Goal: Task Accomplishment & Management: Use online tool/utility

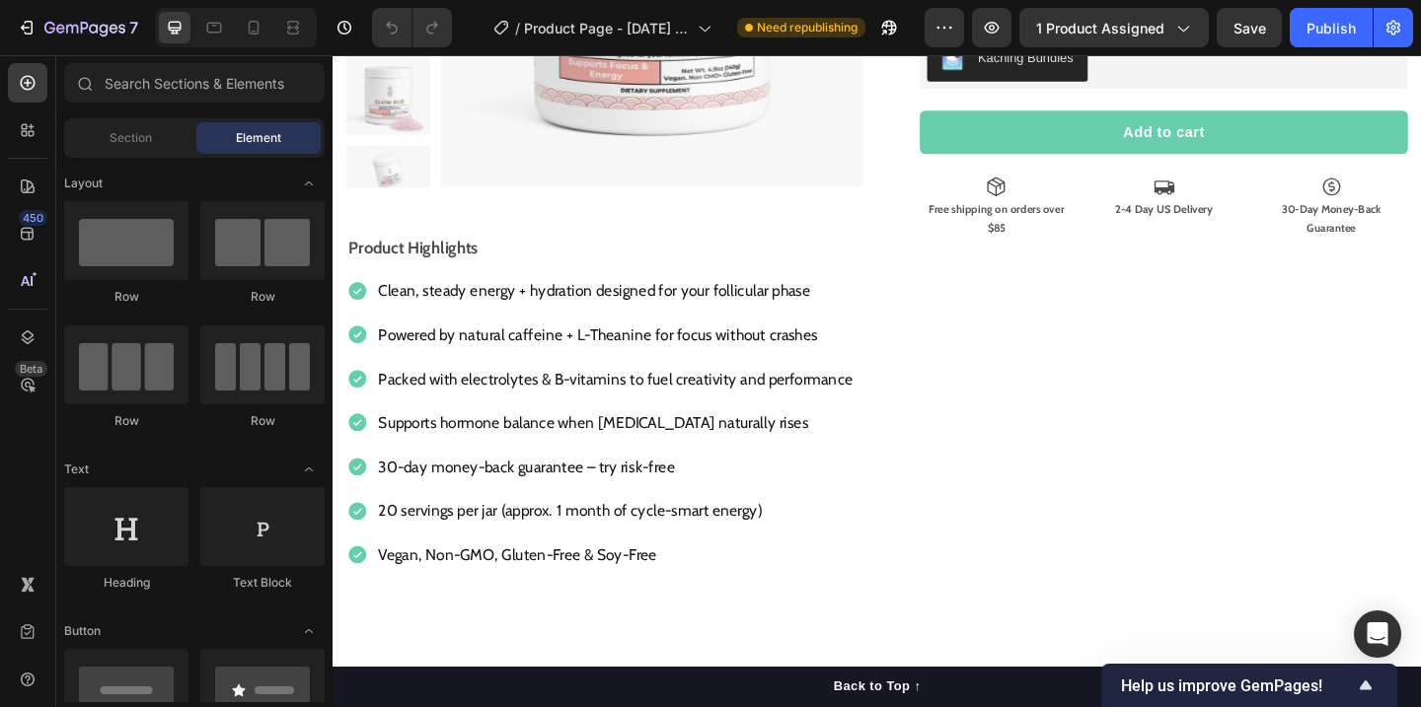
scroll to position [519, 0]
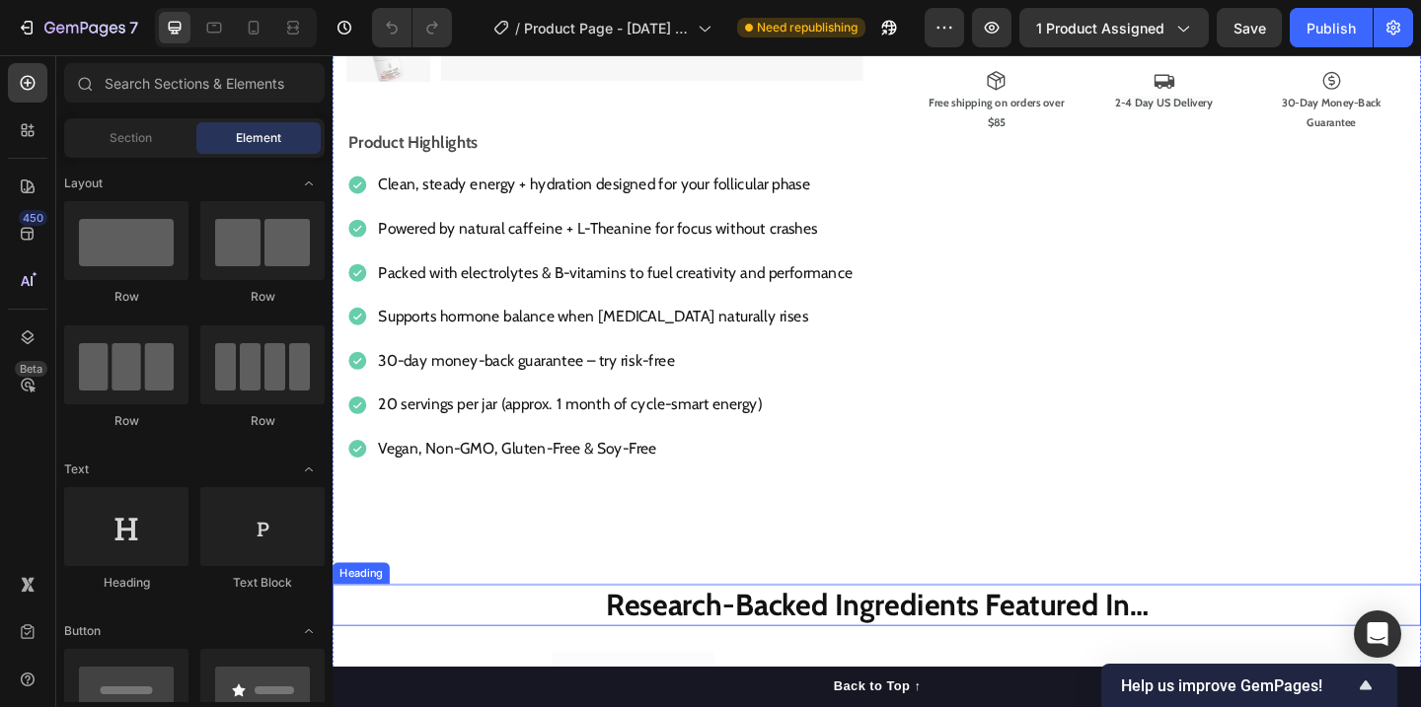
click at [807, 639] on strong "Research-Backed Ingredients Featured In…" at bounding box center [925, 652] width 590 height 39
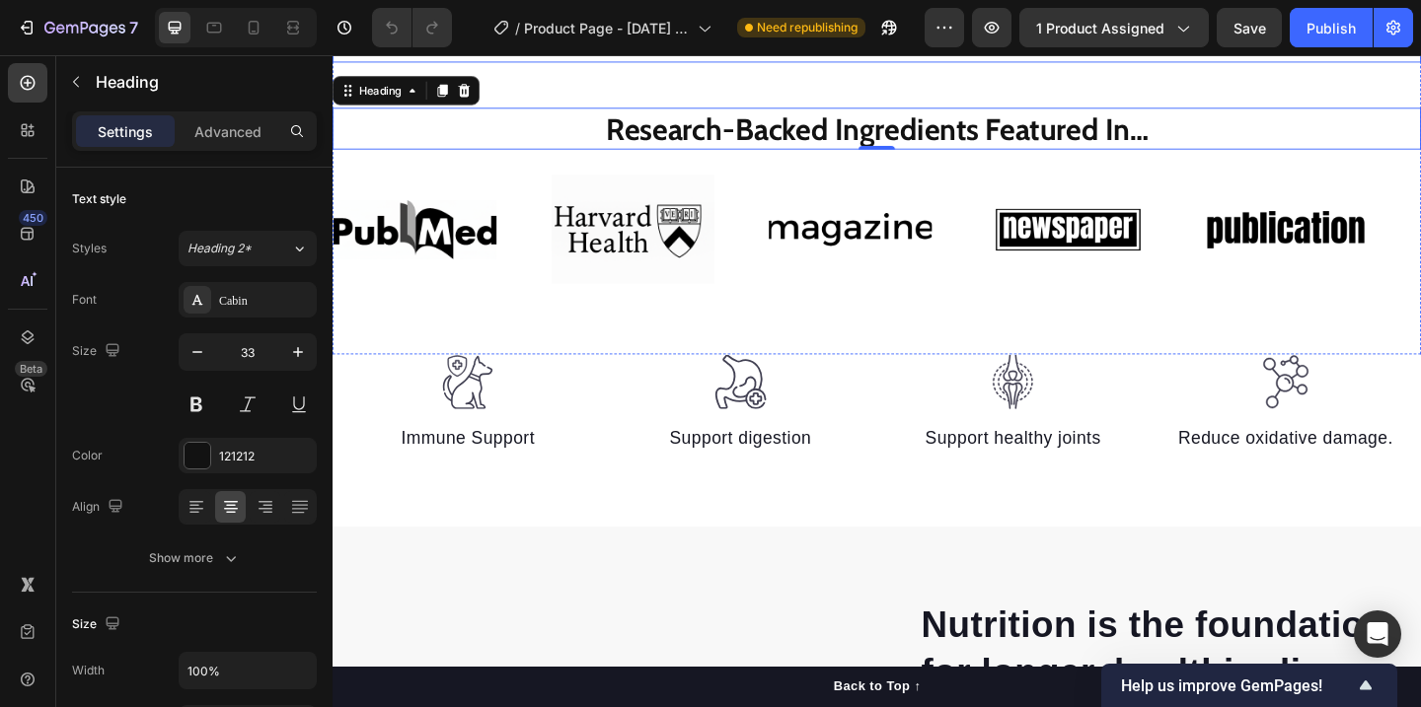
scroll to position [1047, 0]
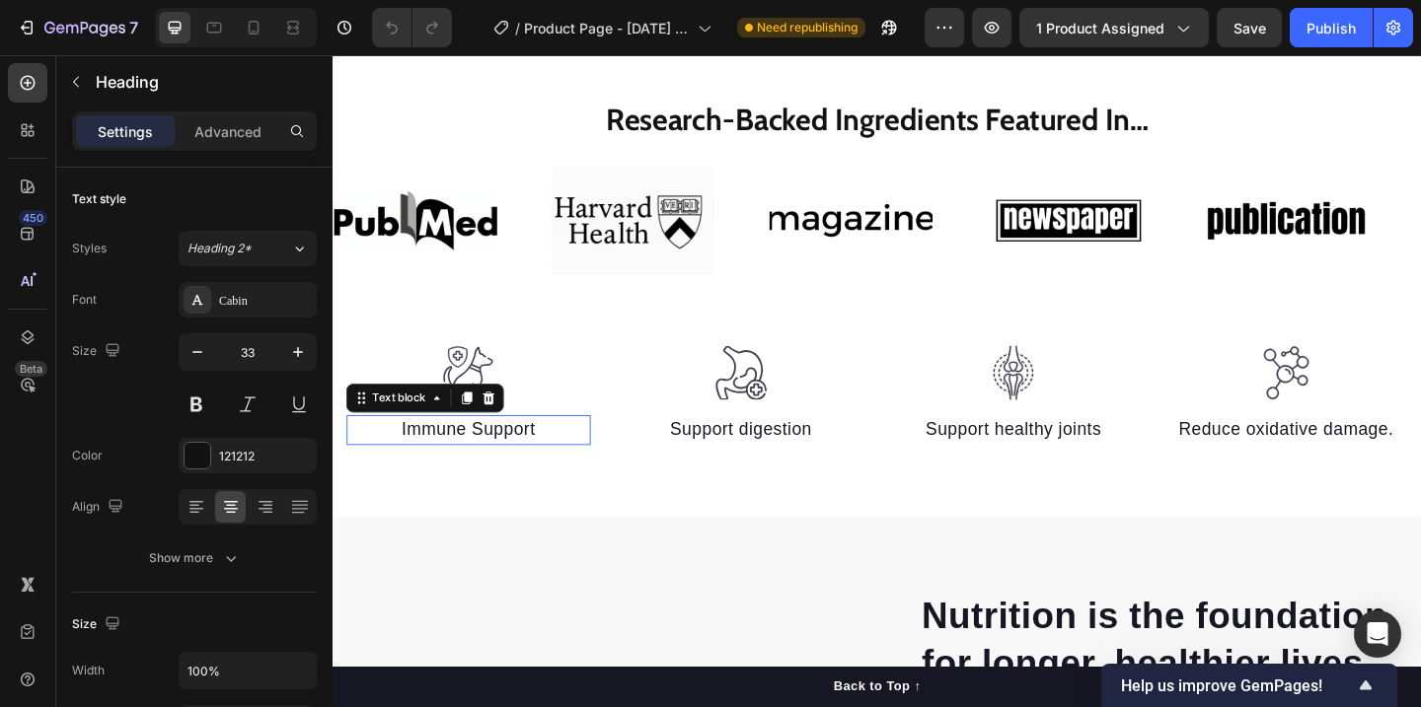
click at [512, 468] on p "Immune Support" at bounding box center [479, 463] width 261 height 29
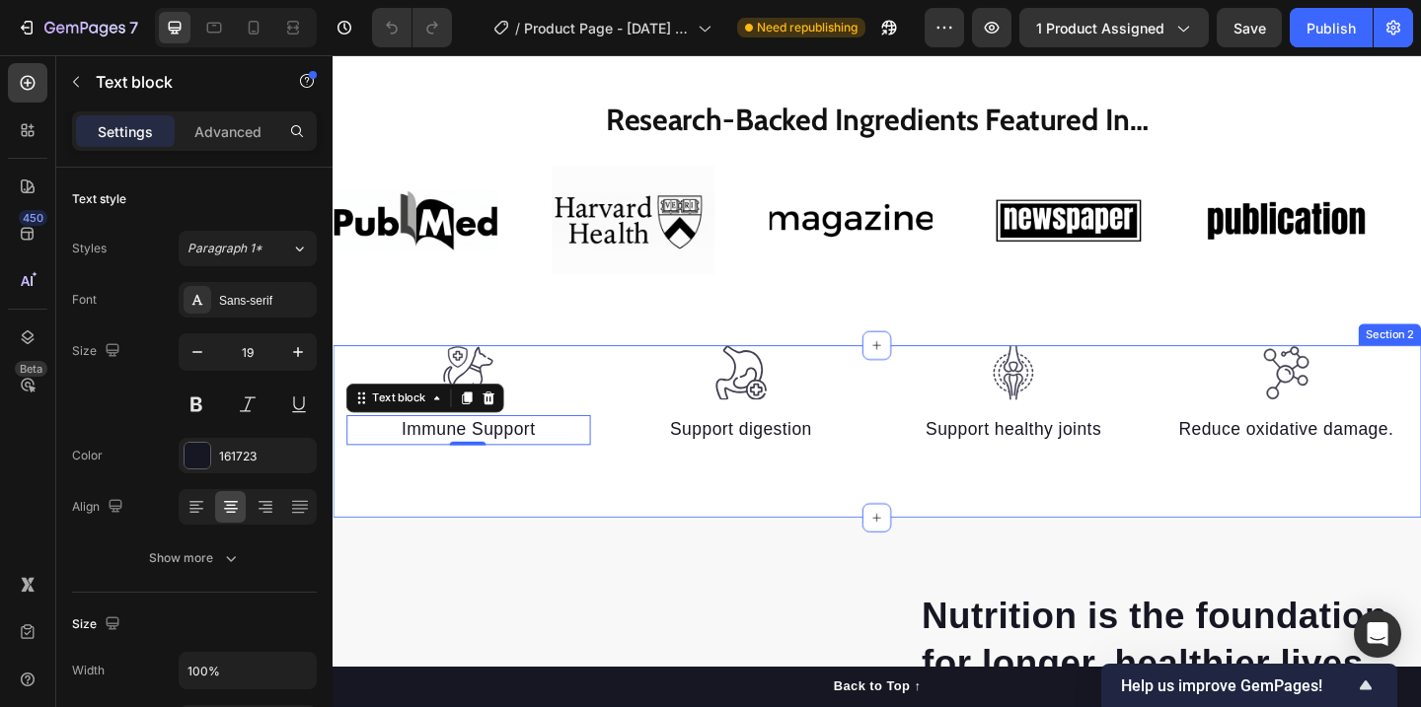
click at [575, 499] on div "Image Immune Support Text block 0 Image Support digestion Text block Image Supp…" at bounding box center [925, 464] width 1184 height 187
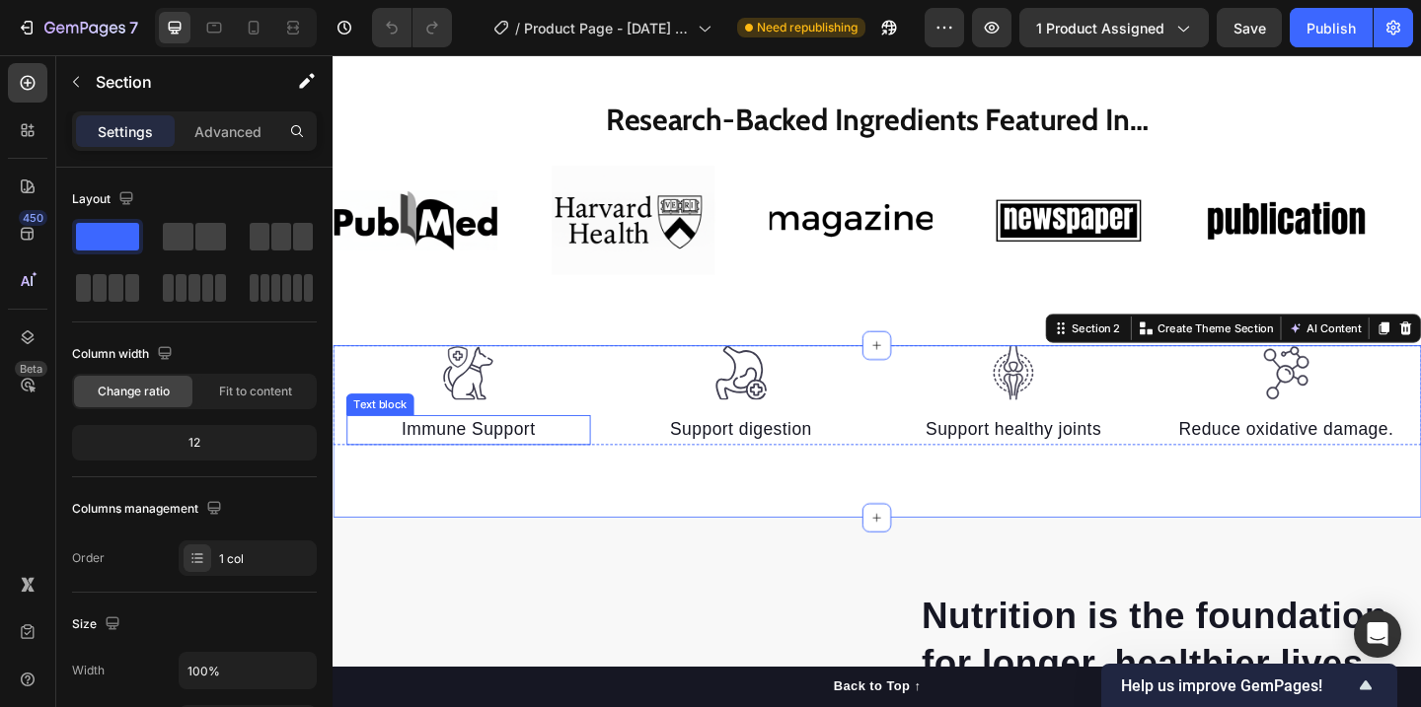
click at [485, 464] on p "Immune Support" at bounding box center [479, 463] width 261 height 29
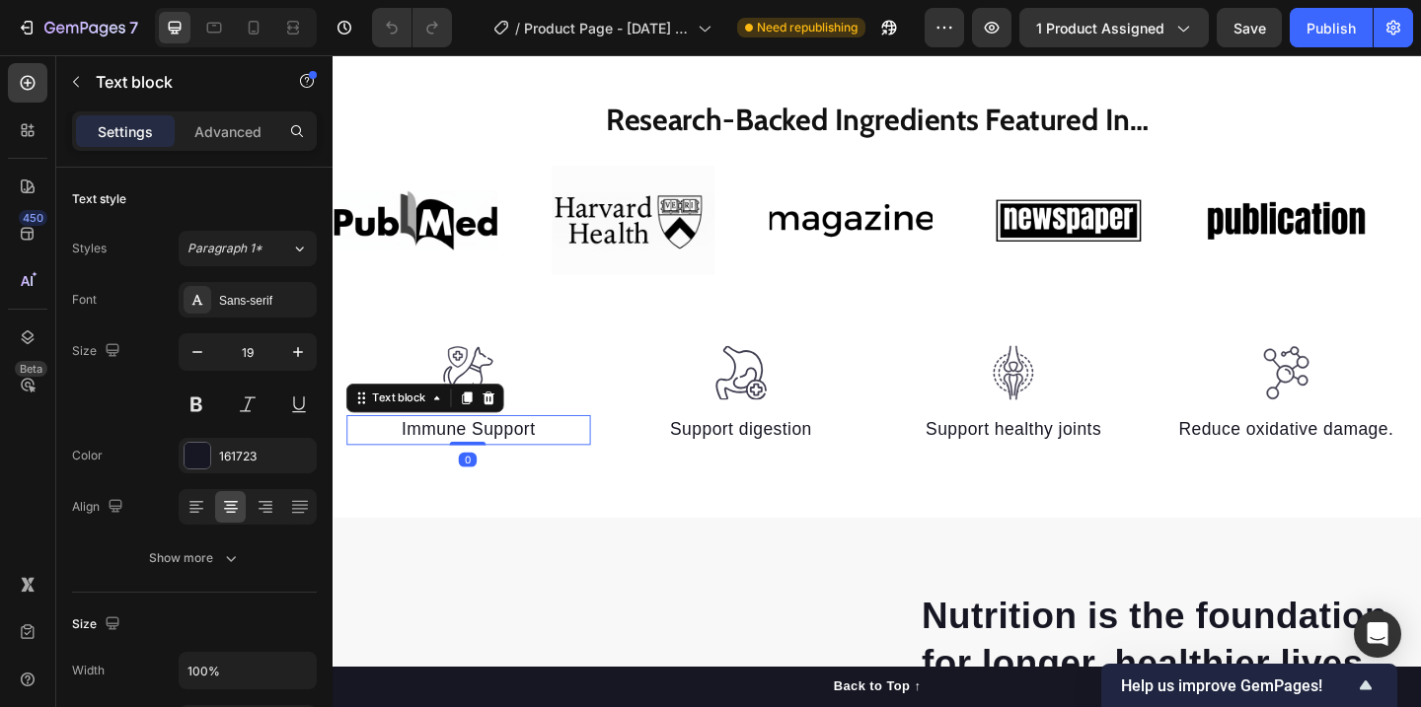
click at [478, 435] on icon at bounding box center [479, 428] width 16 height 16
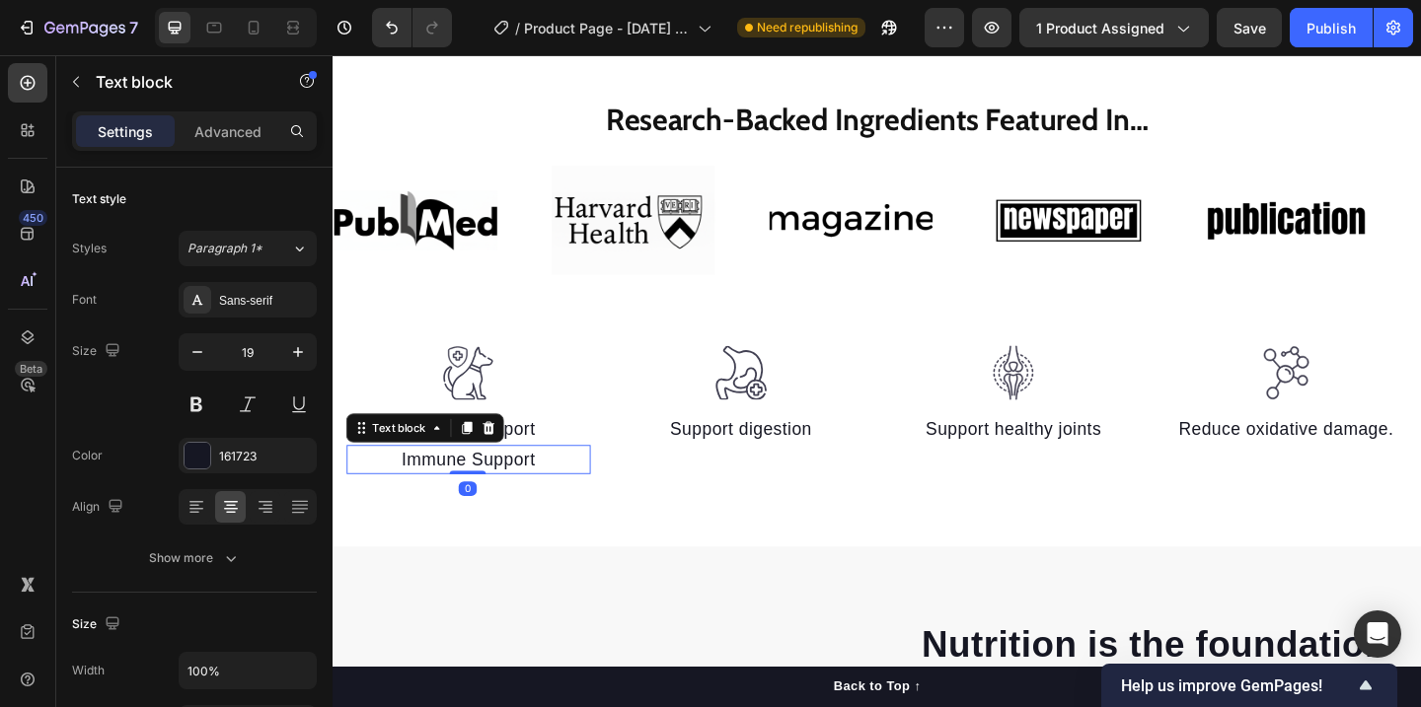
click at [512, 498] on p "Immune Support" at bounding box center [479, 496] width 261 height 29
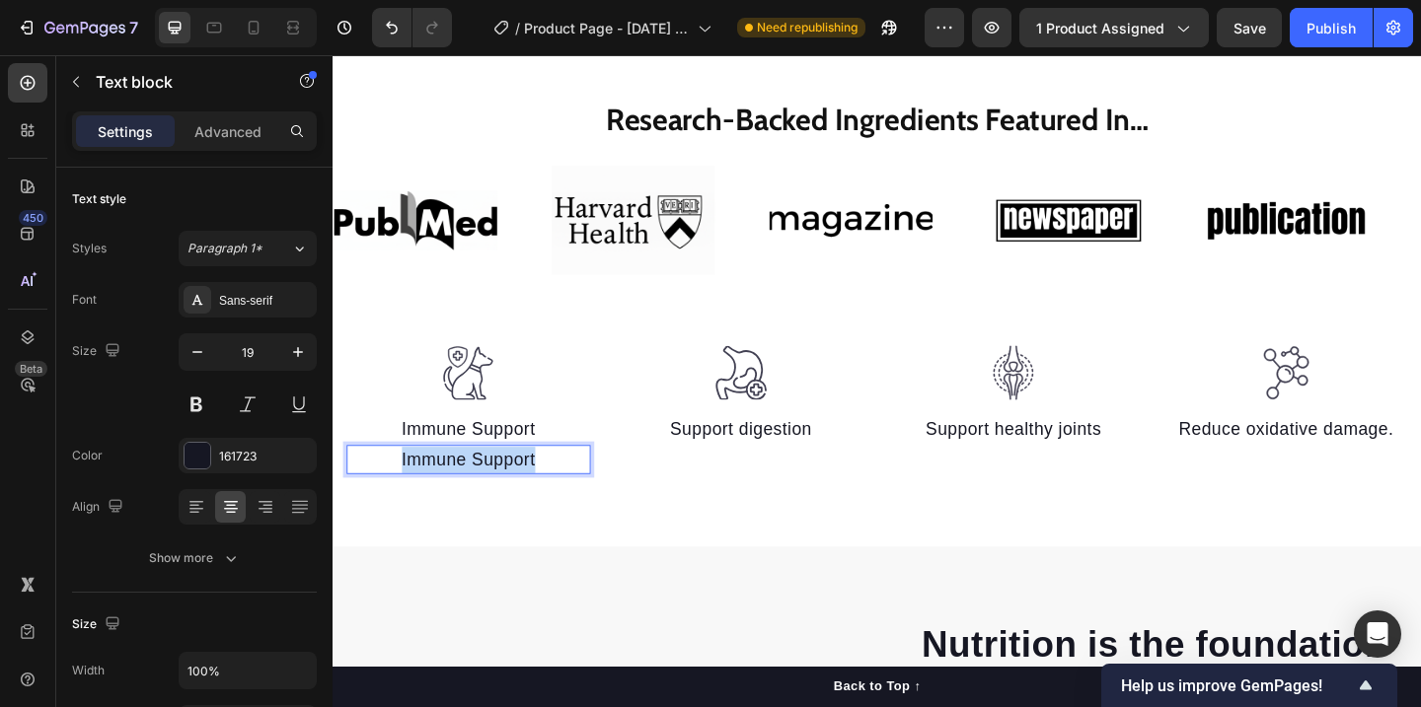
click at [512, 498] on p "Immune Support" at bounding box center [479, 496] width 261 height 29
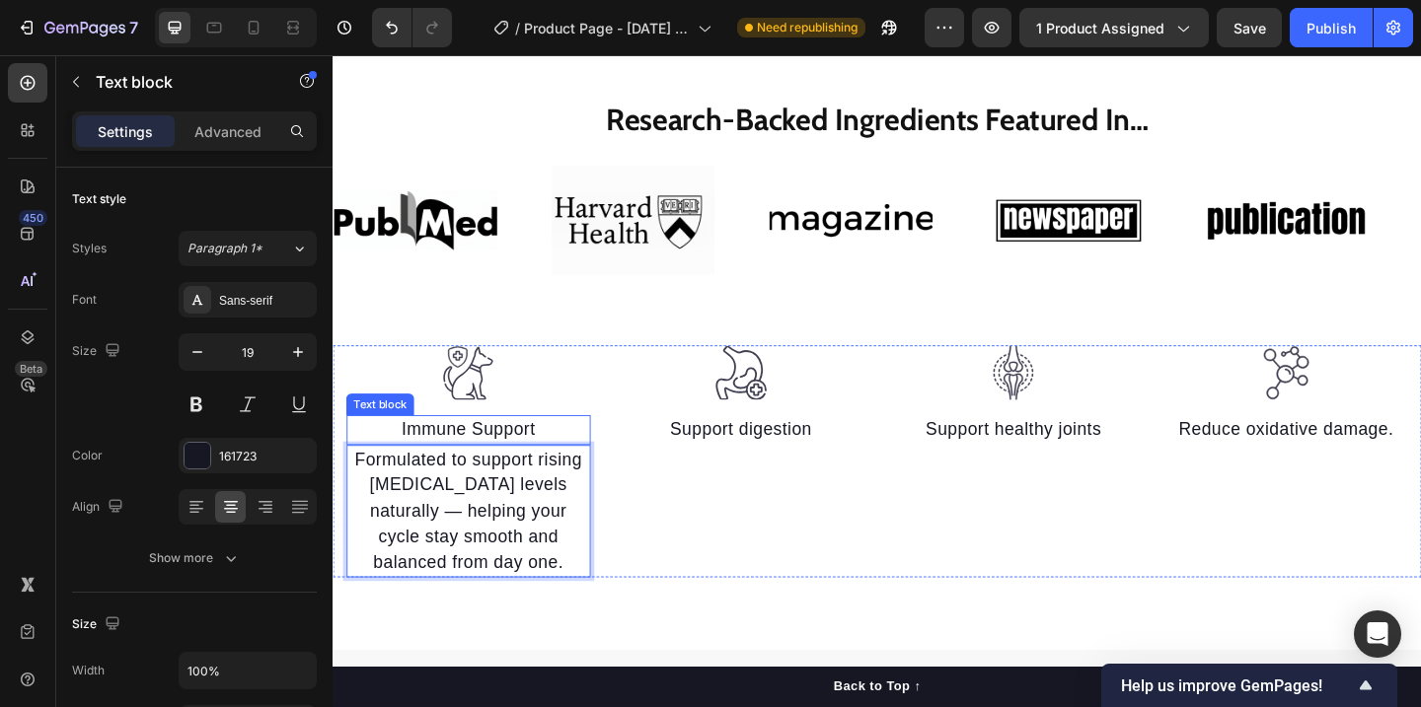
click at [482, 458] on p "Immune Support" at bounding box center [479, 463] width 261 height 29
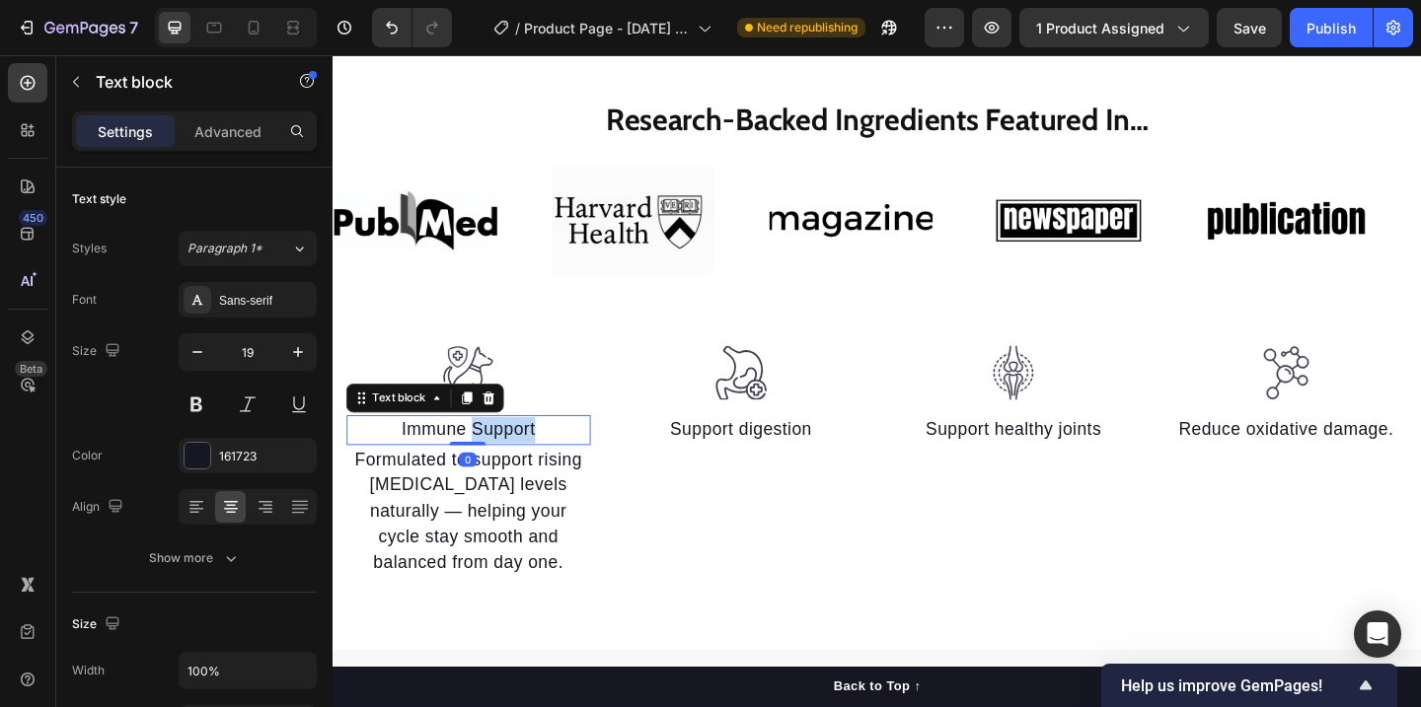
click at [482, 458] on p "Immune Support" at bounding box center [479, 463] width 261 height 29
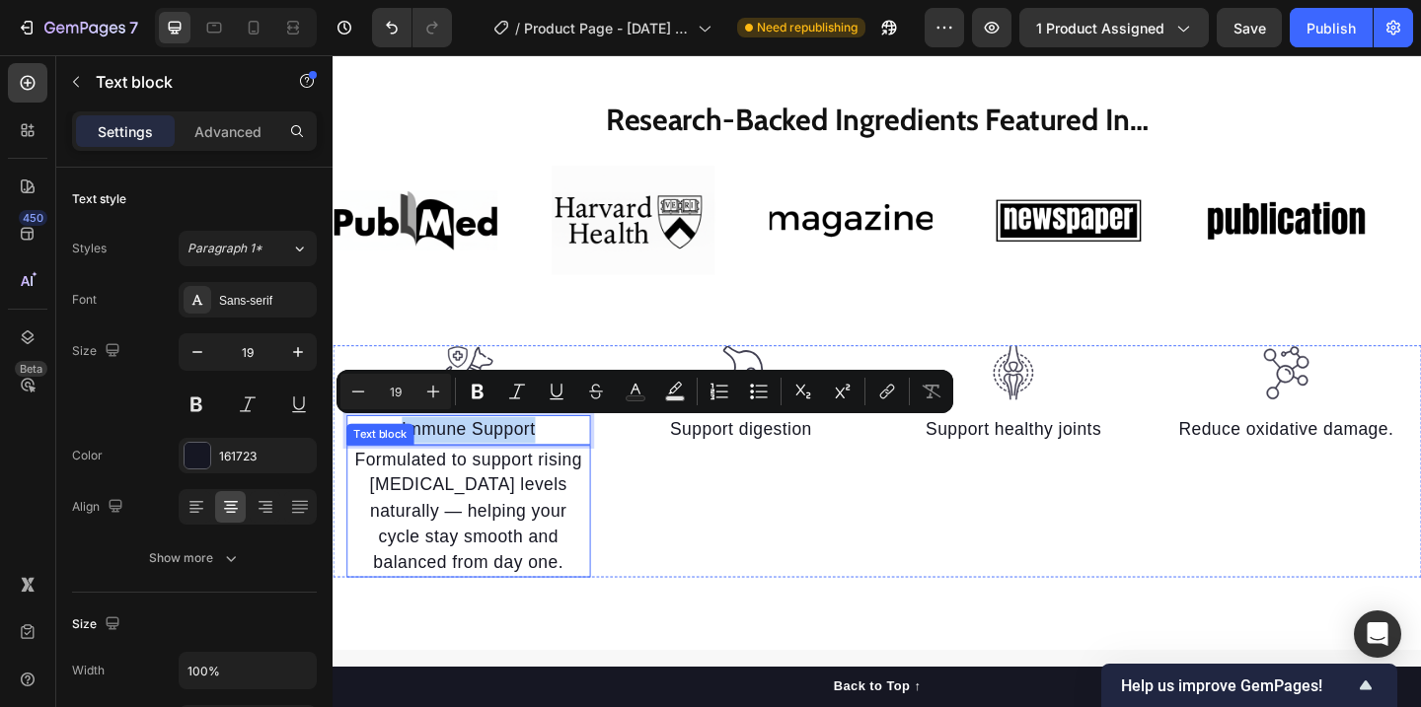
click at [534, 513] on p "Formulated to support rising estrogen levels naturally — helping your cycle sta…" at bounding box center [479, 552] width 261 height 141
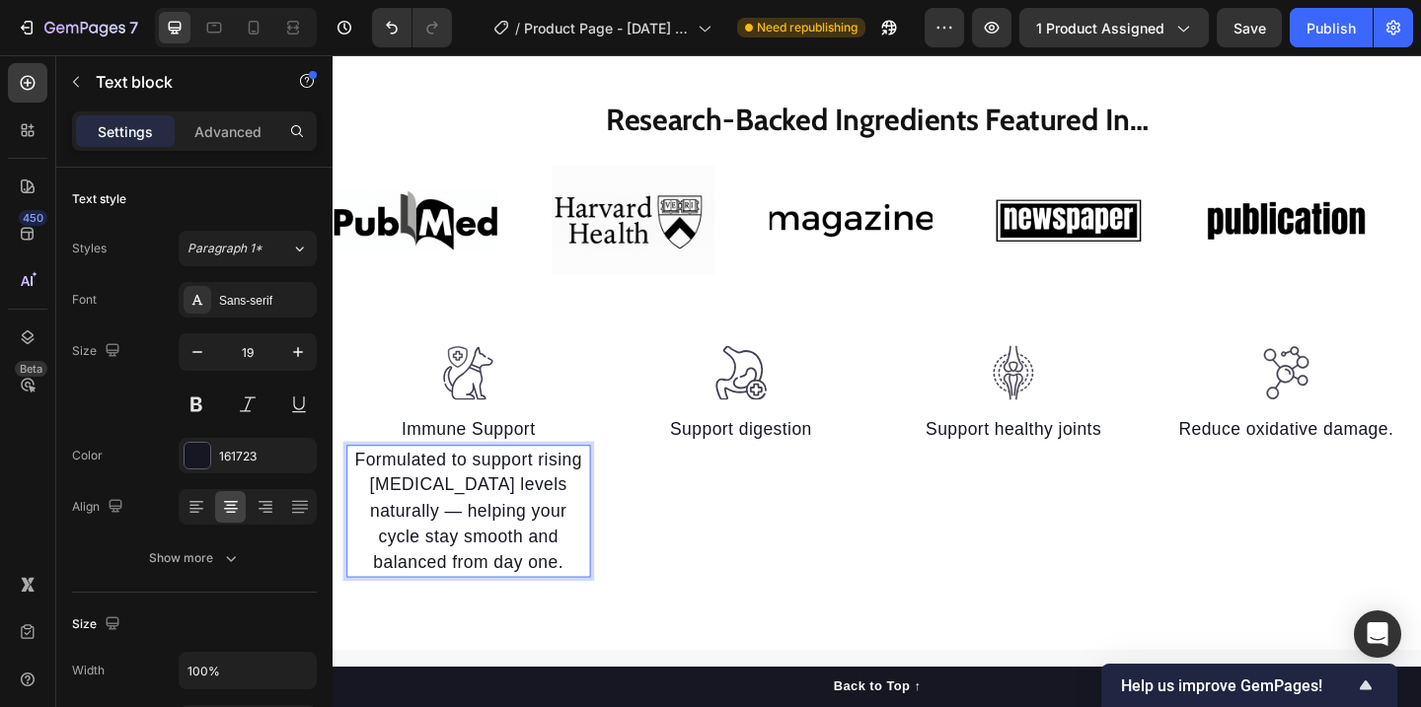
click at [601, 528] on p "Formulated to support rising estrogen levels naturally — helping your cycle sta…" at bounding box center [479, 552] width 261 height 141
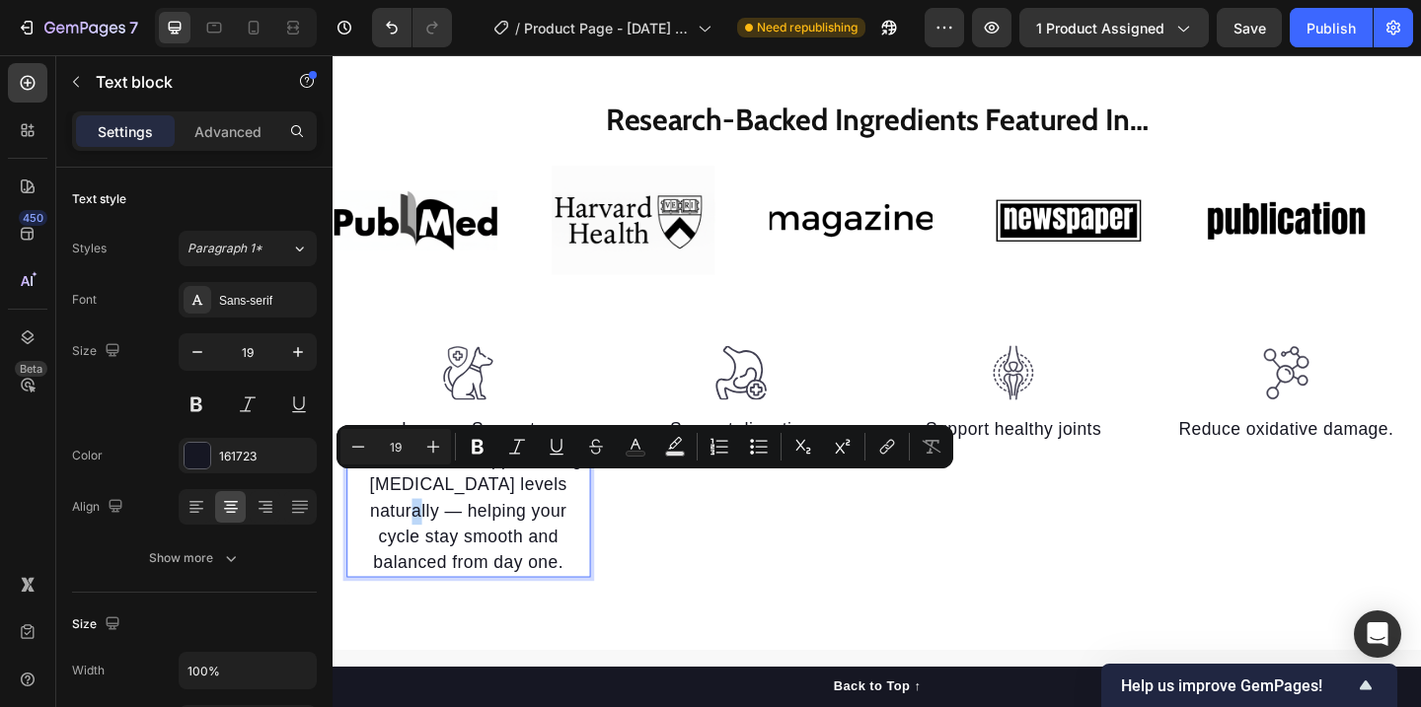
click at [594, 528] on p "Formulated to support rising estrogen levels naturally — helping your cycle sta…" at bounding box center [479, 552] width 261 height 141
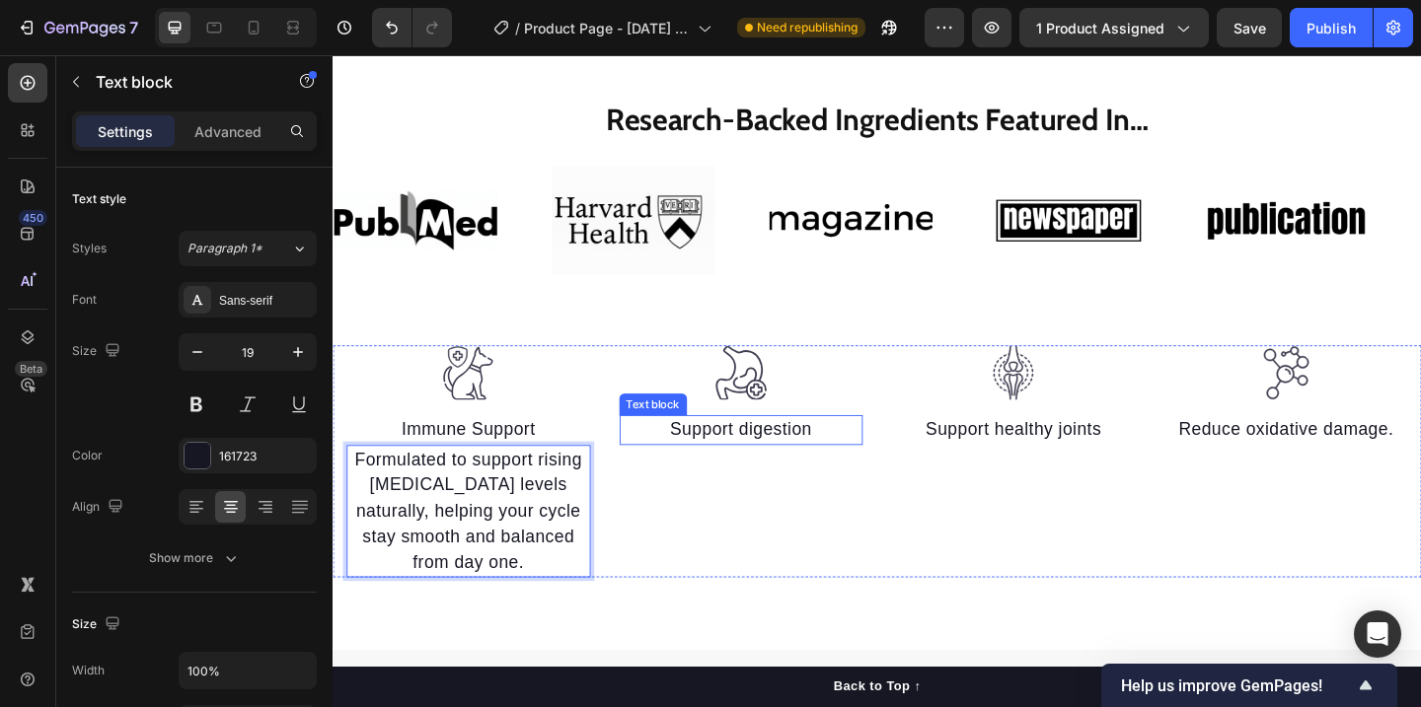
click at [802, 457] on p "Support digestion" at bounding box center [776, 463] width 261 height 29
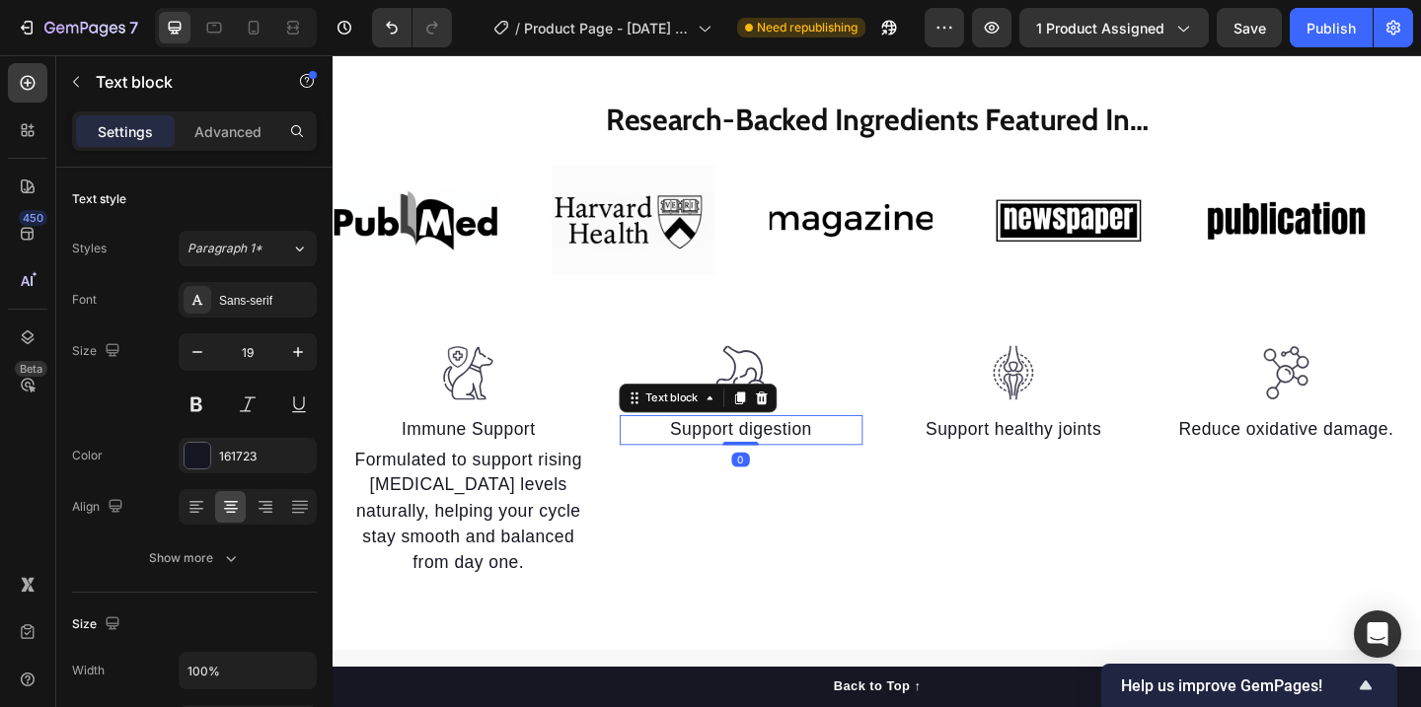
click at [777, 425] on icon at bounding box center [775, 429] width 11 height 14
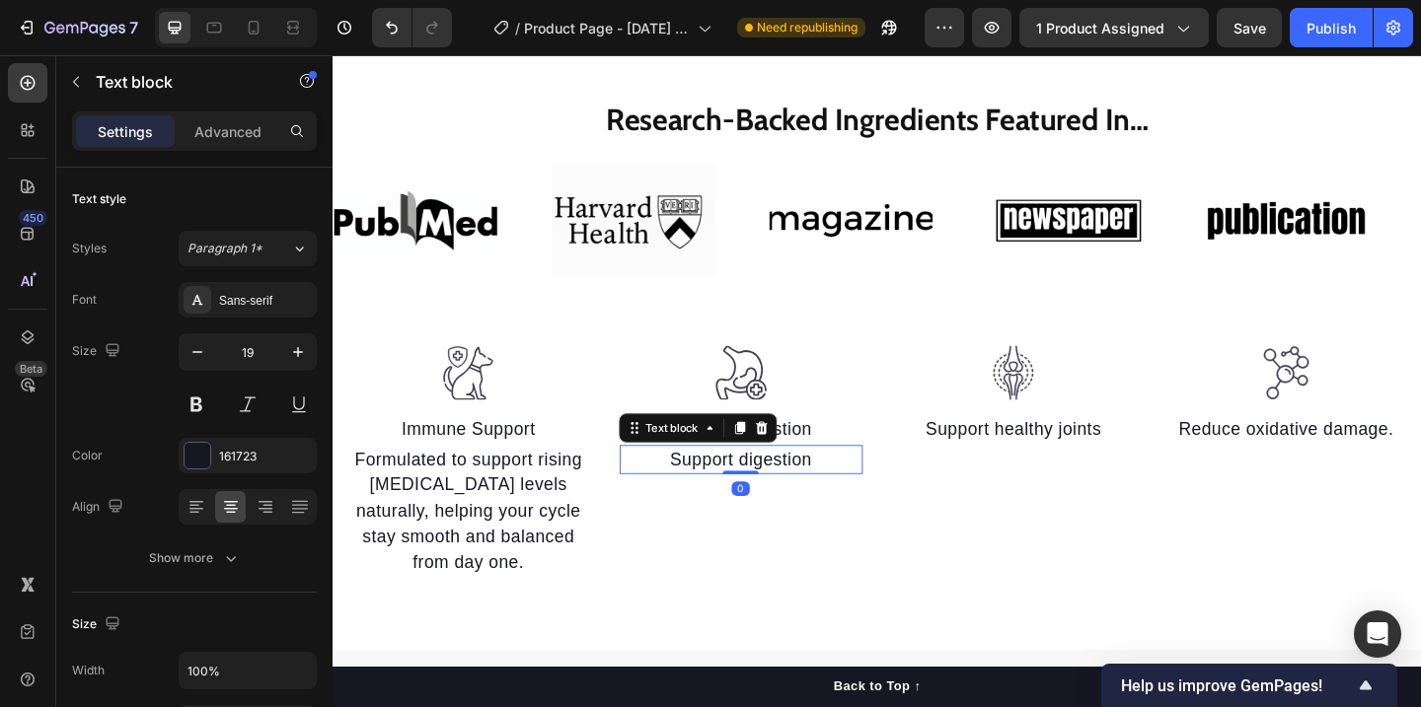
click at [771, 497] on p "Support digestion" at bounding box center [776, 496] width 261 height 29
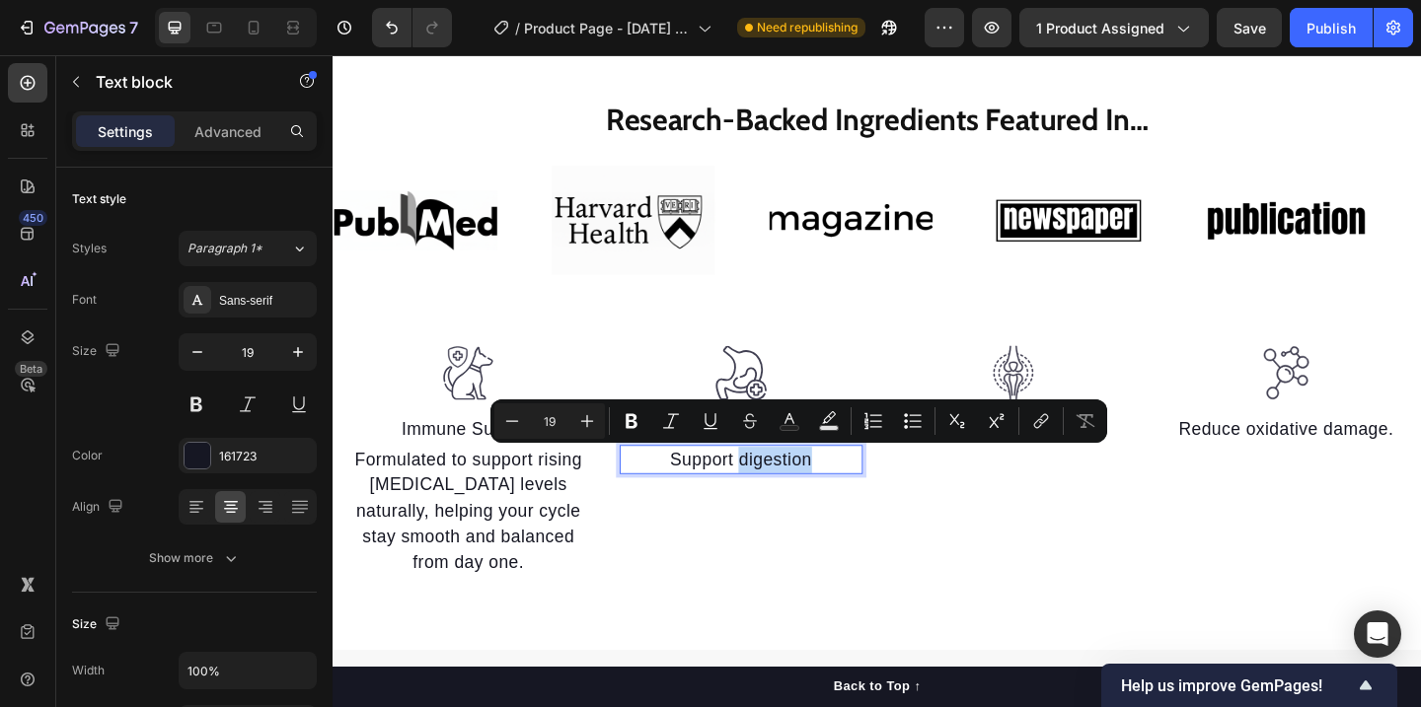
click at [771, 497] on p "Support digestion" at bounding box center [776, 496] width 261 height 29
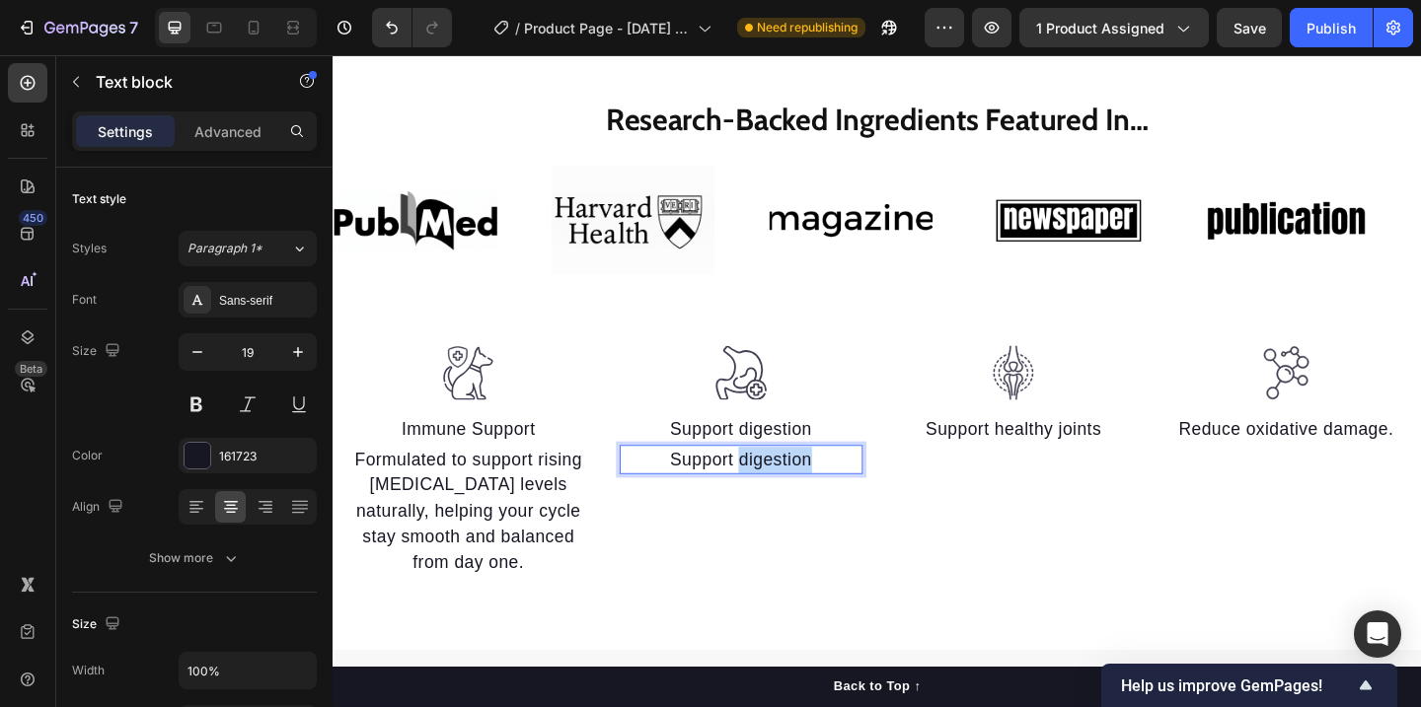
click at [771, 497] on p "Support digestion" at bounding box center [776, 496] width 261 height 29
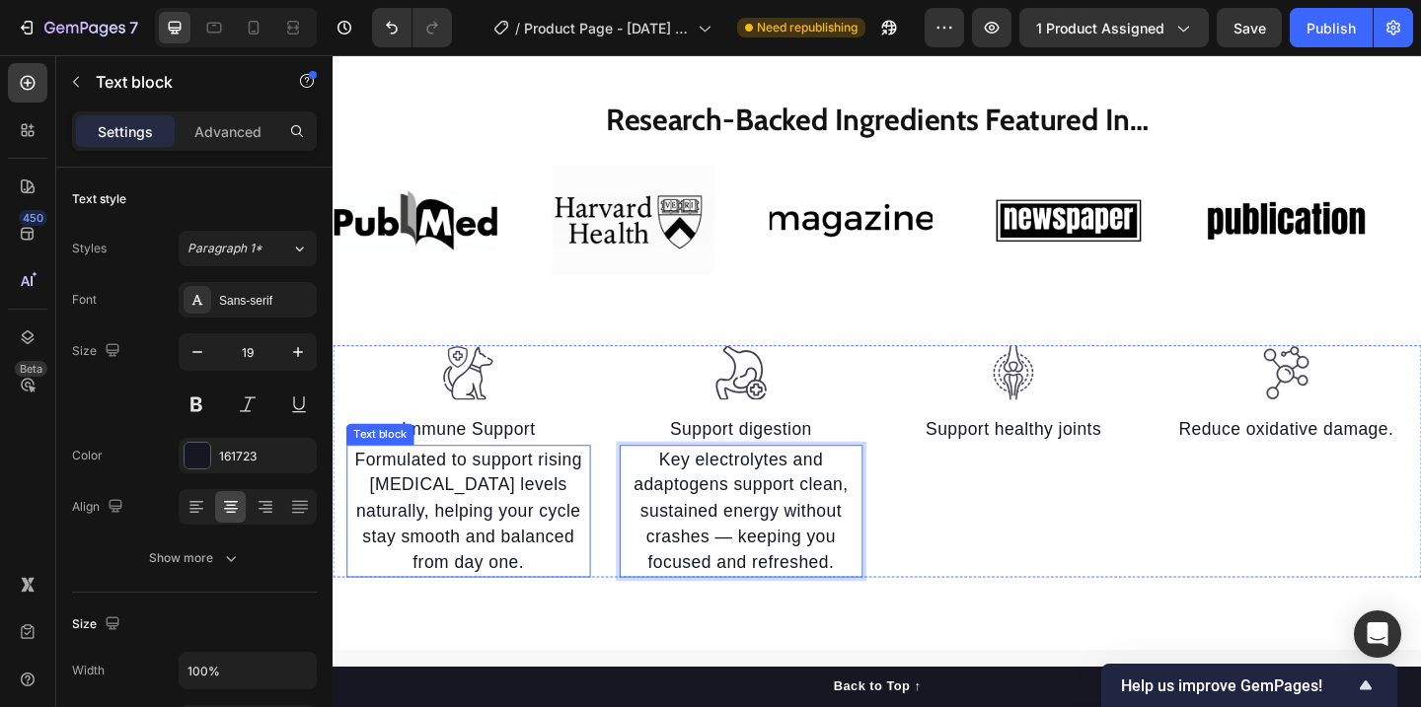
click at [421, 509] on p "Formulated to support rising [MEDICAL_DATA] levels naturally, helping your cycl…" at bounding box center [479, 552] width 261 height 141
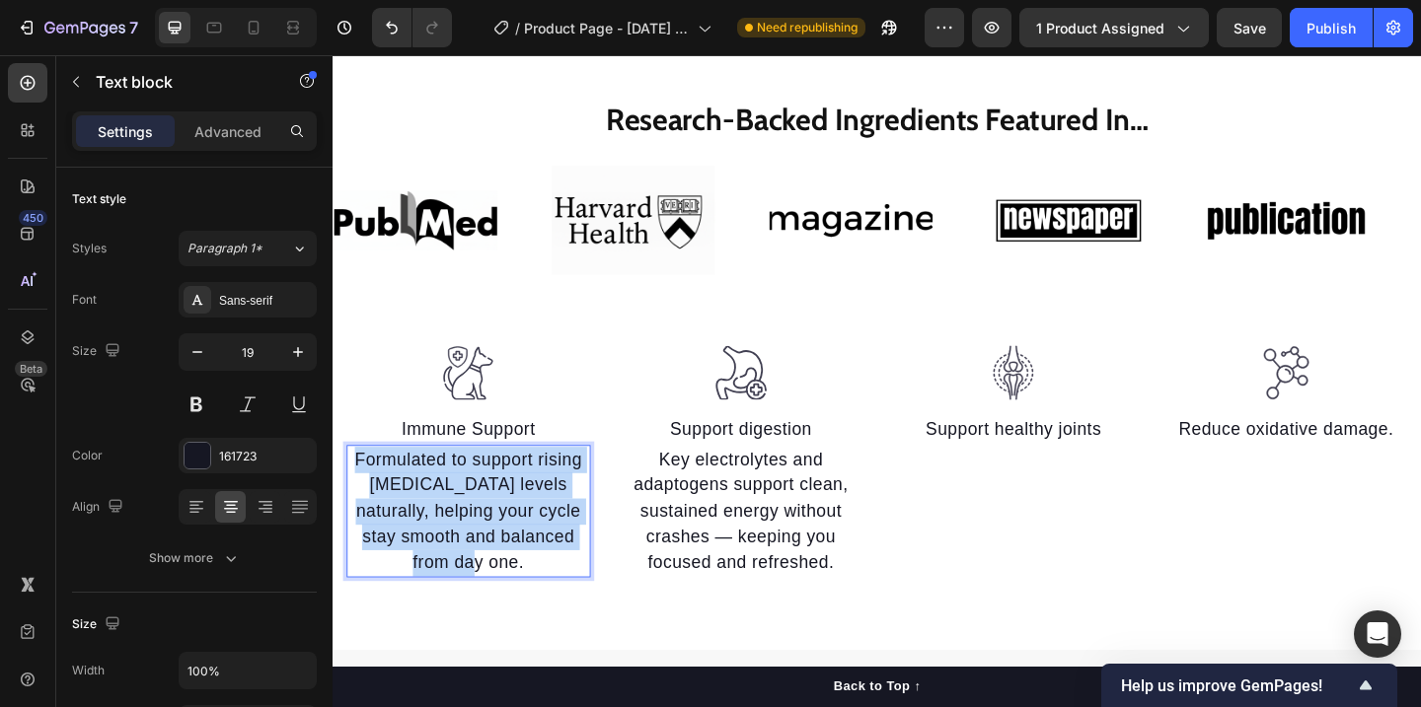
click at [421, 509] on p "Formulated to support rising [MEDICAL_DATA] levels naturally, helping your cycl…" at bounding box center [479, 552] width 261 height 141
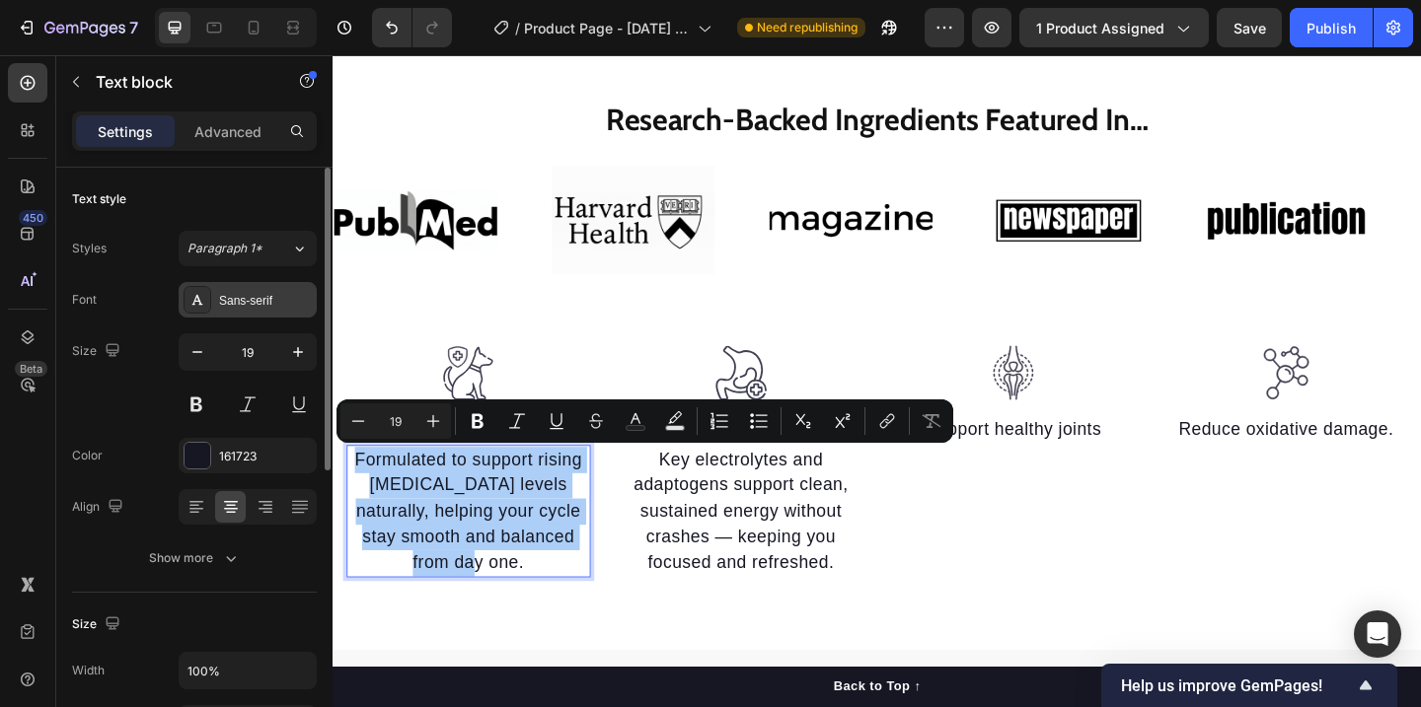
click at [260, 307] on div "Sans-serif" at bounding box center [265, 301] width 93 height 18
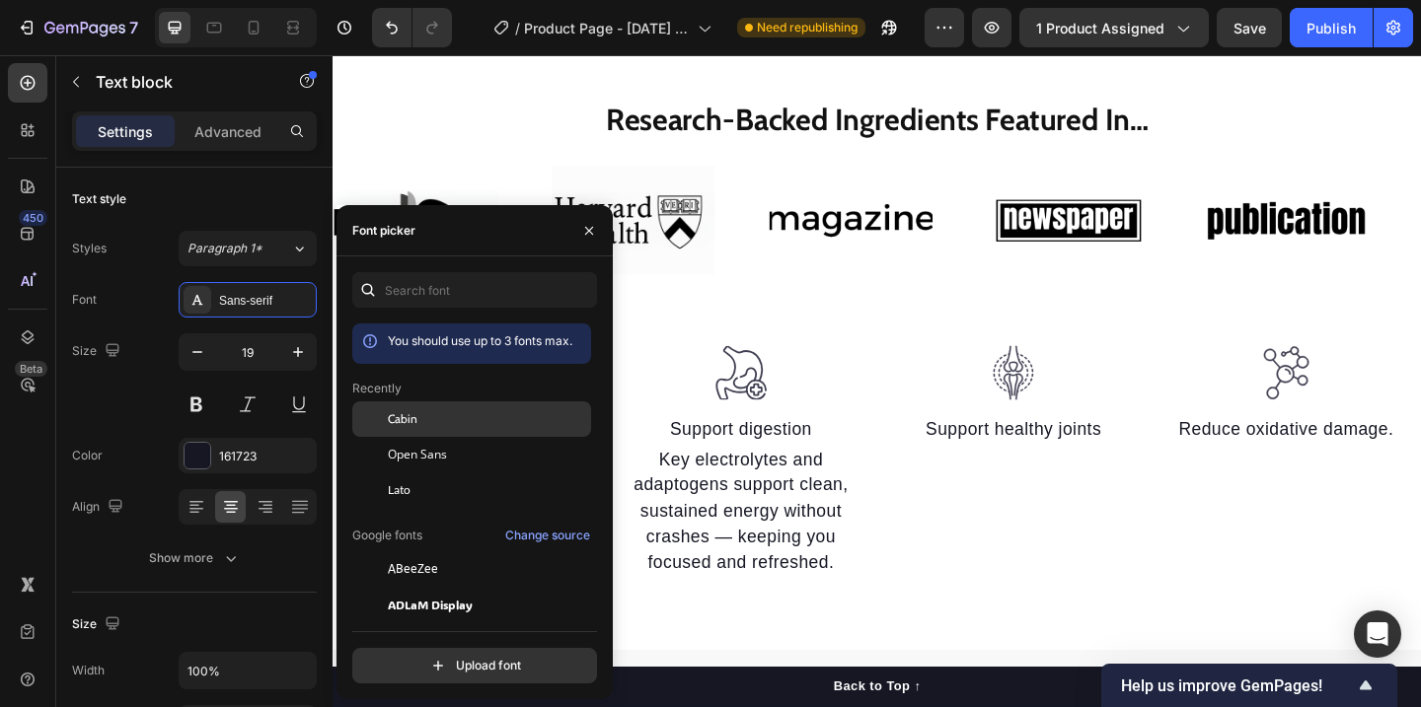
click at [408, 417] on span "Cabin" at bounding box center [403, 419] width 30 height 18
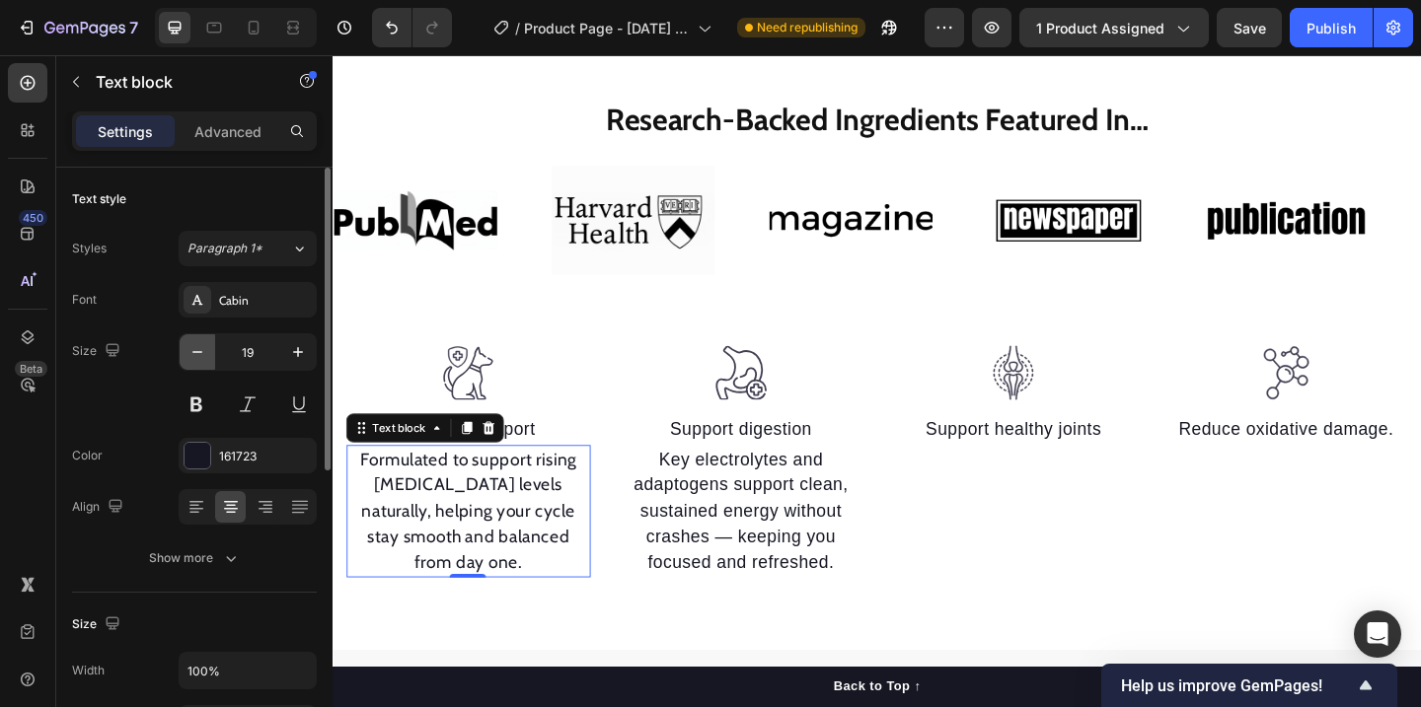
click at [187, 349] on icon "button" at bounding box center [197, 352] width 20 height 20
type input "18"
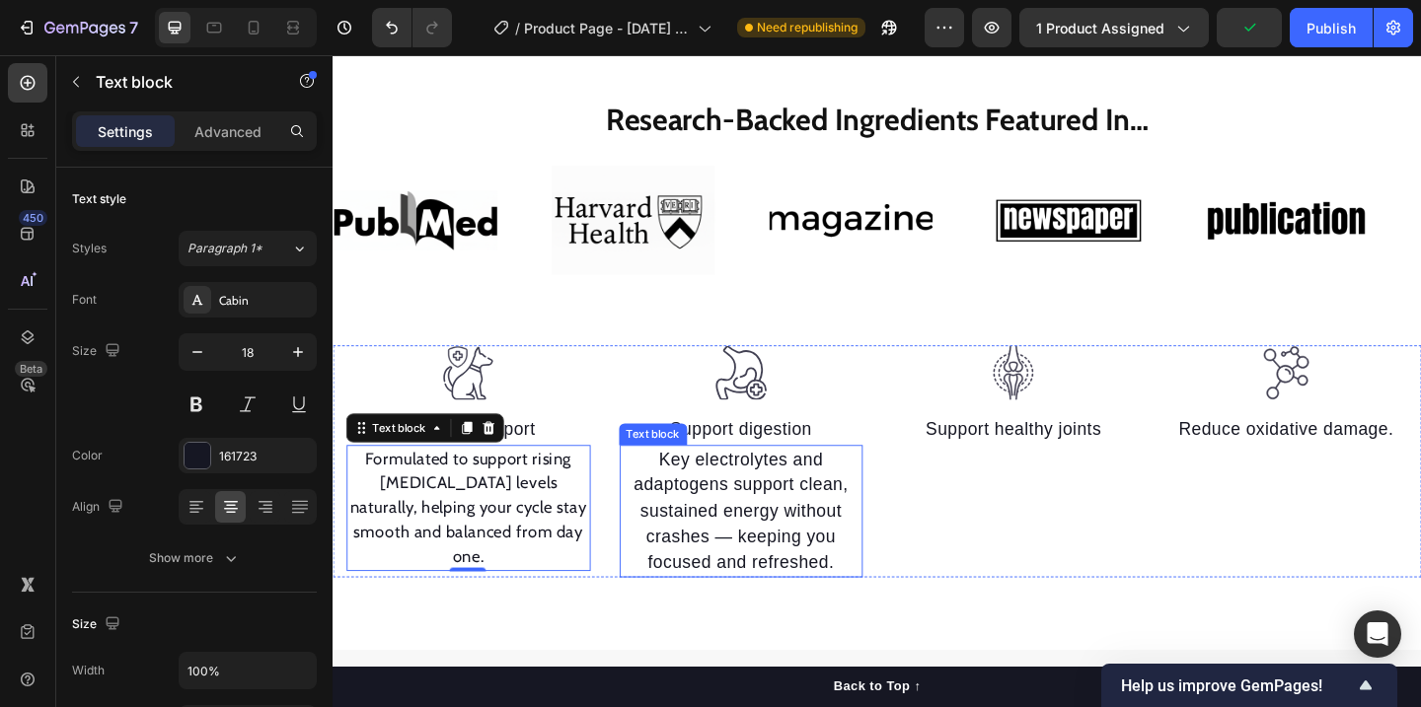
click at [847, 527] on p "Key electrolytes and adaptogens support clean, sustained energy without crashes…" at bounding box center [776, 552] width 261 height 141
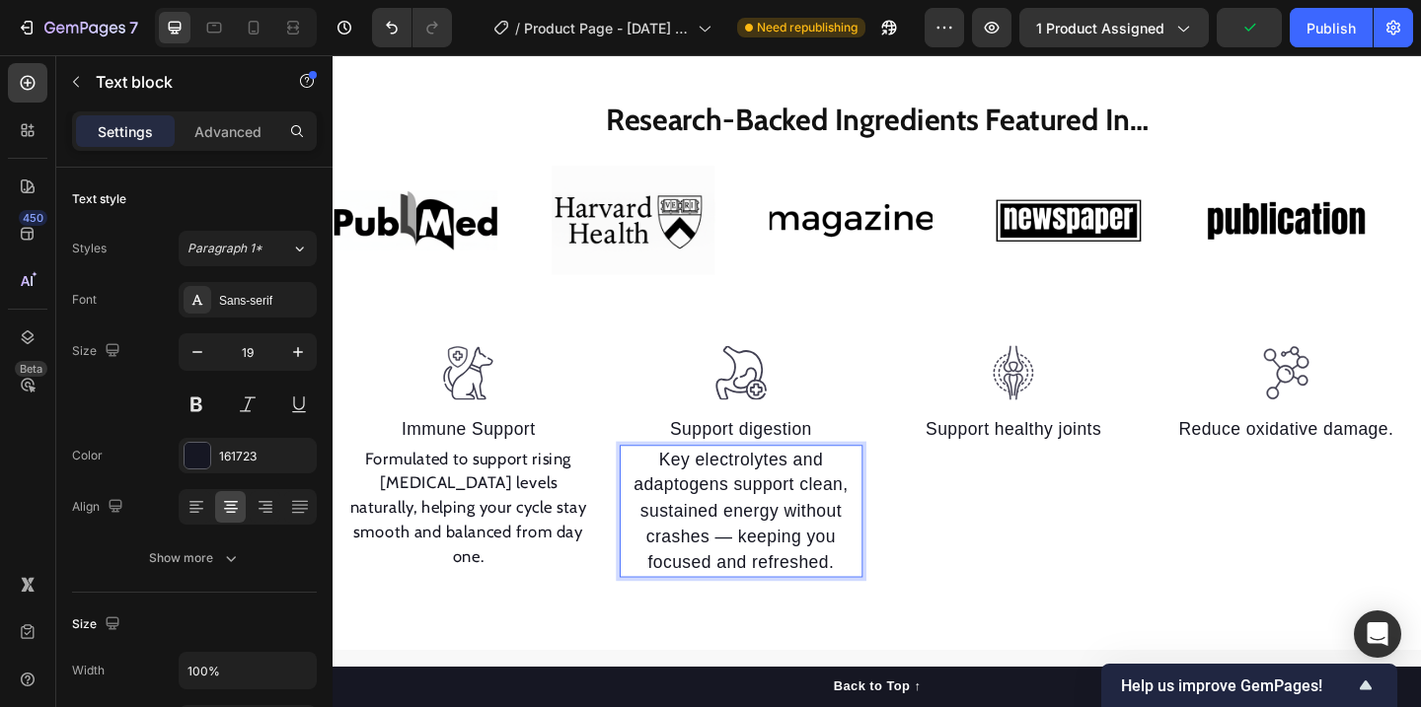
click at [794, 531] on p "Key electrolytes and adaptogens support clean, sustained energy without crashes…" at bounding box center [776, 552] width 261 height 141
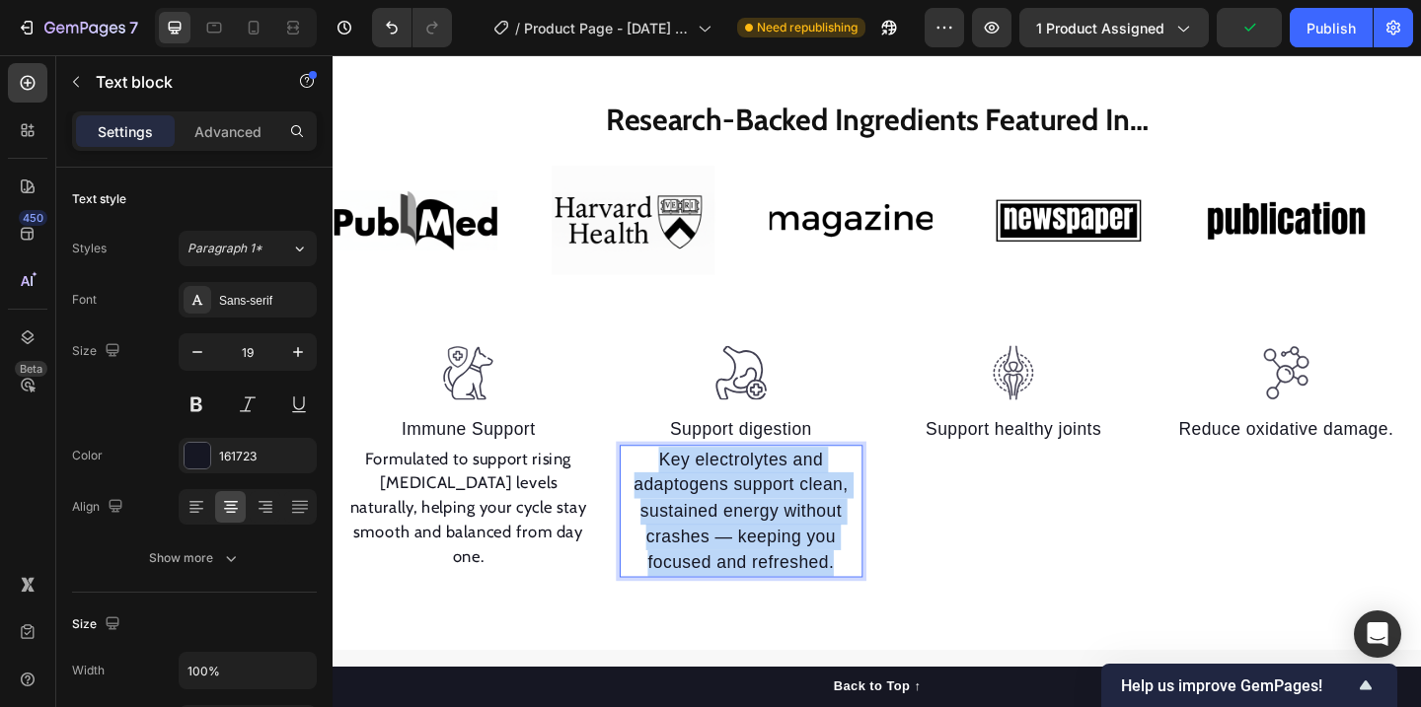
click at [794, 531] on p "Key electrolytes and adaptogens support clean, sustained energy without crashes…" at bounding box center [776, 552] width 261 height 141
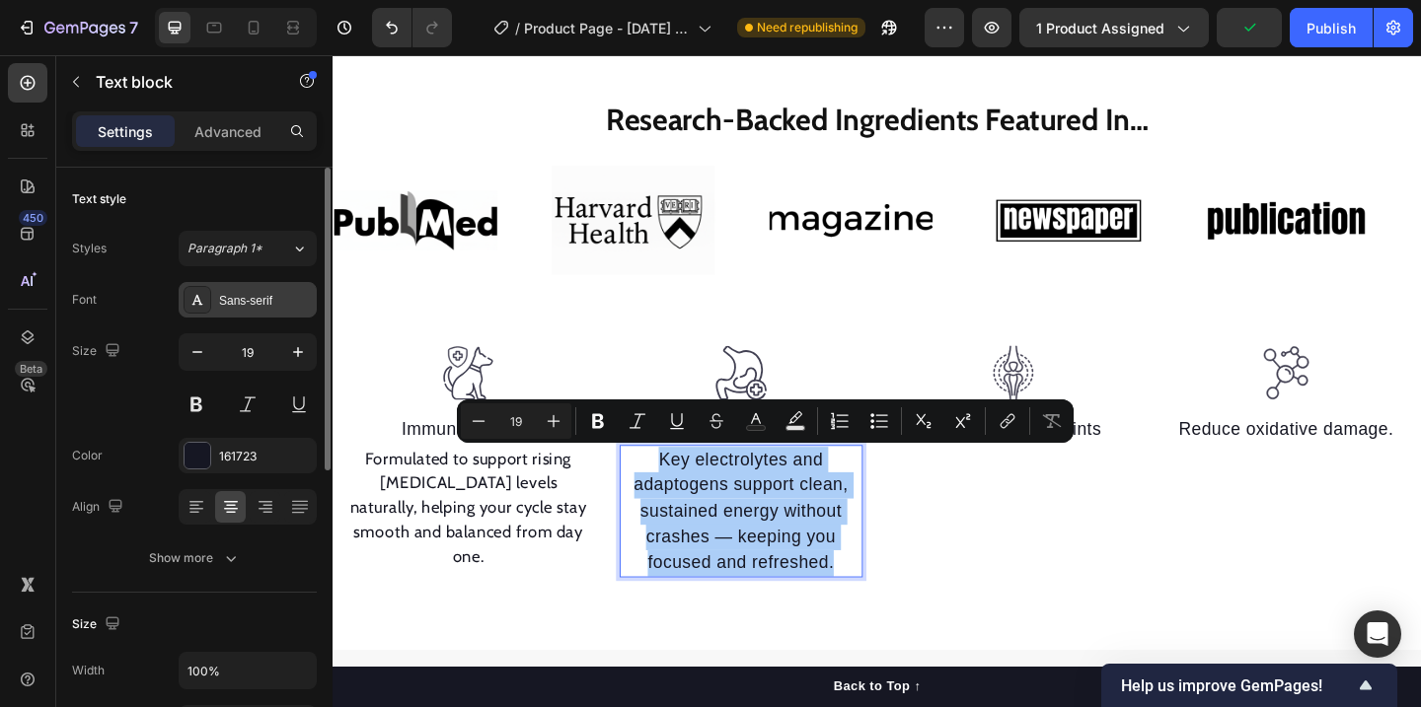
click at [256, 299] on div "Sans-serif" at bounding box center [265, 301] width 93 height 18
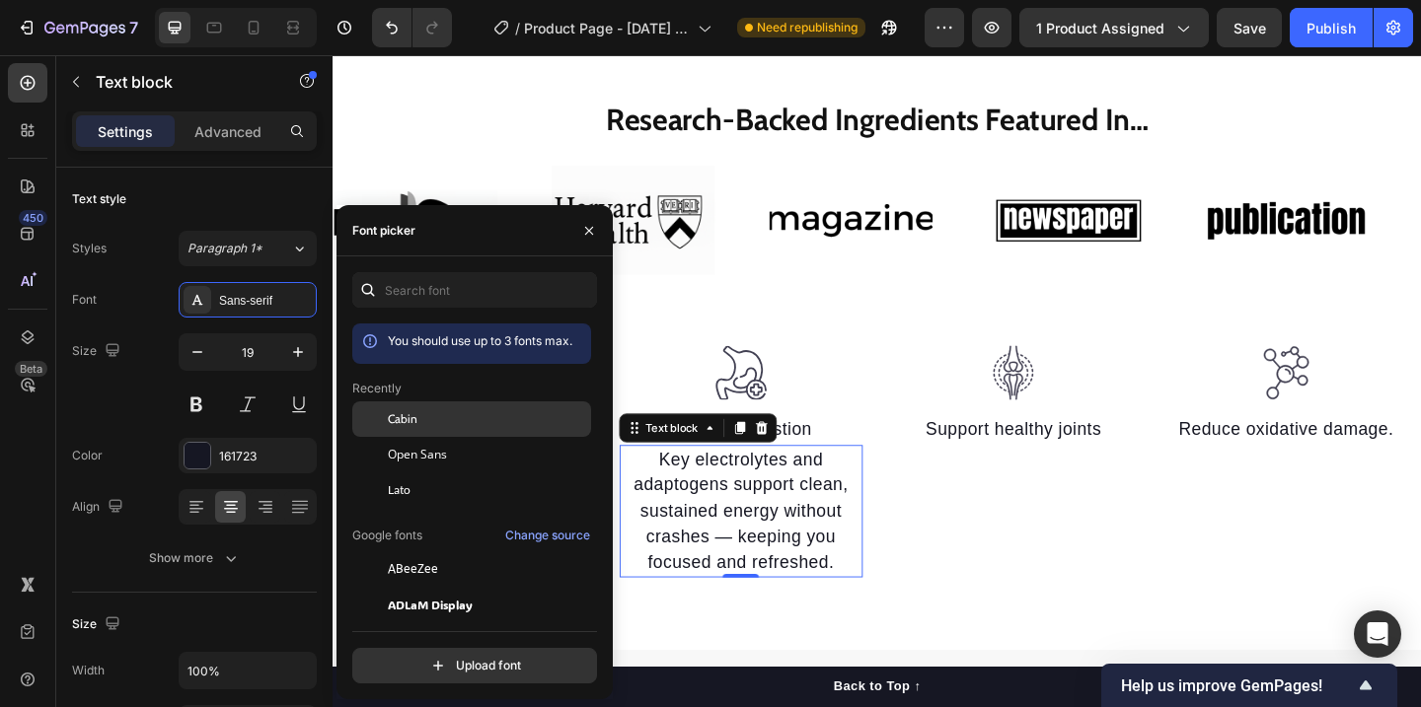
click at [396, 410] on span "Cabin" at bounding box center [403, 419] width 30 height 18
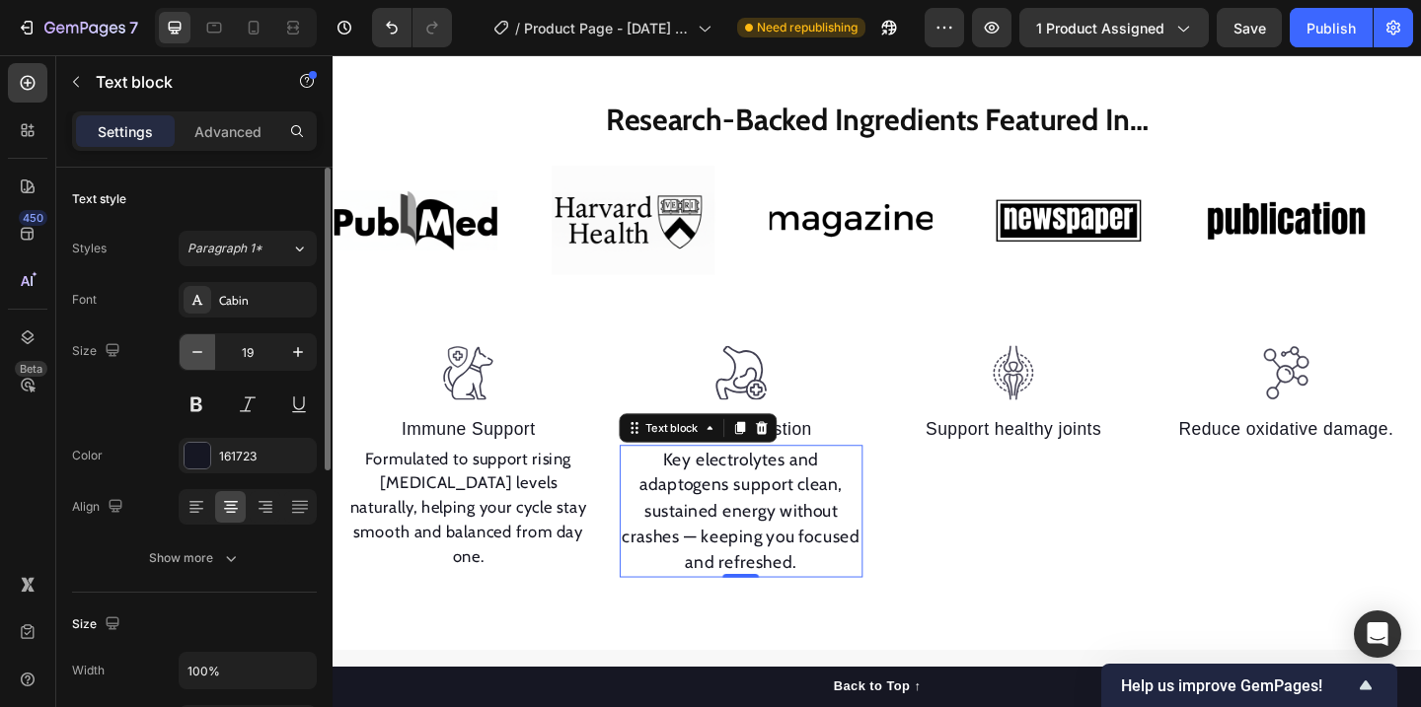
click at [193, 346] on icon "button" at bounding box center [197, 352] width 20 height 20
type input "18"
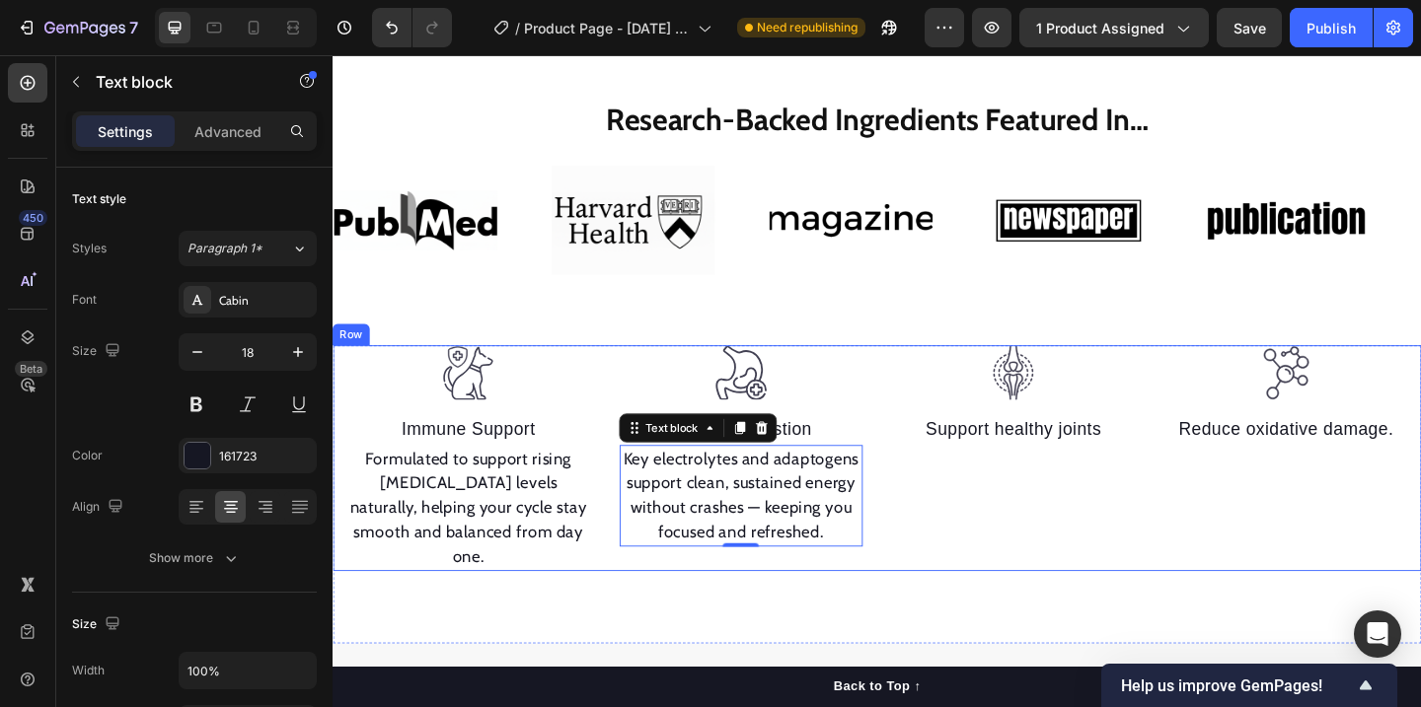
click at [979, 559] on div "Image Support healthy joints Text block" at bounding box center [1072, 494] width 265 height 246
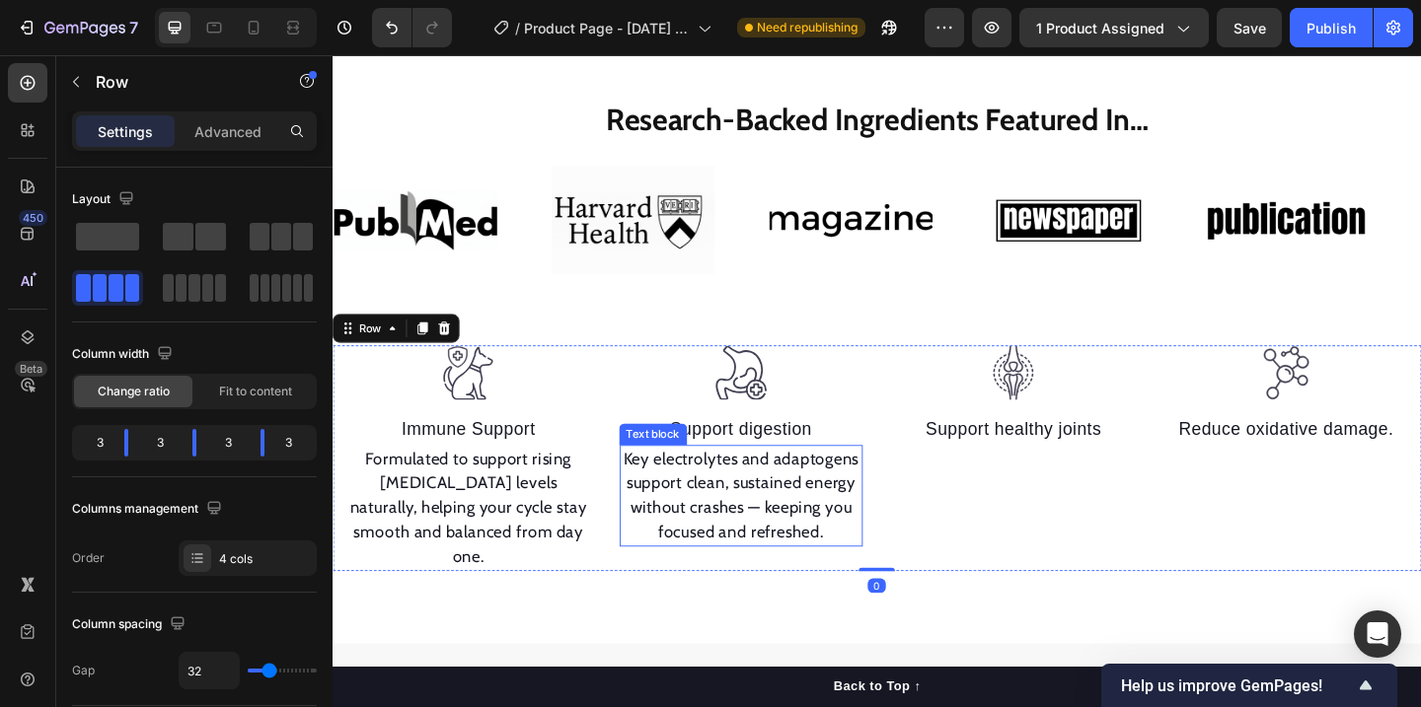
click at [803, 549] on p "Key electrolytes and adaptogens support clean, sustained energy without crashes…" at bounding box center [776, 535] width 261 height 107
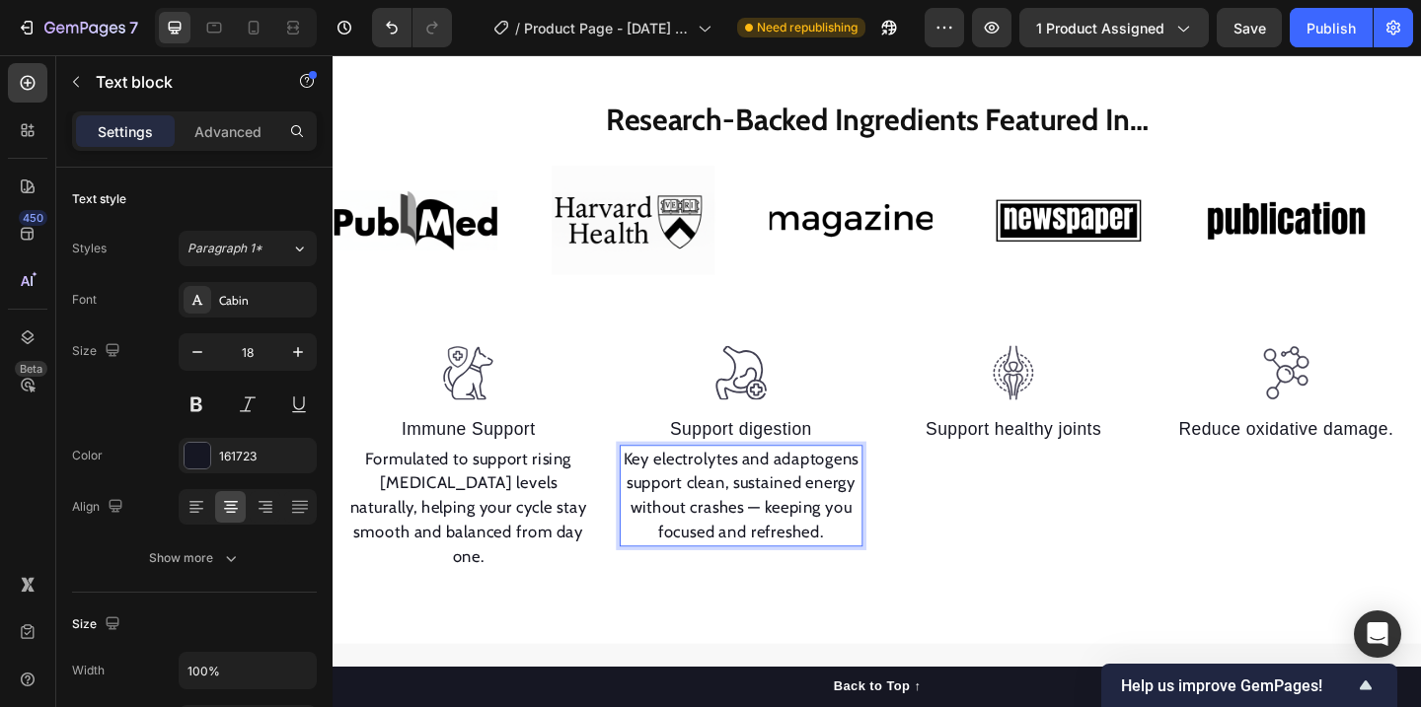
click at [799, 552] on p "Key electrolytes and adaptogens support clean, sustained energy without crashes…" at bounding box center [776, 535] width 261 height 107
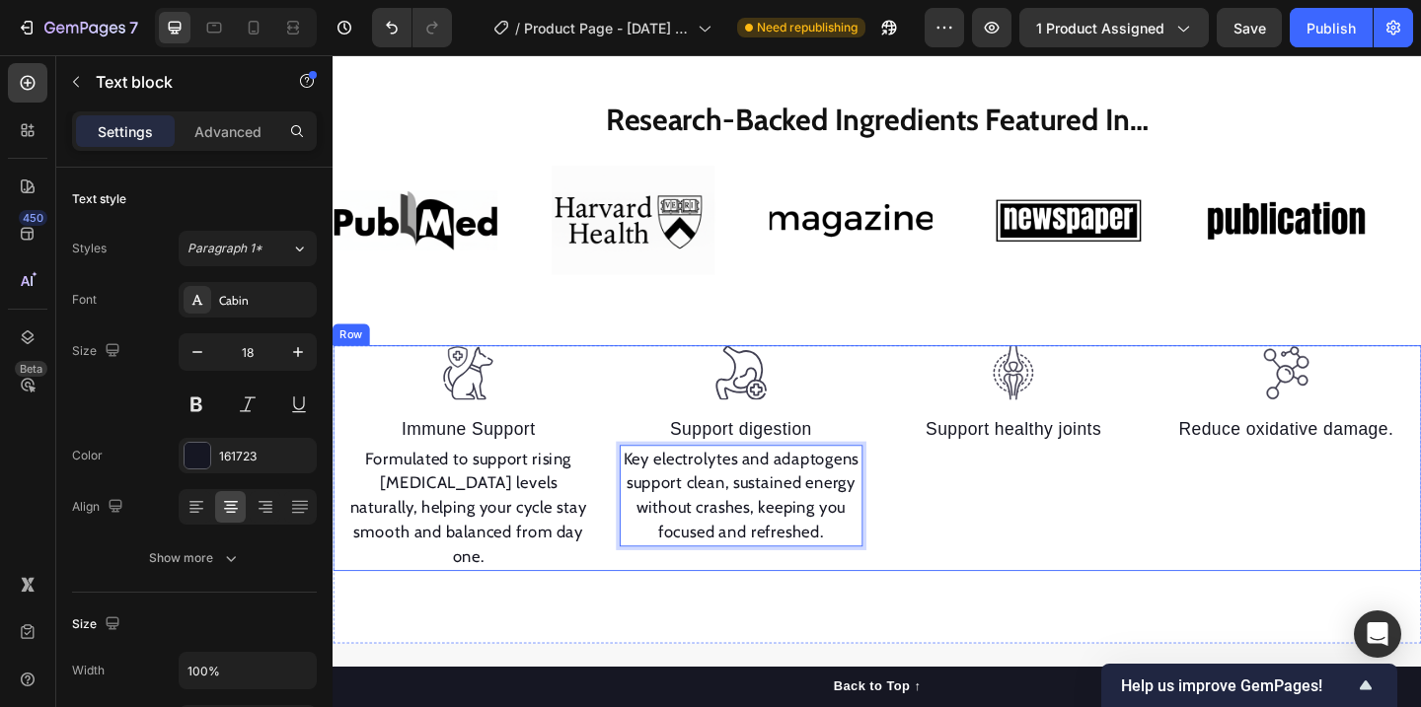
click at [1073, 544] on div "Image Support healthy joints Text block" at bounding box center [1072, 494] width 265 height 246
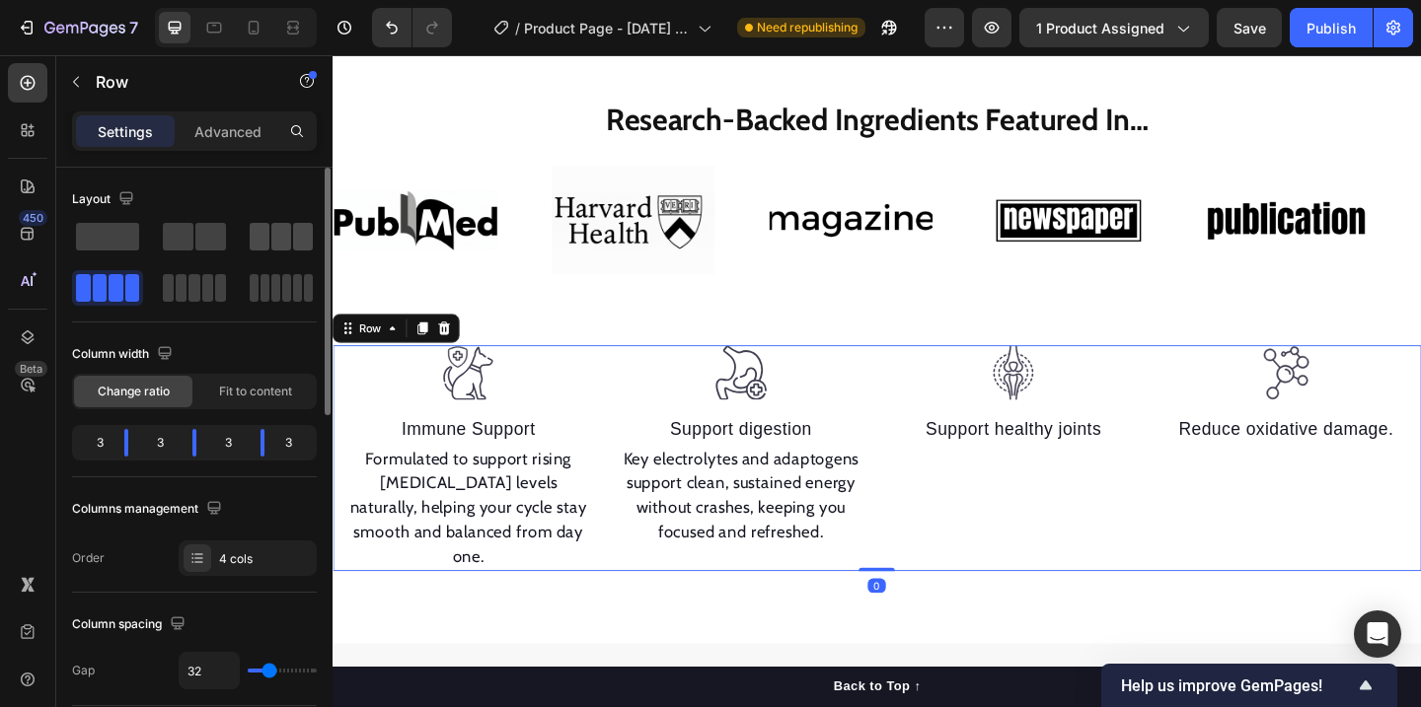
click at [273, 235] on span at bounding box center [281, 237] width 20 height 28
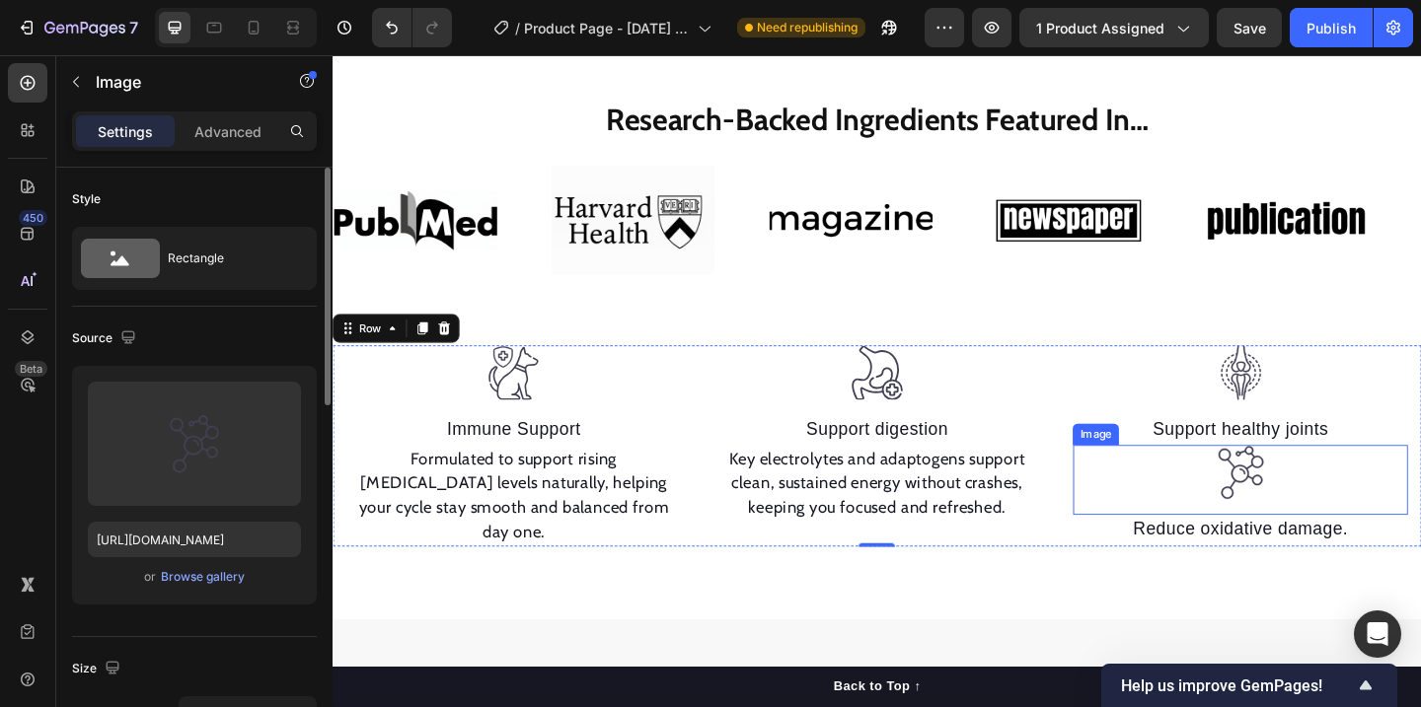
click at [1367, 523] on div at bounding box center [1320, 510] width 364 height 60
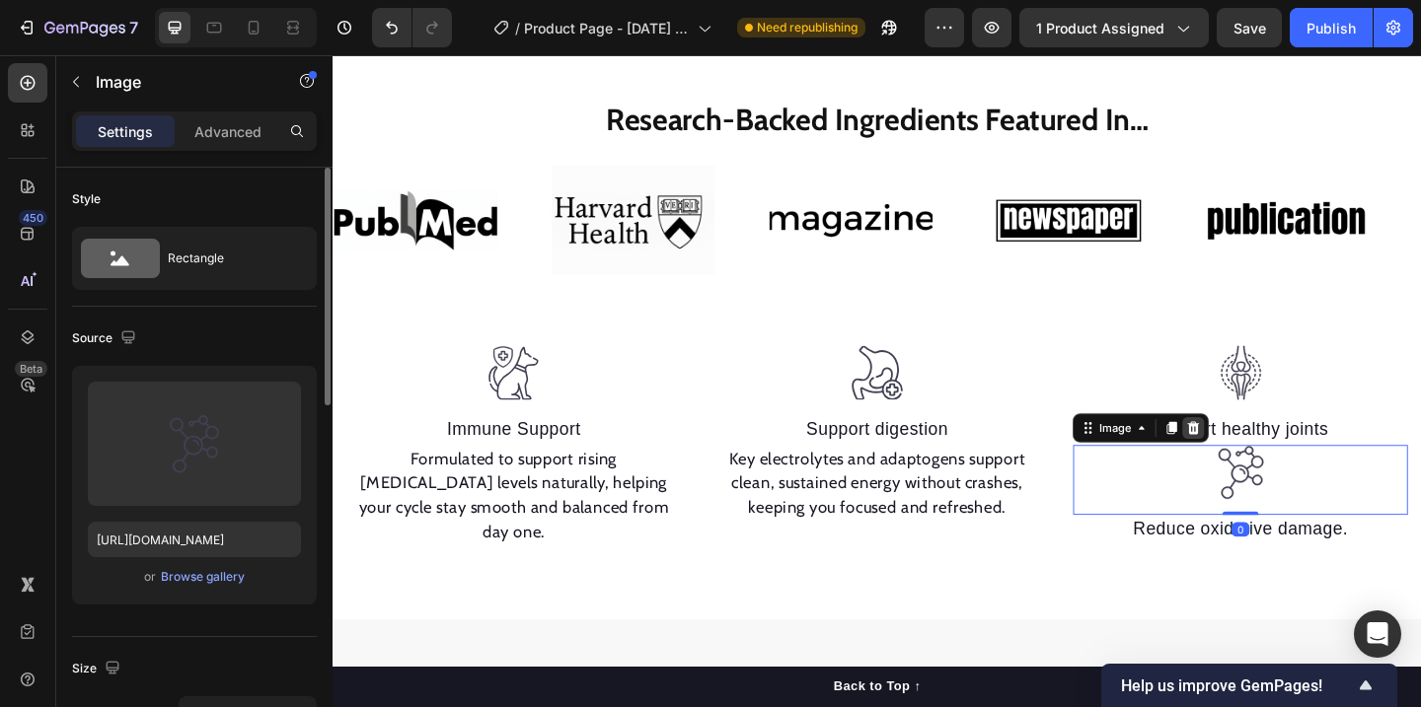
click at [1274, 463] on icon at bounding box center [1269, 461] width 13 height 14
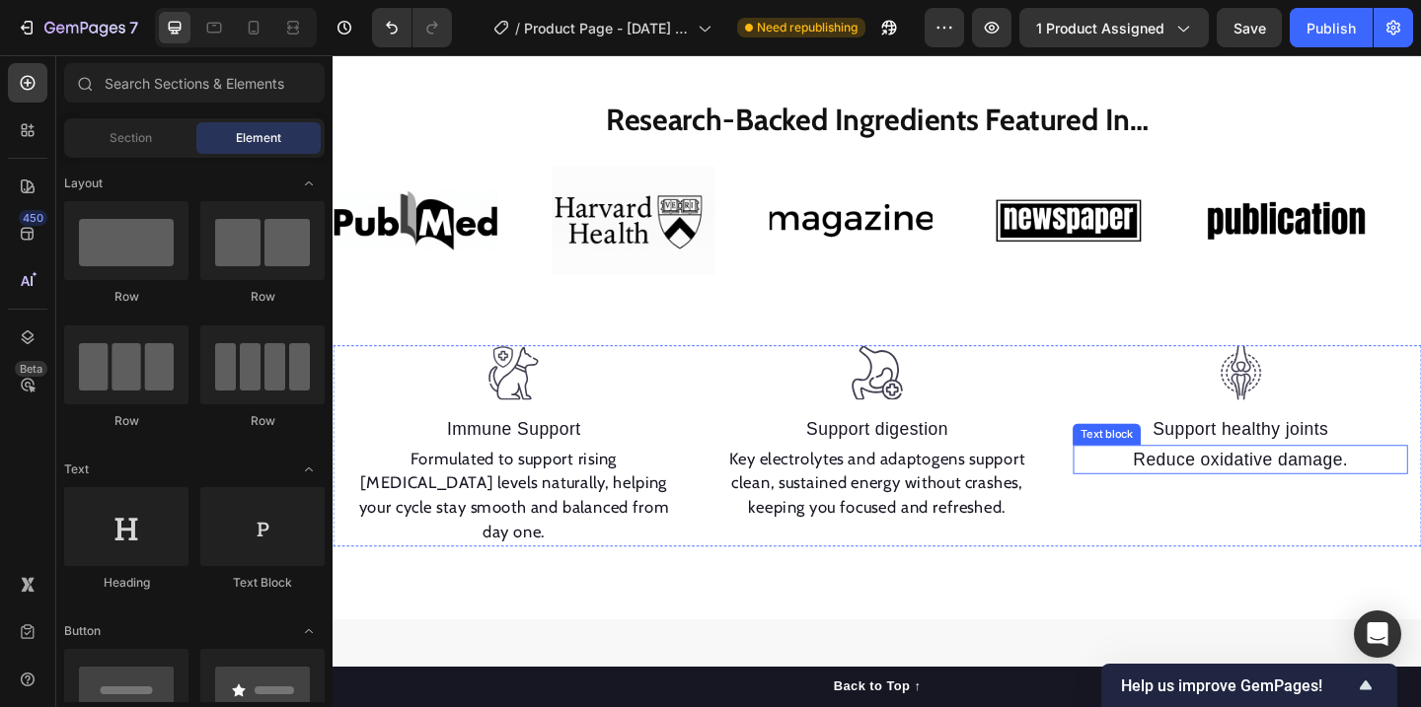
click at [1353, 497] on p "Reduce oxidative damage." at bounding box center [1320, 496] width 360 height 29
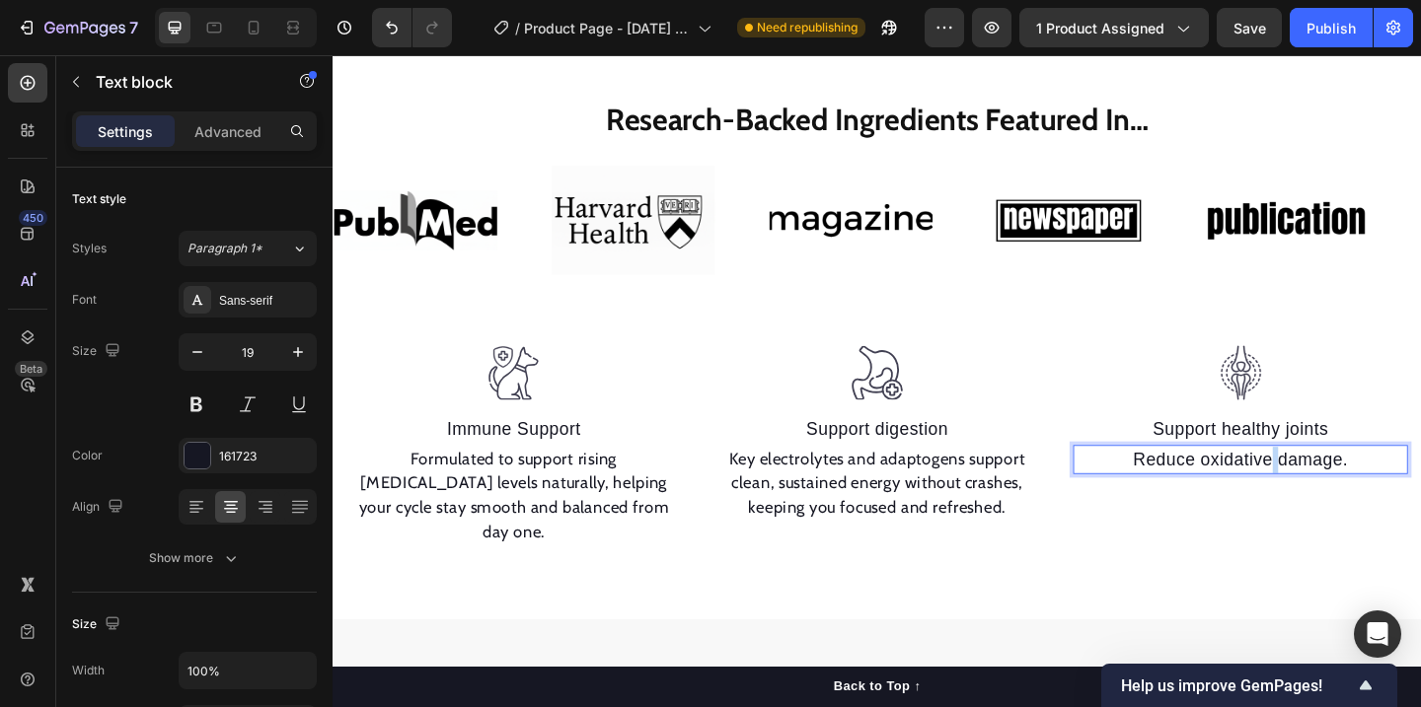
click at [1353, 497] on p "Reduce oxidative damage." at bounding box center [1320, 496] width 360 height 29
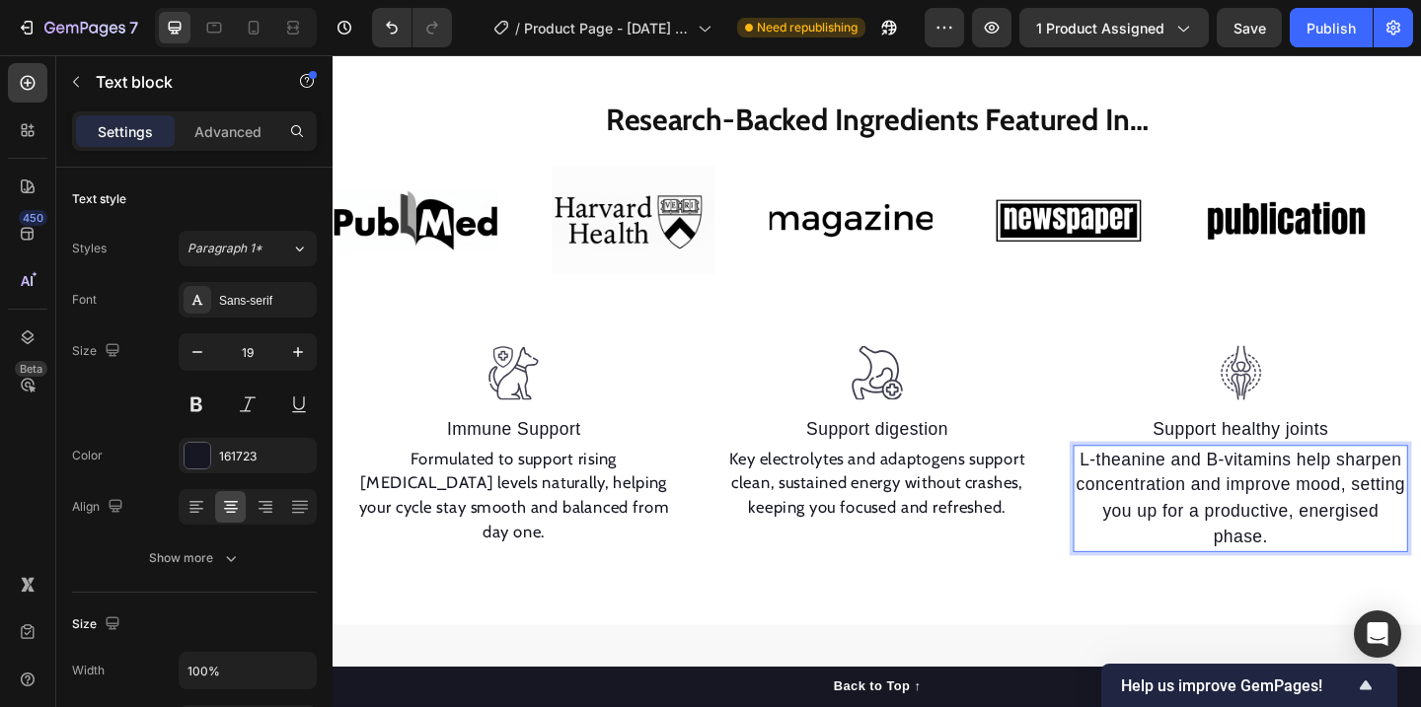
click at [1325, 504] on p "L-theanine and B-vitamins help sharpen concentration and improve mood, setting …" at bounding box center [1320, 538] width 360 height 112
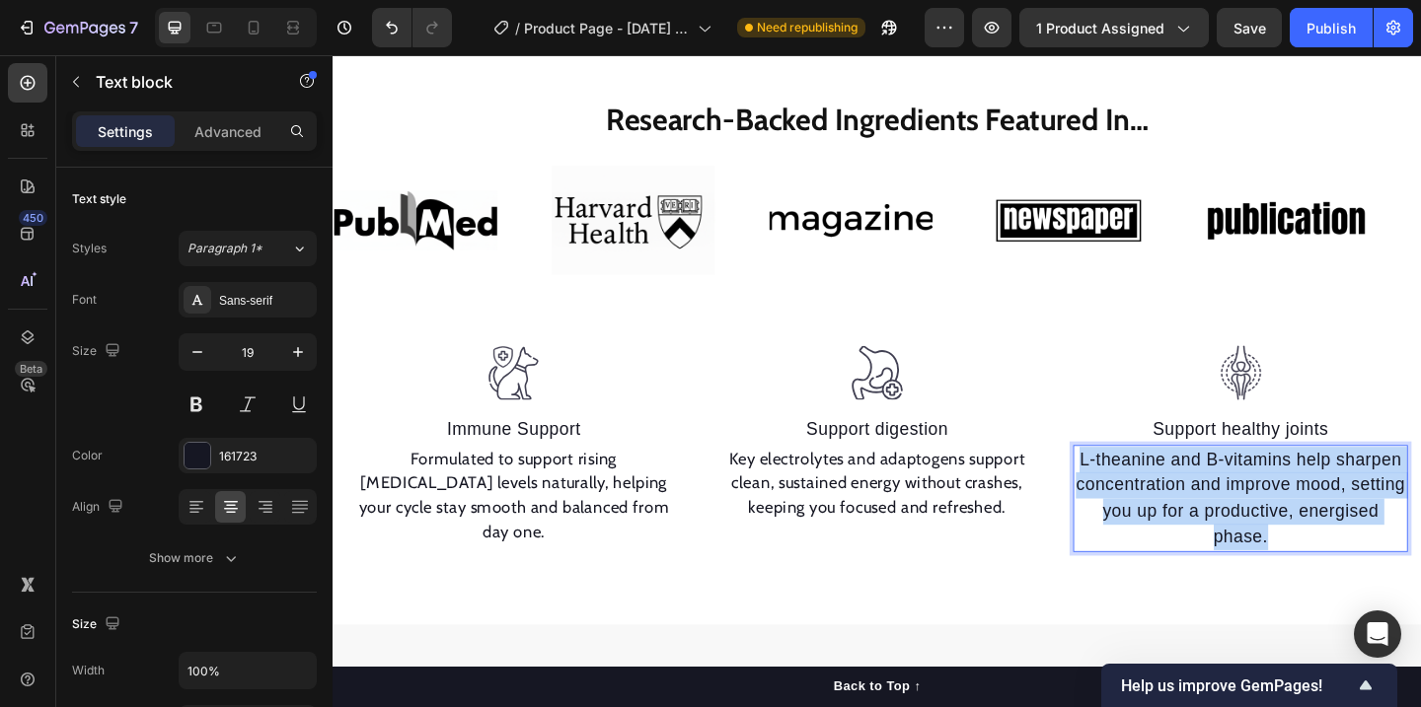
click at [1325, 504] on p "L-theanine and B-vitamins help sharpen concentration and improve mood, setting …" at bounding box center [1320, 538] width 360 height 112
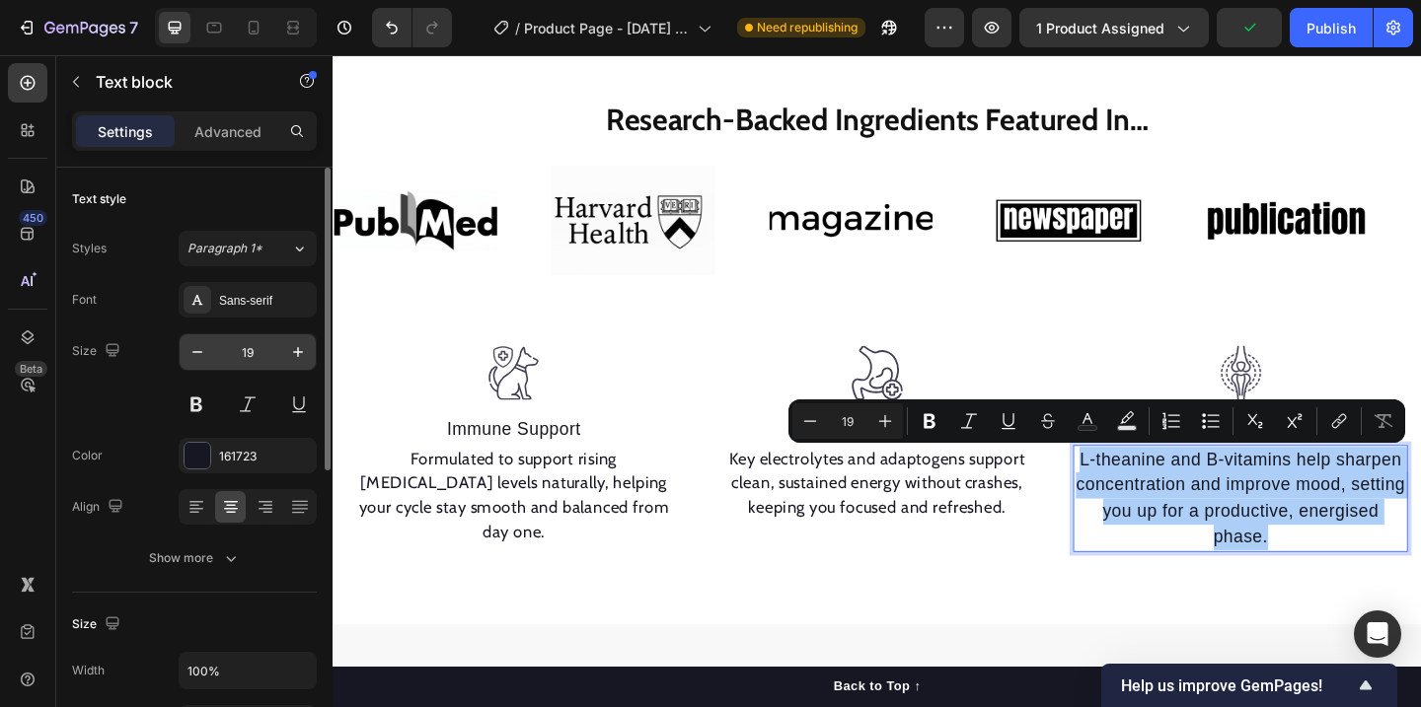
click at [215, 349] on input "19" at bounding box center [247, 352] width 65 height 36
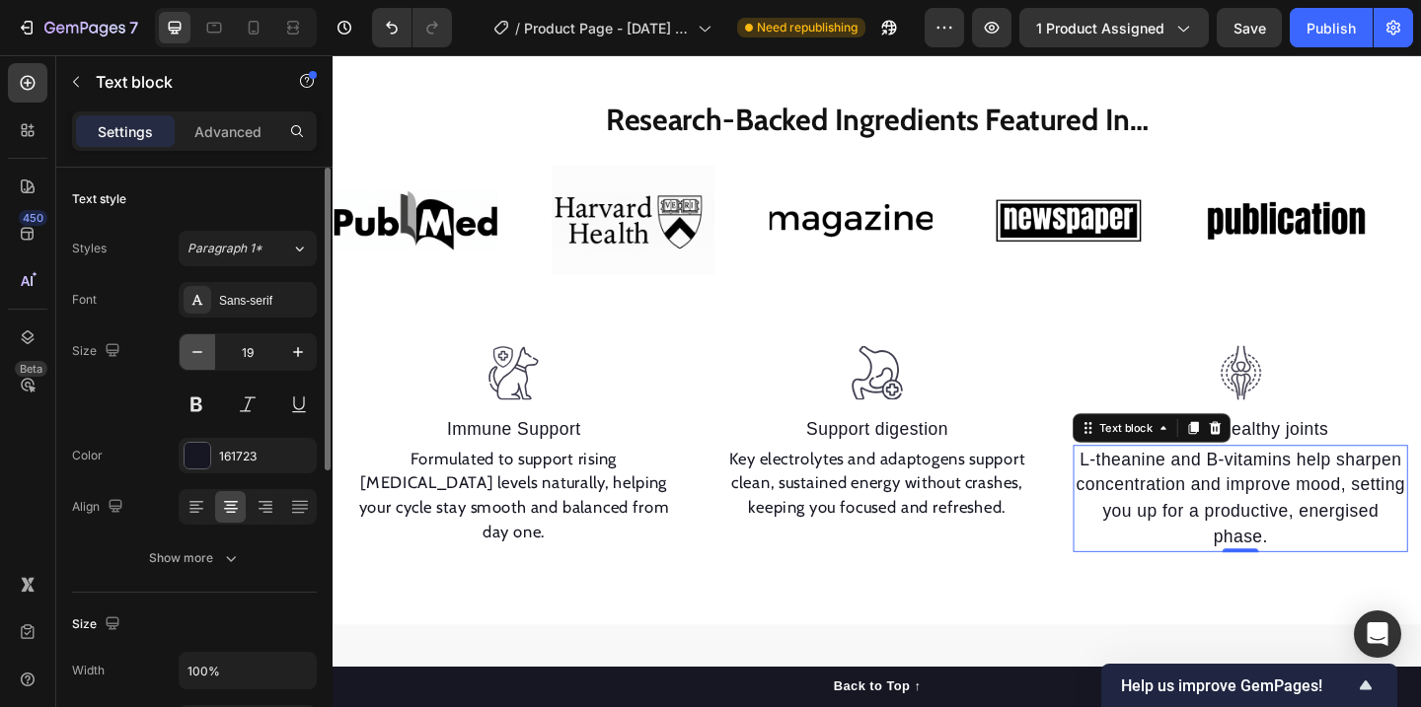
click at [195, 336] on button "button" at bounding box center [198, 352] width 36 height 36
type input "18"
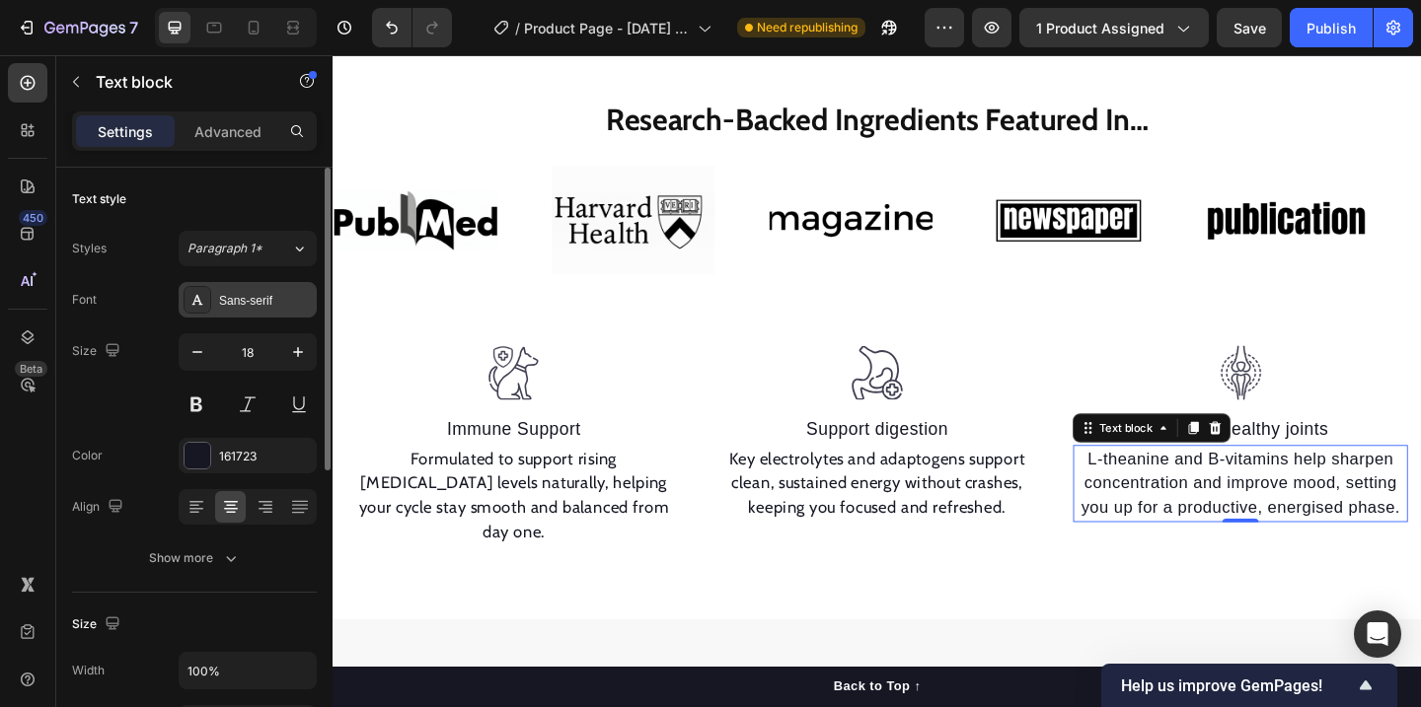
click at [273, 302] on div "Sans-serif" at bounding box center [265, 301] width 93 height 18
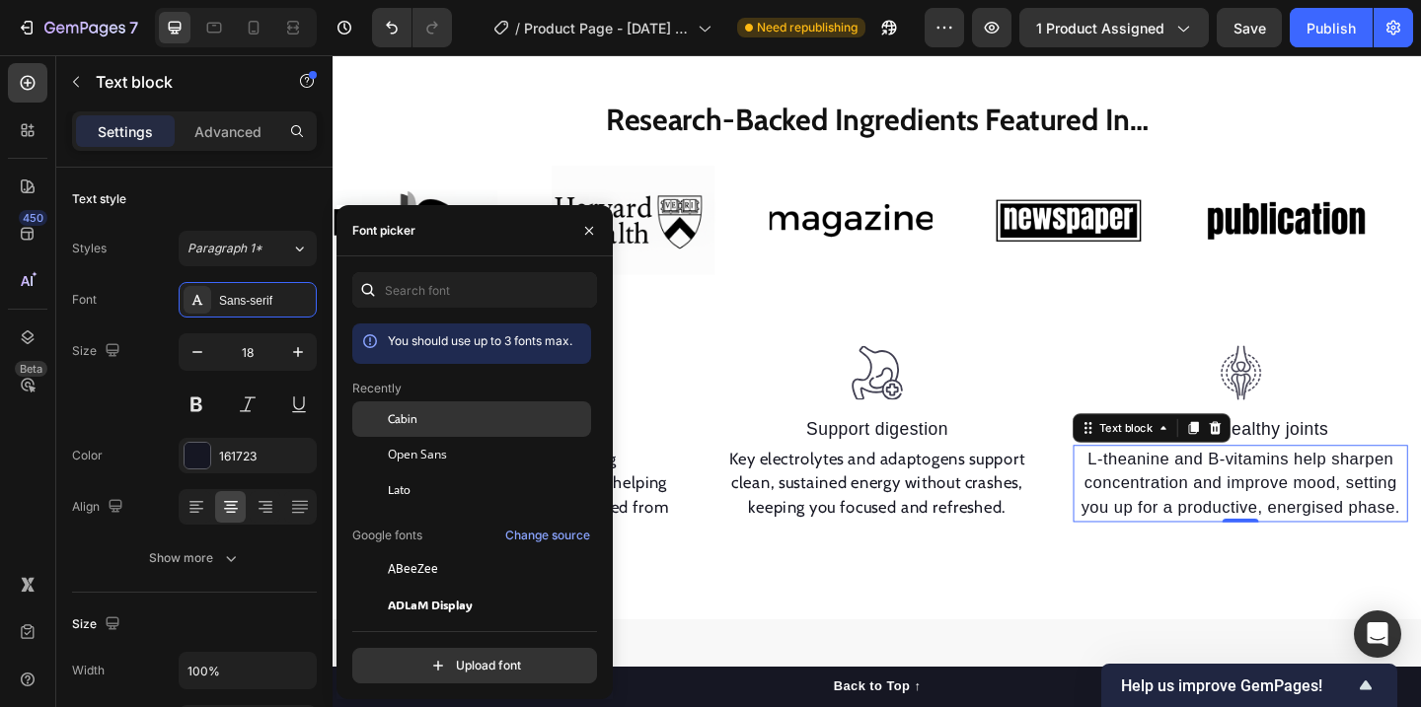
click at [433, 417] on div "Cabin" at bounding box center [487, 419] width 199 height 18
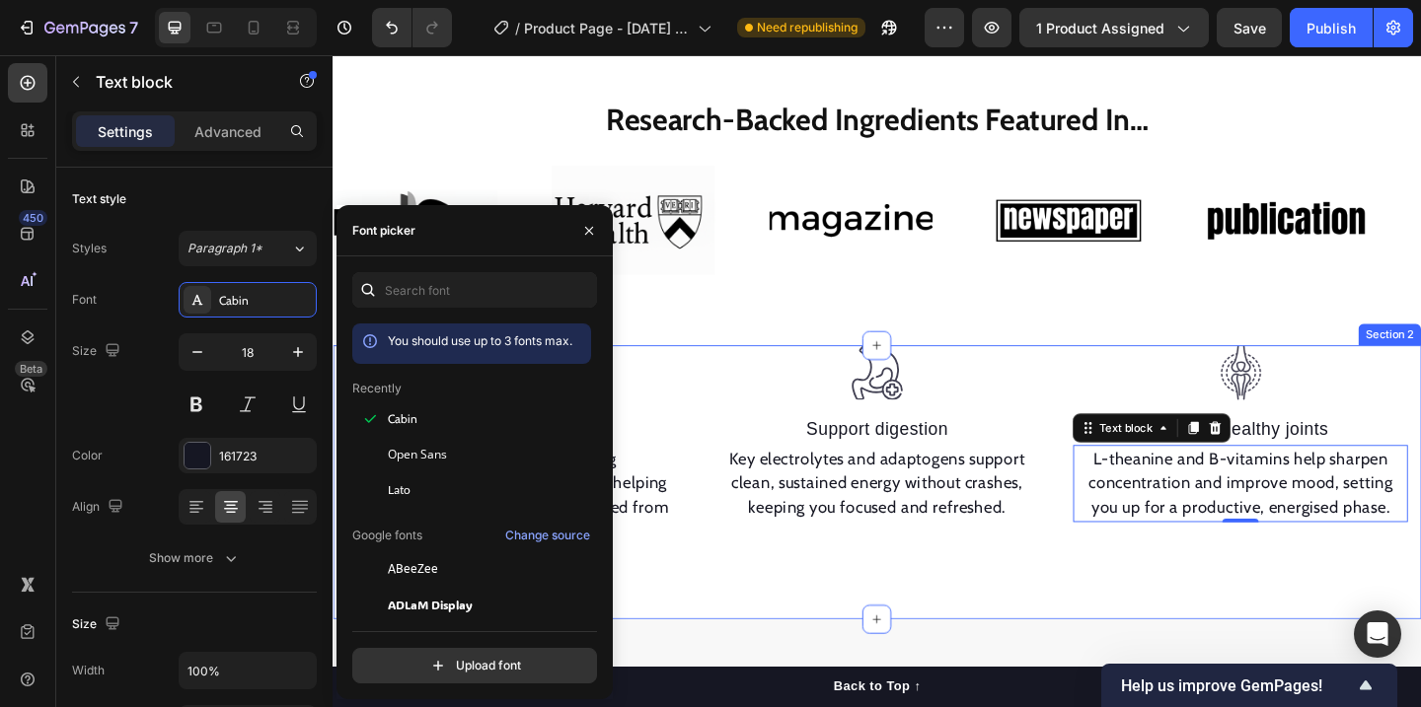
click at [1126, 608] on div "Image Immune Support Text block Formulated to support rising estrogen levels na…" at bounding box center [925, 520] width 1184 height 298
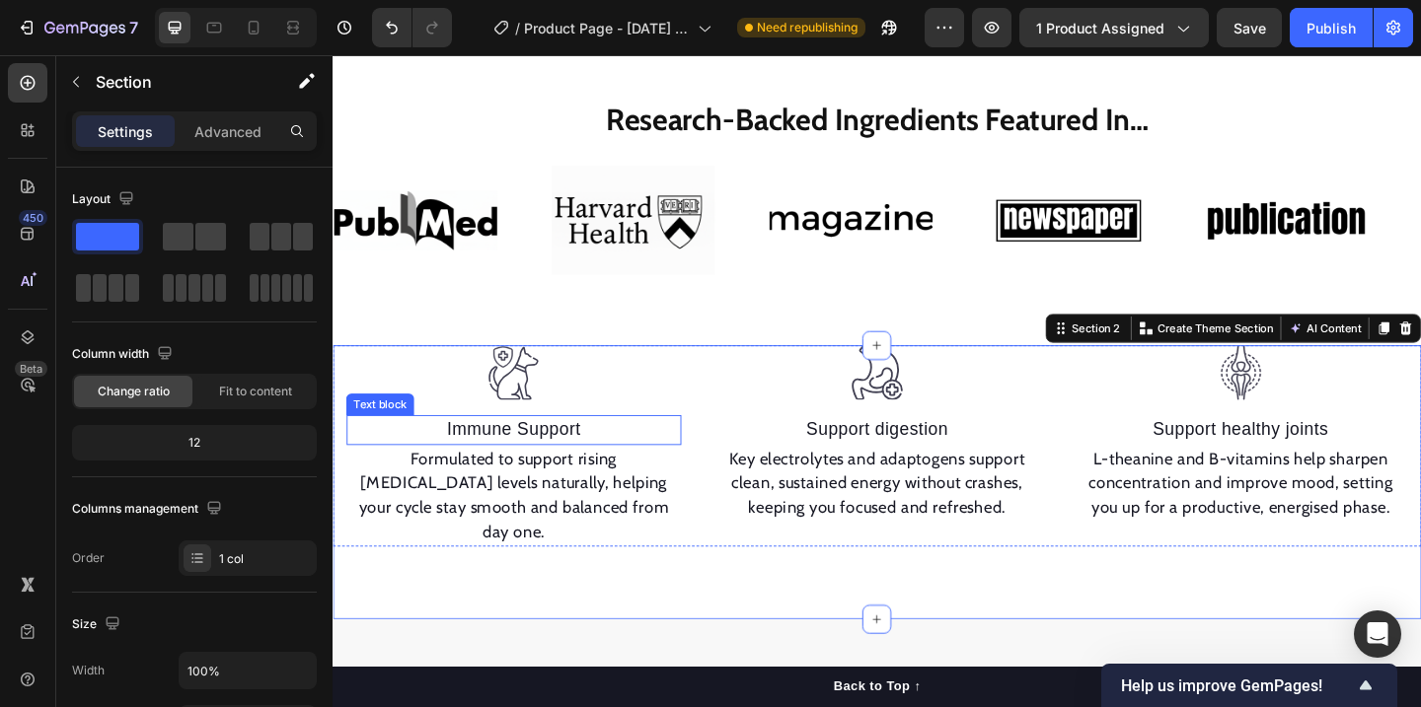
click at [529, 455] on p "Immune Support" at bounding box center [529, 463] width 360 height 29
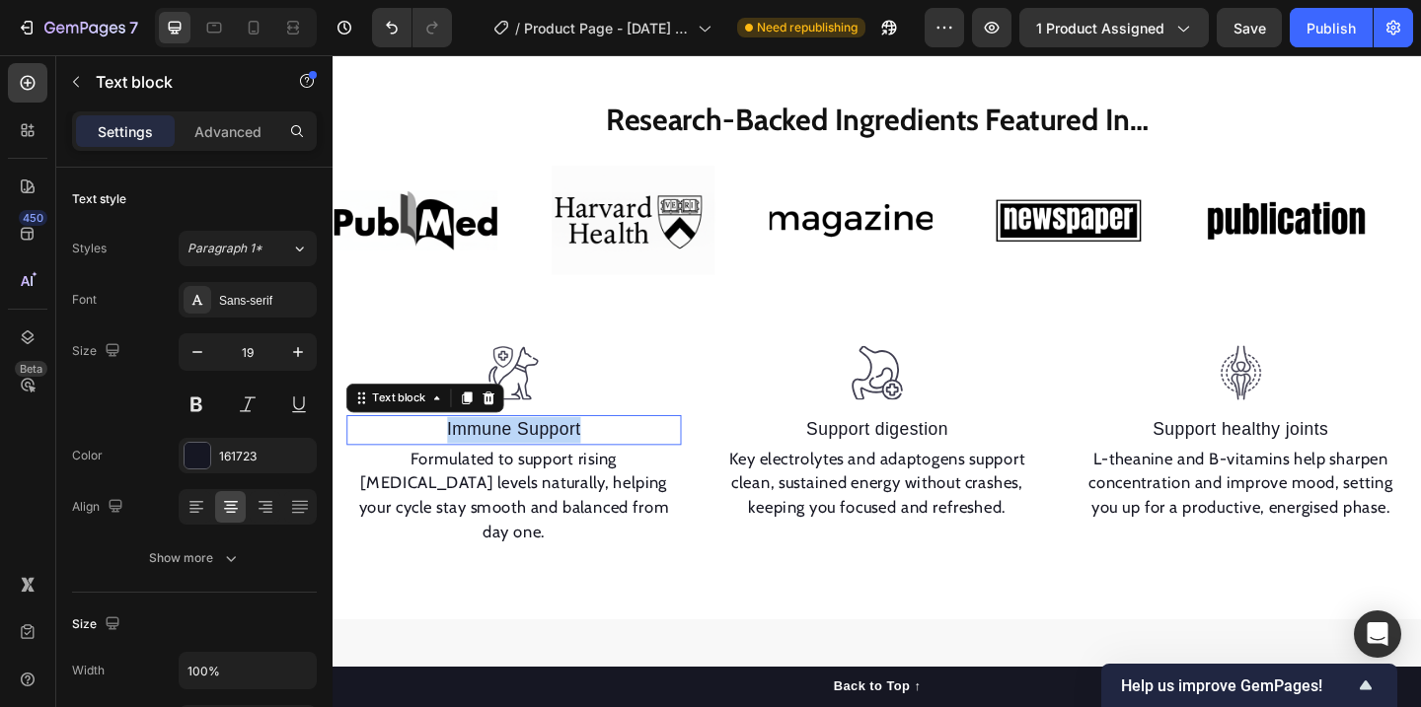
click at [529, 455] on p "Immune Support" at bounding box center [529, 463] width 360 height 29
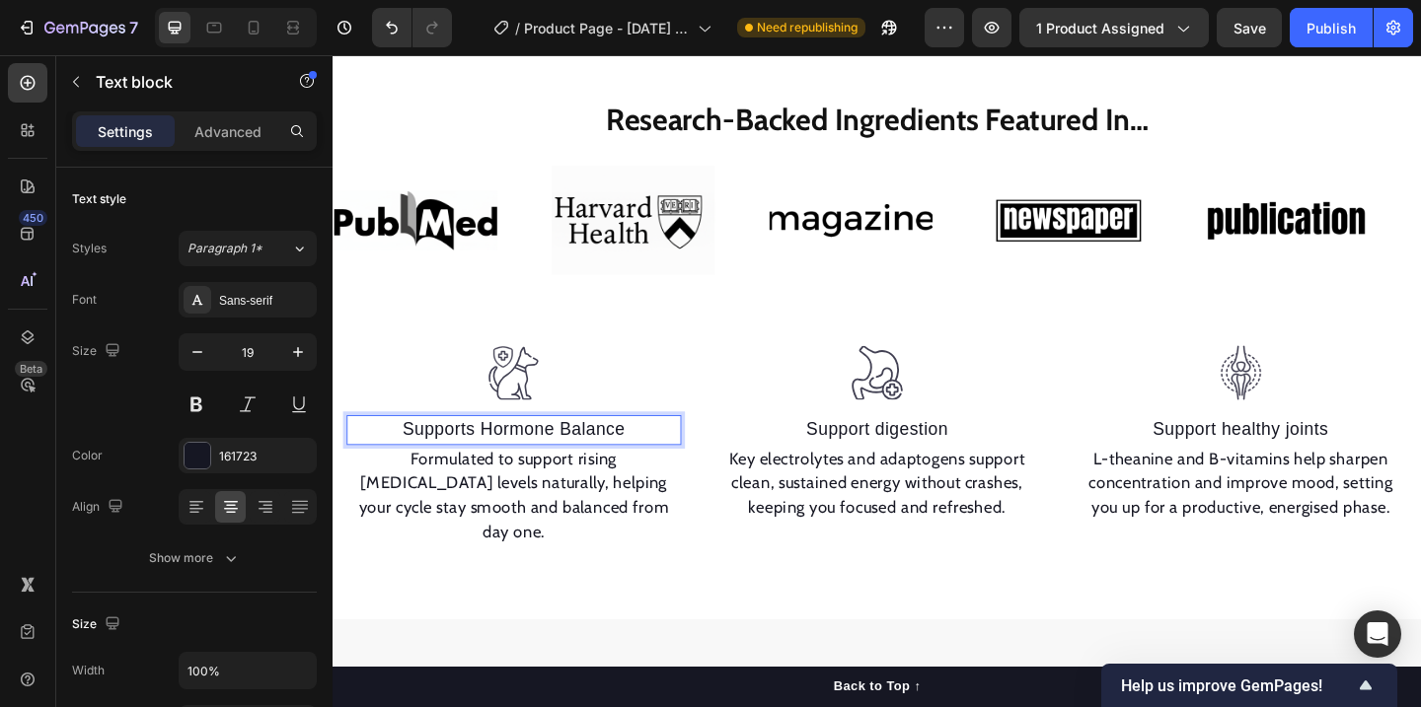
click at [557, 456] on p "Supports Hormone Balance" at bounding box center [529, 463] width 360 height 29
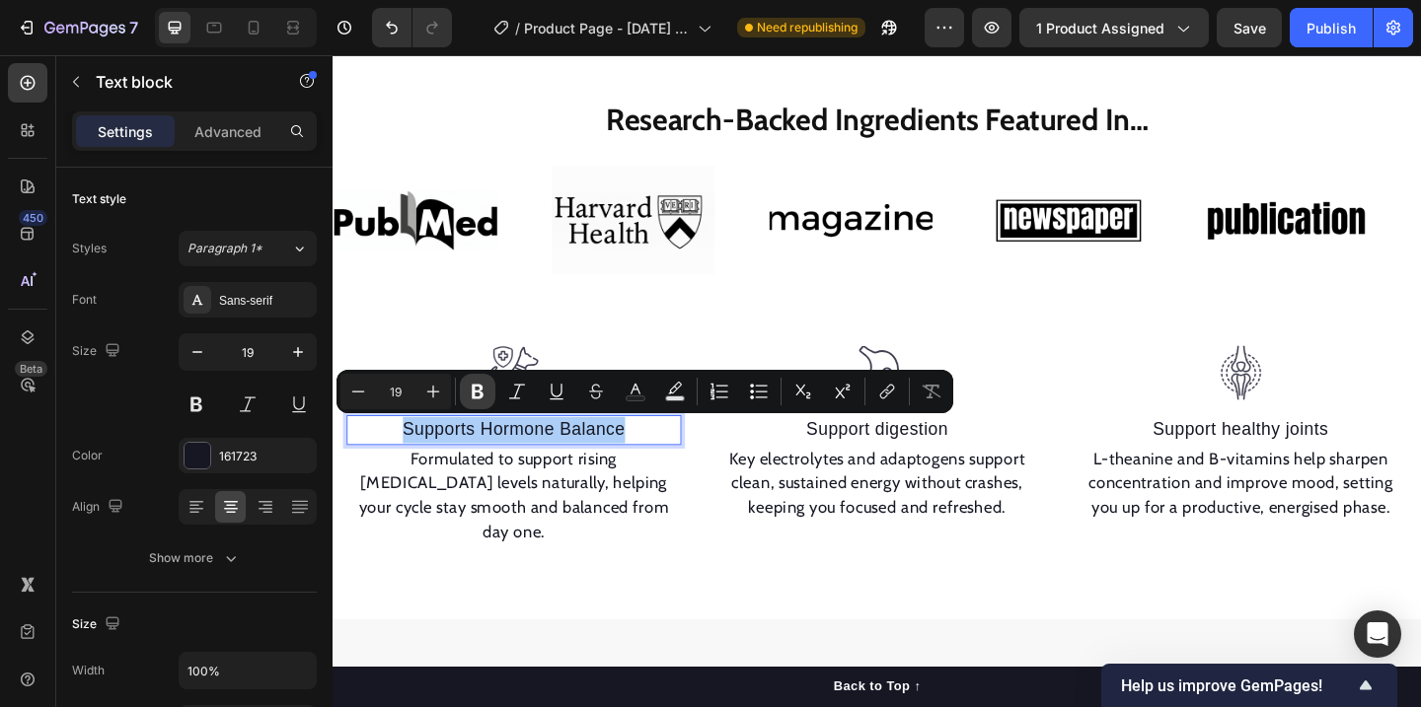
click at [473, 393] on icon "Editor contextual toolbar" at bounding box center [478, 392] width 12 height 15
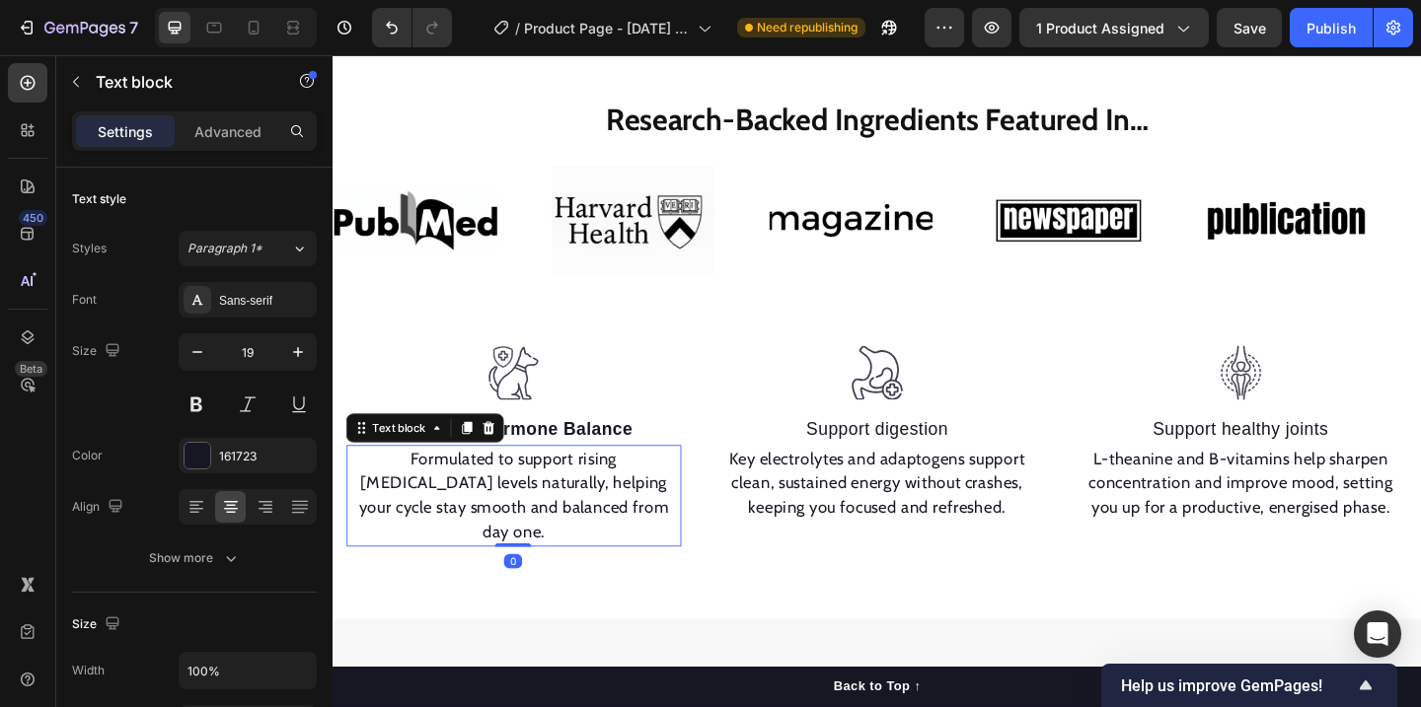
click at [611, 495] on p "Formulated to support rising [MEDICAL_DATA] levels naturally, helping your cycl…" at bounding box center [529, 535] width 360 height 107
click at [352, 493] on p "Formulated to support rising [MEDICAL_DATA] levels naturally, helping your cycl…" at bounding box center [529, 535] width 360 height 107
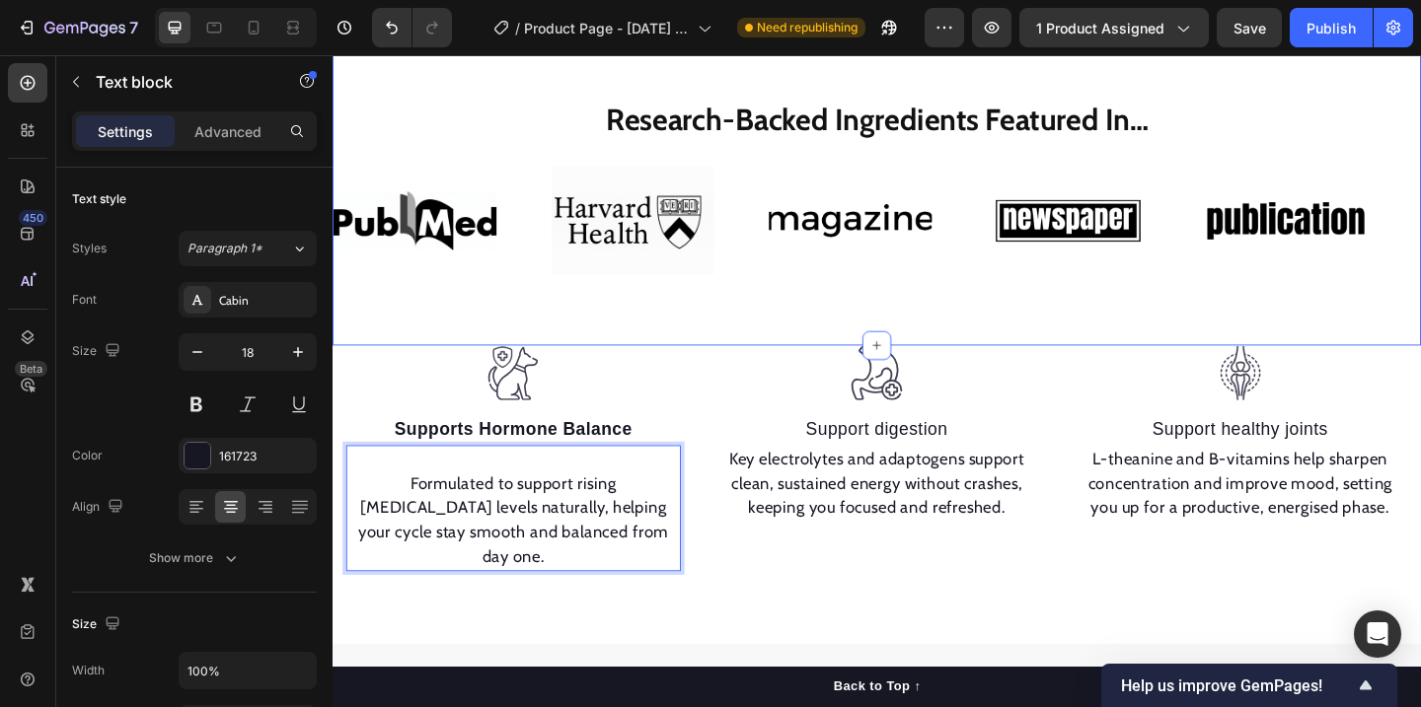
click at [795, 339] on div "Image Image Image Image Image Image Image Image Image Image Marquee" at bounding box center [925, 259] width 1184 height 223
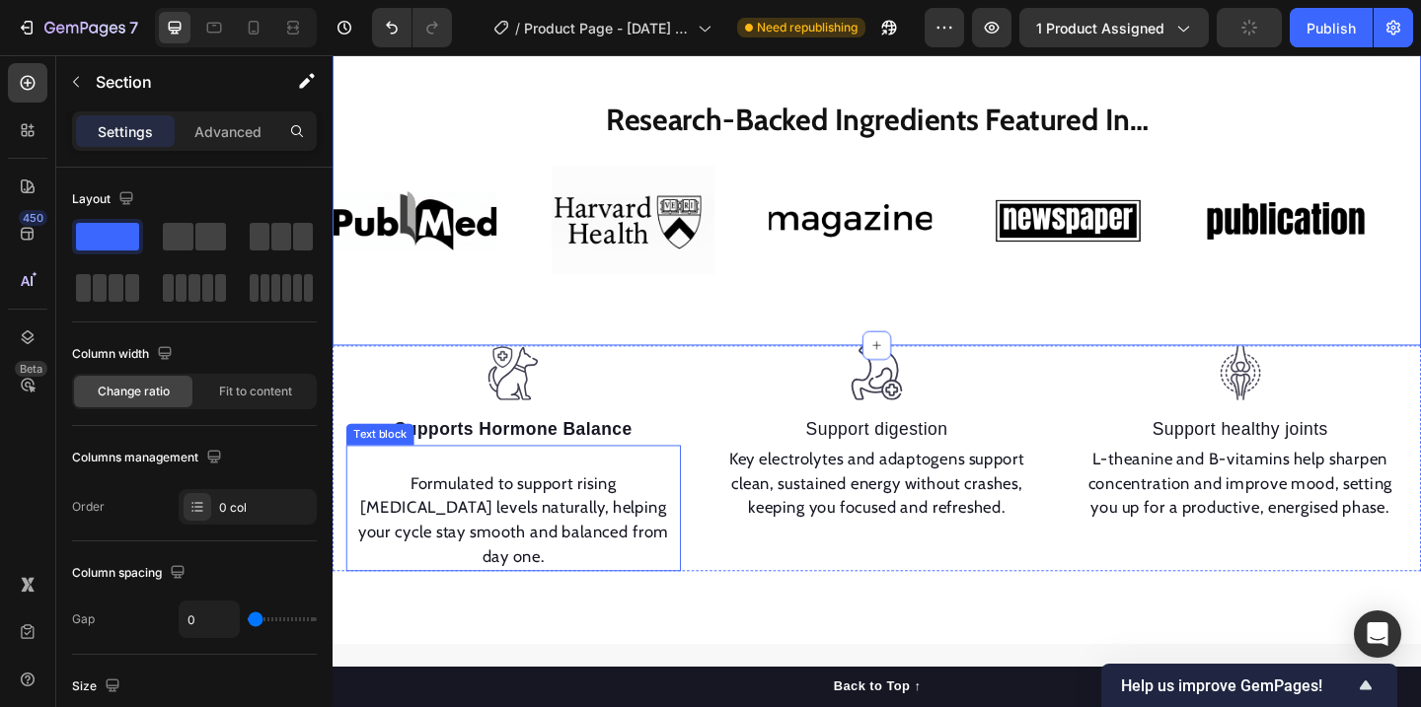
click at [541, 567] on p "Formulated to support rising [MEDICAL_DATA] levels naturally, helping your cycl…" at bounding box center [529, 561] width 360 height 107
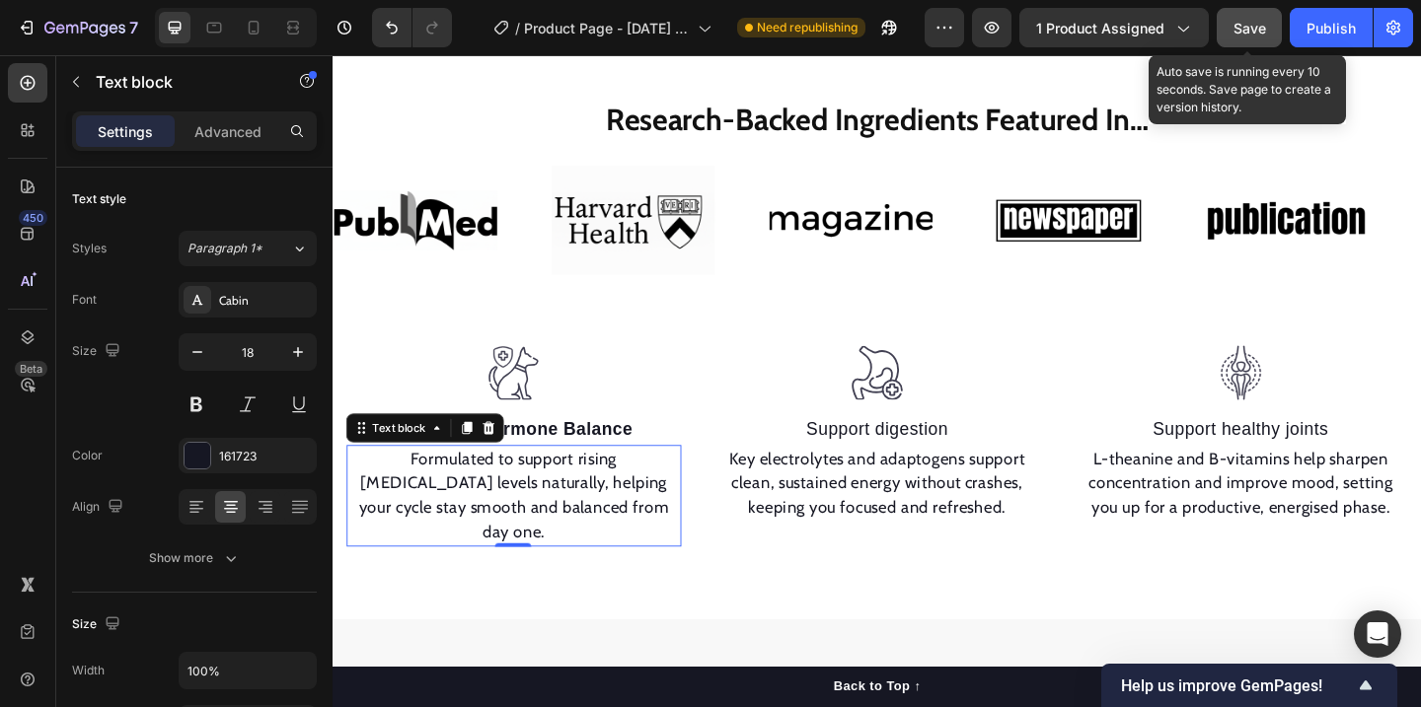
click at [1255, 25] on span "Save" at bounding box center [1249, 28] width 33 height 17
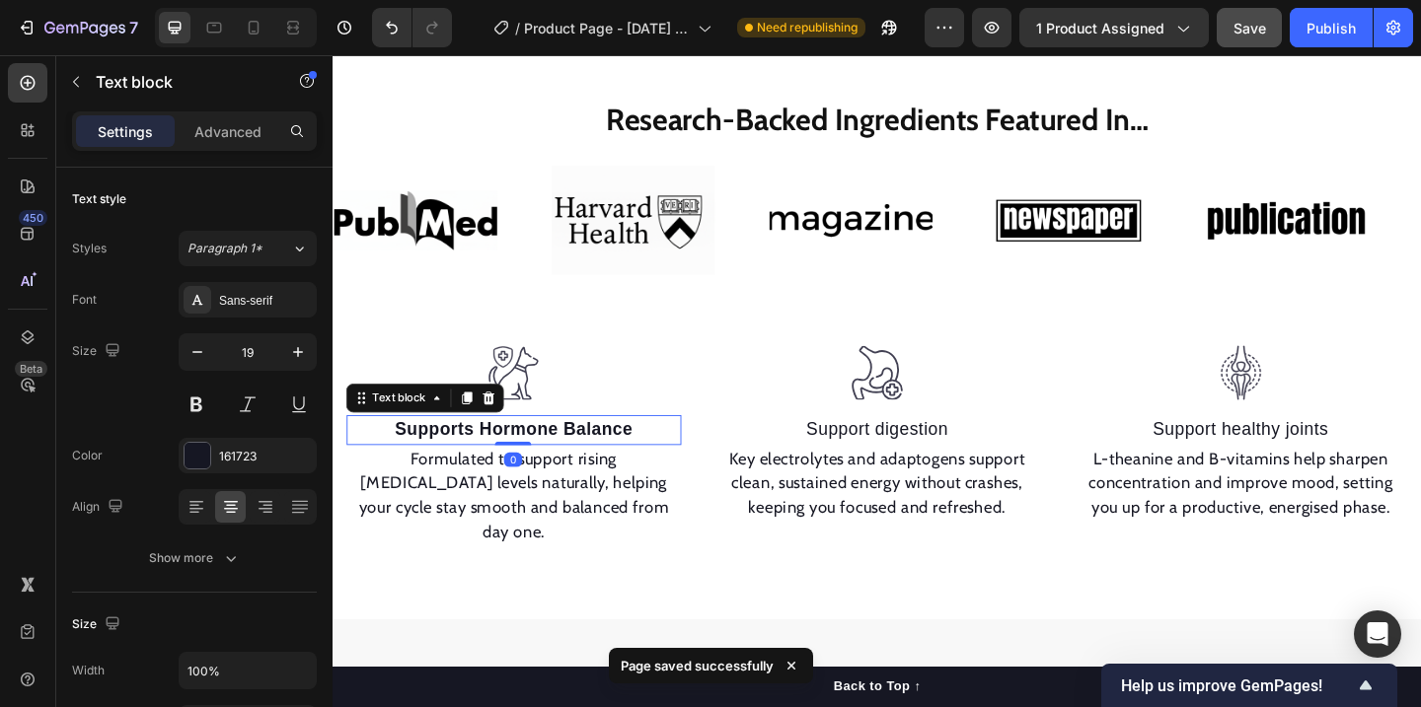
click at [606, 450] on p "Supports Hormone Balance" at bounding box center [529, 463] width 360 height 29
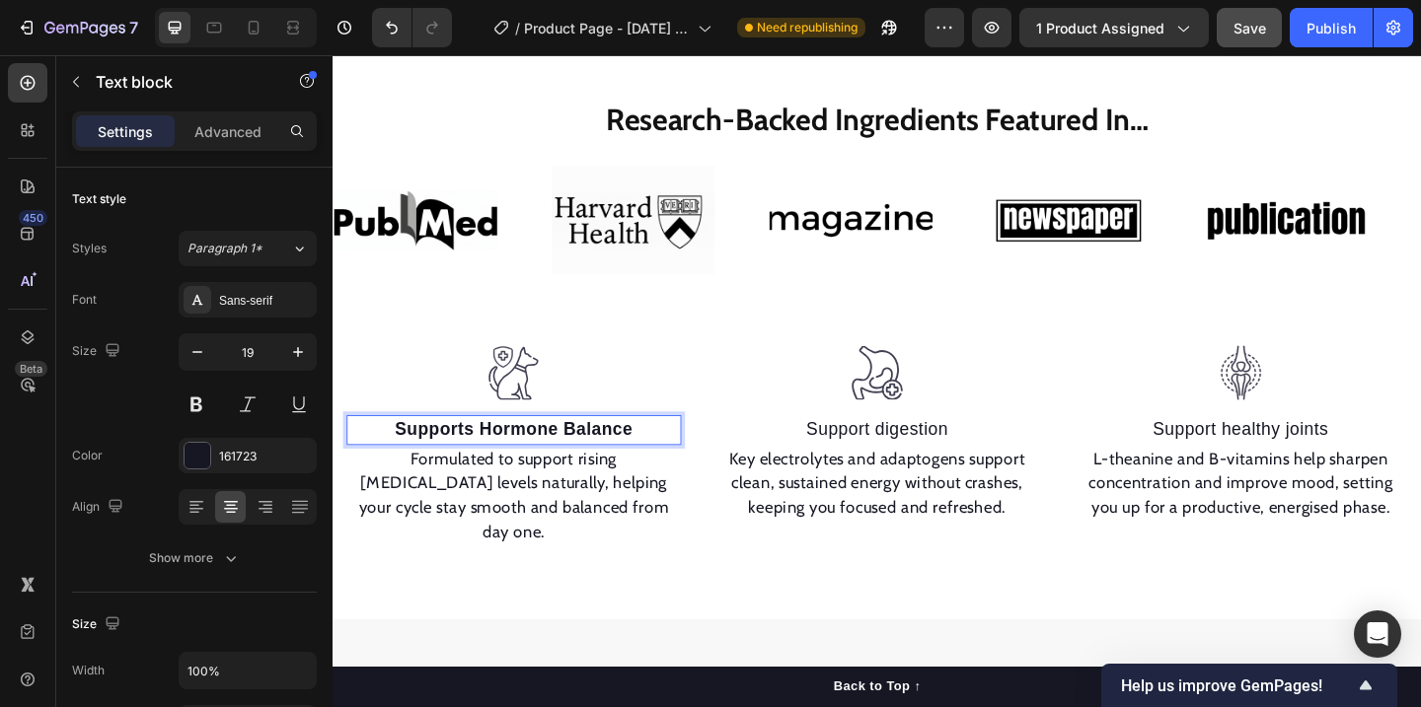
click at [597, 470] on strong "Supports Hormone Balance" at bounding box center [529, 462] width 259 height 21
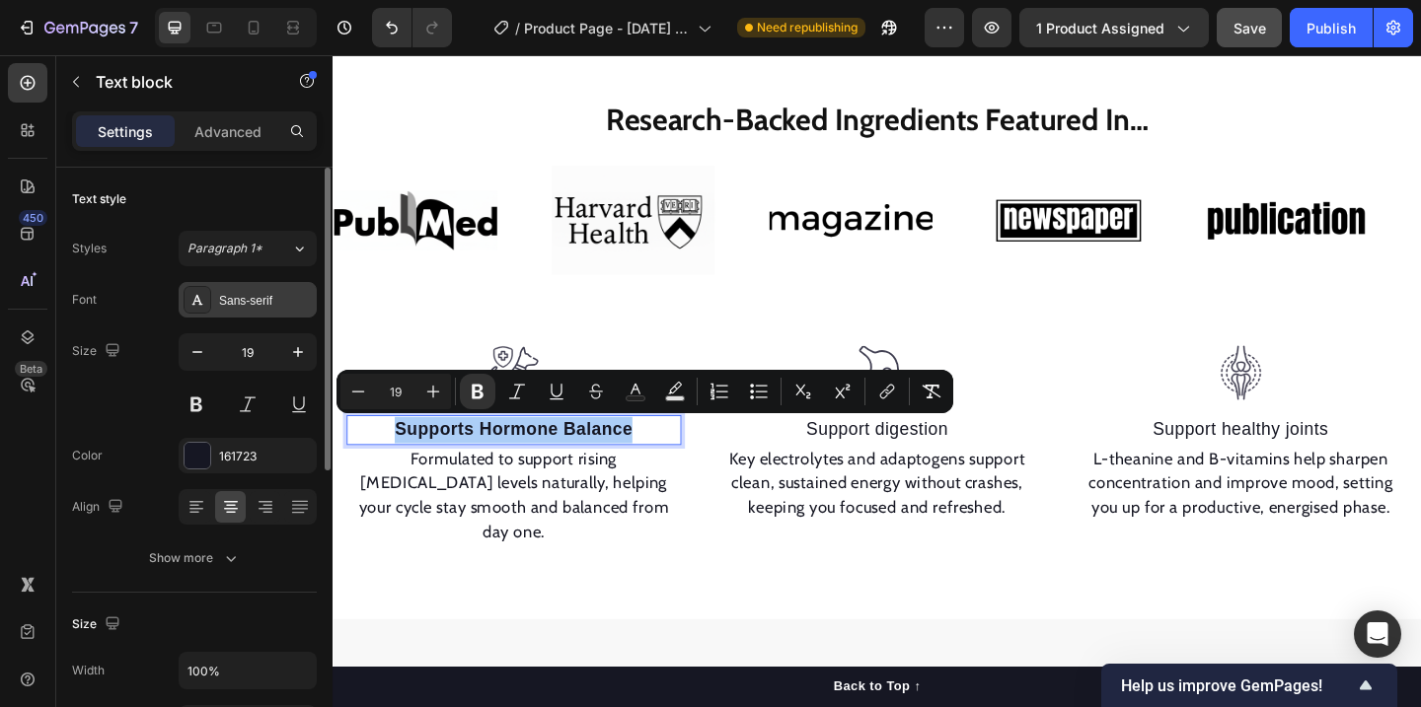
click at [266, 300] on div "Sans-serif" at bounding box center [265, 301] width 93 height 18
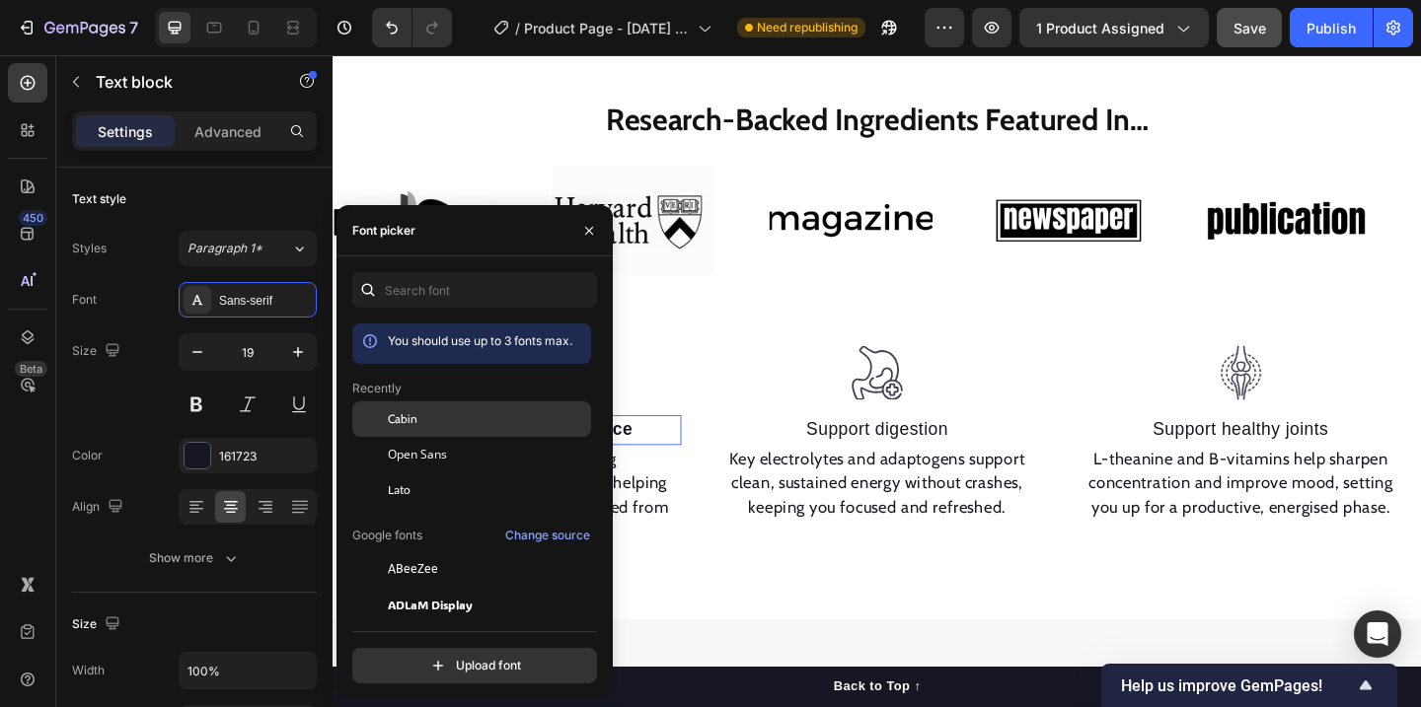
click at [422, 420] on div "Cabin" at bounding box center [487, 419] width 199 height 18
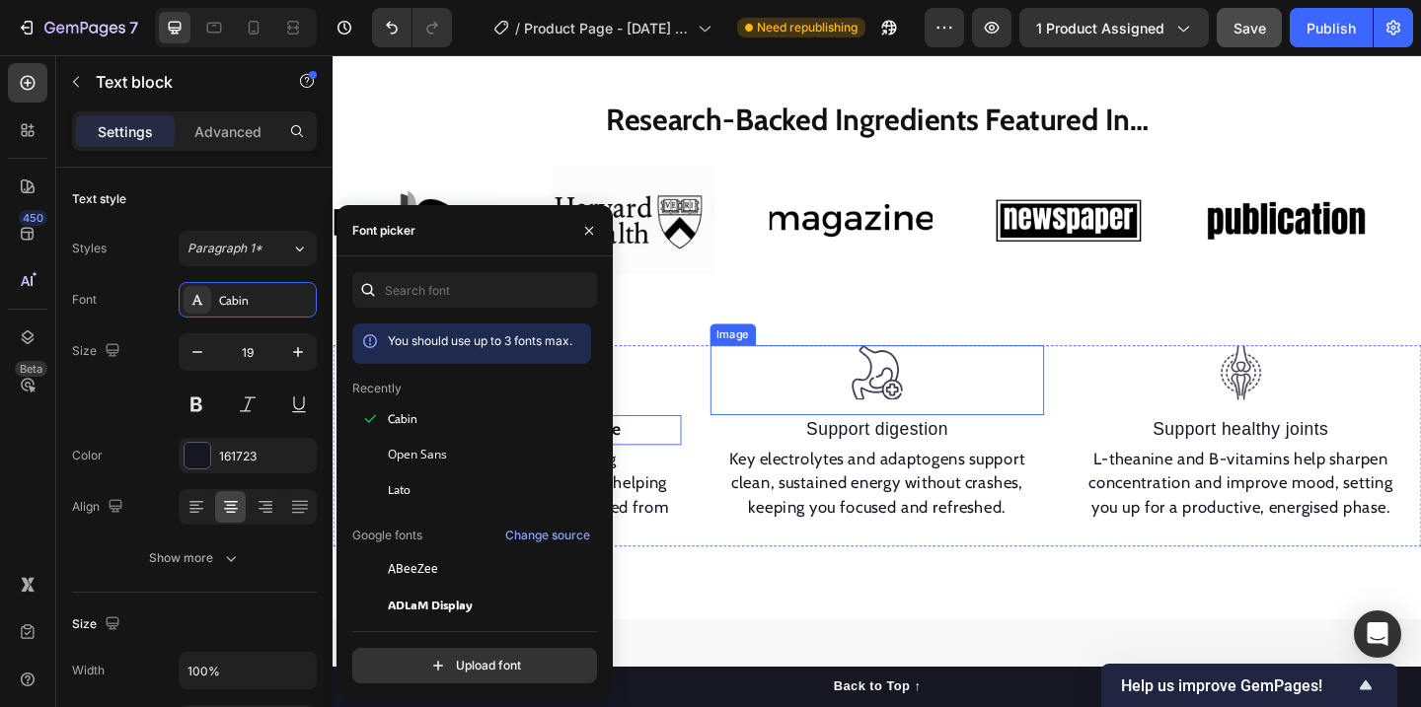
click at [829, 410] on div at bounding box center [925, 401] width 364 height 60
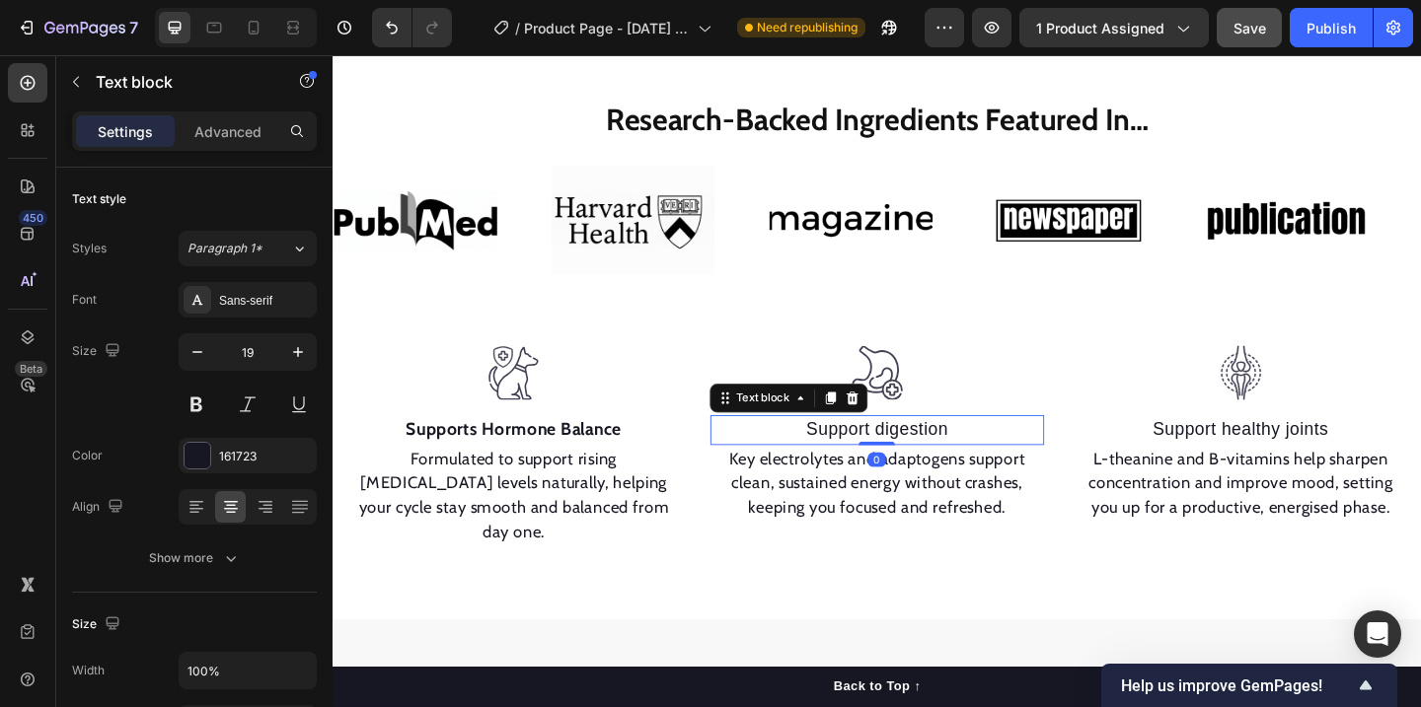
click at [883, 456] on p "Support digestion" at bounding box center [925, 463] width 360 height 29
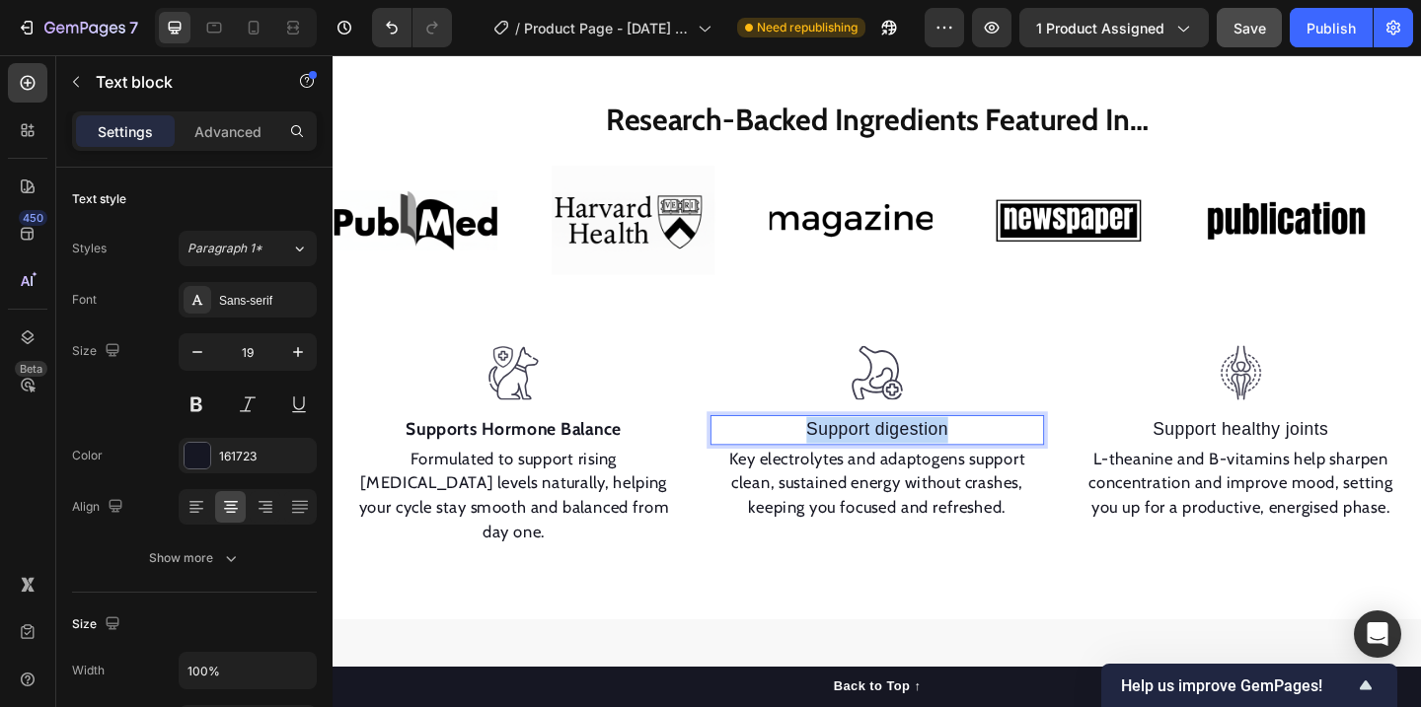
click at [883, 456] on p "Support digestion" at bounding box center [925, 463] width 360 height 29
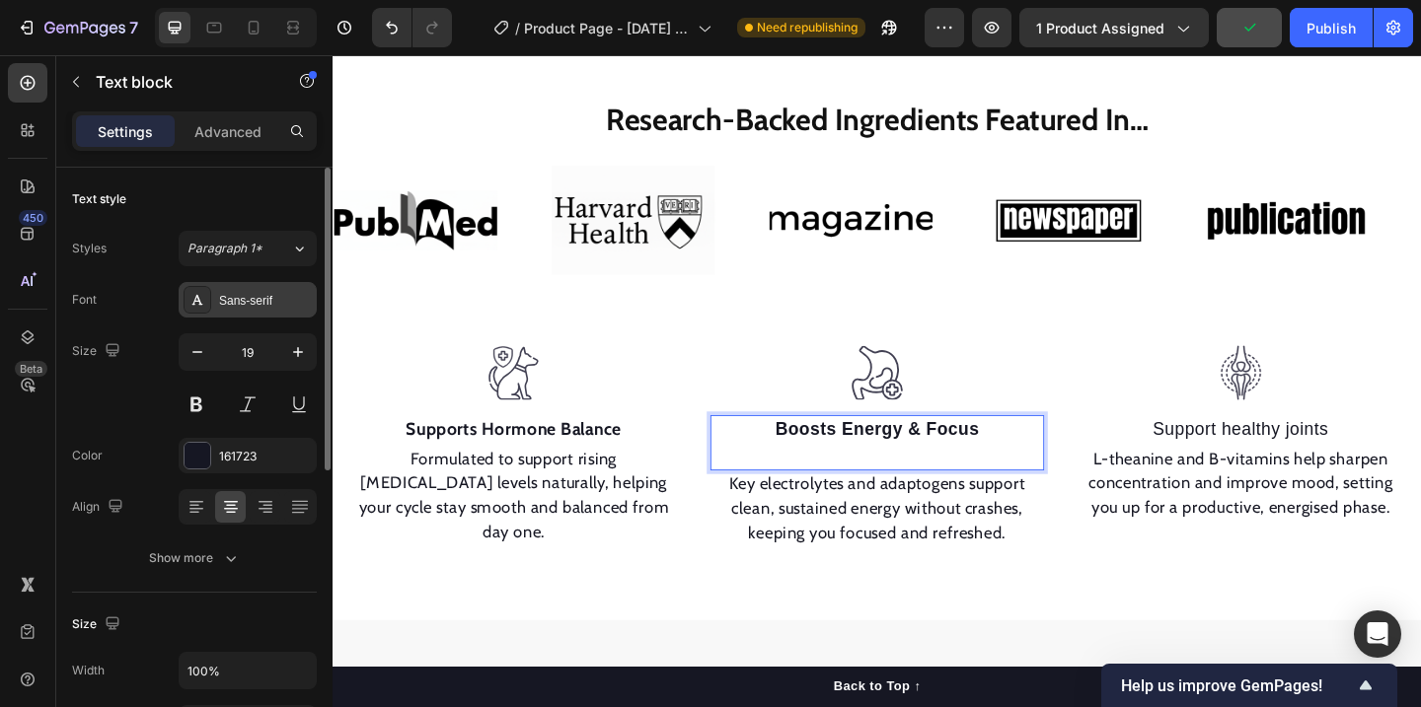
click at [257, 303] on div "Sans-serif" at bounding box center [265, 301] width 93 height 18
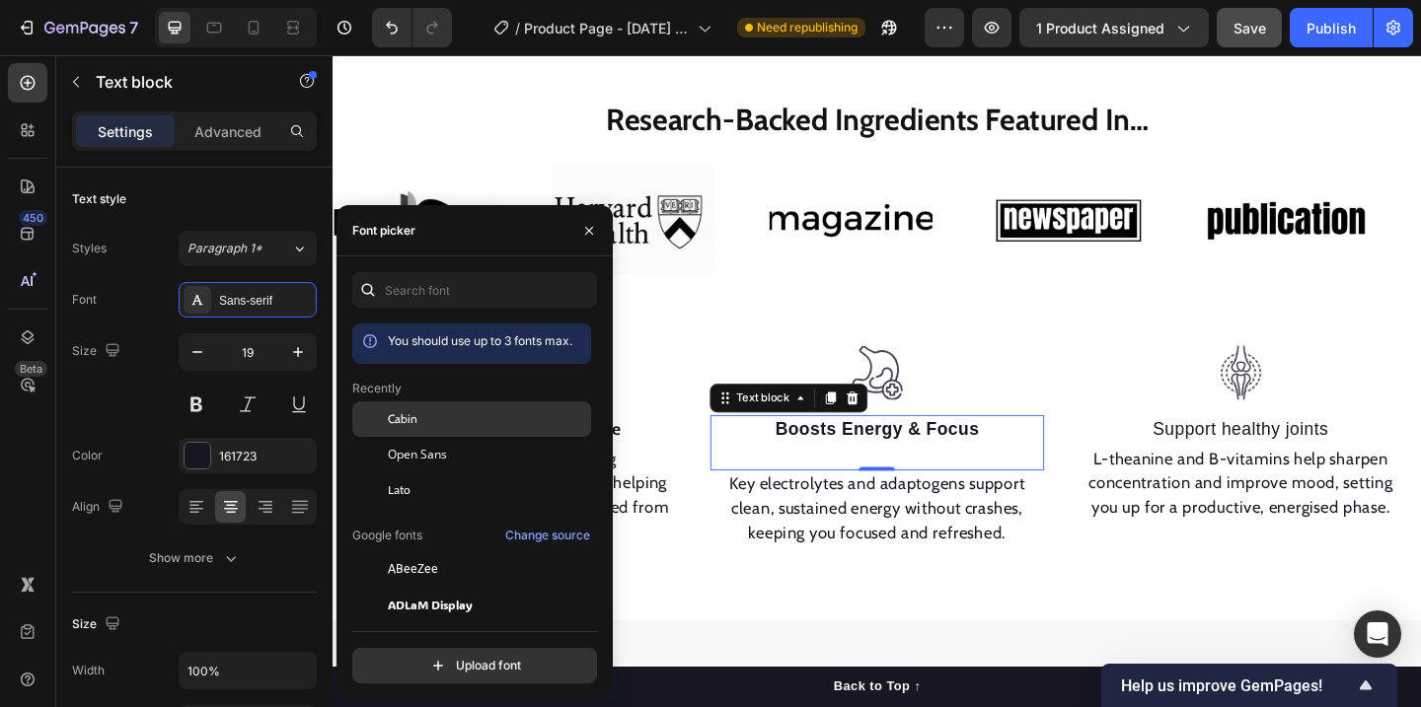
click at [404, 417] on span "Cabin" at bounding box center [403, 419] width 30 height 18
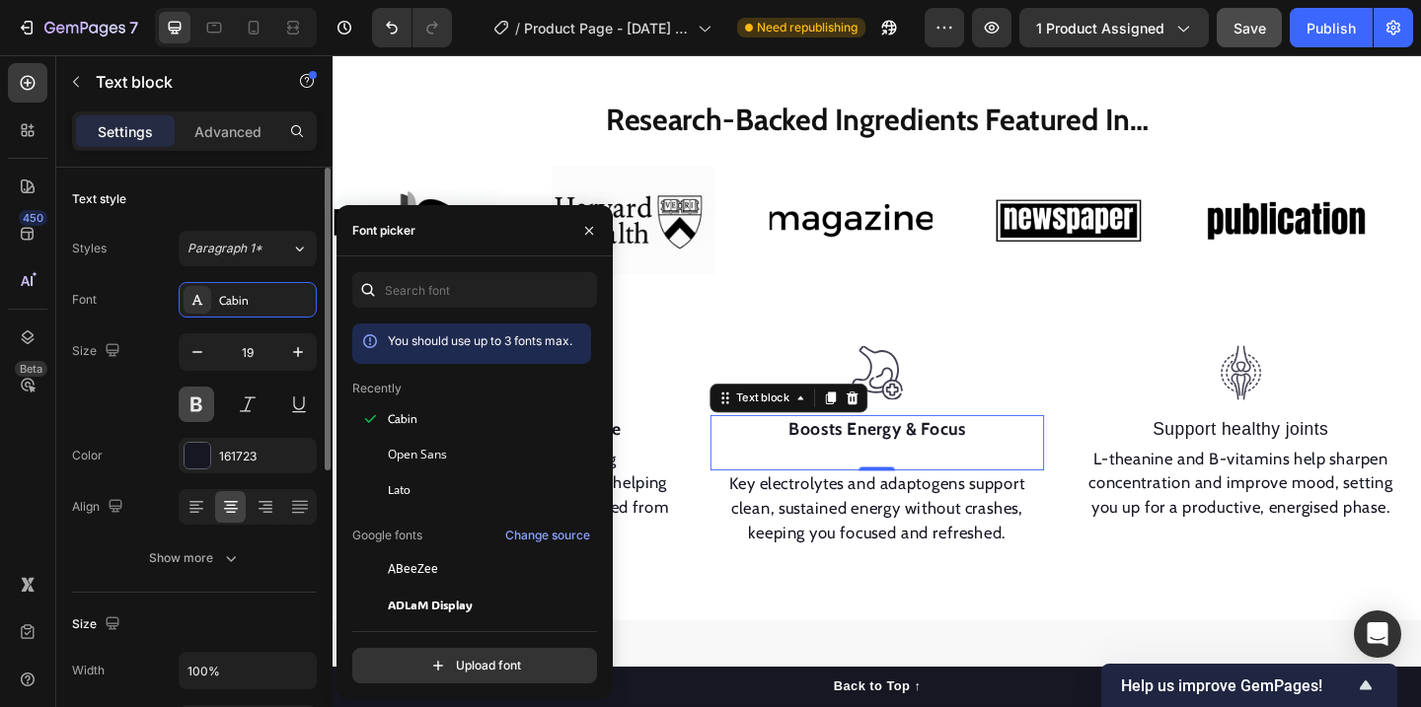
click at [206, 407] on button at bounding box center [197, 405] width 36 height 36
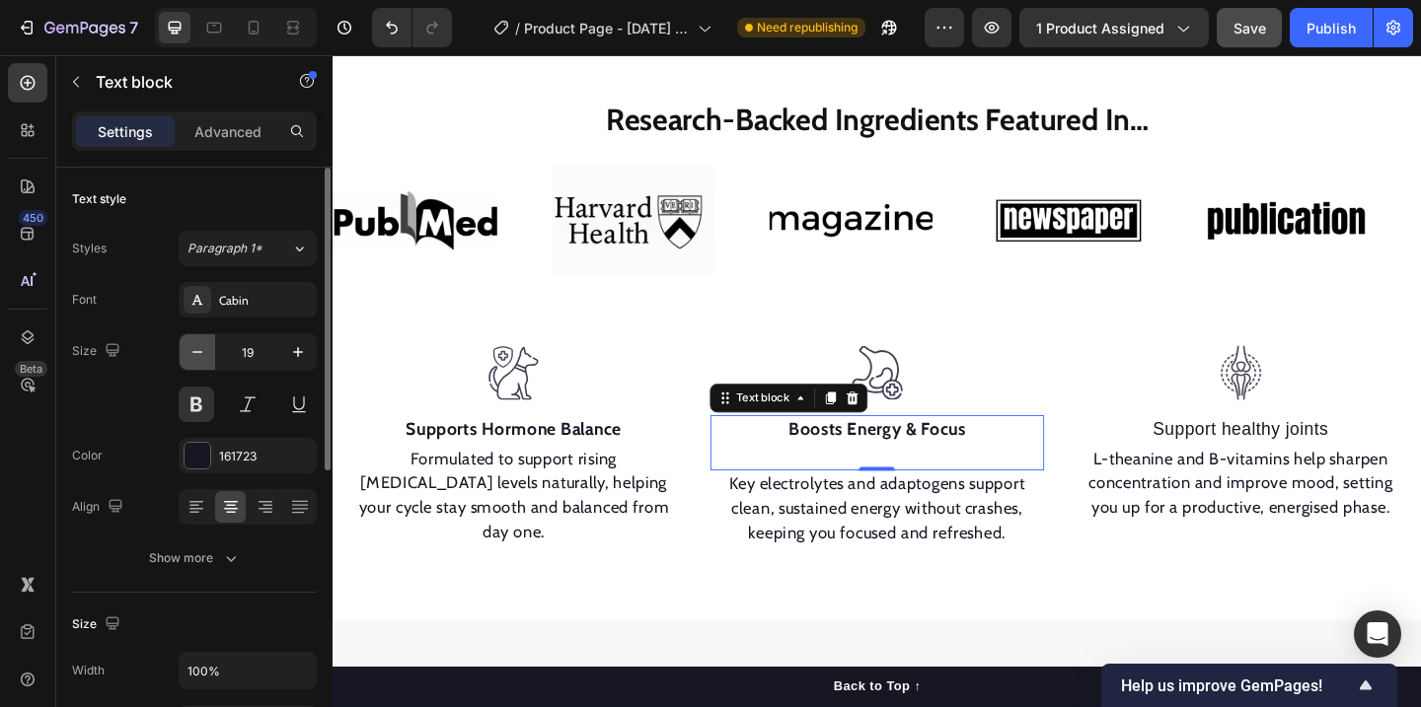
click at [206, 346] on icon "button" at bounding box center [197, 352] width 20 height 20
click at [301, 345] on icon "button" at bounding box center [298, 352] width 20 height 20
type input "19"
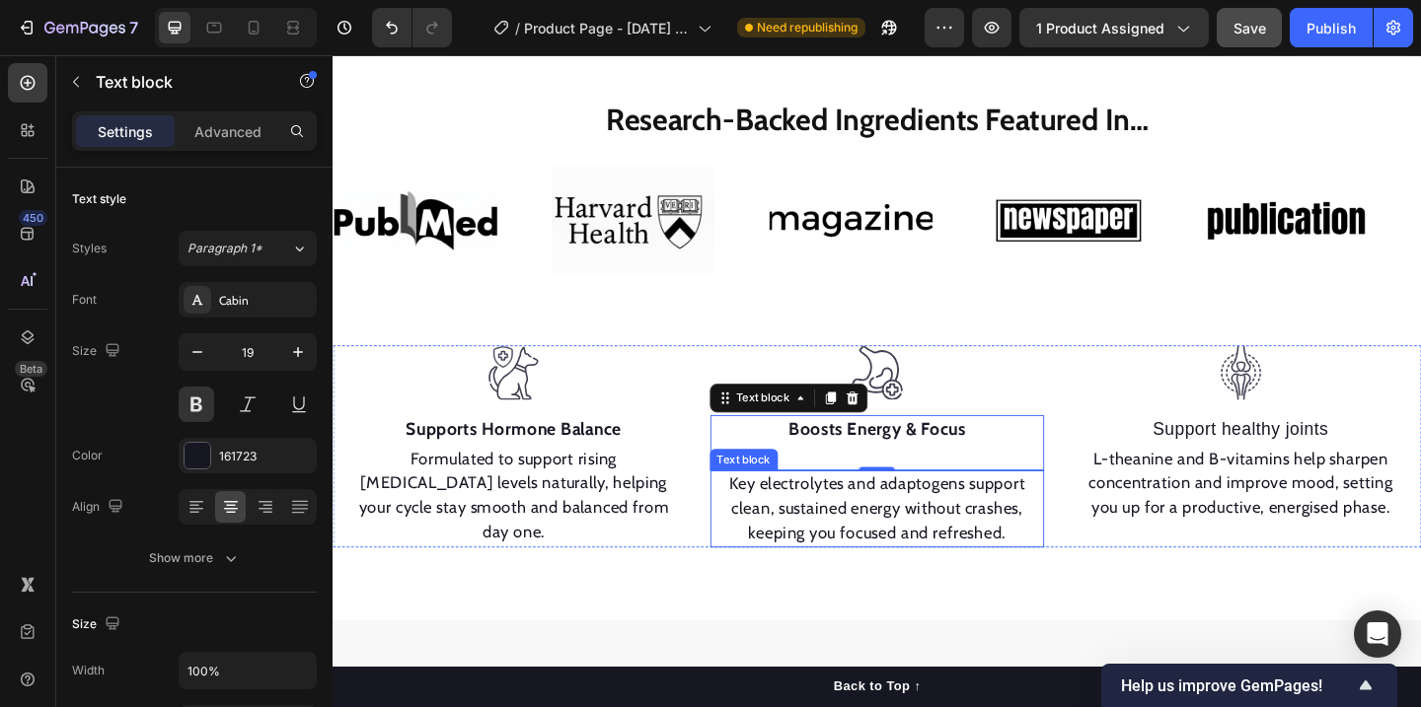
click at [1067, 576] on p "Key electrolytes and adaptogens support clean, sustained energy without crashes…" at bounding box center [925, 549] width 360 height 80
click at [992, 486] on p "Rich Text Editor. Editing area: main" at bounding box center [925, 492] width 360 height 29
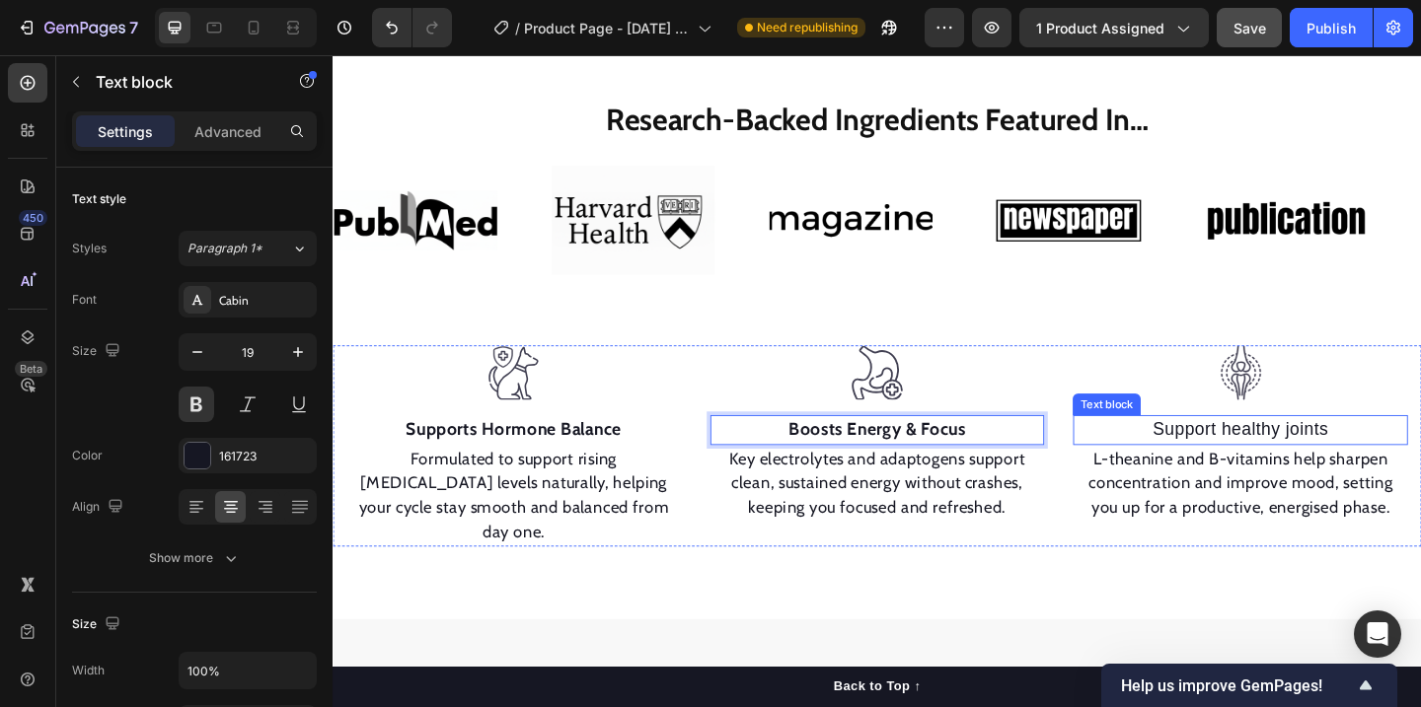
click at [1279, 468] on p "Support healthy joints" at bounding box center [1320, 463] width 360 height 29
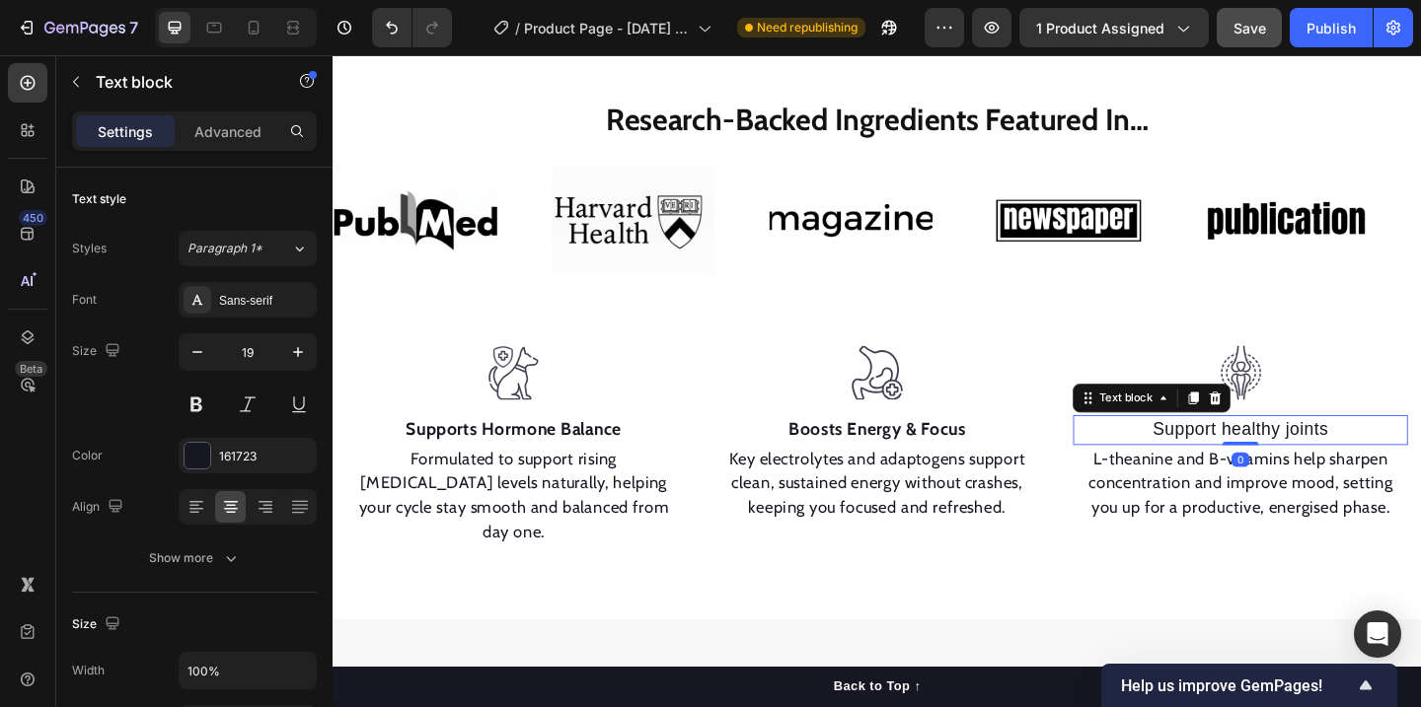
click at [1279, 468] on p "Support healthy joints" at bounding box center [1320, 463] width 360 height 29
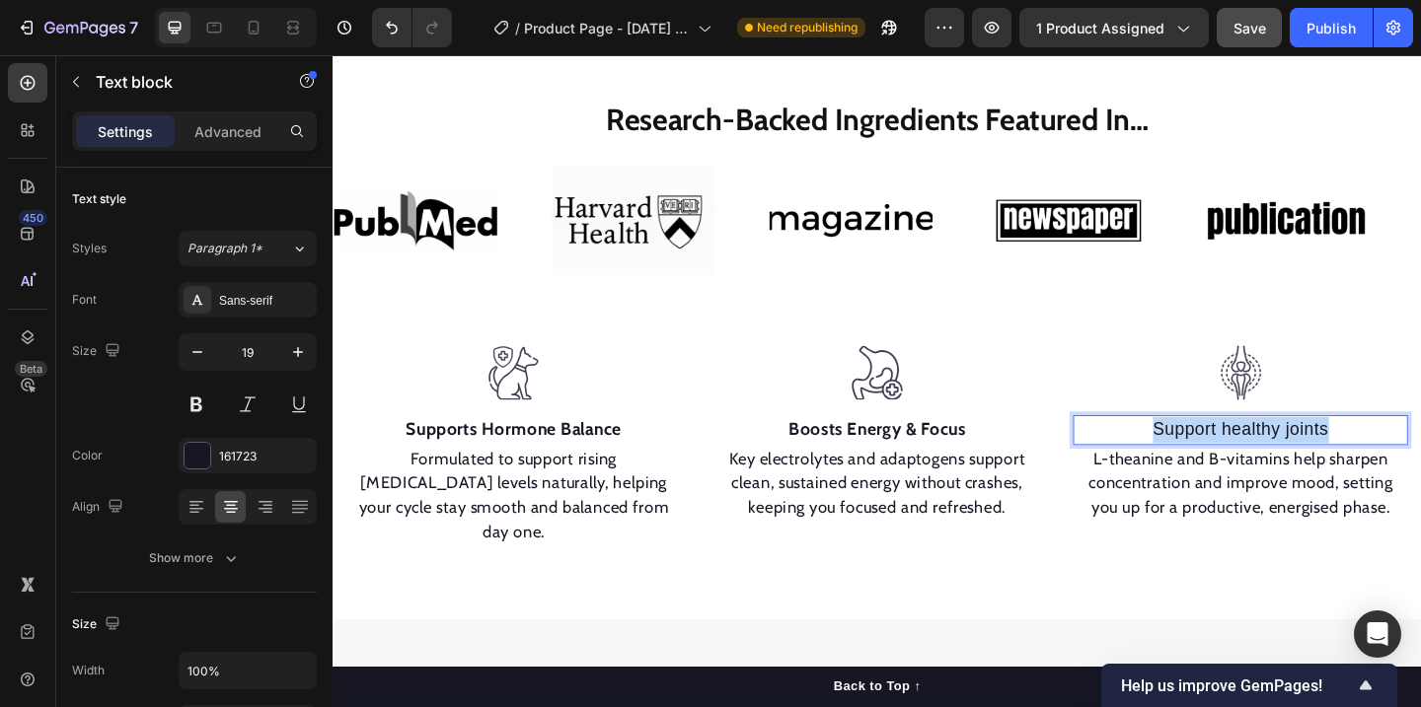
click at [1279, 468] on p "Support healthy joints" at bounding box center [1320, 463] width 360 height 29
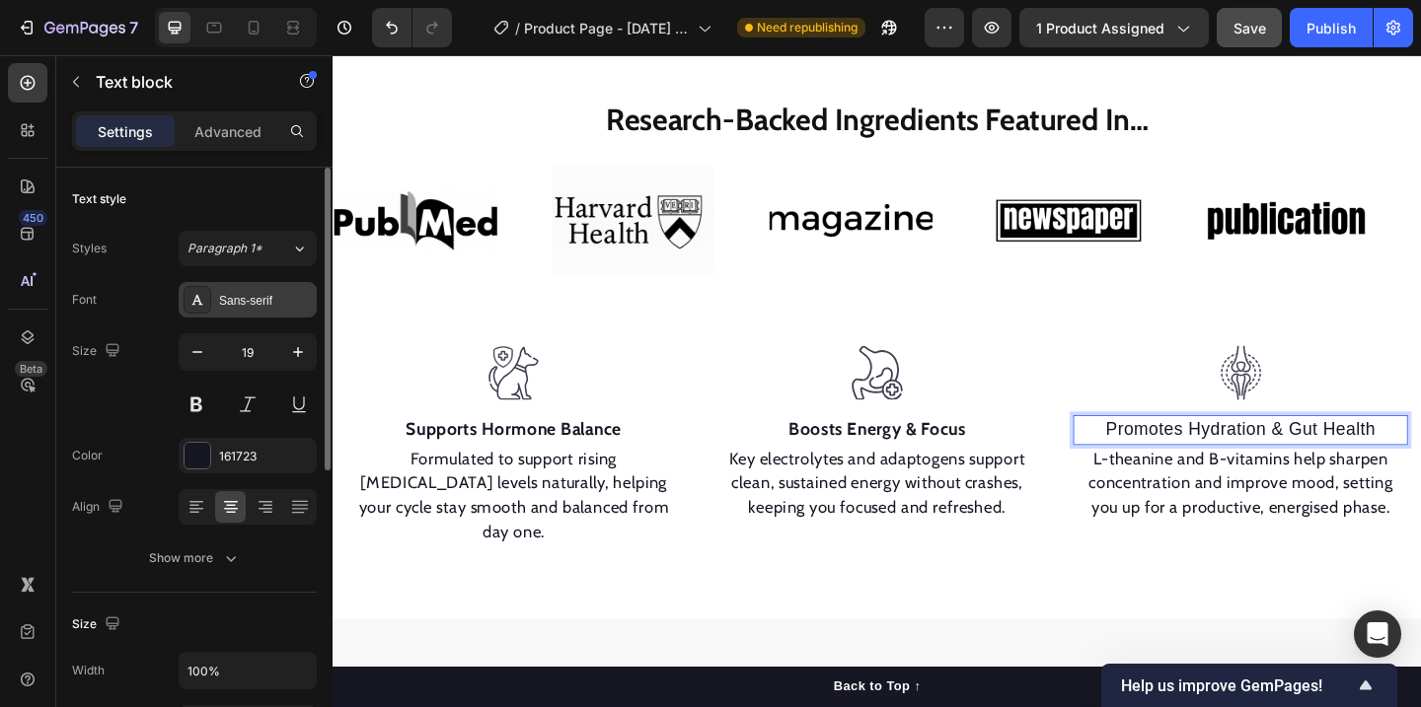
click at [260, 305] on div "Sans-serif" at bounding box center [265, 301] width 93 height 18
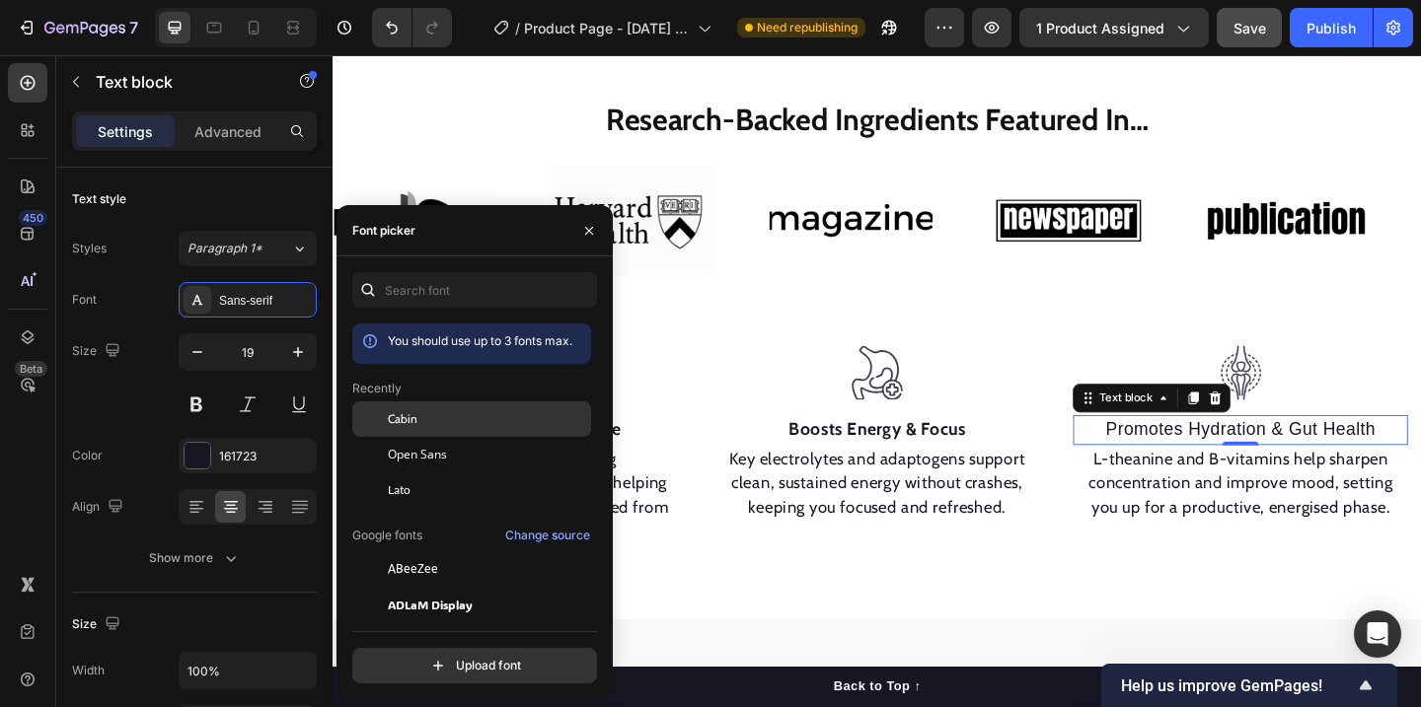
click at [408, 417] on span "Cabin" at bounding box center [403, 419] width 30 height 18
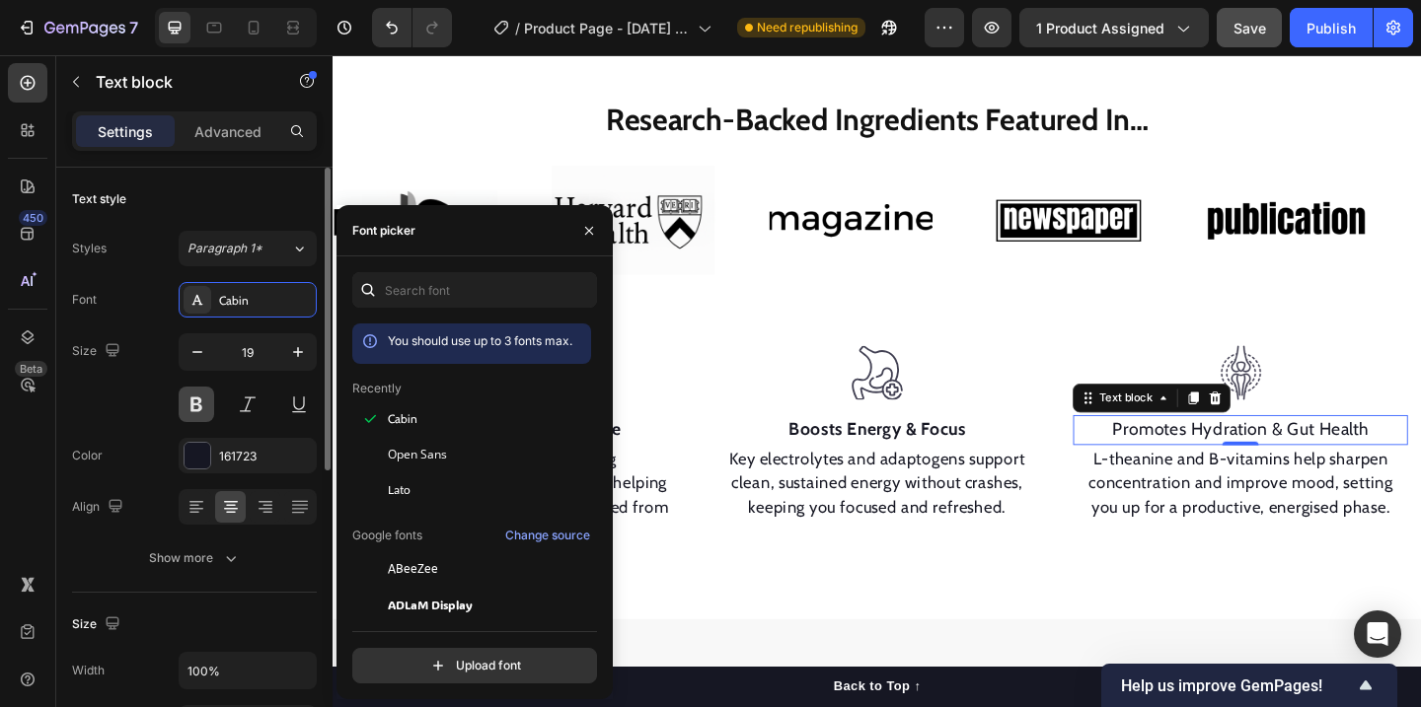
click at [185, 400] on button at bounding box center [197, 405] width 36 height 36
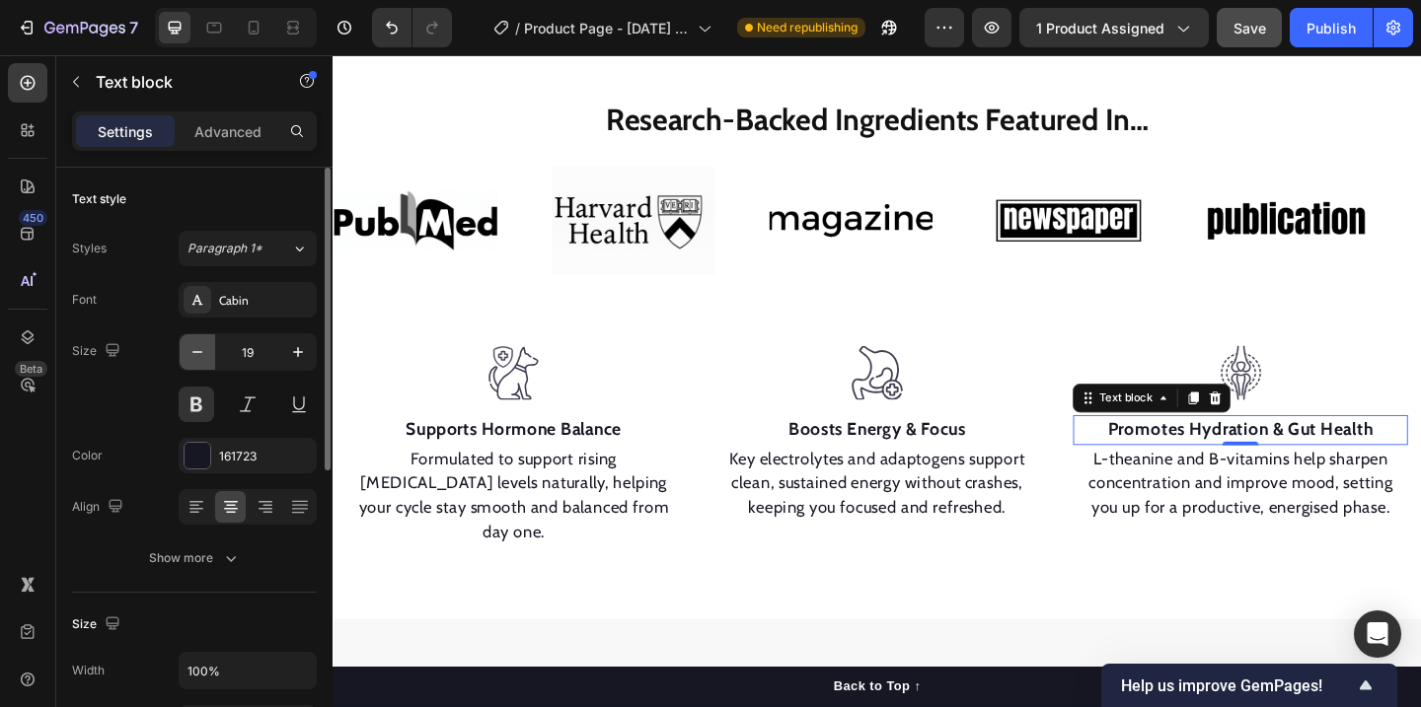
click at [189, 351] on icon "button" at bounding box center [197, 352] width 20 height 20
click at [293, 344] on icon "button" at bounding box center [298, 352] width 20 height 20
type input "19"
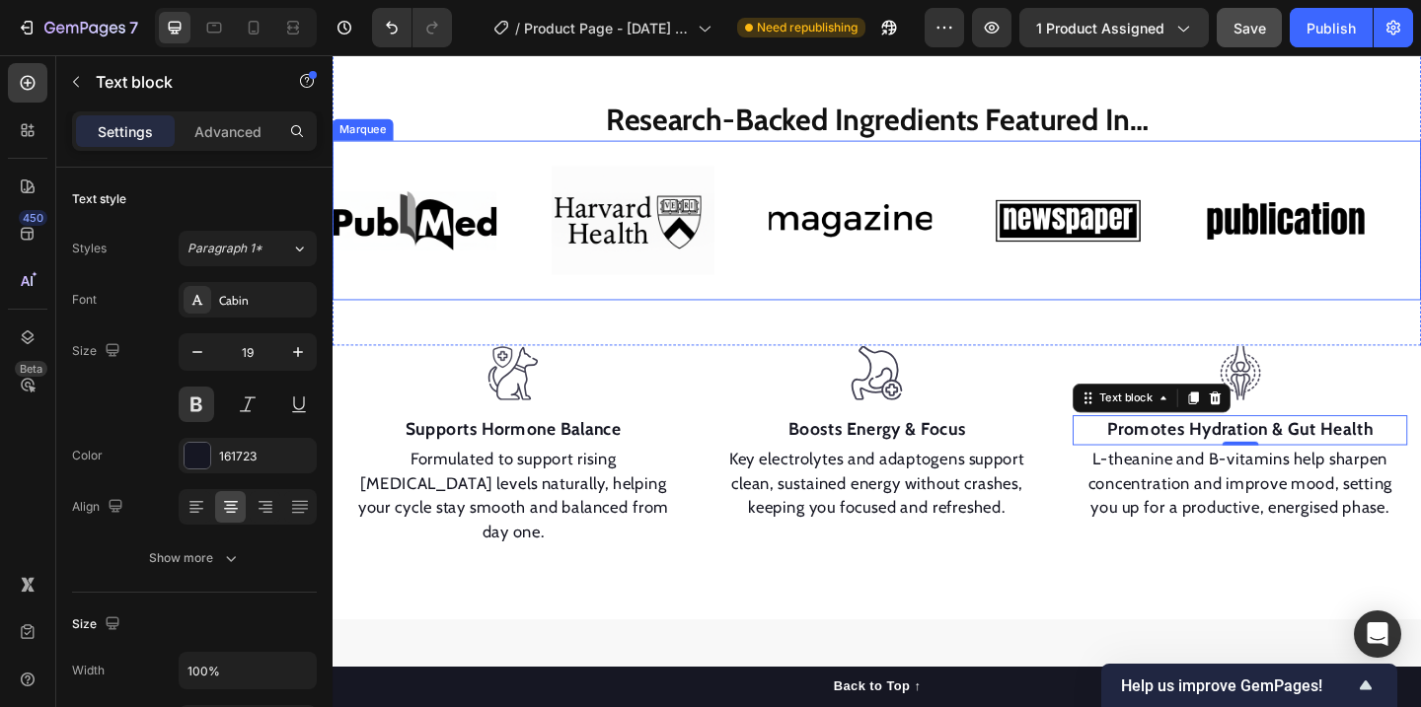
click at [1077, 317] on div "Image Image Image Image Image Image Image Image Image Image Marquee" at bounding box center [925, 235] width 1184 height 174
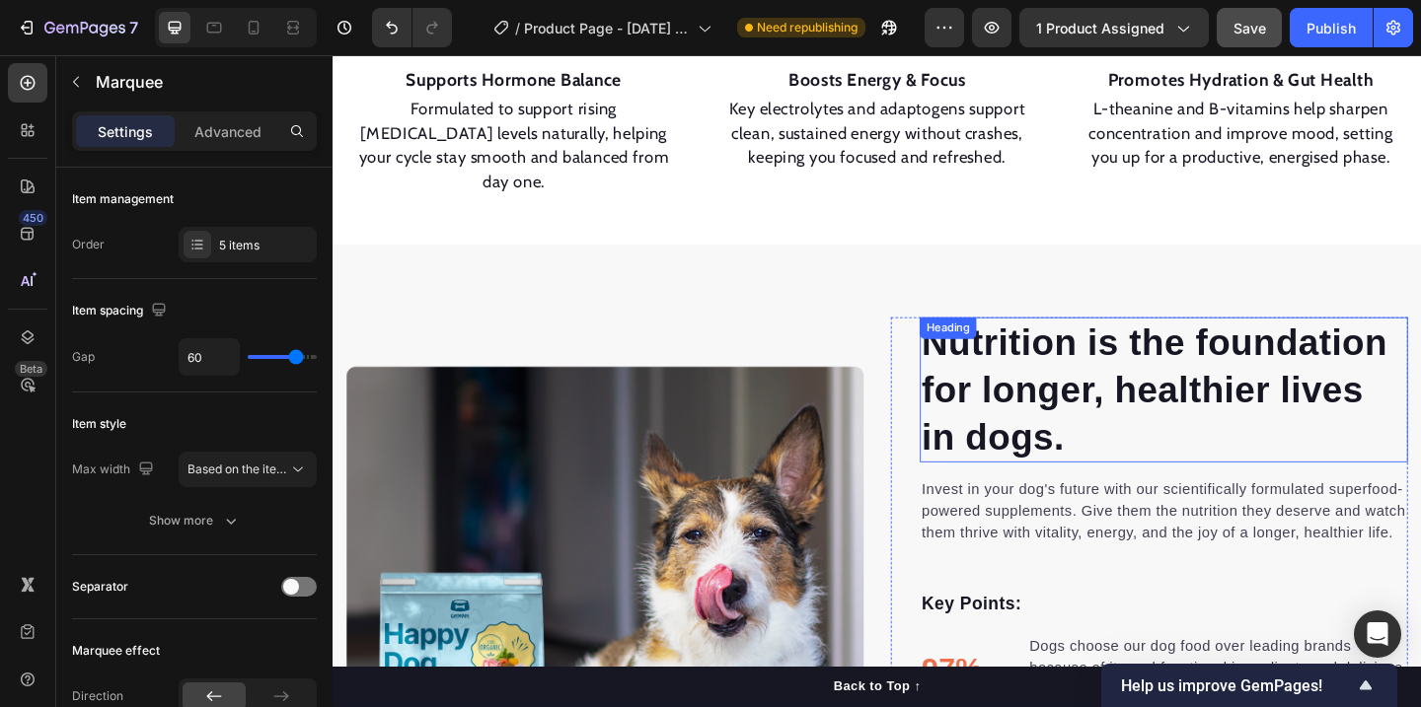
scroll to position [1407, 0]
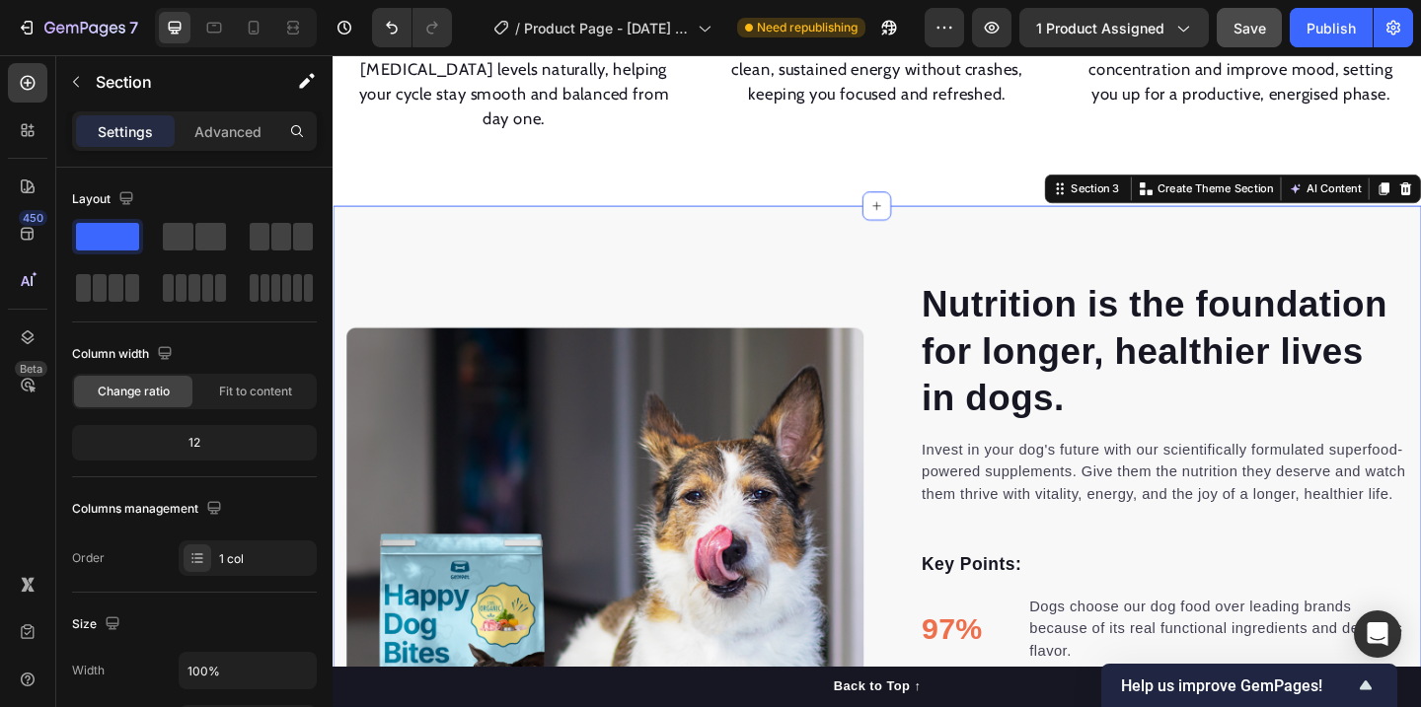
scroll to position [1495, 0]
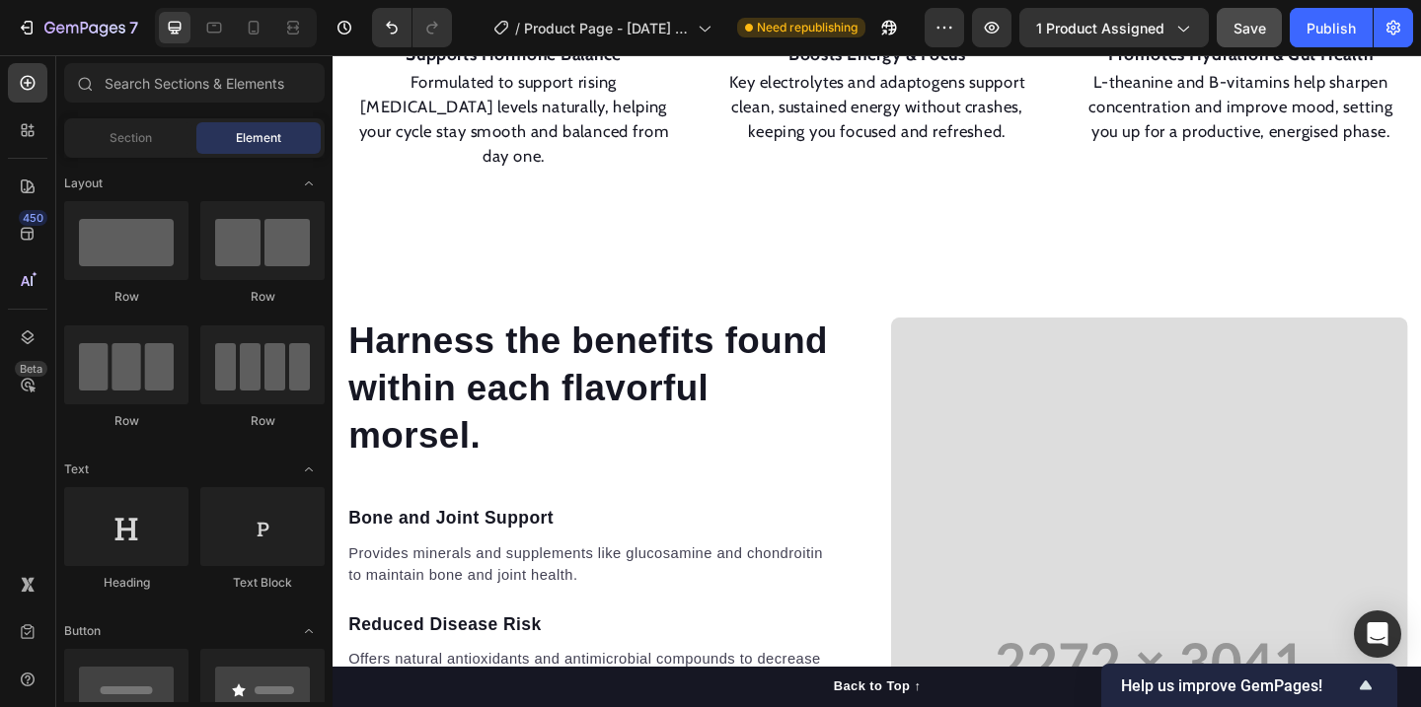
scroll to position [1370, 0]
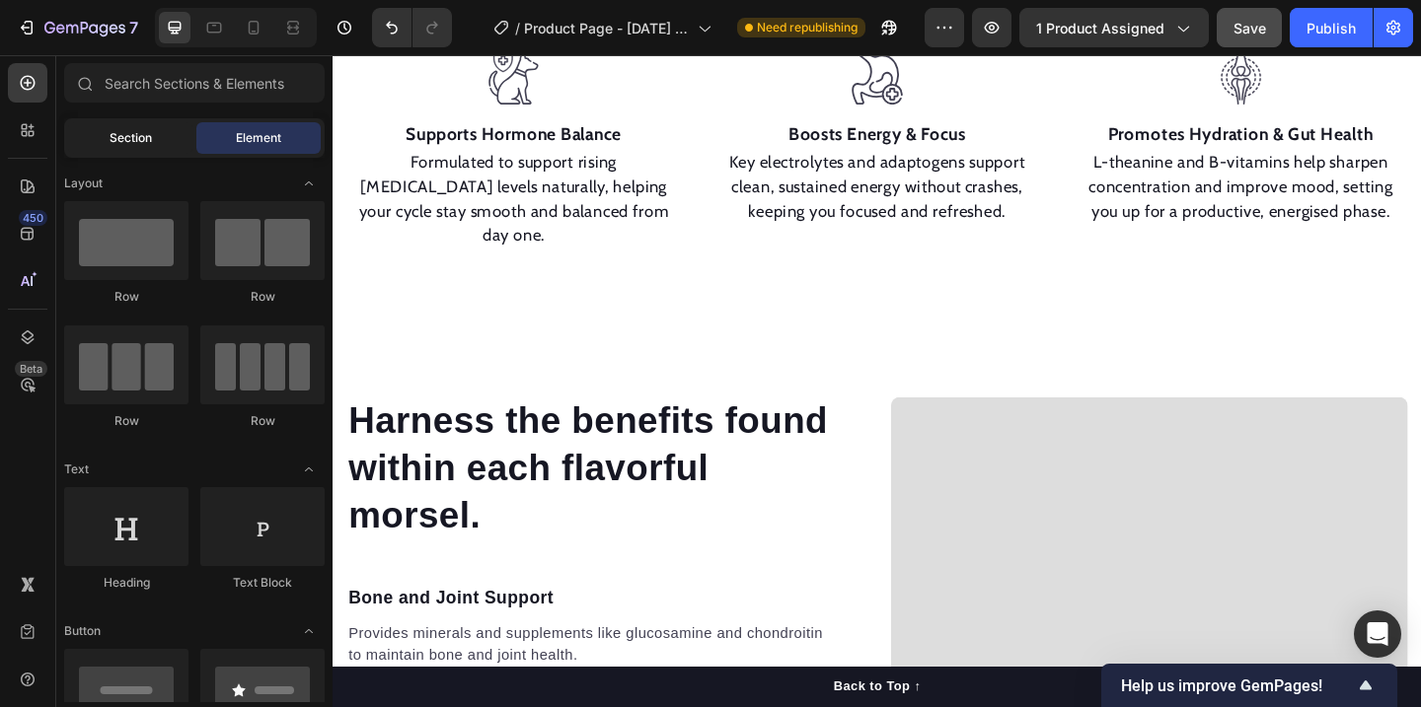
click at [105, 143] on div "Section" at bounding box center [130, 138] width 124 height 32
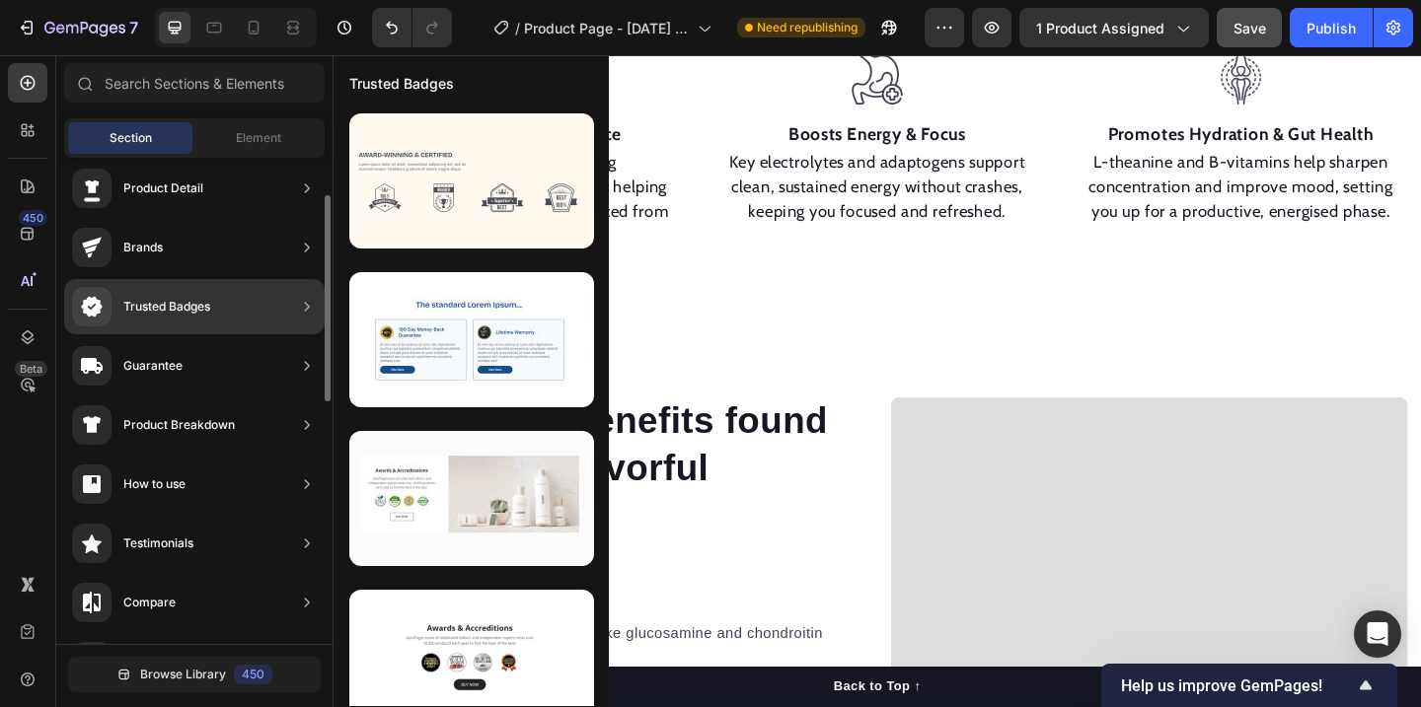
scroll to position [77, 0]
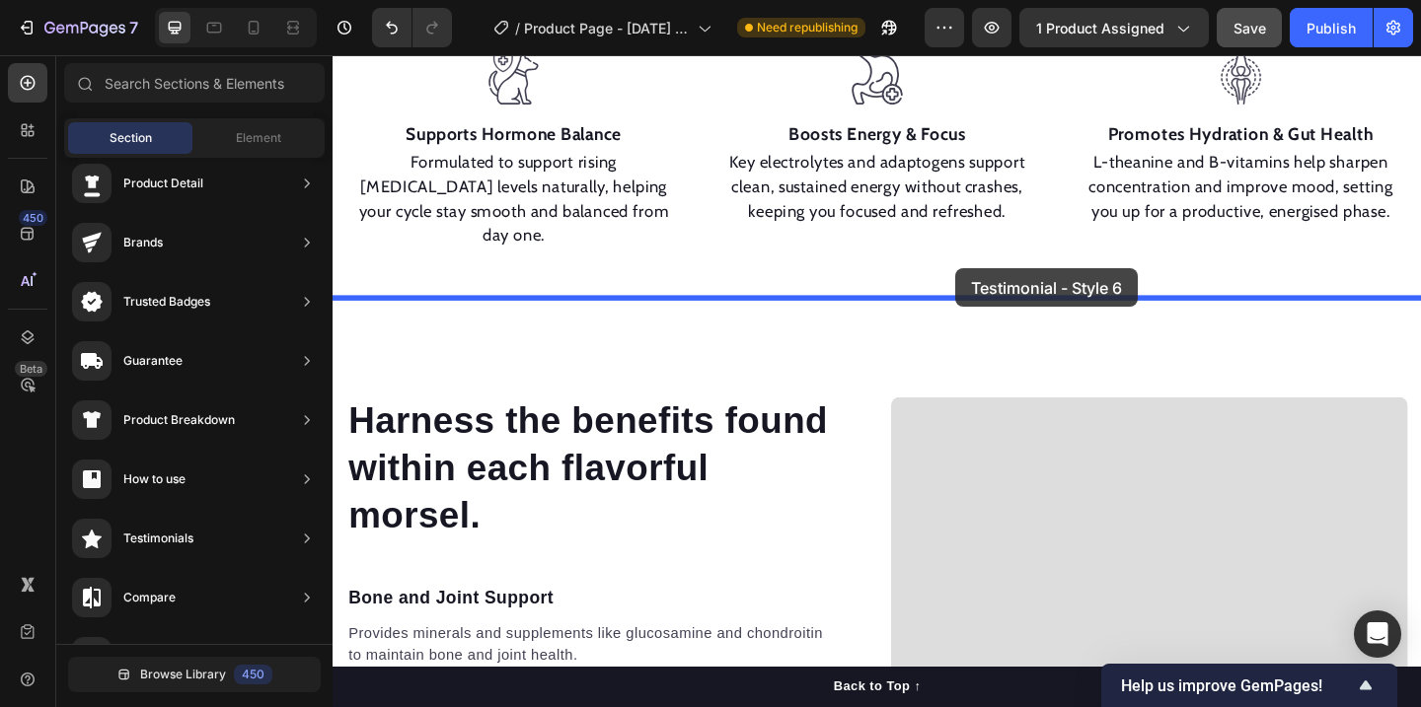
drag, startPoint x: 823, startPoint y: 575, endPoint x: 1010, endPoint y: 287, distance: 343.7
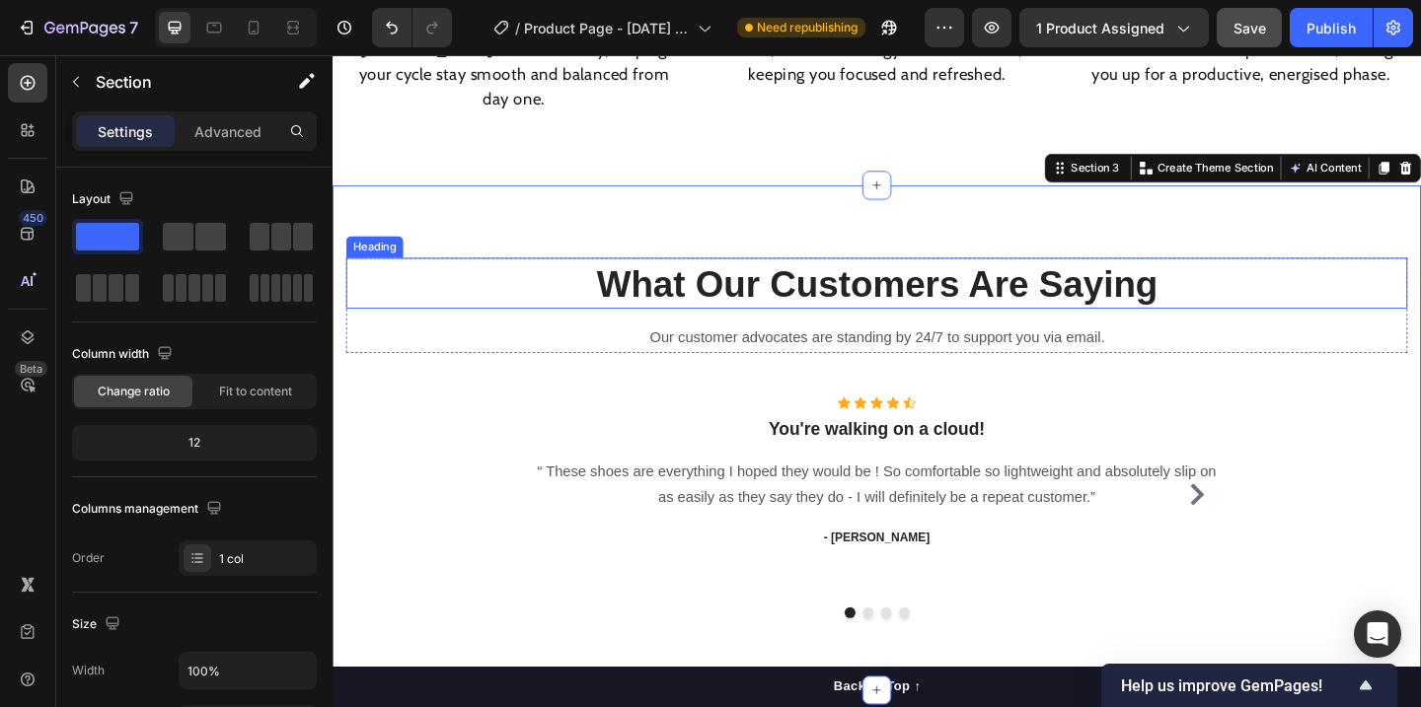
scroll to position [1521, 0]
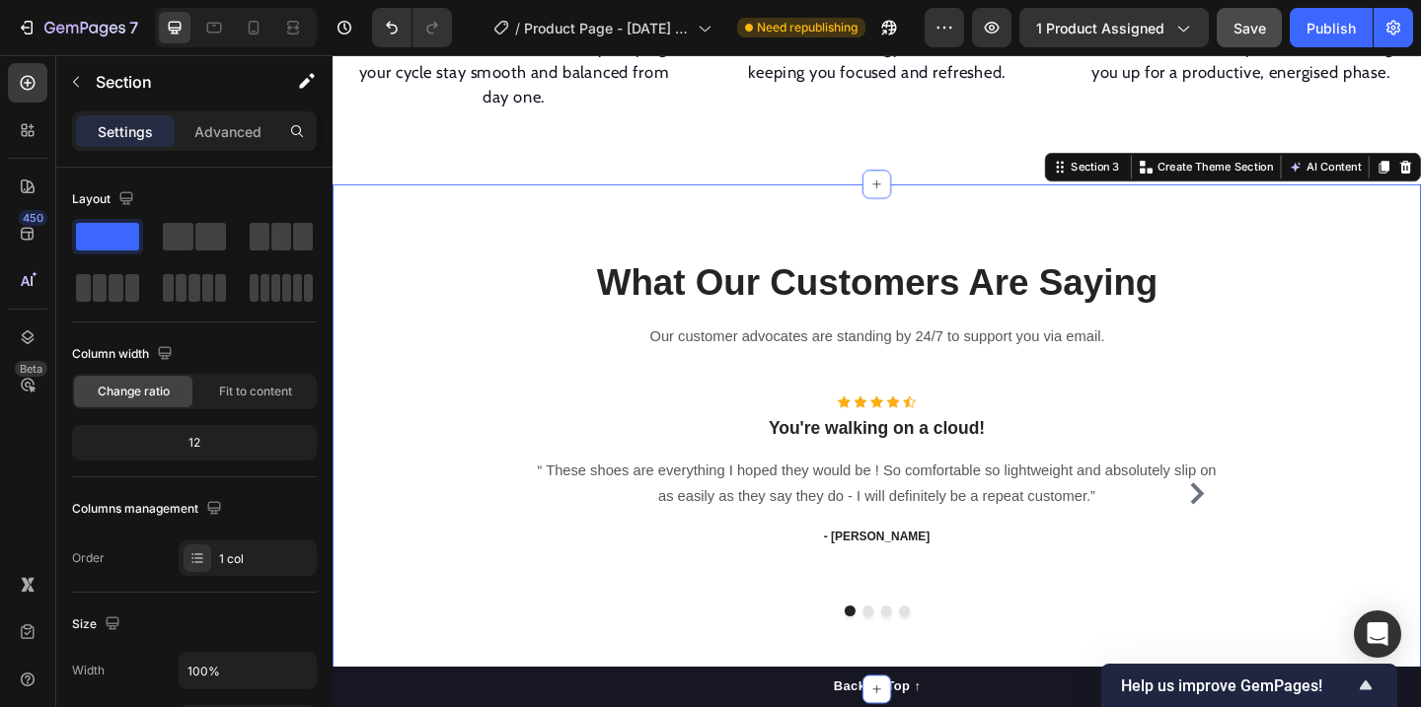
click at [748, 276] on p "What Our Customers Are Saying" at bounding box center [924, 301] width 1151 height 51
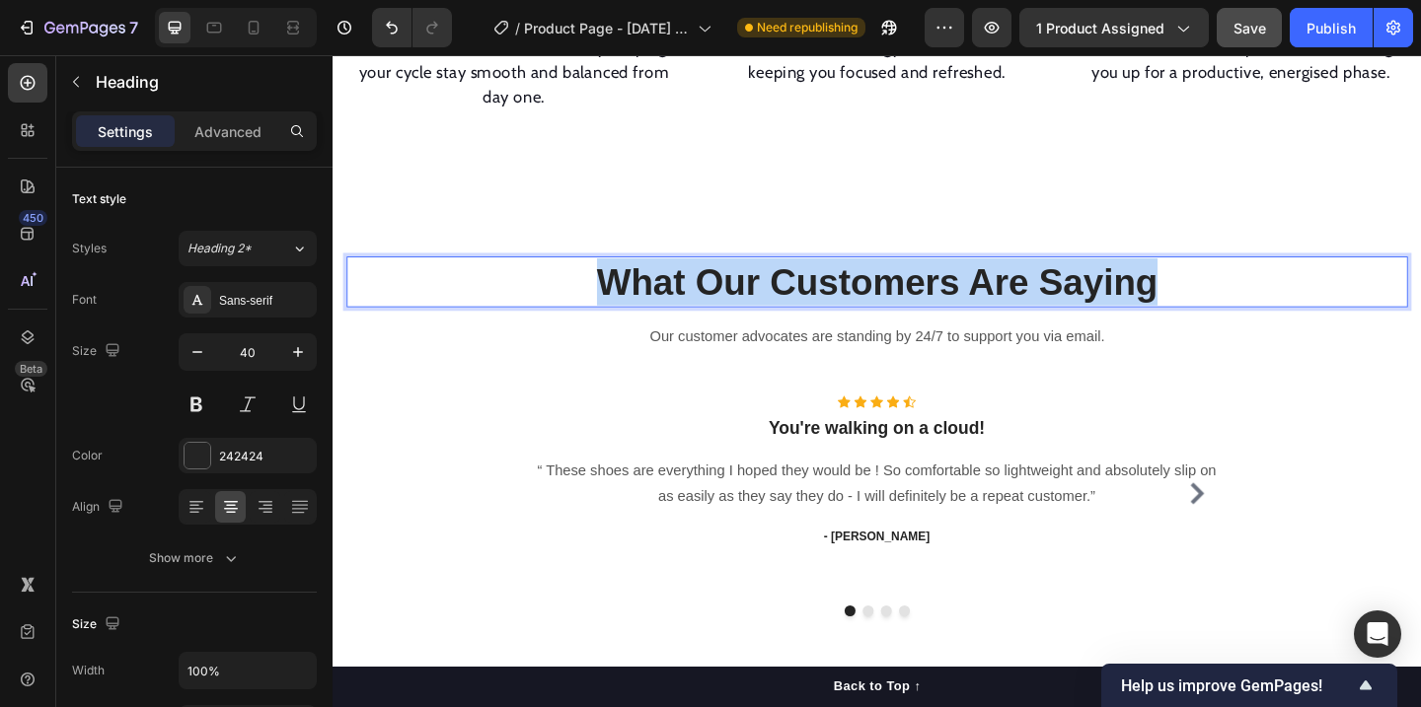
click at [748, 276] on p "What Our Customers Are Saying" at bounding box center [924, 301] width 1151 height 51
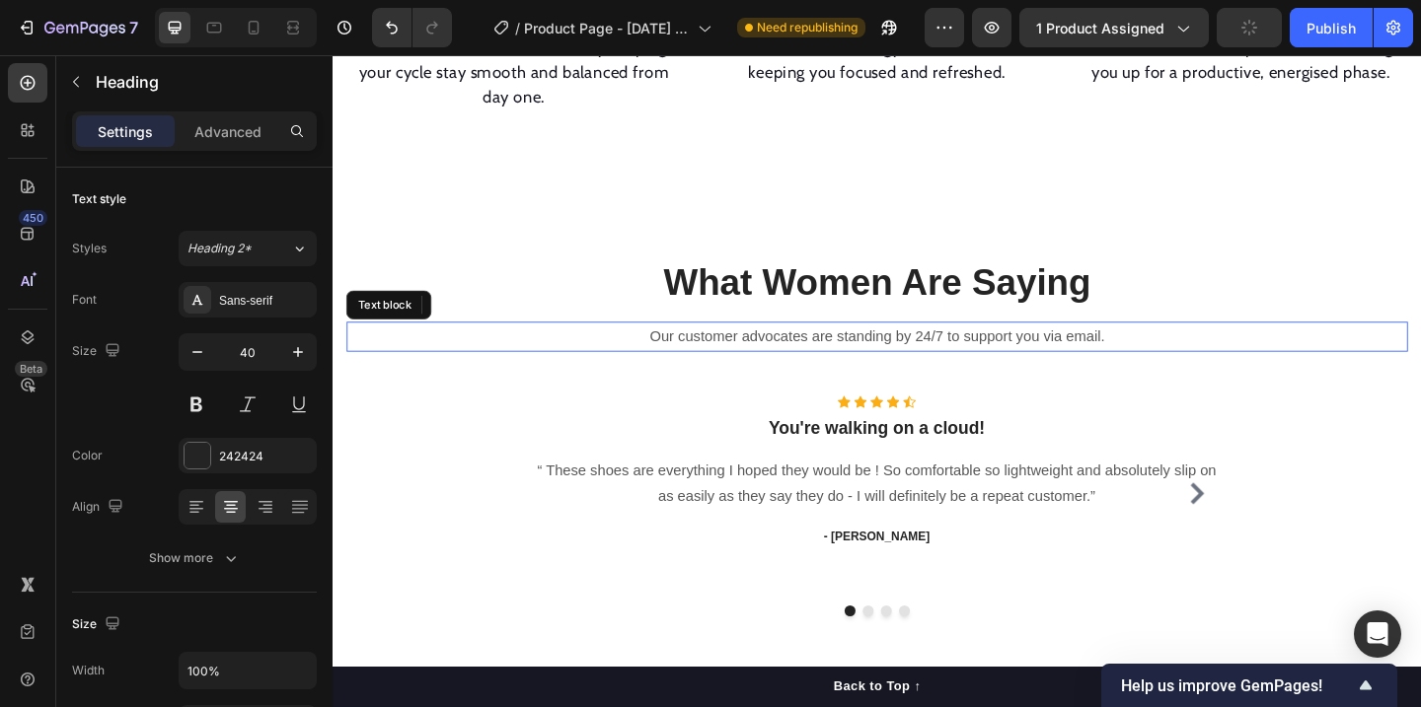
click at [986, 347] on p "Our customer advocates are standing by 24/7 to support you via email." at bounding box center [924, 361] width 1151 height 29
click at [504, 320] on icon at bounding box center [502, 327] width 13 height 14
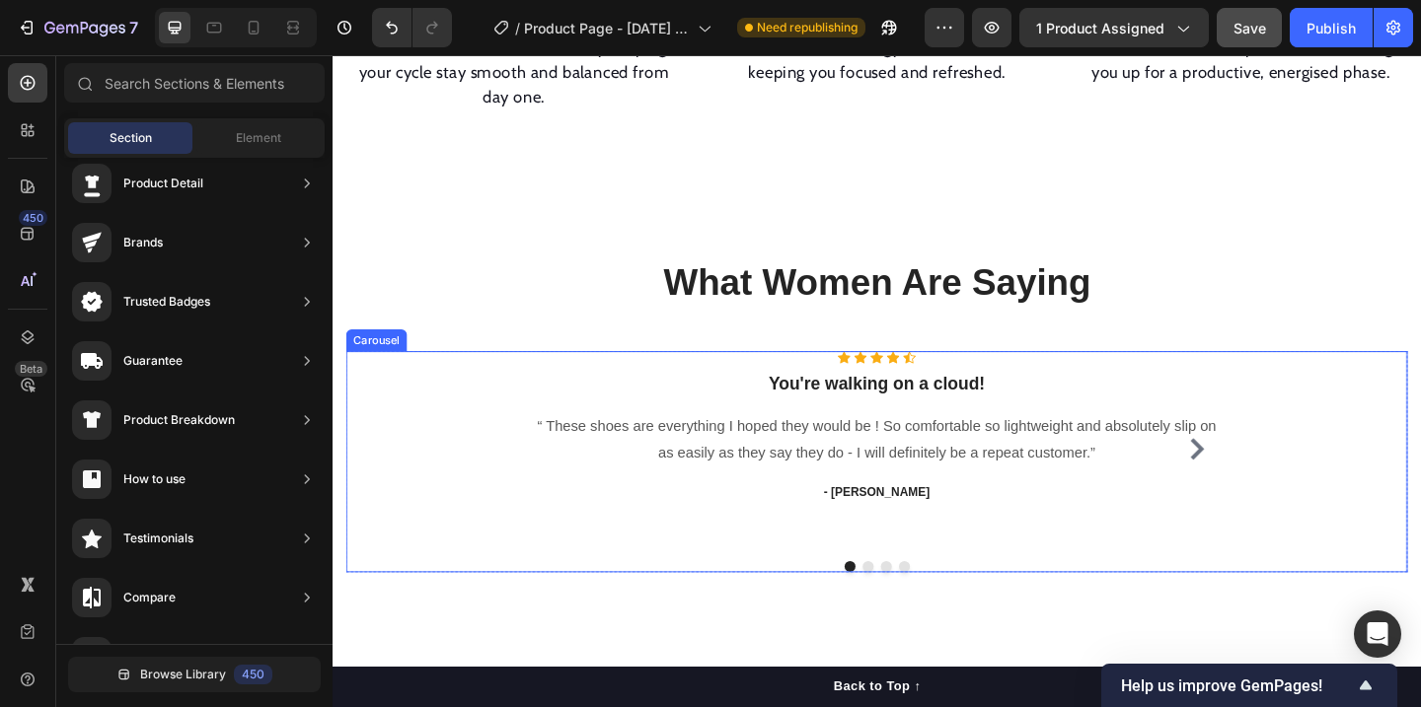
click at [1070, 568] on div "Icon Icon Icon Icon Icon Icon List Hoz You're walking on a cloud! Heading “ The…" at bounding box center [924, 497] width 1154 height 241
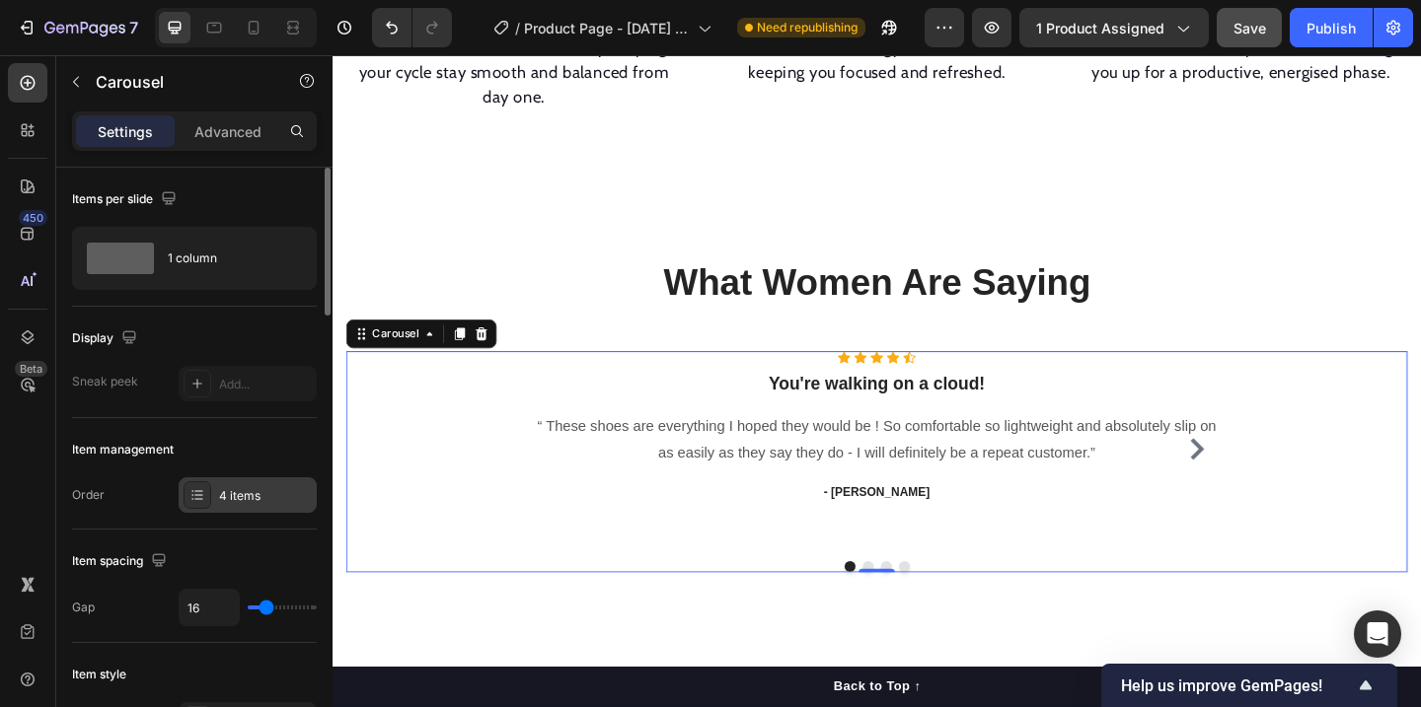
click at [212, 504] on div "4 items" at bounding box center [248, 496] width 138 height 36
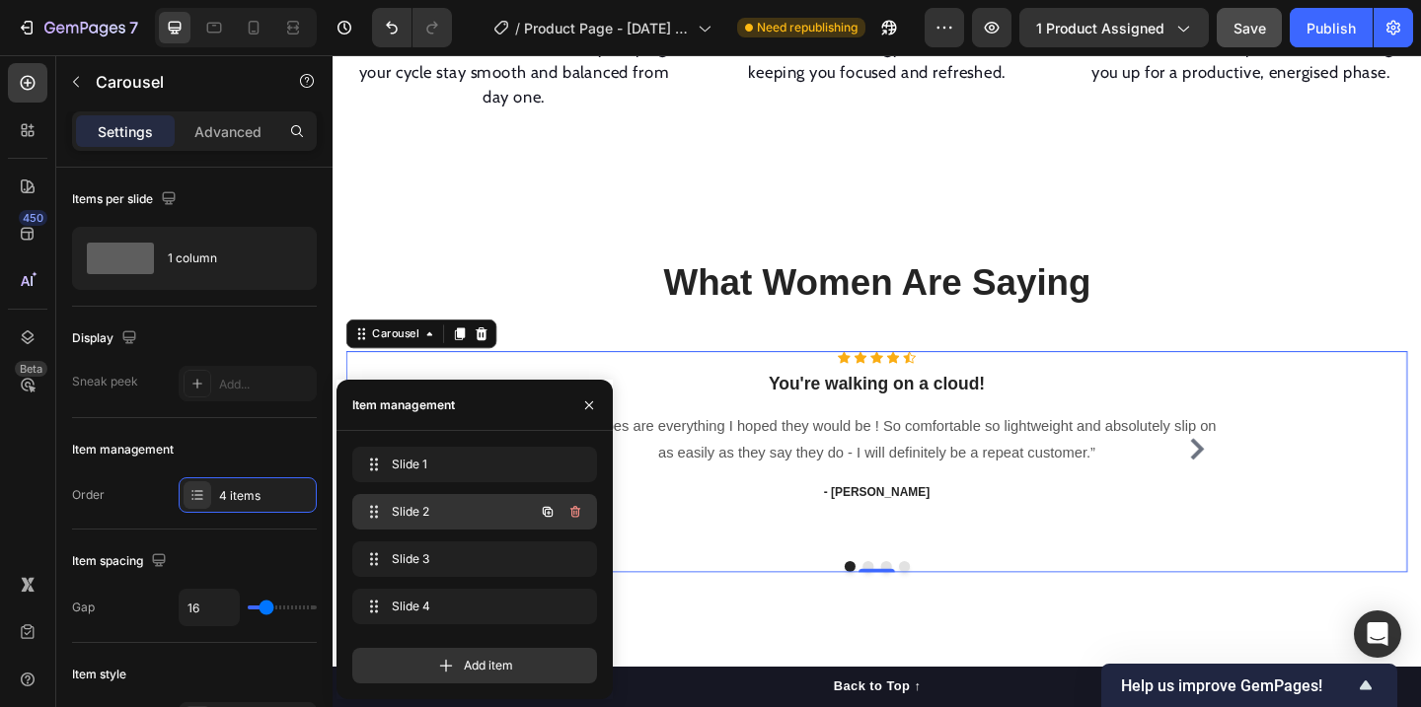
click at [412, 513] on span "Slide 2" at bounding box center [447, 512] width 111 height 18
click at [458, 516] on span "Slide 2" at bounding box center [461, 512] width 146 height 18
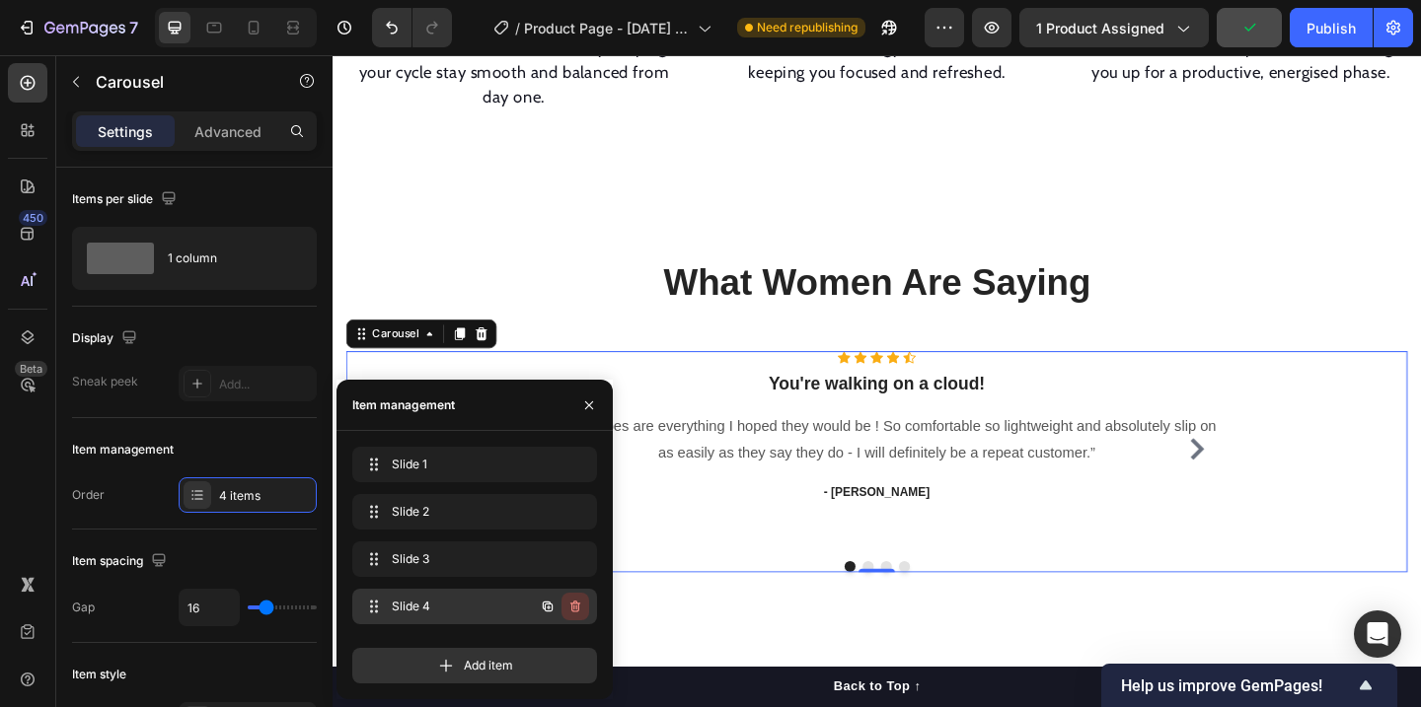
click at [582, 610] on icon "button" at bounding box center [575, 607] width 16 height 16
click at [575, 607] on div "Delete" at bounding box center [562, 607] width 37 height 18
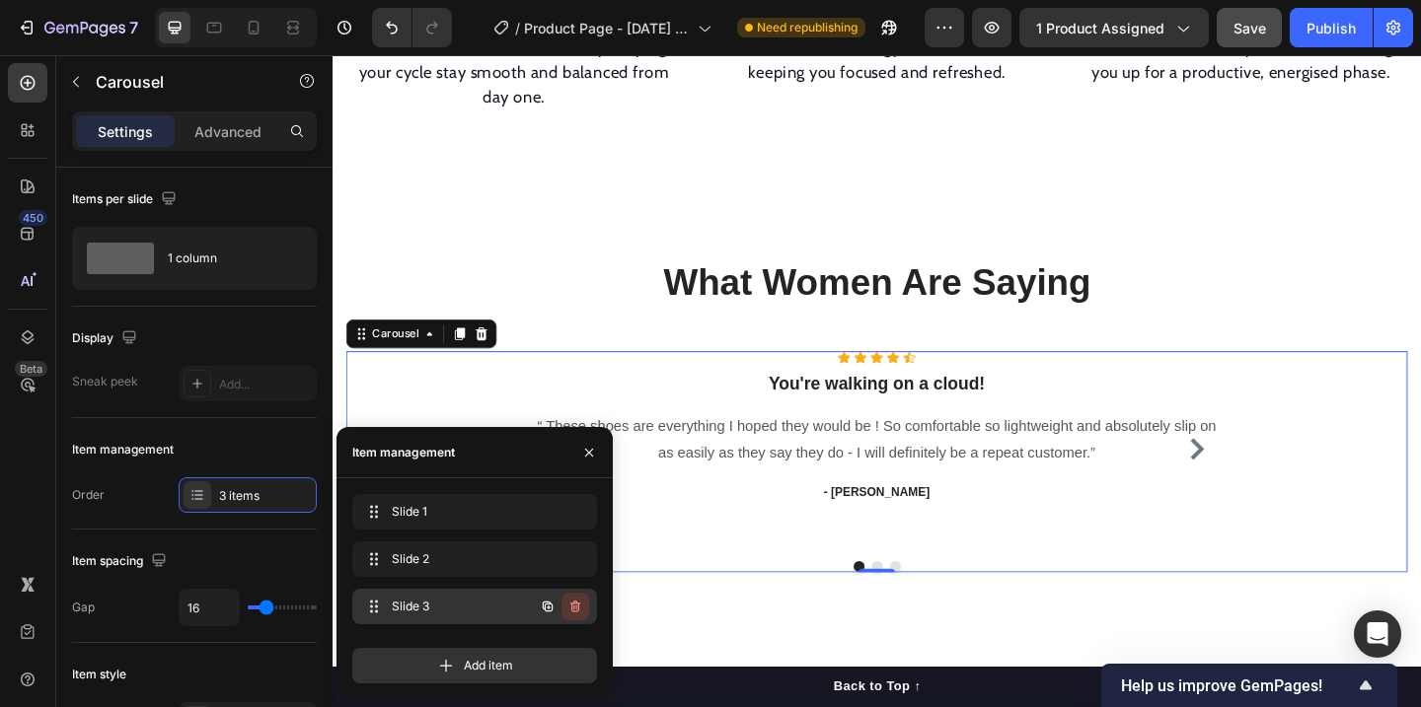
click at [574, 608] on icon "button" at bounding box center [575, 607] width 16 height 16
click at [568, 607] on div "Delete" at bounding box center [562, 607] width 37 height 18
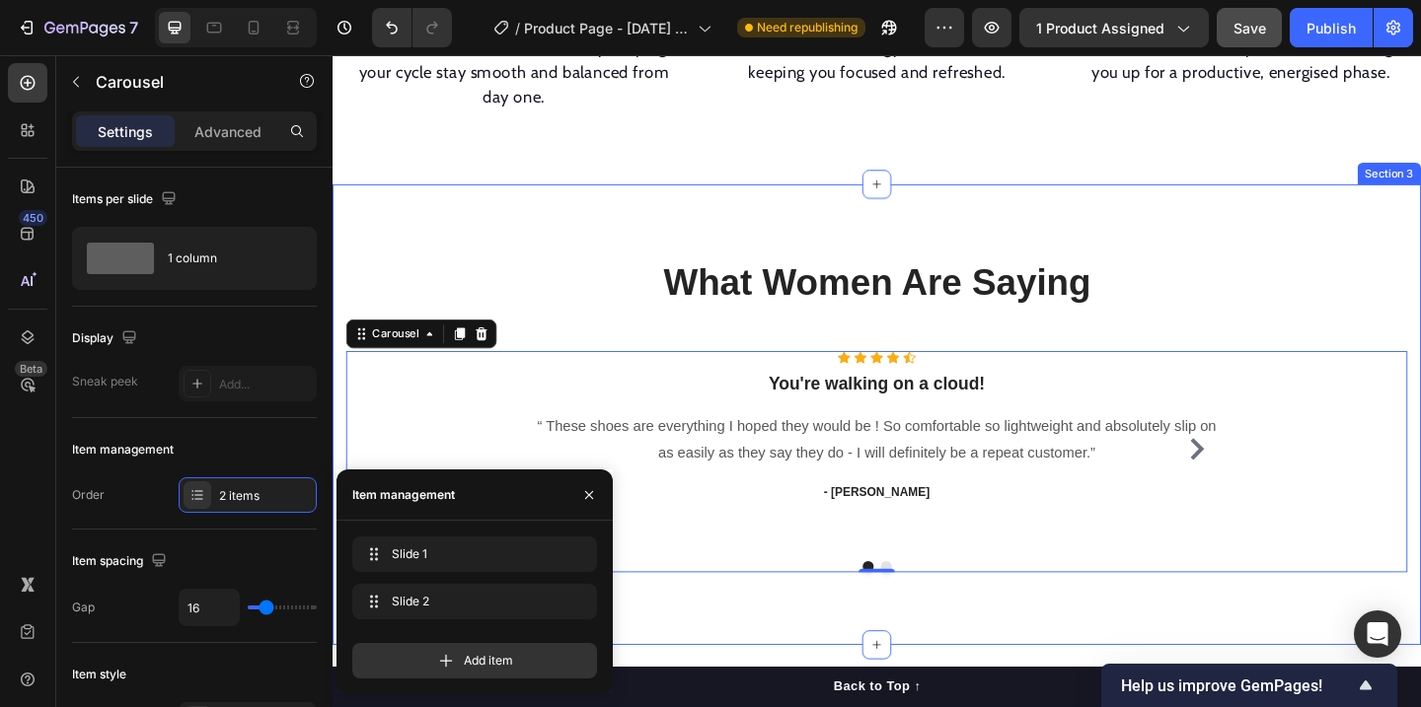
click at [1148, 206] on div "What Women Are Saying Heading Row Icon Icon Icon Icon Icon Icon List Hoz You're…" at bounding box center [925, 445] width 1184 height 501
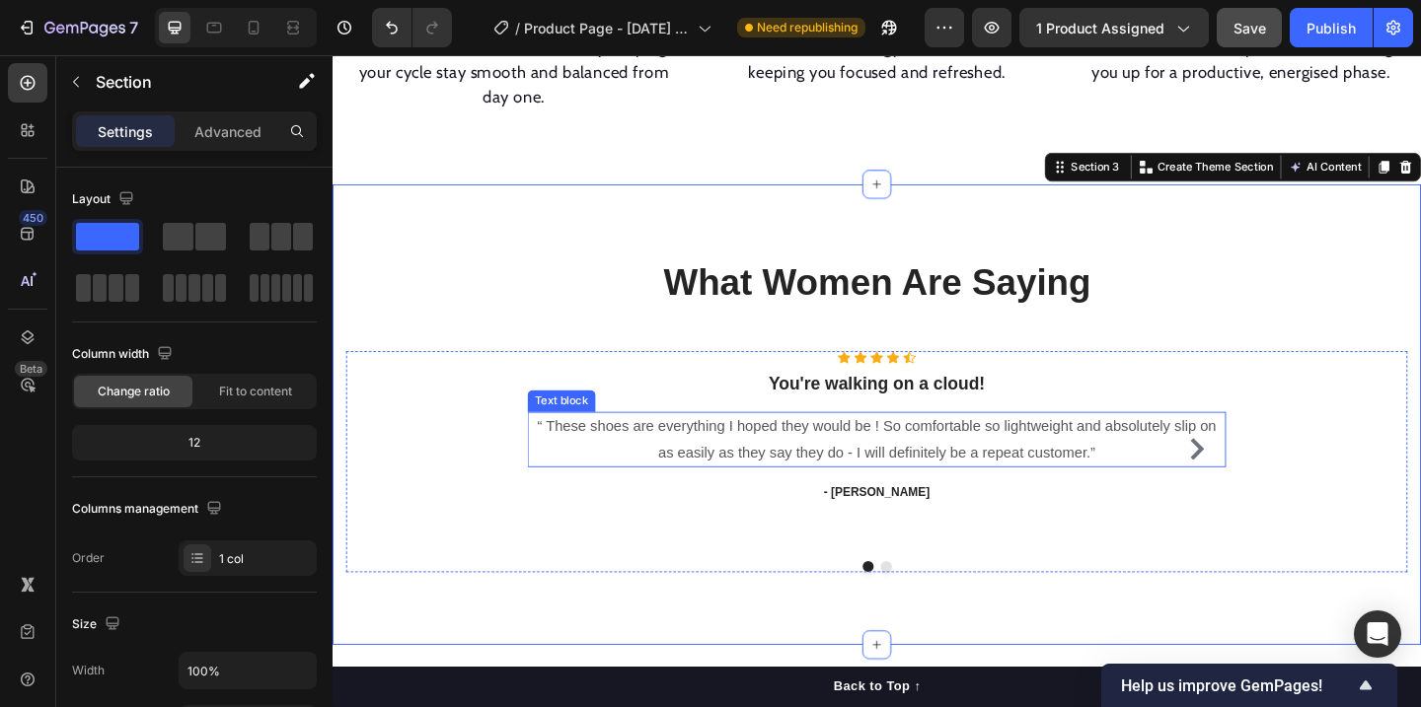
click at [926, 446] on p "“ These shoes are everything I hoped they would be ! So comfortable so lightwei…" at bounding box center [925, 473] width 756 height 57
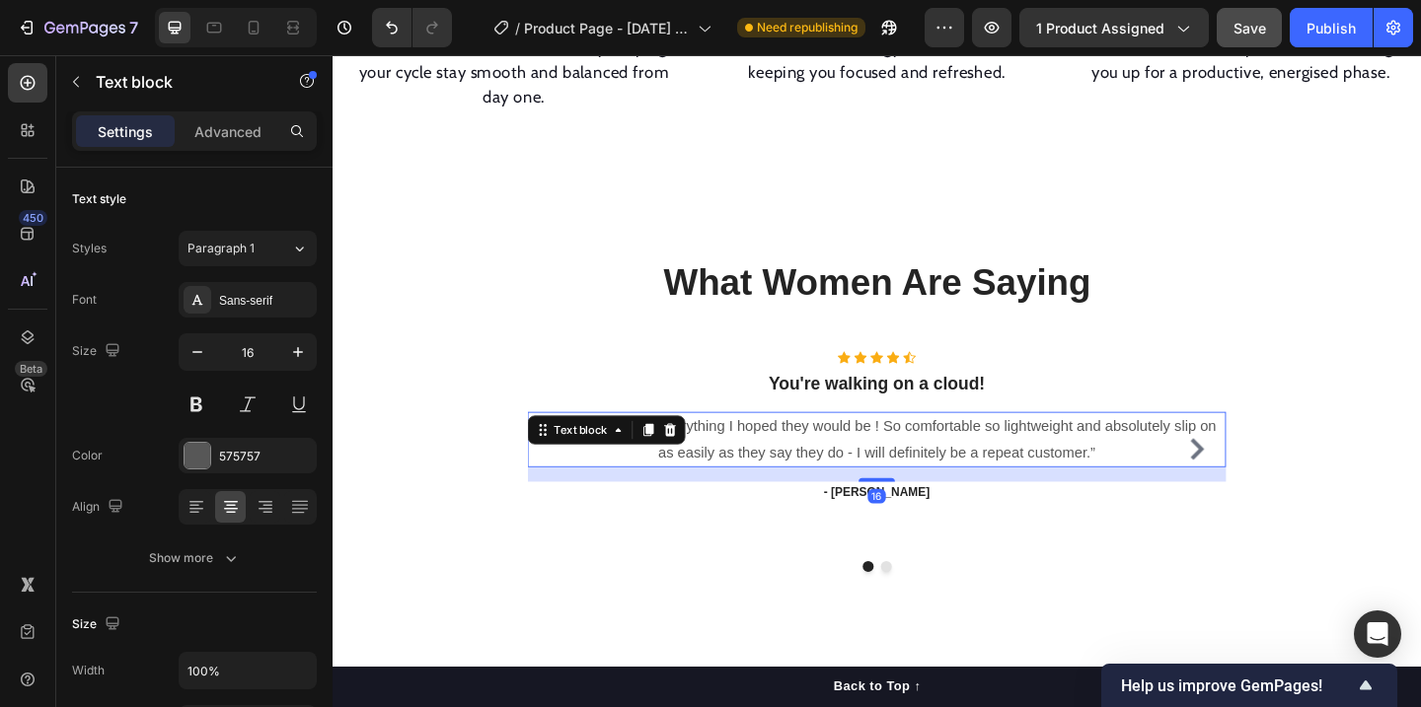
click at [926, 446] on p "“ These shoes are everything I hoped they would be ! So comfortable so lightwei…" at bounding box center [925, 473] width 756 height 57
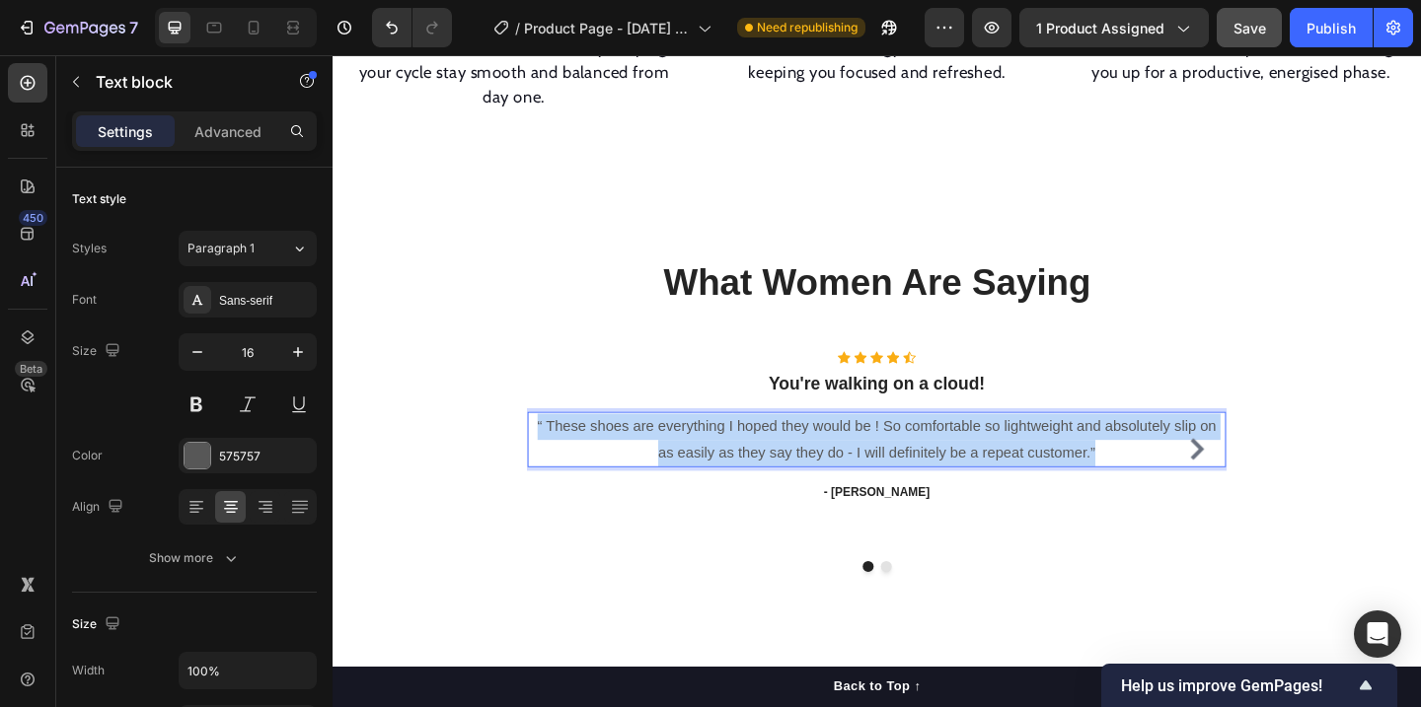
click at [926, 446] on p "“ These shoes are everything I hoped they would be ! So comfortable so lightwei…" at bounding box center [925, 473] width 756 height 57
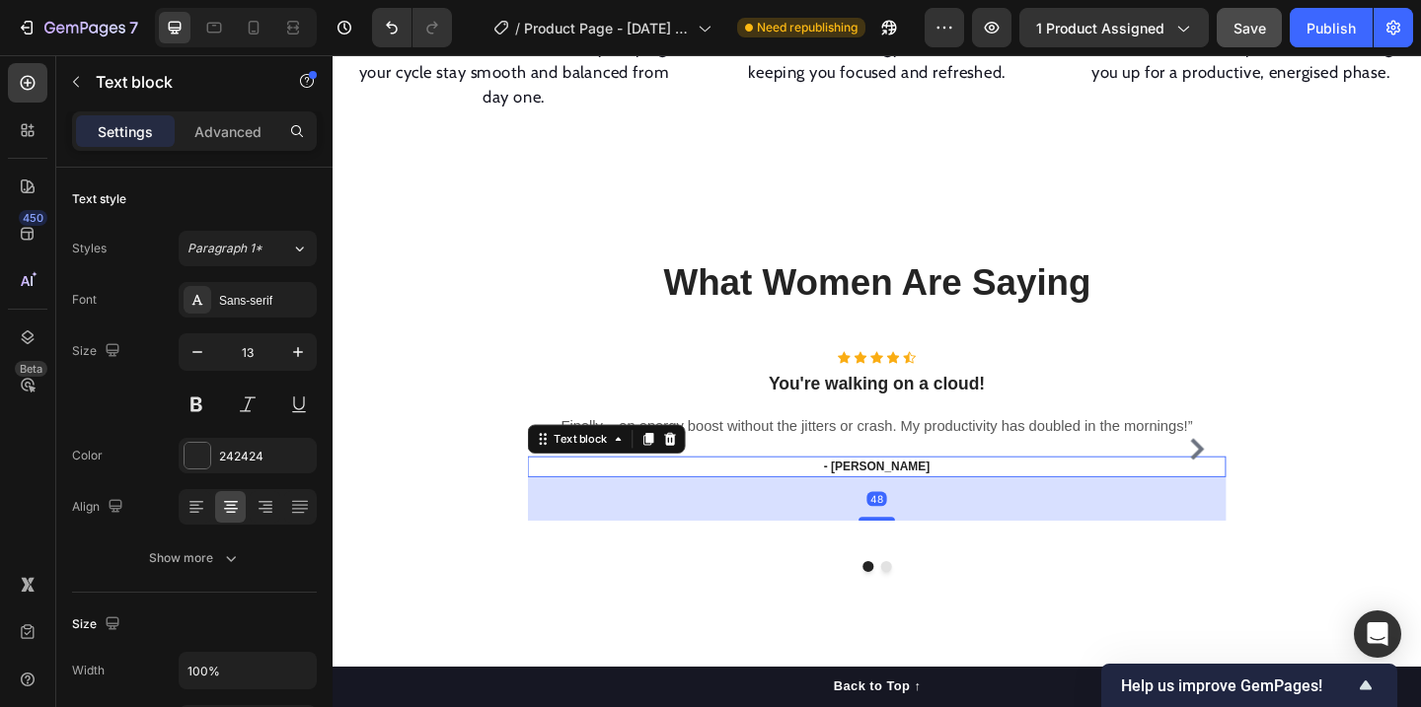
click at [935, 493] on p "- Ryan S." at bounding box center [925, 503] width 756 height 20
click at [703, 465] on icon at bounding box center [700, 472] width 13 height 14
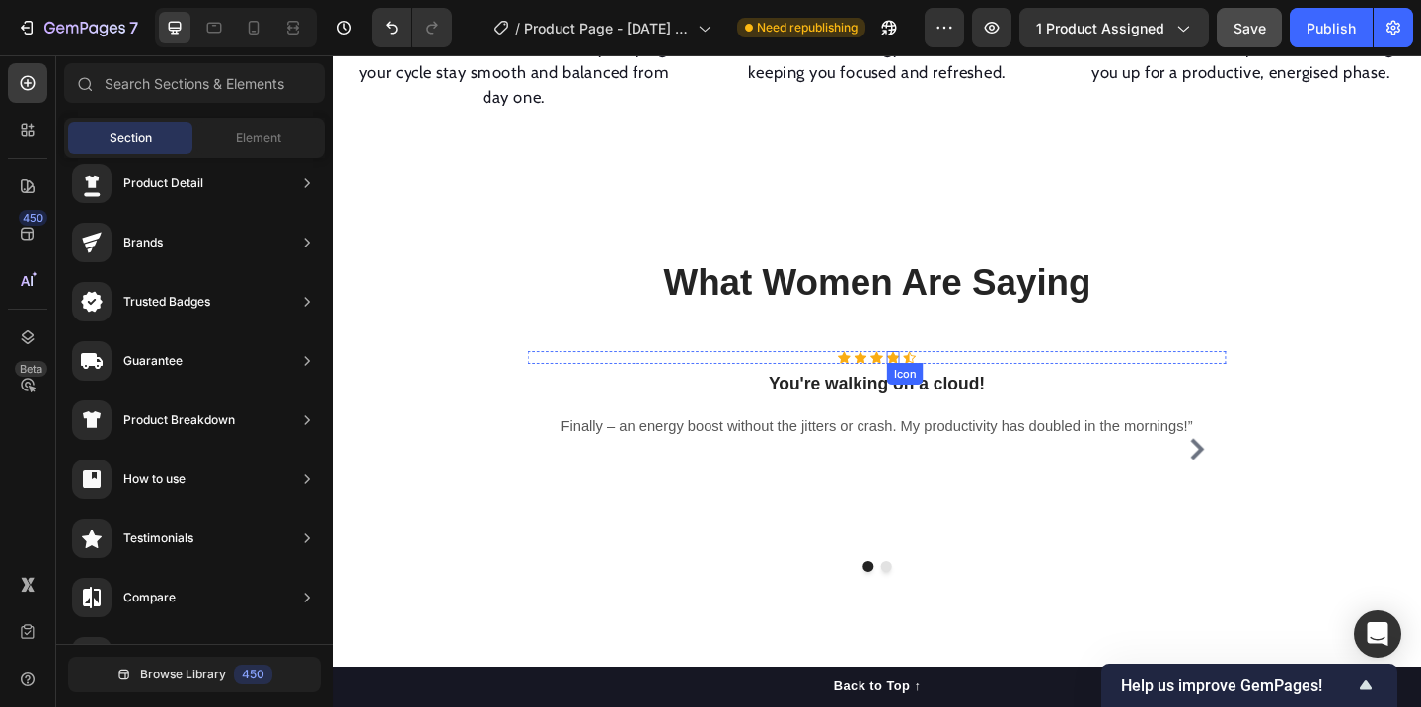
click at [937, 377] on icon at bounding box center [942, 383] width 14 height 13
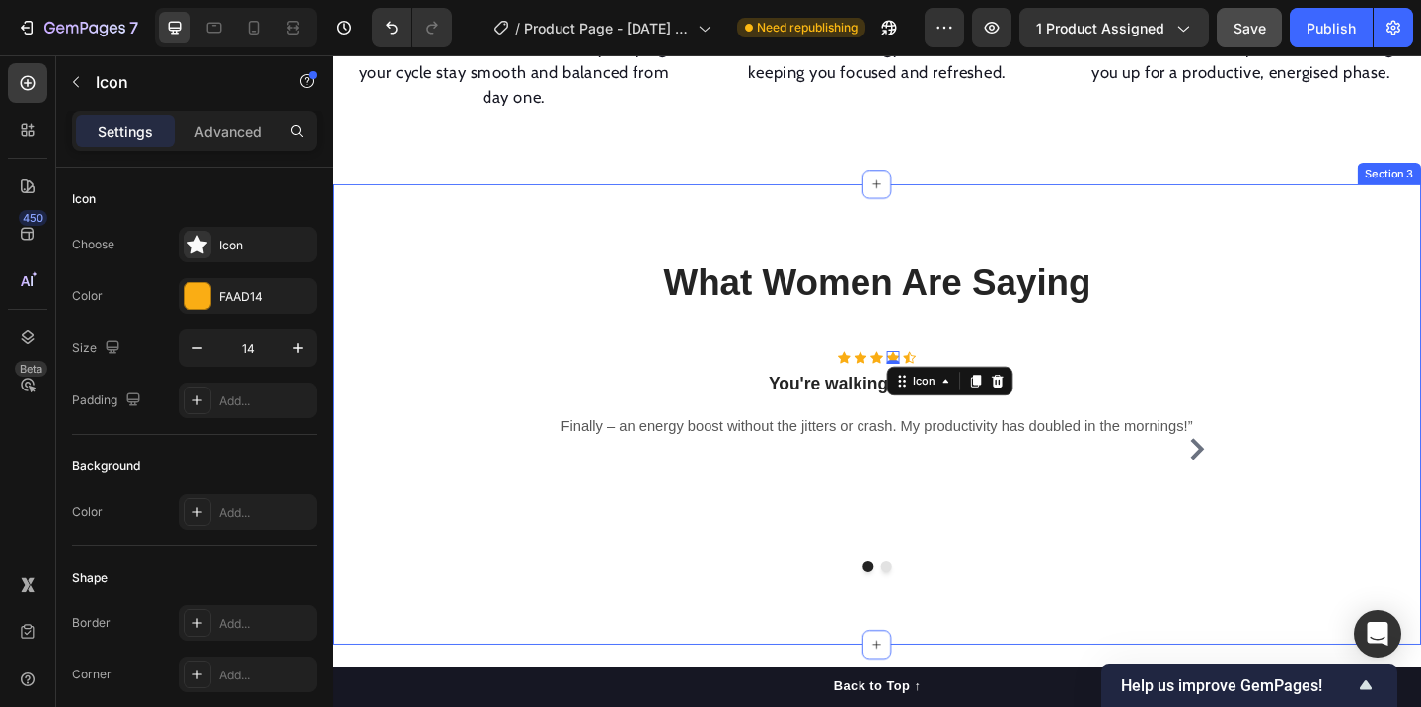
click at [1037, 338] on div "What Women Are Saying Heading Row Icon Icon Icon Icon 0 Icon Icon List Hoz You'…" at bounding box center [924, 445] width 1154 height 343
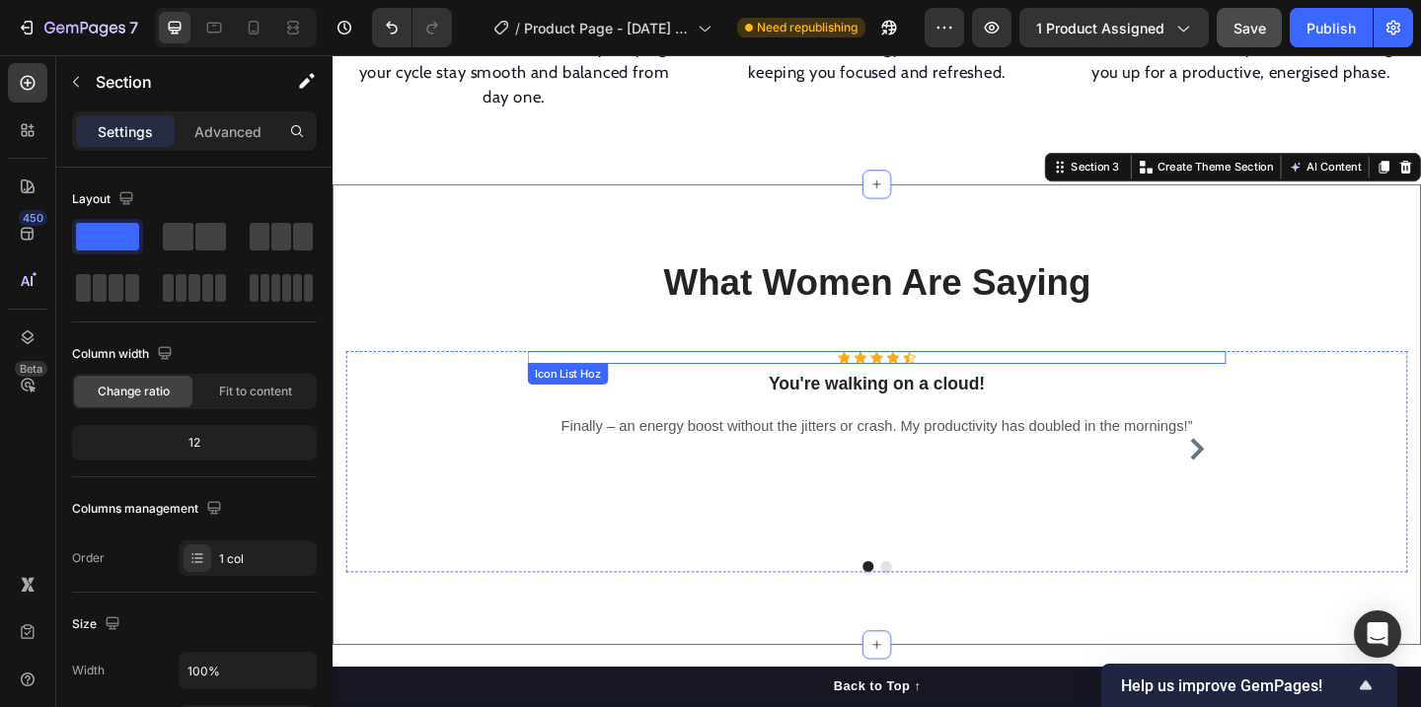
click at [1022, 377] on div "Icon Icon Icon Icon Icon" at bounding box center [925, 384] width 760 height 14
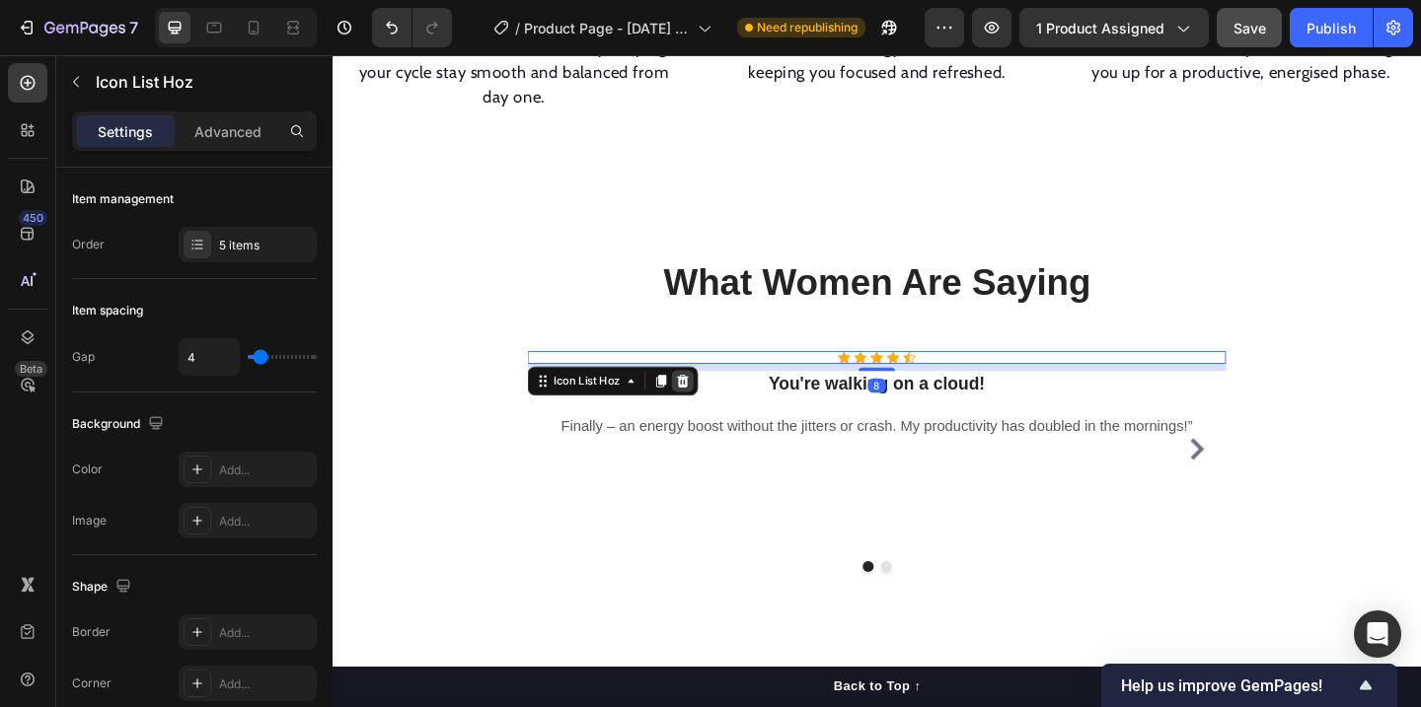
click at [722, 398] on div at bounding box center [714, 410] width 24 height 24
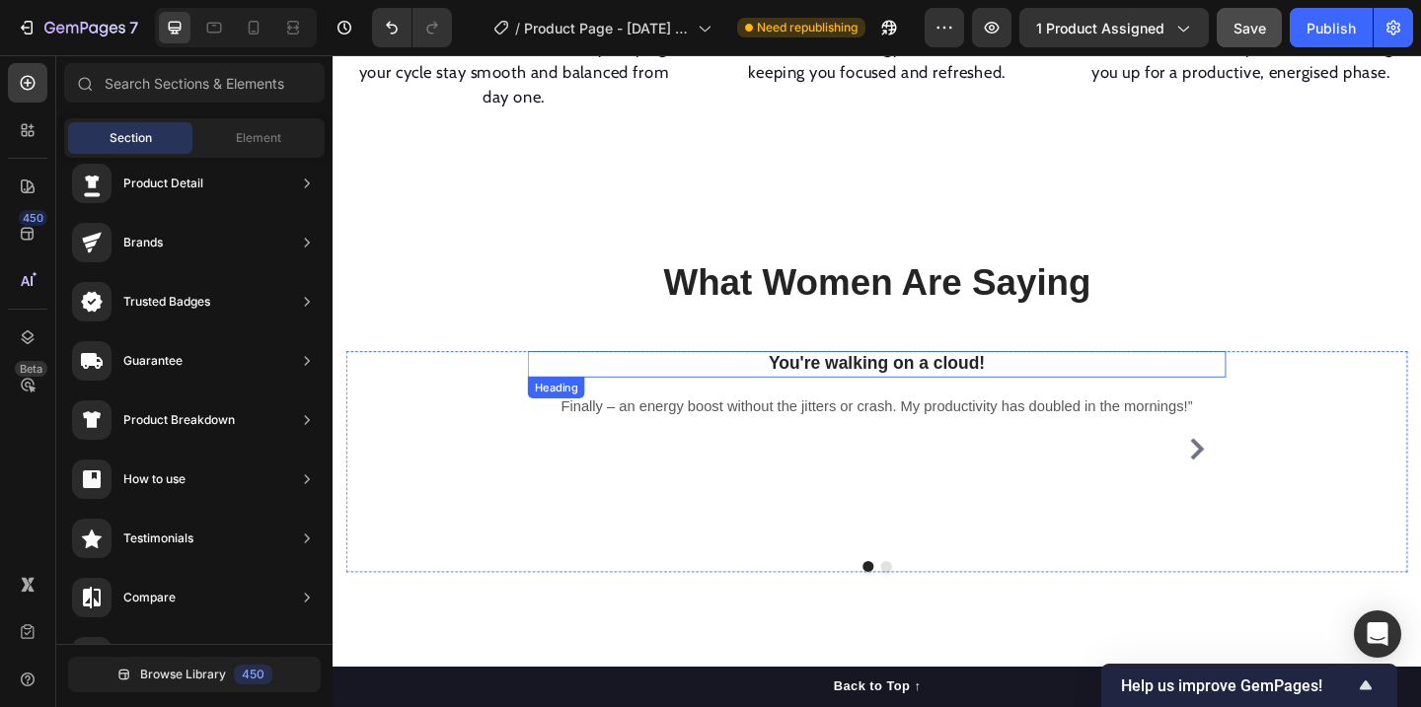
click at [943, 379] on p "You're walking on a cloud!" at bounding box center [925, 391] width 756 height 25
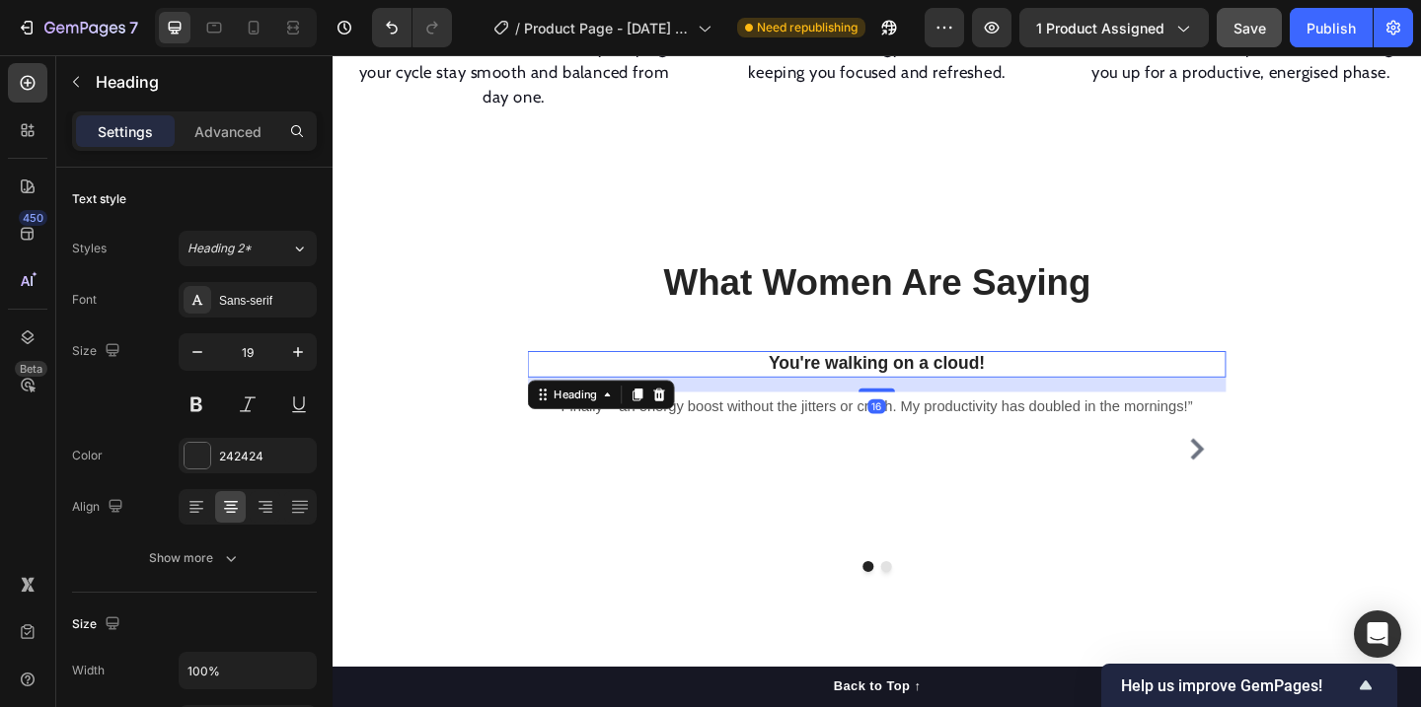
click at [1012, 379] on p "You're walking on a cloud!" at bounding box center [925, 391] width 756 height 25
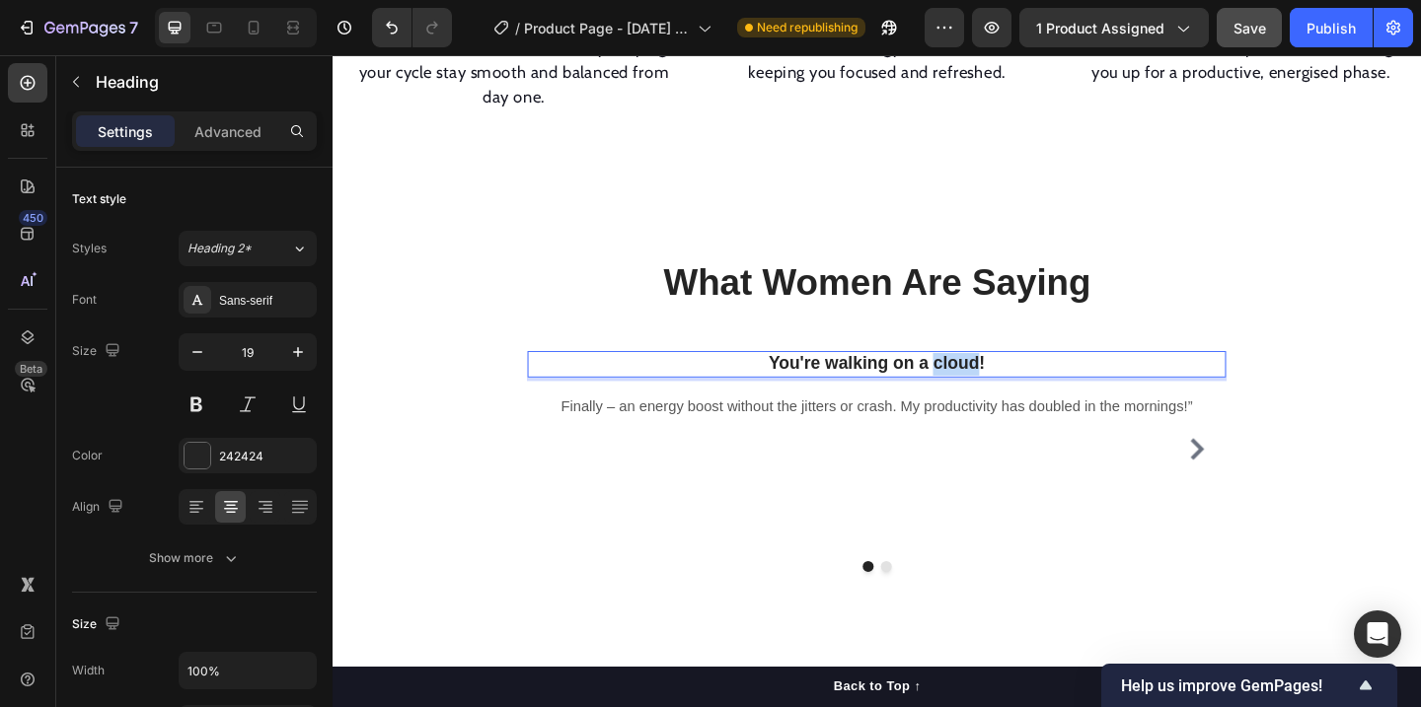
click at [1012, 379] on p "You're walking on a cloud!" at bounding box center [925, 391] width 756 height 25
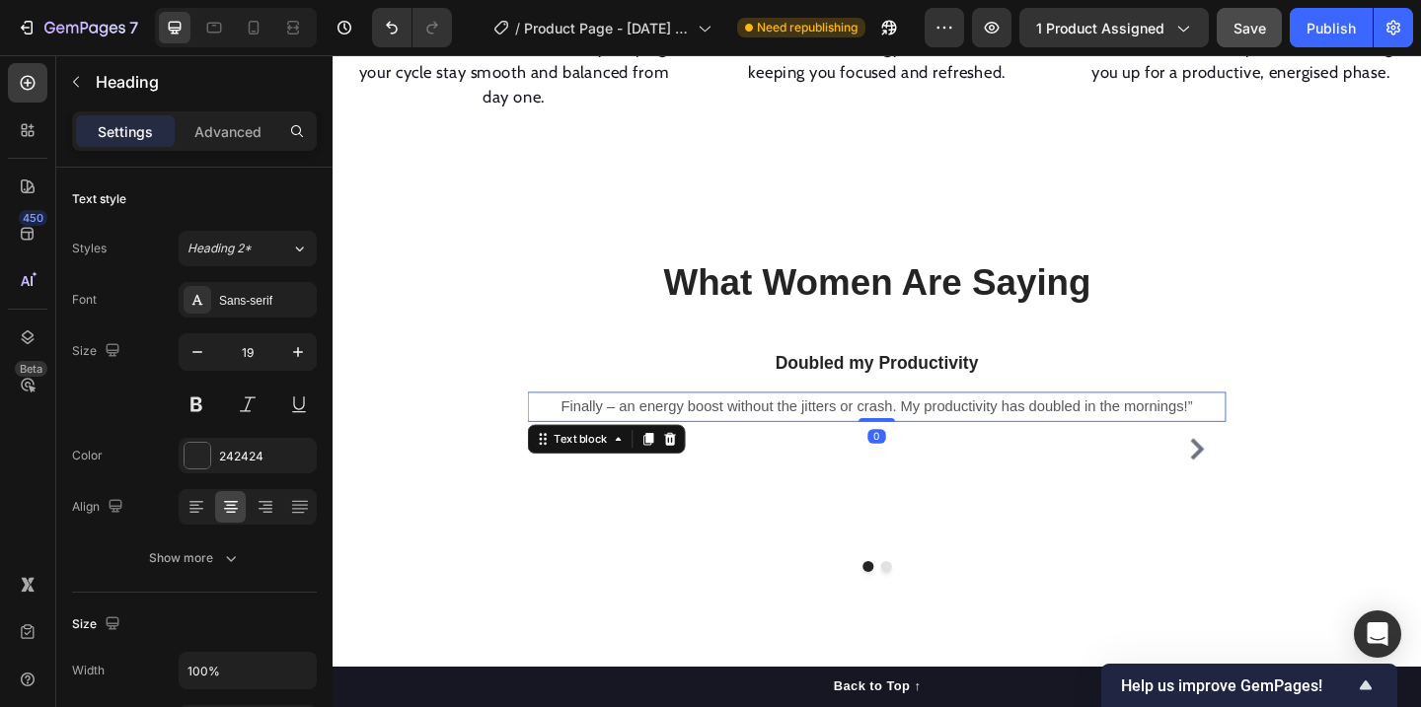
click at [644, 423] on p "Finally – an energy boost without the jitters or crash. My productivity has dou…" at bounding box center [925, 437] width 756 height 29
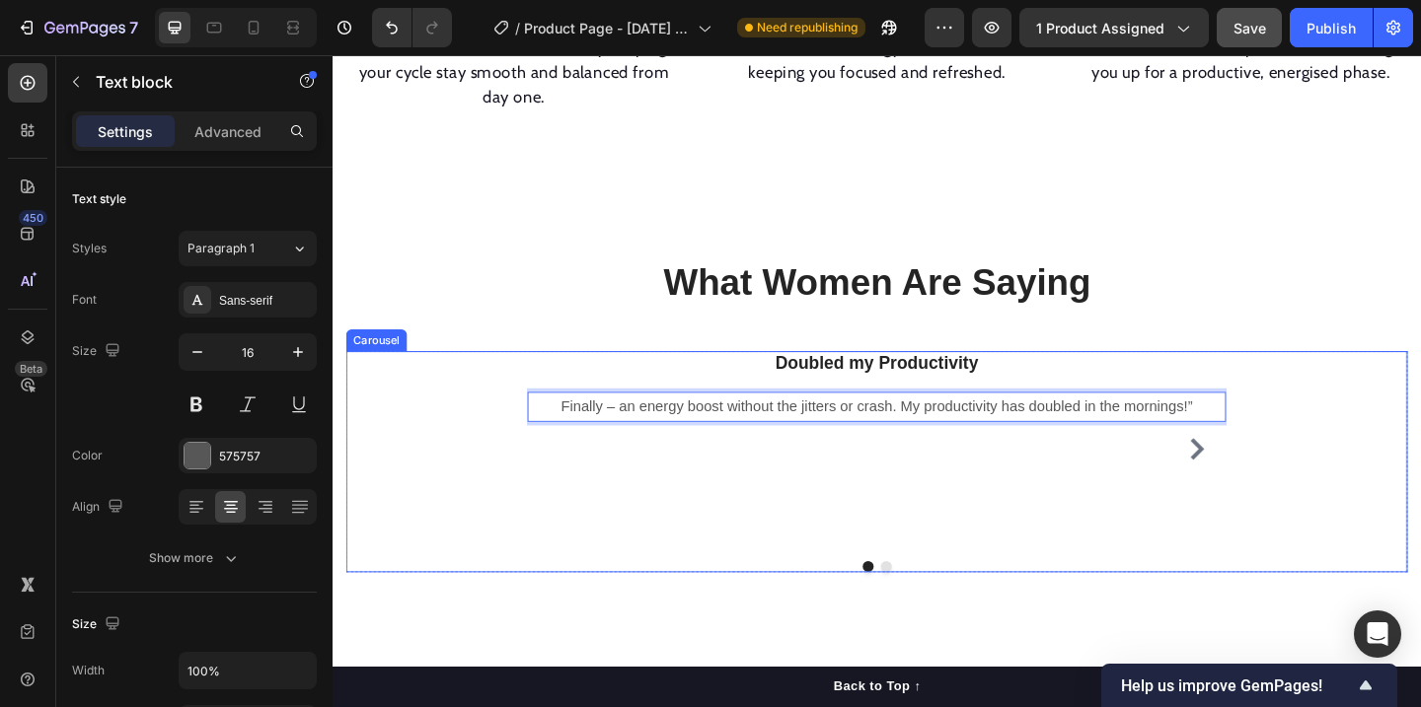
click at [1276, 472] on icon "Carousel Next Arrow" at bounding box center [1273, 484] width 24 height 24
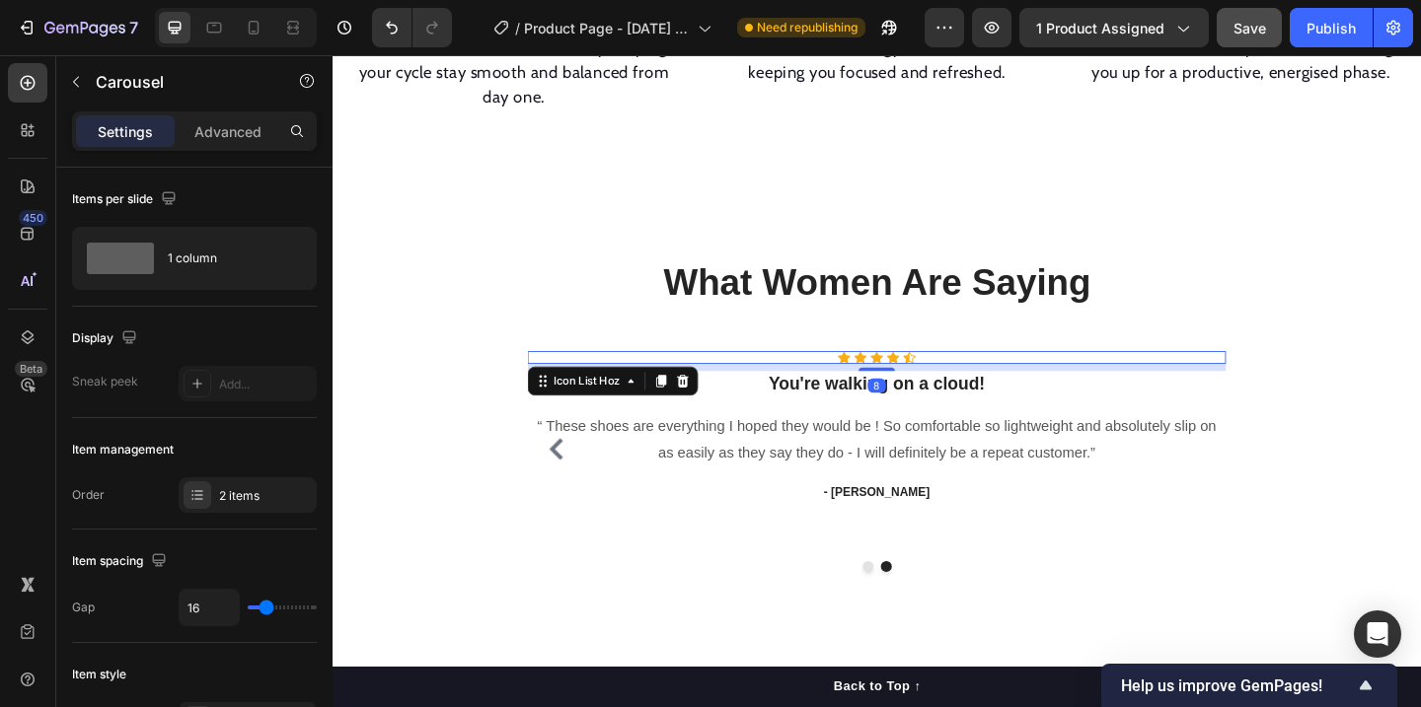
click at [1005, 377] on div "Icon Icon Icon Icon Icon" at bounding box center [925, 384] width 760 height 14
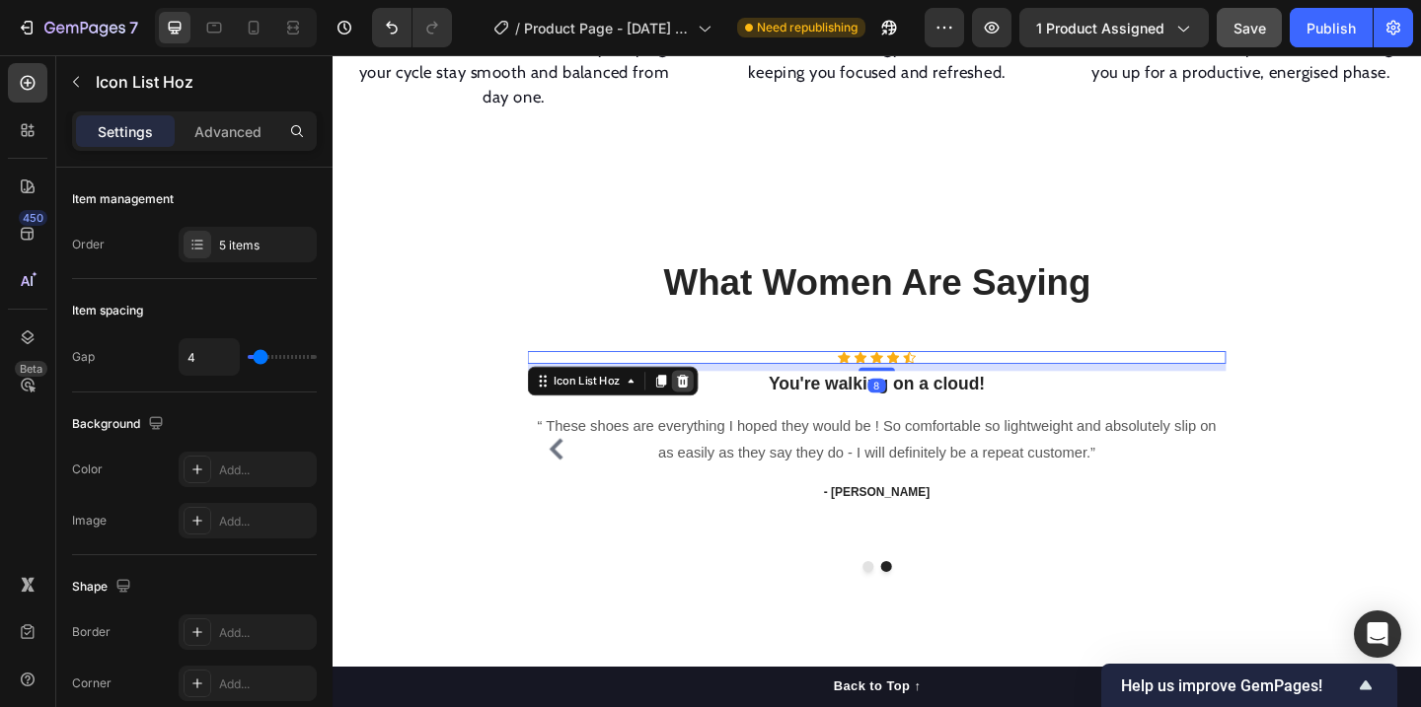
click at [714, 403] on icon at bounding box center [713, 410] width 13 height 14
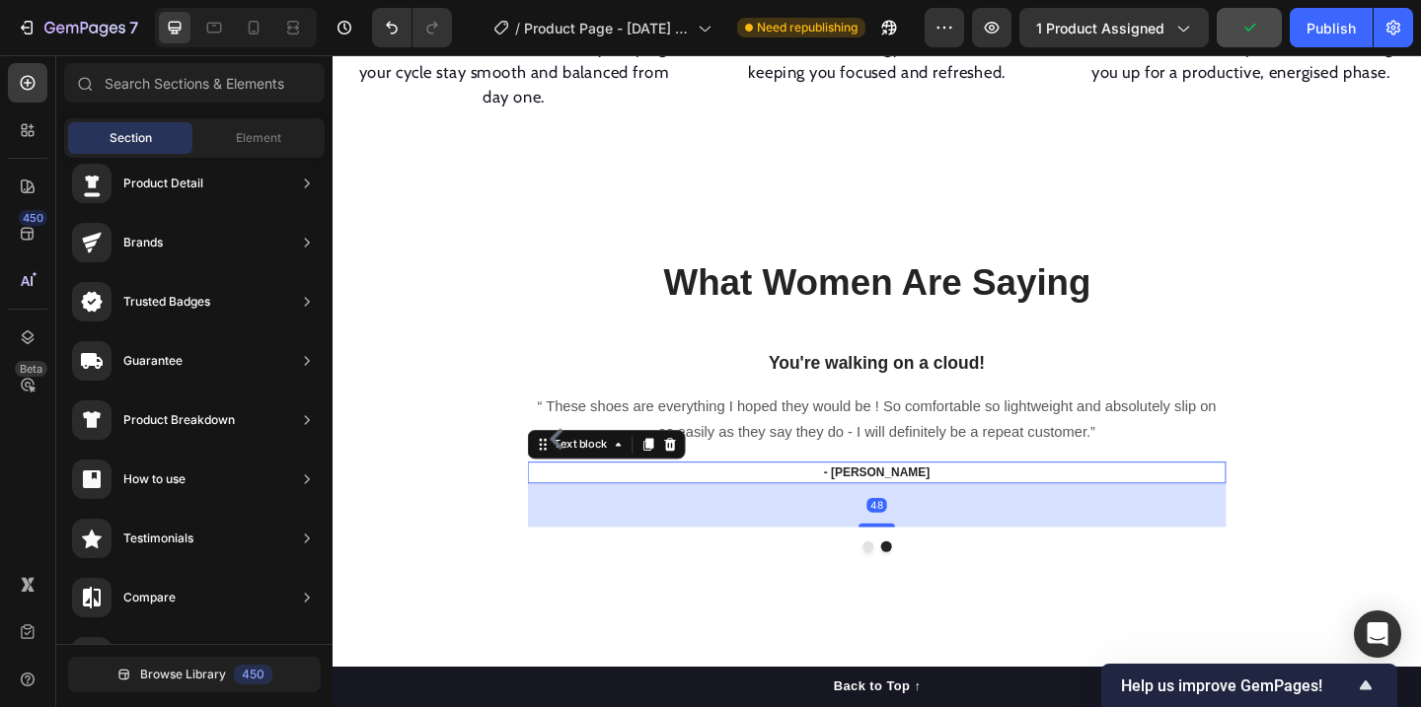
click at [975, 499] on p "- Ryan S." at bounding box center [925, 509] width 756 height 20
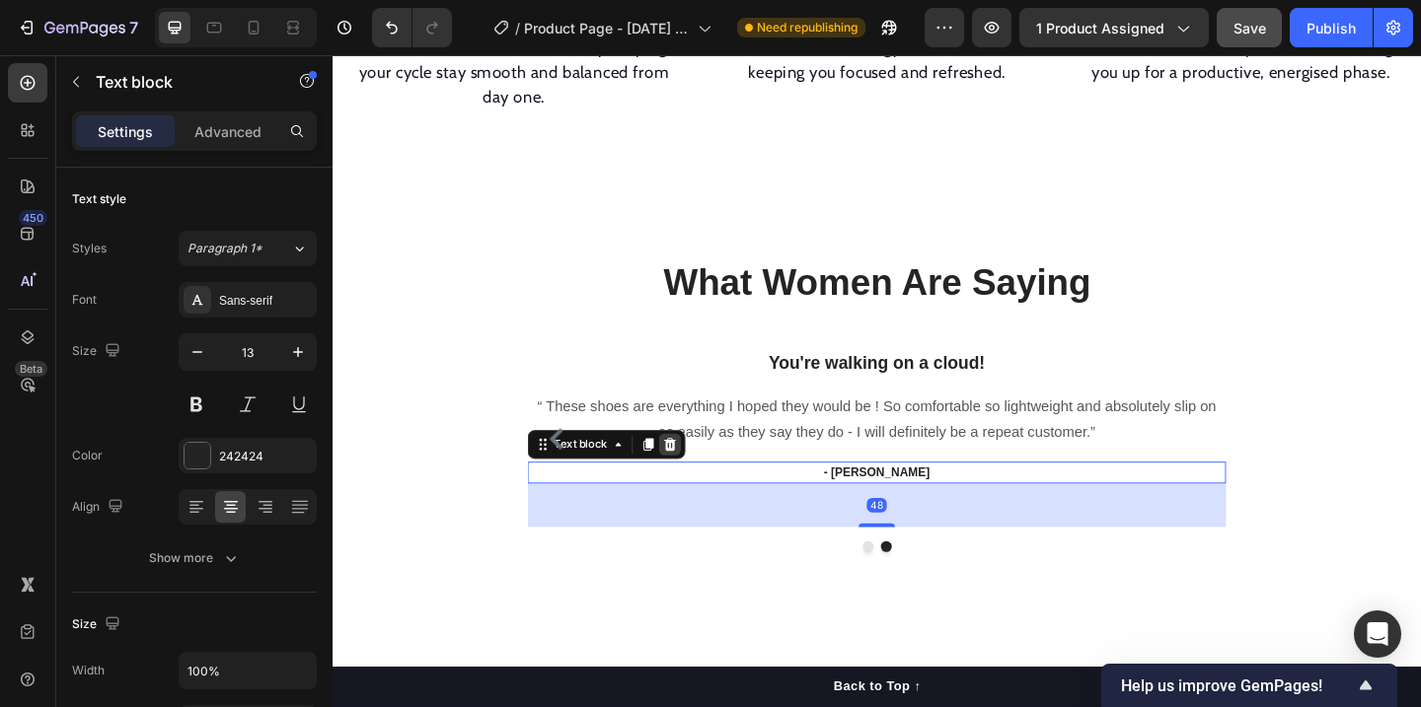
click at [695, 472] on icon at bounding box center [700, 479] width 13 height 14
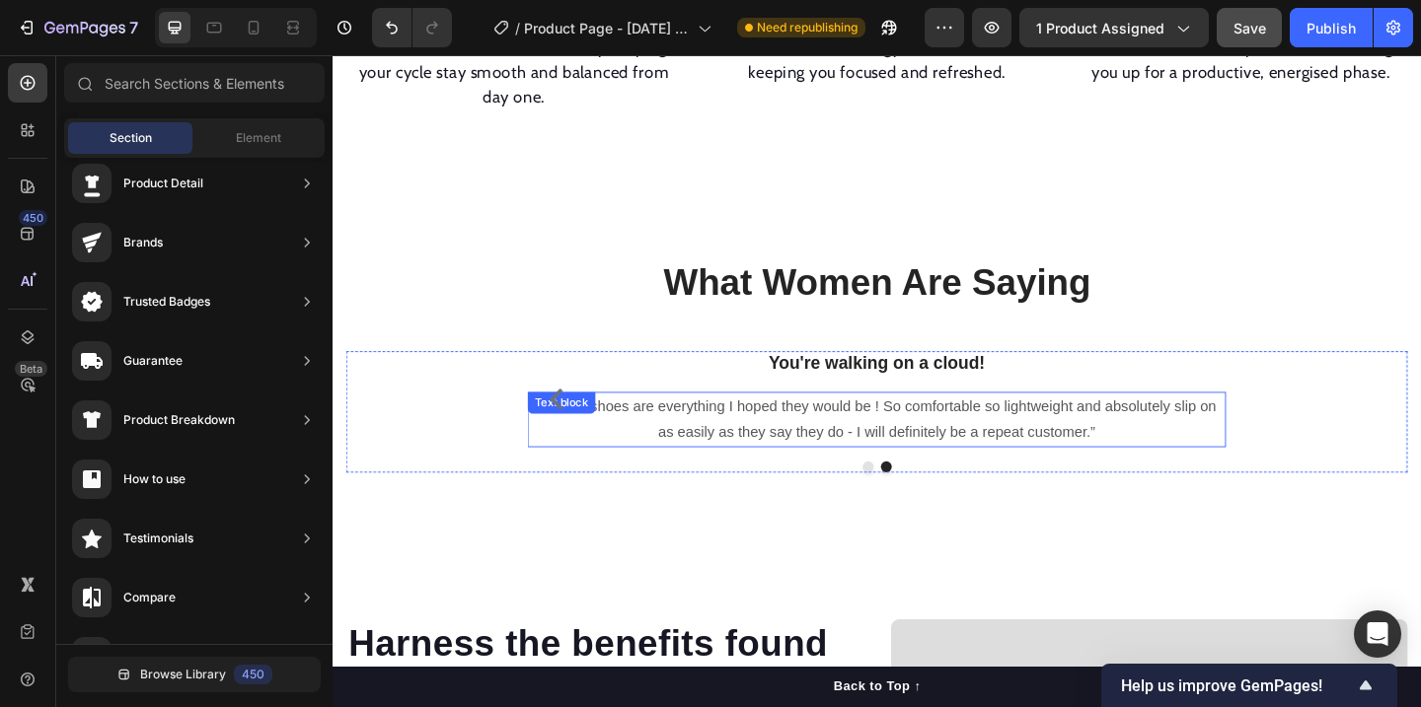
click at [816, 430] on p "“ These shoes are everything I hoped they would be ! So comfortable so lightwei…" at bounding box center [925, 451] width 756 height 57
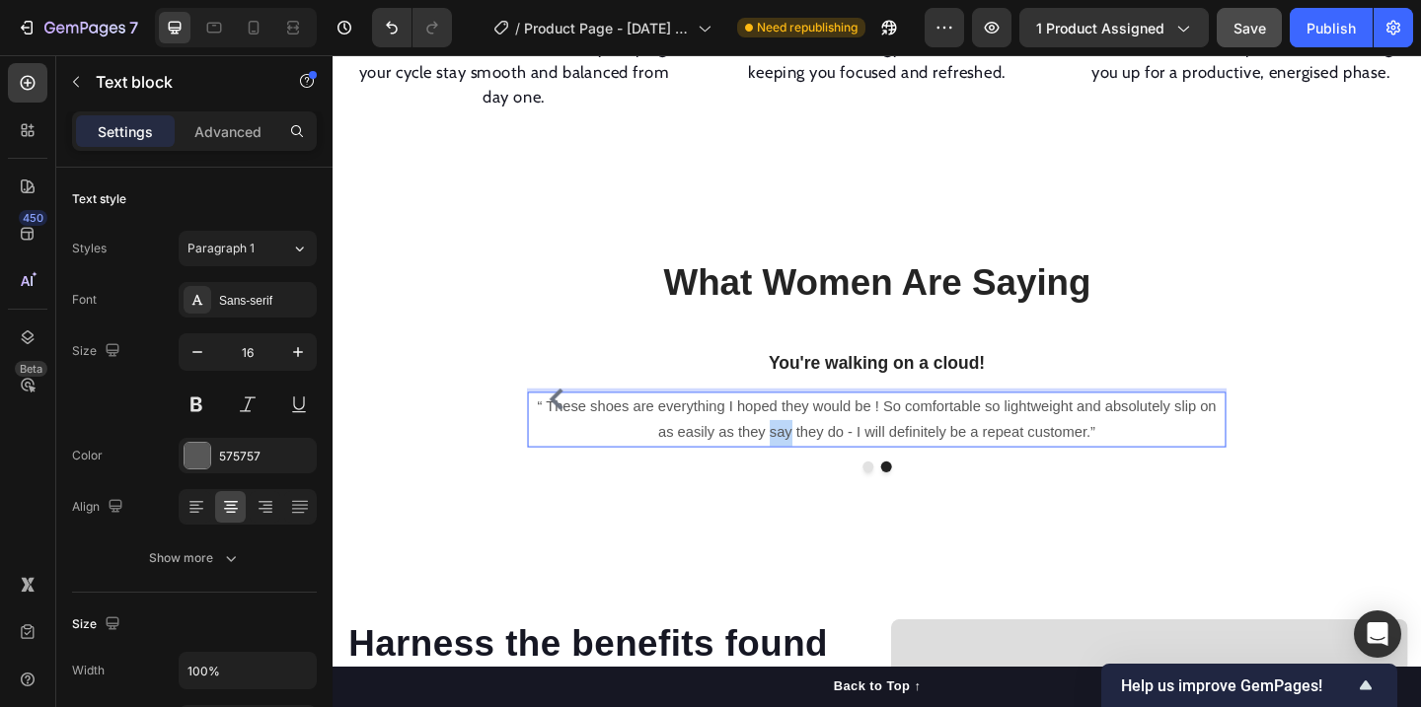
click at [816, 430] on p "“ These shoes are everything I hoped they would be ! So comfortable so lightwei…" at bounding box center [925, 451] width 756 height 57
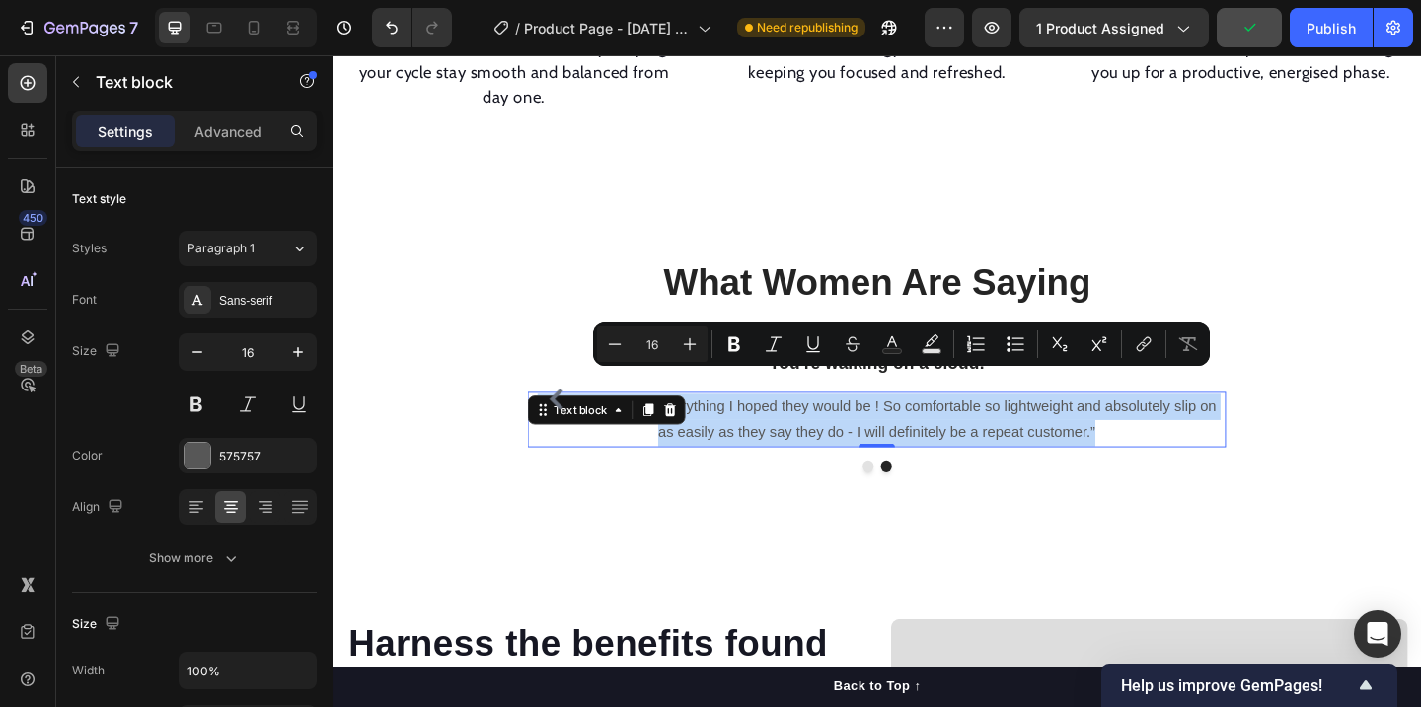
click at [816, 430] on p "“ These shoes are everything I hoped they would be ! So comfortable so lightwei…" at bounding box center [925, 451] width 756 height 57
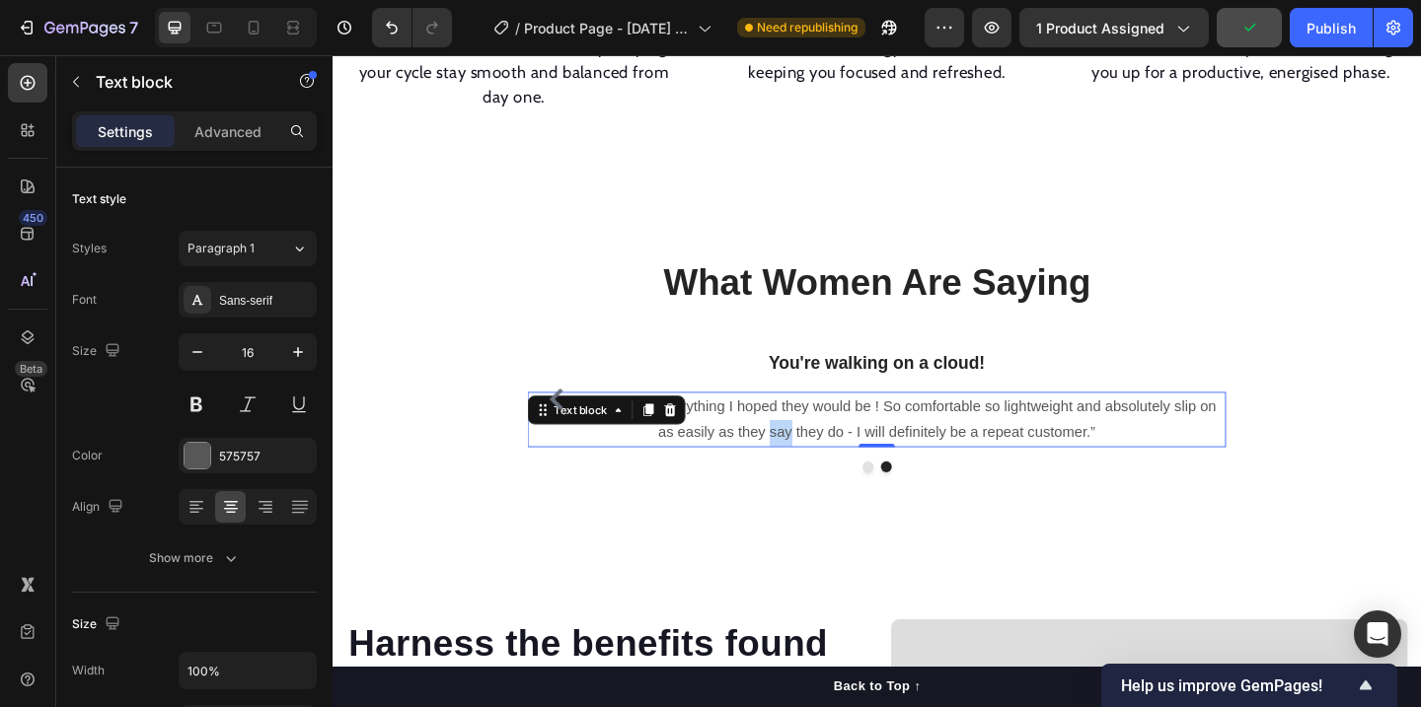
click at [816, 430] on p "“ These shoes are everything I hoped they would be ! So comfortable so lightwei…" at bounding box center [925, 451] width 756 height 57
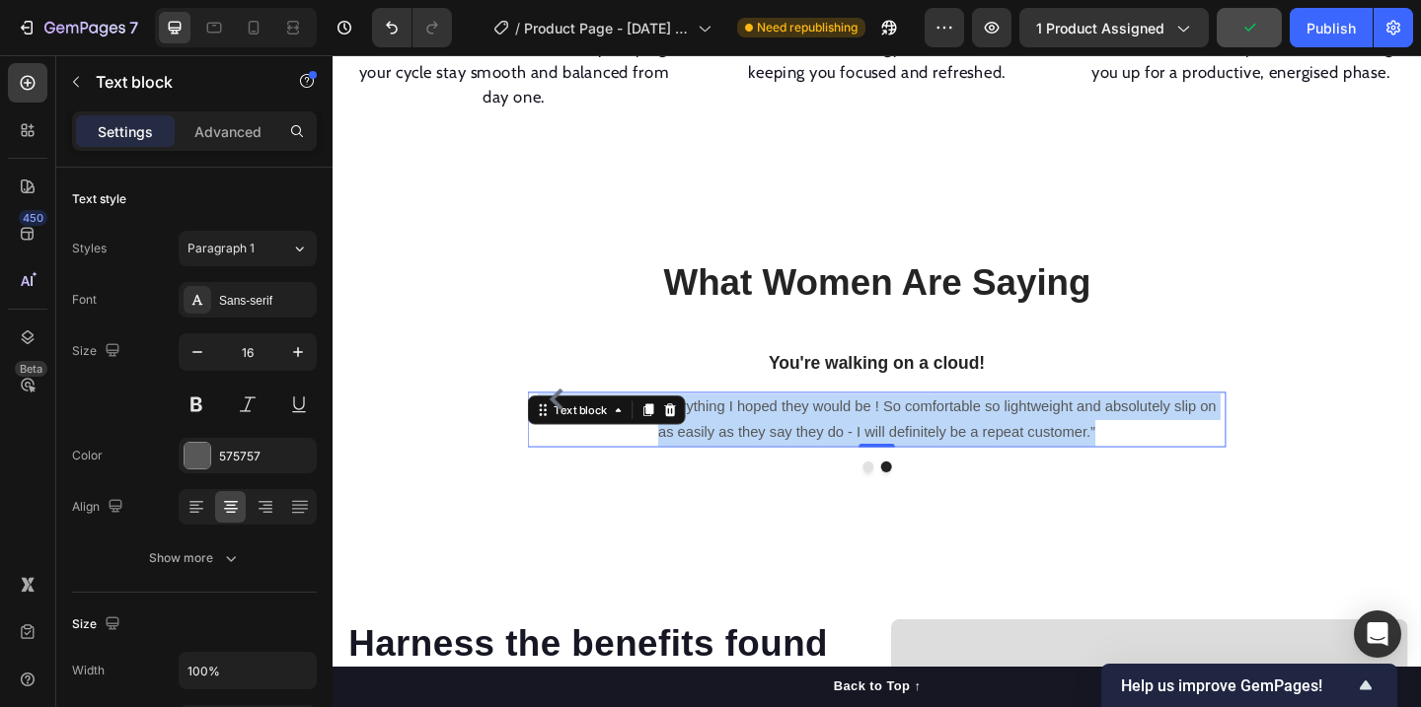
click at [816, 430] on p "“ These shoes are everything I hoped they would be ! So comfortable so lightwei…" at bounding box center [925, 451] width 756 height 57
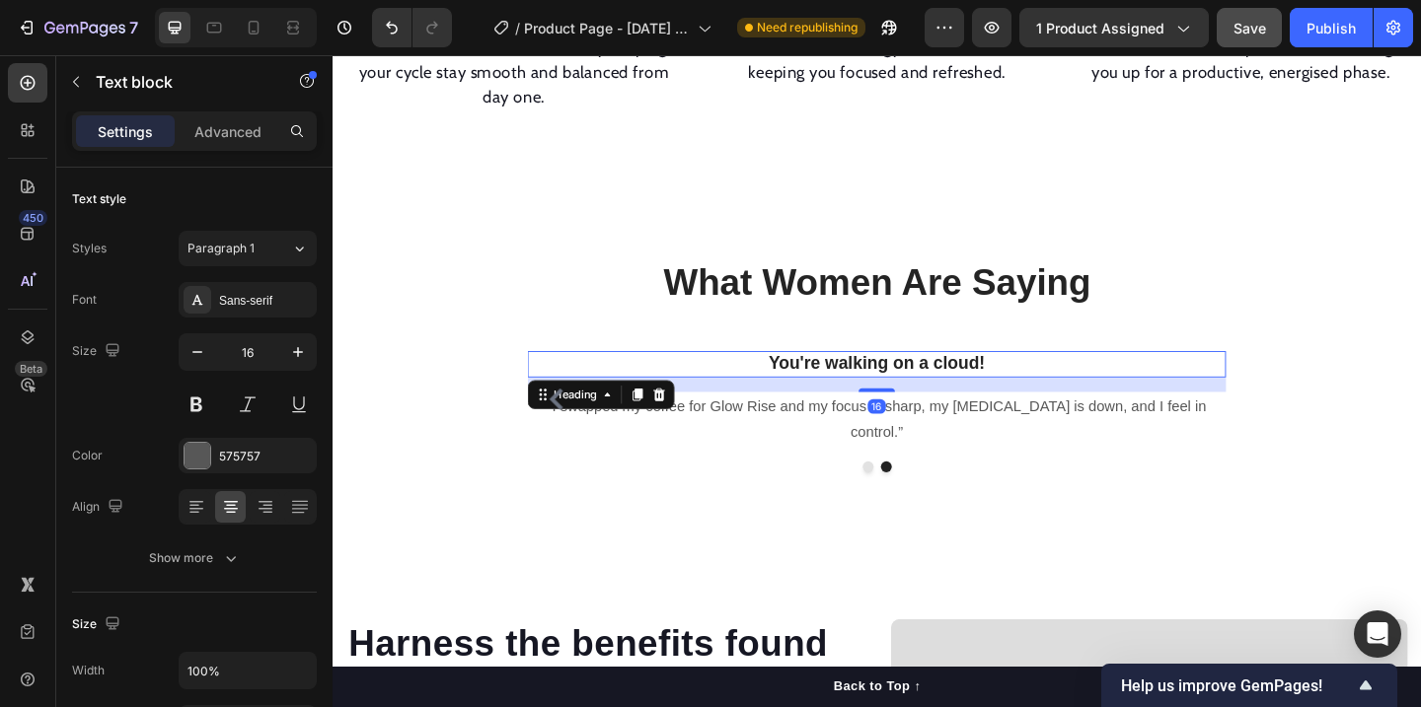
click at [971, 379] on p "You're walking on a cloud!" at bounding box center [925, 391] width 756 height 25
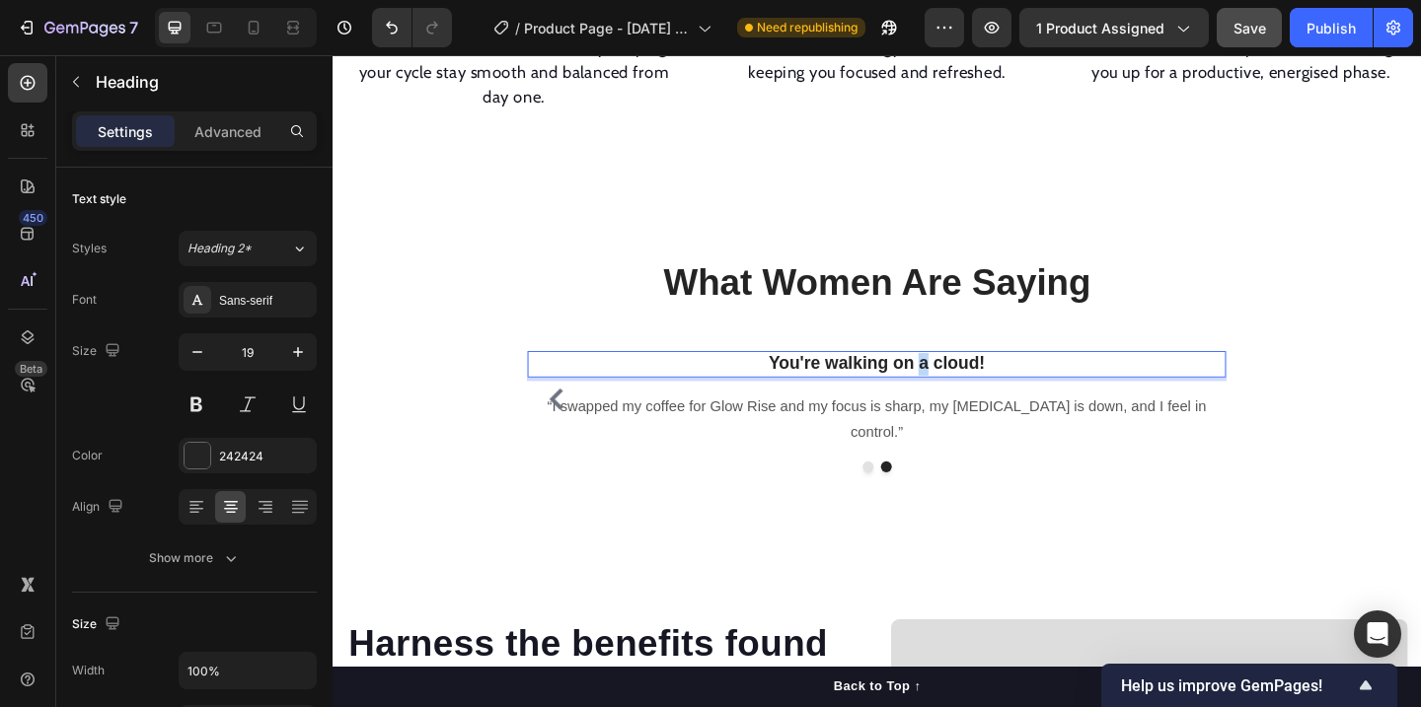
click at [971, 379] on p "You're walking on a cloud!" at bounding box center [925, 391] width 756 height 25
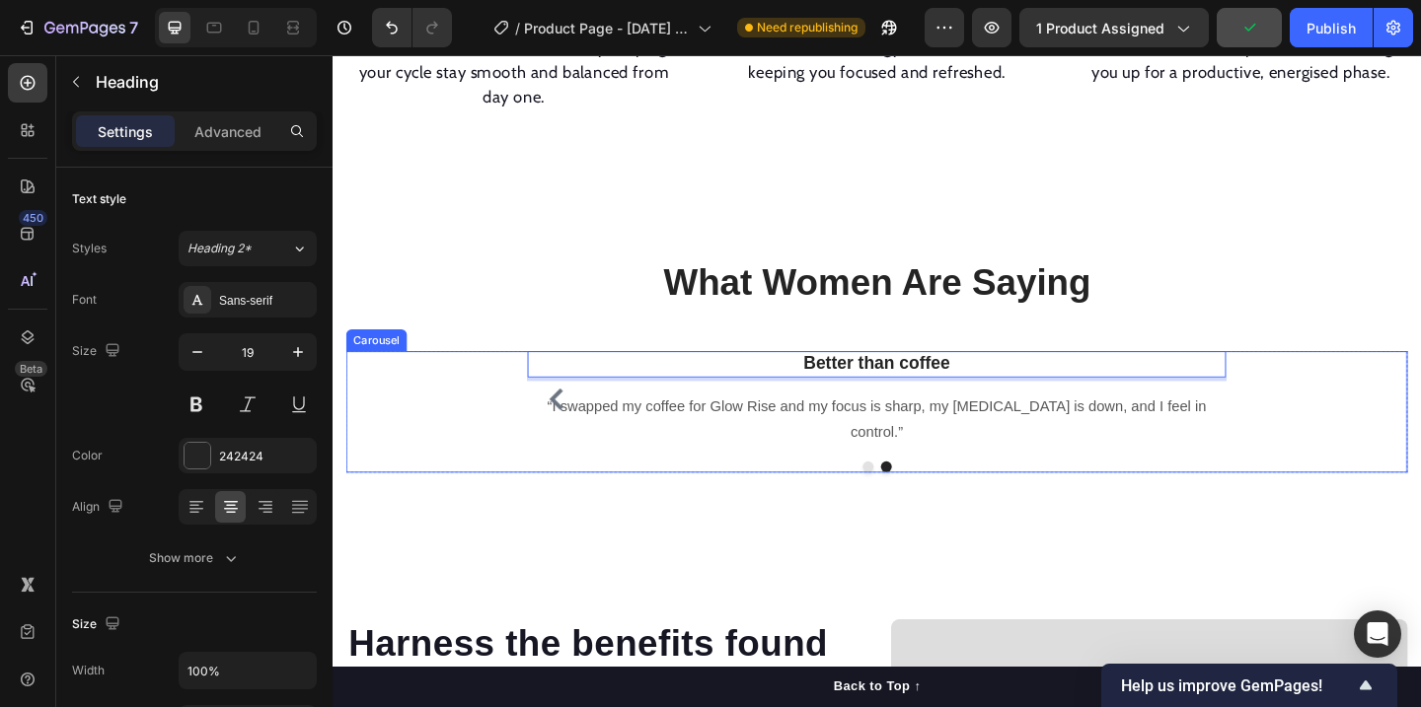
click at [577, 417] on icon "Carousel Back Arrow" at bounding box center [576, 429] width 24 height 24
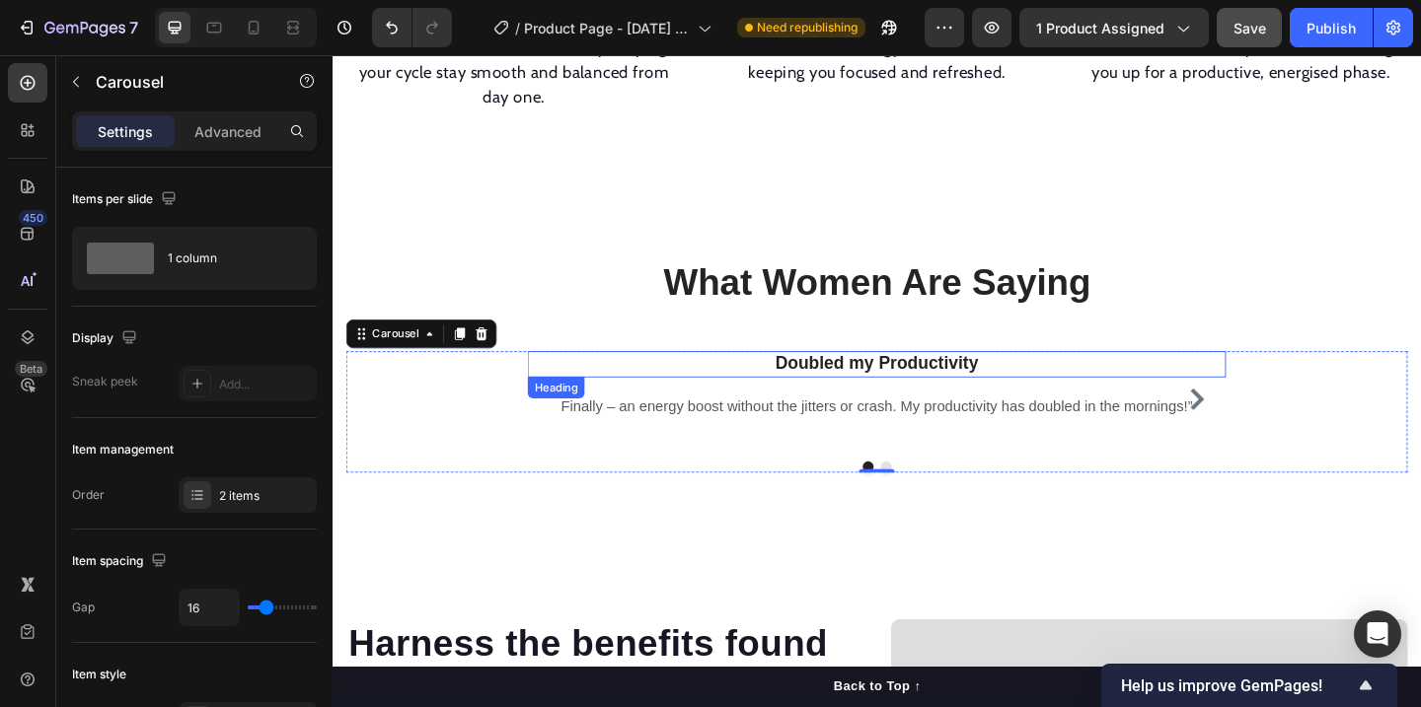
click at [933, 379] on p "Doubled my Productivity" at bounding box center [925, 391] width 756 height 25
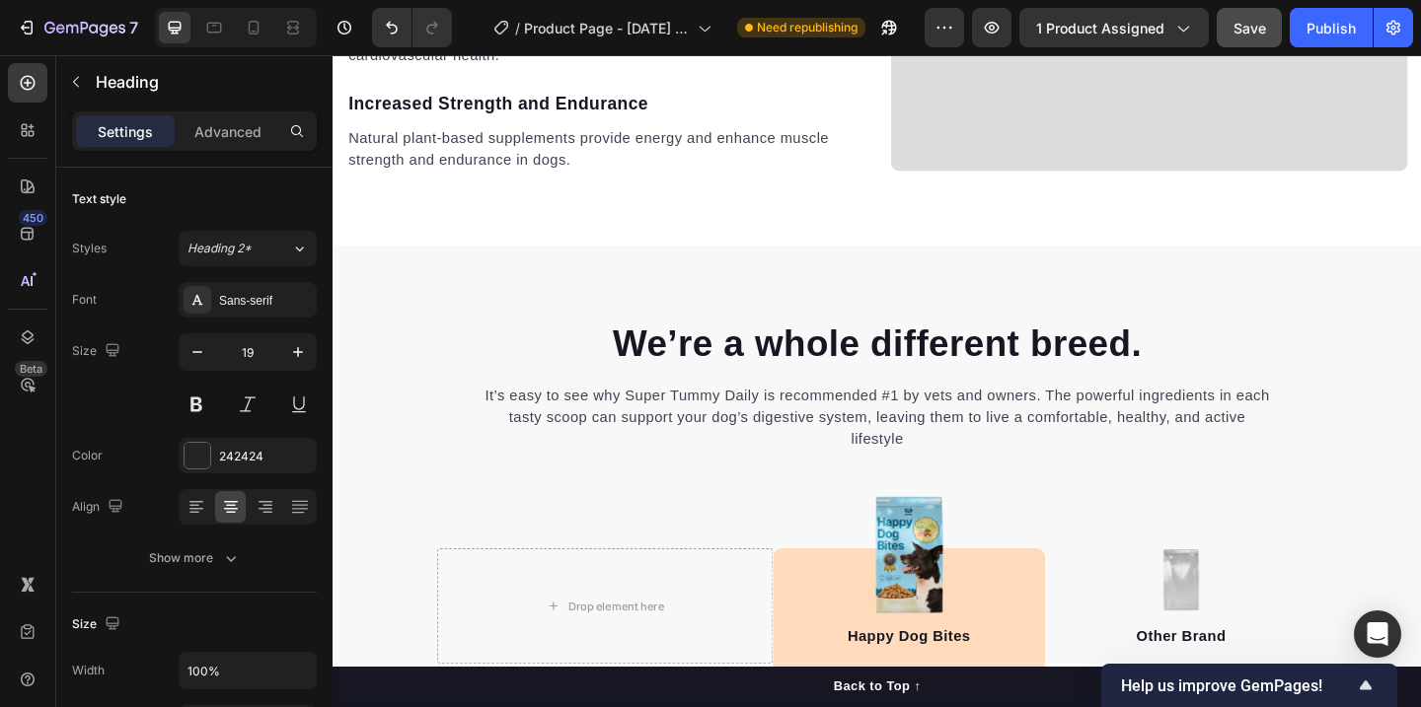
scroll to position [2703, 0]
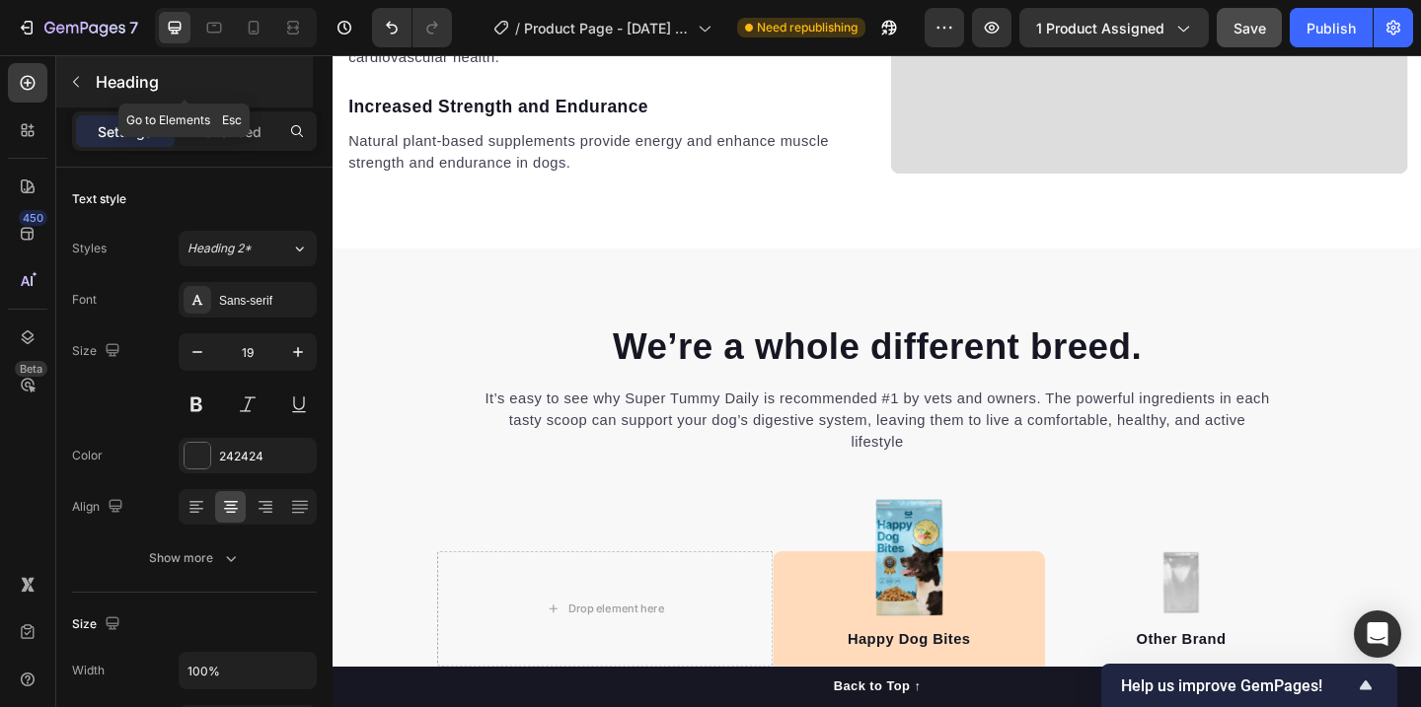
click at [61, 91] on button "button" at bounding box center [76, 82] width 32 height 32
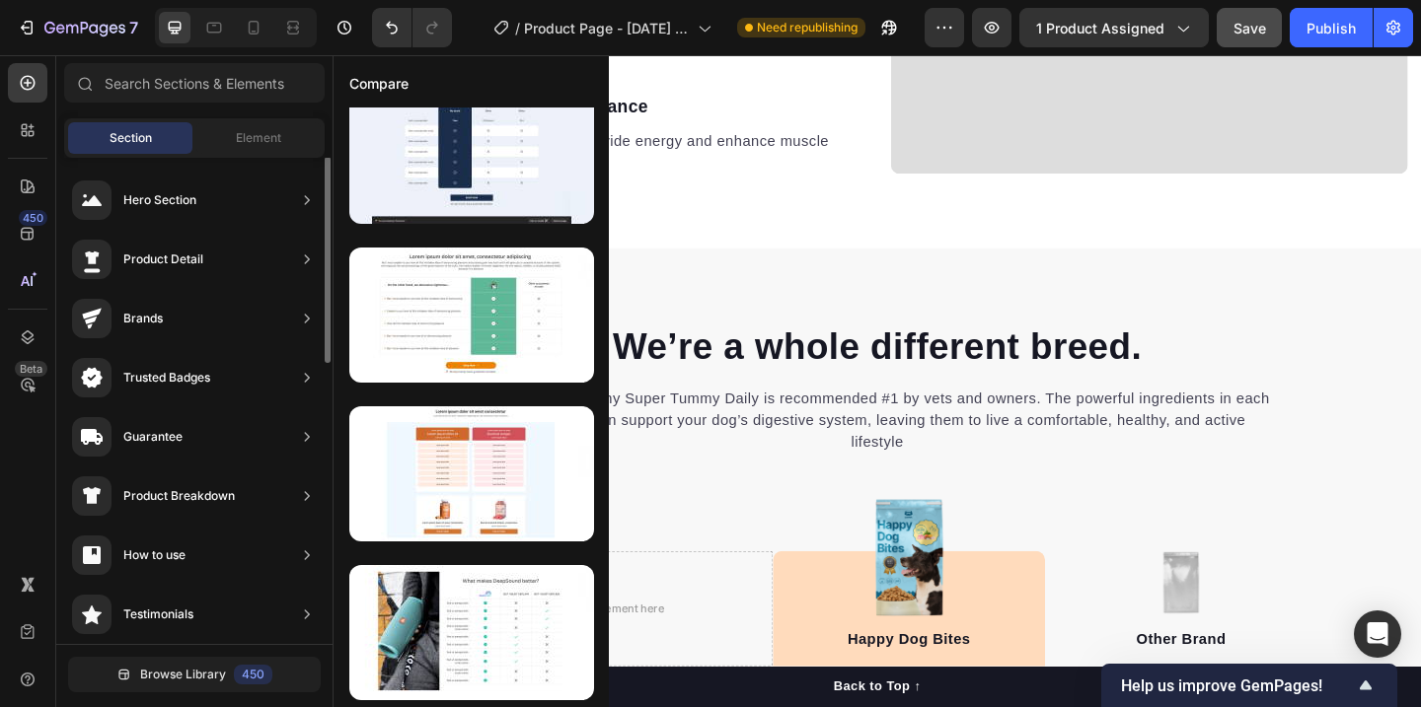
scroll to position [0, 0]
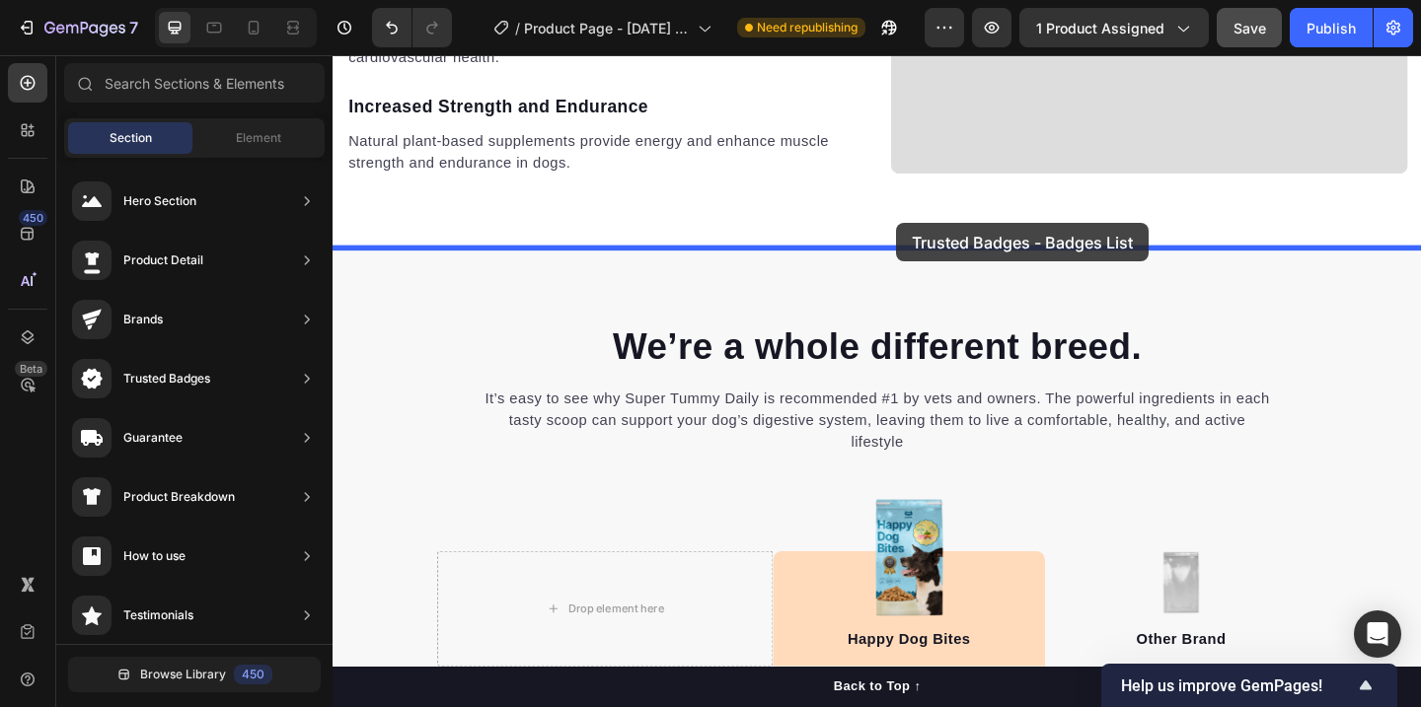
drag, startPoint x: 810, startPoint y: 260, endPoint x: 945, endPoint y: 238, distance: 136.9
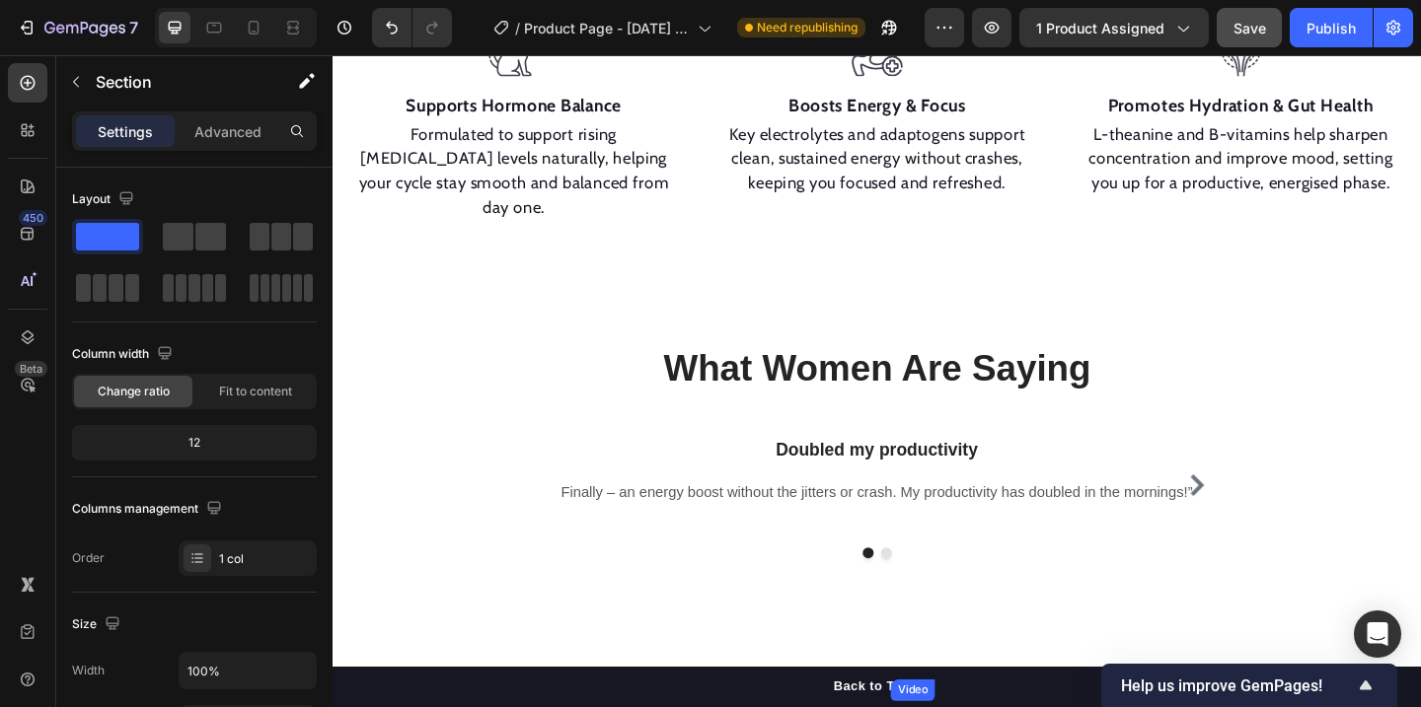
scroll to position [1377, 0]
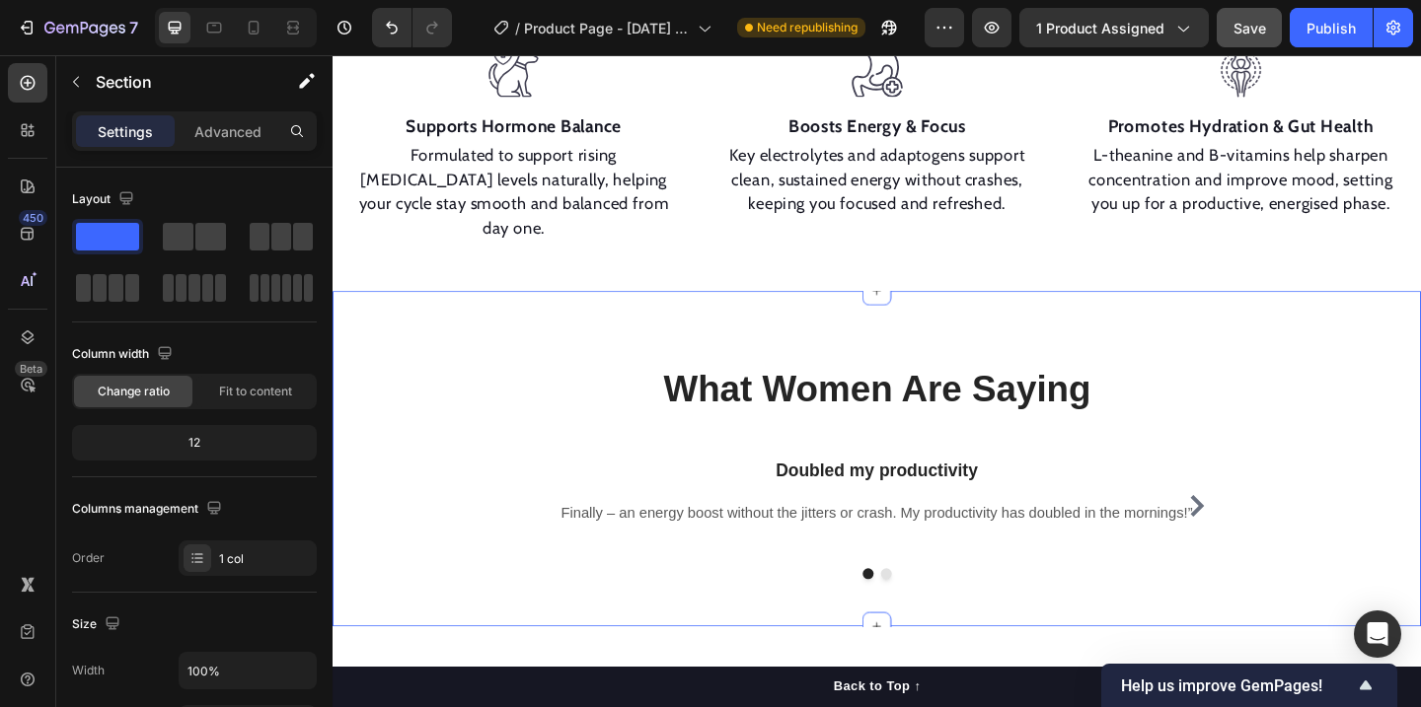
click at [1160, 350] on div "What Women Are Saying Heading Row Doubled my productivity Heading Finally – an …" at bounding box center [925, 494] width 1184 height 365
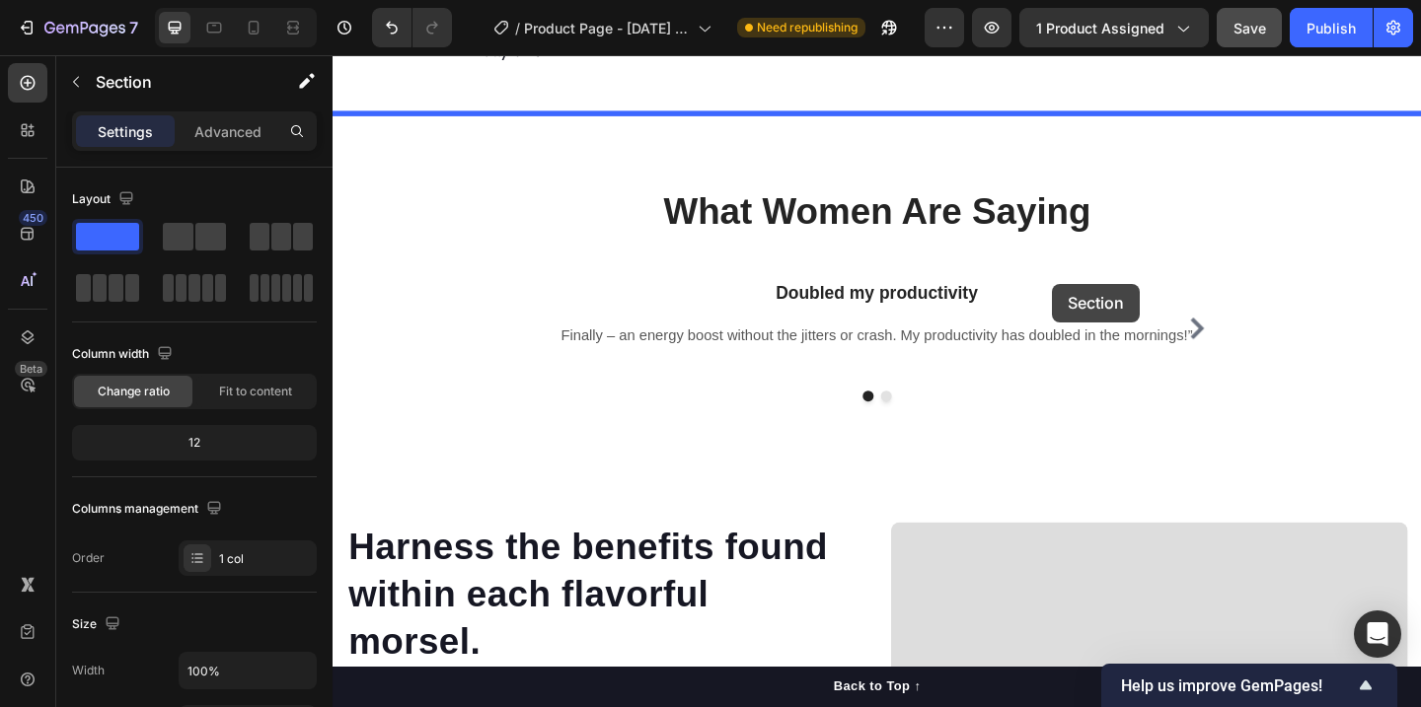
scroll to position [1553, 0]
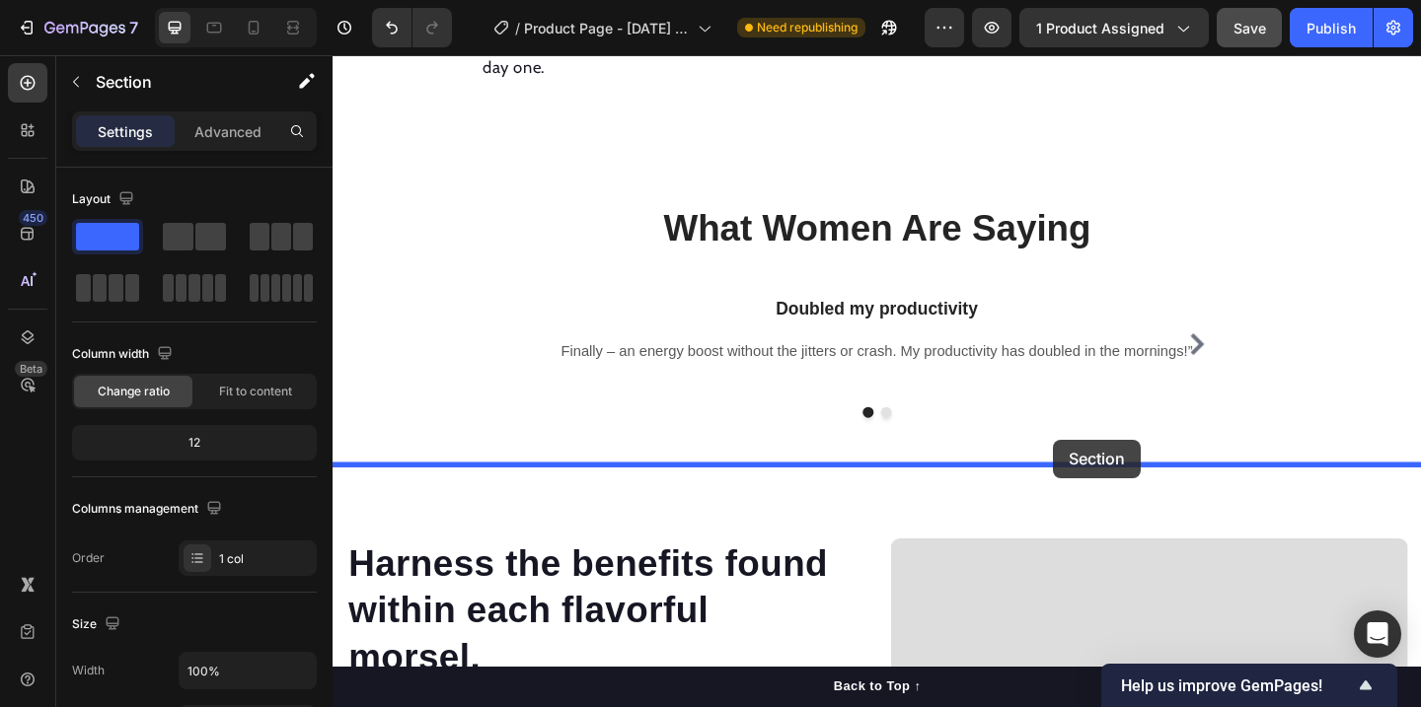
drag, startPoint x: 1055, startPoint y: 533, endPoint x: 1116, endPoint y: 474, distance: 85.1
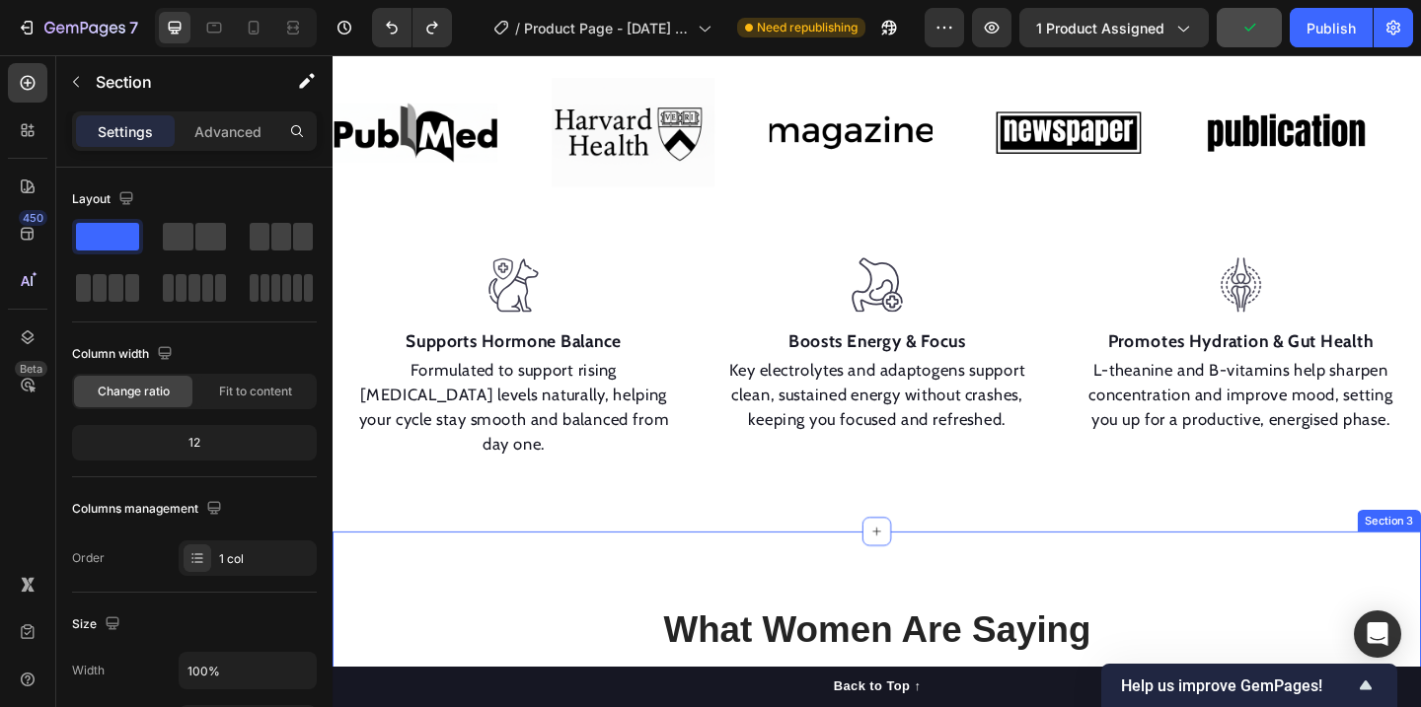
scroll to position [1147, 0]
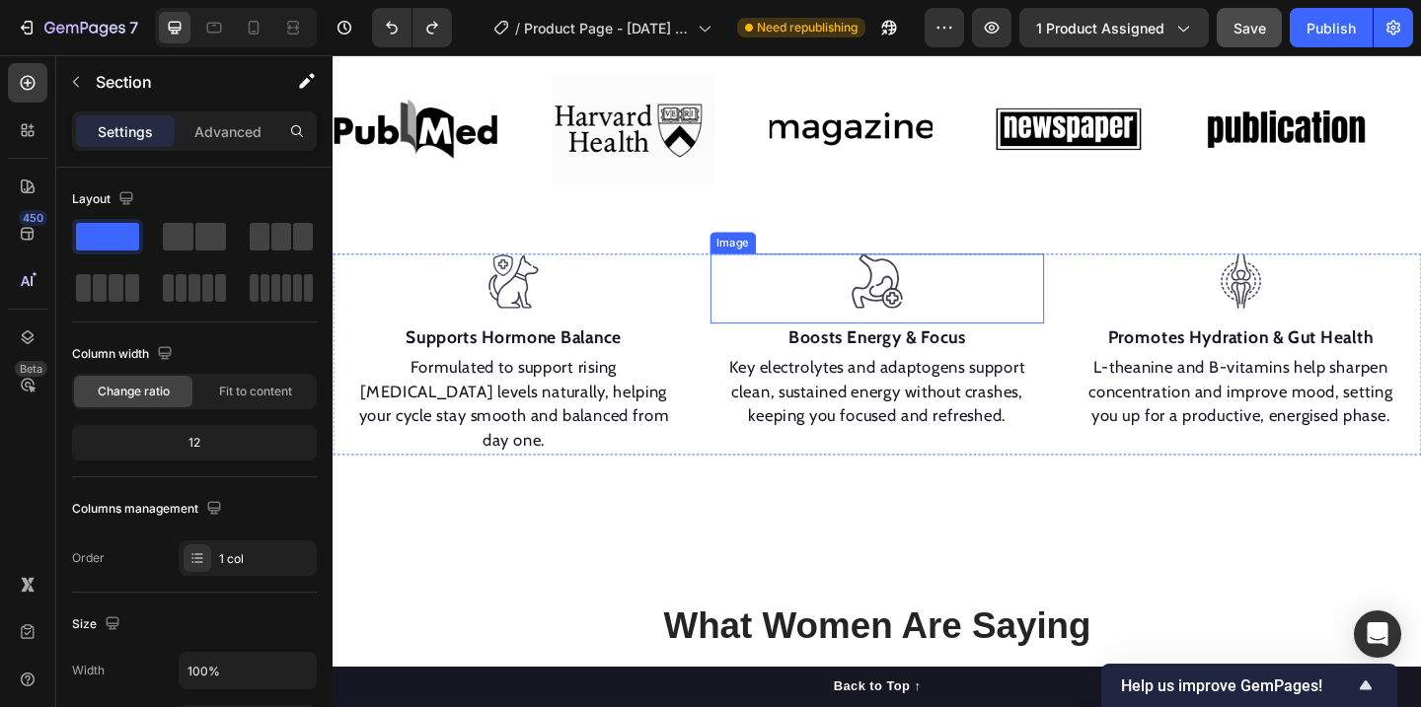
click at [1041, 301] on div at bounding box center [925, 301] width 364 height 60
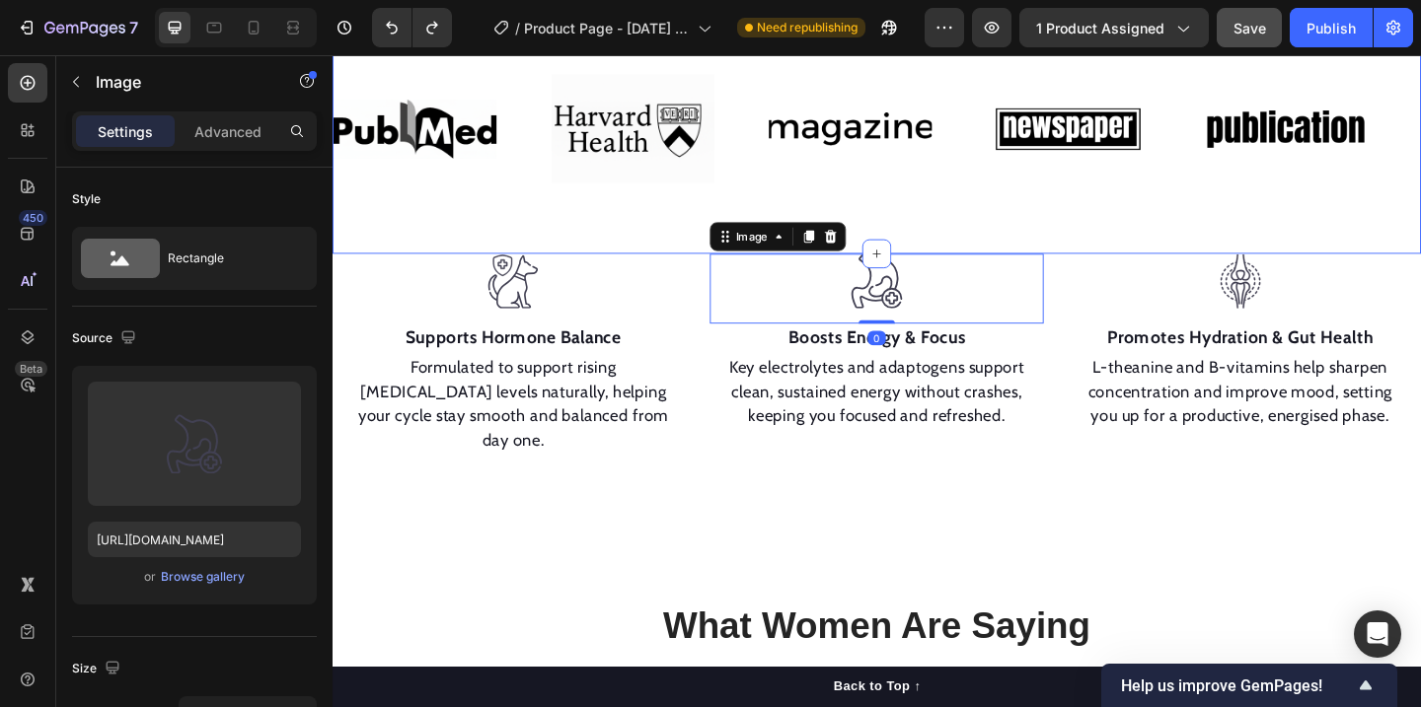
click at [1140, 251] on div "Image Image Image Image Image Image Image Image Image Image Marquee" at bounding box center [925, 159] width 1184 height 223
click at [1094, 293] on div at bounding box center [925, 301] width 364 height 60
click at [654, 283] on div at bounding box center [529, 301] width 364 height 60
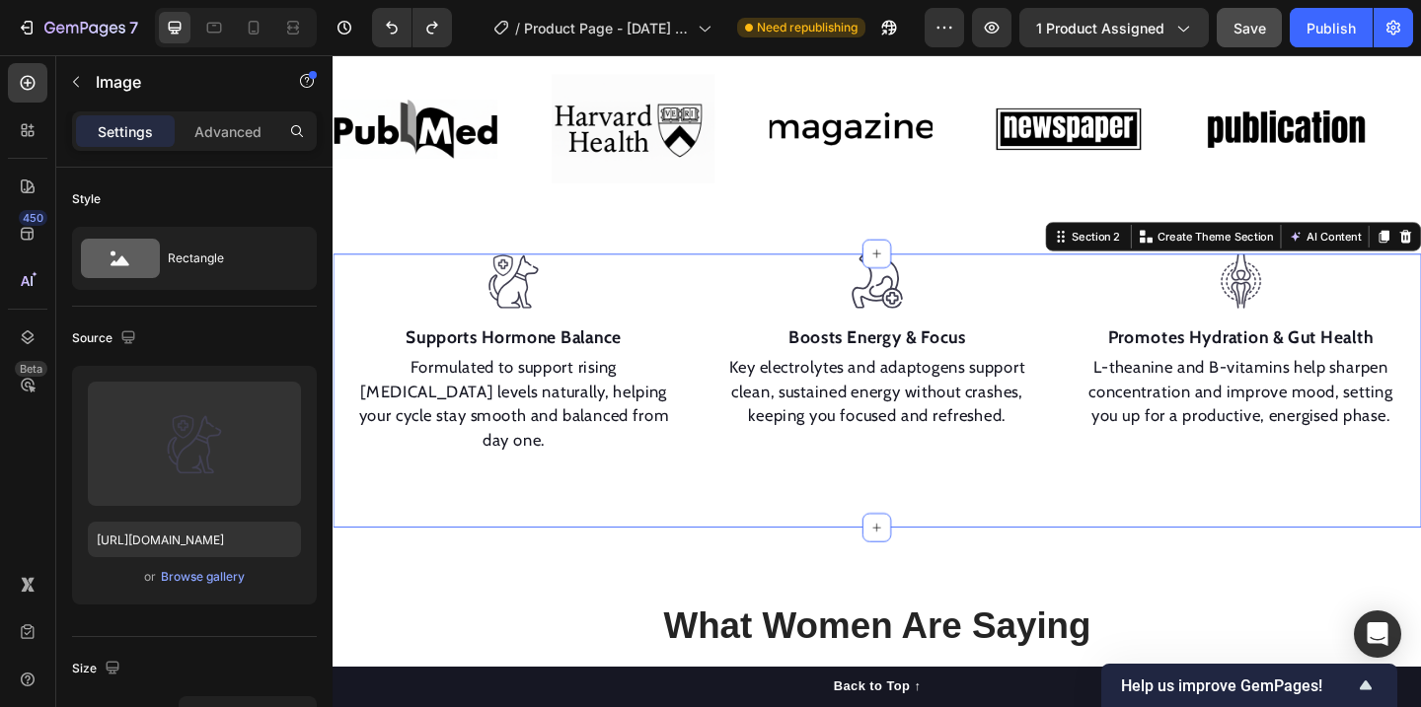
click at [698, 507] on div "Image Supports Hormone Balance Text block Formulated to support rising estrogen…" at bounding box center [925, 420] width 1184 height 298
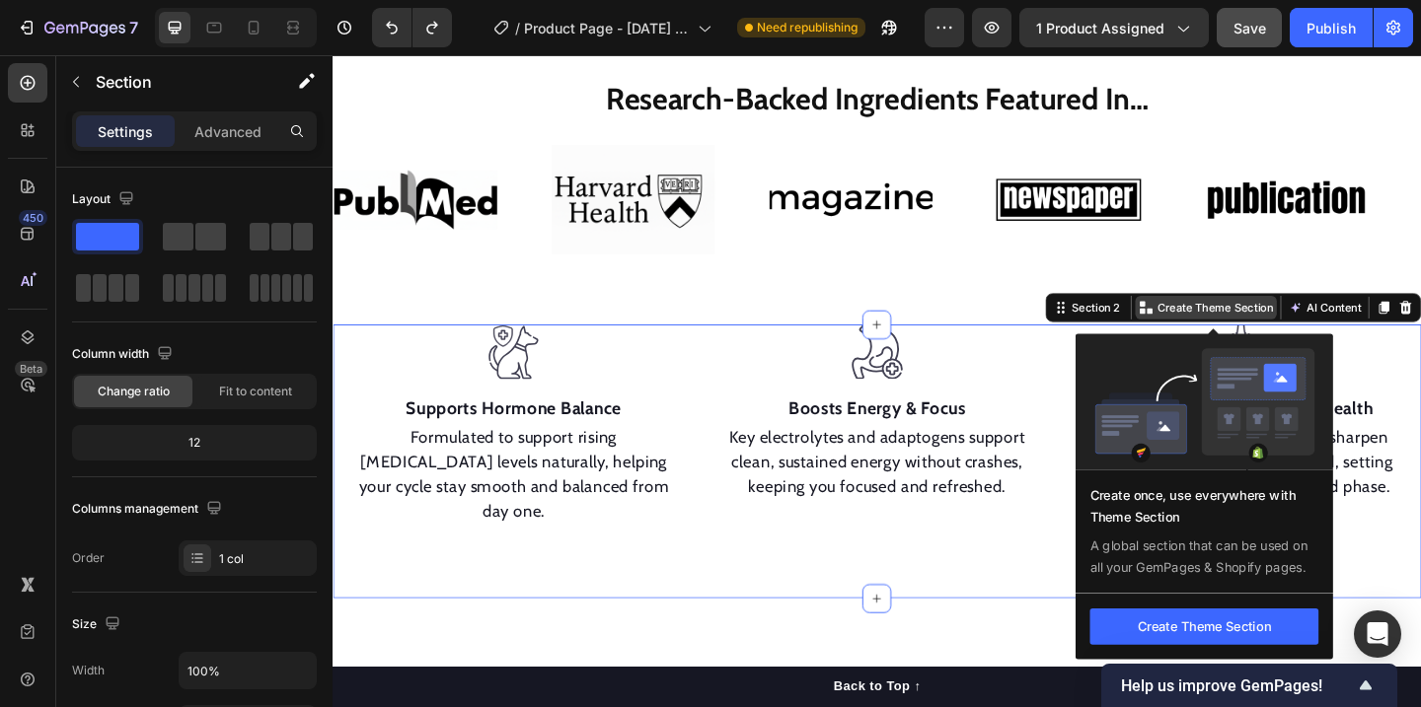
scroll to position [1059, 0]
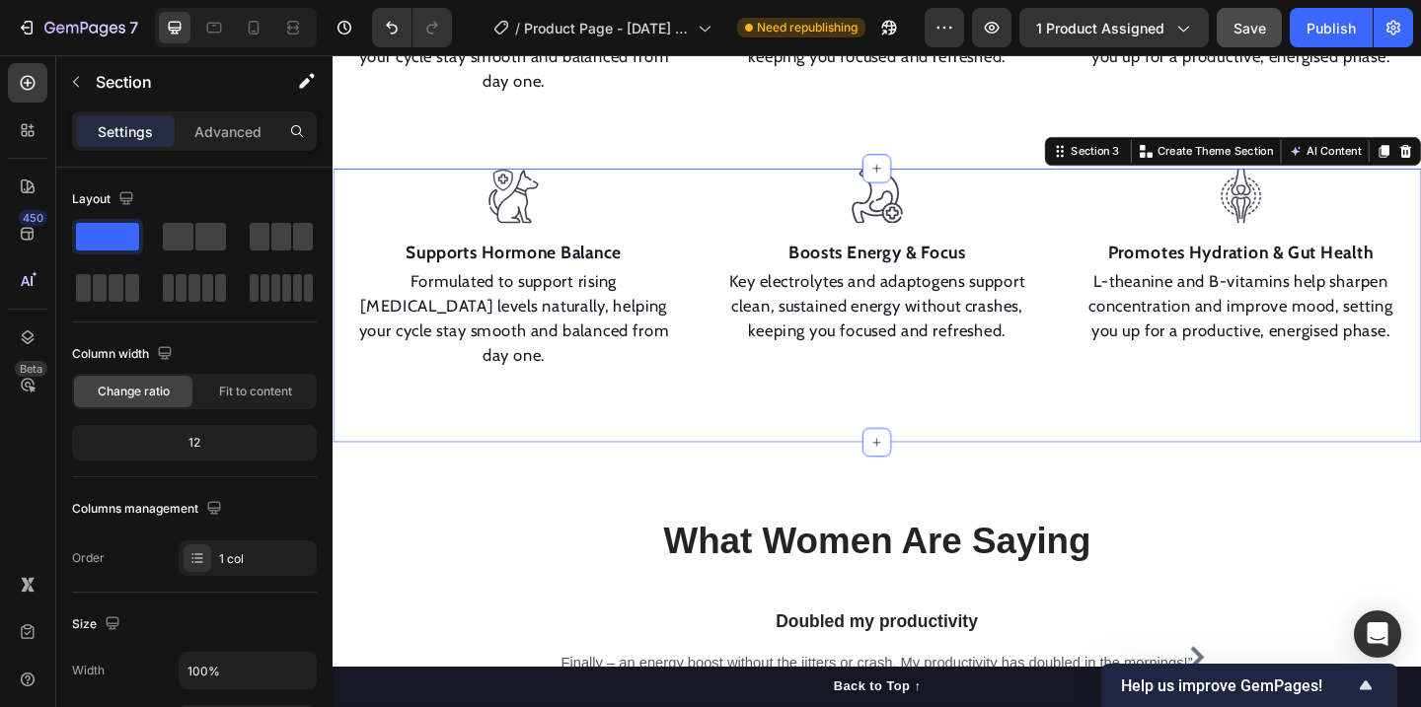
scroll to position [1565, 0]
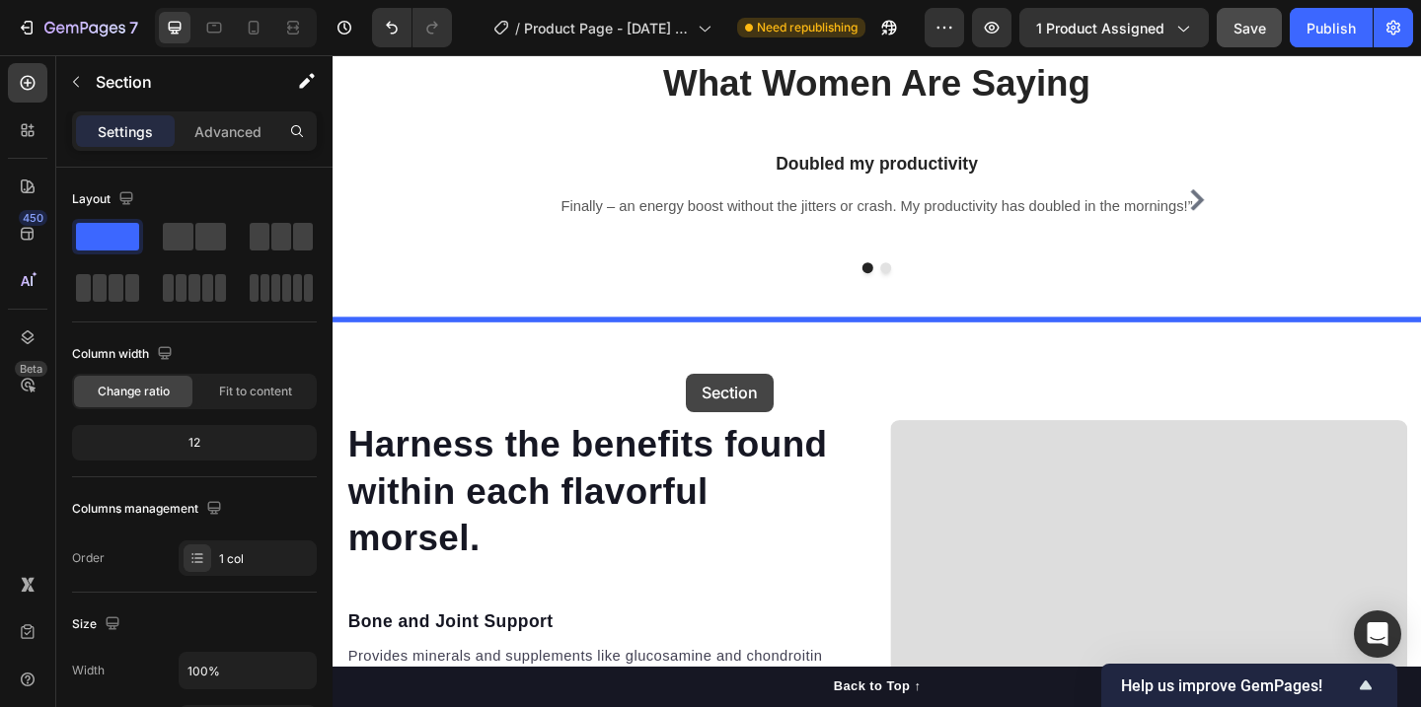
drag, startPoint x: 433, startPoint y: 373, endPoint x: 716, endPoint y: 402, distance: 284.6
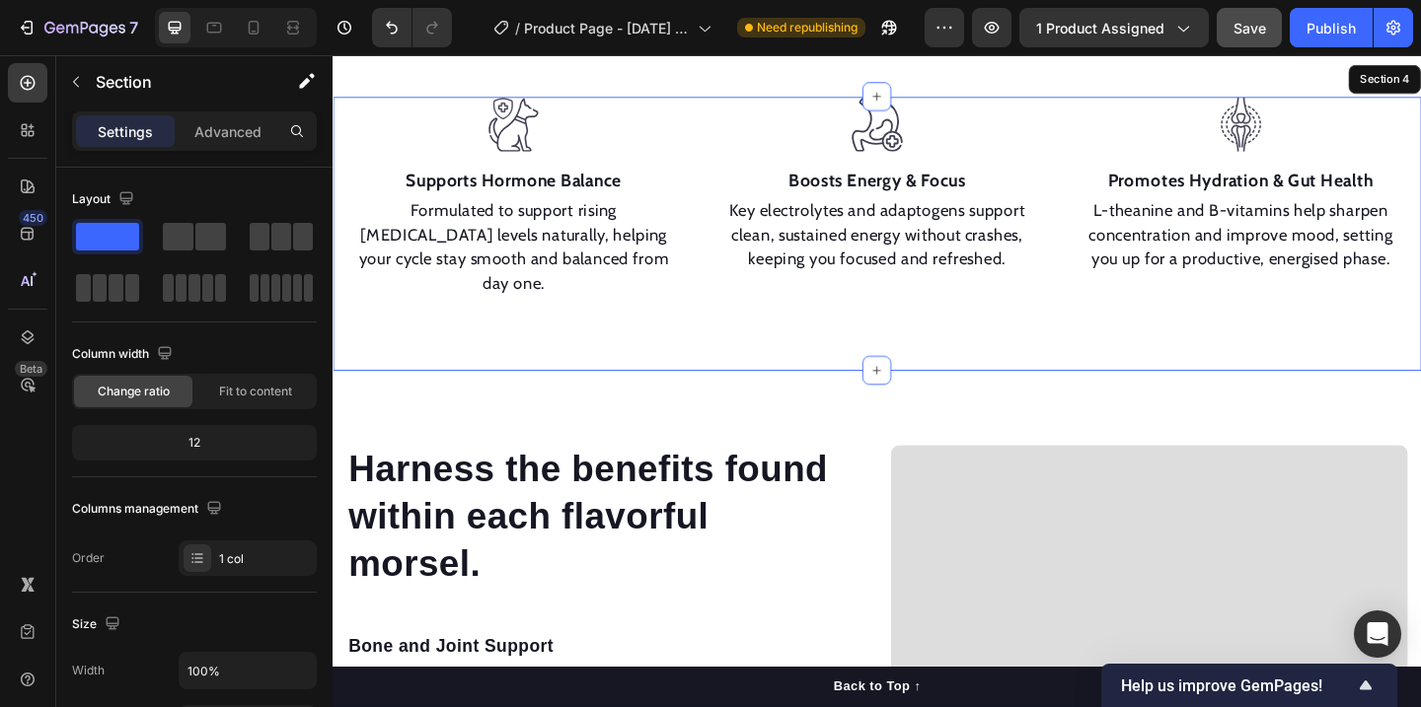
scroll to position [1710, 0]
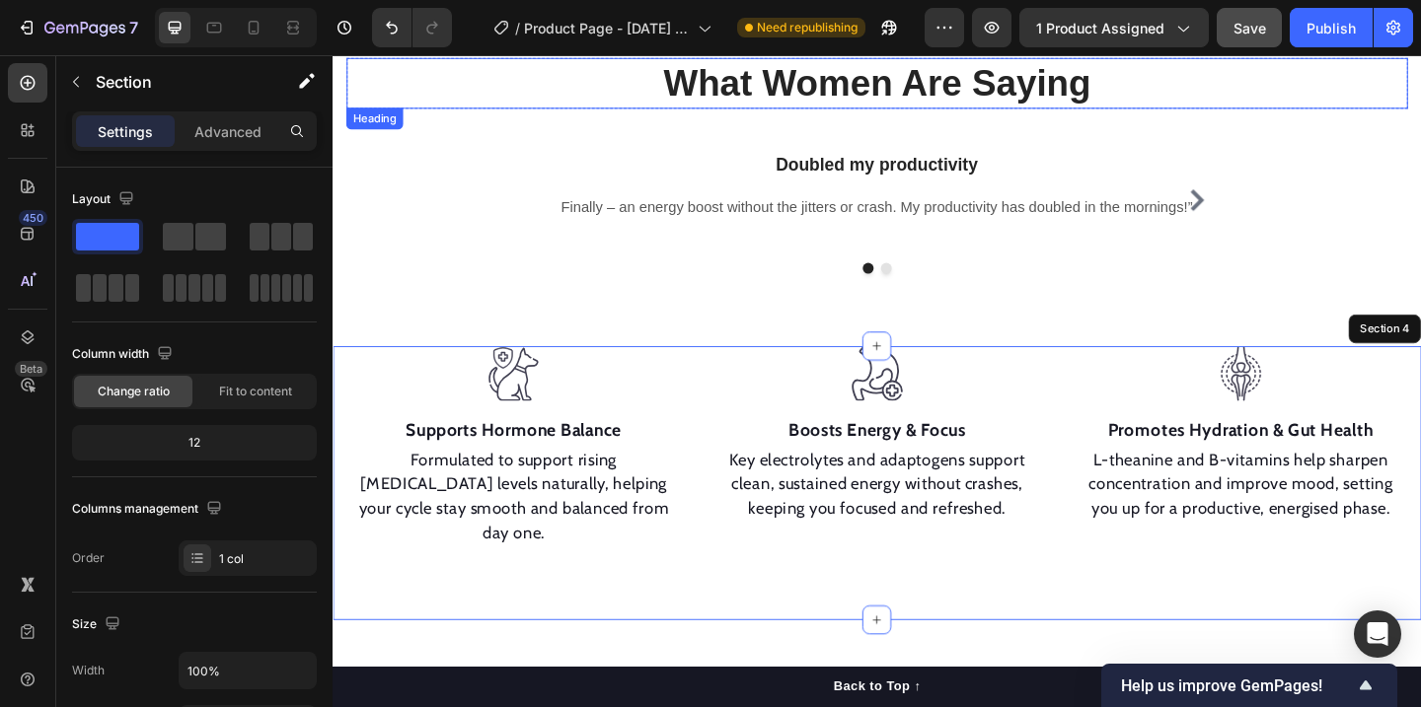
click at [996, 96] on h2 "What Women Are Saying" at bounding box center [924, 85] width 1154 height 55
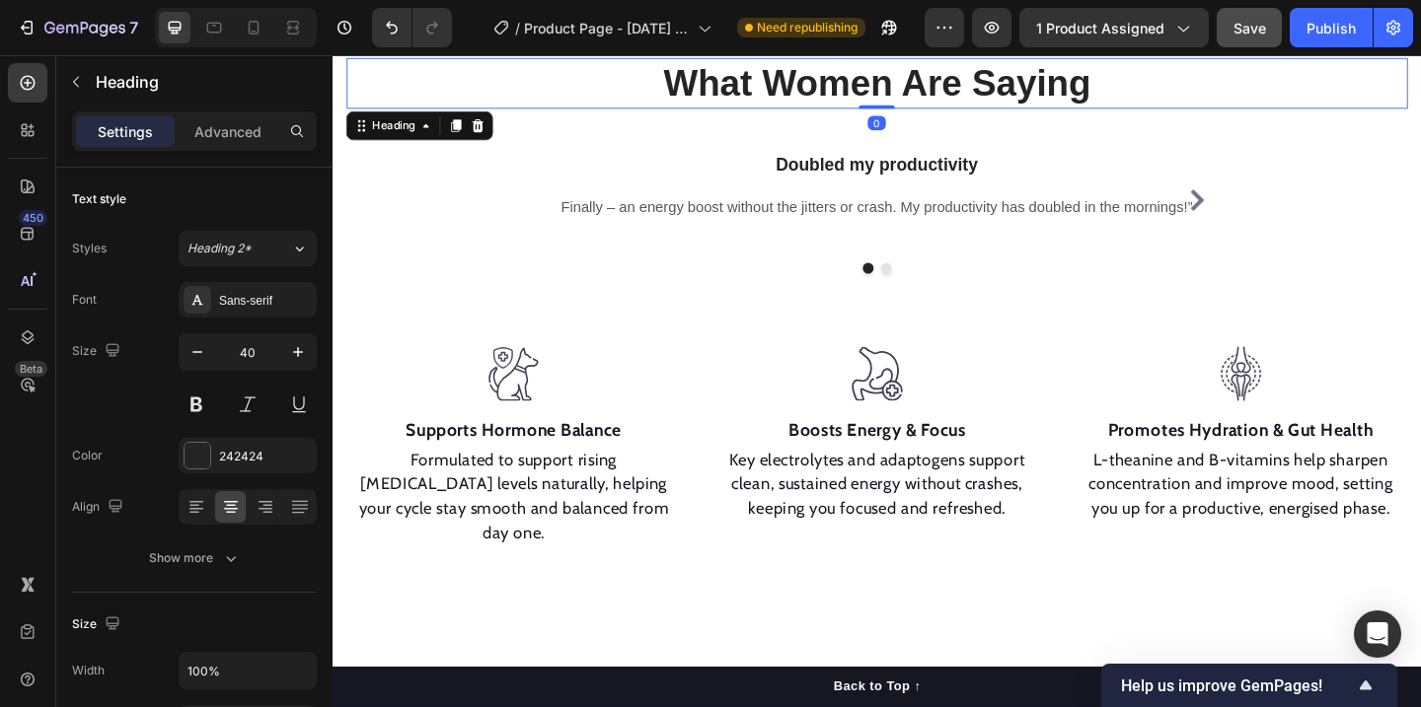
click at [998, 82] on h2 "What Women Are Saying" at bounding box center [924, 85] width 1154 height 55
click at [998, 82] on p "What Women Are Saying" at bounding box center [924, 85] width 1151 height 51
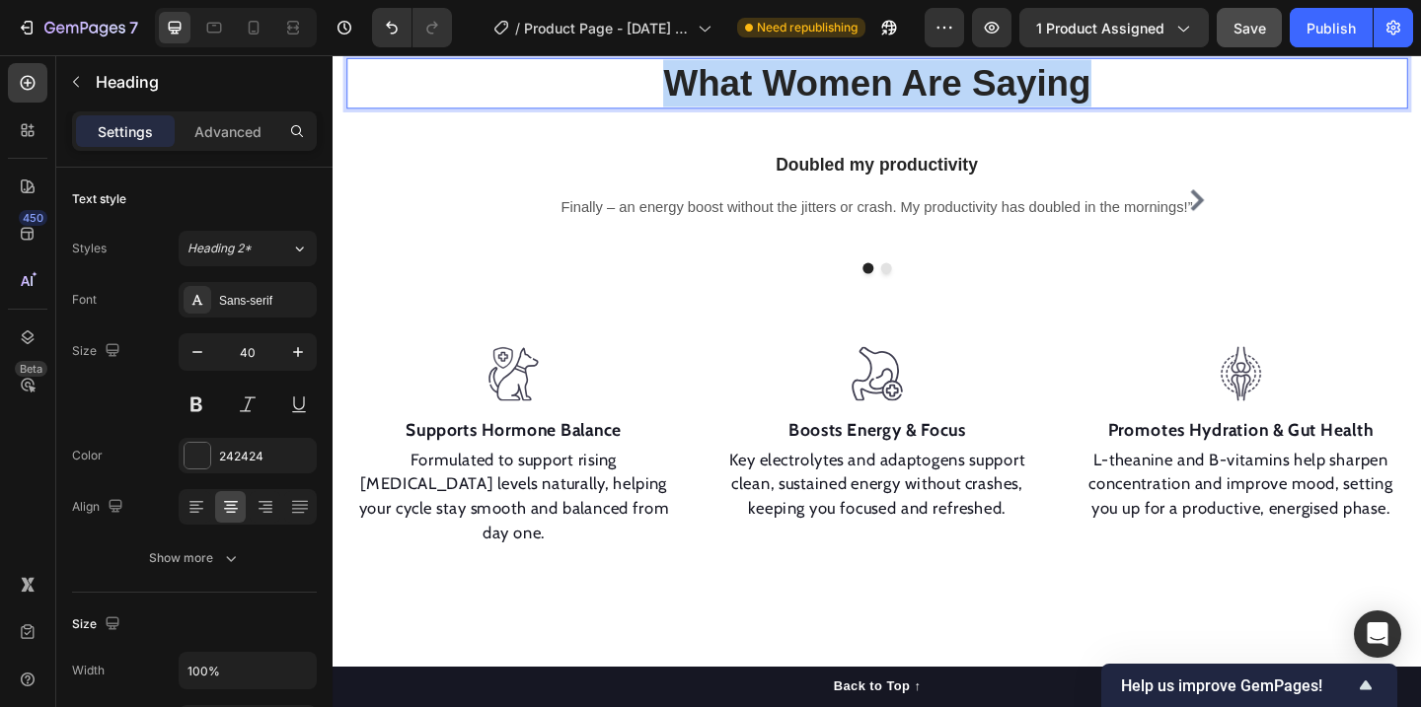
click at [998, 82] on p "What Women Are Saying" at bounding box center [924, 85] width 1151 height 51
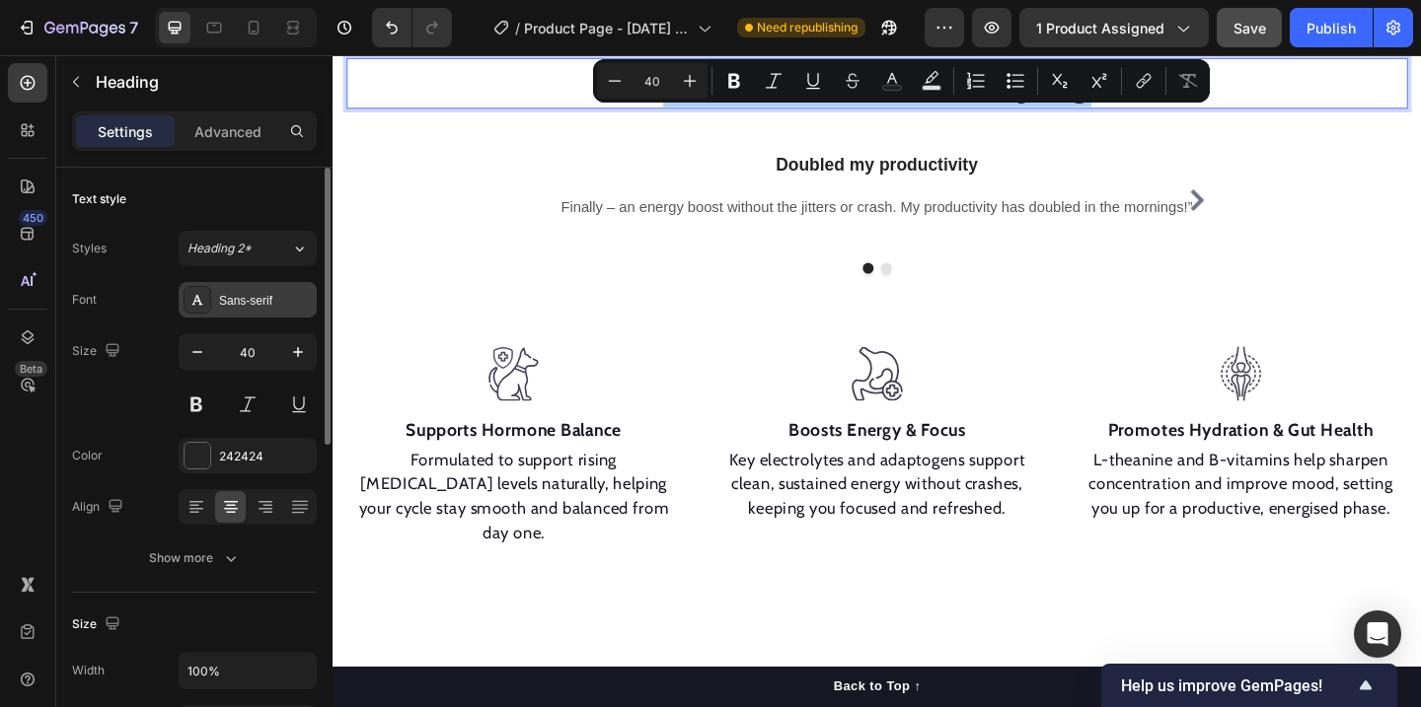
click at [265, 290] on div "Sans-serif" at bounding box center [248, 300] width 138 height 36
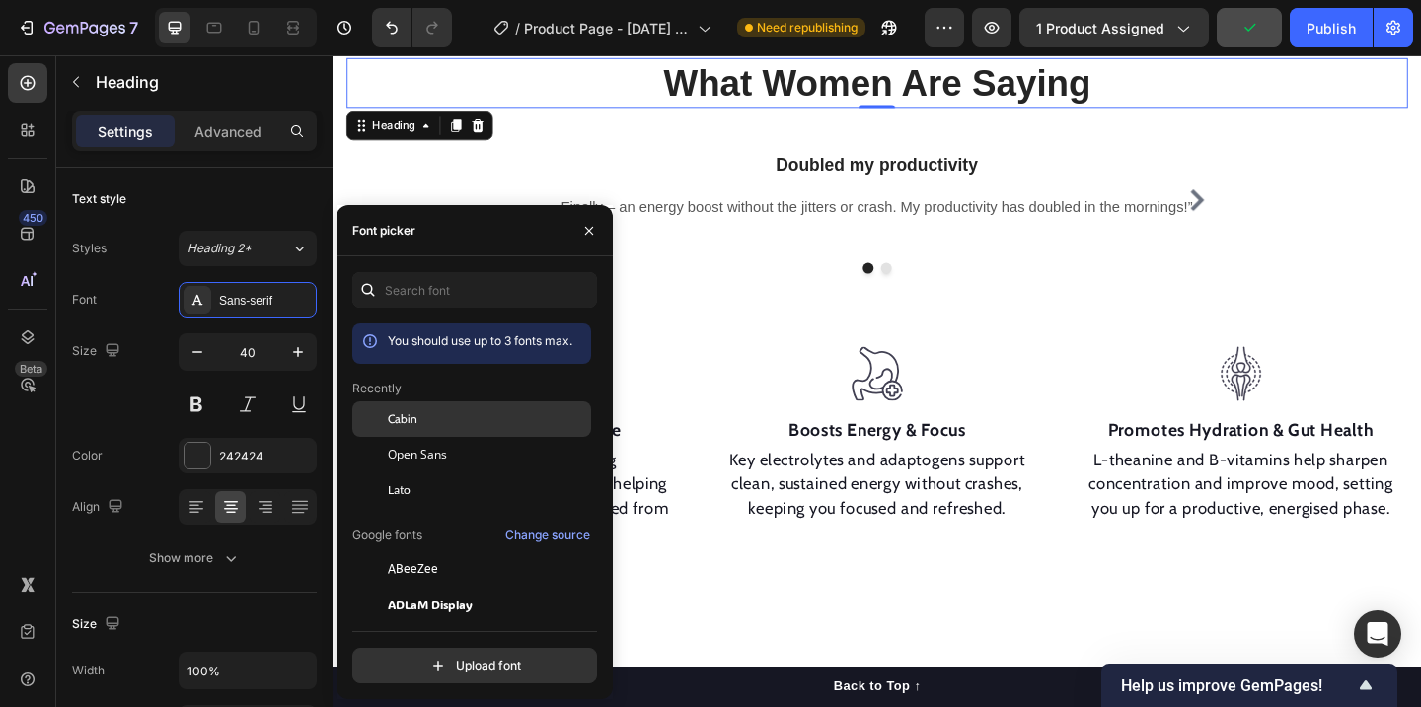
click at [417, 427] on div "Cabin" at bounding box center [487, 419] width 199 height 18
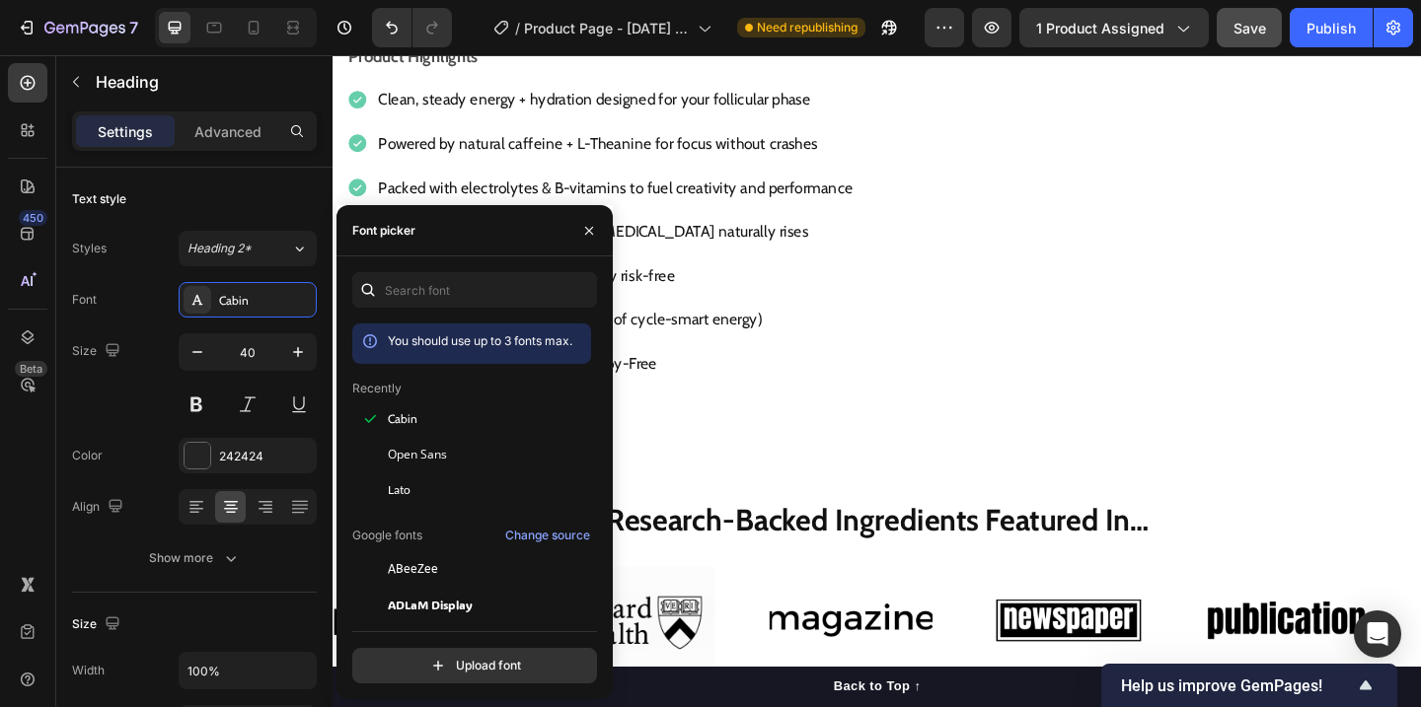
scroll to position [610, 0]
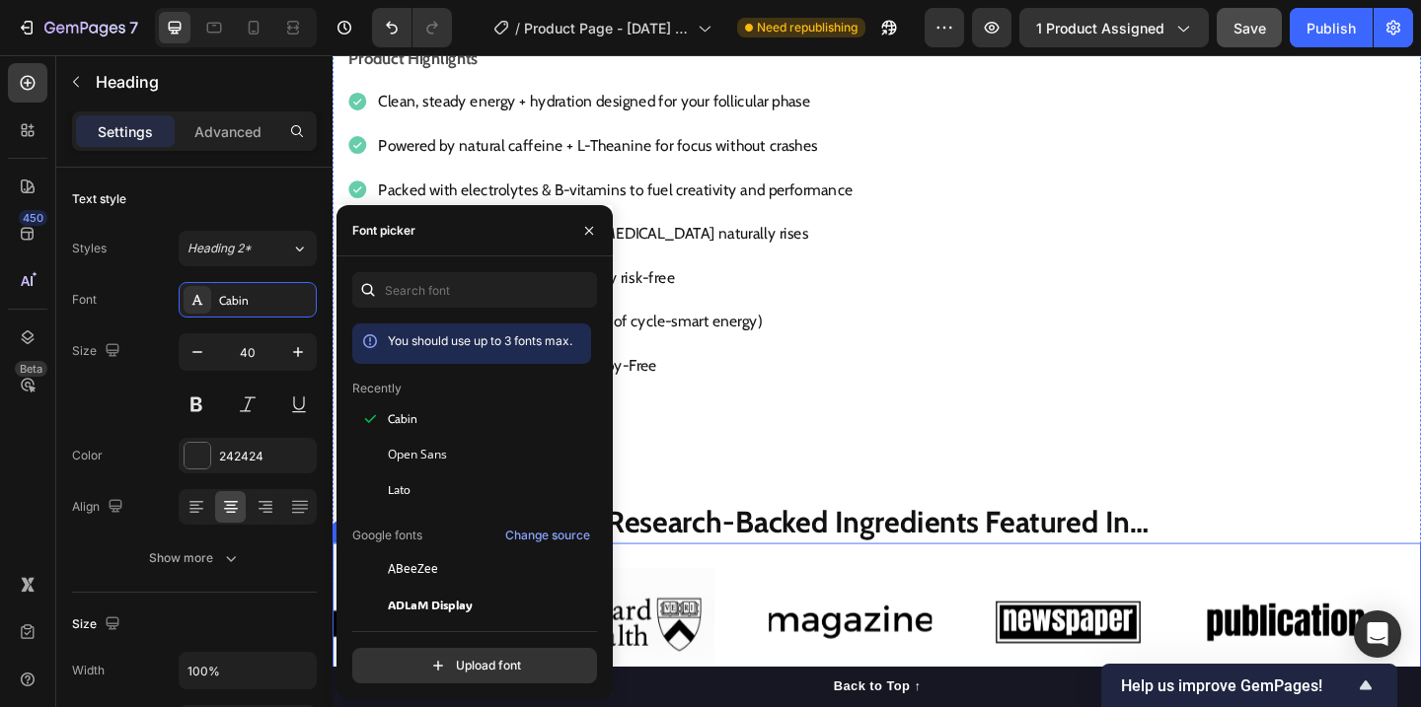
click at [937, 586] on div "Image Image Image Image Image Image Image Image Image Image Marquee" at bounding box center [925, 673] width 1184 height 174
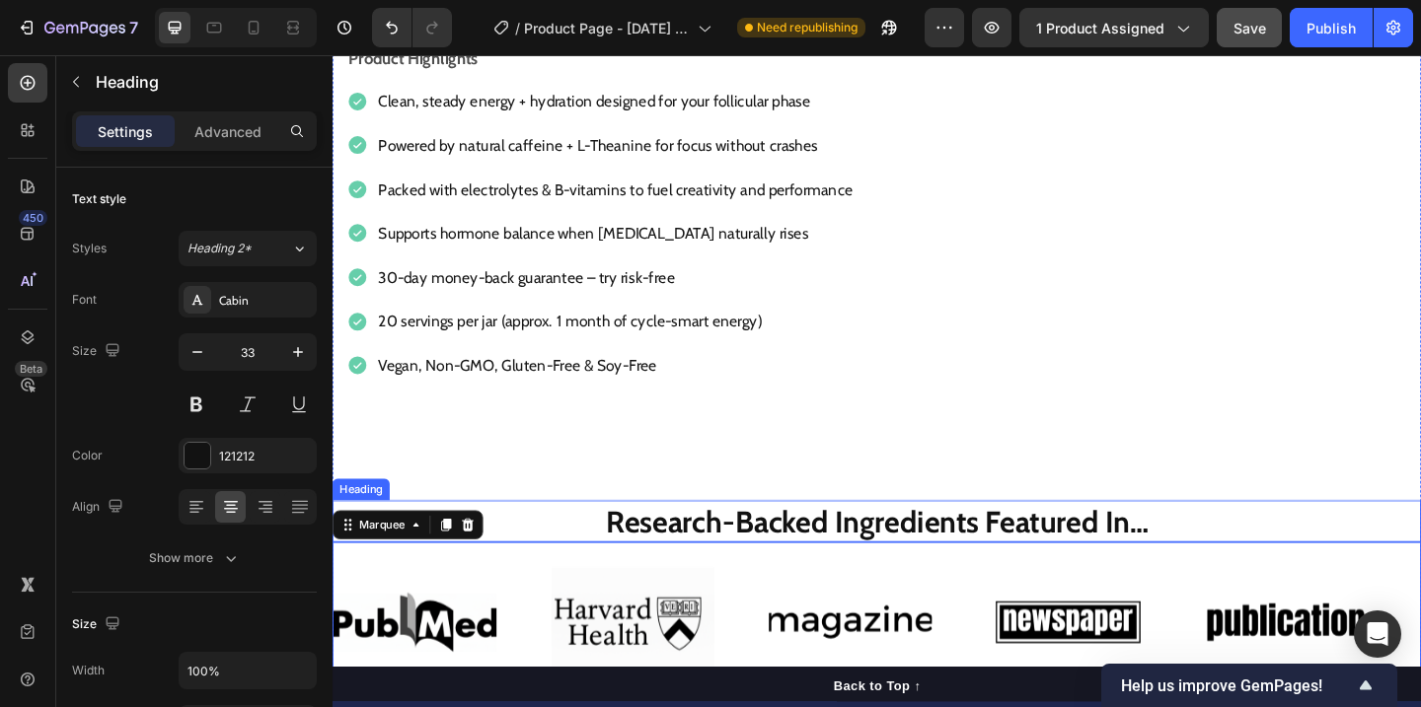
click at [933, 571] on strong "Research-Backed Ingredients Featured In…" at bounding box center [925, 562] width 590 height 39
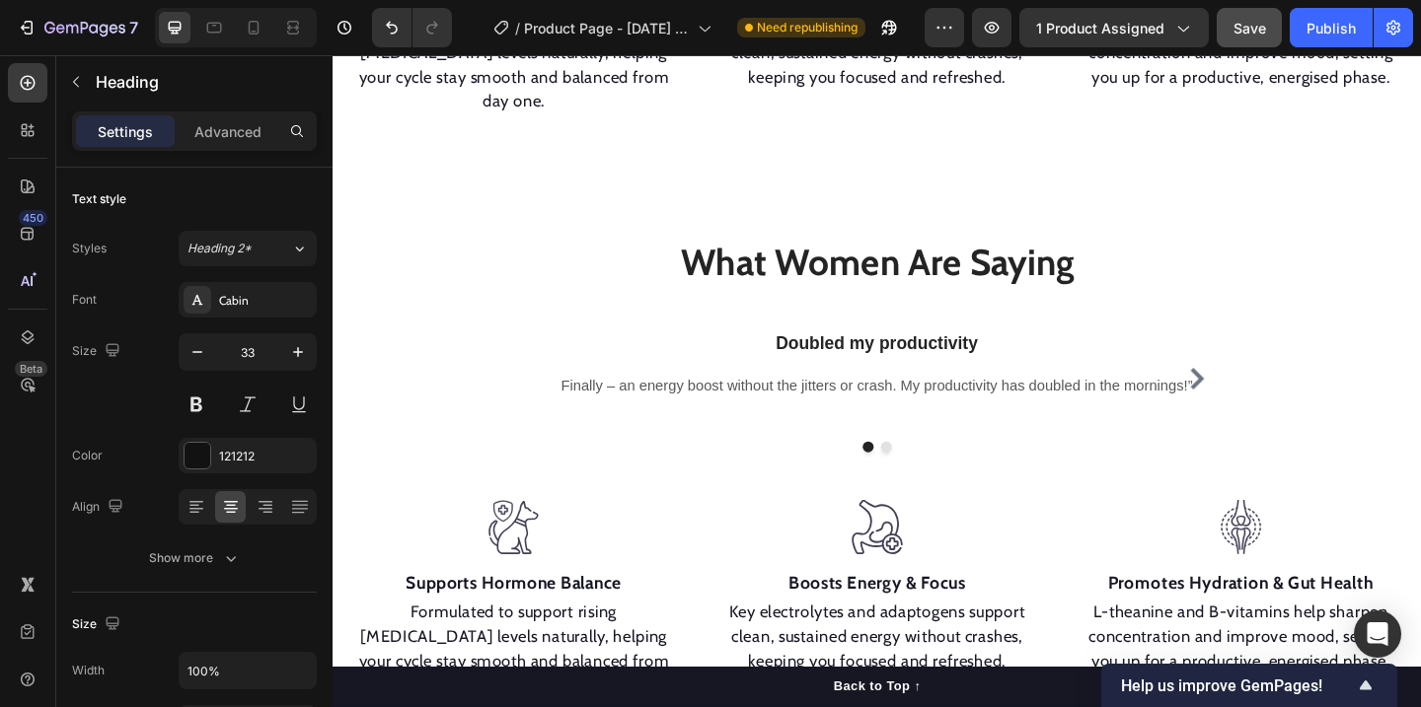
scroll to position [1406, 0]
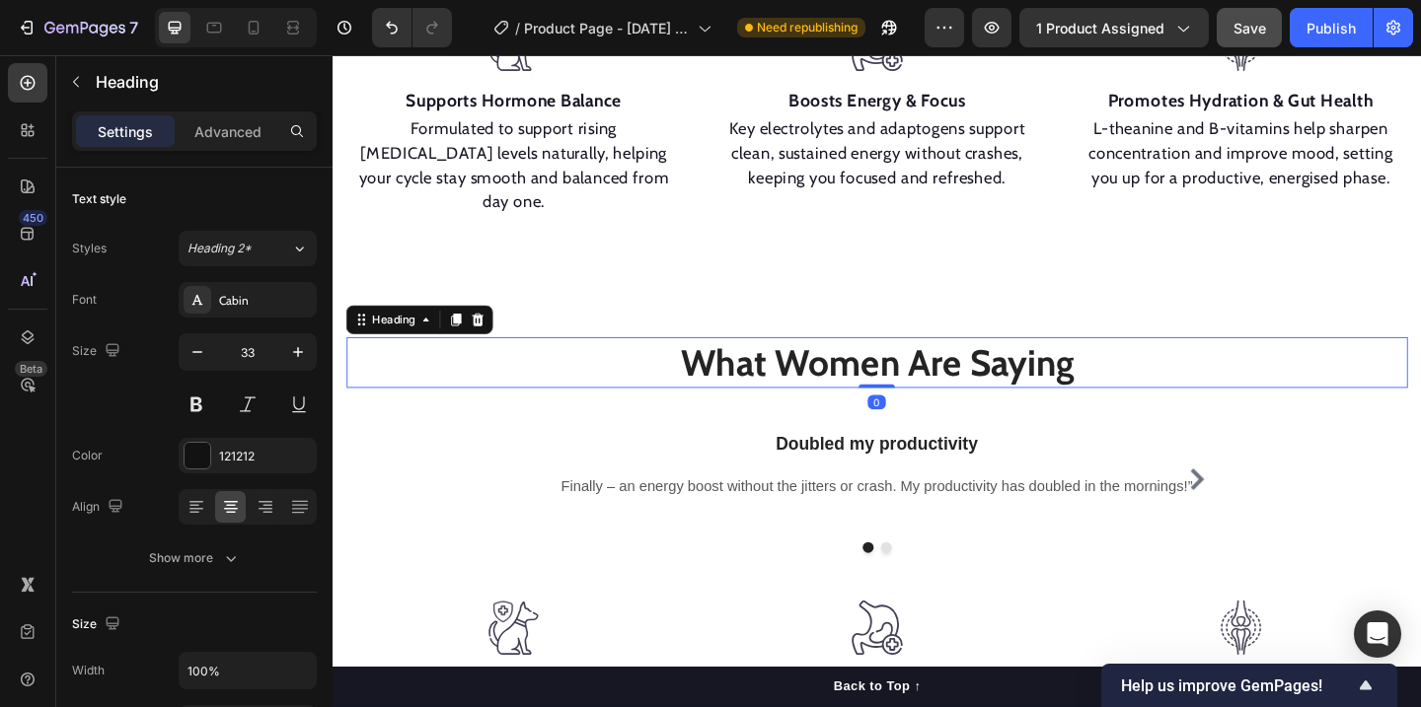
click at [945, 396] on h2 "What Women Are Saying" at bounding box center [924, 389] width 1154 height 55
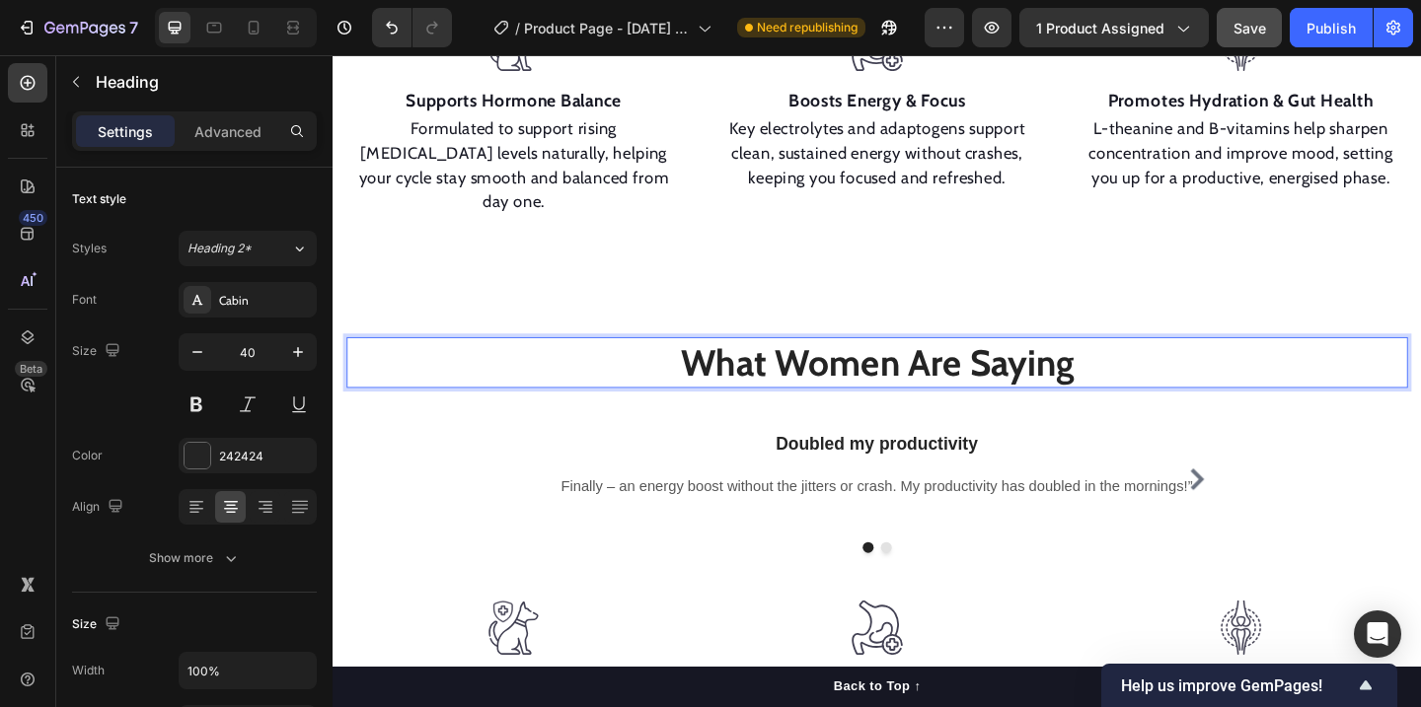
click at [945, 396] on h2 "What Women Are Saying" at bounding box center [924, 389] width 1154 height 55
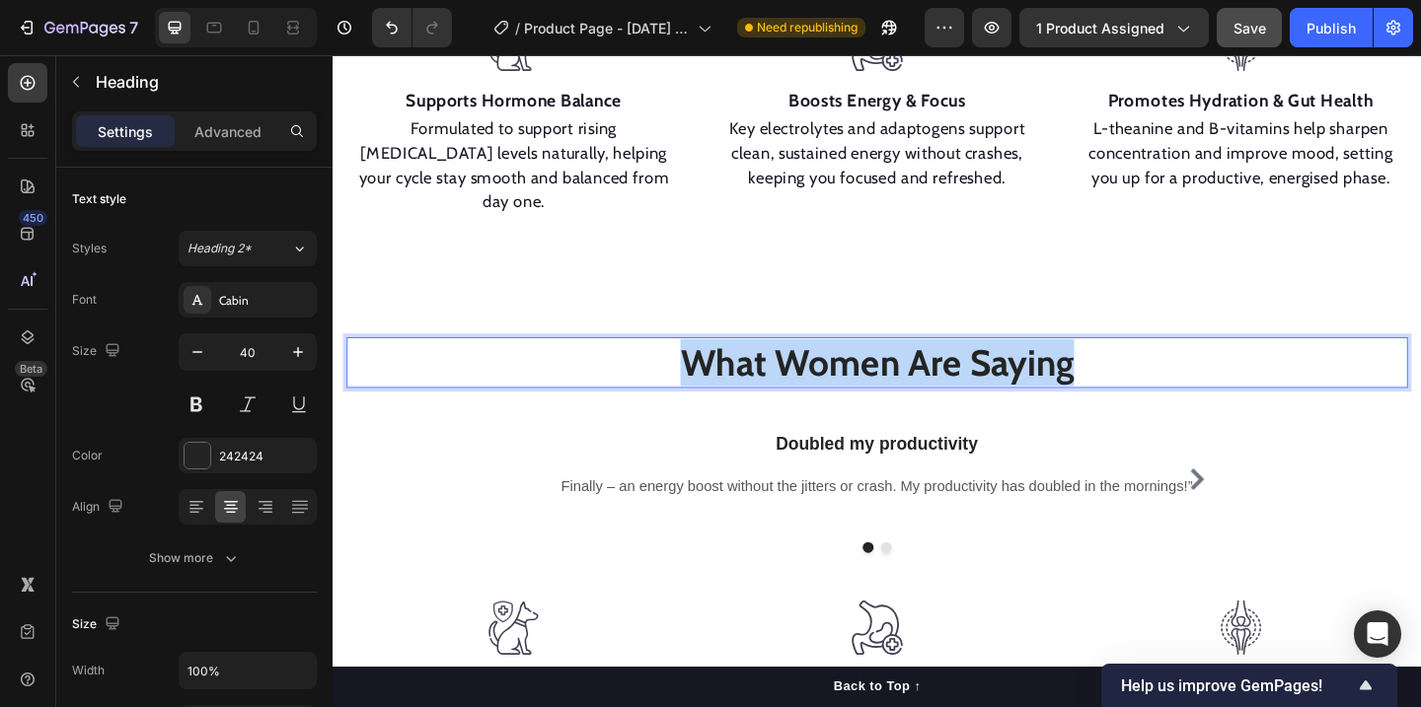
click at [945, 396] on p "What Women Are Saying" at bounding box center [924, 389] width 1151 height 51
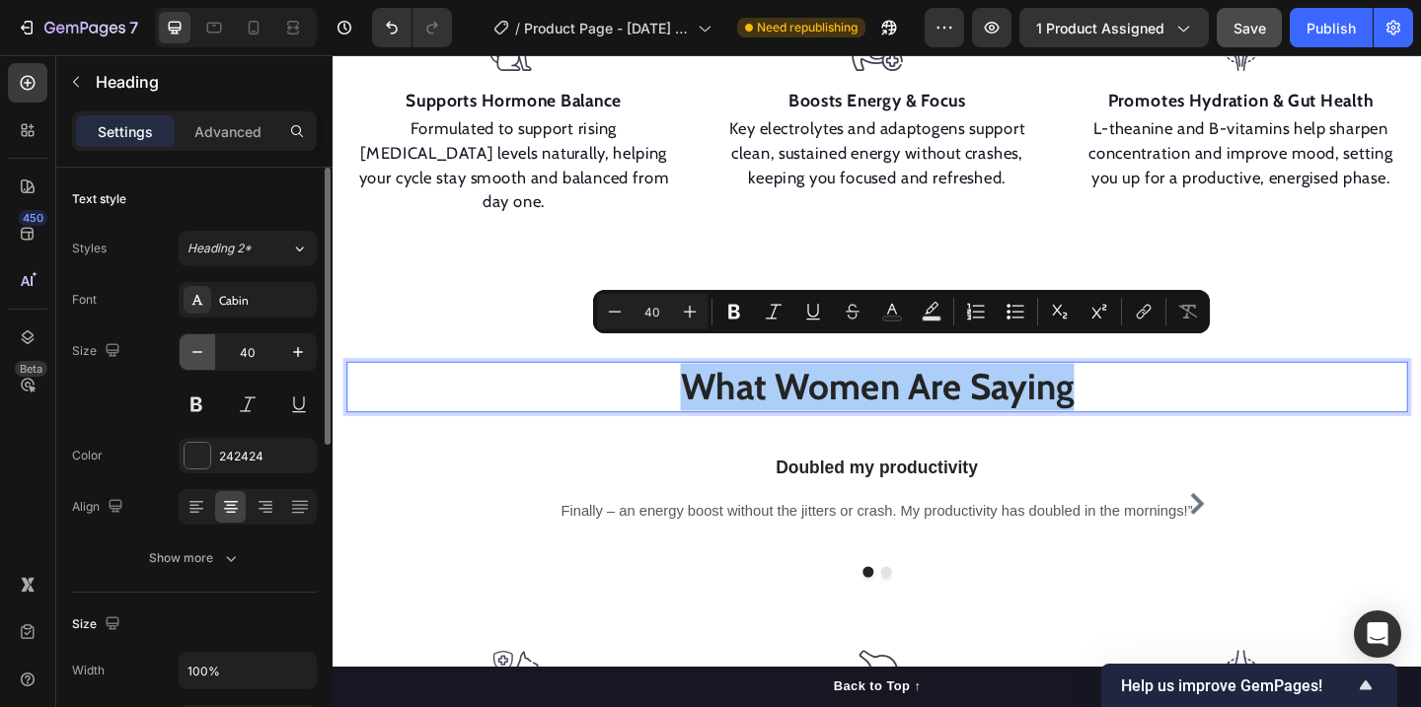
click at [195, 351] on icon "button" at bounding box center [197, 352] width 10 height 2
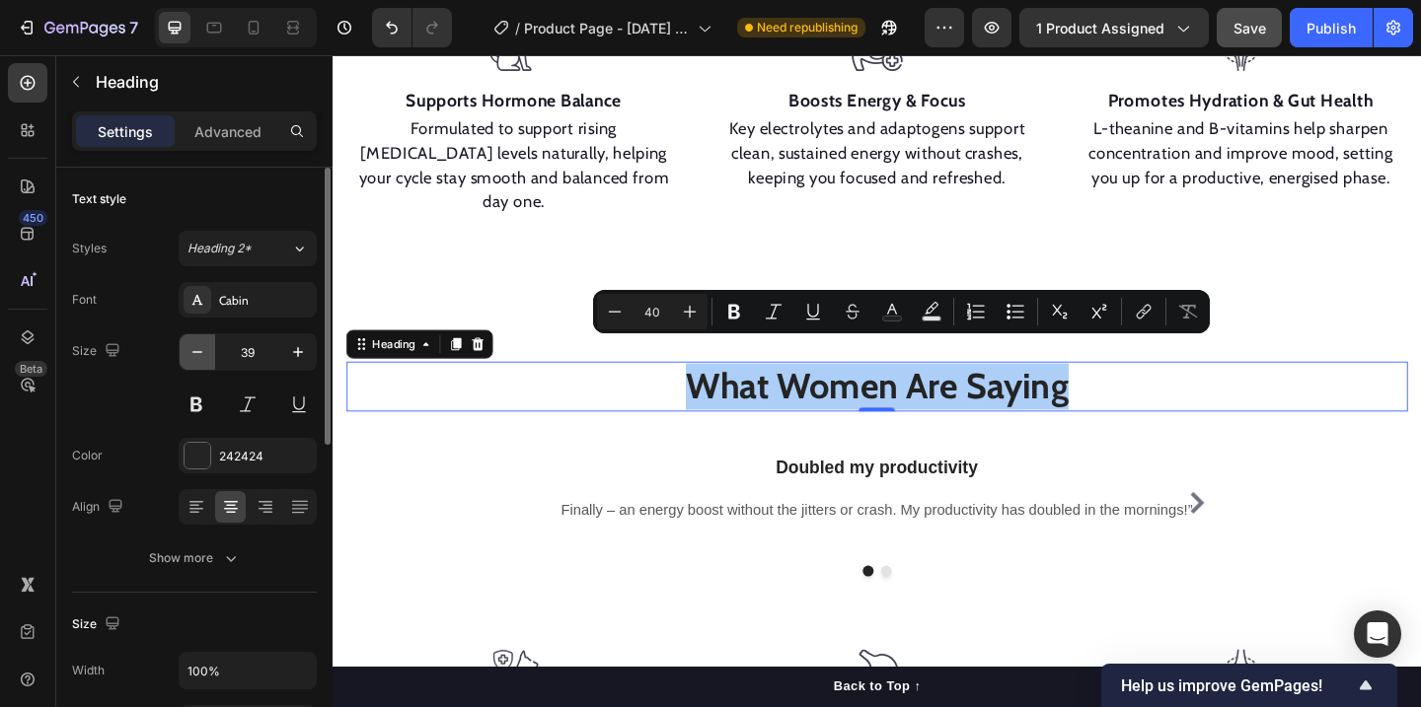
click at [195, 351] on icon "button" at bounding box center [197, 352] width 10 height 2
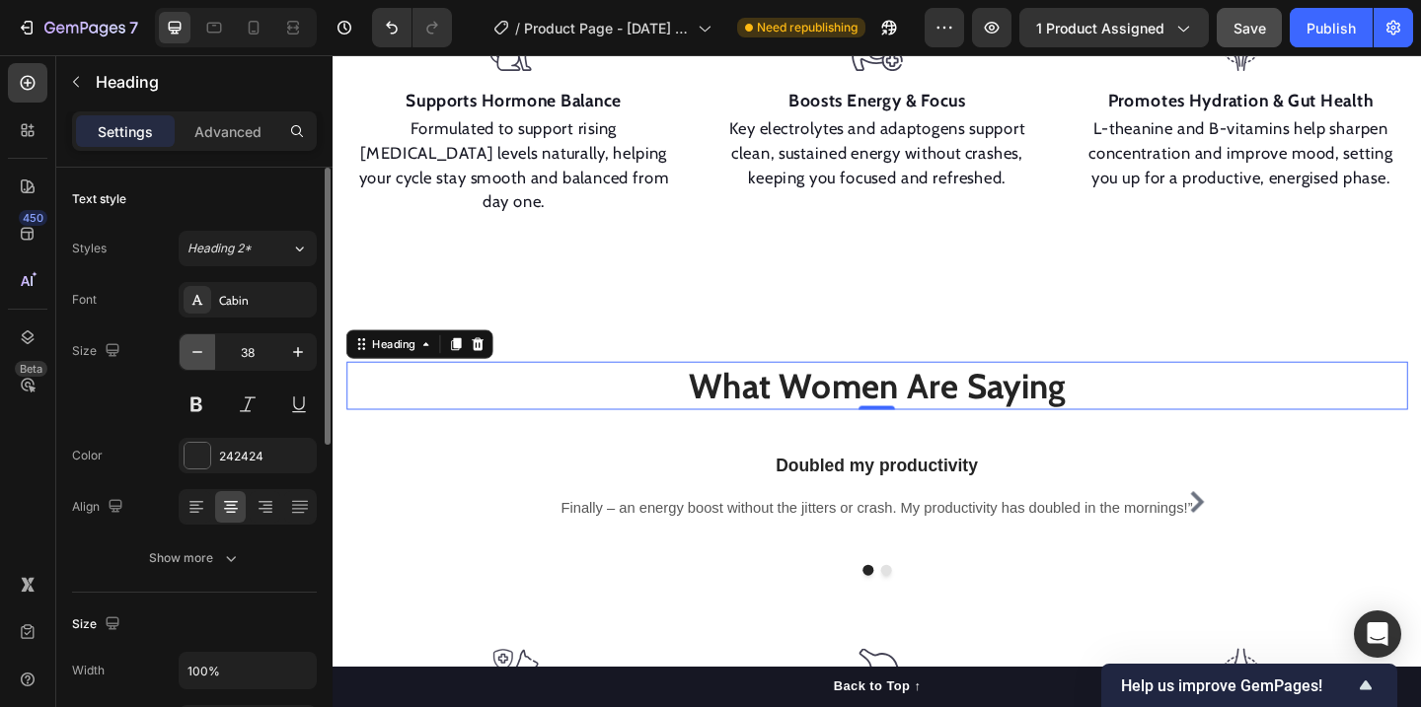
click at [195, 351] on icon "button" at bounding box center [197, 352] width 10 height 2
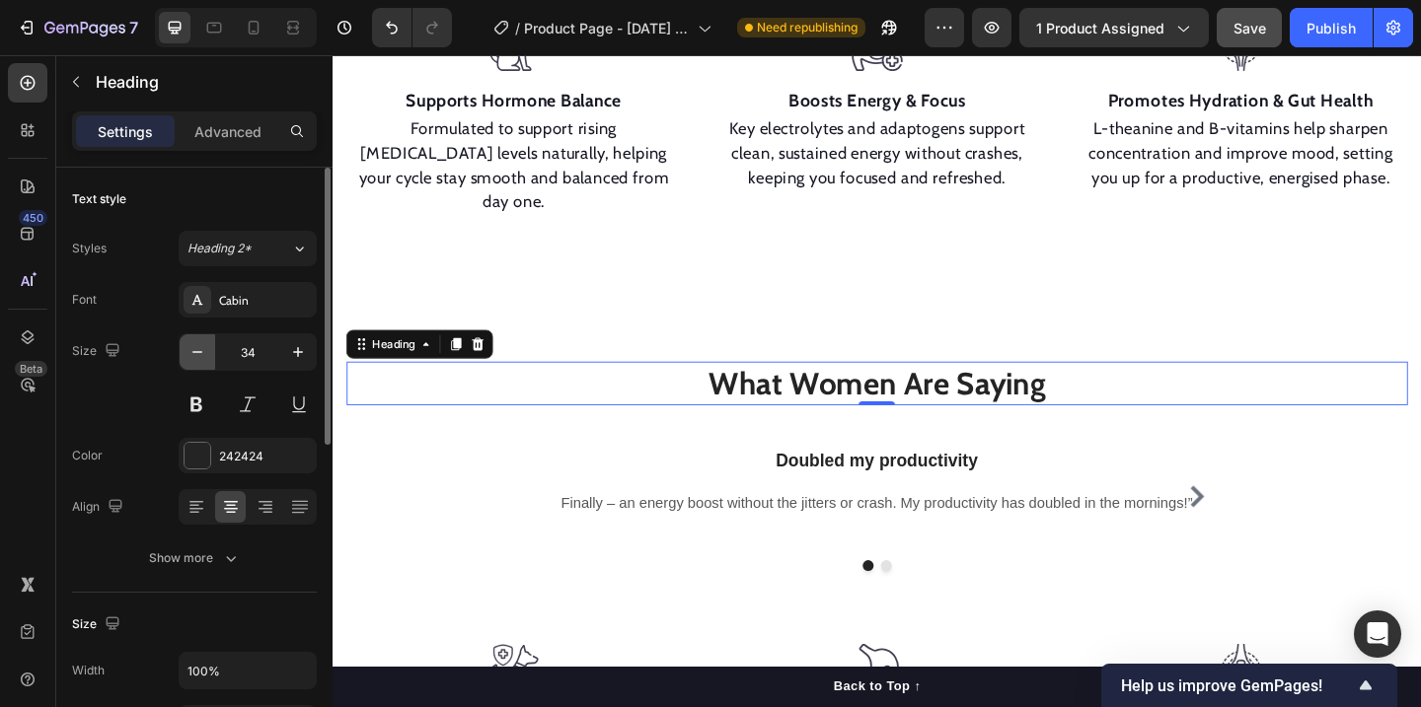
click at [195, 351] on icon "button" at bounding box center [197, 352] width 10 height 2
click at [303, 356] on icon "button" at bounding box center [298, 352] width 20 height 20
type input "33"
click at [1249, 36] on span "Save" at bounding box center [1249, 28] width 33 height 17
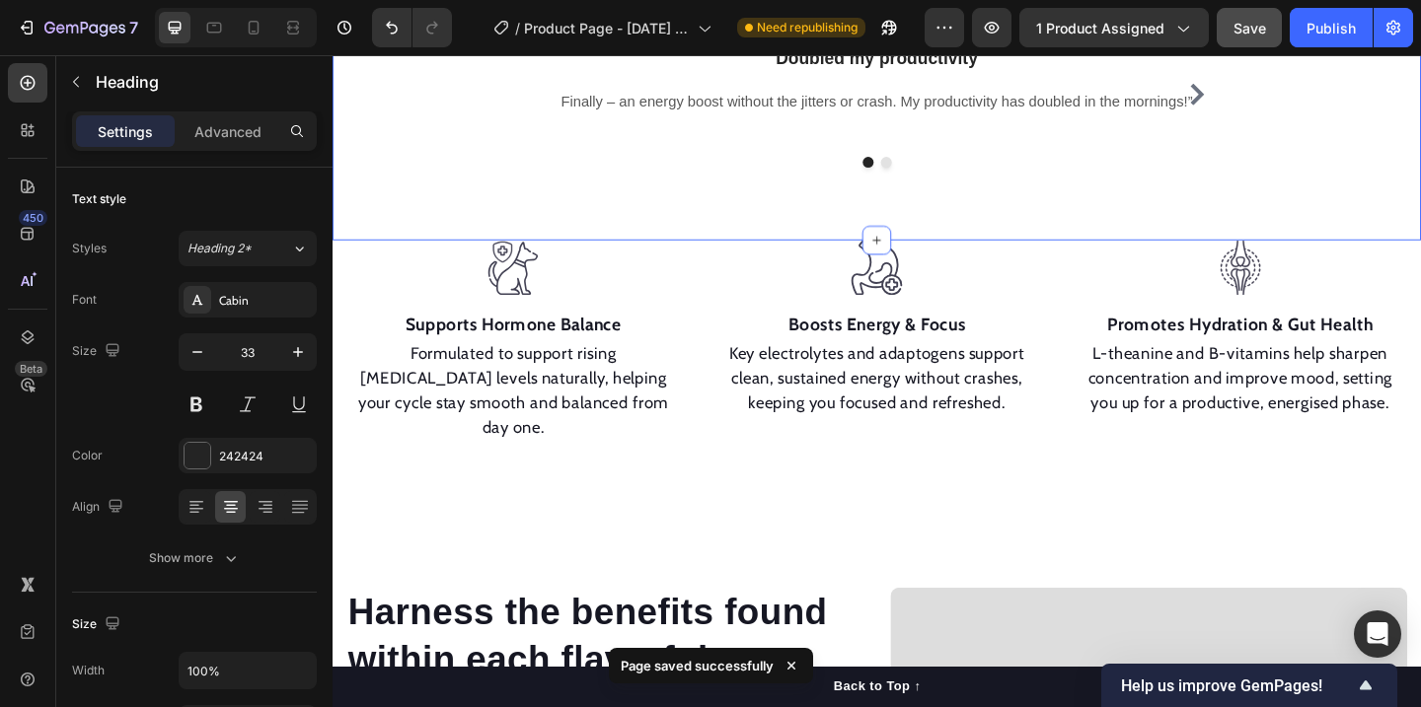
scroll to position [1442, 0]
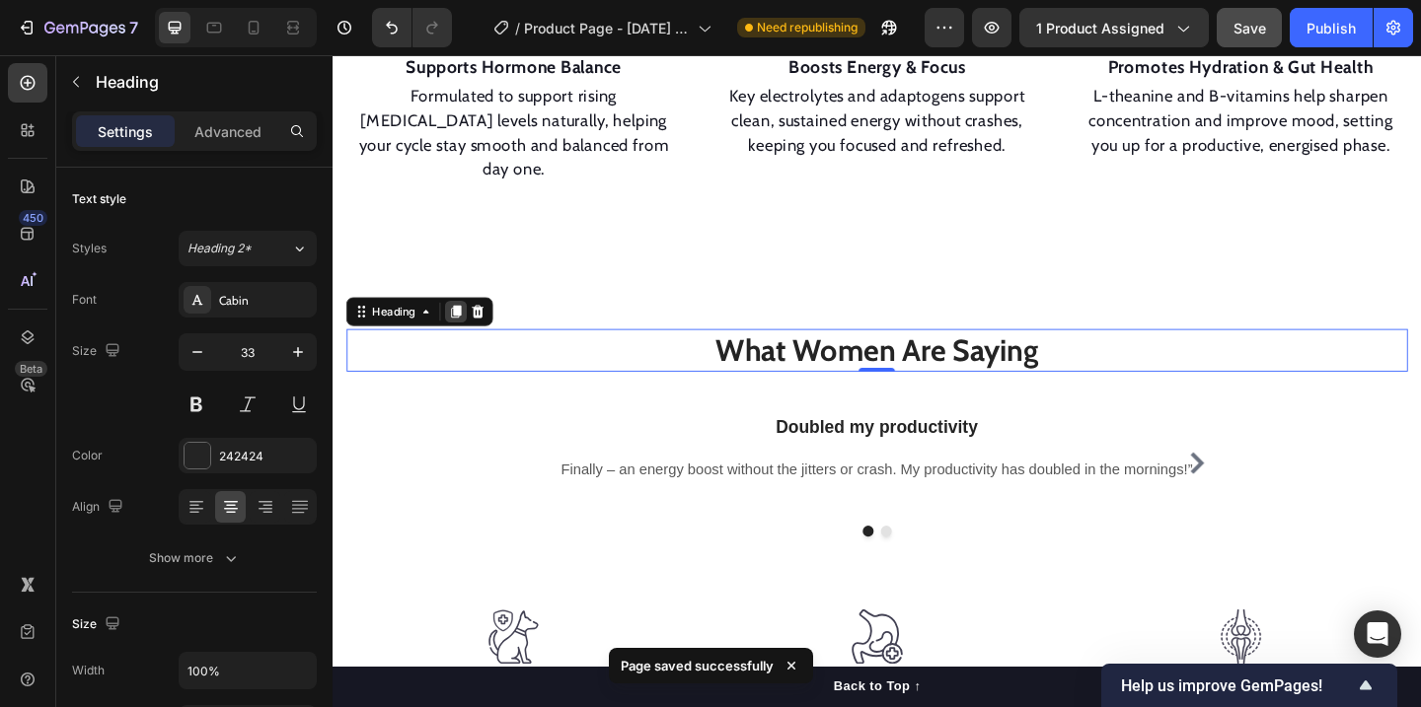
click at [473, 327] on icon at bounding box center [467, 335] width 16 height 16
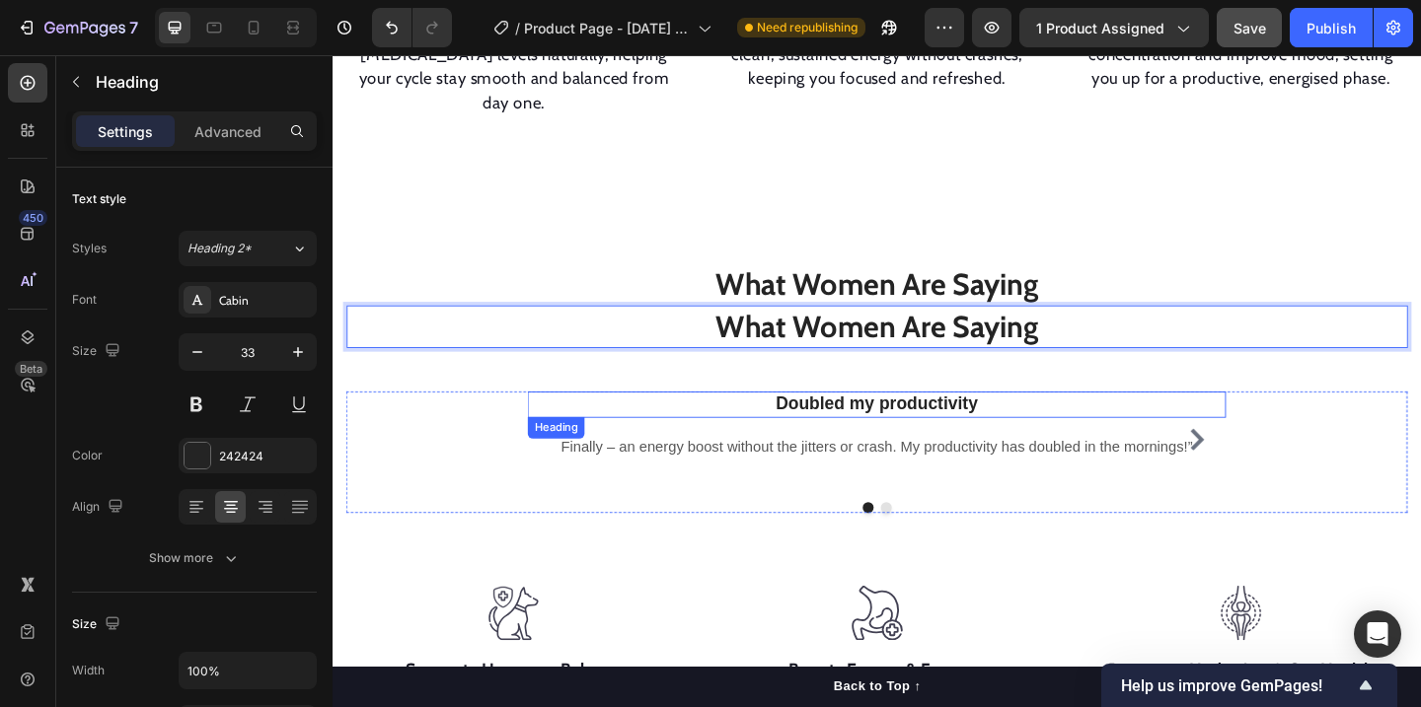
drag, startPoint x: 1137, startPoint y: 400, endPoint x: 1147, endPoint y: 482, distance: 82.5
click at [1147, 482] on div "What Women Are Saying Heading What Women Are Saying Heading 0 Row Doubled my pr…" at bounding box center [924, 417] width 1154 height 272
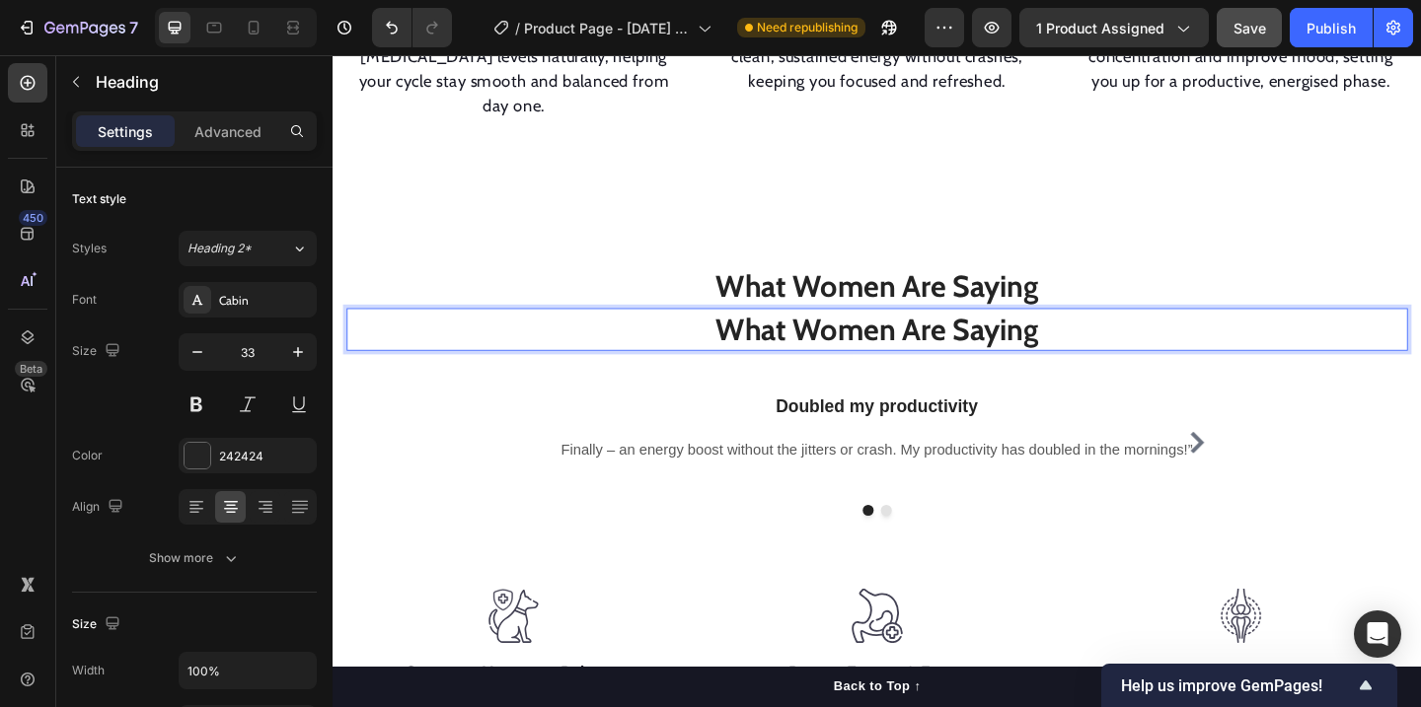
click at [631, 333] on p "What Women Are Saying" at bounding box center [924, 354] width 1151 height 42
click at [1251, 424] on h3 "Doubled my productivity" at bounding box center [925, 438] width 760 height 29
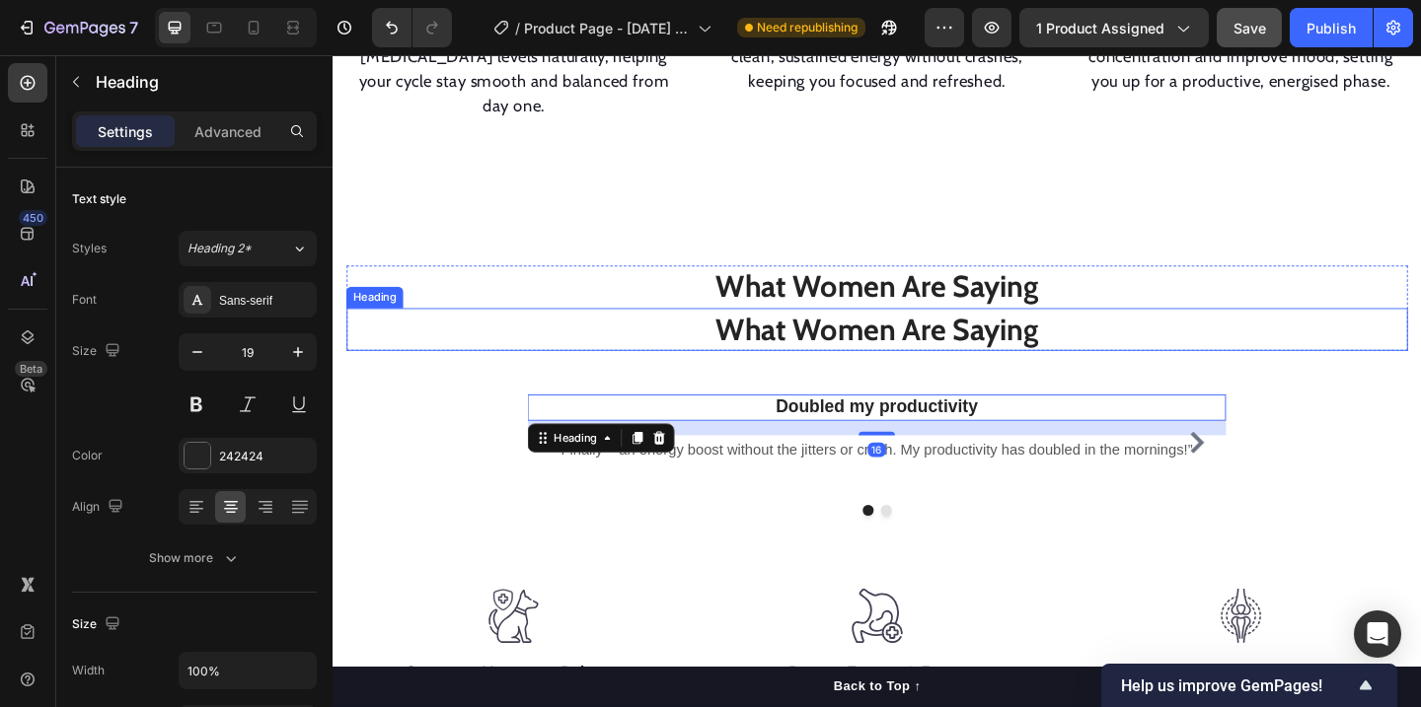
click at [1199, 333] on p "What Women Are Saying" at bounding box center [924, 354] width 1151 height 42
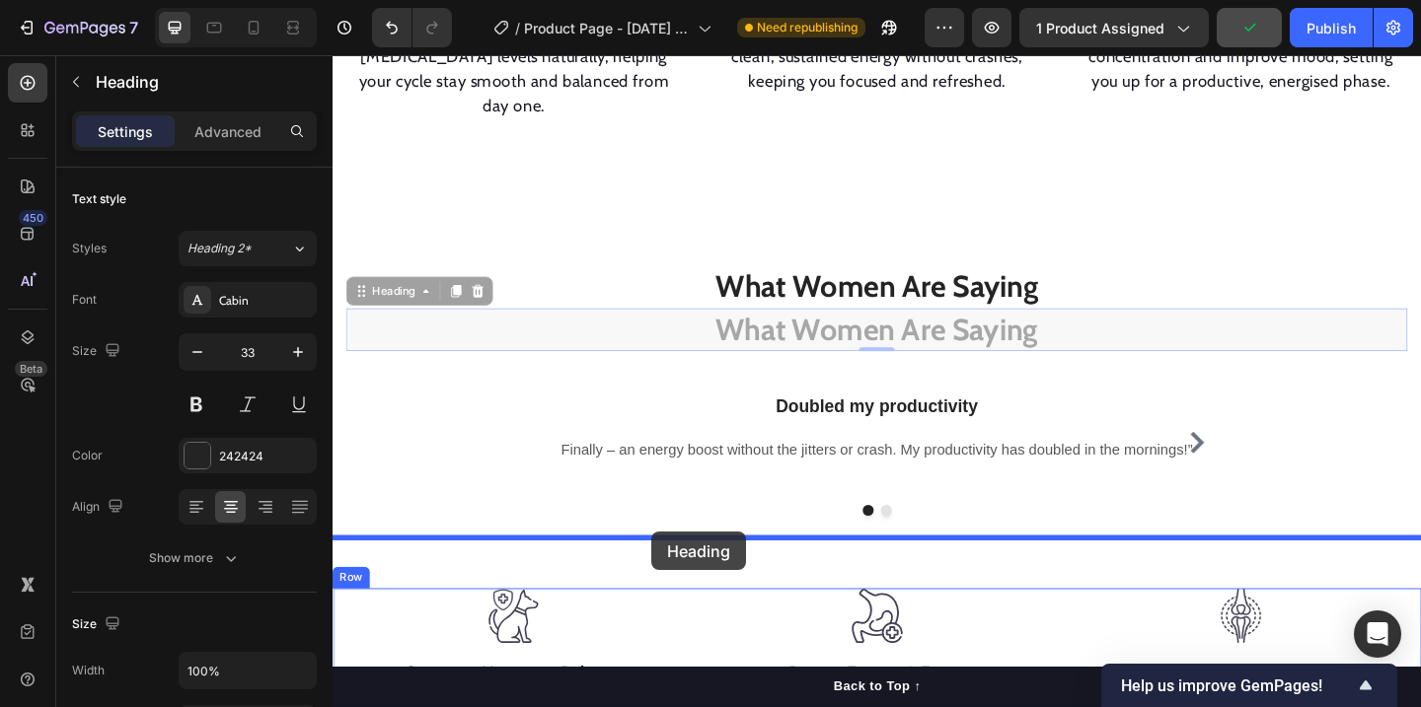
drag, startPoint x: 362, startPoint y: 293, endPoint x: 679, endPoint y: 574, distance: 423.6
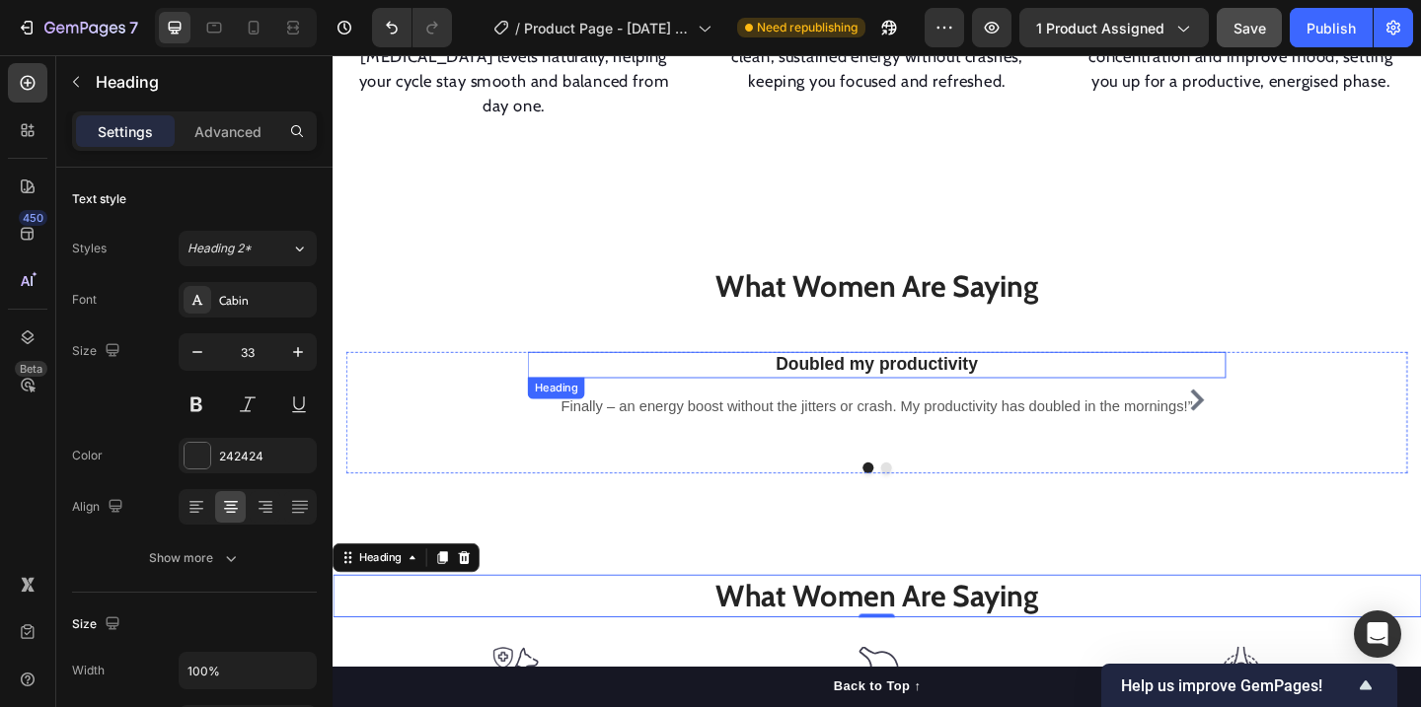
scroll to position [1881, 0]
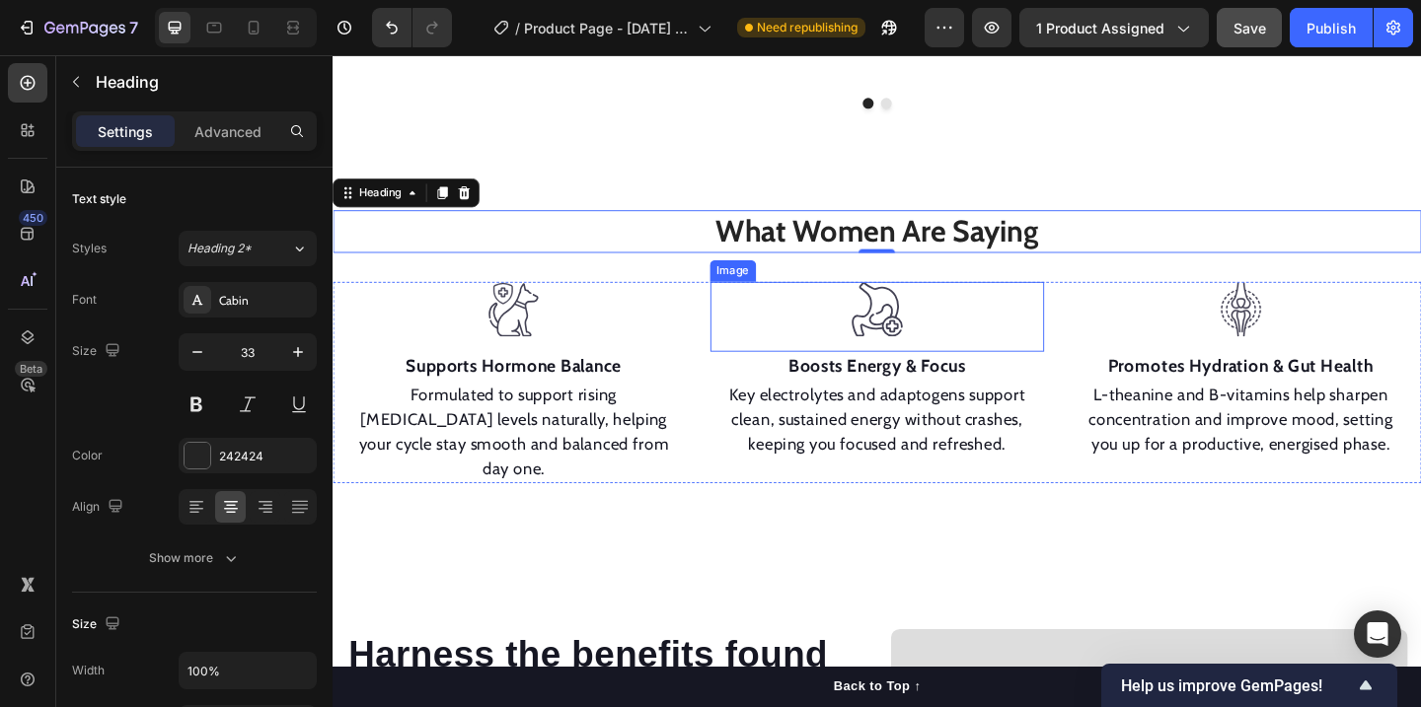
click at [1081, 316] on div at bounding box center [925, 332] width 364 height 60
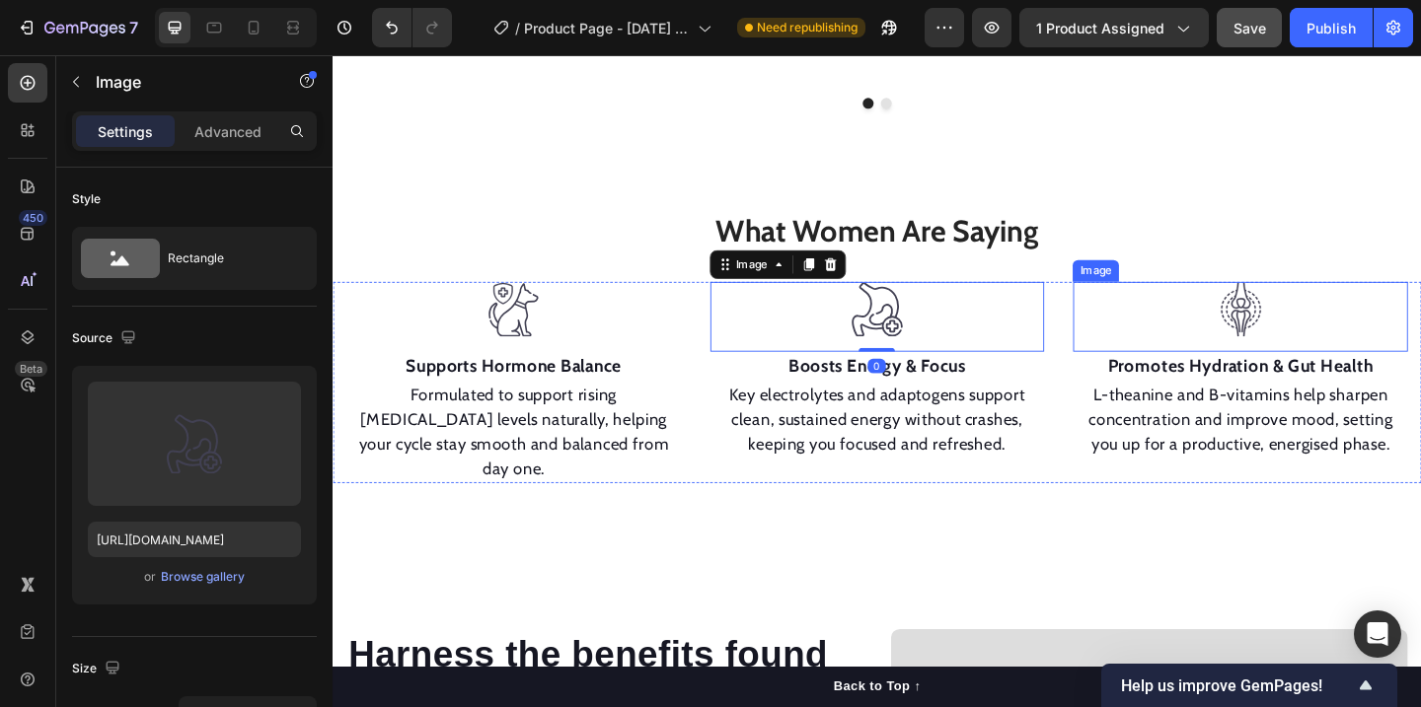
click at [1205, 323] on div at bounding box center [1320, 332] width 364 height 60
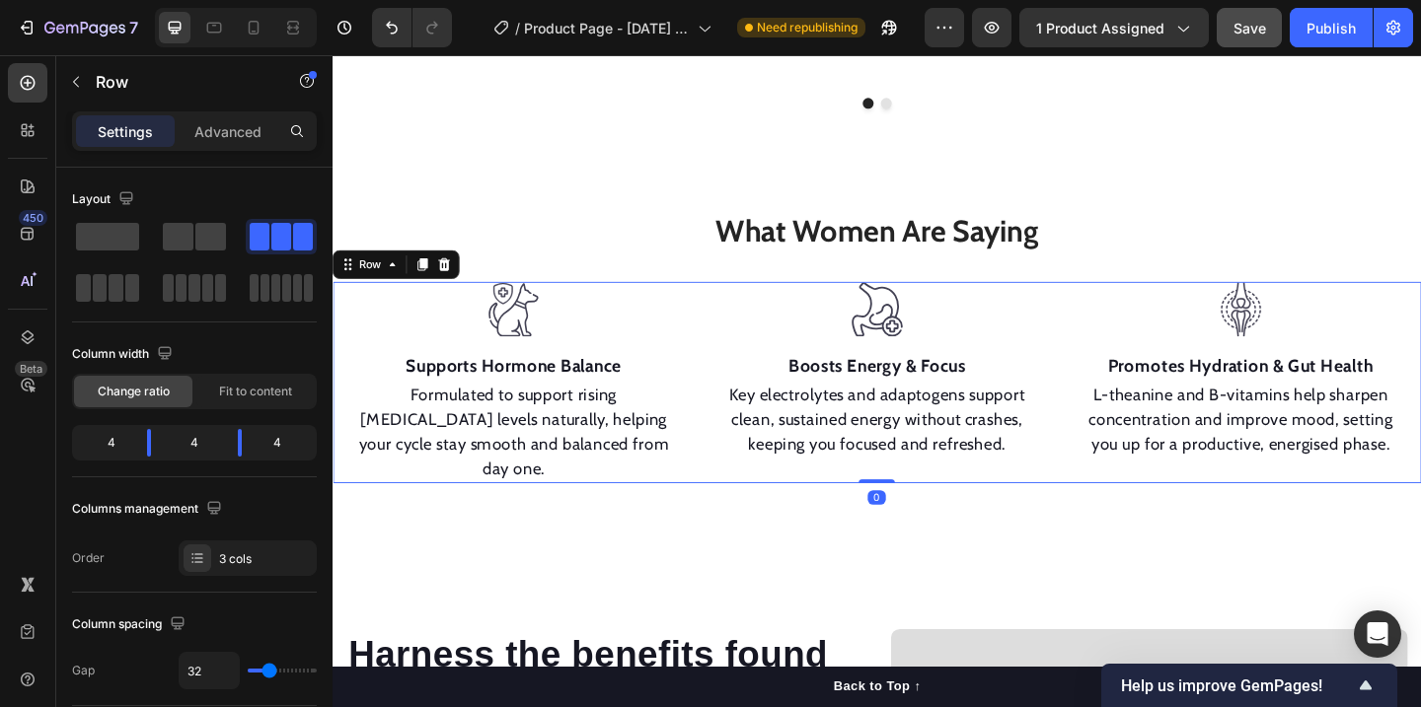
click at [1122, 407] on div "Image Supports Hormone Balance Text block Formulated to support rising estrogen…" at bounding box center [925, 411] width 1184 height 219
click at [102, 278] on span at bounding box center [100, 288] width 15 height 28
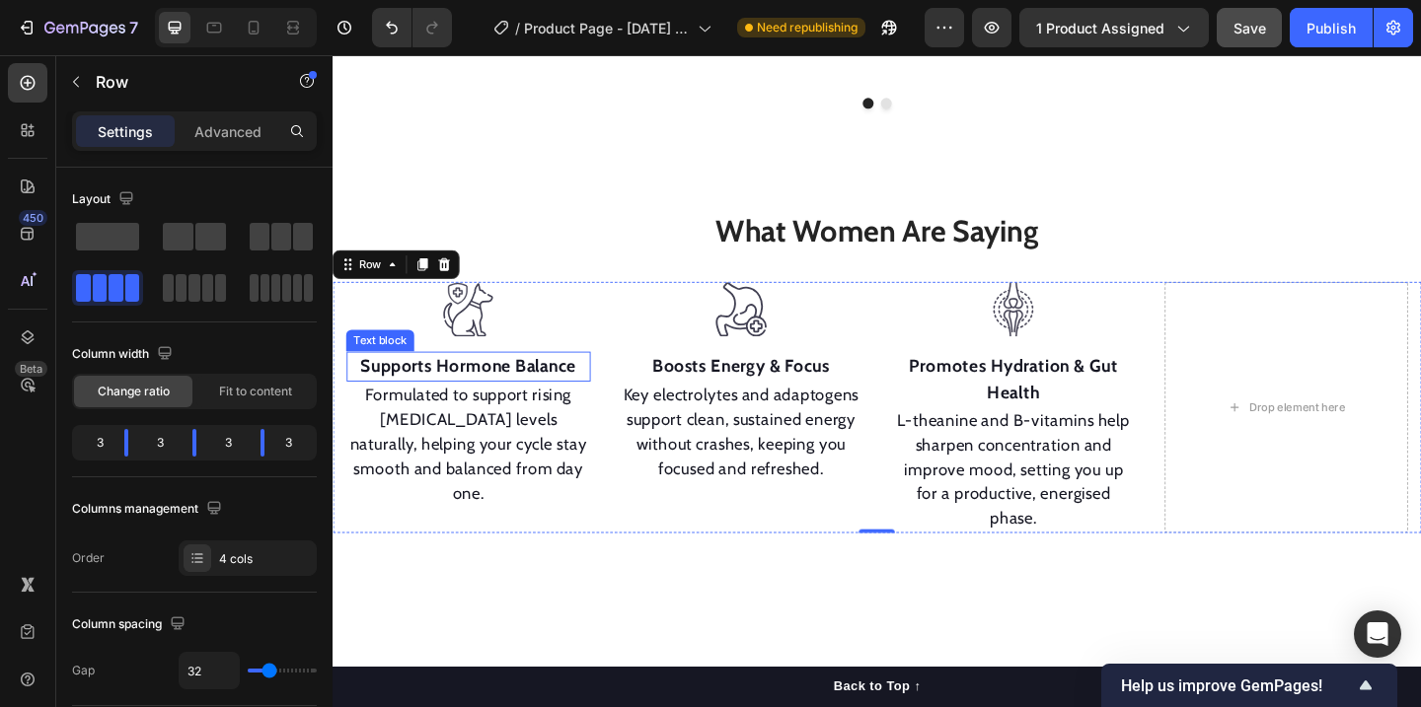
click at [489, 382] on strong "Supports Hormone Balance" at bounding box center [479, 393] width 235 height 23
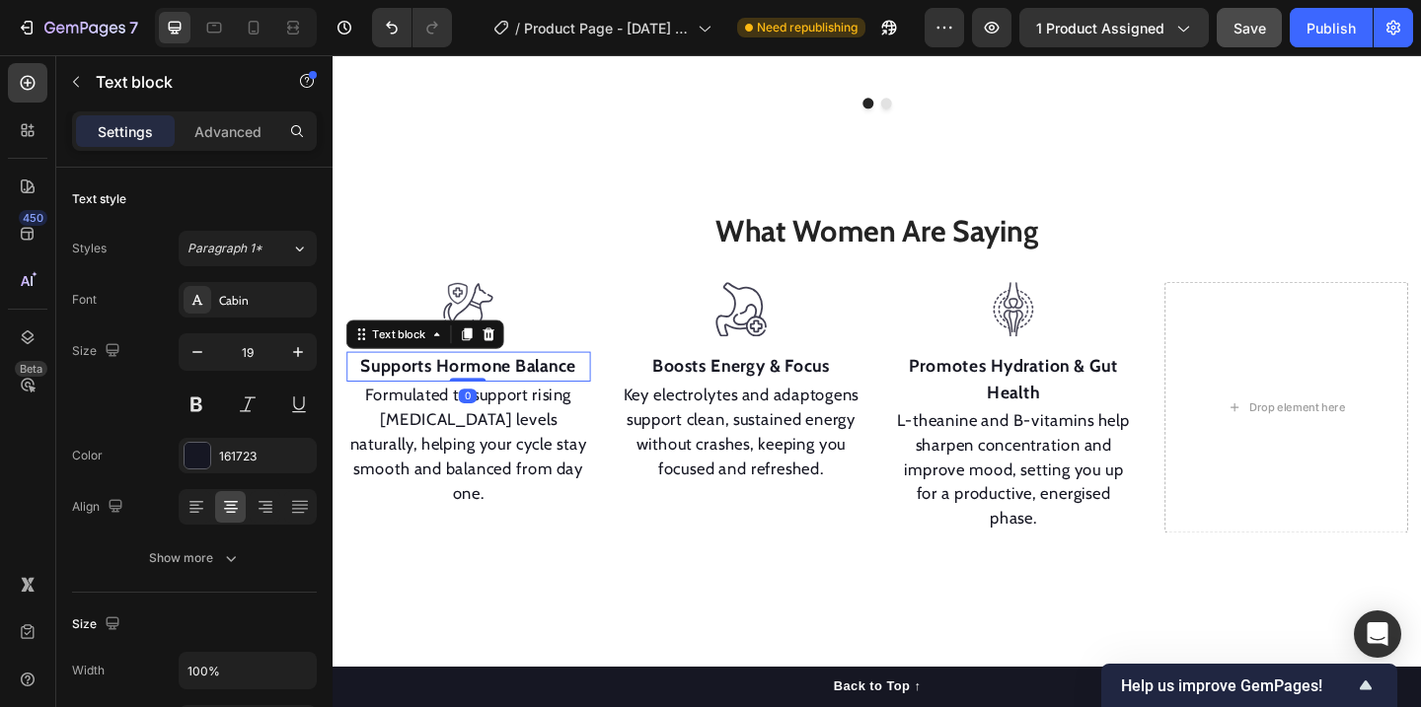
click at [489, 382] on strong "Supports Hormone Balance" at bounding box center [479, 393] width 235 height 23
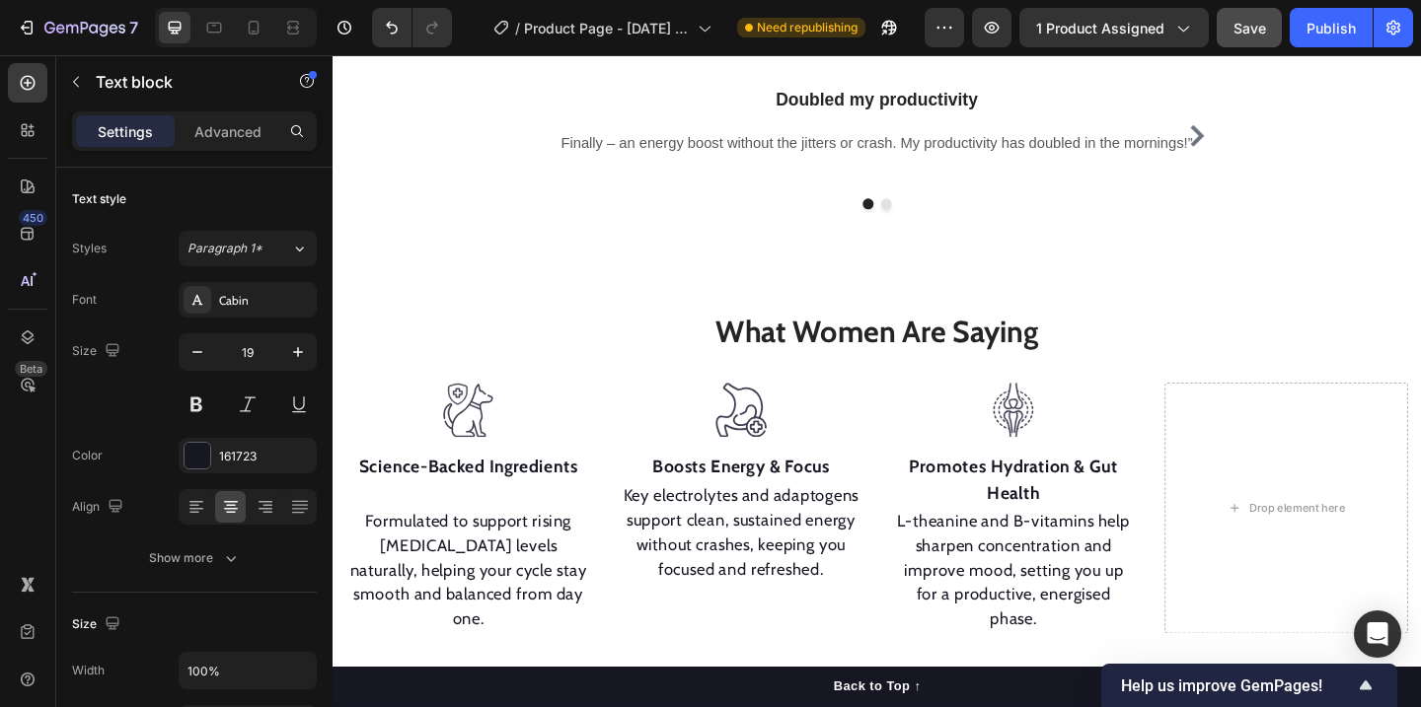
scroll to position [1916, 0]
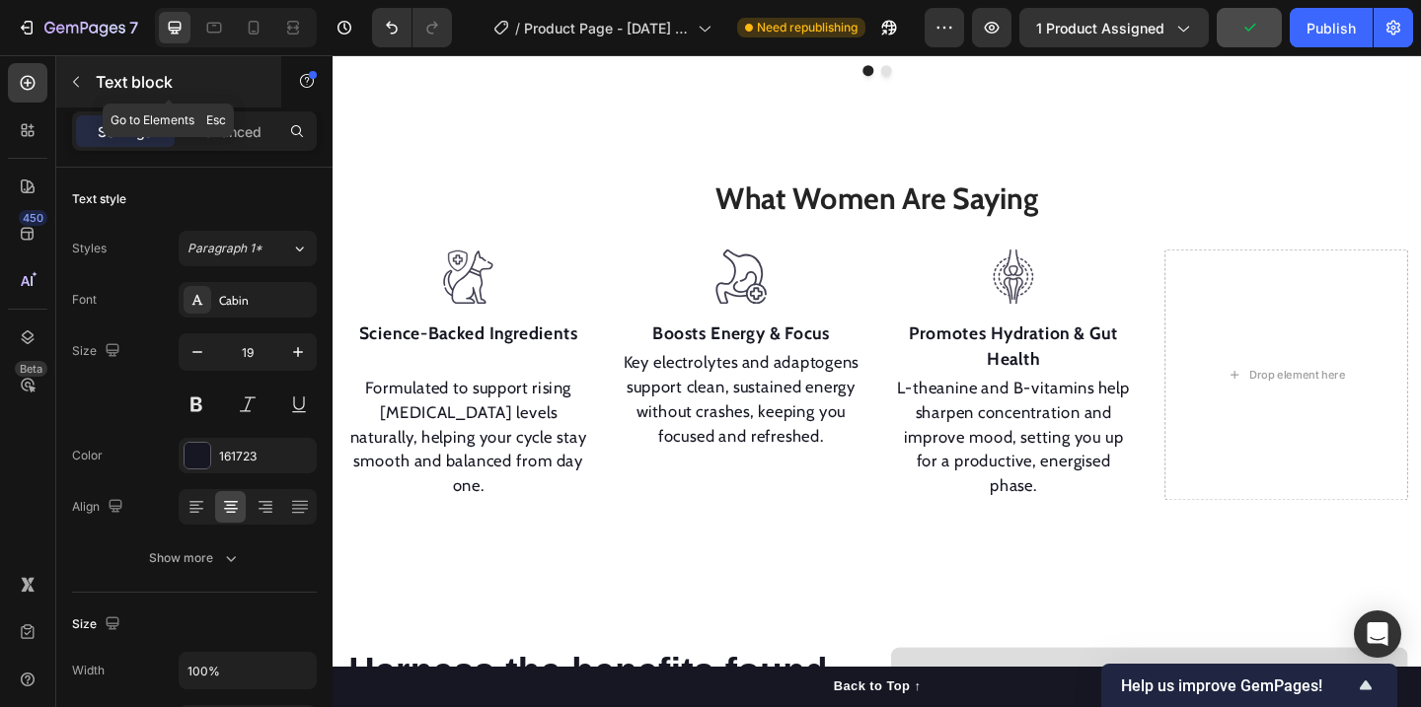
click at [70, 86] on icon "button" at bounding box center [76, 82] width 16 height 16
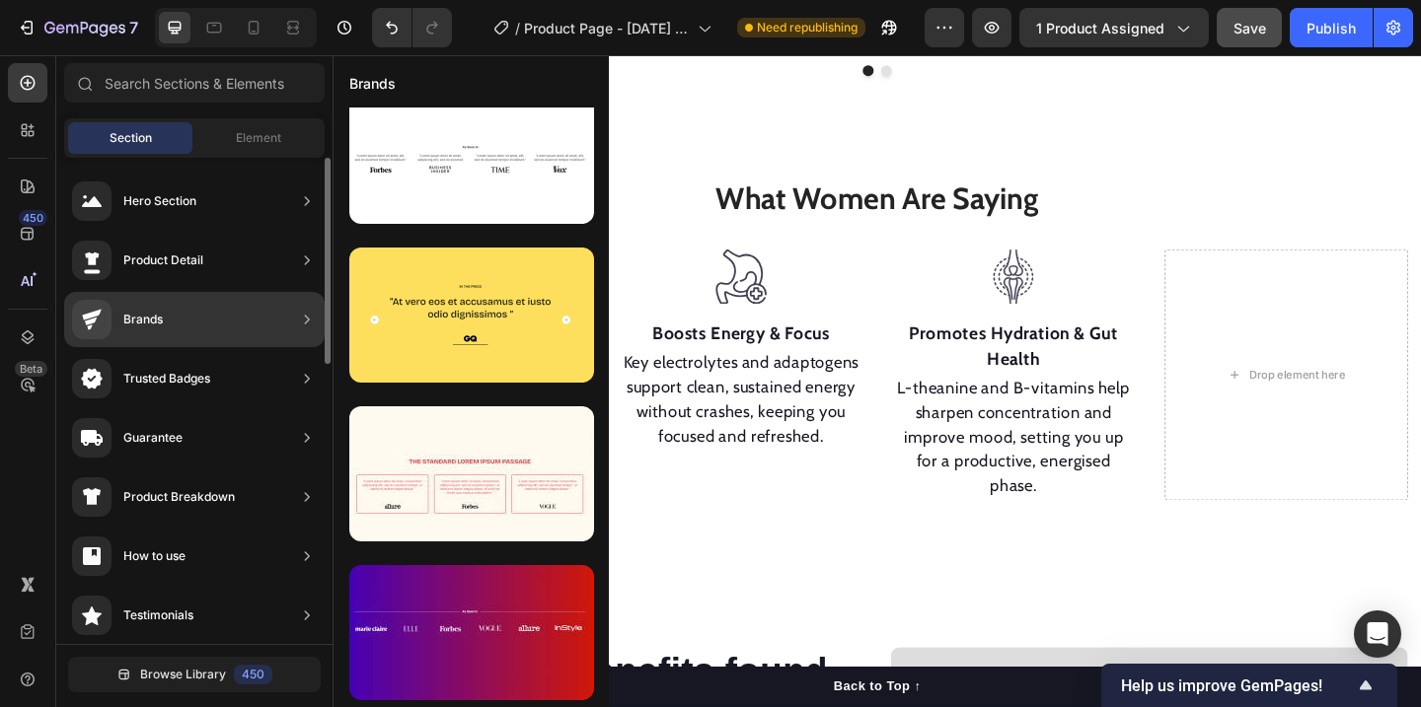
click at [304, 378] on icon at bounding box center [307, 379] width 20 height 20
click at [233, 373] on div "Trusted Badges" at bounding box center [194, 378] width 260 height 55
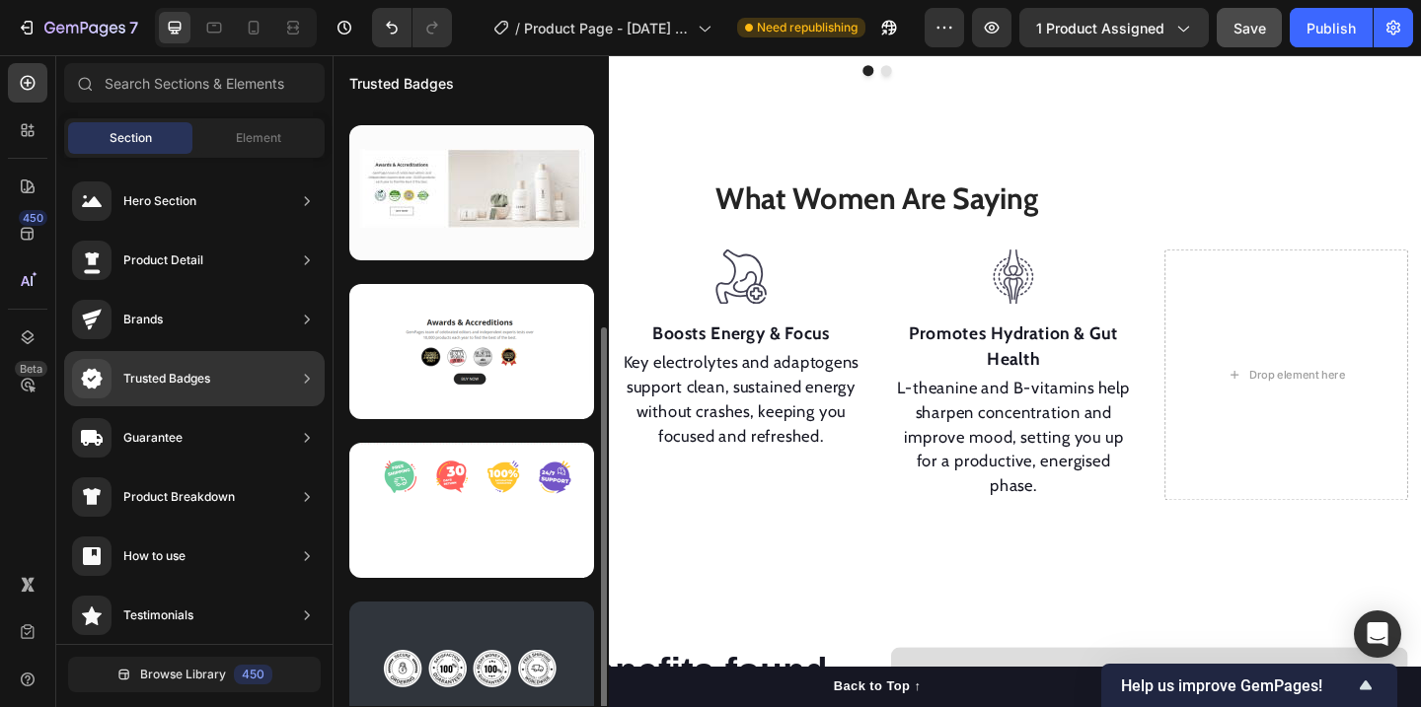
scroll to position [342, 0]
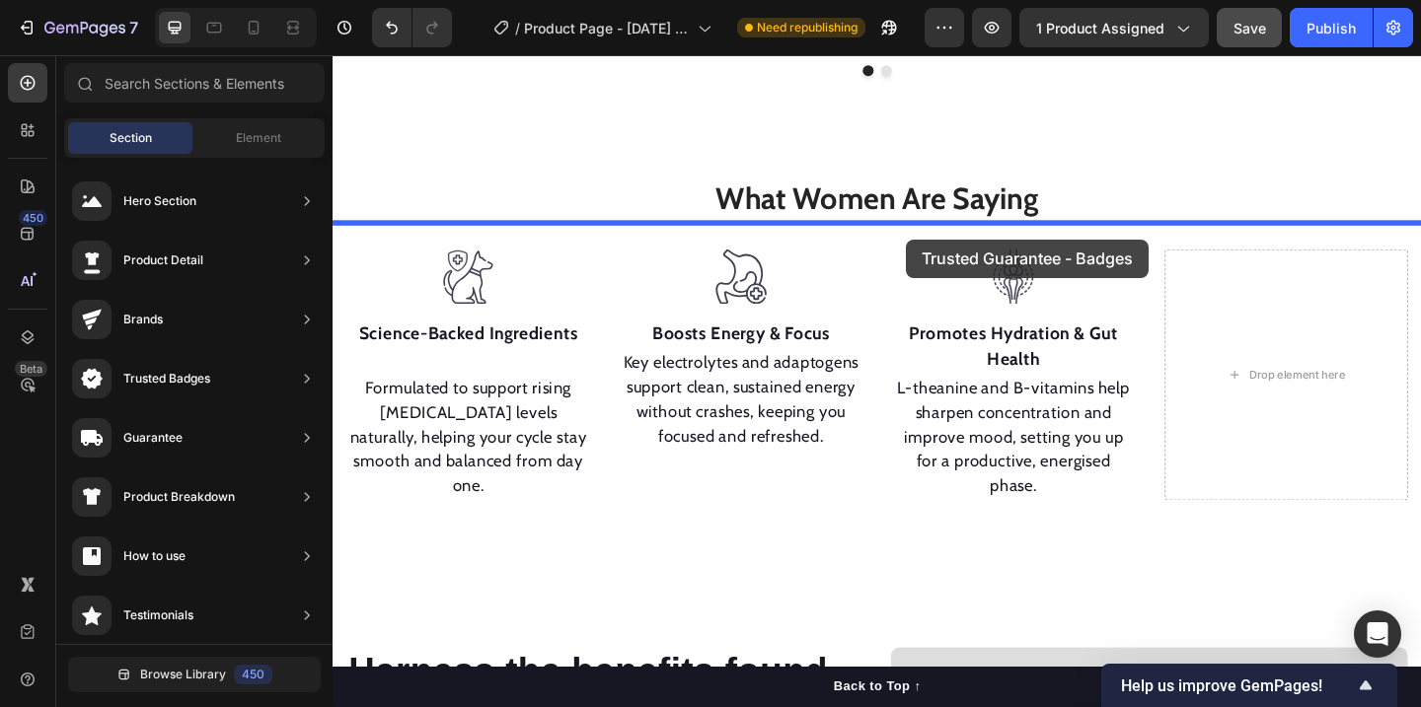
drag, startPoint x: 834, startPoint y: 687, endPoint x: 958, endPoint y: 255, distance: 449.7
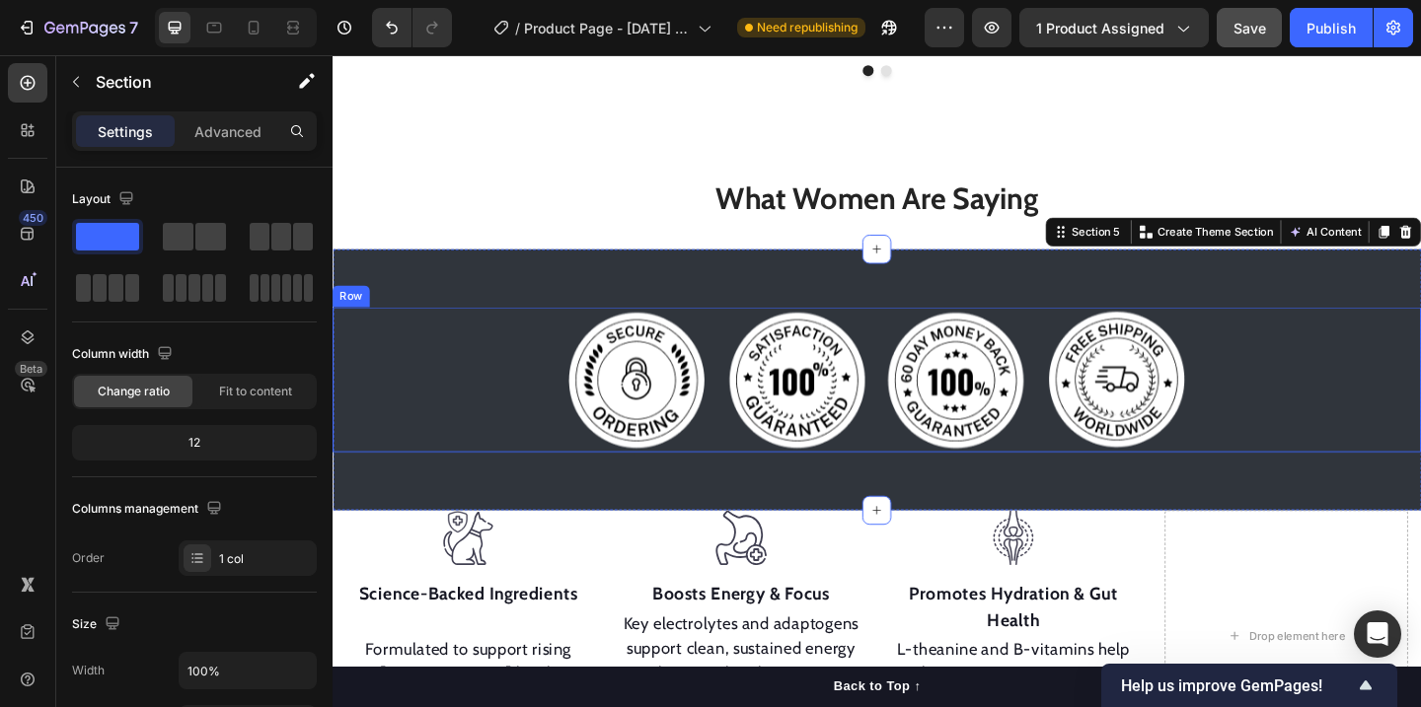
click at [1328, 396] on div "Image Image Image Image Row" at bounding box center [925, 409] width 1184 height 158
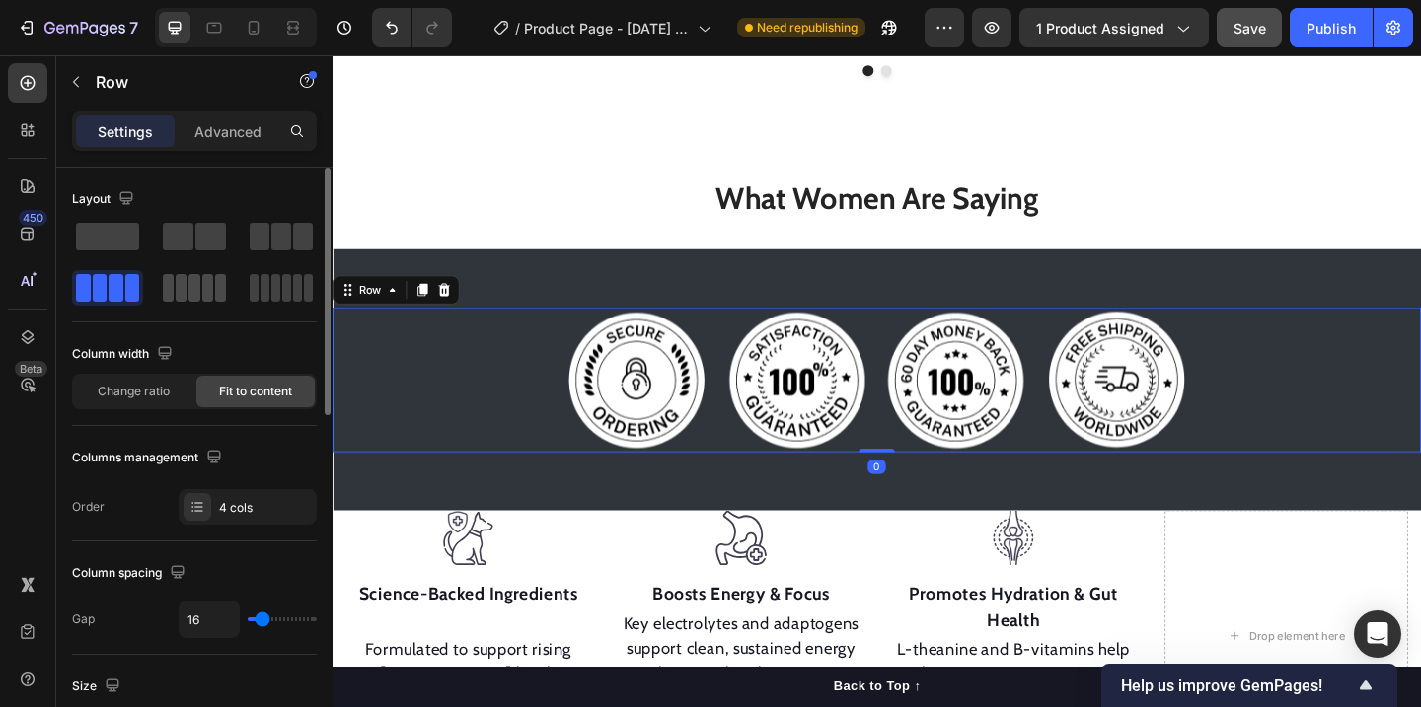
click at [206, 298] on span at bounding box center [207, 288] width 11 height 28
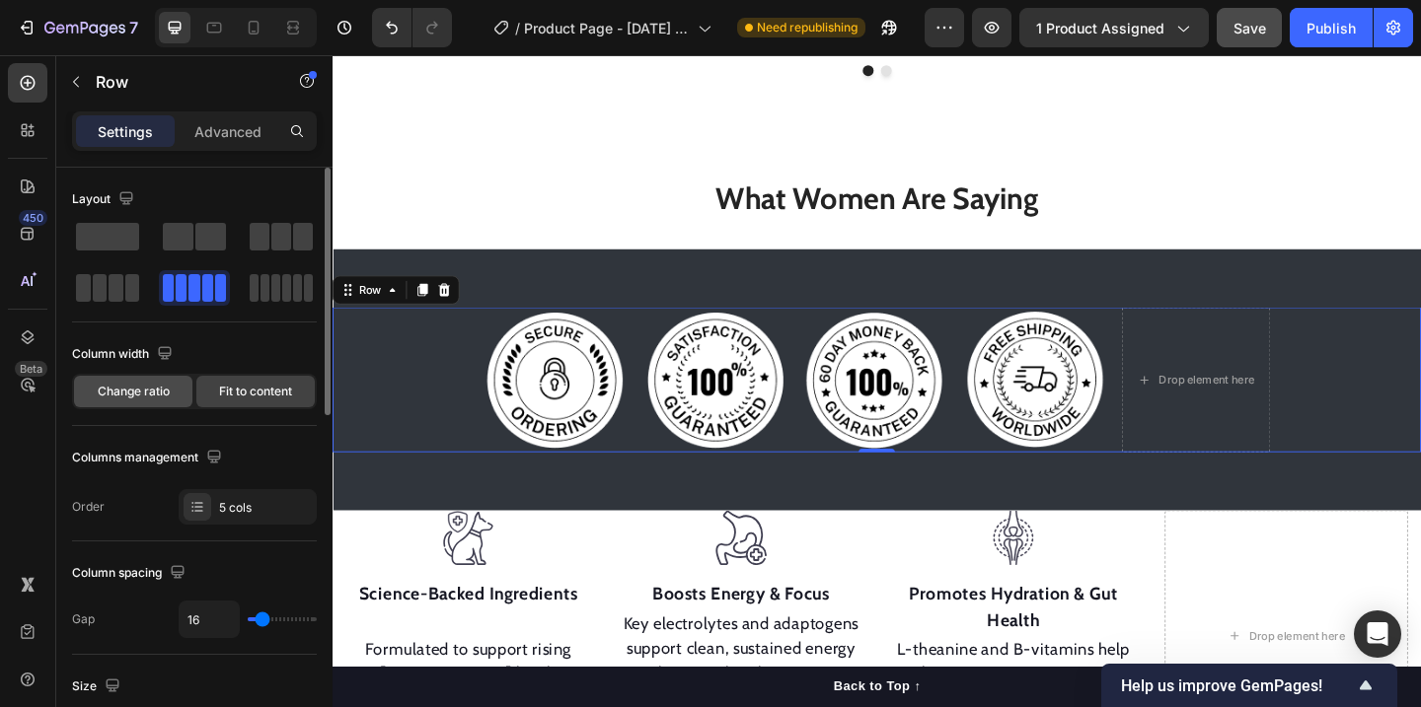
click at [137, 393] on span "Change ratio" at bounding box center [134, 392] width 72 height 18
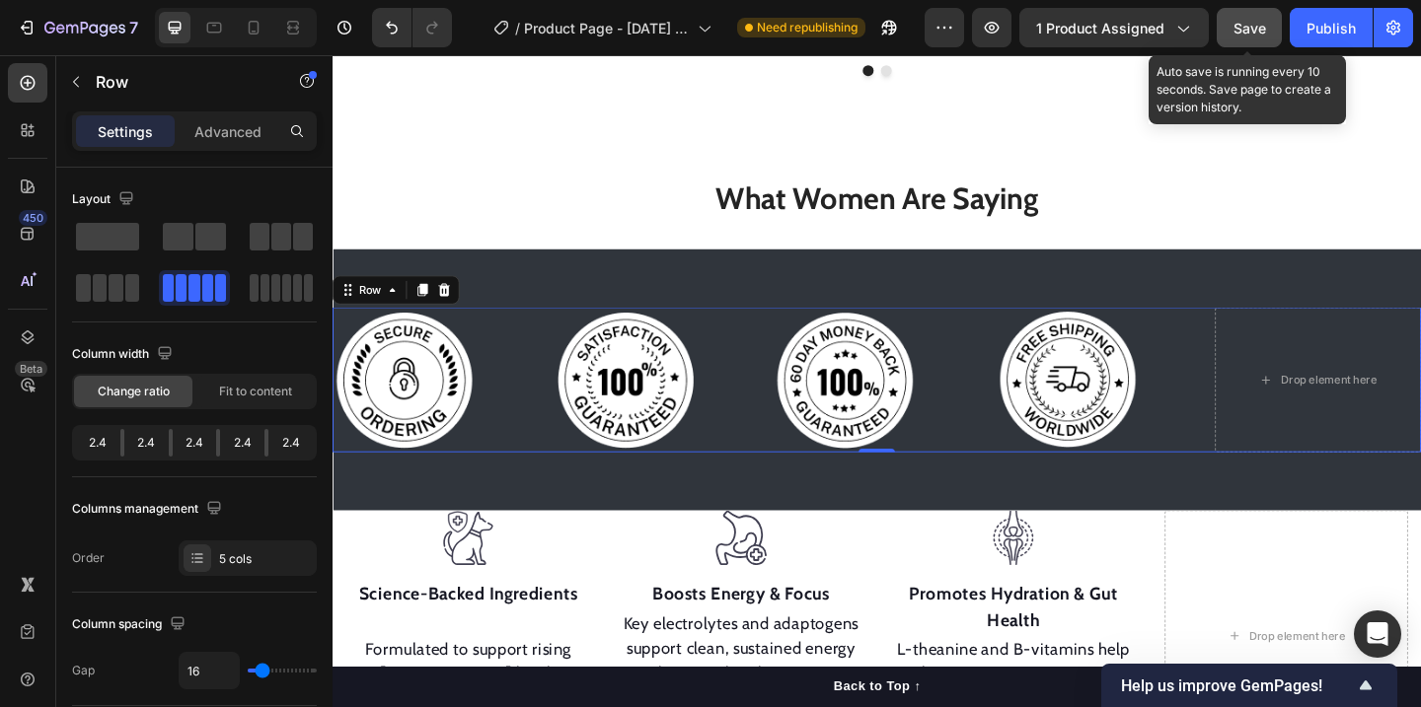
click at [1257, 18] on div "Save" at bounding box center [1249, 28] width 33 height 21
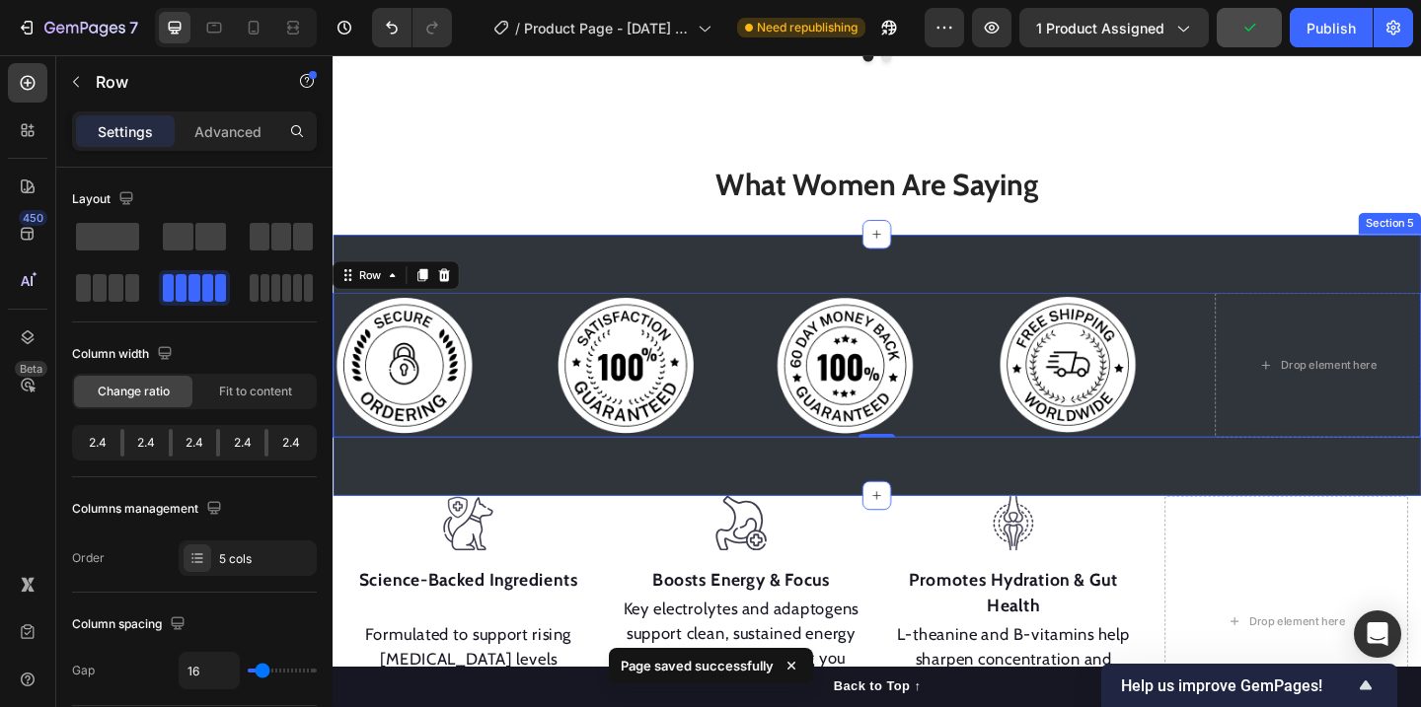
scroll to position [1927, 0]
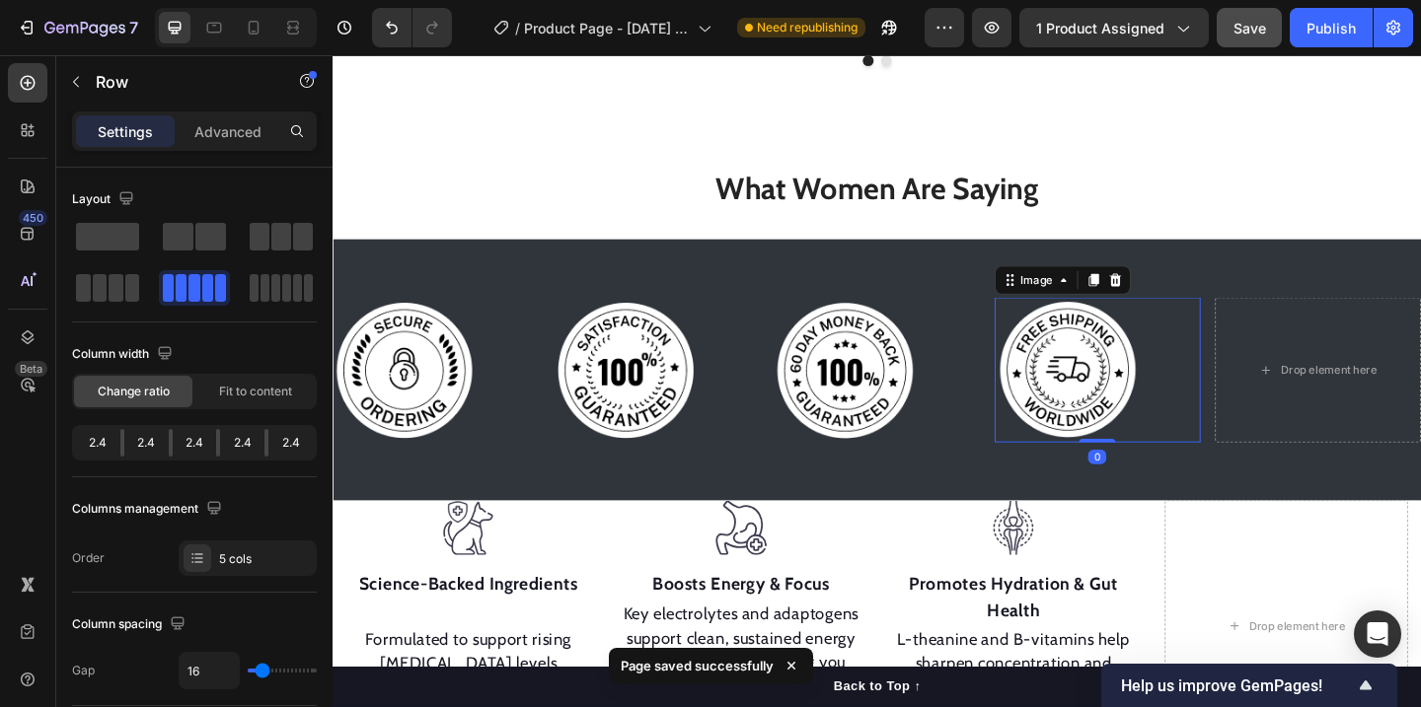
click at [1101, 371] on img at bounding box center [1132, 398] width 158 height 158
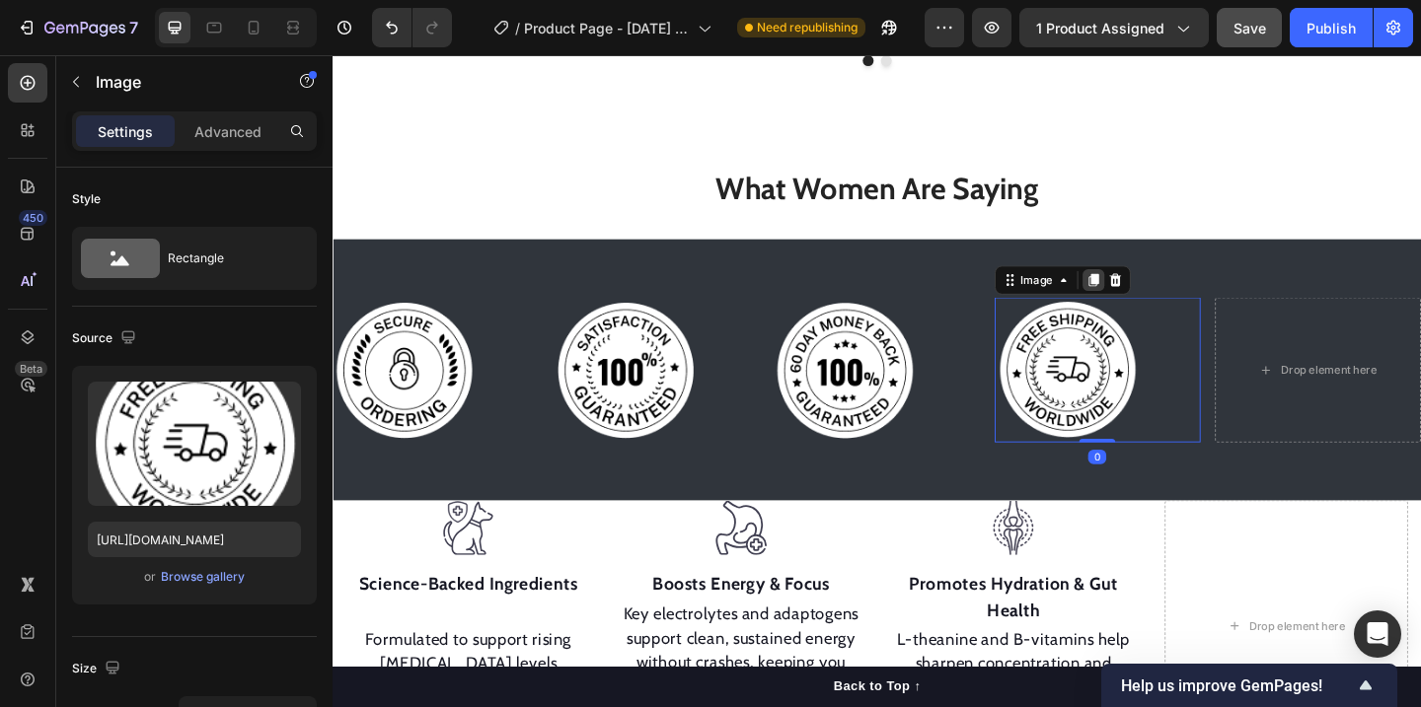
click at [1165, 293] on icon at bounding box center [1159, 300] width 11 height 14
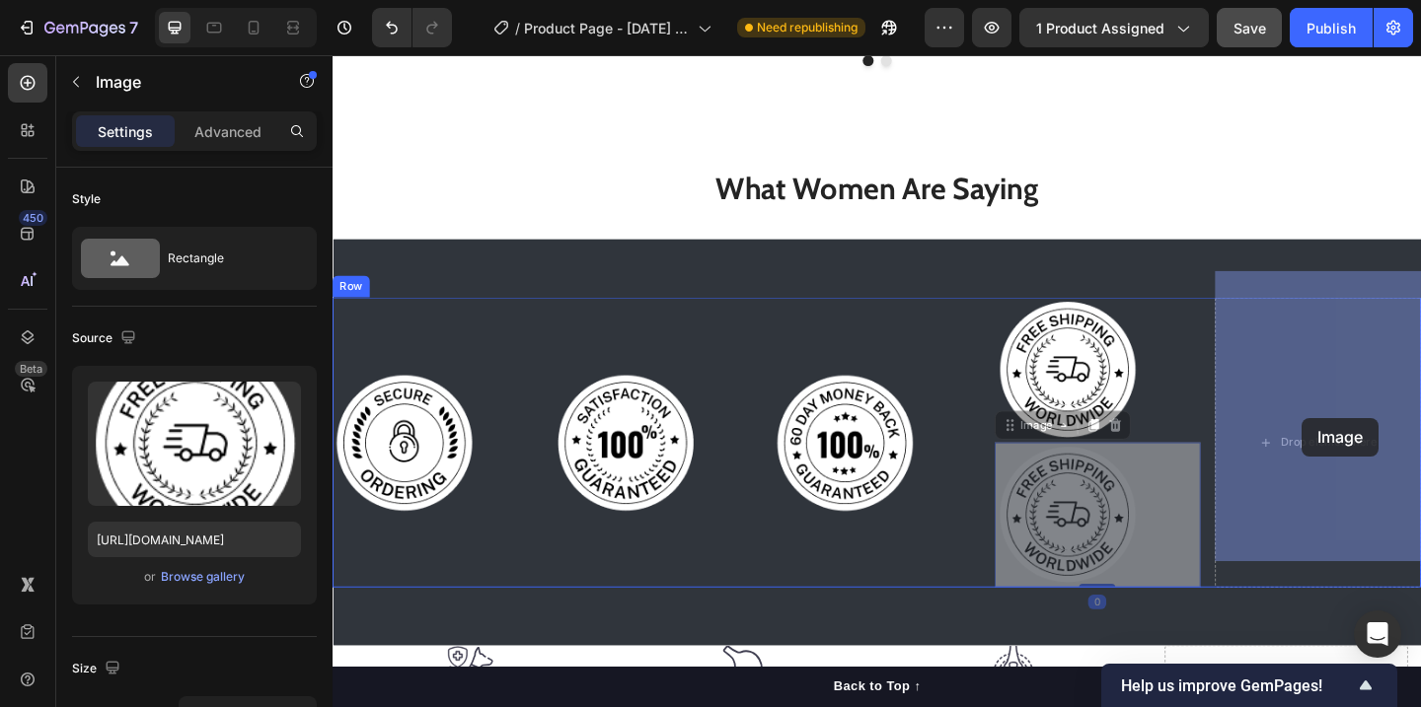
drag, startPoint x: 1127, startPoint y: 499, endPoint x: 1386, endPoint y: 449, distance: 264.3
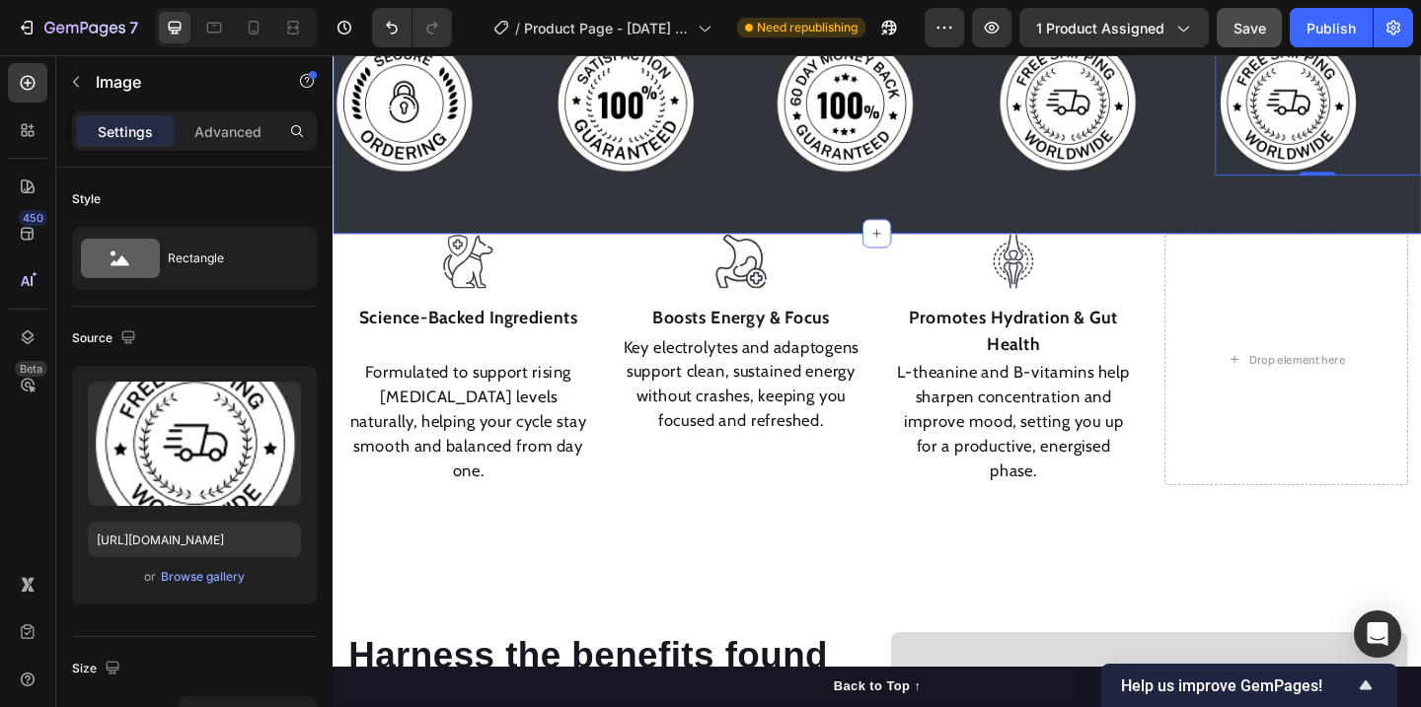
scroll to position [2130, 0]
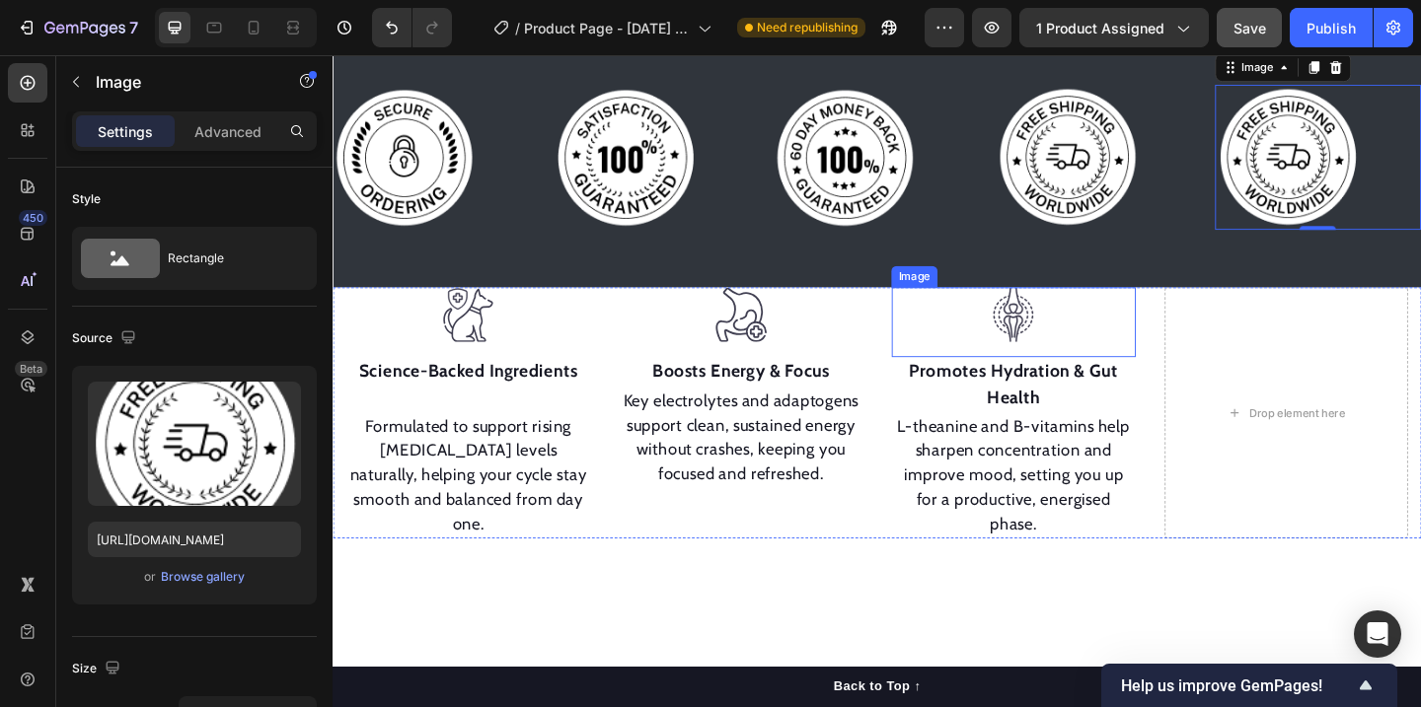
click at [954, 335] on div at bounding box center [1072, 338] width 265 height 60
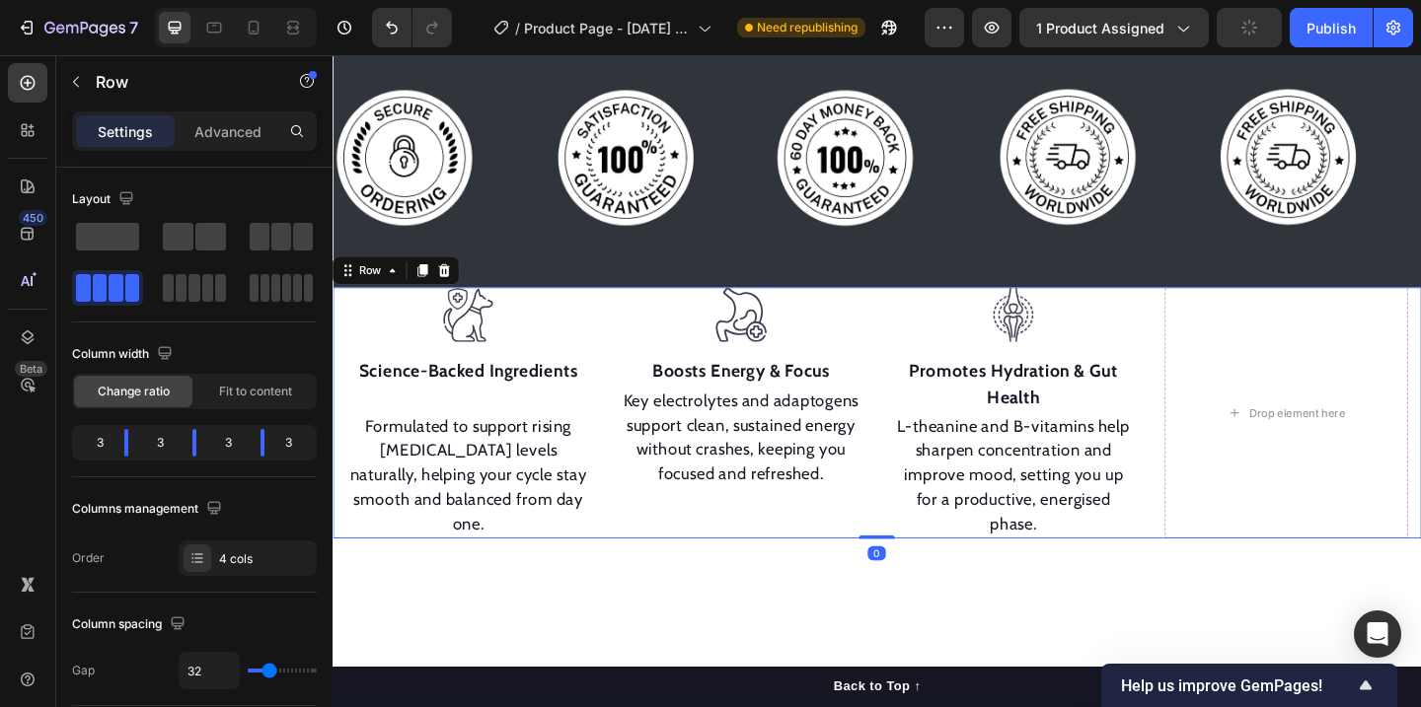
click at [1217, 574] on div "Image Science-Backed Ingredients Text block Formulated to support rising estrog…" at bounding box center [925, 444] width 1184 height 273
click at [457, 293] on icon at bounding box center [454, 289] width 13 height 14
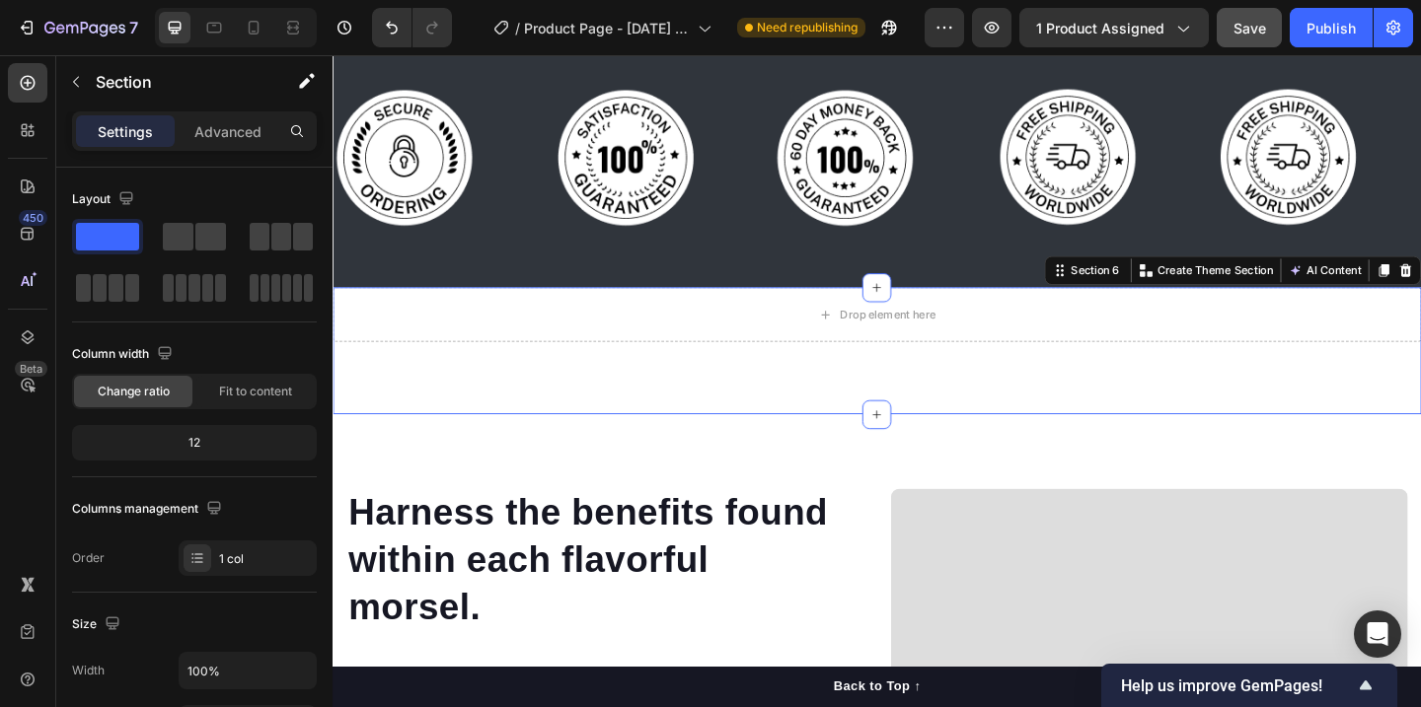
click at [1088, 408] on div "Drop element here Section 6 You can create reusable sections Create Theme Secti…" at bounding box center [925, 377] width 1184 height 138
click at [1148, 341] on div "Drop element here" at bounding box center [925, 337] width 1184 height 59
click at [1133, 419] on div "Drop element here Section 6 You can create reusable sections Create Theme Secti…" at bounding box center [925, 377] width 1184 height 138
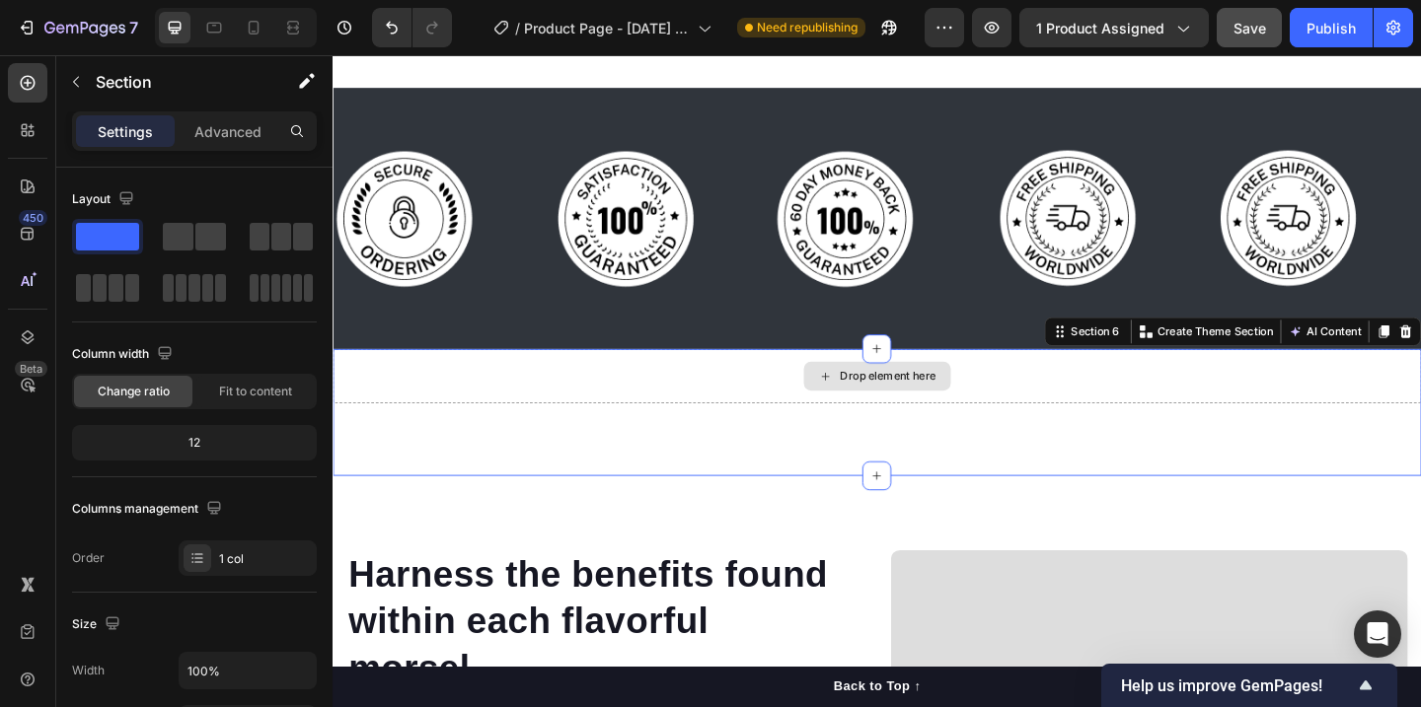
click at [775, 400] on div "Drop element here" at bounding box center [925, 404] width 1184 height 59
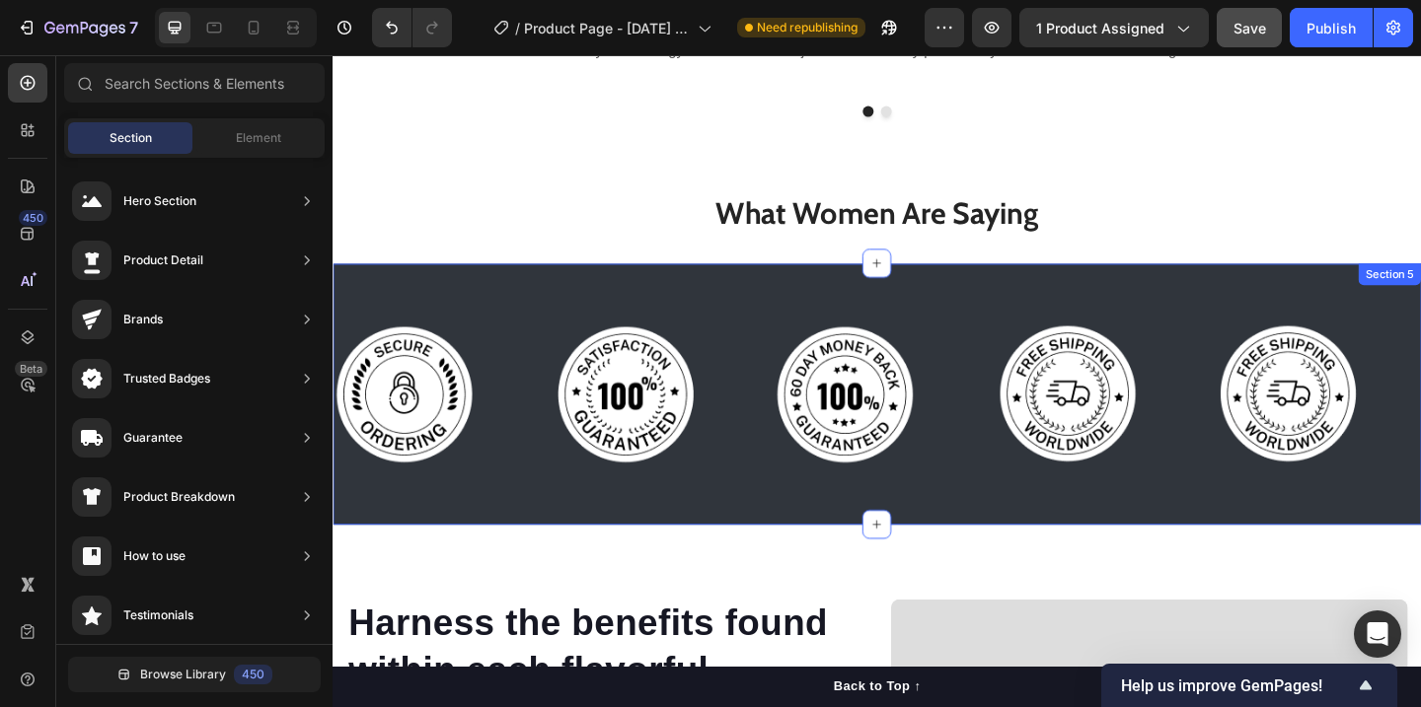
scroll to position [1871, 0]
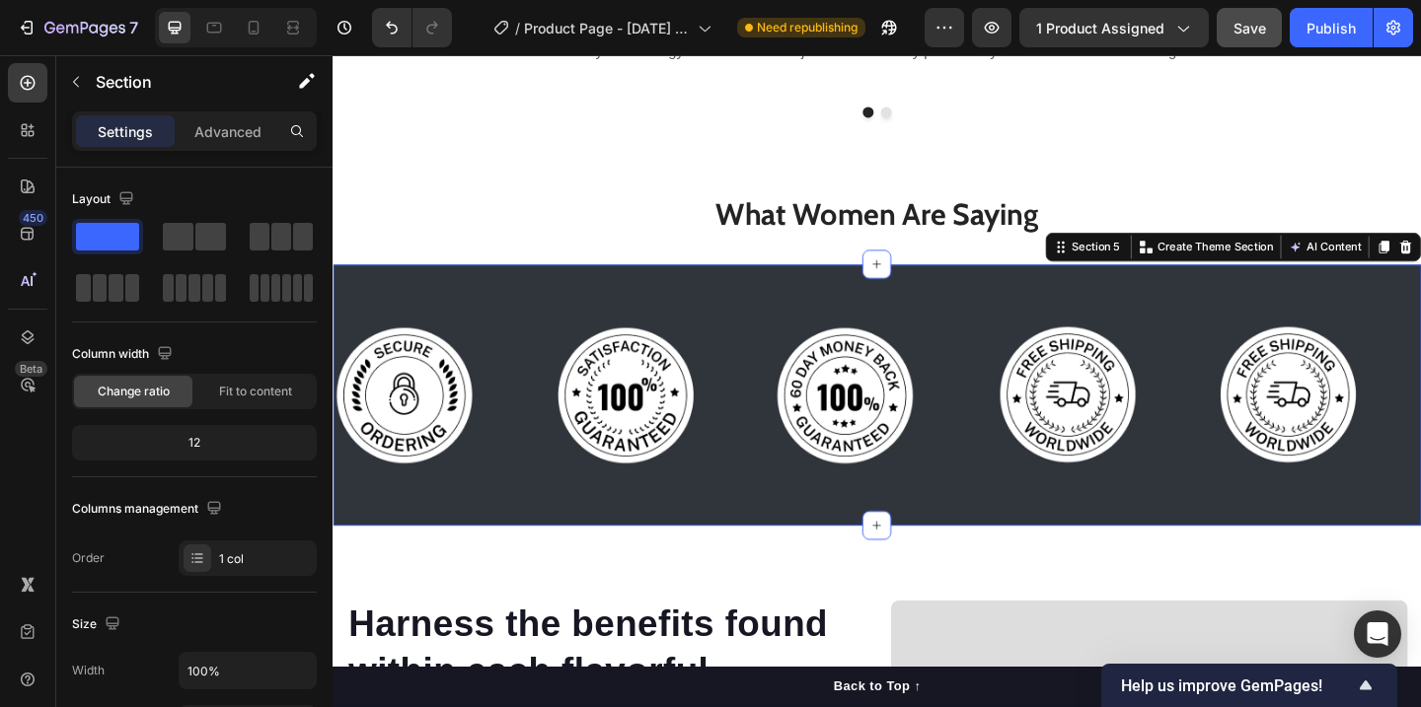
click at [1083, 321] on div "Image Image Image Image Image Row Section 5 You can create reusable sections Cr…" at bounding box center [925, 425] width 1184 height 284
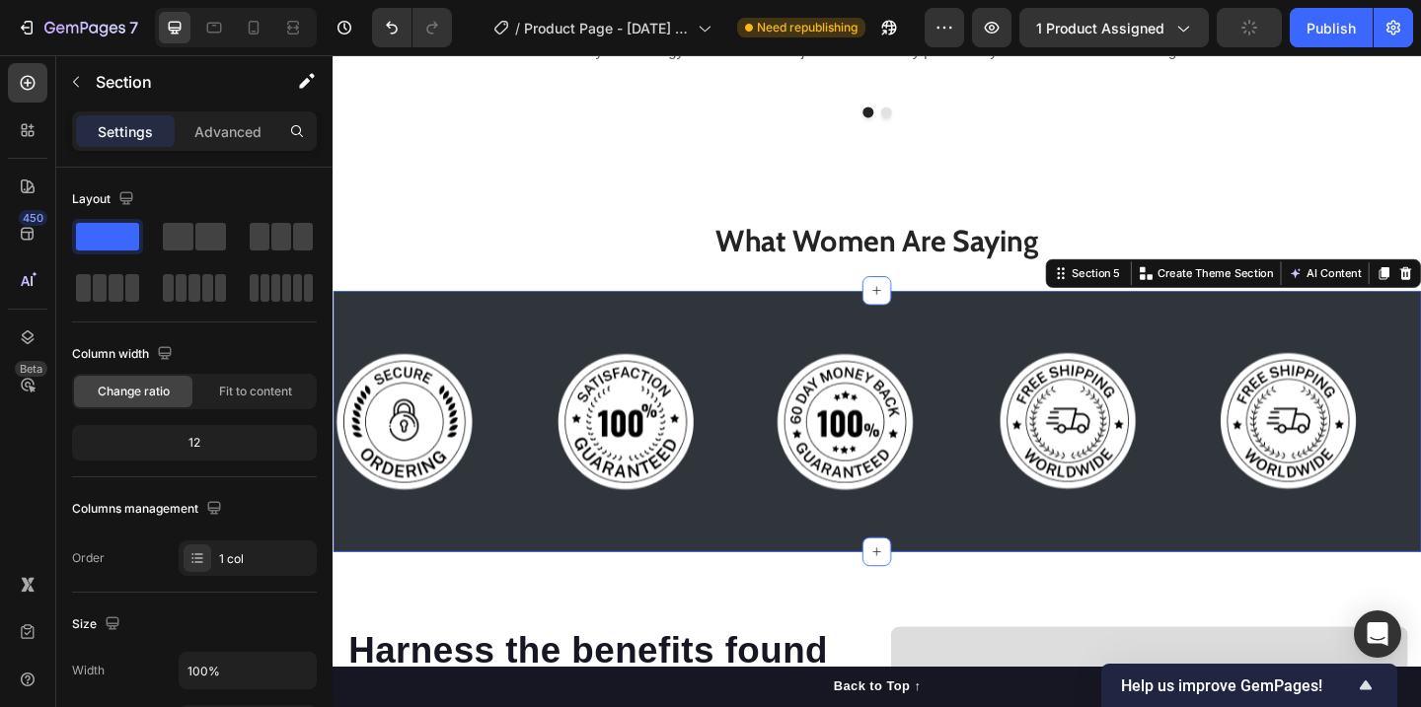
click at [1062, 312] on div "Image Image Image Image Image Row Section 5 You can create reusable sections Cr…" at bounding box center [925, 454] width 1184 height 284
click at [1221, 312] on div "Image Image Image Image Image Row Section 5 You can create reusable sections Cr…" at bounding box center [925, 454] width 1184 height 284
click at [485, 312] on div "Image Image Image Image Image Row Section 5 You can create reusable sections Cr…" at bounding box center [925, 454] width 1184 height 284
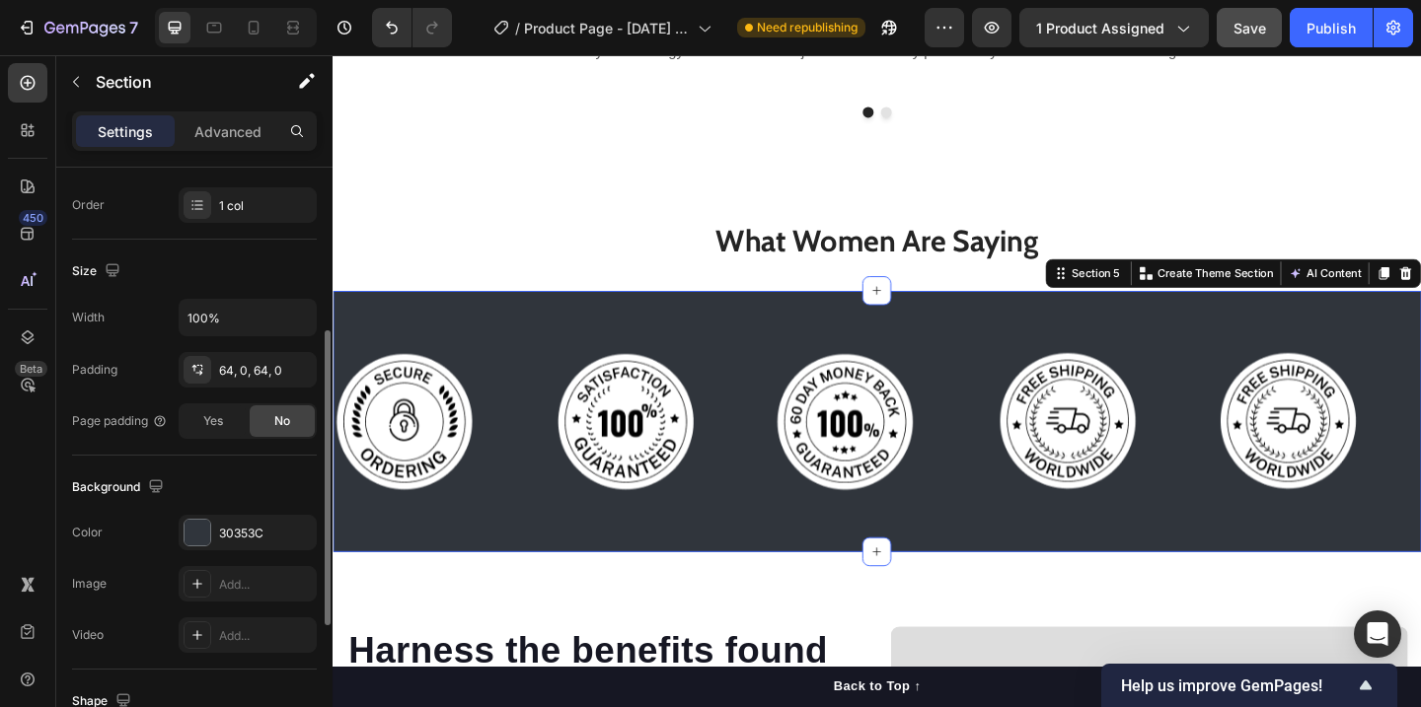
scroll to position [355, 0]
click at [187, 536] on div at bounding box center [198, 531] width 26 height 26
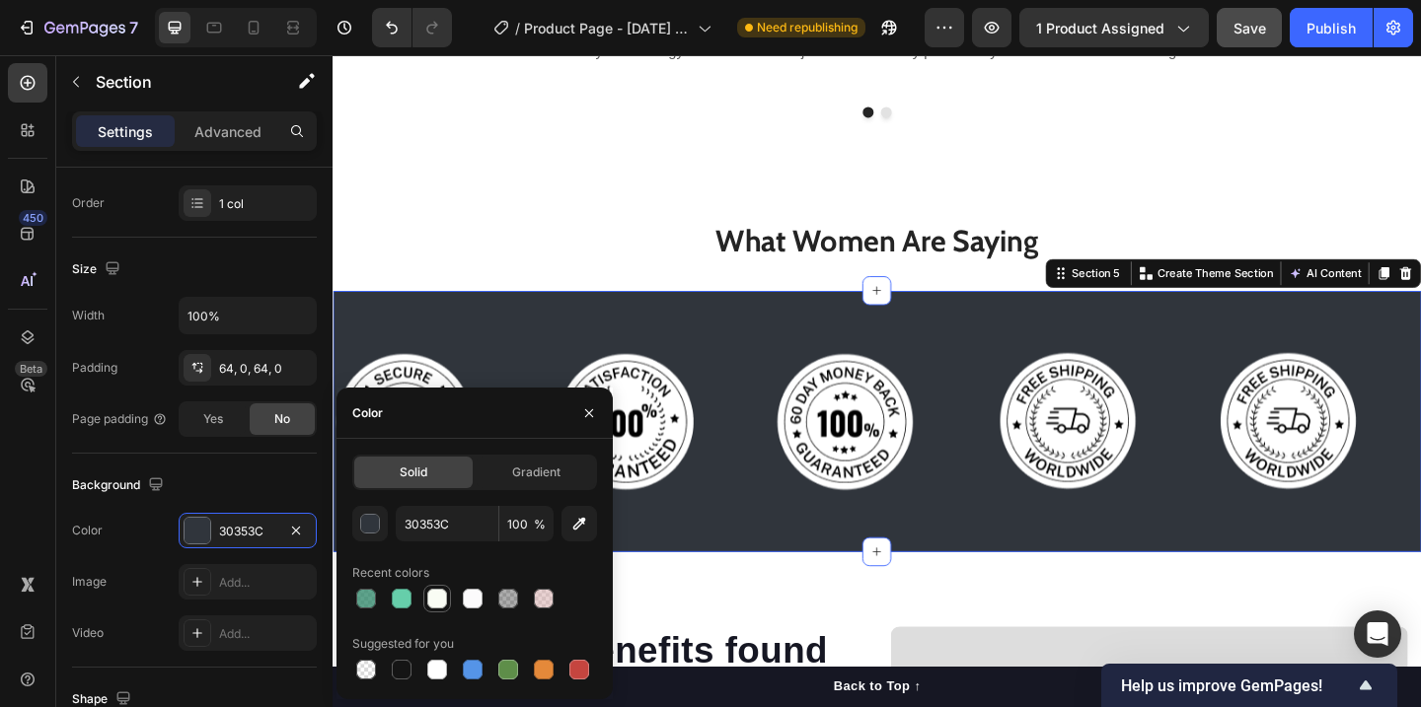
click at [441, 602] on div at bounding box center [437, 599] width 20 height 20
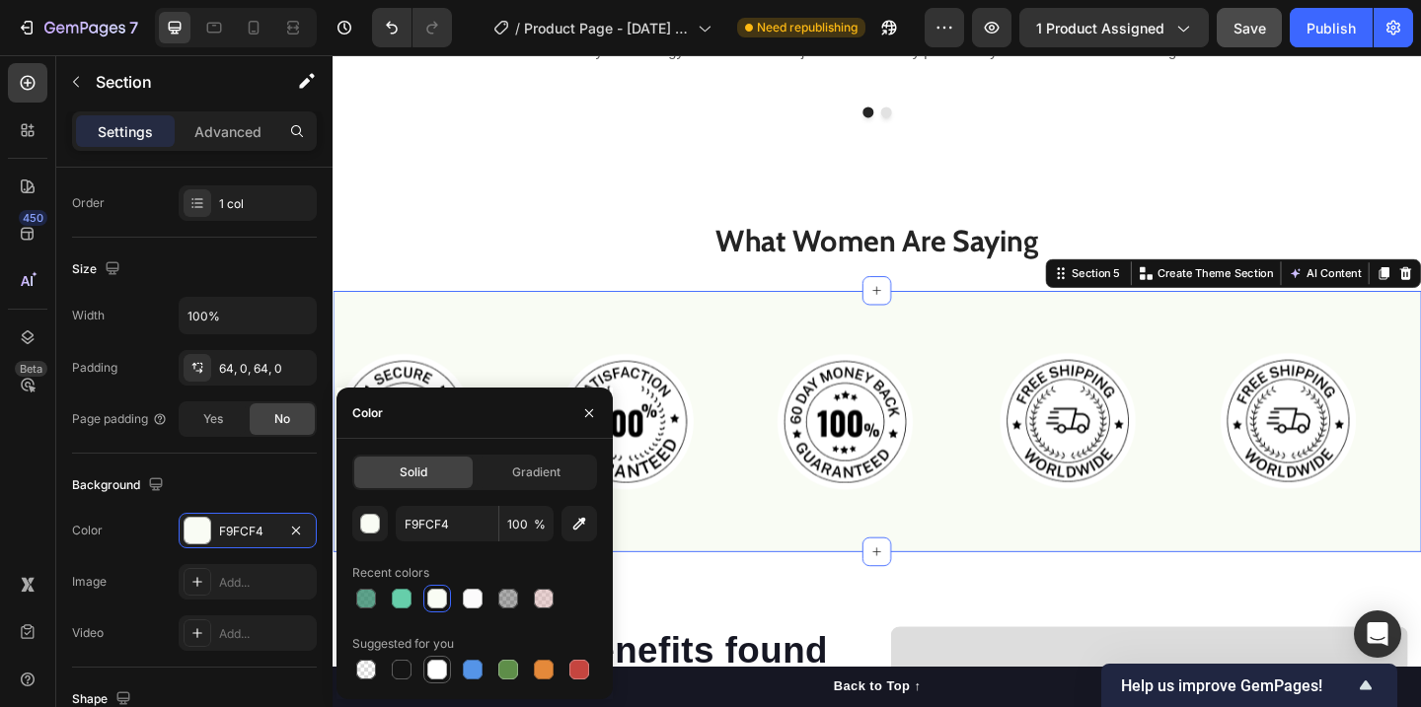
click at [442, 668] on div at bounding box center [437, 670] width 20 height 20
type input "FFFFFF"
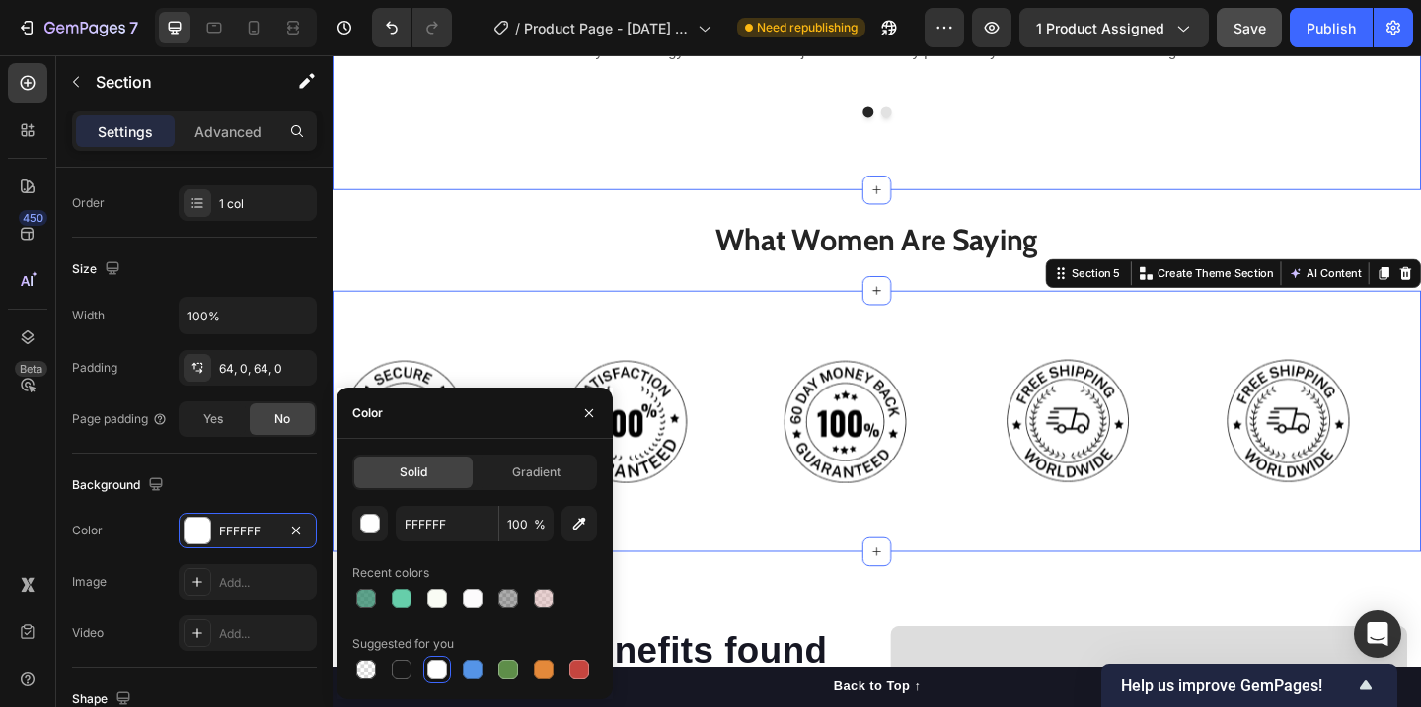
click at [1290, 143] on div "What Women Are Saying Heading Row Doubled my productivity Heading Finally – an …" at bounding box center [925, 10] width 1184 height 384
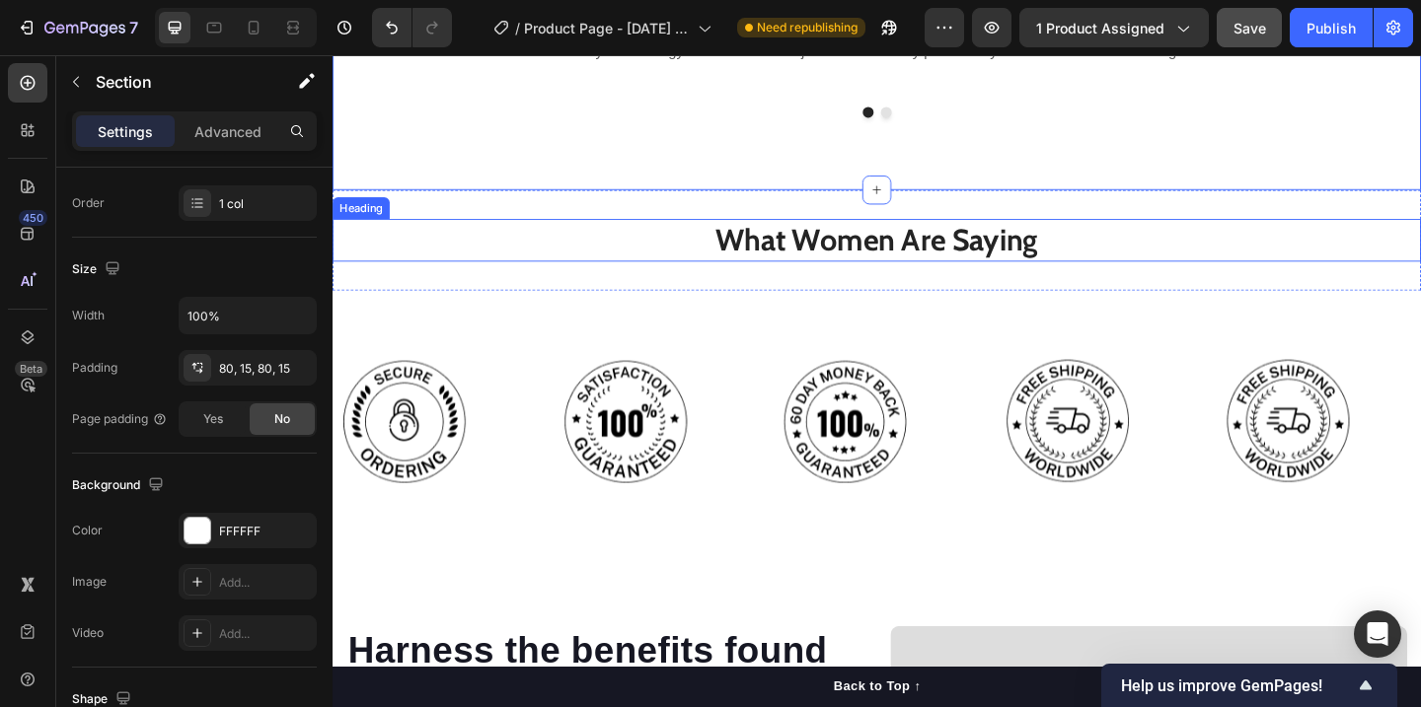
click at [921, 234] on h2 "What Women Are Saying" at bounding box center [925, 257] width 1184 height 46
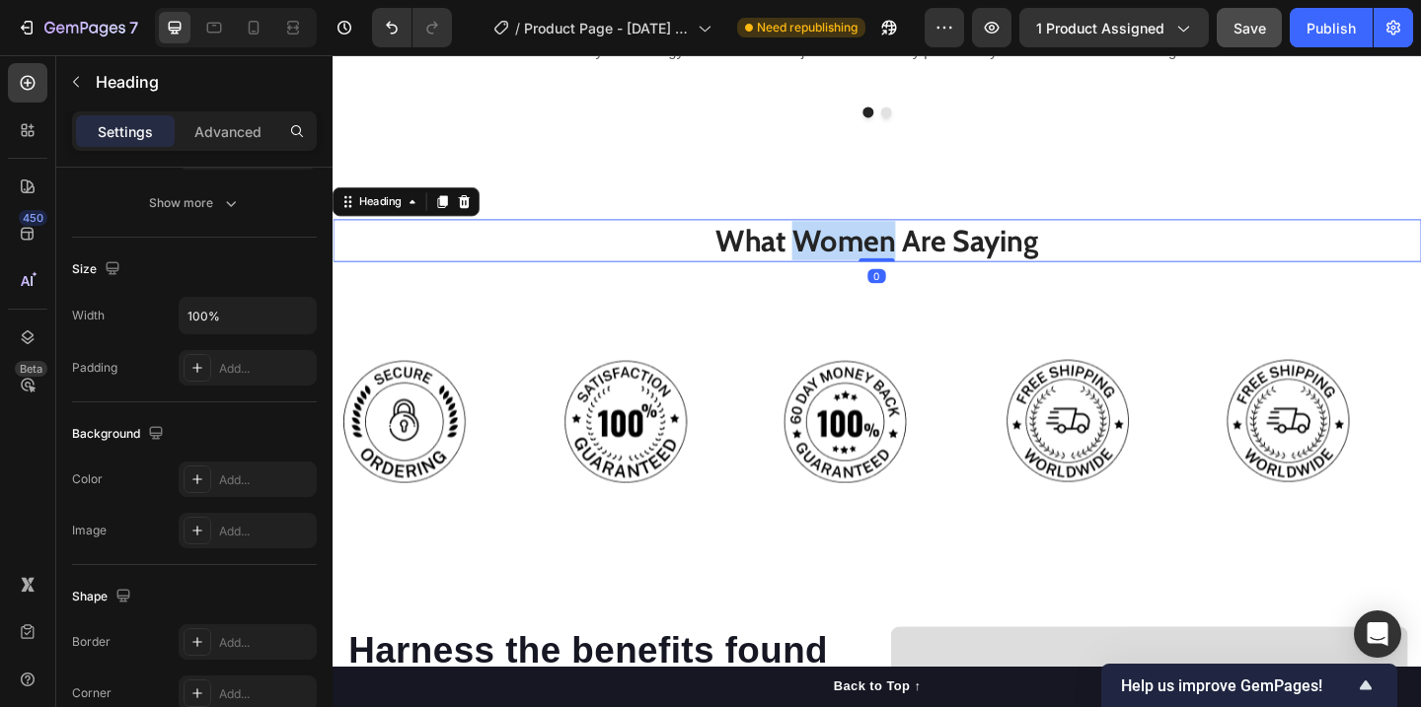
click at [921, 234] on h2 "What Women Are Saying" at bounding box center [925, 257] width 1184 height 46
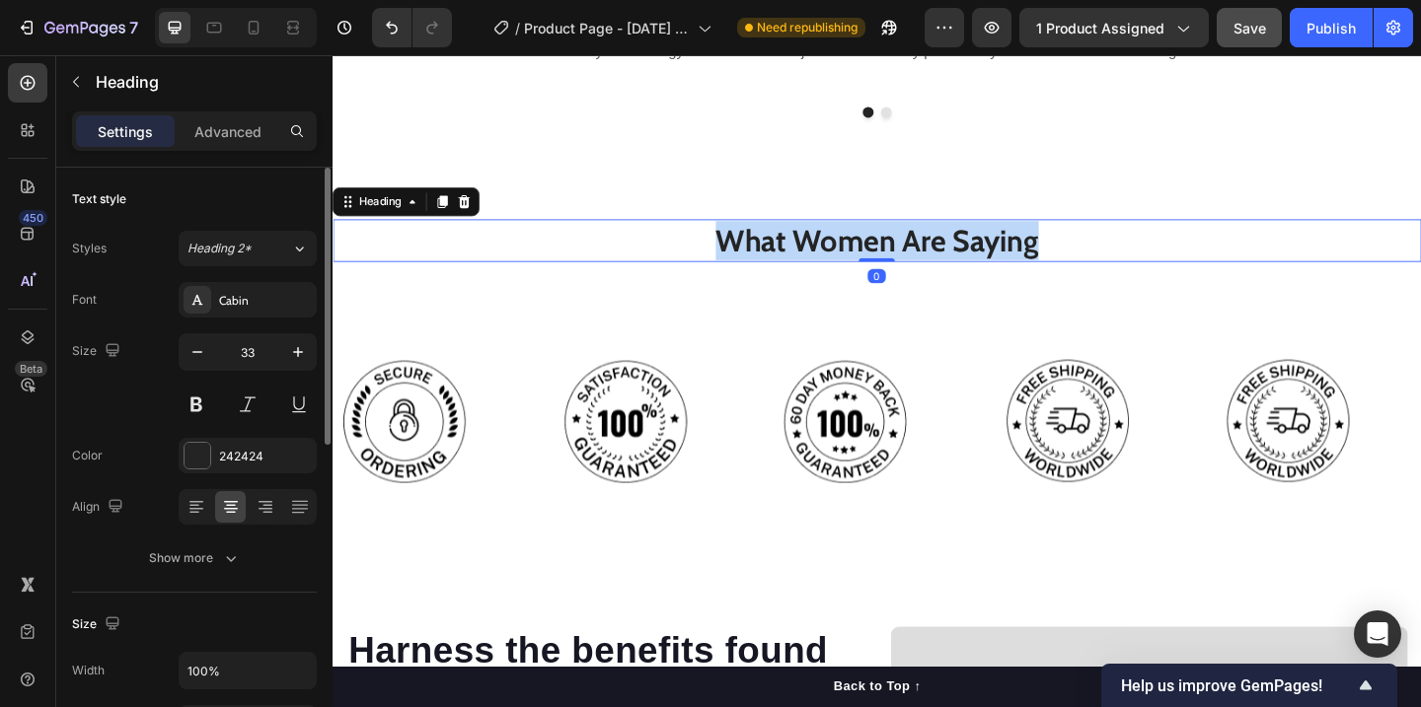
click at [921, 236] on p "What Women Are Saying" at bounding box center [924, 257] width 1180 height 42
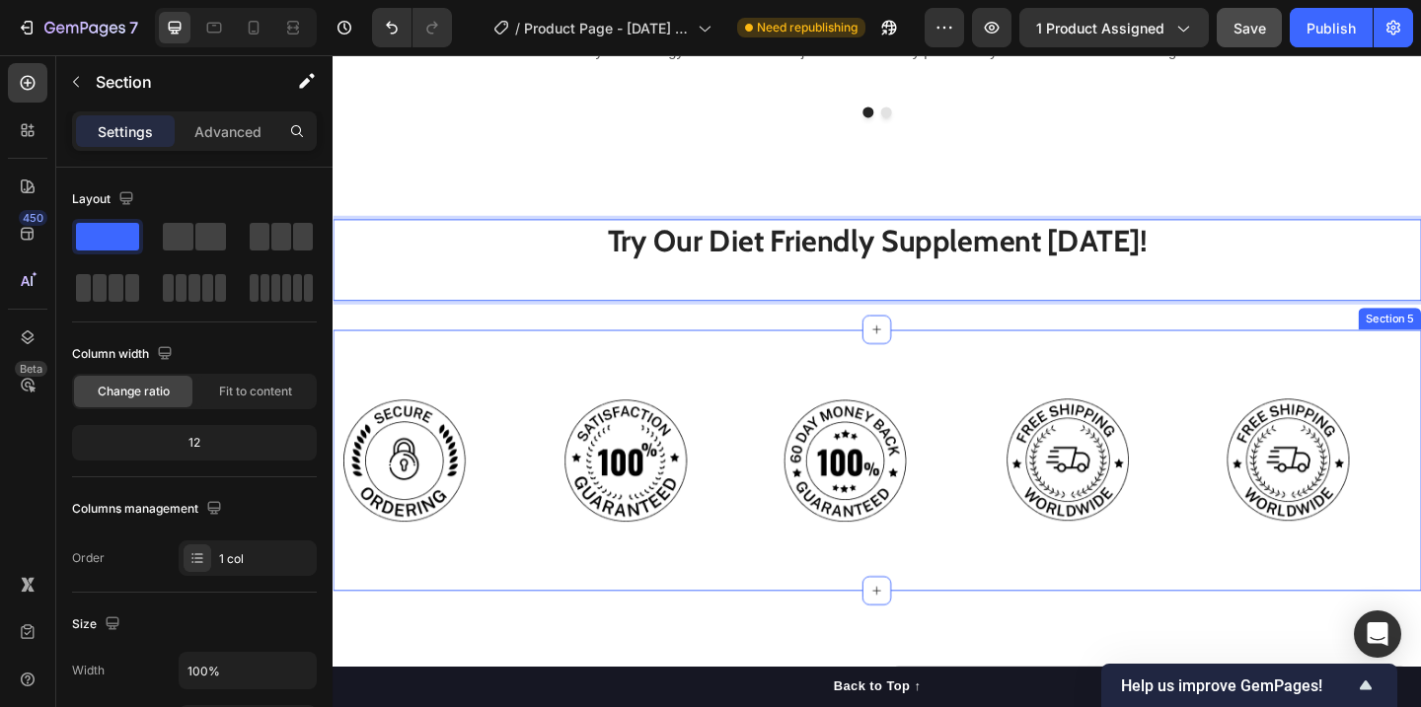
click at [1149, 354] on div "Image Image Image Image Image Row Section 5" at bounding box center [925, 496] width 1184 height 284
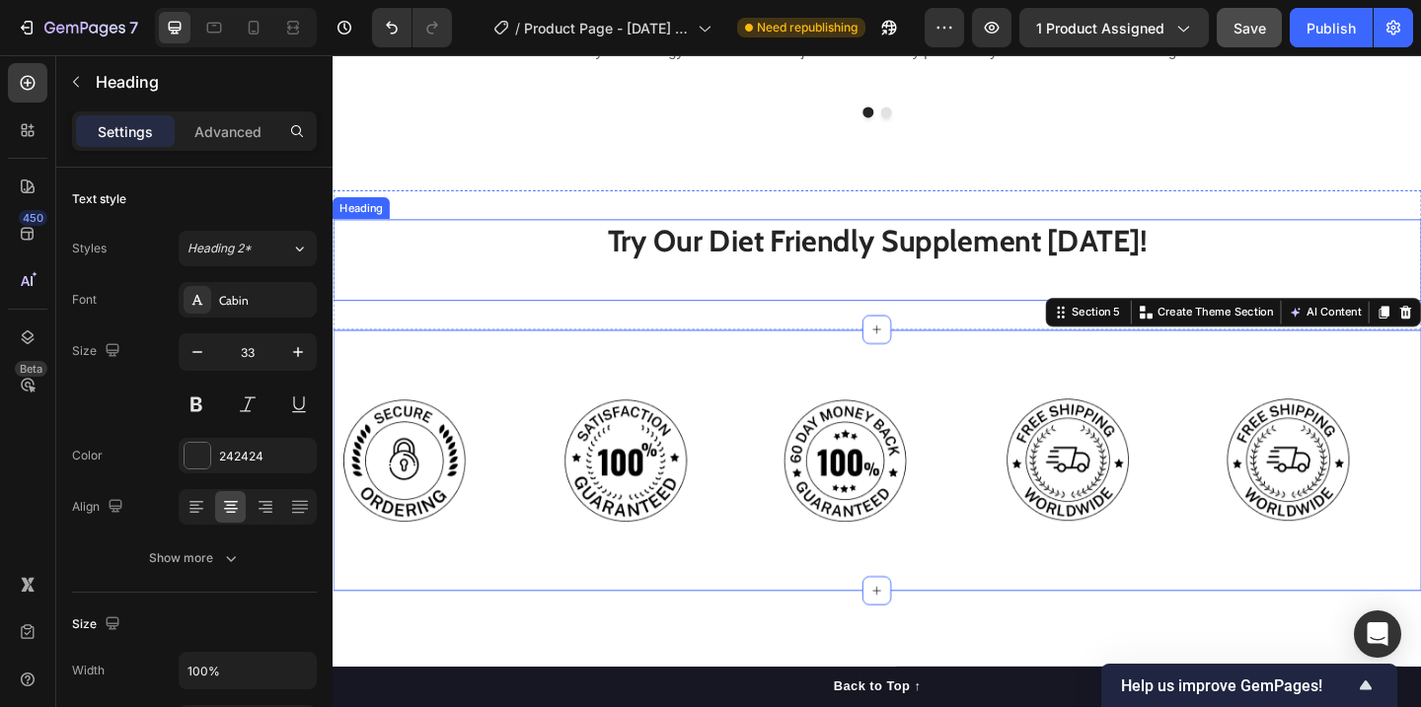
click at [1026, 288] on p "Try Our Diet Friendly Supplement [DATE]!" at bounding box center [924, 278] width 1180 height 85
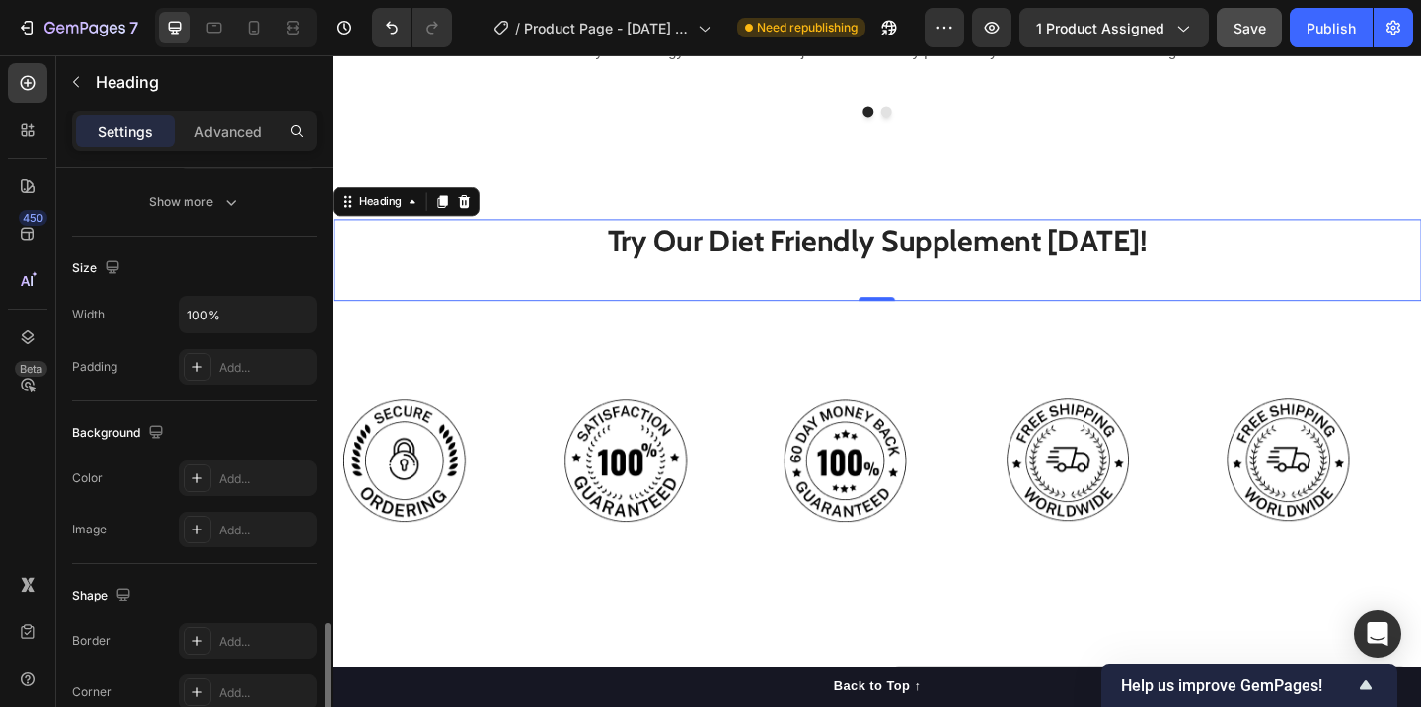
scroll to position [47, 0]
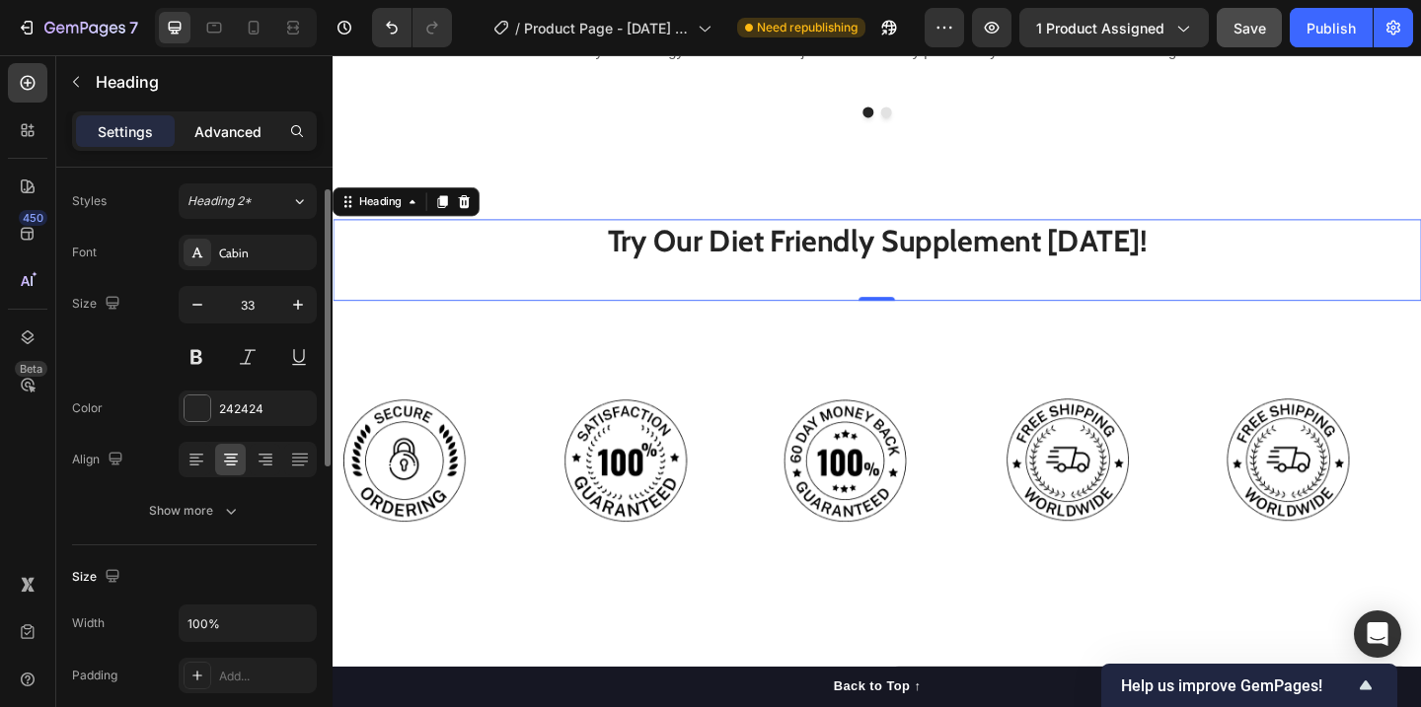
click at [241, 135] on p "Advanced" at bounding box center [227, 131] width 67 height 21
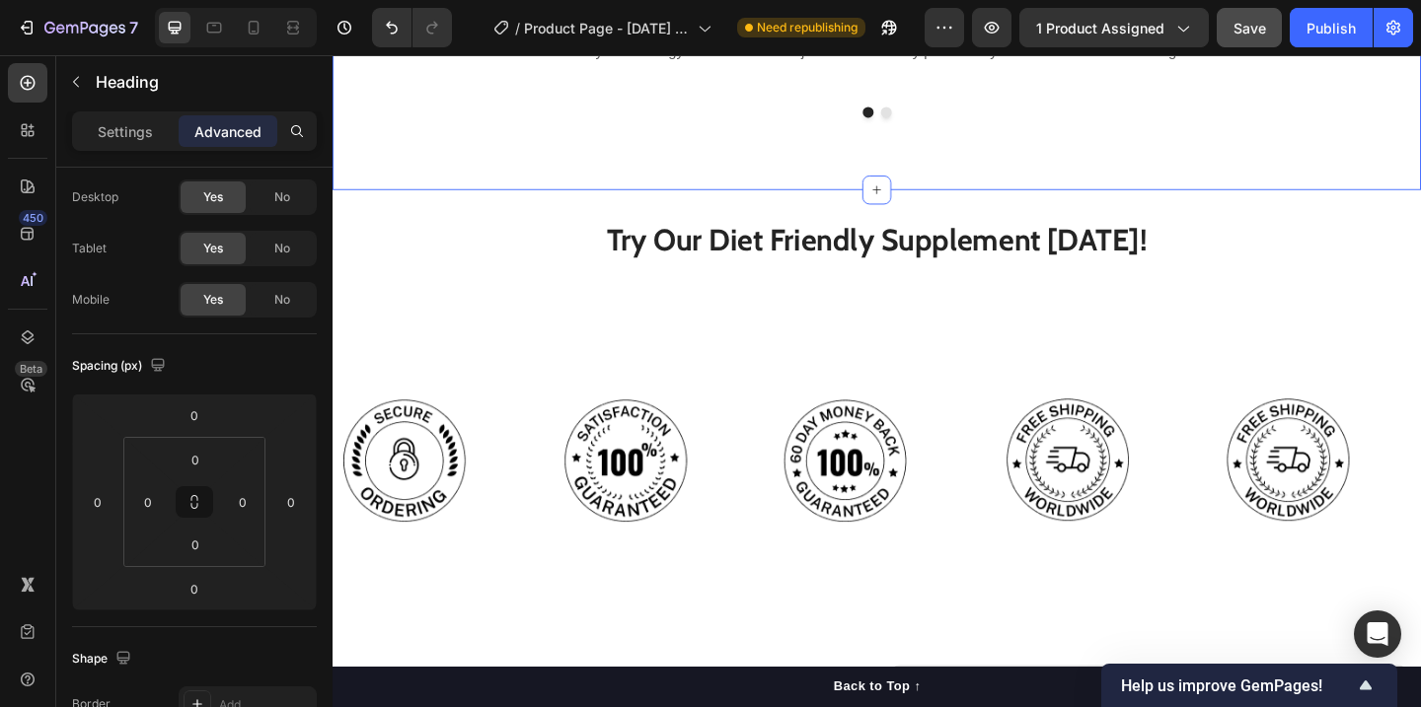
click at [1220, 105] on div "What Women Are Saying Heading Row Doubled my productivity Heading Finally – an …" at bounding box center [925, 10] width 1184 height 384
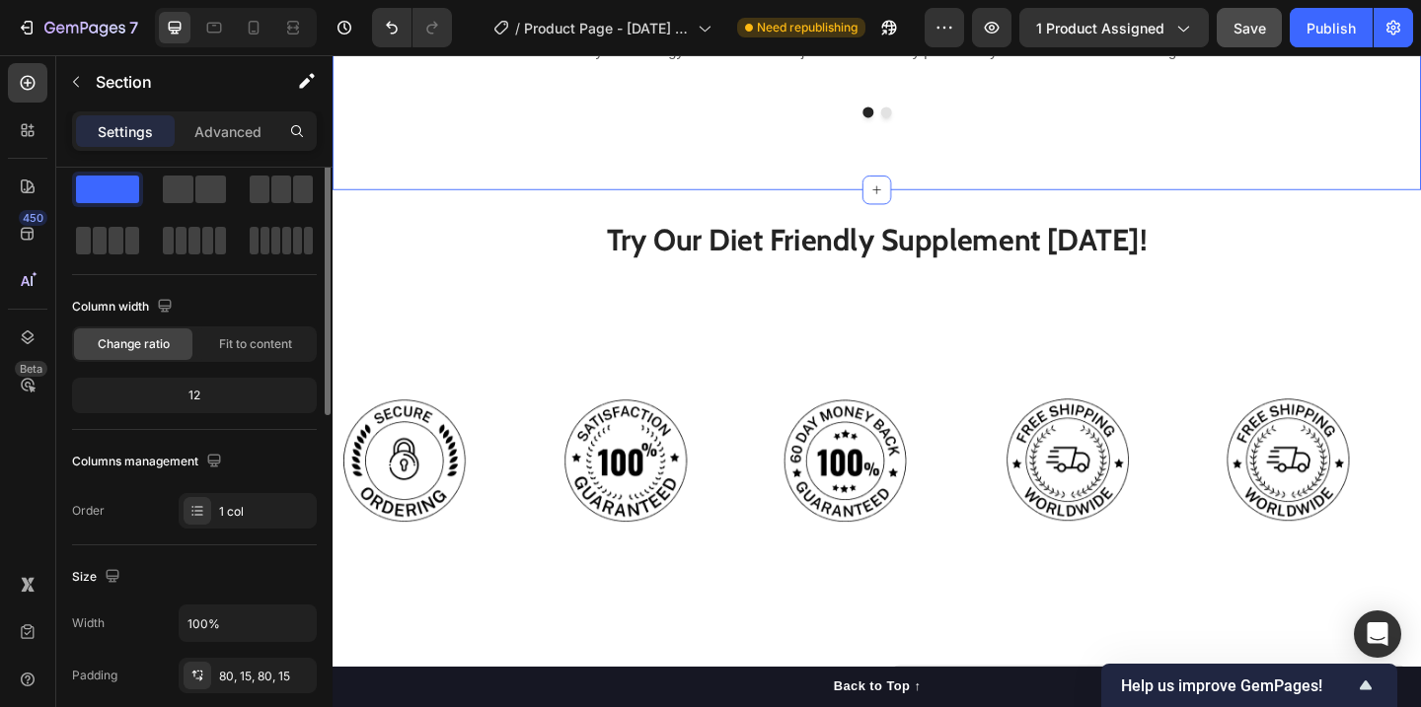
scroll to position [0, 0]
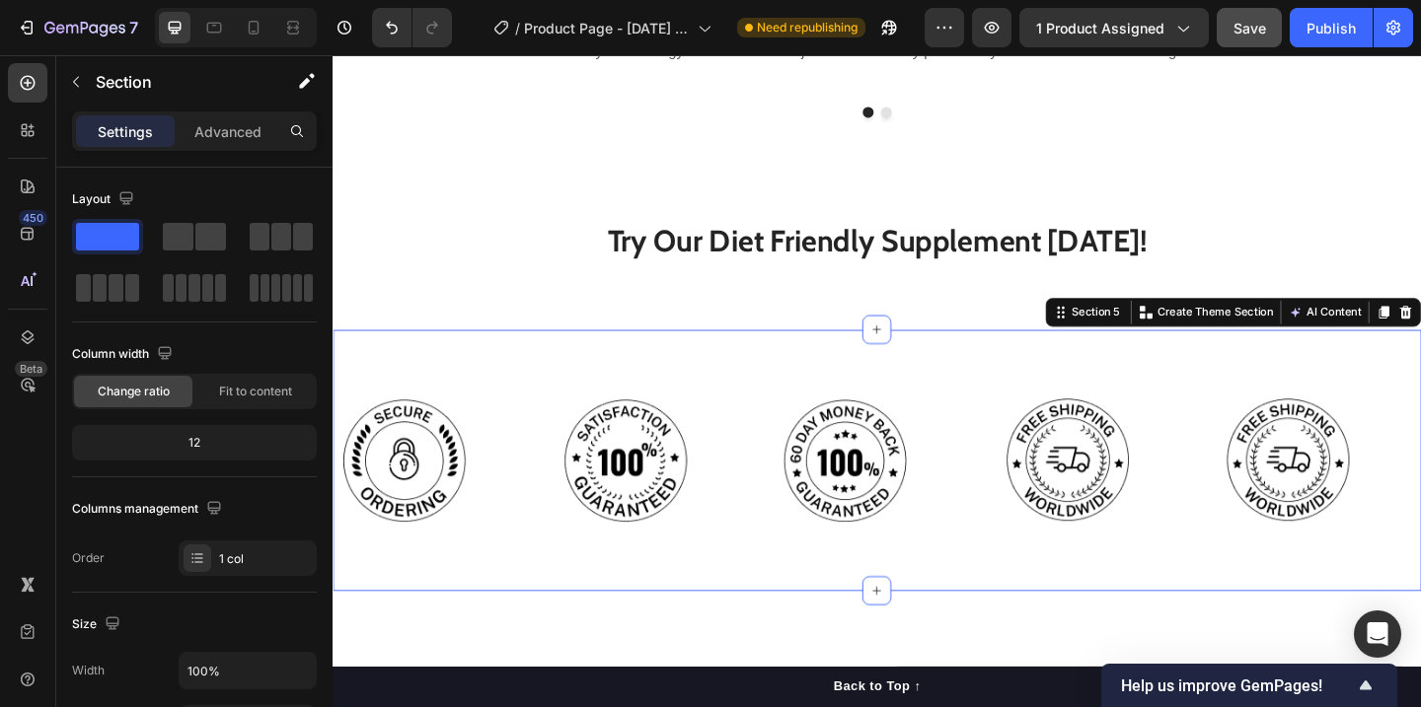
click at [1192, 377] on div "Image Image Image Image Image Row Section 5 You can create reusable sections Cr…" at bounding box center [925, 496] width 1184 height 284
click at [224, 114] on div "Settings Advanced" at bounding box center [194, 130] width 245 height 39
click at [224, 123] on p "Advanced" at bounding box center [227, 131] width 67 height 21
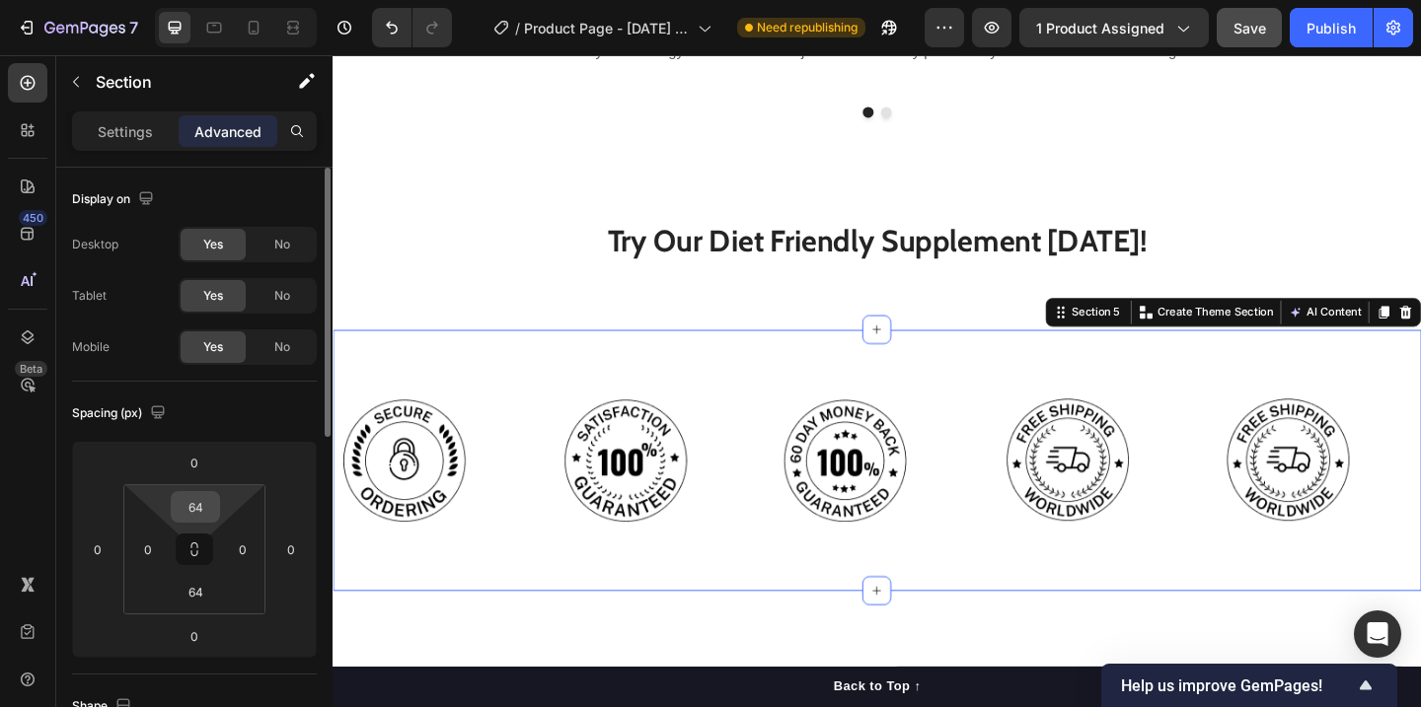
click at [199, 513] on input "64" at bounding box center [195, 507] width 39 height 30
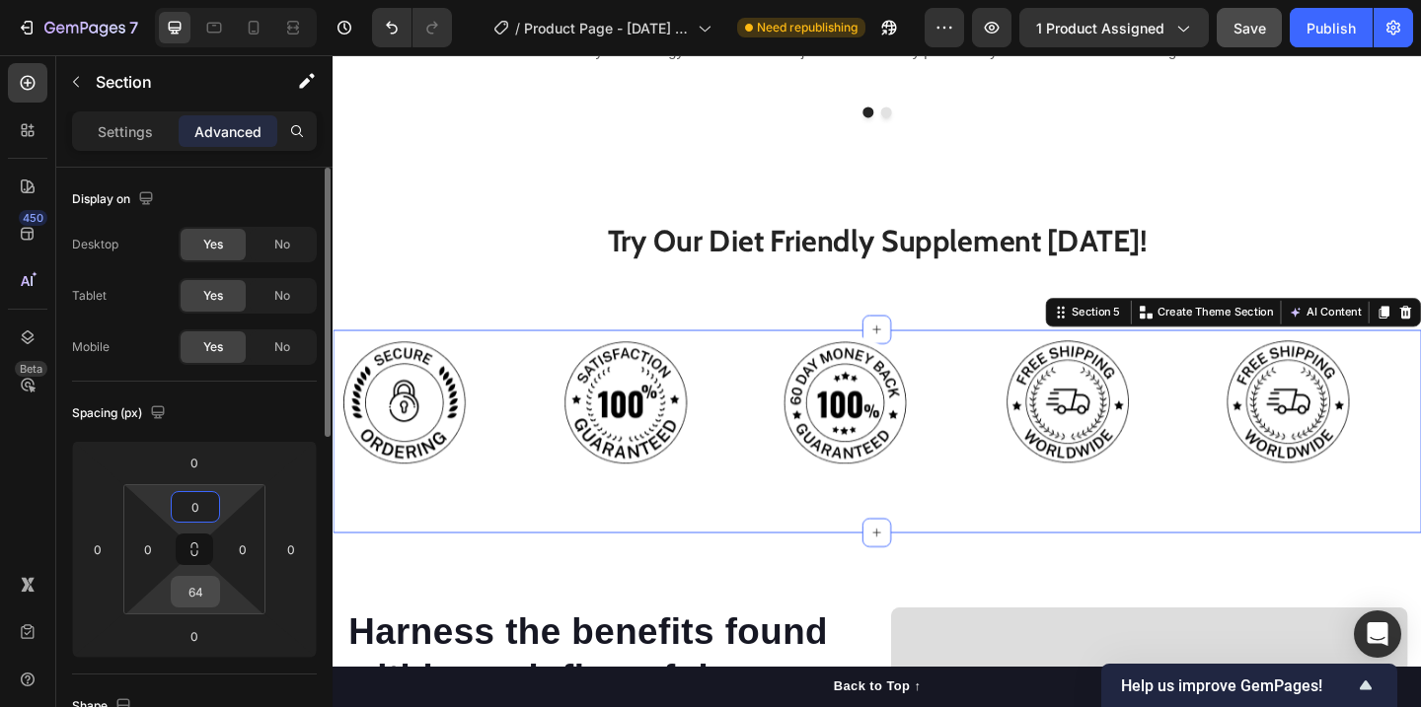
type input "0"
click at [199, 600] on input "64" at bounding box center [195, 592] width 39 height 30
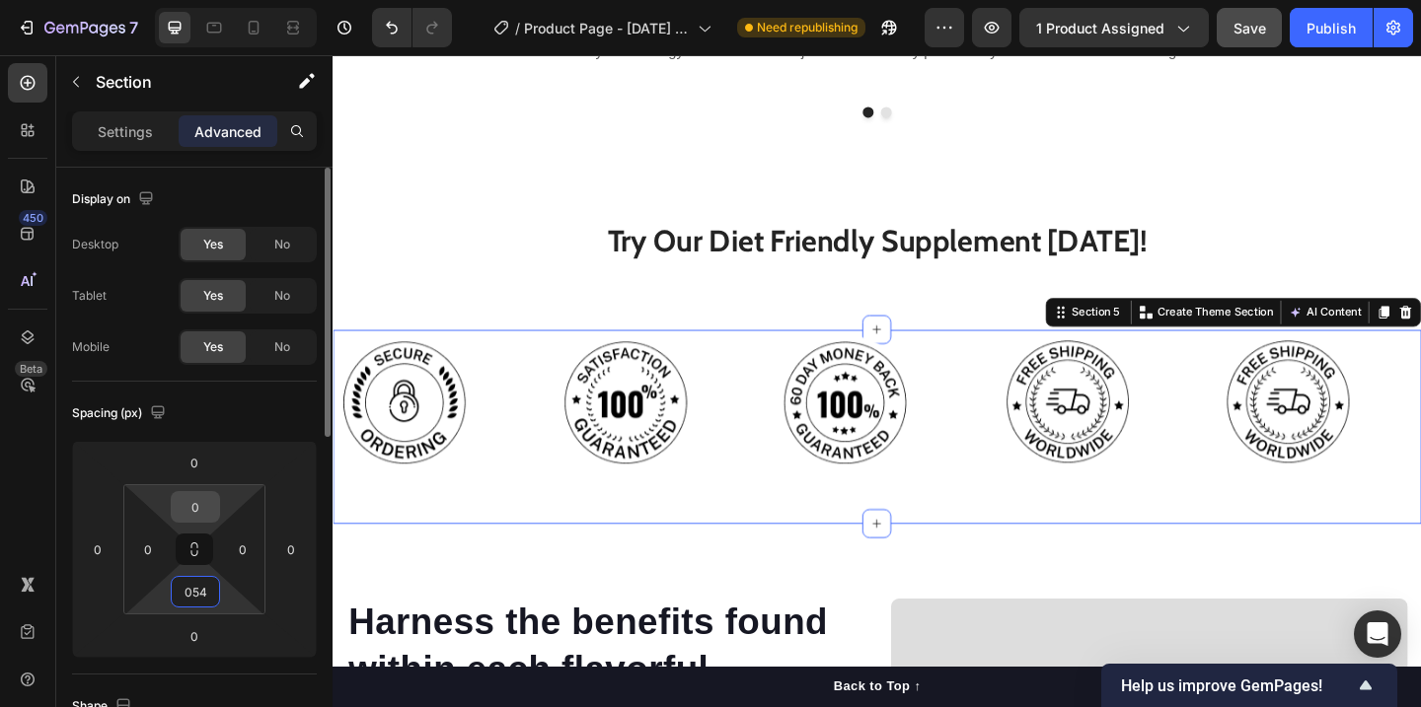
type input "54"
click at [205, 501] on input "0" at bounding box center [195, 507] width 39 height 30
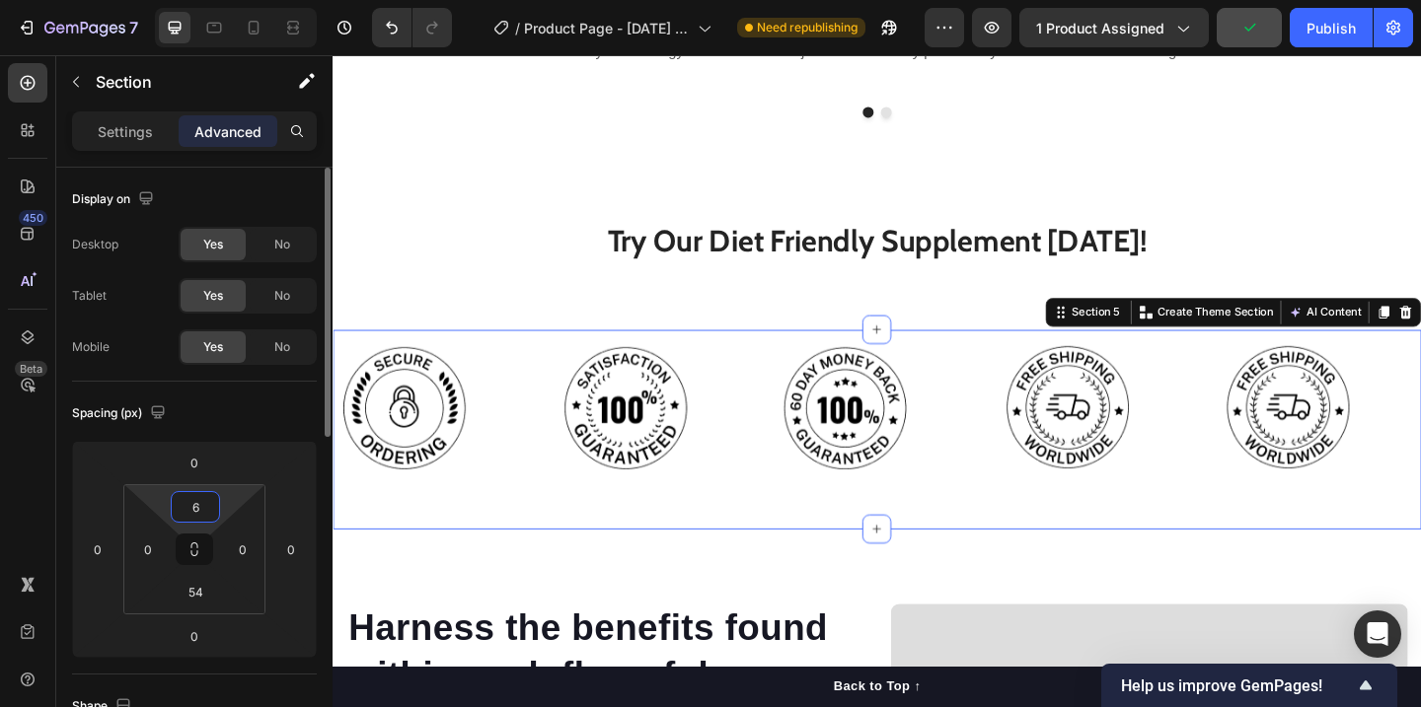
type input "64"
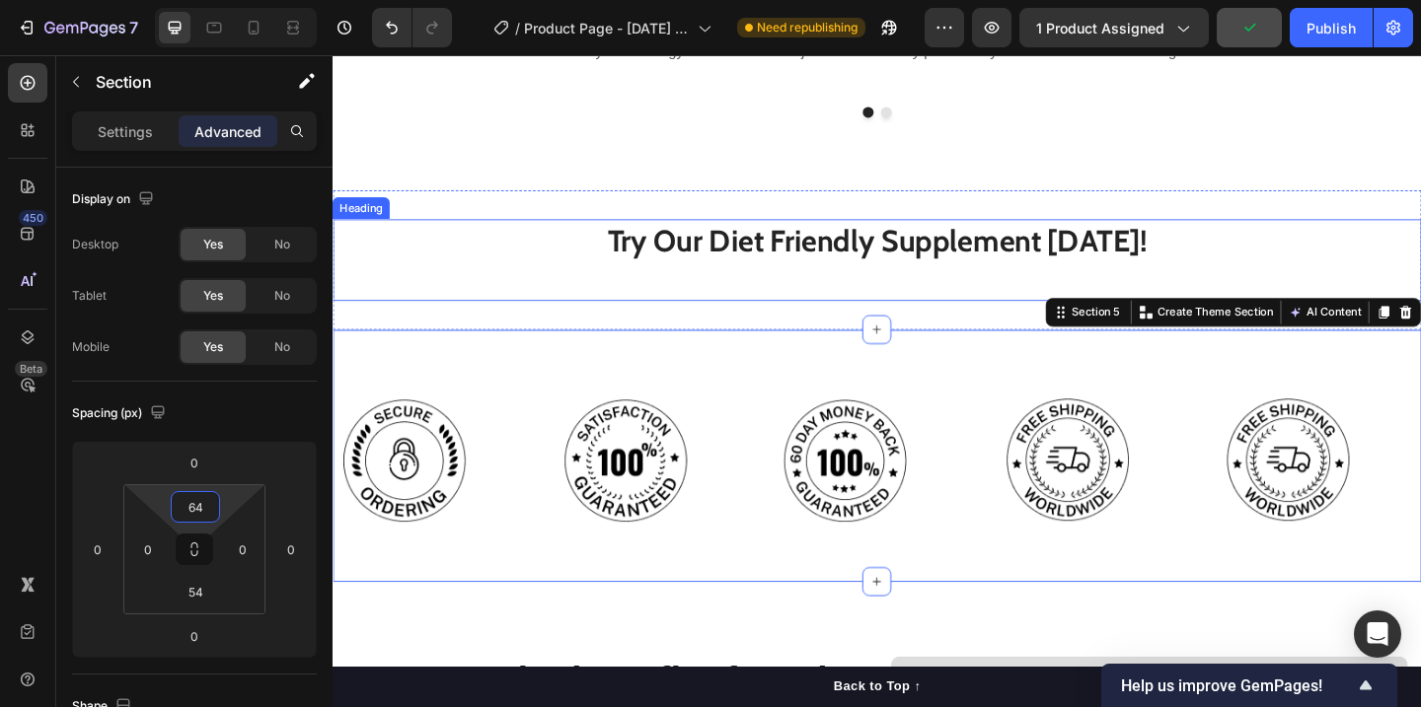
click at [1121, 241] on h2 "Try Our Diet Friendly Supplement [DATE]!" at bounding box center [925, 278] width 1184 height 89
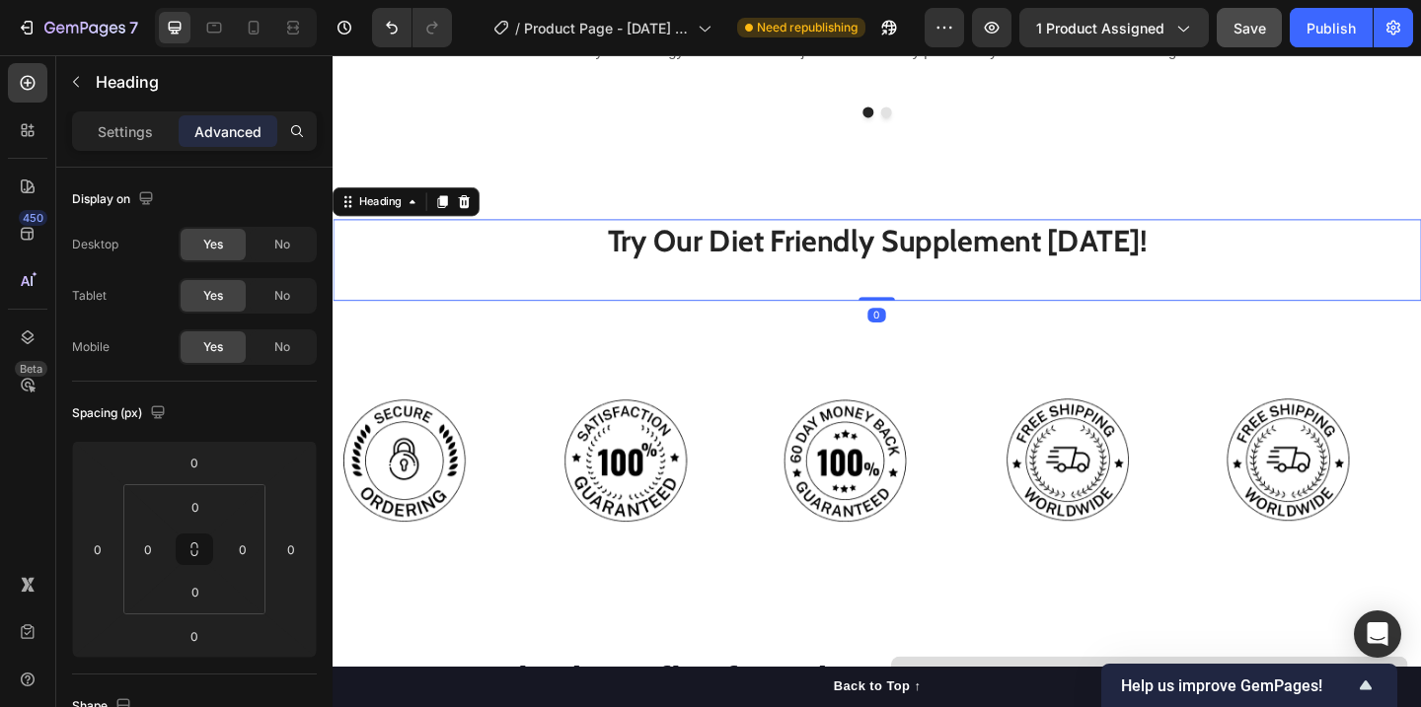
click at [1004, 266] on h2 "Try Our Diet Friendly Supplement [DATE]!" at bounding box center [925, 278] width 1184 height 89
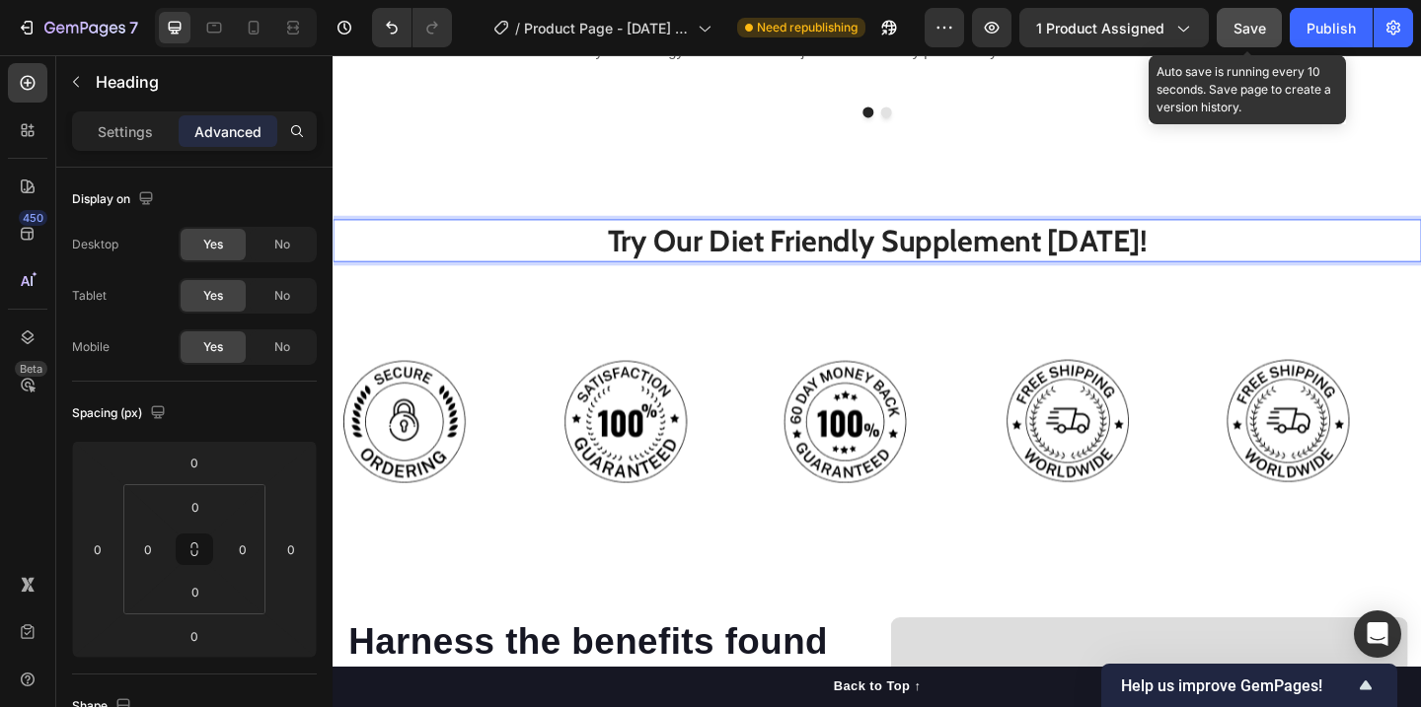
click at [1274, 19] on button "Save" at bounding box center [1249, 27] width 65 height 39
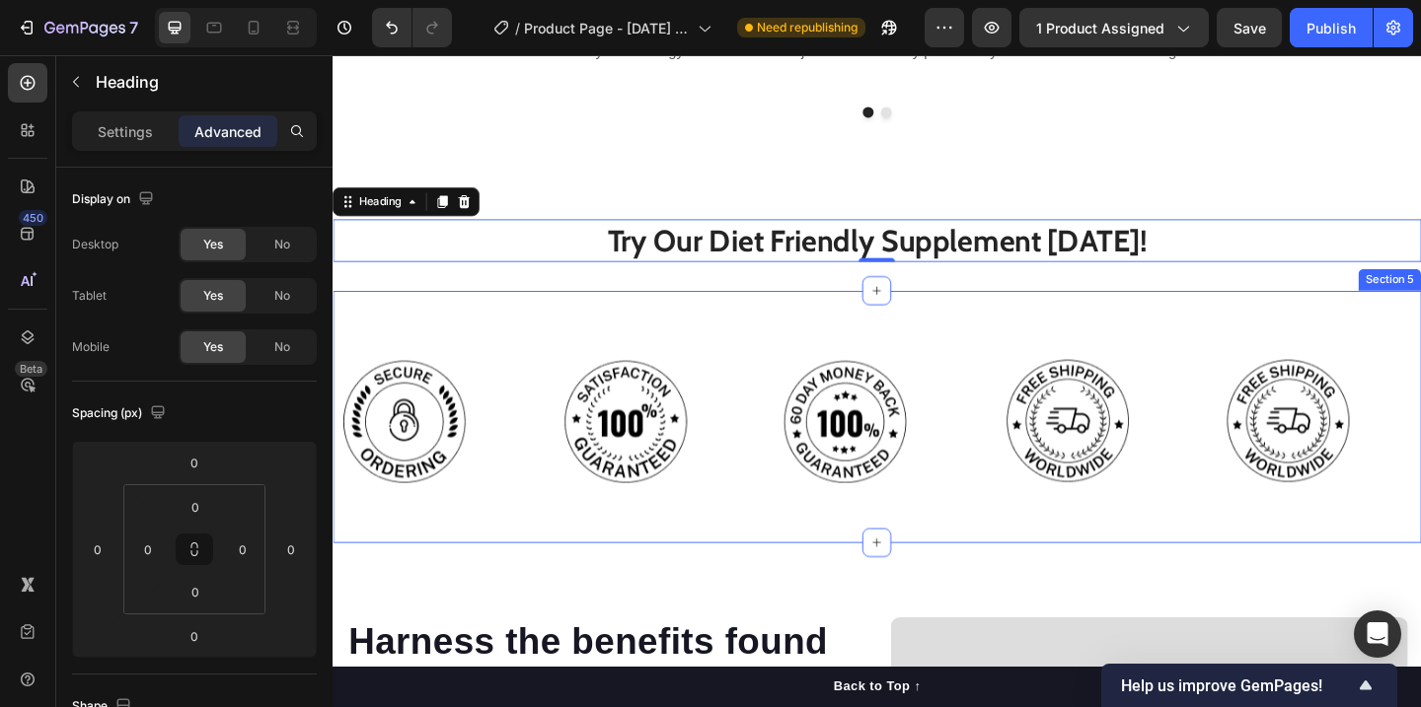
click at [1037, 314] on div "Image Image Image Image Image Row Section 5" at bounding box center [925, 449] width 1184 height 274
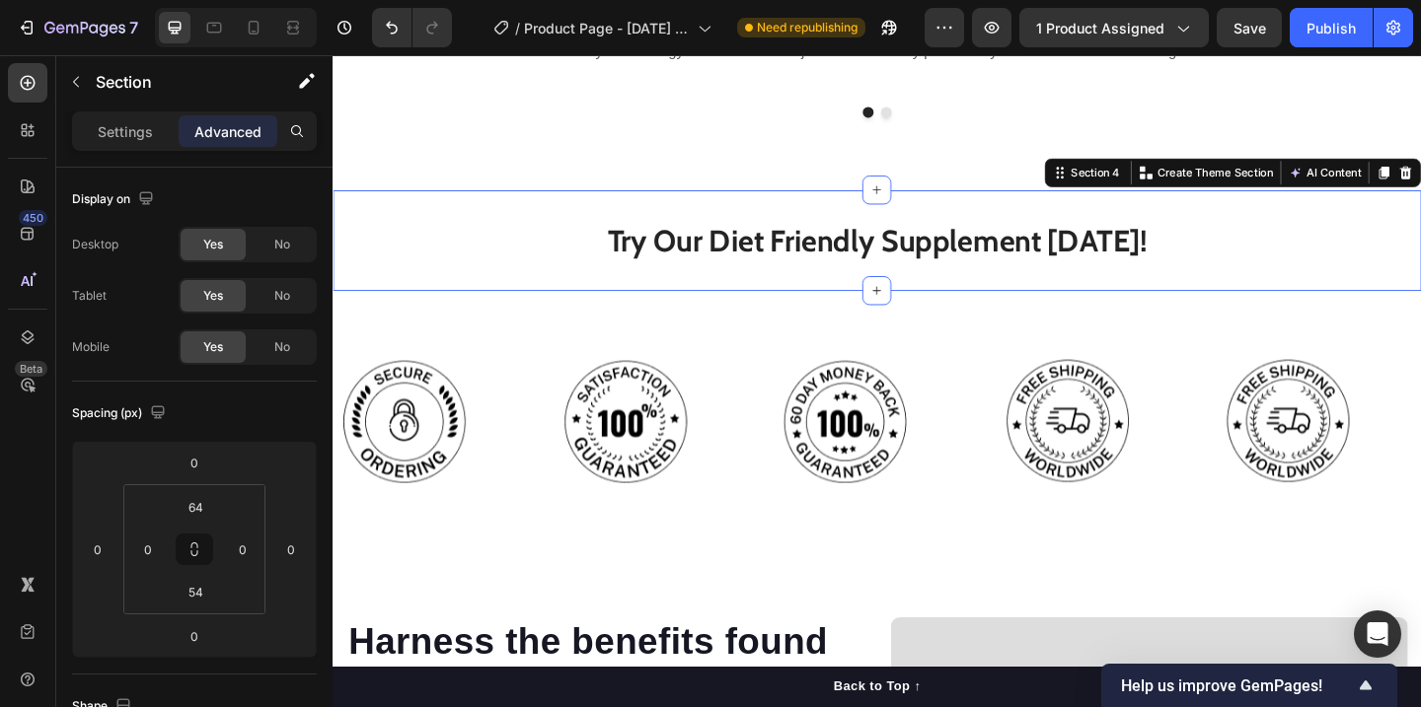
click at [1040, 267] on div "Try Our Diet Friendly Supplement Today! Heading Section 4 You can create reusab…" at bounding box center [925, 257] width 1184 height 110
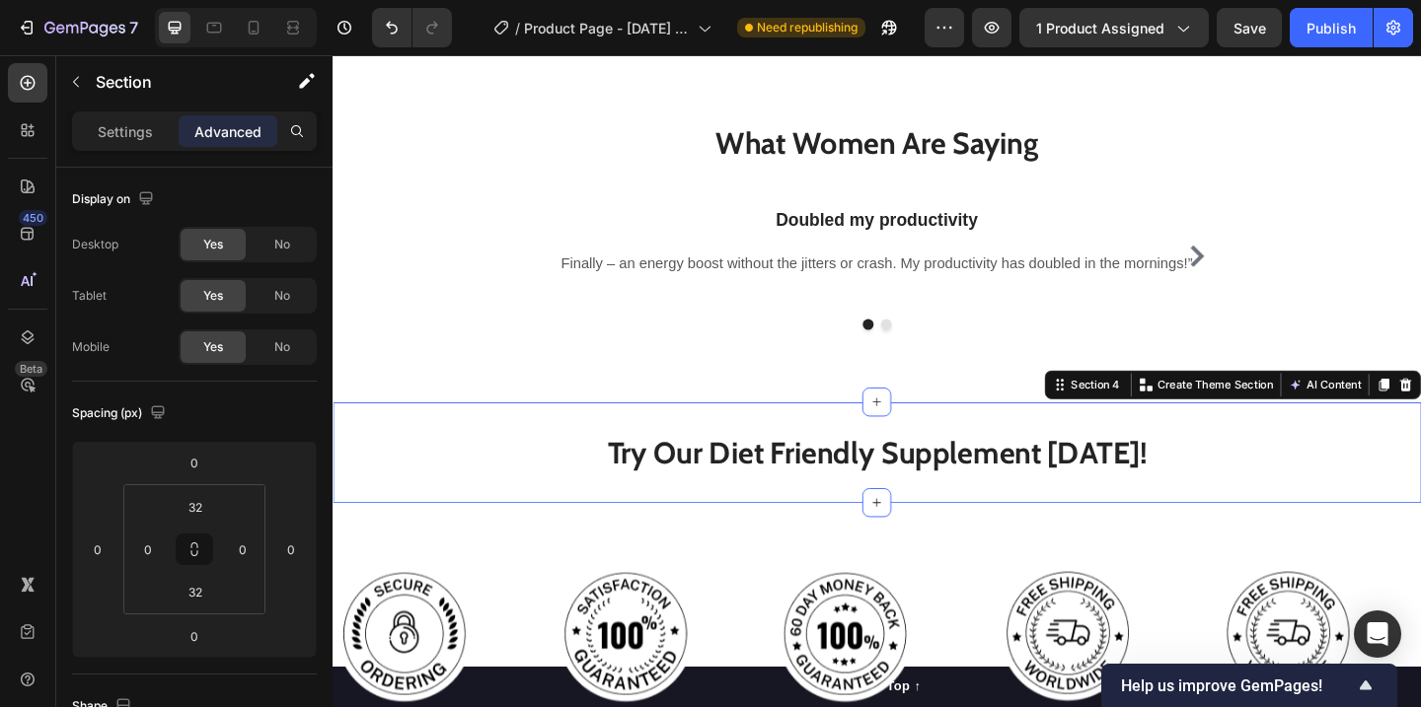
scroll to position [1615, 0]
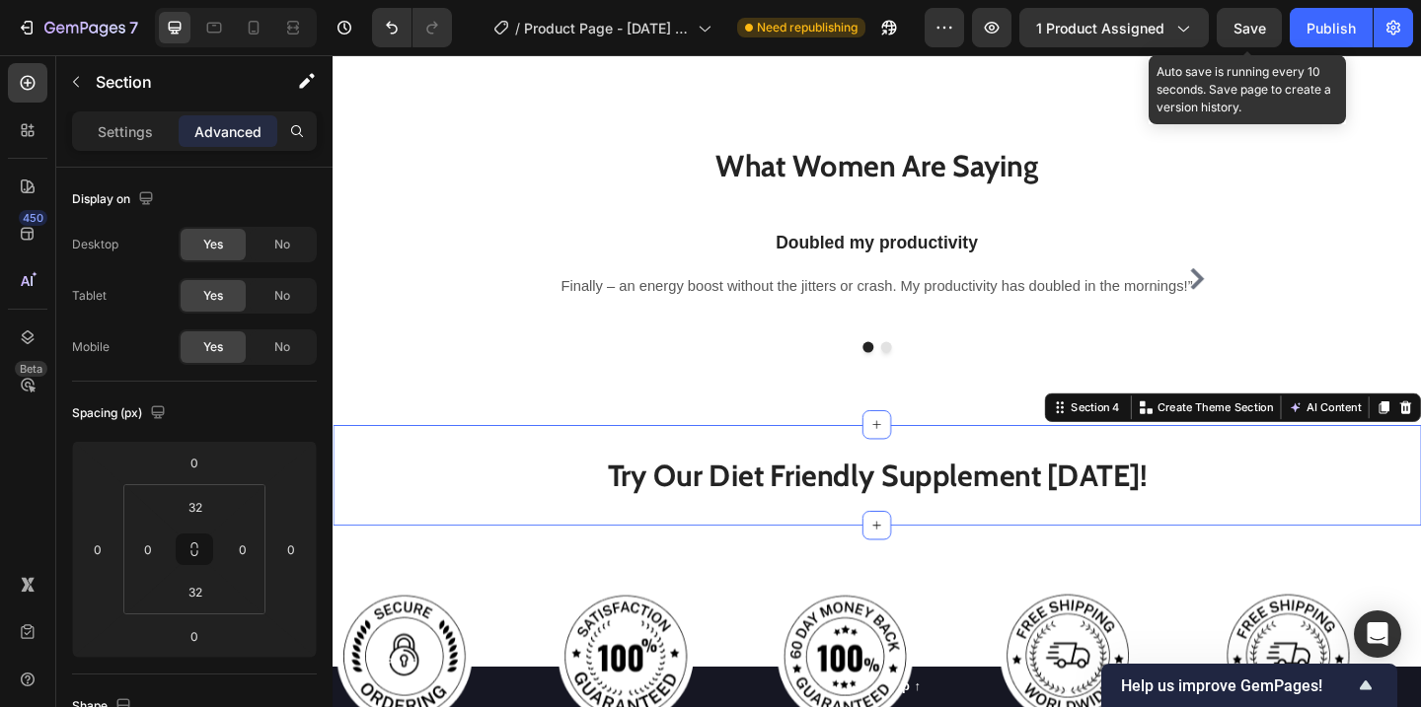
click at [1258, 36] on span "Save" at bounding box center [1249, 28] width 33 height 17
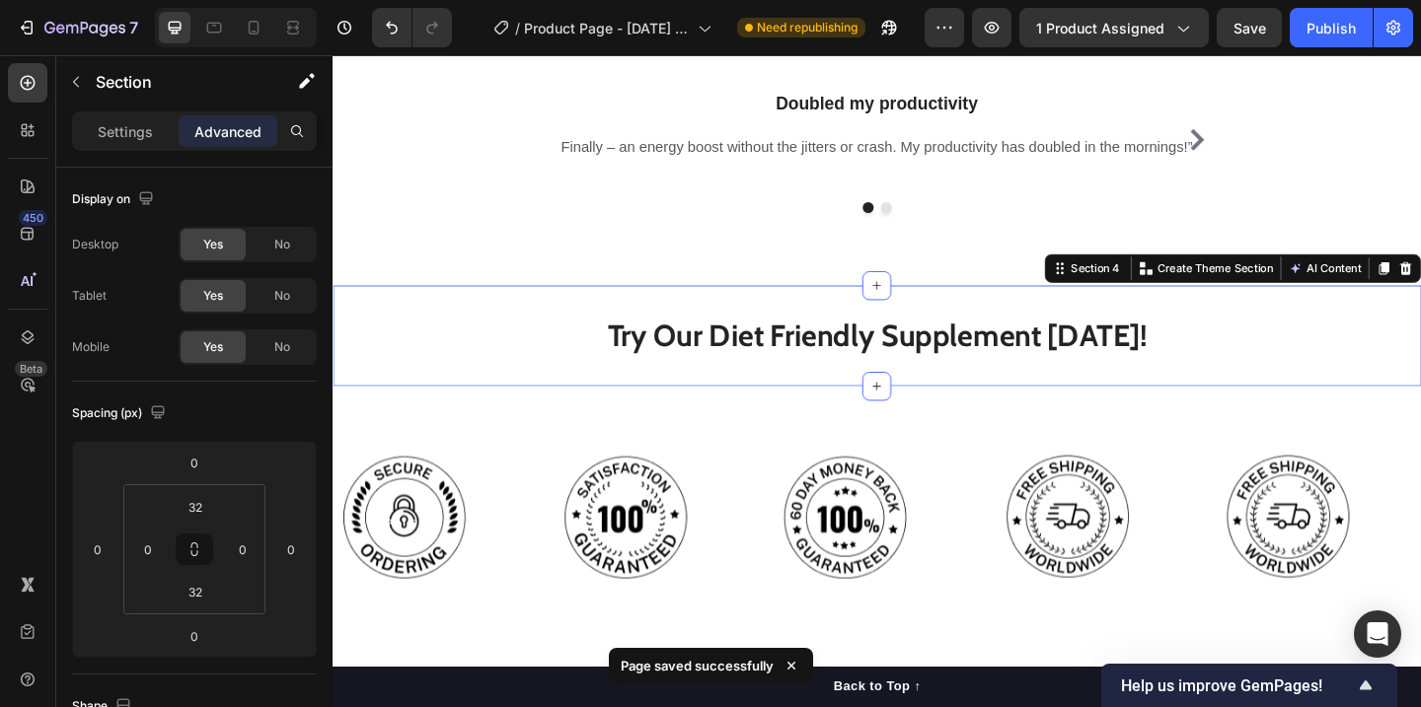
scroll to position [1937, 0]
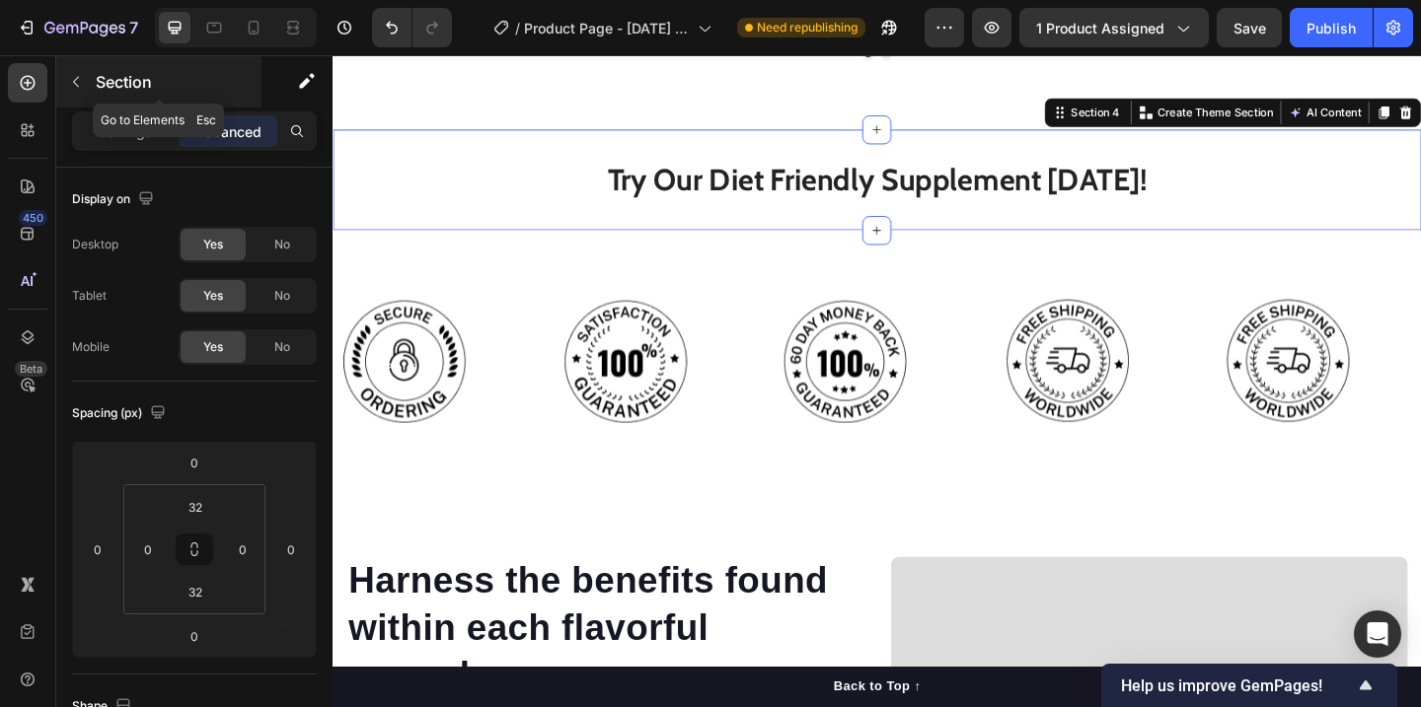
click at [84, 96] on button "button" at bounding box center [76, 82] width 32 height 32
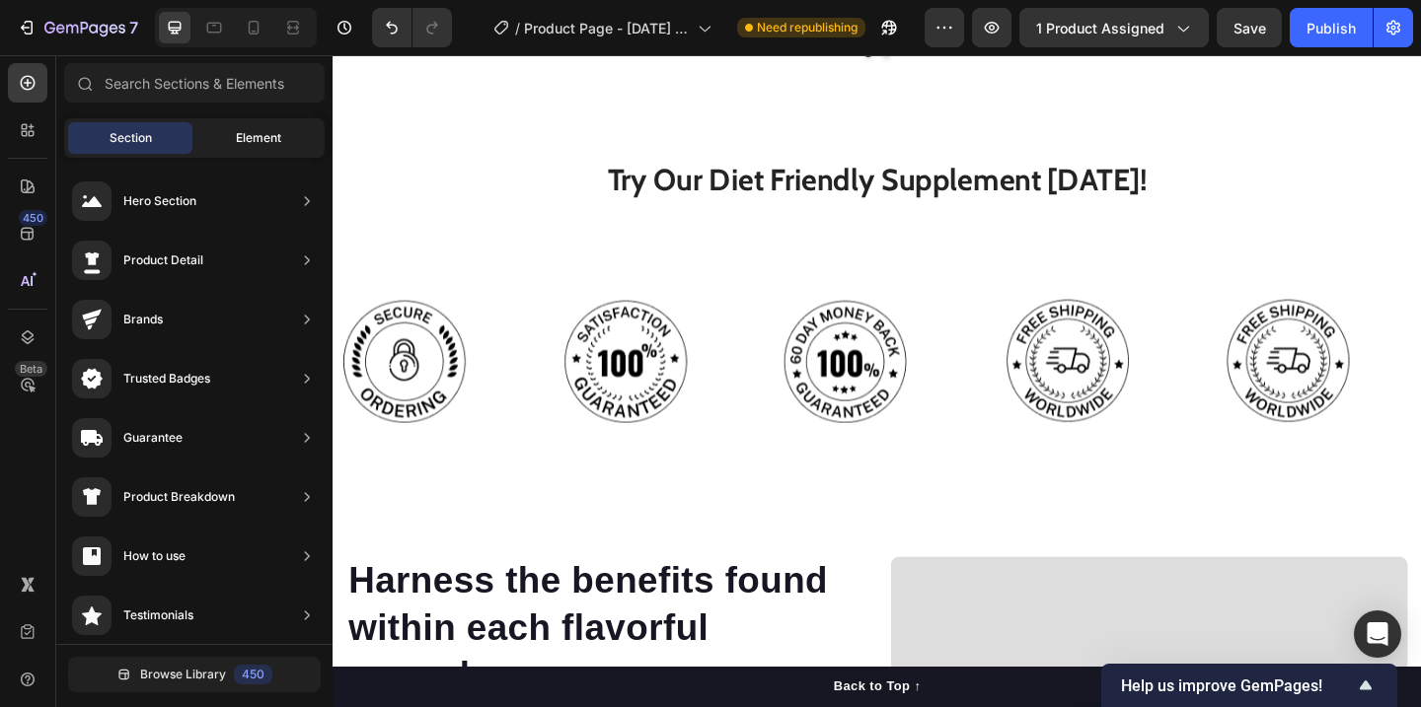
click at [246, 137] on span "Element" at bounding box center [258, 138] width 45 height 18
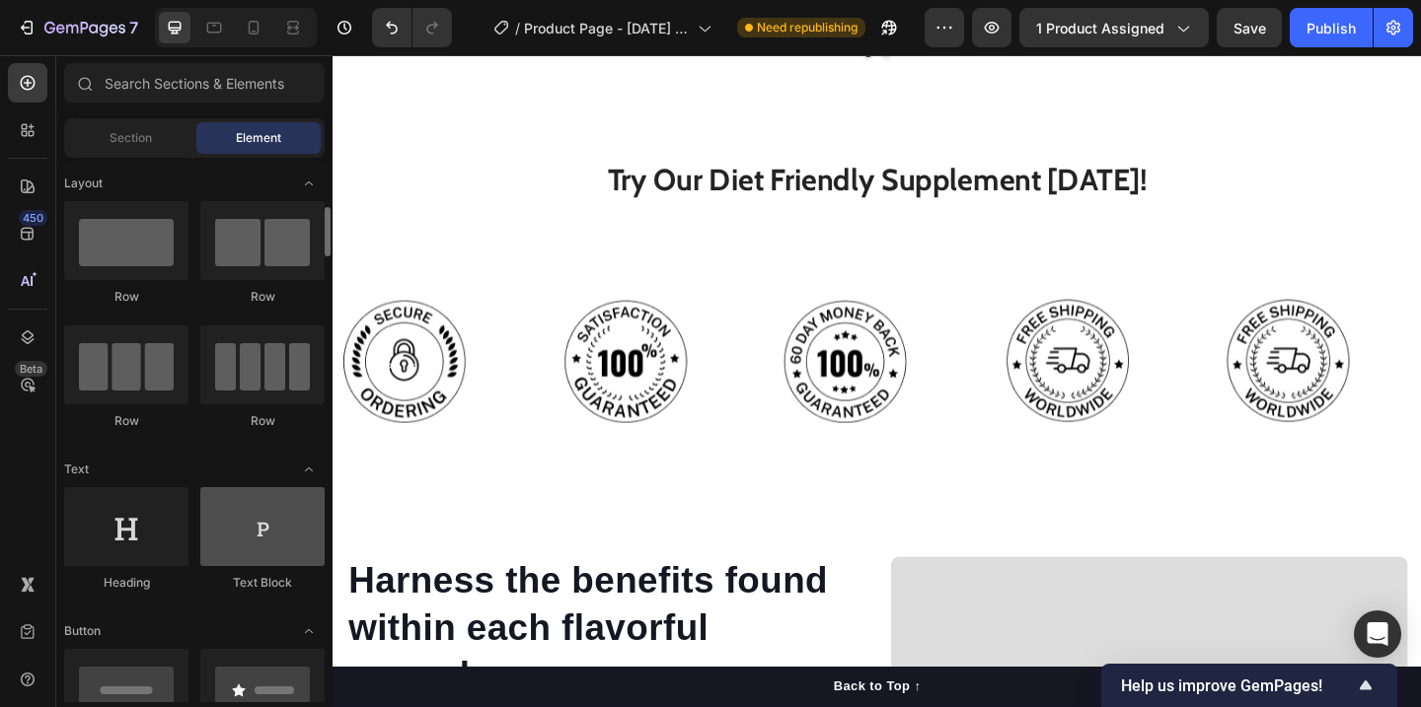
scroll to position [104, 0]
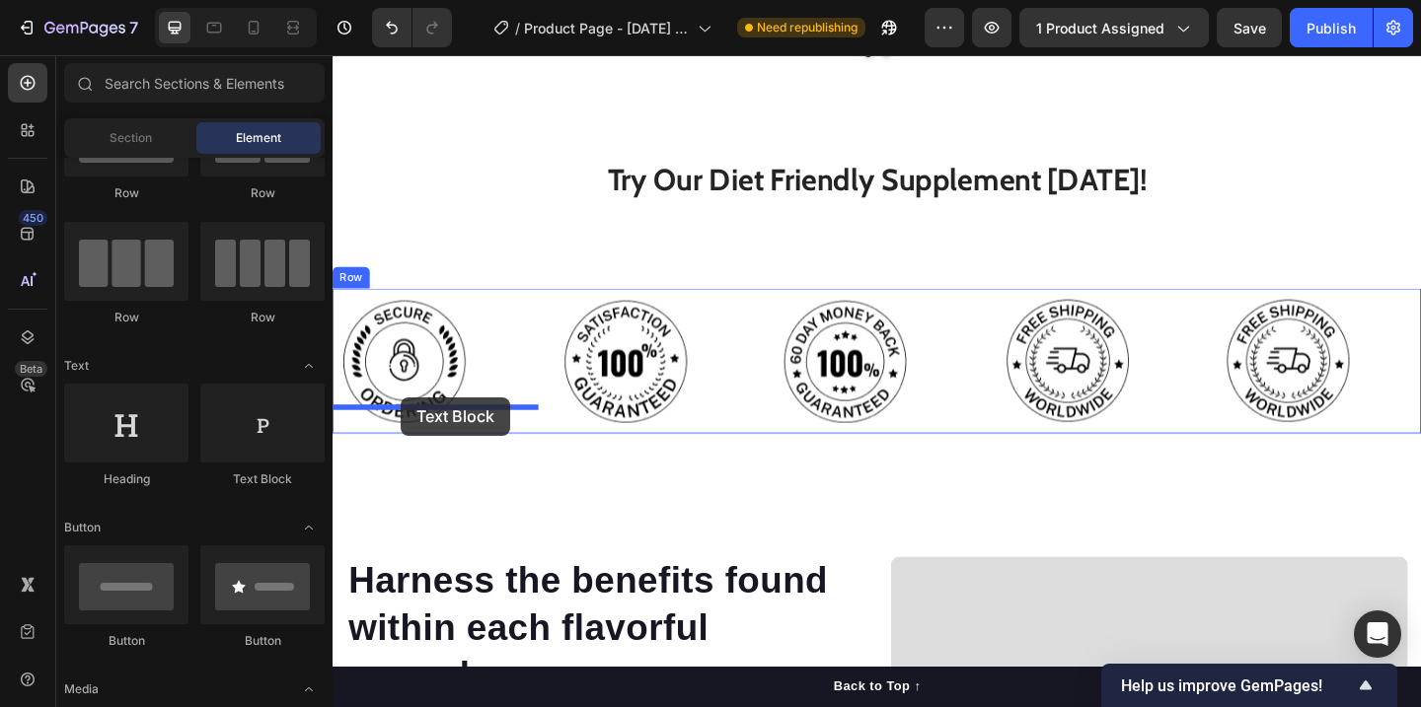
drag, startPoint x: 602, startPoint y: 536, endPoint x: 401, endPoint y: 427, distance: 228.7
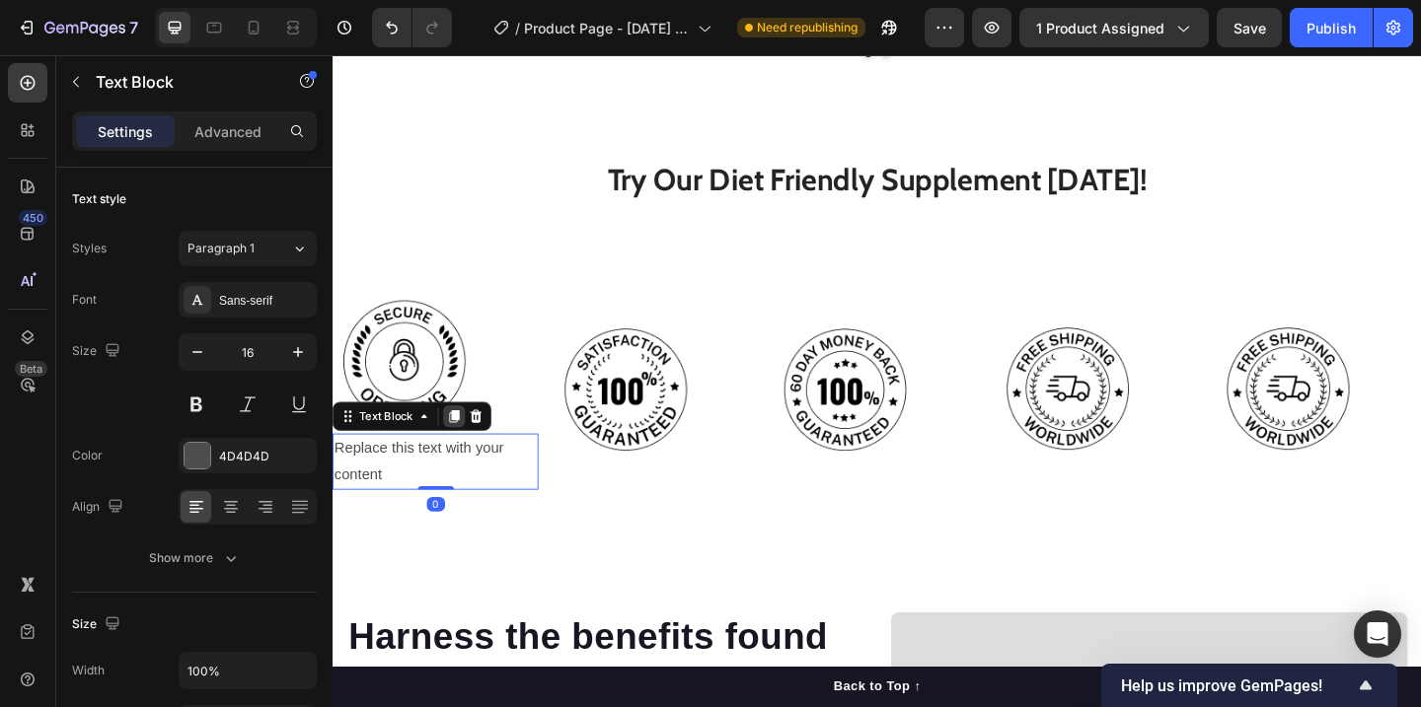
click at [467, 441] on icon at bounding box center [465, 448] width 11 height 14
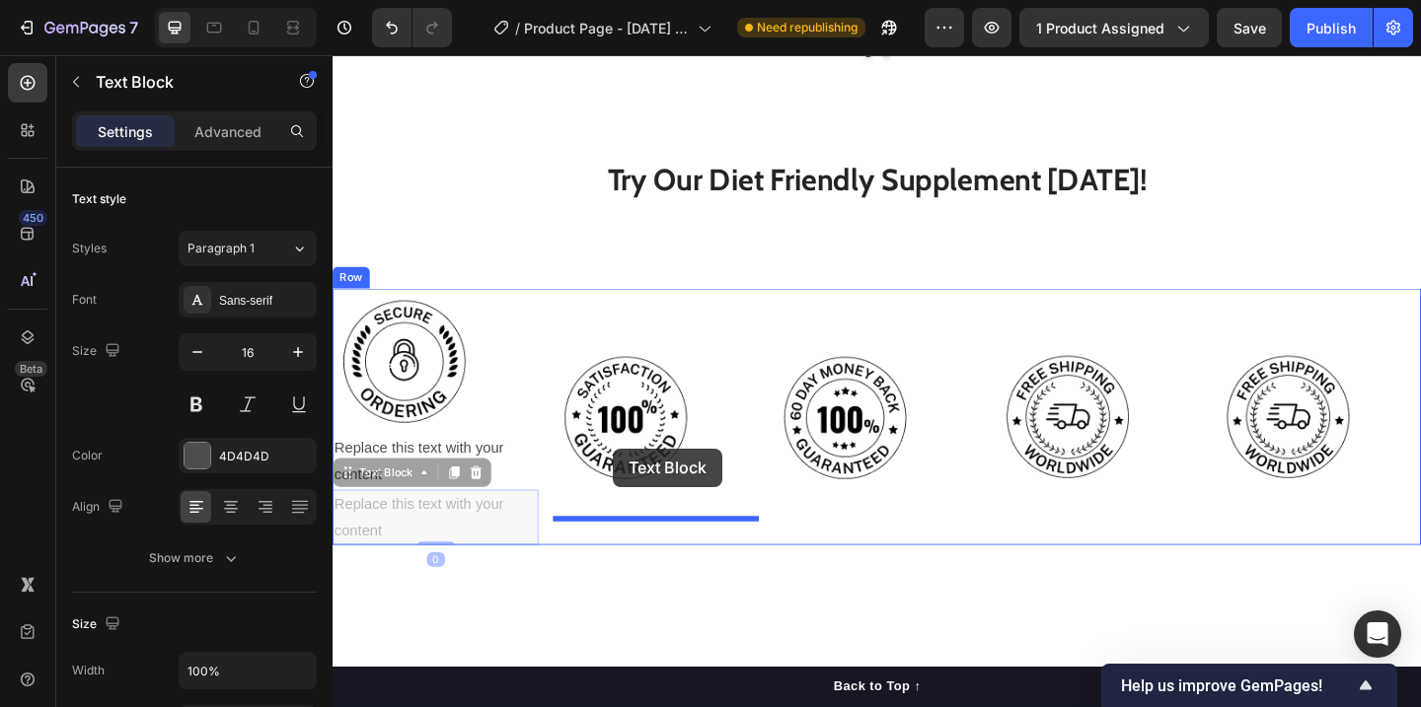
drag, startPoint x: 350, startPoint y: 485, endPoint x: 637, endPoint y: 483, distance: 287.1
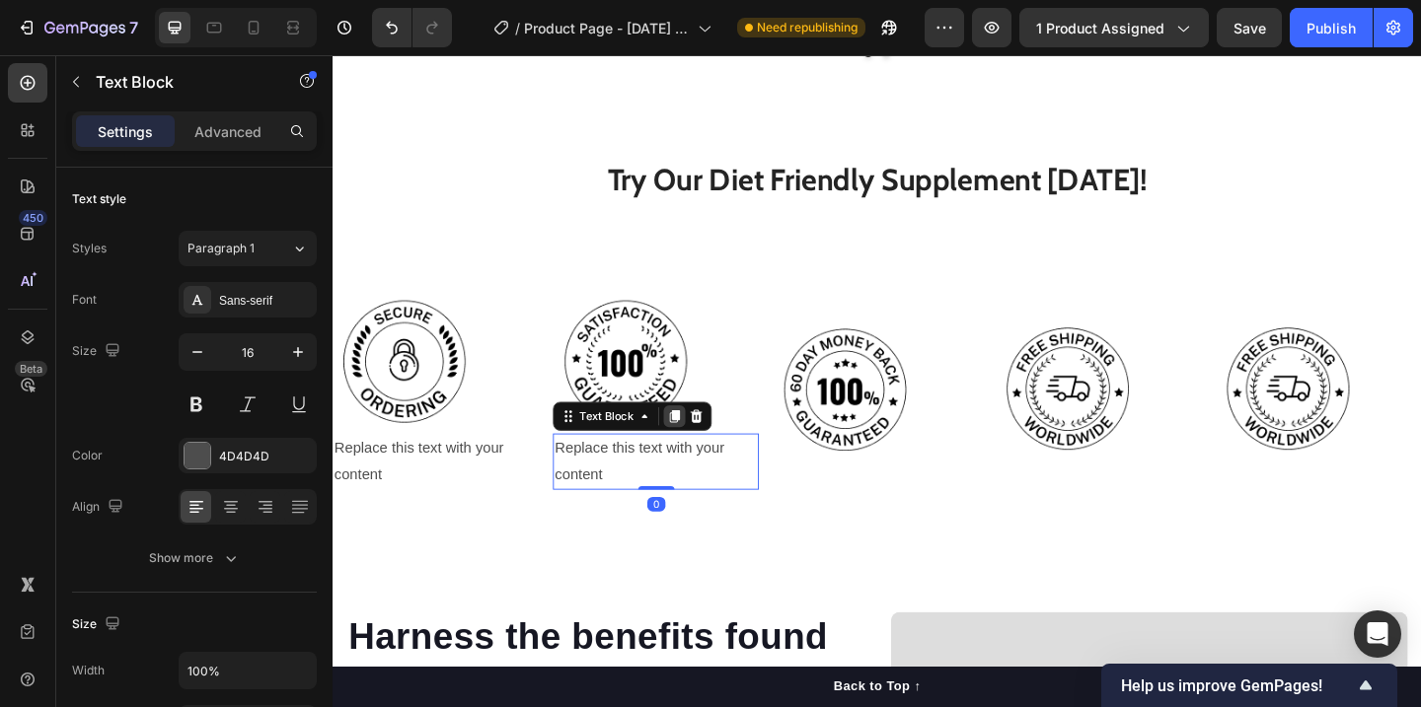
click at [708, 441] on icon at bounding box center [705, 448] width 11 height 14
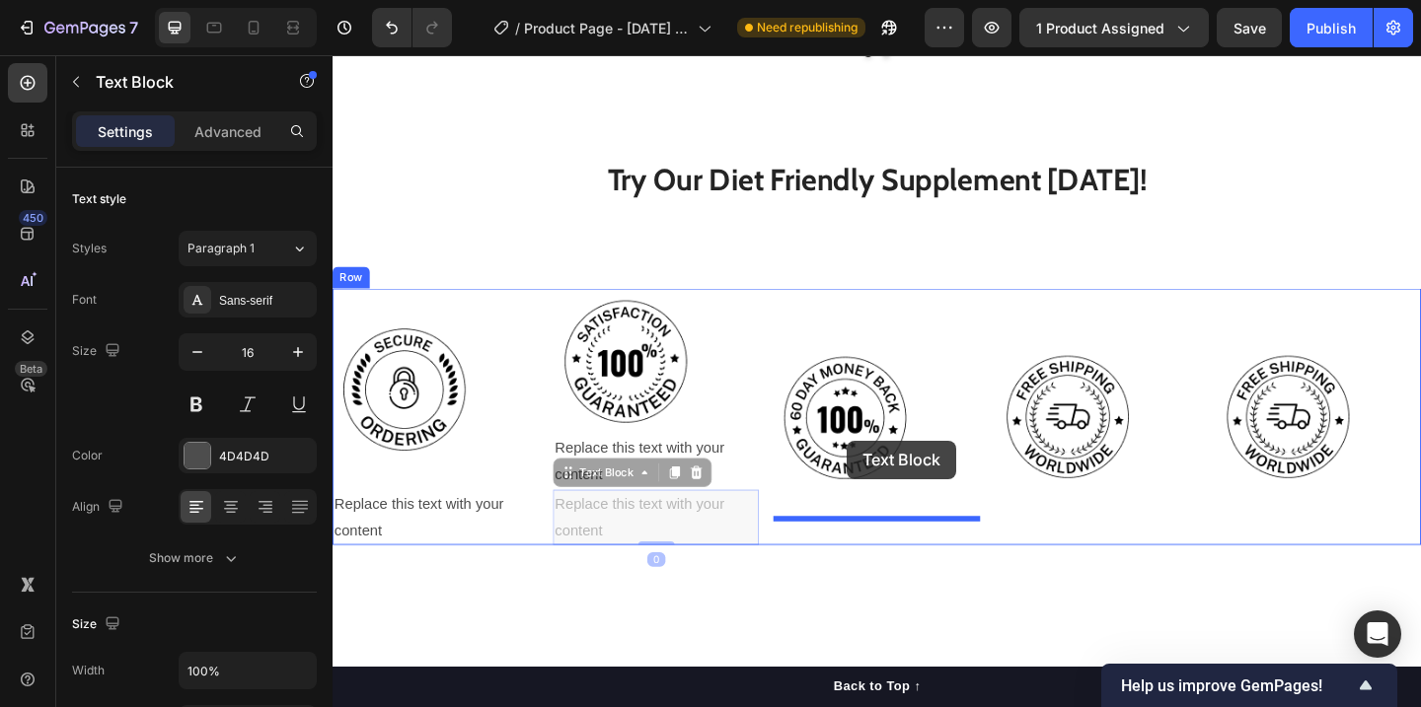
drag, startPoint x: 588, startPoint y: 480, endPoint x: 892, endPoint y: 475, distance: 303.9
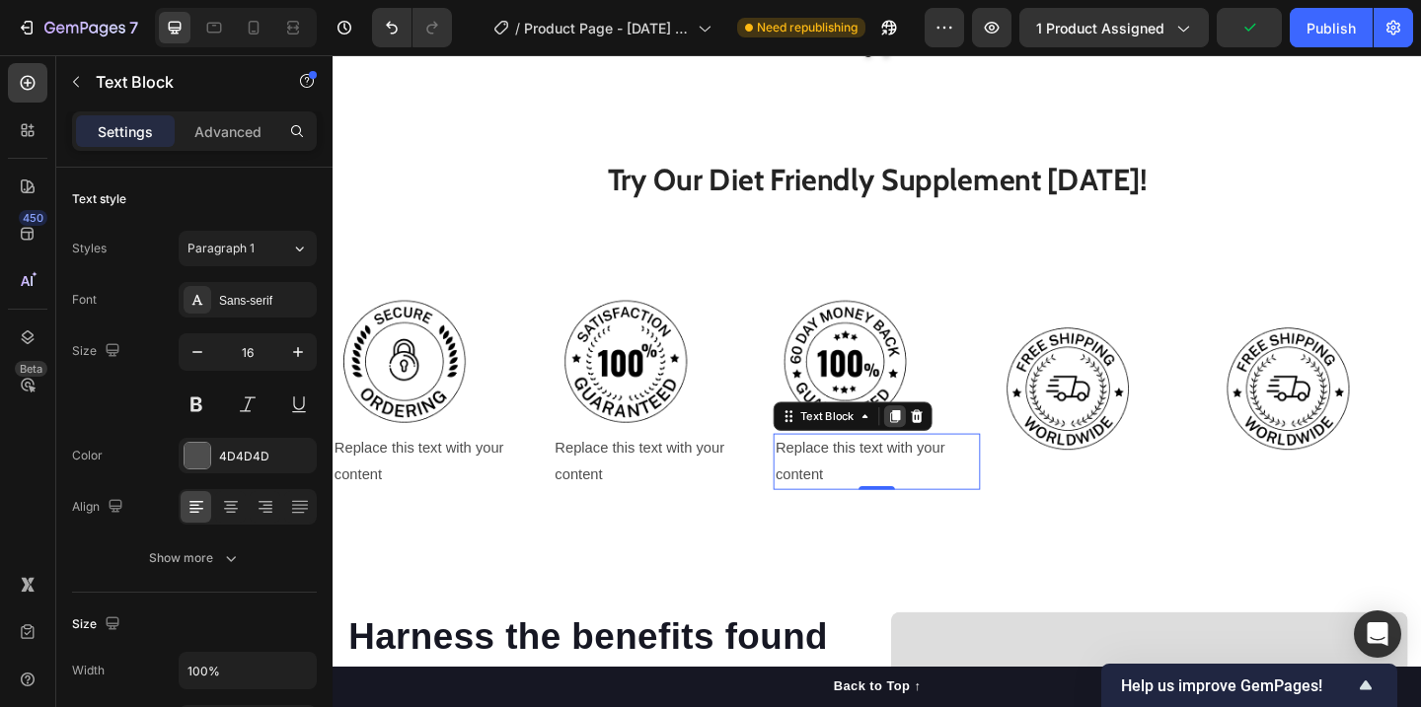
click at [947, 441] on icon at bounding box center [944, 448] width 11 height 14
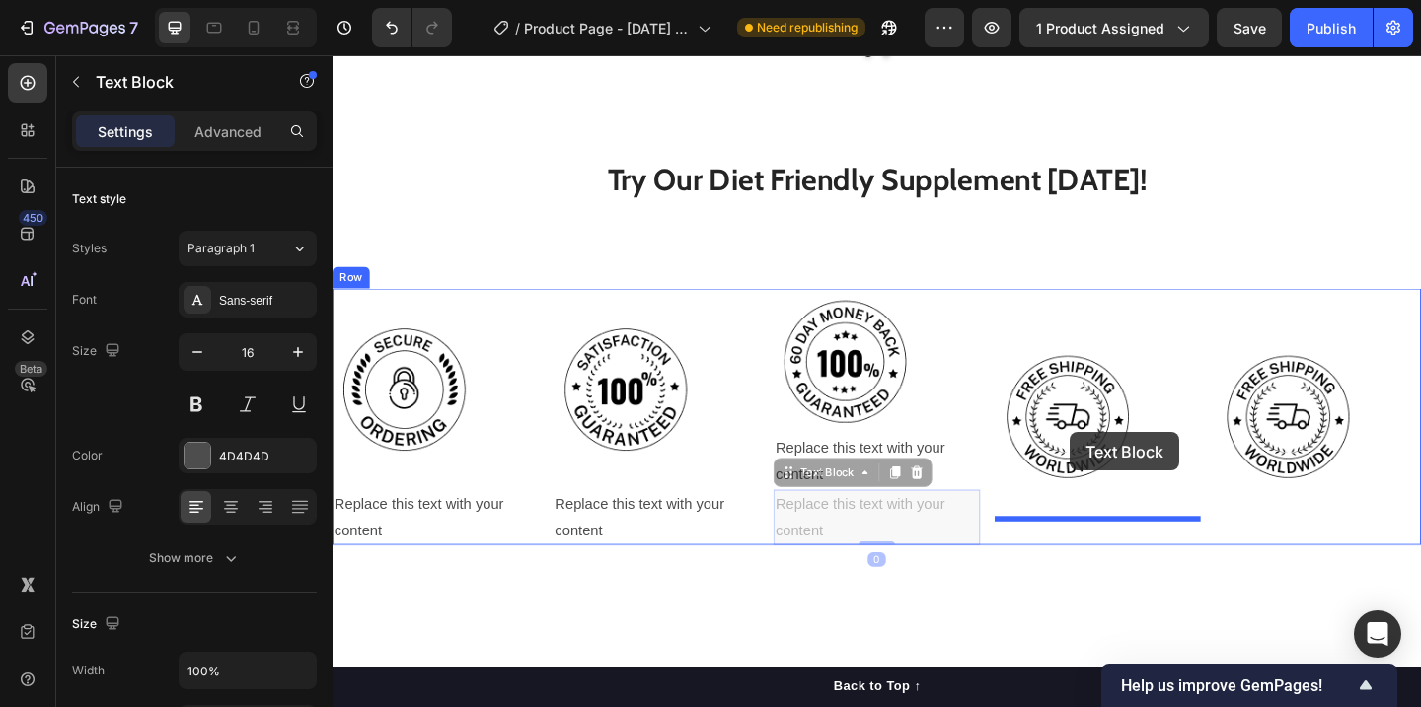
drag, startPoint x: 829, startPoint y: 485, endPoint x: 1135, endPoint y: 466, distance: 306.5
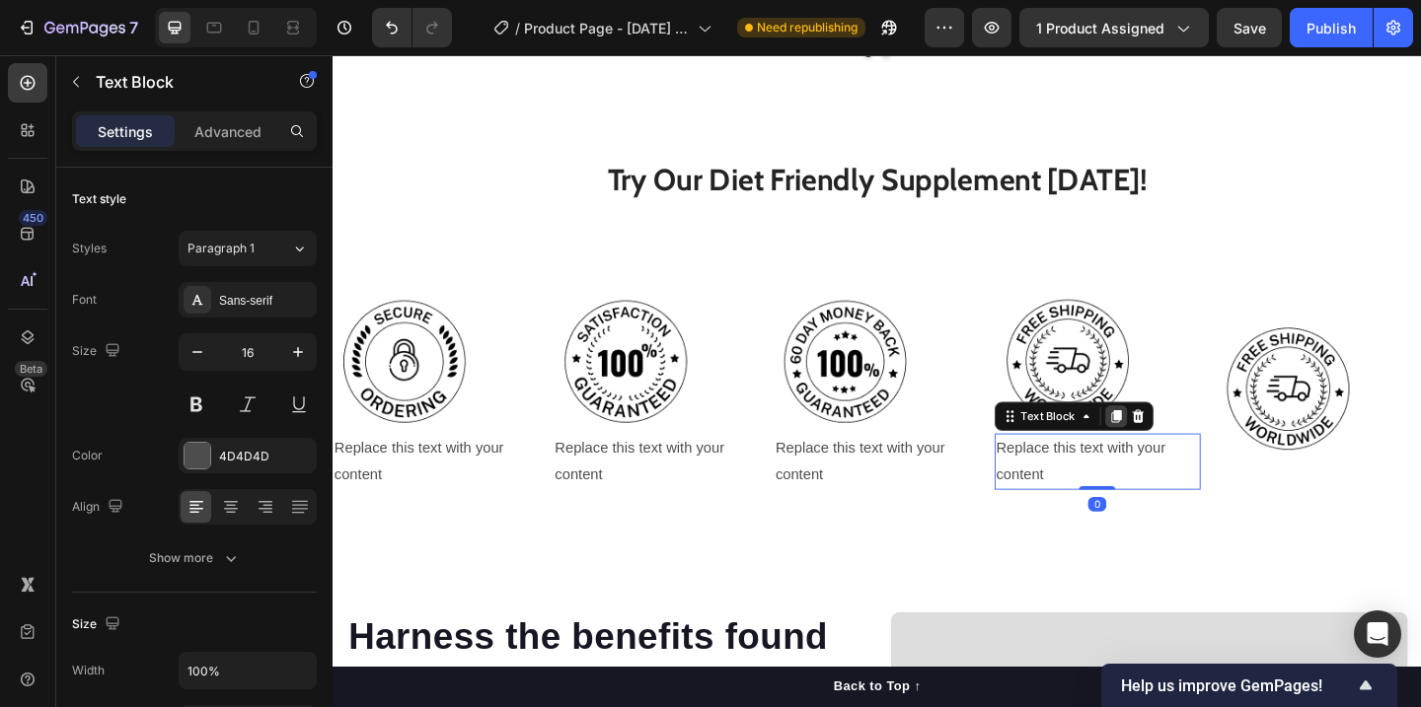
click at [1184, 441] on icon at bounding box center [1184, 448] width 11 height 14
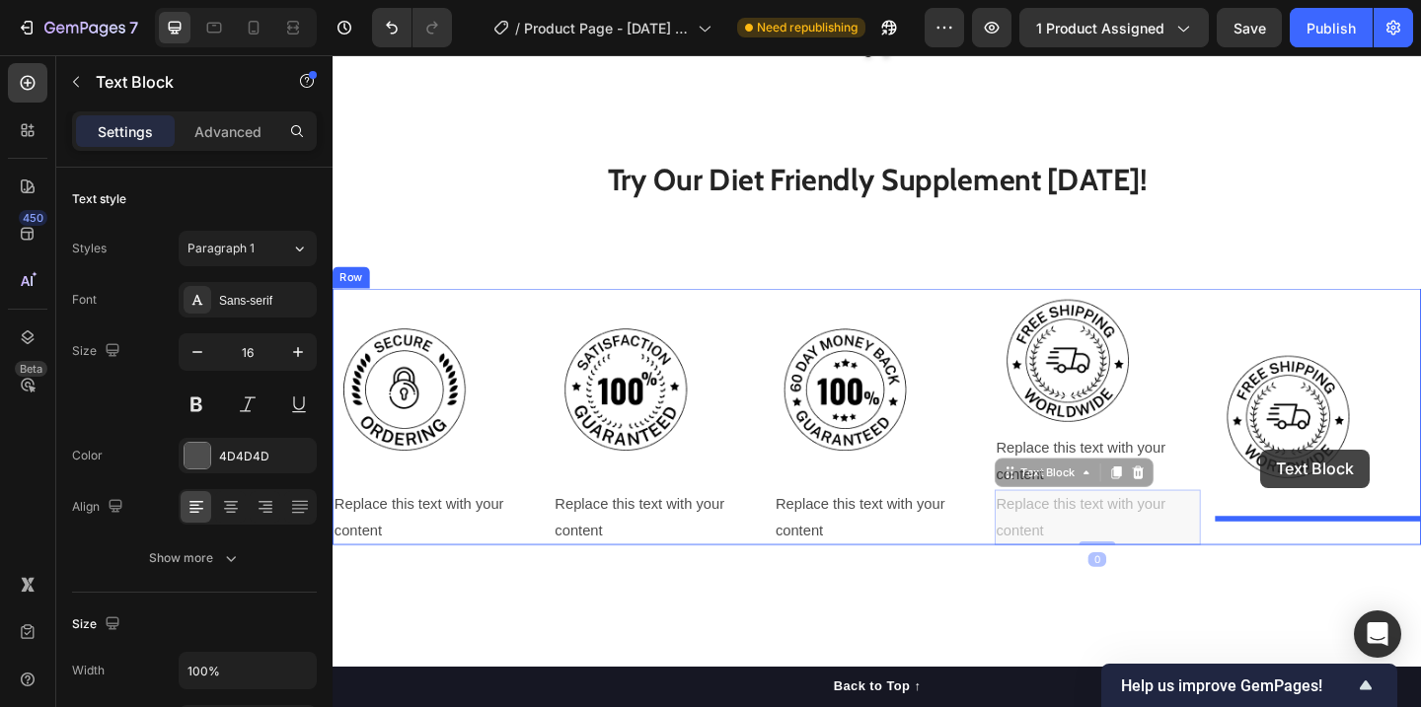
drag, startPoint x: 1065, startPoint y: 474, endPoint x: 1342, endPoint y: 484, distance: 277.5
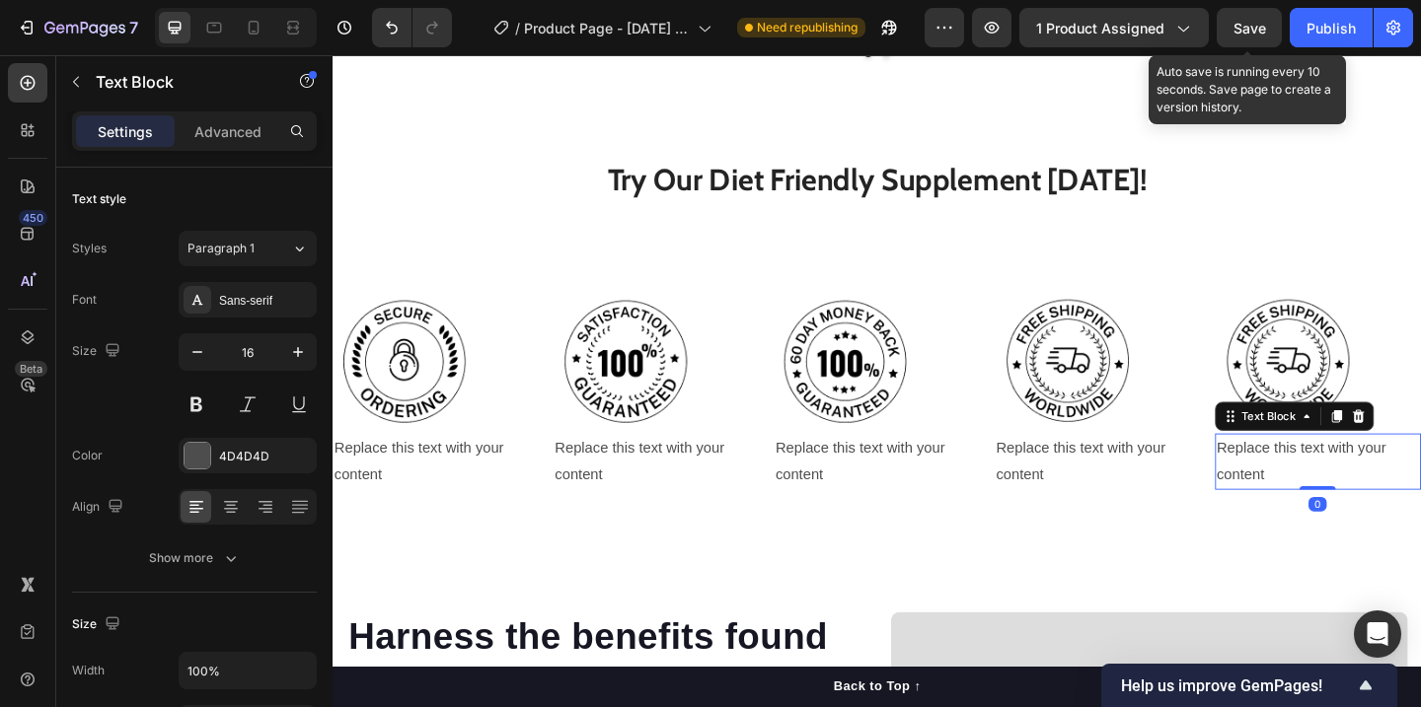
click at [1253, 20] on span "Save" at bounding box center [1249, 28] width 33 height 17
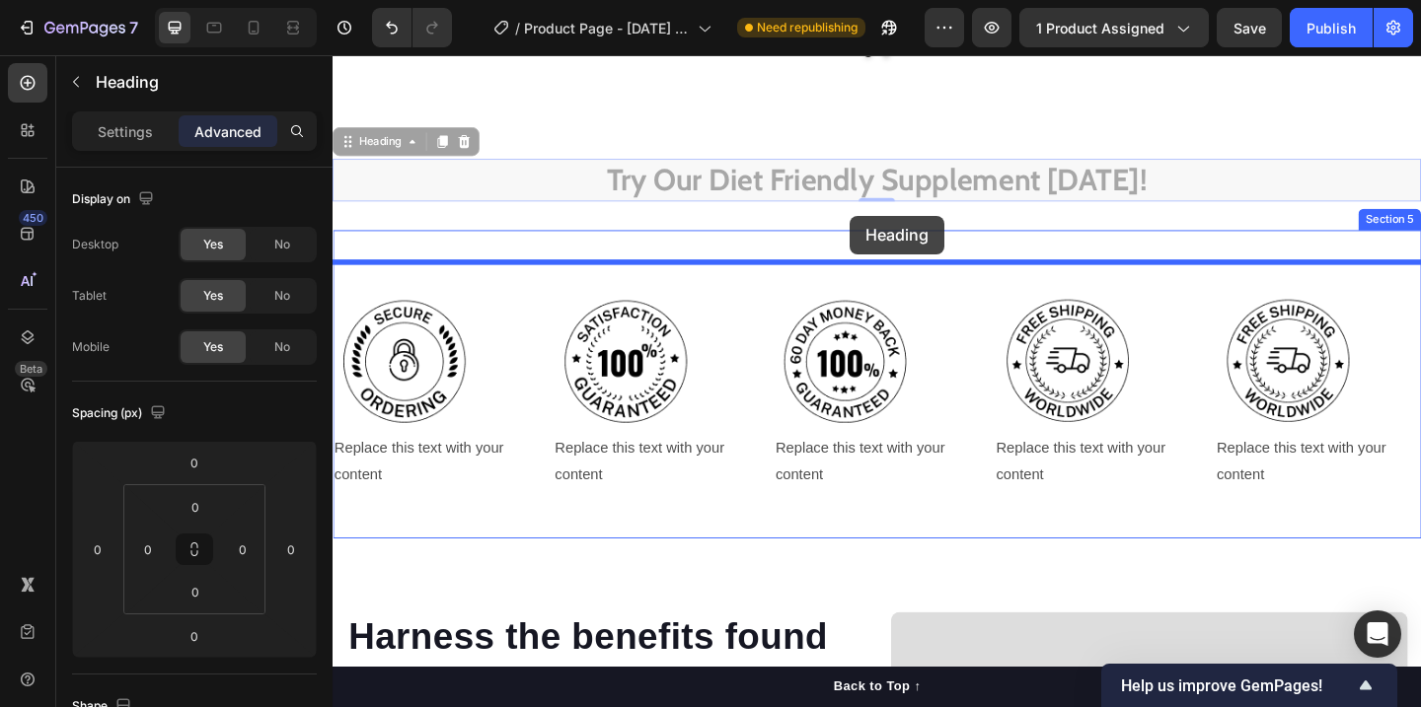
drag, startPoint x: 950, startPoint y: 166, endPoint x: 895, endPoint y: 230, distance: 84.7
type input "16"
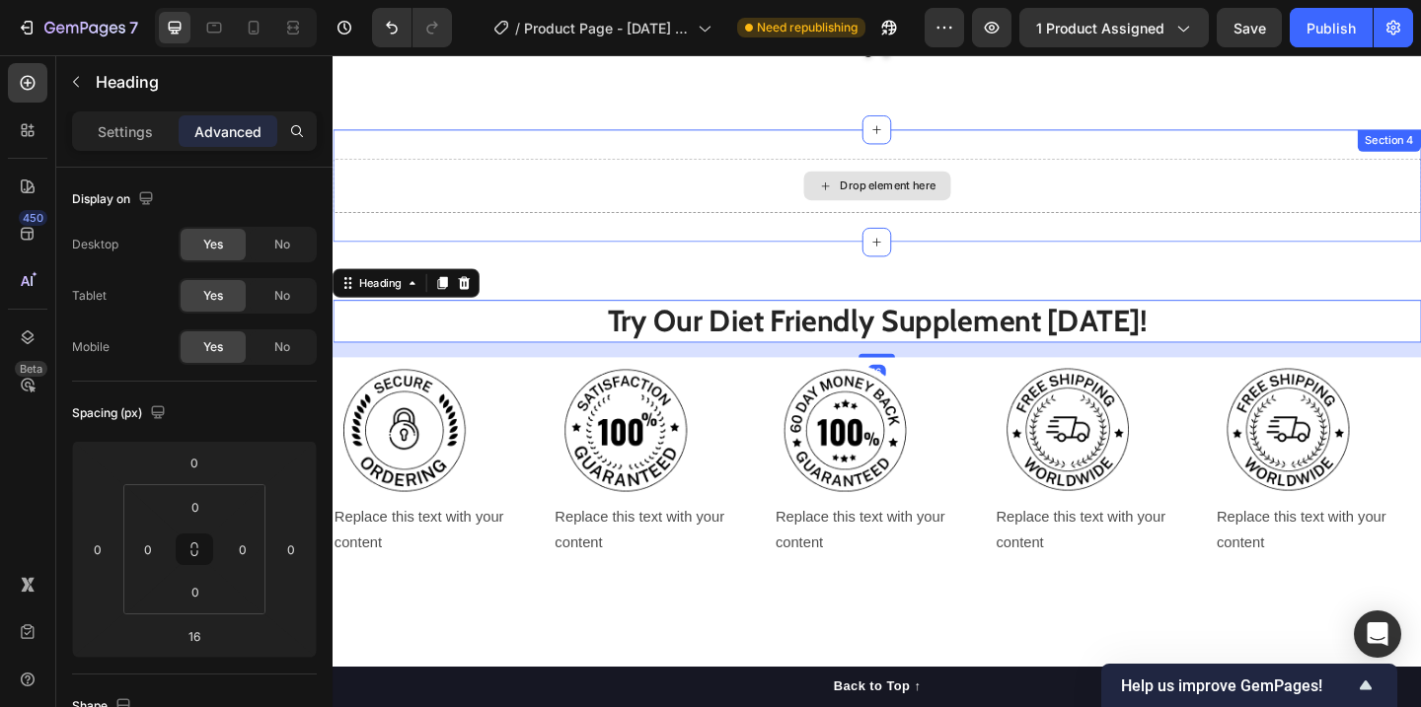
click at [1220, 168] on div "Drop element here" at bounding box center [925, 197] width 1184 height 59
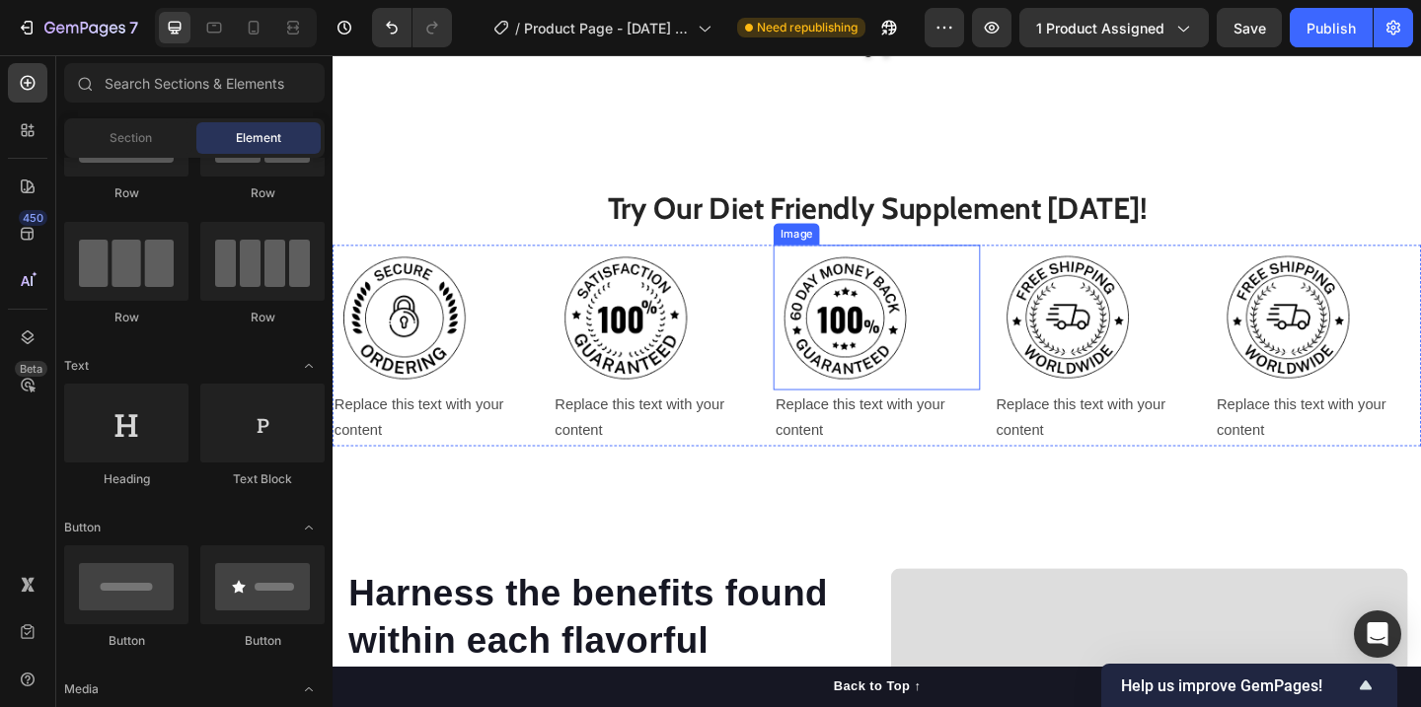
scroll to position [1701, 0]
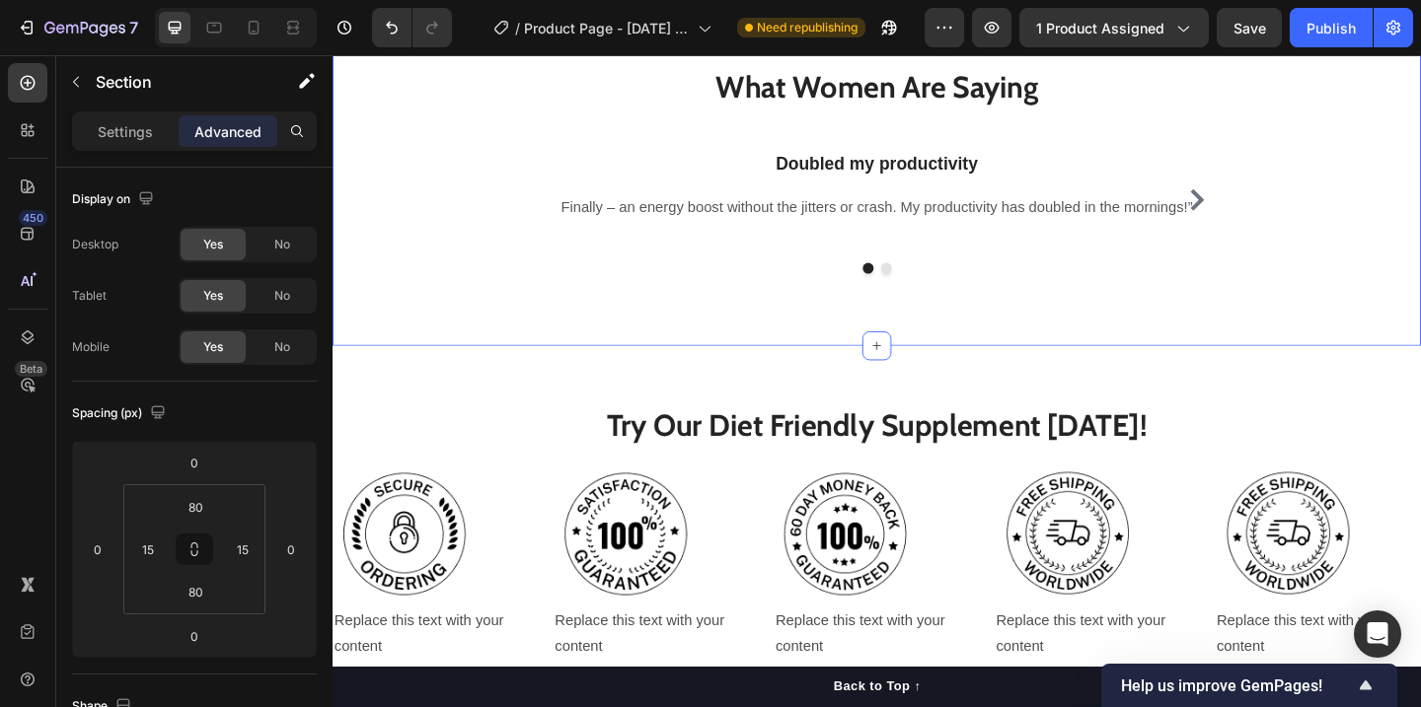
click at [1000, 308] on div "What Women Are Saying Heading Row Doubled my productivity Heading Finally – an …" at bounding box center [925, 180] width 1184 height 384
click at [194, 600] on input "80" at bounding box center [195, 592] width 39 height 30
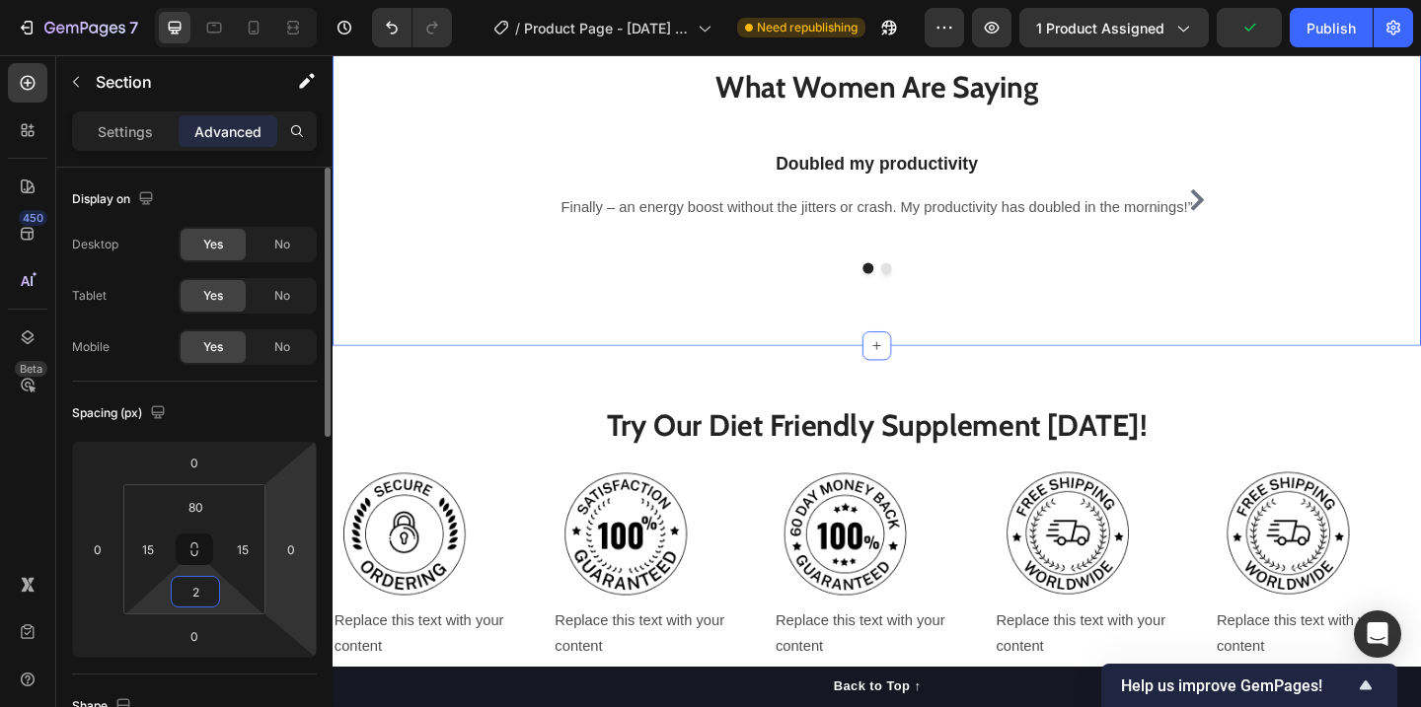
type input "20"
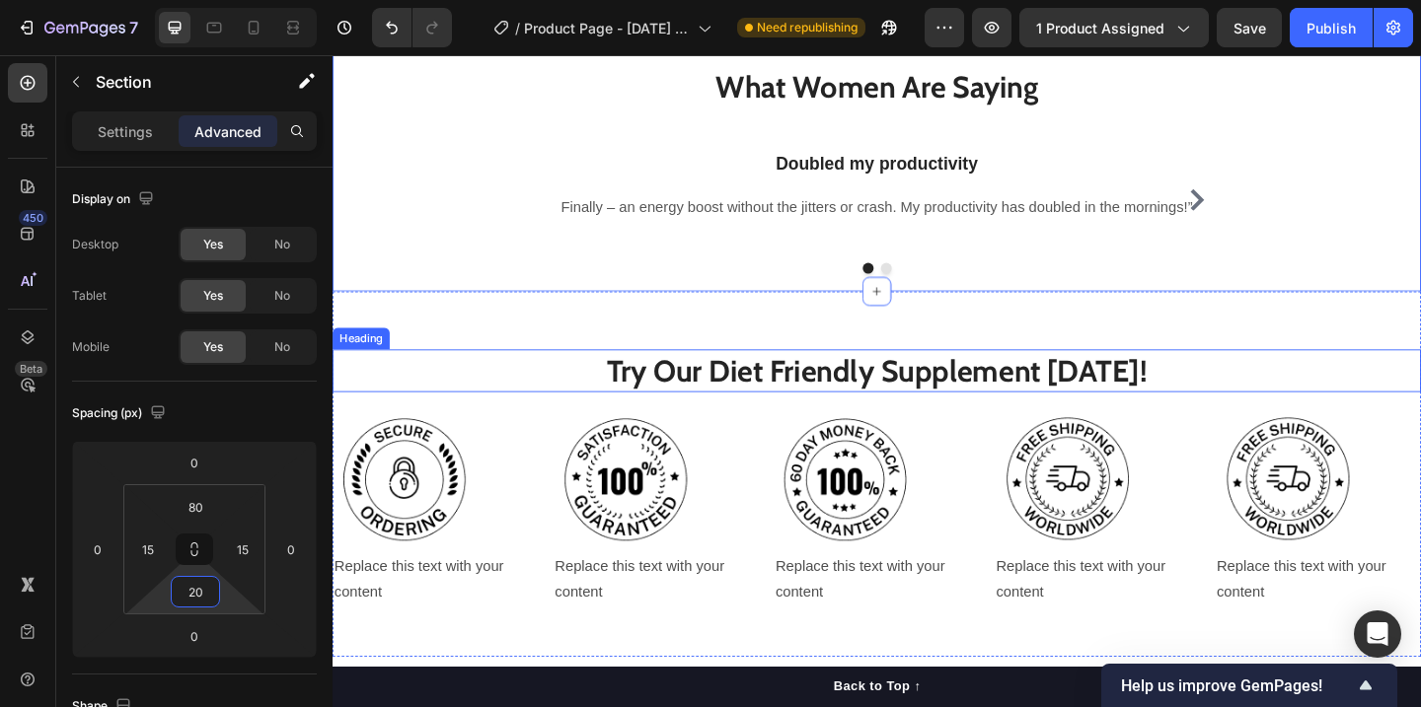
click at [1279, 313] on div "Try Our Diet Friendly Supplement Today! Heading Image Replace this text with yo…" at bounding box center [925, 512] width 1184 height 398
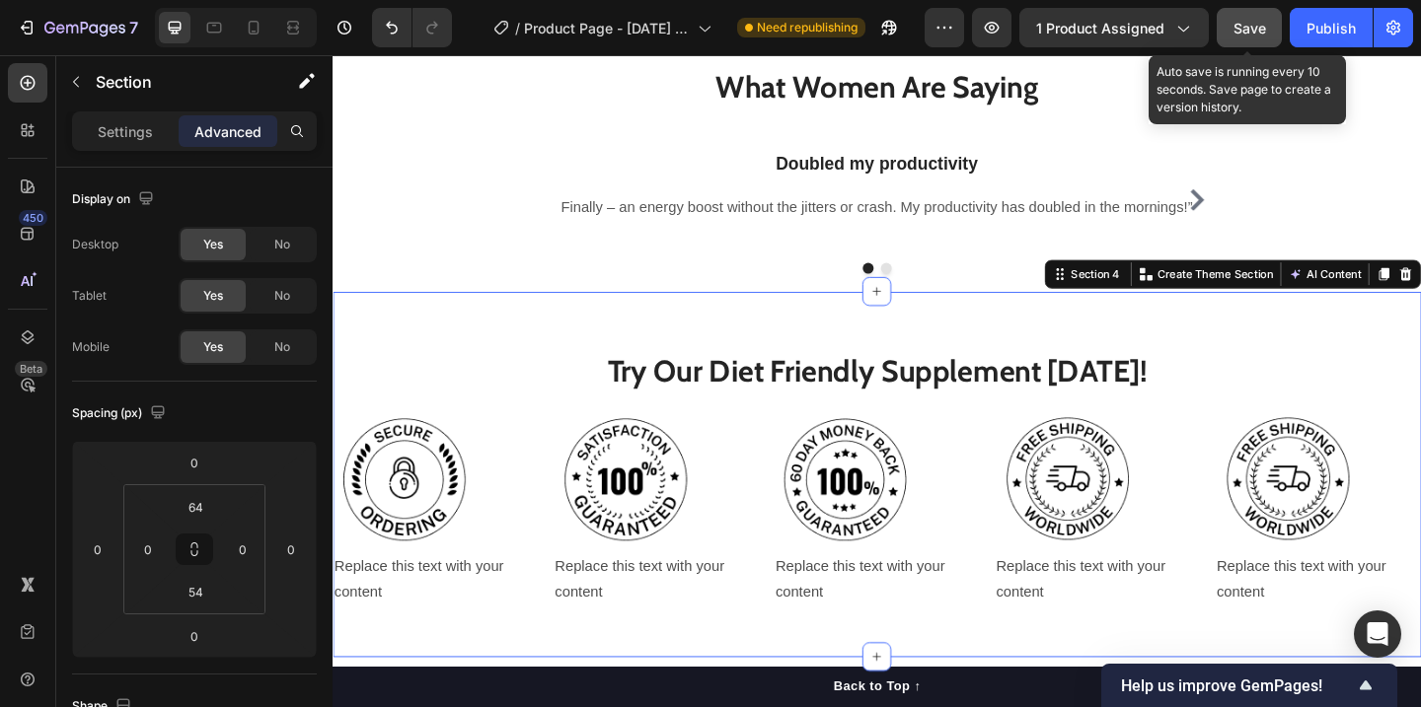
click at [1232, 40] on button "Save" at bounding box center [1249, 27] width 65 height 39
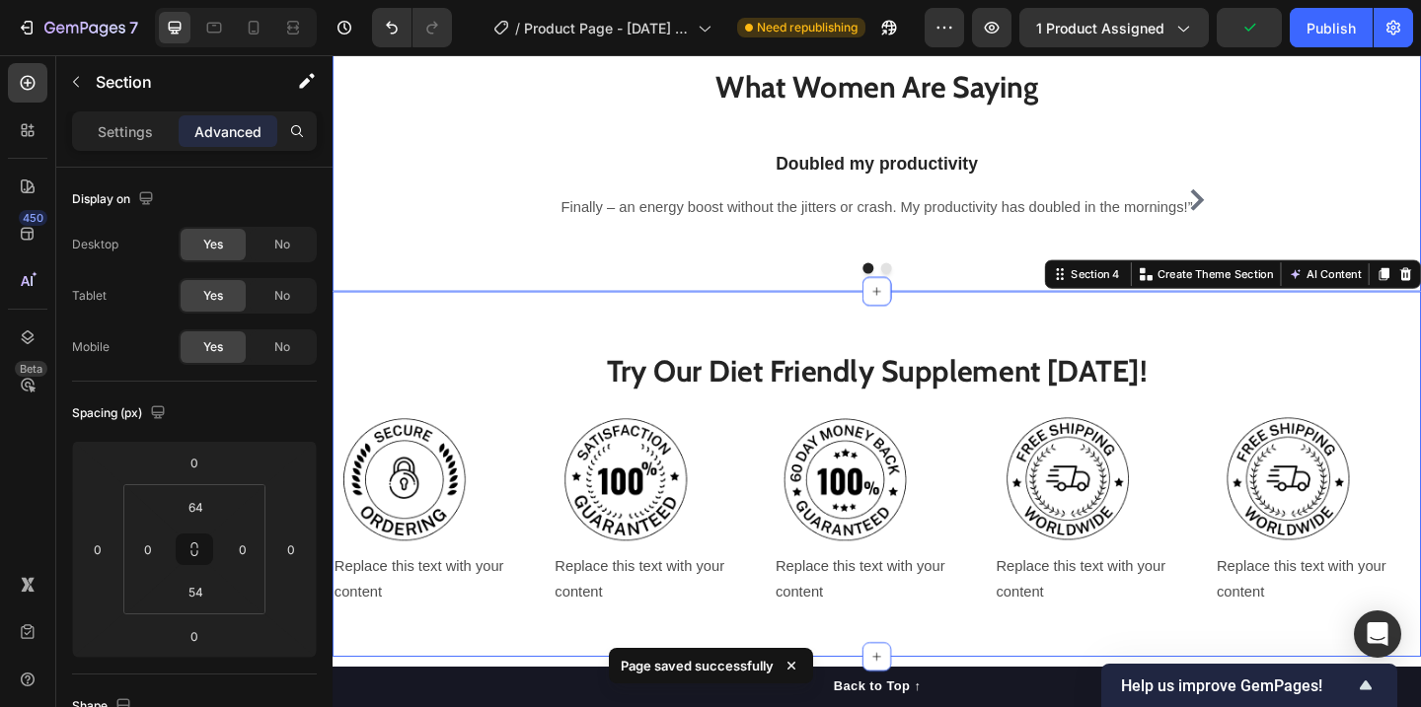
click at [1315, 112] on div "What Women Are Saying Heading Row Doubled my productivity Heading Finally – an …" at bounding box center [924, 180] width 1154 height 226
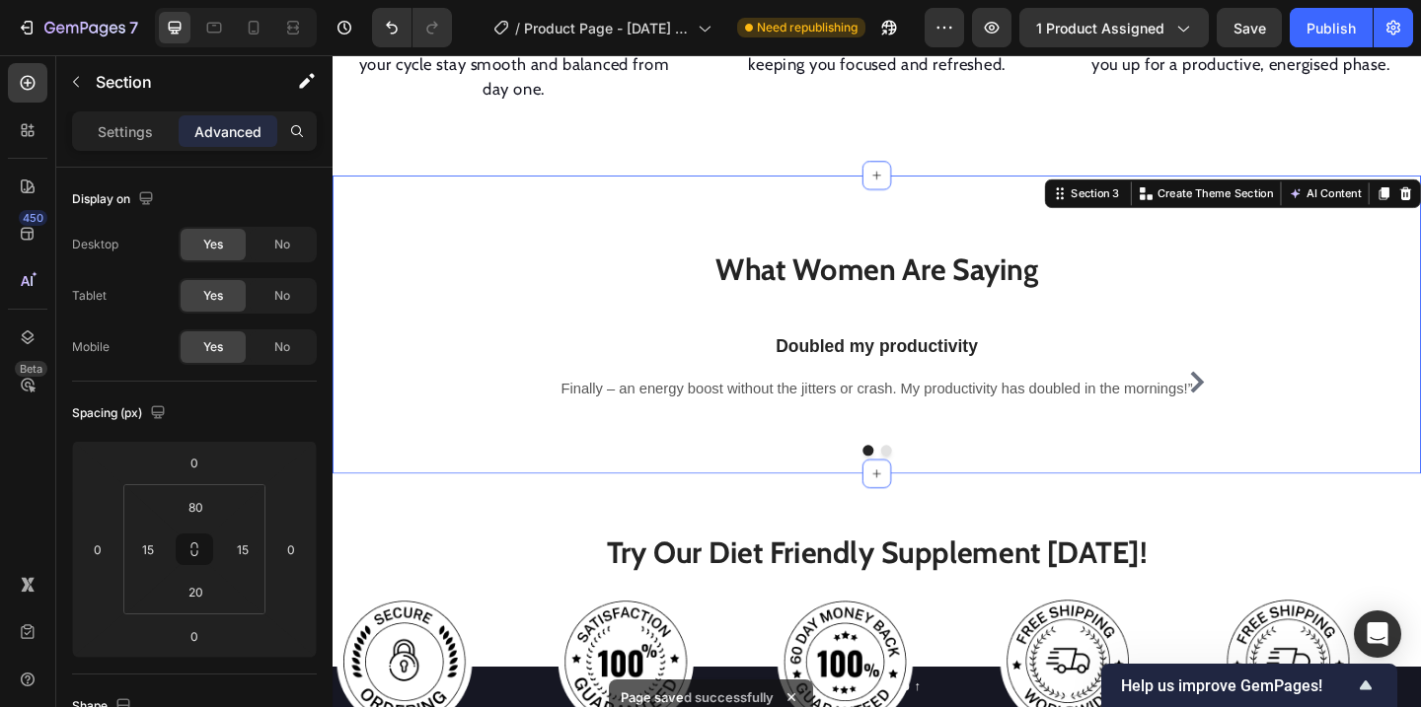
scroll to position [1419, 0]
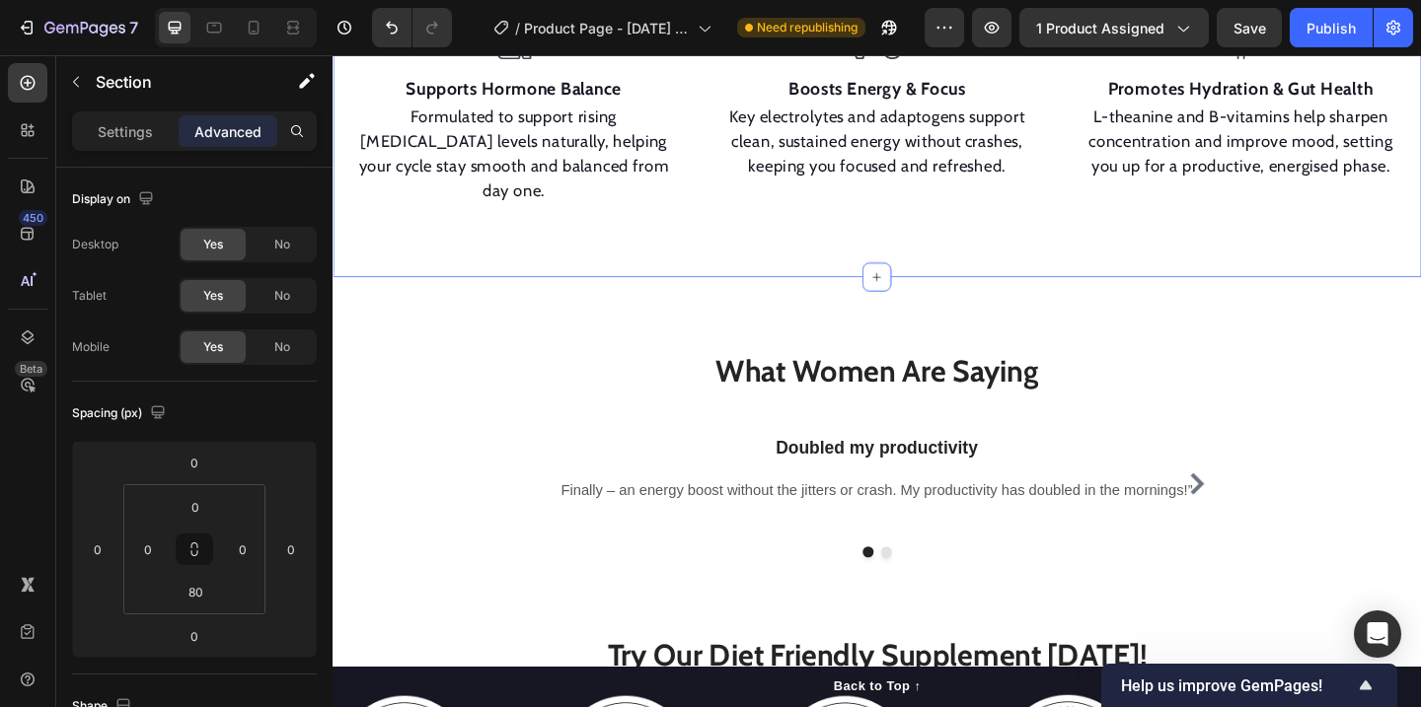
click at [999, 205] on div "Image Supports Hormone Balance Text block Formulated to support rising estrogen…" at bounding box center [925, 149] width 1184 height 298
click at [999, 230] on div "Image Supports Hormone Balance Text block Formulated to support rising estrogen…" at bounding box center [925, 149] width 1184 height 298
click at [1039, 340] on div "What Women Are Saying Heading Row Doubled my productivity Heading Finally – an …" at bounding box center [925, 459] width 1184 height 325
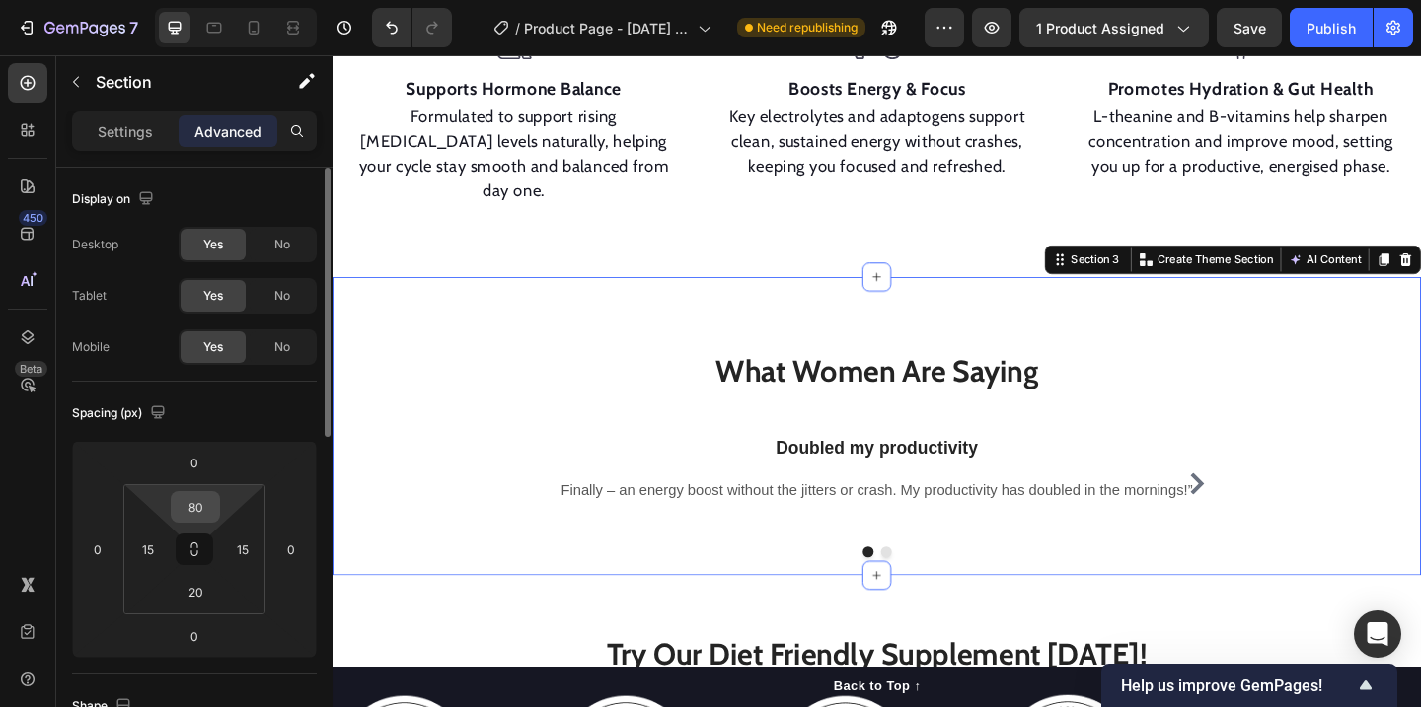
click at [202, 512] on input "80" at bounding box center [195, 507] width 39 height 30
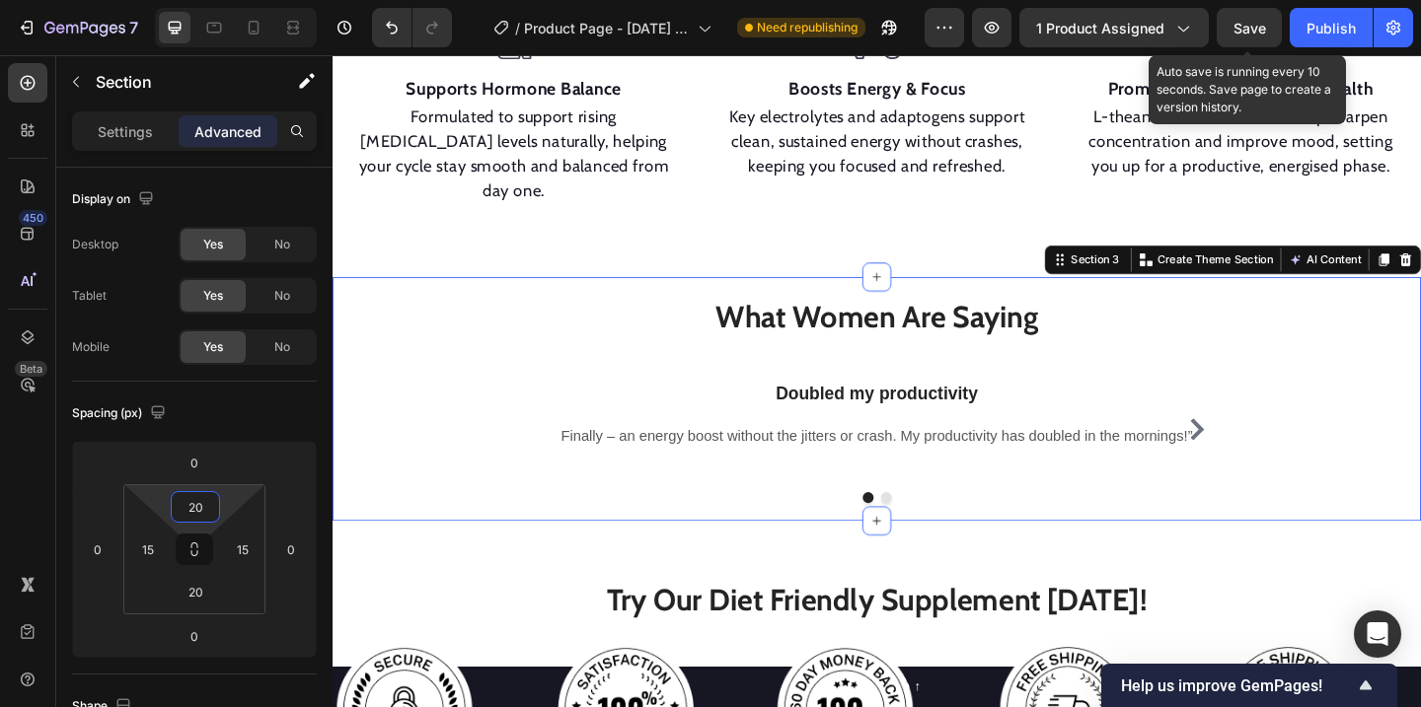
type input "20"
click at [1251, 30] on span "Save" at bounding box center [1249, 28] width 33 height 17
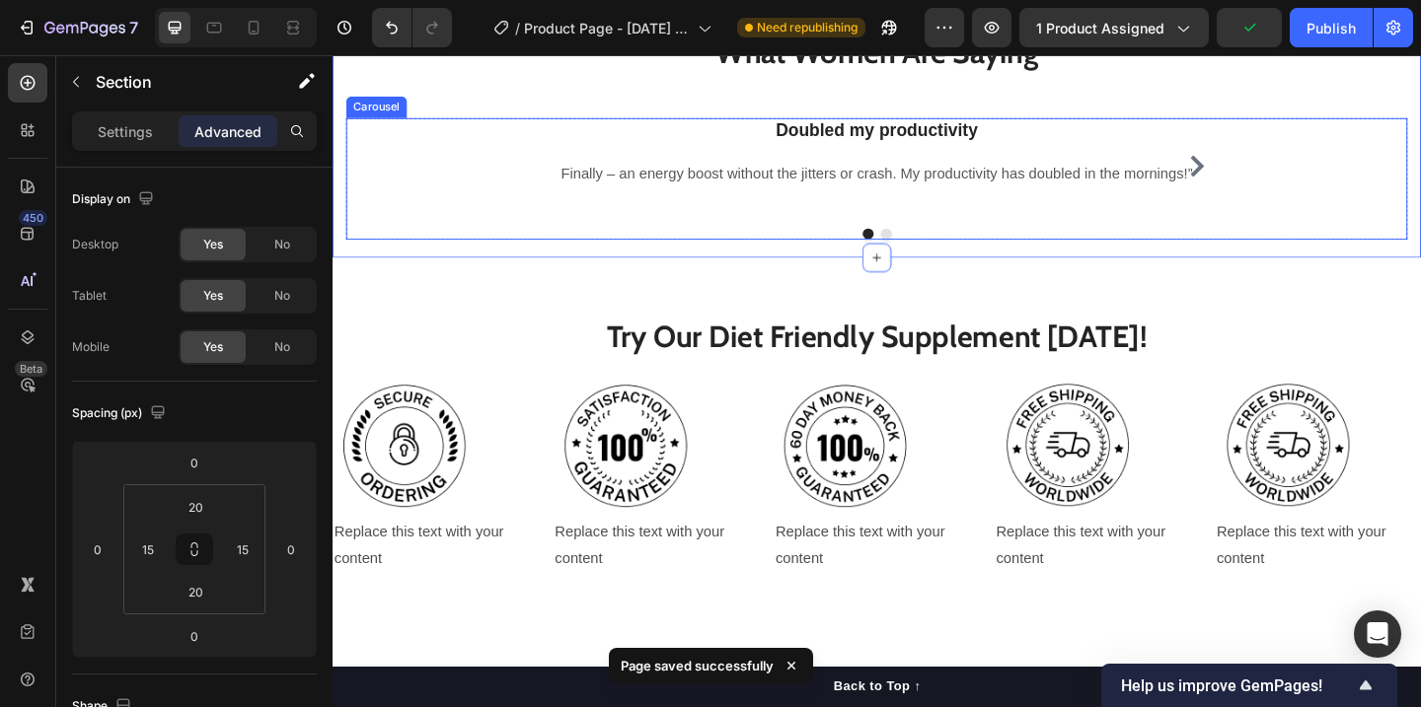
scroll to position [1678, 0]
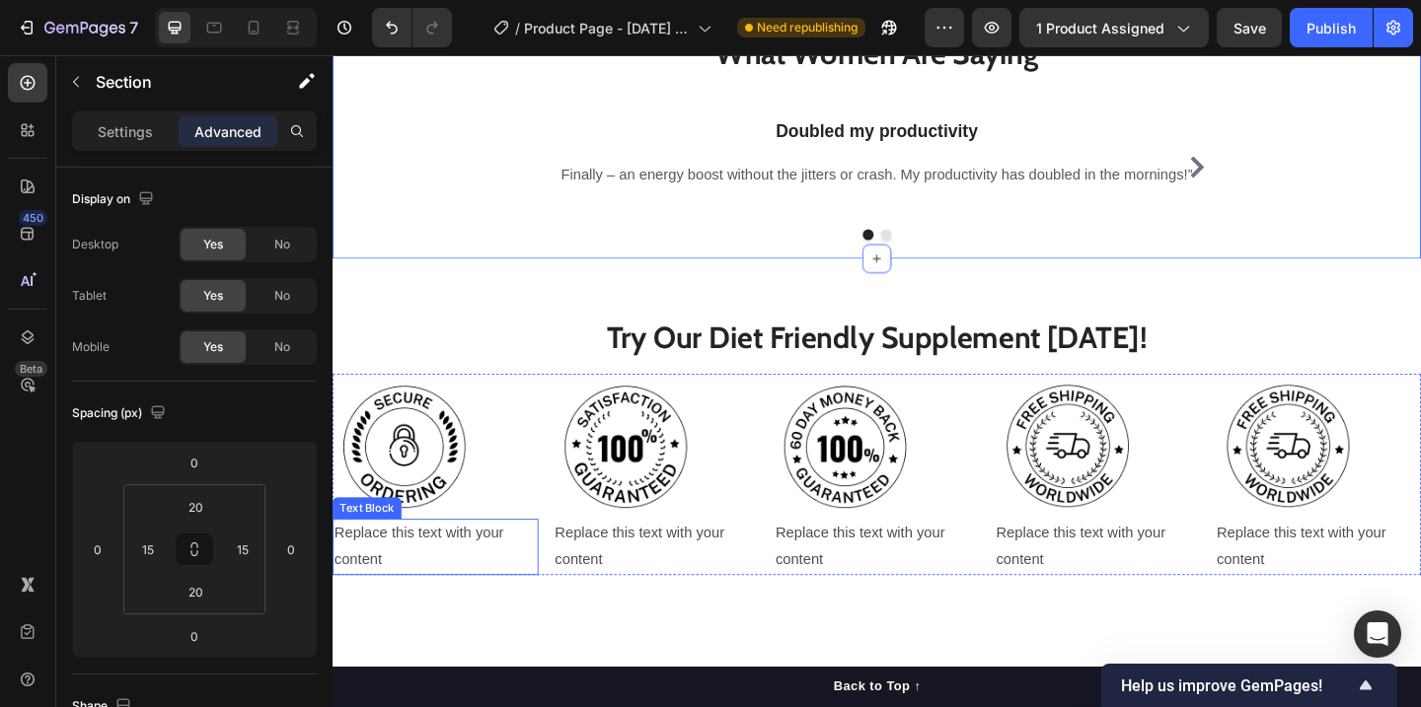
click at [423, 559] on div "Replace this text with your content" at bounding box center [445, 589] width 224 height 61
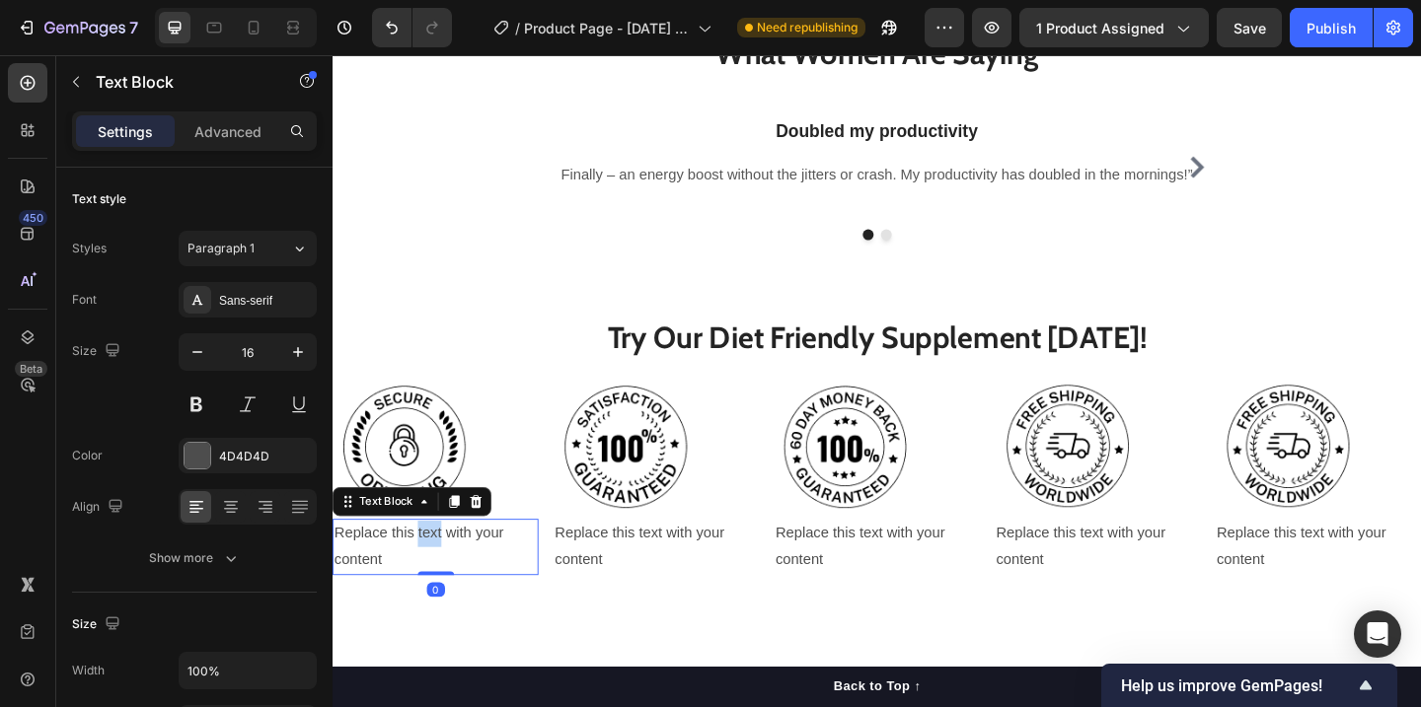
click at [423, 559] on div "Replace this text with your content" at bounding box center [445, 589] width 224 height 61
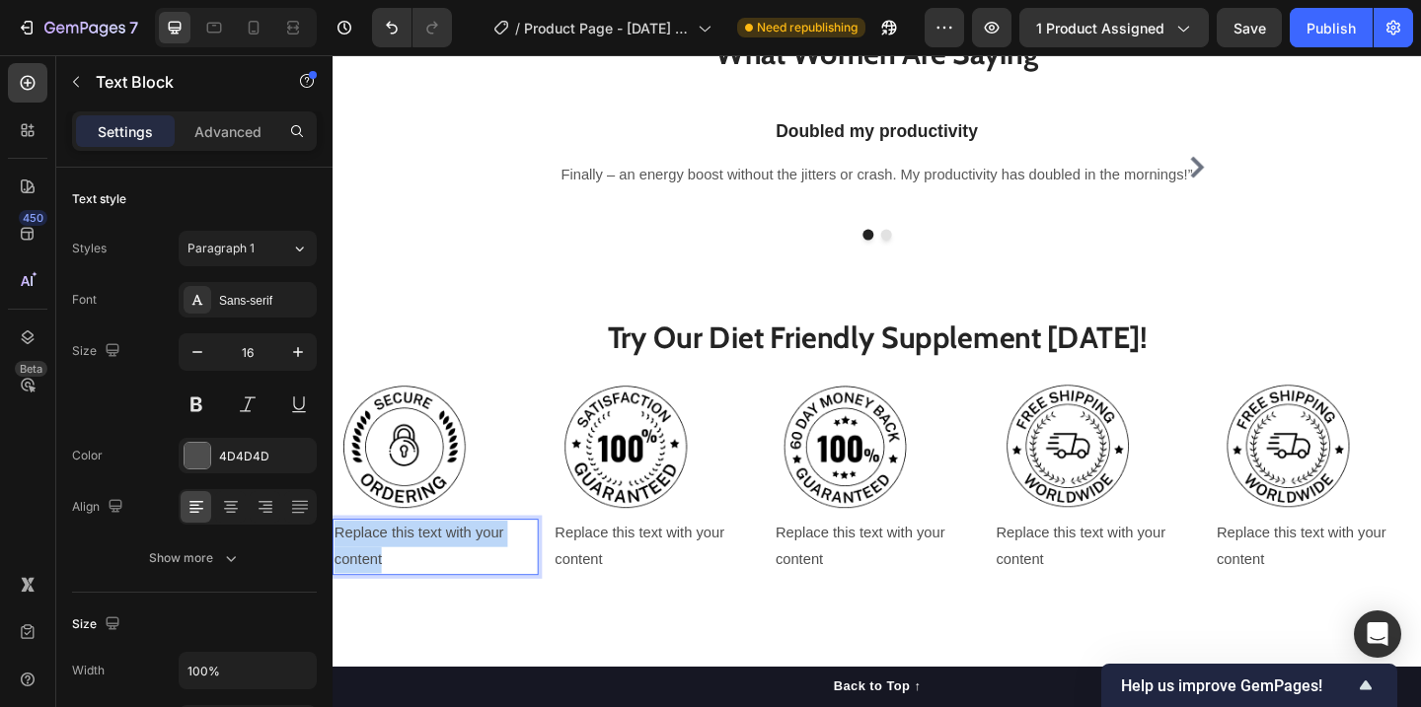
click at [423, 561] on p "Replace this text with your content" at bounding box center [444, 589] width 220 height 57
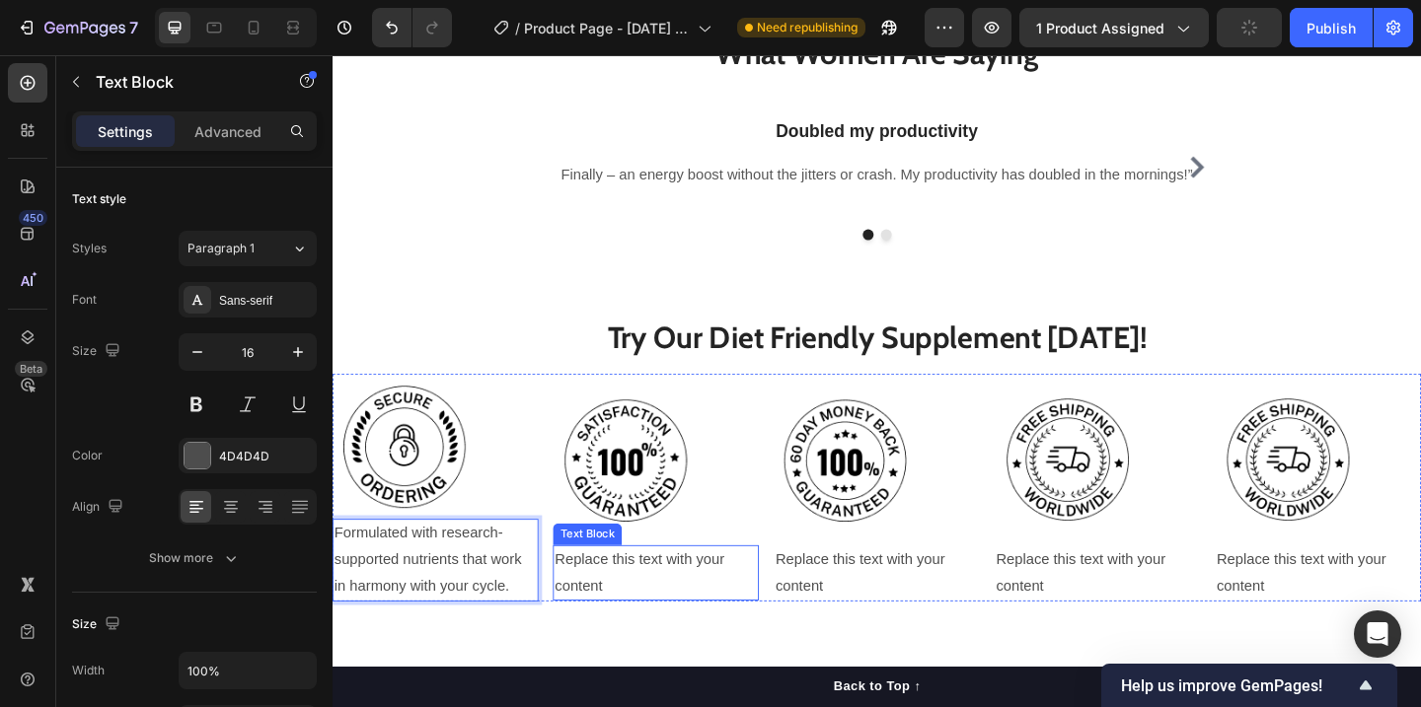
click at [601, 588] on div "Replace this text with your content" at bounding box center [684, 618] width 224 height 61
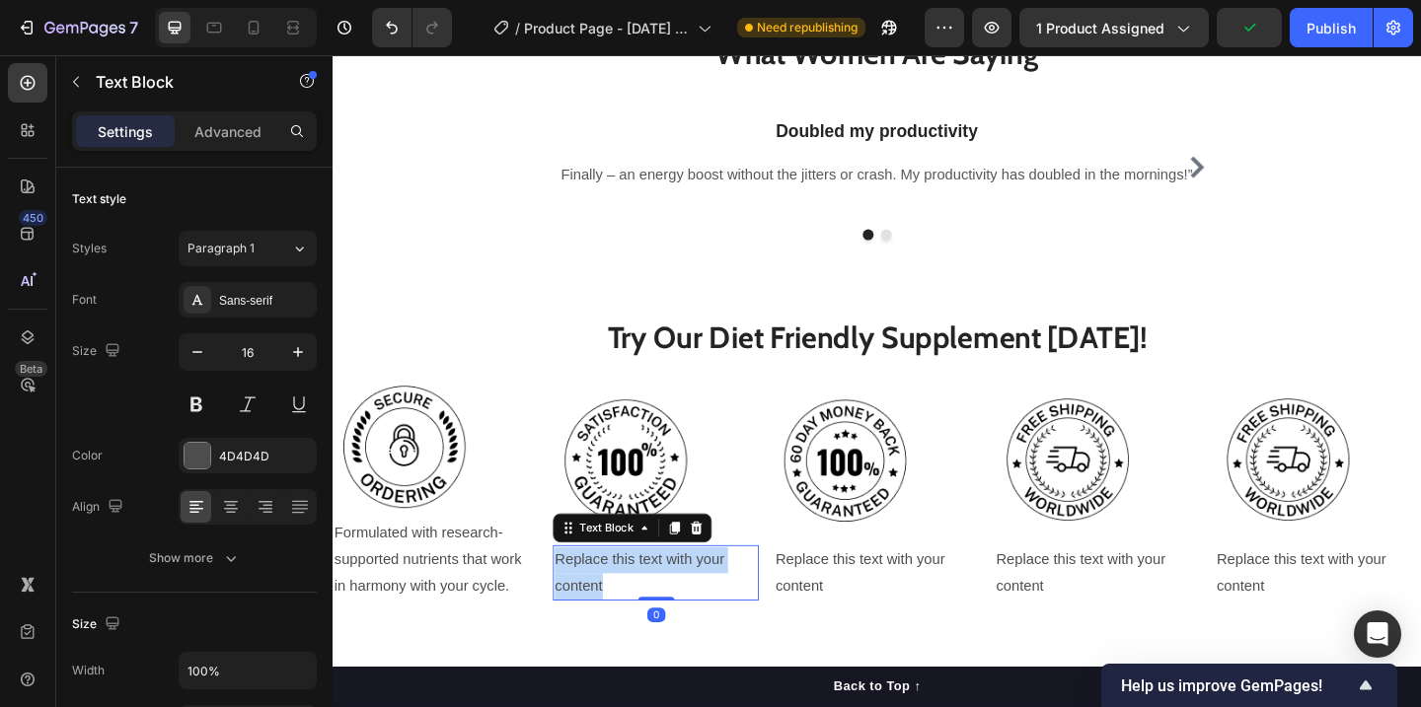
click at [601, 590] on p "Replace this text with your content" at bounding box center [684, 618] width 220 height 57
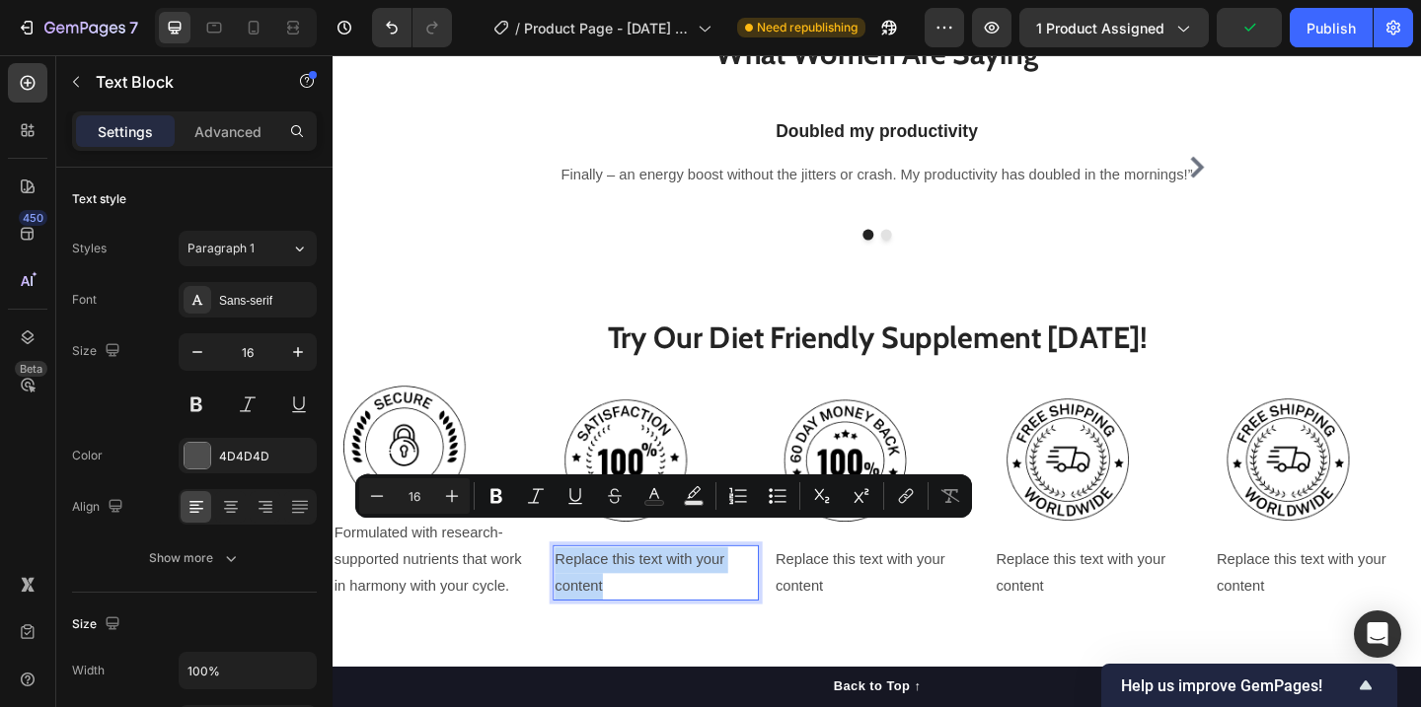
scroll to position [1651, 0]
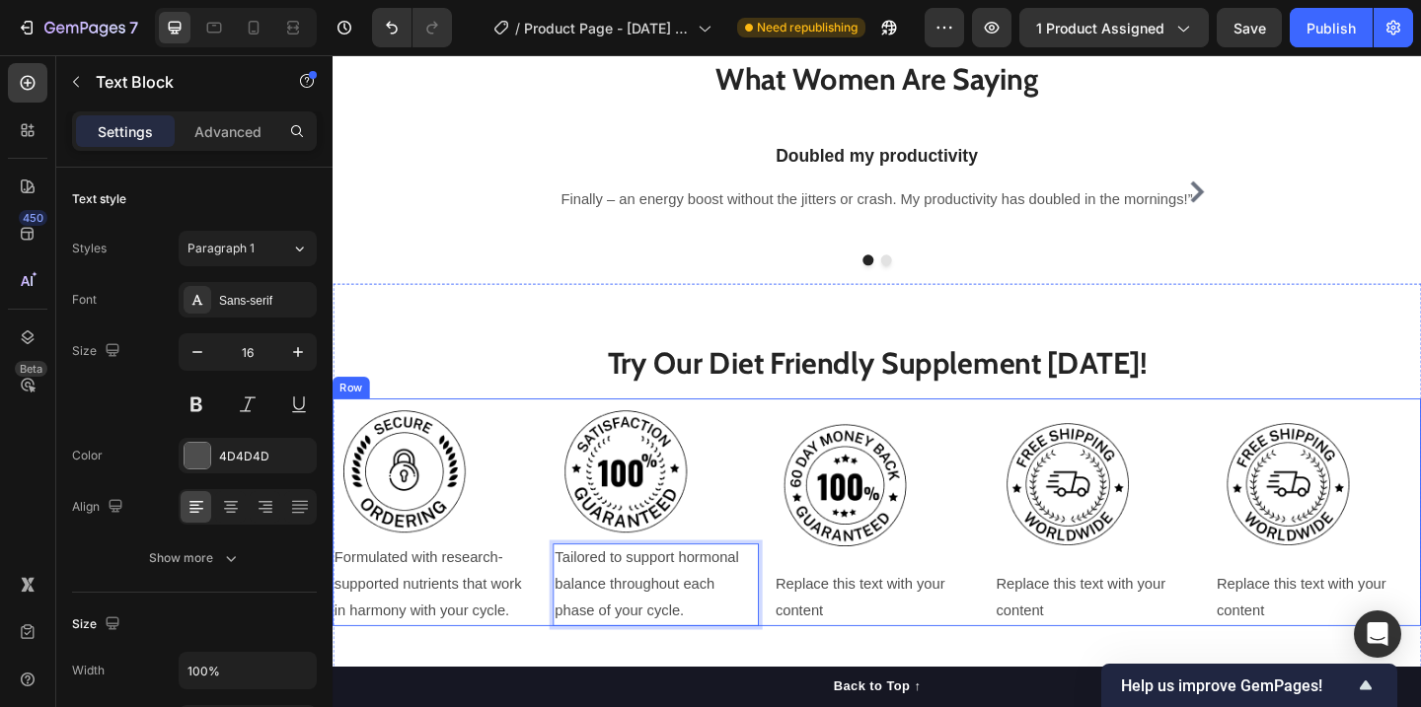
click at [890, 616] on div "Replace this text with your content" at bounding box center [924, 646] width 224 height 61
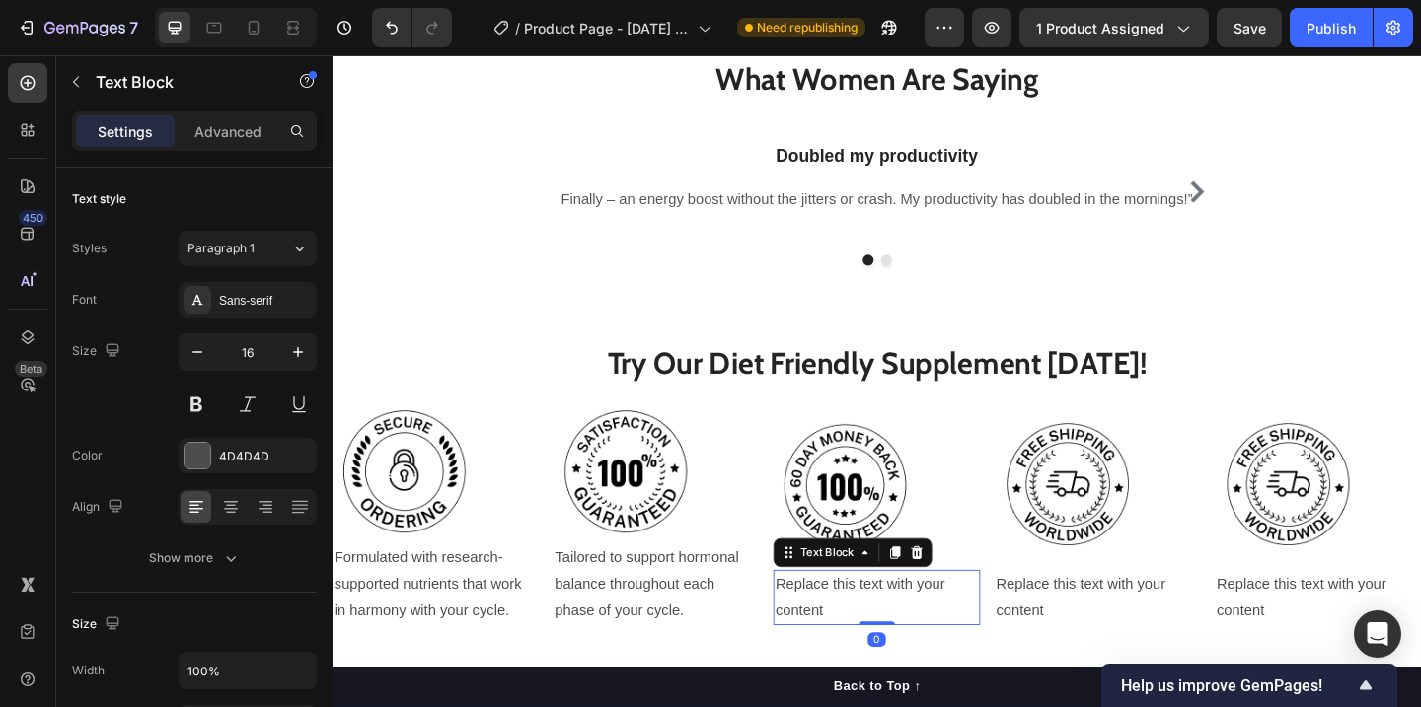
click at [890, 616] on div "Replace this text with your content" at bounding box center [924, 646] width 224 height 61
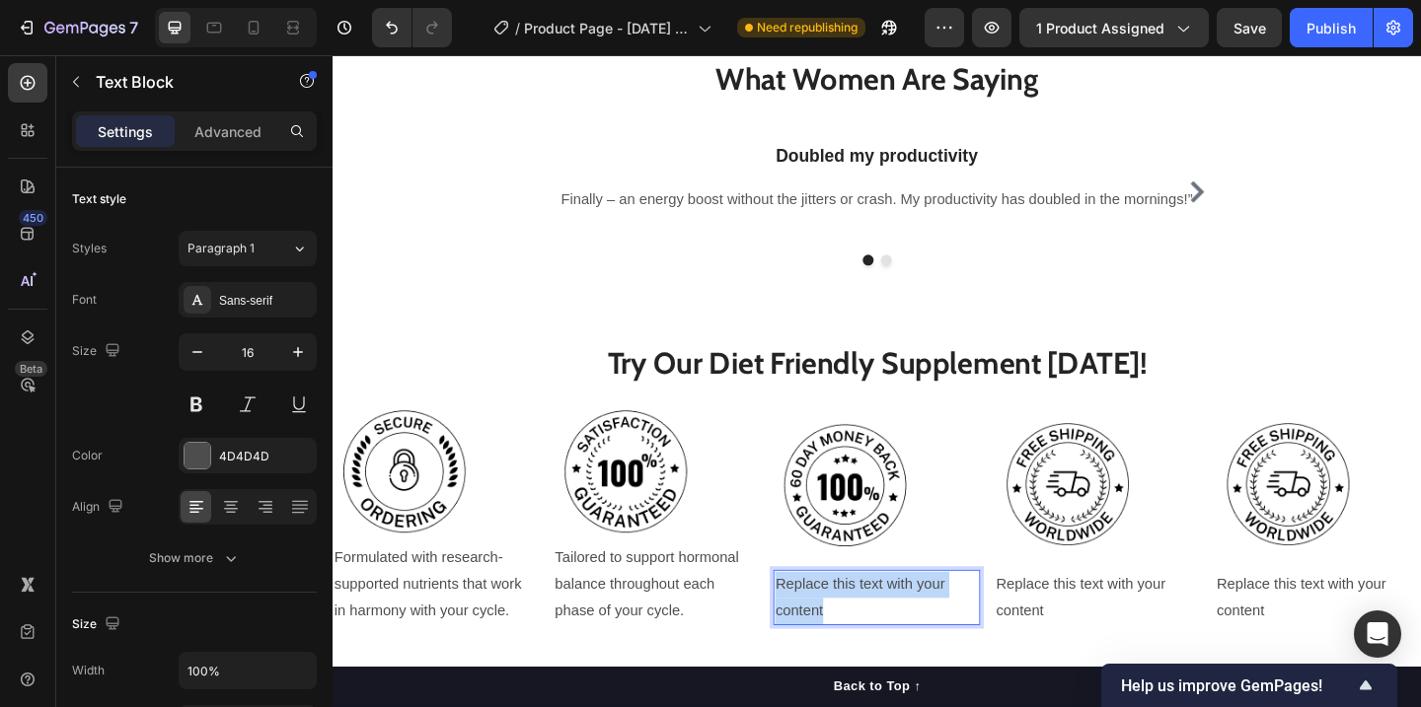
click at [890, 618] on p "Replace this text with your content" at bounding box center [924, 646] width 220 height 57
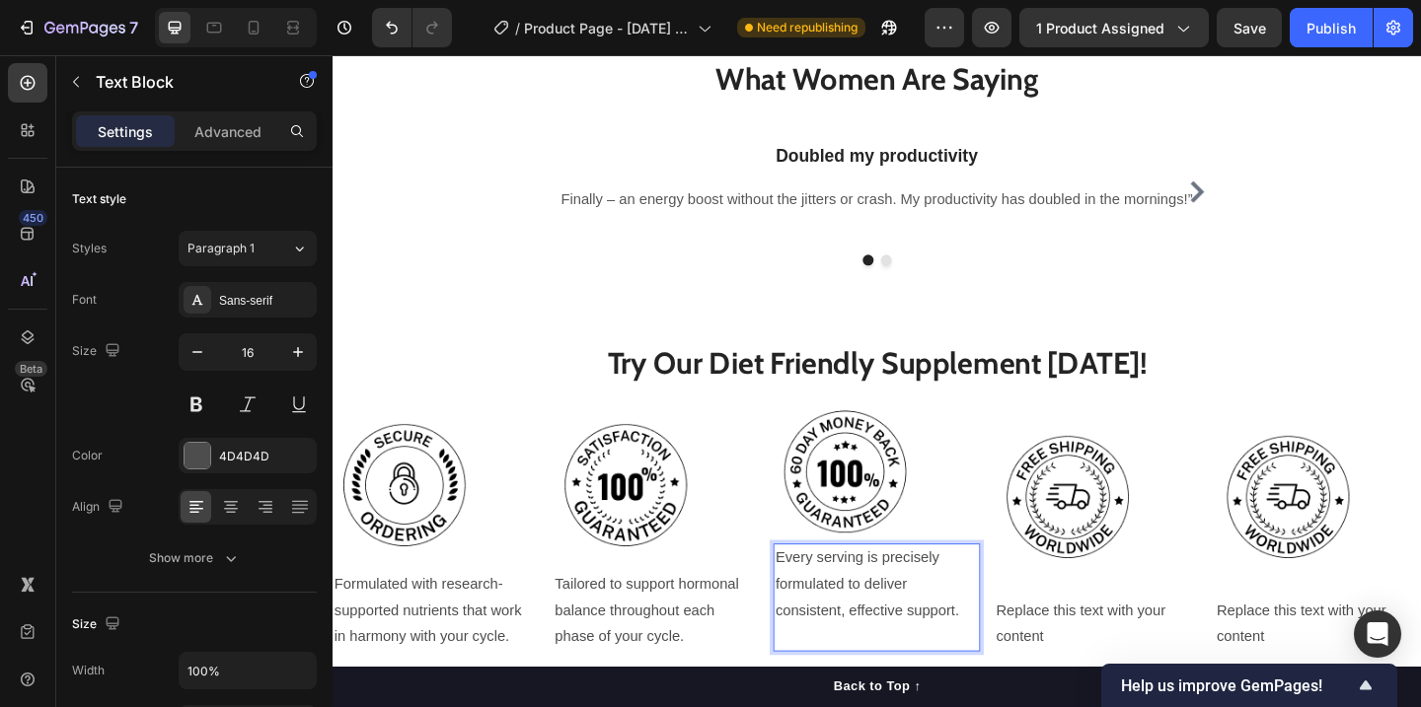
scroll to position [1622, 0]
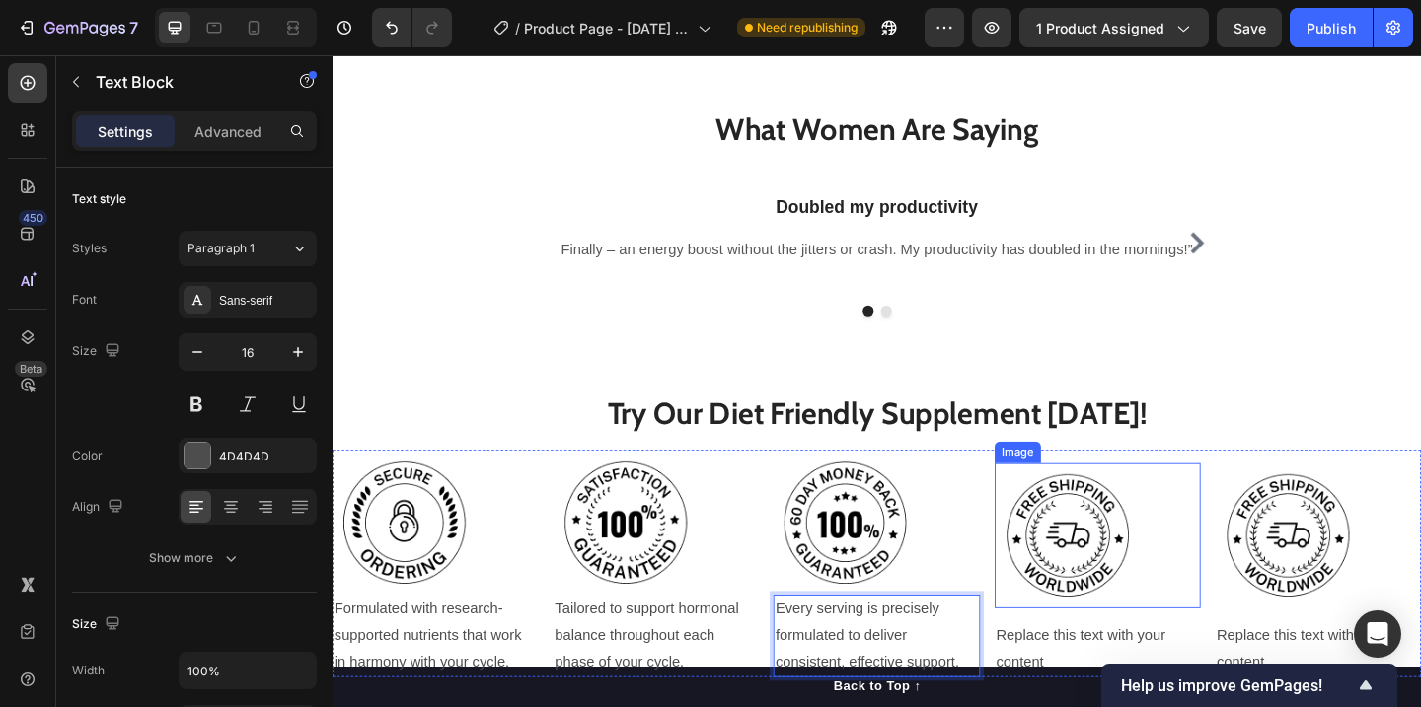
click at [1129, 671] on div "Replace this text with your content" at bounding box center [1165, 701] width 224 height 61
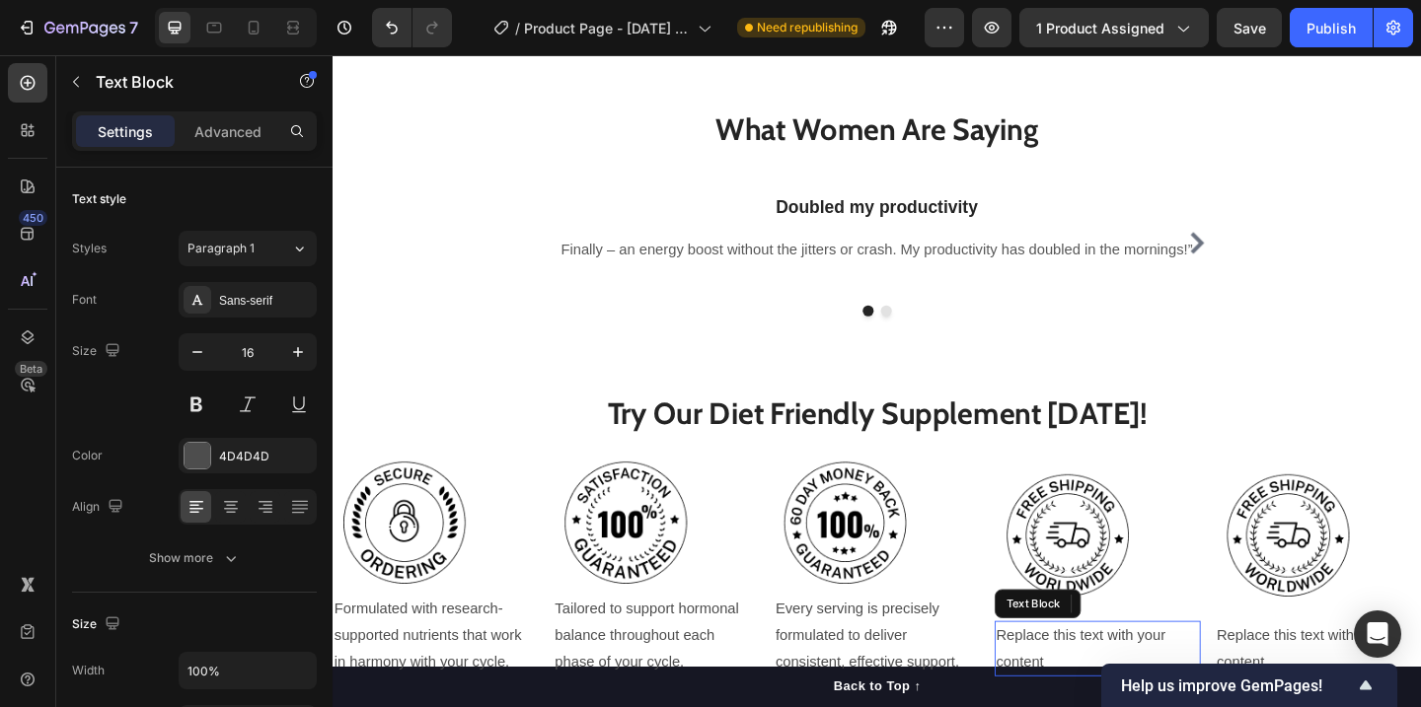
click at [1129, 671] on div "Replace this text with your content" at bounding box center [1165, 701] width 224 height 61
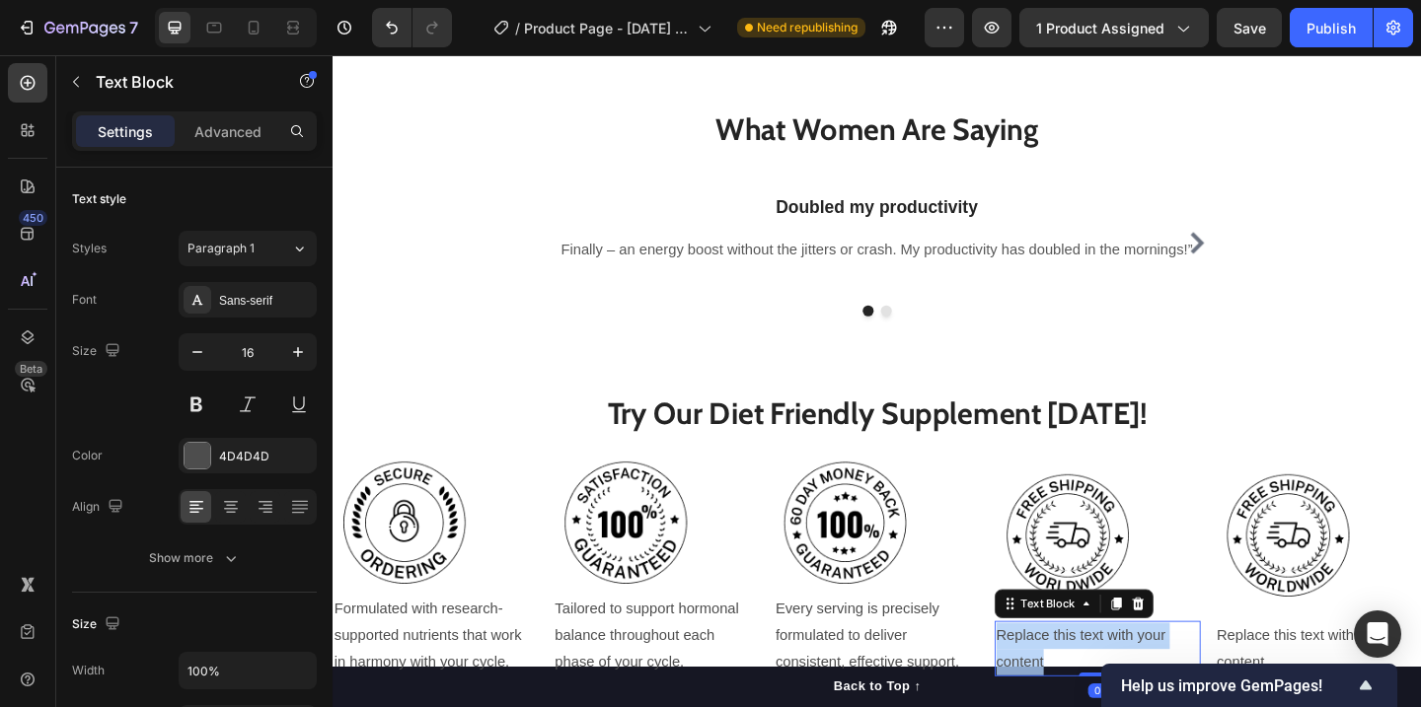
click at [1129, 673] on p "Replace this text with your content" at bounding box center [1165, 701] width 220 height 57
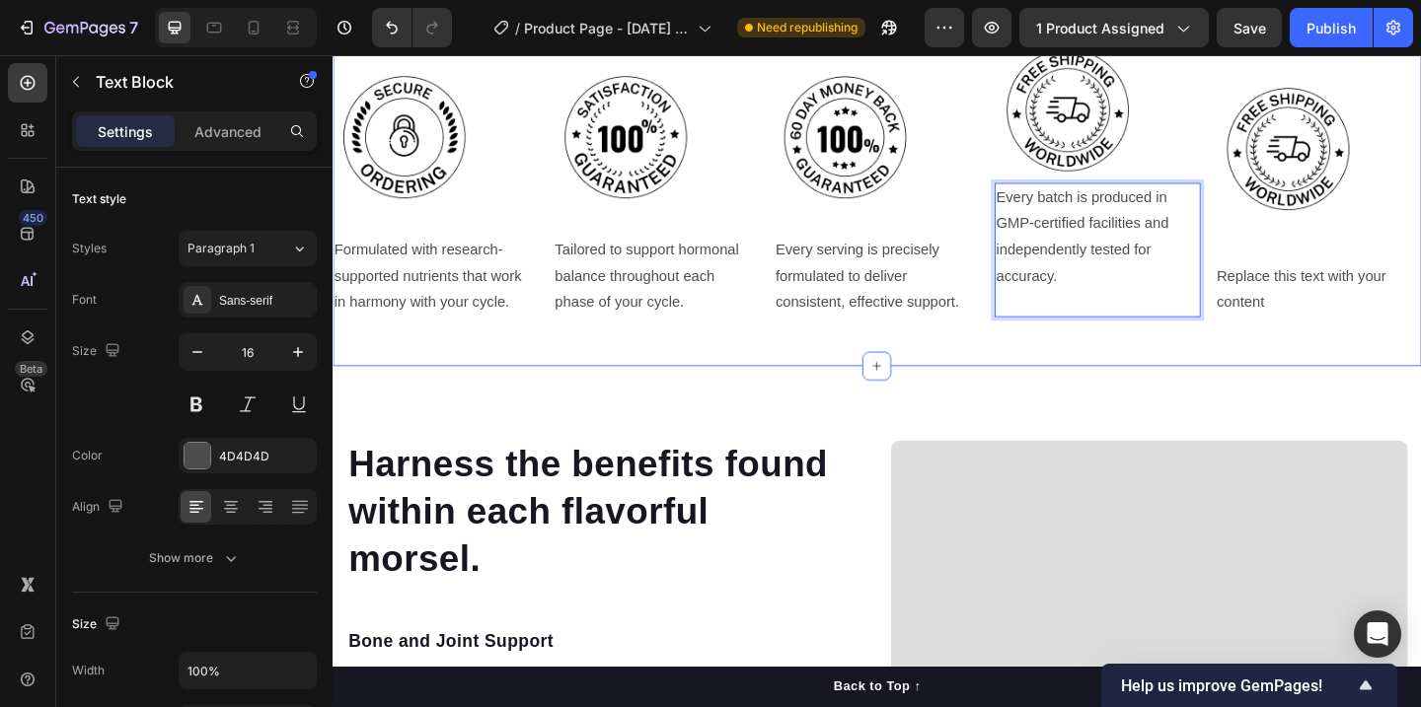
scroll to position [1990, 0]
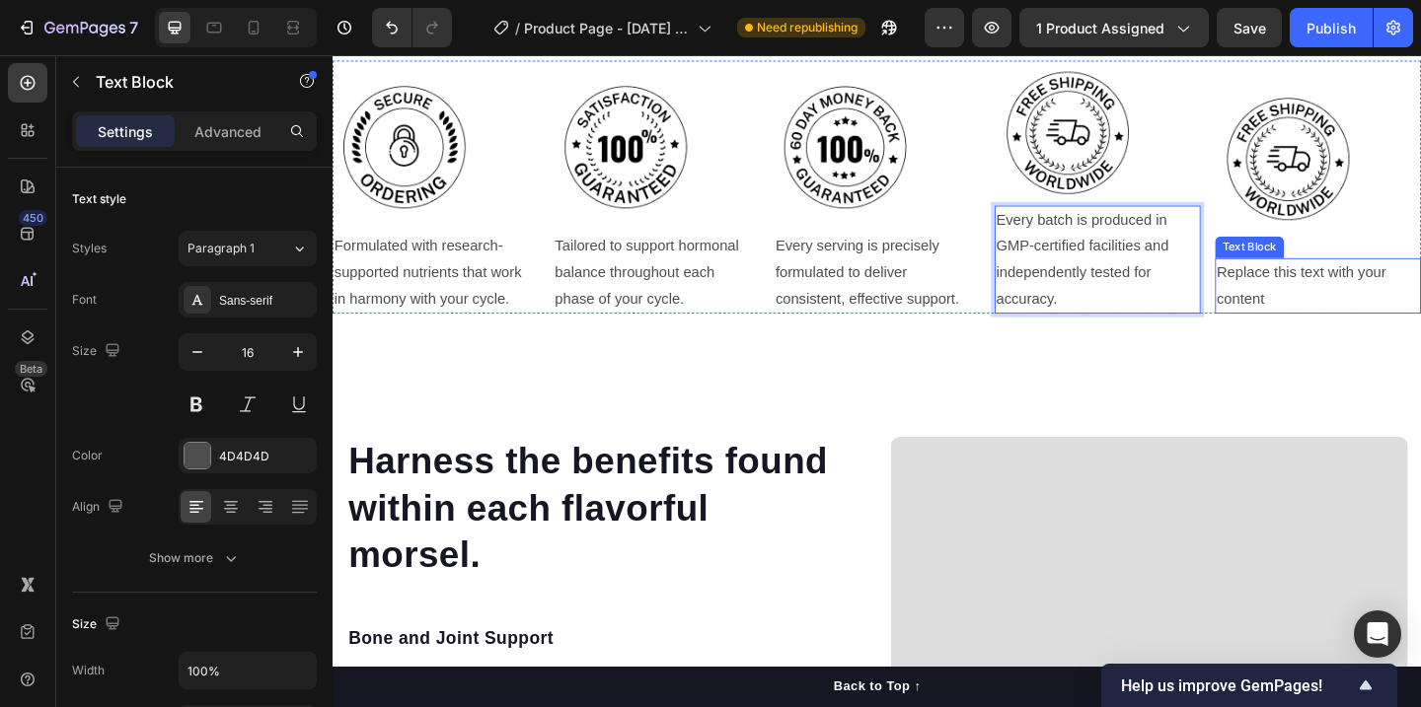
click at [1393, 300] on div "Replace this text with your content" at bounding box center [1405, 306] width 224 height 61
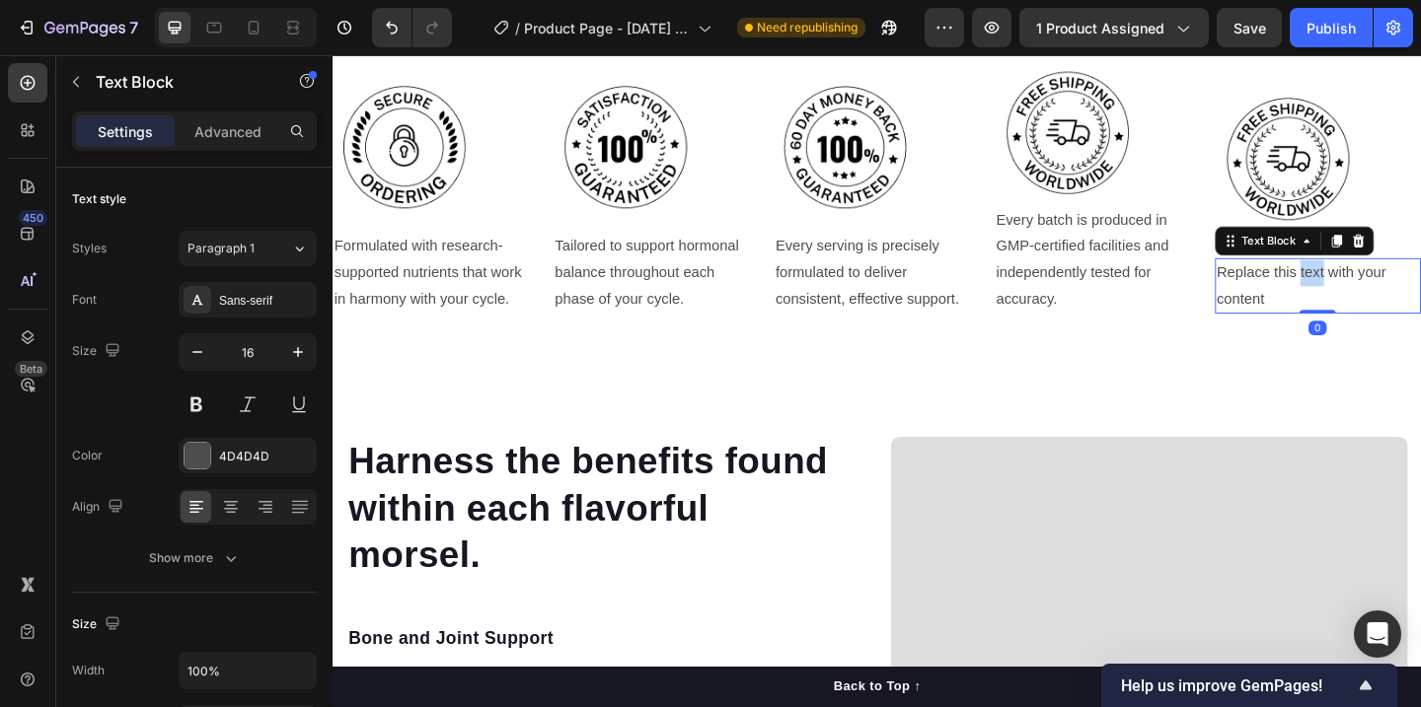
click at [1393, 300] on div "Replace this text with your content" at bounding box center [1405, 306] width 224 height 61
click at [1393, 300] on p "Replace this text with your content" at bounding box center [1405, 306] width 220 height 57
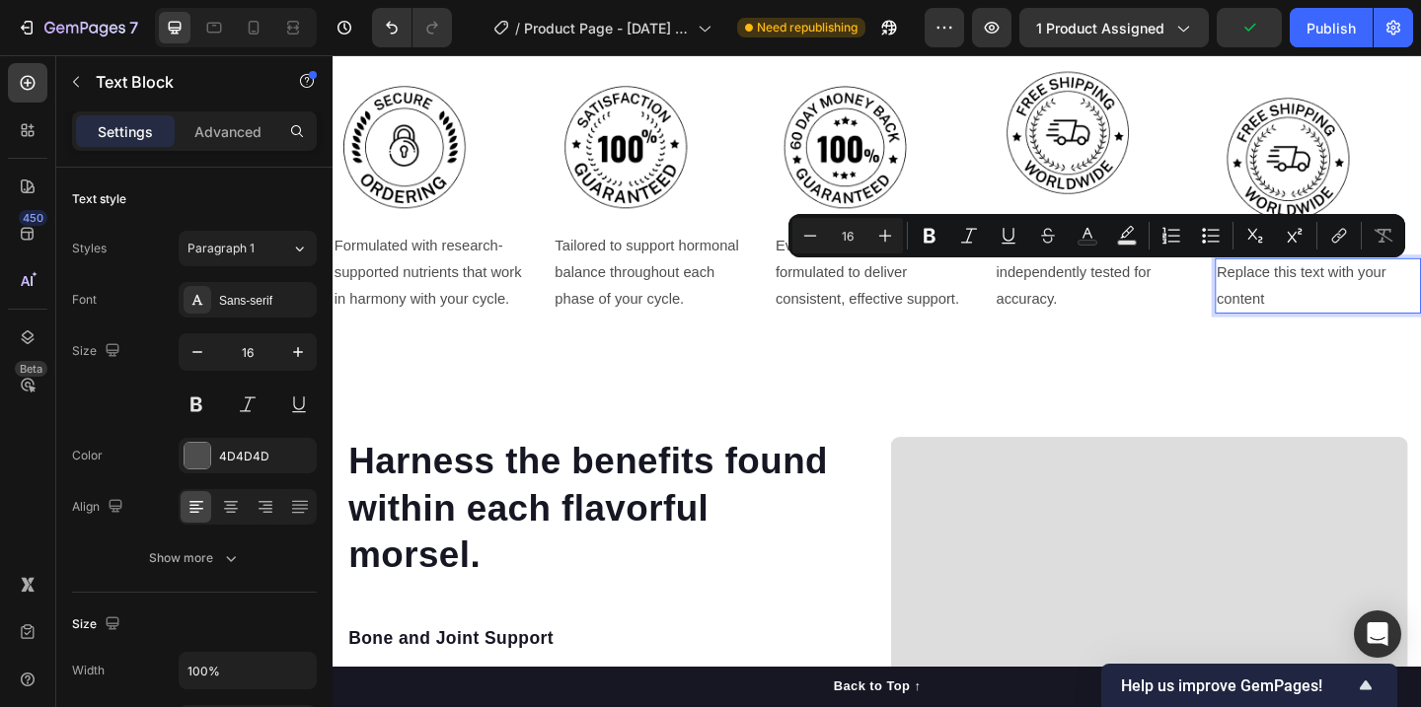
scroll to position [1962, 0]
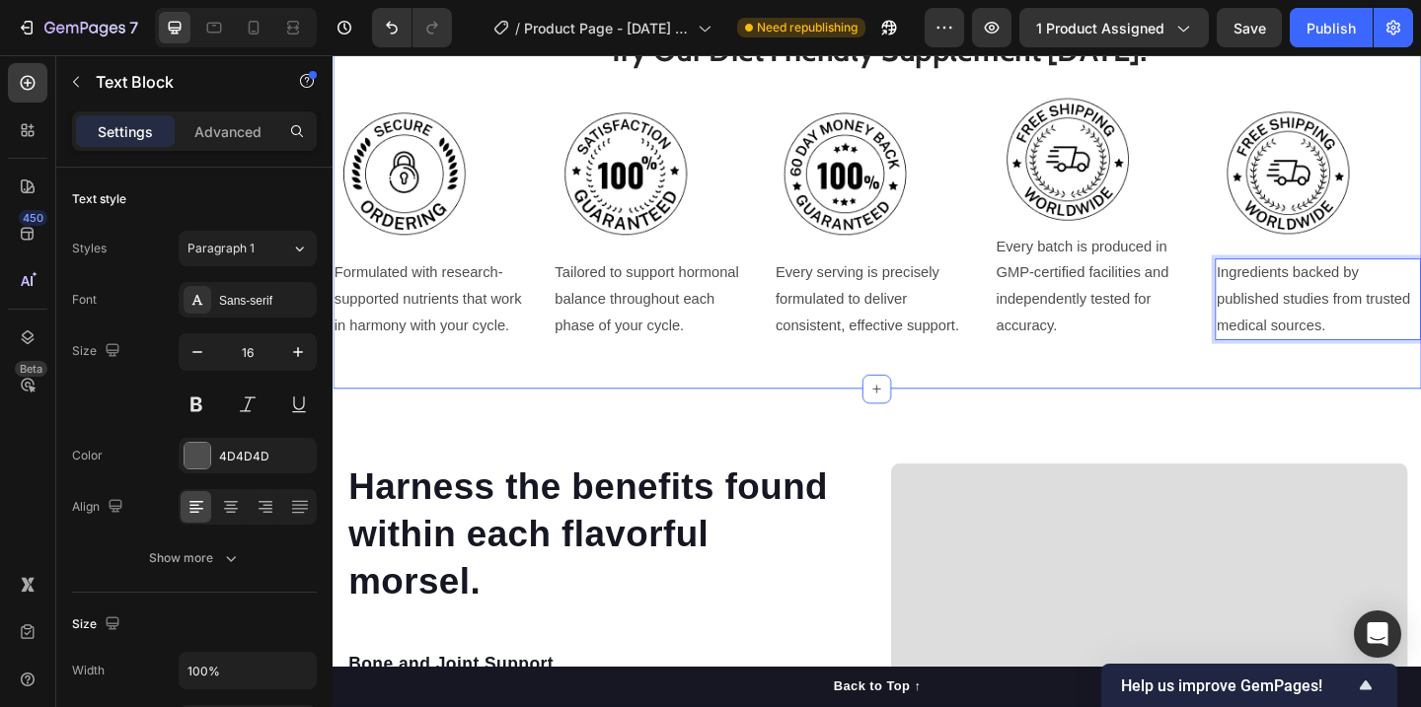
click at [1179, 373] on div "Try Our Diet Friendly Supplement Today! Heading Image Formulated with research-…" at bounding box center [925, 191] width 1184 height 454
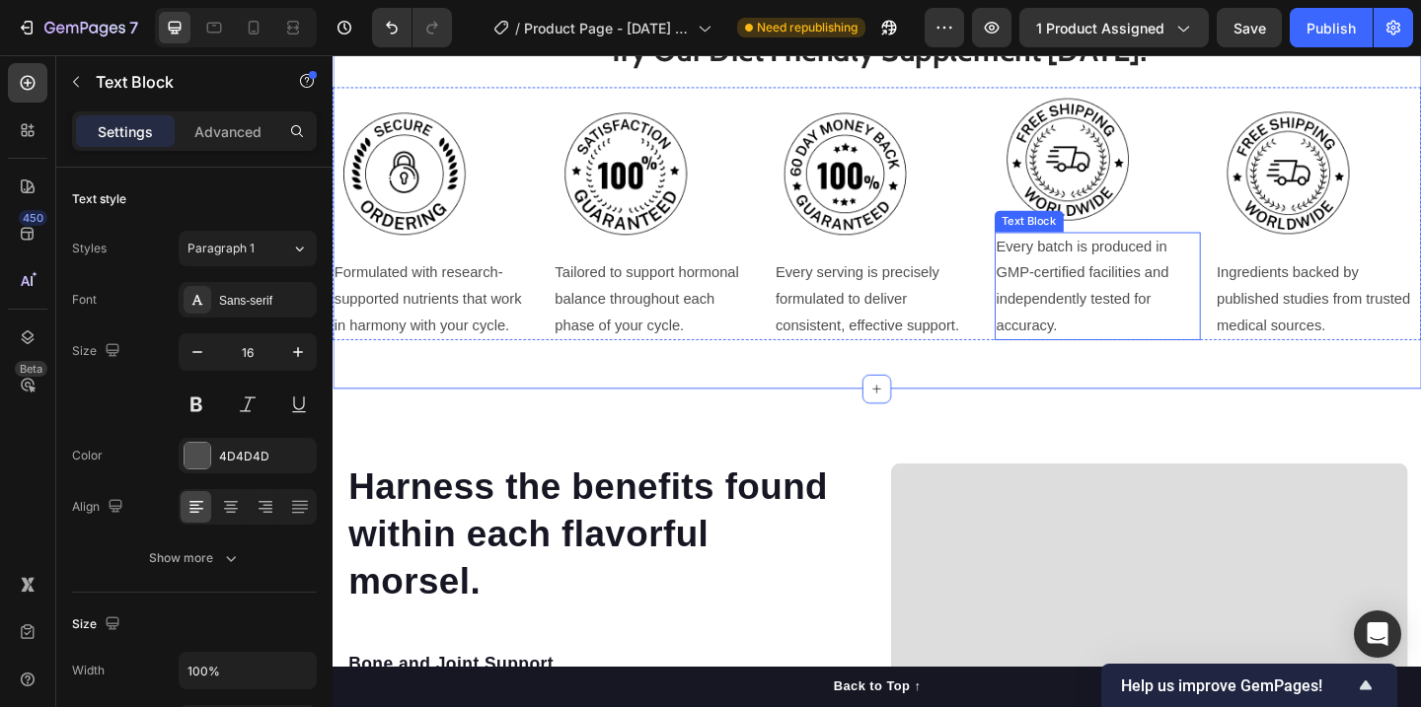
click at [1151, 349] on p "Every batch is produced in GMP-certified facilities and independently tested fo…" at bounding box center [1165, 306] width 220 height 113
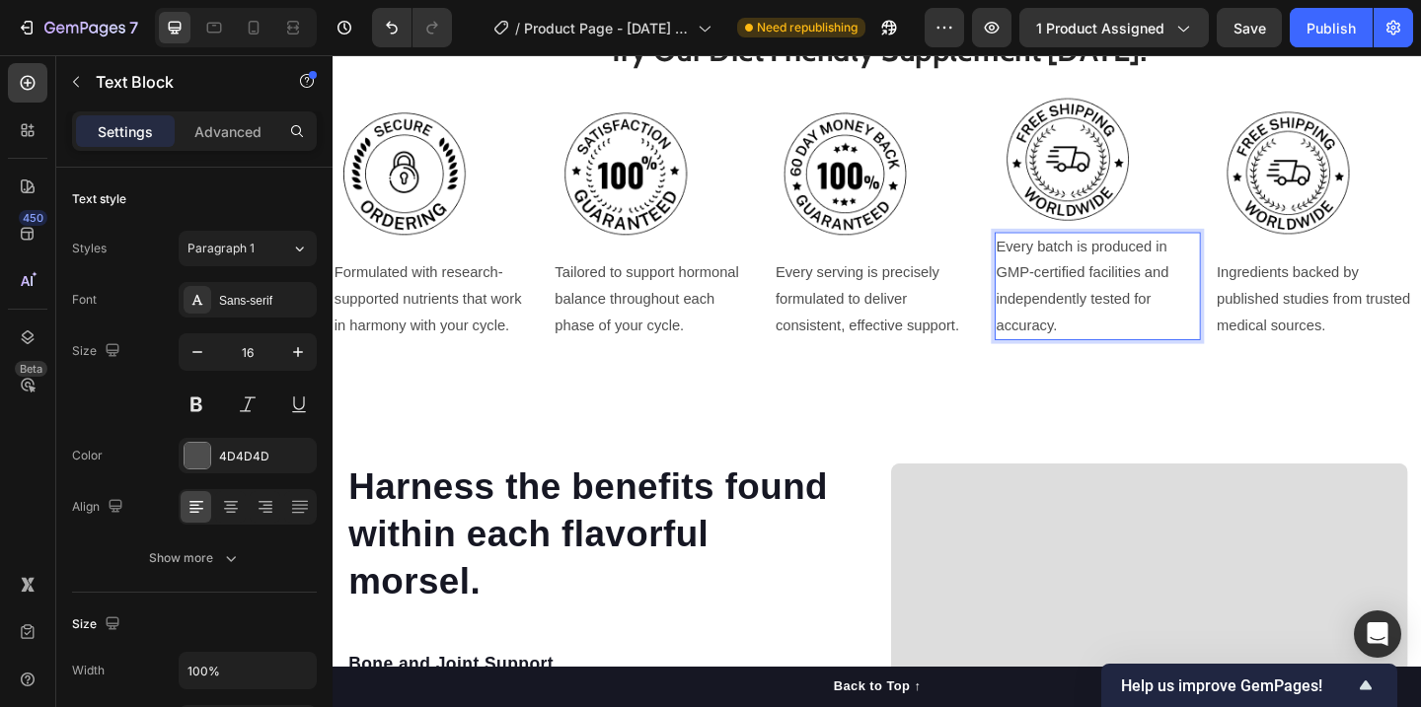
click at [1115, 270] on p "Every batch is produced in GMP-certified facilities and independently tested fo…" at bounding box center [1165, 306] width 220 height 113
click at [928, 310] on p "Every serving is precisely formulated to deliver consistent, effective support." at bounding box center [924, 320] width 220 height 85
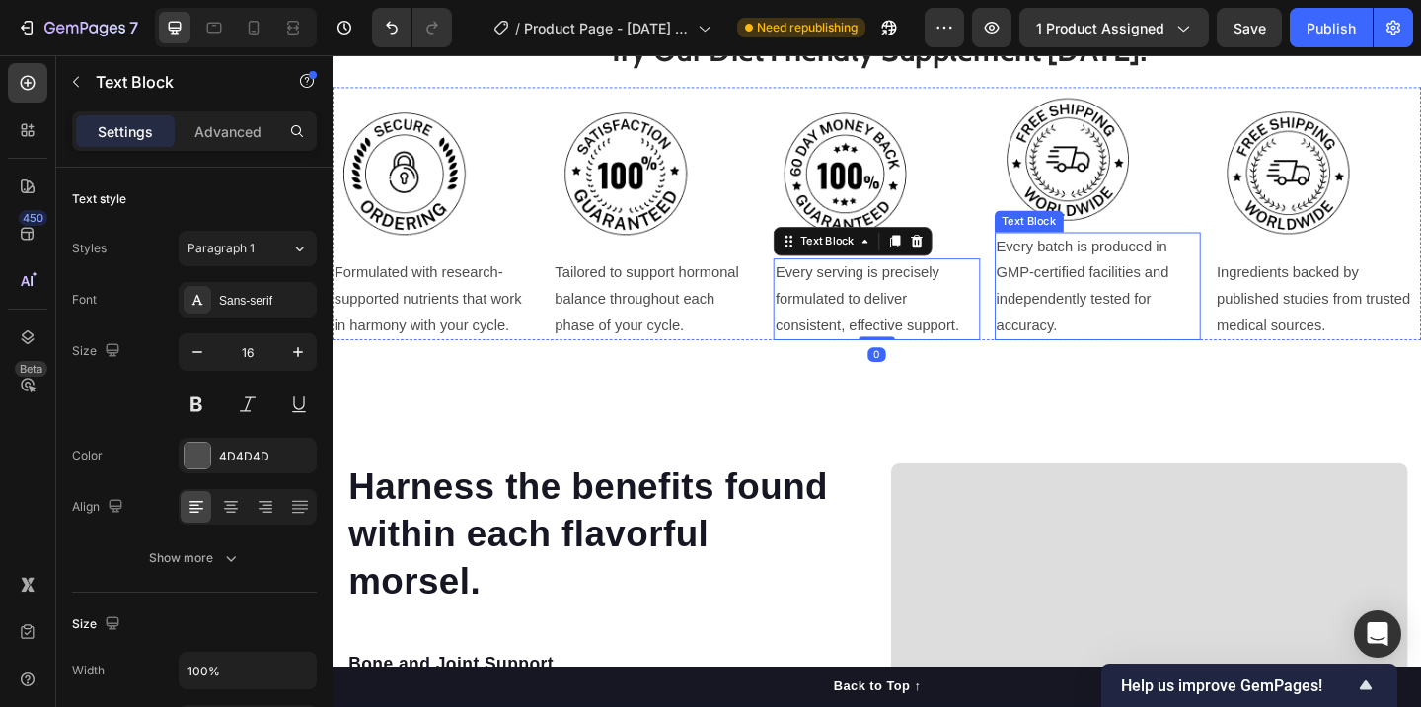
click at [1108, 272] on p "Every batch is produced in GMP-certified facilities and independently tested fo…" at bounding box center [1165, 306] width 220 height 113
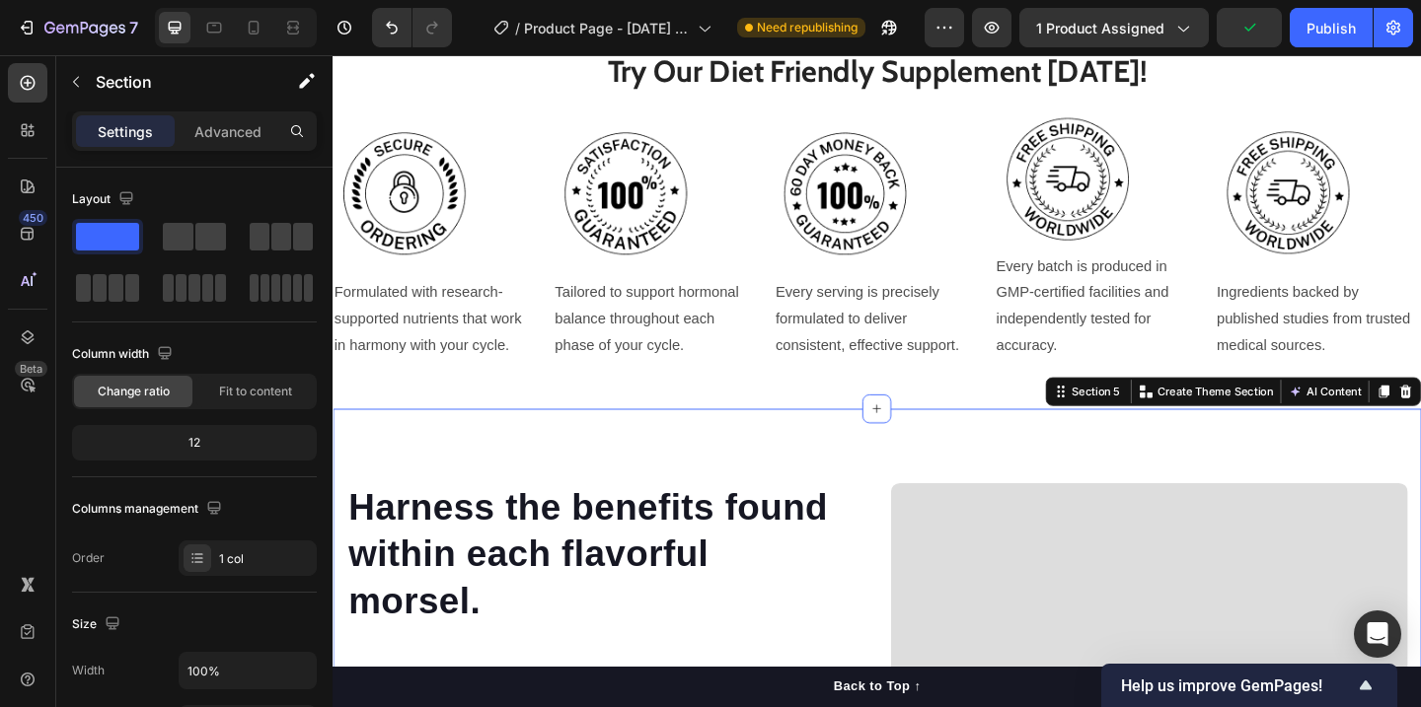
scroll to position [1932, 0]
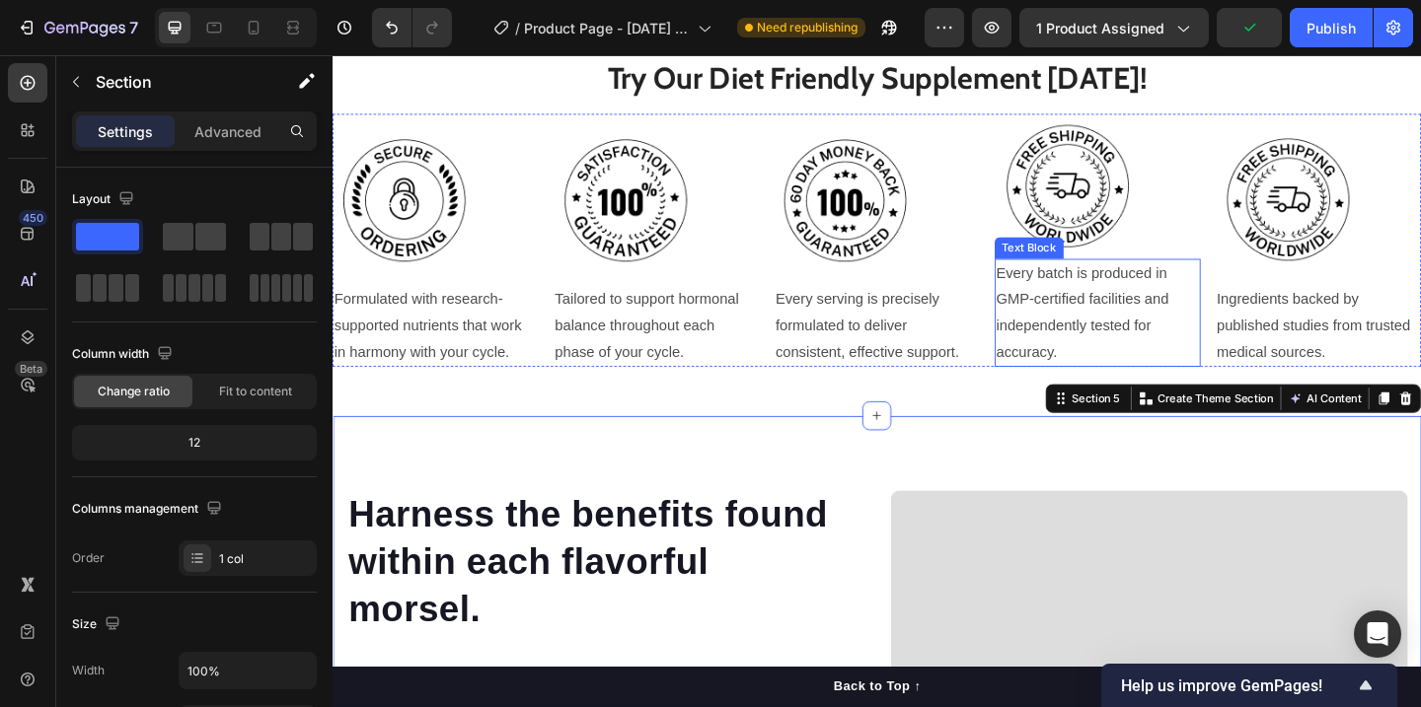
click at [1077, 306] on p "Every batch is produced in GMP-certified facilities and independently tested fo…" at bounding box center [1165, 335] width 220 height 113
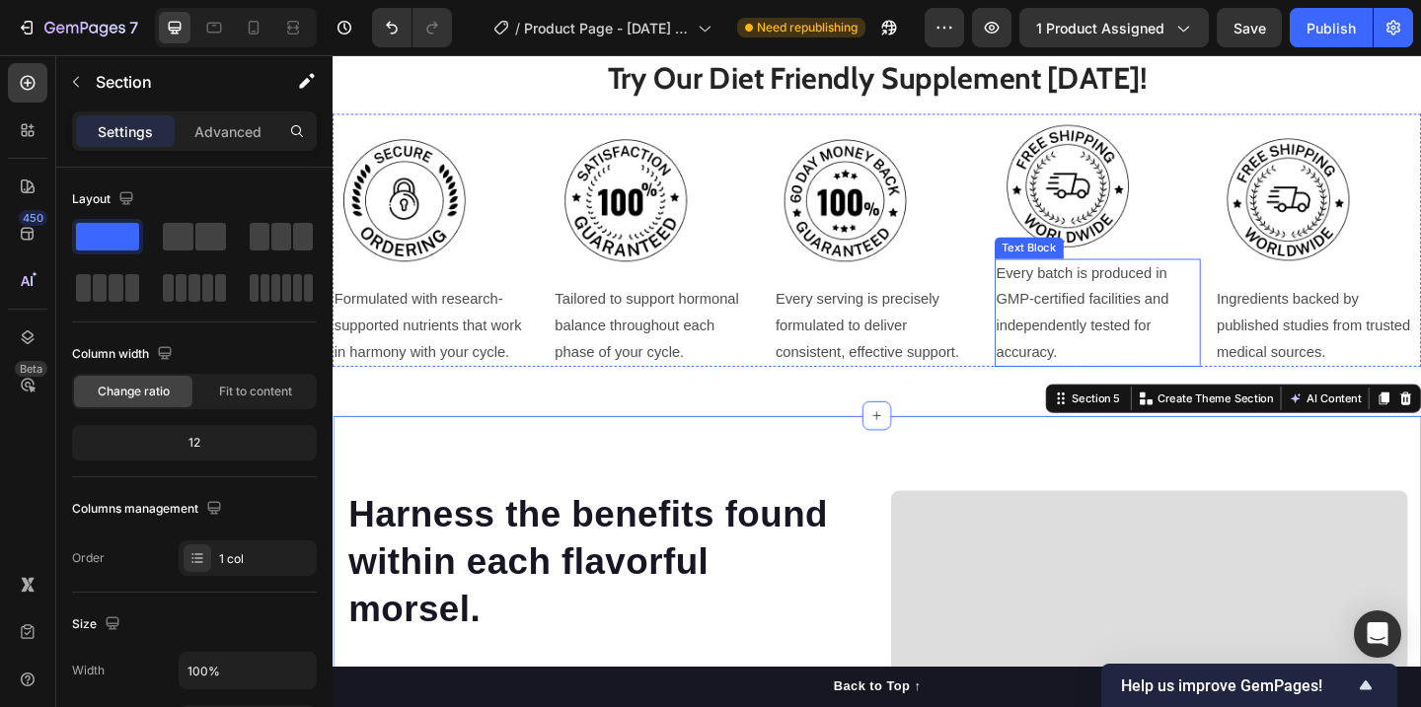
click at [1163, 331] on p "Every batch is produced in GMP-certified facilities and independently tested fo…" at bounding box center [1165, 335] width 220 height 113
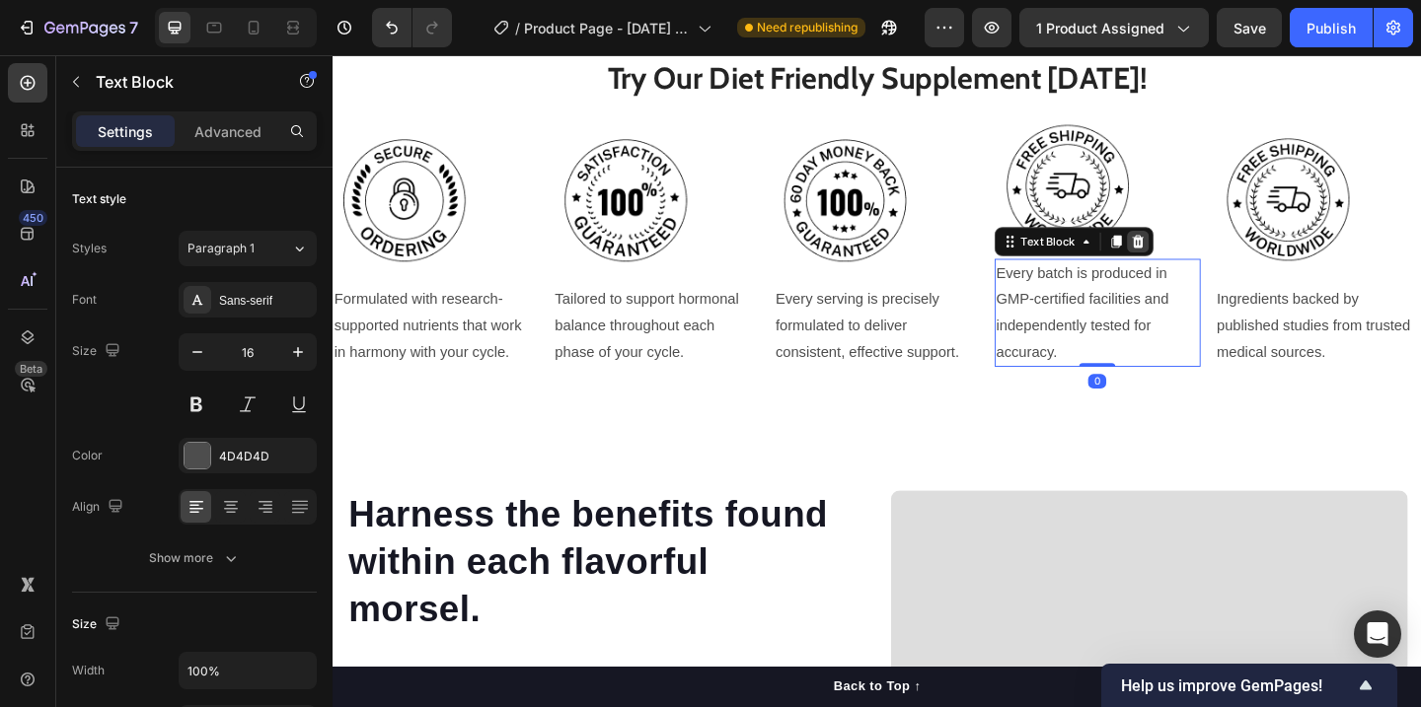
click at [1212, 247] on div at bounding box center [1209, 259] width 24 height 24
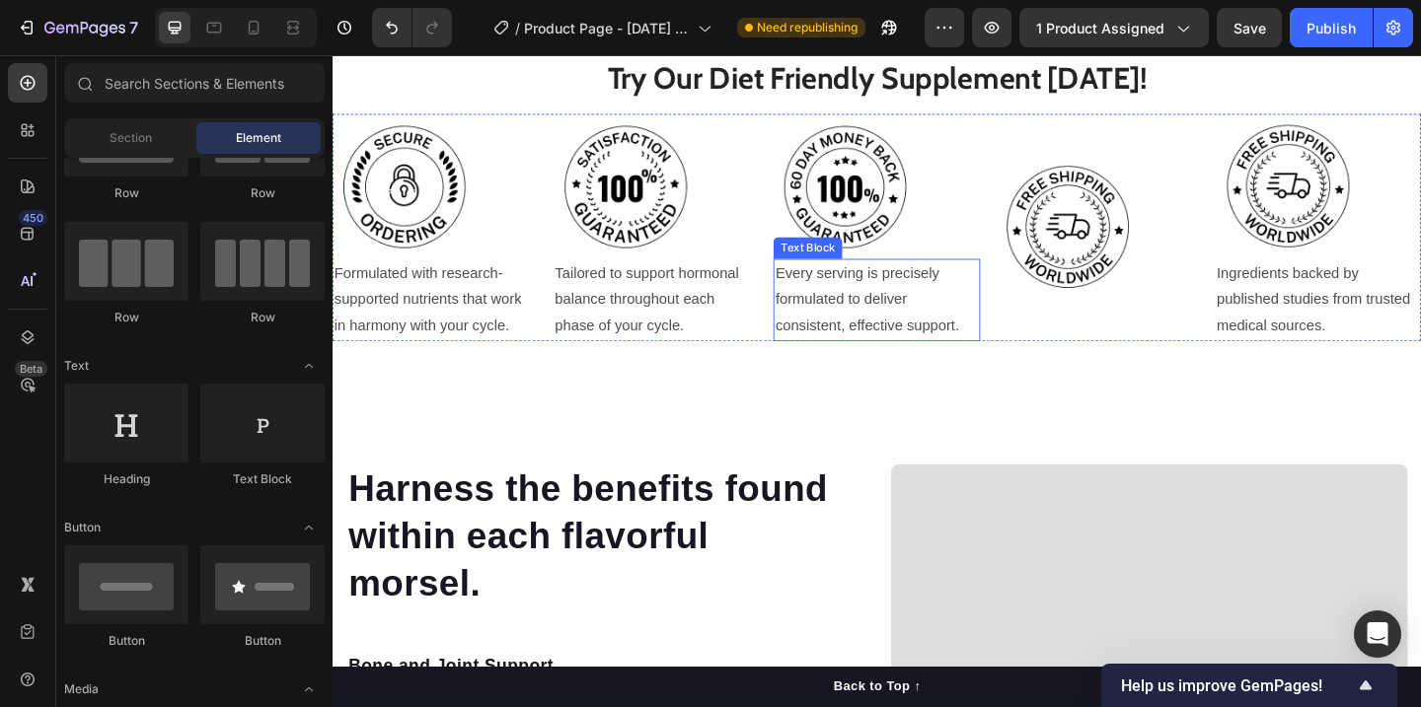
click at [902, 312] on p "Every serving is precisely formulated to deliver consistent, effective support." at bounding box center [924, 321] width 220 height 85
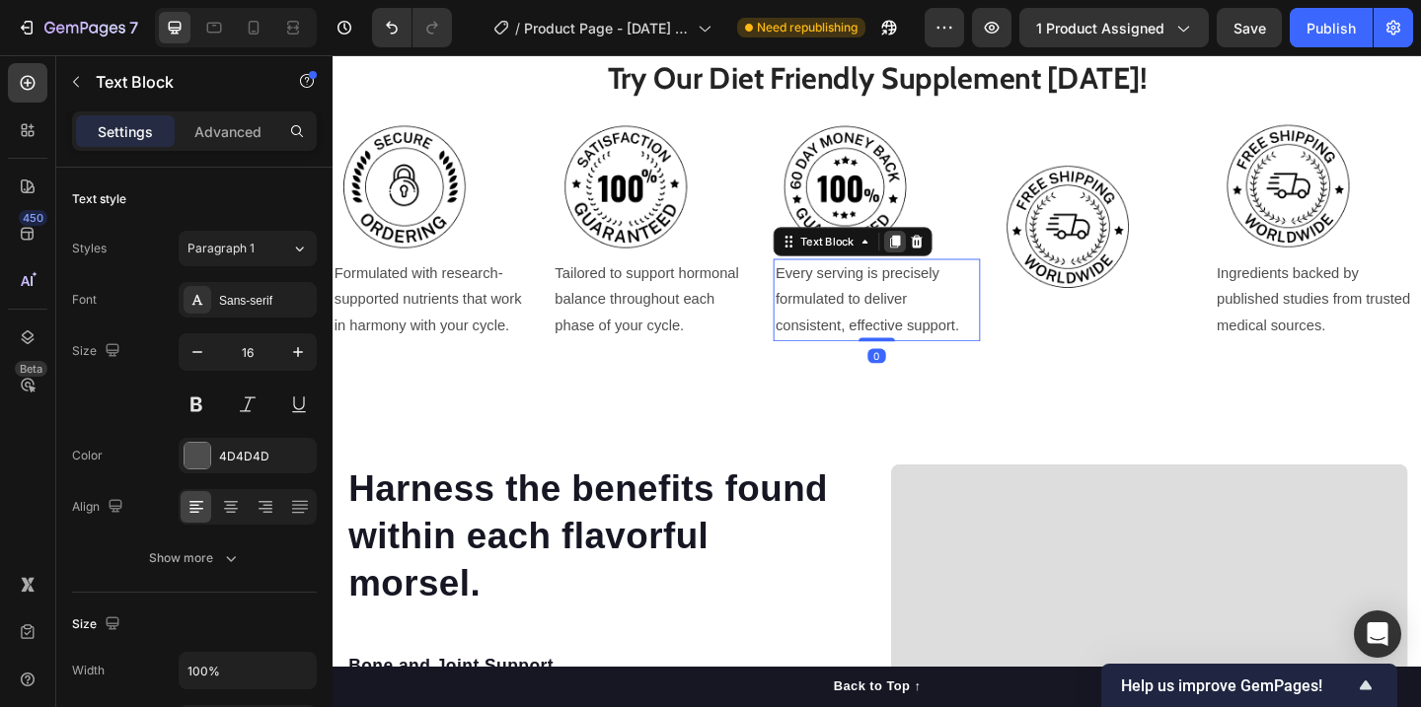
click at [941, 260] on icon at bounding box center [944, 260] width 11 height 14
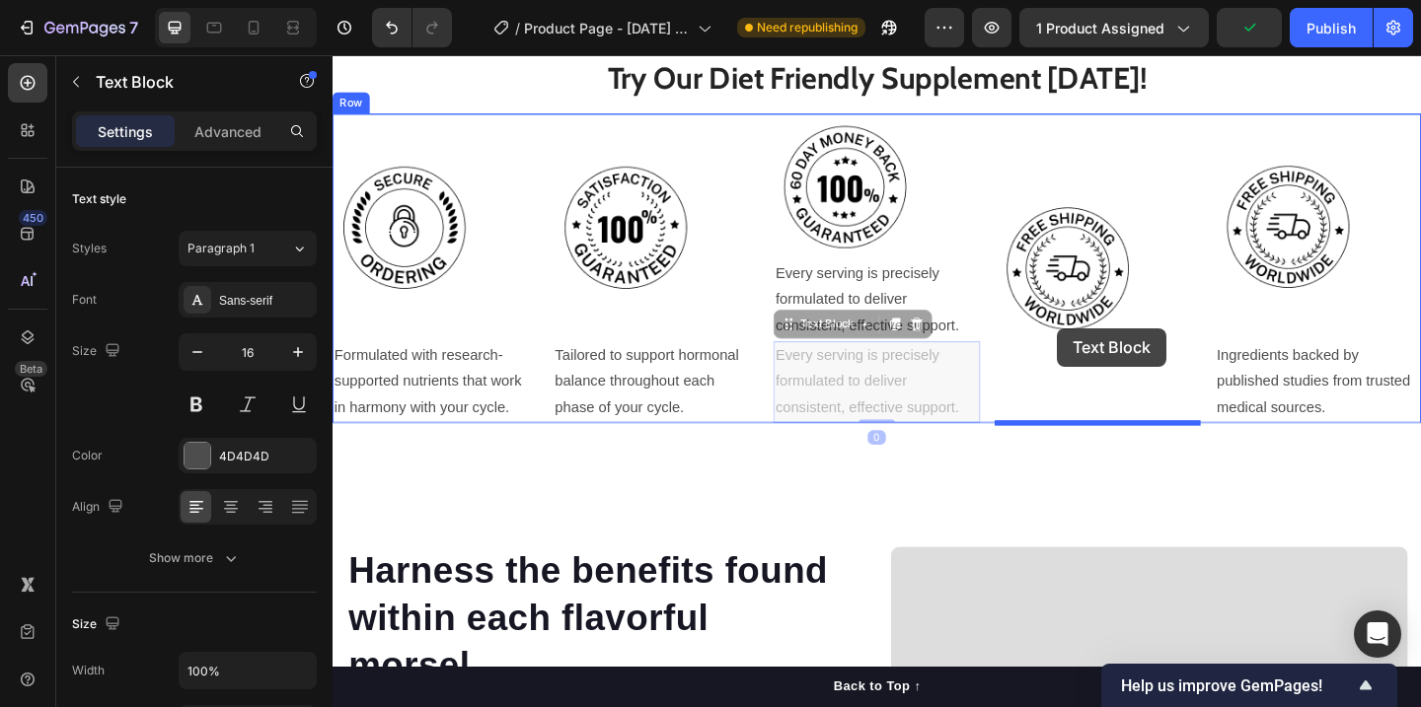
drag, startPoint x: 830, startPoint y: 354, endPoint x: 1120, endPoint y: 352, distance: 290.1
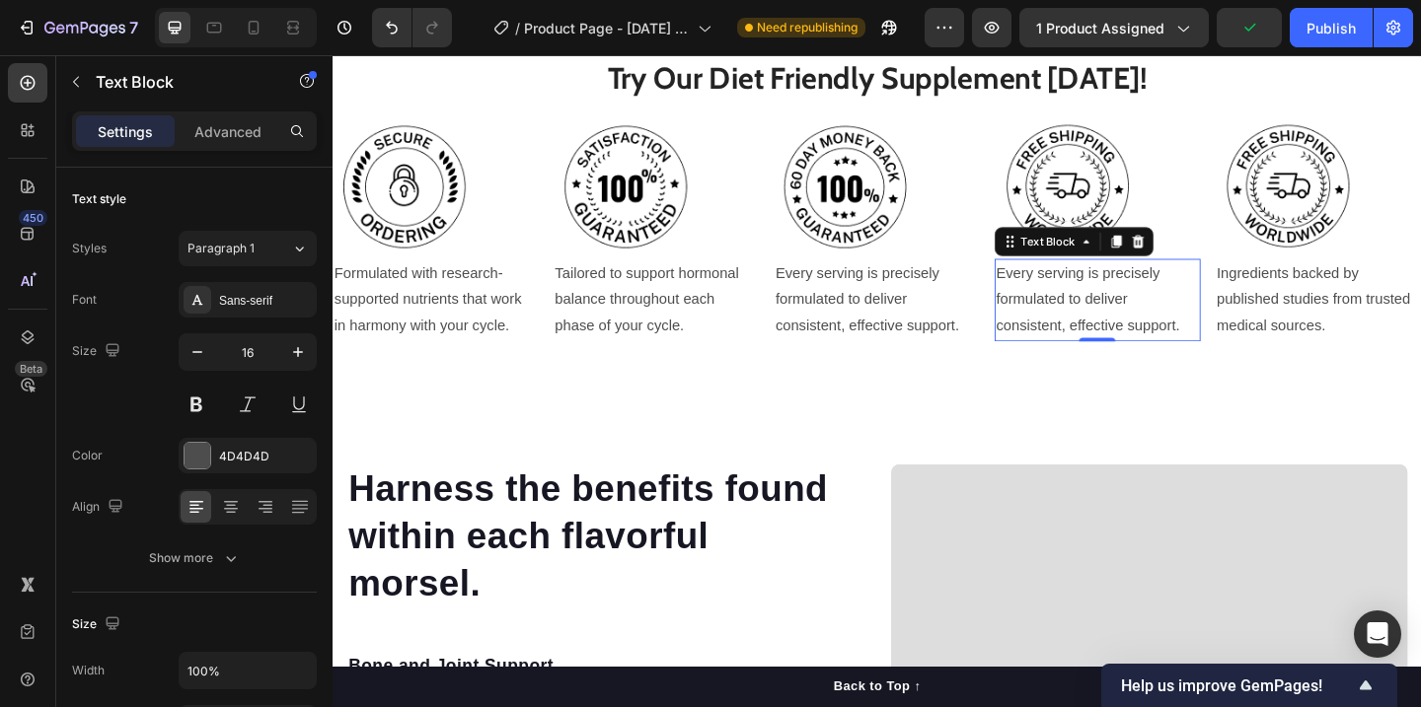
click at [1088, 334] on p "Every serving is precisely formulated to deliver consistent, effective support." at bounding box center [1165, 321] width 220 height 85
click at [1091, 333] on p "Every serving is precisely formulated to deliver consistent, effective support." at bounding box center [1165, 321] width 220 height 85
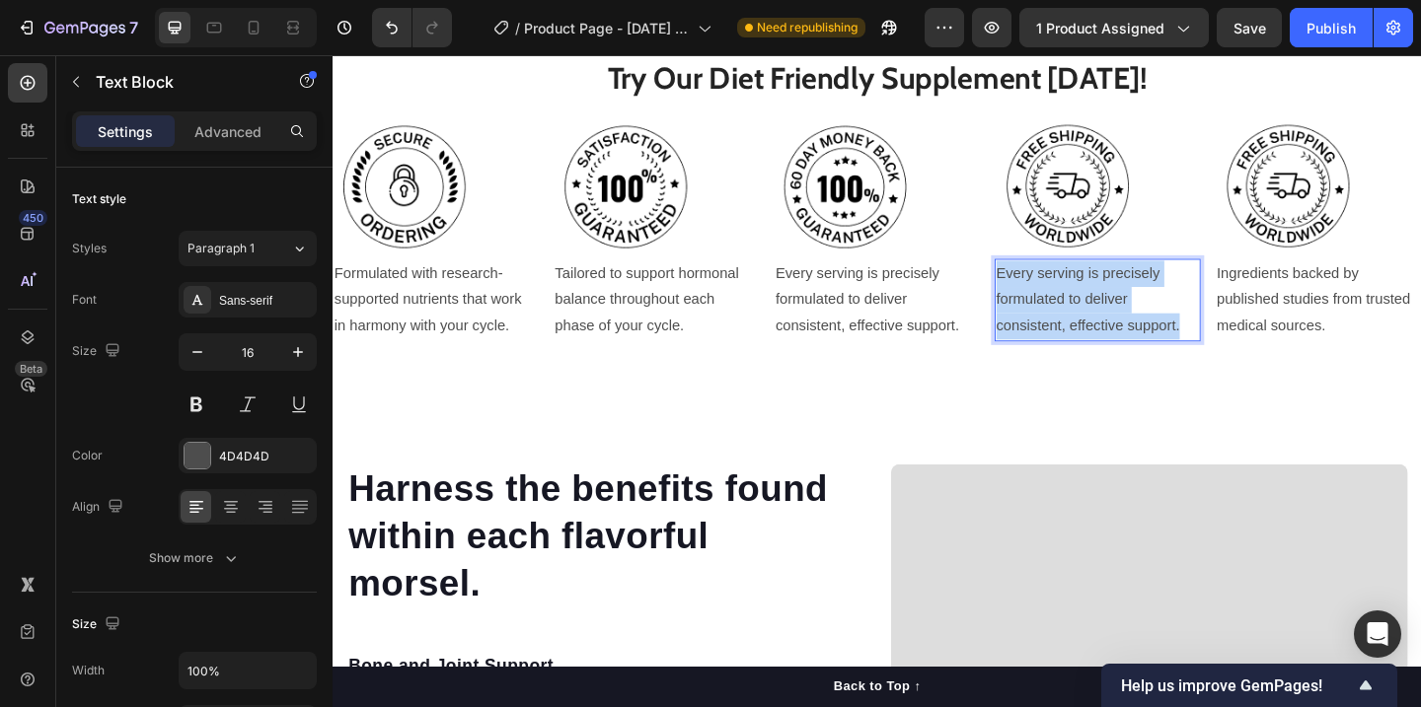
click at [1091, 333] on p "Every serving is precisely formulated to deliver consistent, effective support." at bounding box center [1165, 321] width 220 height 85
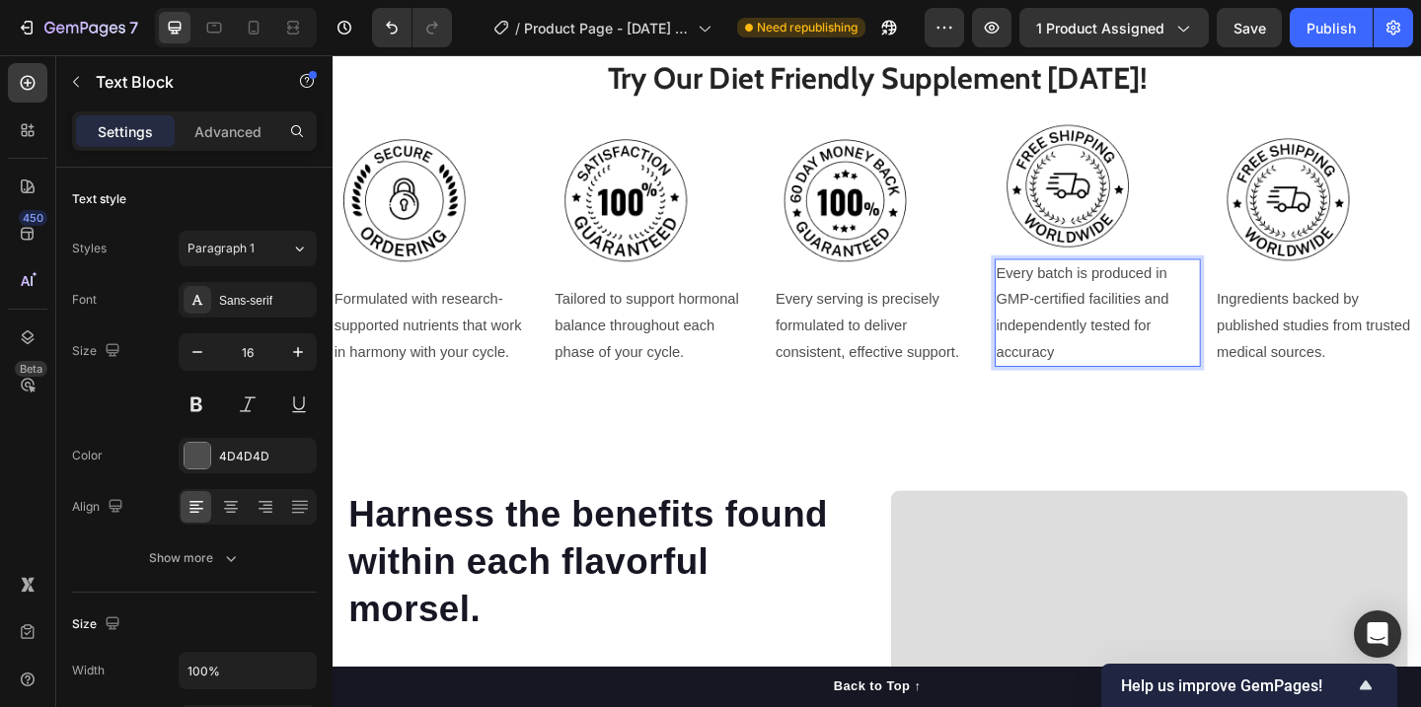
click at [1056, 296] on p "Every batch is produced in GMP-certified facilities and independently tested fo…" at bounding box center [1165, 335] width 220 height 113
click at [1162, 382] on p "Every batch is produced in GMP-certified facilities and independently tested fo…" at bounding box center [1165, 335] width 220 height 113
click at [1120, 300] on p "Every batch is produced in GMP-certified facilities and independently tested fo…" at bounding box center [1165, 335] width 220 height 113
click at [451, 332] on p "Formulated with research-supported nutrients that work in harmony with your cyc…" at bounding box center [444, 350] width 220 height 85
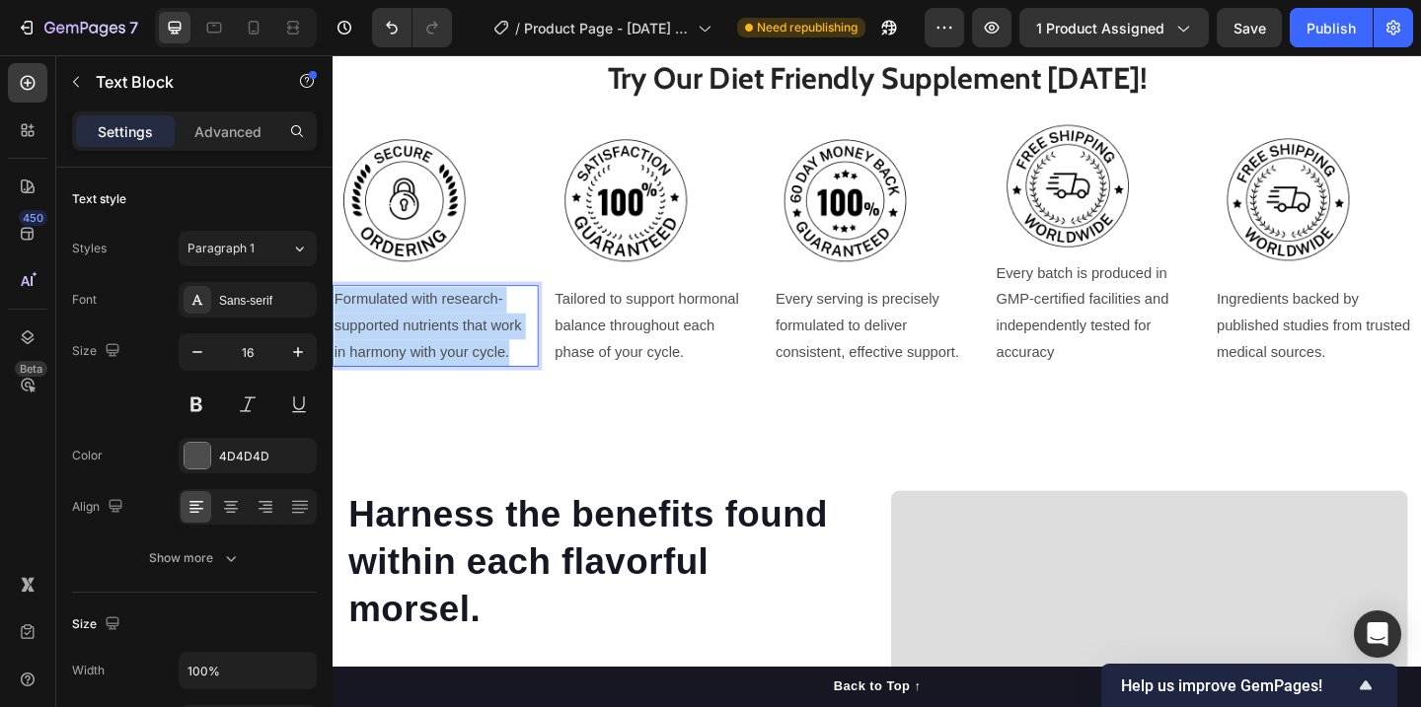
click at [451, 332] on p "Formulated with research-supported nutrients that work in harmony with your cyc…" at bounding box center [444, 350] width 220 height 85
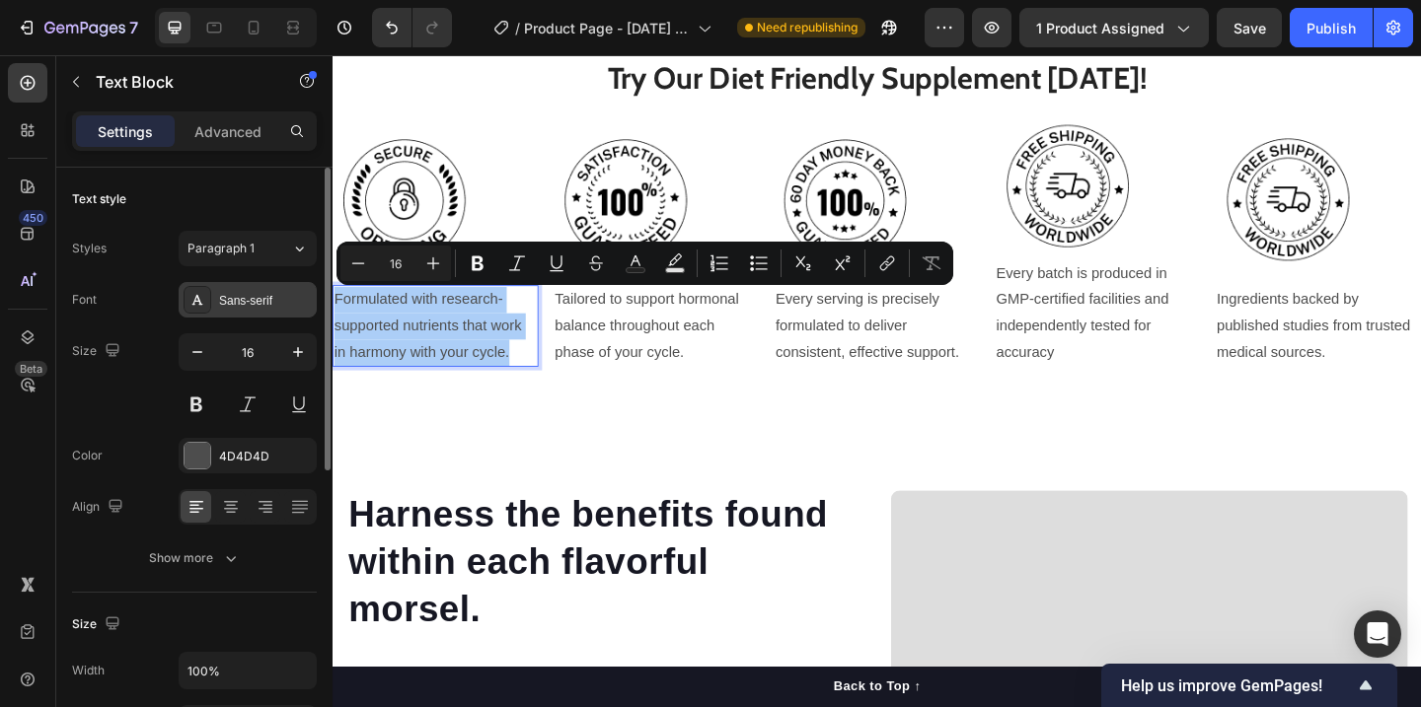
click at [275, 300] on div "Sans-serif" at bounding box center [265, 301] width 93 height 18
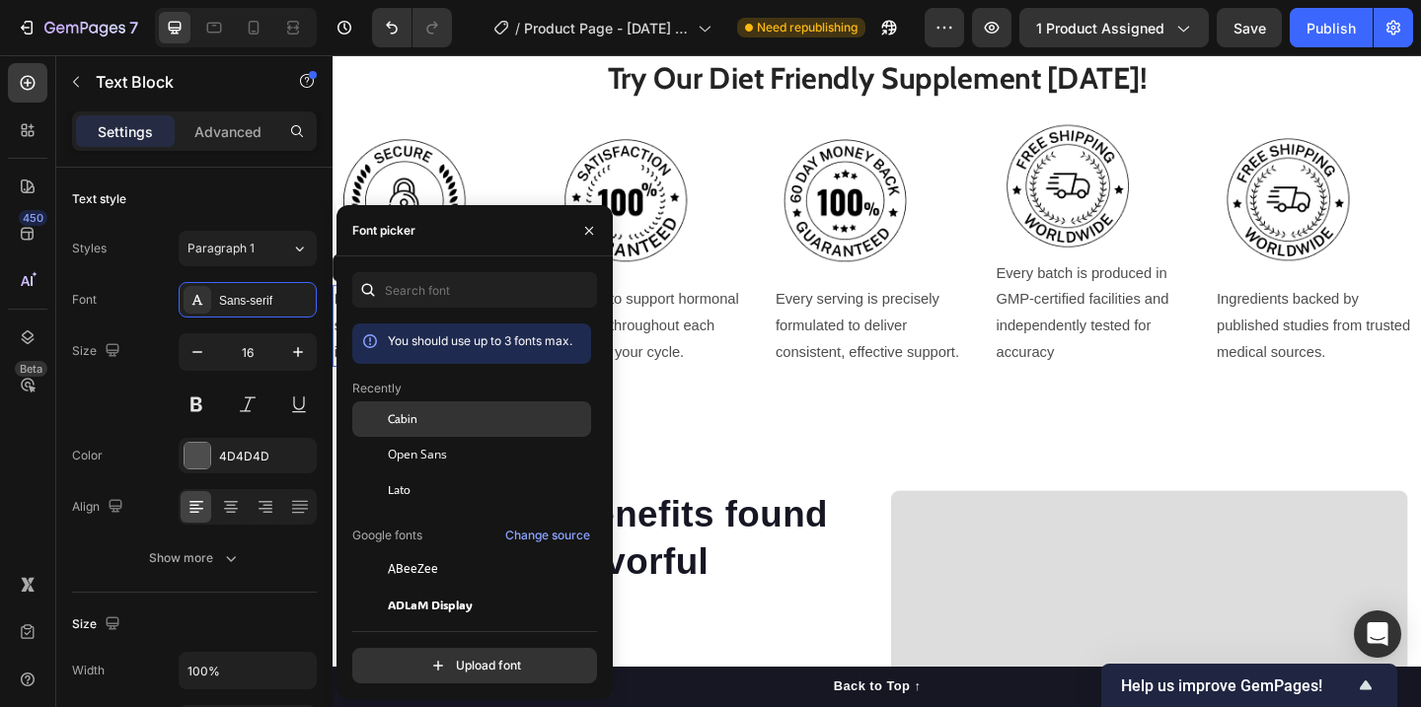
click at [402, 417] on span "Cabin" at bounding box center [403, 419] width 30 height 18
click at [651, 342] on p "Tailored to support hormonal balance throughout each phase of your cycle." at bounding box center [684, 350] width 220 height 85
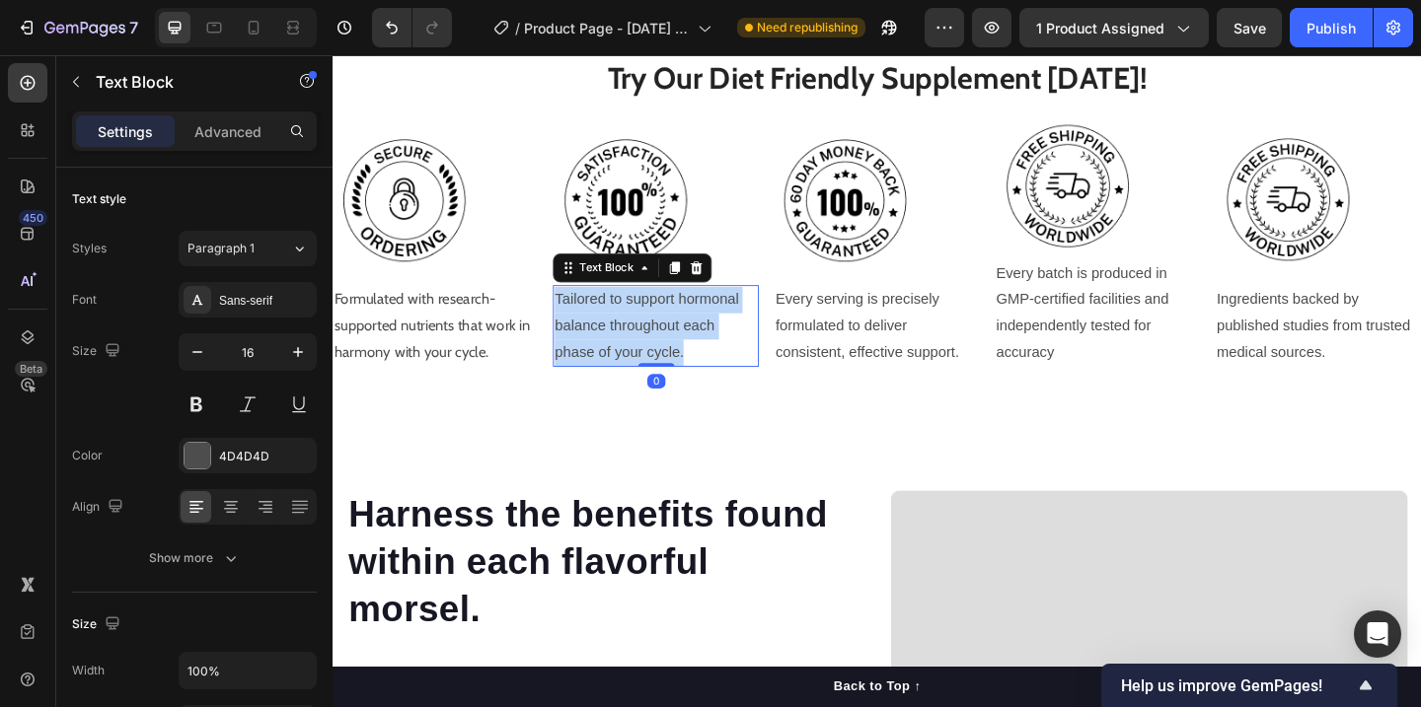
click at [651, 342] on p "Tailored to support hormonal balance throughout each phase of your cycle." at bounding box center [684, 350] width 220 height 85
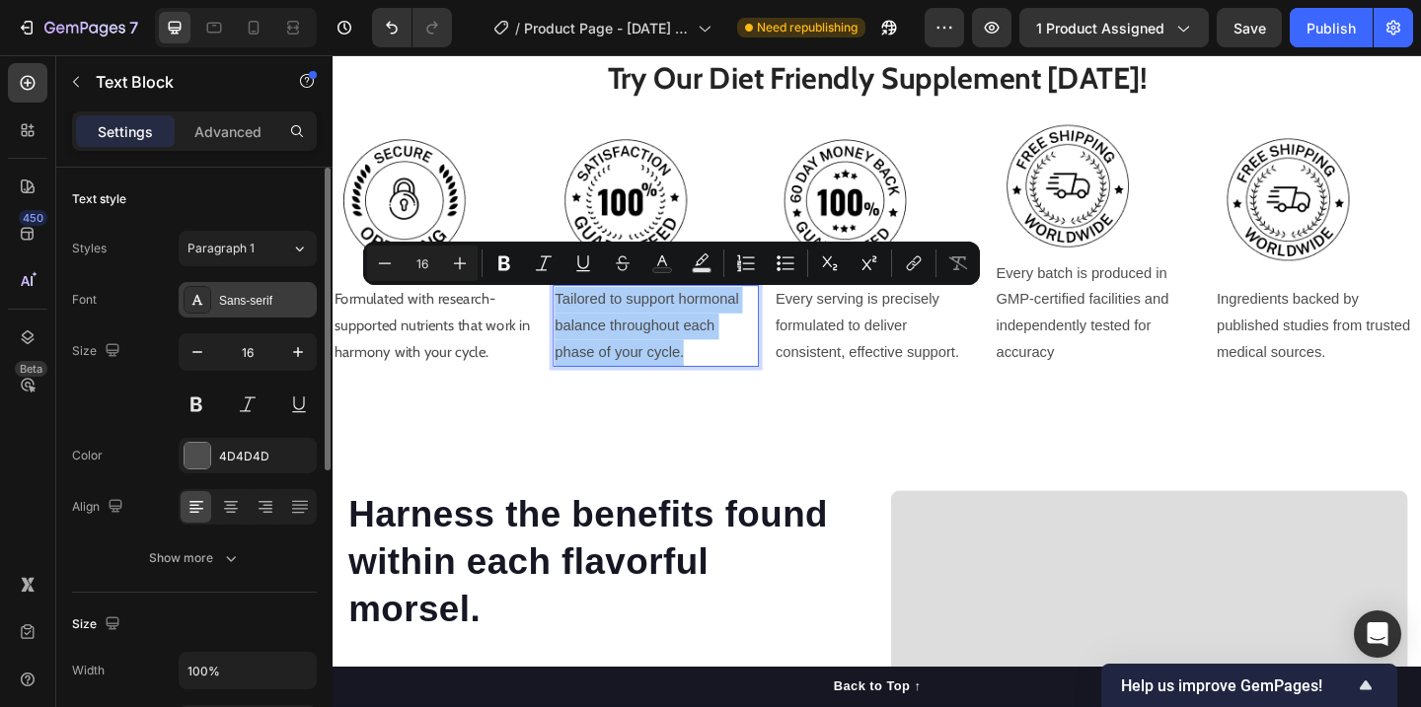
click at [259, 300] on div "Sans-serif" at bounding box center [265, 301] width 93 height 18
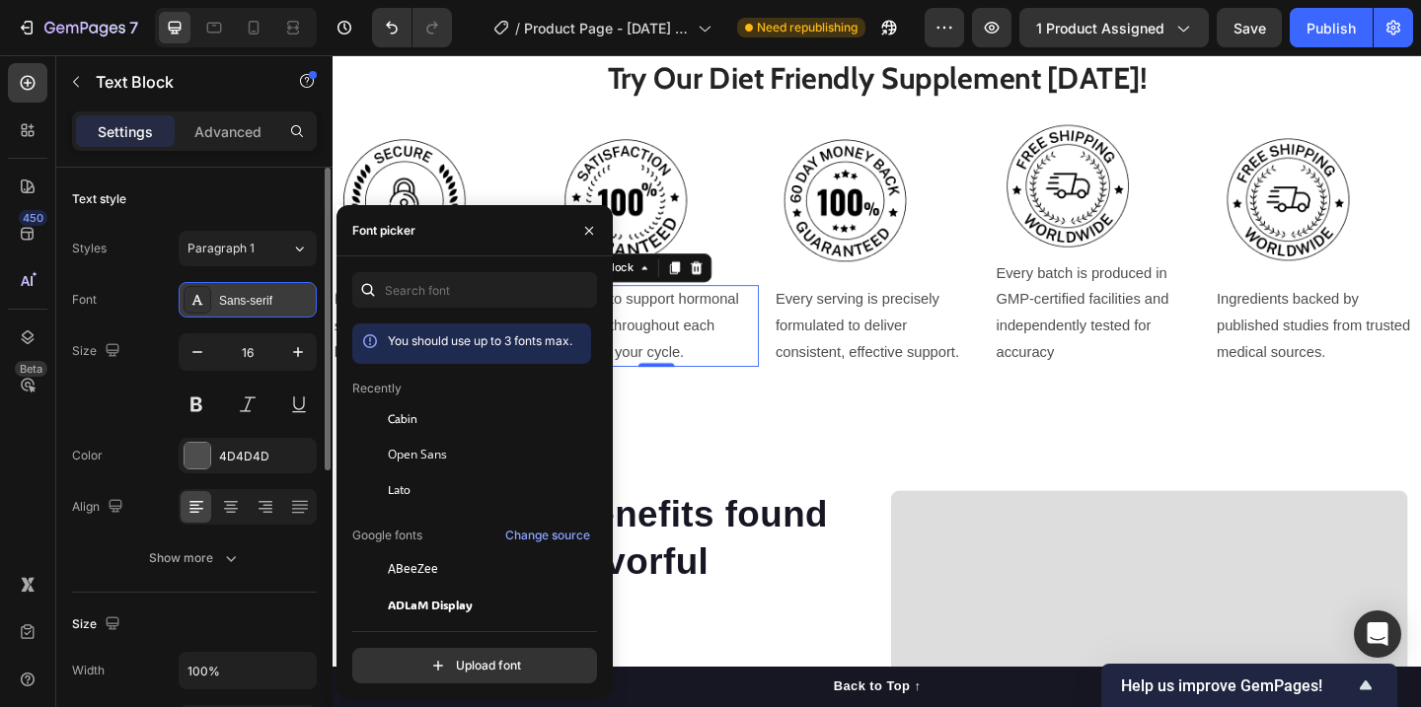
click at [273, 292] on div "Sans-serif" at bounding box center [265, 301] width 93 height 18
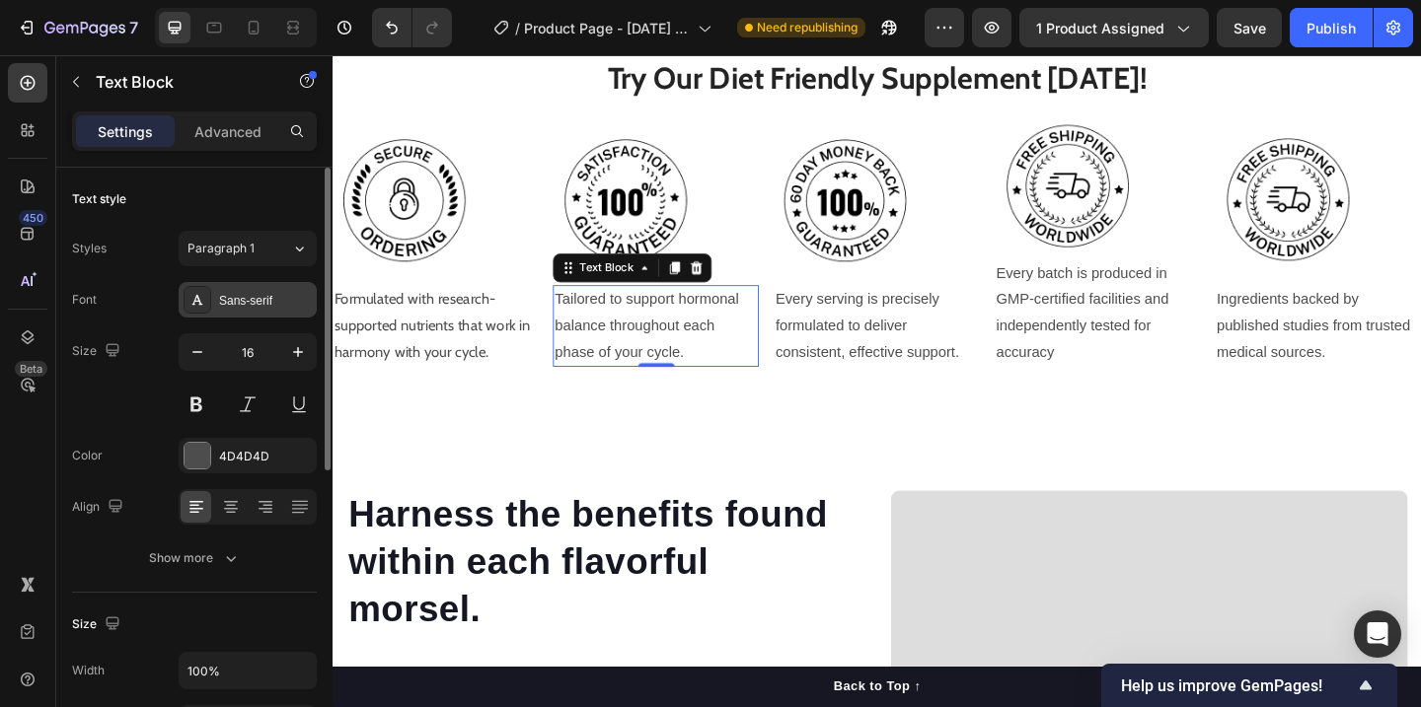
click at [275, 297] on div "Sans-serif" at bounding box center [265, 301] width 93 height 18
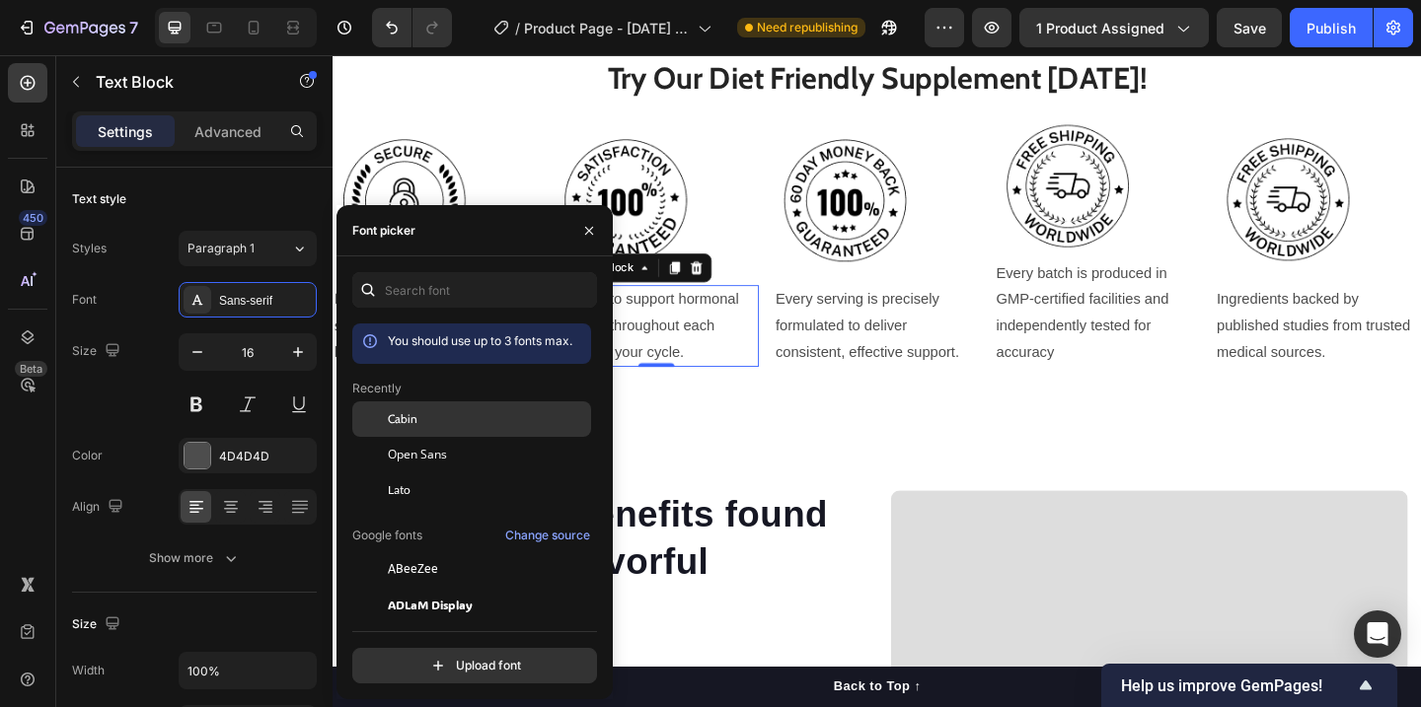
click at [417, 425] on div "Cabin" at bounding box center [487, 419] width 199 height 18
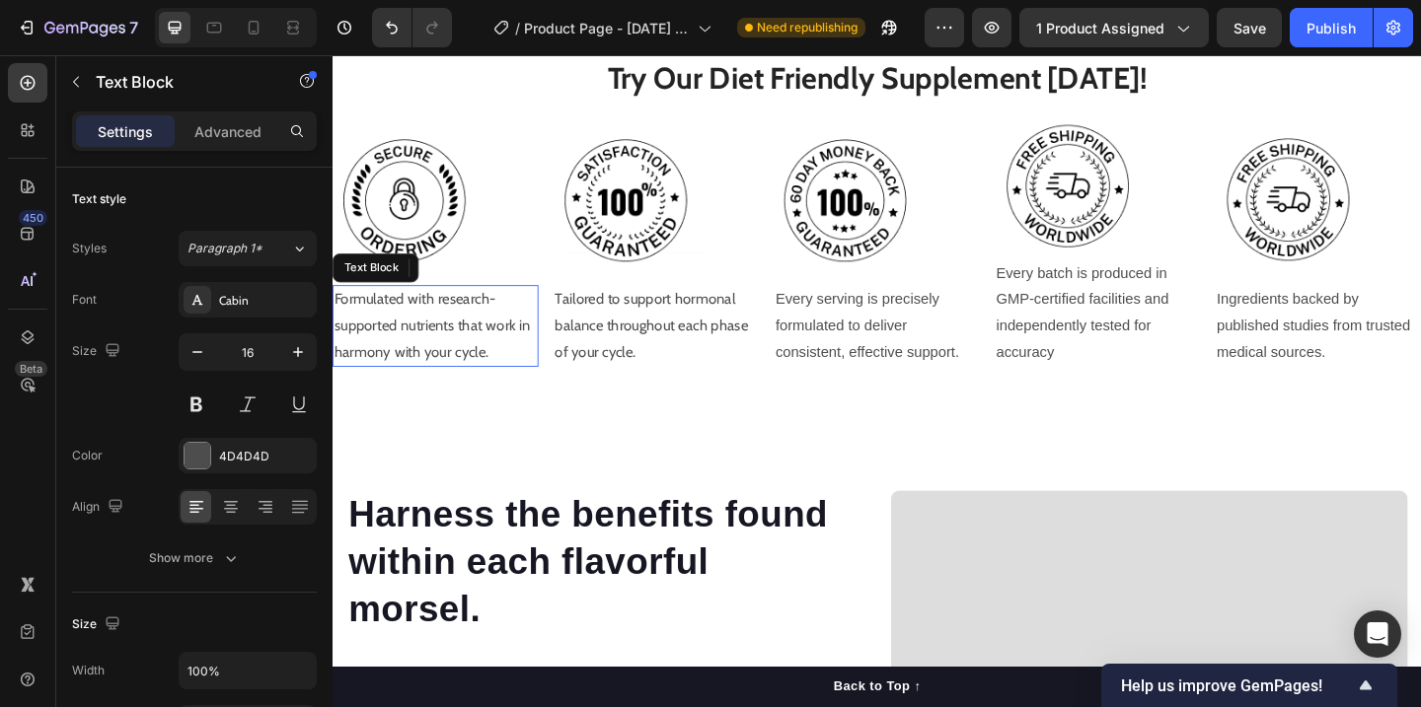
click at [469, 333] on p "Formulated with research-supported nutrients that work in harmony with your cyc…" at bounding box center [444, 350] width 220 height 85
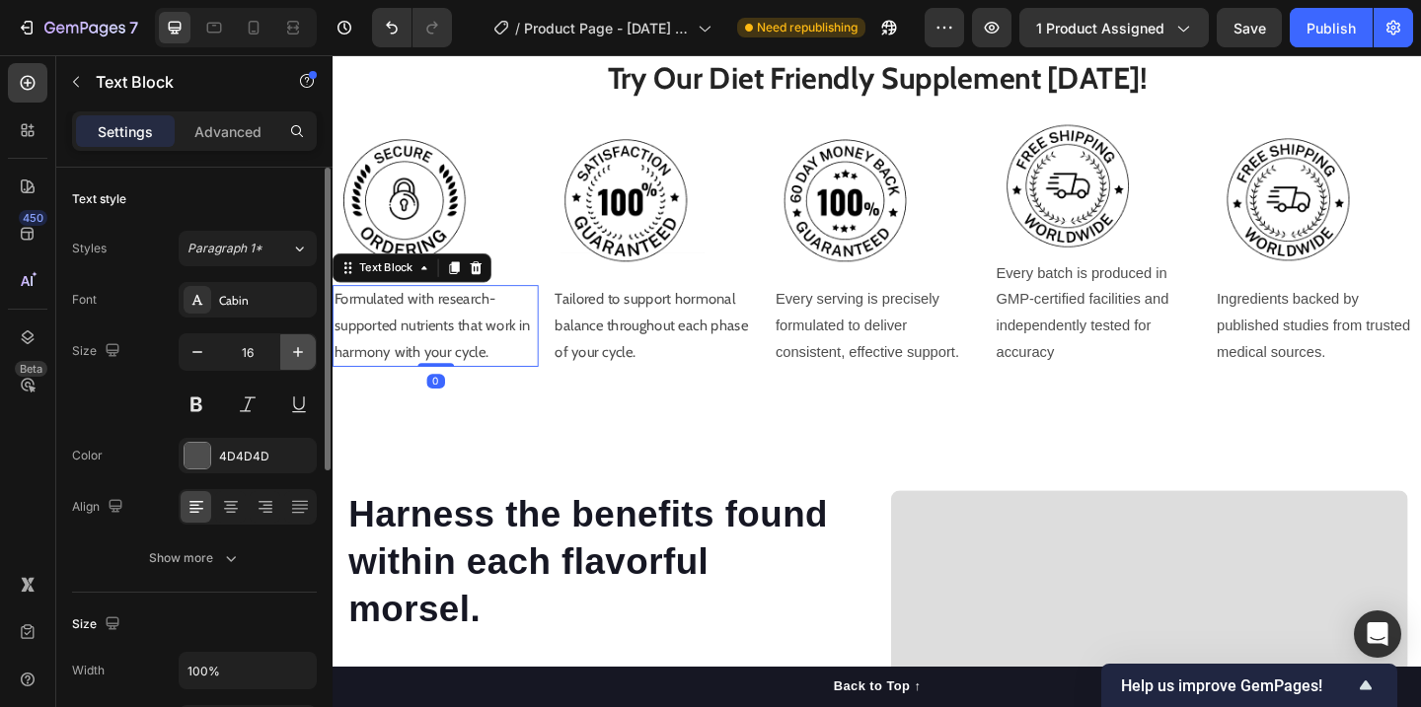
click at [293, 349] on icon "button" at bounding box center [298, 352] width 20 height 20
type input "18"
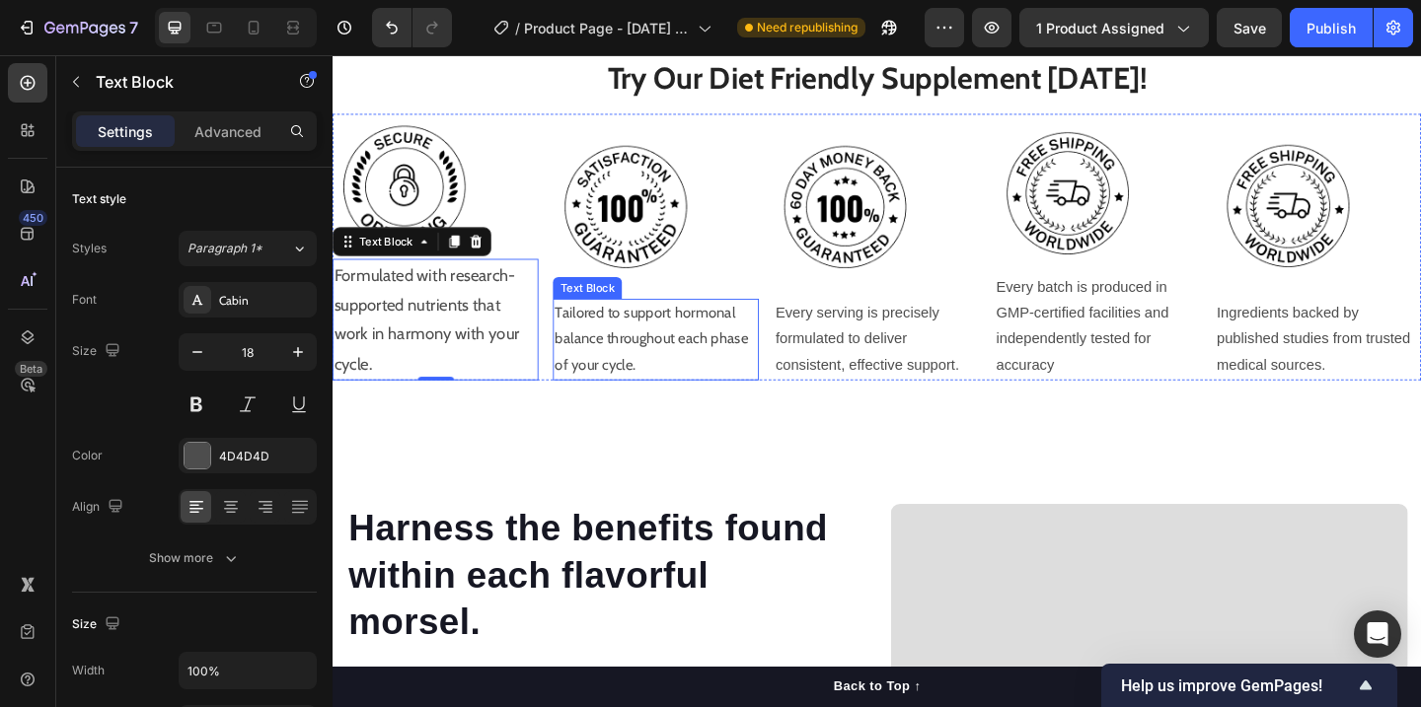
click at [656, 375] on p "Tailored to support hormonal balance throughout each phase of your cycle." at bounding box center [684, 365] width 220 height 85
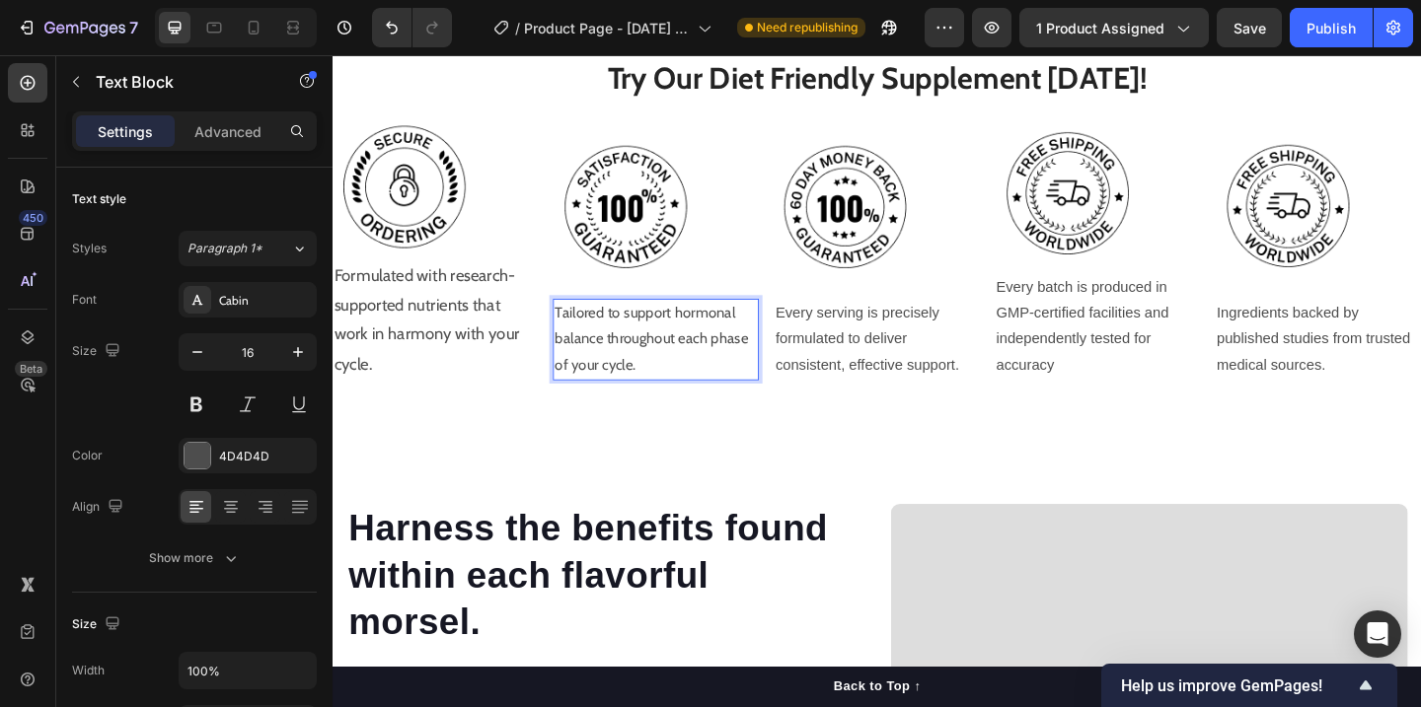
click at [656, 375] on p "Tailored to support hormonal balance throughout each phase of your cycle." at bounding box center [684, 365] width 220 height 85
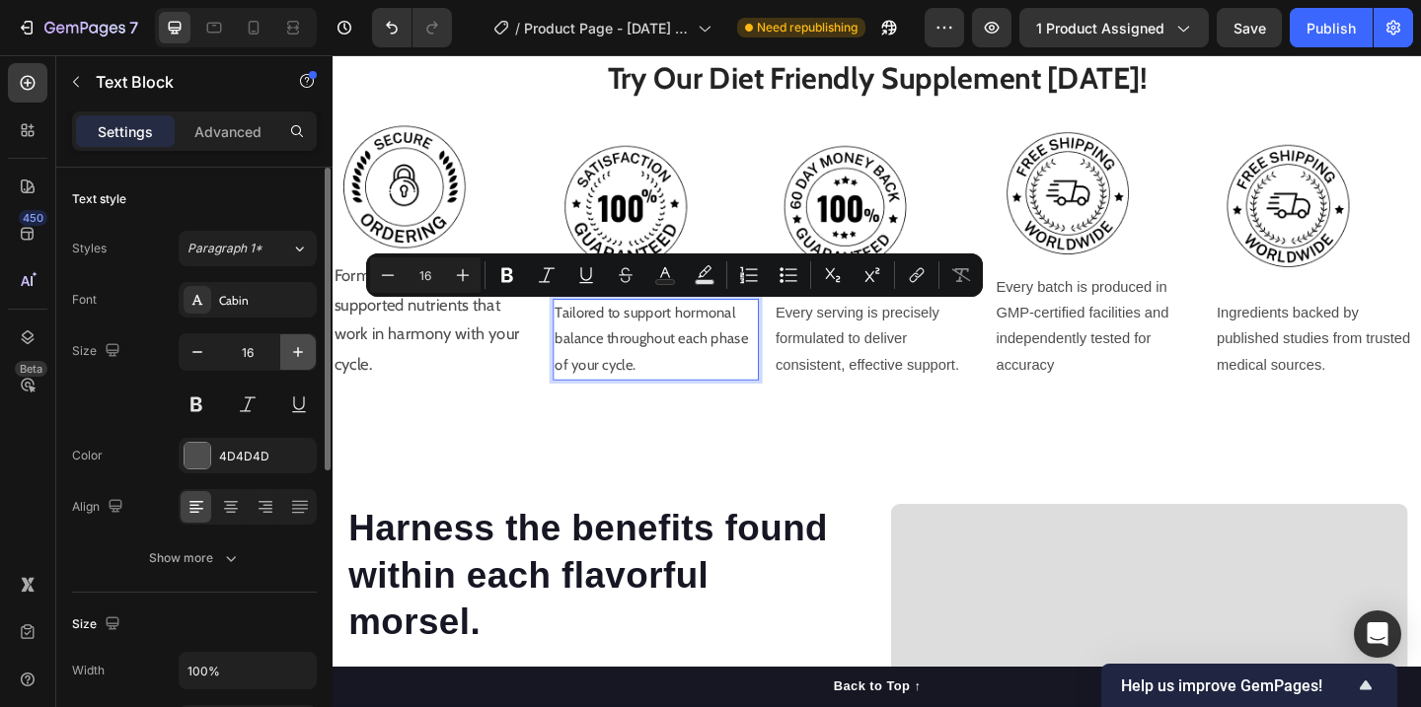
click at [288, 354] on icon "button" at bounding box center [298, 352] width 20 height 20
type input "18"
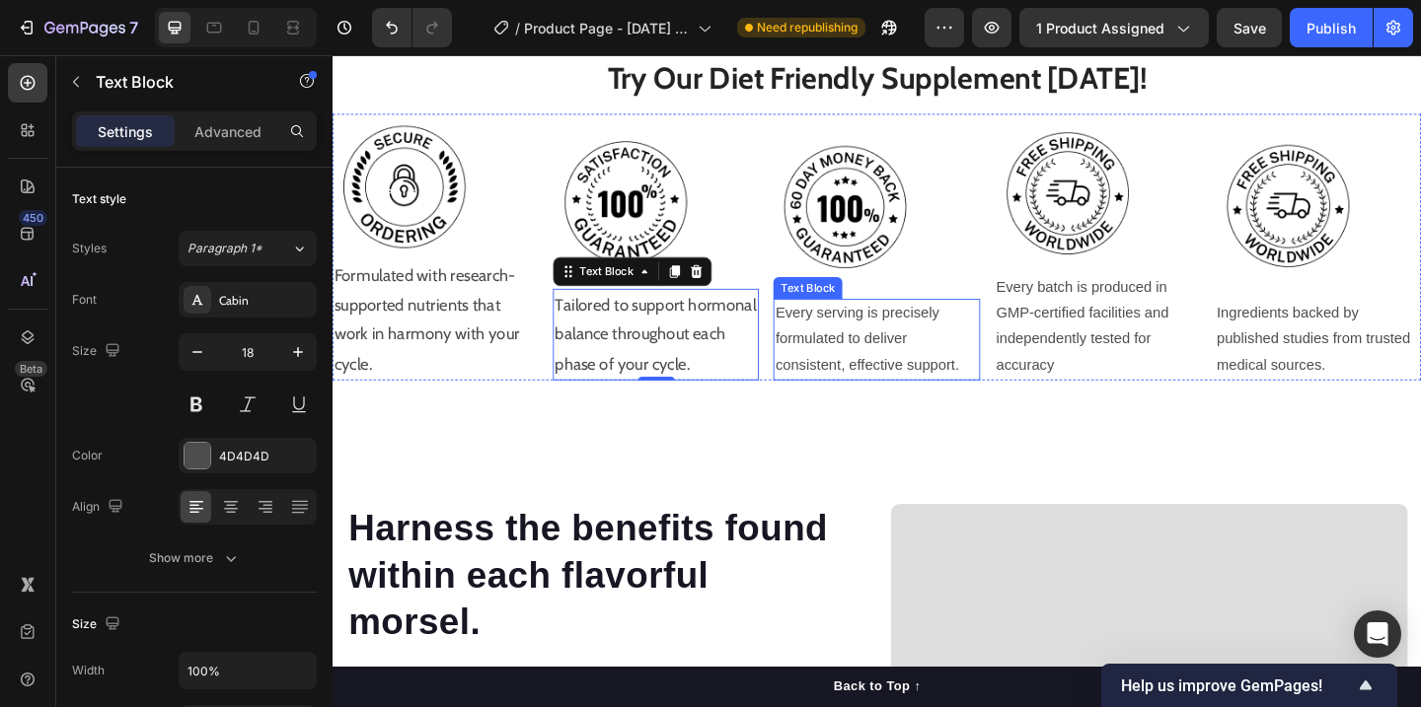
click at [891, 328] on p "Every serving is precisely formulated to deliver consistent, effective support." at bounding box center [924, 365] width 220 height 85
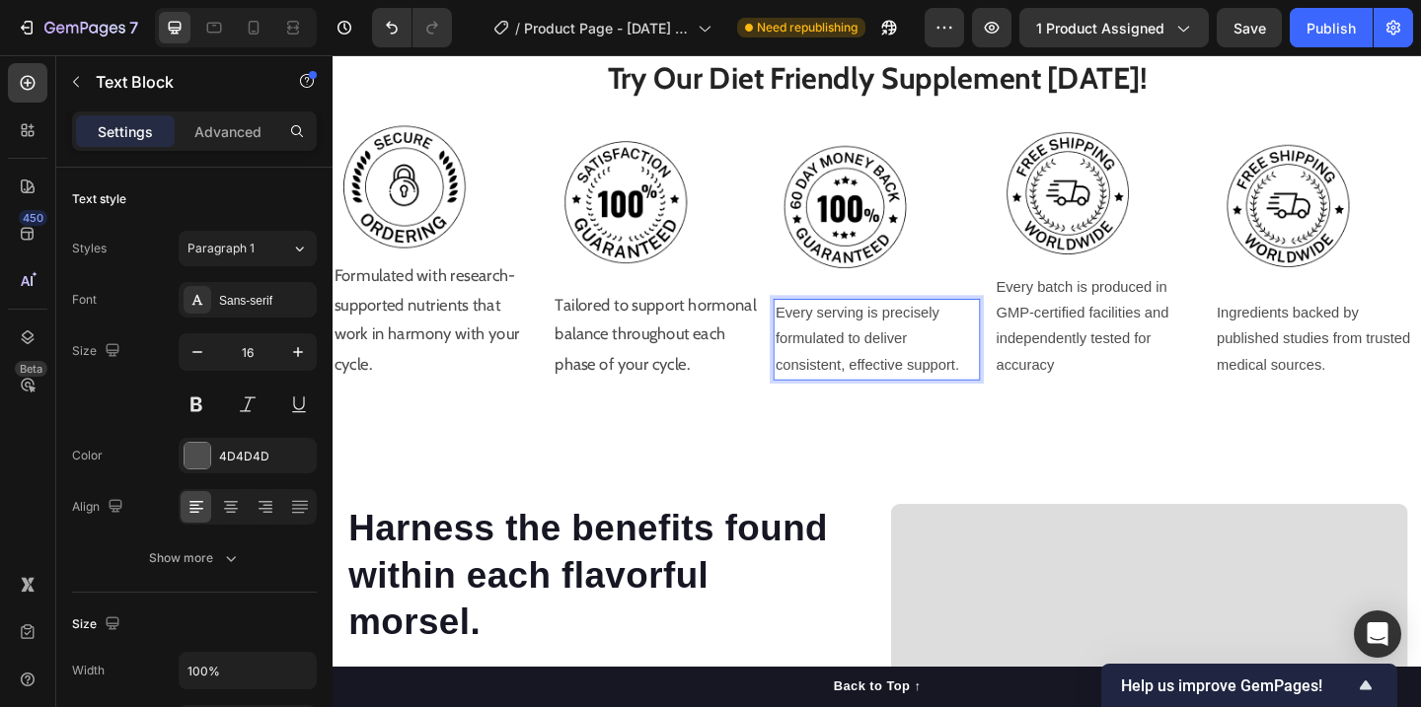
click at [945, 341] on p "Every serving is precisely formulated to deliver consistent, effective support." at bounding box center [924, 365] width 220 height 85
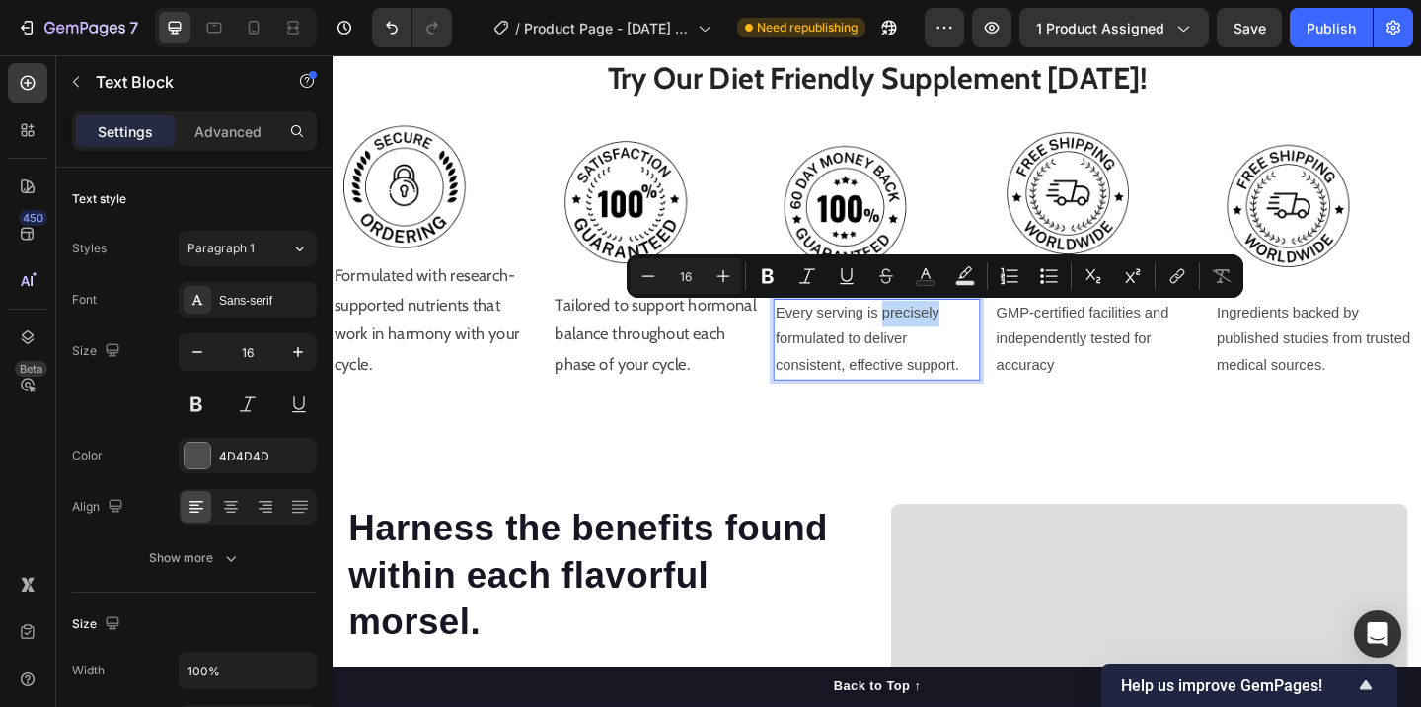
click at [945, 343] on p "Every serving is precisely formulated to deliver consistent, effective support." at bounding box center [924, 365] width 220 height 85
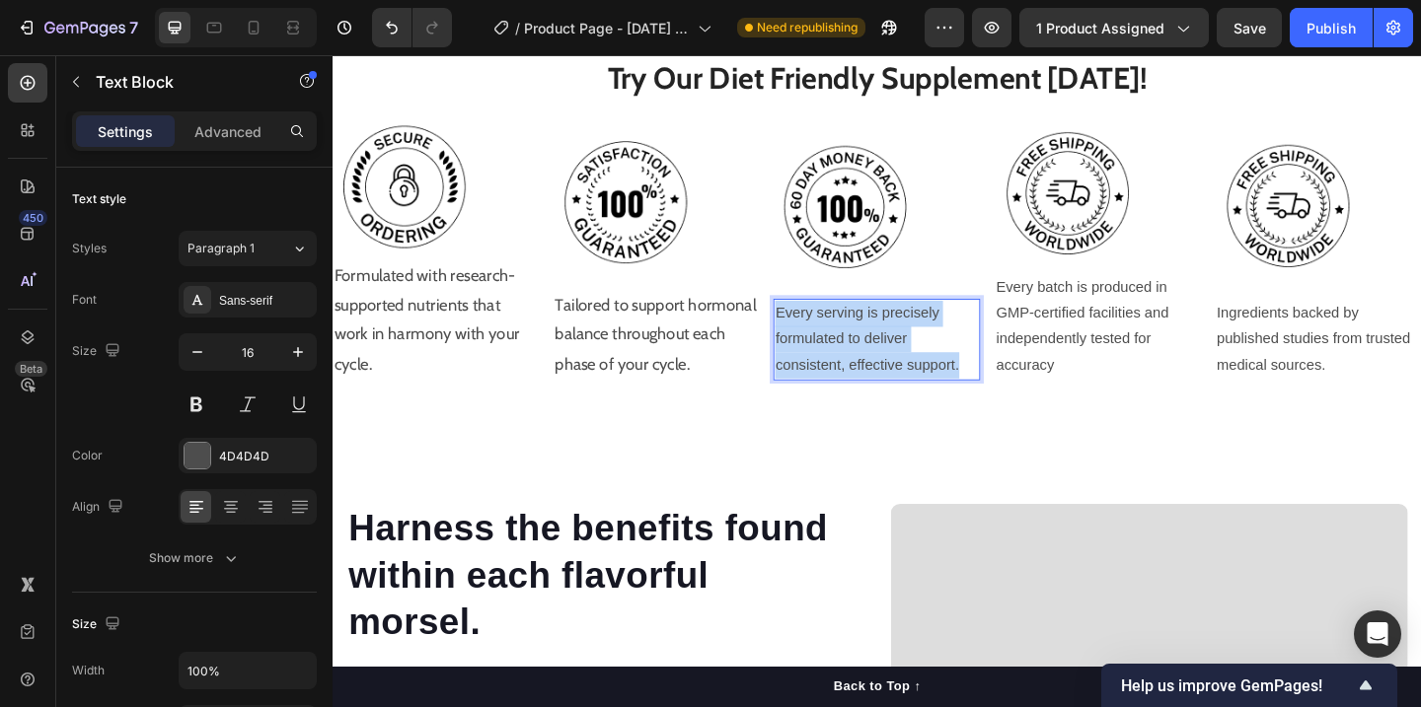
click at [945, 343] on p "Every serving is precisely formulated to deliver consistent, effective support." at bounding box center [924, 365] width 220 height 85
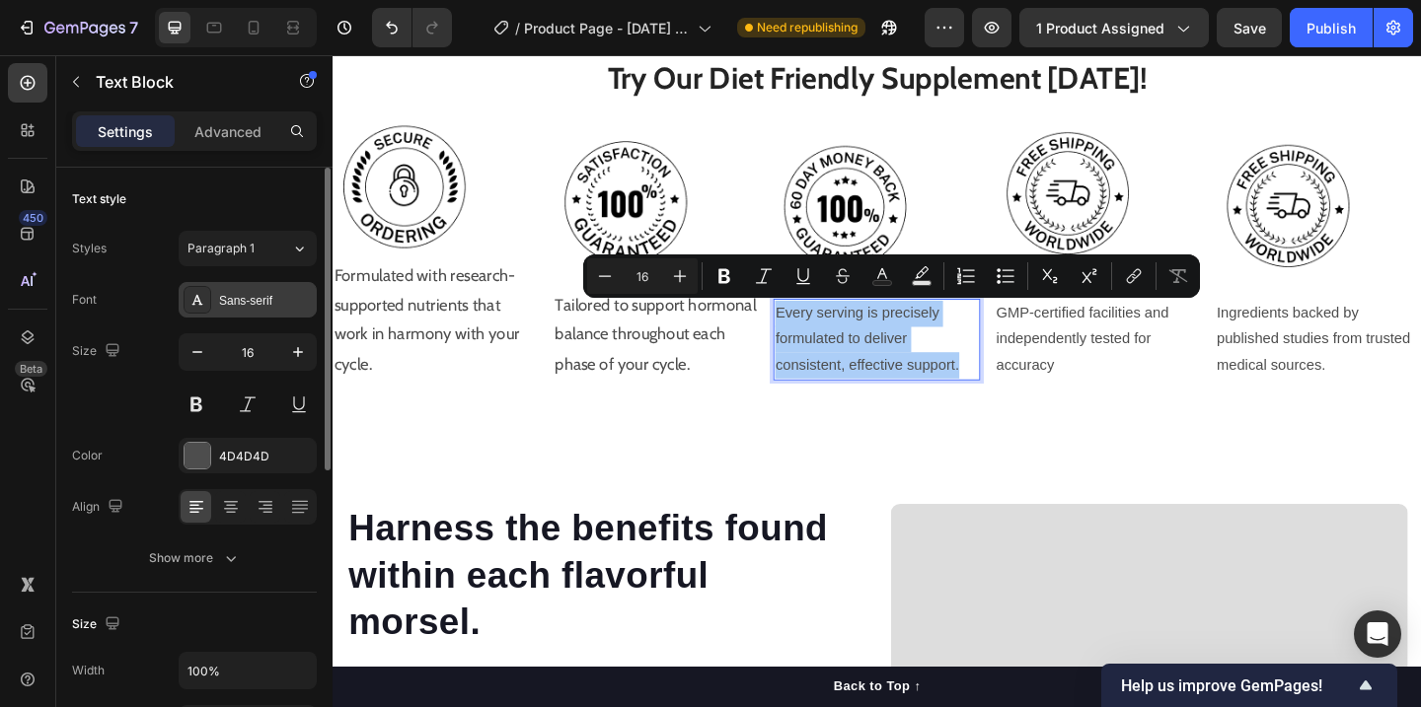
click at [273, 293] on div "Sans-serif" at bounding box center [265, 301] width 93 height 18
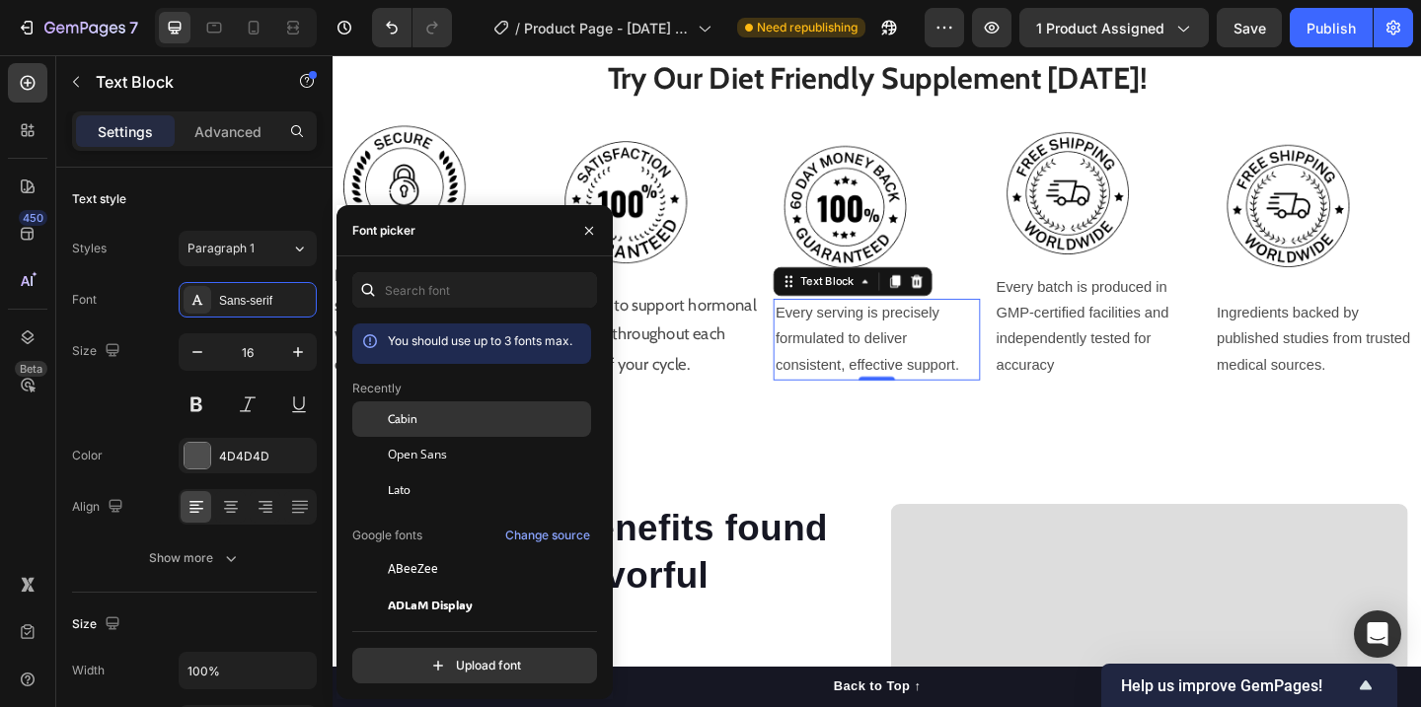
click at [418, 422] on div "Cabin" at bounding box center [487, 419] width 199 height 18
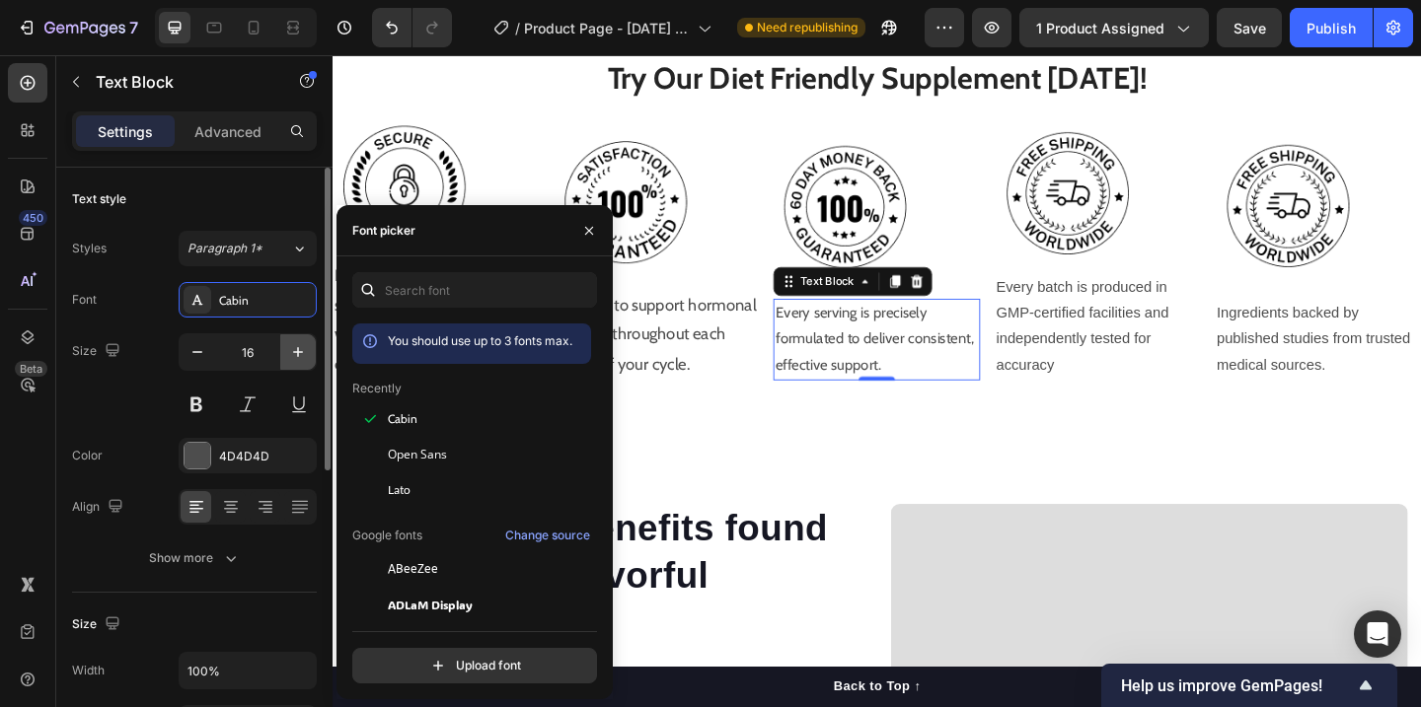
click at [306, 349] on icon "button" at bounding box center [298, 352] width 20 height 20
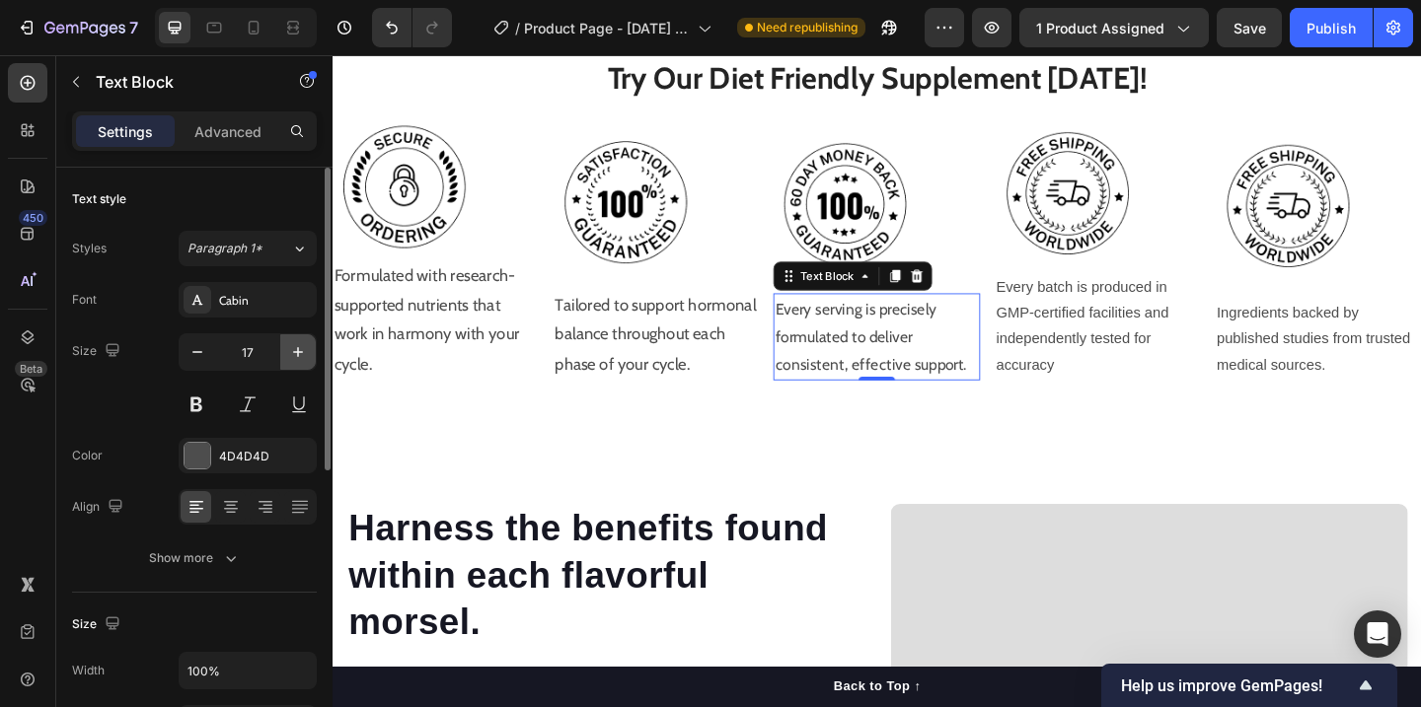
click at [306, 349] on icon "button" at bounding box center [298, 352] width 20 height 20
type input "18"
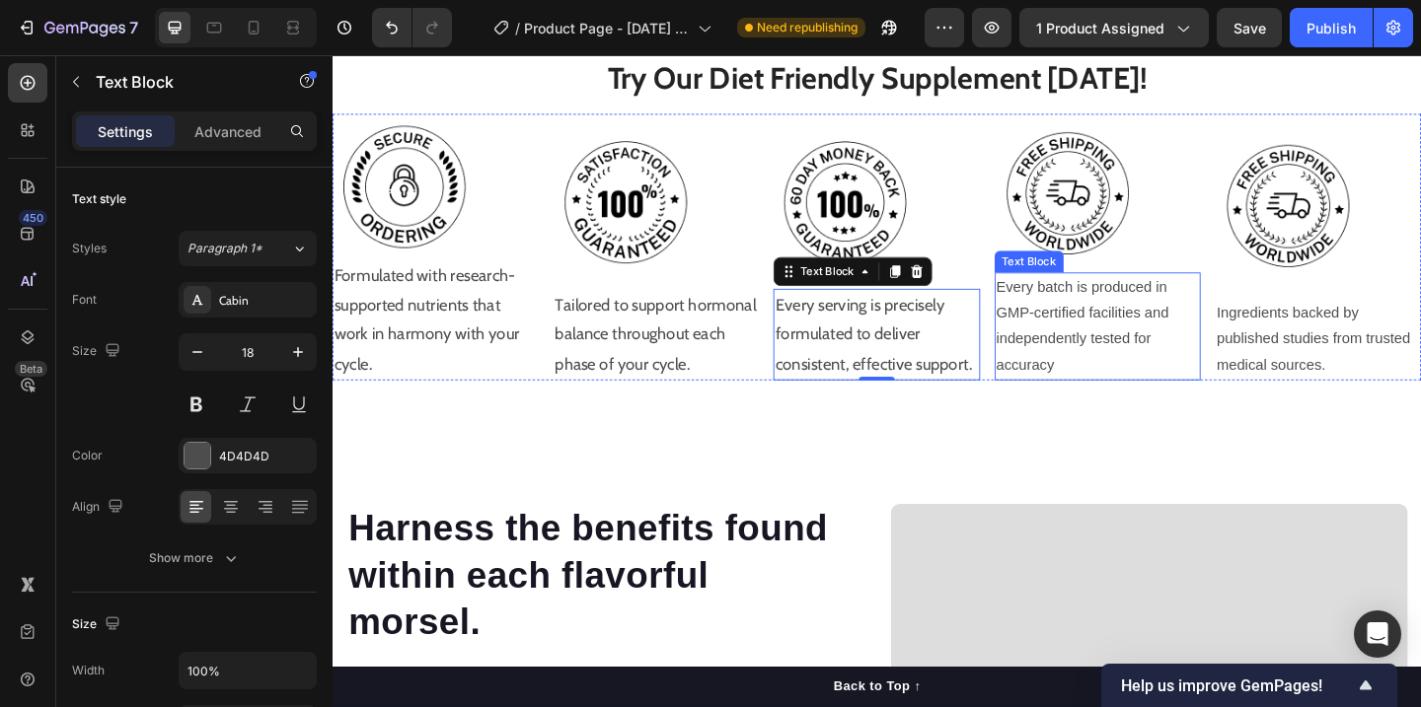
click at [1122, 327] on p "Every batch is produced in GMP-certified facilities and independently tested fo…" at bounding box center [1165, 350] width 220 height 113
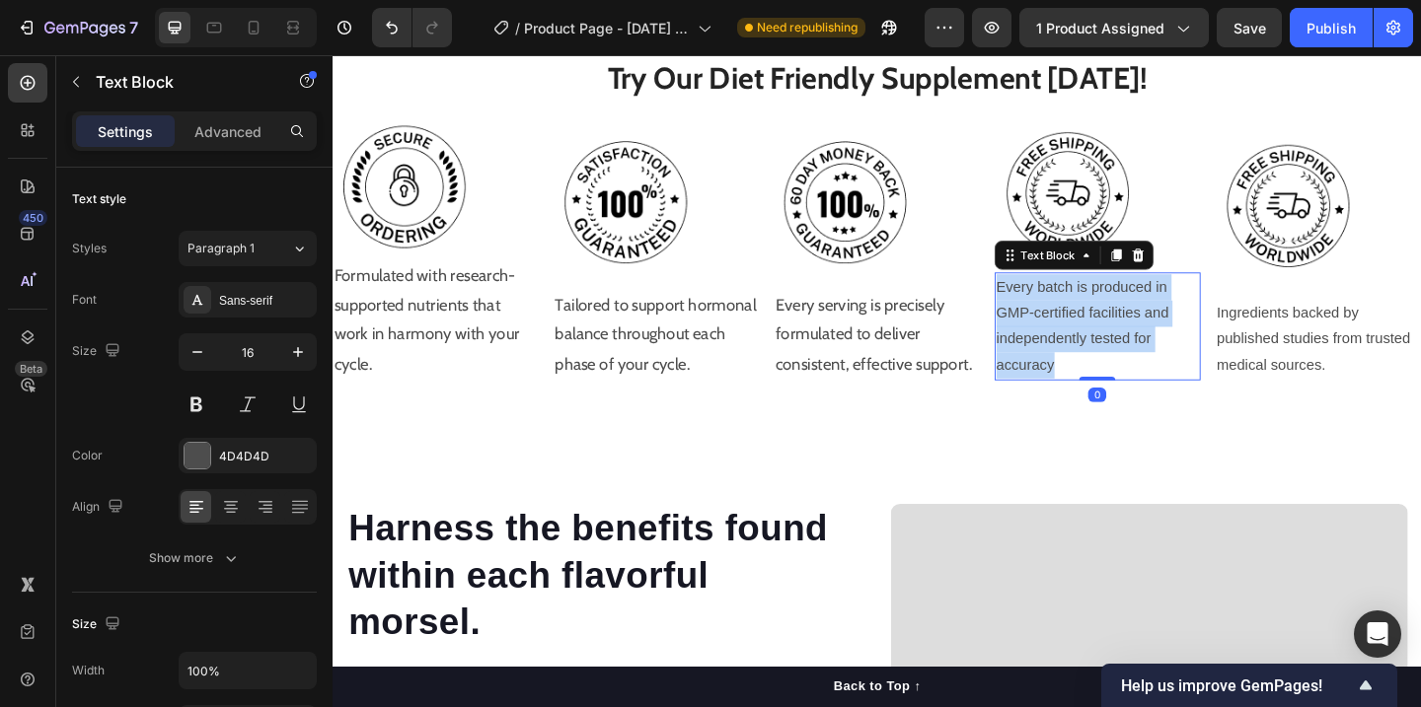
click at [1122, 327] on p "Every batch is produced in GMP-certified facilities and independently tested fo…" at bounding box center [1165, 350] width 220 height 113
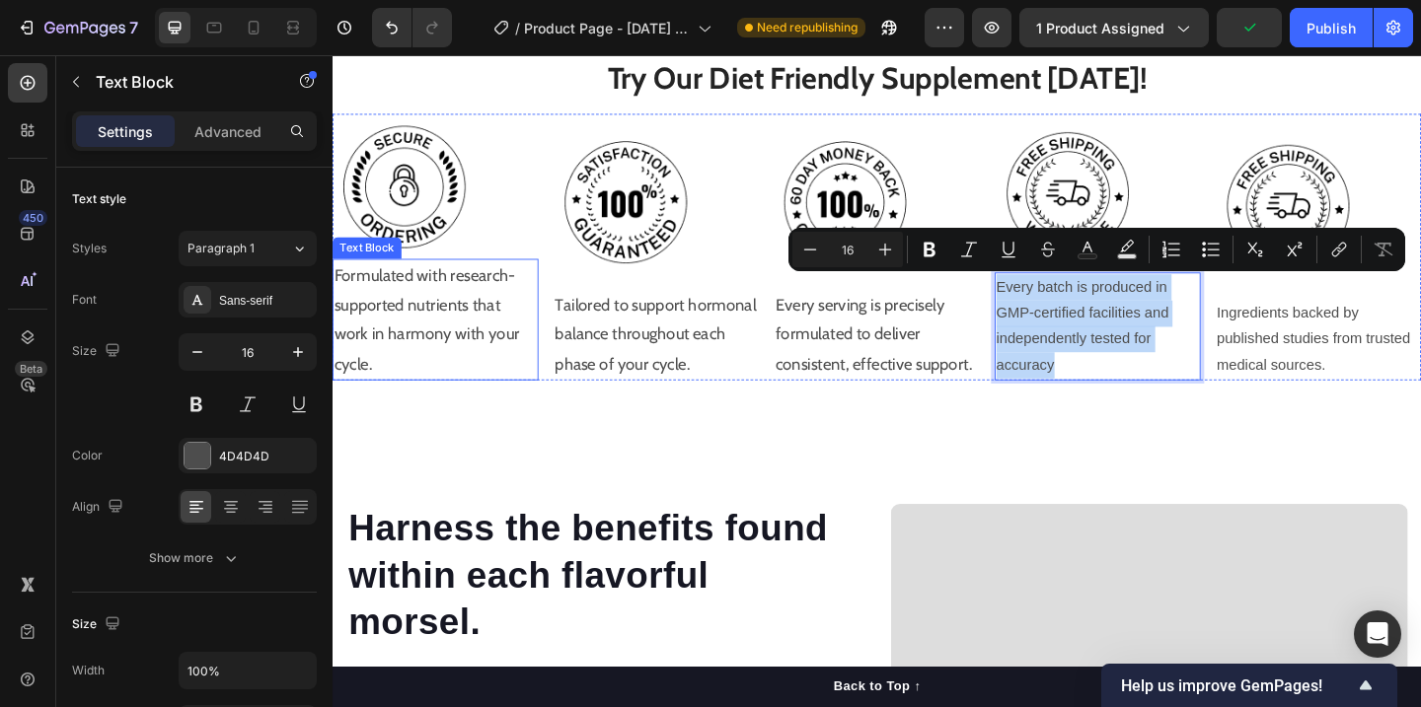
click at [439, 322] on p "Formulated with research-supported nutrients that work in harmony with your cyc…" at bounding box center [444, 343] width 220 height 128
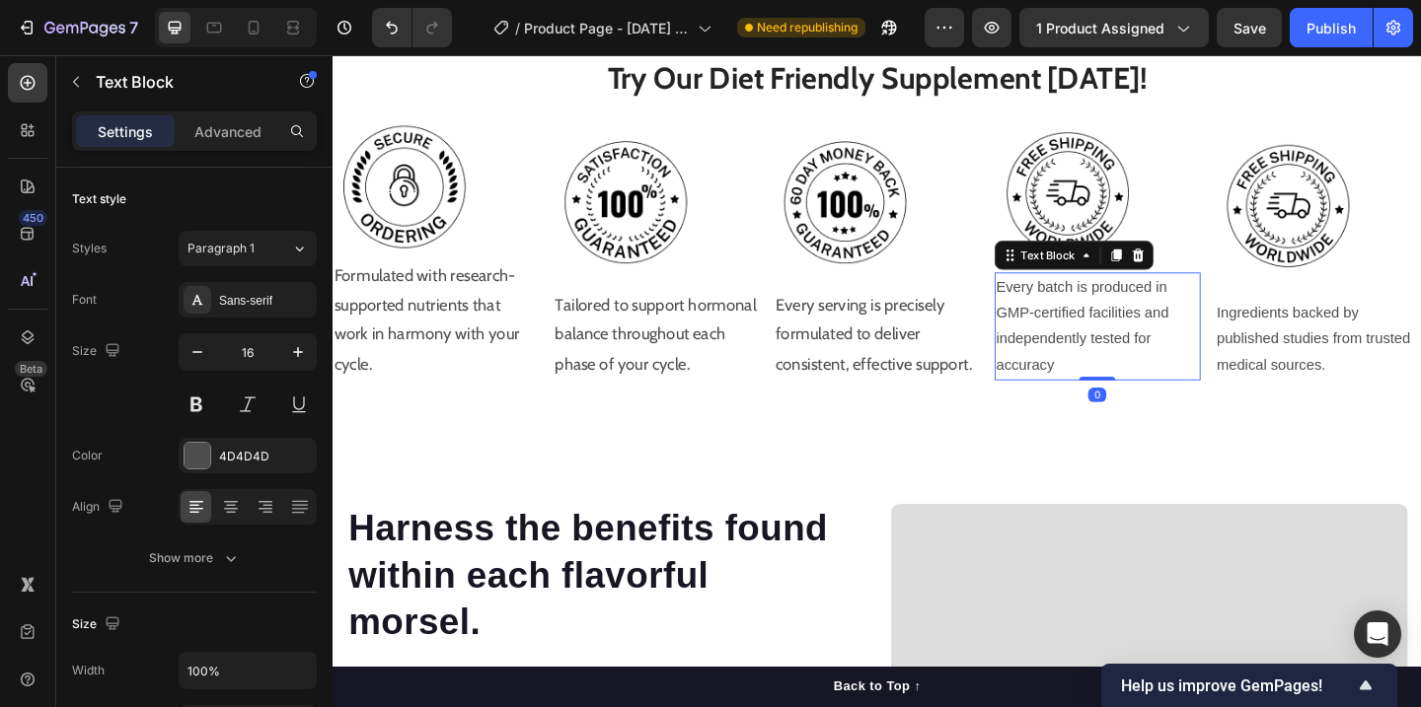
click at [1135, 327] on p "Every batch is produced in GMP-certified facilities and independently tested fo…" at bounding box center [1165, 350] width 220 height 113
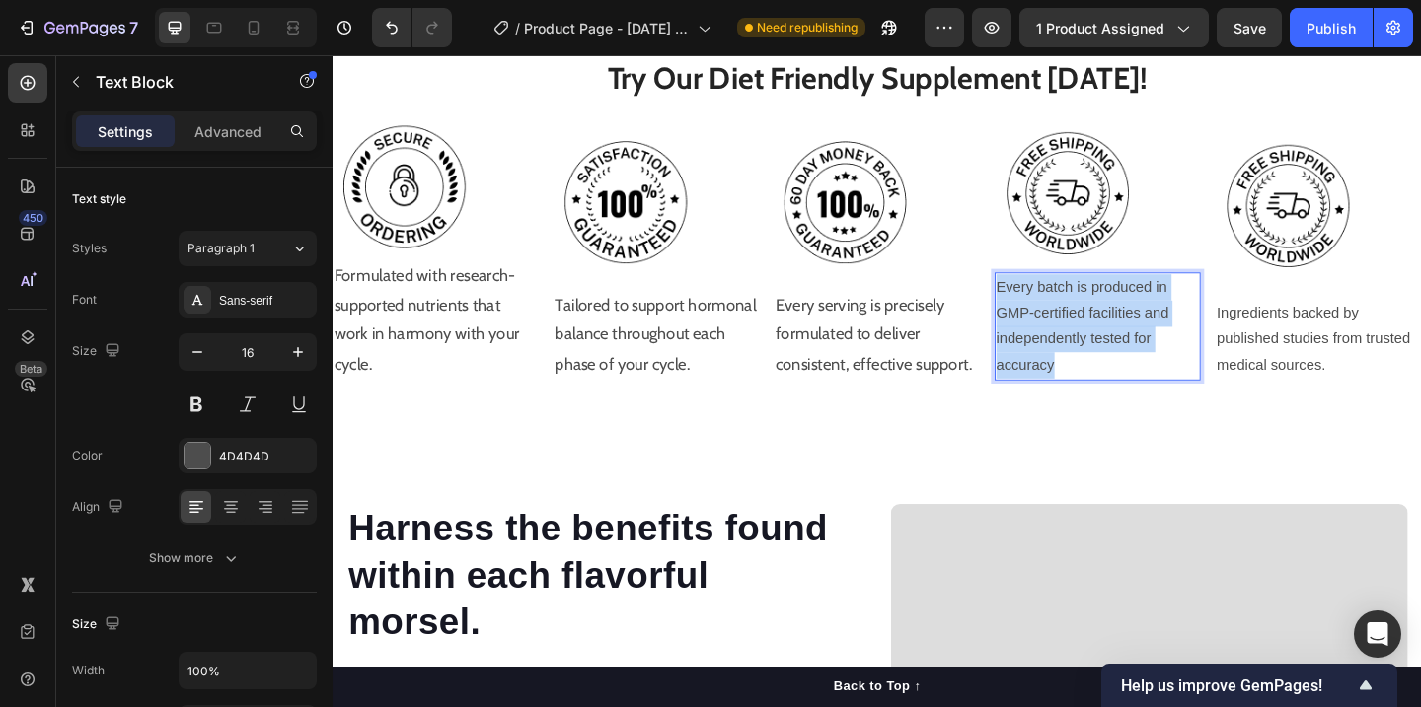
click at [1135, 327] on p "Every batch is produced in GMP-certified facilities and independently tested fo…" at bounding box center [1165, 350] width 220 height 113
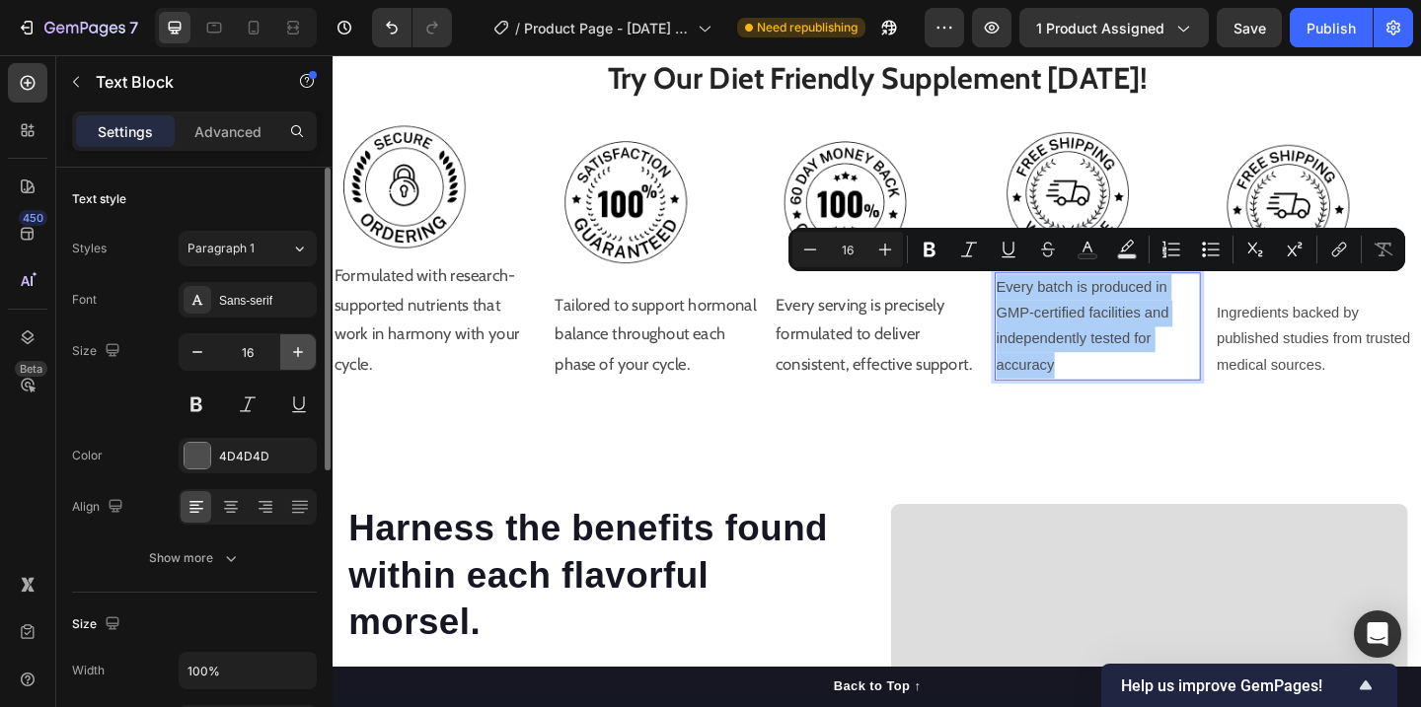
click at [296, 349] on icon "button" at bounding box center [298, 352] width 20 height 20
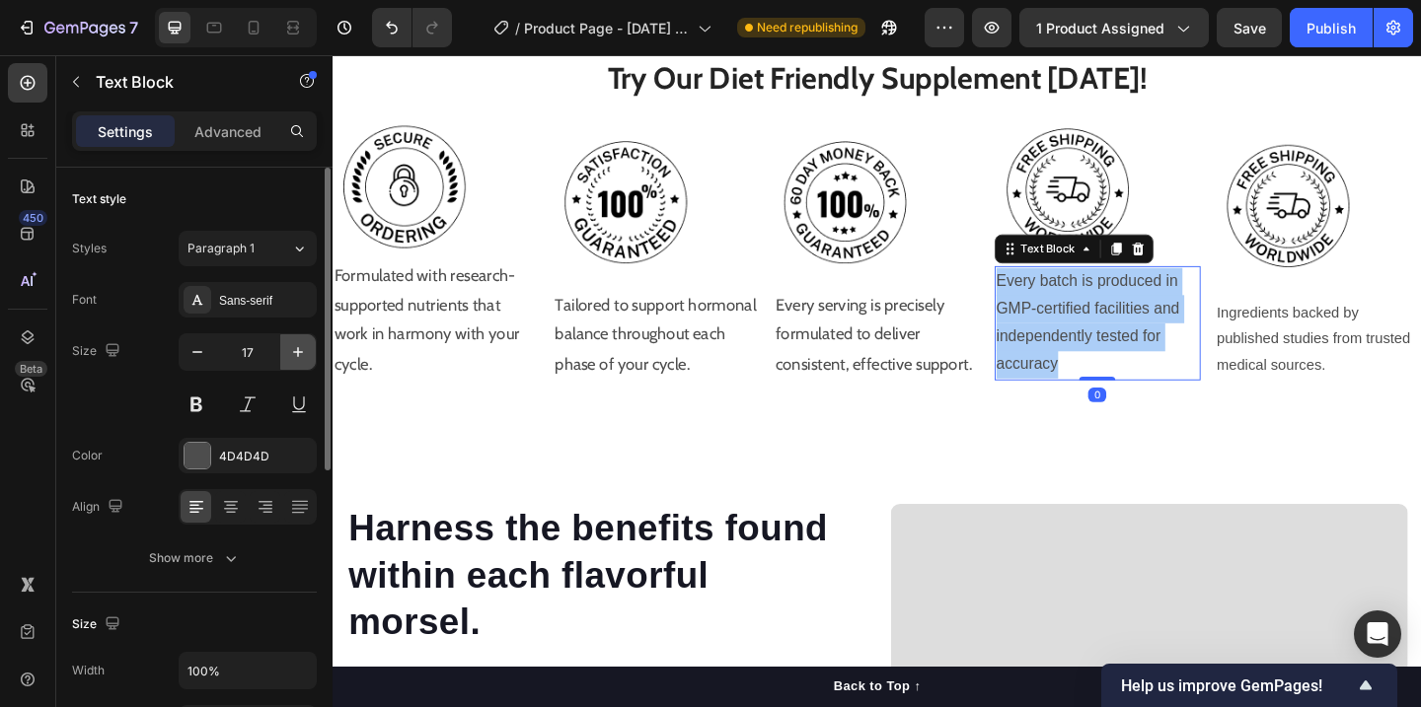
type input "18"
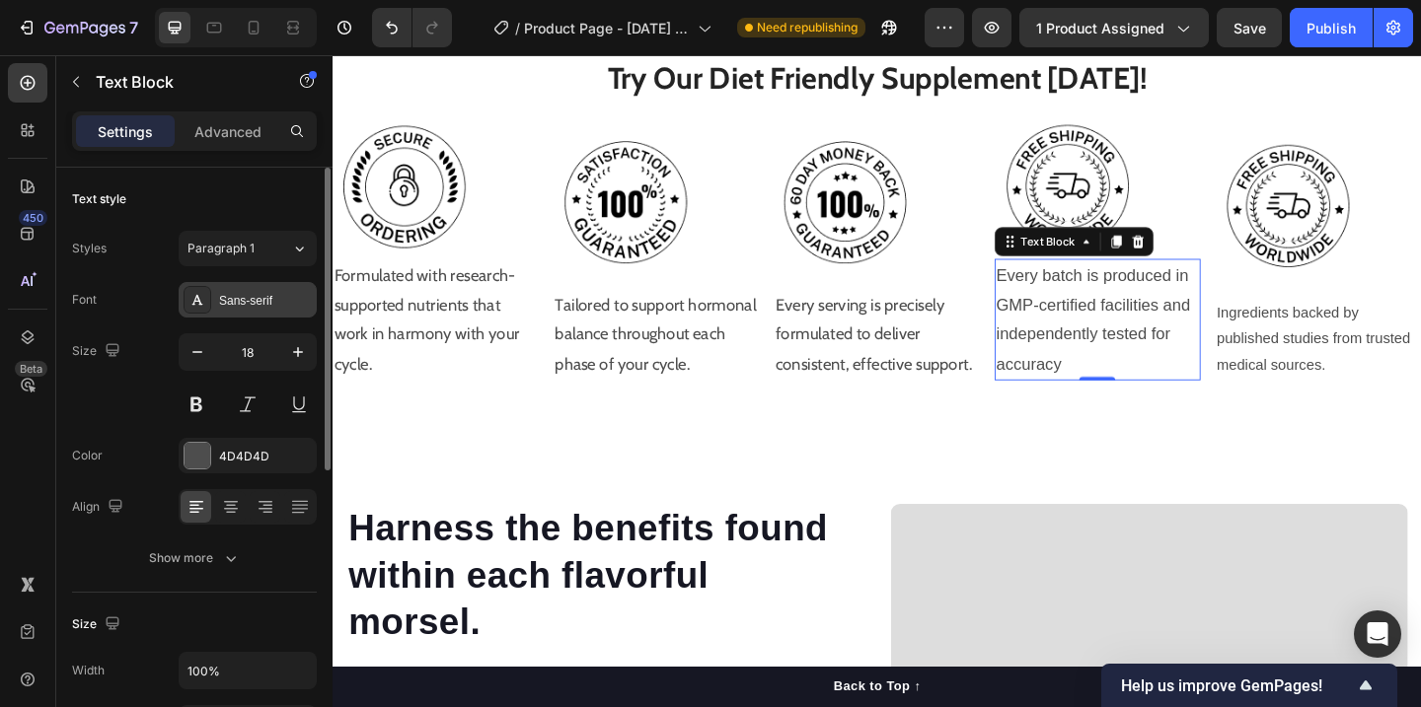
click at [271, 290] on div "Sans-serif" at bounding box center [248, 300] width 138 height 36
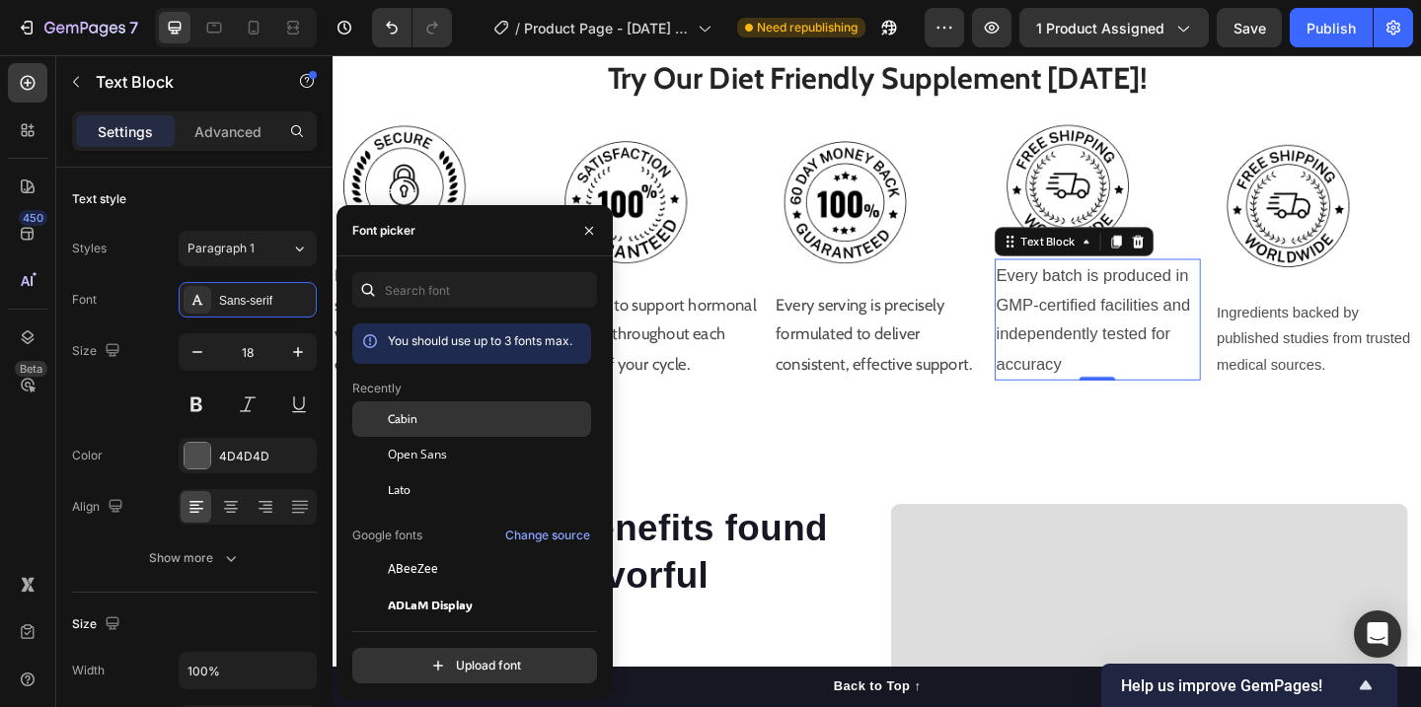
click at [416, 413] on div "Cabin" at bounding box center [487, 419] width 199 height 18
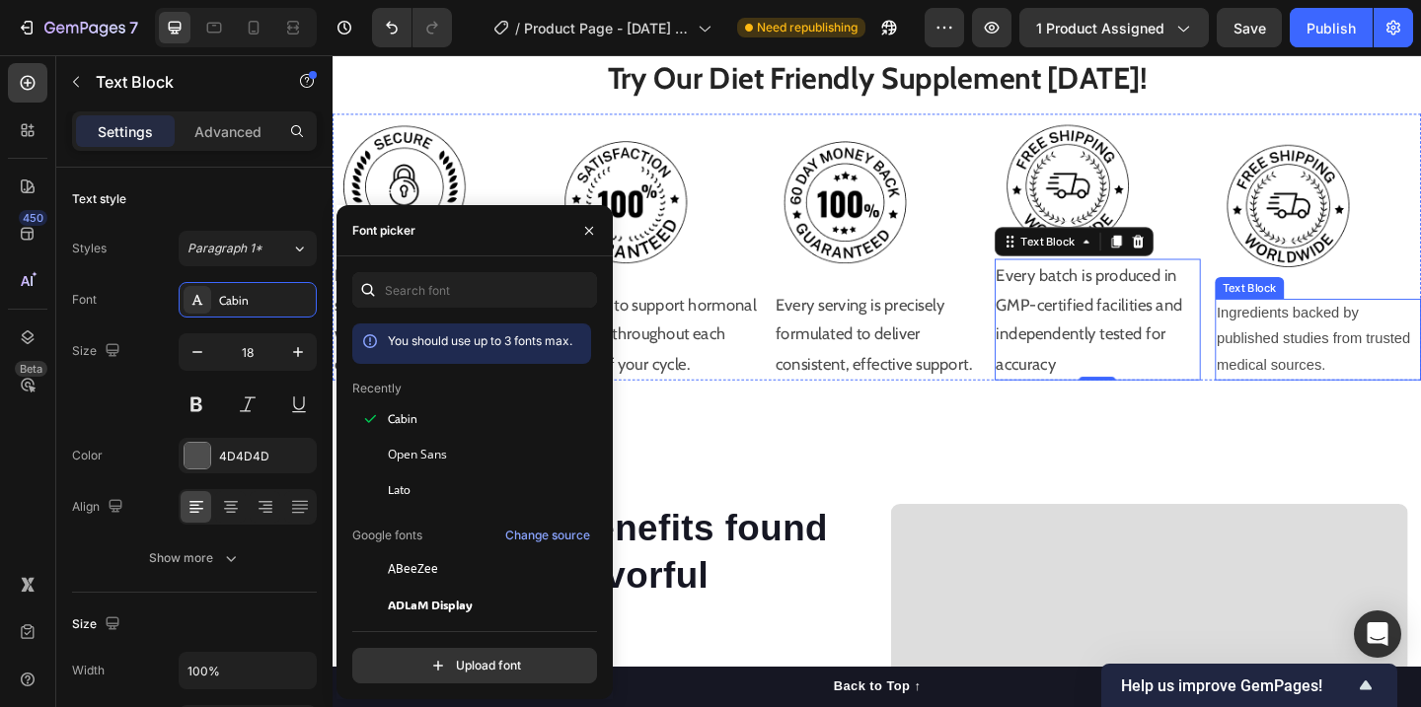
click at [1342, 340] on p "Ingredients backed by published studies from trusted medical sources." at bounding box center [1405, 365] width 220 height 85
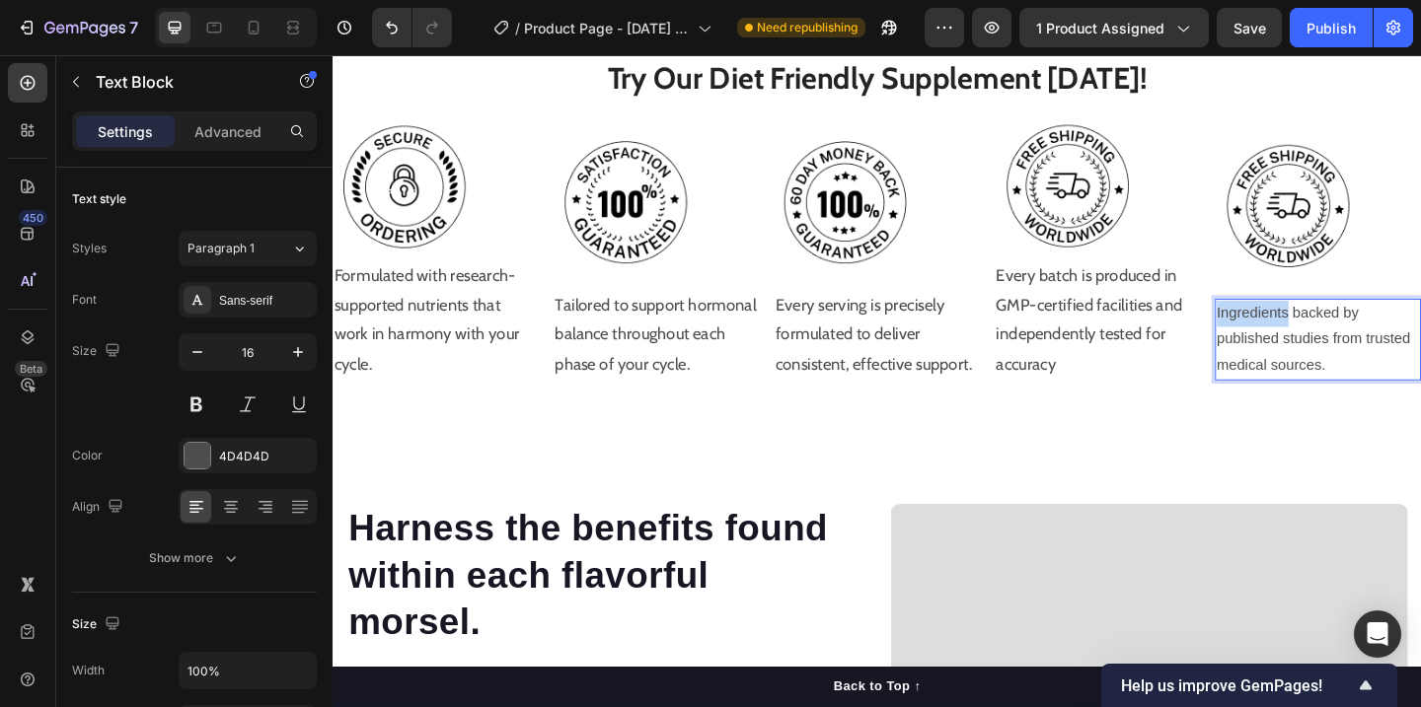
click at [1342, 340] on p "Ingredients backed by published studies from trusted medical sources." at bounding box center [1405, 365] width 220 height 85
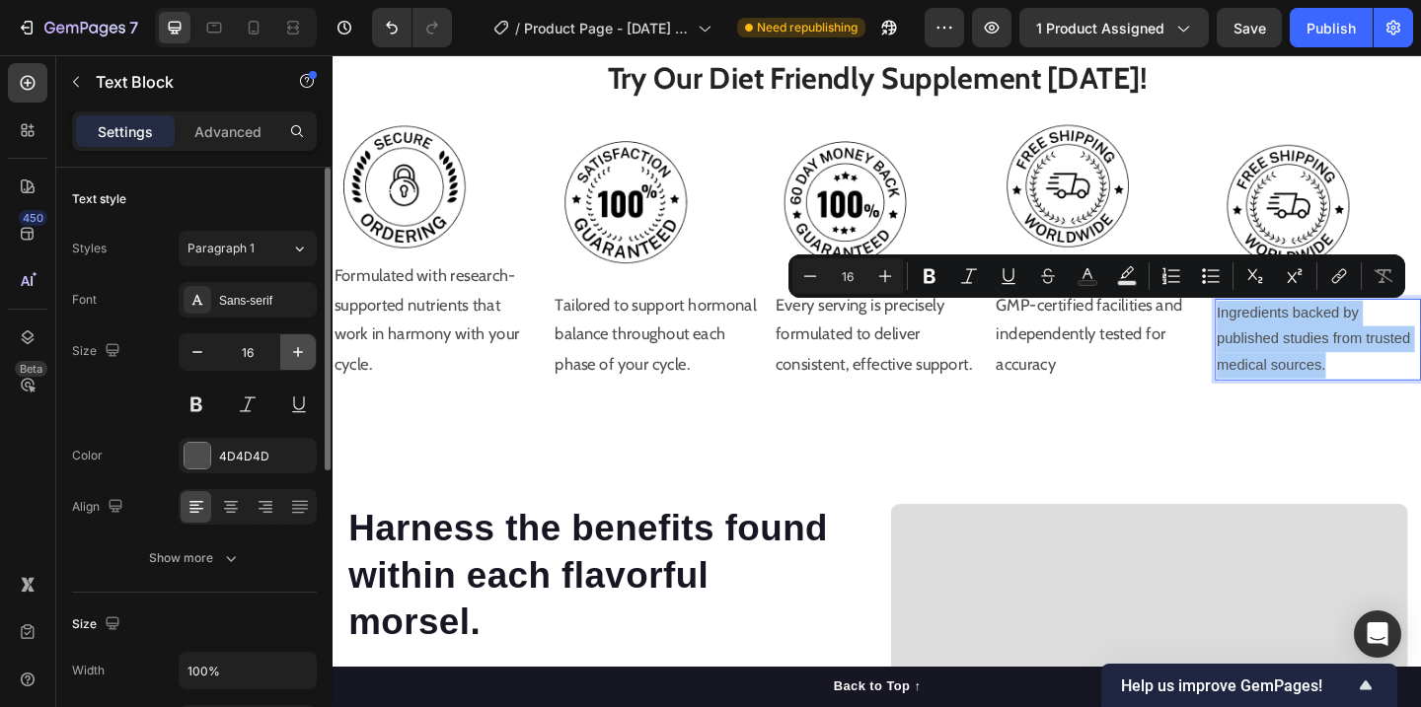
click at [294, 346] on icon "button" at bounding box center [298, 352] width 20 height 20
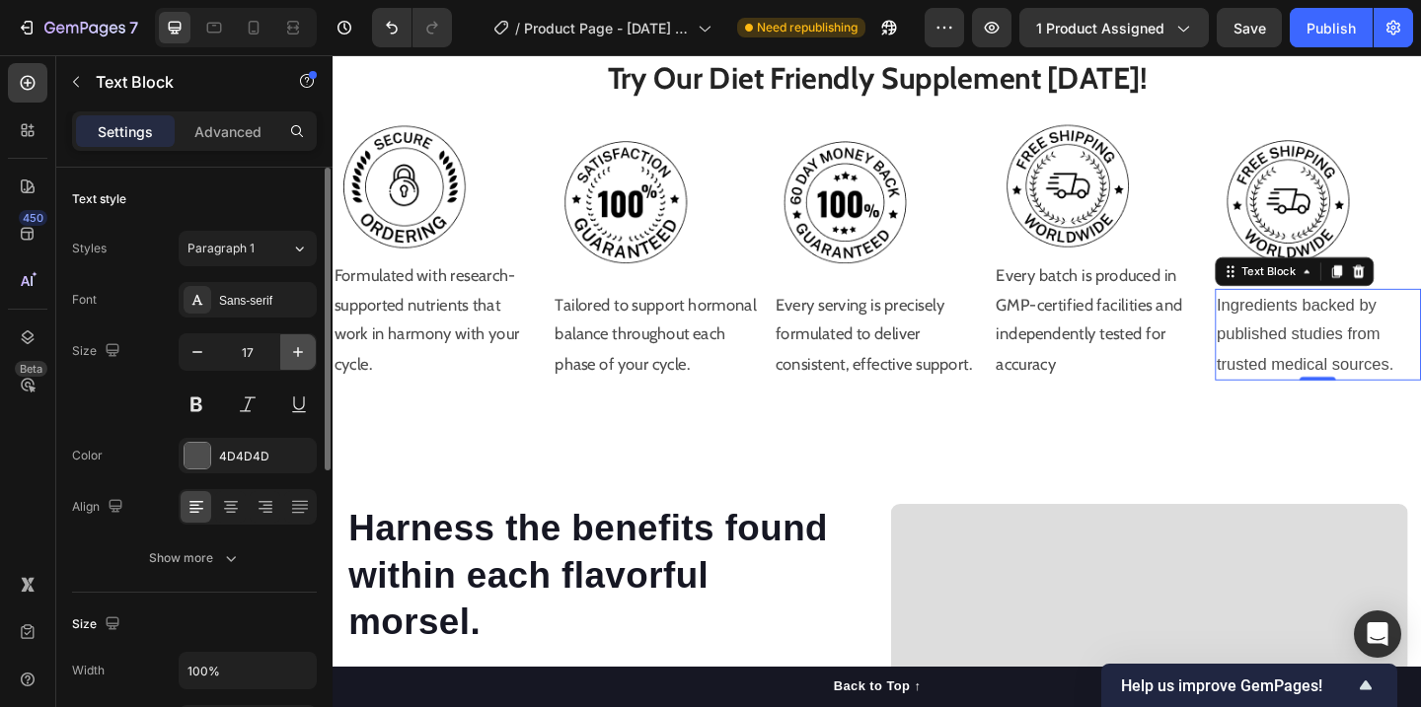
type input "18"
click at [278, 294] on div "Sans-serif" at bounding box center [265, 301] width 93 height 18
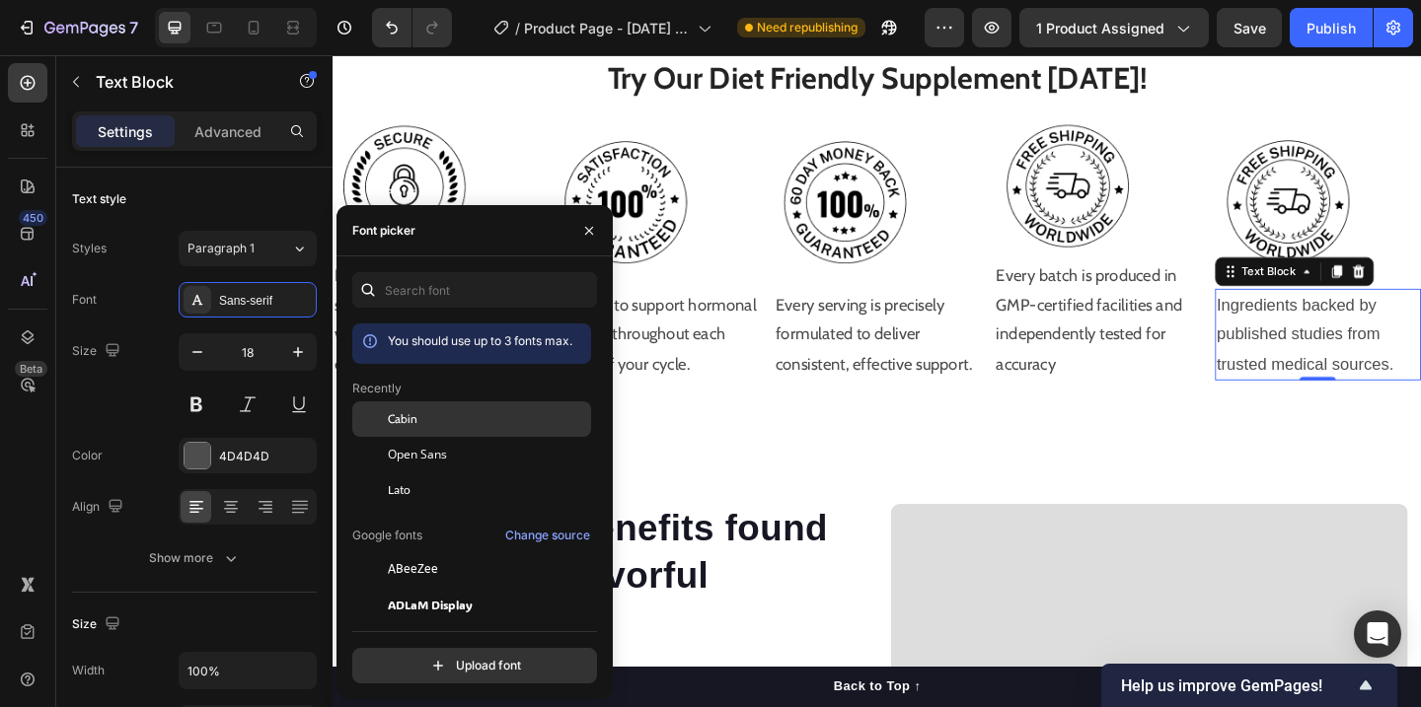
click at [417, 418] on div "Cabin" at bounding box center [487, 419] width 199 height 18
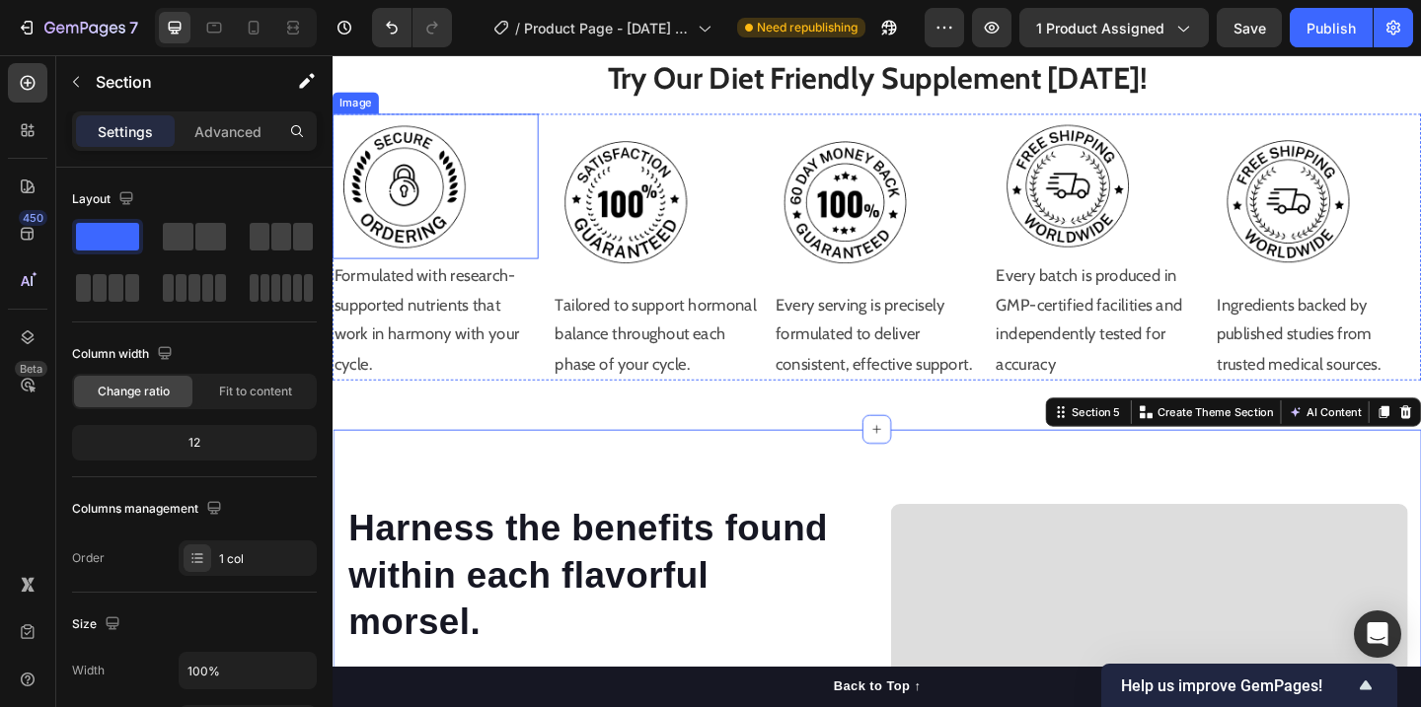
click at [485, 177] on img at bounding box center [412, 198] width 158 height 158
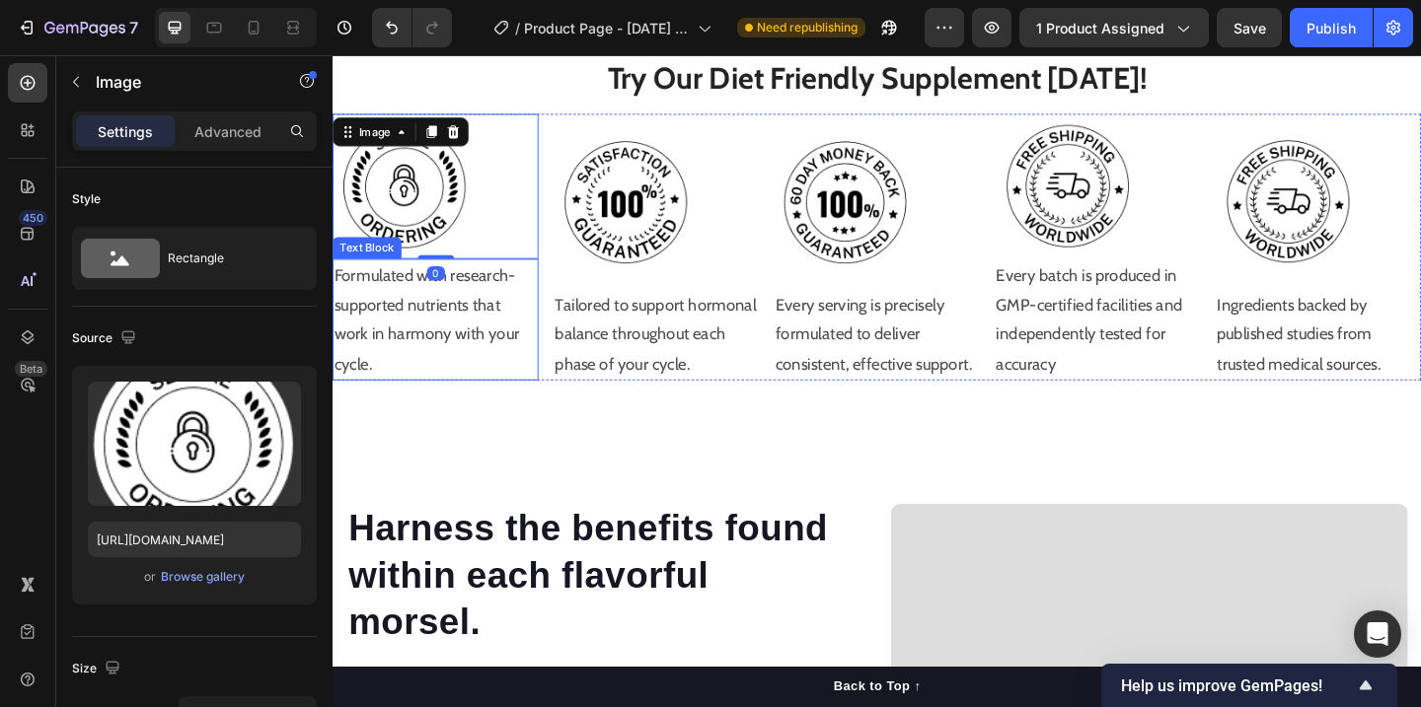
click at [514, 329] on p "Formulated with research-supported nutrients that work in harmony with your cyc…" at bounding box center [444, 343] width 220 height 128
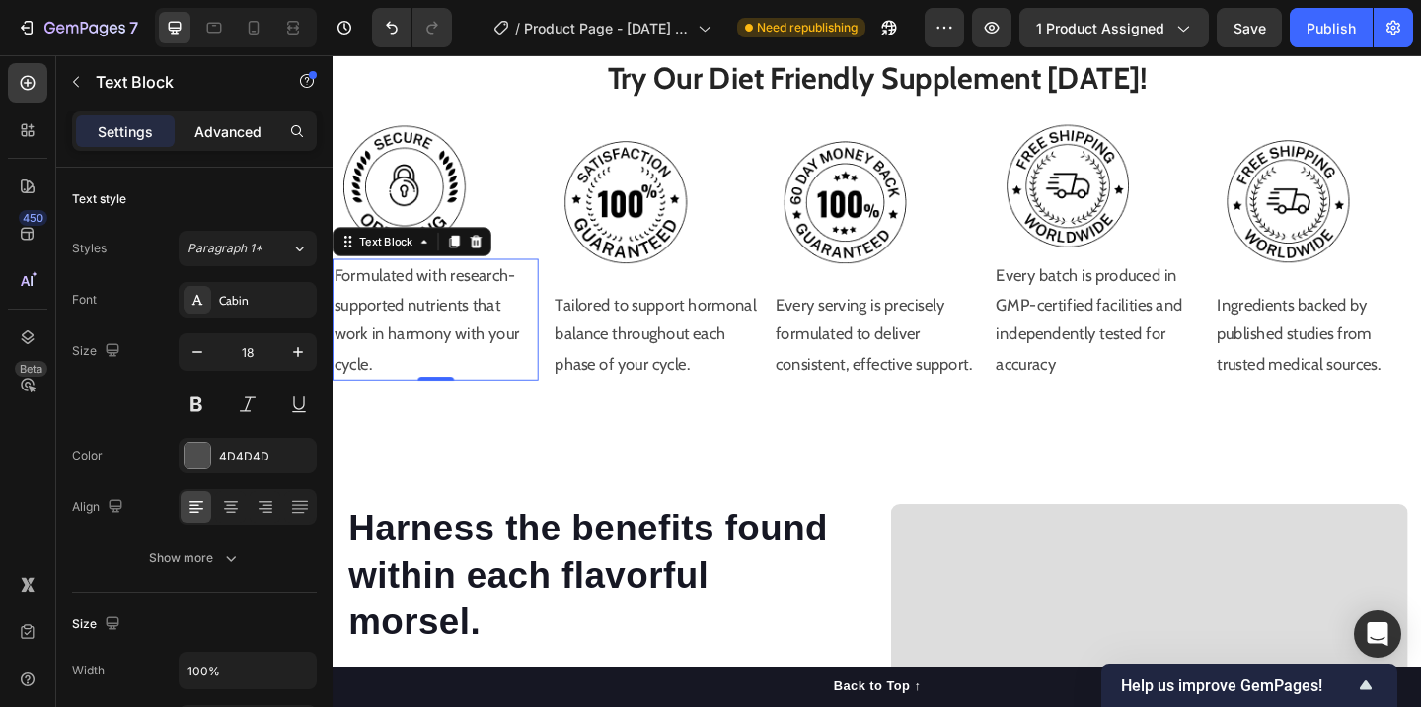
click at [249, 137] on p "Advanced" at bounding box center [227, 131] width 67 height 21
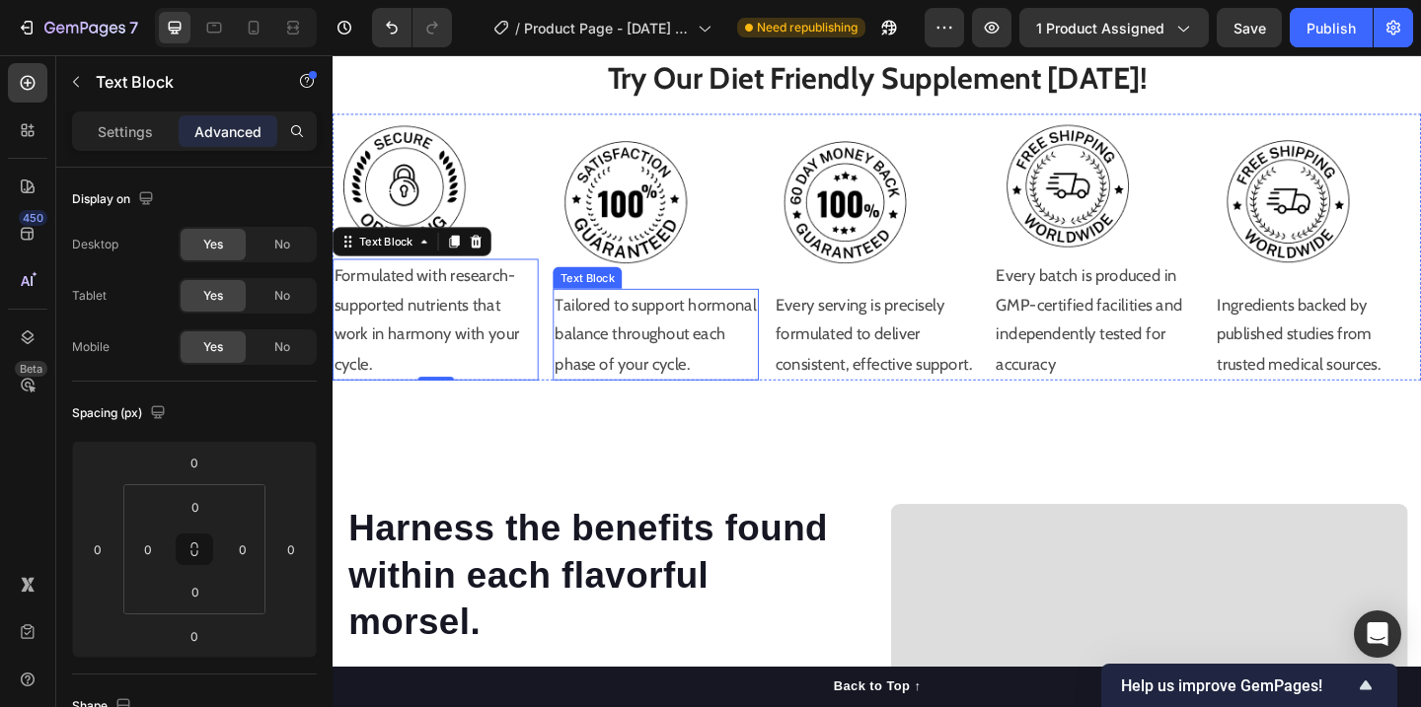
click at [707, 382] on p "Tailored to support hormonal balance throughout each phase of your cycle." at bounding box center [684, 360] width 220 height 96
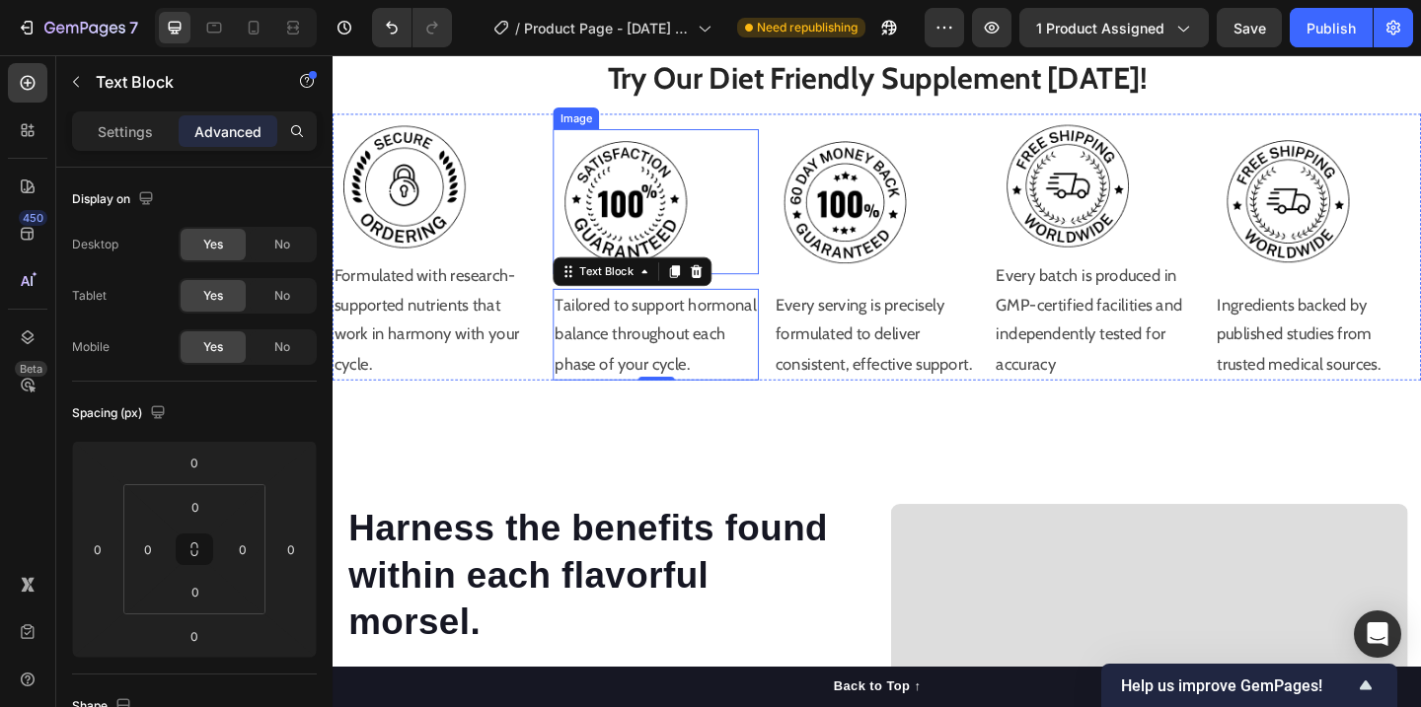
click at [697, 231] on img at bounding box center [651, 215] width 158 height 158
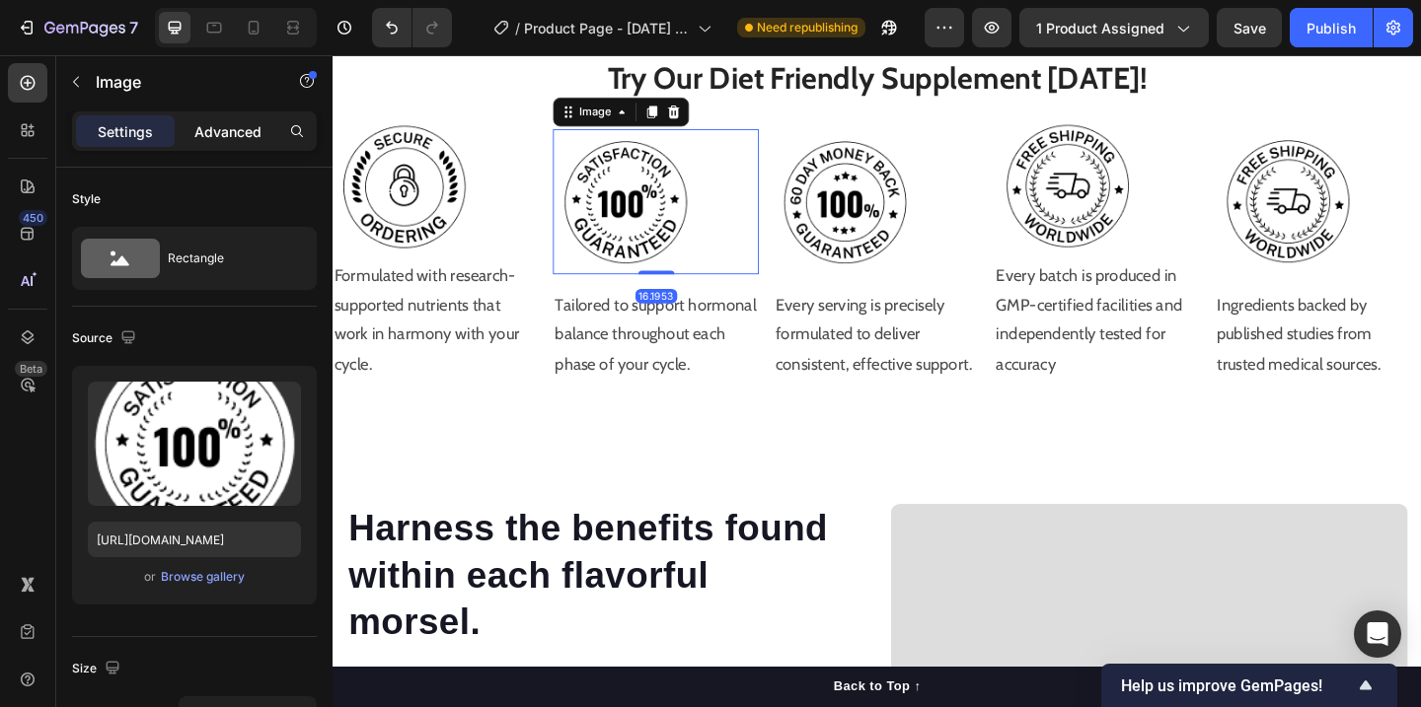
click at [223, 139] on p "Advanced" at bounding box center [227, 131] width 67 height 21
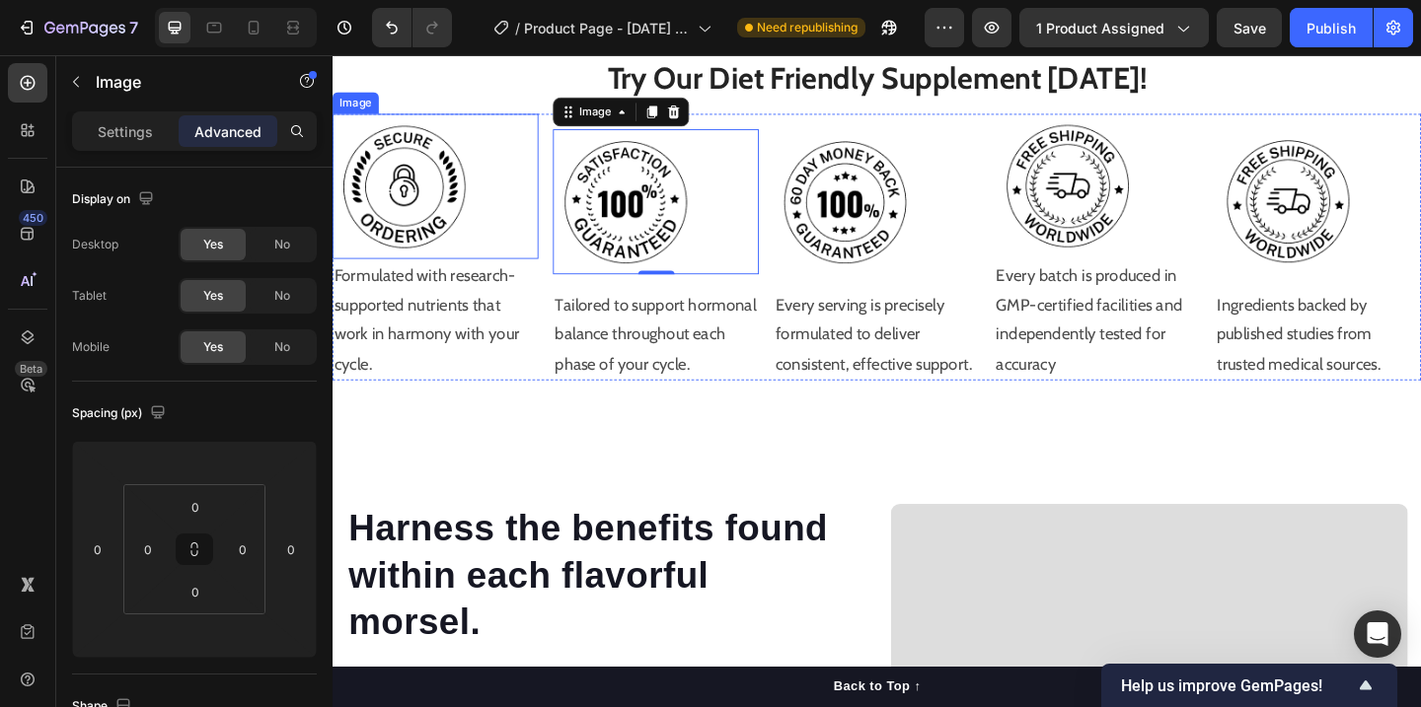
click at [427, 205] on img at bounding box center [412, 198] width 158 height 158
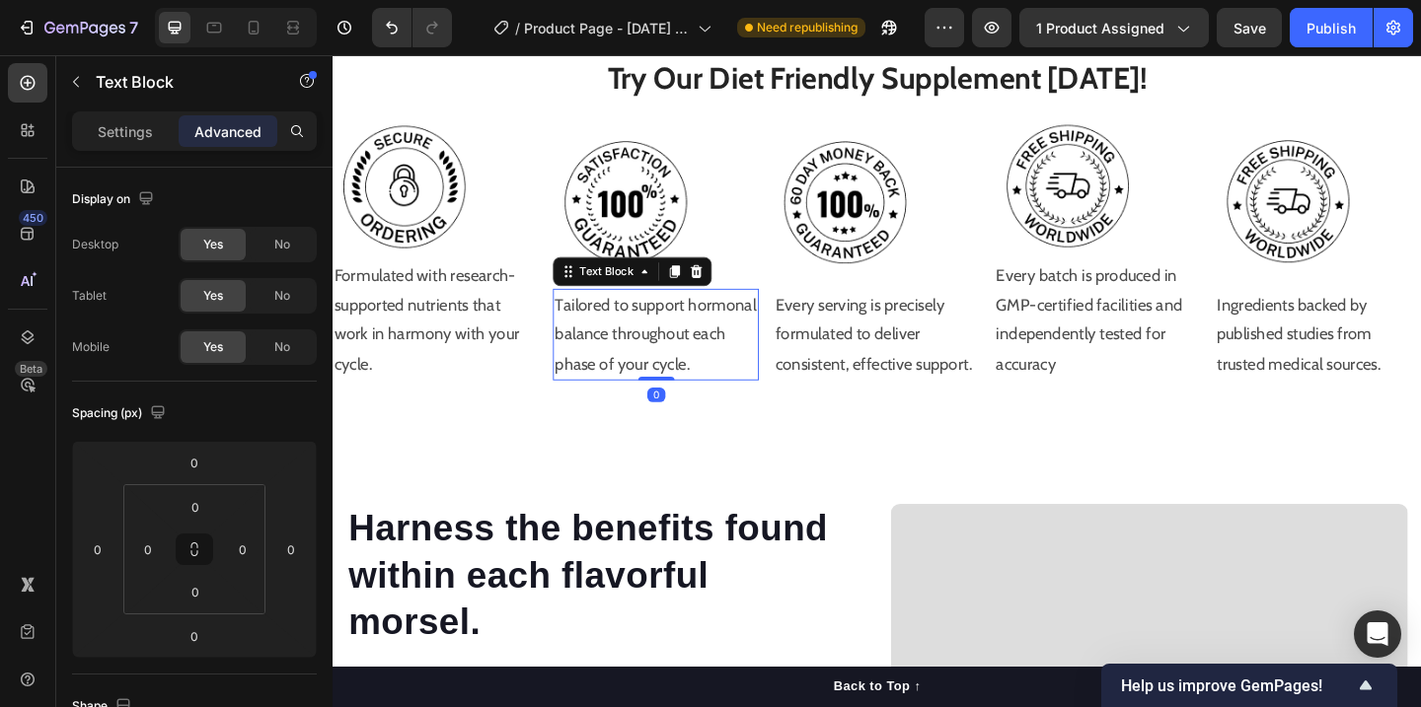
click at [650, 363] on p "Tailored to support hormonal balance throughout each phase of your cycle." at bounding box center [684, 360] width 220 height 96
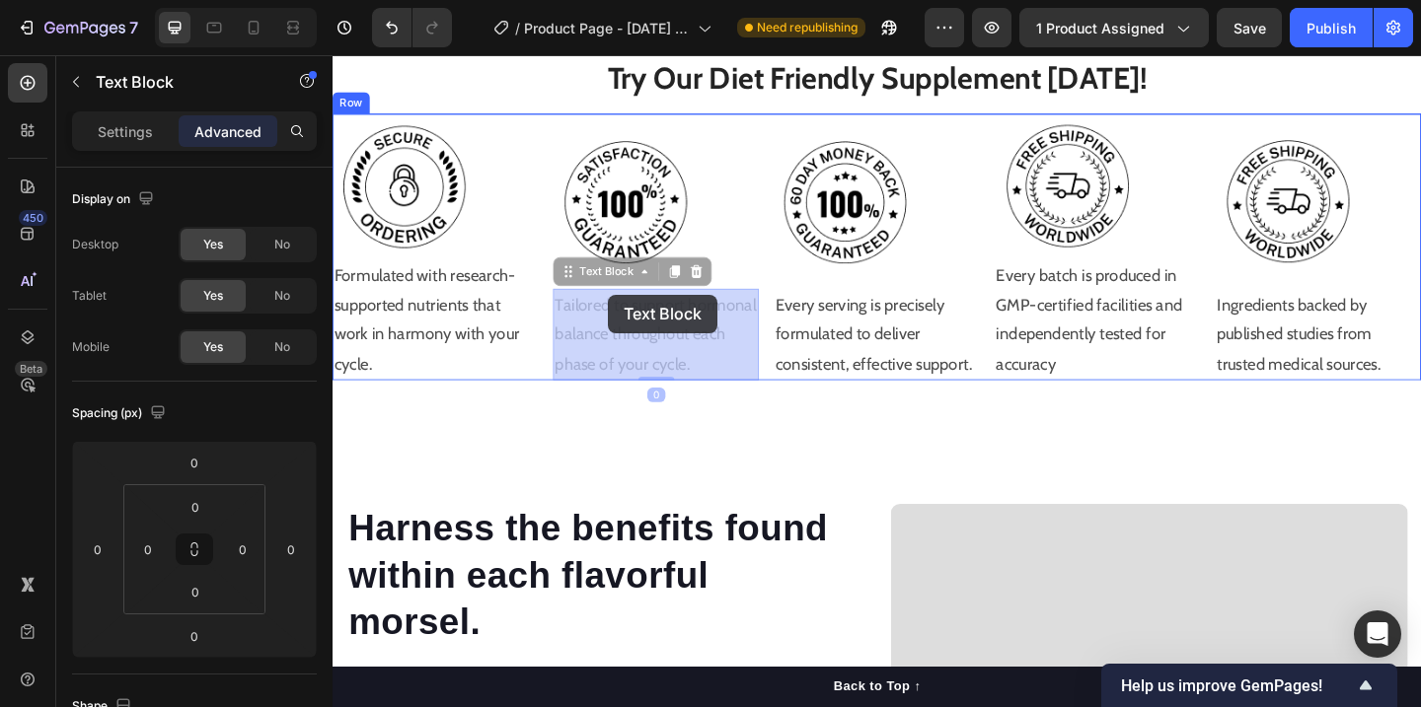
drag, startPoint x: 590, startPoint y: 291, endPoint x: 632, endPoint y: 317, distance: 49.6
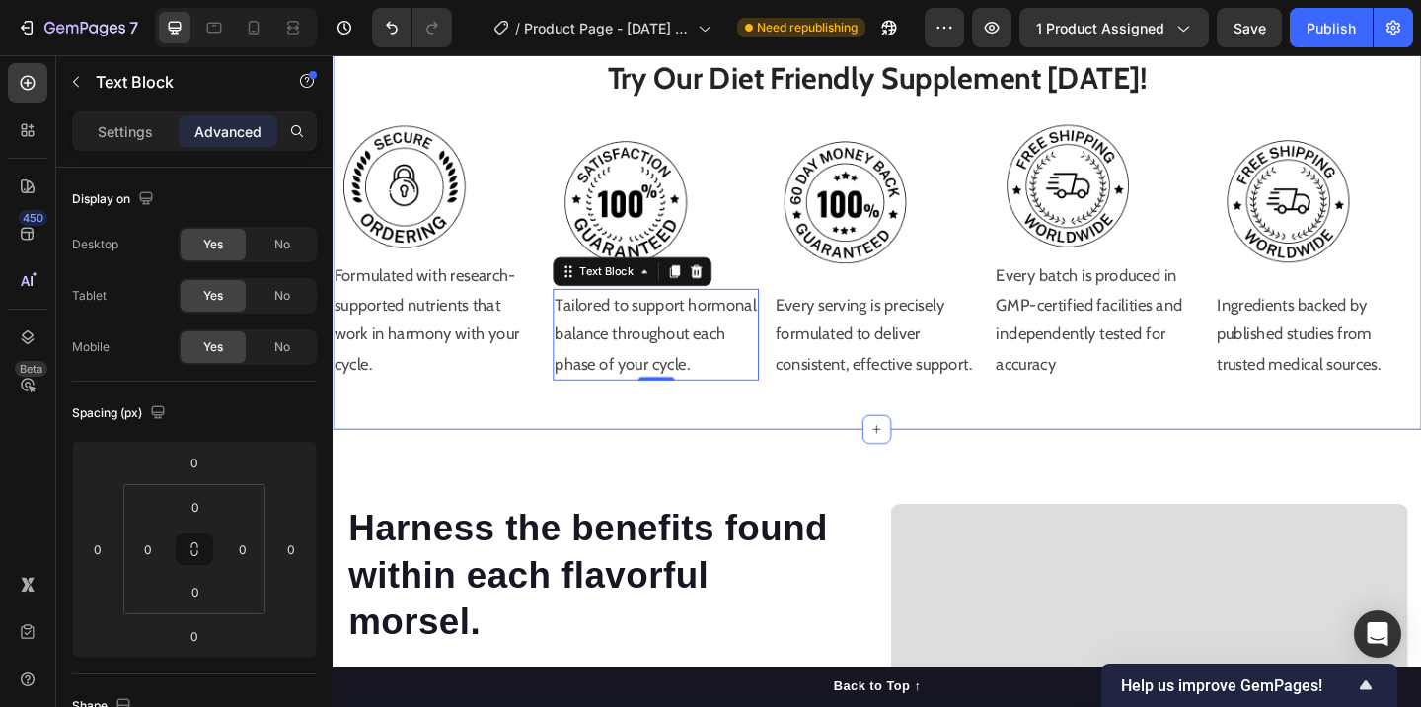
click at [787, 412] on div "Try Our Diet Friendly Supplement Today! Heading Image Formulated with research-…" at bounding box center [925, 228] width 1184 height 469
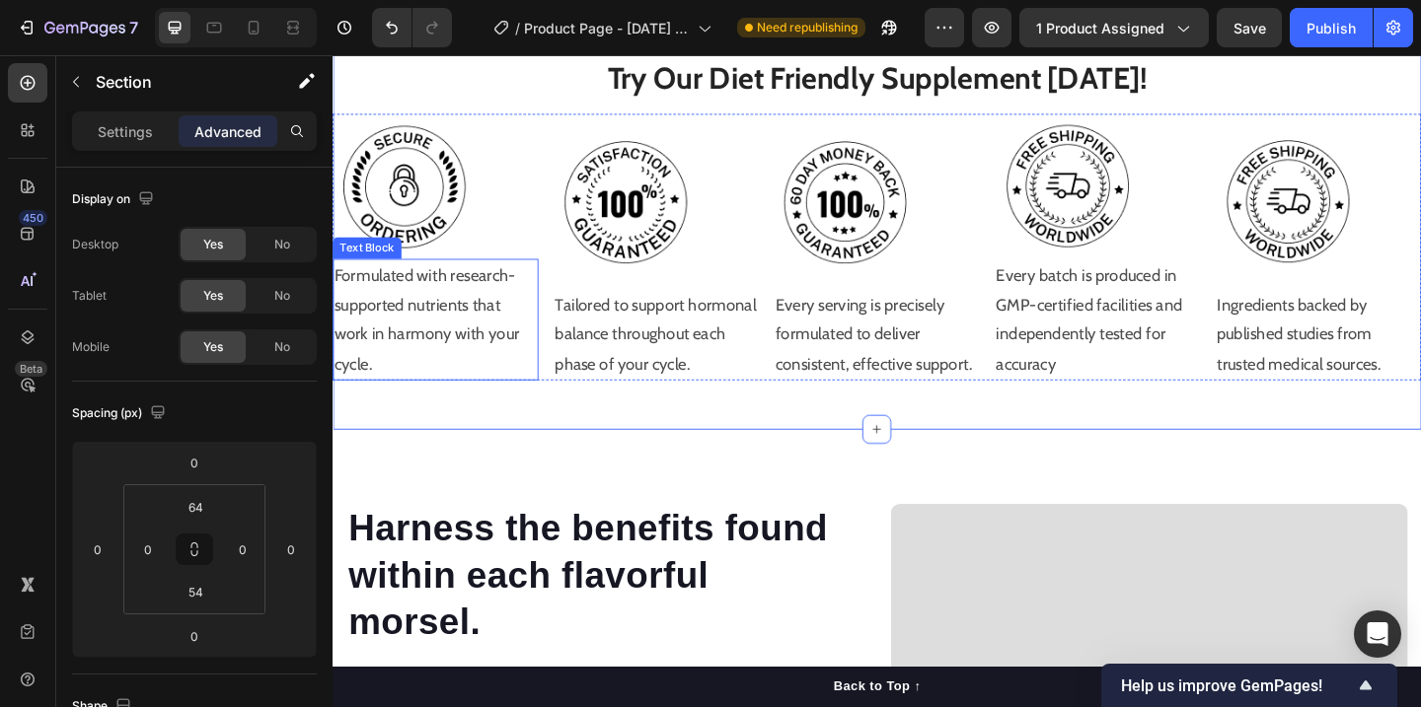
click at [469, 333] on p "Formulated with research-supported nutrients that work in harmony with your cyc…" at bounding box center [444, 343] width 220 height 128
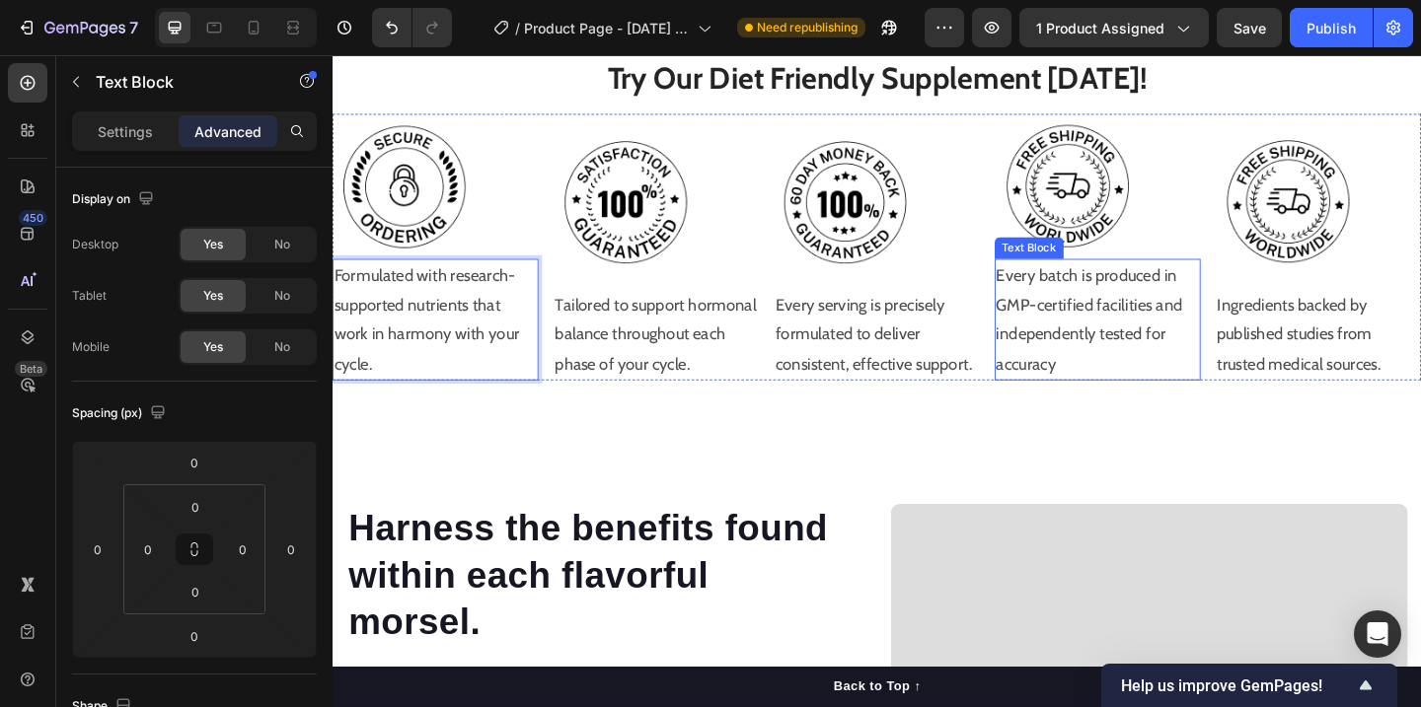
click at [1148, 330] on p "Every batch is produced in GMP-certified facilities and independently tested fo…" at bounding box center [1165, 343] width 220 height 128
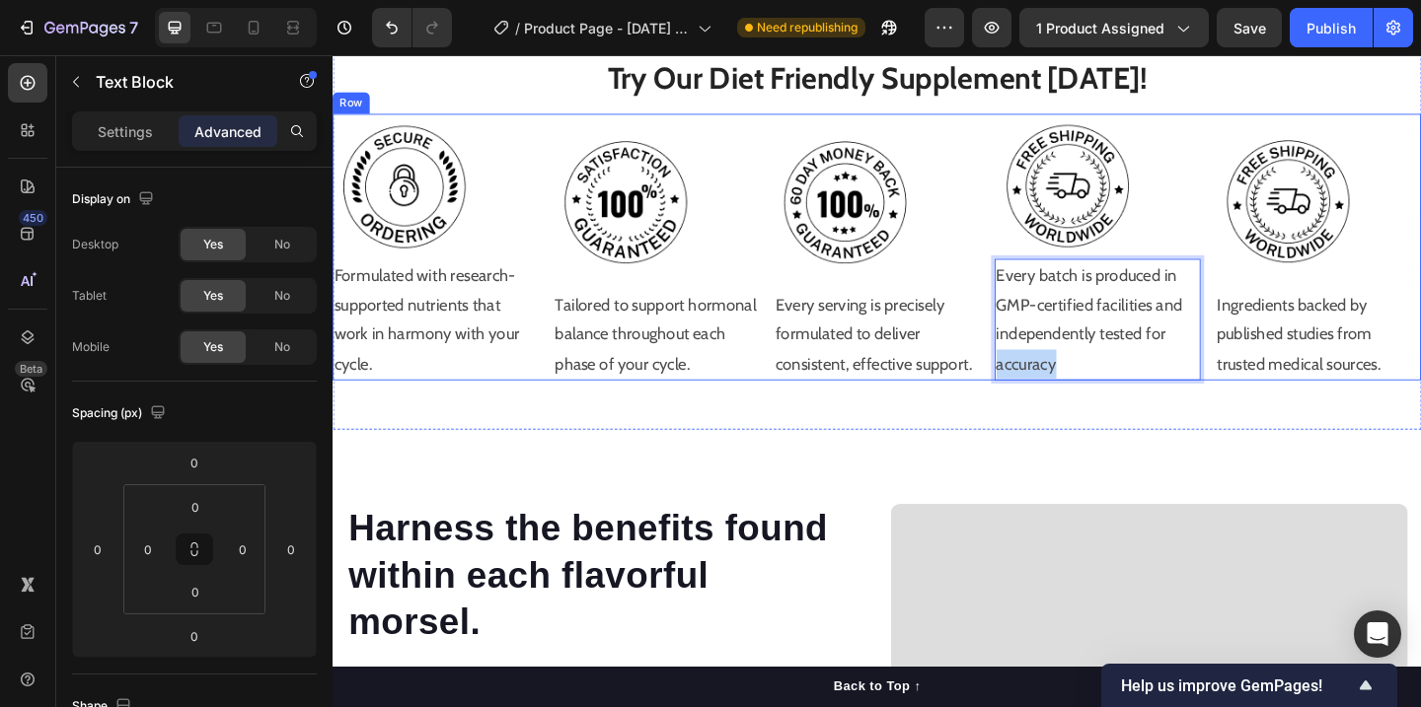
drag, startPoint x: 1126, startPoint y: 390, endPoint x: 1050, endPoint y: 386, distance: 76.1
click at [1050, 386] on div "Image Formulated with research-supported nutrients that work in harmony with yo…" at bounding box center [925, 264] width 1184 height 290
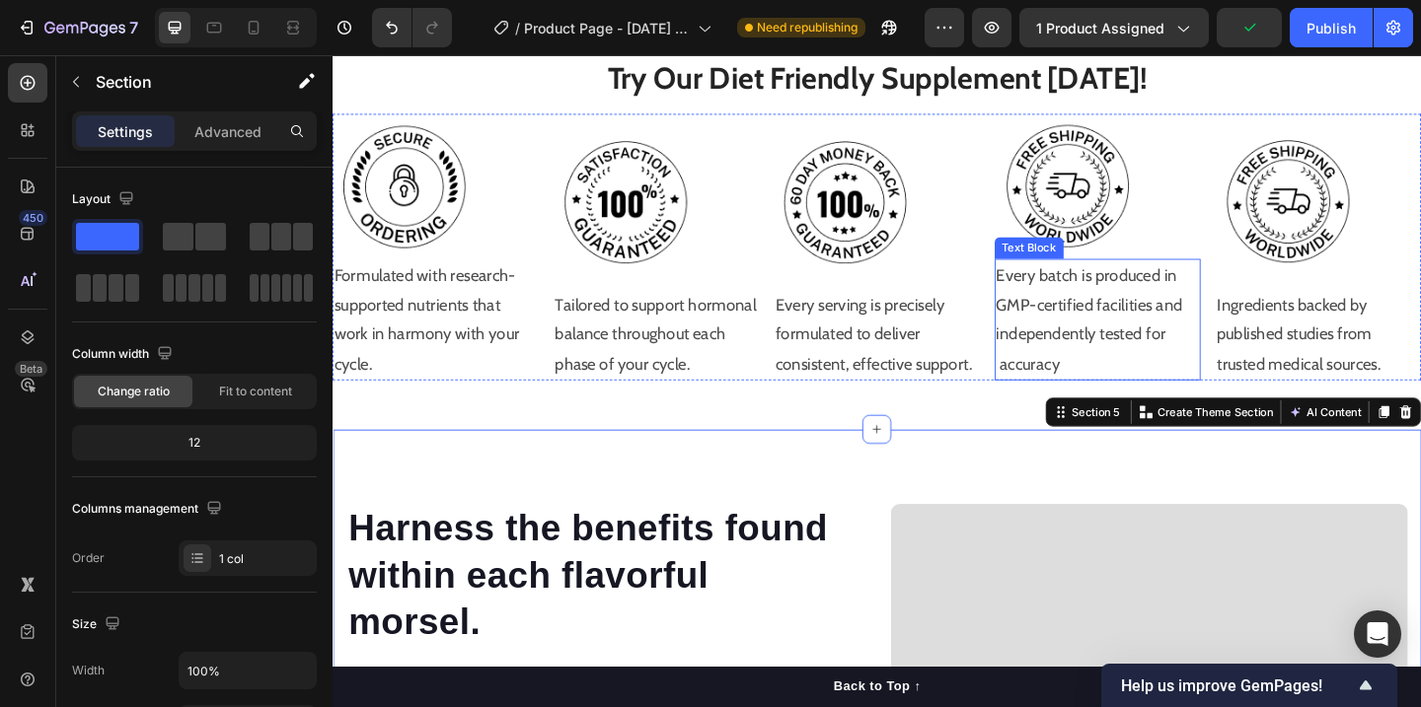
click at [1115, 351] on p "Every batch is produced in GMP-certified facilities and independently tested fo…" at bounding box center [1165, 343] width 220 height 128
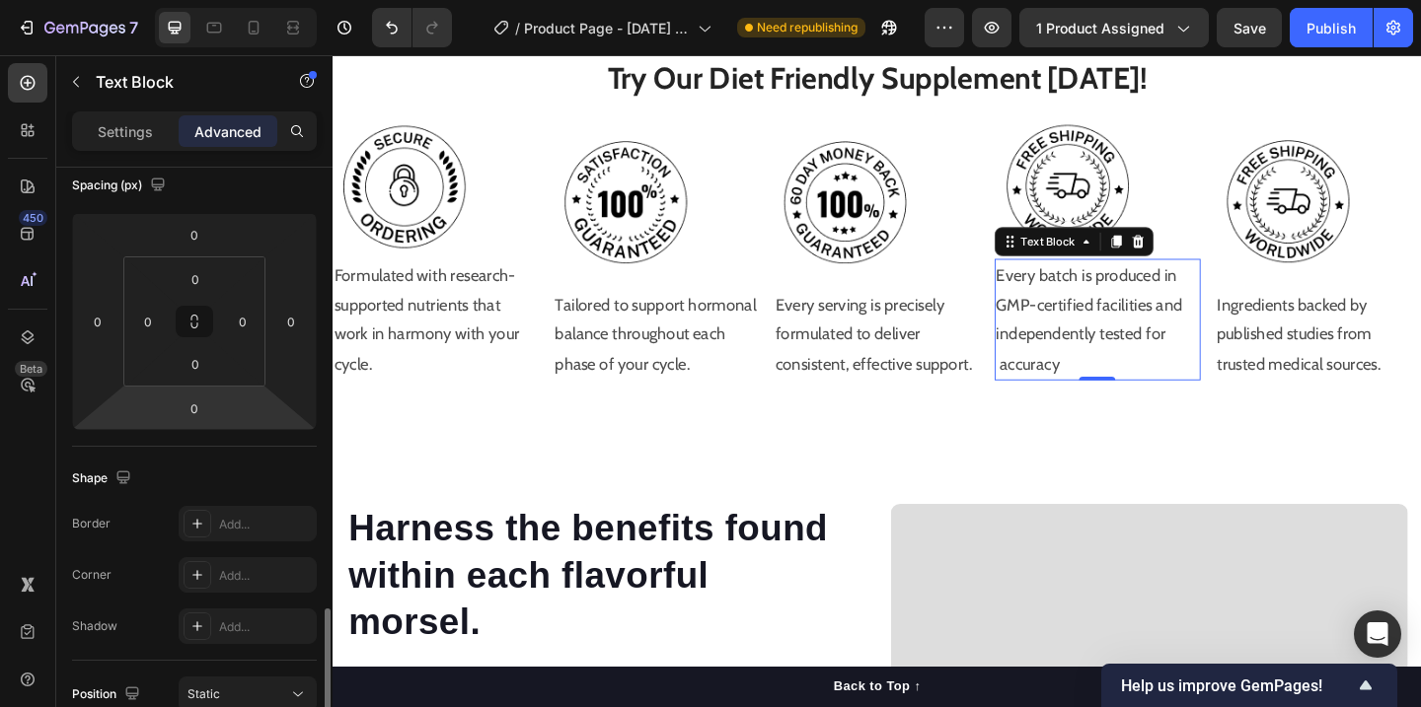
scroll to position [531, 0]
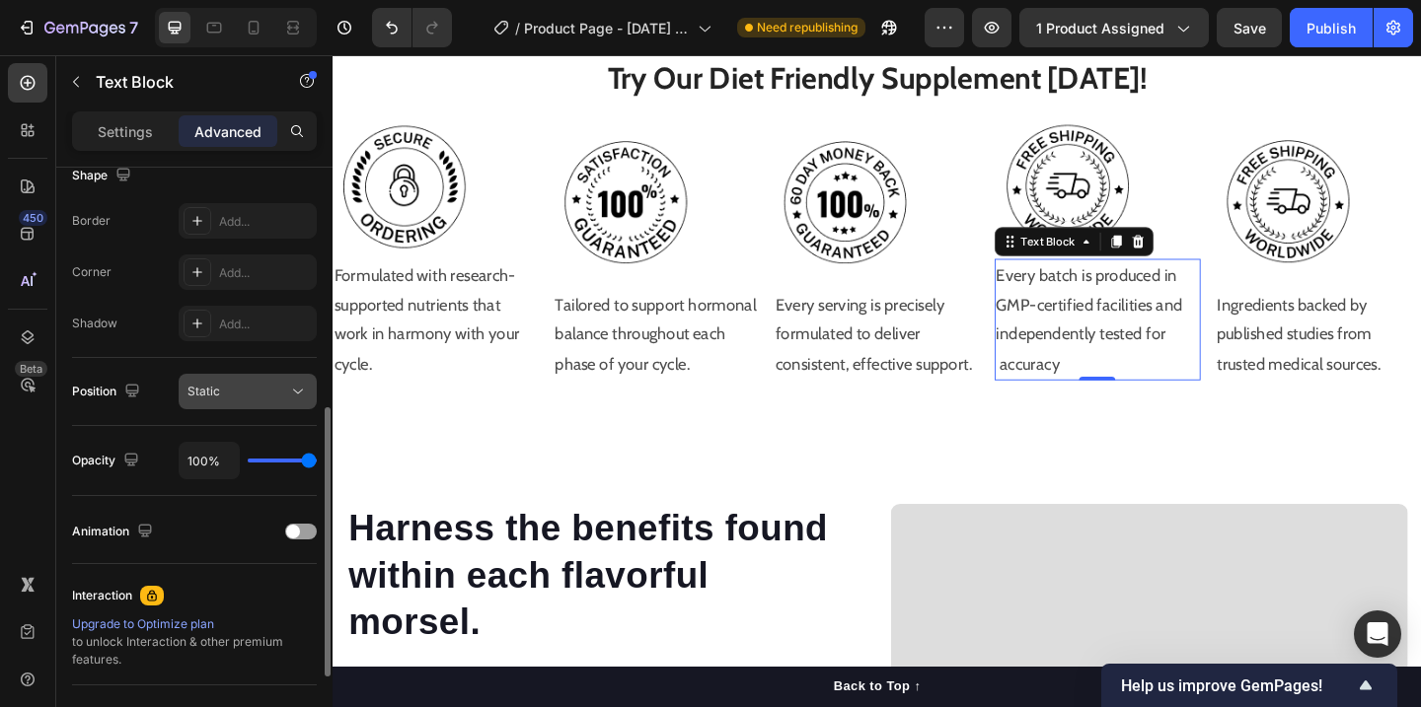
click at [286, 394] on div "Static" at bounding box center [237, 392] width 101 height 18
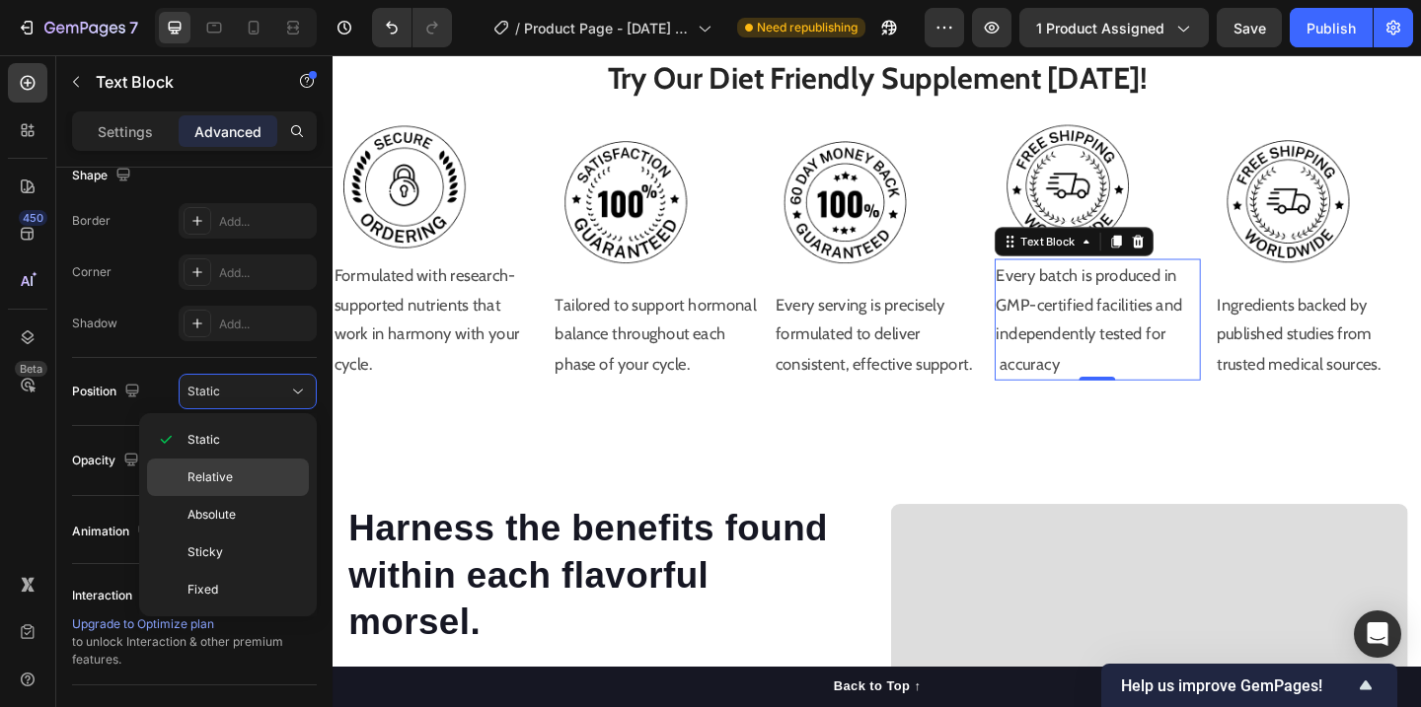
click at [238, 466] on div "Relative" at bounding box center [228, 477] width 162 height 37
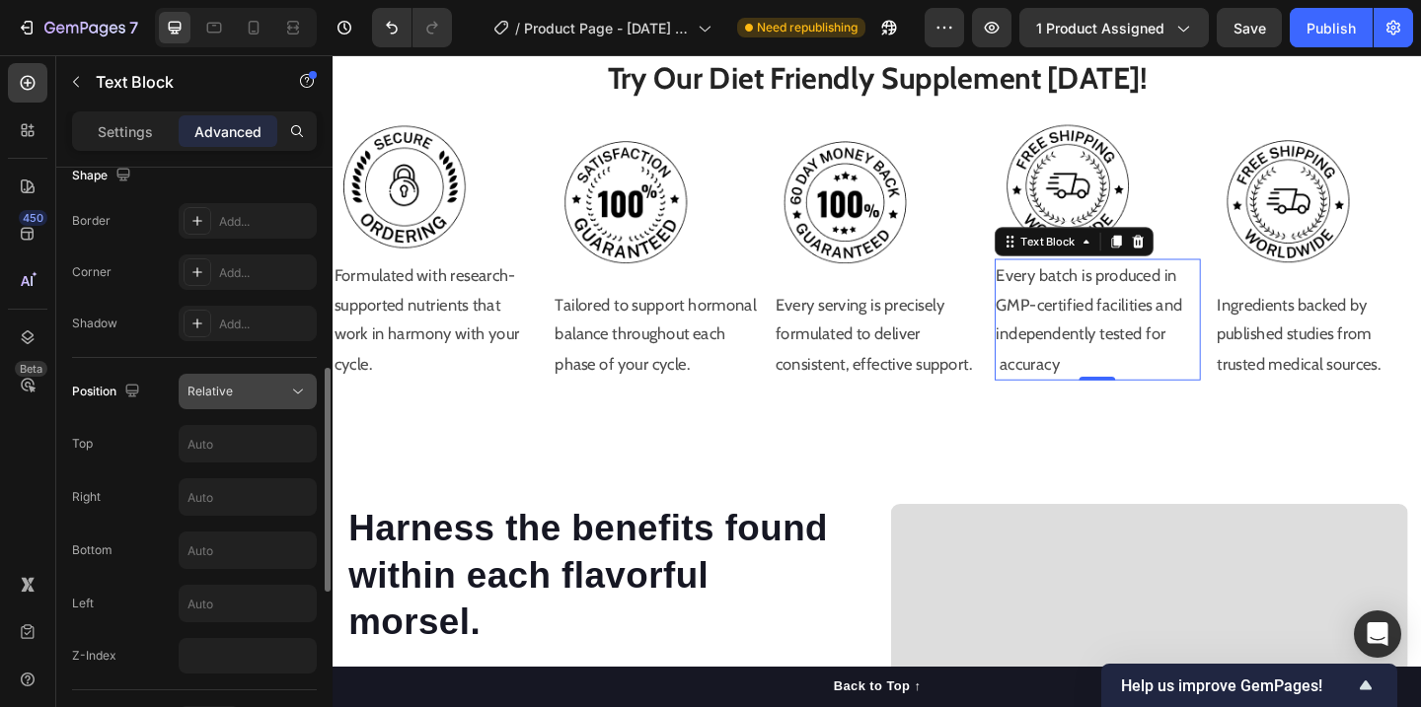
click at [310, 376] on button "Relative" at bounding box center [248, 392] width 138 height 36
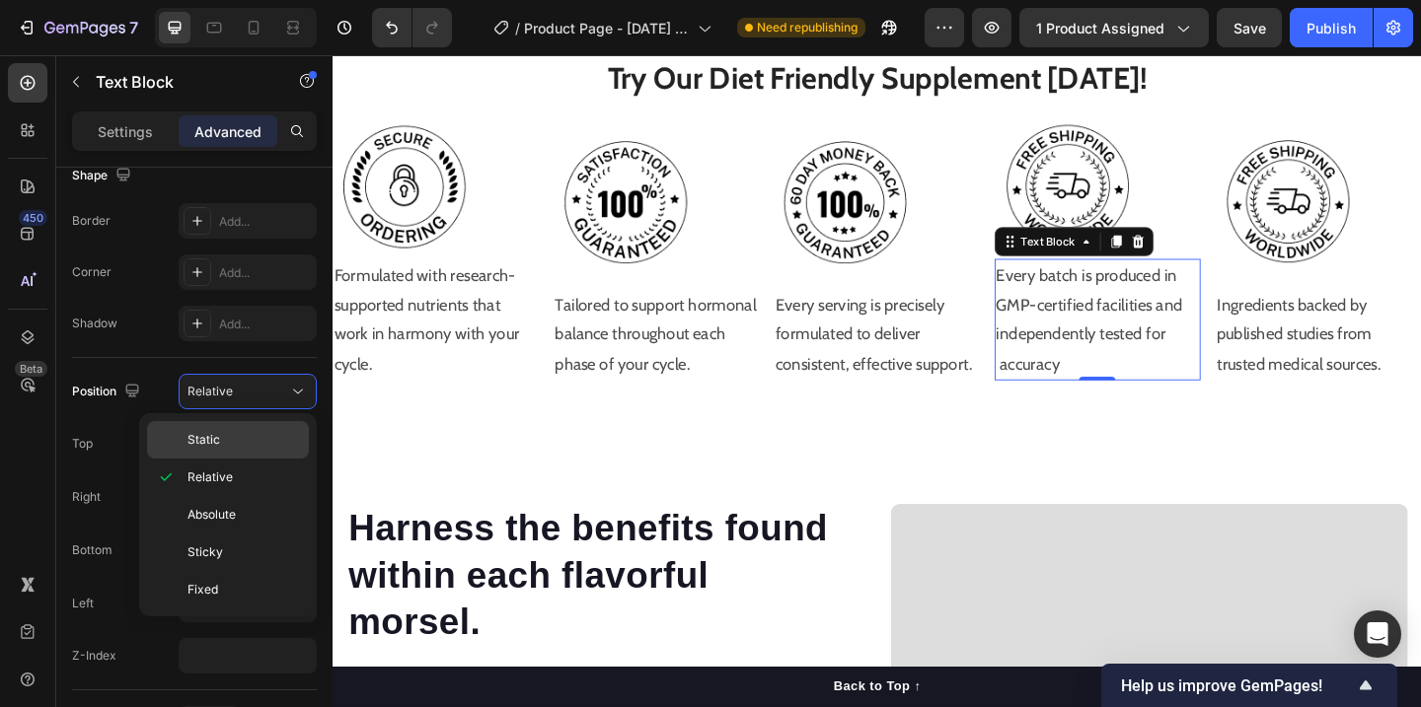
click at [224, 429] on div "Static" at bounding box center [228, 439] width 162 height 37
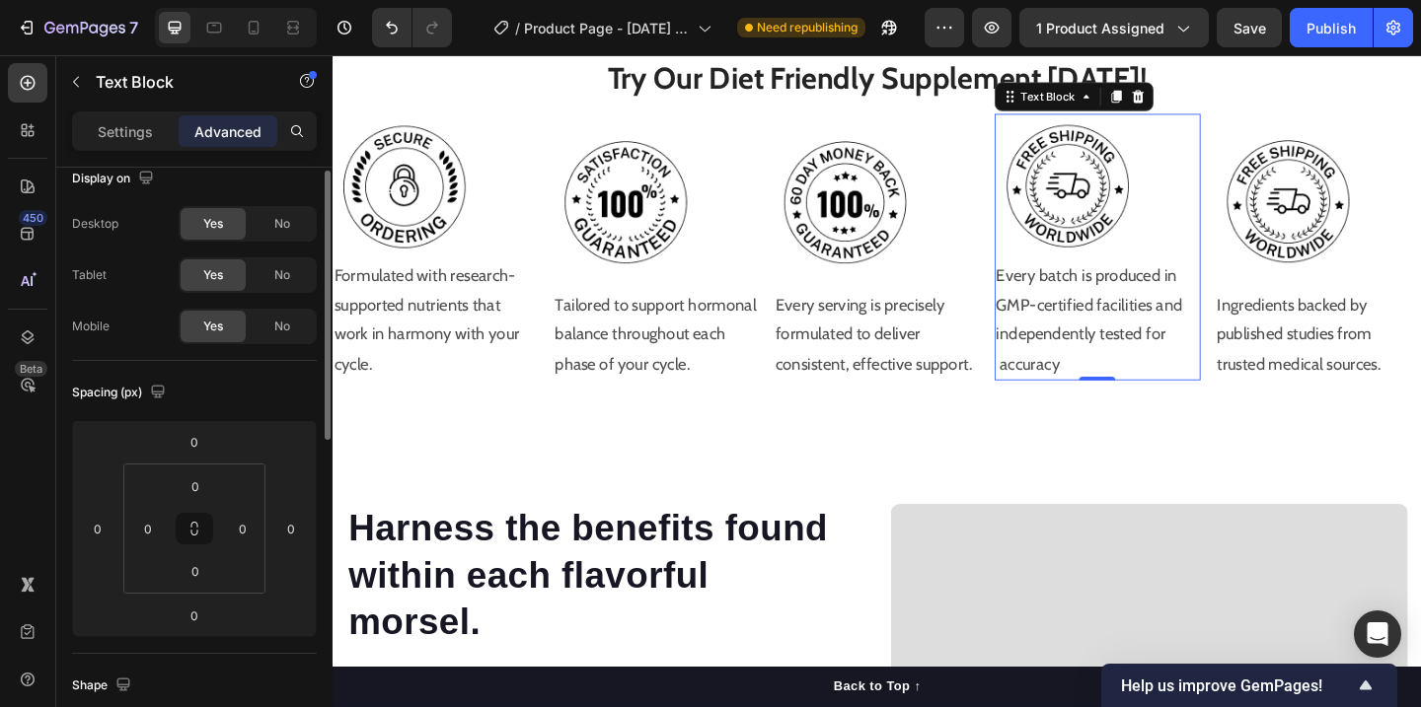
scroll to position [0, 0]
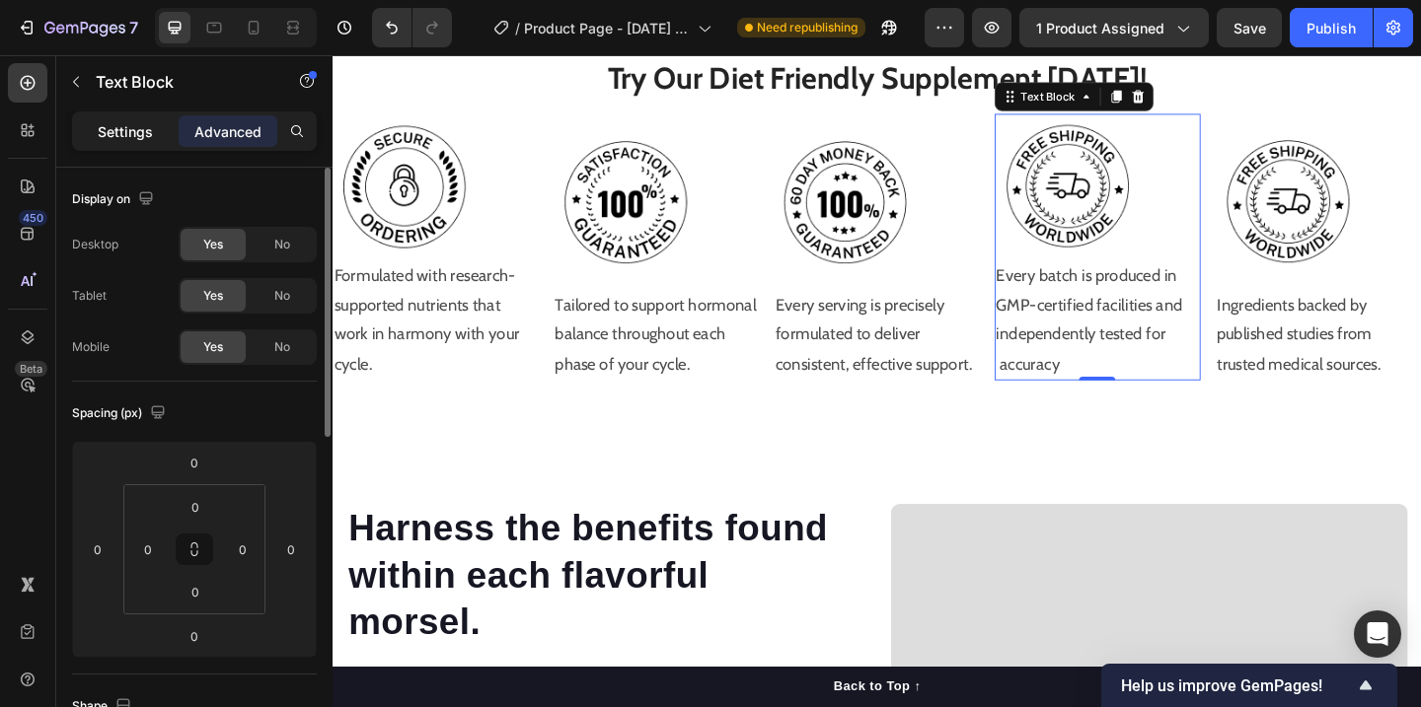
click at [126, 118] on div "Settings" at bounding box center [125, 131] width 99 height 32
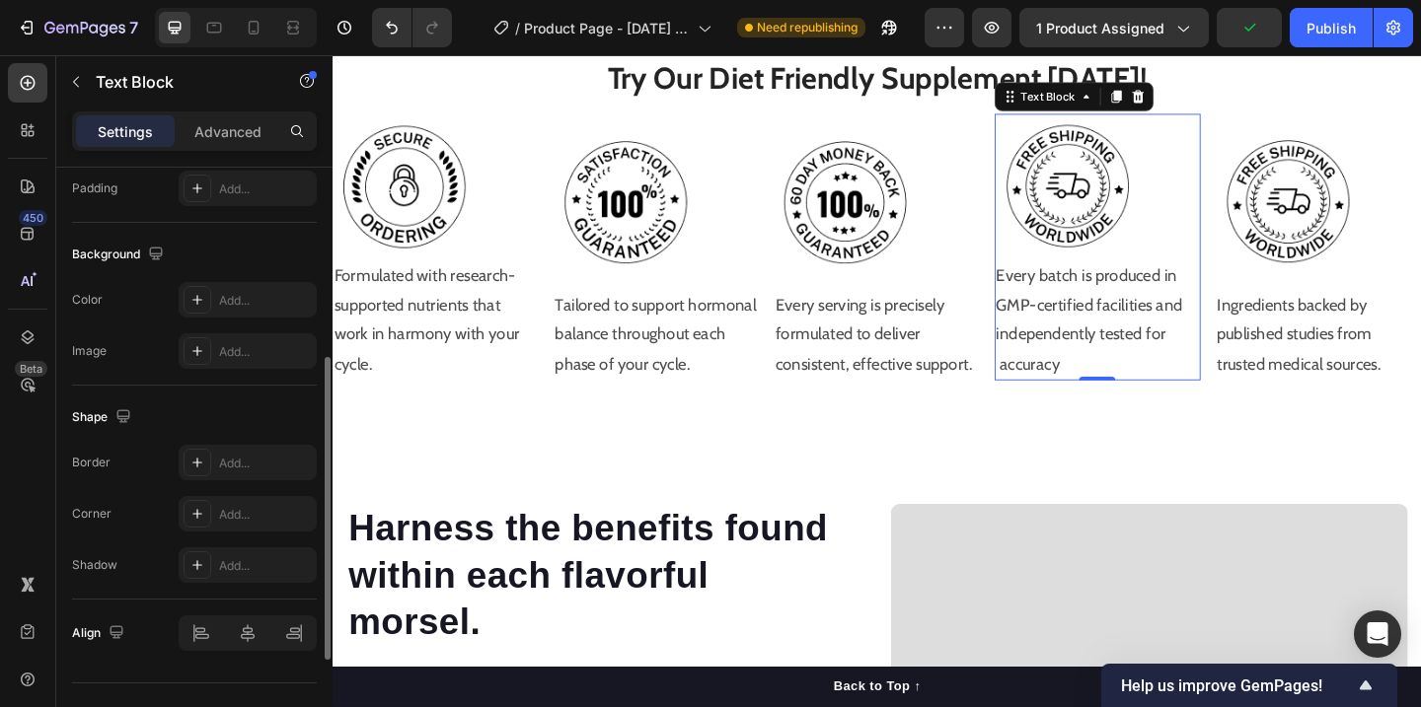
scroll to position [573, 0]
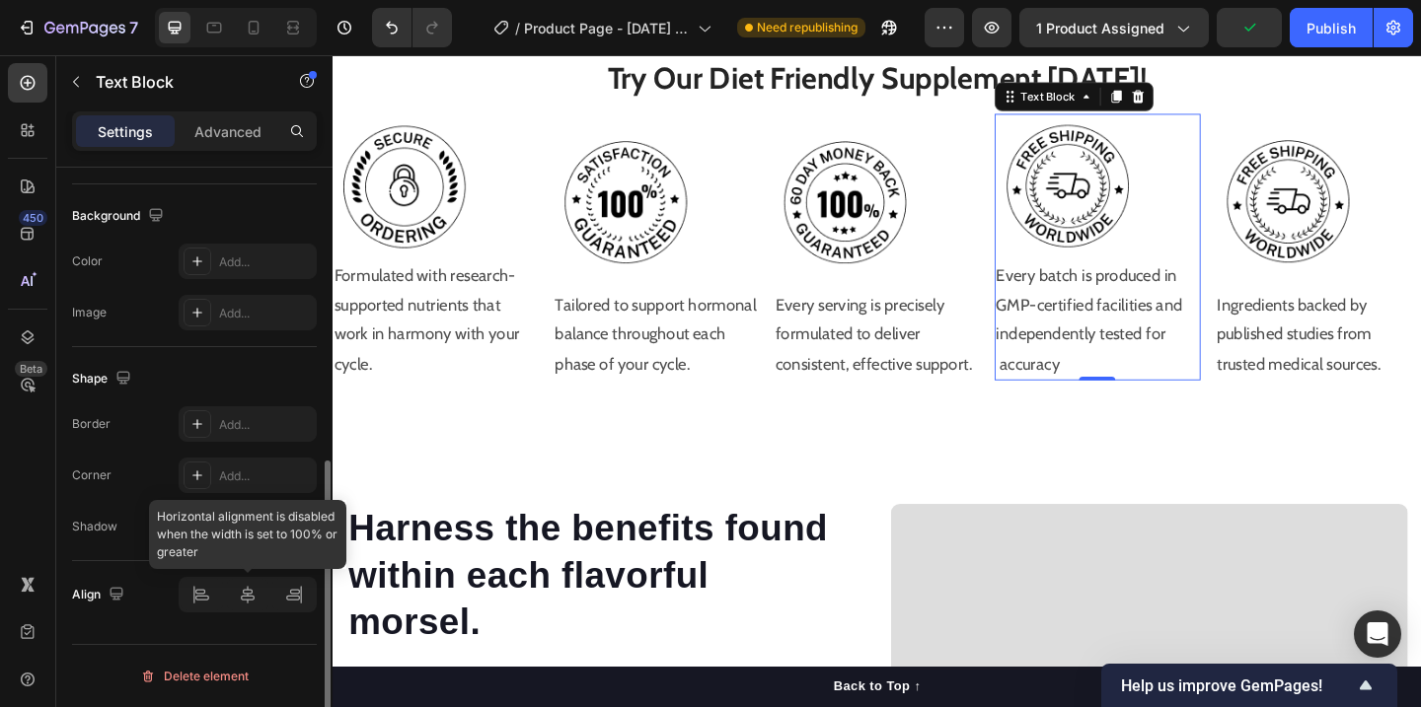
click at [237, 595] on div at bounding box center [248, 595] width 138 height 36
click at [241, 598] on div at bounding box center [248, 595] width 138 height 36
click at [256, 594] on div at bounding box center [248, 595] width 138 height 36
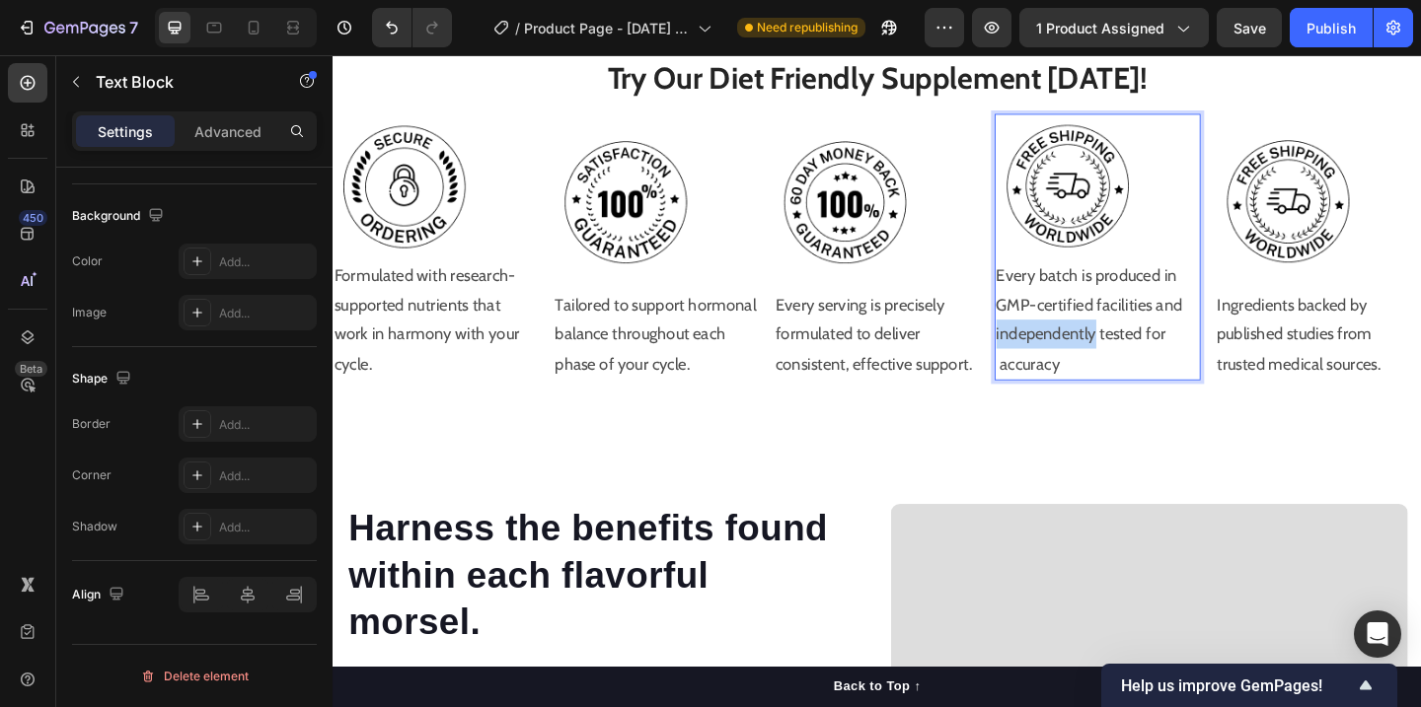
click at [1117, 354] on p "Every batch is produced in GMP-certified facilities and independently tested fo…" at bounding box center [1165, 343] width 220 height 128
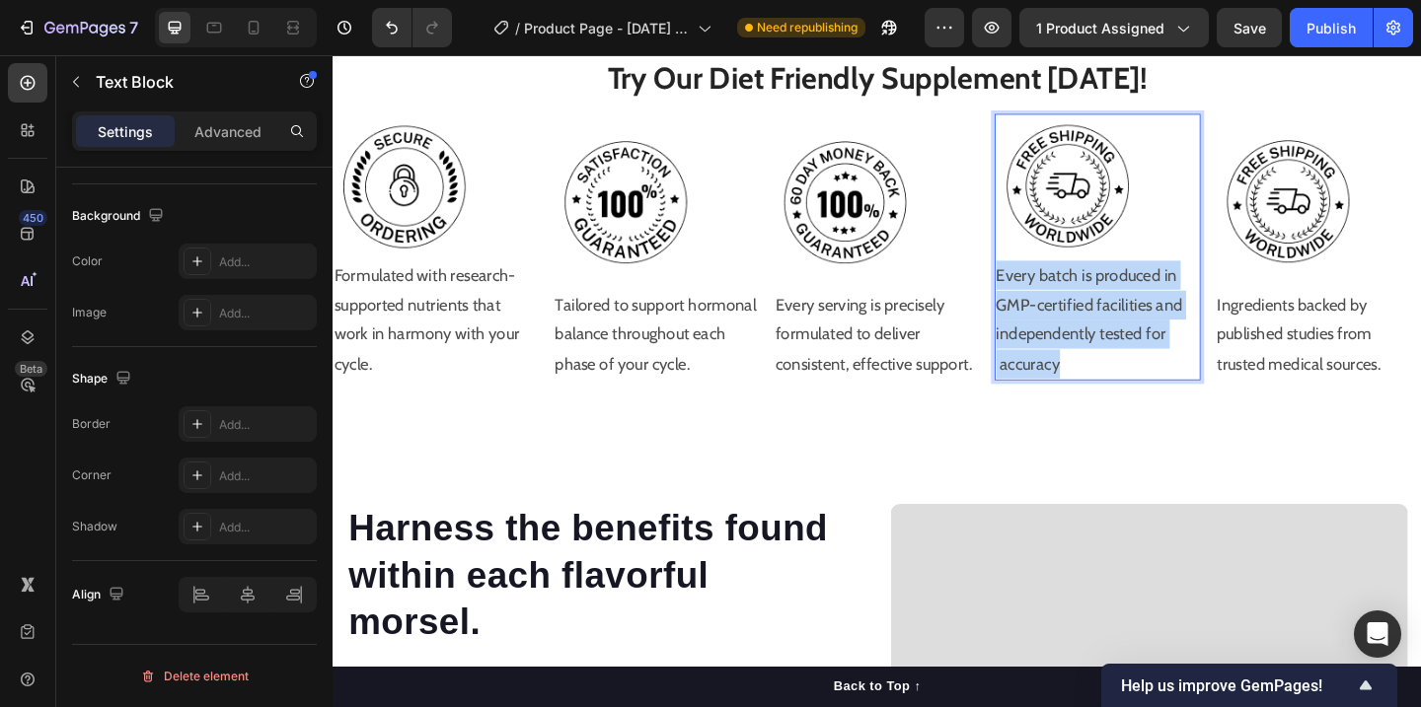
click at [1117, 354] on p "Every batch is produced in GMP-certified facilities and independently tested fo…" at bounding box center [1165, 343] width 220 height 128
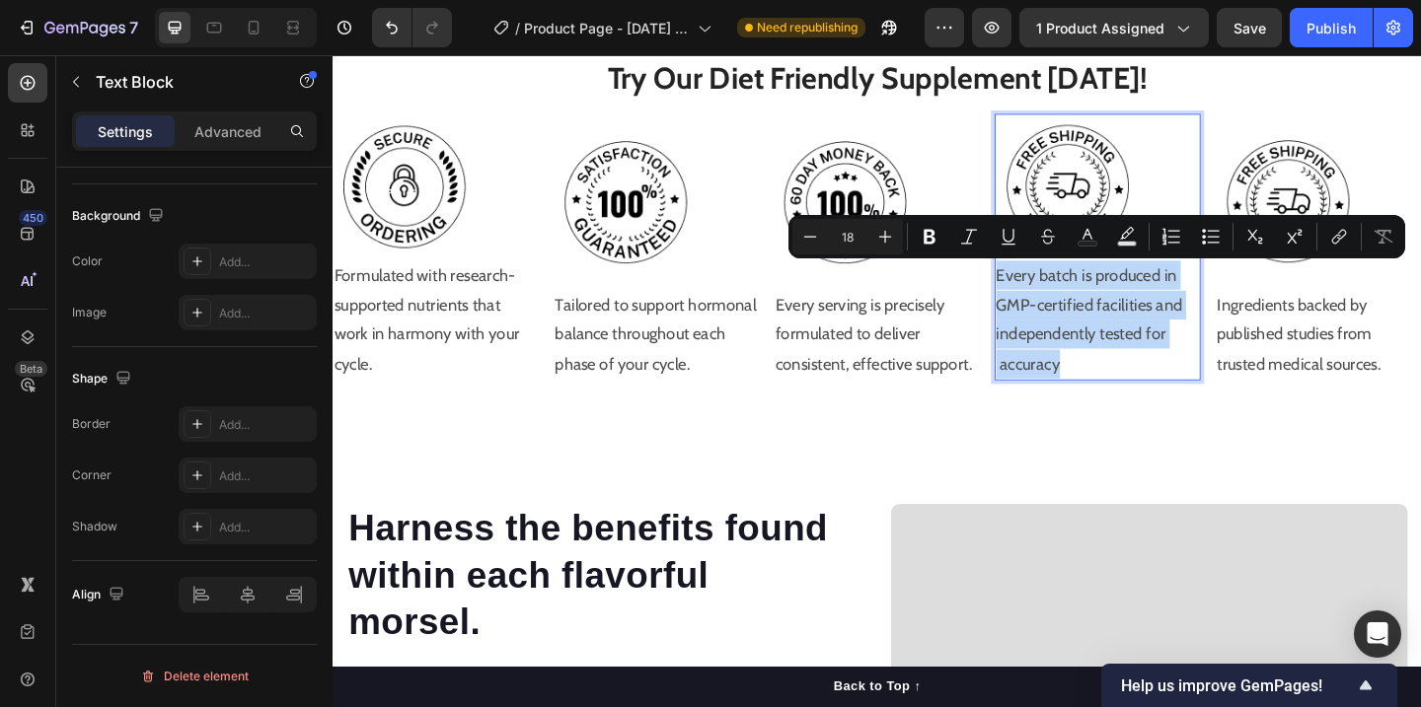
click at [1201, 444] on div "Try Our Diet Friendly Supplement [DATE]! Heading Image Formulated with research…" at bounding box center [925, 228] width 1184 height 469
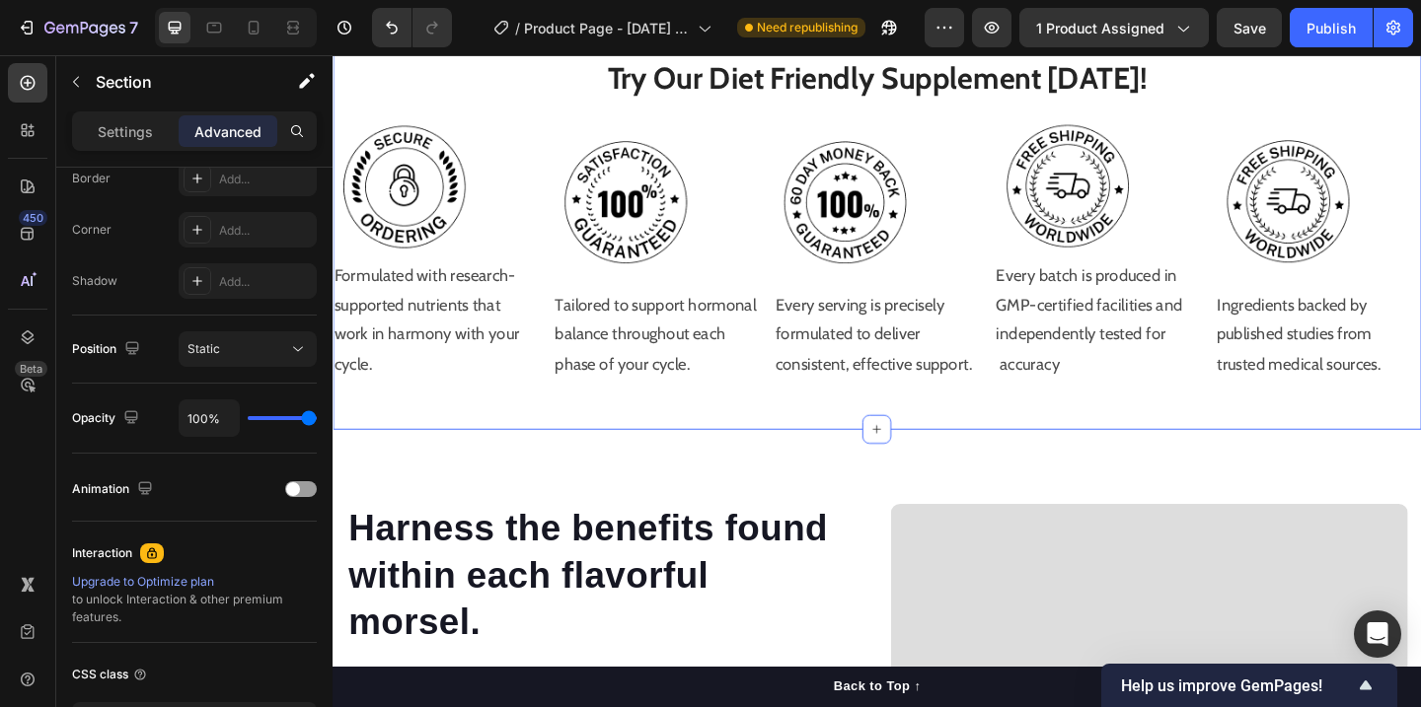
scroll to position [0, 0]
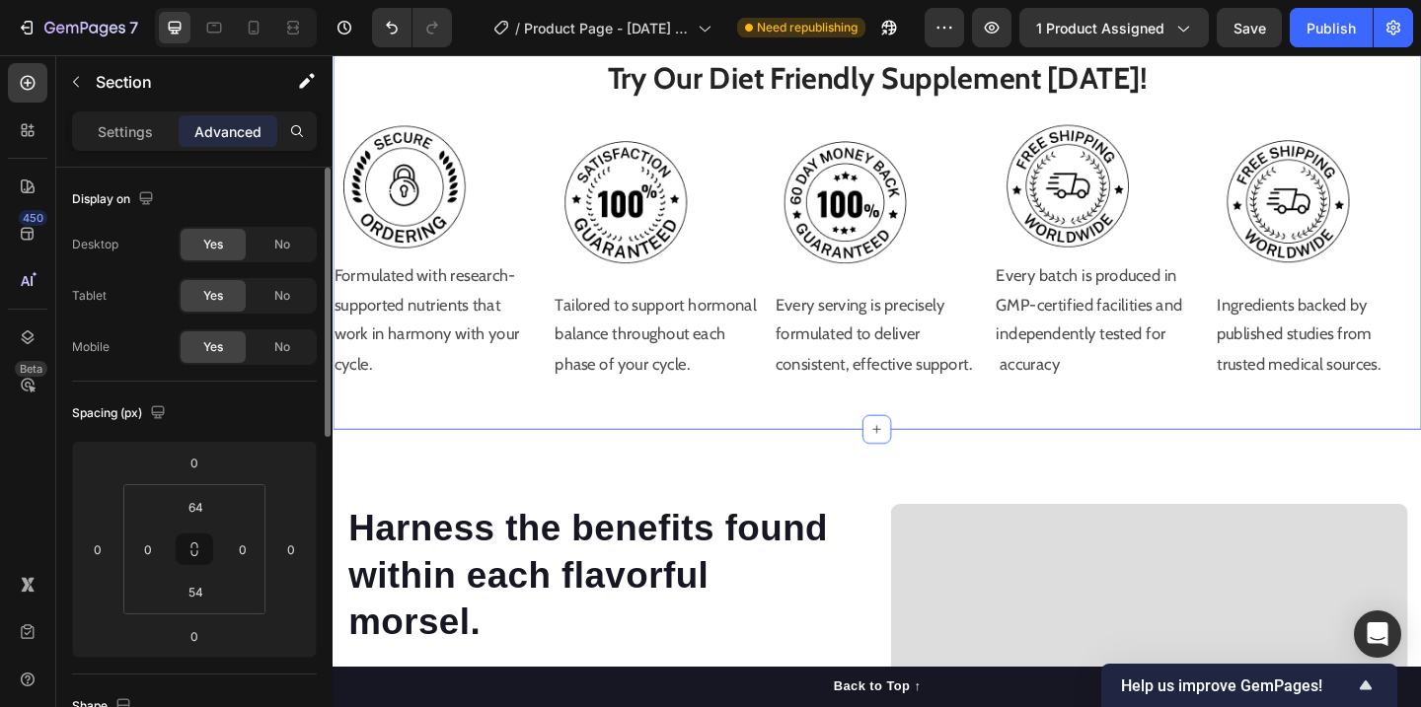
click at [1201, 444] on div "Try Our Diet Friendly Supplement [DATE]! Heading Image Formulated with research…" at bounding box center [925, 228] width 1184 height 469
click at [1186, 300] on p "Every batch is produced in GMP-certified facilities and independently tested fo…" at bounding box center [1165, 343] width 220 height 128
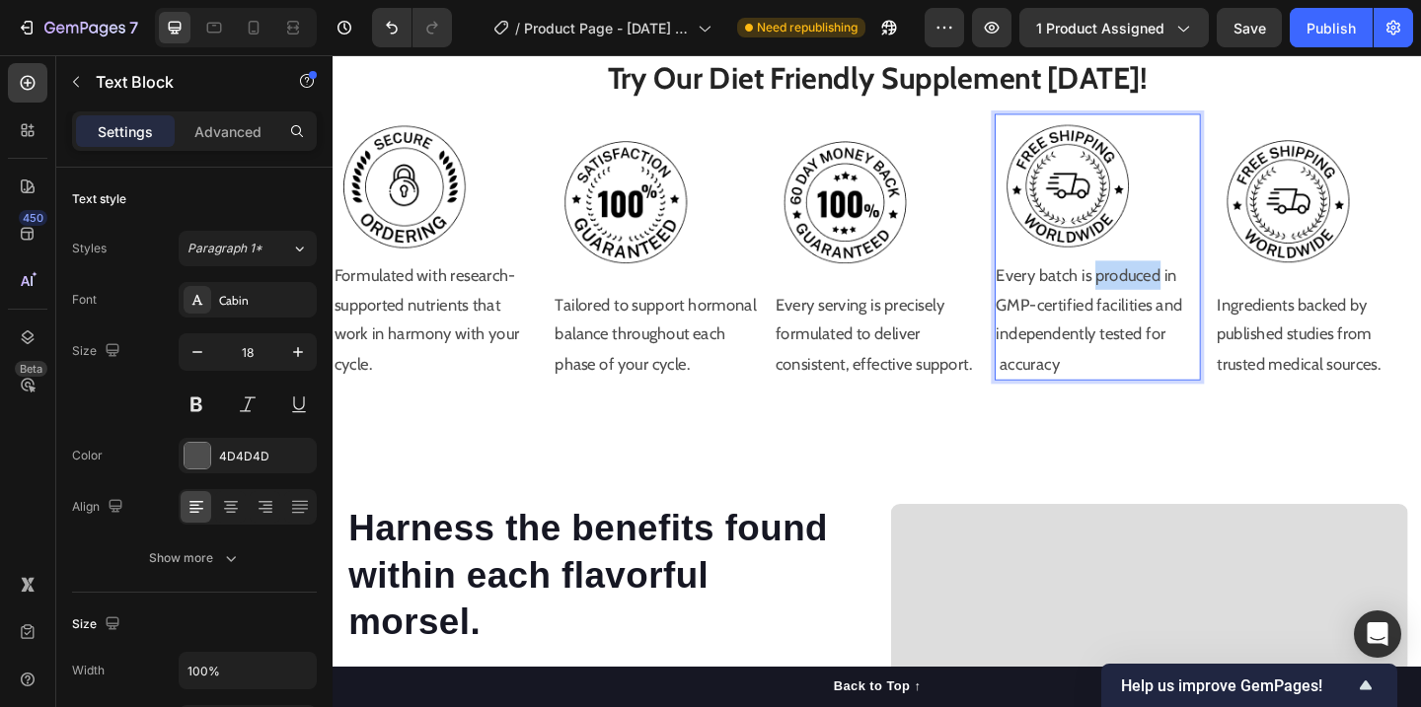
click at [1186, 305] on p "Every batch is produced in GMP-certified facilities and independently tested fo…" at bounding box center [1165, 343] width 220 height 128
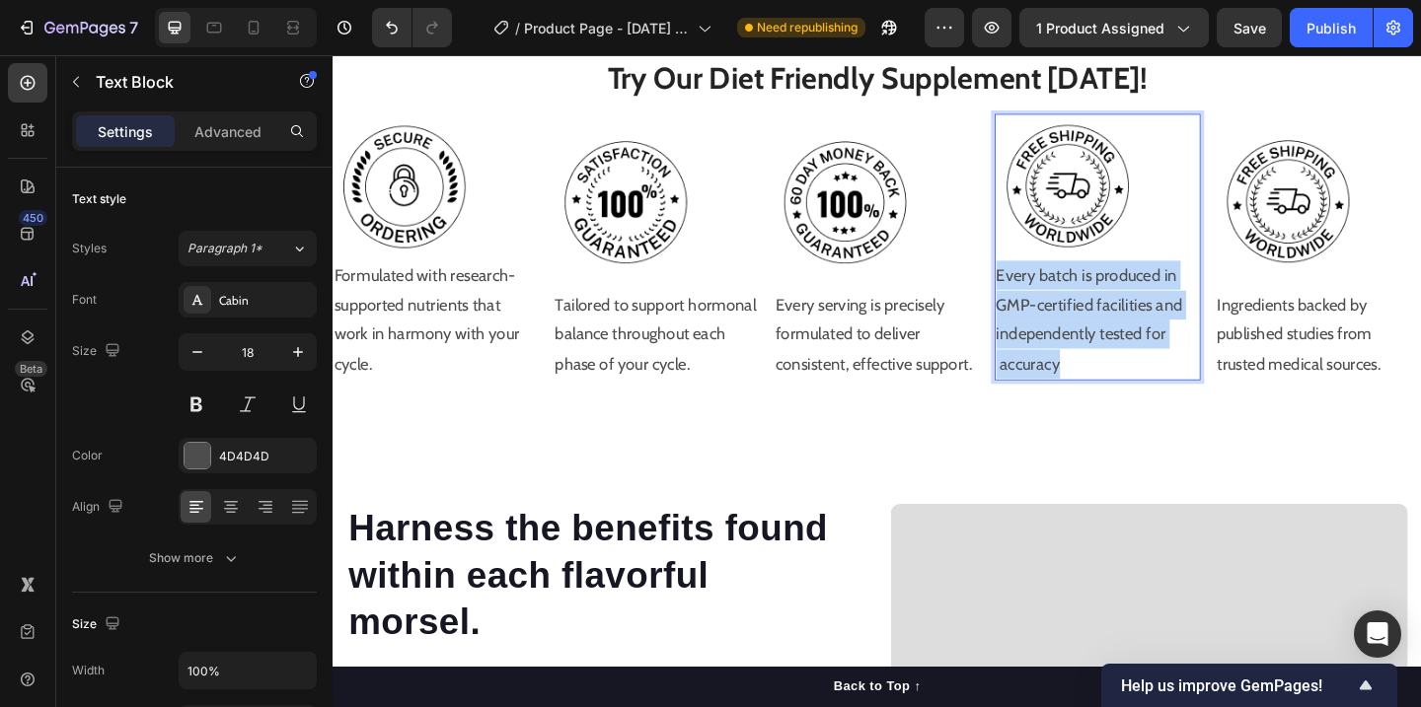
click at [1186, 305] on p "Every batch is produced in GMP-certified facilities and independently tested fo…" at bounding box center [1165, 343] width 220 height 128
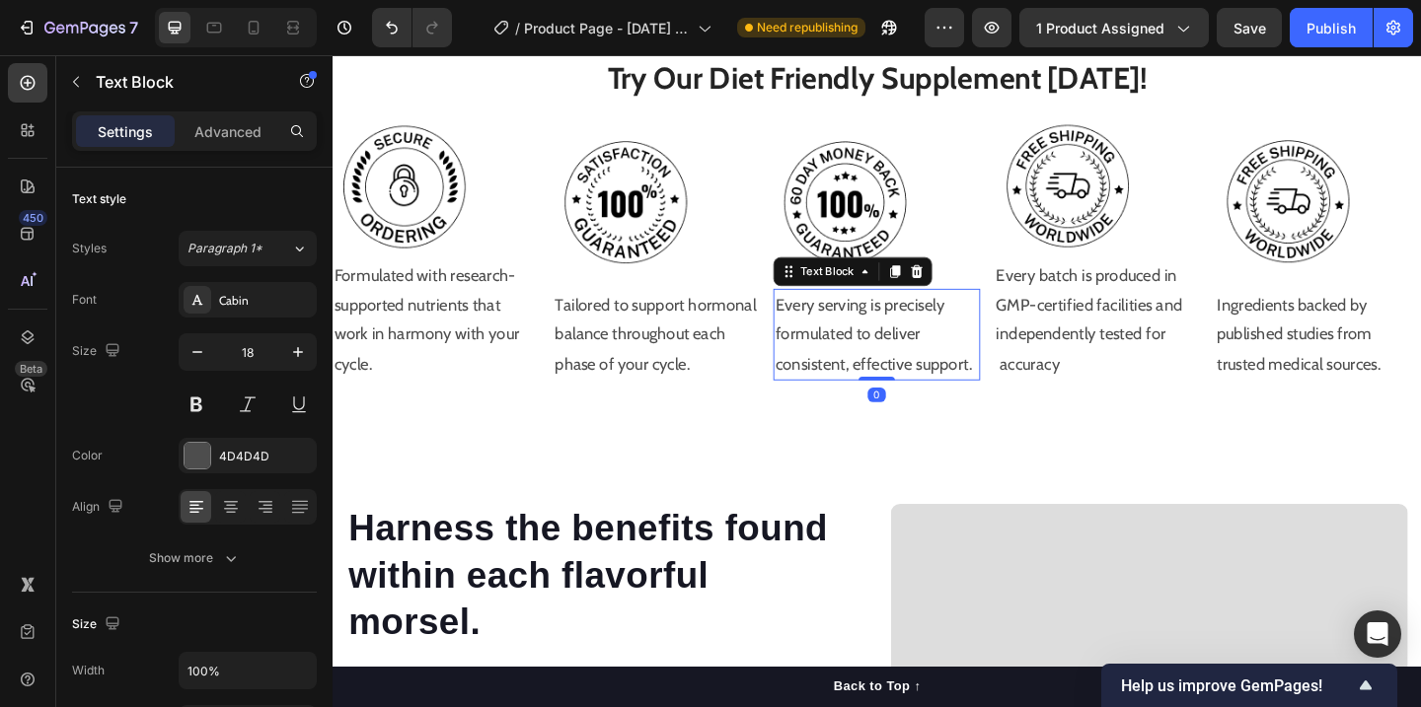
click at [1020, 312] on p "Every serving is precisely formulated to deliver consistent, effective support." at bounding box center [924, 360] width 220 height 96
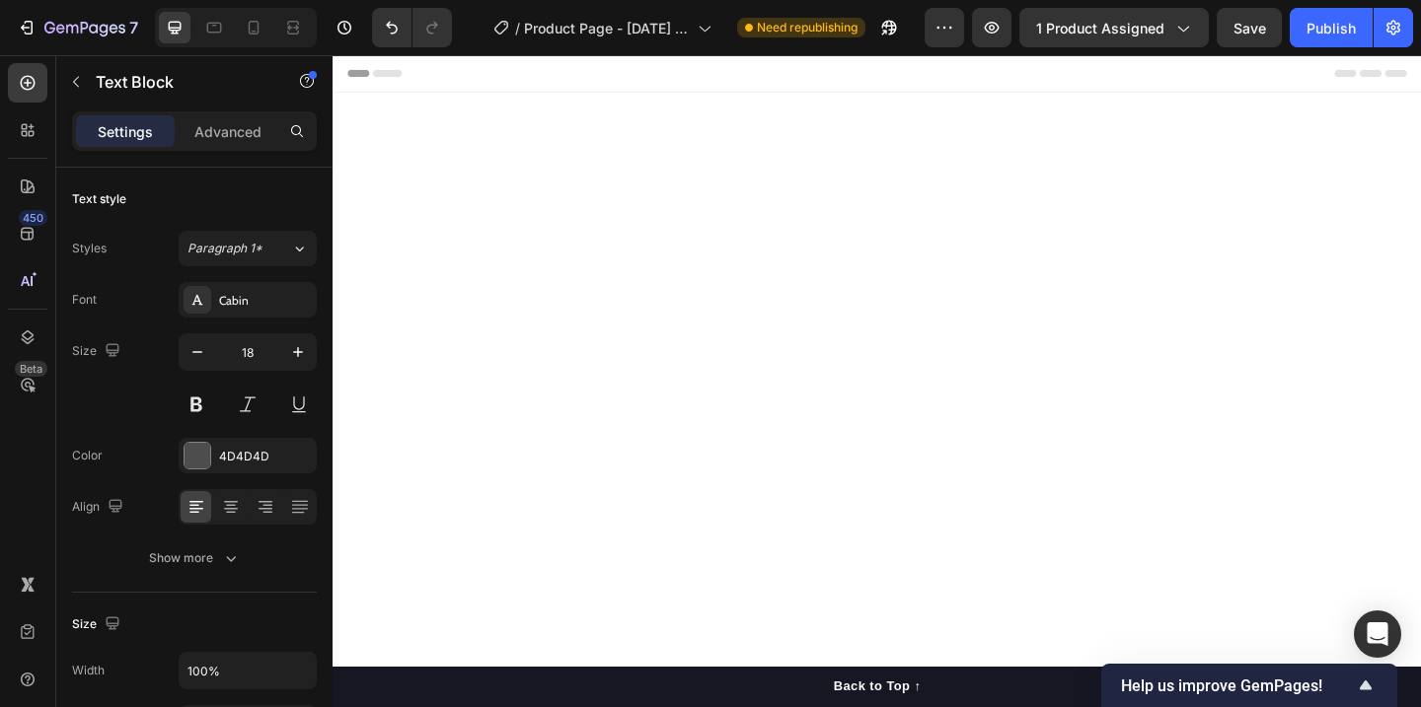
scroll to position [1932, 0]
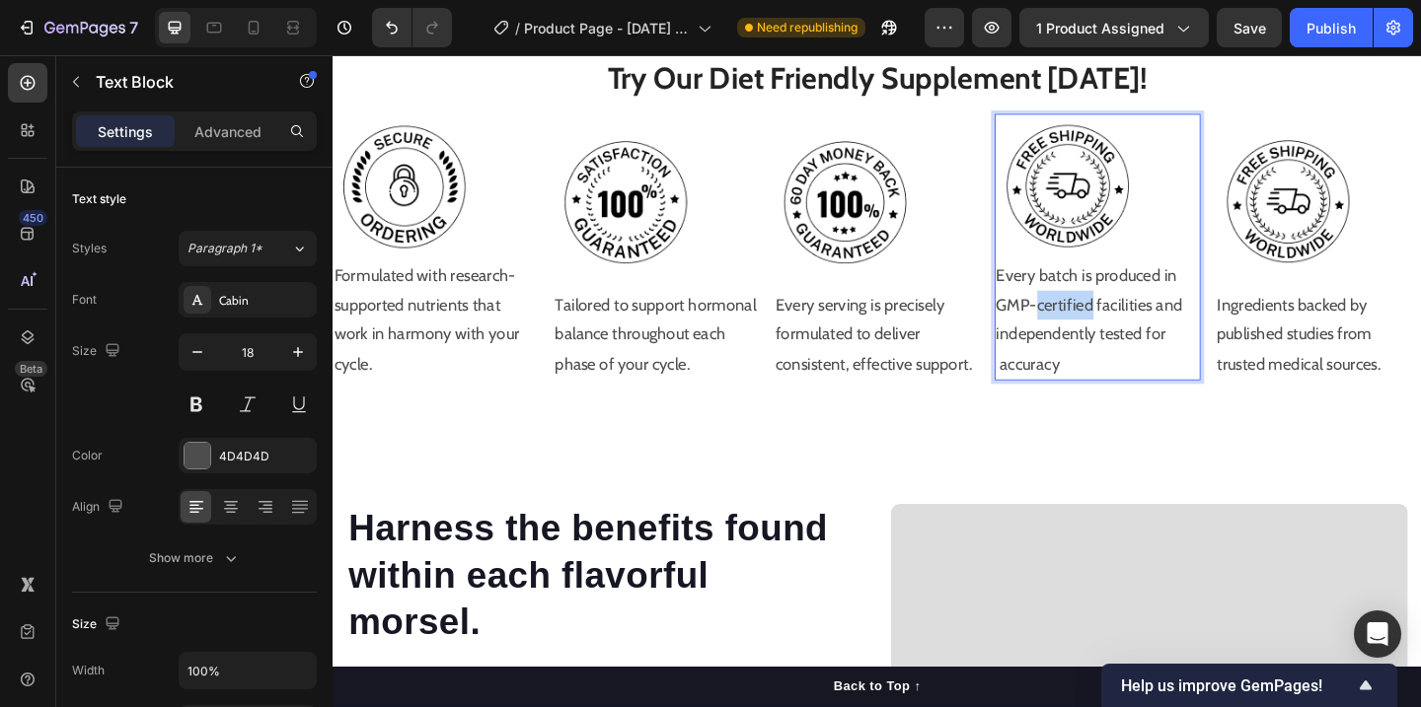
click at [1103, 330] on p "Every batch is produced in GMP-certified facilities and independently tested fo…" at bounding box center [1165, 343] width 220 height 128
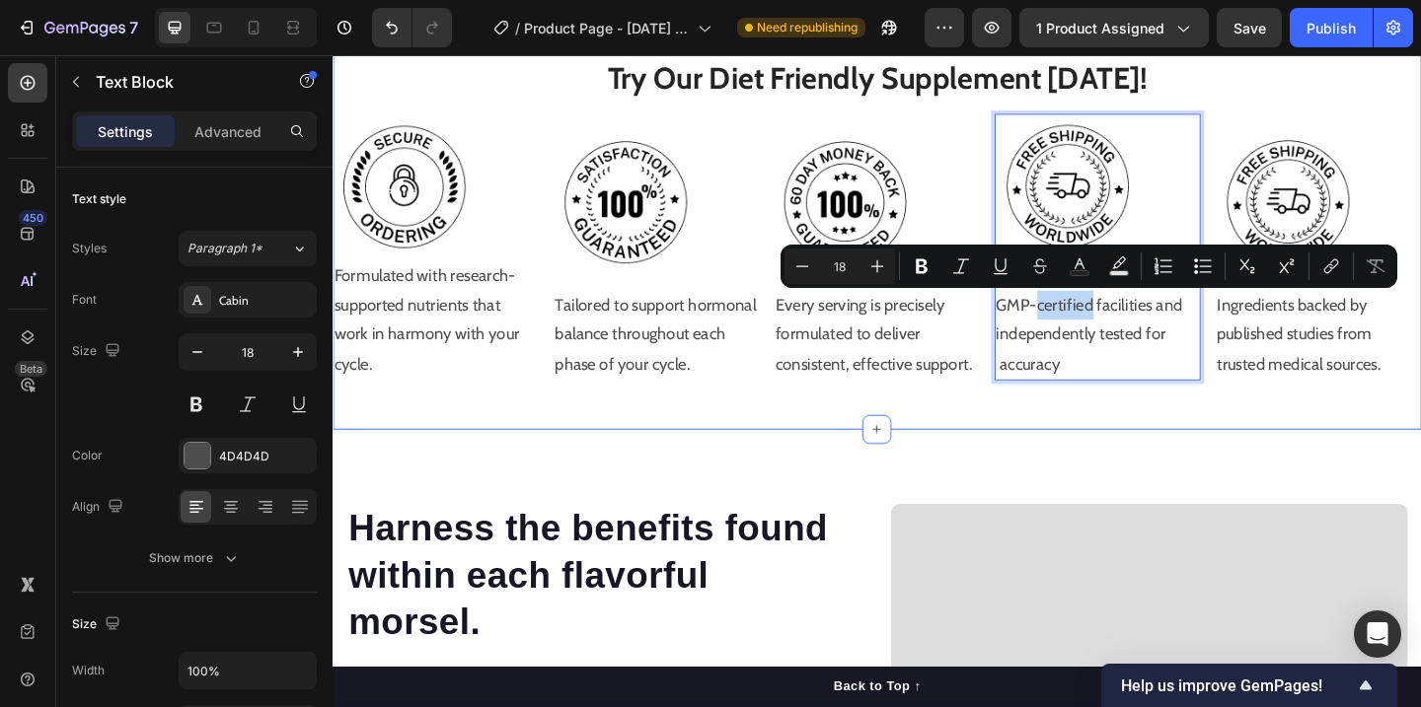
click at [1181, 436] on div "Try Our Diet Friendly Supplement [DATE]! Heading Image Formulated with research…" at bounding box center [925, 228] width 1184 height 469
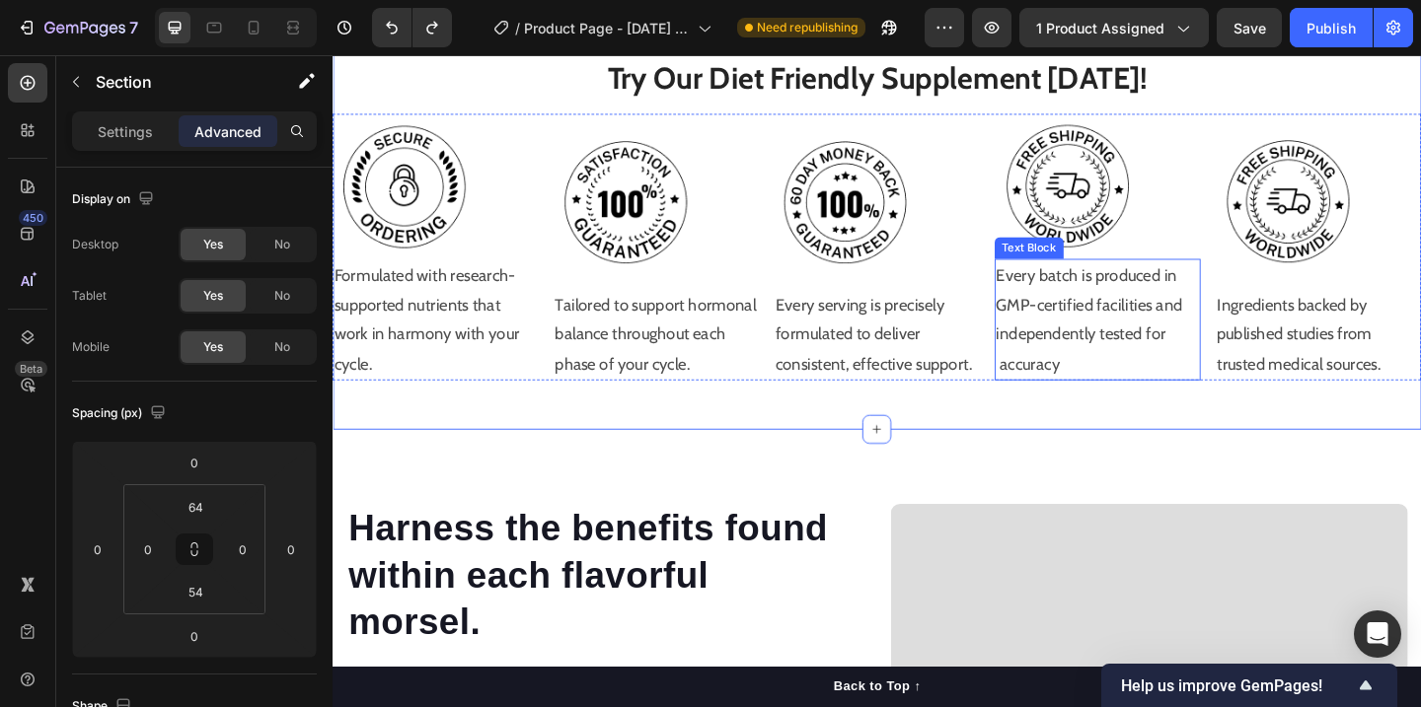
click at [1150, 354] on p "Every batch is produced in GMP-certified facilities and independently tested fo…" at bounding box center [1165, 343] width 220 height 128
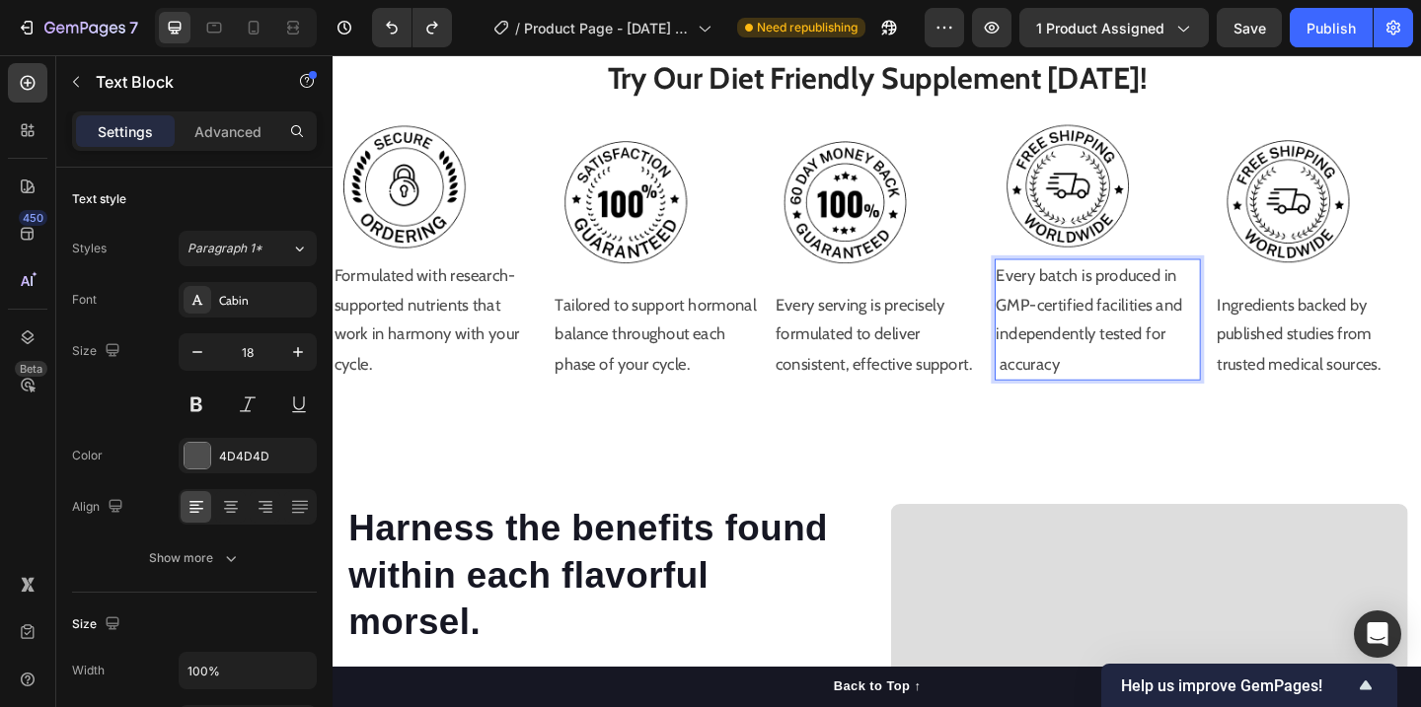
click at [1140, 381] on p "Every batch is produced in GMP-certified facilities and independently tested fo…" at bounding box center [1165, 343] width 220 height 128
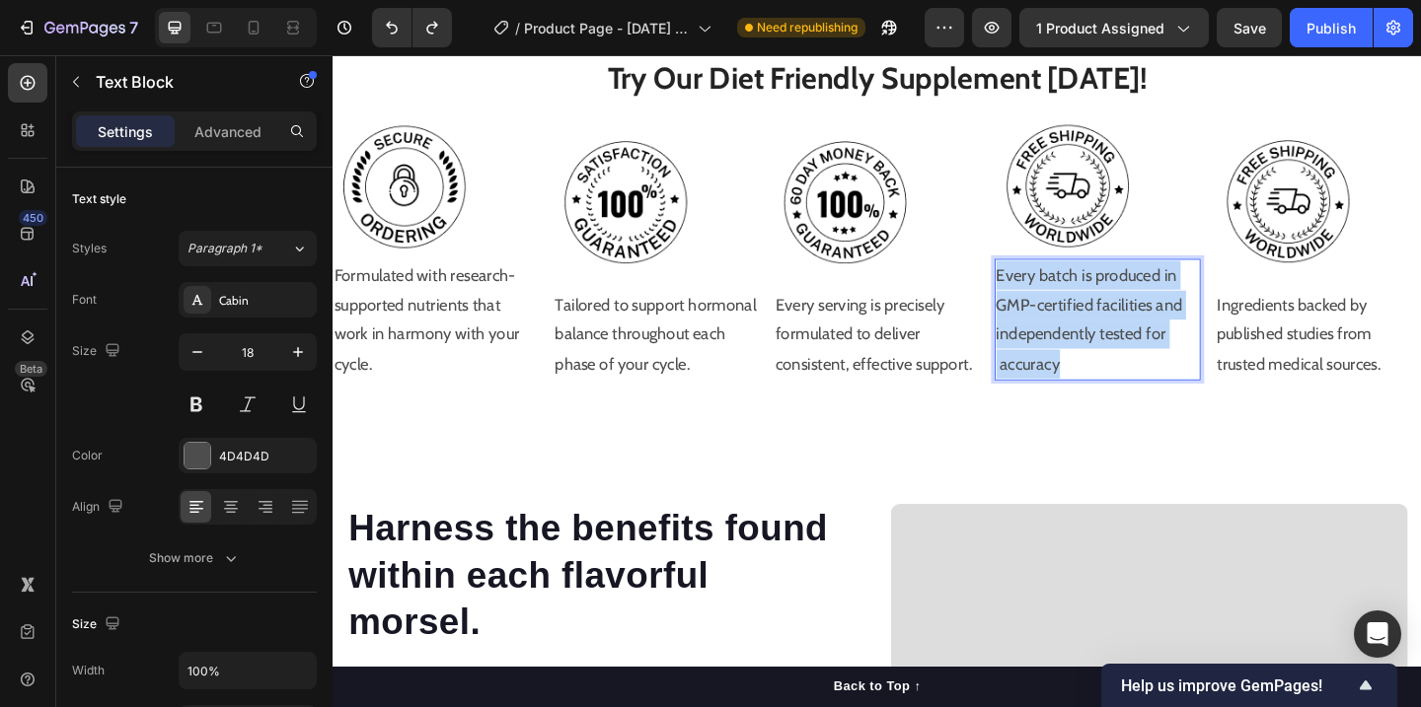
click at [1140, 381] on p "Every batch is produced in GMP-certified facilities and independently tested fo…" at bounding box center [1165, 343] width 220 height 128
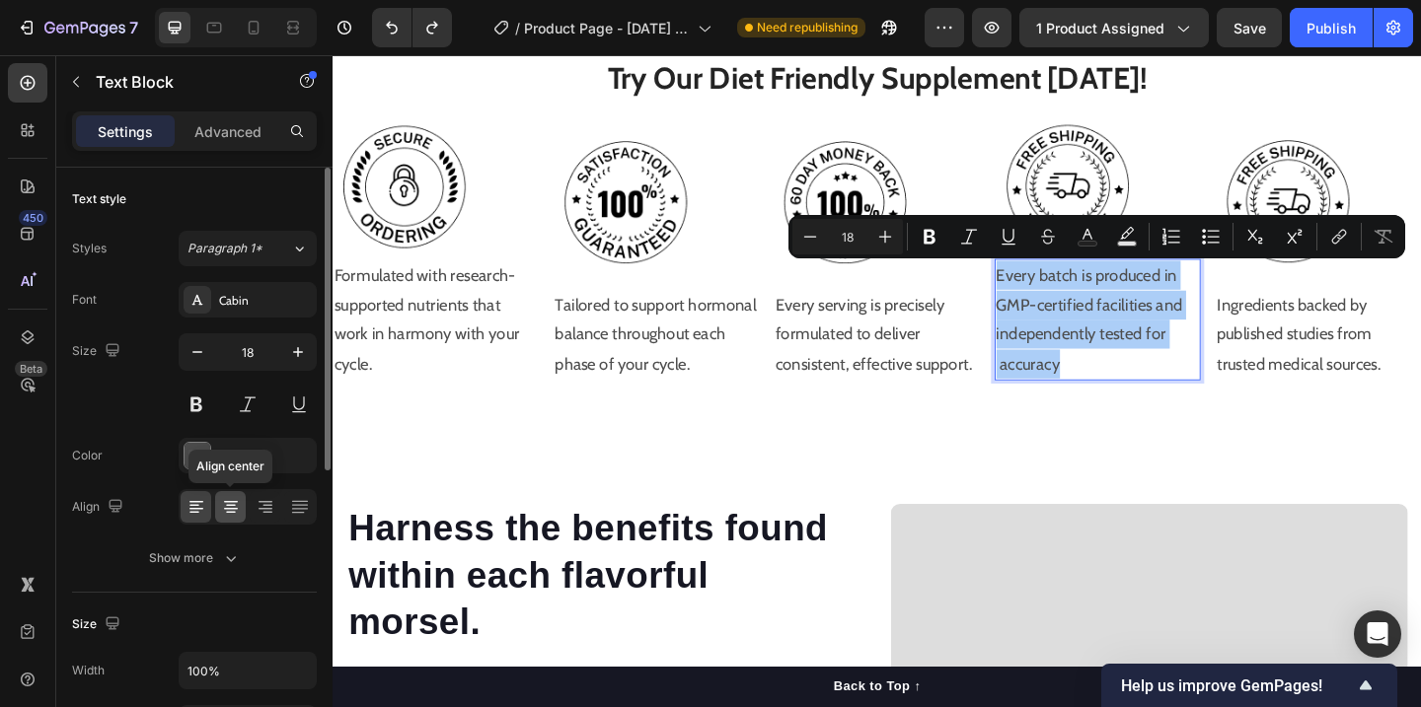
click at [223, 500] on icon at bounding box center [231, 507] width 20 height 20
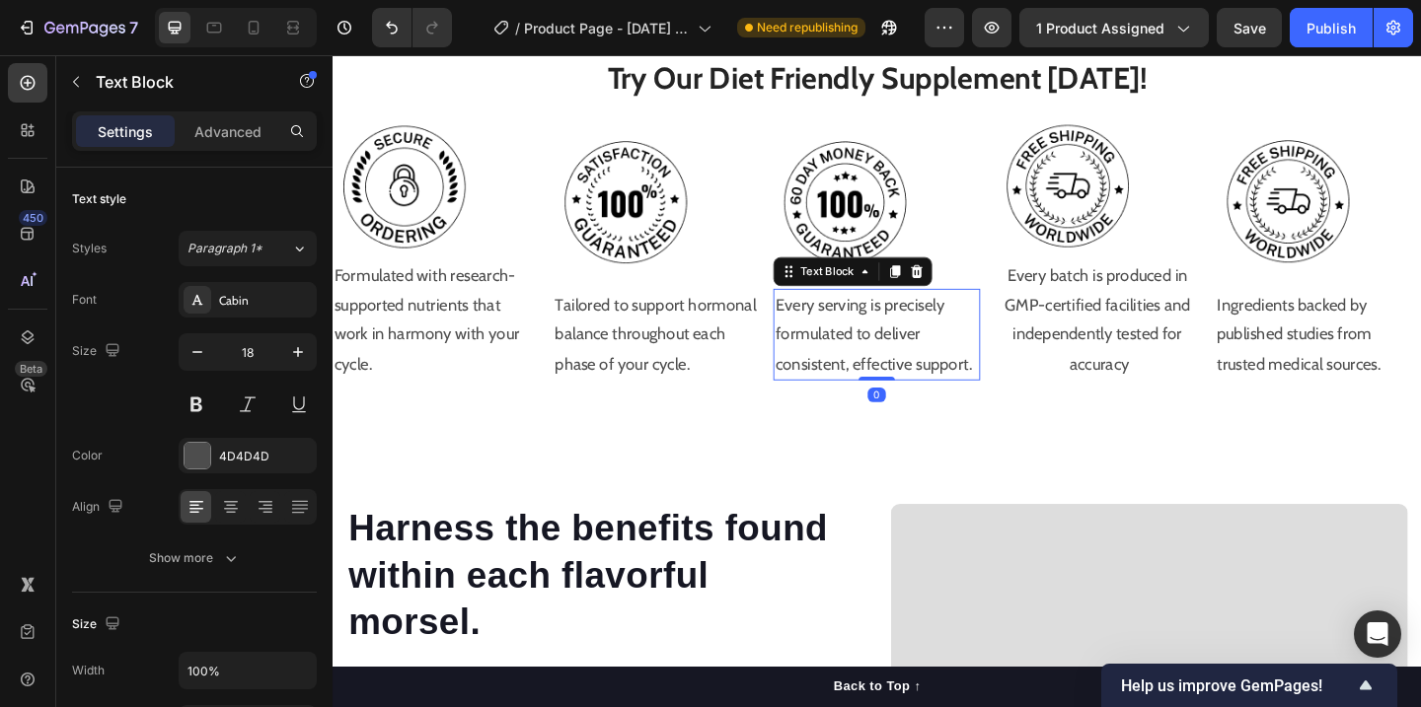
click at [863, 380] on p "Every serving is precisely formulated to deliver consistent, effective support." at bounding box center [924, 360] width 220 height 96
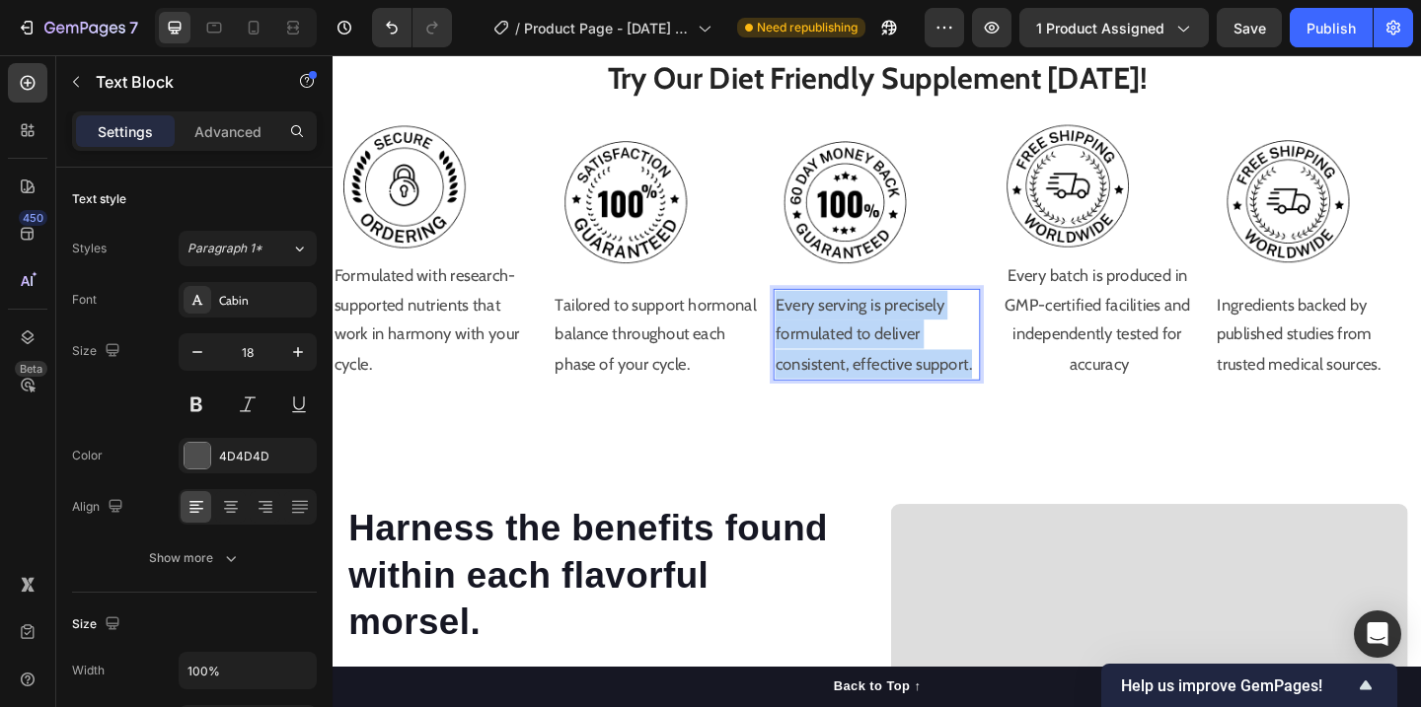
click at [863, 380] on p "Every serving is precisely formulated to deliver consistent, effective support." at bounding box center [924, 360] width 220 height 96
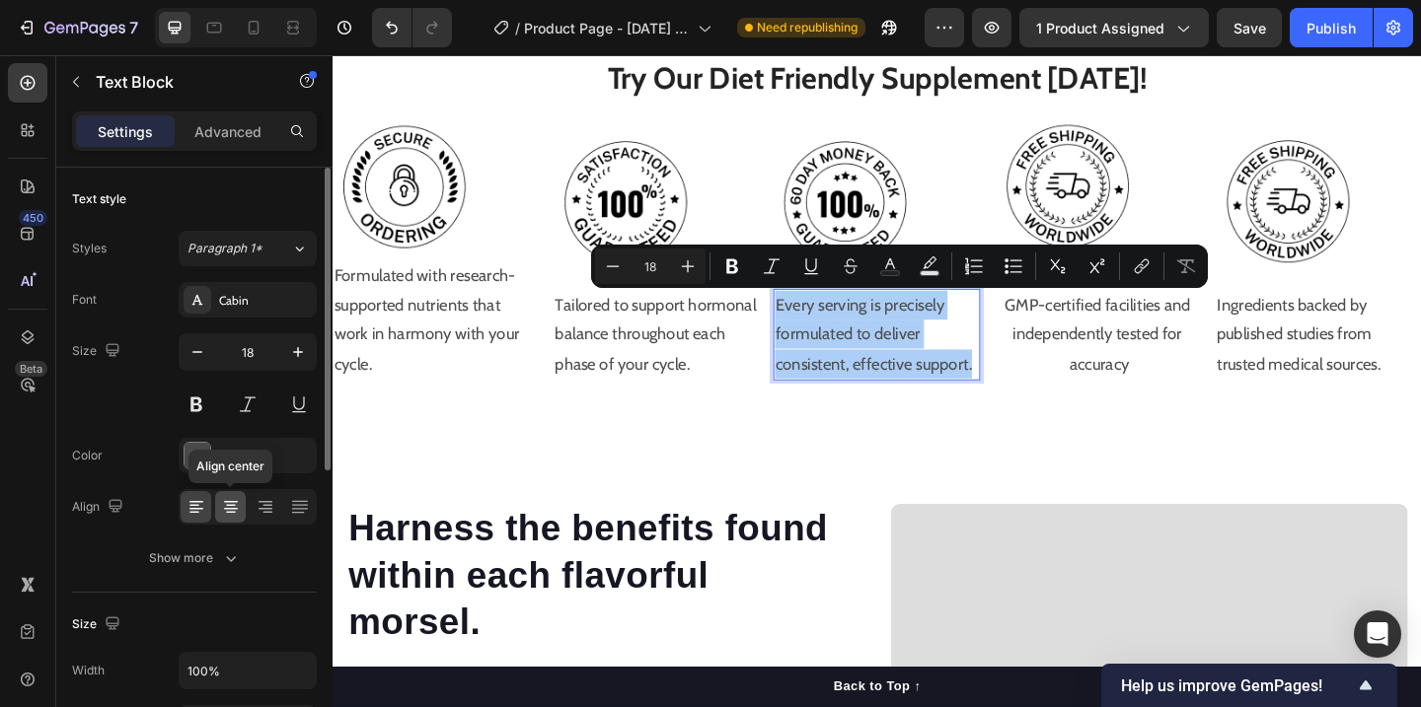
click at [226, 500] on icon at bounding box center [231, 507] width 20 height 20
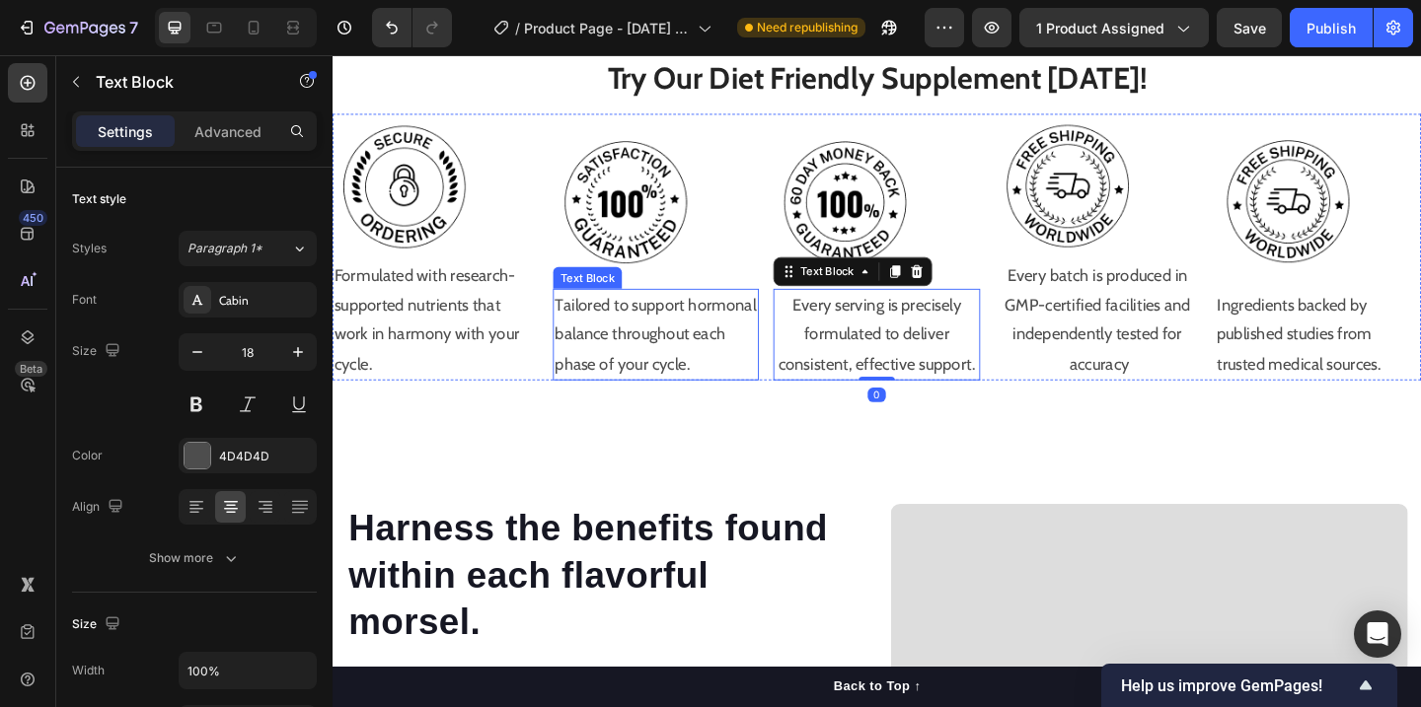
click at [634, 335] on p "Tailored to support hormonal balance throughout each phase of your cycle." at bounding box center [684, 360] width 220 height 96
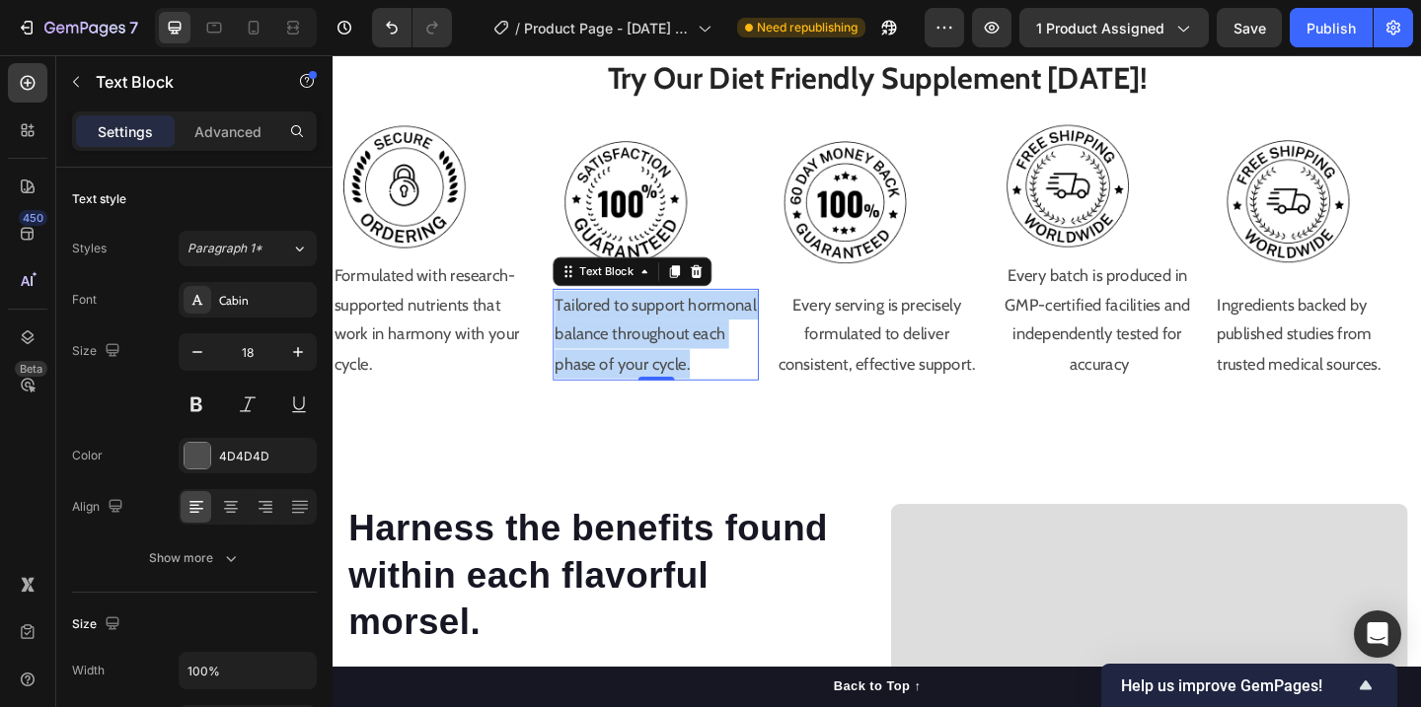
click at [634, 335] on p "Tailored to support hormonal balance throughout each phase of your cycle." at bounding box center [684, 360] width 220 height 96
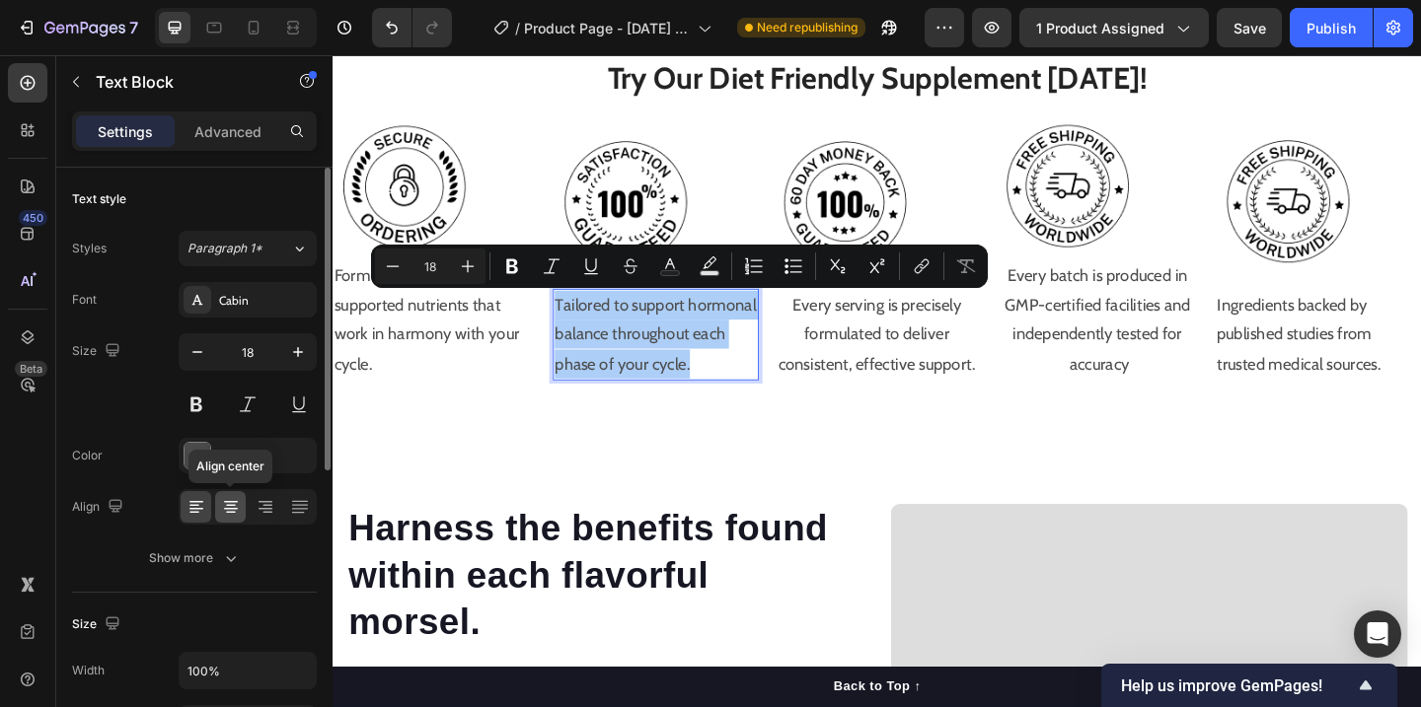
click at [229, 499] on icon at bounding box center [231, 507] width 20 height 20
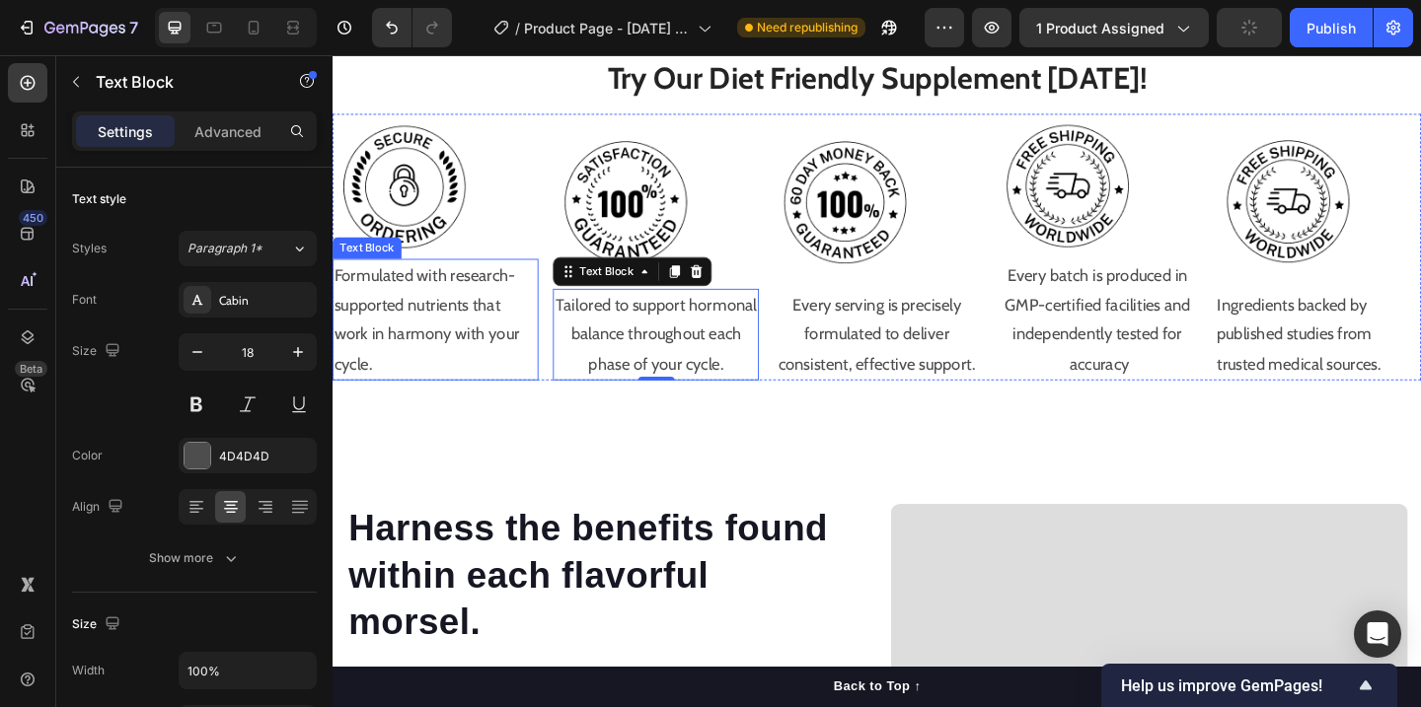
click at [416, 356] on p "Formulated with research-supported nutrients that work in harmony with your cyc…" at bounding box center [444, 343] width 220 height 128
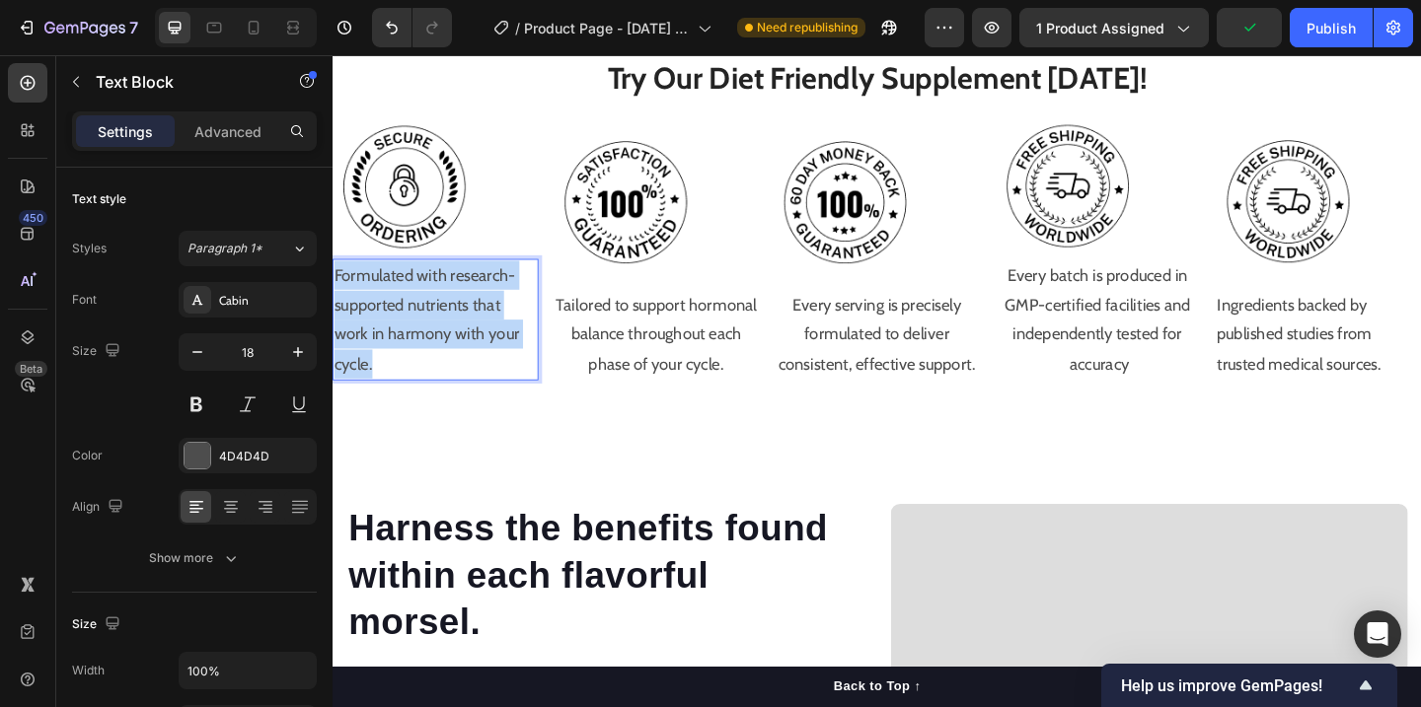
click at [416, 356] on p "Formulated with research-supported nutrients that work in harmony with your cyc…" at bounding box center [444, 343] width 220 height 128
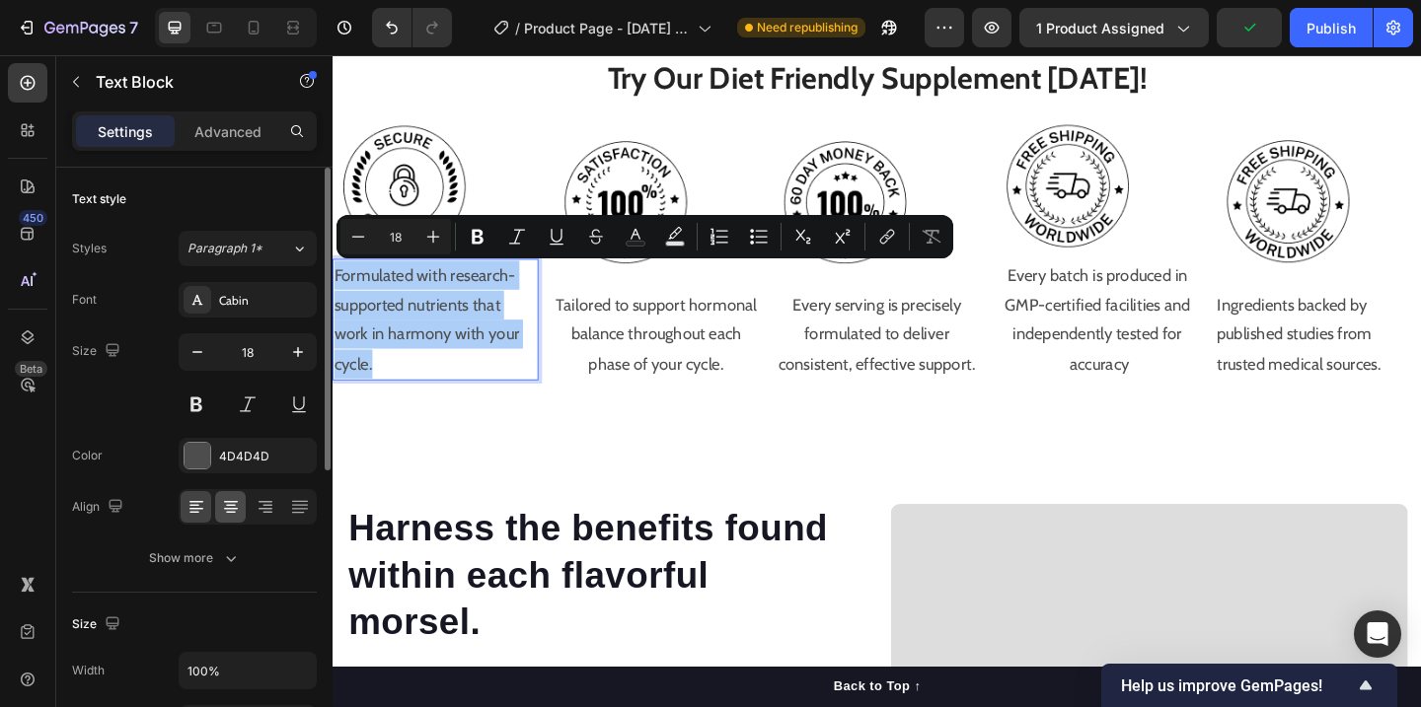
click at [223, 499] on icon at bounding box center [231, 507] width 20 height 20
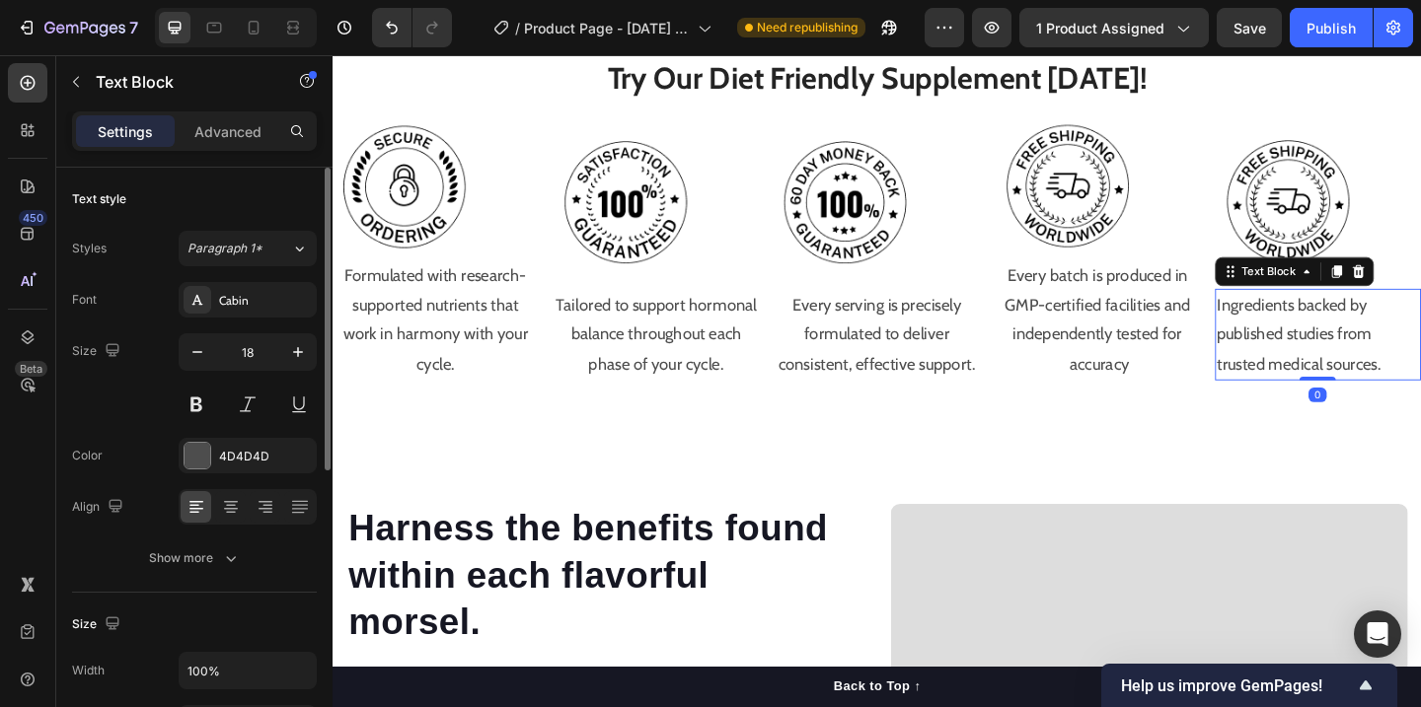
click at [1325, 334] on p "Ingredients backed by published studies from trusted medical sources." at bounding box center [1405, 360] width 220 height 96
click at [234, 512] on icon at bounding box center [231, 513] width 10 height 2
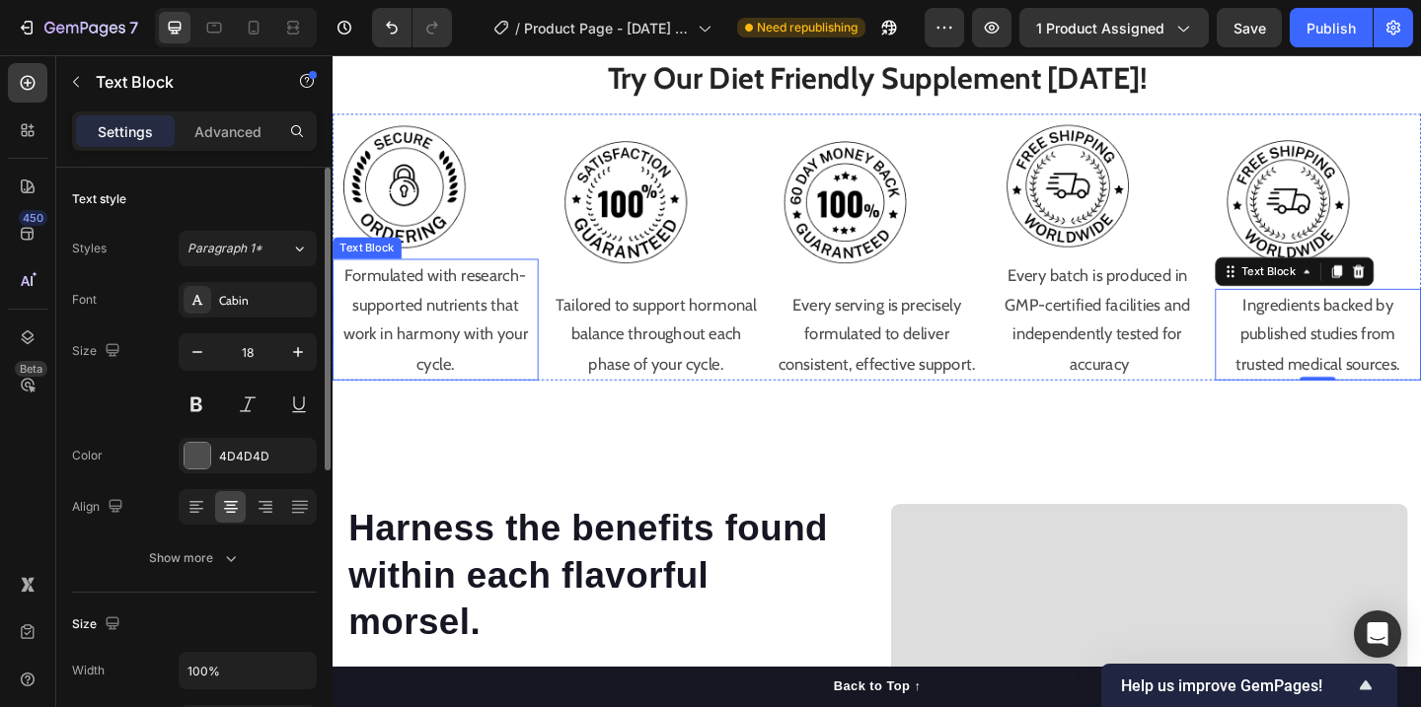
click at [411, 338] on p "Formulated with research-supported nutrients that work in harmony with your cyc…" at bounding box center [444, 343] width 220 height 128
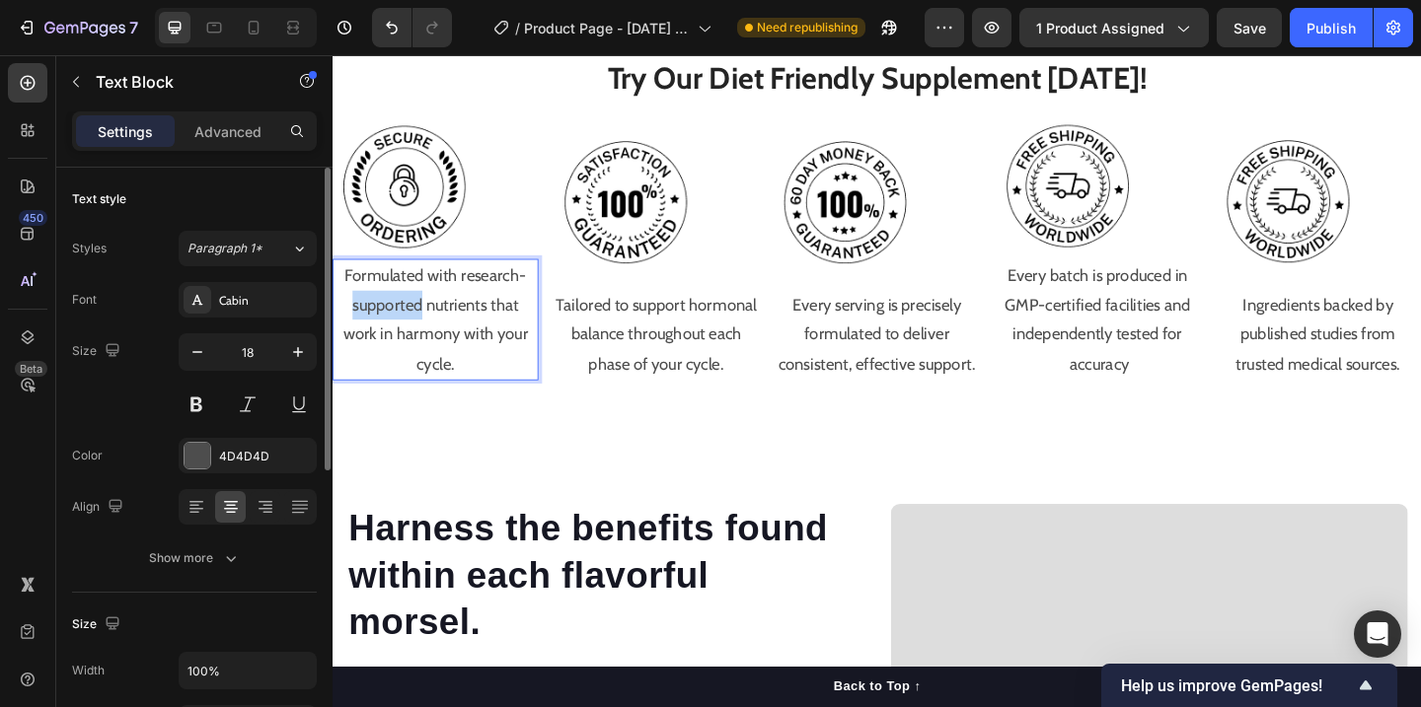
click at [414, 337] on p "Formulated with research-supported nutrients that work in harmony with your cyc…" at bounding box center [444, 343] width 220 height 128
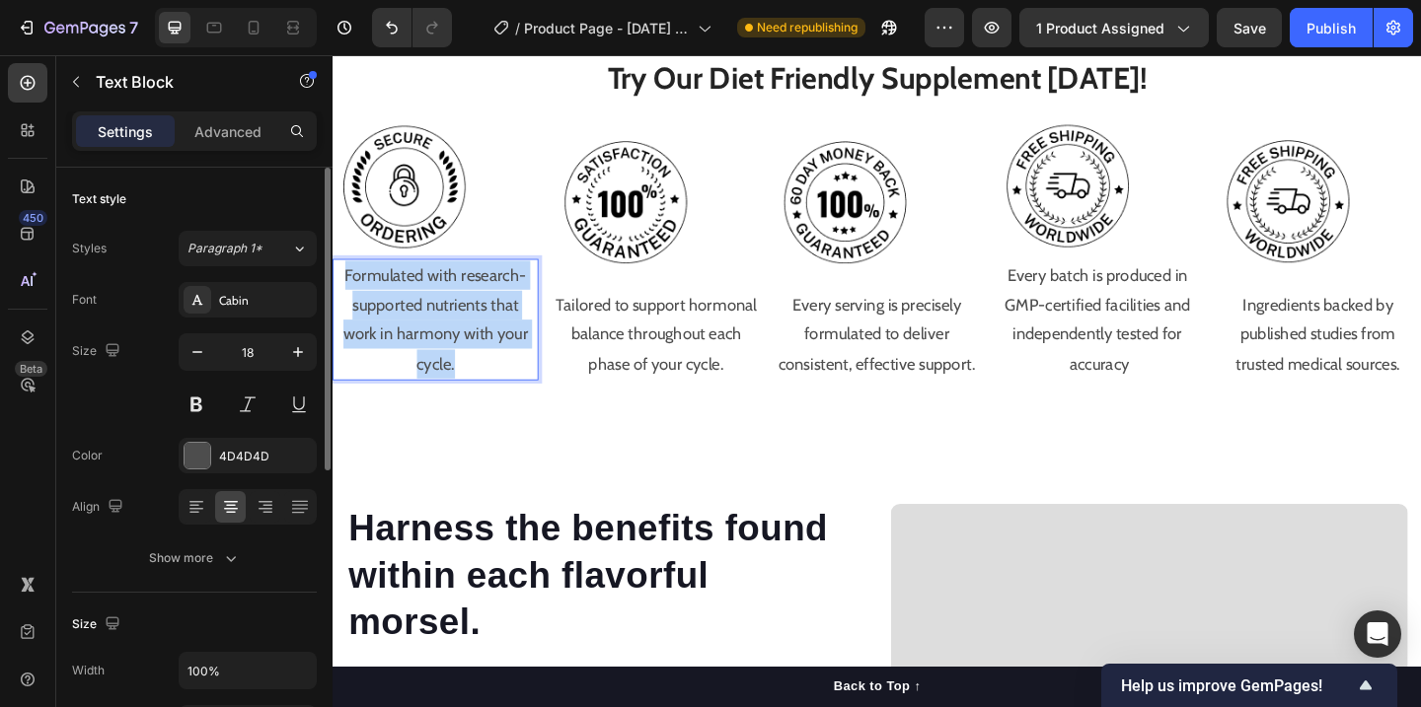
click at [414, 337] on p "Formulated with research-supported nutrients that work in harmony with your cyc…" at bounding box center [444, 343] width 220 height 128
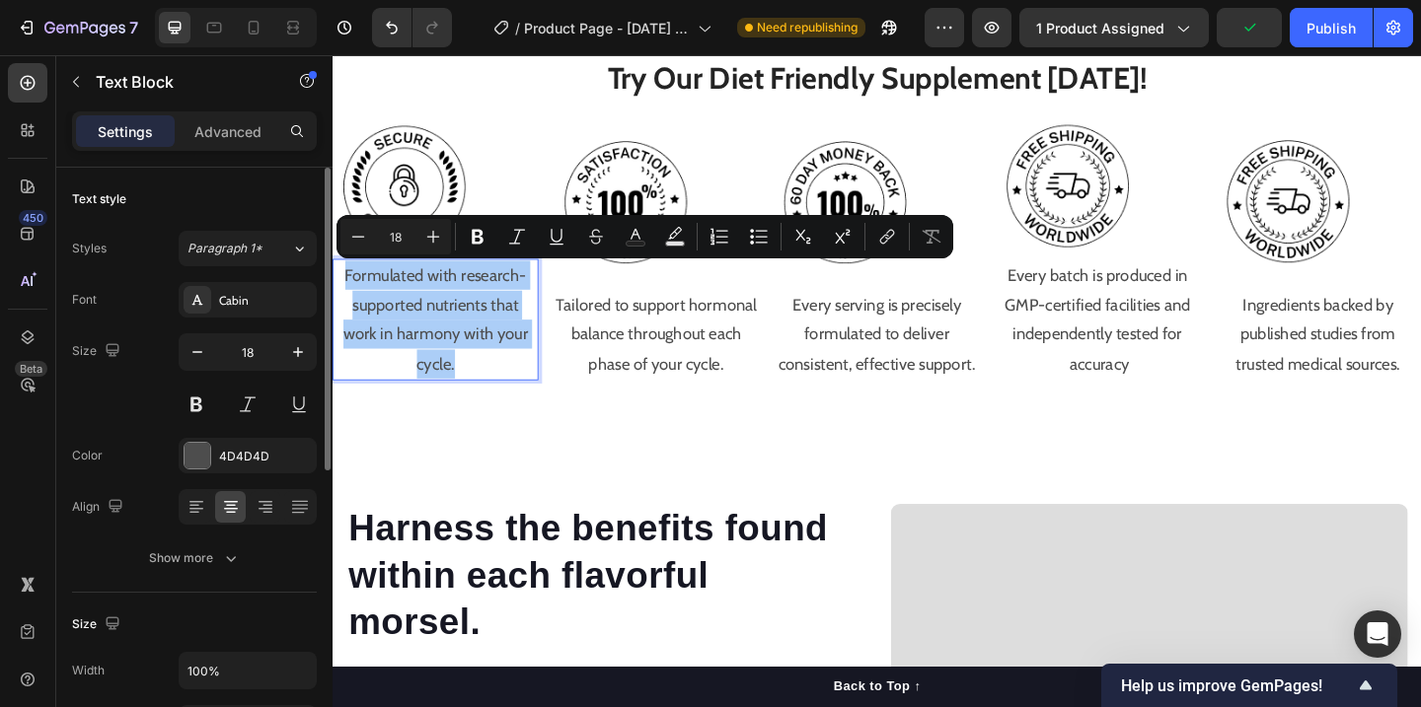
click at [230, 577] on div "Text style Styles Paragraph 1* Font Cabin Size 18 Color 4D4D4D Align Show more" at bounding box center [194, 380] width 245 height 425
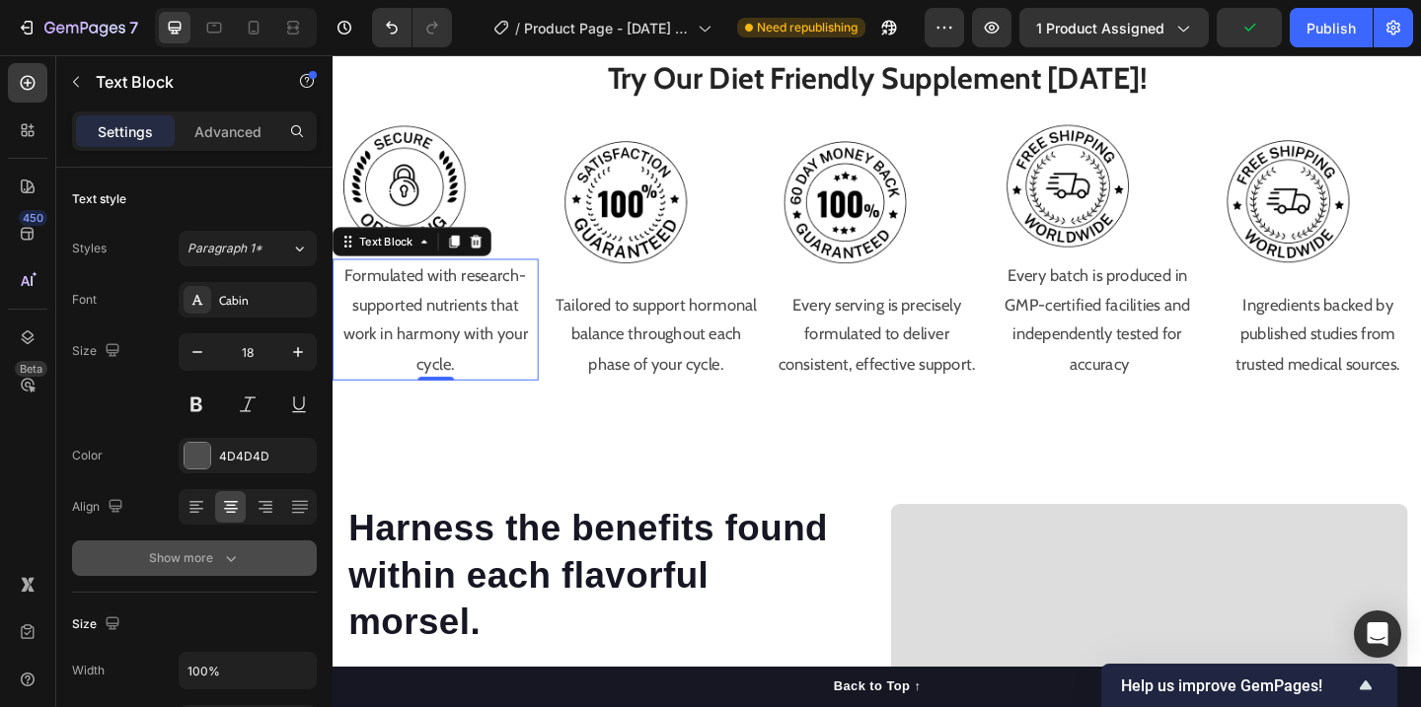
click at [231, 564] on icon "button" at bounding box center [231, 559] width 20 height 20
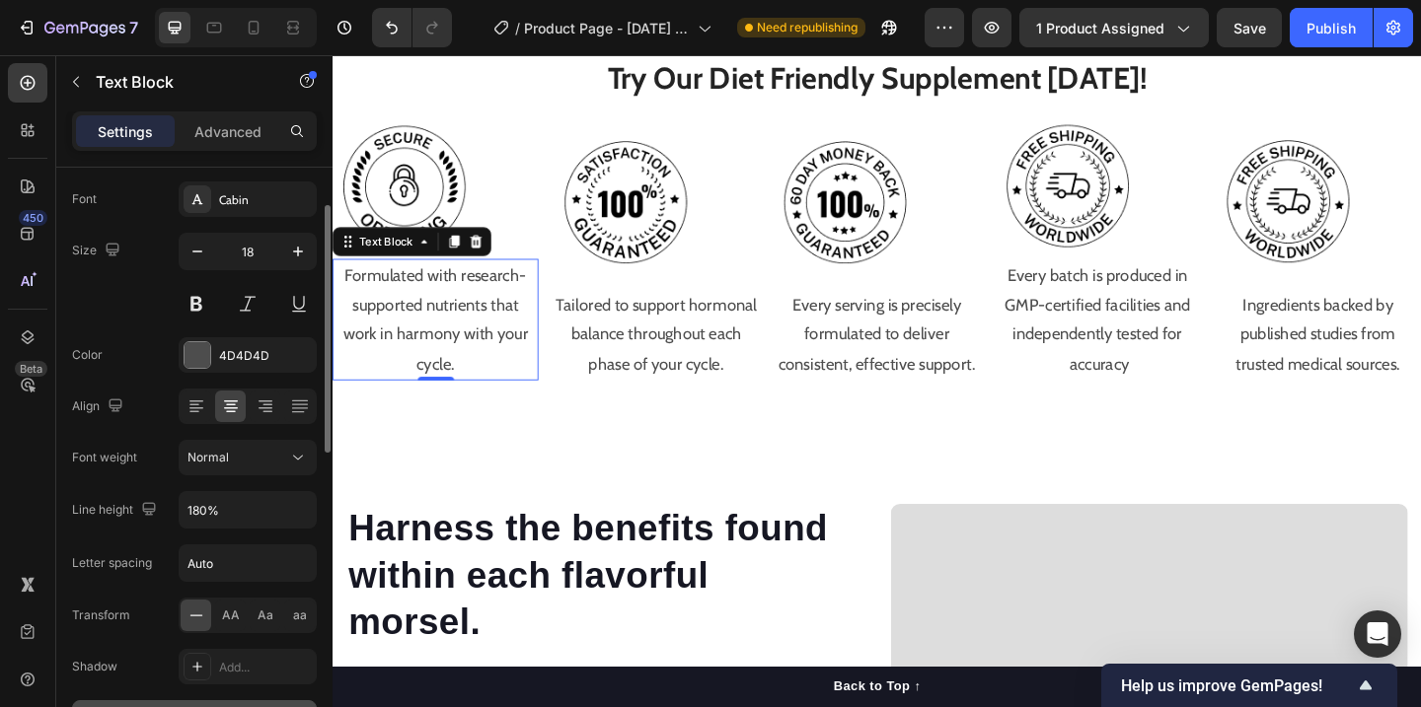
scroll to position [98, 0]
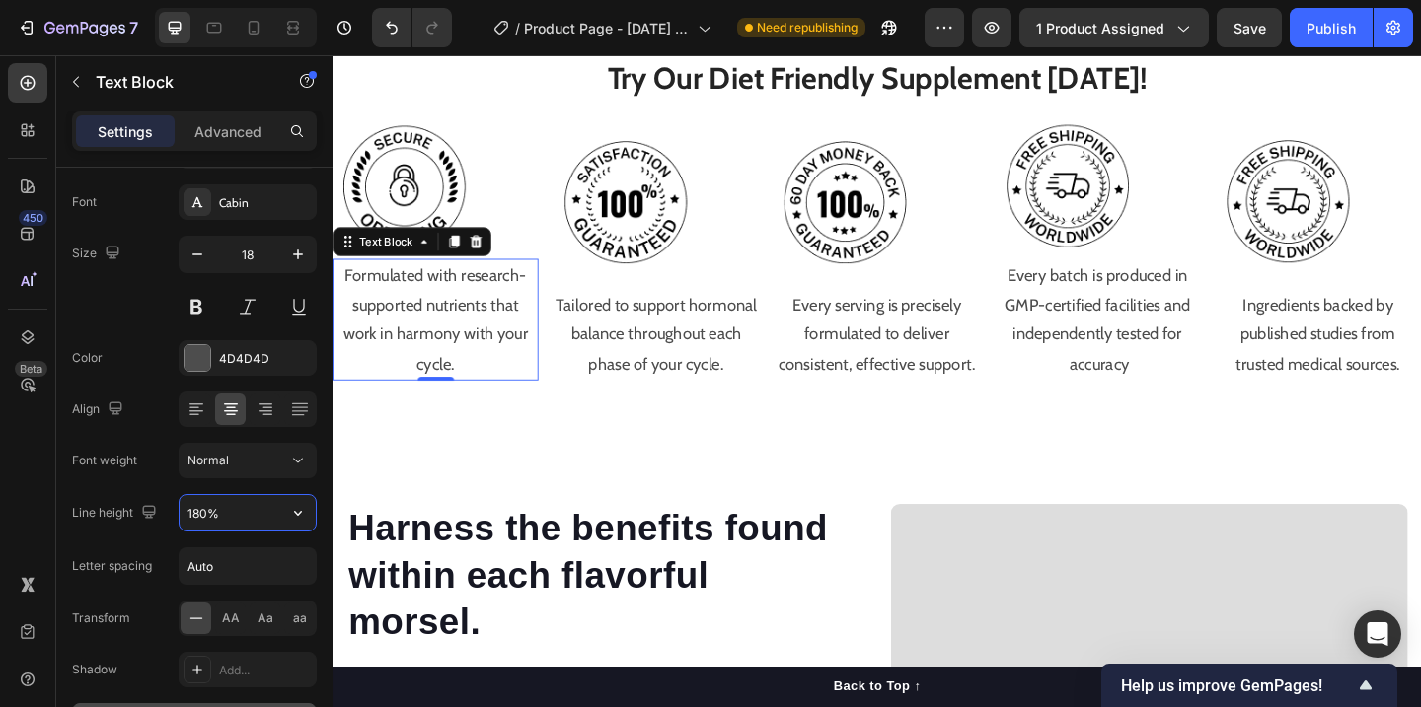
click at [229, 517] on input "180%" at bounding box center [248, 513] width 136 height 36
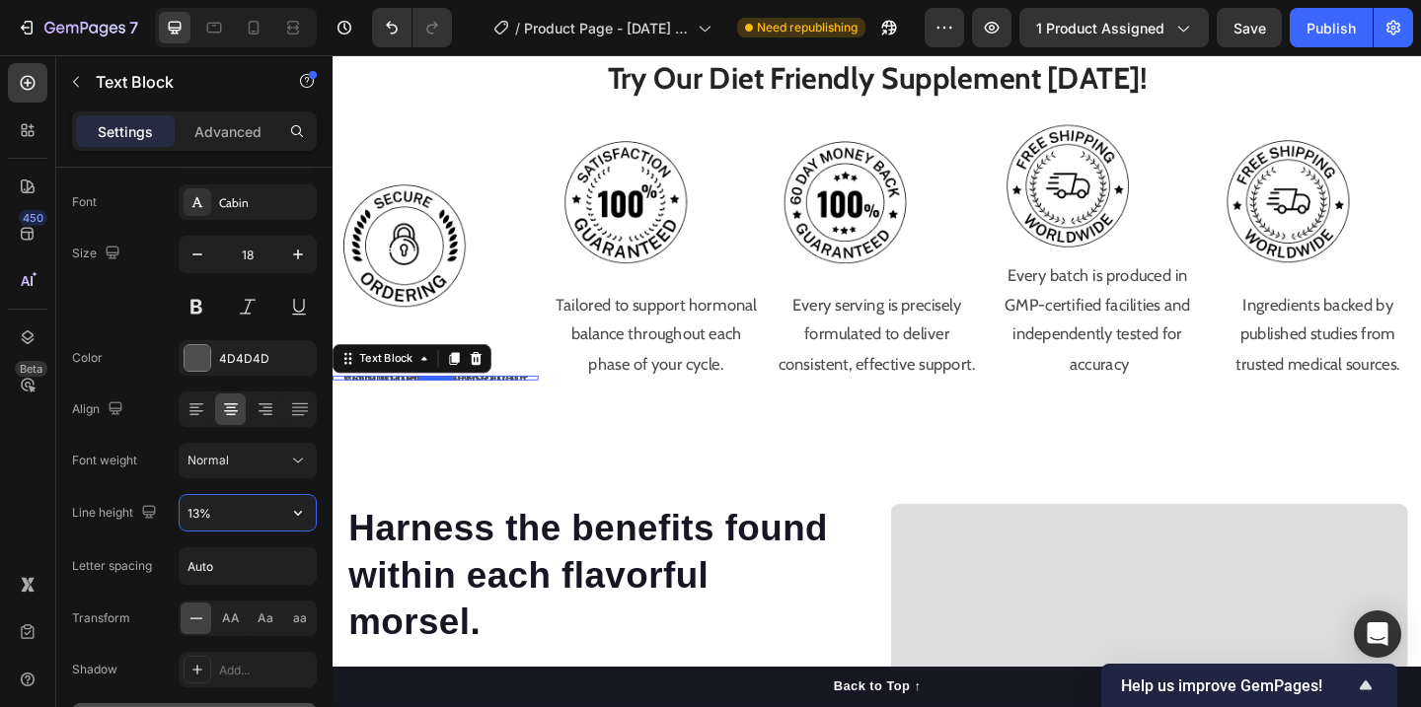
type input "130%"
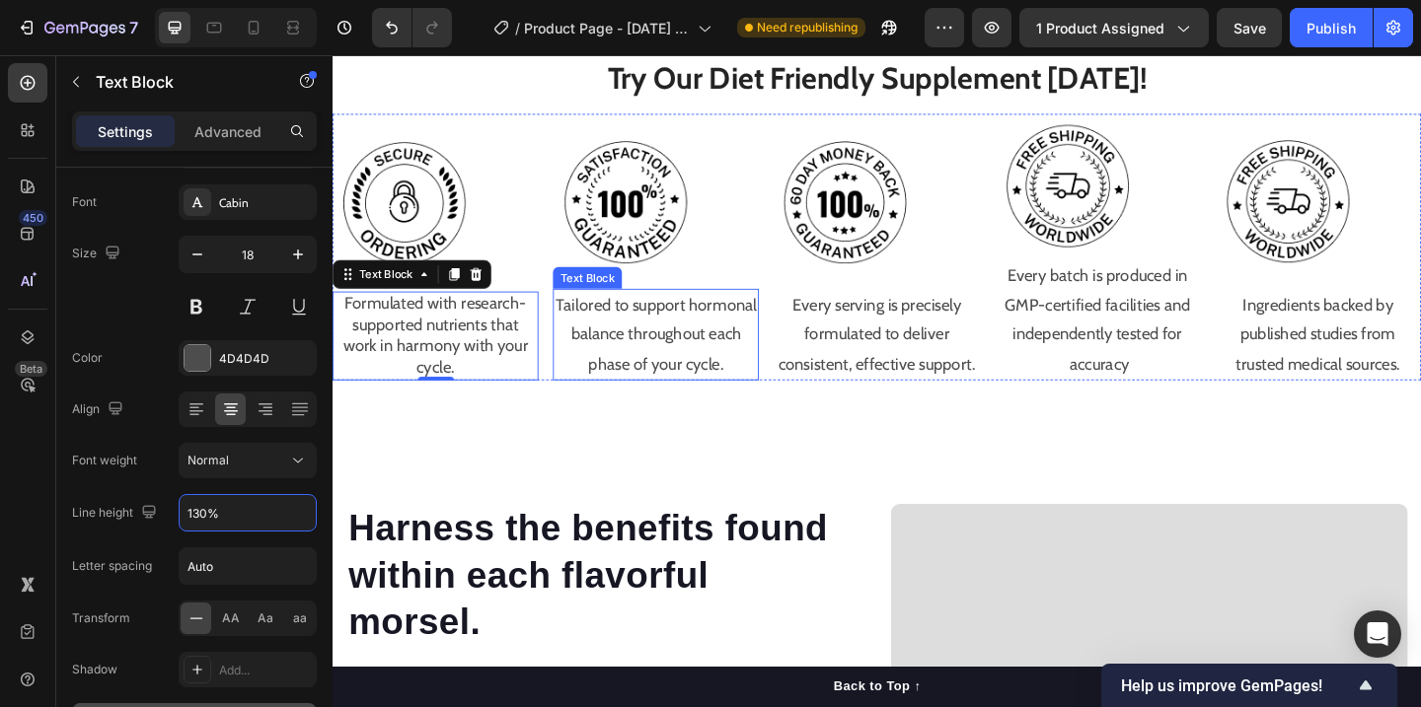
click at [674, 338] on p "Tailored to support hormonal balance throughout each phase of your cycle." at bounding box center [684, 360] width 220 height 96
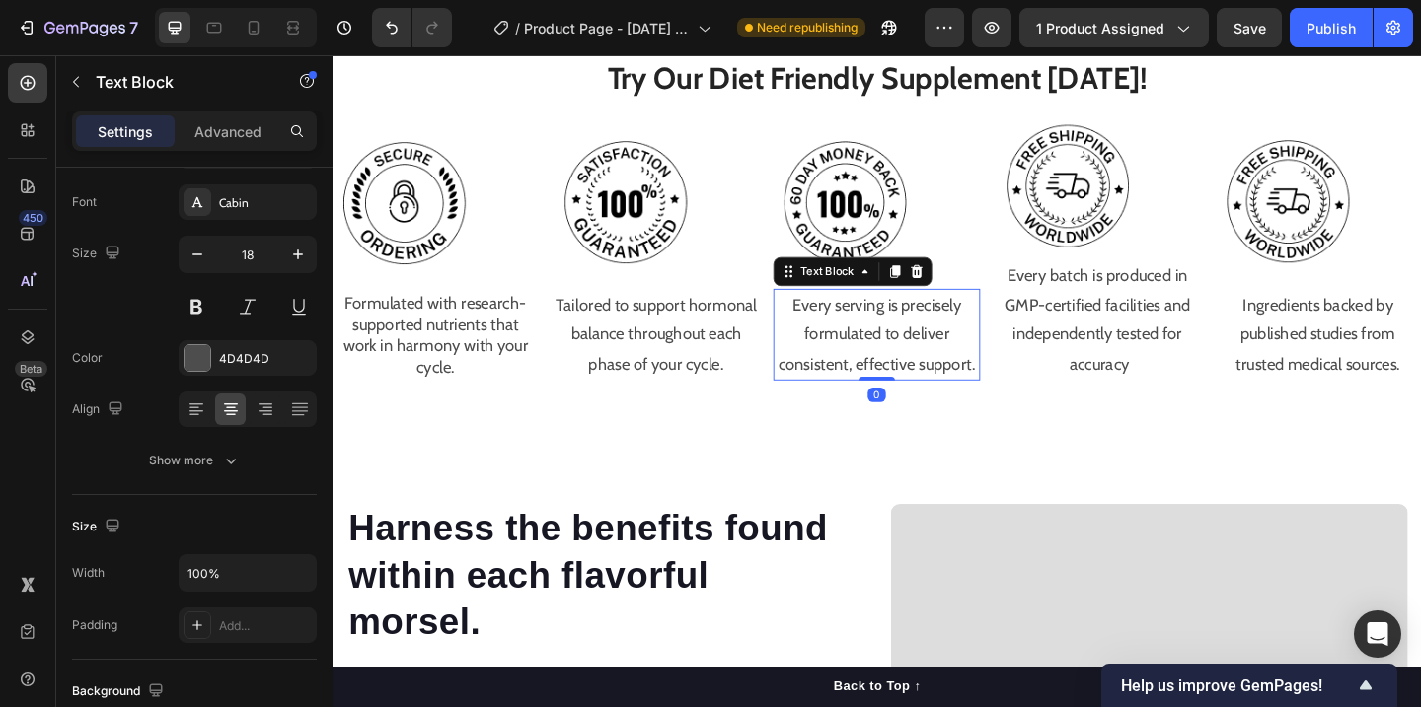
click at [928, 326] on p "Every serving is precisely formulated to deliver consistent, effective support." at bounding box center [924, 360] width 220 height 96
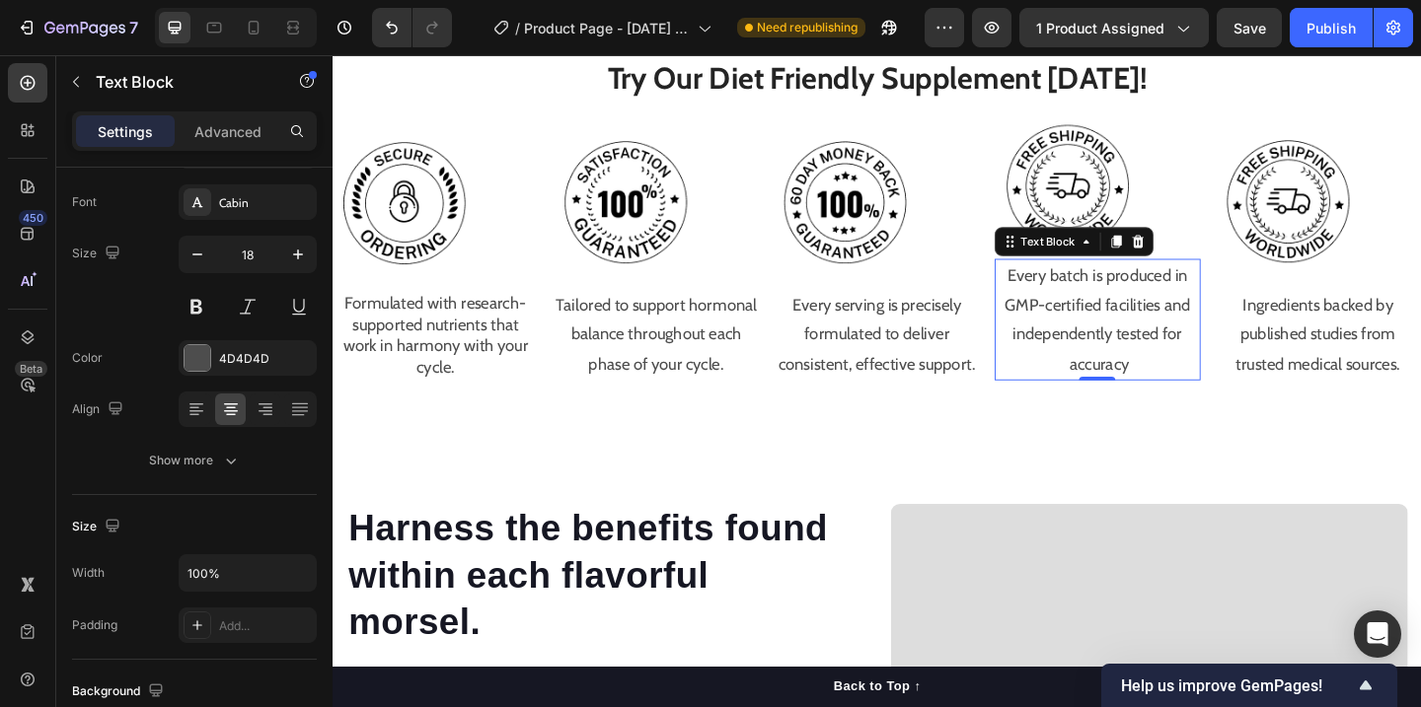
click at [1161, 312] on p "Every batch is produced in GMP-certified facilities and independently tested fo…" at bounding box center [1165, 343] width 220 height 128
click at [1164, 310] on p "Every batch is produced in GMP-certified facilities and independently tested fo…" at bounding box center [1165, 343] width 220 height 128
click at [1177, 313] on p "Every batch is produced in GMP-certified facilities and independently tested fo…" at bounding box center [1165, 343] width 220 height 128
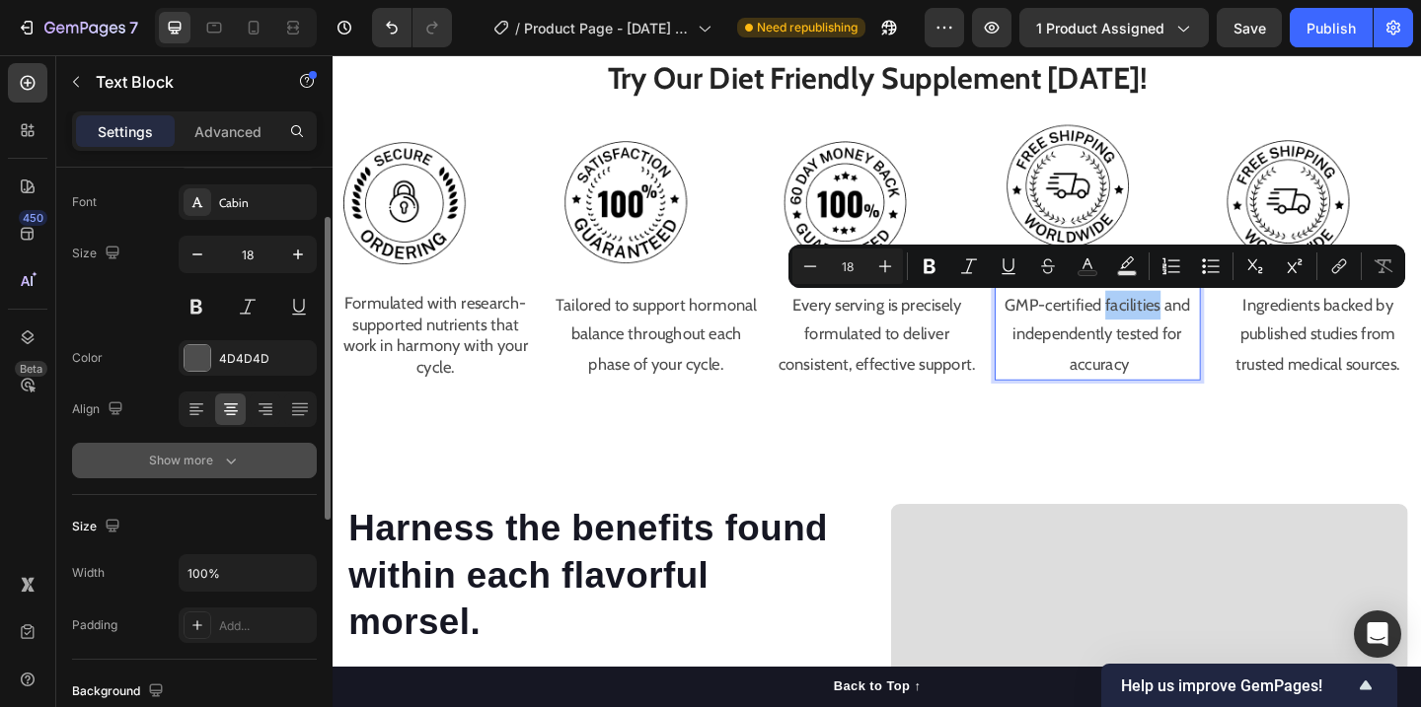
click at [214, 451] on div "Show more" at bounding box center [195, 461] width 92 height 20
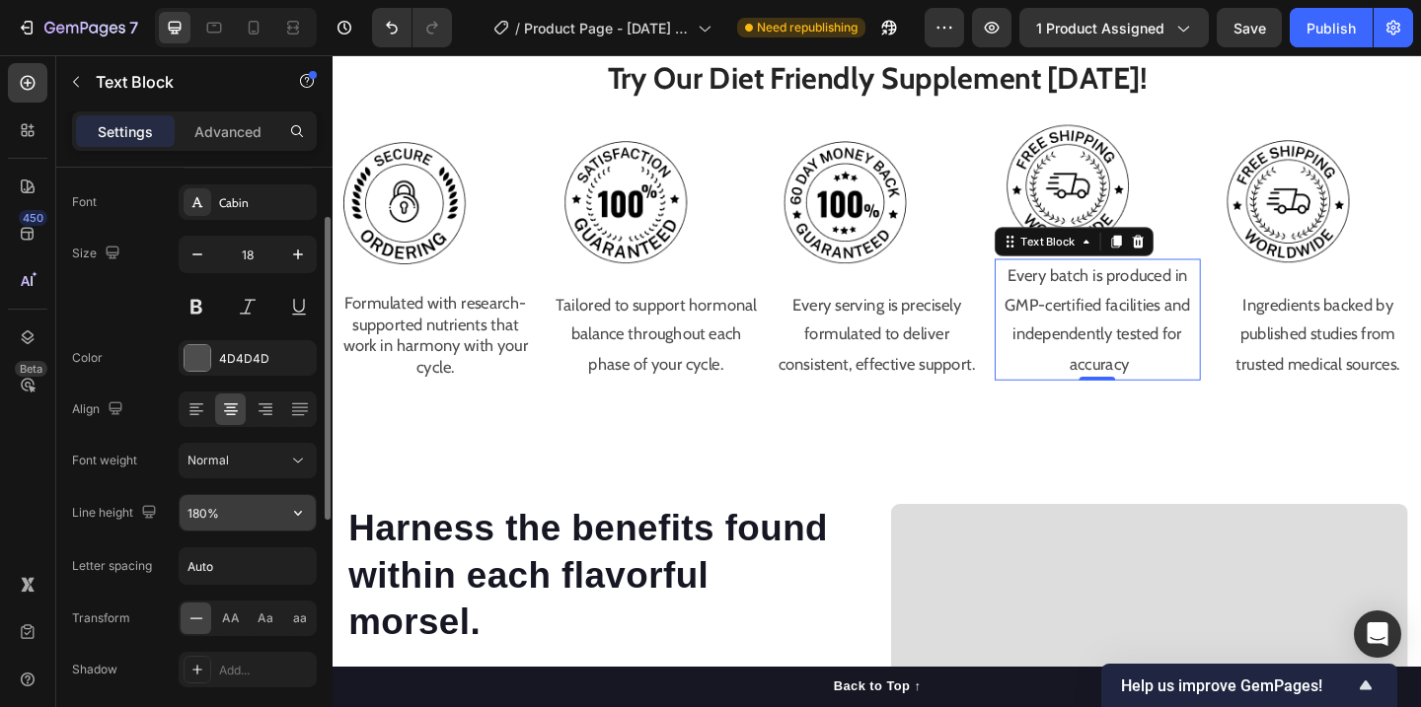
click at [242, 518] on input "180%" at bounding box center [248, 513] width 136 height 36
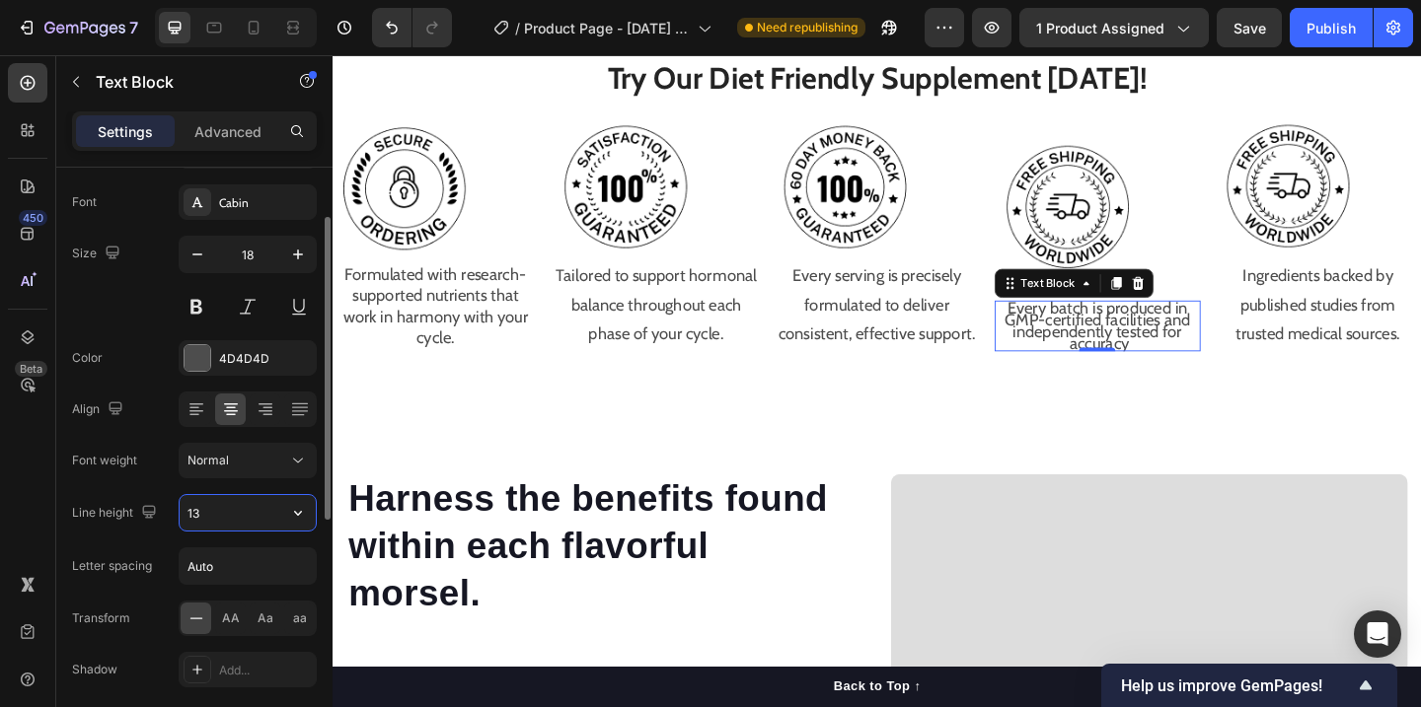
type input "130"
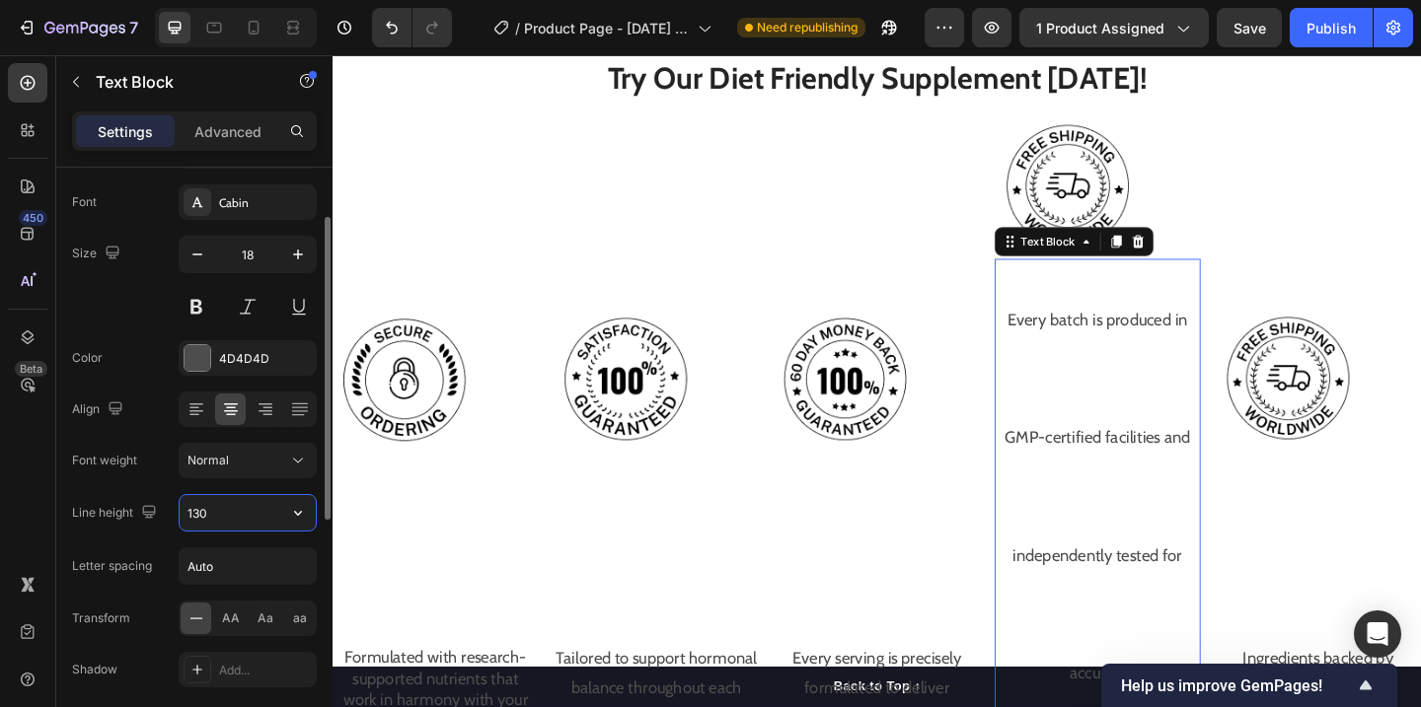
click at [234, 518] on input "130" at bounding box center [248, 513] width 136 height 36
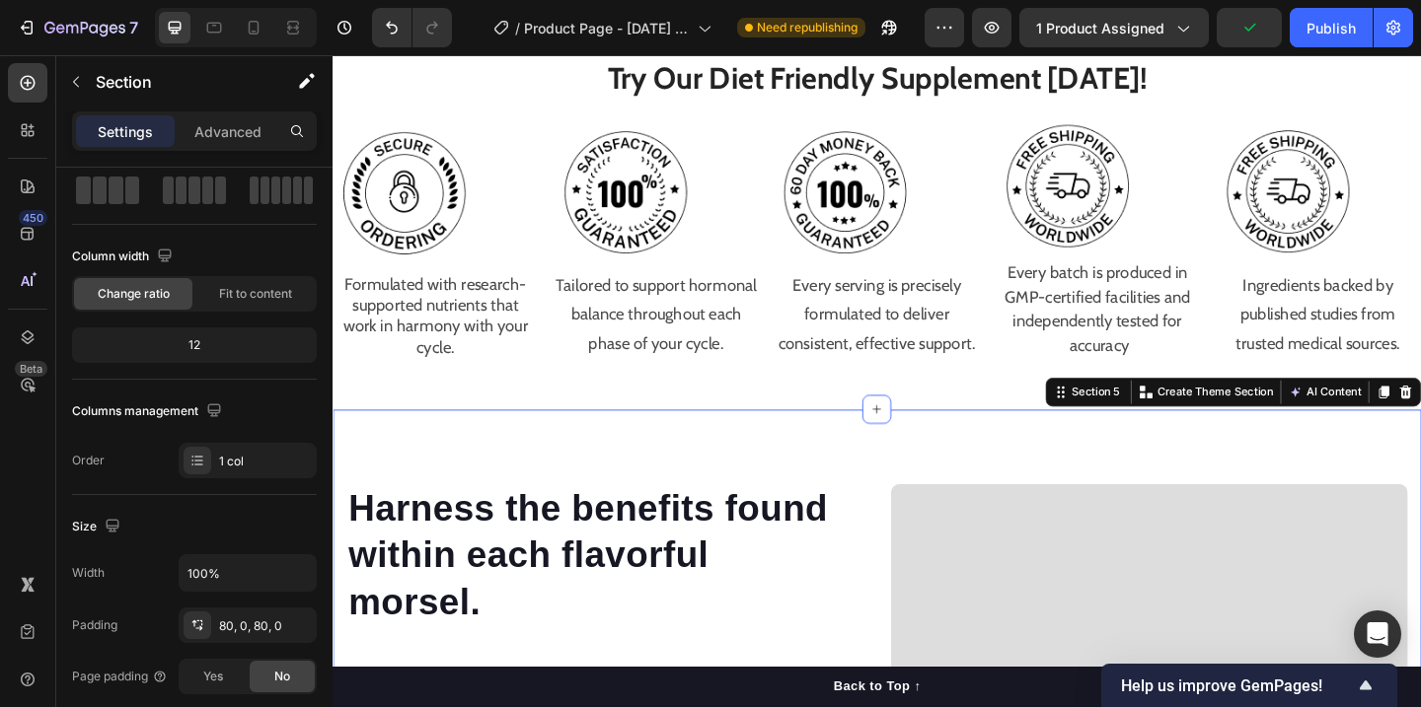
scroll to position [0, 0]
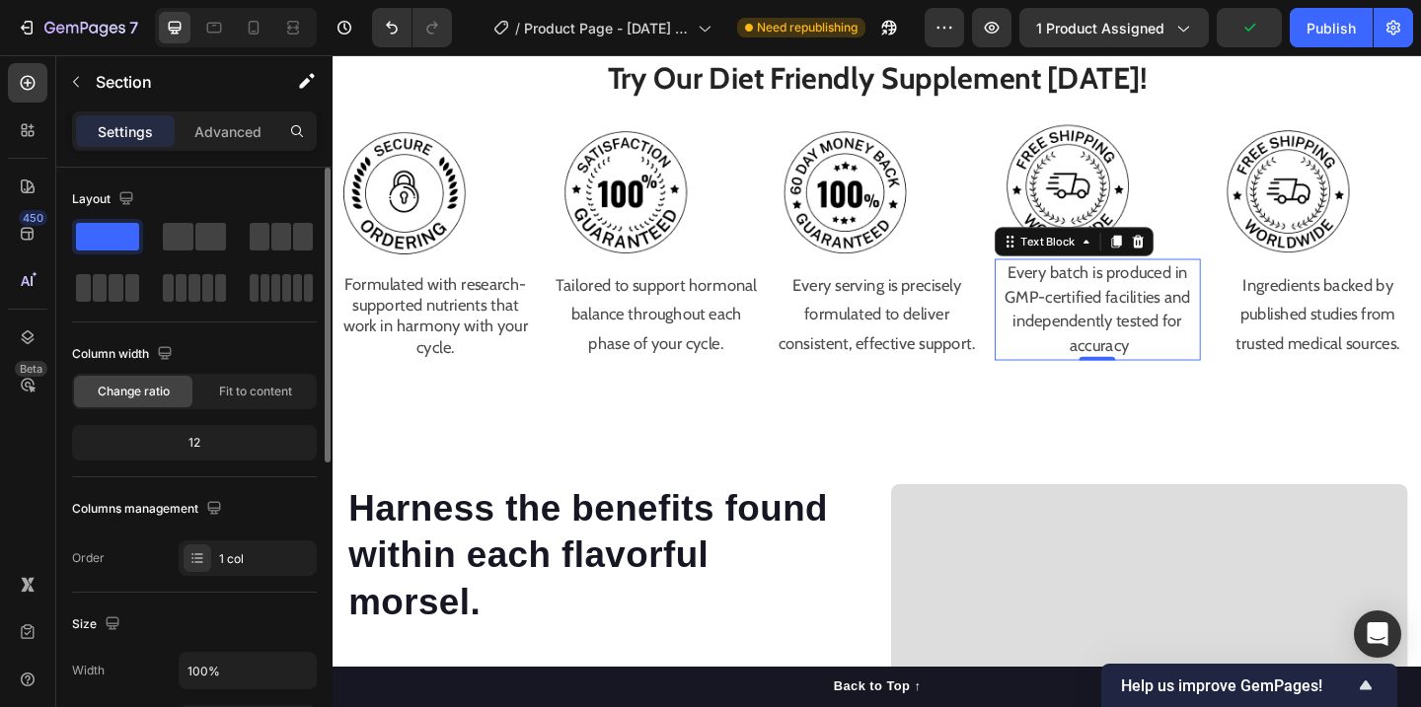
click at [1159, 366] on p "Every batch is produced in GMP-certified facilities and independently tested fo…" at bounding box center [1165, 332] width 220 height 107
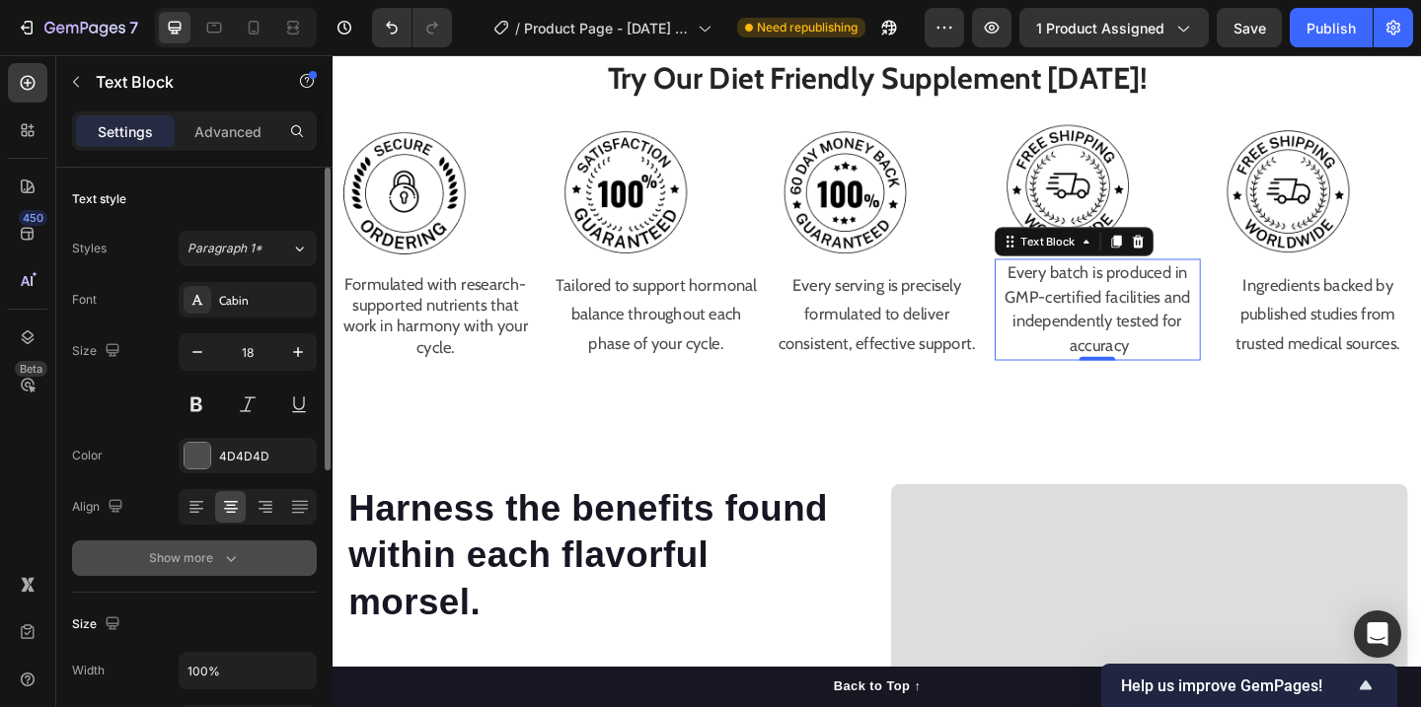
click at [213, 571] on button "Show more" at bounding box center [194, 559] width 245 height 36
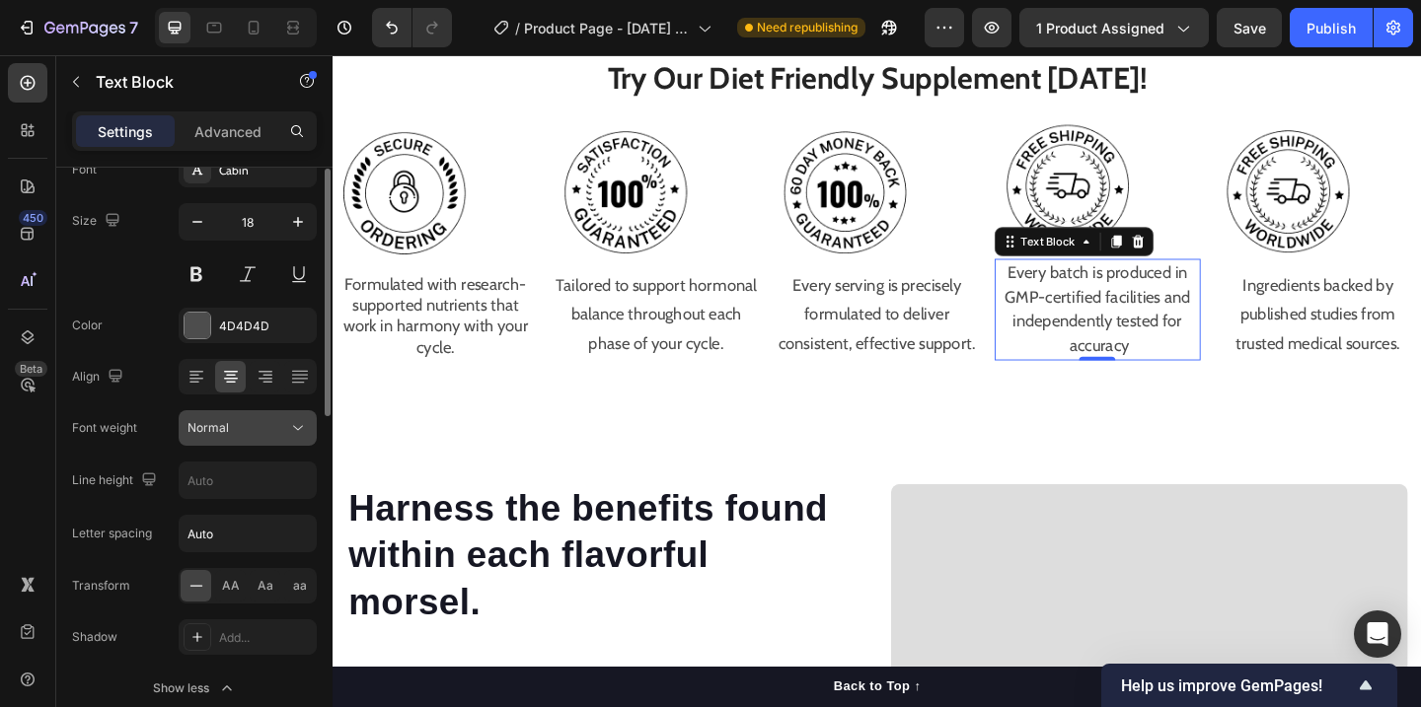
scroll to position [207, 0]
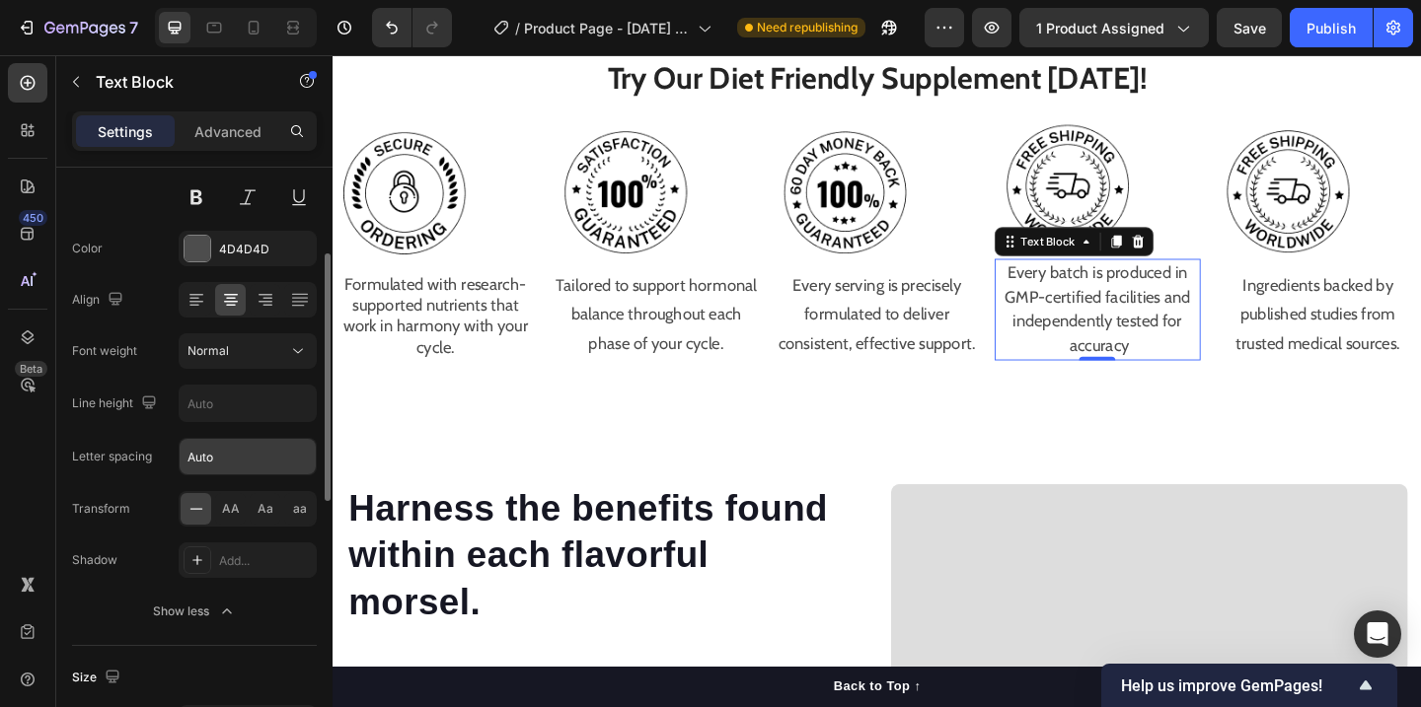
click at [236, 464] on input "Auto" at bounding box center [248, 457] width 136 height 36
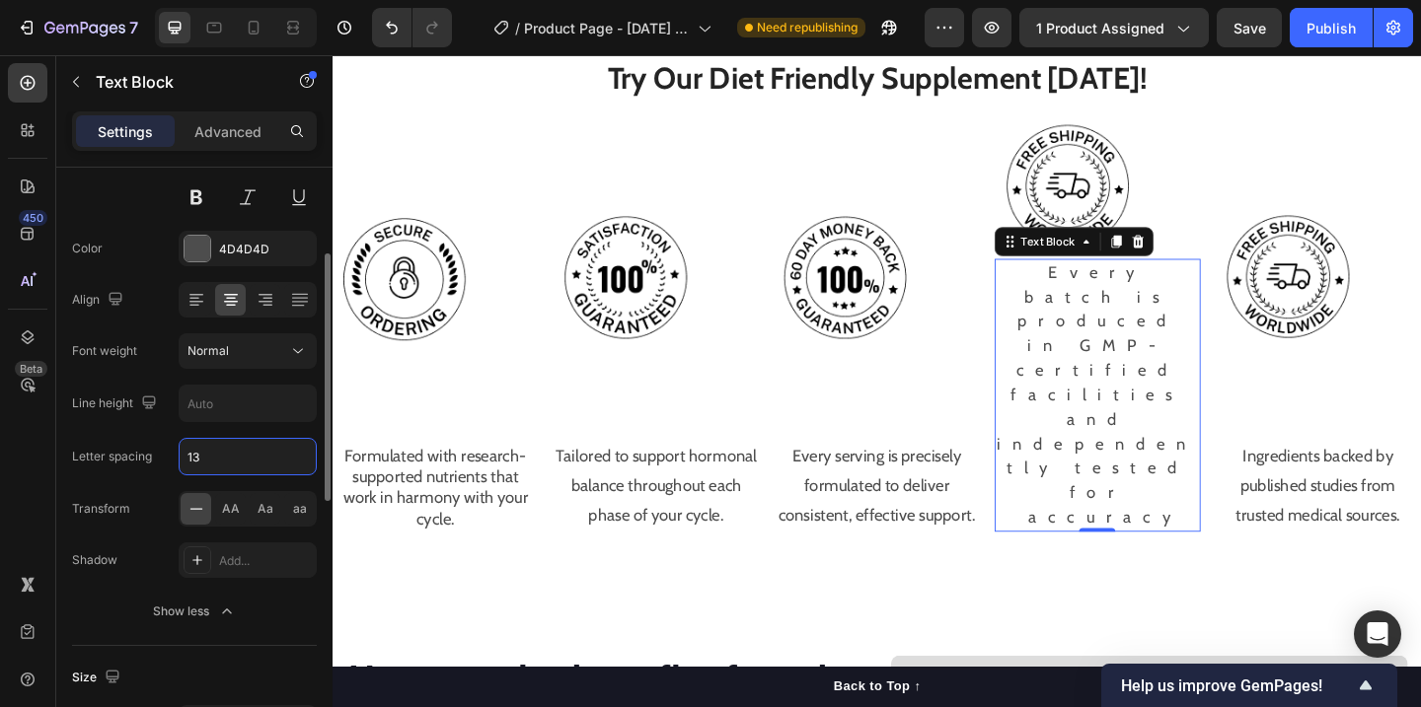
type input "1"
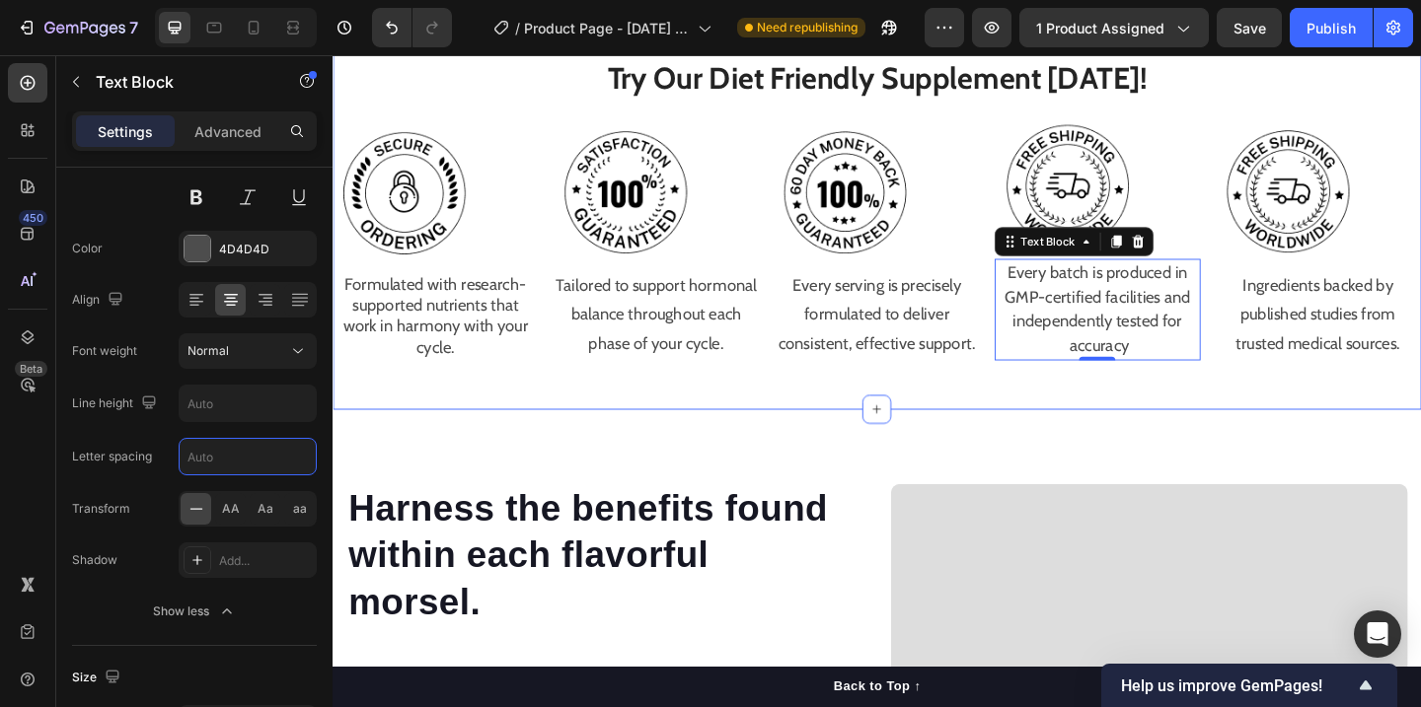
click at [1230, 425] on div "Try Our Diet Friendly Supplement [DATE]! Heading Image Formulated with research…" at bounding box center [925, 217] width 1184 height 447
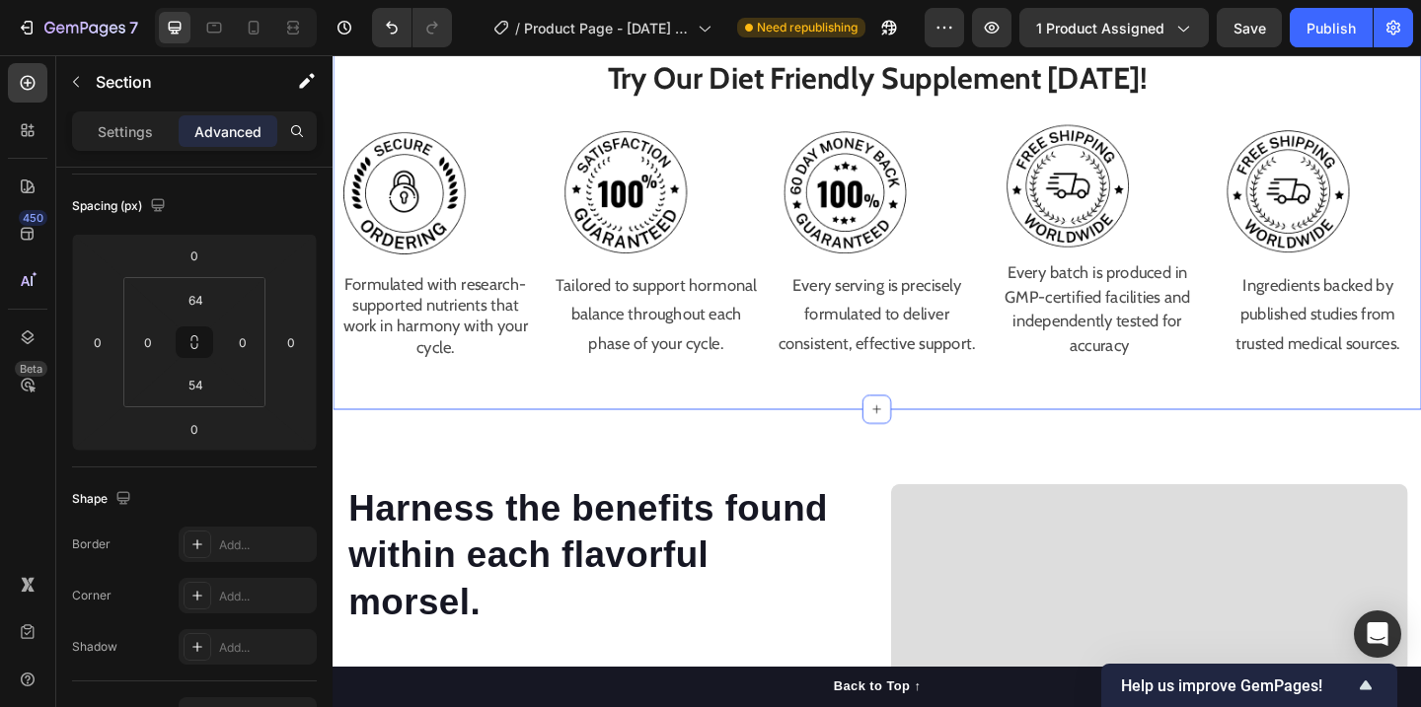
scroll to position [0, 0]
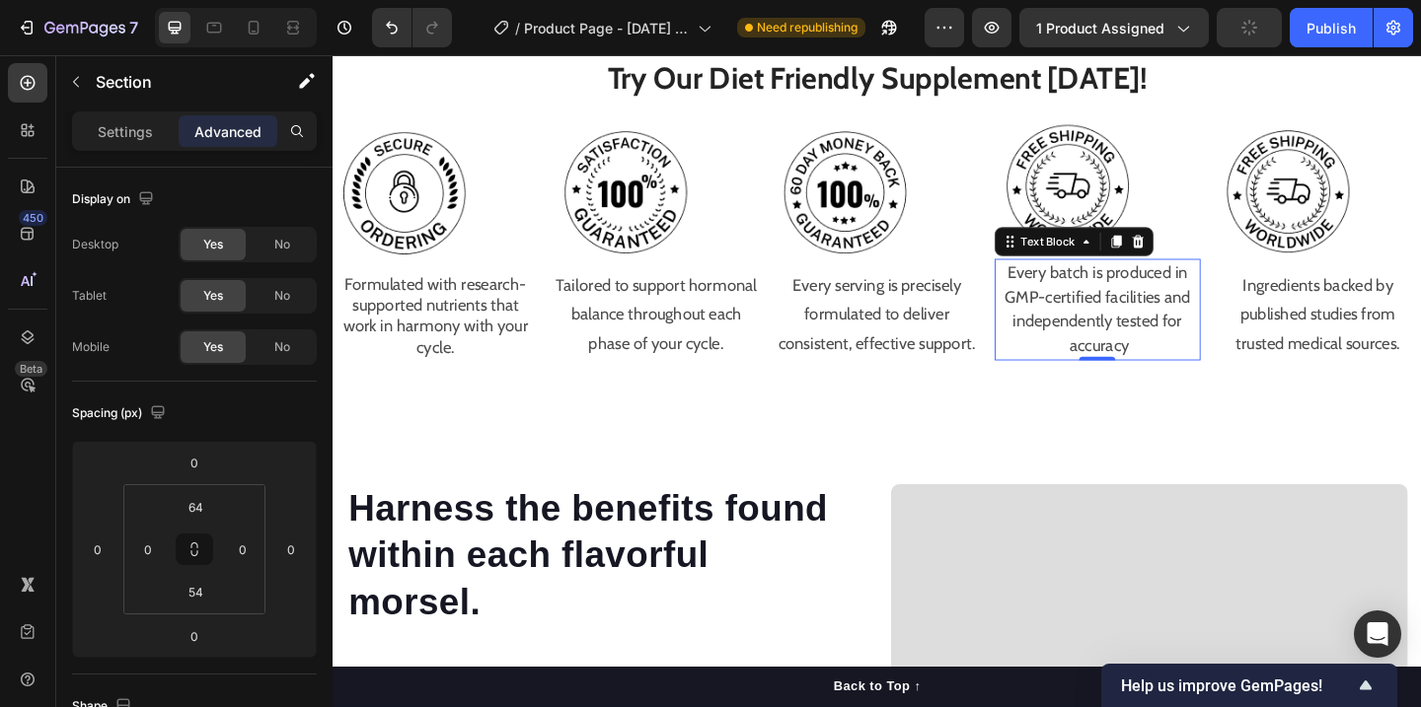
click at [1197, 348] on p "Every batch is produced in GMP-certified facilities and independently tested fo…" at bounding box center [1165, 332] width 220 height 107
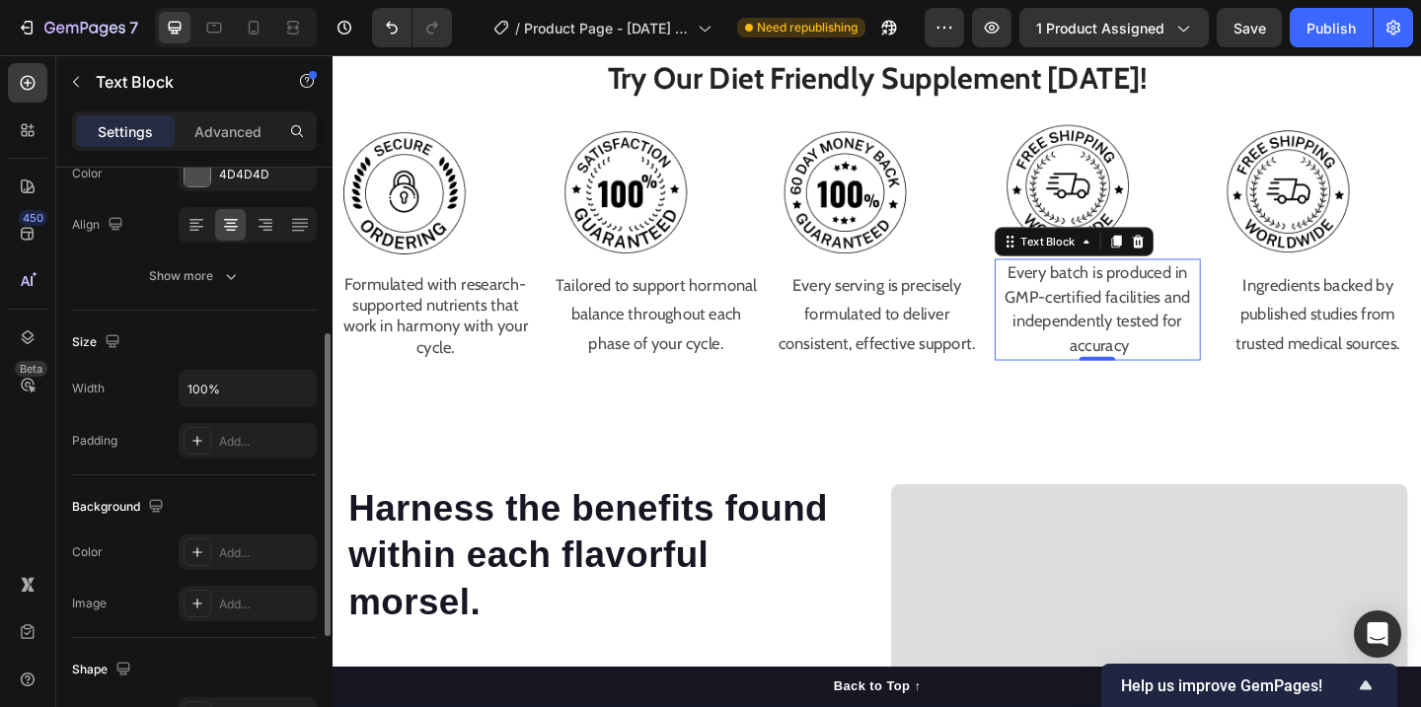
scroll to position [297, 0]
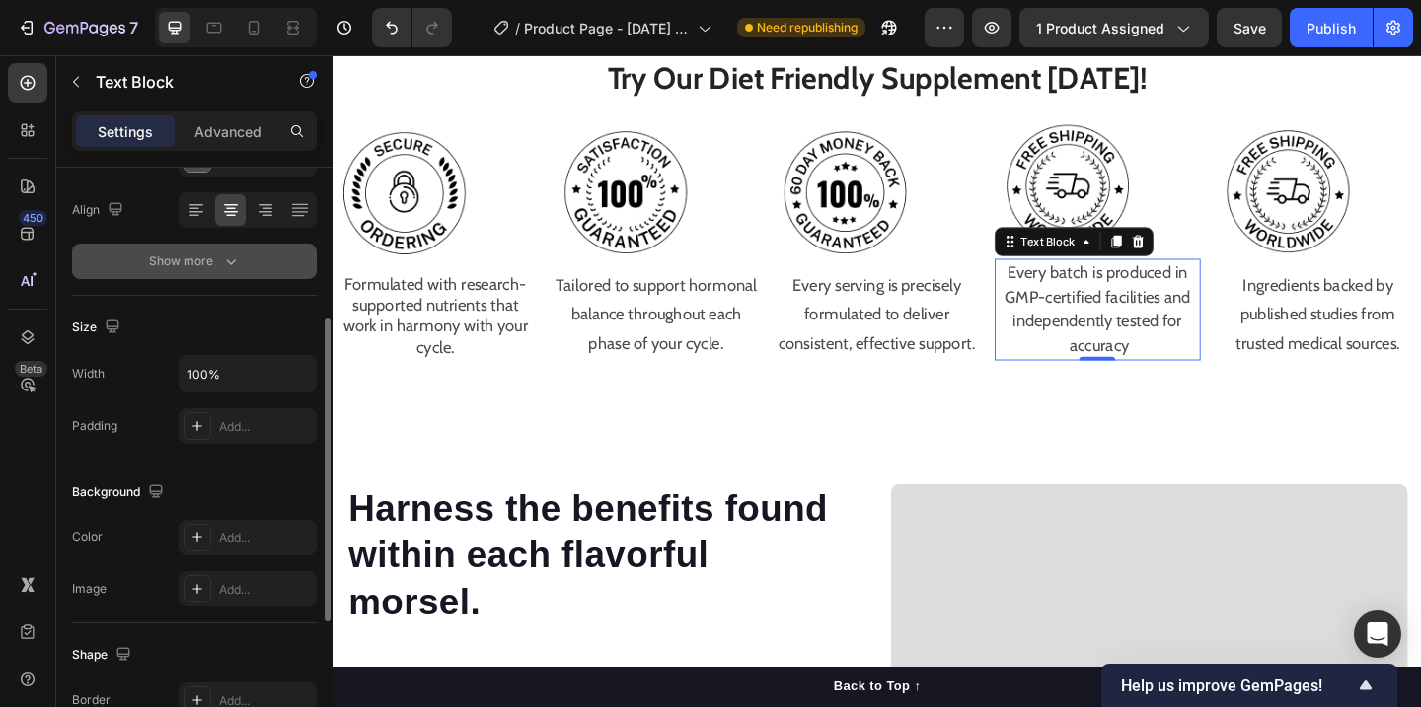
click at [231, 255] on icon "button" at bounding box center [231, 262] width 20 height 20
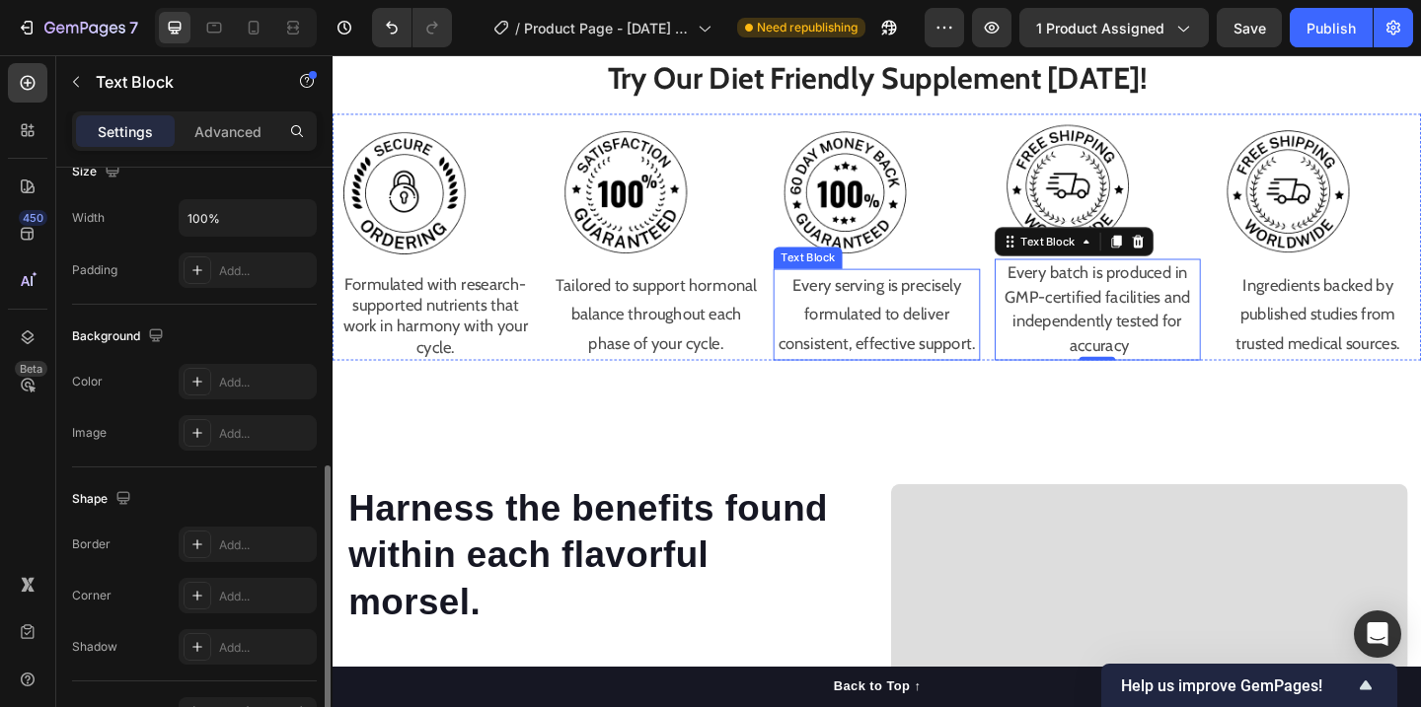
click at [938, 331] on p "Every serving is precisely formulated to deliver consistent, effective support." at bounding box center [924, 338] width 220 height 96
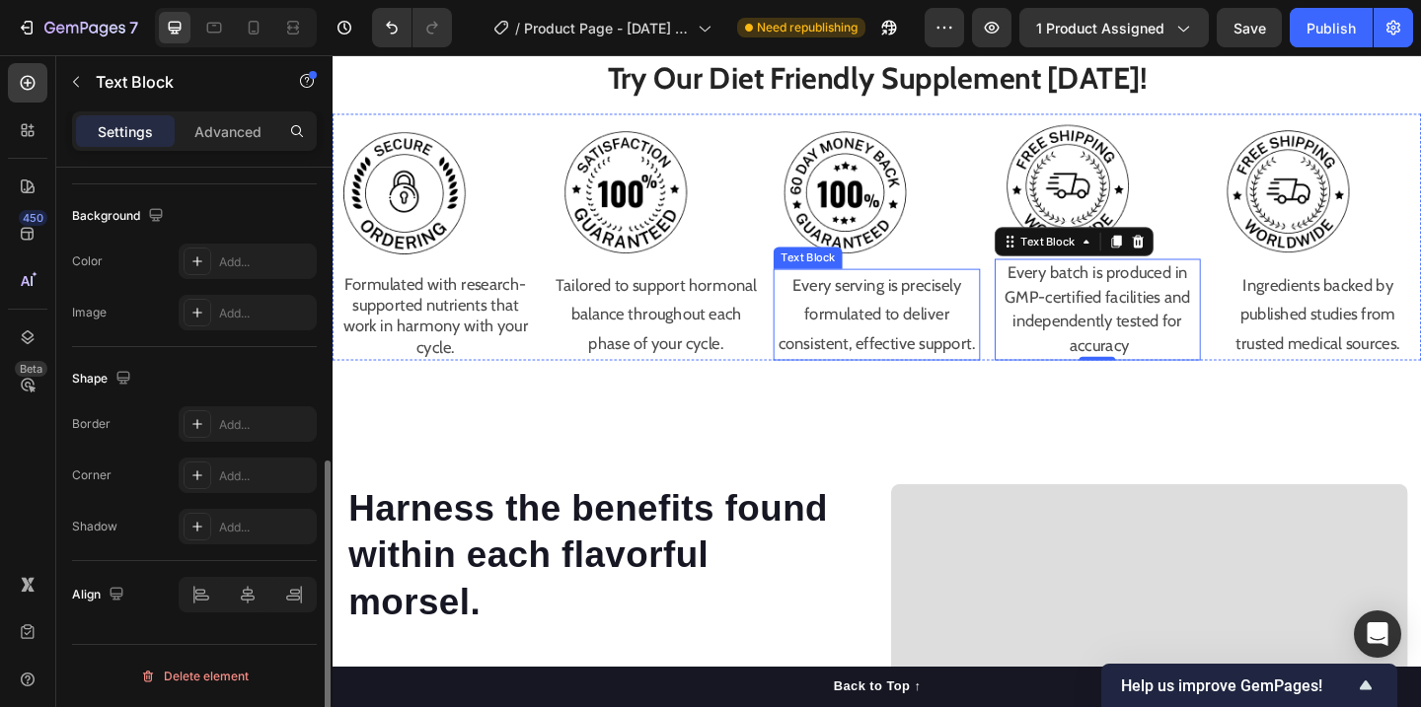
scroll to position [573, 0]
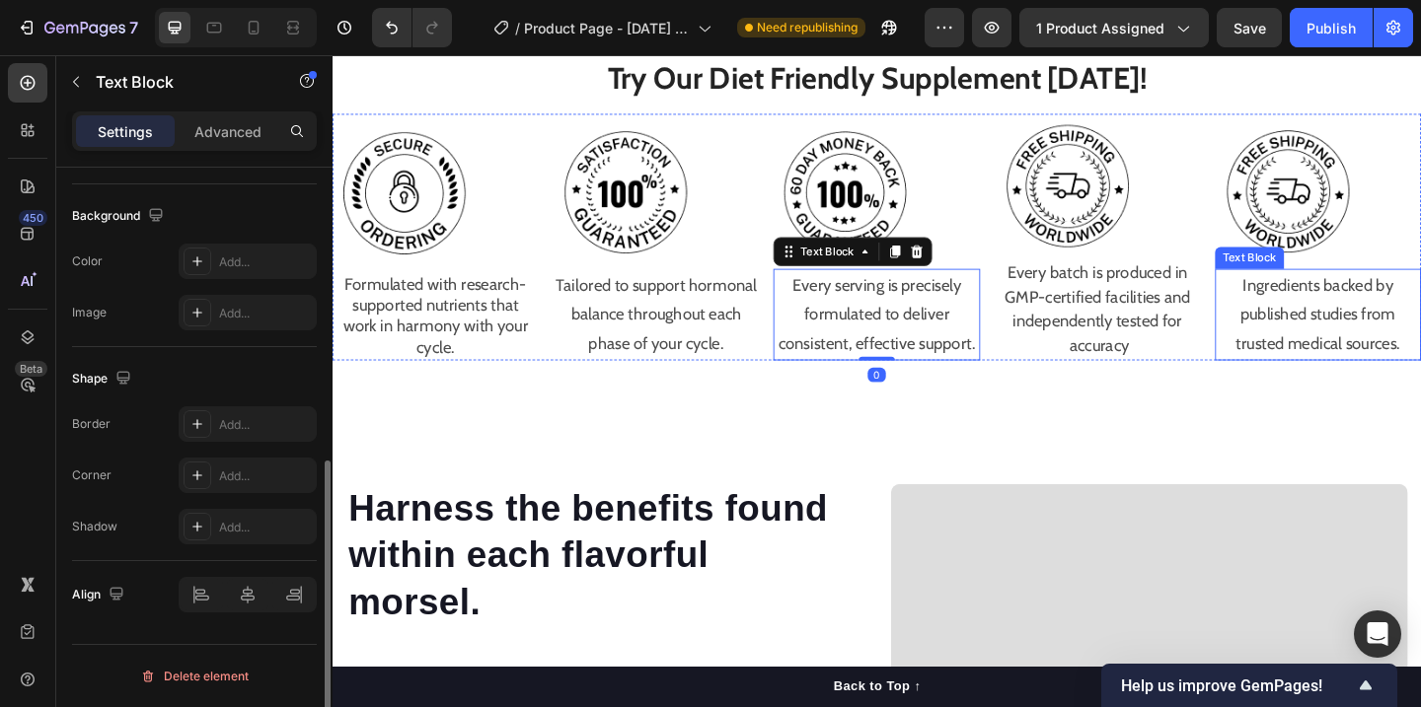
click at [1370, 337] on p "Ingredients backed by published studies from trusted medical sources." at bounding box center [1405, 338] width 220 height 96
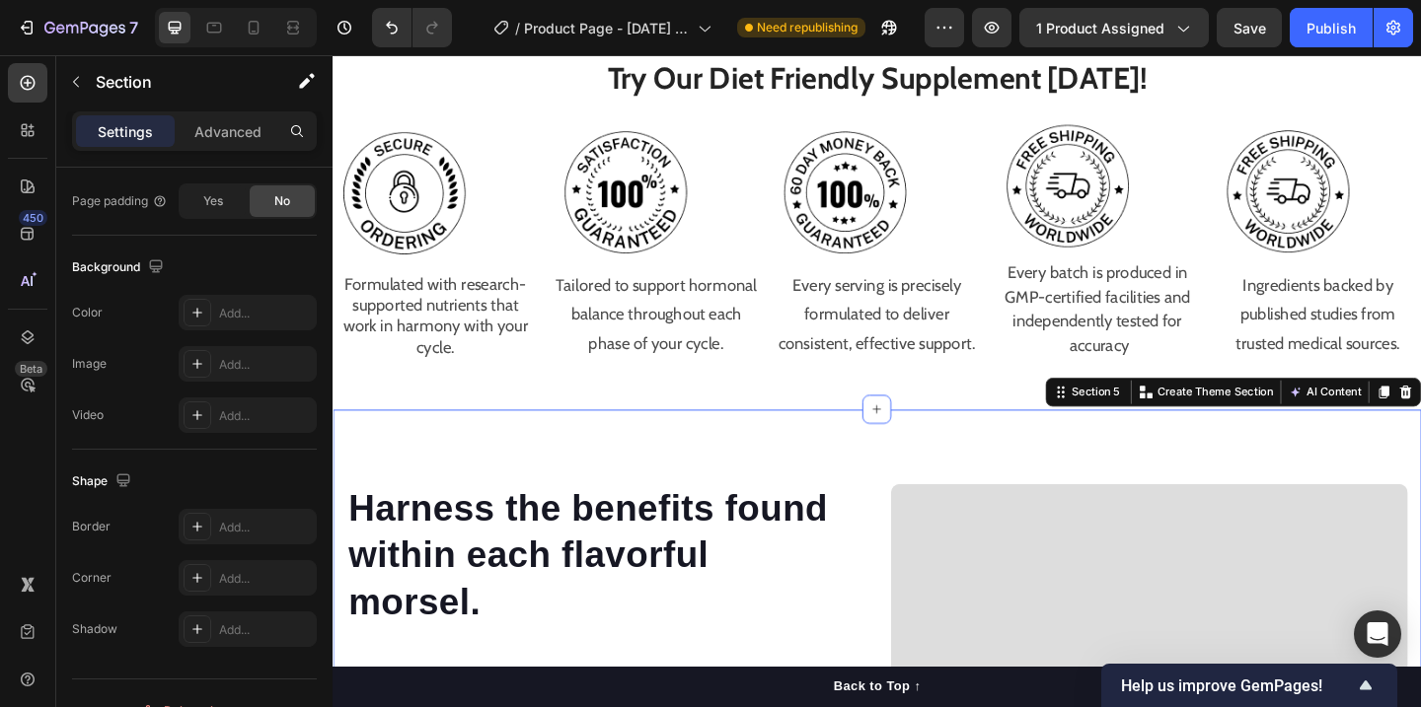
scroll to position [0, 0]
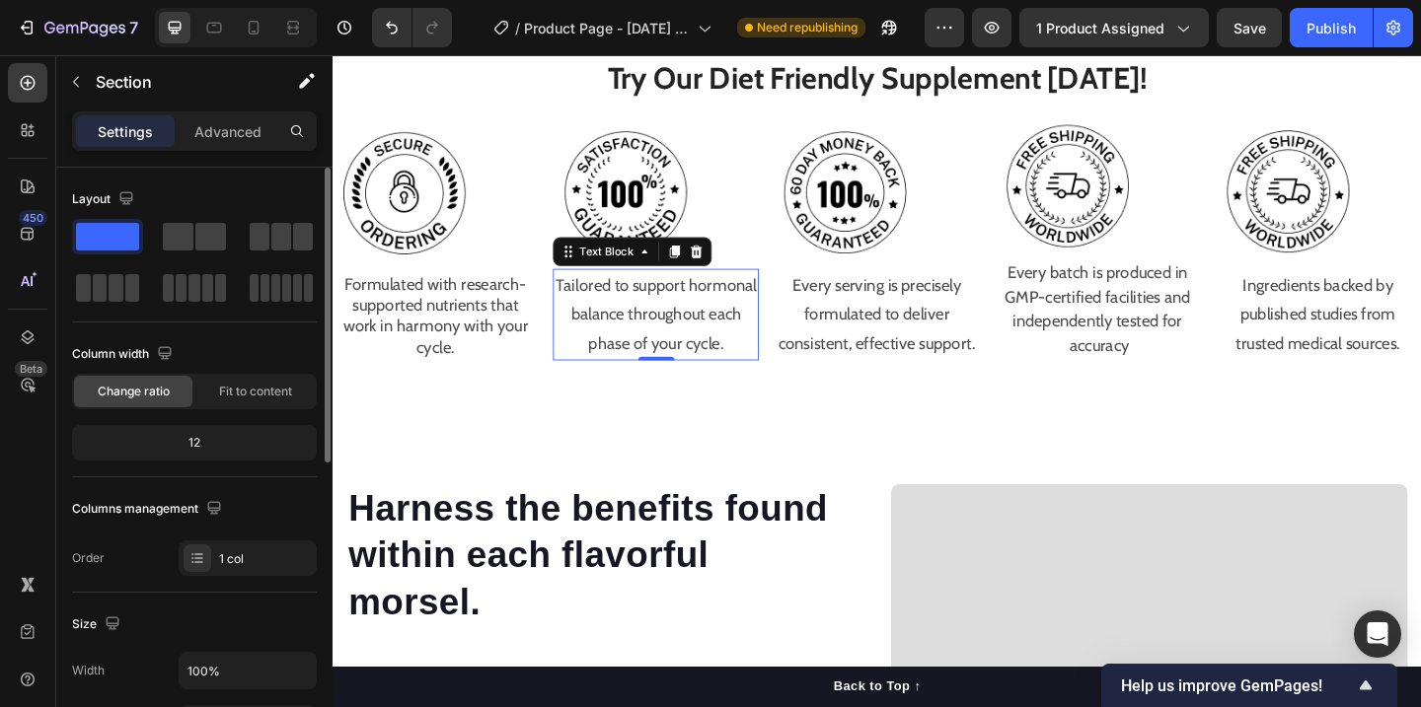
click at [675, 331] on p "Tailored to support hormonal balance throughout each phase of your cycle." at bounding box center [684, 338] width 220 height 96
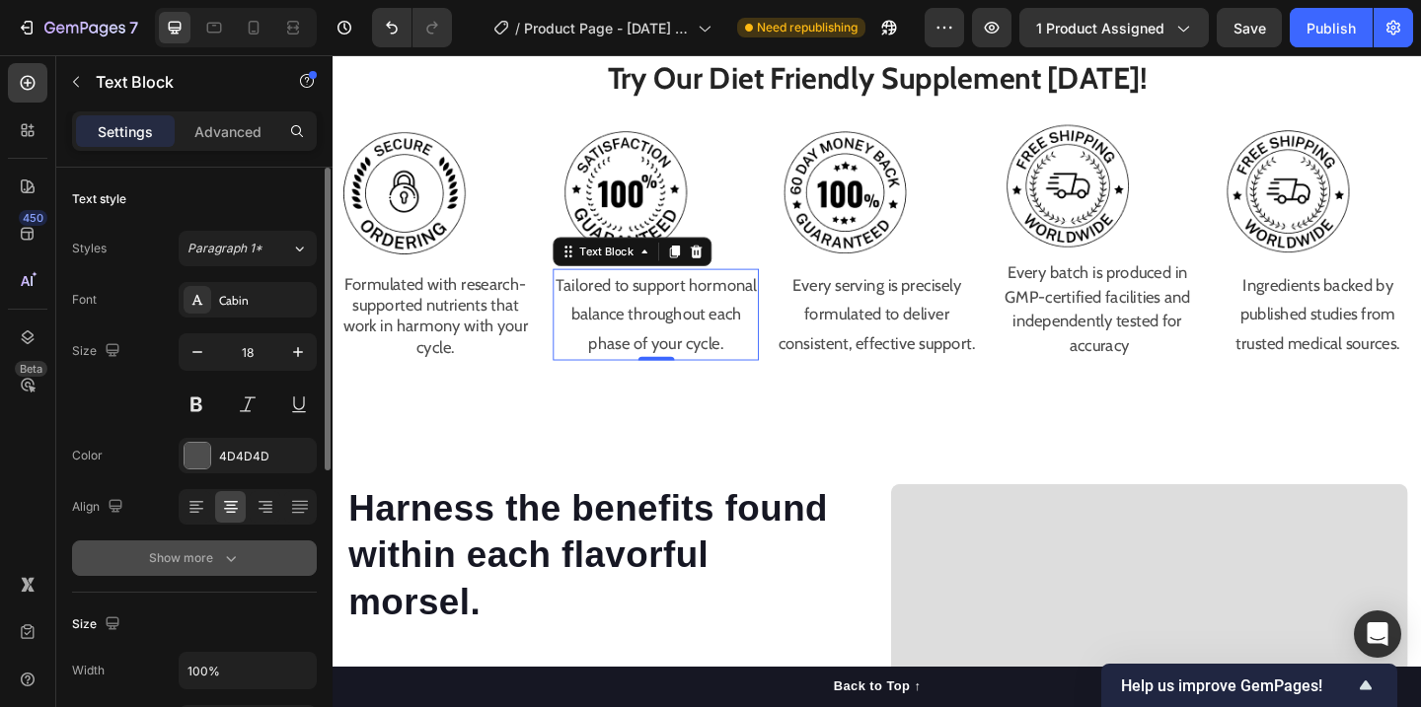
click at [238, 562] on icon "button" at bounding box center [231, 559] width 20 height 20
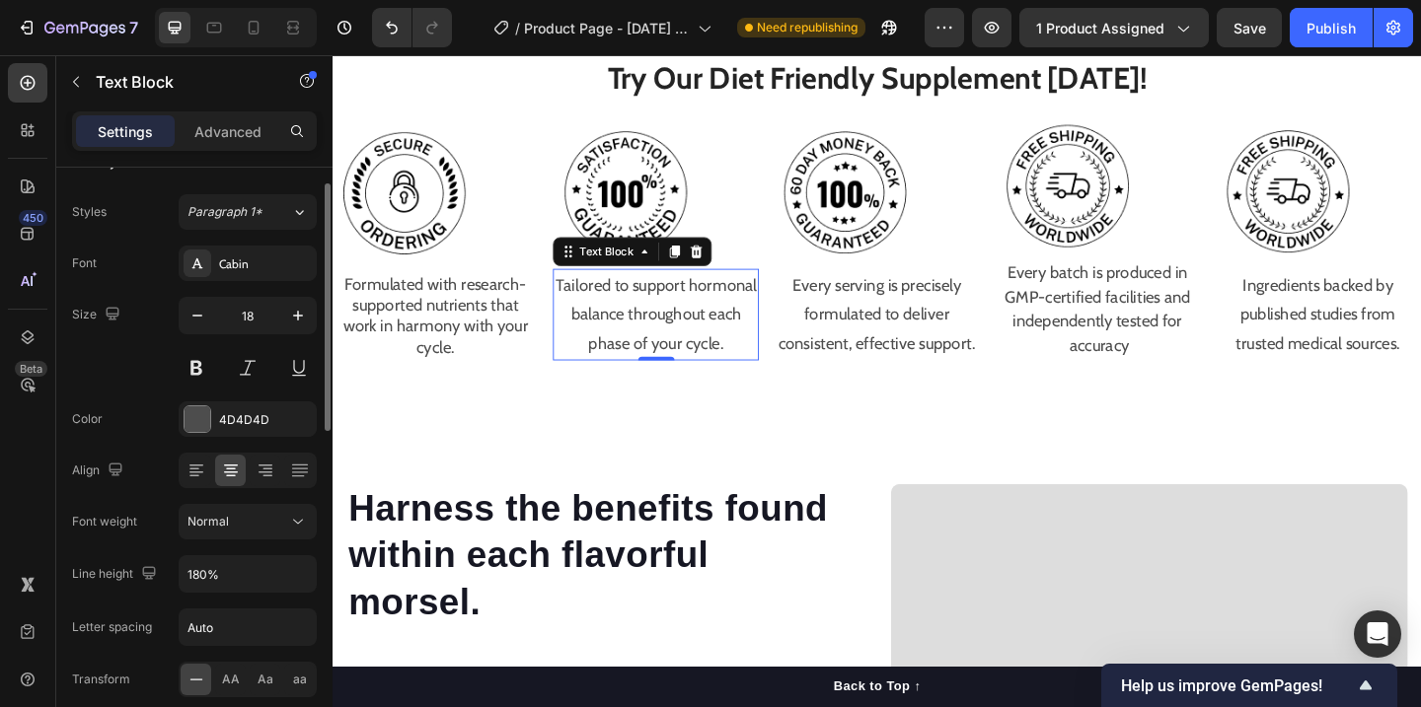
scroll to position [38, 0]
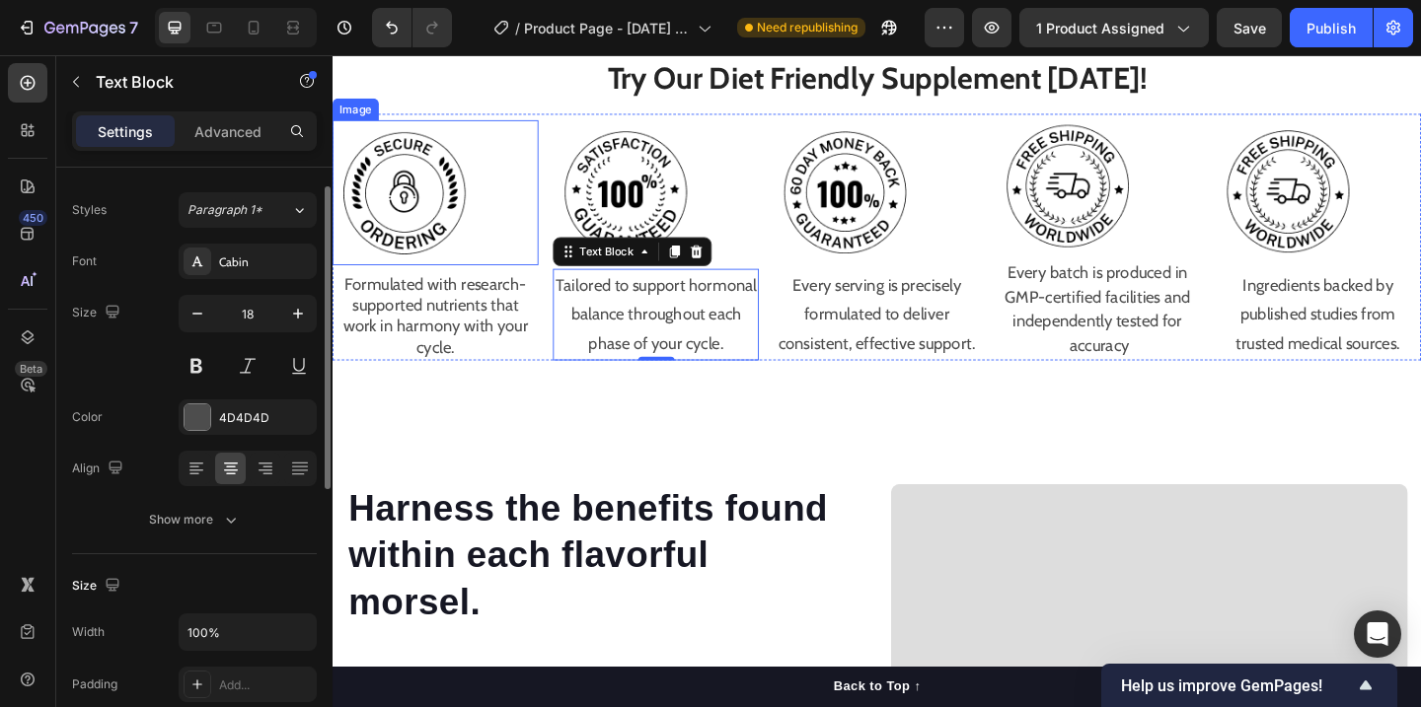
click at [475, 312] on p "Formulated with research-supported nutrients that work in harmony with your cyc…" at bounding box center [444, 340] width 220 height 93
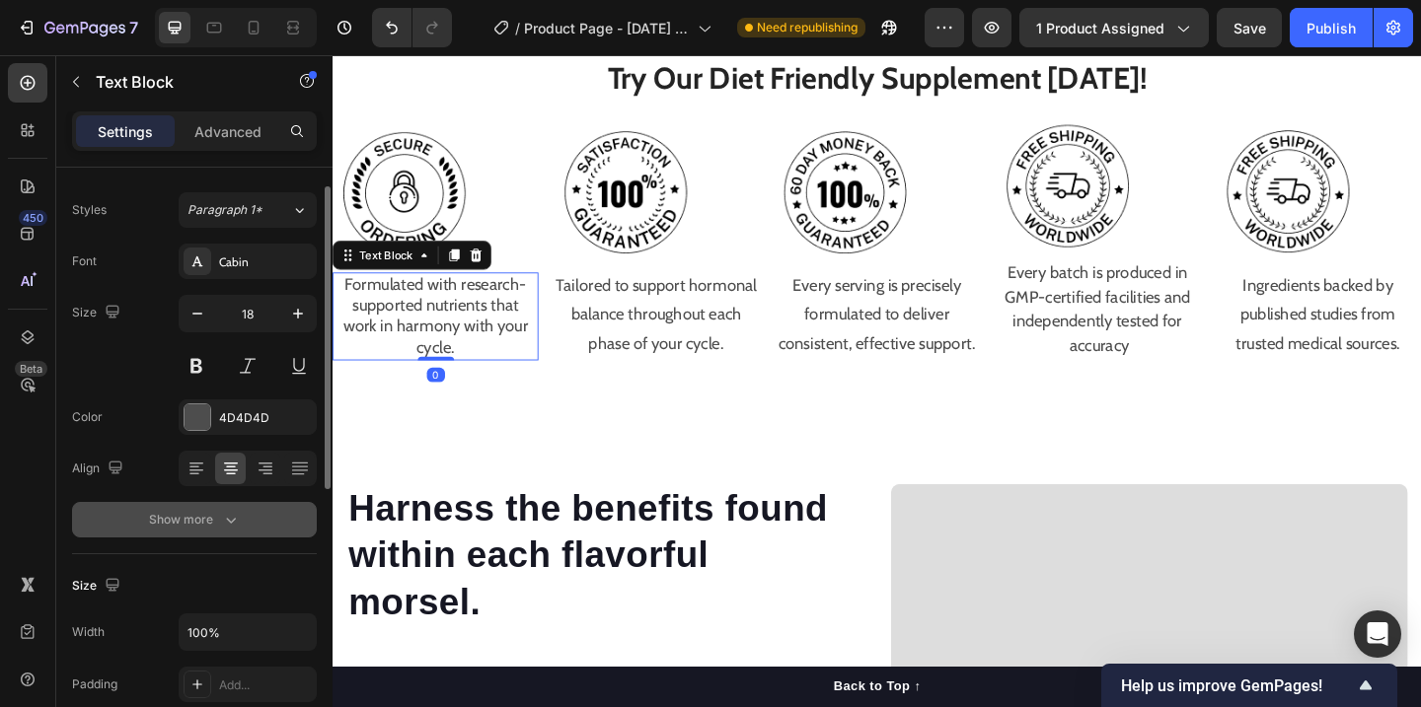
click at [216, 513] on div "Show more" at bounding box center [195, 520] width 92 height 20
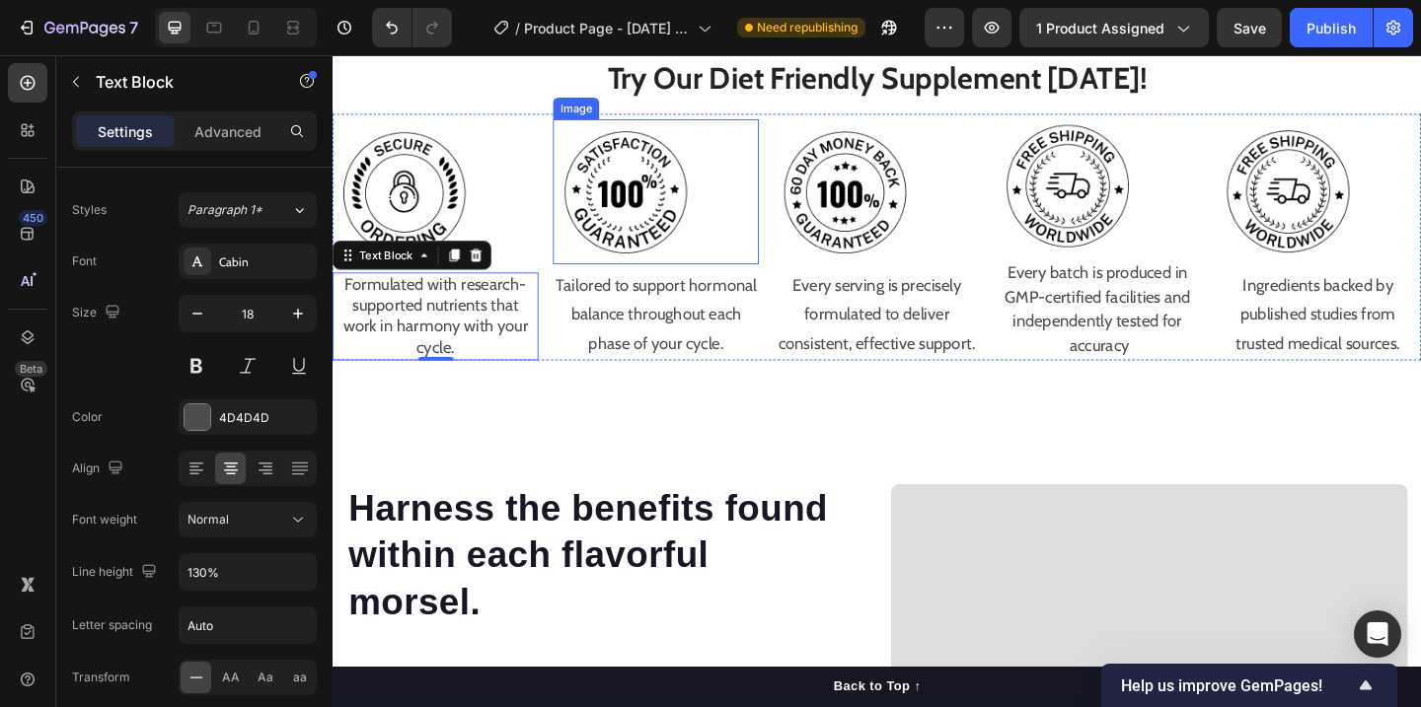
click at [708, 320] on p "Tailored to support hormonal balance throughout each phase of your cycle." at bounding box center [684, 338] width 220 height 96
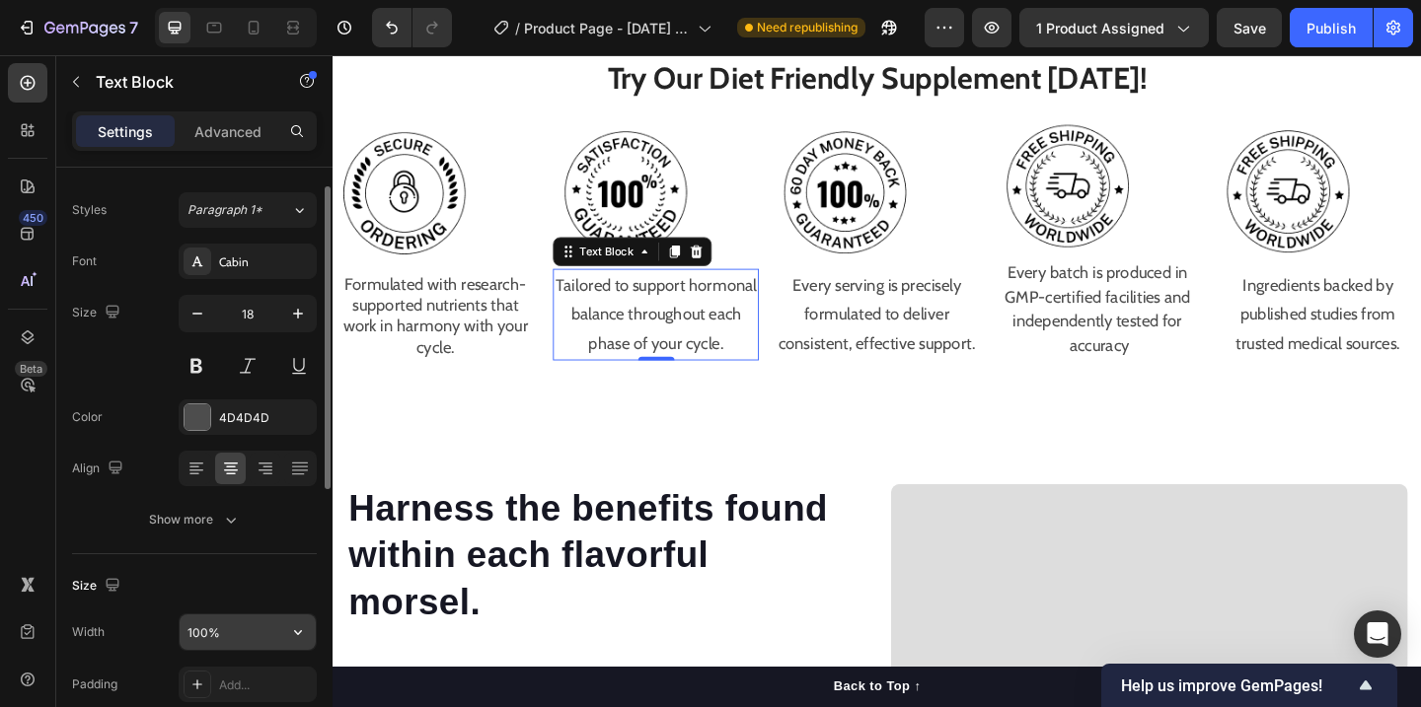
click at [246, 631] on input "100%" at bounding box center [248, 633] width 136 height 36
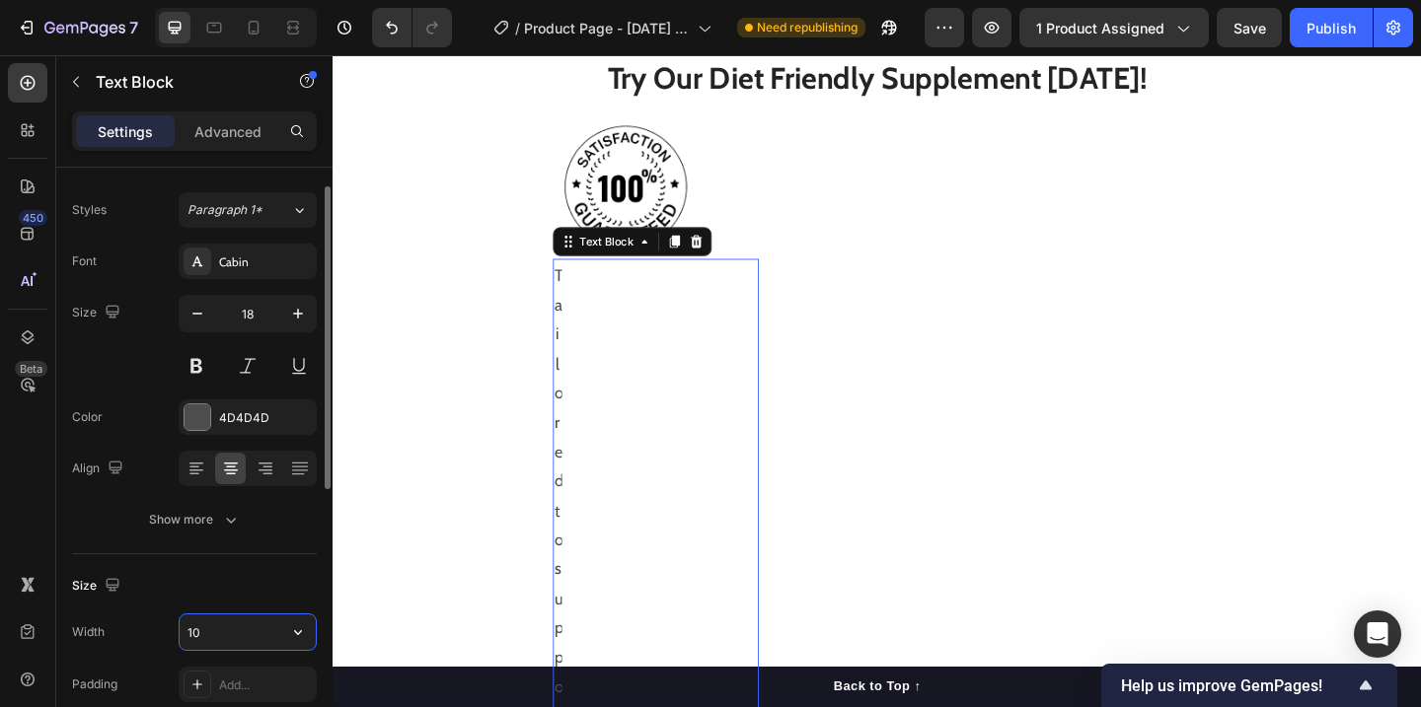
type input "1"
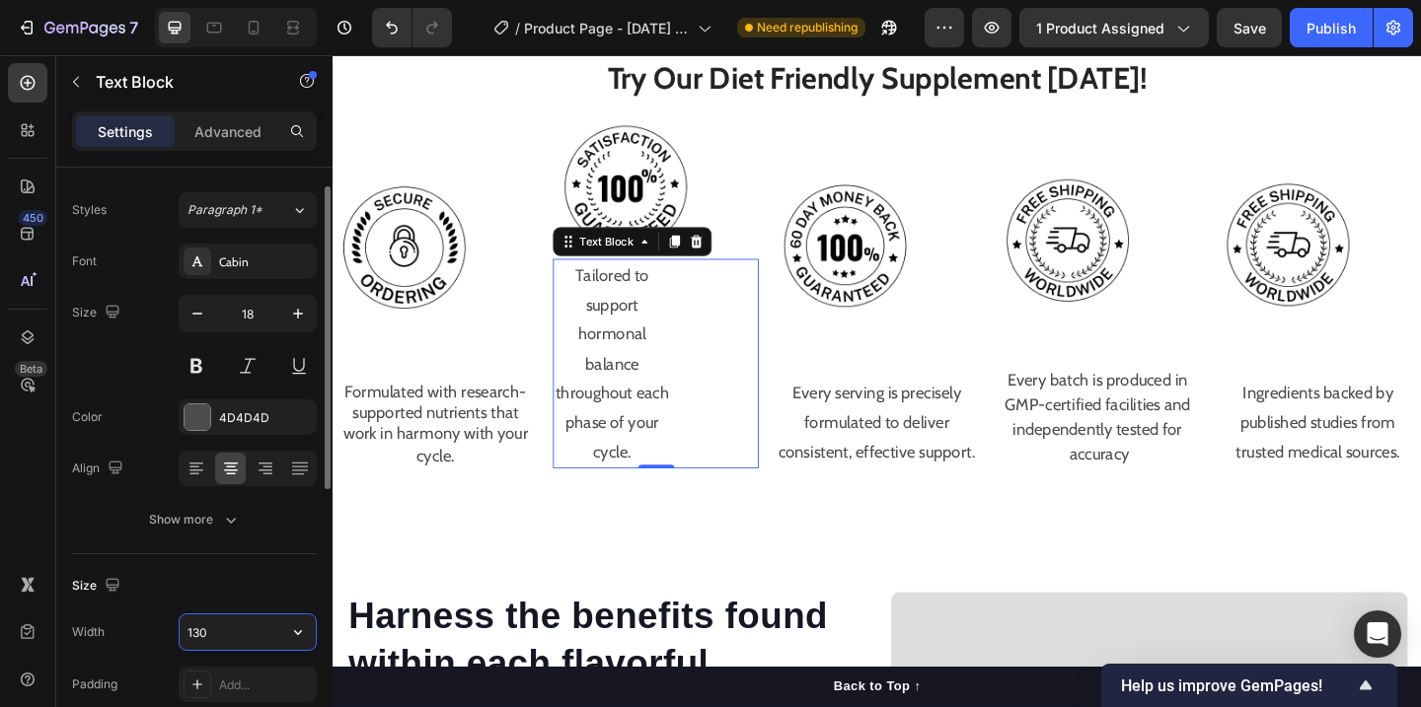
type input "130"
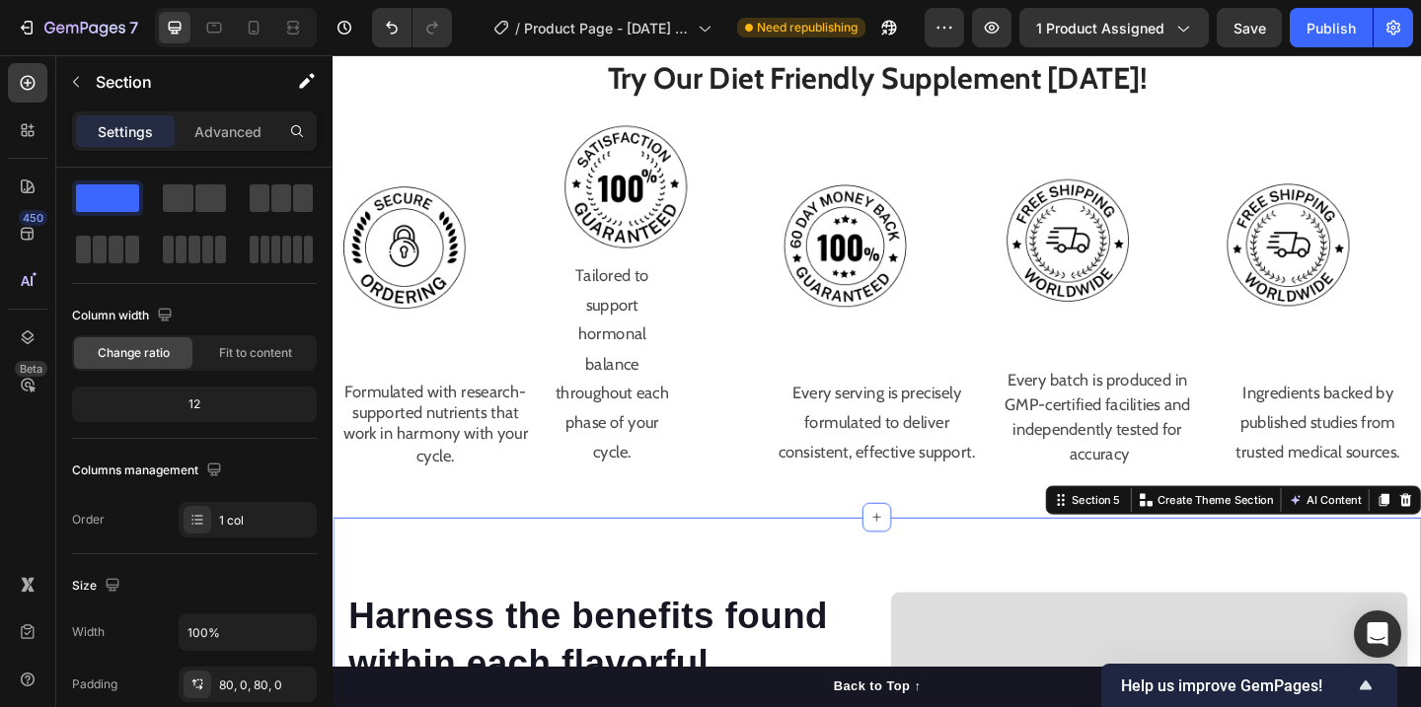
scroll to position [0, 0]
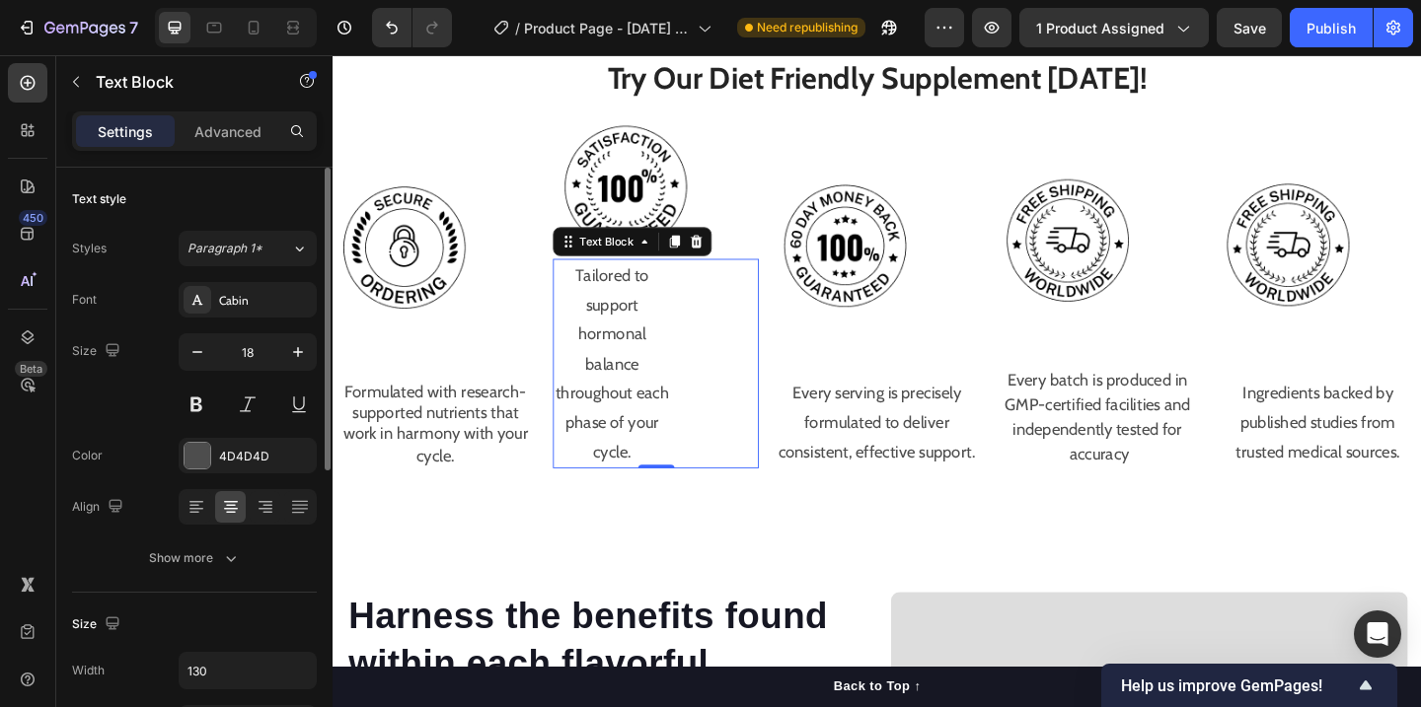
click at [716, 416] on div "Tailored to support hormonal balance throughout each phase of your cycle." at bounding box center [684, 391] width 224 height 228
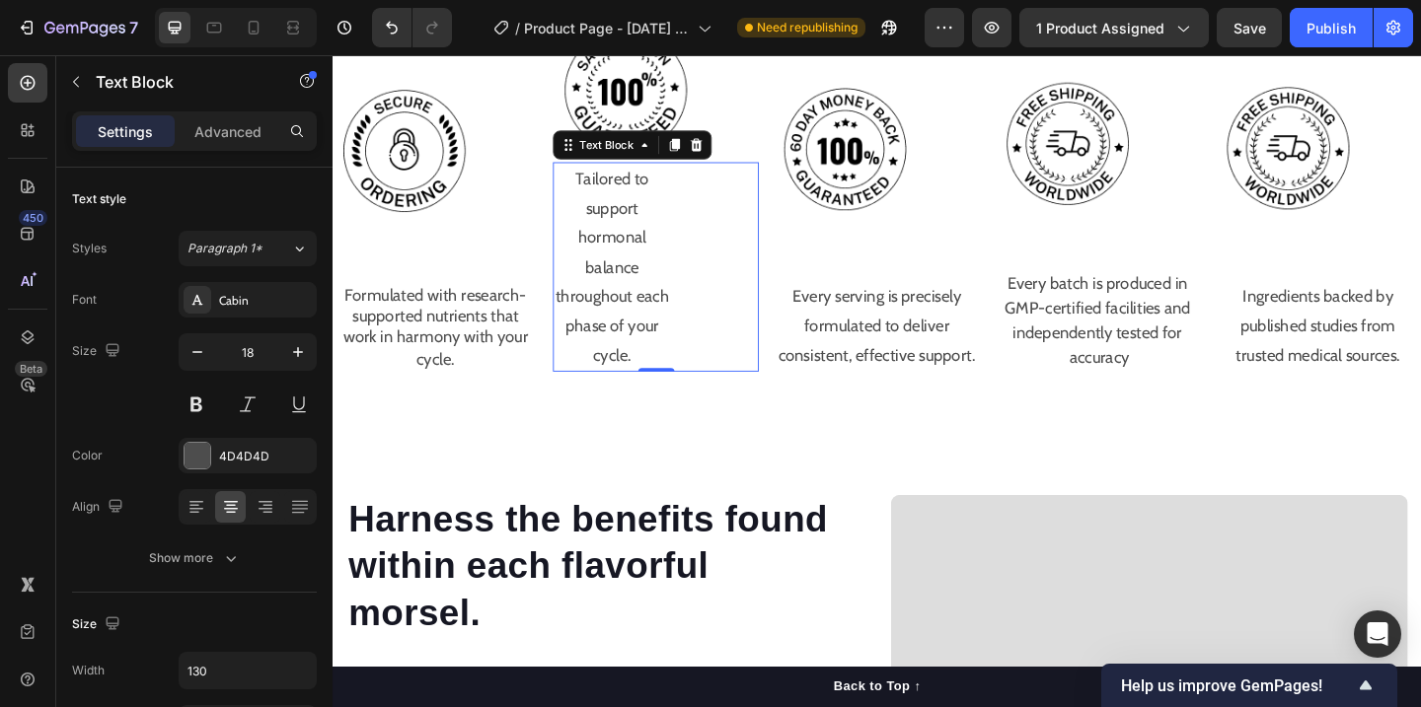
scroll to position [2044, 0]
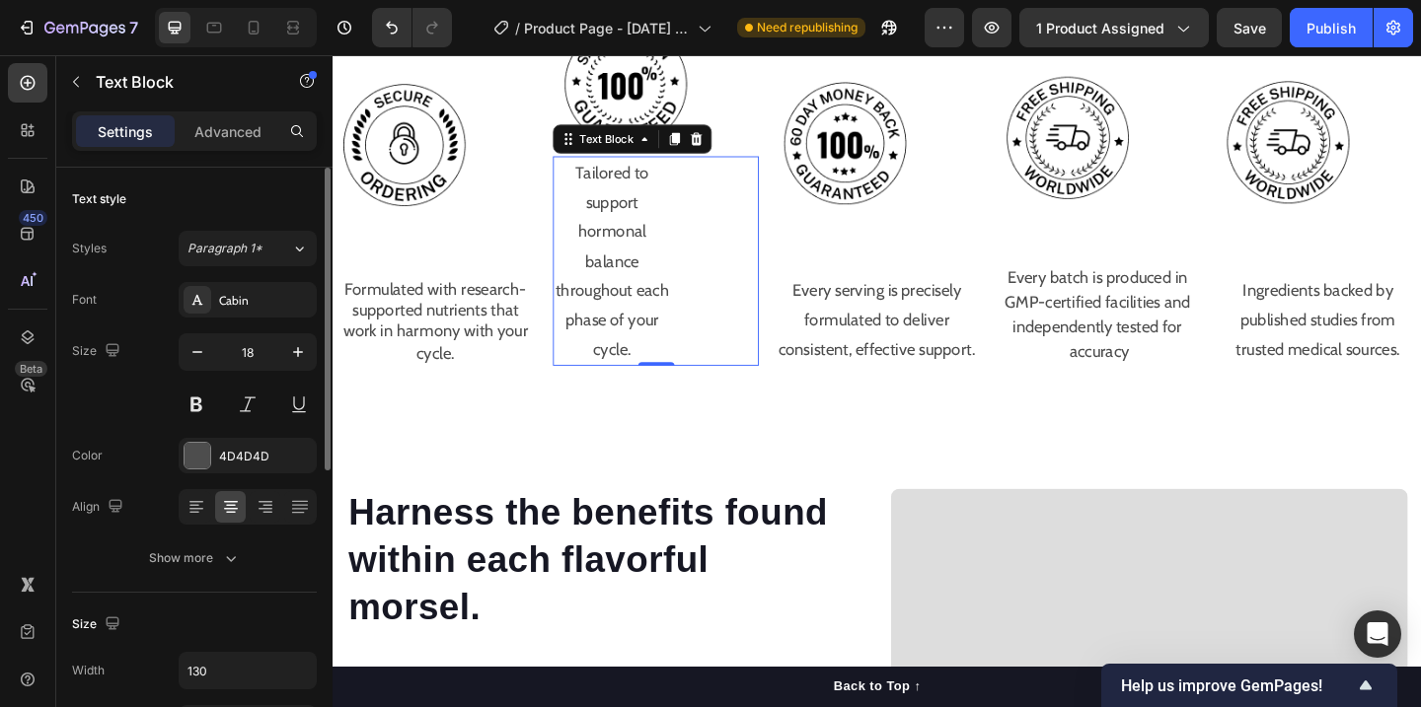
click at [186, 527] on div "Font Cabin Size 18 Color 4D4D4D Align Show more" at bounding box center [194, 429] width 245 height 294
click at [188, 515] on icon at bounding box center [196, 507] width 20 height 20
click at [229, 509] on icon at bounding box center [231, 507] width 20 height 20
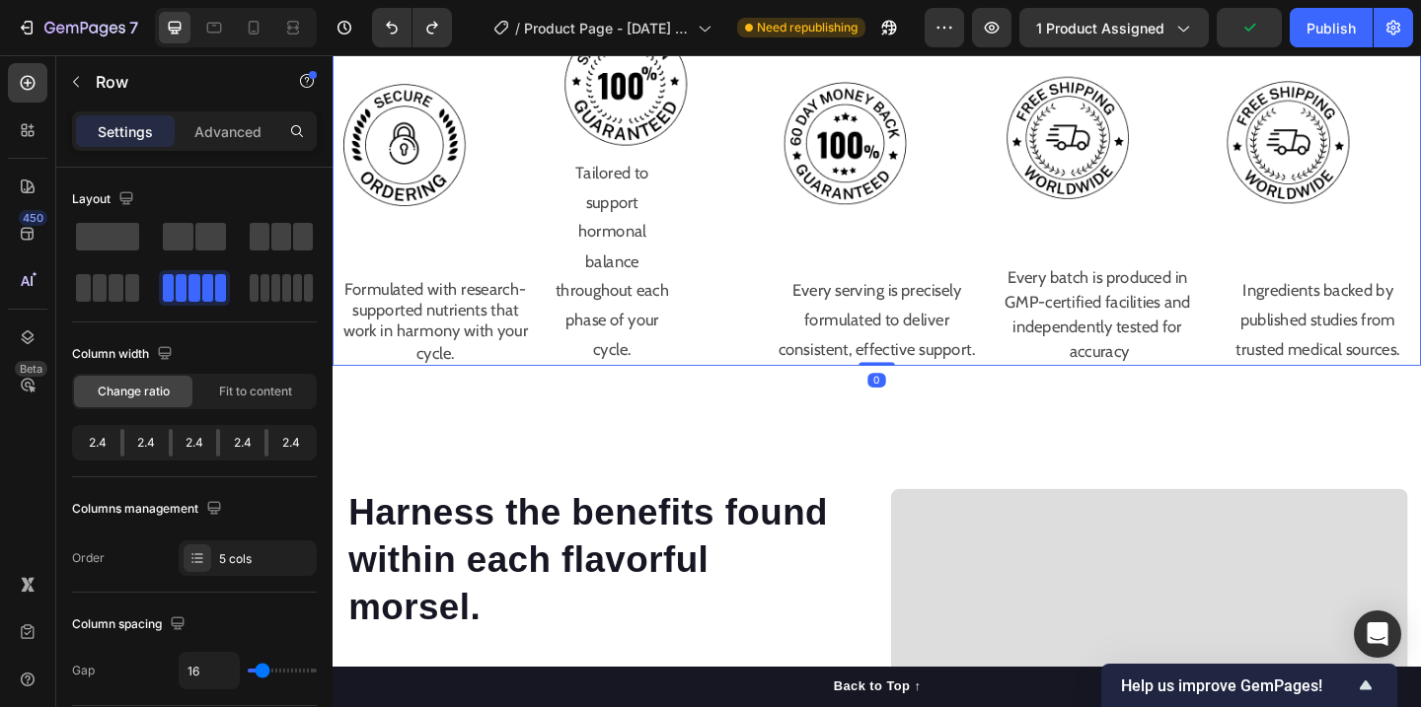
click at [796, 377] on div "Image Formulated with research-supported nutrients that work in harmony with yo…" at bounding box center [925, 200] width 1184 height 386
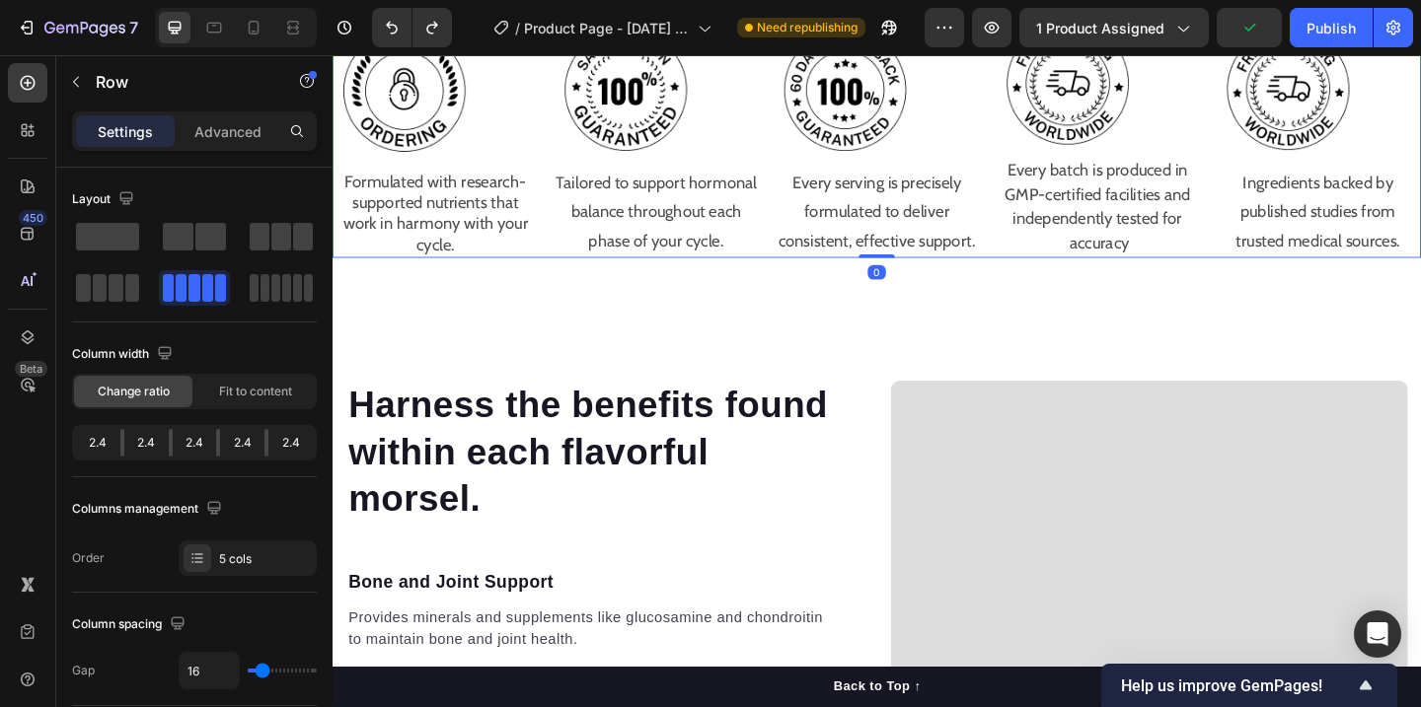
scroll to position [1986, 0]
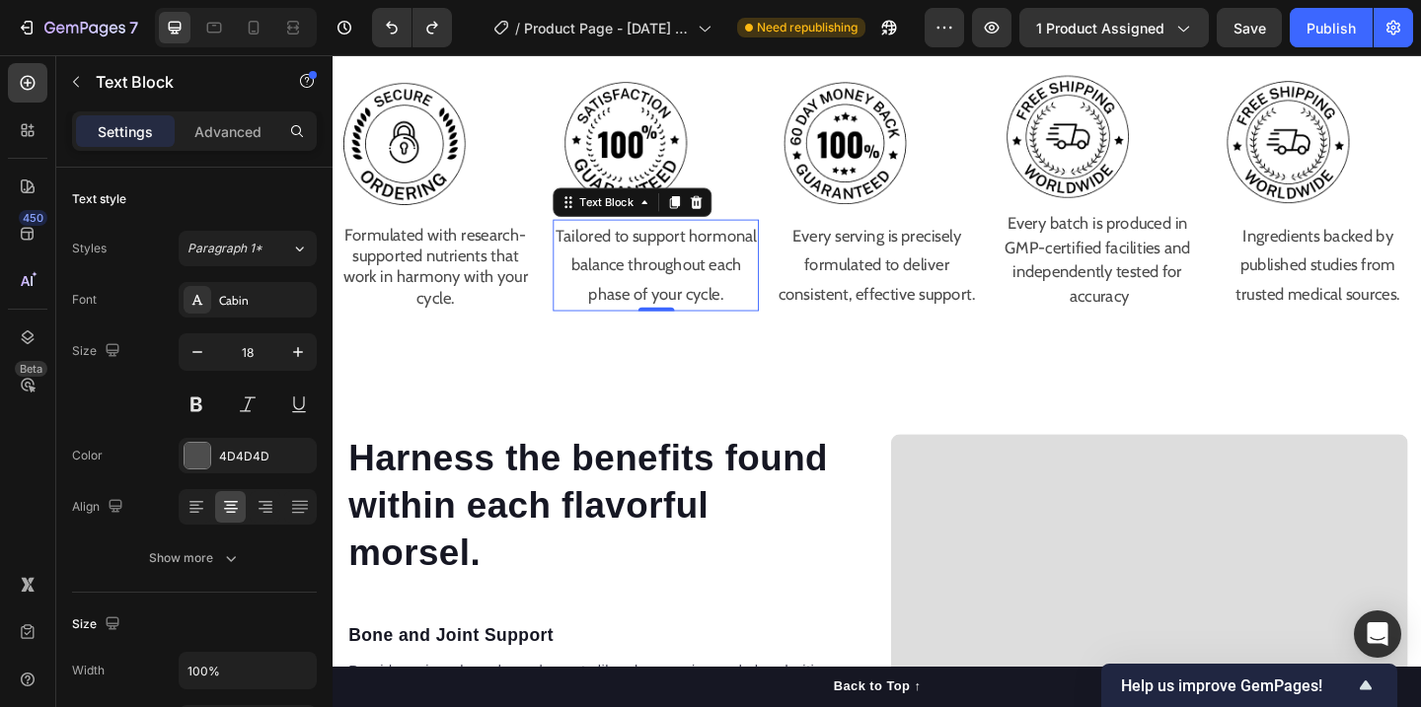
click at [662, 284] on p "Tailored to support hormonal balance throughout each phase of your cycle." at bounding box center [684, 284] width 220 height 96
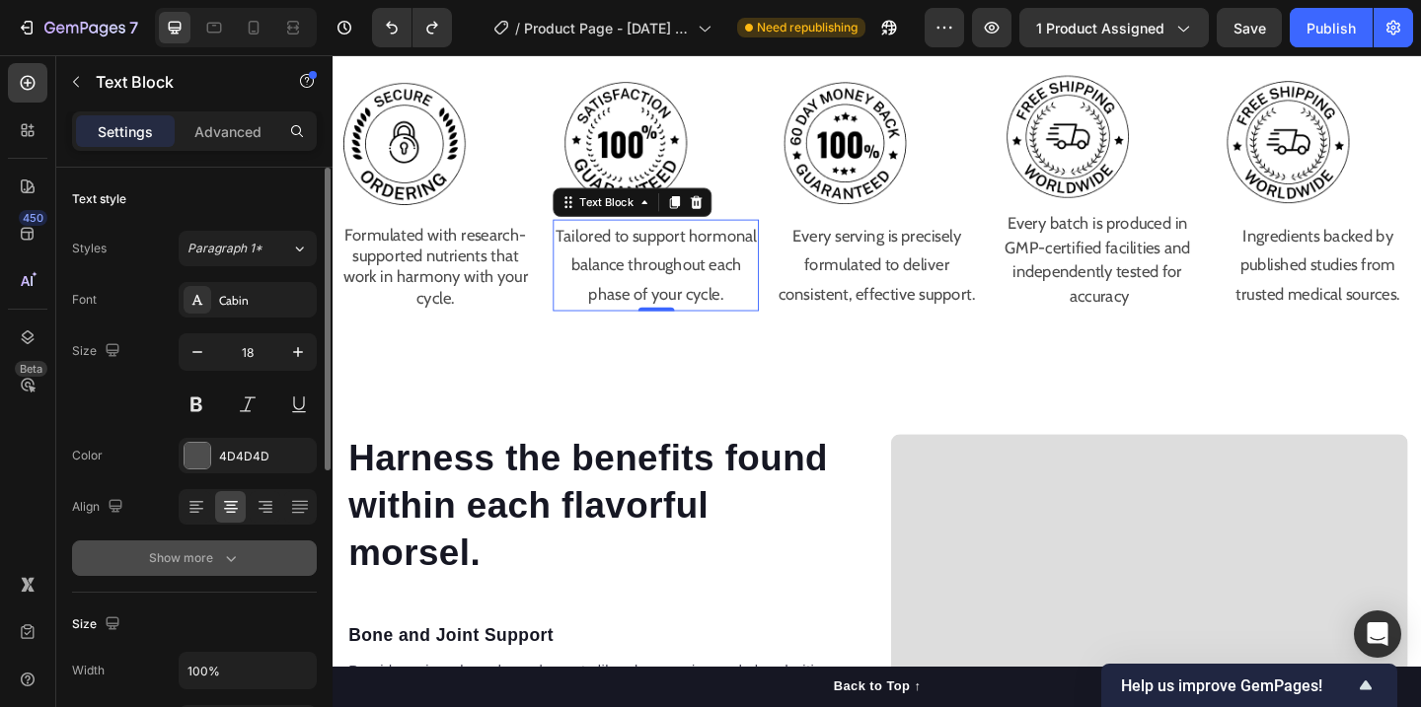
click at [227, 556] on icon "button" at bounding box center [231, 559] width 20 height 20
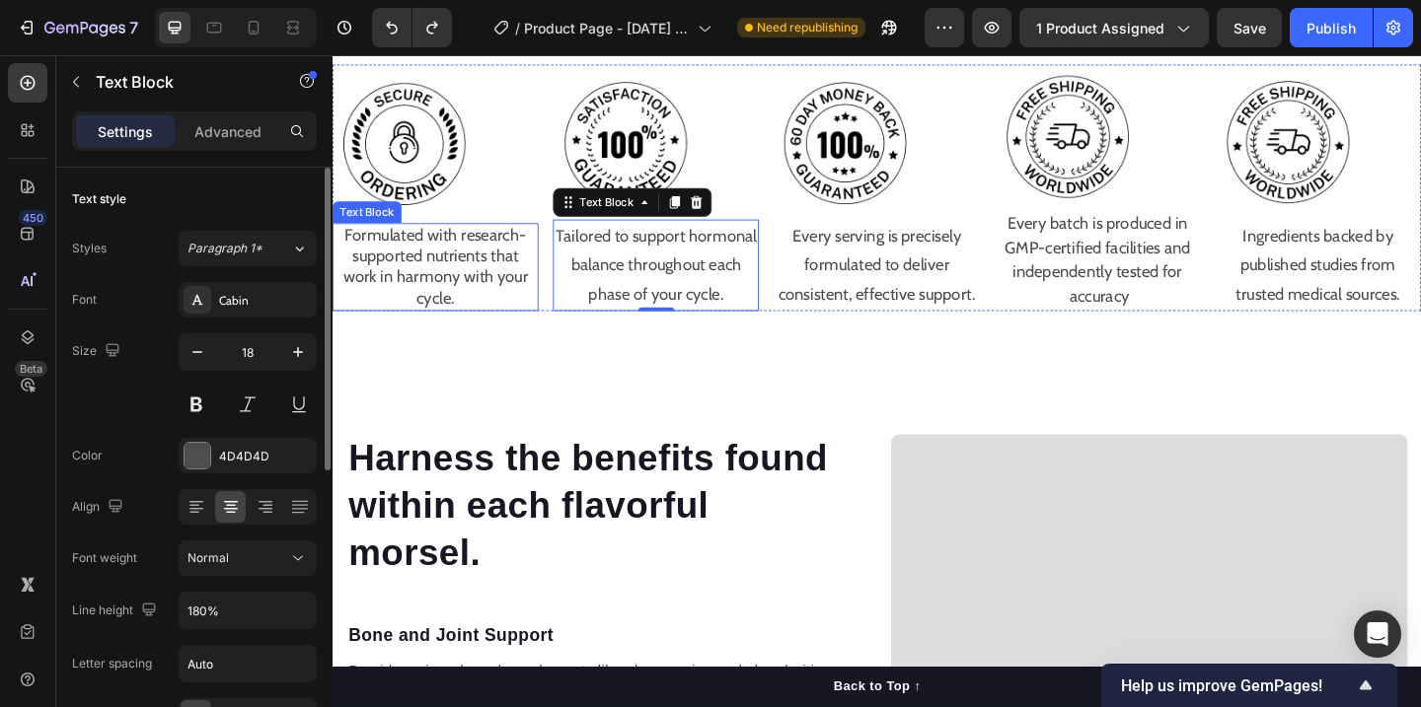
click at [454, 301] on p "Formulated with research-supported nutrients that work in harmony with your cyc…" at bounding box center [444, 286] width 220 height 93
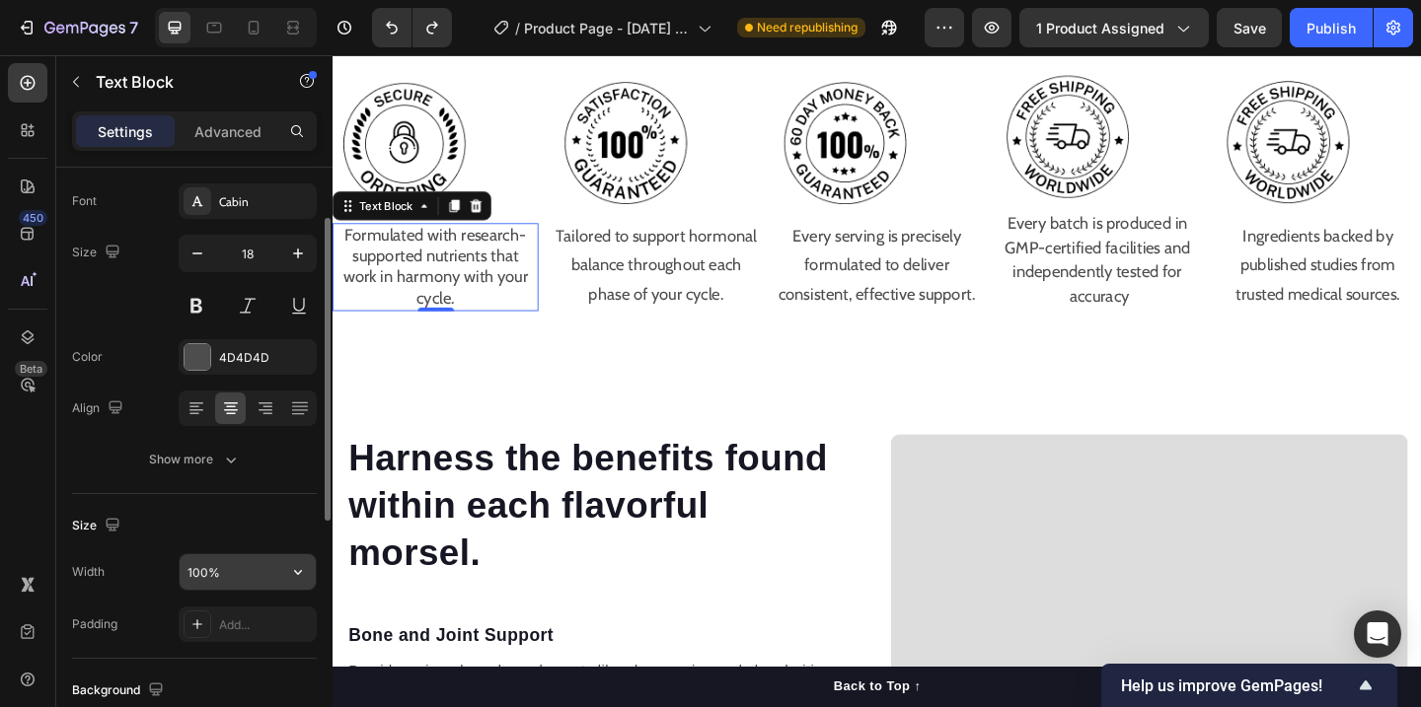
scroll to position [101, 0]
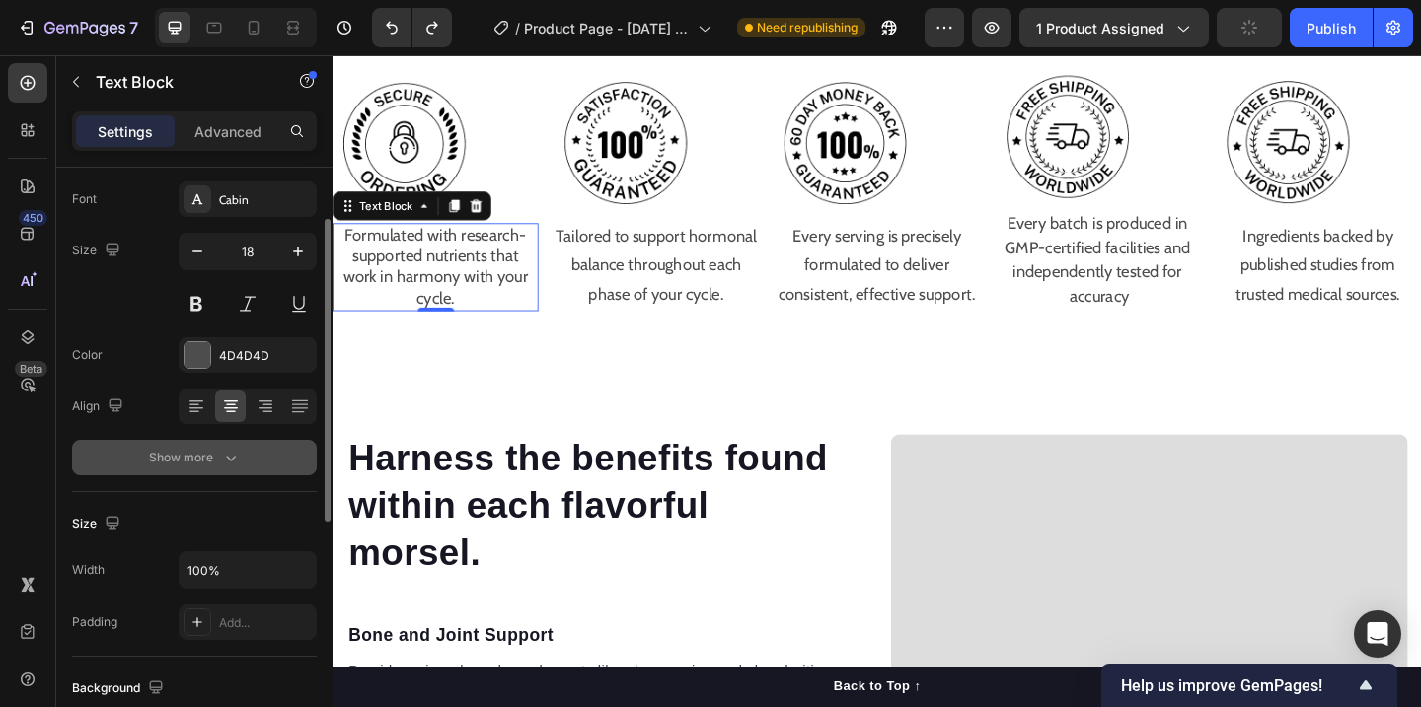
click at [228, 469] on button "Show more" at bounding box center [194, 458] width 245 height 36
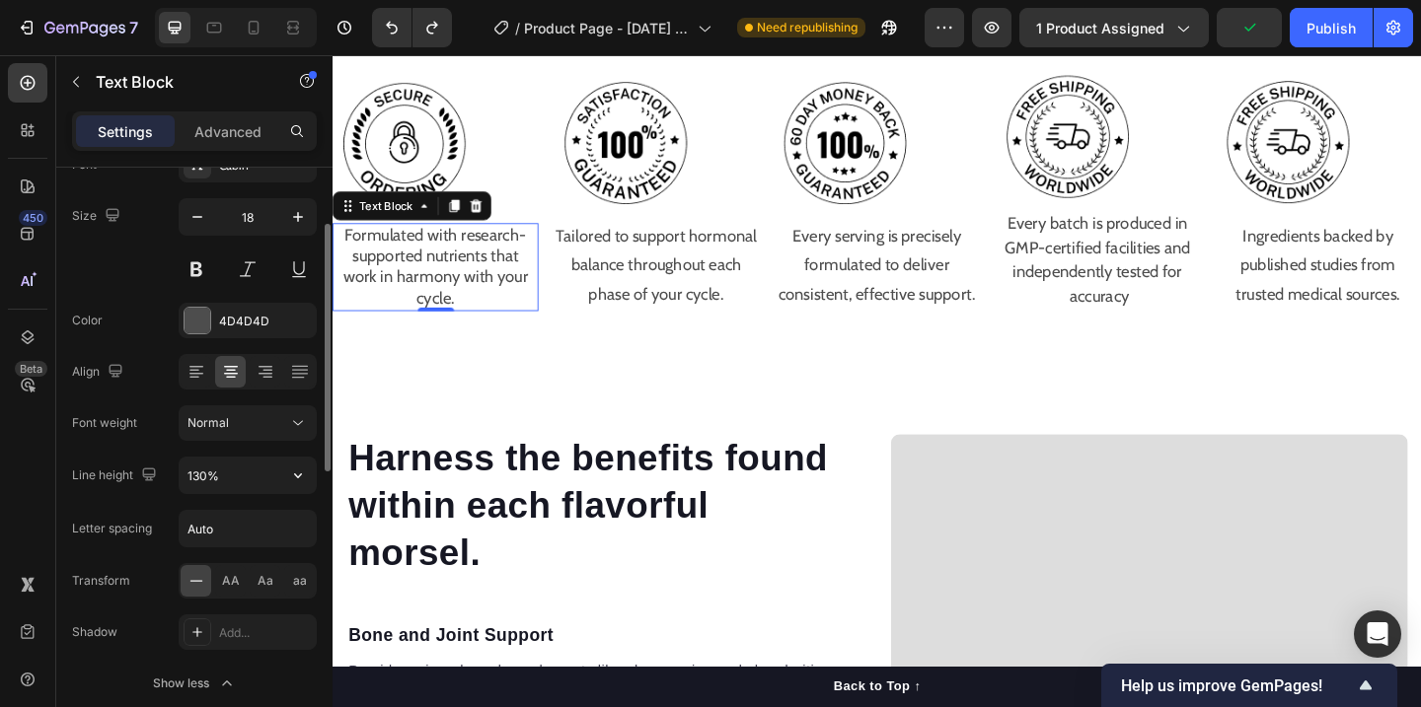
scroll to position [150, 0]
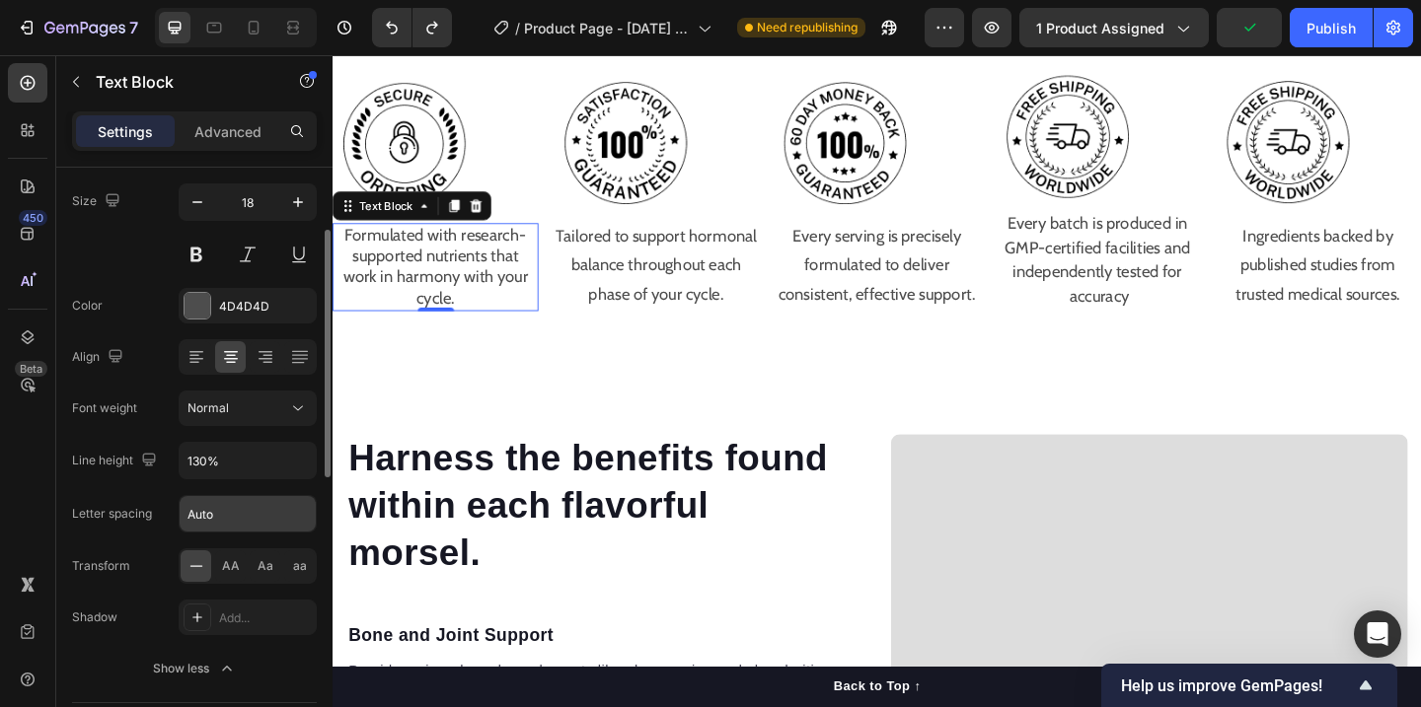
click at [210, 514] on input "Auto" at bounding box center [248, 514] width 136 height 36
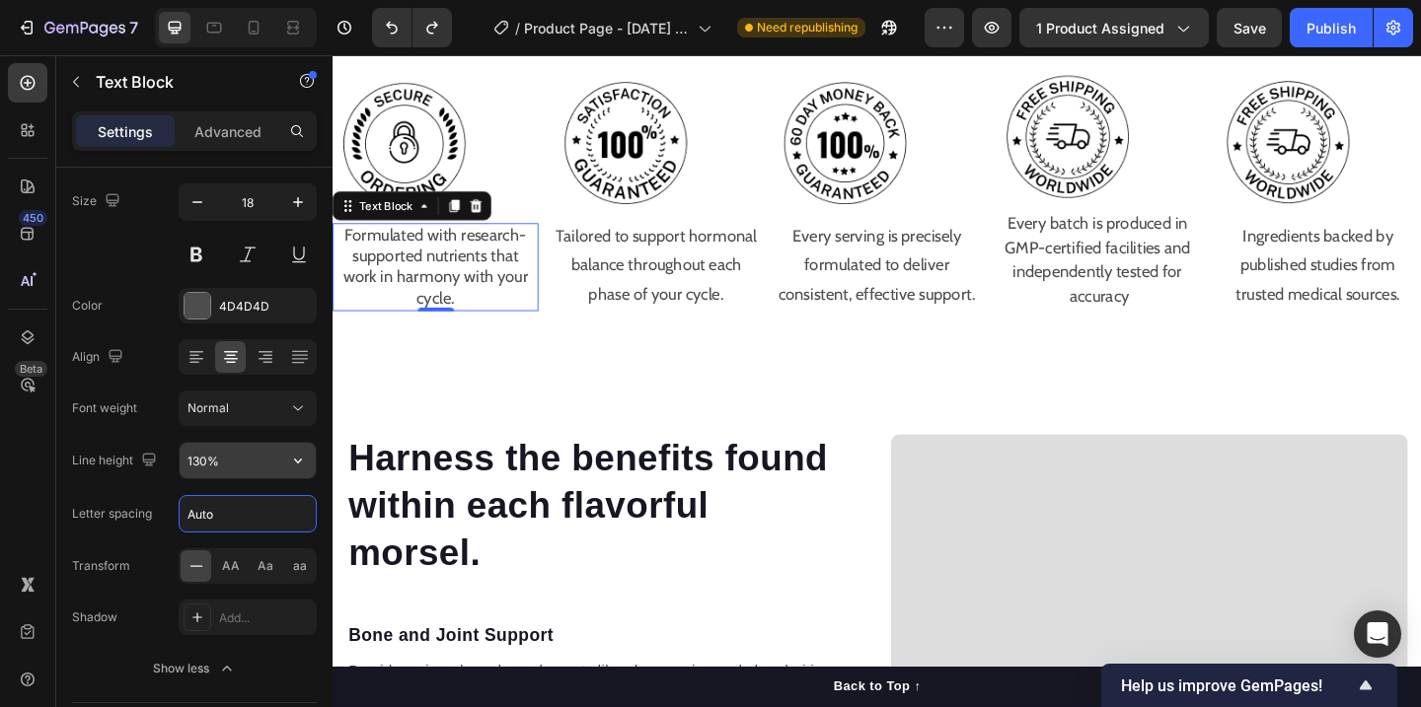
click at [199, 461] on input "130%" at bounding box center [248, 461] width 136 height 36
click at [205, 457] on input "130%" at bounding box center [248, 461] width 136 height 36
click at [282, 457] on button "button" at bounding box center [298, 461] width 36 height 36
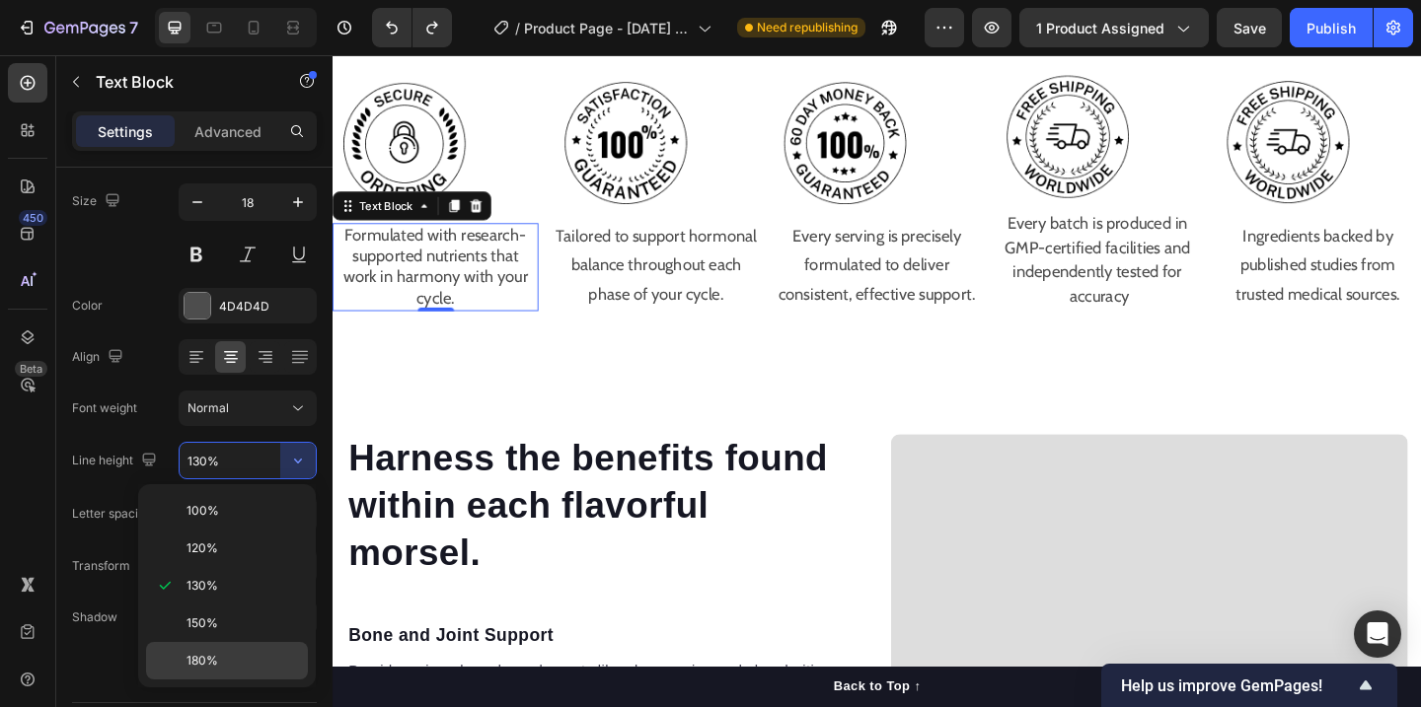
click at [212, 645] on div "180%" at bounding box center [227, 660] width 162 height 37
type input "180%"
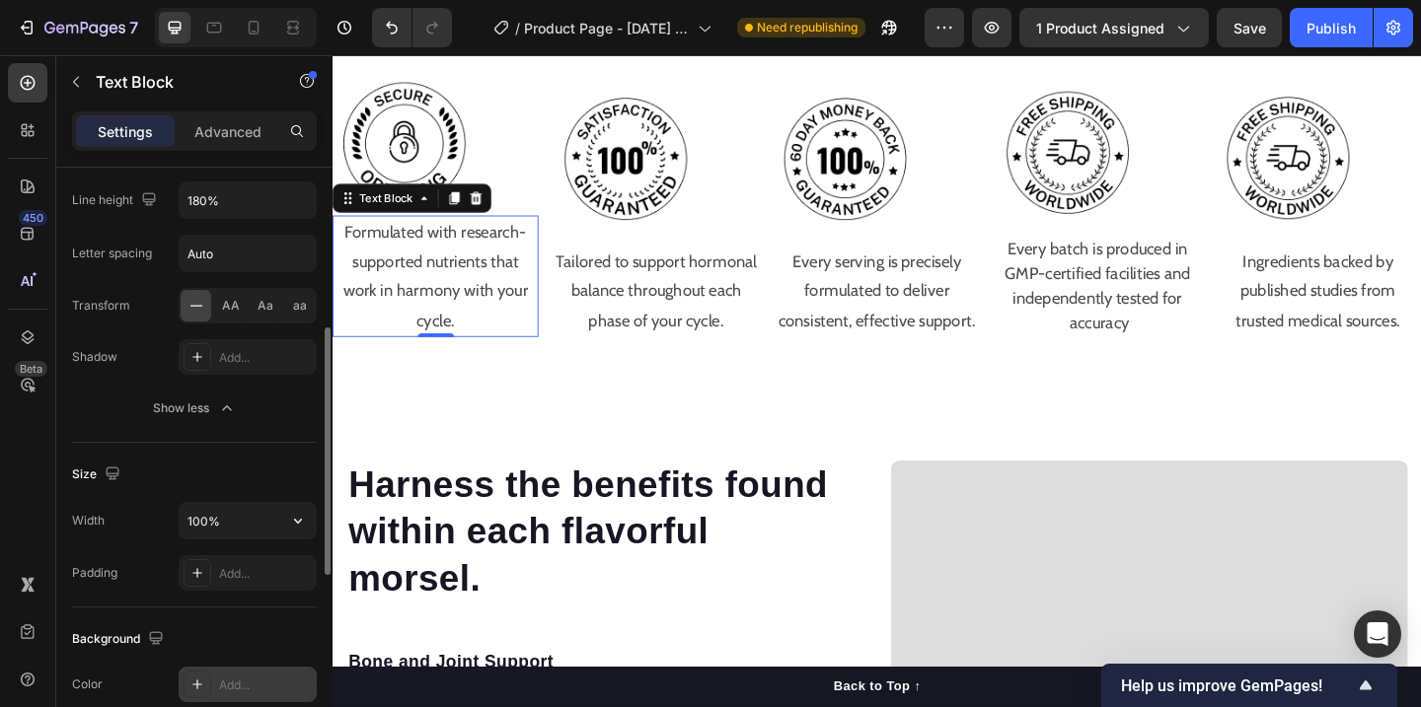
scroll to position [401, 0]
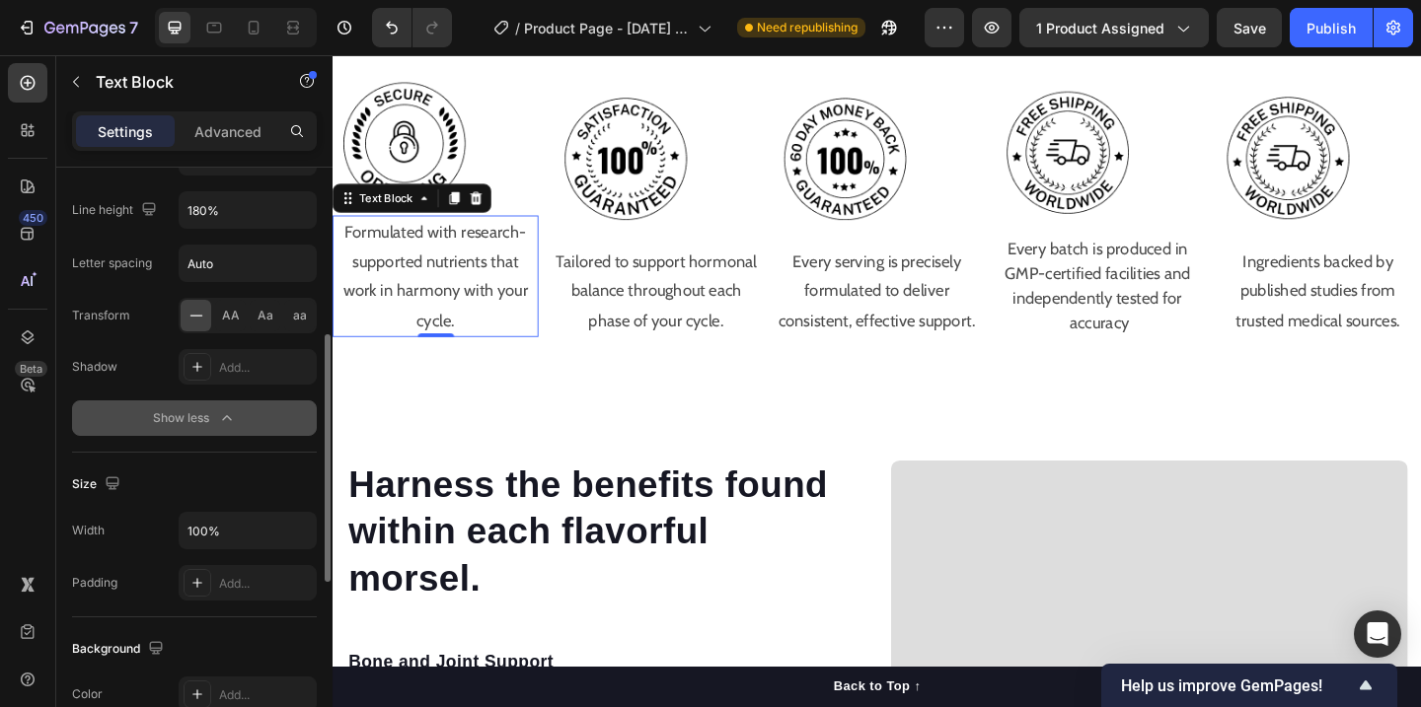
click at [235, 412] on icon "button" at bounding box center [227, 418] width 20 height 20
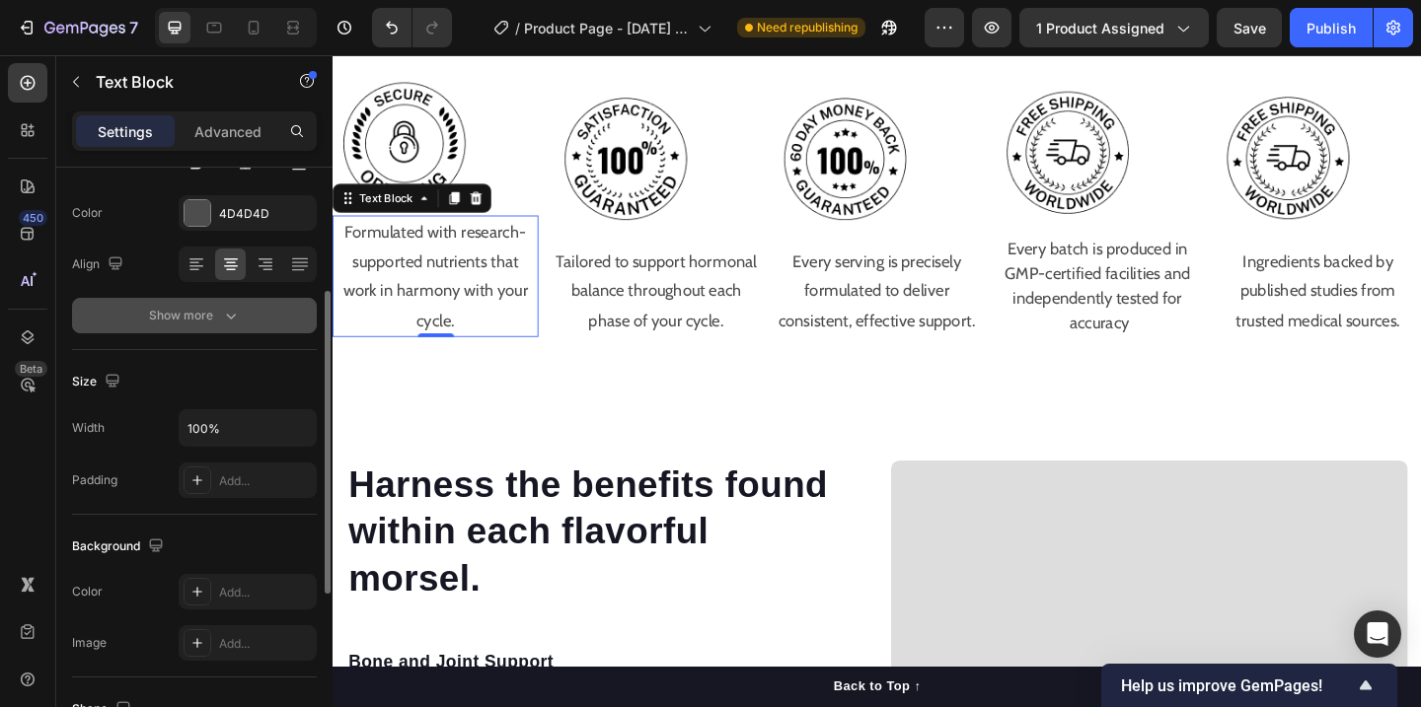
scroll to position [171, 0]
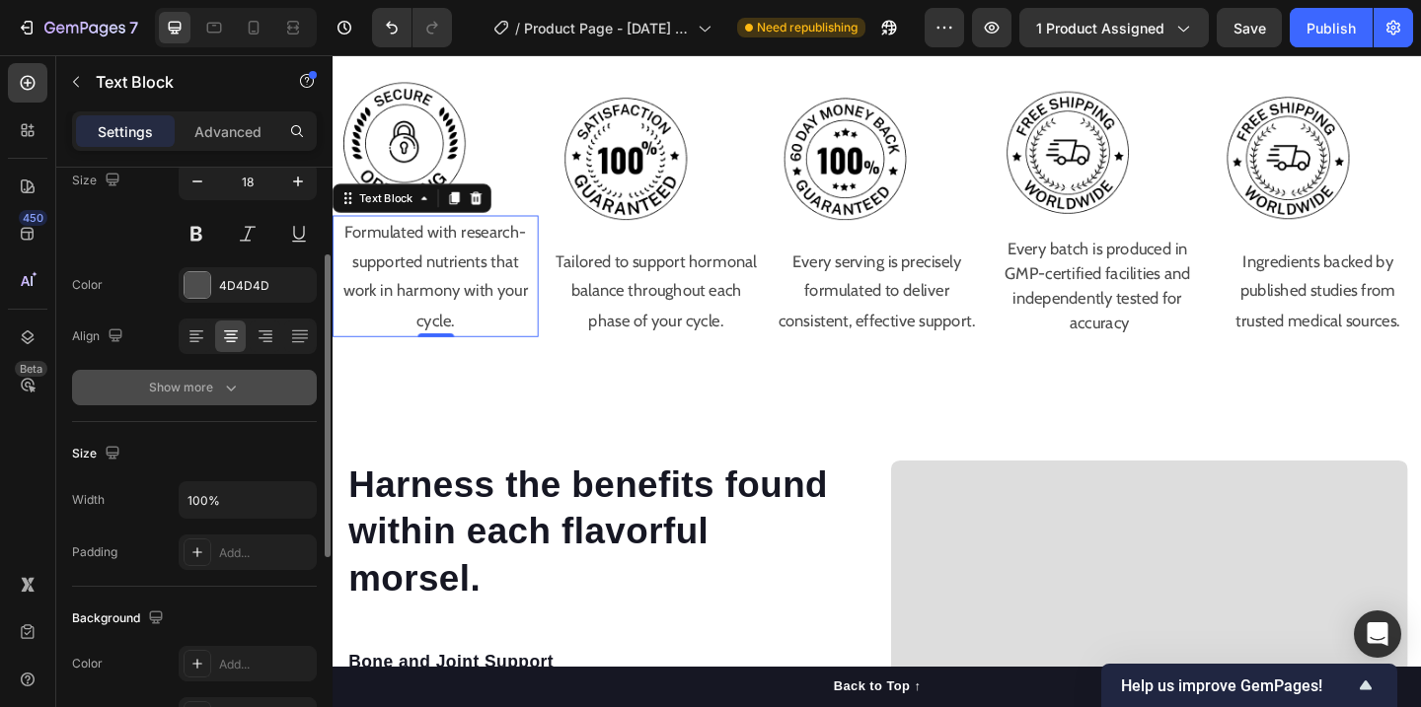
click at [219, 395] on div "Show more" at bounding box center [195, 388] width 92 height 20
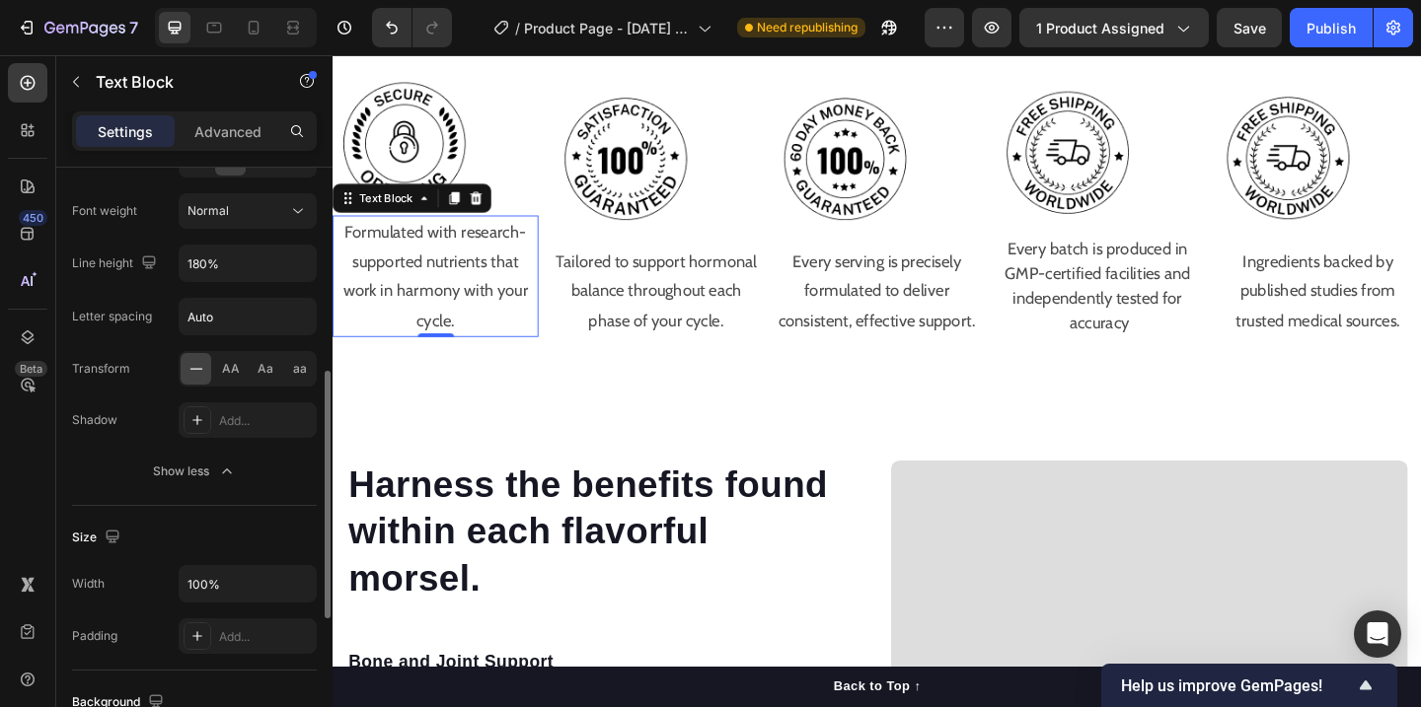
scroll to position [216, 0]
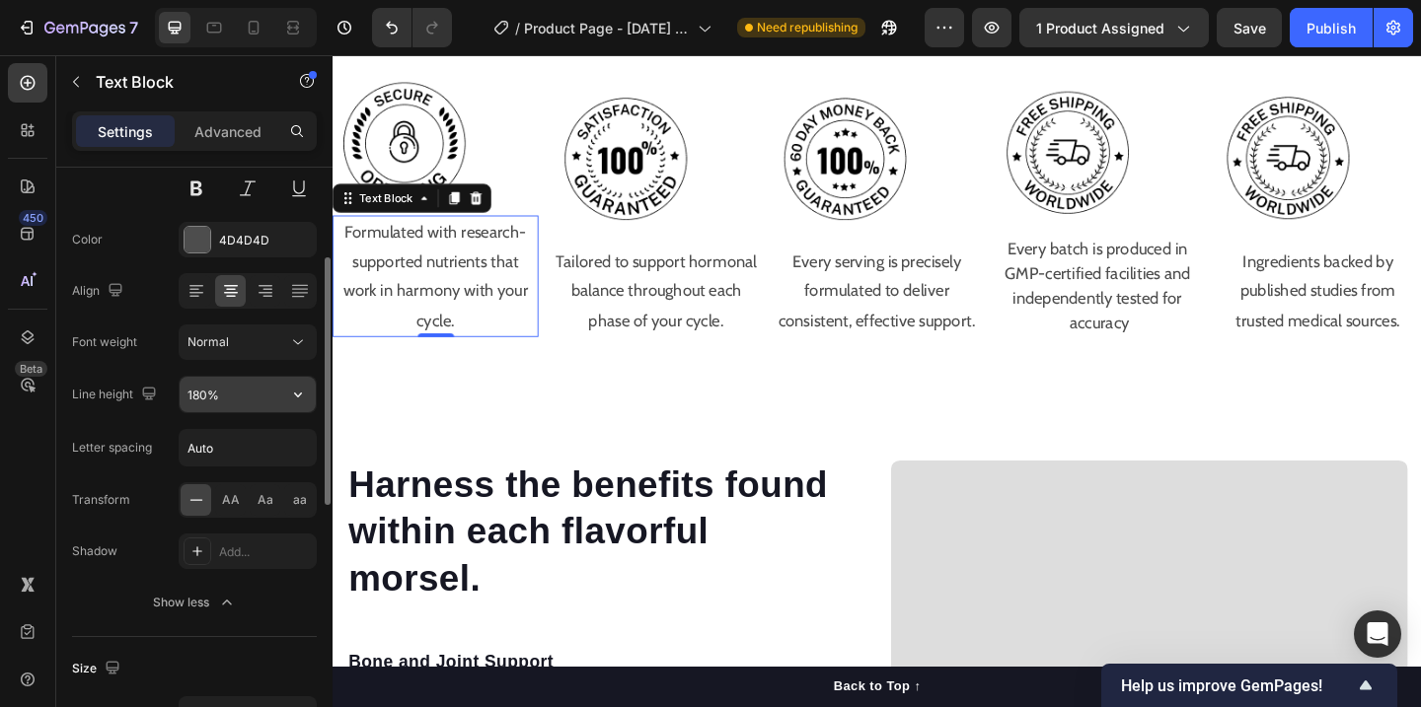
click at [256, 398] on input "180%" at bounding box center [248, 395] width 136 height 36
click at [296, 400] on icon "button" at bounding box center [298, 395] width 20 height 20
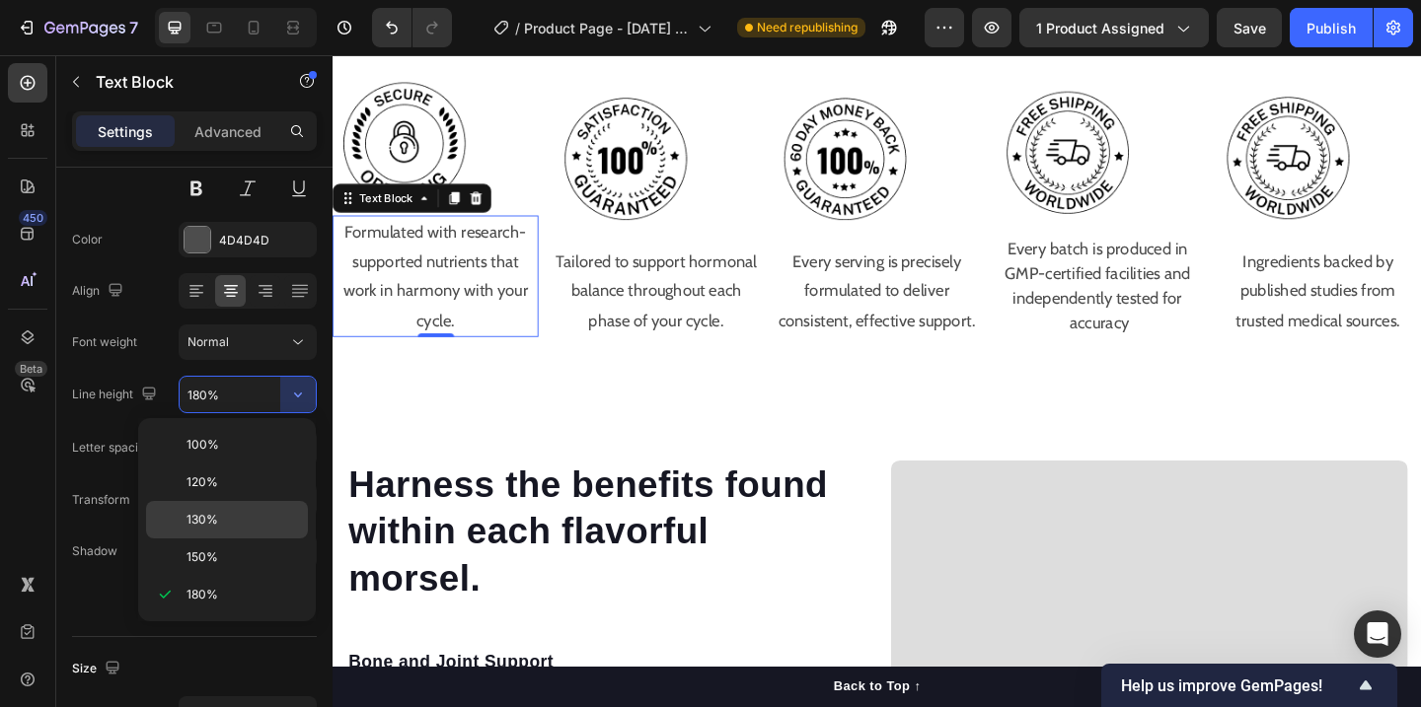
click at [214, 520] on span "130%" at bounding box center [202, 520] width 32 height 18
type input "130%"
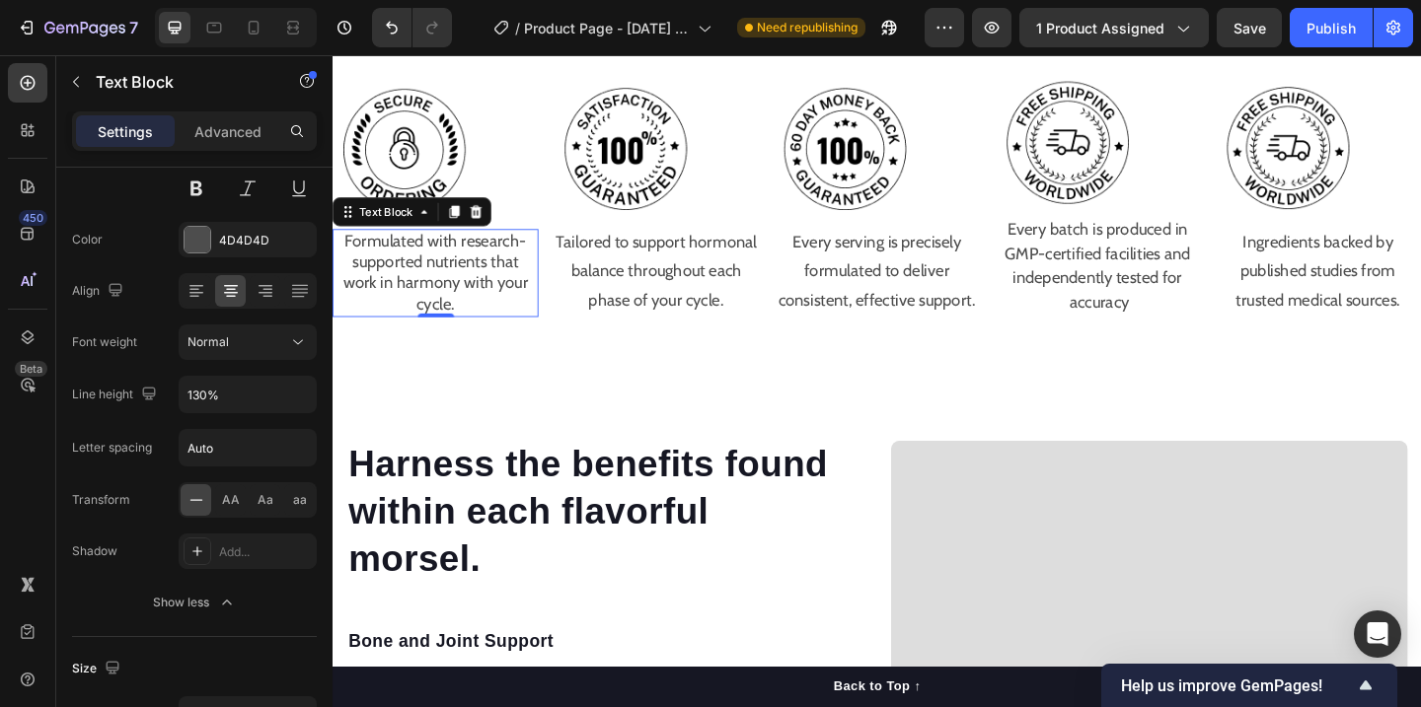
scroll to position [1986, 0]
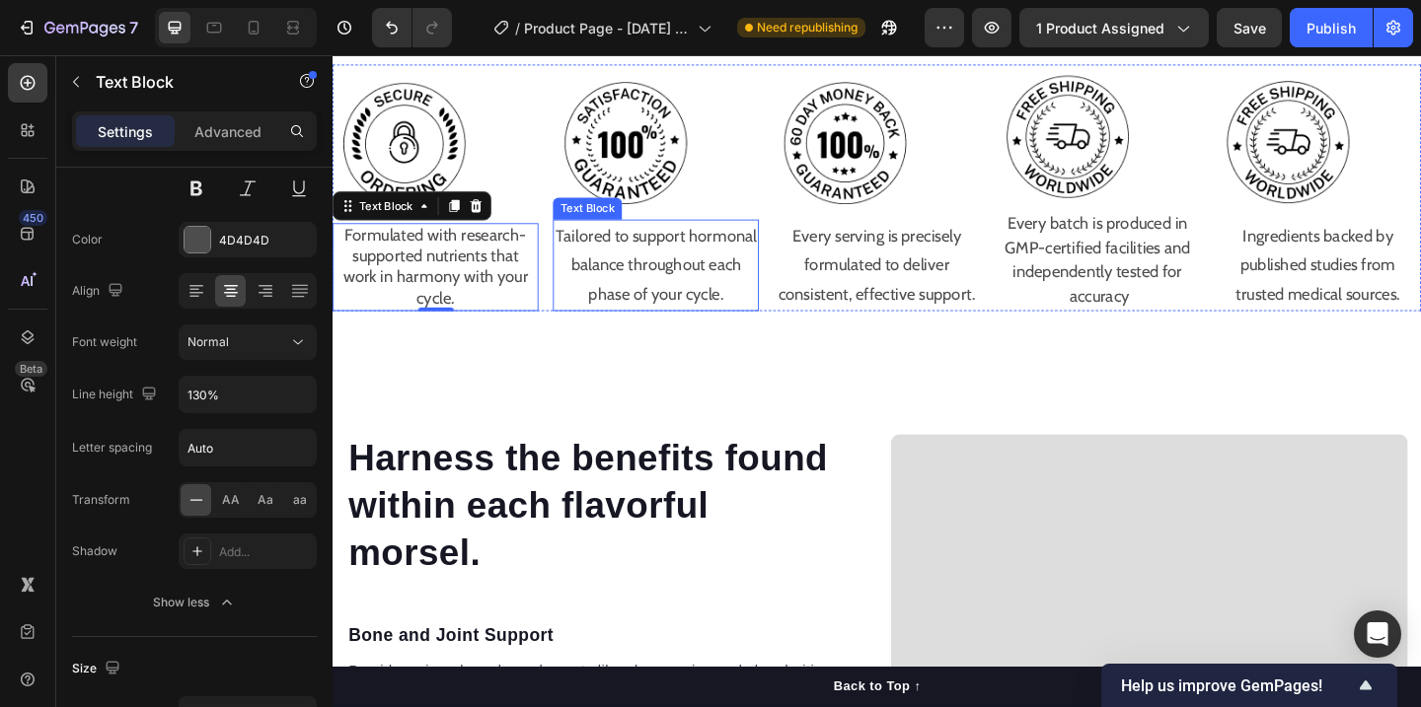
click at [679, 305] on p "Tailored to support hormonal balance throughout each phase of your cycle." at bounding box center [684, 284] width 220 height 96
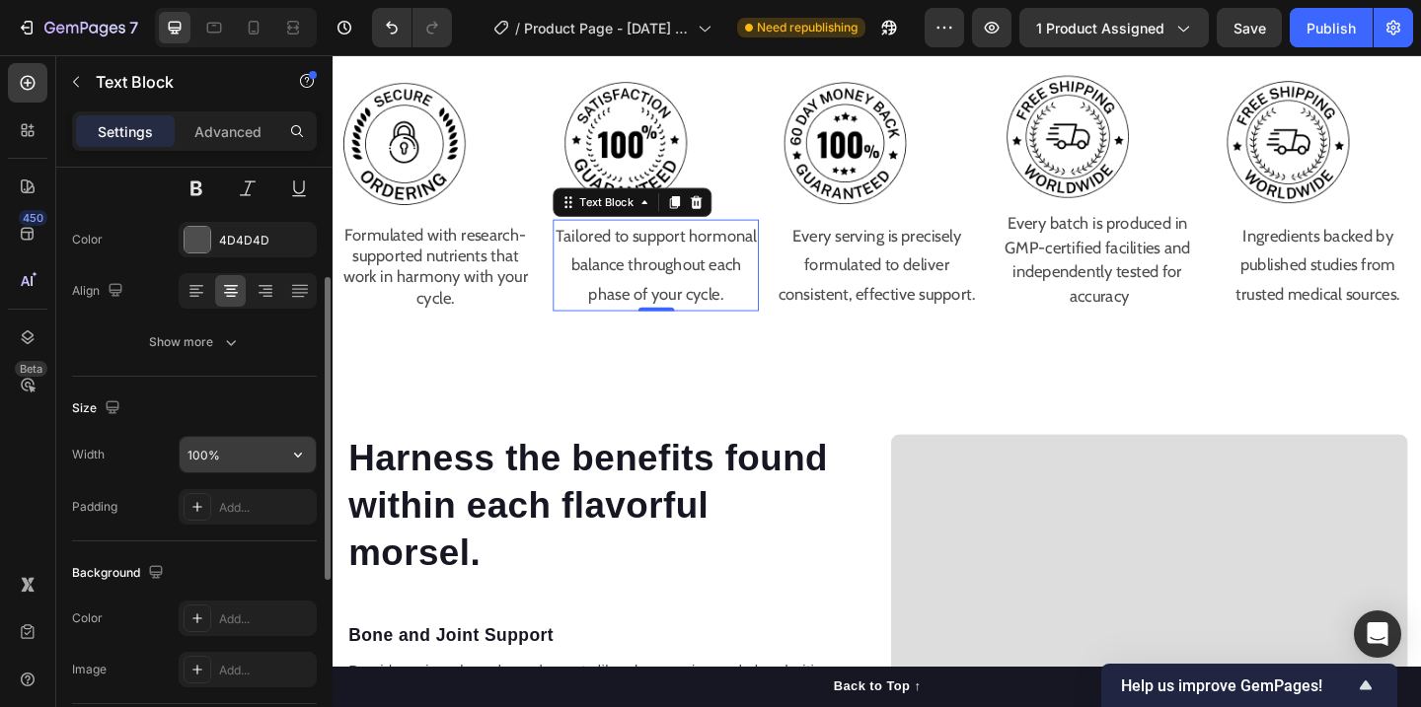
click at [273, 469] on input "100%" at bounding box center [248, 455] width 136 height 36
click at [305, 458] on icon "button" at bounding box center [298, 455] width 20 height 20
click at [250, 450] on input "100%" at bounding box center [248, 455] width 136 height 36
click at [305, 404] on div "Size" at bounding box center [194, 409] width 245 height 32
click at [237, 469] on input "100%" at bounding box center [248, 455] width 136 height 36
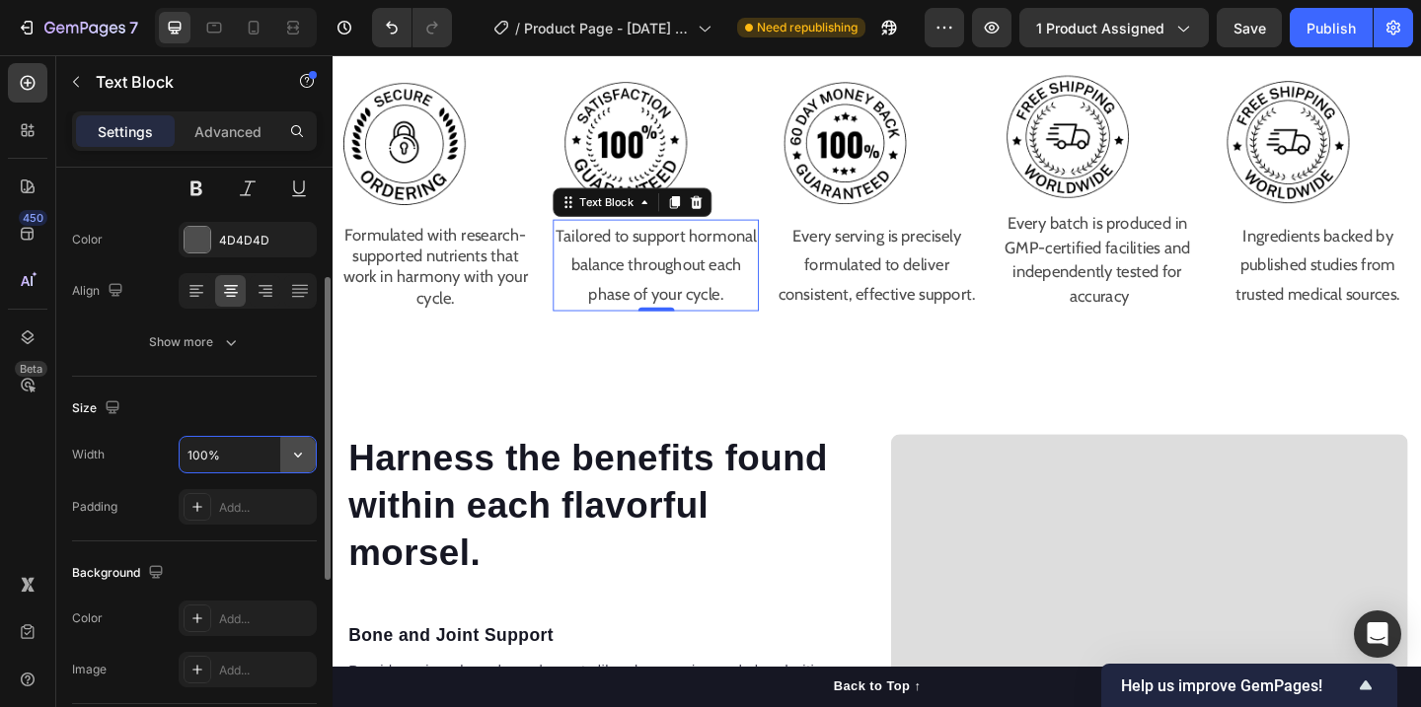
click at [305, 455] on icon "button" at bounding box center [298, 455] width 20 height 20
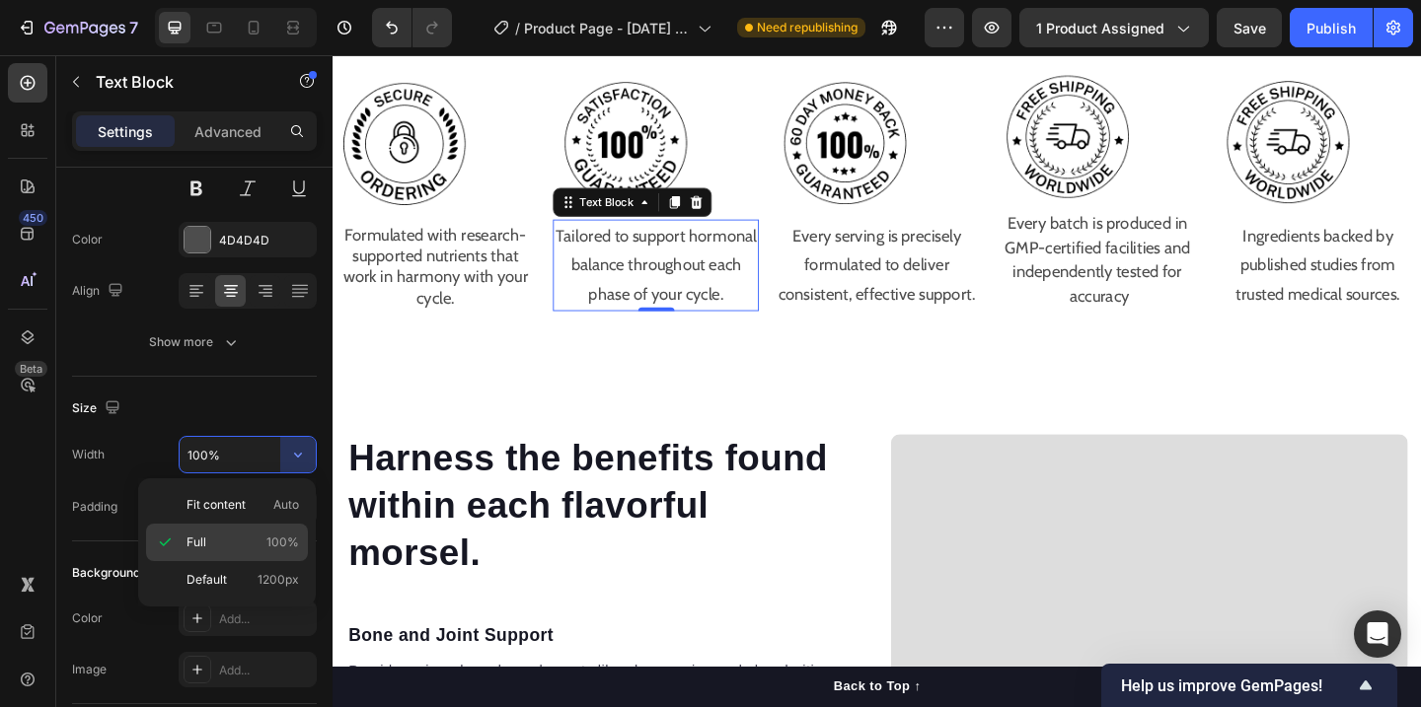
click at [282, 552] on div "Full 100%" at bounding box center [227, 542] width 162 height 37
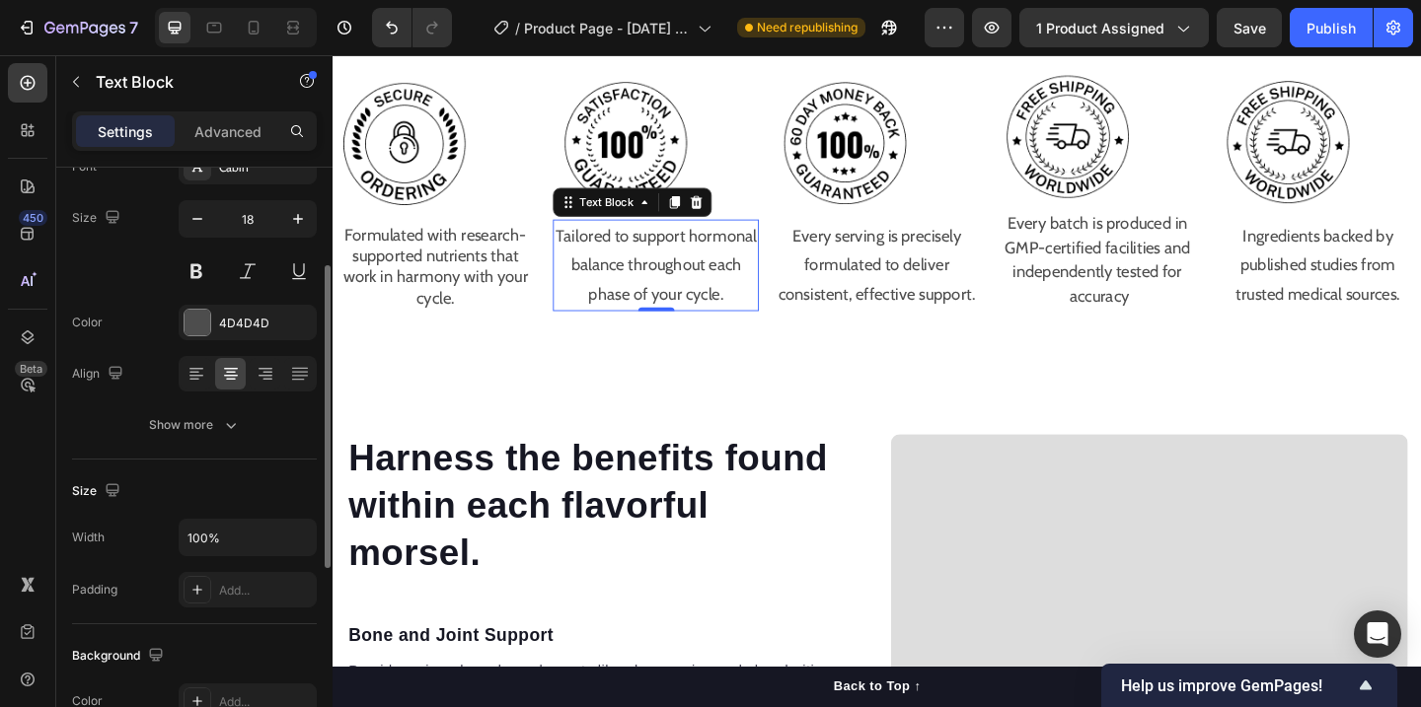
scroll to position [112, 0]
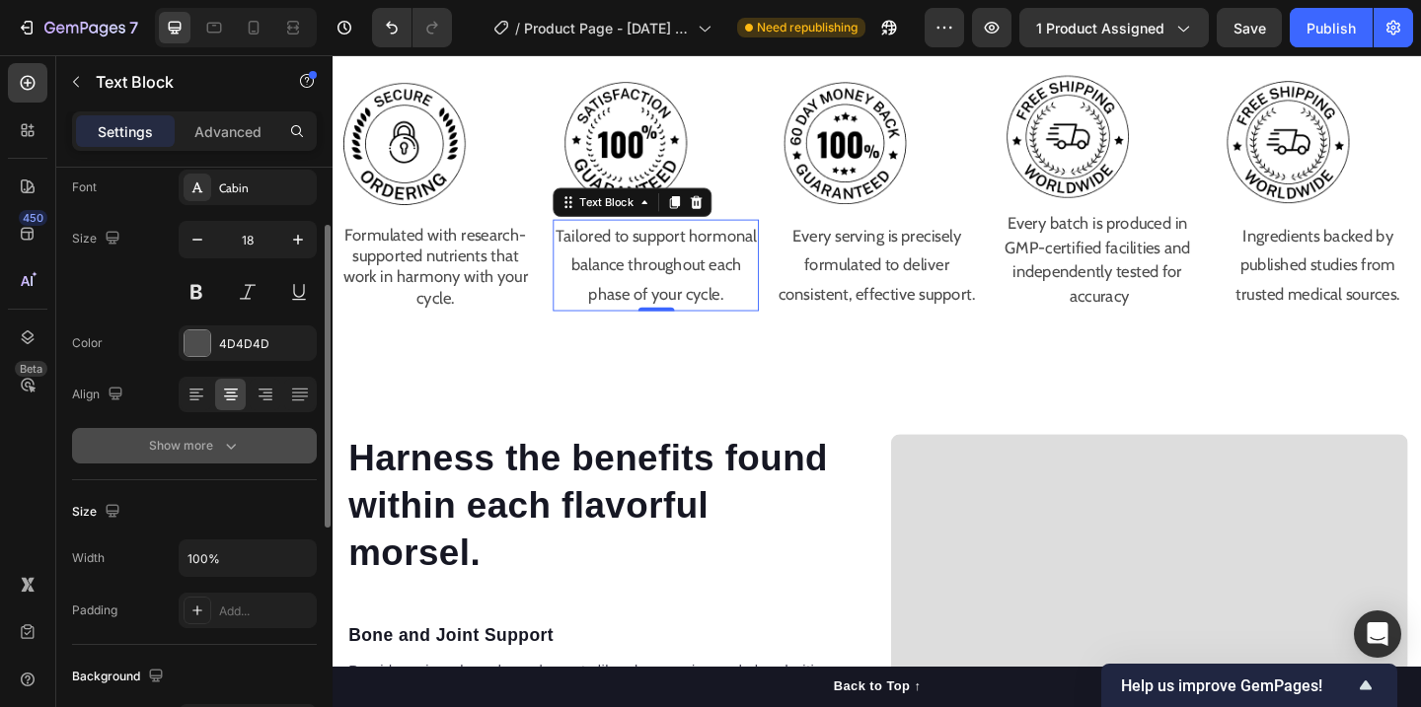
click at [232, 448] on icon "button" at bounding box center [231, 446] width 20 height 20
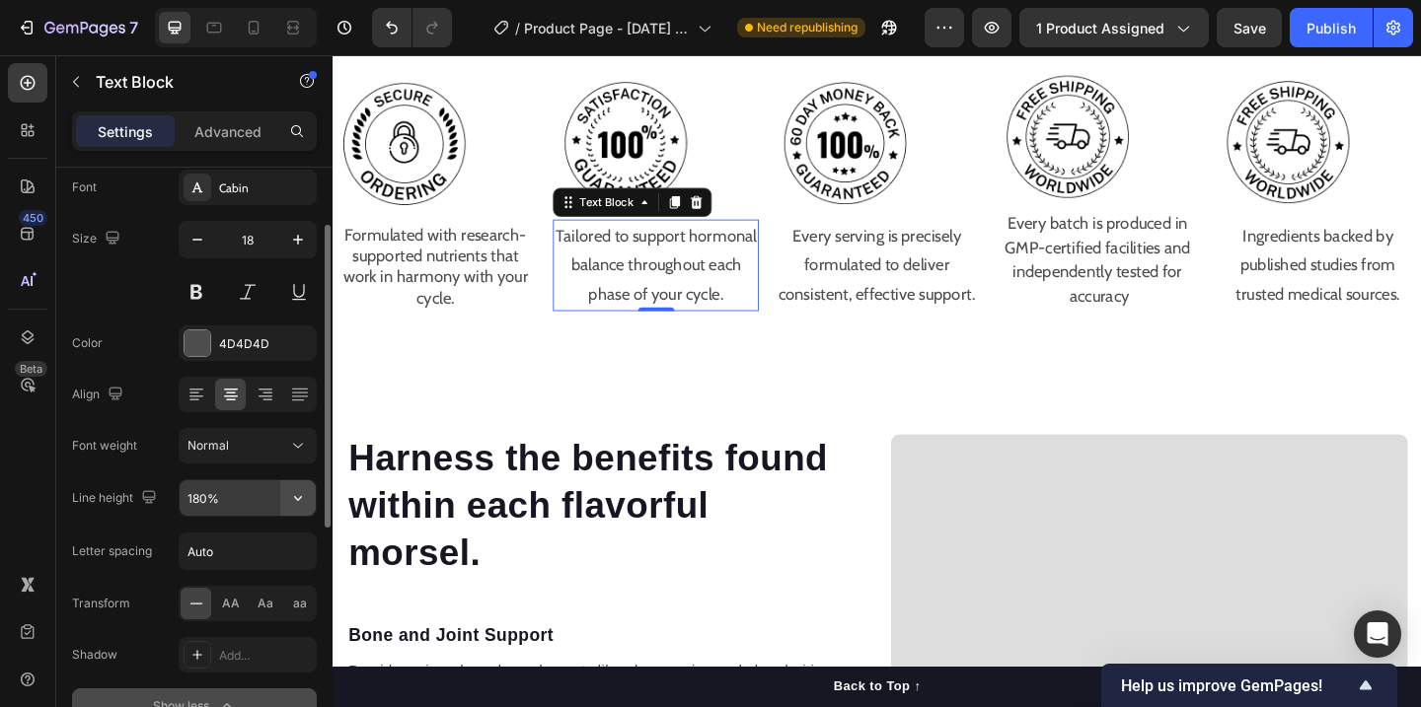
click at [290, 503] on icon "button" at bounding box center [298, 498] width 20 height 20
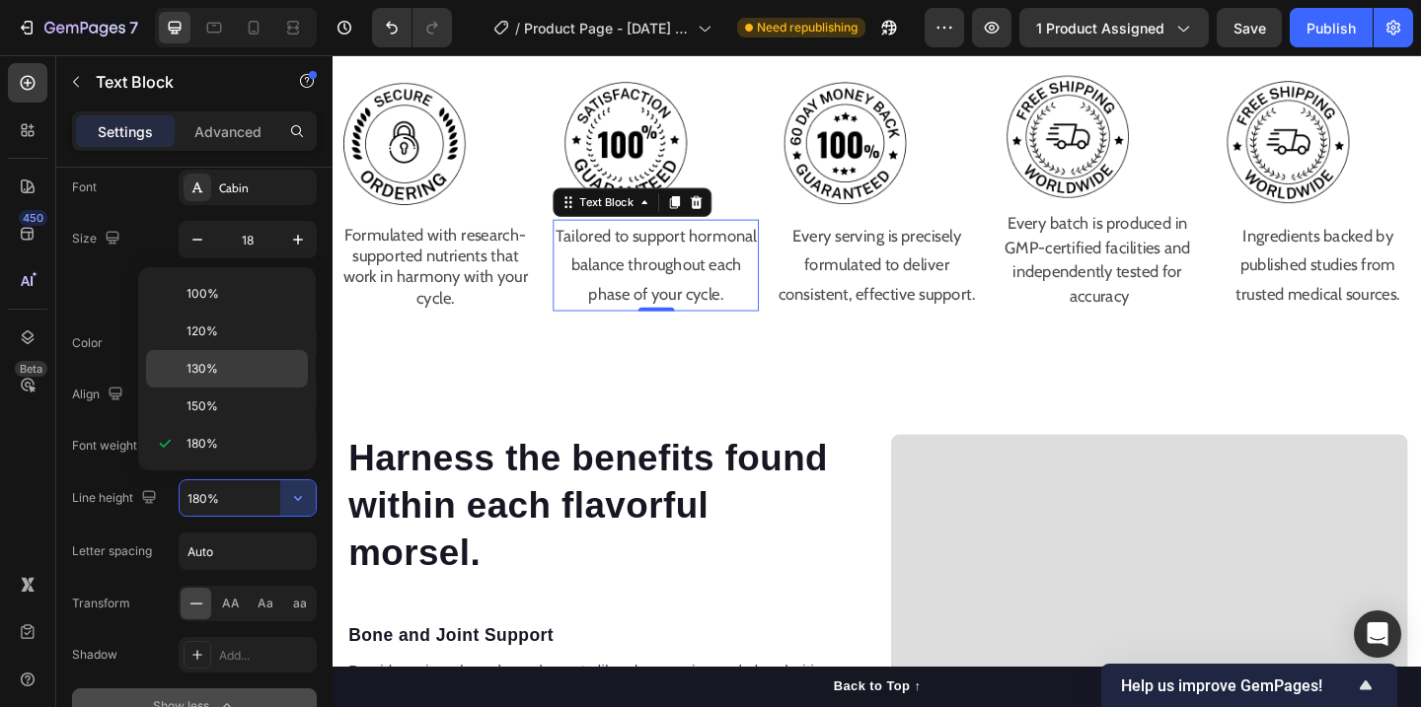
click at [240, 374] on p "130%" at bounding box center [242, 369] width 112 height 18
type input "130%"
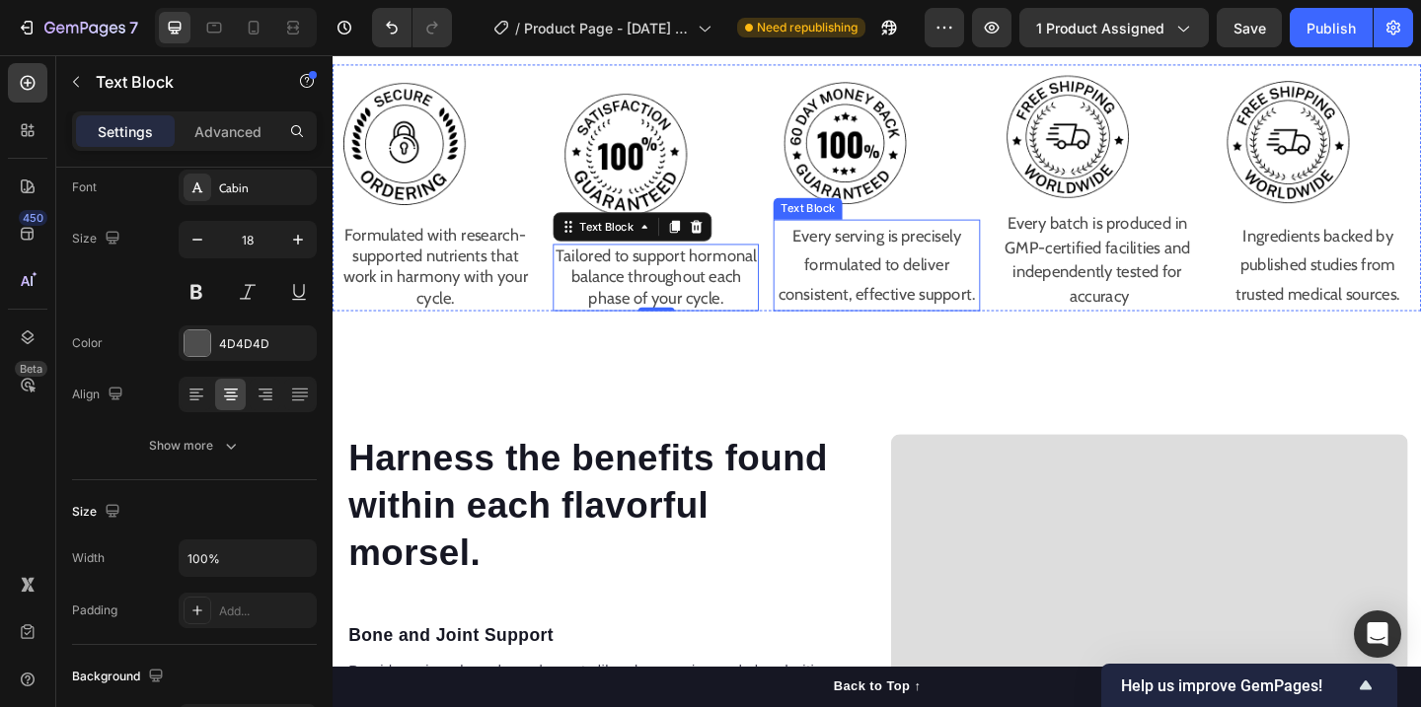
click at [944, 299] on p "Every serving is precisely formulated to deliver consistent, effective support." at bounding box center [924, 284] width 220 height 96
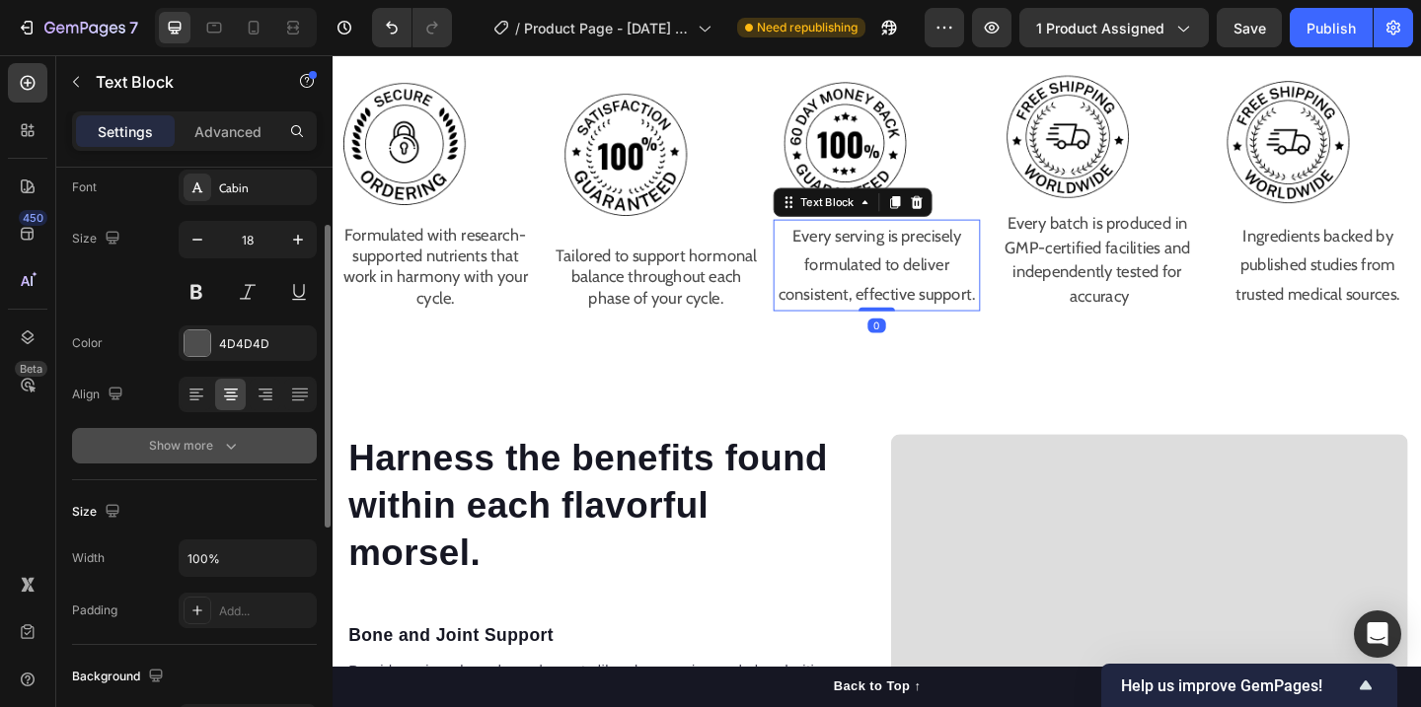
click at [232, 453] on icon "button" at bounding box center [231, 446] width 20 height 20
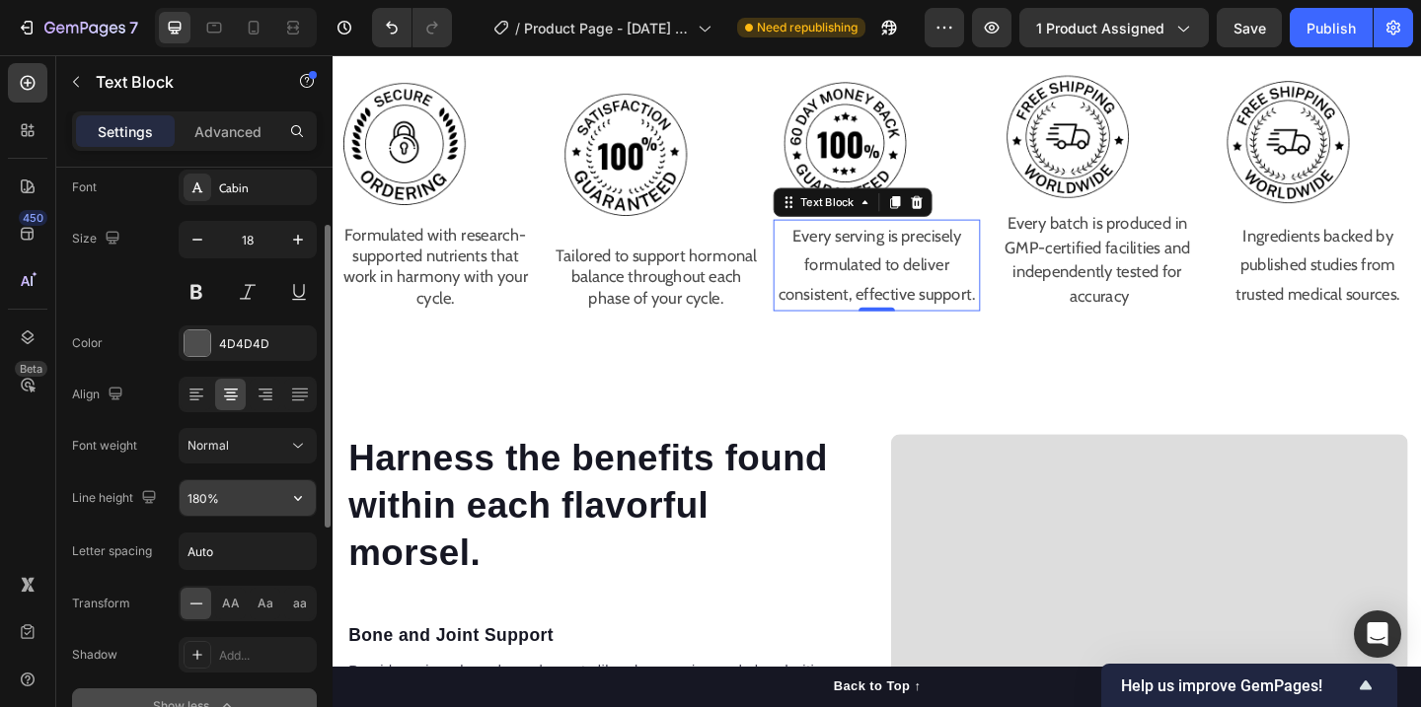
click at [240, 499] on input "180%" at bounding box center [248, 499] width 136 height 36
click at [306, 501] on icon "button" at bounding box center [298, 498] width 20 height 20
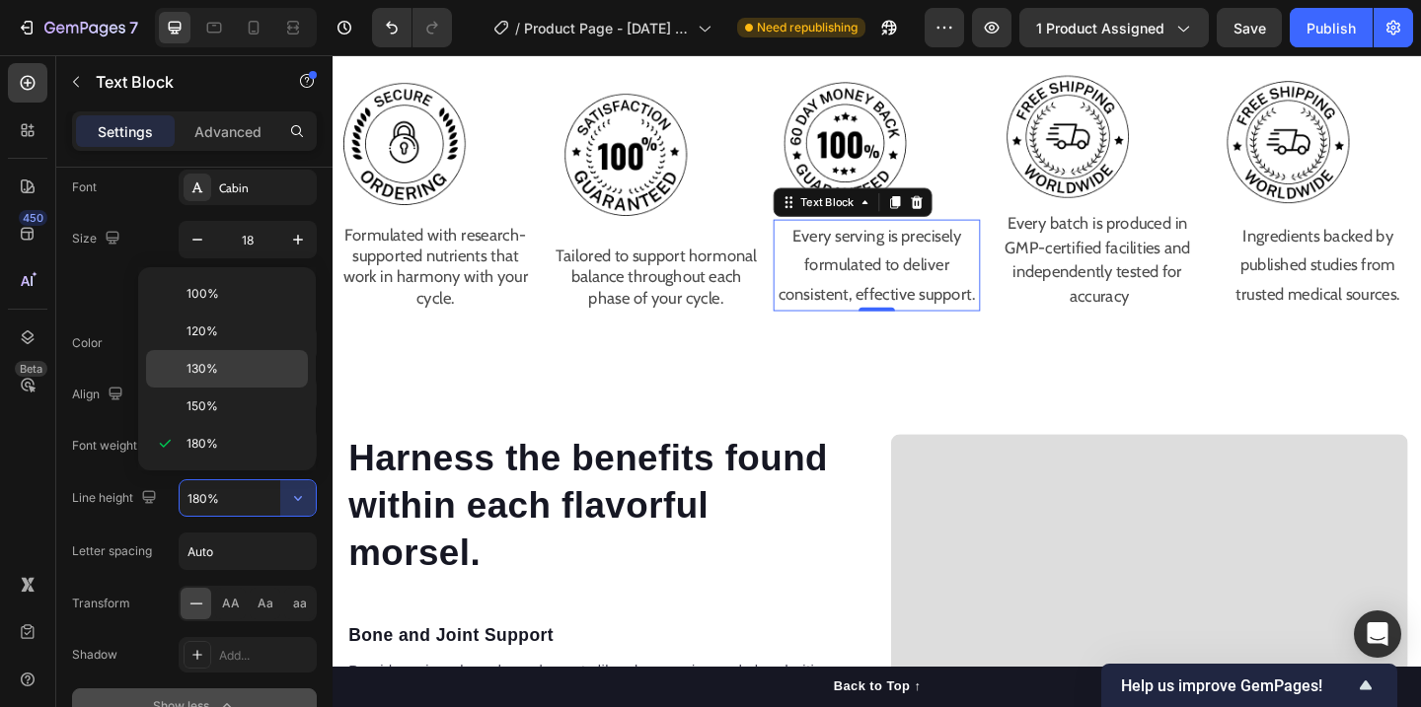
click at [258, 373] on p "130%" at bounding box center [242, 369] width 112 height 18
type input "130%"
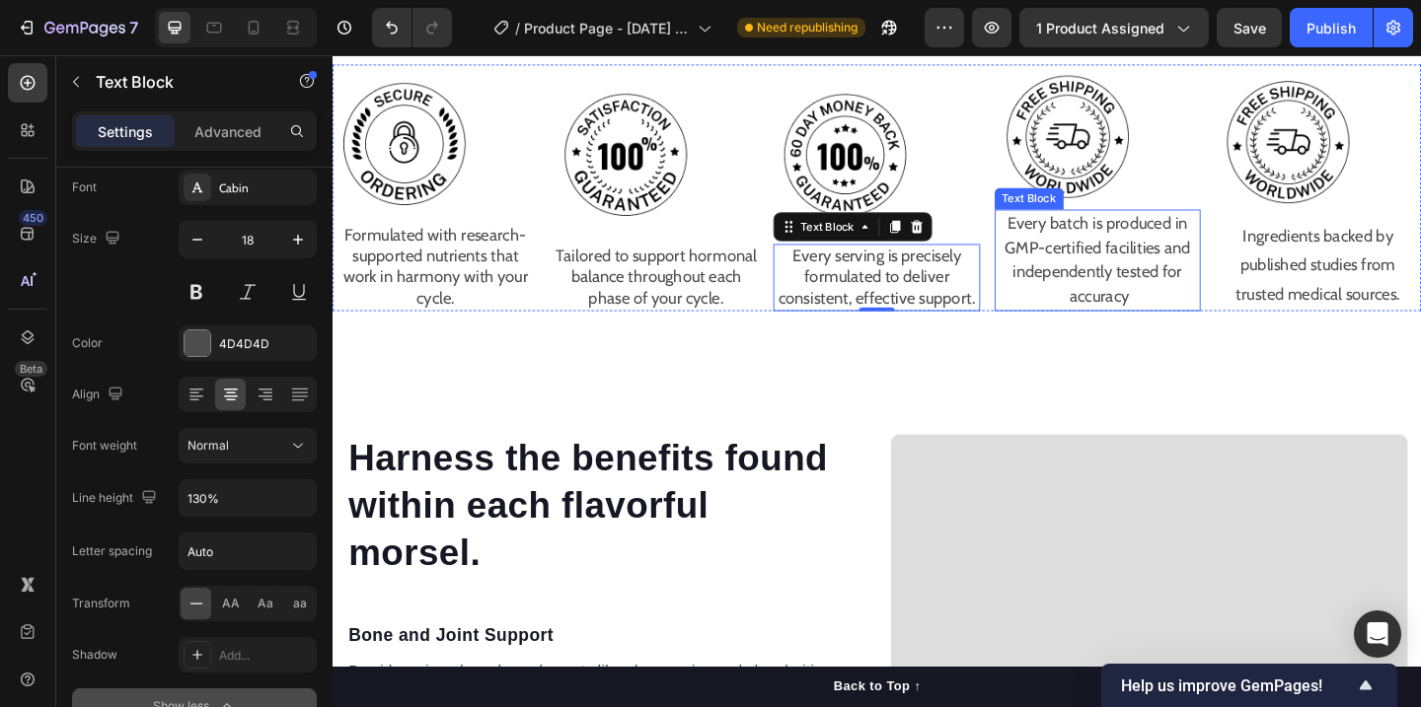
click at [1162, 261] on p "Every batch is produced in GMP-certified facilities and independently tested fo…" at bounding box center [1165, 278] width 220 height 107
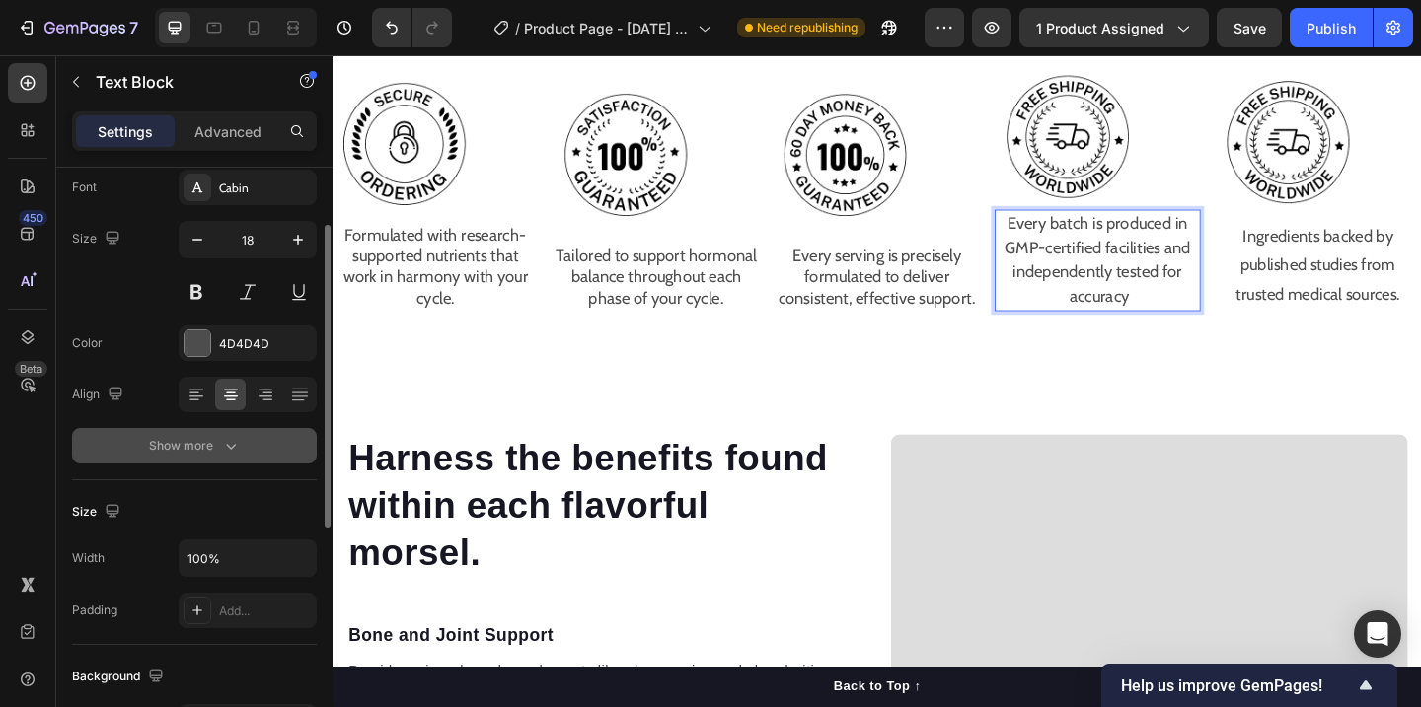
click at [217, 441] on div "Show more" at bounding box center [195, 446] width 92 height 20
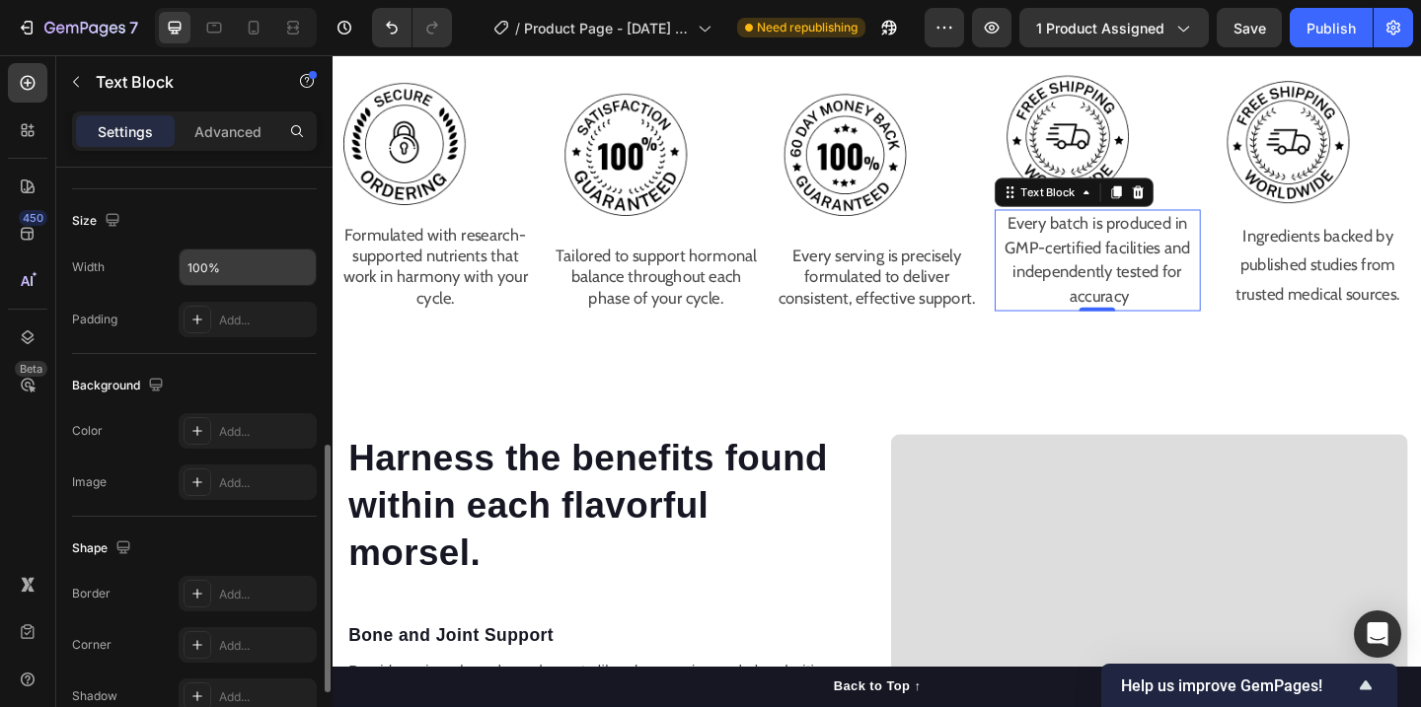
scroll to position [665, 0]
click at [270, 249] on input "100%" at bounding box center [248, 267] width 136 height 36
click at [269, 264] on input "100%" at bounding box center [248, 267] width 136 height 36
click at [293, 264] on icon "button" at bounding box center [298, 267] width 20 height 20
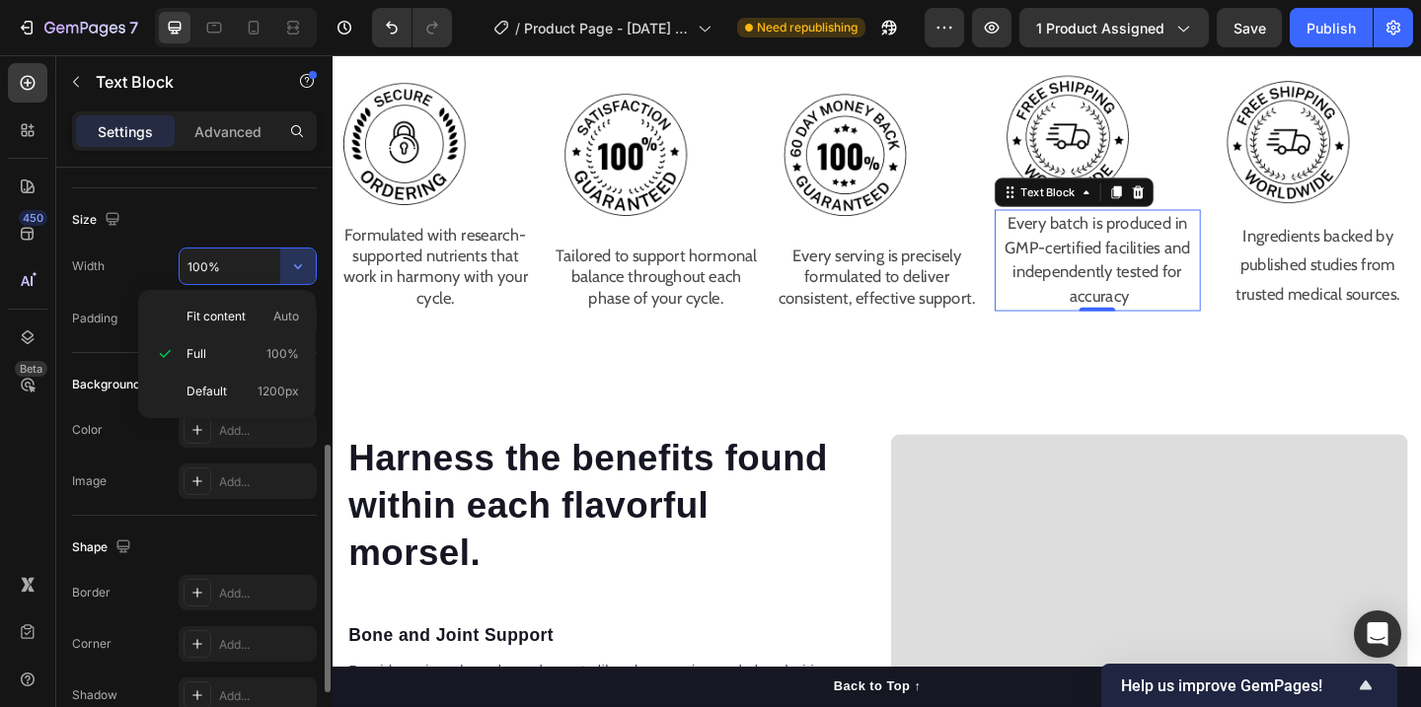
click at [269, 224] on div "Size" at bounding box center [194, 220] width 245 height 32
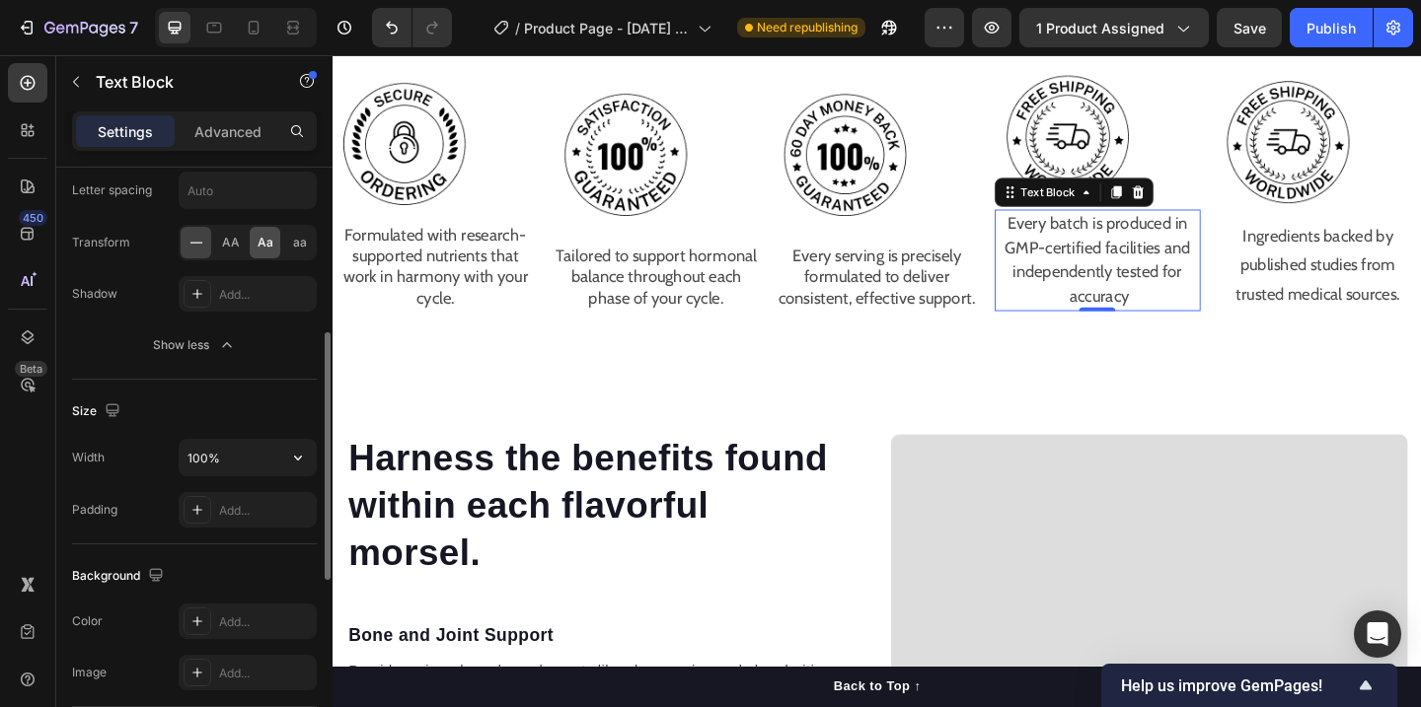
scroll to position [395, 0]
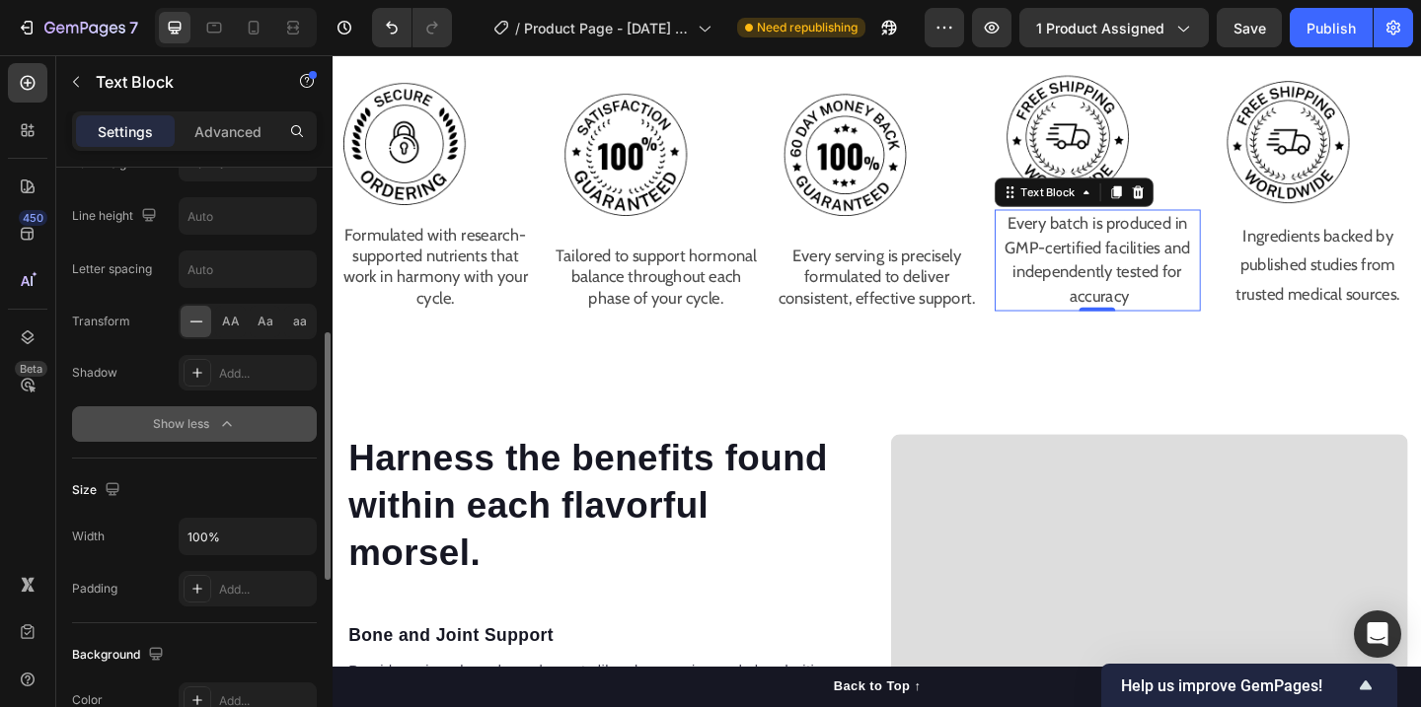
click at [205, 421] on div "Show less" at bounding box center [195, 424] width 84 height 20
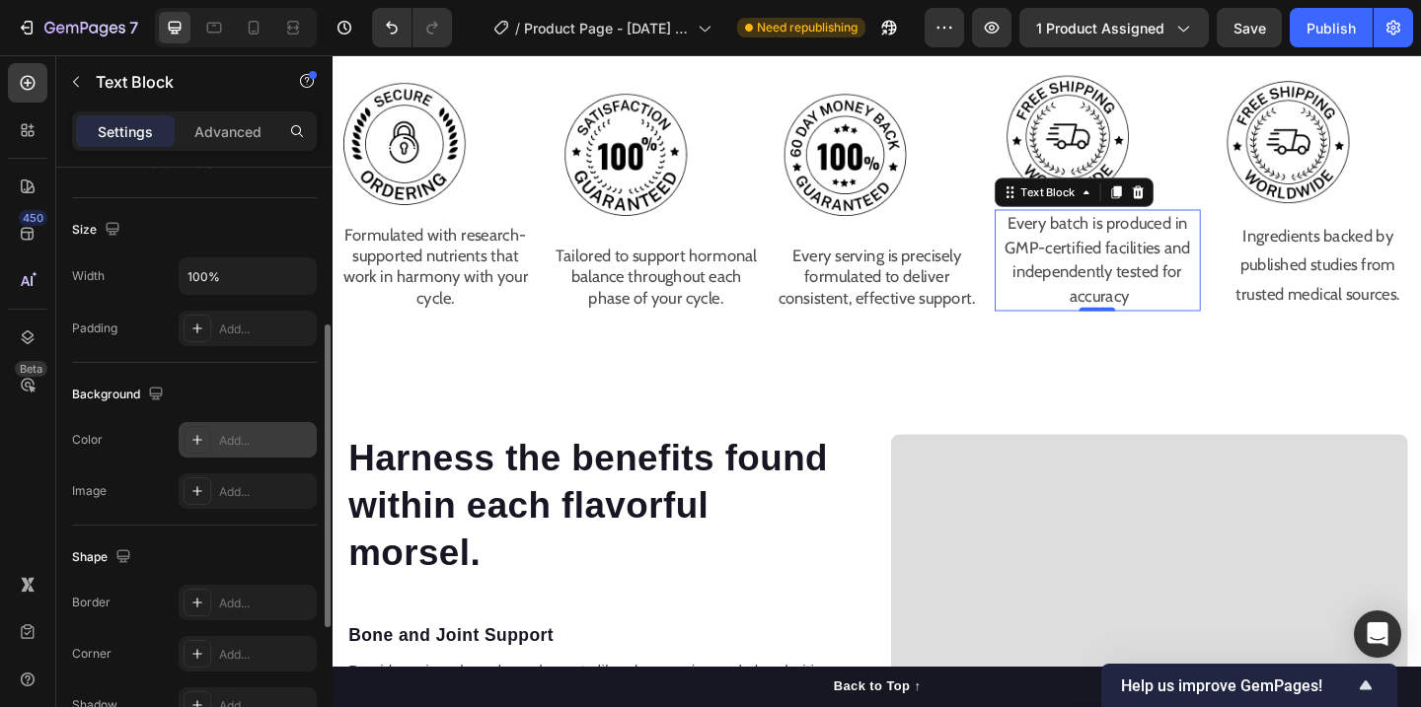
scroll to position [159, 0]
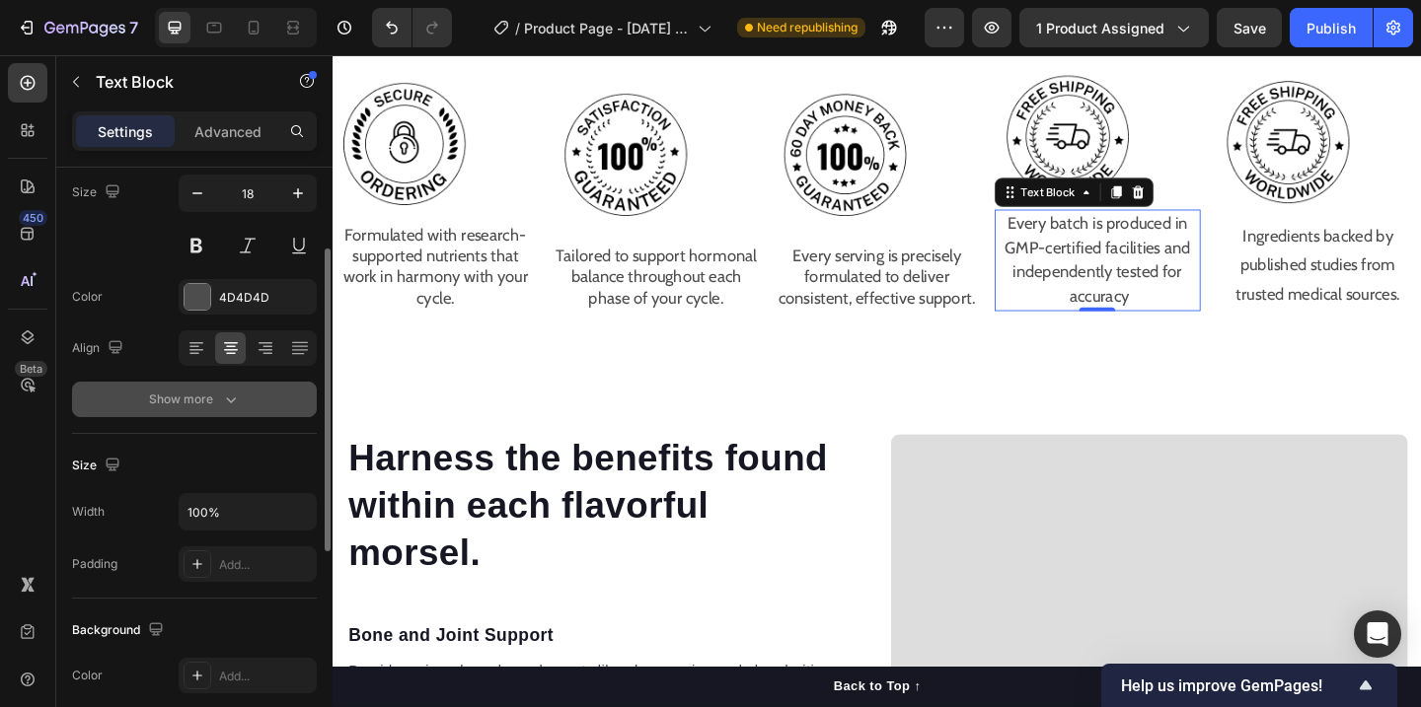
click at [225, 396] on icon "button" at bounding box center [231, 400] width 20 height 20
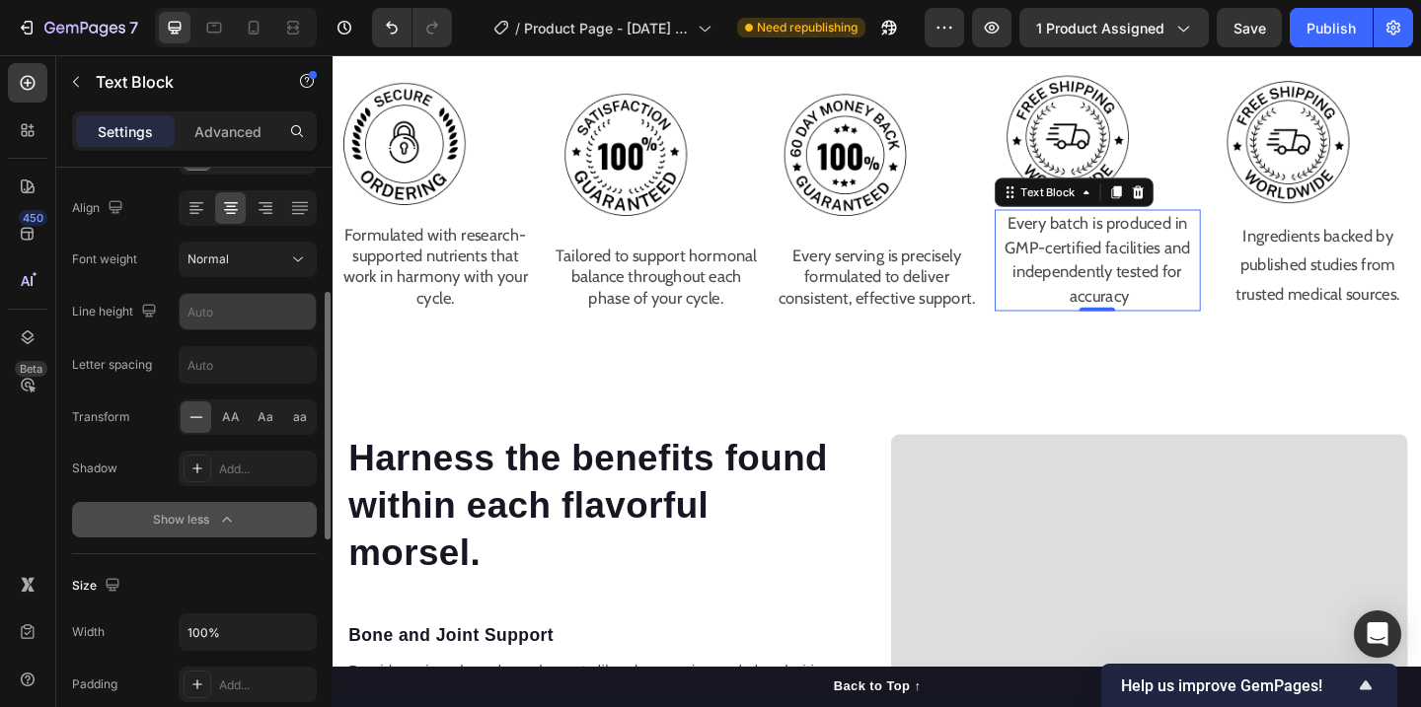
scroll to position [294, 0]
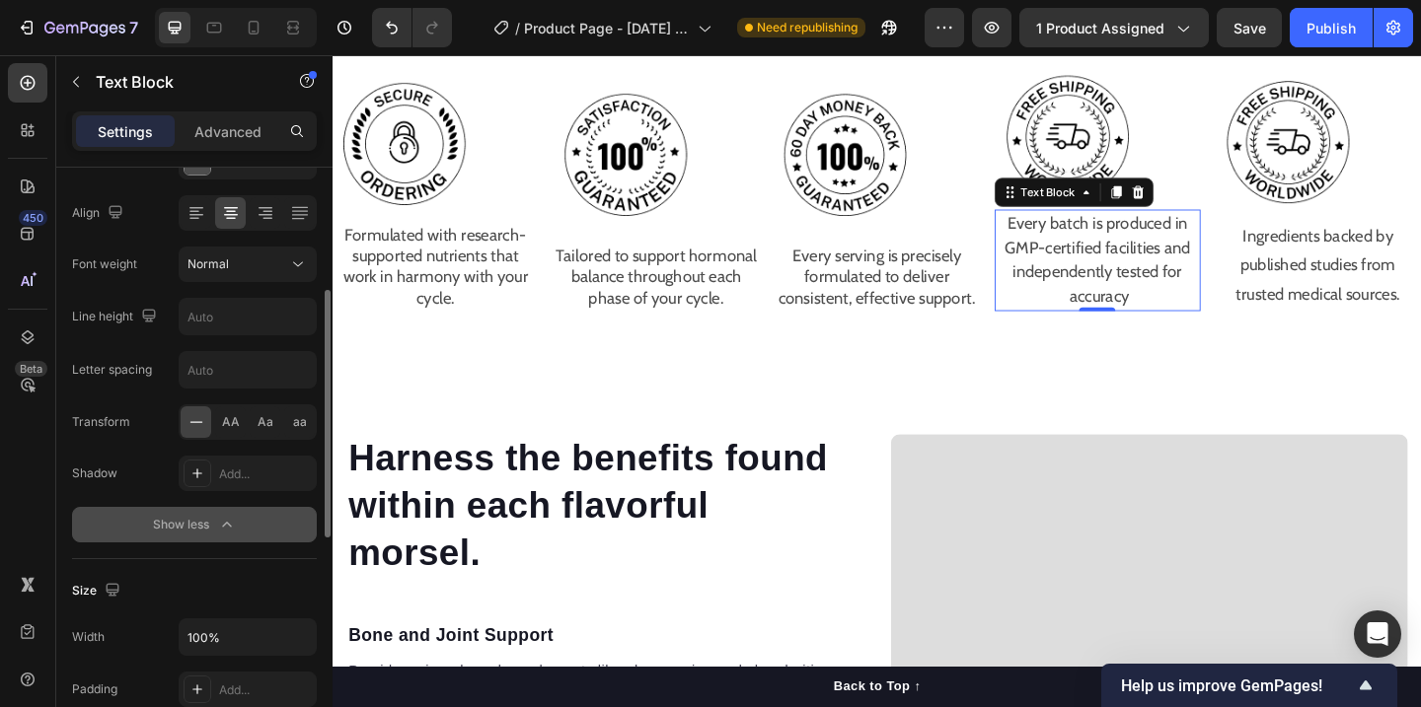
click at [232, 347] on div "Font Cabin Size 18 Color 4D4D4D Align Font weight Normal Line height Letter spa…" at bounding box center [194, 265] width 245 height 555
click at [232, 359] on input "text" at bounding box center [248, 370] width 136 height 36
click at [233, 370] on input "text" at bounding box center [248, 370] width 136 height 36
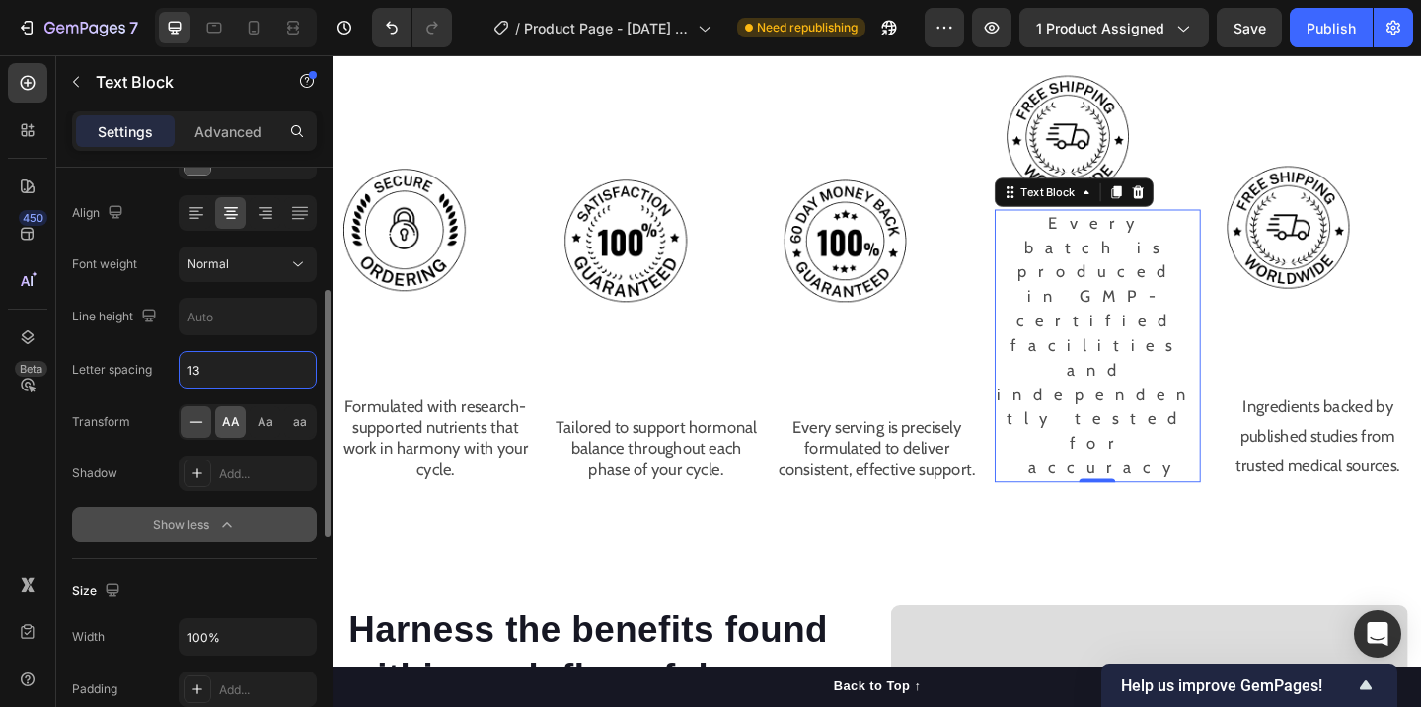
type input "1"
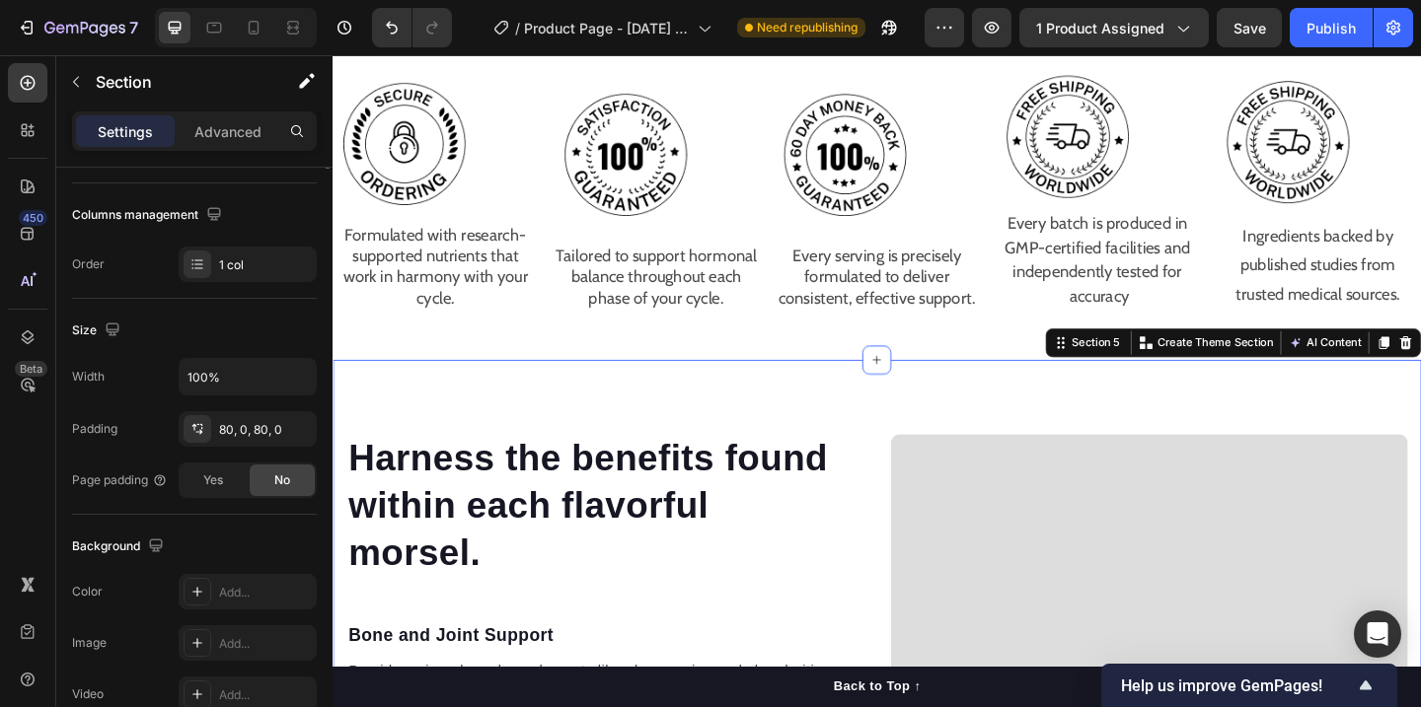
scroll to position [0, 0]
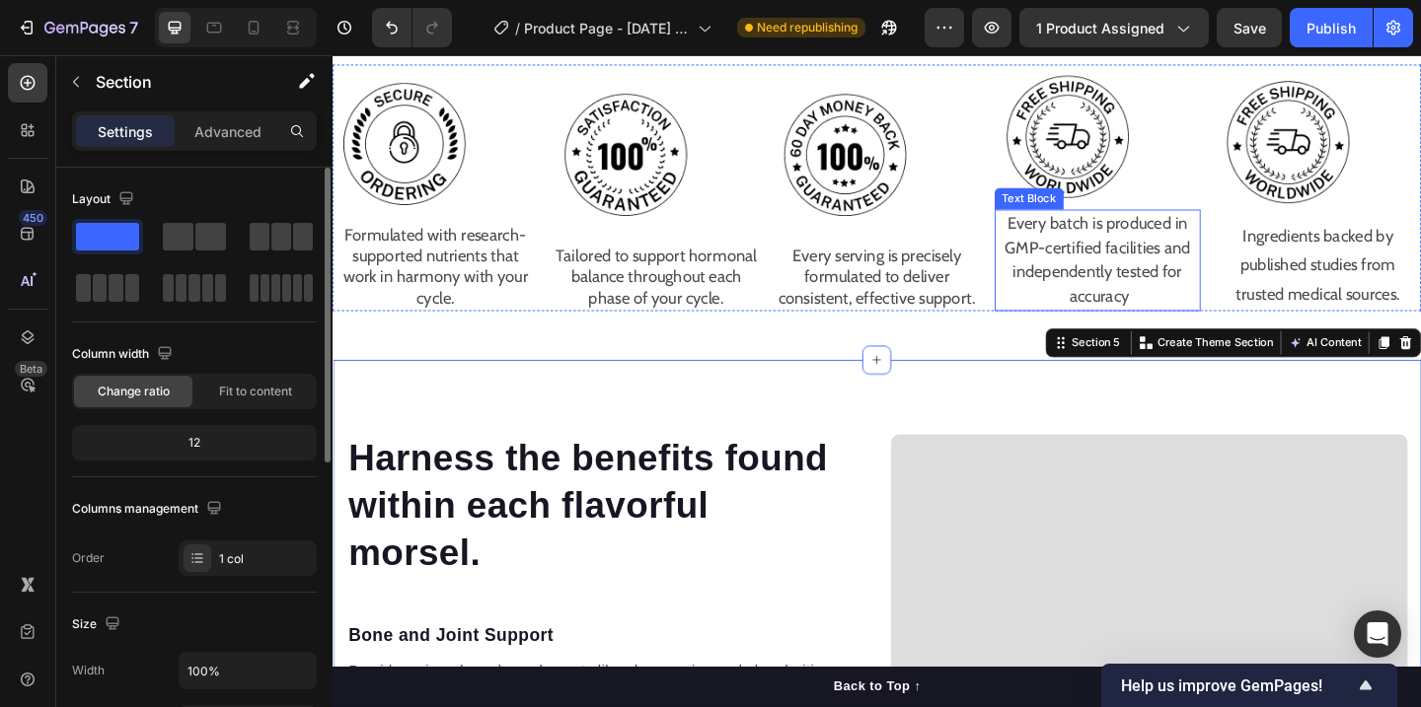
click at [1162, 263] on p "Every batch is produced in GMP-certified facilities and independently tested fo…" at bounding box center [1165, 278] width 220 height 107
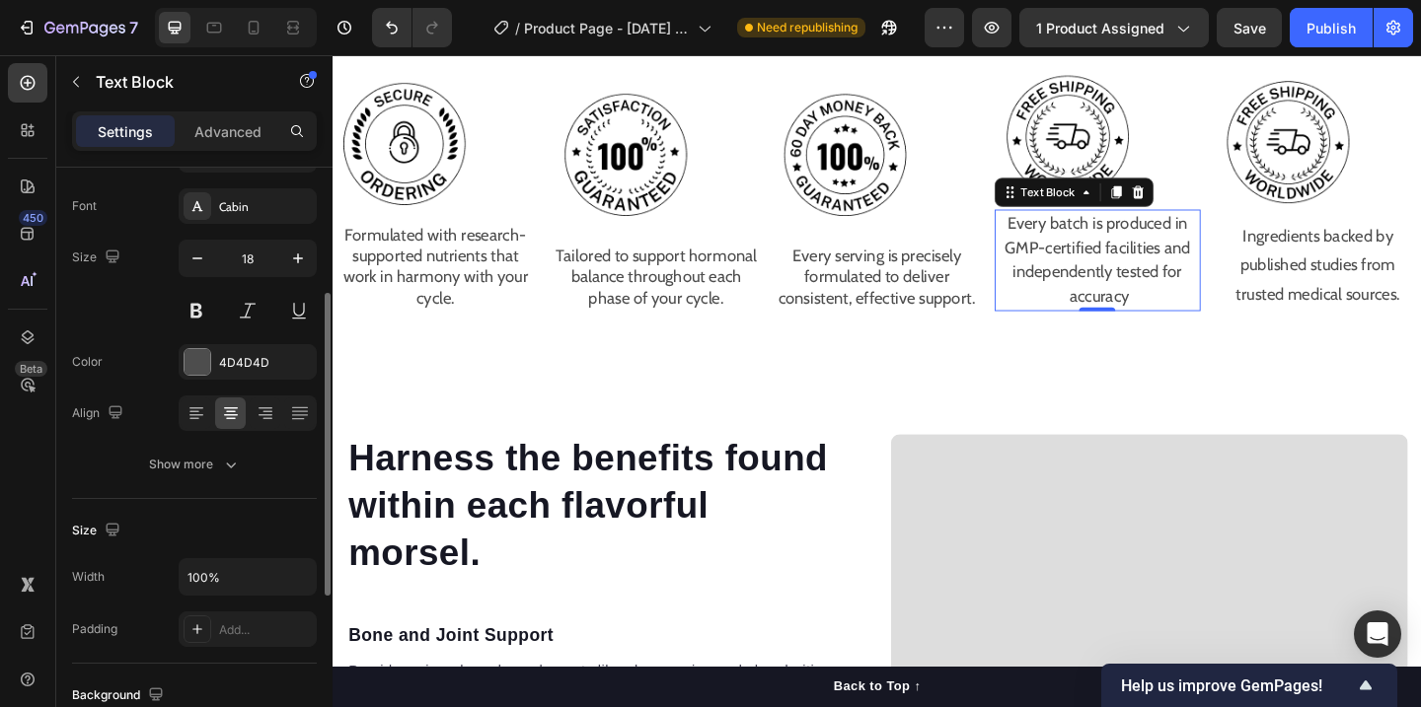
scroll to position [145, 0]
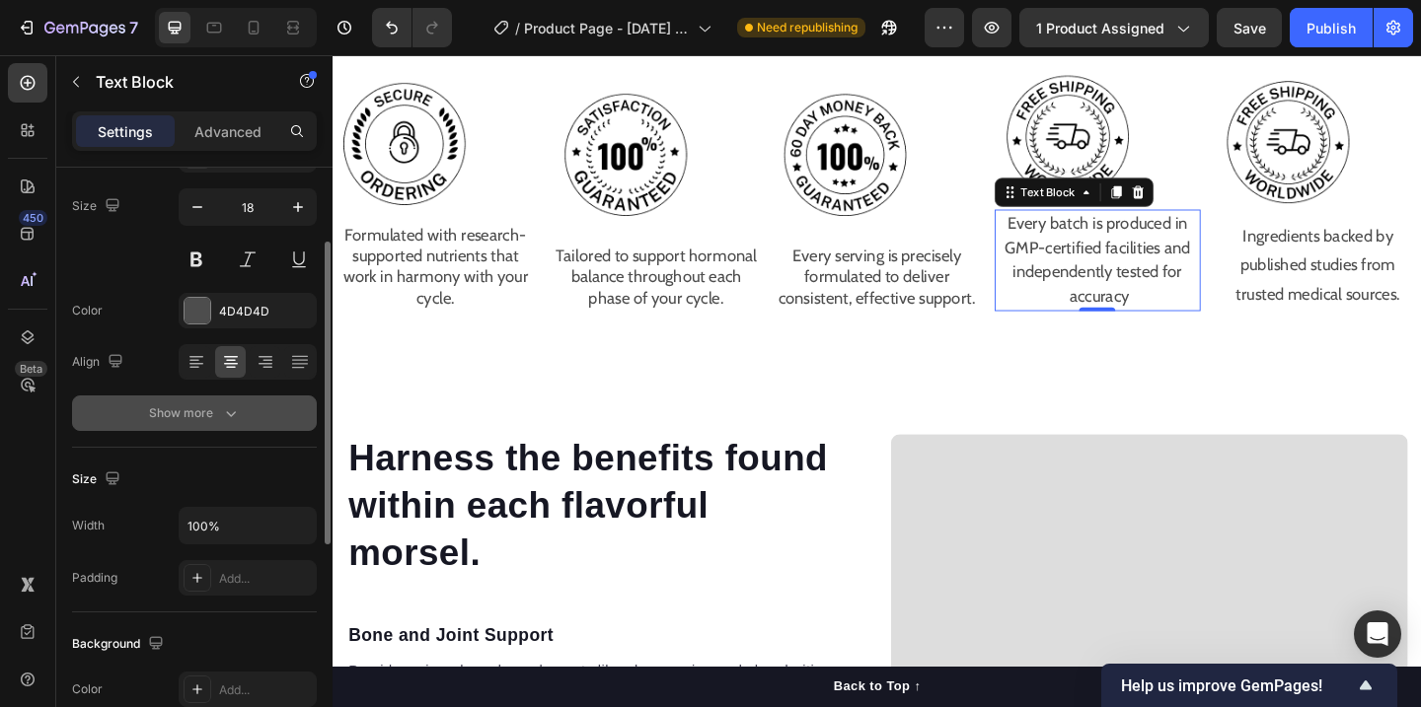
click at [227, 417] on icon "button" at bounding box center [231, 414] width 20 height 20
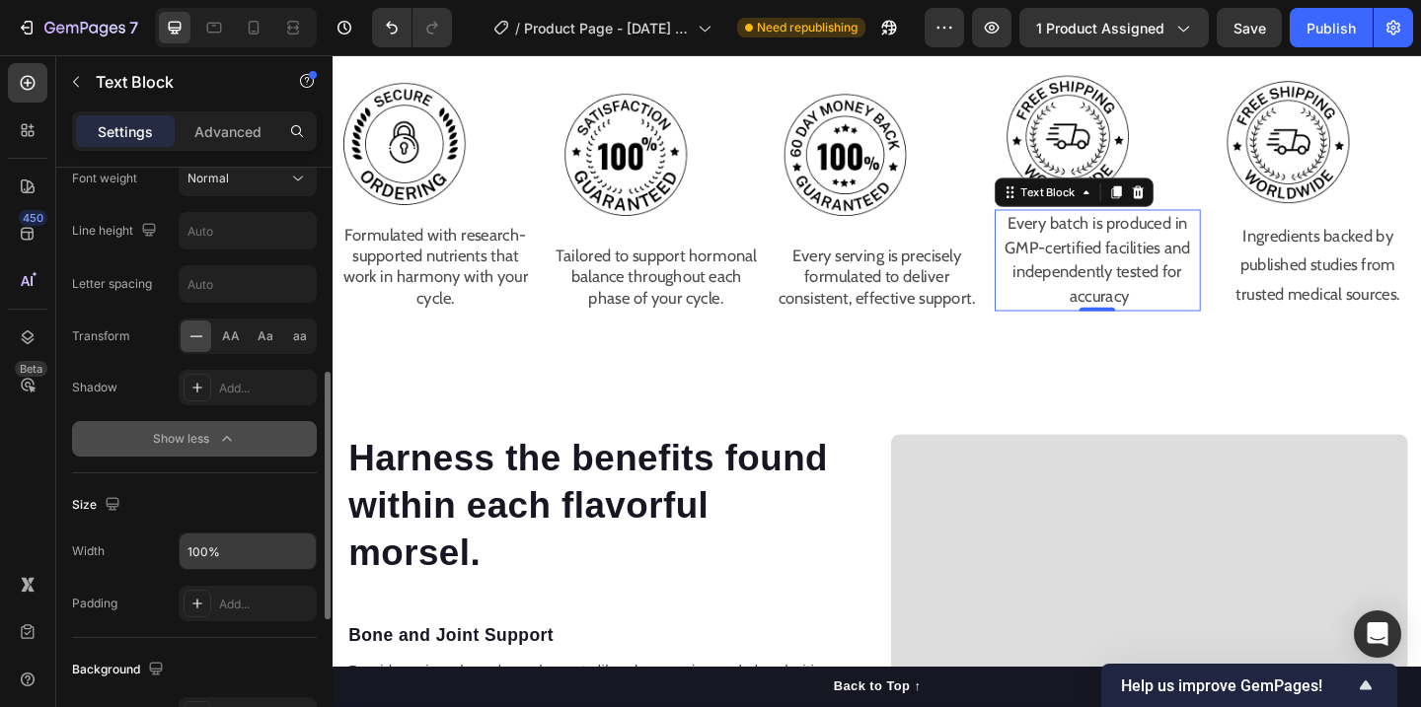
scroll to position [420, 0]
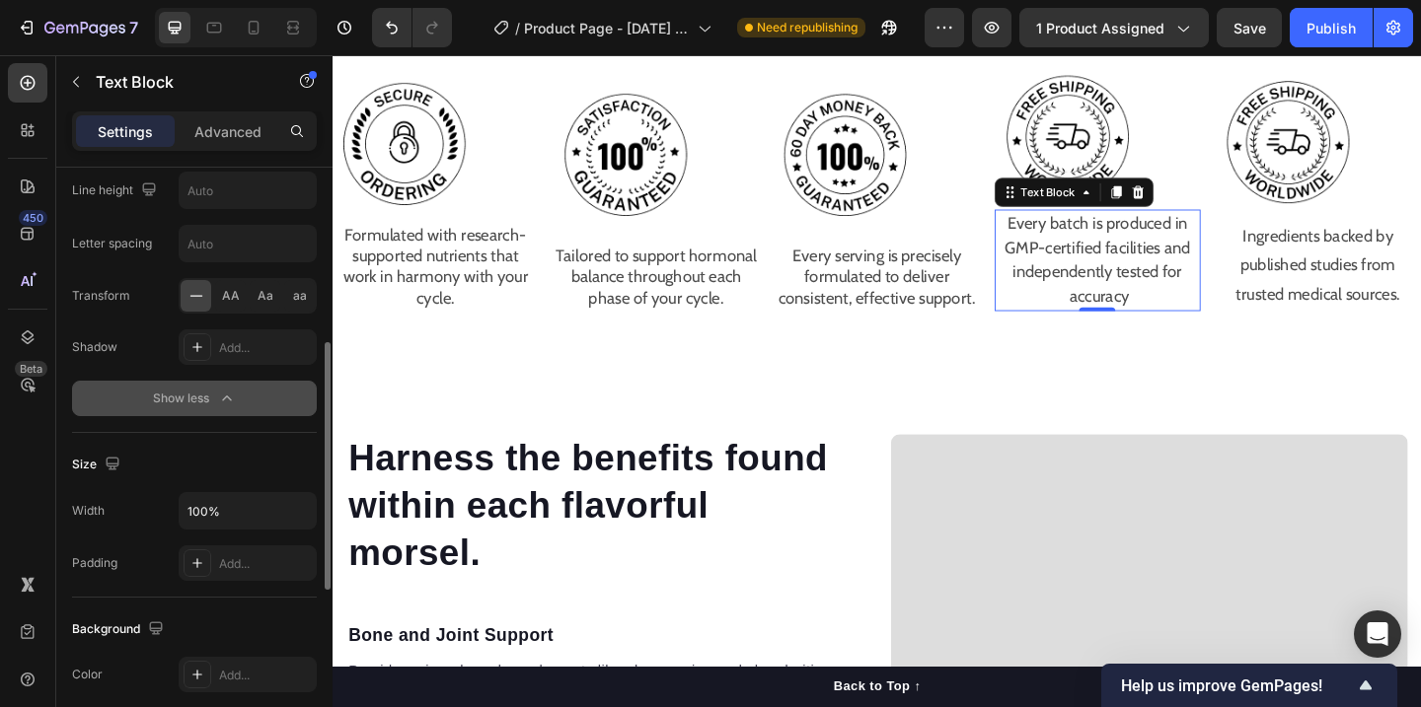
click at [234, 400] on icon "button" at bounding box center [227, 399] width 20 height 20
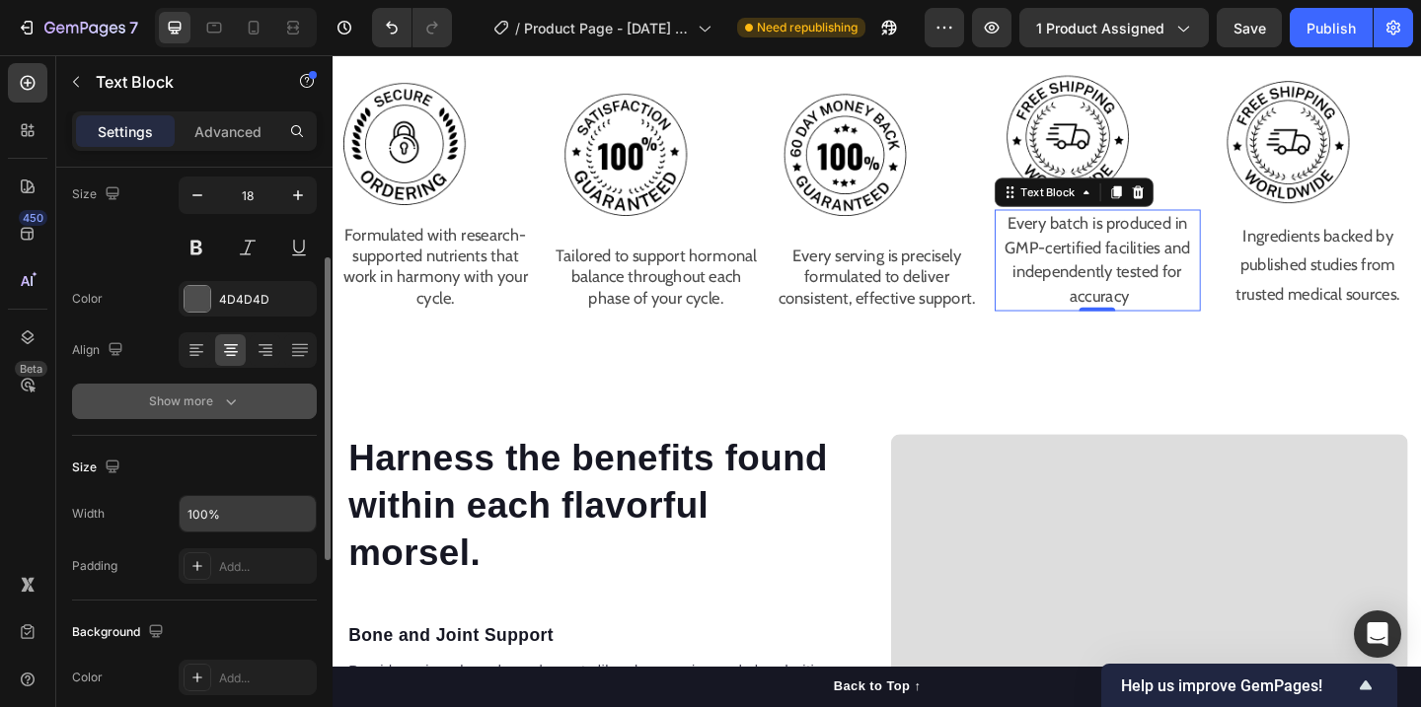
scroll to position [170, 0]
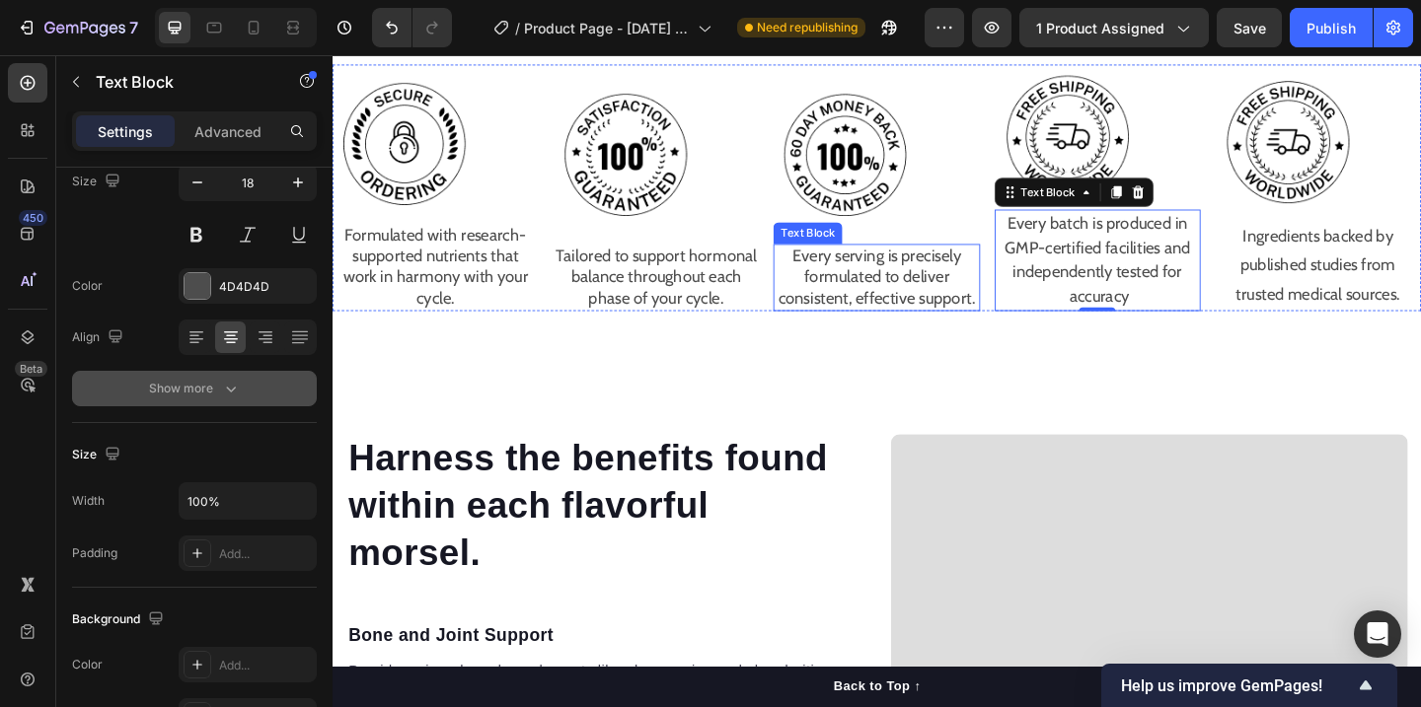
click at [1006, 329] on p "Every serving is precisely formulated to deliver consistent, effective support." at bounding box center [924, 296] width 220 height 69
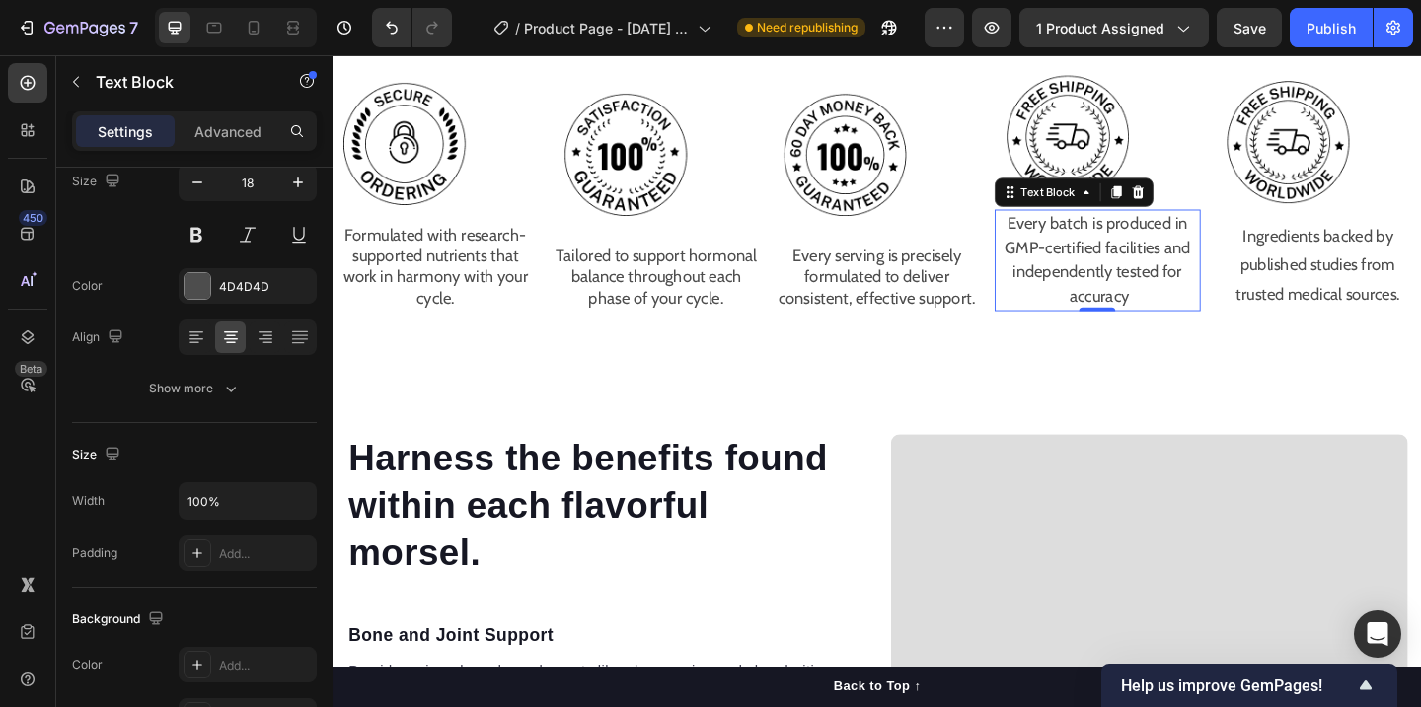
click at [1257, 254] on p "Every batch is produced in GMP-certified facilities and independently tested fo…" at bounding box center [1165, 278] width 220 height 107
click at [1164, 255] on p "Every batch is produced in GMP-certified facilities and independently tested fo…" at bounding box center [1165, 278] width 220 height 107
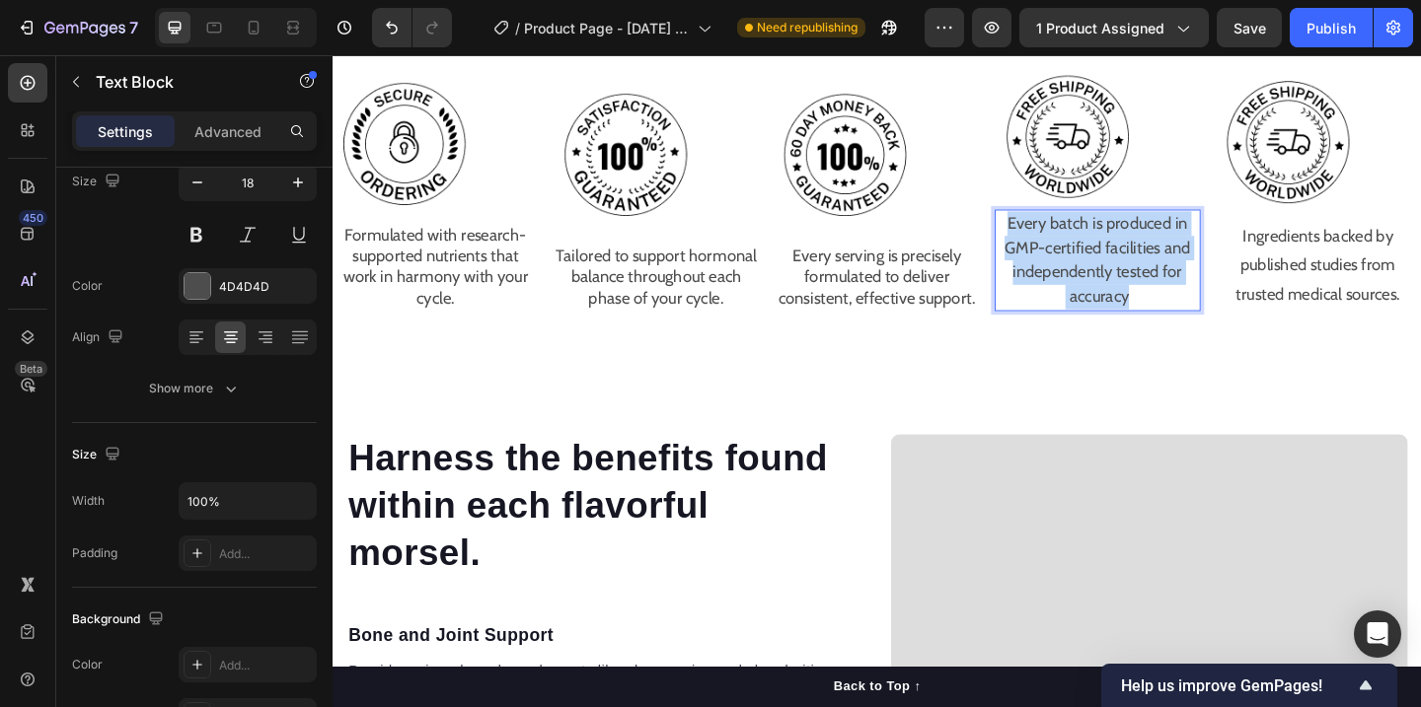
click at [1164, 255] on p "Every batch is produced in GMP-certified facilities and independently tested fo…" at bounding box center [1165, 278] width 220 height 107
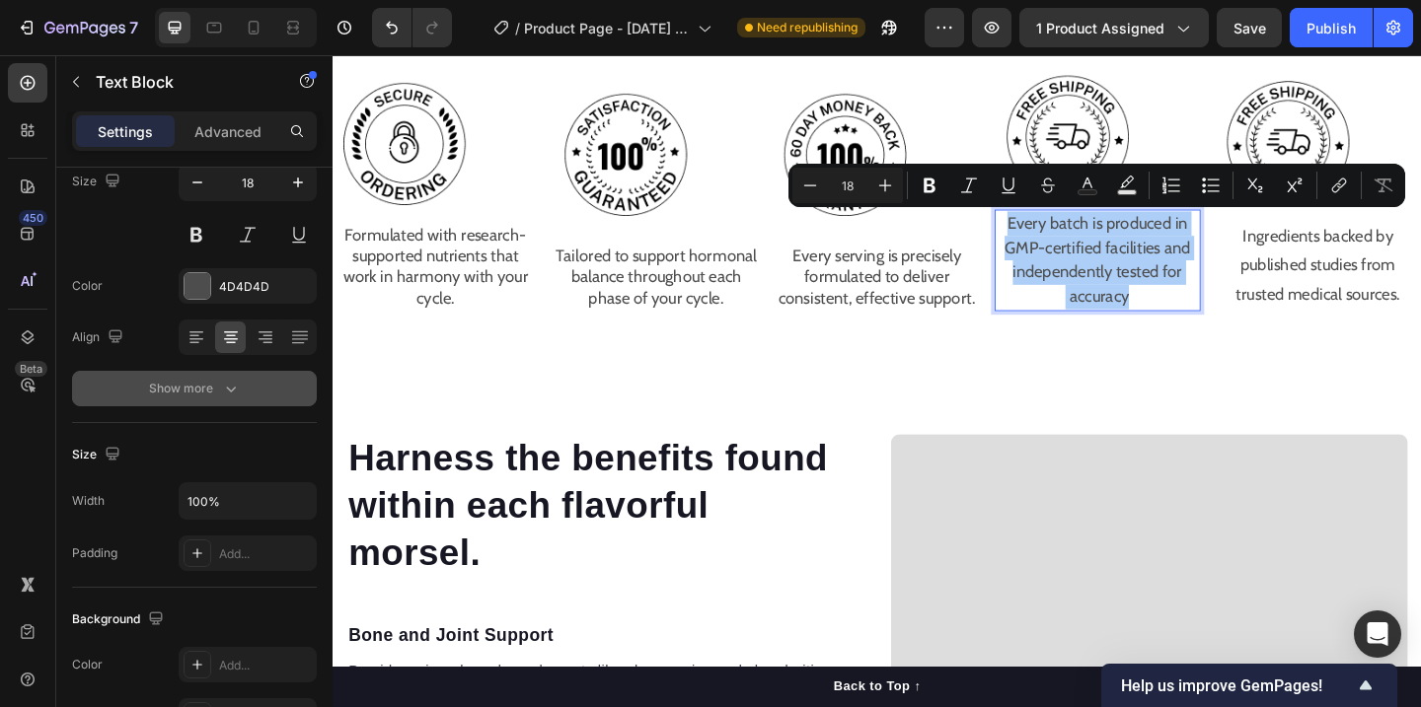
click at [213, 405] on button "Show more" at bounding box center [194, 389] width 245 height 36
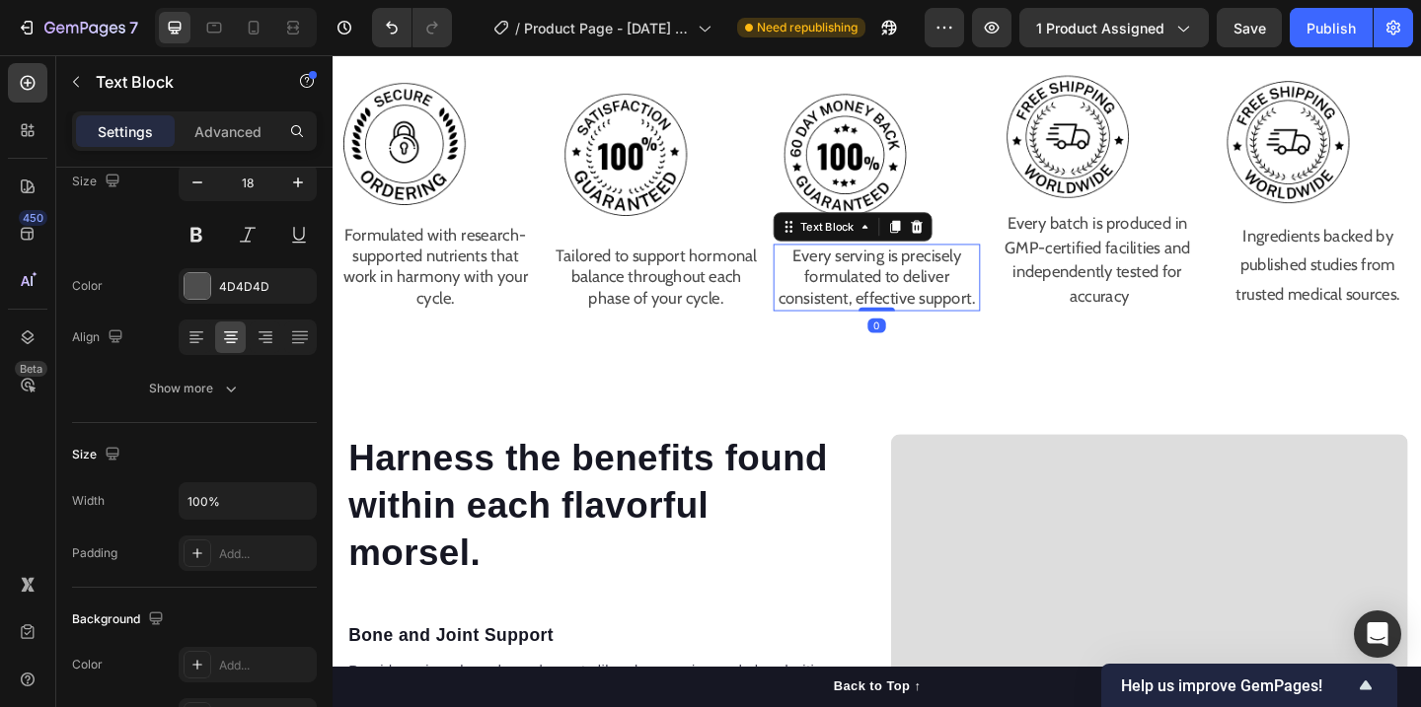
click at [865, 303] on p "Every serving is precisely formulated to deliver consistent, effective support." at bounding box center [924, 296] width 220 height 69
click at [238, 393] on icon "button" at bounding box center [231, 389] width 20 height 20
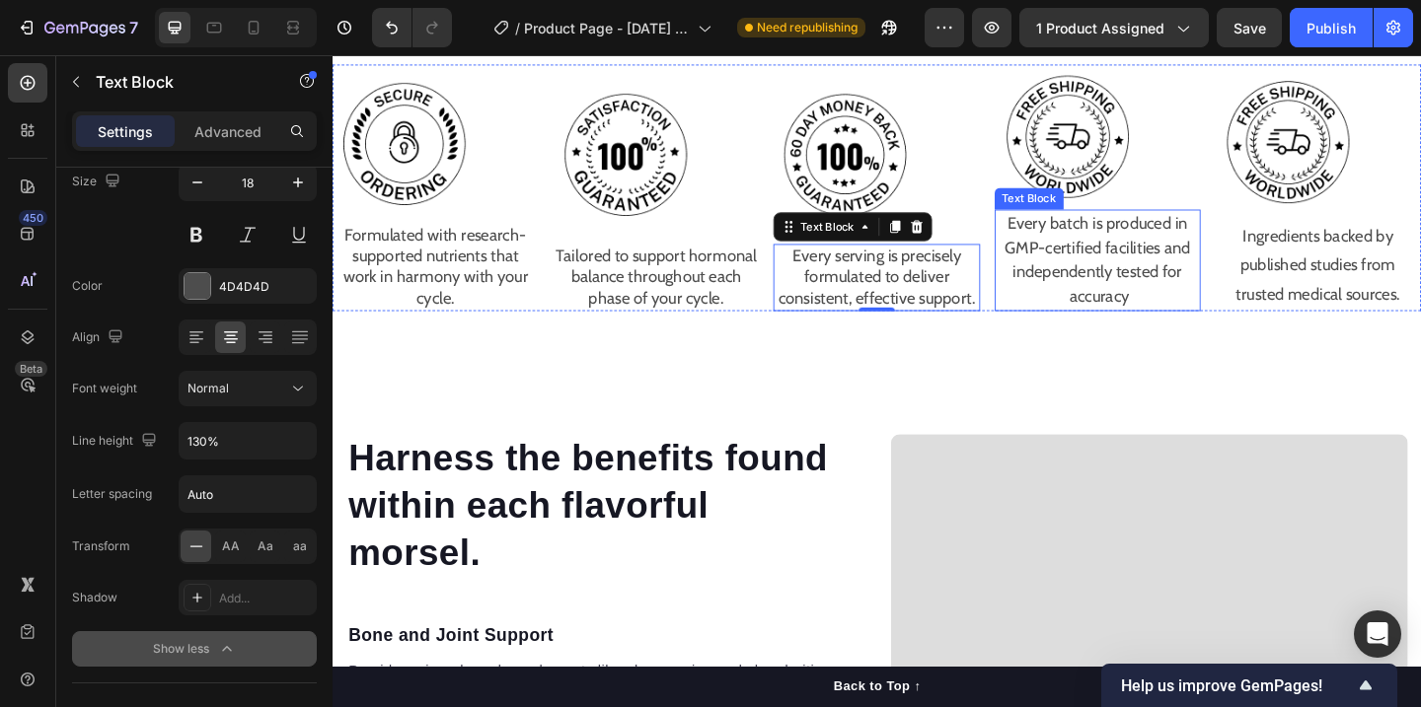
click at [1114, 293] on p "Every batch is produced in GMP-certified facilities and independently tested fo…" at bounding box center [1165, 278] width 220 height 107
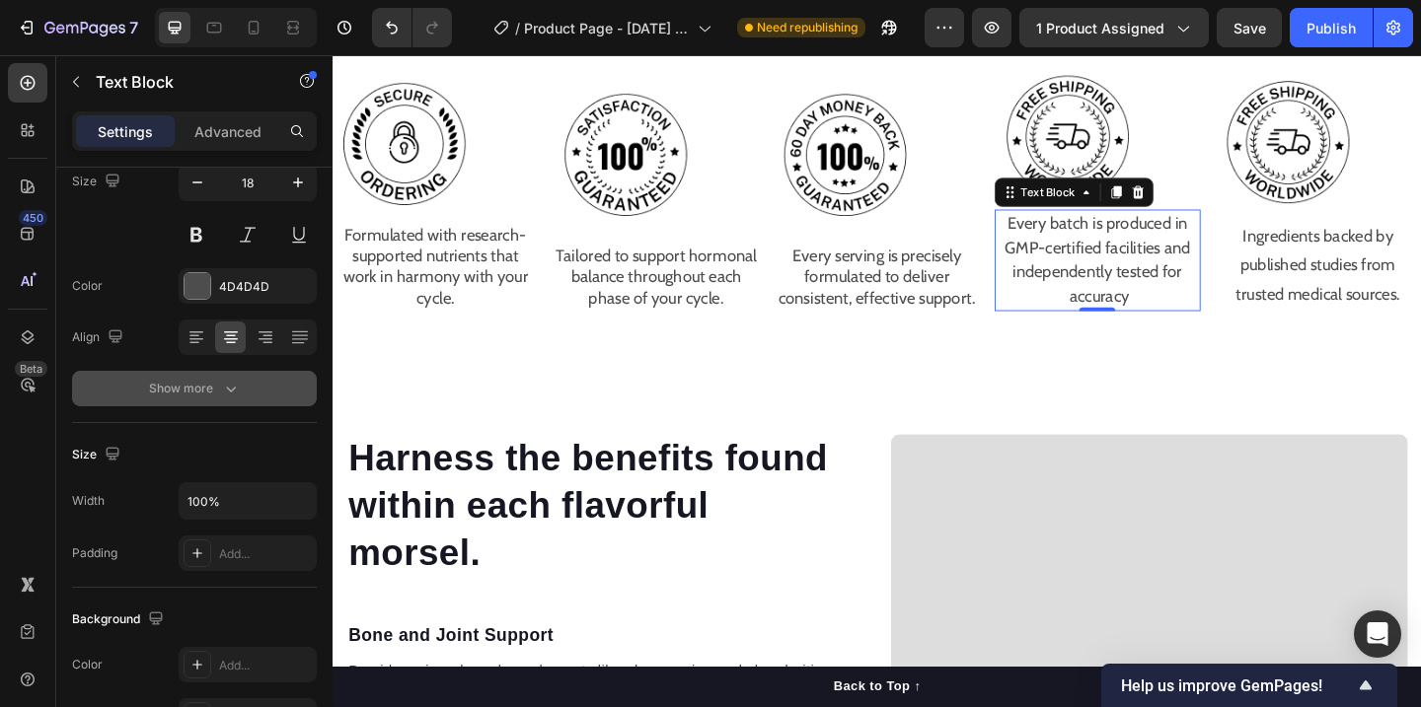
click at [228, 399] on button "Show more" at bounding box center [194, 389] width 245 height 36
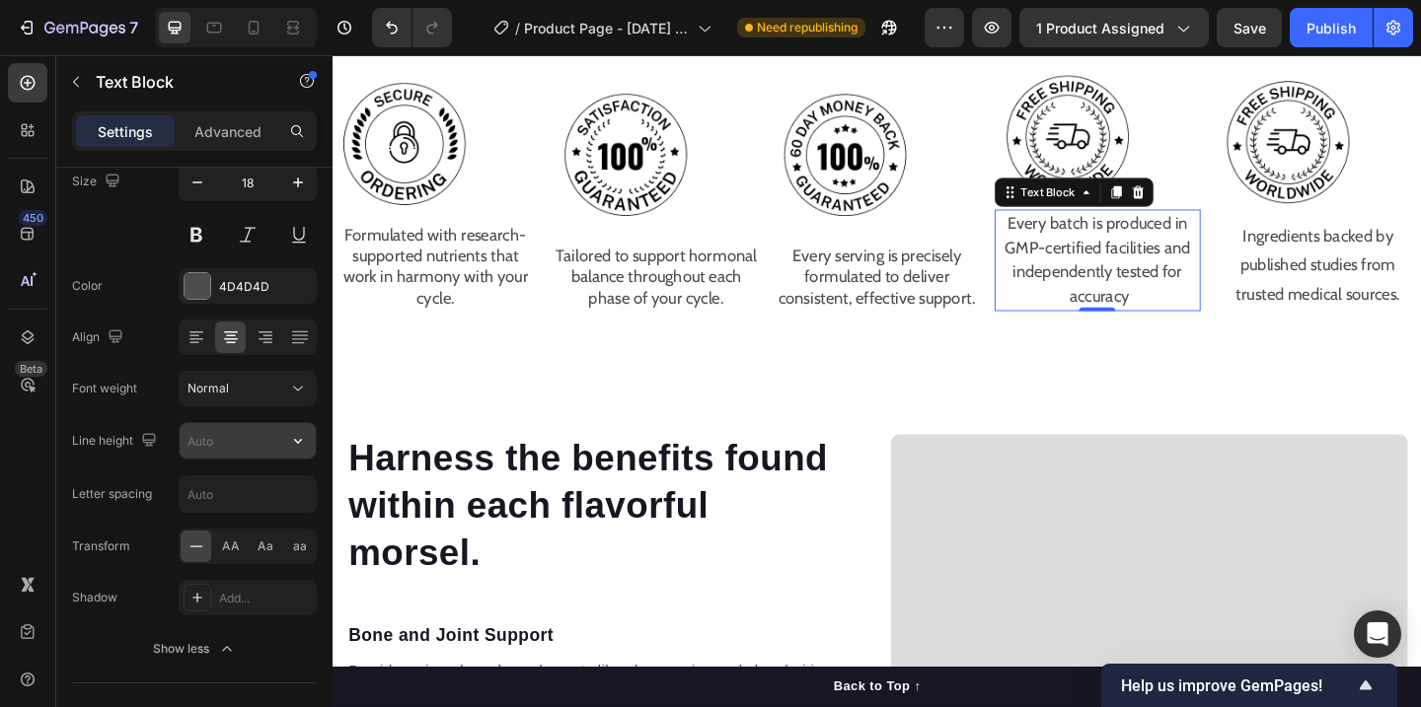
click at [227, 445] on input "text" at bounding box center [248, 441] width 136 height 36
click at [309, 445] on button "button" at bounding box center [298, 441] width 36 height 36
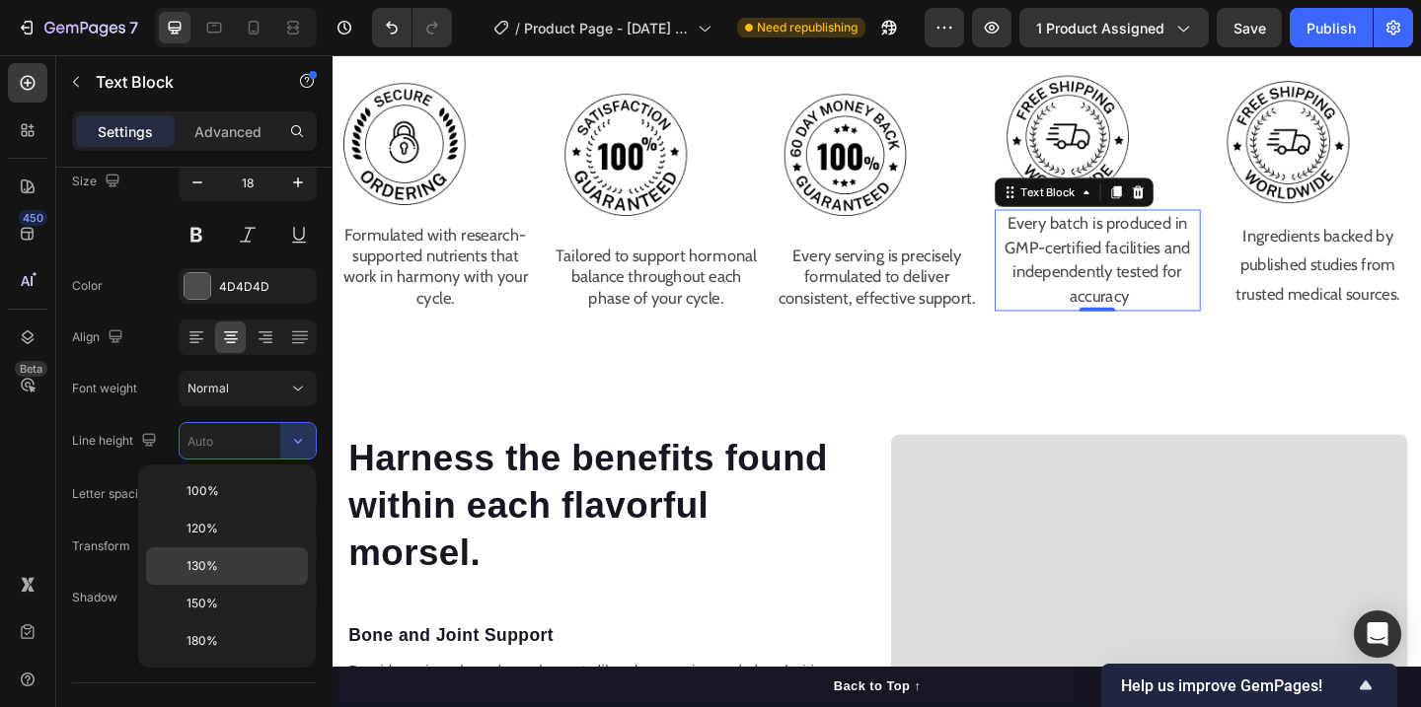
click at [227, 568] on p "130%" at bounding box center [242, 566] width 112 height 18
type input "130%"
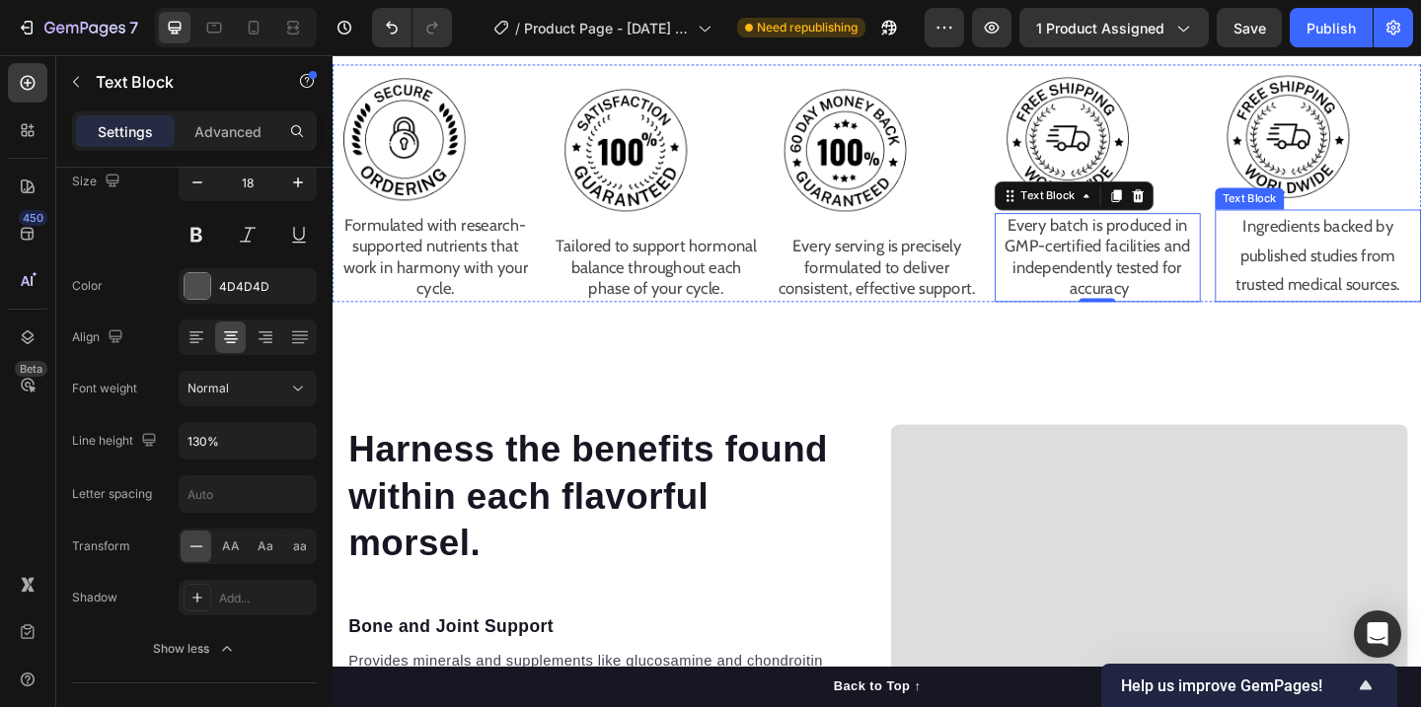
click at [1408, 285] on p "Ingredients backed by published studies from trusted medical sources." at bounding box center [1405, 273] width 220 height 96
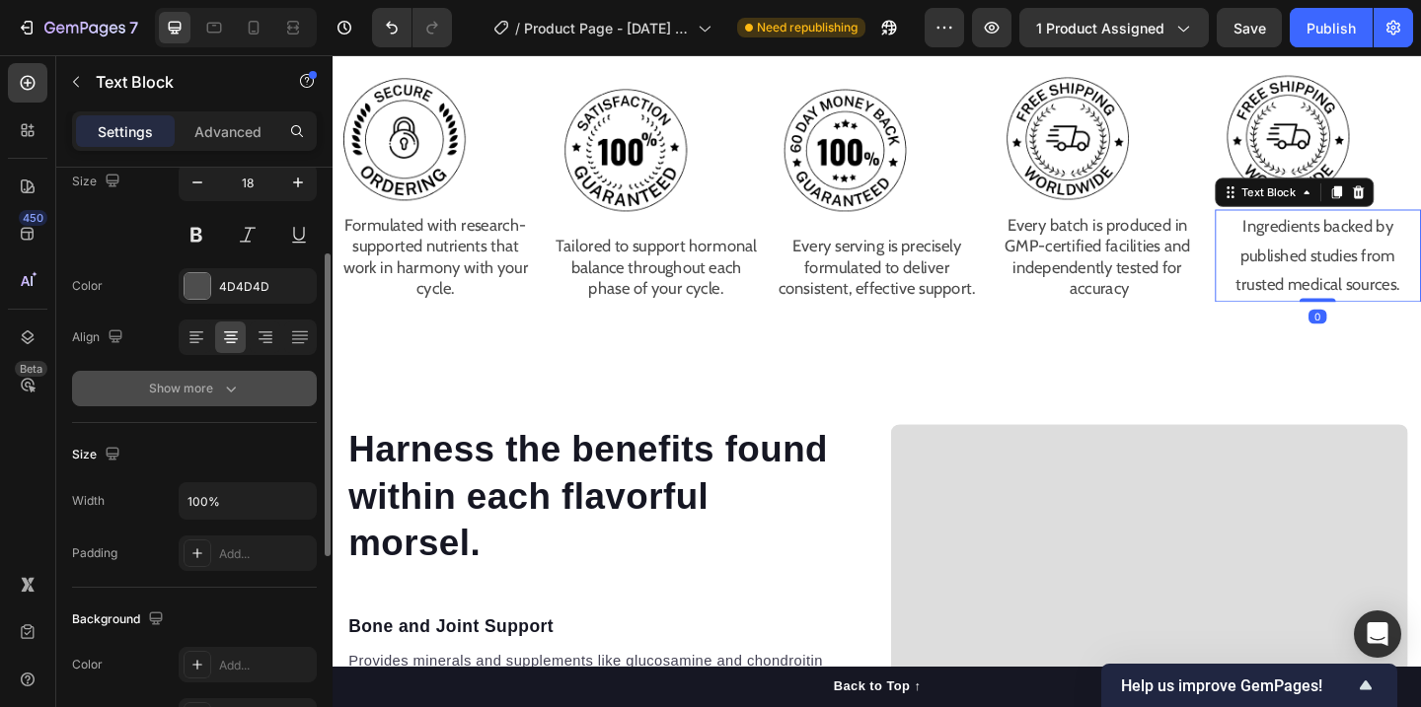
click at [234, 390] on icon "button" at bounding box center [231, 389] width 20 height 20
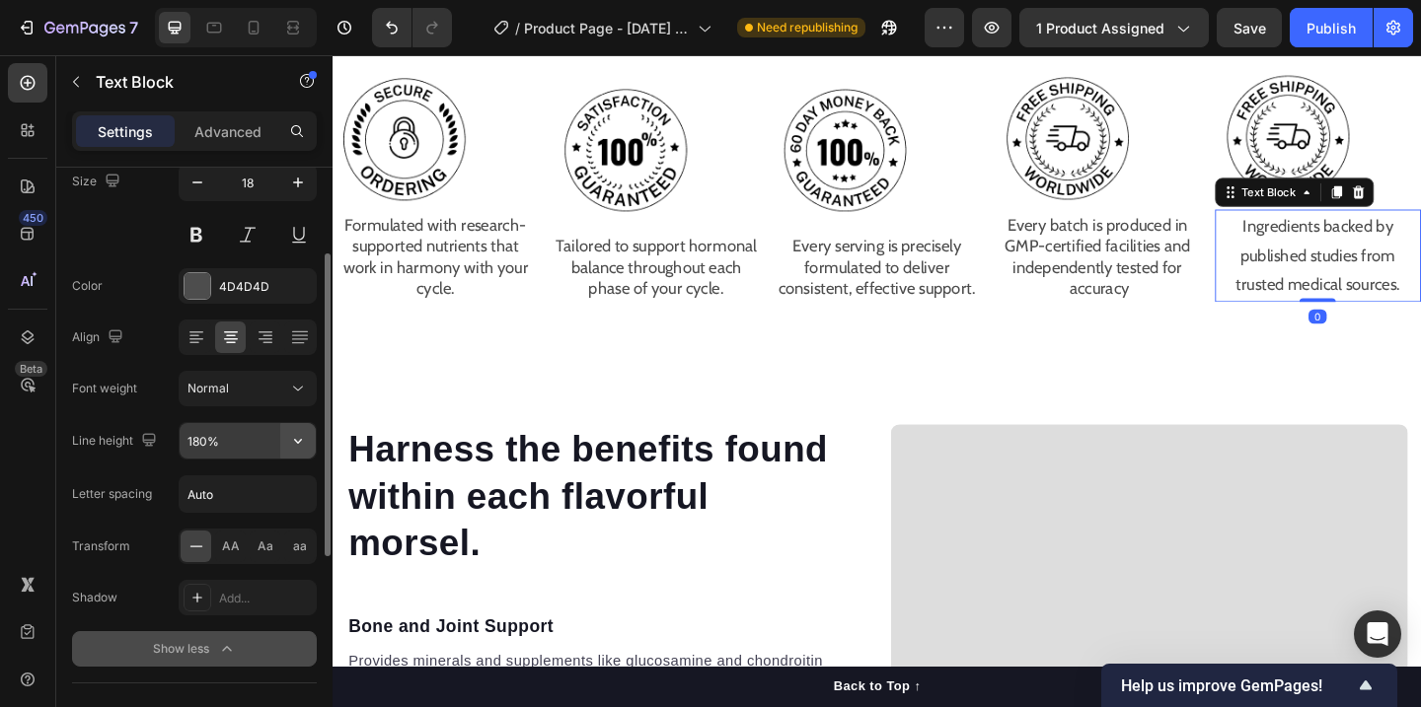
click at [280, 448] on button "button" at bounding box center [298, 441] width 36 height 36
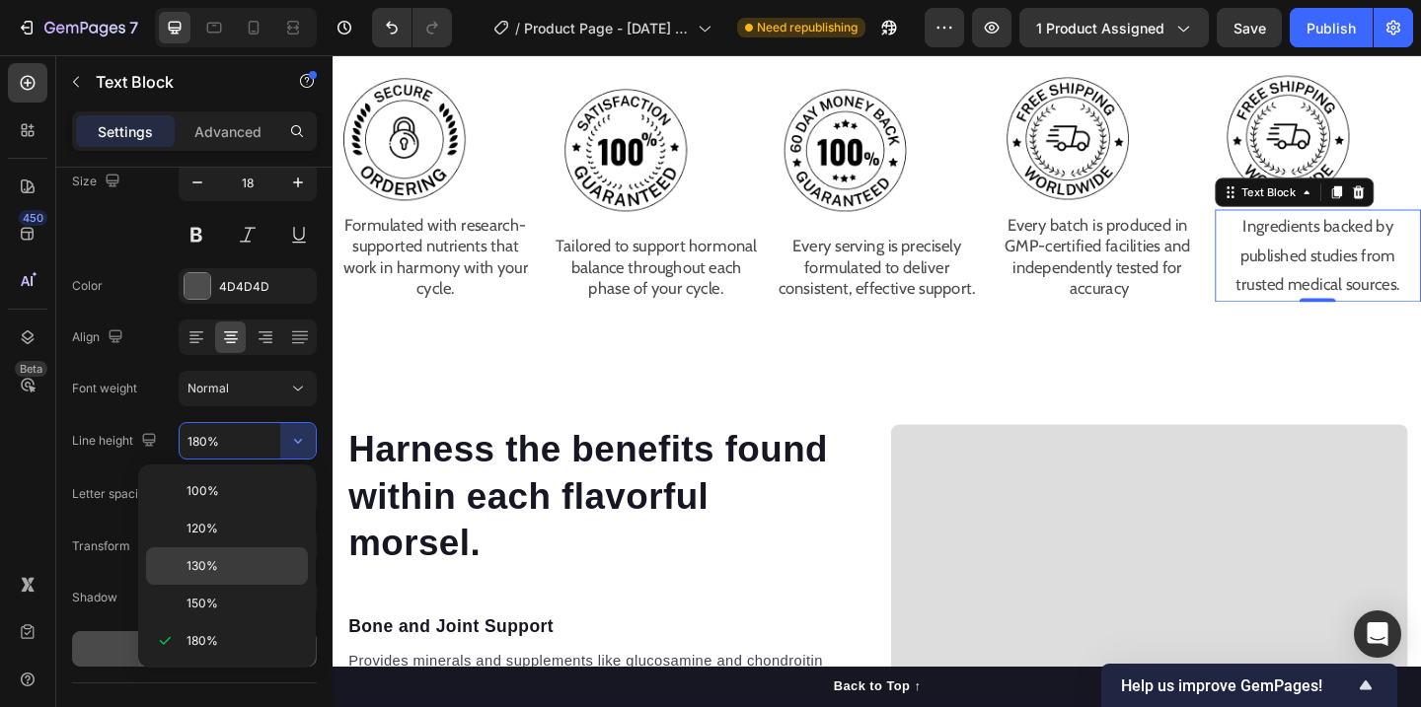
click at [210, 560] on span "130%" at bounding box center [202, 566] width 32 height 18
type input "130%"
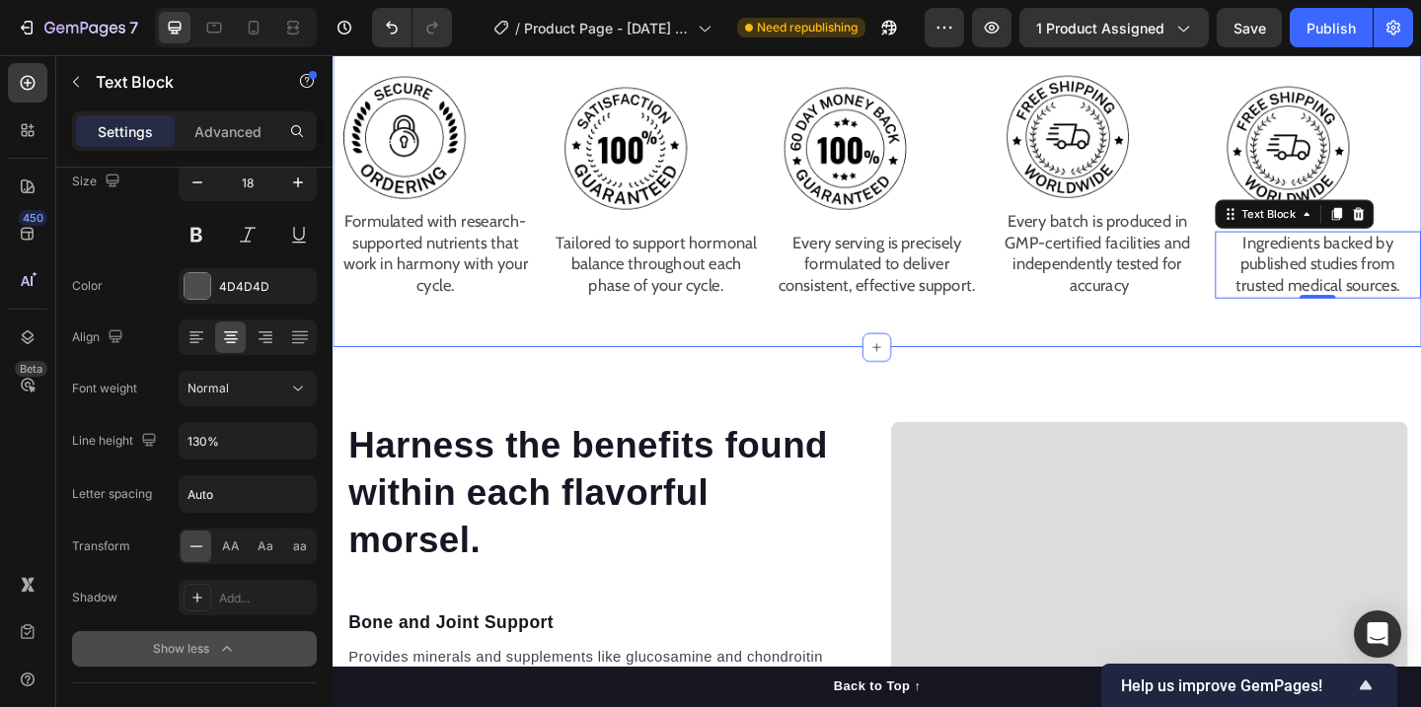
click at [1149, 344] on div "Try Our Diet Friendly Supplement [DATE]! Heading Image Formulated with research…" at bounding box center [925, 156] width 1184 height 433
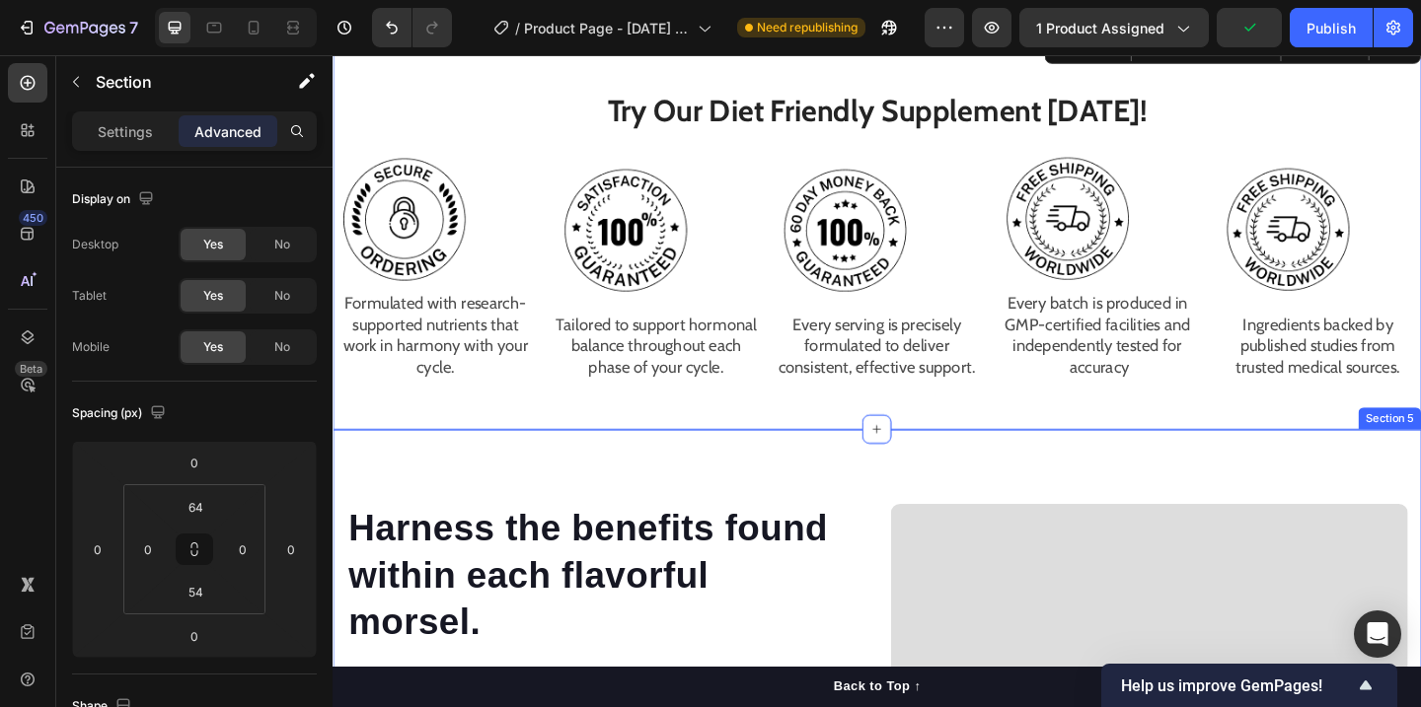
scroll to position [1906, 0]
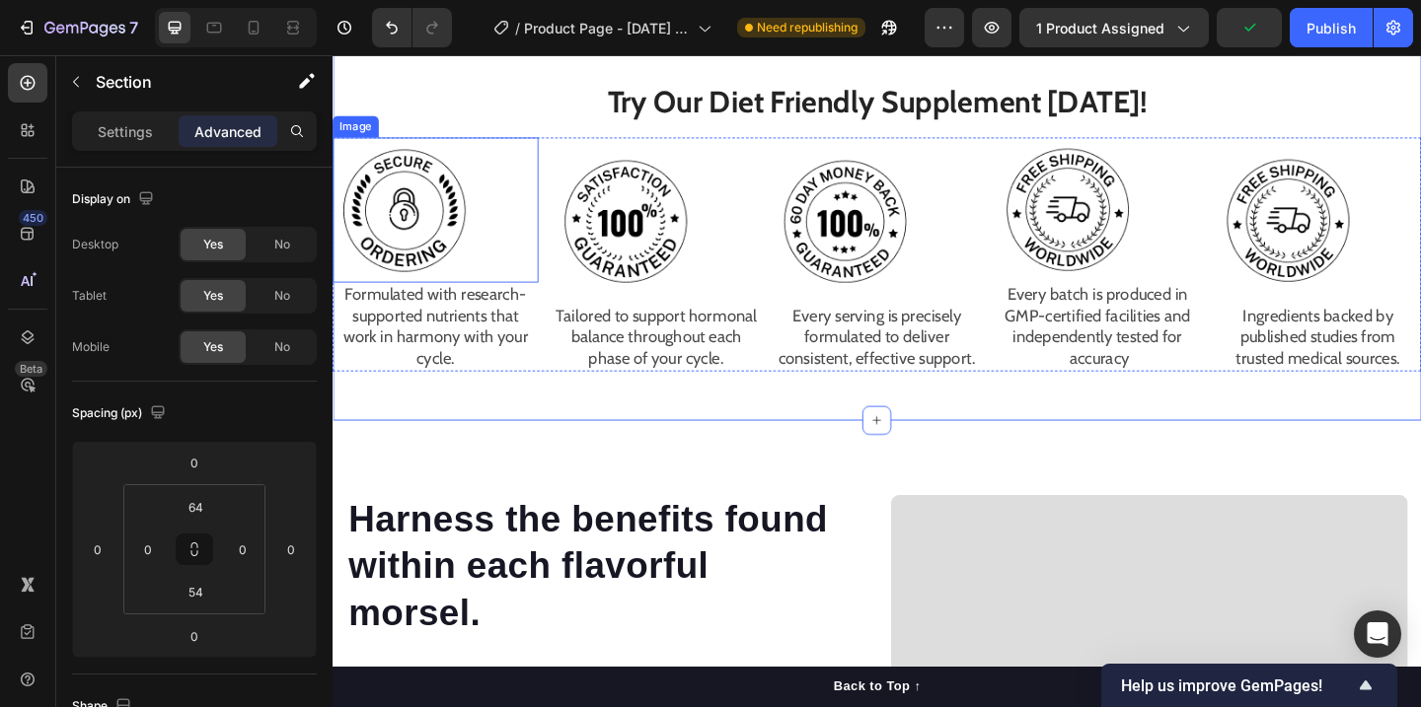
click at [510, 237] on div at bounding box center [445, 224] width 224 height 158
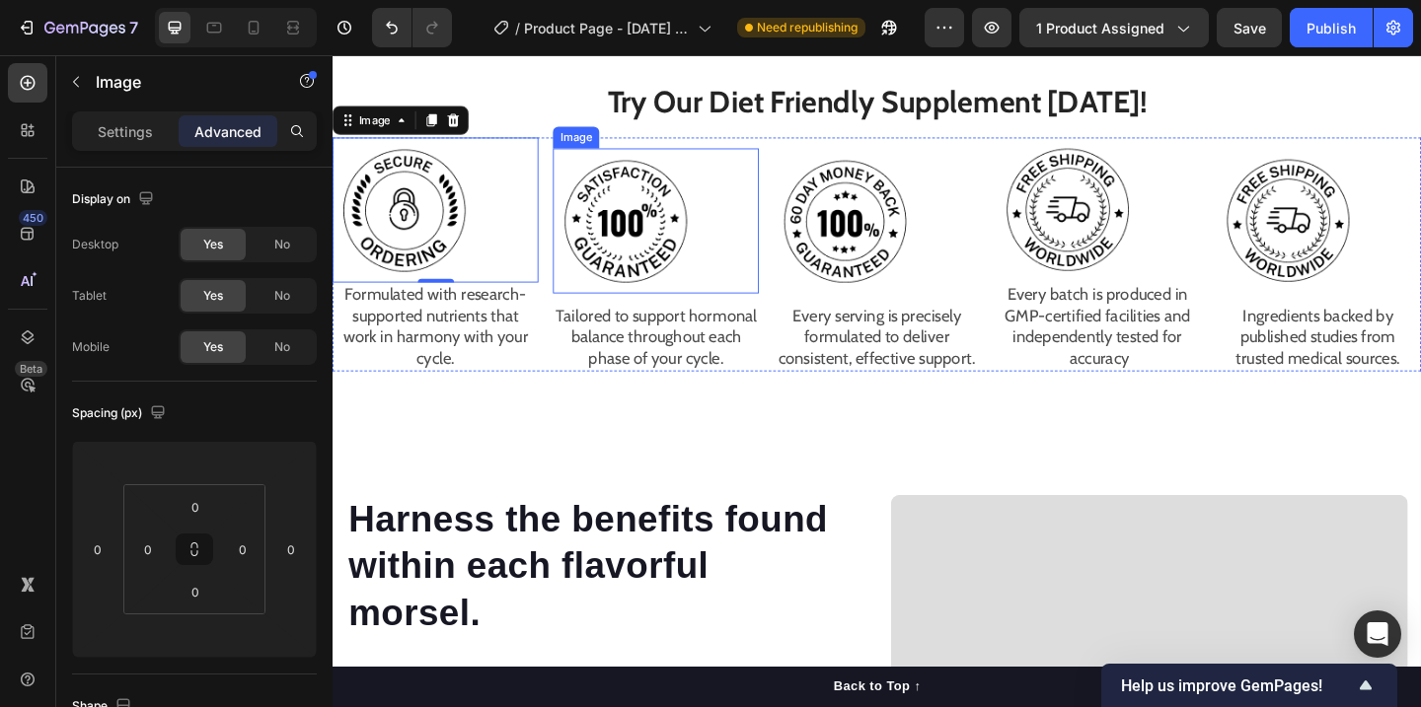
click at [642, 269] on img at bounding box center [651, 236] width 158 height 158
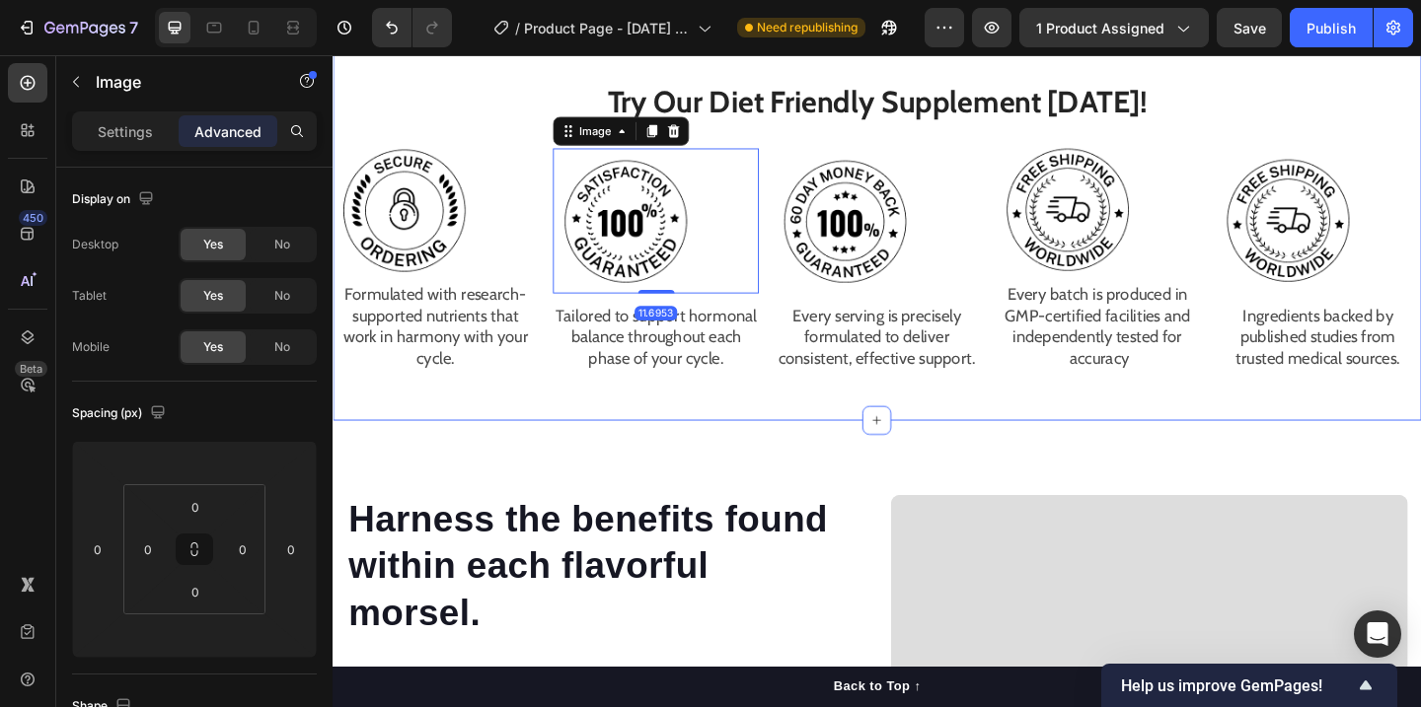
scroll to position [1909, 0]
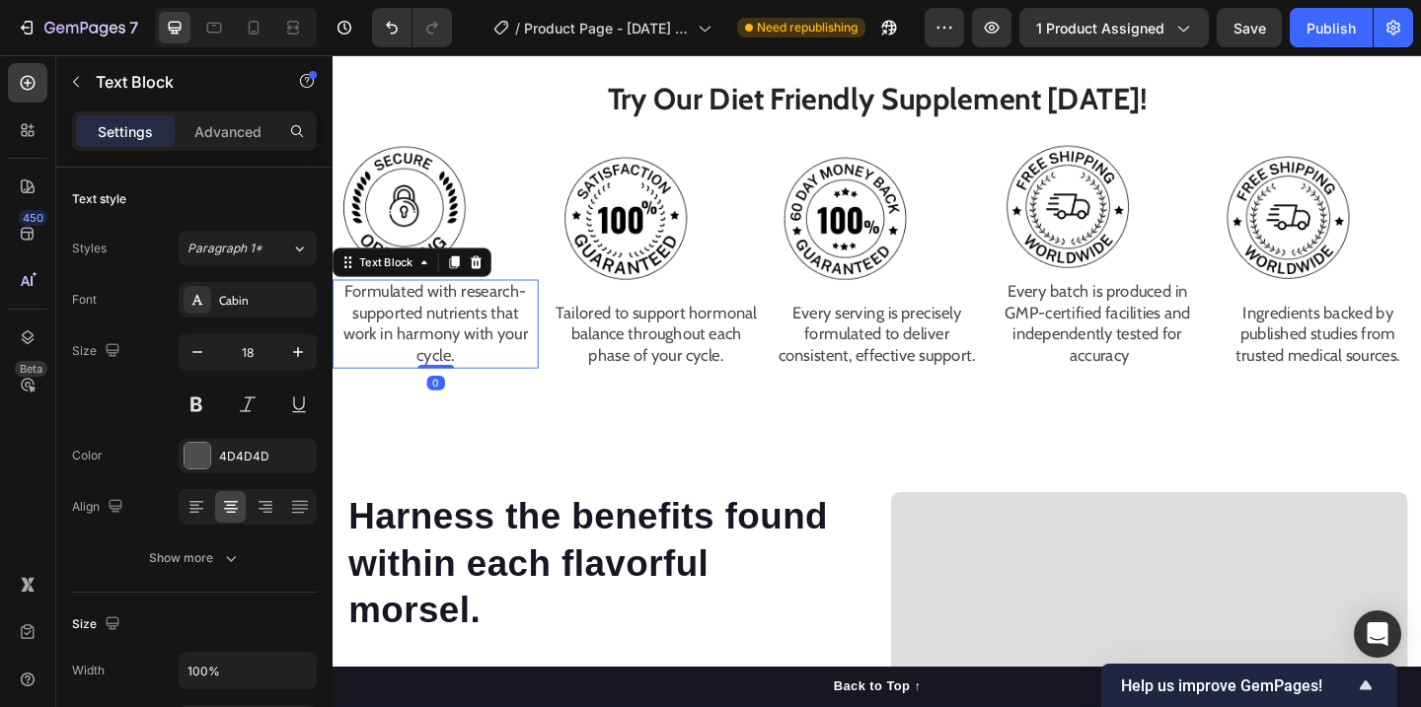
click at [345, 317] on p "Formulated with research-supported nutrients that work in harmony with your cyc…" at bounding box center [444, 348] width 220 height 93
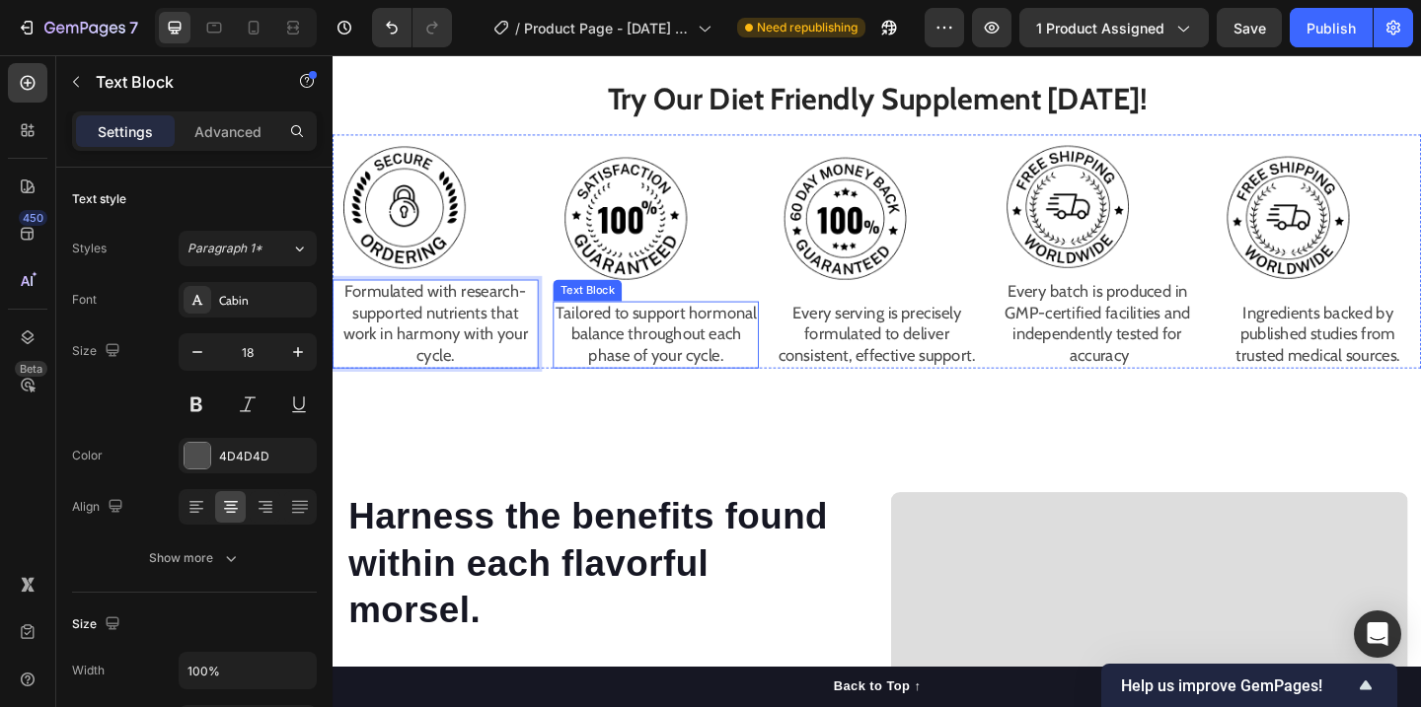
click at [665, 344] on p "Tailored to support hormonal balance throughout each phase of your cycle." at bounding box center [684, 360] width 220 height 69
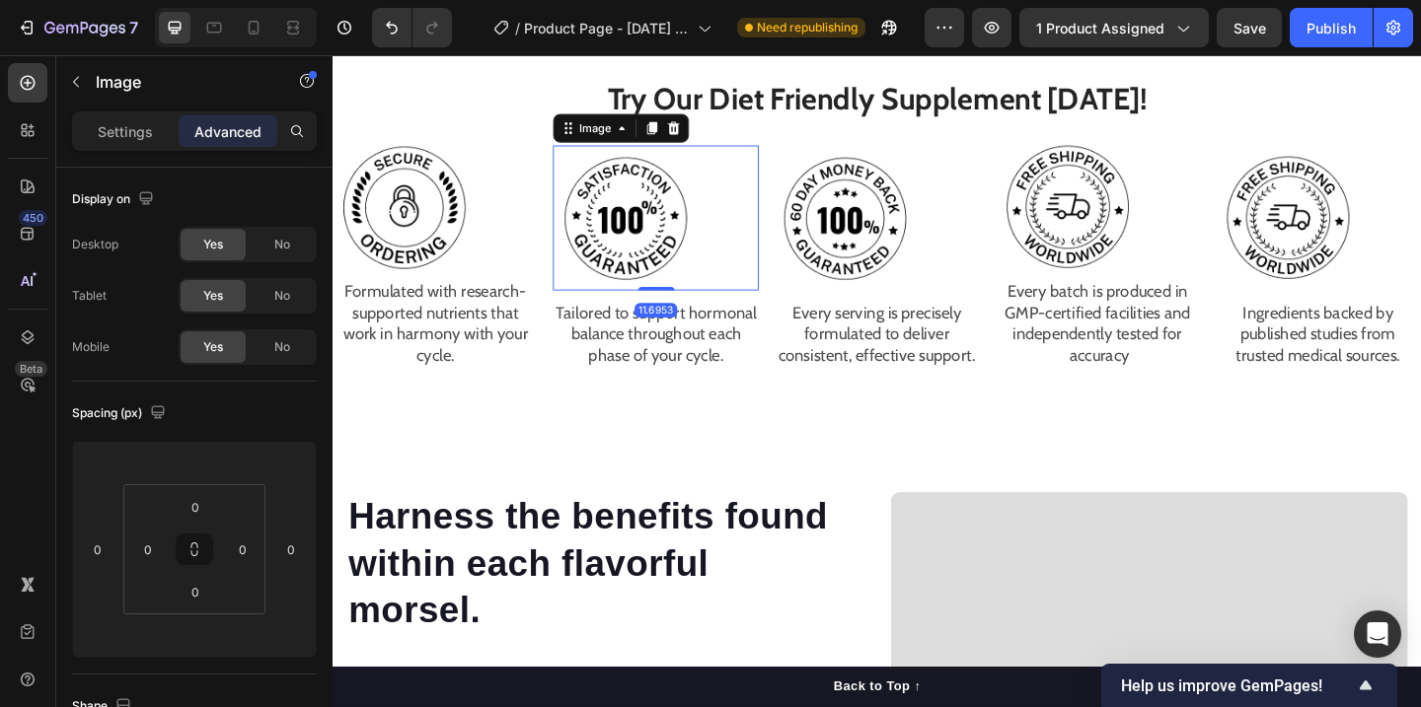
click at [743, 233] on div at bounding box center [684, 233] width 224 height 158
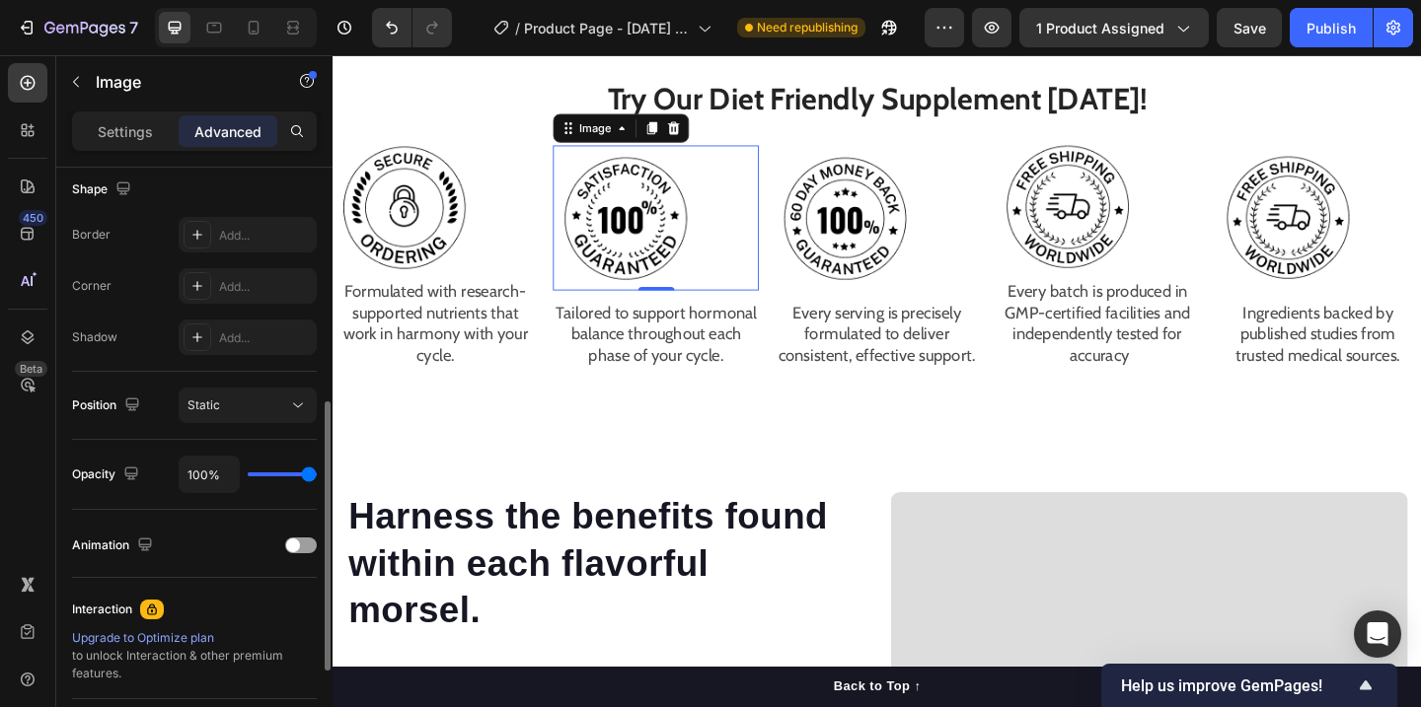
scroll to position [519, 0]
click at [288, 409] on icon at bounding box center [298, 404] width 20 height 20
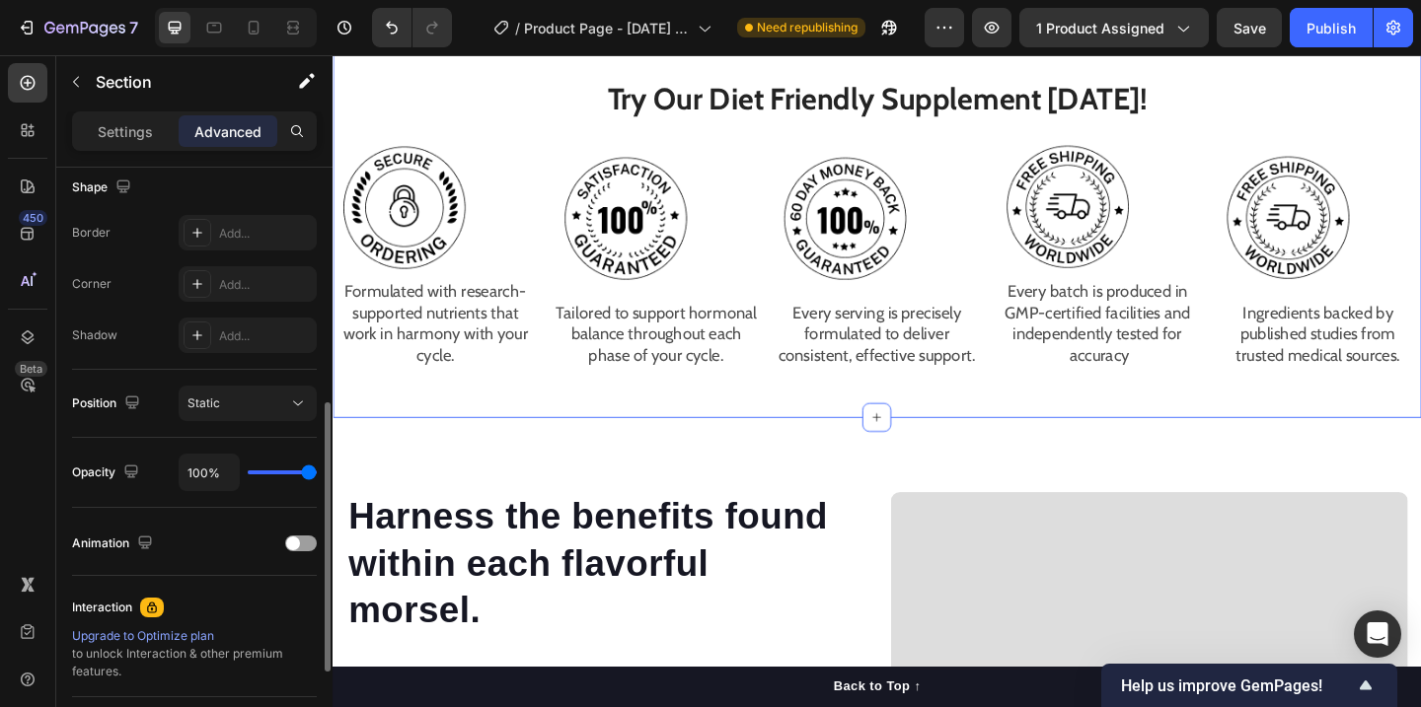
click at [394, 404] on div "Try Our Diet Friendly Supplement [DATE]! Heading Image Formulated with research…" at bounding box center [925, 233] width 1184 height 433
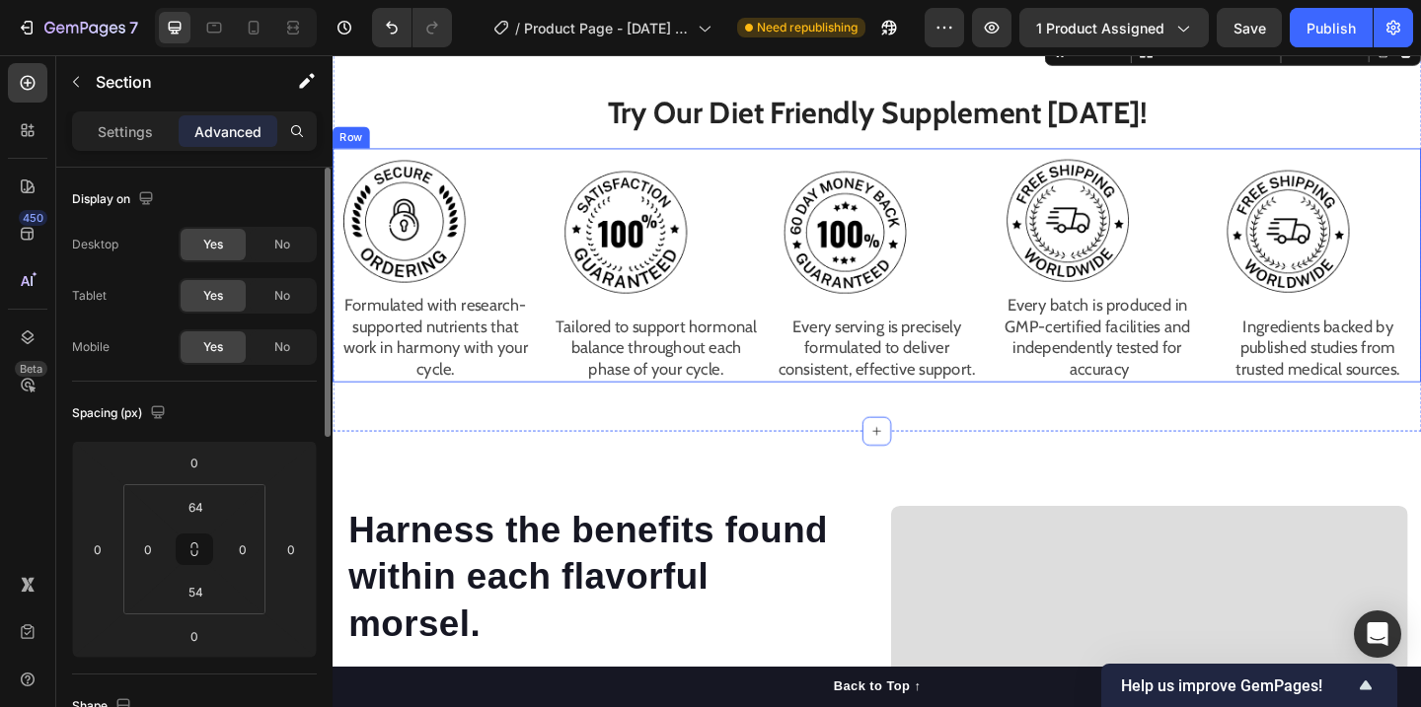
scroll to position [1892, 0]
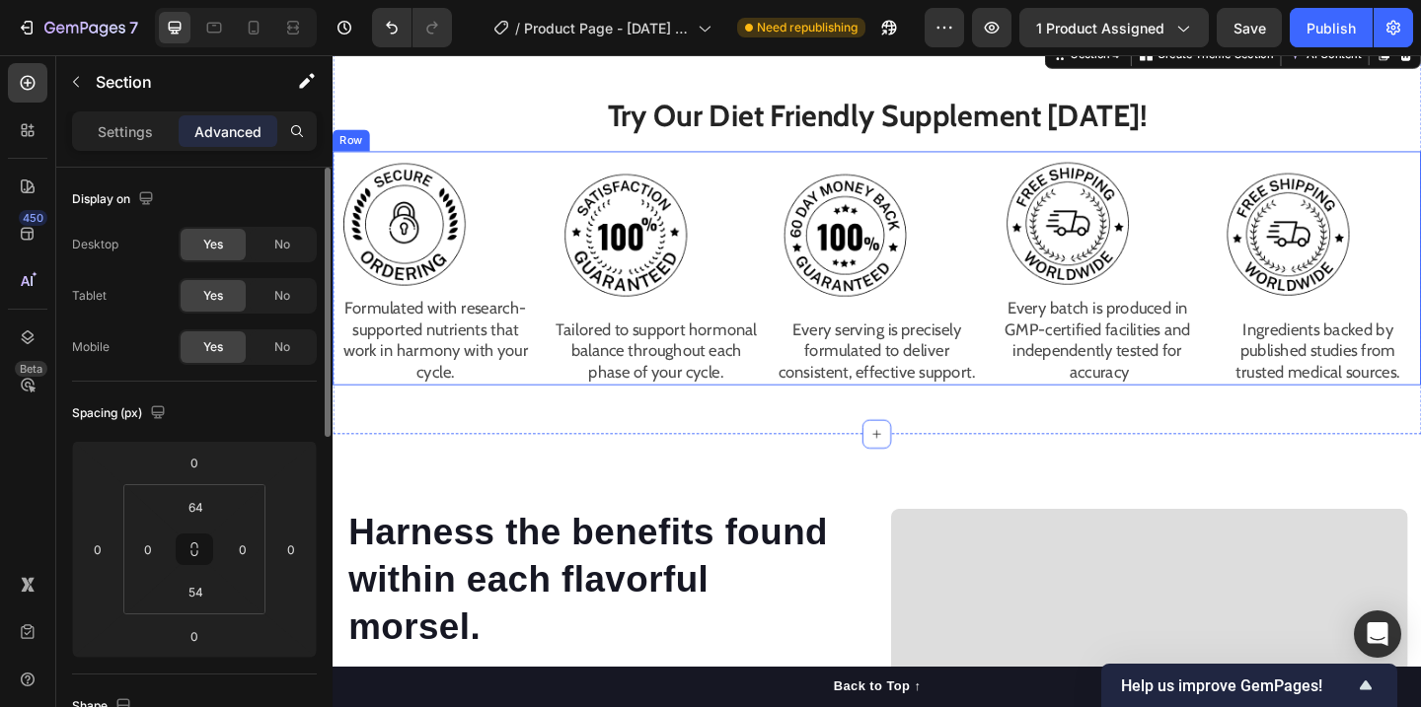
click at [564, 344] on div "Image Formulated with research-supported nutrients that work in harmony with yo…" at bounding box center [925, 287] width 1184 height 255
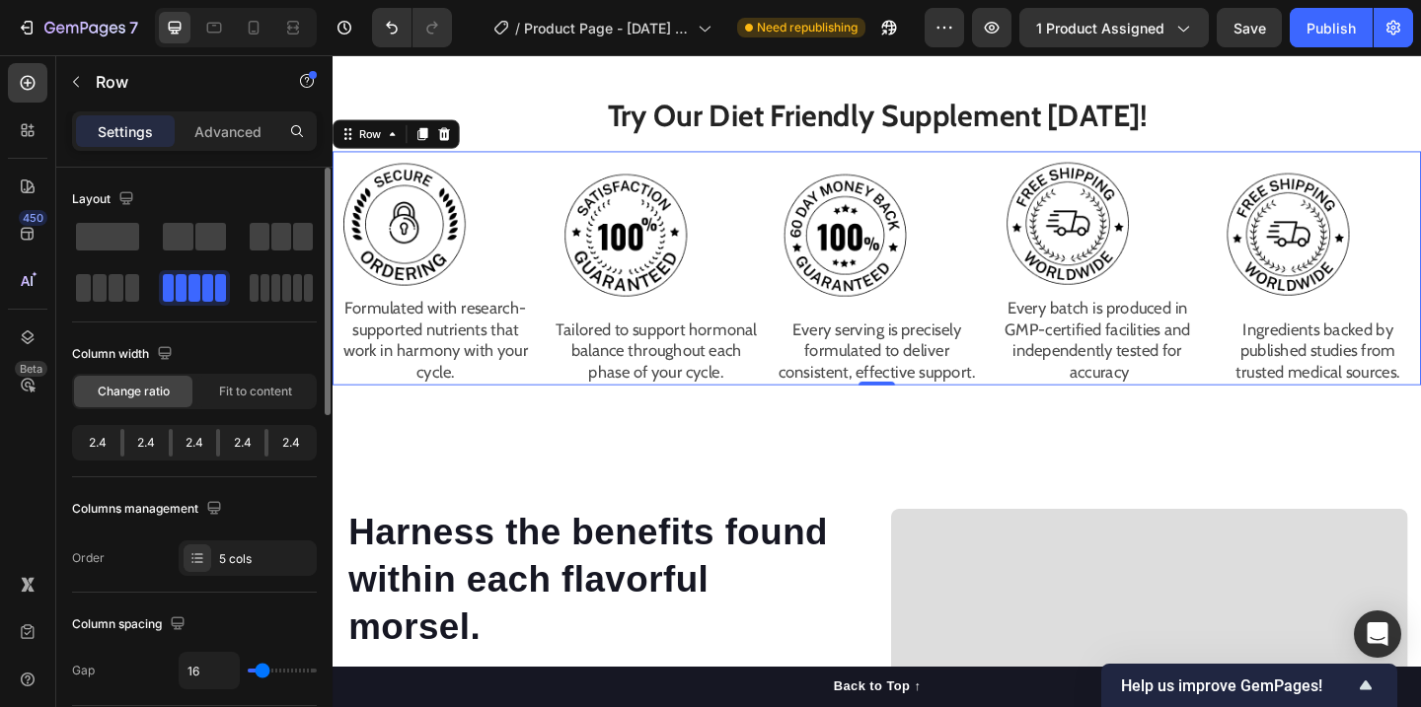
click at [108, 454] on div "2.4" at bounding box center [98, 443] width 44 height 28
click at [236, 408] on div "Change ratio Fit to content" at bounding box center [194, 392] width 245 height 36
click at [250, 396] on span "Fit to content" at bounding box center [255, 392] width 73 height 18
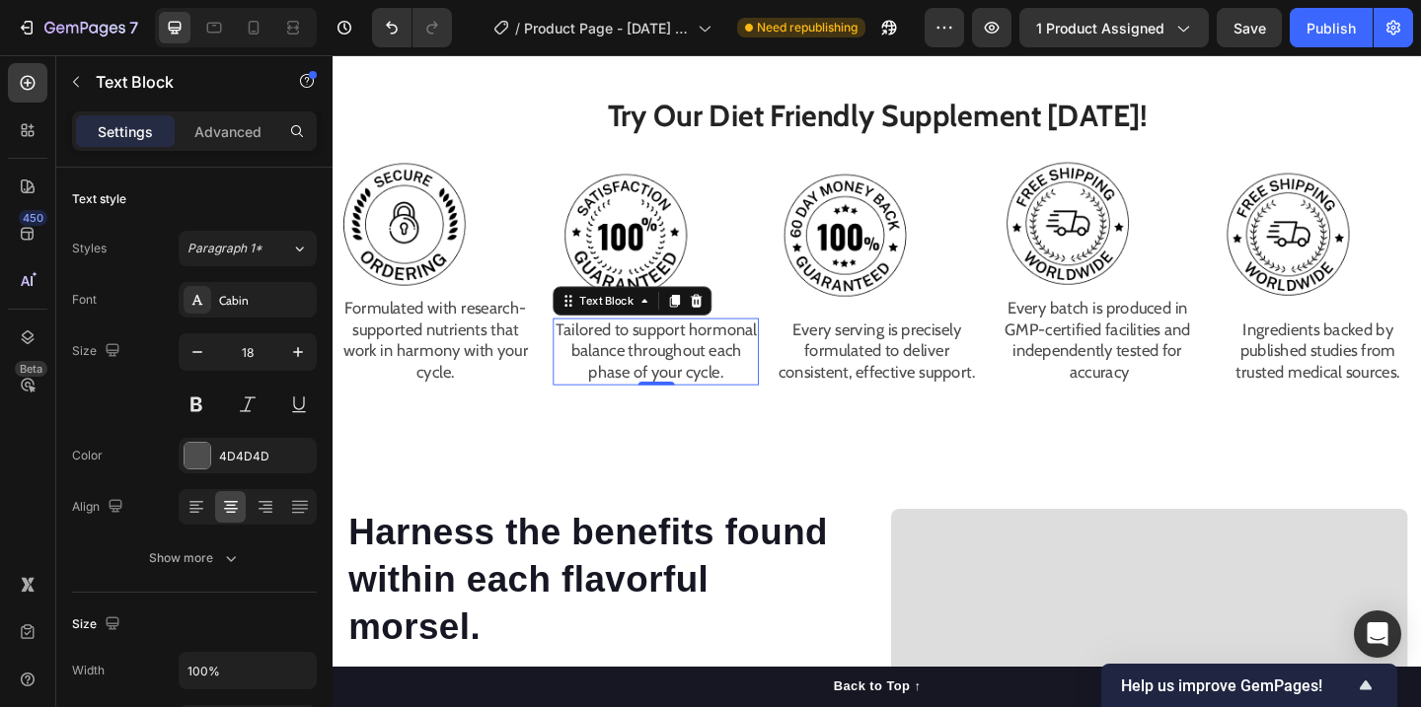
click at [680, 382] on p "Tailored to support hormonal balance throughout each phase of your cycle." at bounding box center [684, 377] width 220 height 69
click at [782, 346] on p "Tailored to support hormonal balance throughout each phase of your cycle." at bounding box center [684, 377] width 220 height 69
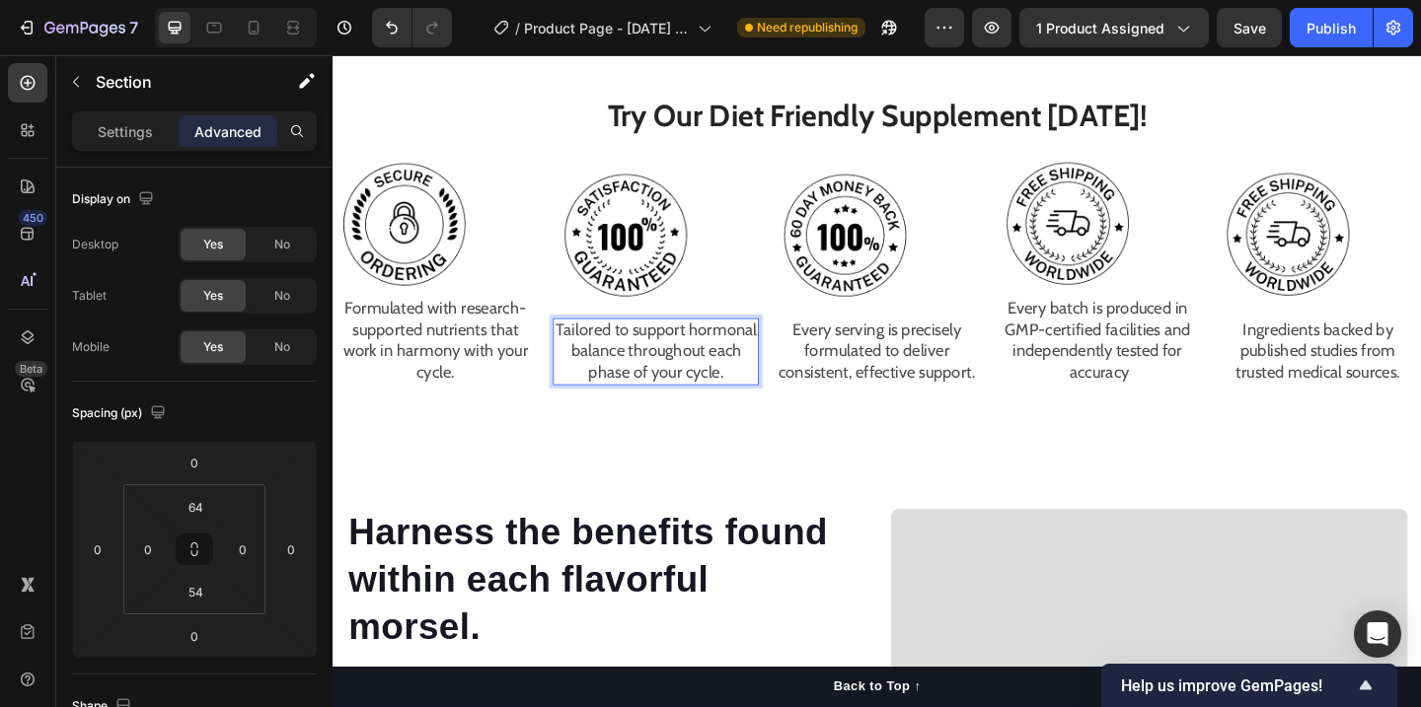
click at [795, 424] on div "Try Our Diet Friendly Supplement [DATE]! Heading Image Formulated with research…" at bounding box center [925, 251] width 1184 height 433
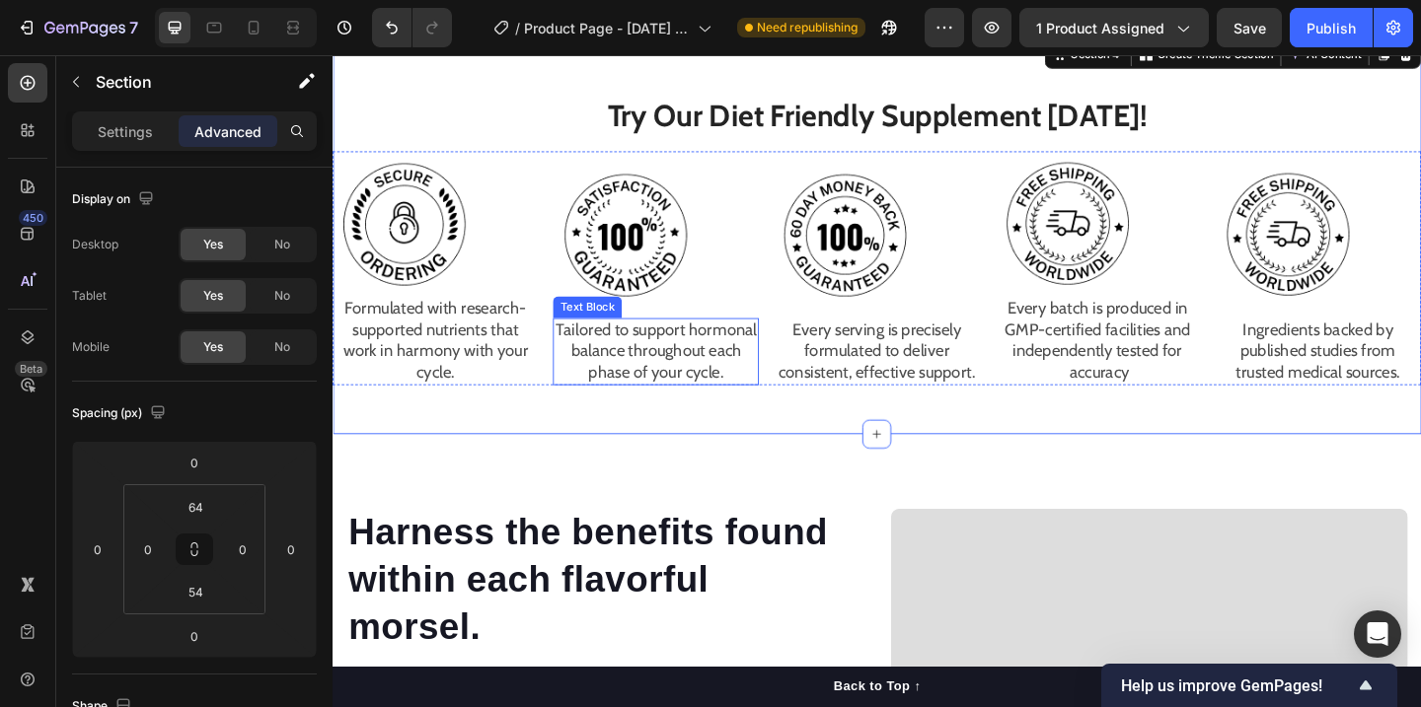
click at [649, 382] on p "Tailored to support hormonal balance throughout each phase of your cycle." at bounding box center [684, 377] width 220 height 69
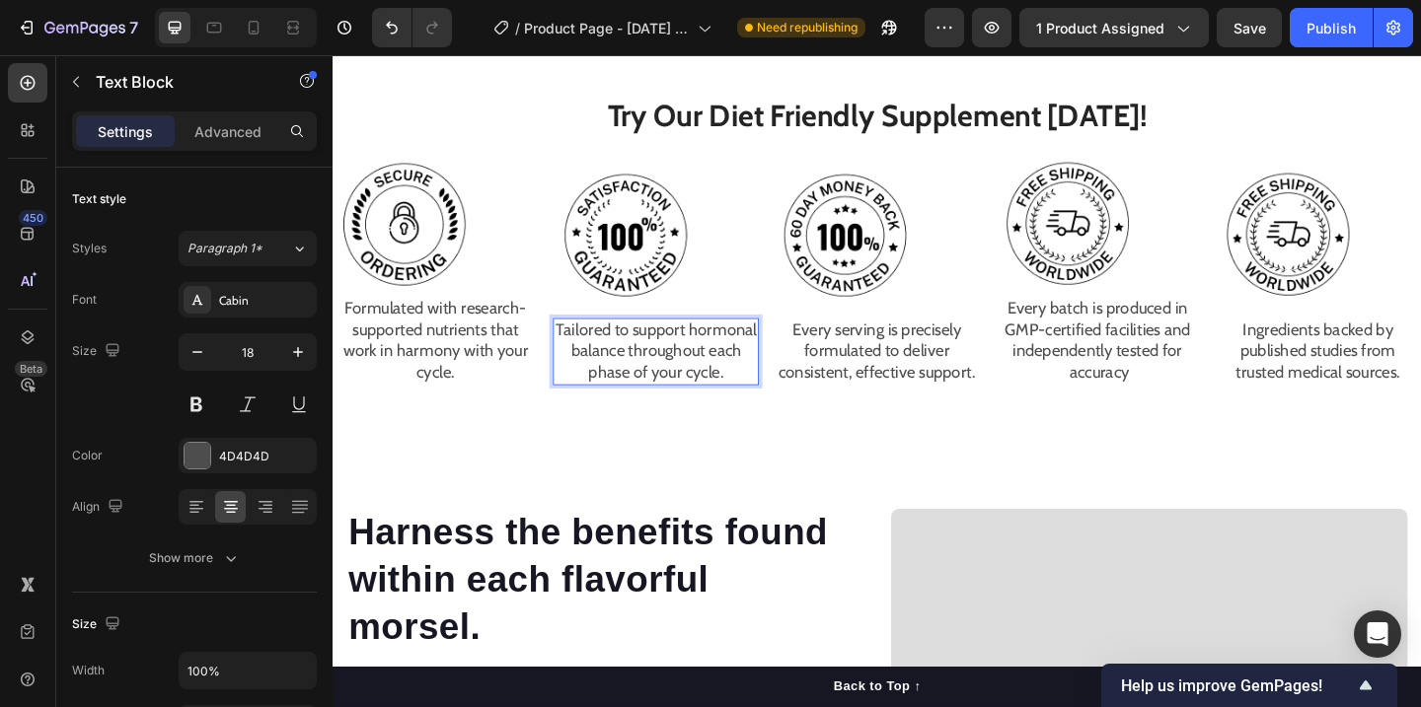
scroll to position [1869, 0]
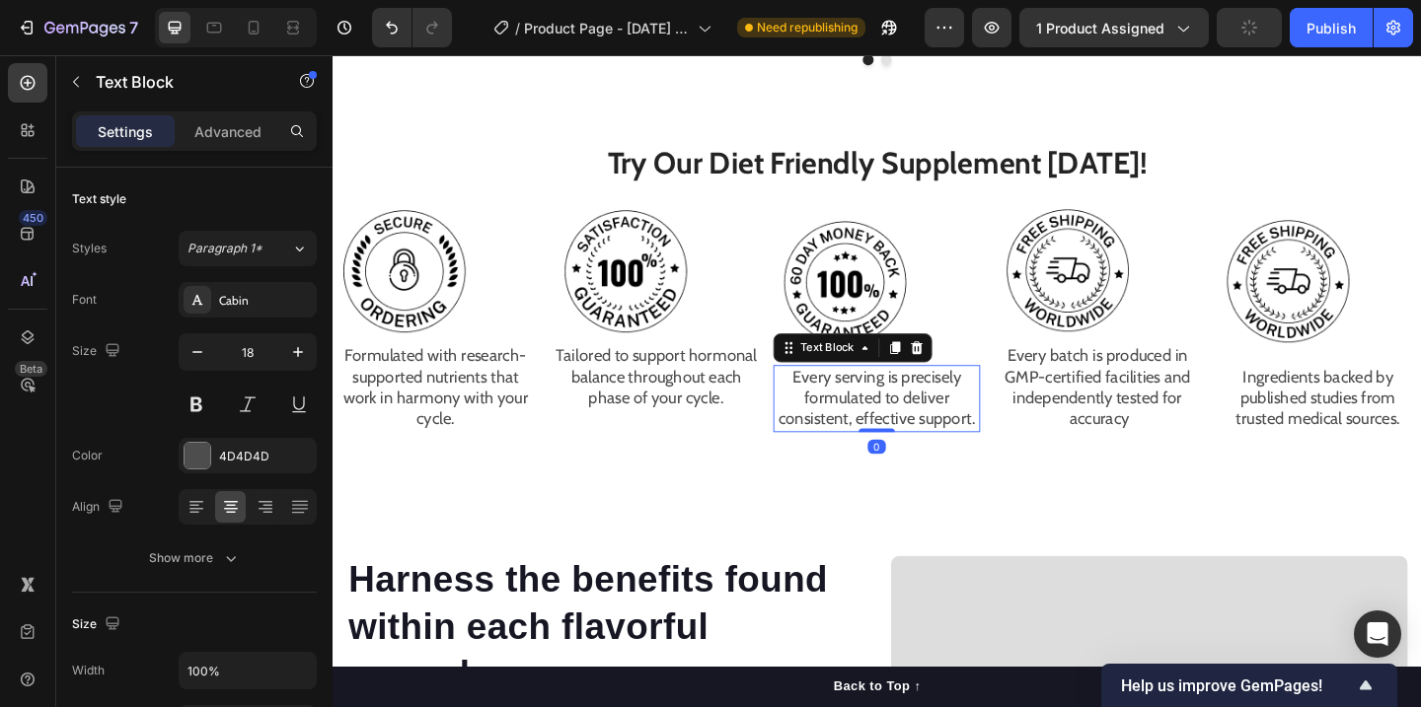
click at [1019, 395] on p "Every serving is precisely formulated to deliver consistent, effective support." at bounding box center [924, 429] width 220 height 69
click at [1035, 425] on div "Every serving is precisely formulated to deliver consistent, effective support." at bounding box center [924, 429] width 224 height 73
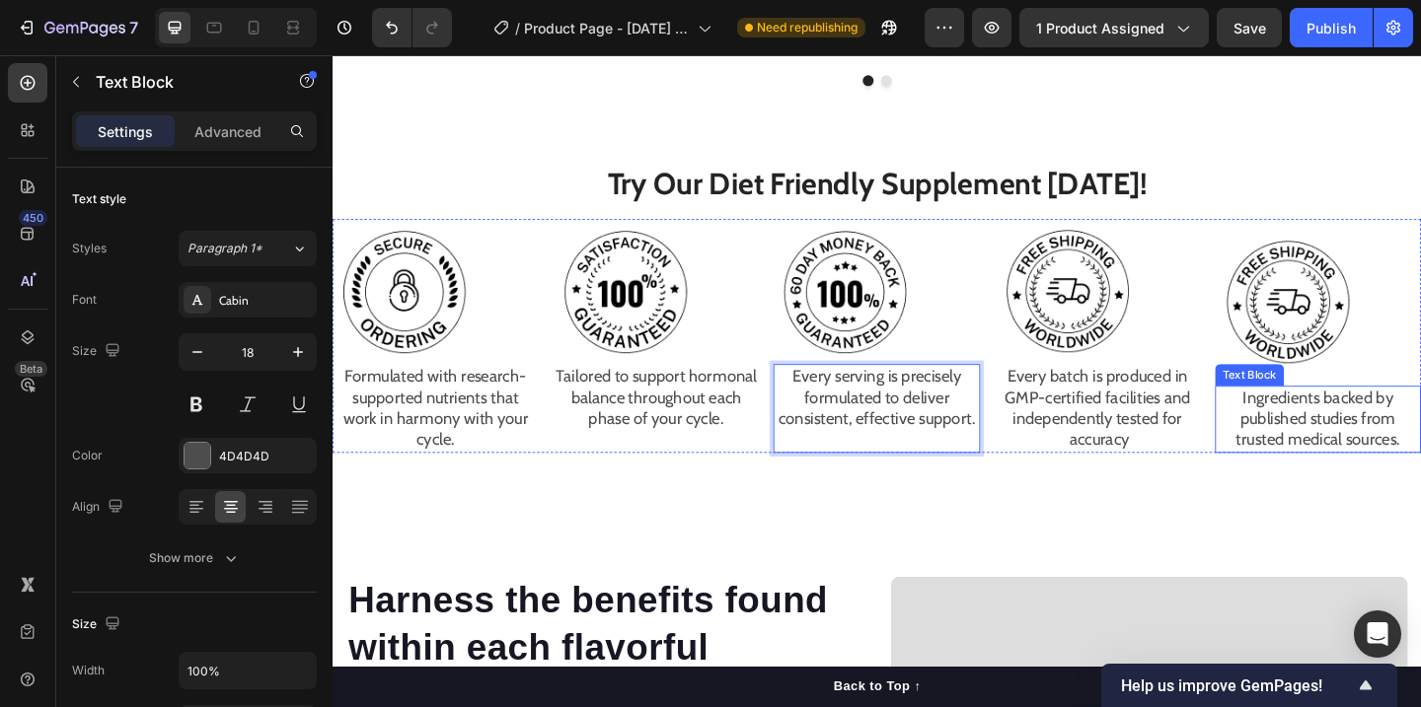
click at [1420, 452] on p "Ingredients backed by published studies from trusted medical sources." at bounding box center [1405, 451] width 220 height 69
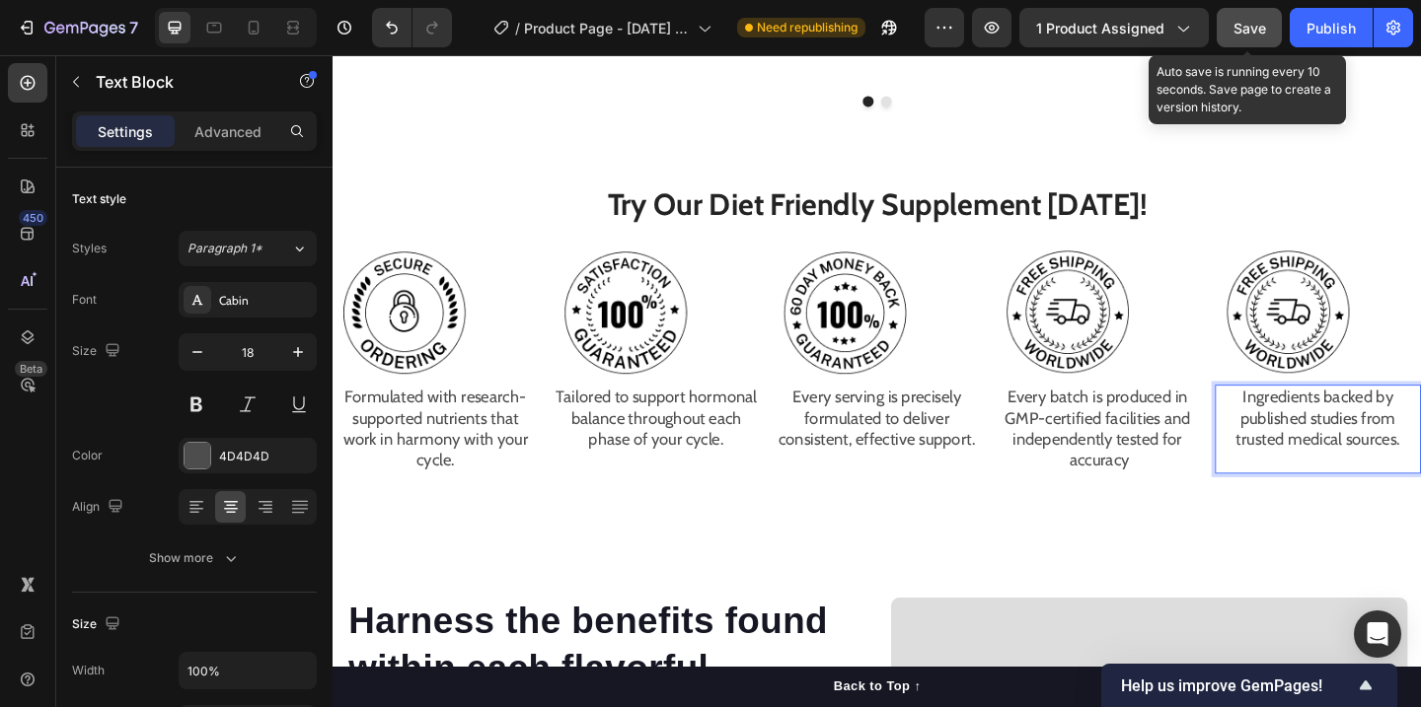
click at [1242, 29] on span "Save" at bounding box center [1249, 28] width 33 height 17
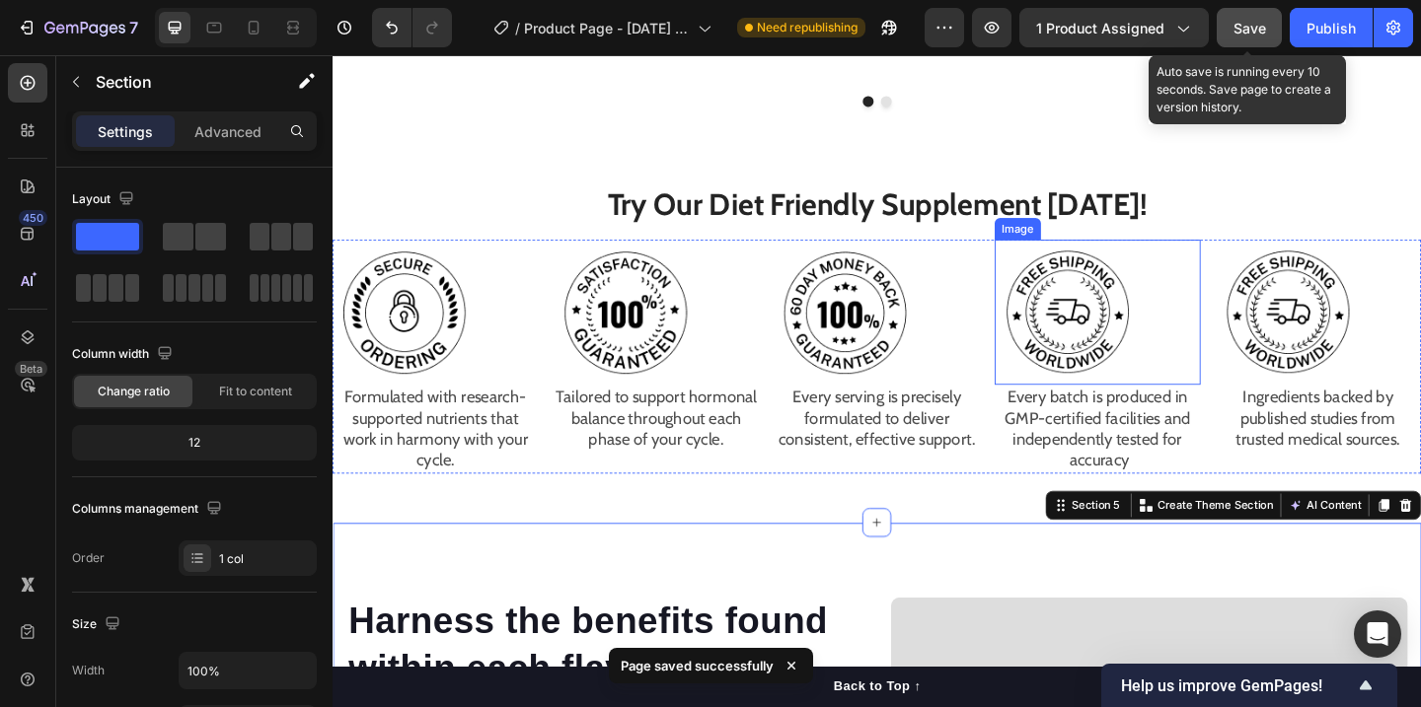
click at [1120, 316] on img at bounding box center [1132, 336] width 158 height 158
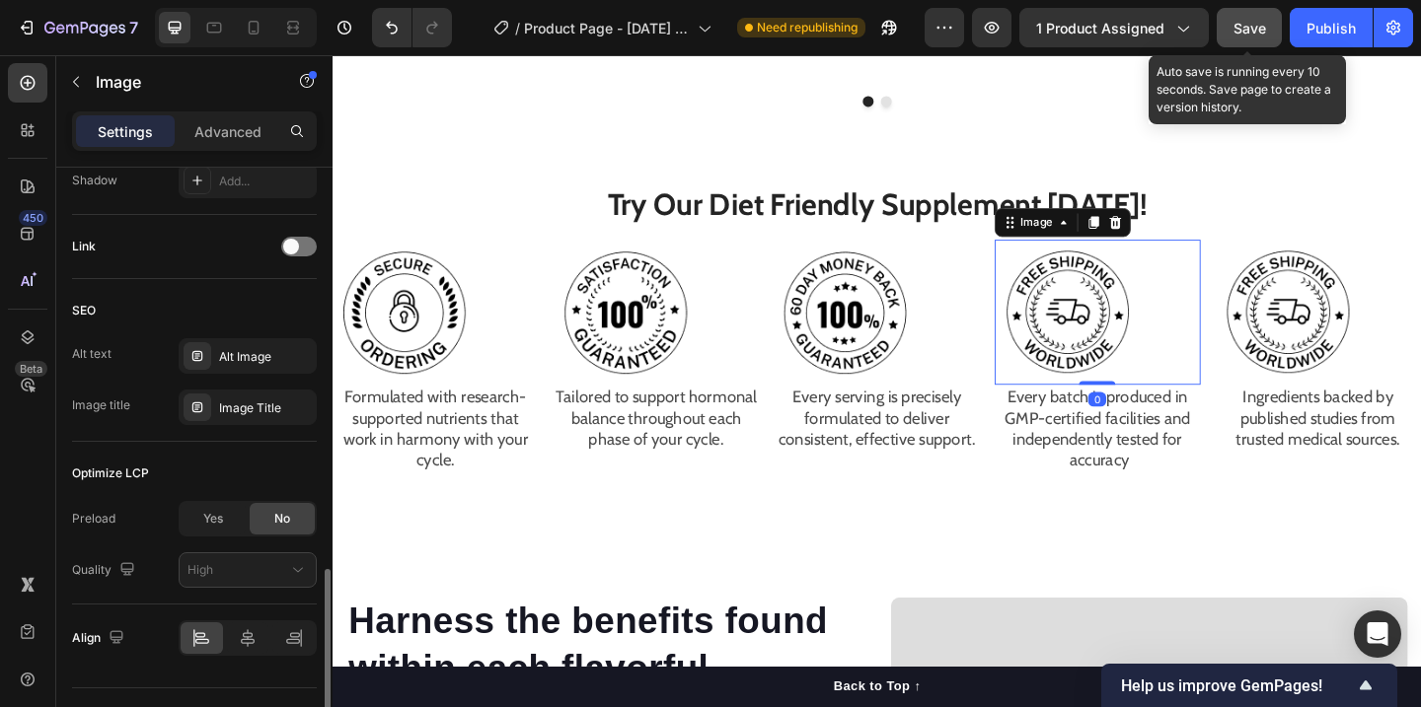
scroll to position [894, 0]
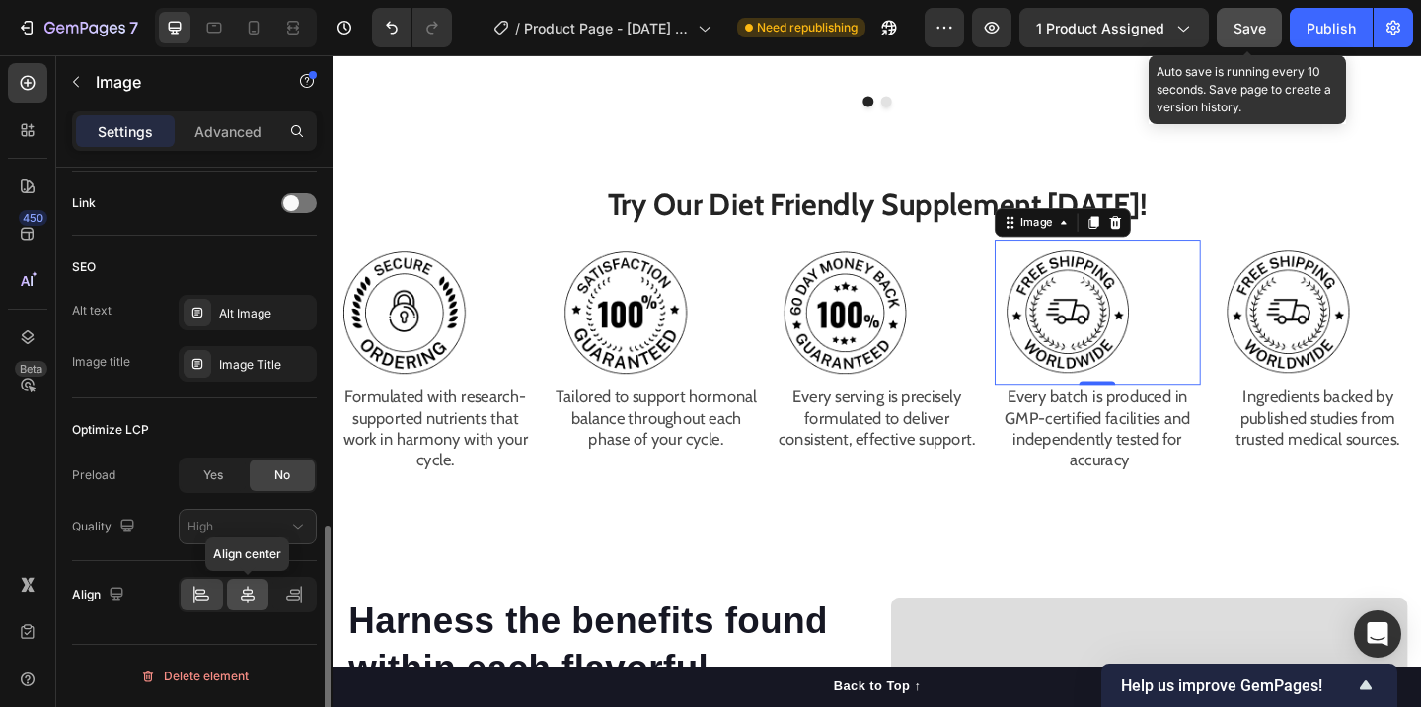
click at [247, 608] on div at bounding box center [248, 595] width 42 height 32
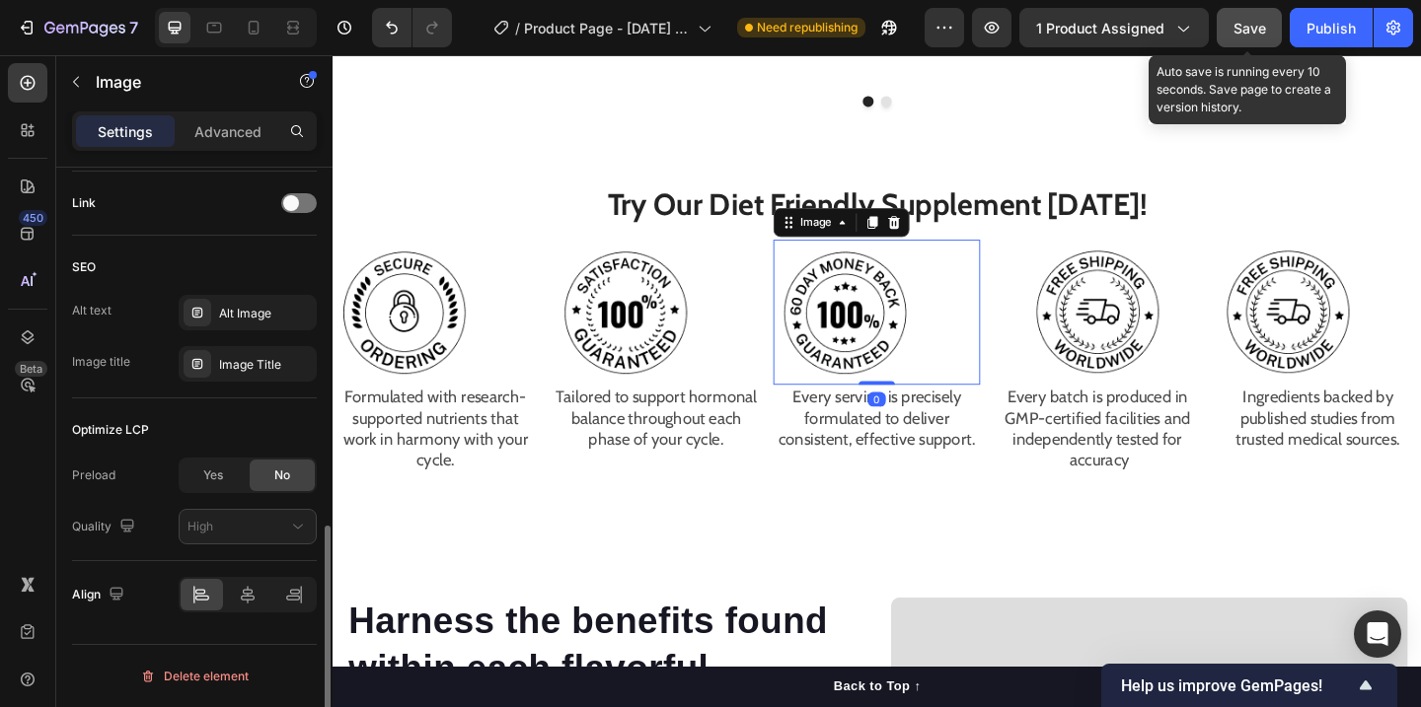
click at [839, 331] on img at bounding box center [891, 336] width 158 height 158
click at [242, 587] on icon at bounding box center [248, 595] width 20 height 20
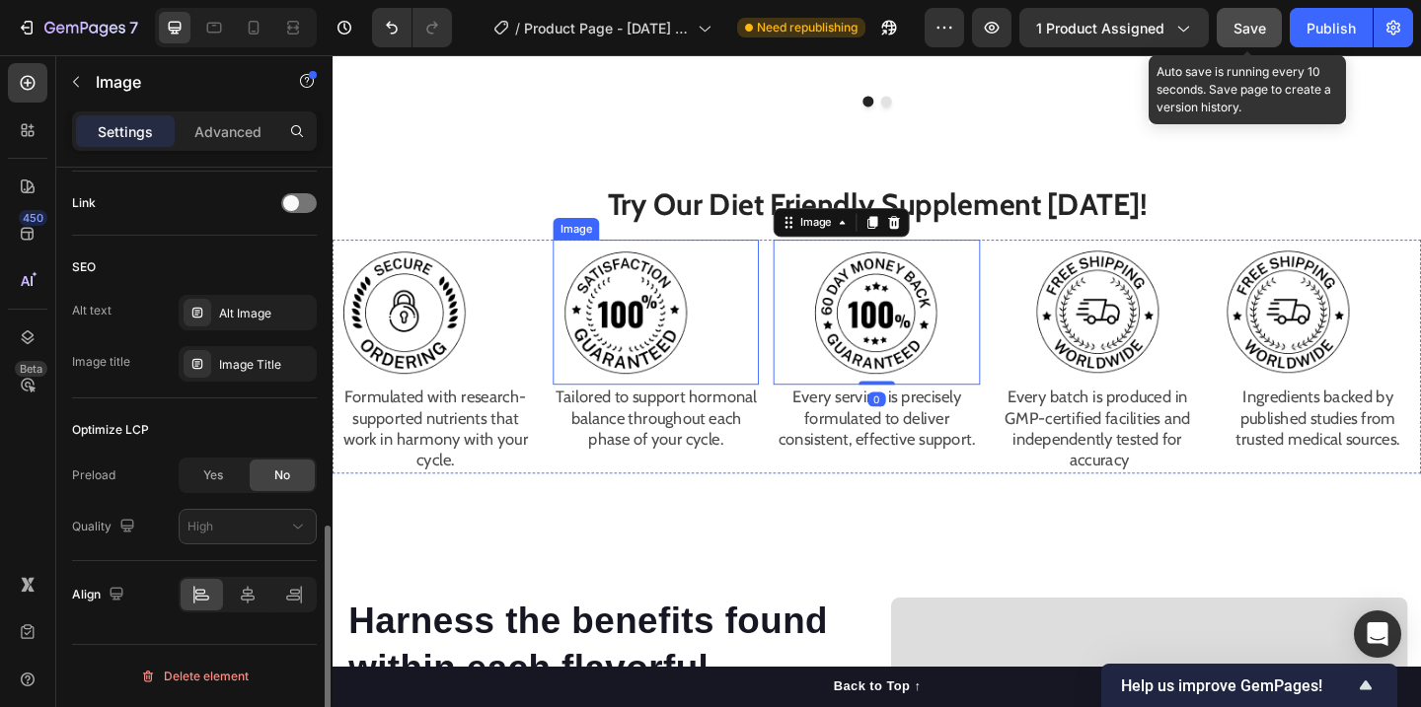
click at [650, 309] on img at bounding box center [651, 336] width 158 height 158
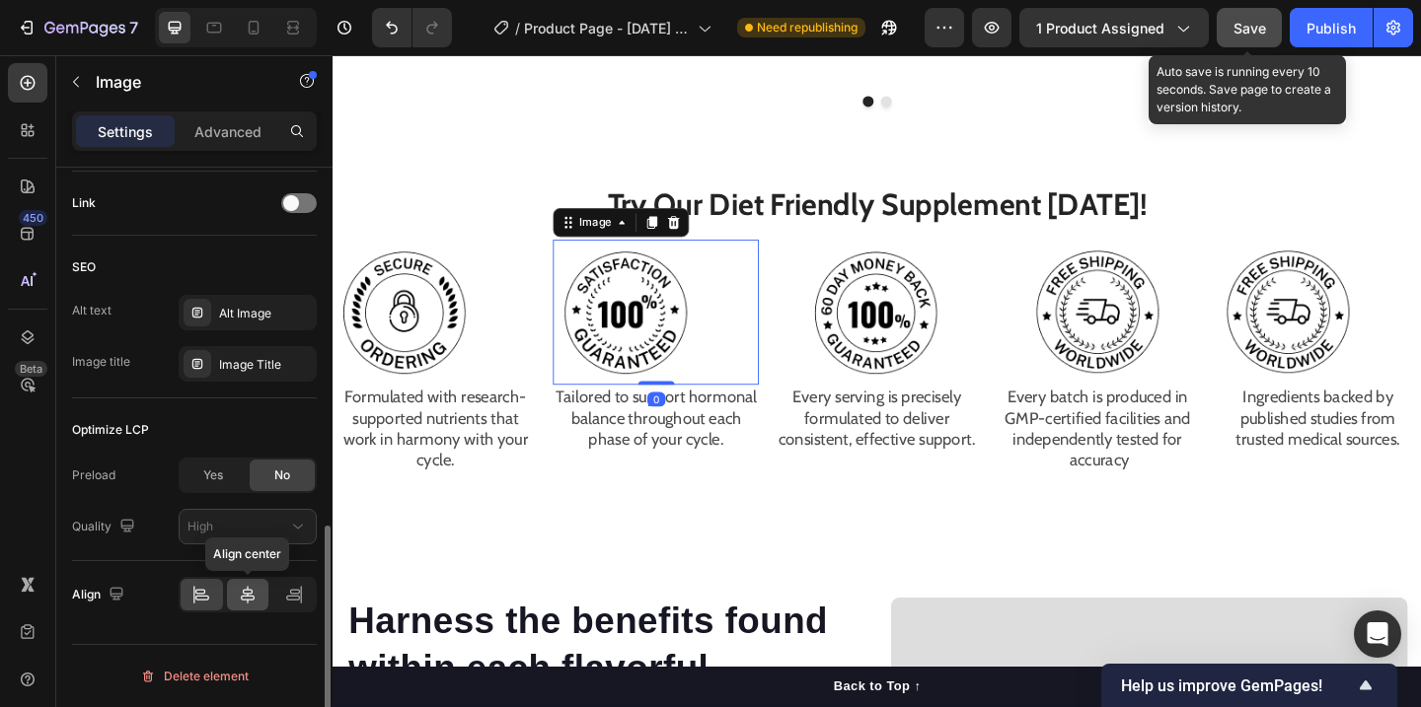
click at [241, 588] on icon at bounding box center [248, 595] width 20 height 20
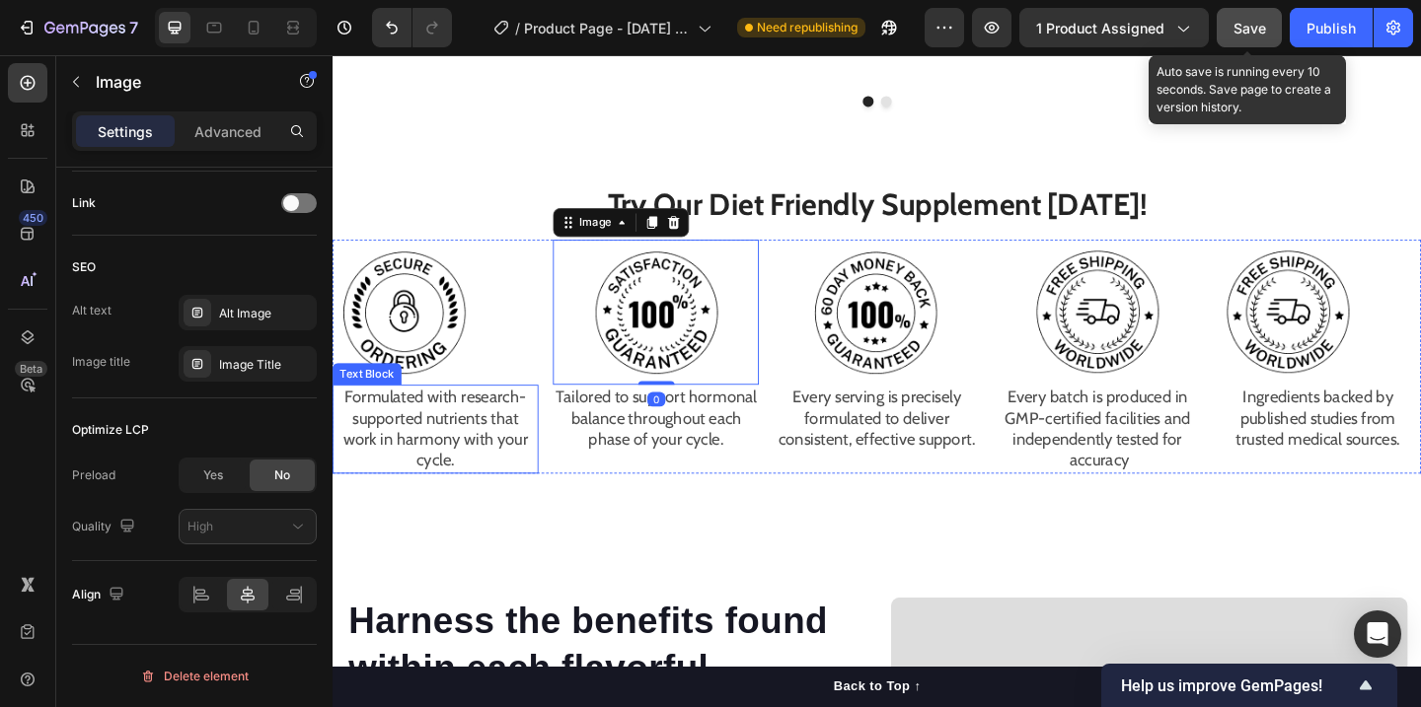
click at [384, 416] on p "Formulated with research-supported nutrients that work in harmony with your cyc…" at bounding box center [444, 462] width 220 height 93
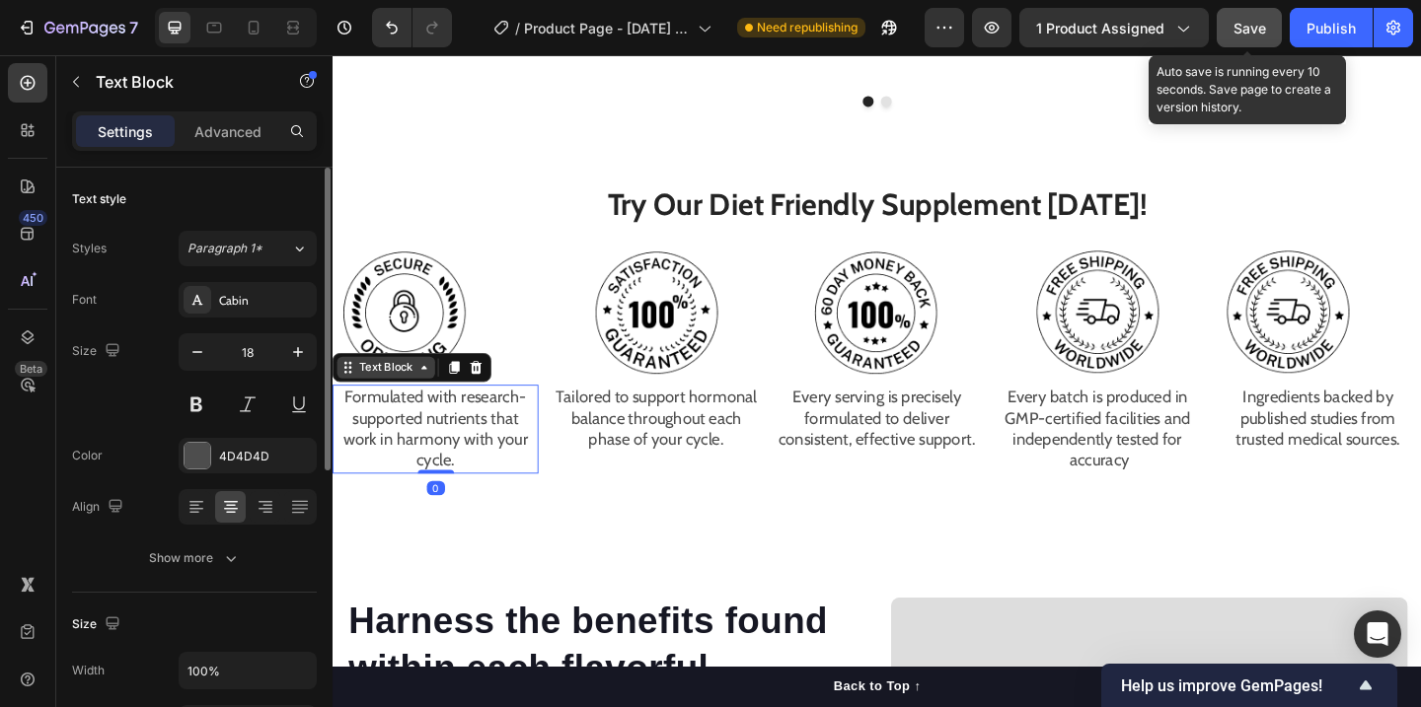
click at [397, 387] on div "Text Block" at bounding box center [390, 396] width 67 height 18
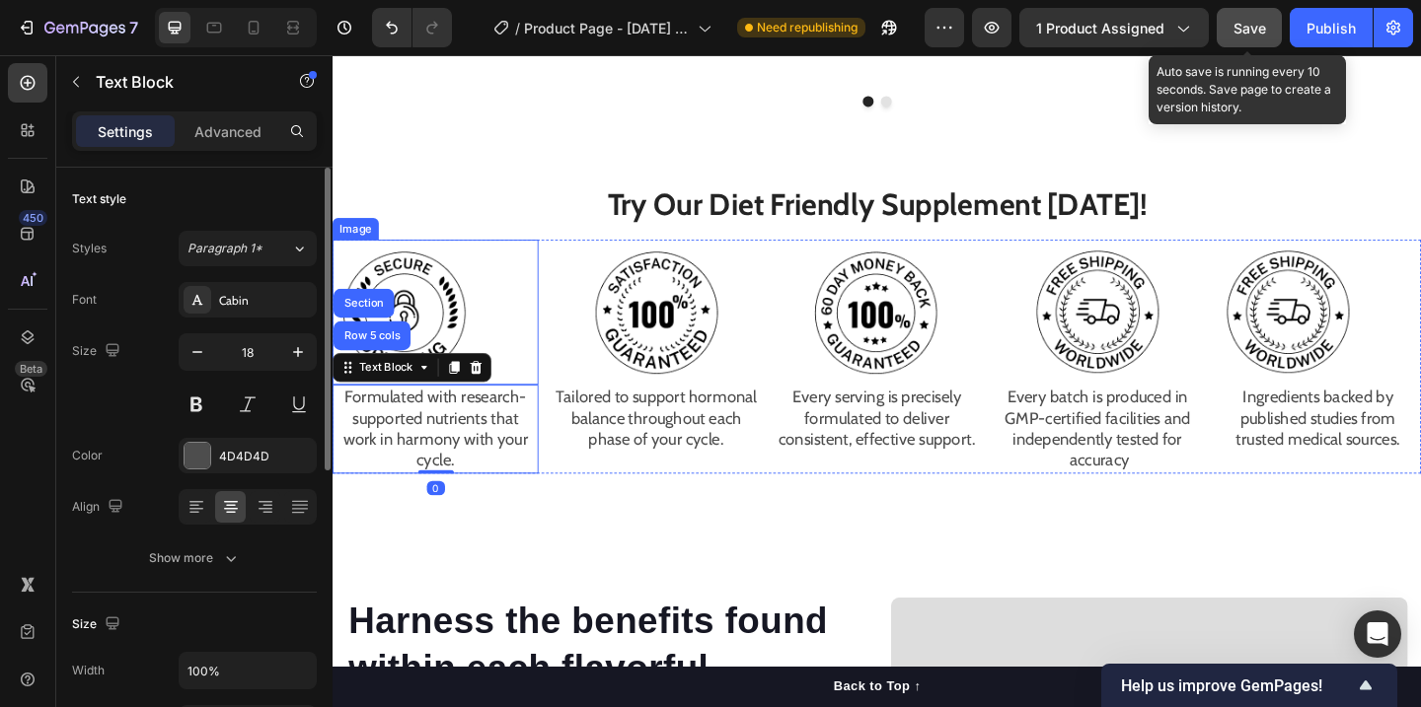
click at [459, 308] on img at bounding box center [412, 336] width 158 height 158
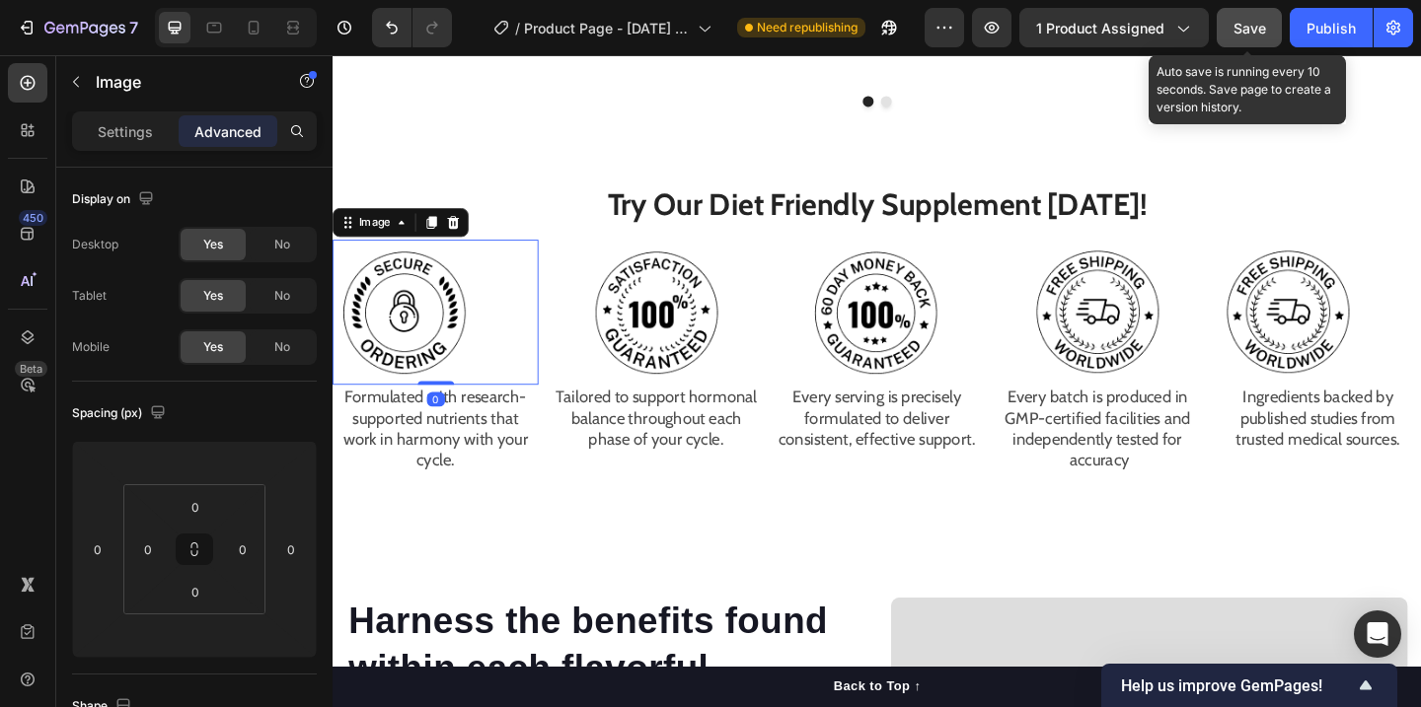
click at [456, 331] on img at bounding box center [412, 336] width 158 height 158
click at [156, 133] on div "Settings" at bounding box center [125, 131] width 99 height 32
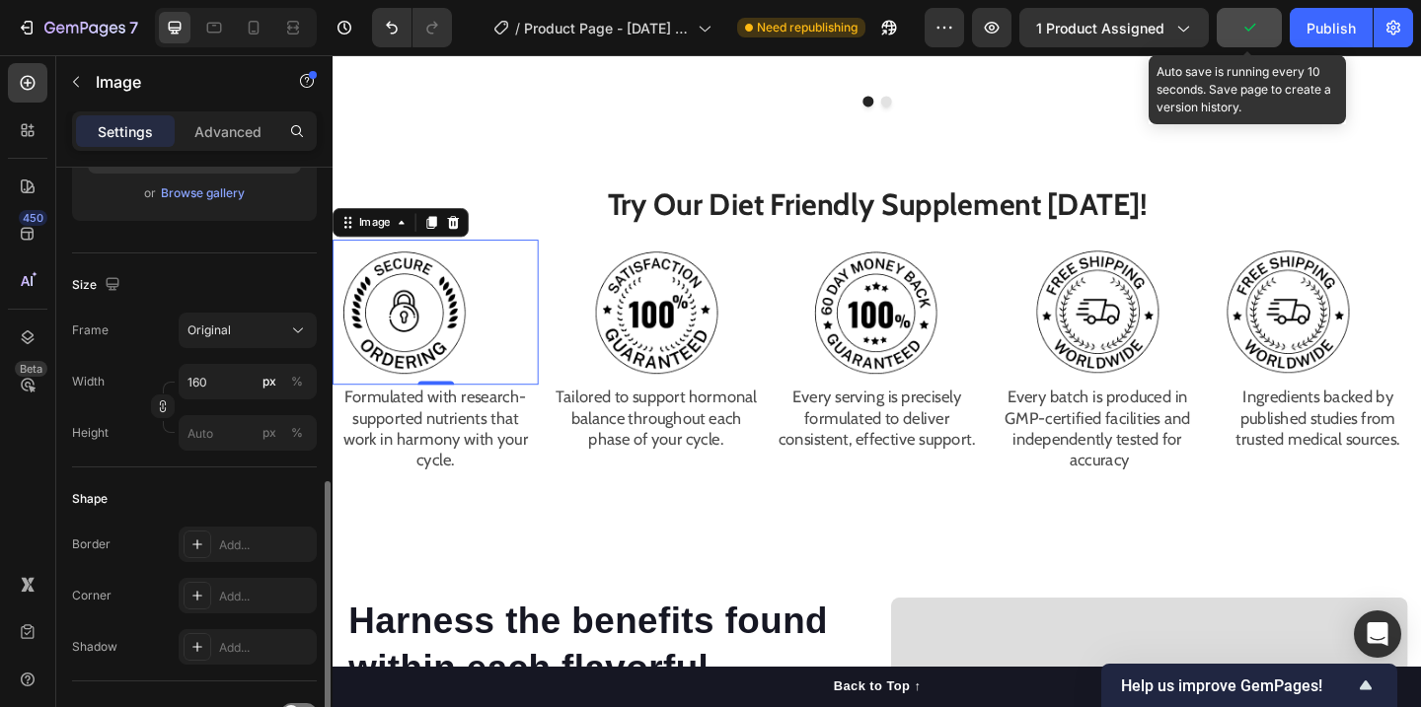
scroll to position [894, 0]
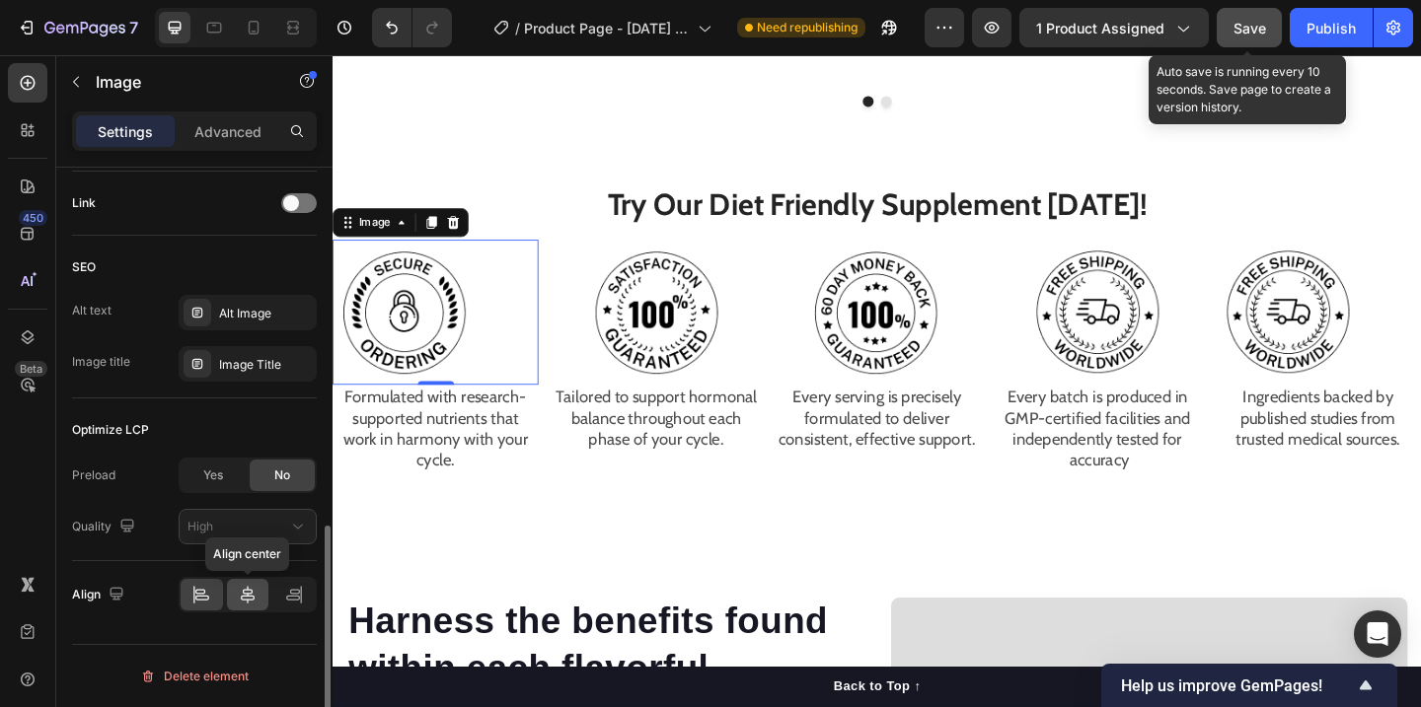
click at [243, 588] on icon at bounding box center [248, 595] width 20 height 20
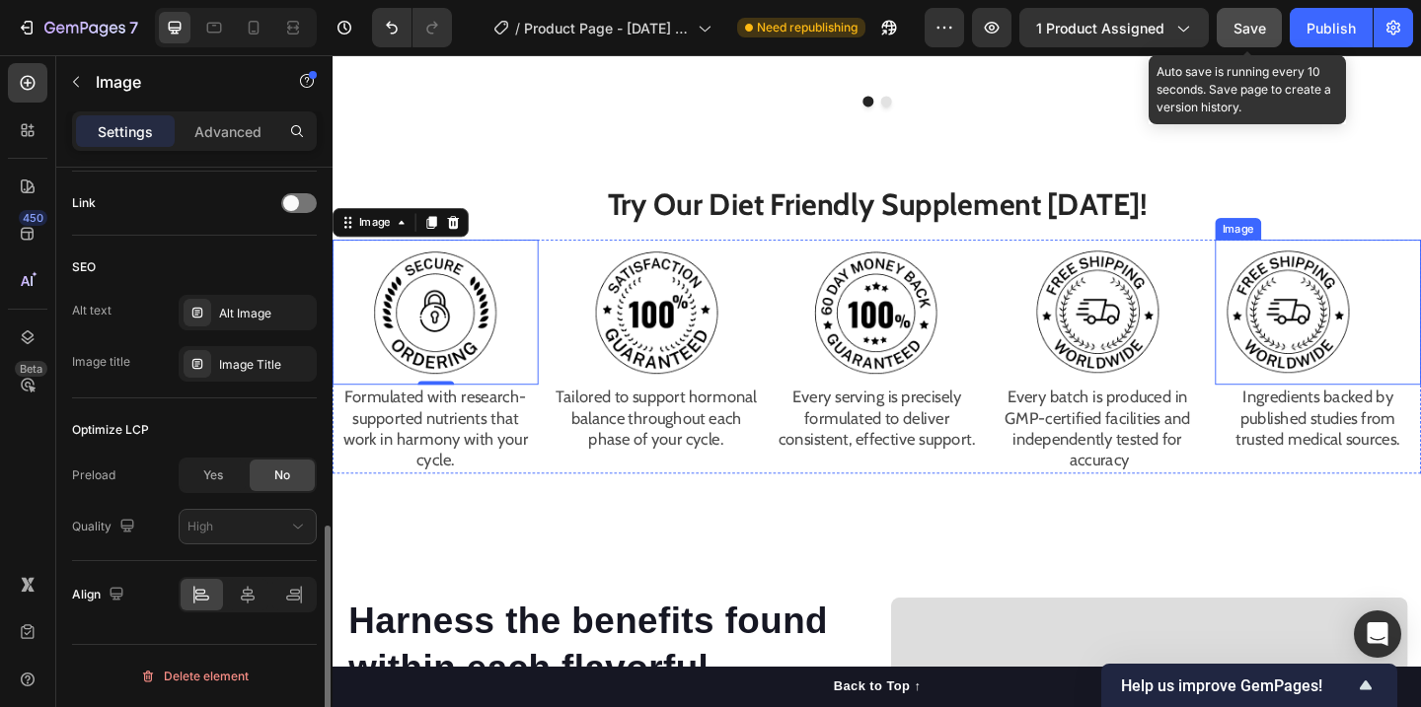
click at [1351, 303] on img at bounding box center [1372, 336] width 158 height 158
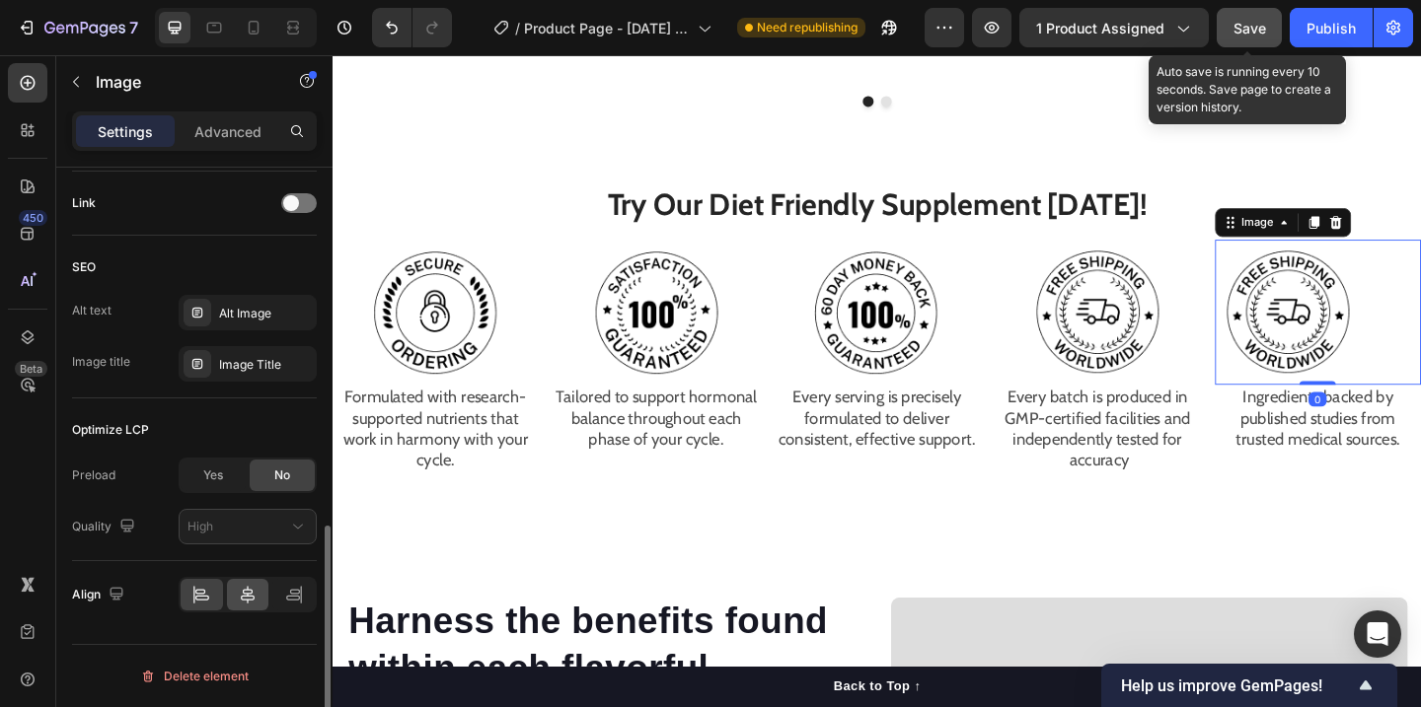
click at [241, 581] on div at bounding box center [248, 595] width 42 height 32
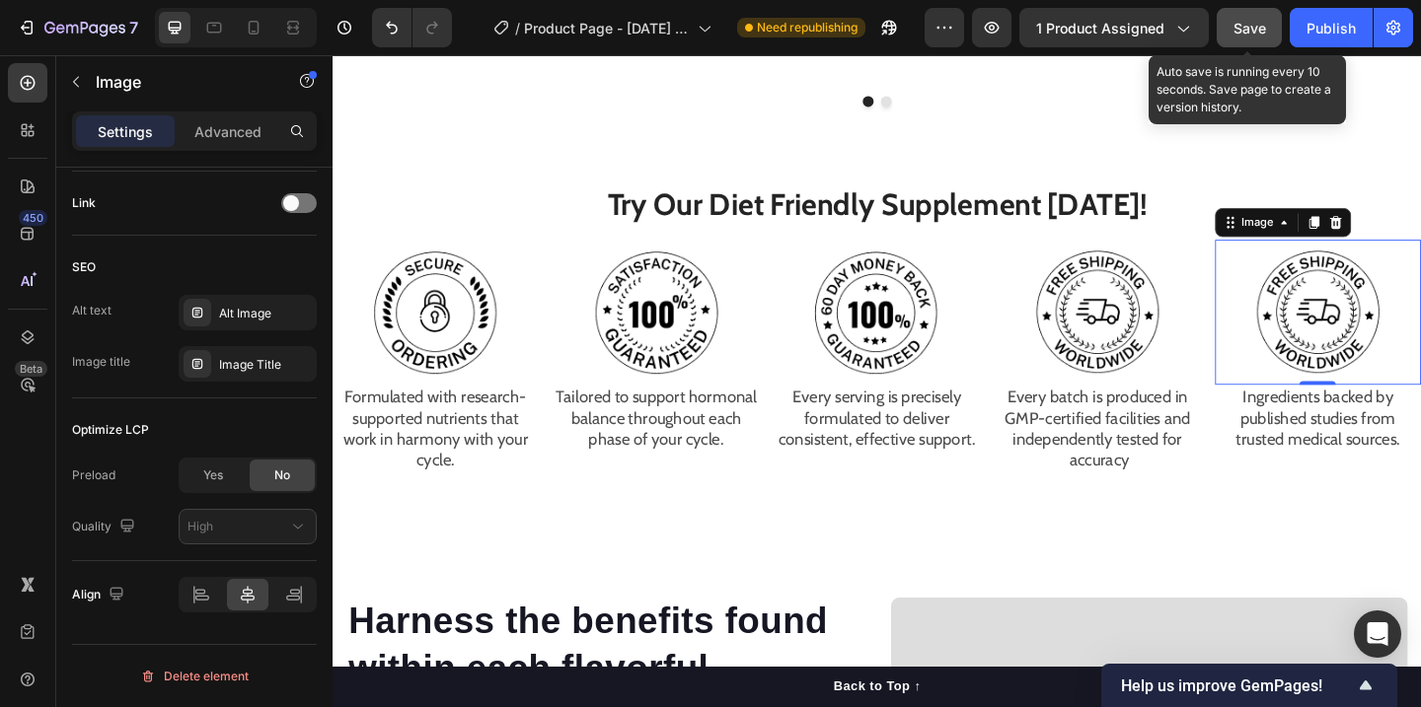
click at [1261, 13] on button "Save" at bounding box center [1249, 27] width 65 height 39
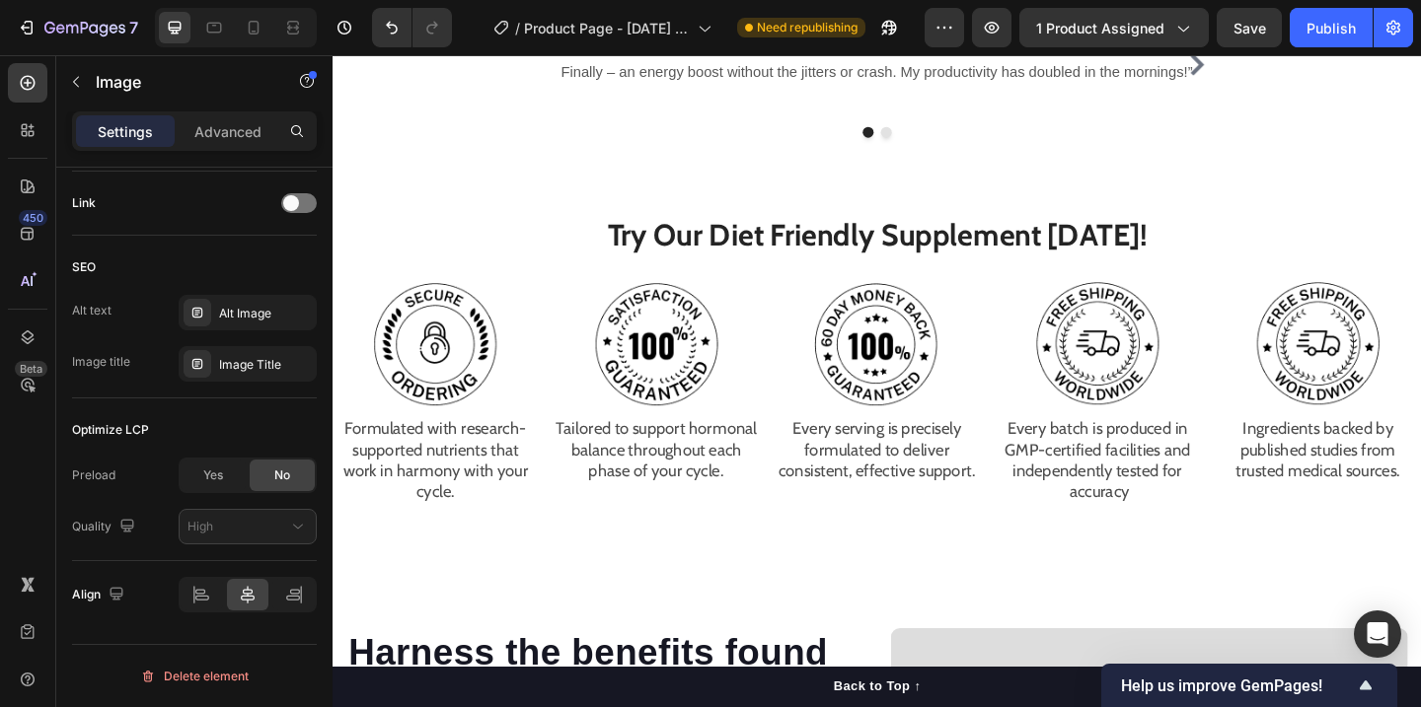
scroll to position [1797, 0]
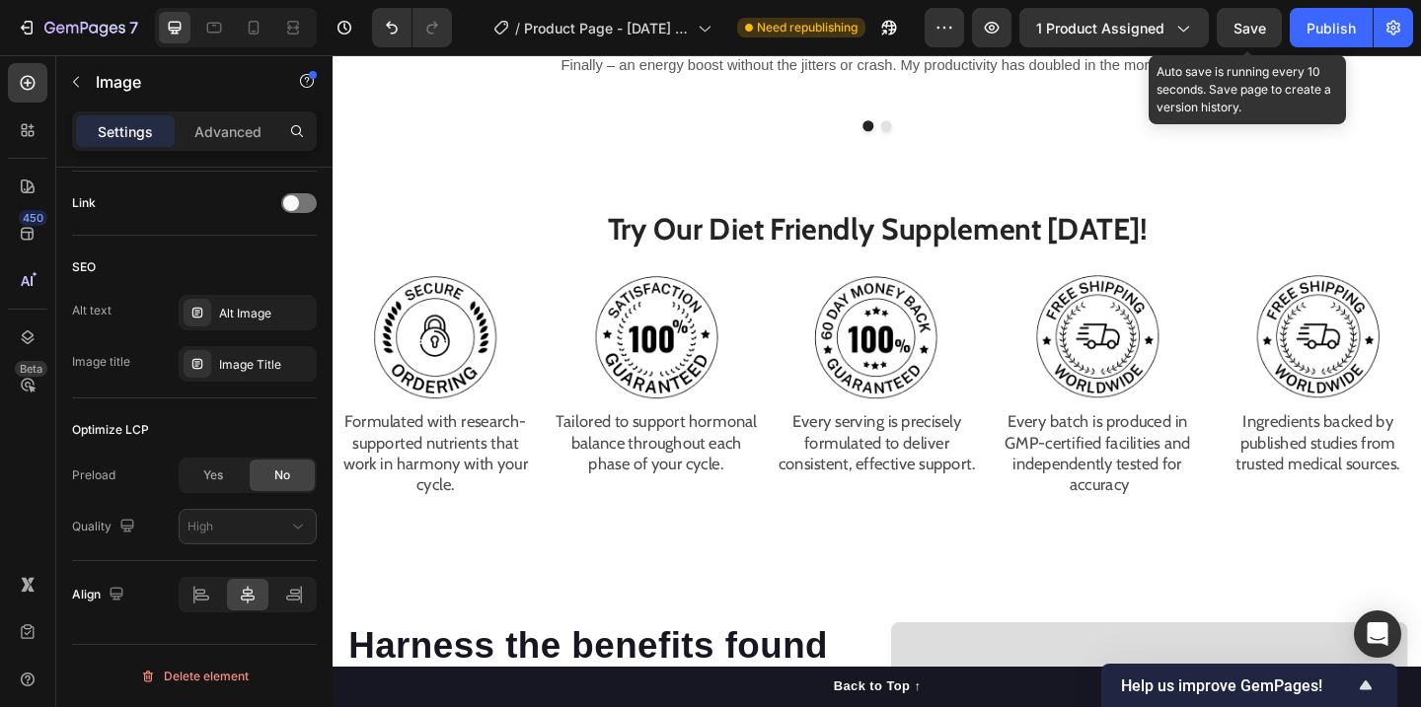
click at [1246, 24] on span "Save" at bounding box center [1249, 28] width 33 height 17
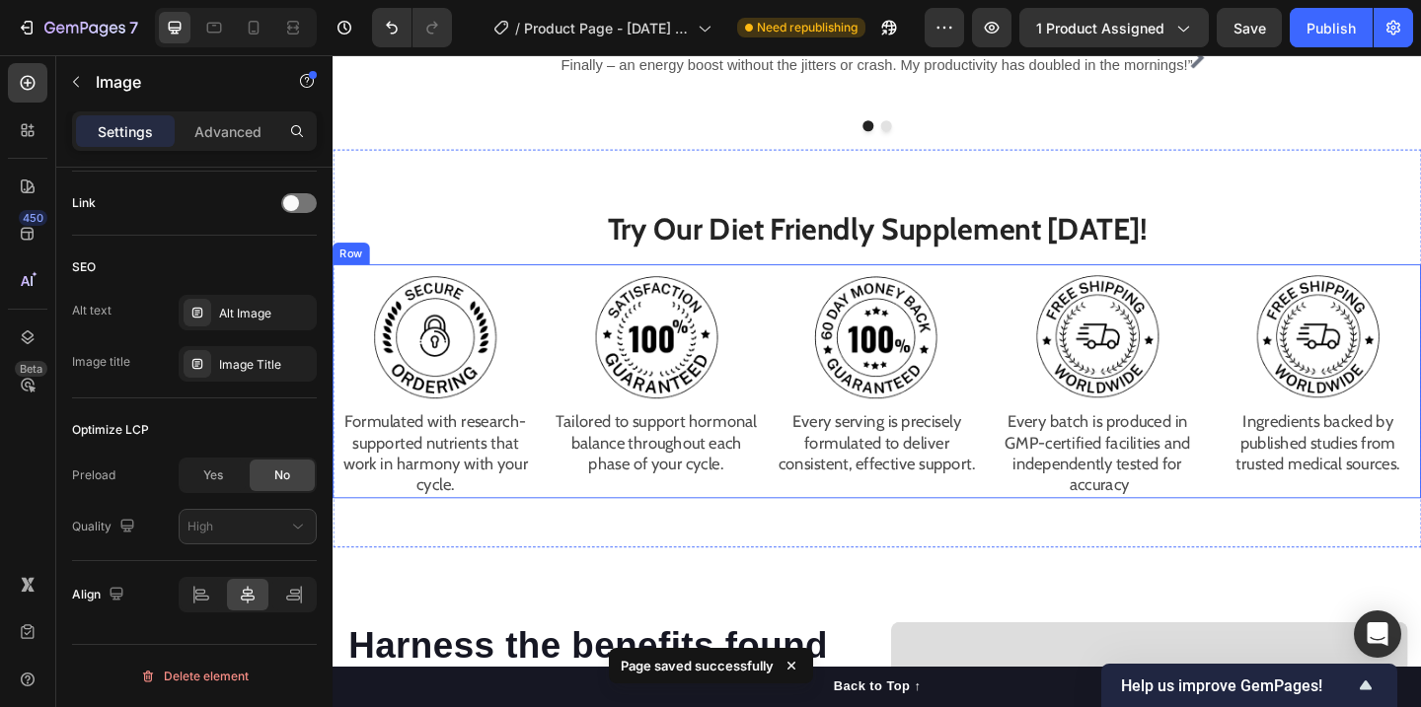
click at [1279, 355] on div "Image Formulated with research-supported nutrients that work in harmony with yo…" at bounding box center [925, 410] width 1184 height 255
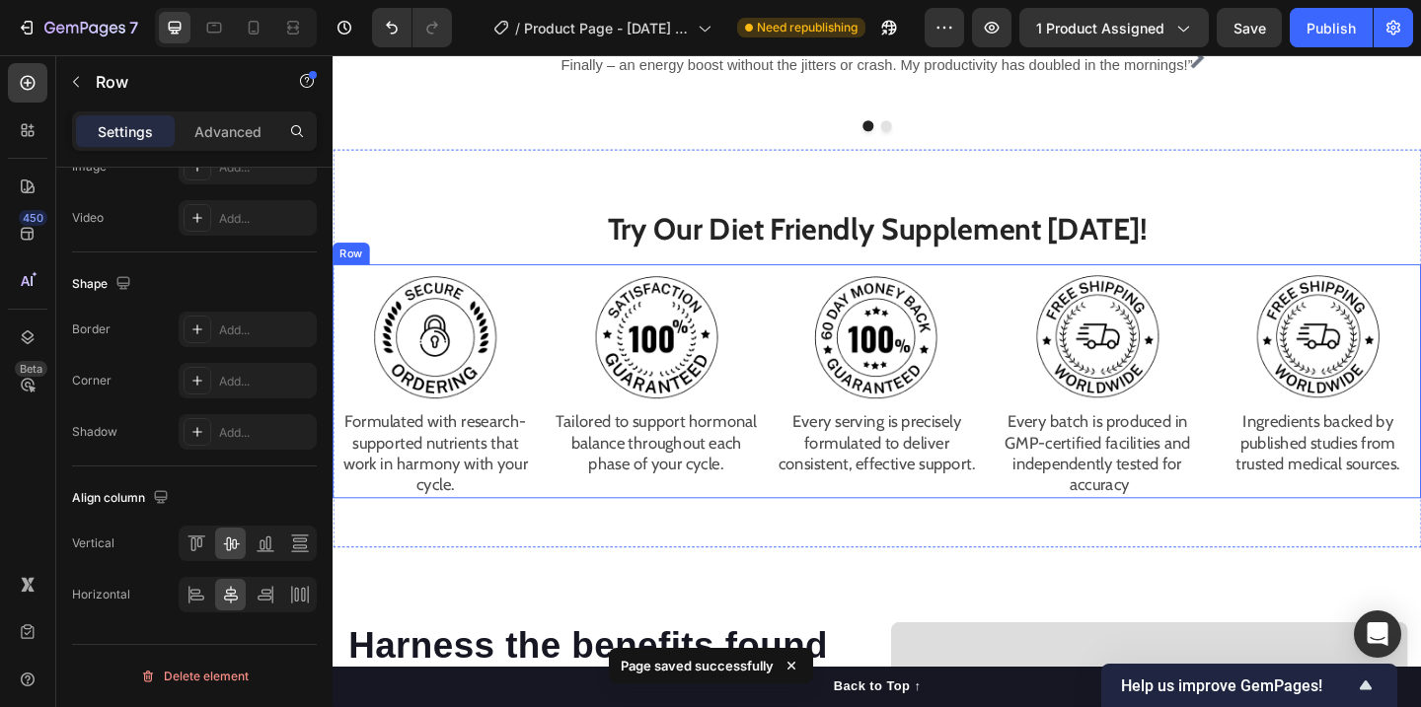
scroll to position [0, 0]
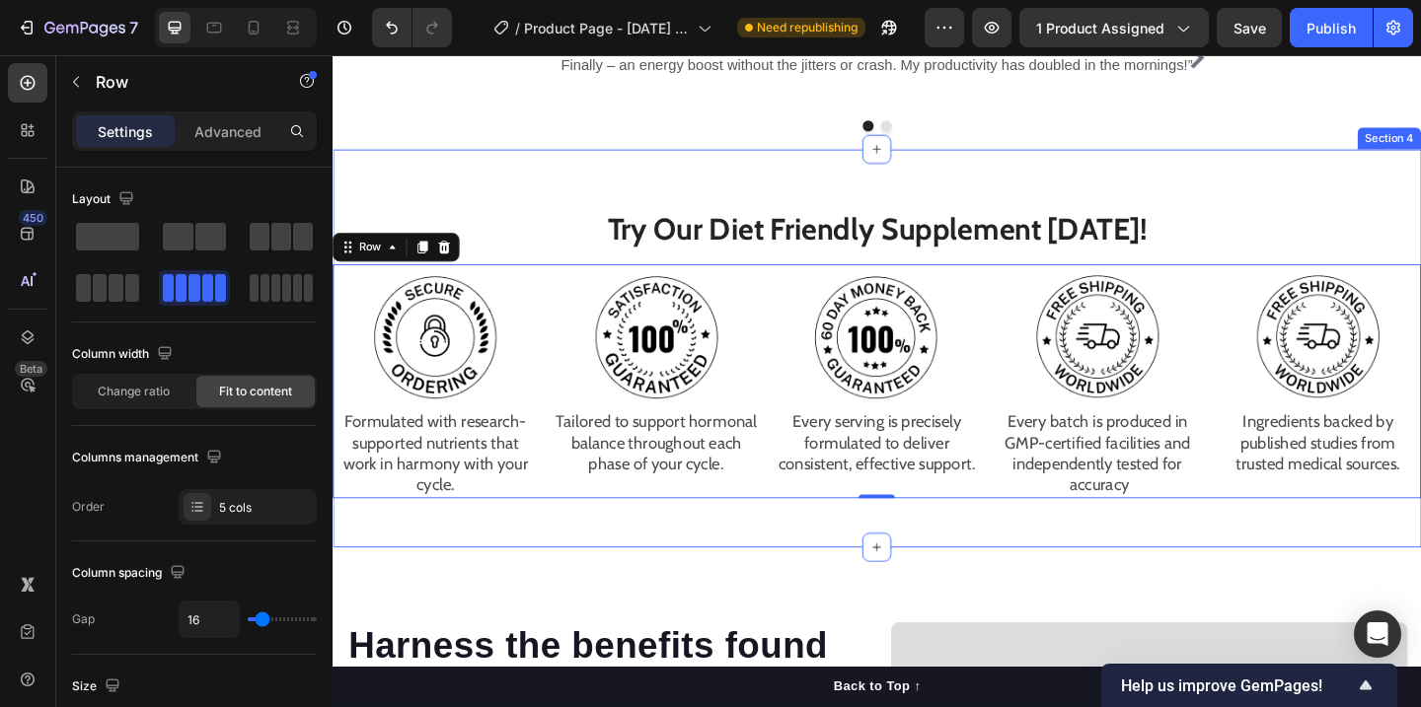
click at [1378, 170] on div "Try Our Diet Friendly Supplement [DATE]! Heading Image Formulated with research…" at bounding box center [925, 374] width 1184 height 433
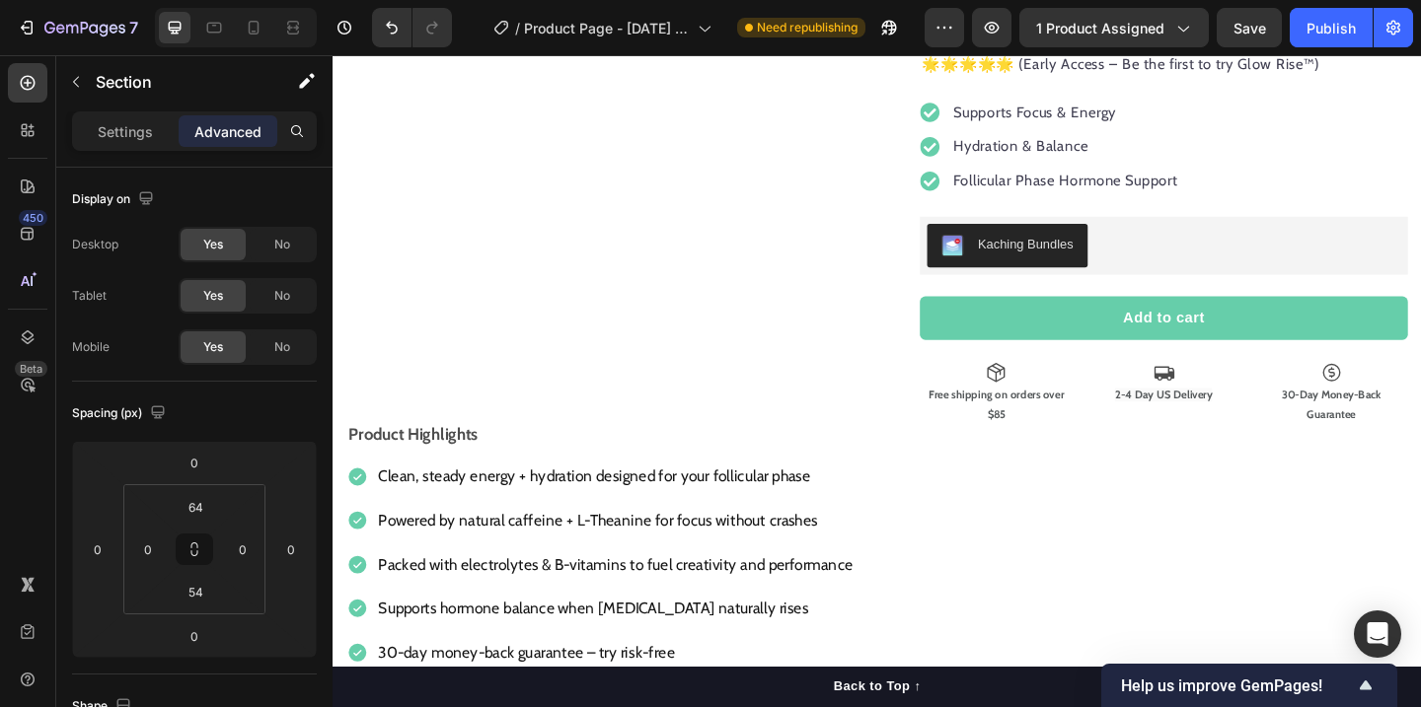
scroll to position [226, 0]
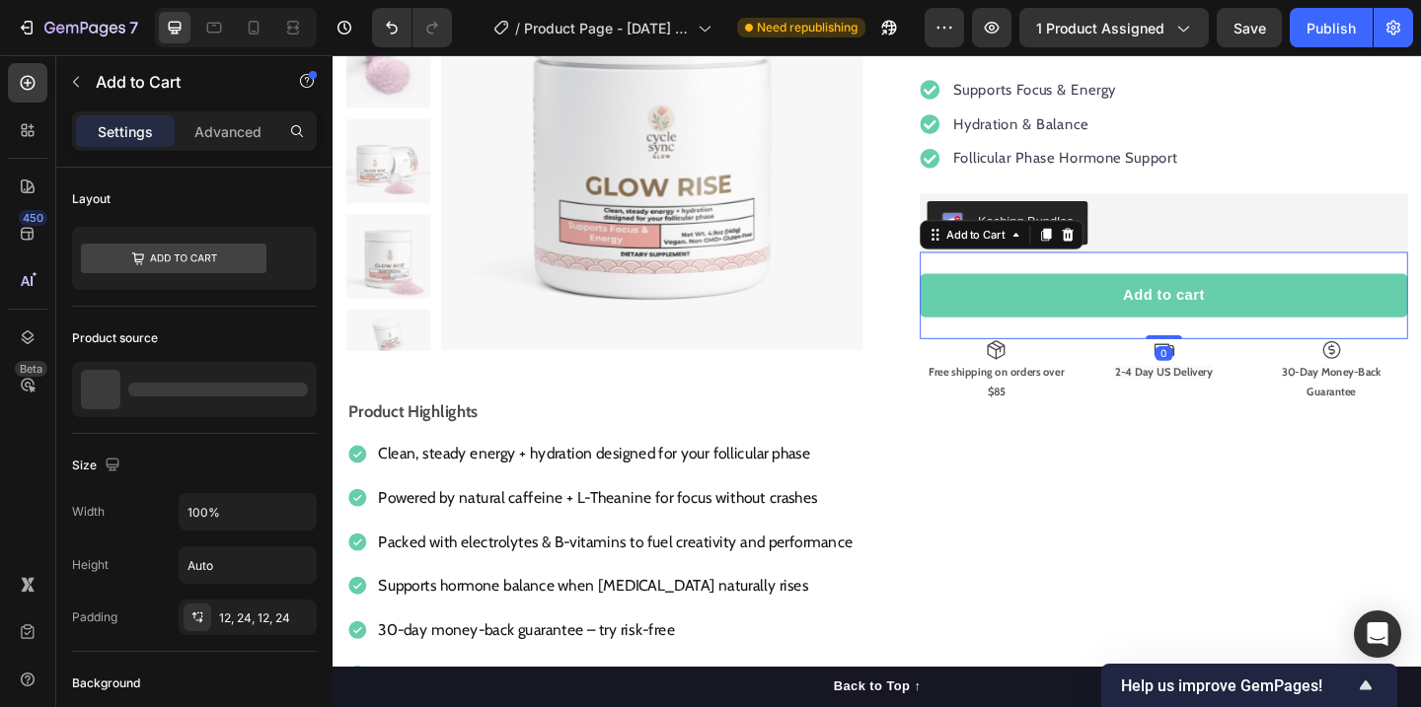
click at [1320, 319] on button "Add to cart" at bounding box center [1236, 316] width 531 height 47
click at [1109, 257] on icon at bounding box center [1108, 251] width 11 height 14
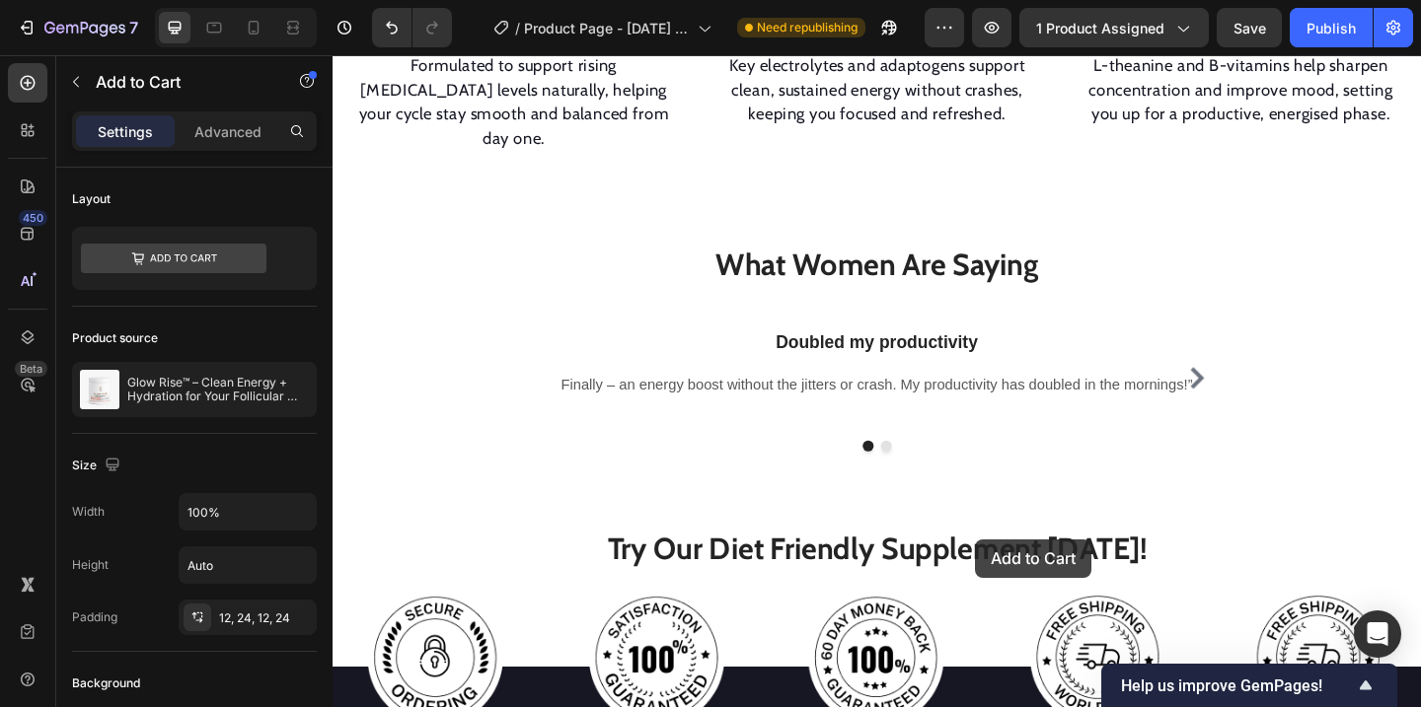
scroll to position [1407, 0]
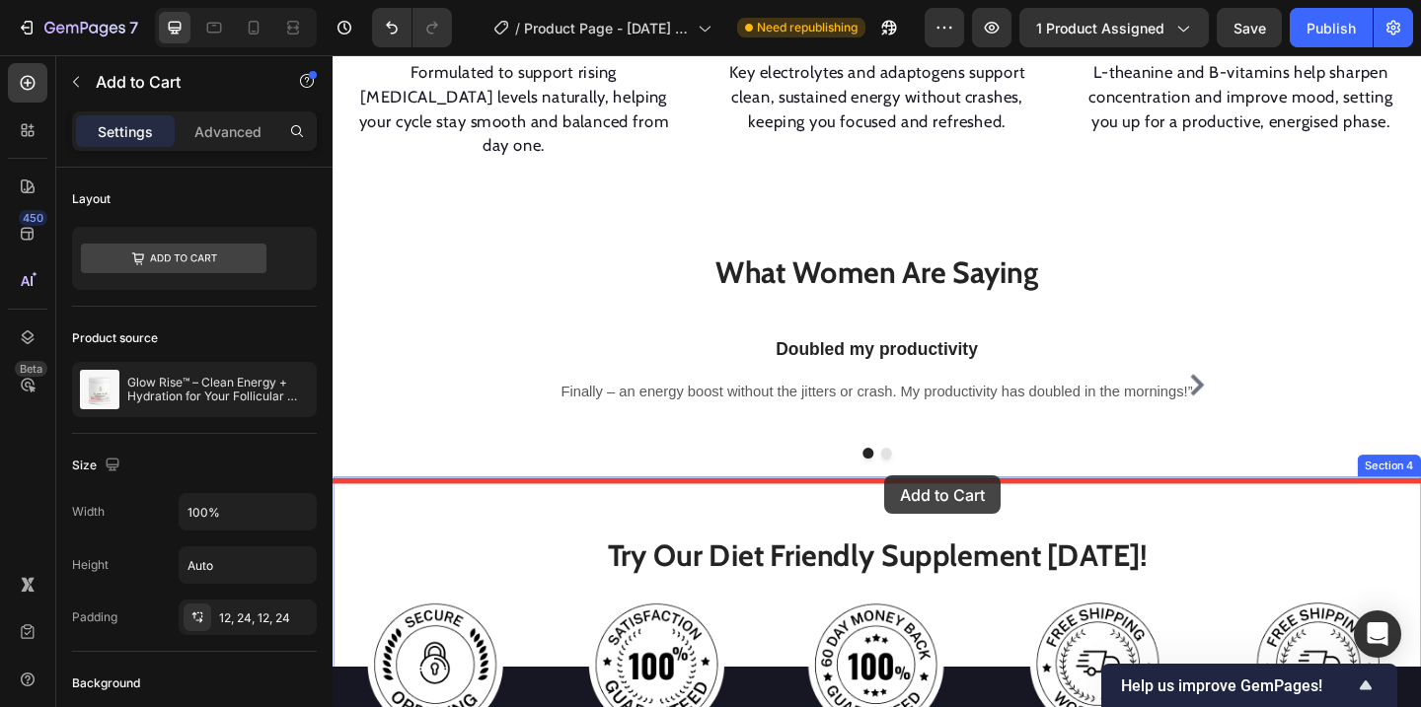
drag, startPoint x: 986, startPoint y: 351, endPoint x: 932, endPoint y: 513, distance: 170.4
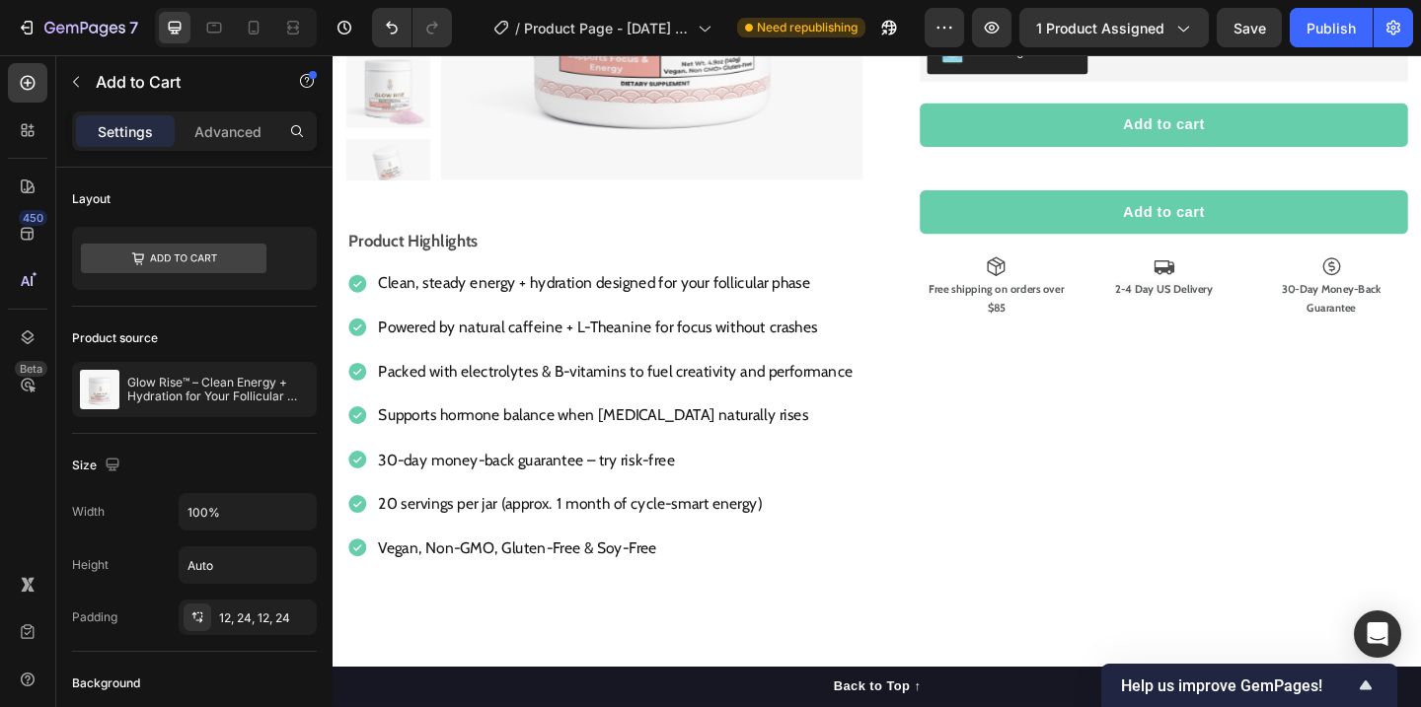
scroll to position [355, 0]
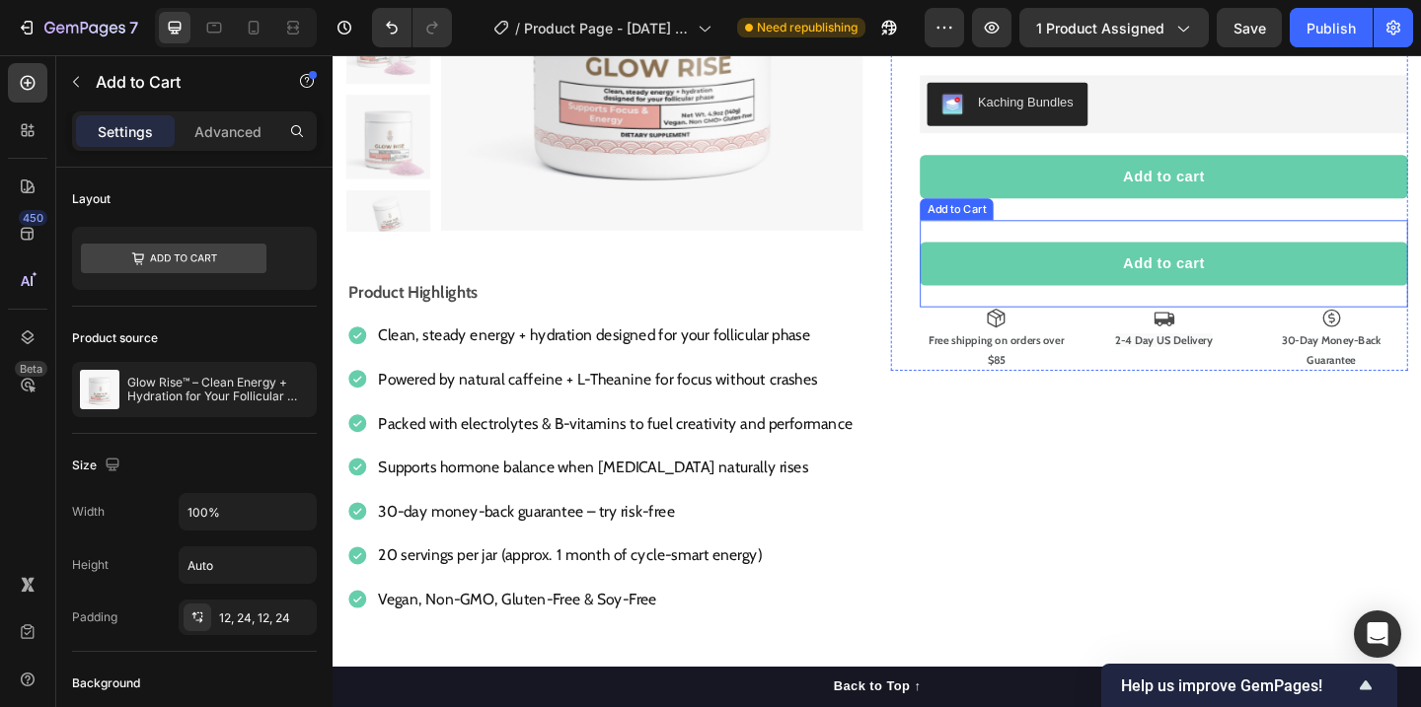
click at [1146, 276] on button "Add to cart" at bounding box center [1236, 282] width 531 height 47
click at [1353, 274] on button "Add to cart" at bounding box center [1236, 282] width 531 height 47
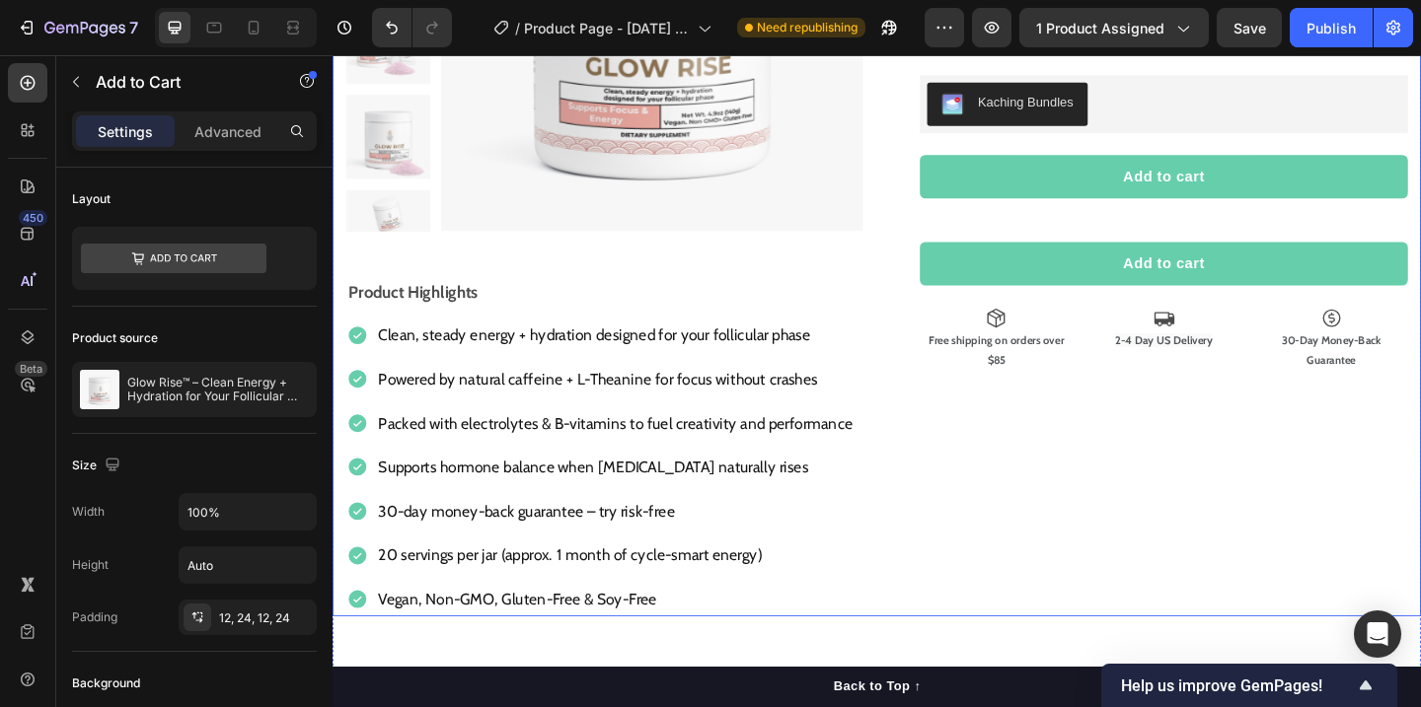
click at [1370, 524] on div "Glow Rise™ – Clean Energy + Hydration for Your Follicular Phase Product Title 🌟…" at bounding box center [1220, 227] width 562 height 878
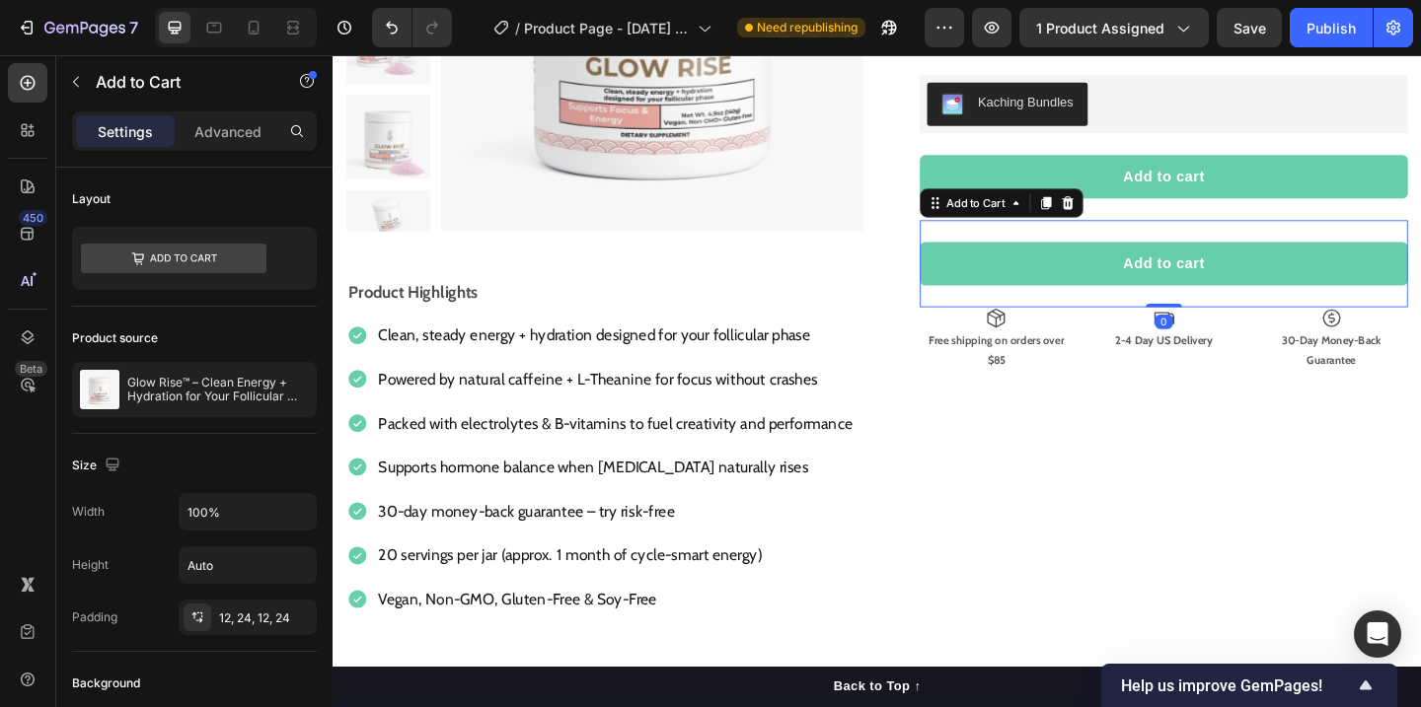
click at [1313, 268] on button "Add to cart" at bounding box center [1236, 282] width 531 height 47
click at [1135, 214] on icon at bounding box center [1132, 216] width 13 height 14
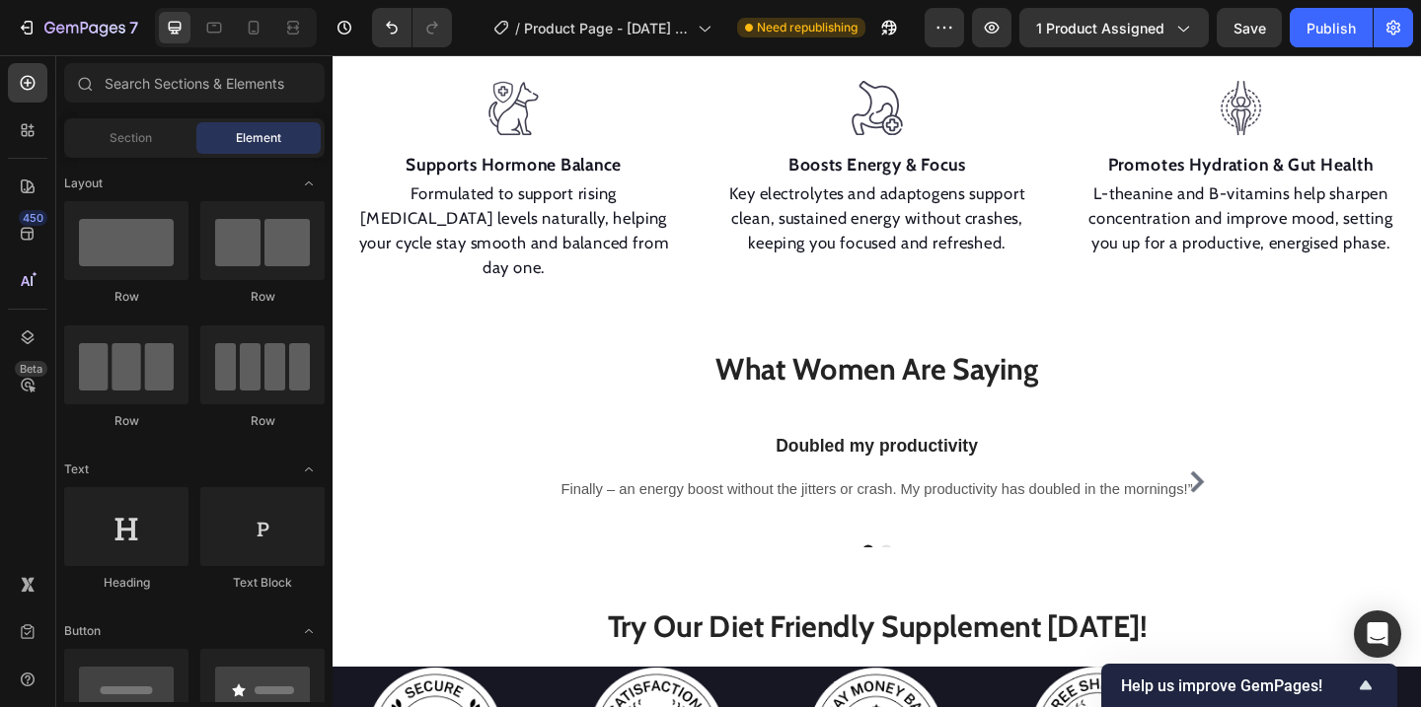
scroll to position [1346, 0]
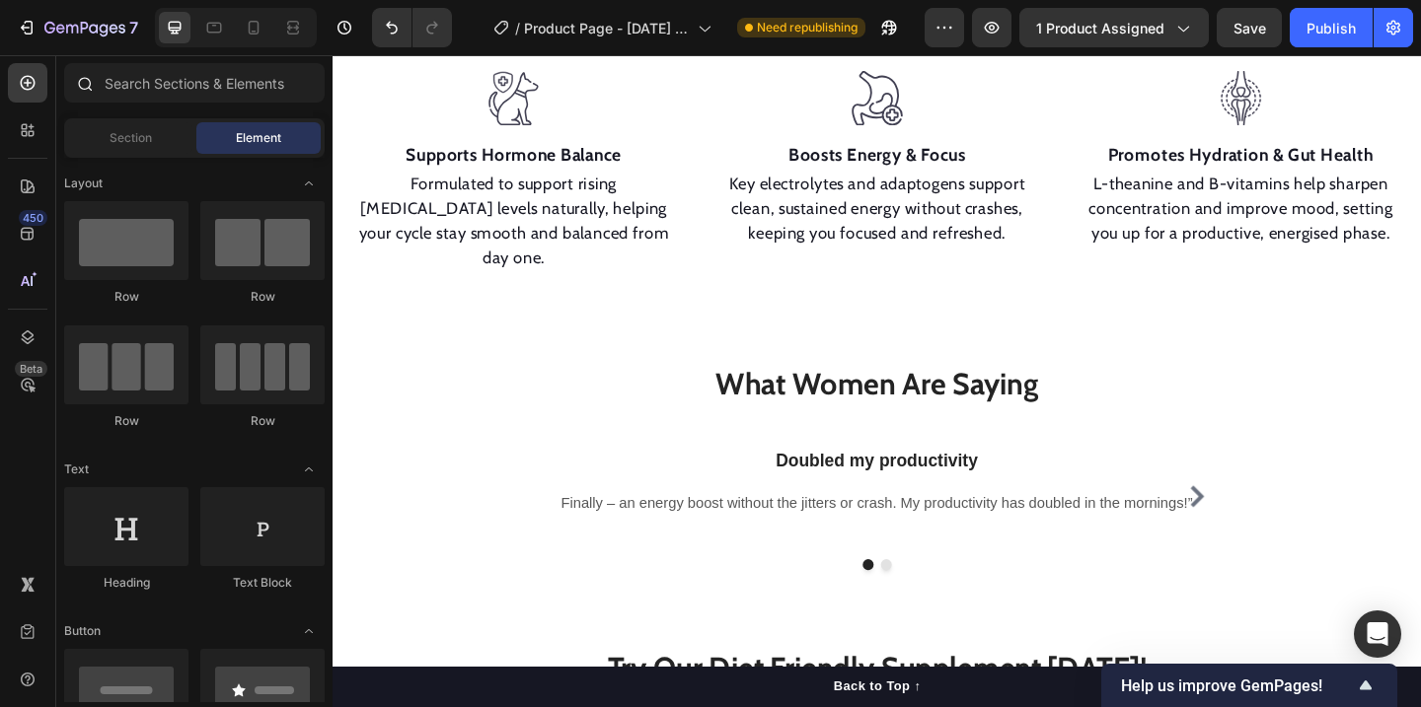
click at [85, 96] on div at bounding box center [83, 82] width 39 height 39
click at [81, 96] on div at bounding box center [83, 82] width 39 height 39
click at [104, 142] on div "Section" at bounding box center [130, 138] width 124 height 32
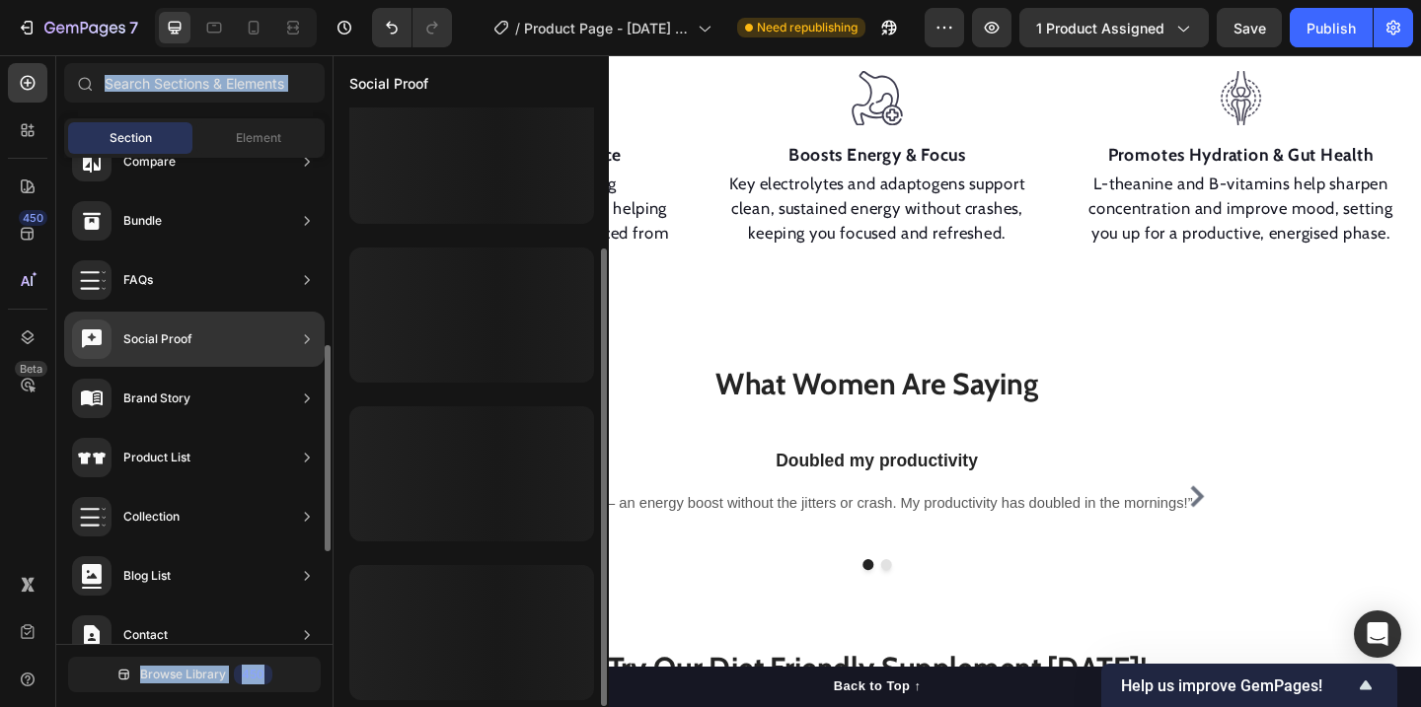
scroll to position [520, 0]
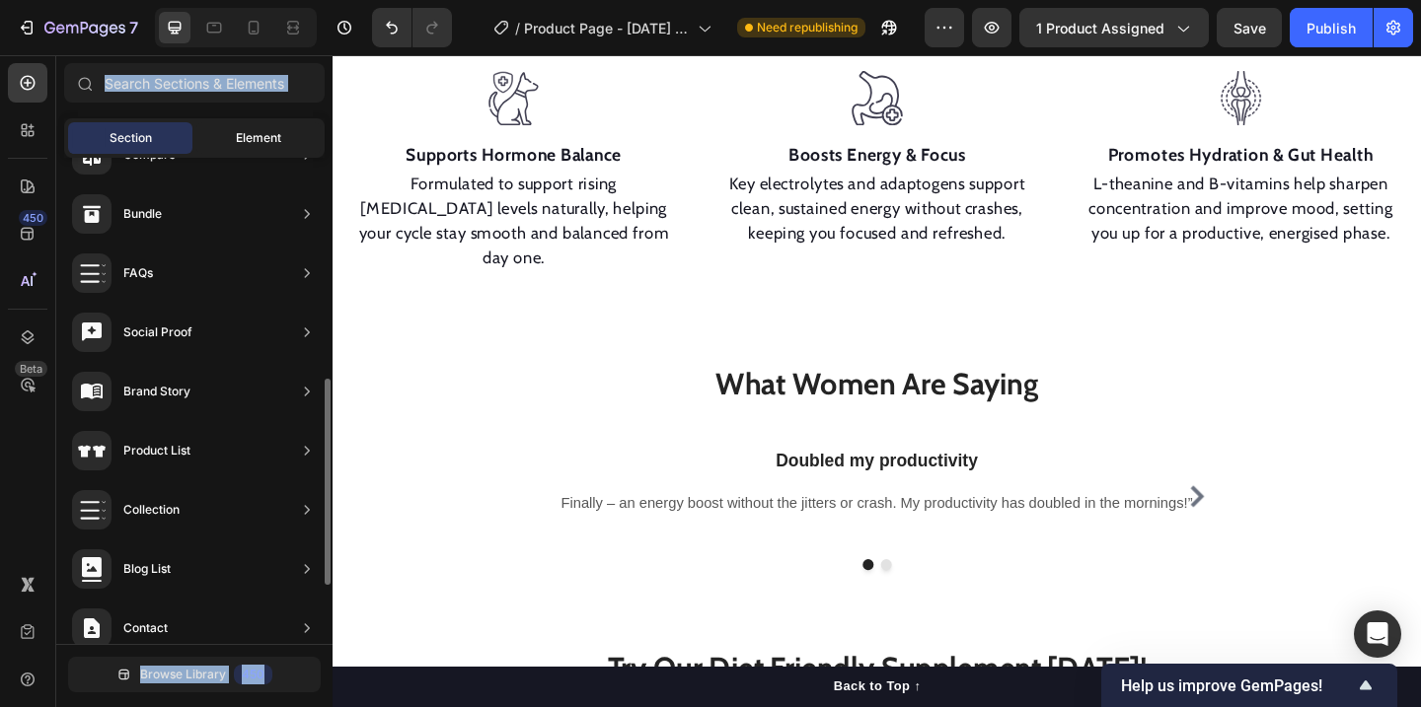
click at [219, 144] on div "Element" at bounding box center [258, 138] width 124 height 32
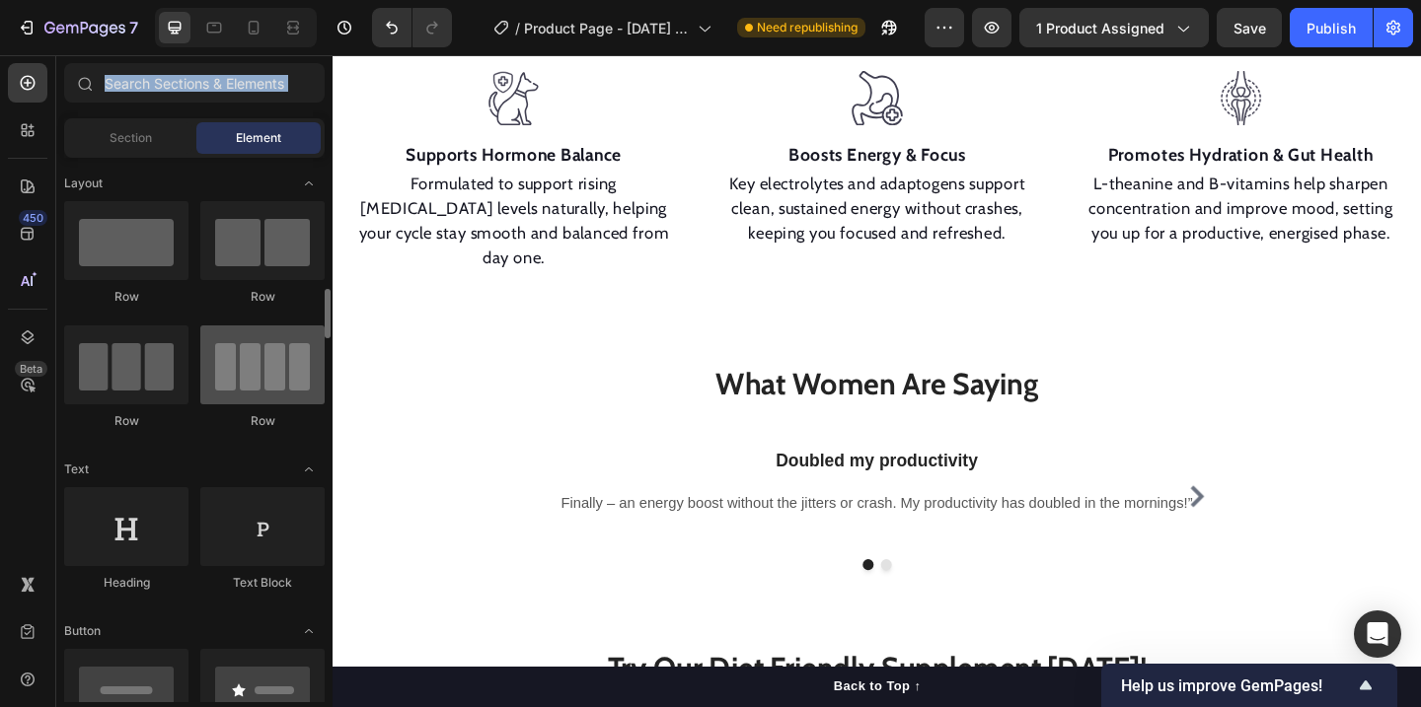
scroll to position [307, 0]
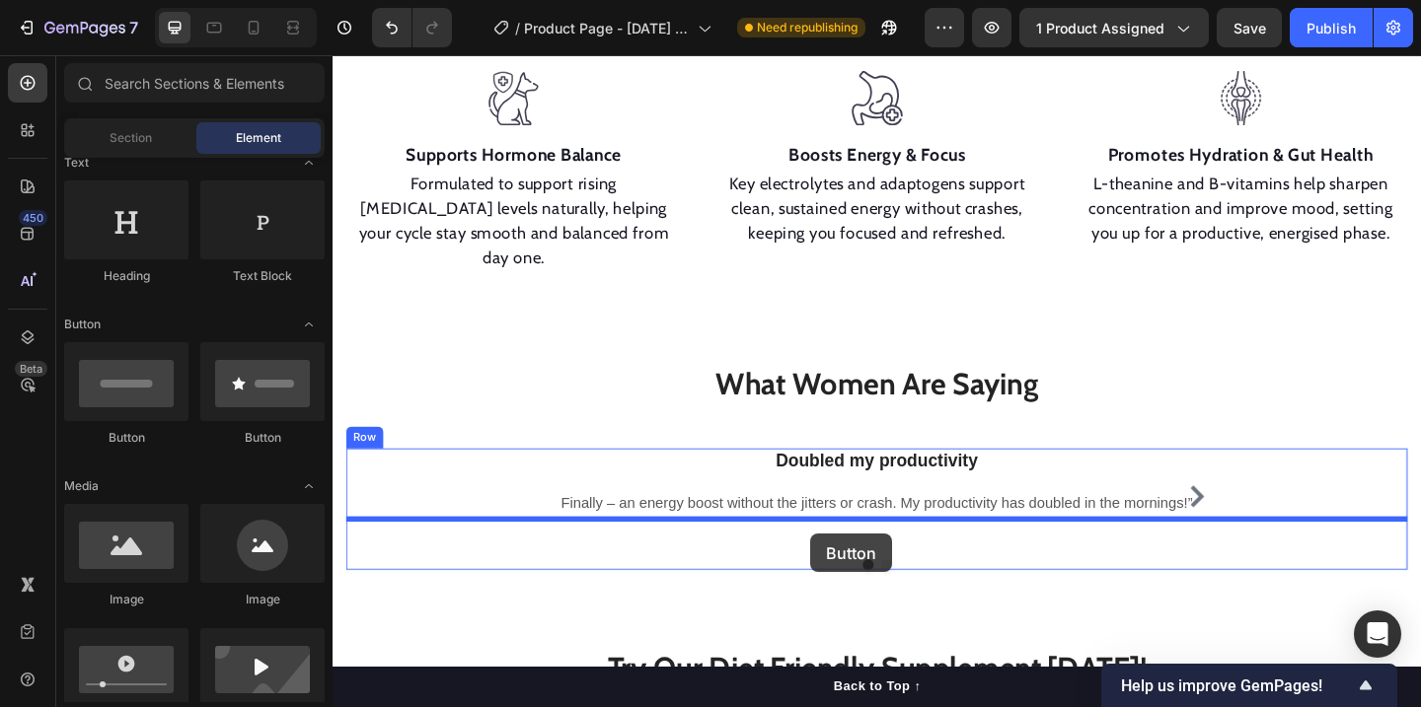
drag, startPoint x: 455, startPoint y: 480, endPoint x: 853, endPoint y: 576, distance: 409.2
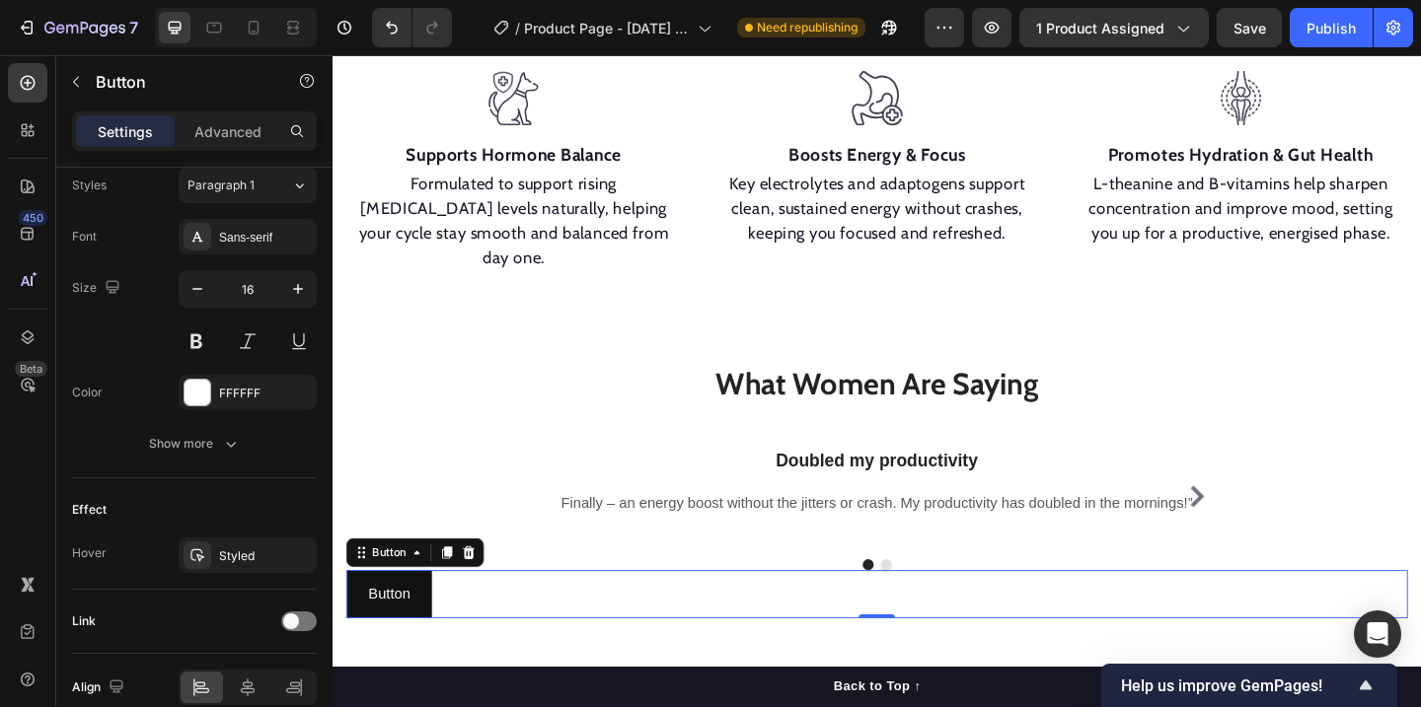
scroll to position [819, 0]
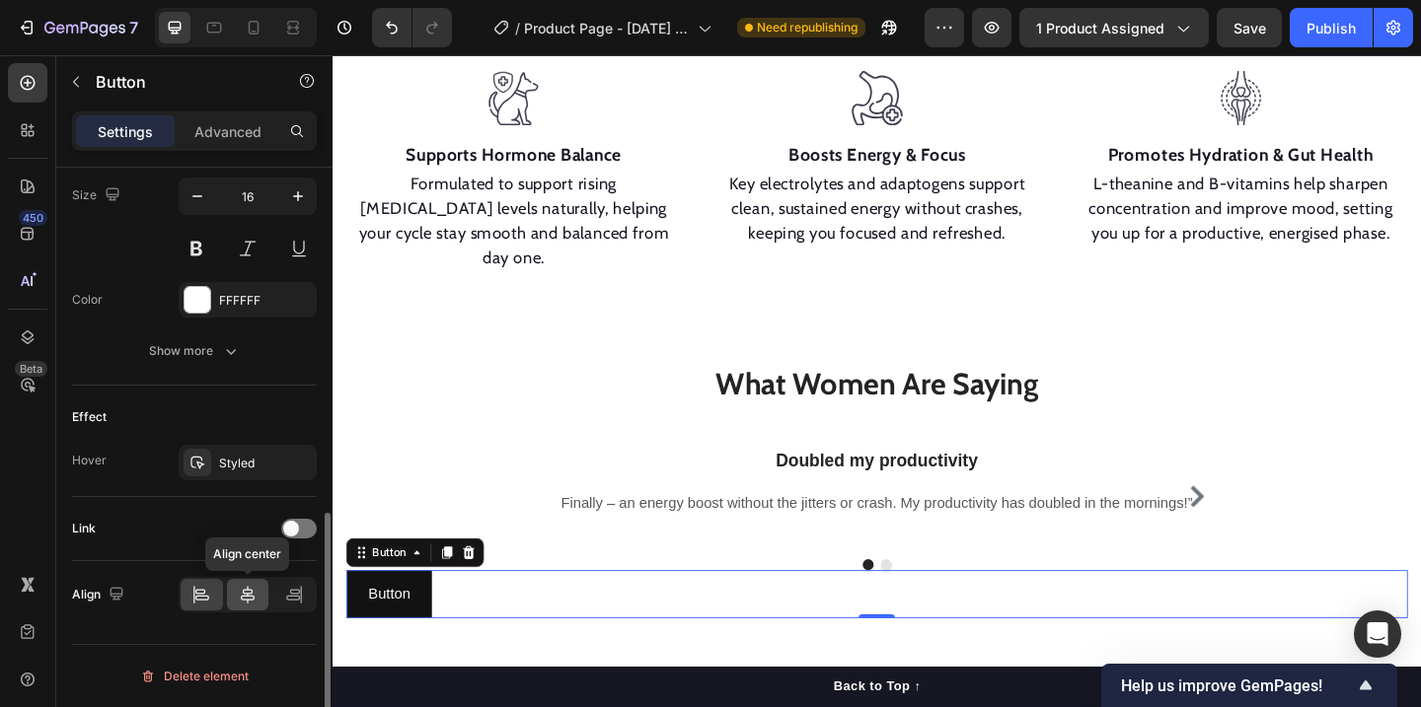
click at [246, 599] on icon at bounding box center [248, 595] width 14 height 18
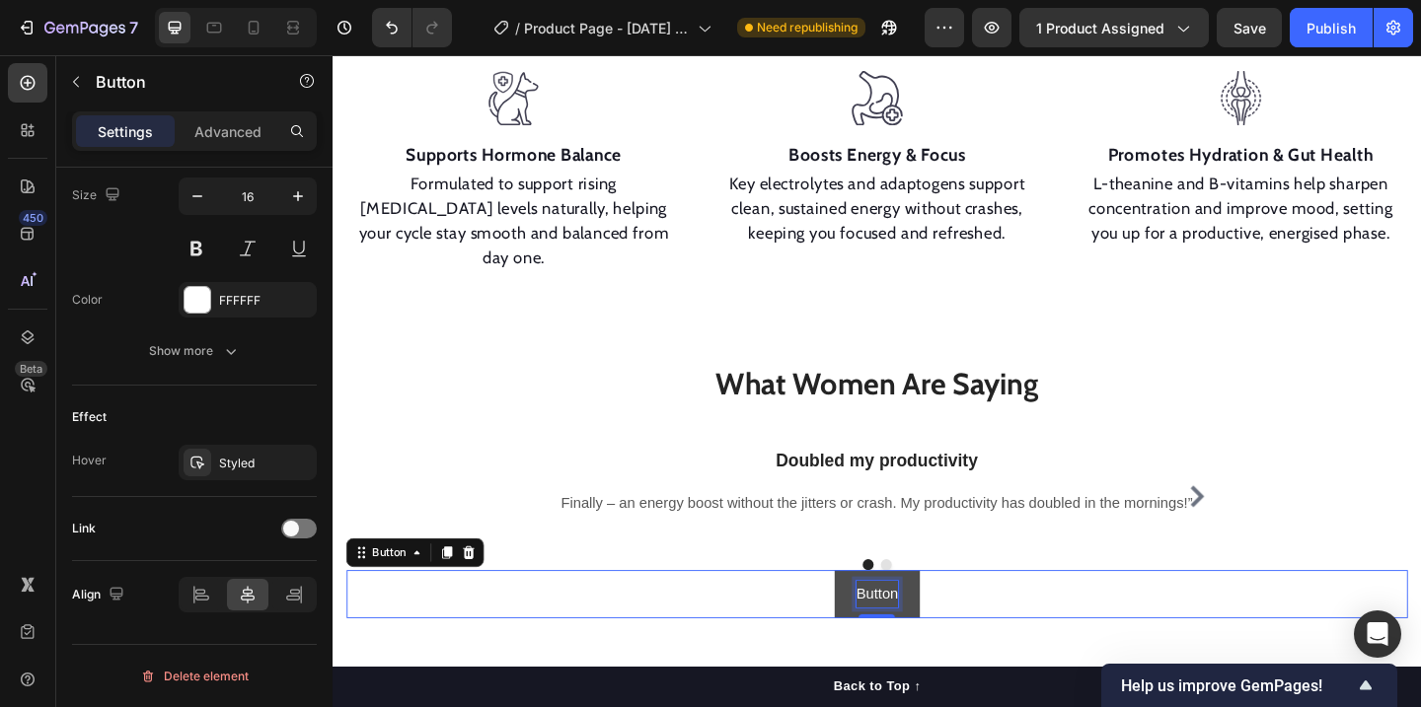
click at [928, 628] on p "Button" at bounding box center [924, 642] width 45 height 29
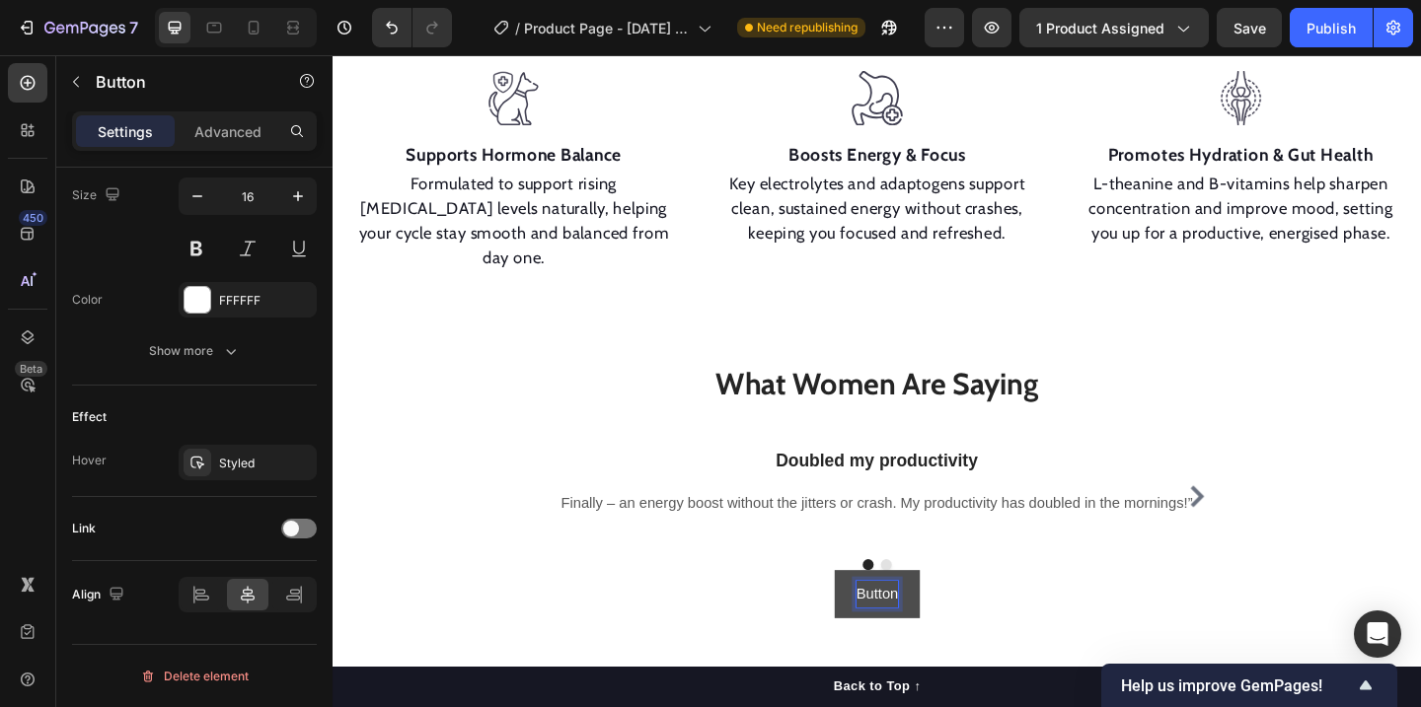
click at [928, 628] on p "Button" at bounding box center [924, 642] width 45 height 29
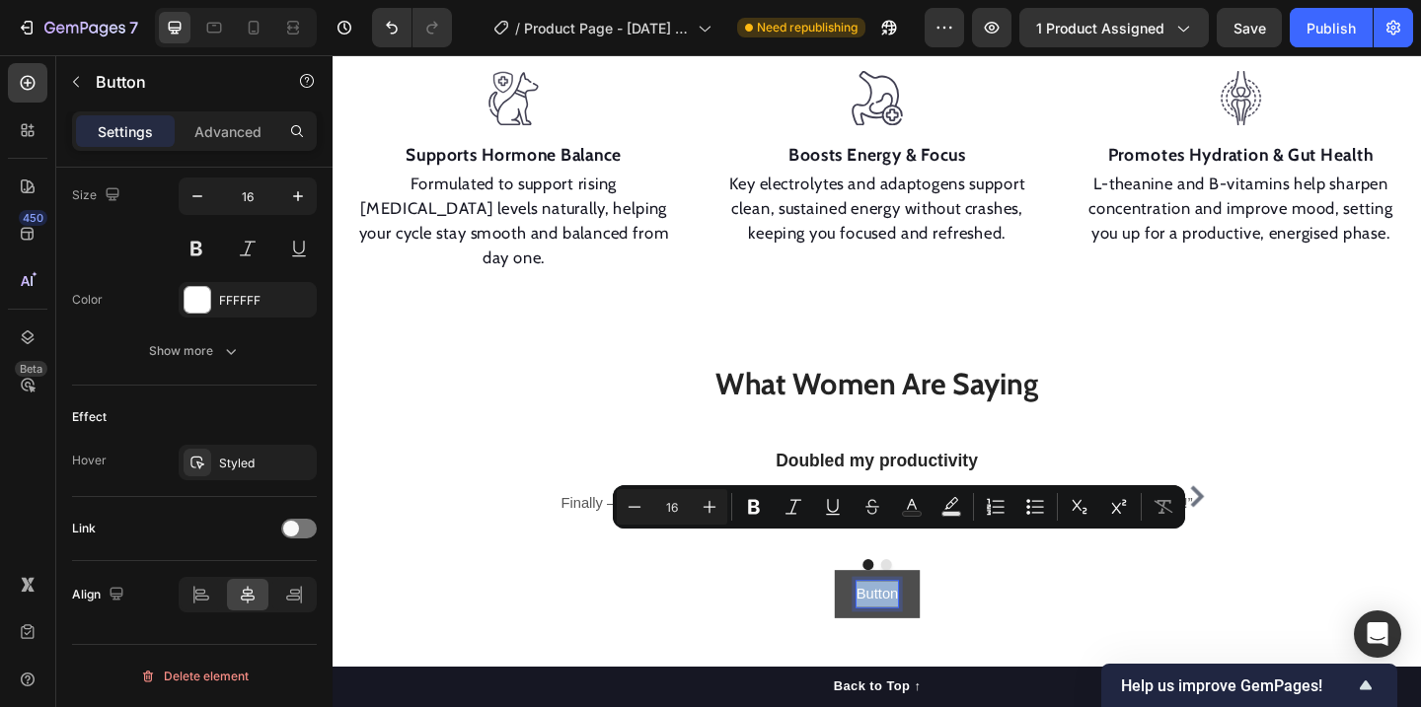
click at [967, 616] on button "Button" at bounding box center [924, 642] width 93 height 52
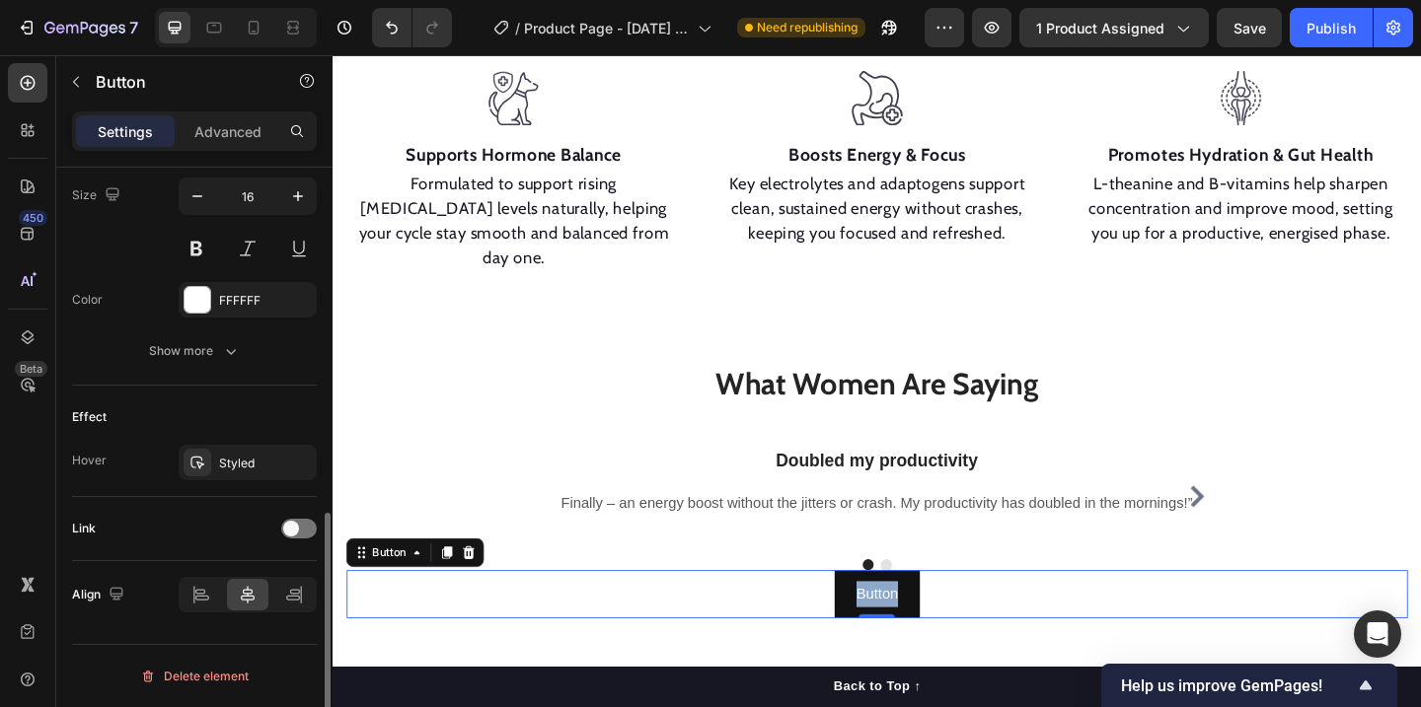
click at [782, 616] on div "Button Button 0" at bounding box center [924, 642] width 1154 height 52
click at [949, 616] on button "Button" at bounding box center [924, 642] width 93 height 52
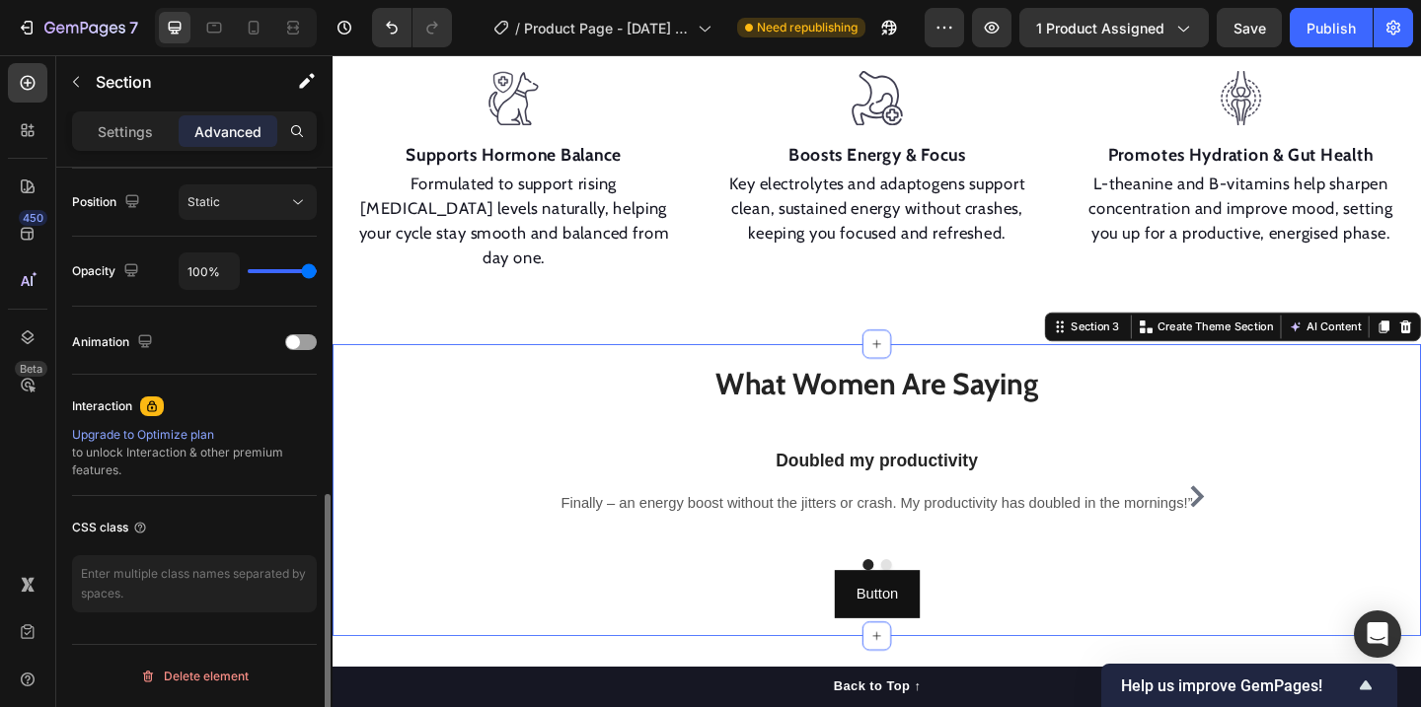
click at [984, 617] on div "What Women Are Saying Heading Row Doubled my productivity Heading Finally – an …" at bounding box center [925, 529] width 1184 height 318
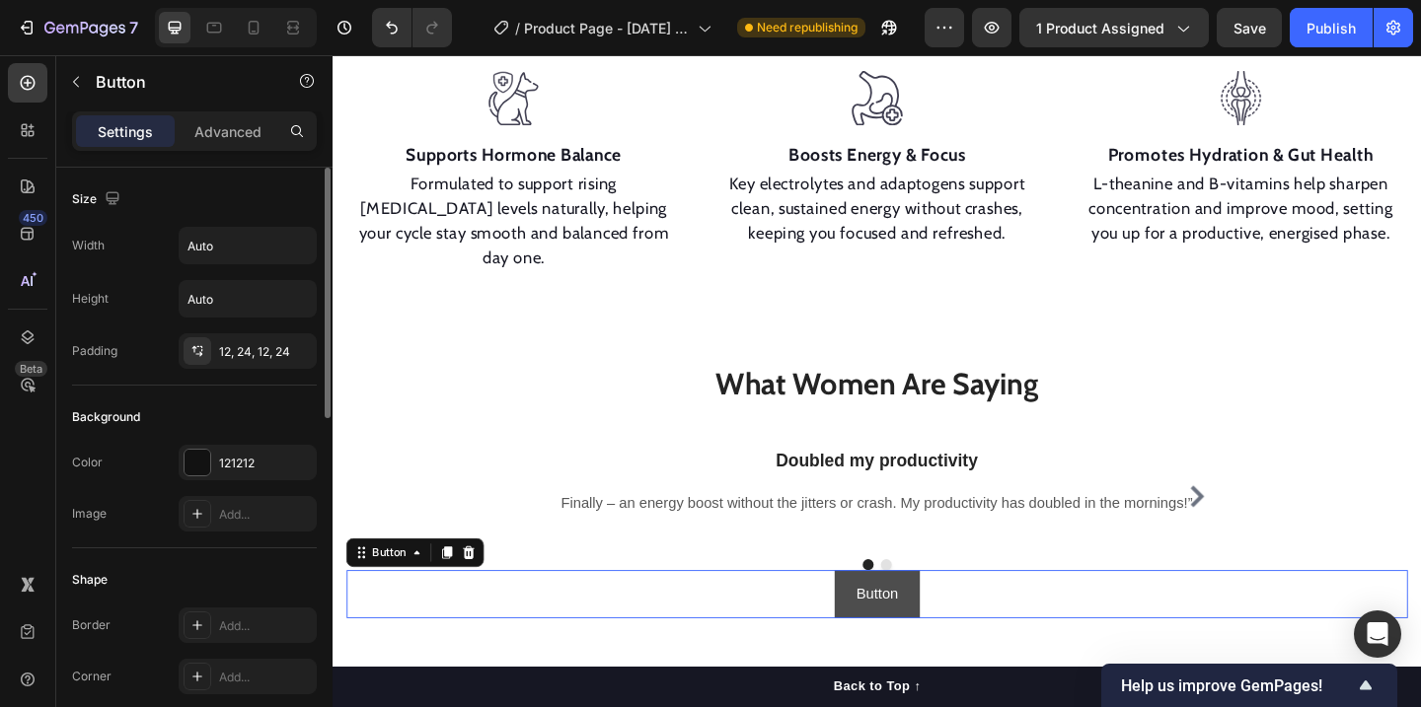
click at [965, 616] on button "Button" at bounding box center [924, 642] width 93 height 52
click at [205, 463] on div at bounding box center [198, 463] width 26 height 26
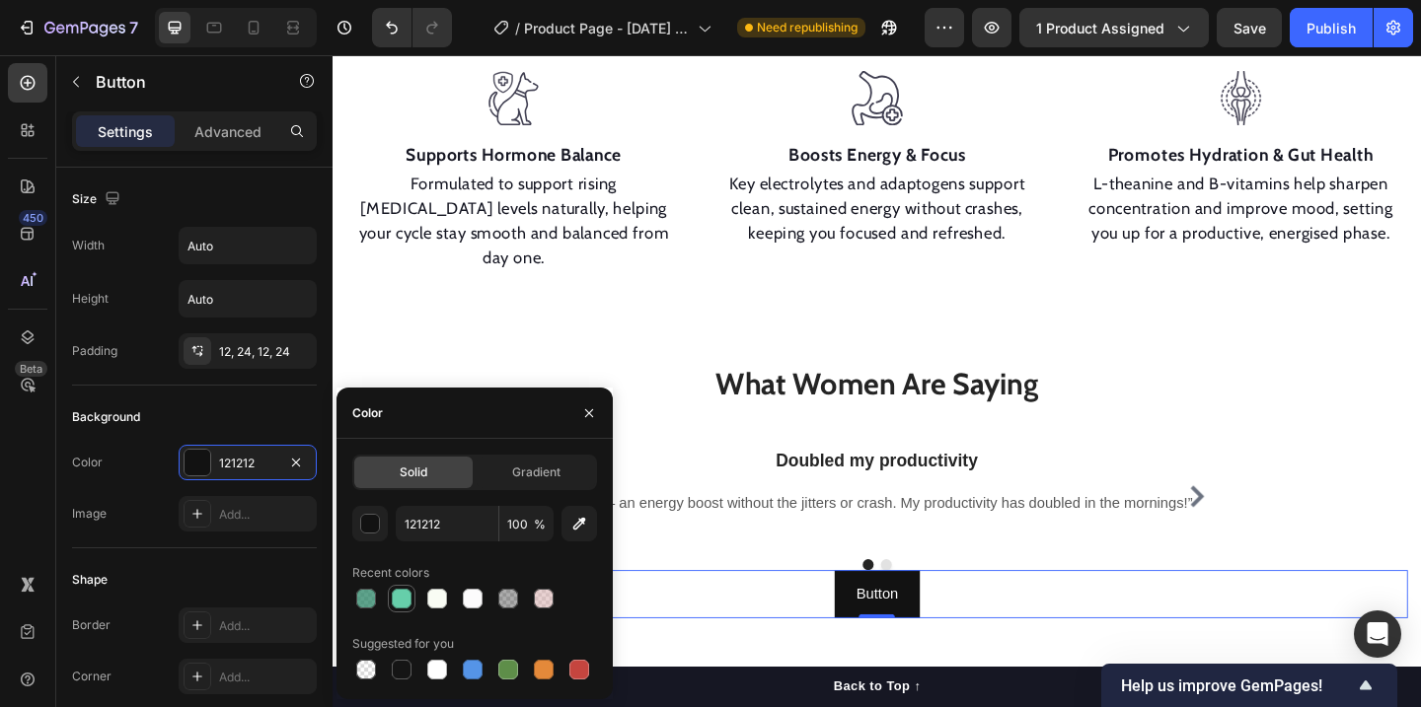
click at [399, 600] on div at bounding box center [402, 599] width 20 height 20
type input "66CEAA"
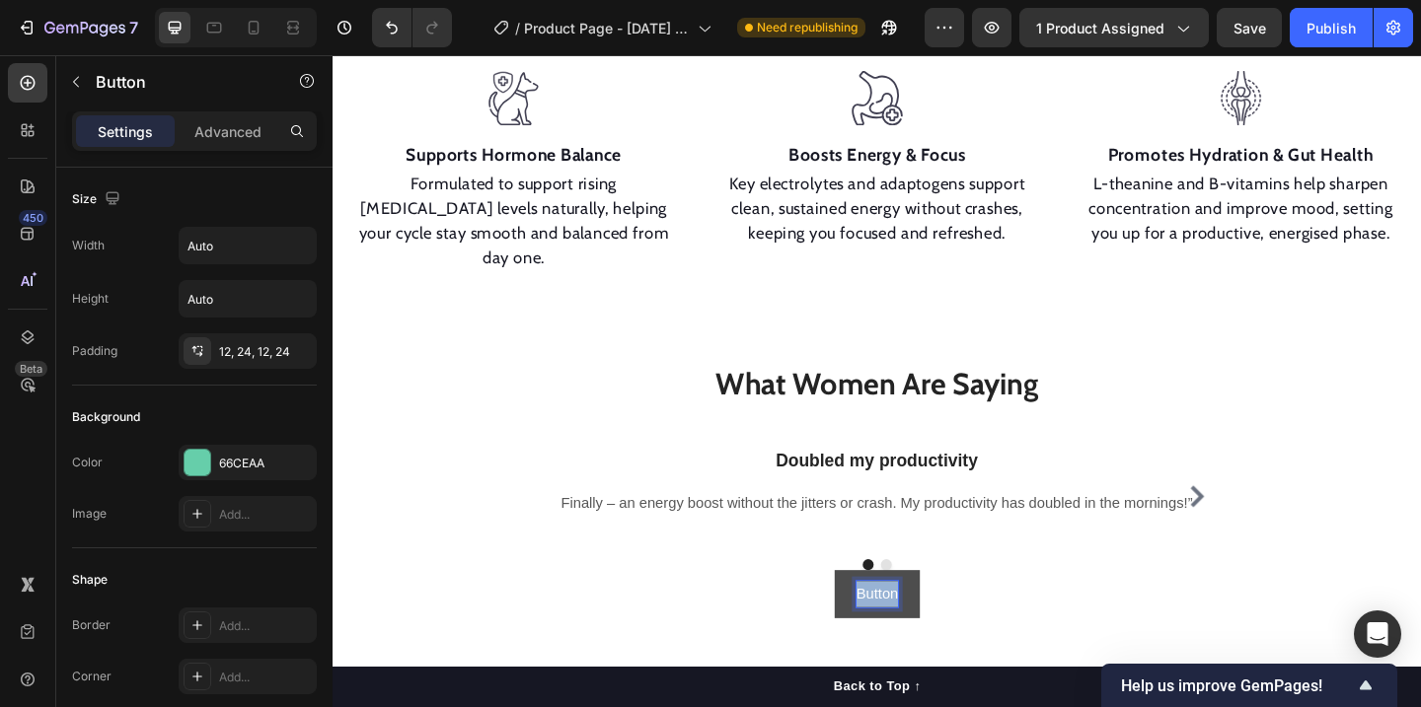
click at [921, 628] on p "Button" at bounding box center [924, 642] width 45 height 29
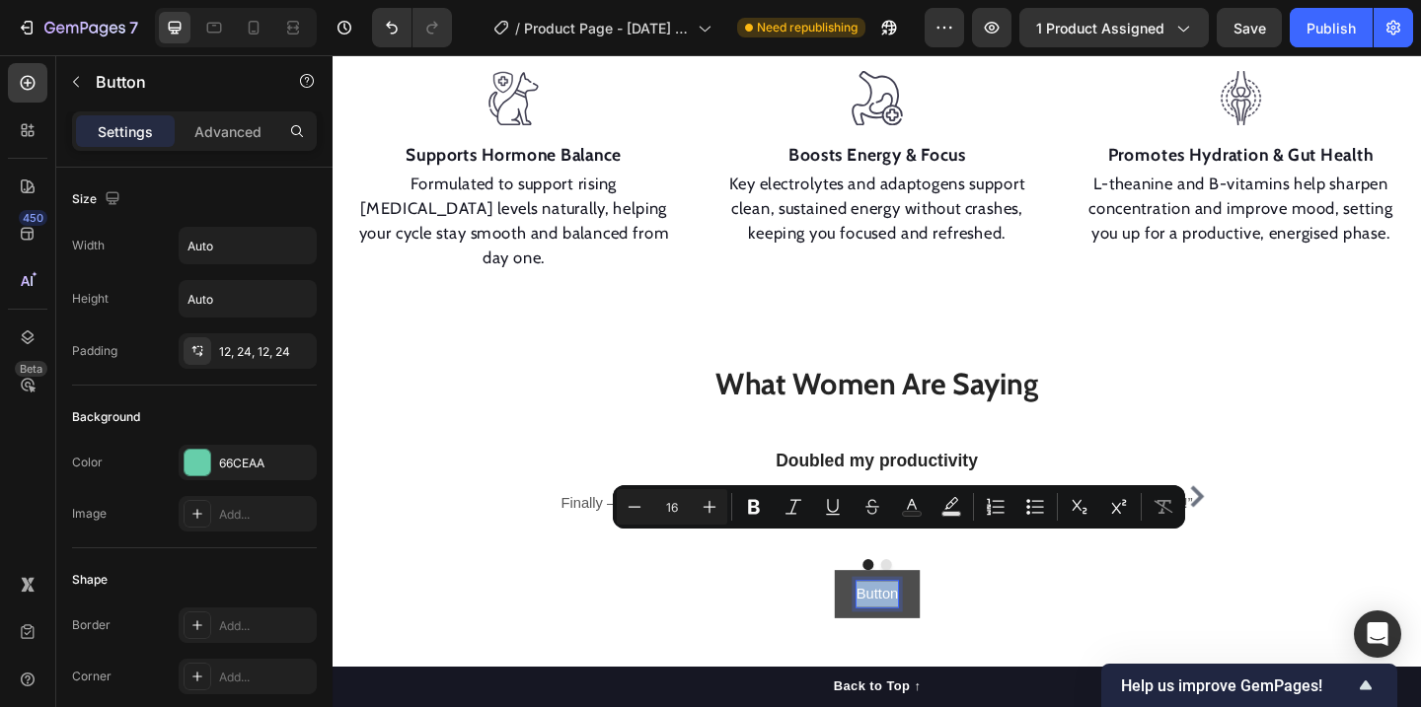
click at [921, 628] on p "Button" at bounding box center [924, 642] width 45 height 29
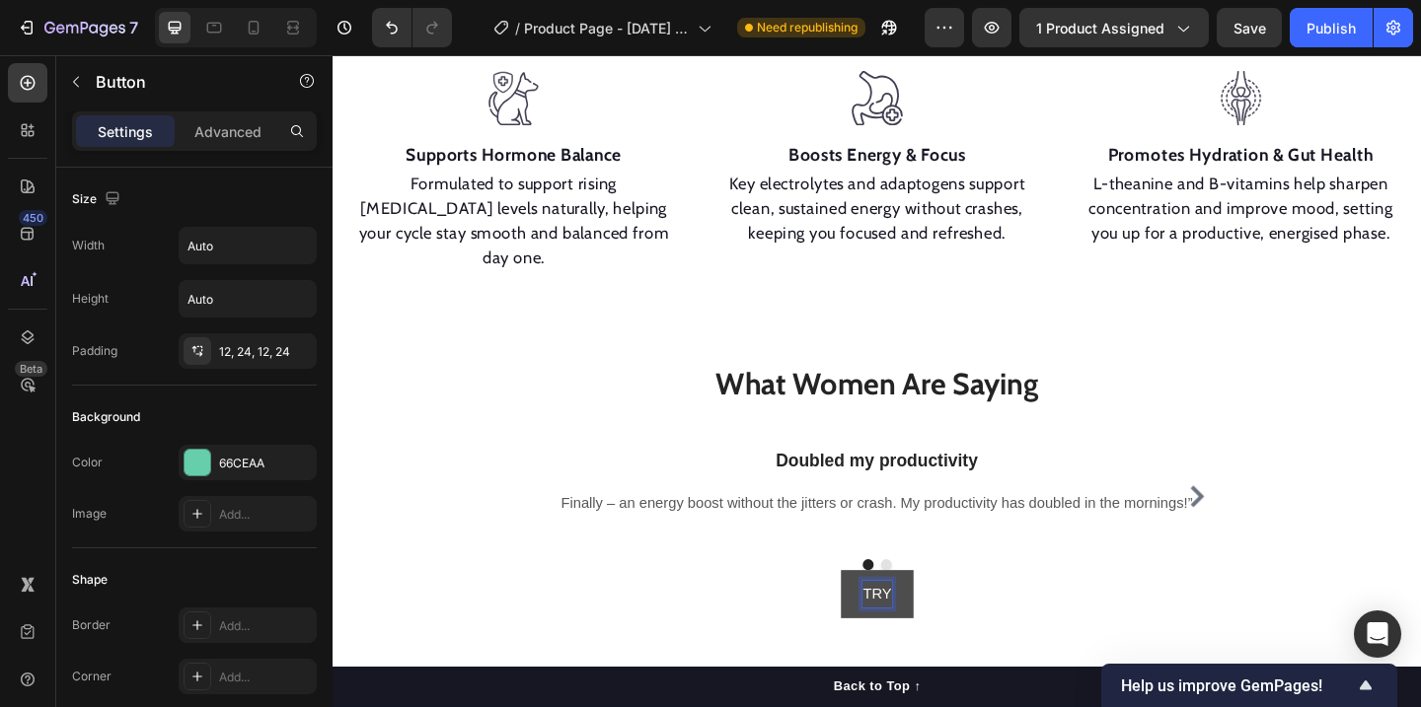
click at [885, 616] on button "TRY" at bounding box center [924, 642] width 79 height 52
click at [859, 616] on button "TRY GLOW" at bounding box center [924, 642] width 131 height 52
click at [957, 628] on p "TRY GLOW RISE" at bounding box center [924, 642] width 125 height 29
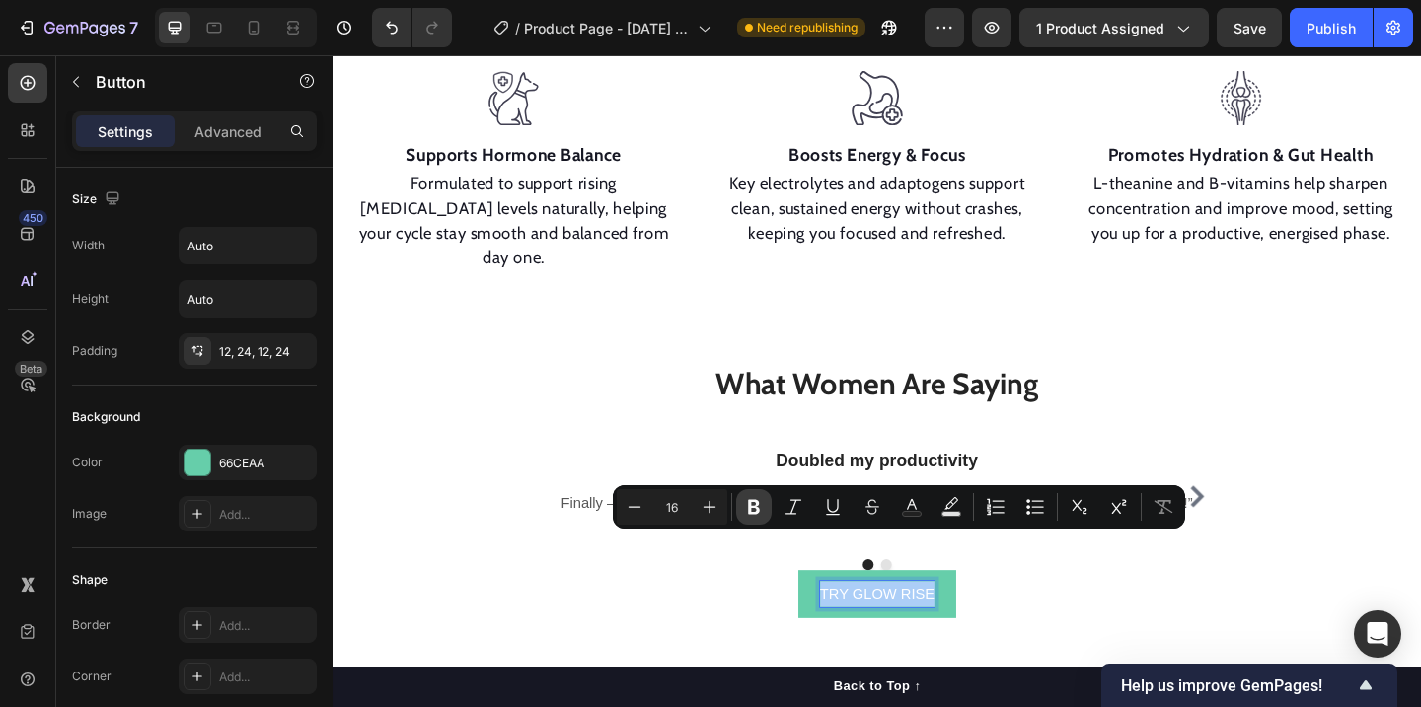
click at [746, 503] on icon "Editor contextual toolbar" at bounding box center [754, 507] width 20 height 20
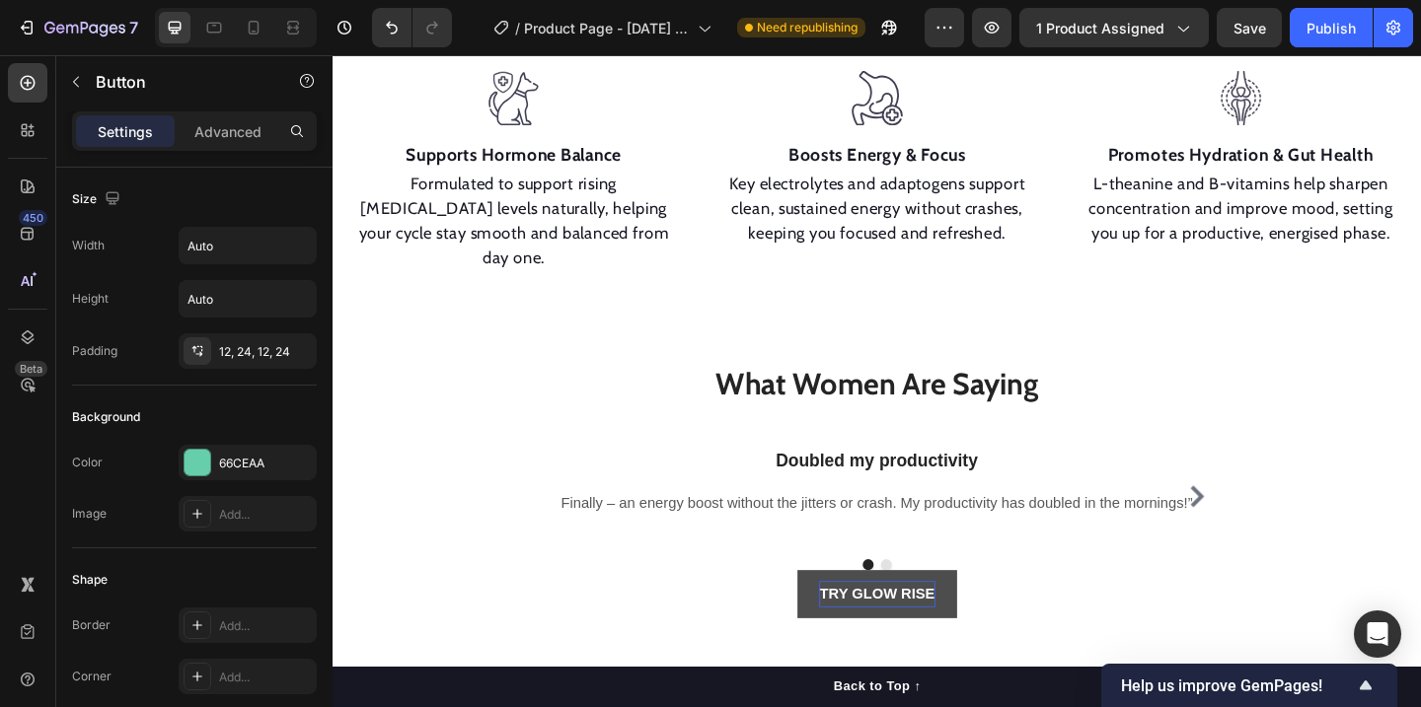
click at [897, 632] on strong "TRY GLOW RISE" at bounding box center [923, 640] width 125 height 17
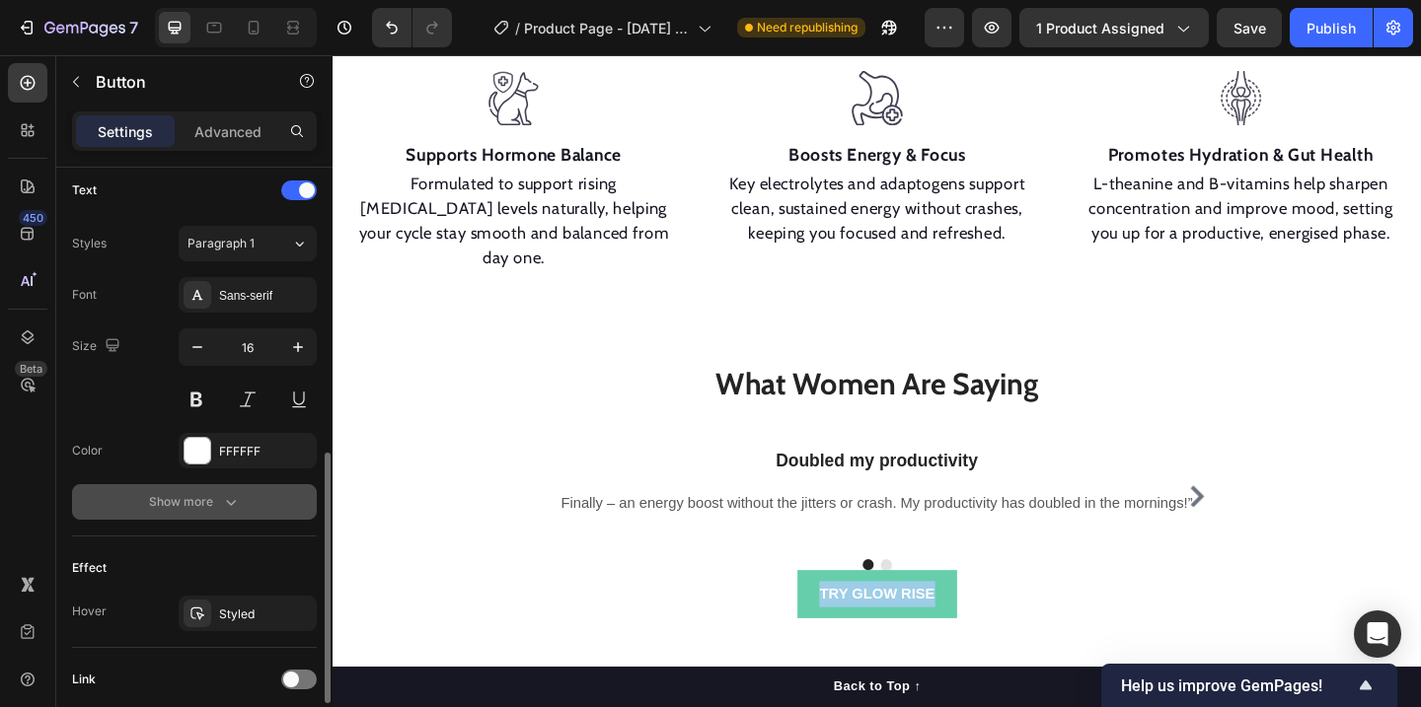
scroll to position [666, 0]
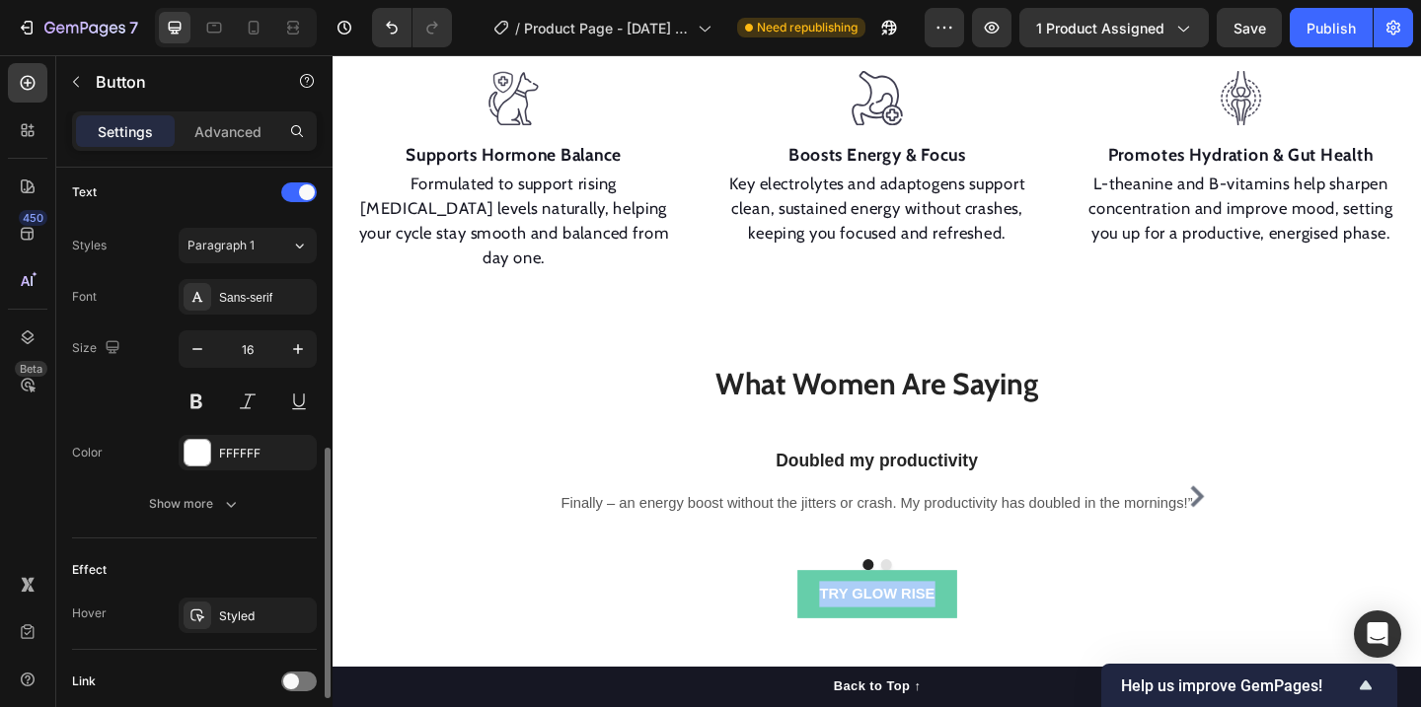
click at [247, 321] on div "Font Sans-serif Size 16 Color FFFFFF Show more" at bounding box center [194, 400] width 245 height 243
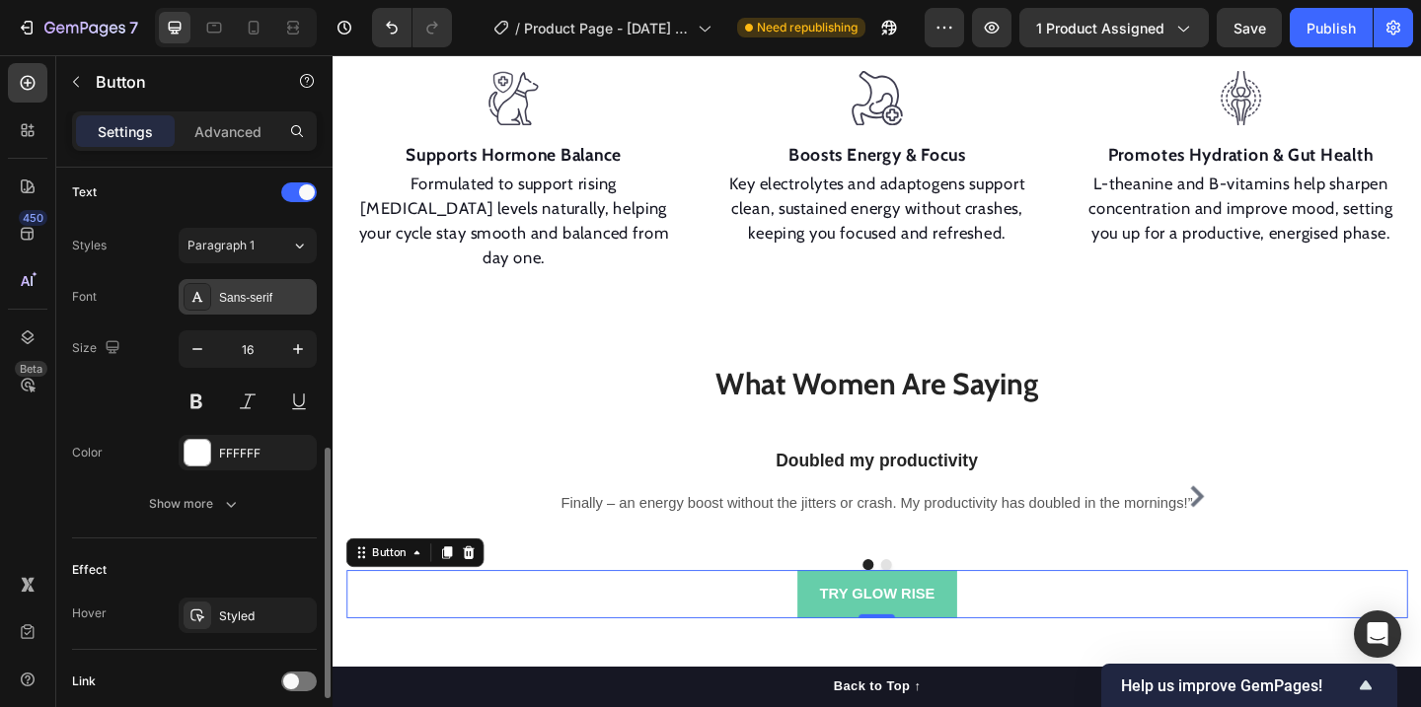
click at [249, 311] on div "Sans-serif" at bounding box center [248, 297] width 138 height 36
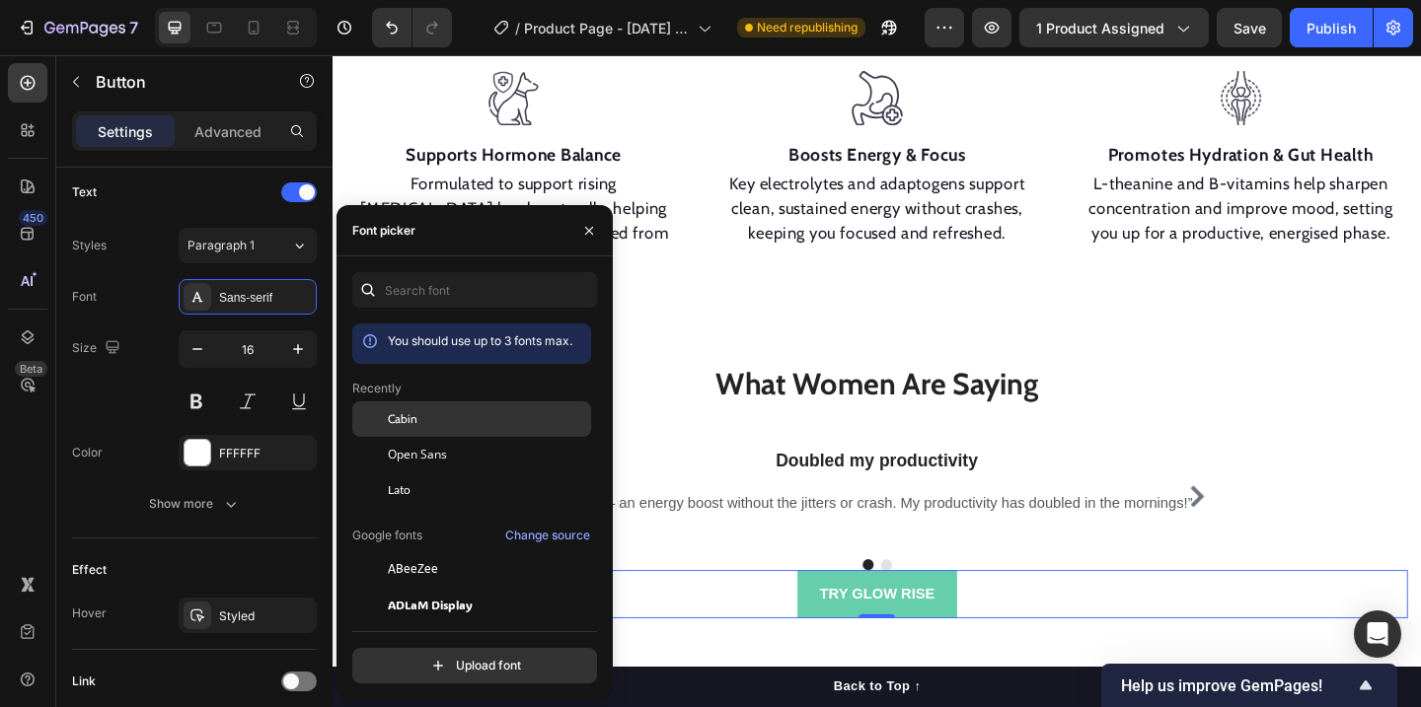
click at [408, 419] on span "Cabin" at bounding box center [403, 419] width 30 height 18
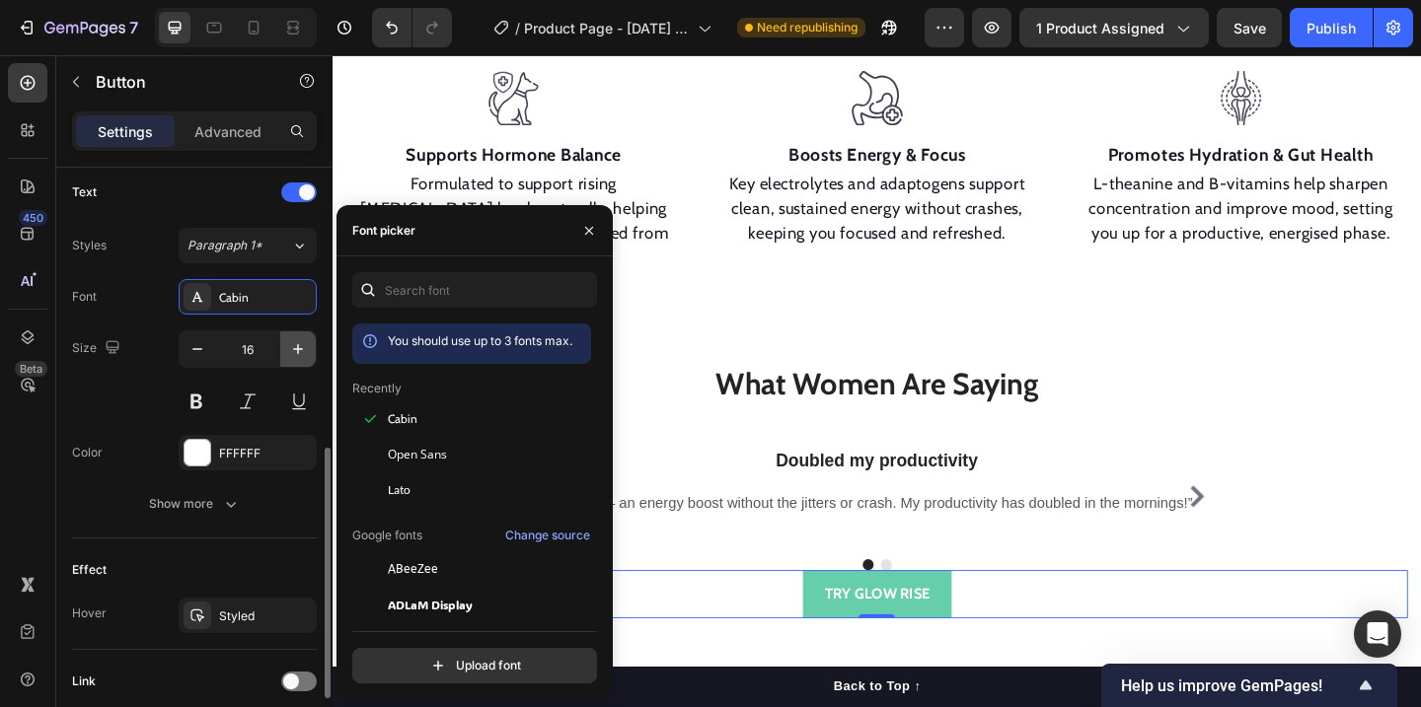
click at [293, 357] on icon "button" at bounding box center [298, 349] width 20 height 20
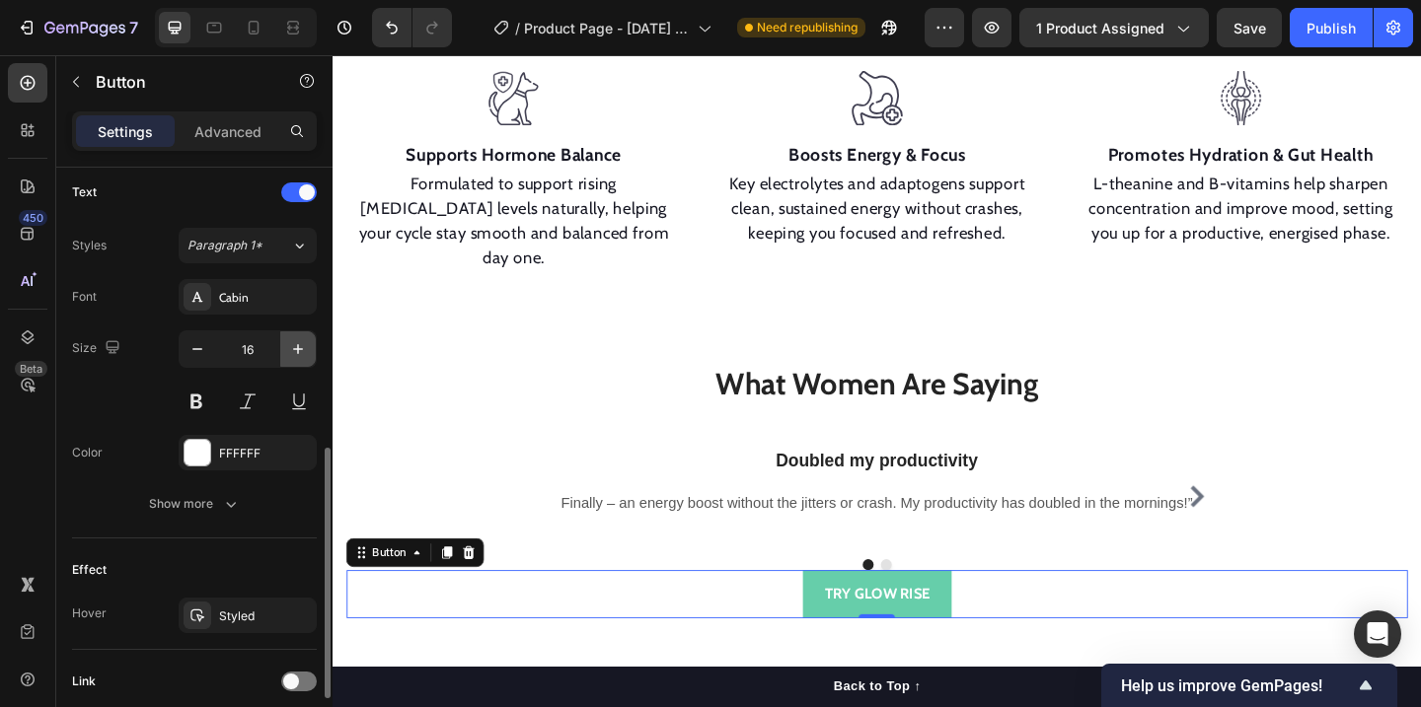
click at [293, 357] on icon "button" at bounding box center [298, 349] width 20 height 20
type input "18"
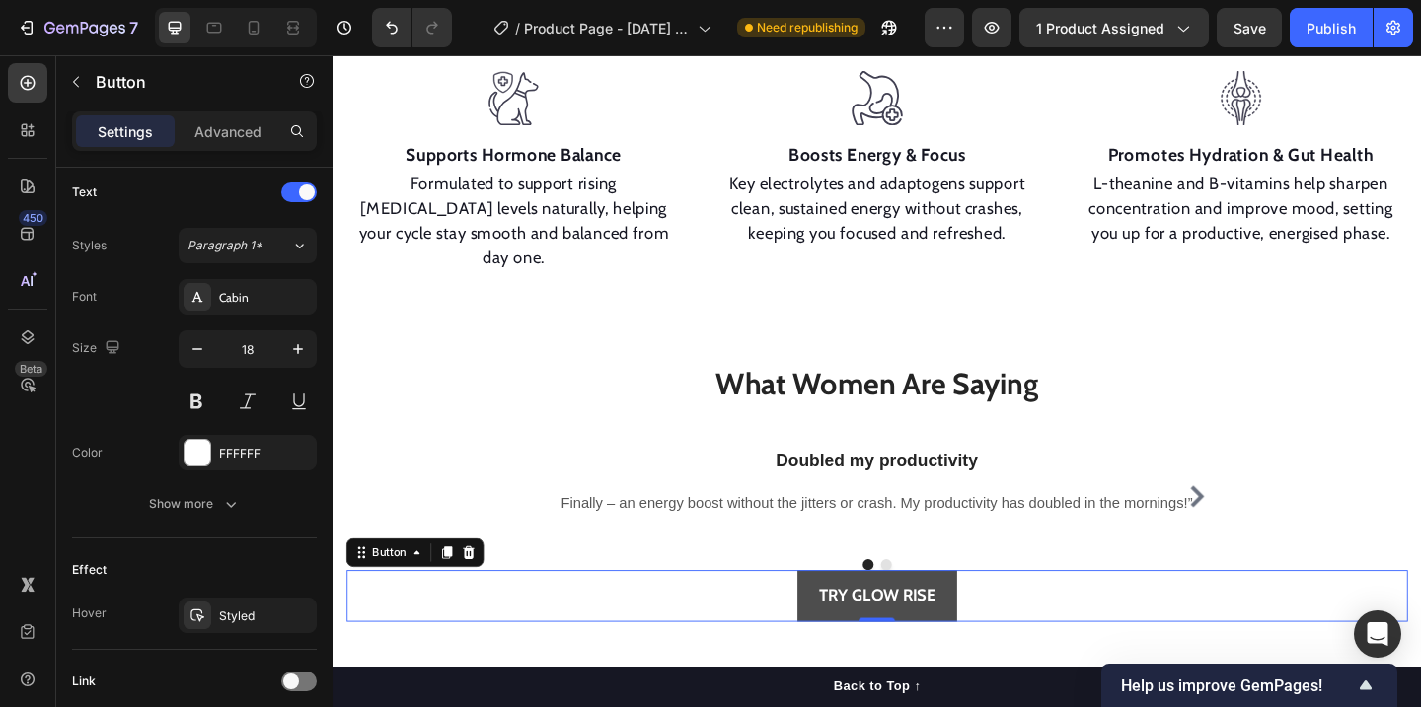
click at [1004, 616] on button "TRY GLOW RISE" at bounding box center [925, 643] width 174 height 55
click at [1081, 616] on div "TRY GLOW RISE Button 0" at bounding box center [924, 643] width 1154 height 55
click at [1002, 616] on button "TRY GLOW RISE" at bounding box center [925, 643] width 174 height 55
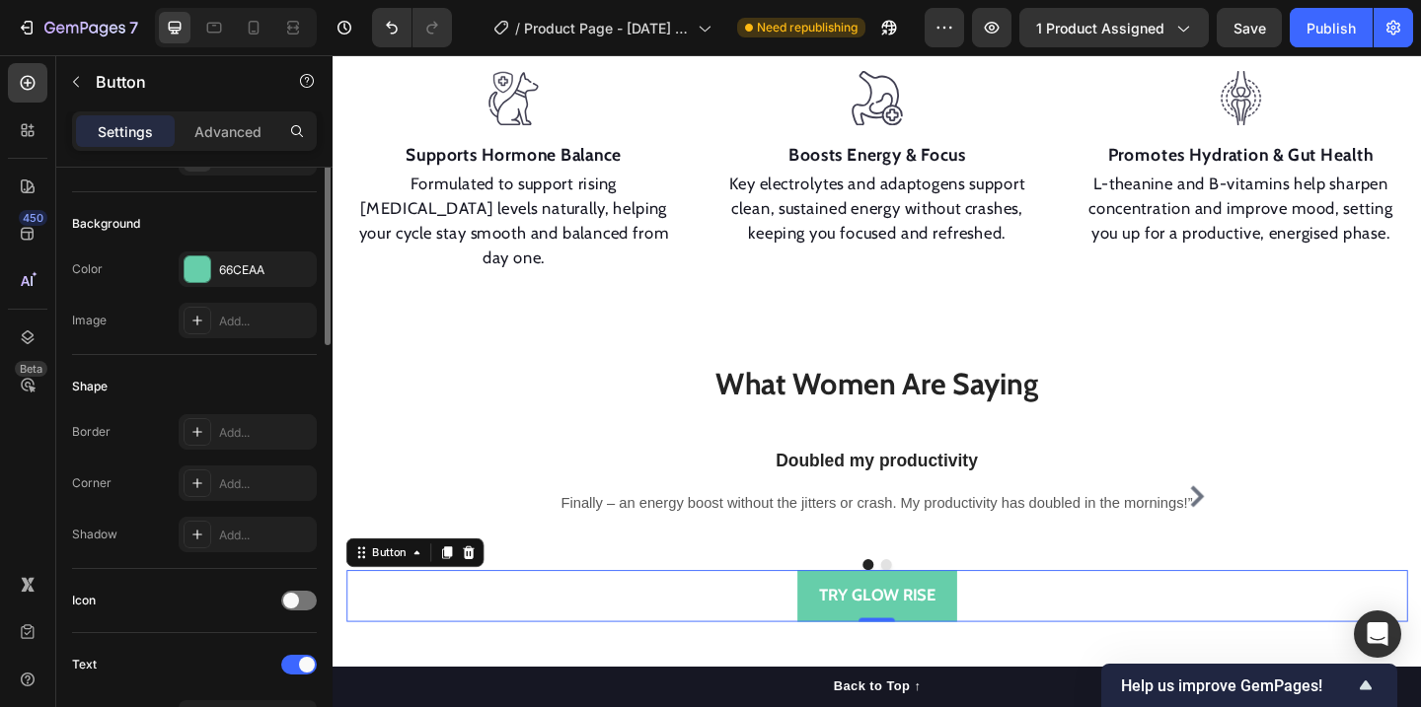
scroll to position [0, 0]
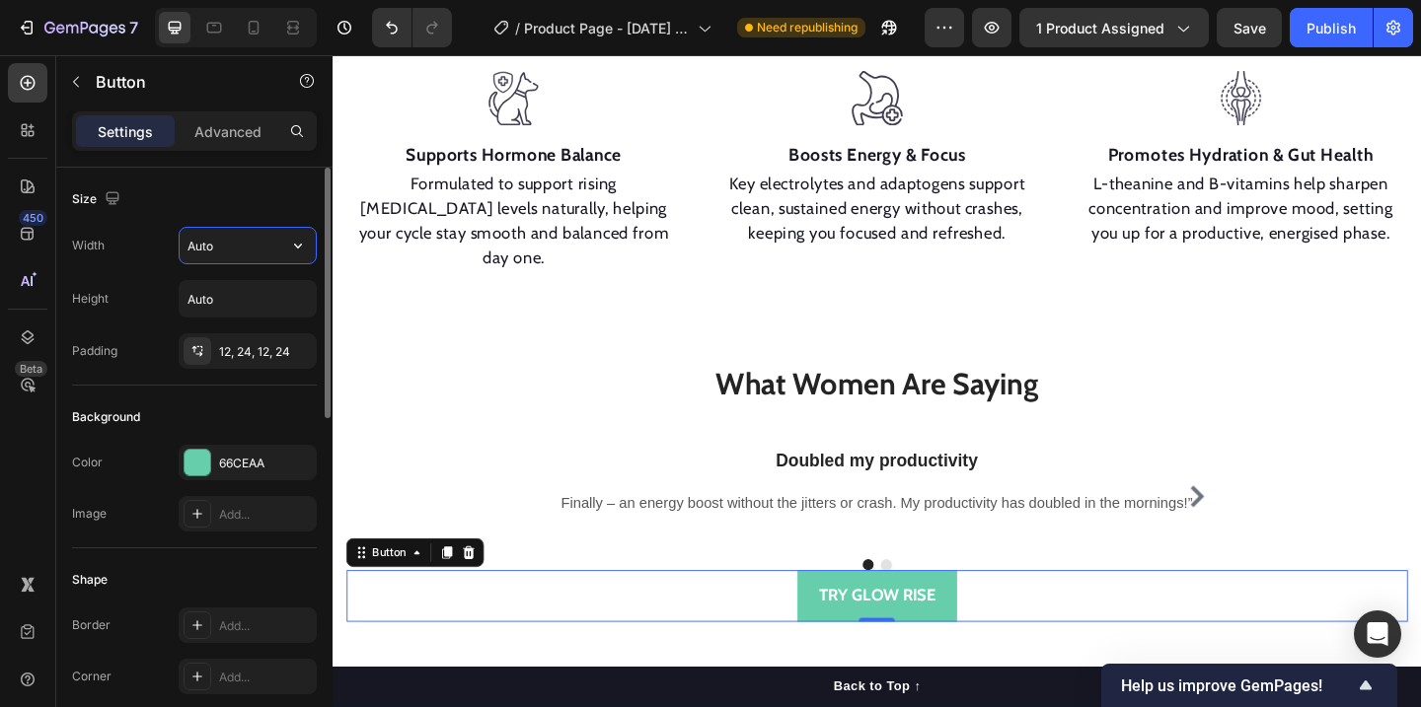
click at [220, 257] on input "Auto" at bounding box center [248, 246] width 136 height 36
click at [300, 240] on icon "button" at bounding box center [298, 246] width 20 height 20
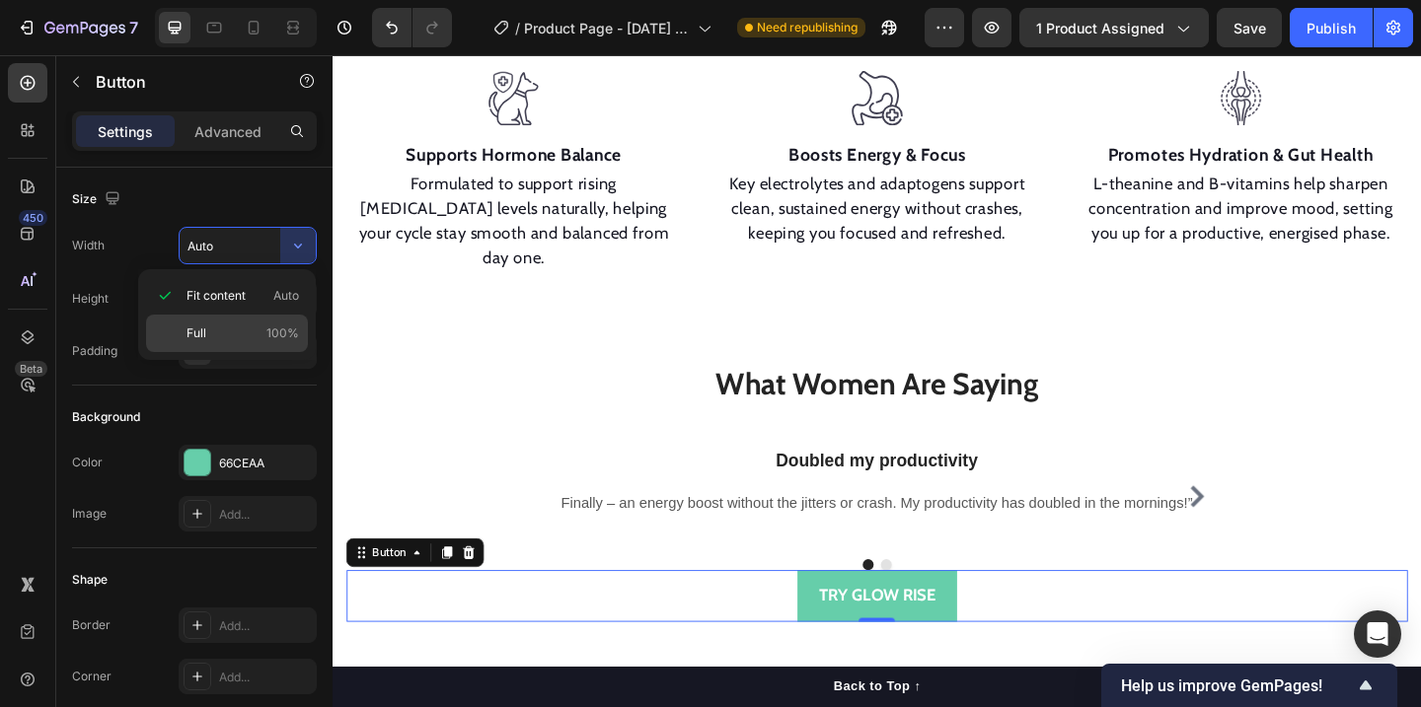
click at [261, 333] on p "Full 100%" at bounding box center [242, 334] width 112 height 18
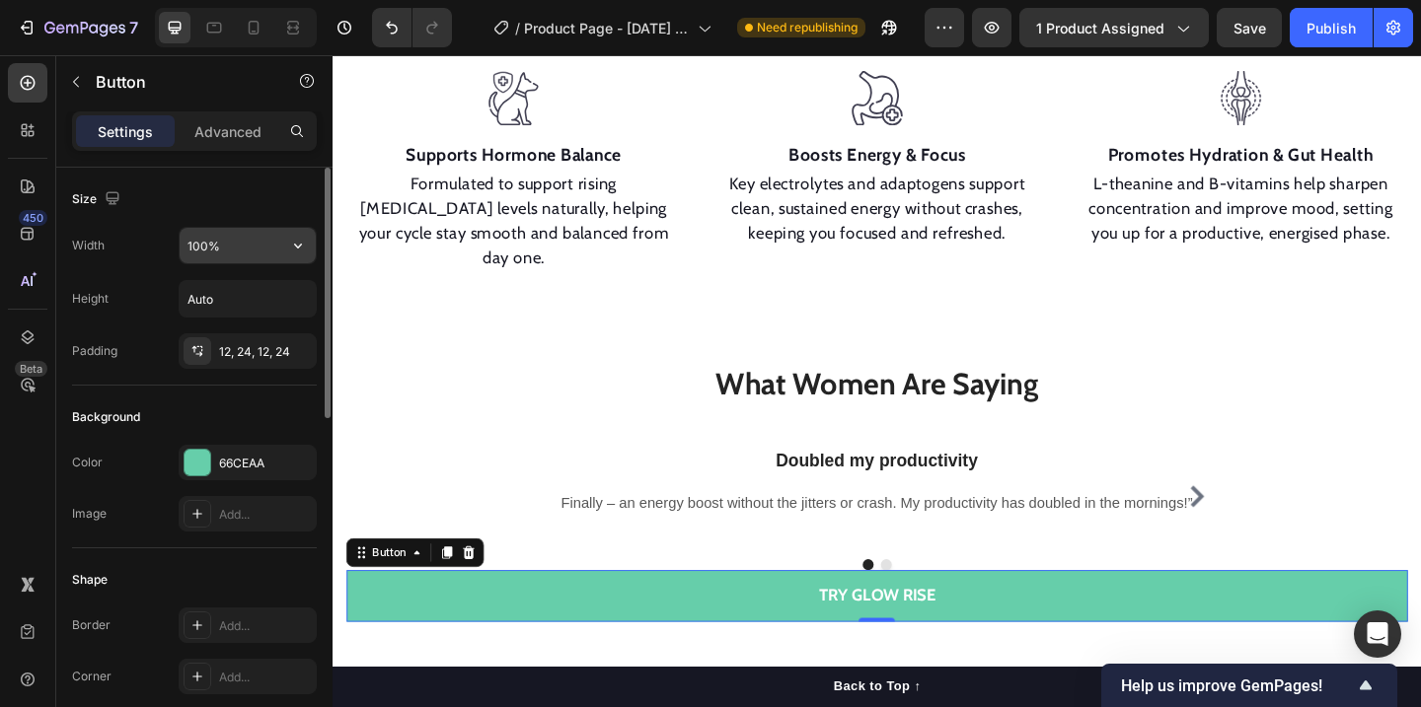
click at [247, 256] on input "100%" at bounding box center [248, 246] width 136 height 36
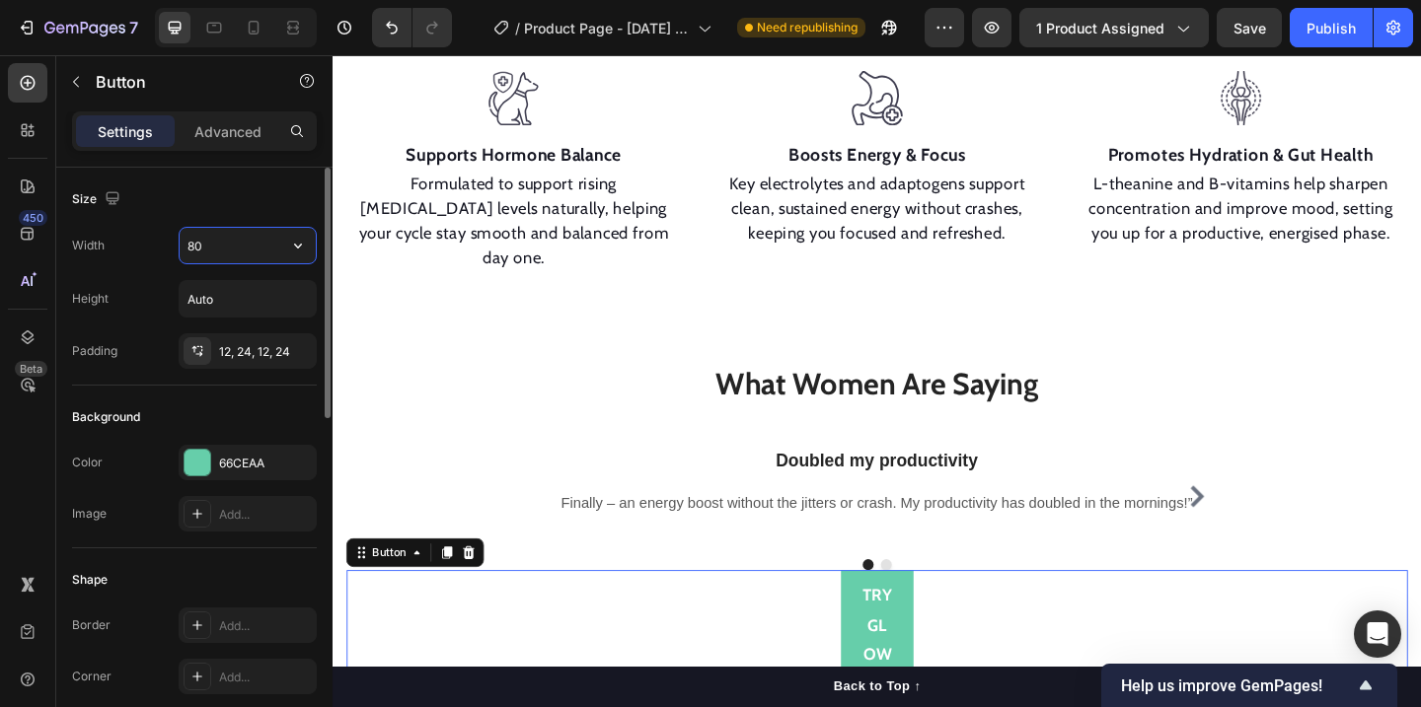
type input "8"
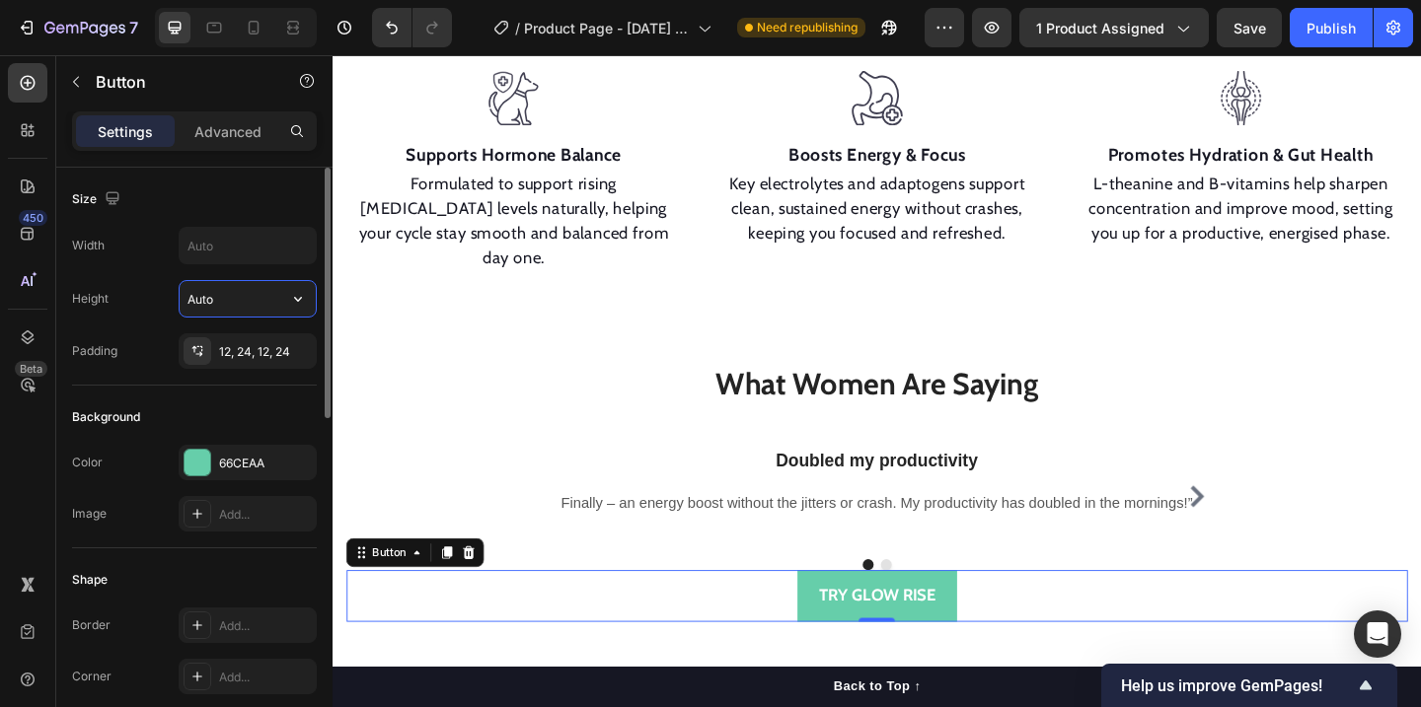
click at [221, 301] on input "Auto" at bounding box center [248, 299] width 136 height 36
click at [261, 248] on input "text" at bounding box center [248, 246] width 136 height 36
click at [302, 251] on icon "button" at bounding box center [298, 246] width 20 height 20
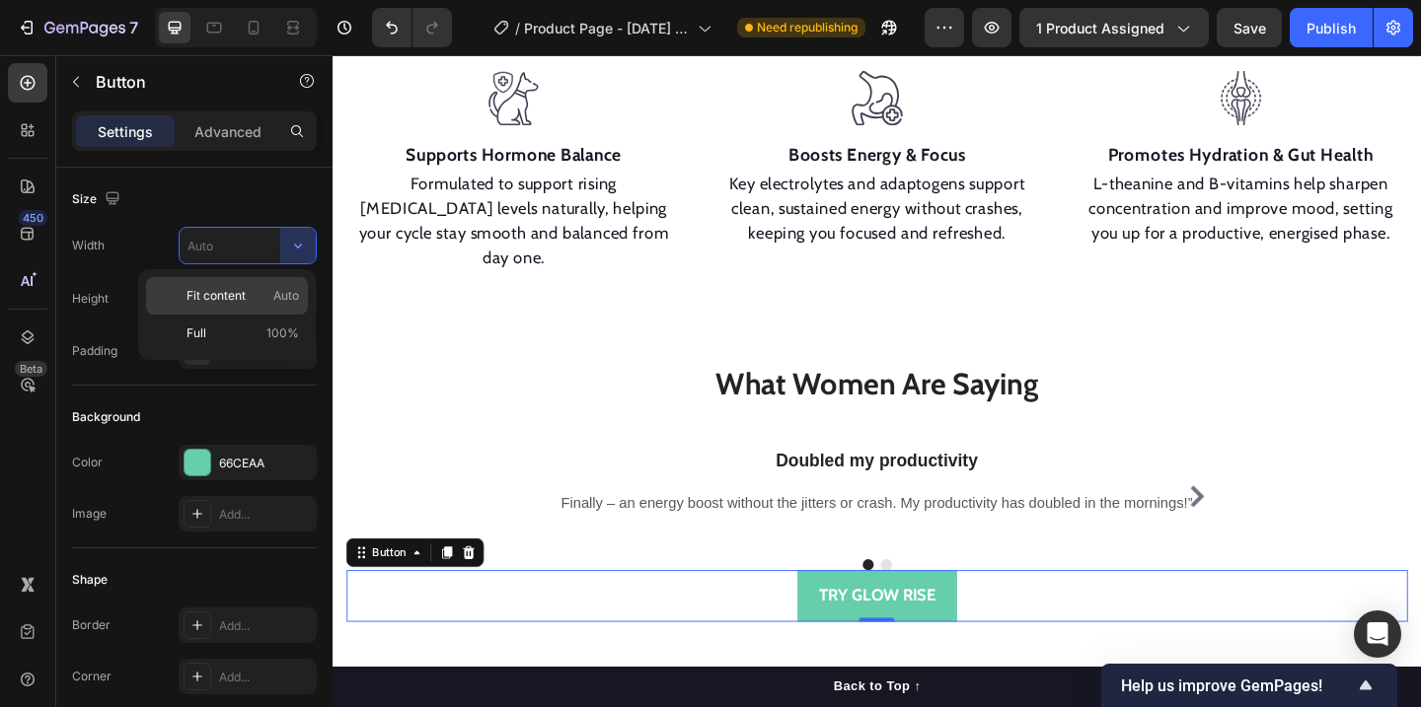
click at [265, 304] on p "Fit content Auto" at bounding box center [242, 296] width 112 height 18
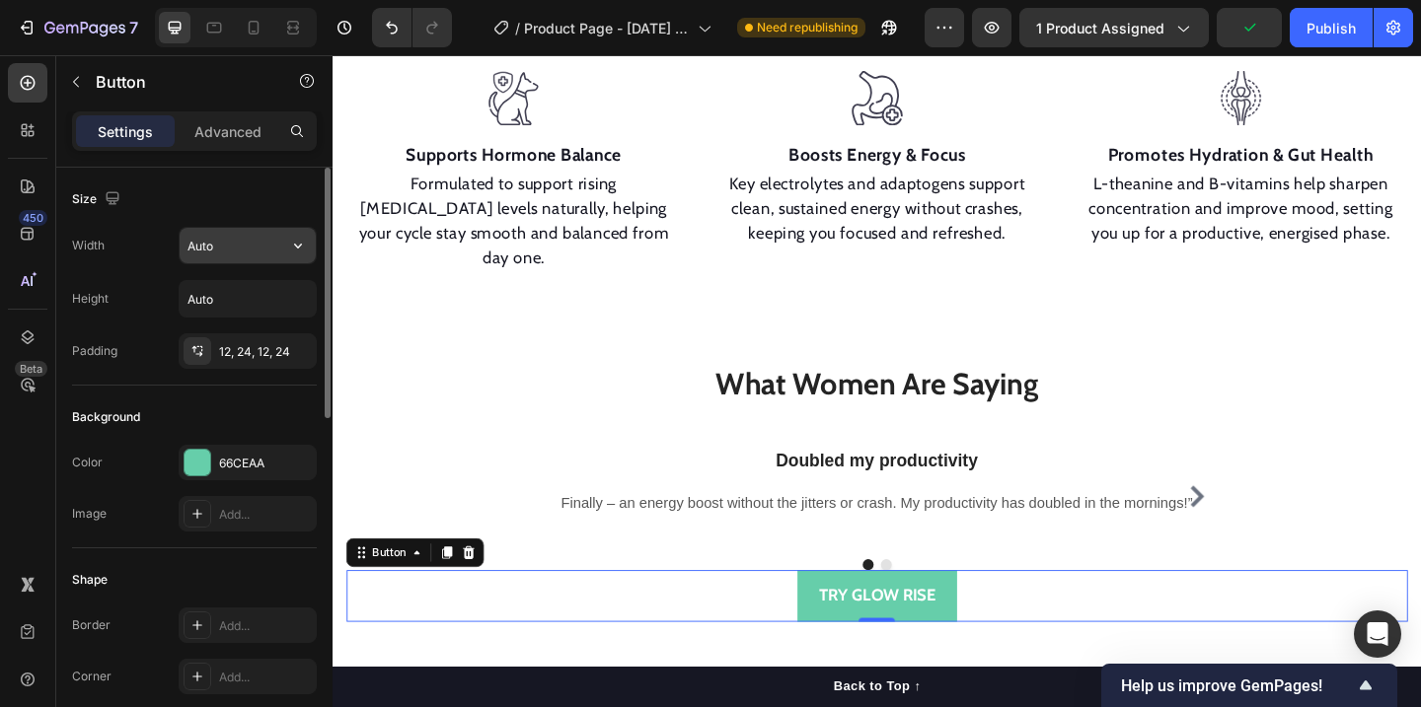
click at [251, 255] on input "Auto" at bounding box center [248, 246] width 136 height 36
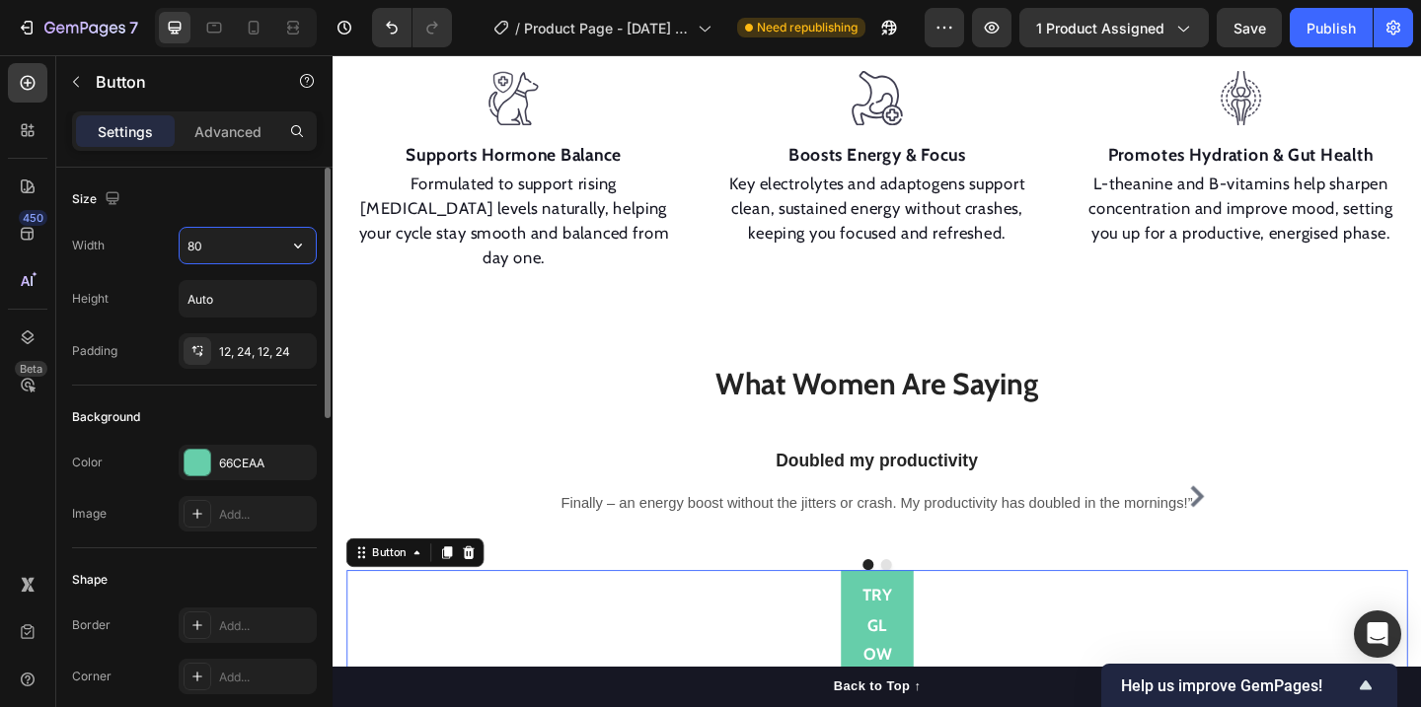
type input "8"
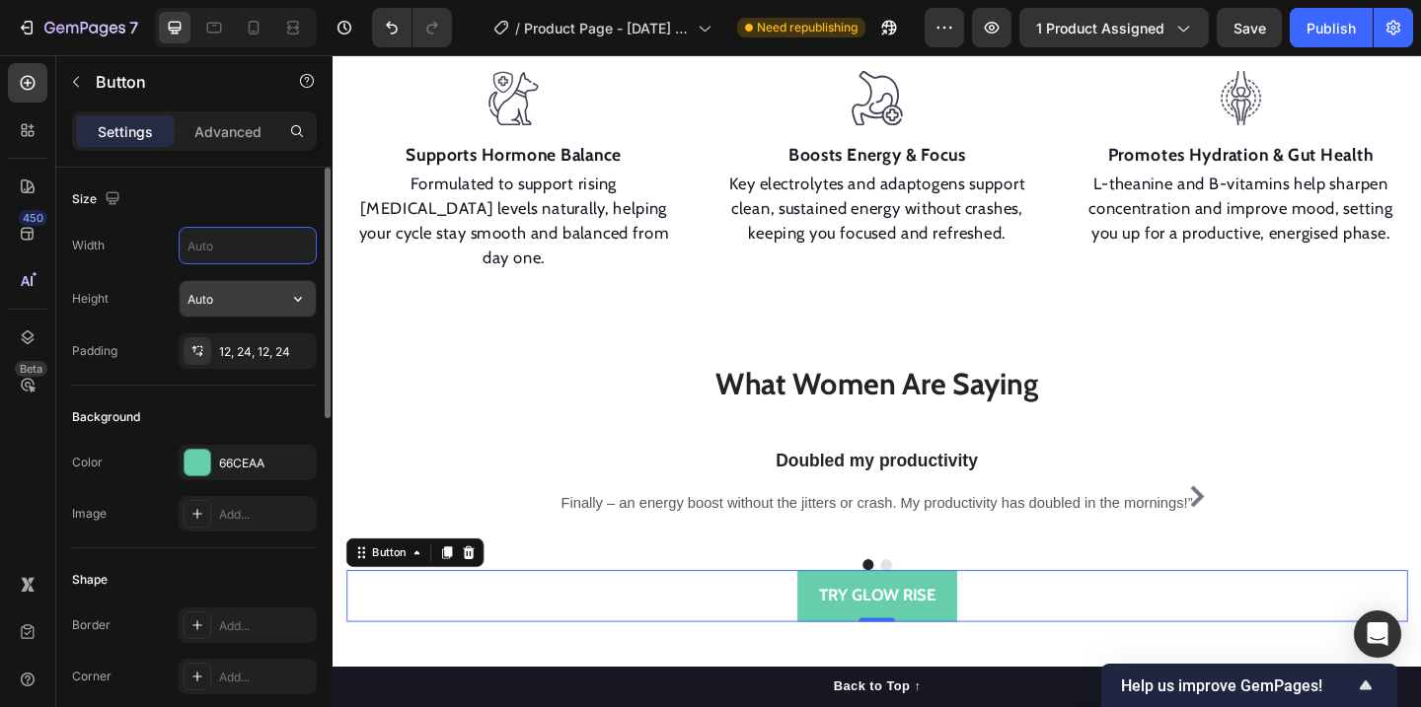
click at [226, 306] on input "Auto" at bounding box center [248, 299] width 136 height 36
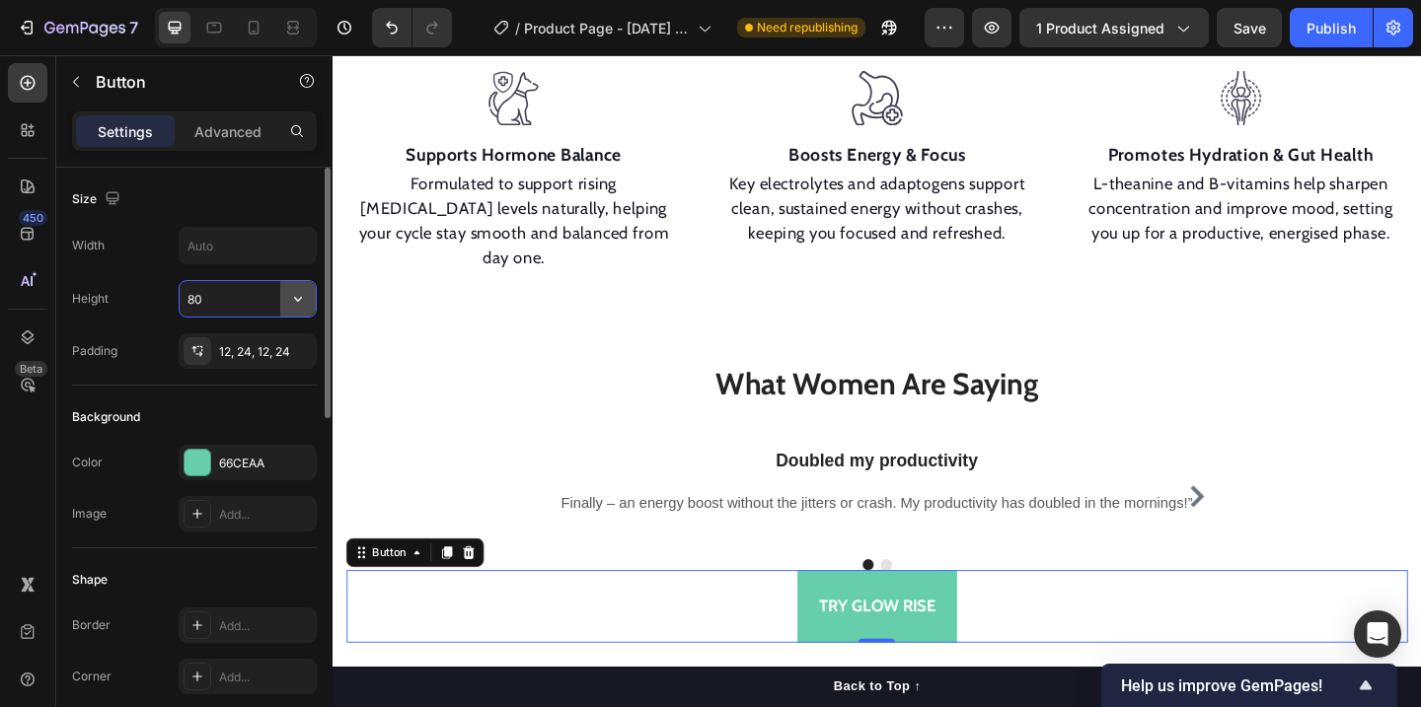
click at [315, 294] on button "button" at bounding box center [298, 299] width 36 height 36
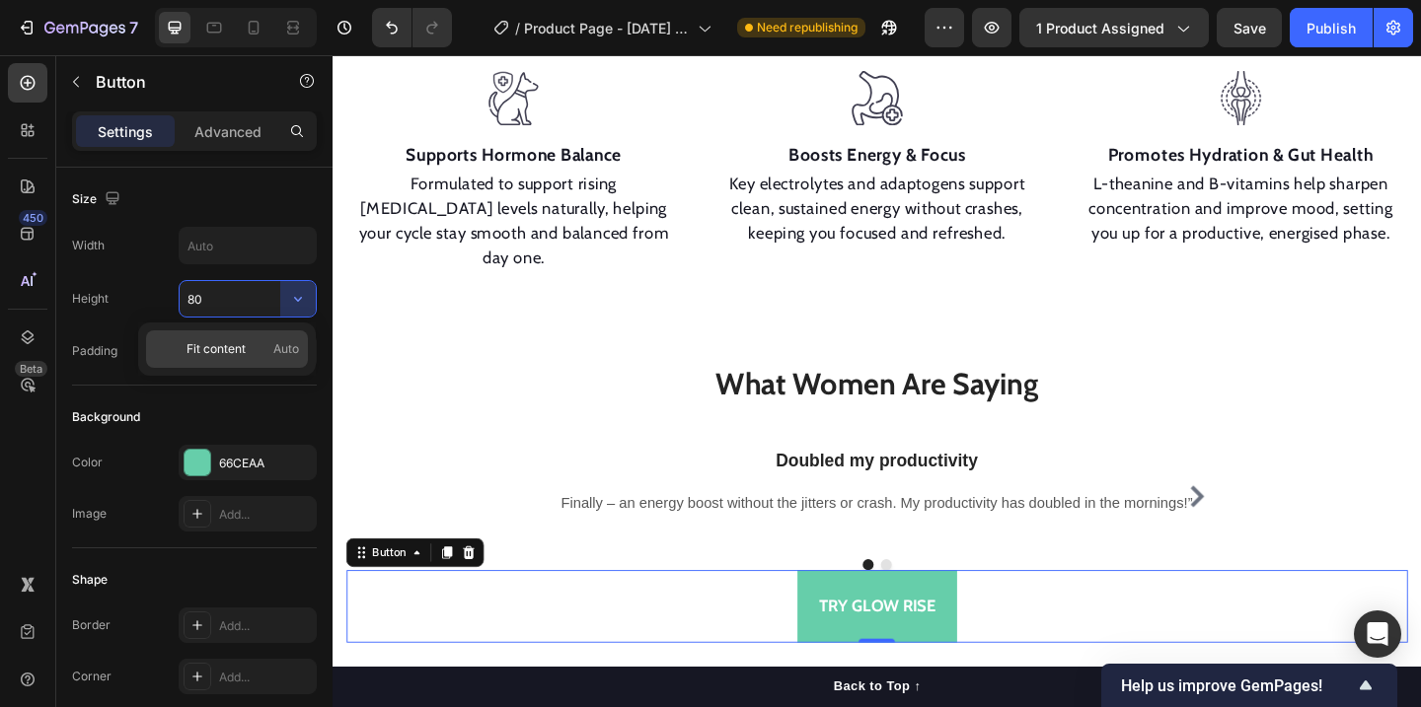
click at [235, 350] on span "Fit content" at bounding box center [215, 349] width 59 height 18
type input "Auto"
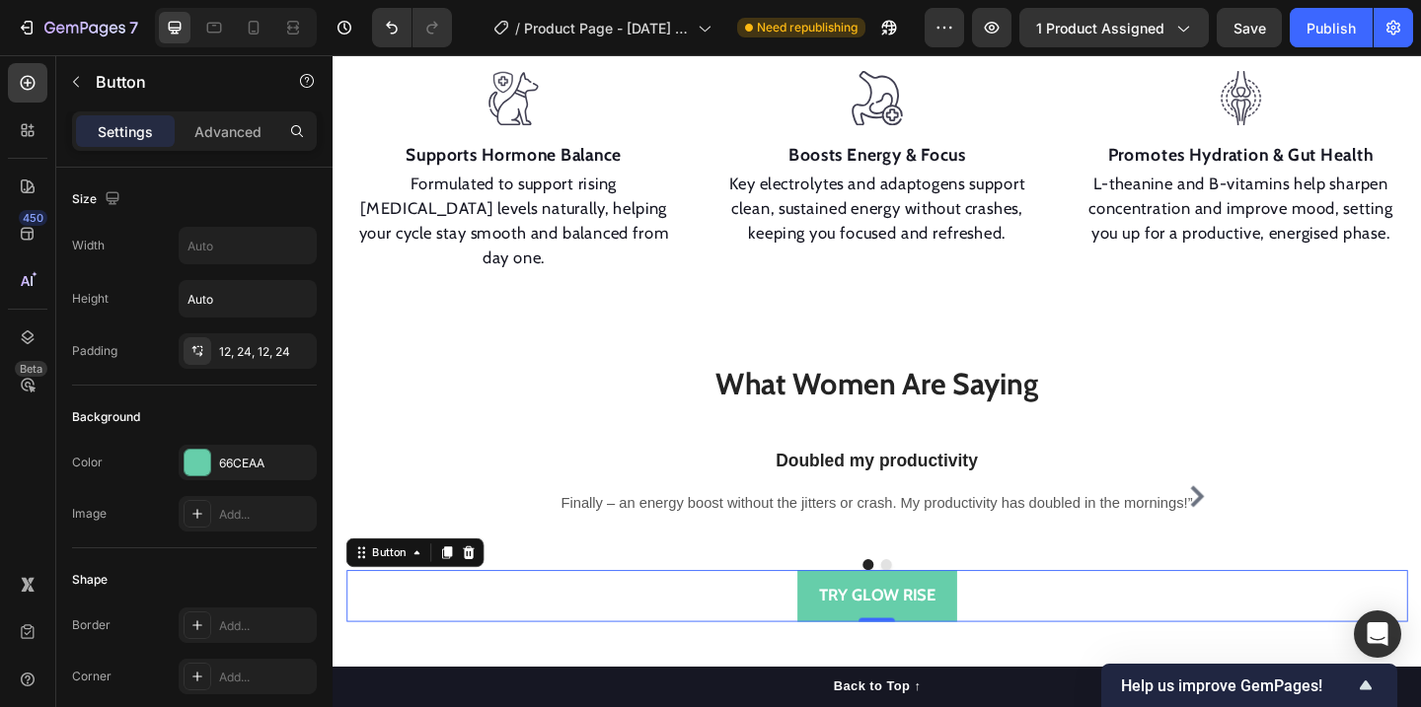
click at [1093, 616] on div "TRY GLOW RISE Button 0" at bounding box center [924, 643] width 1154 height 55
click at [1102, 616] on div "TRY GLOW RISE Button 0" at bounding box center [924, 643] width 1154 height 55
click at [223, 128] on p "Advanced" at bounding box center [227, 131] width 67 height 21
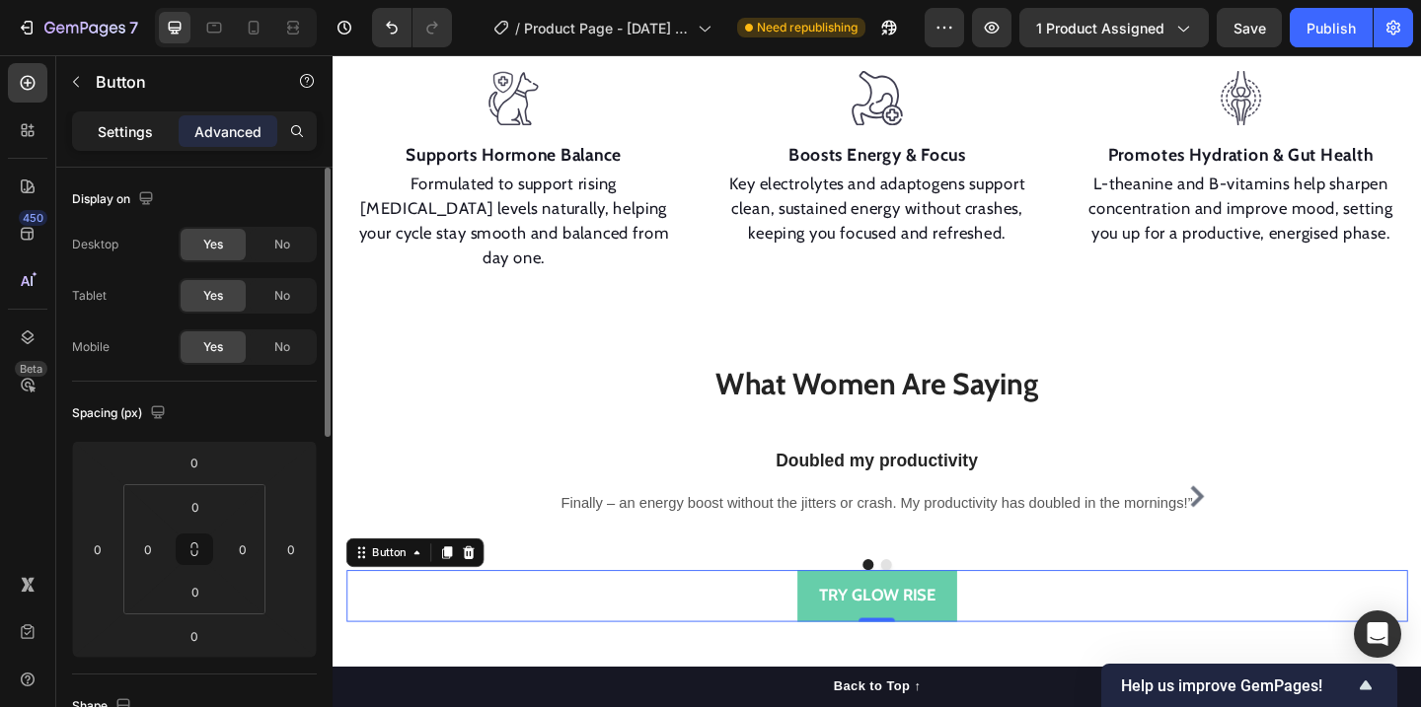
click at [136, 121] on p "Settings" at bounding box center [125, 131] width 55 height 21
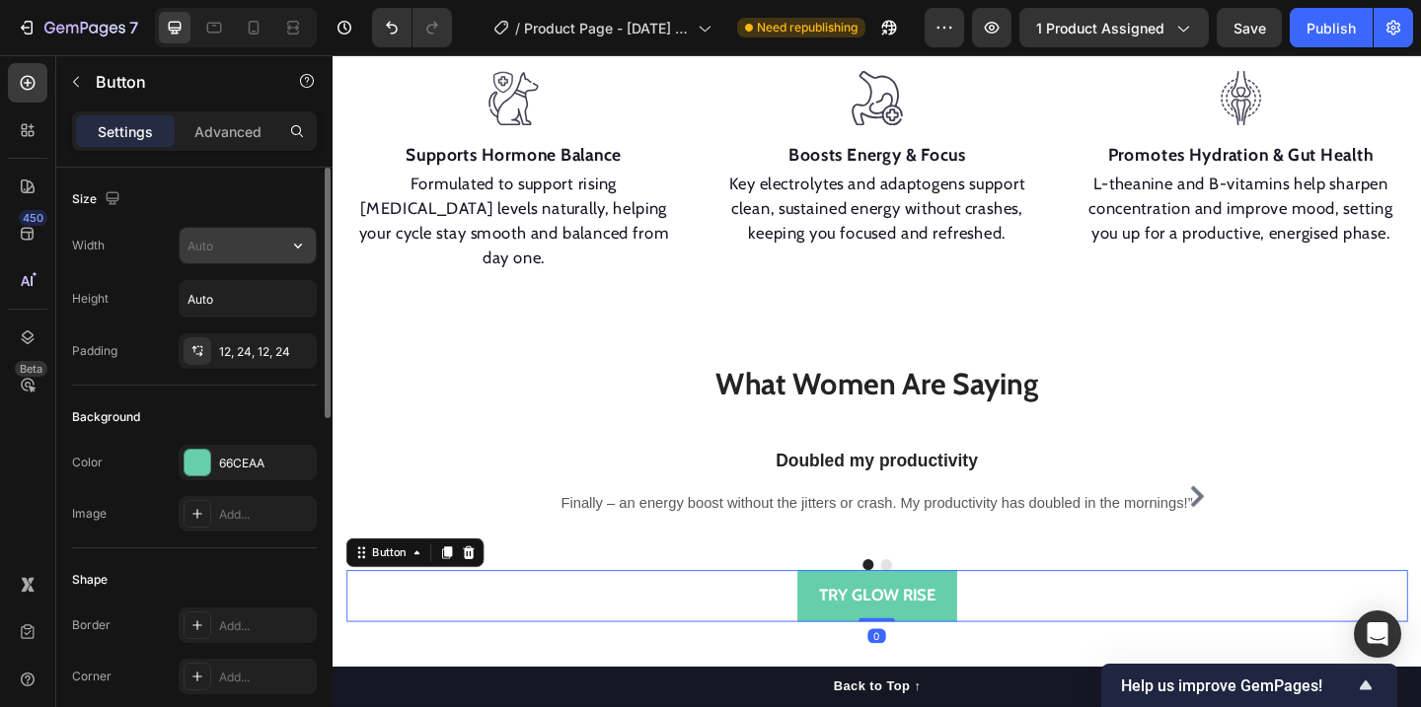
click at [219, 249] on input "text" at bounding box center [248, 246] width 136 height 36
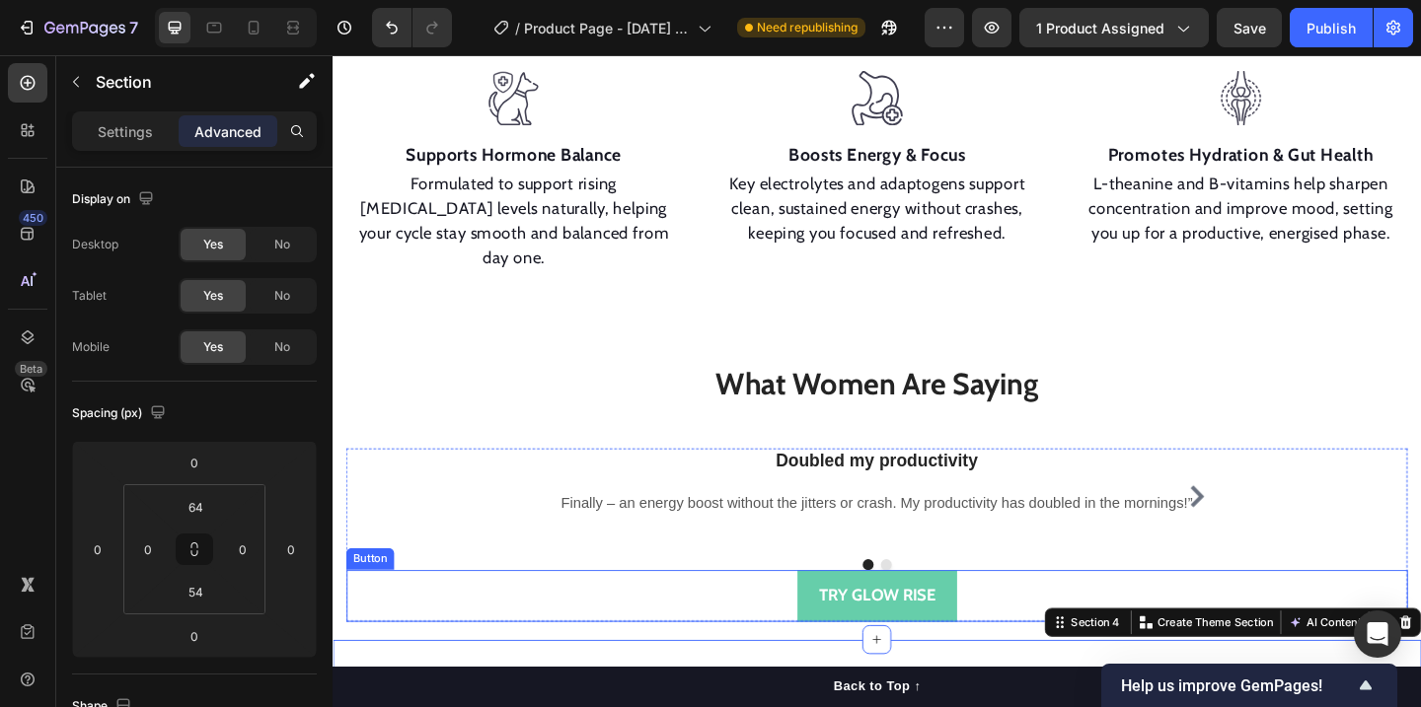
click at [1026, 616] on div "TRY GLOW RISE Button" at bounding box center [924, 643] width 1154 height 55
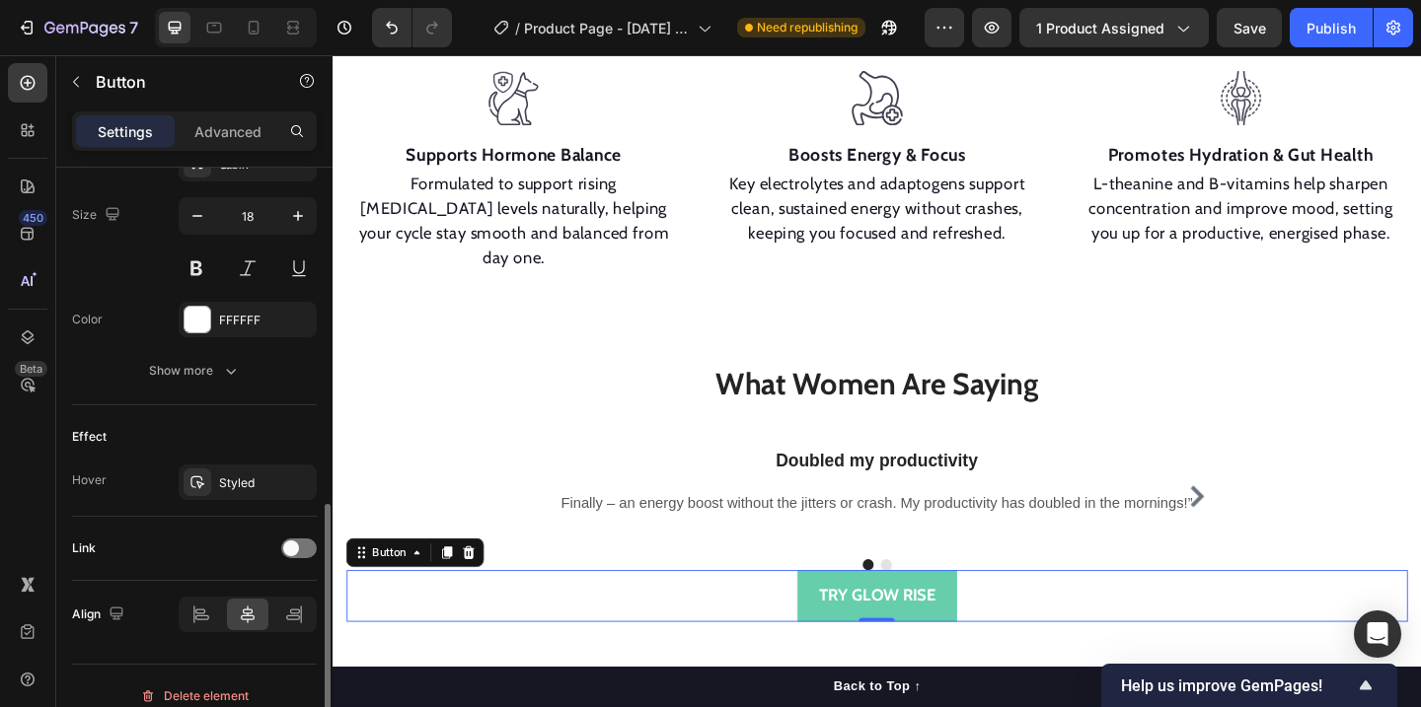
scroll to position [791, 0]
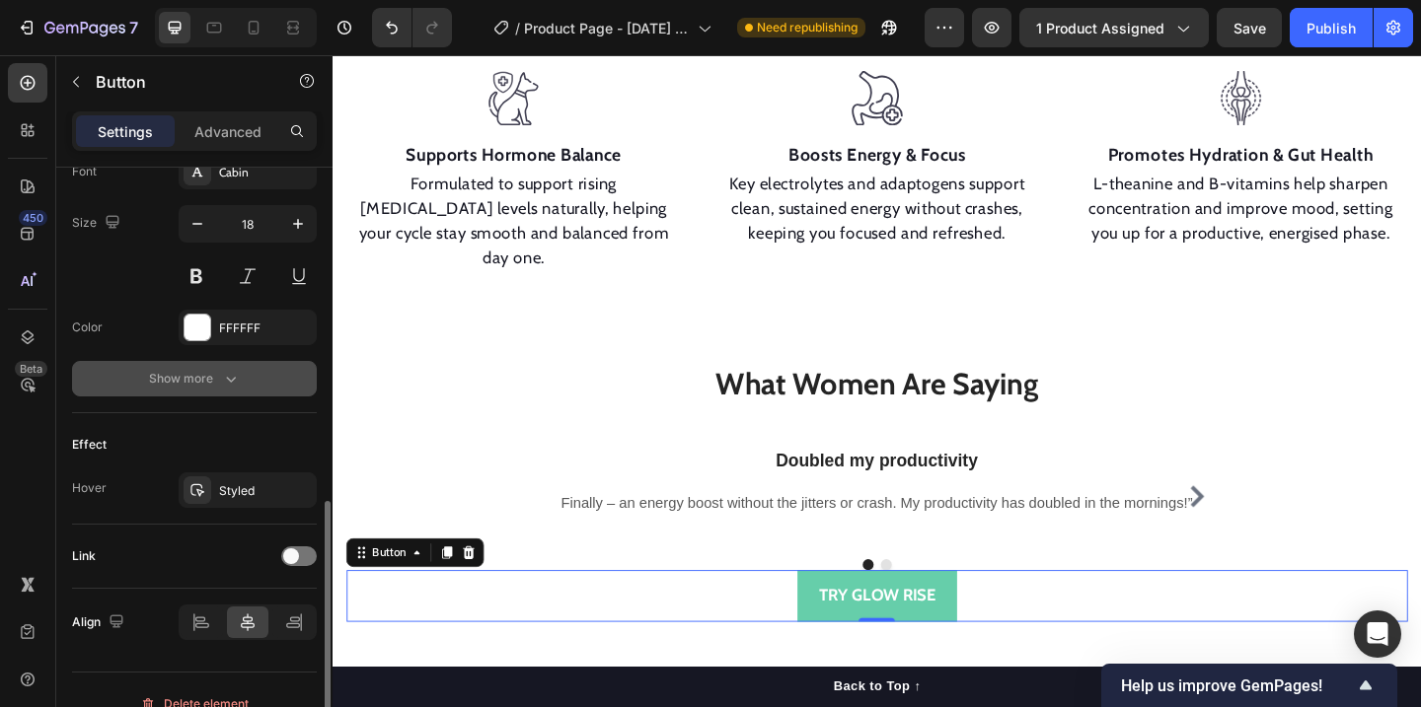
click at [235, 395] on button "Show more" at bounding box center [194, 379] width 245 height 36
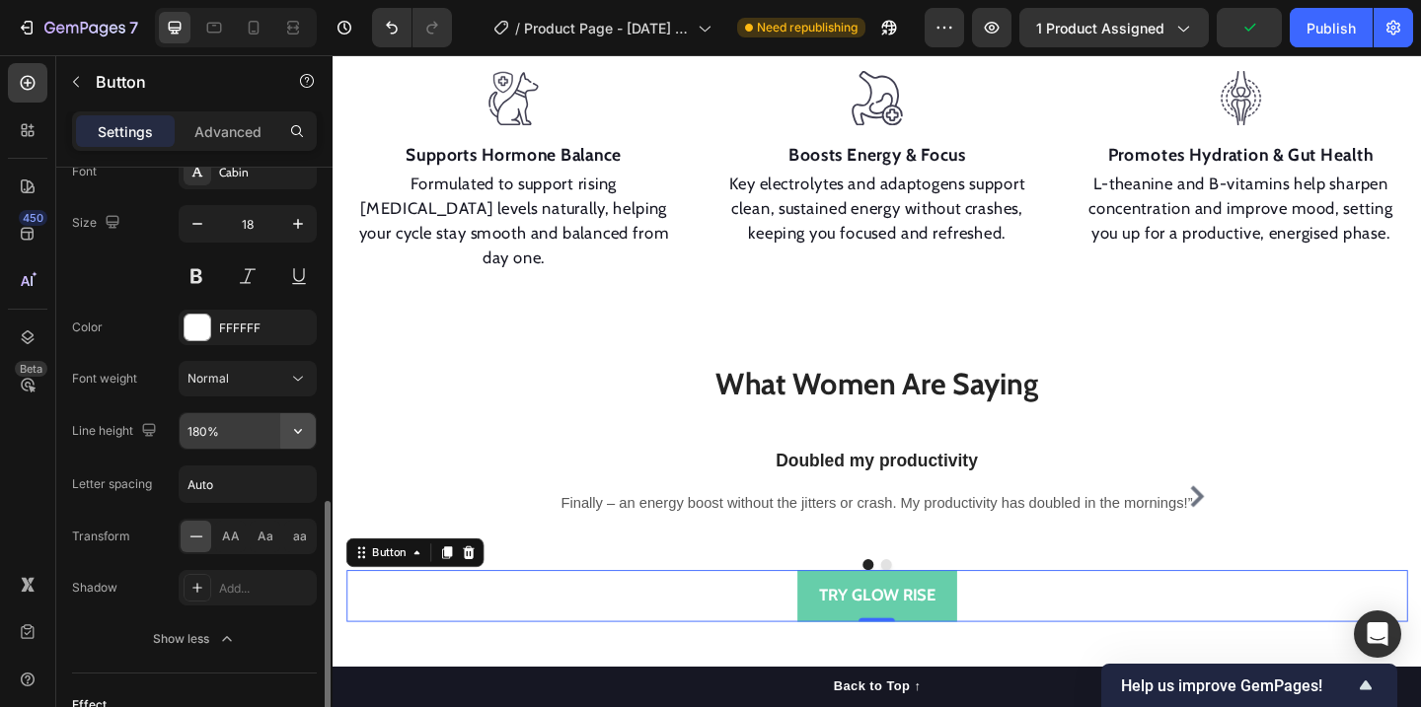
click at [296, 428] on icon "button" at bounding box center [298, 431] width 20 height 20
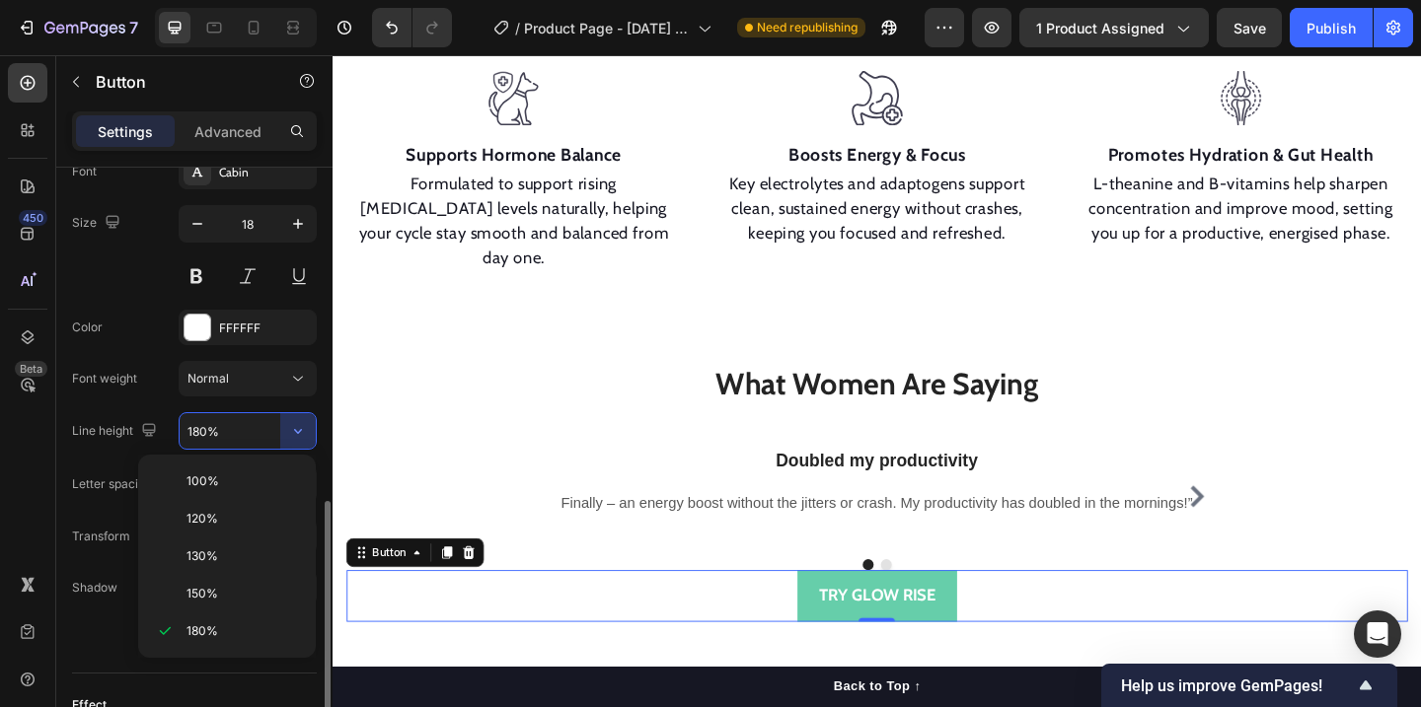
scroll to position [815, 0]
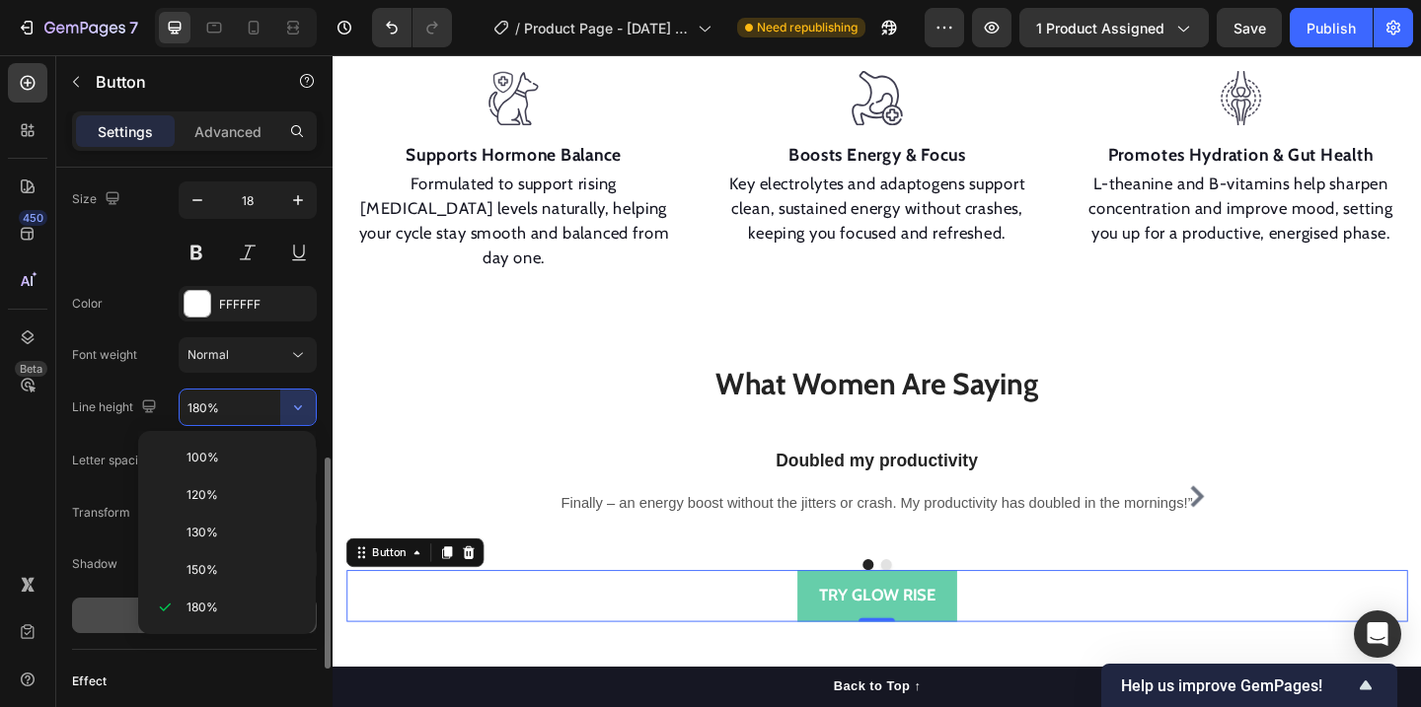
click at [94, 607] on button "Show less" at bounding box center [194, 616] width 245 height 36
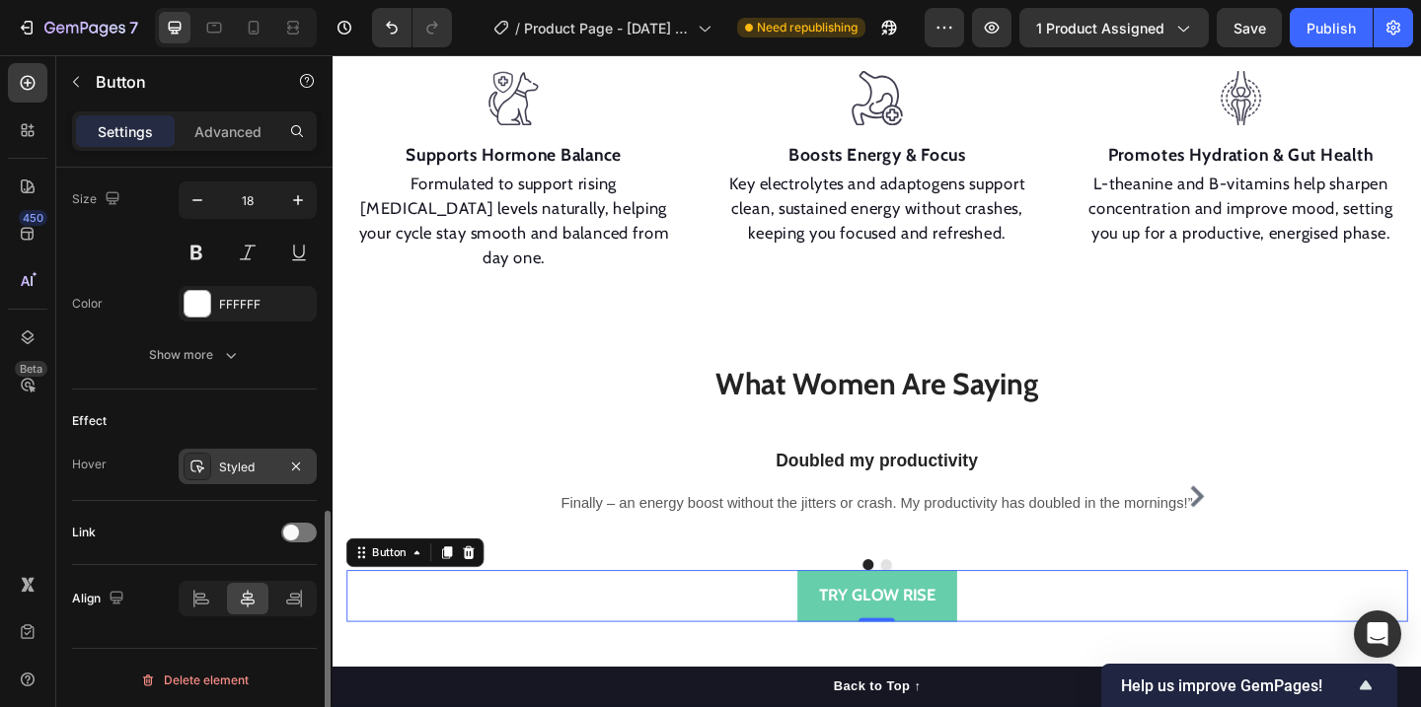
click at [231, 469] on div "Styled" at bounding box center [247, 468] width 57 height 18
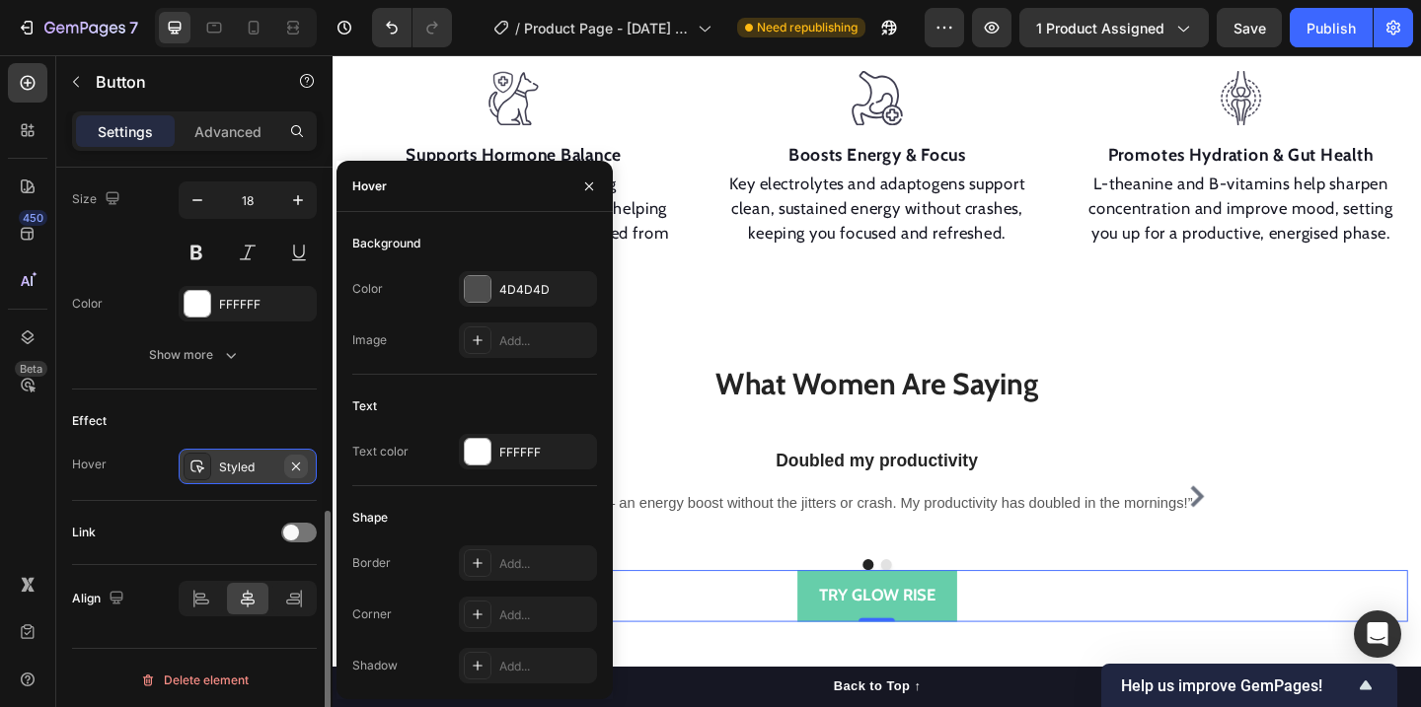
click at [297, 466] on icon "button" at bounding box center [296, 467] width 16 height 16
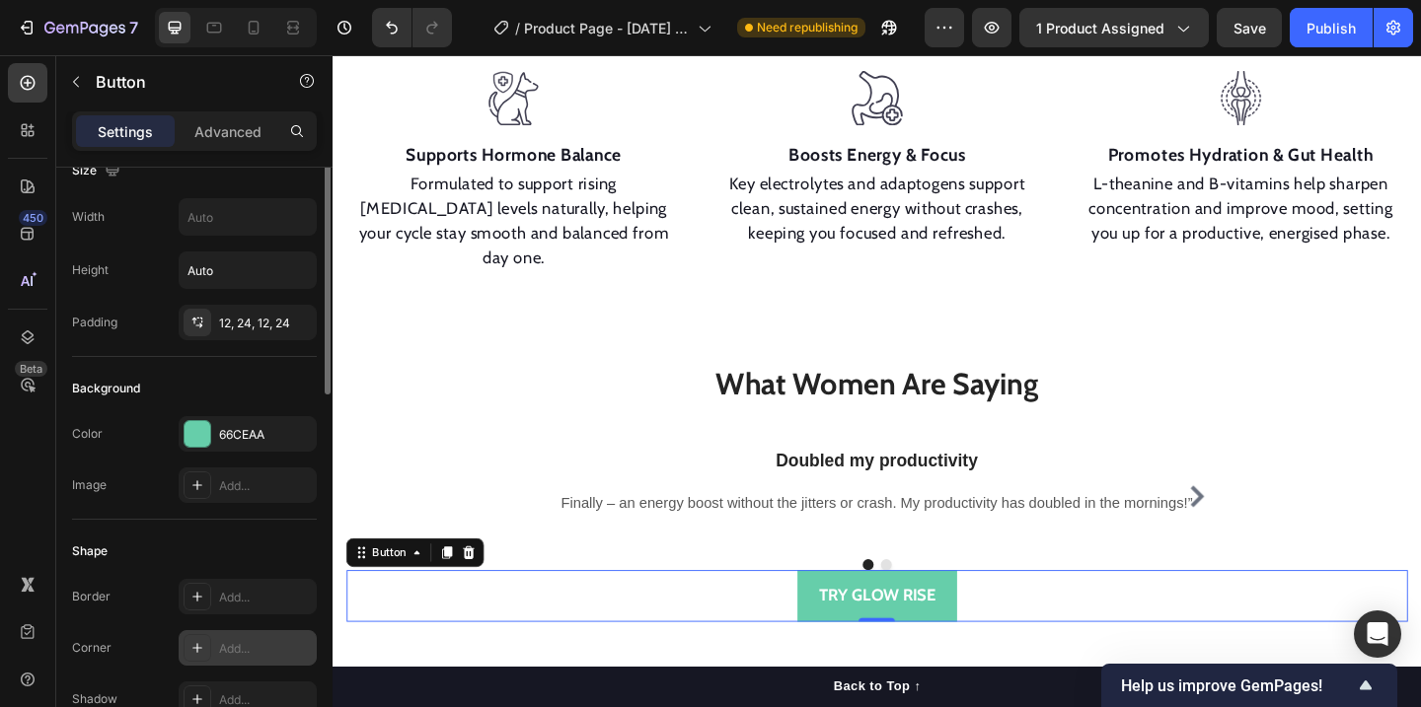
scroll to position [0, 0]
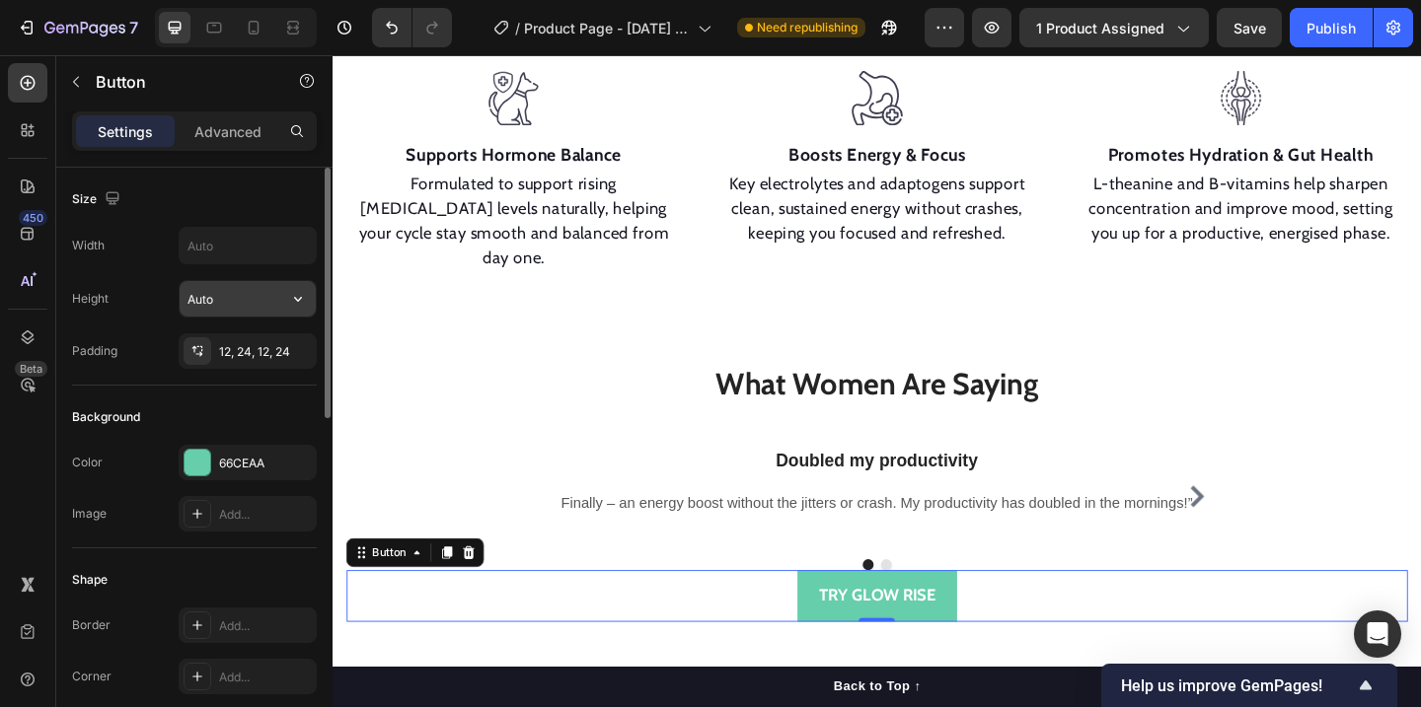
click at [244, 310] on input "Auto" at bounding box center [248, 299] width 136 height 36
click at [264, 262] on input "text" at bounding box center [248, 246] width 136 height 36
click at [297, 241] on icon "button" at bounding box center [298, 246] width 20 height 20
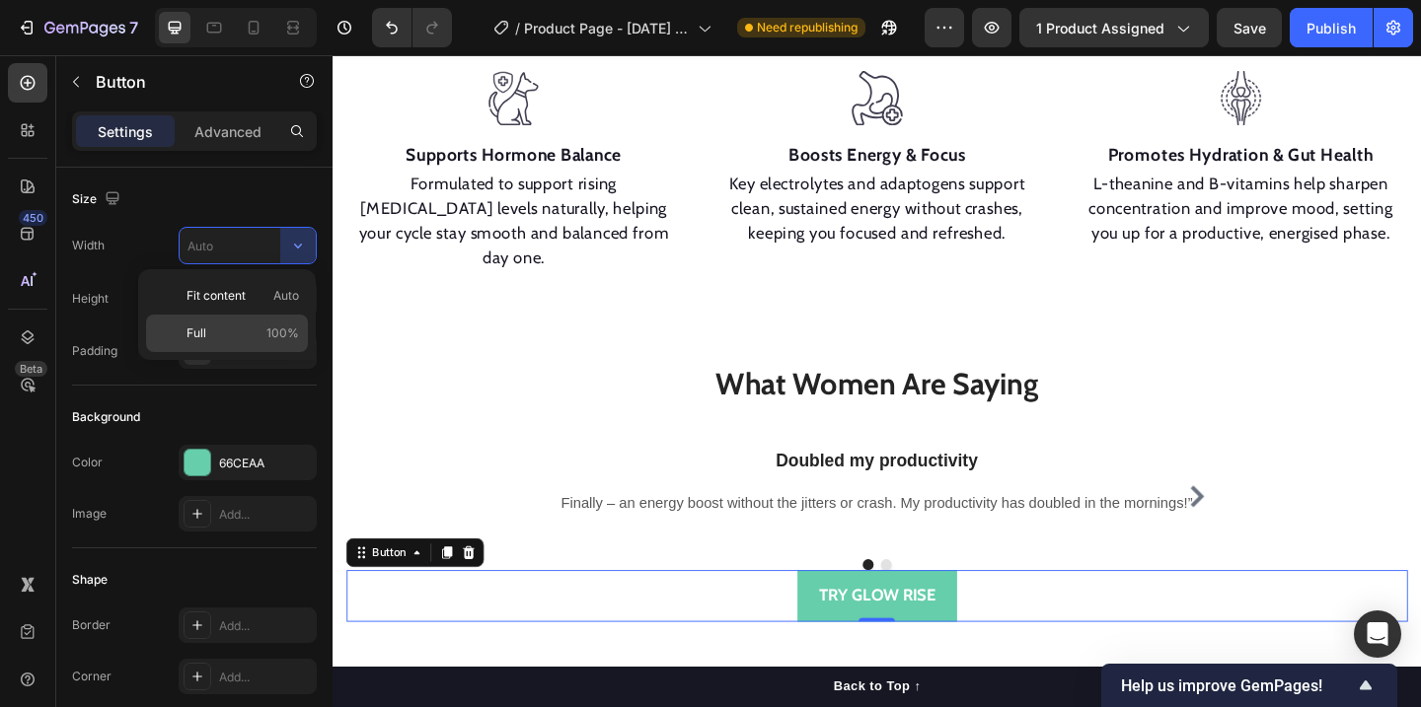
click at [282, 336] on span "100%" at bounding box center [282, 334] width 33 height 18
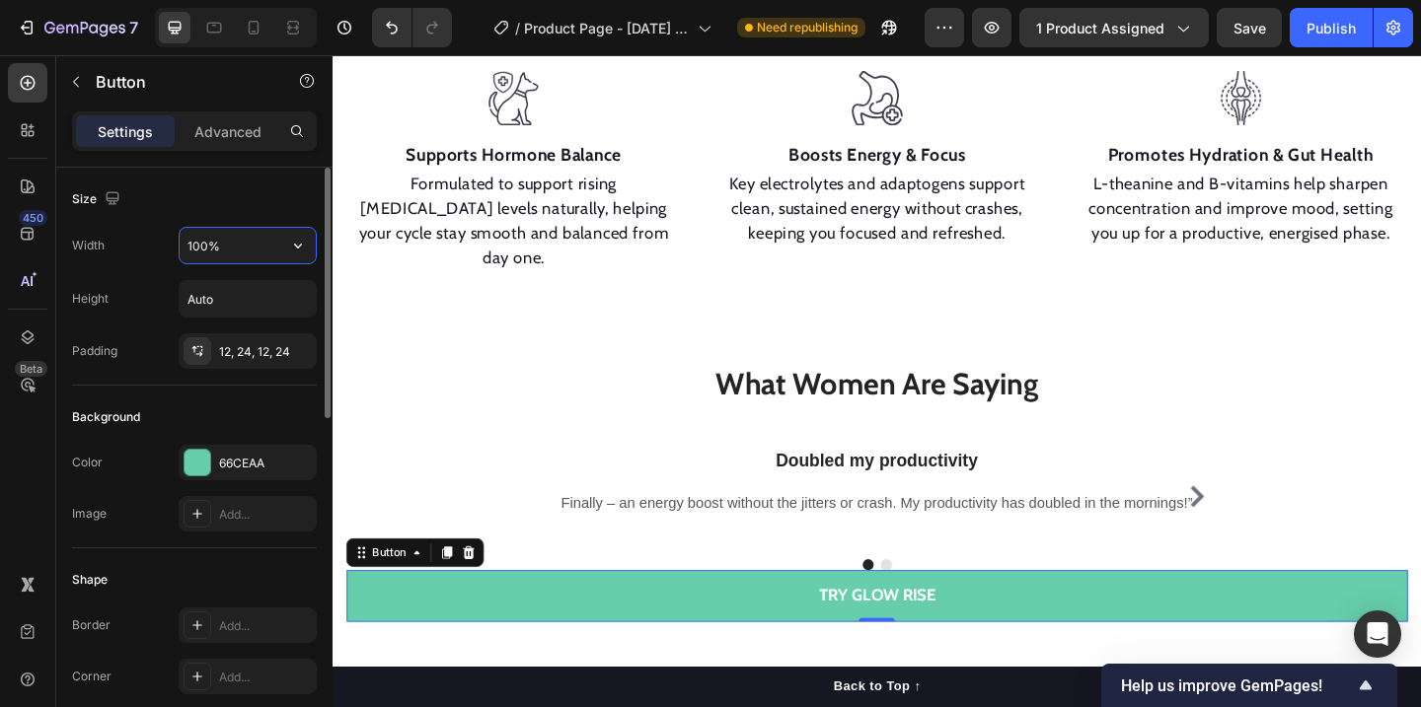
click at [232, 251] on input "100%" at bounding box center [248, 246] width 136 height 36
click at [209, 250] on input "100%" at bounding box center [248, 246] width 136 height 36
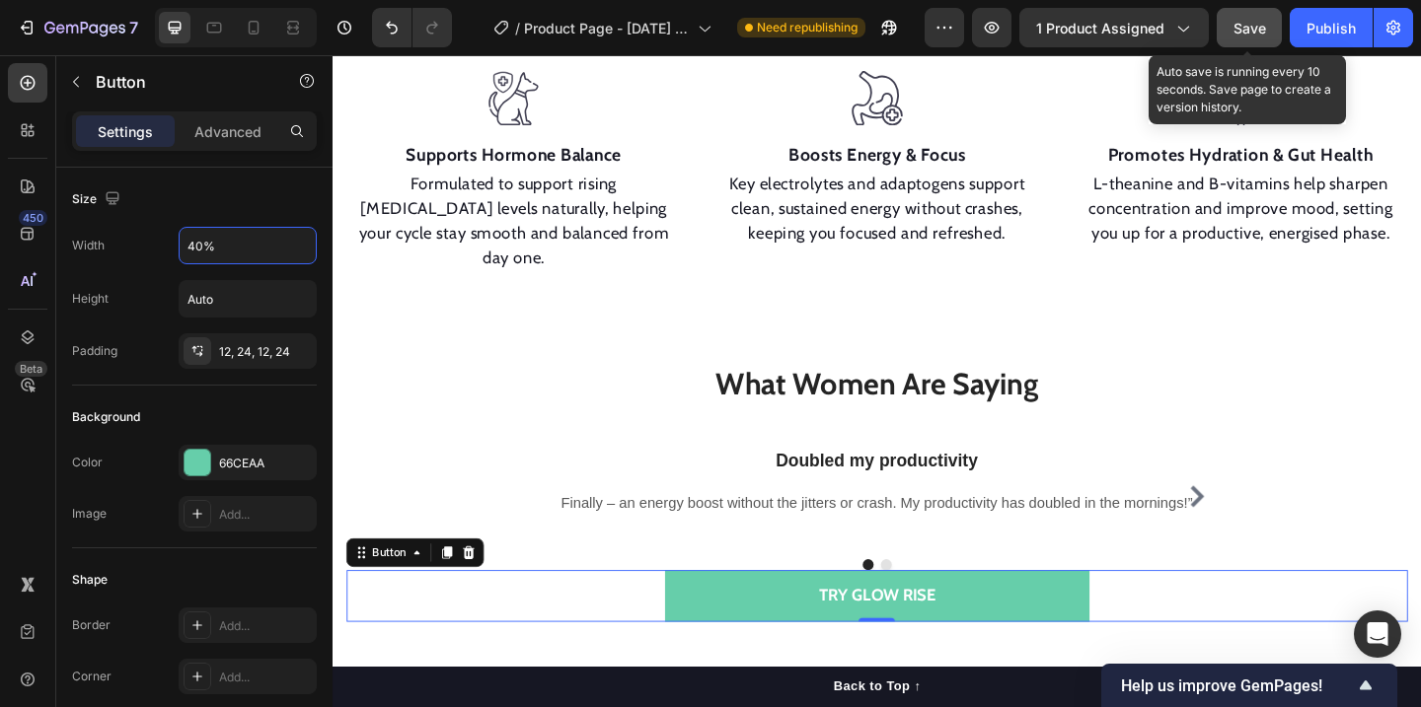
type input "40%"
click at [1251, 40] on button "Save" at bounding box center [1249, 27] width 65 height 39
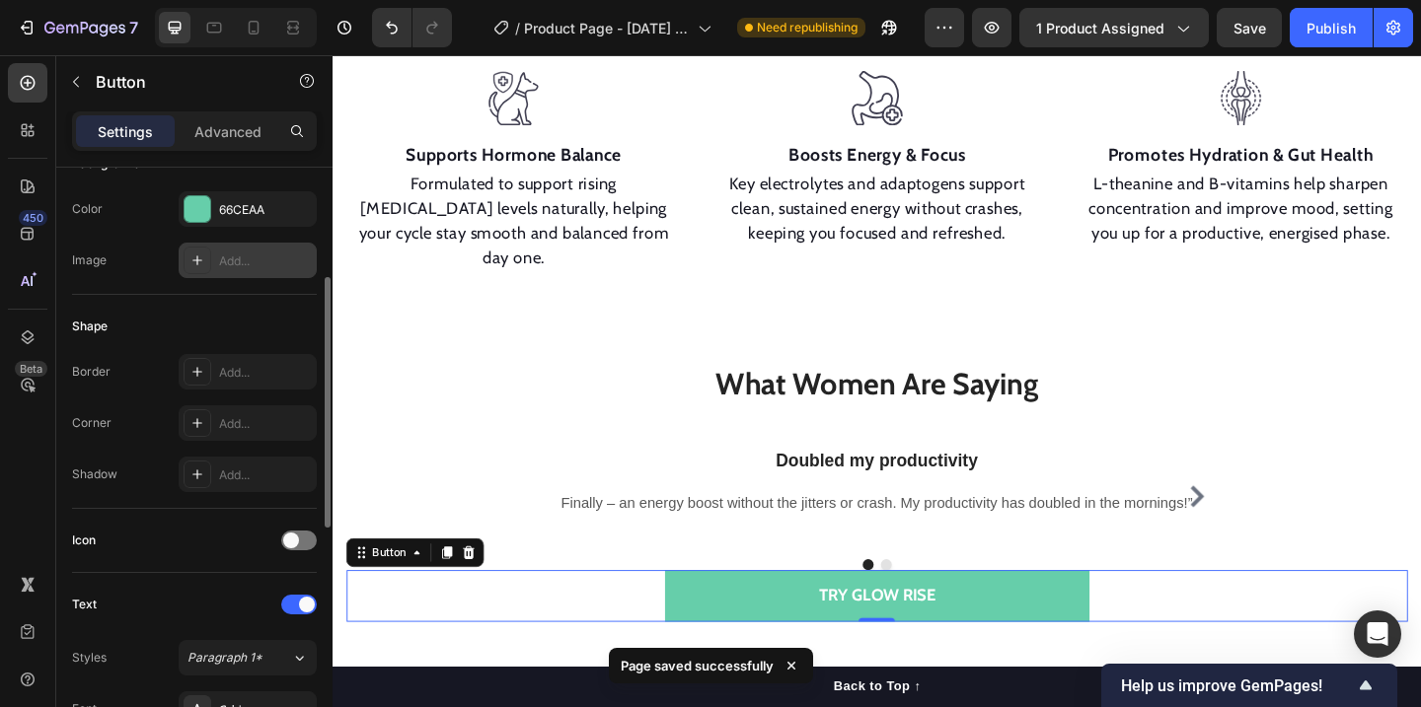
scroll to position [258, 0]
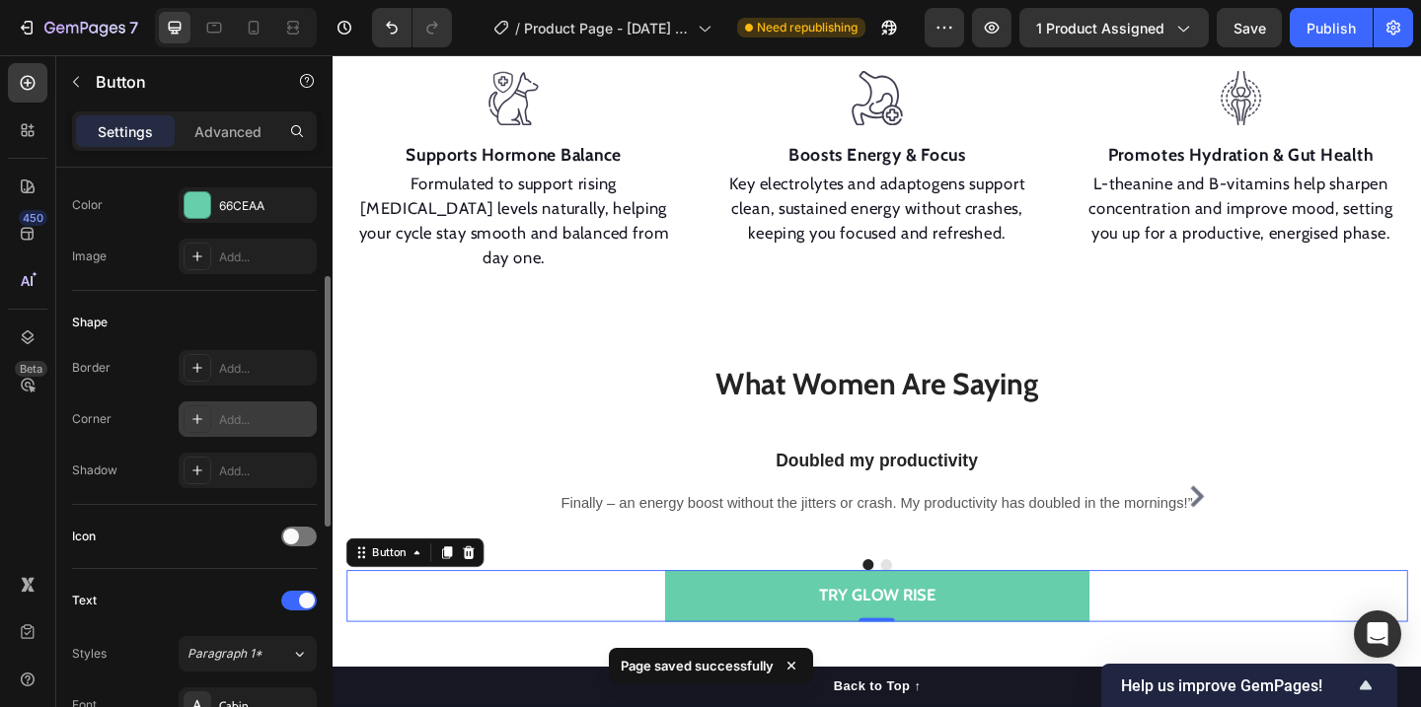
click at [256, 422] on div "Add..." at bounding box center [265, 420] width 93 height 18
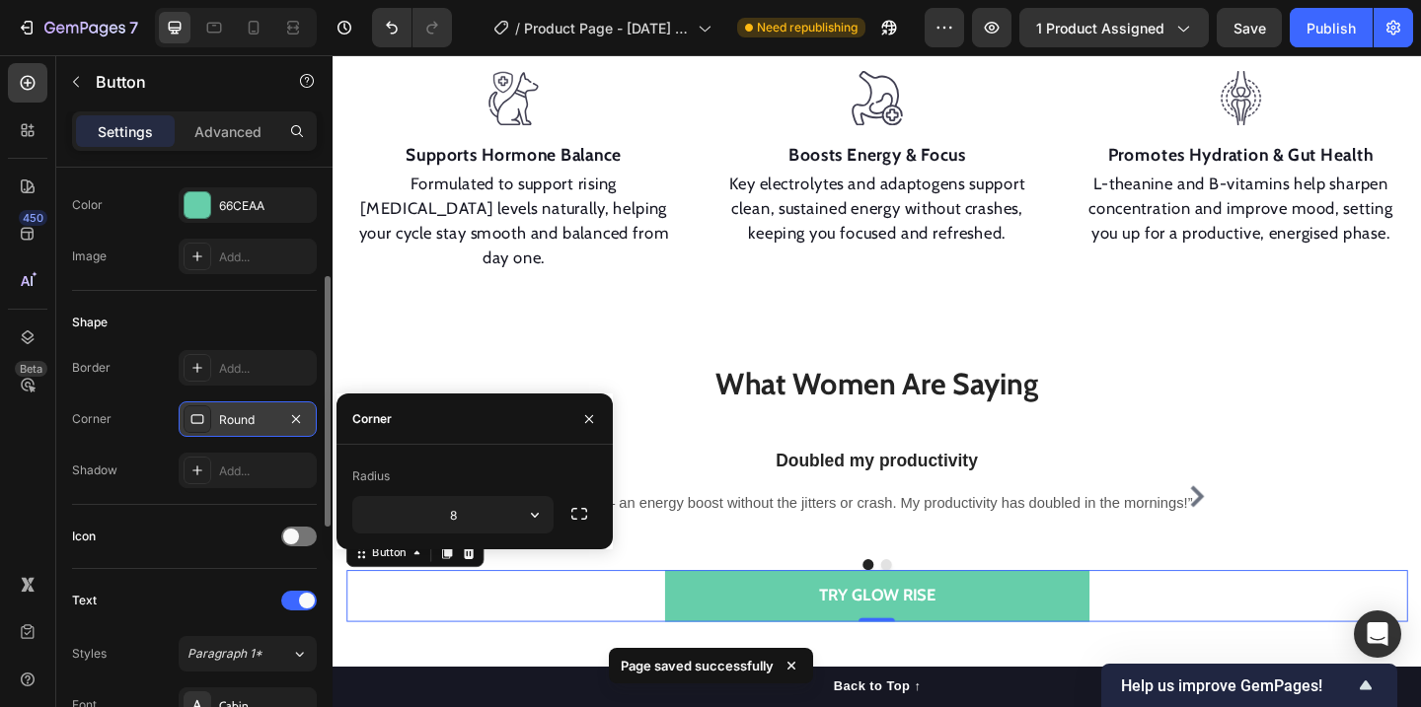
click at [256, 422] on div "Round" at bounding box center [247, 420] width 57 height 18
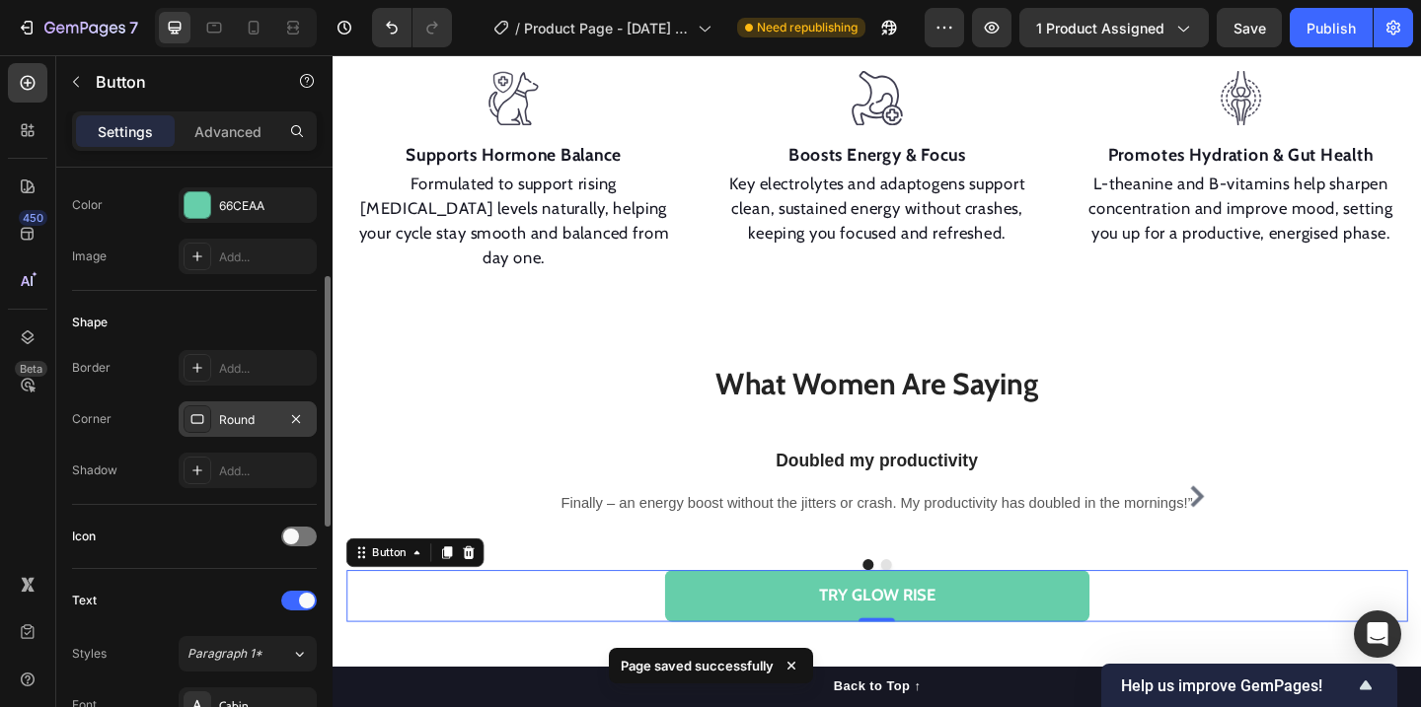
click at [262, 419] on div "Round" at bounding box center [247, 420] width 57 height 18
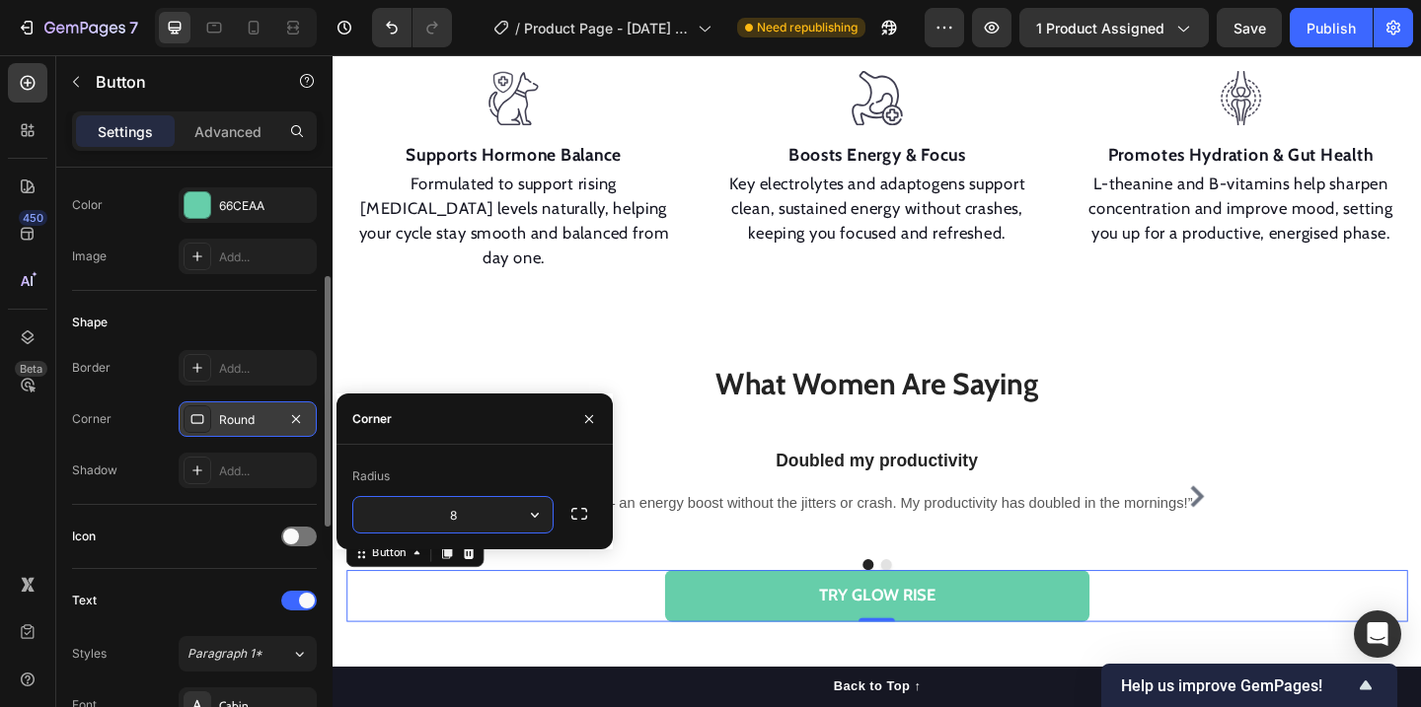
click at [262, 419] on div "Round" at bounding box center [247, 420] width 57 height 18
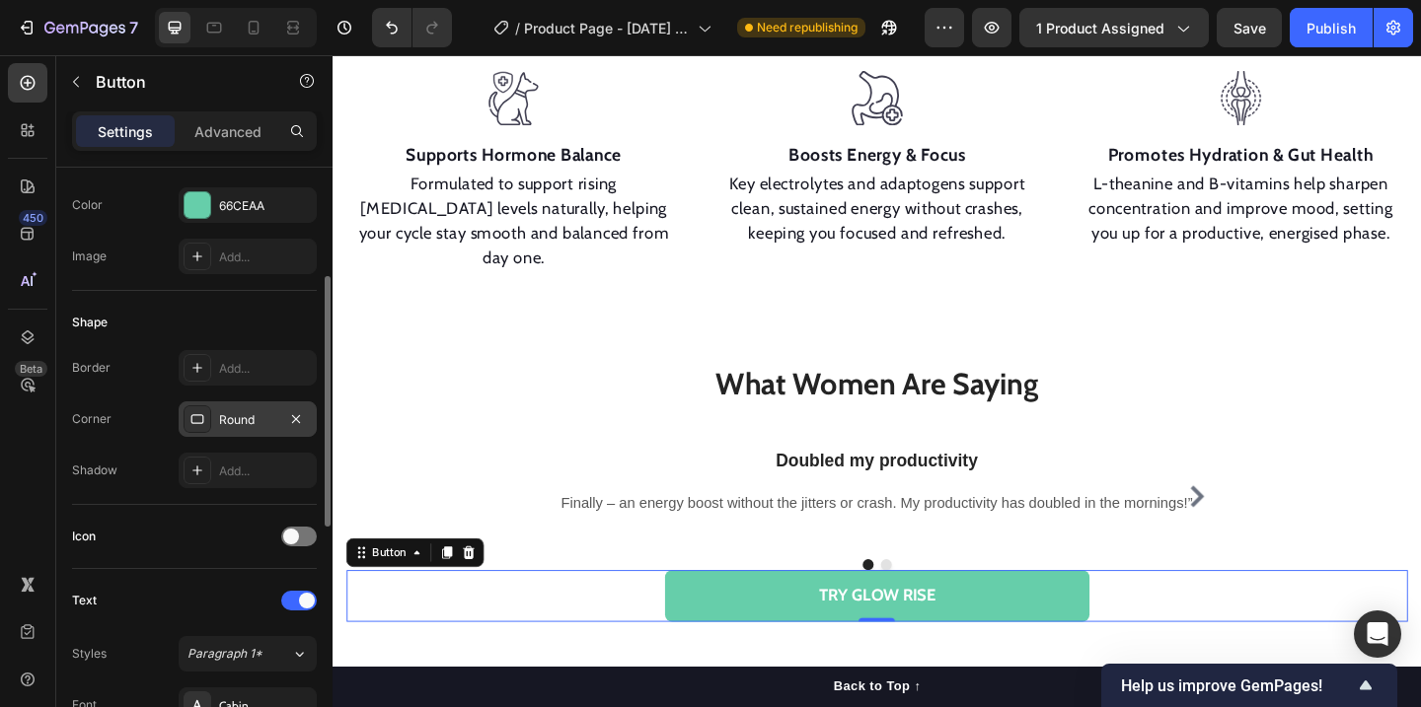
click at [262, 419] on div "Round" at bounding box center [247, 420] width 57 height 18
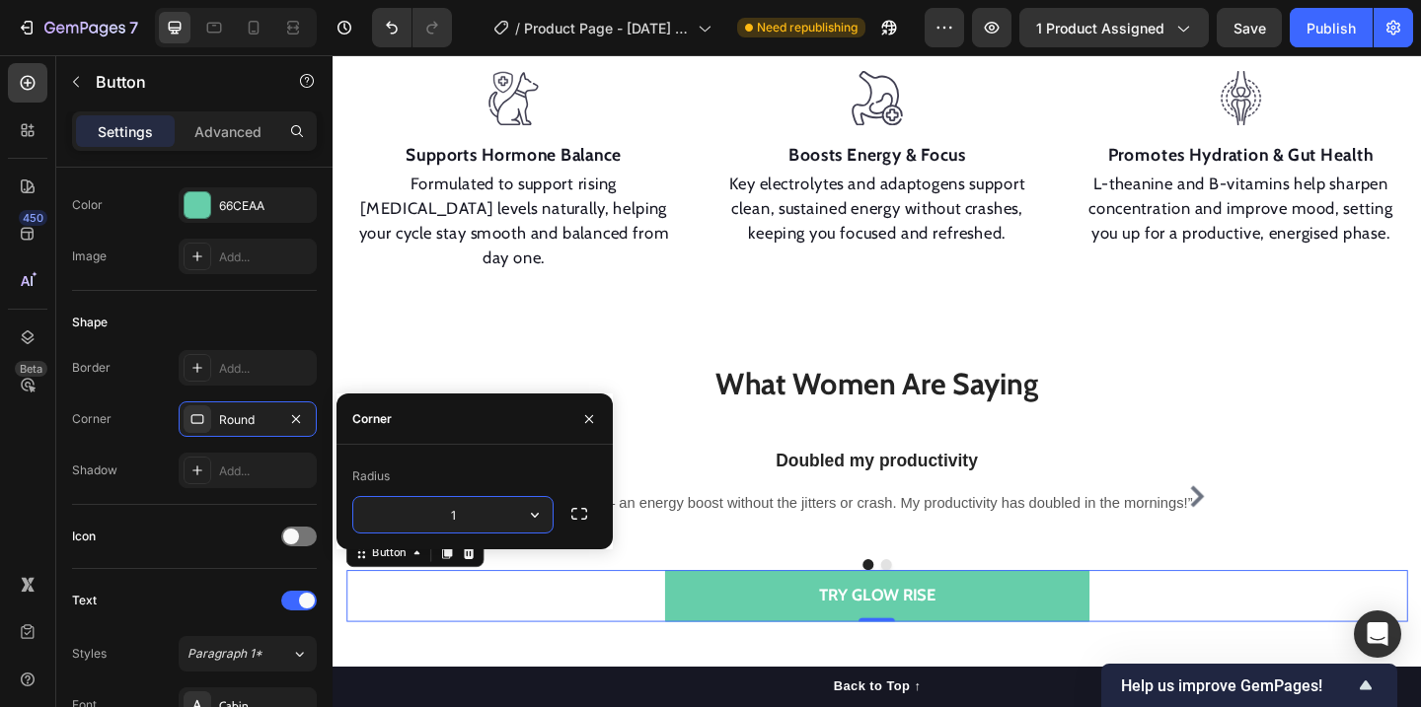
type input "10"
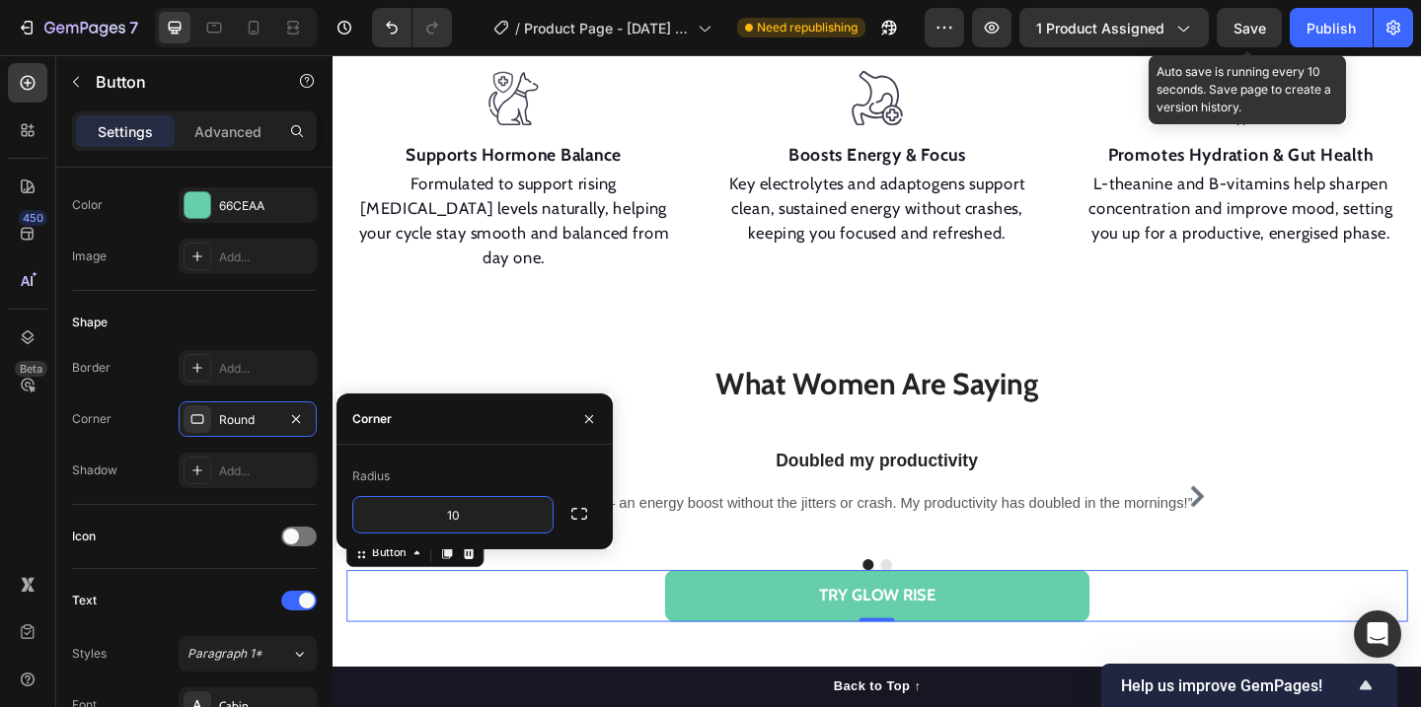
click at [1260, 34] on span "Save" at bounding box center [1249, 28] width 33 height 17
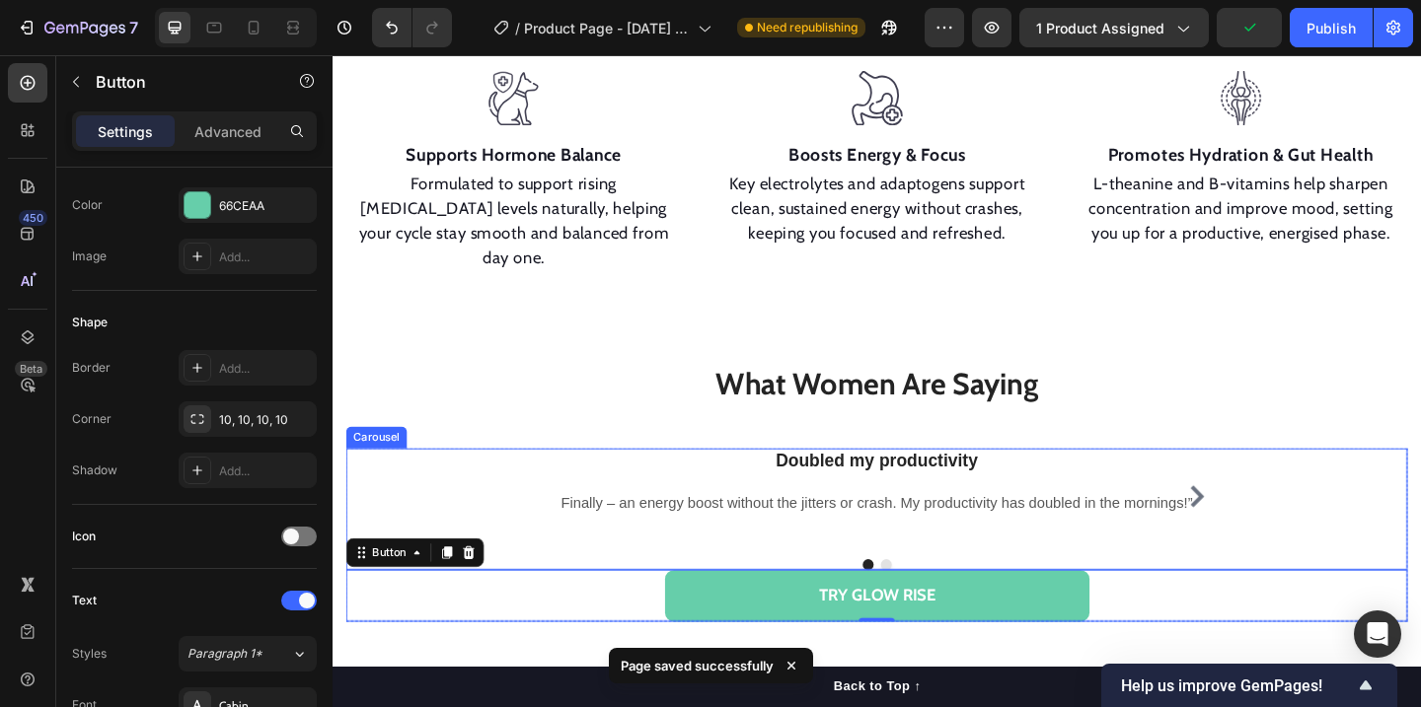
click at [1335, 504] on div "Doubled my productivity Heading Finally – an energy boost without the jitters o…" at bounding box center [924, 549] width 1154 height 132
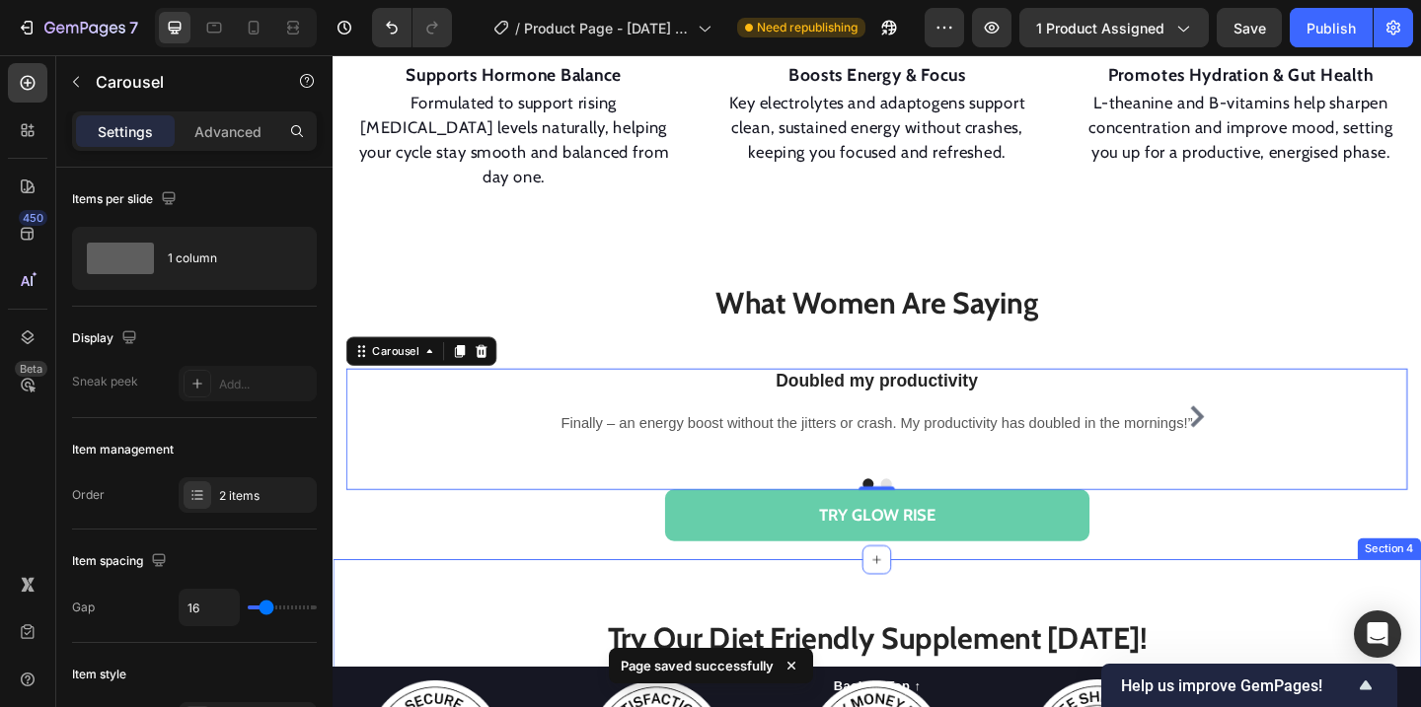
scroll to position [1463, 0]
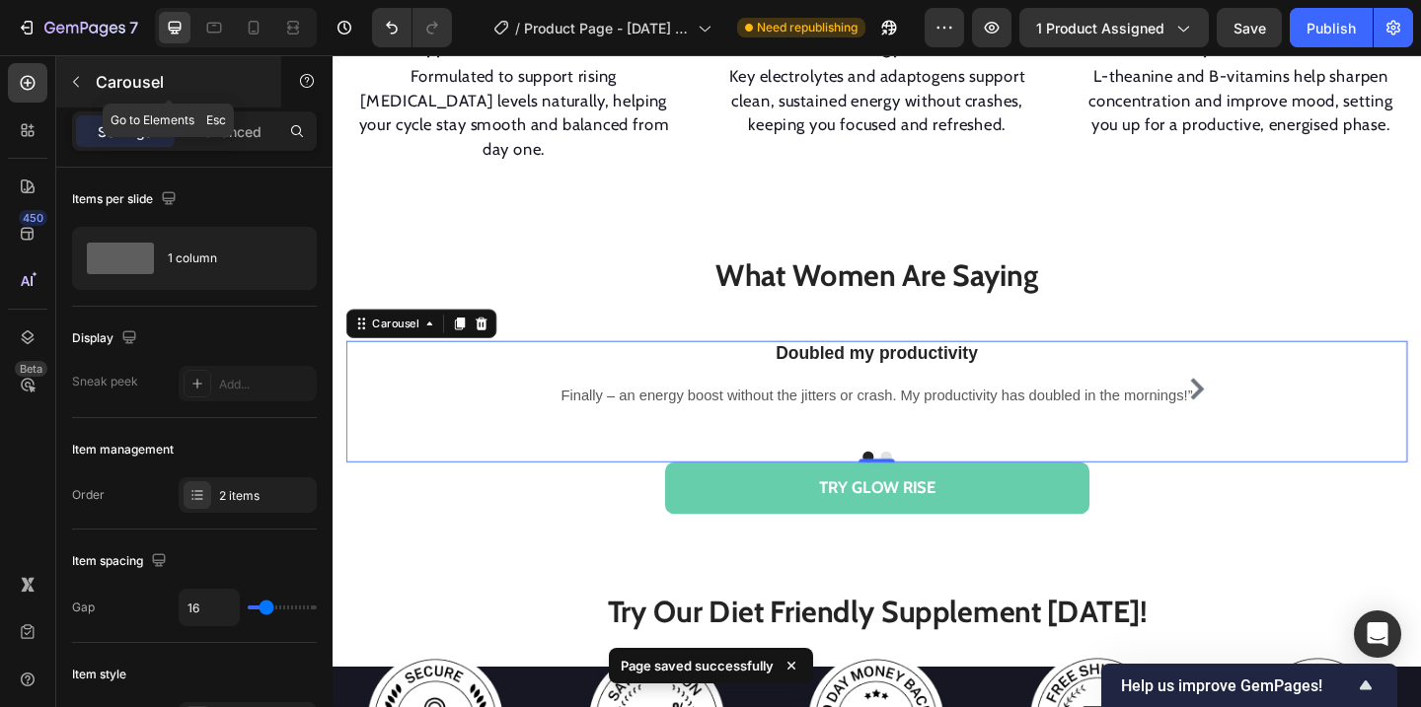
click at [76, 79] on icon "button" at bounding box center [76, 82] width 16 height 16
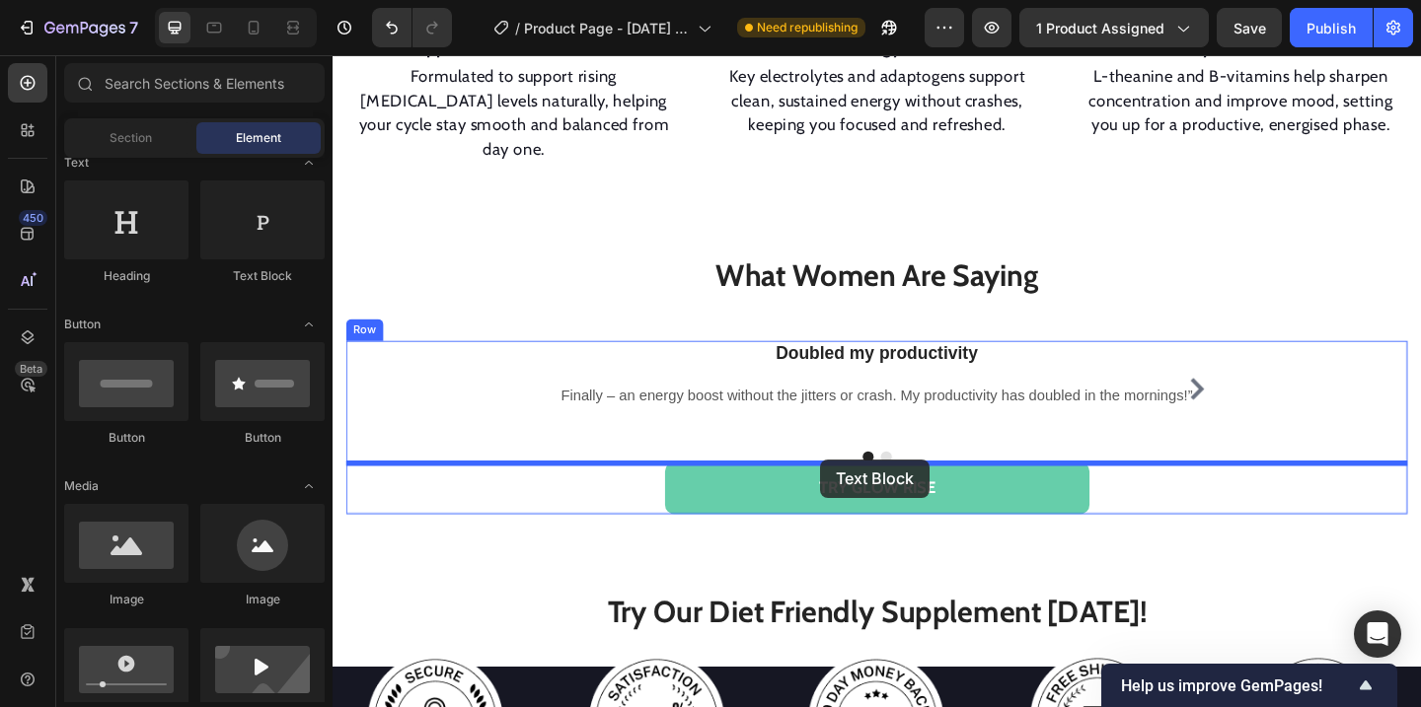
drag, startPoint x: 599, startPoint y: 294, endPoint x: 865, endPoint y: 496, distance: 334.5
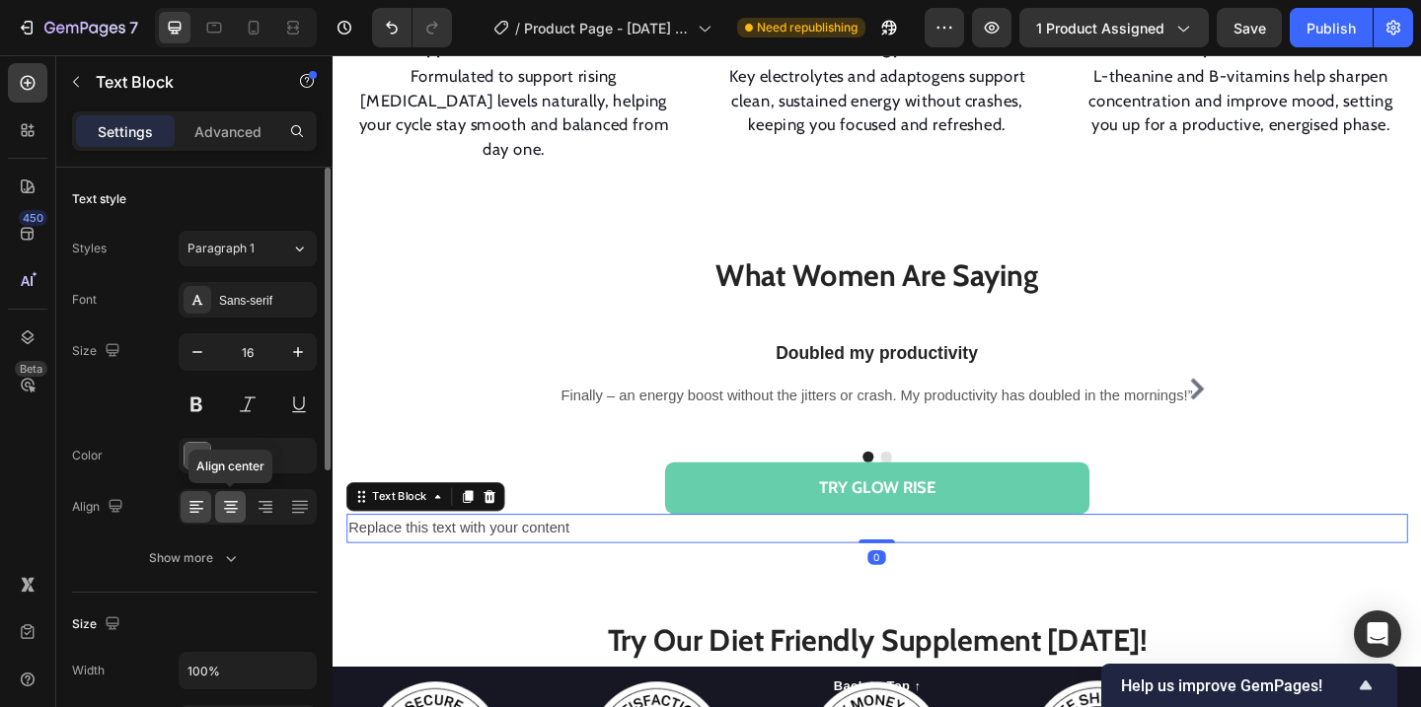
click at [232, 514] on icon at bounding box center [231, 507] width 20 height 20
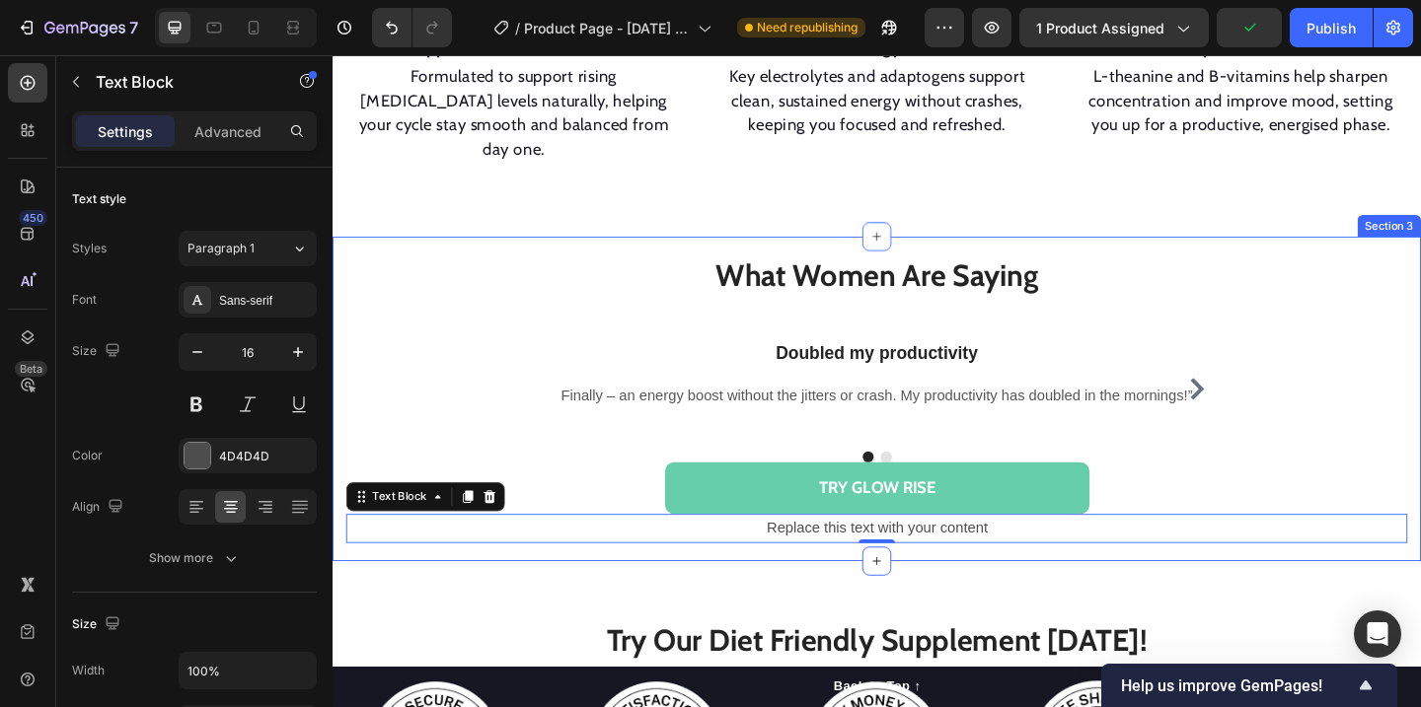
click at [870, 555] on div "Replace this text with your content" at bounding box center [924, 571] width 1154 height 33
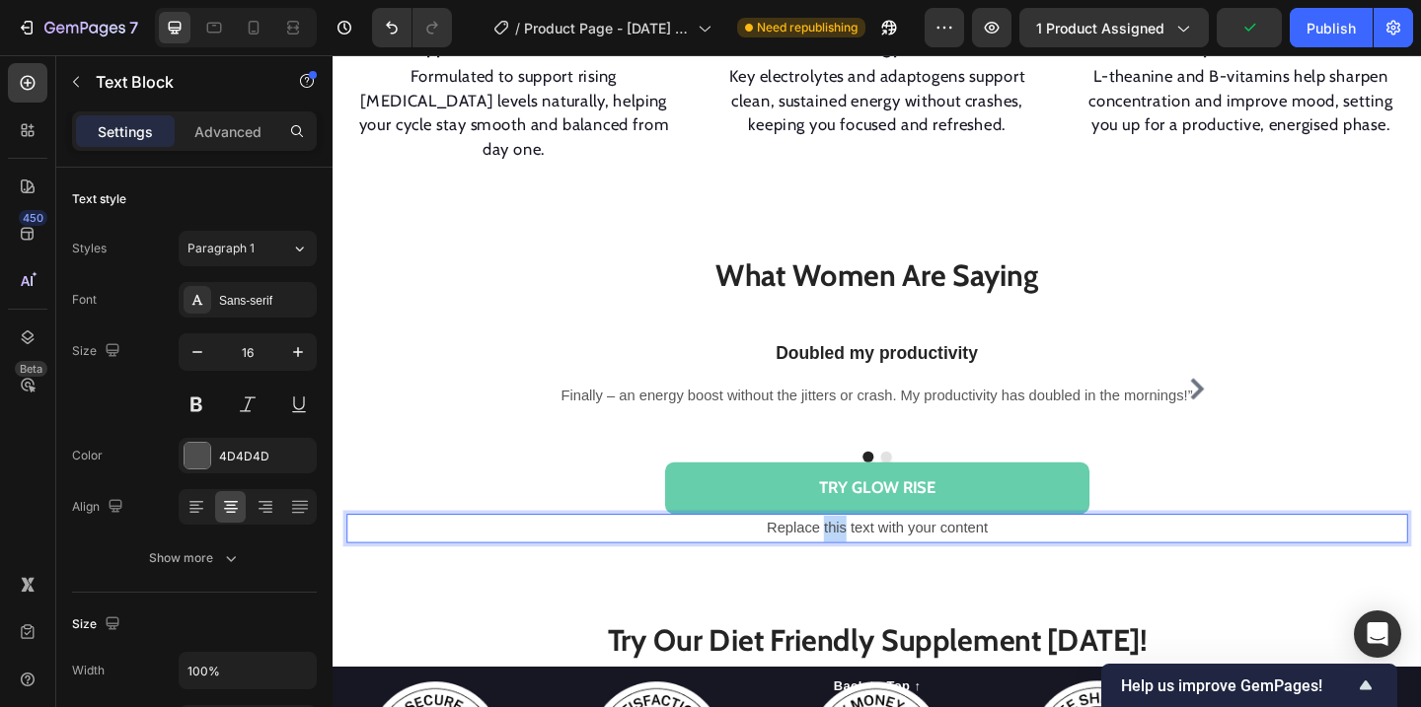
click at [870, 557] on p "Replace this text with your content" at bounding box center [924, 571] width 1151 height 29
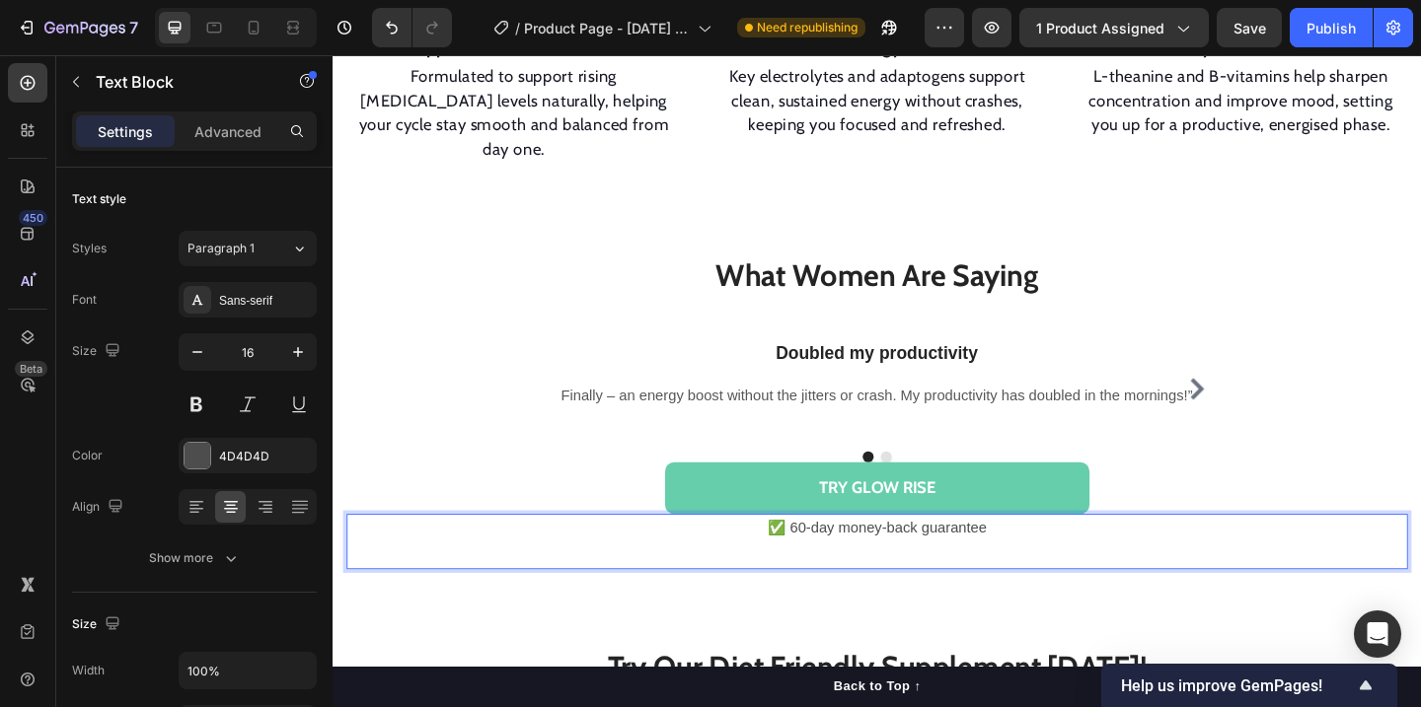
click at [839, 557] on p "✅ 60-day money-back guarantee" at bounding box center [924, 571] width 1151 height 29
click at [899, 584] on p "Rich Text Editor. Editing area: main" at bounding box center [924, 598] width 1151 height 29
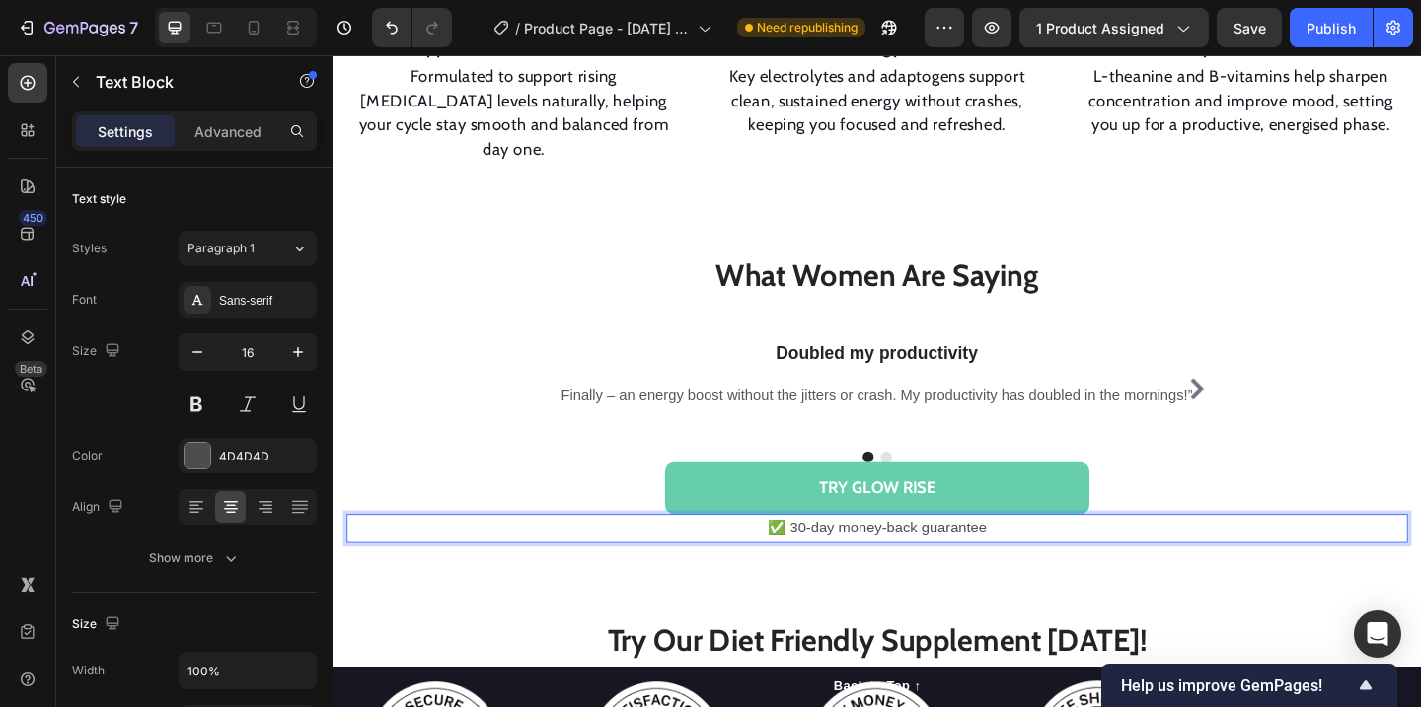
click at [921, 557] on p "✅ 30-day money-back guarantee" at bounding box center [924, 571] width 1151 height 29
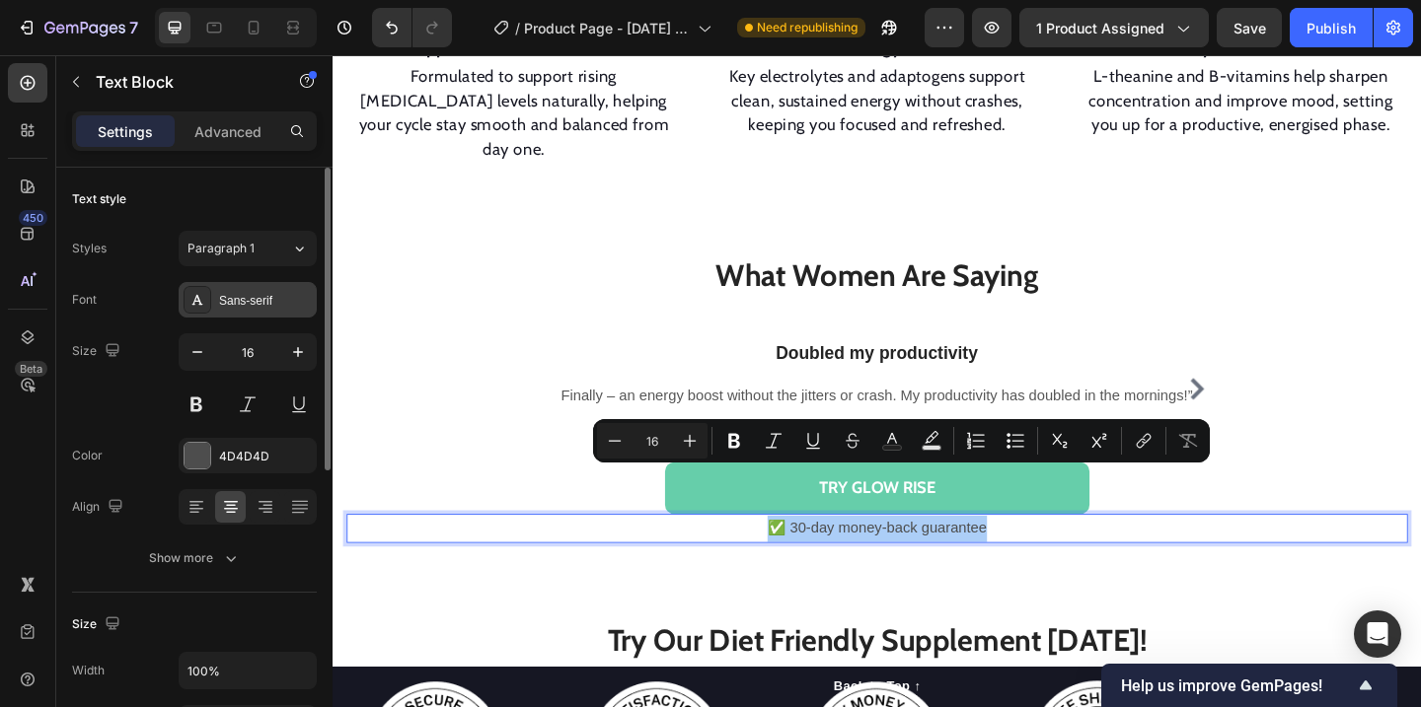
click at [287, 298] on div "Sans-serif" at bounding box center [265, 301] width 93 height 18
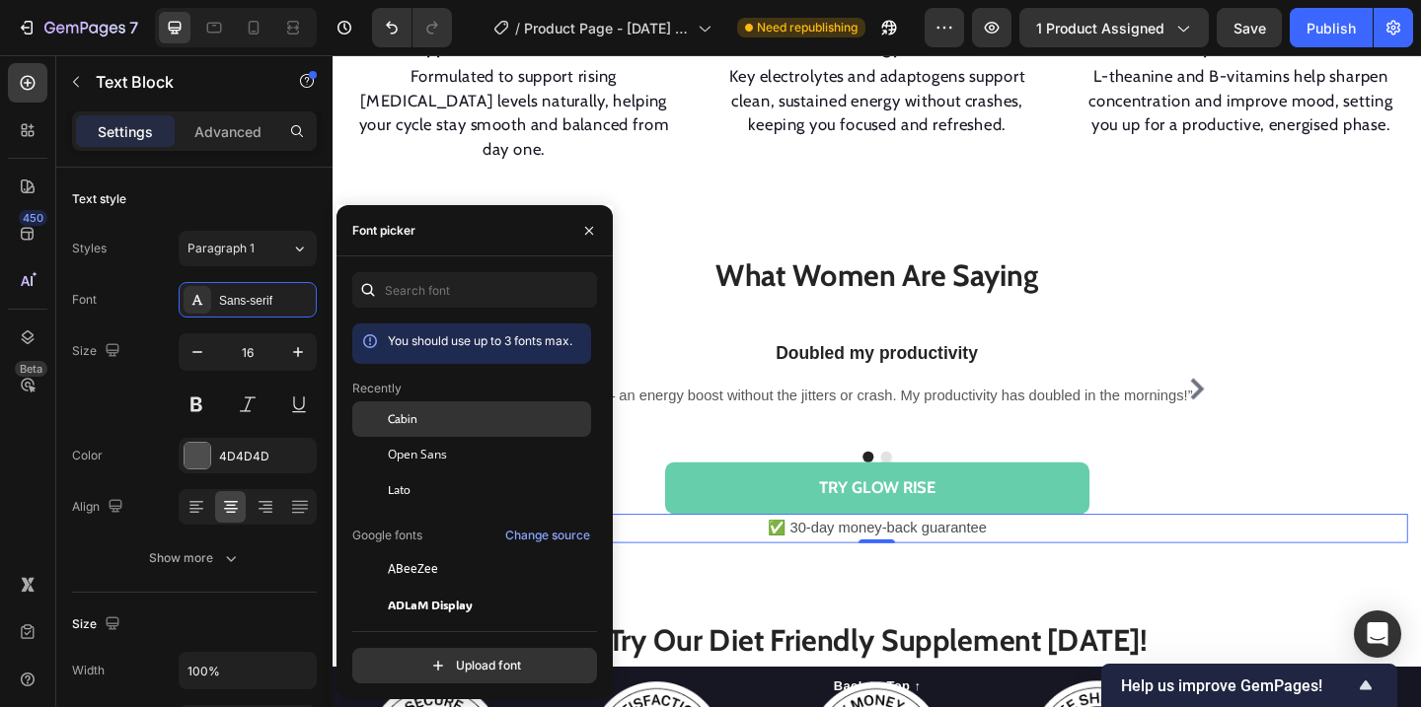
click at [403, 410] on span "Cabin" at bounding box center [403, 419] width 30 height 18
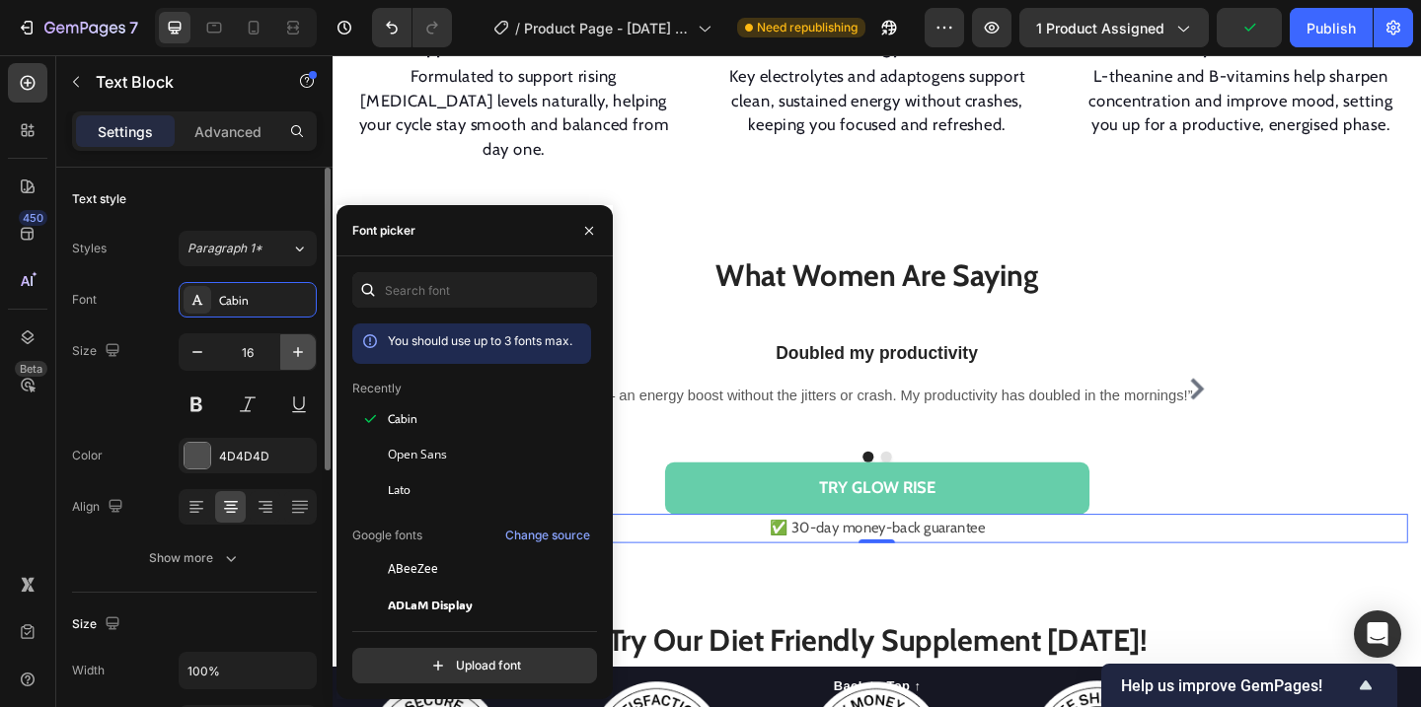
click at [291, 354] on icon "button" at bounding box center [298, 352] width 20 height 20
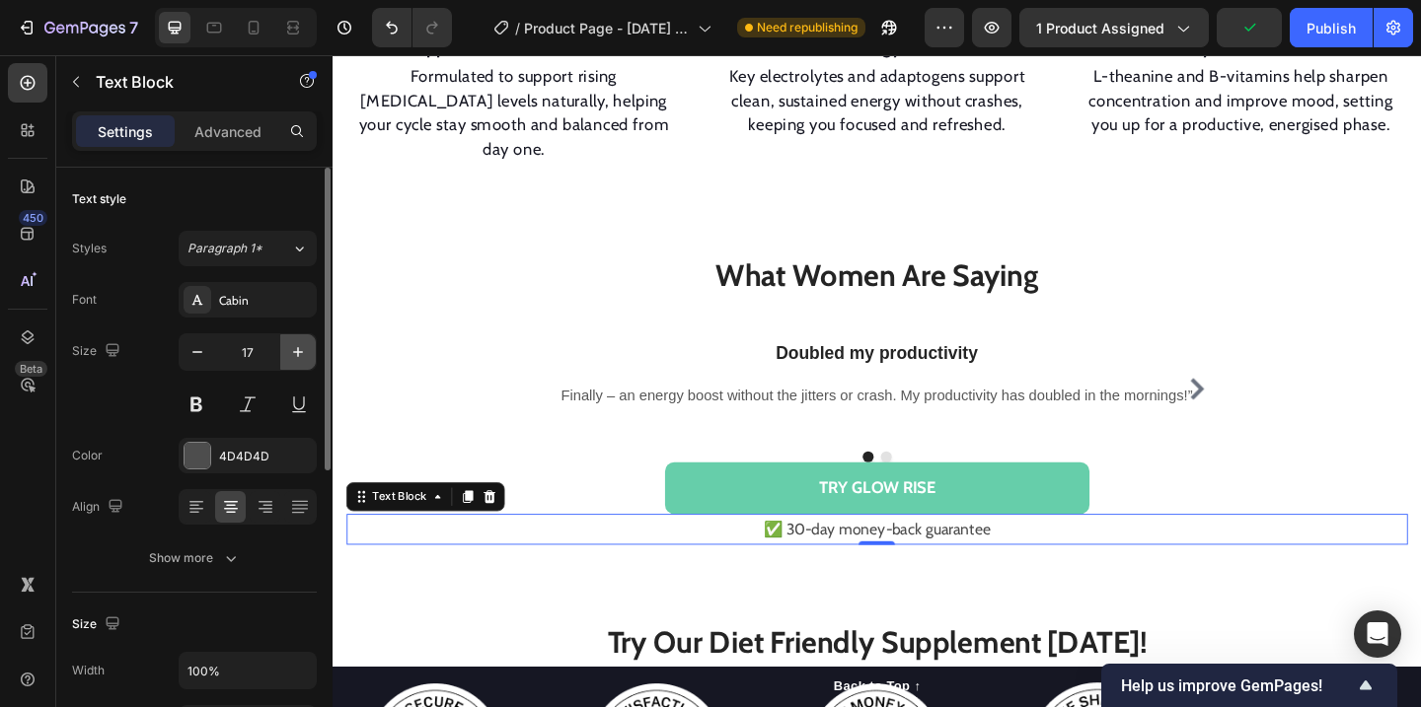
type input "18"
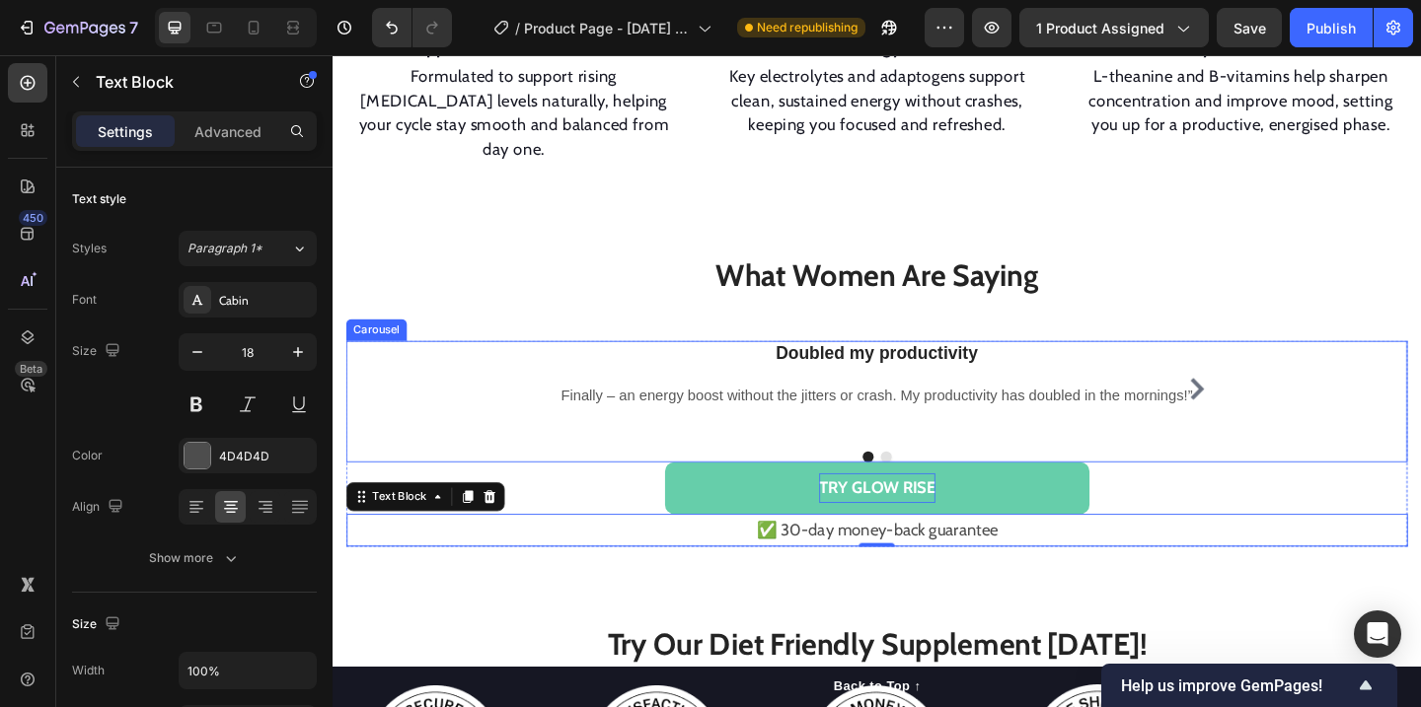
click at [970, 510] on p "TRY GLOW RISE" at bounding box center [924, 526] width 126 height 32
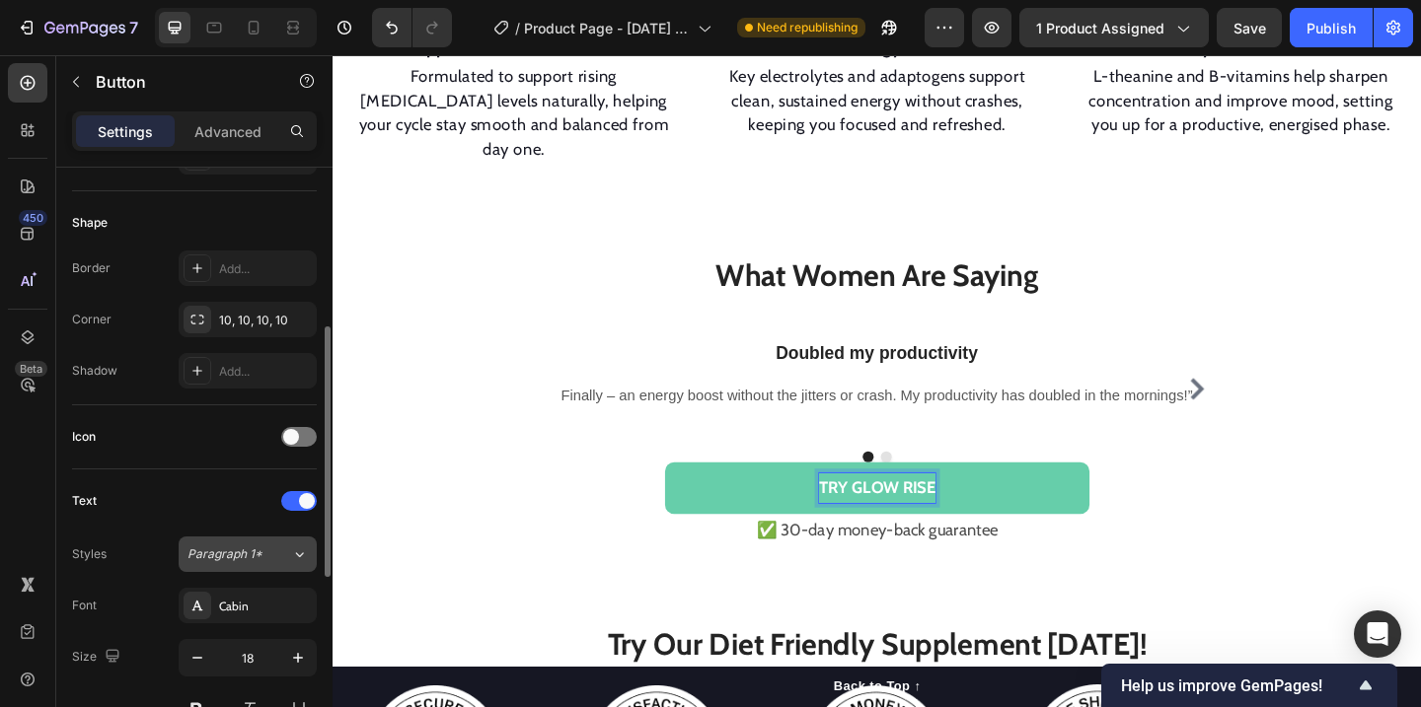
scroll to position [462, 0]
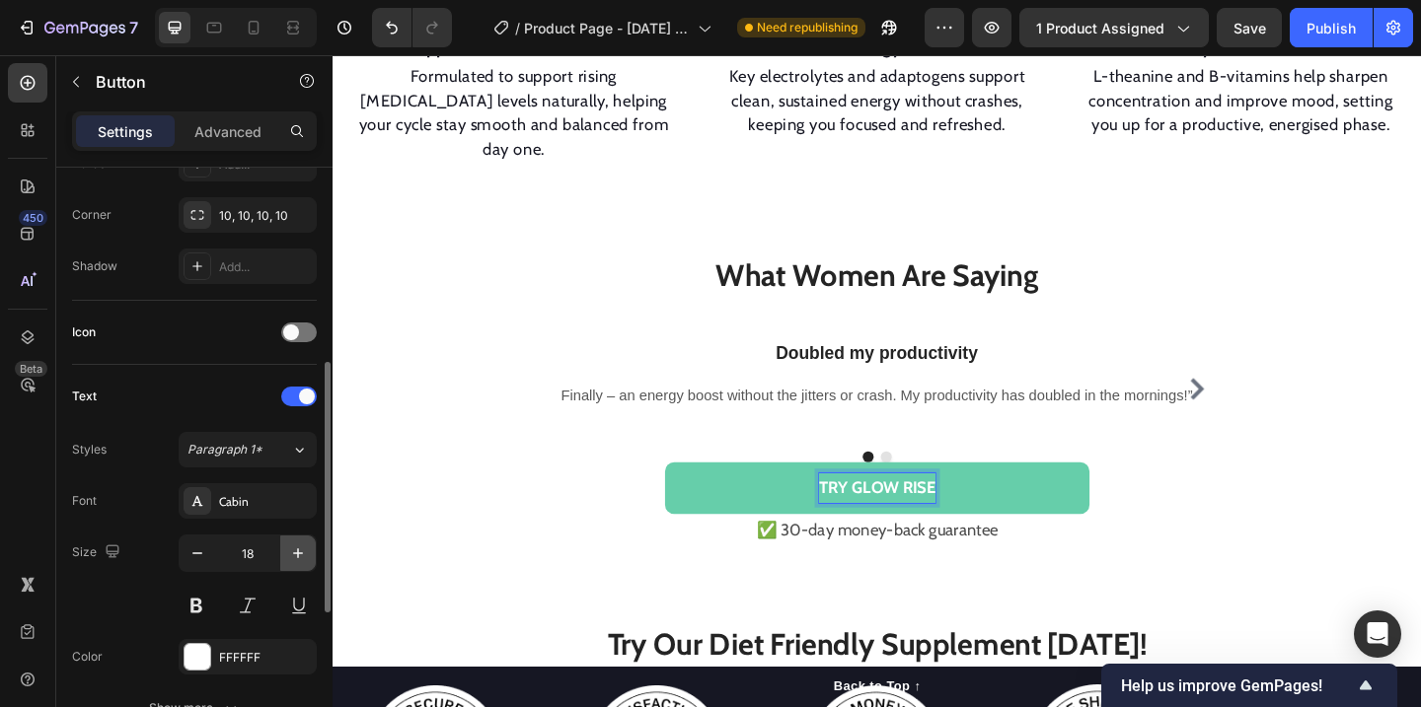
click at [300, 549] on icon "button" at bounding box center [298, 554] width 20 height 20
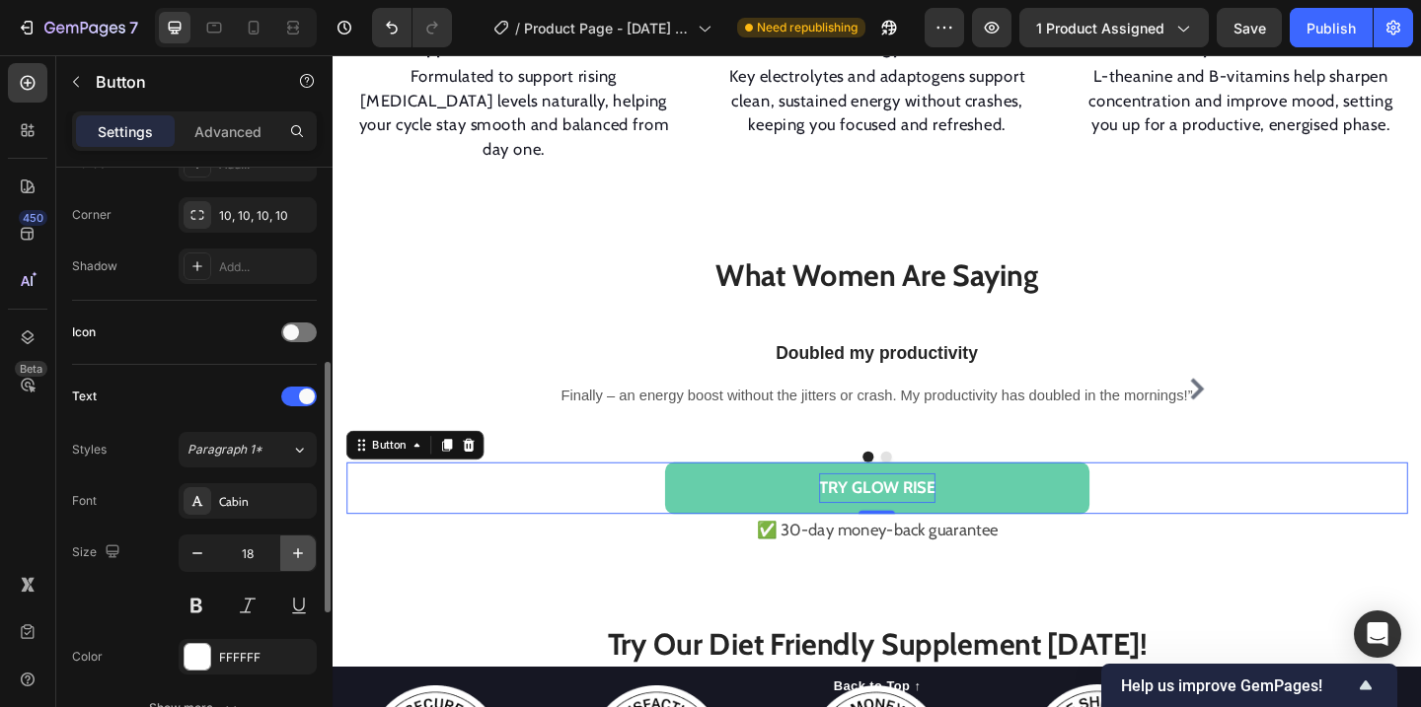
click at [300, 549] on icon "button" at bounding box center [298, 554] width 20 height 20
type input "20"
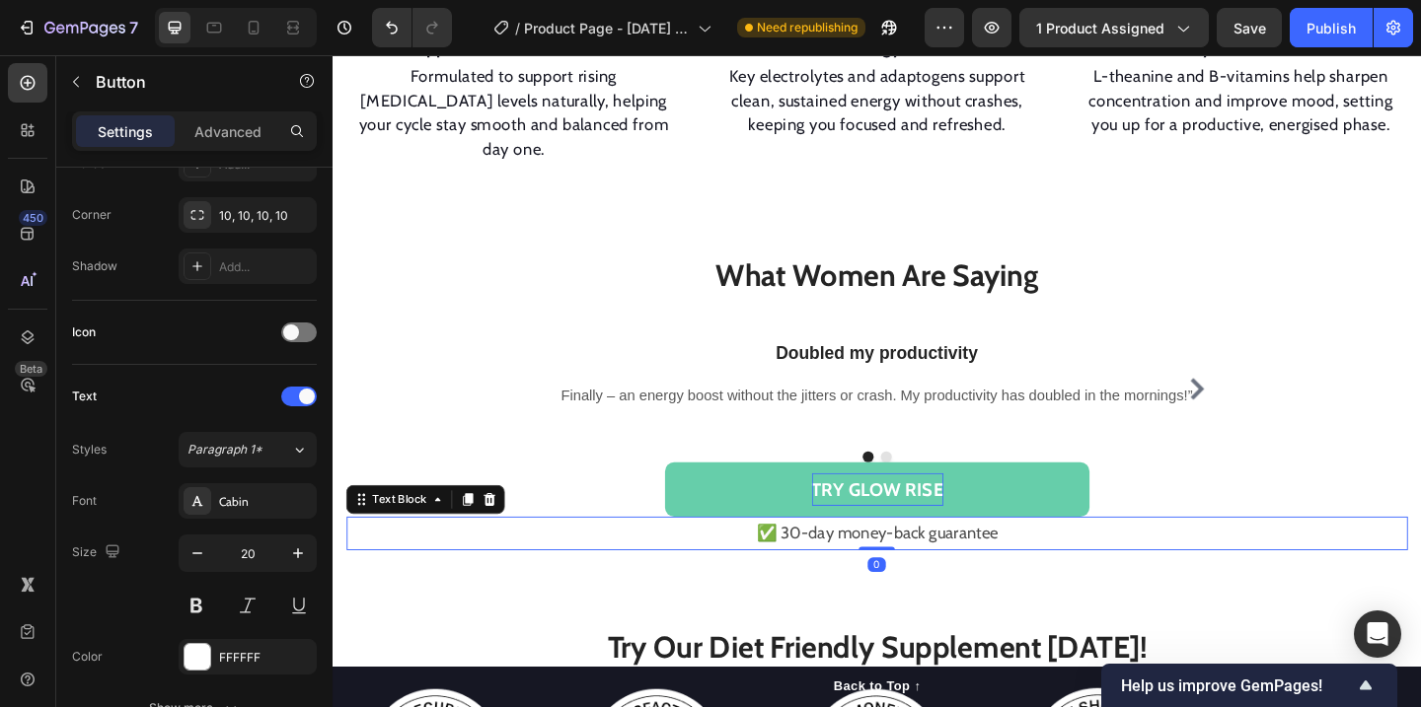
click at [886, 559] on p "✅ 30-day money-back guarantee" at bounding box center [924, 575] width 1151 height 32
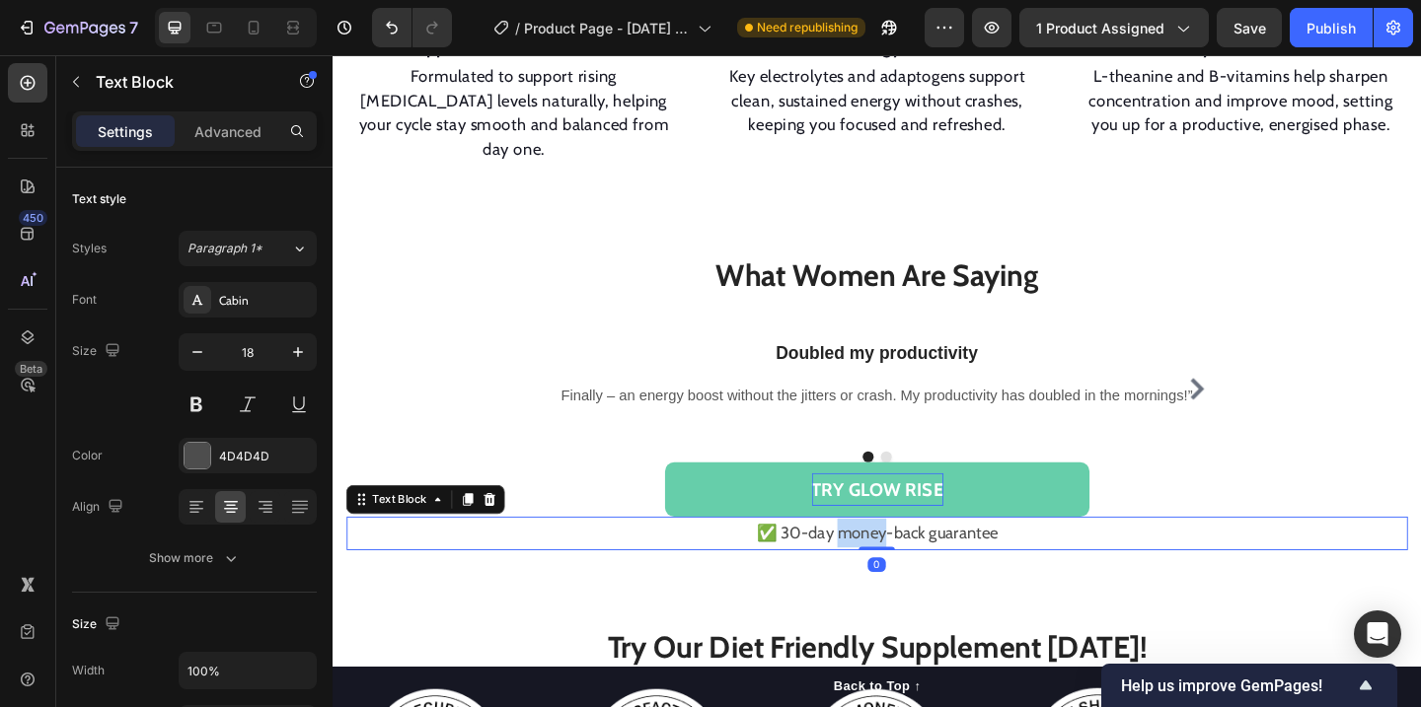
click at [895, 559] on p "✅ 30-day money-back guarantee" at bounding box center [924, 575] width 1151 height 32
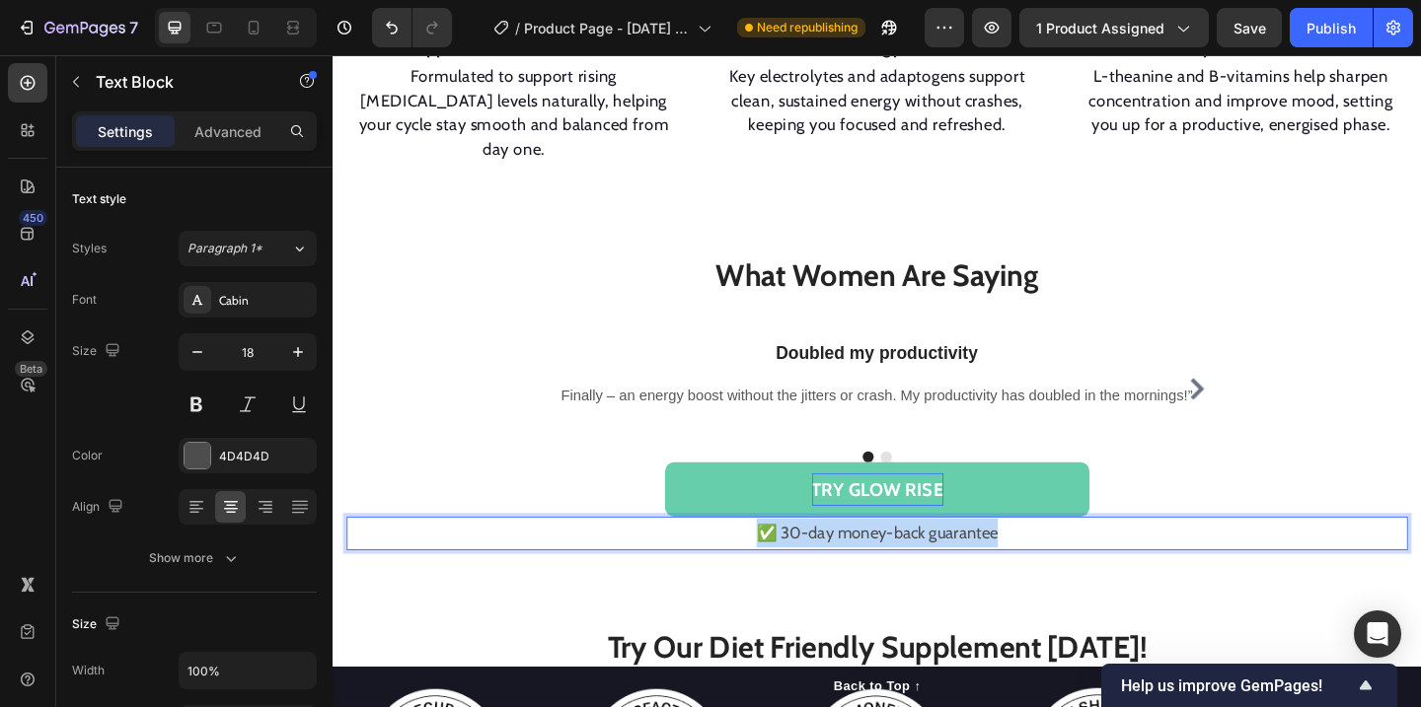
click at [895, 559] on p "✅ 30-day money-back guarantee" at bounding box center [924, 575] width 1151 height 32
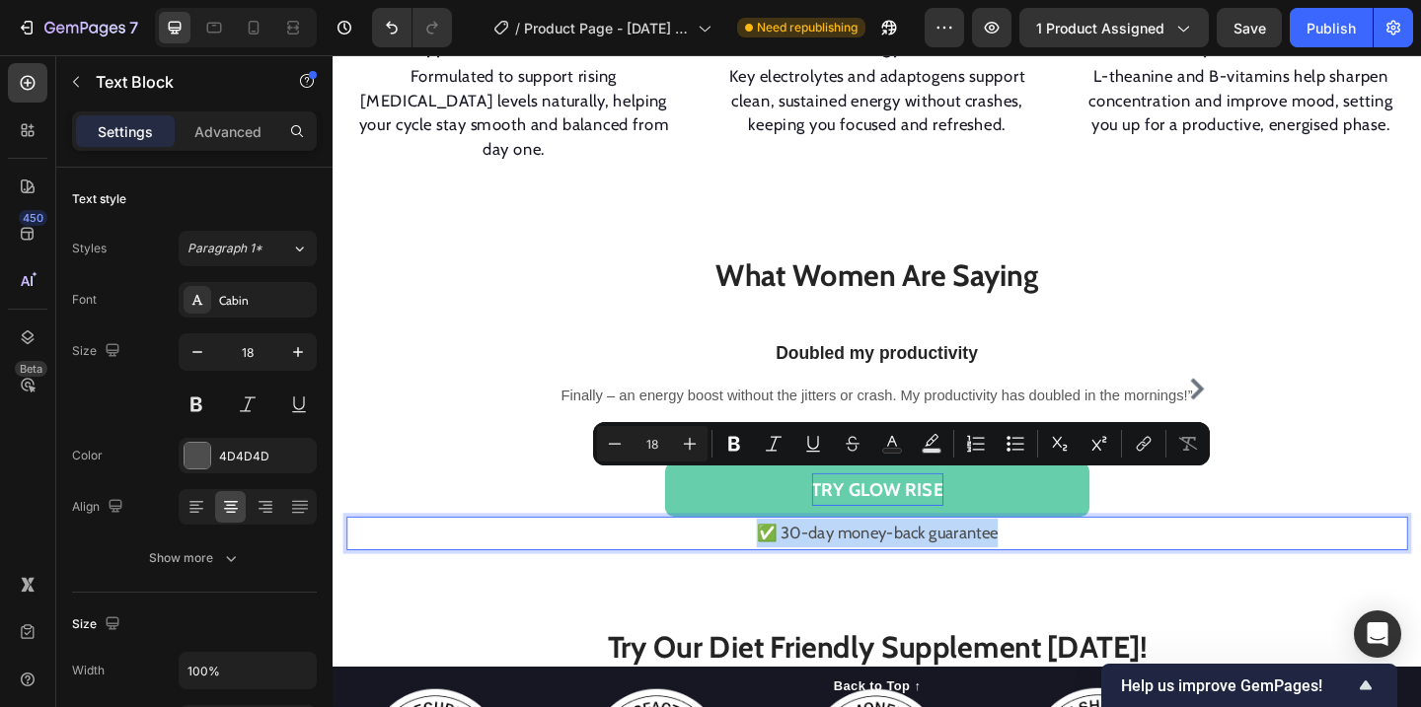
click at [897, 559] on p "✅ 30-day money-back guarantee" at bounding box center [924, 575] width 1151 height 32
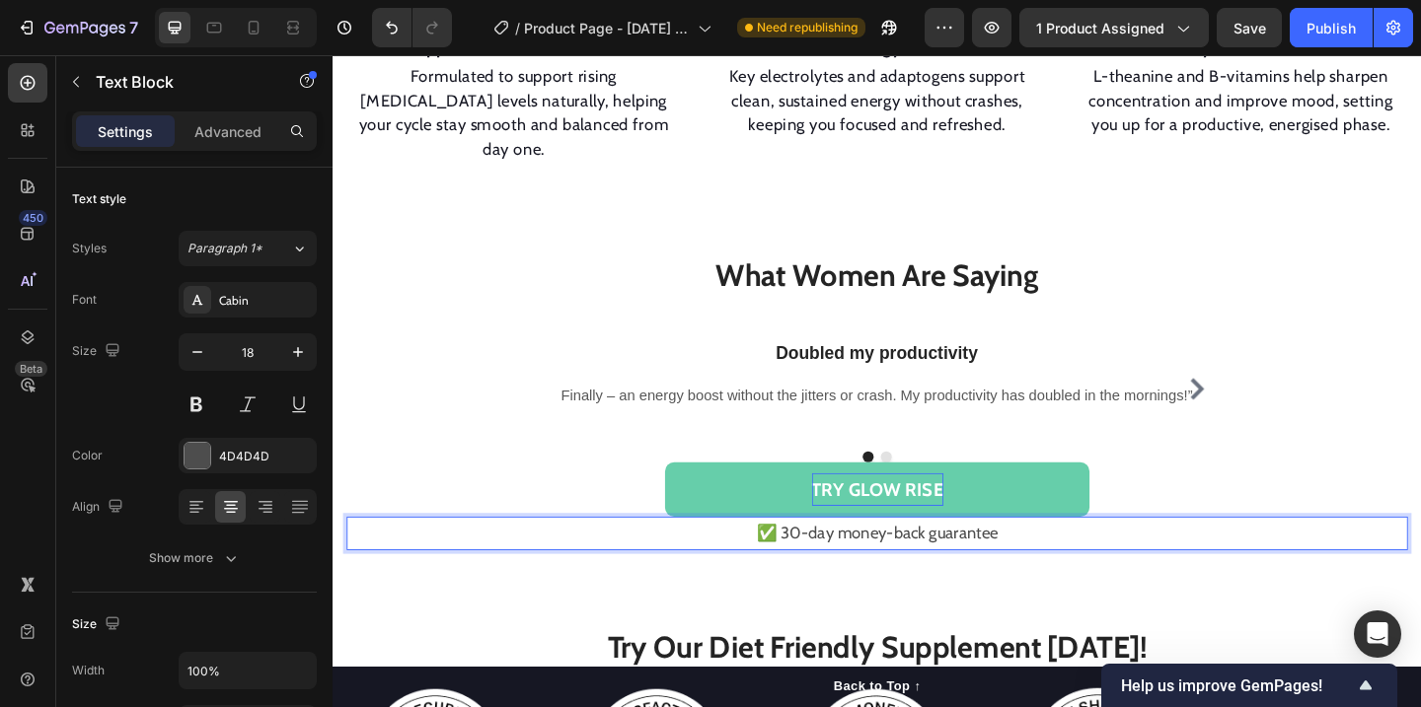
click at [897, 559] on p "✅ 30-day money-back guarantee" at bounding box center [924, 575] width 1151 height 32
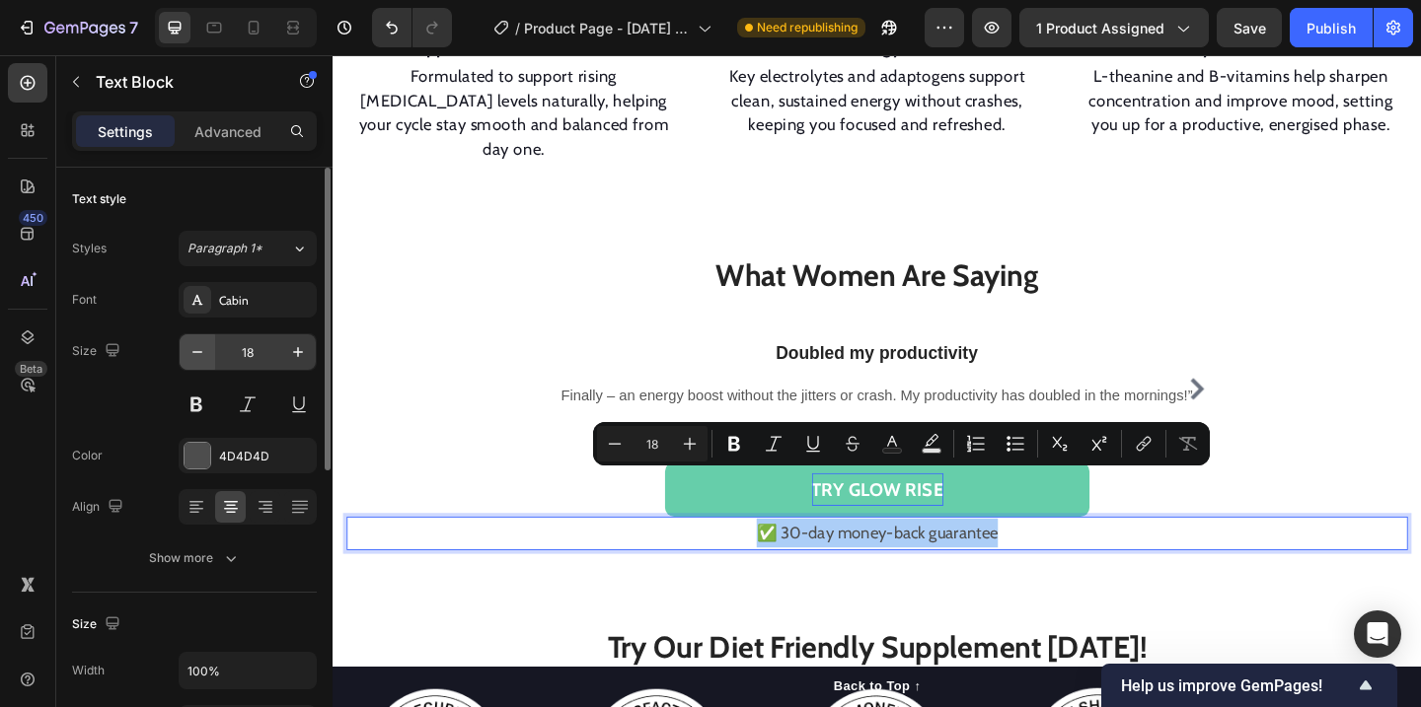
click at [197, 362] on button "button" at bounding box center [198, 352] width 36 height 36
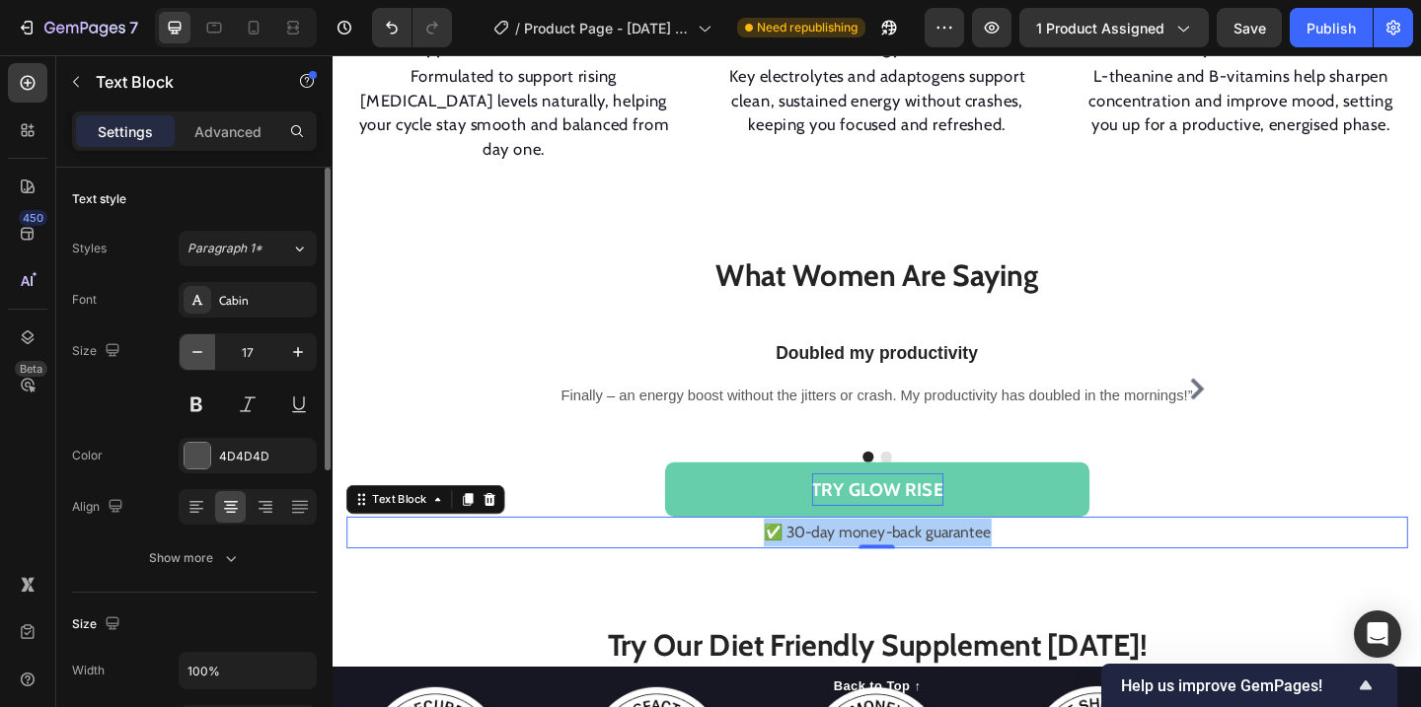
type input "16"
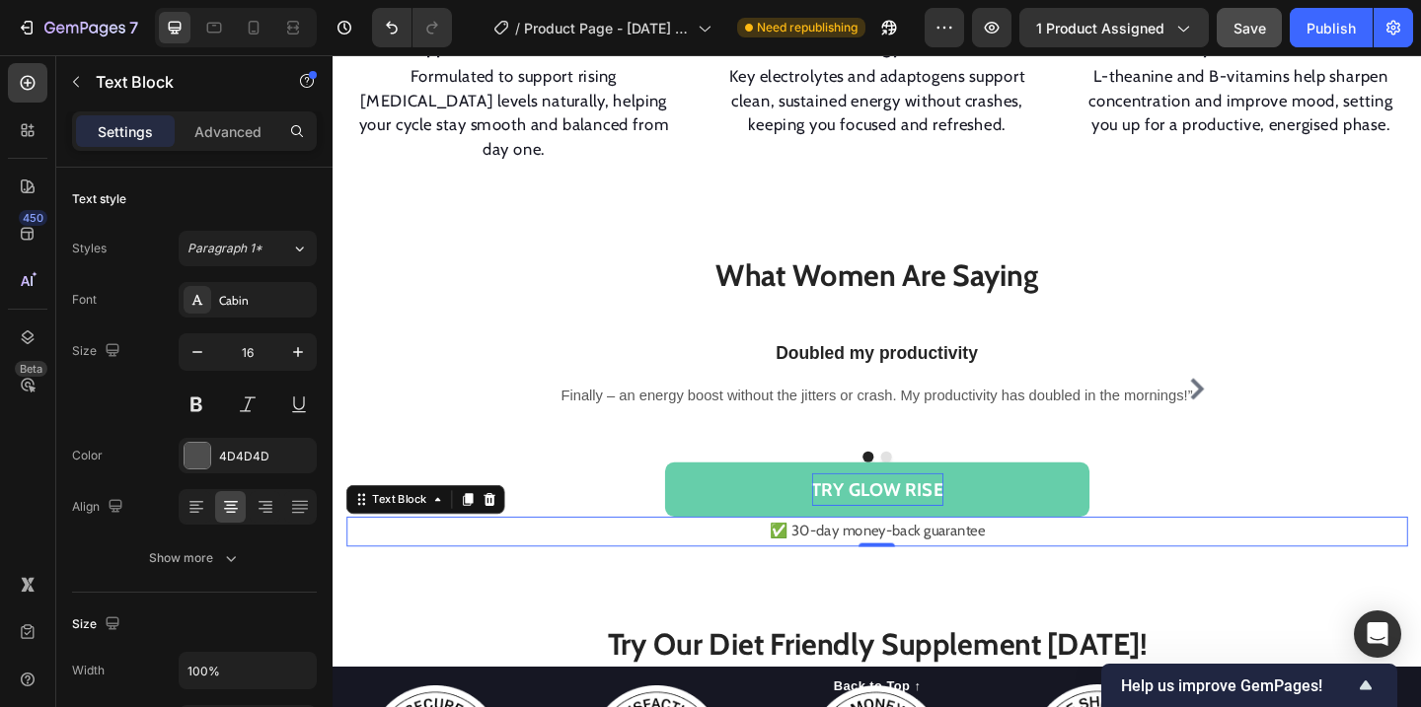
click at [1254, 39] on button "Save" at bounding box center [1249, 27] width 65 height 39
click at [933, 584] on div at bounding box center [924, 587] width 39 height 6
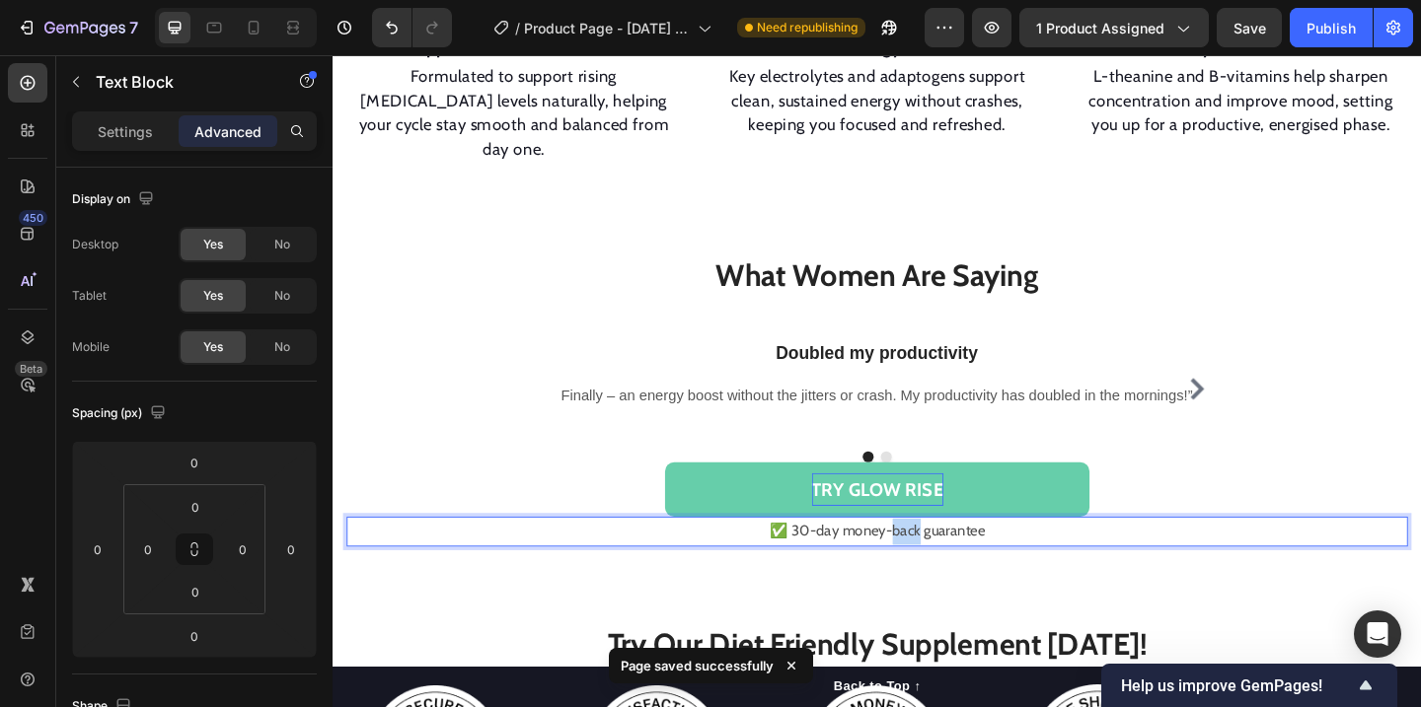
click at [949, 559] on p "✅ 30-day money-back guarantee" at bounding box center [924, 573] width 1151 height 29
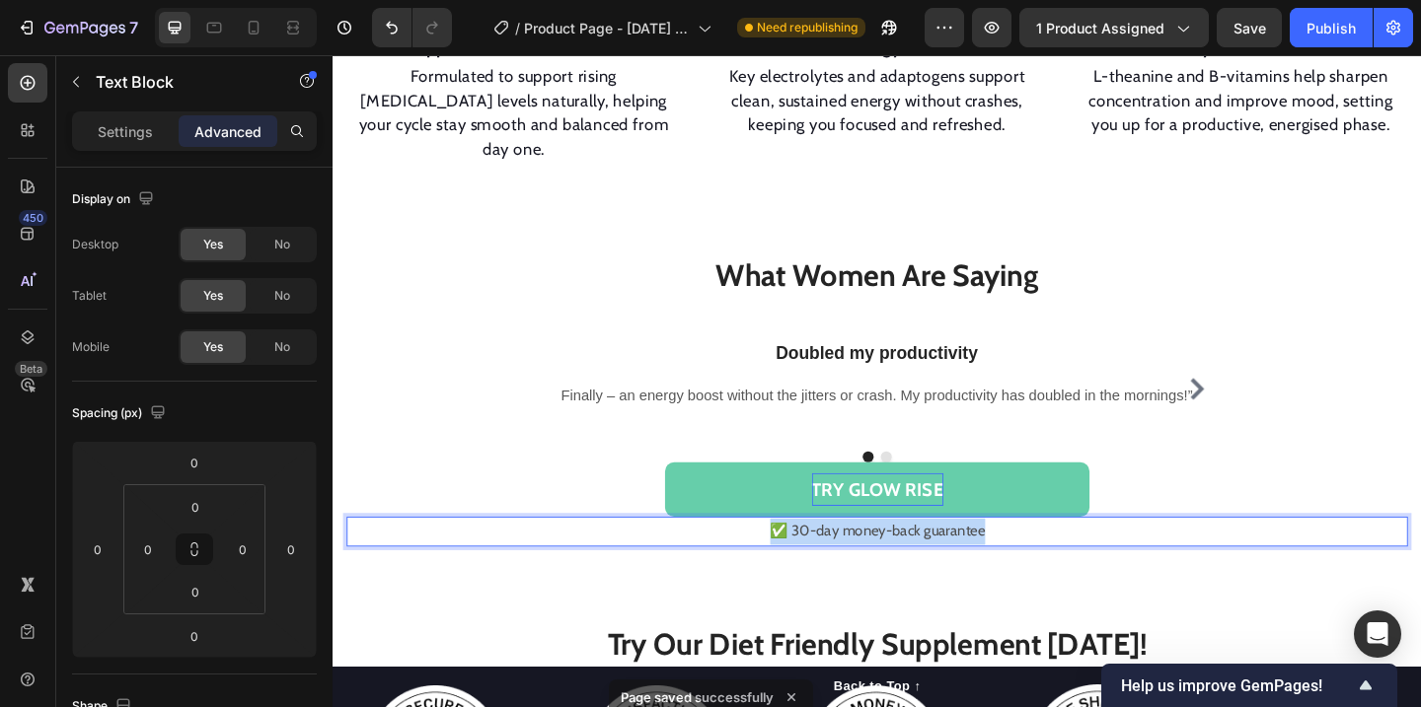
click at [949, 559] on p "✅ 30-day money-back guarantee" at bounding box center [924, 573] width 1151 height 29
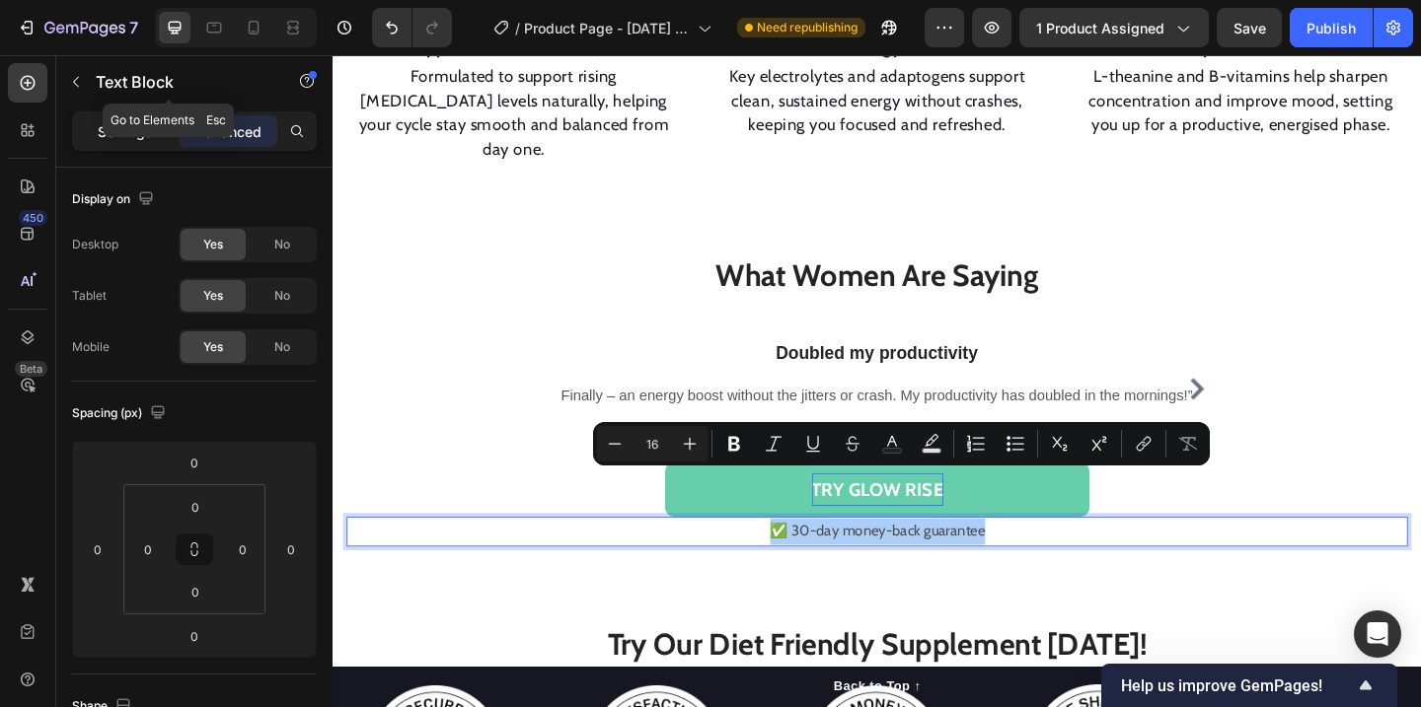
click at [140, 132] on p "Settings" at bounding box center [125, 131] width 55 height 21
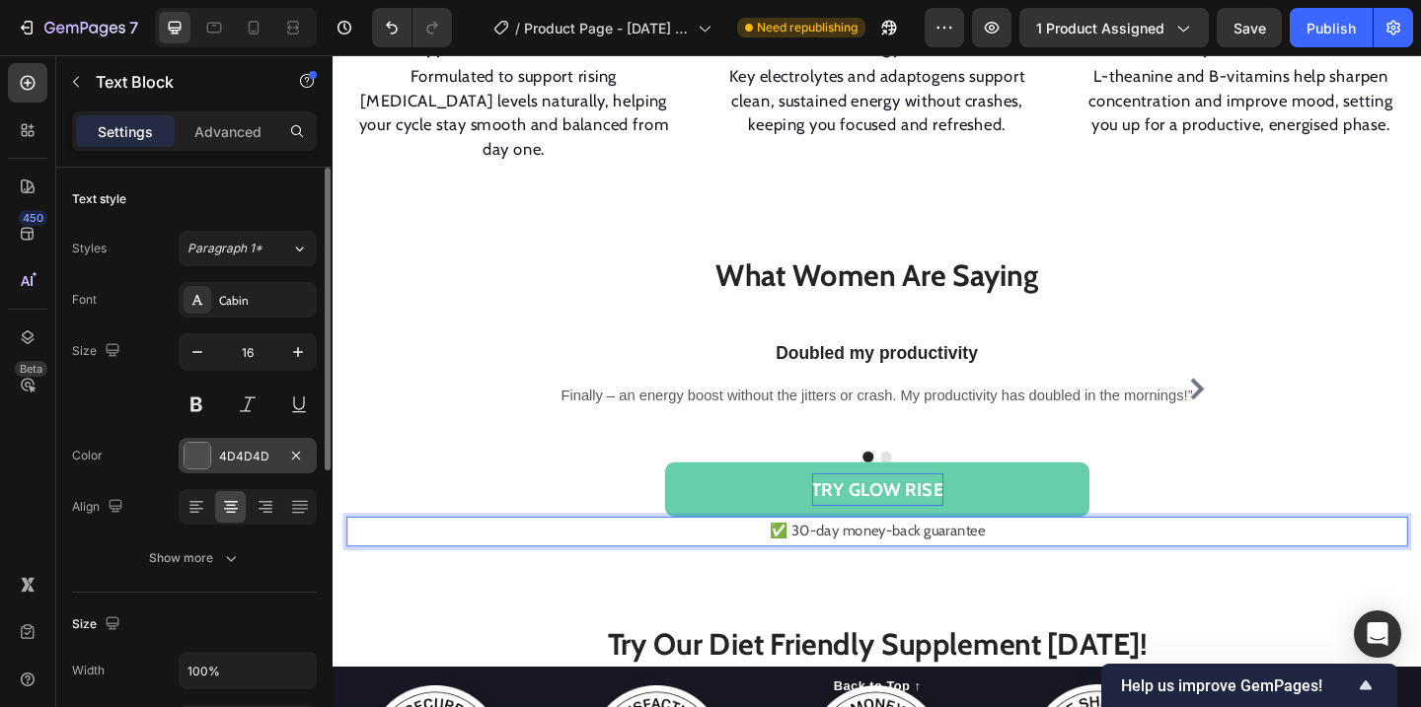
click at [197, 456] on div at bounding box center [198, 456] width 26 height 26
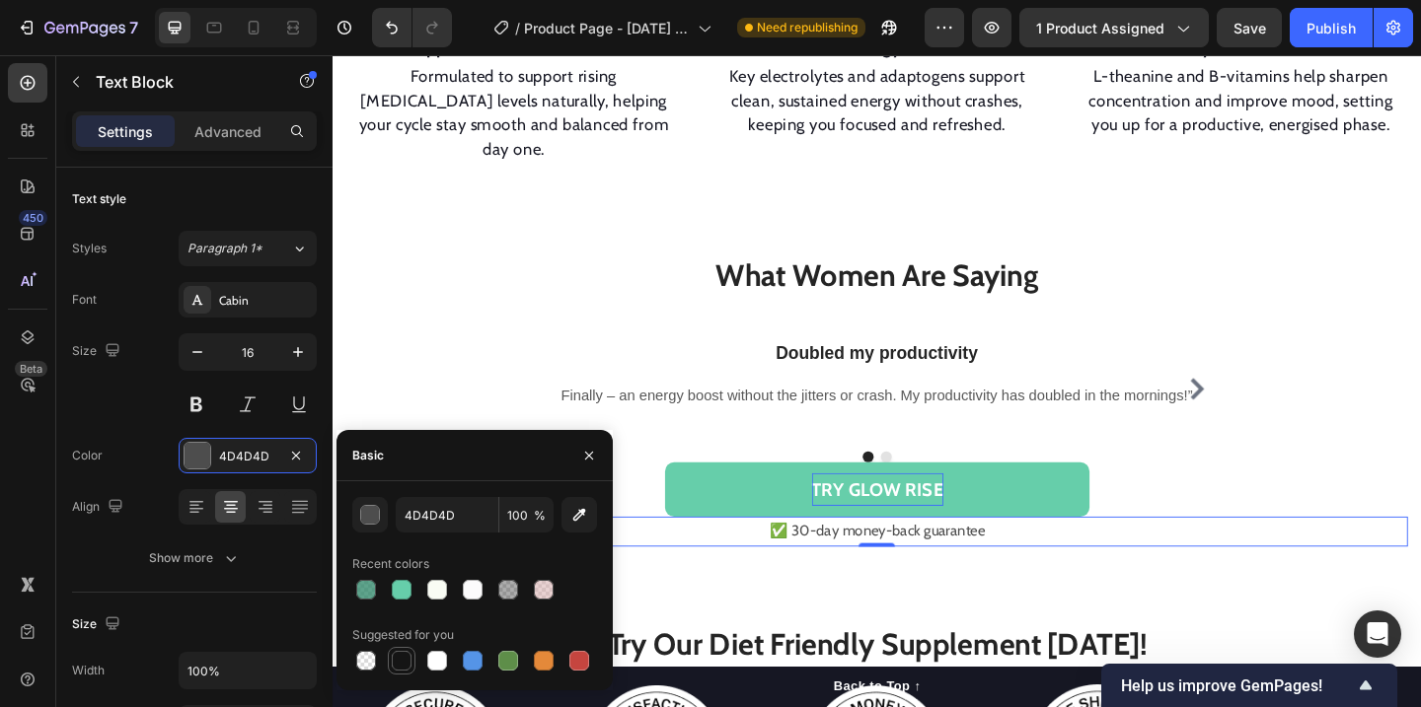
click at [406, 663] on div at bounding box center [402, 661] width 20 height 20
type input "151515"
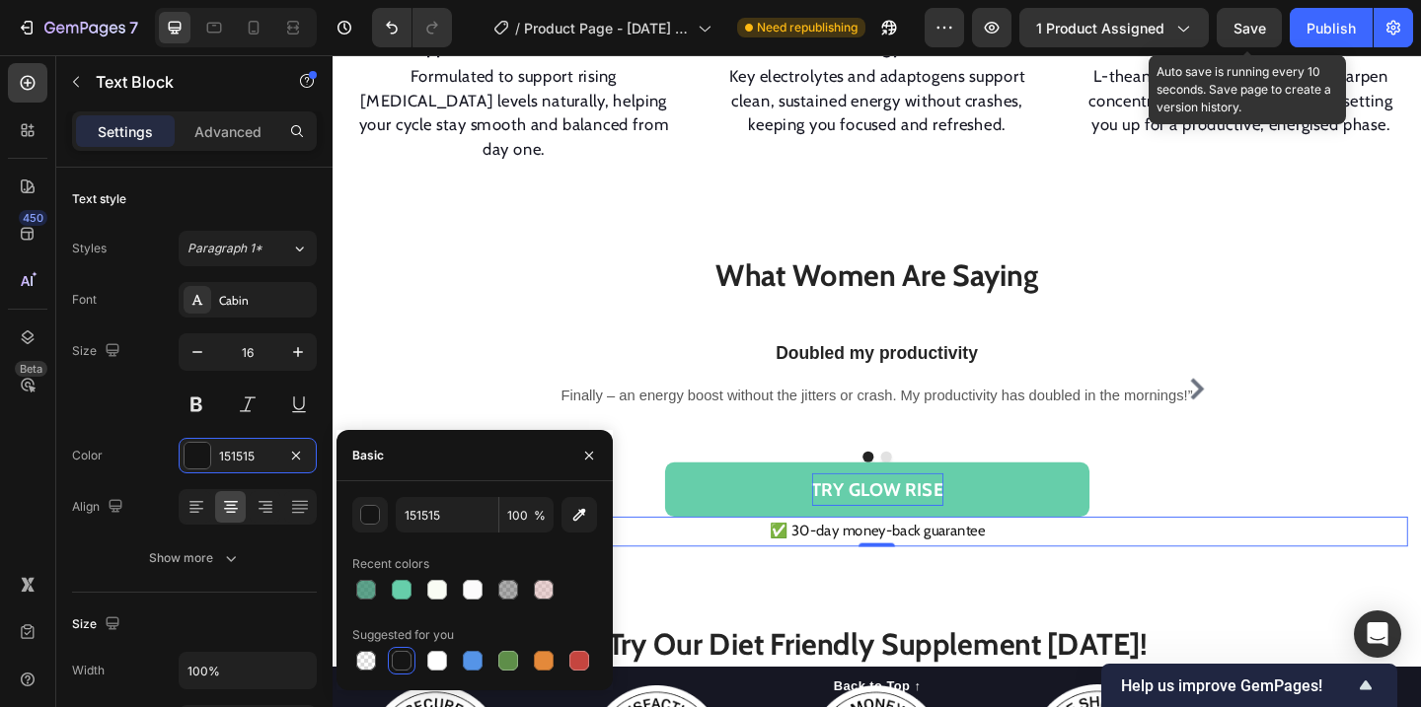
click at [1252, 26] on span "Save" at bounding box center [1249, 28] width 33 height 17
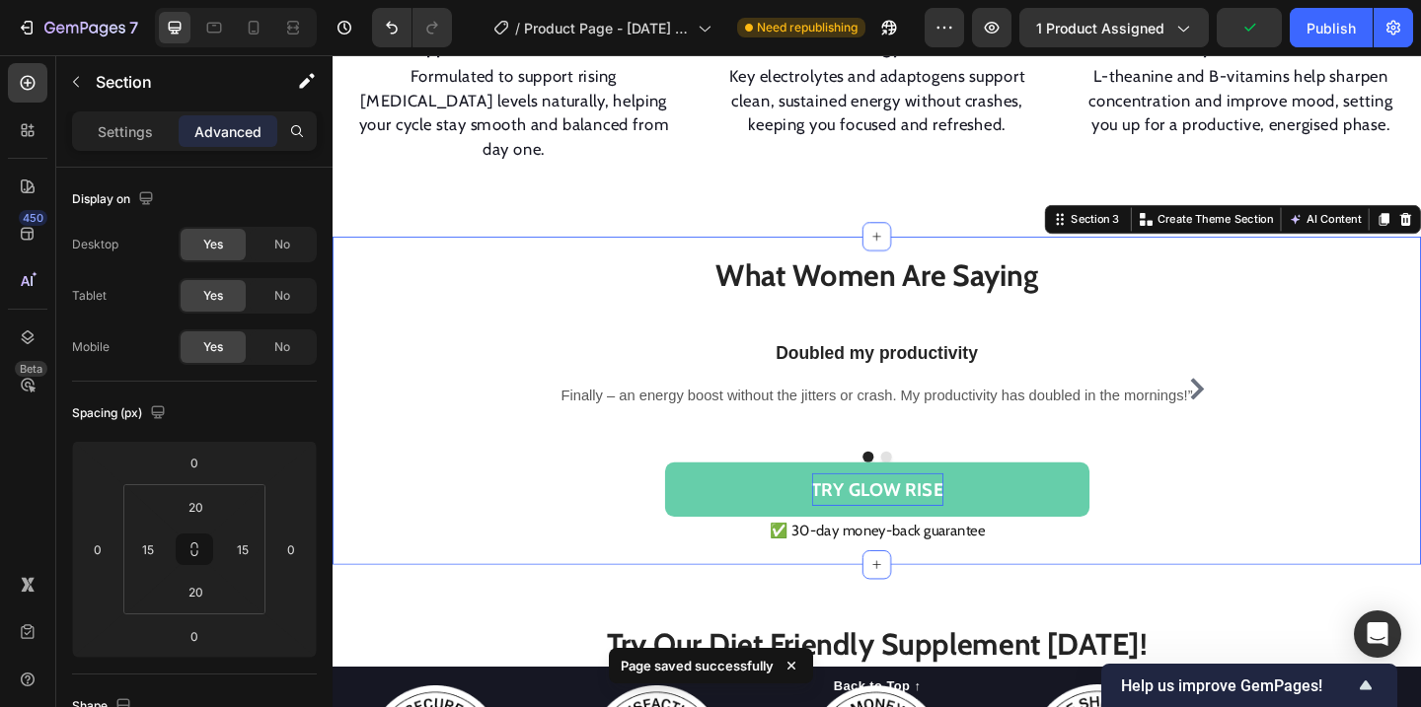
click at [1297, 536] on div "What Women Are Saying Heading Row Doubled my productivity Heading Finally – an …" at bounding box center [925, 431] width 1184 height 357
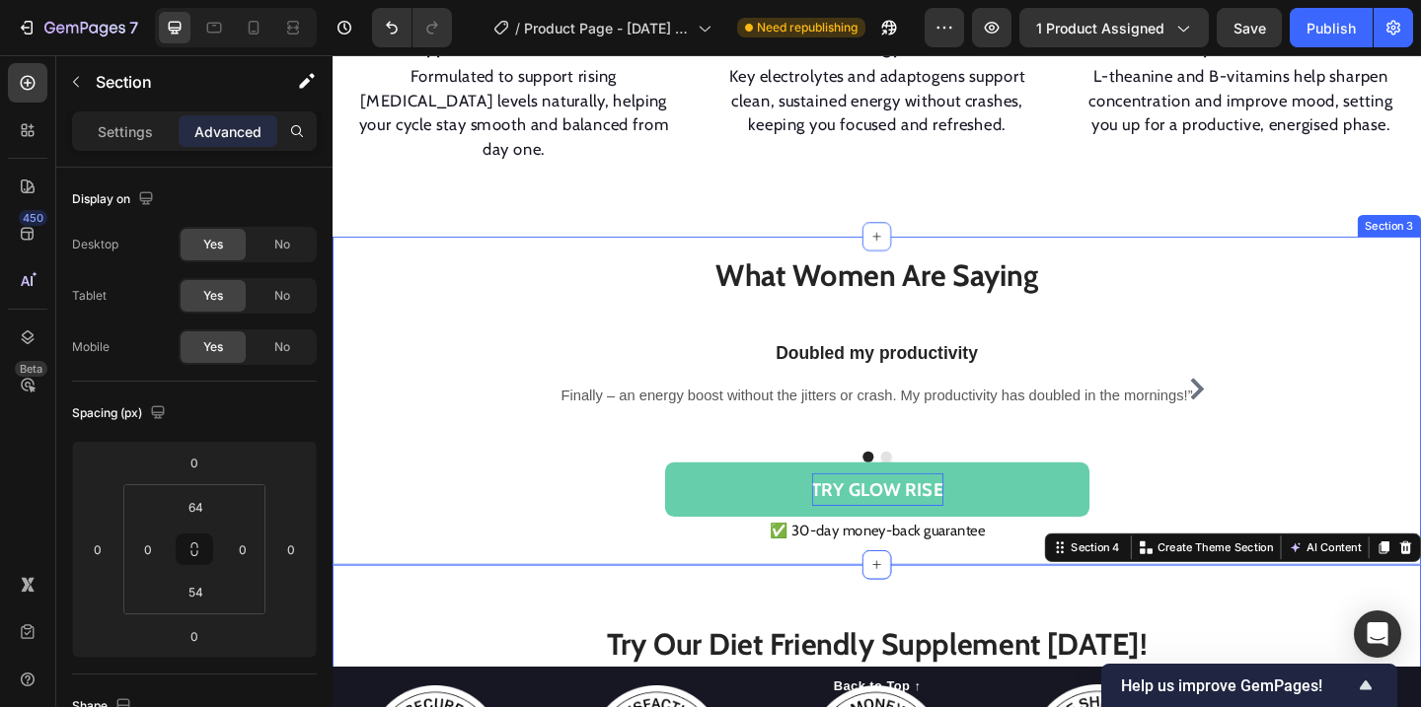
click at [1420, 313] on div "What Women Are Saying Heading Row Doubled my productivity Heading Finally – an …" at bounding box center [924, 431] width 1154 height 318
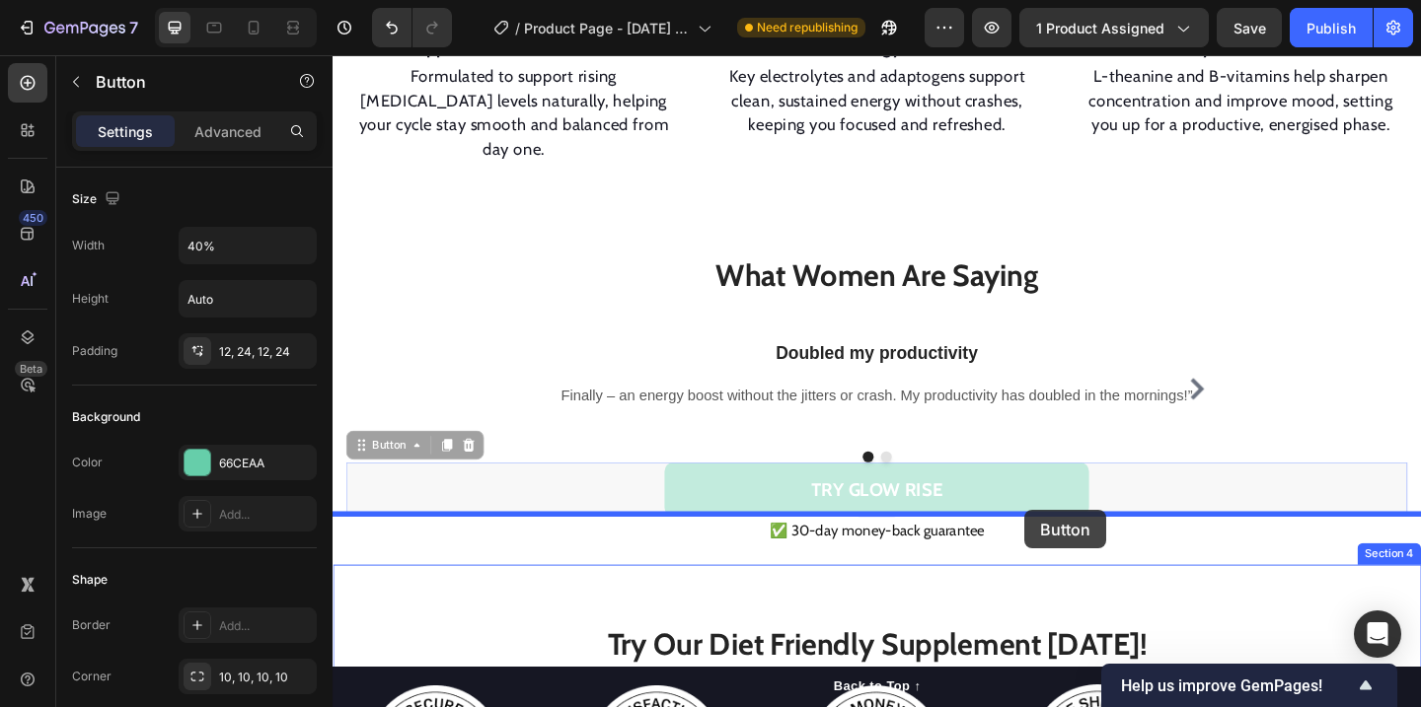
drag, startPoint x: 1078, startPoint y: 473, endPoint x: 1085, endPoint y: 551, distance: 78.3
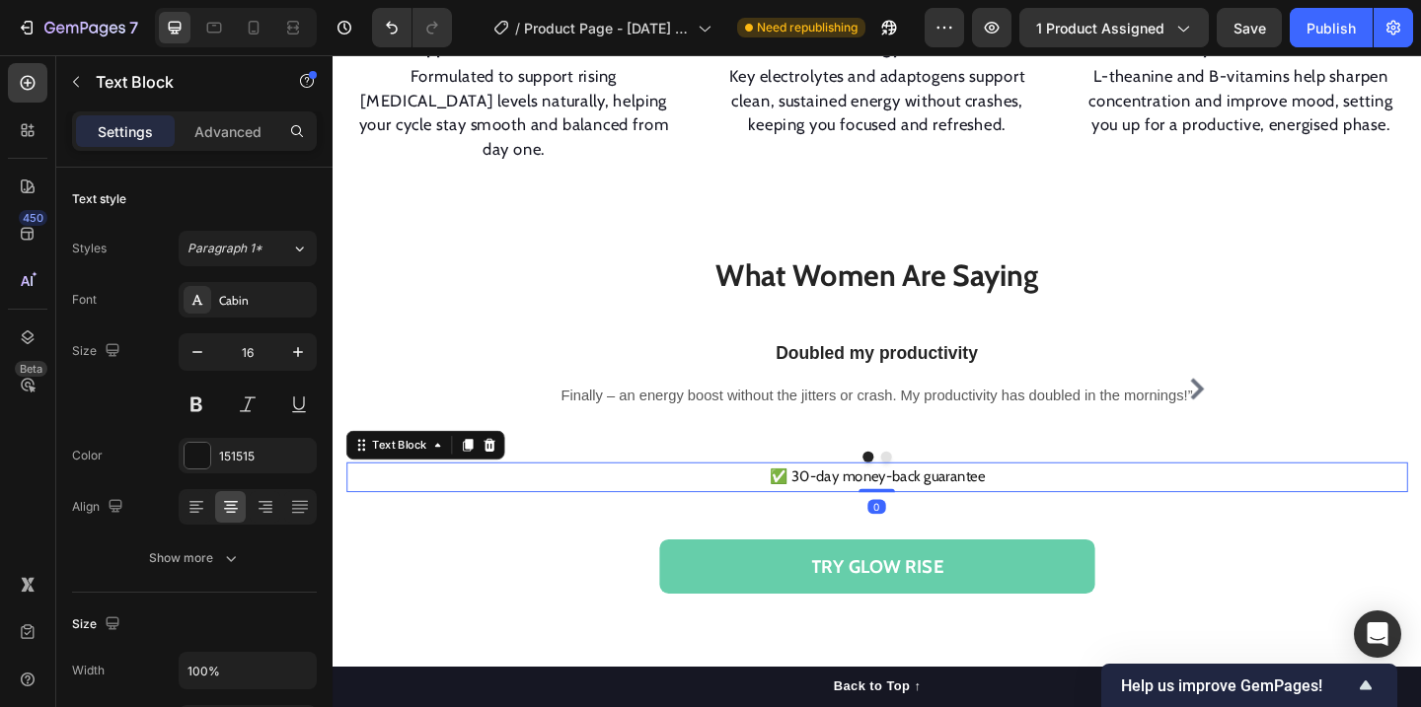
click at [984, 500] on p "✅ 30-day money-back guarantee" at bounding box center [924, 514] width 1151 height 29
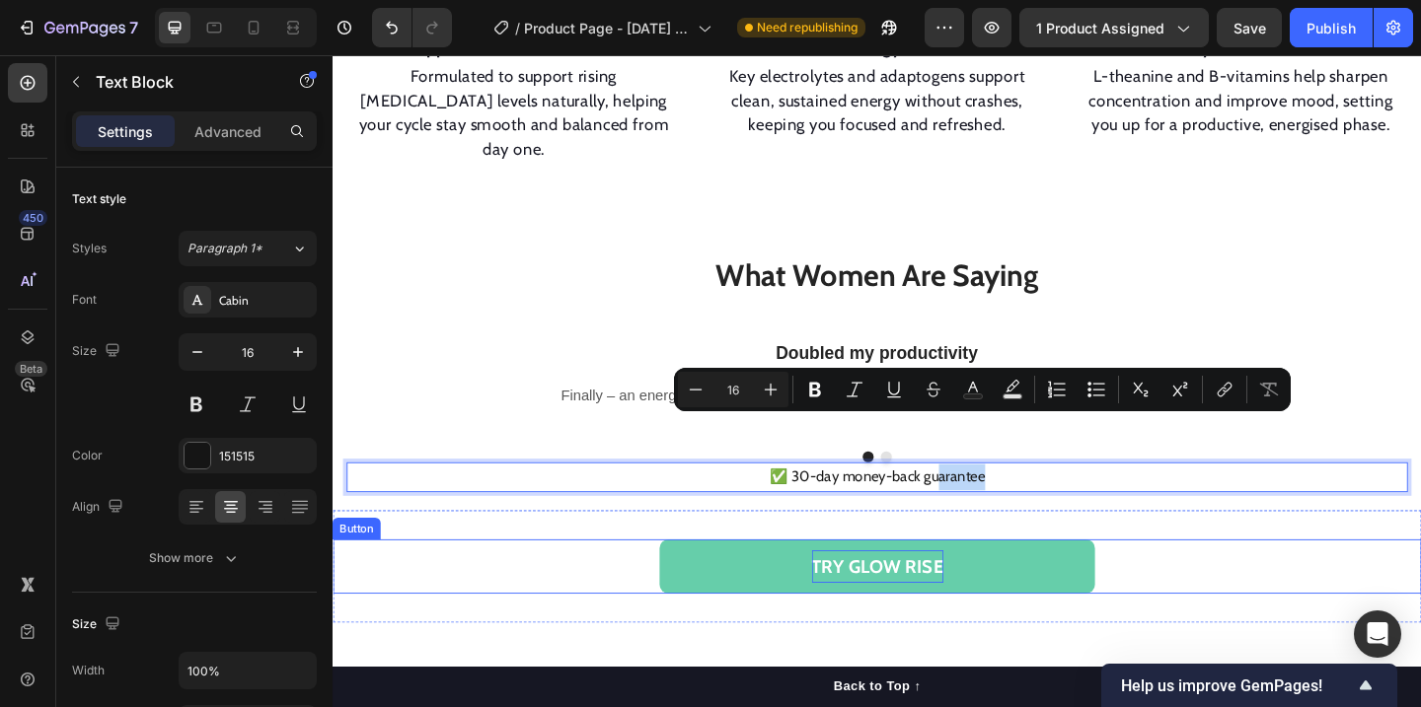
drag, startPoint x: 990, startPoint y: 460, endPoint x: 984, endPoint y: 559, distance: 99.8
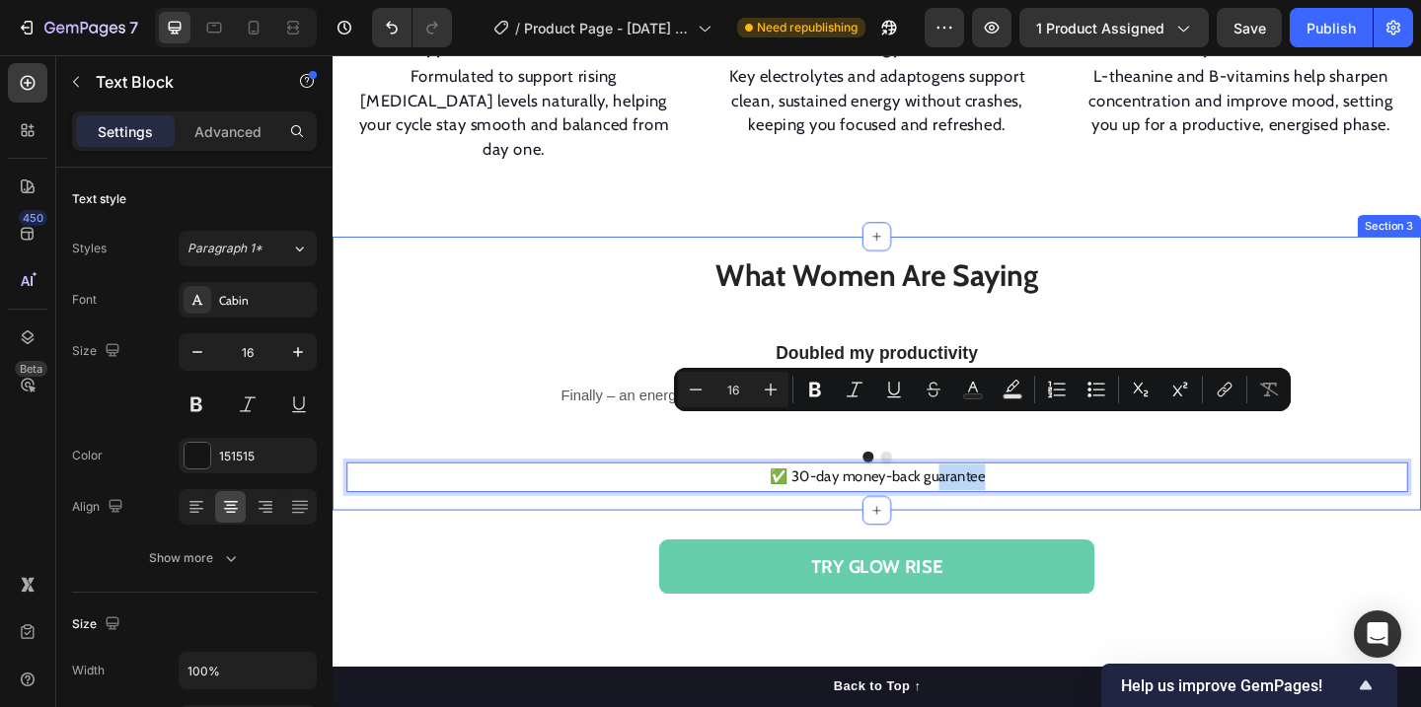
click at [1149, 483] on div "What Women Are Saying Heading Row Doubled my productivity Heading Finally – an …" at bounding box center [925, 402] width 1184 height 298
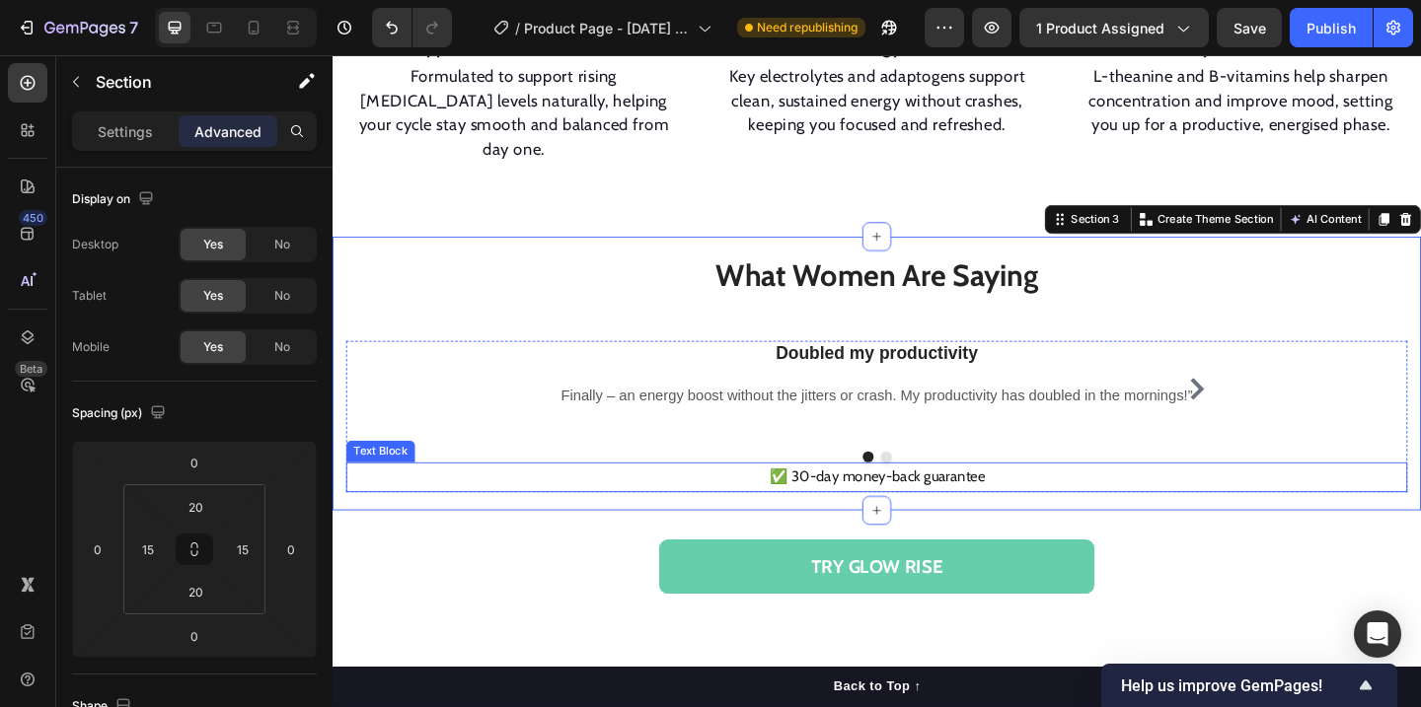
click at [1080, 500] on p "✅ 30-day money-back guarantee" at bounding box center [924, 514] width 1151 height 29
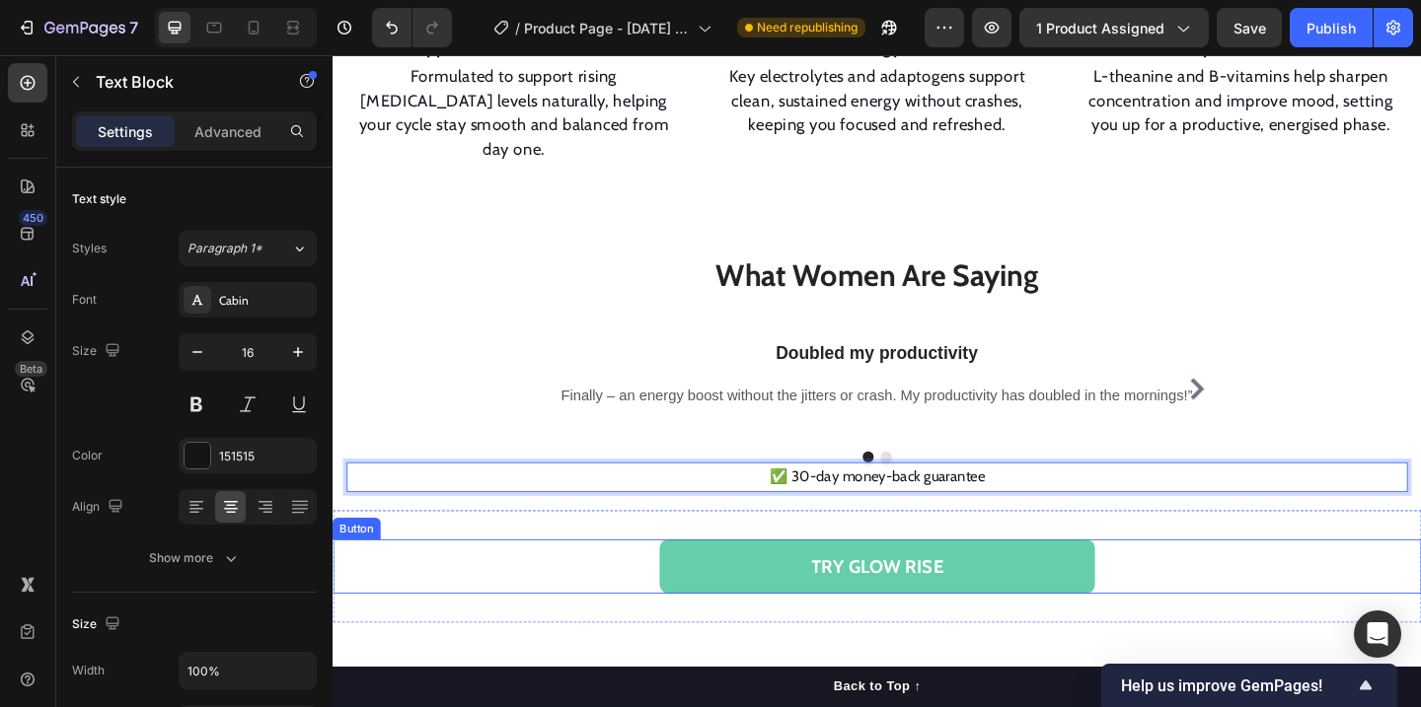
drag, startPoint x: 1052, startPoint y: 457, endPoint x: 879, endPoint y: 442, distance: 173.3
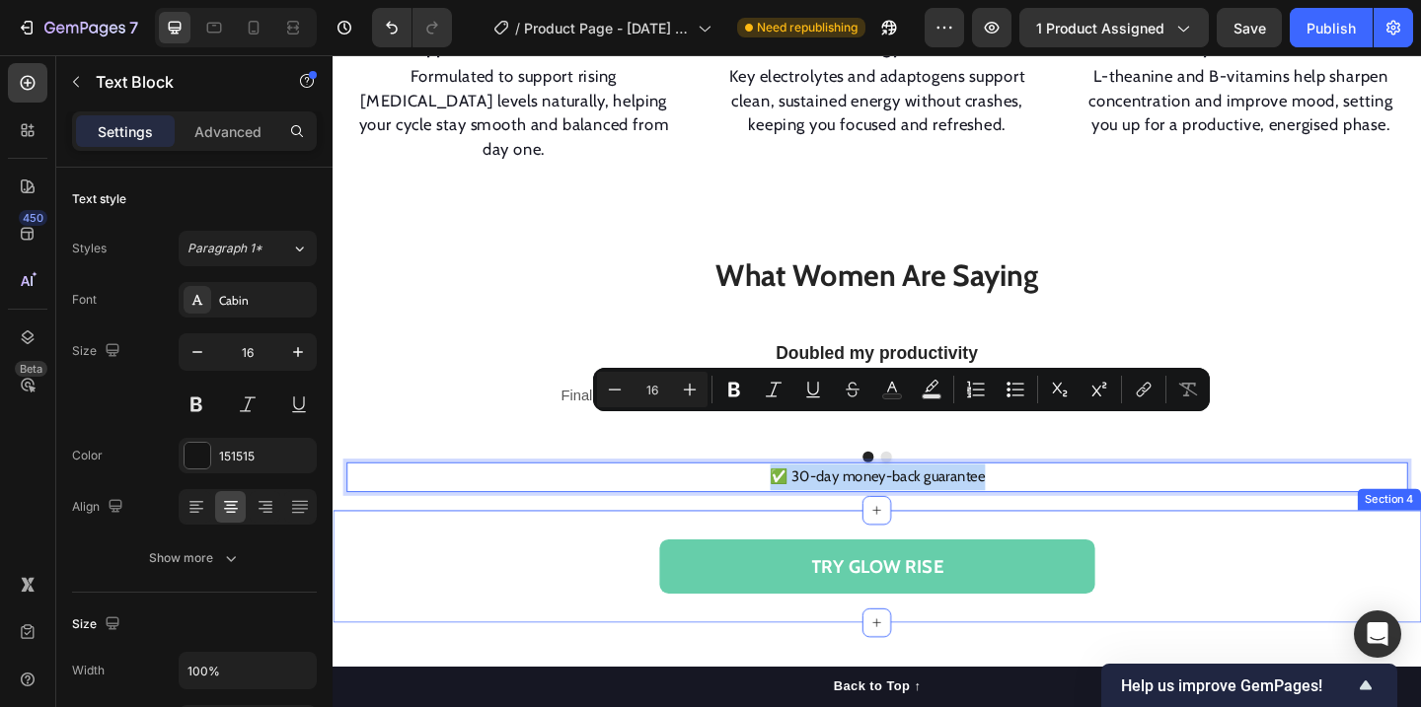
click at [1071, 551] on div "TRY GLOW RISE Button Section 4" at bounding box center [925, 612] width 1184 height 122
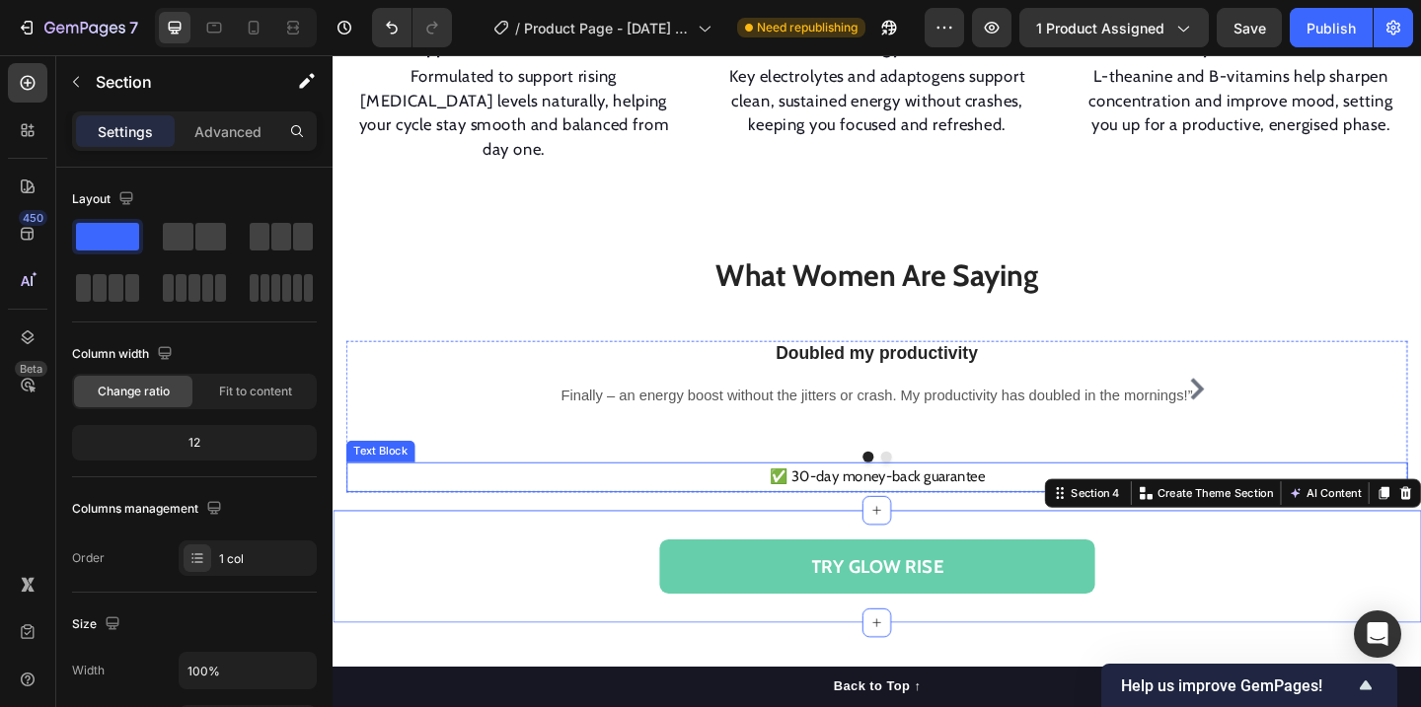
click at [1071, 500] on p "✅ 30-day money-back guarantee" at bounding box center [924, 514] width 1151 height 29
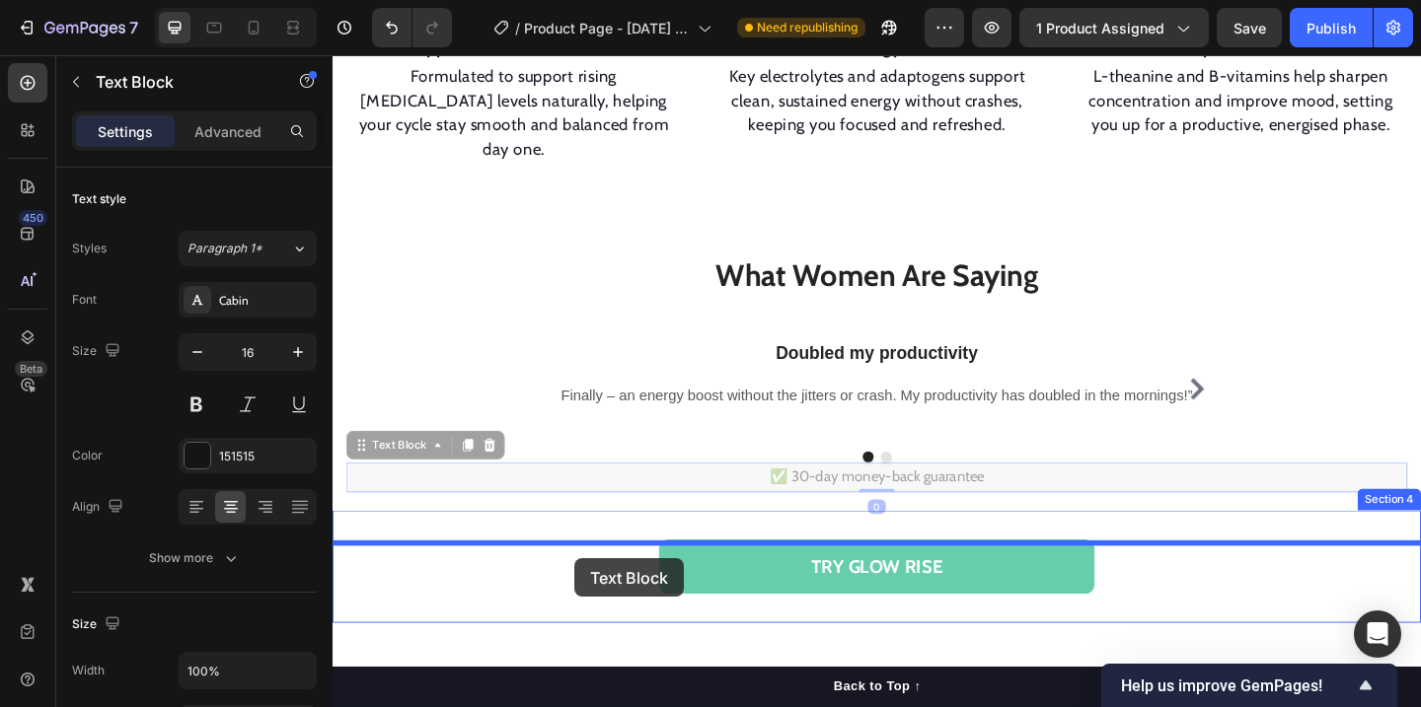
drag, startPoint x: 366, startPoint y: 423, endPoint x: 596, endPoint y: 603, distance: 291.7
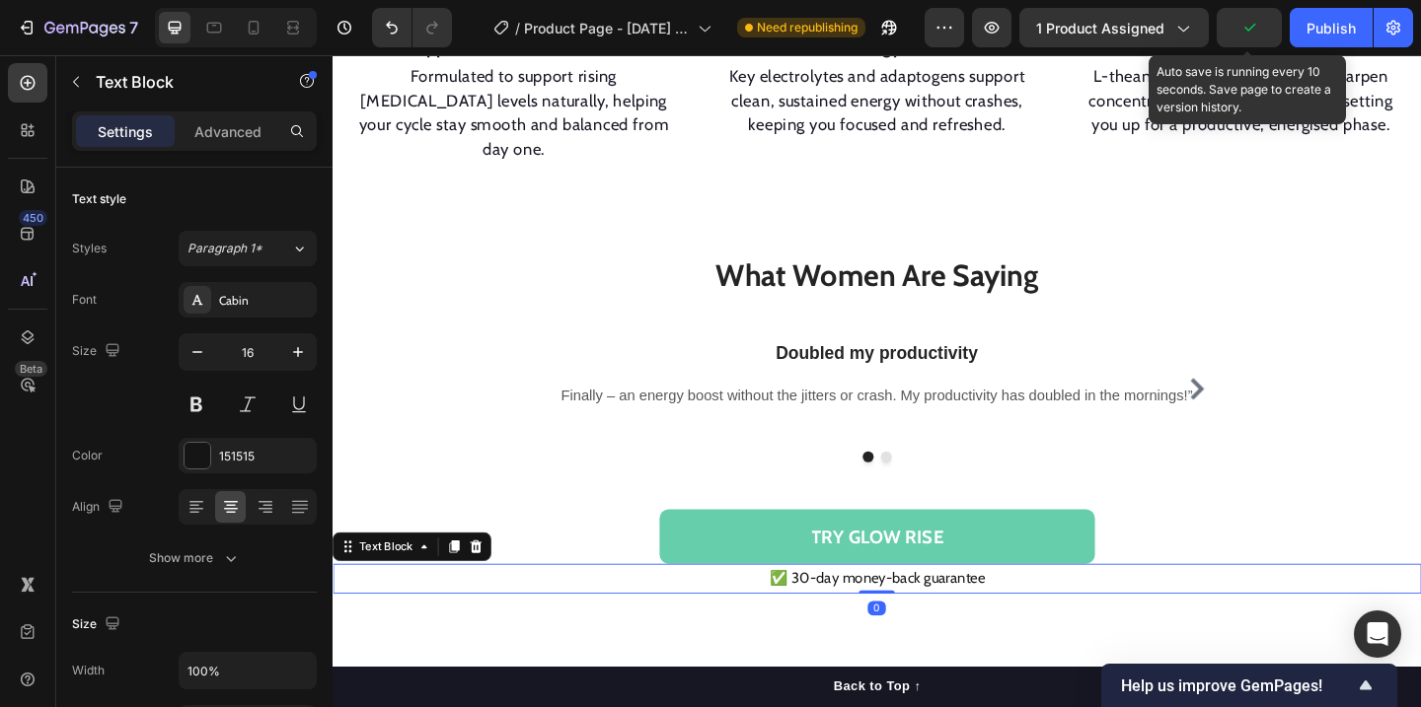
click at [1258, 32] on icon "button" at bounding box center [1249, 28] width 20 height 20
click at [1249, 31] on icon "button" at bounding box center [1249, 28] width 20 height 20
click at [1240, 18] on div "Save" at bounding box center [1249, 28] width 33 height 21
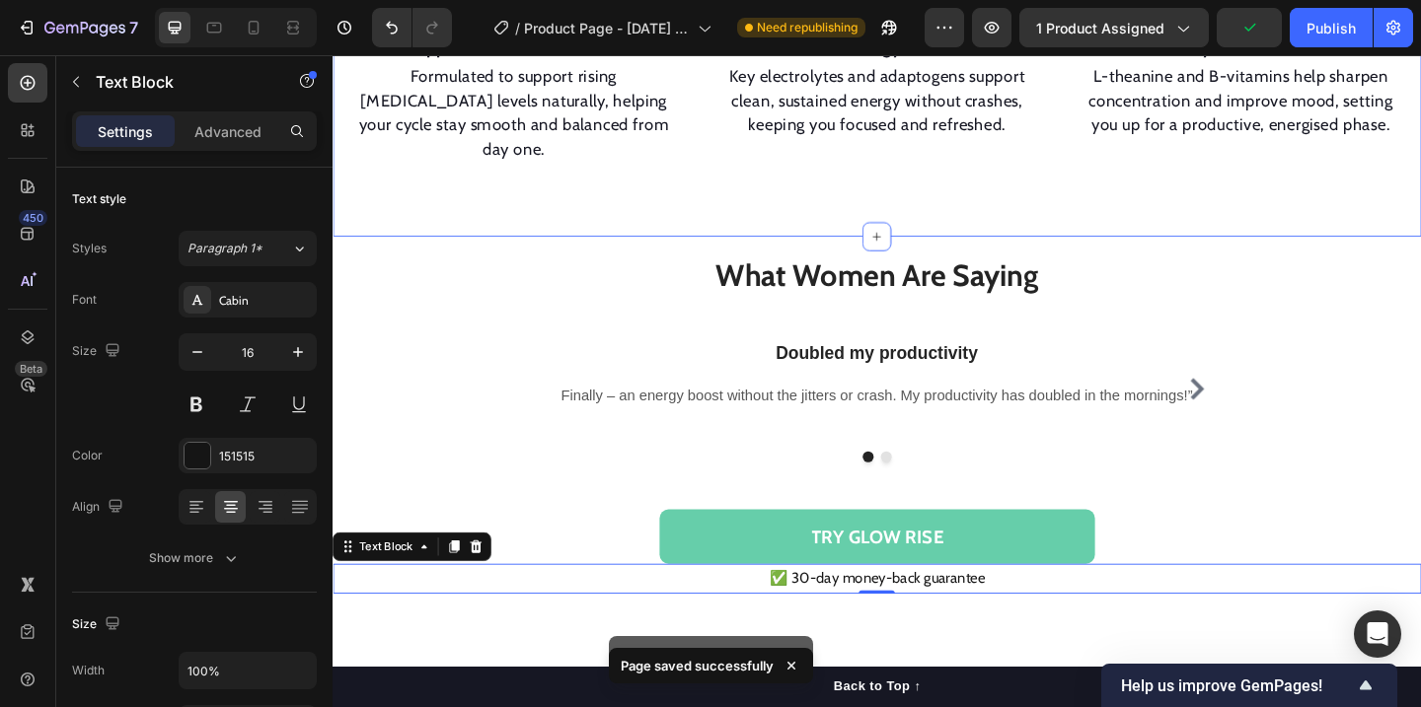
scroll to position [1701, 0]
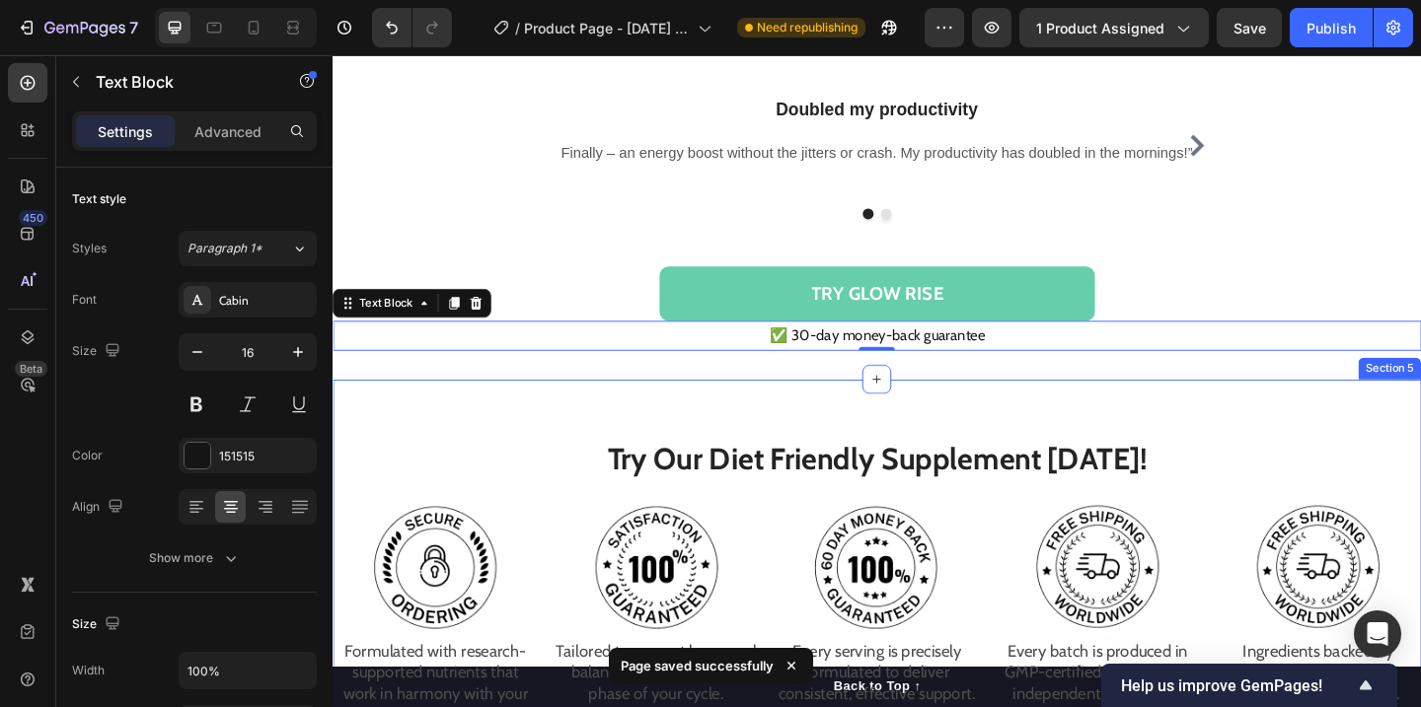
click at [1022, 408] on div "Try Our Diet Friendly Supplement [DATE]! Heading Image Formulated with research…" at bounding box center [925, 624] width 1184 height 433
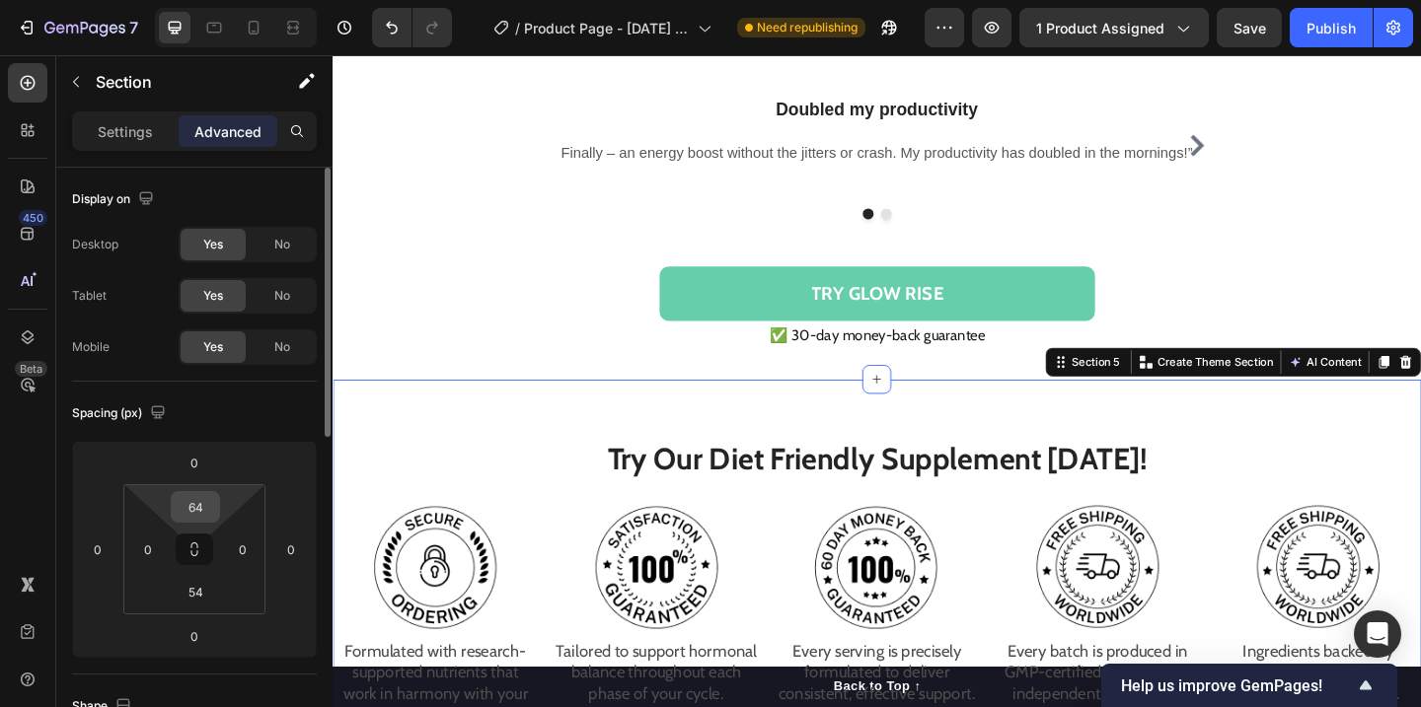
click at [191, 501] on input "64" at bounding box center [195, 507] width 39 height 30
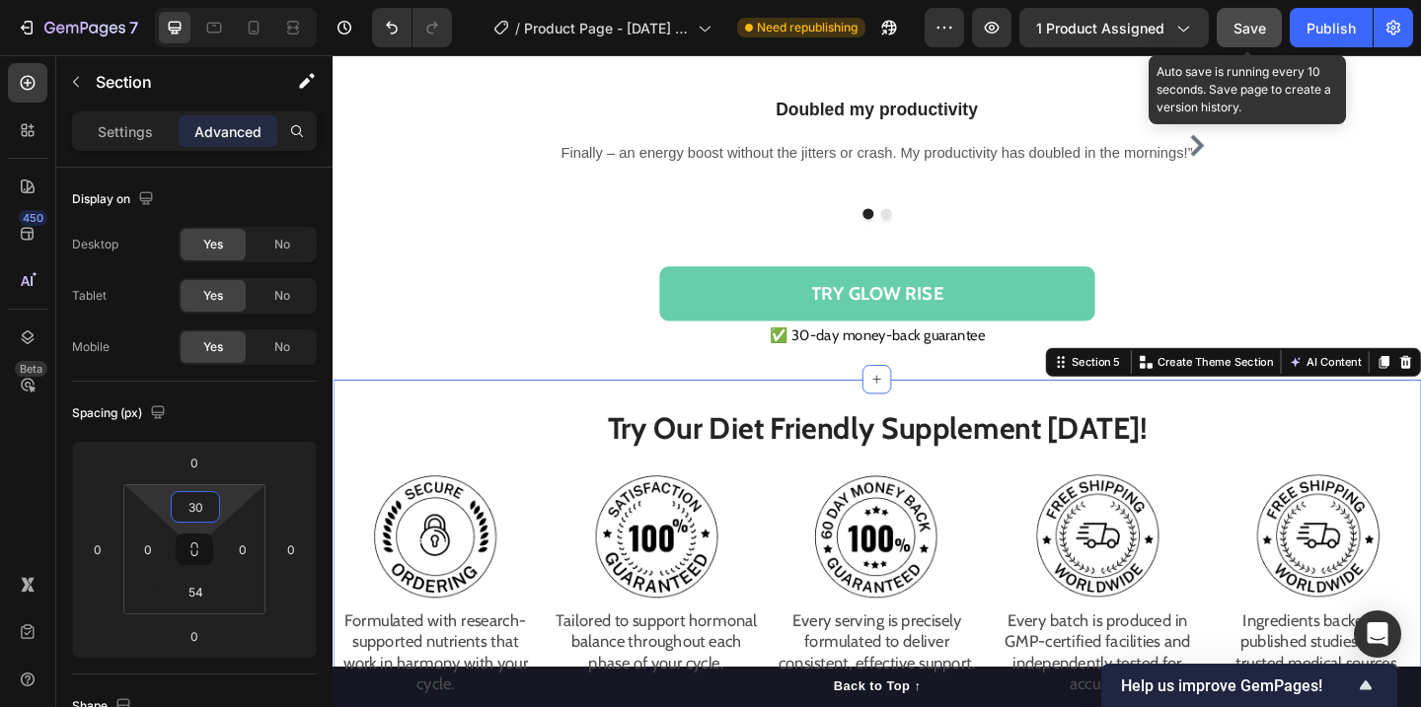
type input "30"
click at [1261, 32] on span "Save" at bounding box center [1249, 28] width 33 height 17
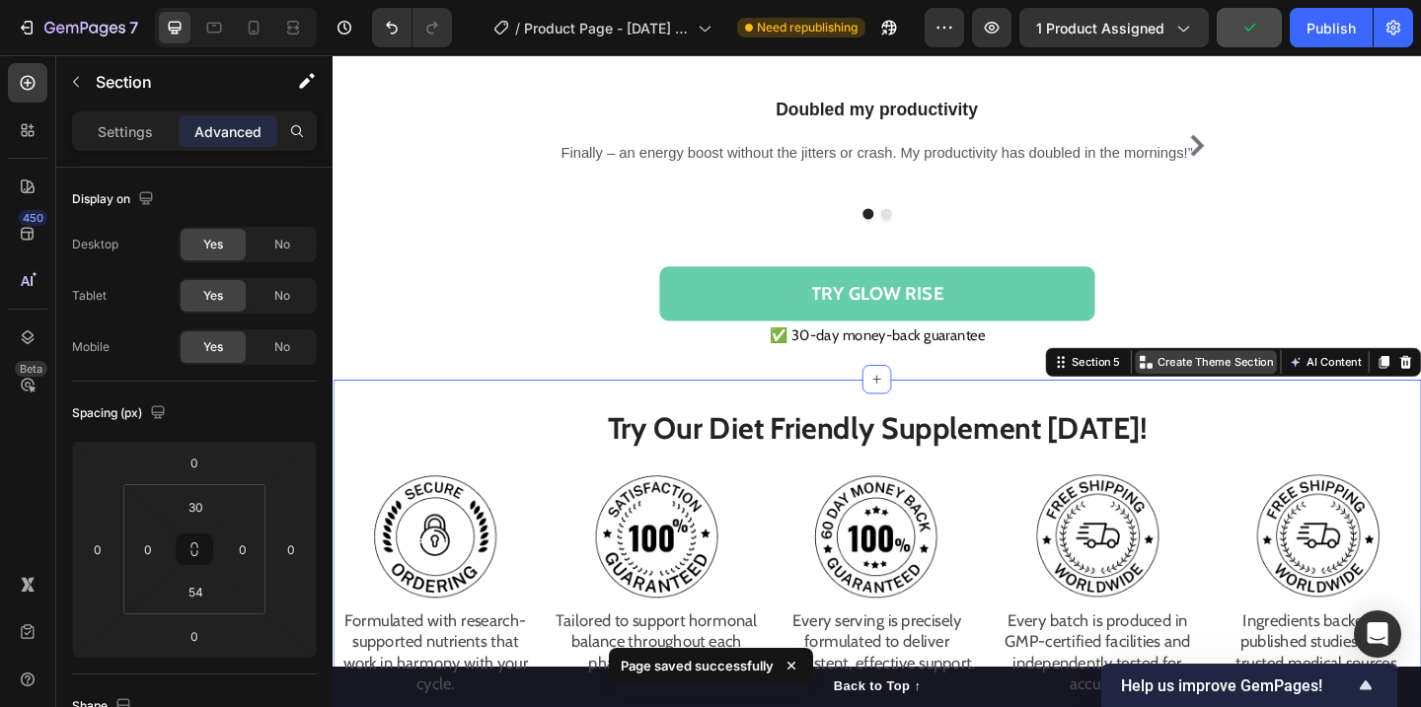
scroll to position [1799, 0]
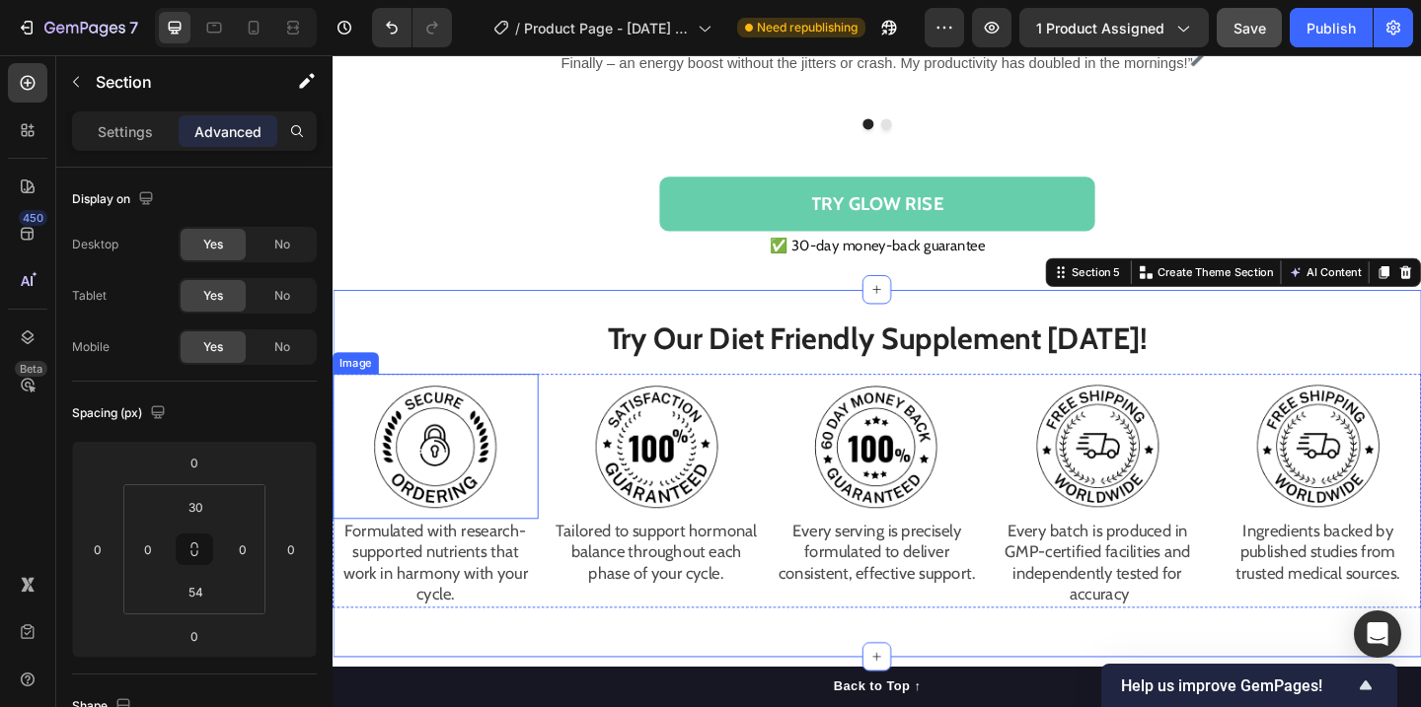
click at [401, 477] on img at bounding box center [445, 482] width 158 height 158
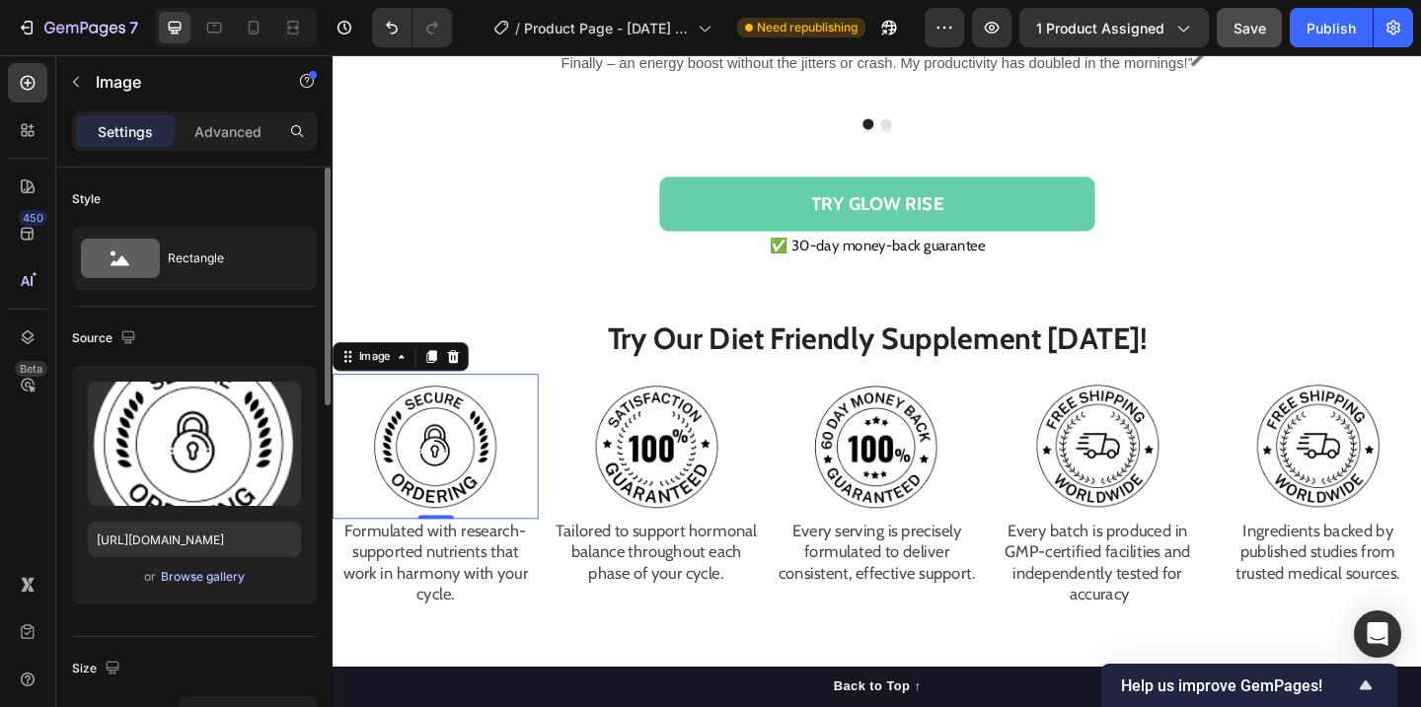
click at [205, 573] on div "Browse gallery" at bounding box center [203, 577] width 84 height 18
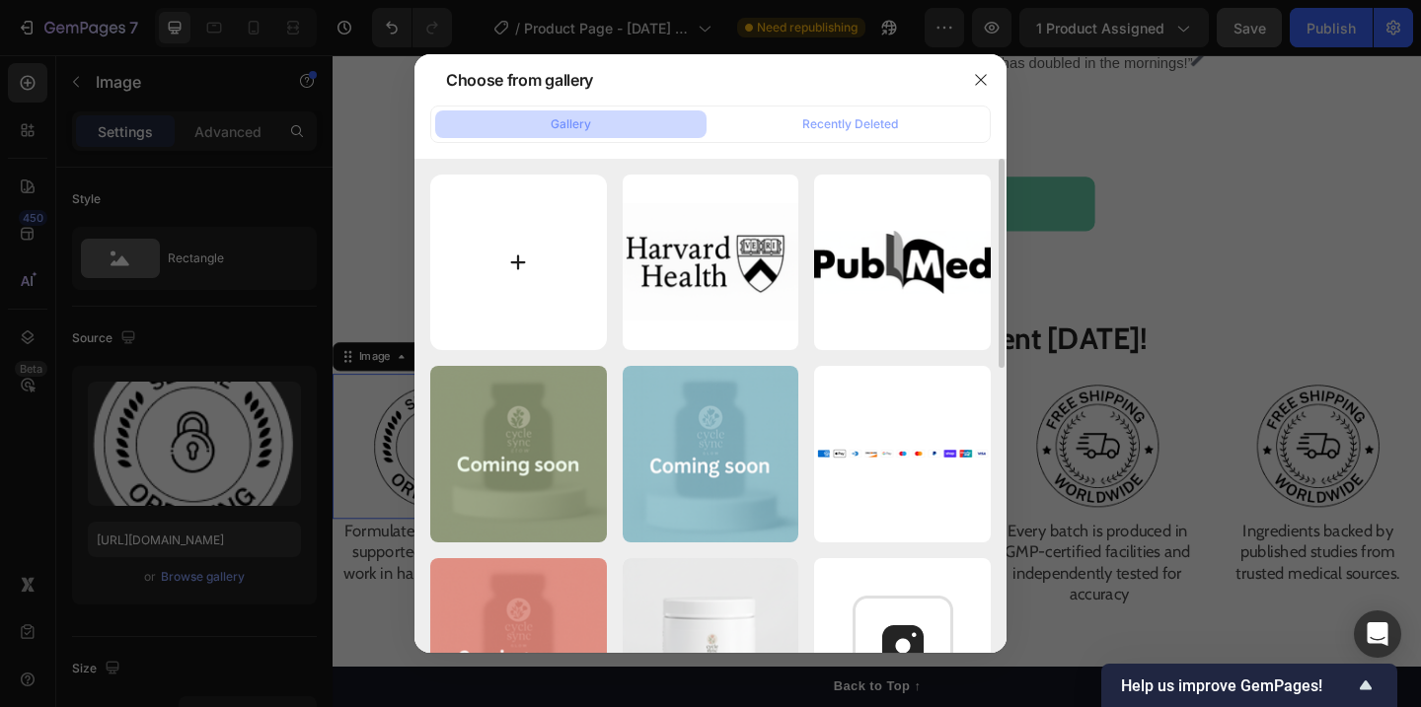
click at [514, 244] on input "file" at bounding box center [518, 263] width 177 height 177
type input "C:\fakepath\Gemini_Generated_Image_6vdaxg6vdaxg6vda.png"
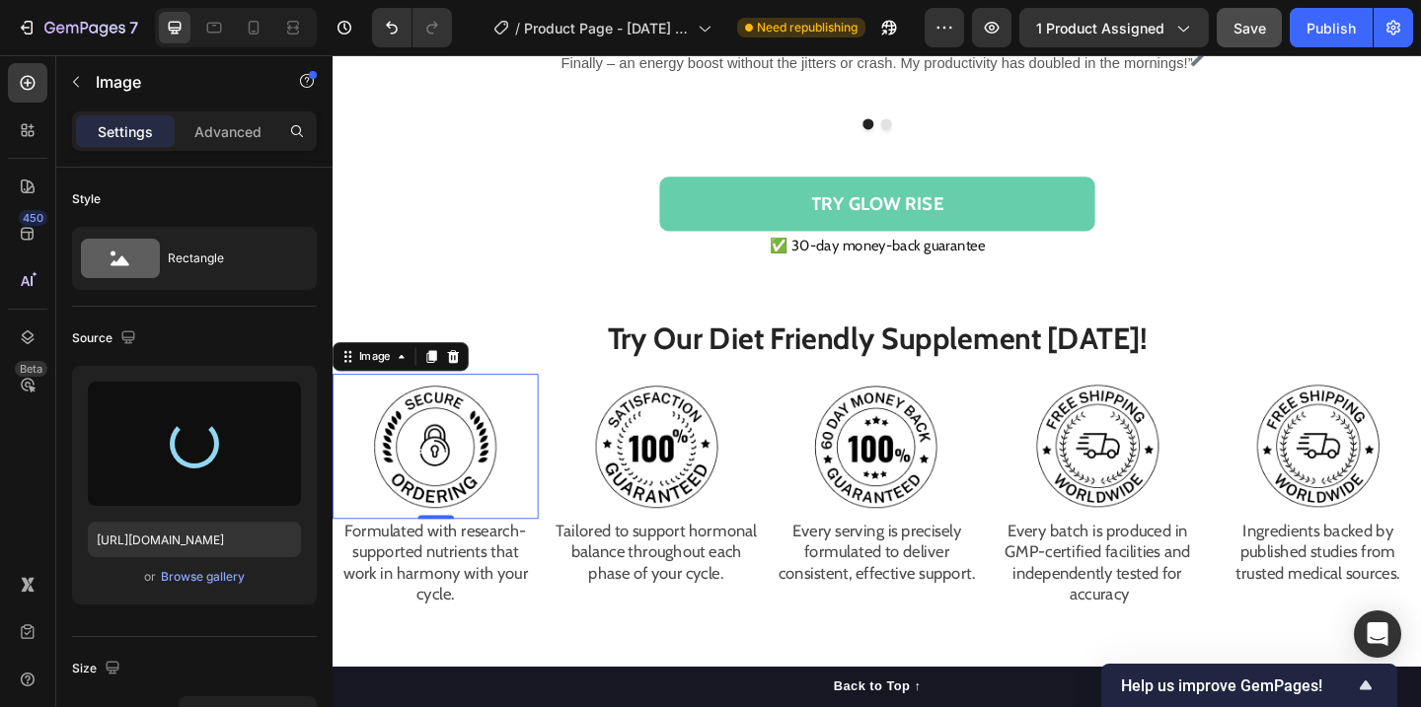
type input "[URL][DOMAIN_NAME]"
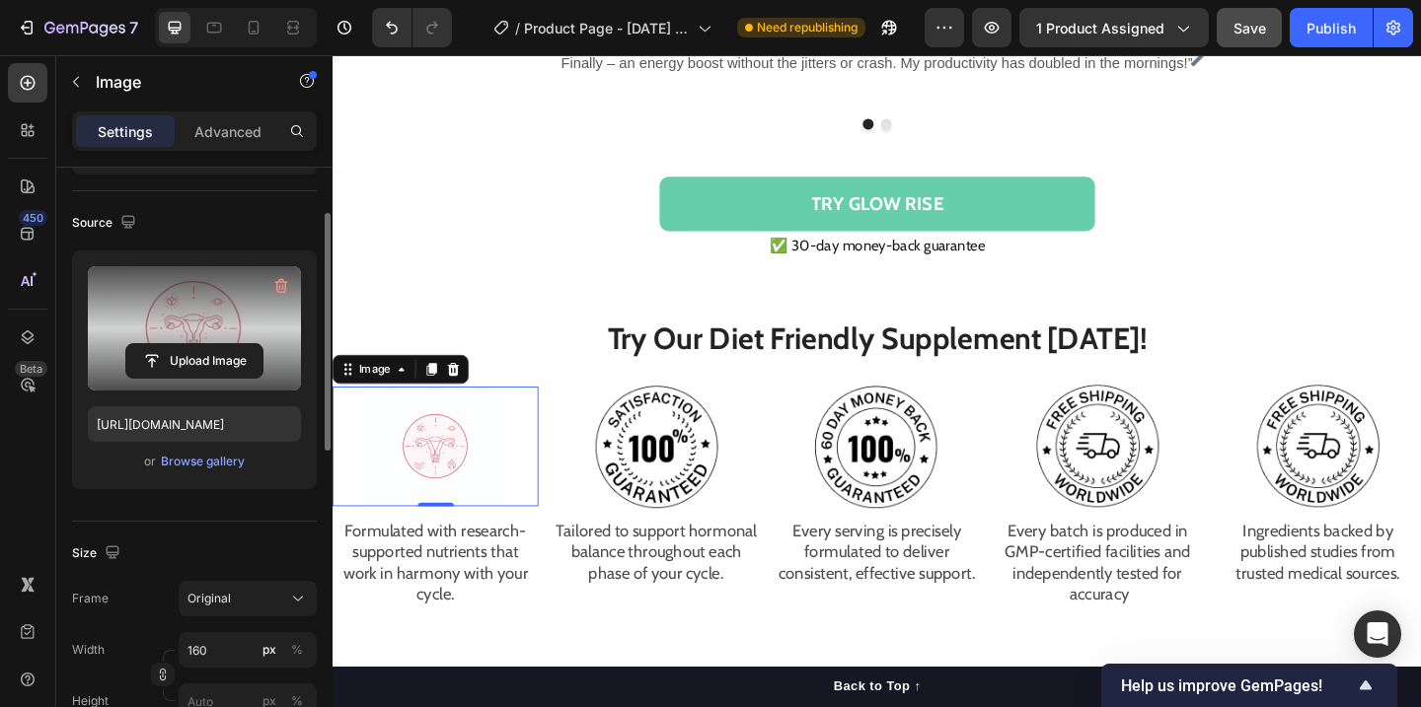
scroll to position [319, 0]
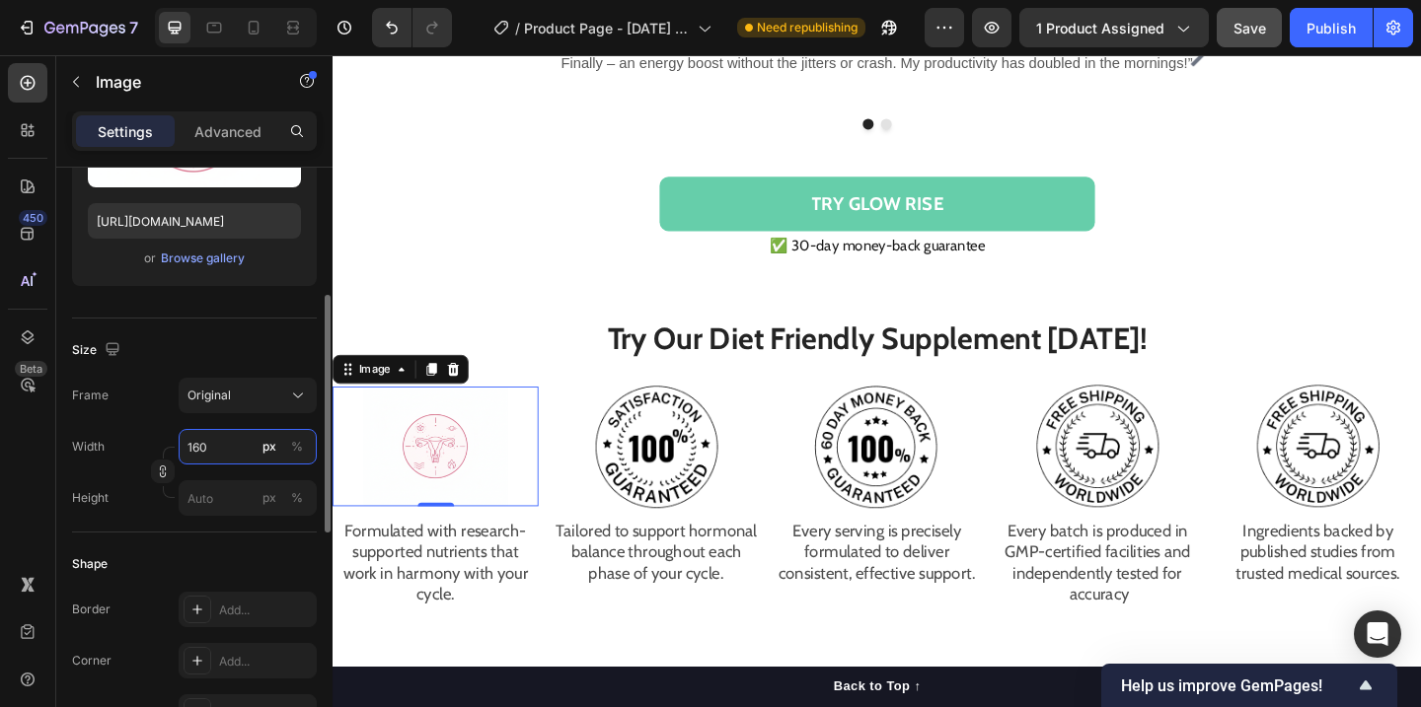
click at [223, 449] on input "160" at bounding box center [248, 447] width 138 height 36
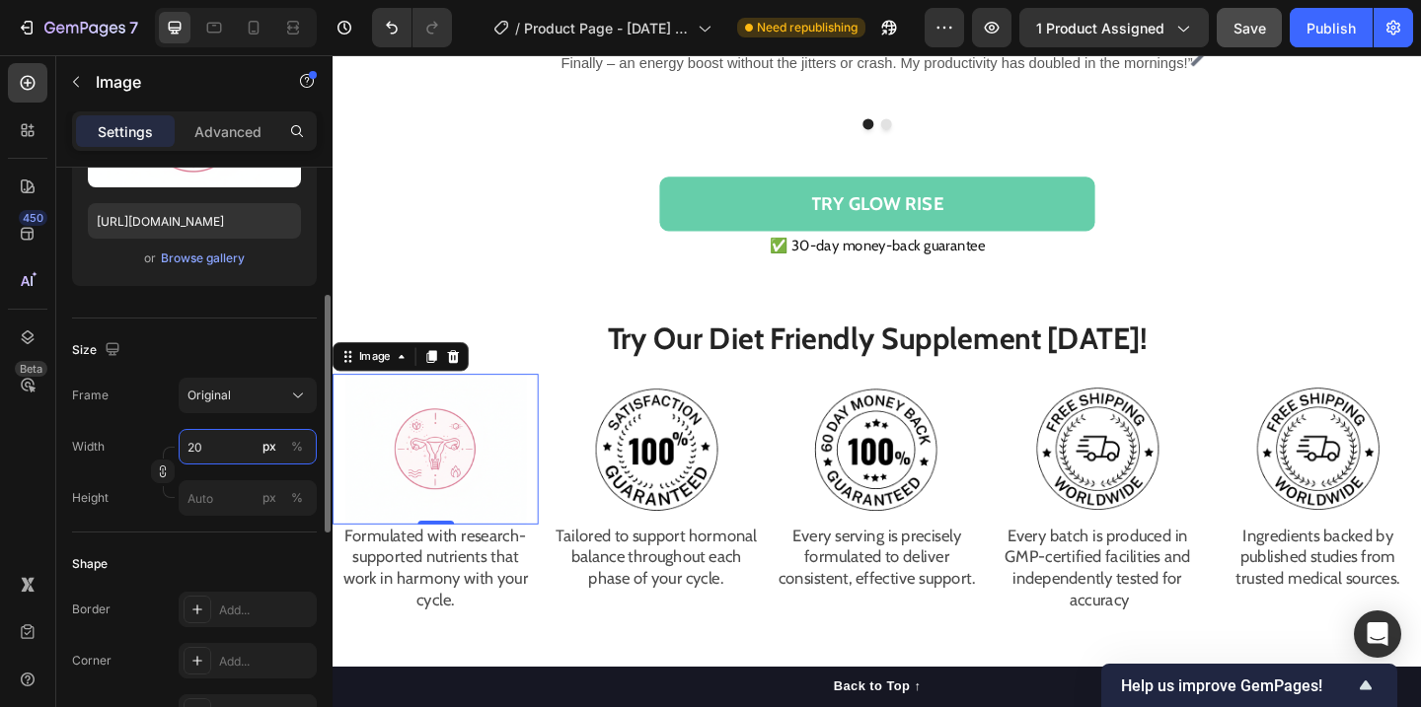
type input "2"
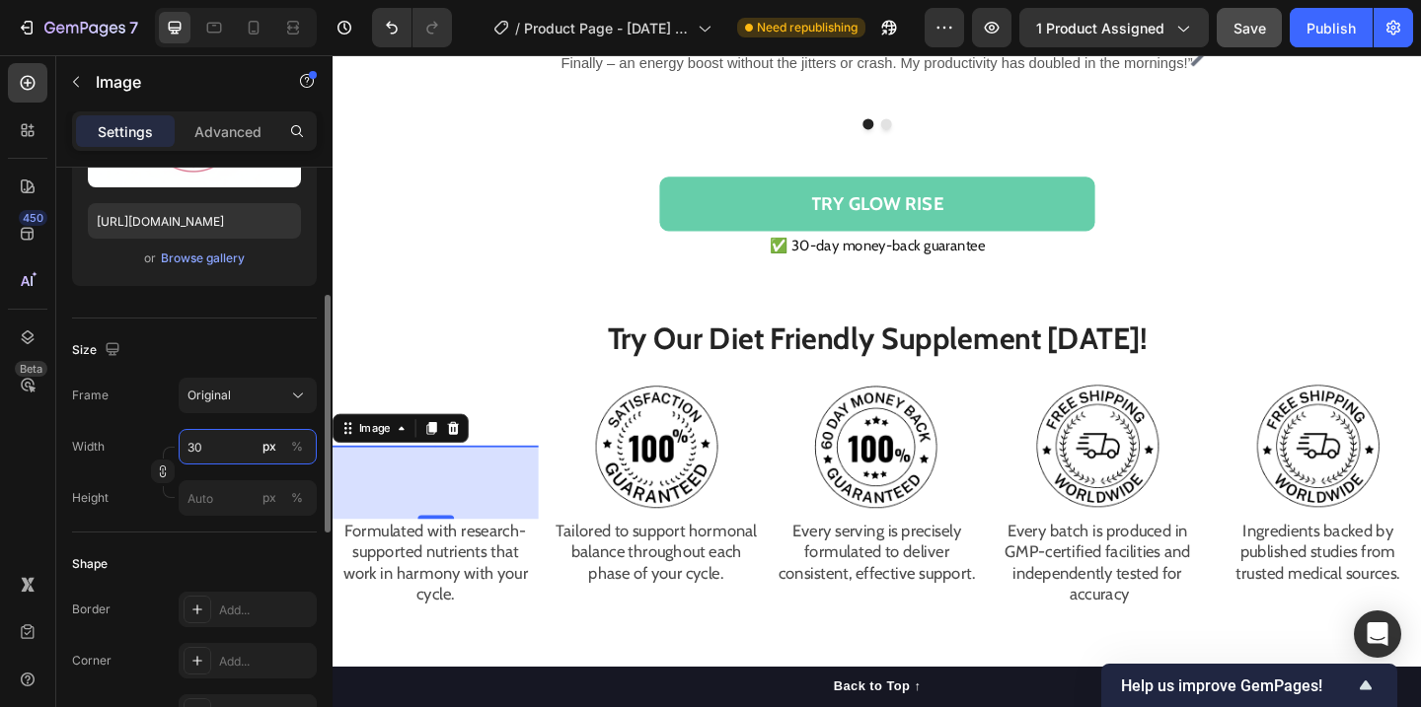
type input "300"
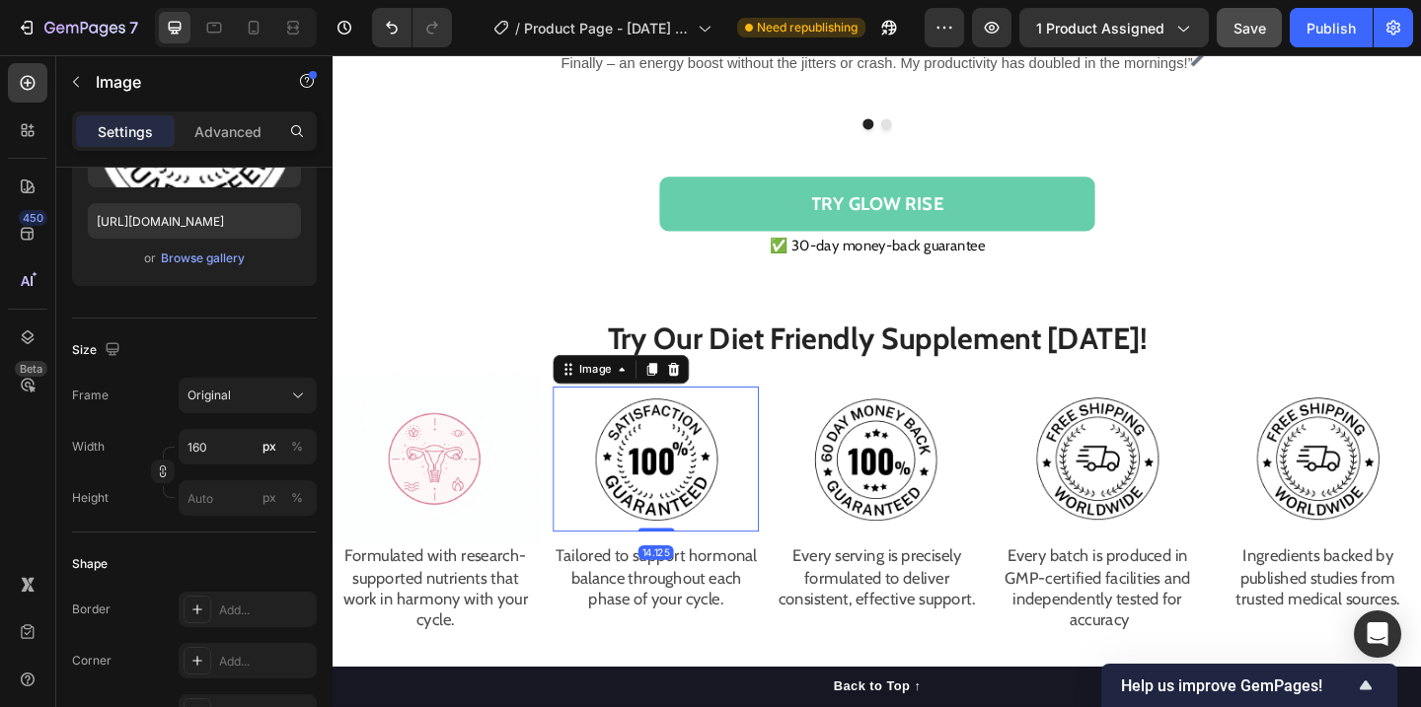
click at [713, 461] on img at bounding box center [685, 495] width 158 height 158
click at [437, 461] on img at bounding box center [445, 496] width 224 height 186
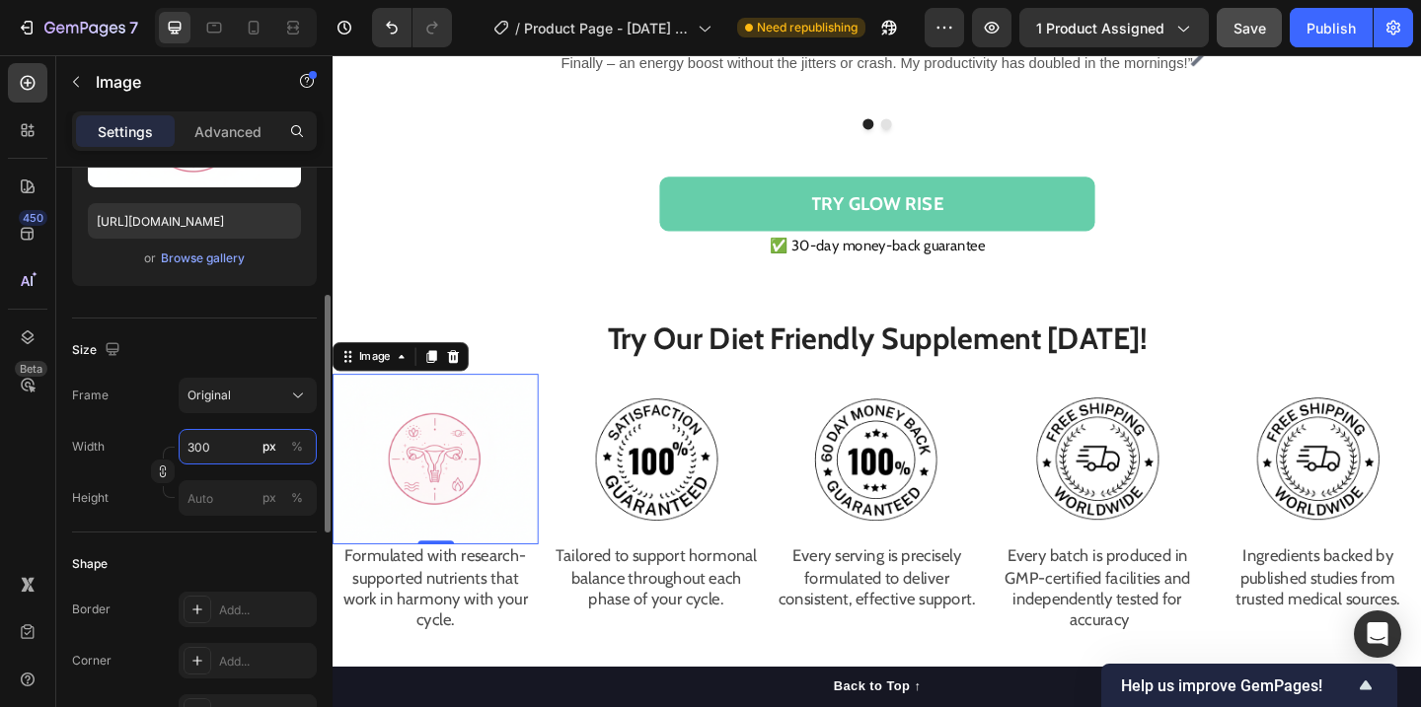
click at [221, 432] on input "300" at bounding box center [248, 447] width 138 height 36
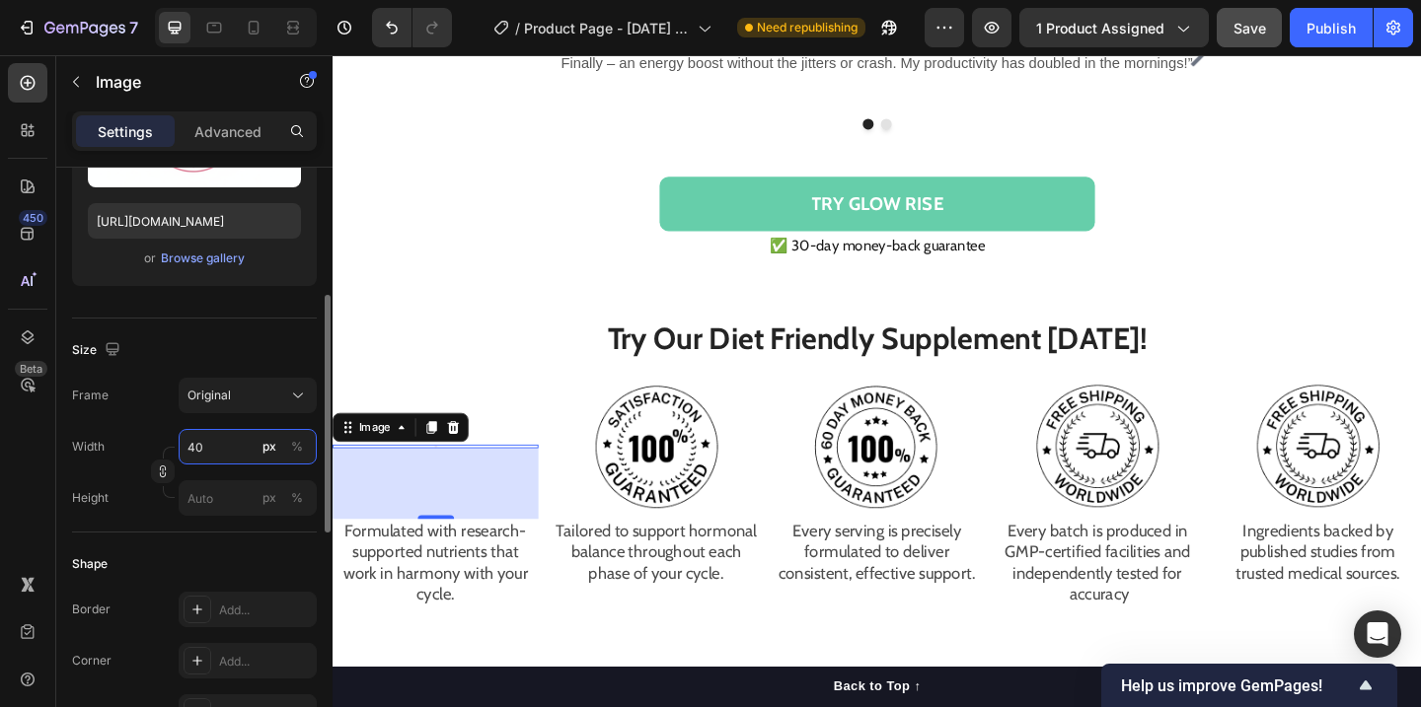
type input "400"
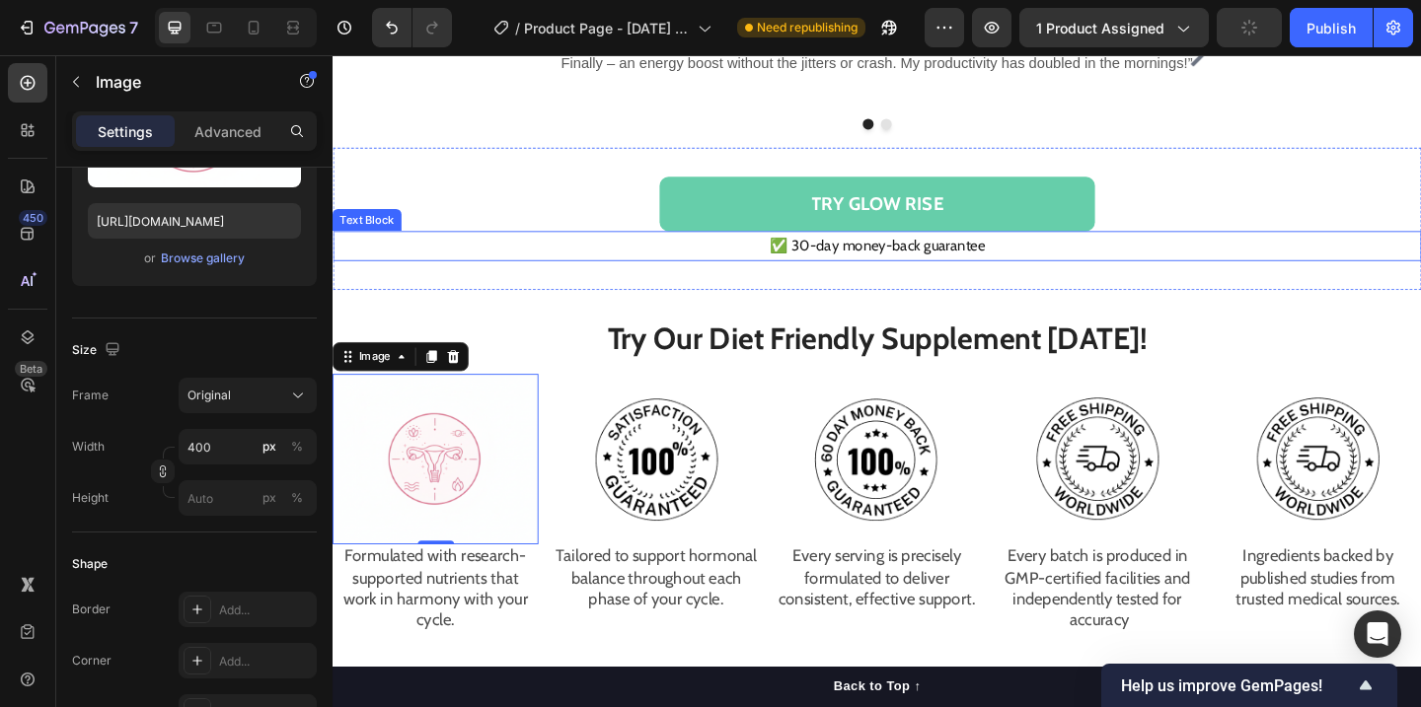
click at [1225, 249] on p "✅ 30-day money-back guarantee" at bounding box center [924, 263] width 1180 height 29
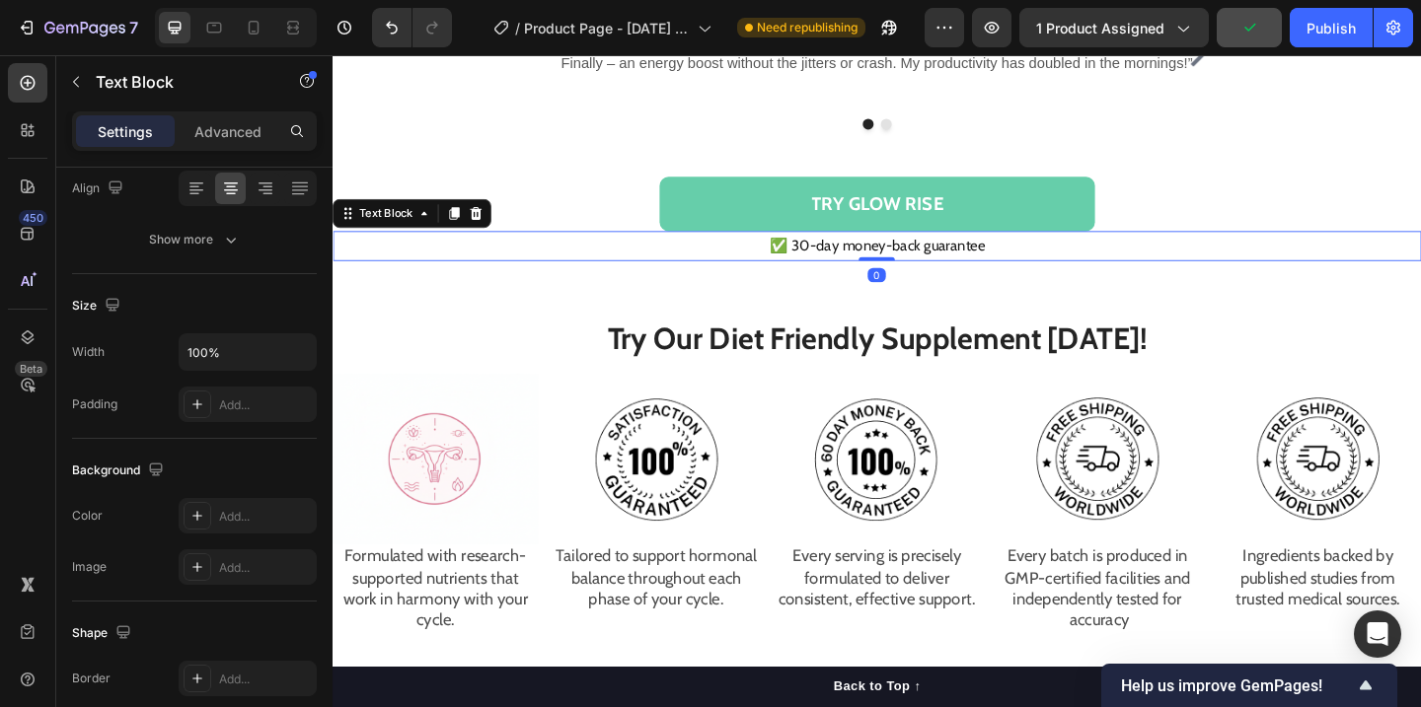
scroll to position [0, 0]
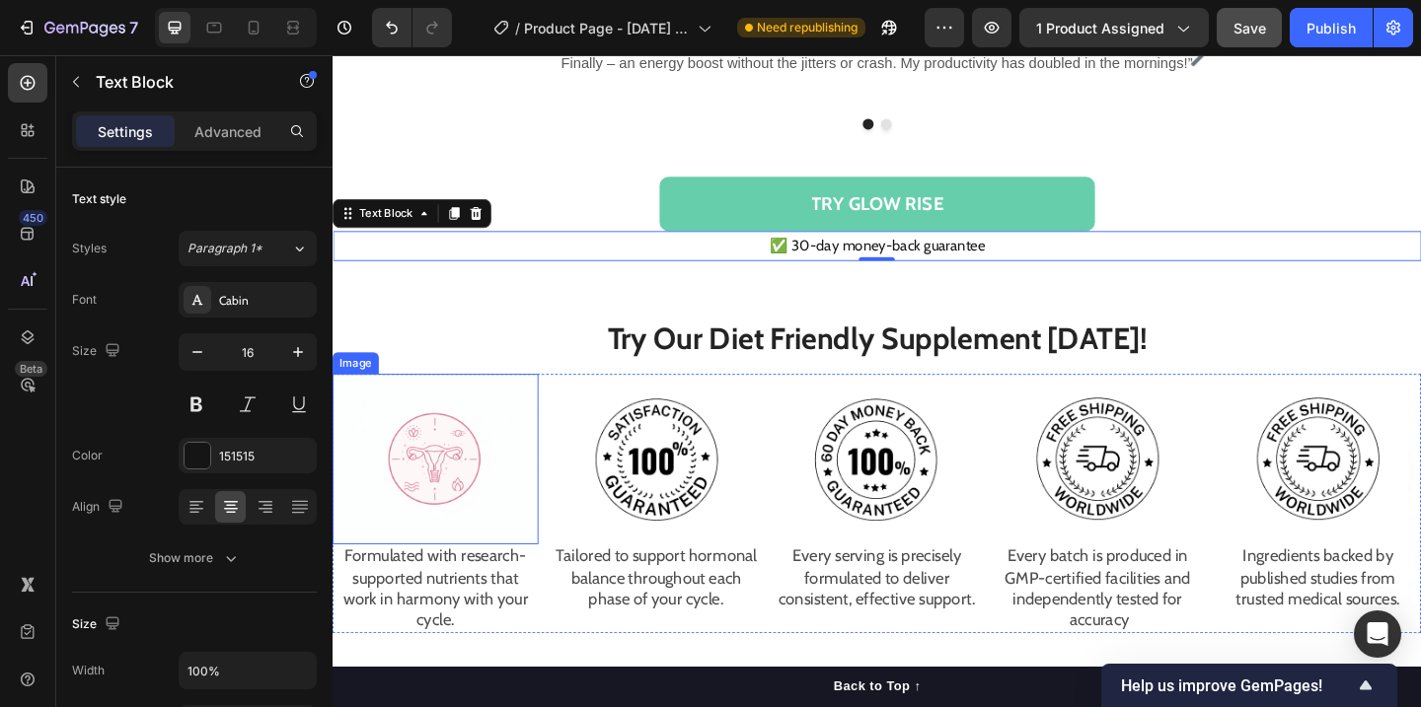
click at [446, 473] on img at bounding box center [445, 496] width 224 height 186
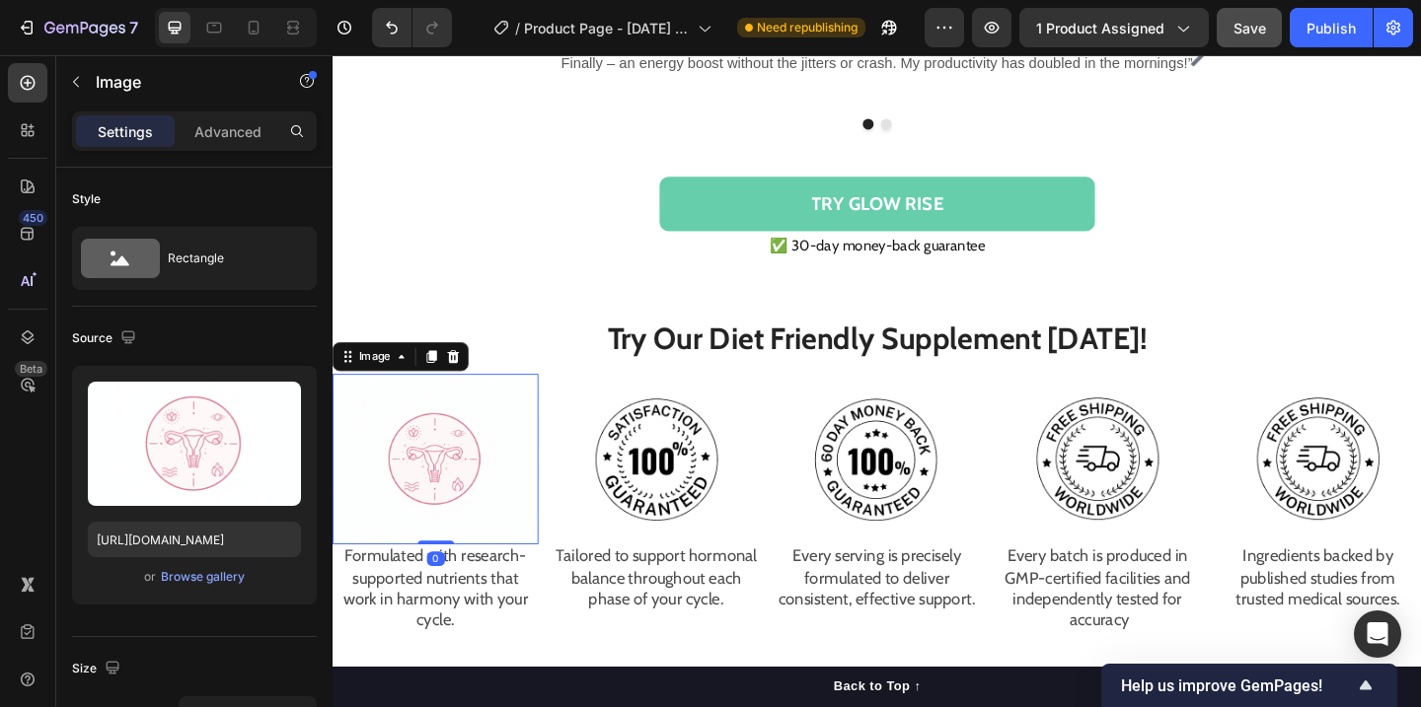
click at [540, 480] on img at bounding box center [445, 496] width 224 height 186
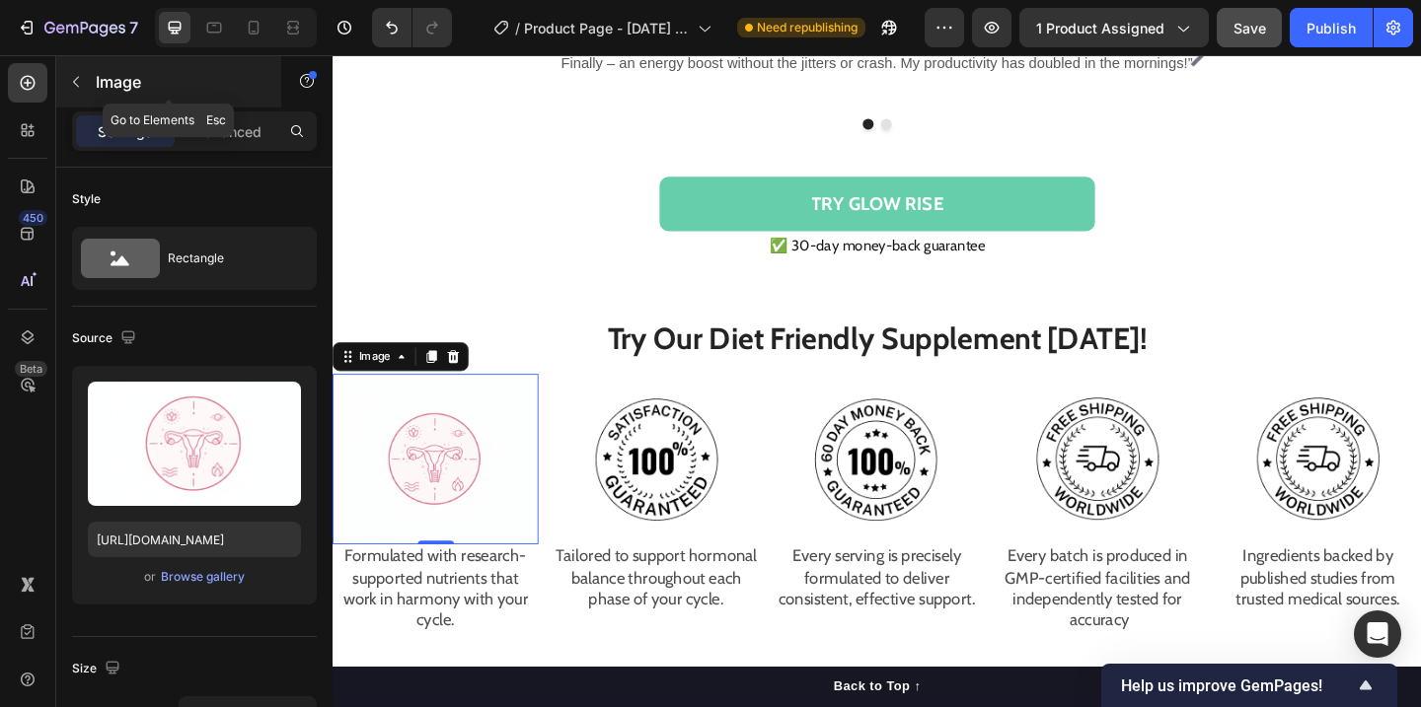
click at [76, 79] on icon "button" at bounding box center [76, 82] width 16 height 16
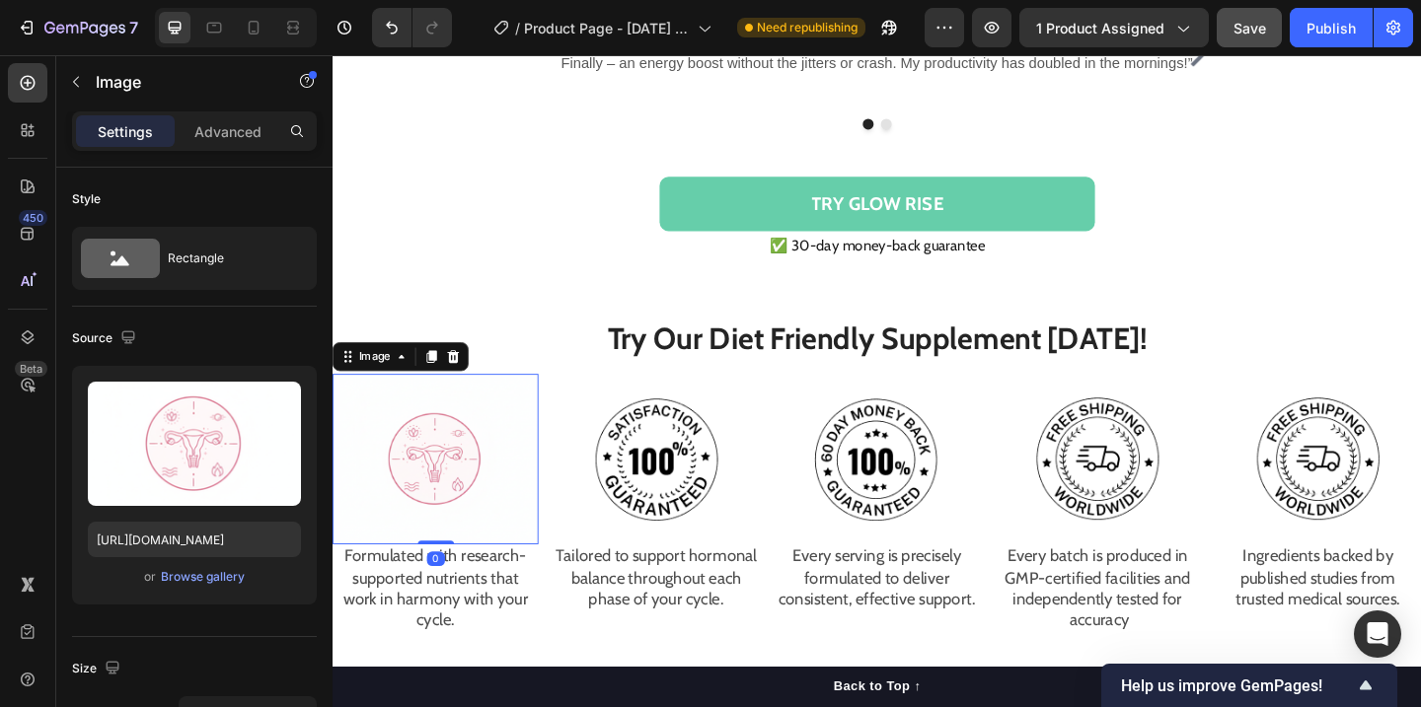
click at [505, 500] on img at bounding box center [445, 496] width 224 height 186
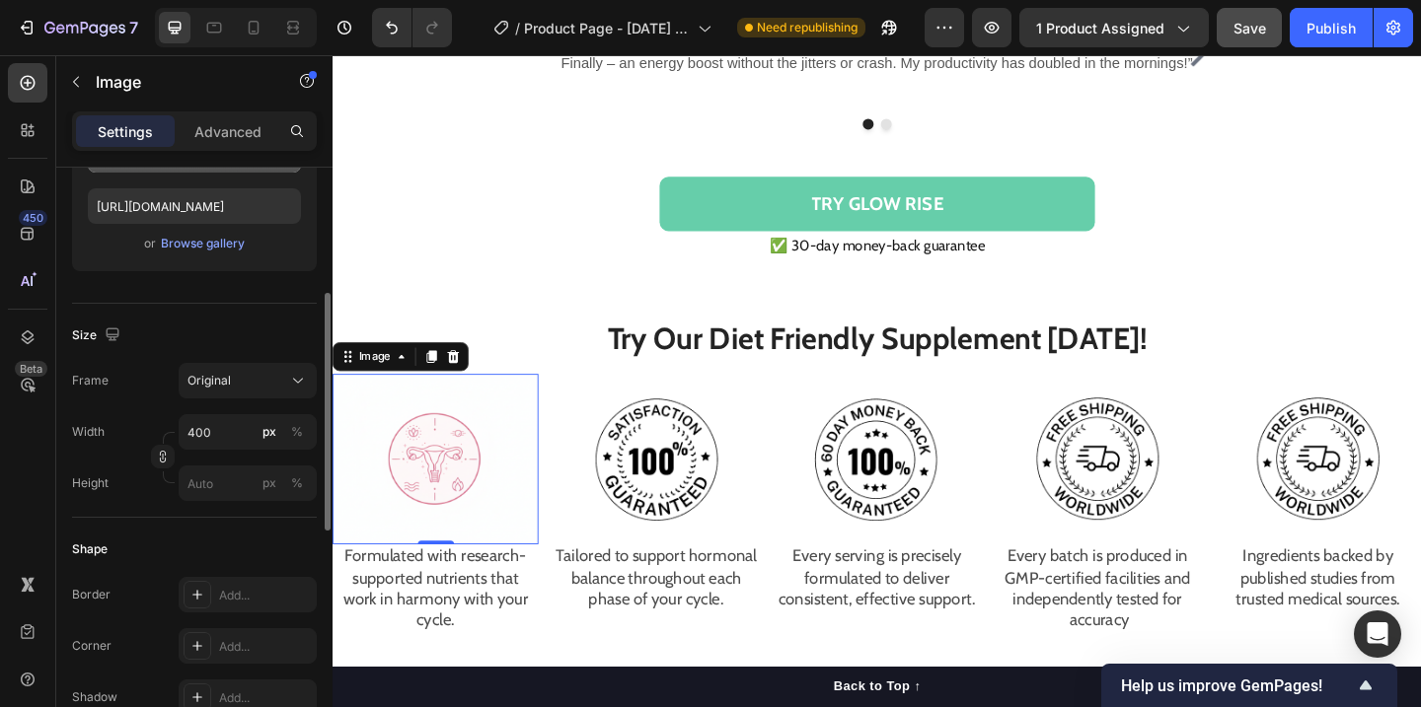
scroll to position [336, 0]
click at [215, 444] on input "400" at bounding box center [248, 429] width 138 height 36
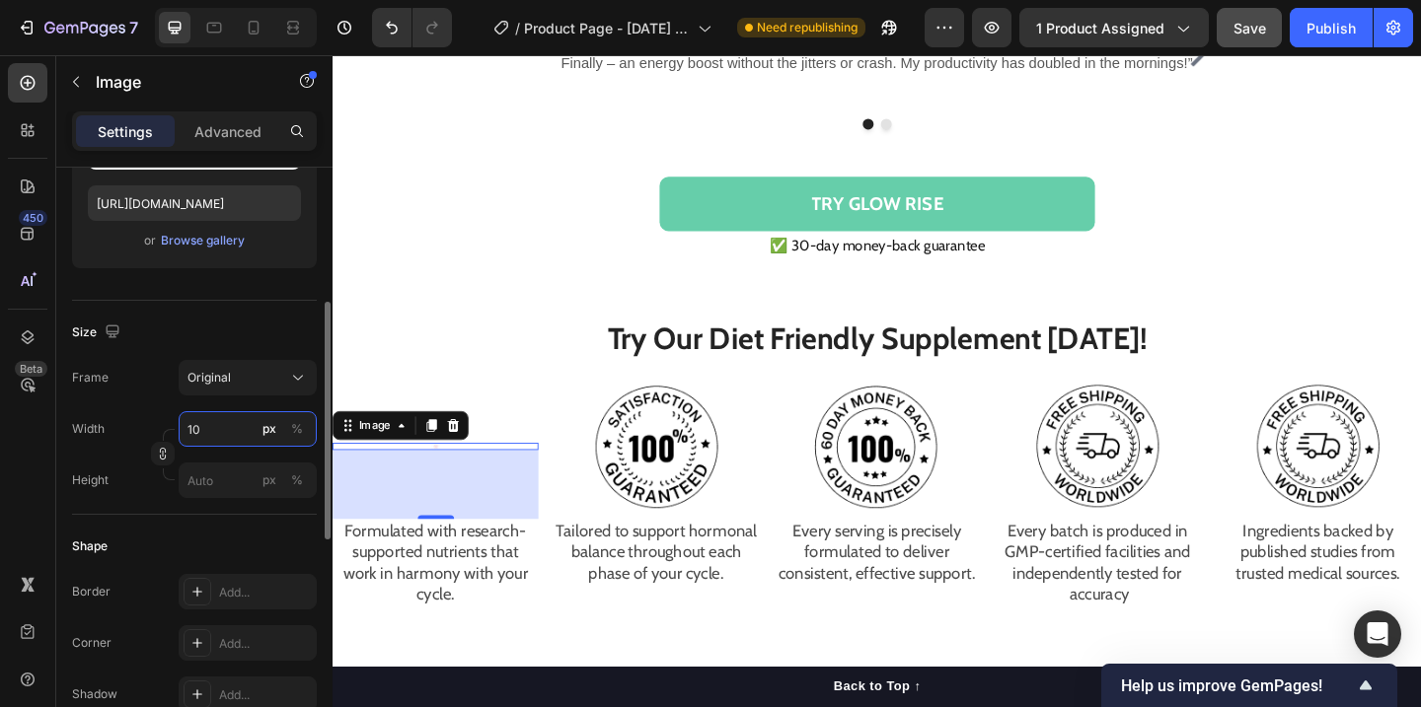
type input "1"
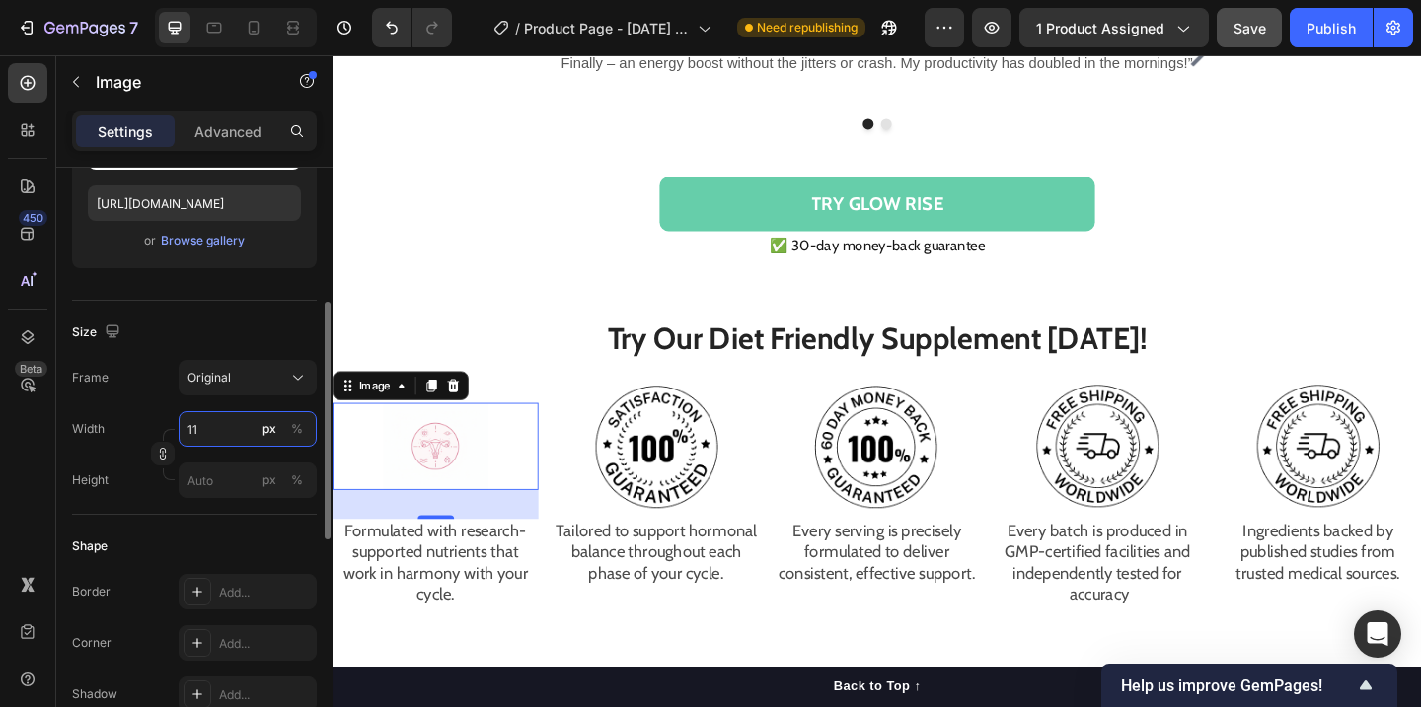
type input "1"
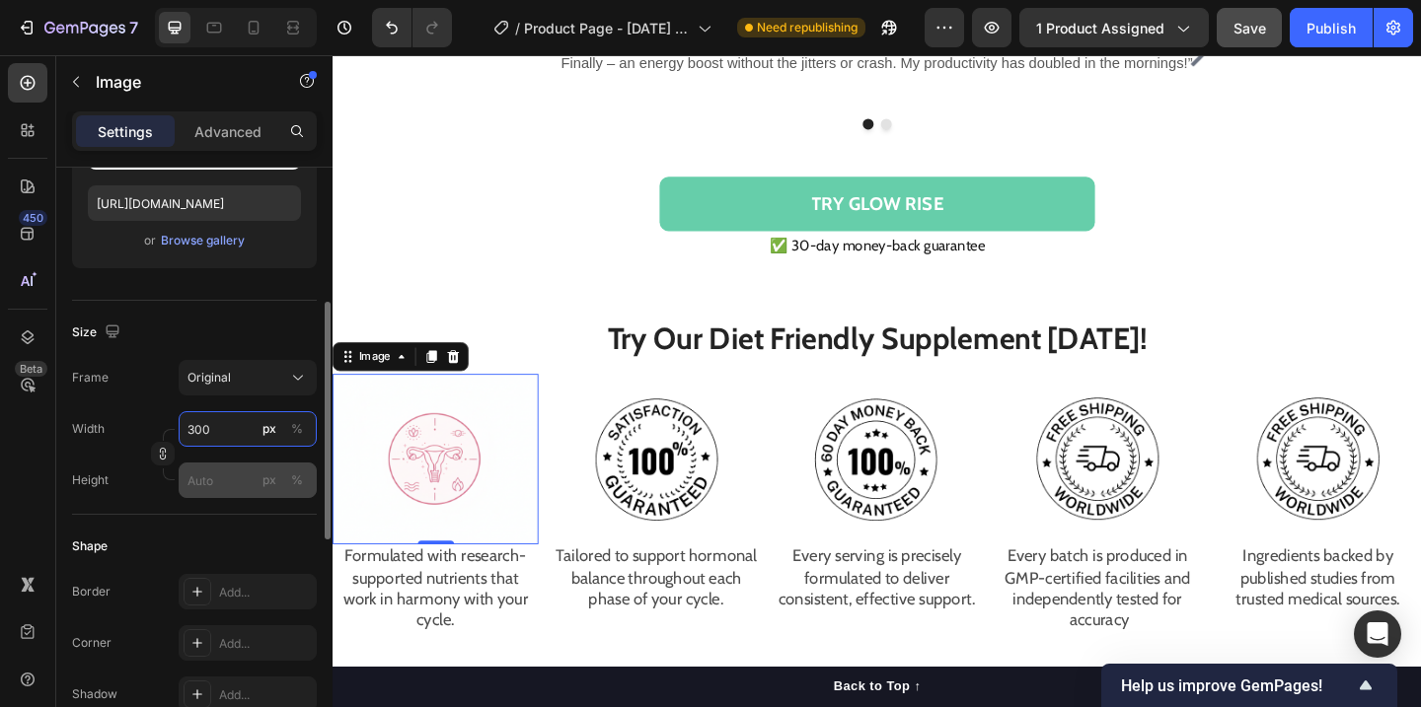
type input "300"
click at [225, 487] on input "px %" at bounding box center [248, 481] width 138 height 36
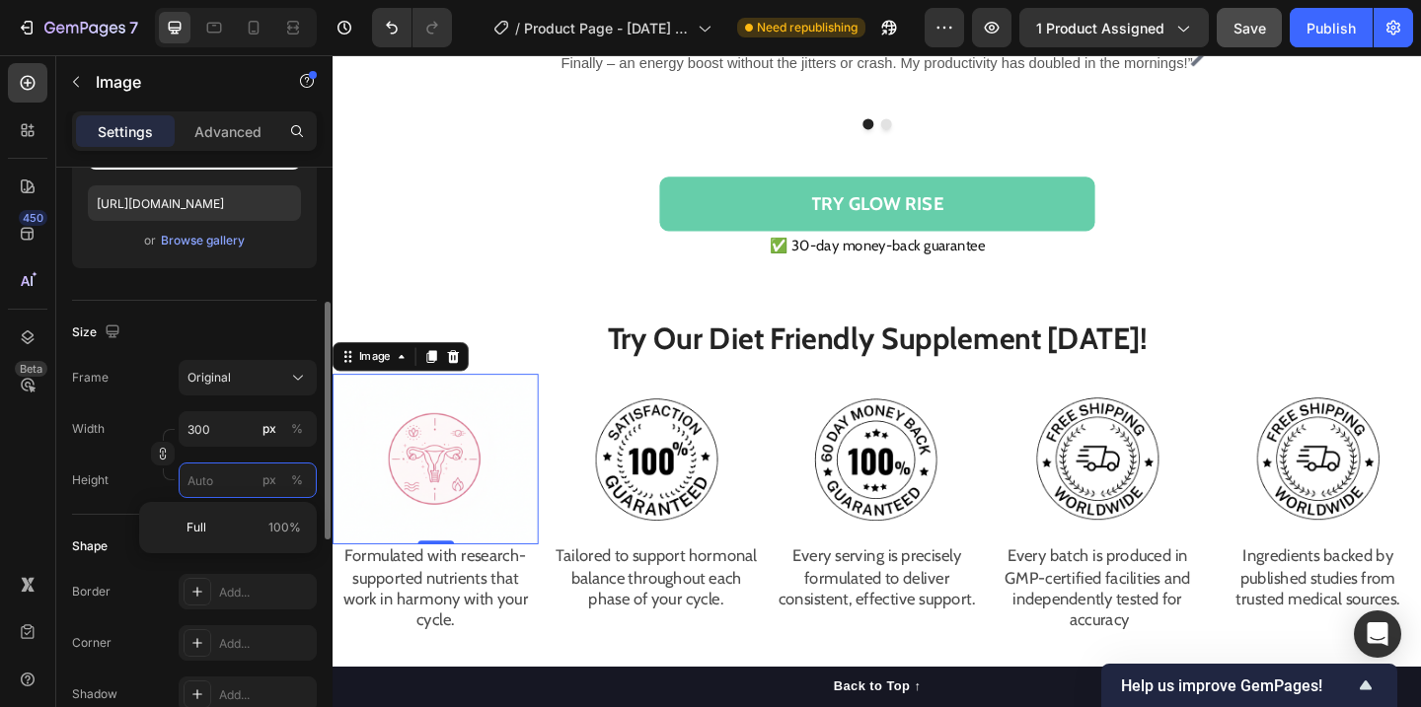
click at [225, 487] on input "px %" at bounding box center [248, 481] width 138 height 36
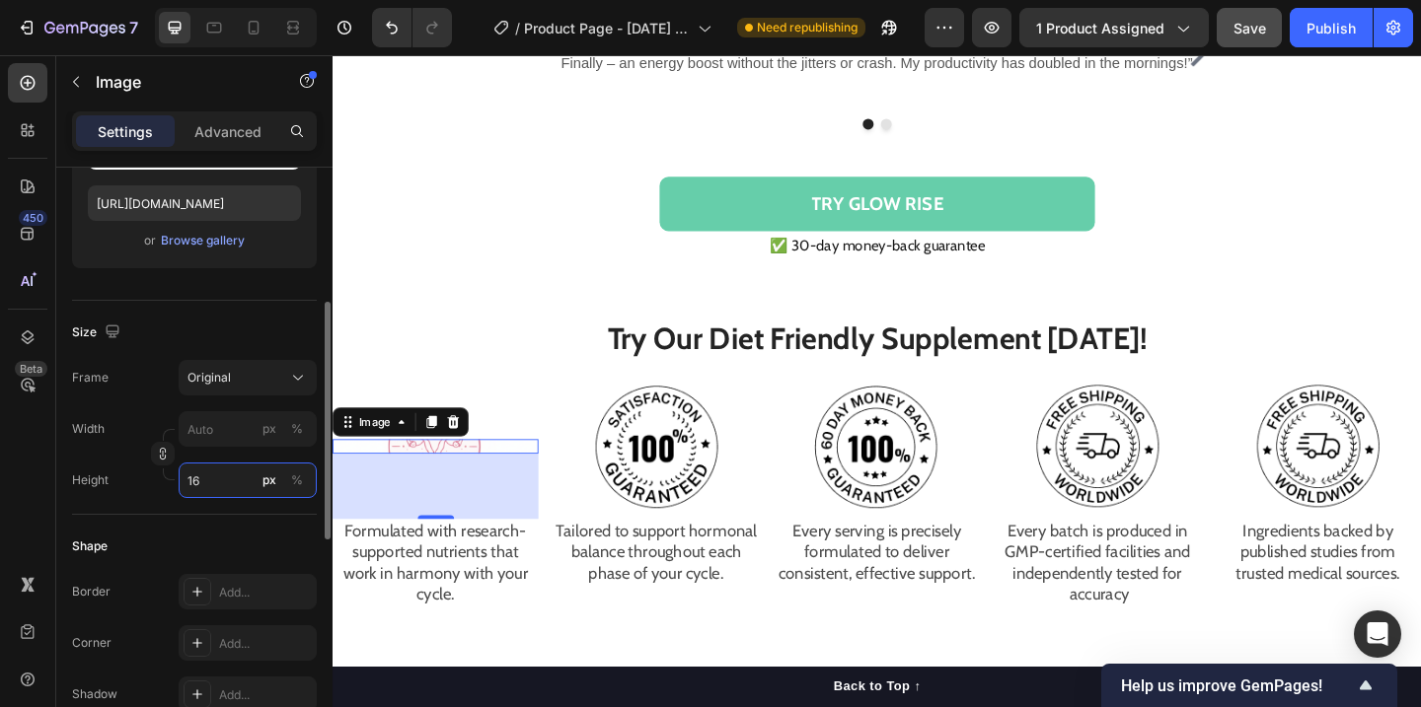
type input "1"
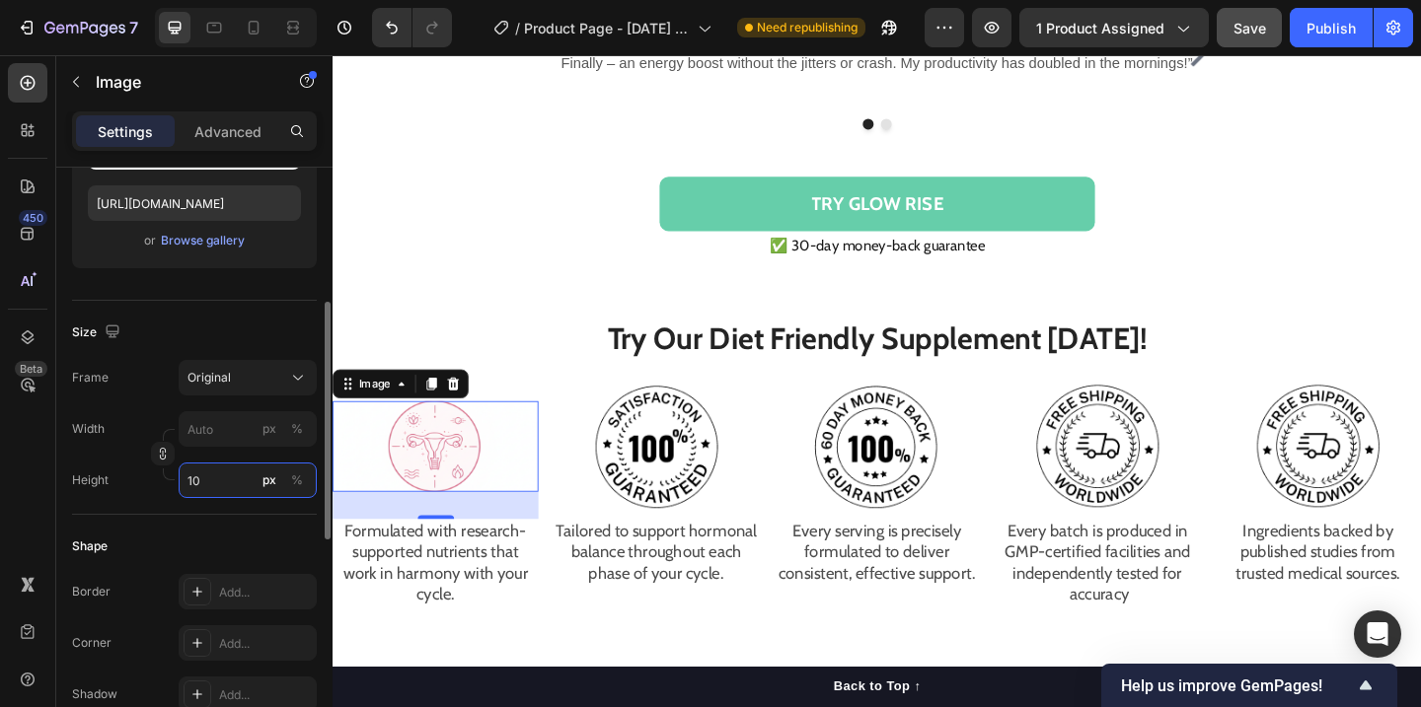
type input "1"
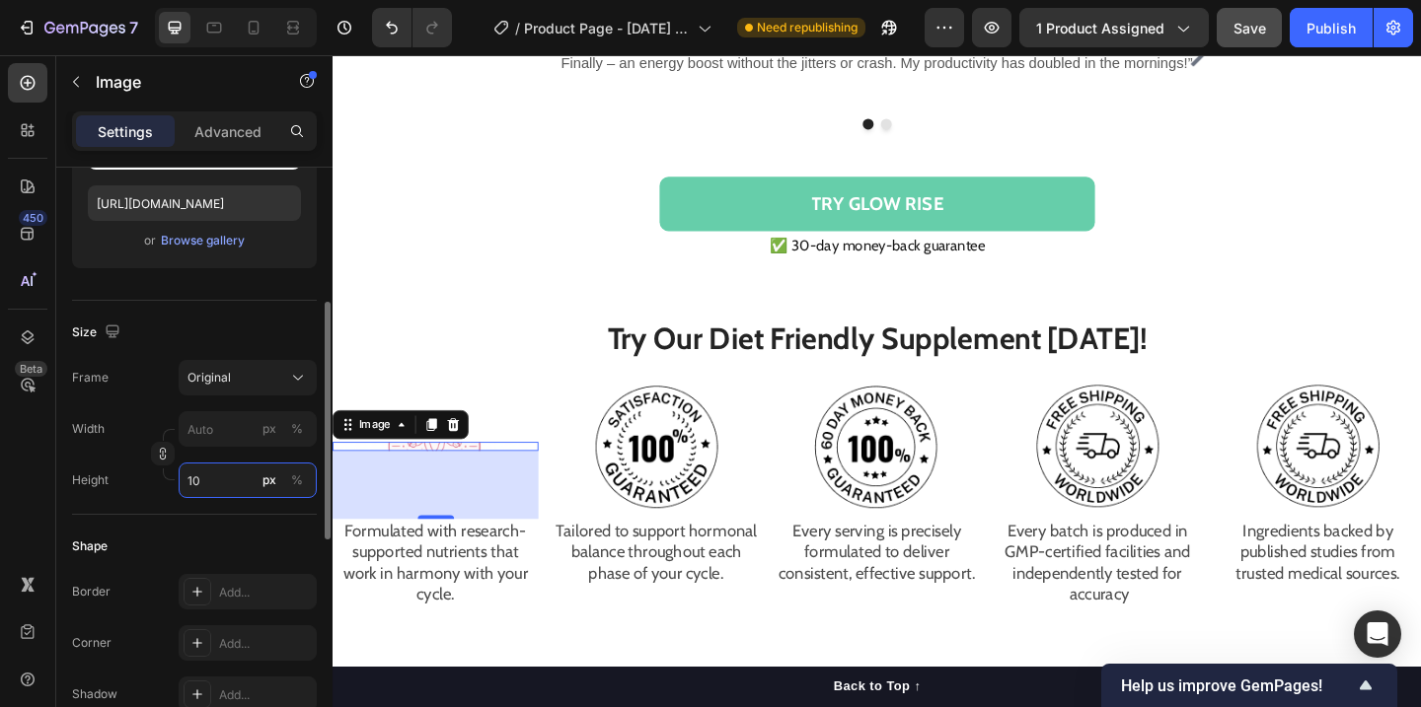
type input "1"
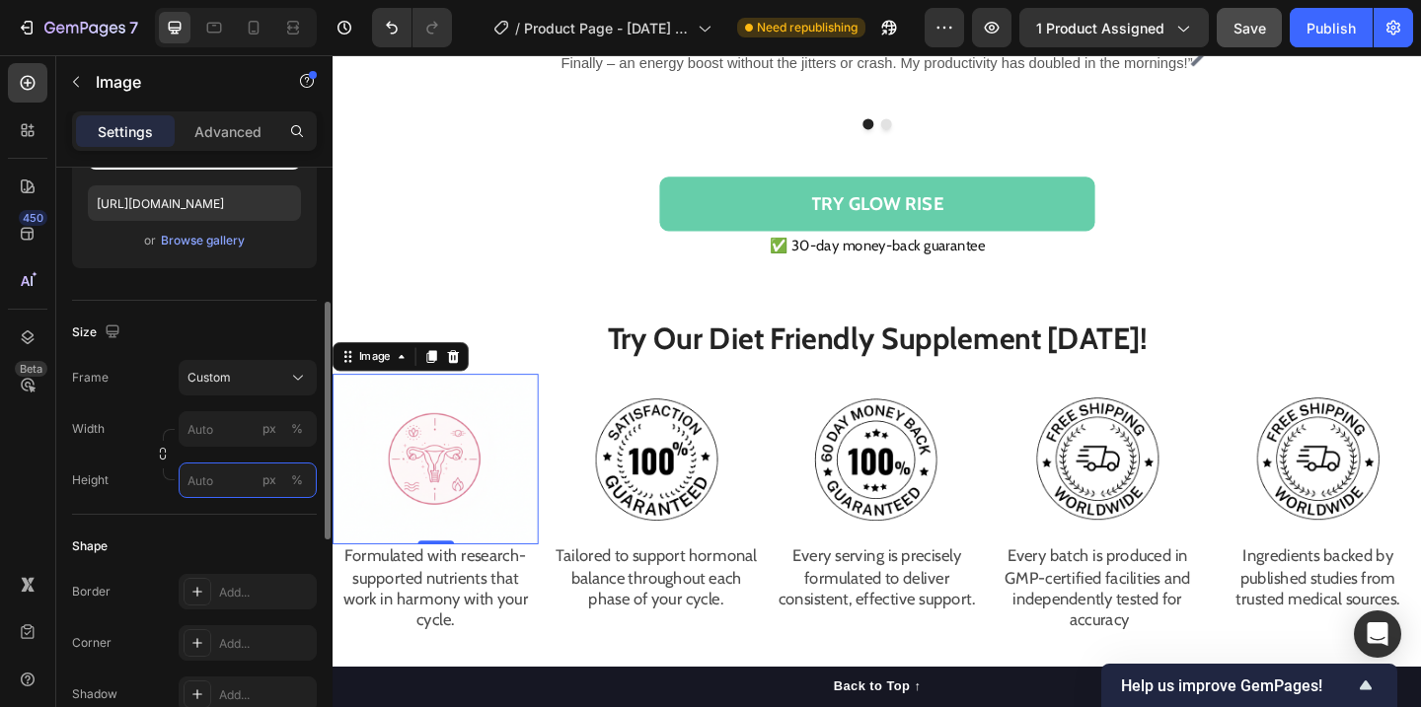
type input "1"
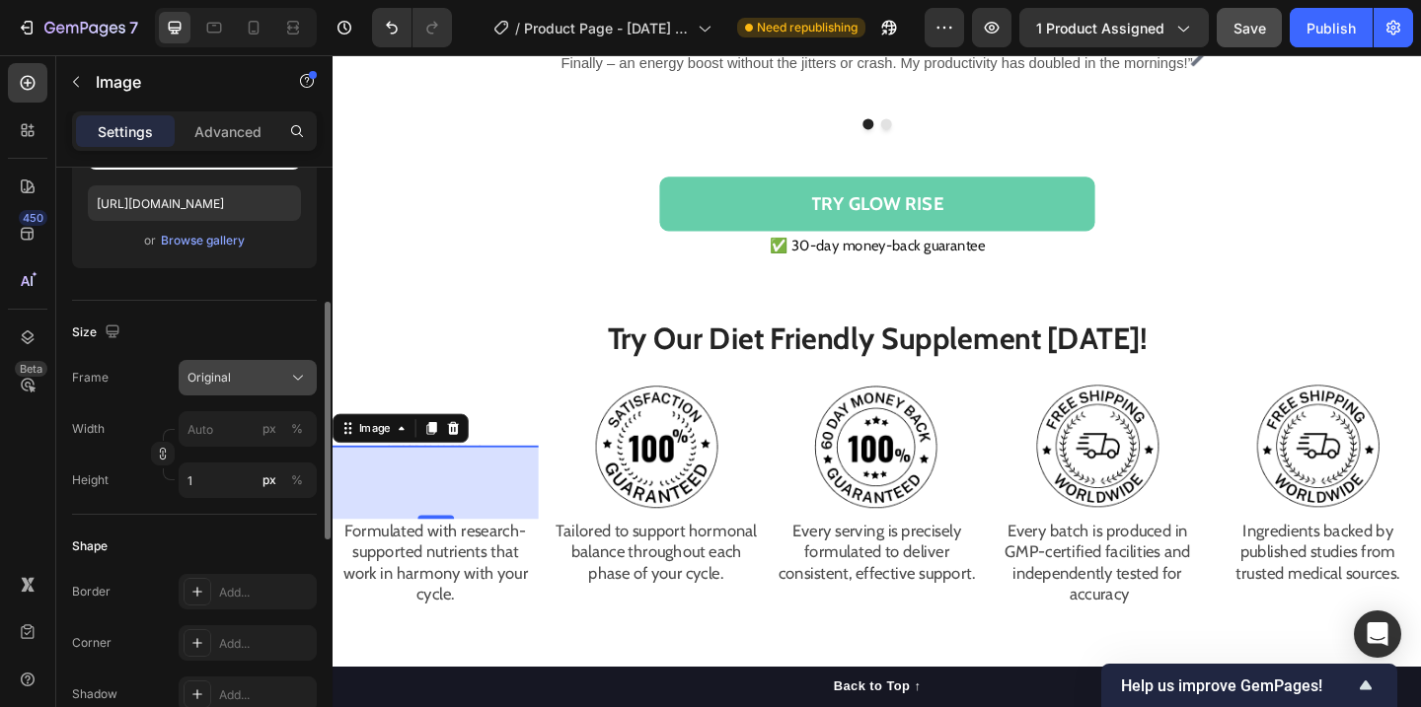
click at [271, 379] on div "Original" at bounding box center [235, 378] width 97 height 18
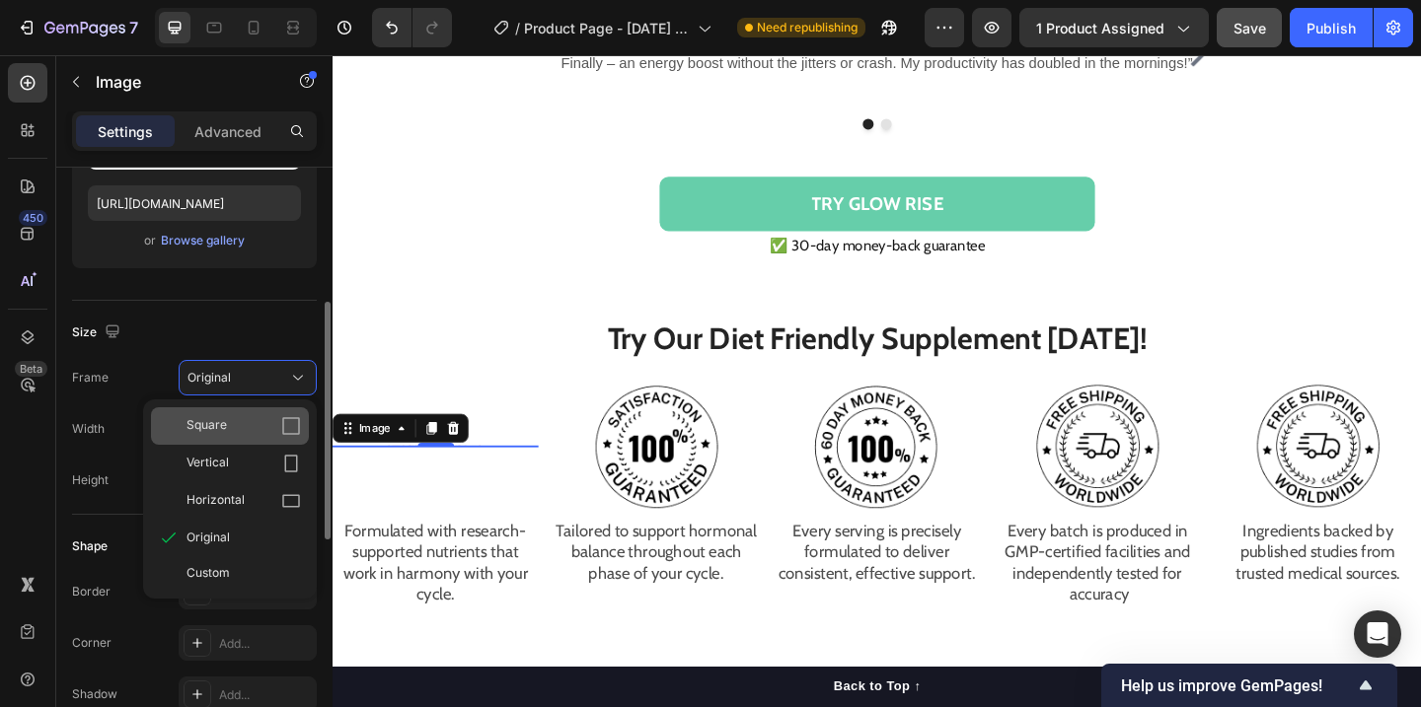
click at [297, 428] on icon at bounding box center [291, 426] width 20 height 20
type input "1"
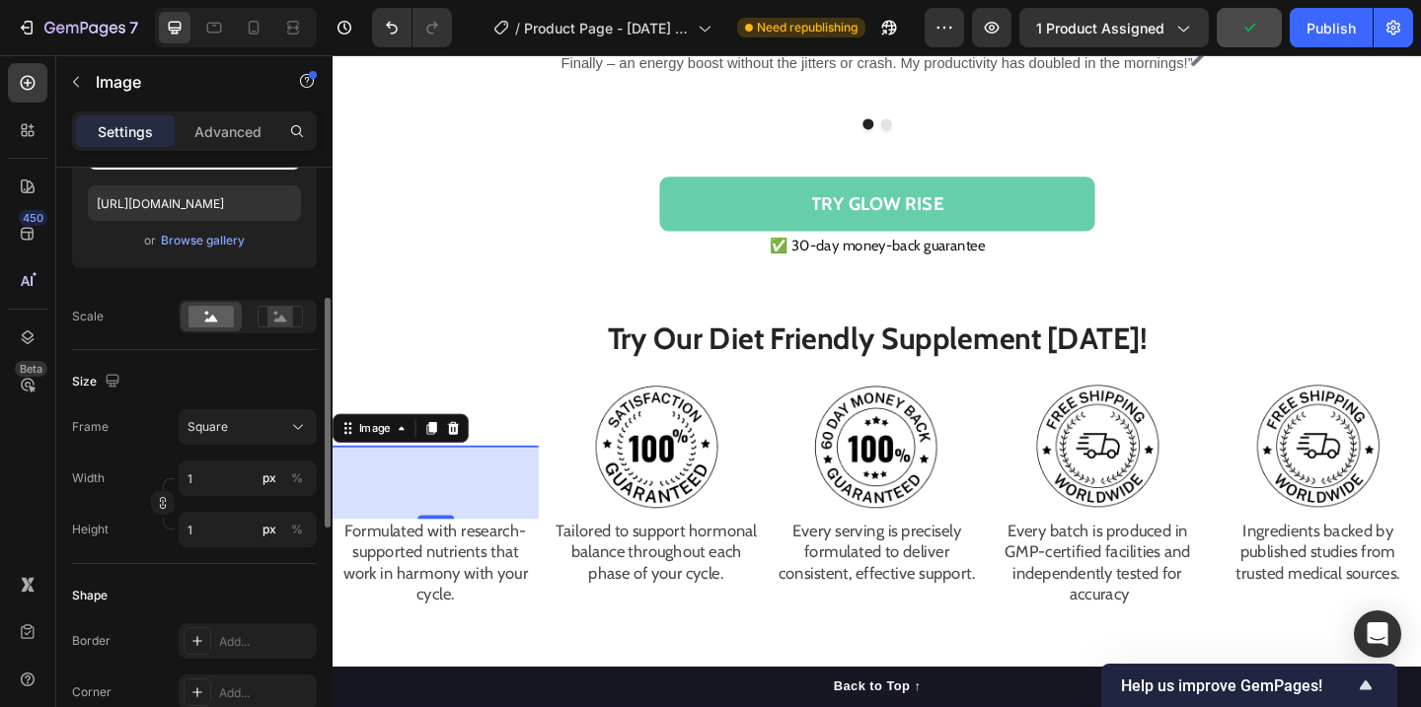
click at [297, 428] on icon at bounding box center [298, 427] width 10 height 5
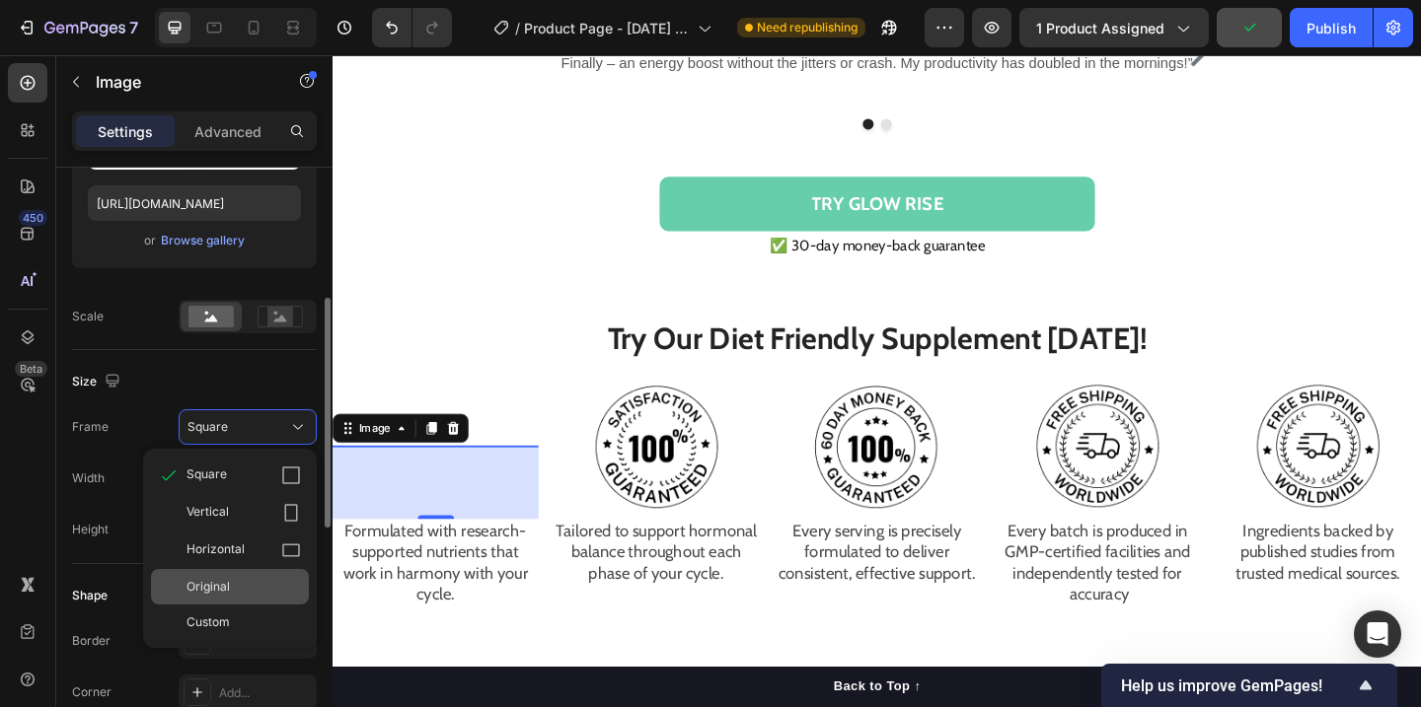
click at [240, 582] on div "Original" at bounding box center [243, 587] width 114 height 18
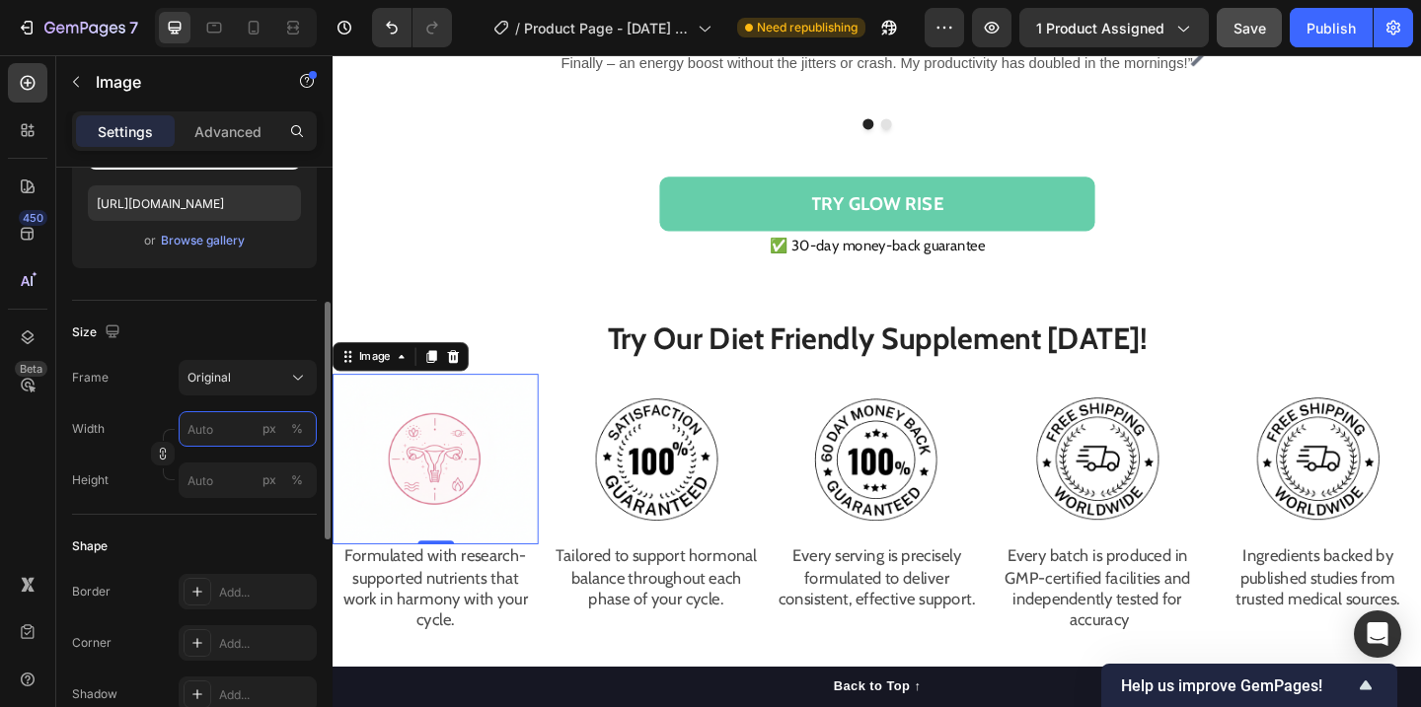
click at [245, 431] on input "px %" at bounding box center [248, 429] width 138 height 36
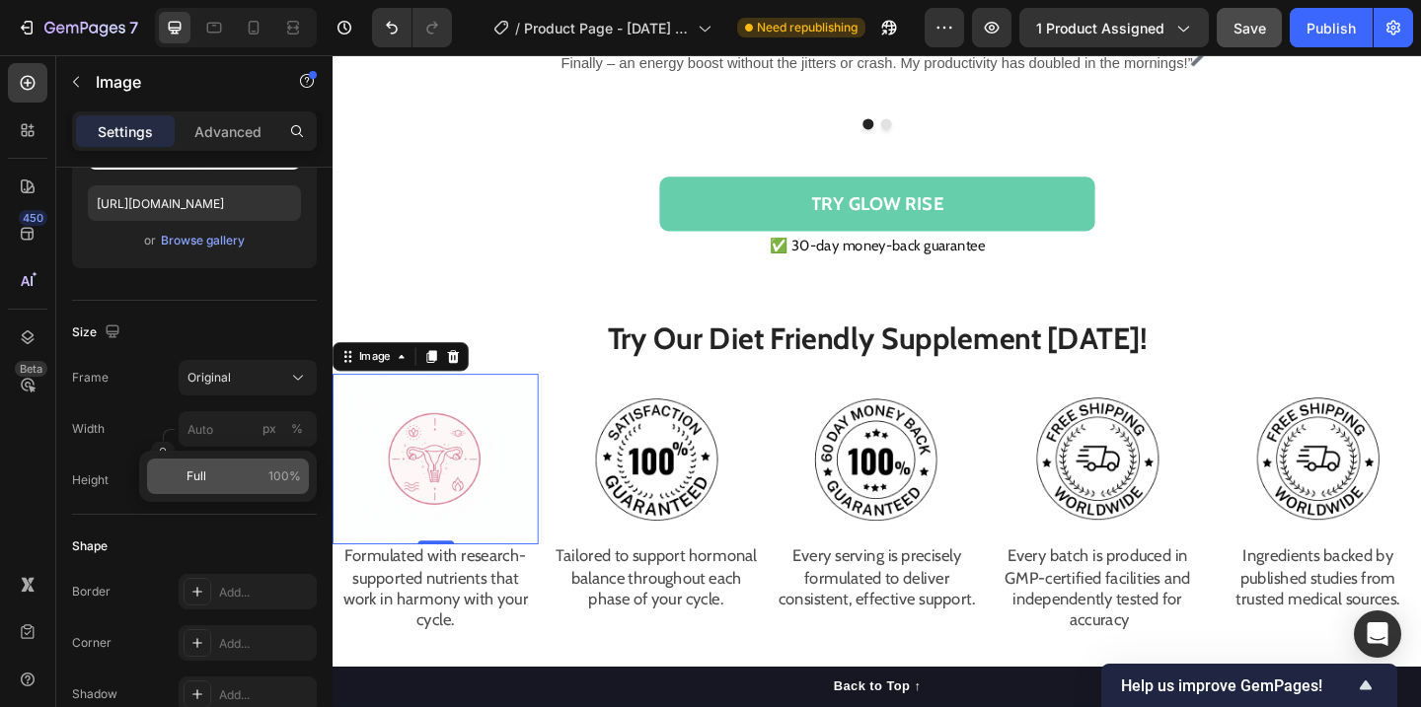
click at [247, 477] on p "Full 100%" at bounding box center [243, 477] width 114 height 18
type input "100"
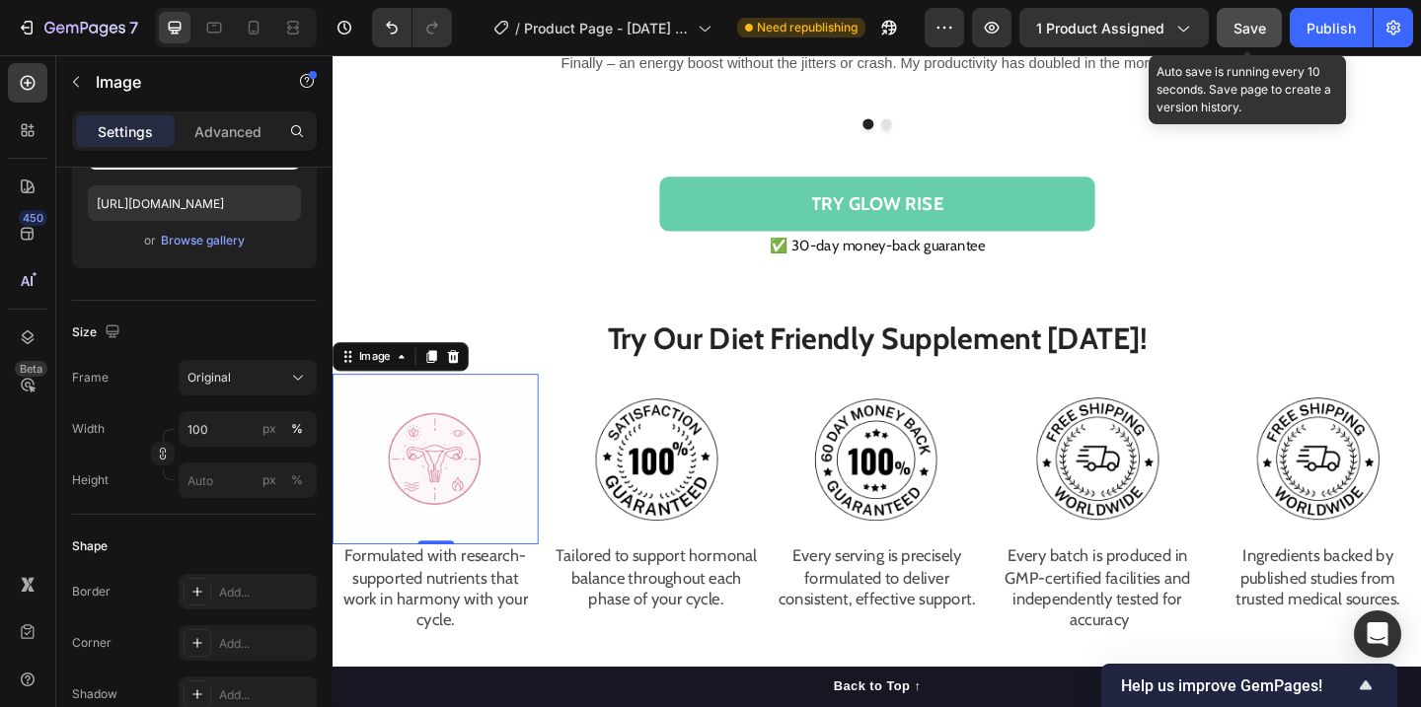
click at [1257, 23] on span "Save" at bounding box center [1249, 28] width 33 height 17
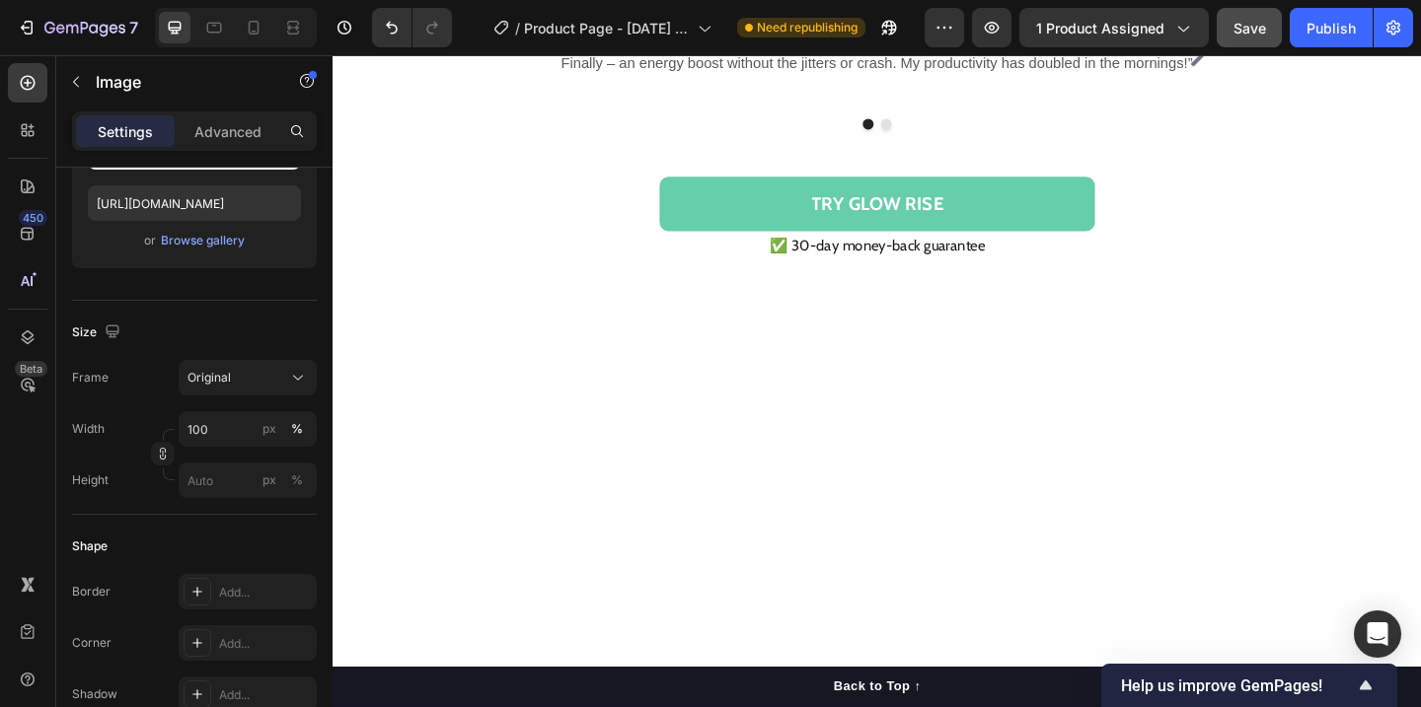
scroll to position [1148, 0]
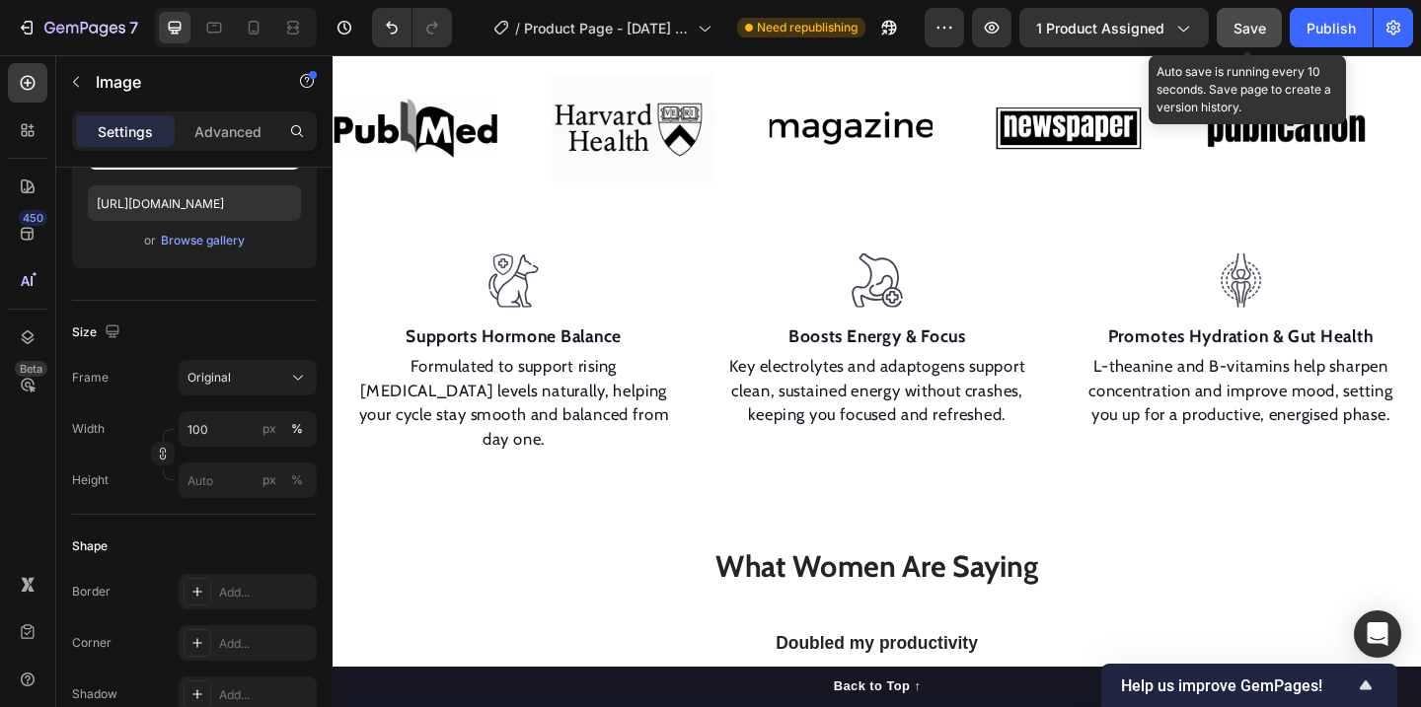
click at [1249, 43] on button "Save" at bounding box center [1249, 27] width 65 height 39
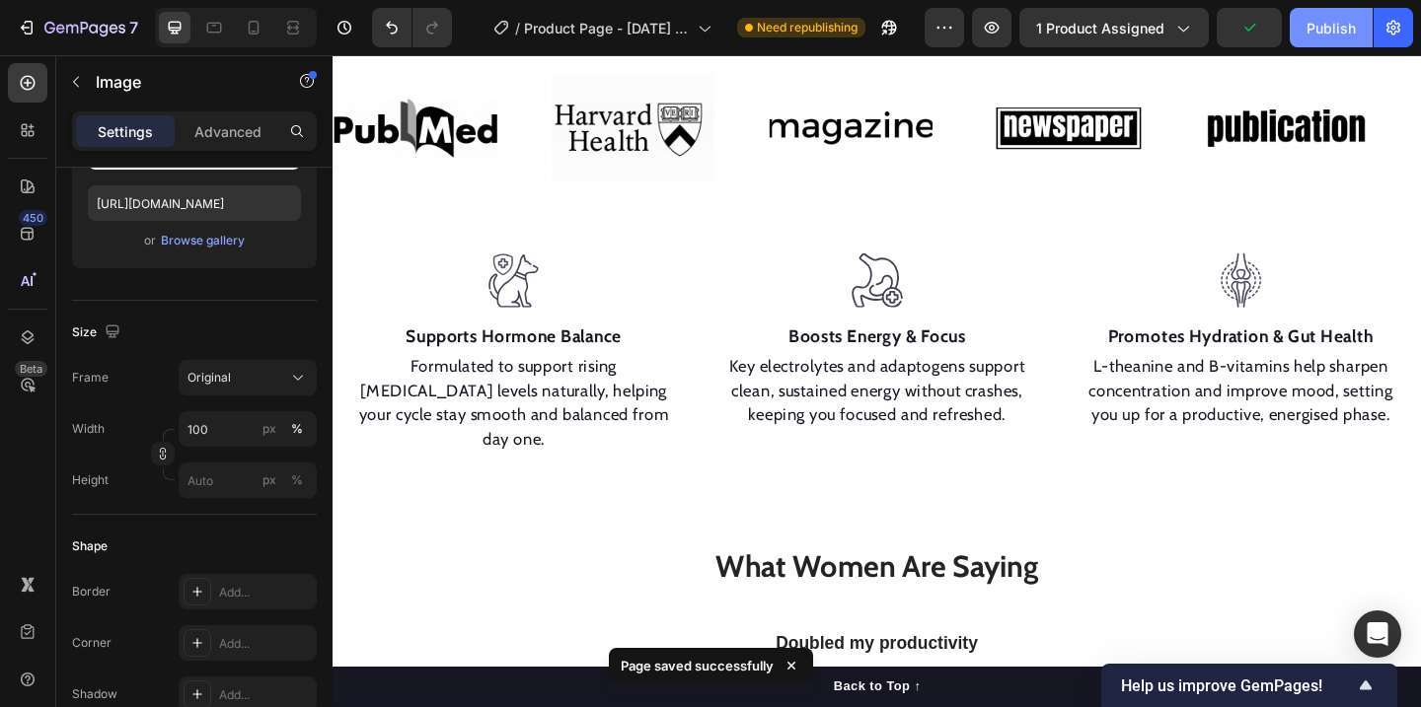
click at [1322, 34] on div "Publish" at bounding box center [1330, 28] width 49 height 21
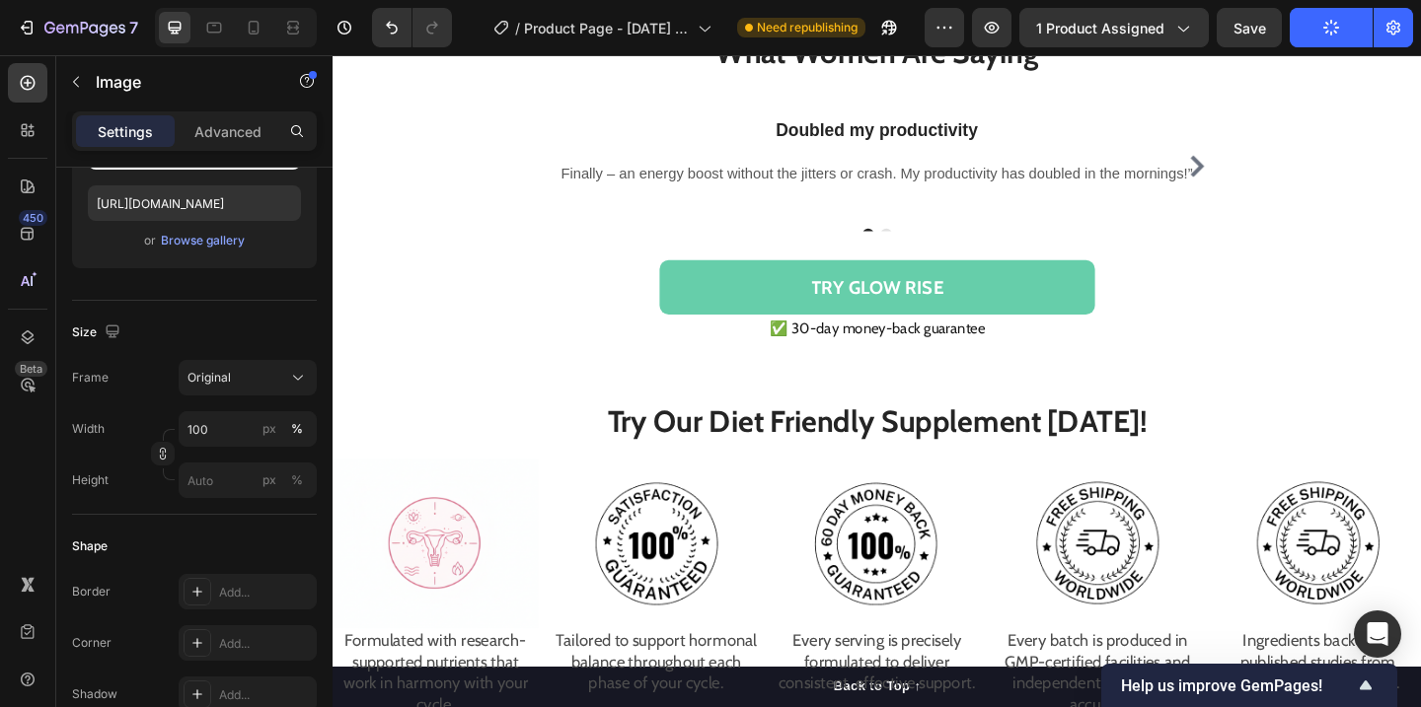
scroll to position [1672, 0]
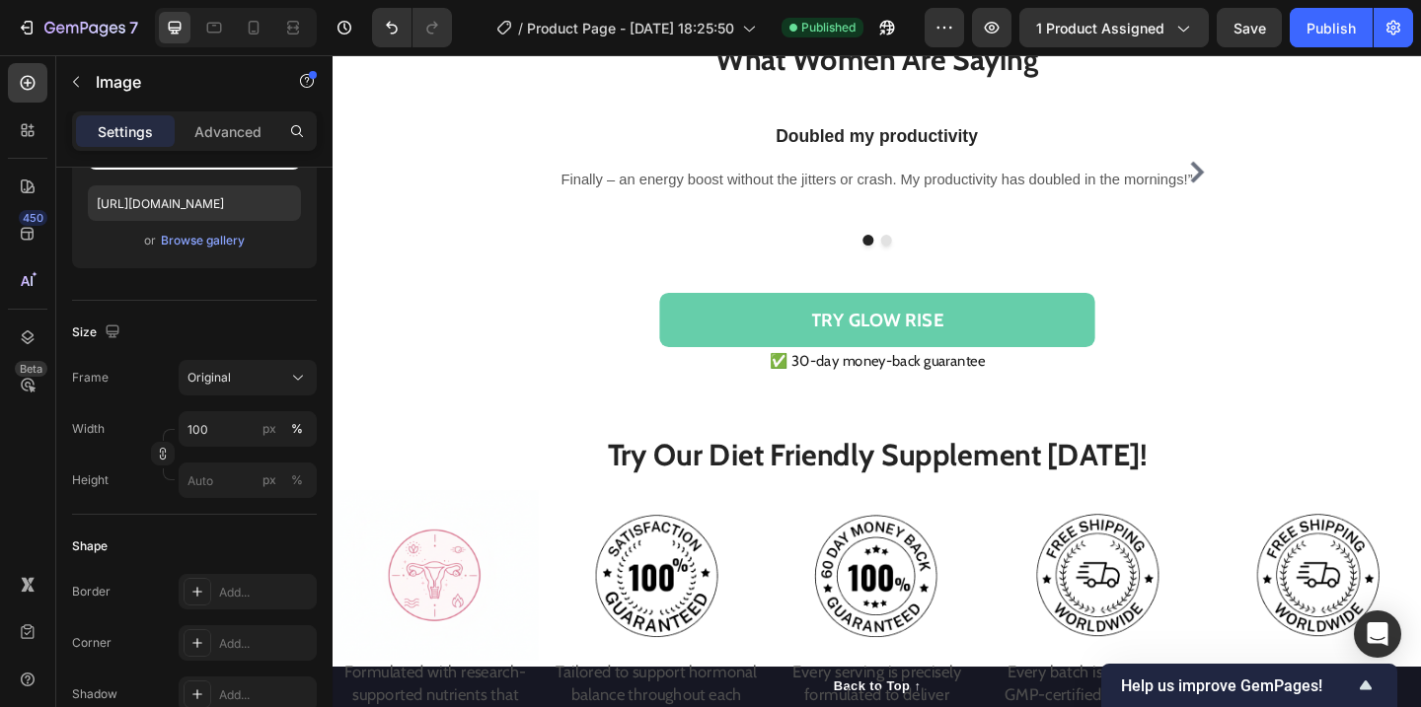
click at [465, 564] on img at bounding box center [445, 622] width 224 height 186
click at [433, 605] on img at bounding box center [445, 622] width 224 height 186
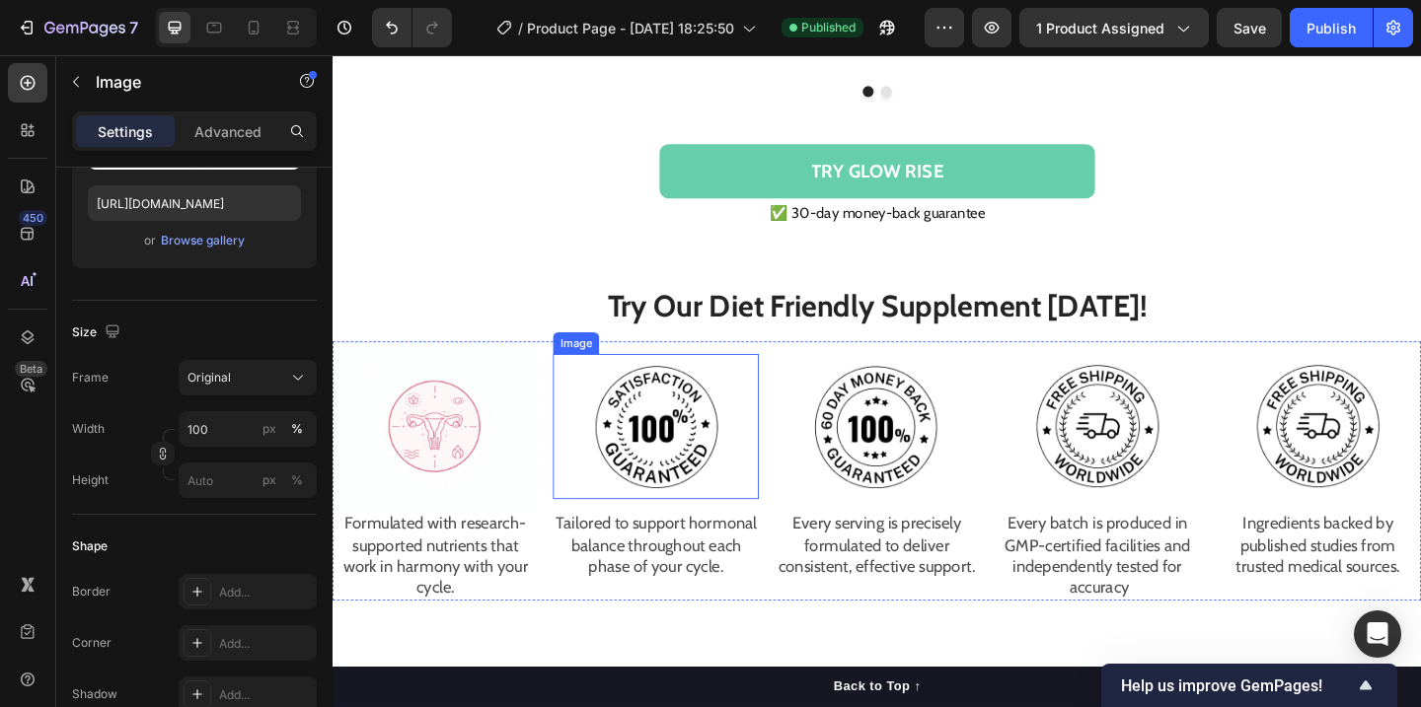
click at [661, 459] on img at bounding box center [685, 460] width 158 height 158
click at [660, 441] on img at bounding box center [685, 460] width 158 height 158
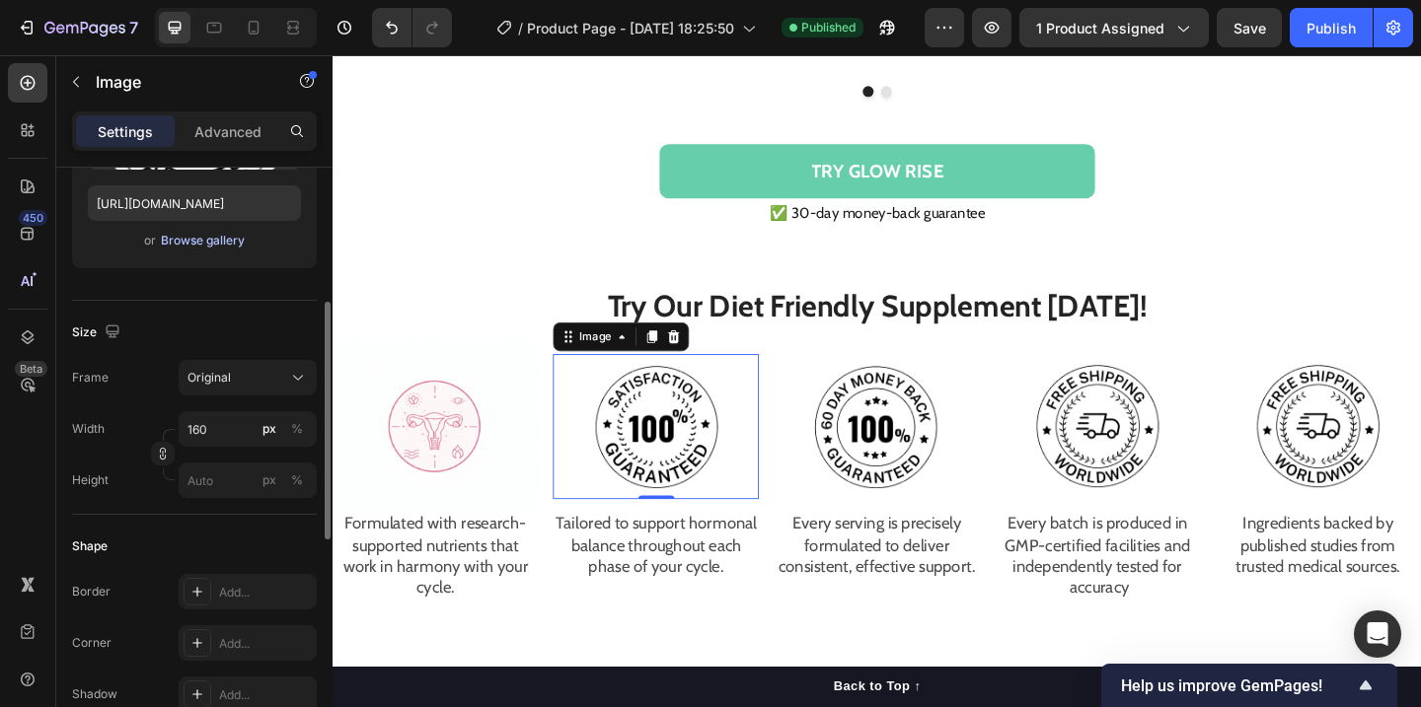
click at [198, 239] on div "Browse gallery" at bounding box center [203, 241] width 84 height 18
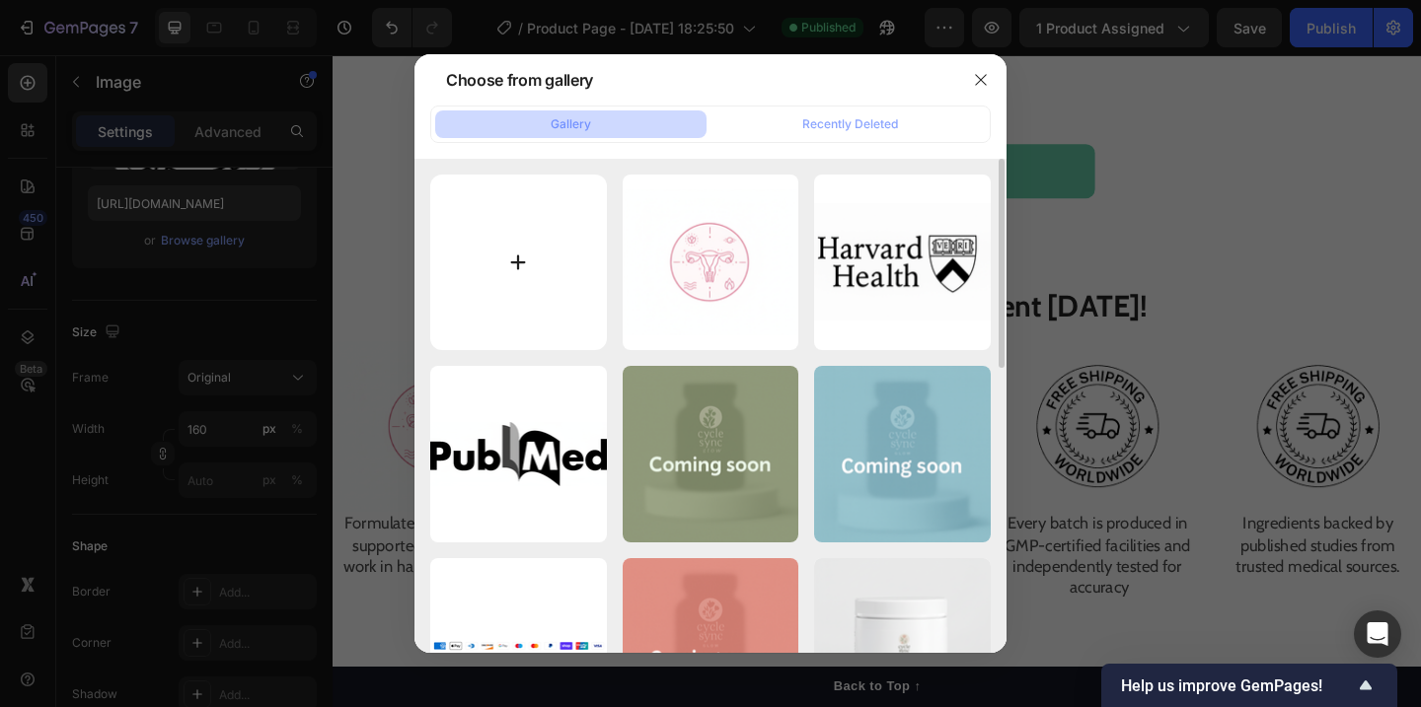
click at [553, 282] on input "file" at bounding box center [518, 263] width 177 height 177
type input "C:\fakepath\Screenshot at [DATE] 10-39-49.png"
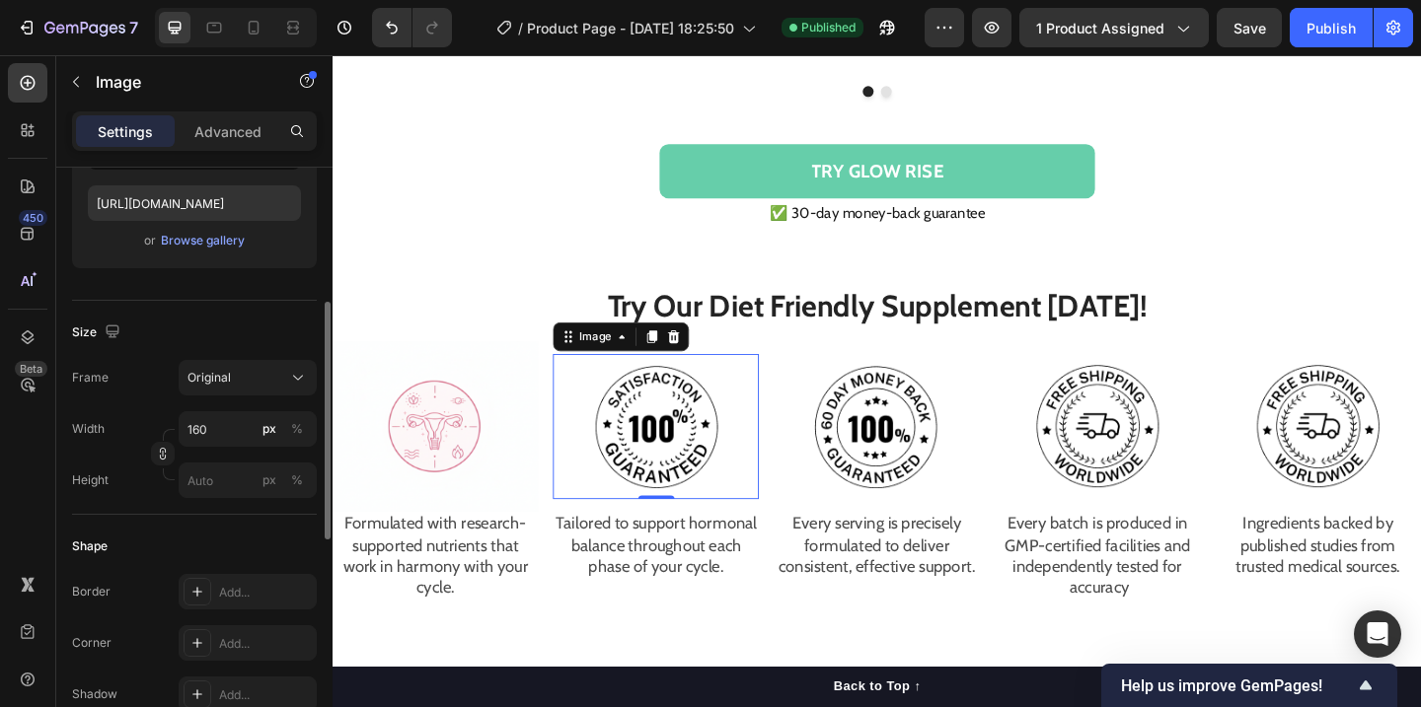
type input "[URL][DOMAIN_NAME]"
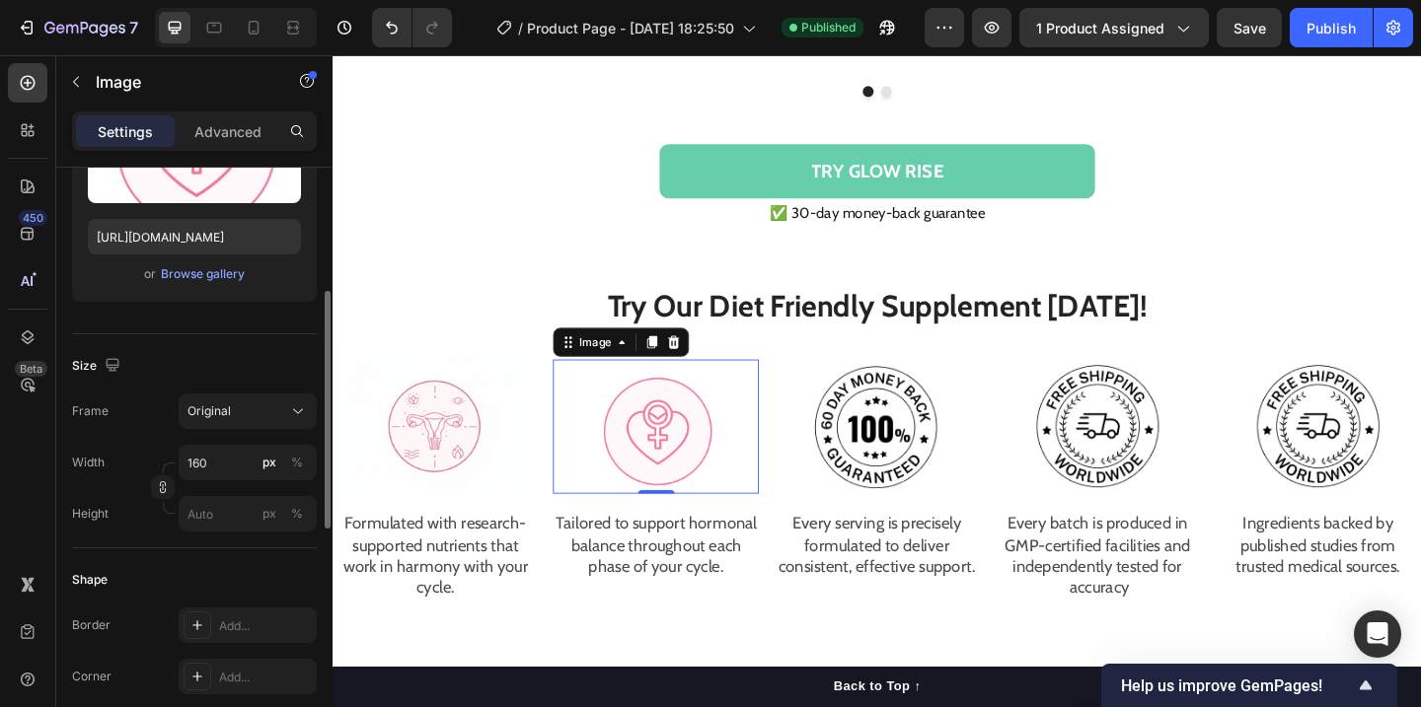
scroll to position [305, 0]
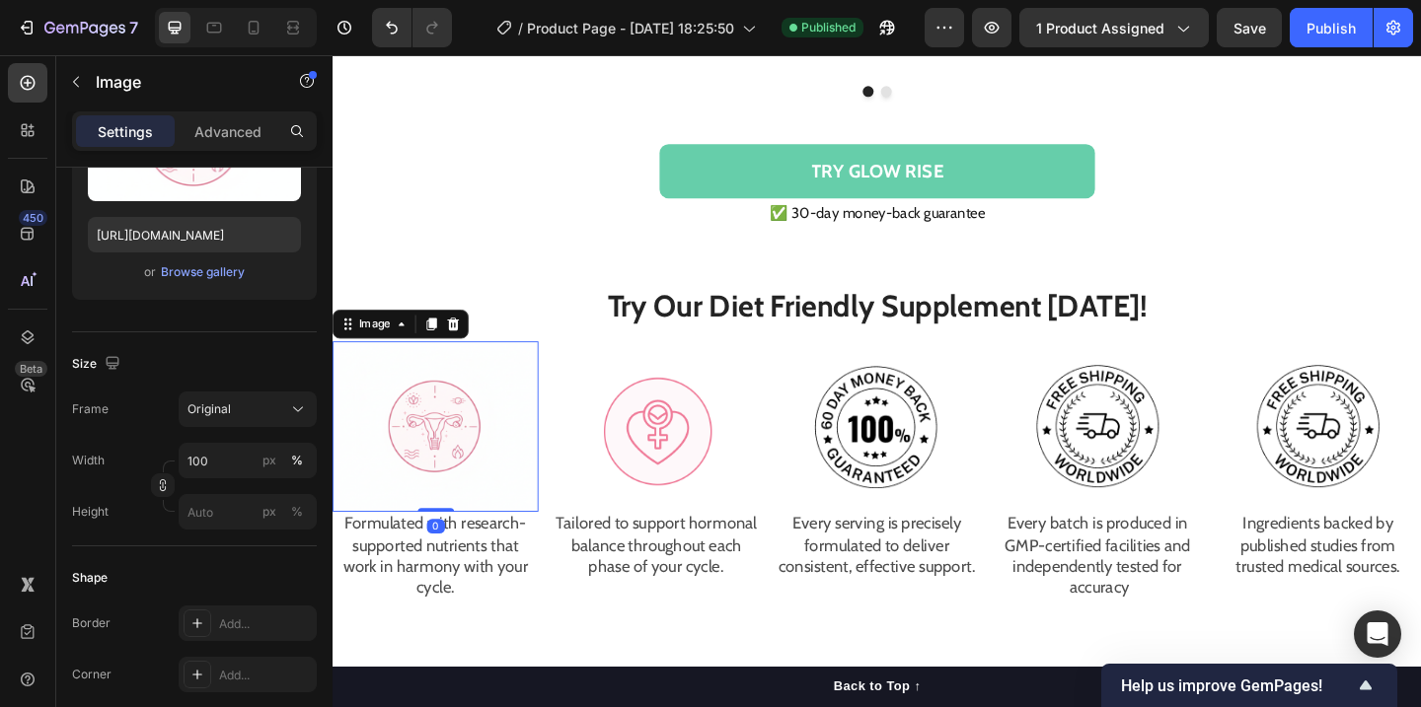
click at [410, 415] on img at bounding box center [445, 460] width 224 height 186
click at [445, 340] on icon at bounding box center [440, 348] width 16 height 16
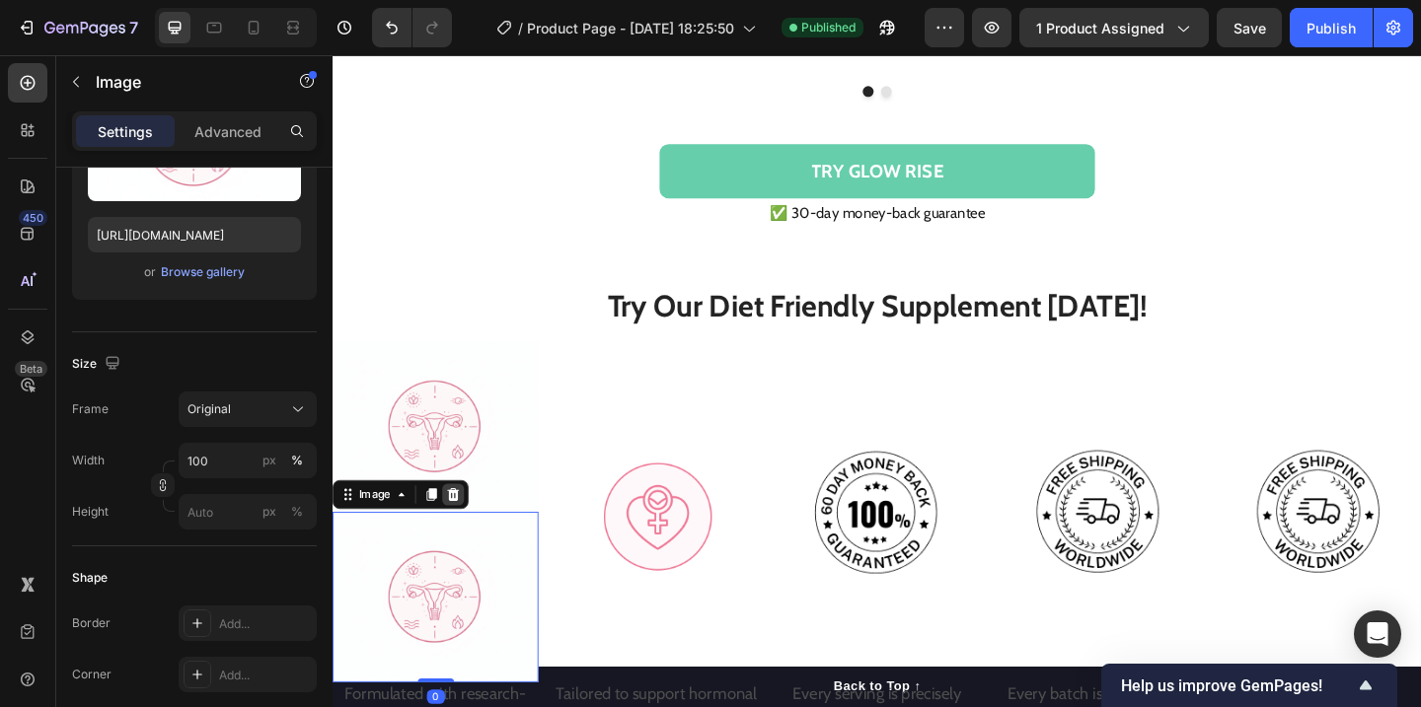
click at [469, 527] on icon at bounding box center [464, 534] width 13 height 14
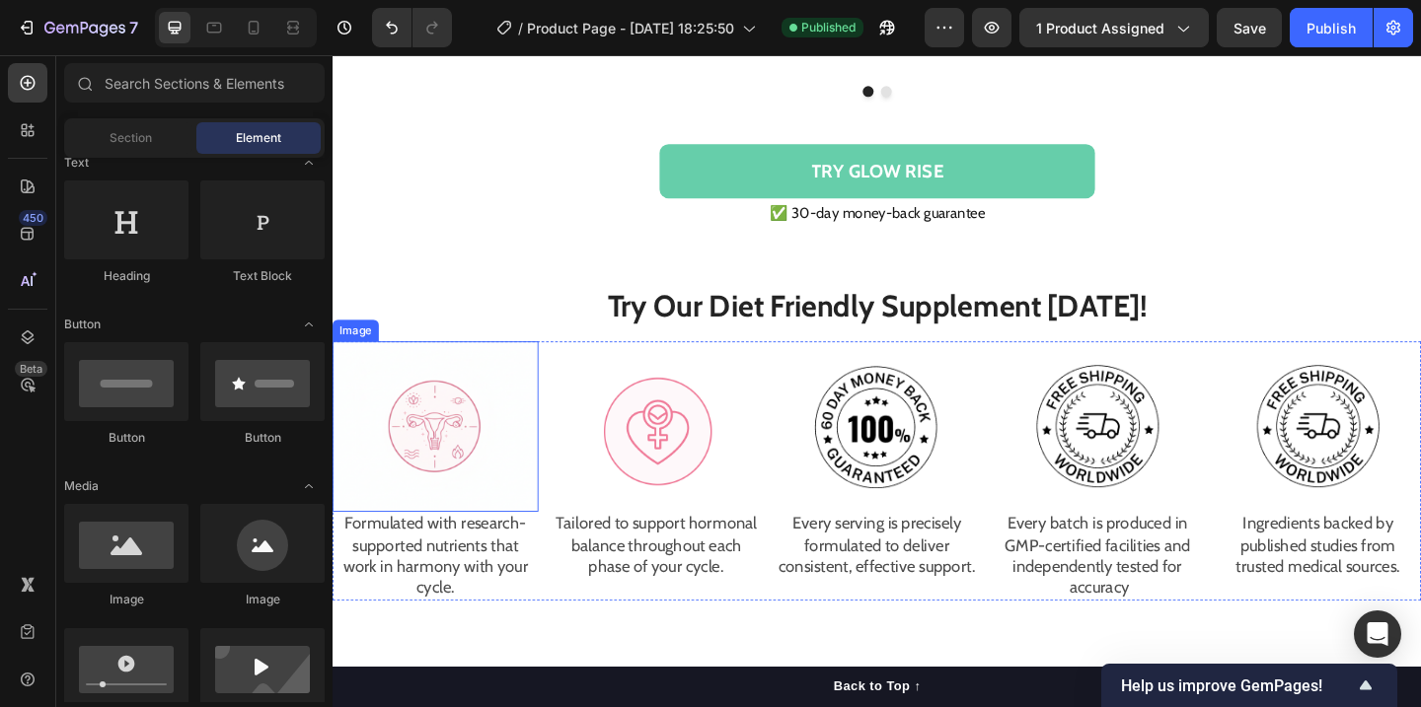
click at [472, 432] on img at bounding box center [445, 460] width 224 height 186
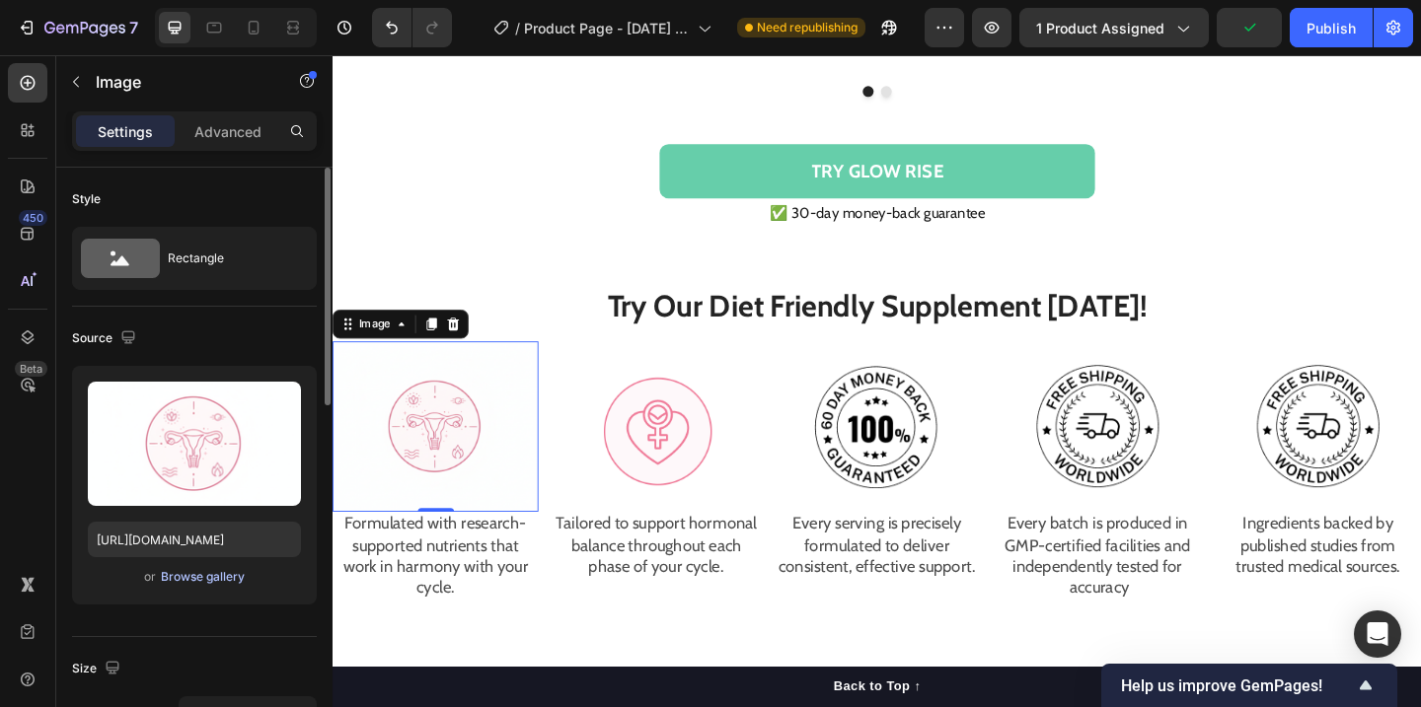
click at [201, 572] on div "Browse gallery" at bounding box center [203, 577] width 84 height 18
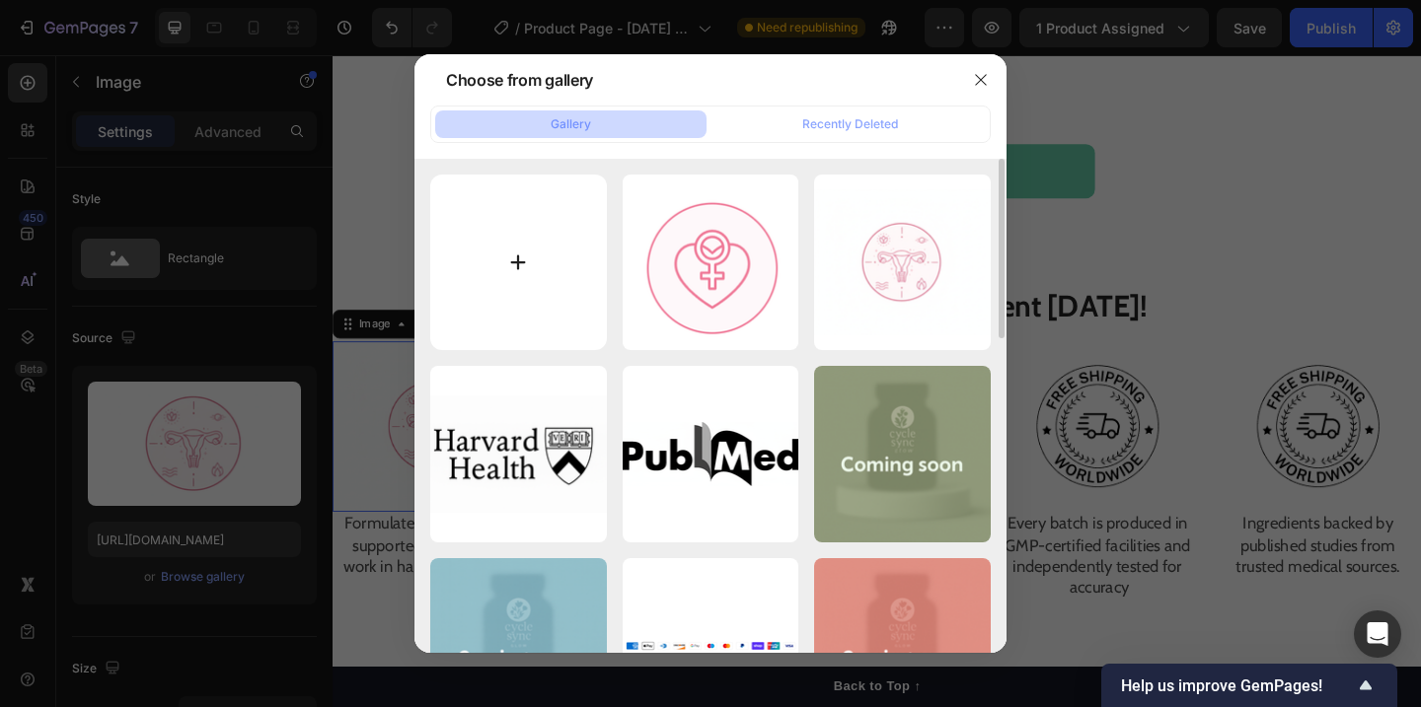
click at [534, 280] on input "file" at bounding box center [518, 263] width 177 height 177
type input "C:\fakepath\Screenshot at [DATE] 10-39-38.png"
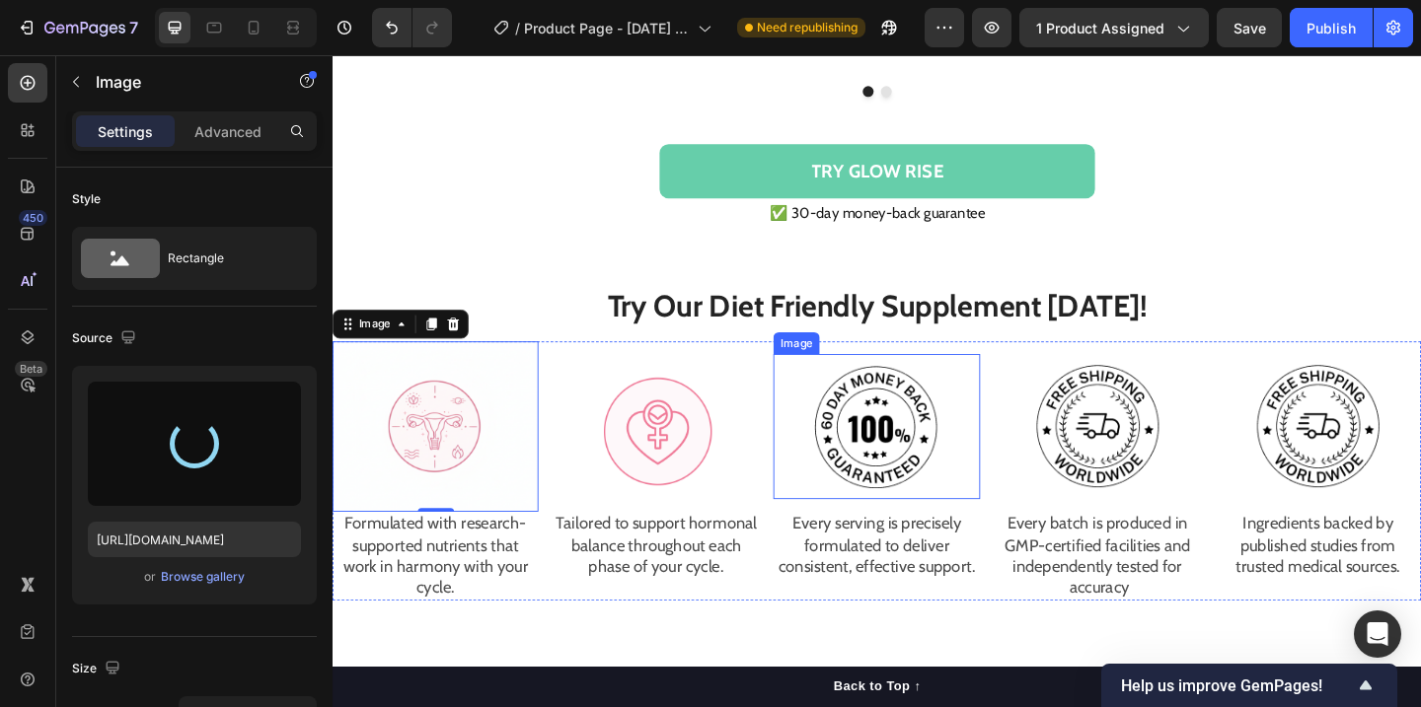
type input "[URL][DOMAIN_NAME]"
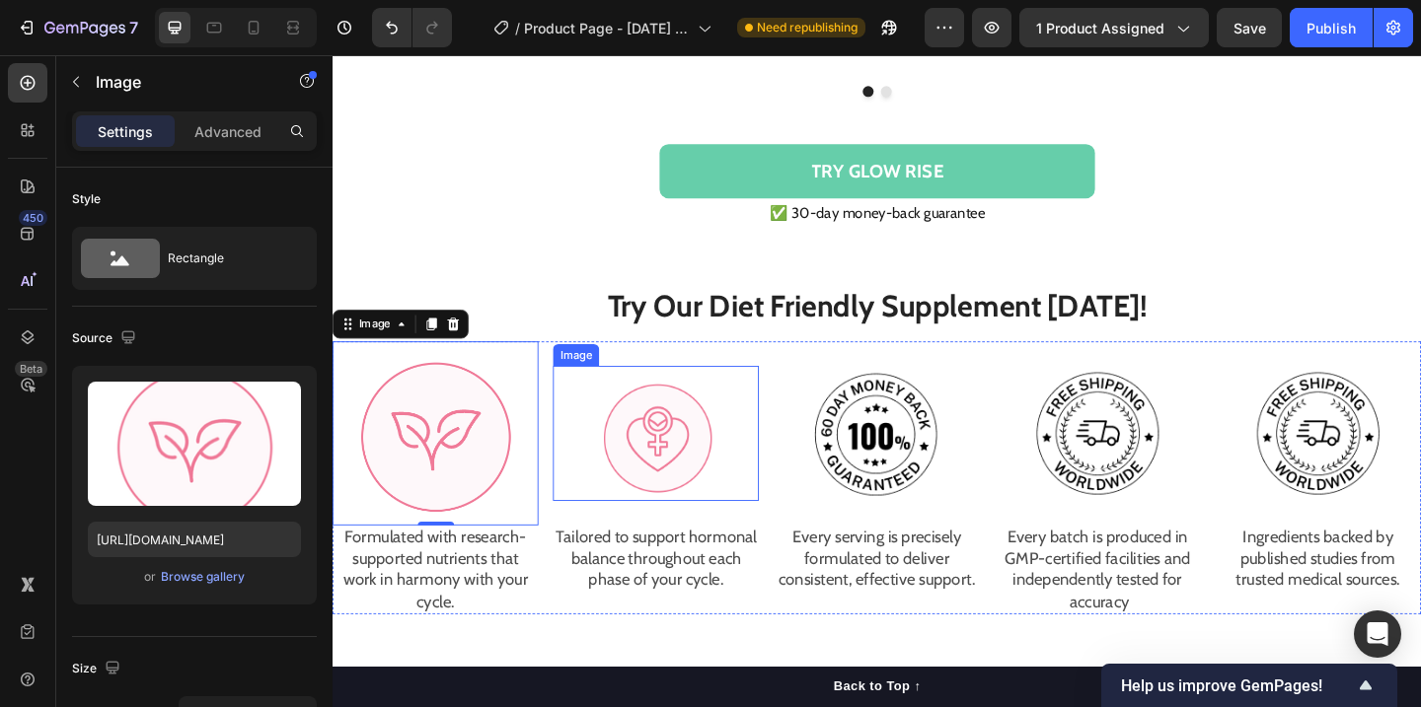
click at [678, 479] on img at bounding box center [685, 467] width 158 height 147
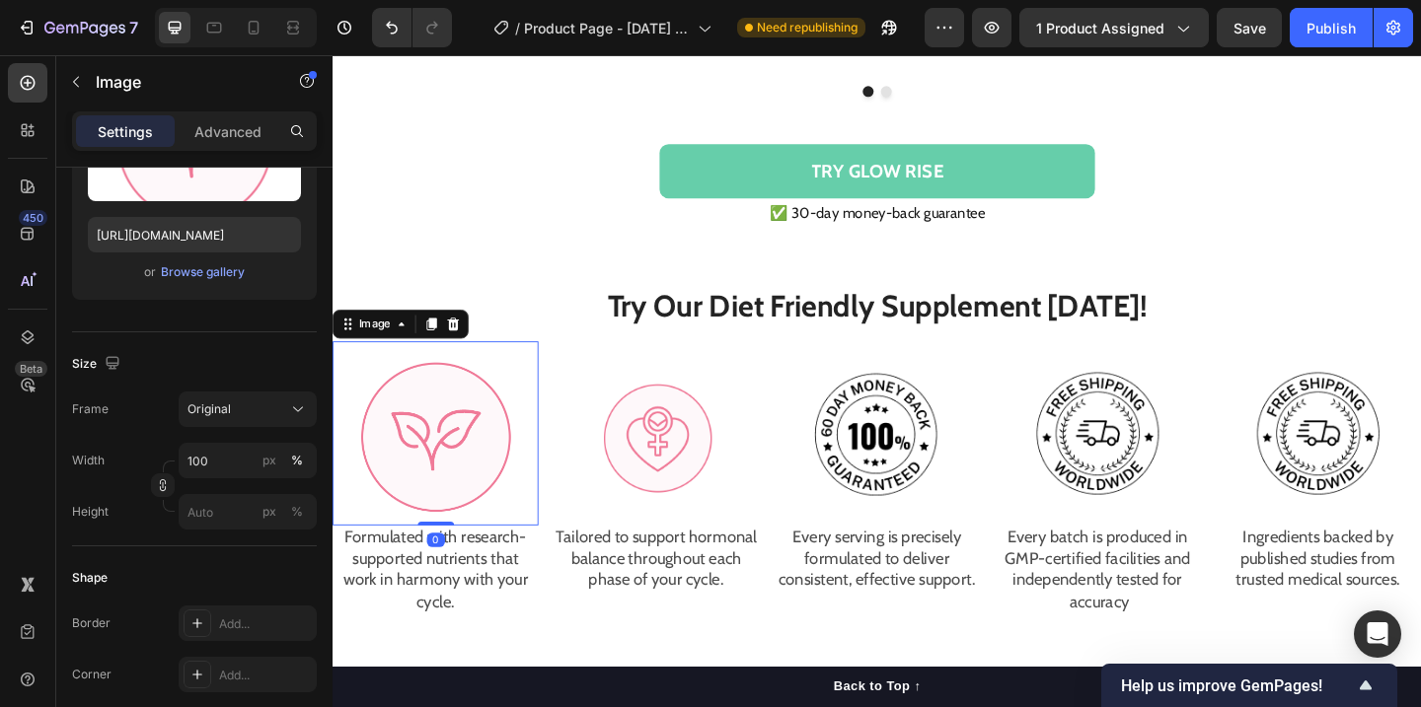
click at [524, 461] on img at bounding box center [445, 467] width 224 height 200
click at [657, 465] on img at bounding box center [685, 467] width 158 height 147
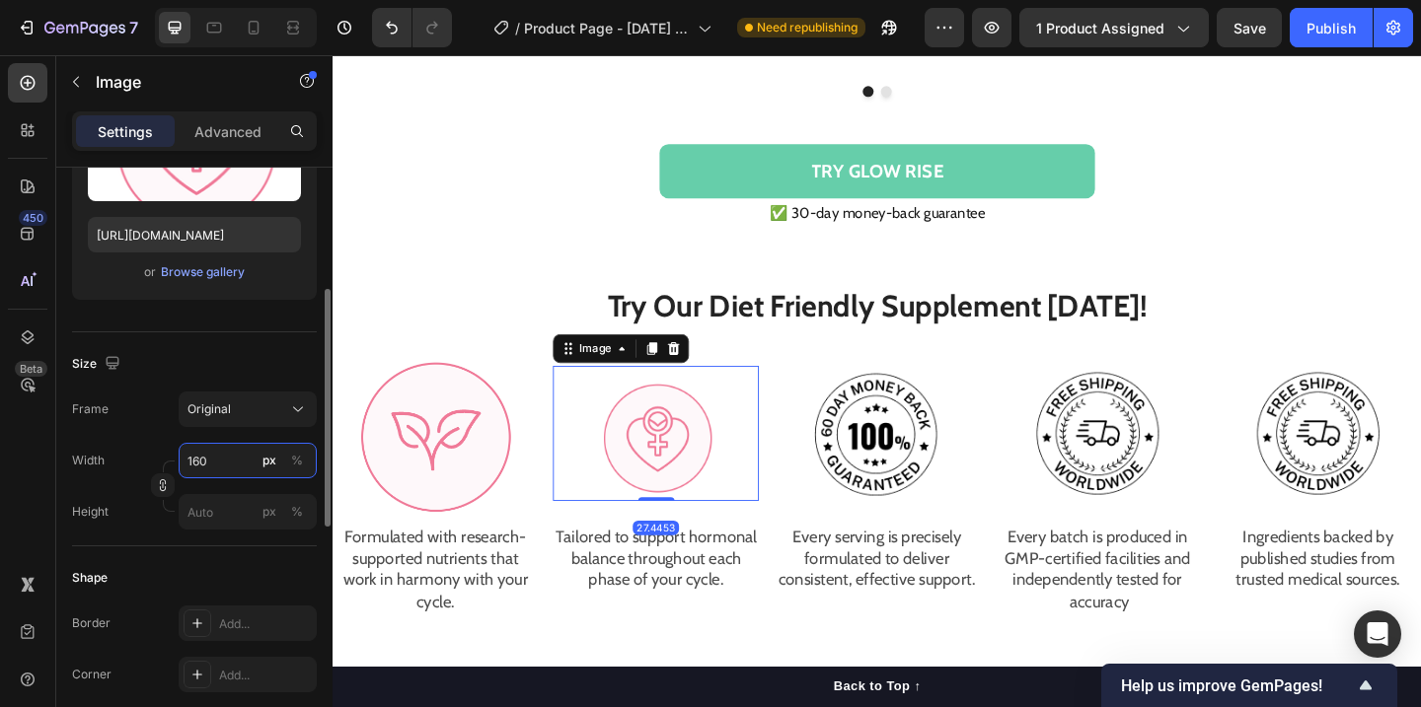
click at [211, 470] on input "160" at bounding box center [248, 461] width 138 height 36
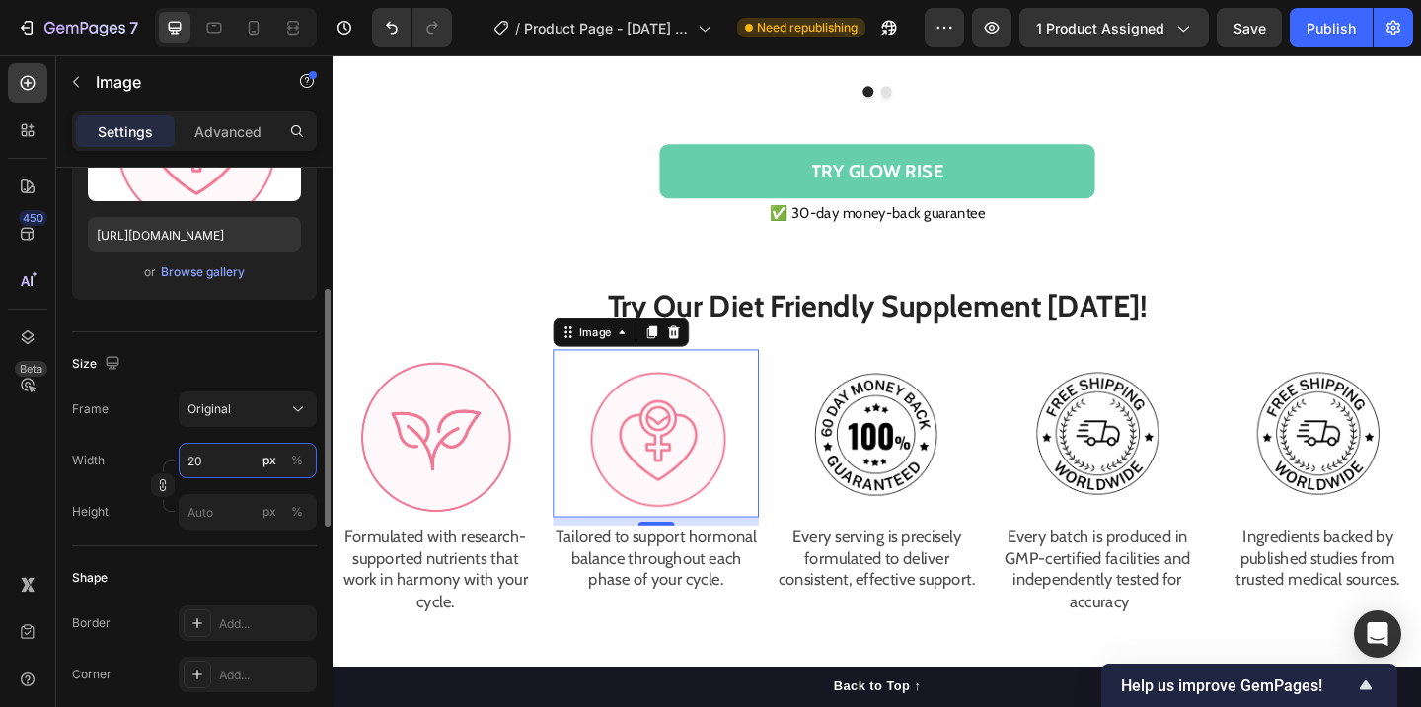
type input "200"
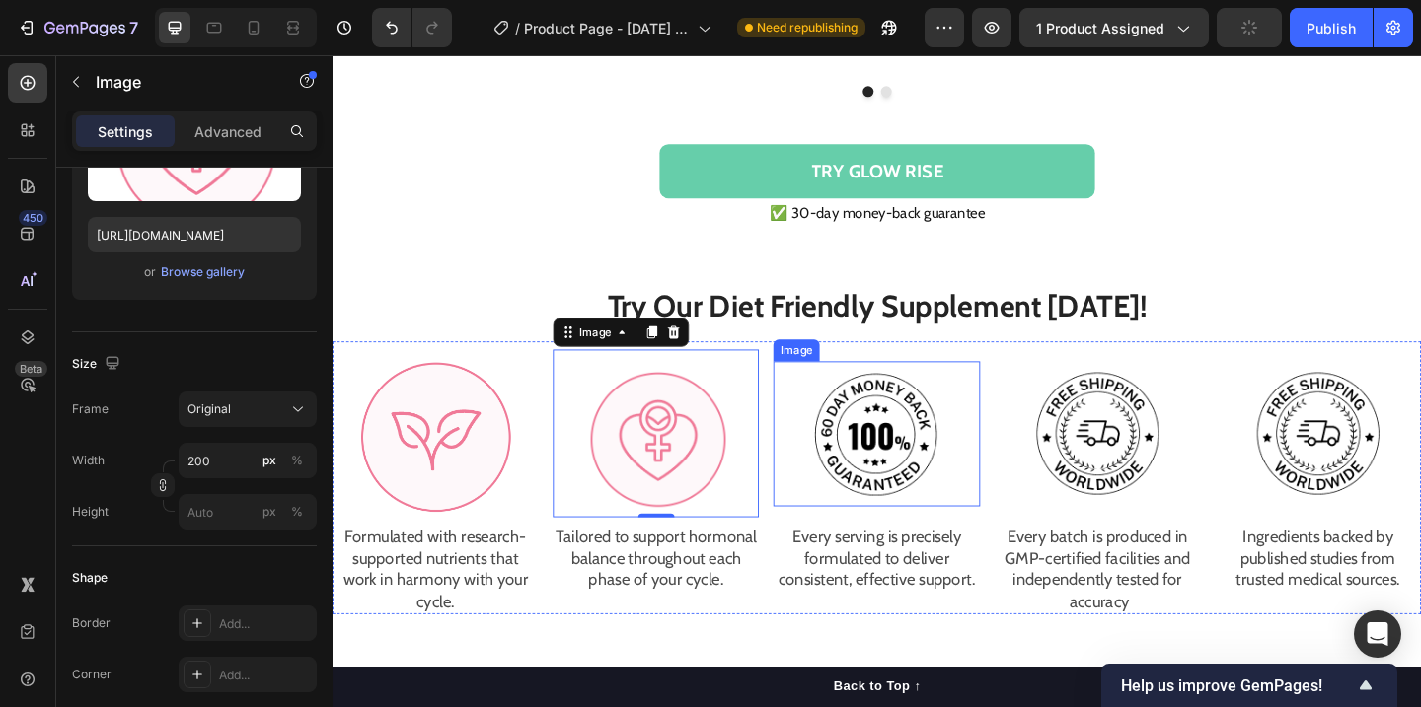
click at [910, 440] on img at bounding box center [925, 468] width 158 height 158
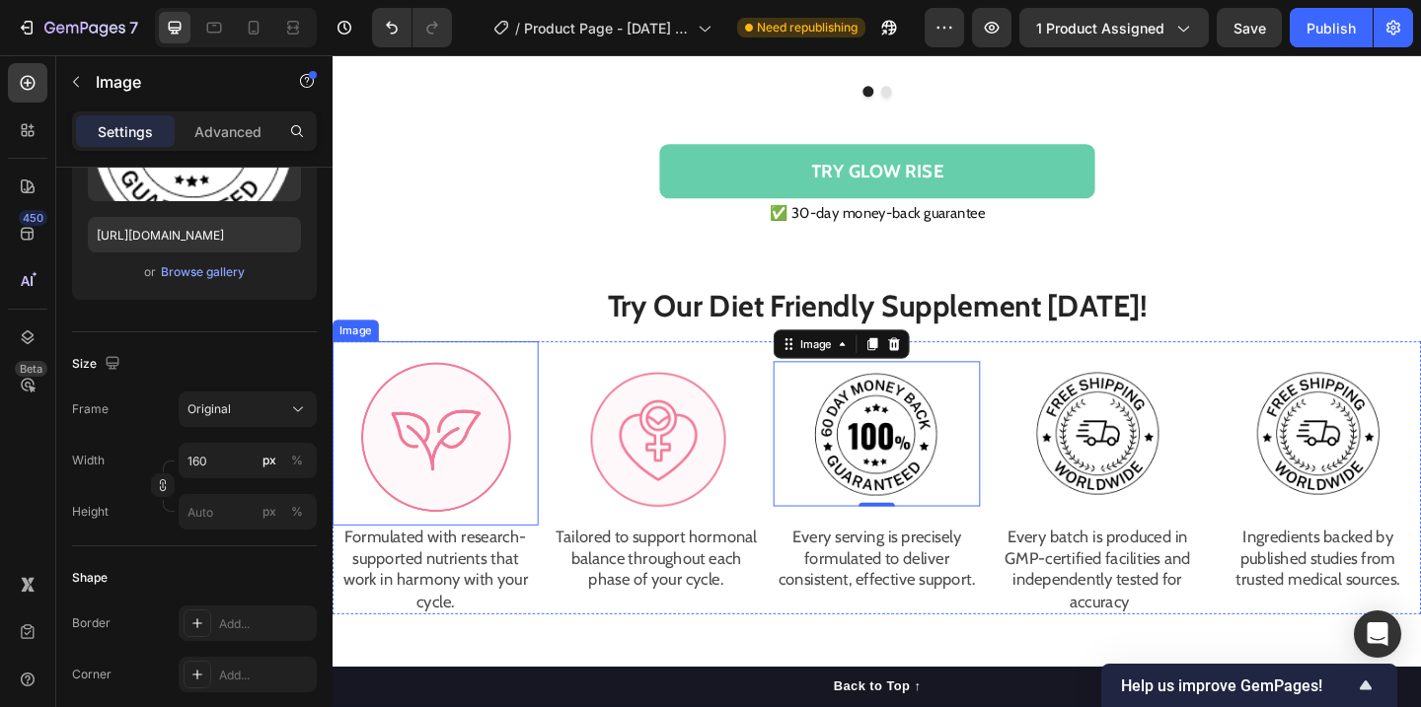
click at [443, 454] on img at bounding box center [445, 467] width 224 height 200
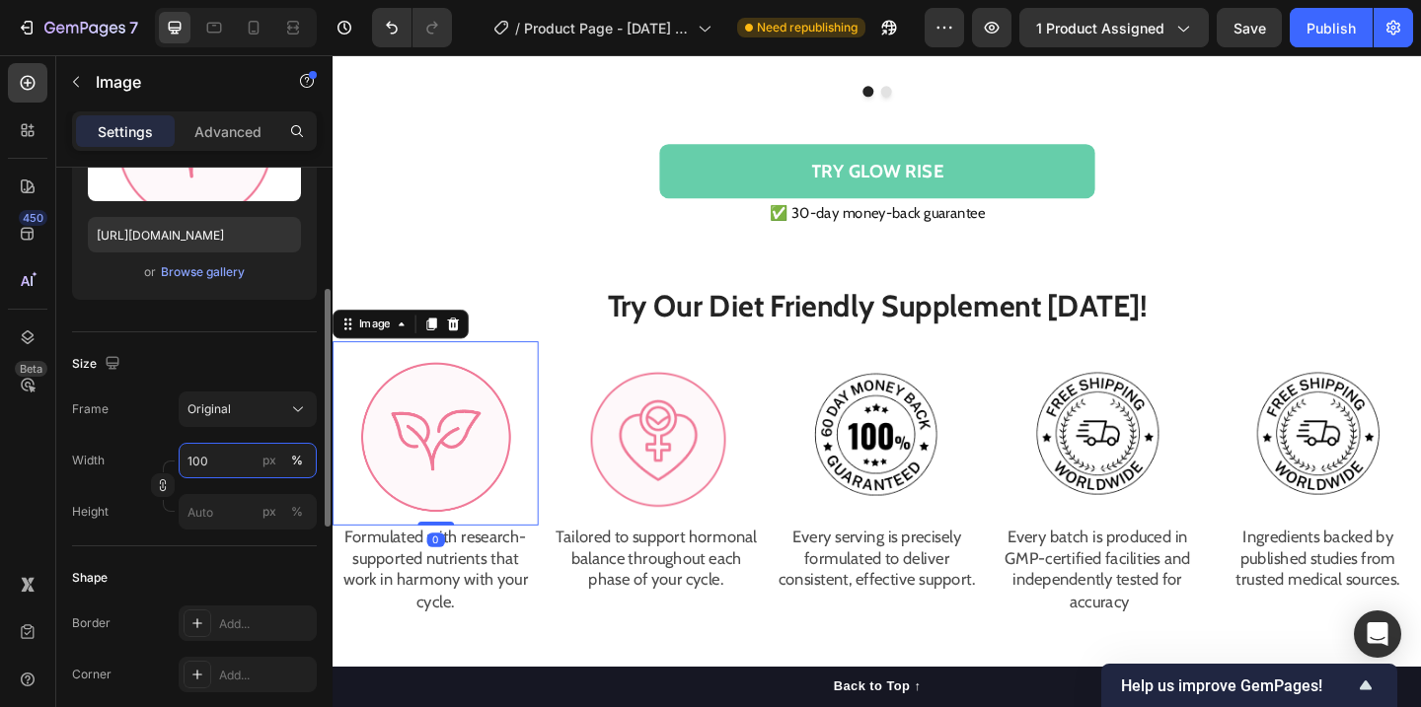
click at [230, 458] on input "100" at bounding box center [248, 461] width 138 height 36
click at [290, 422] on button "Original" at bounding box center [248, 410] width 138 height 36
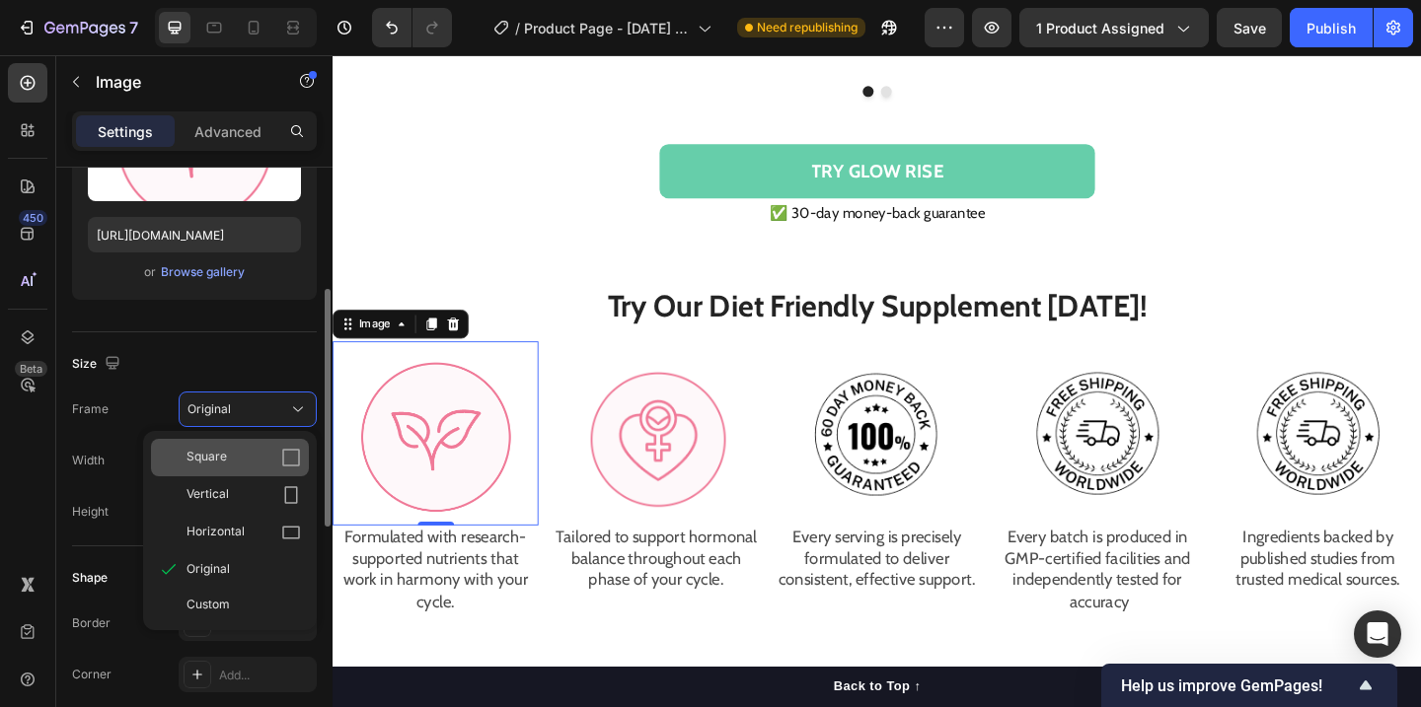
click at [275, 460] on div "Square" at bounding box center [243, 458] width 114 height 20
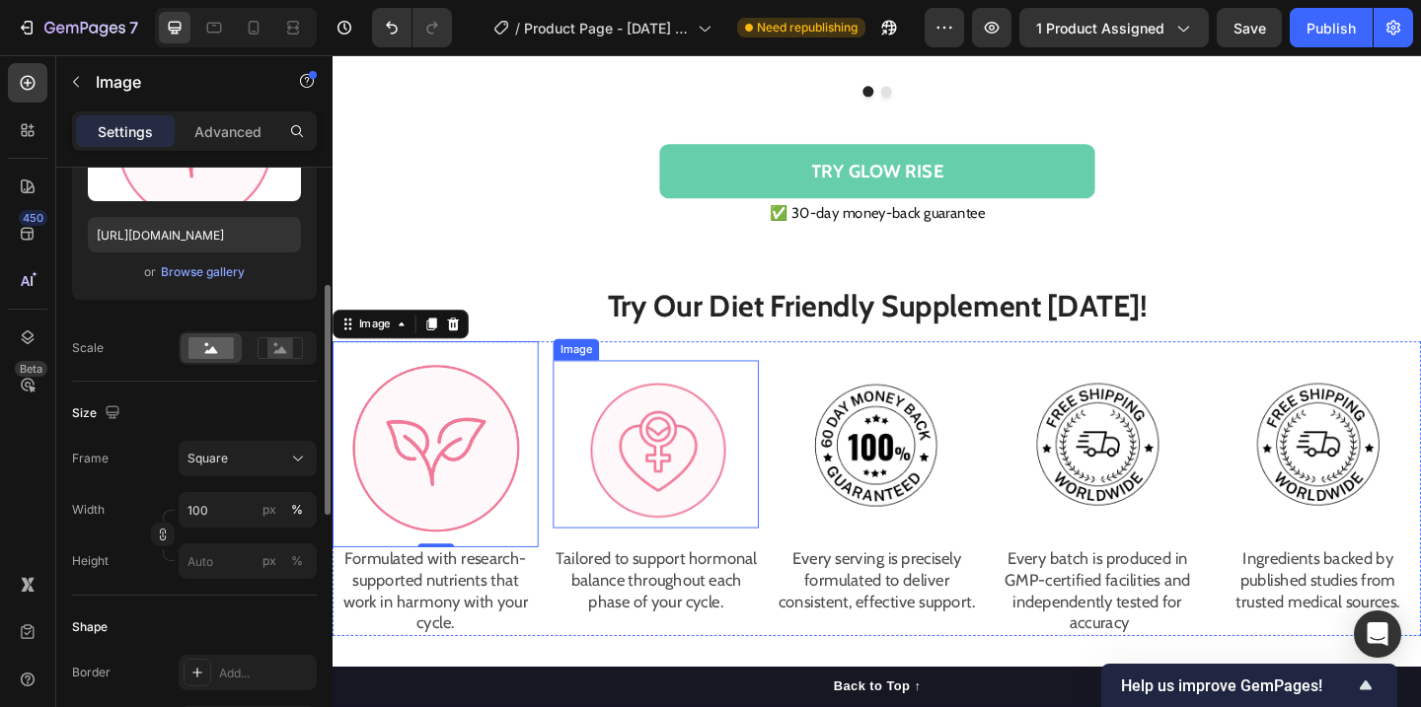
click at [612, 447] on img at bounding box center [684, 480] width 197 height 184
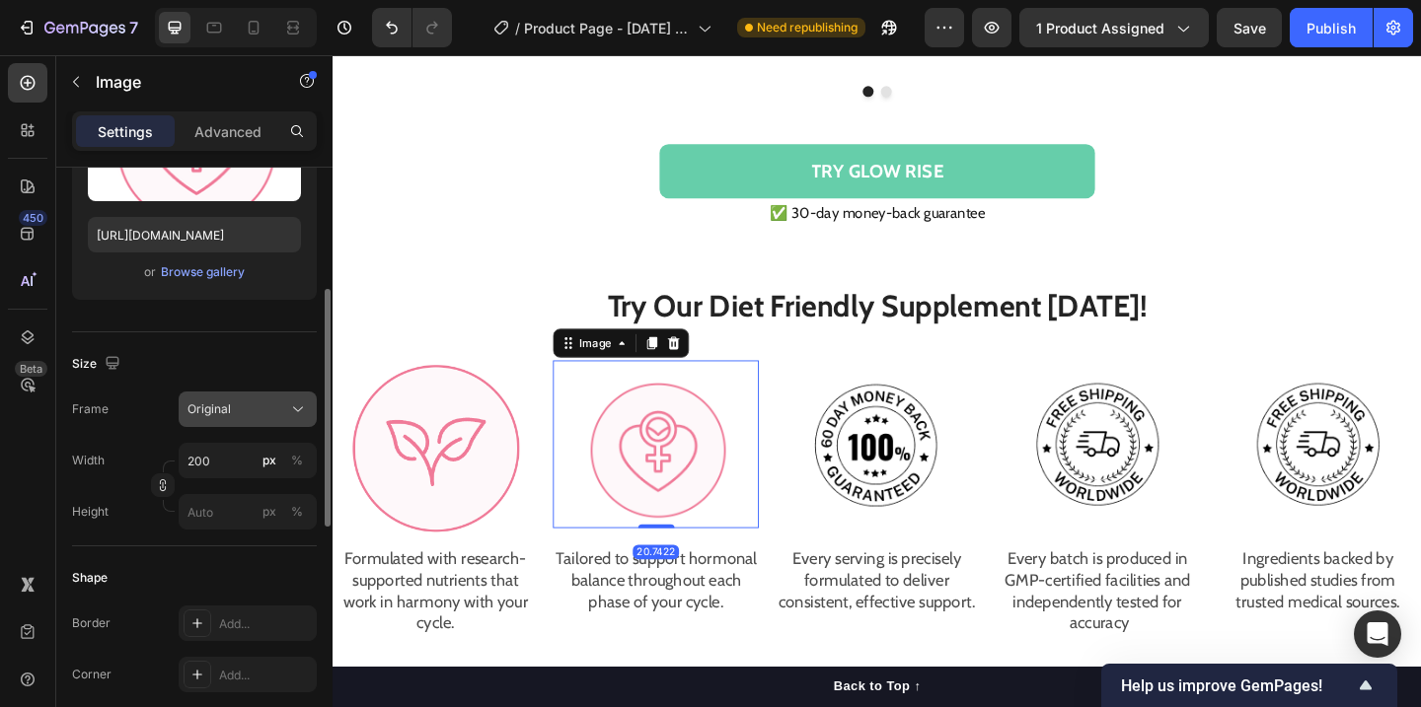
click at [300, 414] on icon at bounding box center [298, 410] width 20 height 20
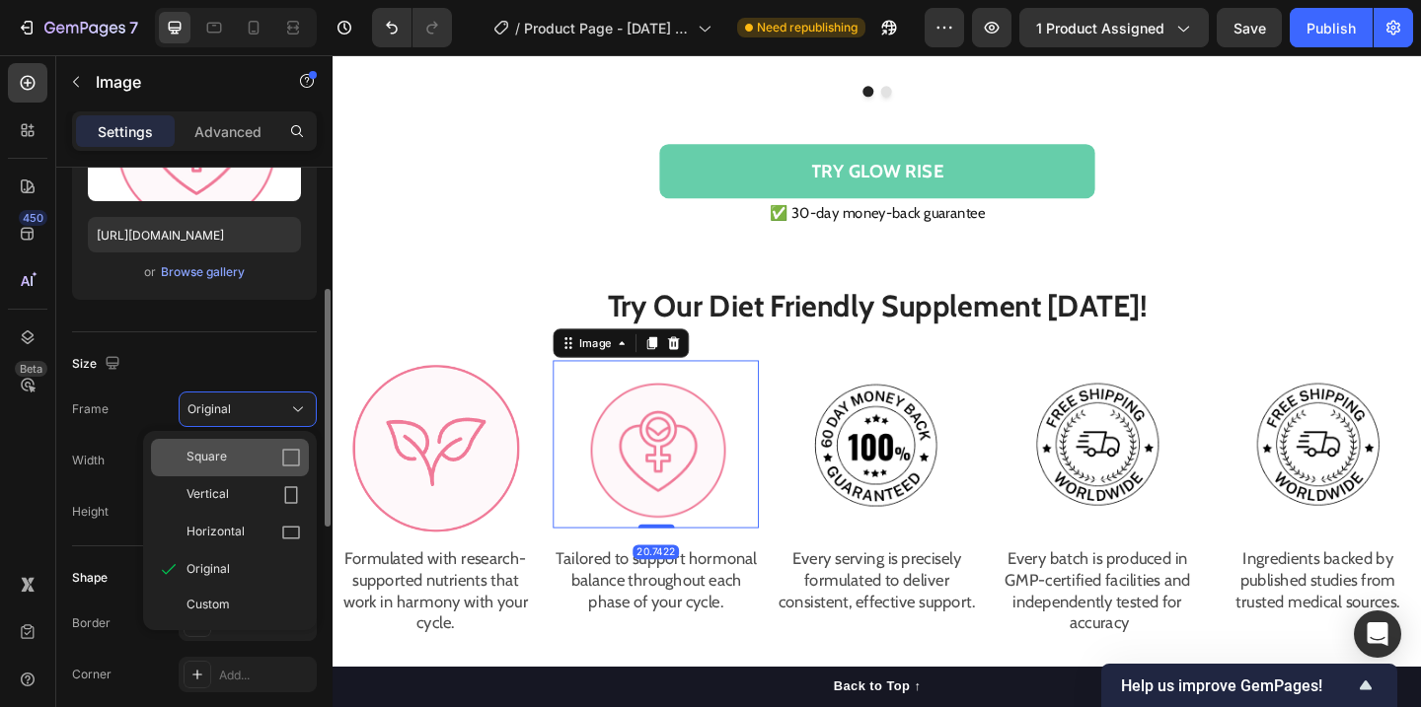
click at [248, 458] on div "Square" at bounding box center [243, 458] width 114 height 20
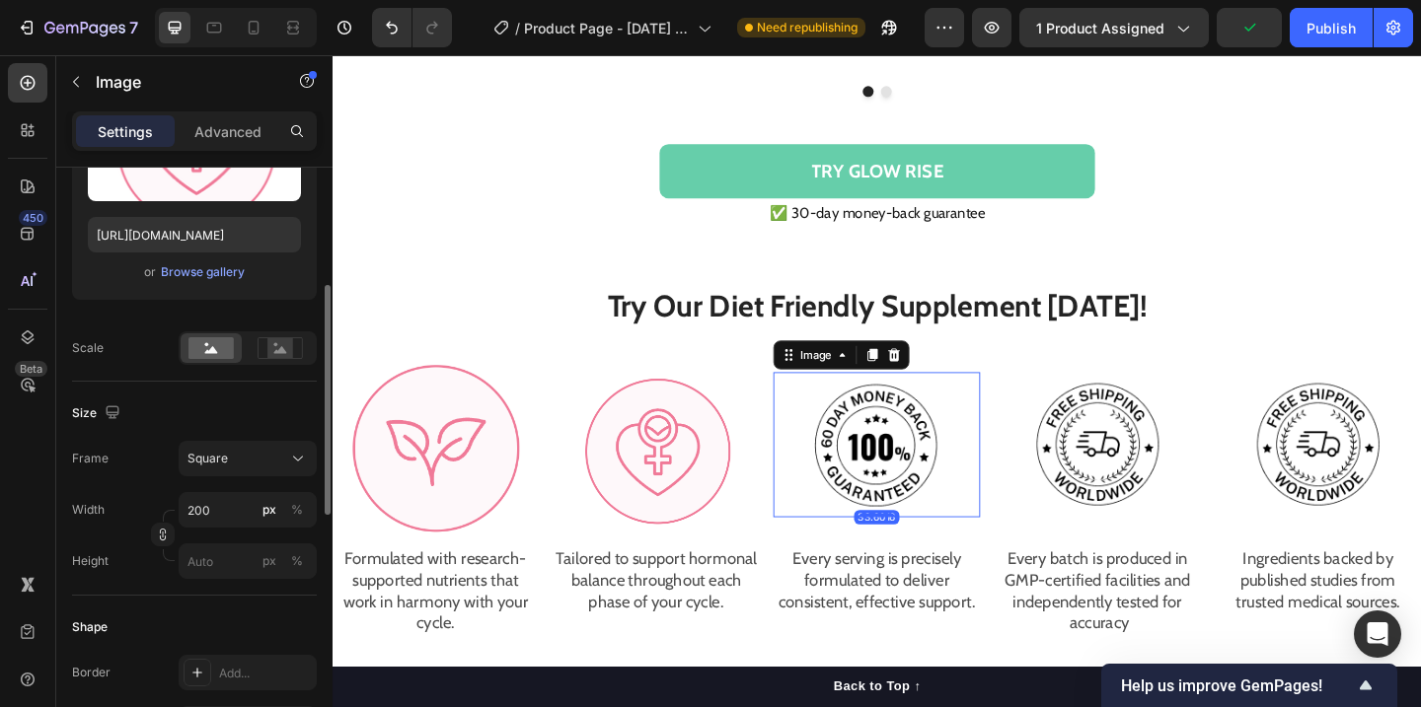
click at [923, 461] on img at bounding box center [925, 480] width 158 height 158
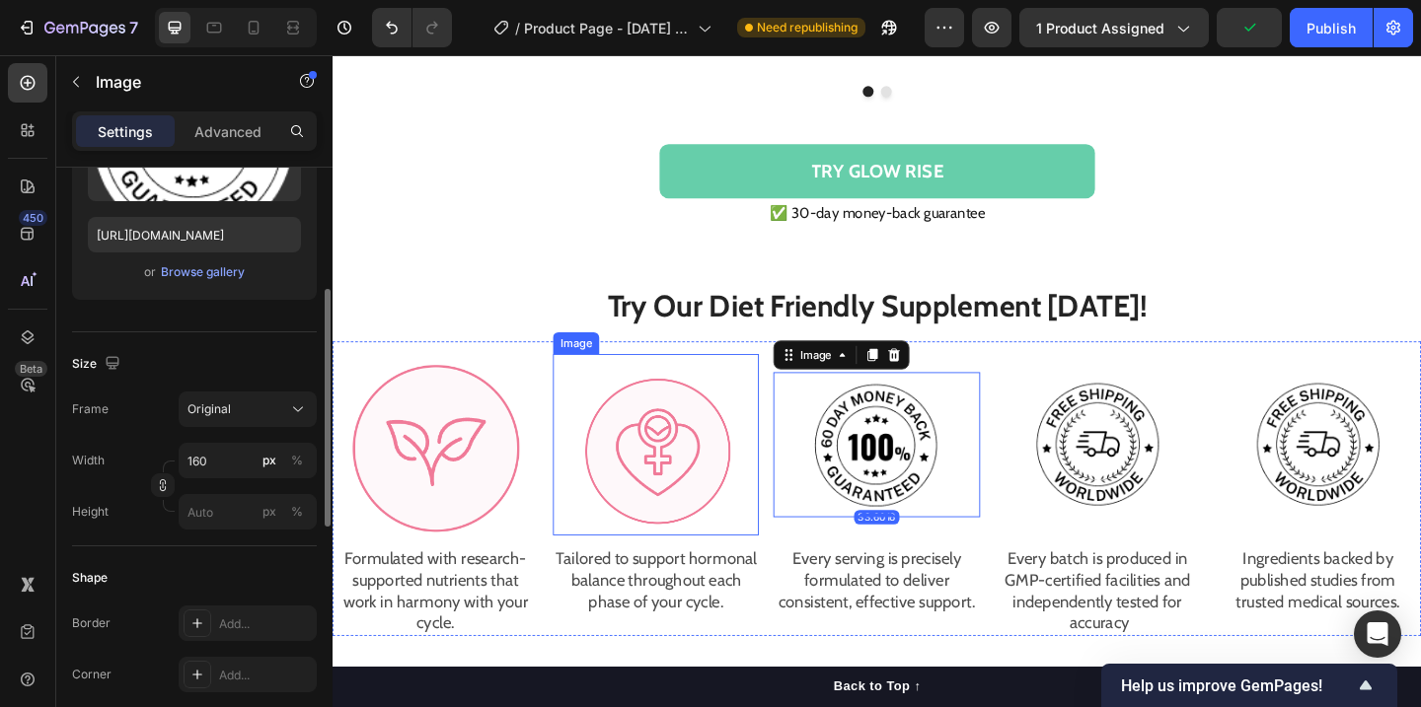
click at [721, 444] on img at bounding box center [684, 479] width 197 height 197
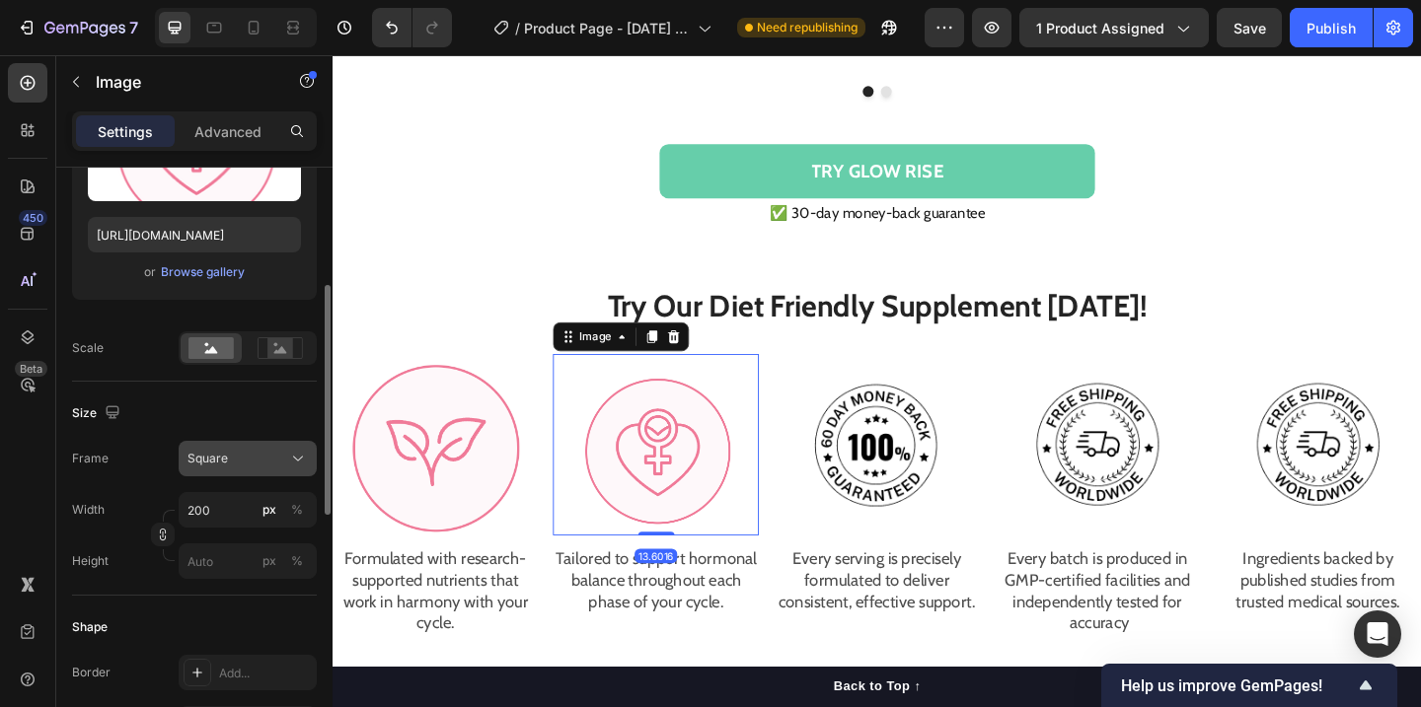
click at [302, 443] on button "Square" at bounding box center [248, 459] width 138 height 36
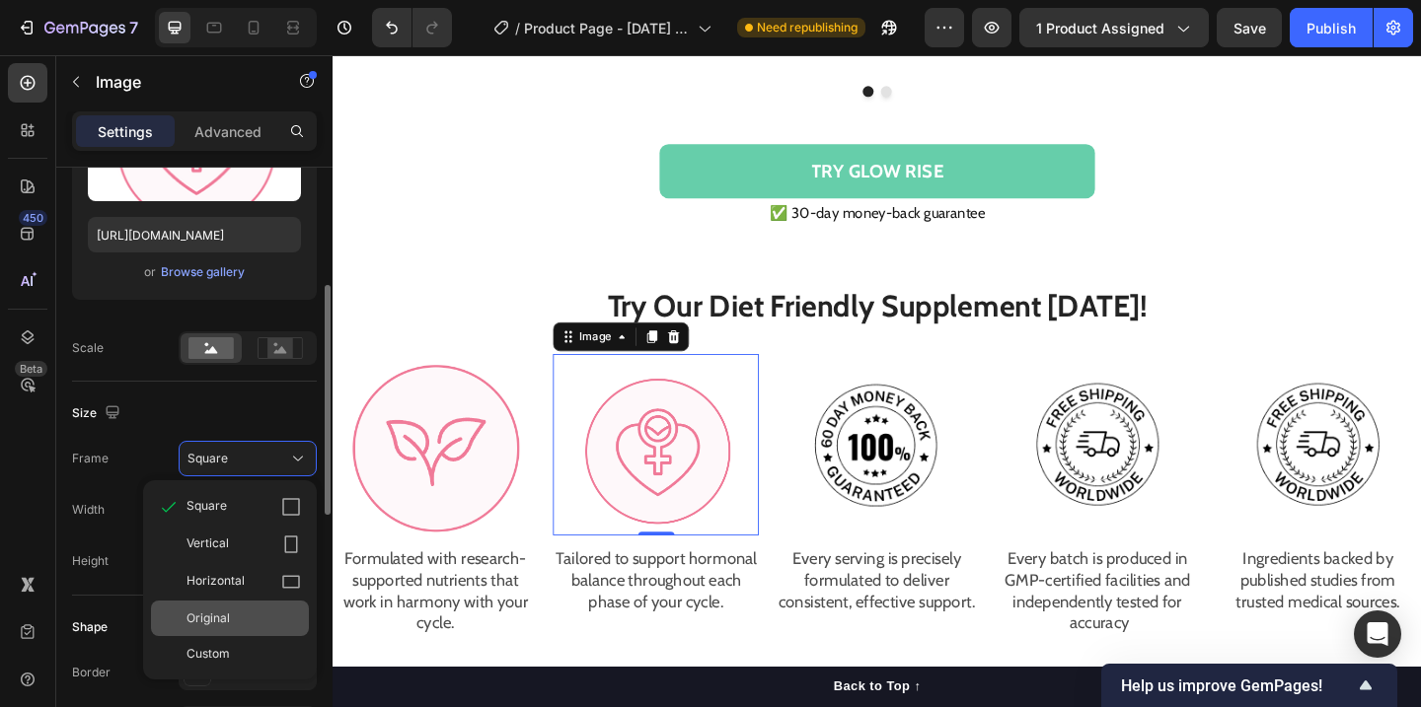
click at [260, 617] on div "Original" at bounding box center [243, 619] width 114 height 18
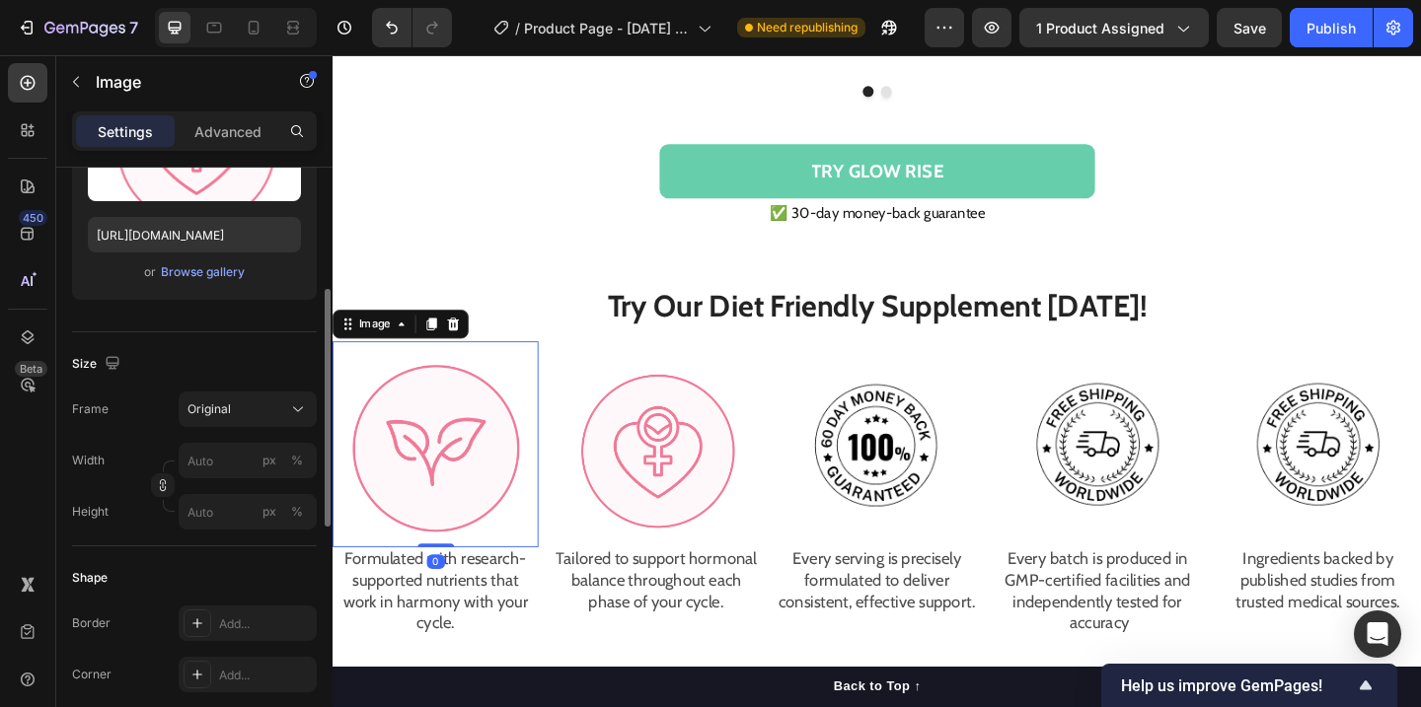
click at [483, 462] on img at bounding box center [445, 479] width 224 height 224
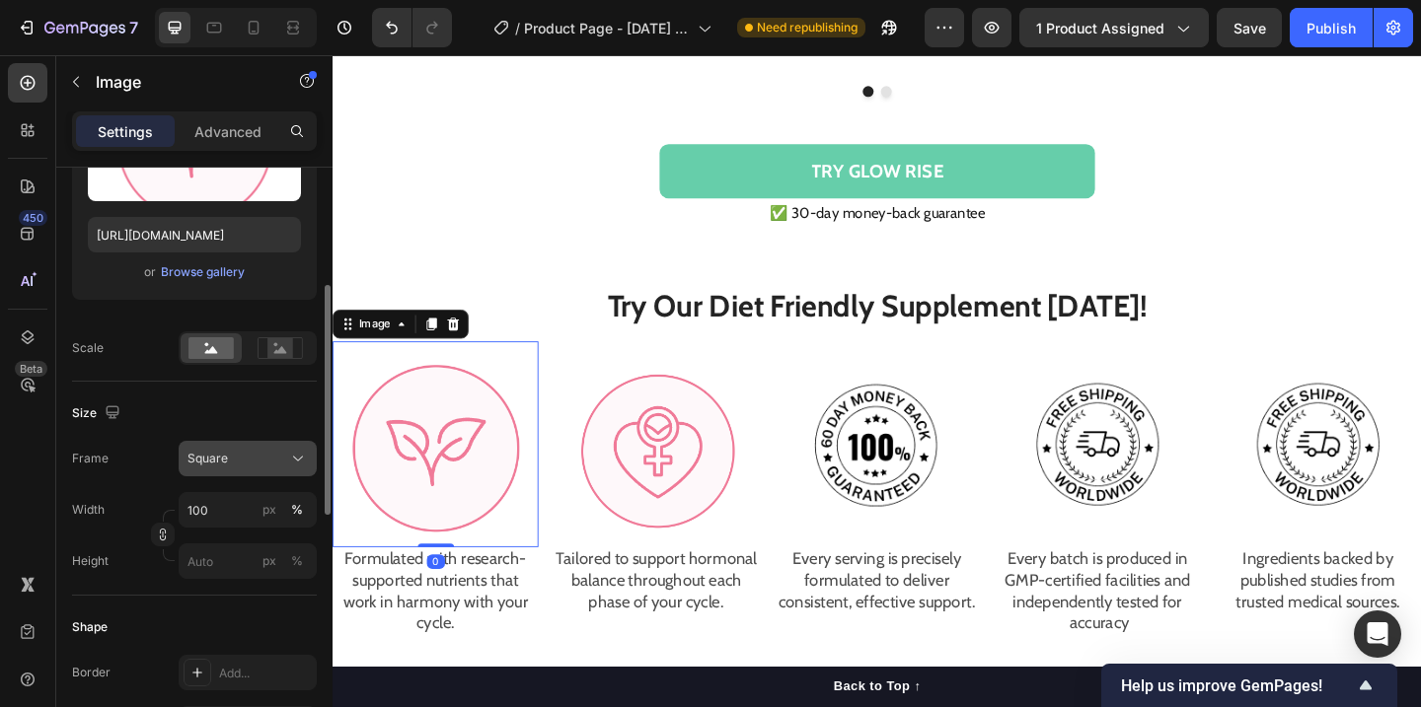
click at [296, 470] on button "Square" at bounding box center [248, 459] width 138 height 36
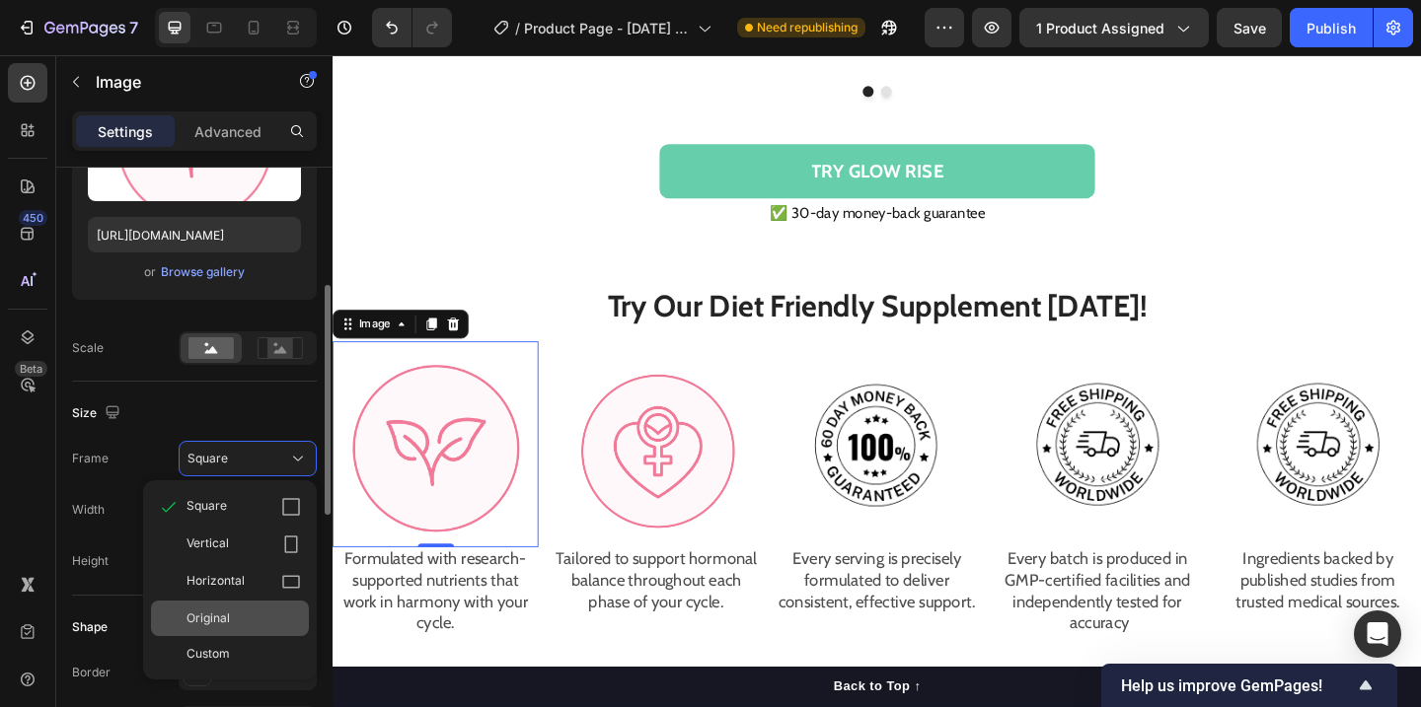
click at [273, 616] on div "Original" at bounding box center [243, 619] width 114 height 18
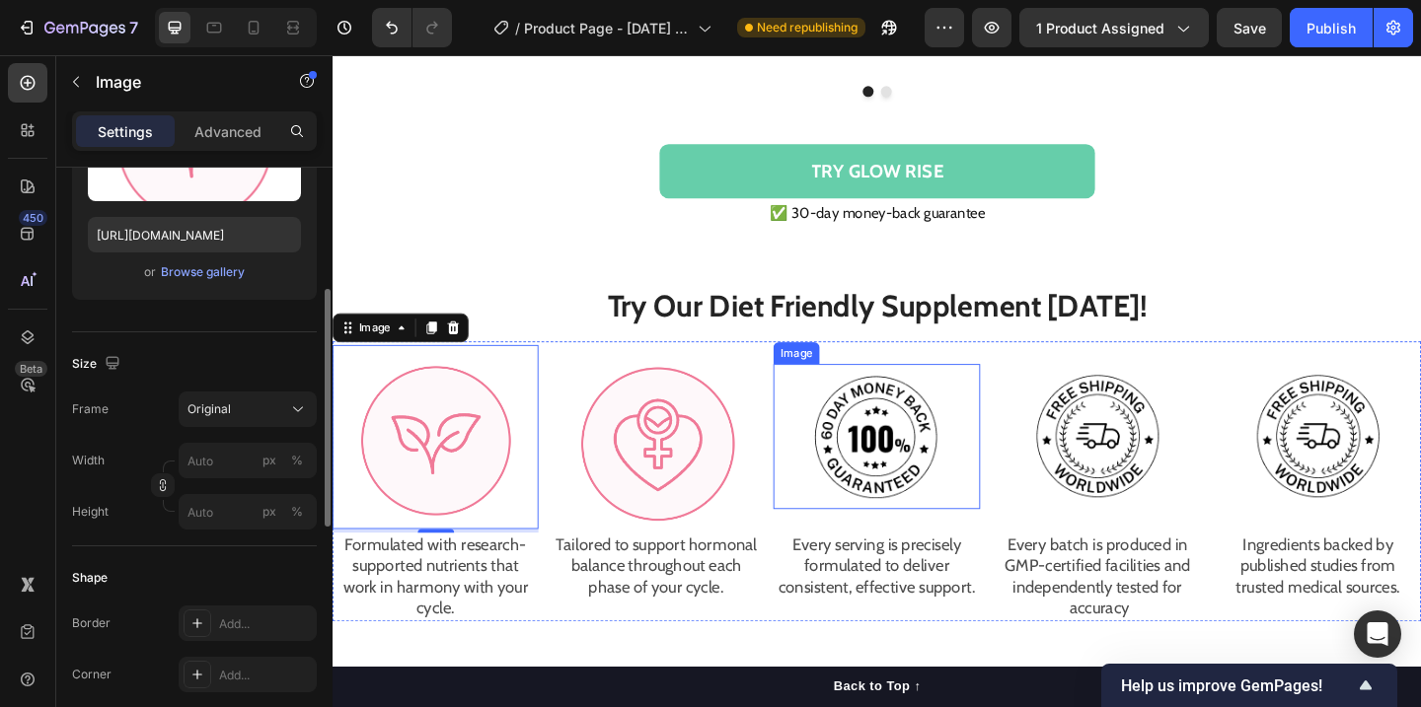
click at [1022, 403] on div at bounding box center [924, 471] width 224 height 158
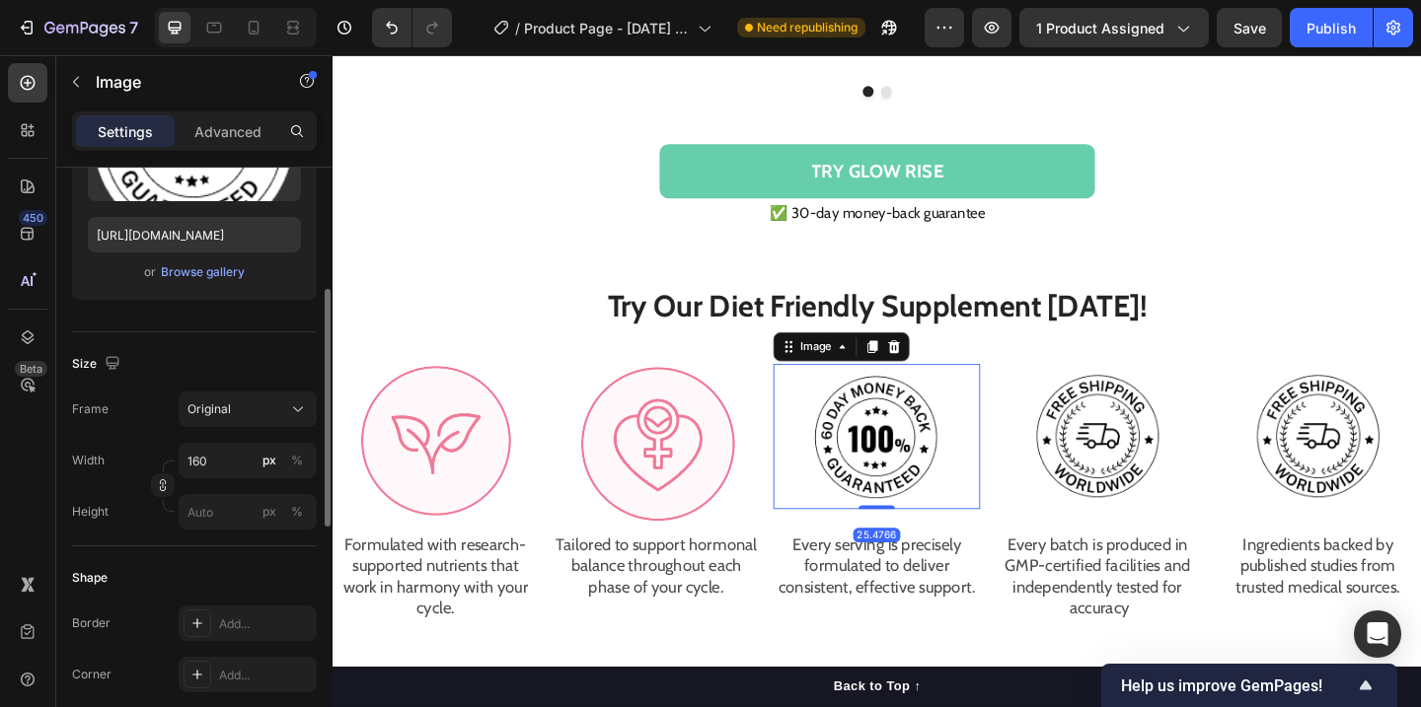
click at [960, 415] on img at bounding box center [925, 471] width 158 height 158
click at [184, 284] on div "Upload Image [URL][DOMAIN_NAME] or Browse gallery" at bounding box center [194, 180] width 245 height 239
click at [228, 274] on div "Browse gallery" at bounding box center [203, 272] width 84 height 18
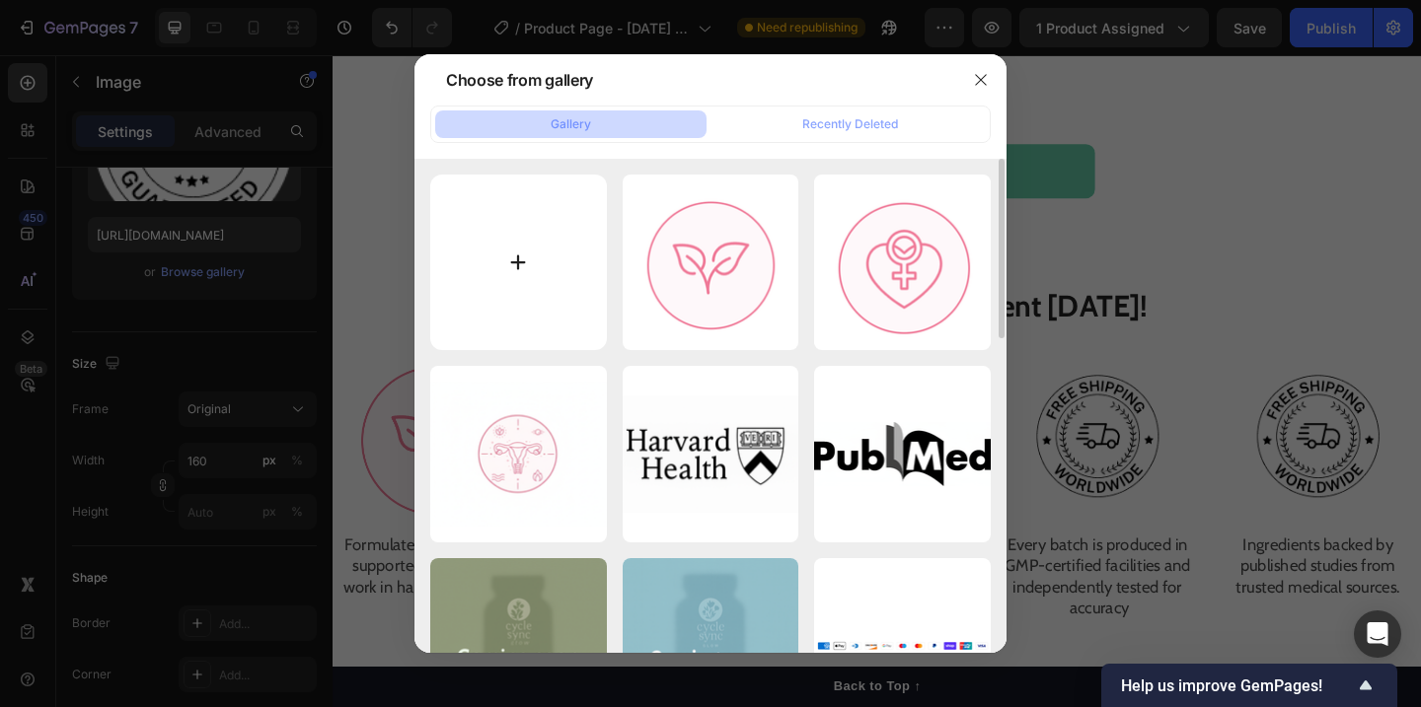
click at [508, 271] on input "file" at bounding box center [518, 263] width 177 height 177
type input "C:\fakepath\Screenshot at [DATE] 10-40-00.png"
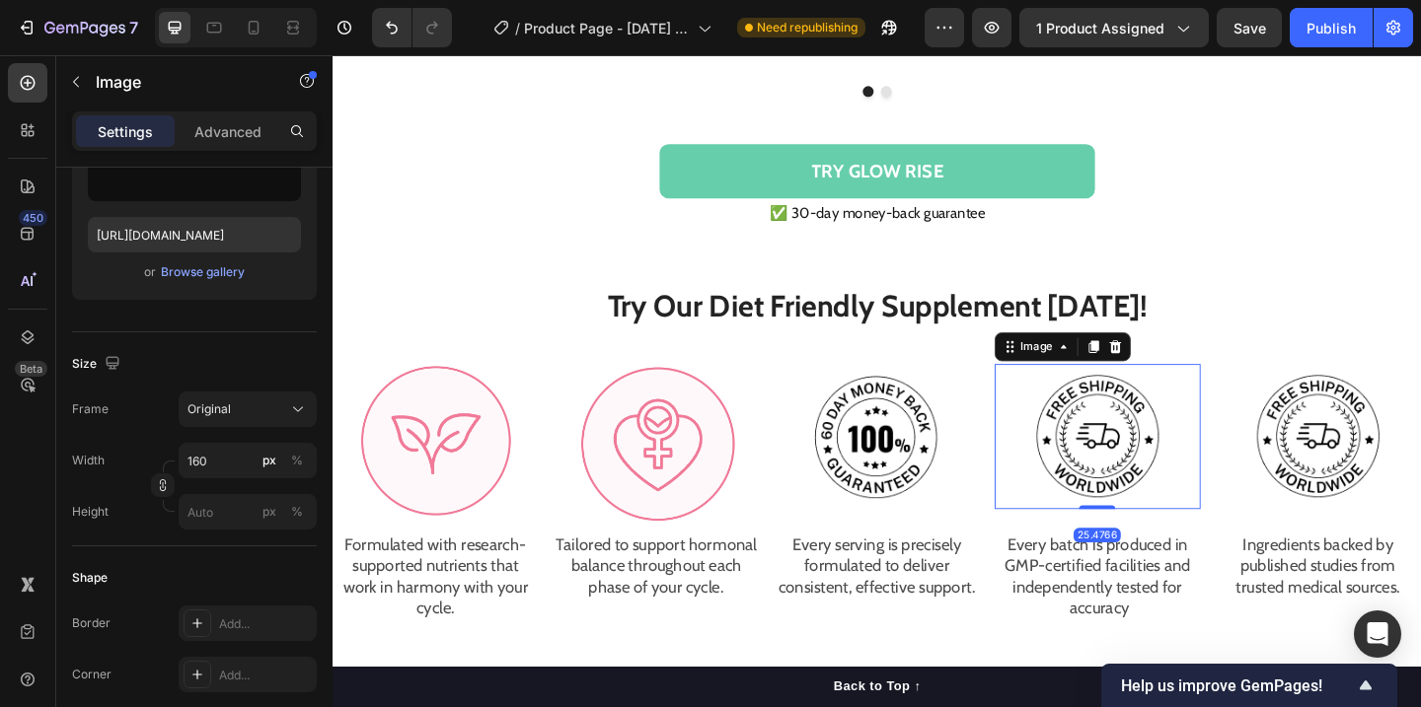
click at [1165, 485] on img at bounding box center [1164, 471] width 158 height 158
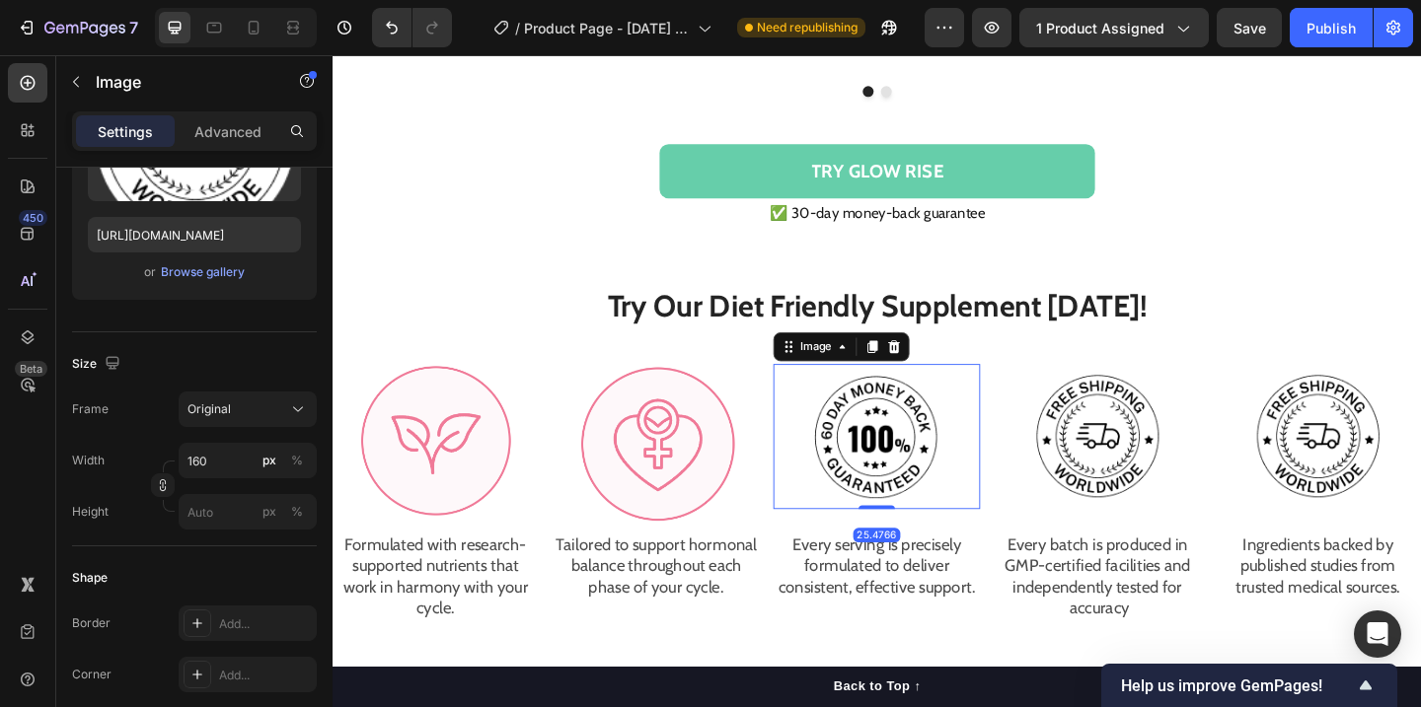
click at [921, 481] on img at bounding box center [925, 471] width 158 height 158
click at [228, 280] on div "Browse gallery" at bounding box center [203, 272] width 84 height 18
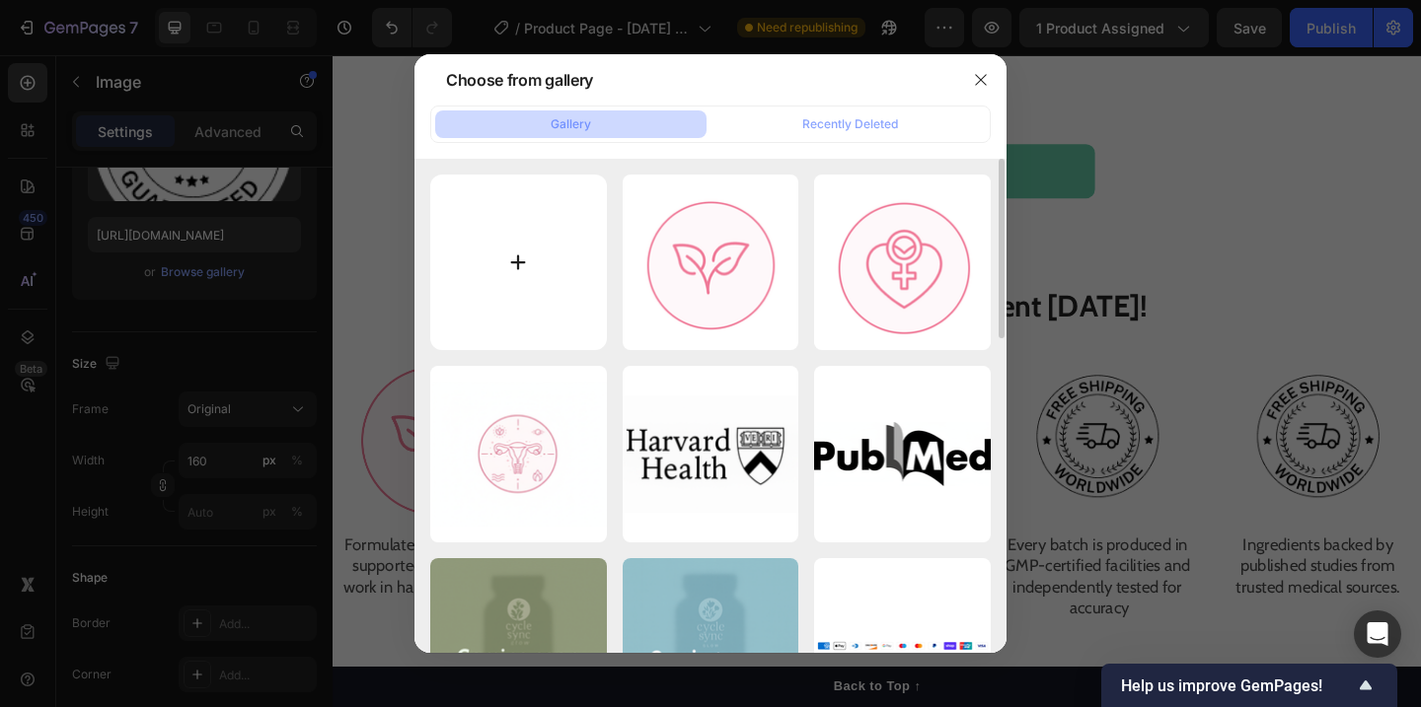
click at [531, 256] on input "file" at bounding box center [518, 263] width 177 height 177
type input "C:\fakepath\Screenshot at [DATE] 10-40-00.png"
type input "[URL][DOMAIN_NAME]"
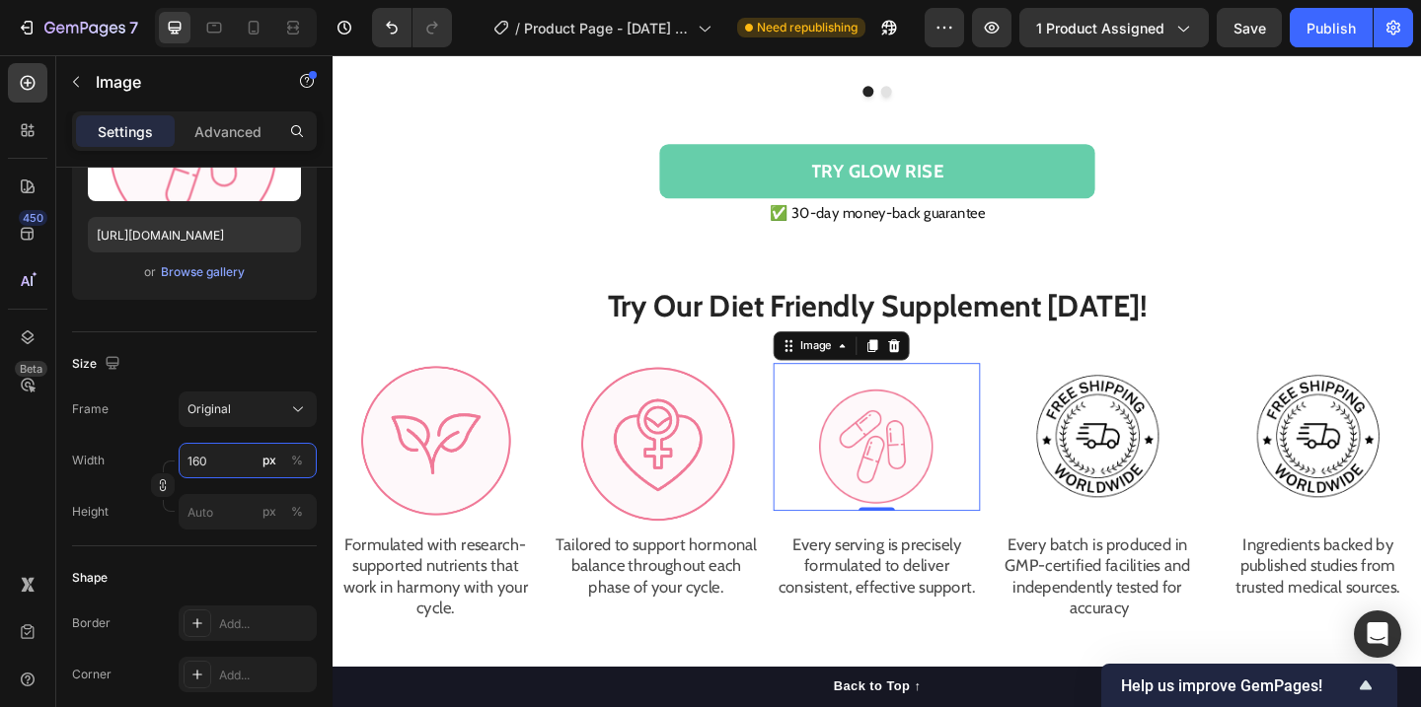
click at [222, 469] on input "160" at bounding box center [248, 461] width 138 height 36
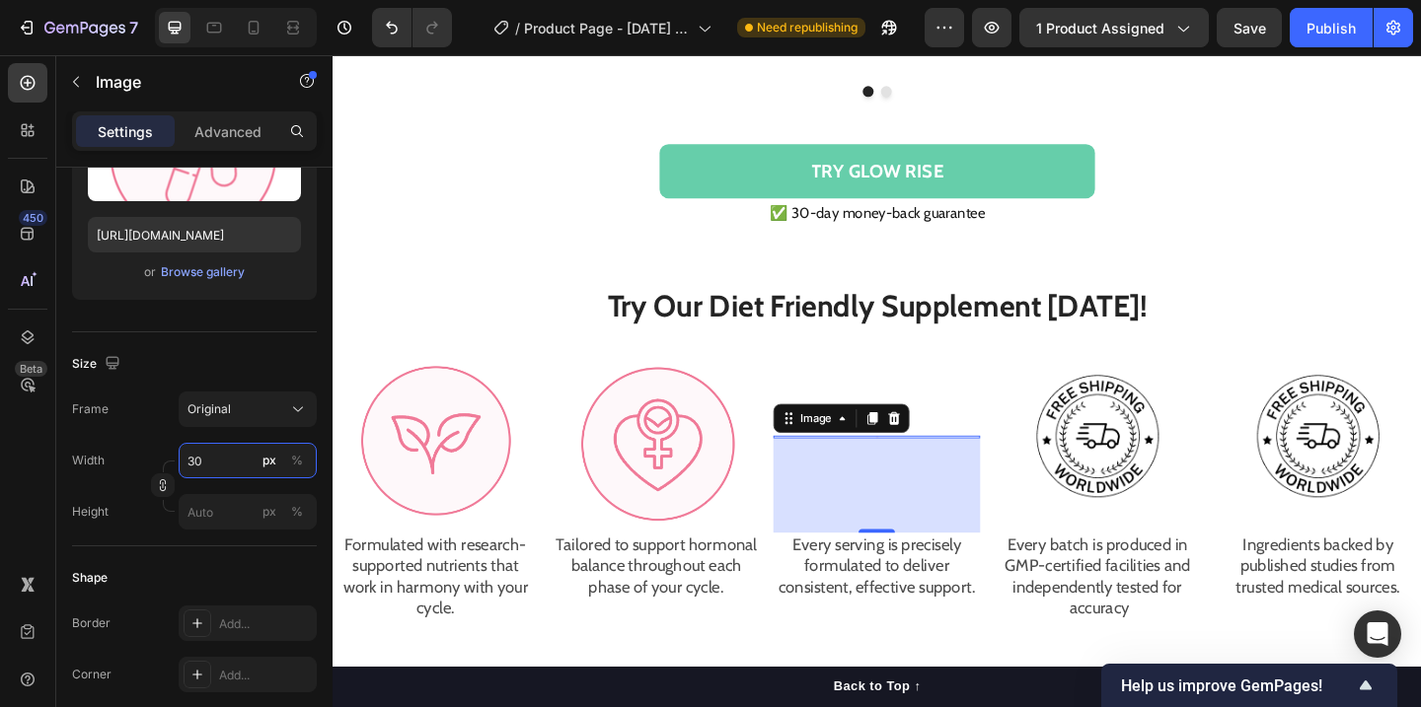
type input "300"
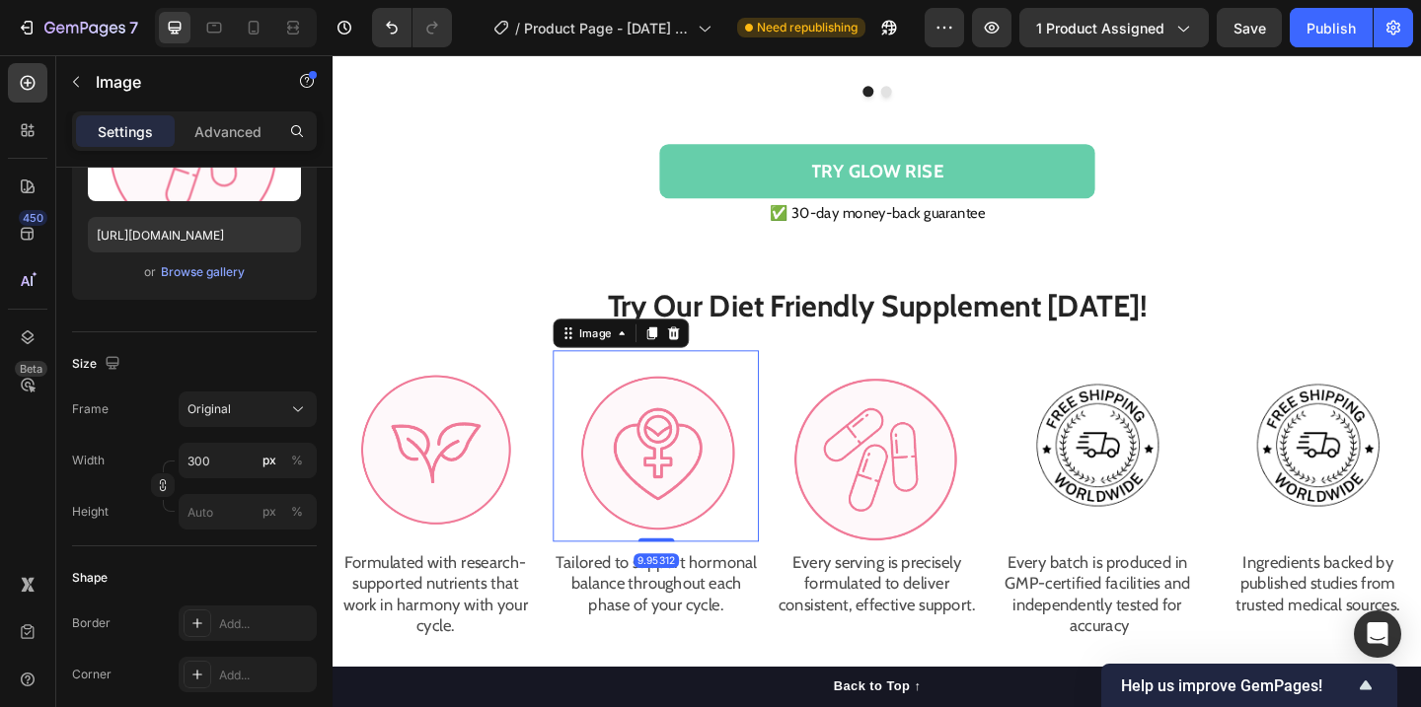
click at [644, 467] on img at bounding box center [684, 481] width 224 height 208
click at [658, 467] on img at bounding box center [684, 481] width 224 height 208
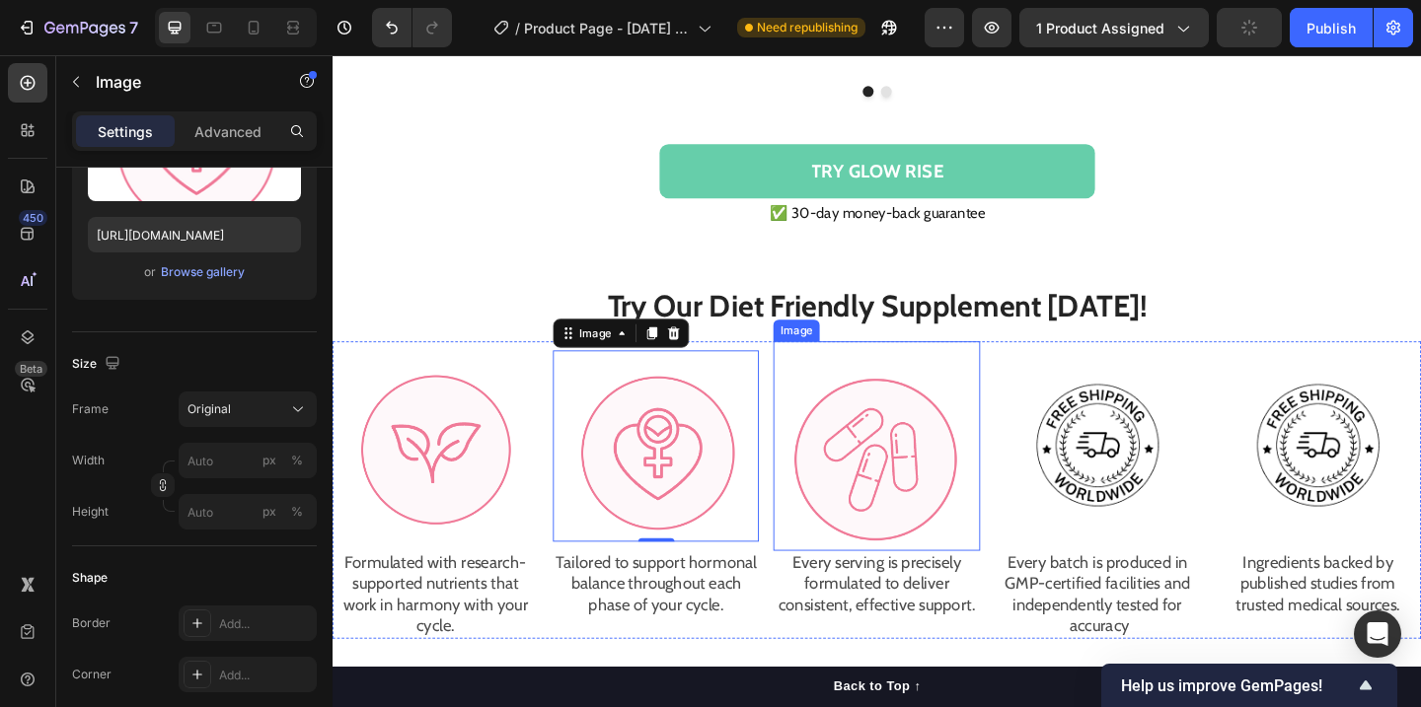
click at [927, 454] on img at bounding box center [924, 481] width 224 height 228
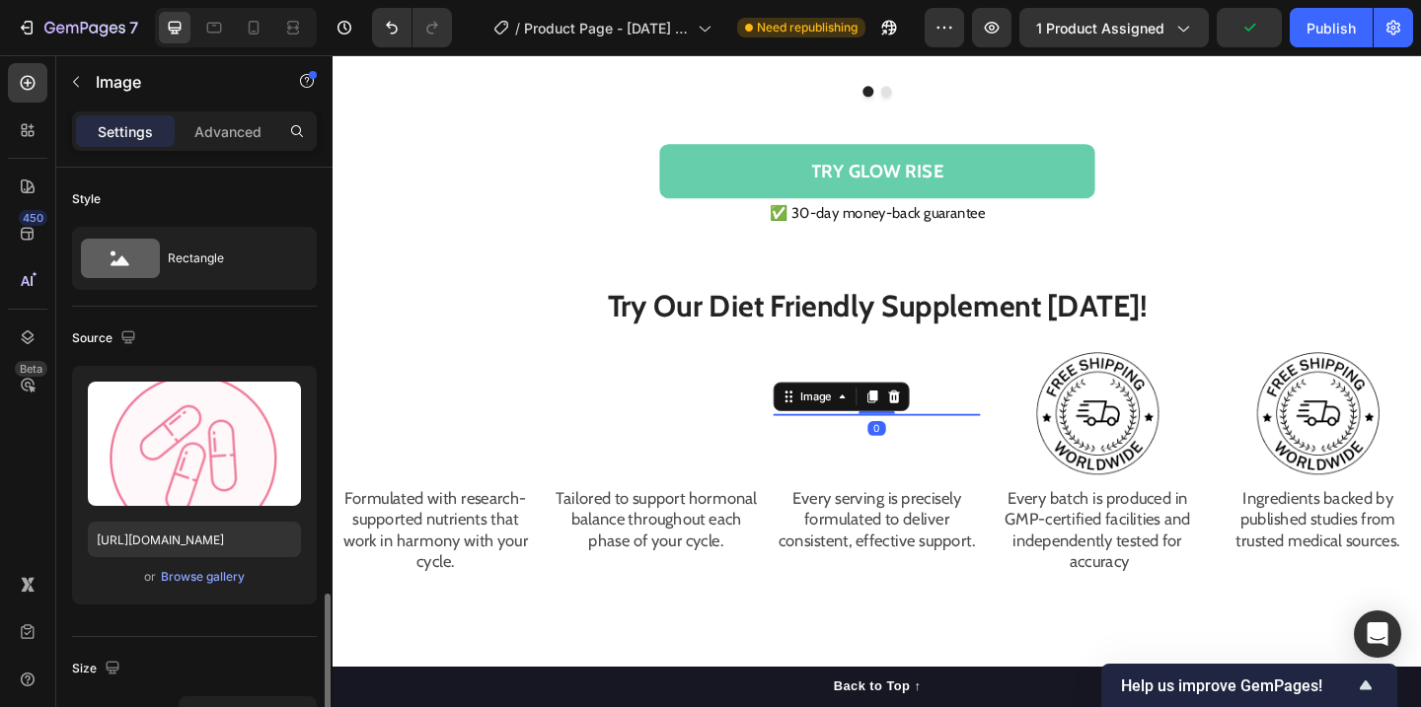
scroll to position [305, 0]
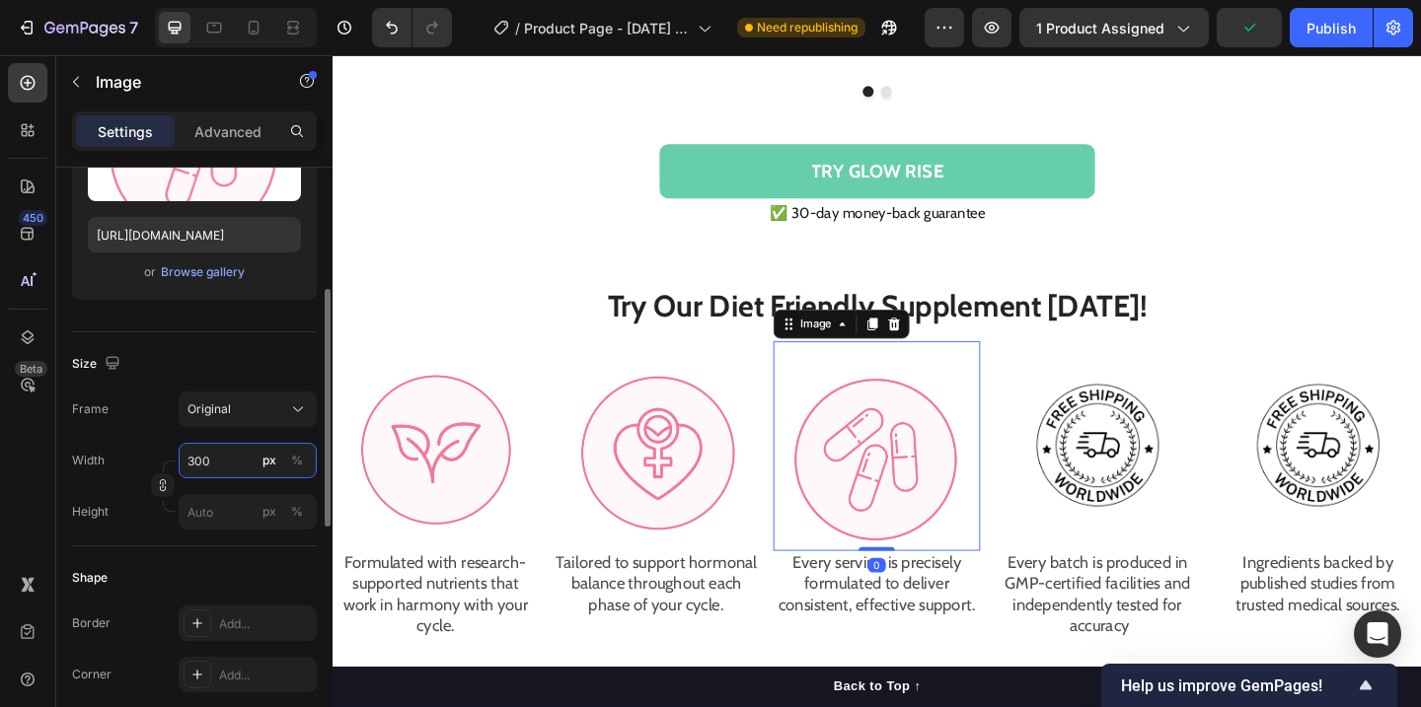
click at [211, 469] on input "300" at bounding box center [248, 461] width 138 height 36
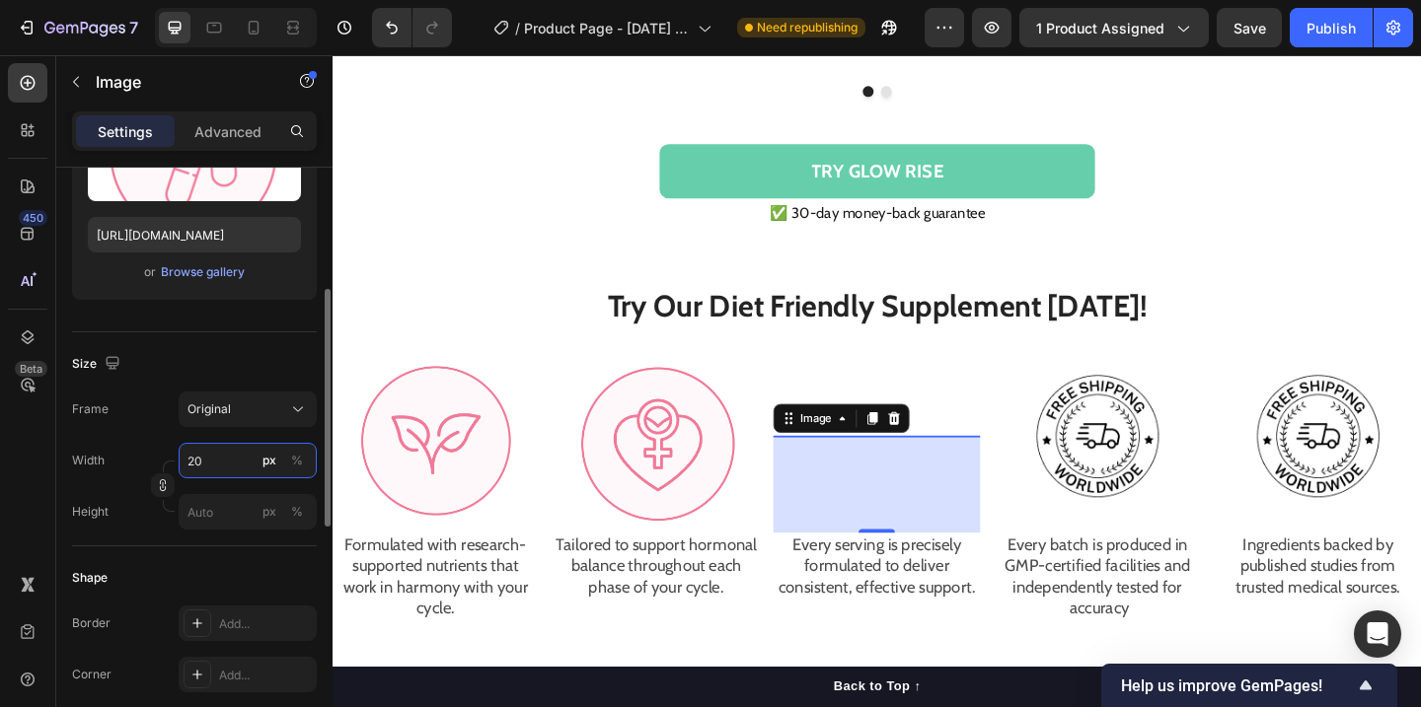
type input "200"
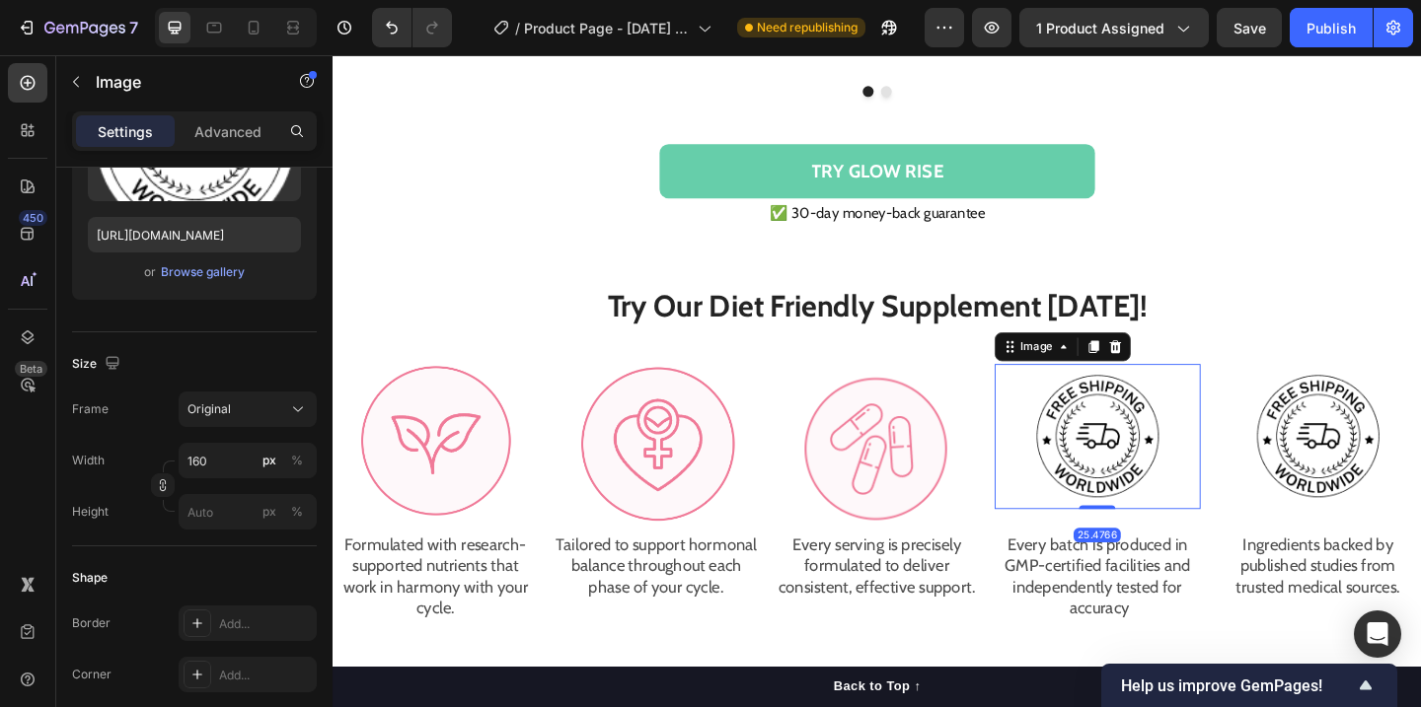
click at [1113, 456] on img at bounding box center [1164, 471] width 158 height 158
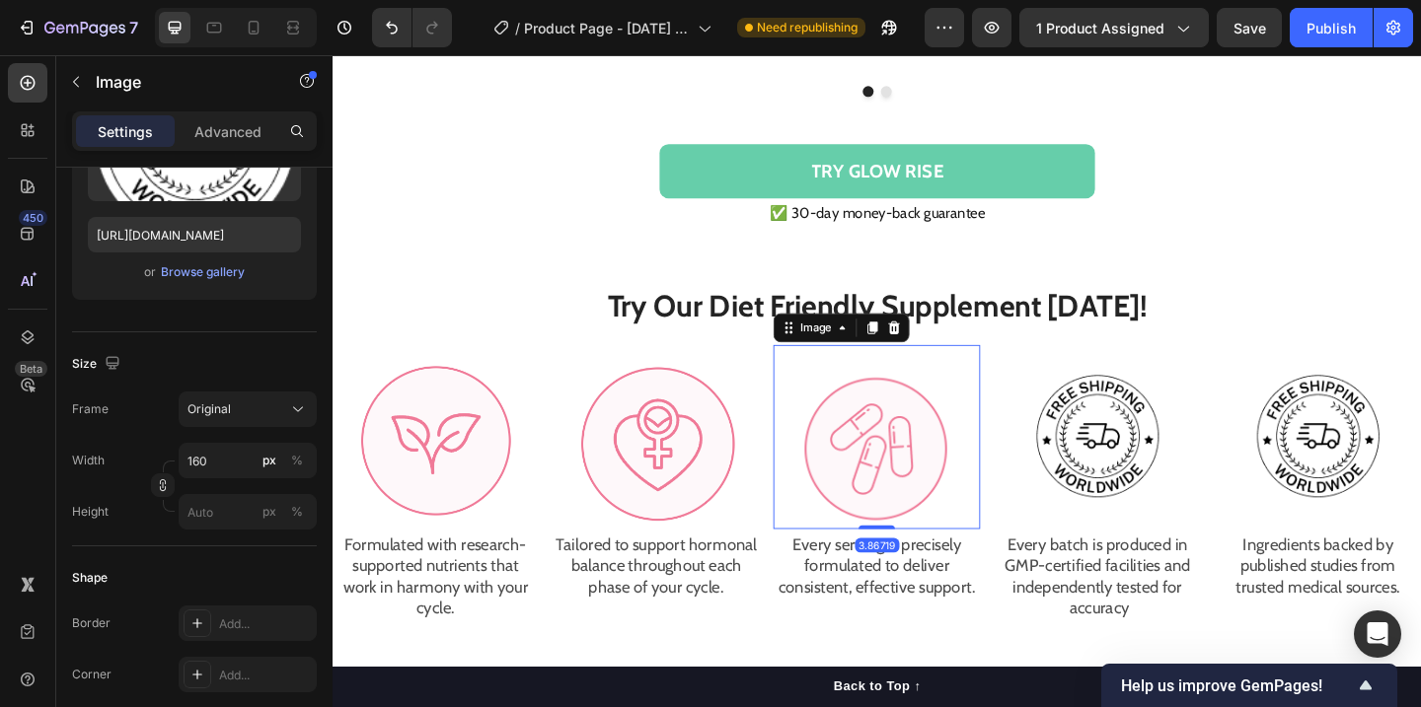
click at [947, 451] on img at bounding box center [924, 471] width 197 height 200
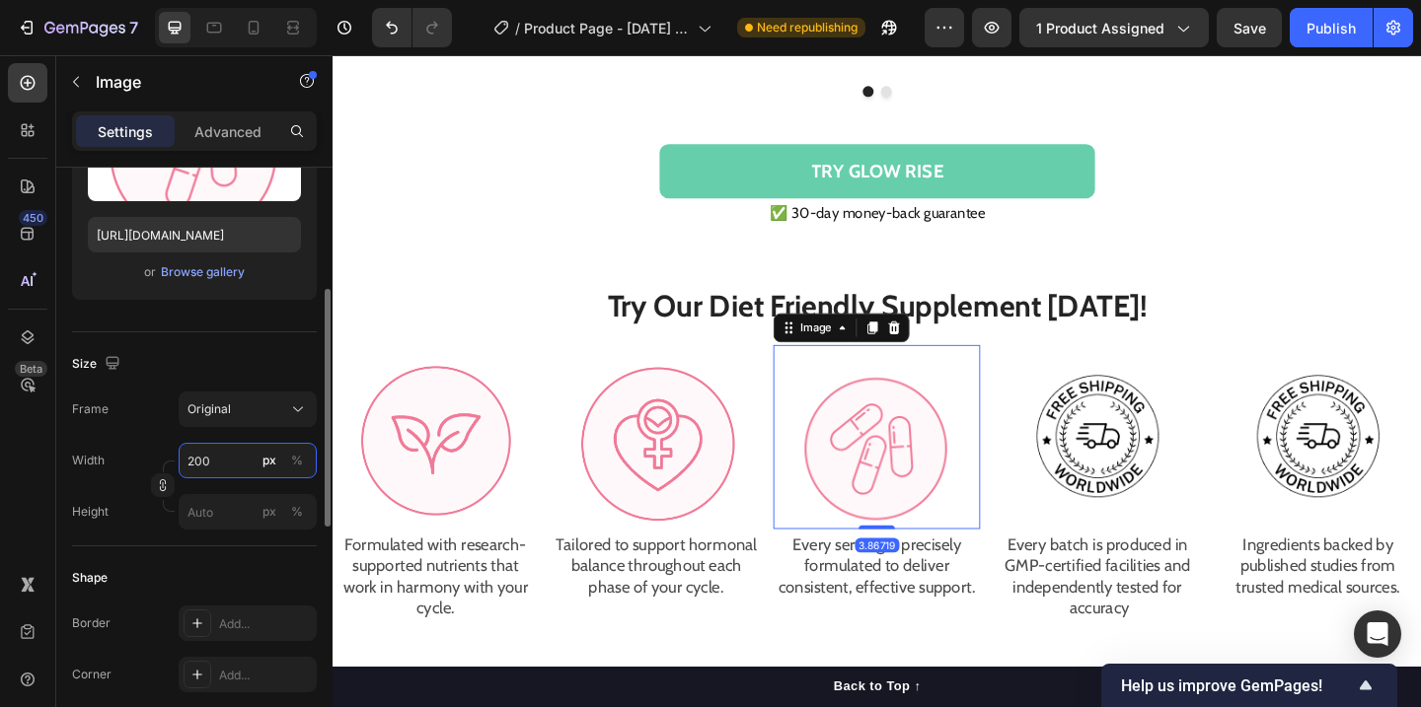
click at [228, 444] on input "200" at bounding box center [248, 461] width 138 height 36
click at [228, 459] on input "200" at bounding box center [248, 461] width 138 height 36
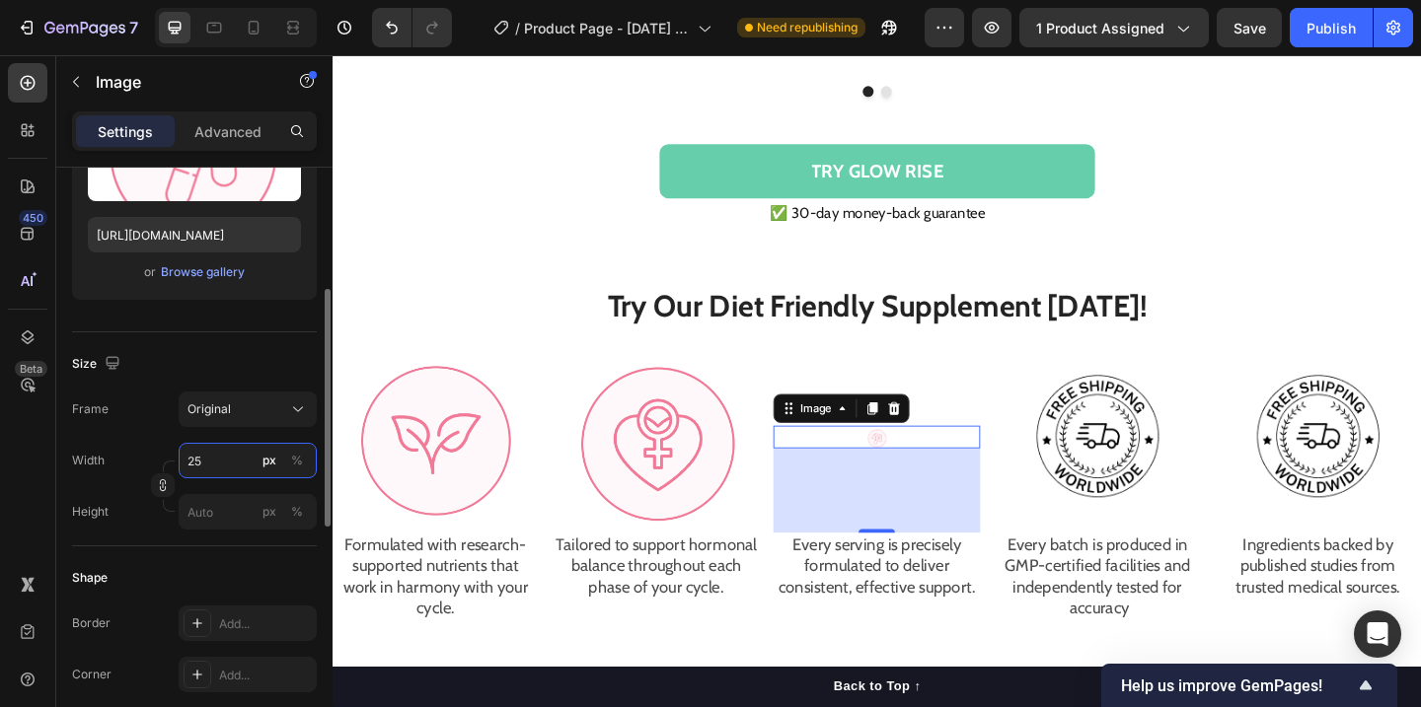
type input "250"
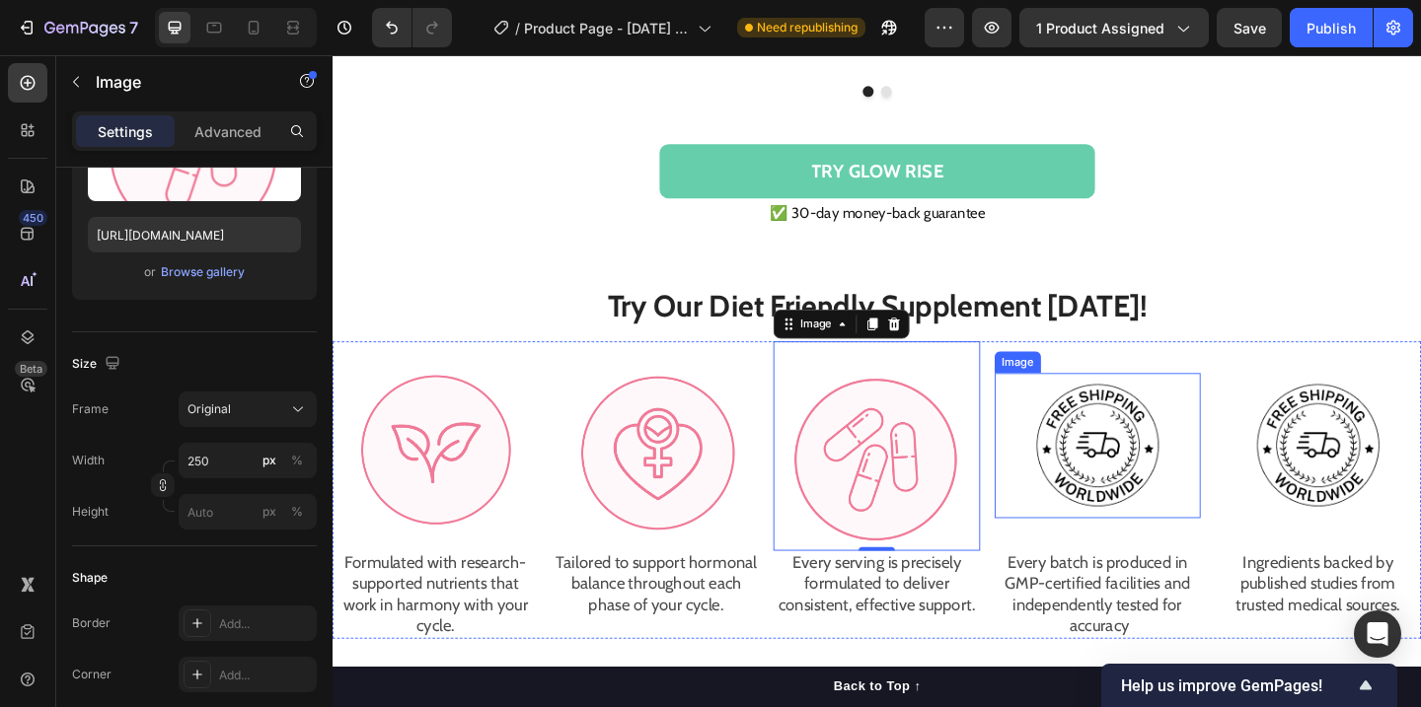
click at [1284, 369] on div "Image Formulated with research-supported nutrients that work in harmony with yo…" at bounding box center [925, 529] width 1184 height 324
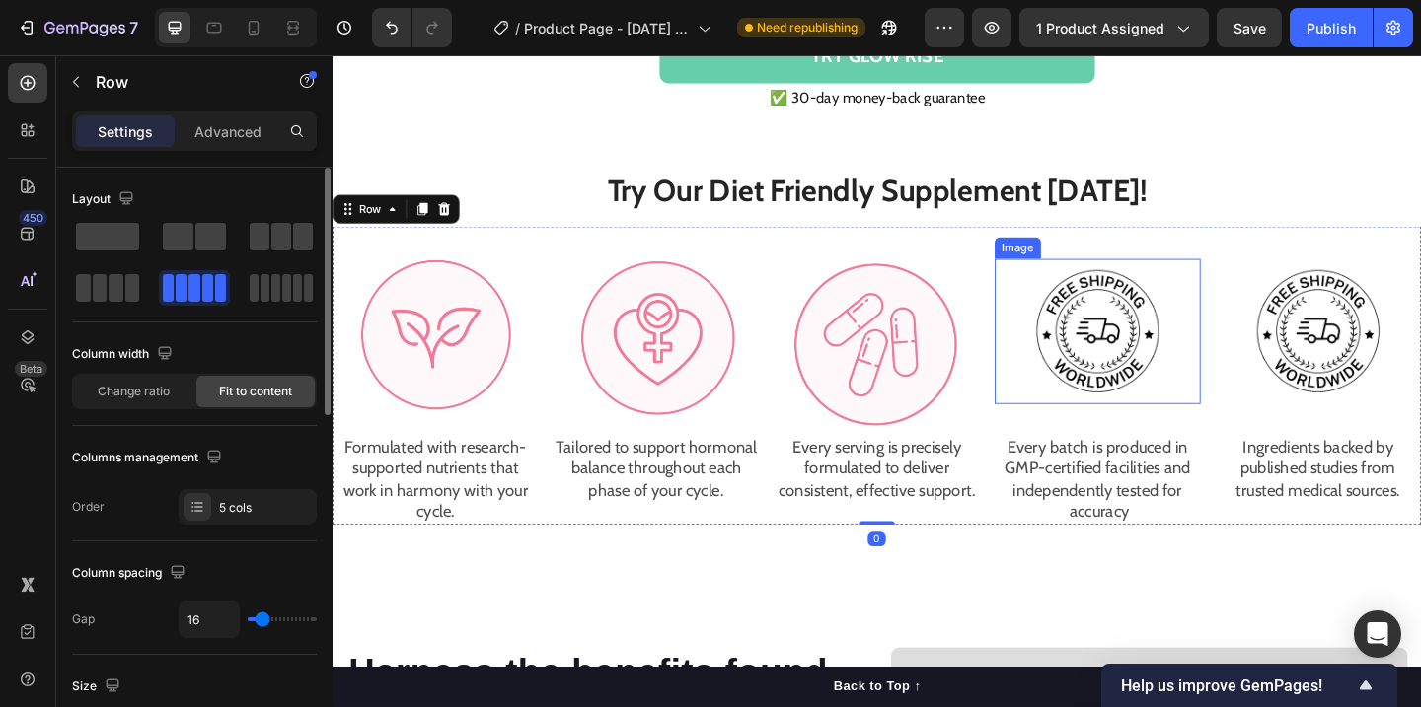
scroll to position [1935, 0]
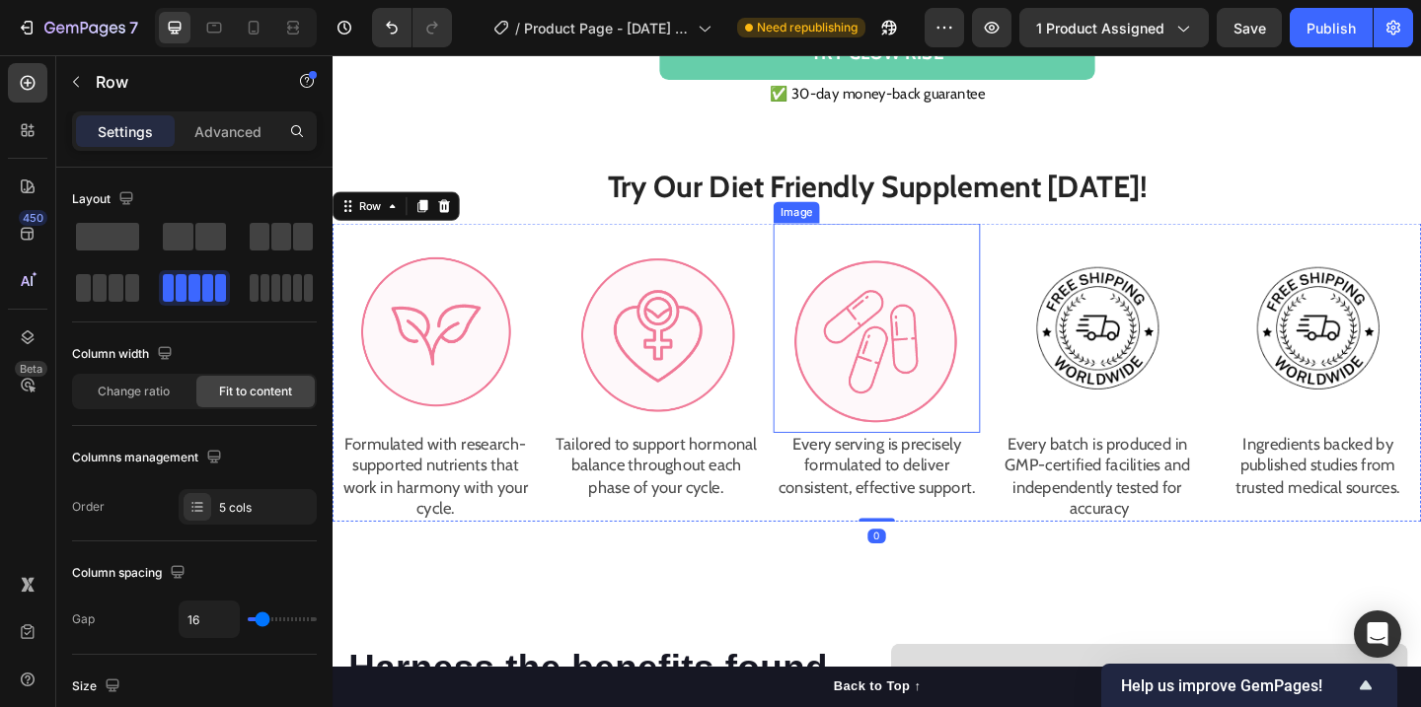
click at [979, 387] on img at bounding box center [924, 352] width 224 height 228
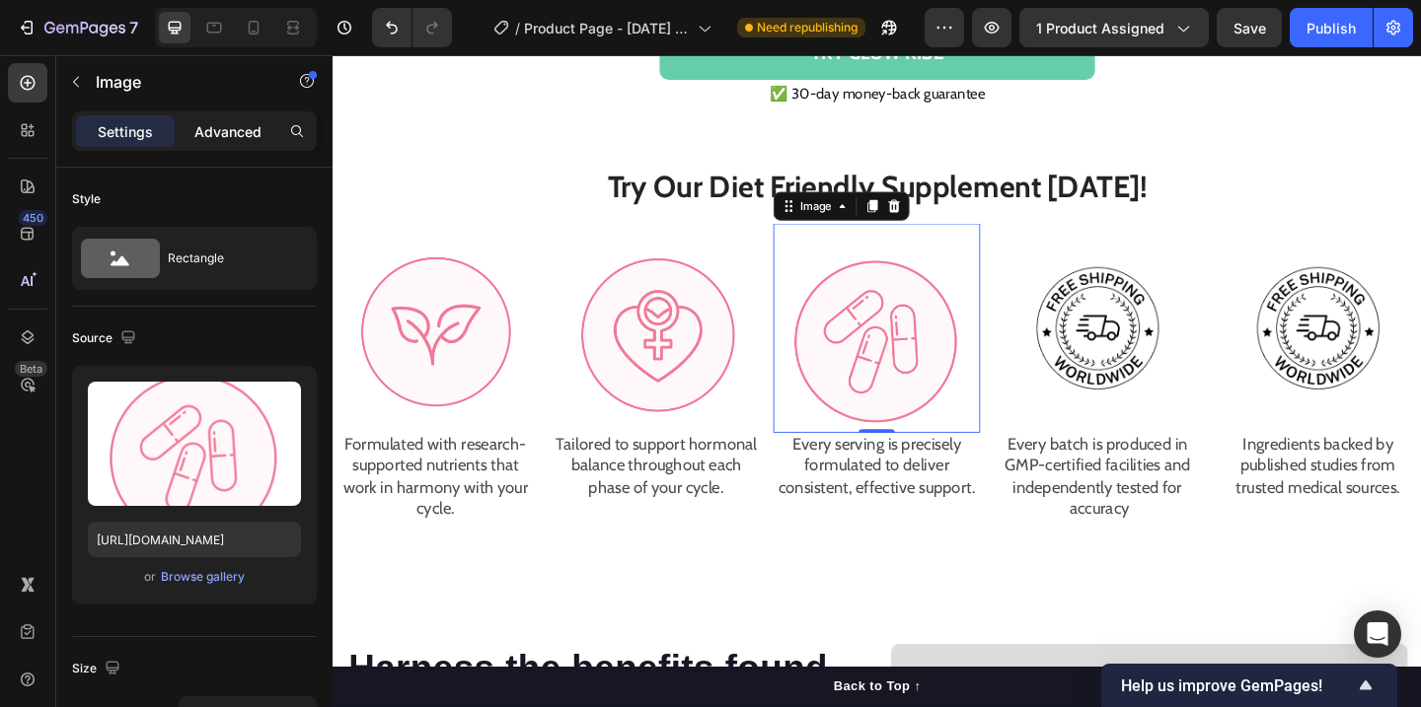
click at [239, 146] on div "Advanced" at bounding box center [228, 131] width 99 height 32
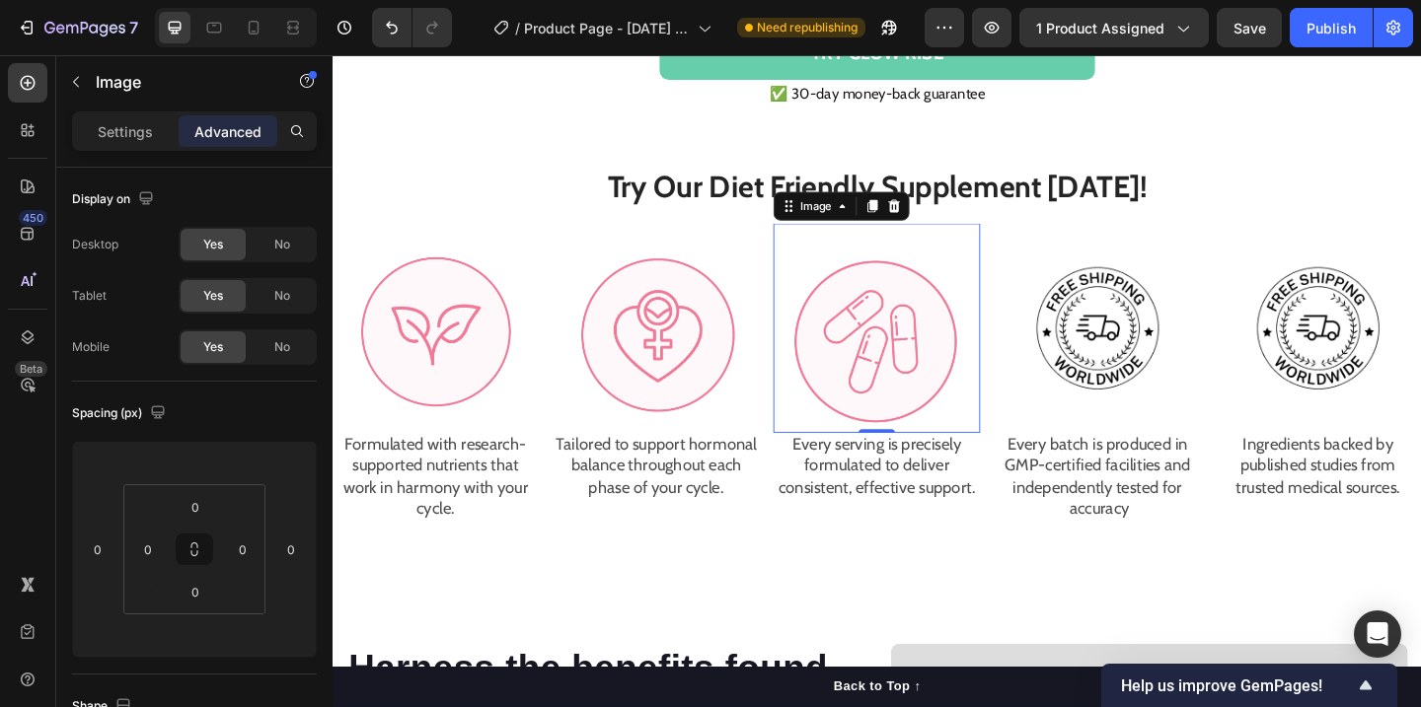
click at [836, 388] on img at bounding box center [924, 352] width 224 height 228
click at [895, 384] on img at bounding box center [924, 352] width 224 height 228
click at [142, 138] on p "Settings" at bounding box center [125, 131] width 55 height 21
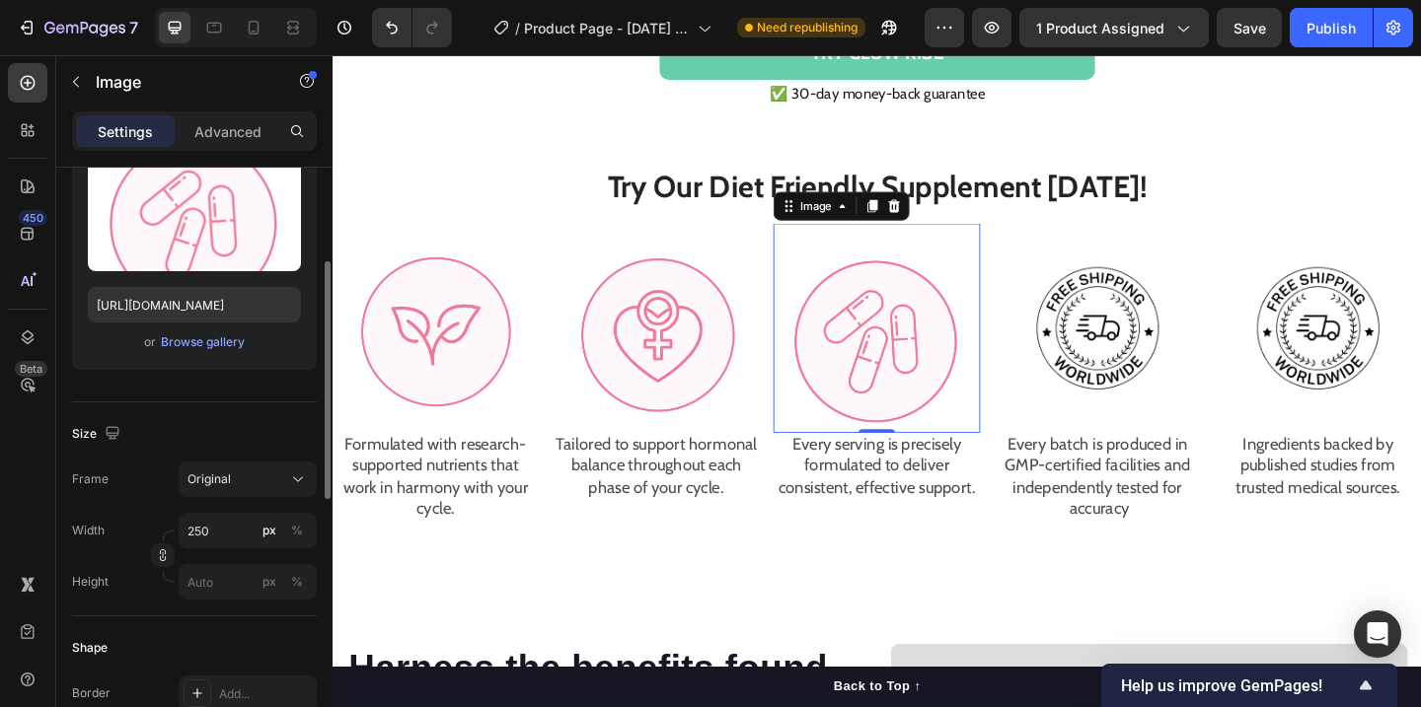
scroll to position [293, 0]
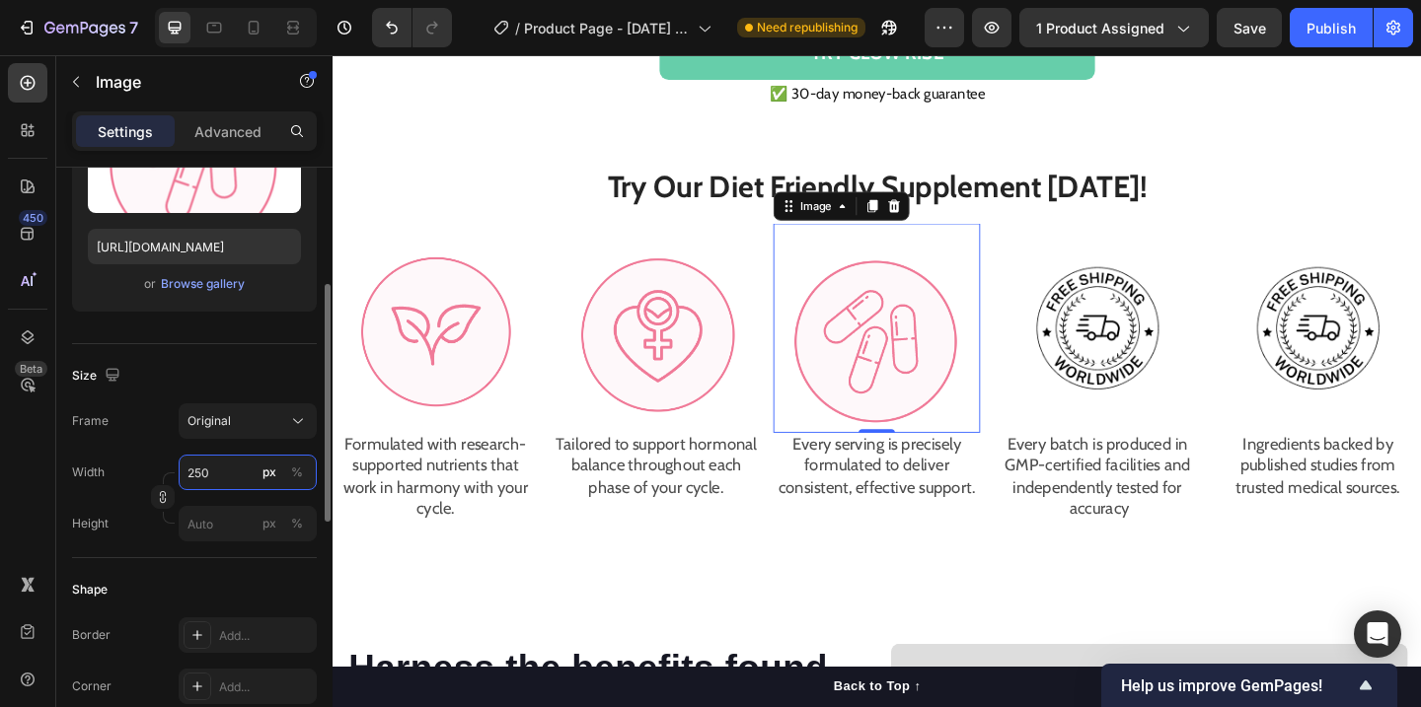
click at [218, 480] on input "250" at bounding box center [248, 473] width 138 height 36
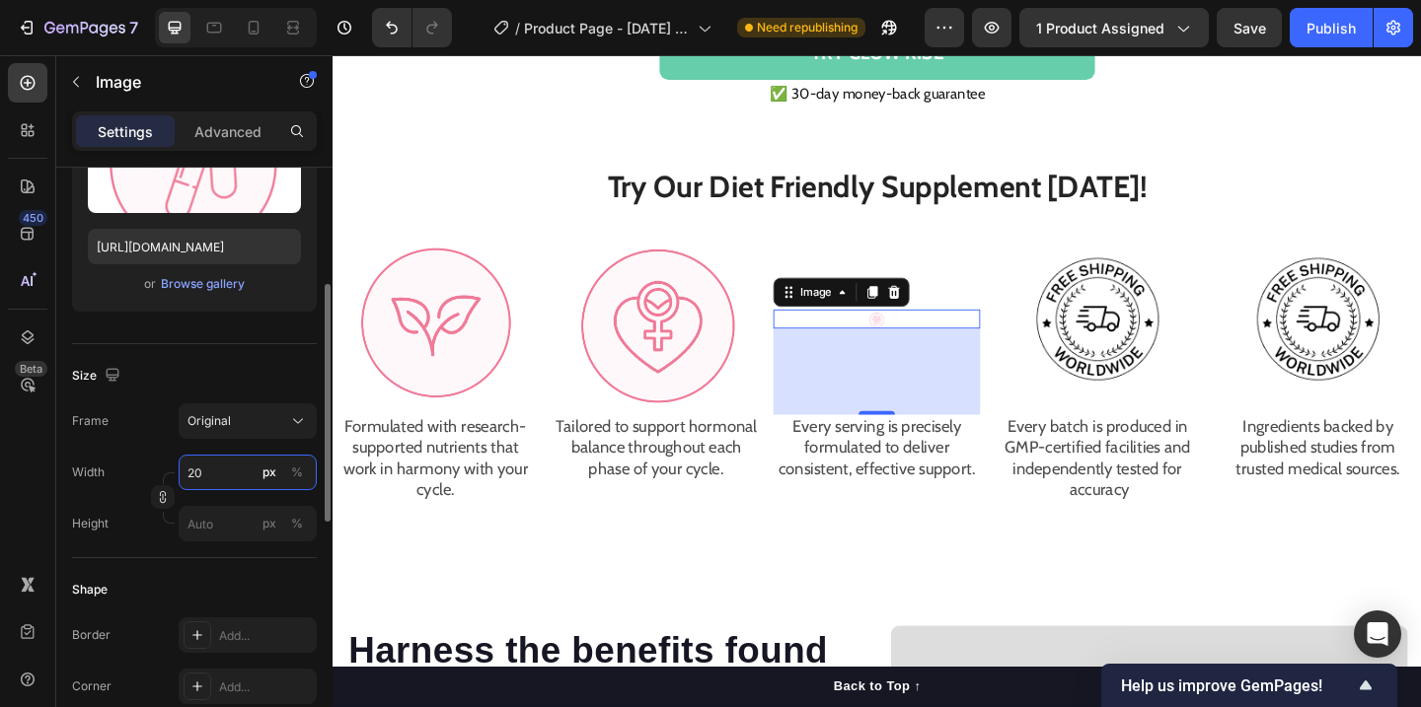
type input "200"
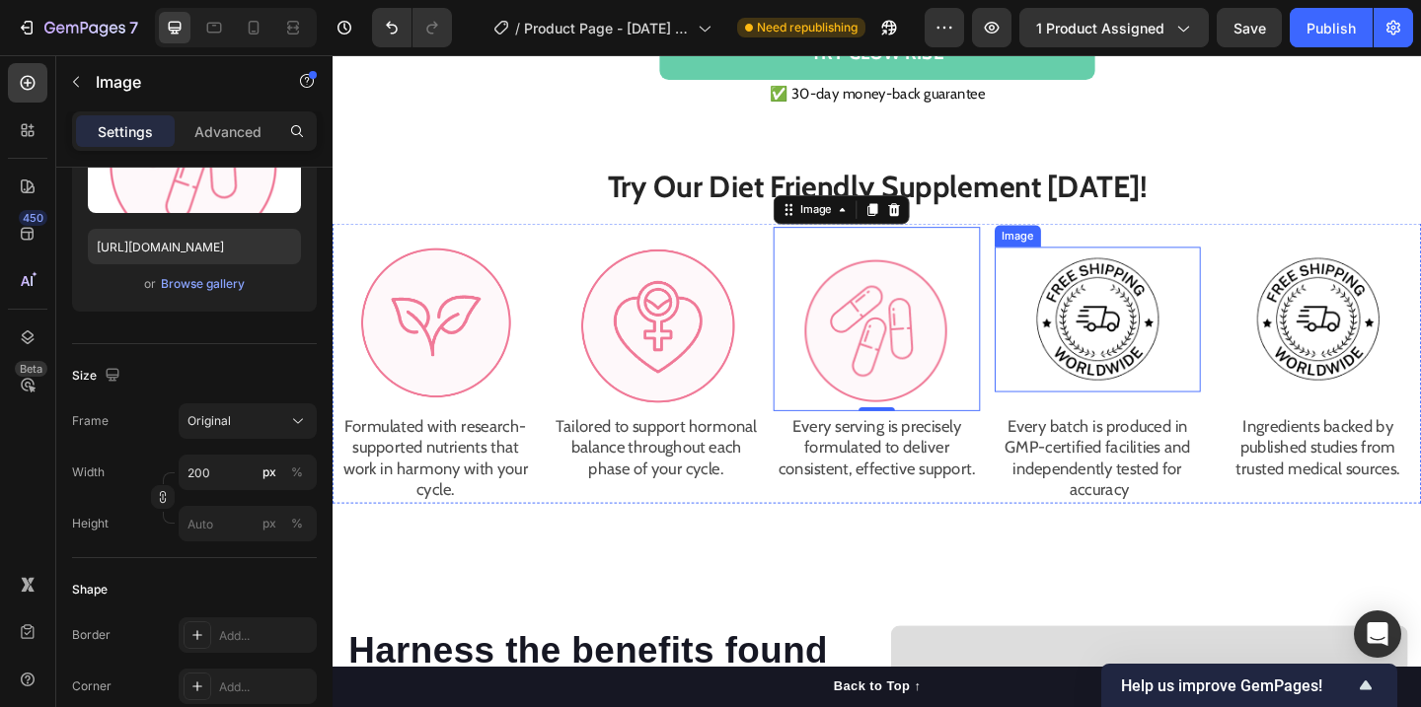
click at [1238, 364] on img at bounding box center [1164, 342] width 158 height 158
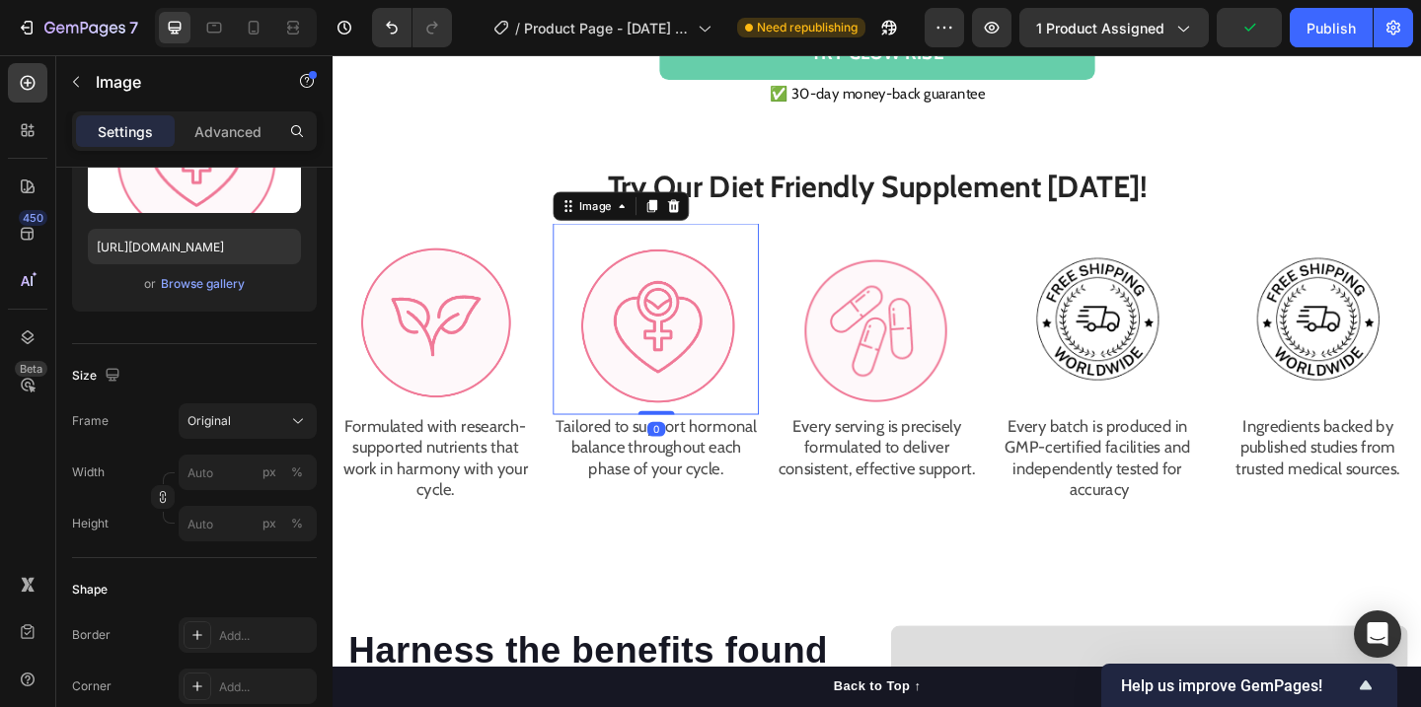
click at [738, 369] on img at bounding box center [684, 342] width 224 height 208
click at [718, 373] on img at bounding box center [684, 342] width 224 height 208
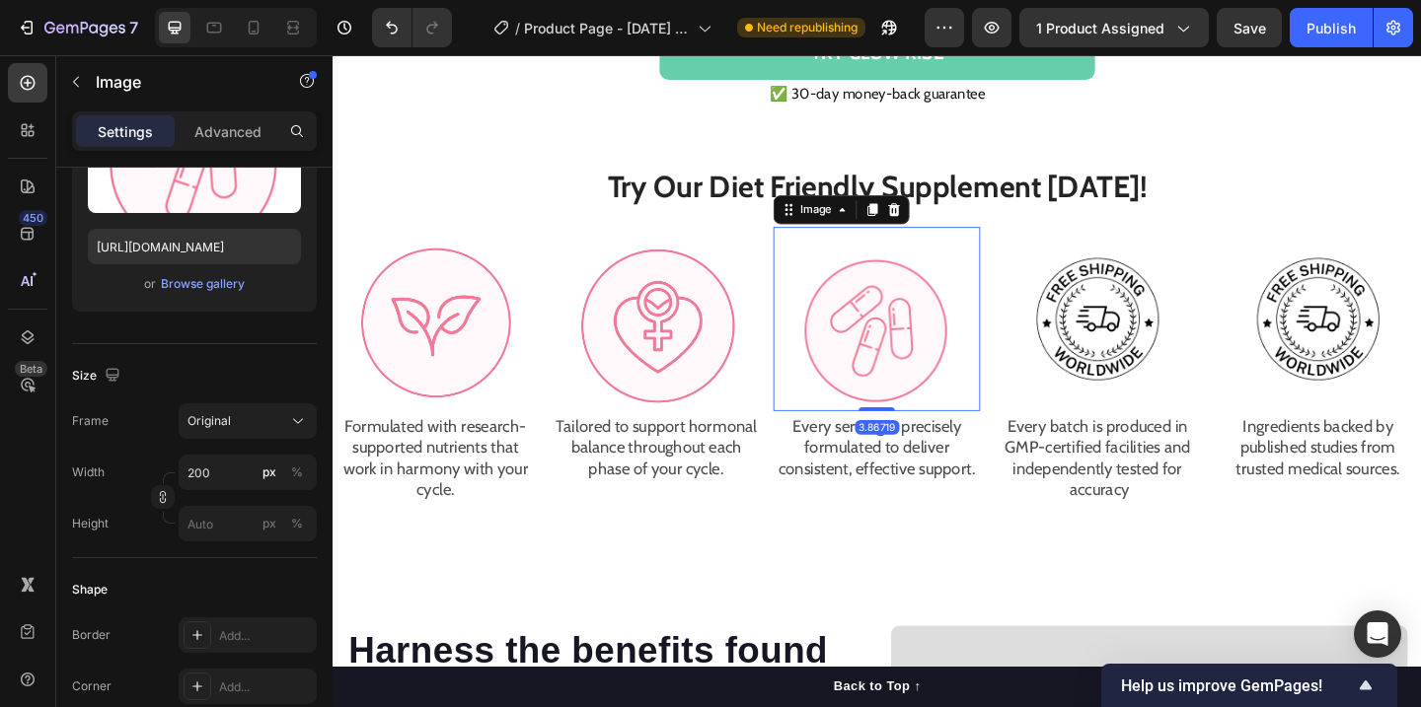
click at [928, 373] on img at bounding box center [924, 342] width 197 height 200
click at [235, 473] on input "200" at bounding box center [248, 473] width 138 height 36
click at [224, 516] on p "Full 100%" at bounding box center [243, 520] width 114 height 18
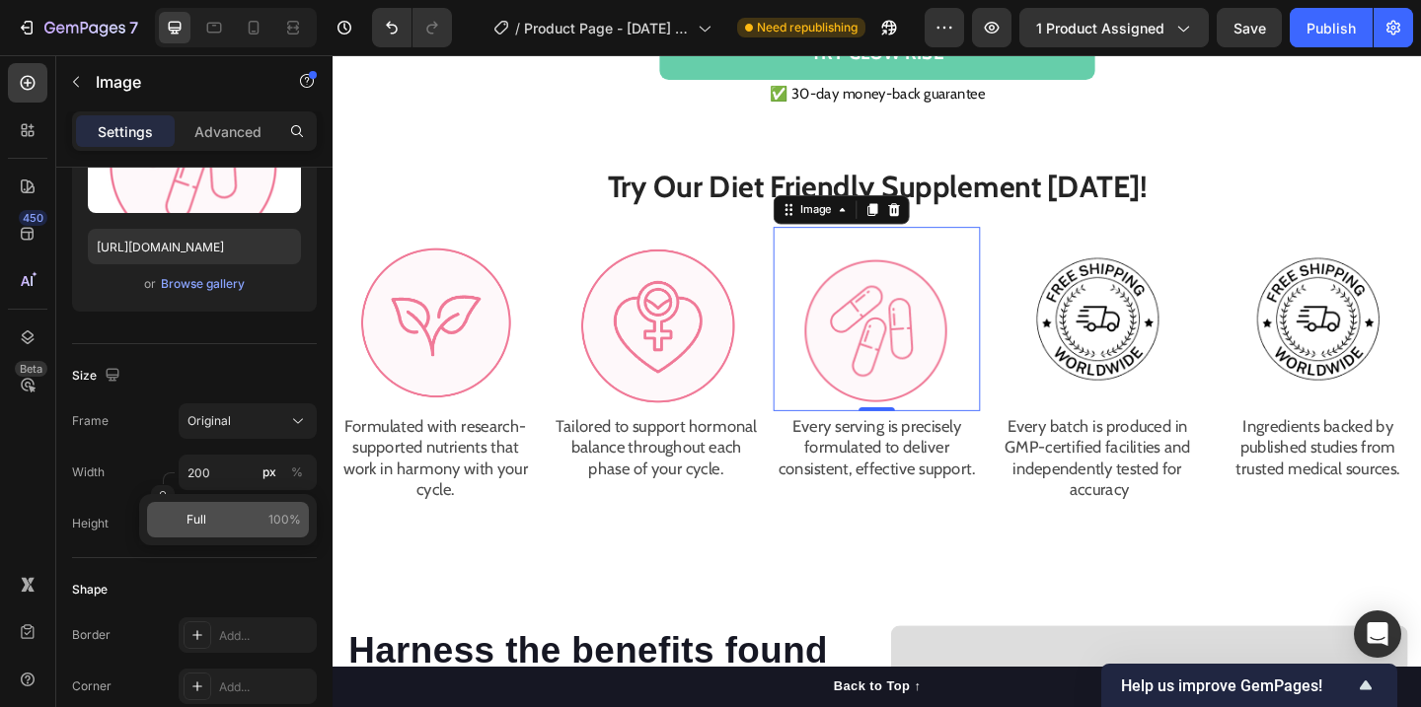
type input "100"
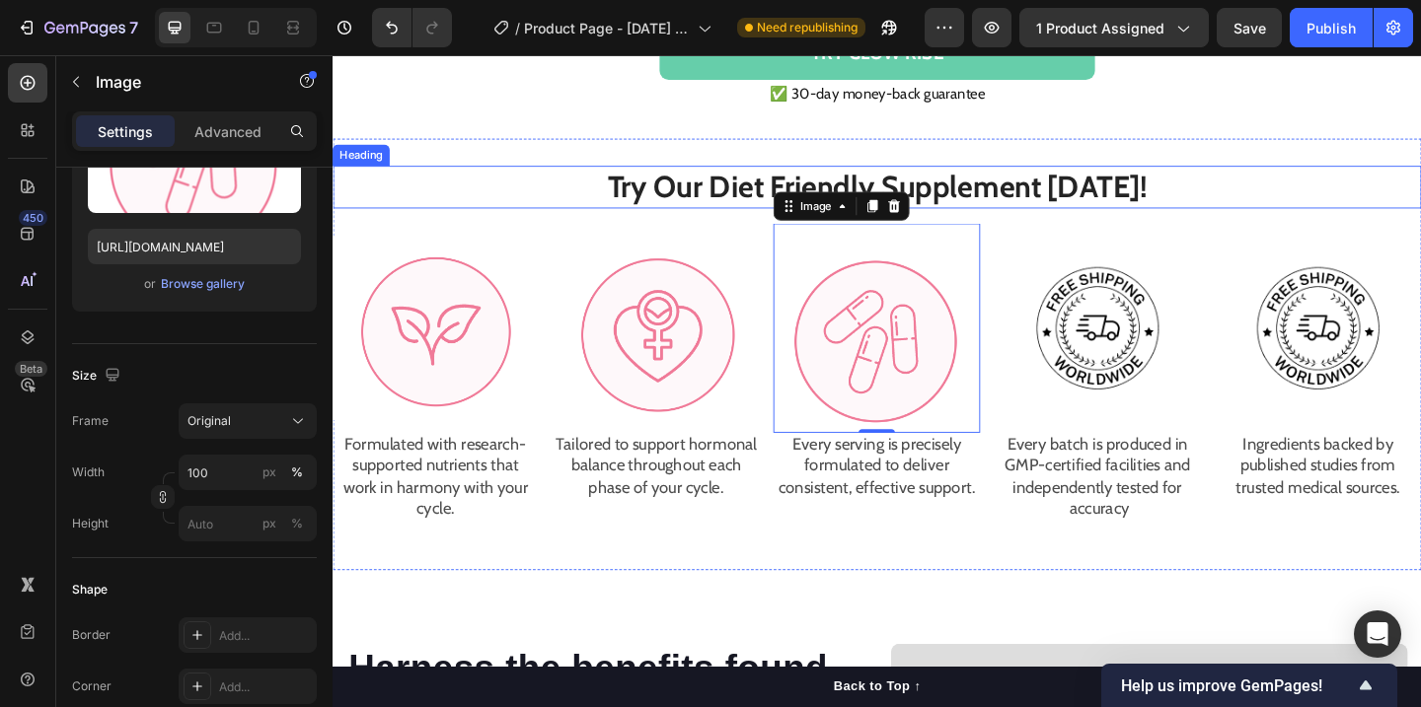
click at [1327, 217] on h2 "Try Our Diet Friendly Supplement [DATE]!" at bounding box center [925, 199] width 1184 height 46
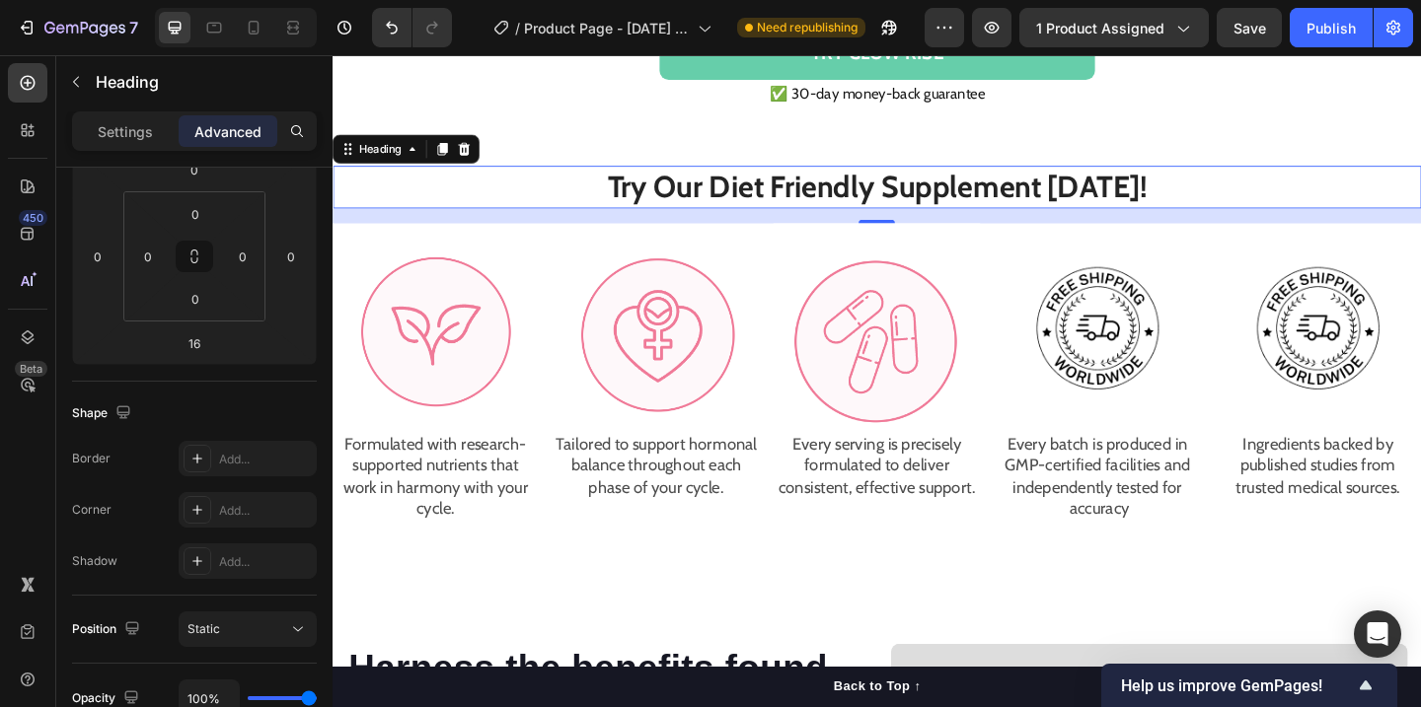
scroll to position [0, 0]
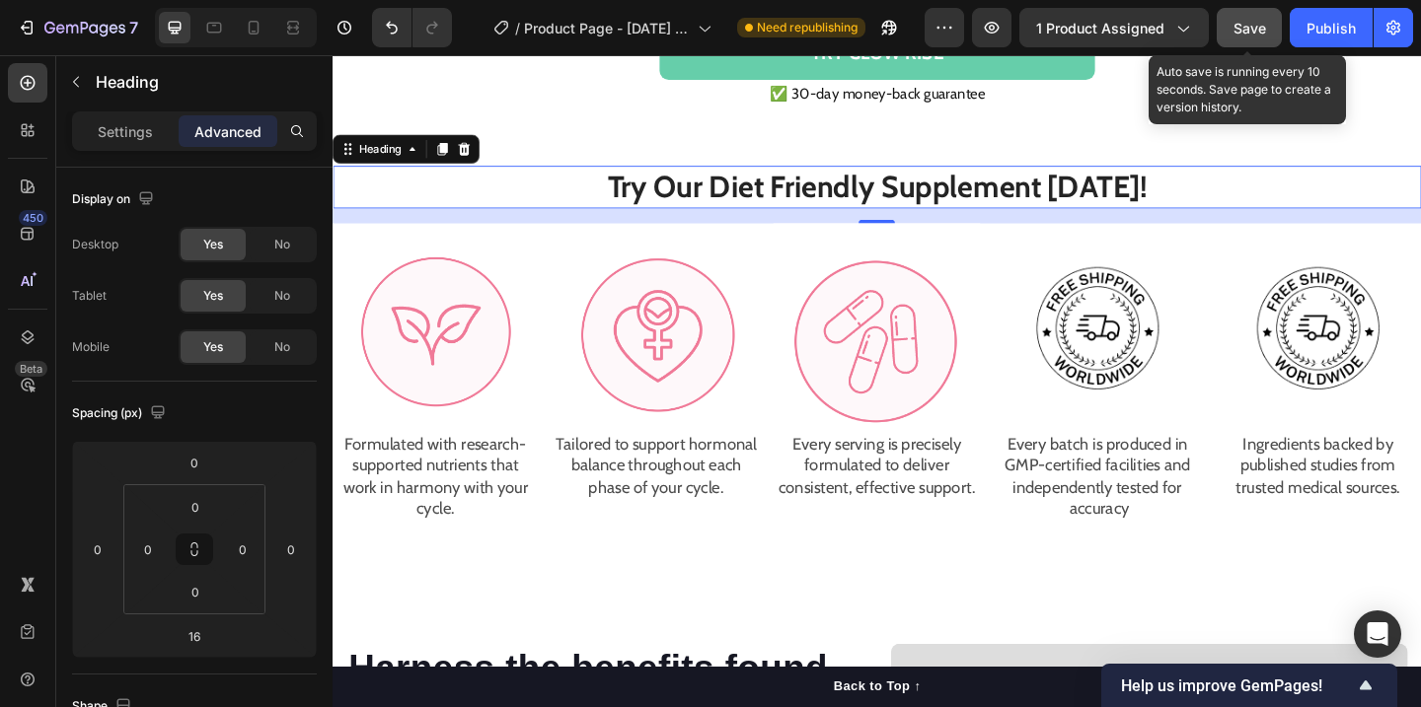
click at [1245, 31] on span "Save" at bounding box center [1249, 28] width 33 height 17
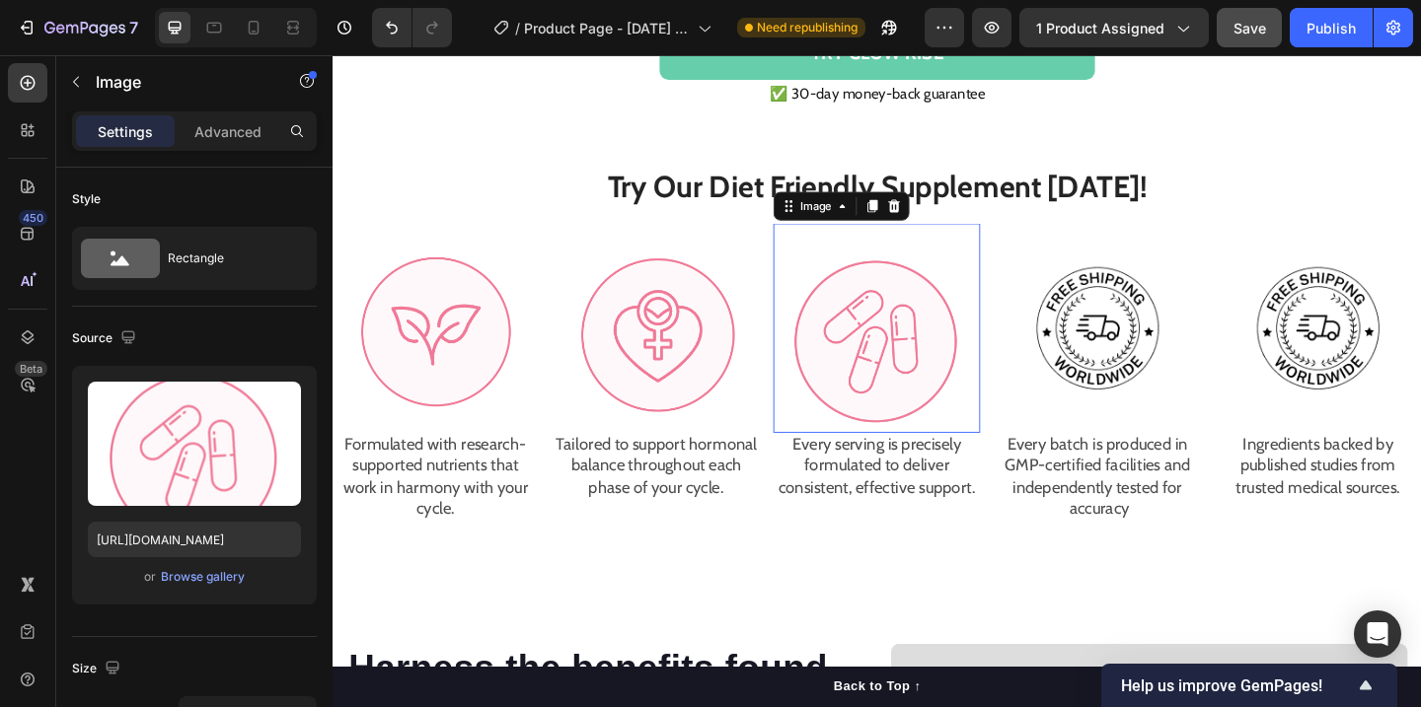
click at [880, 361] on img at bounding box center [924, 352] width 224 height 228
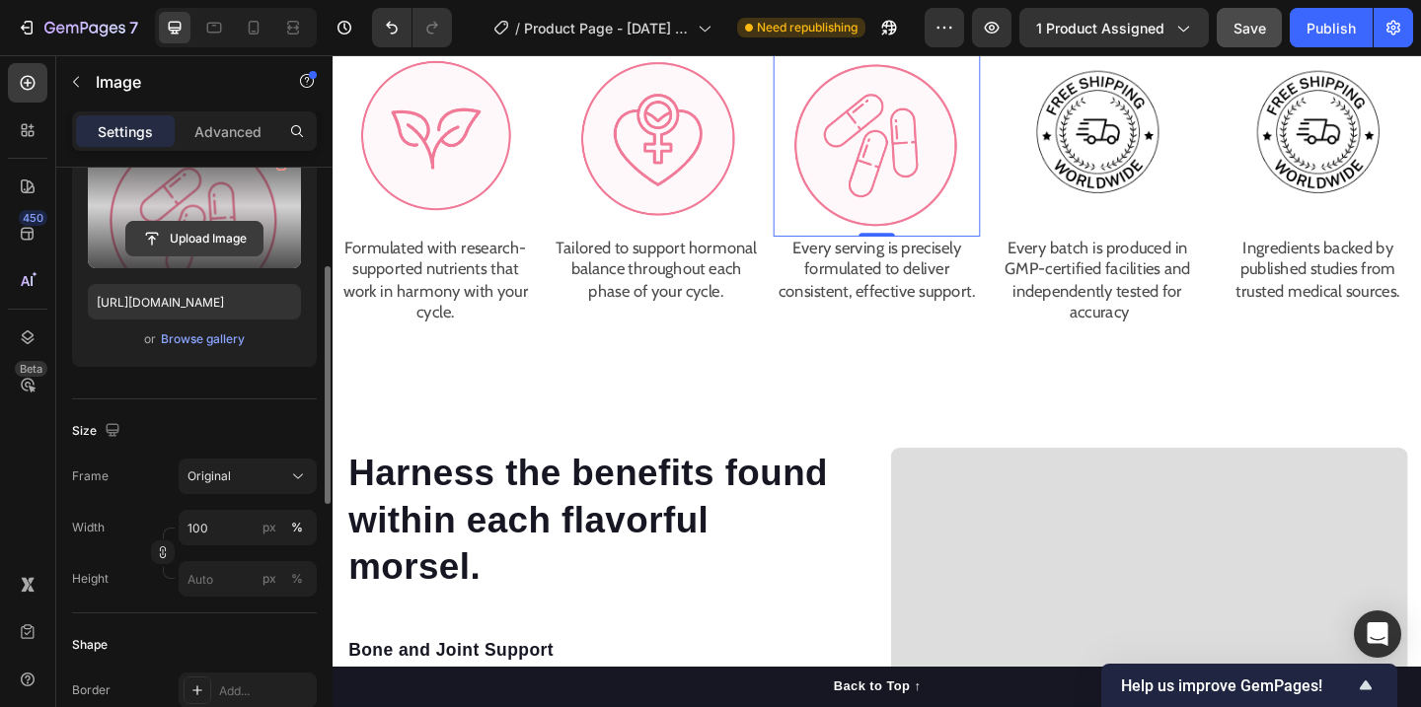
scroll to position [241, 0]
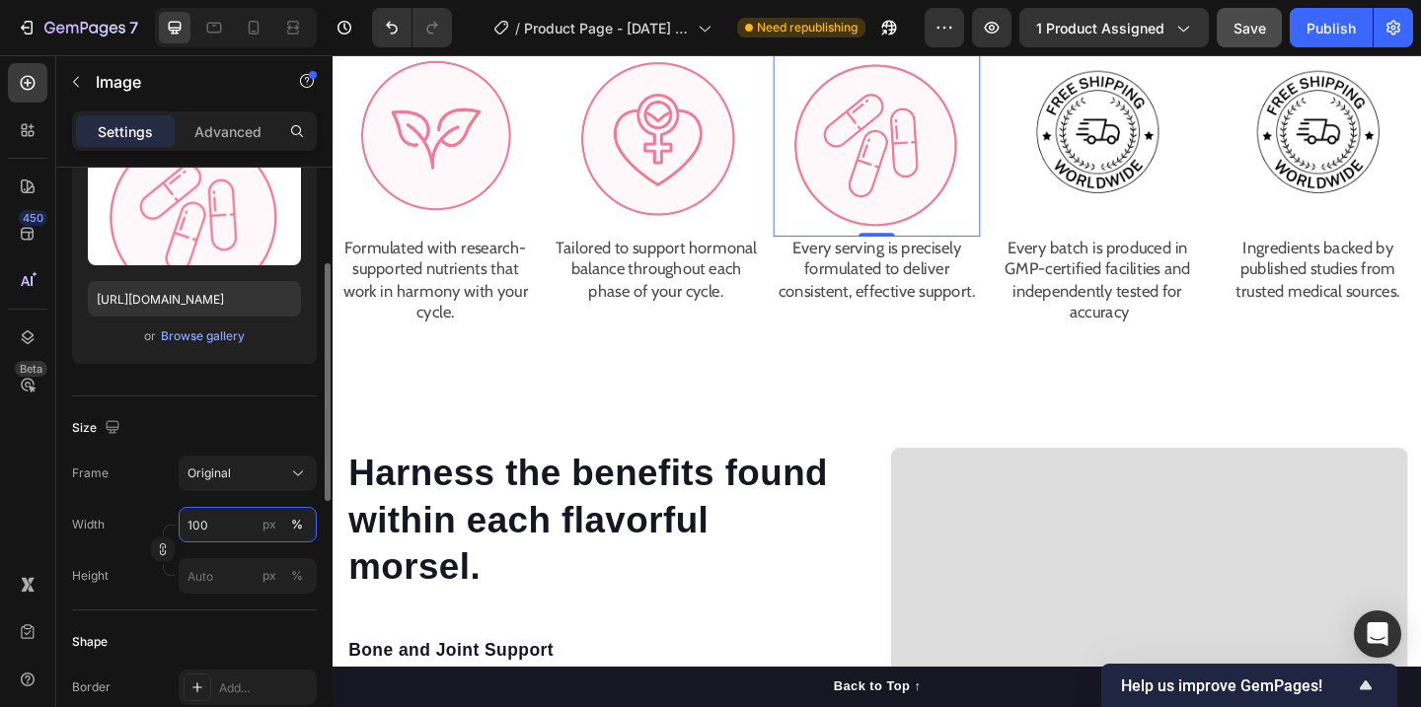
click at [220, 520] on input "100" at bounding box center [248, 525] width 138 height 36
click at [220, 523] on input "100" at bounding box center [248, 525] width 138 height 36
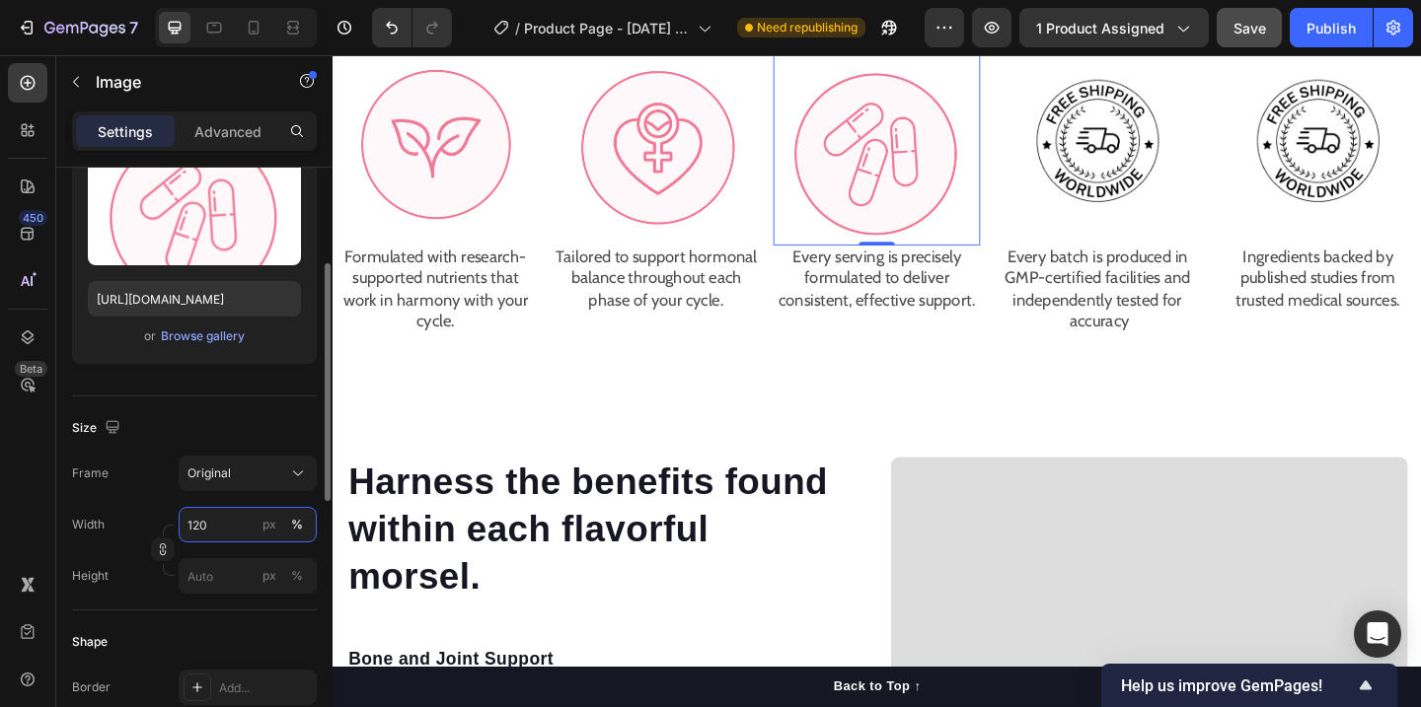
scroll to position [2148, 0]
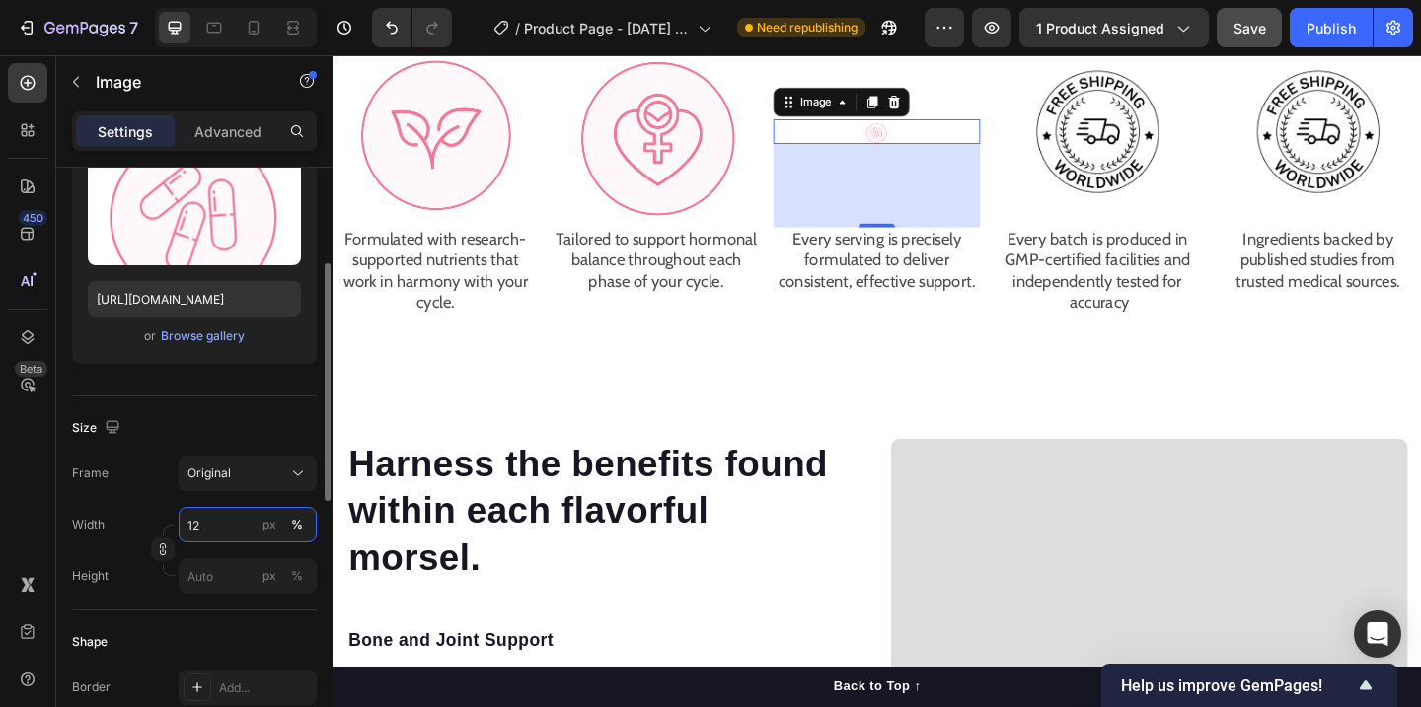
type input "1"
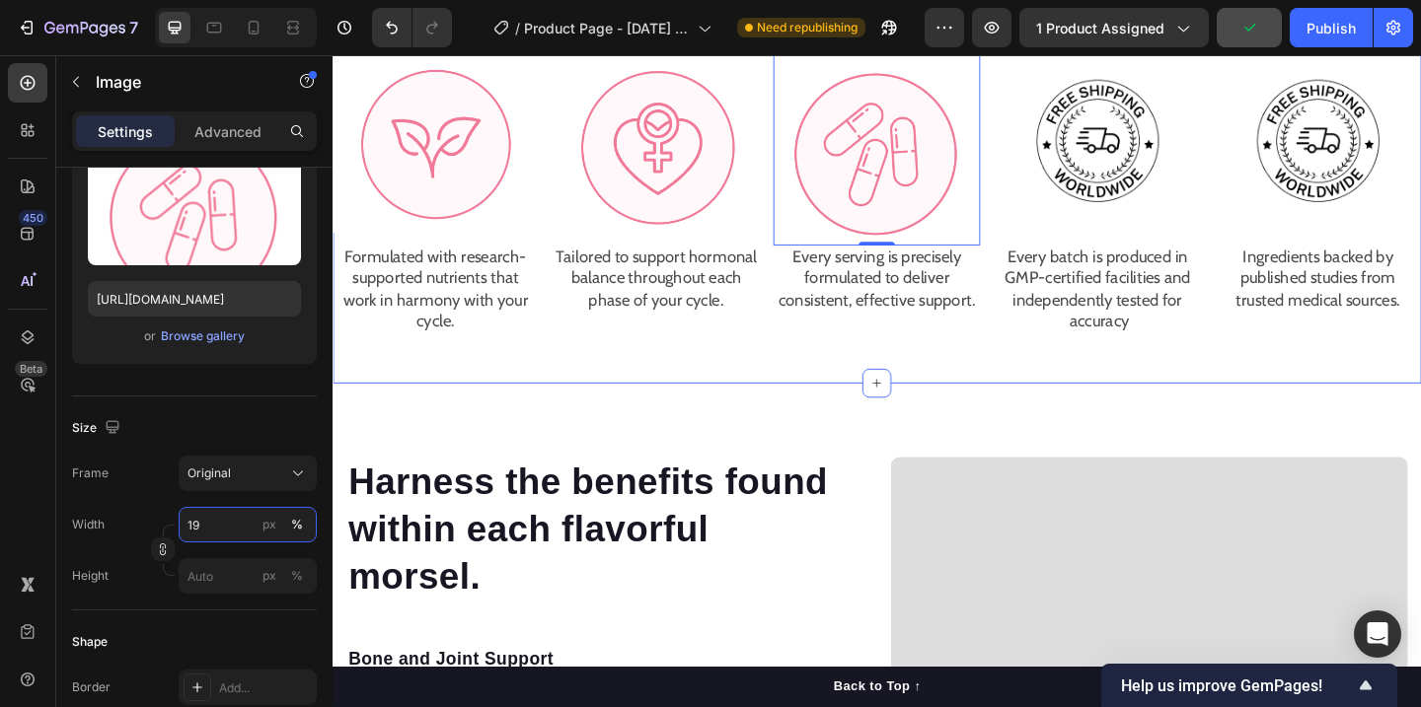
type input "1"
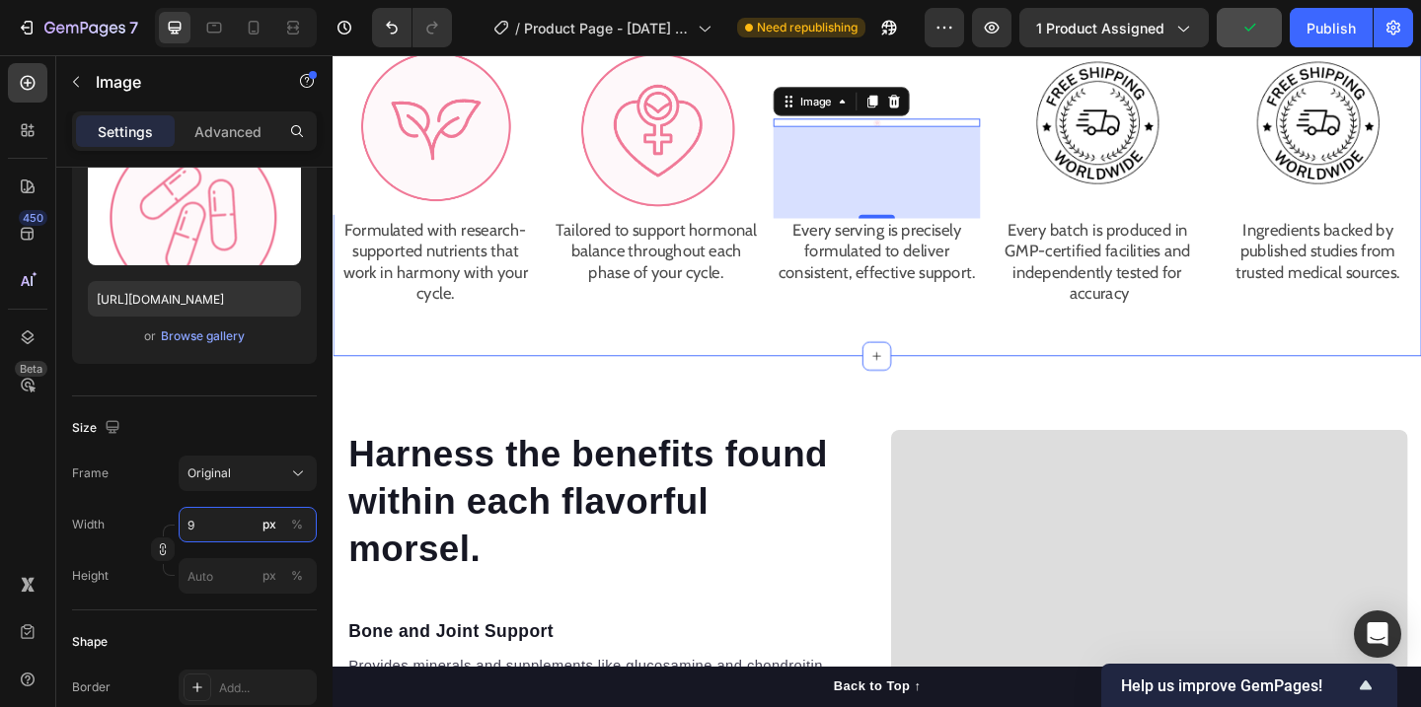
scroll to position [2138, 0]
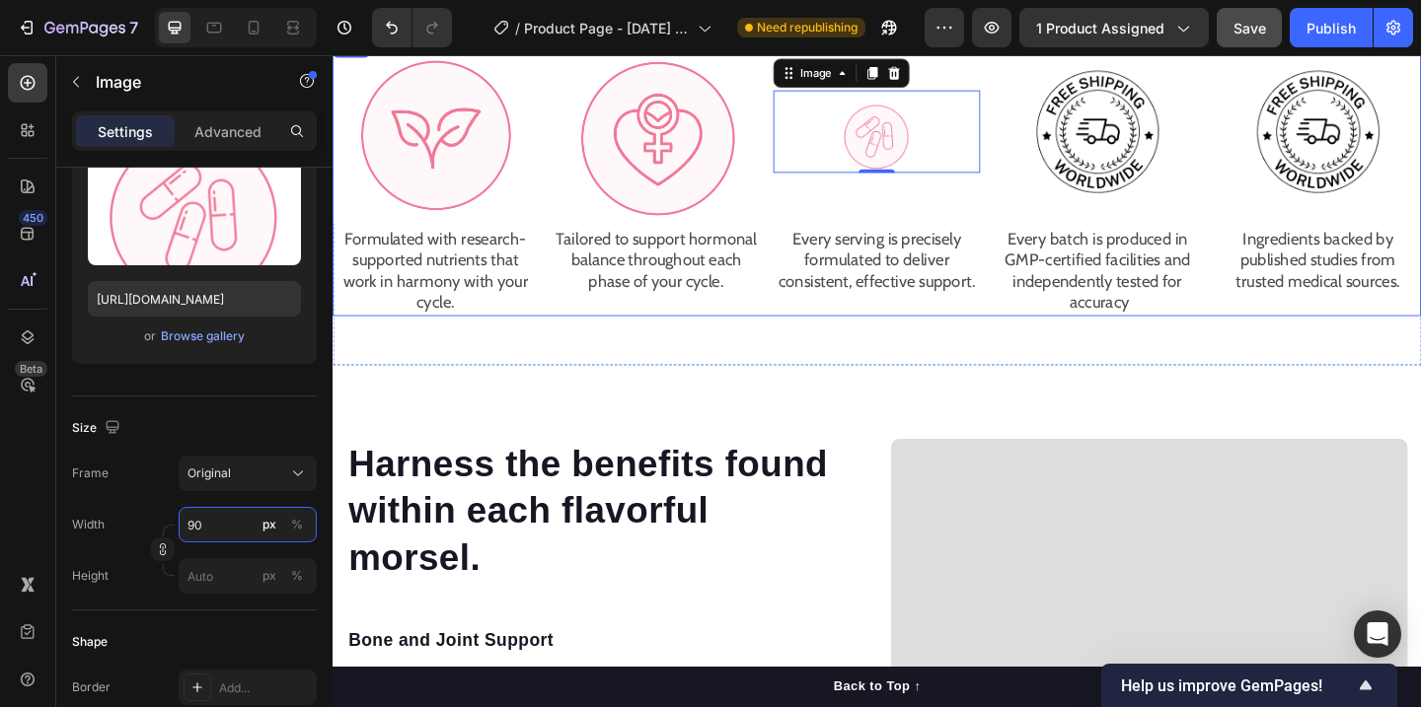
type input "9"
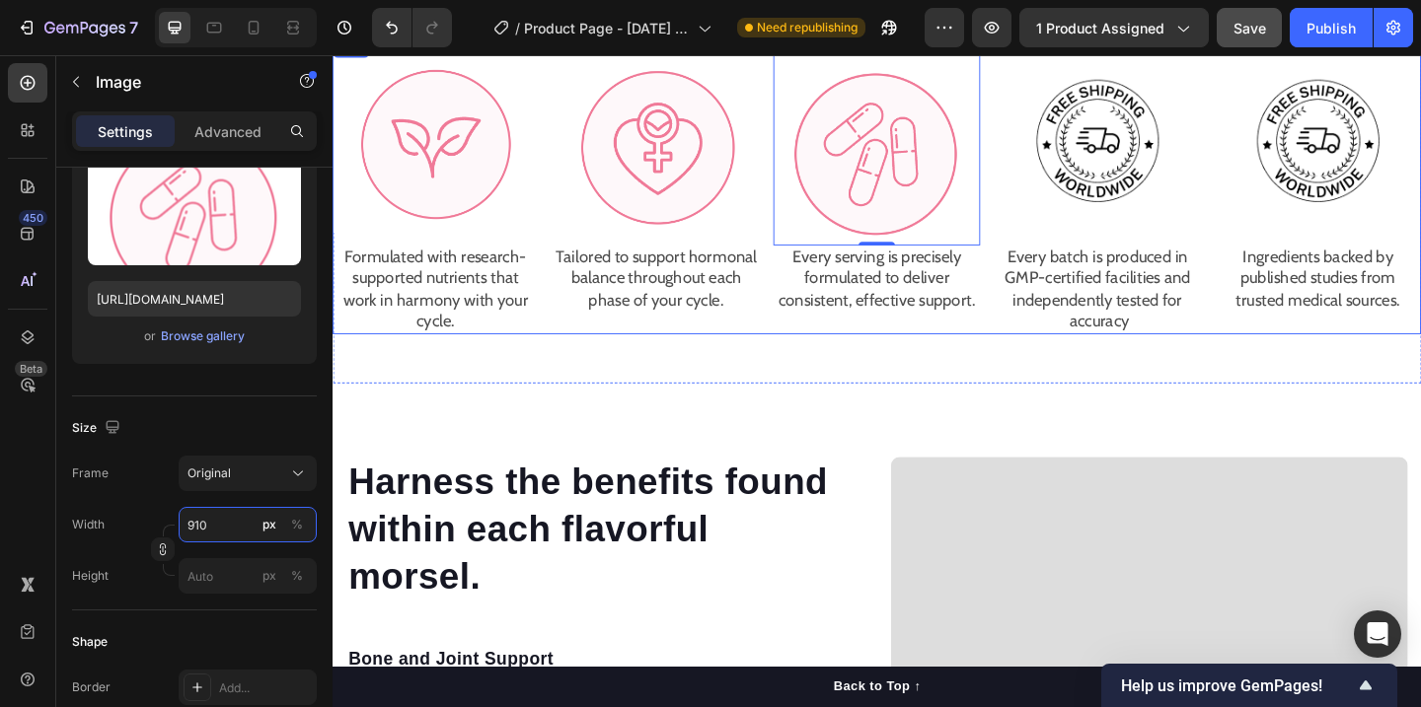
scroll to position [2148, 0]
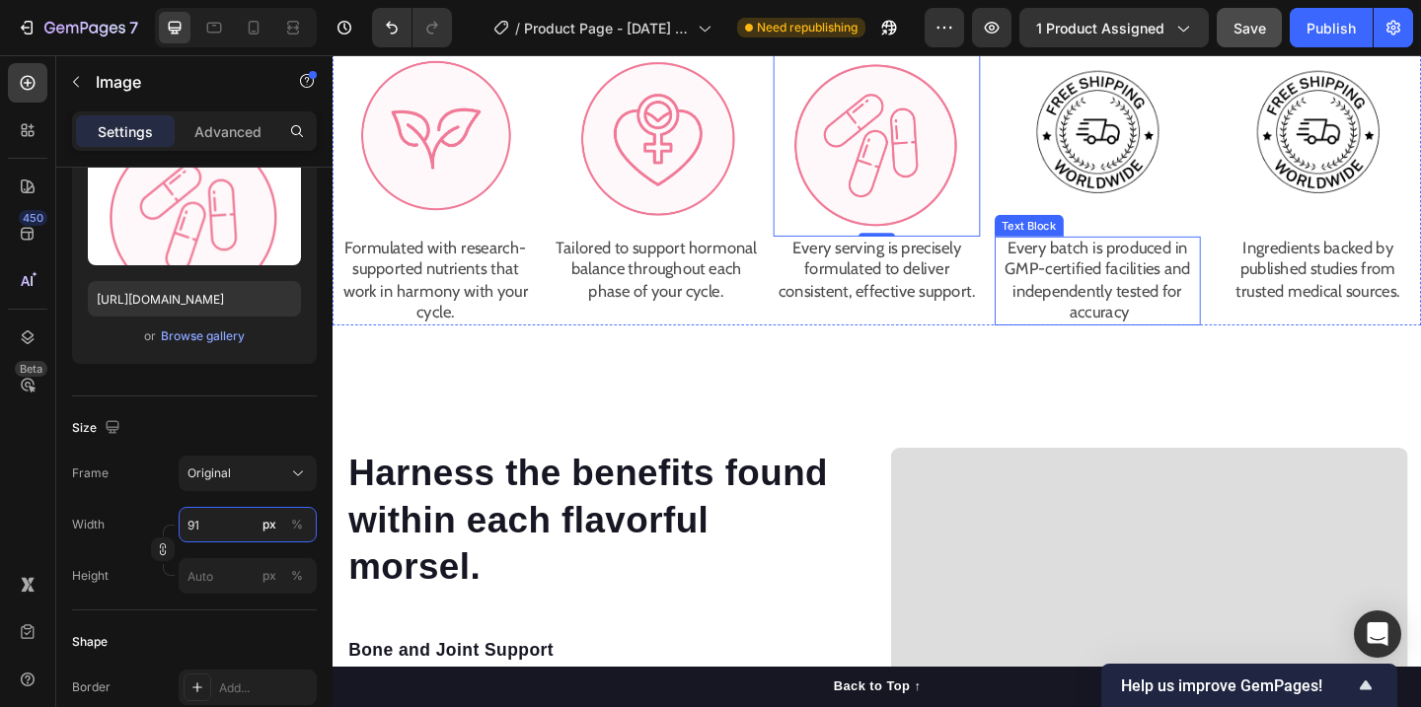
type input "9"
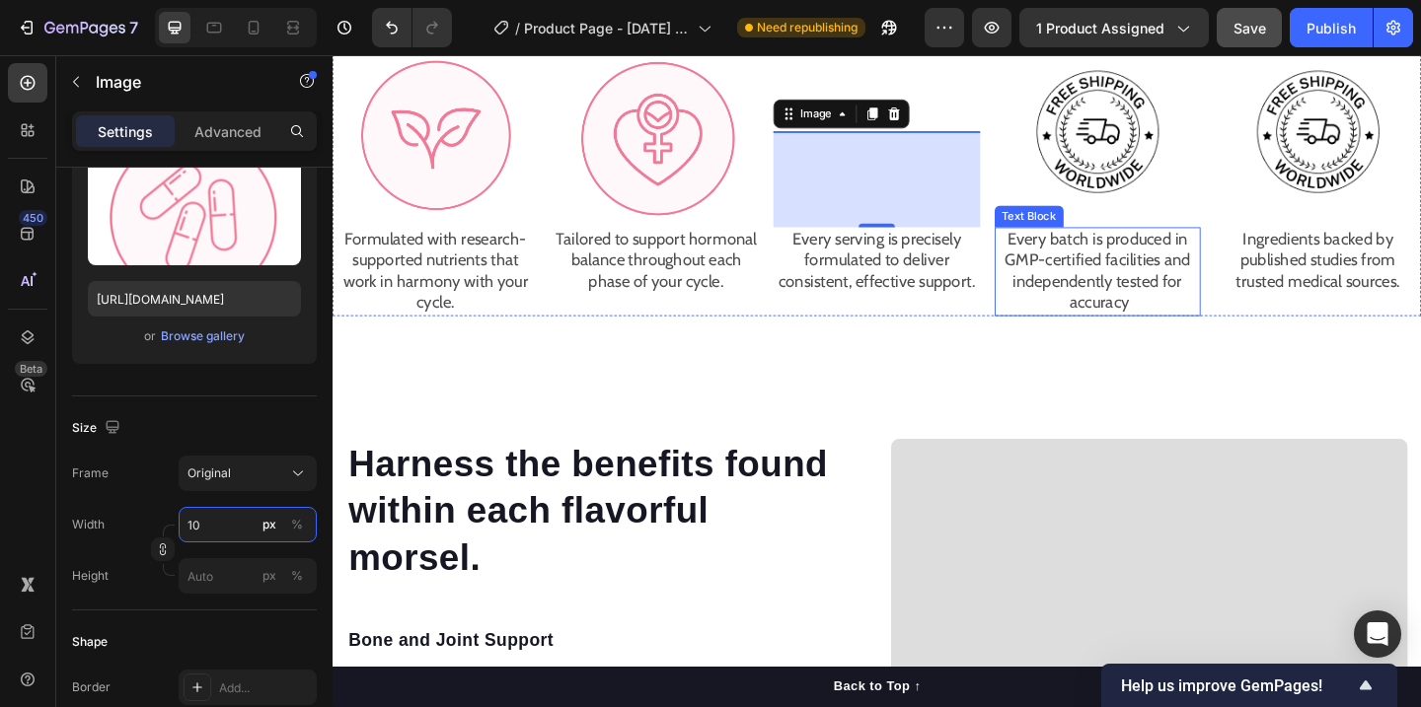
type input "100"
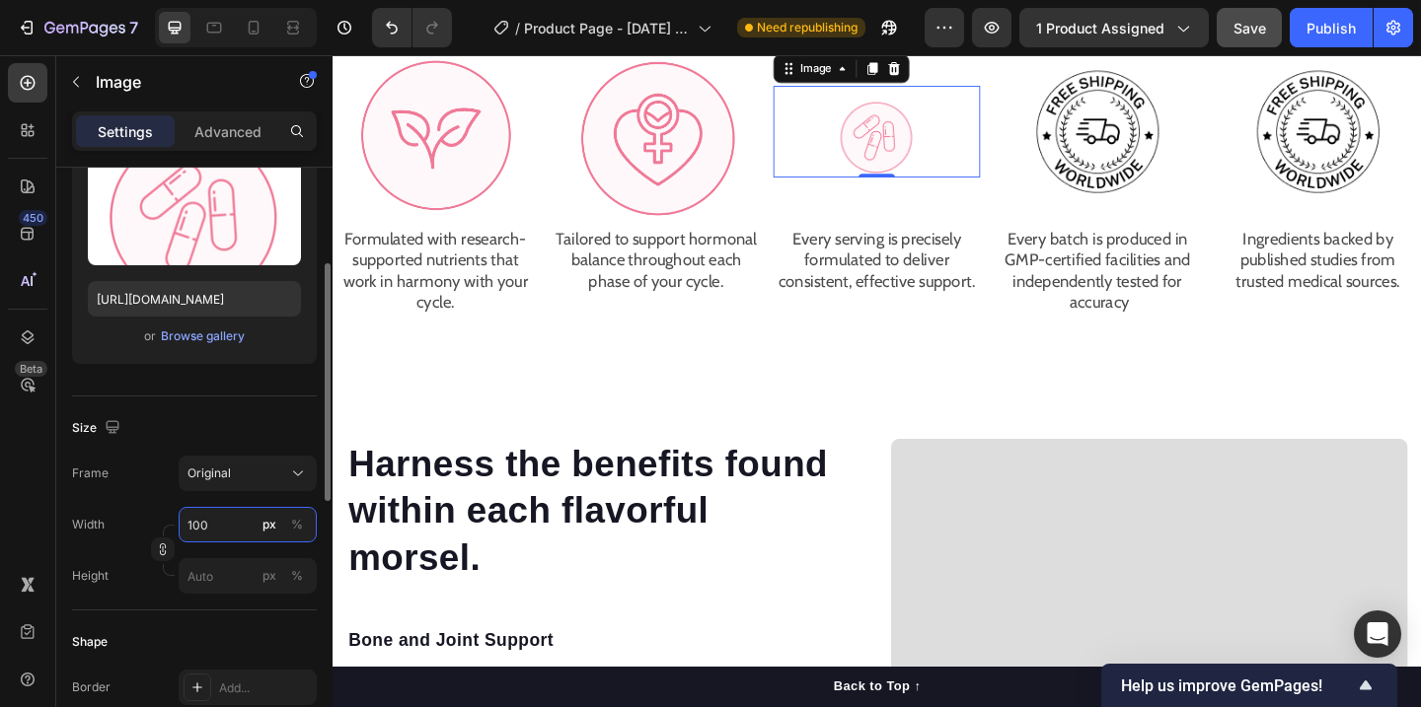
click at [229, 531] on input "100" at bounding box center [248, 525] width 138 height 36
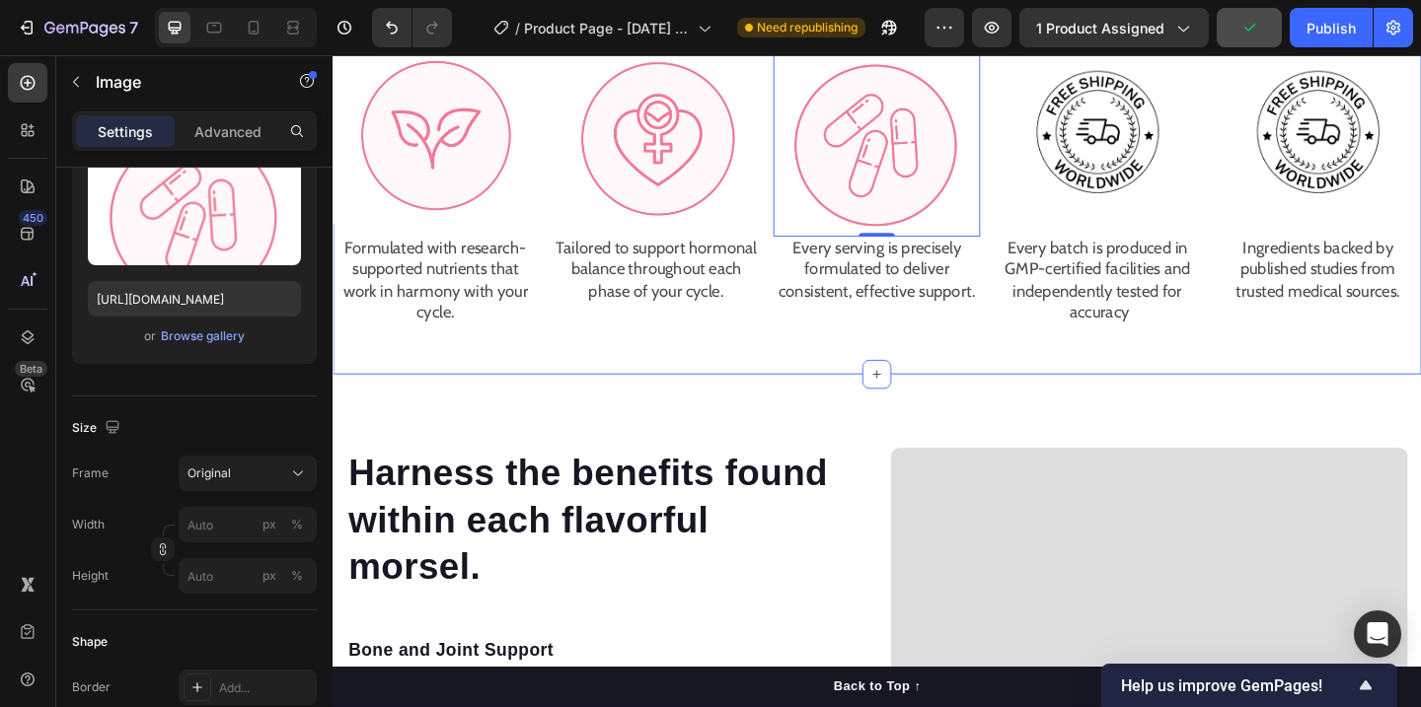
click at [1186, 313] on p "Every batch is produced in GMP-certified facilities and independently tested fo…" at bounding box center [1165, 301] width 220 height 93
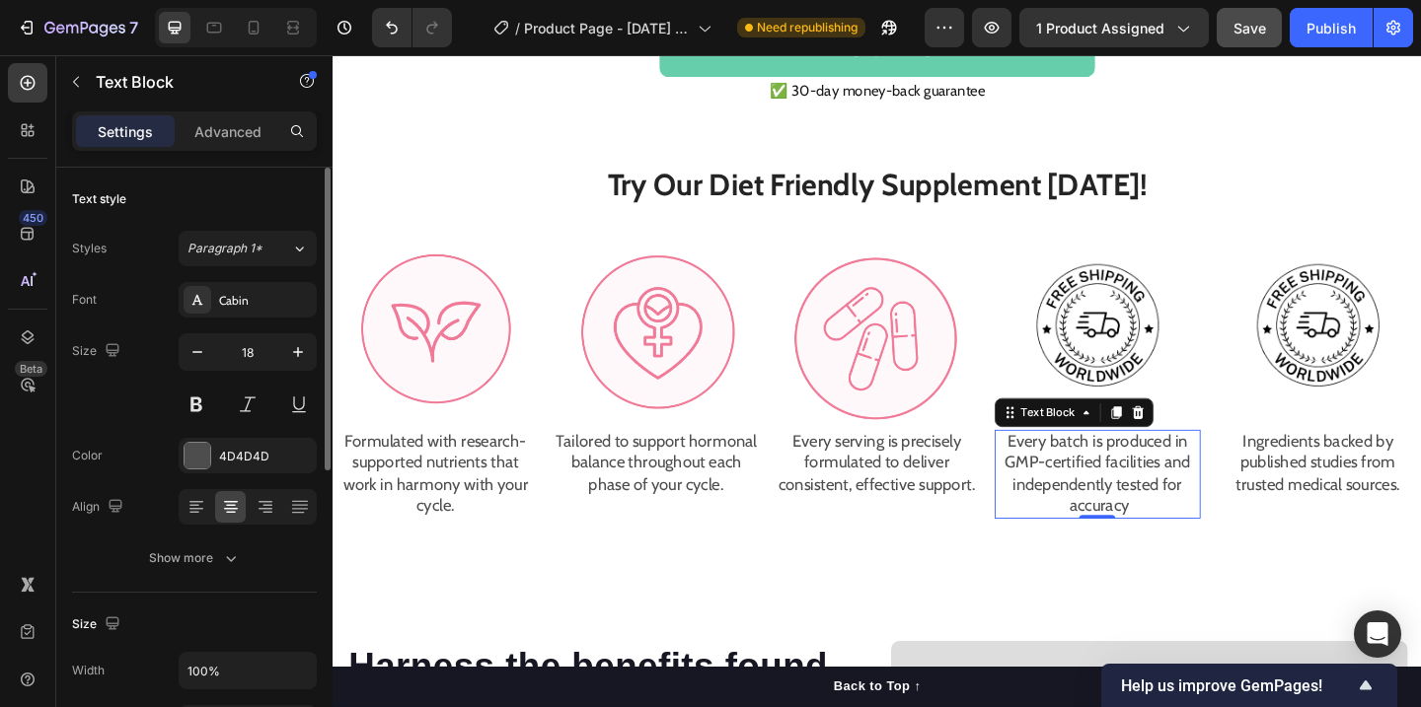
scroll to position [1931, 0]
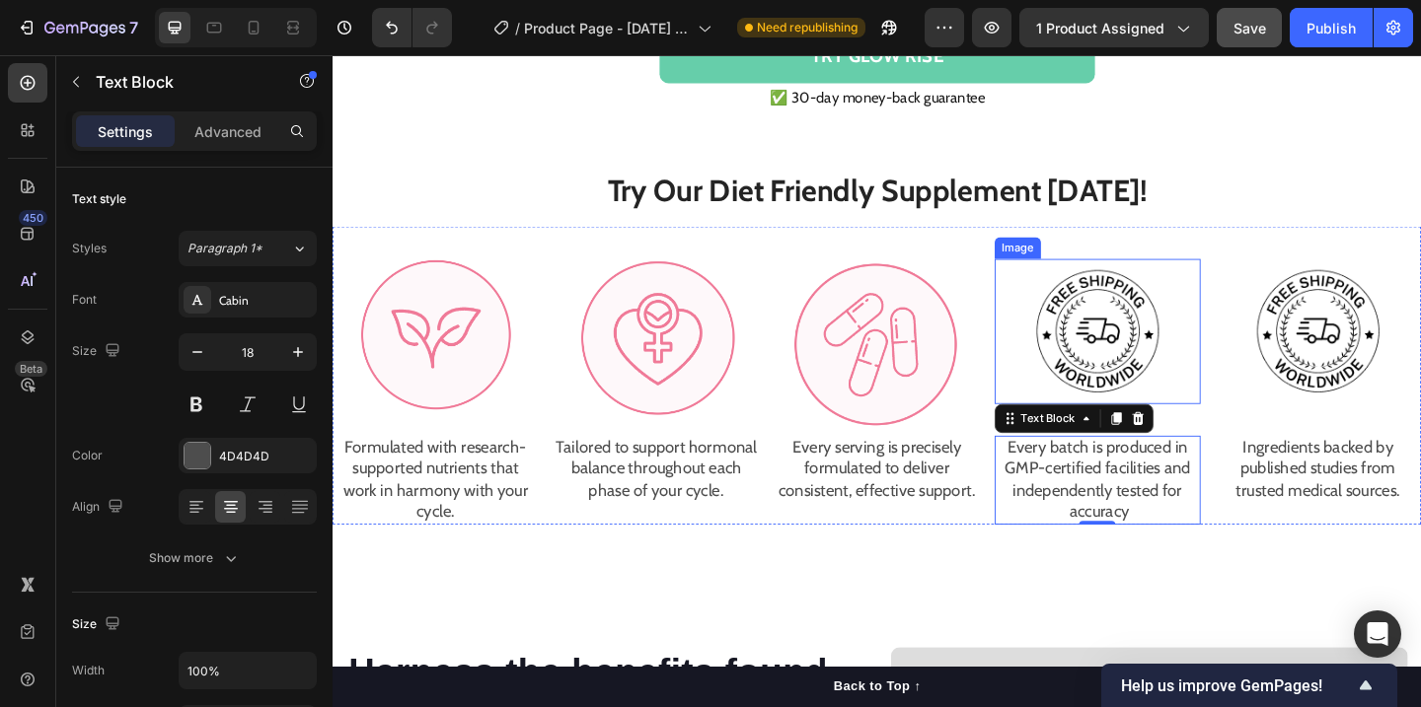
click at [1150, 337] on img at bounding box center [1164, 356] width 158 height 158
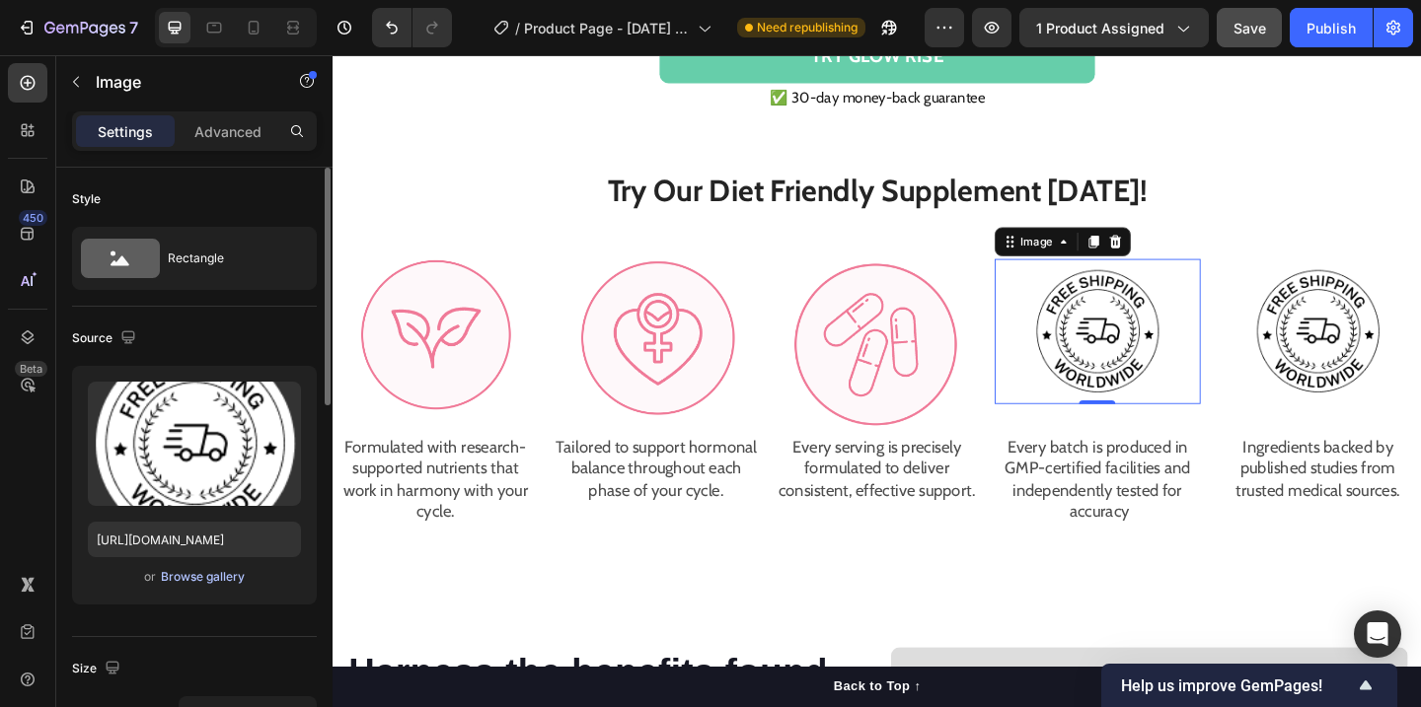
click at [223, 583] on div "Browse gallery" at bounding box center [203, 577] width 84 height 18
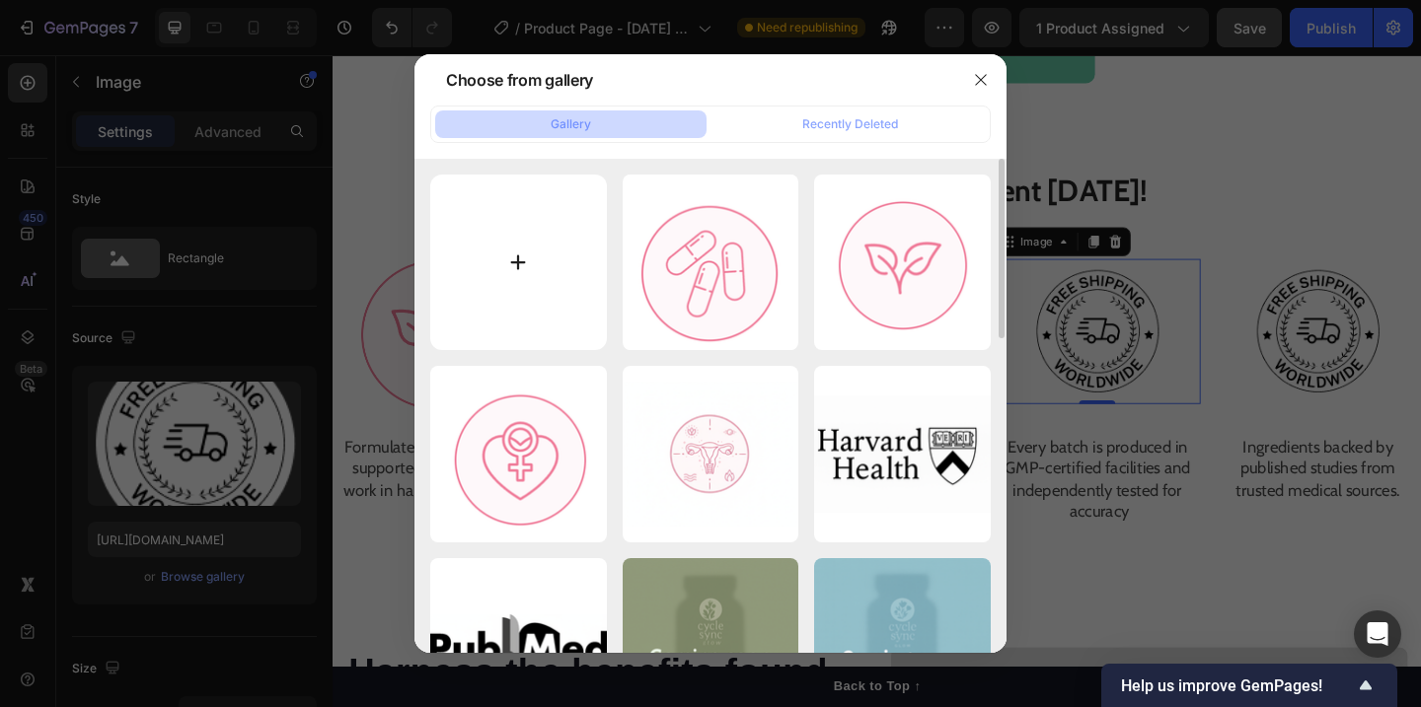
click at [506, 272] on input "file" at bounding box center [518, 263] width 177 height 177
type input "C:\fakepath\Screenshot at Sep 29 10-40-16.png"
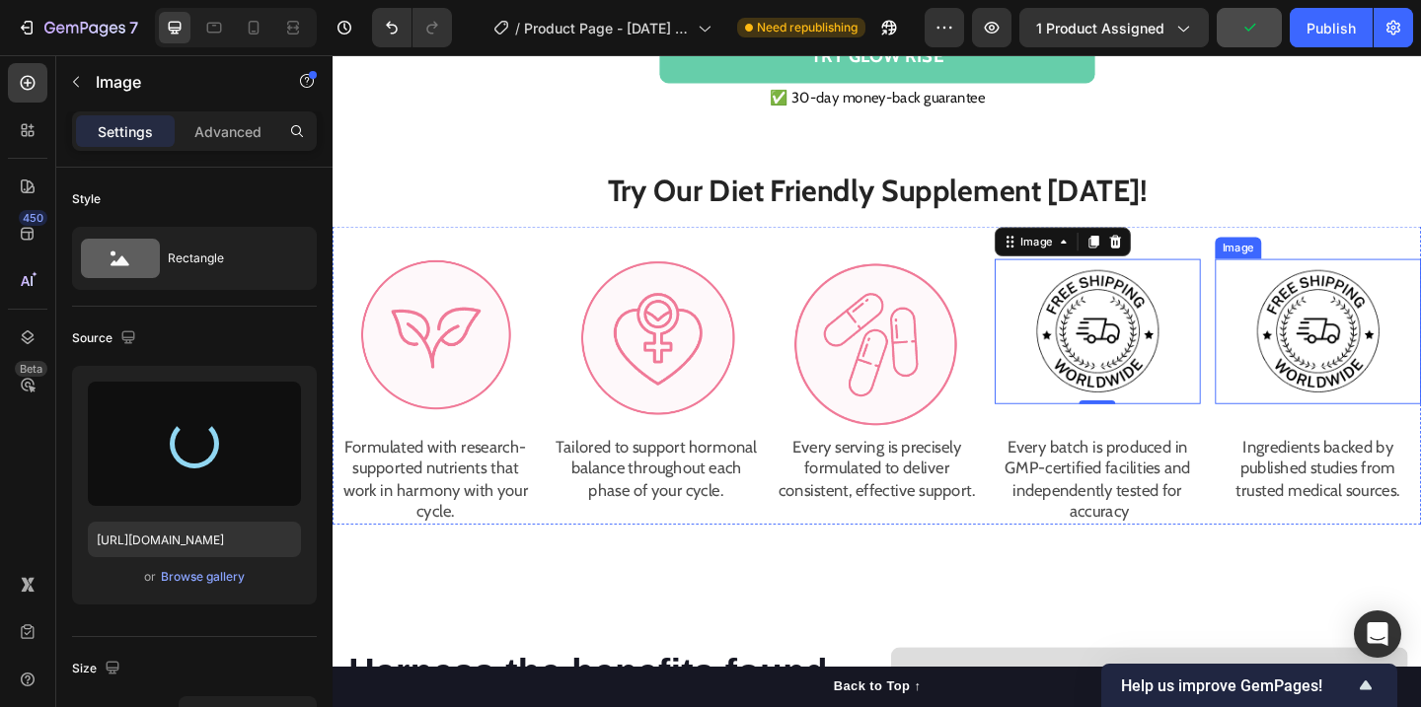
type input "https://cdn.shopify.com/s/files/1/0938/2497/5223/files/gempages_585581546983916…"
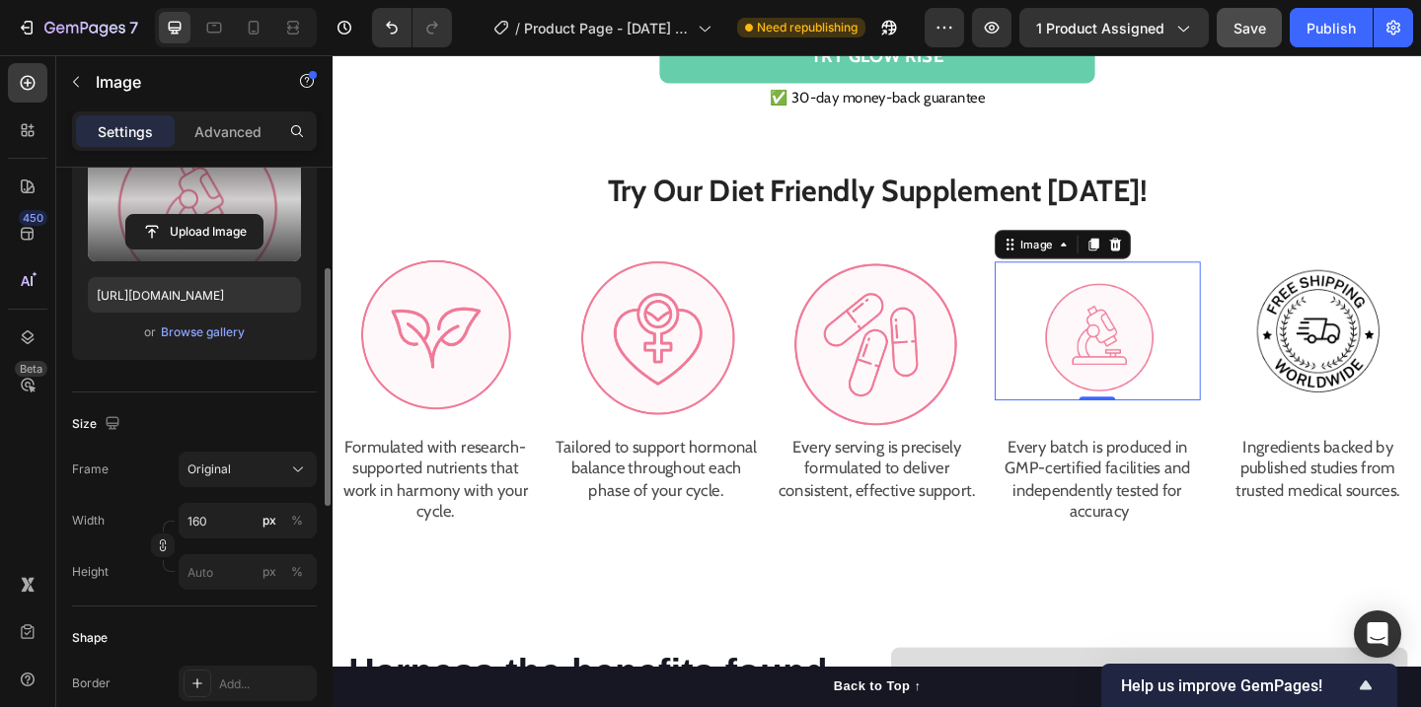
scroll to position [247, 0]
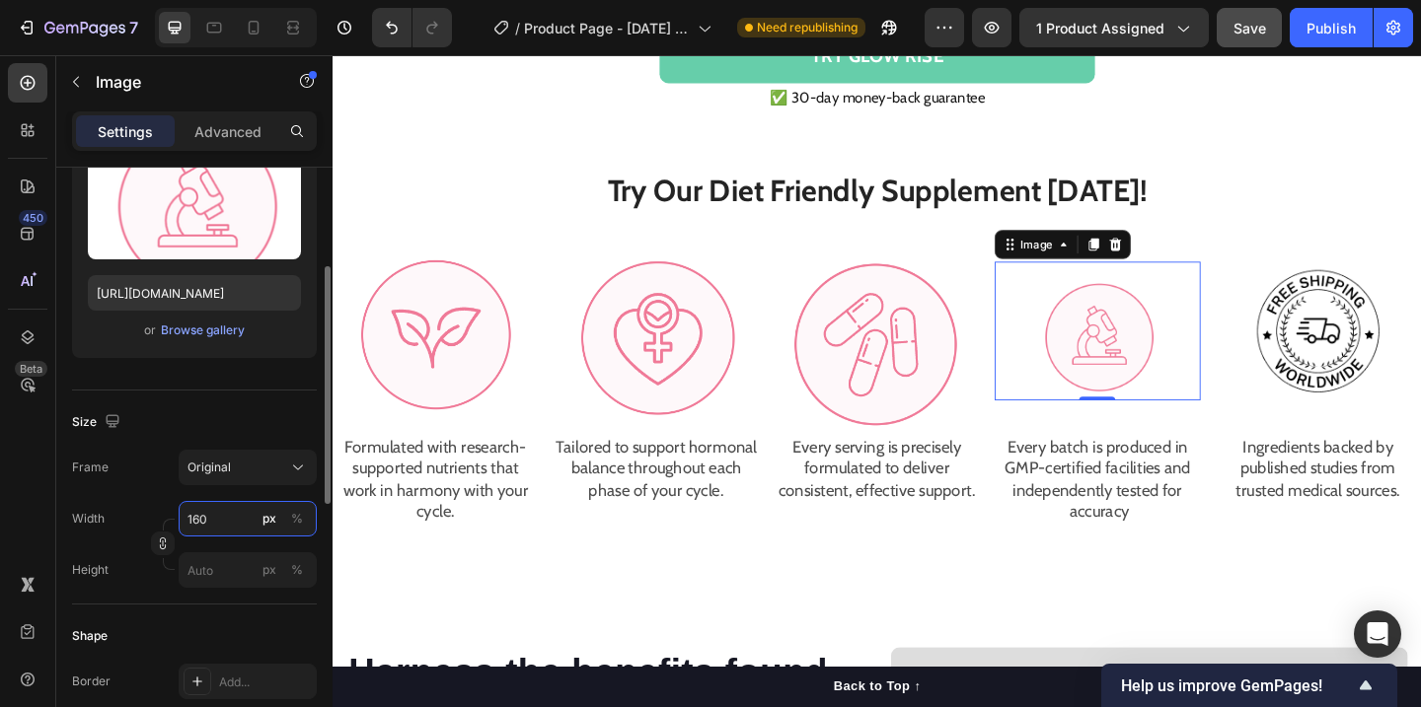
click at [216, 524] on input "160" at bounding box center [248, 519] width 138 height 36
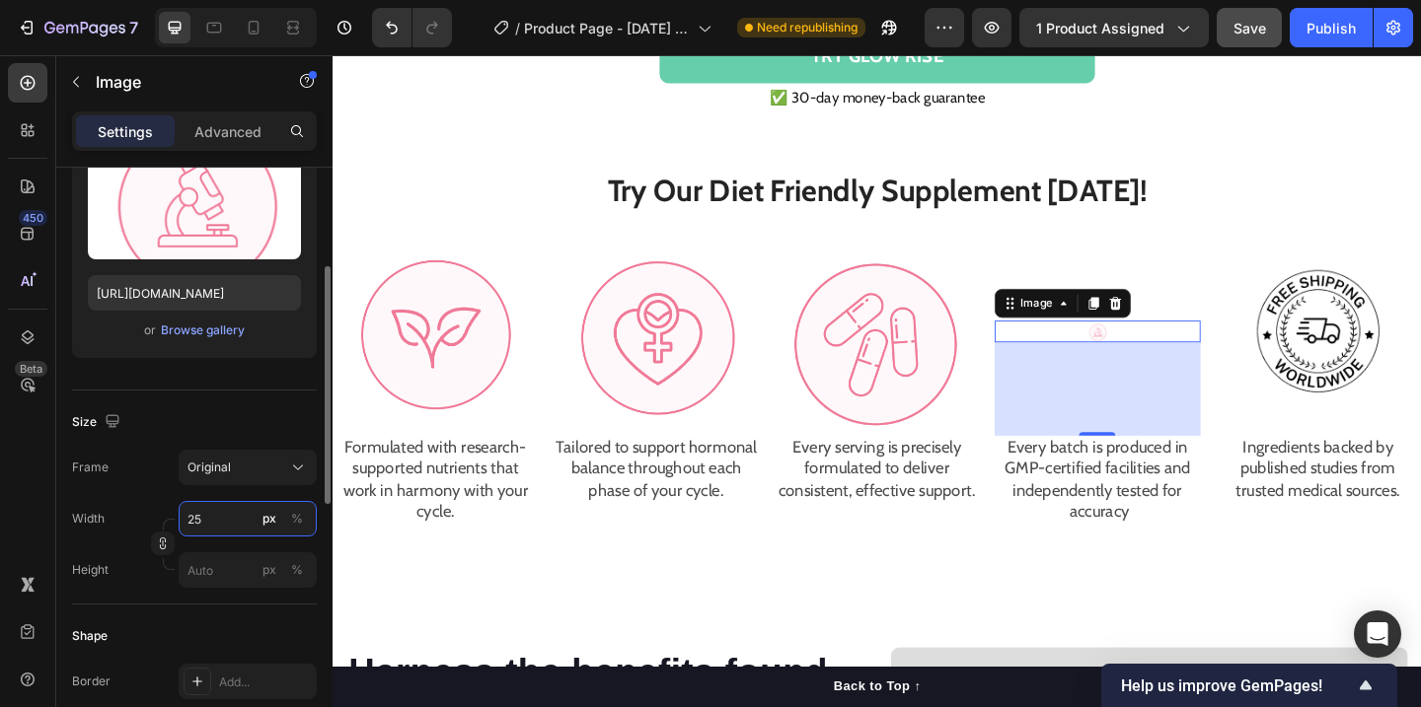
type input "250"
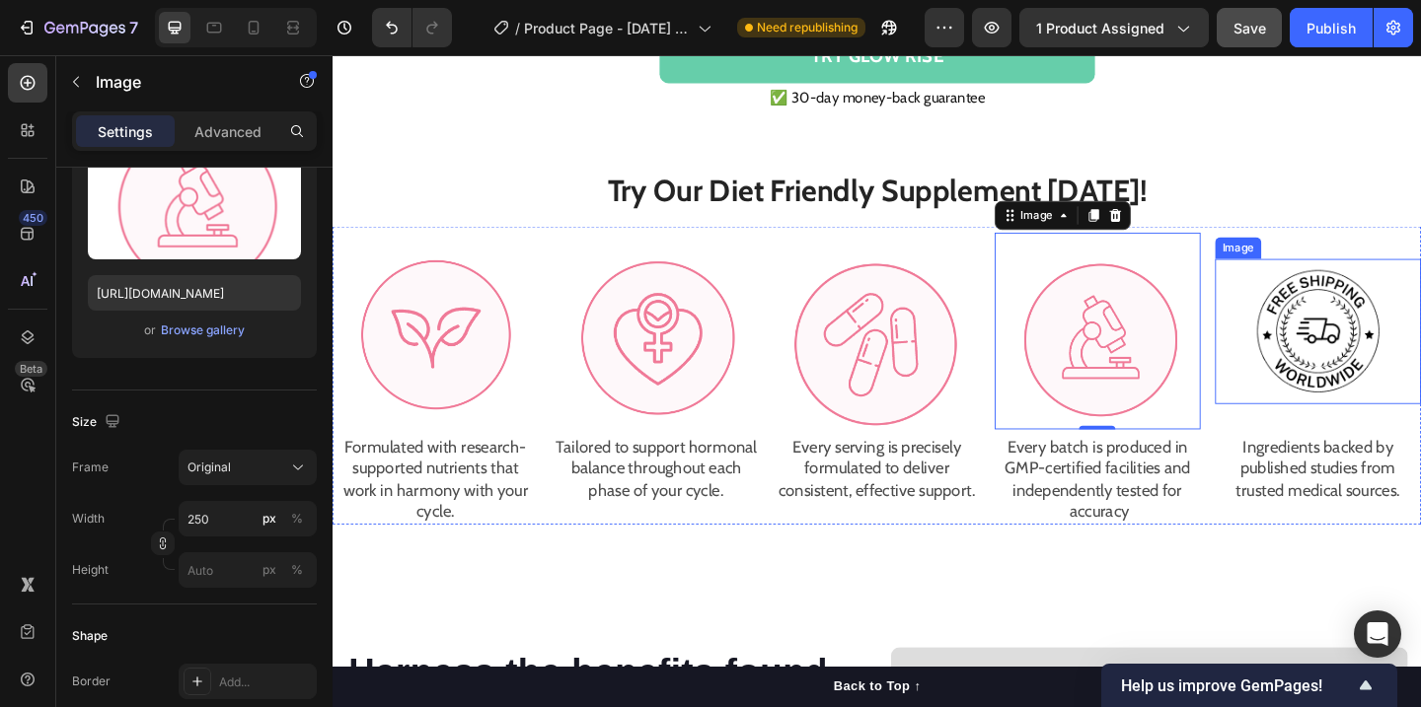
click at [1420, 324] on img at bounding box center [1404, 356] width 158 height 158
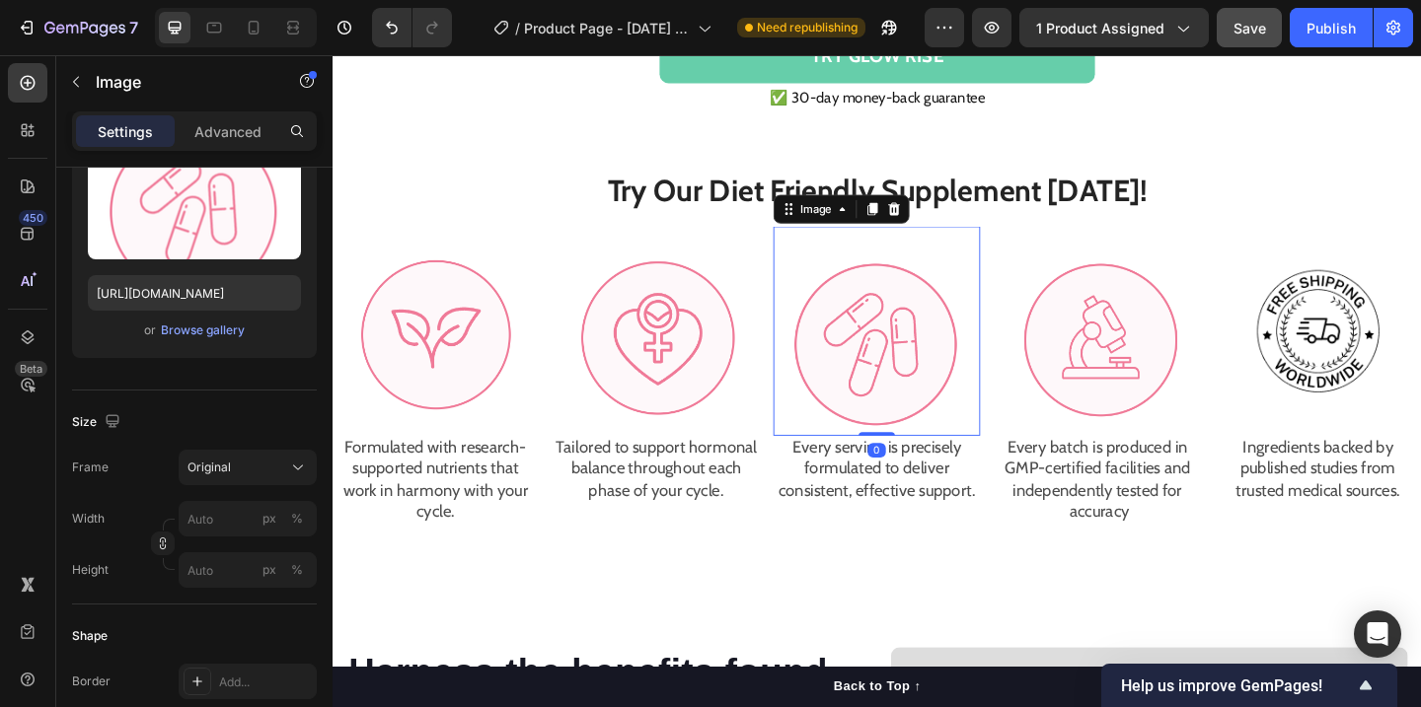
click at [886, 363] on img at bounding box center [924, 356] width 224 height 228
click at [217, 530] on input "px %" at bounding box center [248, 519] width 138 height 36
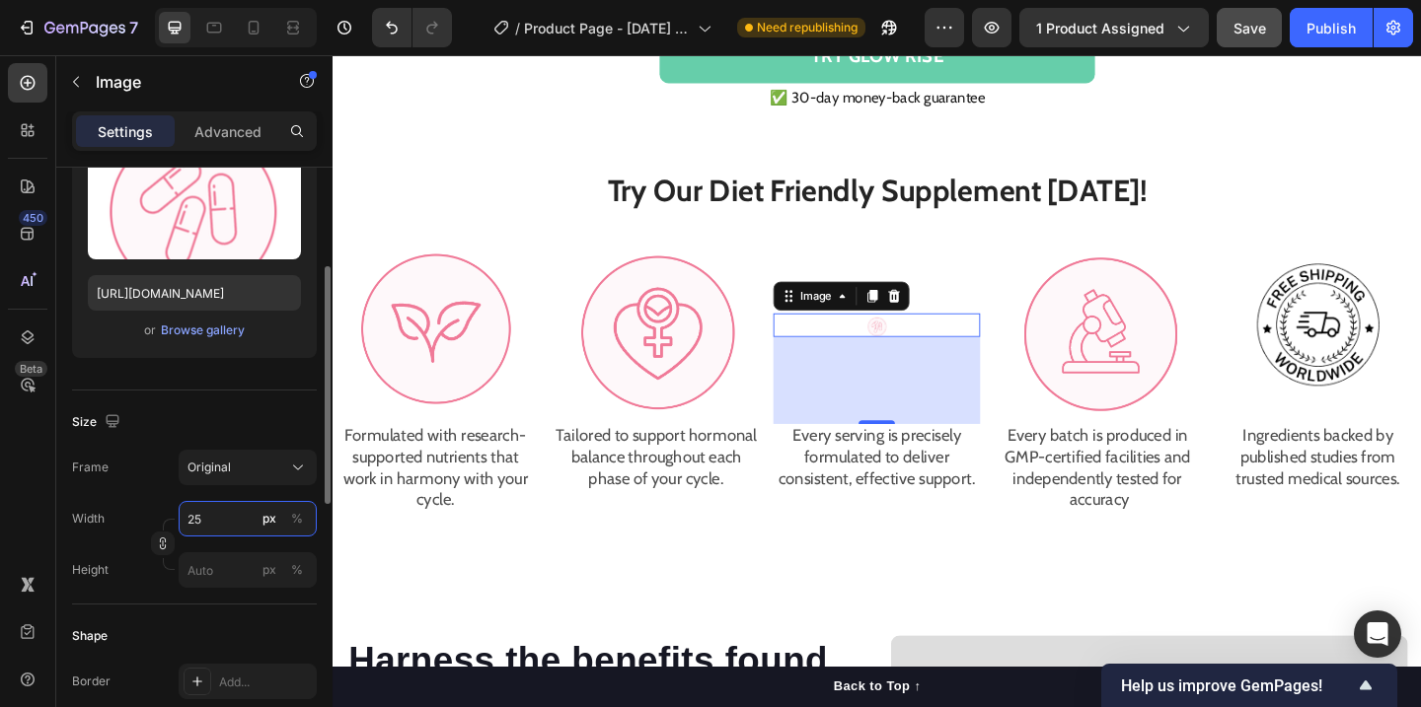
type input "250"
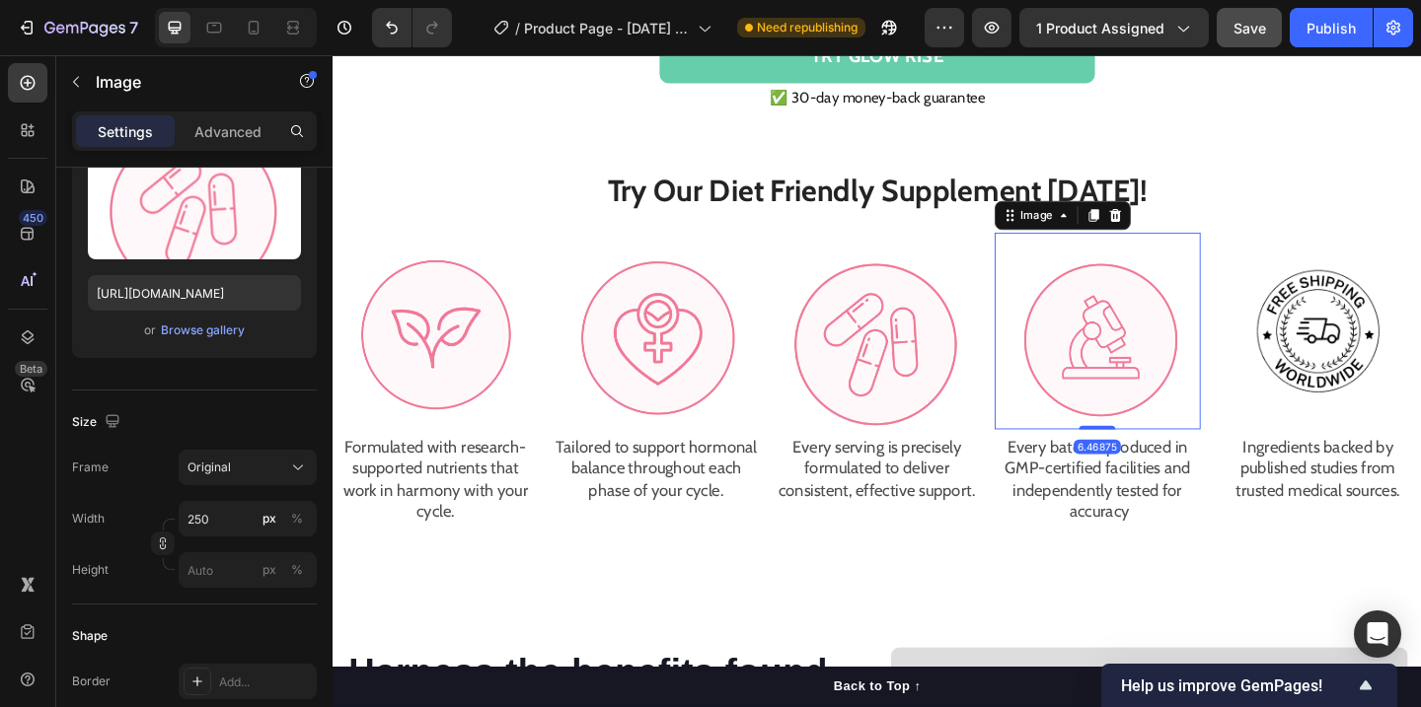
click at [1152, 342] on img at bounding box center [1165, 356] width 224 height 215
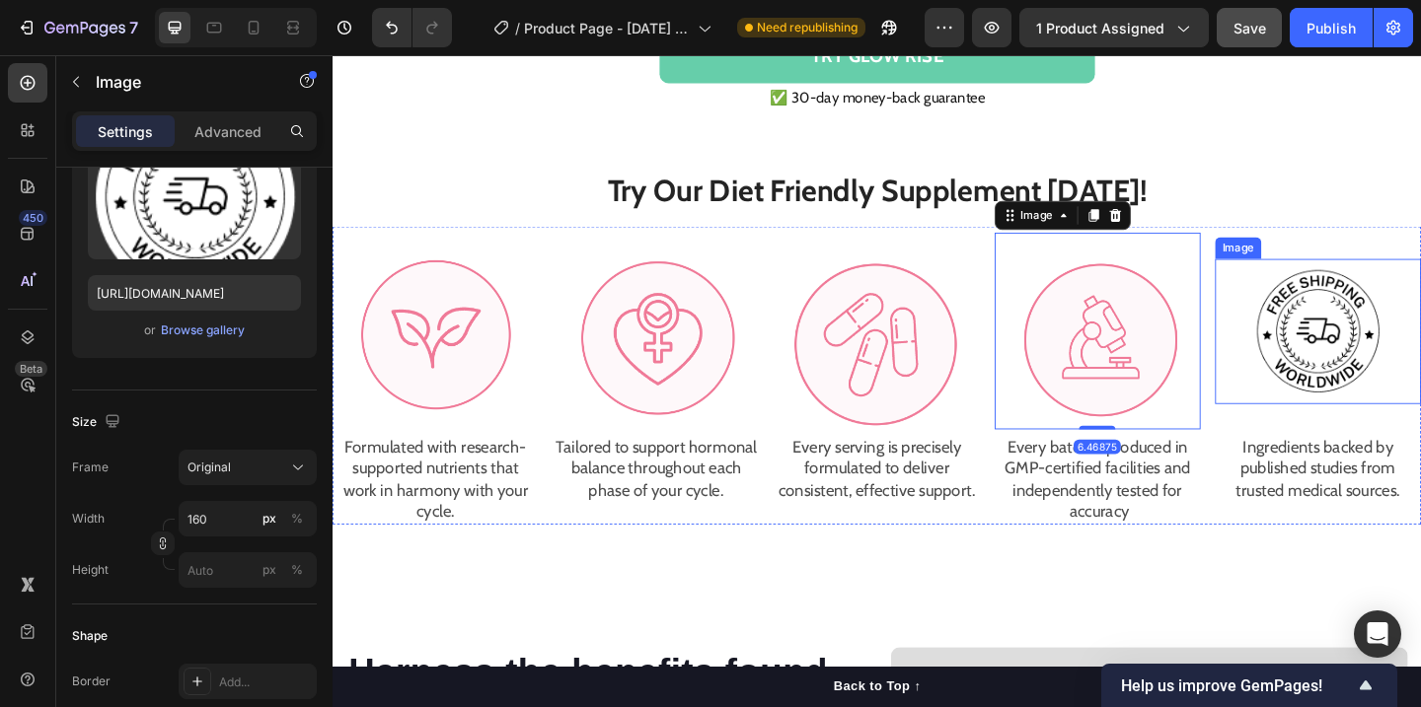
click at [1420, 334] on img at bounding box center [1404, 356] width 158 height 158
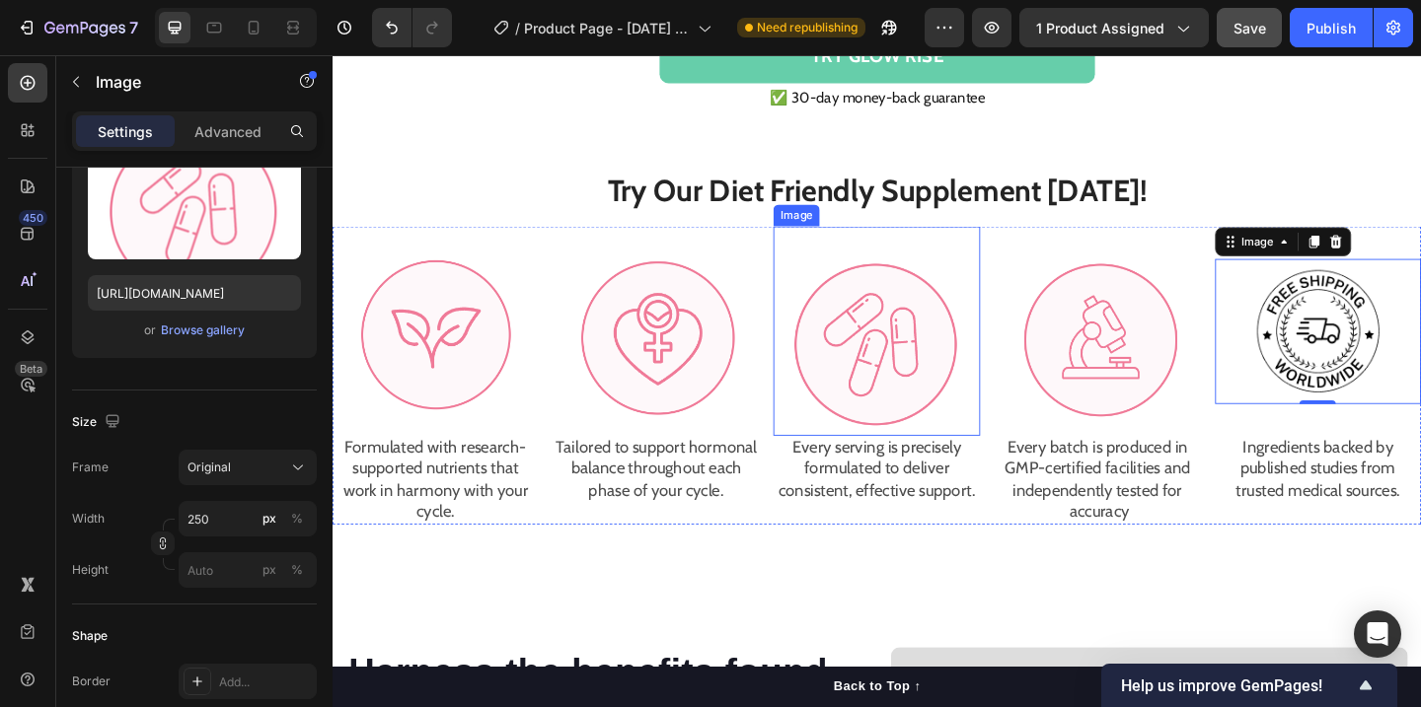
click at [934, 401] on img at bounding box center [924, 356] width 224 height 228
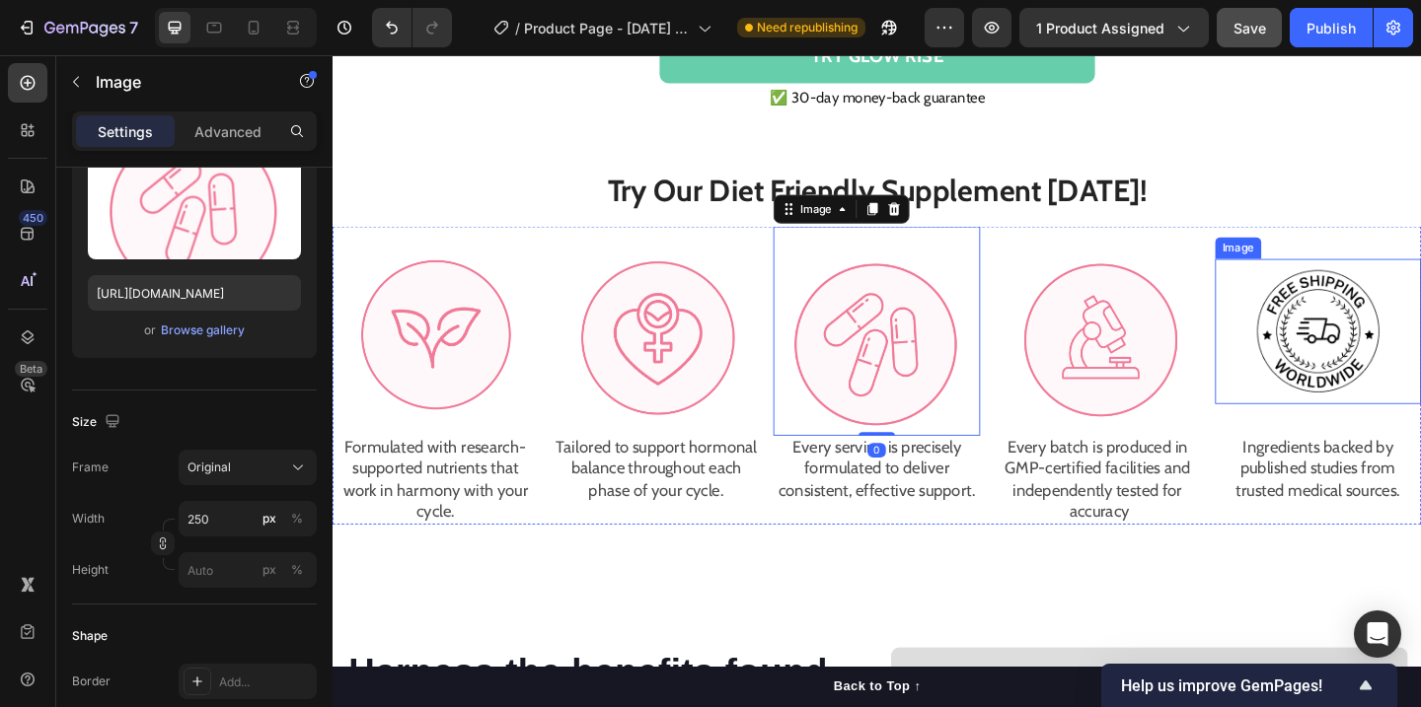
click at [1420, 429] on div "Image" at bounding box center [1405, 356] width 224 height 158
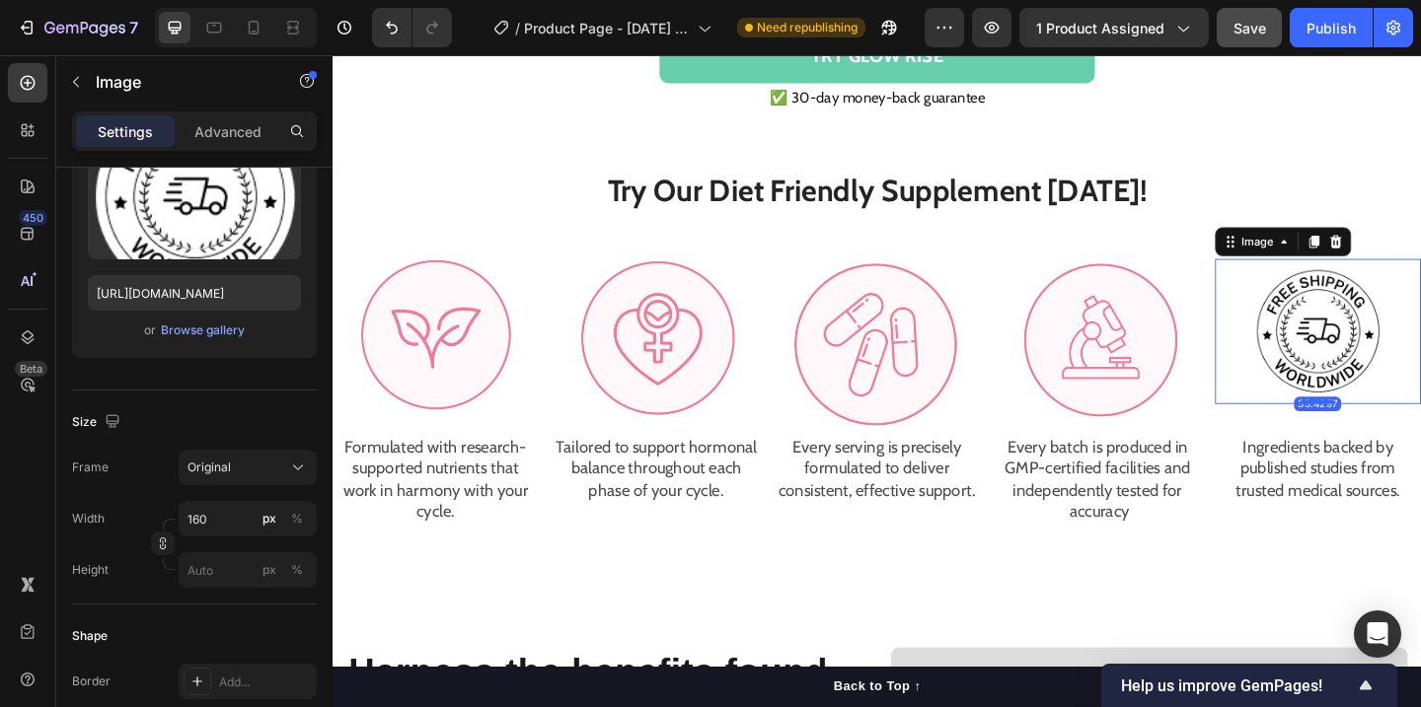
click at [1361, 334] on img at bounding box center [1404, 356] width 158 height 158
click at [1384, 386] on img at bounding box center [1404, 356] width 158 height 158
click at [206, 323] on div "Browse gallery" at bounding box center [203, 331] width 84 height 18
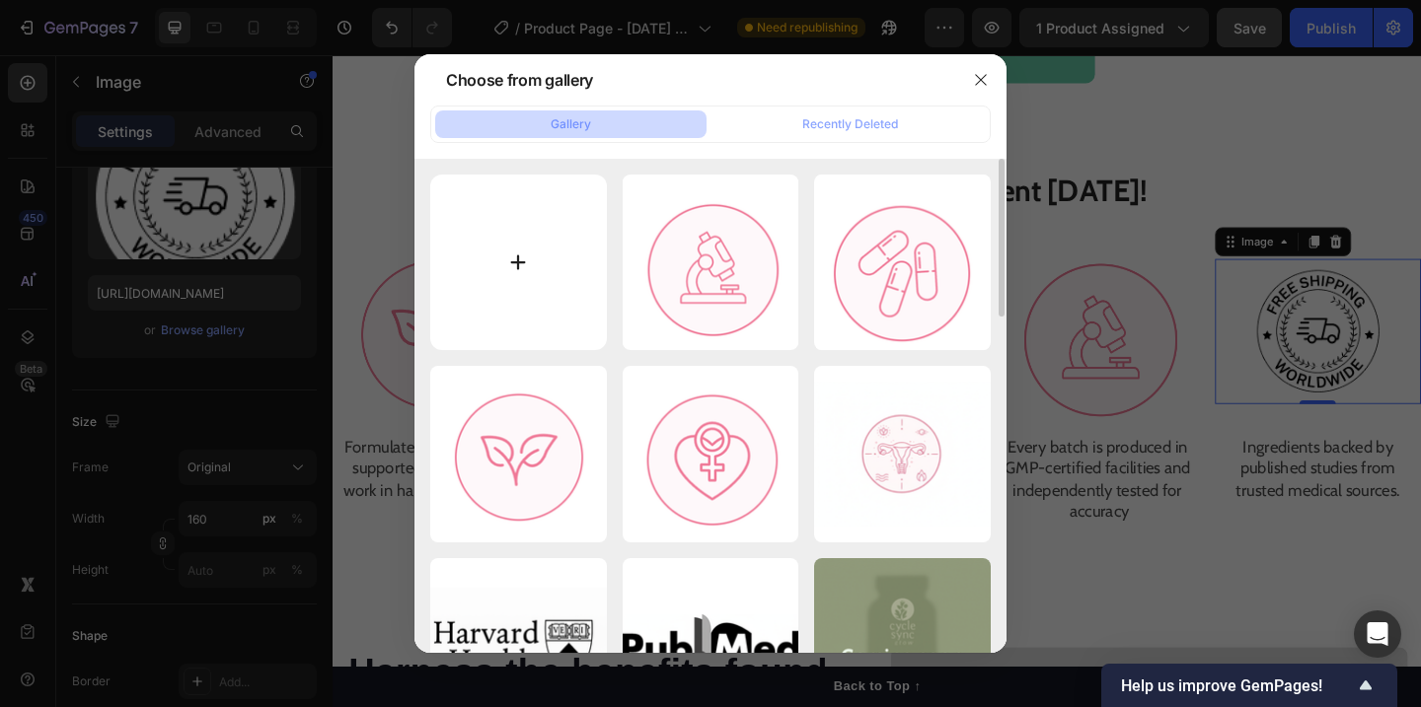
click at [537, 264] on input "file" at bounding box center [518, 263] width 177 height 177
type input "C:\fakepath\Screenshot at Sep 29 10-40-26.png"
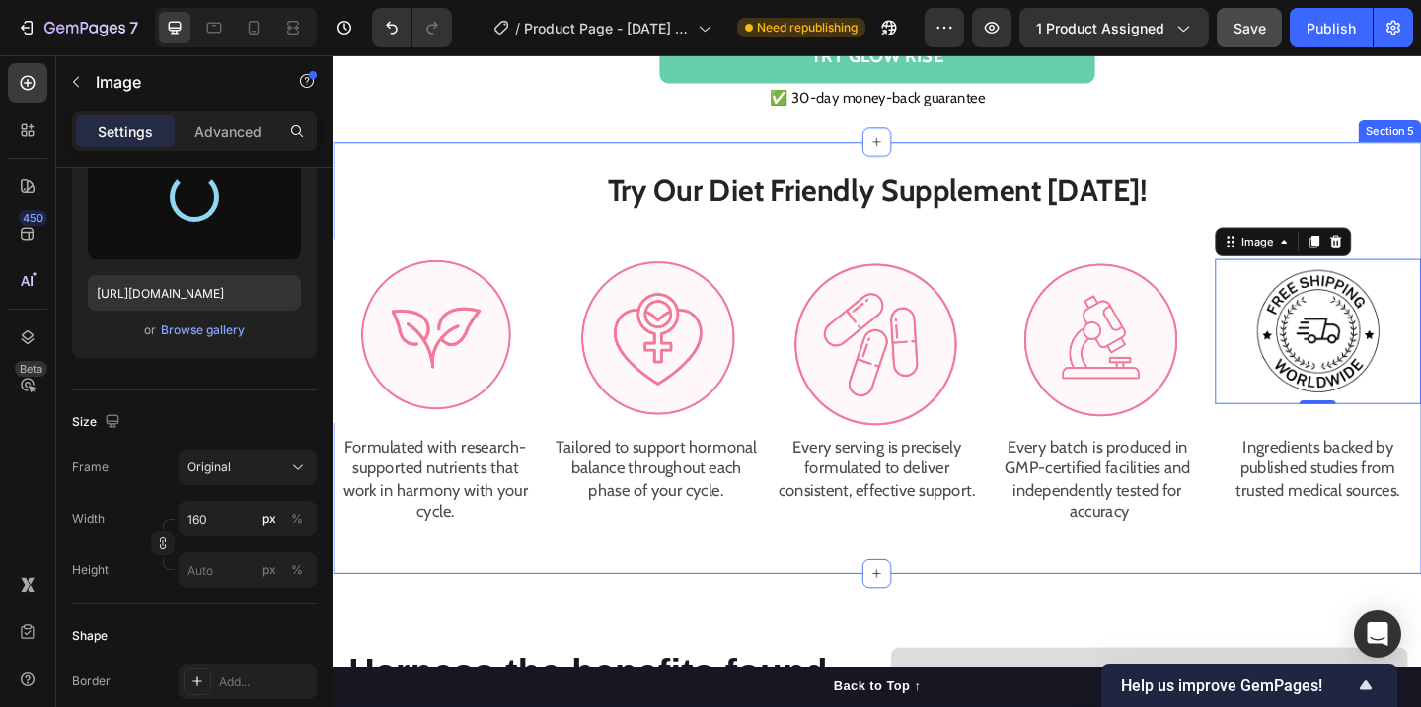
type input "https://cdn.shopify.com/s/files/1/0938/2497/5223/files/gempages_585581546983916…"
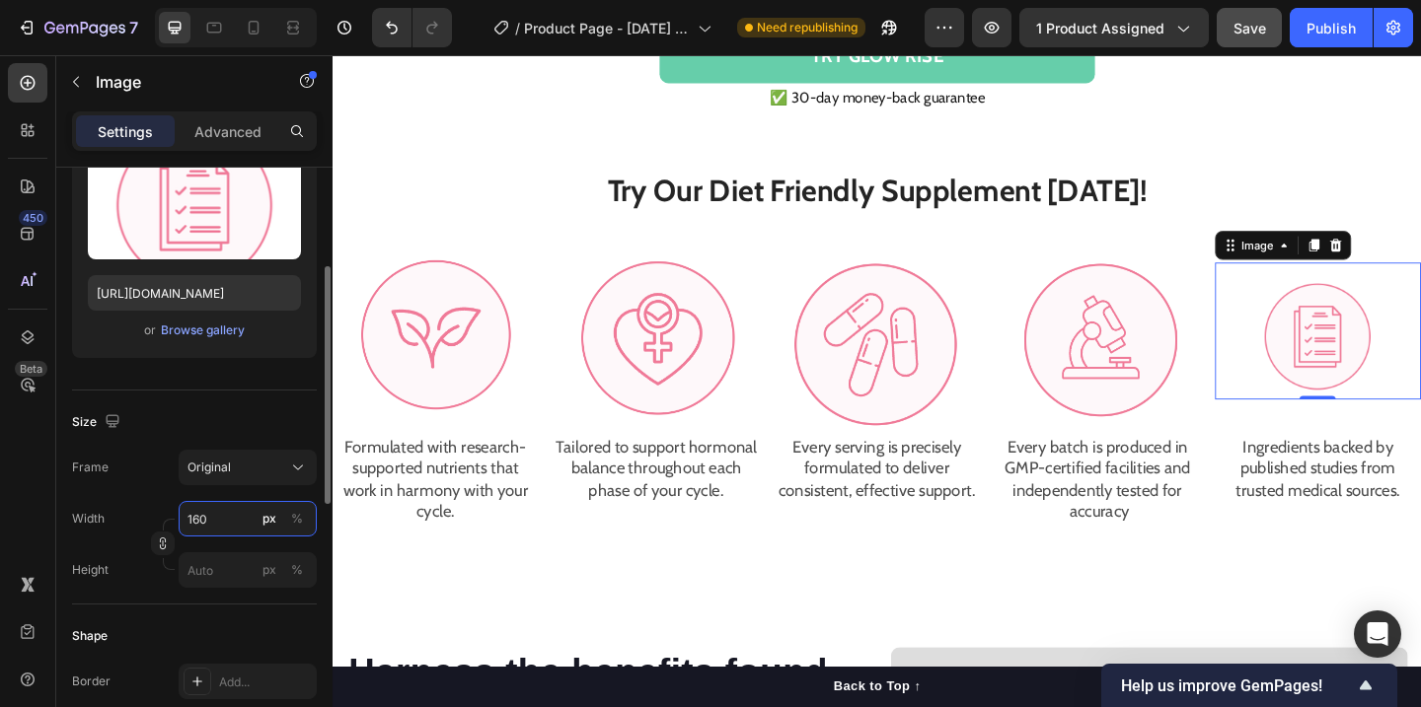
click at [229, 514] on input "160" at bounding box center [248, 519] width 138 height 36
click at [287, 476] on div "Original" at bounding box center [247, 468] width 120 height 20
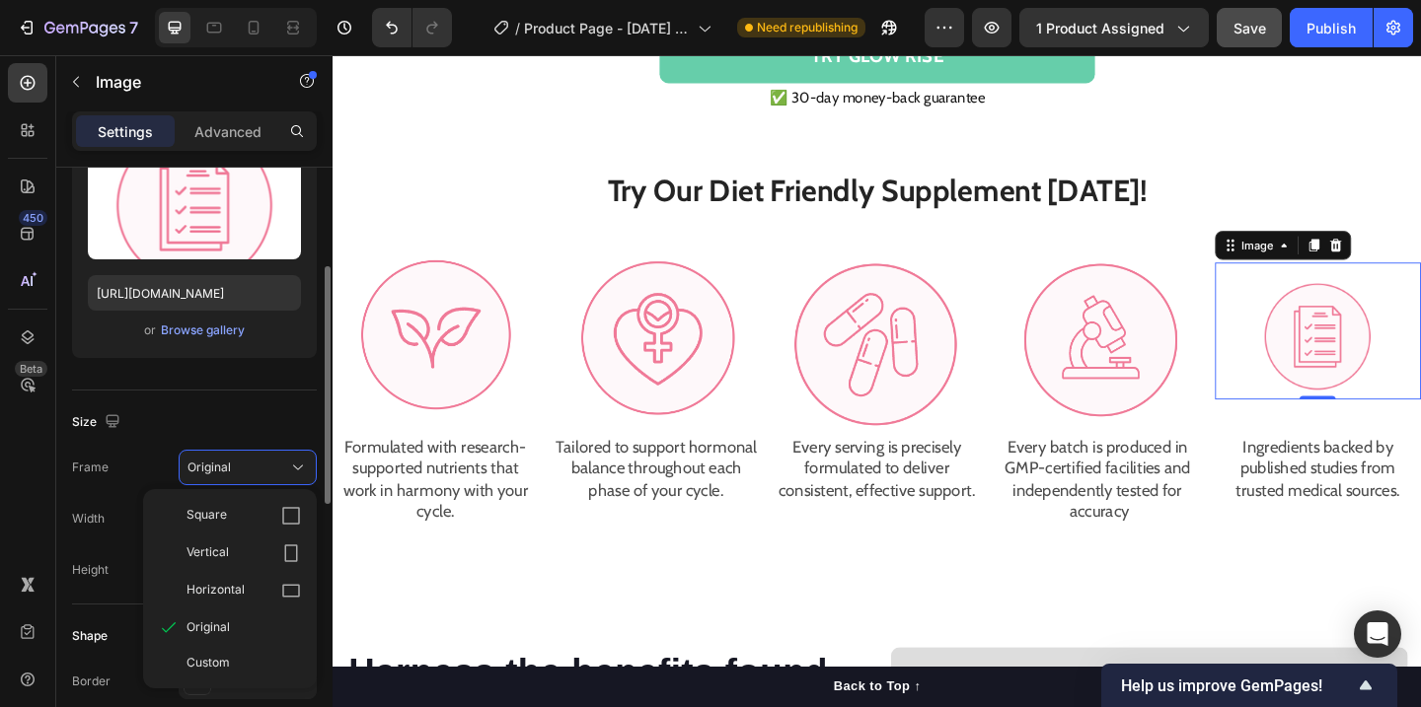
click at [234, 428] on div "Size" at bounding box center [194, 423] width 245 height 32
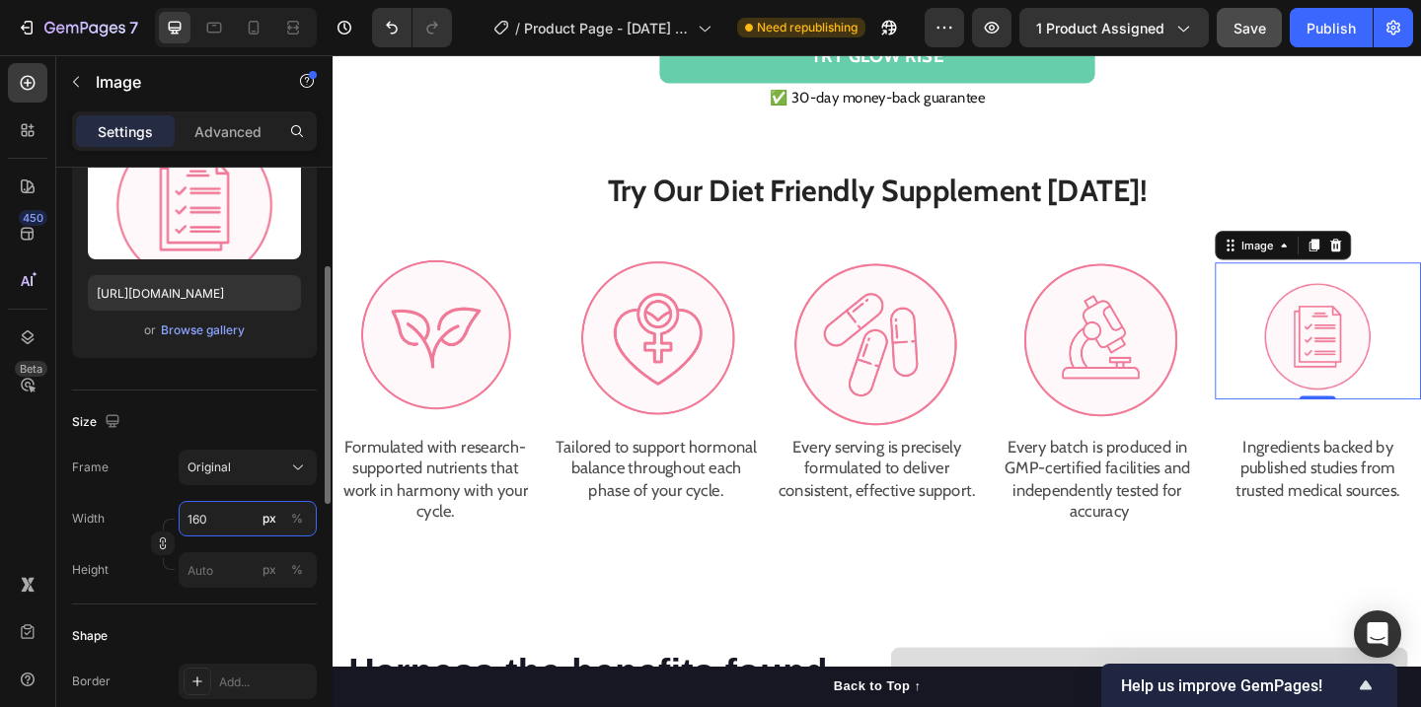
click at [228, 506] on input "160" at bounding box center [248, 519] width 138 height 36
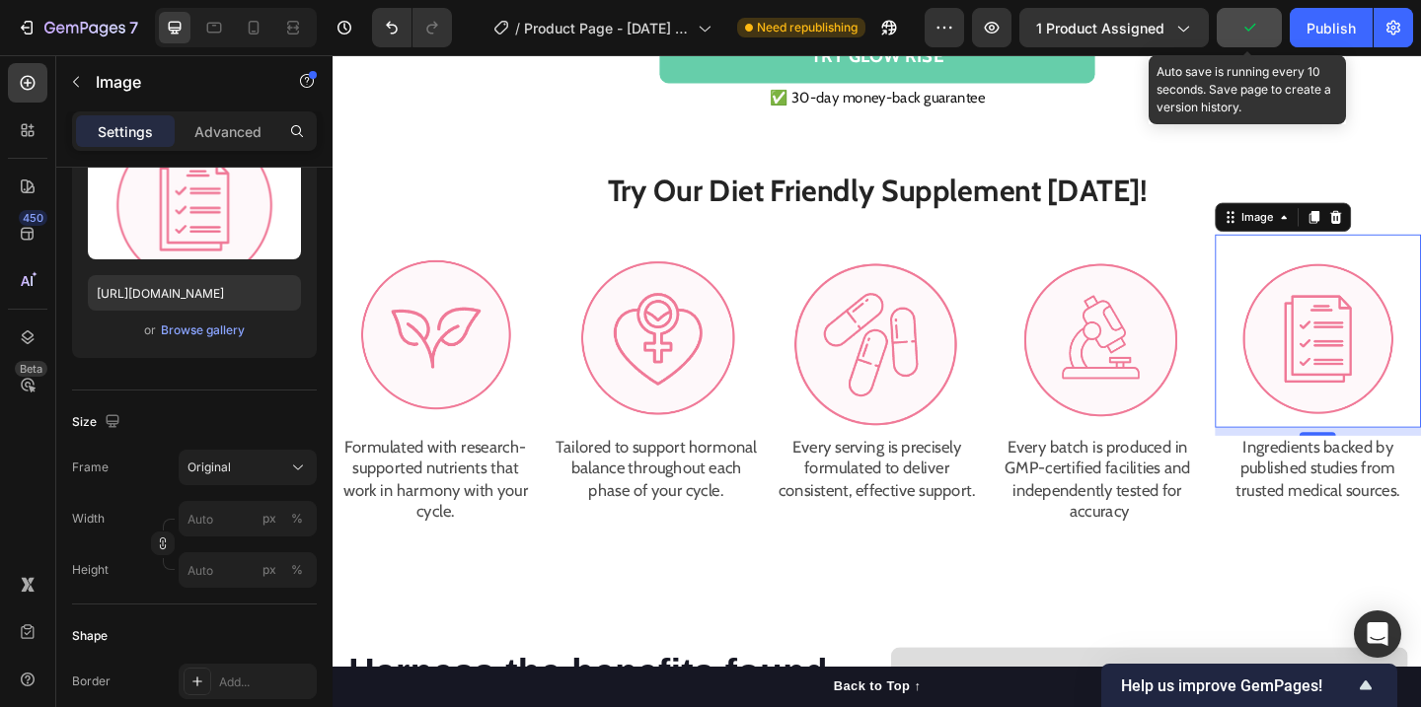
click at [1259, 31] on icon "button" at bounding box center [1249, 28] width 20 height 20
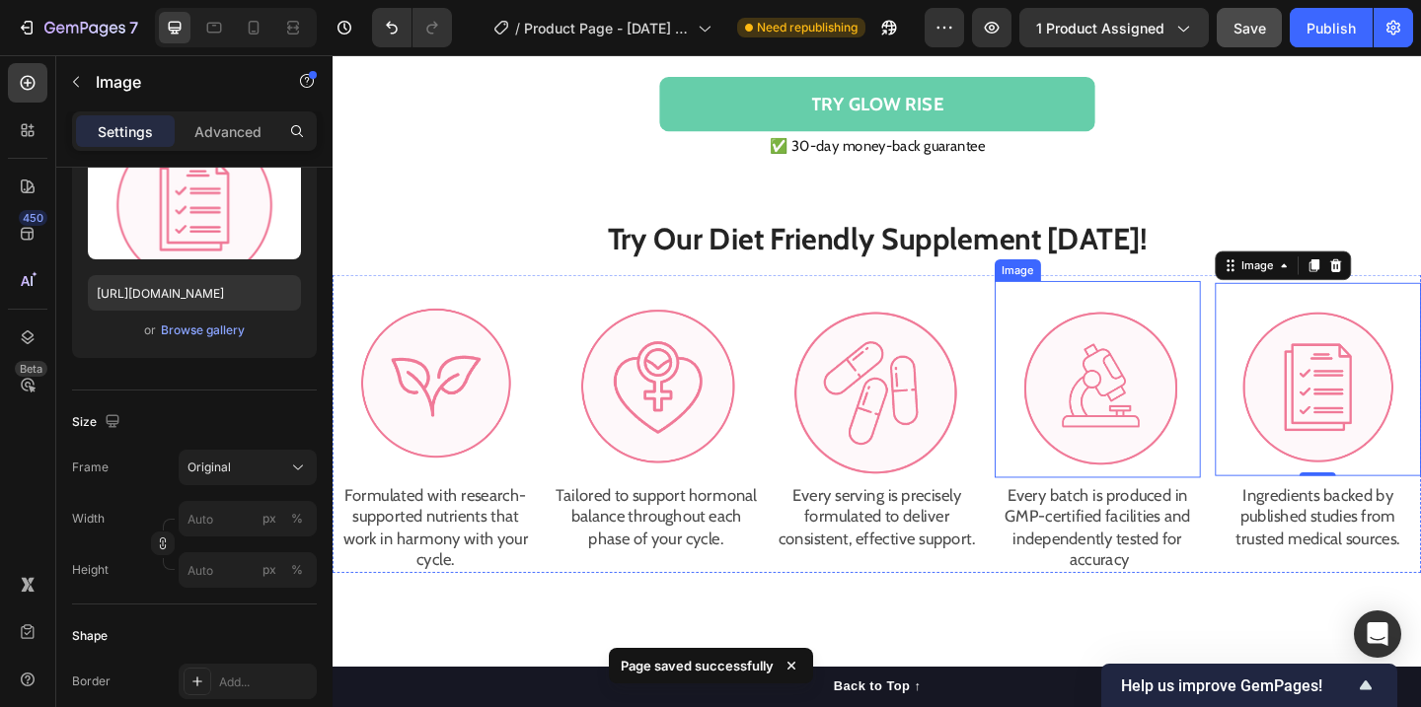
scroll to position [2004, 0]
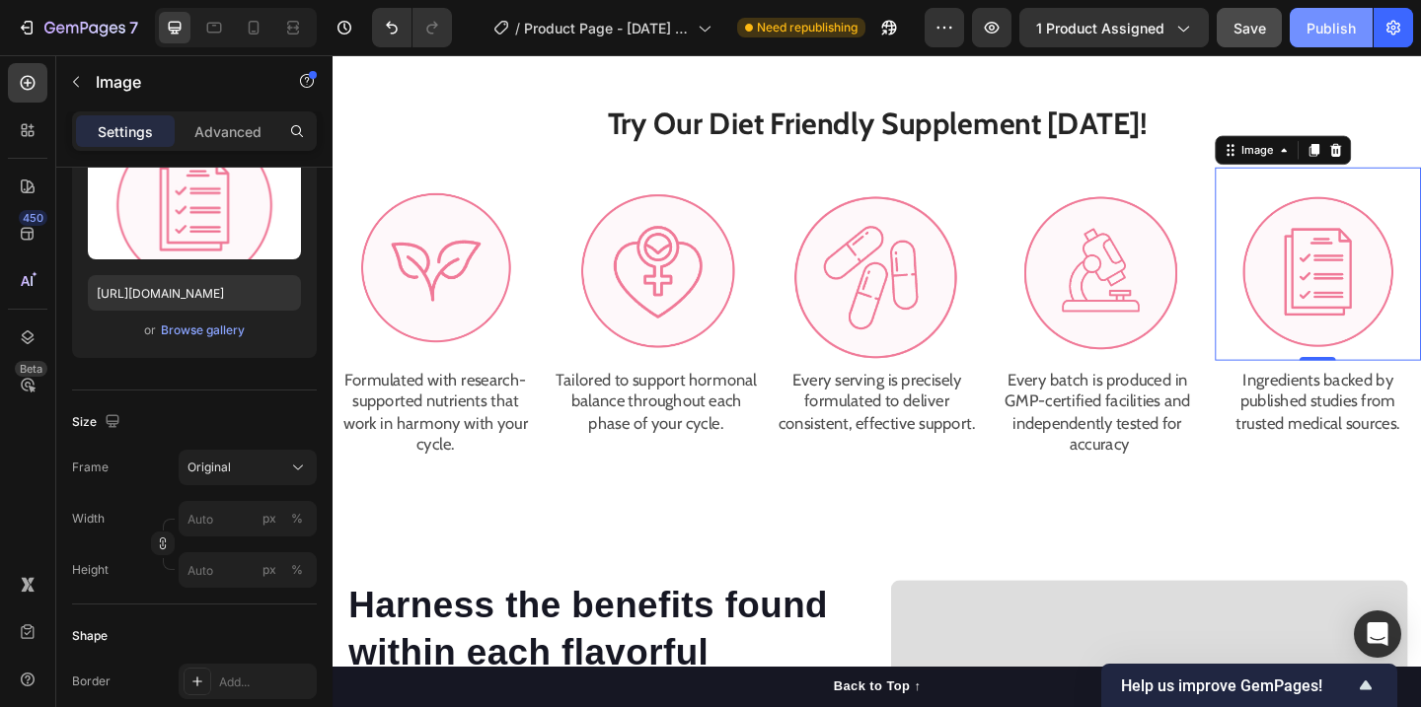
click at [1324, 31] on div "Publish" at bounding box center [1330, 28] width 49 height 21
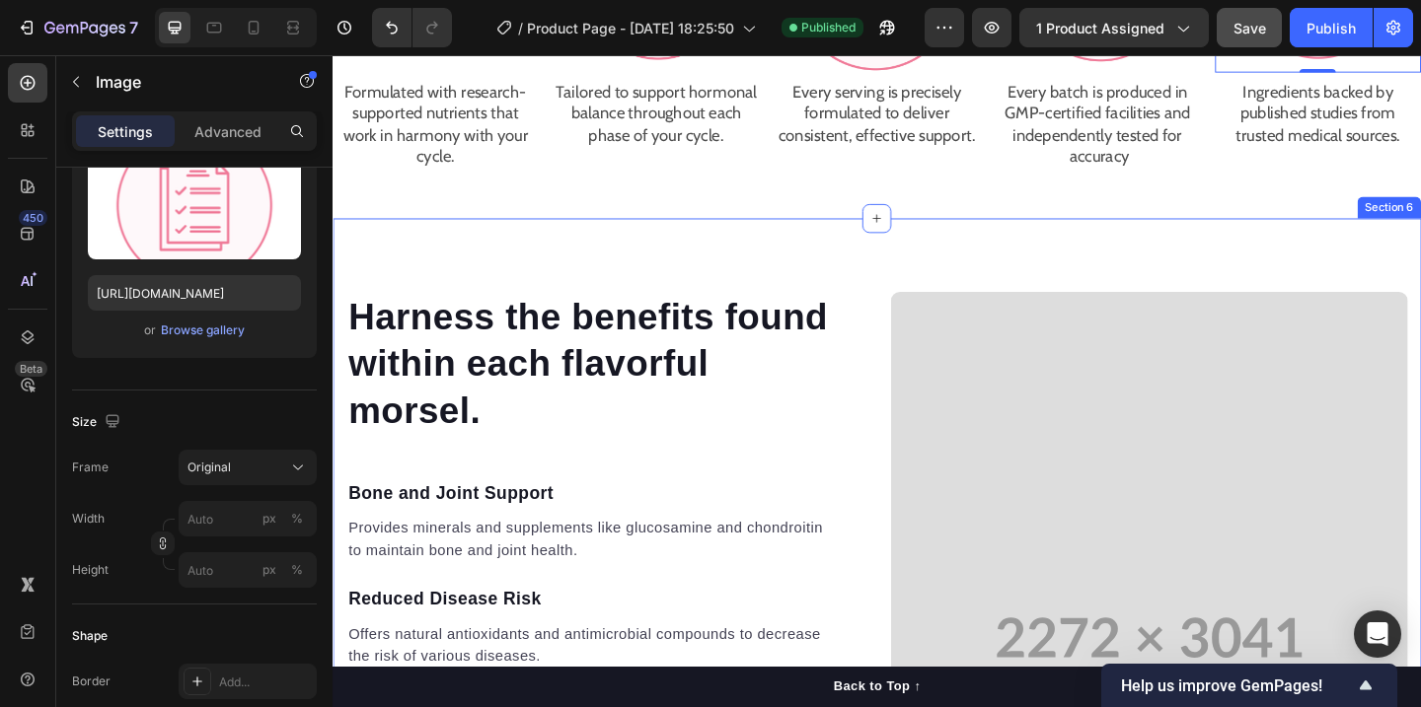
scroll to position [2366, 0]
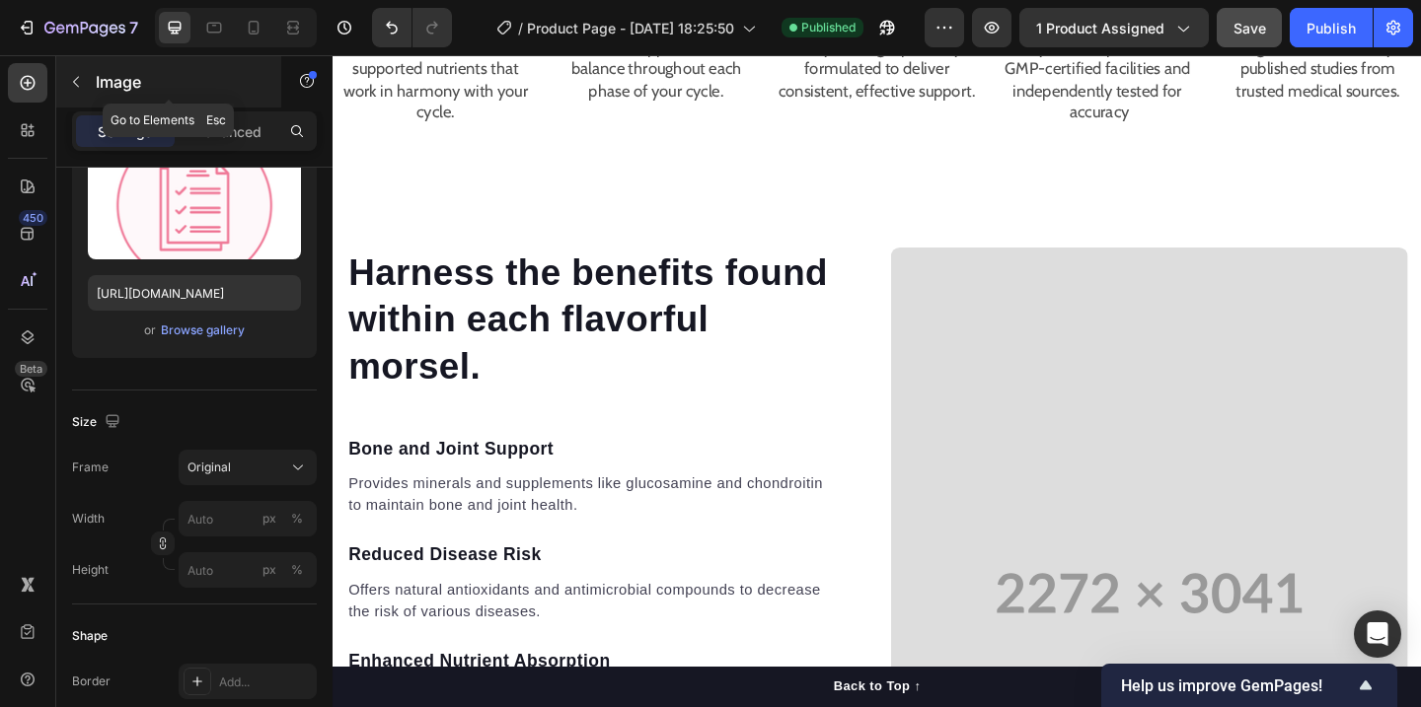
click at [77, 74] on icon "button" at bounding box center [76, 82] width 16 height 16
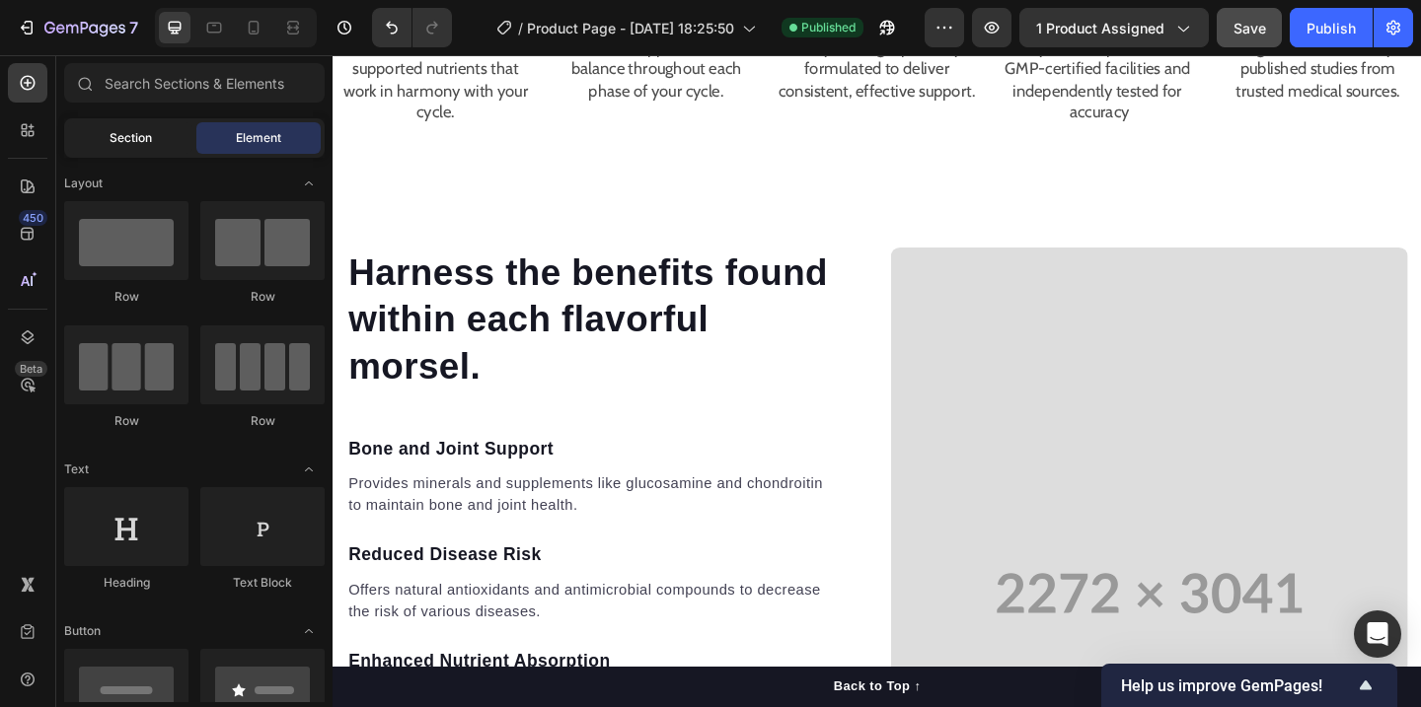
click at [139, 150] on div "Section" at bounding box center [130, 138] width 124 height 32
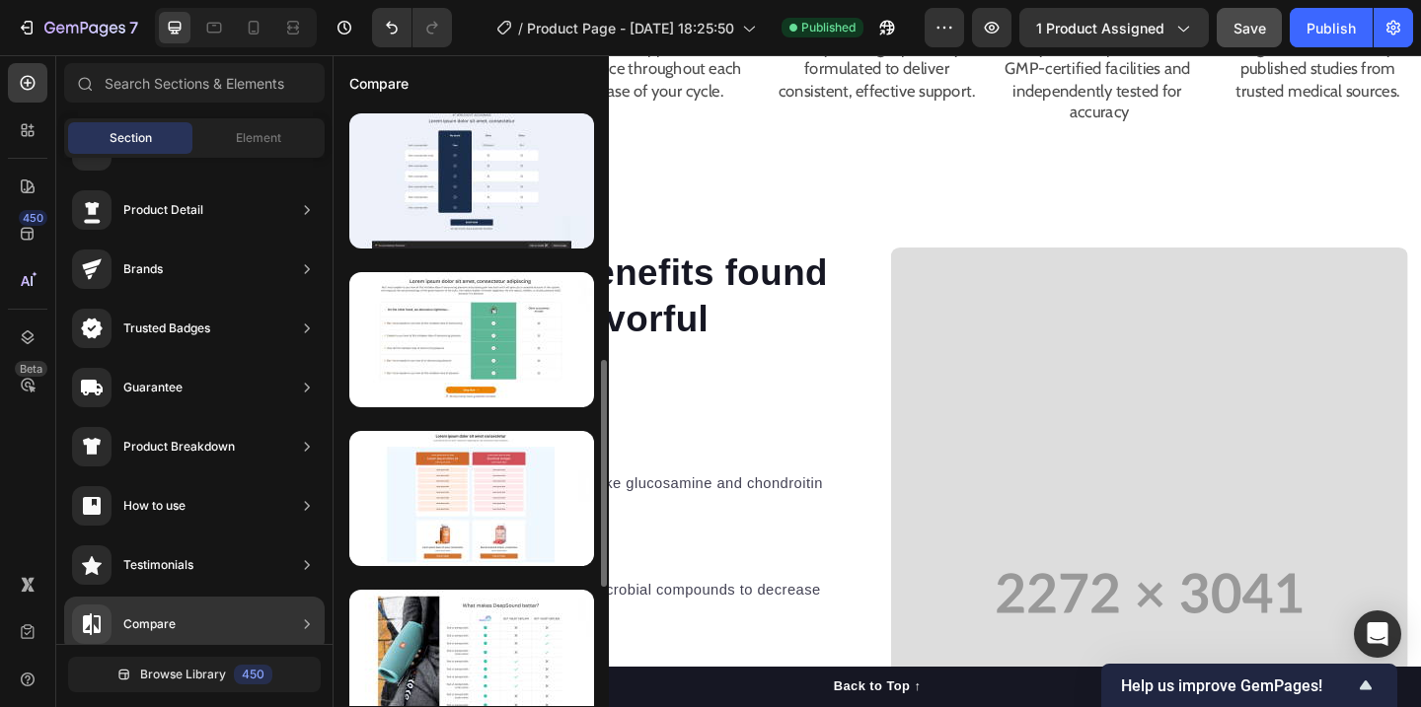
scroll to position [0, 0]
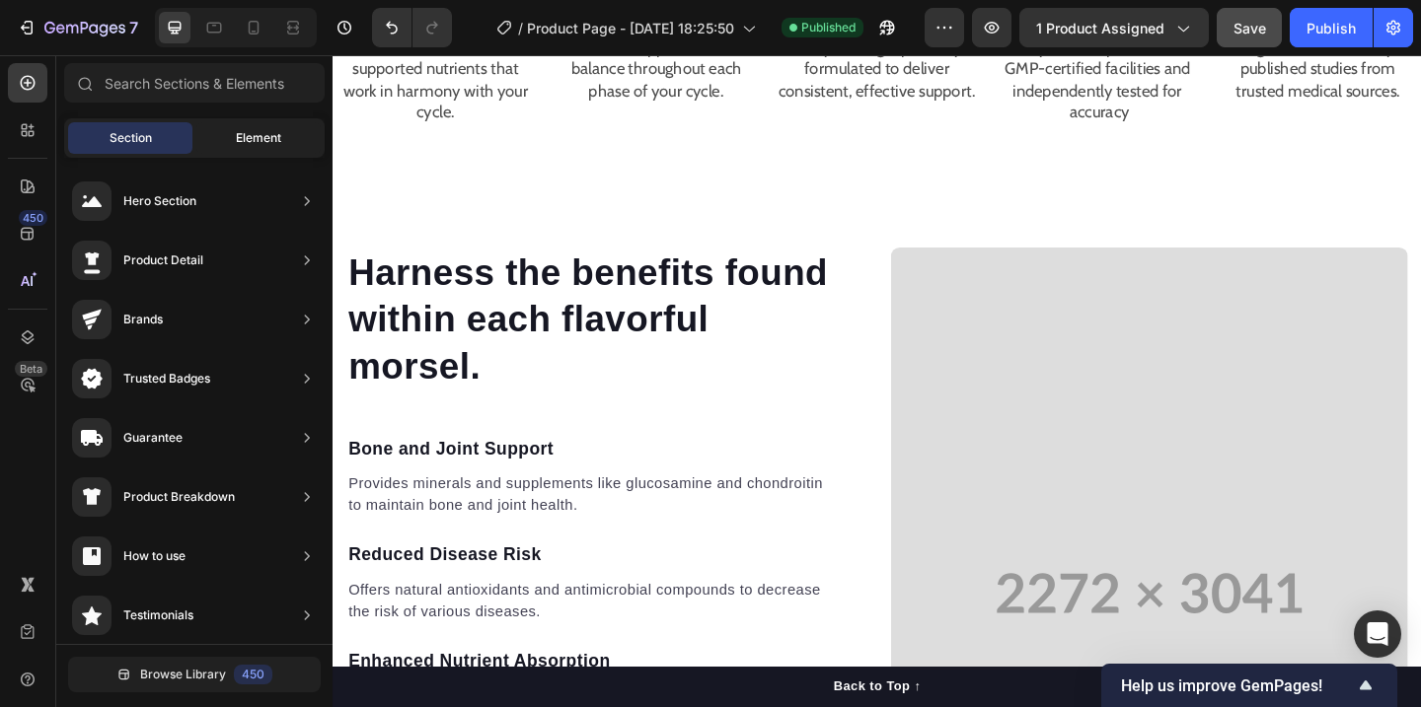
click at [238, 149] on div "Element" at bounding box center [258, 138] width 124 height 32
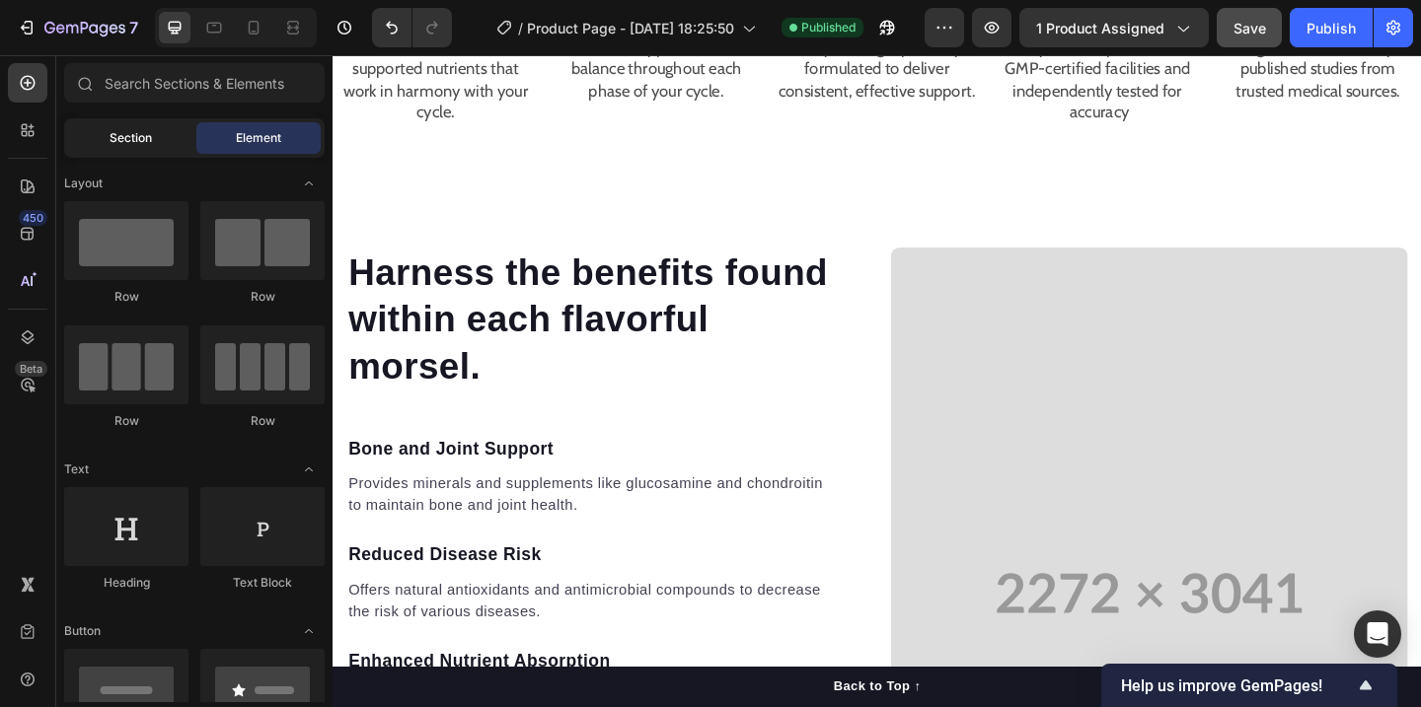
click at [107, 143] on div "Section" at bounding box center [130, 138] width 124 height 32
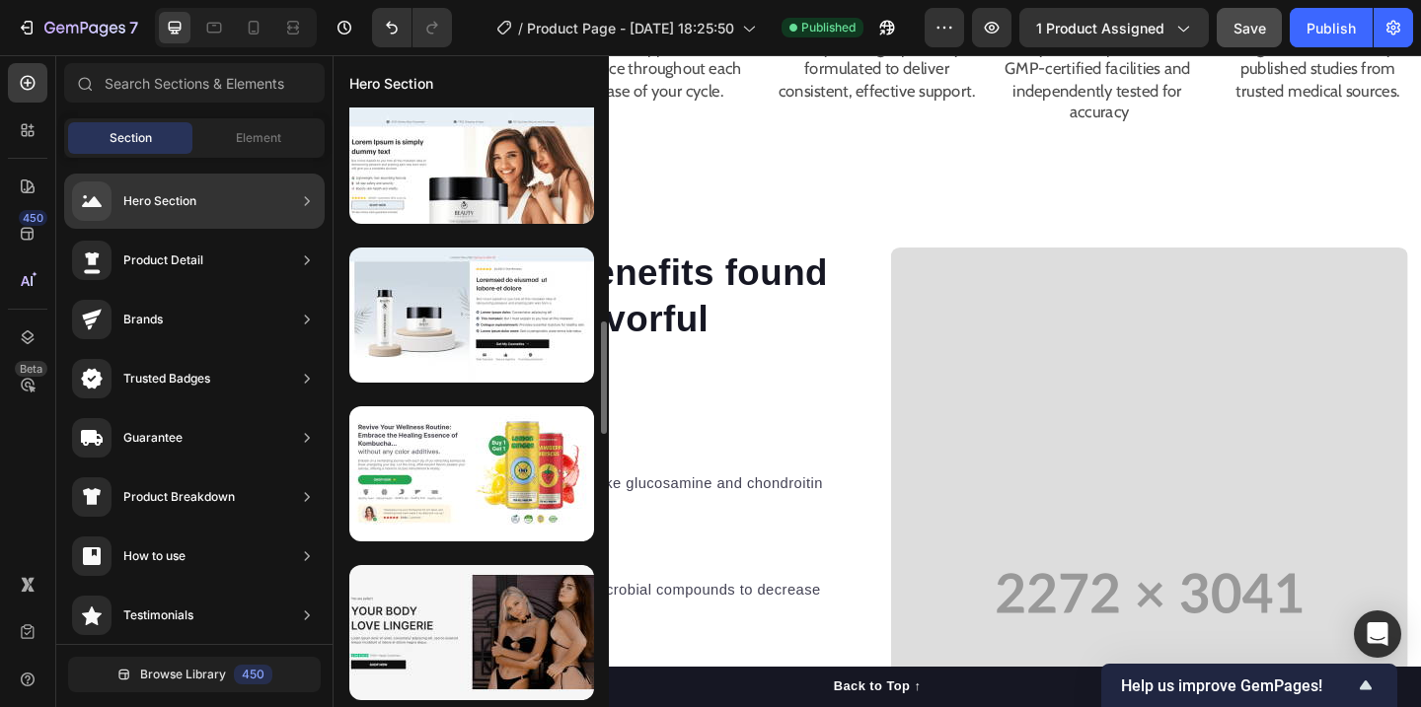
scroll to position [1136, 0]
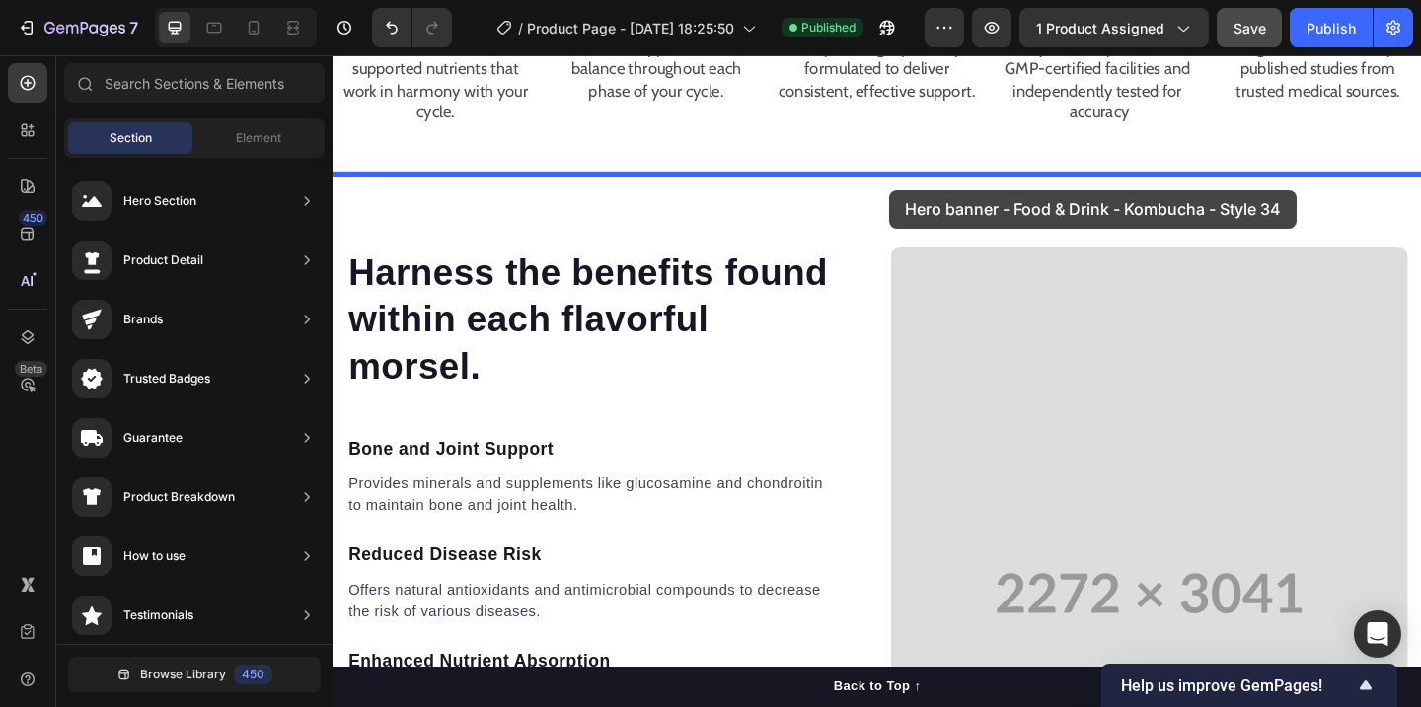
drag, startPoint x: 843, startPoint y: 528, endPoint x: 939, endPoint y: 201, distance: 340.6
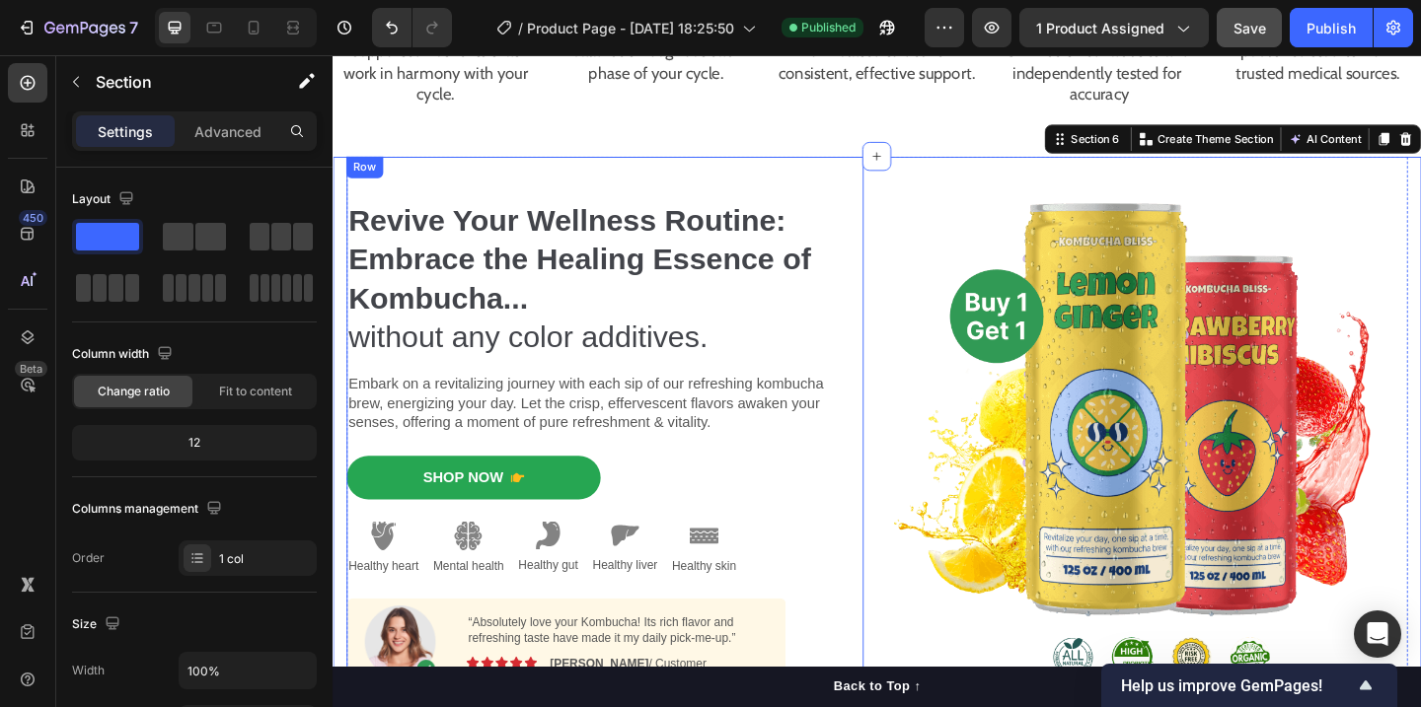
scroll to position [2366, 0]
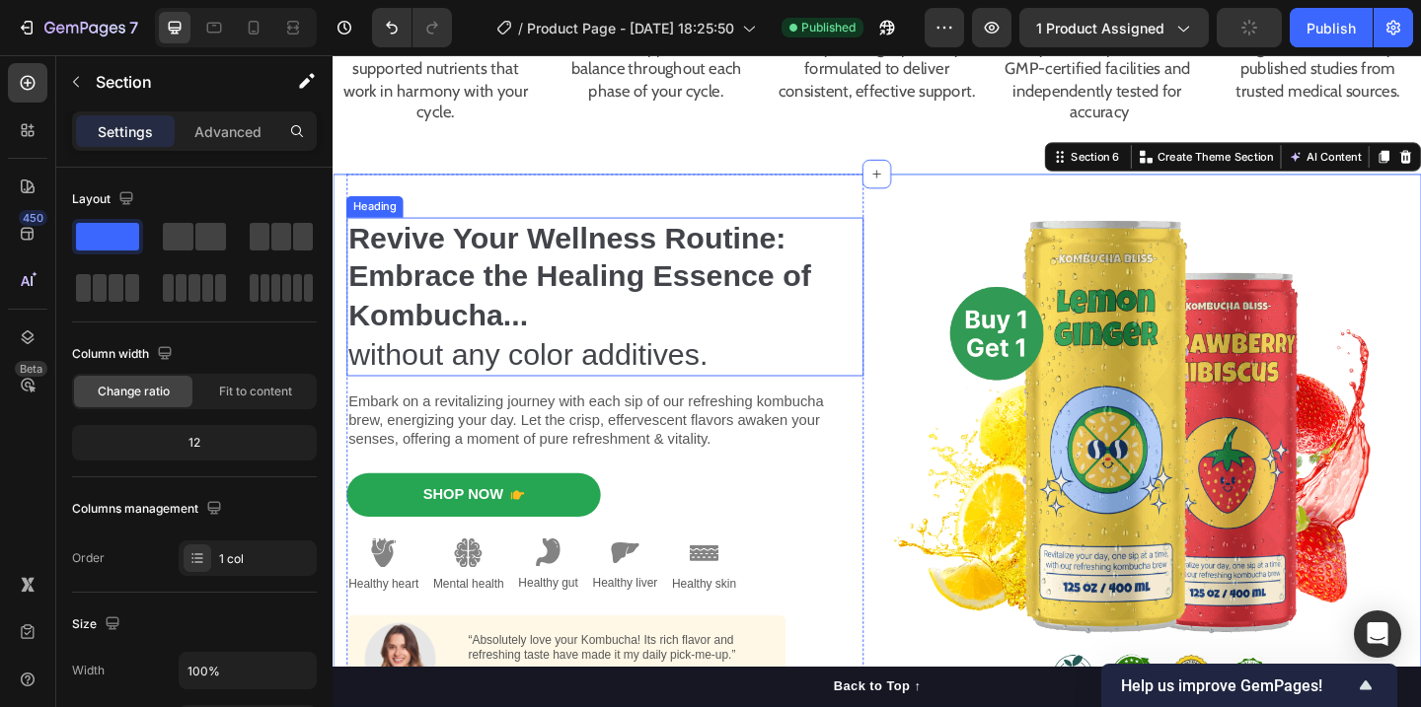
click at [713, 389] on h2 "Revive Your Wellness Routine: Embrace the Healing Essence of Kombucha... withou…" at bounding box center [628, 319] width 562 height 174
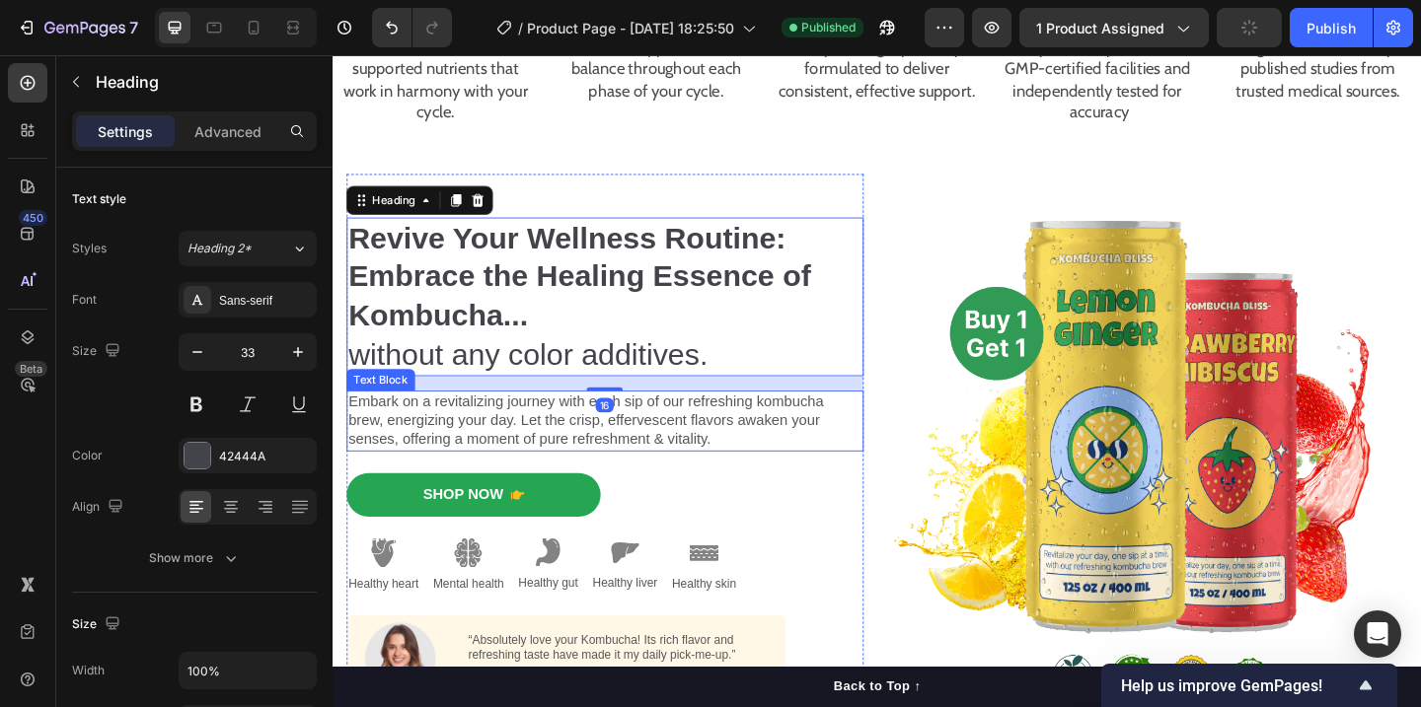
click at [692, 442] on p "Embark on a revitalizing journey with each sip of our refreshing kombucha brew,…" at bounding box center [628, 452] width 558 height 61
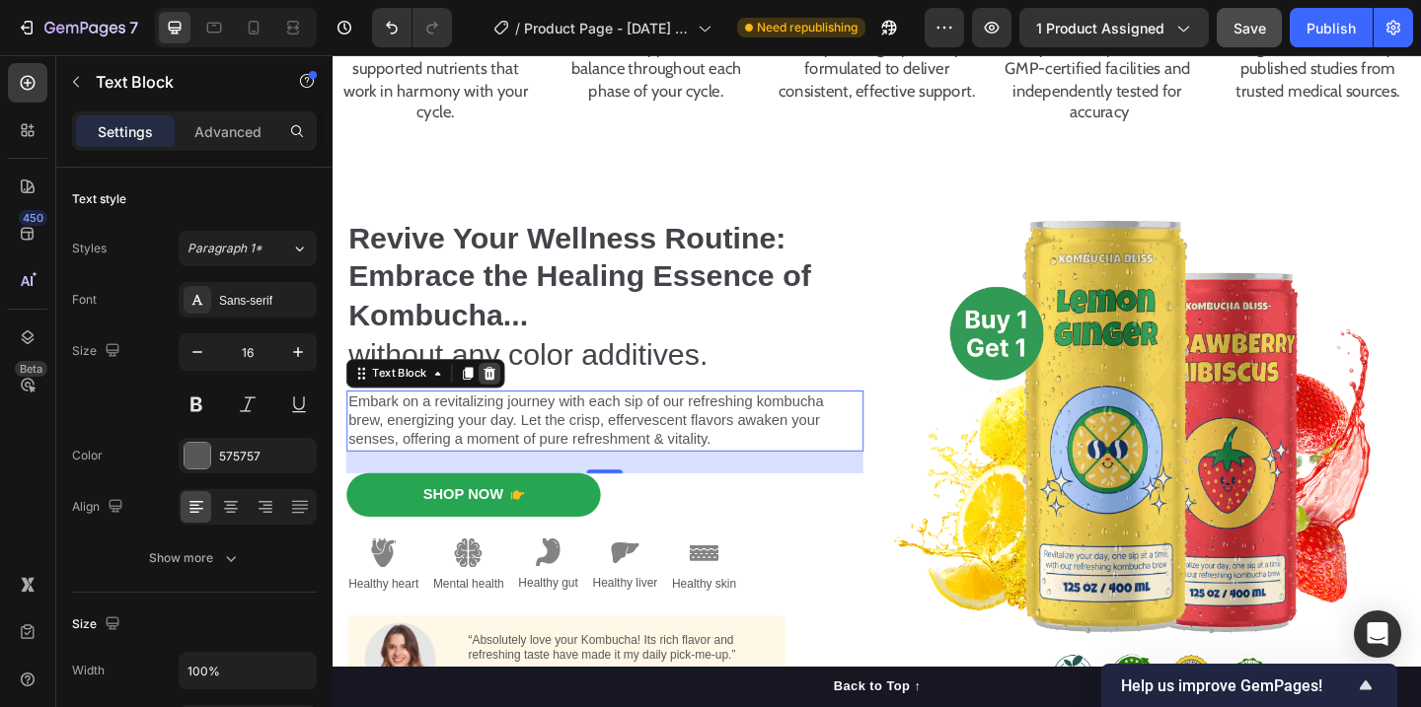
click at [503, 400] on icon at bounding box center [503, 402] width 13 height 14
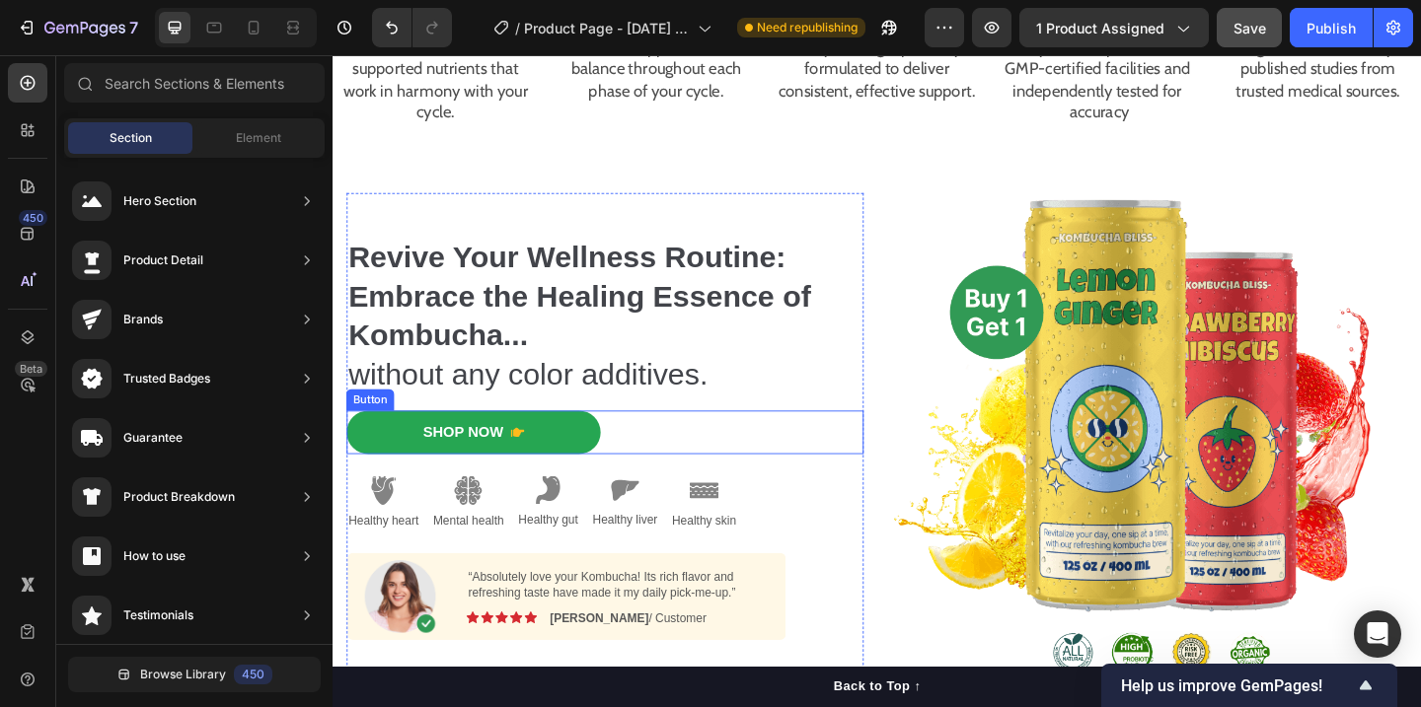
click at [630, 461] on div "Shop Now Button" at bounding box center [628, 466] width 562 height 48
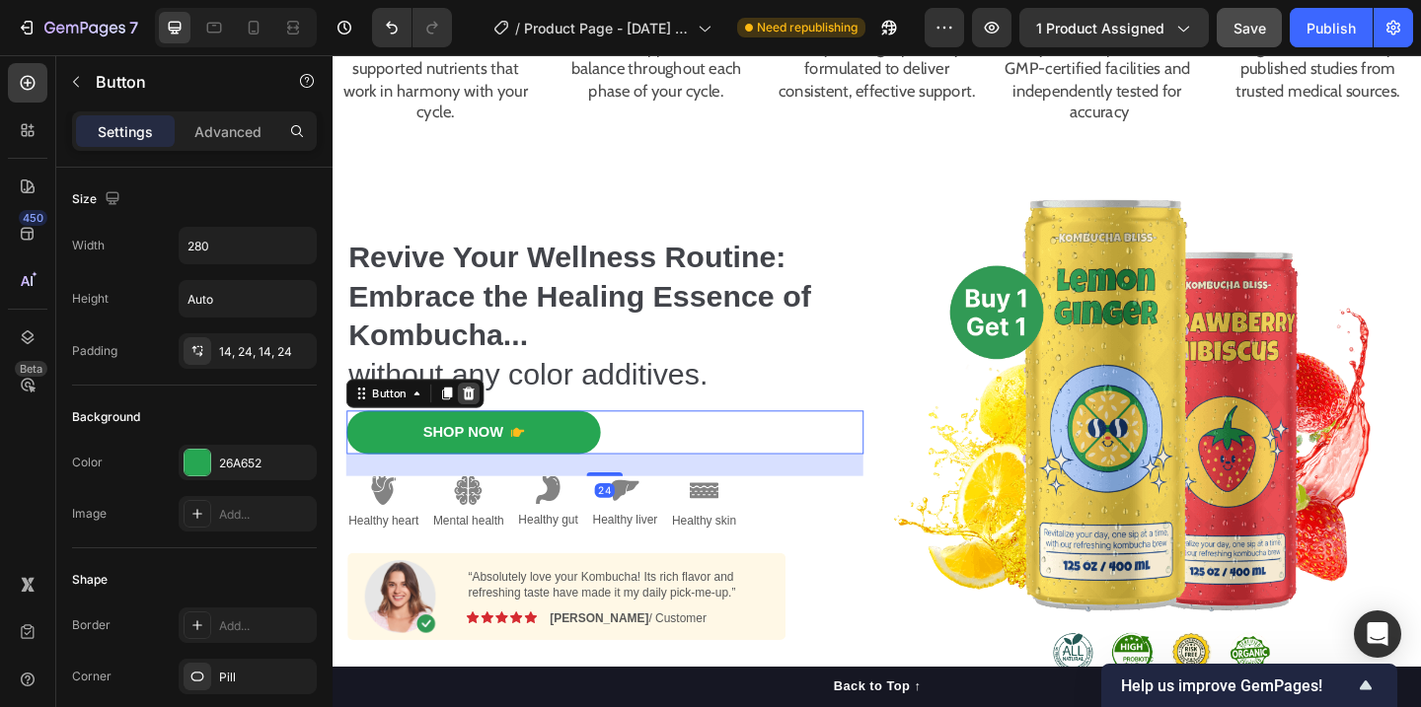
click at [483, 423] on icon at bounding box center [481, 423] width 16 height 16
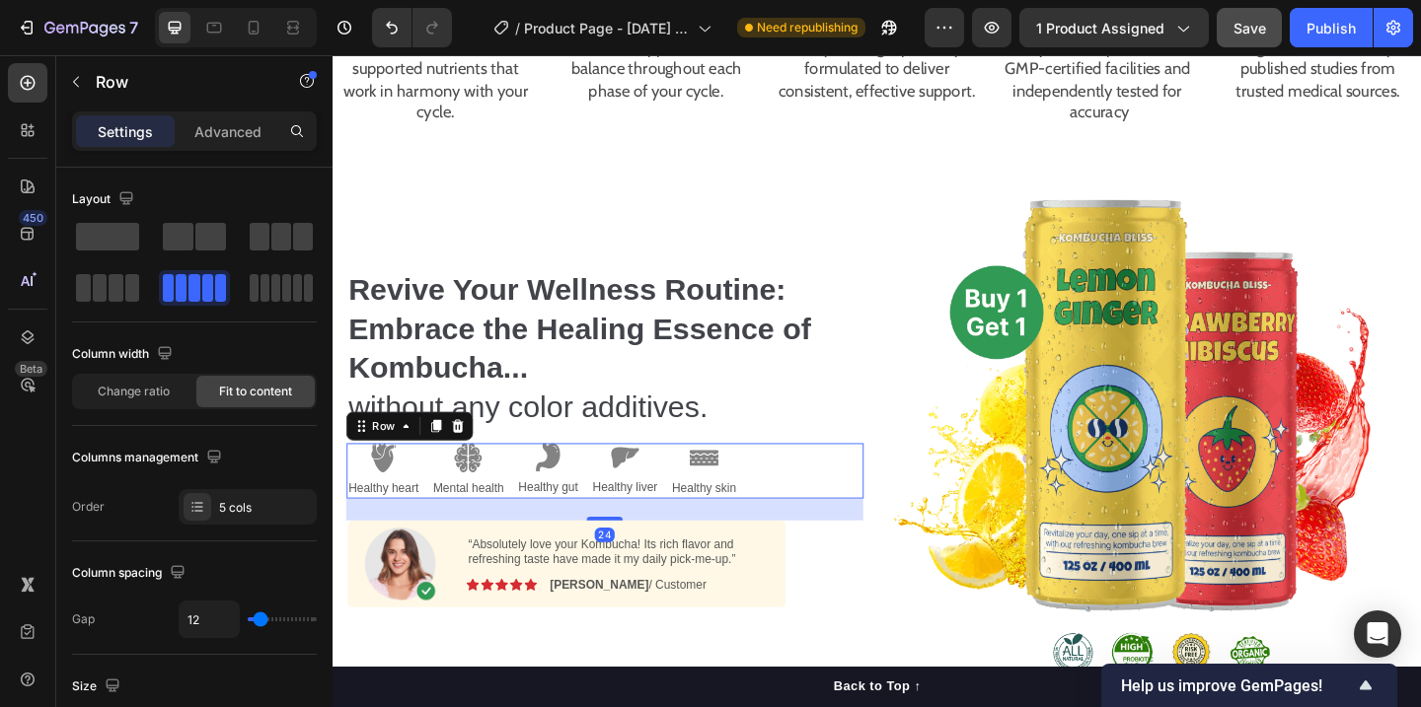
click at [830, 518] on div "Image Healthy heart Text Block Image Mental health Text Block Image Healthy gut…" at bounding box center [628, 508] width 562 height 60
click at [463, 450] on div at bounding box center [469, 459] width 24 height 24
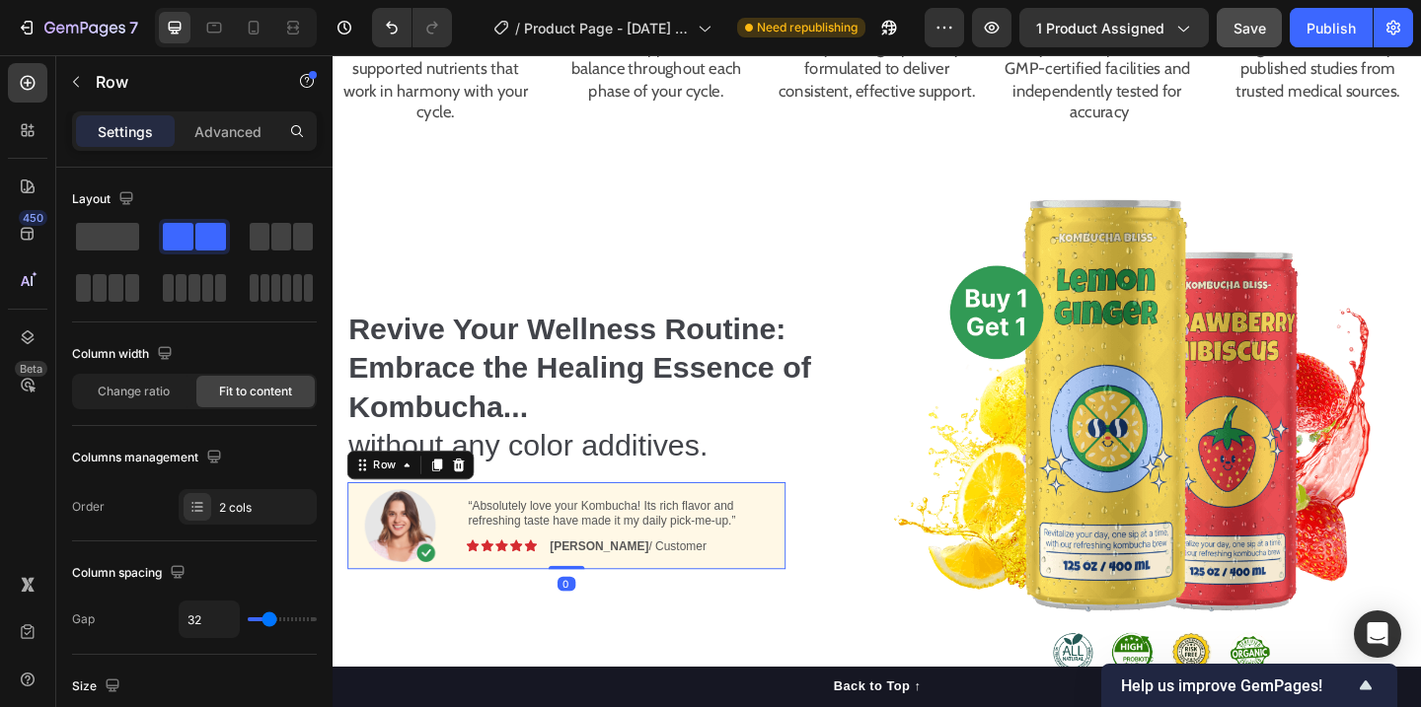
click at [817, 577] on div "Image “Absolutely love your Kombucha! Its rich flavor and refreshing taste have…" at bounding box center [586, 567] width 477 height 95
click at [473, 502] on icon at bounding box center [470, 500] width 13 height 14
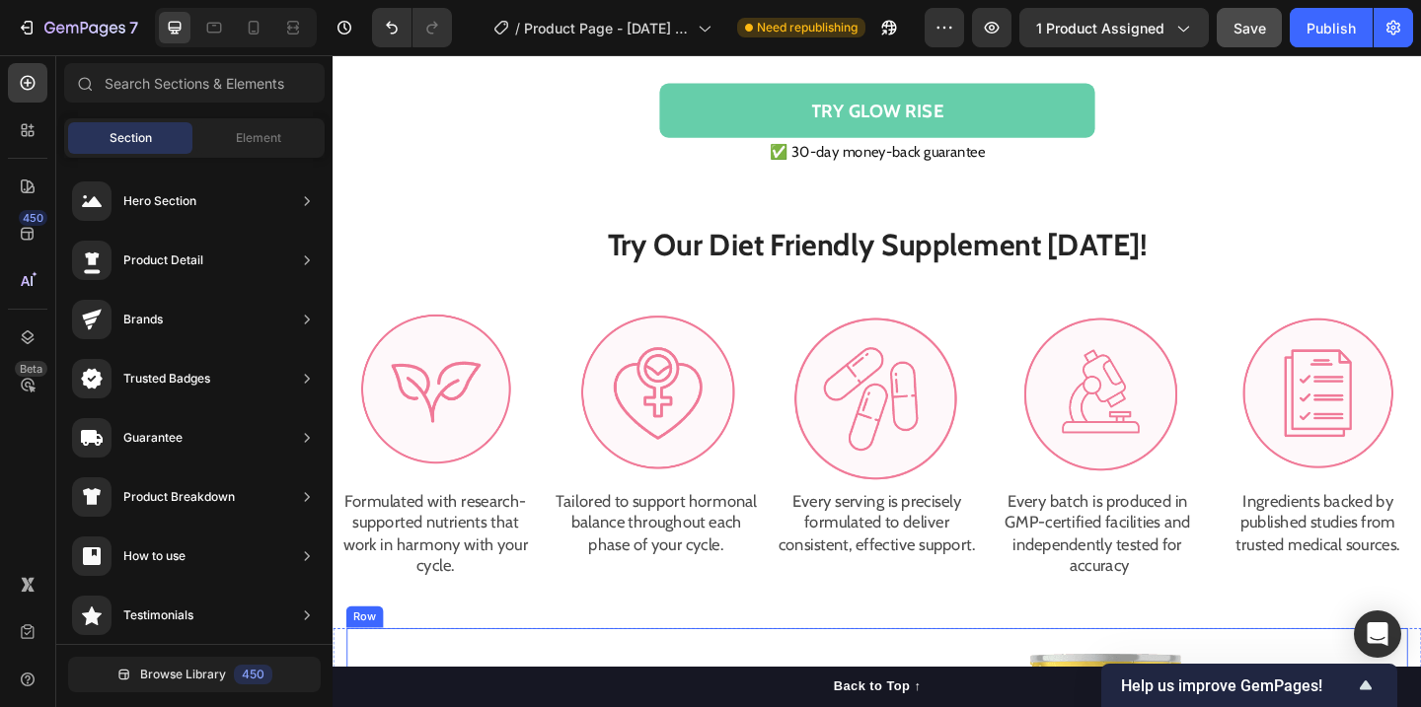
scroll to position [1754, 0]
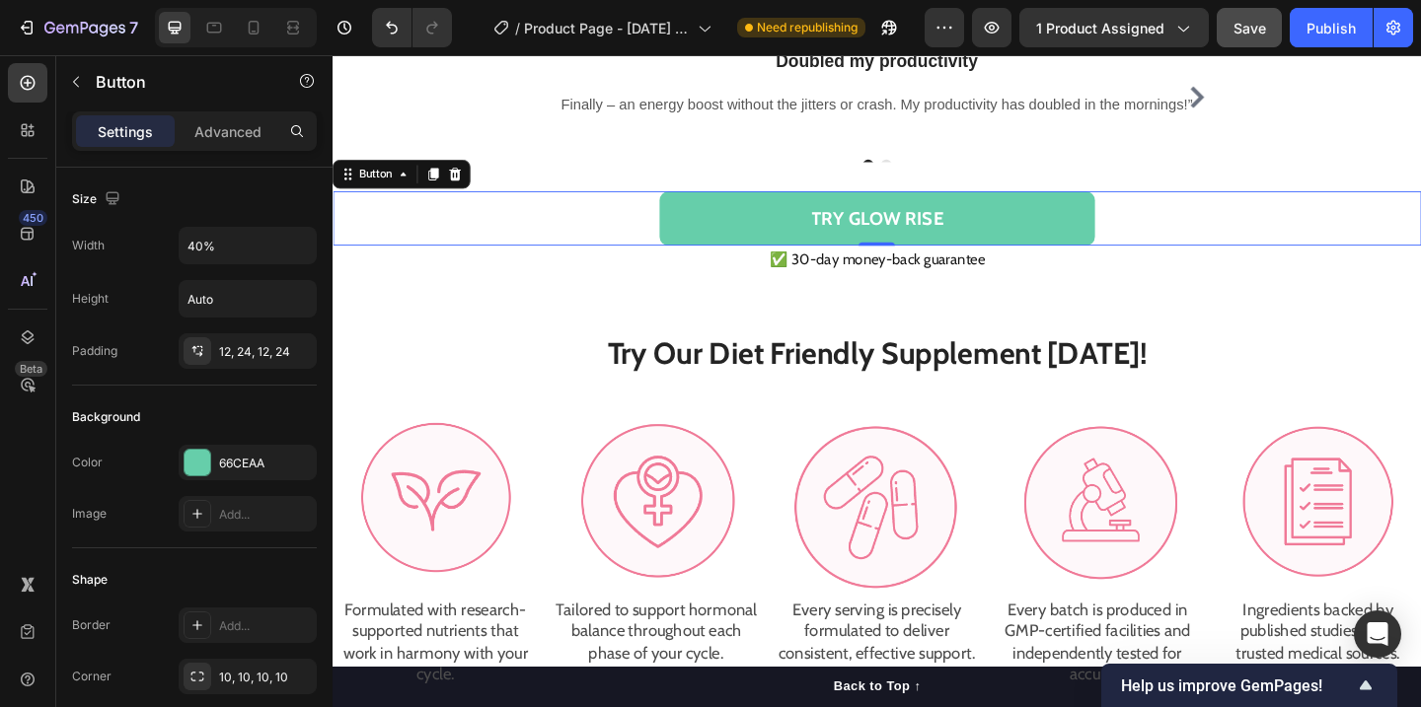
click at [1071, 242] on button "TRY GLOW RISE" at bounding box center [925, 232] width 474 height 59
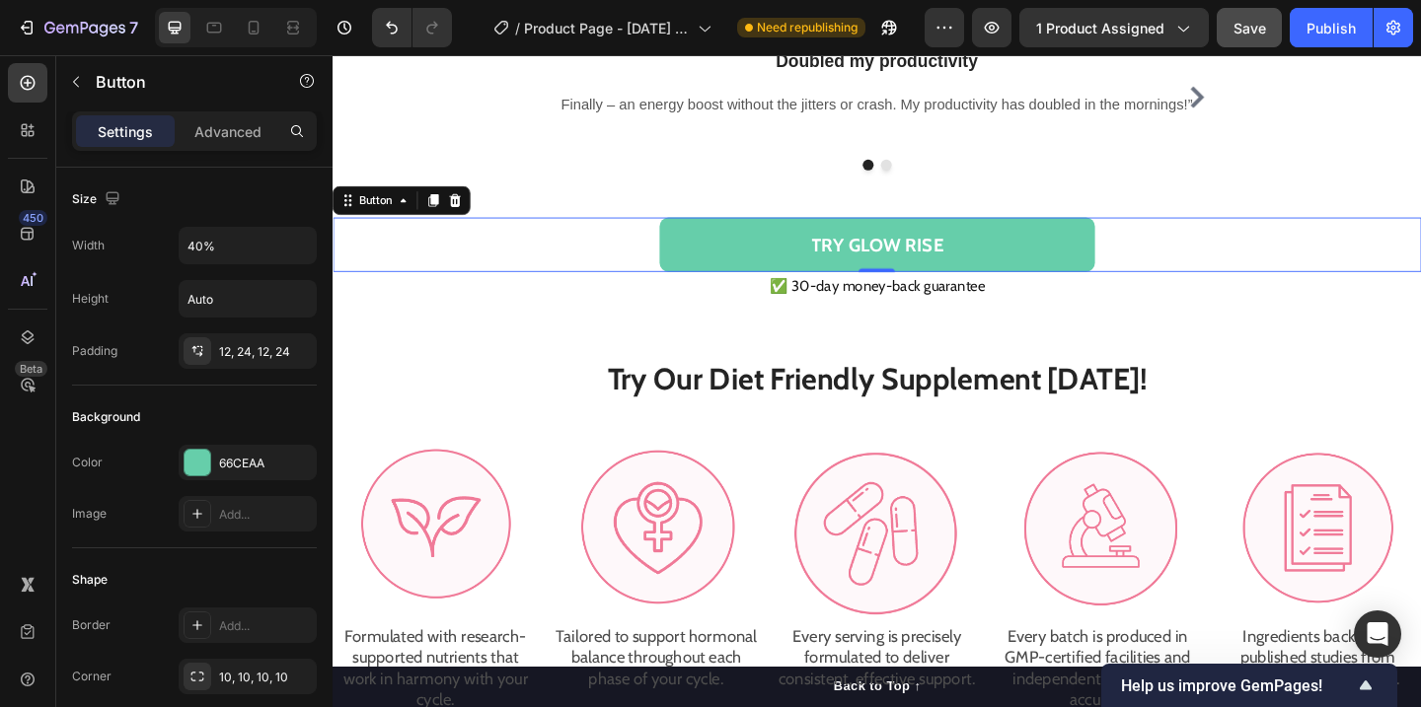
click at [445, 205] on icon at bounding box center [442, 213] width 16 height 16
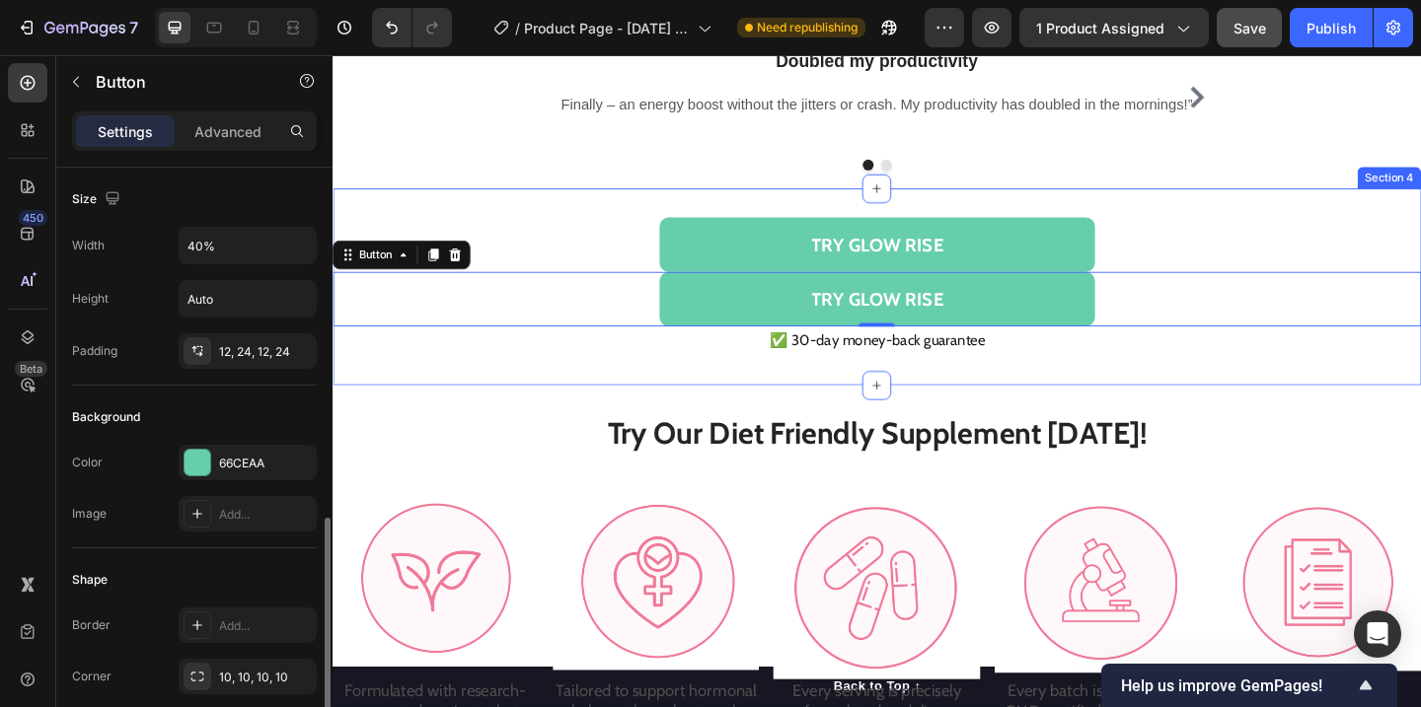
scroll to position [247, 0]
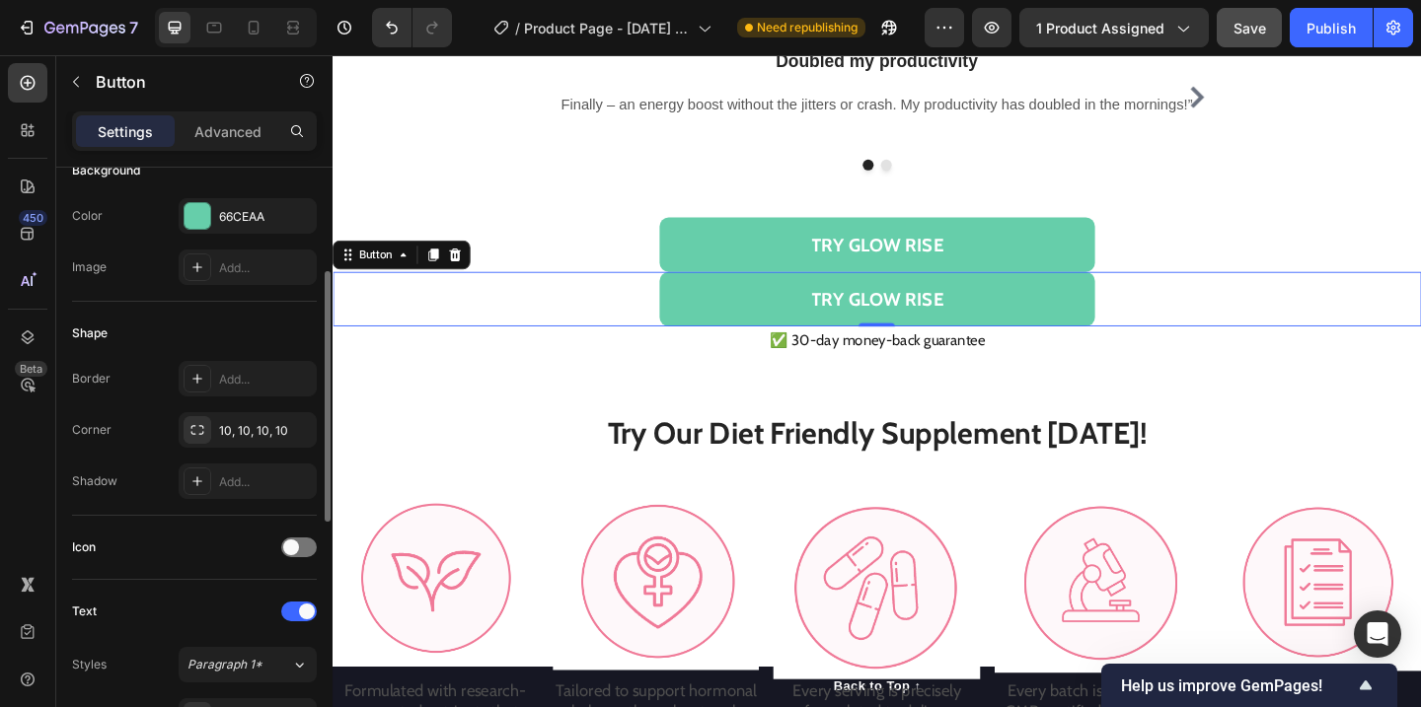
click at [449, 293] on div "TRY GLOW RISE Button 0" at bounding box center [925, 320] width 1184 height 59
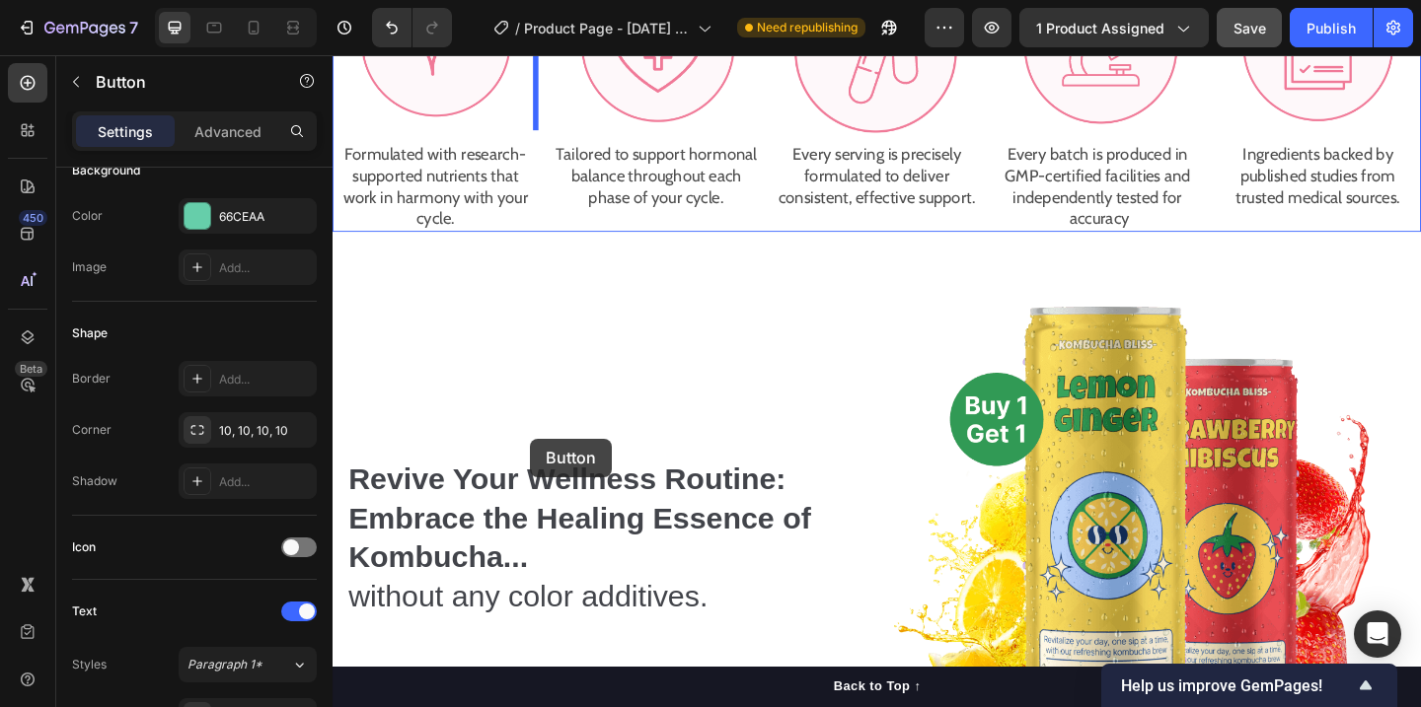
scroll to position [2381, 0]
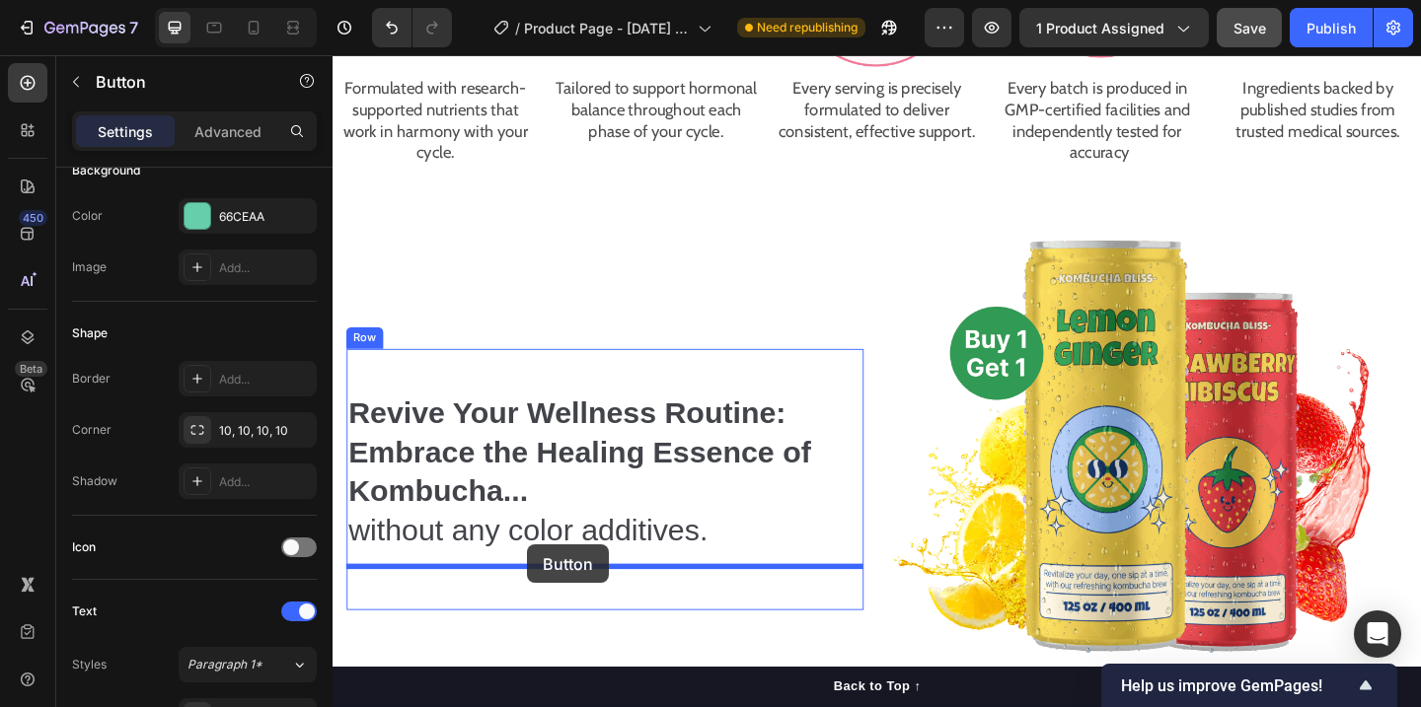
drag, startPoint x: 348, startPoint y: 247, endPoint x: 544, endPoint y: 588, distance: 393.3
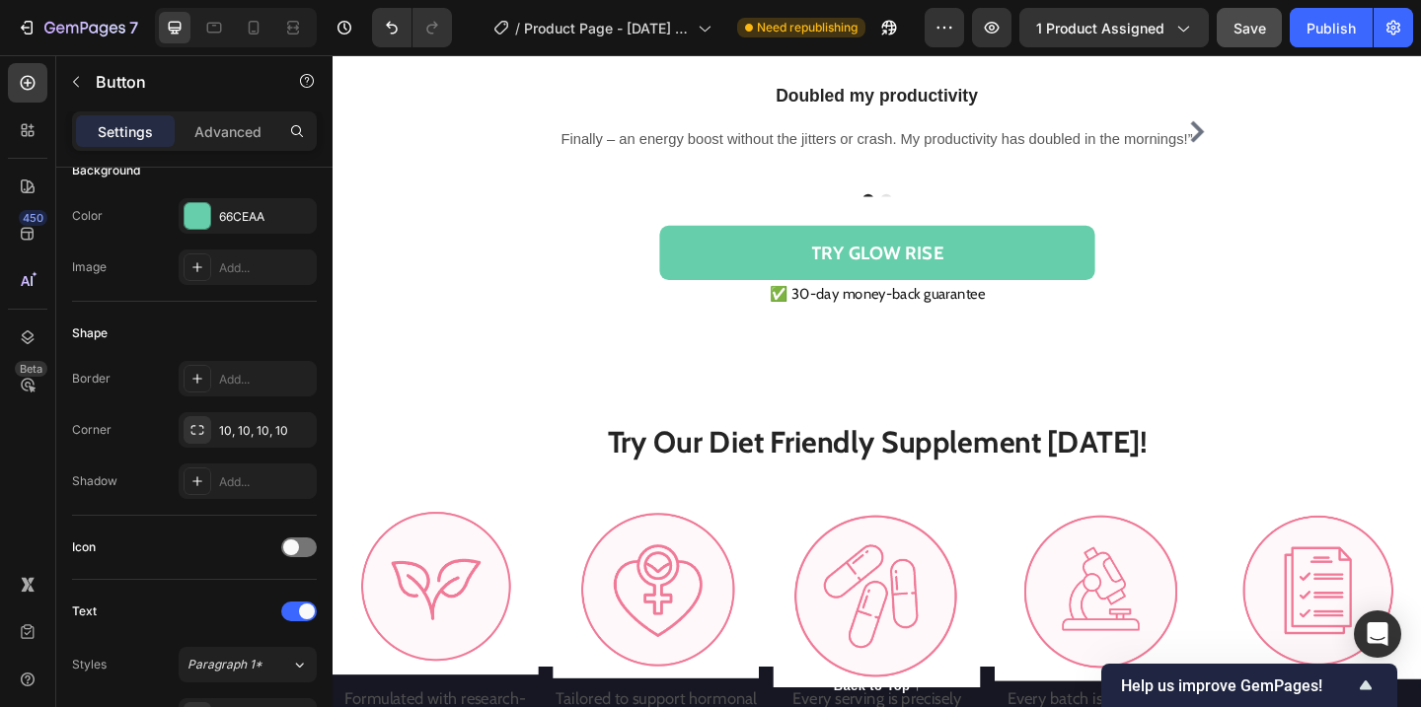
scroll to position [1707, 0]
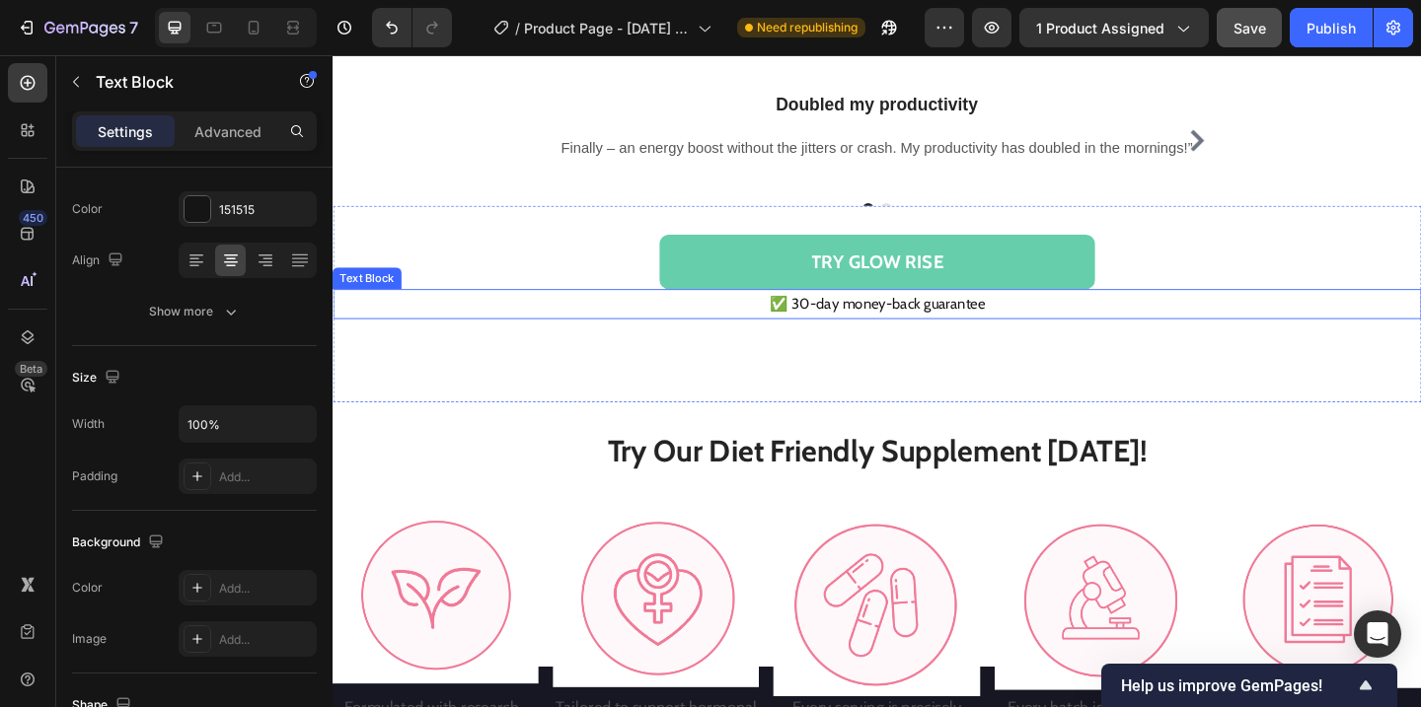
click at [938, 332] on p "✅ 30-day money-back guarantee" at bounding box center [924, 326] width 1180 height 29
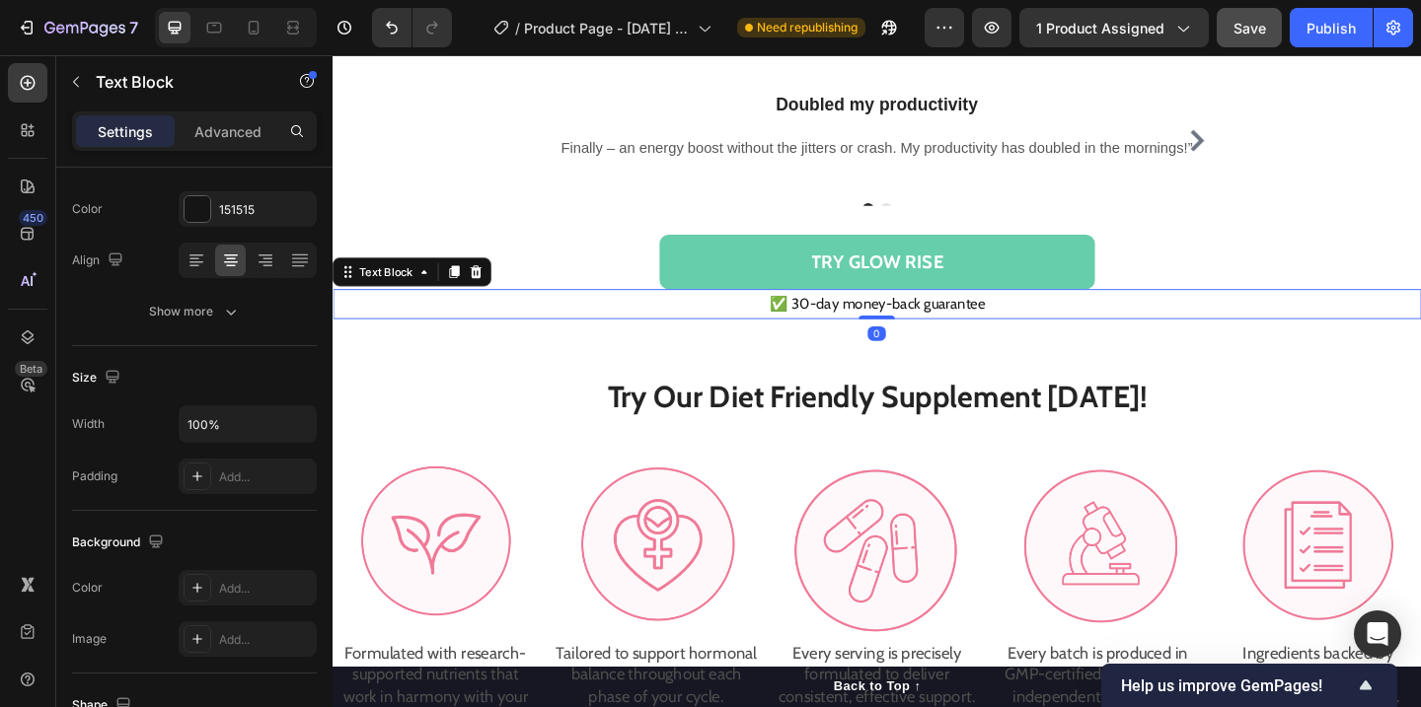
scroll to position [0, 0]
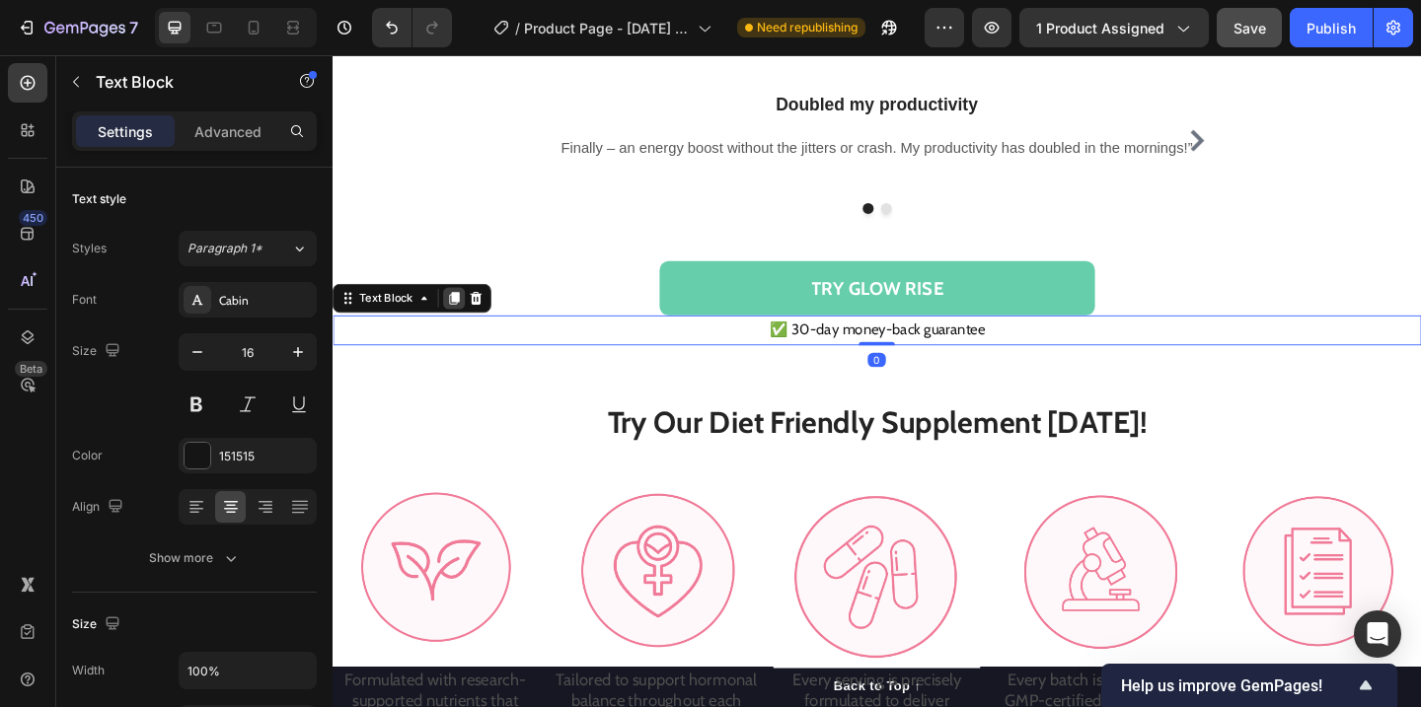
click at [465, 313] on icon at bounding box center [465, 320] width 11 height 14
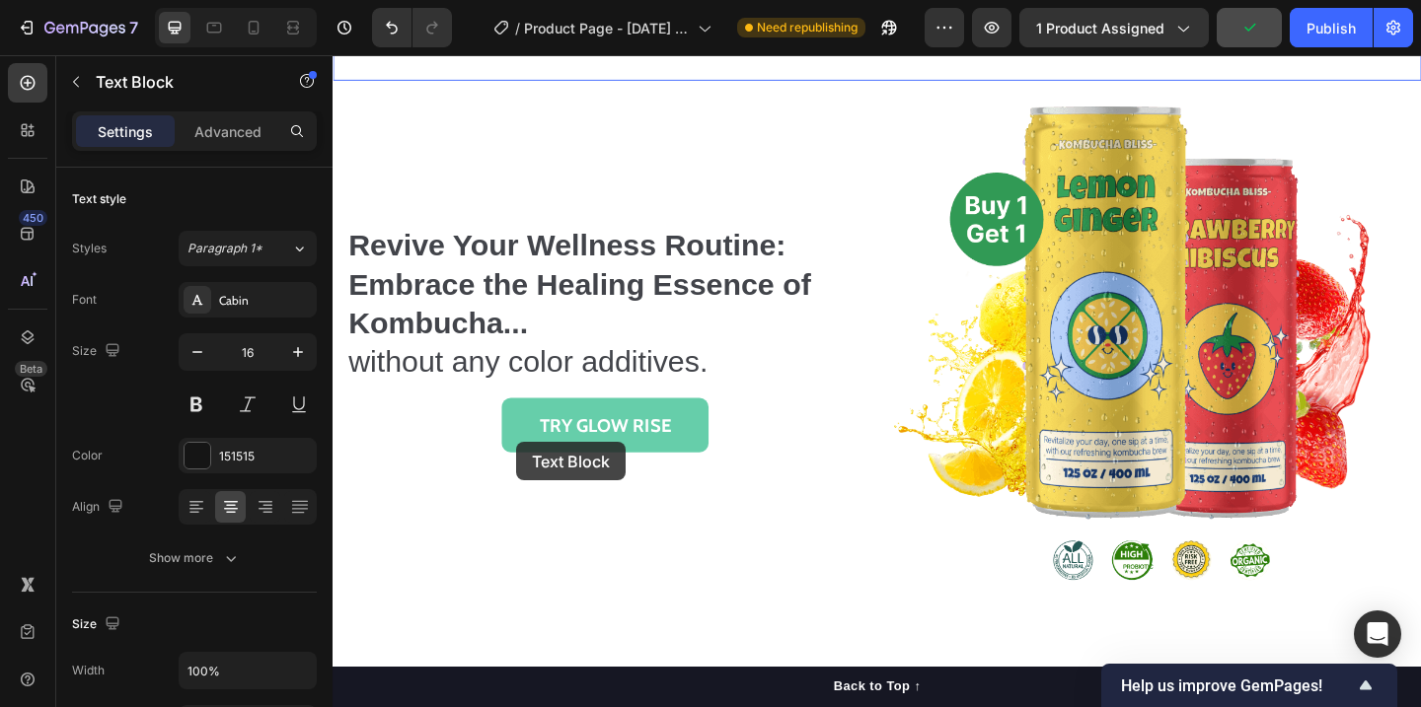
scroll to position [2574, 0]
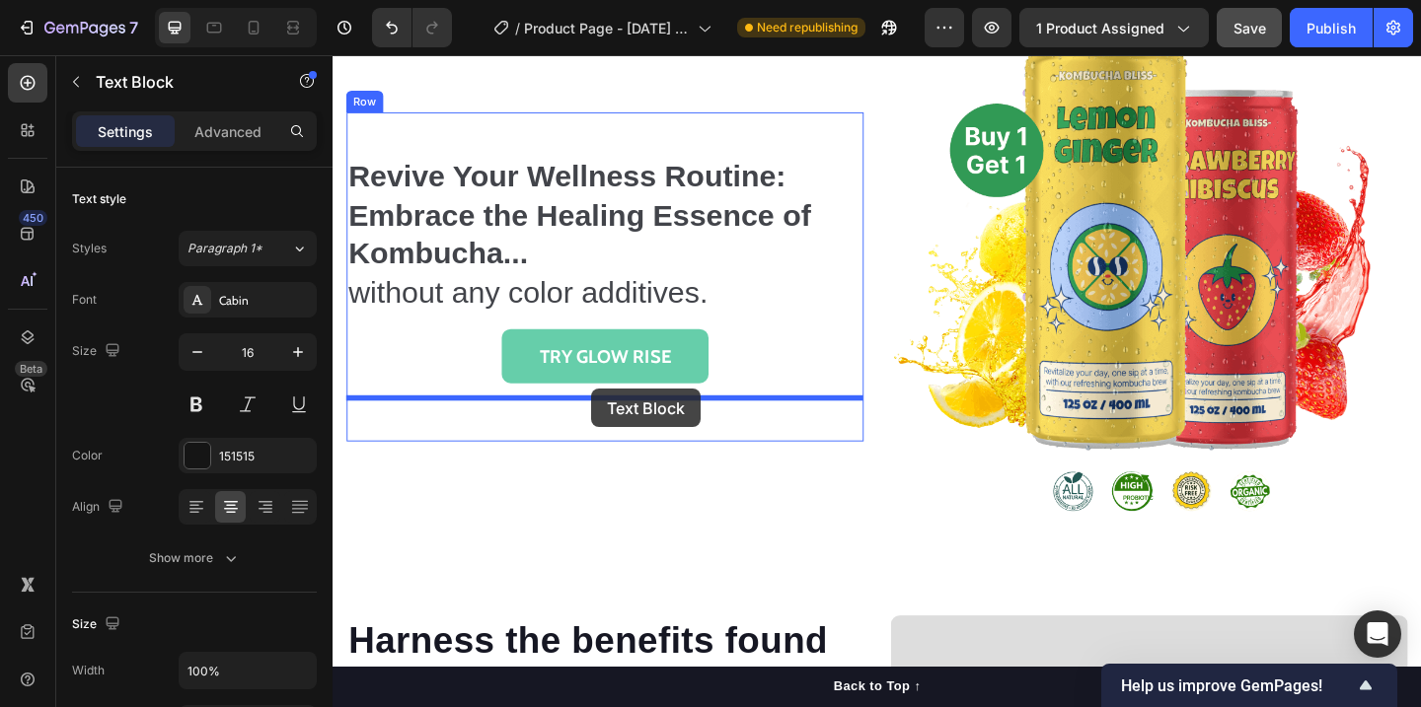
drag, startPoint x: 342, startPoint y: 321, endPoint x: 614, endPoint y: 418, distance: 288.4
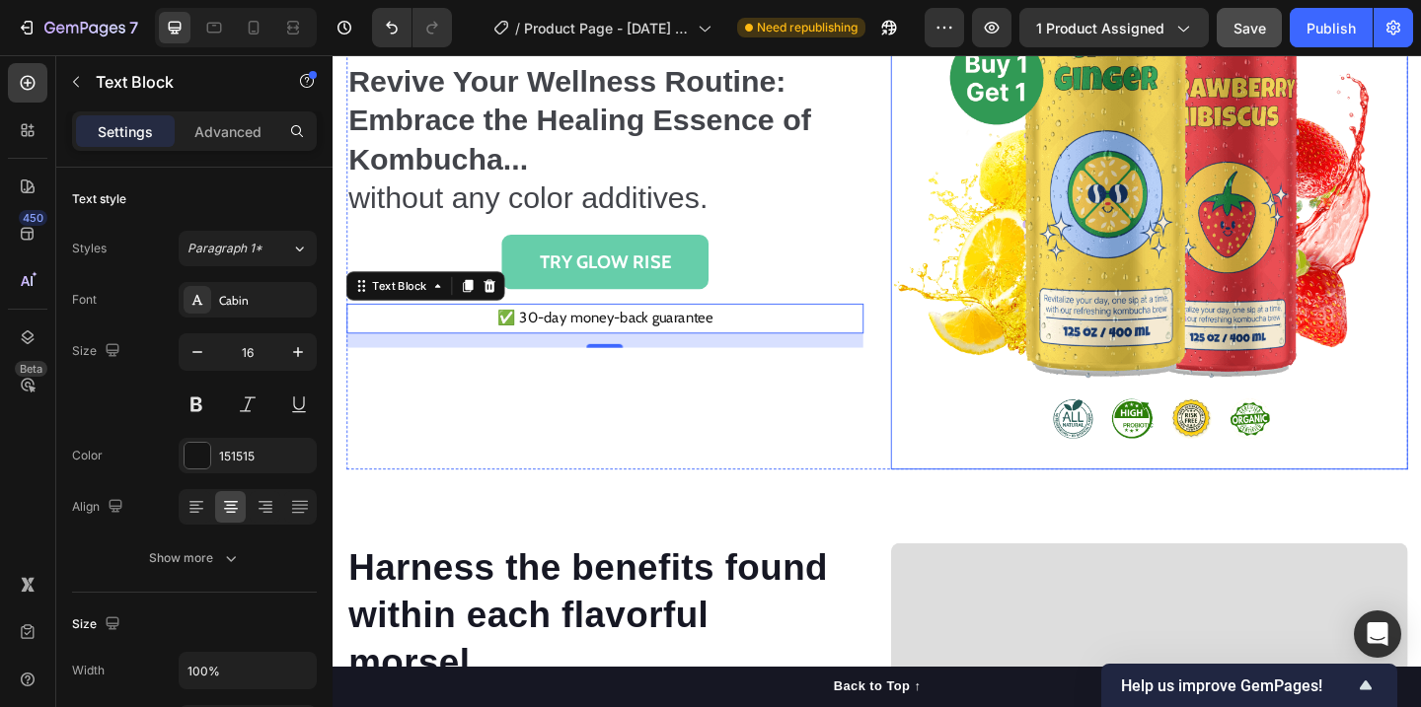
scroll to position [2652, 0]
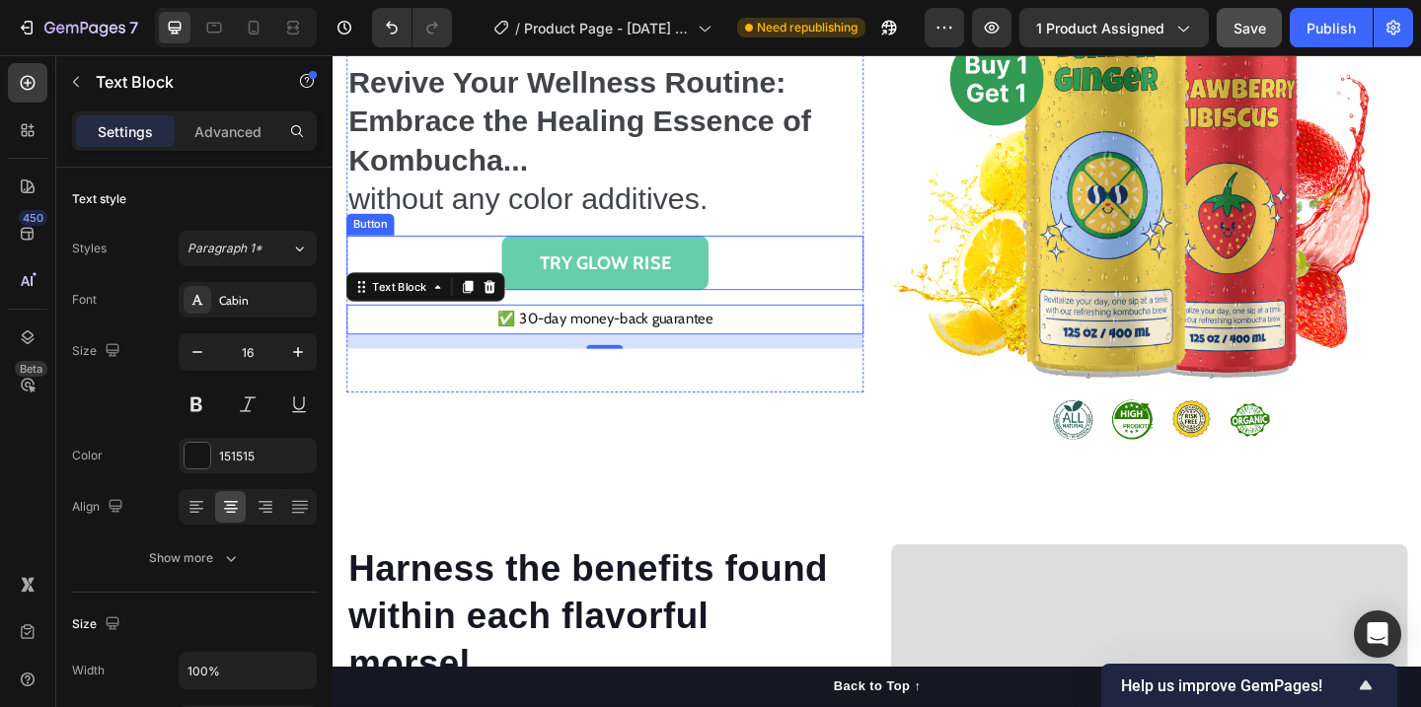
click at [716, 284] on button "TRY GLOW RISE" at bounding box center [628, 281] width 225 height 59
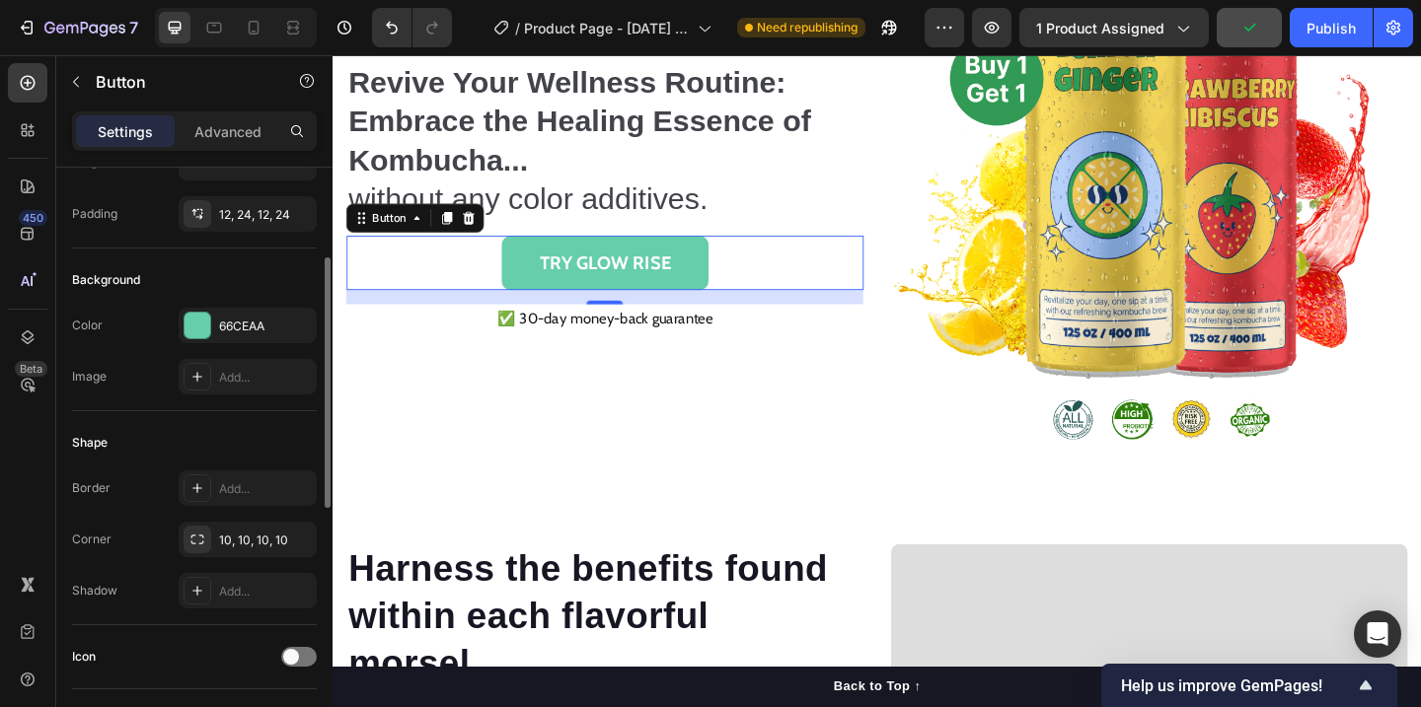
scroll to position [0, 0]
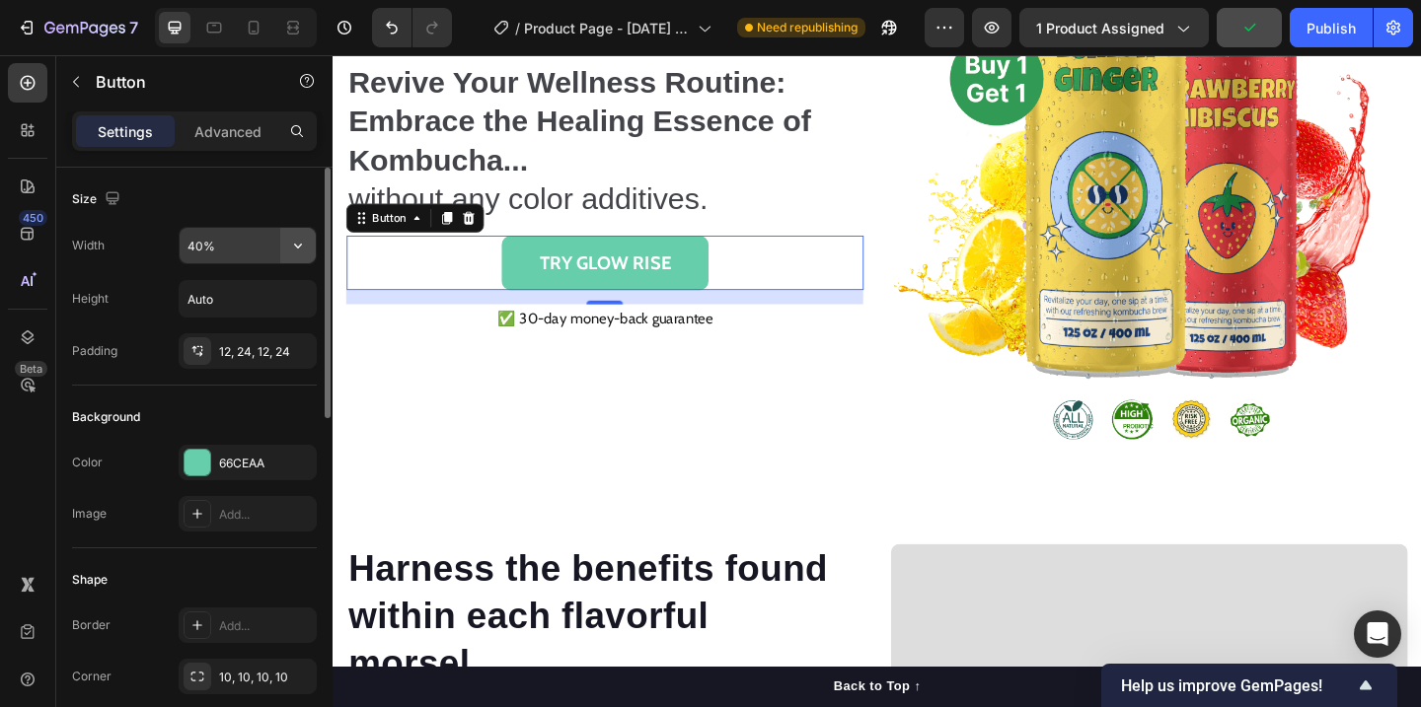
click at [313, 243] on button "button" at bounding box center [298, 246] width 36 height 36
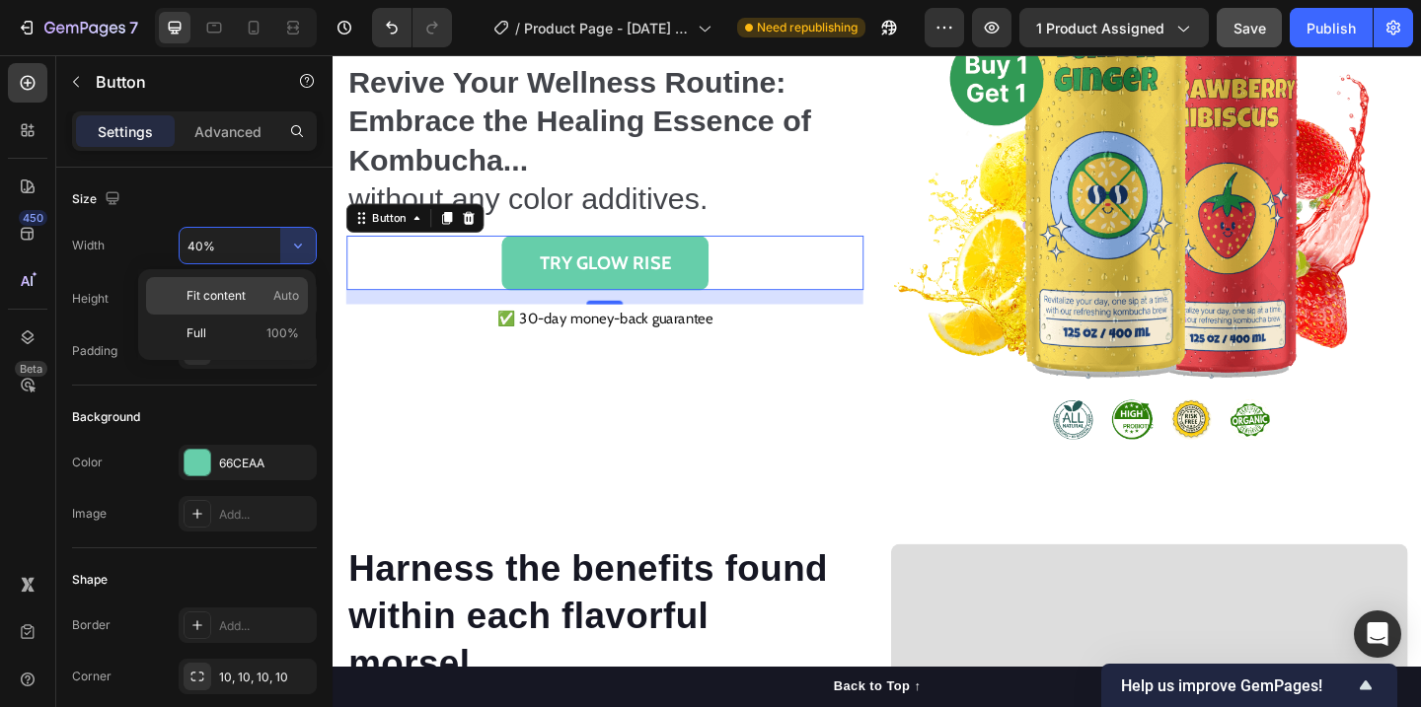
click at [218, 288] on span "Fit content" at bounding box center [215, 296] width 59 height 18
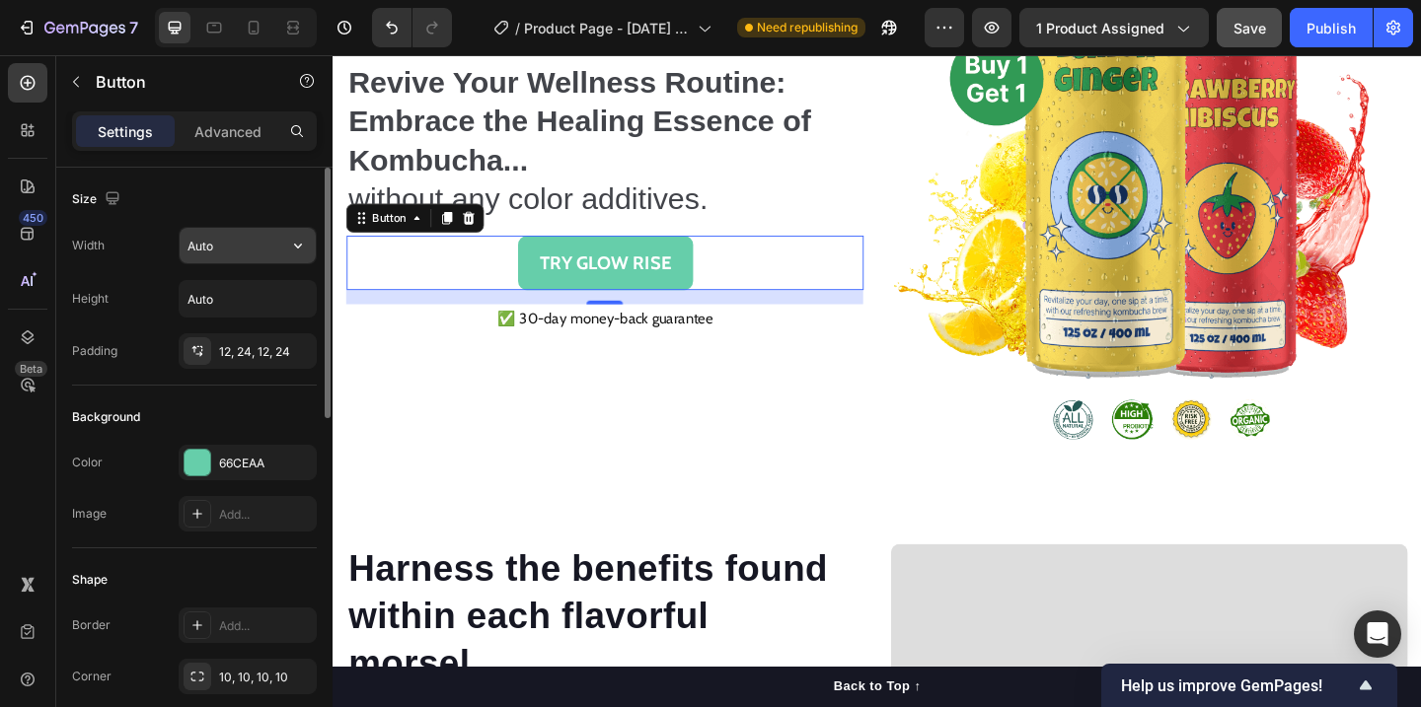
click at [299, 251] on icon "button" at bounding box center [298, 246] width 20 height 20
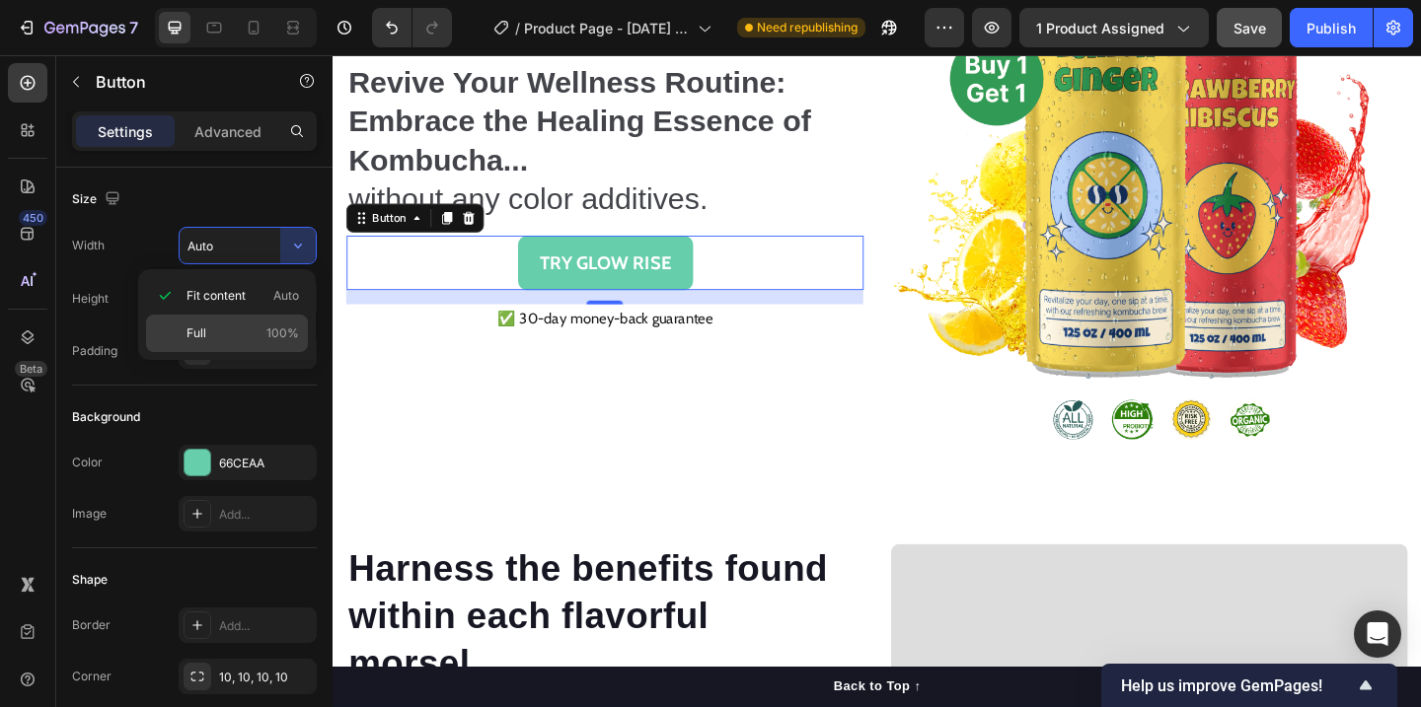
click at [211, 322] on div "Full 100%" at bounding box center [227, 333] width 162 height 37
type input "100%"
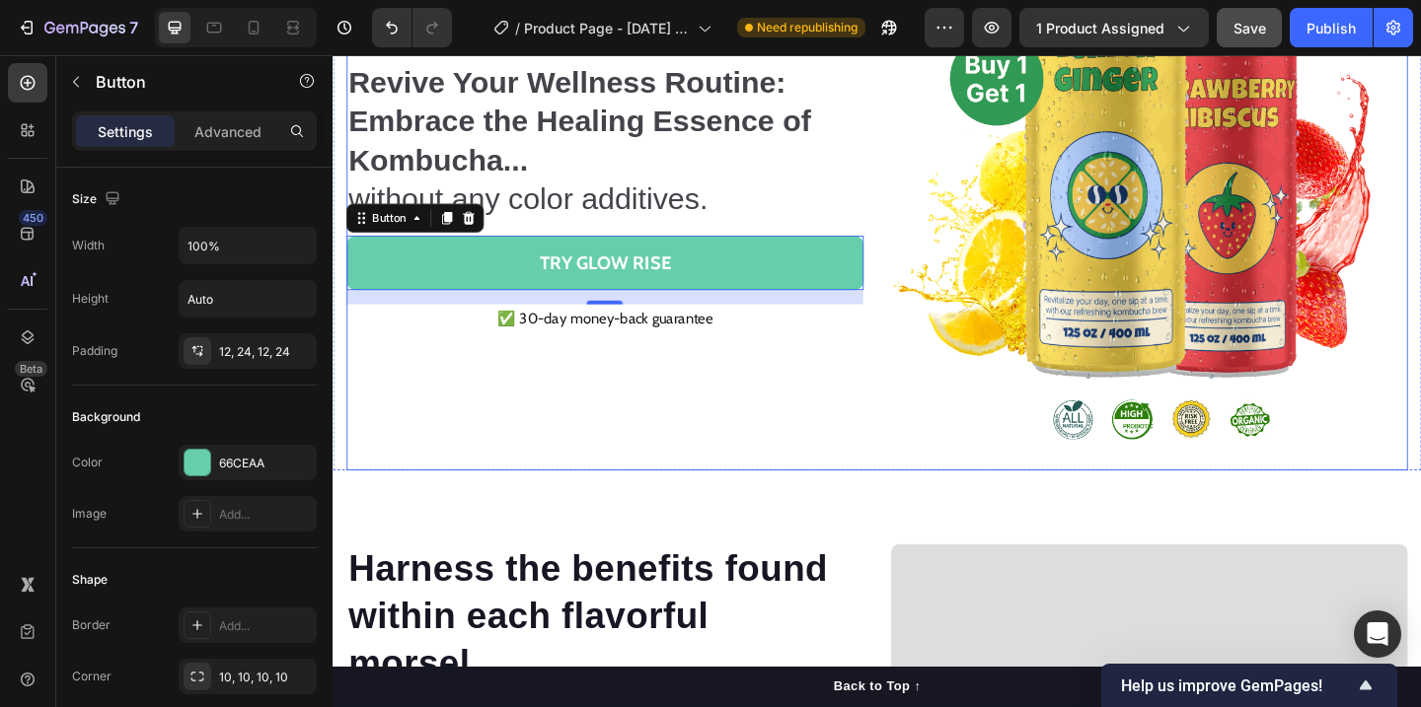
click at [739, 422] on div "Revive Your Wellness Routine: Embrace the Healing Essence of Kombucha... withou…" at bounding box center [628, 218] width 562 height 576
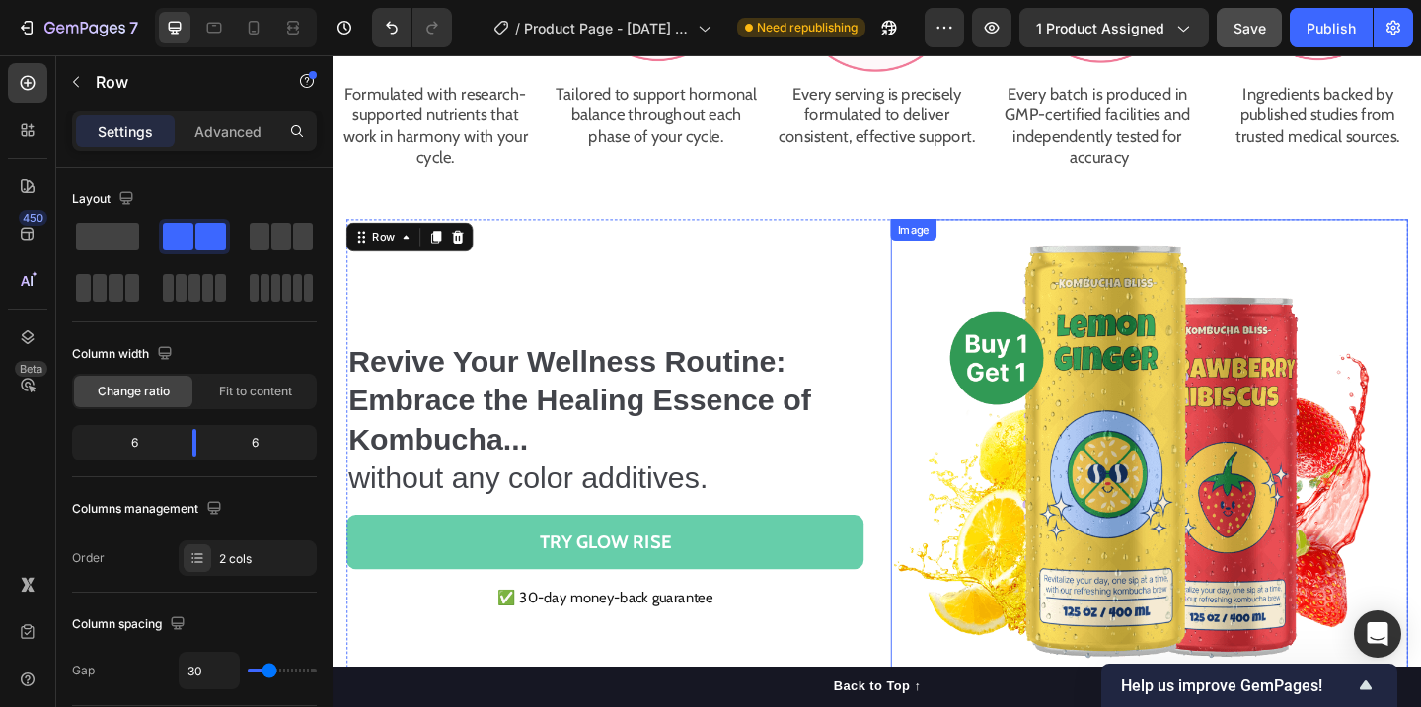
scroll to position [2349, 0]
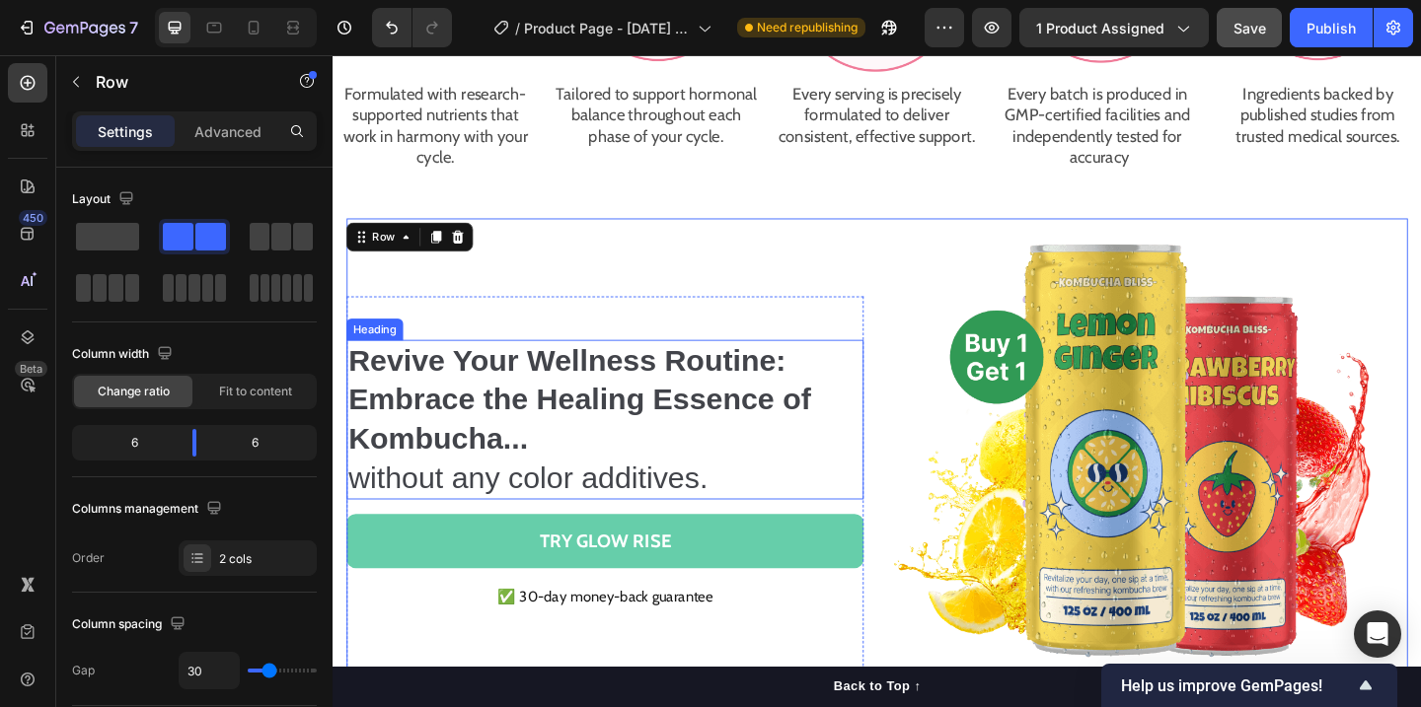
click at [529, 398] on strong "Revive Your Wellness Routine: Embrace the Healing Essence of Kombucha..." at bounding box center [600, 429] width 503 height 121
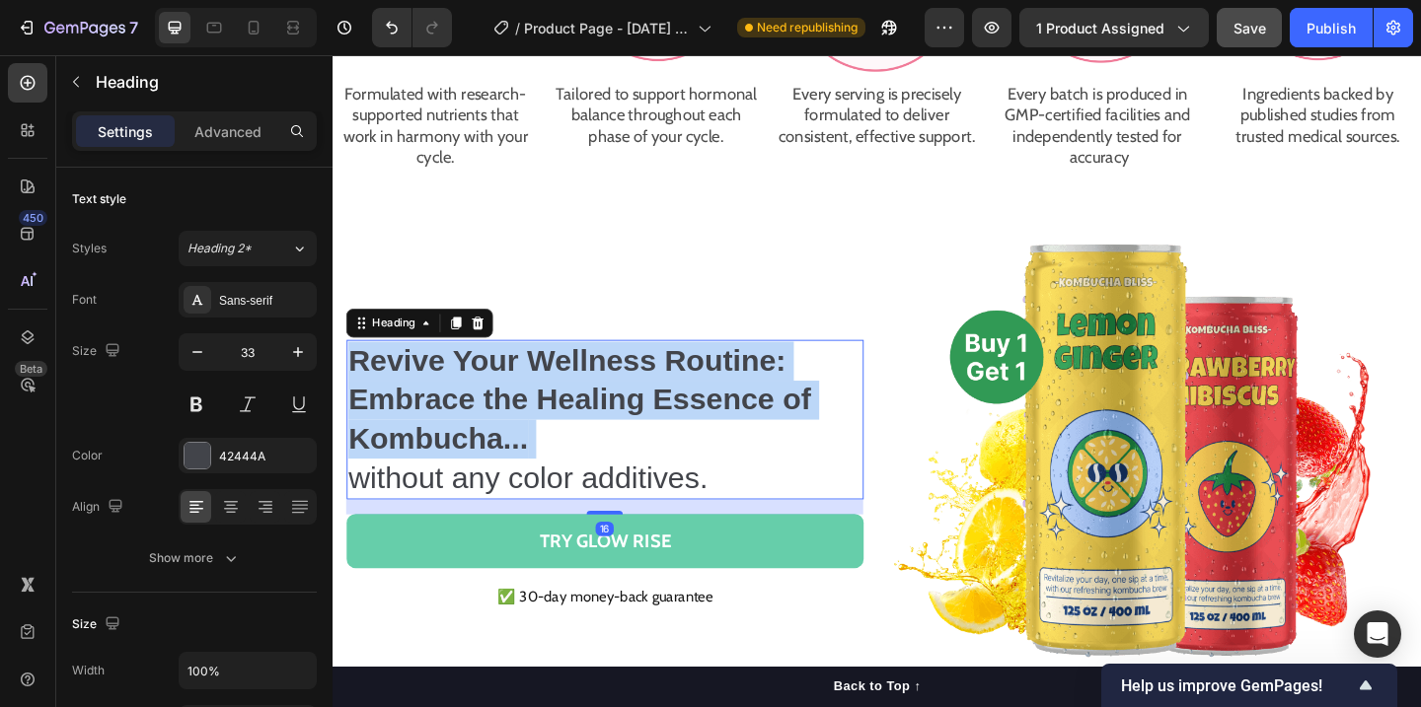
click at [529, 398] on strong "Revive Your Wellness Routine: Embrace the Healing Essence of Kombucha..." at bounding box center [600, 429] width 503 height 121
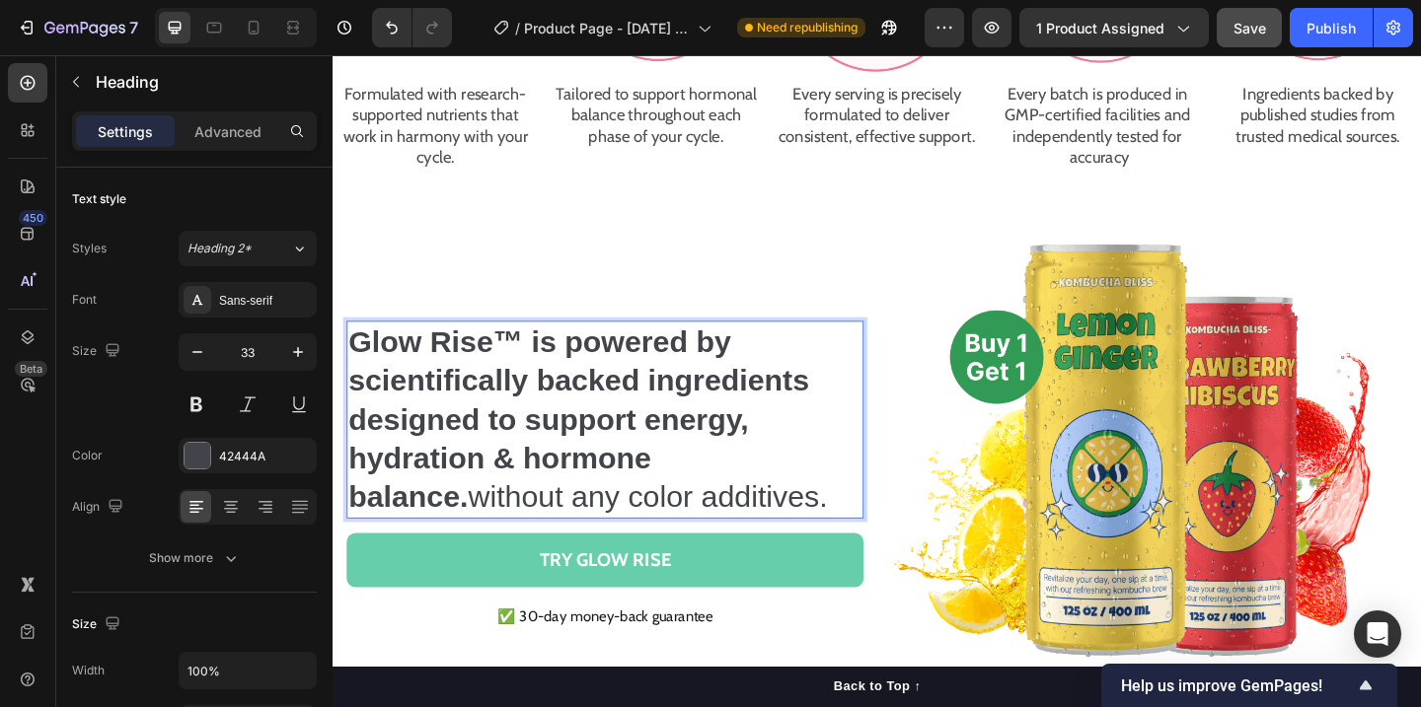
scroll to position [2328, 0]
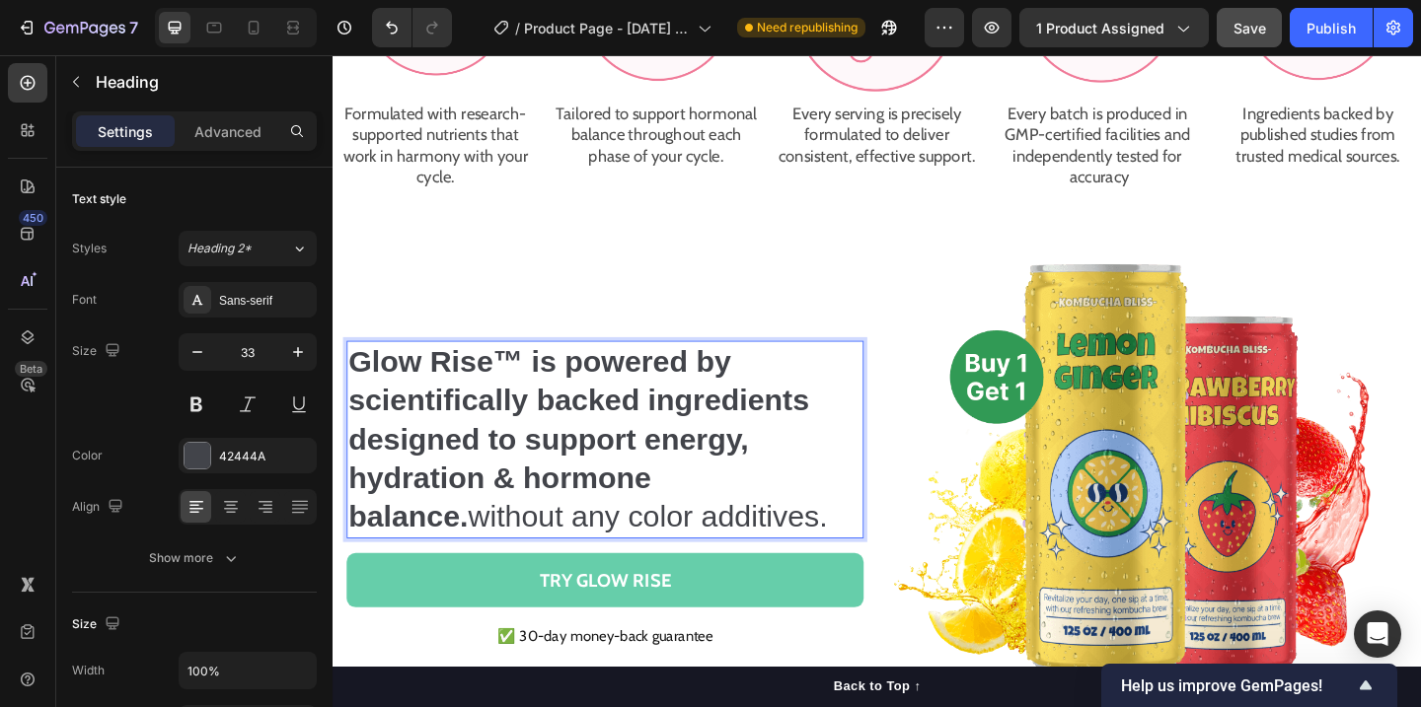
click at [529, 388] on strong "Glow Rise™ is powered by scientifically backed ingredients designed to support …" at bounding box center [599, 473] width 501 height 206
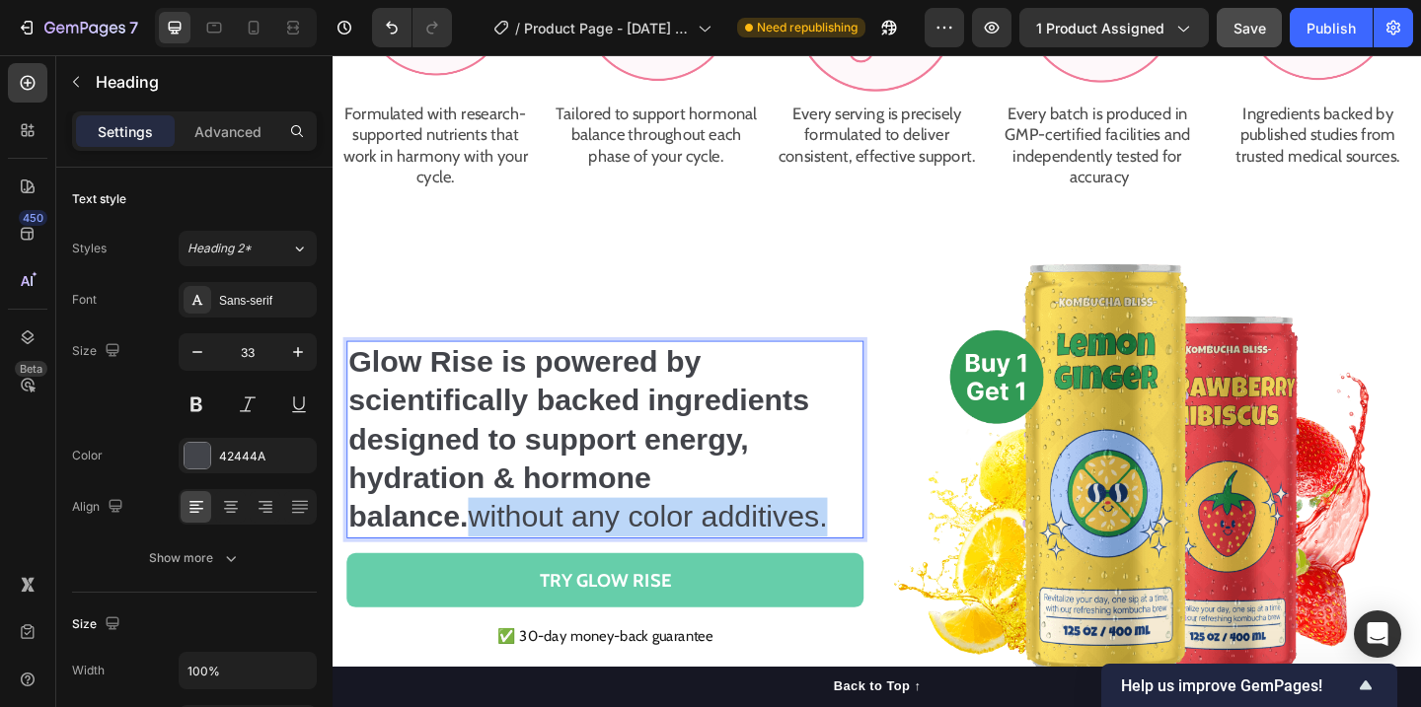
drag, startPoint x: 879, startPoint y: 557, endPoint x: 480, endPoint y: 570, distance: 399.9
click at [480, 570] on p "Glow Rise is powered by scientifically backed ingredients designed to support e…" at bounding box center [628, 474] width 558 height 212
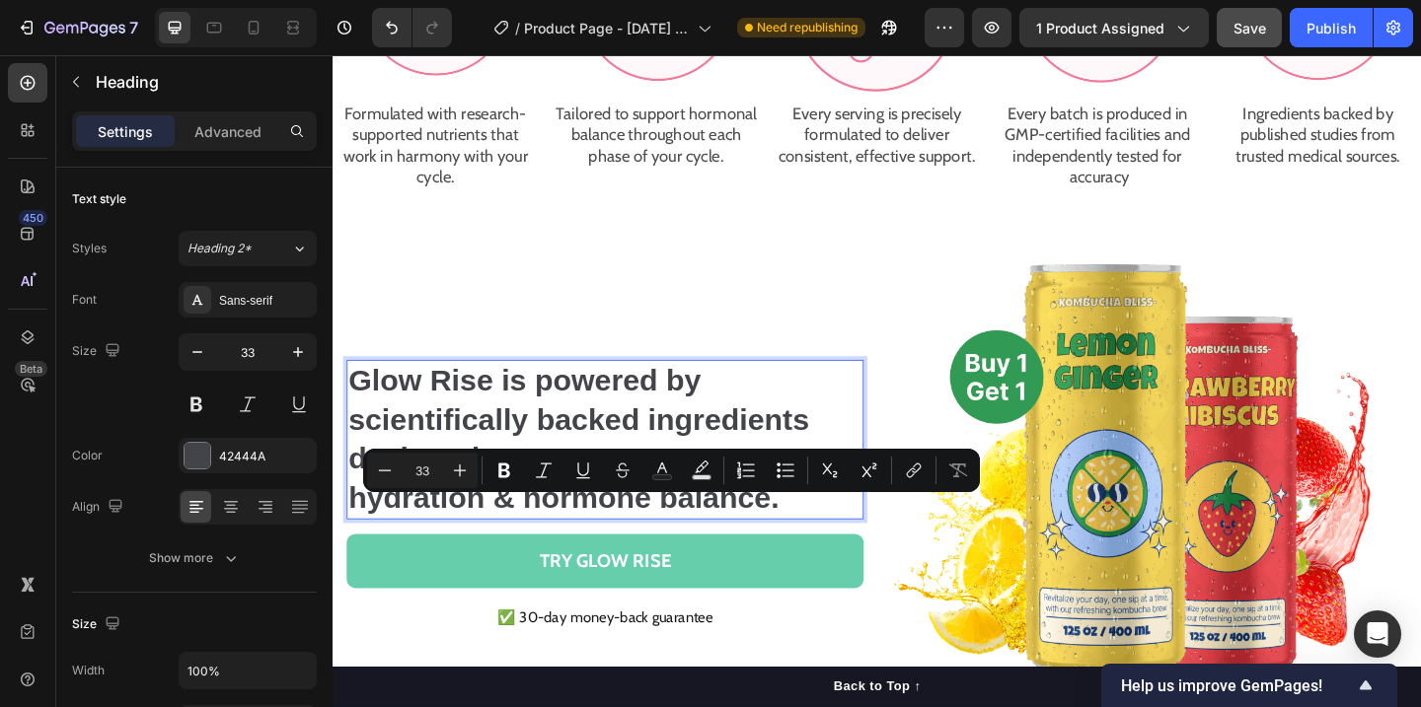
scroll to position [2349, 0]
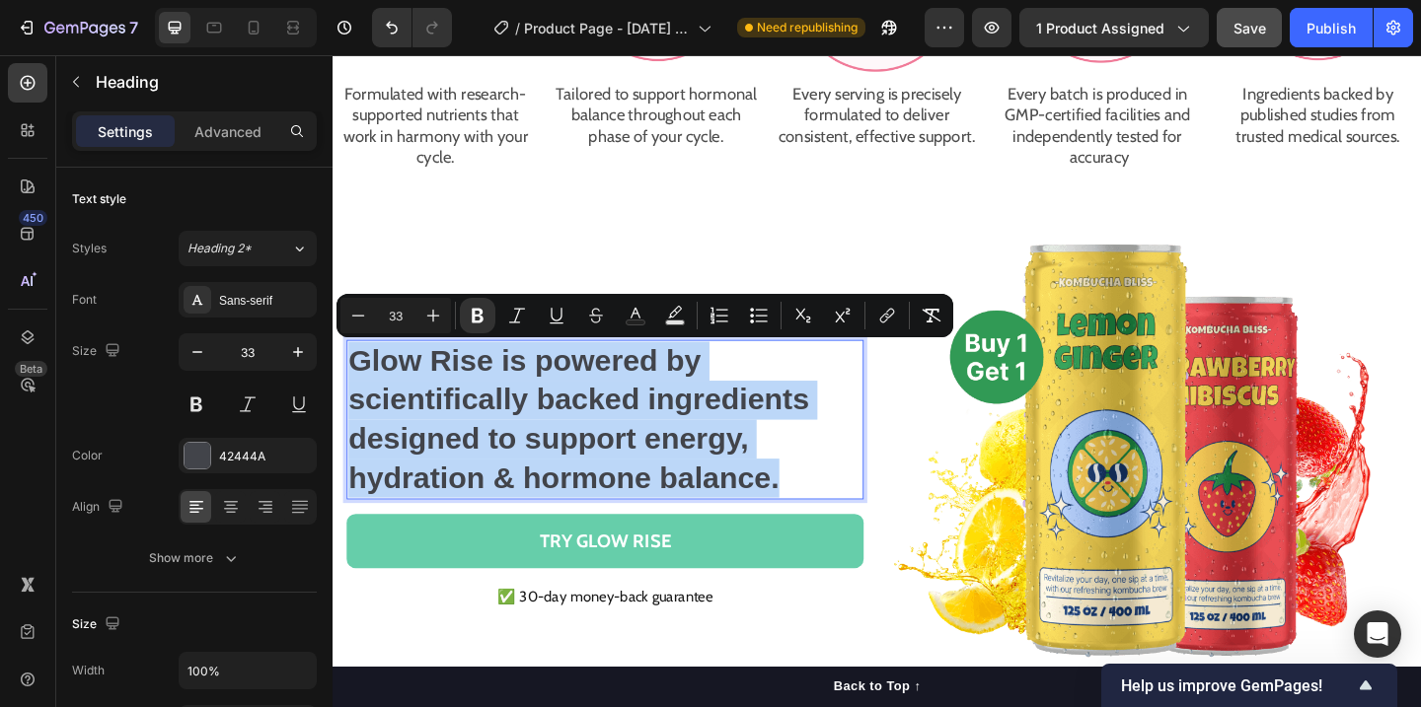
drag, startPoint x: 823, startPoint y: 518, endPoint x: 351, endPoint y: 392, distance: 488.3
click at [351, 392] on p "Glow Rise is powered by scientifically backed ingredients designed to support e…" at bounding box center [628, 452] width 558 height 170
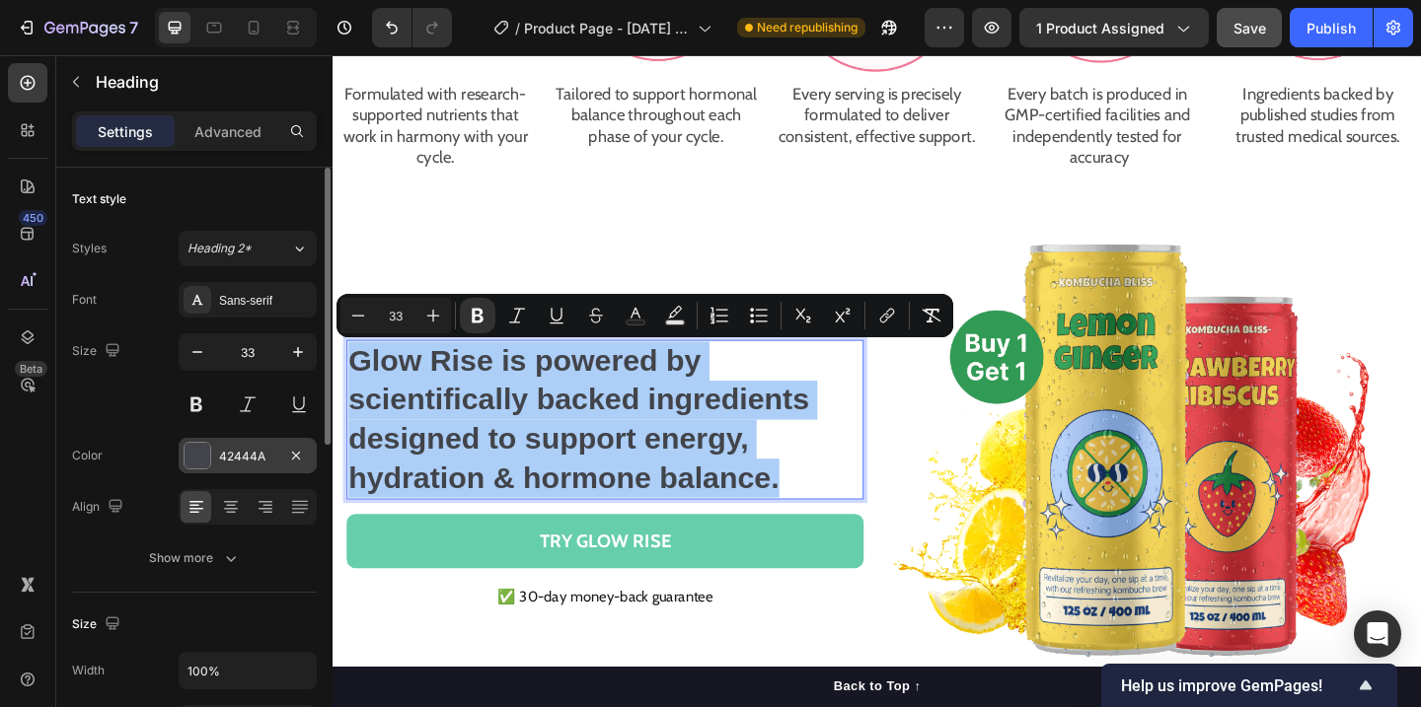
click at [199, 445] on div at bounding box center [198, 456] width 26 height 26
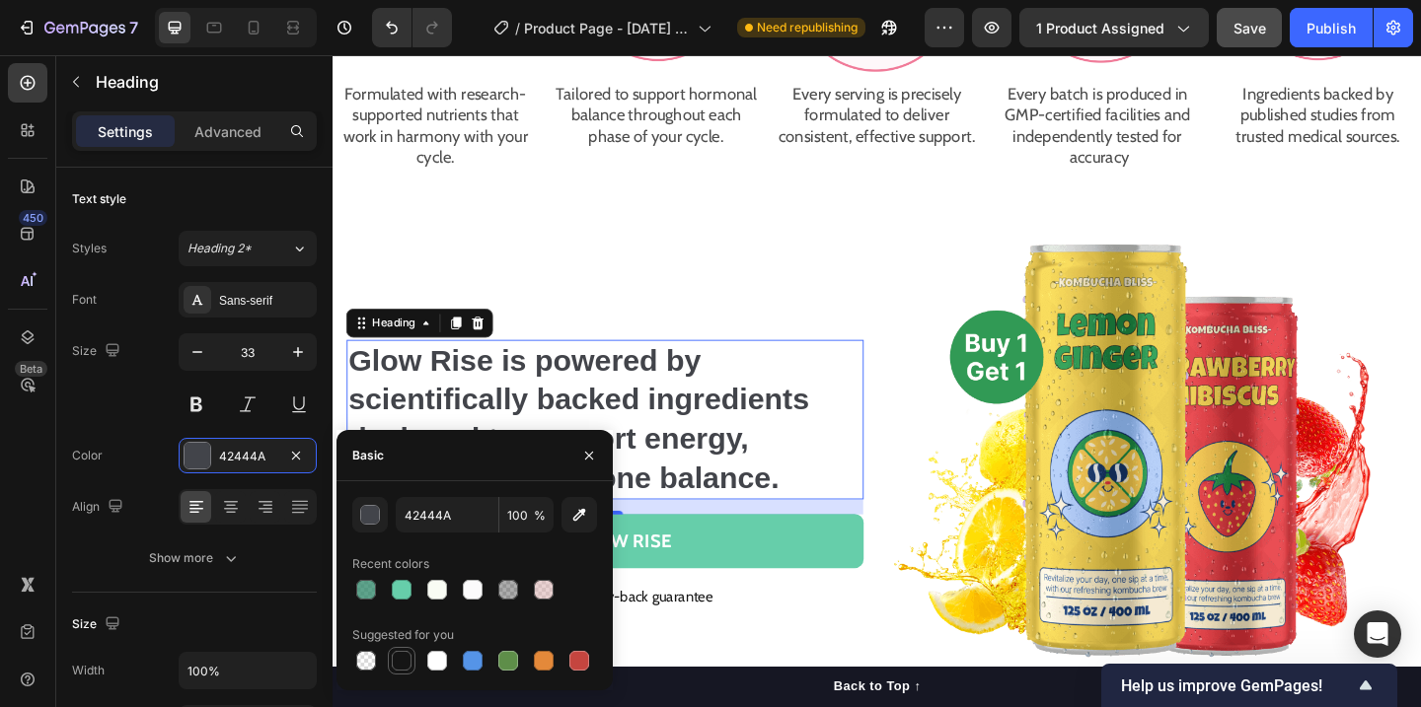
click at [406, 661] on div at bounding box center [402, 661] width 20 height 20
type input "151515"
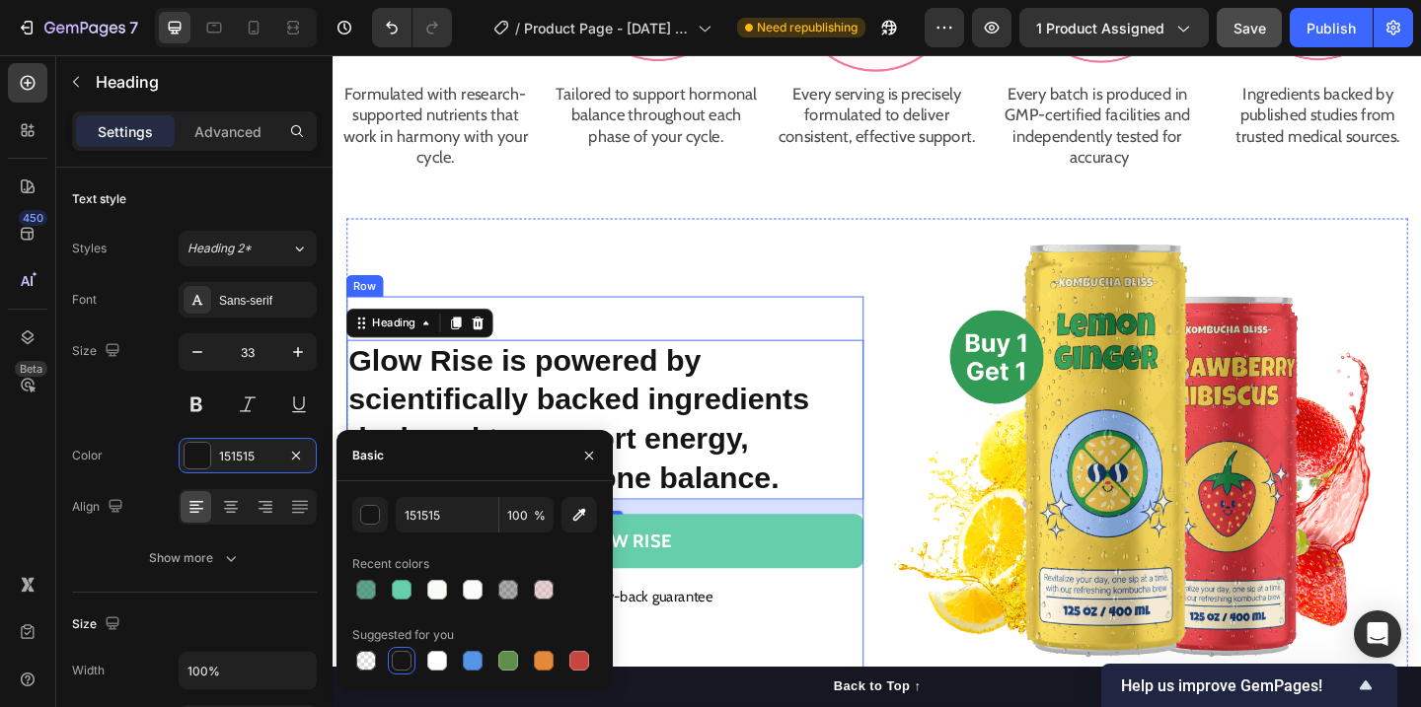
click at [868, 352] on div "⁠⁠⁠⁠⁠⁠⁠ Glow Rise is powered by scientifically backed ingredients designed to s…" at bounding box center [628, 521] width 562 height 407
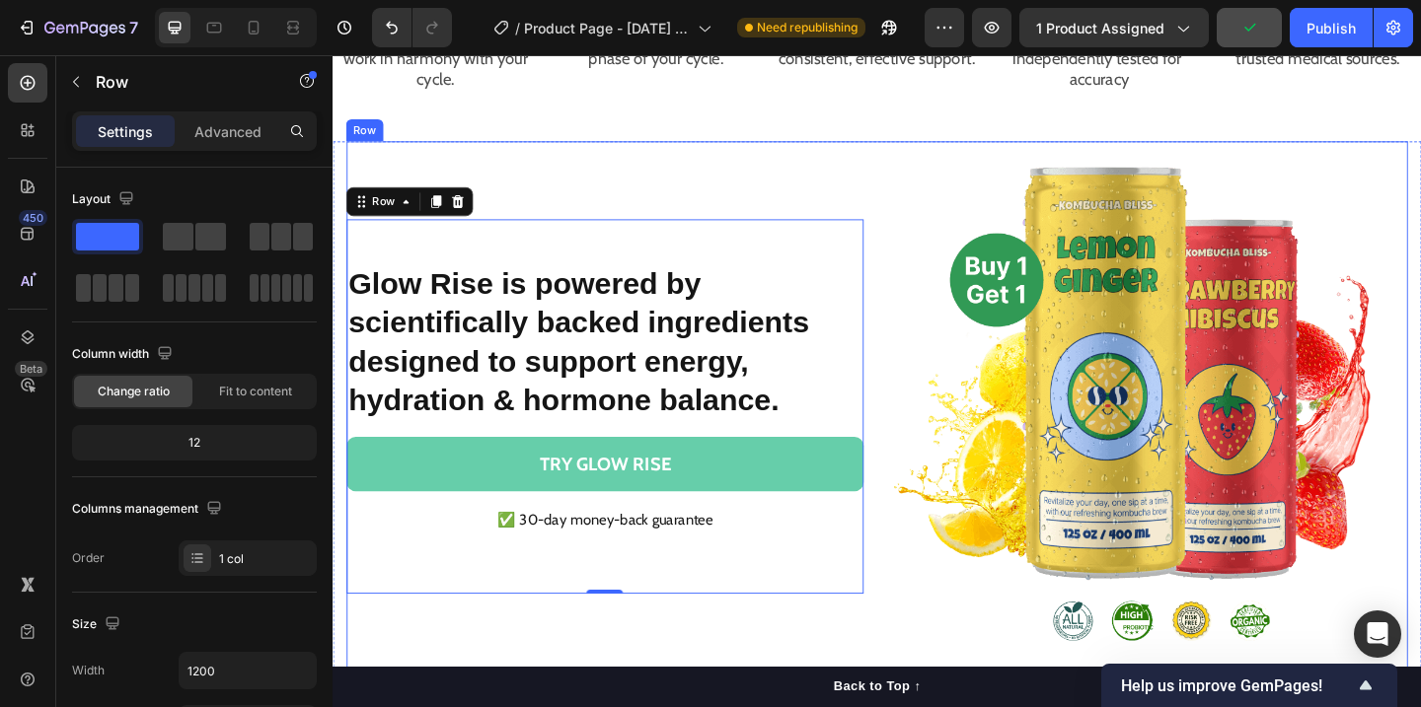
scroll to position [2434, 0]
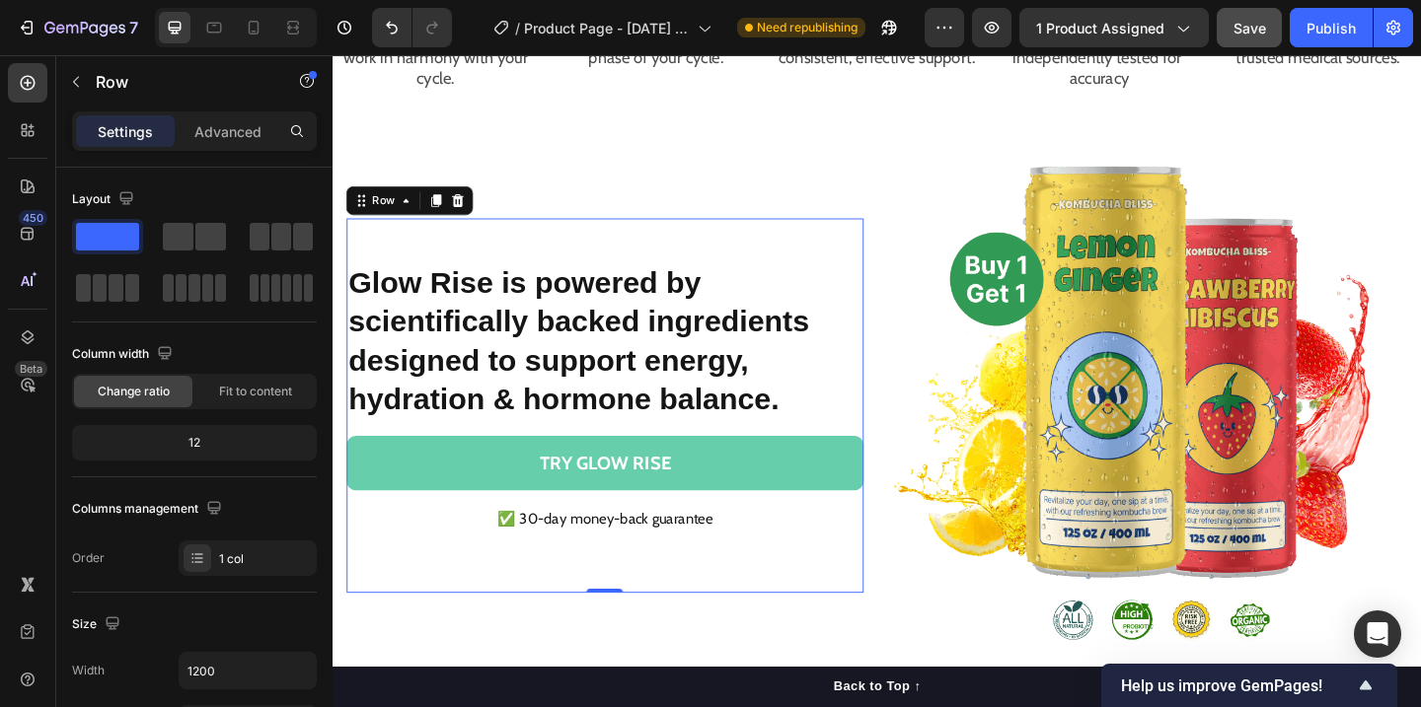
click at [786, 484] on button "TRY GLOW RISE" at bounding box center [628, 499] width 562 height 59
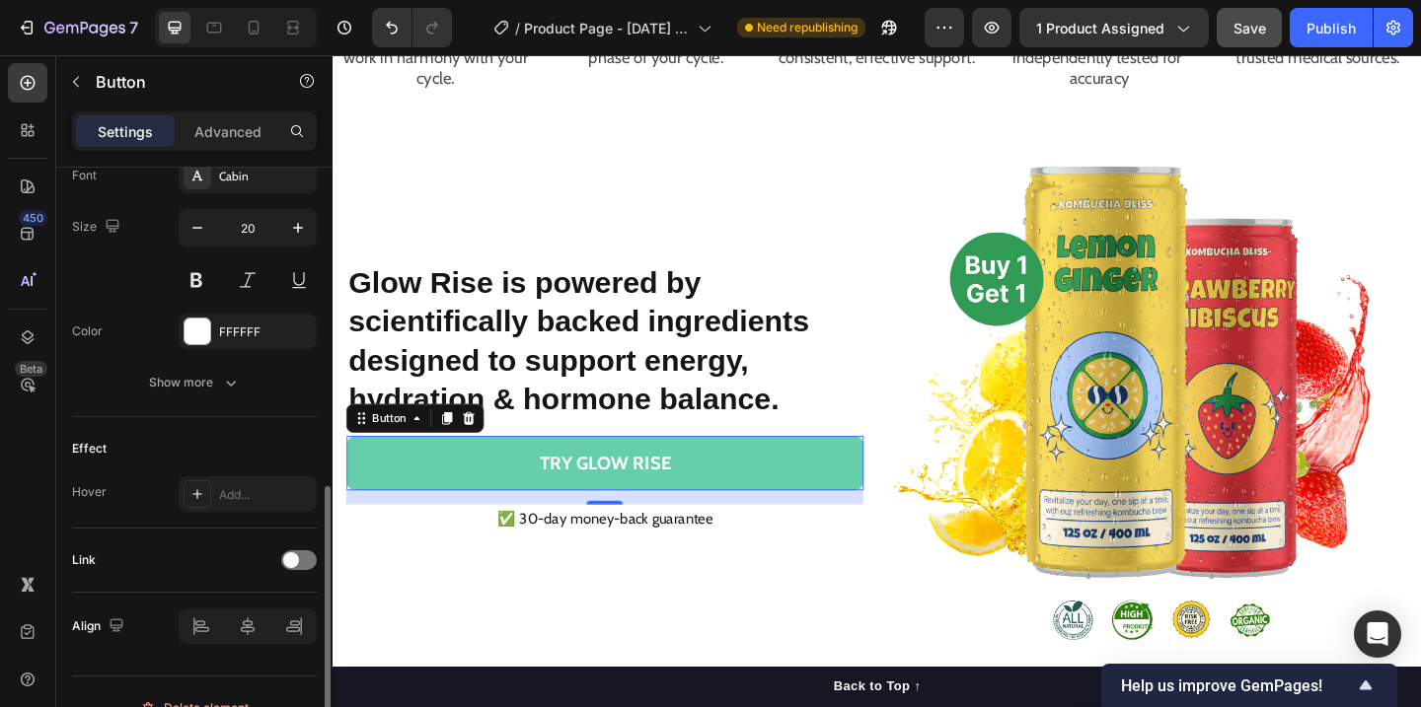
scroll to position [788, 0]
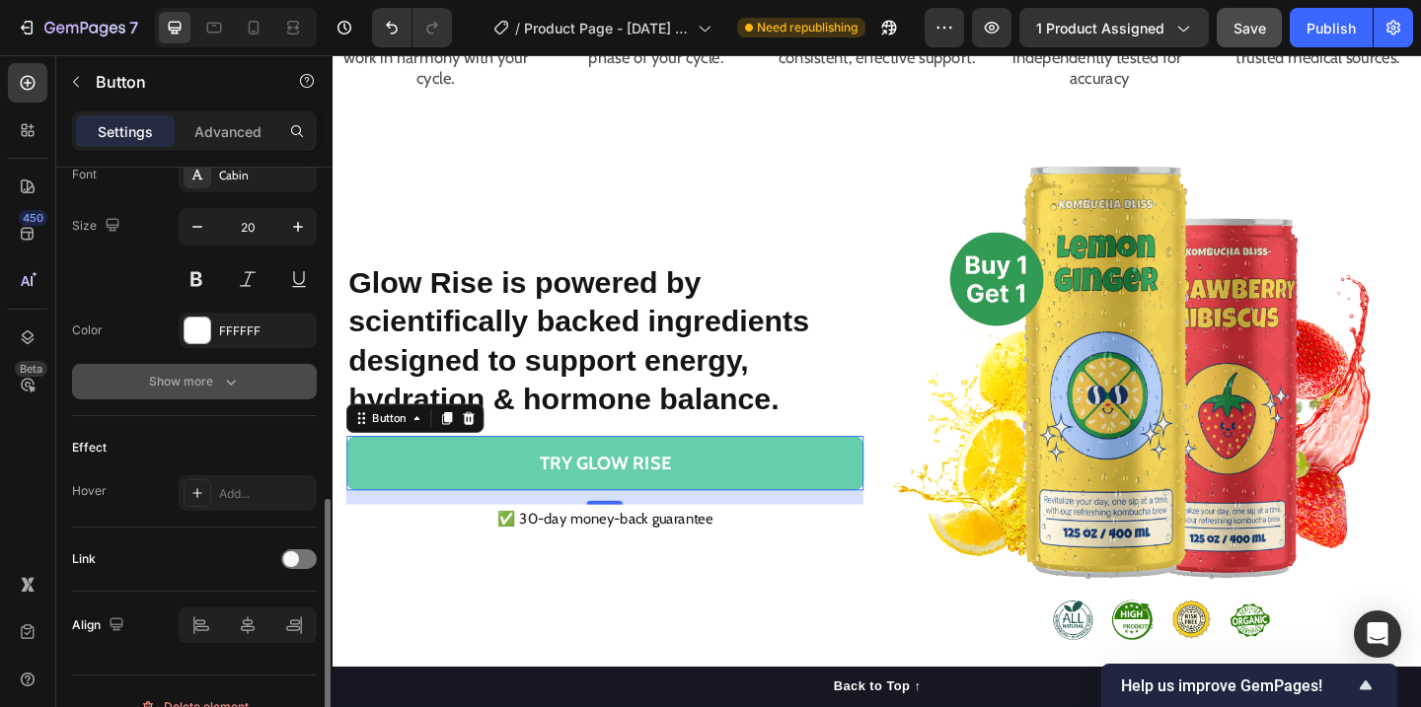
click at [234, 386] on icon "button" at bounding box center [231, 382] width 20 height 20
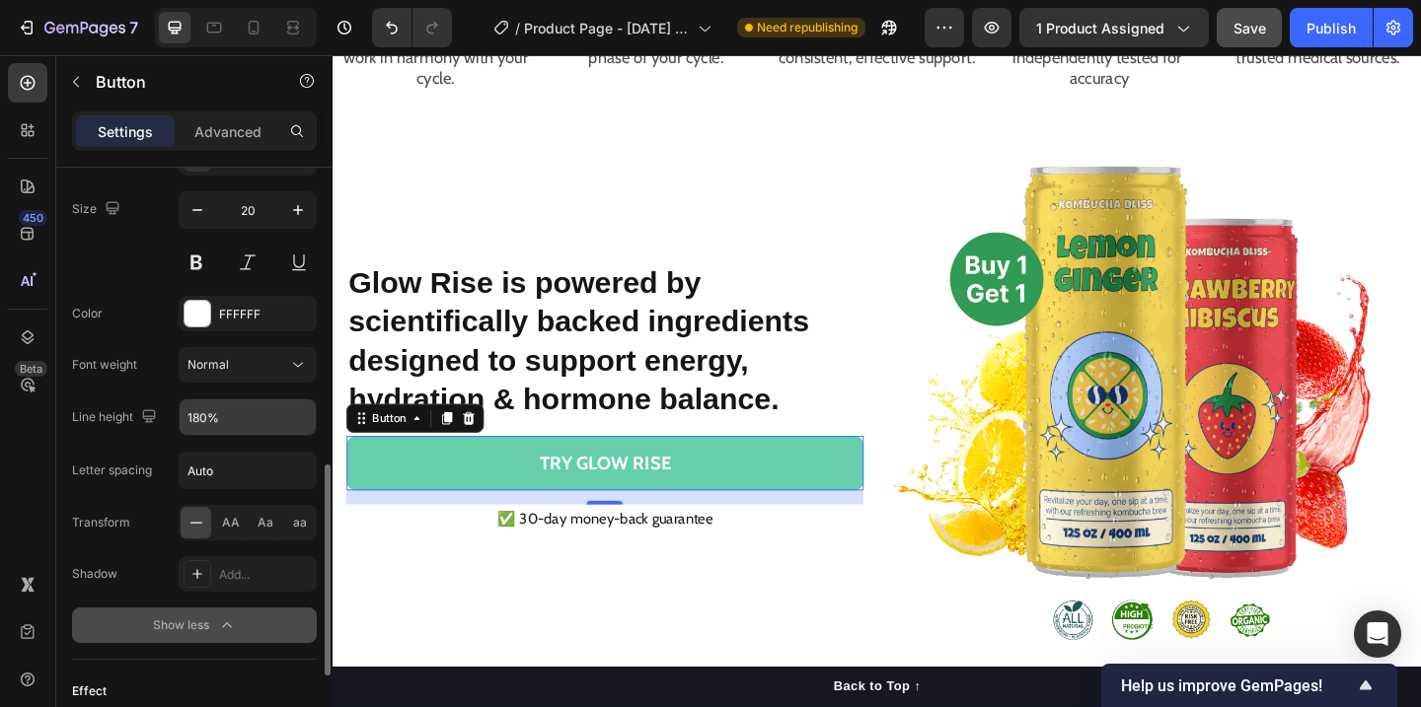
scroll to position [816, 0]
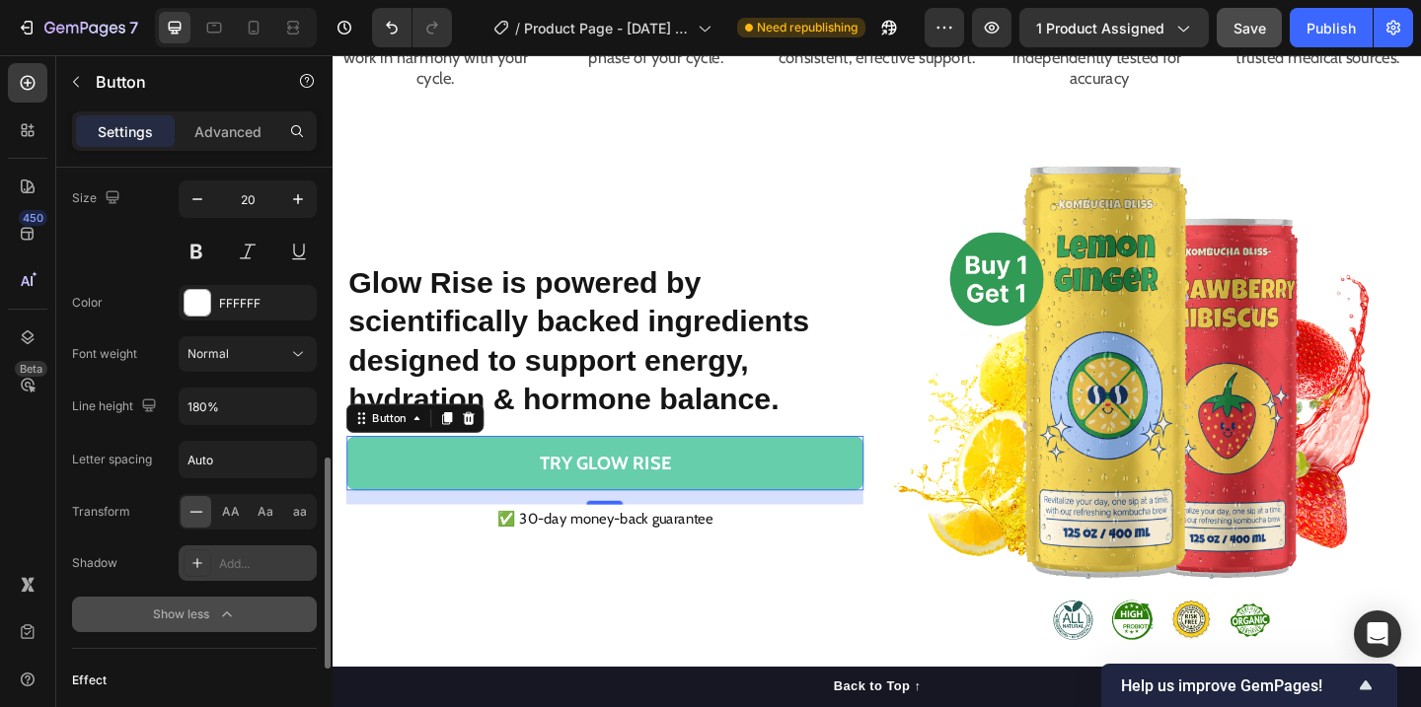
click at [219, 573] on div "Add..." at bounding box center [248, 564] width 138 height 36
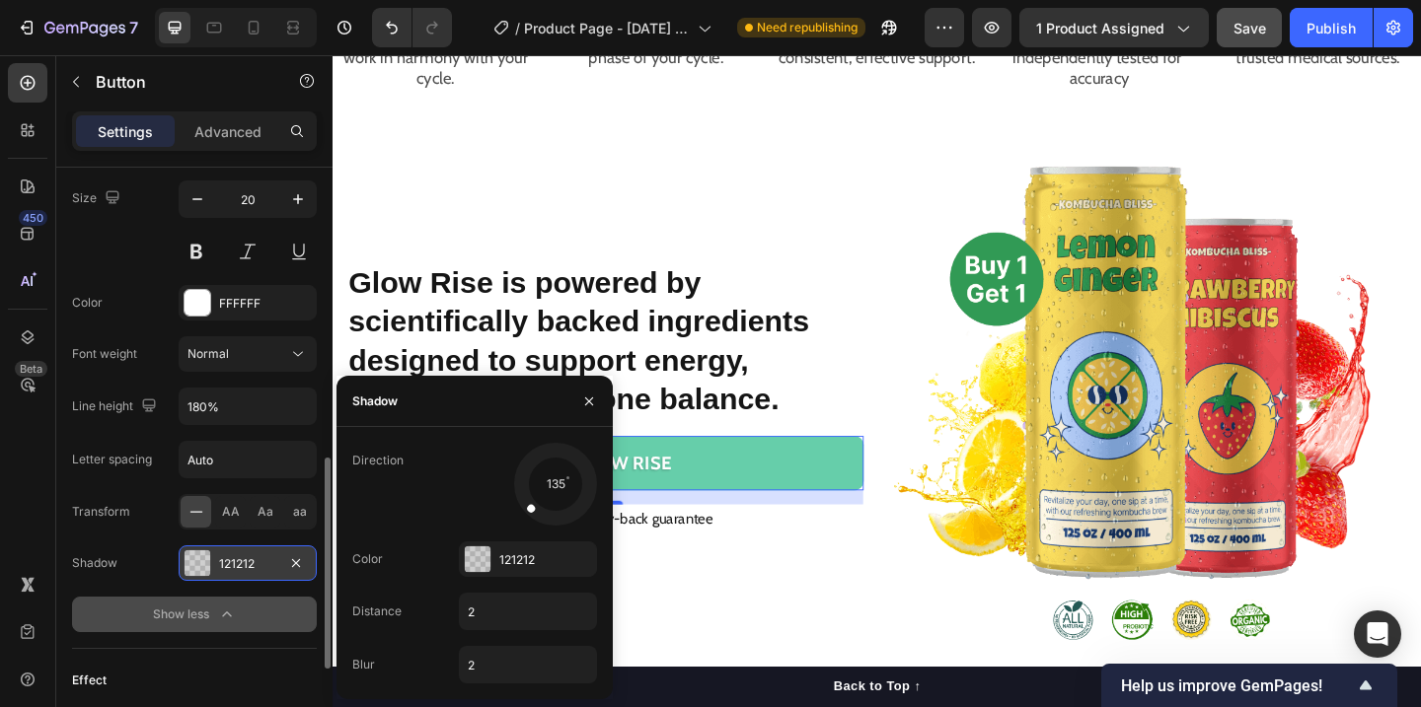
click at [200, 560] on div at bounding box center [198, 564] width 26 height 26
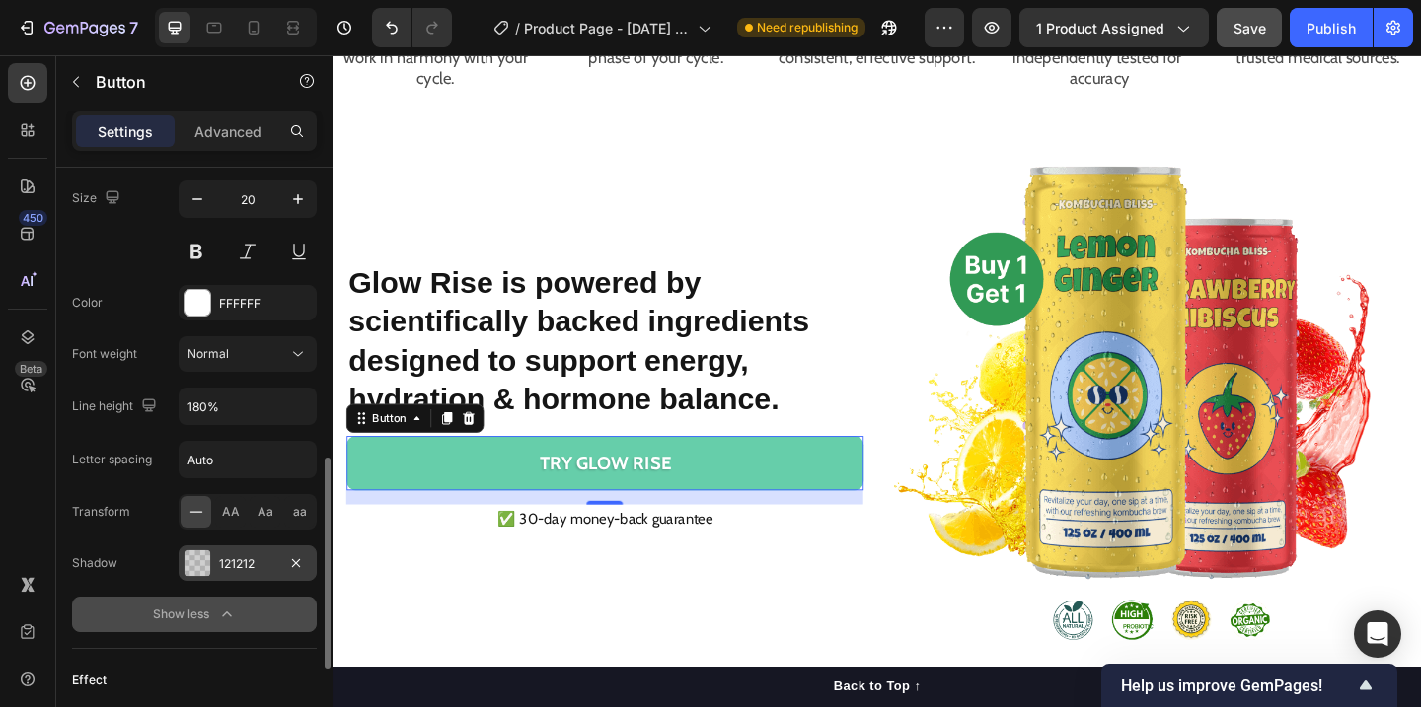
click at [200, 560] on div at bounding box center [198, 564] width 26 height 26
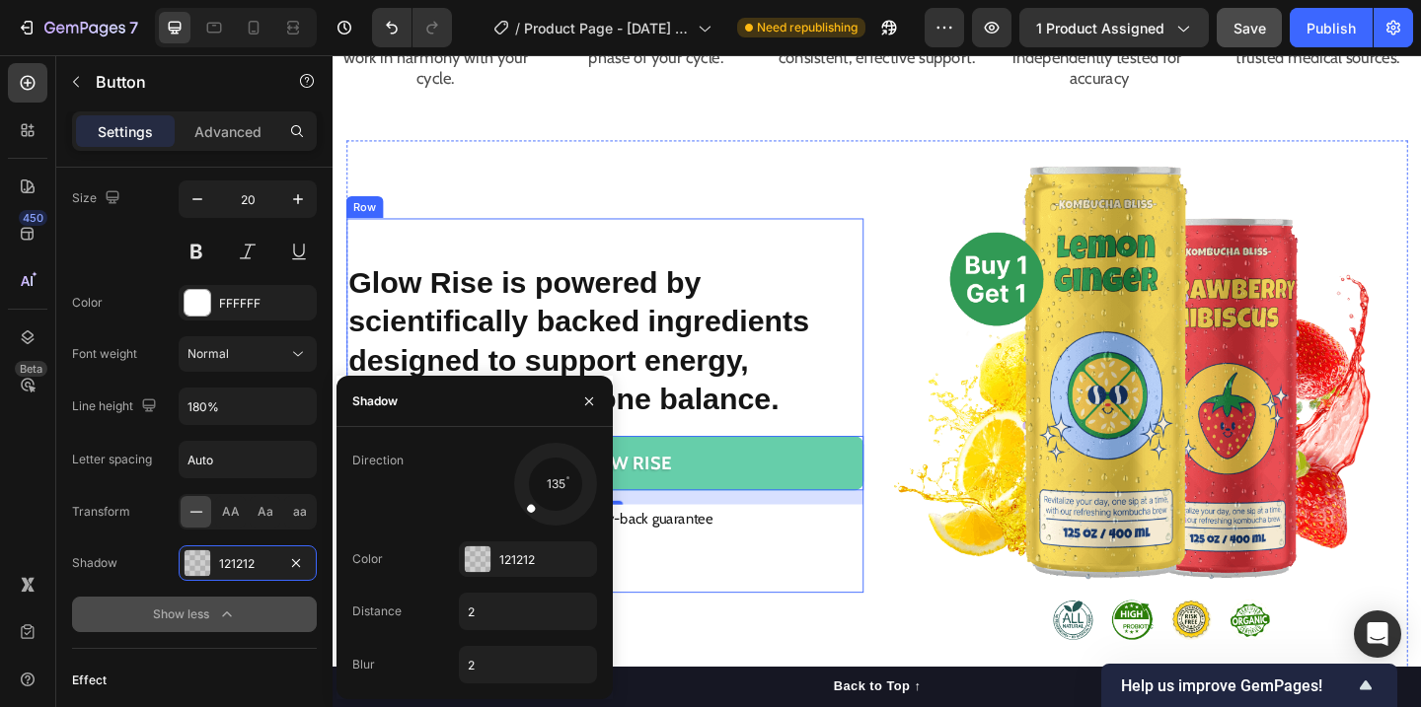
click at [829, 604] on div "⁠⁠⁠⁠⁠⁠⁠ Glow Rise is powered by scientifically backed ingredients designed to s…" at bounding box center [628, 436] width 562 height 407
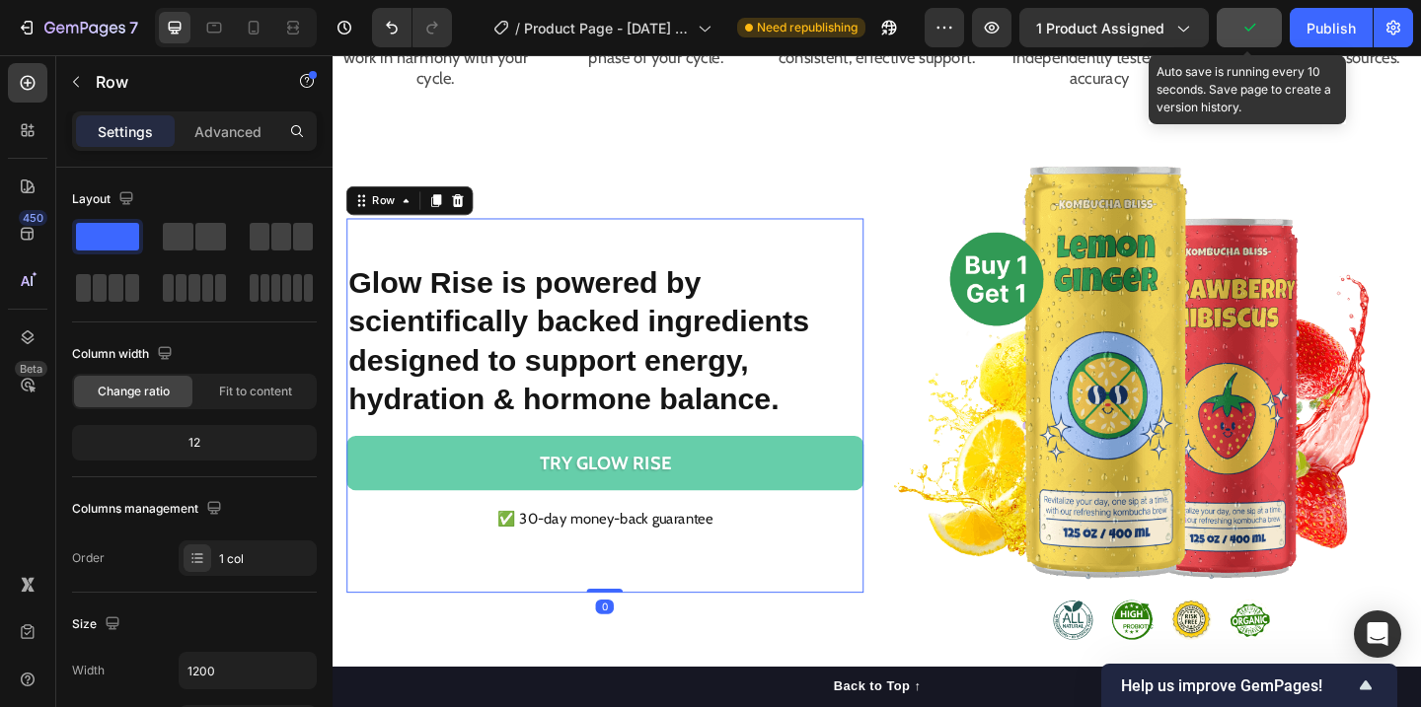
click at [1252, 32] on icon "button" at bounding box center [1249, 28] width 20 height 20
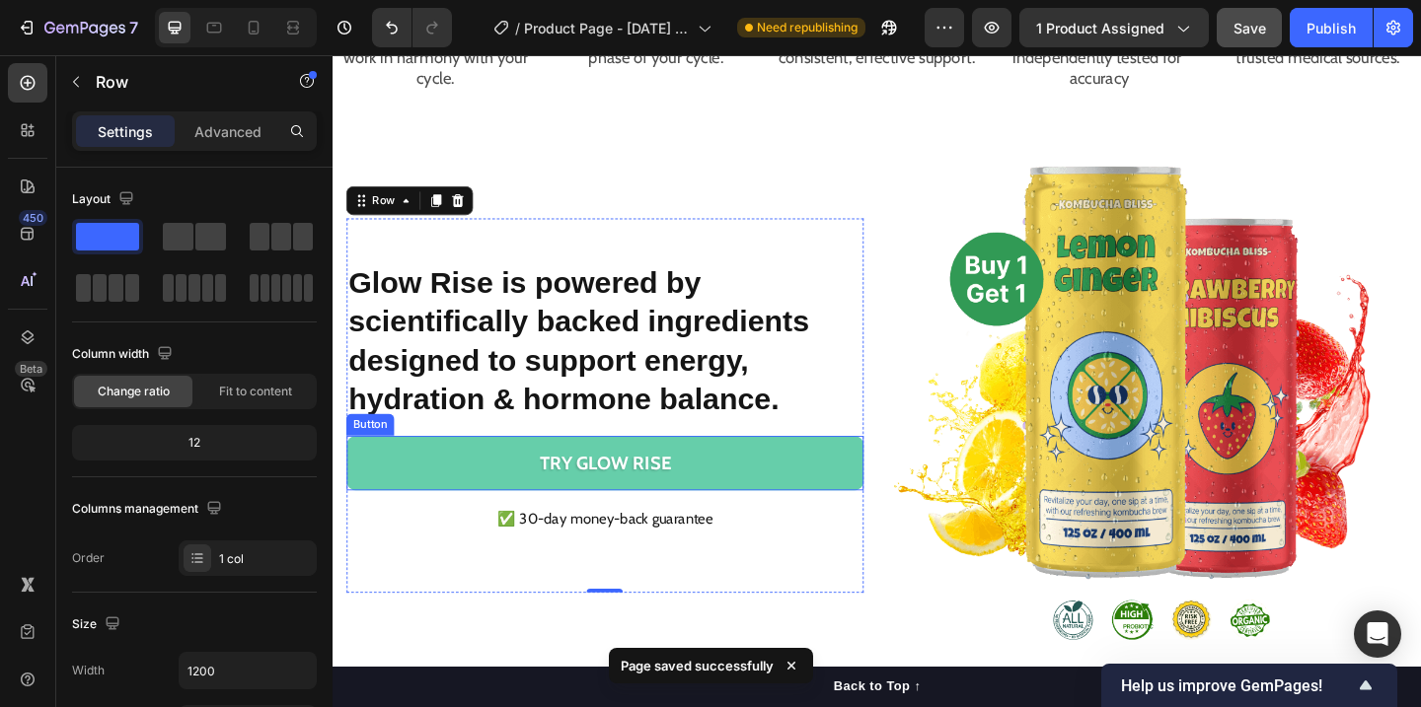
click at [840, 514] on button "TRY GLOW RISE" at bounding box center [628, 499] width 562 height 59
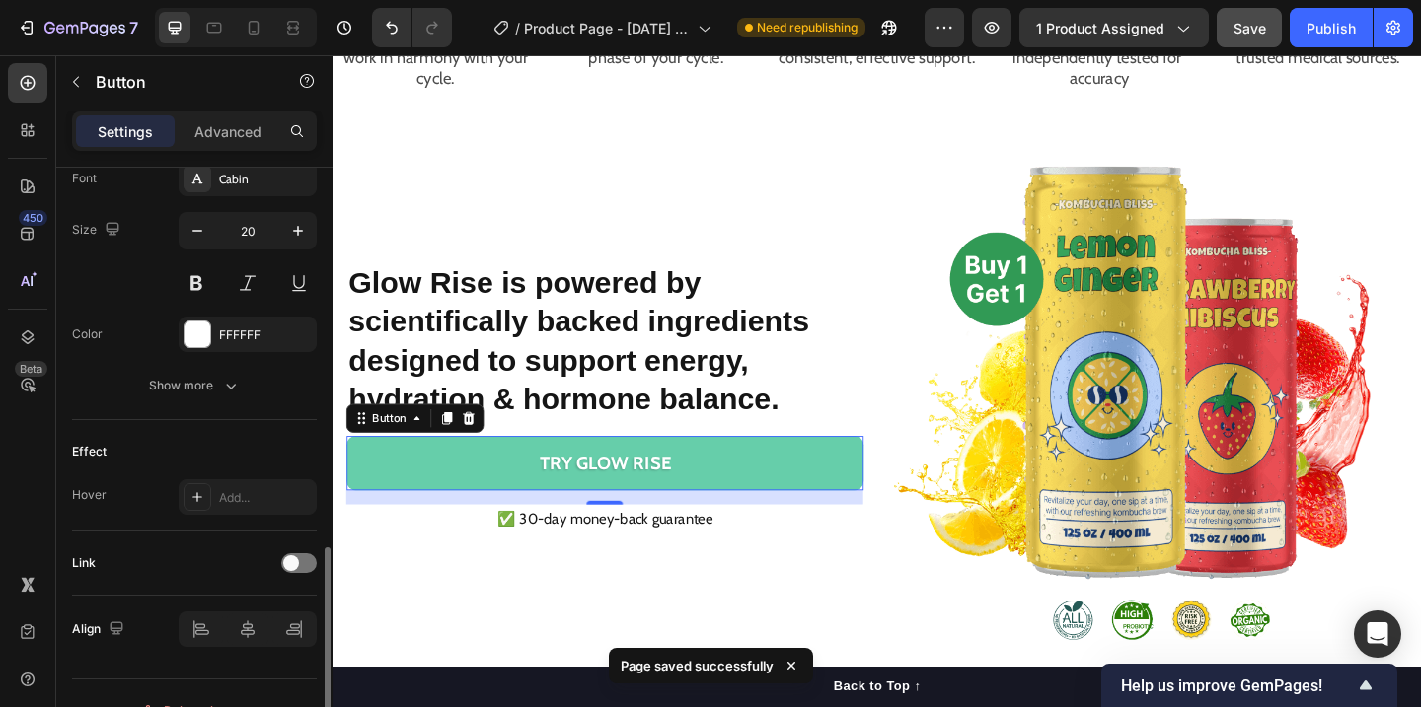
scroll to position [819, 0]
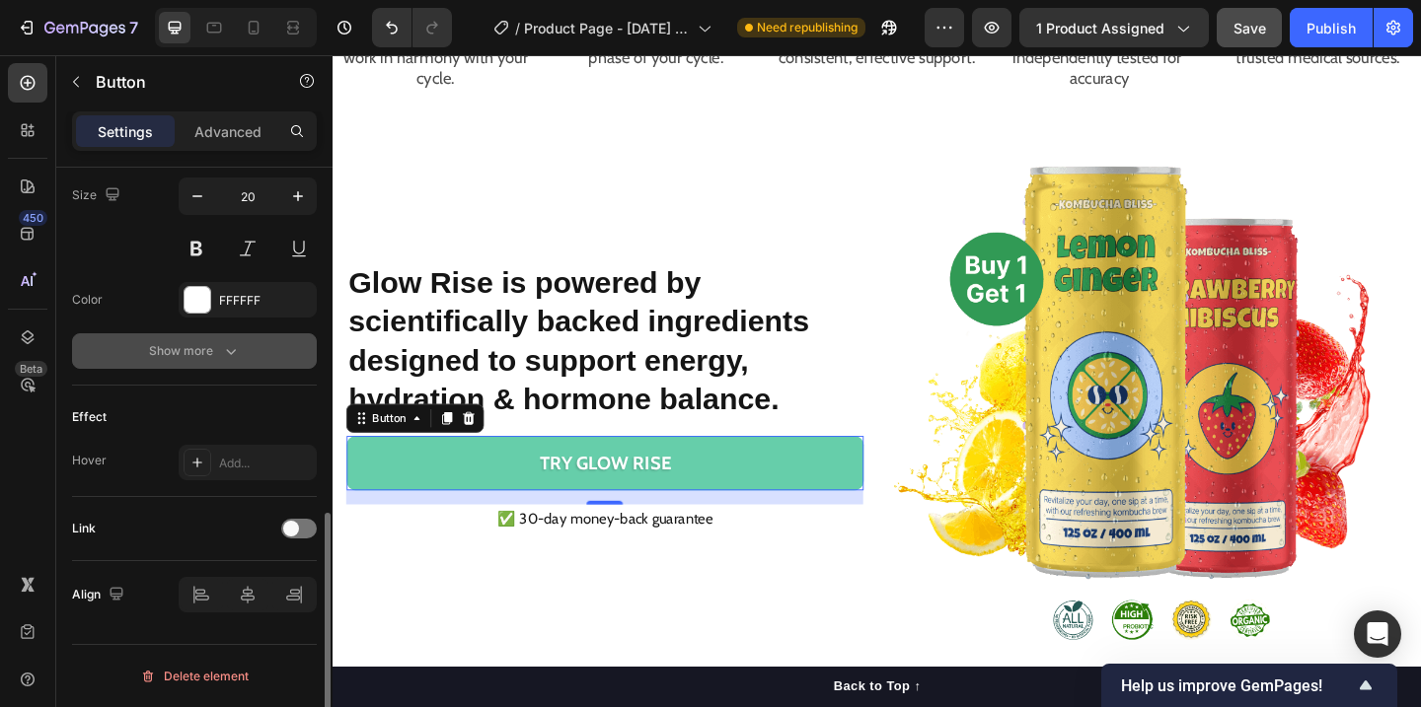
click at [234, 346] on icon "button" at bounding box center [231, 351] width 20 height 20
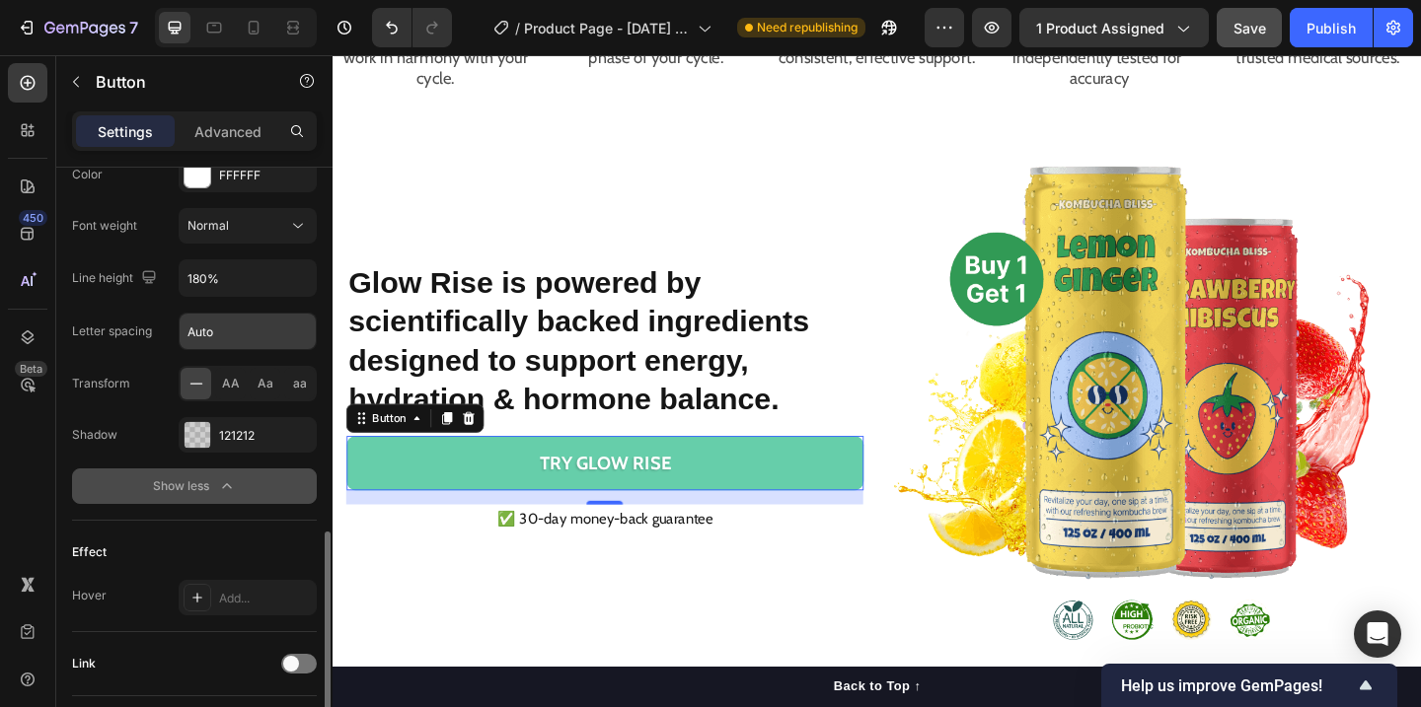
scroll to position [965, 0]
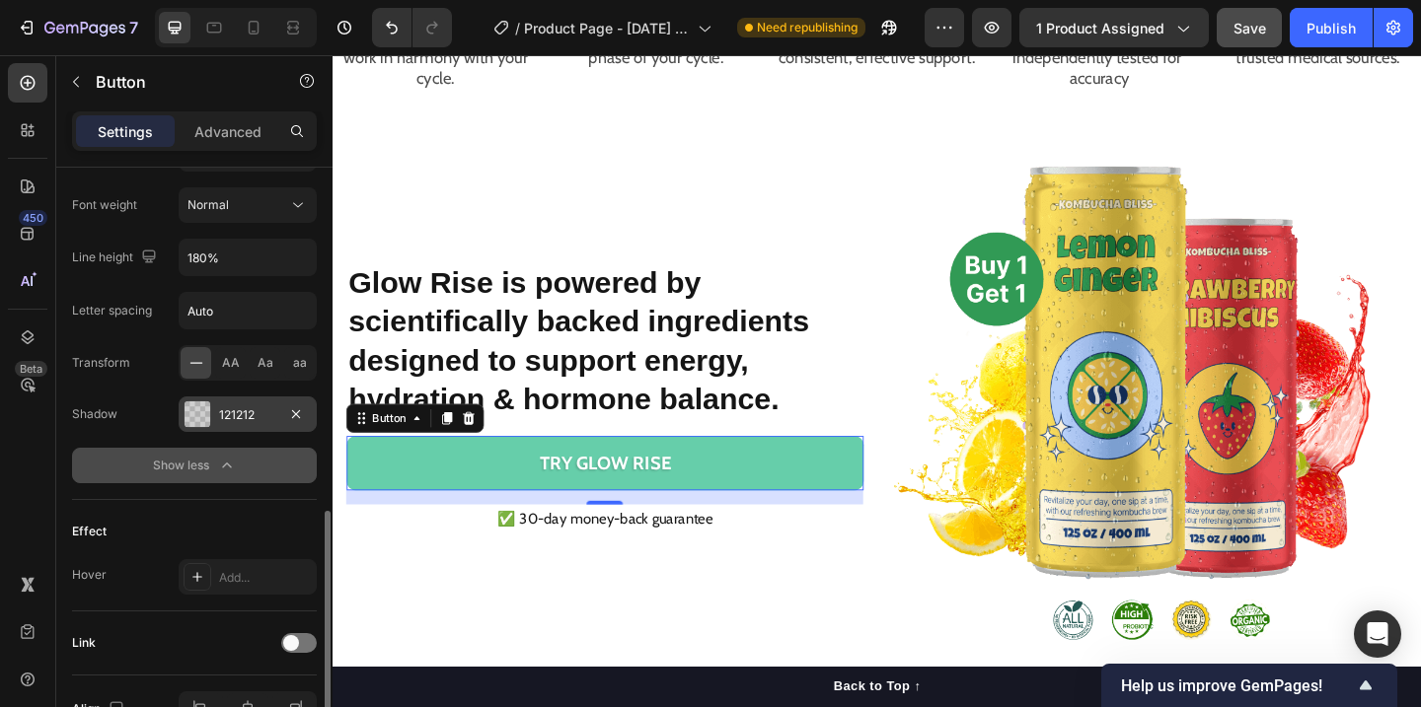
click at [201, 412] on div at bounding box center [198, 415] width 26 height 26
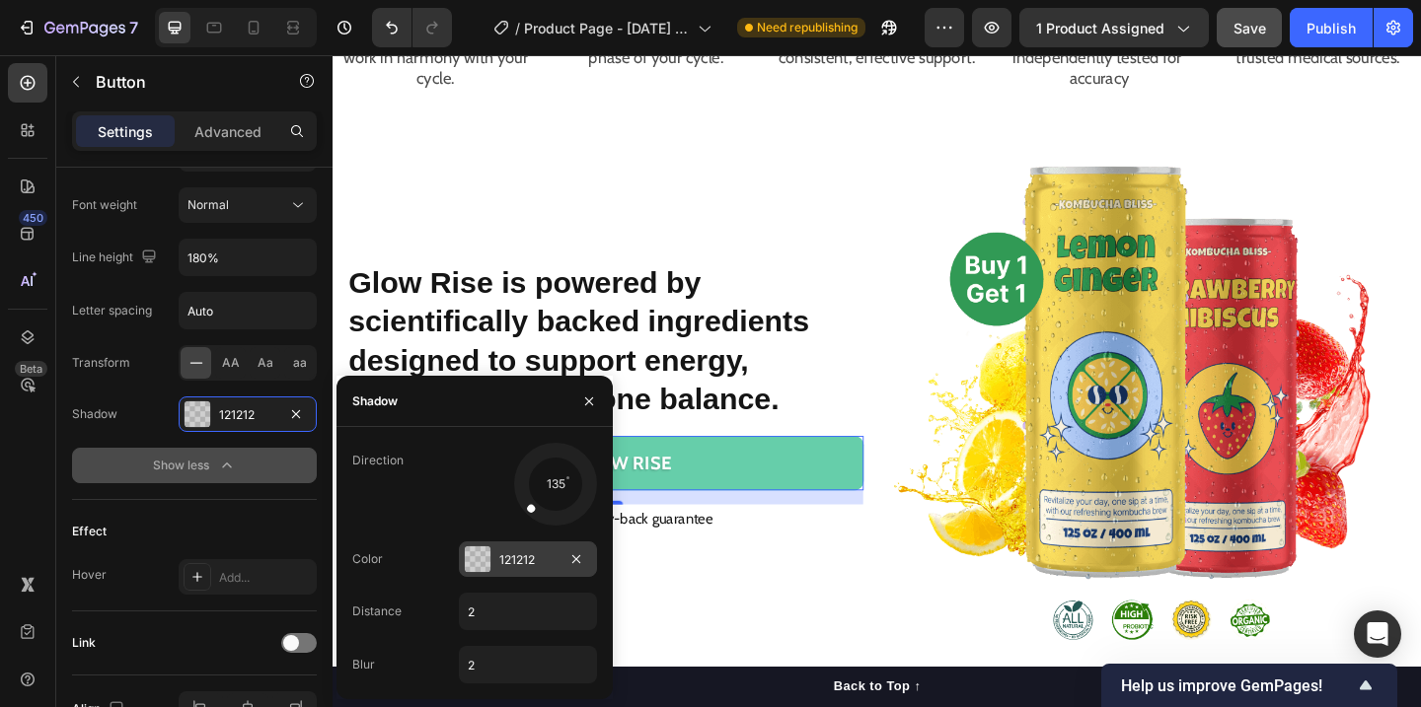
click at [471, 559] on div at bounding box center [478, 560] width 26 height 26
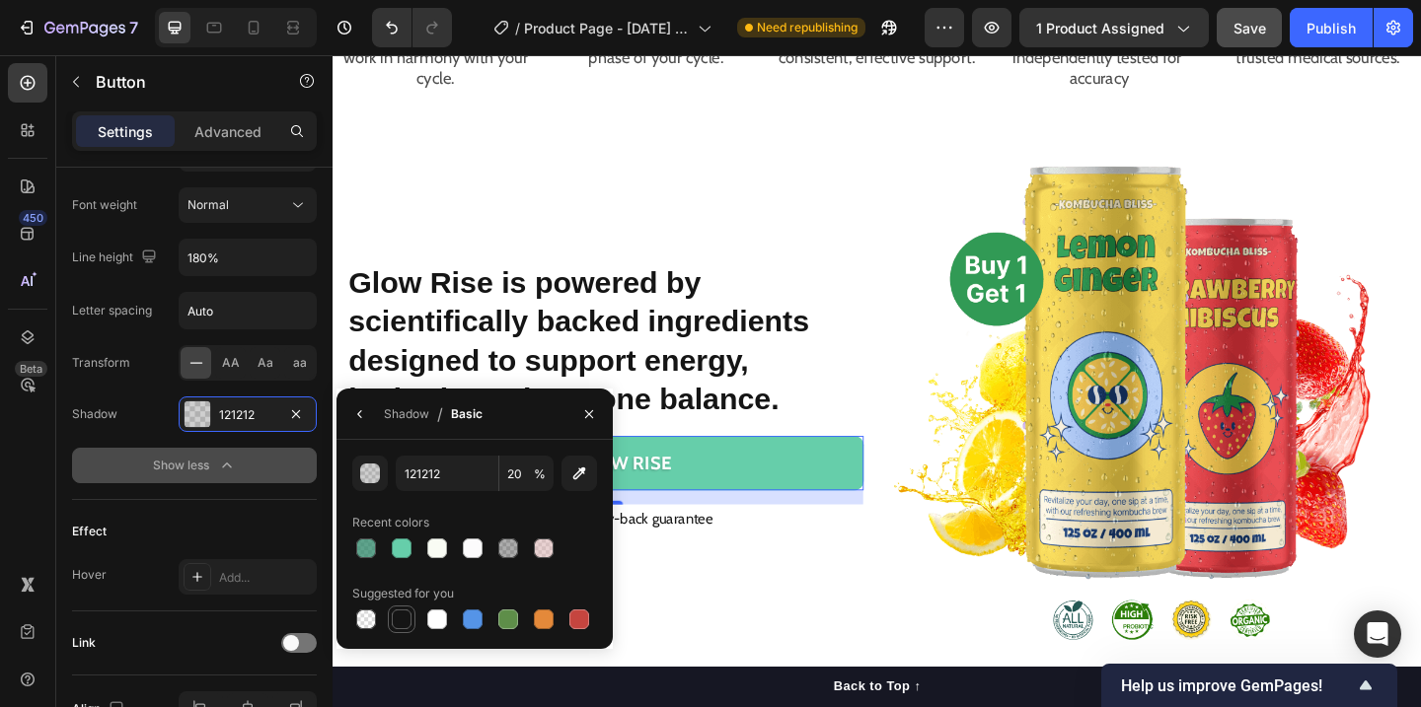
click at [401, 624] on div at bounding box center [402, 620] width 20 height 20
type input "151515"
type input "100"
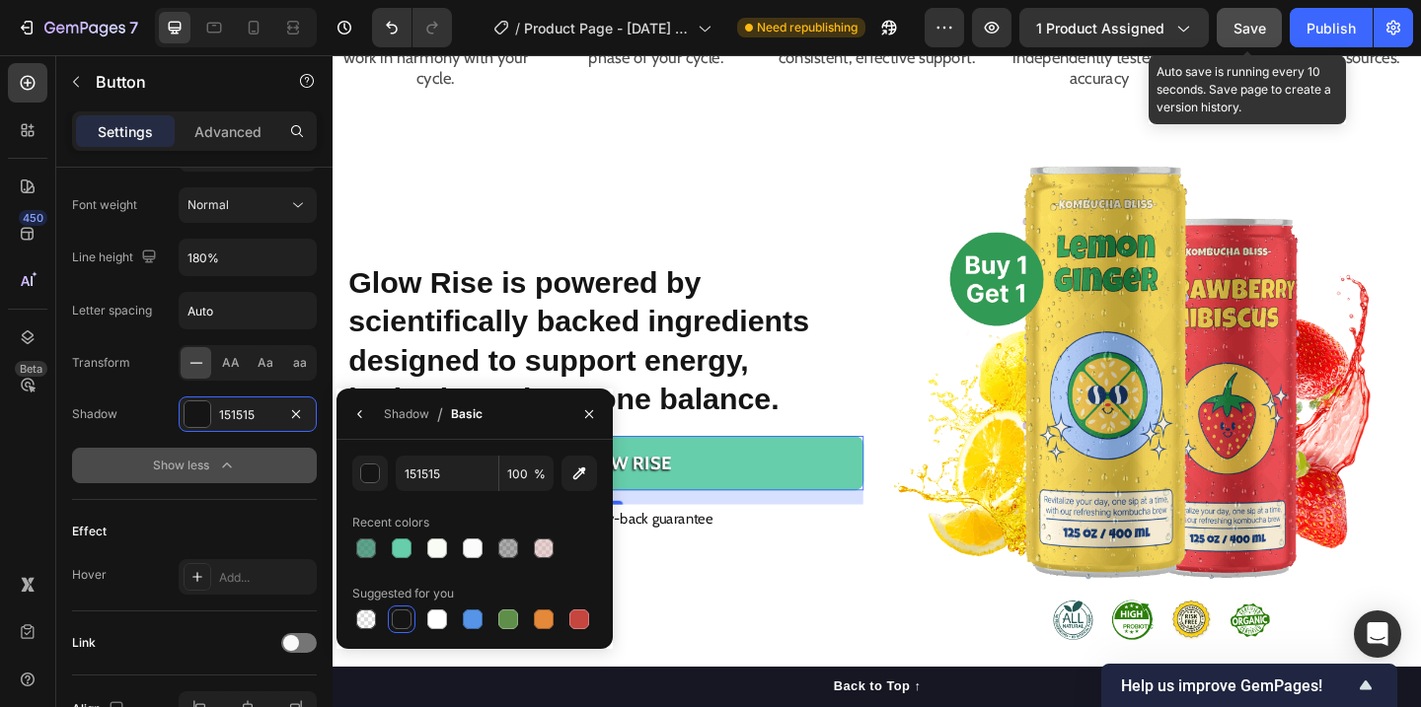
click at [1256, 31] on span "Save" at bounding box center [1249, 28] width 33 height 17
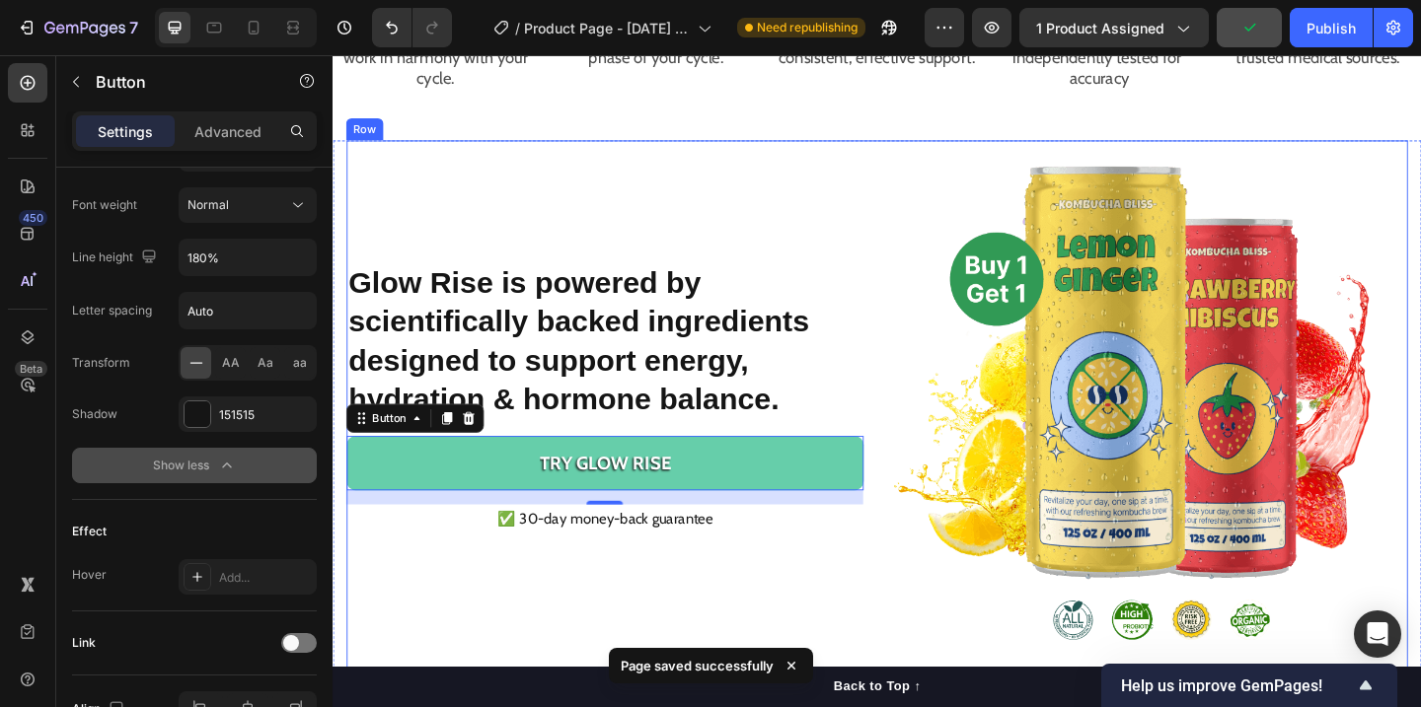
click at [920, 564] on div "⁠⁠⁠⁠⁠⁠⁠ Glow Rise is powered by scientifically backed ingredients designed to s…" at bounding box center [924, 436] width 1154 height 576
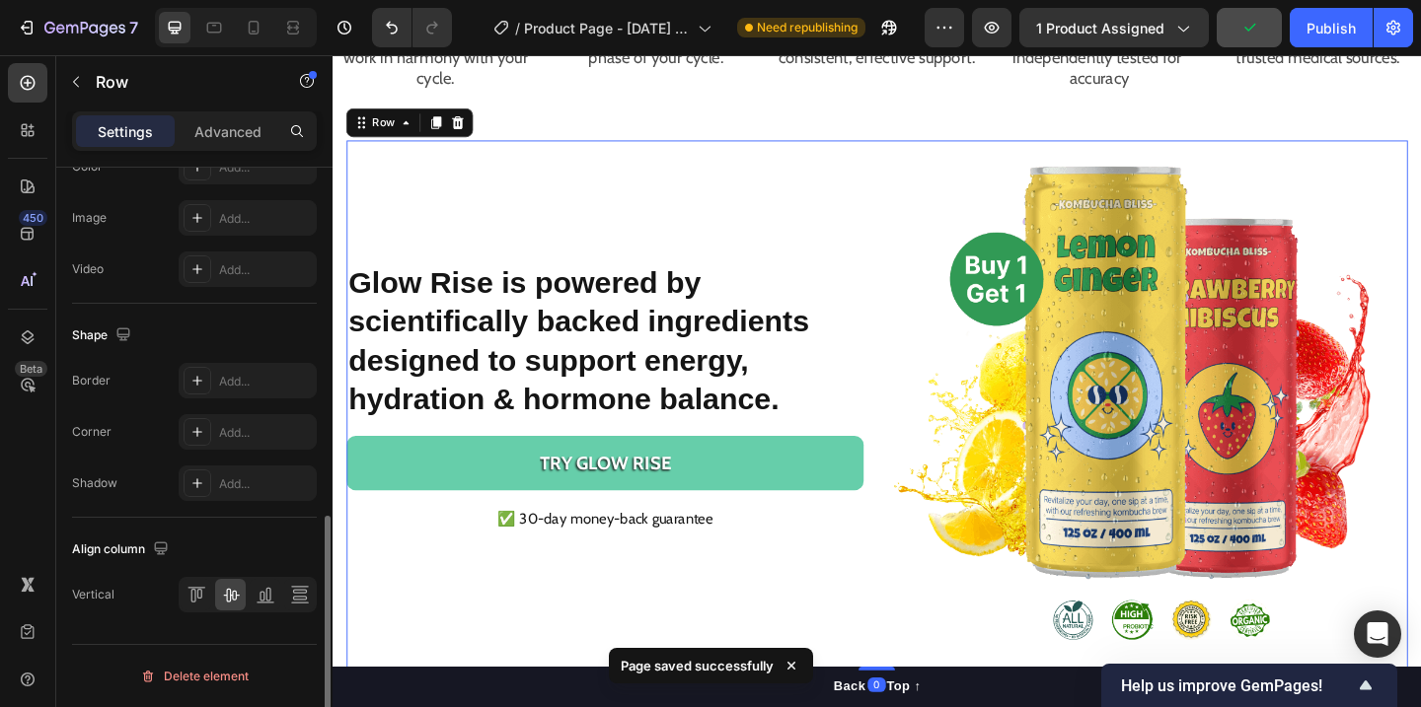
scroll to position [0, 0]
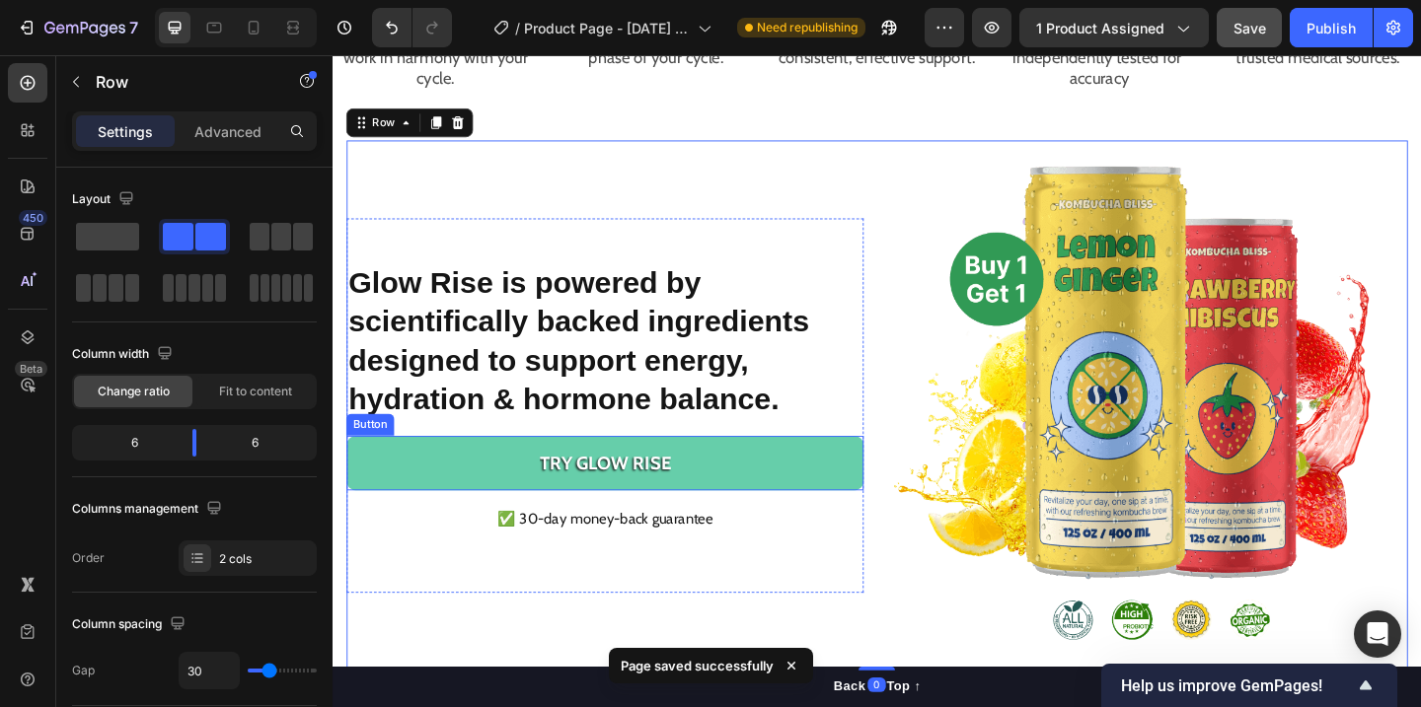
click at [890, 517] on button "TRY GLOW RISE" at bounding box center [628, 499] width 562 height 59
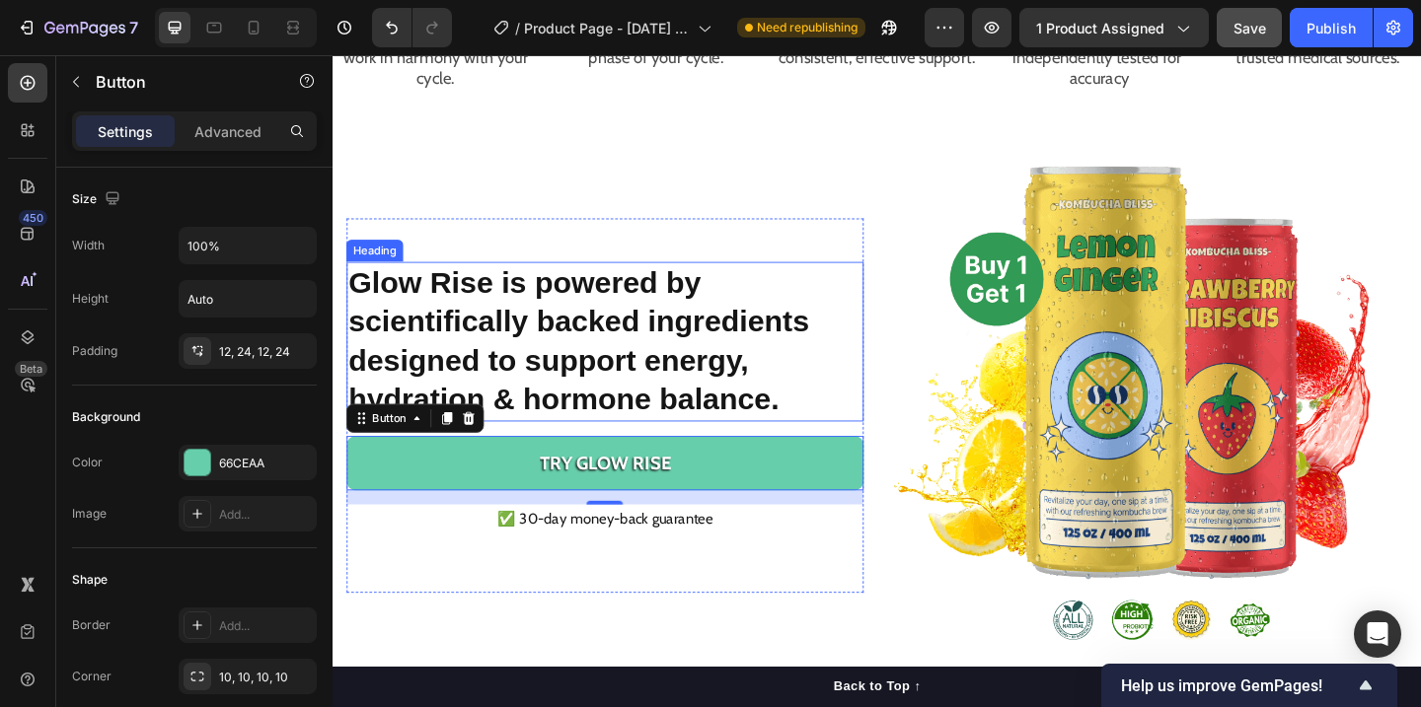
click at [658, 337] on strong "Glow Rise is powered by scientifically backed ingredients designed to support e…" at bounding box center [599, 366] width 501 height 164
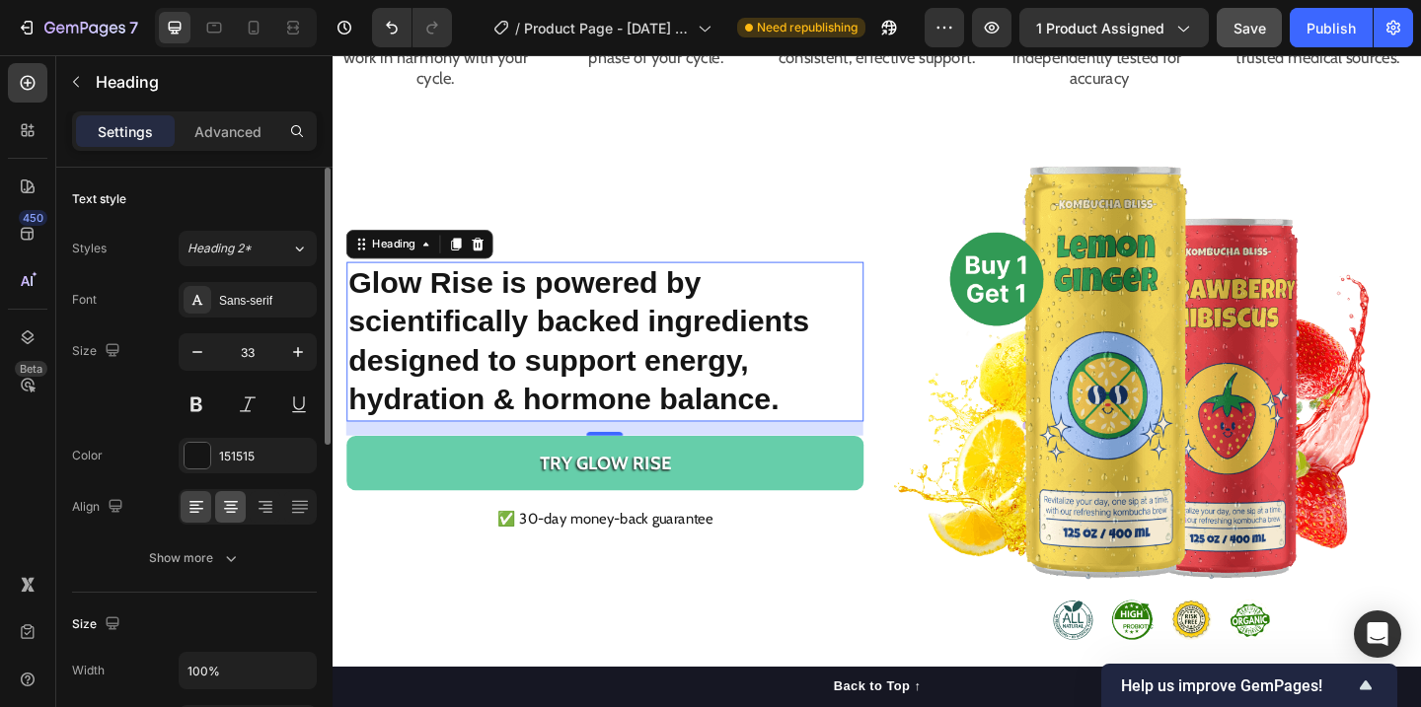
click at [225, 499] on icon at bounding box center [231, 507] width 20 height 20
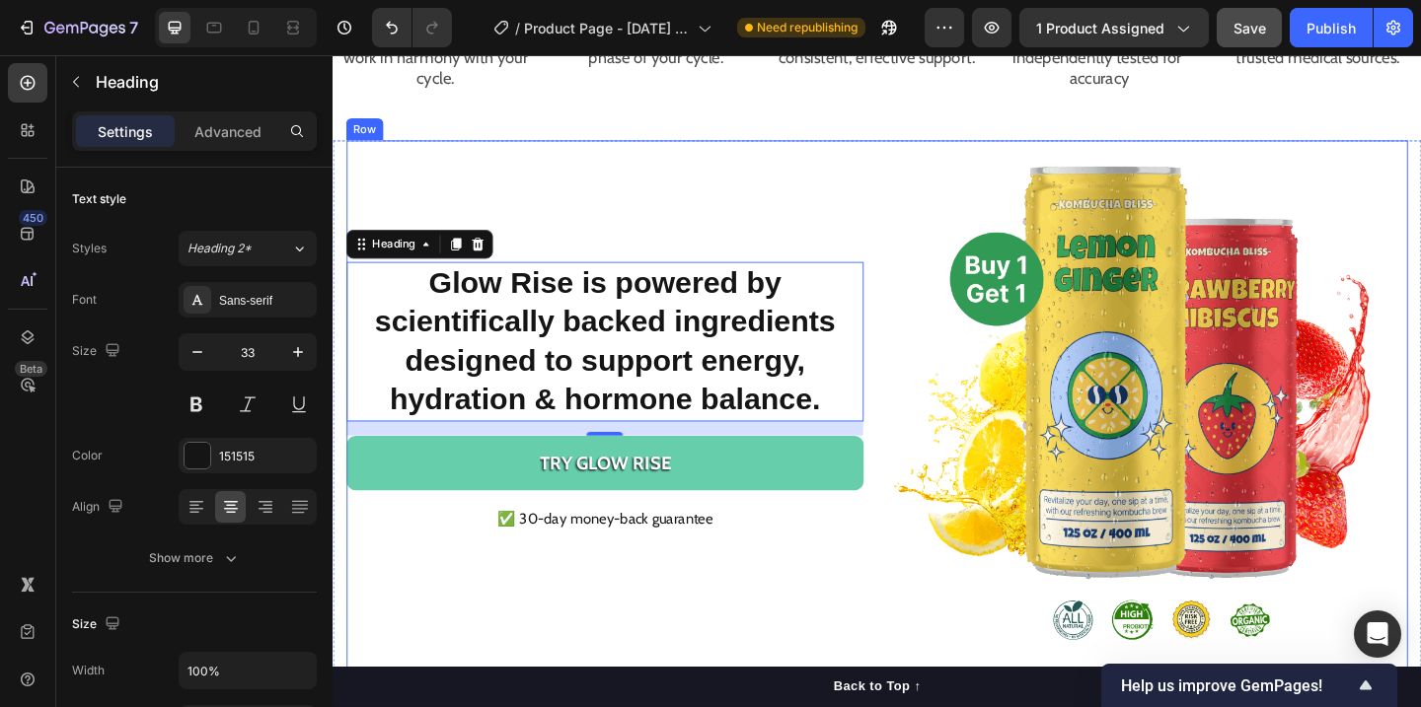
click at [845, 189] on div "⁠⁠⁠⁠⁠⁠⁠ Glow Rise is powered by scientifically backed ingredients designed to s…" at bounding box center [628, 436] width 562 height 576
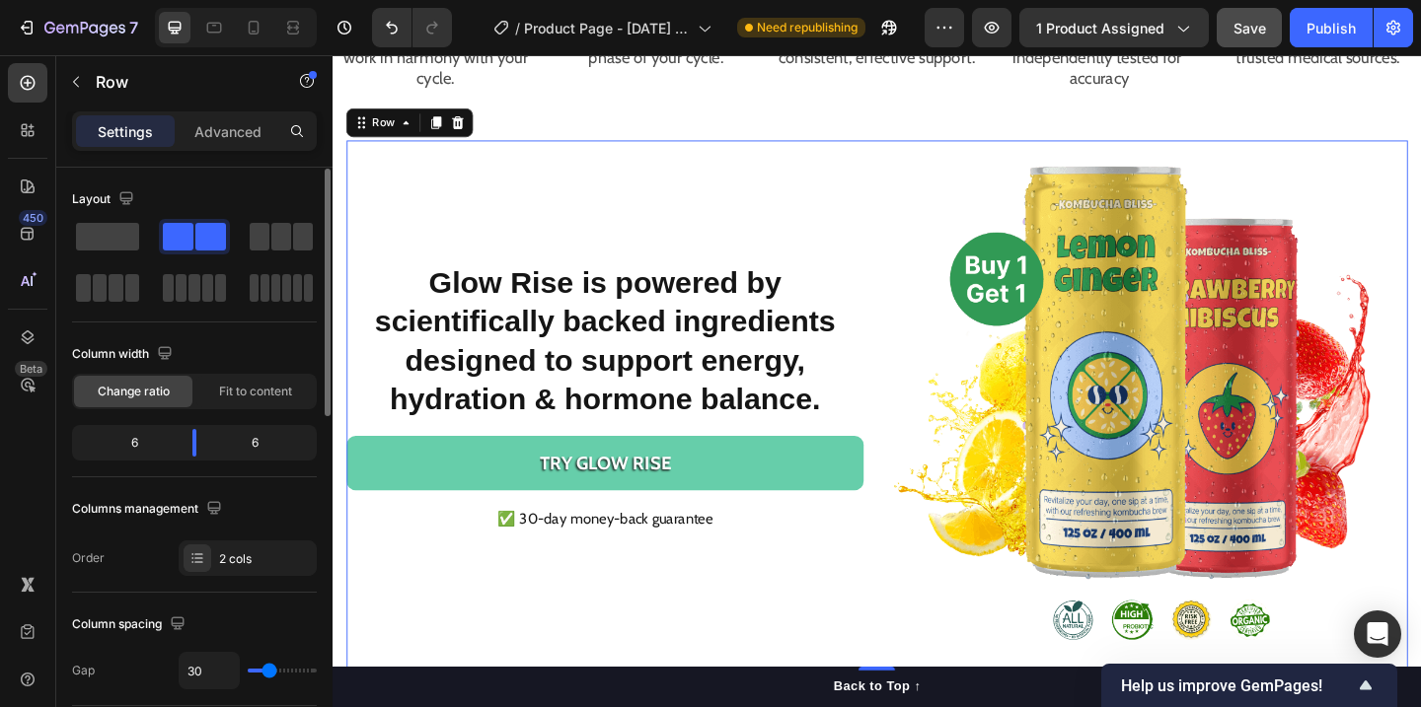
scroll to position [143, 0]
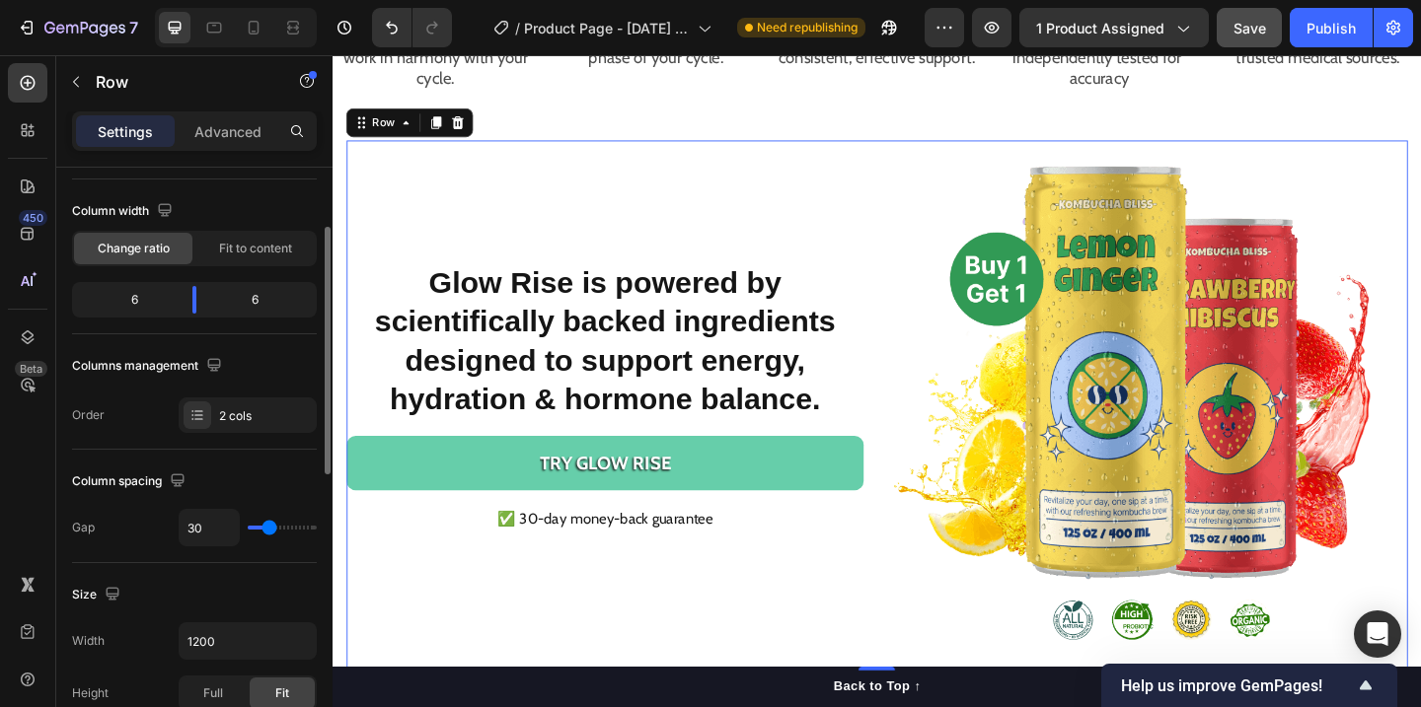
click at [464, 190] on div "⁠⁠⁠⁠⁠⁠⁠ Glow Rise is powered by scientifically backed ingredients designed to s…" at bounding box center [628, 436] width 562 height 576
click at [232, 131] on p "Advanced" at bounding box center [227, 131] width 67 height 21
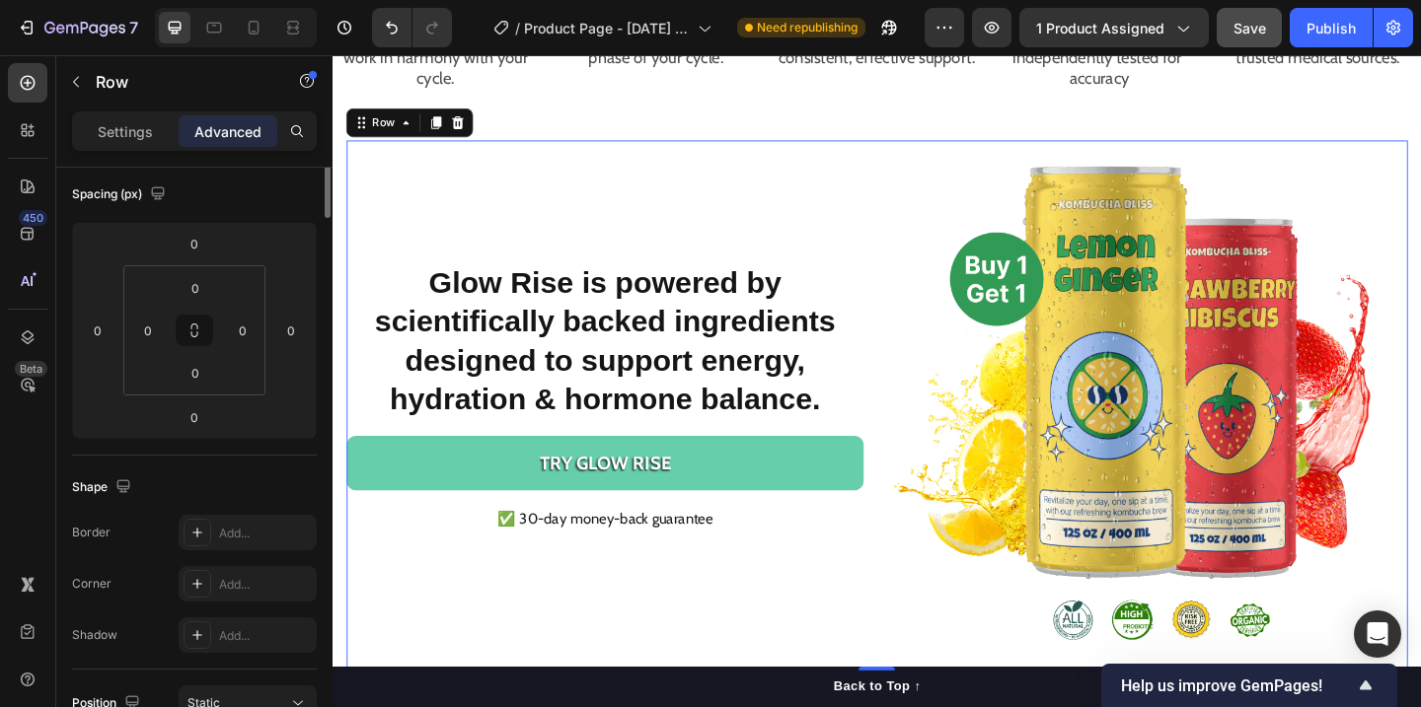
scroll to position [0, 0]
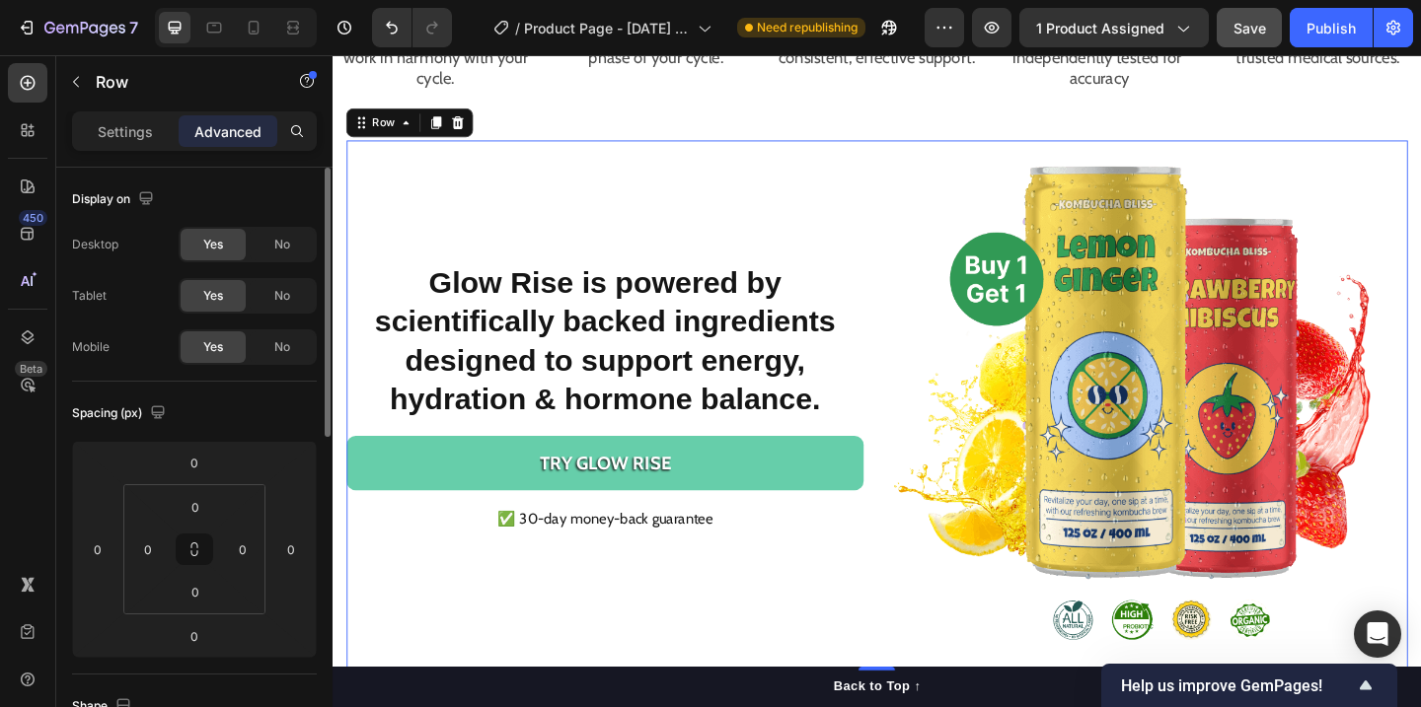
click at [146, 147] on div "Settings Advanced" at bounding box center [194, 130] width 245 height 39
click at [143, 138] on p "Settings" at bounding box center [125, 131] width 55 height 21
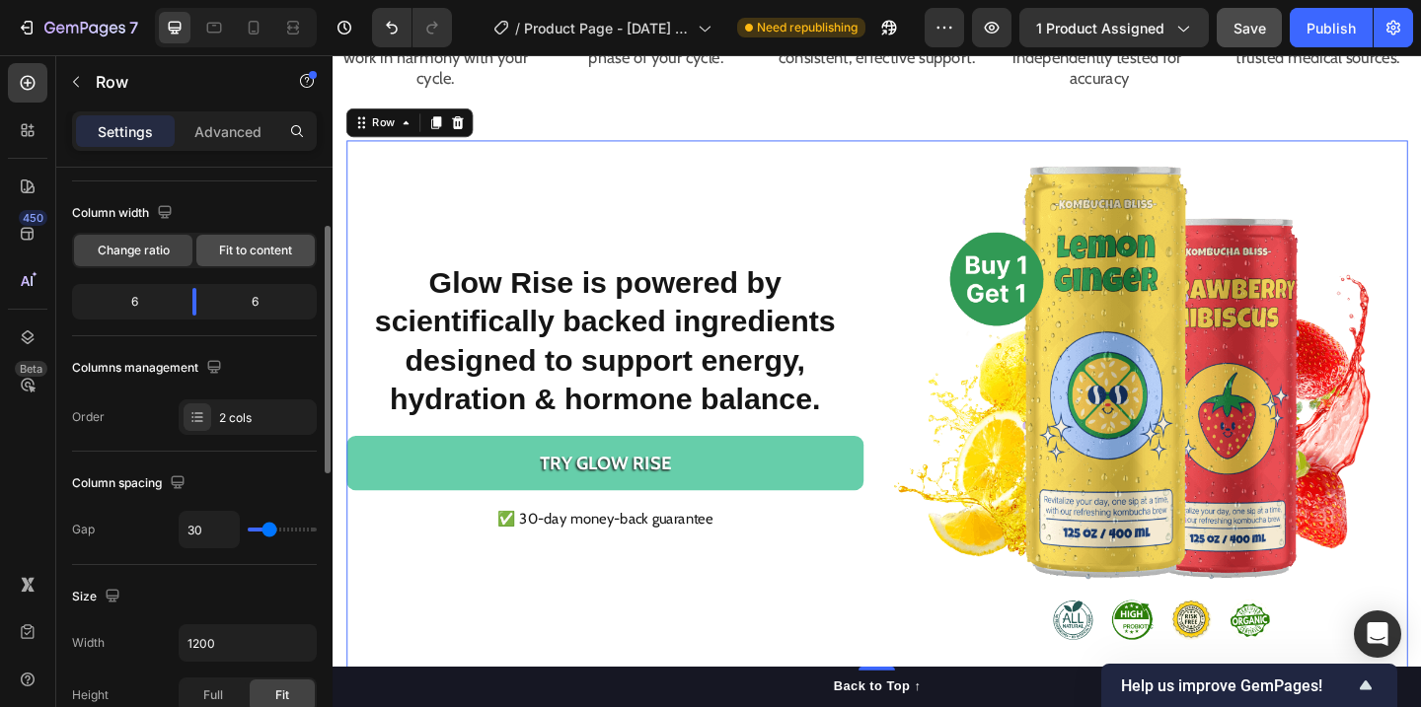
scroll to position [146, 0]
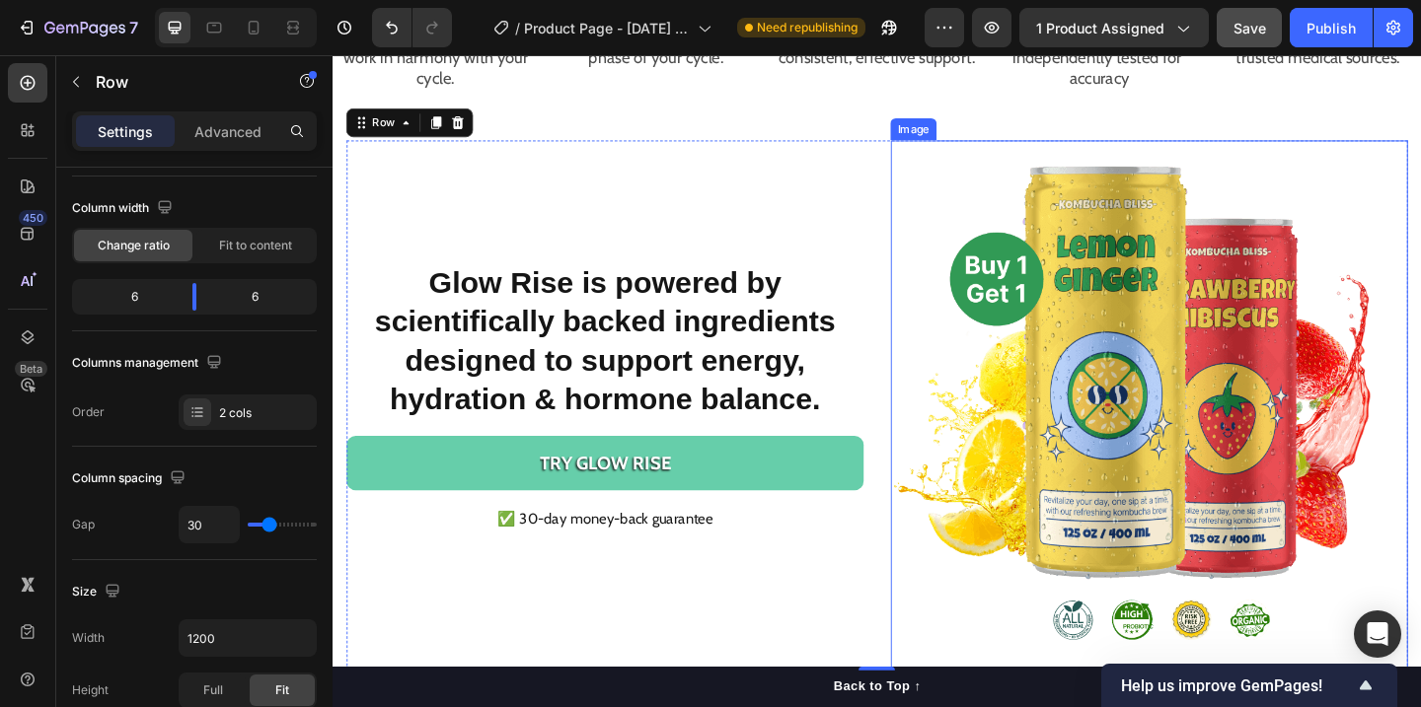
click at [973, 186] on img at bounding box center [1220, 436] width 562 height 576
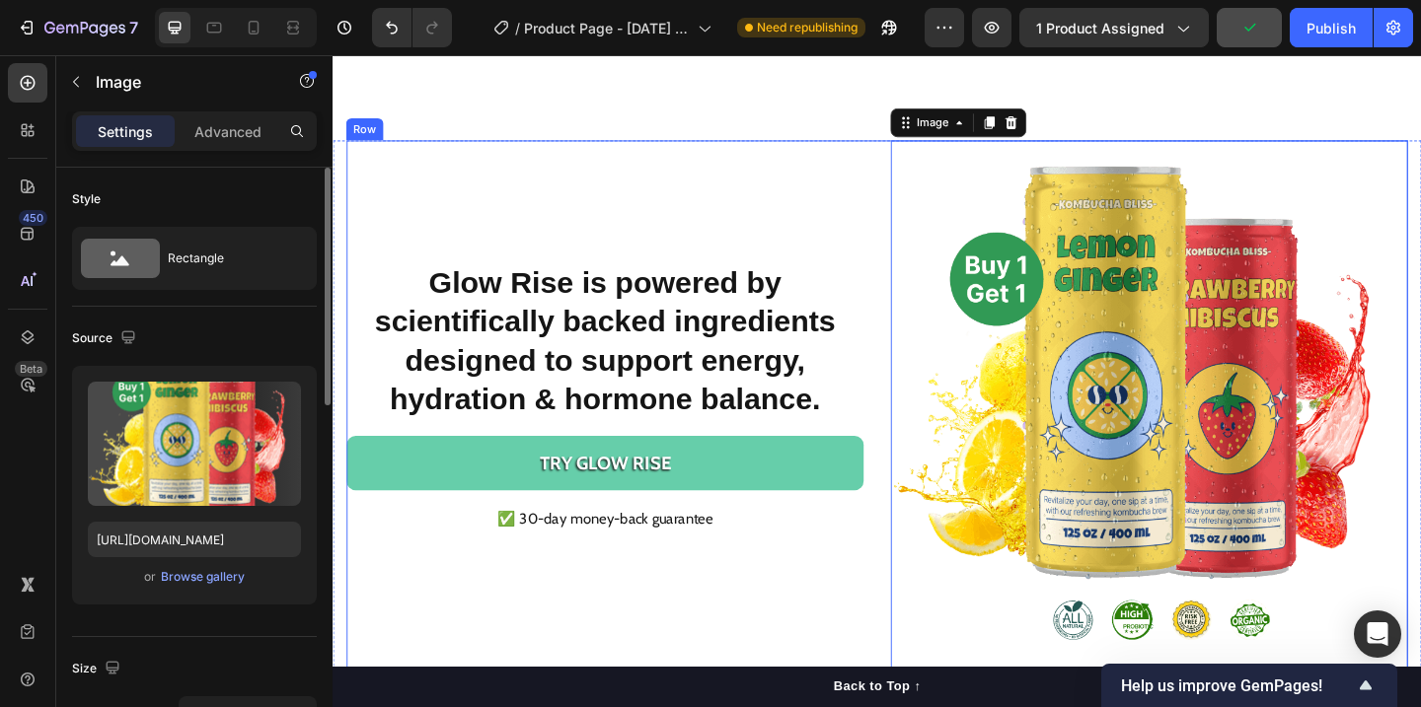
scroll to position [2945, 0]
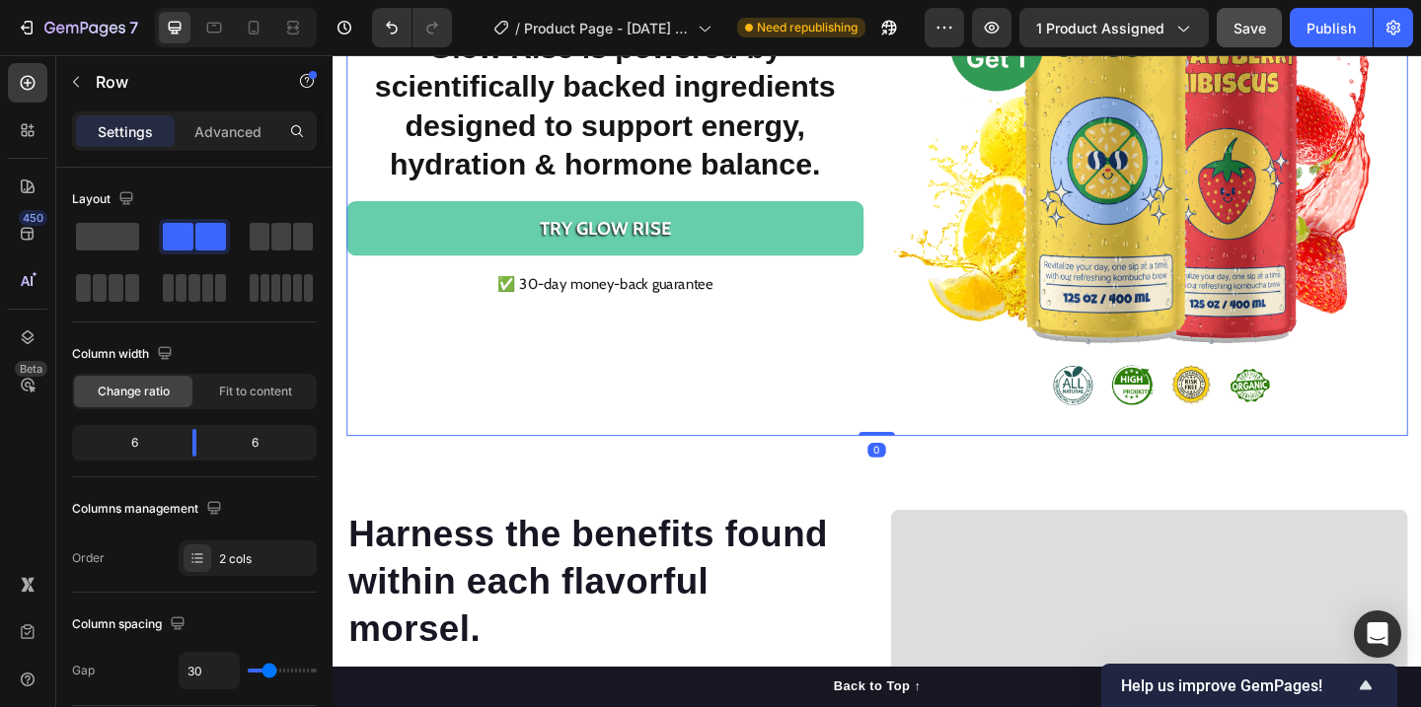
scroll to position [2527, 0]
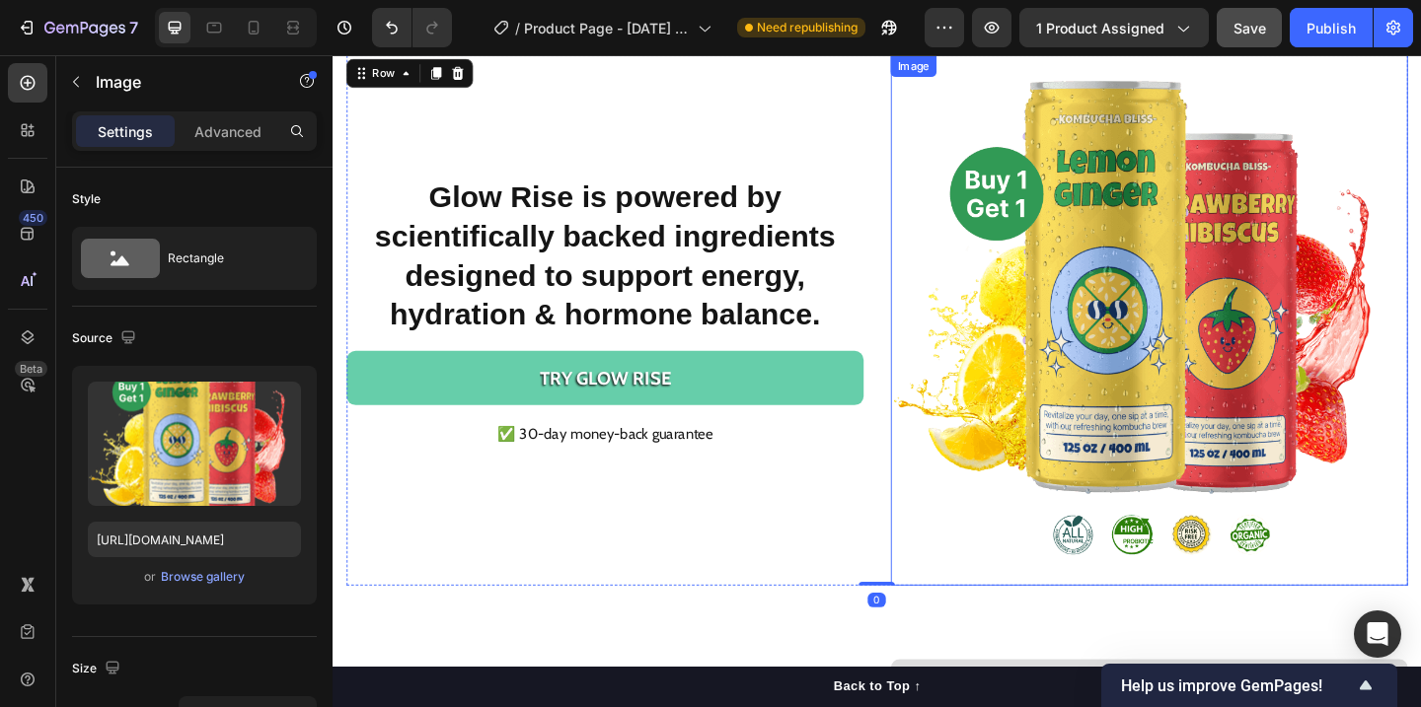
click at [1233, 330] on img at bounding box center [1220, 343] width 562 height 576
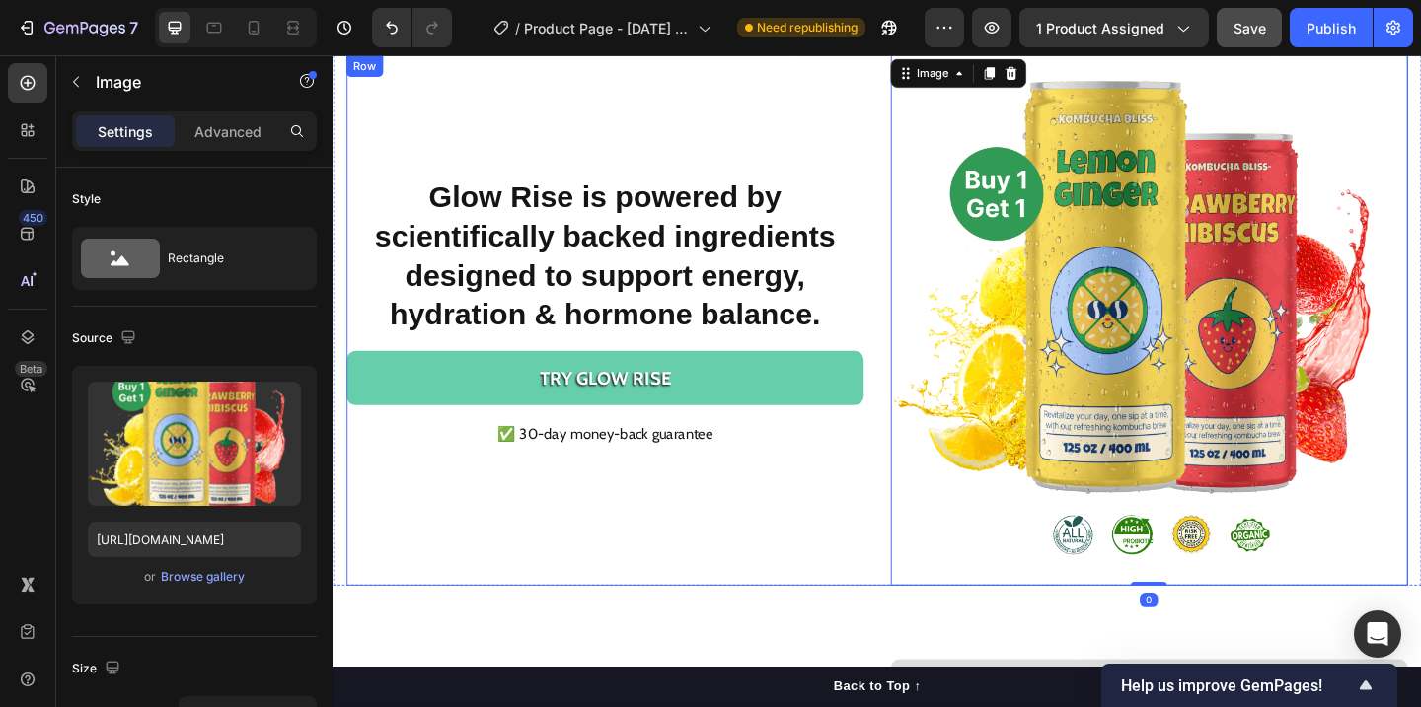
click at [559, 82] on div "⁠⁠⁠⁠⁠⁠⁠ Glow Rise is powered by scientifically backed ingredients designed to s…" at bounding box center [628, 343] width 562 height 576
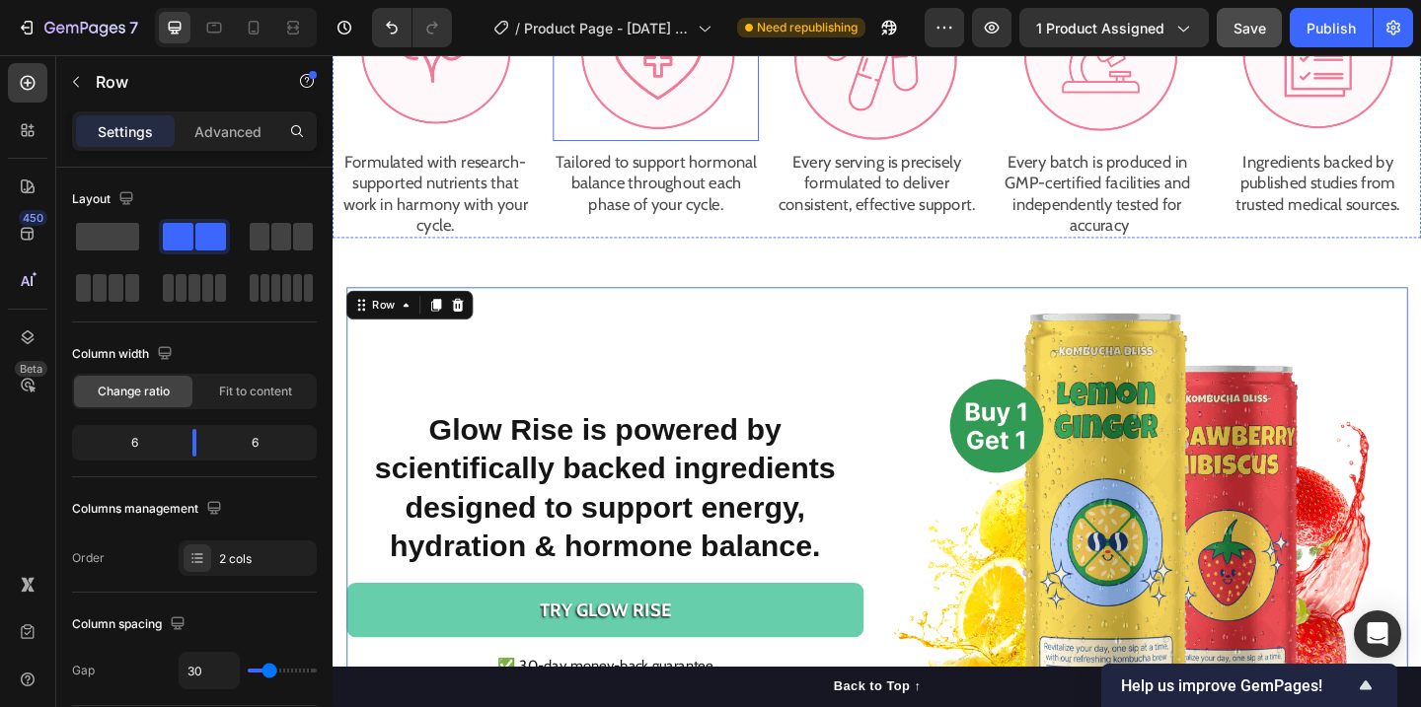
scroll to position [2313, 0]
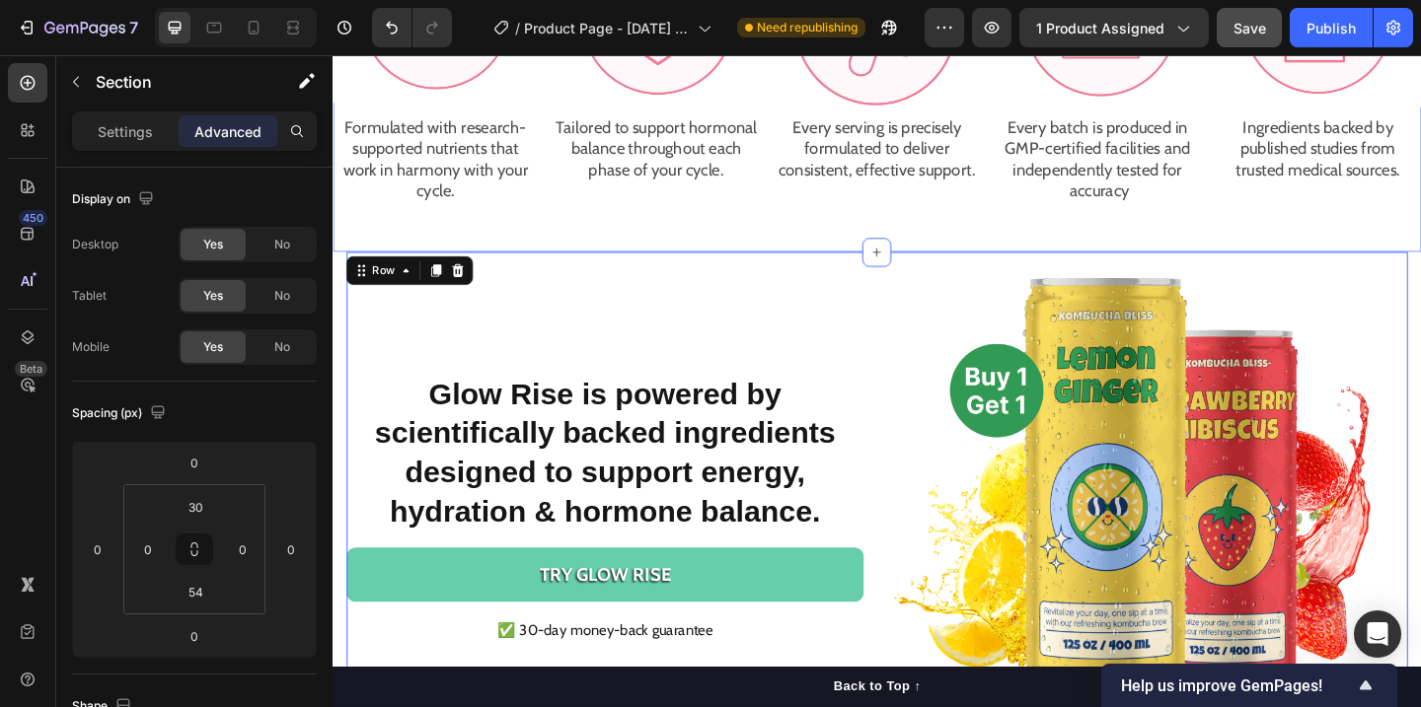
click at [1047, 257] on div "Try Our Diet Friendly Supplement [DATE]! Heading Image Formulated with research…" at bounding box center [925, 35] width 1184 height 469
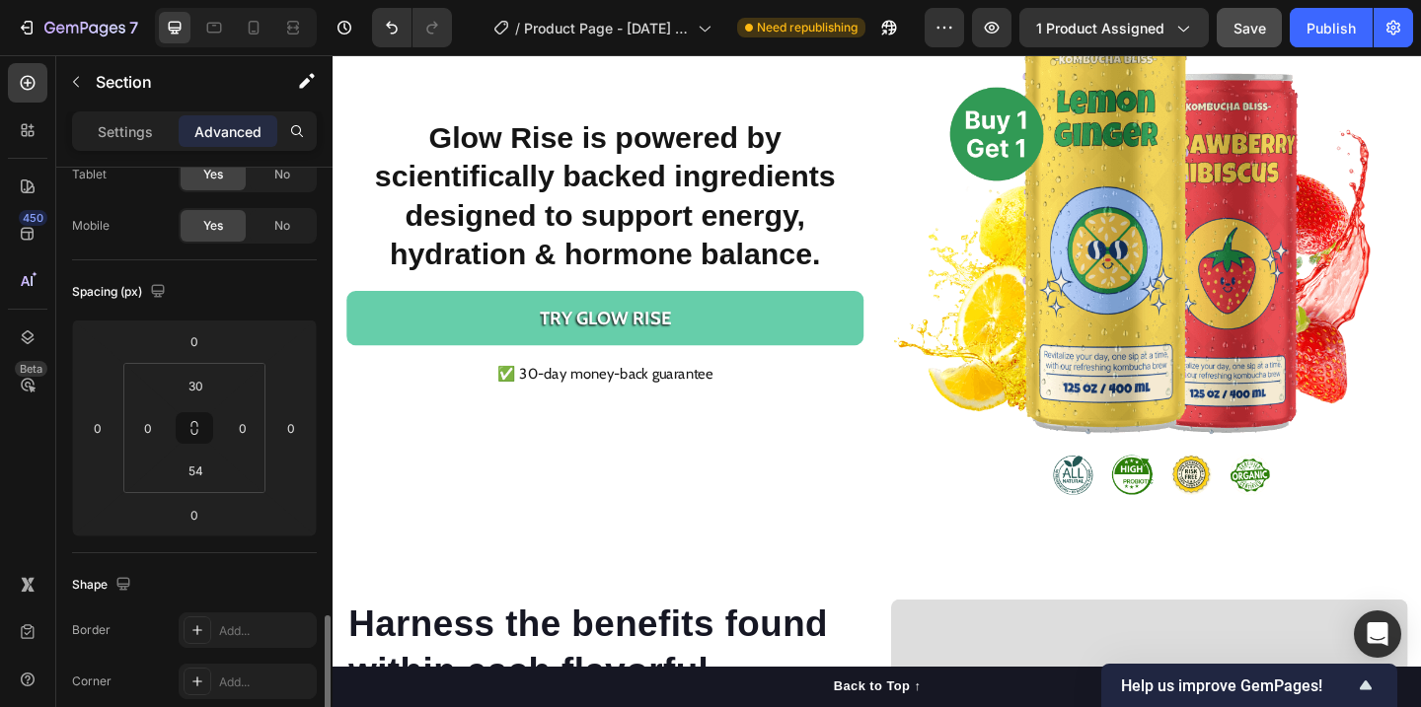
scroll to position [0, 0]
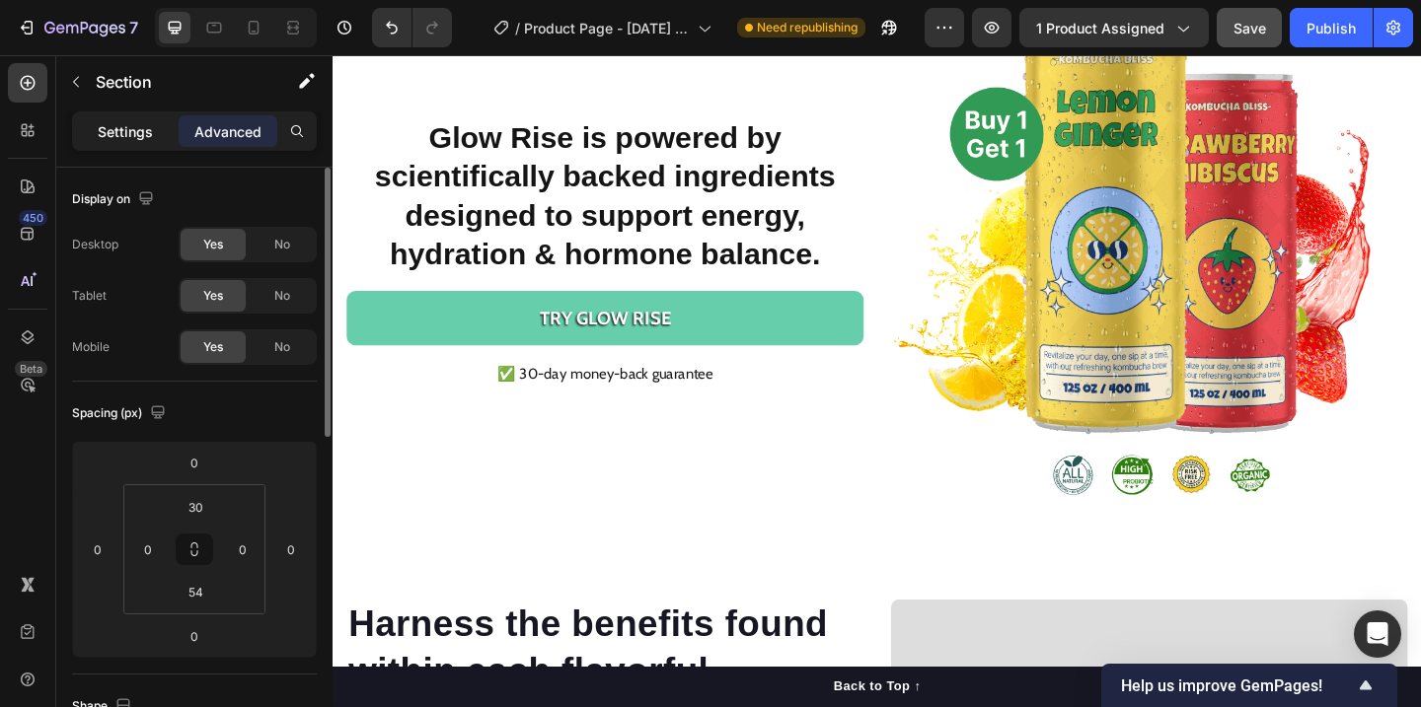
click at [136, 124] on p "Settings" at bounding box center [125, 131] width 55 height 21
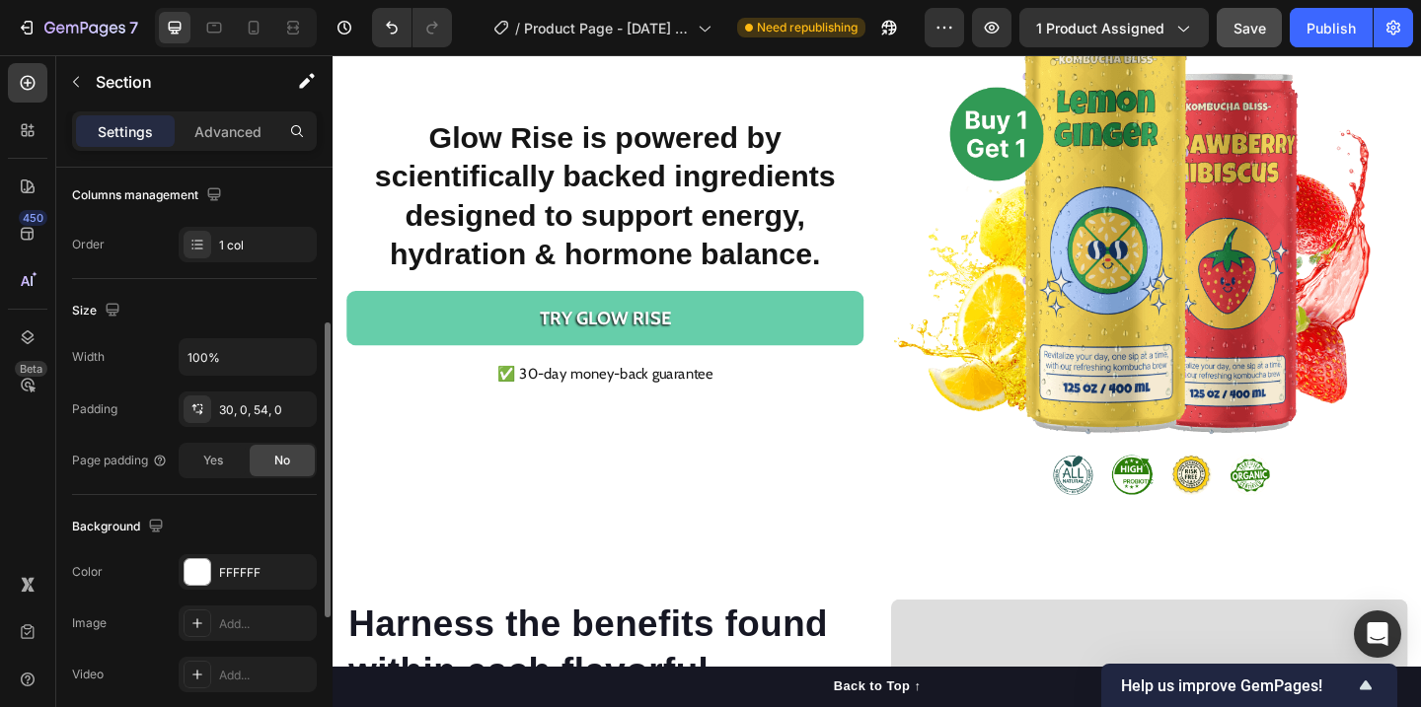
scroll to position [318, 0]
click at [193, 585] on div "FFFFFF" at bounding box center [248, 569] width 138 height 36
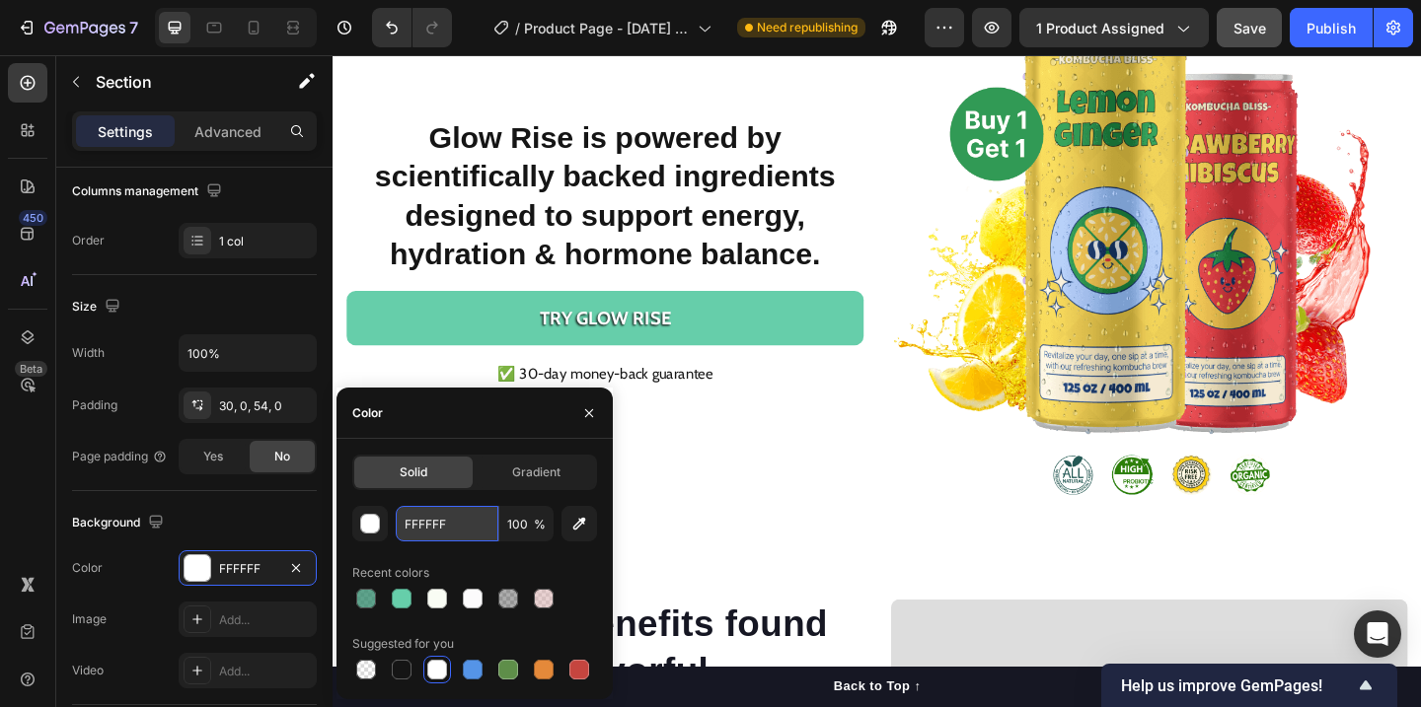
click at [438, 509] on input "FFFFFF" at bounding box center [447, 524] width 103 height 36
click at [438, 513] on input "FFFFFF" at bounding box center [447, 524] width 103 height 36
paste input "#FEF6F6"
click at [487, 521] on input "#FEF6F6FFFFFF" at bounding box center [447, 524] width 103 height 36
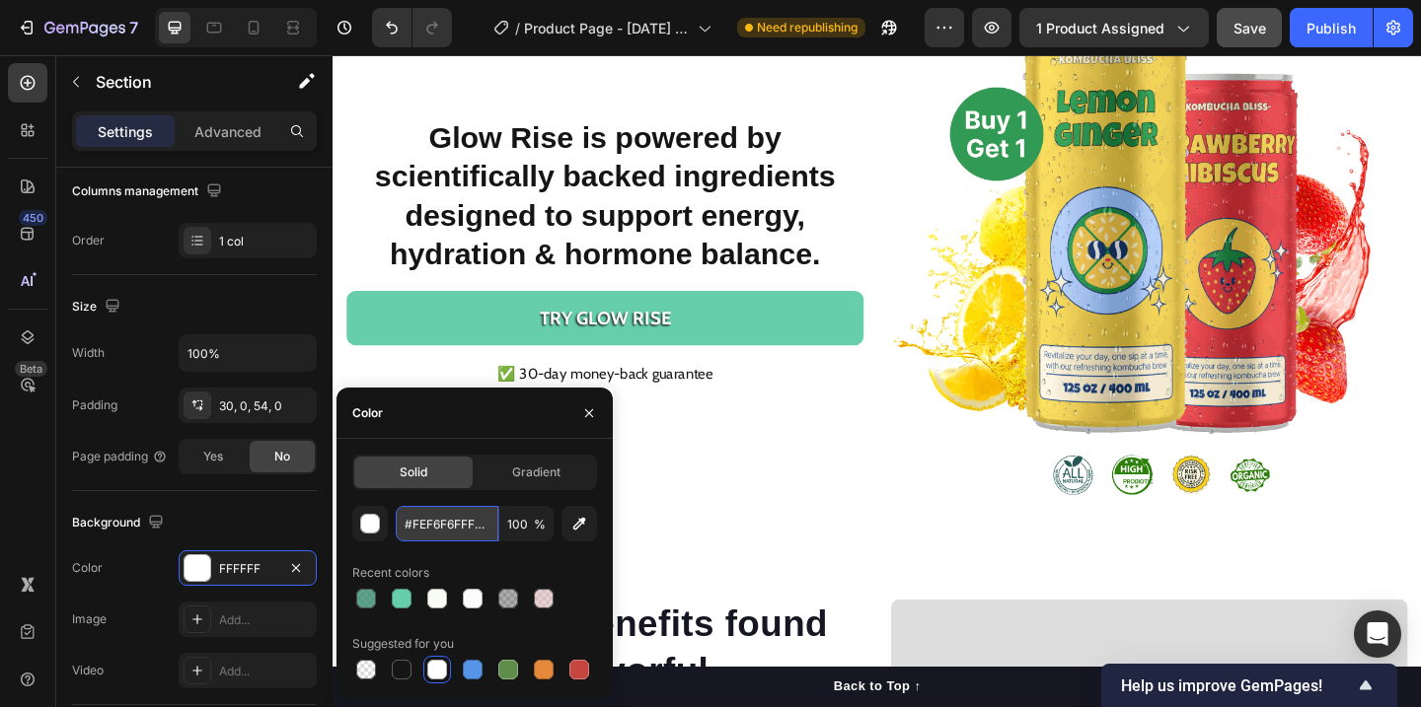
click at [487, 521] on input "#FEF6F6FFFFFF" at bounding box center [447, 524] width 103 height 36
paste input "text"
type input "FEF6F6"
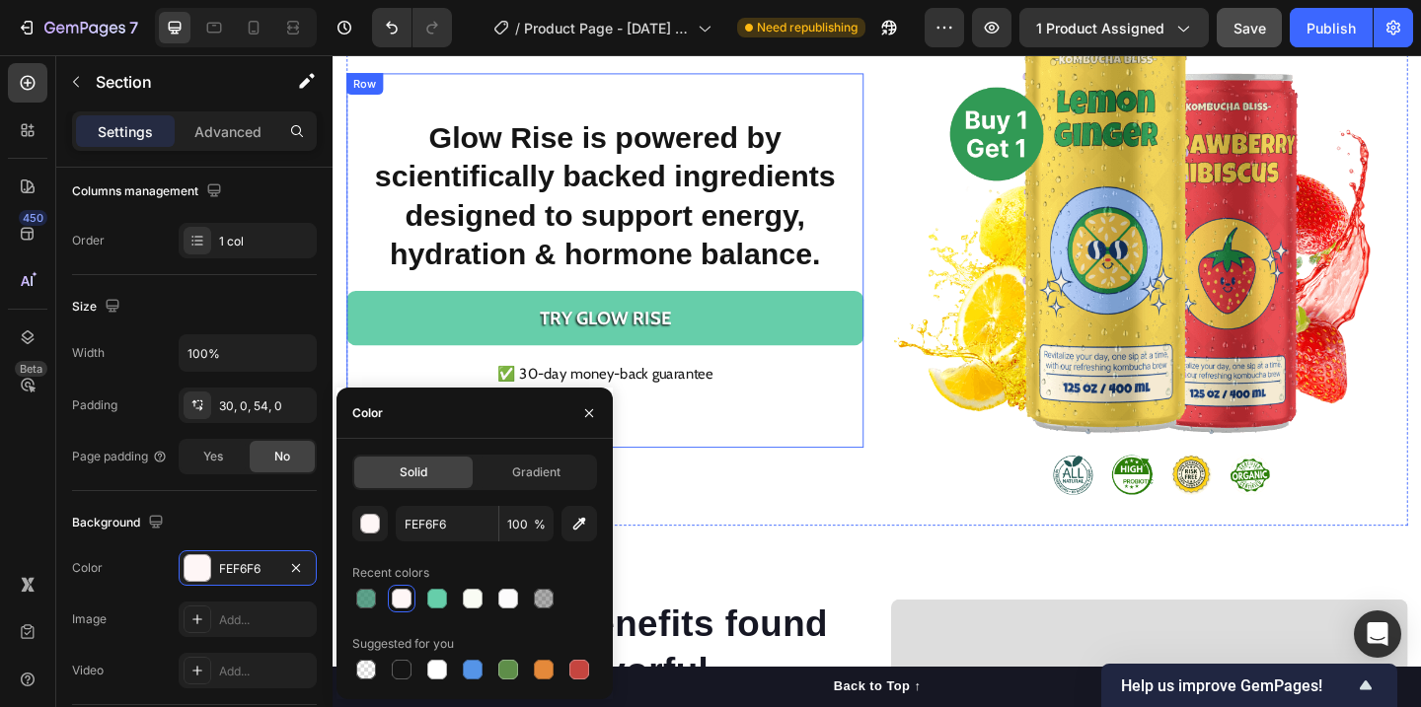
click at [842, 456] on div "⁠⁠⁠⁠⁠⁠⁠ Glow Rise is powered by scientifically backed ingredients designed to s…" at bounding box center [628, 278] width 562 height 407
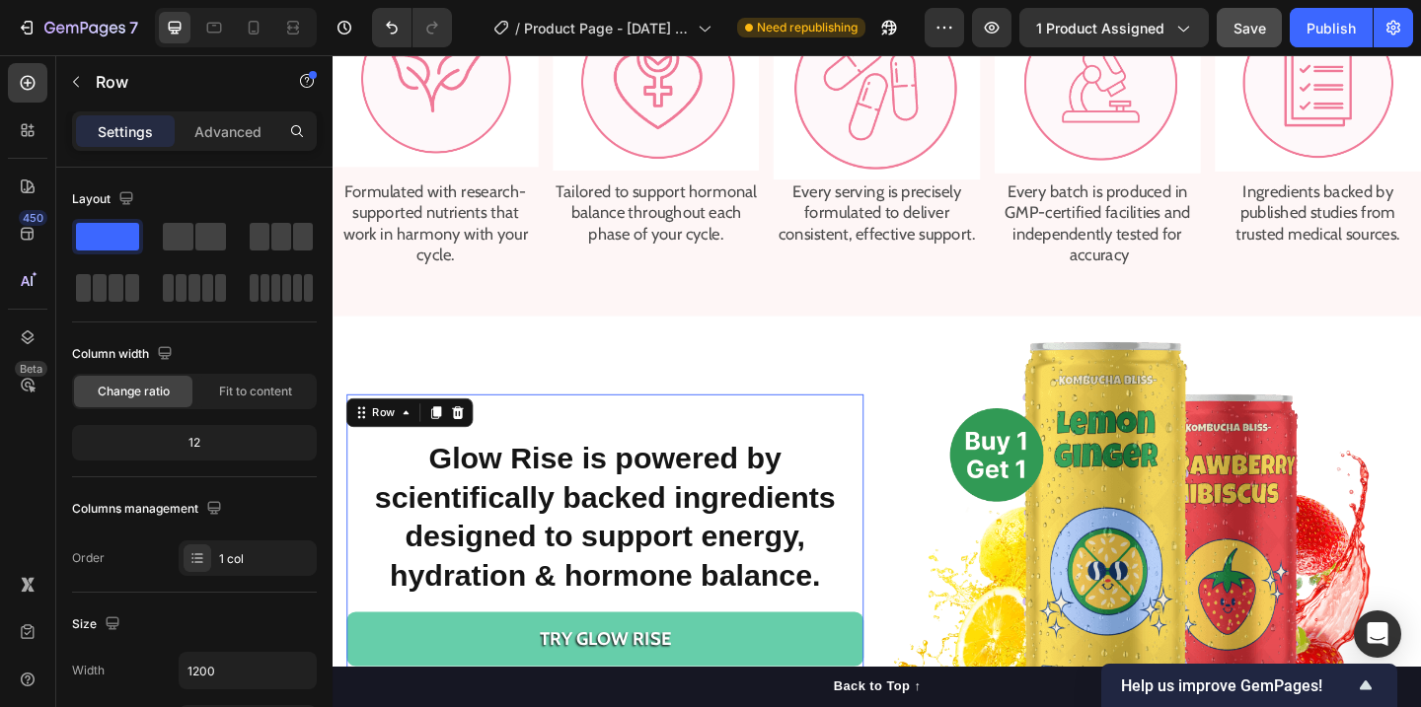
scroll to position [2652, 0]
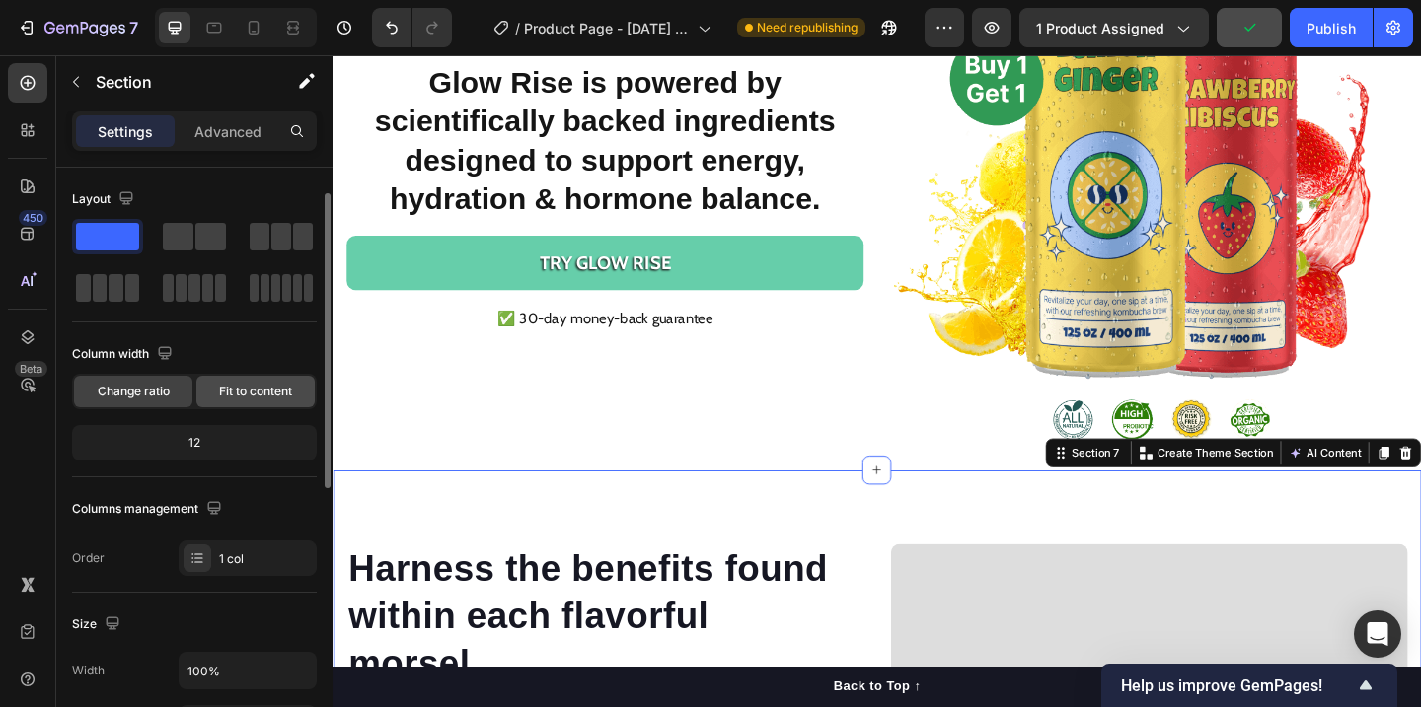
scroll to position [37, 0]
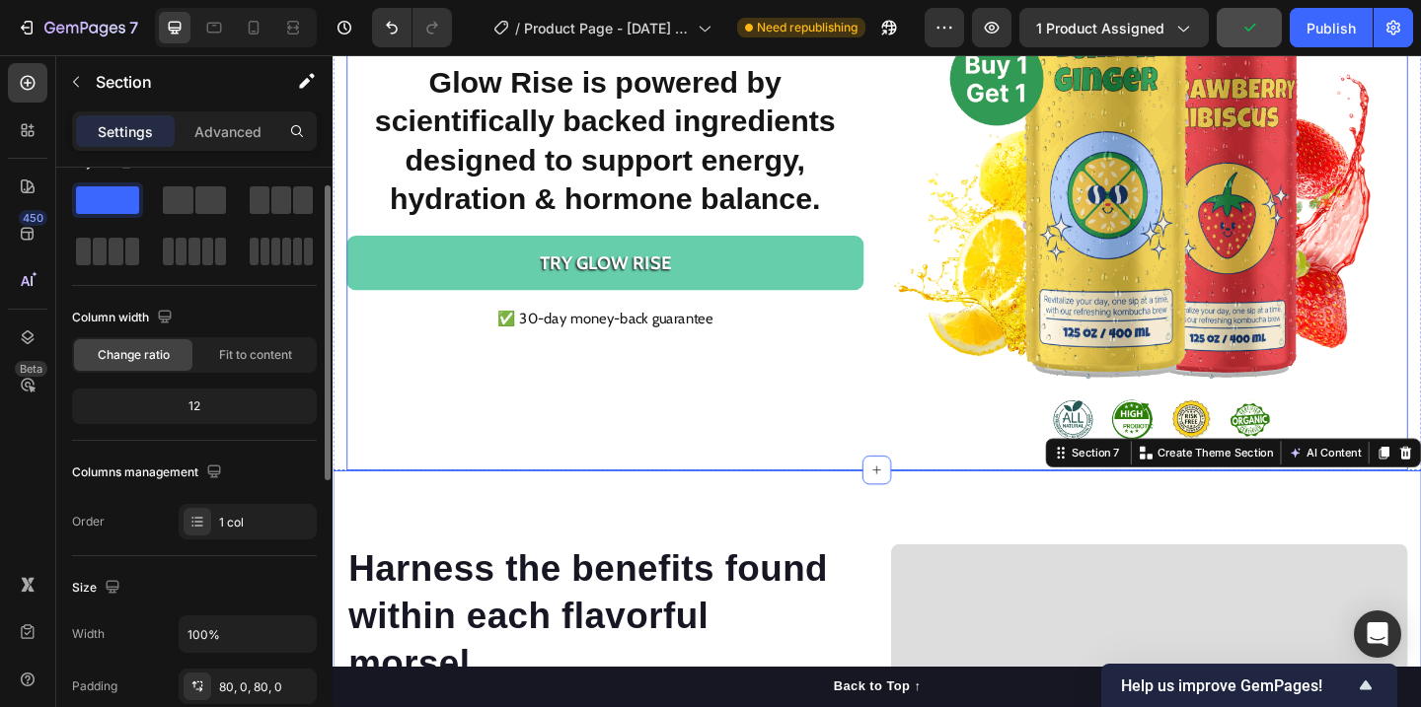
click at [798, 487] on div "⁠⁠⁠⁠⁠⁠⁠ Glow Rise is powered by scientifically backed ingredients designed to s…" at bounding box center [628, 218] width 562 height 576
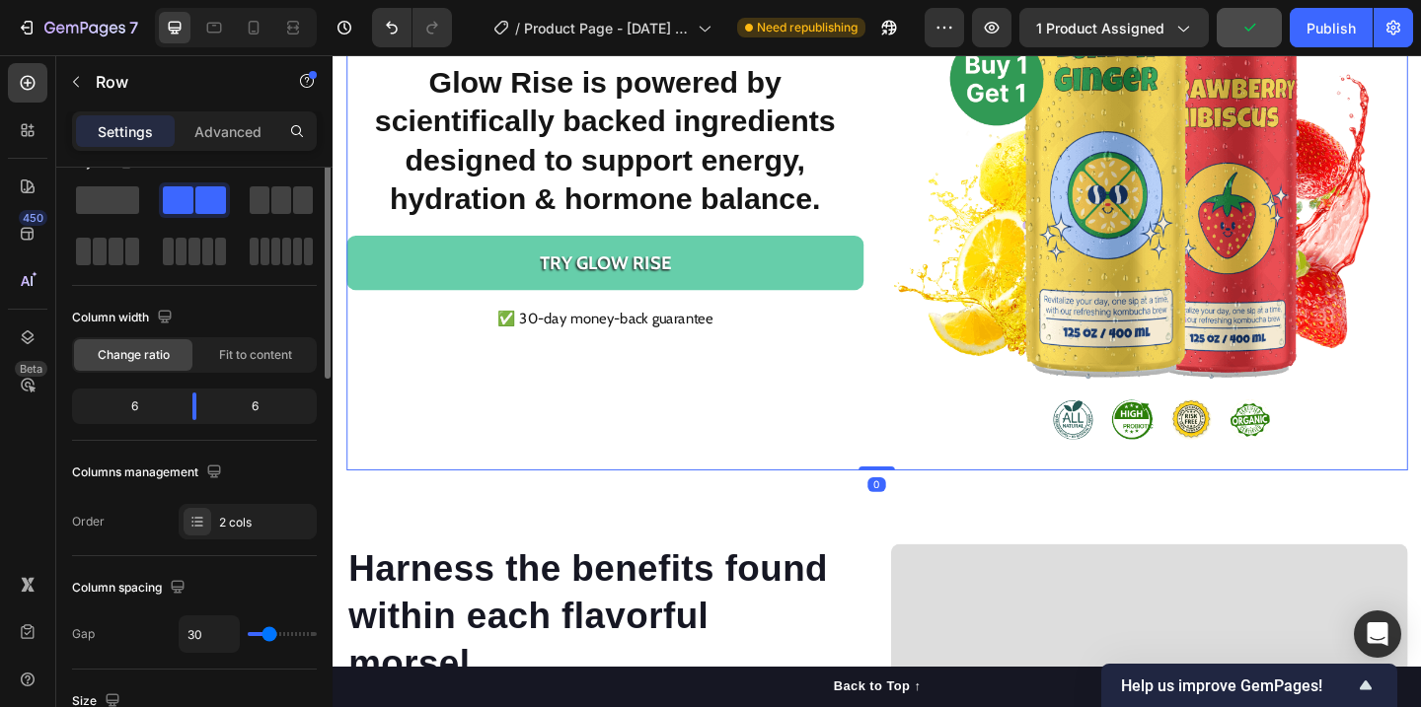
scroll to position [0, 0]
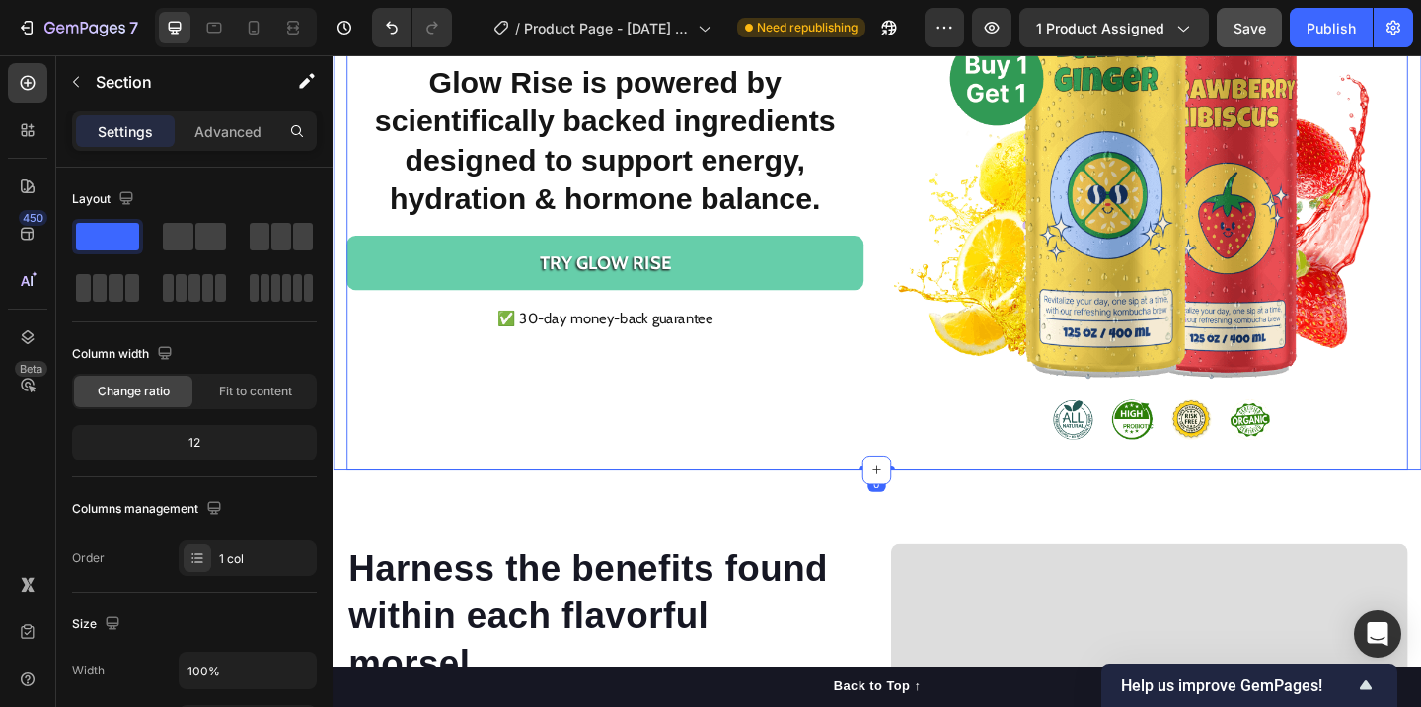
click at [336, 495] on div "⁠⁠⁠⁠⁠⁠⁠ Glow Rise is powered by scientifically backed ingredients designed to s…" at bounding box center [925, 218] width 1184 height 576
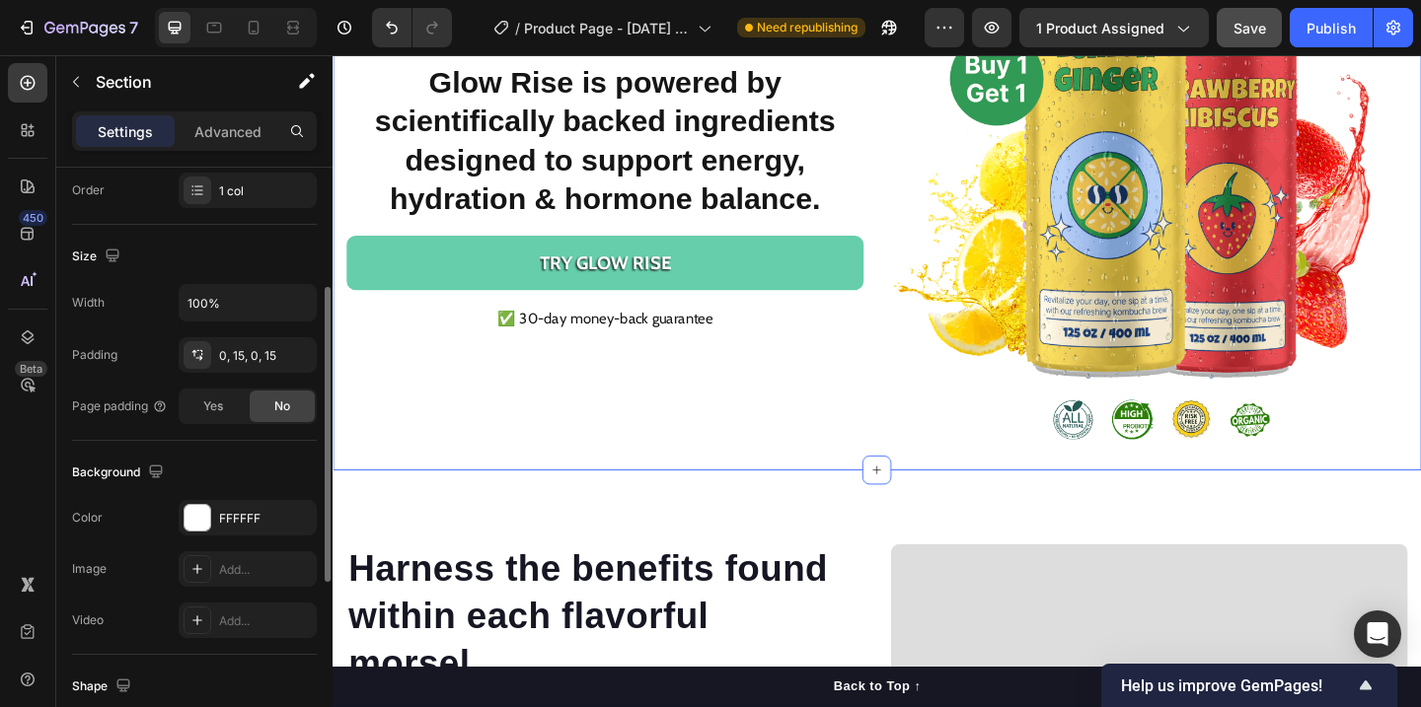
scroll to position [407, 0]
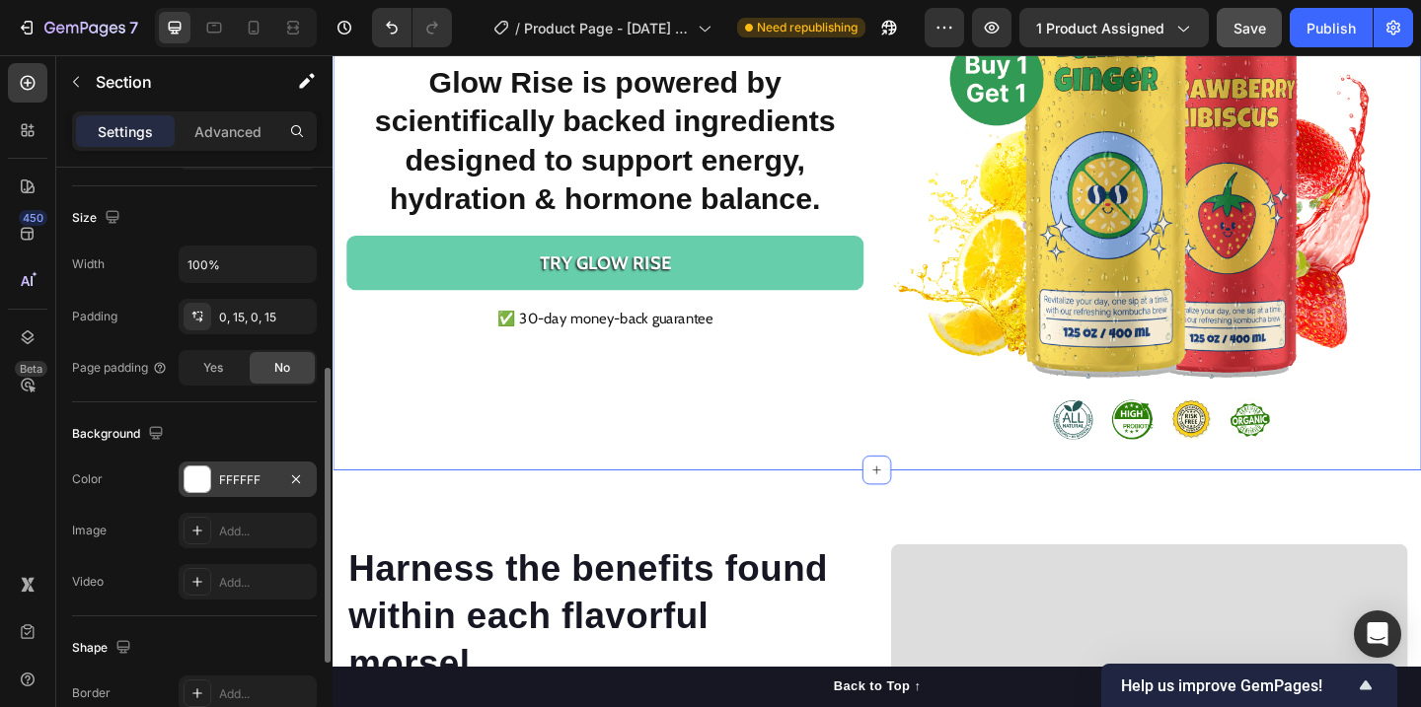
click at [199, 492] on div at bounding box center [198, 480] width 28 height 28
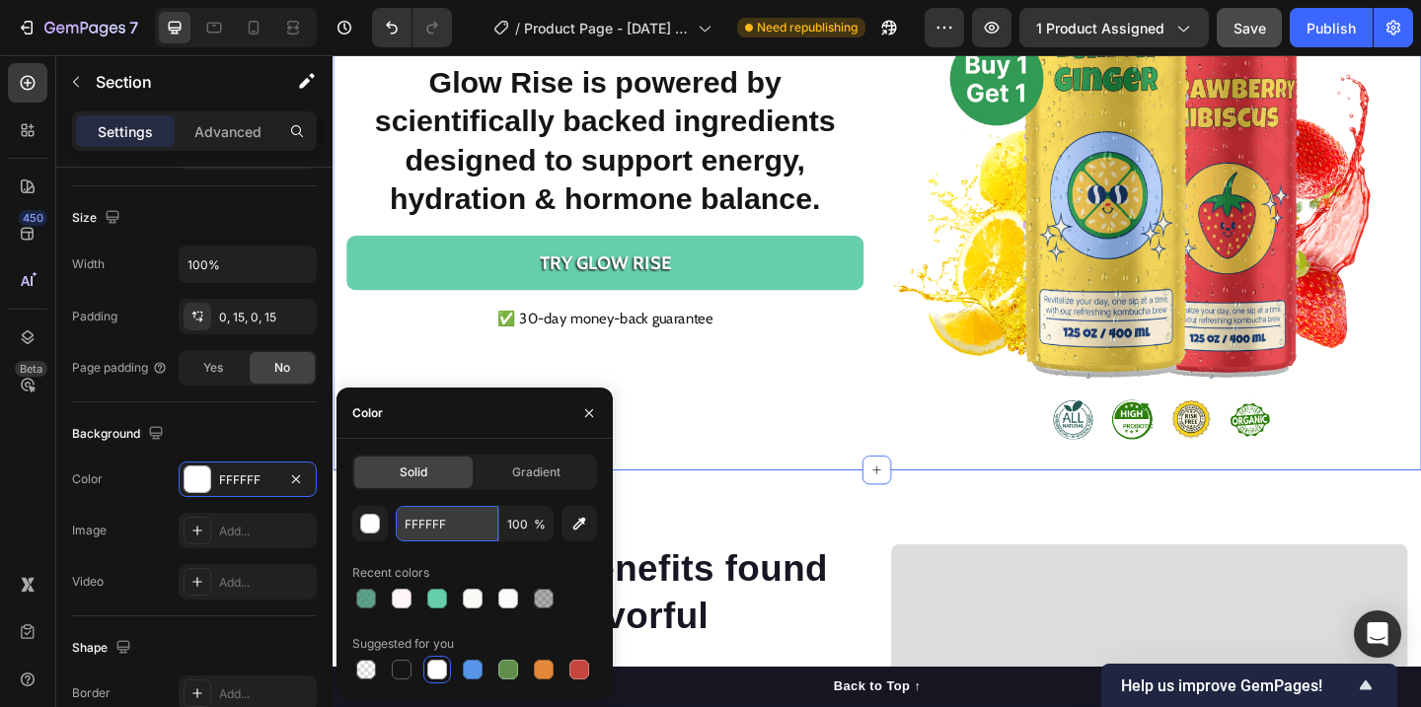
click at [428, 527] on input "FFFFFF" at bounding box center [447, 524] width 103 height 36
paste input "#FEF6F6"
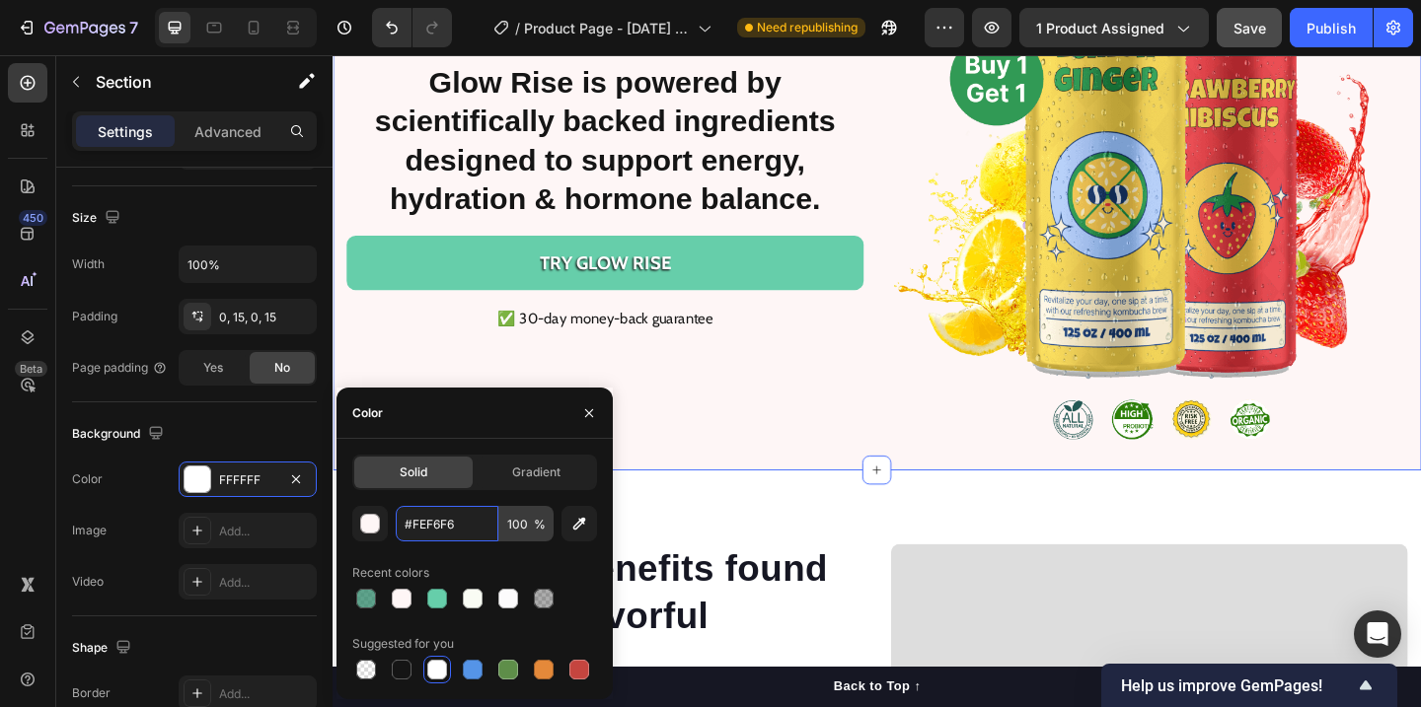
type input "FEF6F6"
click at [941, 376] on img at bounding box center [1220, 218] width 562 height 576
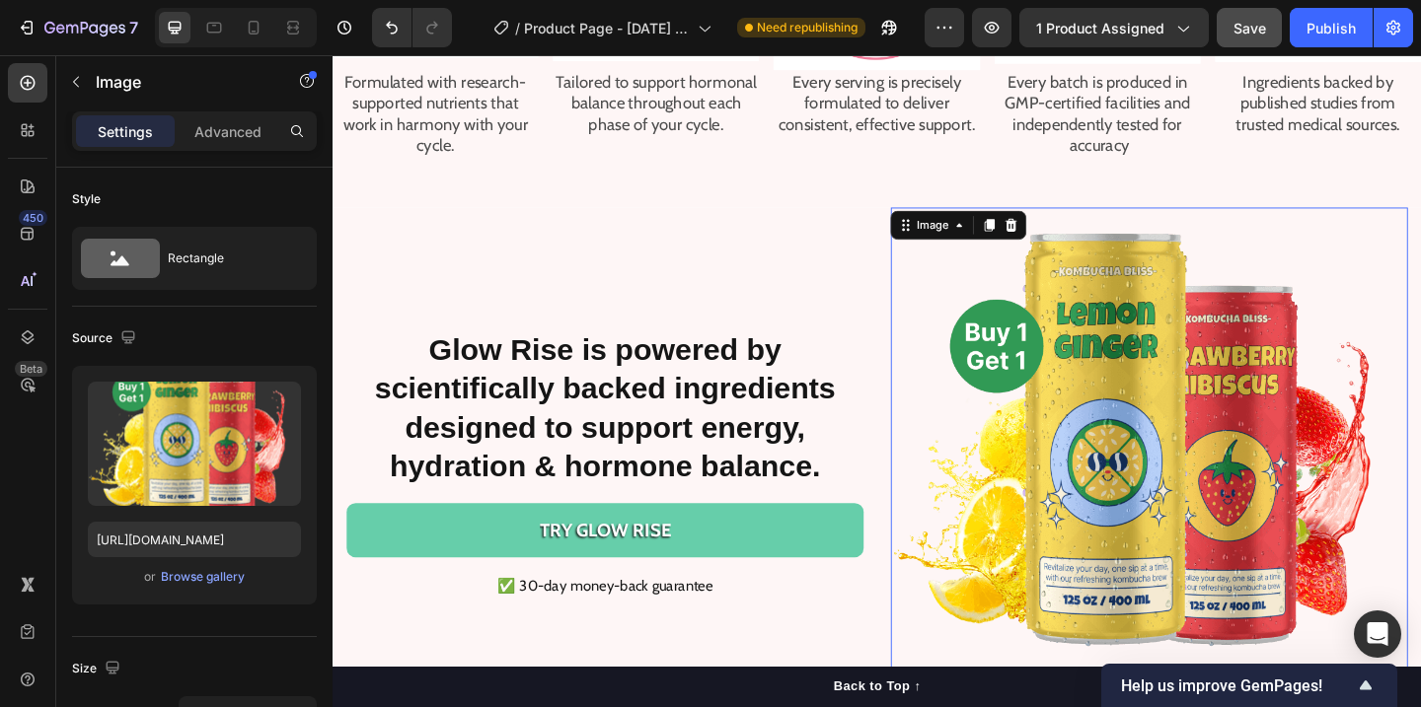
scroll to position [2429, 0]
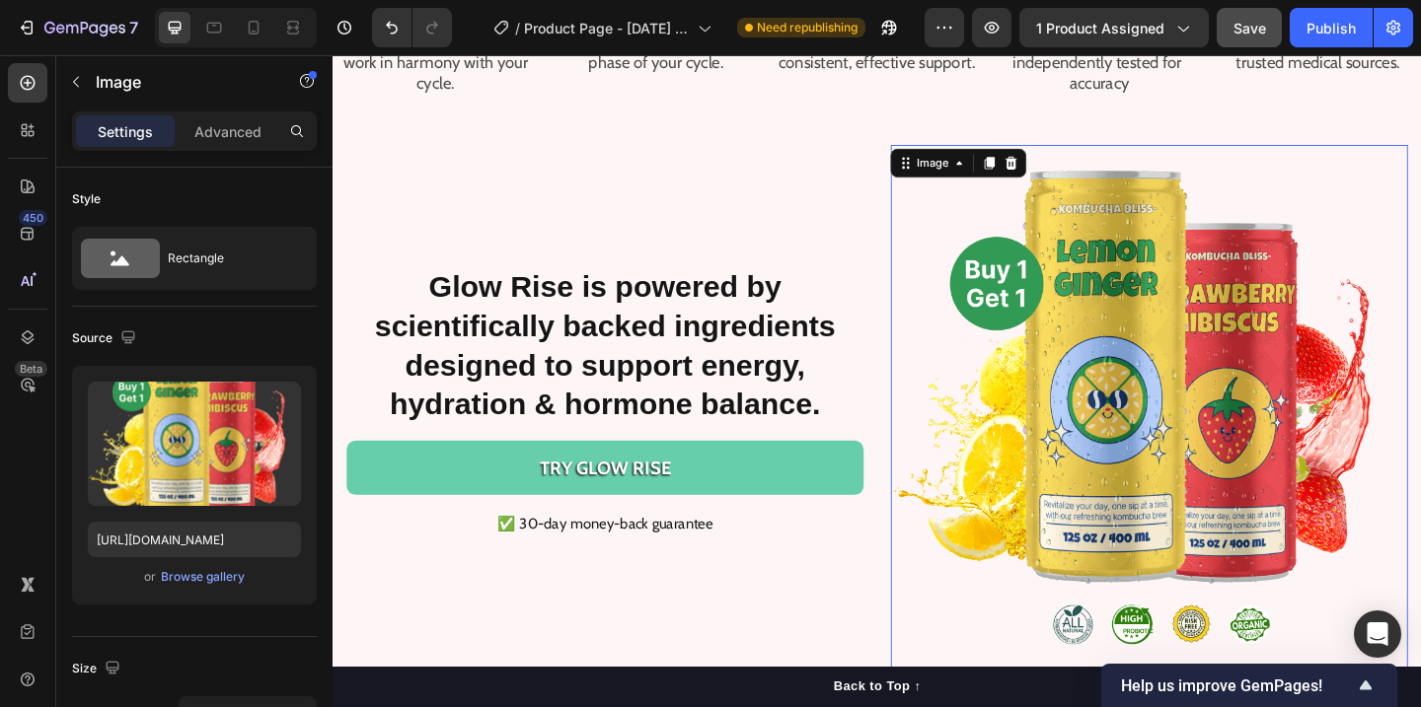
click at [1150, 394] on img at bounding box center [1220, 441] width 562 height 576
click at [1249, 511] on img at bounding box center [1220, 441] width 562 height 576
click at [195, 573] on div "Browse gallery" at bounding box center [203, 577] width 84 height 18
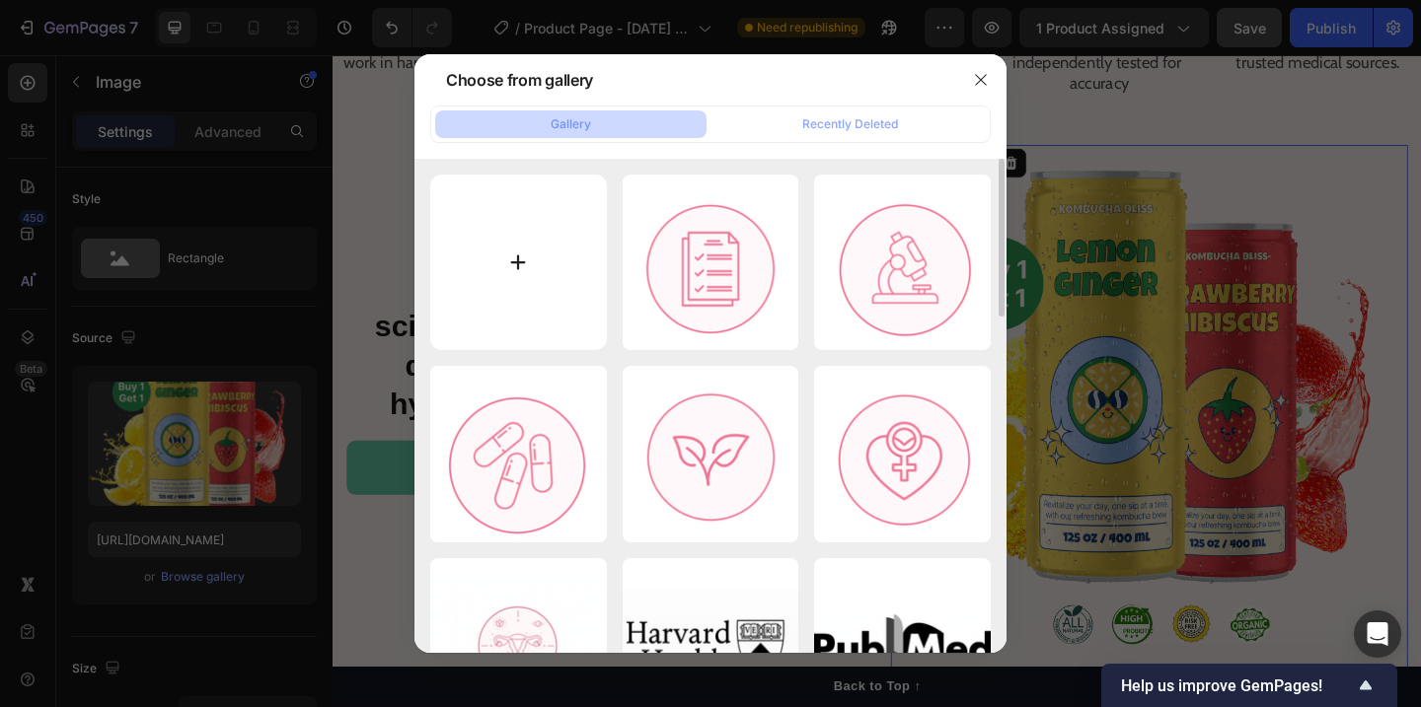
click at [486, 264] on input "file" at bounding box center [518, 263] width 177 height 177
type input "C:\fakepath\Untitled design (14).png"
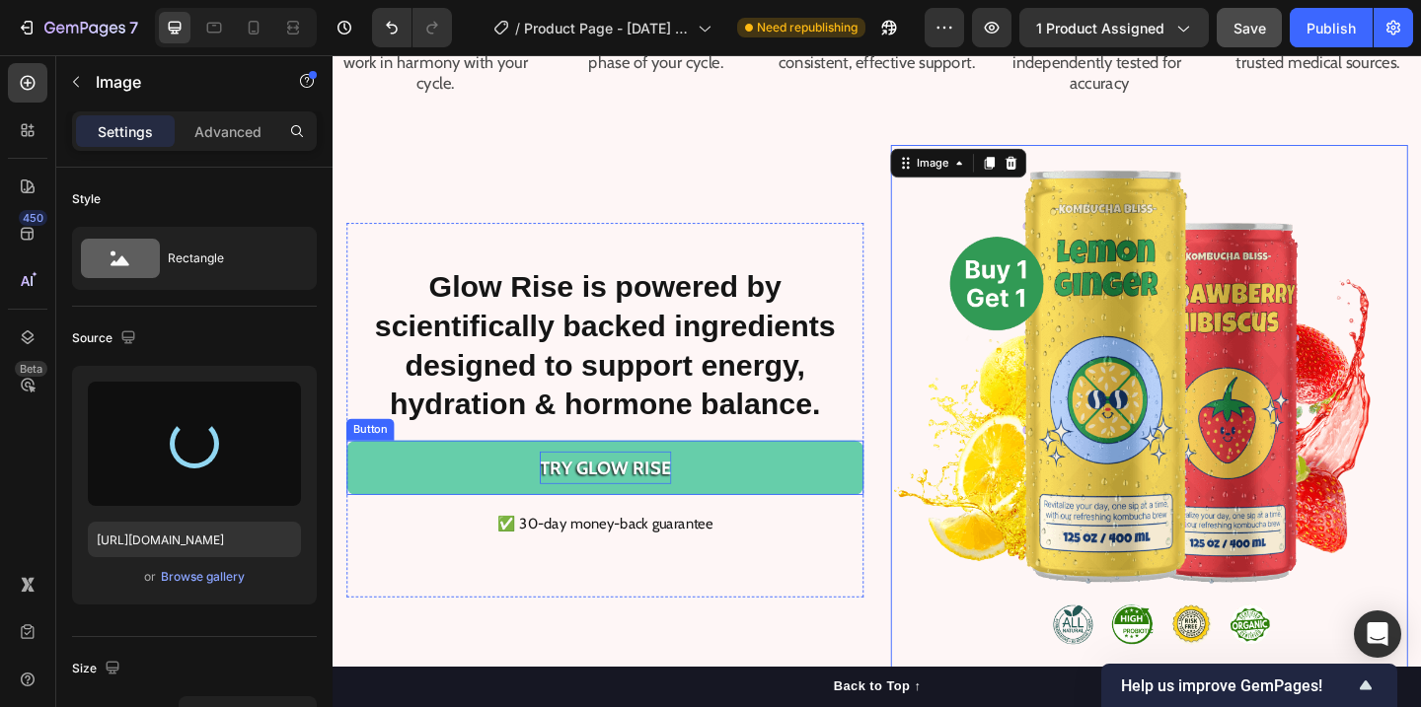
click at [648, 508] on strong "TRY GLOW RISE" at bounding box center [628, 504] width 143 height 24
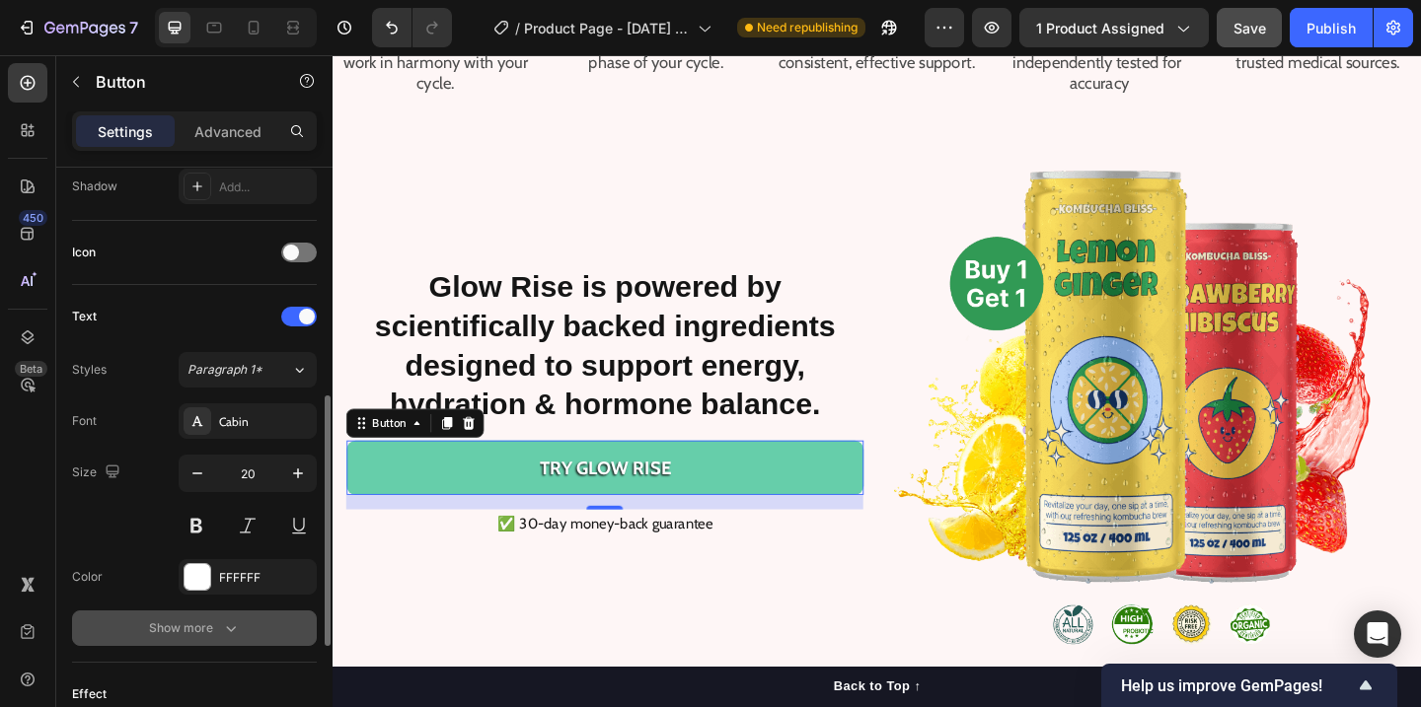
click at [219, 631] on div "Show more" at bounding box center [195, 629] width 92 height 20
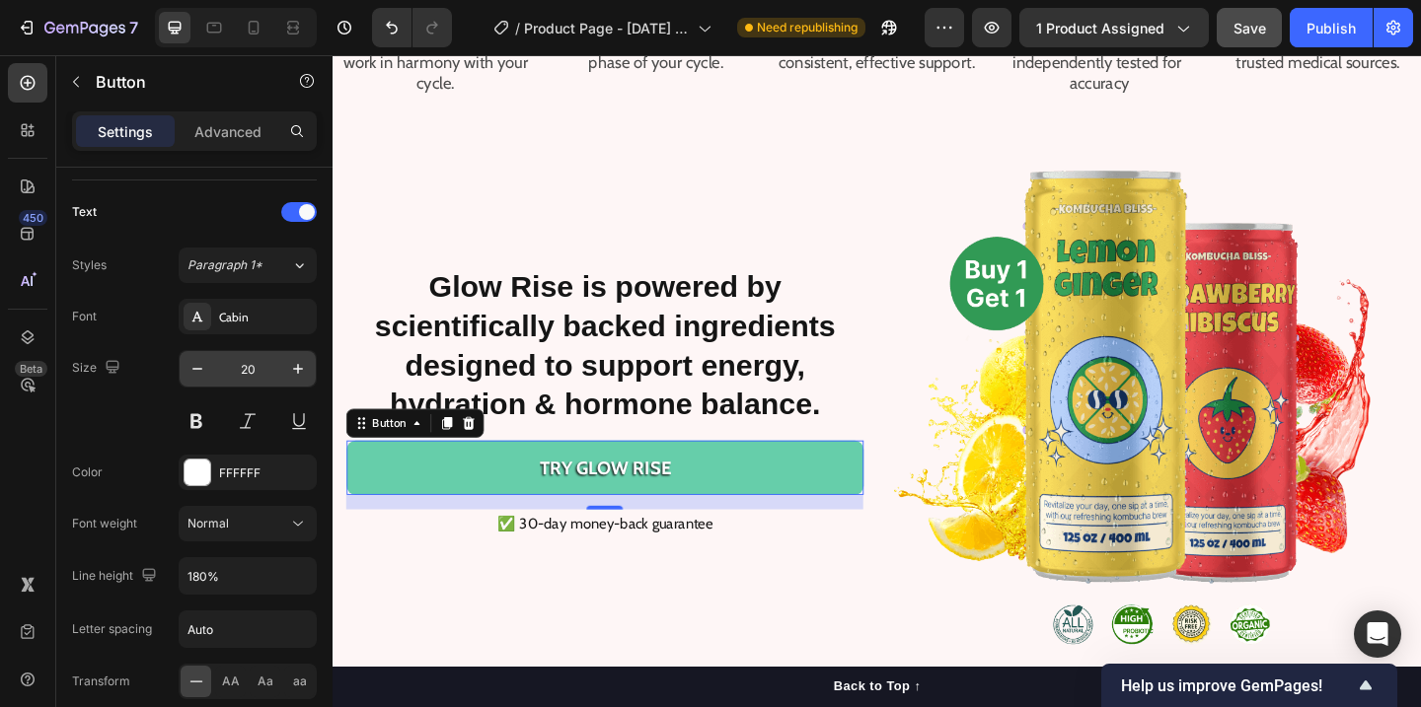
scroll to position [895, 0]
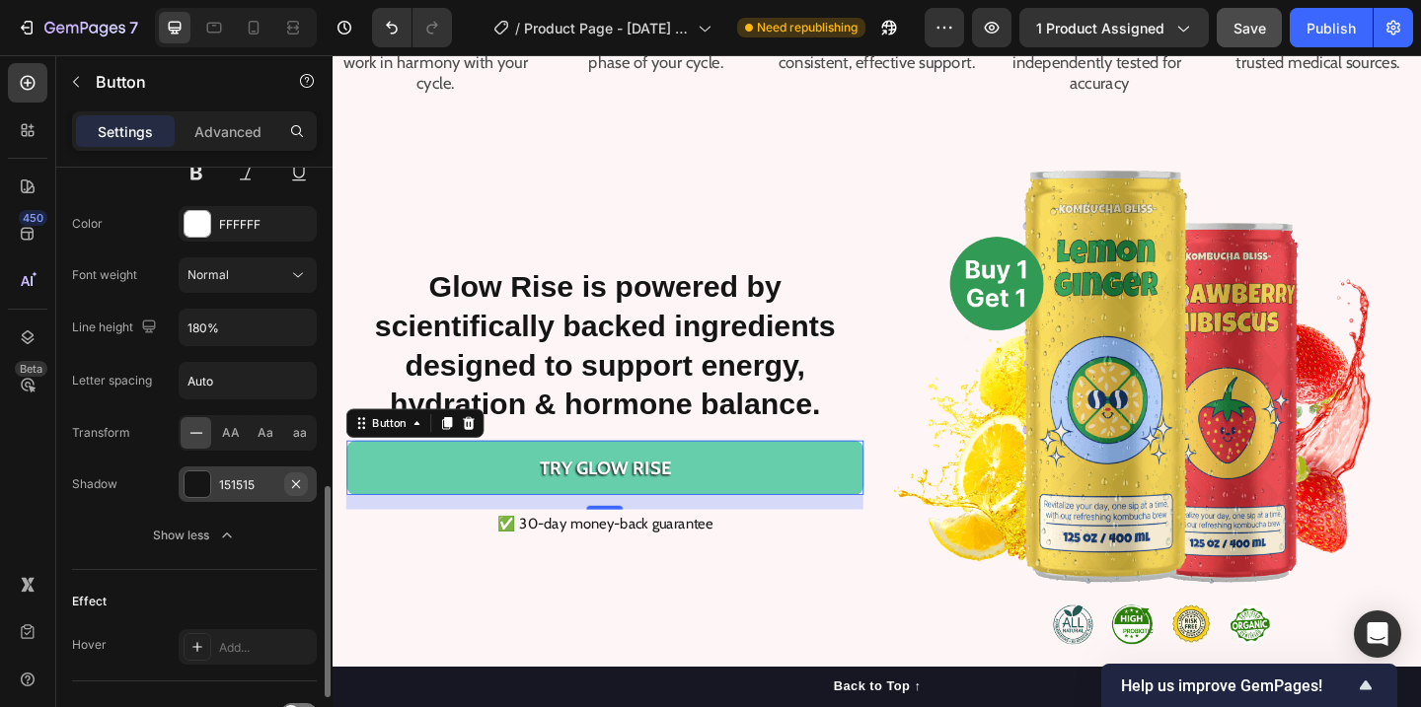
click at [291, 485] on icon "button" at bounding box center [296, 485] width 16 height 16
click at [901, 509] on button "TRY GLOW RISE" at bounding box center [628, 504] width 562 height 59
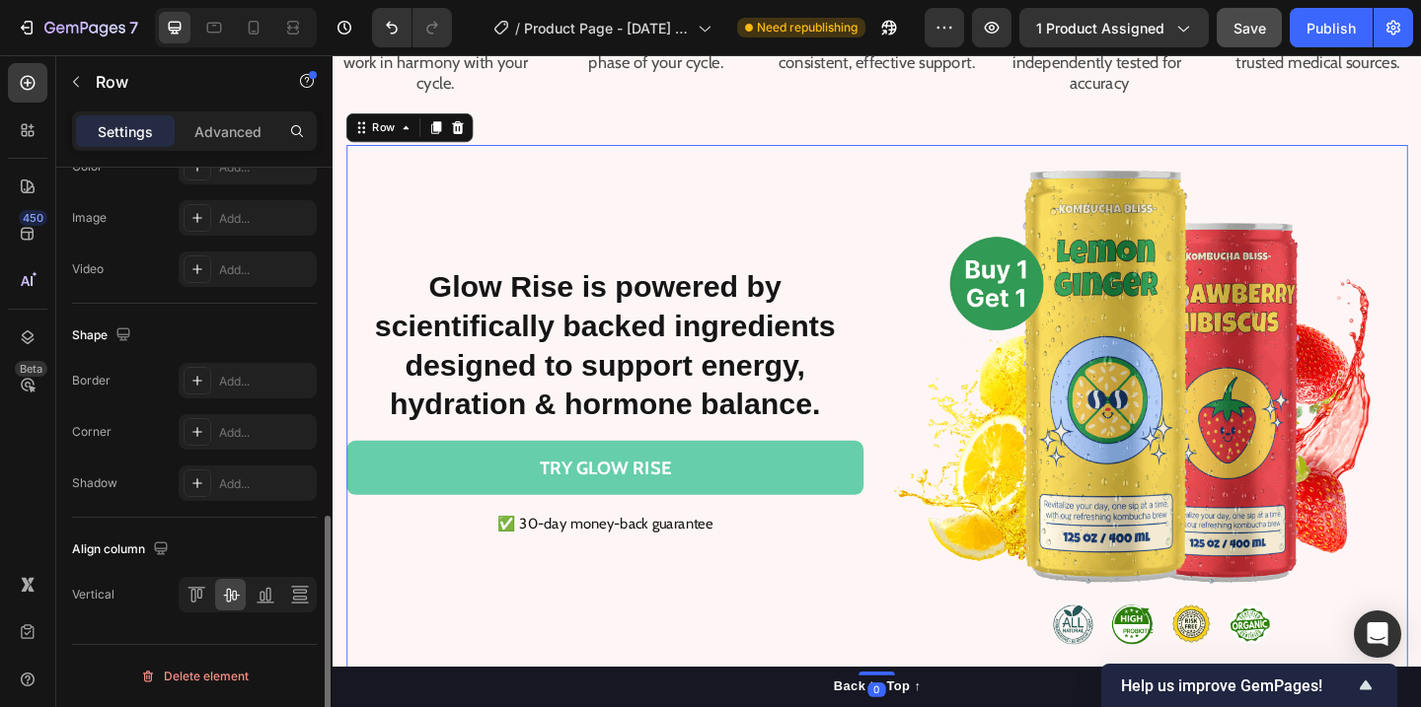
click at [917, 557] on div "⁠⁠⁠⁠⁠⁠⁠ Glow Rise is powered by scientifically backed ingredients designed to s…" at bounding box center [924, 441] width 1154 height 576
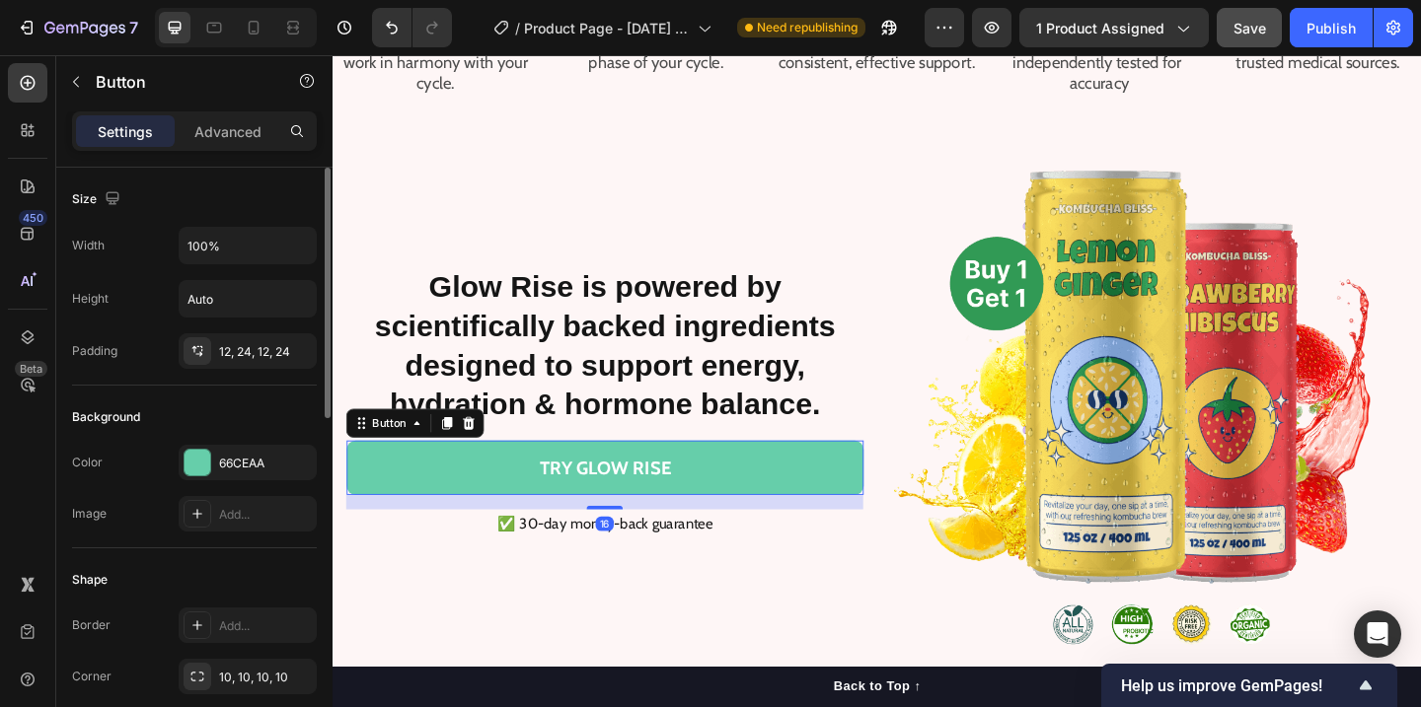
click at [883, 511] on button "TRY GLOW RISE" at bounding box center [628, 504] width 562 height 59
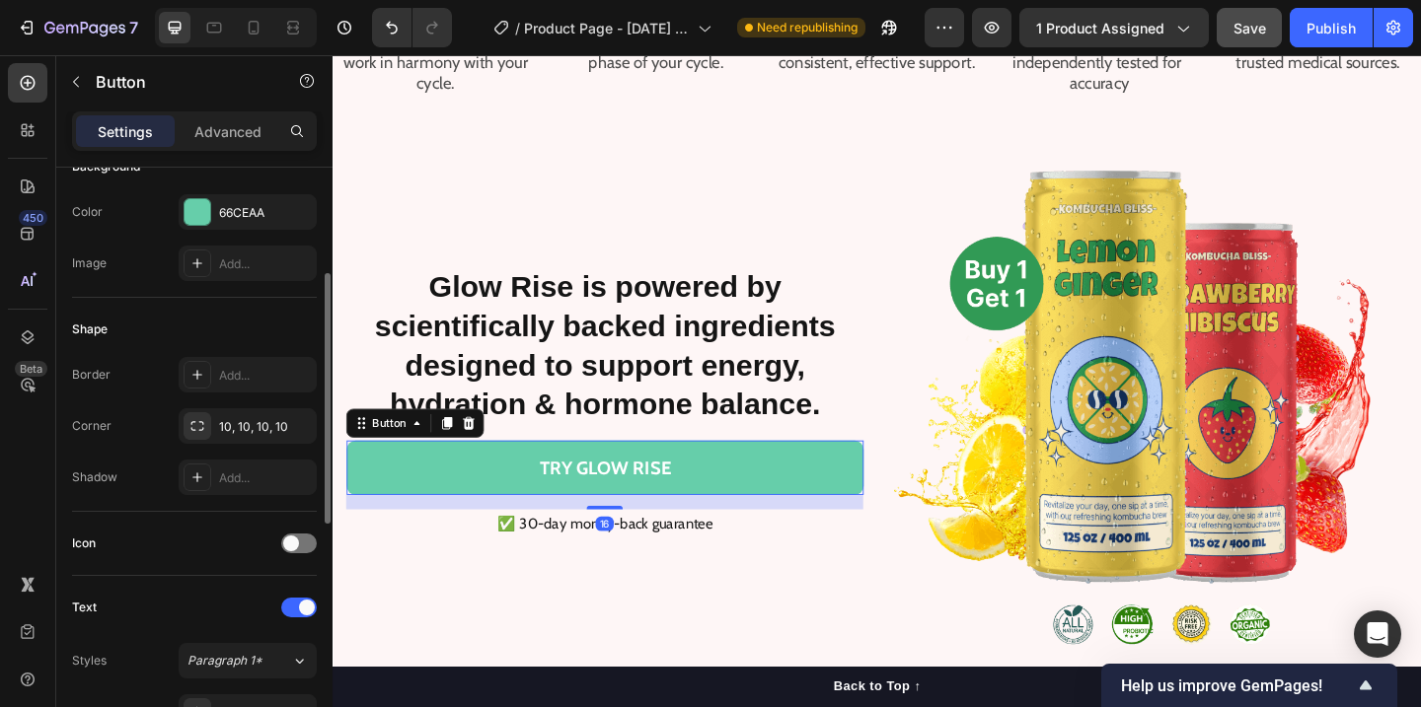
scroll to position [310, 0]
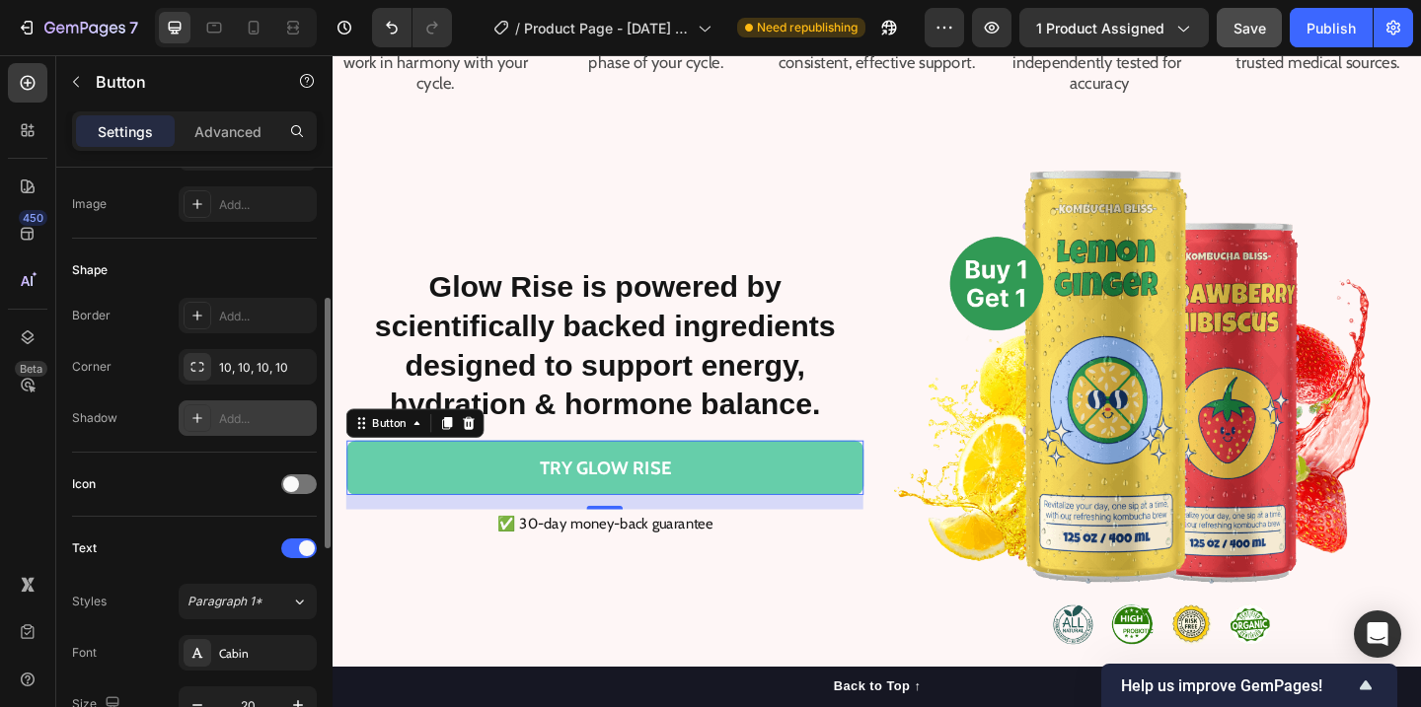
click at [234, 416] on div "Add..." at bounding box center [265, 419] width 93 height 18
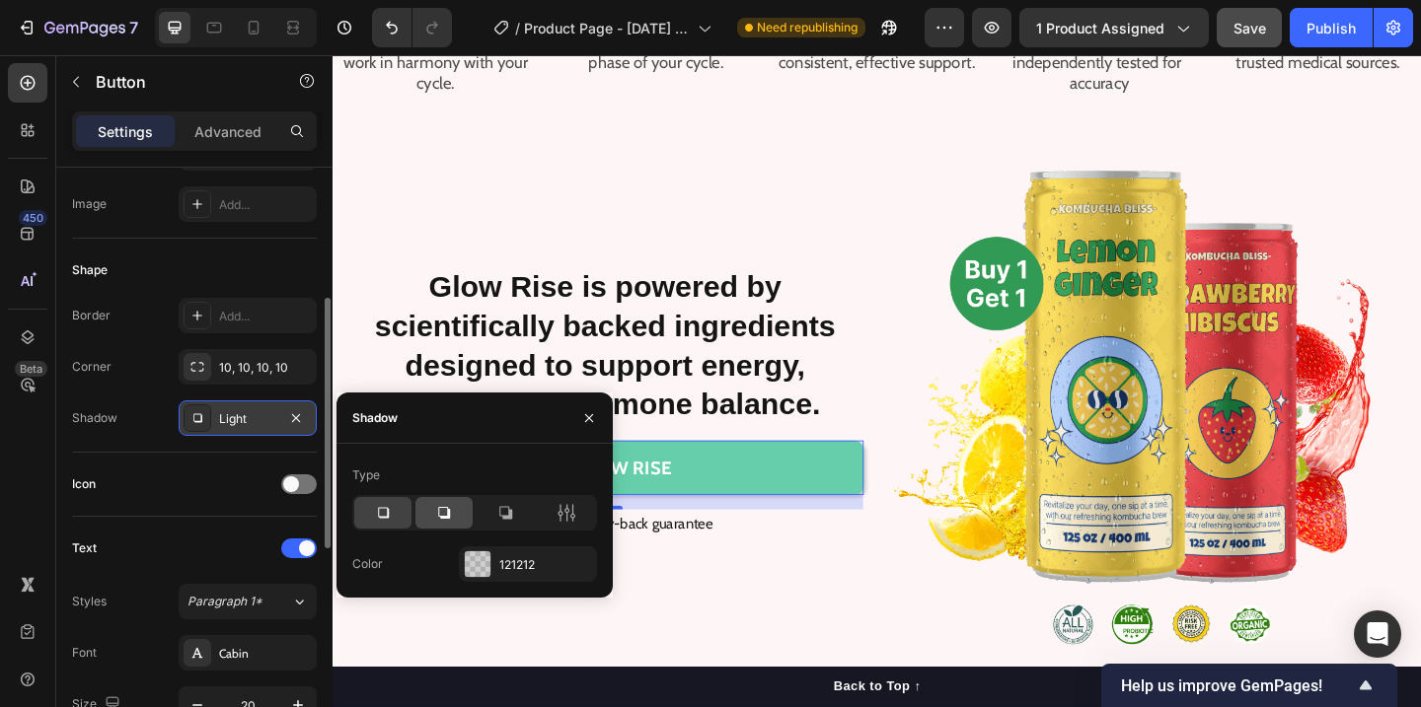
click at [445, 518] on icon at bounding box center [444, 513] width 12 height 12
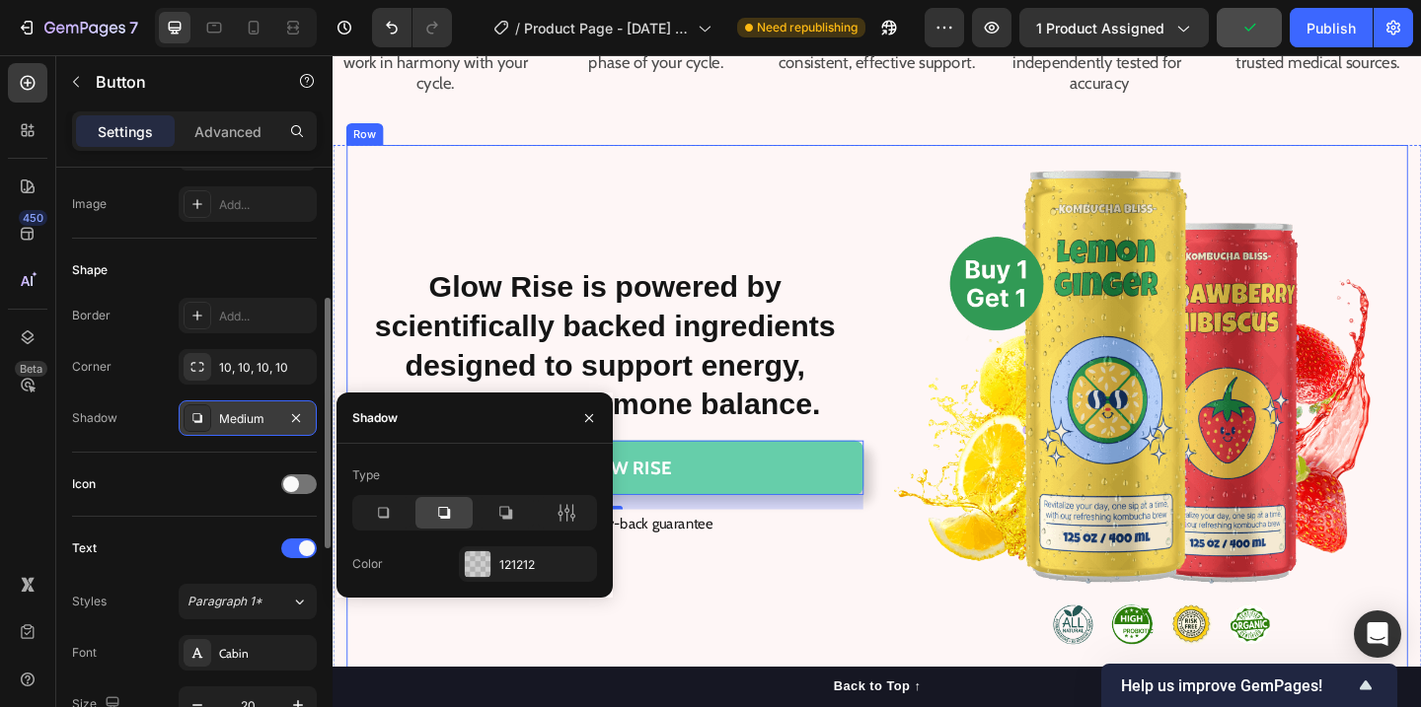
click at [919, 297] on div "⁠⁠⁠⁠⁠⁠⁠ Glow Rise is powered by scientifically backed ingredients designed to s…" at bounding box center [924, 441] width 1154 height 576
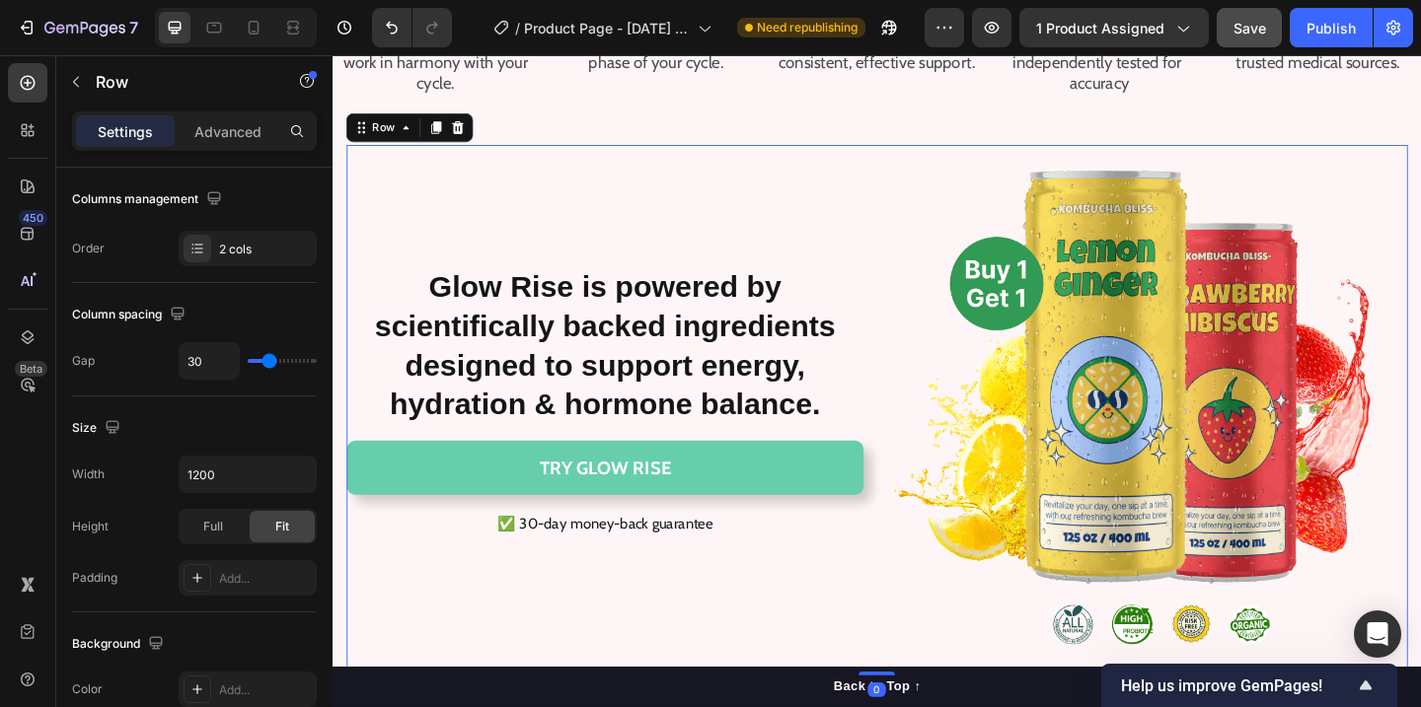
scroll to position [0, 0]
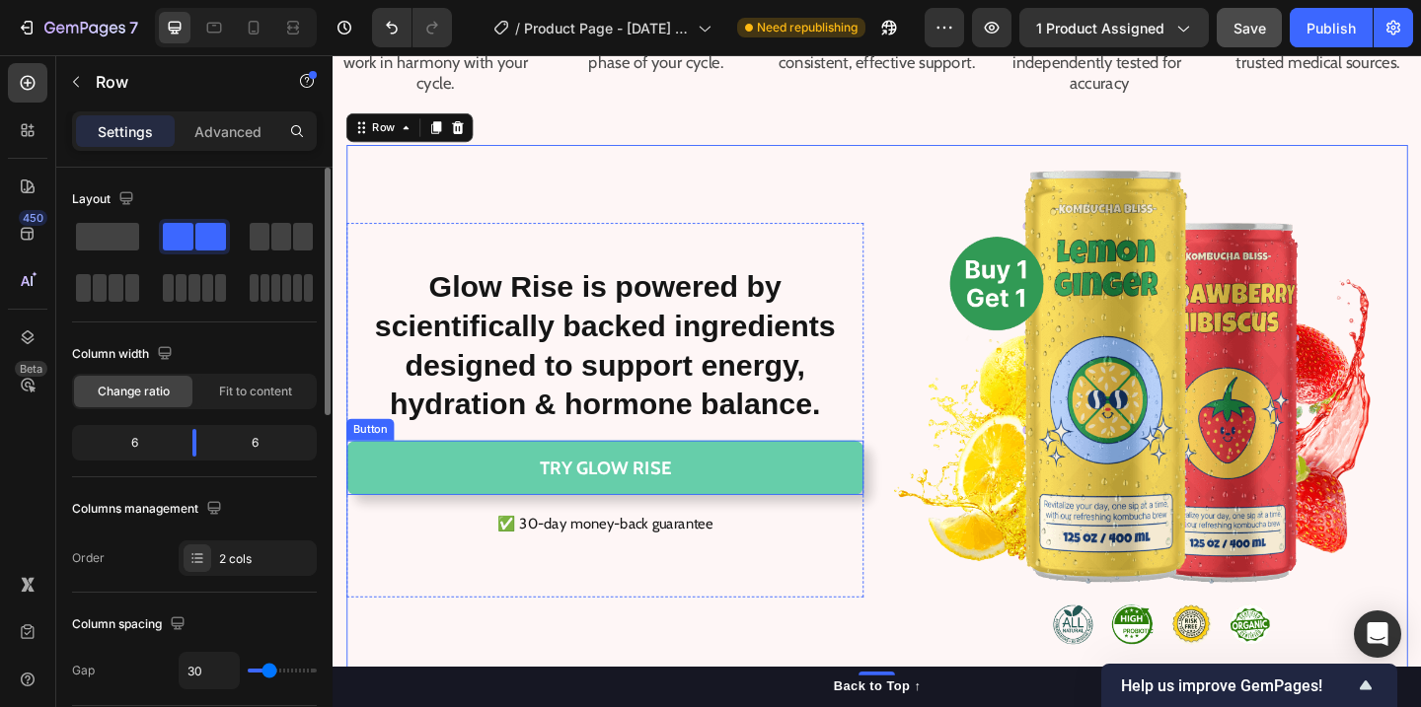
click at [836, 500] on button "TRY GLOW RISE" at bounding box center [628, 504] width 562 height 59
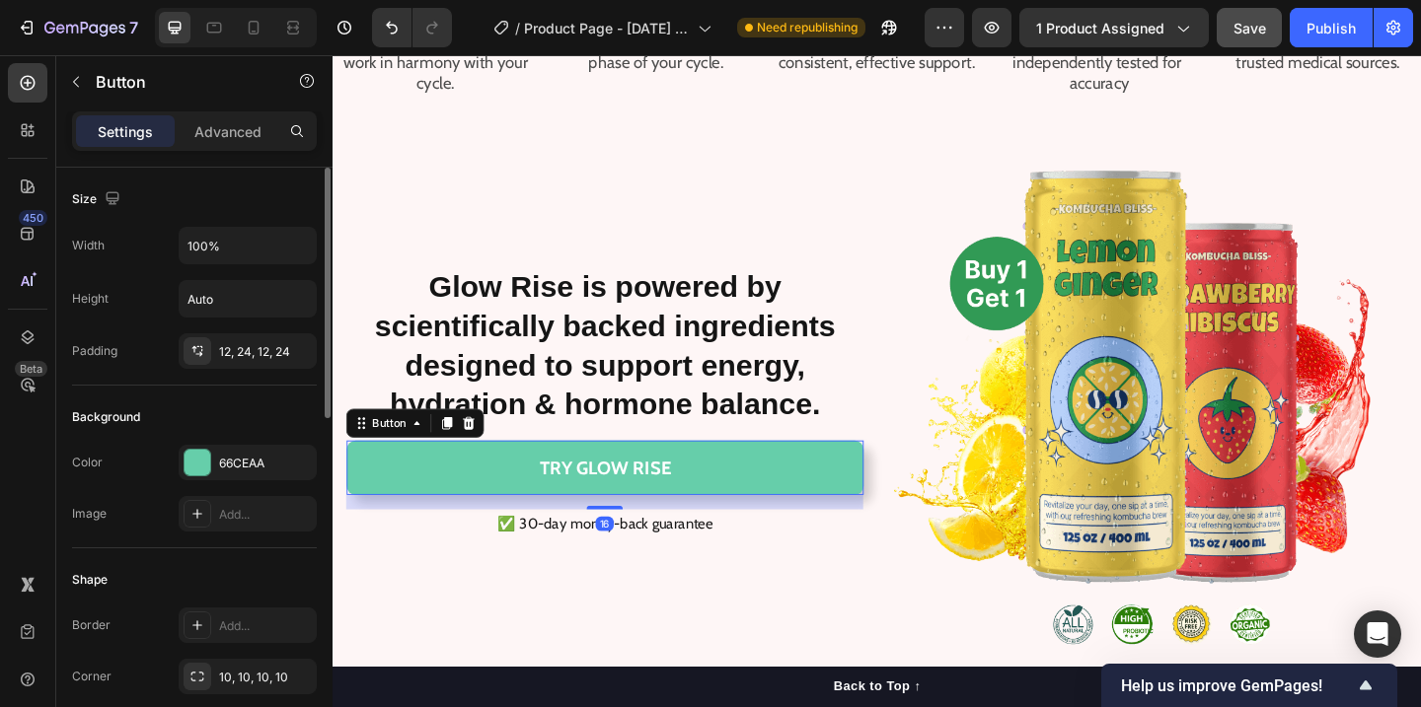
scroll to position [435, 0]
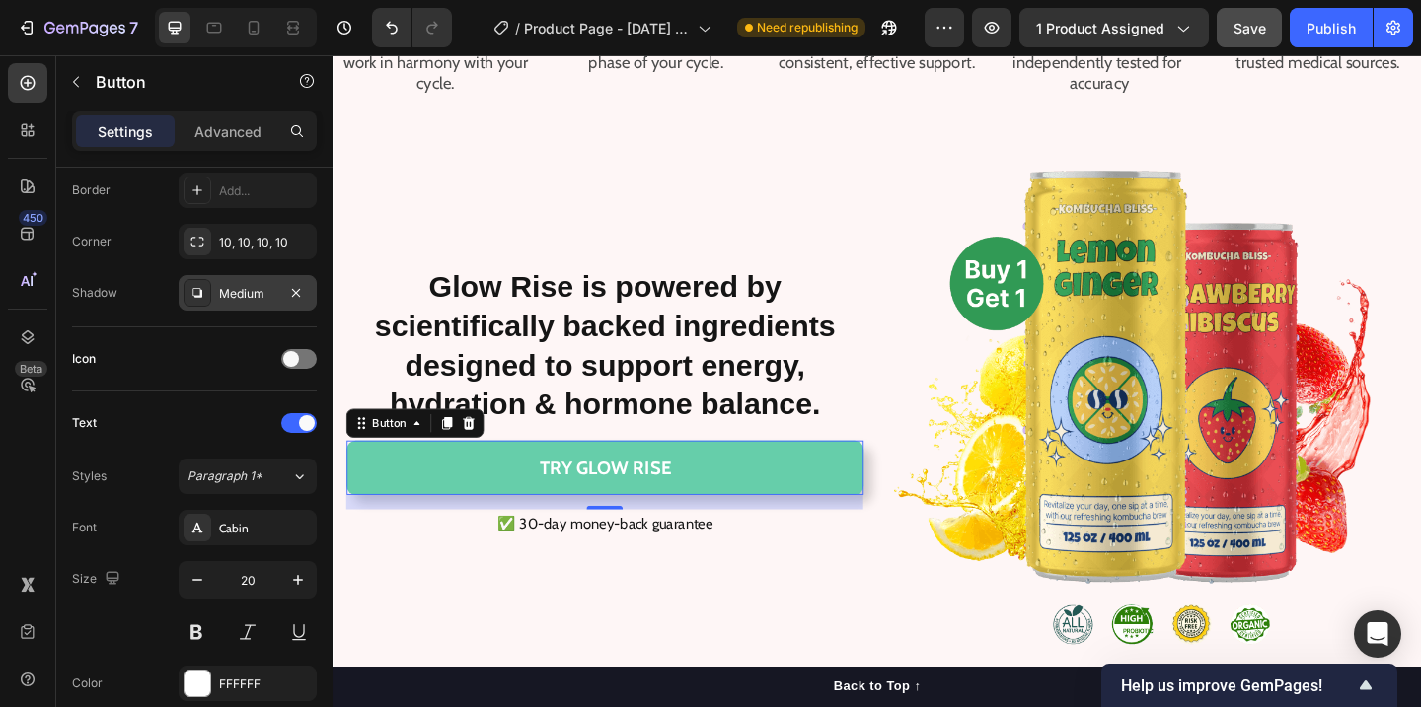
click at [244, 296] on div "Medium" at bounding box center [247, 294] width 57 height 18
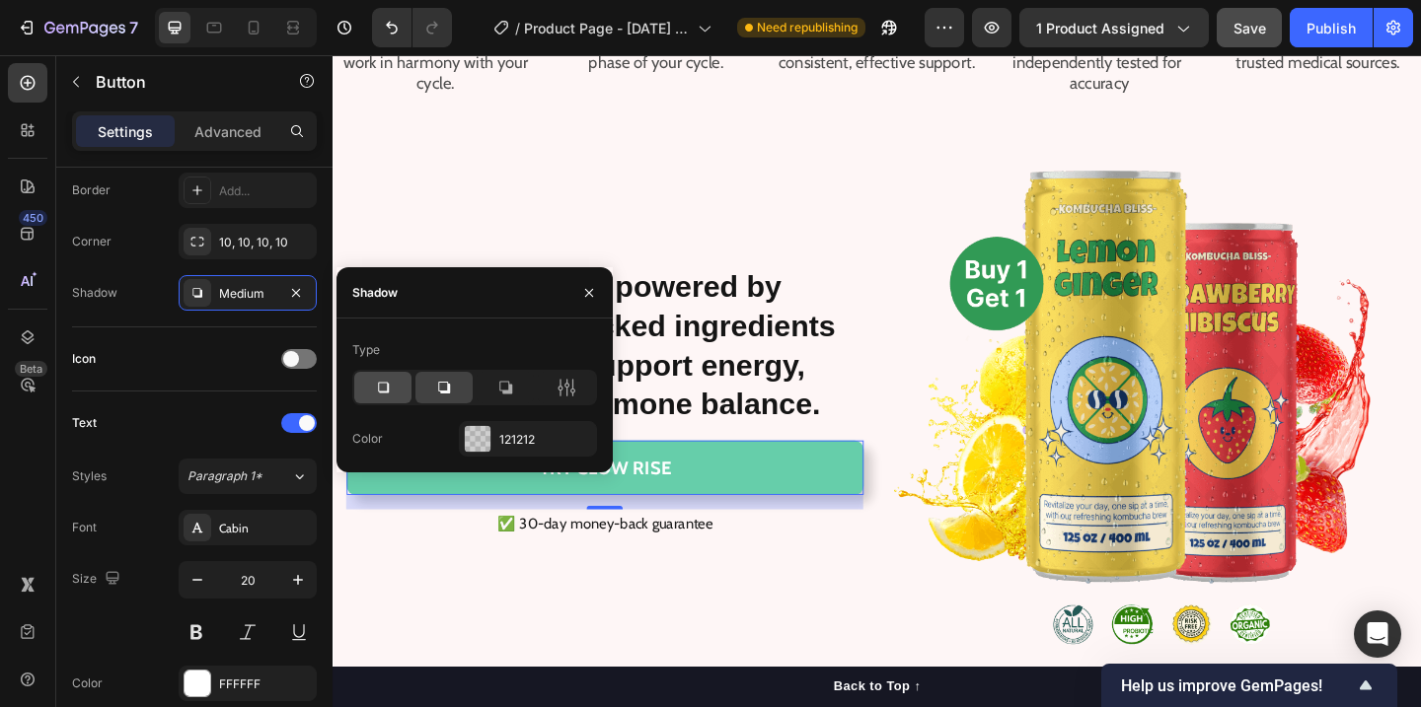
click at [392, 401] on div at bounding box center [382, 388] width 57 height 32
click at [466, 428] on div at bounding box center [478, 439] width 26 height 26
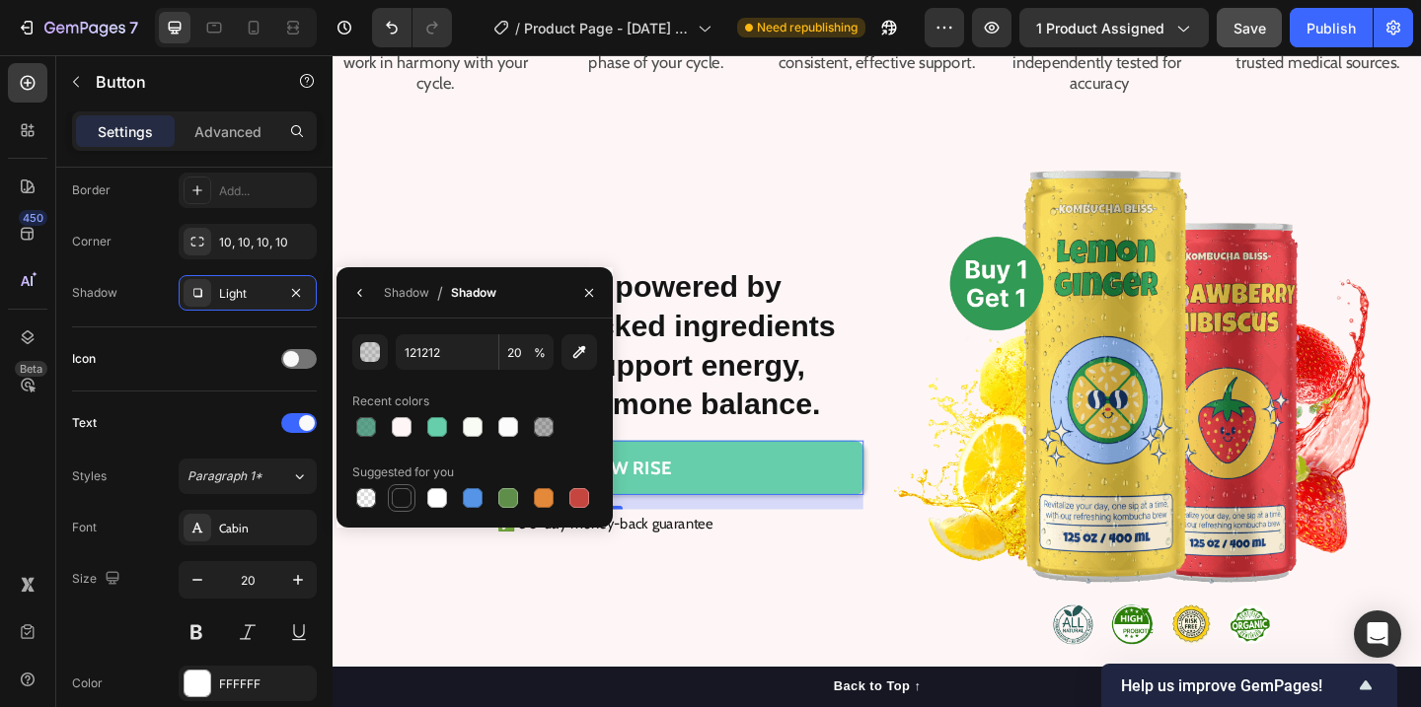
click at [402, 494] on div at bounding box center [402, 498] width 20 height 20
type input "151515"
click at [530, 360] on input "100" at bounding box center [526, 352] width 54 height 36
type input "50"
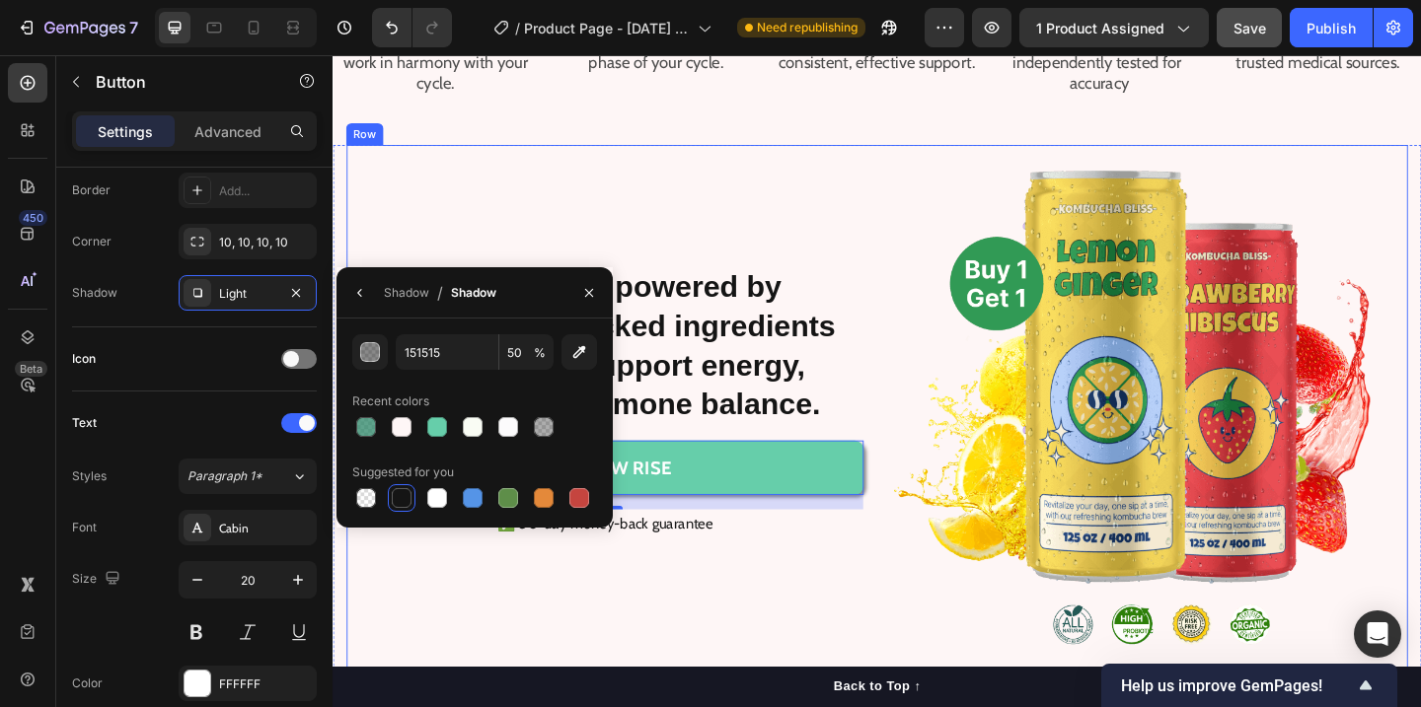
click at [916, 184] on div "⁠⁠⁠⁠⁠⁠⁠ Glow Rise is powered by scientifically backed ingredients designed to s…" at bounding box center [924, 441] width 1154 height 576
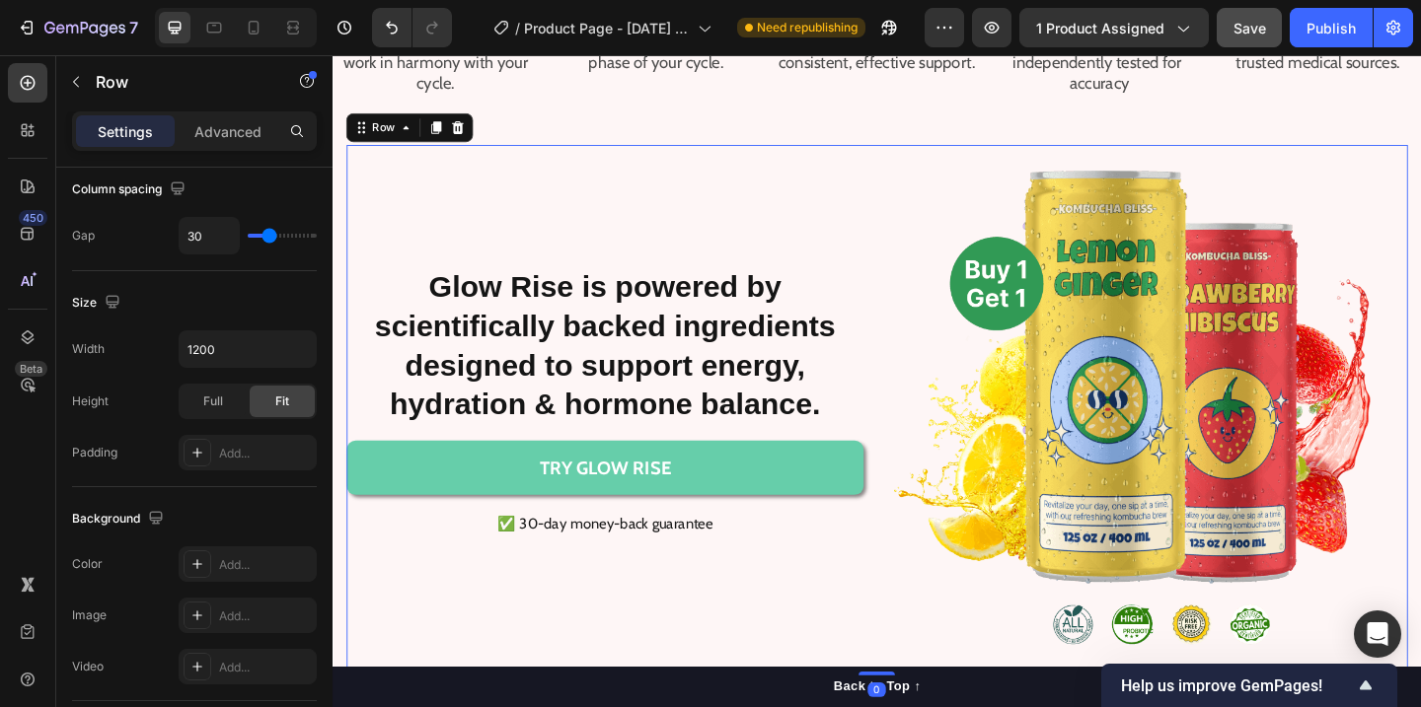
scroll to position [0, 0]
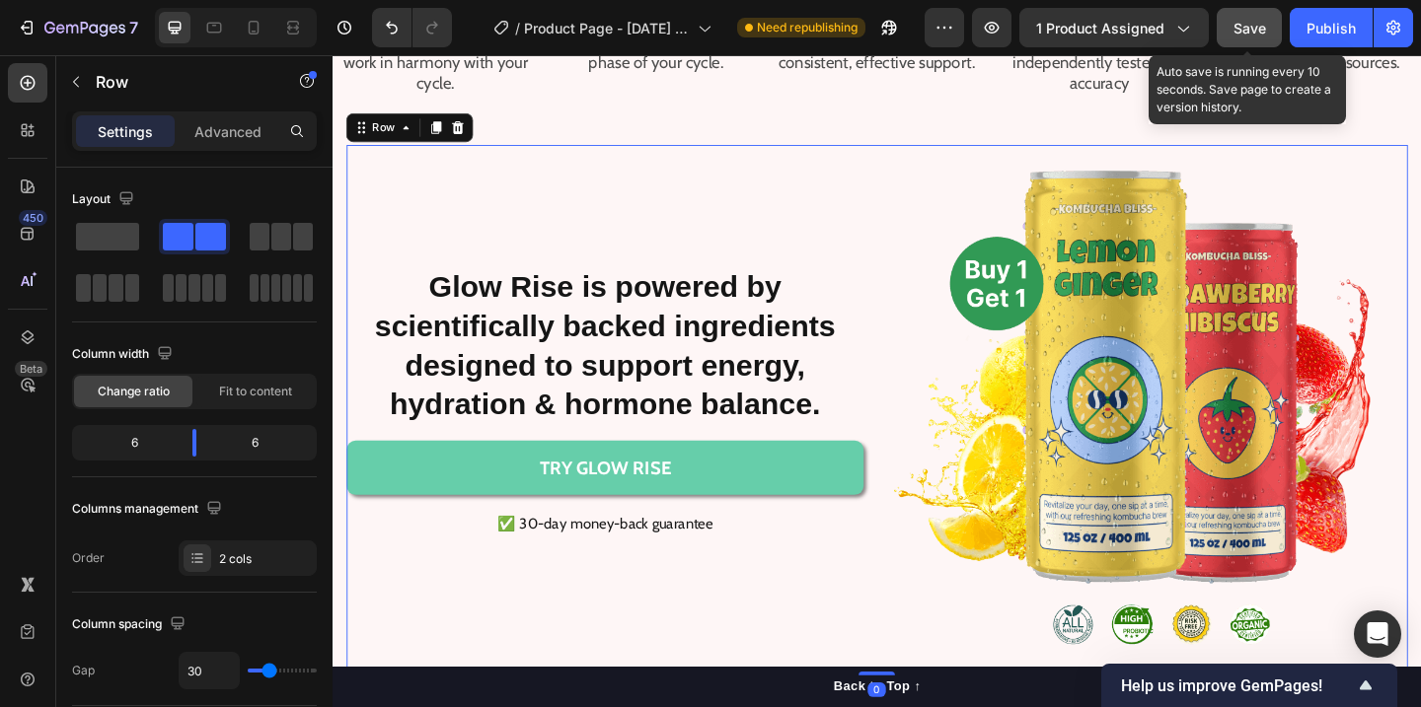
click at [1268, 31] on button "Save" at bounding box center [1249, 27] width 65 height 39
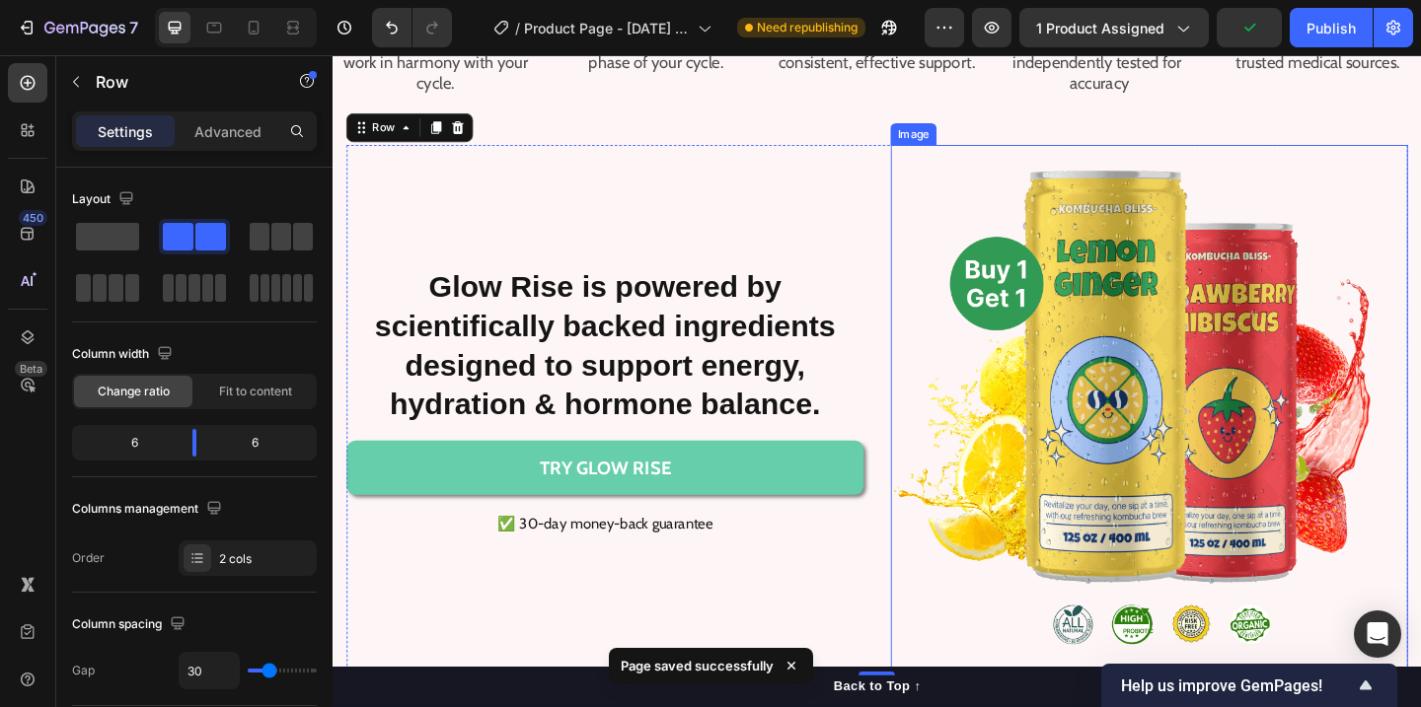
click at [1228, 431] on img at bounding box center [1220, 441] width 562 height 576
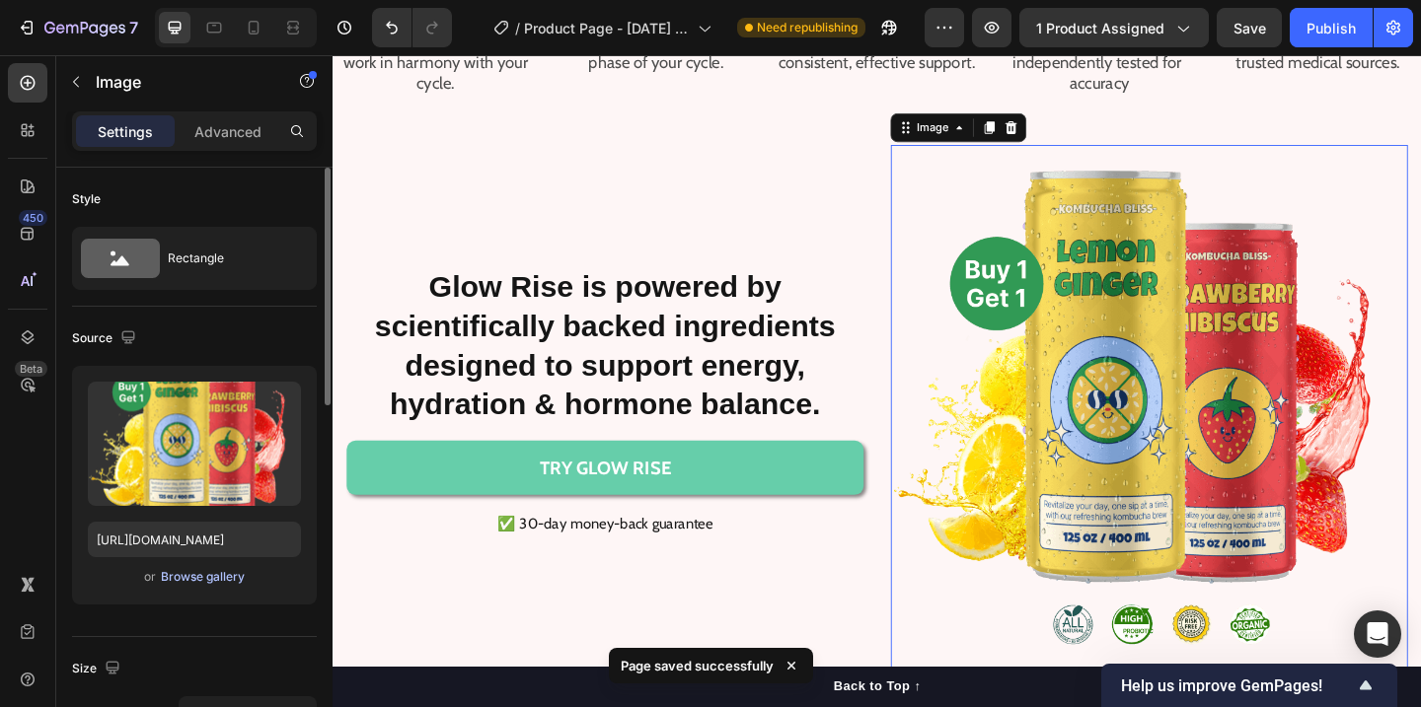
click at [198, 569] on div "Browse gallery" at bounding box center [203, 577] width 84 height 18
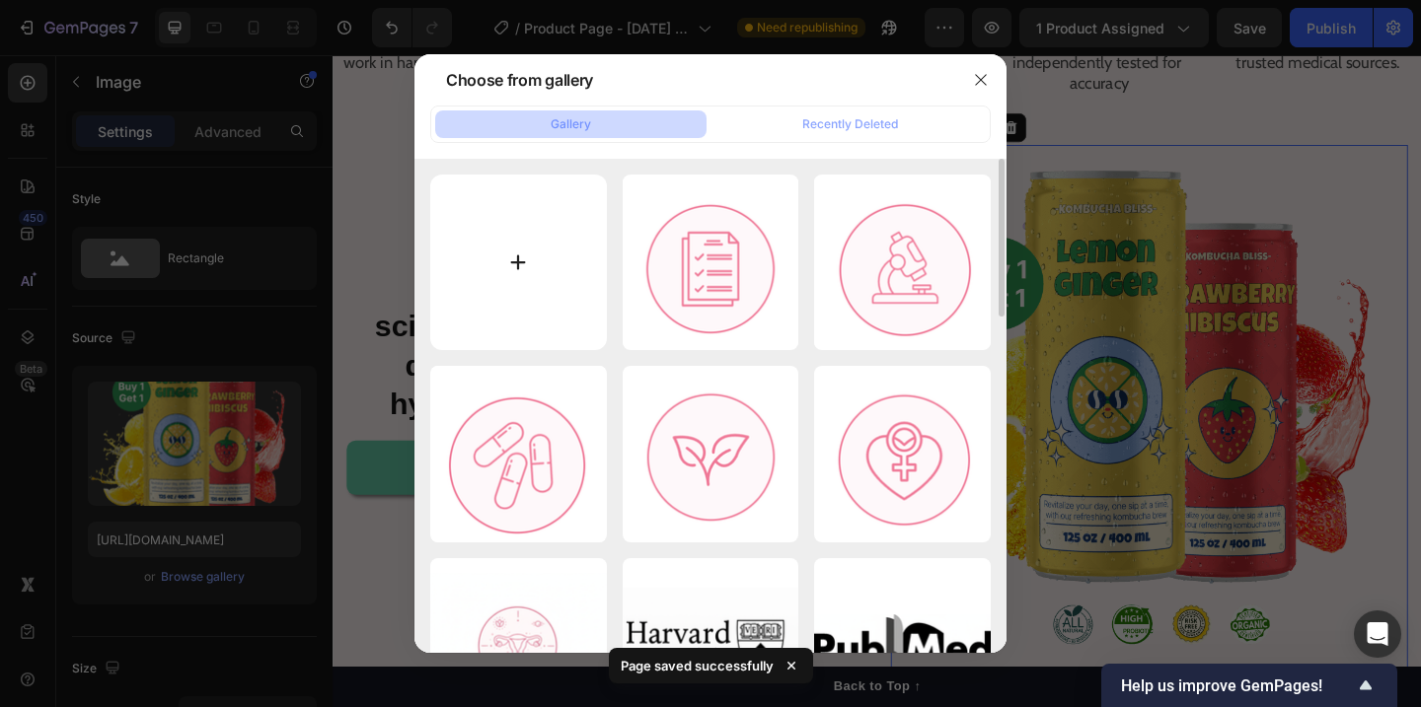
click at [502, 248] on input "file" at bounding box center [518, 263] width 177 height 177
type input "C:\fakepath\Untitled design (14).png"
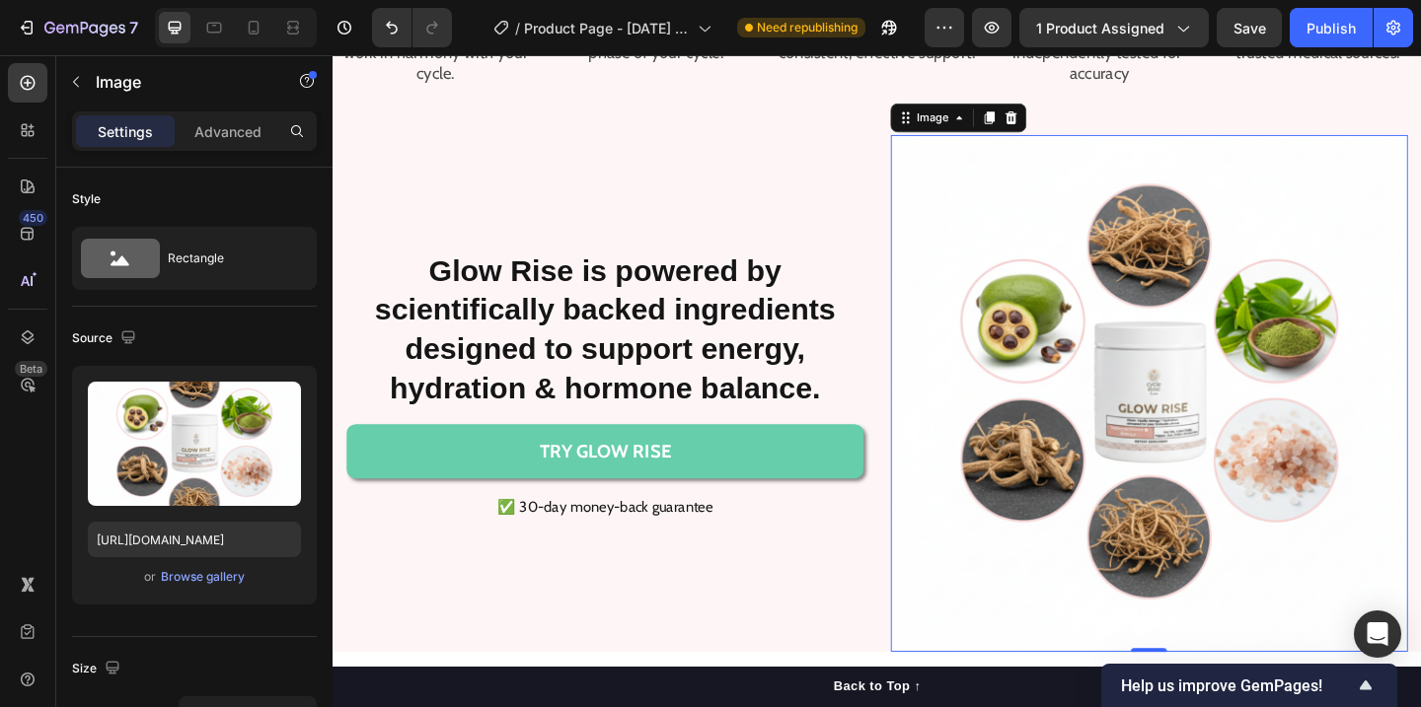
scroll to position [2438, 0]
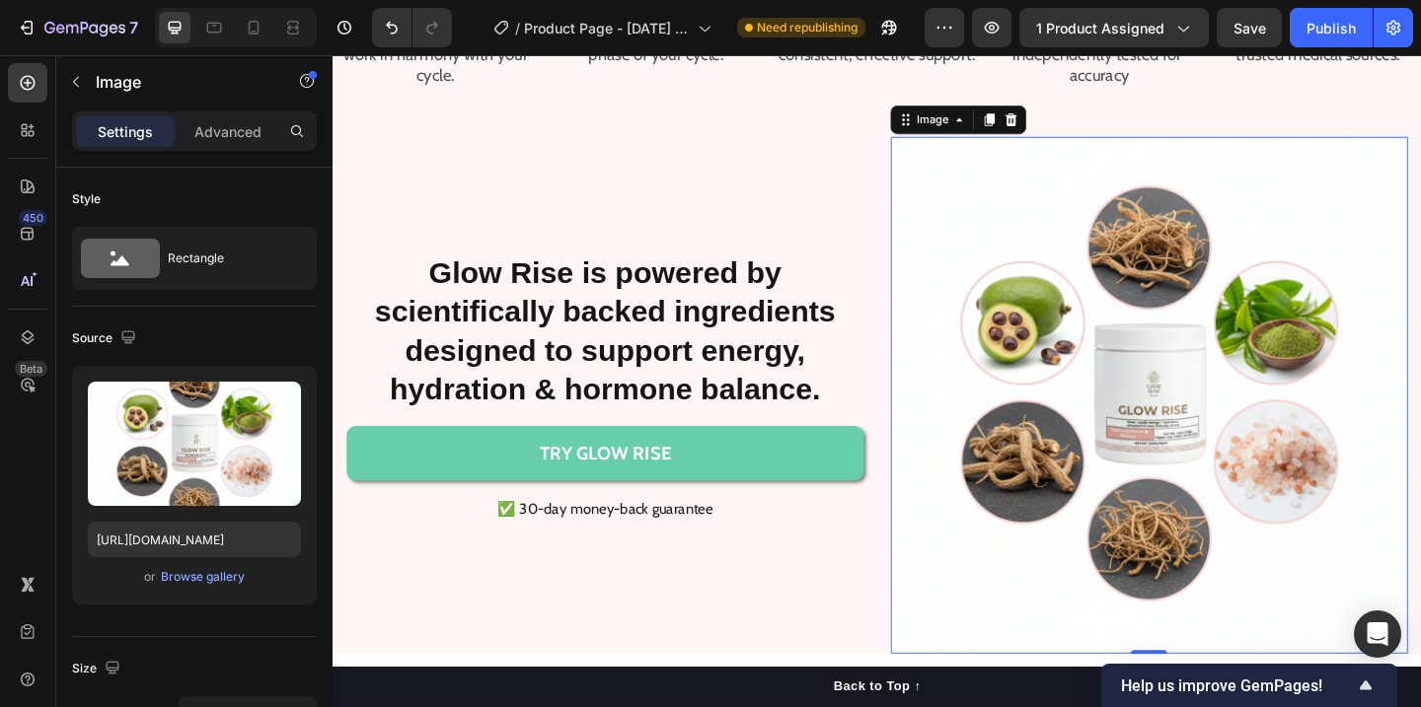
click at [1399, 171] on img at bounding box center [1220, 425] width 562 height 562
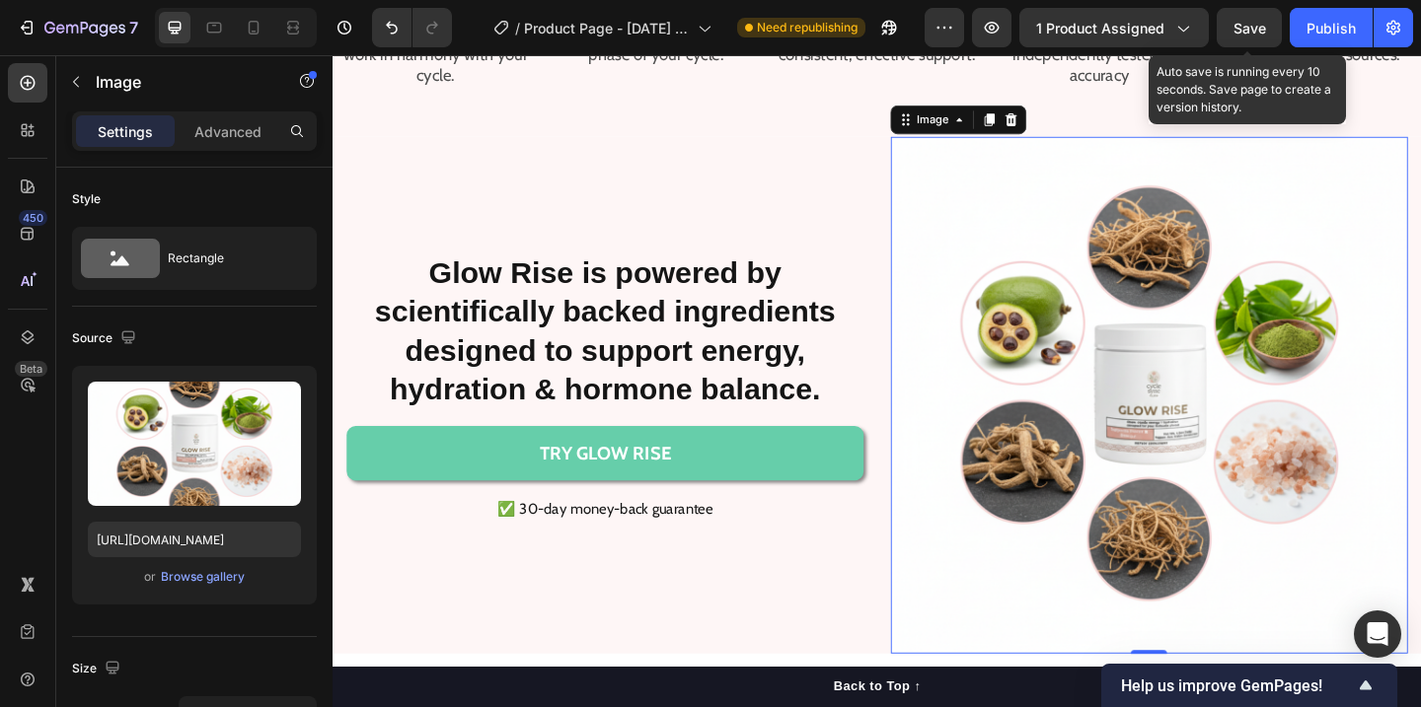
click at [1263, 33] on span "Save" at bounding box center [1249, 28] width 33 height 17
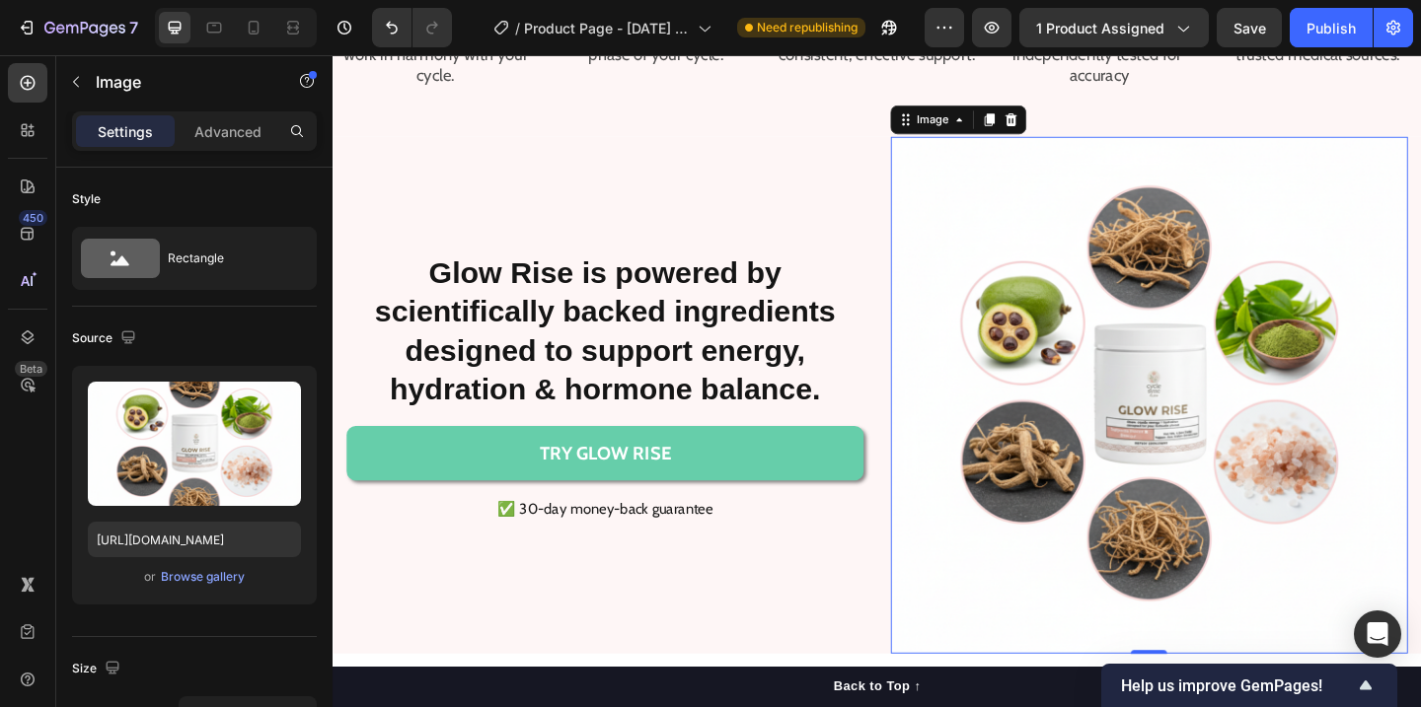
click at [1023, 203] on img at bounding box center [1220, 425] width 562 height 562
click at [182, 572] on div "Browse gallery" at bounding box center [203, 577] width 84 height 18
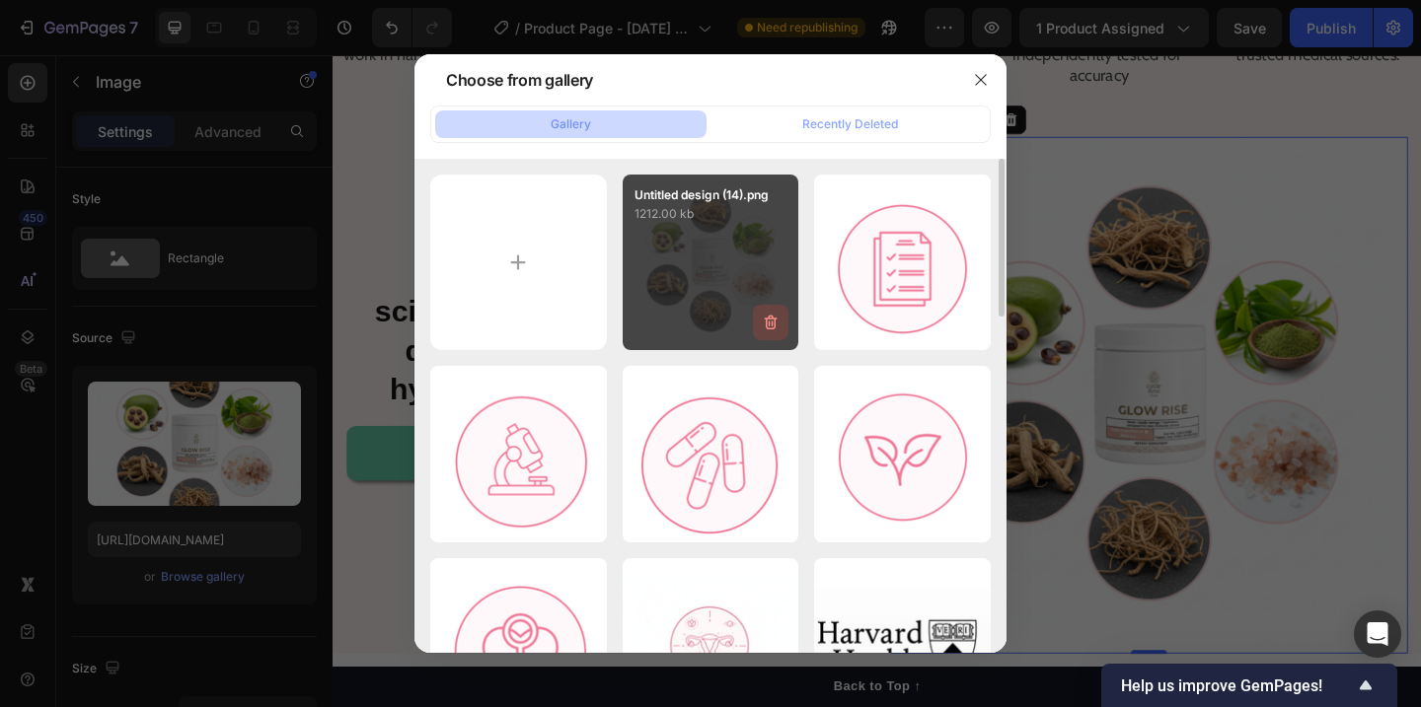
click at [763, 318] on icon "button" at bounding box center [771, 323] width 20 height 20
click at [774, 333] on div "Delete" at bounding box center [759, 327] width 37 height 18
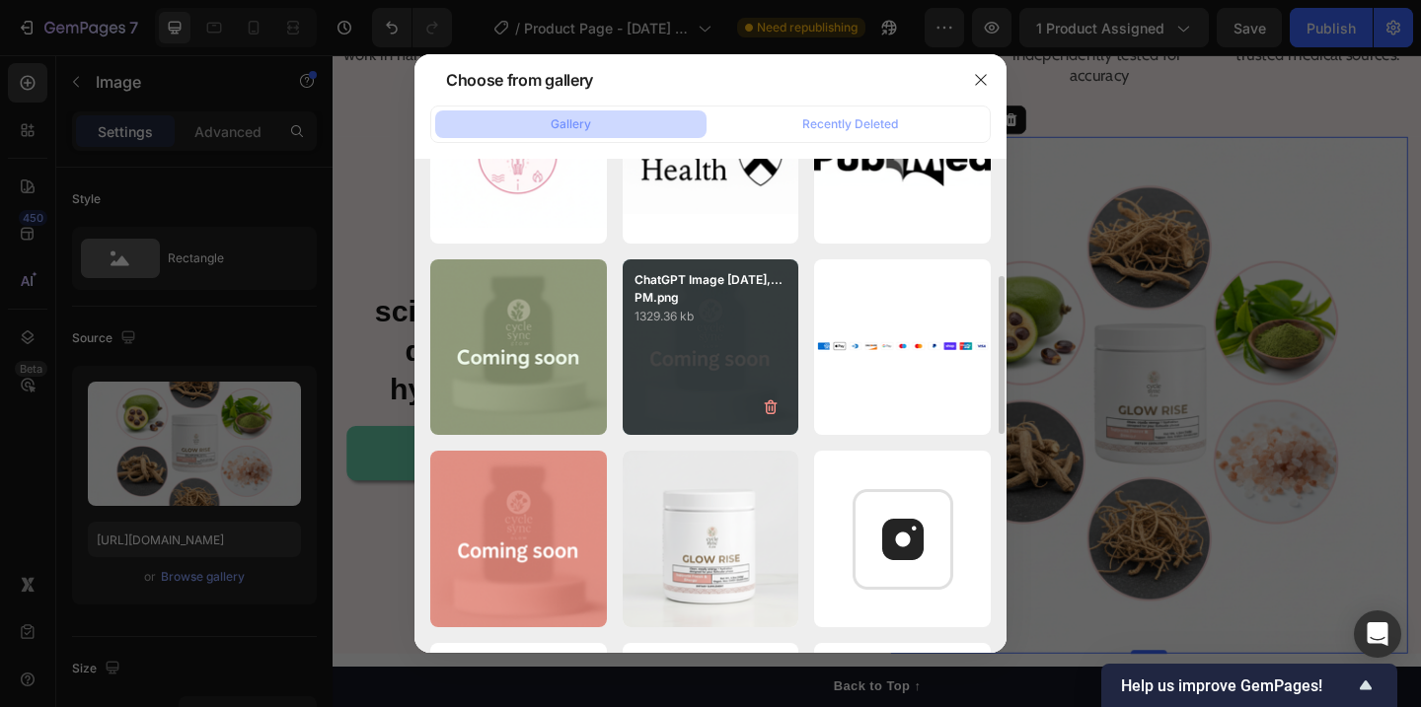
scroll to position [428, 0]
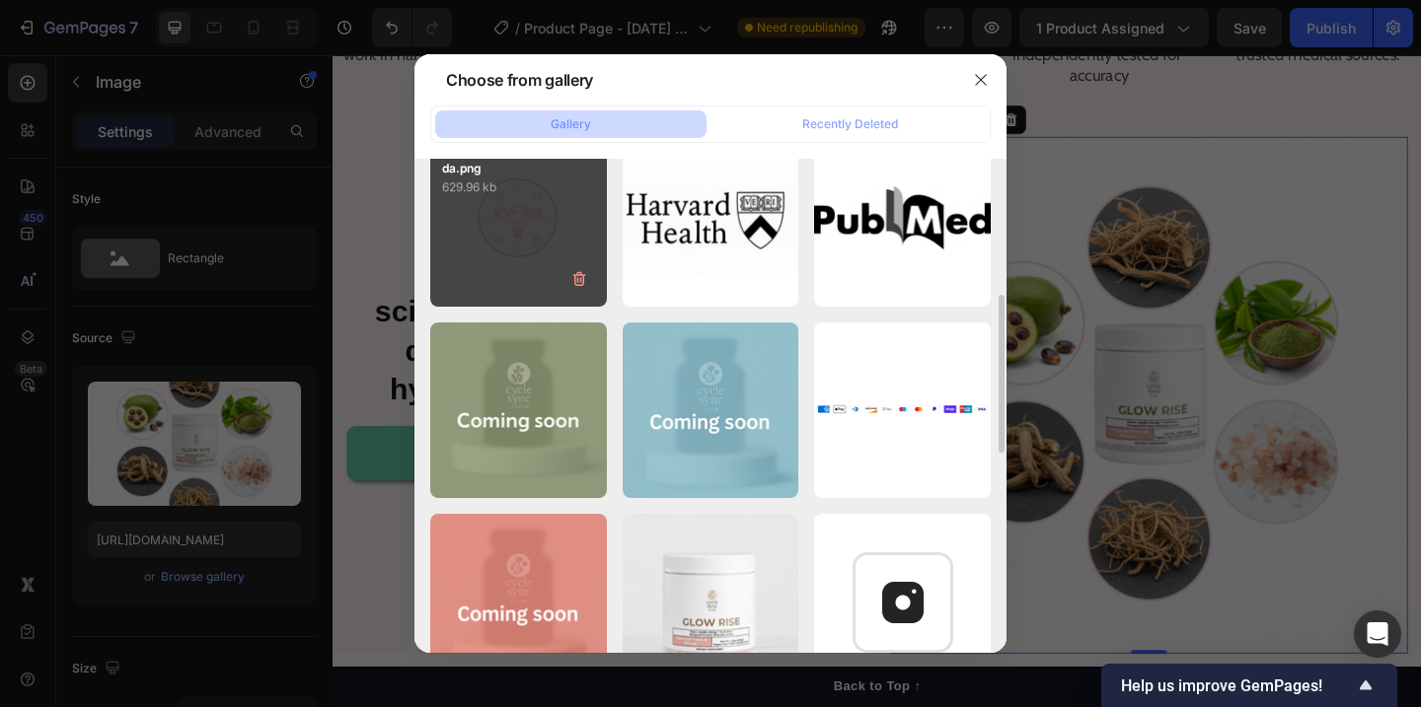
click at [529, 239] on div "Gemini_Generated_Imag...da.png 629.96 kb" at bounding box center [518, 218] width 177 height 177
type input "[URL][DOMAIN_NAME]"
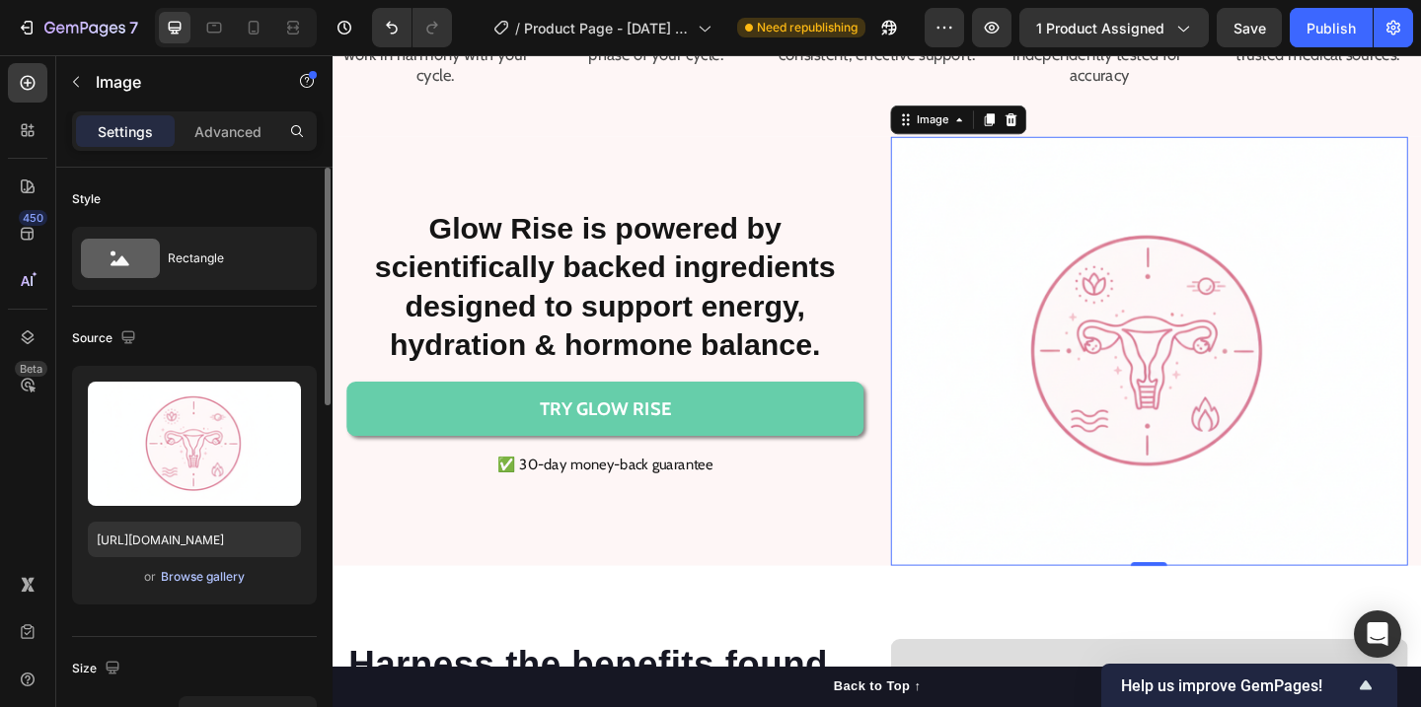
click at [203, 581] on div "Browse gallery" at bounding box center [203, 577] width 84 height 18
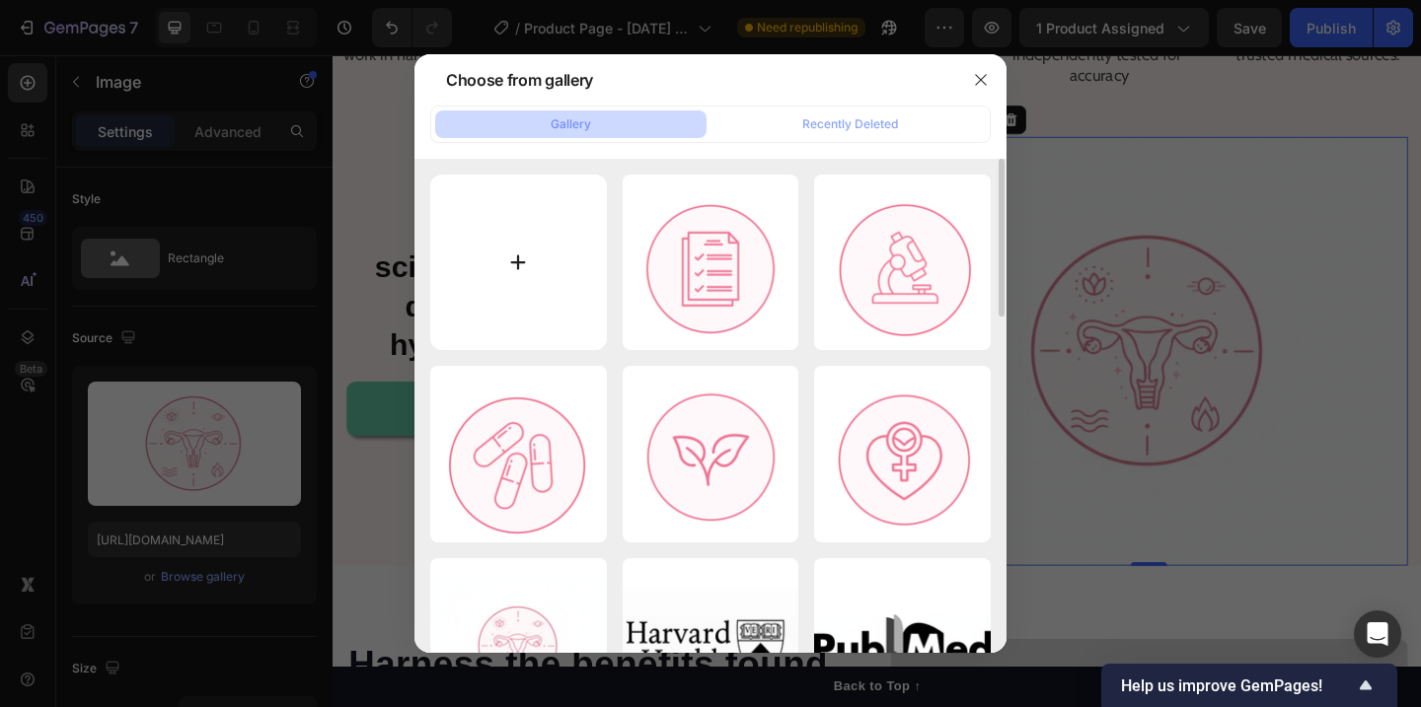
click at [515, 270] on input "file" at bounding box center [518, 263] width 177 height 177
type input "C:\fakepath\Untitled design (15).png"
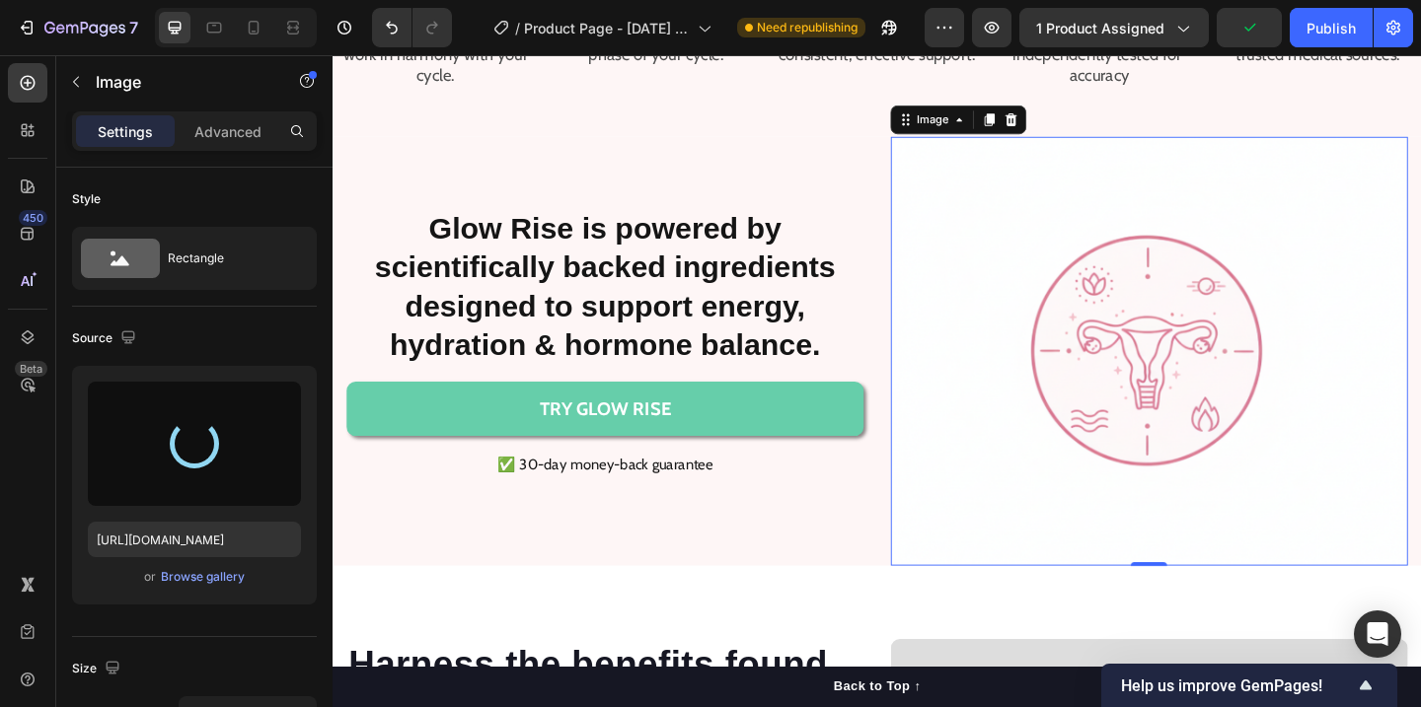
type input "https://cdn.shopify.com/s/files/1/0938/2497/5223/files/gempages_585581546983916…"
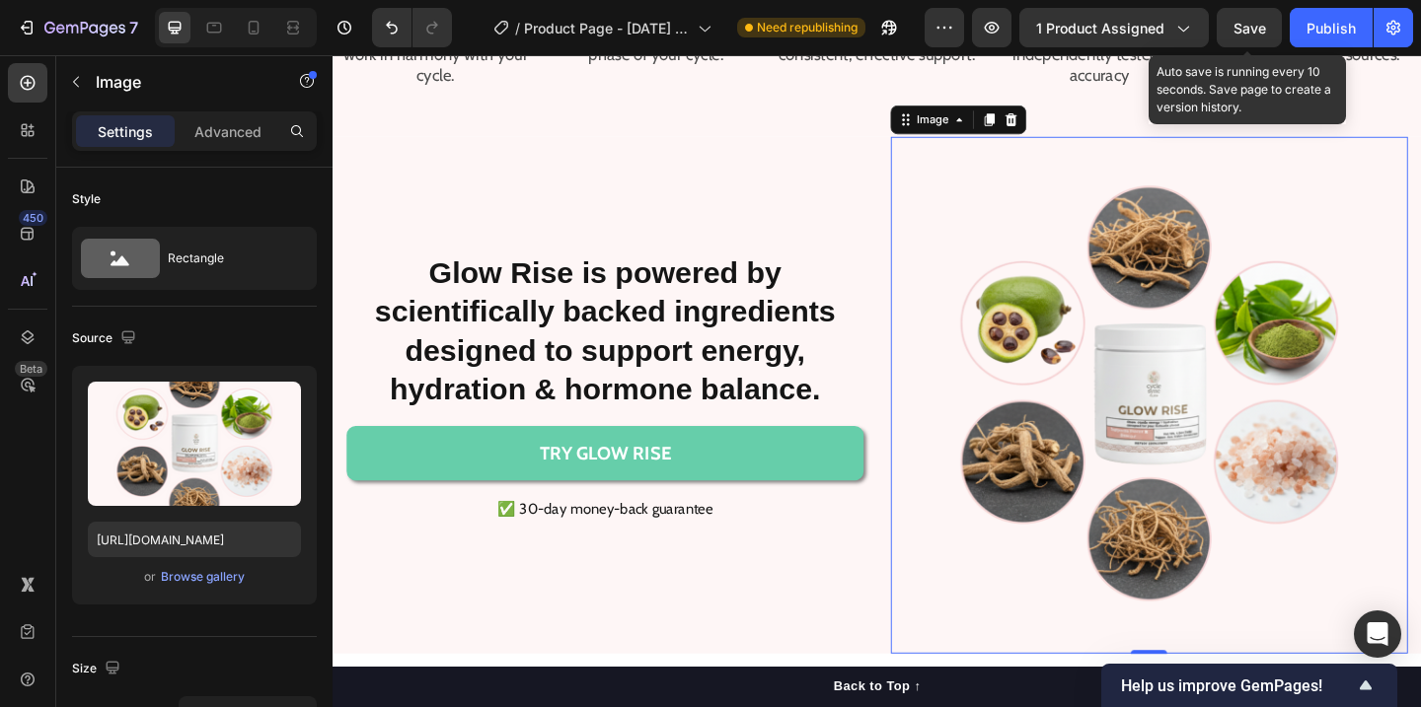
click at [1254, 28] on span "Save" at bounding box center [1249, 28] width 33 height 17
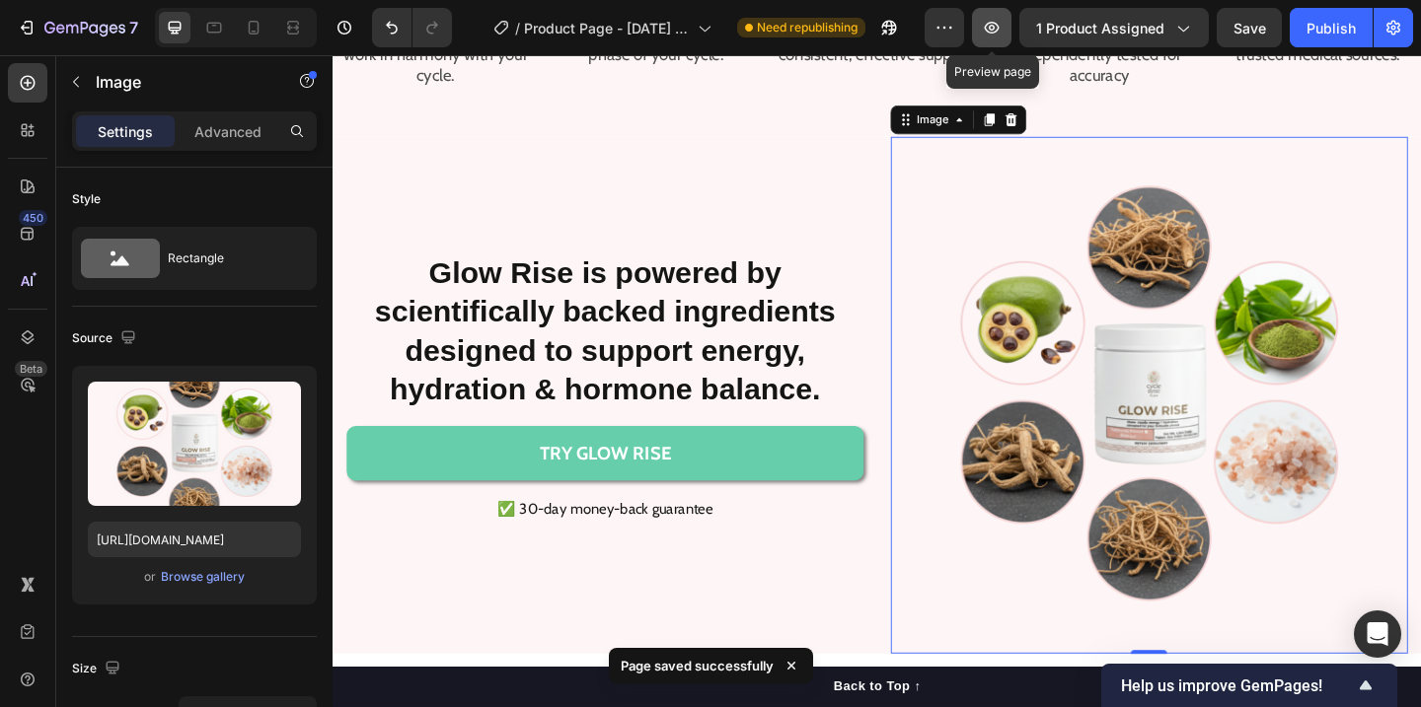
click at [995, 25] on icon "button" at bounding box center [992, 28] width 6 height 6
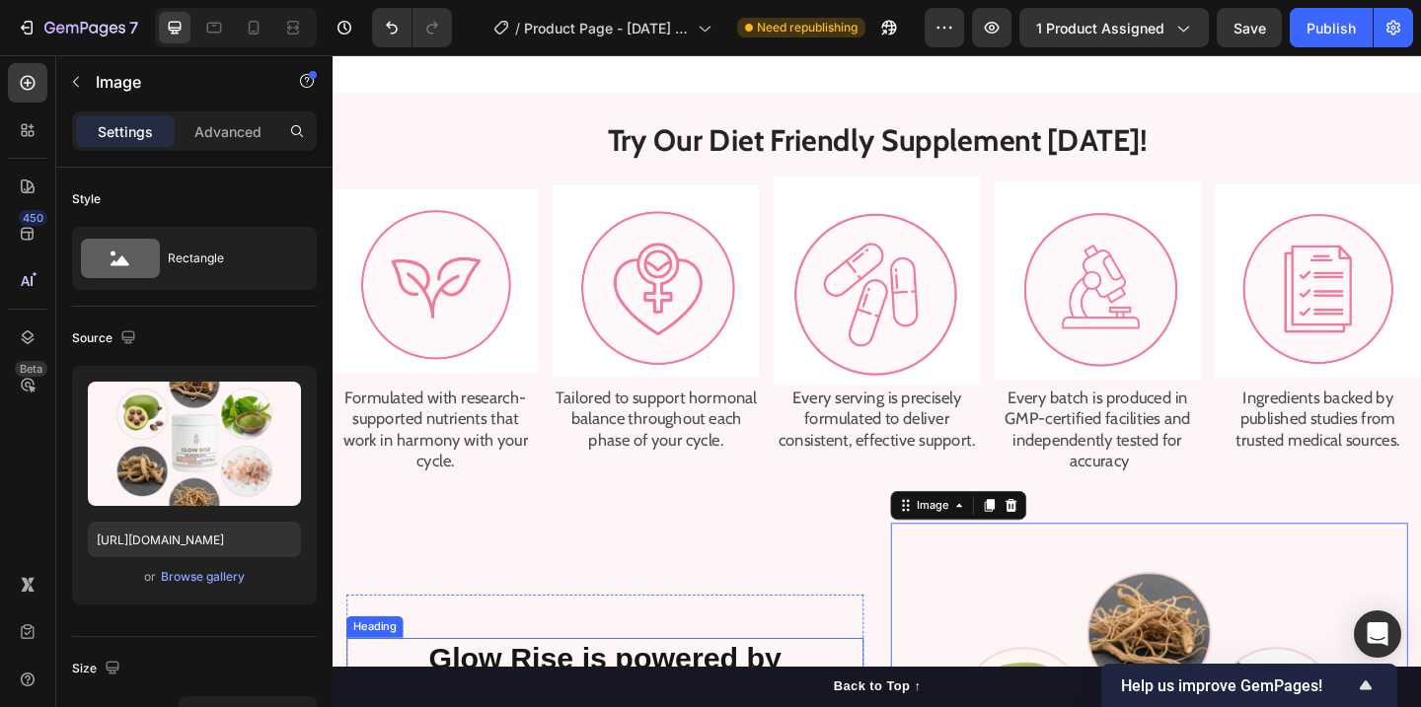
scroll to position [2016, 0]
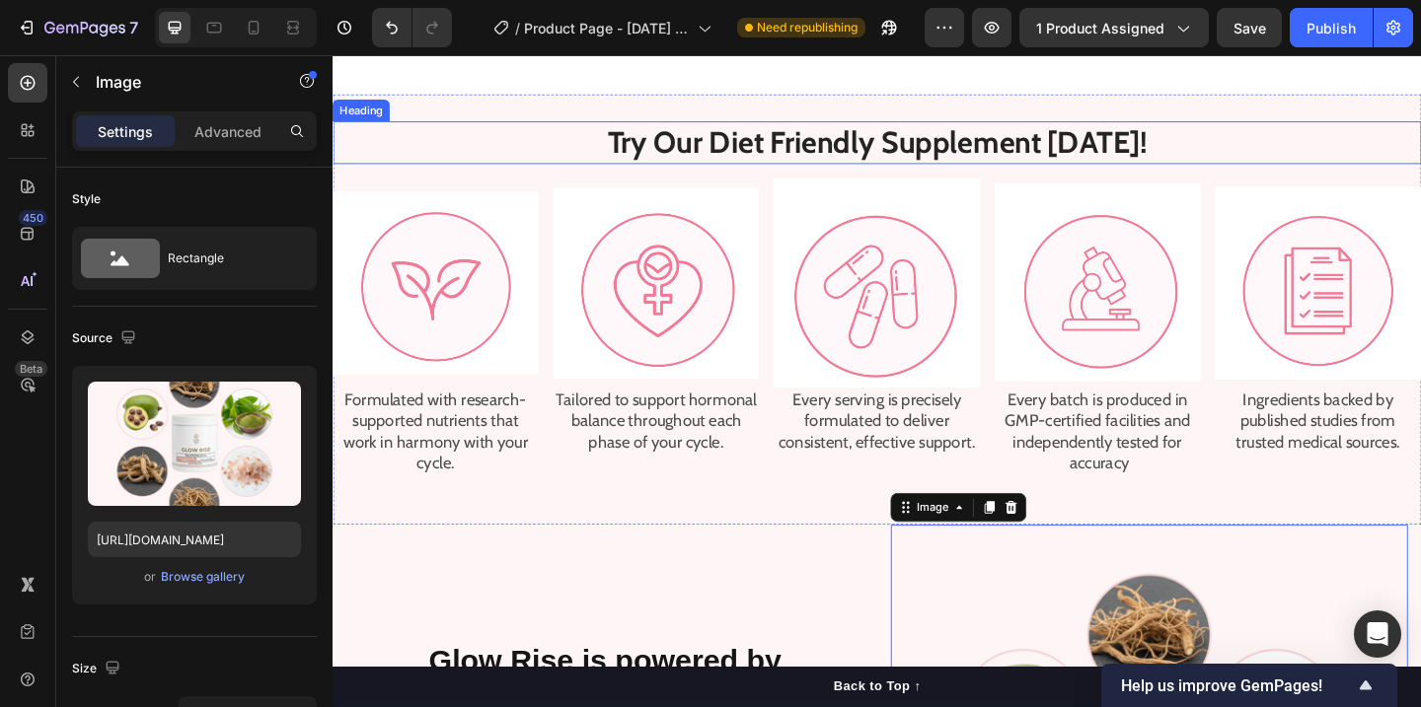
click at [951, 140] on h2 "Try Our Diet Friendly Supplement [DATE]!" at bounding box center [925, 150] width 1184 height 46
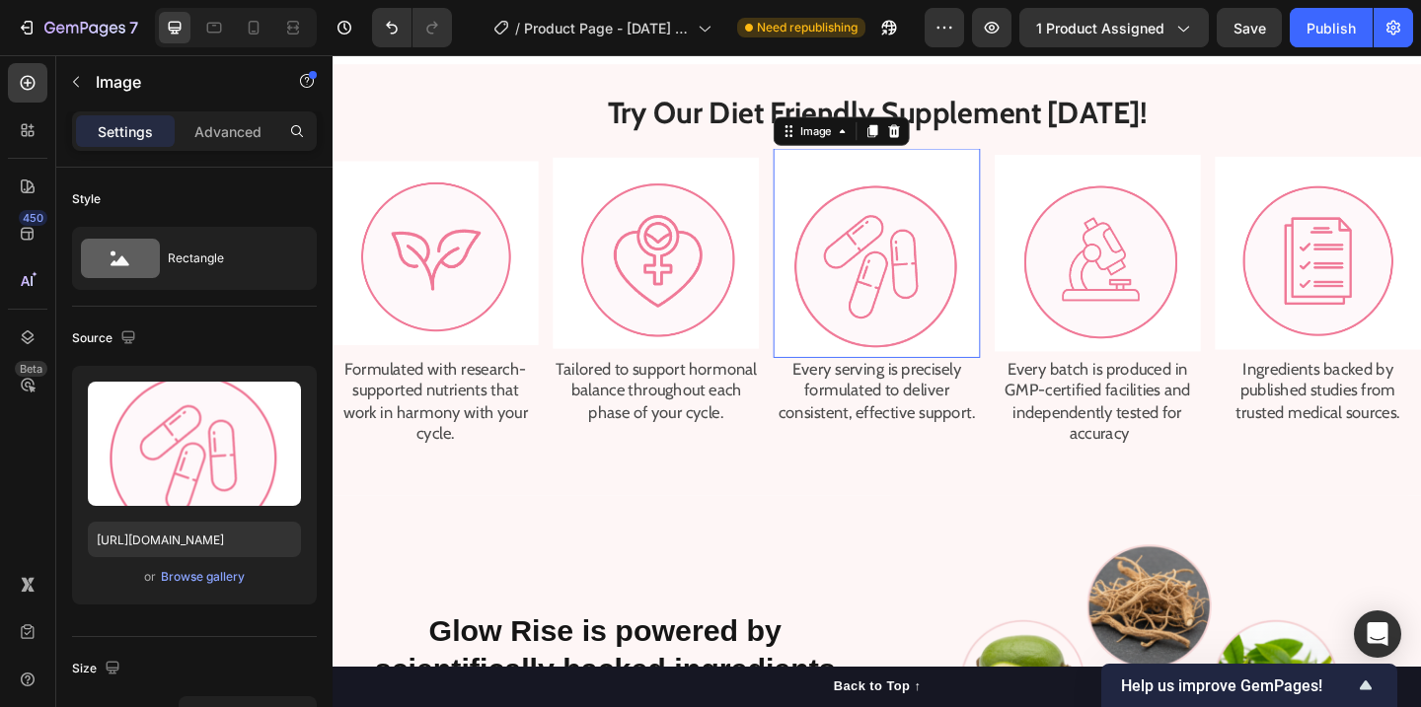
click at [1019, 201] on img at bounding box center [924, 271] width 224 height 228
click at [763, 282] on img at bounding box center [684, 271] width 224 height 208
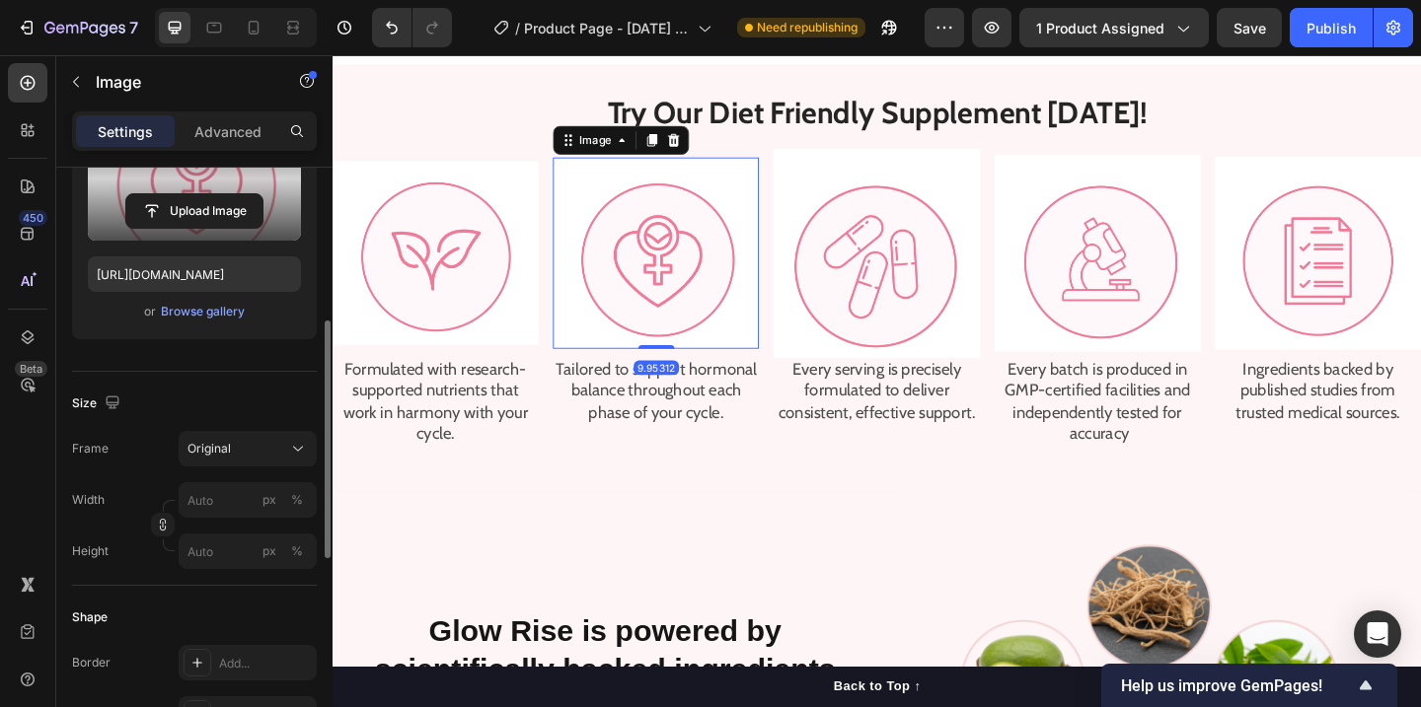
scroll to position [299, 0]
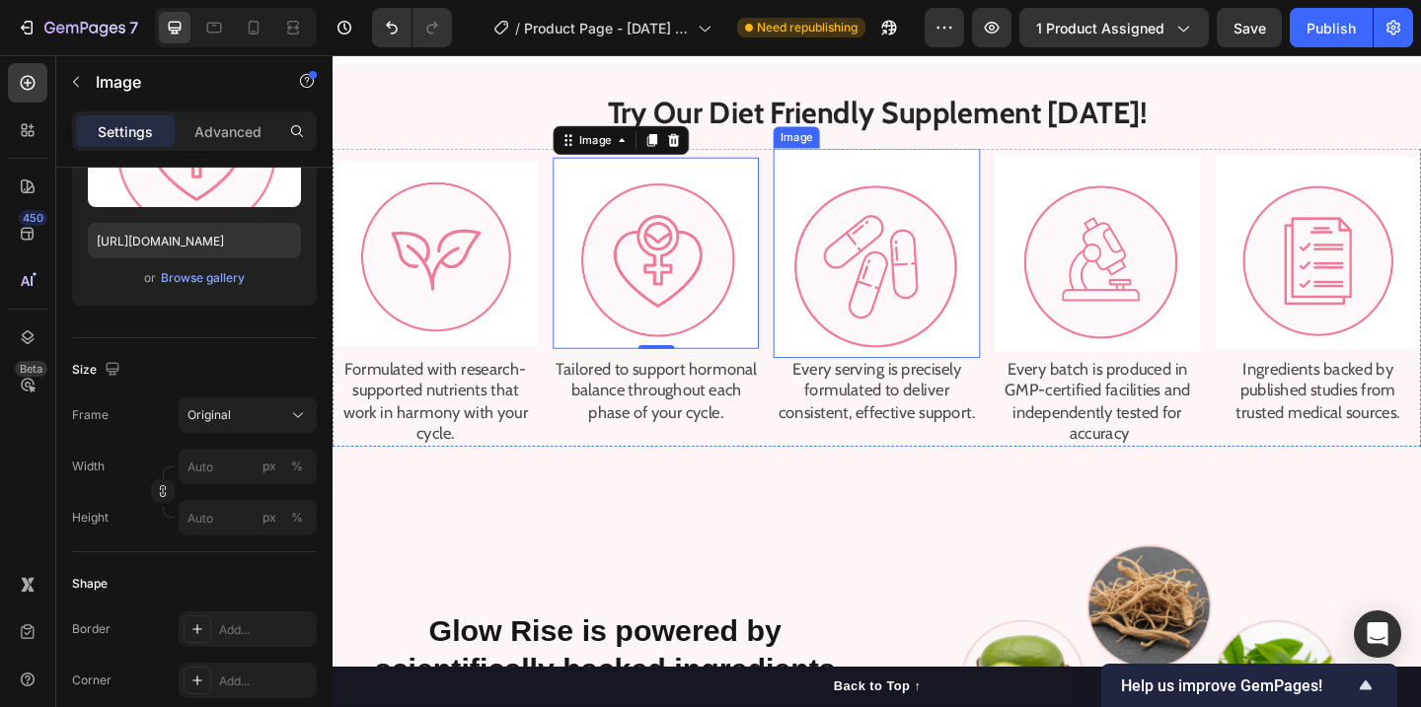
click at [902, 259] on img at bounding box center [924, 271] width 224 height 228
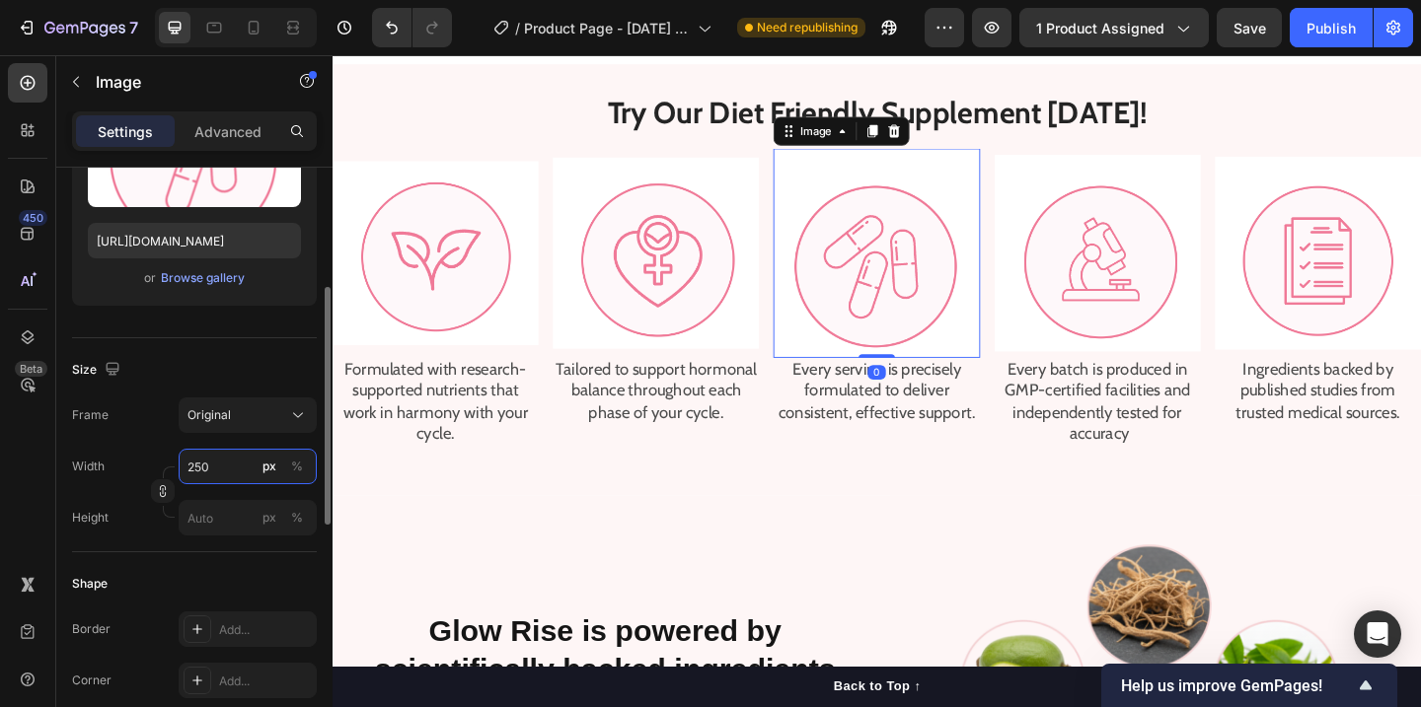
click at [207, 470] on input "250" at bounding box center [248, 467] width 138 height 36
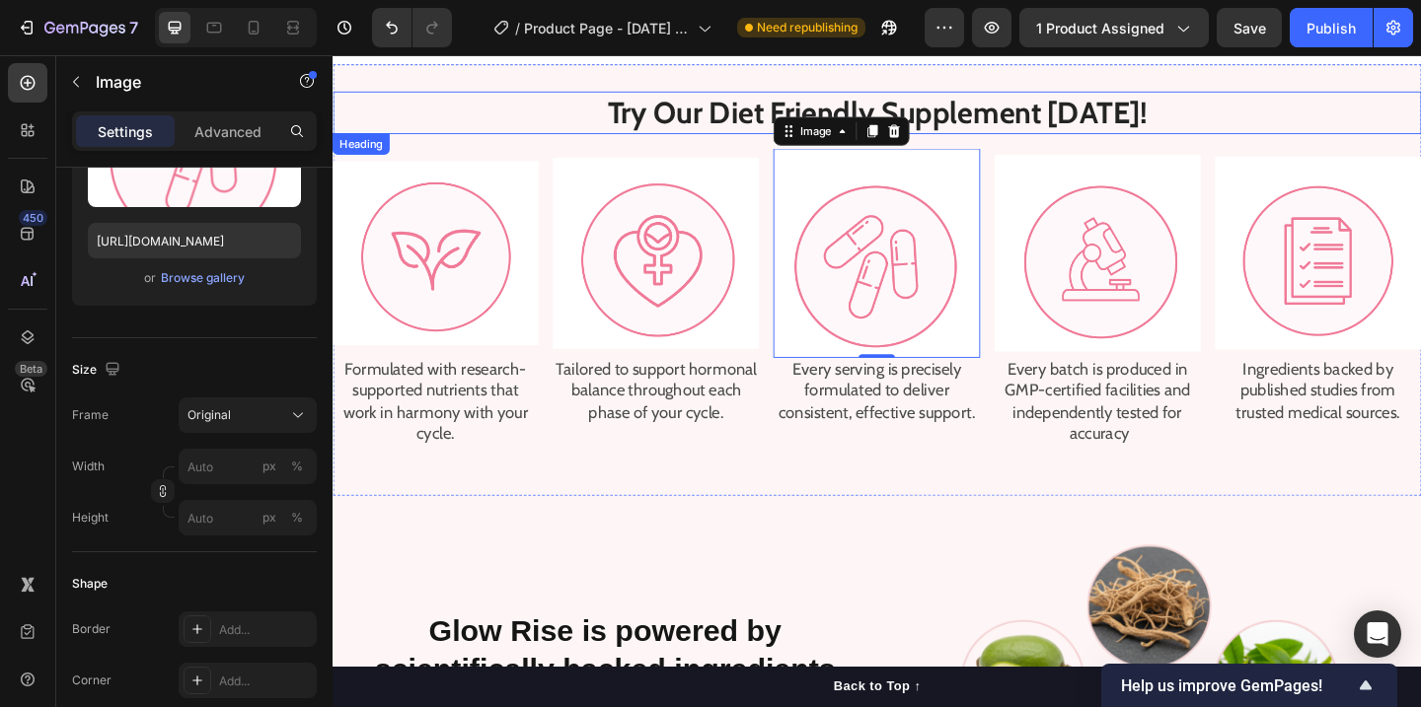
click at [1296, 99] on h2 "Try Our Diet Friendly Supplement [DATE]!" at bounding box center [925, 118] width 1184 height 46
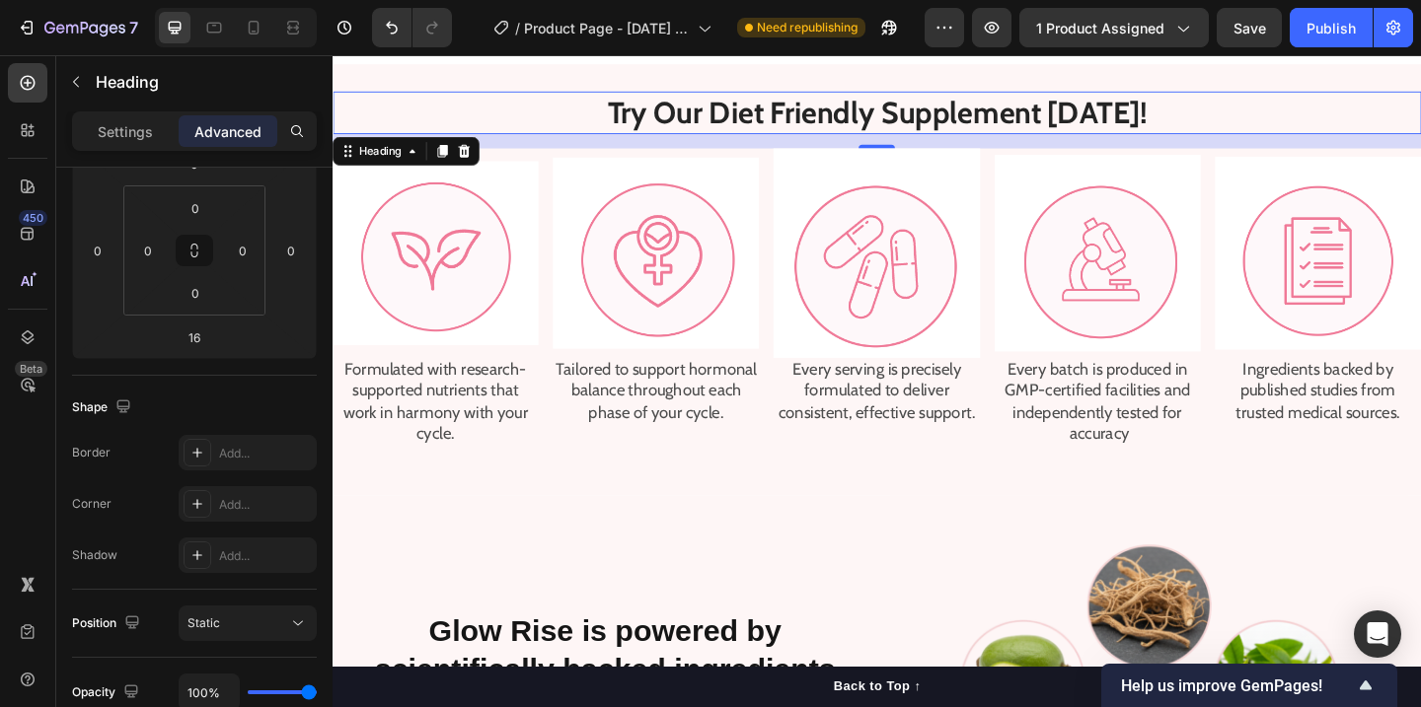
scroll to position [0, 0]
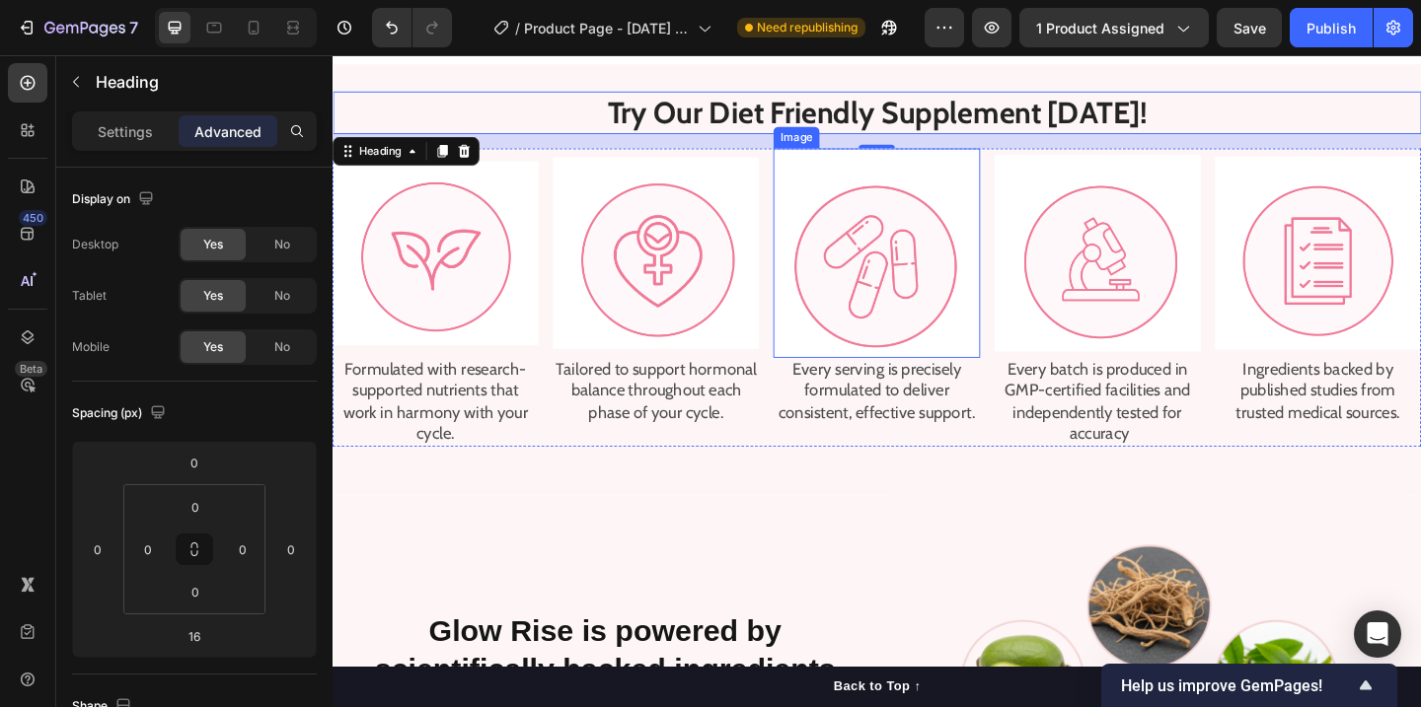
click at [887, 288] on img at bounding box center [924, 271] width 224 height 228
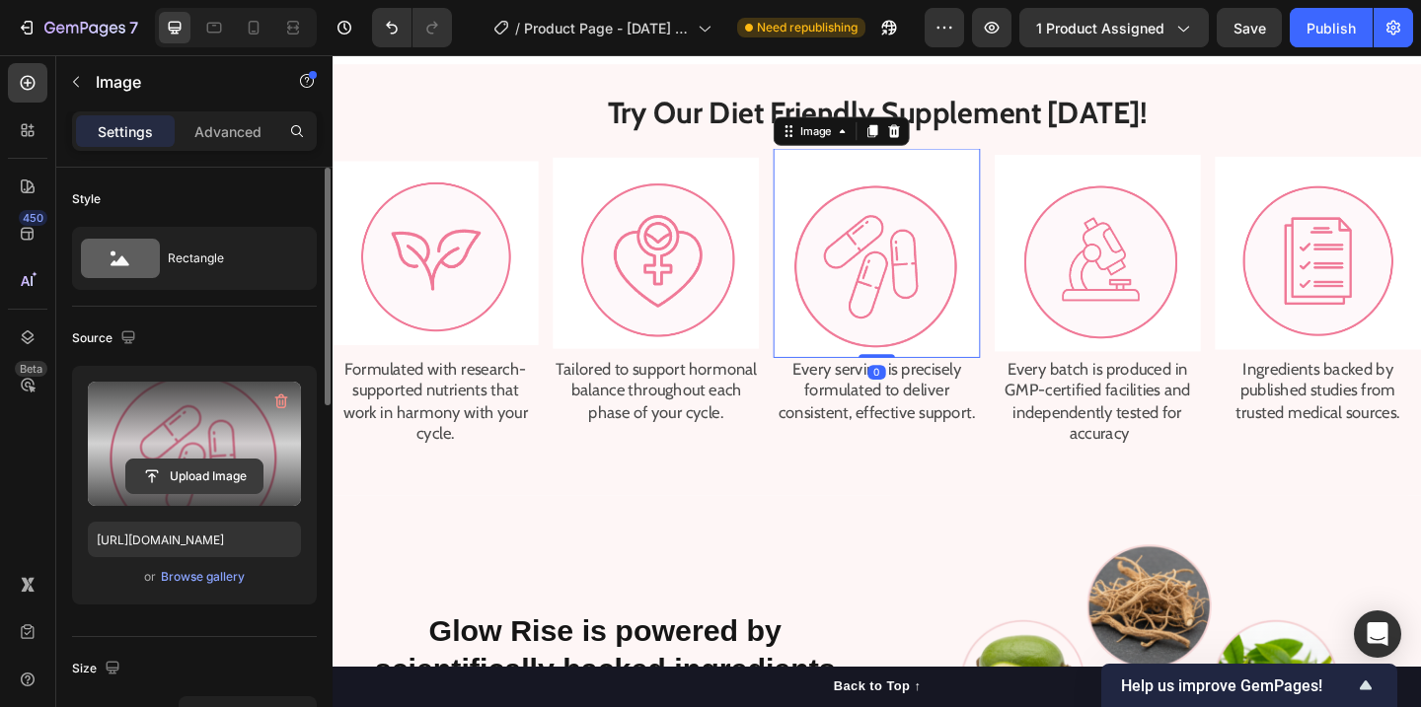
scroll to position [279, 0]
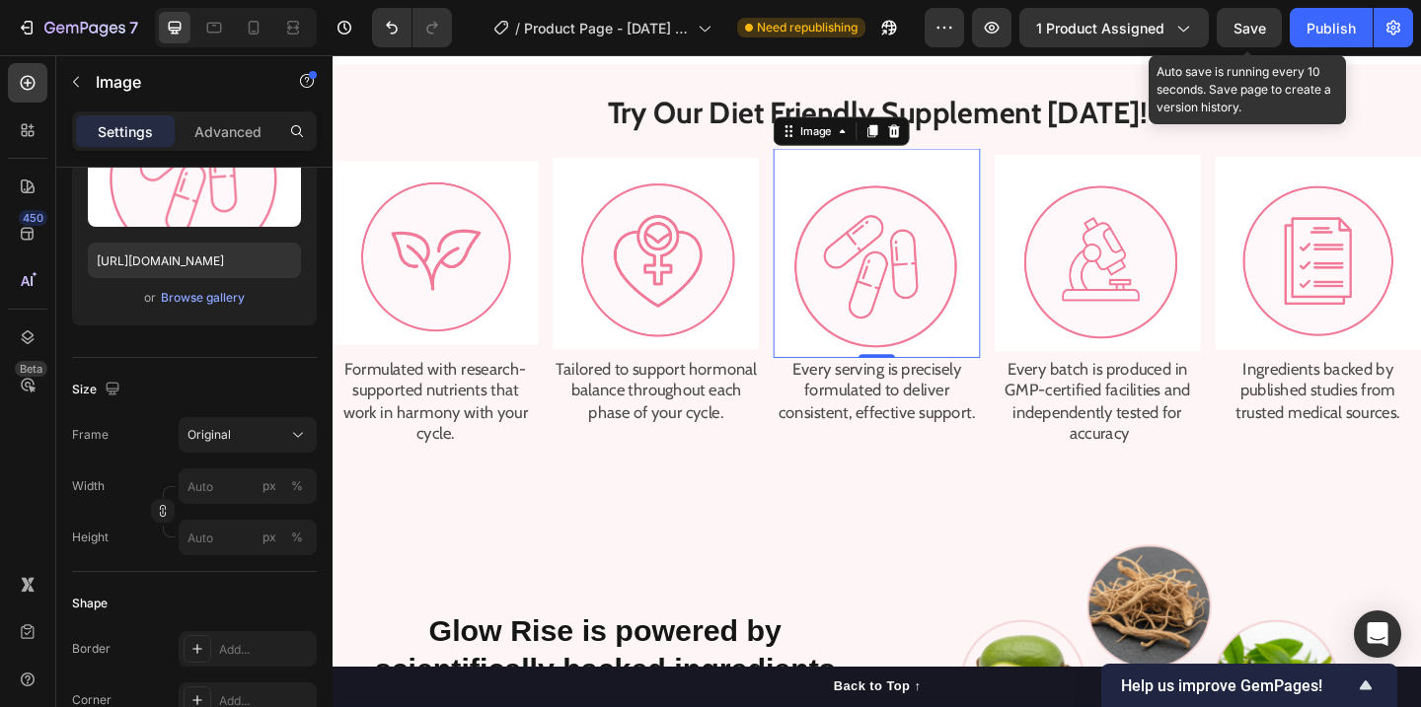
click at [1255, 26] on span "Save" at bounding box center [1249, 28] width 33 height 17
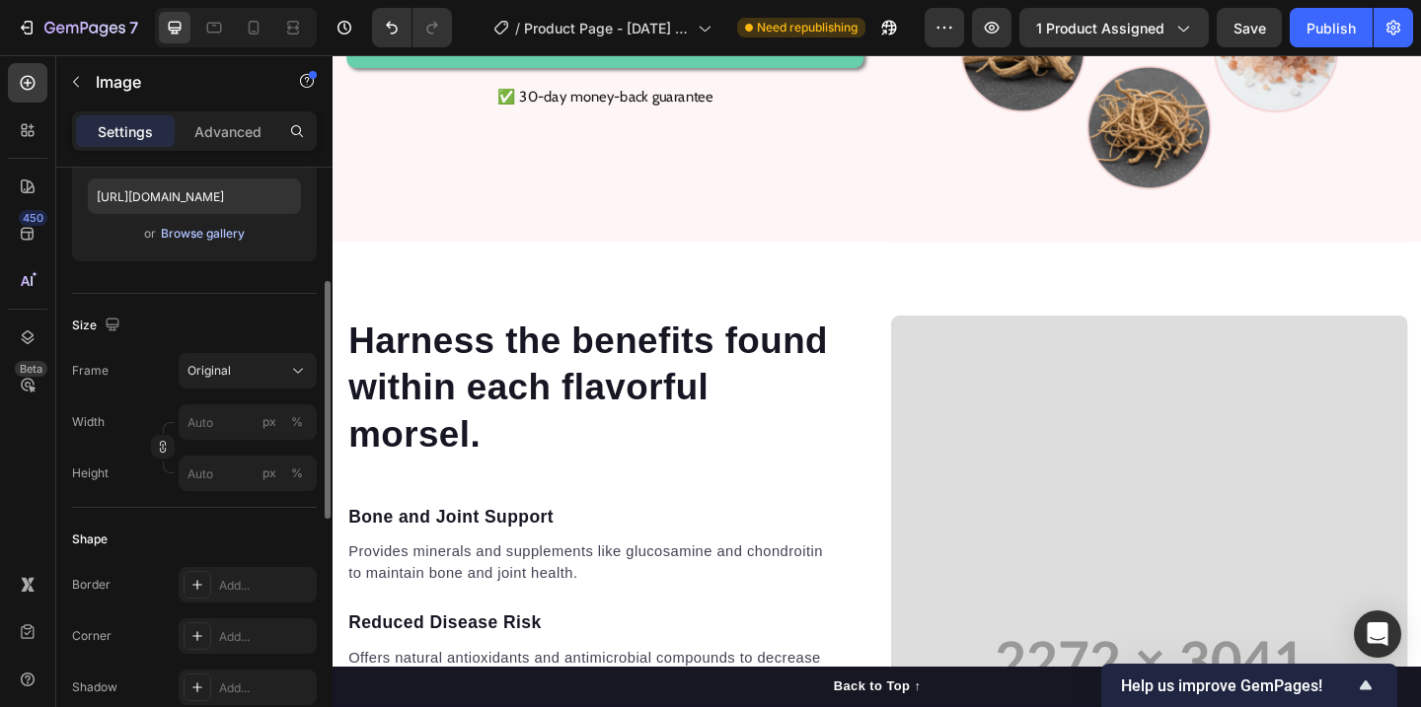
scroll to position [256, 0]
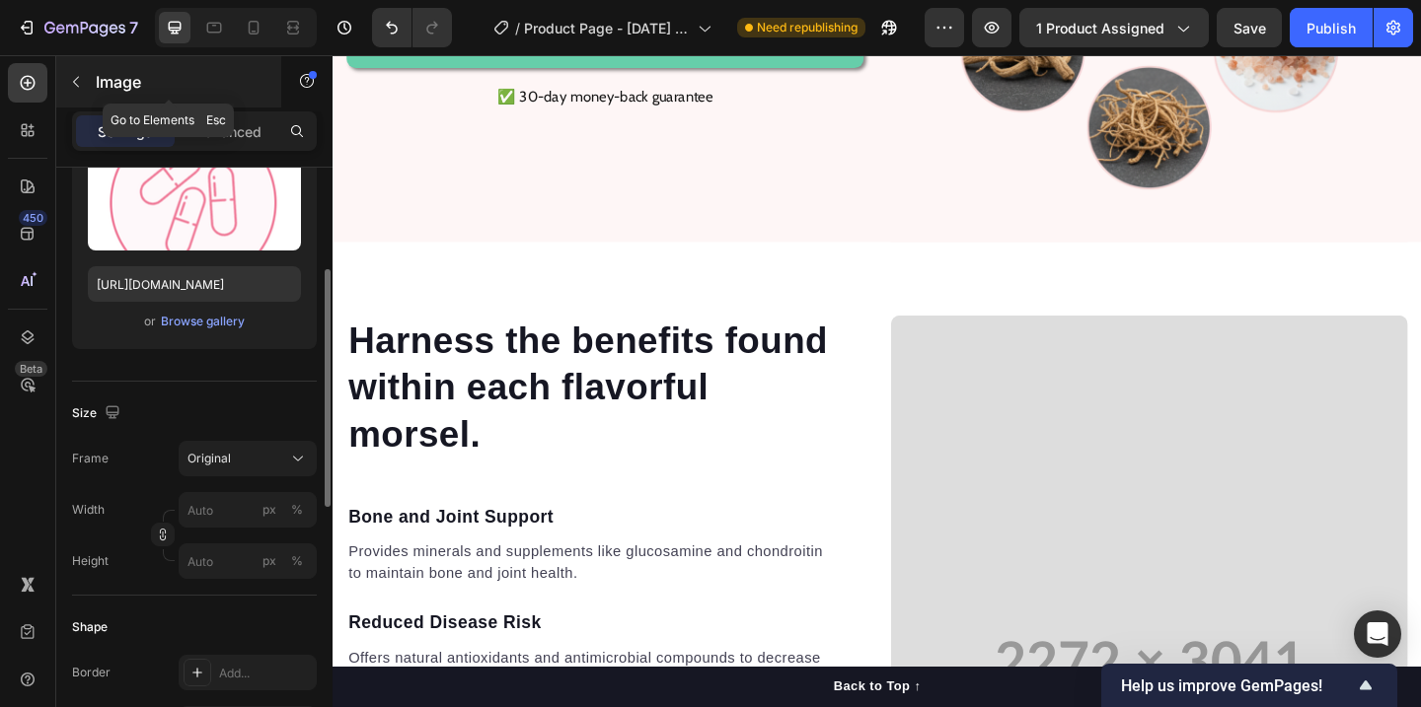
click at [76, 81] on icon "button" at bounding box center [76, 82] width 16 height 16
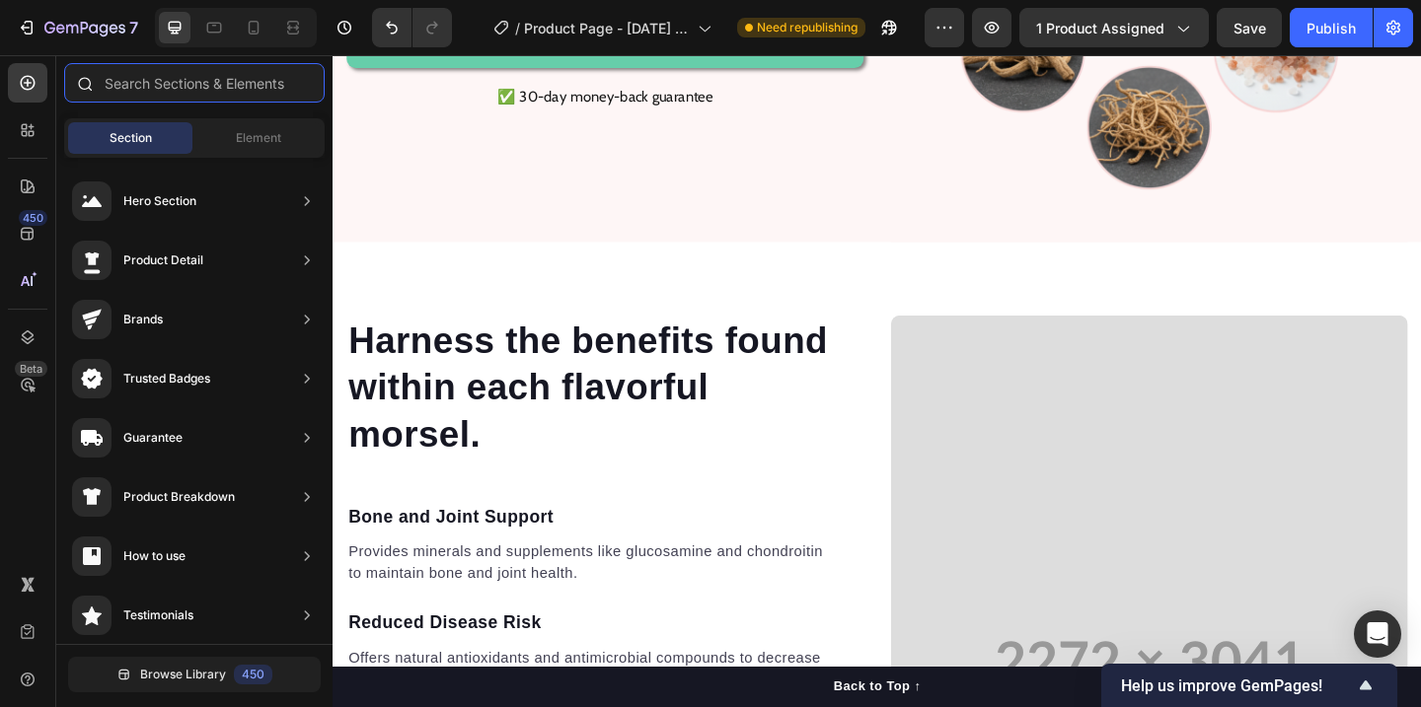
click at [207, 98] on input "text" at bounding box center [194, 82] width 260 height 39
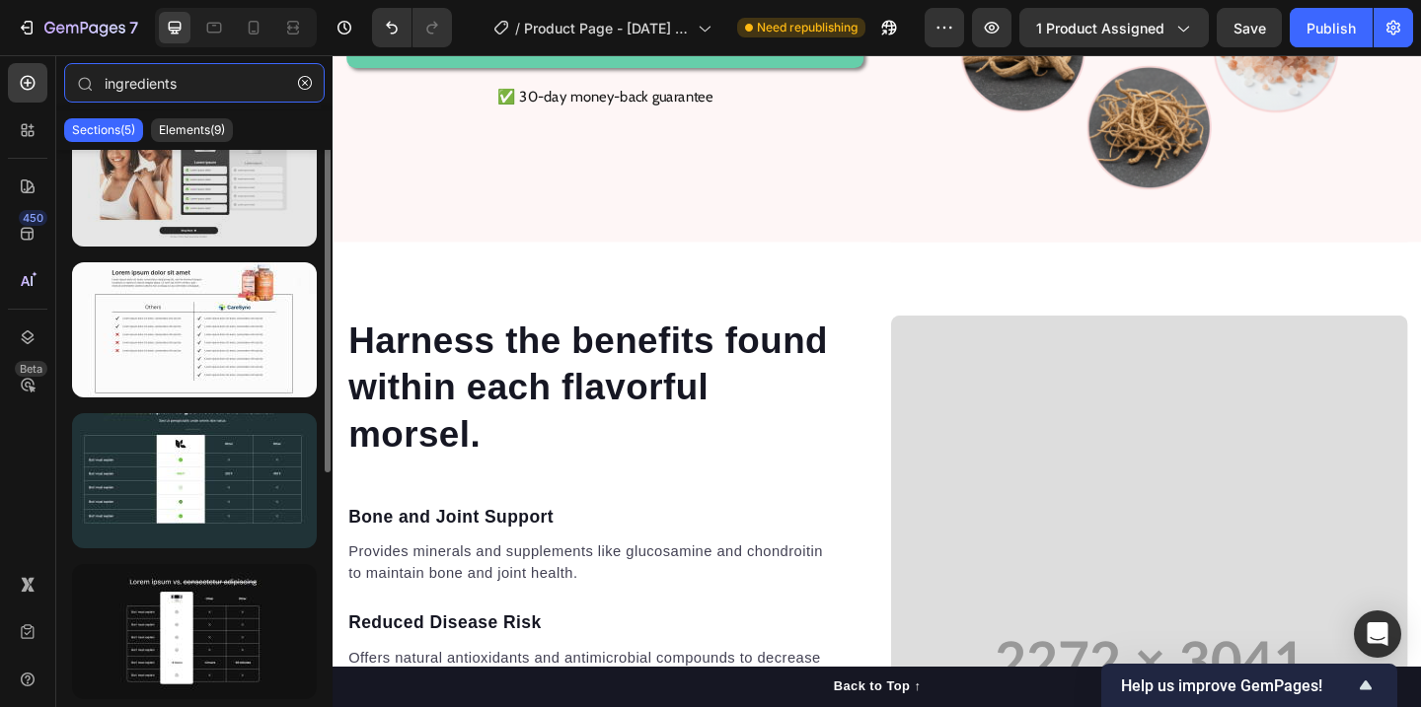
scroll to position [0, 0]
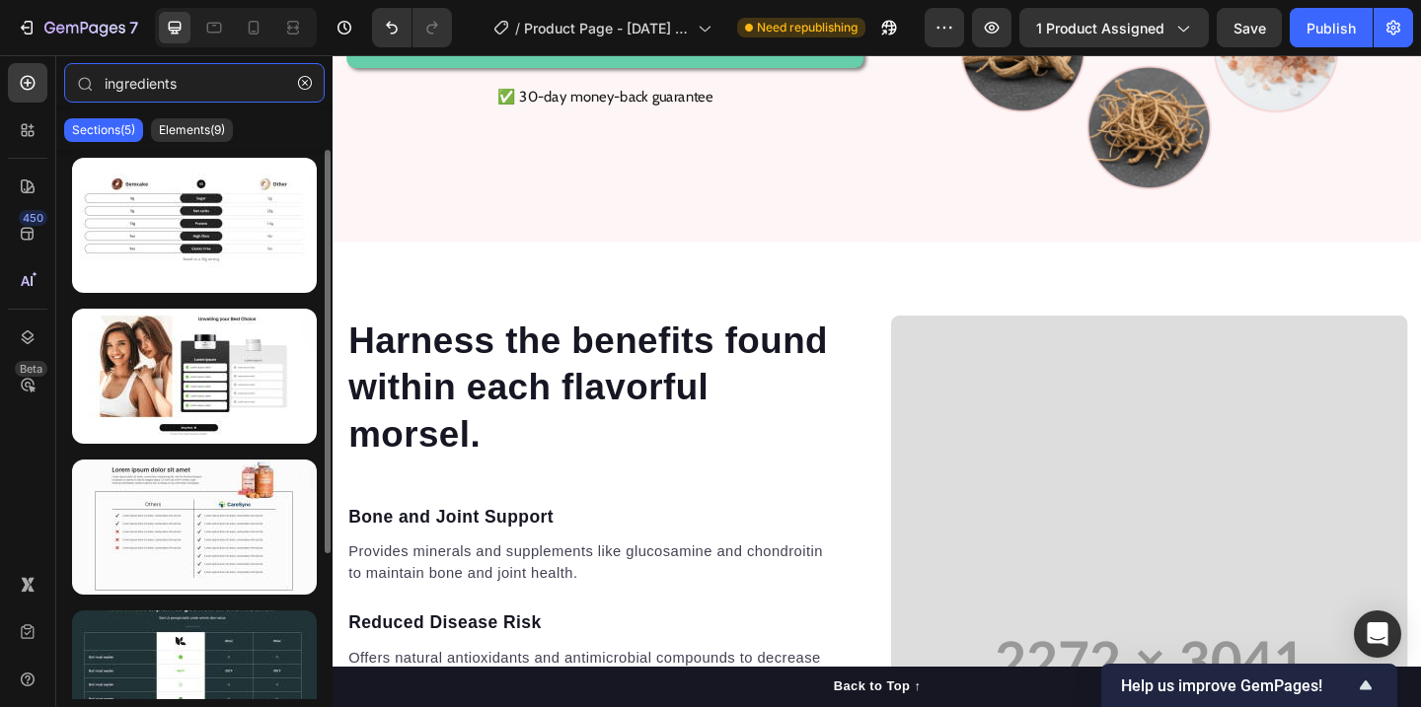
type input "ingredients"
click at [202, 144] on div "Sections(5) Elements(9)" at bounding box center [194, 130] width 276 height 39
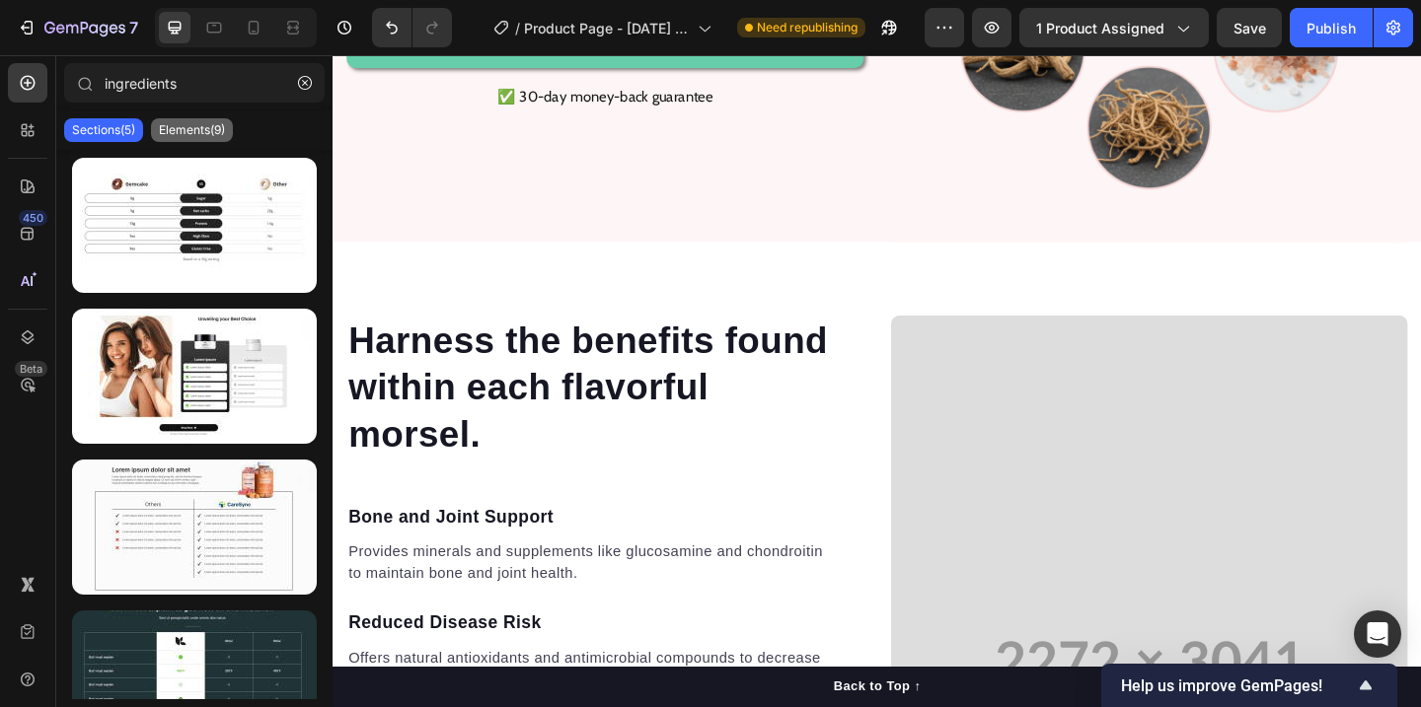
click at [203, 137] on p "Elements(9)" at bounding box center [192, 130] width 66 height 16
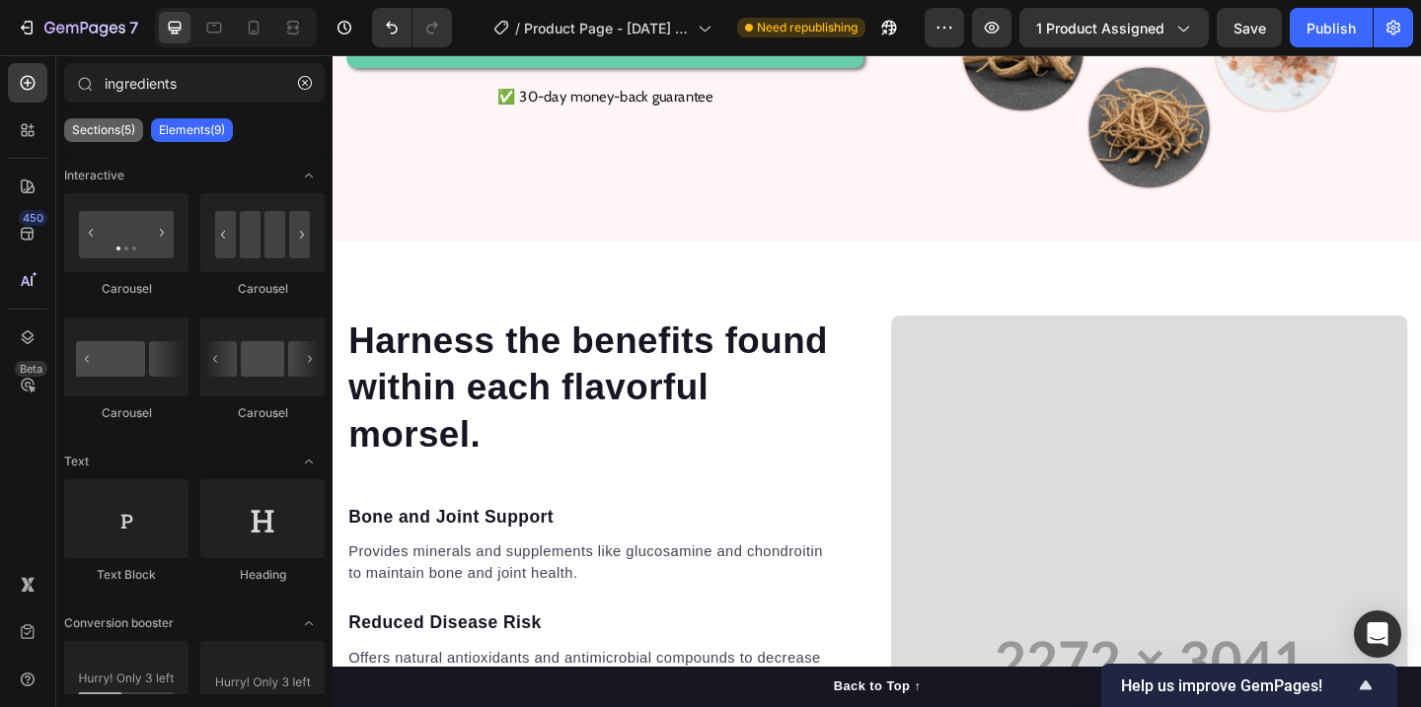
click at [118, 136] on p "Sections(5)" at bounding box center [103, 130] width 63 height 16
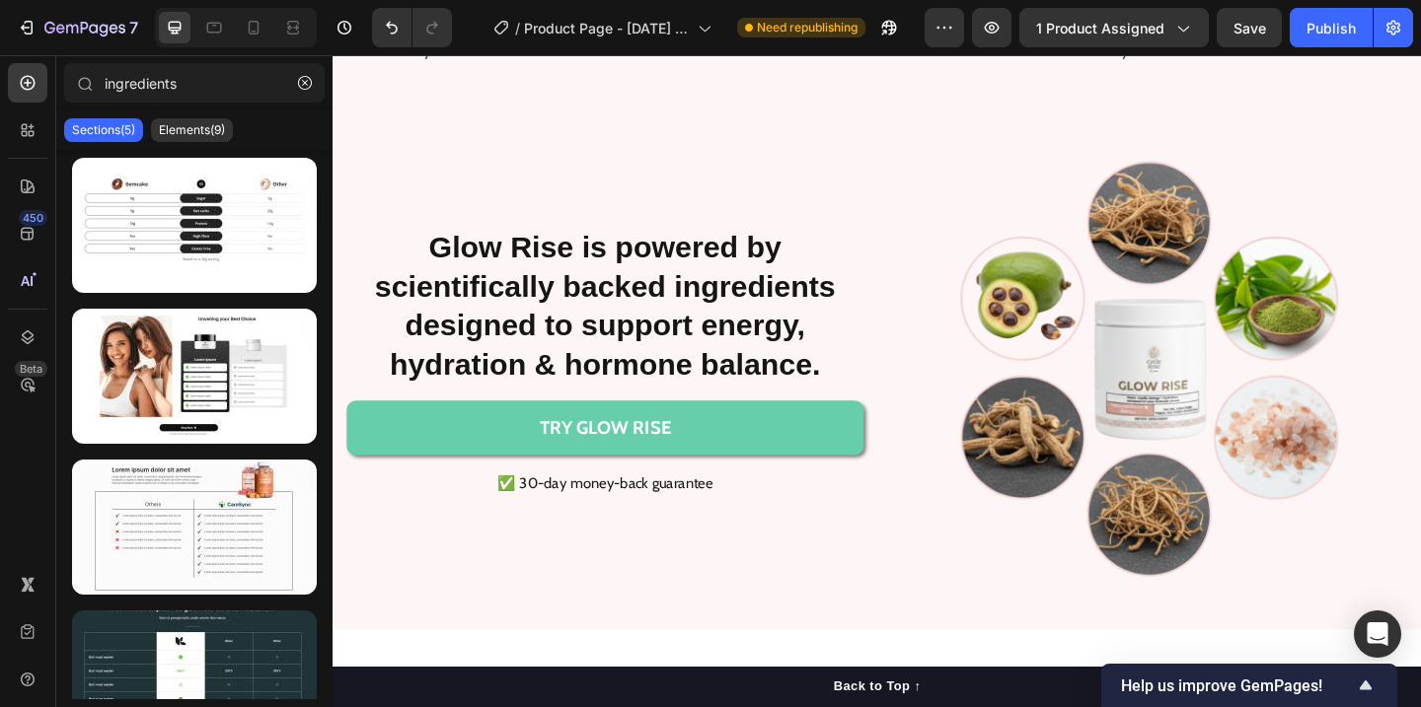
scroll to position [1659, 0]
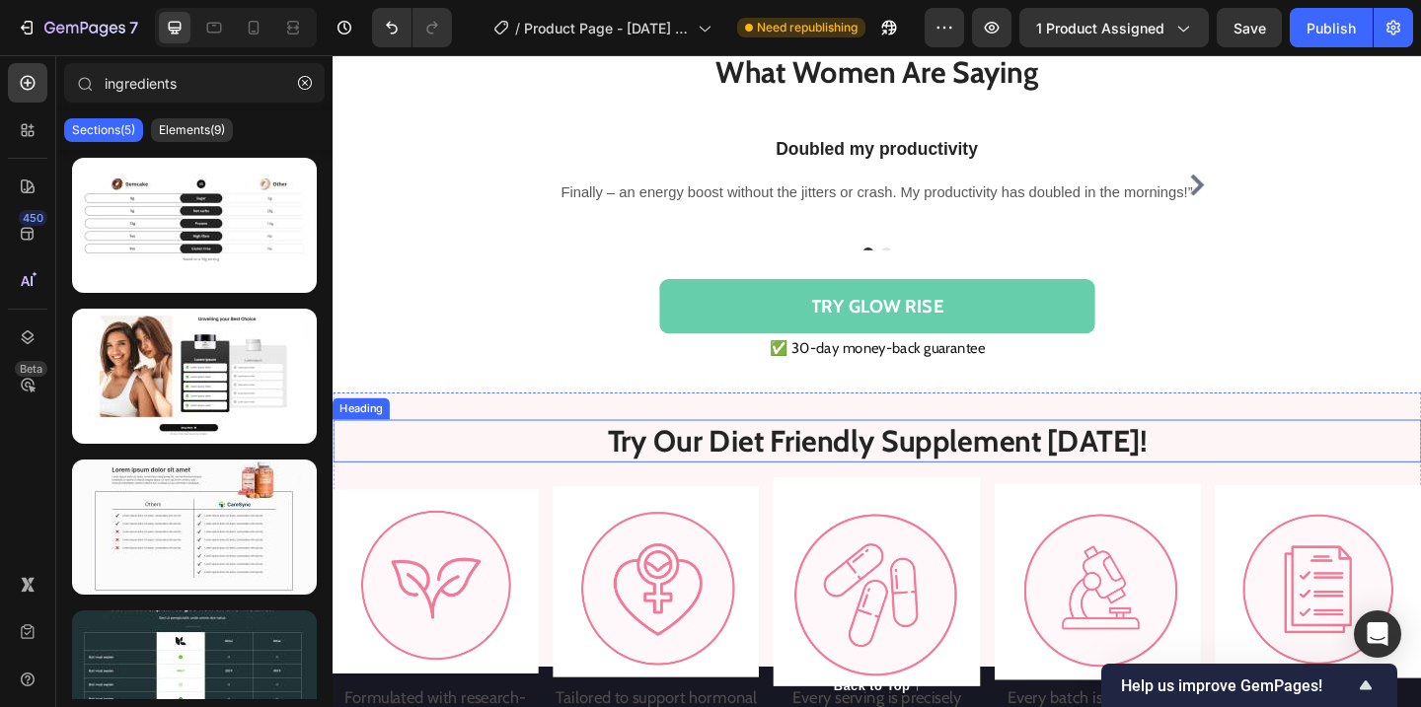
click at [891, 474] on h2 "Try Our Diet Friendly Supplement [DATE]!" at bounding box center [925, 475] width 1184 height 46
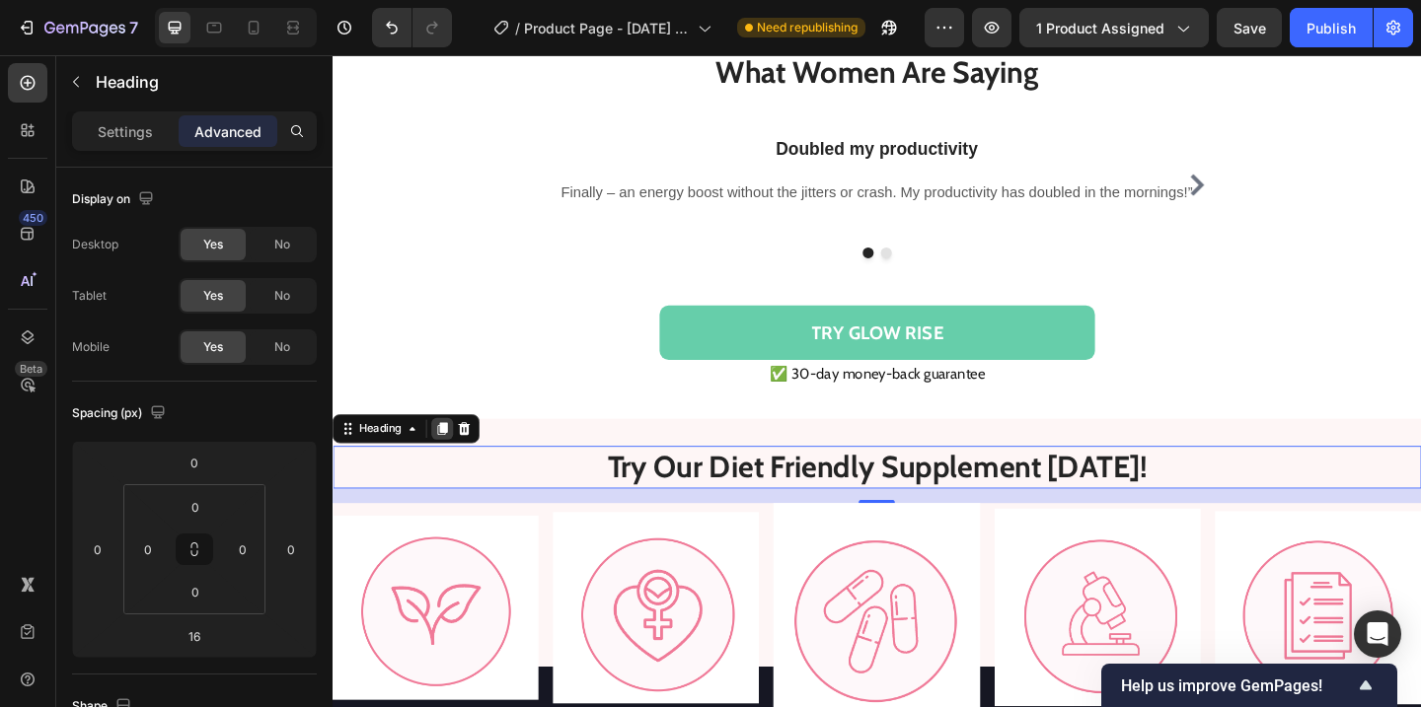
click at [457, 455] on icon at bounding box center [452, 462] width 11 height 14
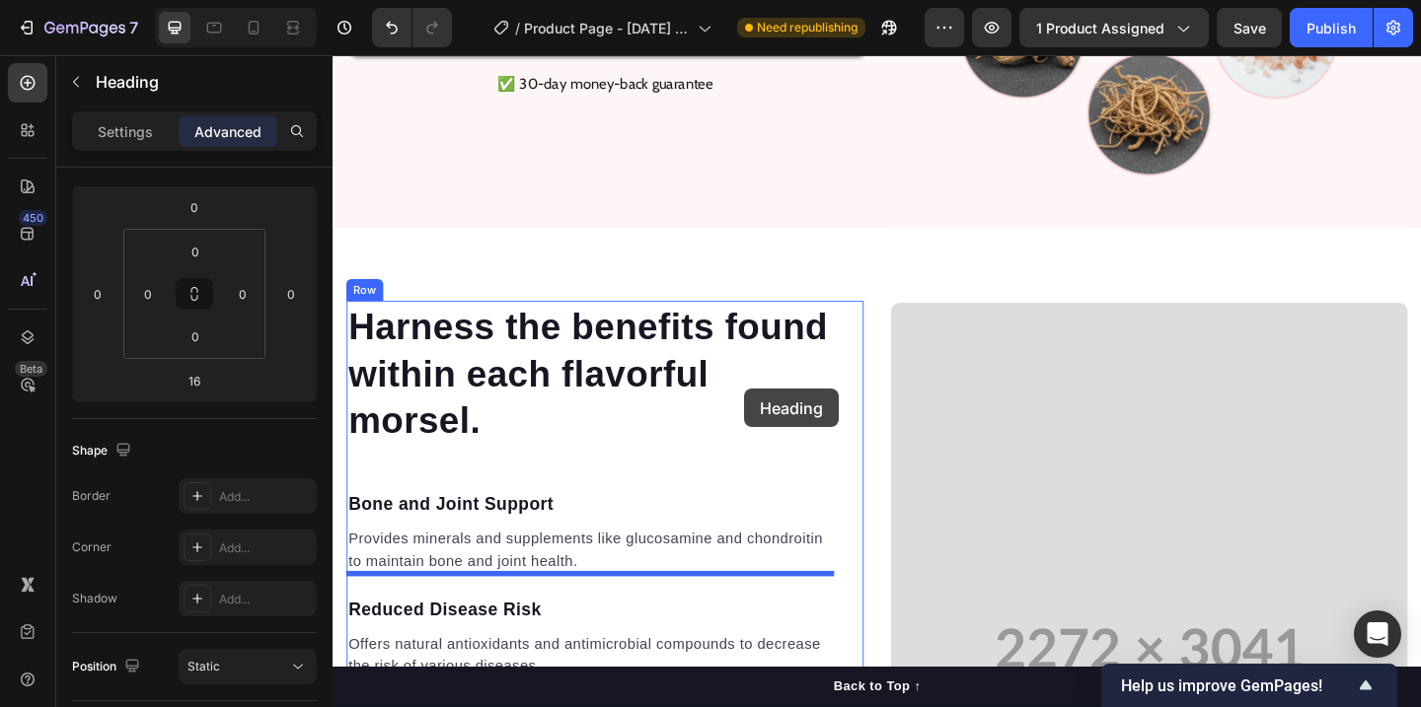
scroll to position [2917, 0]
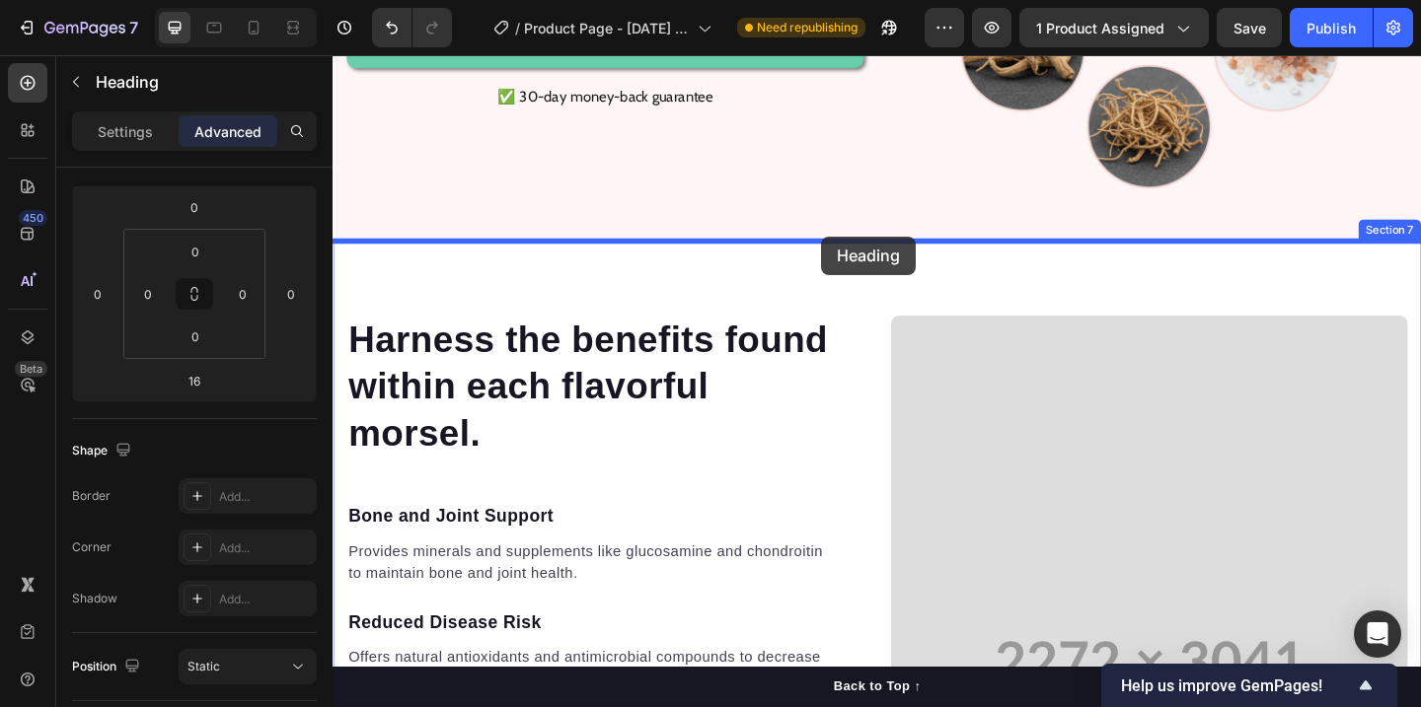
drag, startPoint x: 344, startPoint y: 499, endPoint x: 863, endPoint y: 253, distance: 574.6
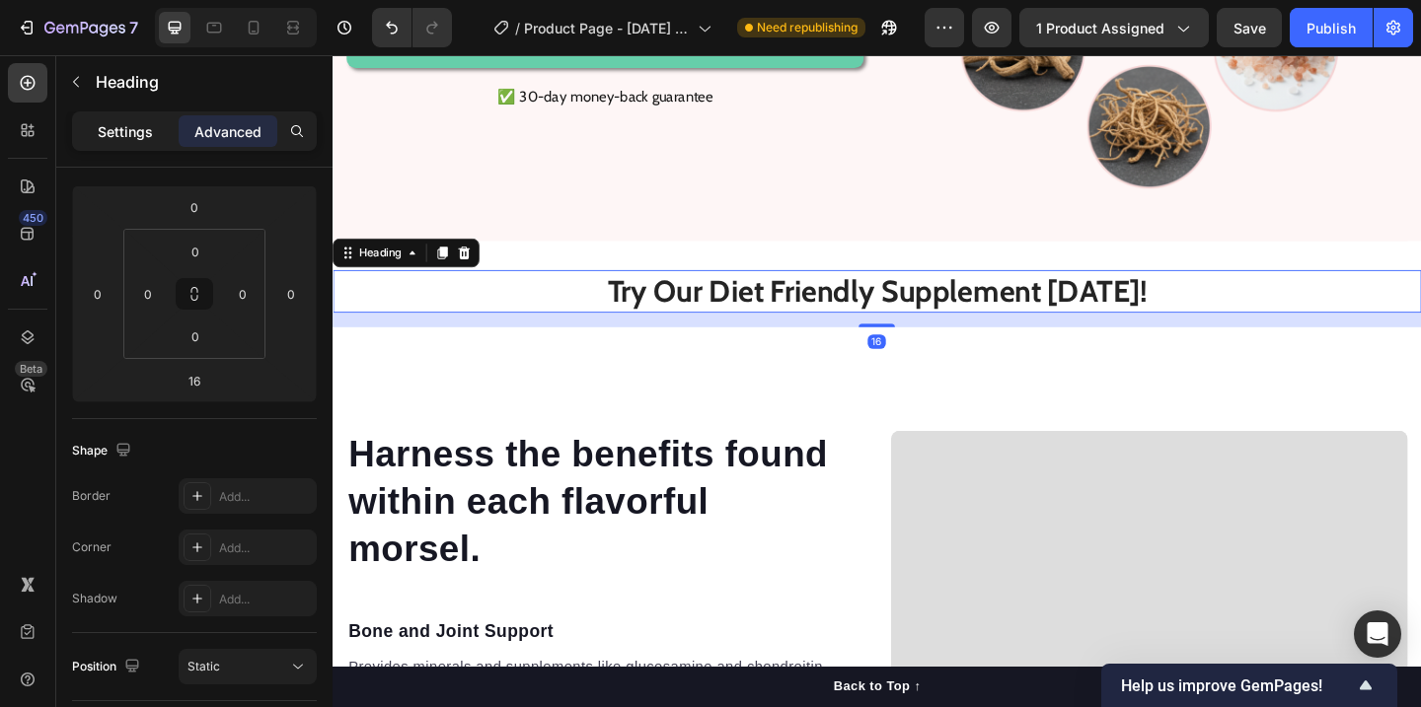
click at [109, 134] on p "Settings" at bounding box center [125, 131] width 55 height 21
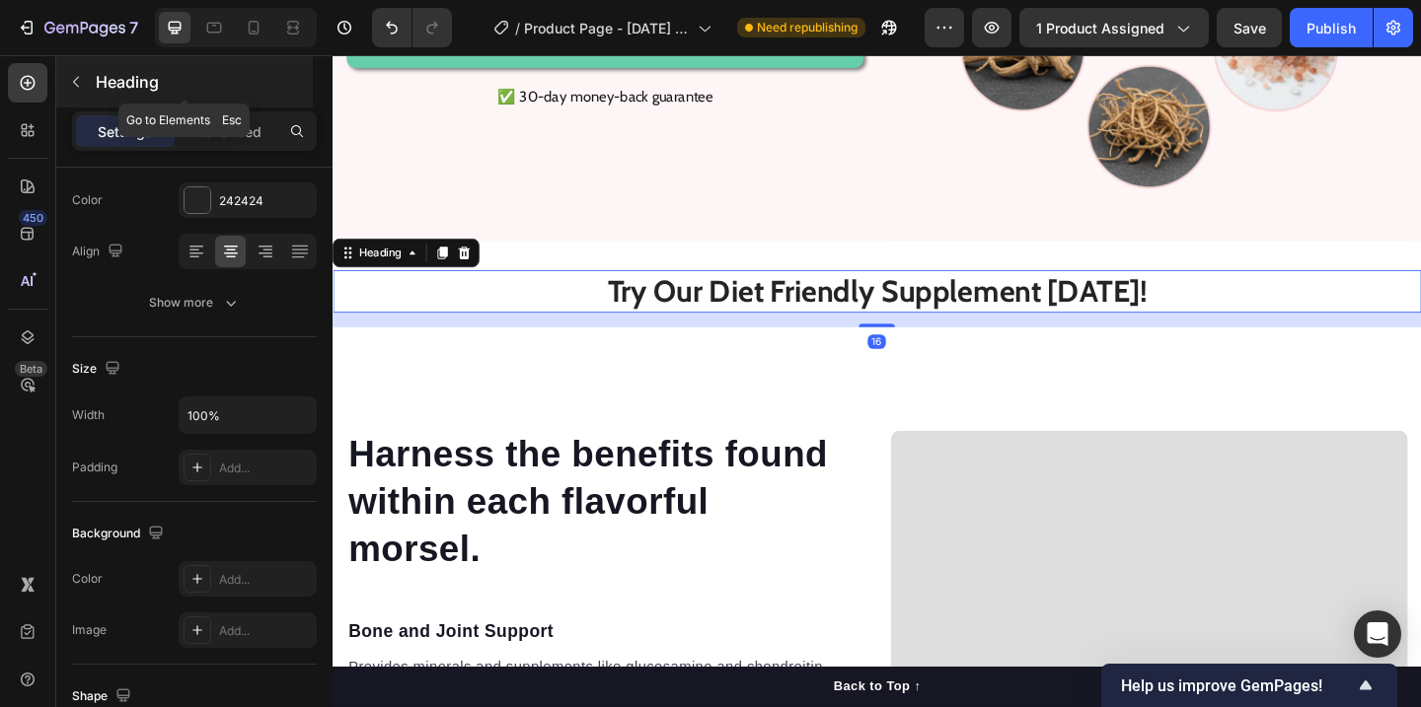
click at [77, 77] on icon "button" at bounding box center [76, 82] width 6 height 11
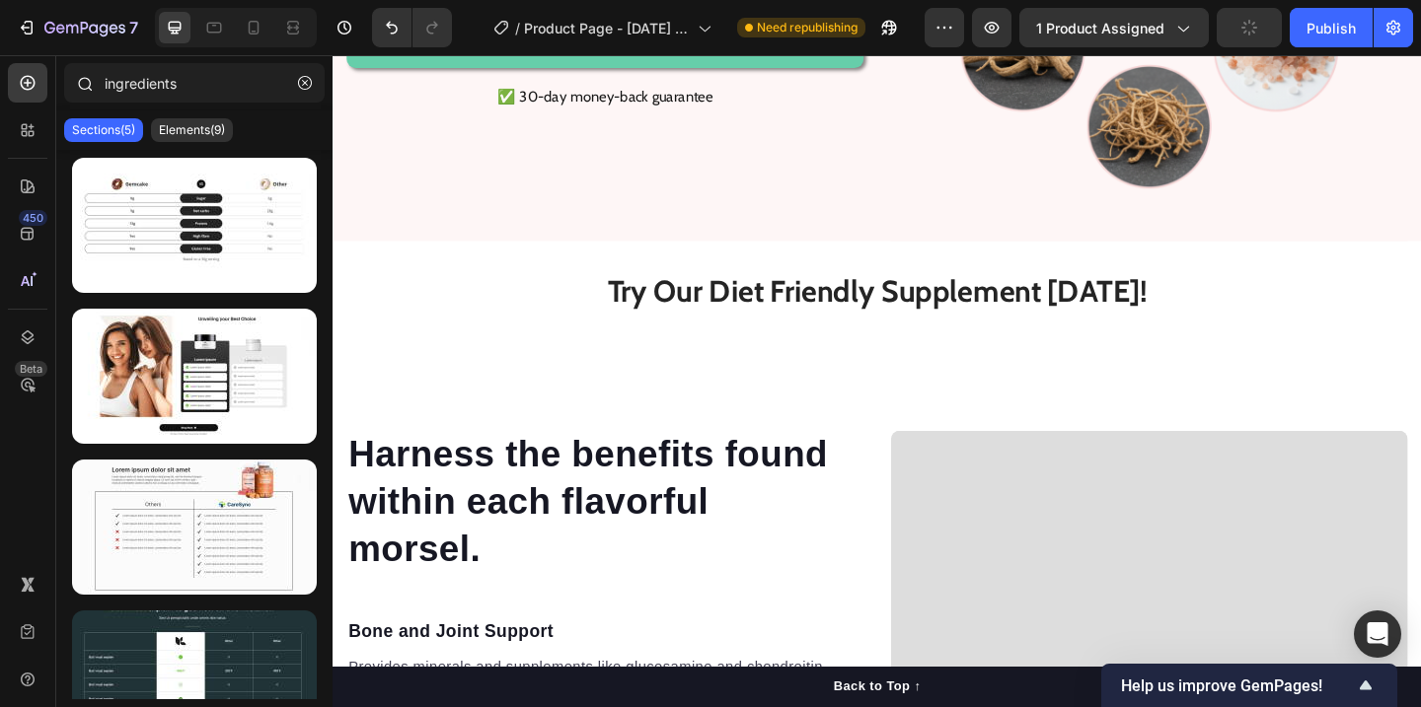
click at [81, 85] on icon at bounding box center [84, 83] width 16 height 16
click at [152, 86] on input "ingredients" at bounding box center [194, 82] width 260 height 39
click at [171, 86] on input "ingredients" at bounding box center [194, 82] width 260 height 39
click at [301, 76] on icon "button" at bounding box center [305, 83] width 14 height 14
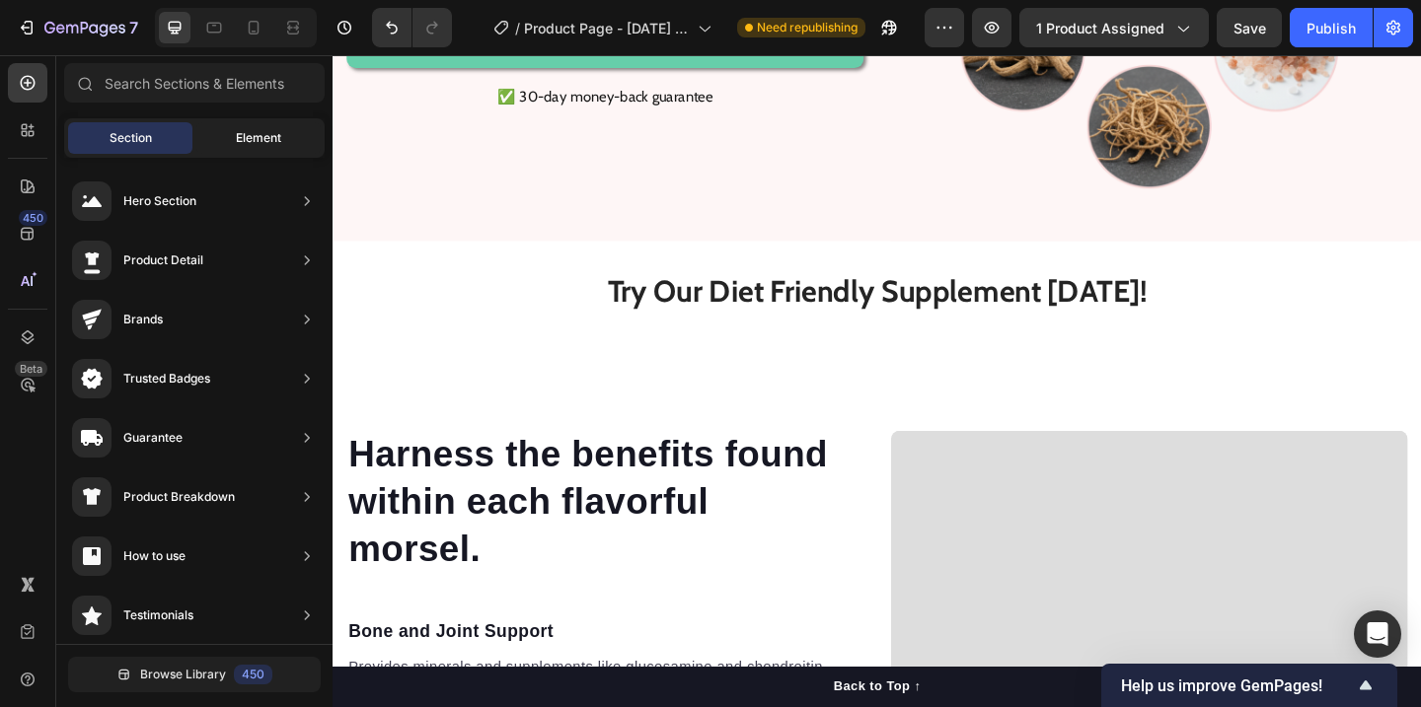
click at [242, 150] on div "Element" at bounding box center [258, 138] width 124 height 32
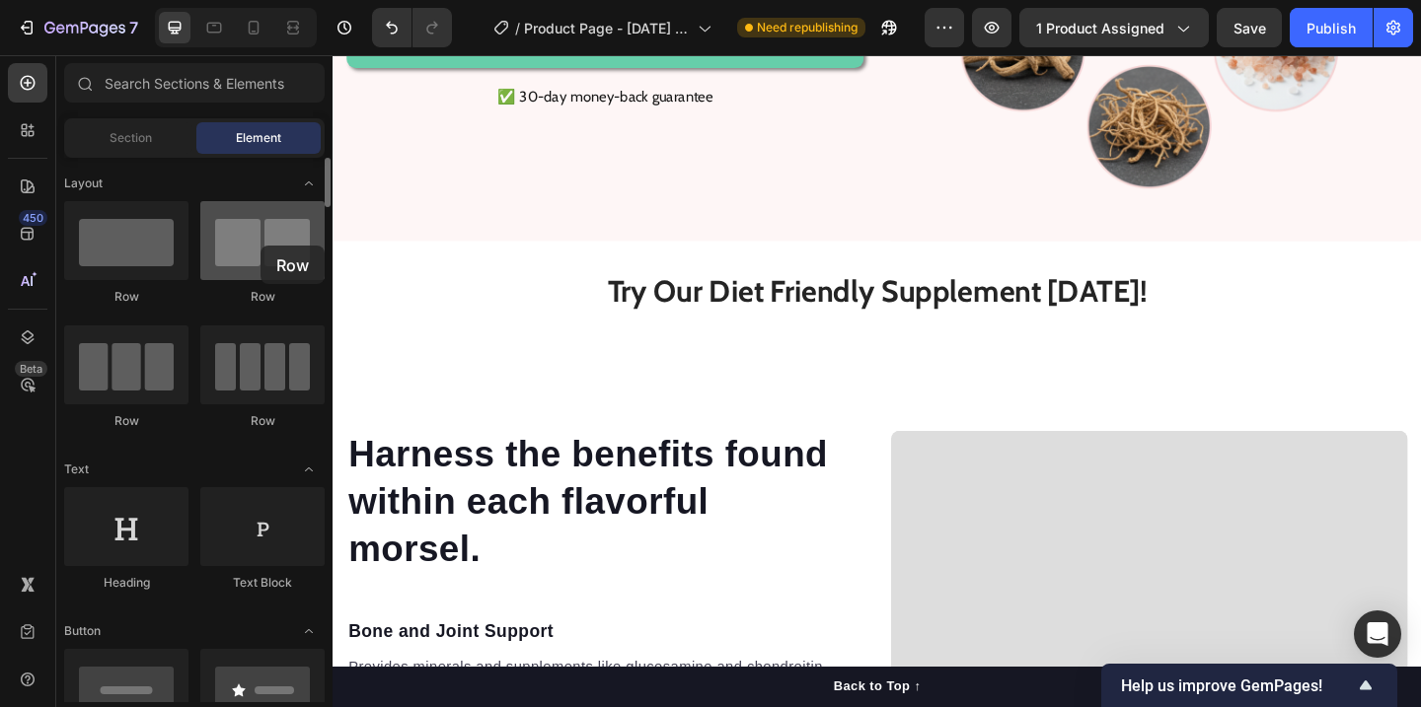
drag, startPoint x: 244, startPoint y: 257, endPoint x: 260, endPoint y: 246, distance: 20.0
click at [260, 246] on div at bounding box center [262, 240] width 124 height 79
click at [125, 148] on div "Section" at bounding box center [130, 138] width 124 height 32
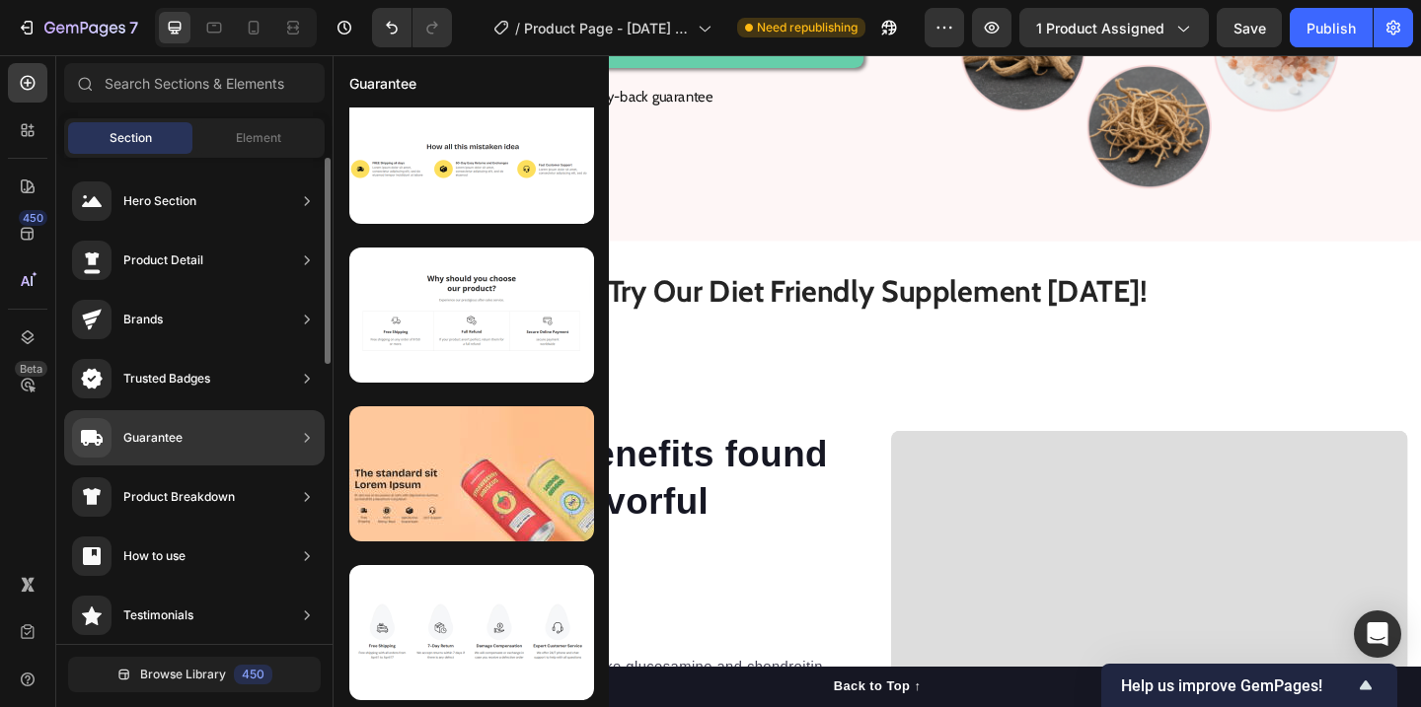
scroll to position [8, 0]
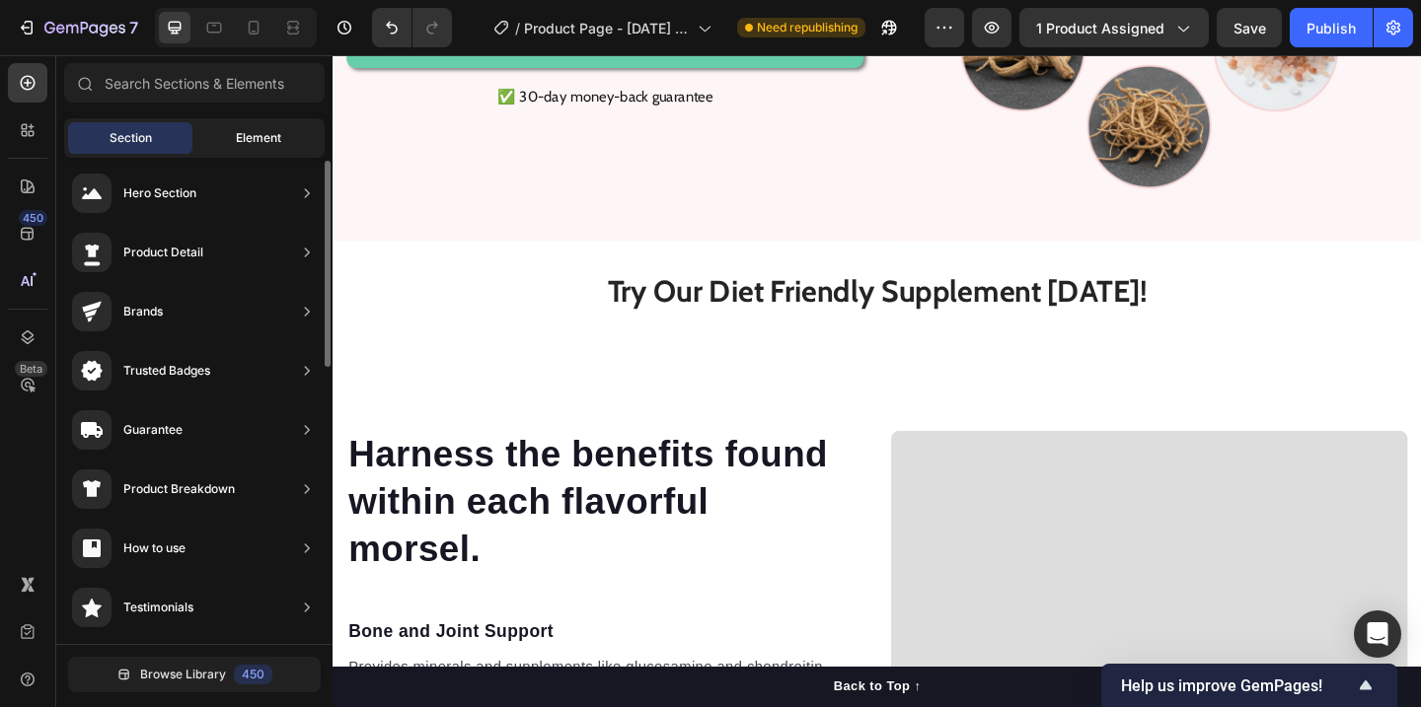
click at [237, 147] on div "Element" at bounding box center [258, 138] width 124 height 32
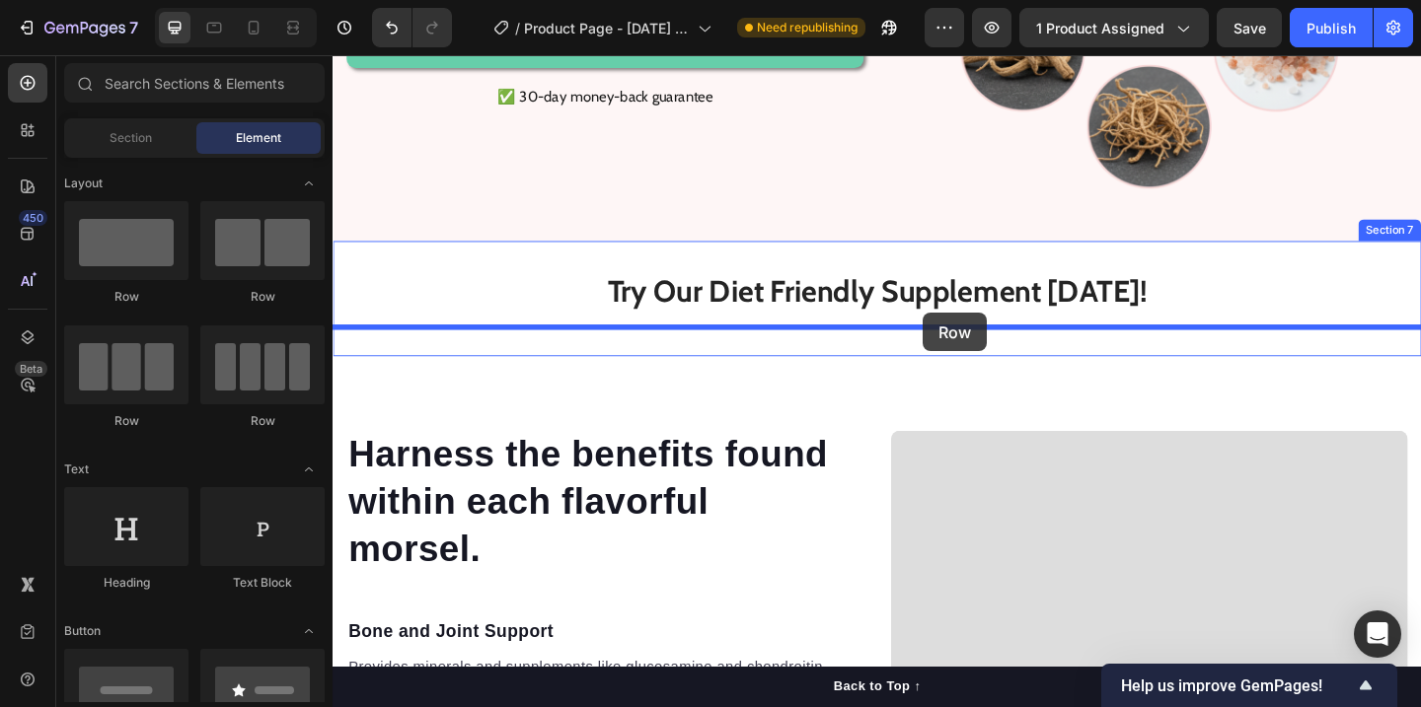
drag, startPoint x: 608, startPoint y: 309, endPoint x: 975, endPoint y: 335, distance: 368.0
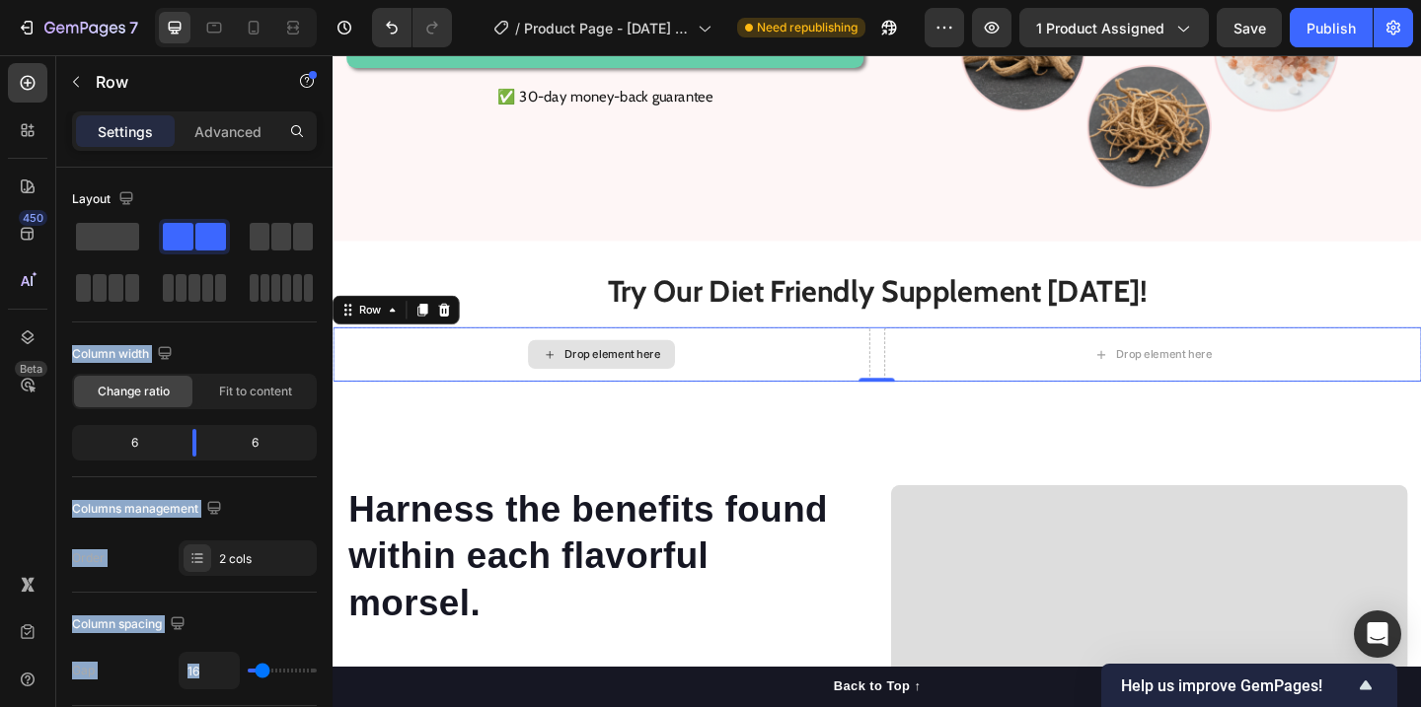
drag, startPoint x: 525, startPoint y: 285, endPoint x: 346, endPoint y: 286, distance: 178.6
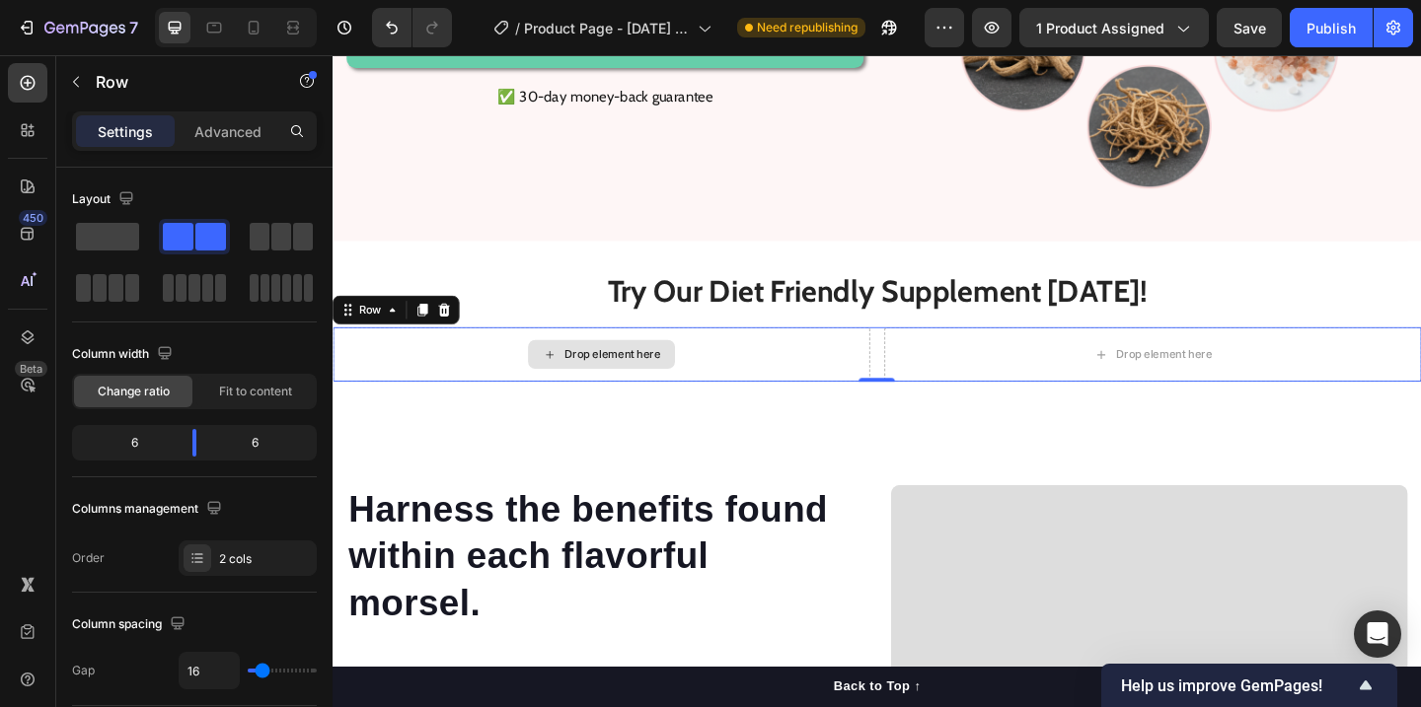
drag, startPoint x: 535, startPoint y: 297, endPoint x: 338, endPoint y: 304, distance: 196.5
click at [481, 379] on div "Drop element here" at bounding box center [625, 380] width 584 height 59
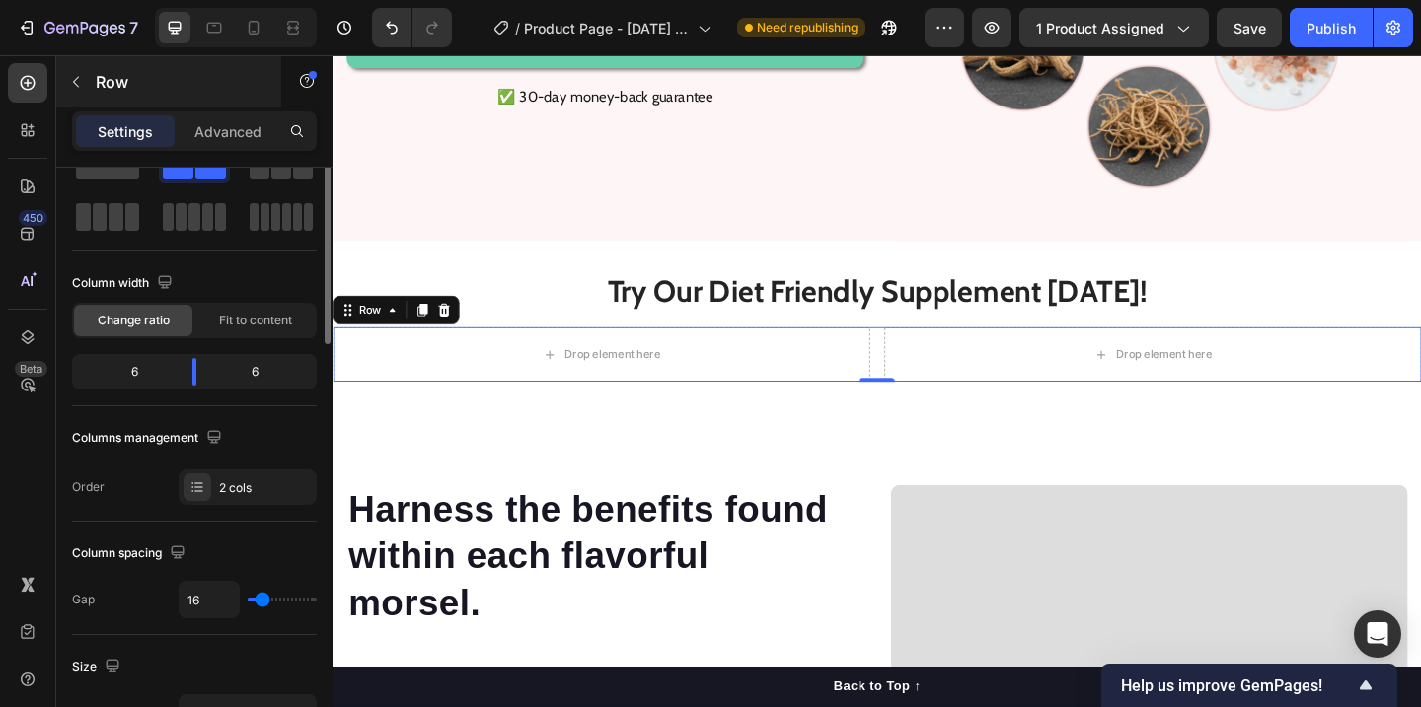
scroll to position [0, 0]
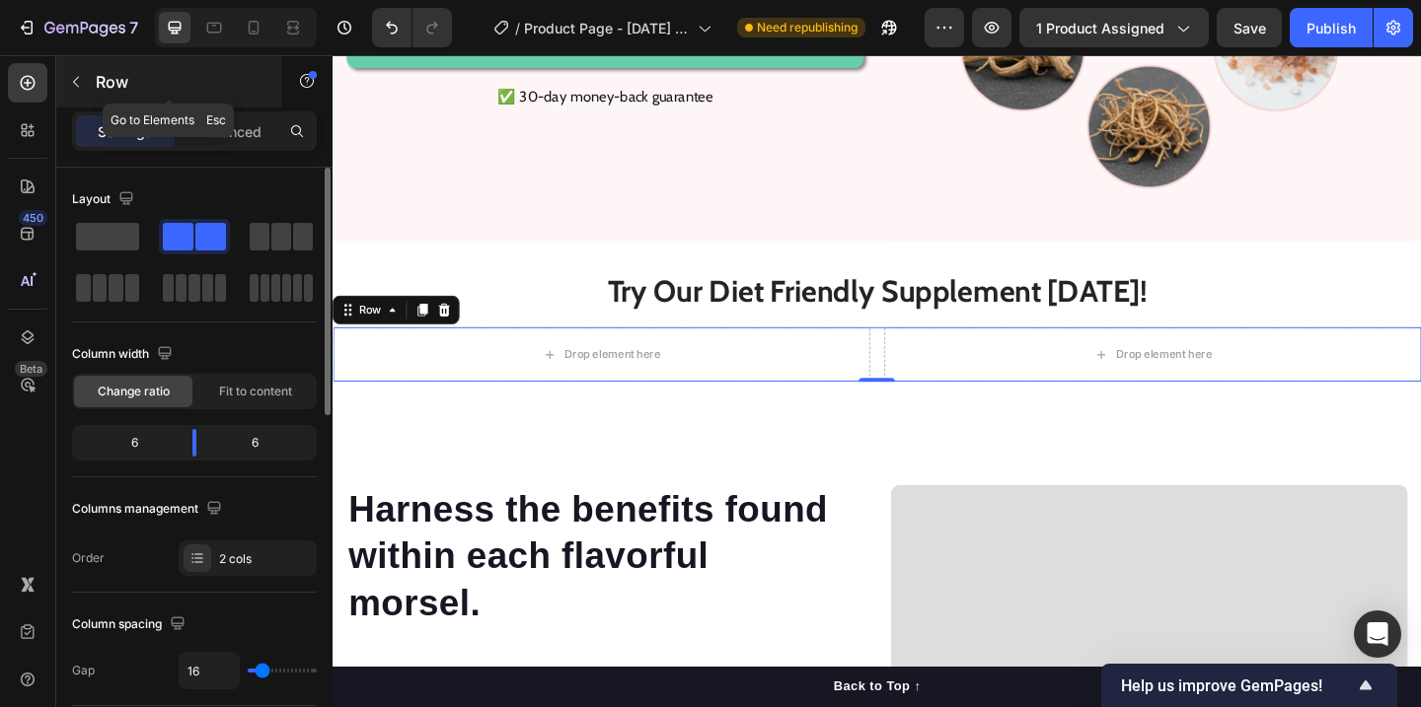
click at [66, 80] on button "button" at bounding box center [76, 82] width 32 height 32
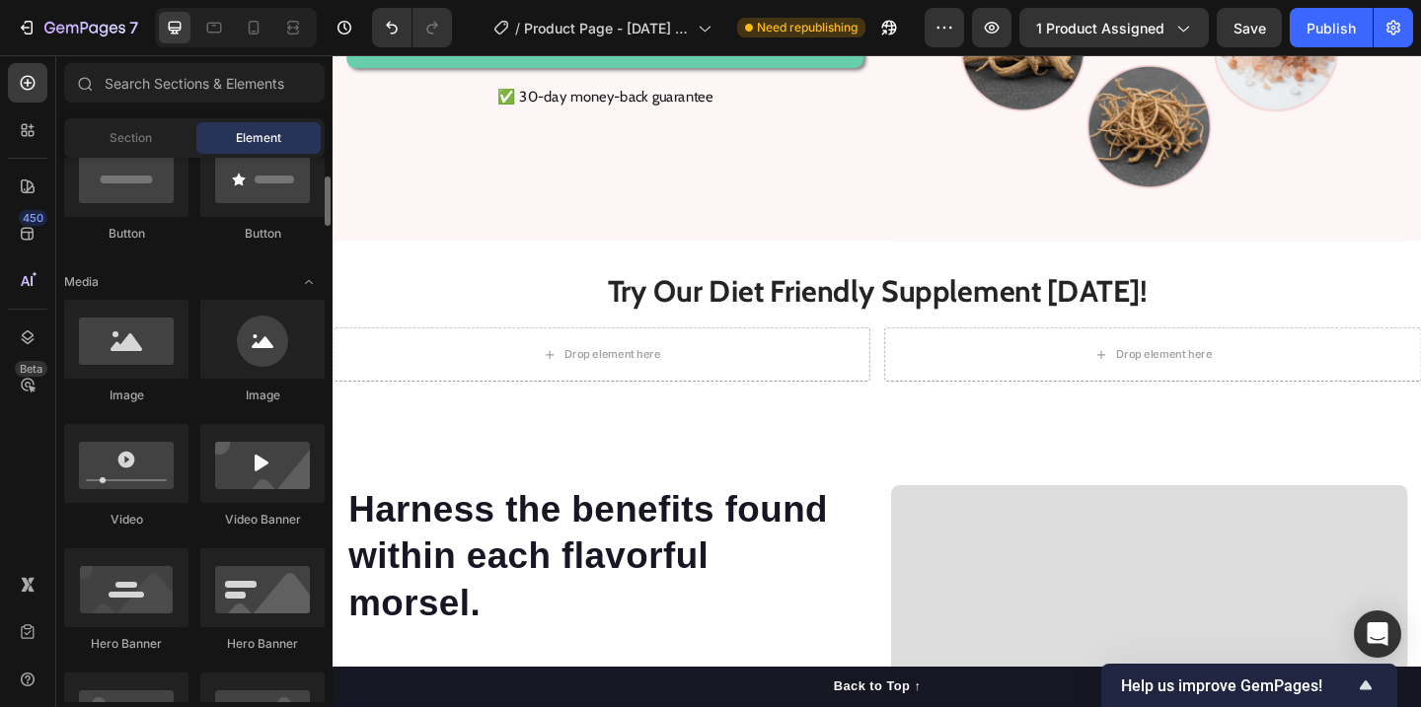
scroll to position [510, 0]
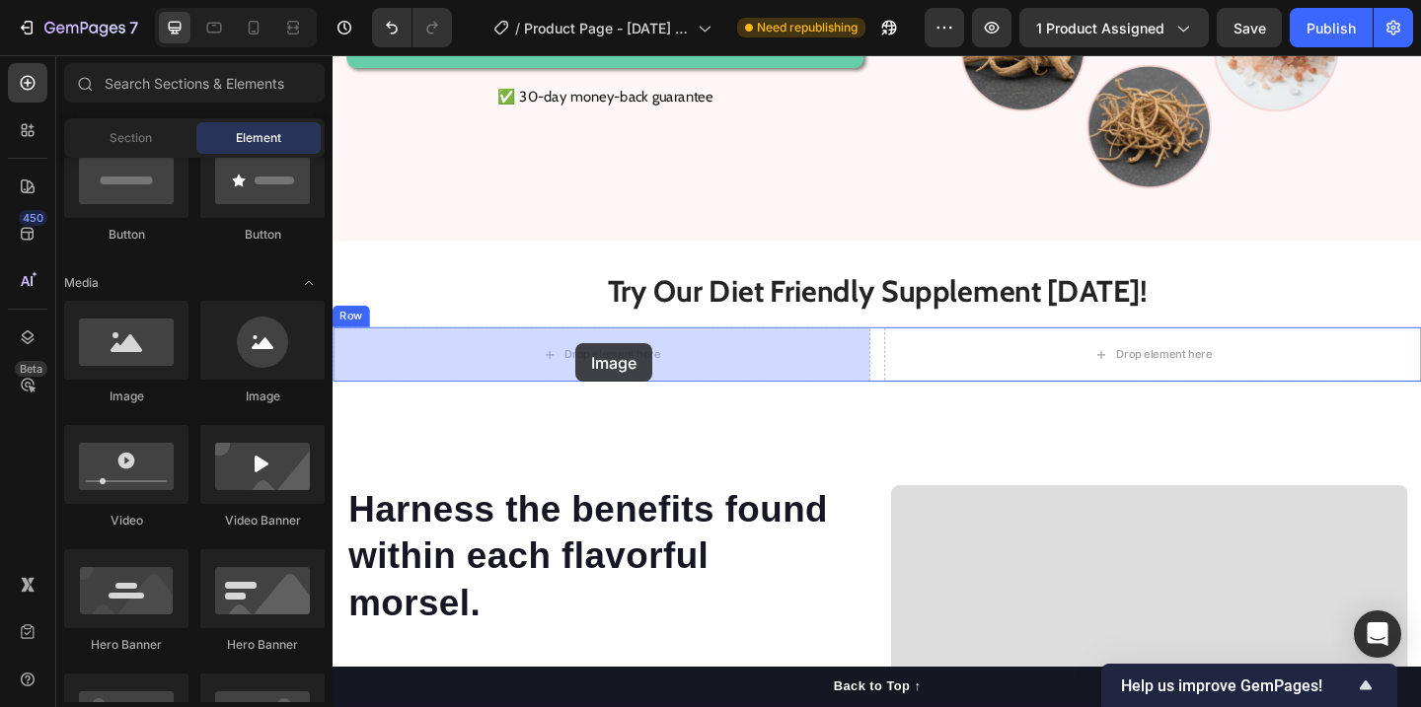
drag, startPoint x: 469, startPoint y: 406, endPoint x: 597, endPoint y: 369, distance: 133.4
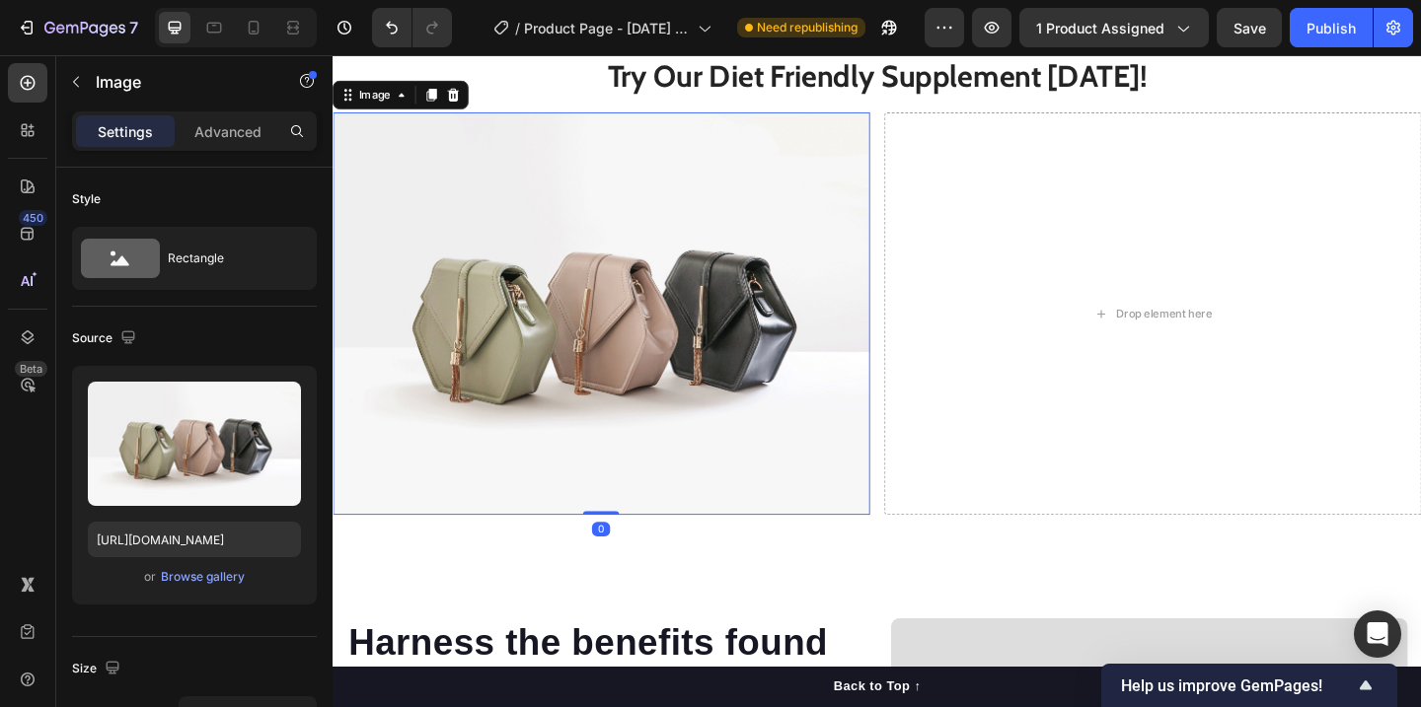
scroll to position [3161, 0]
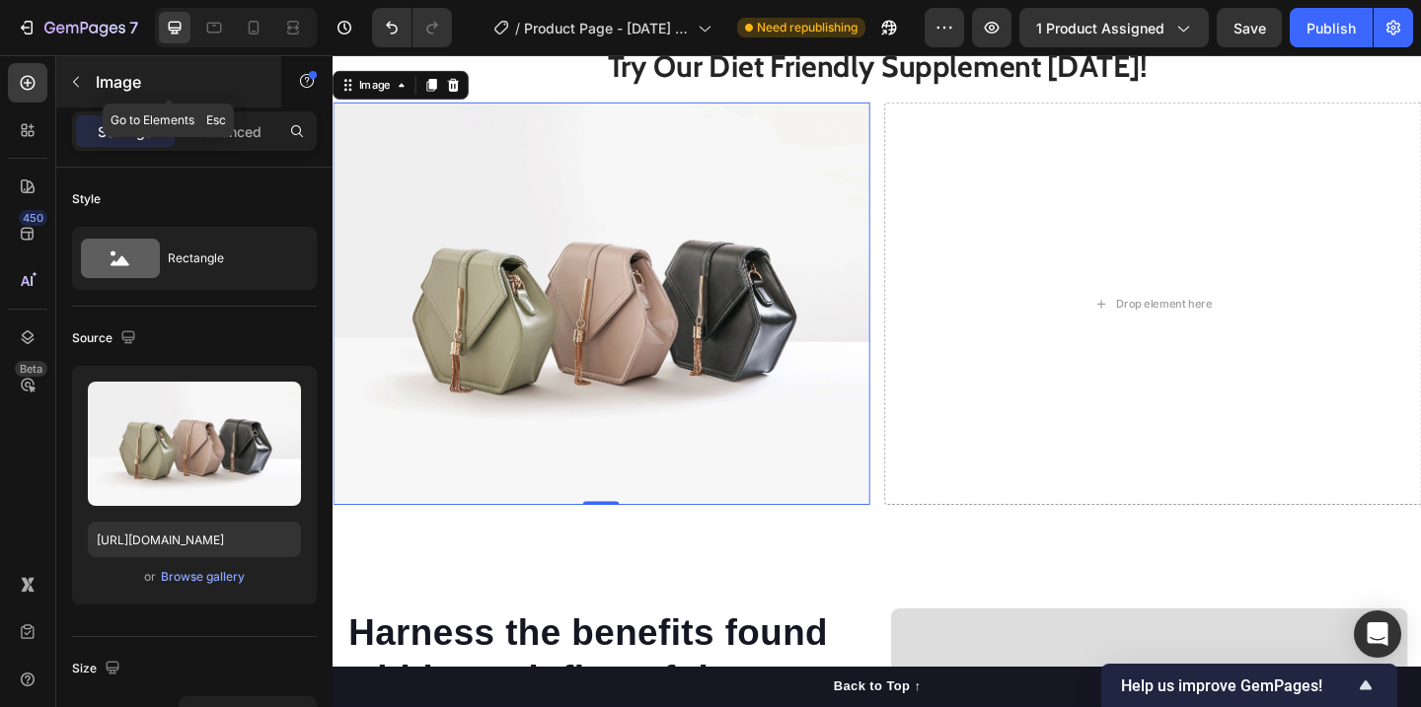
click at [72, 77] on icon "button" at bounding box center [76, 82] width 16 height 16
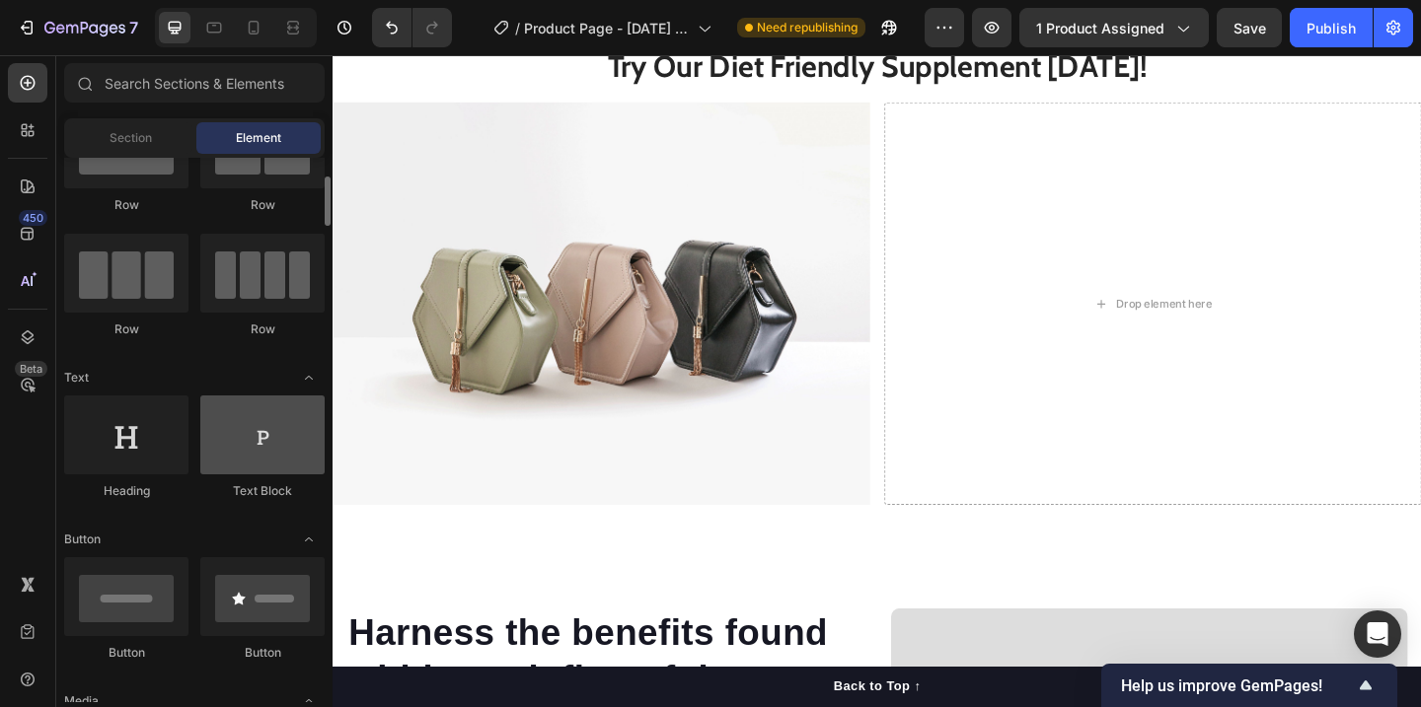
scroll to position [110, 0]
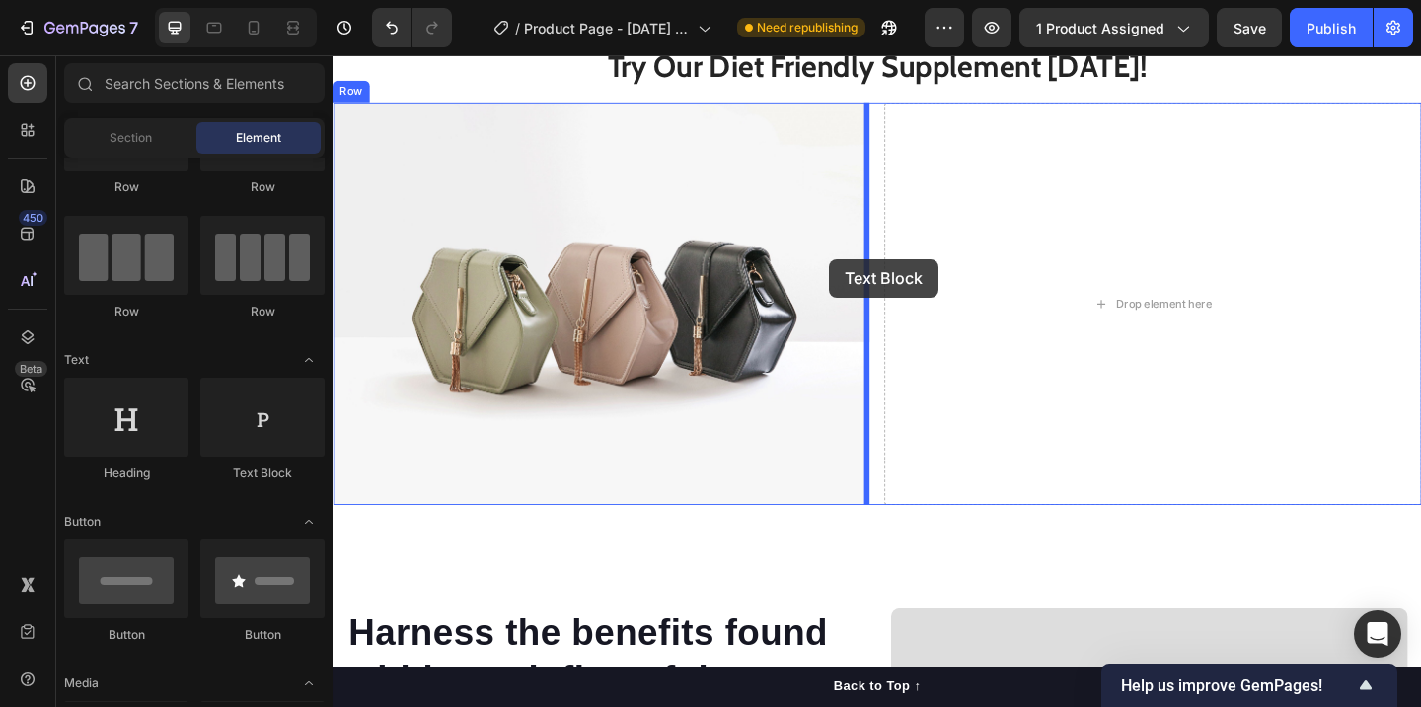
drag, startPoint x: 602, startPoint y: 484, endPoint x: 872, endPoint y: 277, distance: 340.6
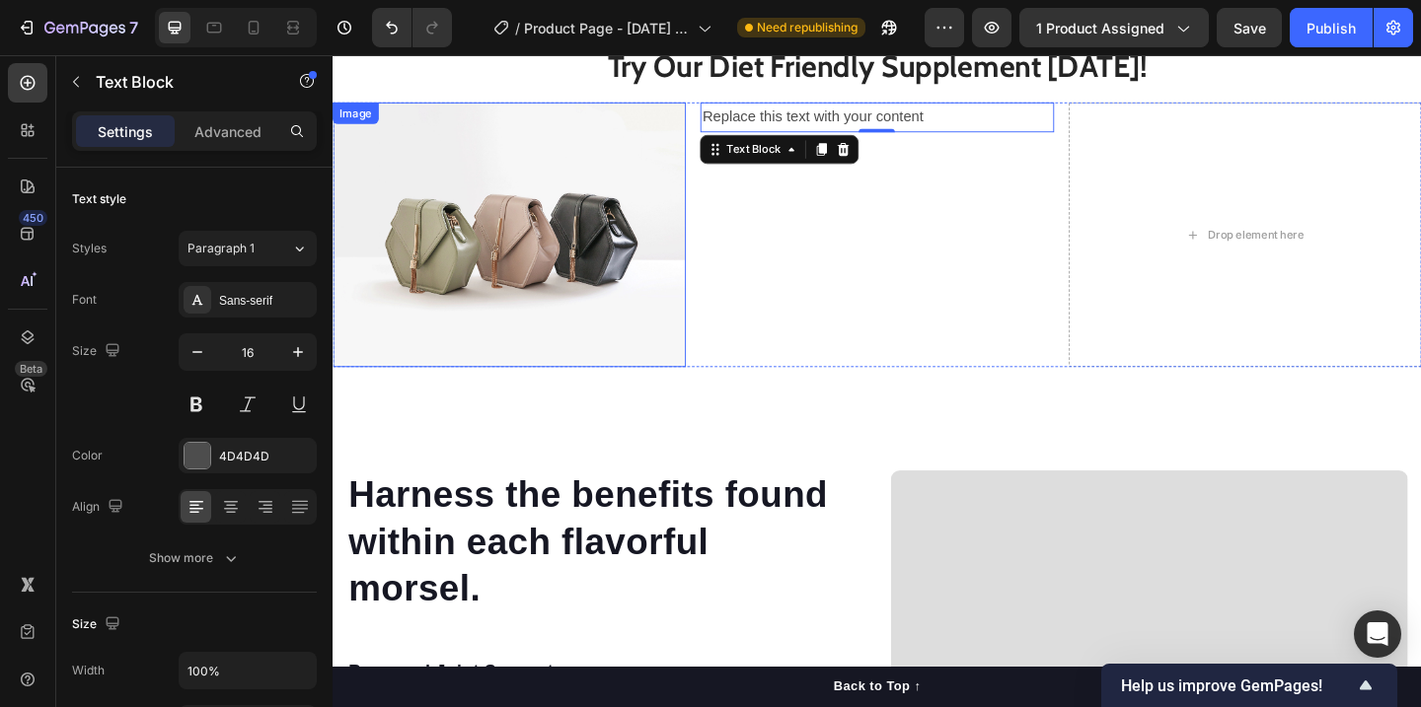
click at [510, 212] on img at bounding box center [525, 251] width 384 height 288
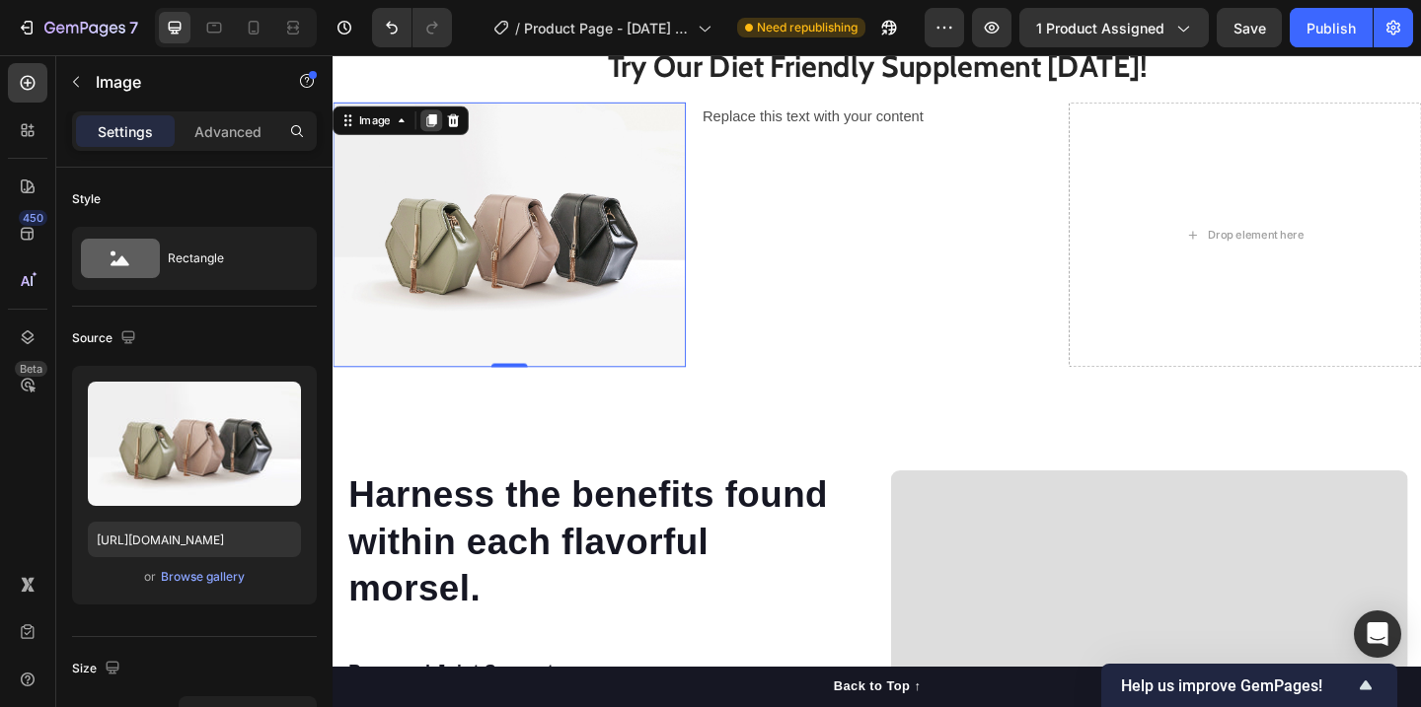
click at [442, 130] on icon at bounding box center [440, 127] width 11 height 14
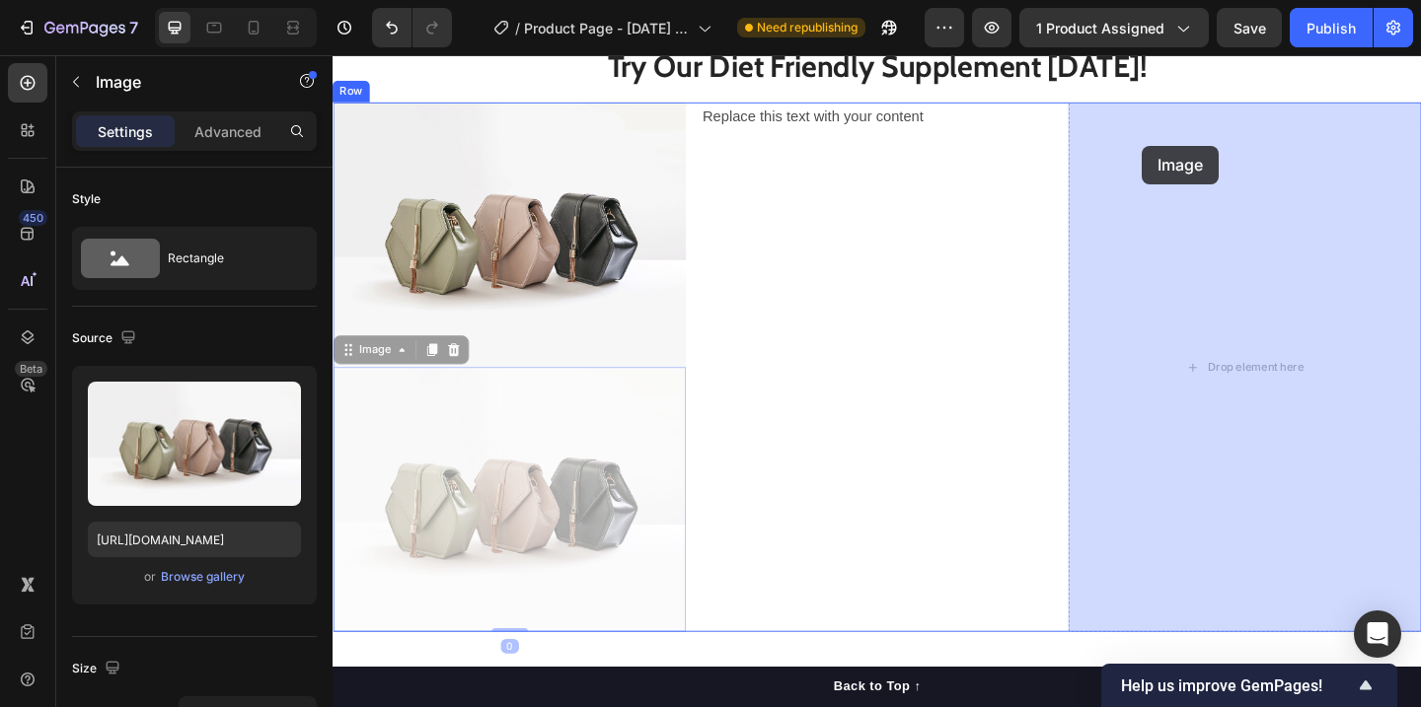
drag, startPoint x: 354, startPoint y: 381, endPoint x: 1213, endPoint y: 154, distance: 887.9
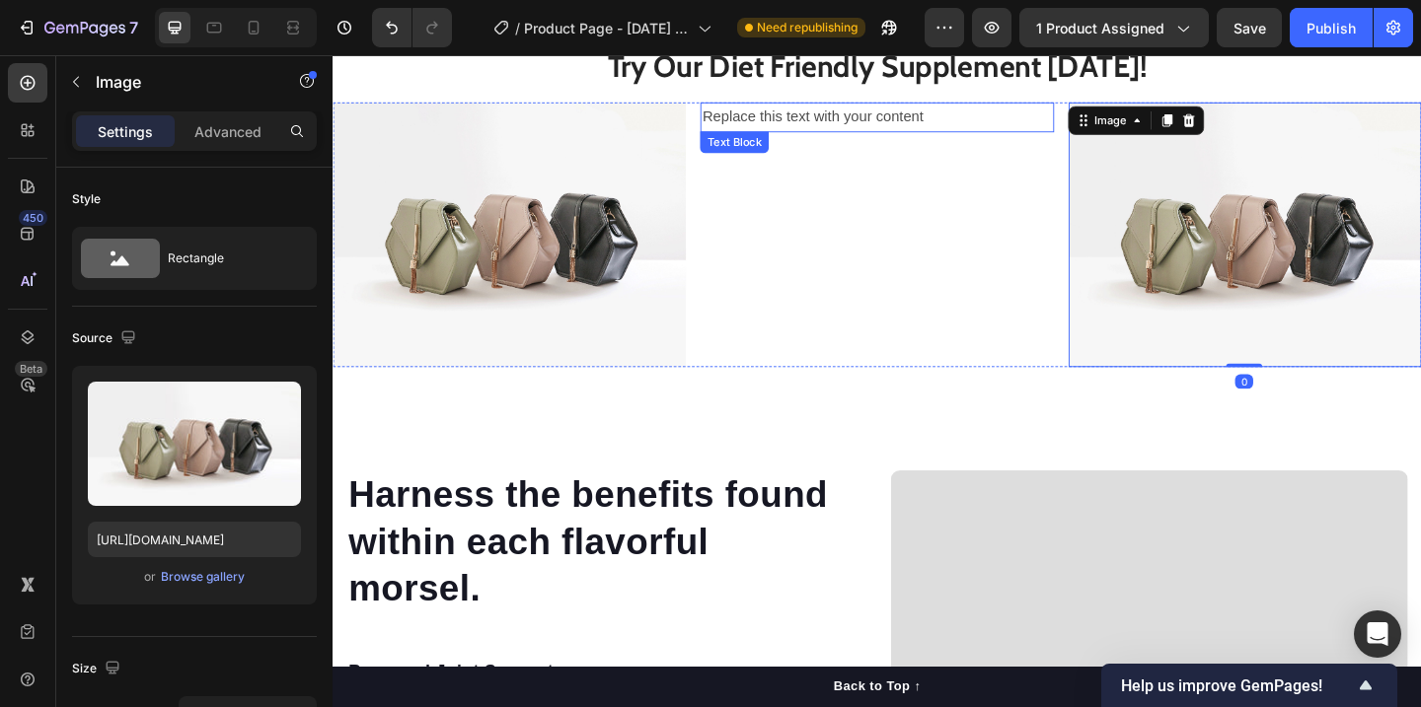
click at [855, 121] on div "Replace this text with your content" at bounding box center [924, 123] width 384 height 33
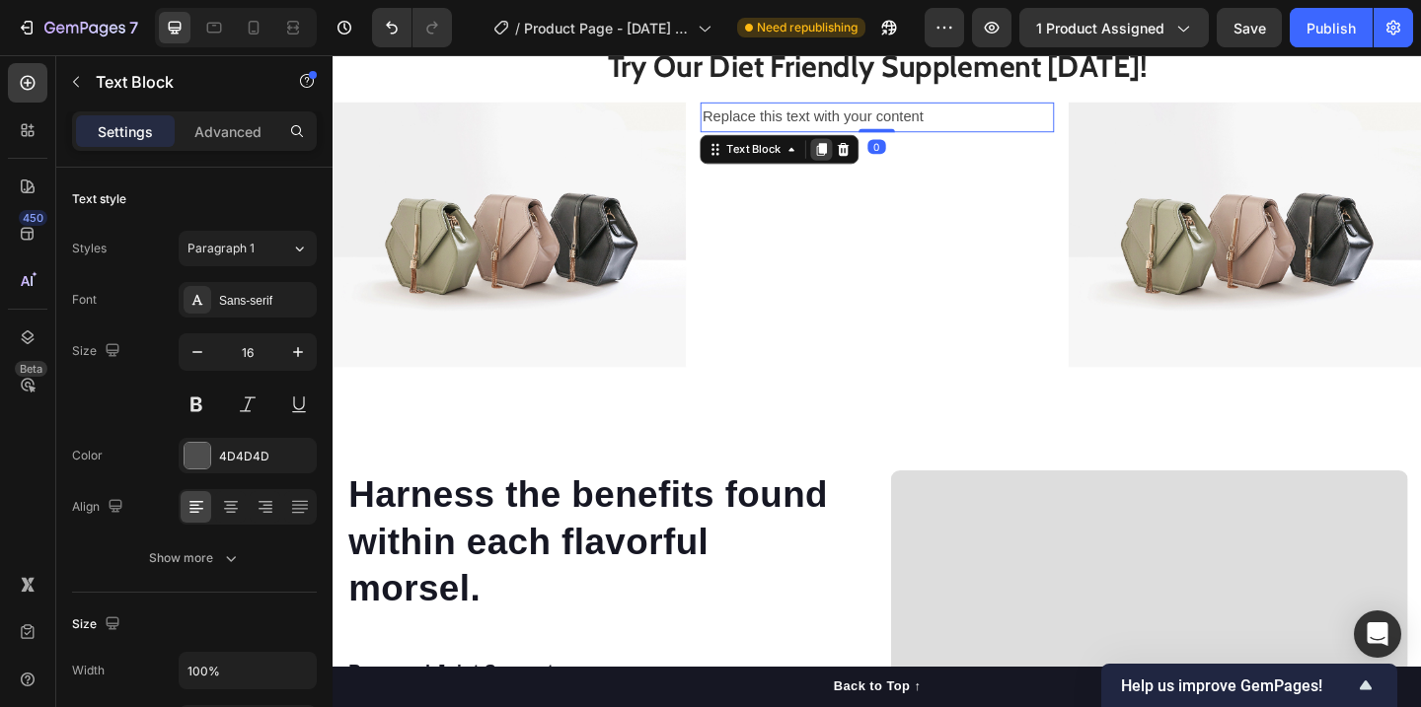
click at [868, 163] on icon at bounding box center [864, 158] width 16 height 16
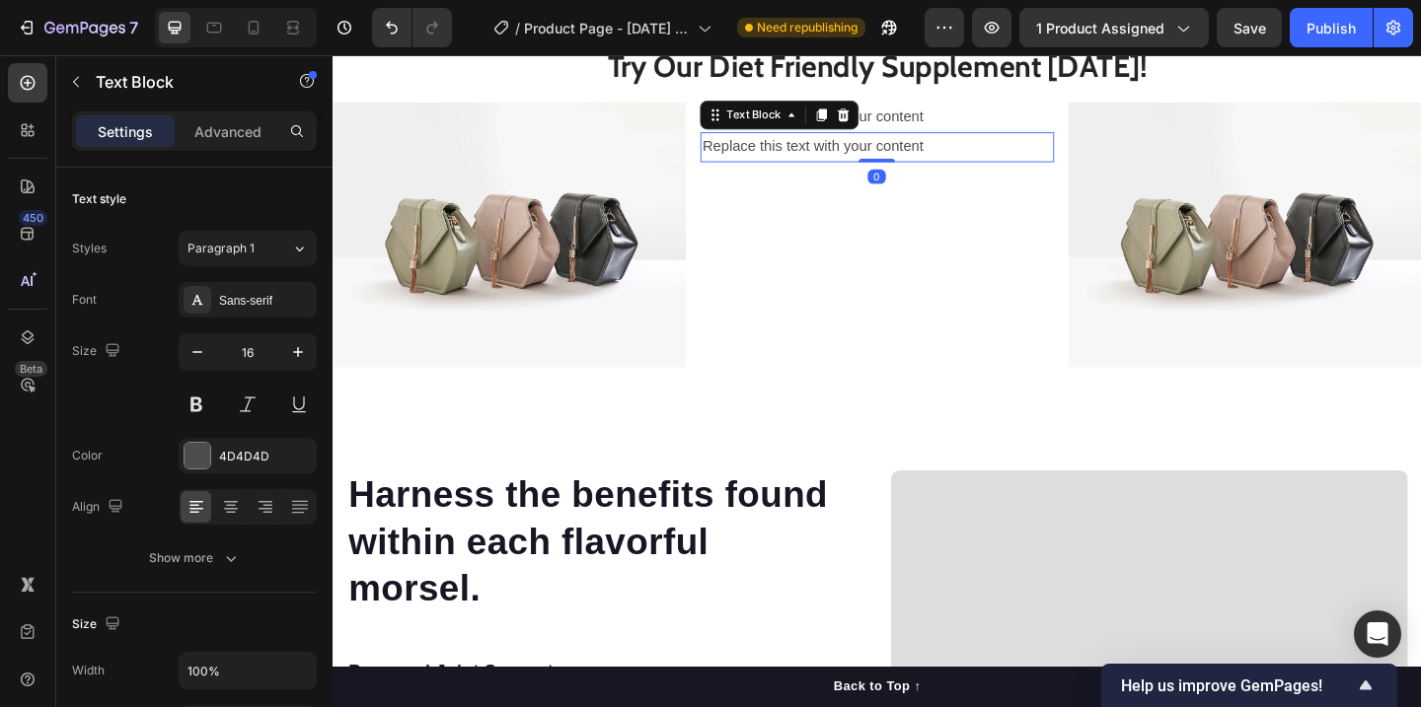
click at [750, 152] on div "Replace this text with your content" at bounding box center [924, 155] width 384 height 33
click at [878, 206] on div "Replace this text with your content Text Block Replace this text with your cont…" at bounding box center [924, 251] width 384 height 288
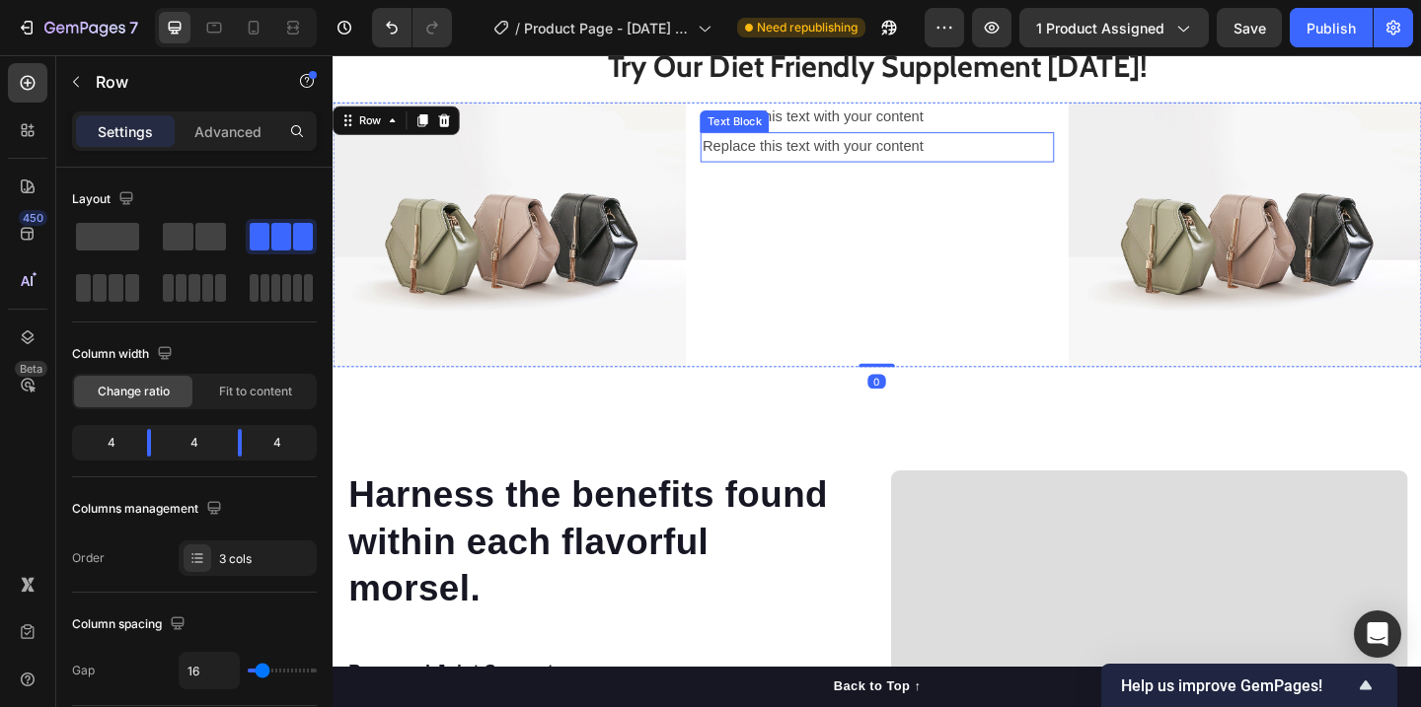
click at [845, 156] on p "Replace this text with your content" at bounding box center [924, 155] width 380 height 29
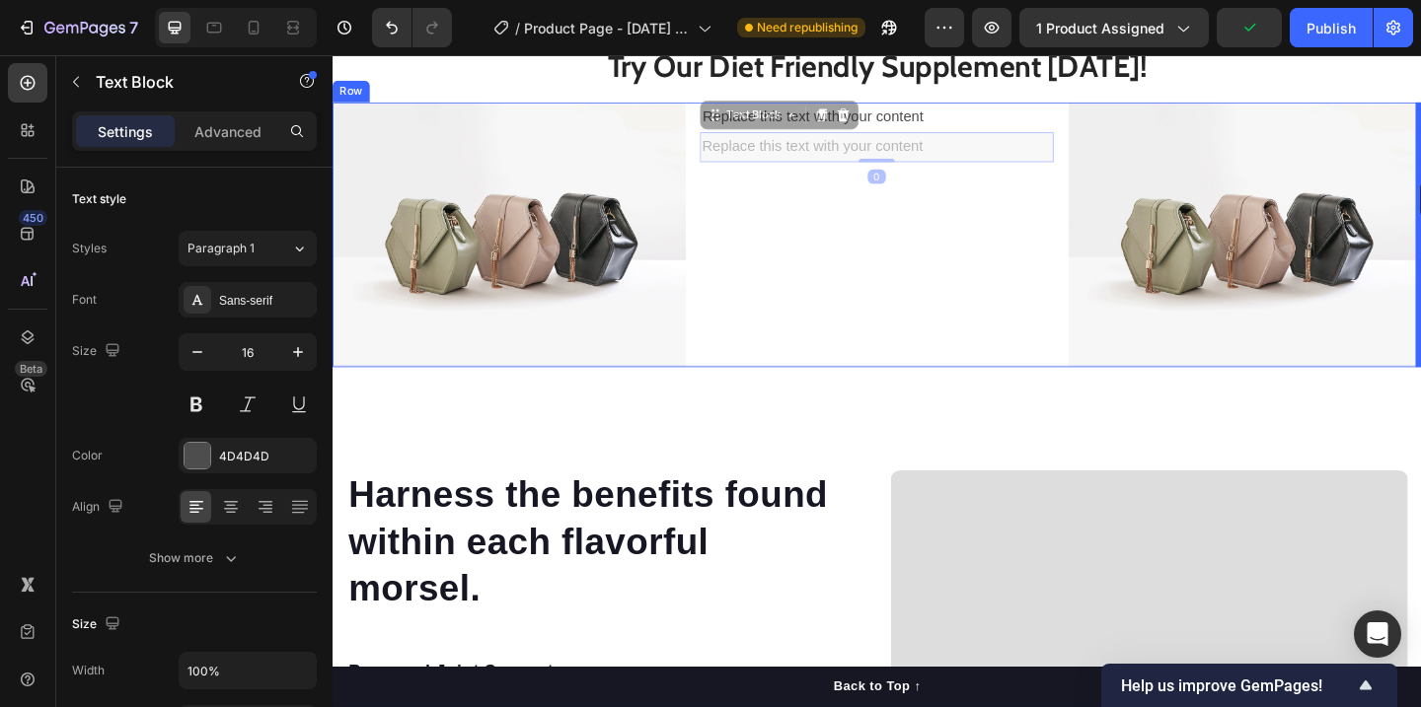
drag, startPoint x: 749, startPoint y: 121, endPoint x: 1516, endPoint y: 191, distance: 769.9
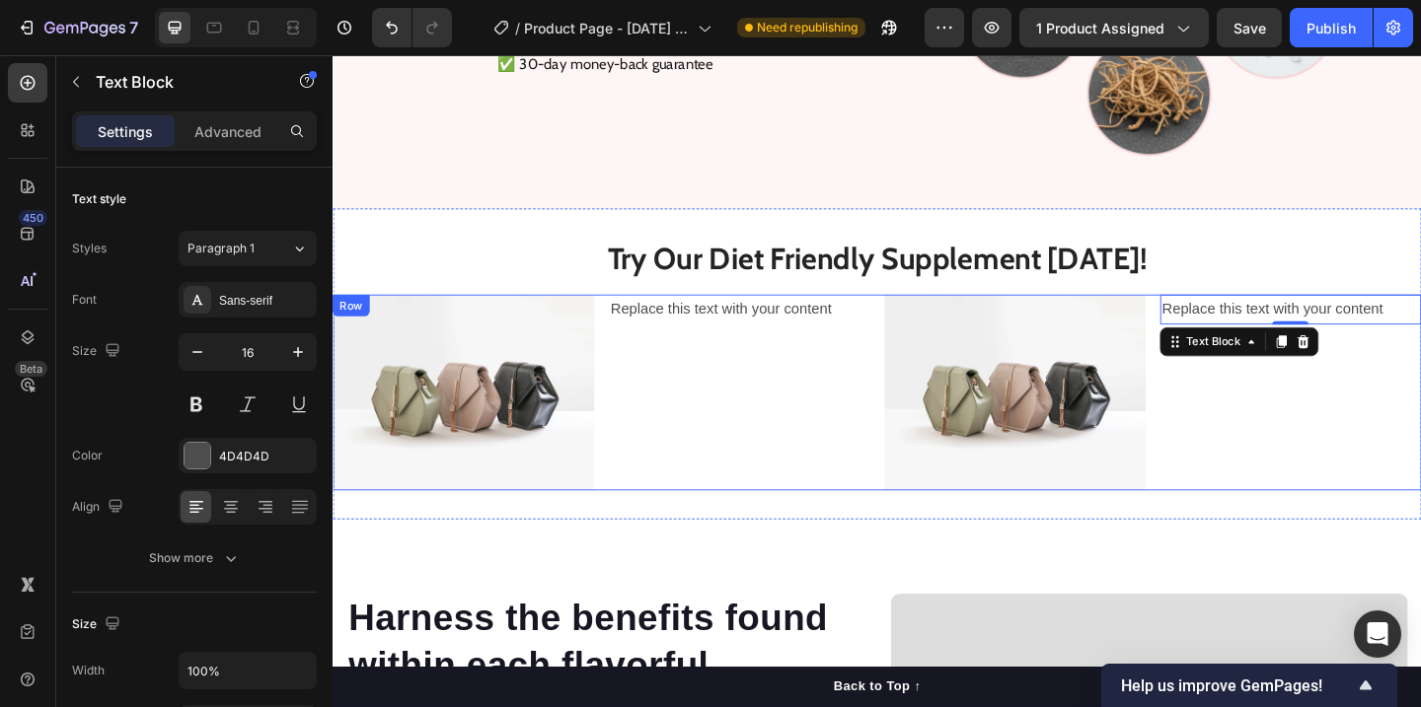
scroll to position [2969, 0]
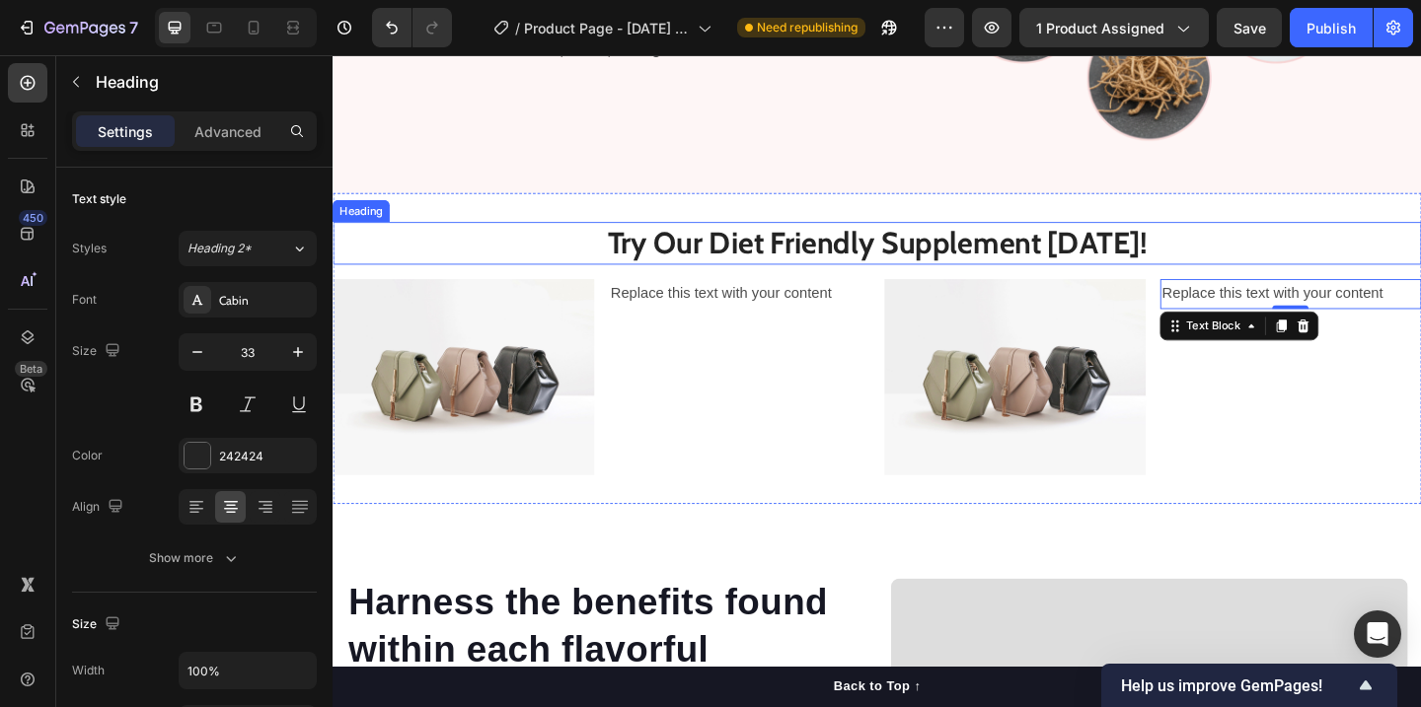
click at [711, 266] on h2 "Try Our Diet Friendly Supplement [DATE]!" at bounding box center [925, 260] width 1184 height 46
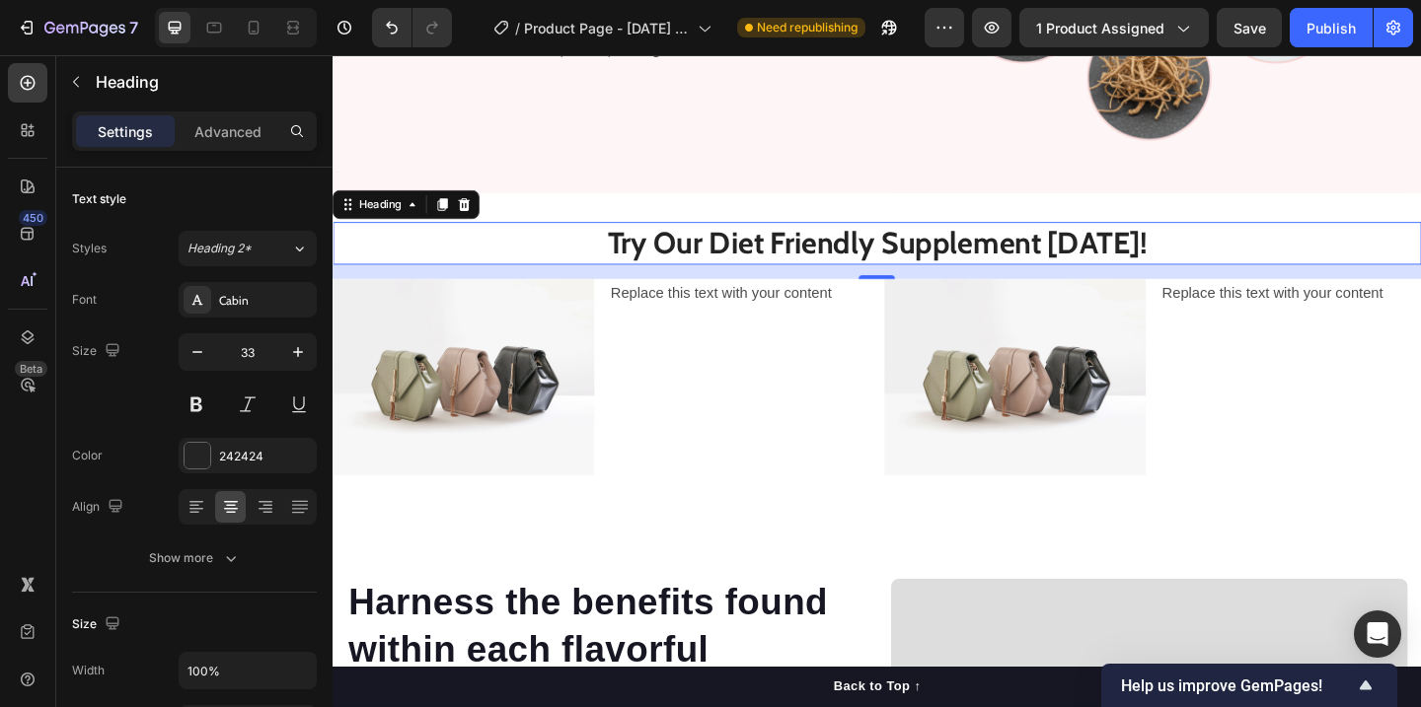
click at [909, 262] on h2 "Try Our Diet Friendly Supplement [DATE]!" at bounding box center [925, 260] width 1184 height 46
click at [909, 262] on p "Try Our Diet Friendly Supplement [DATE]!" at bounding box center [924, 260] width 1180 height 42
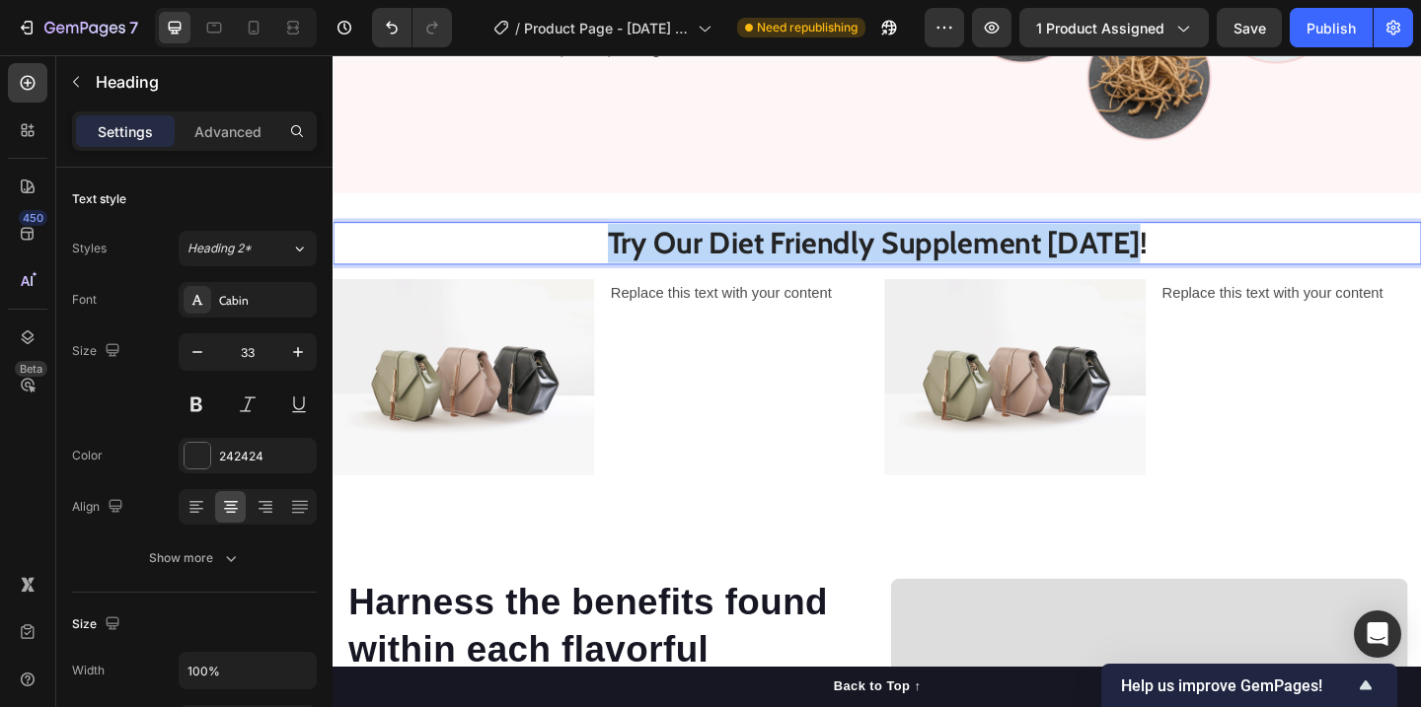
click at [909, 262] on p "Try Our Diet Friendly Supplement [DATE]!" at bounding box center [924, 260] width 1180 height 42
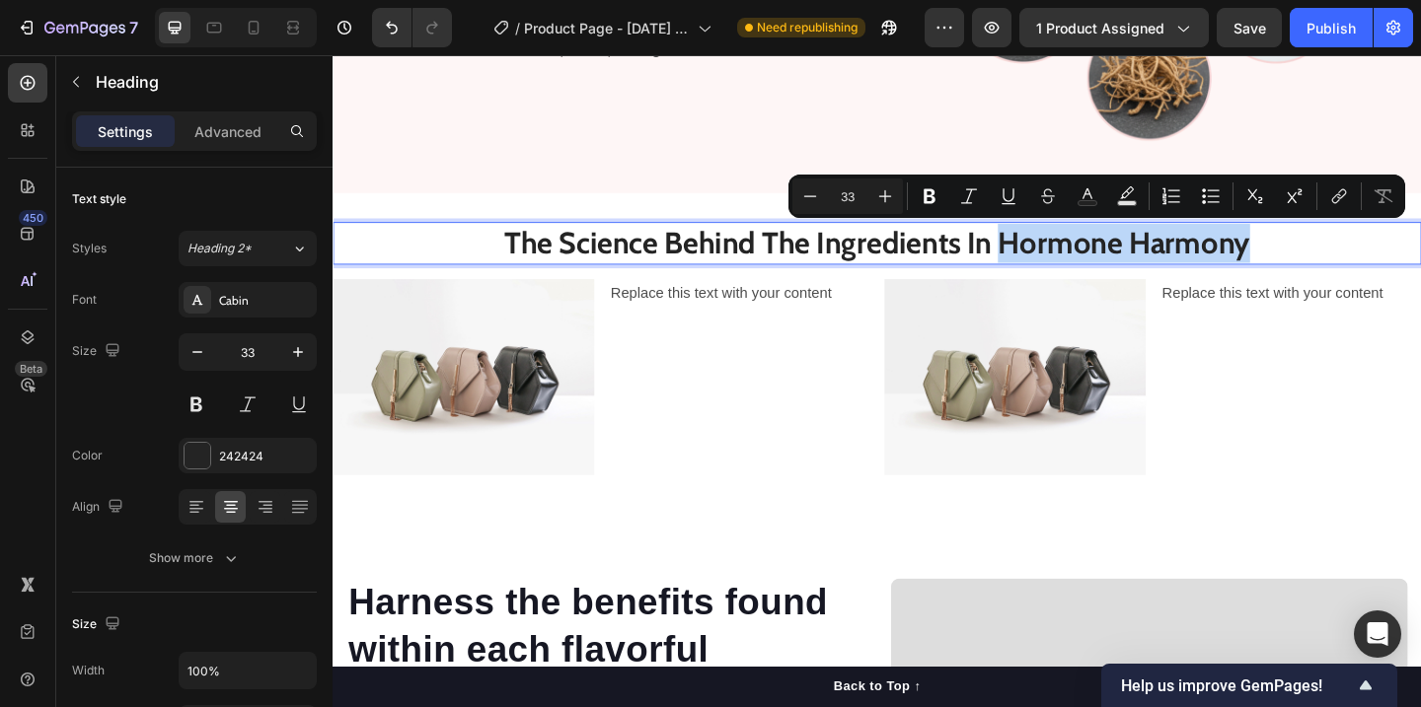
drag, startPoint x: 1342, startPoint y: 260, endPoint x: 1064, endPoint y: 260, distance: 278.3
click at [1064, 260] on p "The Science Behind The Ingredients In Hormone Harmony" at bounding box center [924, 260] width 1180 height 42
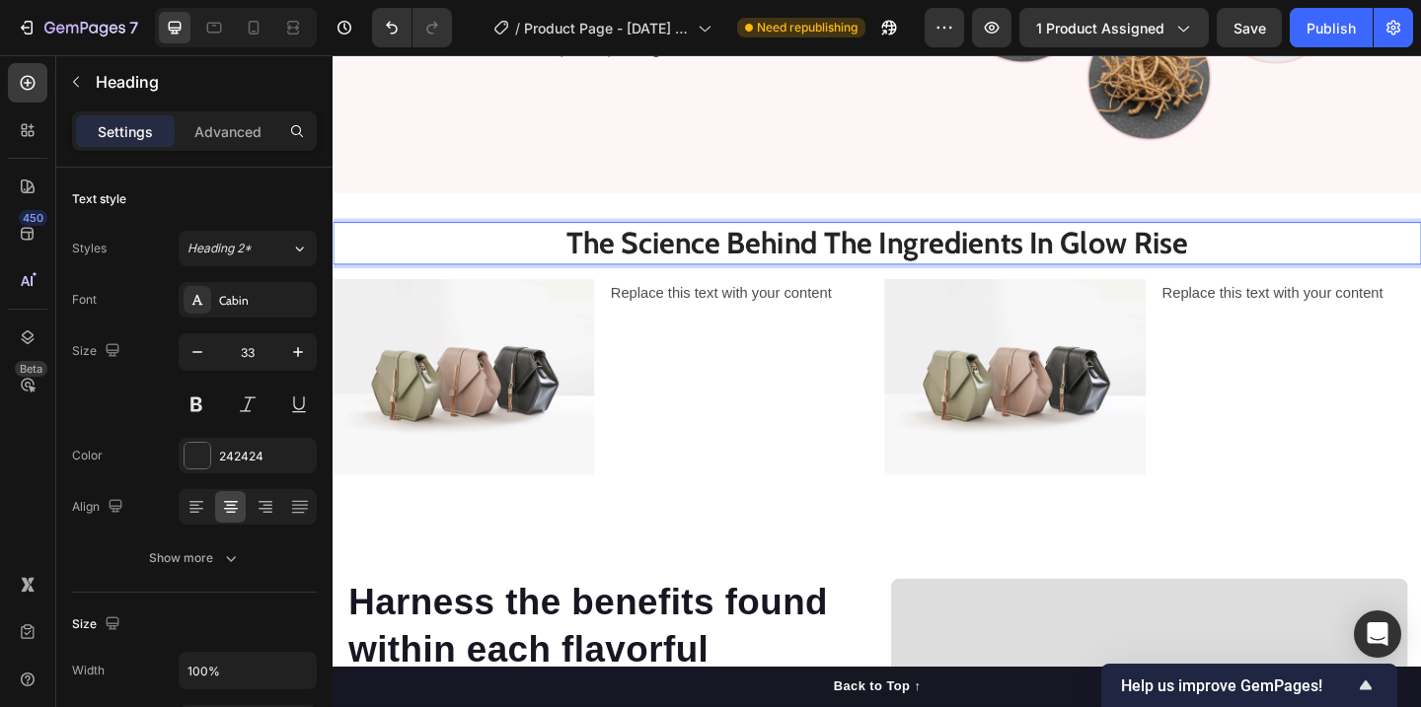
click at [1127, 260] on p "The Science Behind The Ingredients In Glow Rise" at bounding box center [924, 260] width 1180 height 42
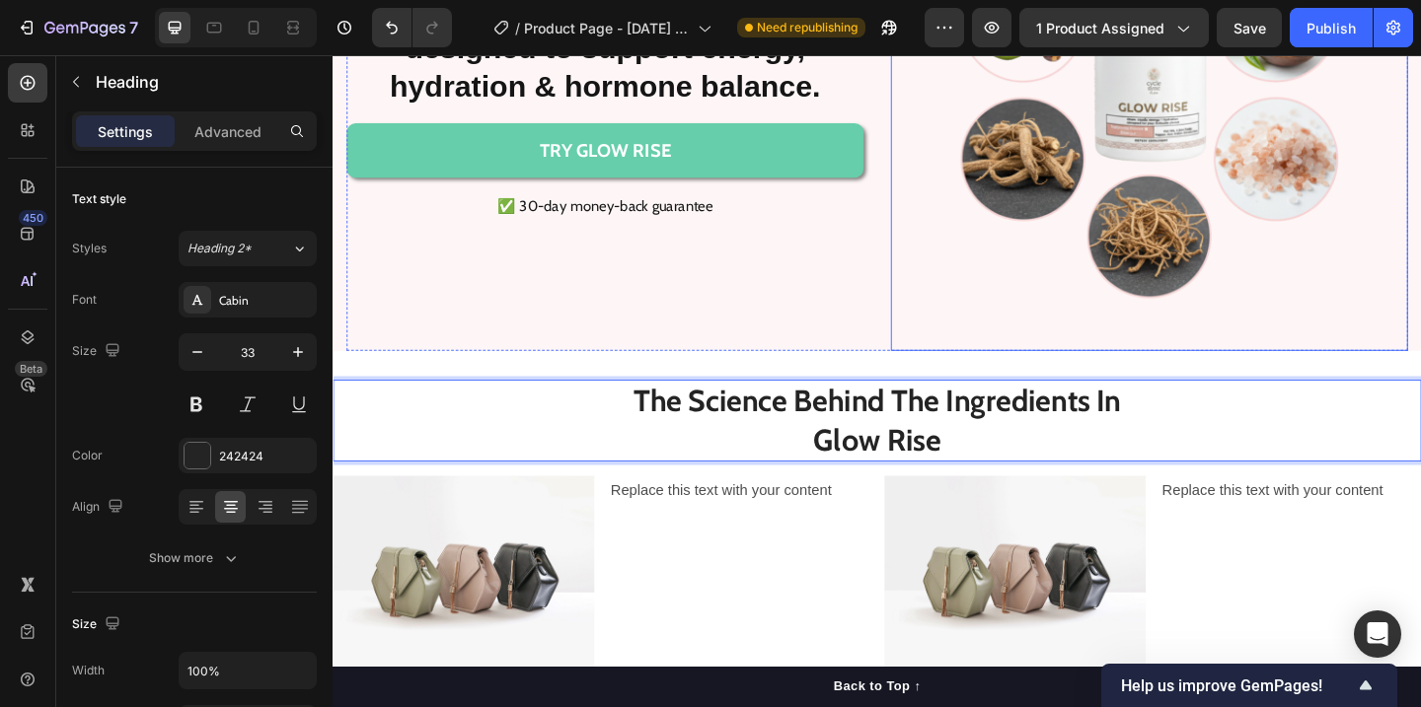
scroll to position [2818, 0]
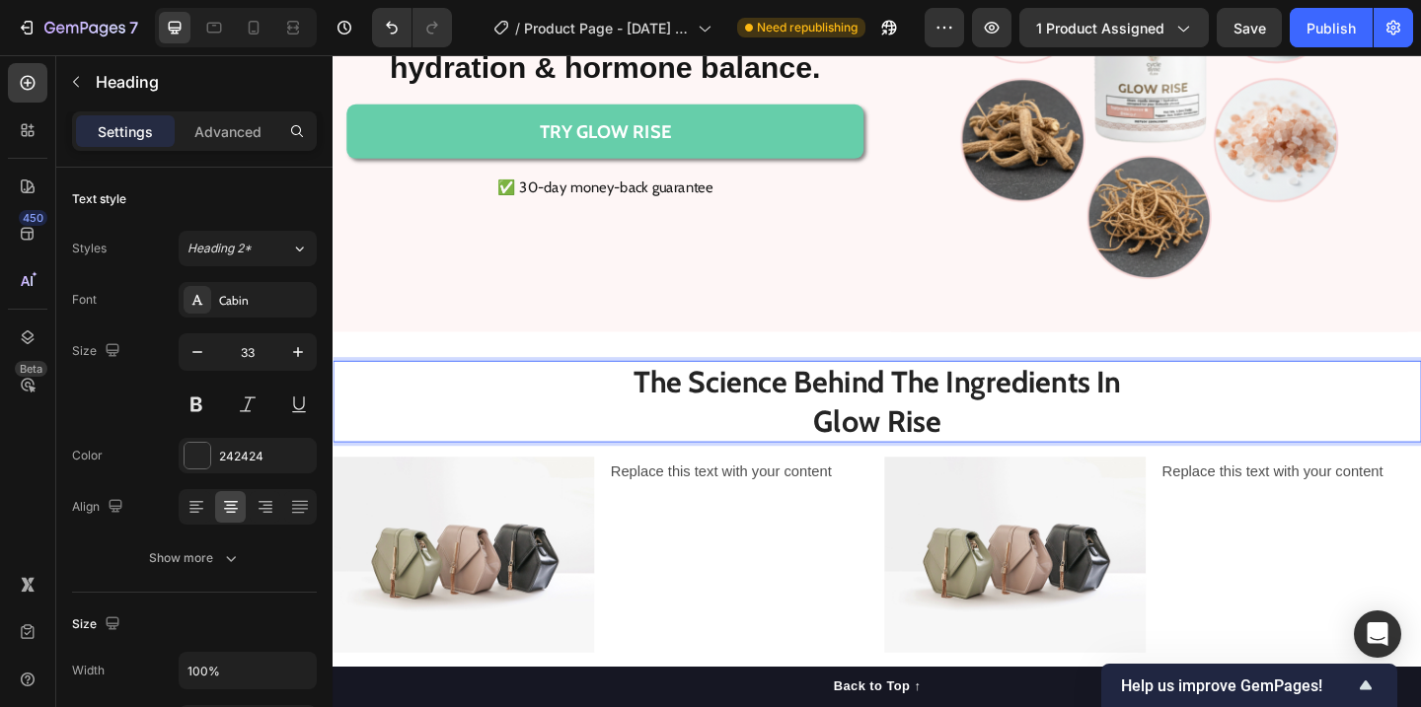
click at [1015, 467] on p "The Science Behind The Ingredients In  Glow Rise" at bounding box center [924, 432] width 1180 height 85
click at [789, 527] on div "Replace this text with your content Text Block" at bounding box center [774, 598] width 284 height 213
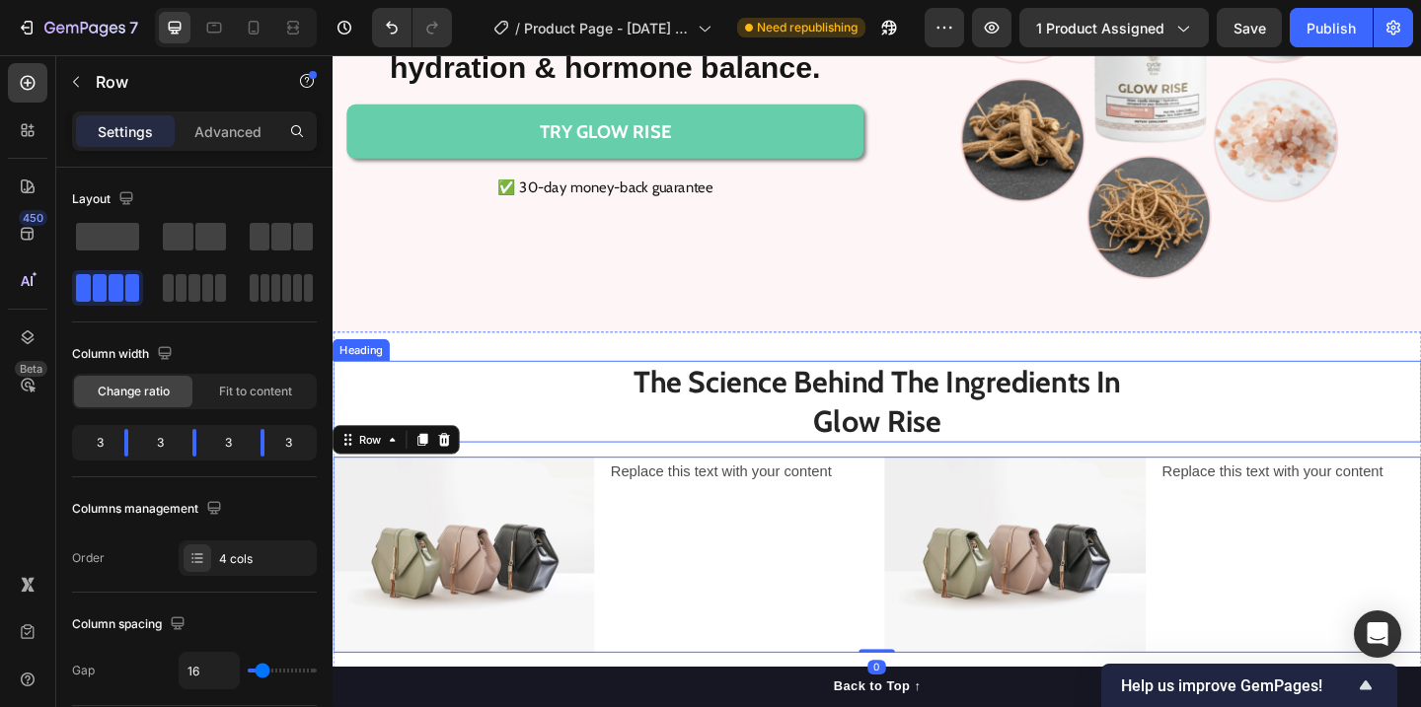
click at [818, 445] on p "The Science Behind The Ingredients In  Glow Rise" at bounding box center [924, 432] width 1180 height 85
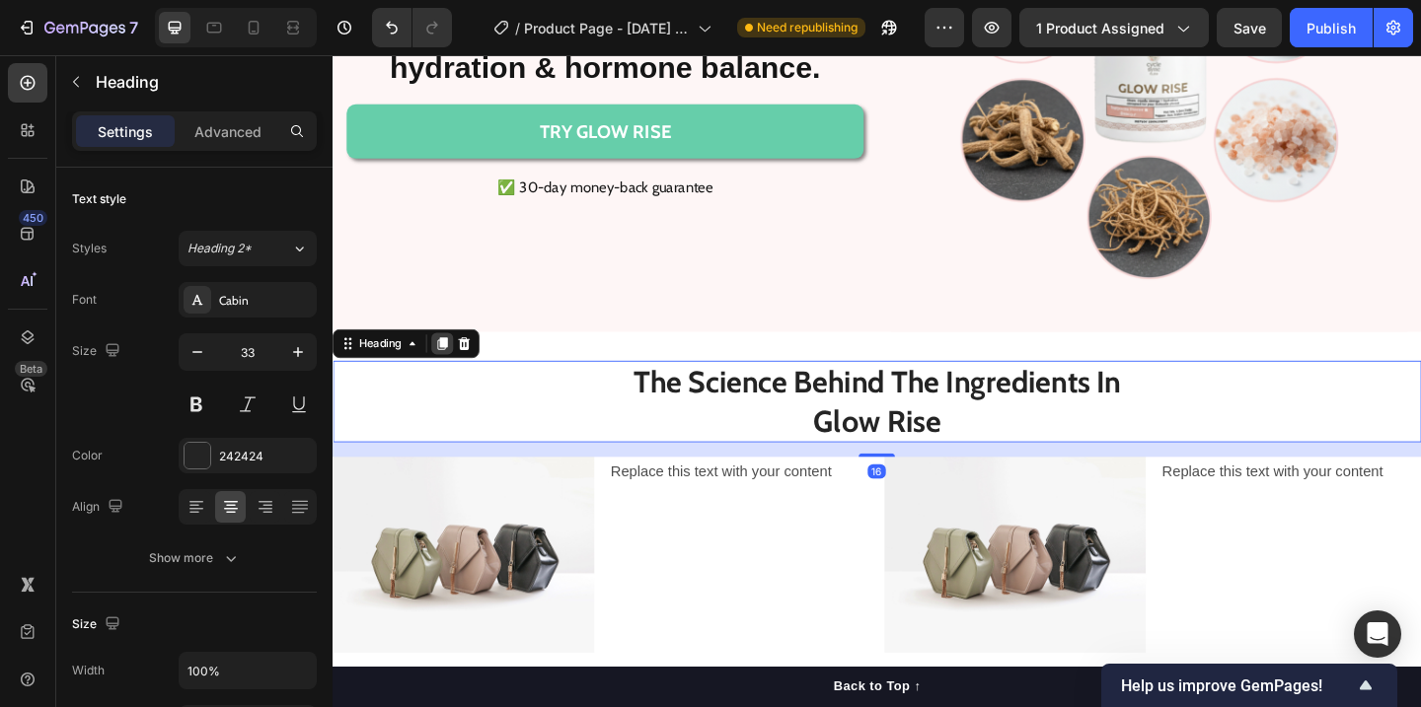
click at [452, 371] on icon at bounding box center [452, 370] width 11 height 14
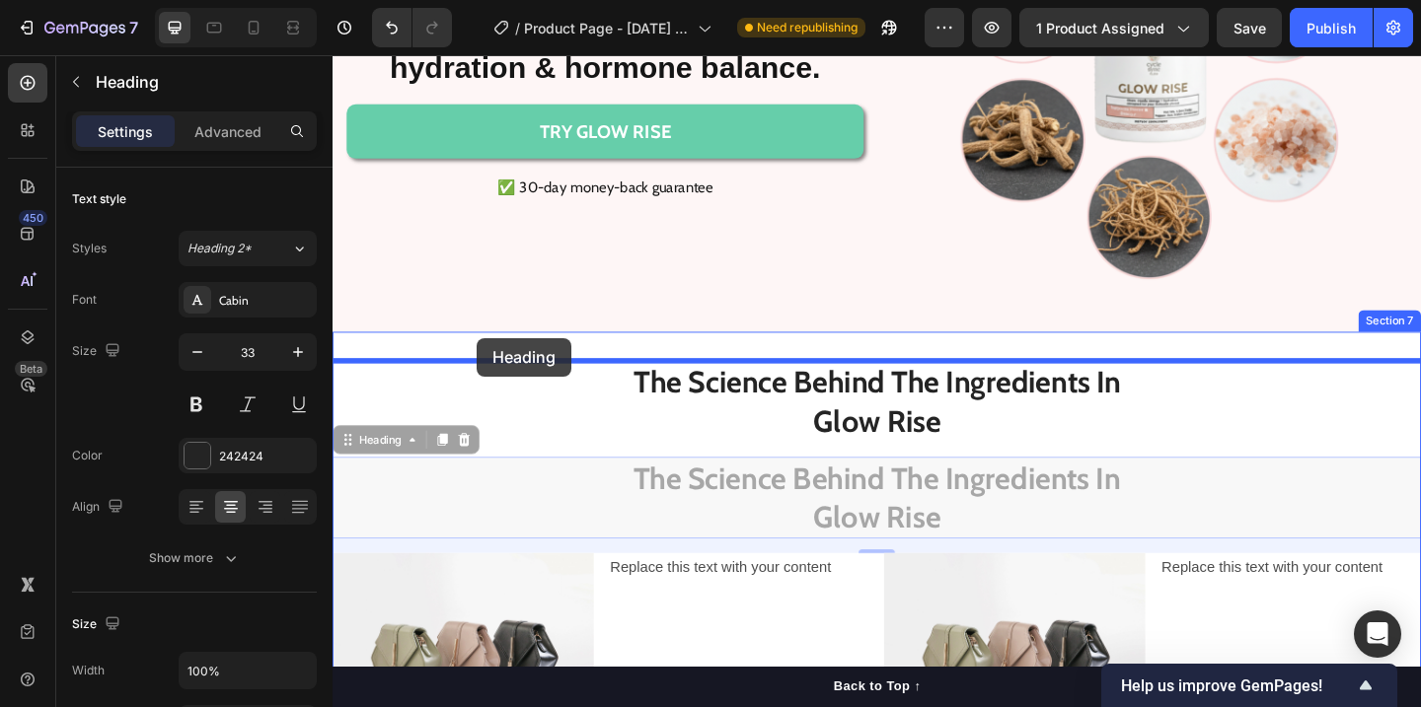
drag, startPoint x: 347, startPoint y: 482, endPoint x: 489, endPoint y: 363, distance: 185.0
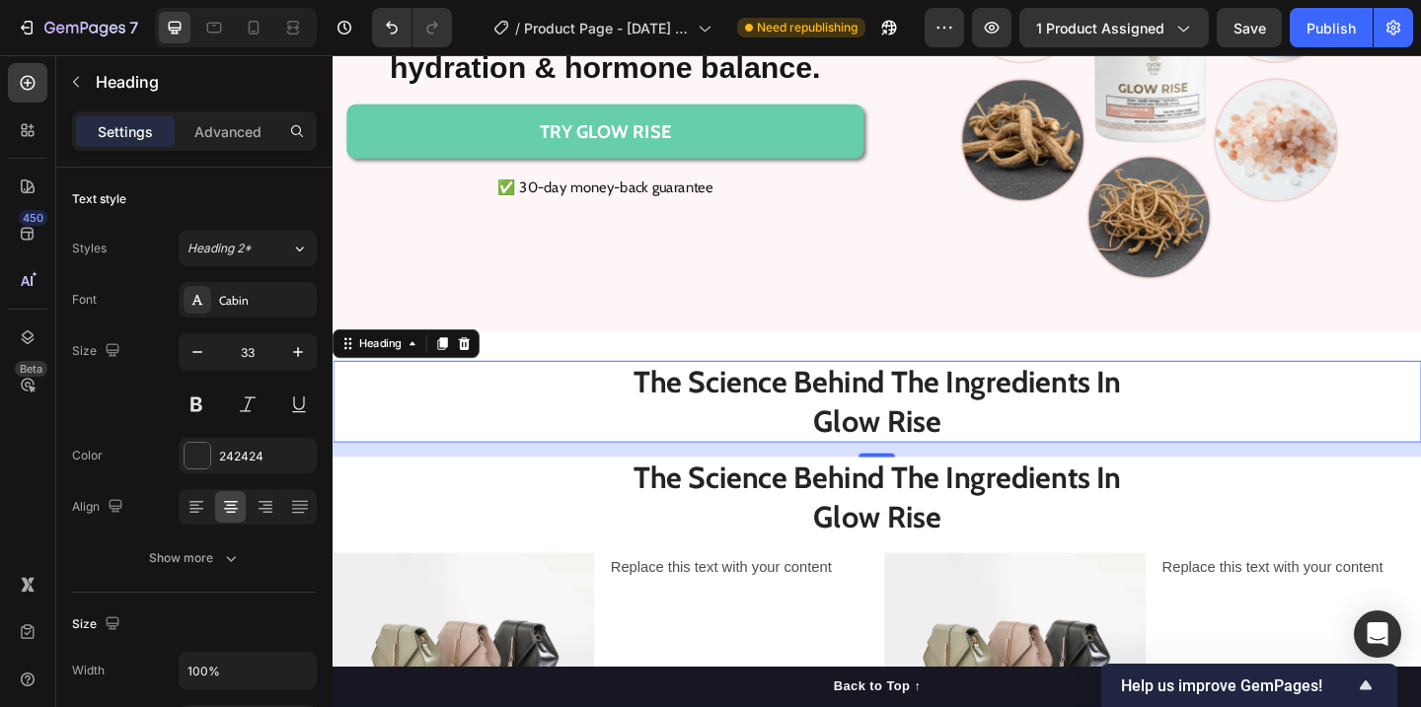
click at [790, 427] on p "The Science Behind The Ingredients In  Glow Rise" at bounding box center [924, 432] width 1180 height 85
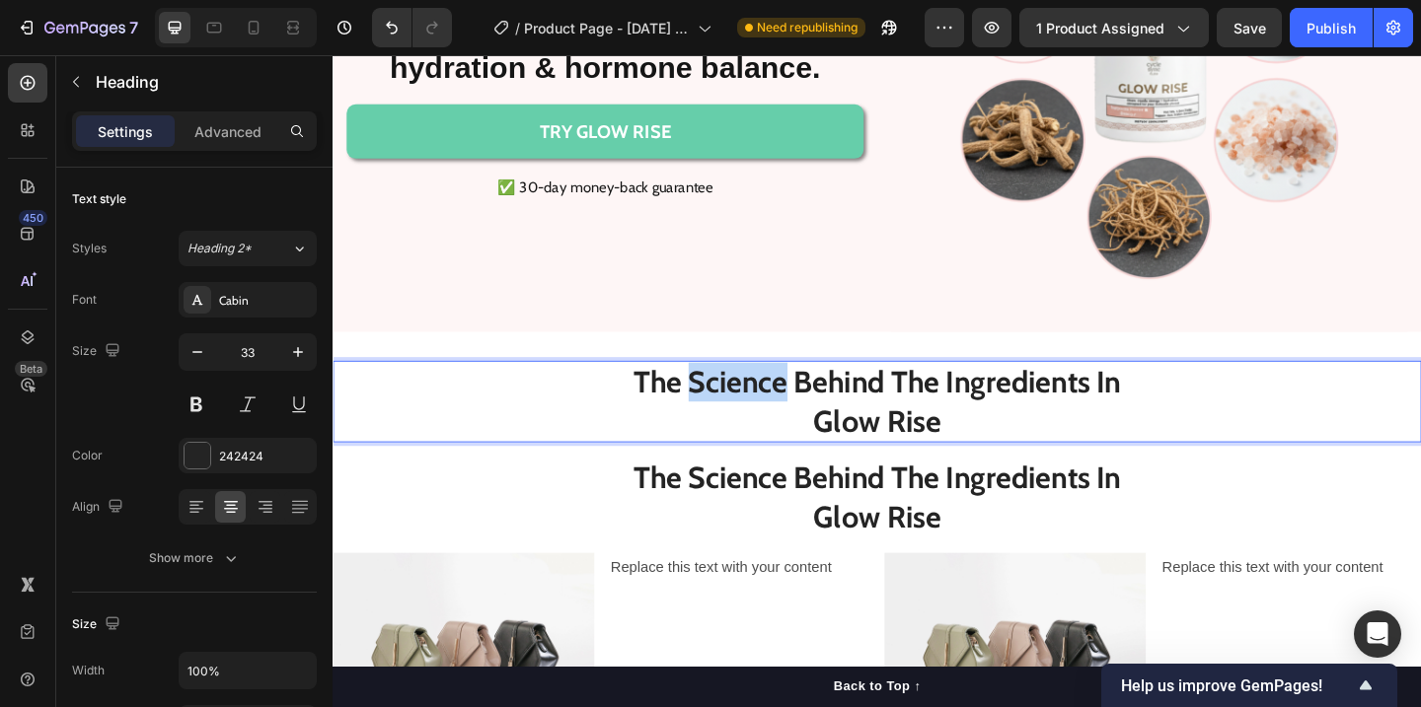
click at [790, 427] on p "The Science Behind The Ingredients In  Glow Rise" at bounding box center [924, 432] width 1180 height 85
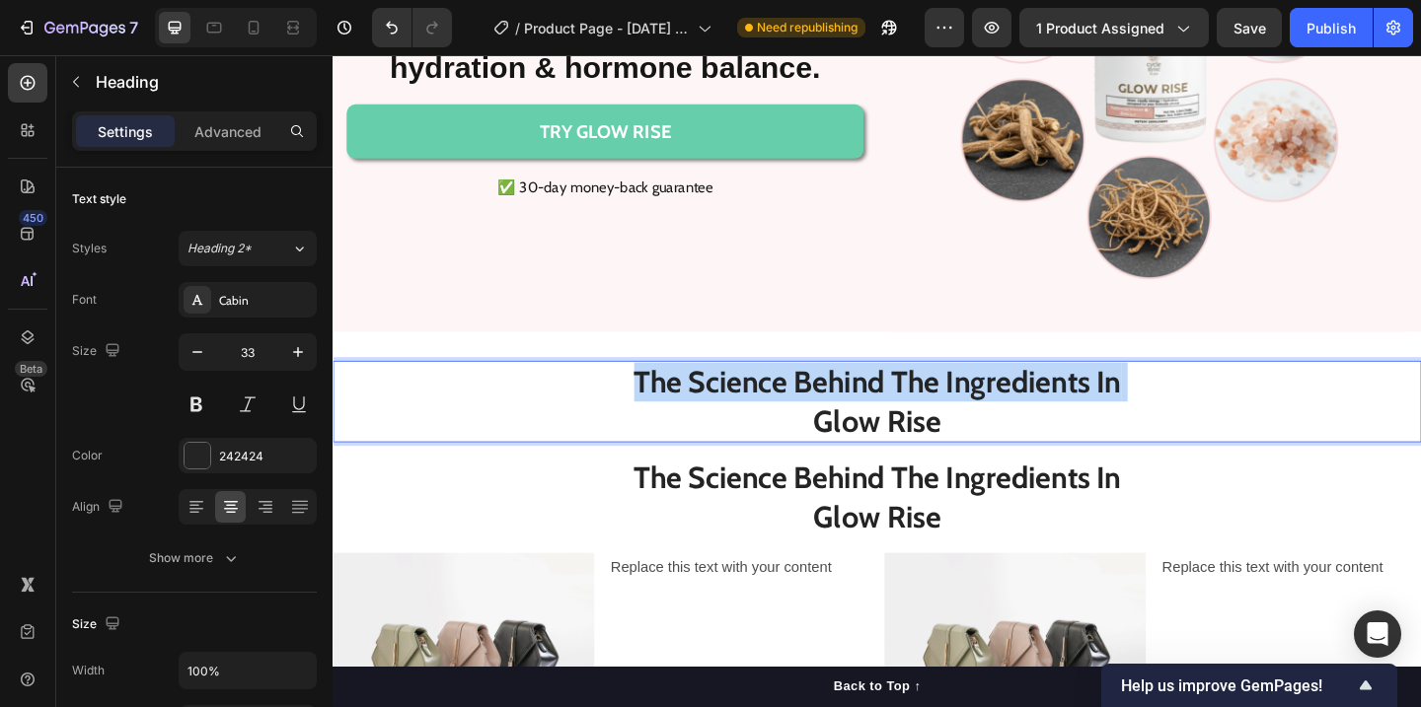
click at [790, 427] on p "The Science Behind The Ingredients In  Glow Rise" at bounding box center [924, 432] width 1180 height 85
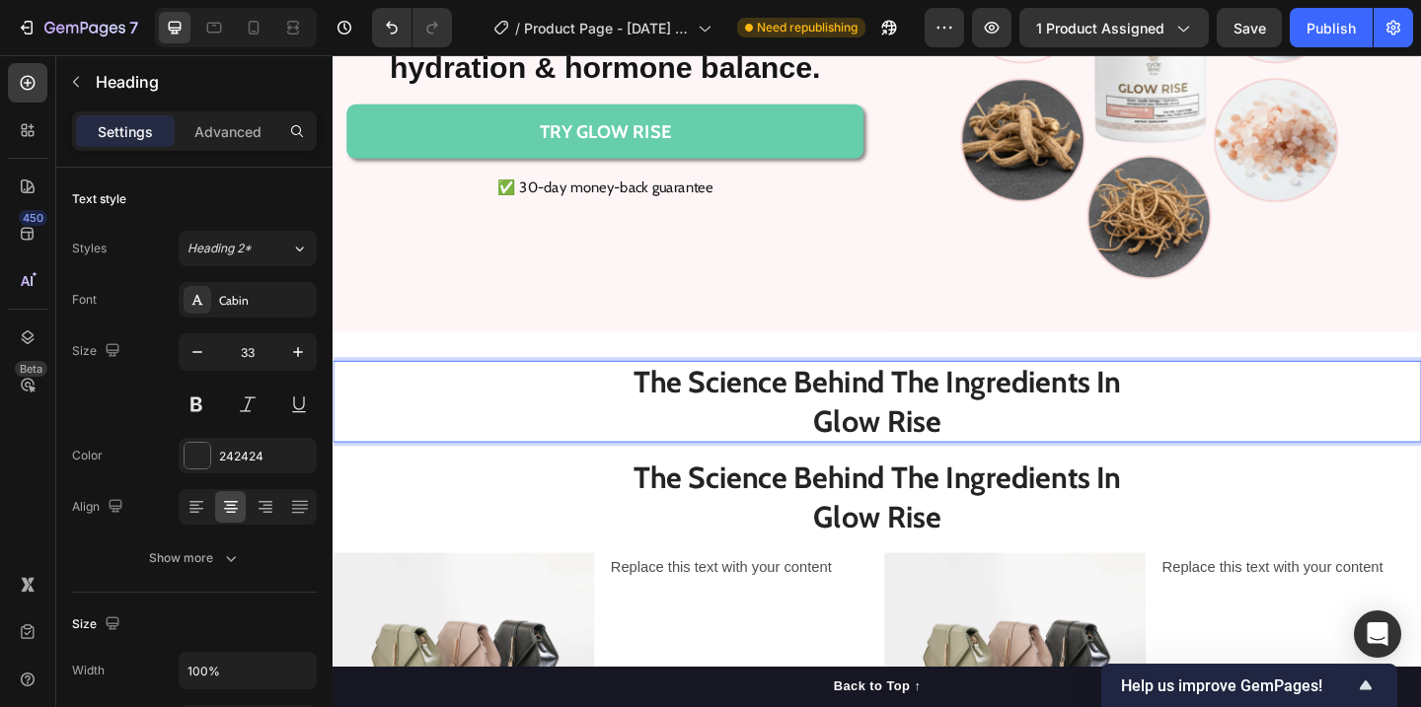
click at [985, 440] on p "The Science Behind The Ingredients In  Glow Rise" at bounding box center [924, 432] width 1180 height 85
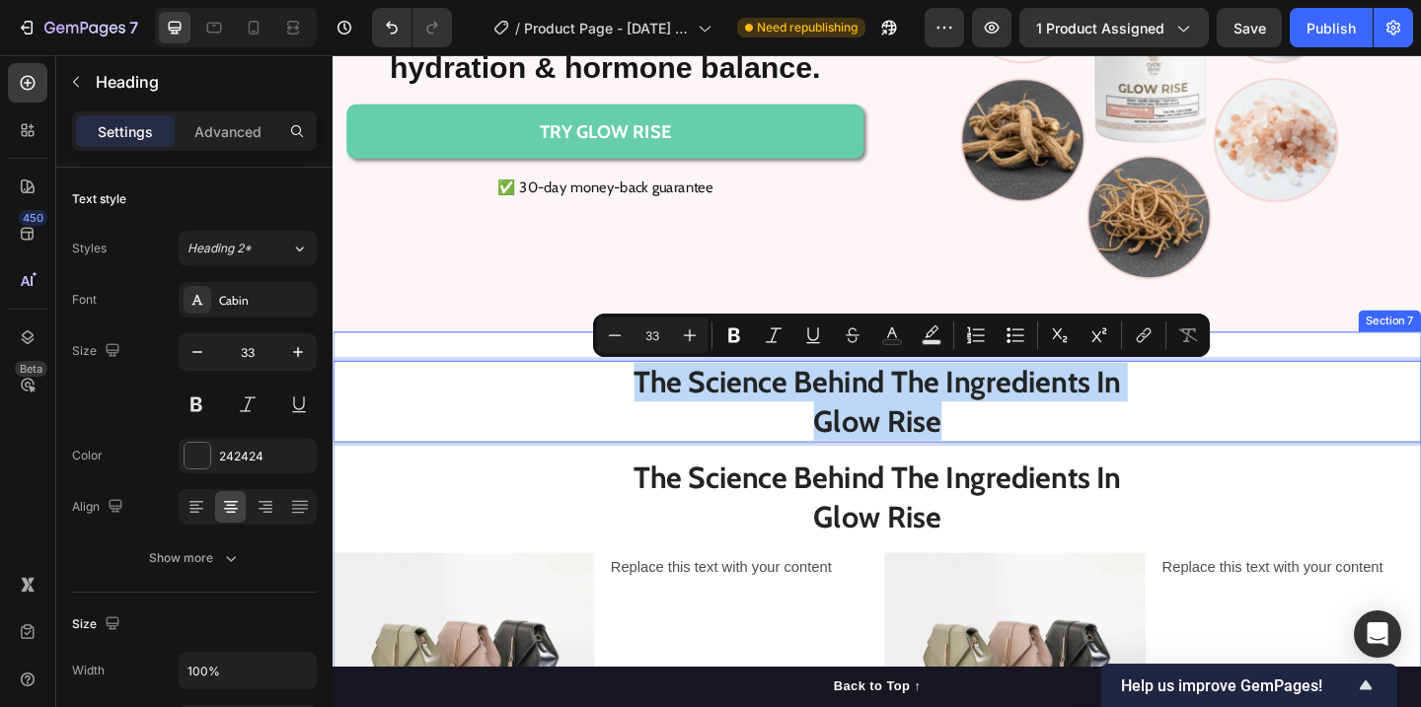
drag, startPoint x: 988, startPoint y: 450, endPoint x: 644, endPoint y: 357, distance: 355.7
click at [644, 357] on div "The Science Behind The Ingredients In  Glow Rise Heading 16 The Science Behind …" at bounding box center [925, 598] width 1184 height 485
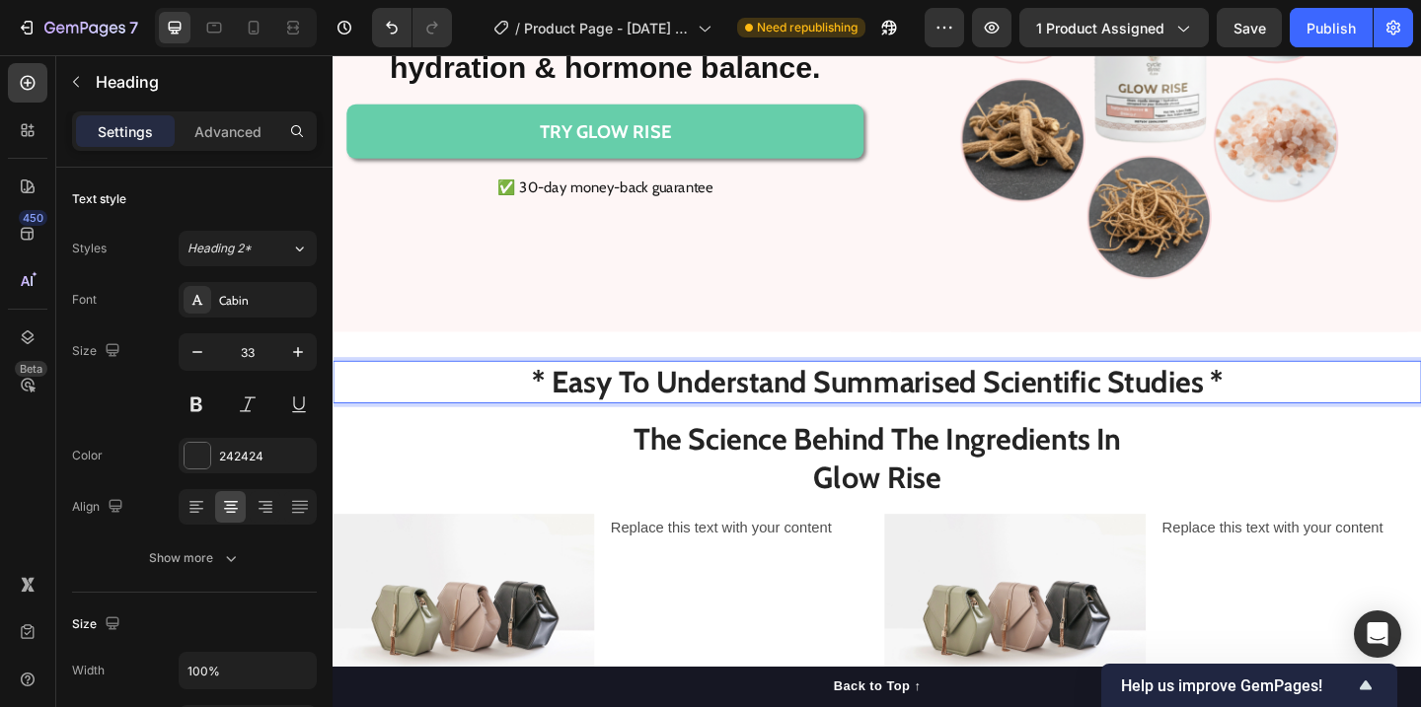
click at [817, 414] on p "* Easy To Understand Summarised Scientific Studies *" at bounding box center [924, 411] width 1180 height 42
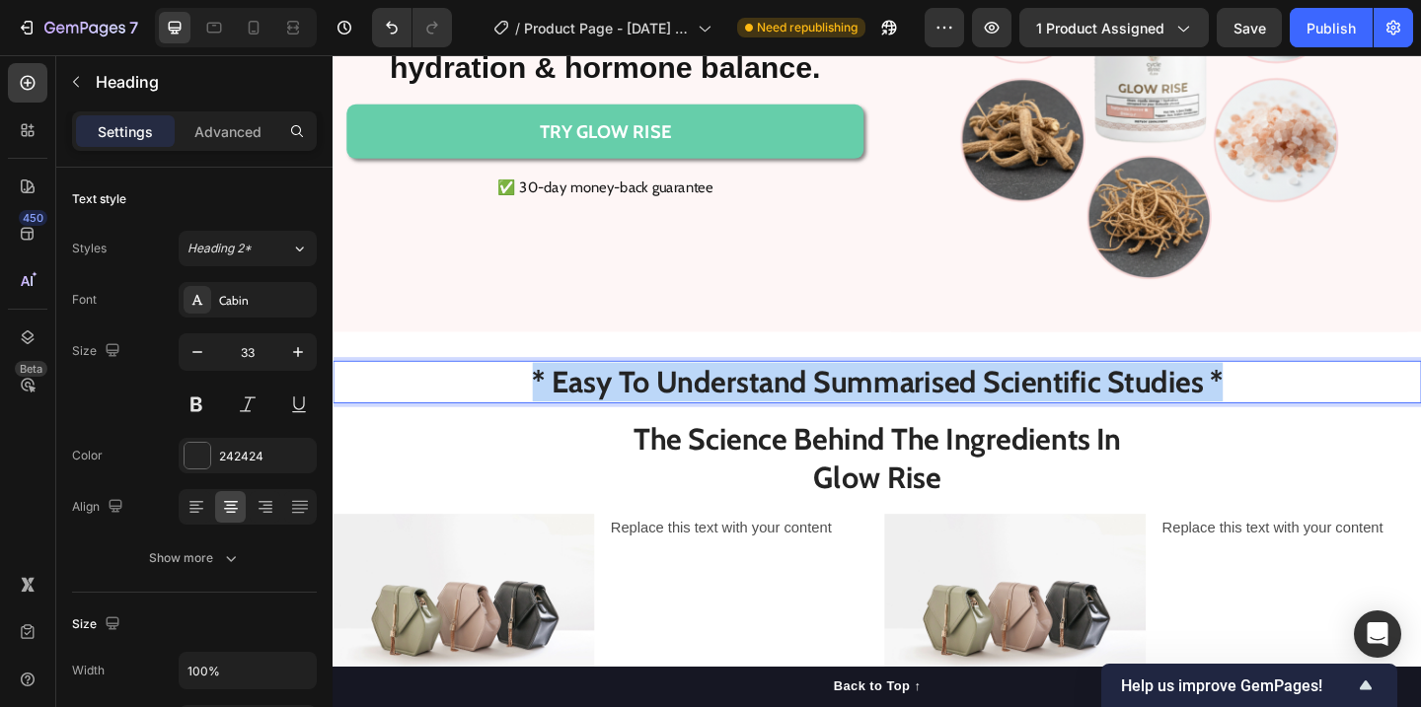
click at [817, 414] on p "* Easy To Understand Summarised Scientific Studies *" at bounding box center [924, 411] width 1180 height 42
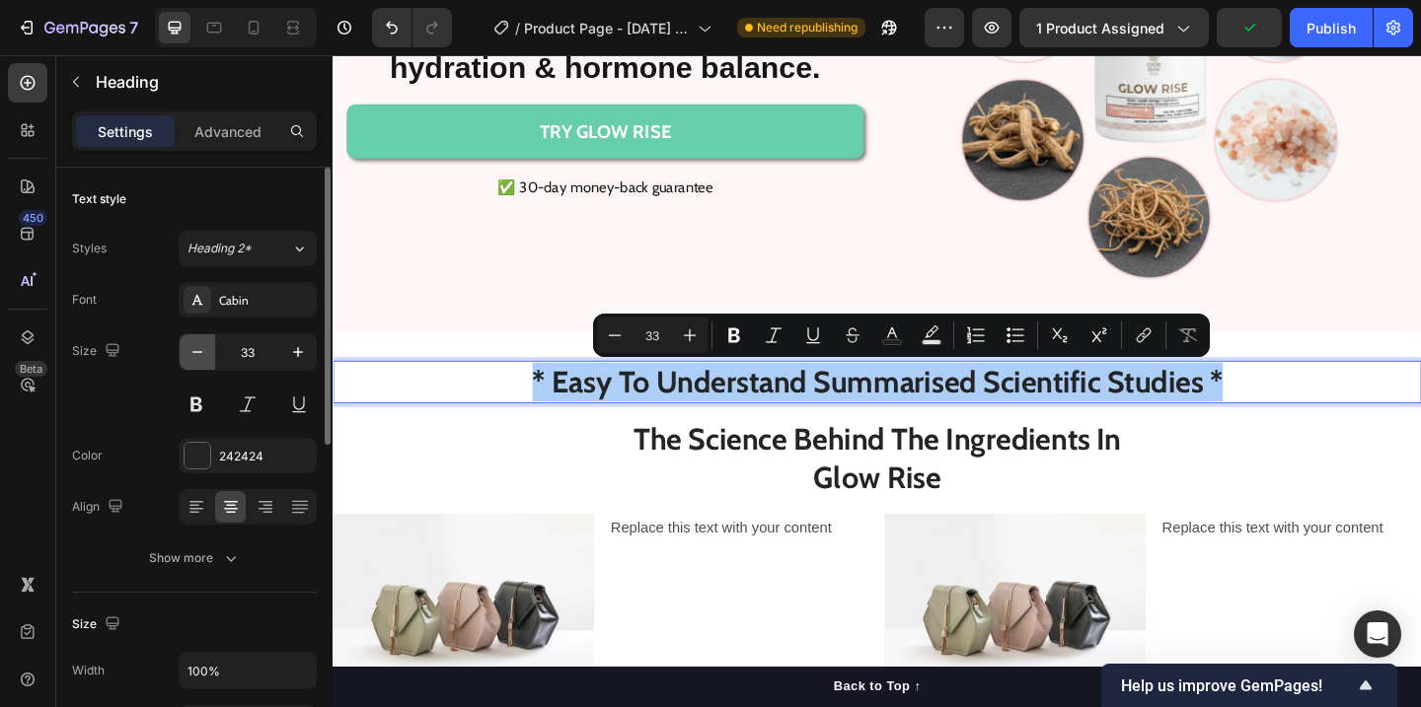
click at [197, 355] on icon "button" at bounding box center [197, 352] width 20 height 20
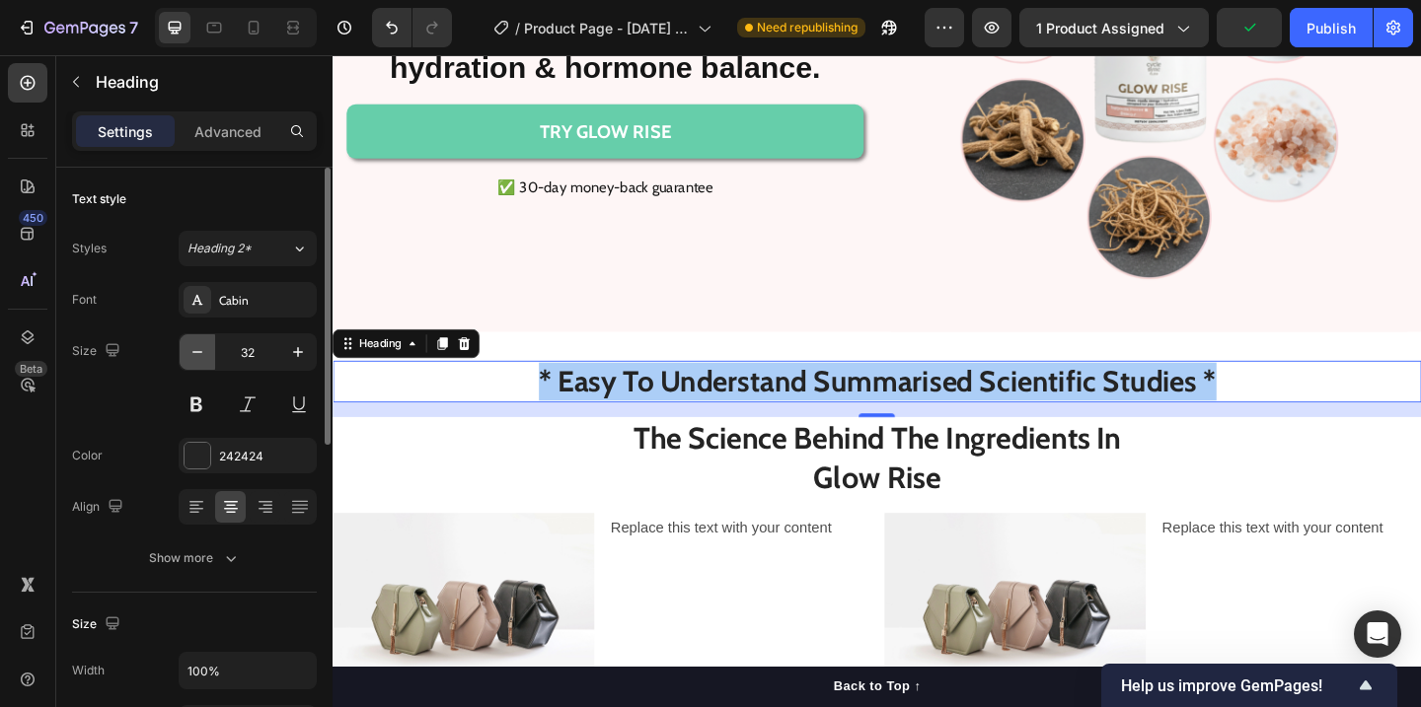
click at [197, 355] on icon "button" at bounding box center [197, 352] width 20 height 20
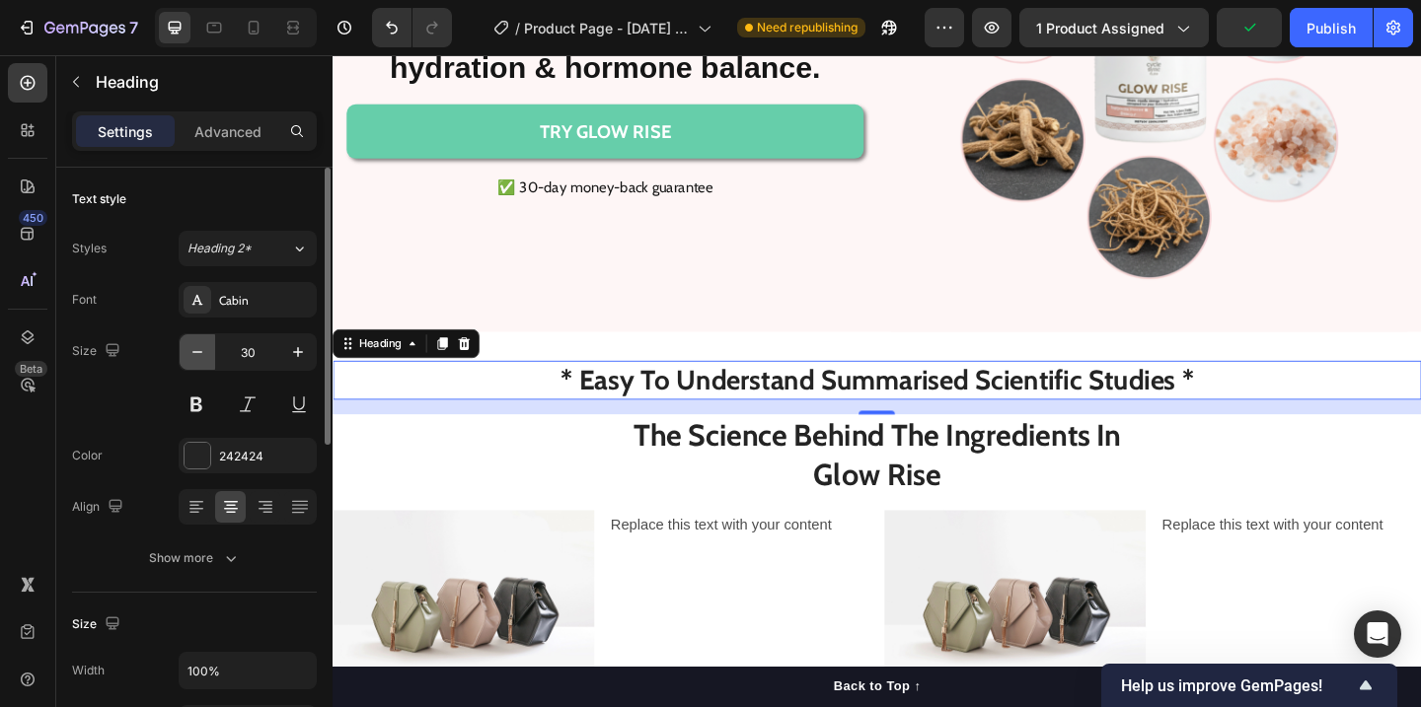
click at [197, 355] on icon "button" at bounding box center [197, 352] width 20 height 20
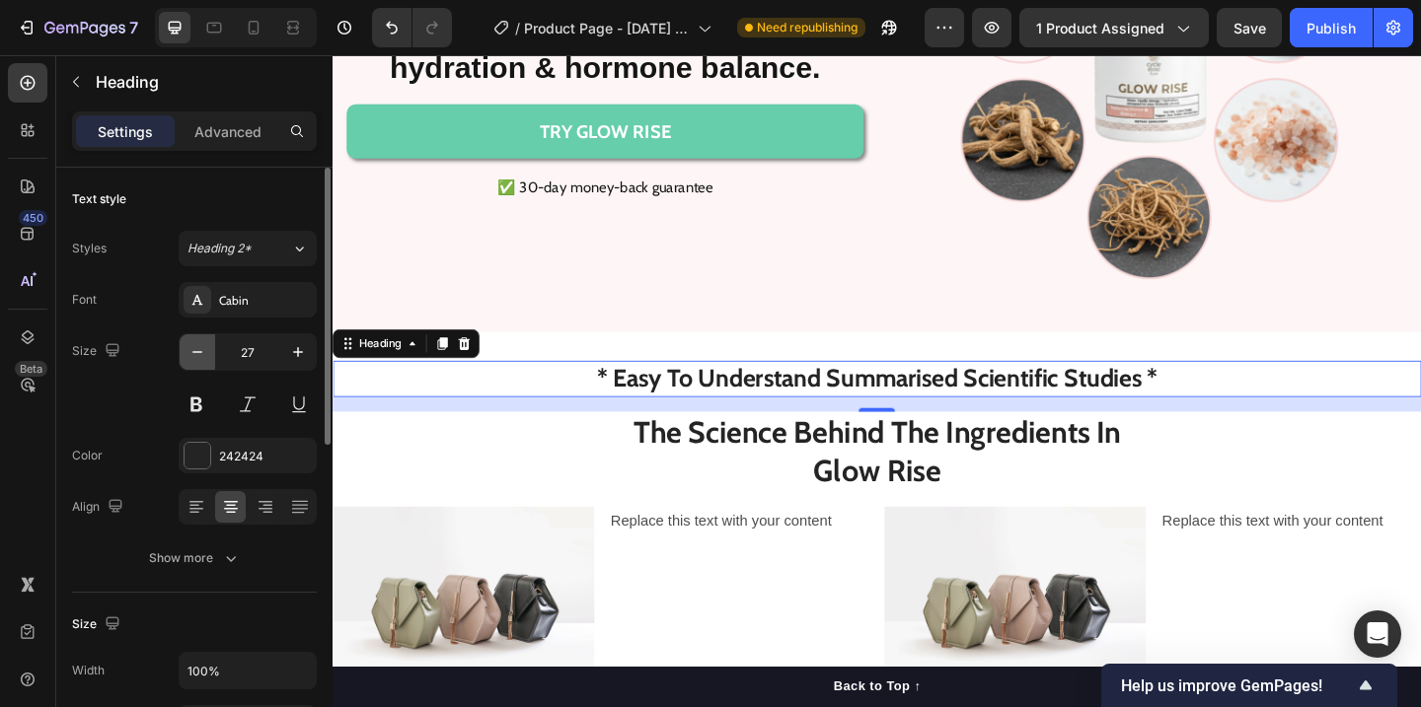
click at [197, 355] on icon "button" at bounding box center [197, 352] width 20 height 20
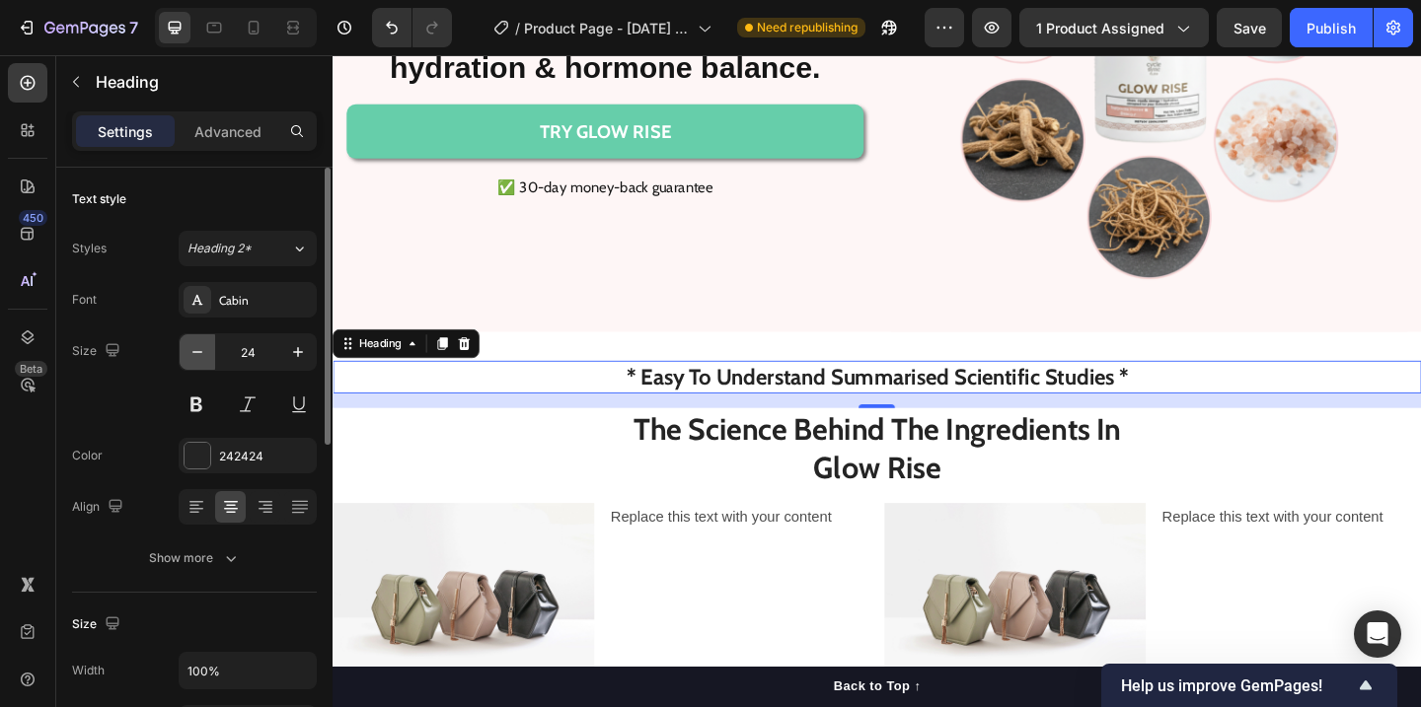
click at [197, 355] on icon "button" at bounding box center [197, 352] width 20 height 20
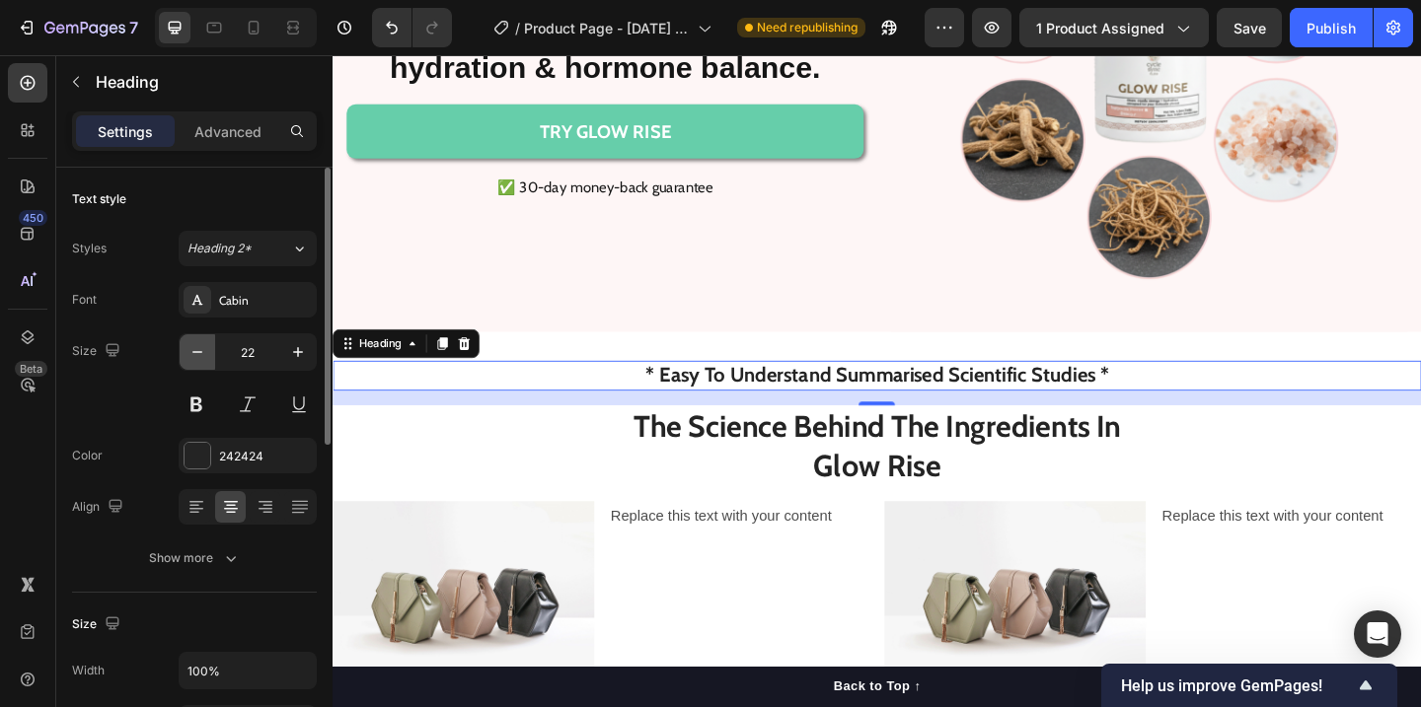
click at [197, 355] on icon "button" at bounding box center [197, 352] width 20 height 20
click at [197, 401] on button at bounding box center [197, 405] width 36 height 36
click at [300, 250] on icon at bounding box center [300, 249] width 8 height 5
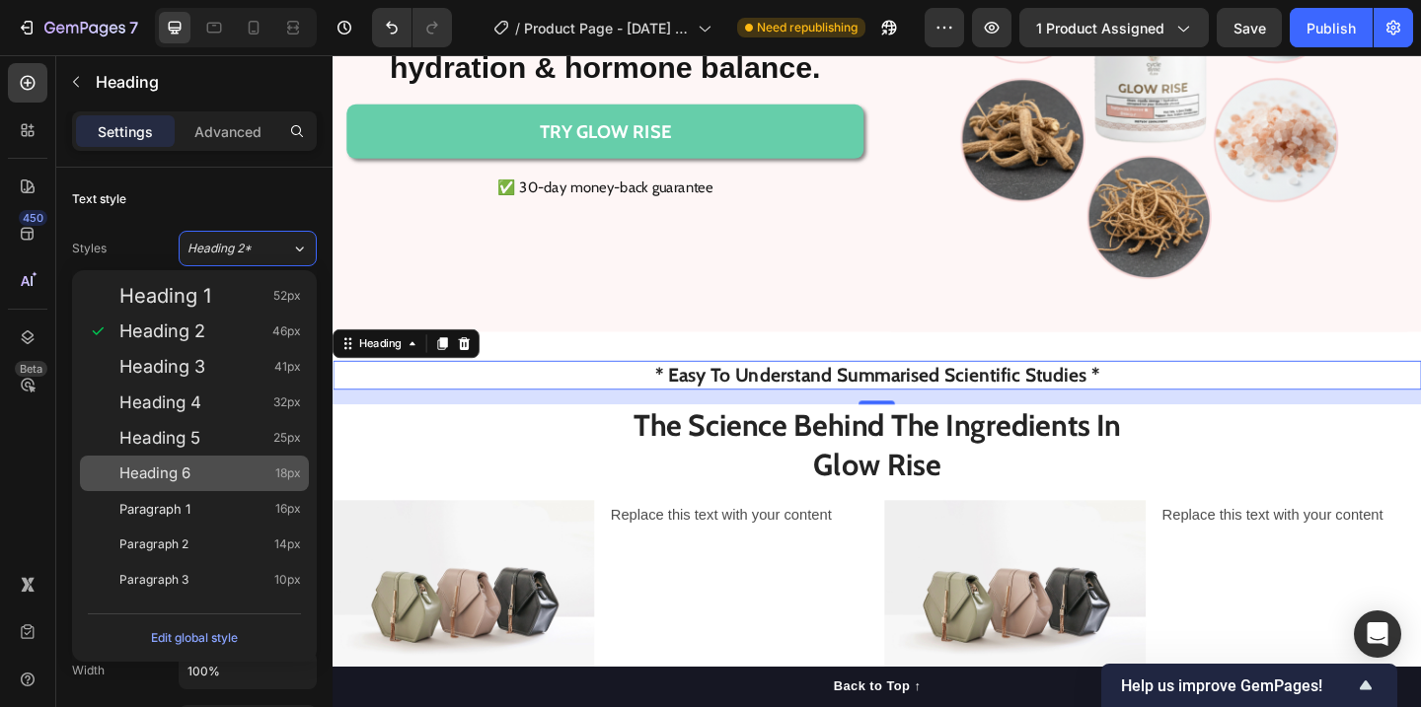
click at [221, 464] on div "Heading 6 18px" at bounding box center [210, 474] width 182 height 20
type input "18"
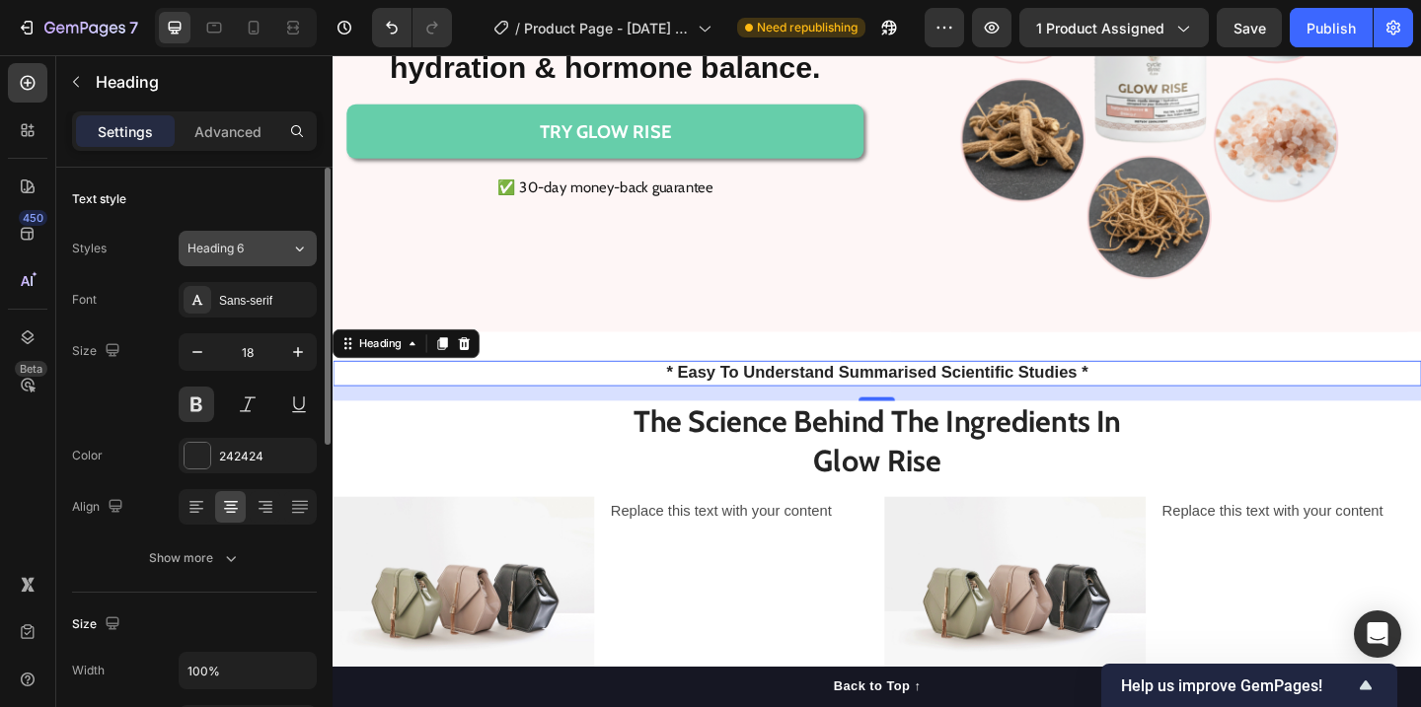
click at [301, 251] on icon at bounding box center [299, 249] width 17 height 20
click at [272, 196] on div "Text style" at bounding box center [194, 200] width 245 height 32
click at [197, 412] on button at bounding box center [197, 405] width 36 height 36
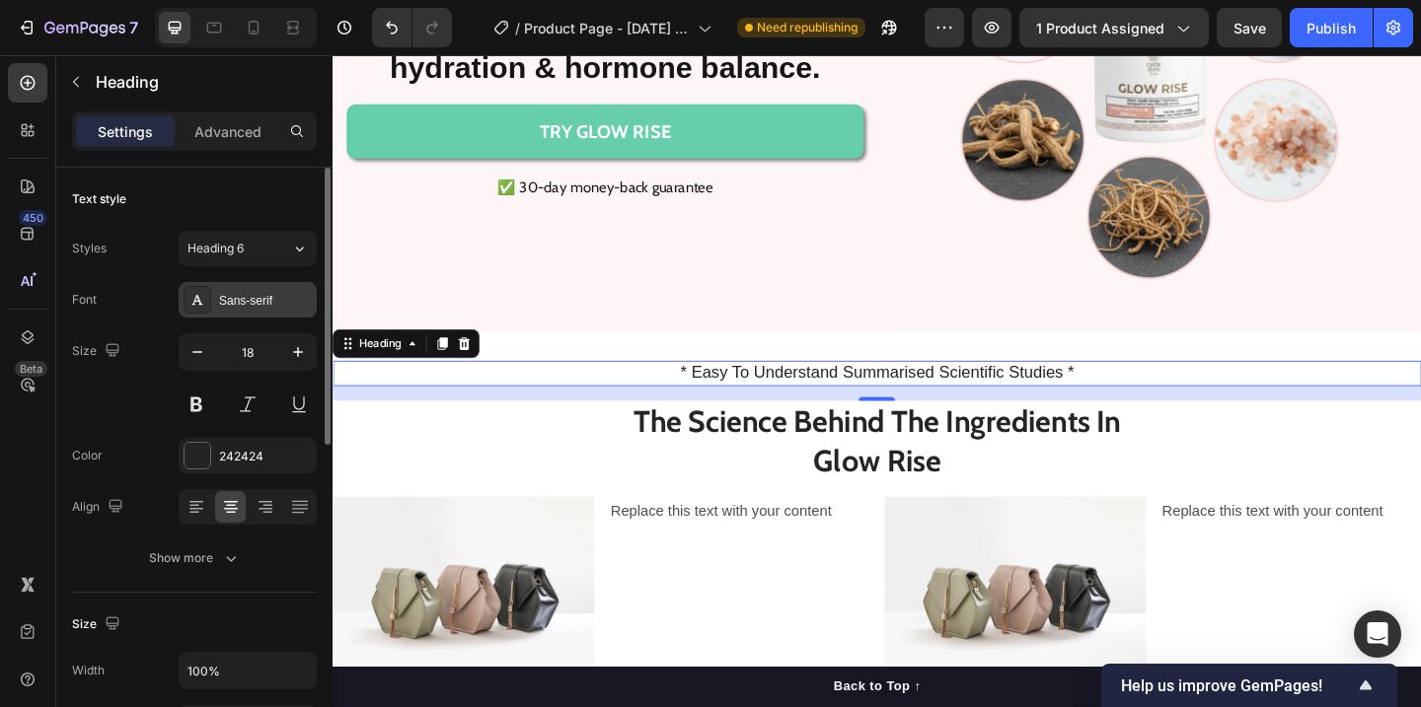
click at [263, 315] on div "Sans-serif" at bounding box center [248, 300] width 138 height 36
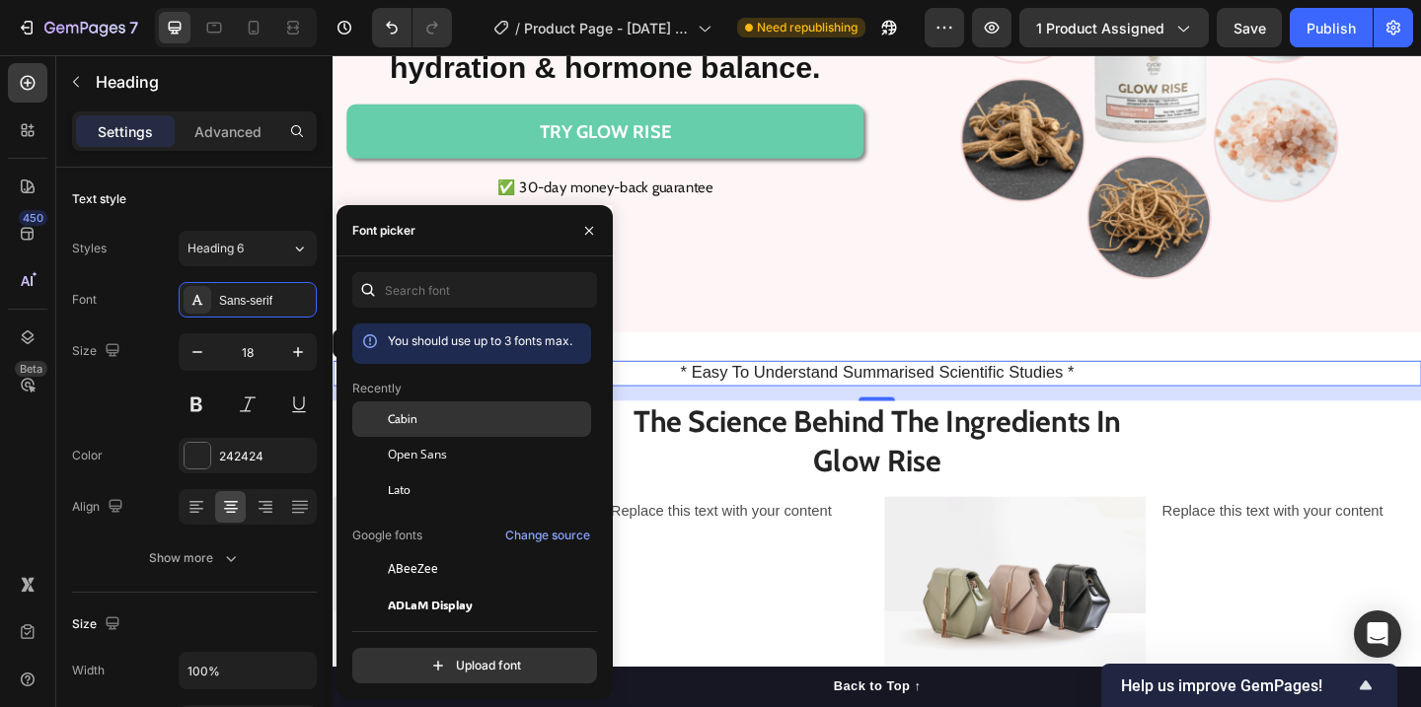
click at [398, 416] on span "Cabin" at bounding box center [403, 419] width 30 height 18
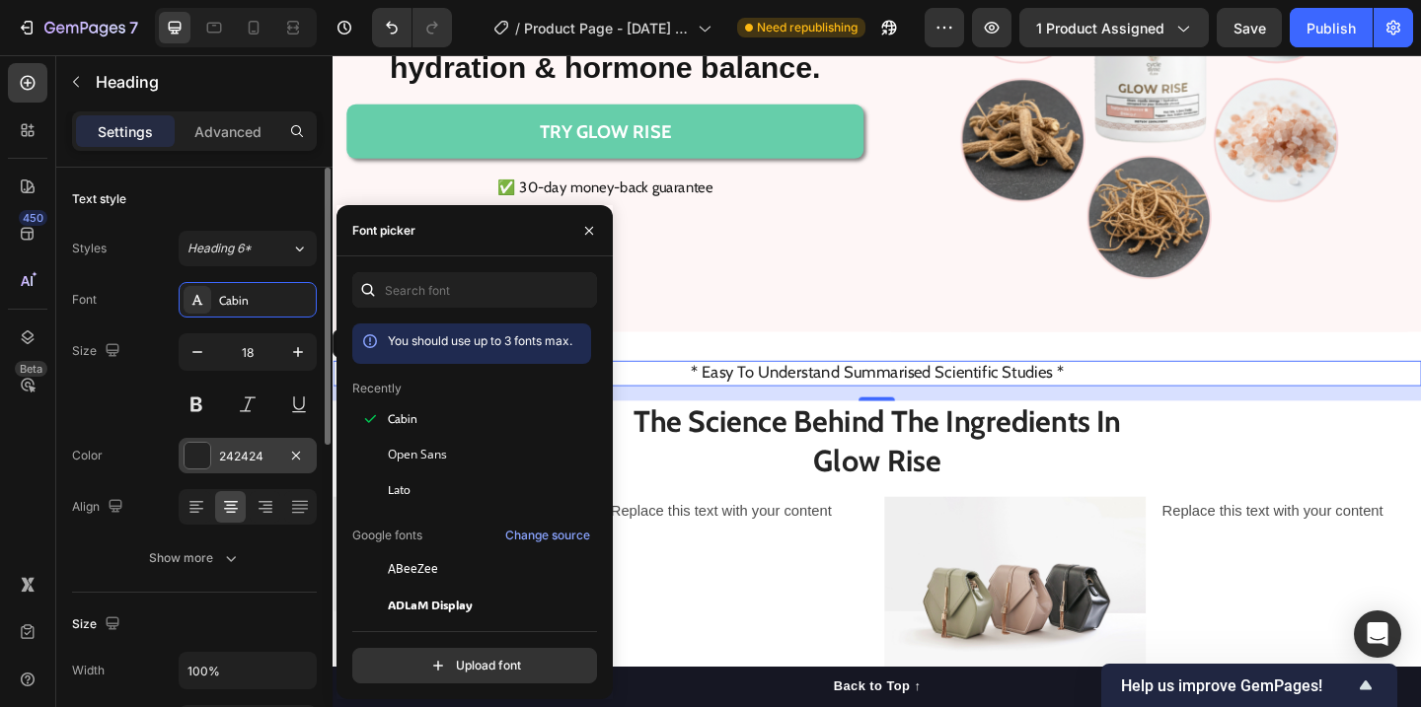
click at [194, 456] on div at bounding box center [198, 456] width 26 height 26
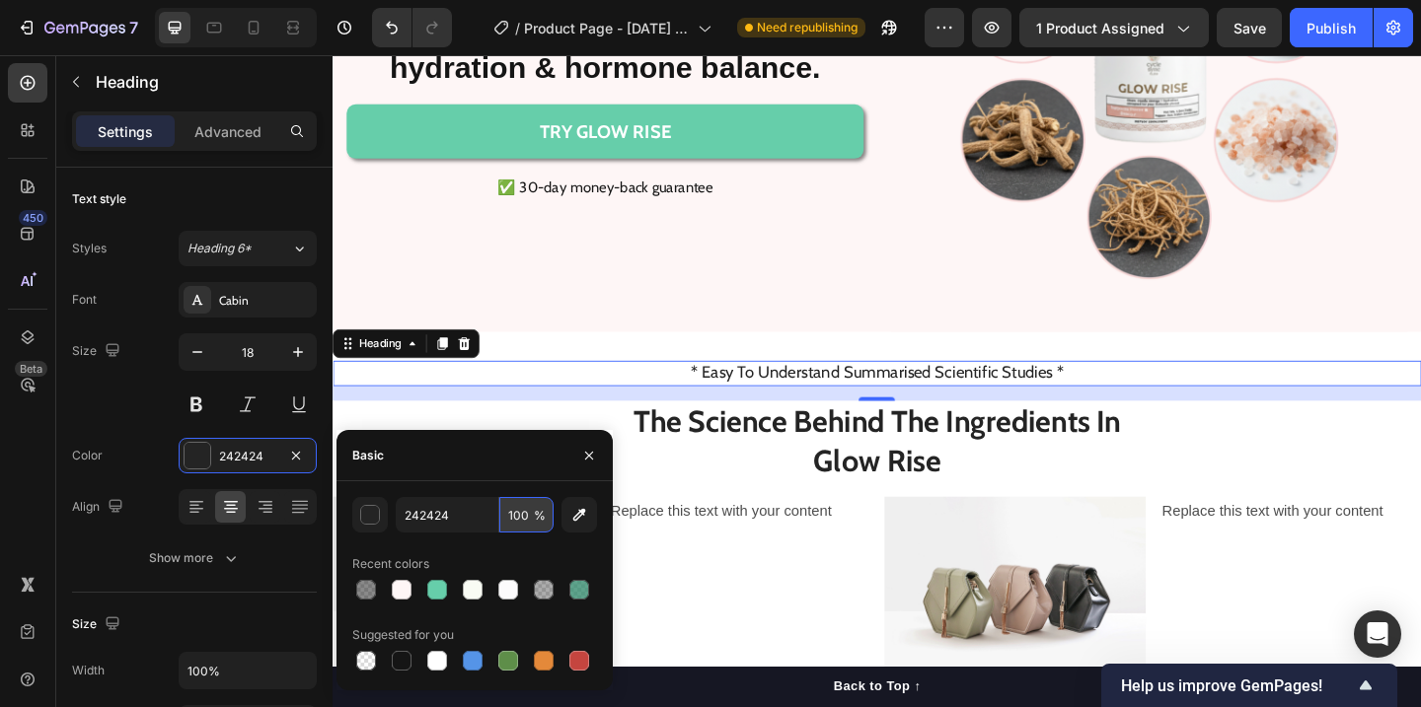
click at [528, 515] on input "100" at bounding box center [526, 515] width 54 height 36
type input "50"
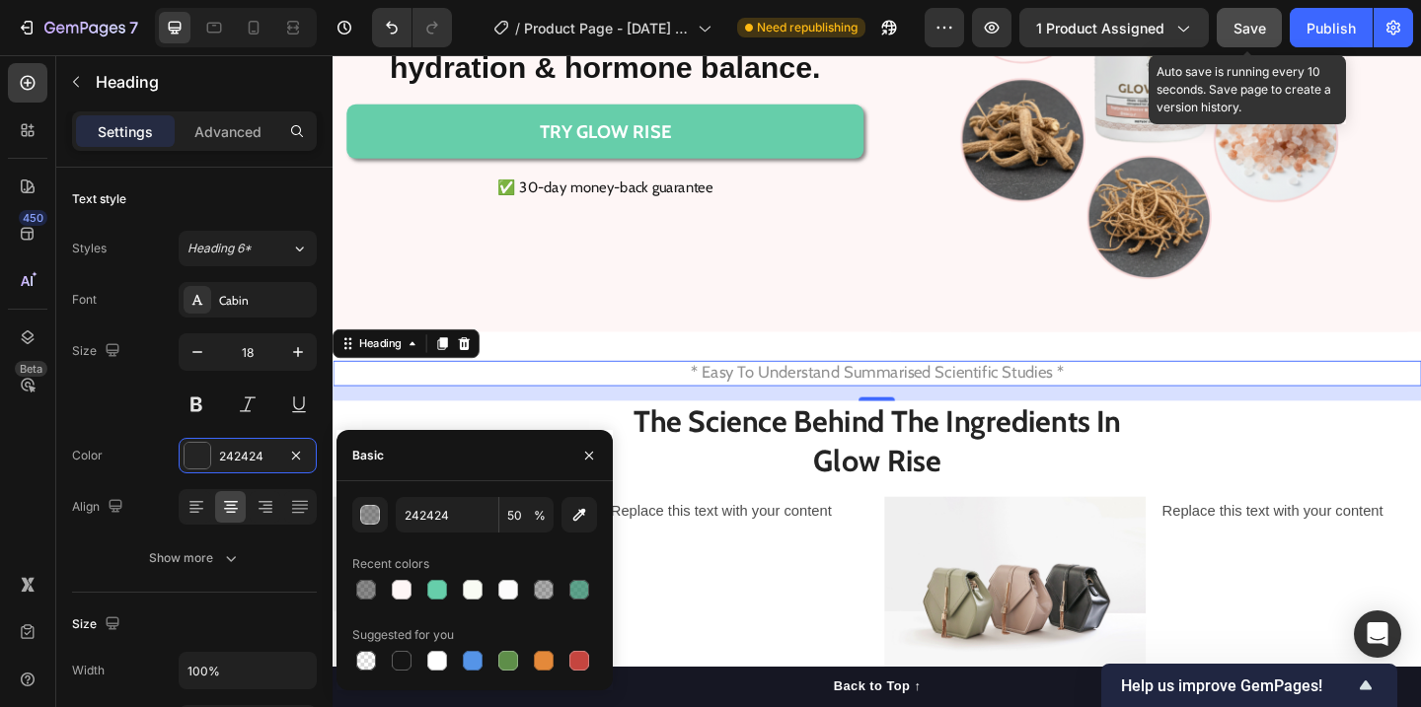
click at [1244, 14] on button "Save" at bounding box center [1249, 27] width 65 height 39
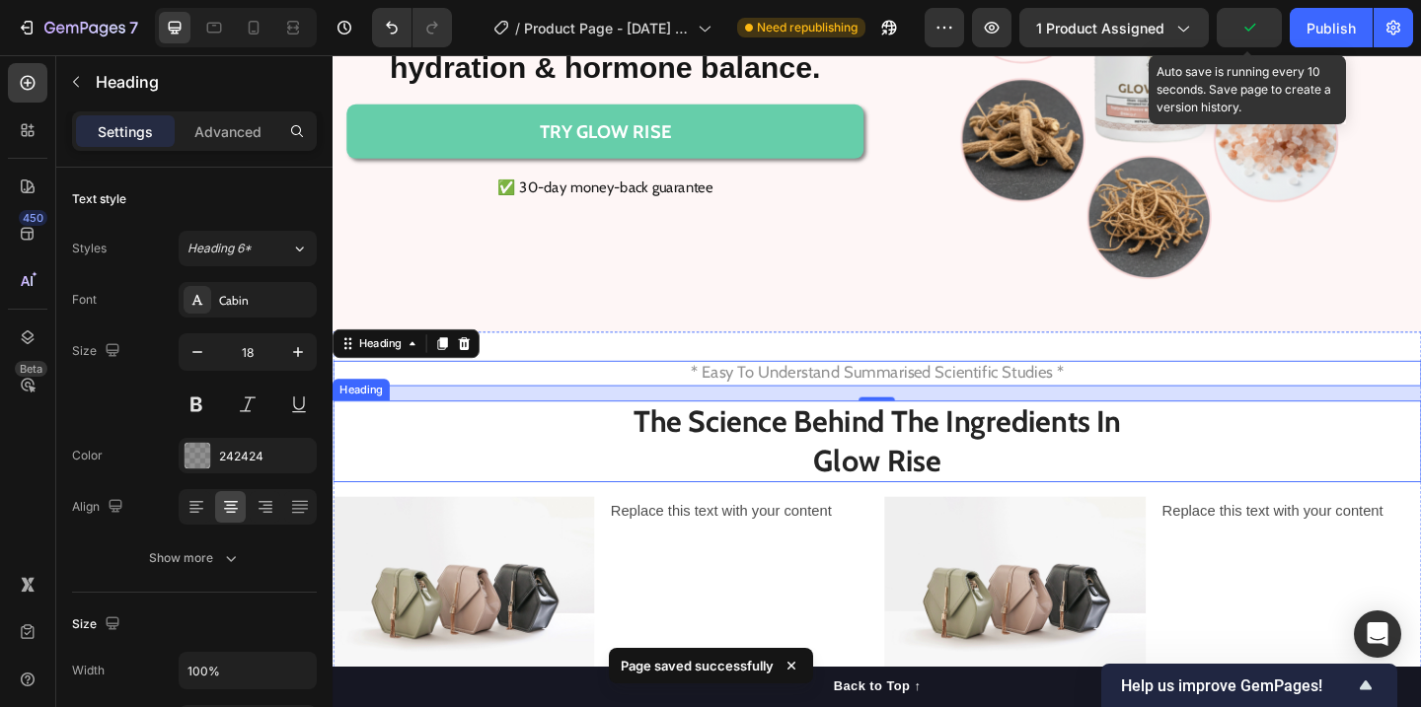
click at [1336, 497] on p "The Science Behind The Ingredients In  Glow Rise" at bounding box center [924, 475] width 1180 height 85
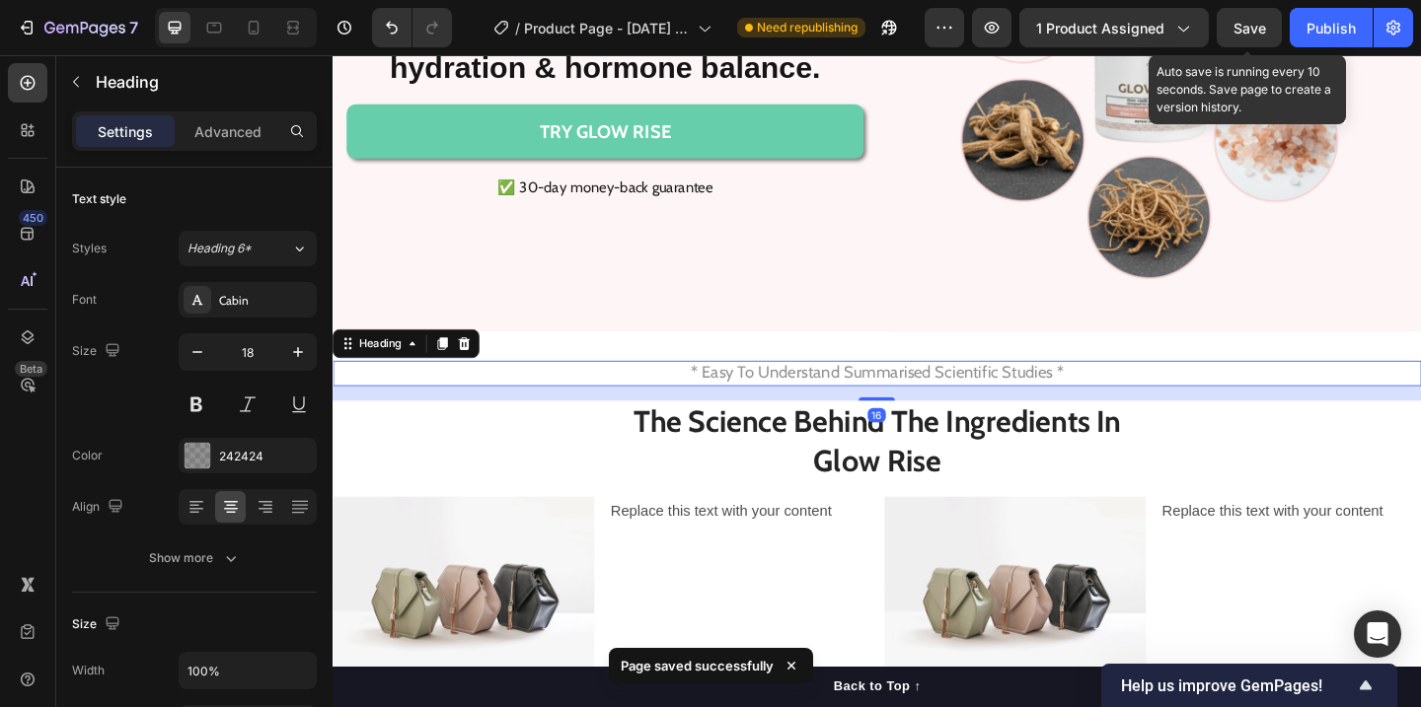
click at [913, 404] on p "* Easy To Understand Summarised Scientific Studies *" at bounding box center [924, 401] width 1180 height 23
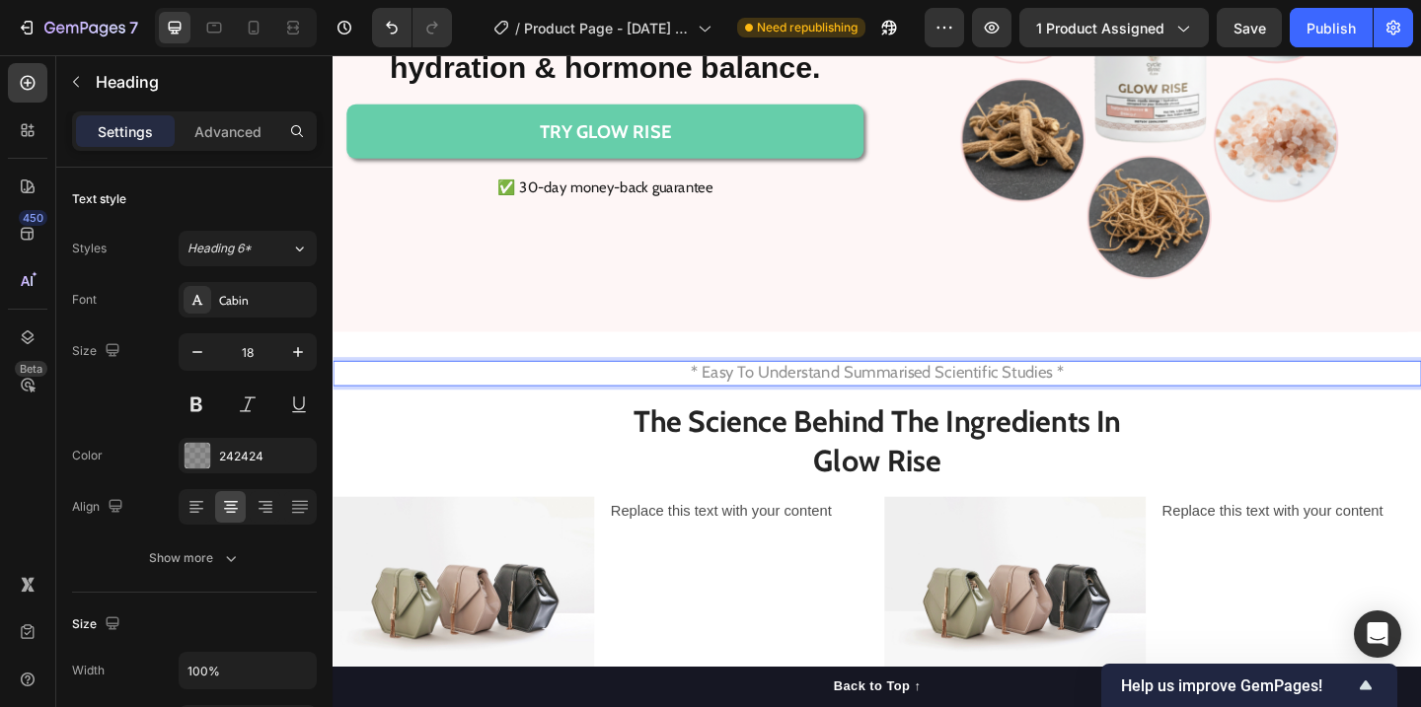
click at [930, 408] on p "* Easy To Understand Summarised Scientific Studies *" at bounding box center [924, 401] width 1180 height 23
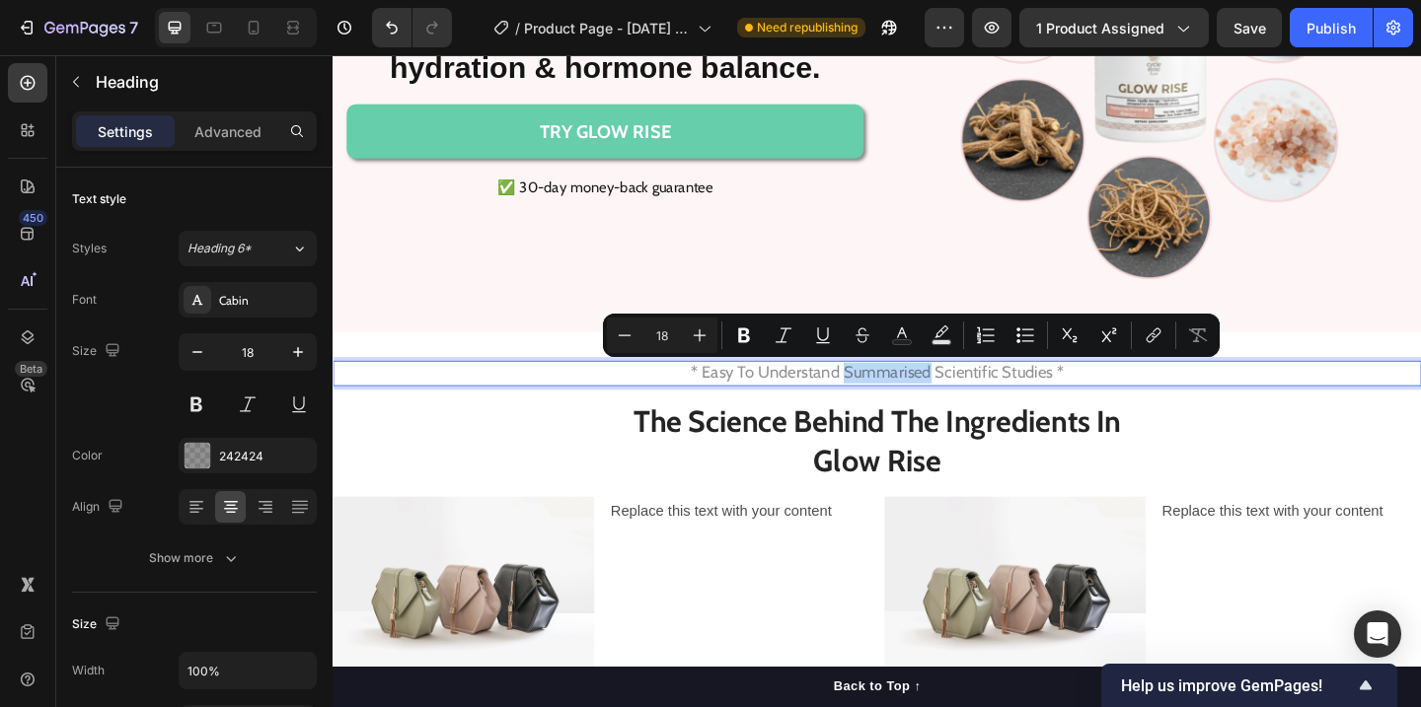
click at [930, 408] on p "* Easy To Understand Summarised Scientific Studies *" at bounding box center [924, 401] width 1180 height 23
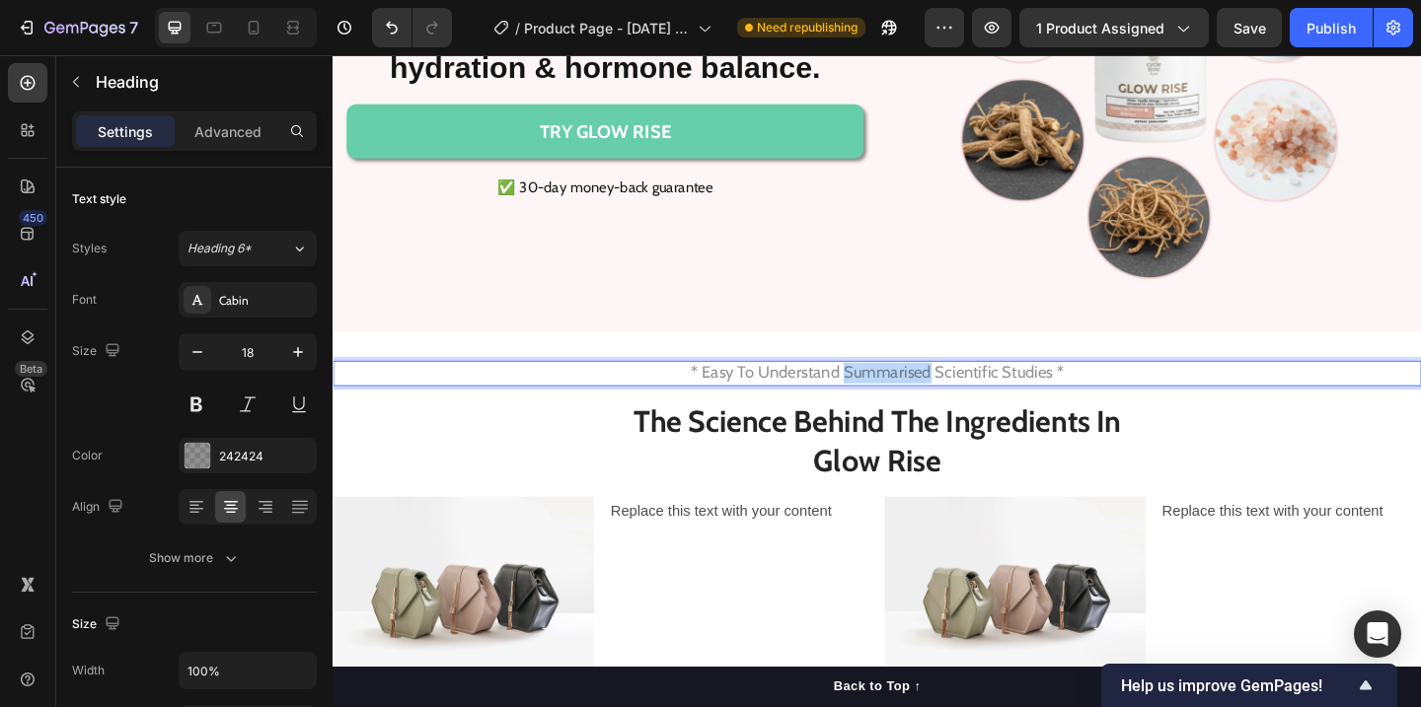
click at [930, 408] on p "* Easy To Understand Summarised Scientific Studies *" at bounding box center [924, 401] width 1180 height 23
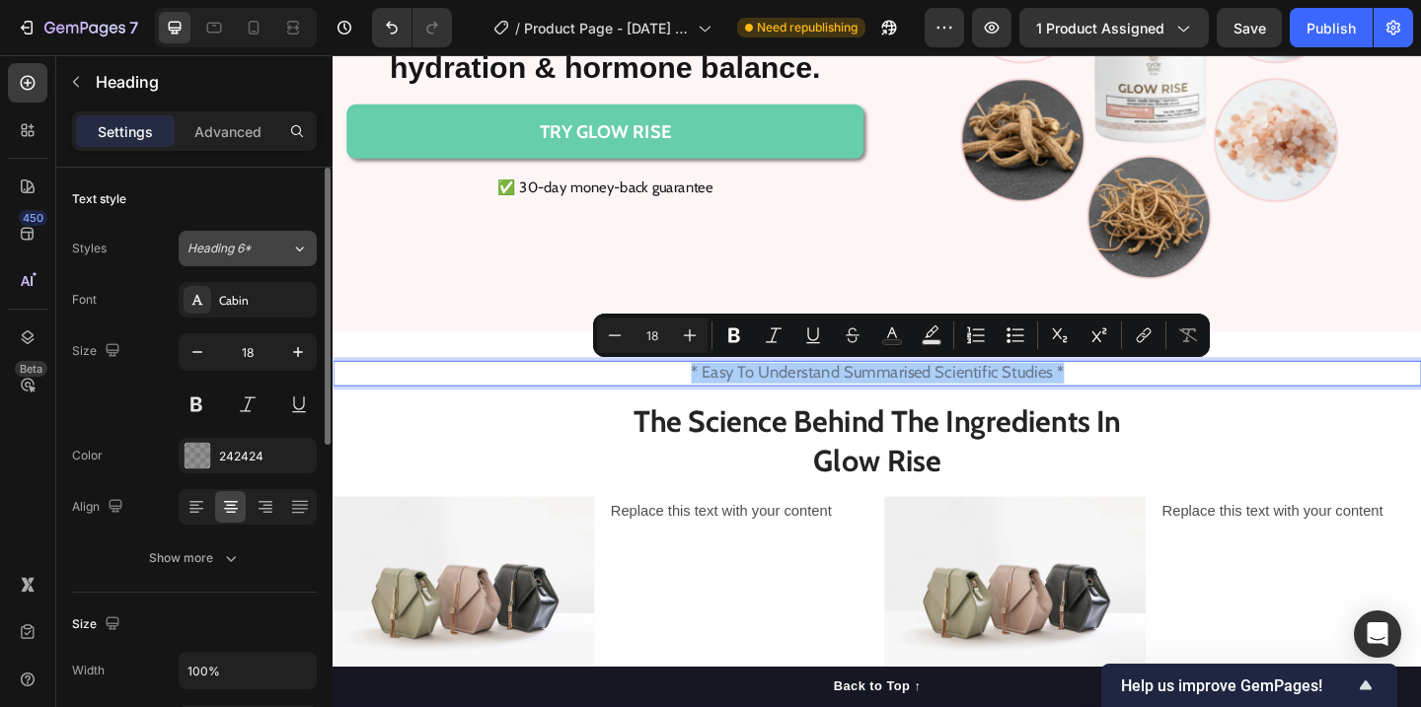
click at [270, 250] on div "Heading 6*" at bounding box center [239, 249] width 104 height 18
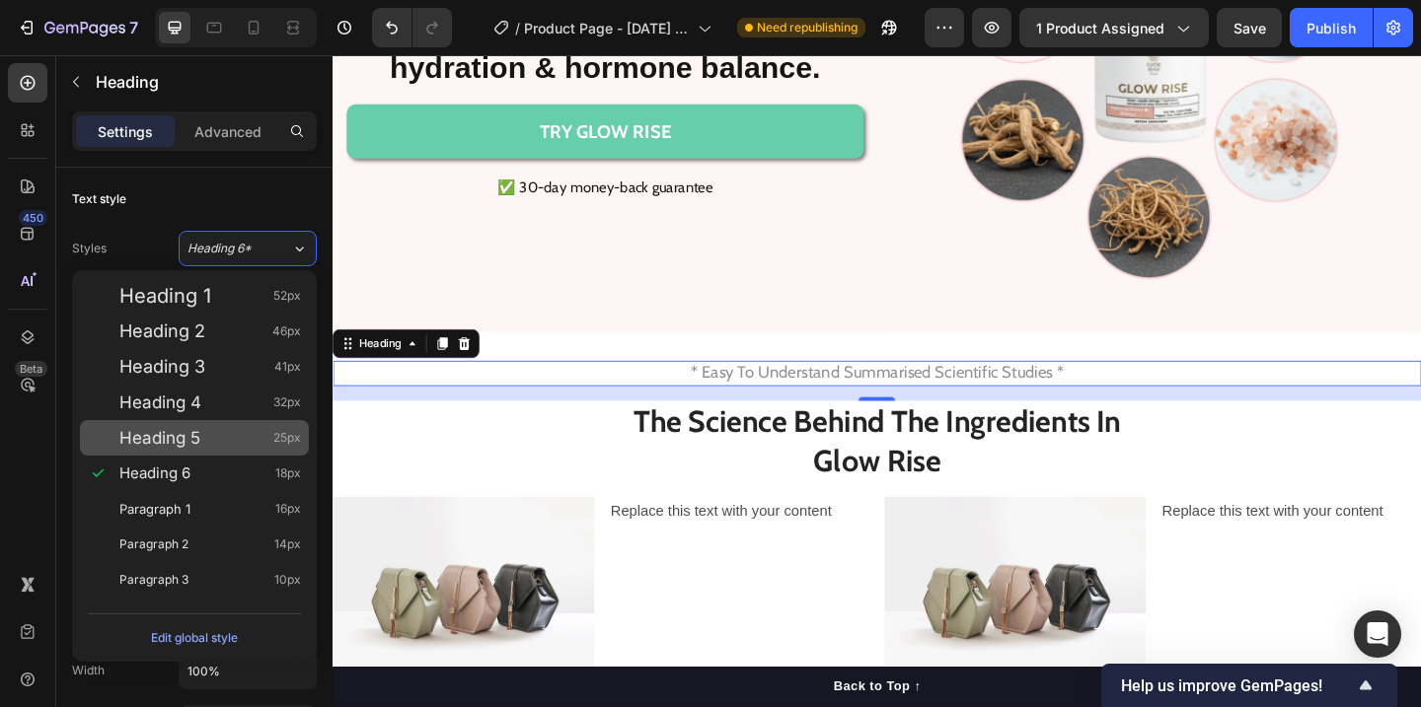
click at [196, 442] on span "Heading 5" at bounding box center [159, 438] width 81 height 20
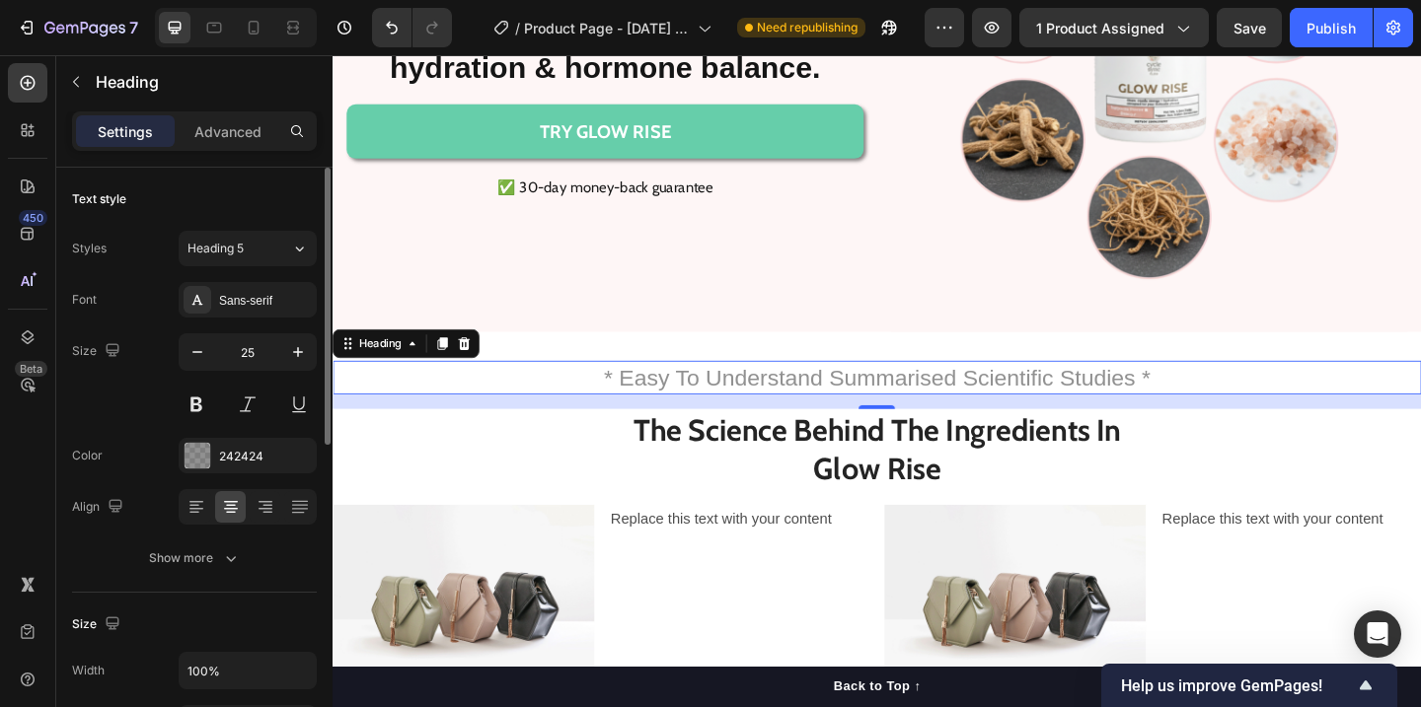
click at [280, 318] on div "Font Sans-serif Size 25 Color 242424 Align Show more" at bounding box center [194, 429] width 245 height 294
click at [293, 306] on div "Sans-serif" at bounding box center [265, 301] width 93 height 18
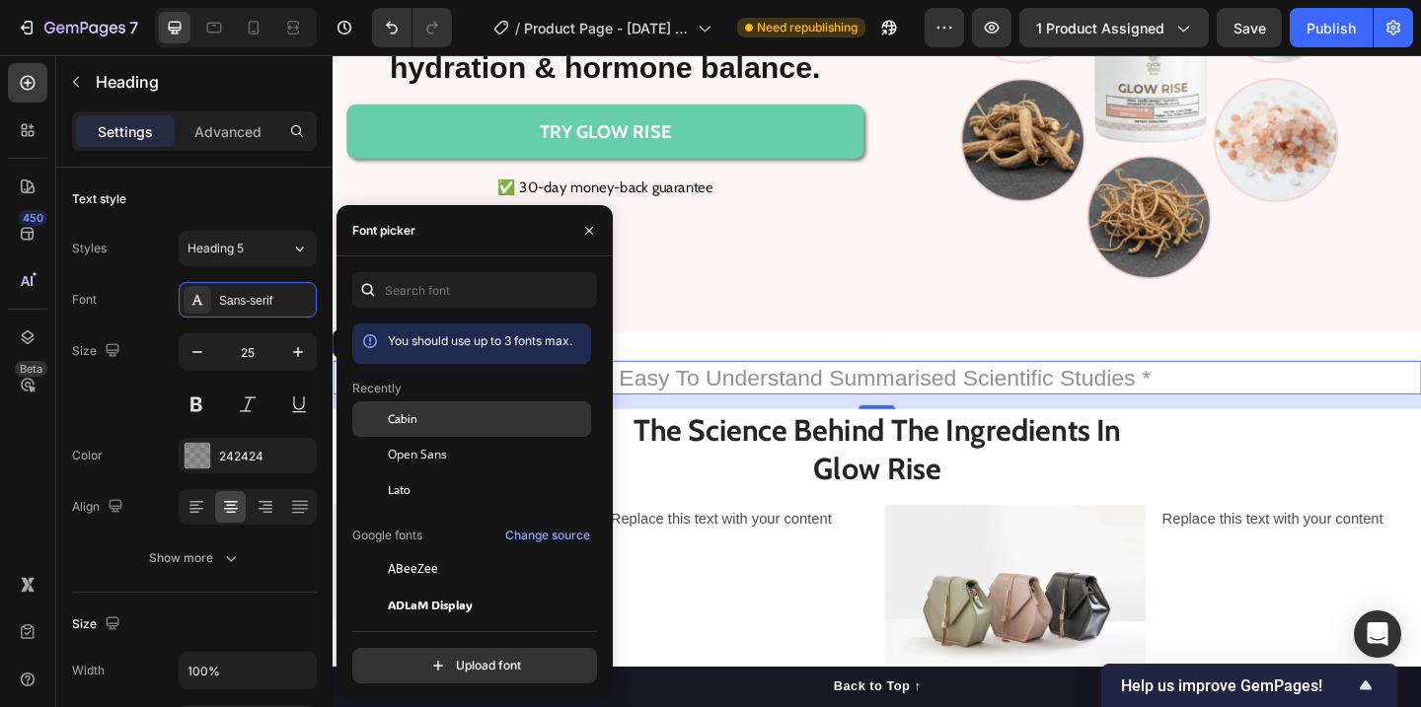
click at [389, 413] on span "Cabin" at bounding box center [403, 419] width 30 height 18
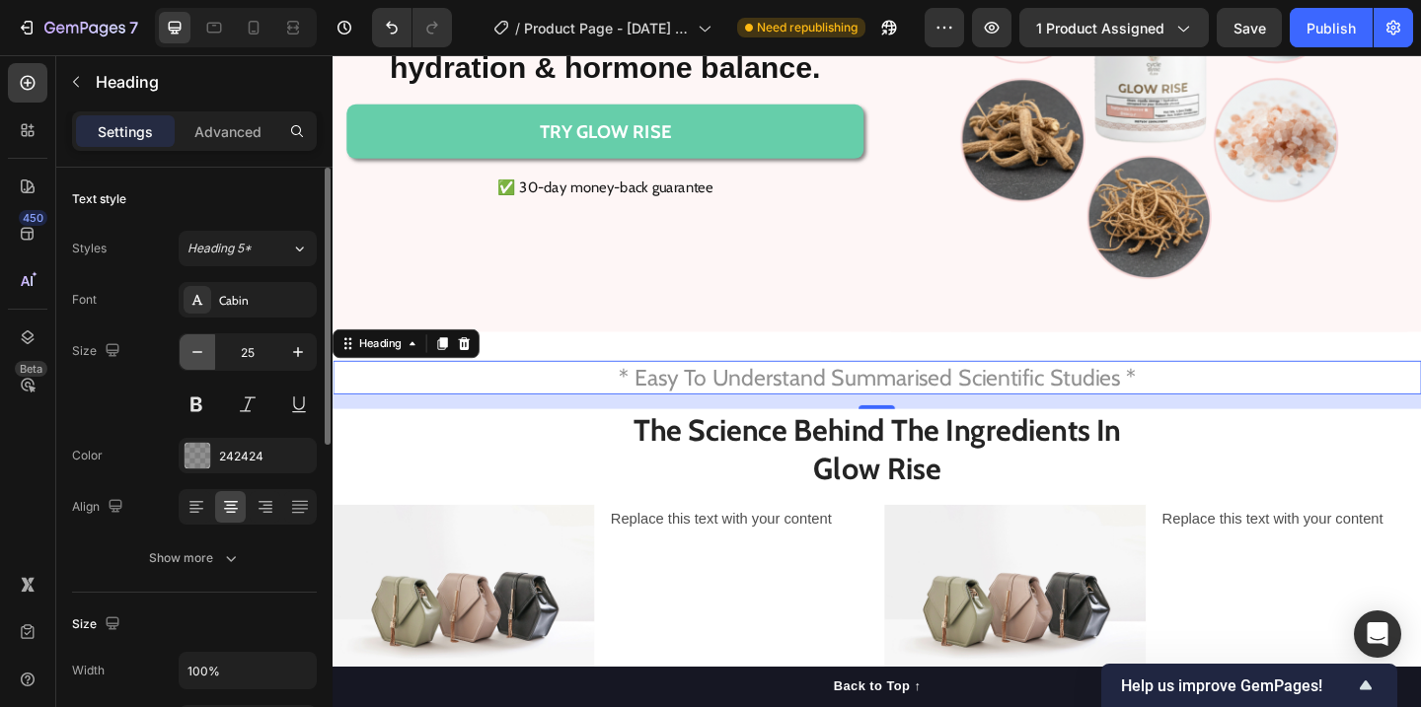
click at [201, 355] on icon "button" at bounding box center [197, 352] width 20 height 20
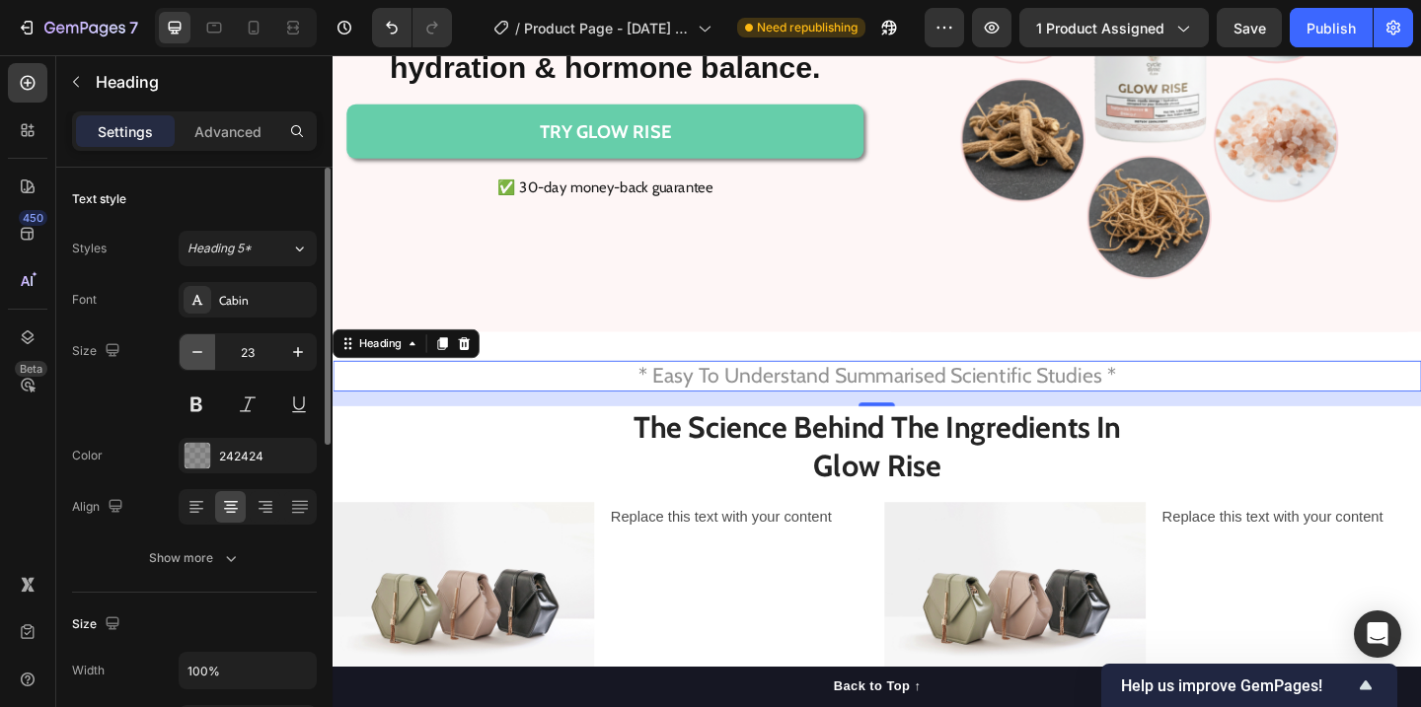
click at [201, 355] on icon "button" at bounding box center [197, 352] width 20 height 20
type input "22"
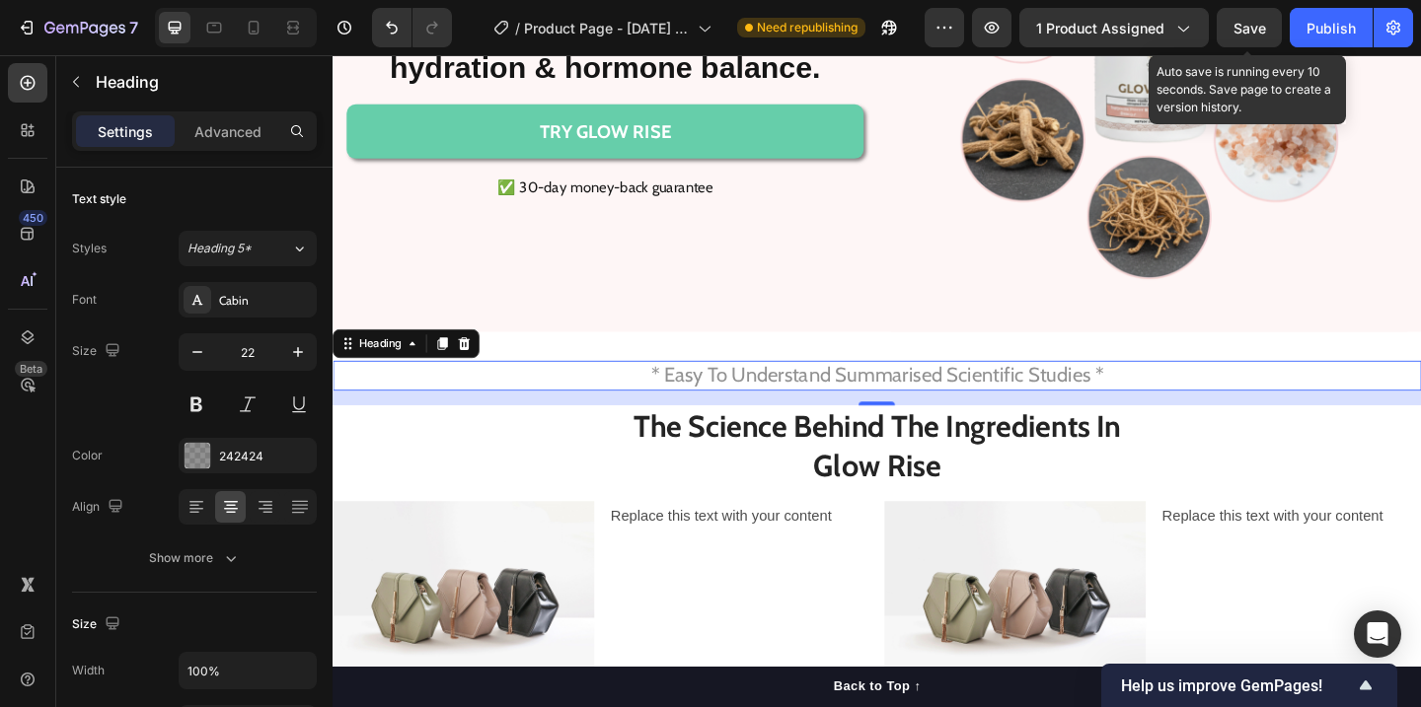
click at [1251, 33] on span "Save" at bounding box center [1249, 28] width 33 height 17
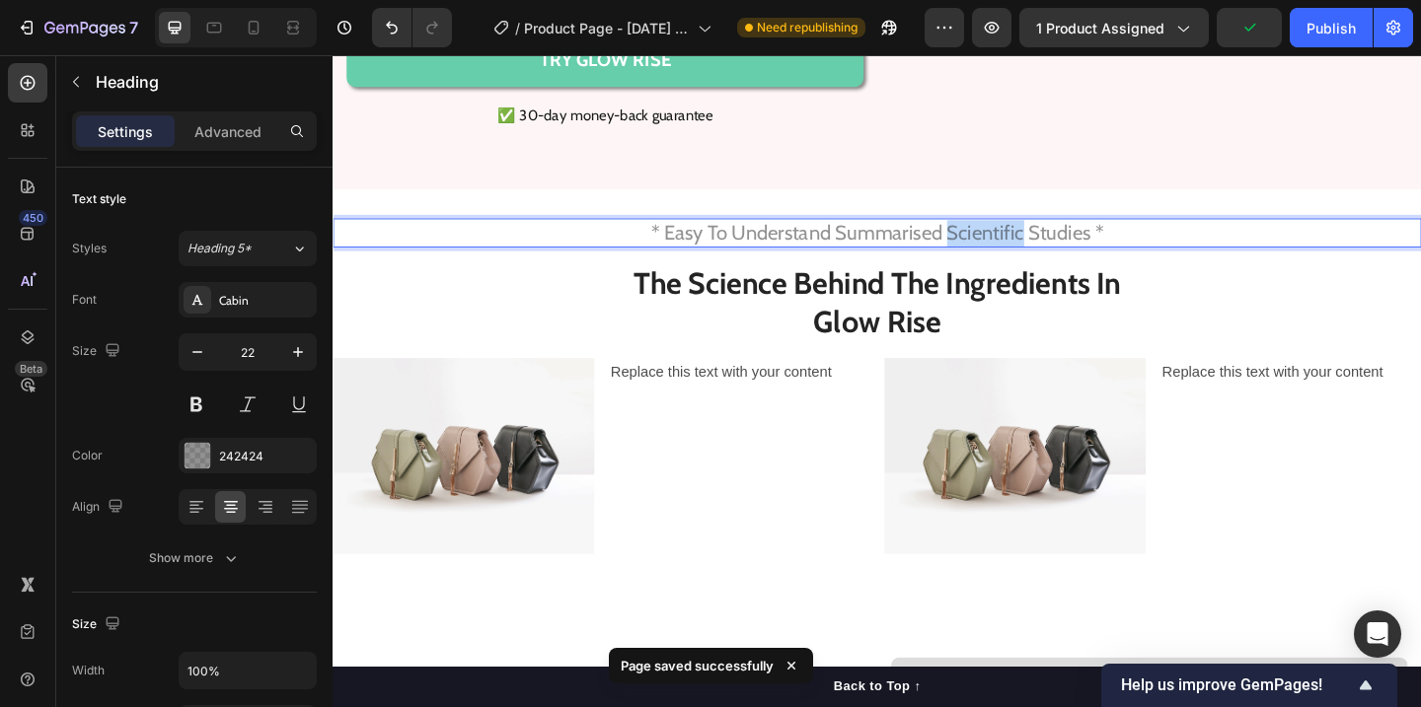
click at [1000, 263] on p "* Easy To Understand Summarised Scientific Studies *" at bounding box center [924, 249] width 1180 height 29
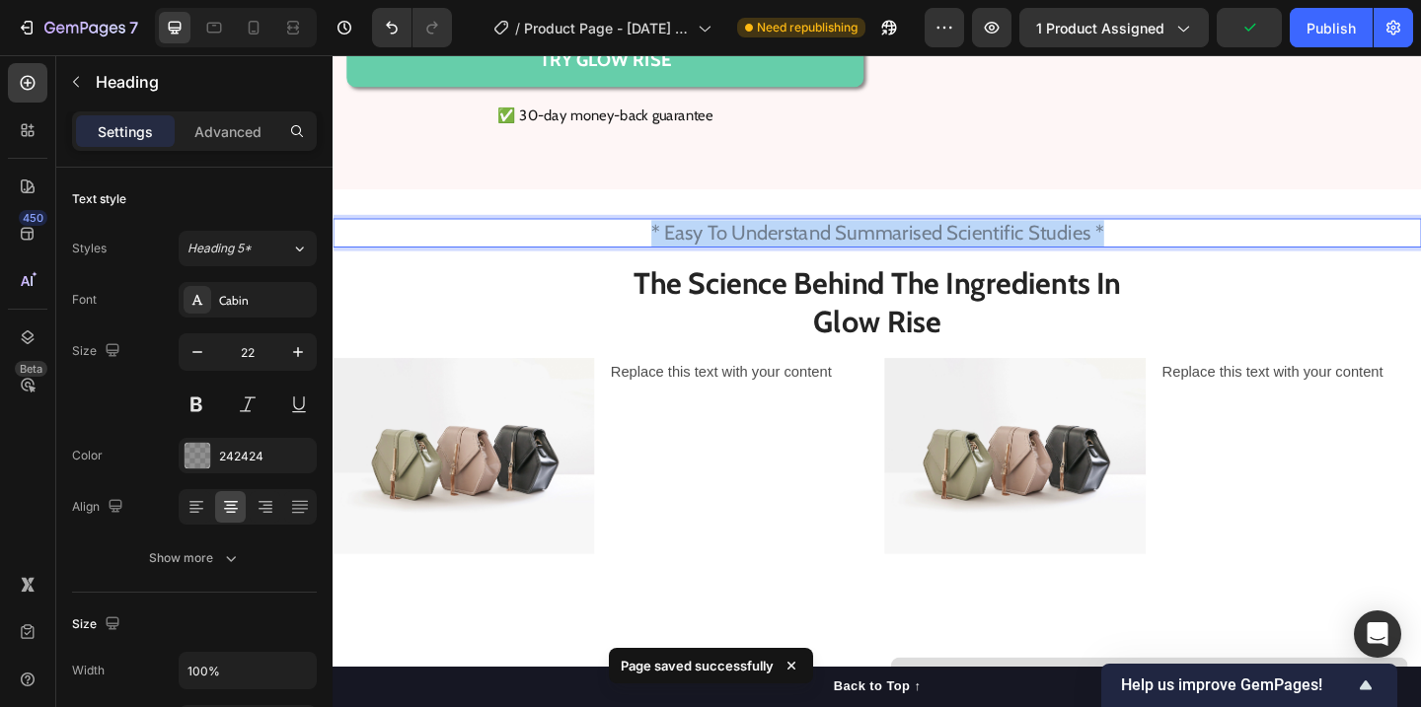
click at [1000, 263] on p "* Easy To Understand Summarised Scientific Studies *" at bounding box center [924, 249] width 1180 height 29
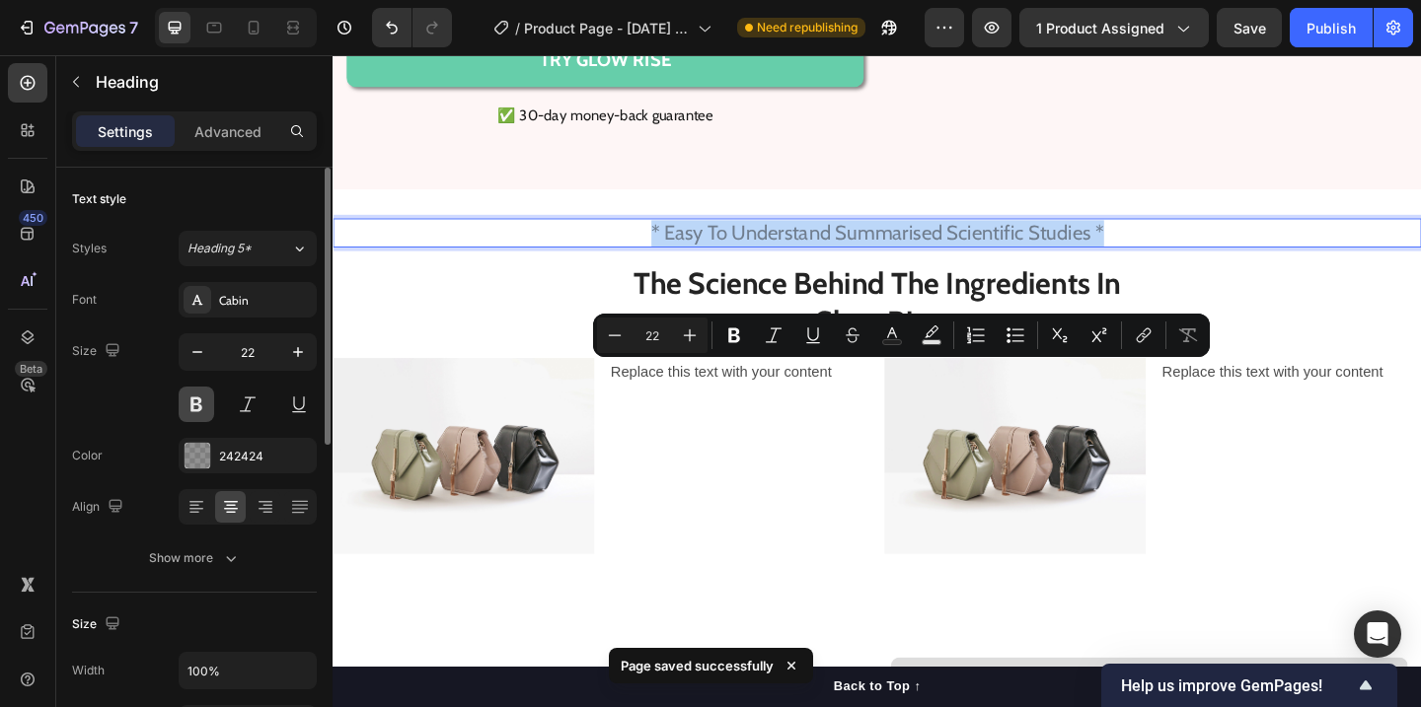
scroll to position [83, 0]
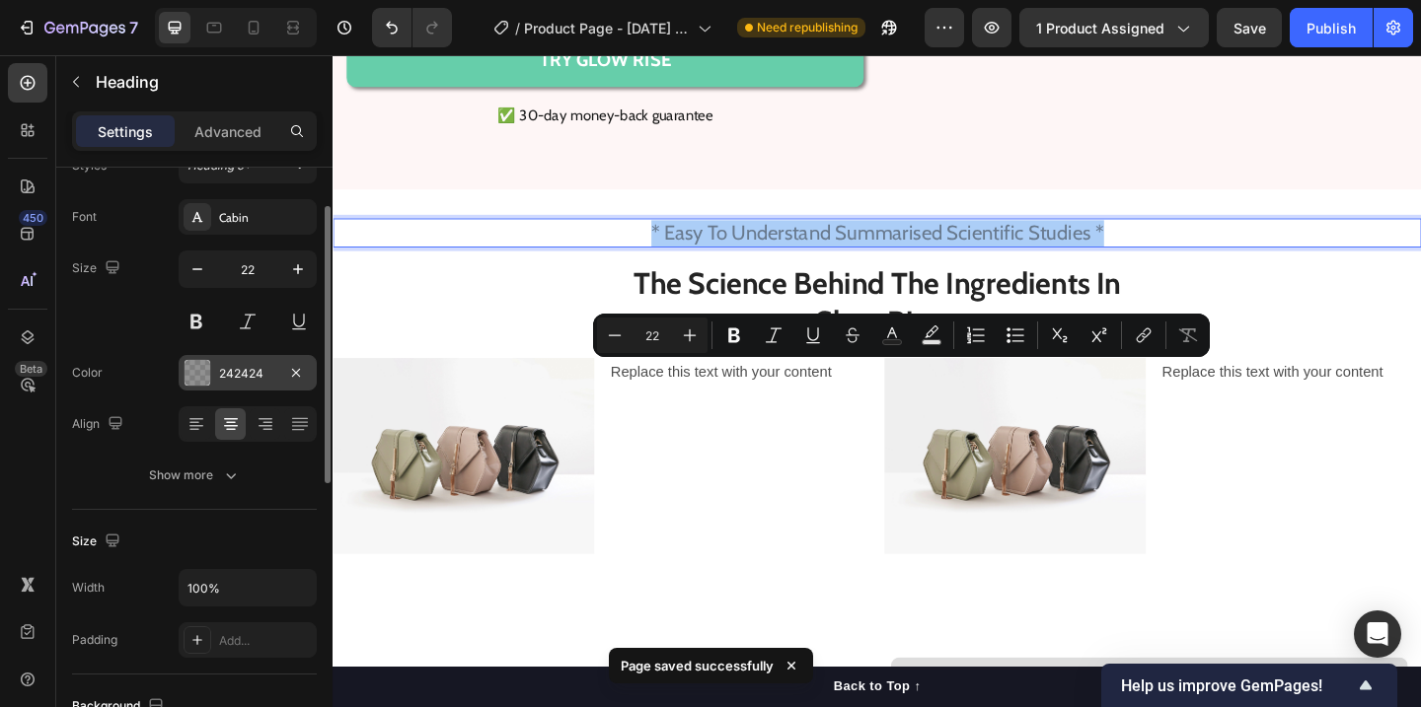
click at [201, 378] on div at bounding box center [198, 373] width 26 height 26
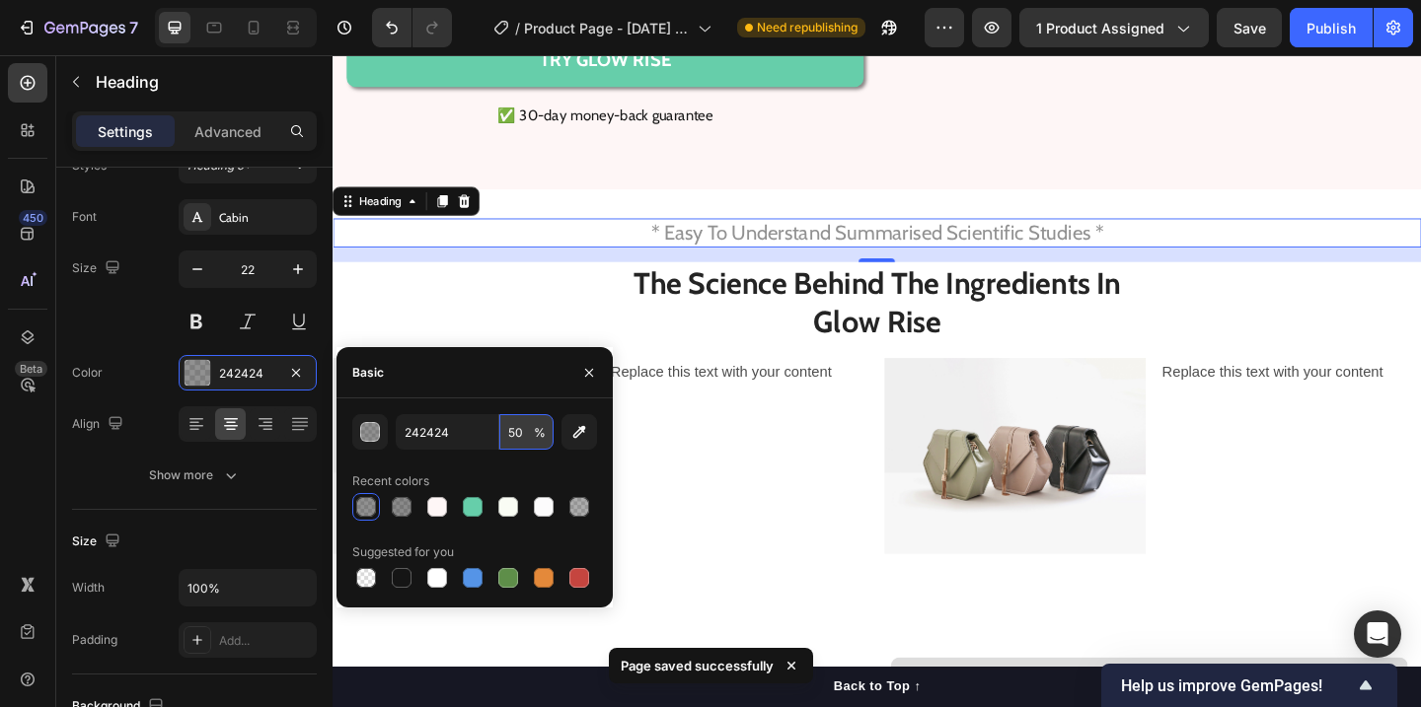
click at [522, 432] on input "50" at bounding box center [526, 432] width 54 height 36
type input "7"
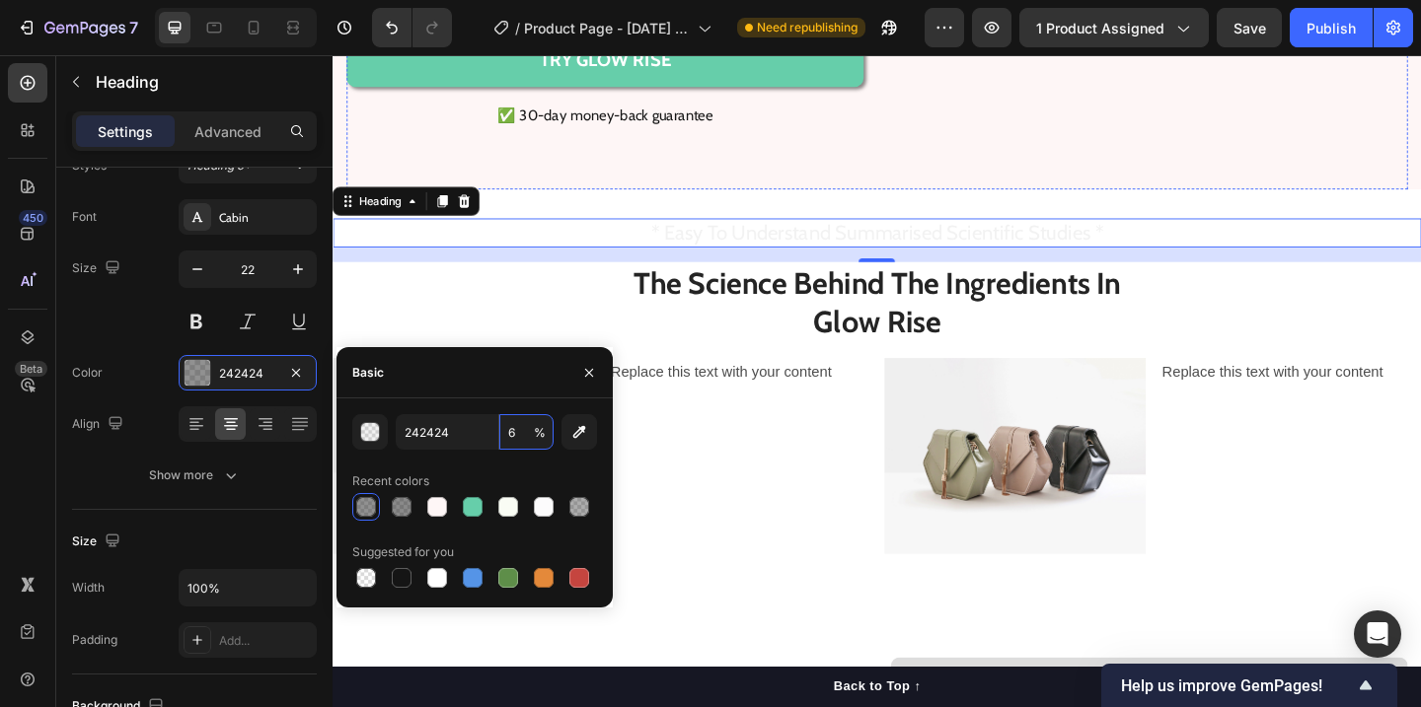
type input "60"
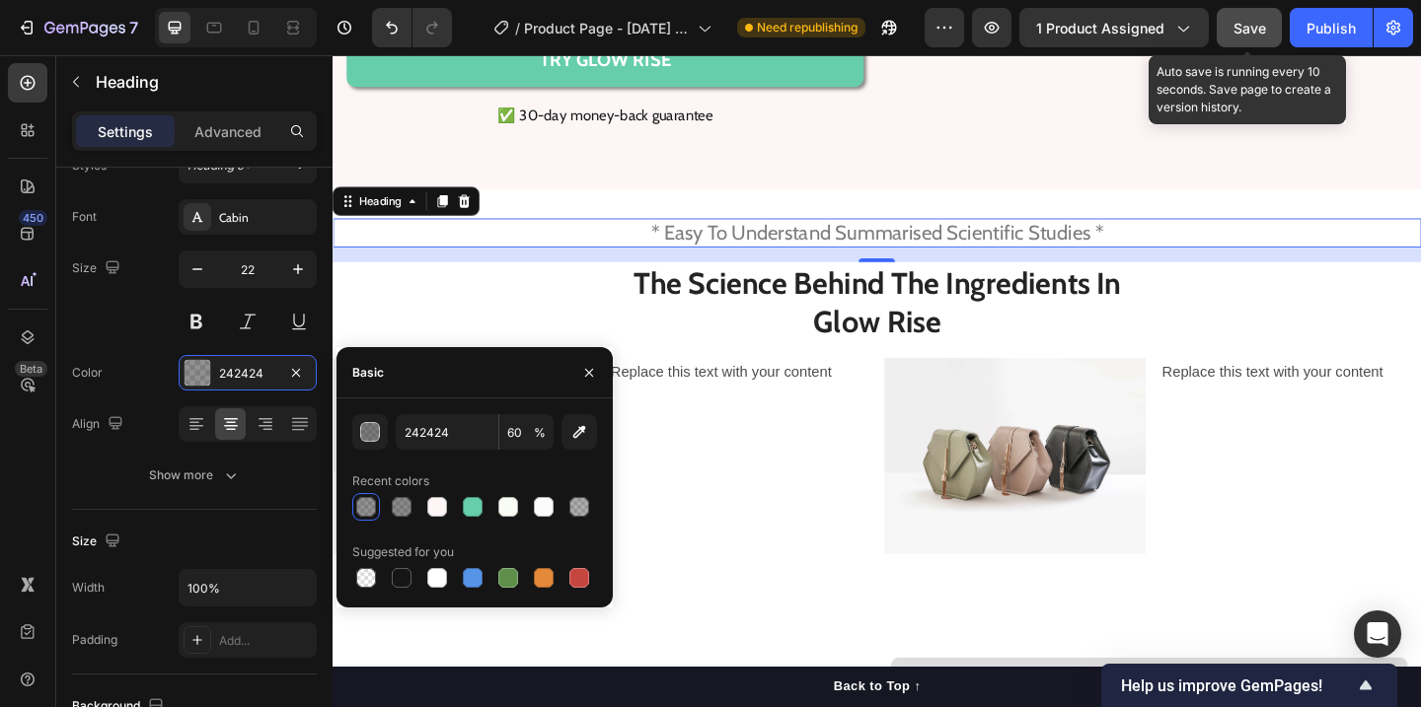
click at [1243, 28] on span "Save" at bounding box center [1249, 28] width 33 height 17
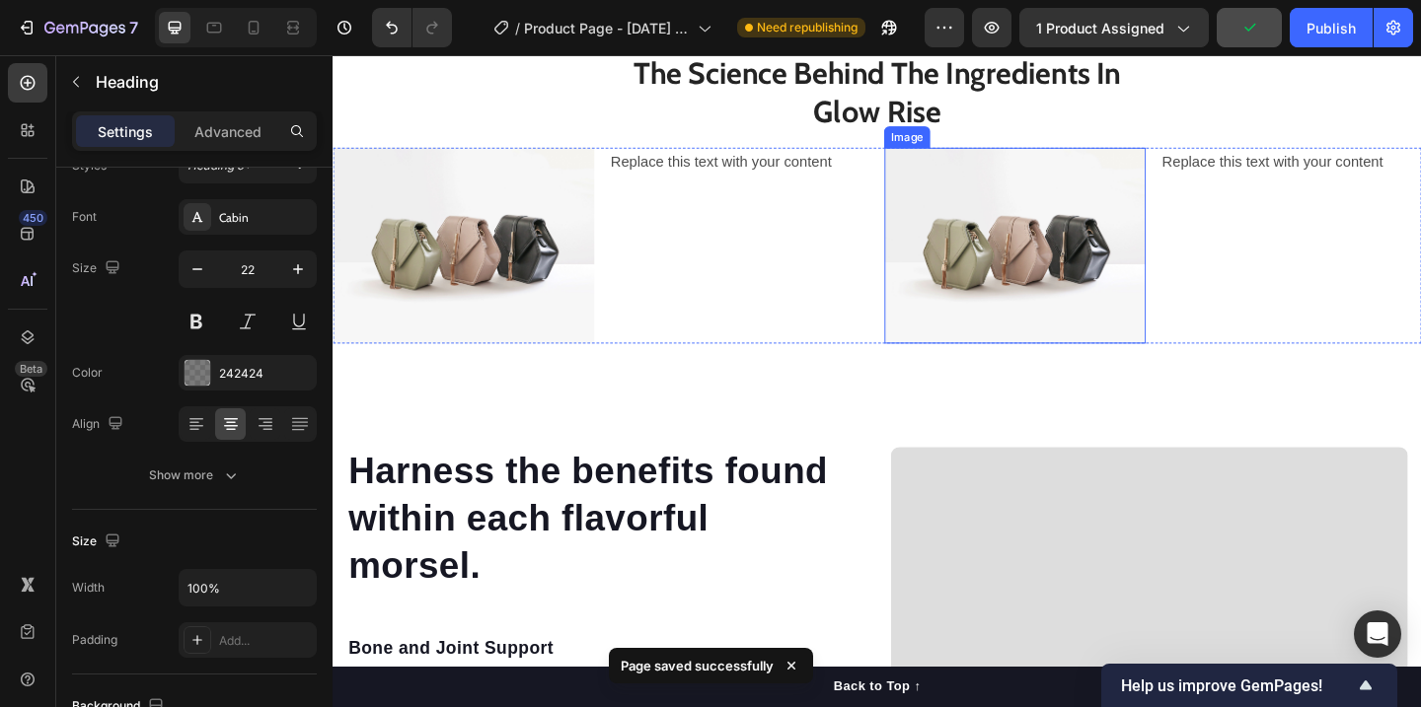
scroll to position [3062, 0]
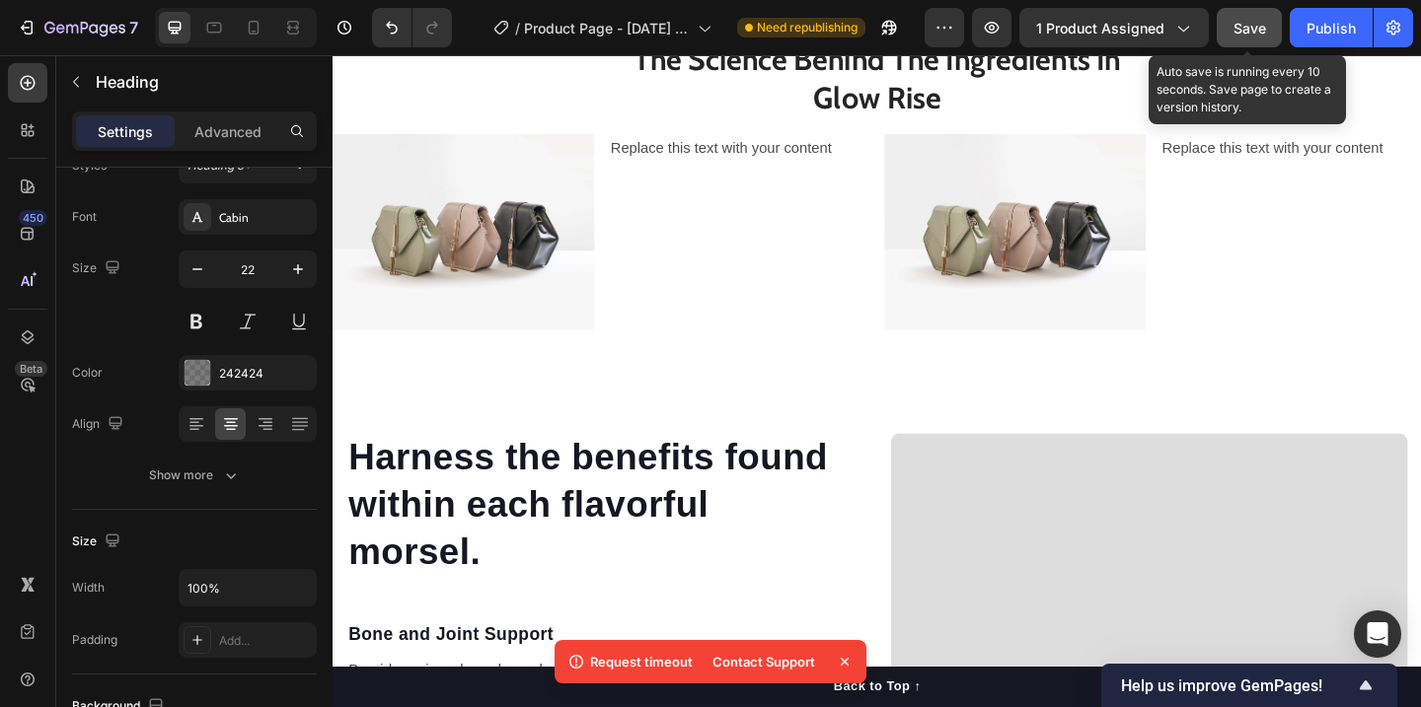
click at [1247, 37] on div "Save" at bounding box center [1249, 28] width 33 height 21
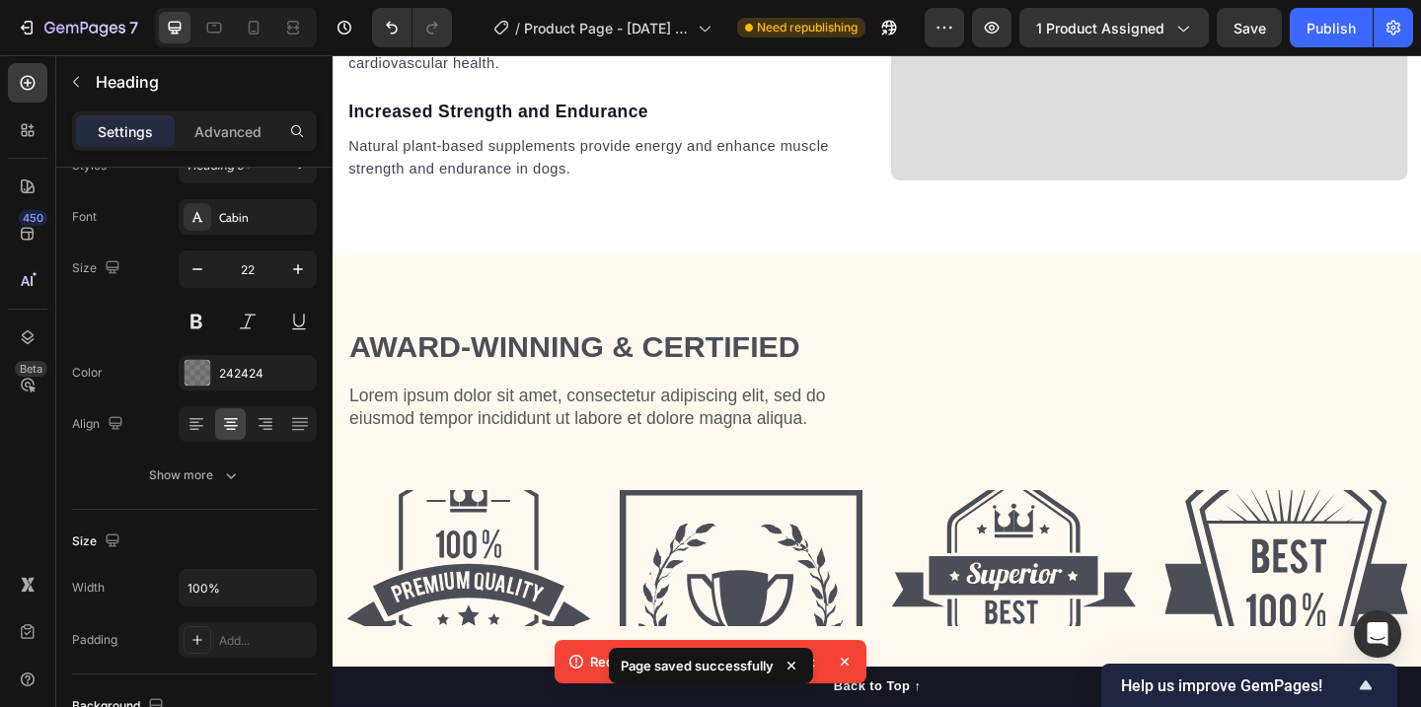
scroll to position [4241, 0]
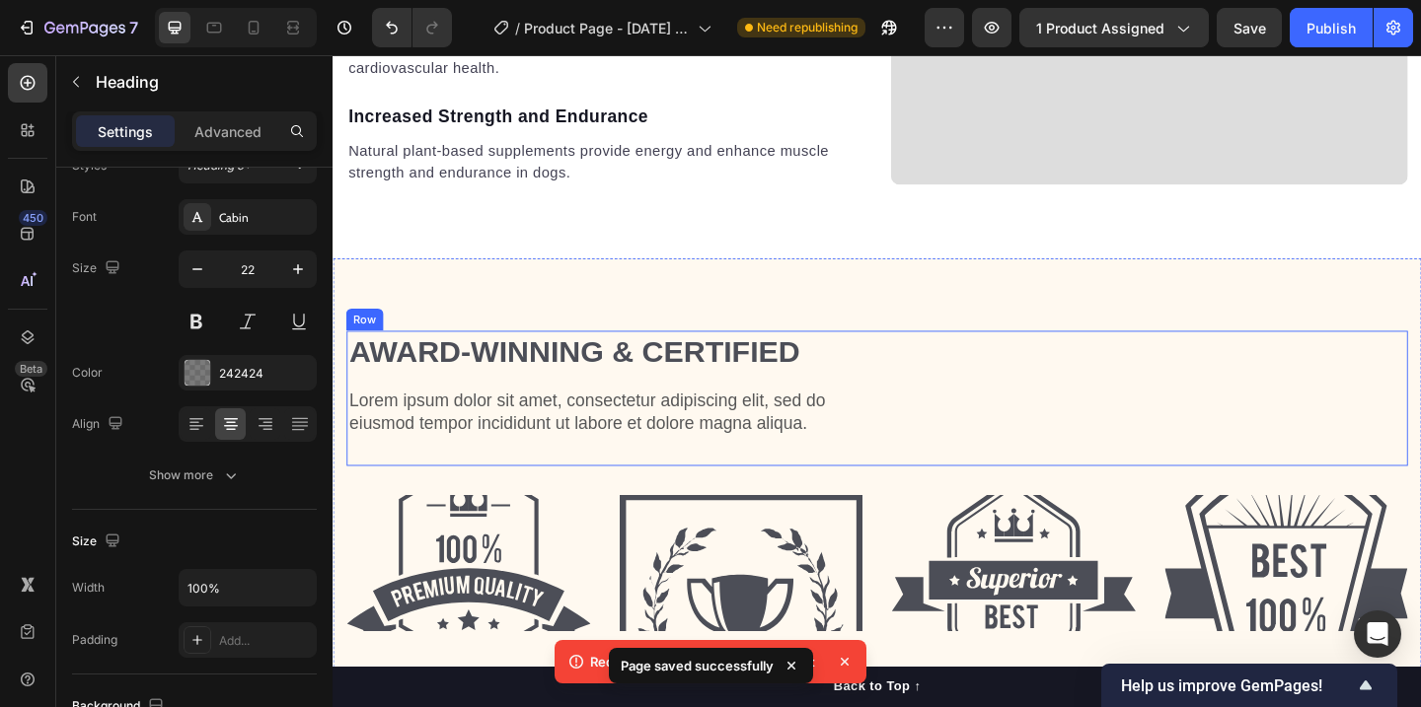
click at [1240, 363] on div "Award-winning & Certified Heading Lorem ipsum dolor sit amet, consectetur adipi…" at bounding box center [924, 428] width 1154 height 146
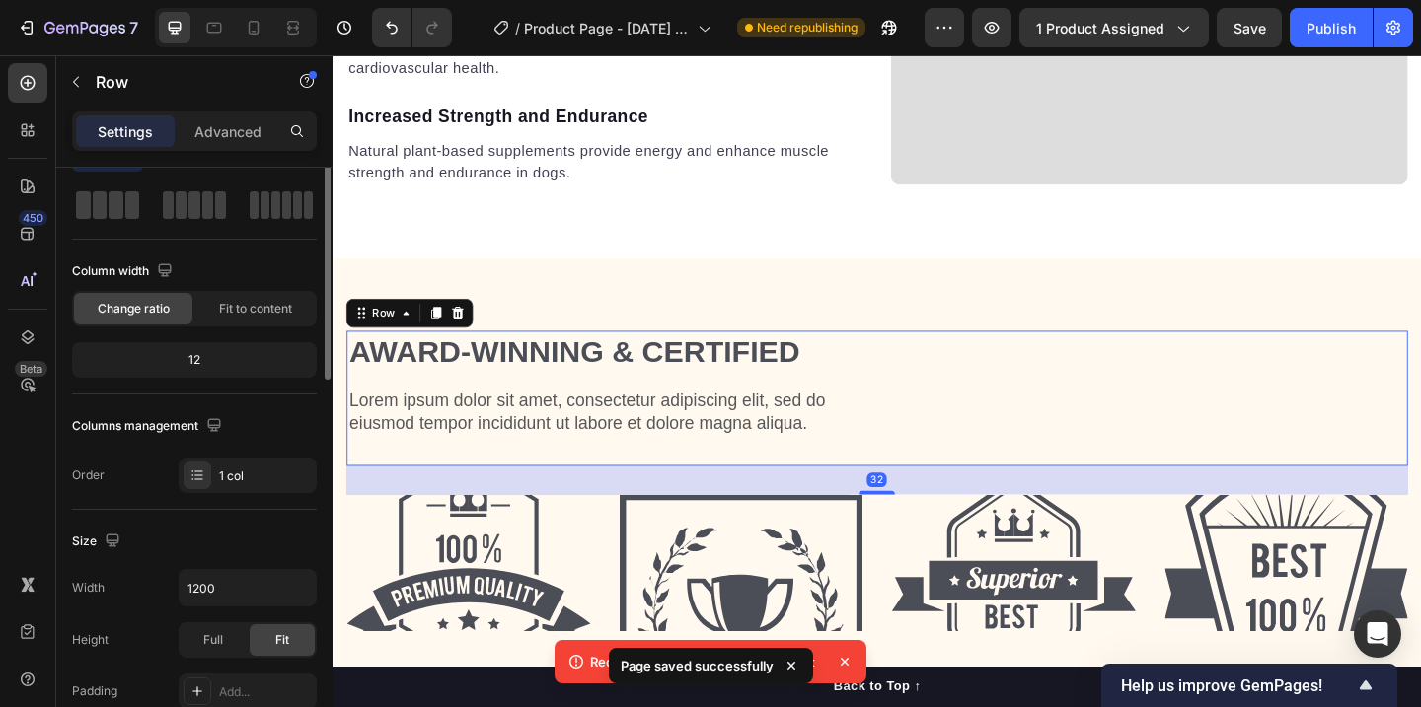
scroll to position [0, 0]
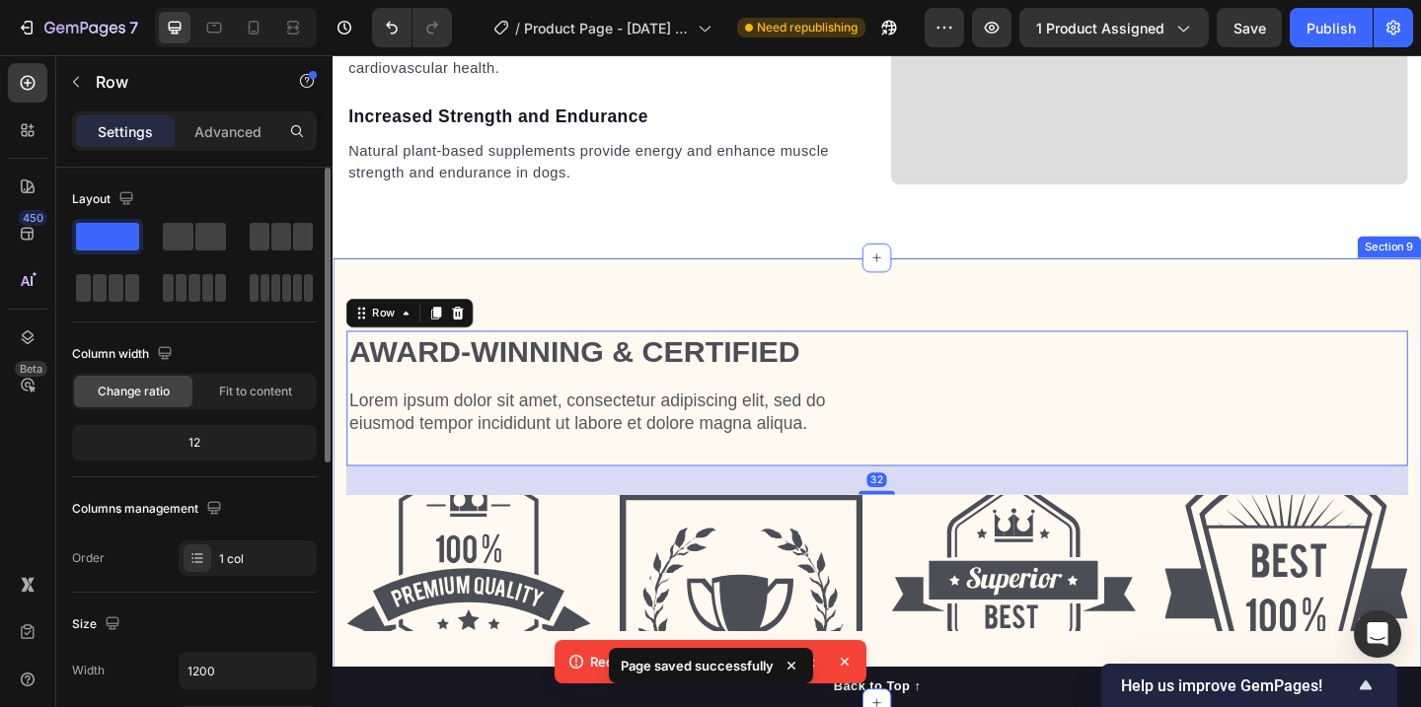
click at [1275, 293] on div "Award-winning & Certified Heading Lorem ipsum dolor sit amet, consectetur adipi…" at bounding box center [925, 517] width 1184 height 483
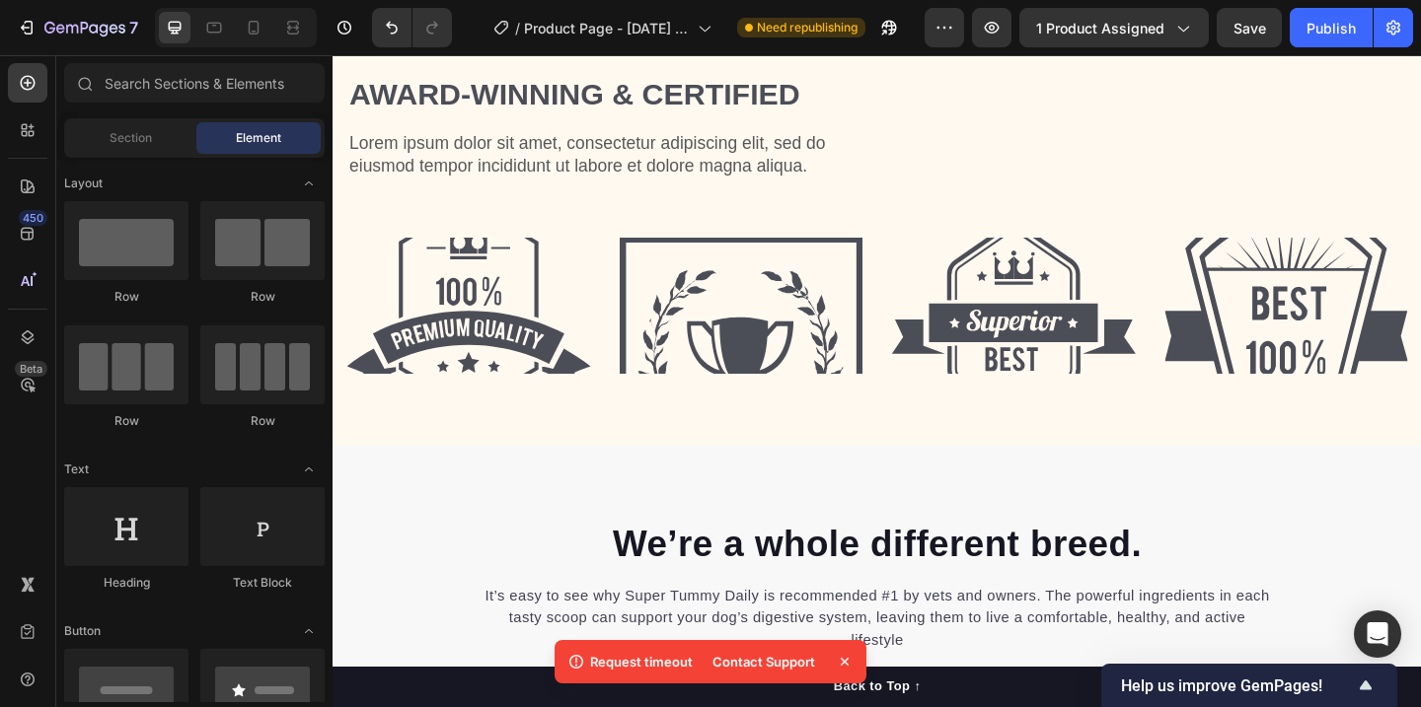
scroll to position [4520, 0]
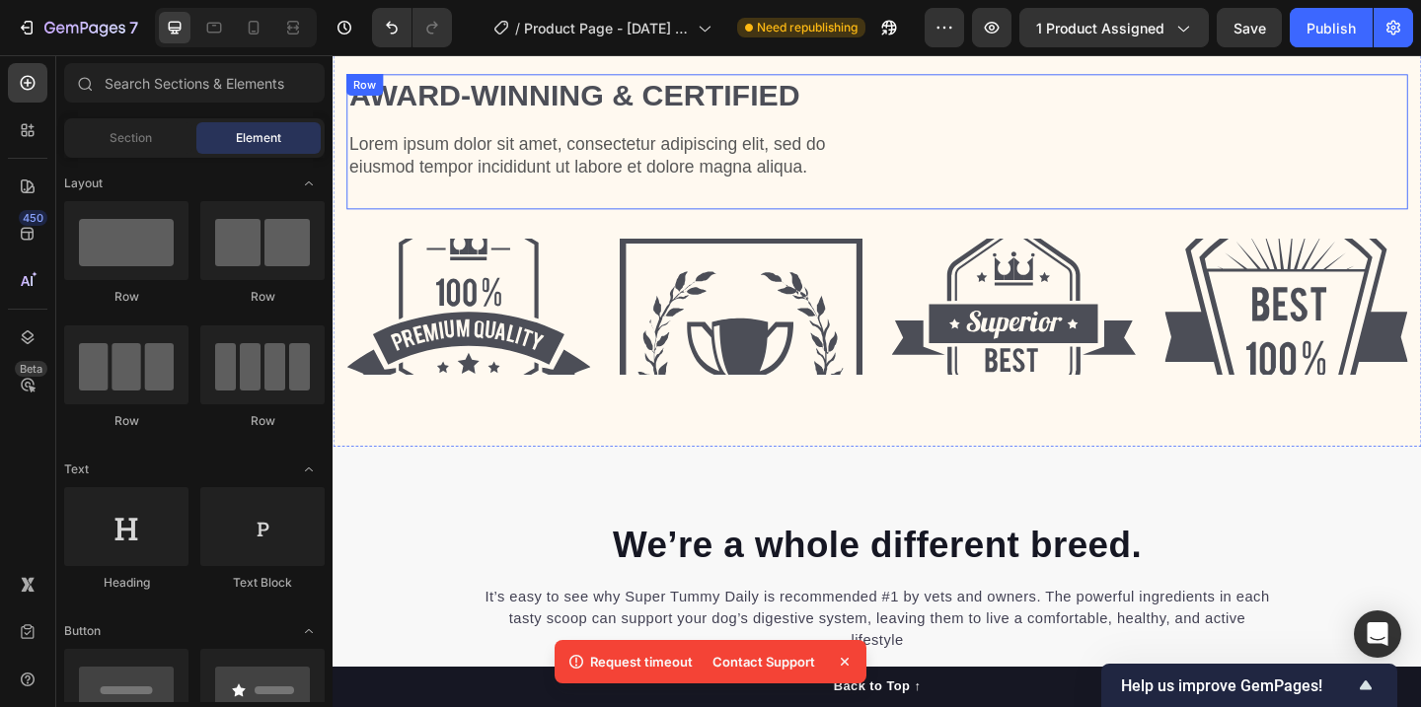
click at [1350, 134] on div "Award-winning & Certified Heading Lorem ipsum dolor sit amet, consectetur adipi…" at bounding box center [924, 149] width 1154 height 146
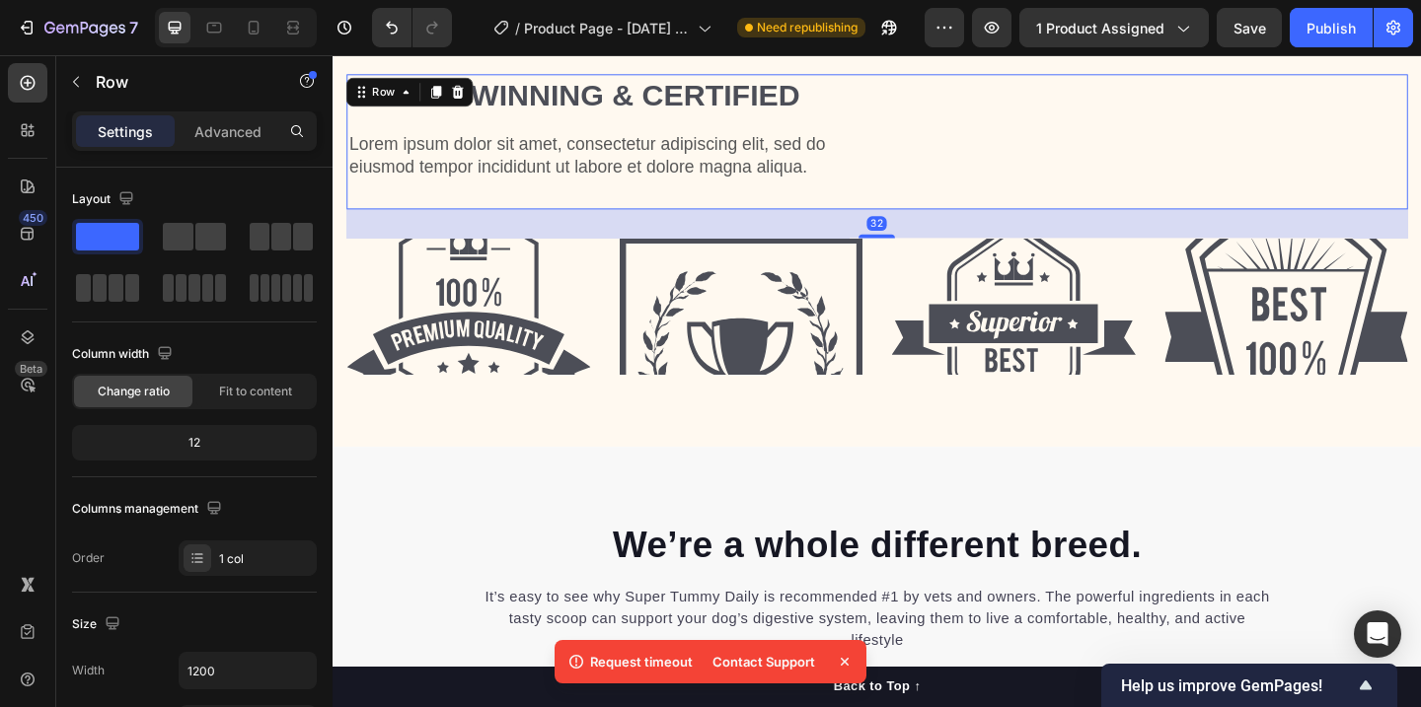
scroll to position [4260, 0]
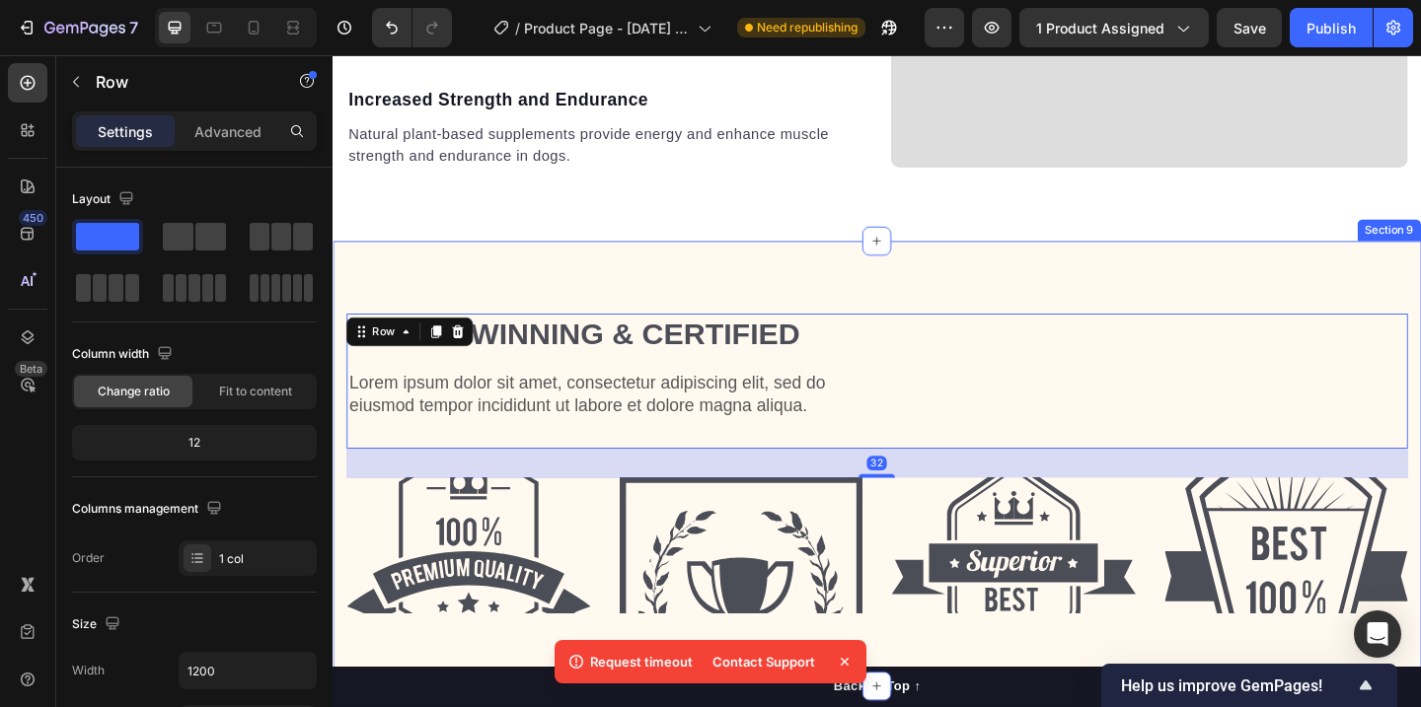
click at [1336, 280] on div "Award-winning & Certified Heading Lorem ipsum dolor sit amet, consectetur adipi…" at bounding box center [925, 499] width 1184 height 483
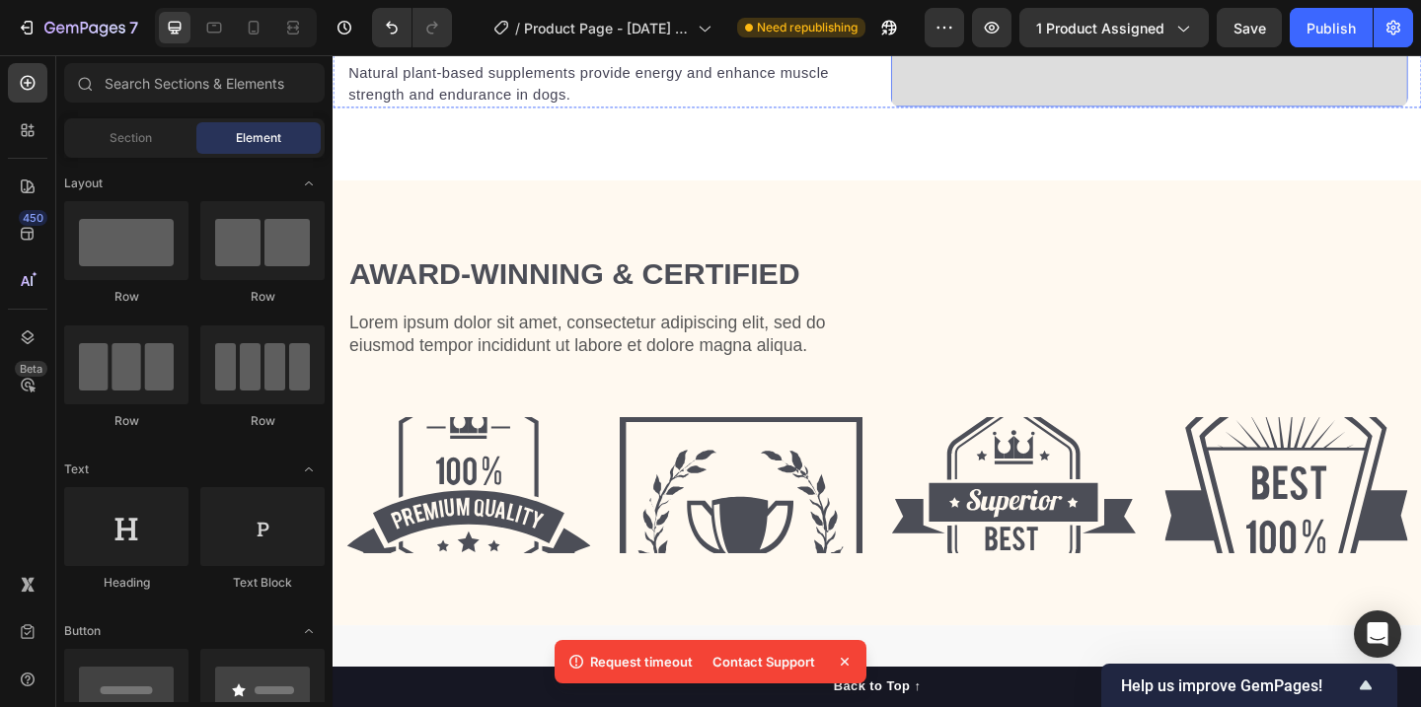
scroll to position [4376, 0]
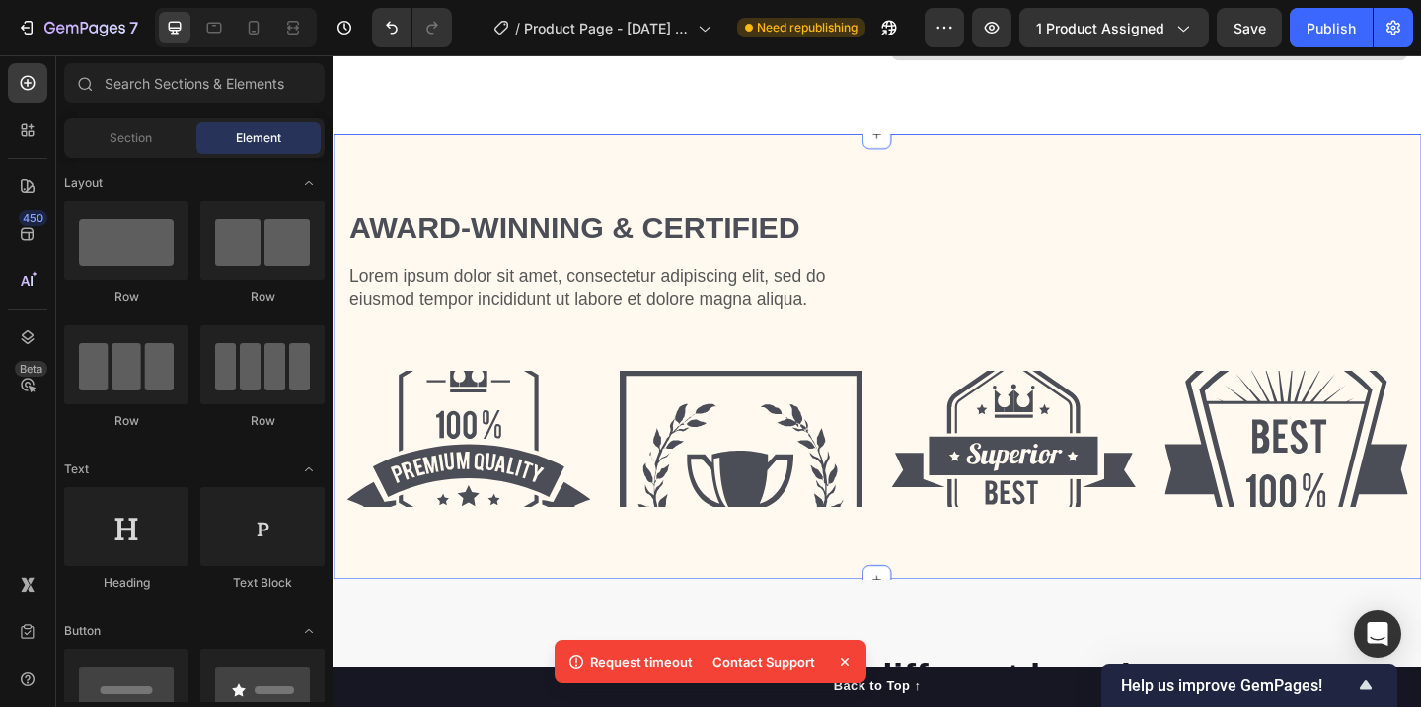
click at [1331, 187] on div "Award-winning & Certified Heading Lorem ipsum dolor sit amet, consectetur adipi…" at bounding box center [925, 382] width 1184 height 483
click at [1420, 168] on div "Award-winning & Certified Heading Lorem ipsum dolor sit amet, consectetur adipi…" at bounding box center [925, 382] width 1184 height 483
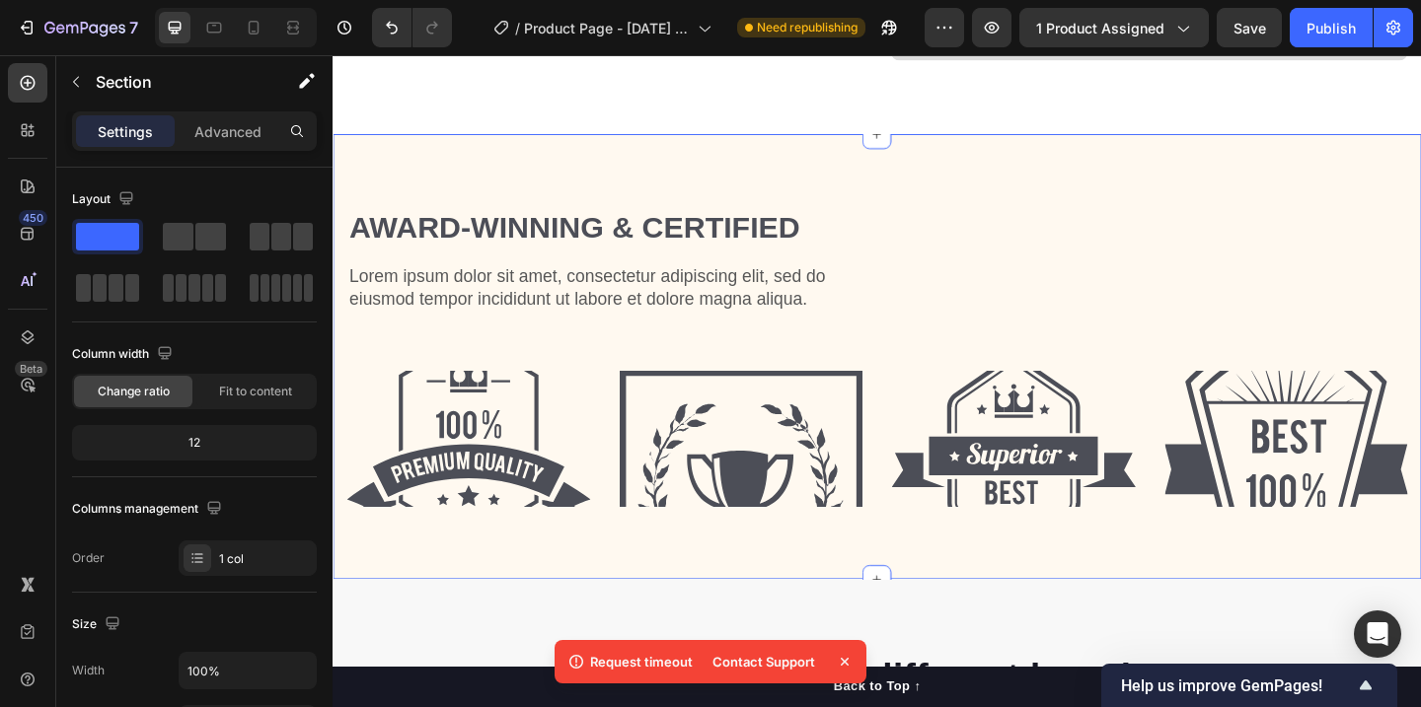
scroll to position [4452, 0]
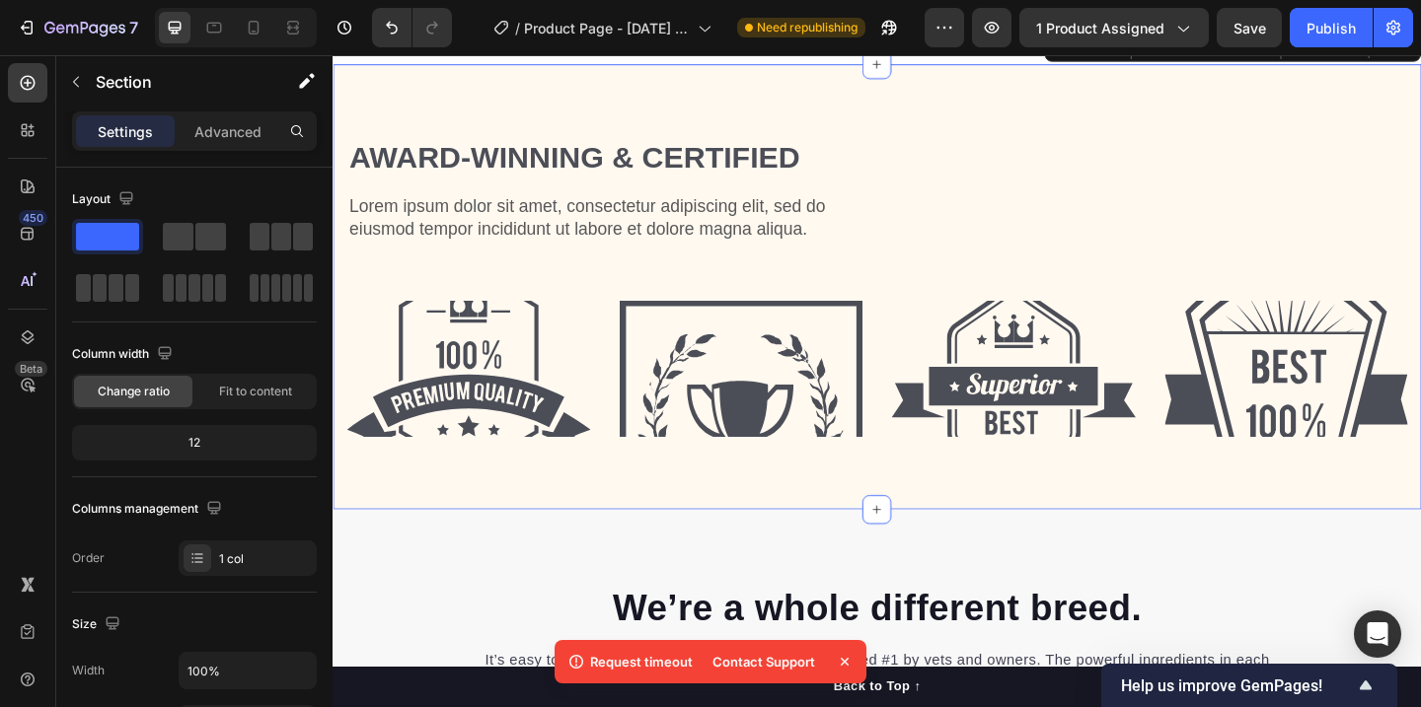
click at [1358, 130] on div "Award-winning & Certified Heading Lorem ipsum dolor sit amet, consectetur adipi…" at bounding box center [925, 306] width 1184 height 483
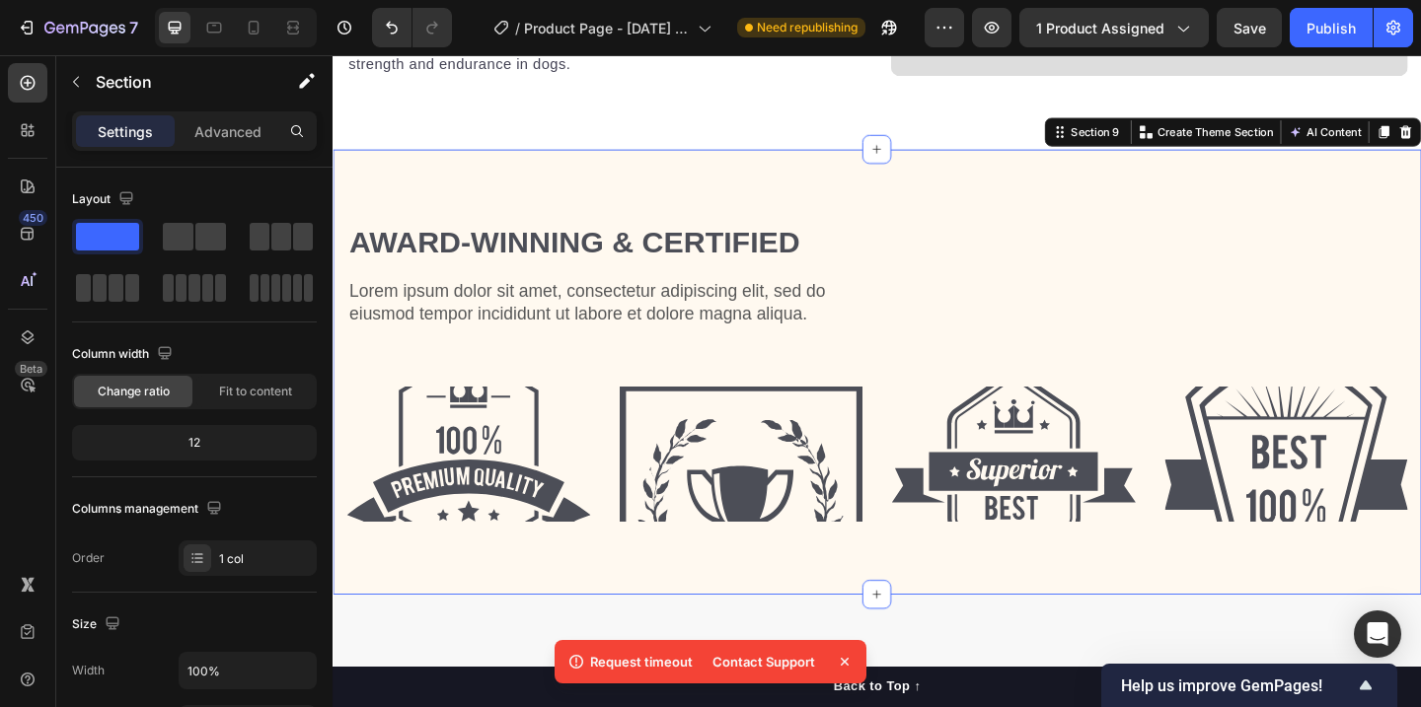
scroll to position [4330, 0]
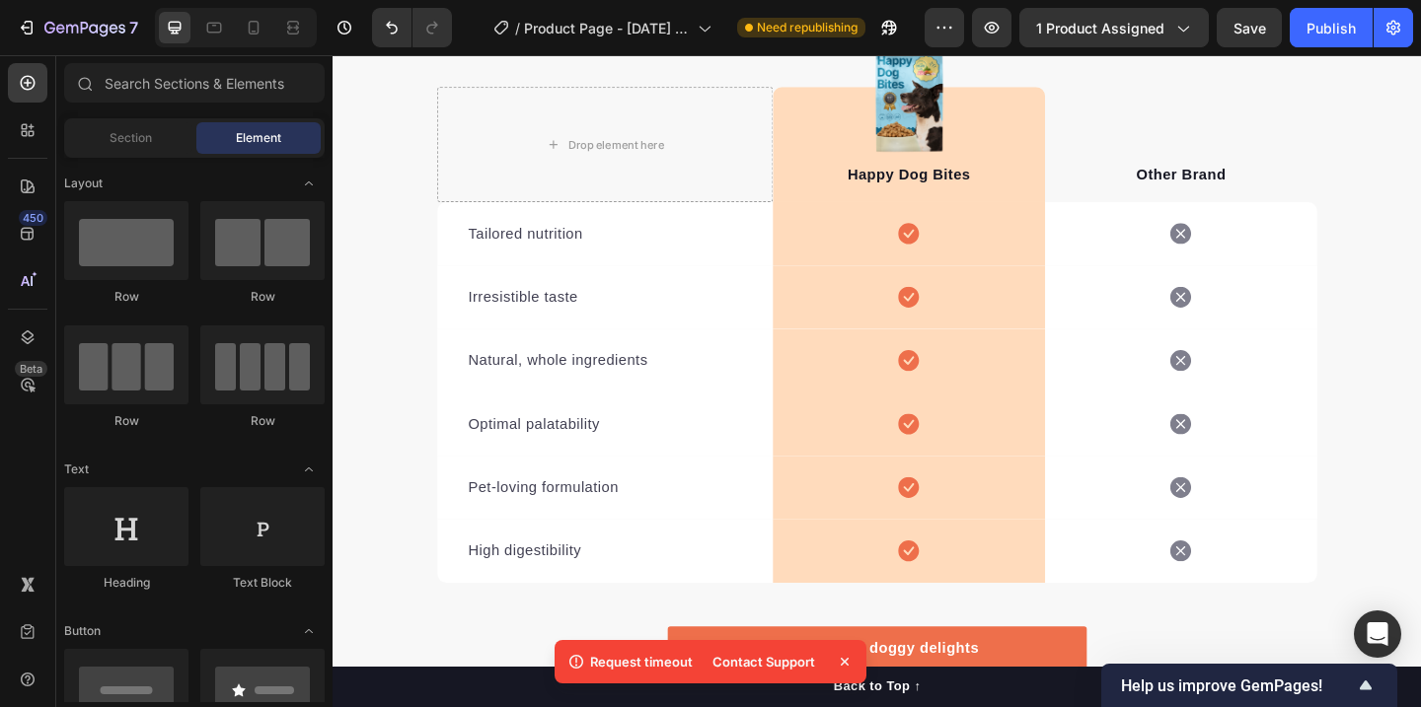
scroll to position [4734, 0]
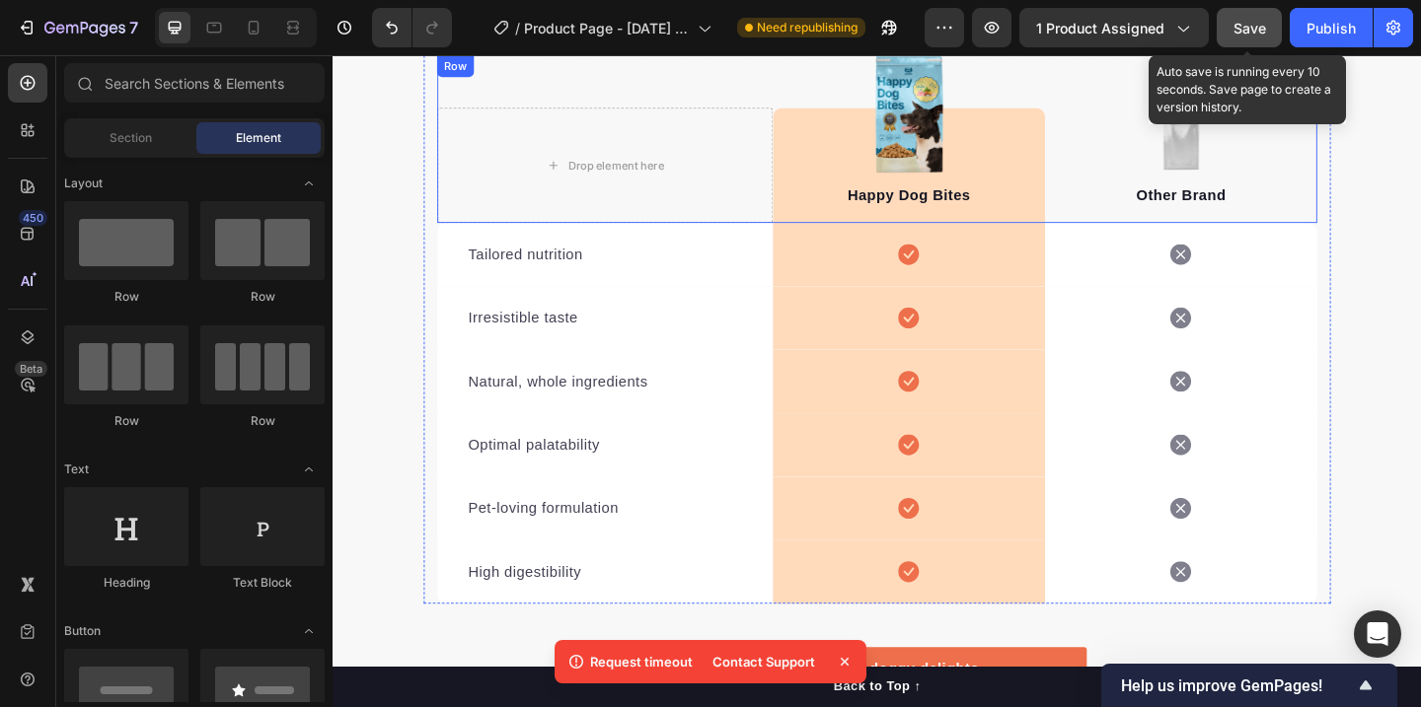
click at [1248, 39] on button "Save" at bounding box center [1249, 27] width 65 height 39
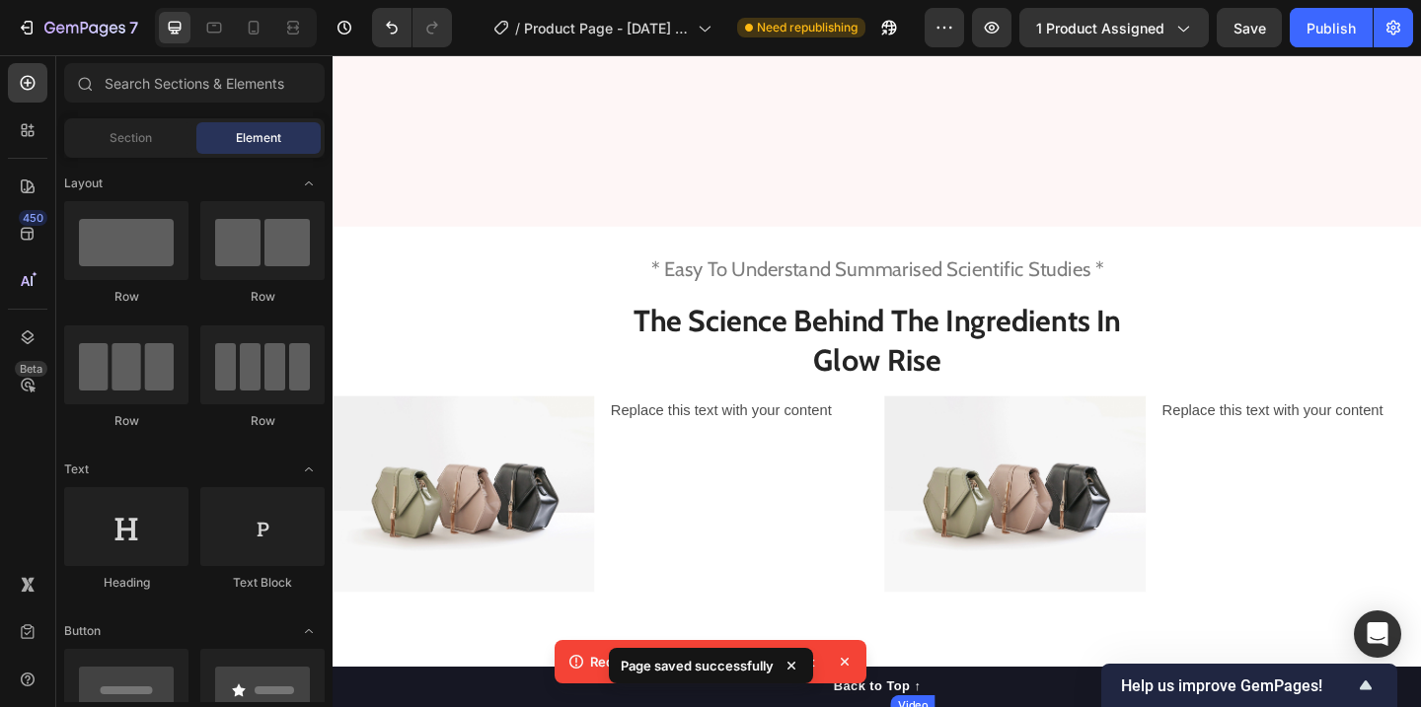
scroll to position [2931, 0]
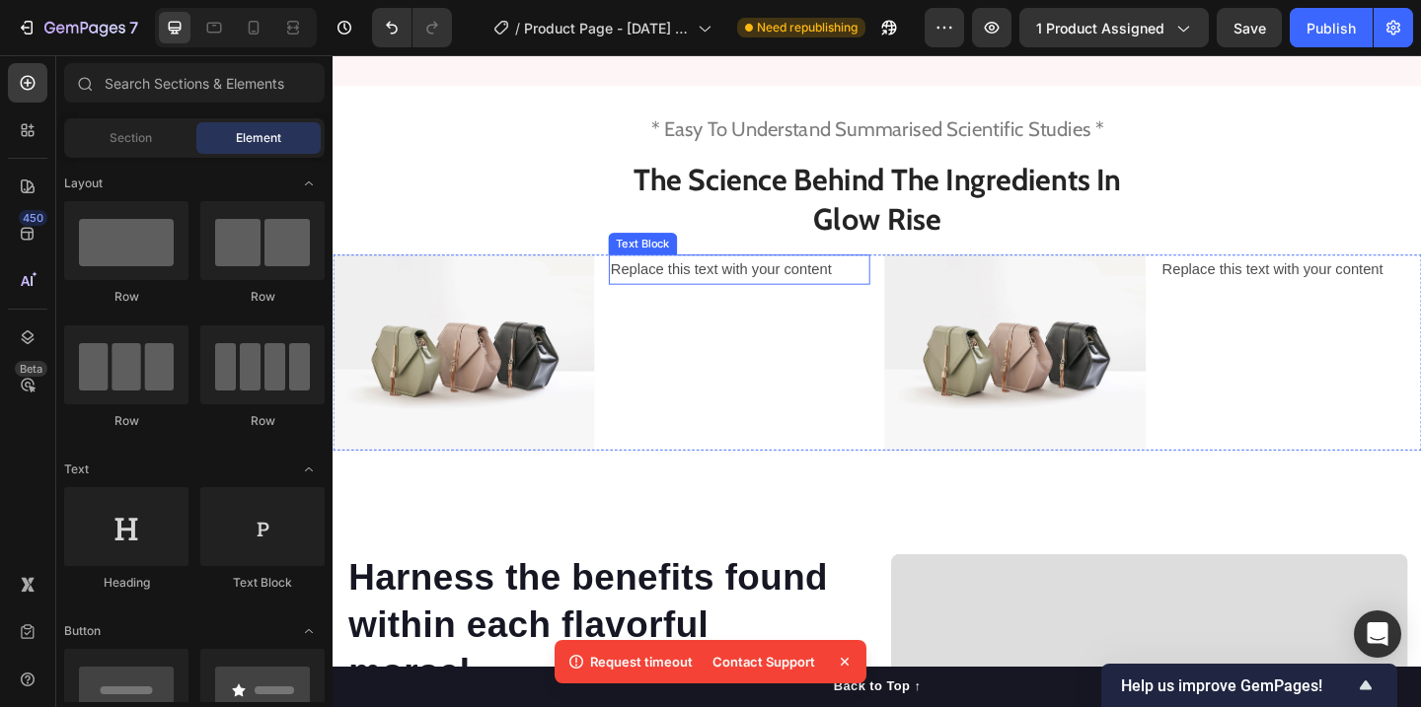
click at [728, 305] on div "Replace this text with your content" at bounding box center [774, 288] width 284 height 33
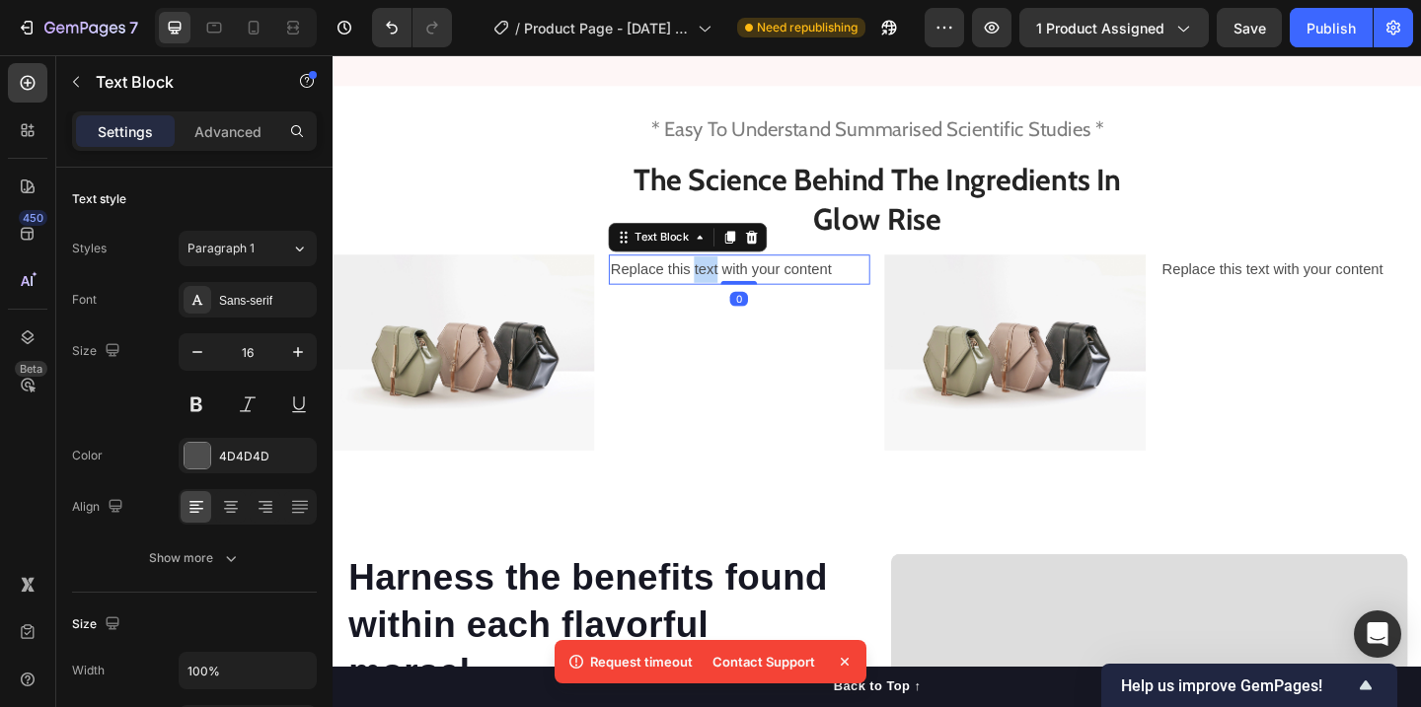
click at [728, 305] on div "Replace this text with your content" at bounding box center [774, 288] width 284 height 33
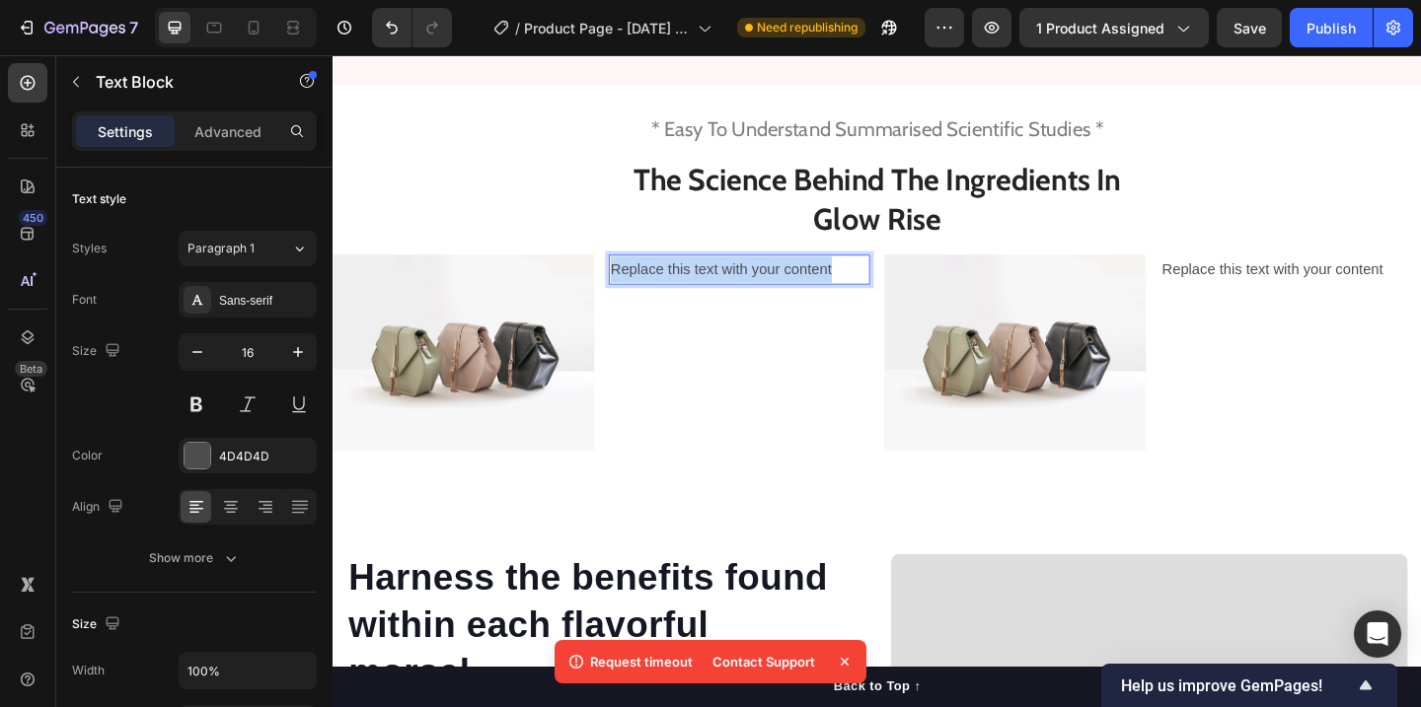
click at [728, 303] on p "Replace this text with your content" at bounding box center [774, 288] width 280 height 29
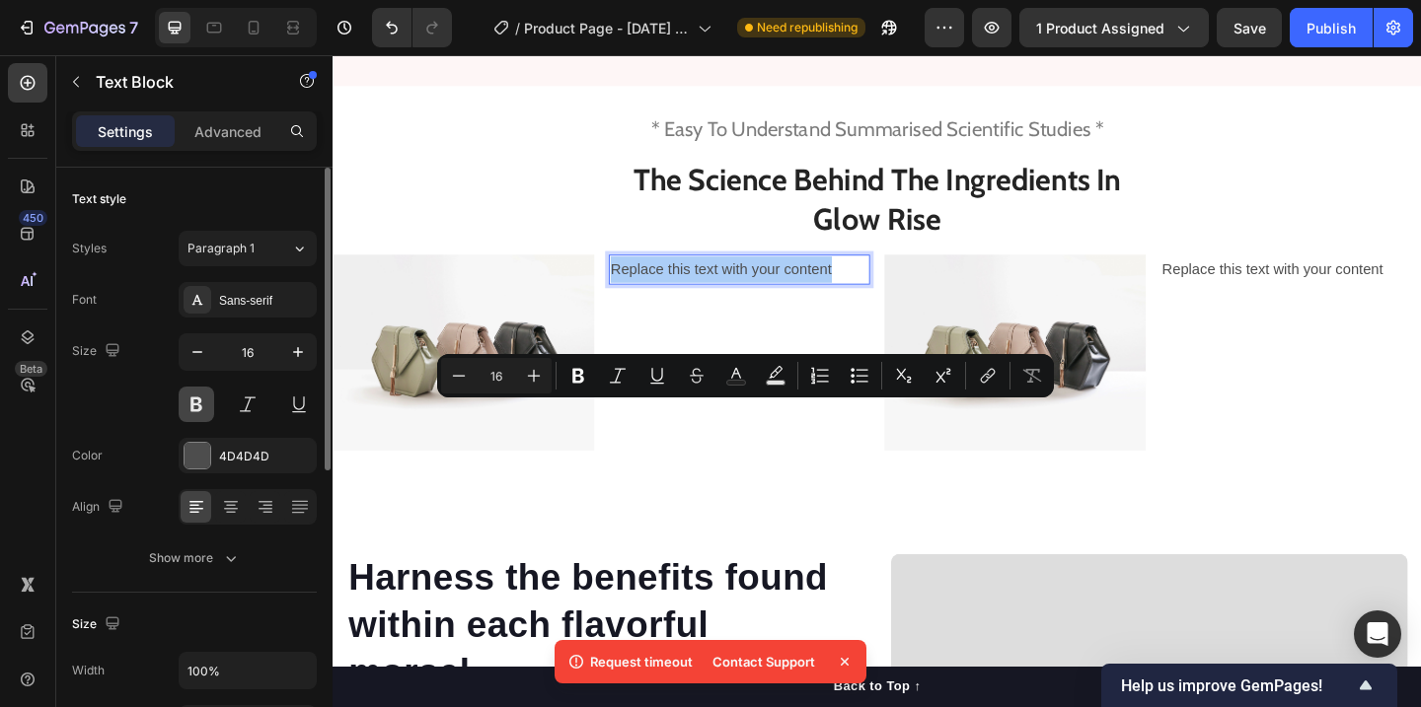
click at [201, 407] on button at bounding box center [197, 405] width 36 height 36
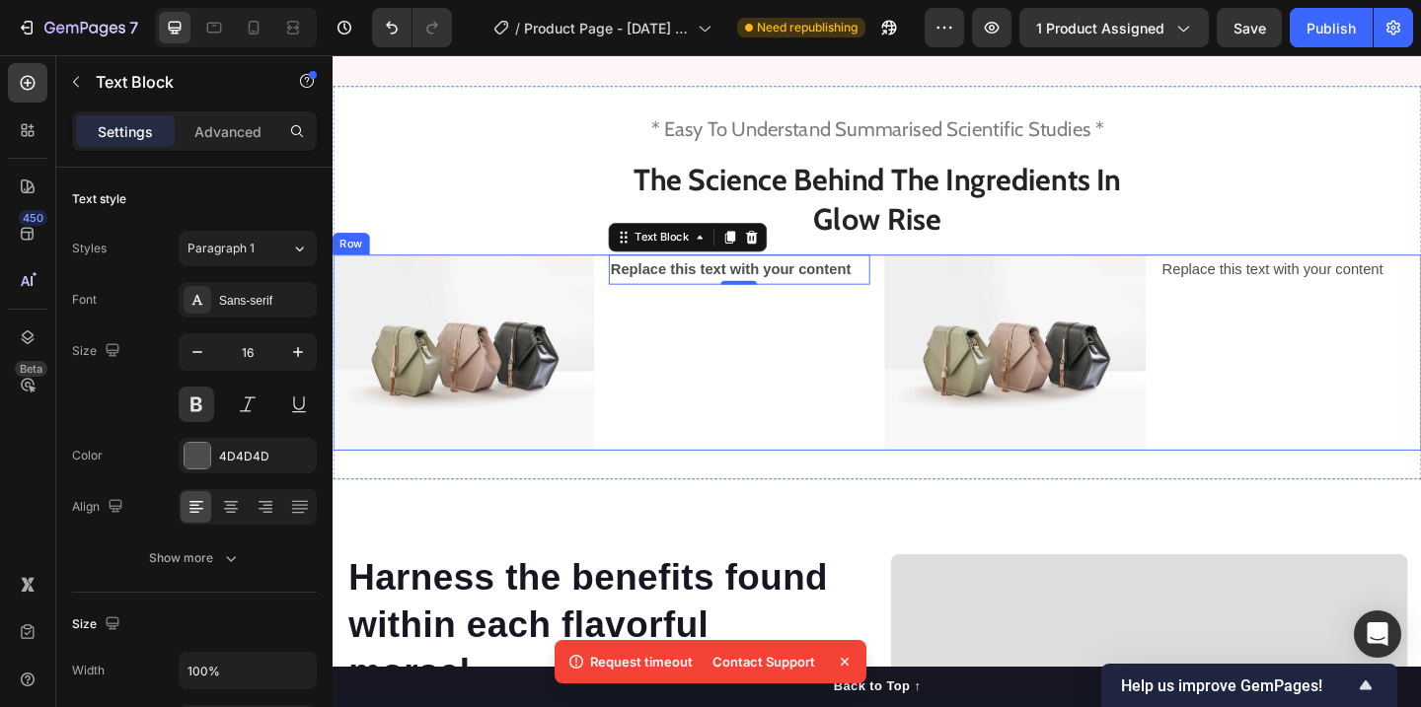
click at [696, 485] on div "Replace this text with your content Text Block 0" at bounding box center [774, 378] width 284 height 213
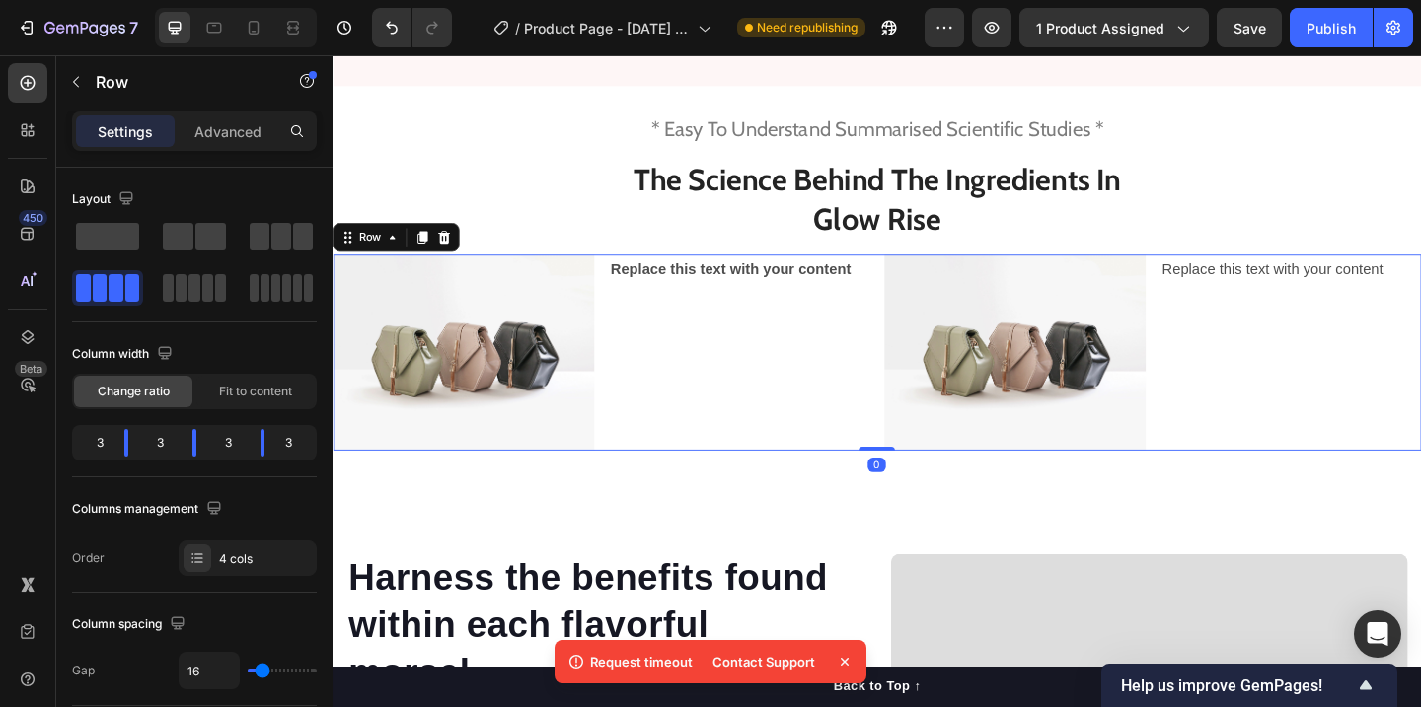
click at [709, 303] on p "Replace this text with your content" at bounding box center [774, 288] width 280 height 29
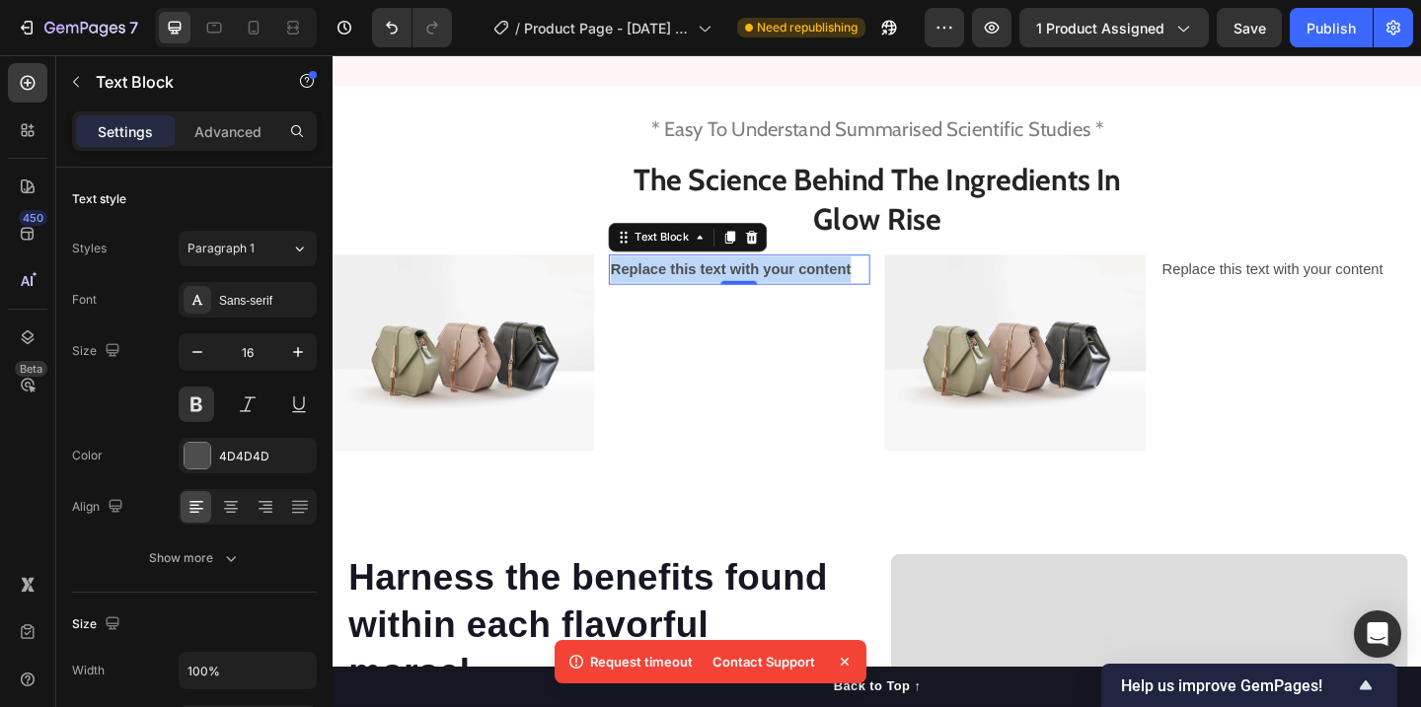
click at [709, 303] on p "Replace this text with your content" at bounding box center [774, 288] width 280 height 29
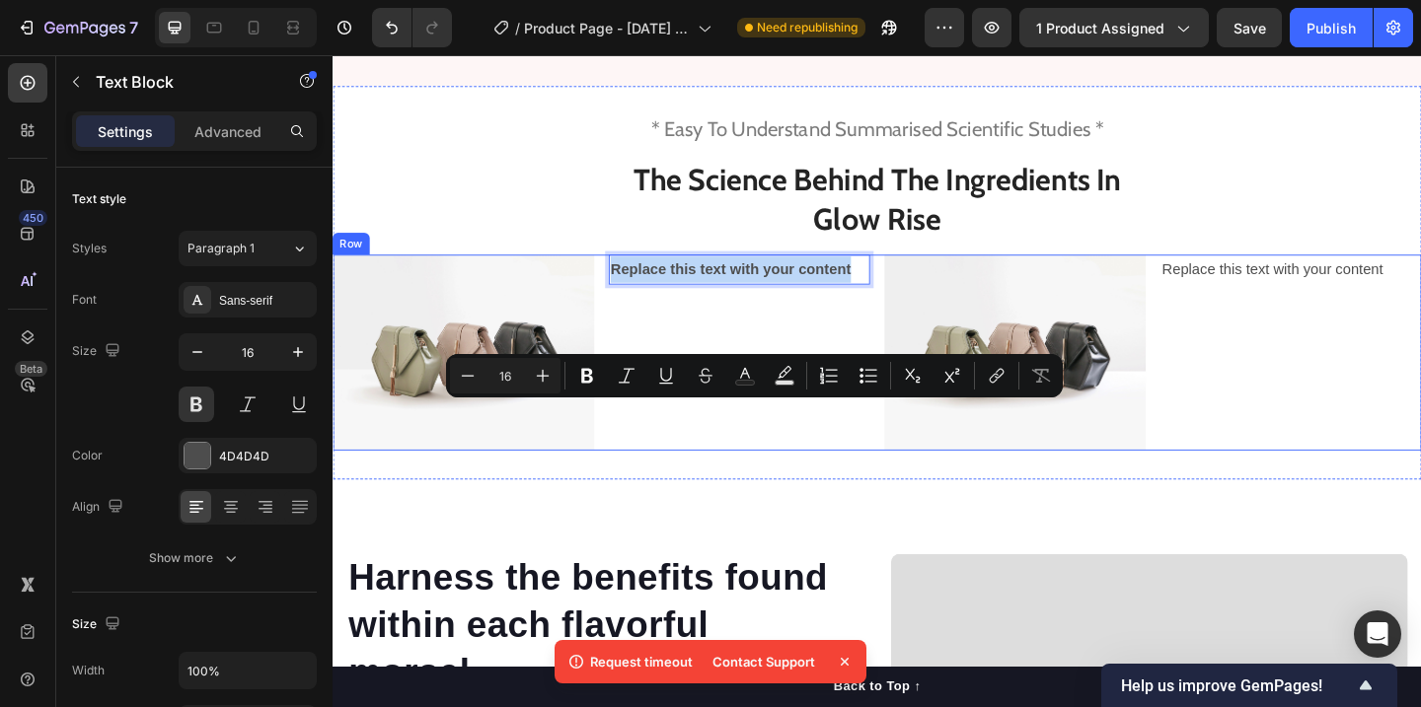
click at [690, 485] on div "Replace this text with your content Text Block 0" at bounding box center [774, 378] width 284 height 213
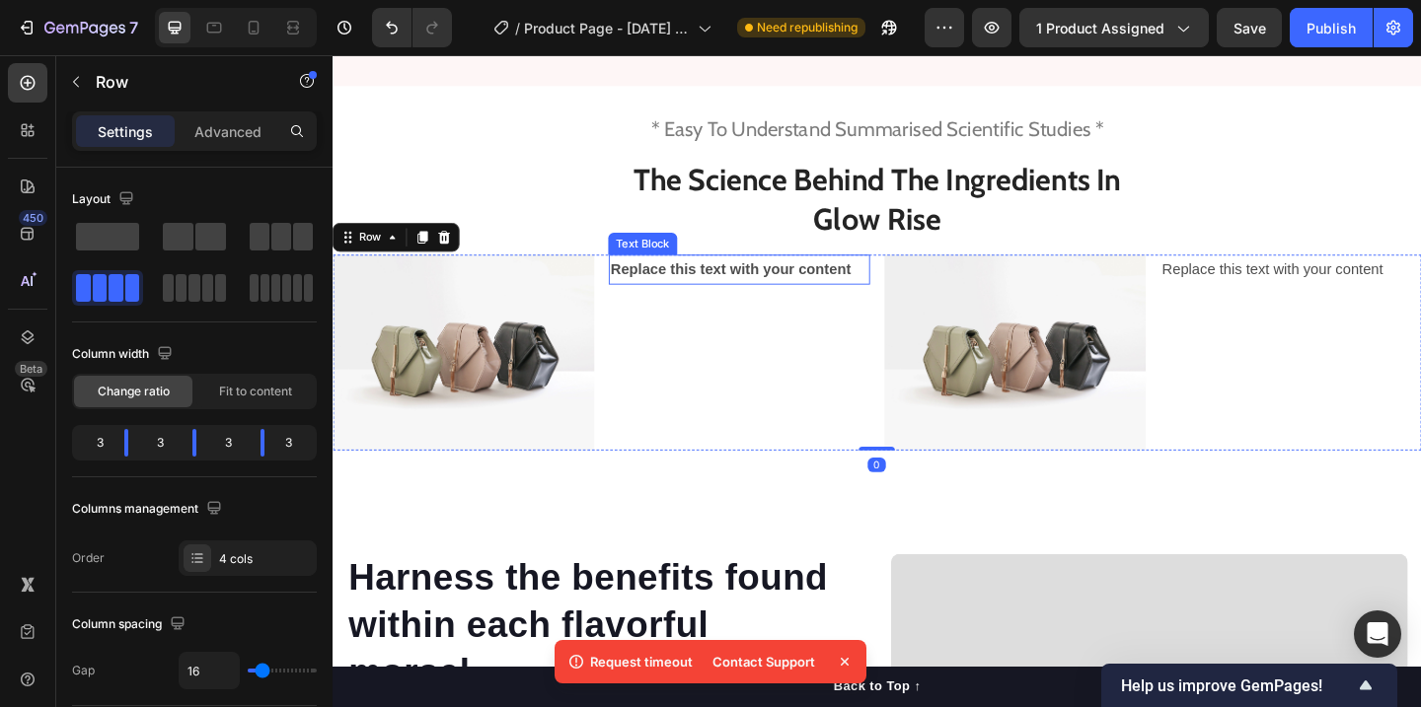
click at [682, 305] on div "Replace this text with your content" at bounding box center [774, 288] width 284 height 33
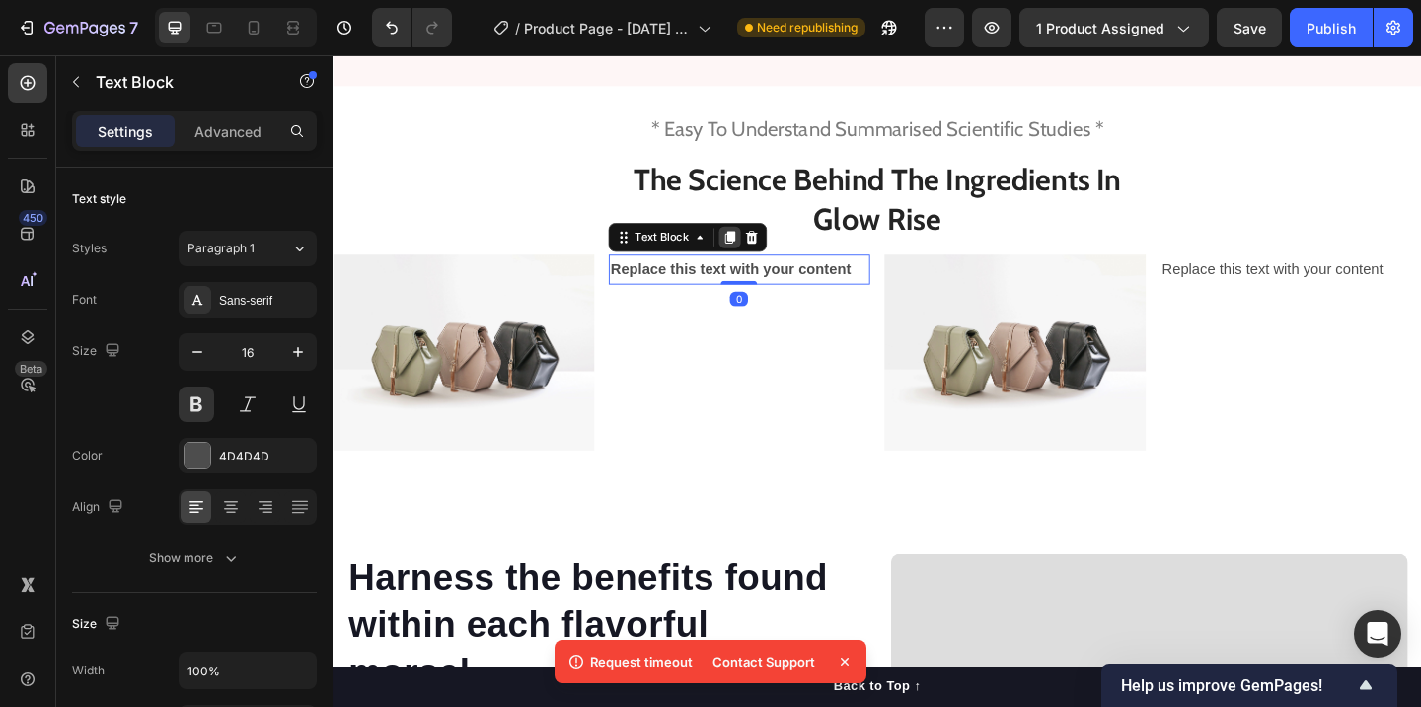
click at [765, 261] on icon at bounding box center [765, 254] width 16 height 16
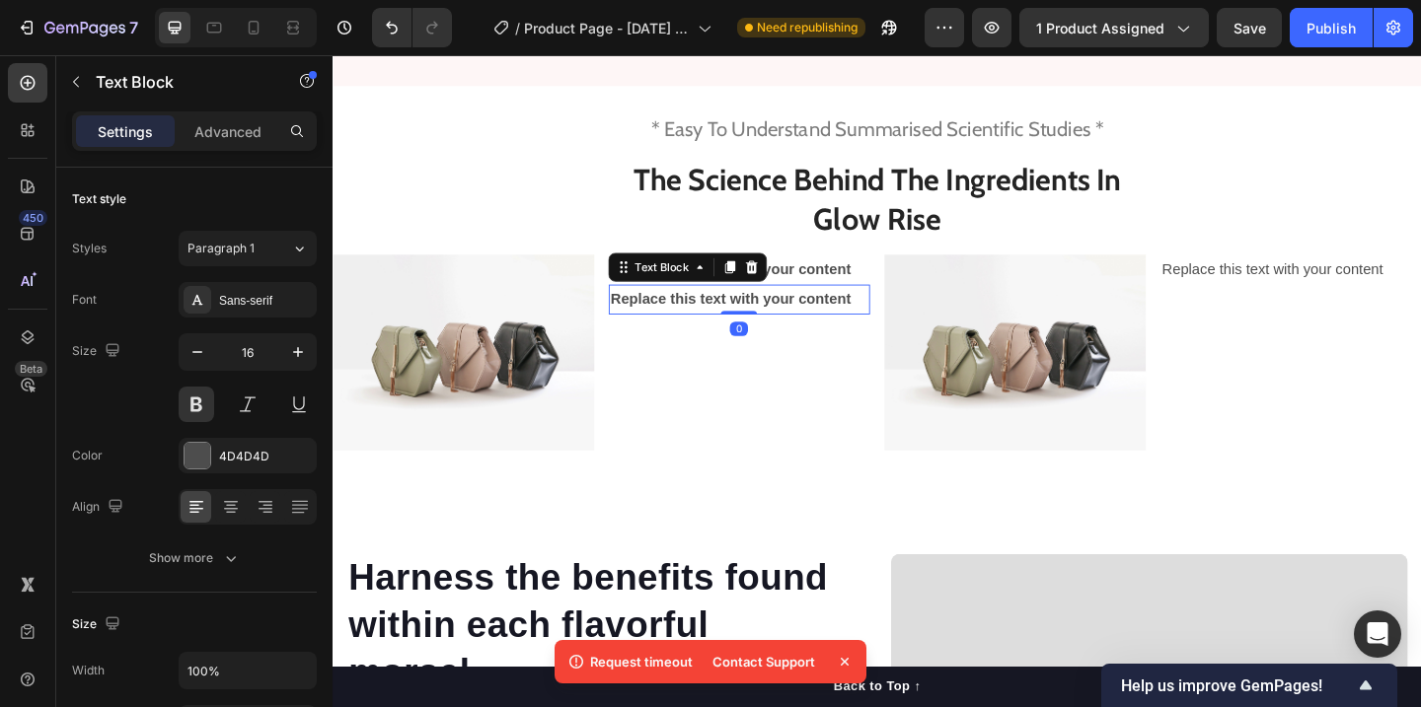
click at [682, 337] on div "Replace this text with your content" at bounding box center [774, 321] width 284 height 33
click at [685, 335] on p "Replace this text with your content" at bounding box center [774, 321] width 280 height 29
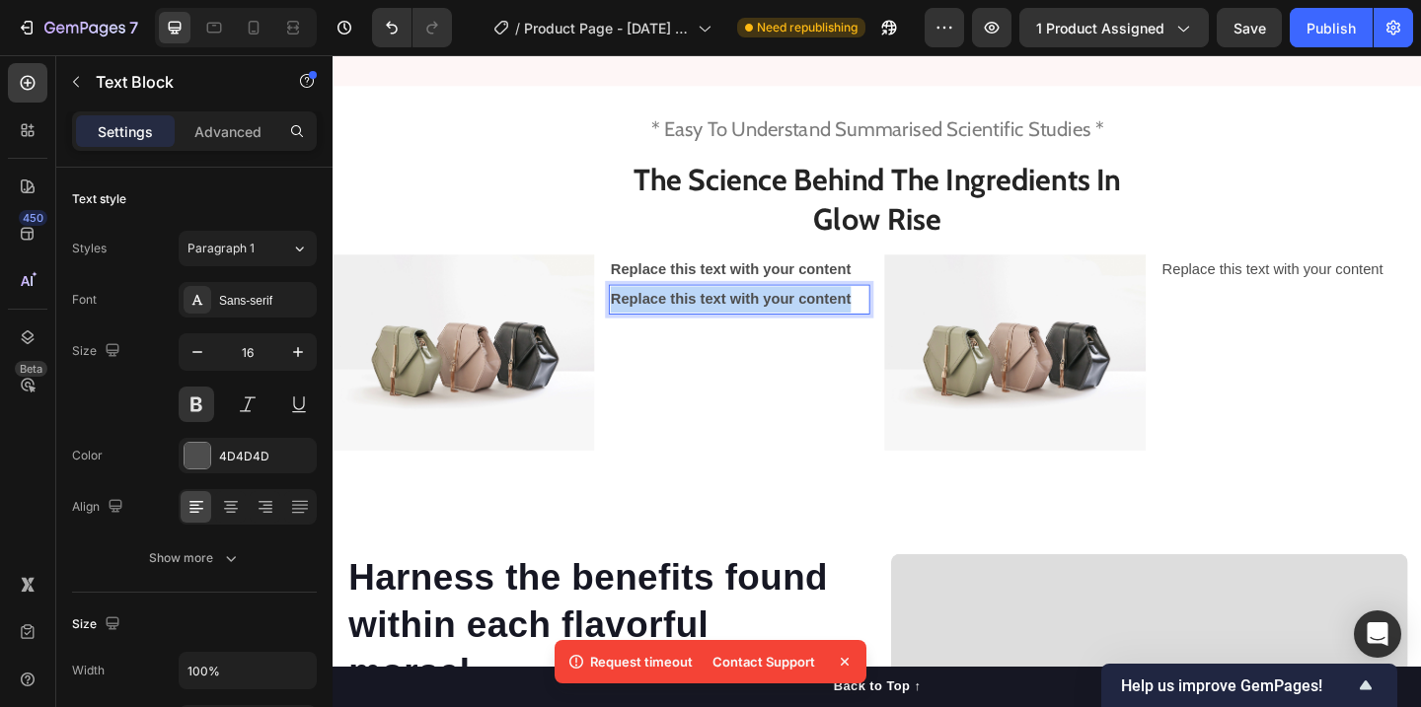
click at [685, 335] on p "Replace this text with your content" at bounding box center [774, 321] width 280 height 29
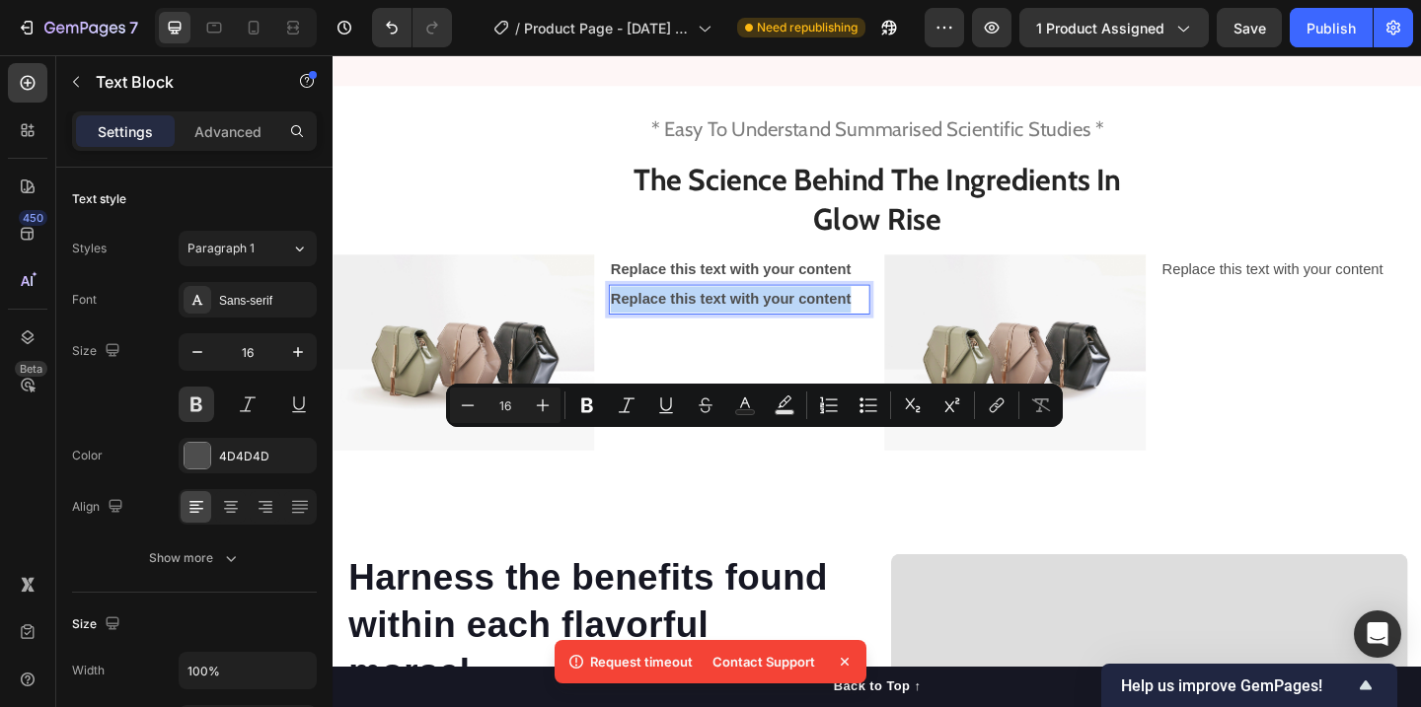
click at [685, 335] on p "Replace this text with your content" at bounding box center [774, 321] width 280 height 29
click at [586, 406] on icon "Editor contextual toolbar" at bounding box center [587, 406] width 12 height 15
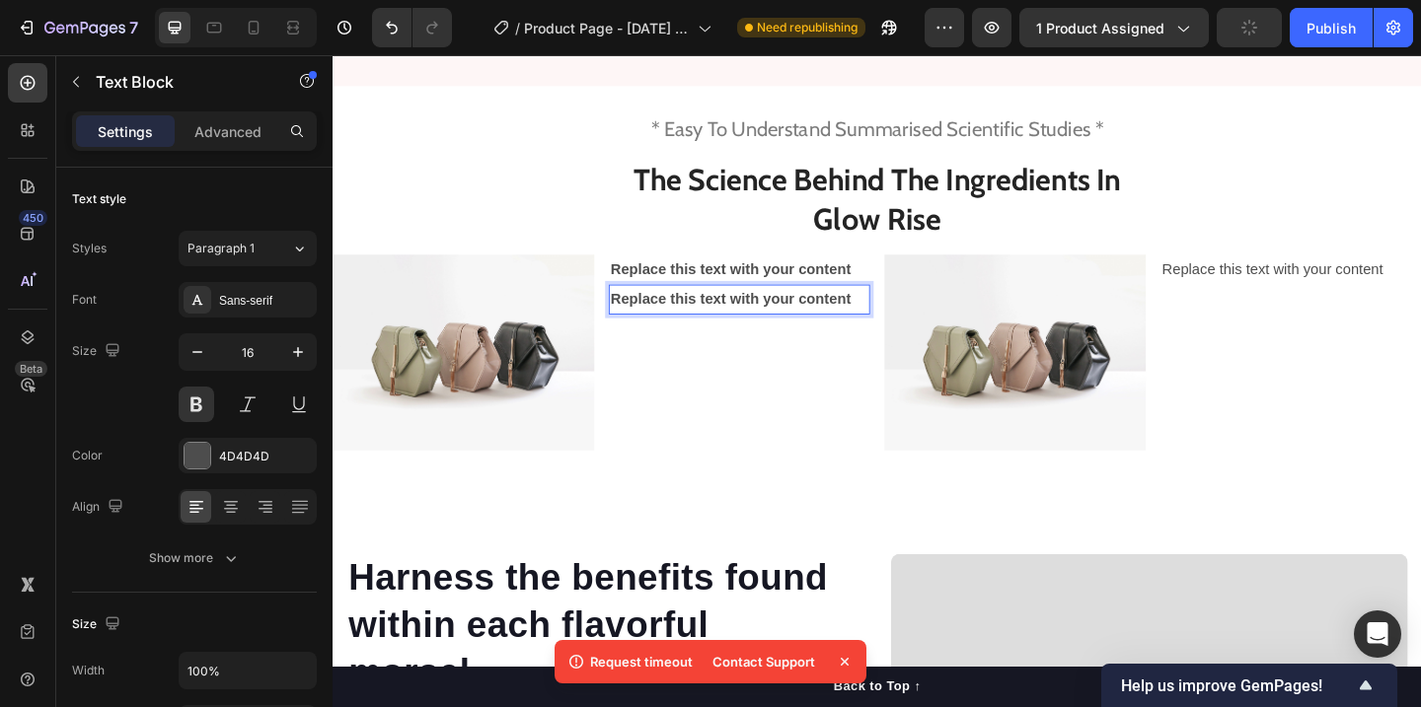
click at [670, 329] on strong "Replace this text with your content" at bounding box center [764, 320] width 261 height 17
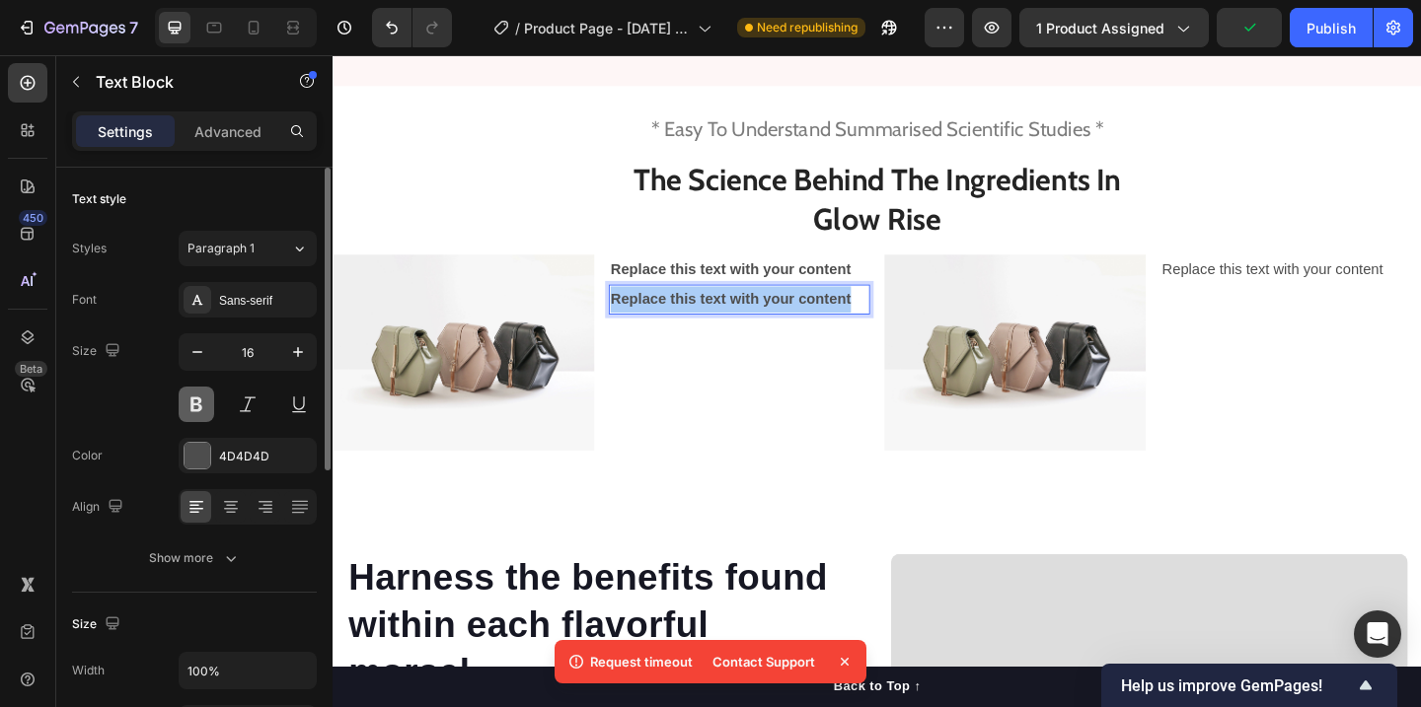
click at [188, 401] on button at bounding box center [197, 405] width 36 height 36
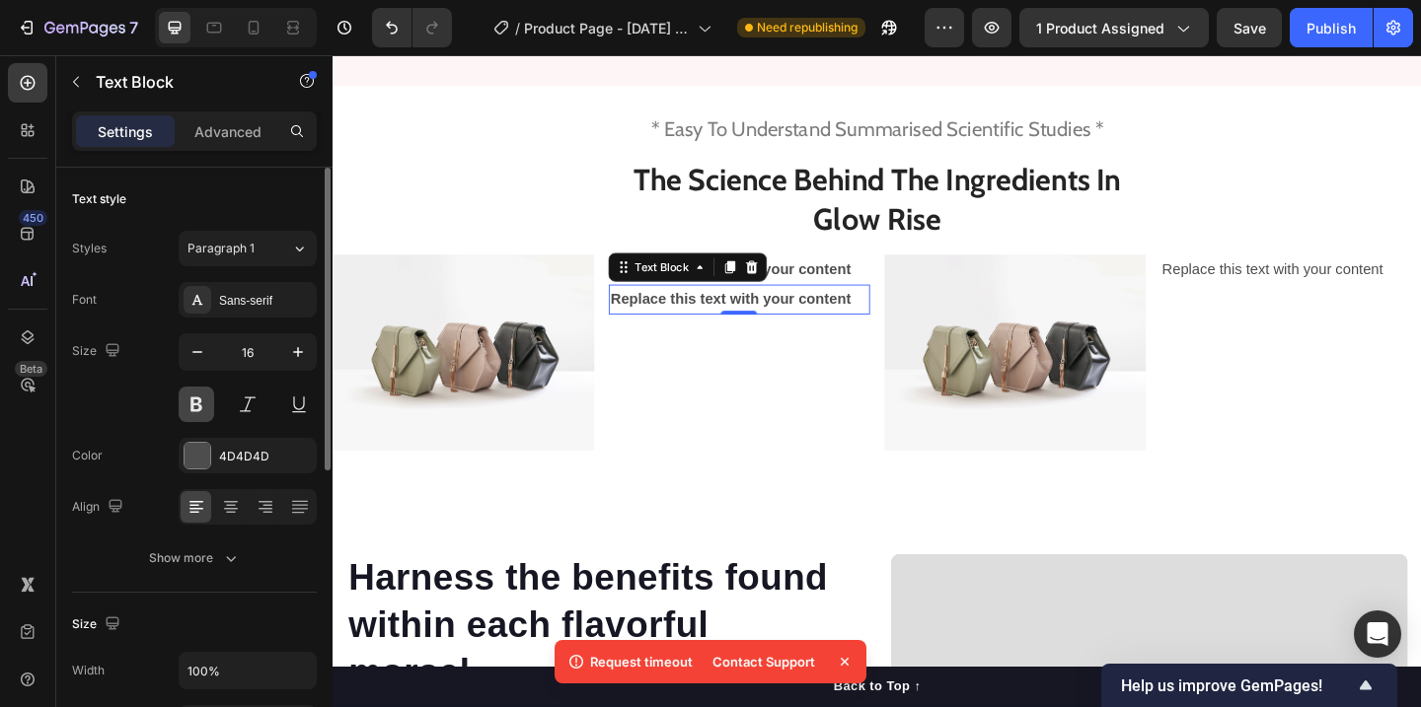
click at [194, 405] on button at bounding box center [197, 405] width 36 height 36
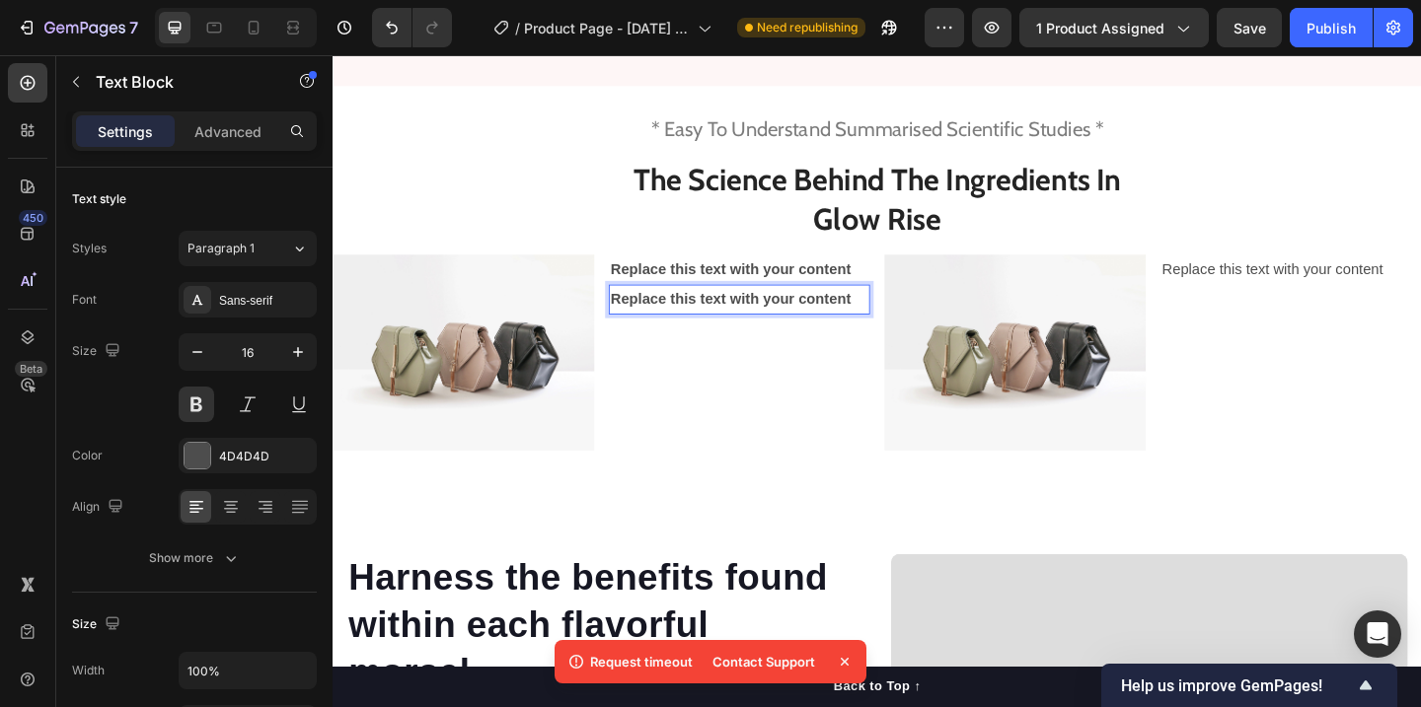
click at [681, 329] on strong "Replace this text with your content" at bounding box center [764, 320] width 261 height 17
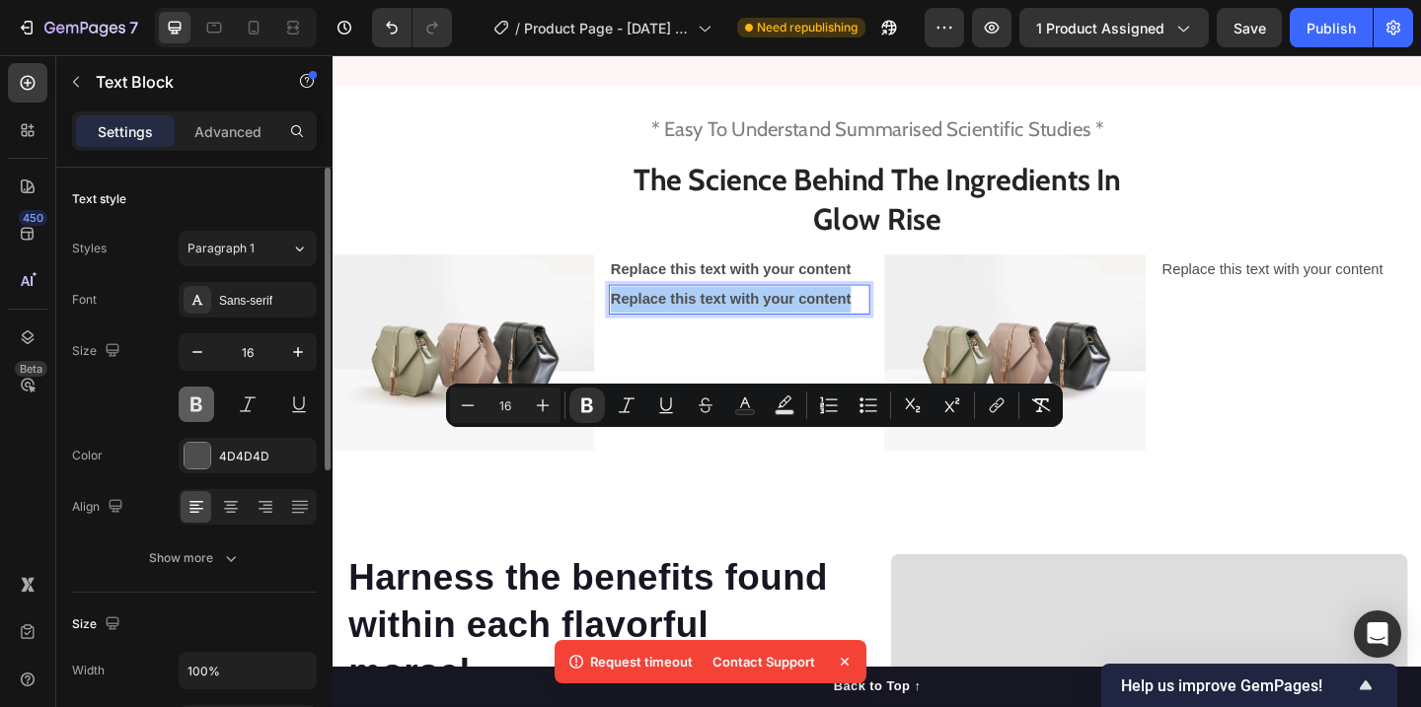
click at [189, 406] on button at bounding box center [197, 405] width 36 height 36
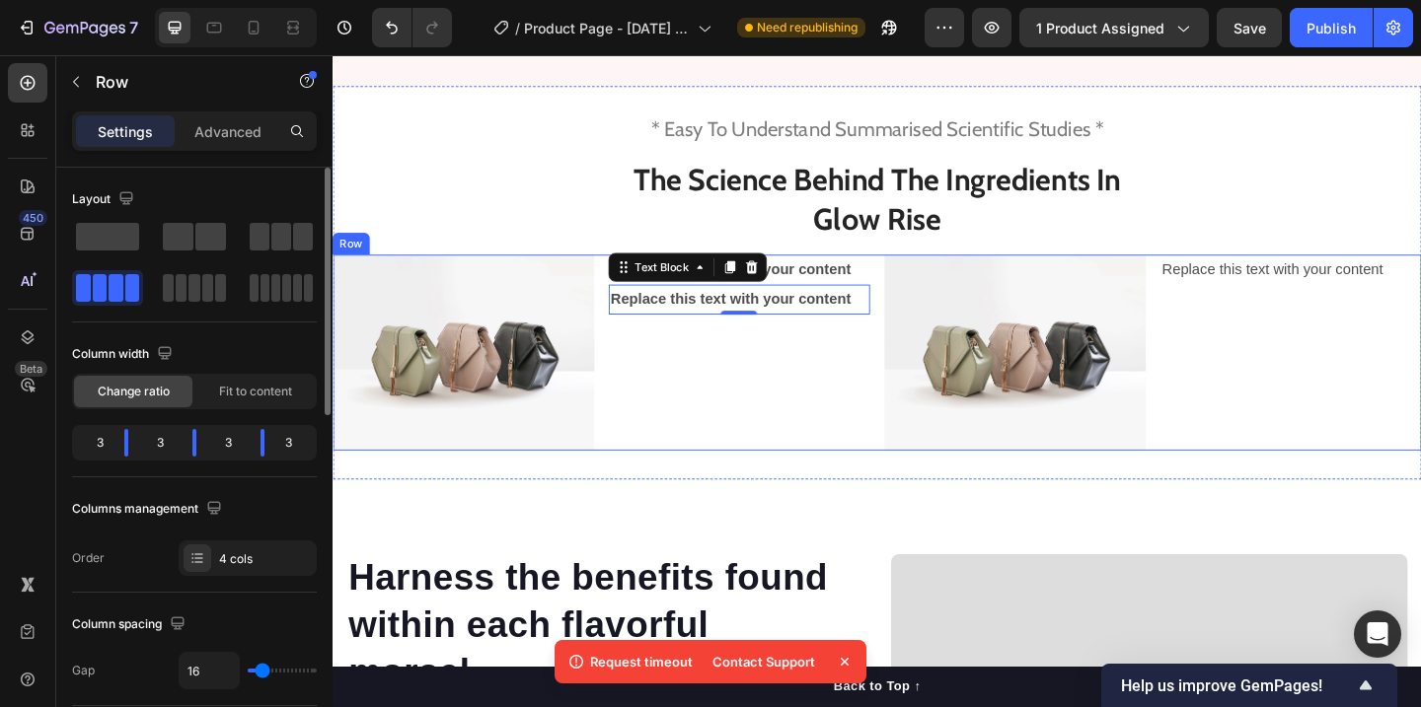
click at [709, 485] on div "Replace this text with your content Text Block Replace this text with your cont…" at bounding box center [774, 378] width 284 height 213
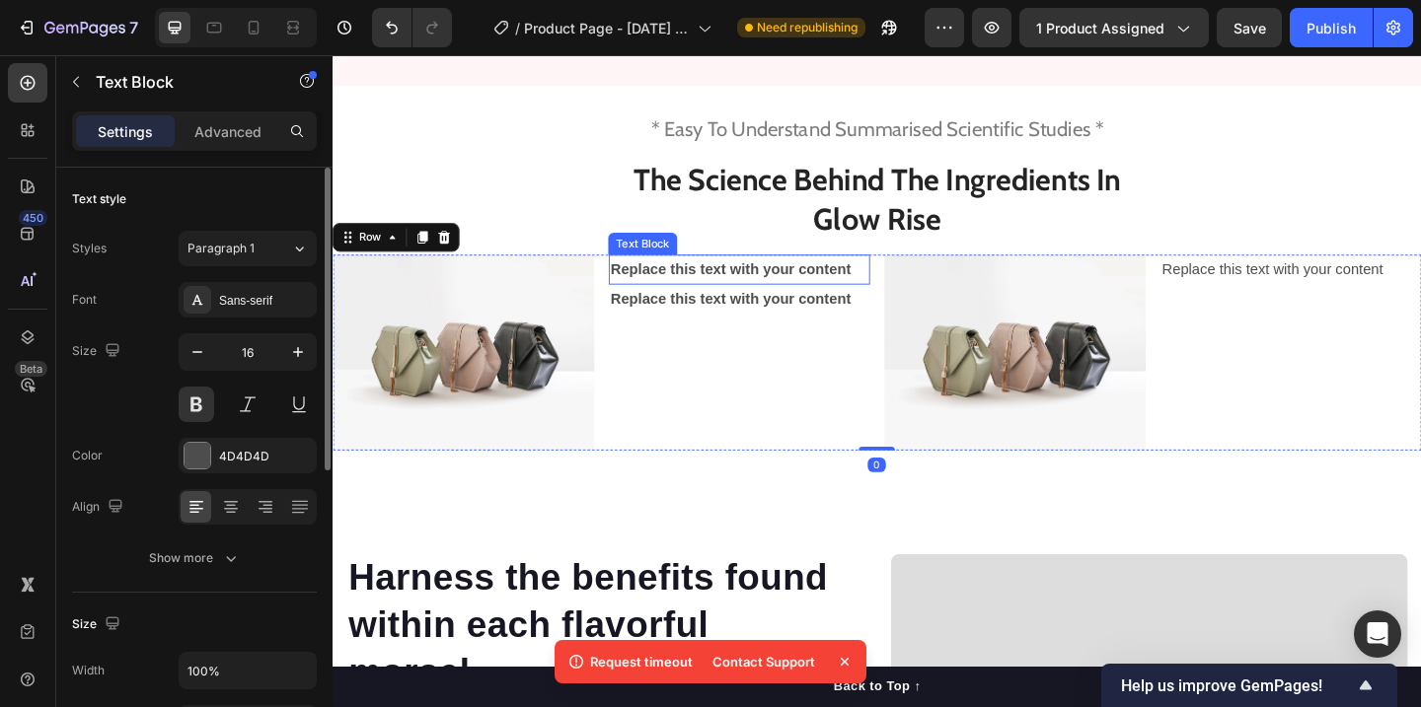
click at [720, 303] on p "Replace this text with your content" at bounding box center [774, 288] width 280 height 29
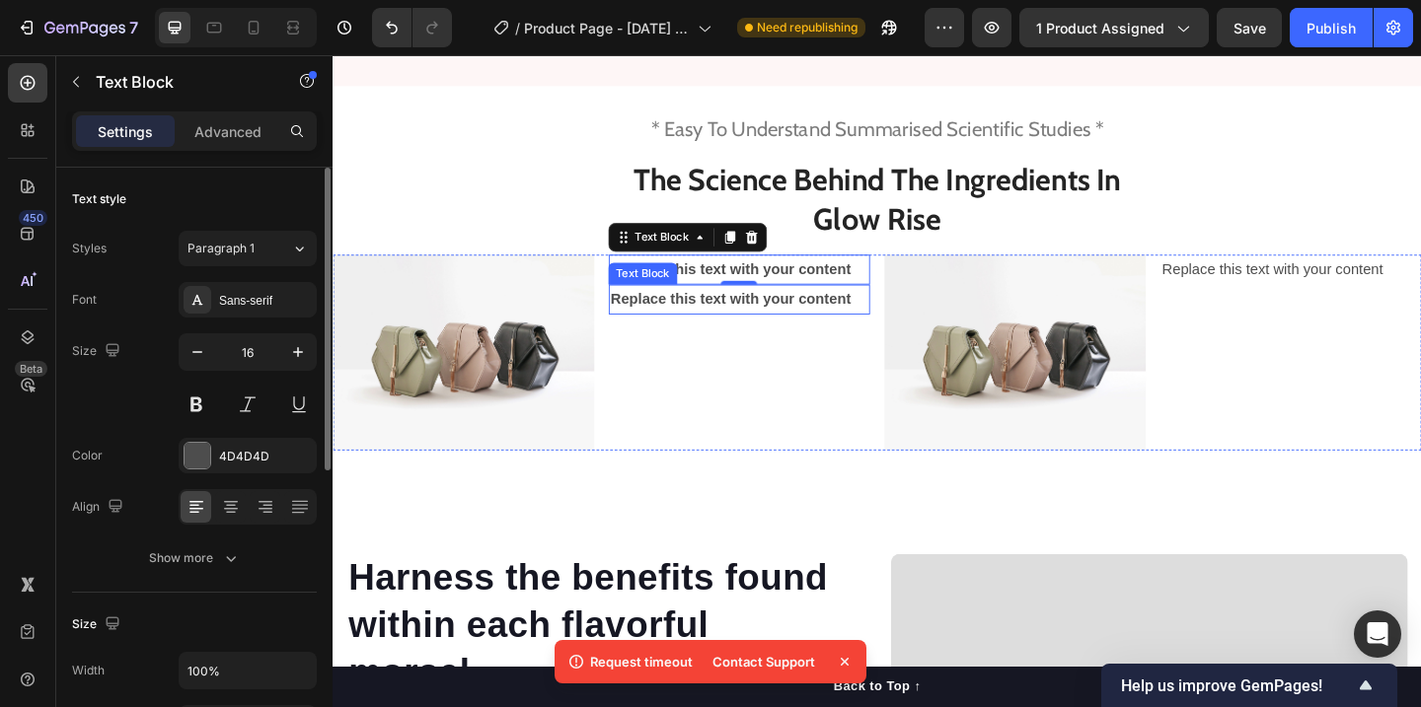
click at [710, 329] on strong "Replace this text with your content" at bounding box center [764, 320] width 261 height 17
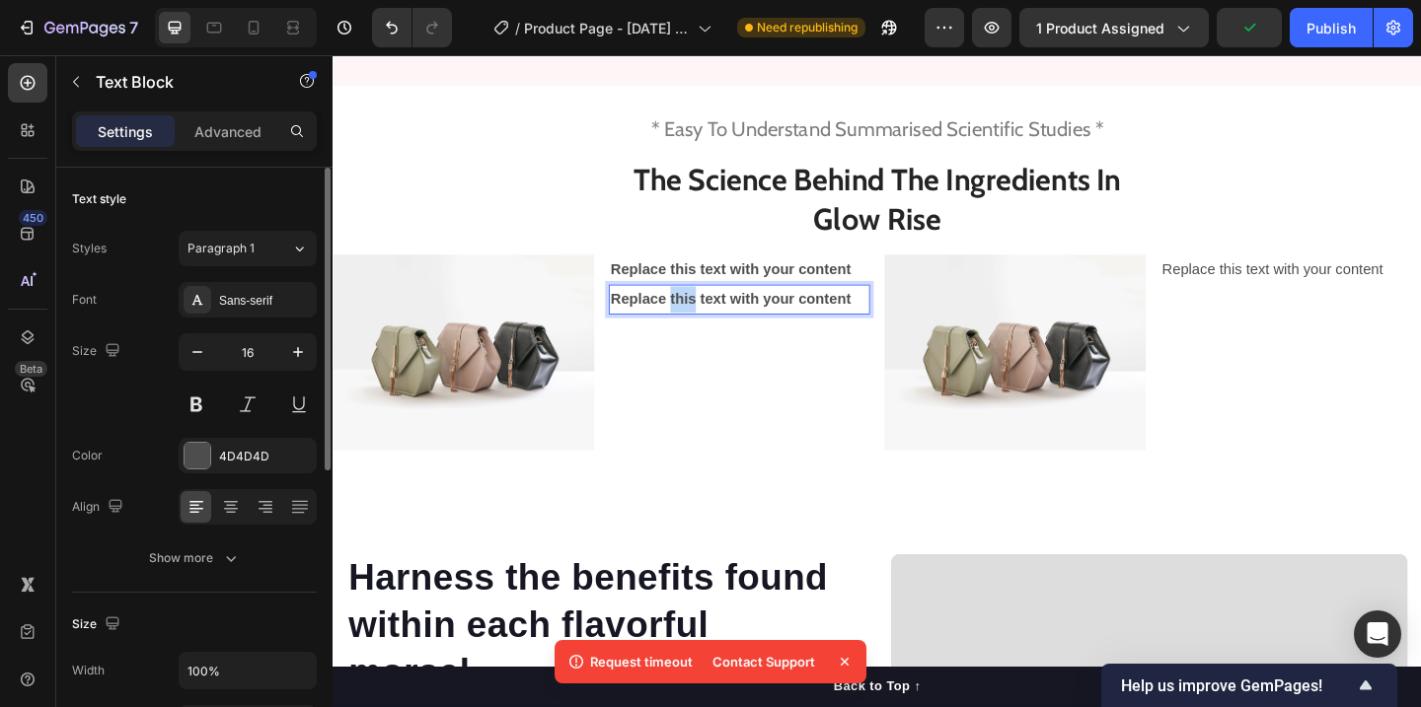
click at [710, 329] on strong "Replace this text with your content" at bounding box center [764, 320] width 261 height 17
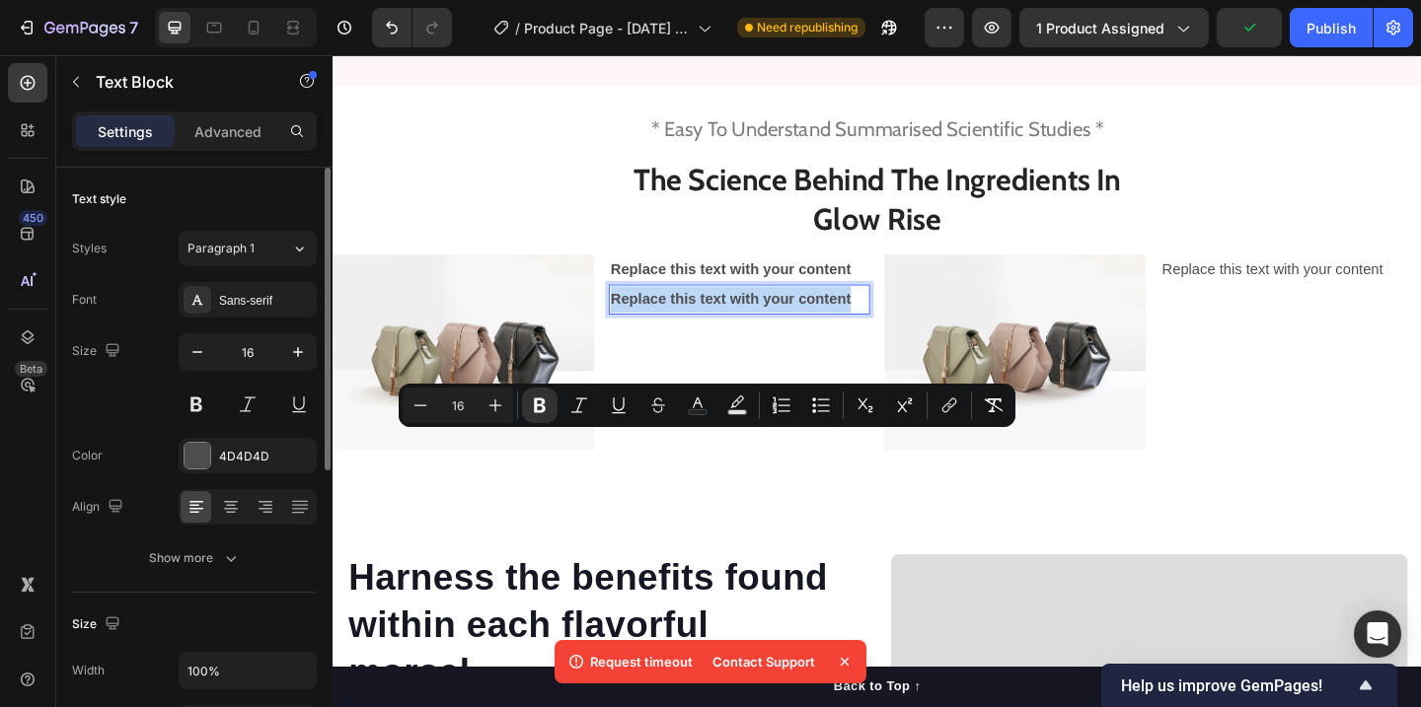
click at [710, 329] on strong "Replace this text with your content" at bounding box center [764, 320] width 261 height 17
click at [666, 485] on div "Replace this text with your content Text Block Replace this text with your cont…" at bounding box center [774, 378] width 284 height 213
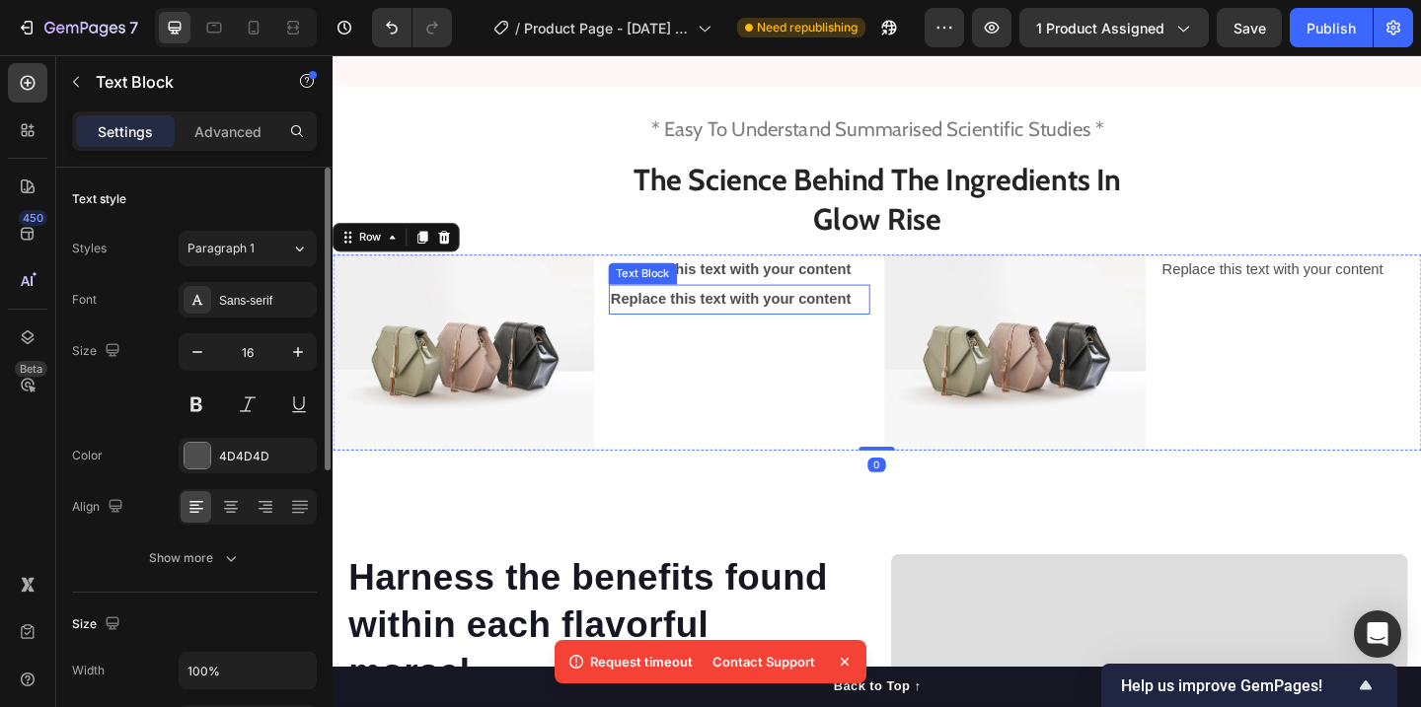
click at [667, 302] on div "Text Block" at bounding box center [669, 293] width 67 height 18
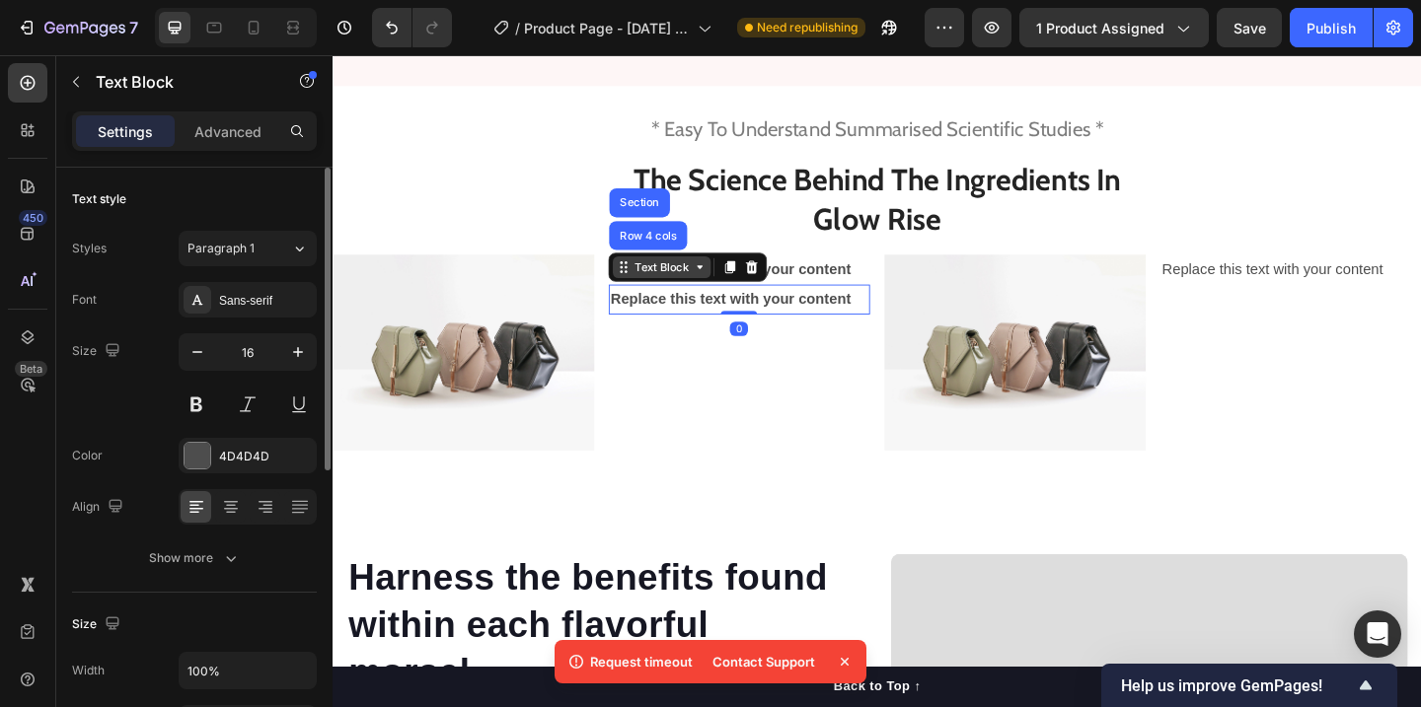
click at [667, 295] on div "Text Block" at bounding box center [690, 286] width 67 height 18
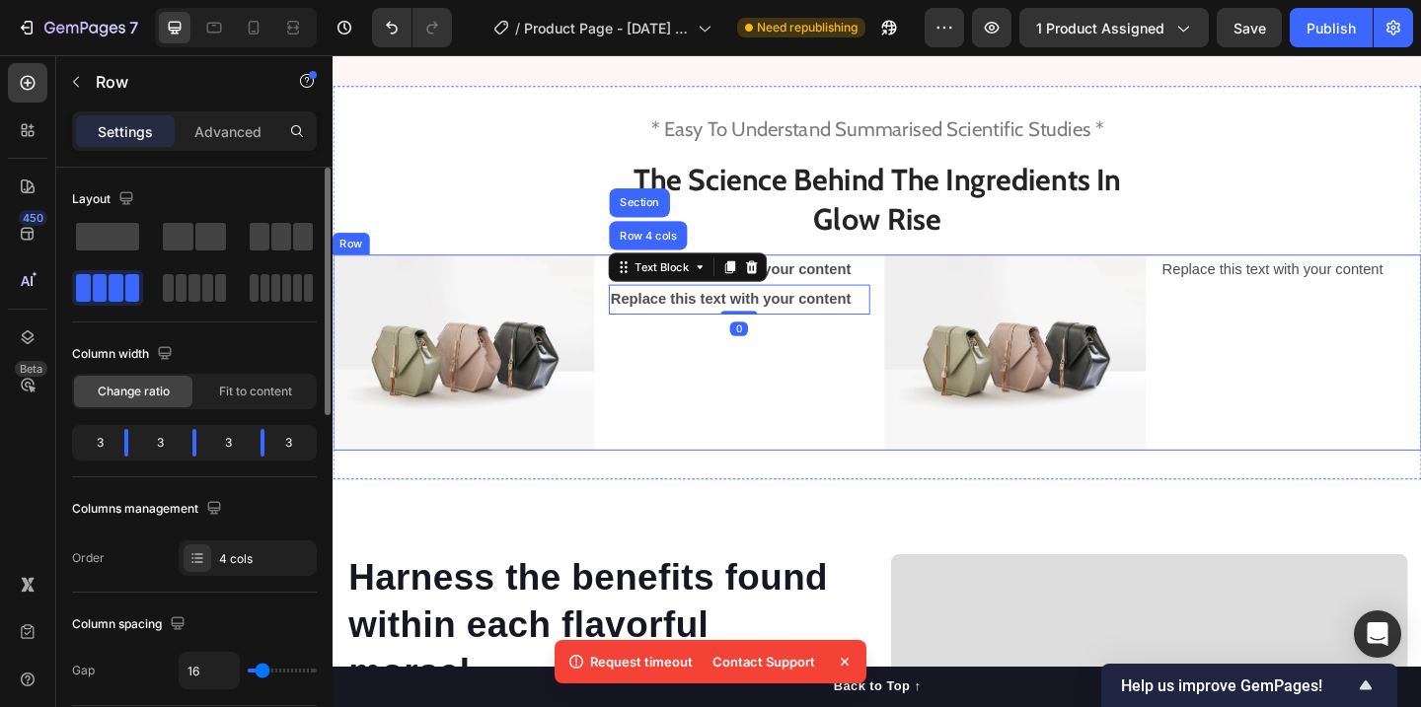
click at [687, 485] on div "Replace this text with your content Text Block Replace this text with your cont…" at bounding box center [774, 378] width 284 height 213
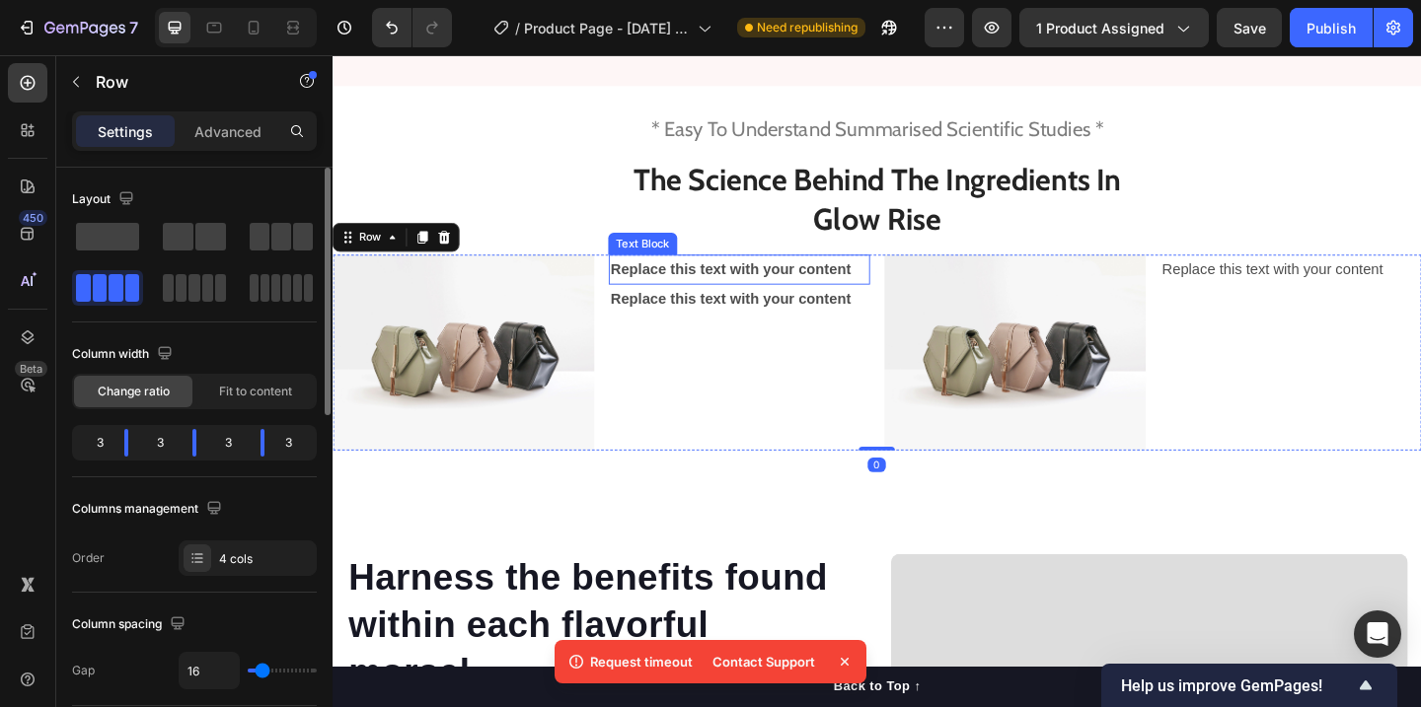
click at [747, 303] on p "Replace this text with your content" at bounding box center [774, 288] width 280 height 29
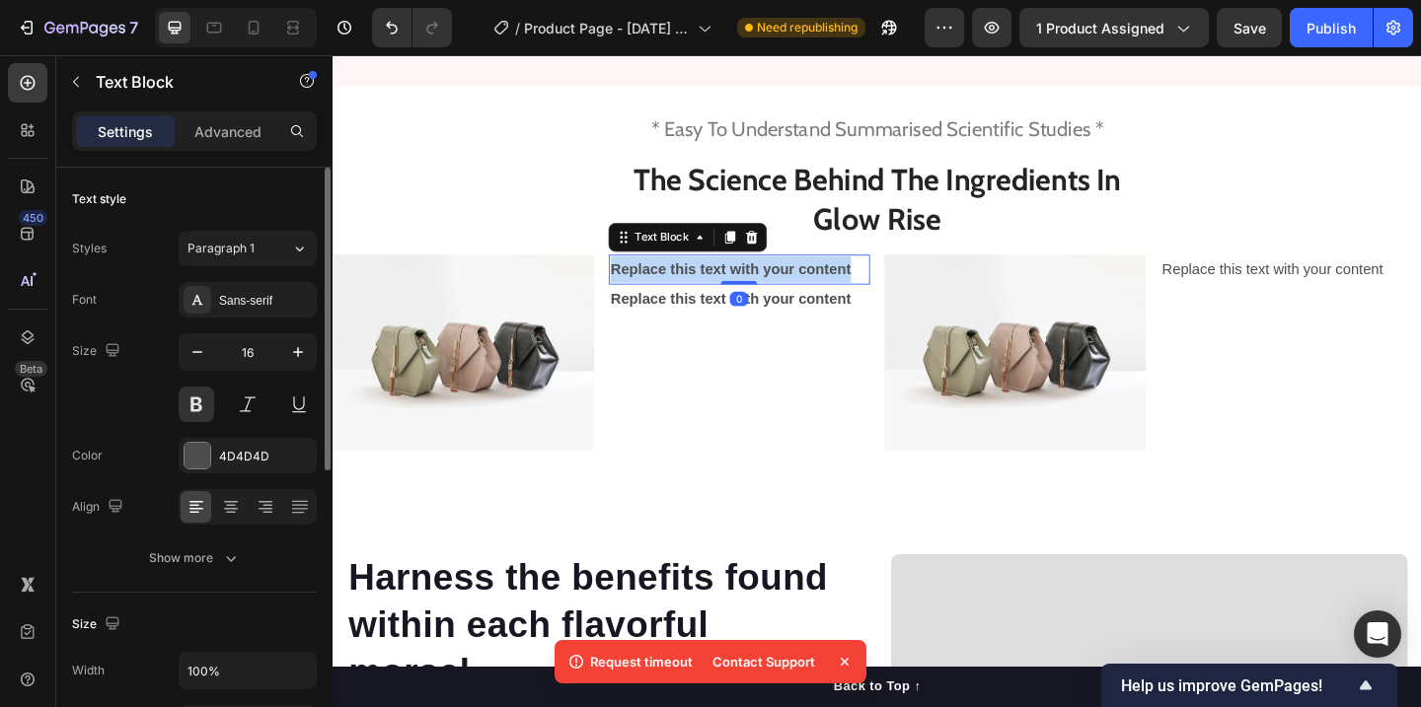
click at [747, 303] on p "Replace this text with your content" at bounding box center [774, 288] width 280 height 29
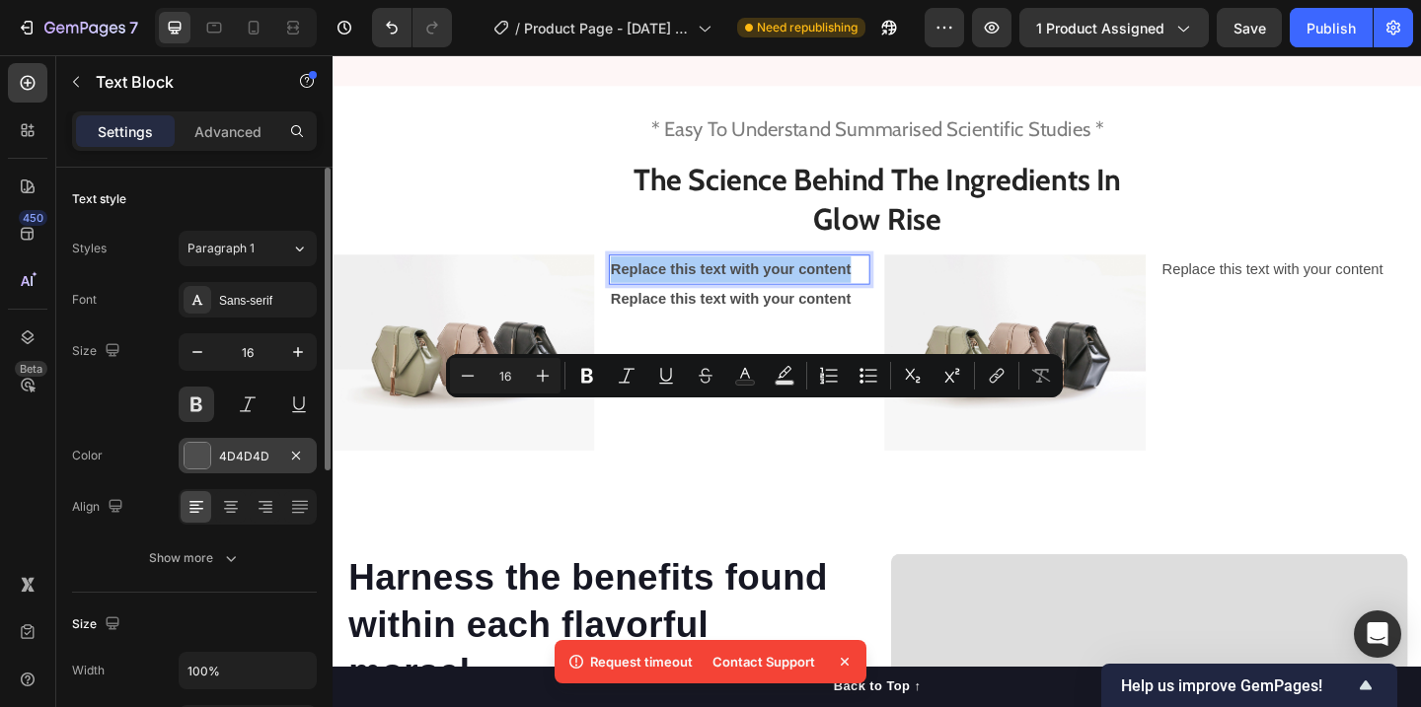
click at [183, 445] on div "4D4D4D" at bounding box center [248, 456] width 138 height 36
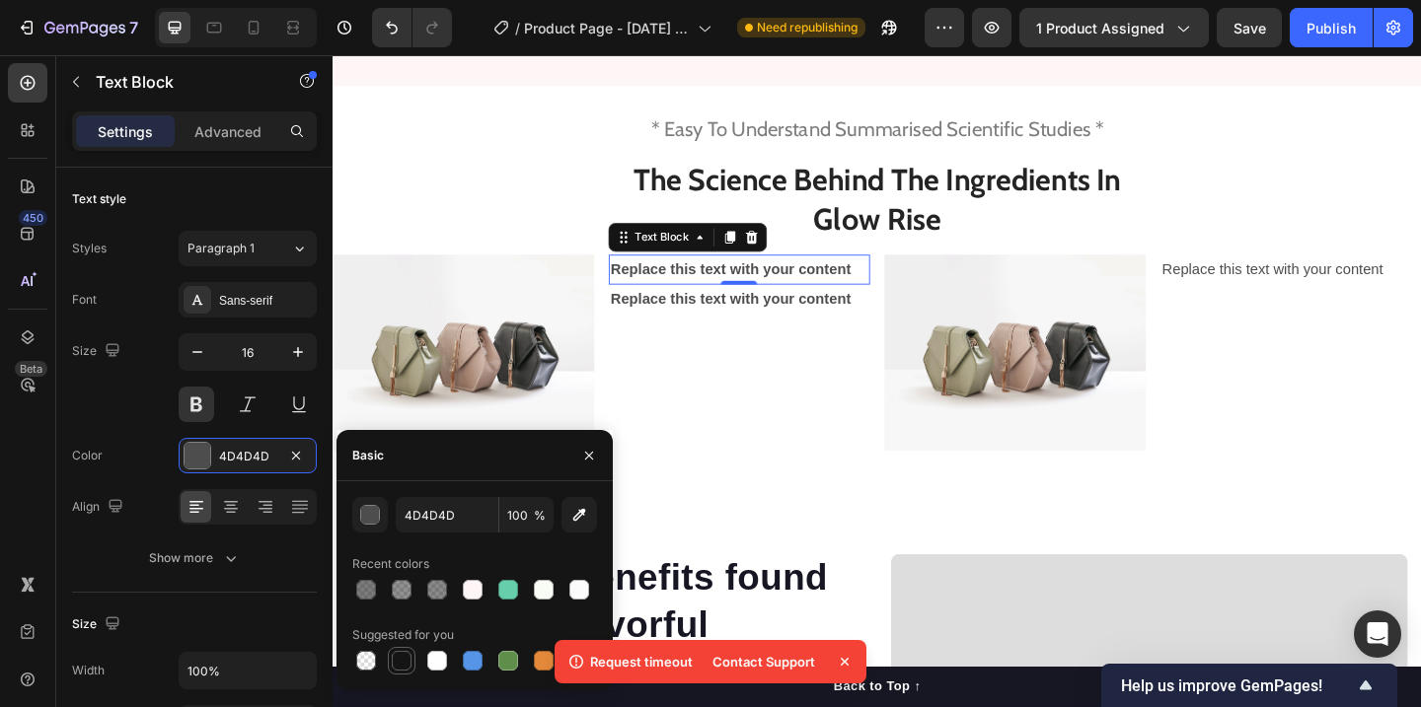
click at [396, 653] on div at bounding box center [402, 661] width 20 height 20
type input "151515"
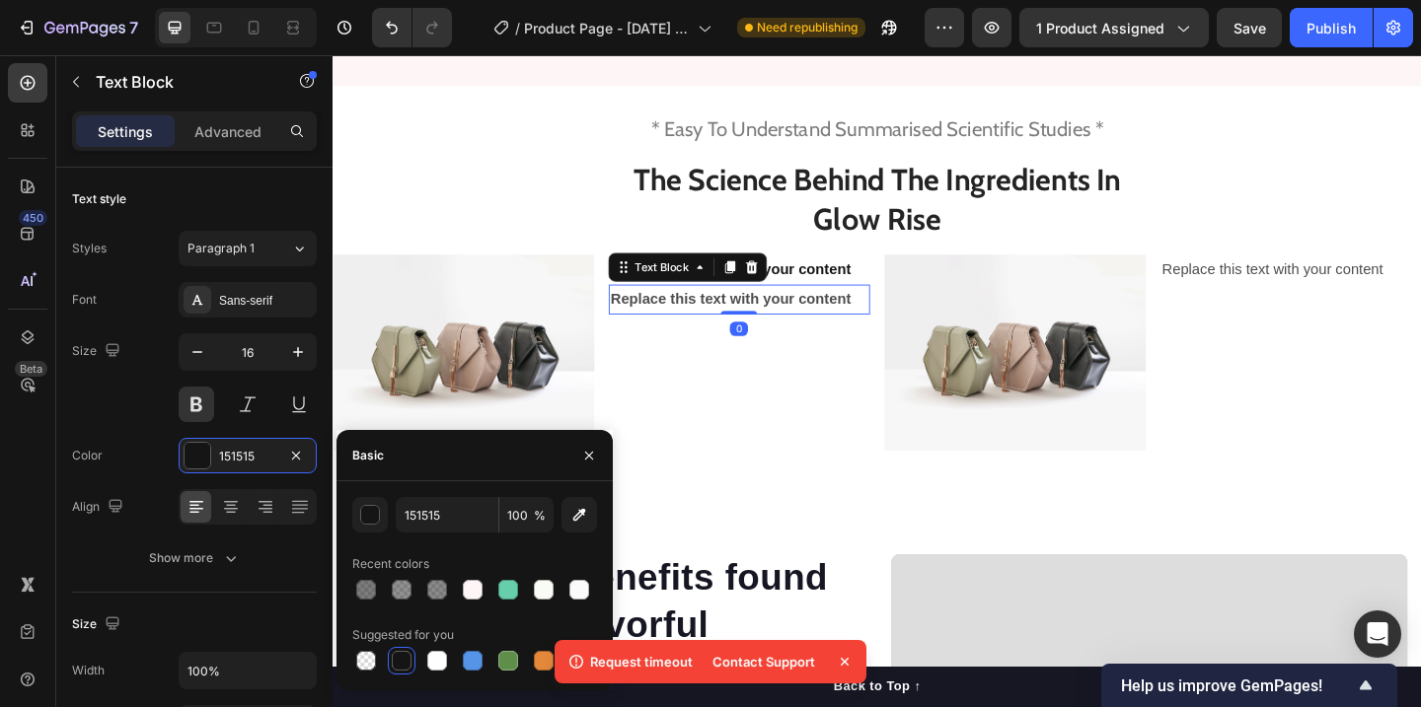
click at [803, 329] on strong "Replace this text with your content" at bounding box center [764, 320] width 261 height 17
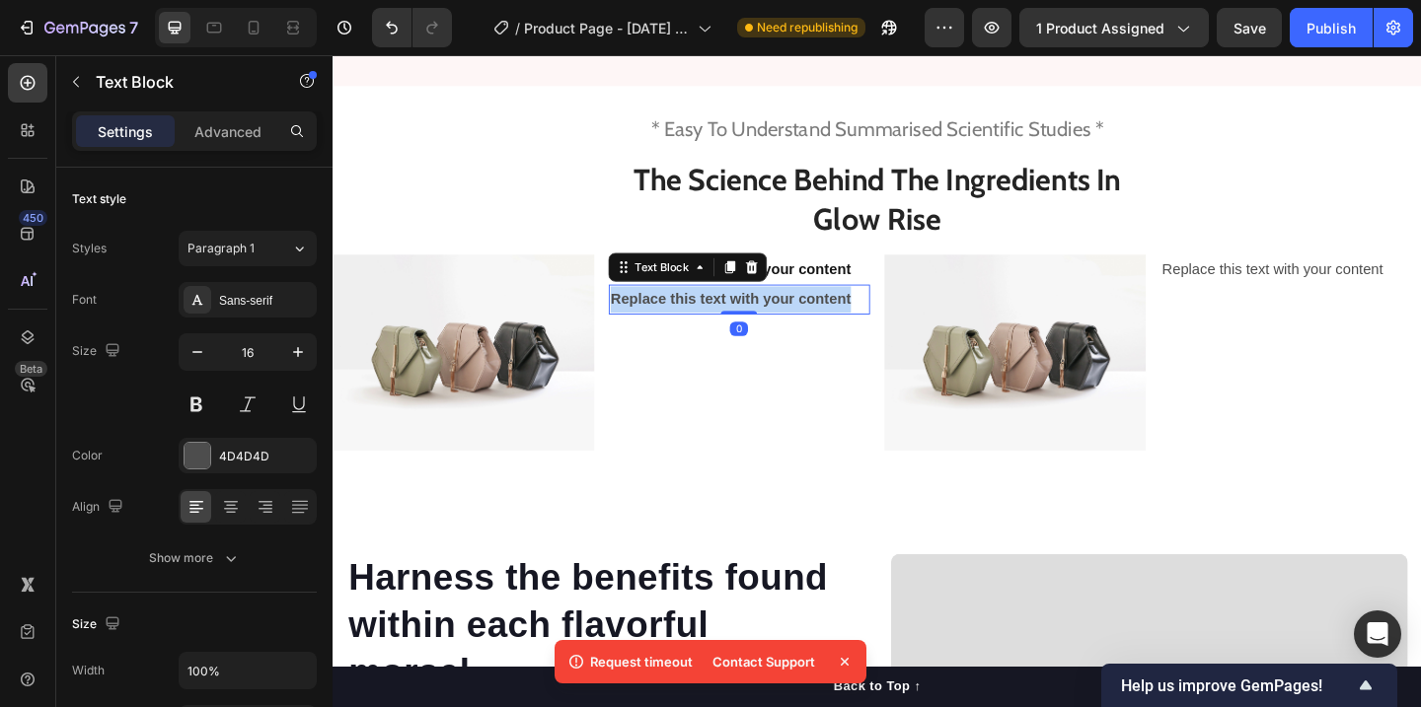
click at [803, 329] on strong "Replace this text with your content" at bounding box center [764, 320] width 261 height 17
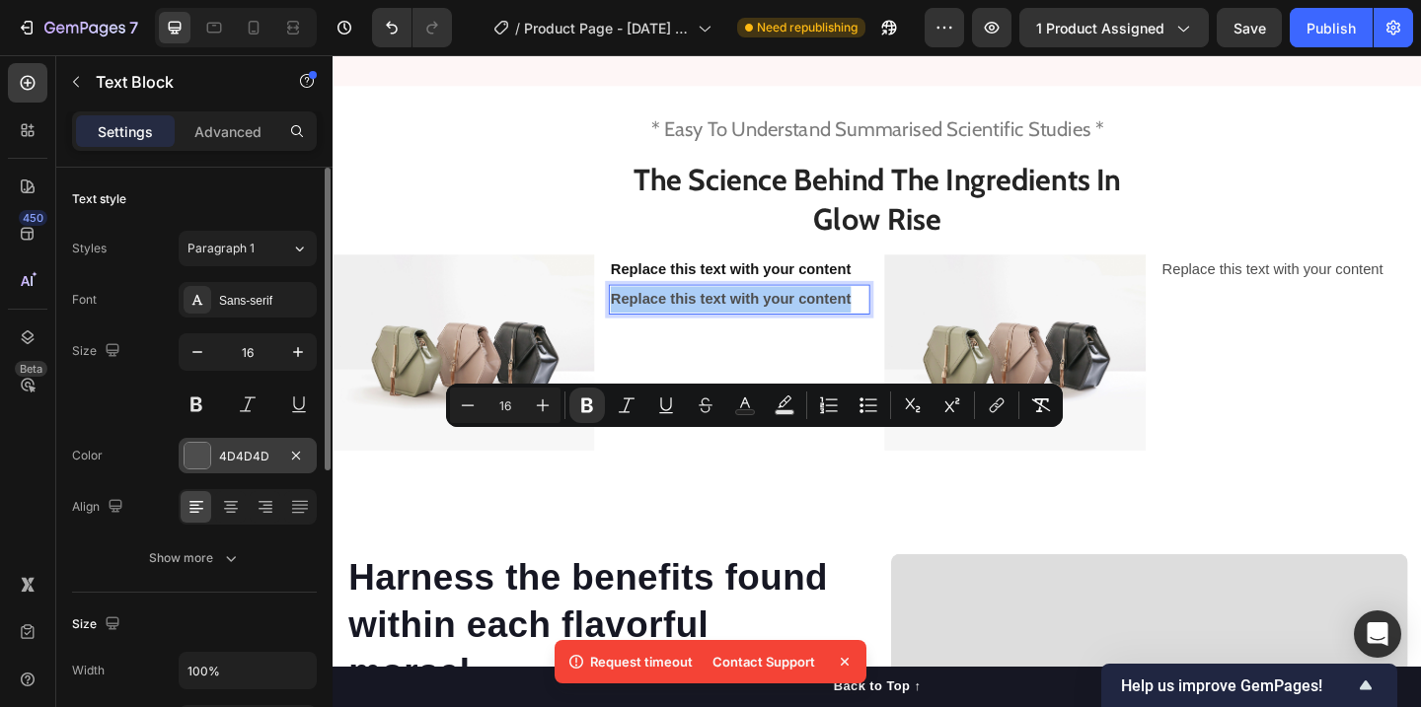
click at [211, 461] on div "4D4D4D" at bounding box center [248, 456] width 138 height 36
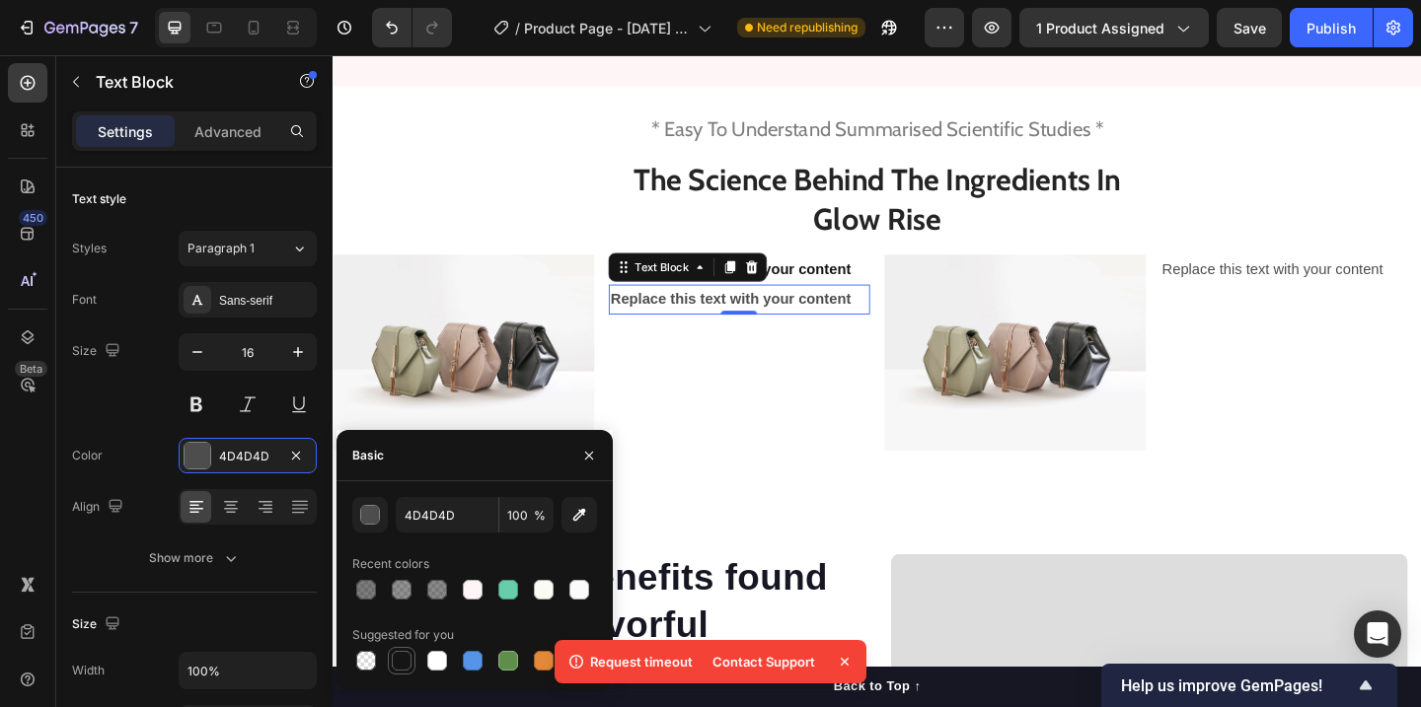
click at [395, 658] on div at bounding box center [402, 661] width 20 height 20
type input "151515"
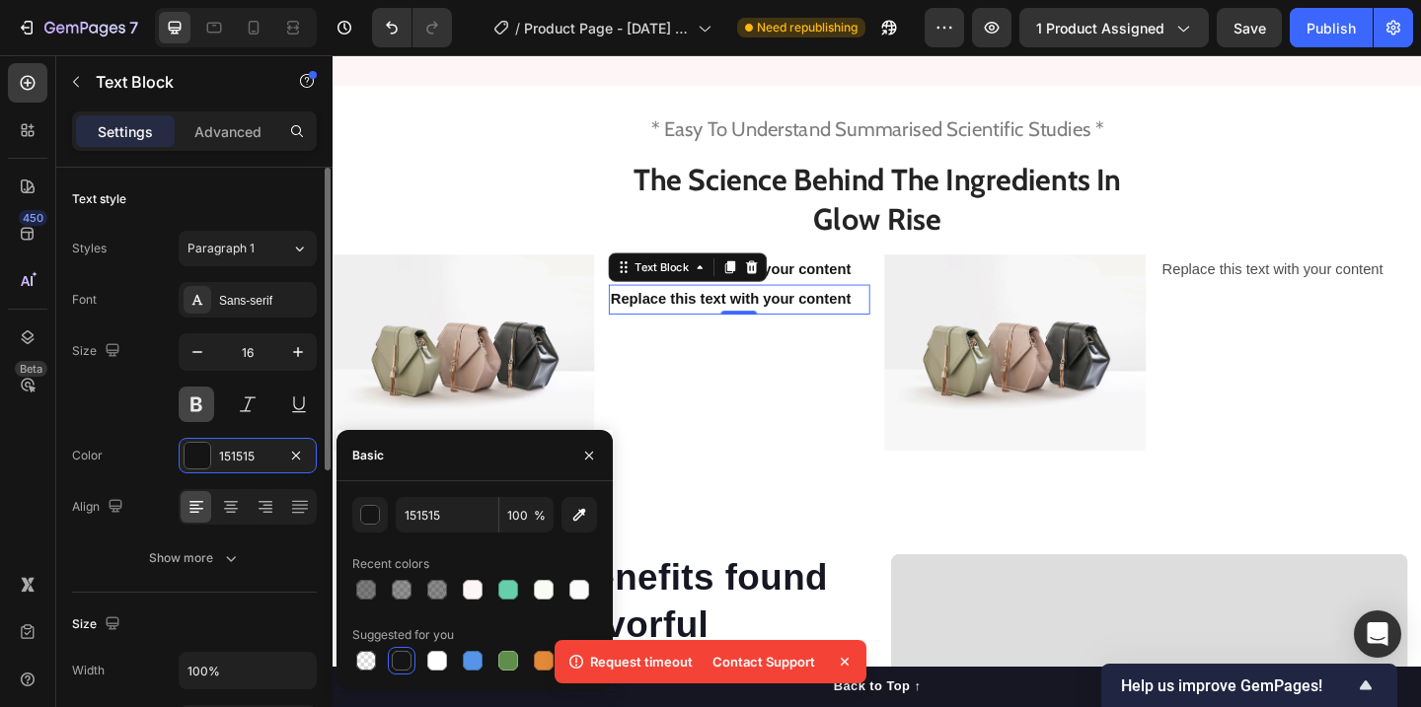
click at [204, 414] on button at bounding box center [197, 405] width 36 height 36
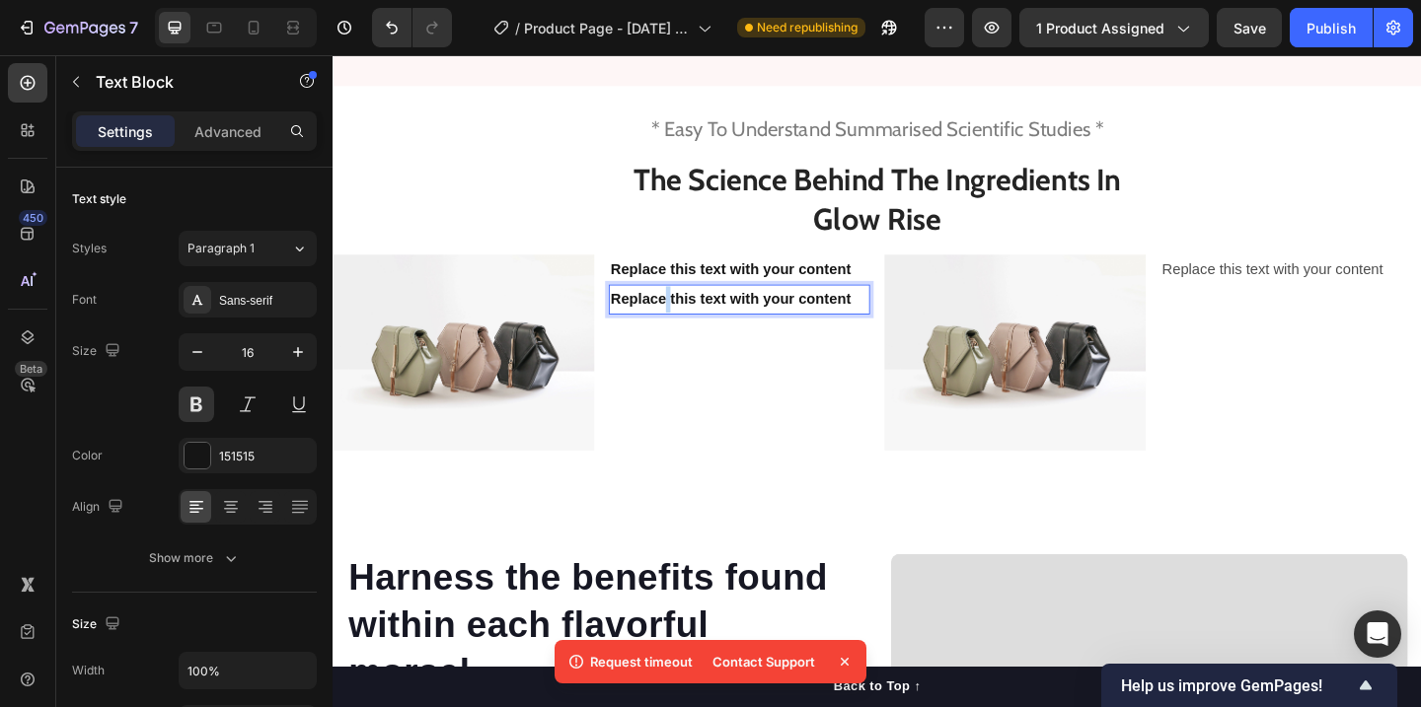
click at [694, 329] on strong "Replace this text with your content" at bounding box center [764, 320] width 261 height 17
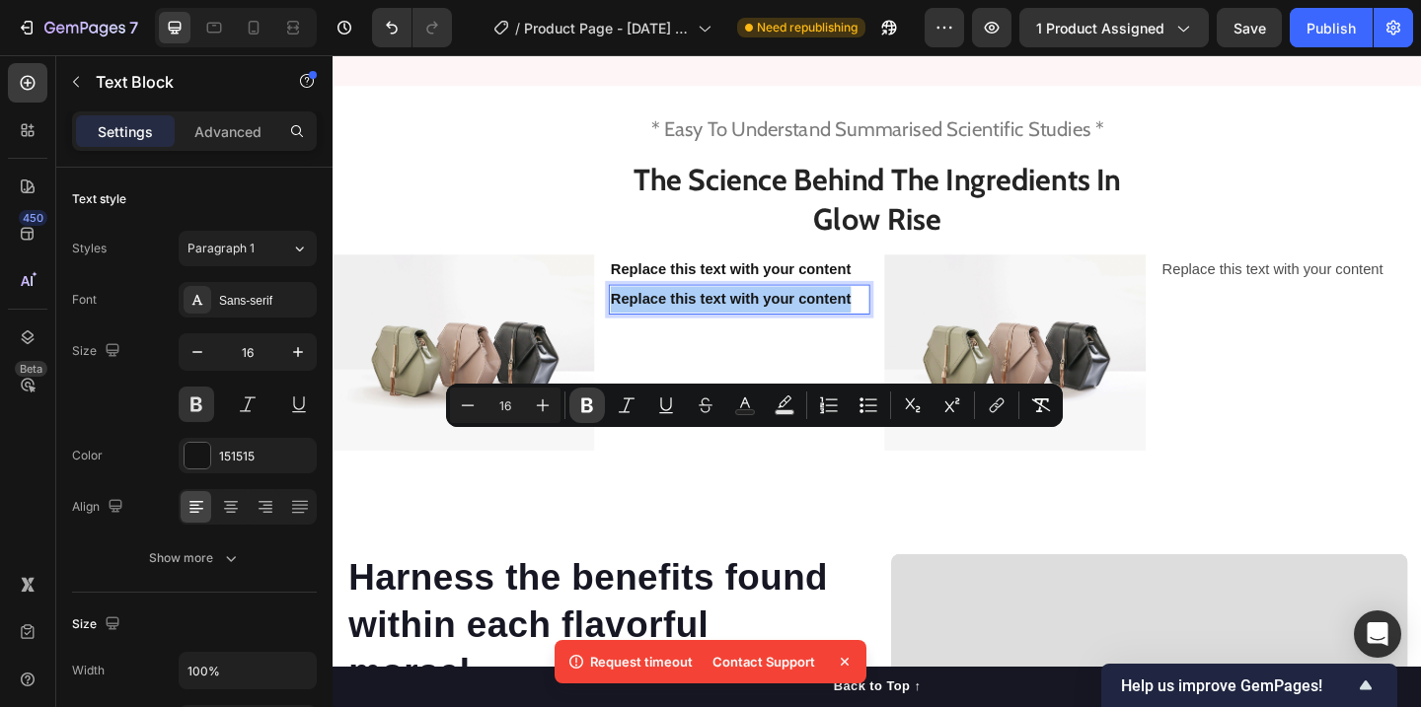
click at [586, 406] on icon "Editor contextual toolbar" at bounding box center [587, 406] width 12 height 15
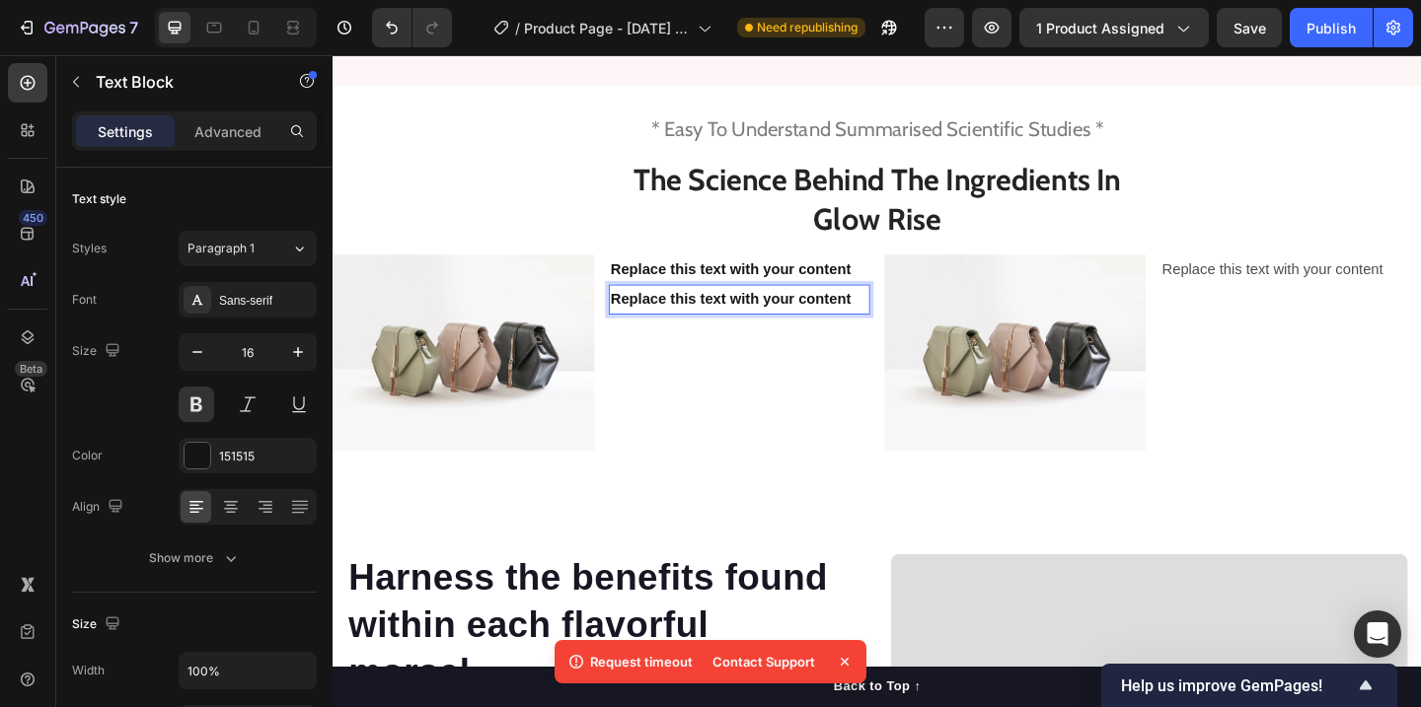
click at [700, 335] on p "Replace this text with your content" at bounding box center [774, 321] width 280 height 29
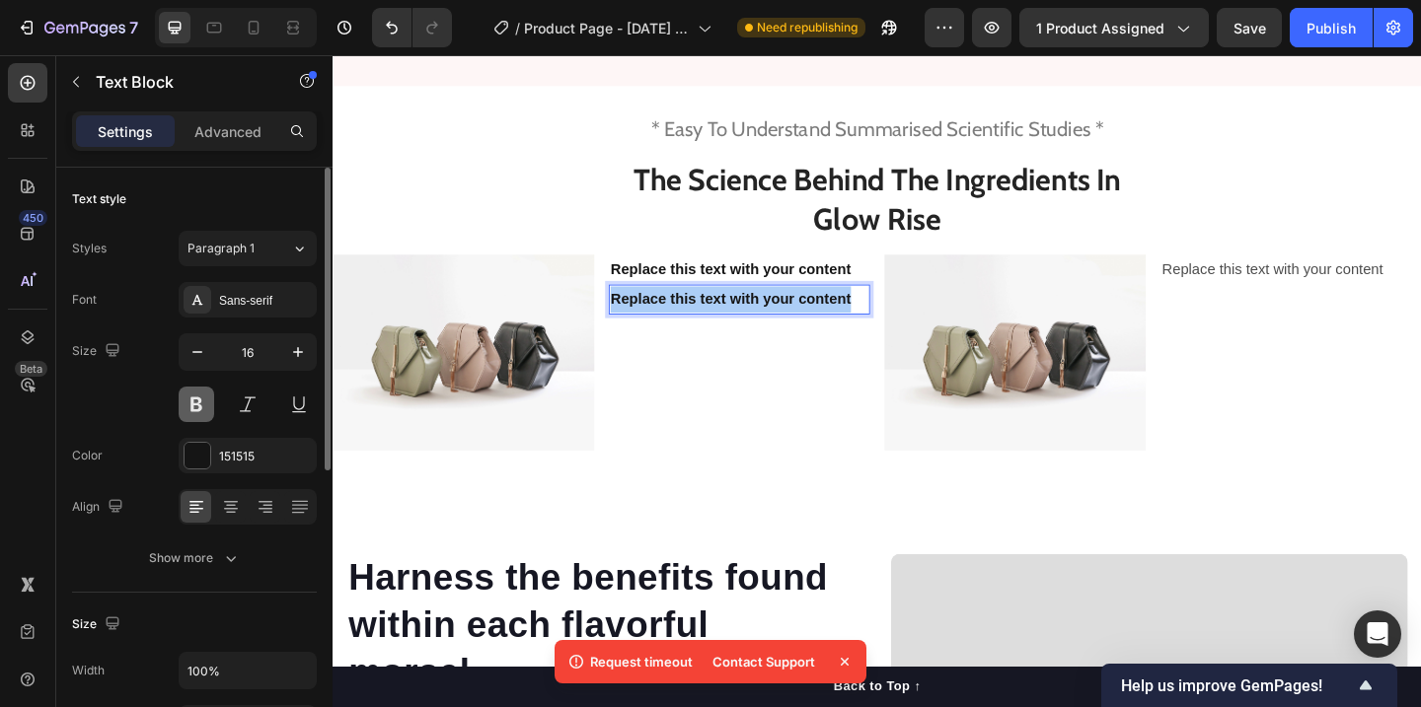
click at [202, 401] on button at bounding box center [197, 405] width 36 height 36
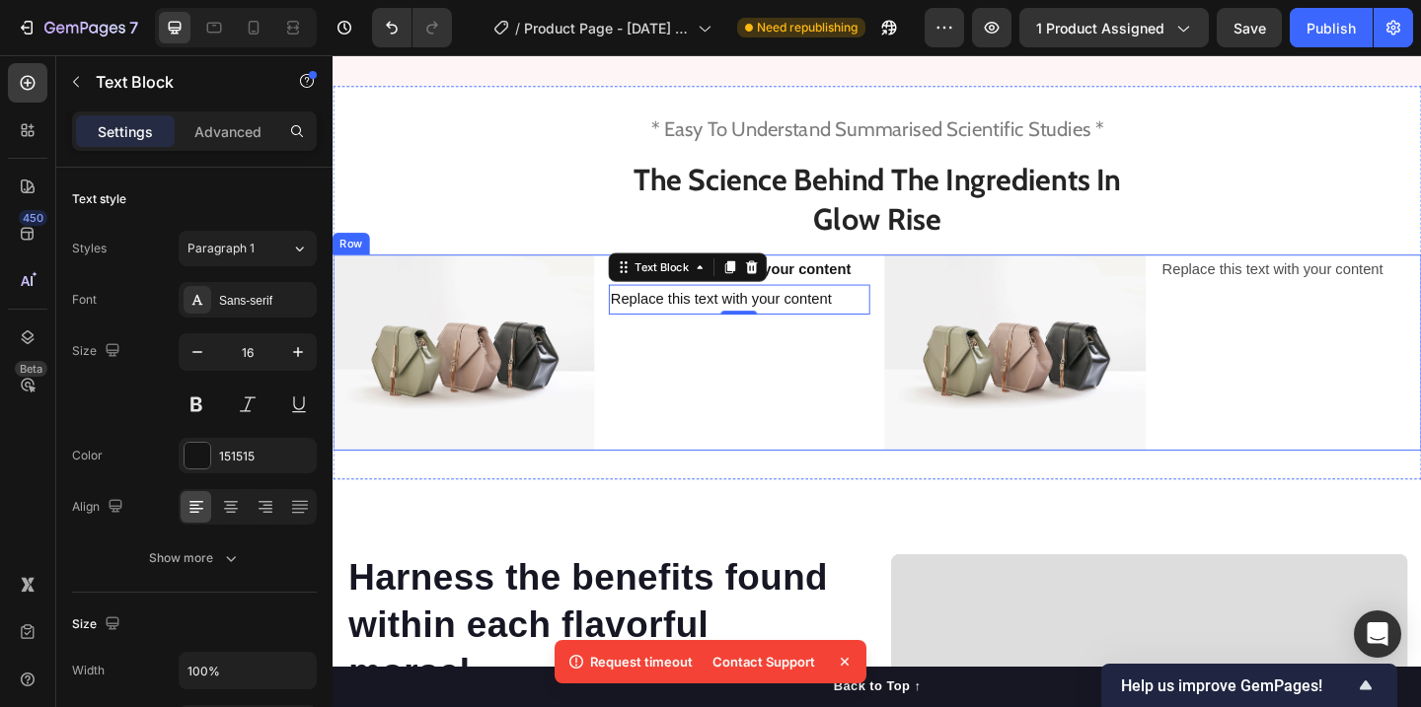
click at [749, 335] on p "Replace this text with your content" at bounding box center [774, 321] width 280 height 29
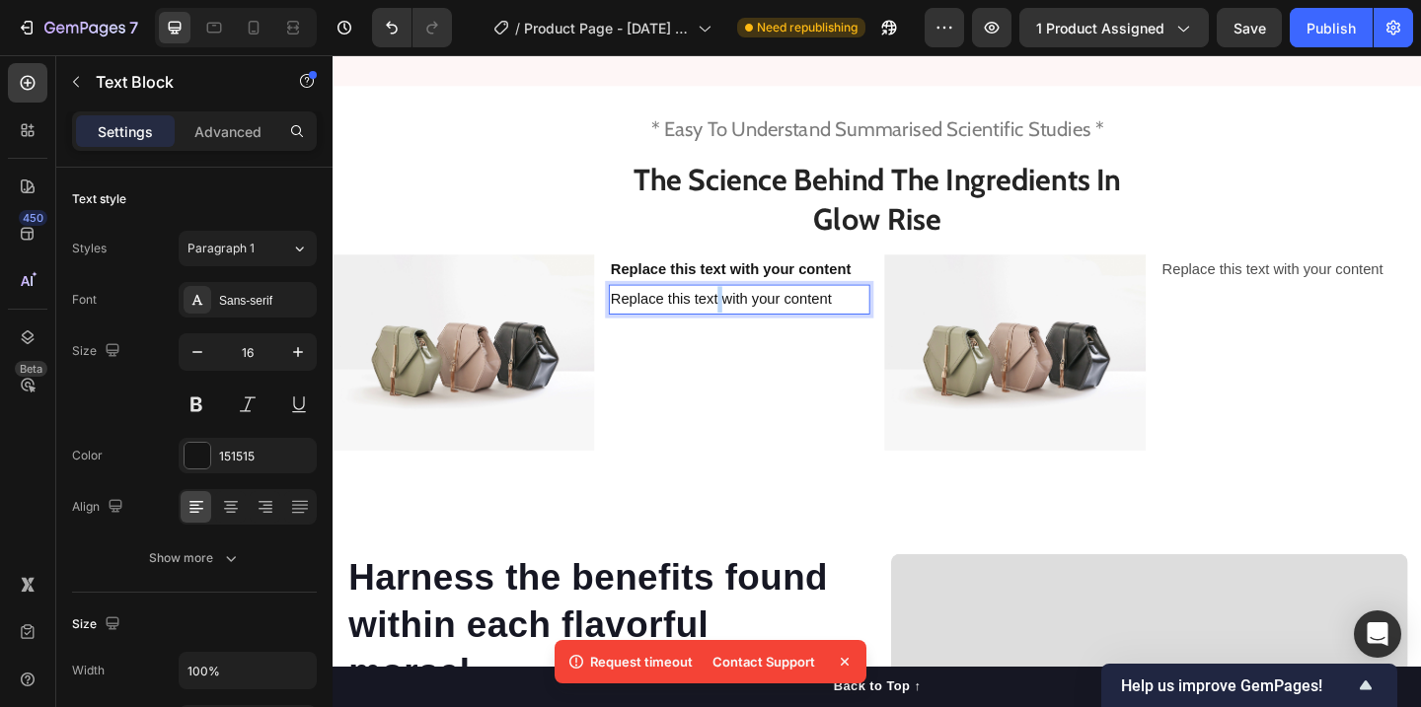
click at [749, 335] on p "Replace this text with your content" at bounding box center [774, 321] width 280 height 29
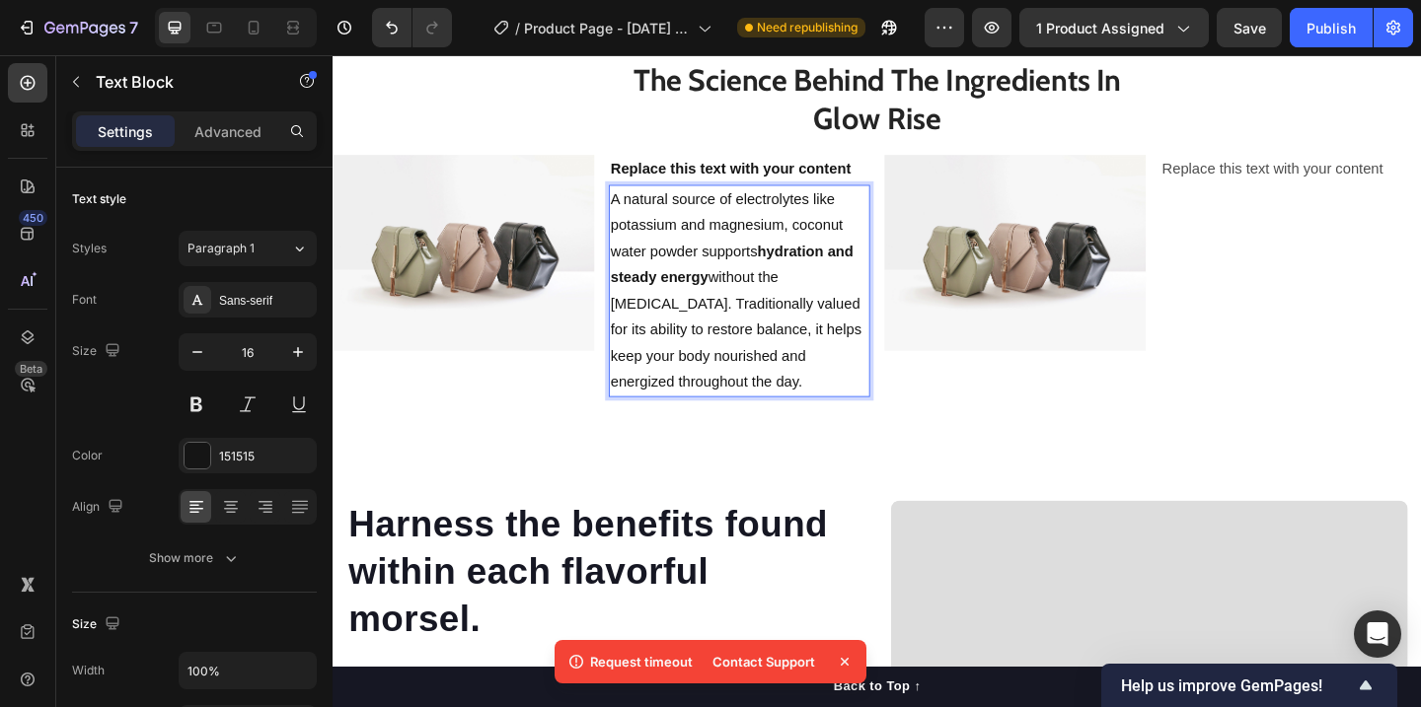
scroll to position [3042, 0]
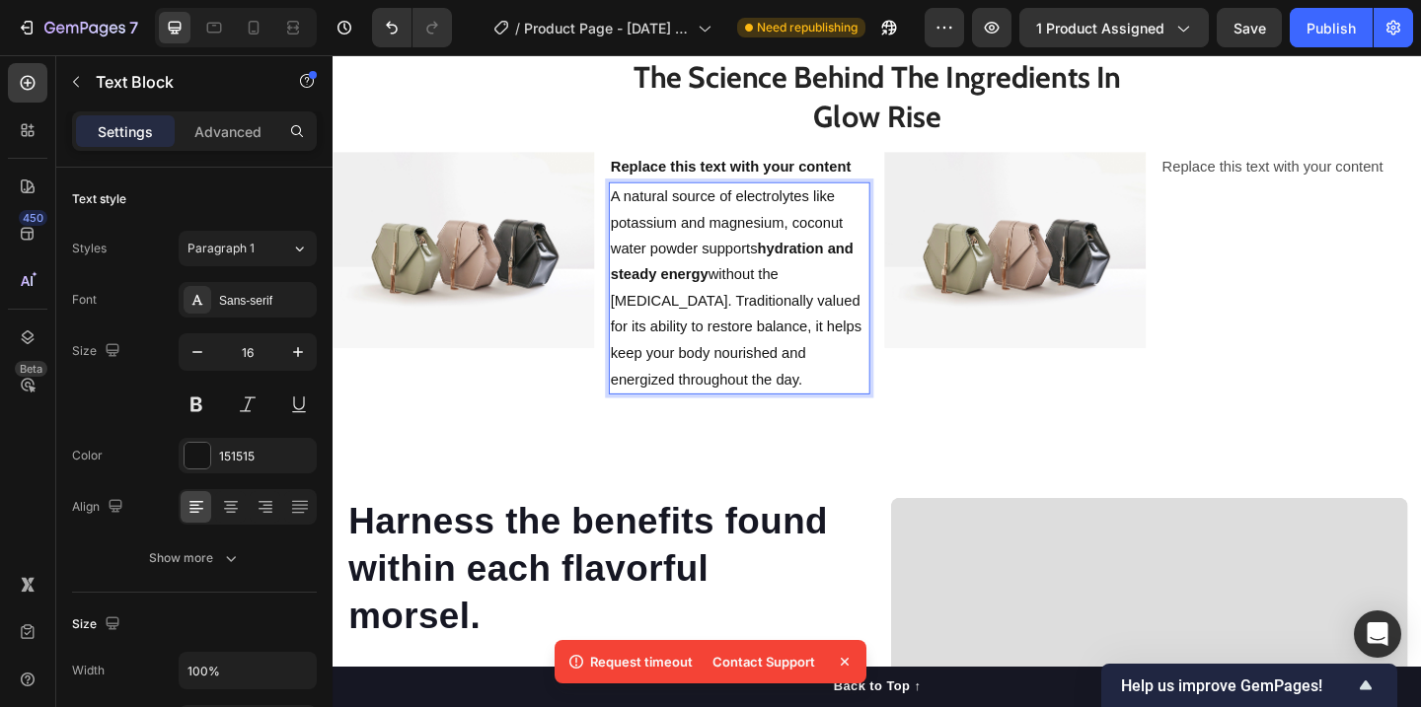
click at [763, 422] on p "A natural source of electrolytes like potassium and magnesium, coconut water po…" at bounding box center [774, 308] width 280 height 227
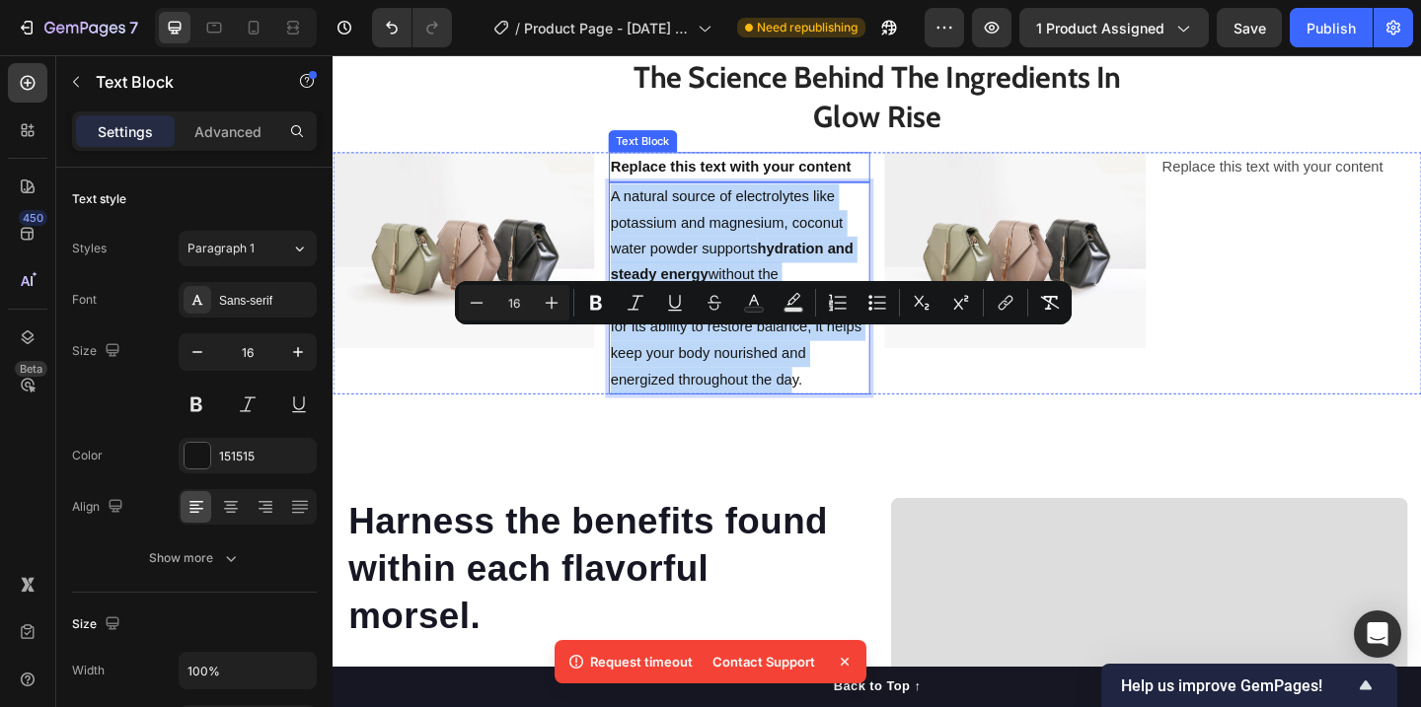
drag, startPoint x: 691, startPoint y: 565, endPoint x: 632, endPoint y: 346, distance: 226.7
click at [632, 346] on div "Replace this text with your content Text Block A natural source of electrolytes…" at bounding box center [774, 292] width 284 height 263
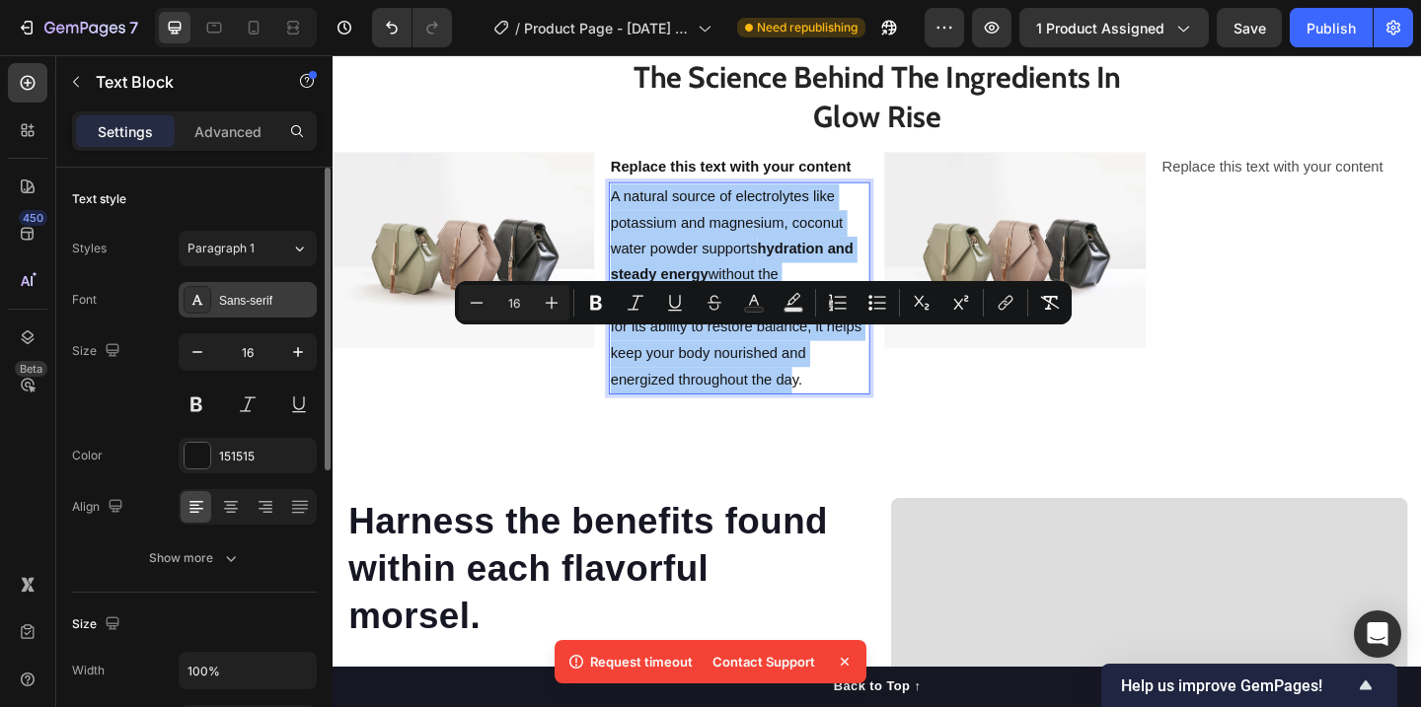
click at [249, 305] on div "Sans-serif" at bounding box center [265, 301] width 93 height 18
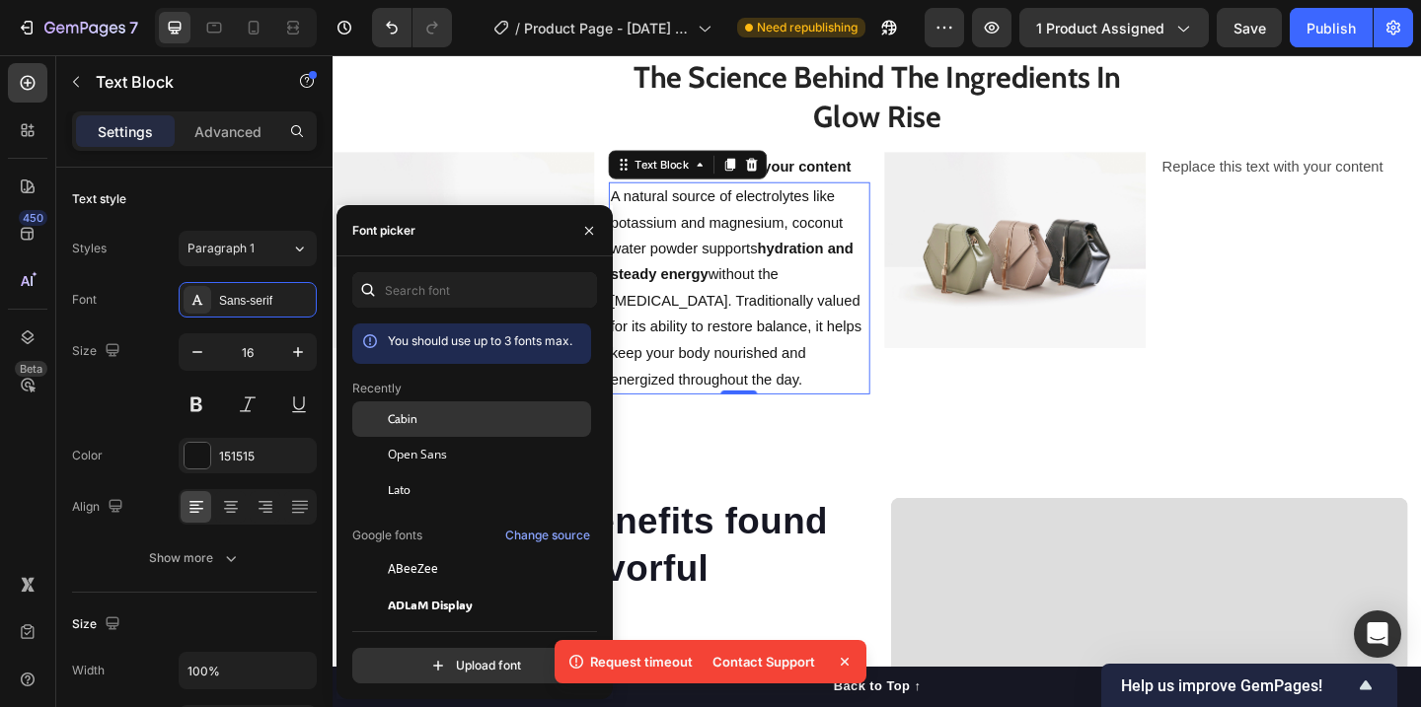
click at [419, 428] on div "Cabin" at bounding box center [471, 420] width 239 height 36
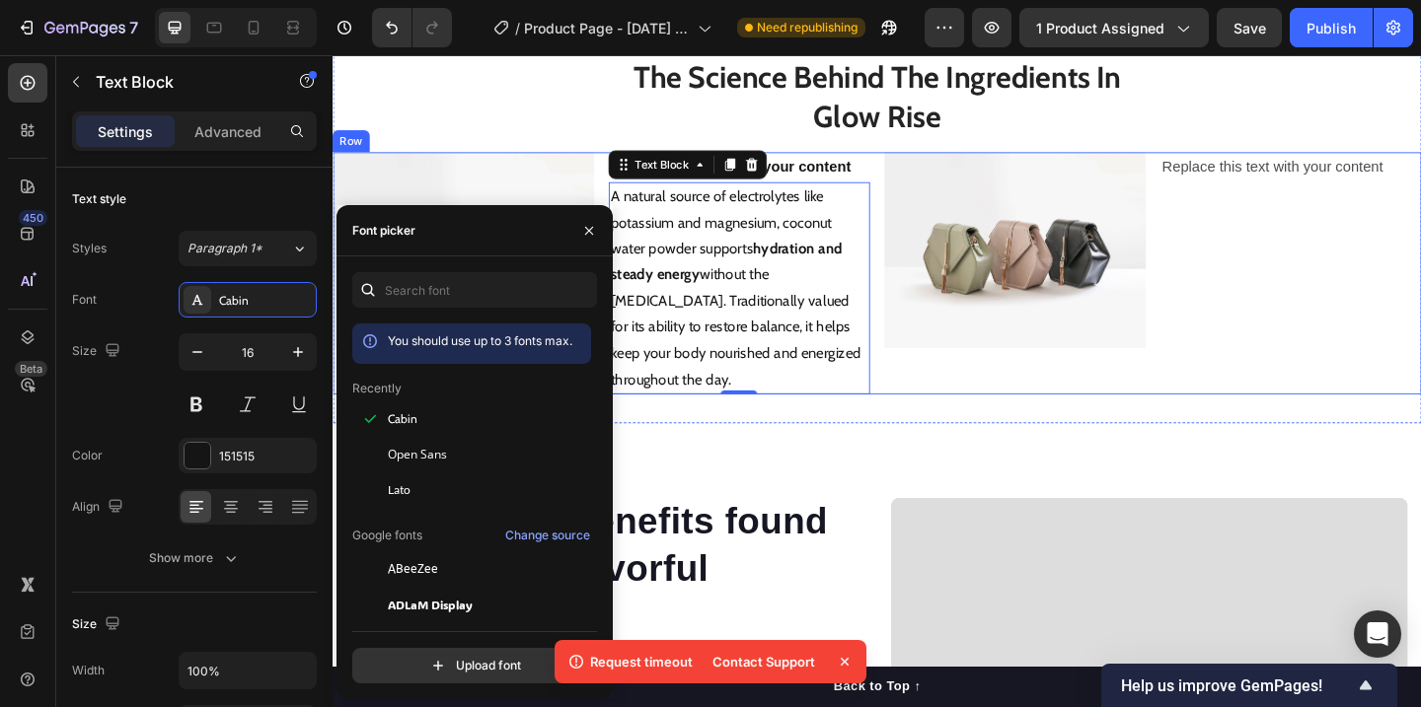
click at [1084, 424] on div "Image" at bounding box center [1074, 292] width 284 height 263
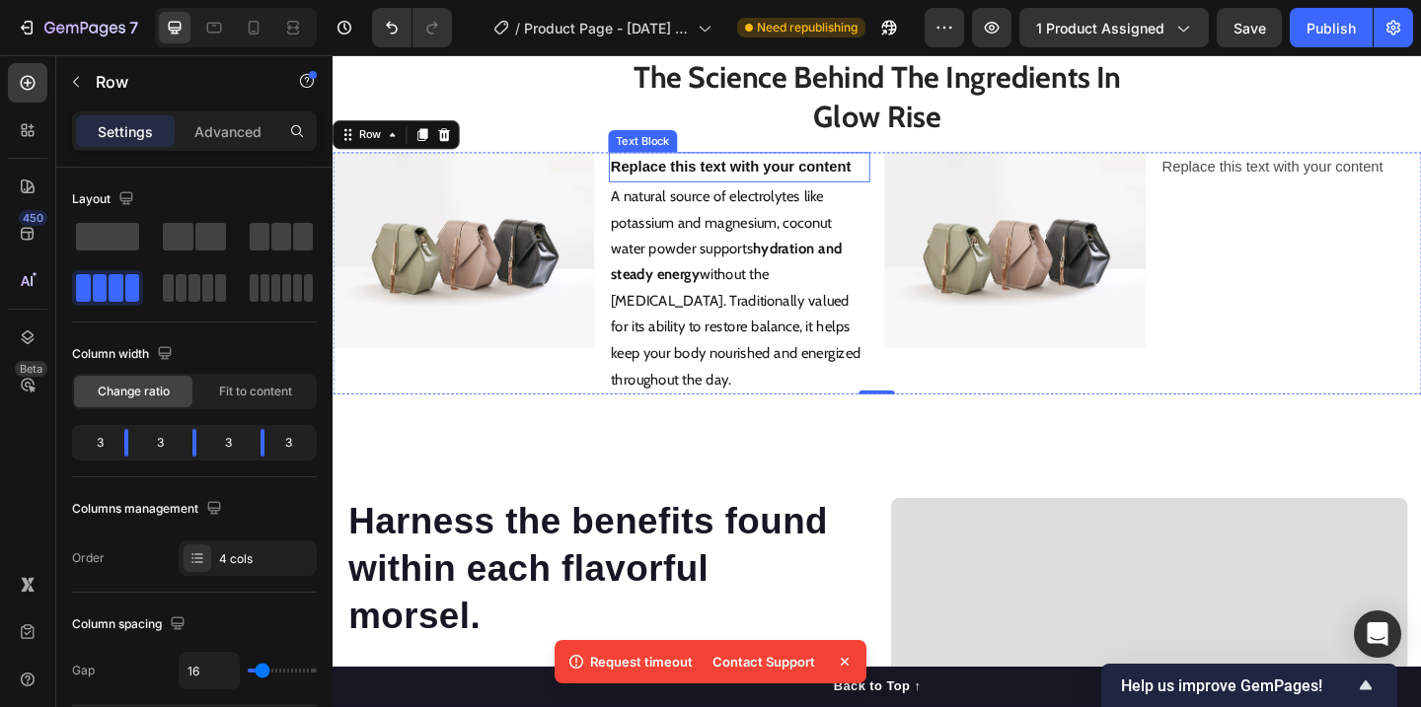
click at [836, 191] on p "Replace this text with your content" at bounding box center [774, 177] width 280 height 29
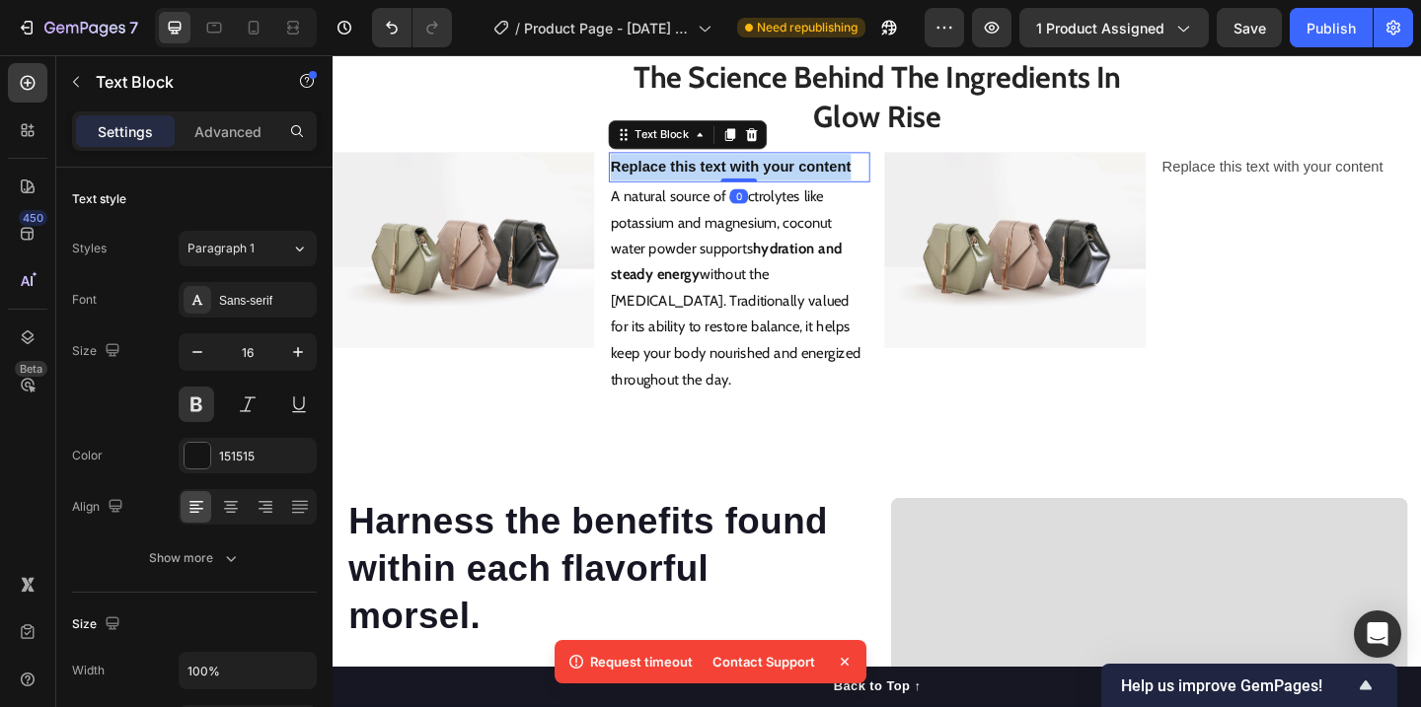
click at [836, 191] on p "Replace this text with your content" at bounding box center [774, 177] width 280 height 29
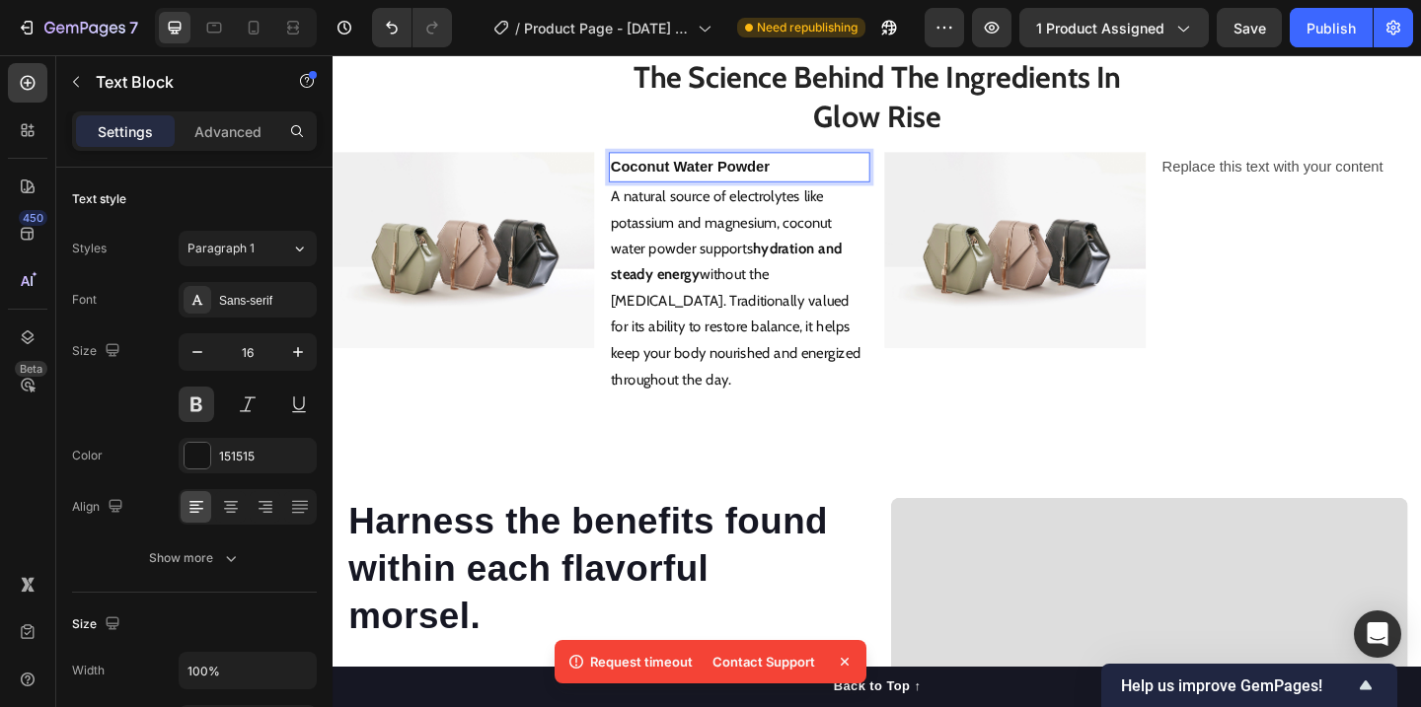
click at [777, 191] on p "Coconut Water Powder" at bounding box center [774, 177] width 280 height 29
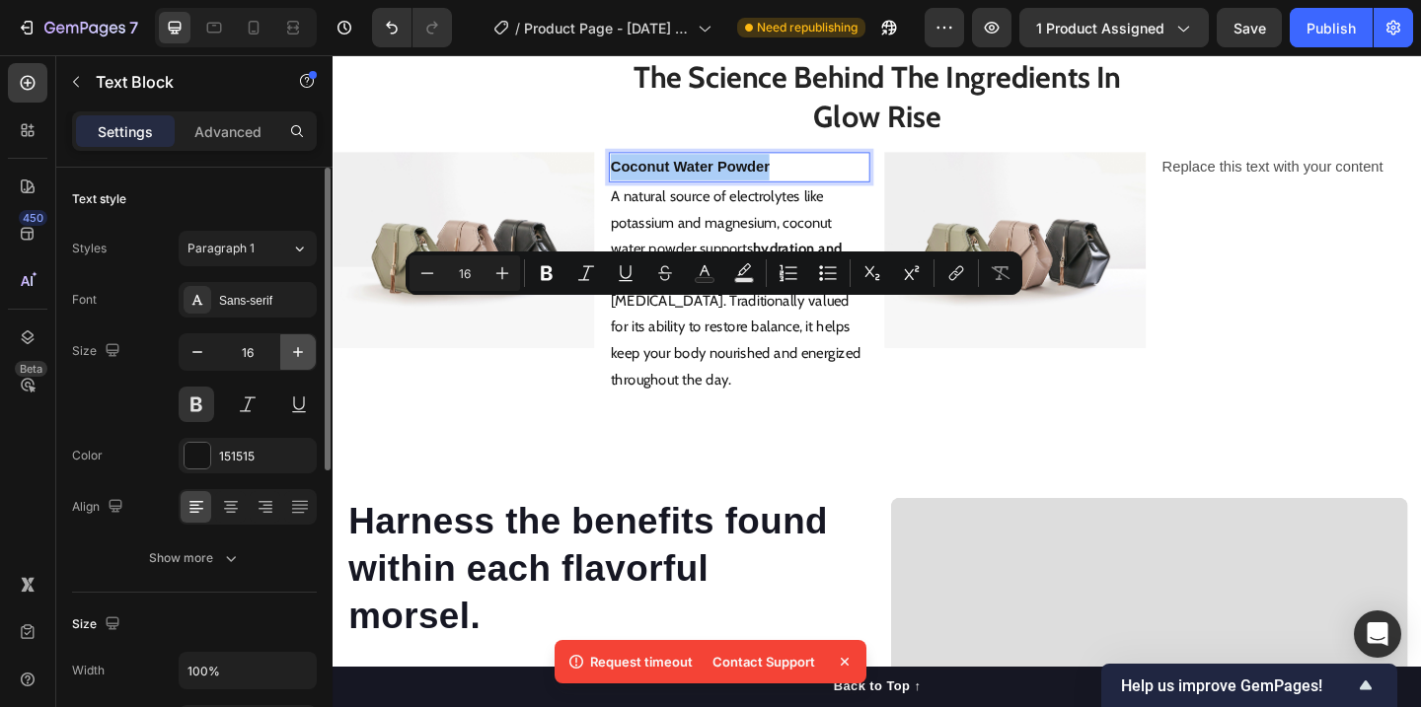
click at [288, 349] on icon "button" at bounding box center [298, 352] width 20 height 20
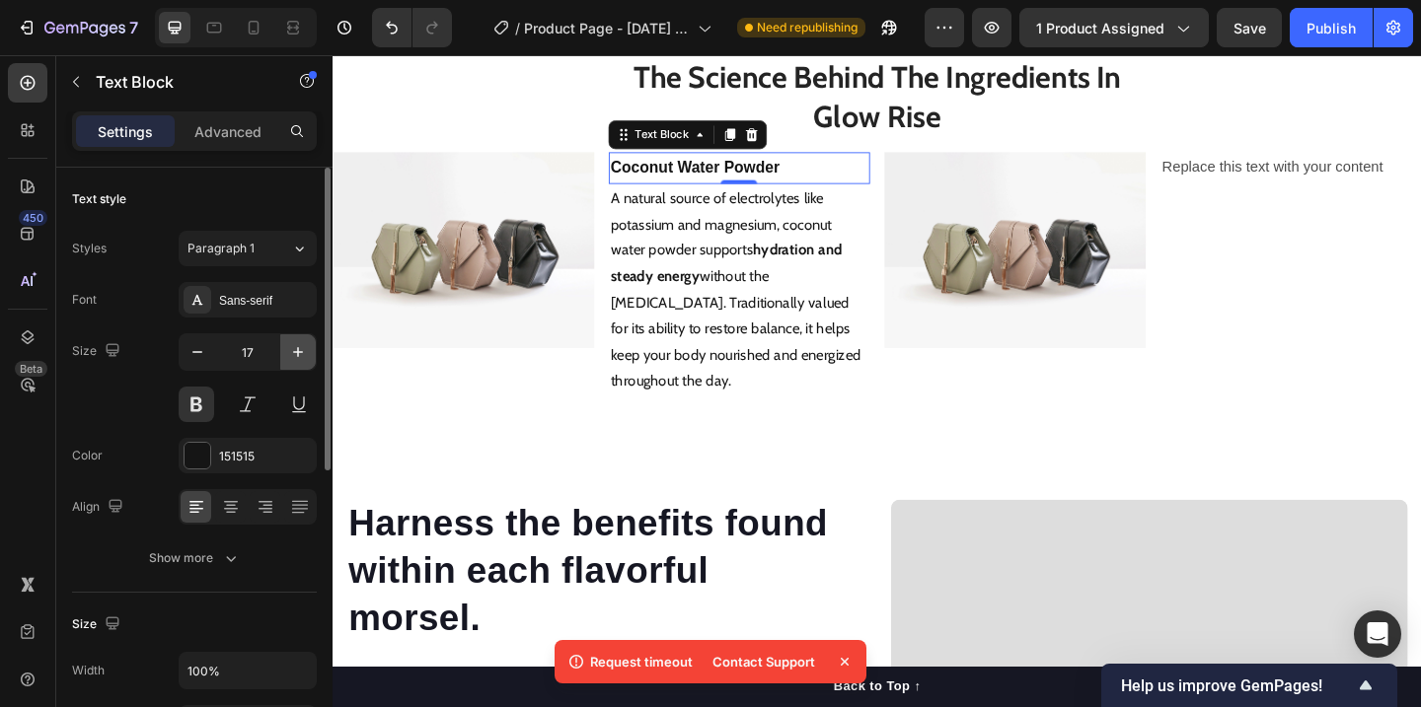
type input "18"
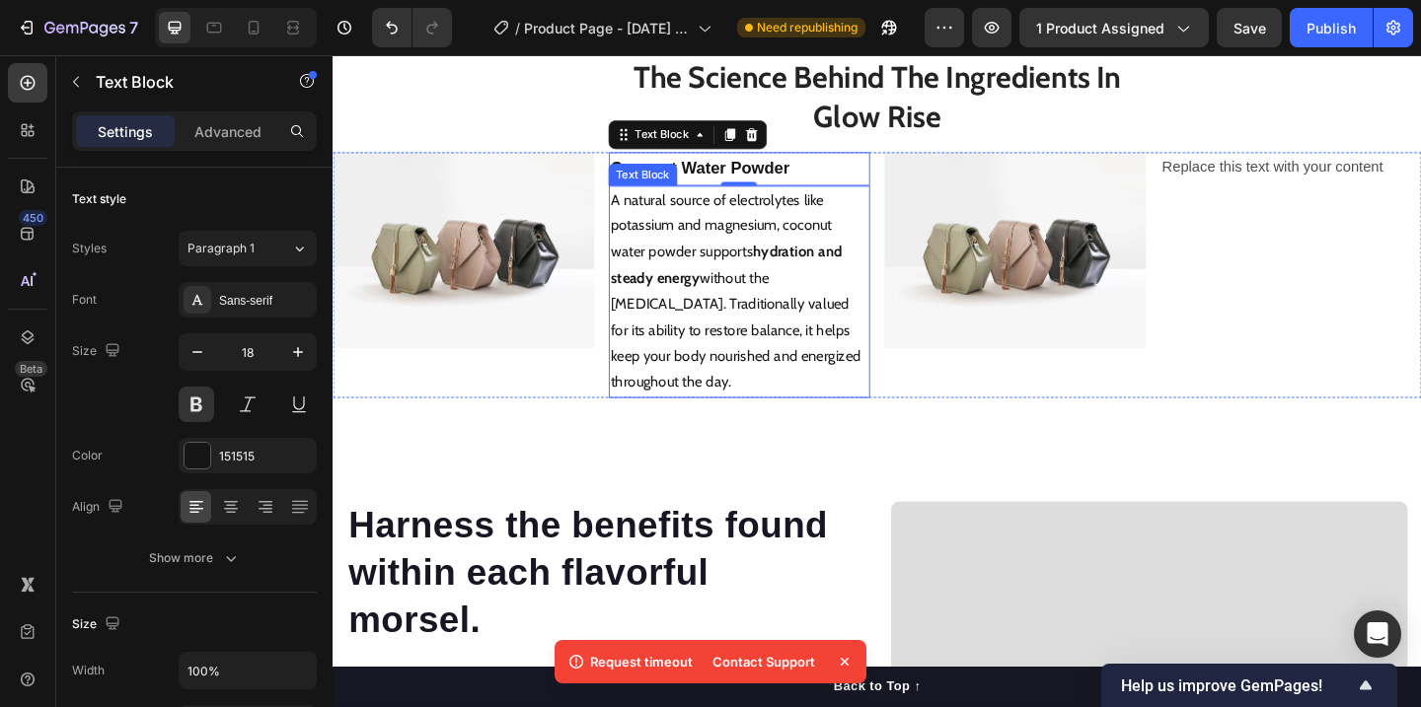
click at [835, 426] on p "A natural source of electrolytes like potassium and magnesium, coconut water po…" at bounding box center [774, 312] width 280 height 227
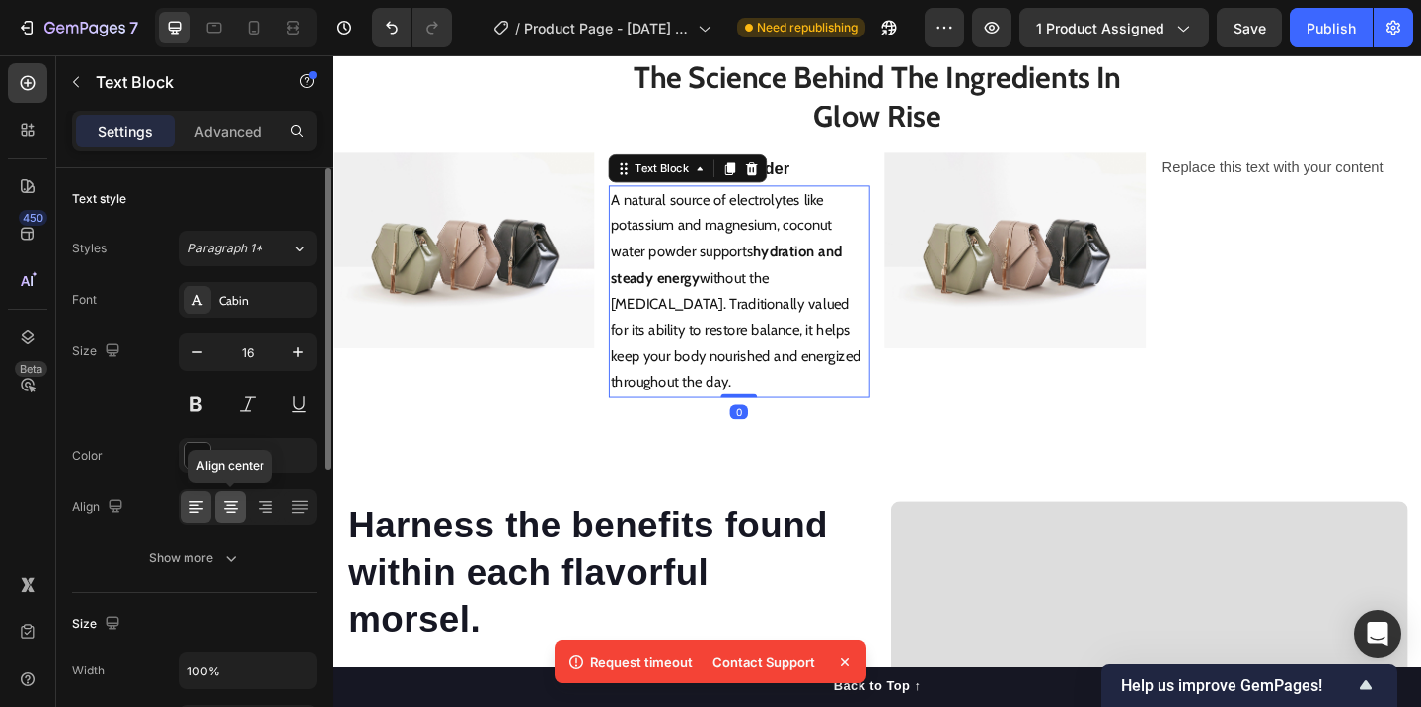
click at [221, 521] on div at bounding box center [230, 507] width 31 height 32
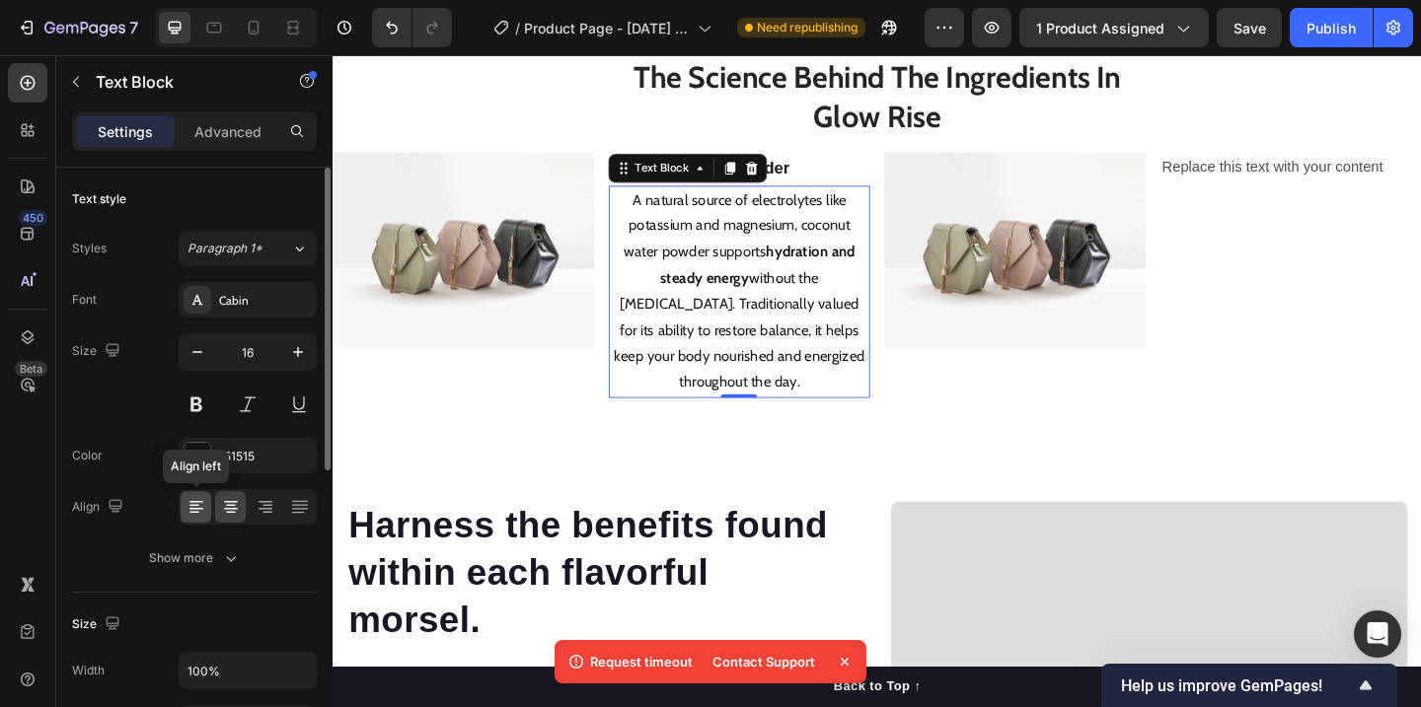
click at [196, 509] on icon at bounding box center [196, 507] width 20 height 20
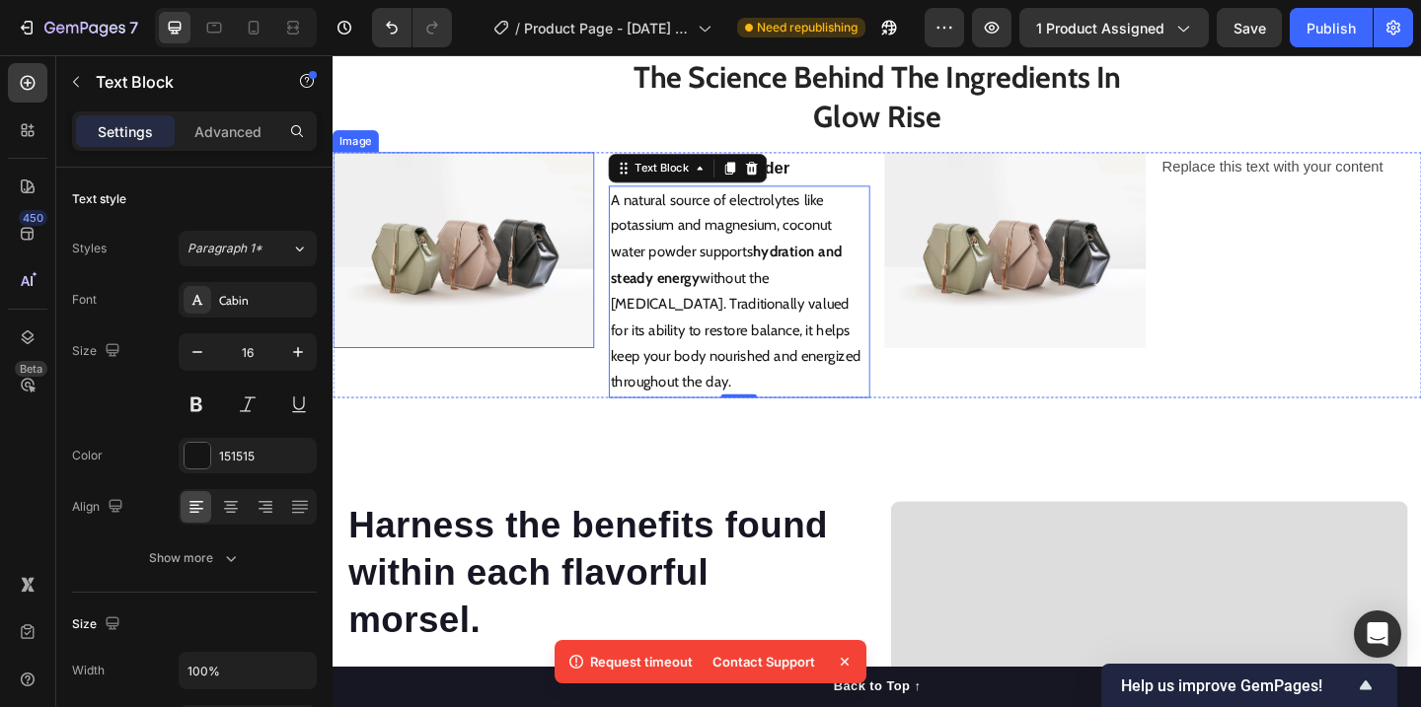
click at [603, 374] on img at bounding box center [475, 267] width 284 height 213
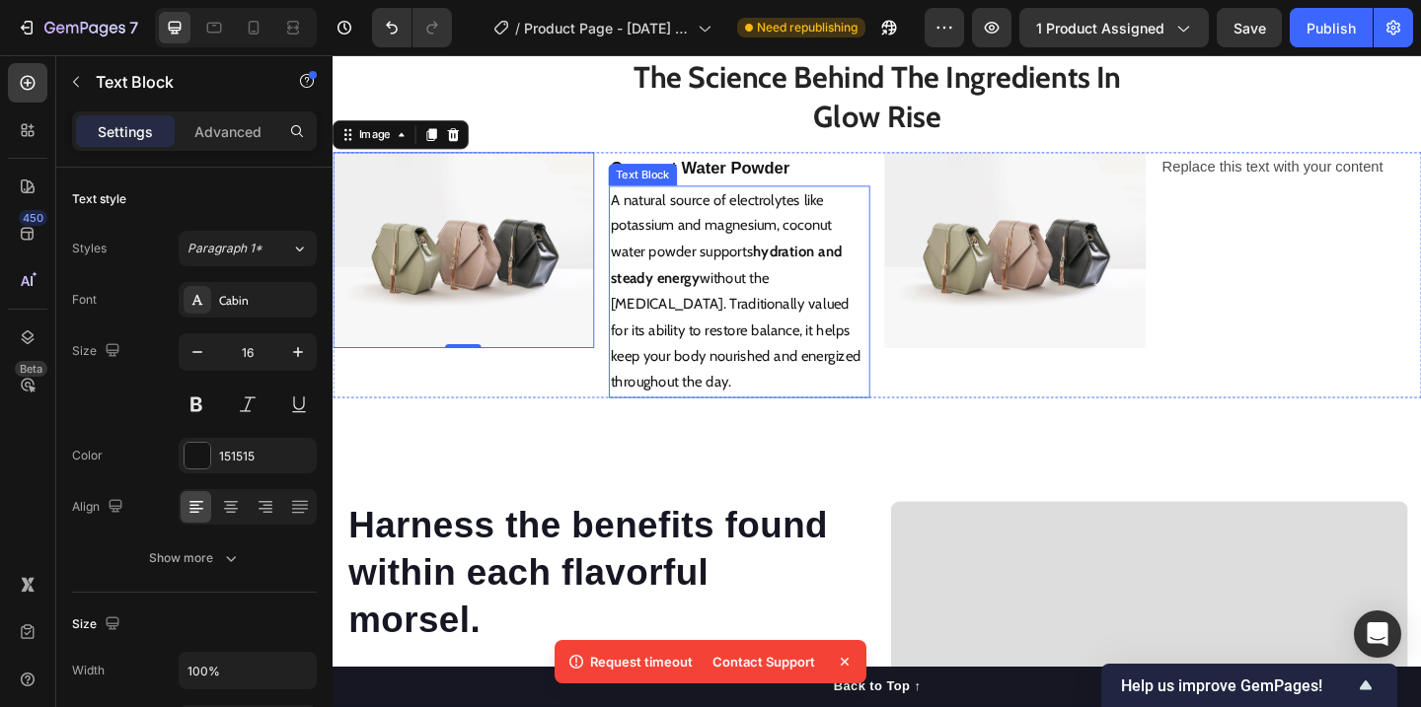
click at [647, 409] on p "A natural source of electrolytes like potassium and magnesium, coconut water po…" at bounding box center [774, 312] width 280 height 227
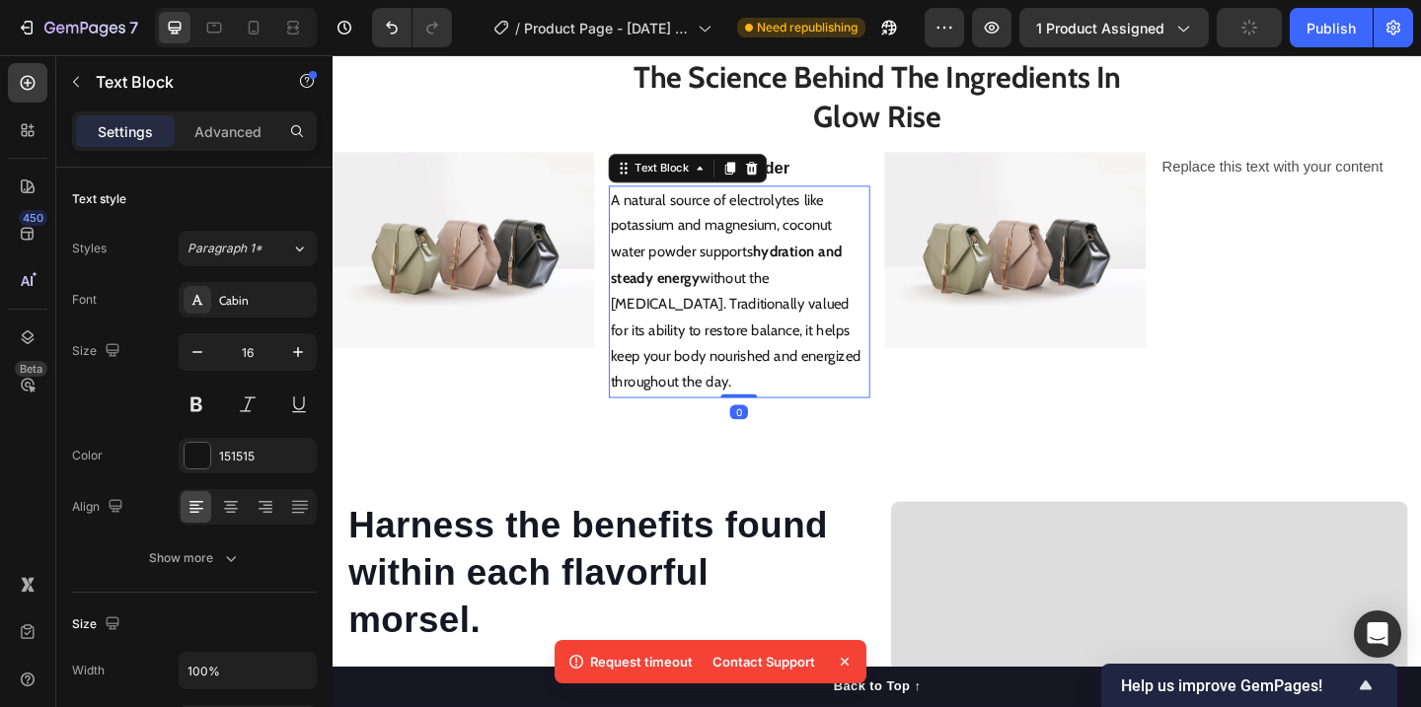
click at [604, 374] on img at bounding box center [475, 267] width 284 height 213
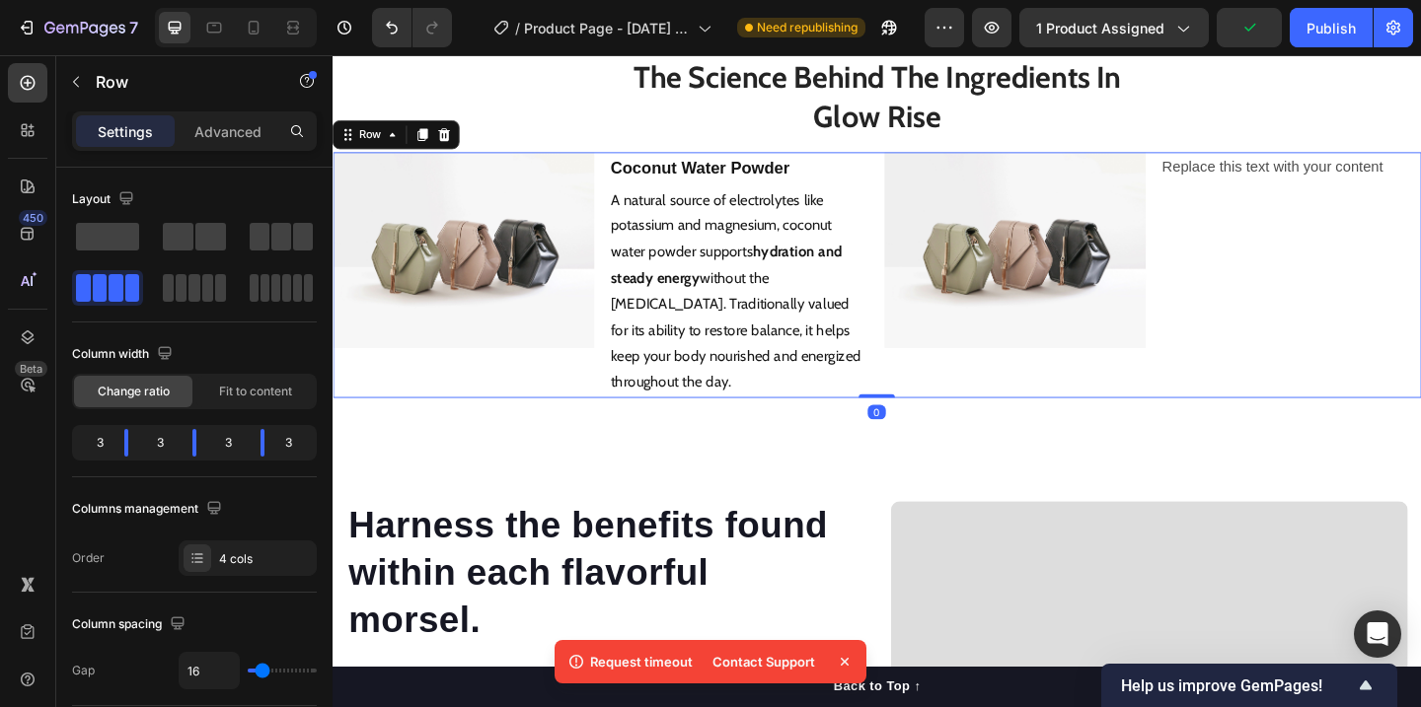
click at [620, 325] on div "Image Coconut Water Powder Text Block A natural source of electrolytes like pot…" at bounding box center [925, 294] width 1184 height 267
click at [619, 341] on div "Image Coconut Water Powder Text Block A natural source of electrolytes like pot…" at bounding box center [925, 294] width 1184 height 267
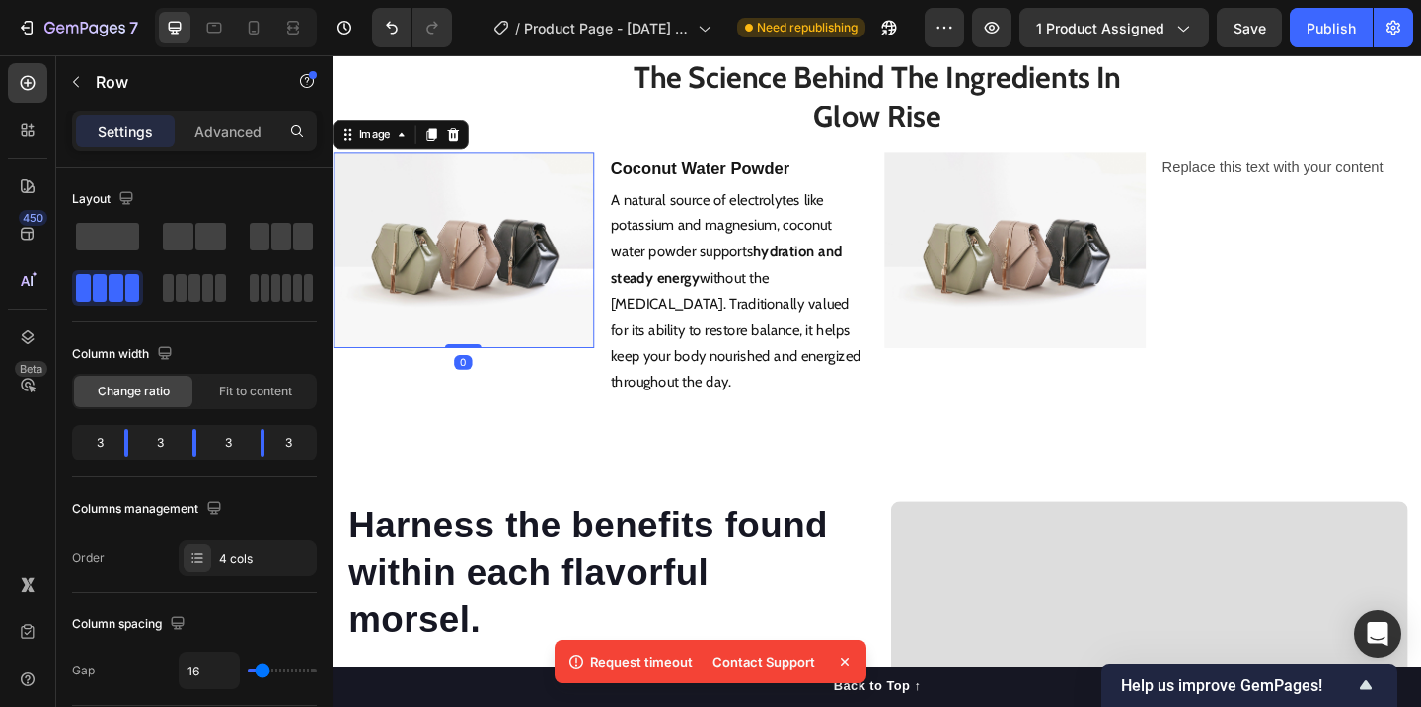
click at [598, 343] on img at bounding box center [475, 267] width 284 height 213
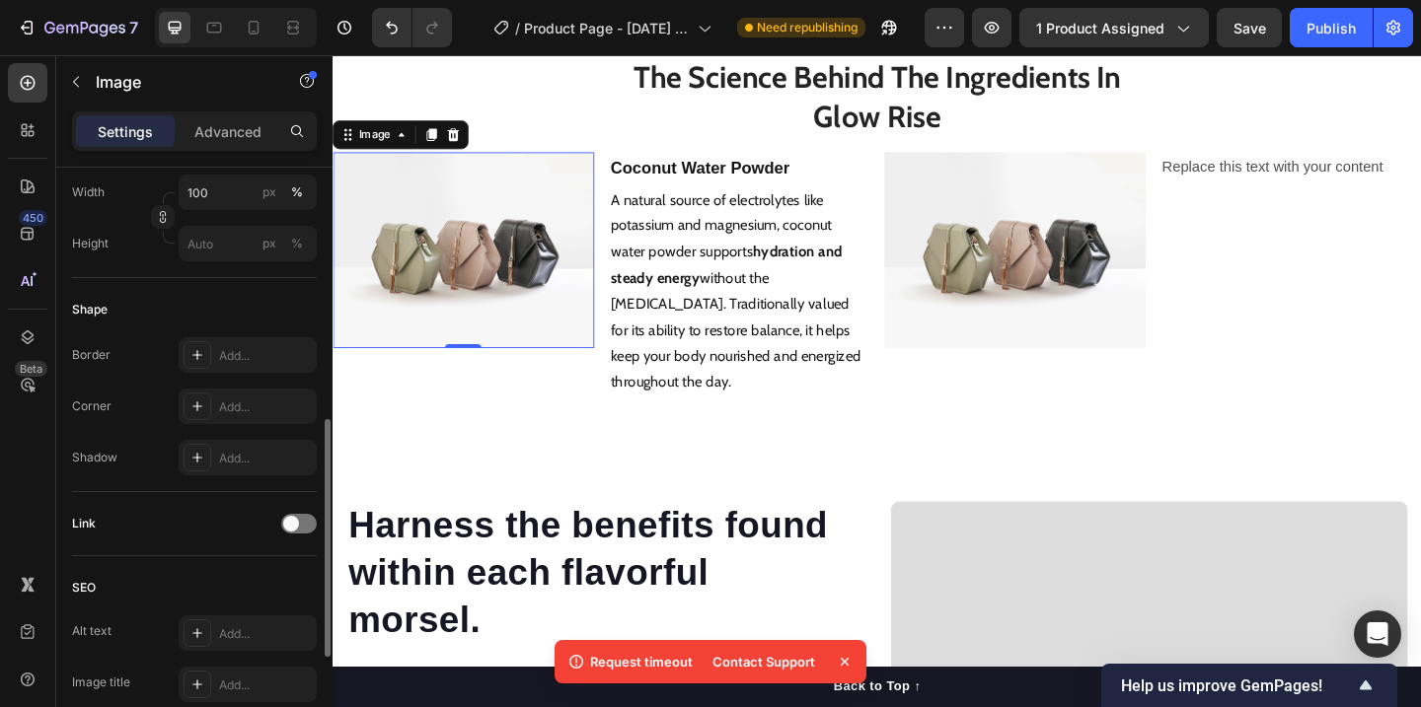
scroll to position [894, 0]
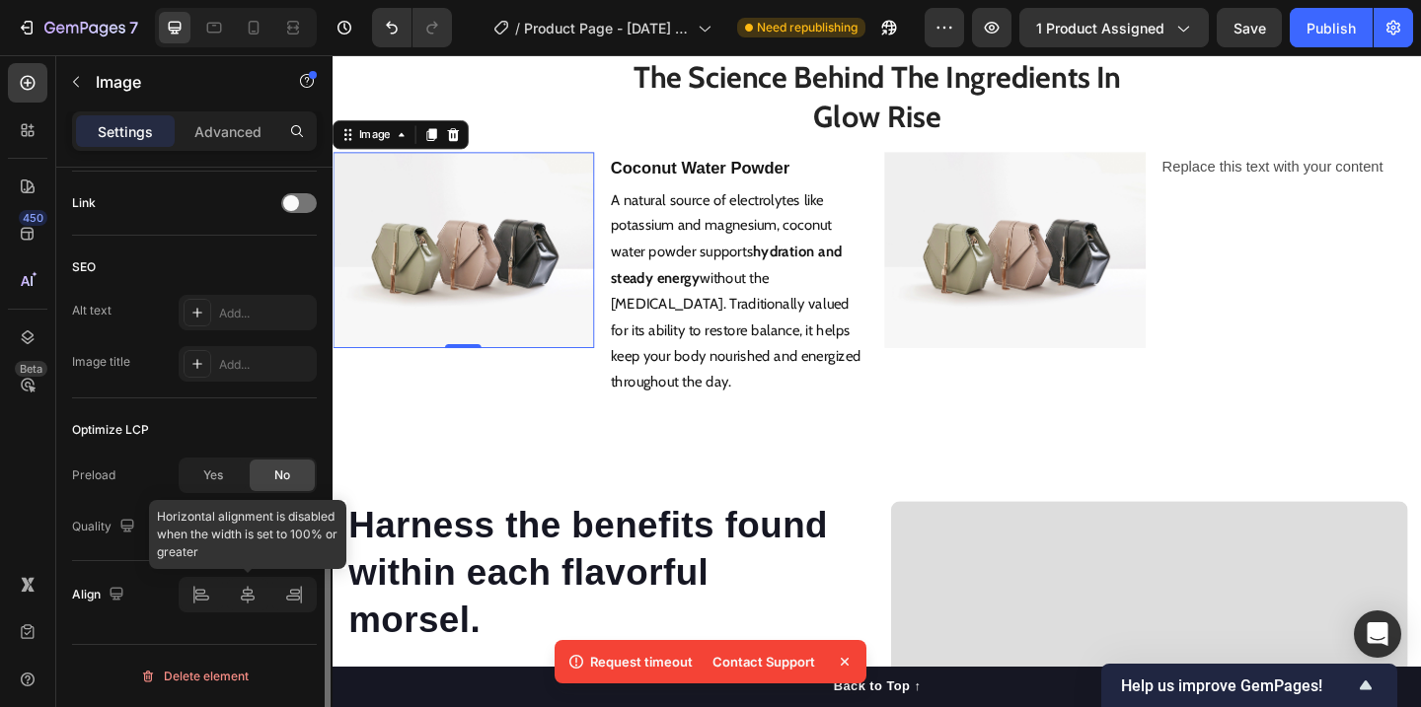
click at [198, 587] on div at bounding box center [248, 595] width 138 height 36
click at [202, 612] on div at bounding box center [248, 595] width 138 height 36
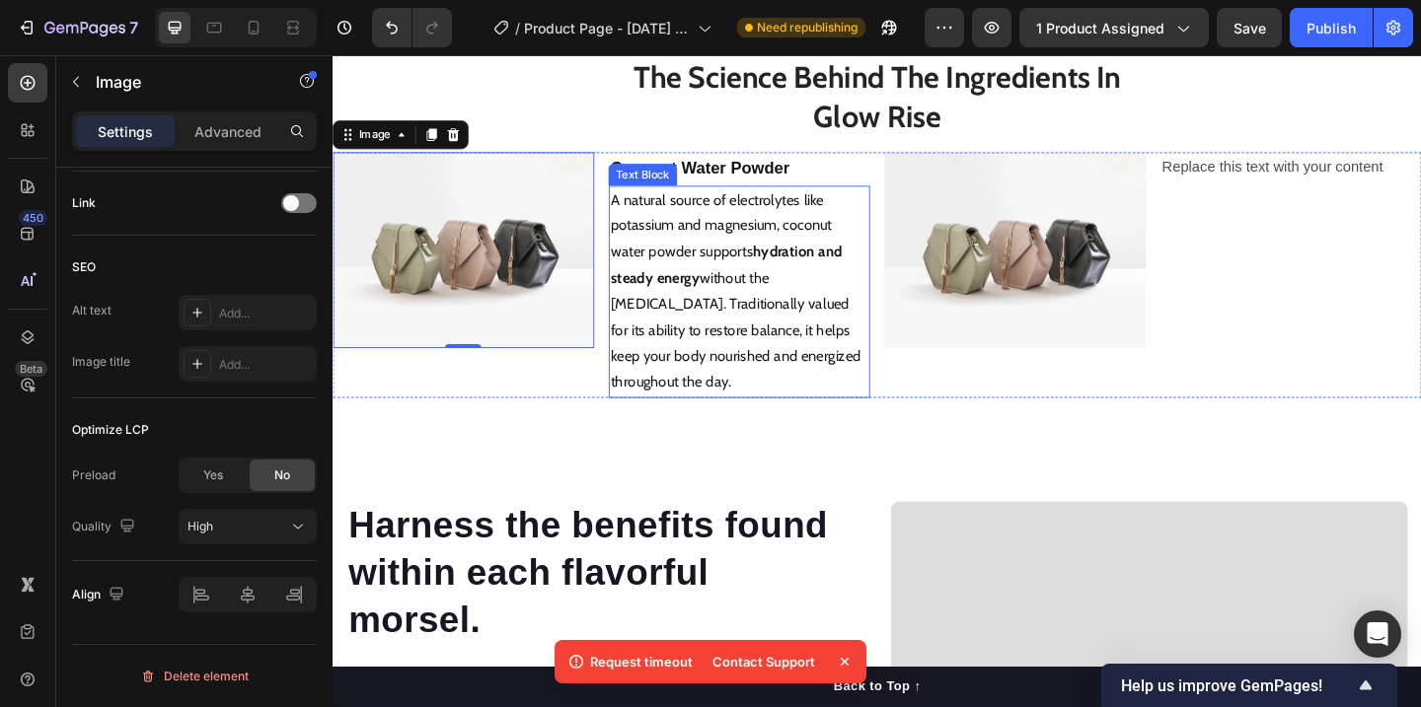
click at [744, 426] on p "A natural source of electrolytes like potassium and magnesium, coconut water po…" at bounding box center [774, 312] width 280 height 227
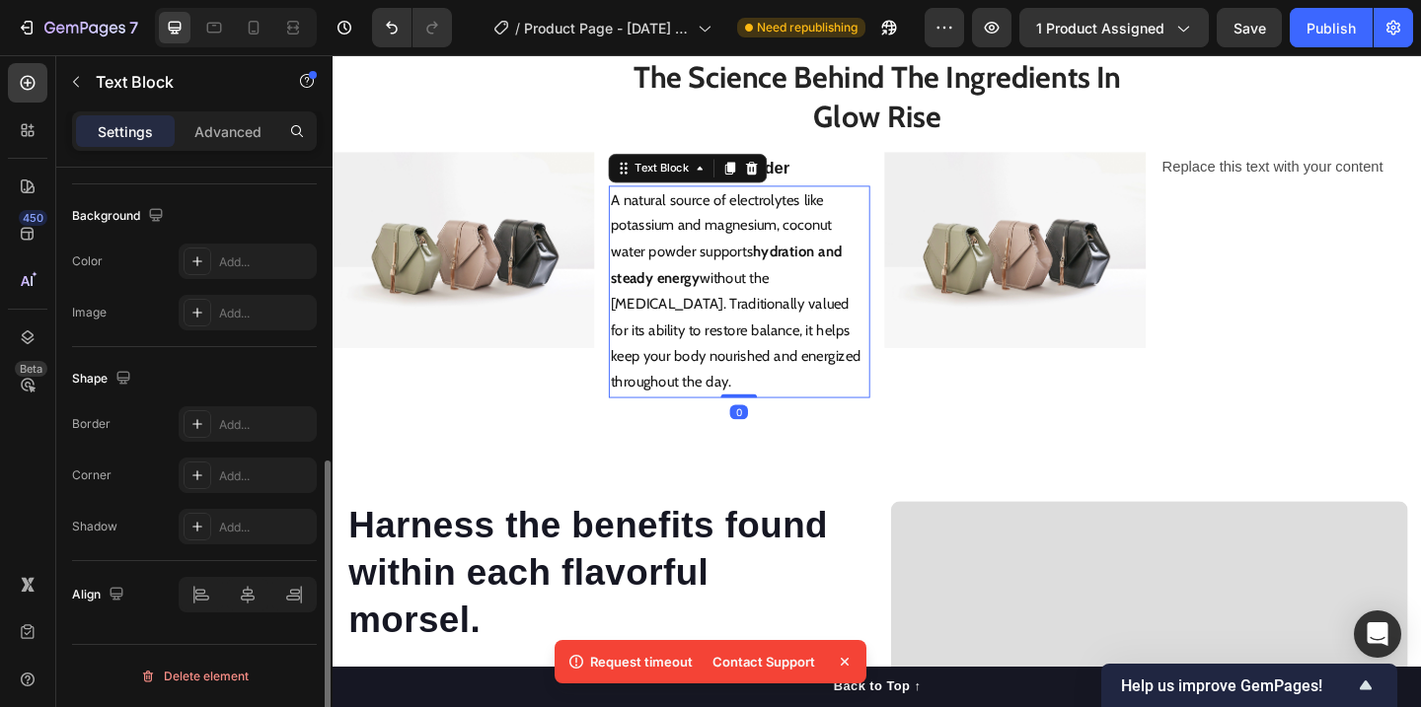
scroll to position [0, 0]
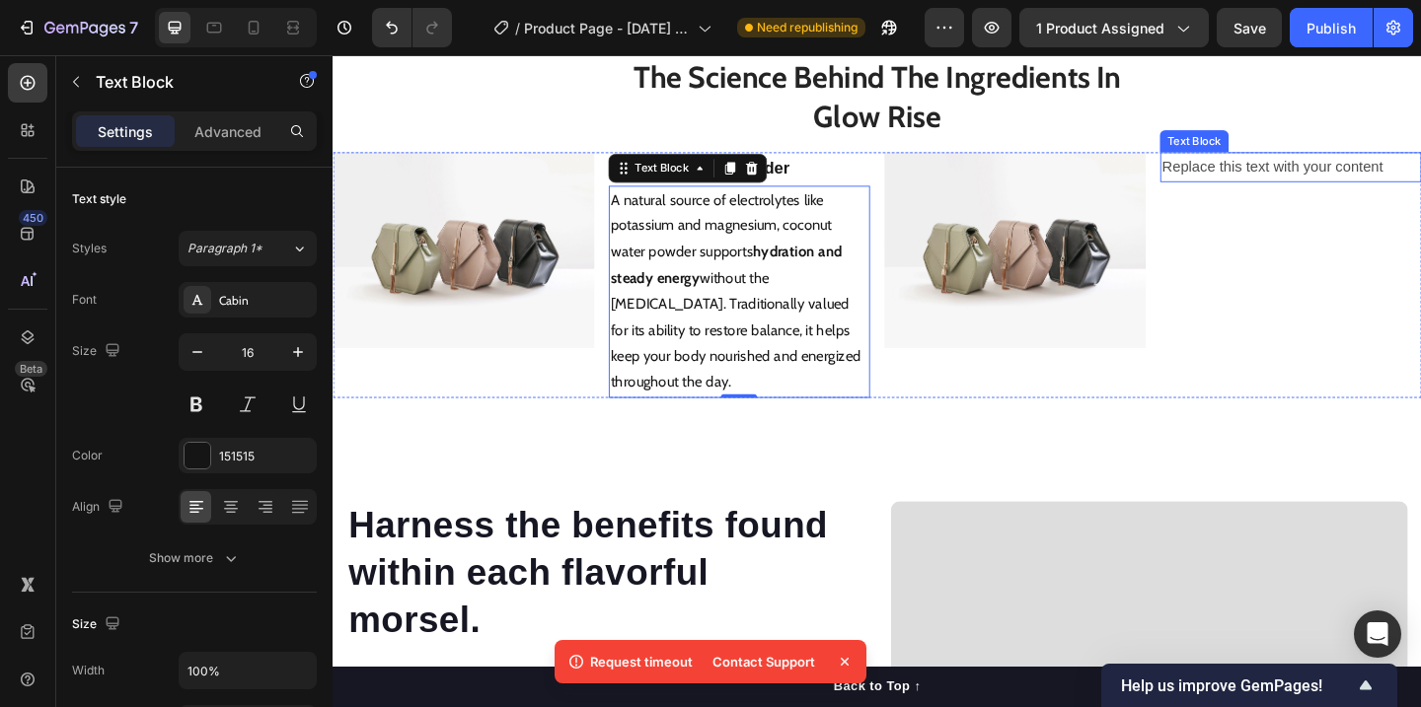
click at [1303, 193] on div "Replace this text with your content" at bounding box center [1374, 177] width 284 height 33
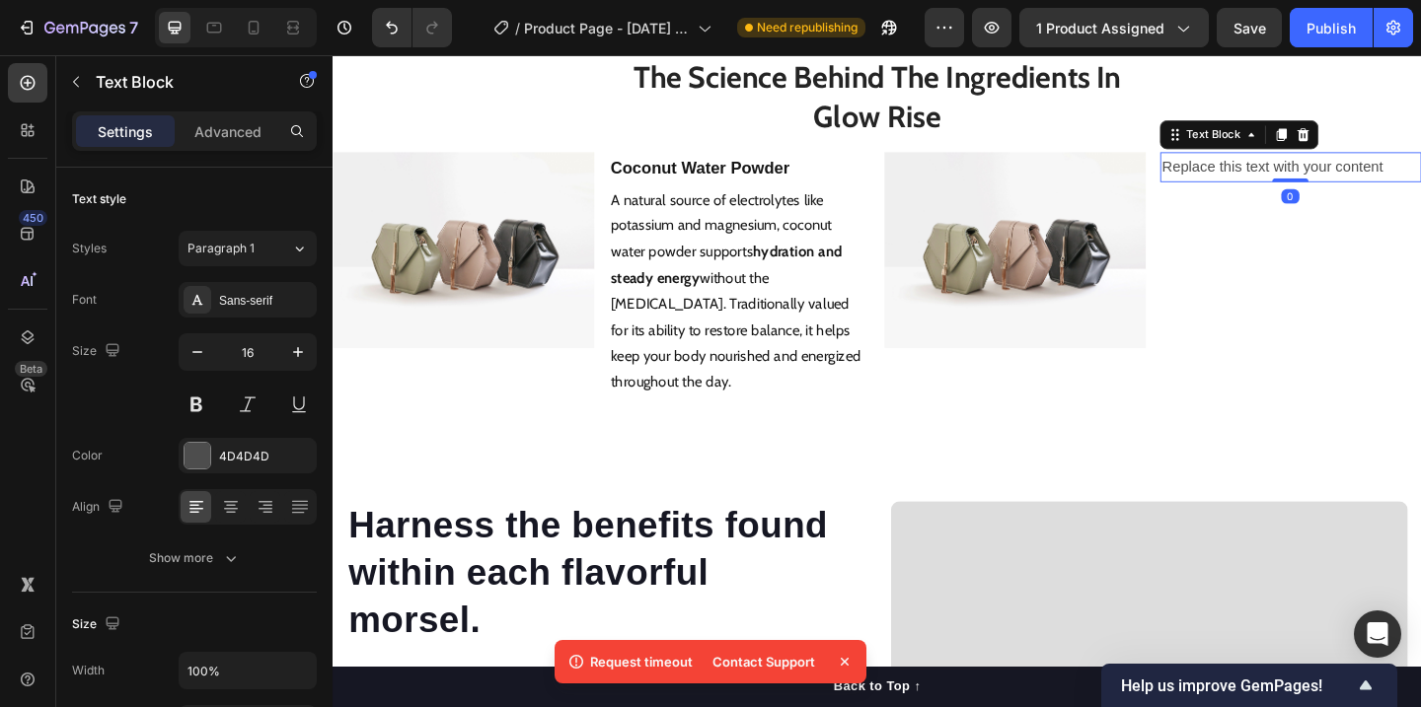
click at [1303, 193] on div "Replace this text with your content" at bounding box center [1374, 177] width 284 height 33
click at [1303, 191] on p "Replace this text with your content" at bounding box center [1374, 177] width 280 height 29
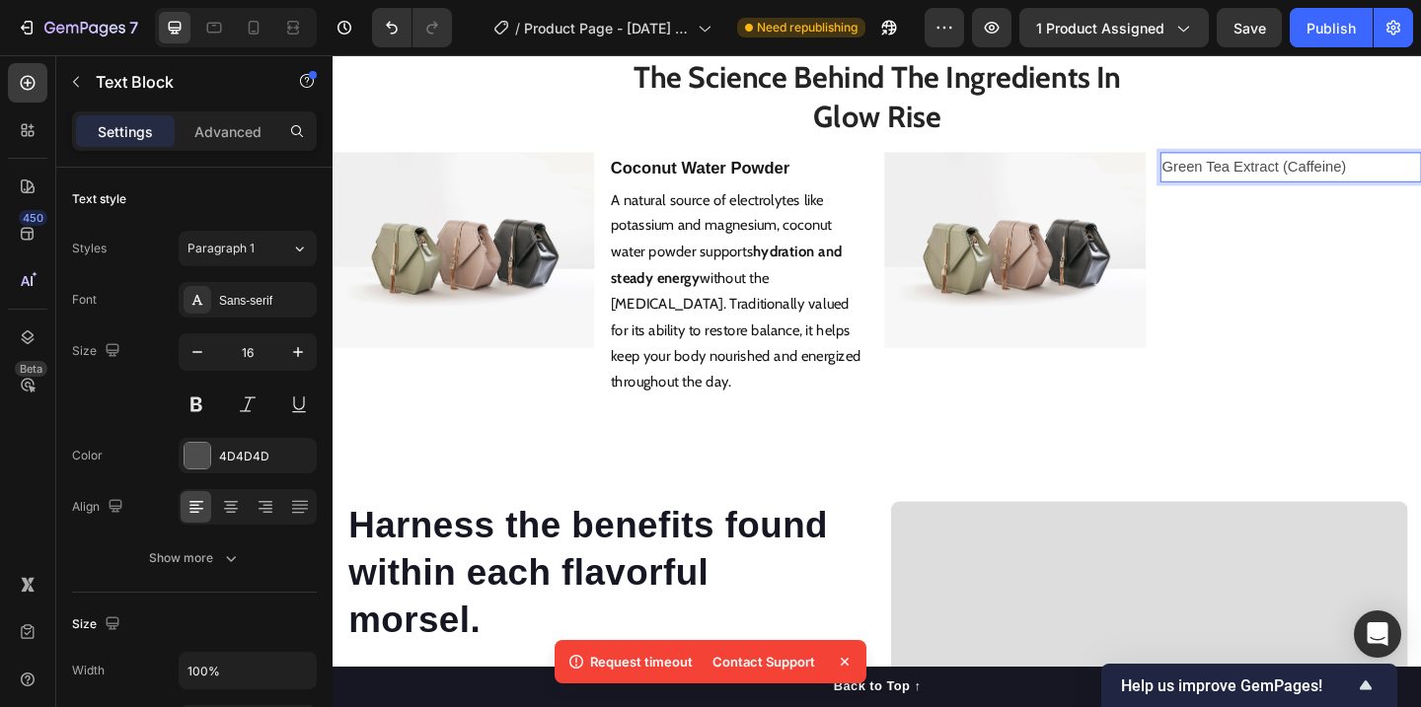
click at [1275, 191] on p "Green Tea Extract (Caffeine)" at bounding box center [1374, 177] width 280 height 29
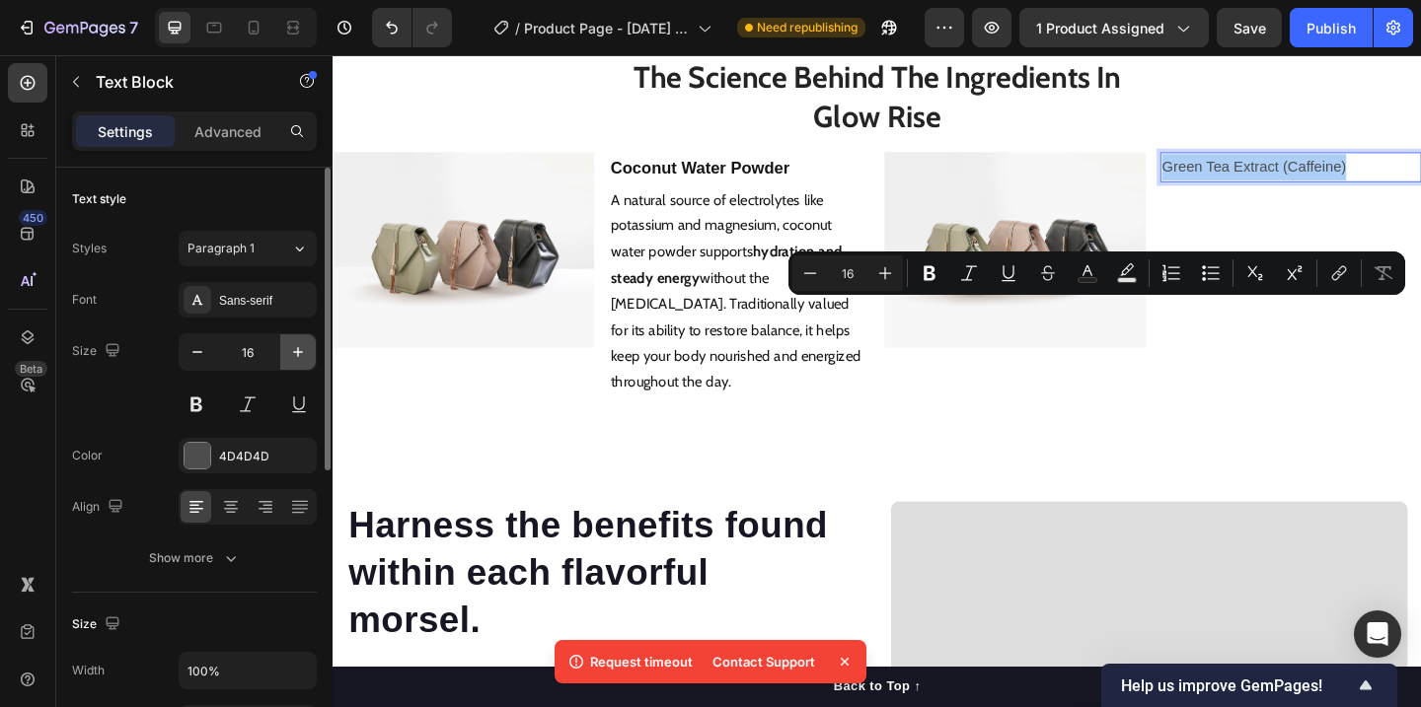
click at [293, 359] on icon "button" at bounding box center [298, 352] width 20 height 20
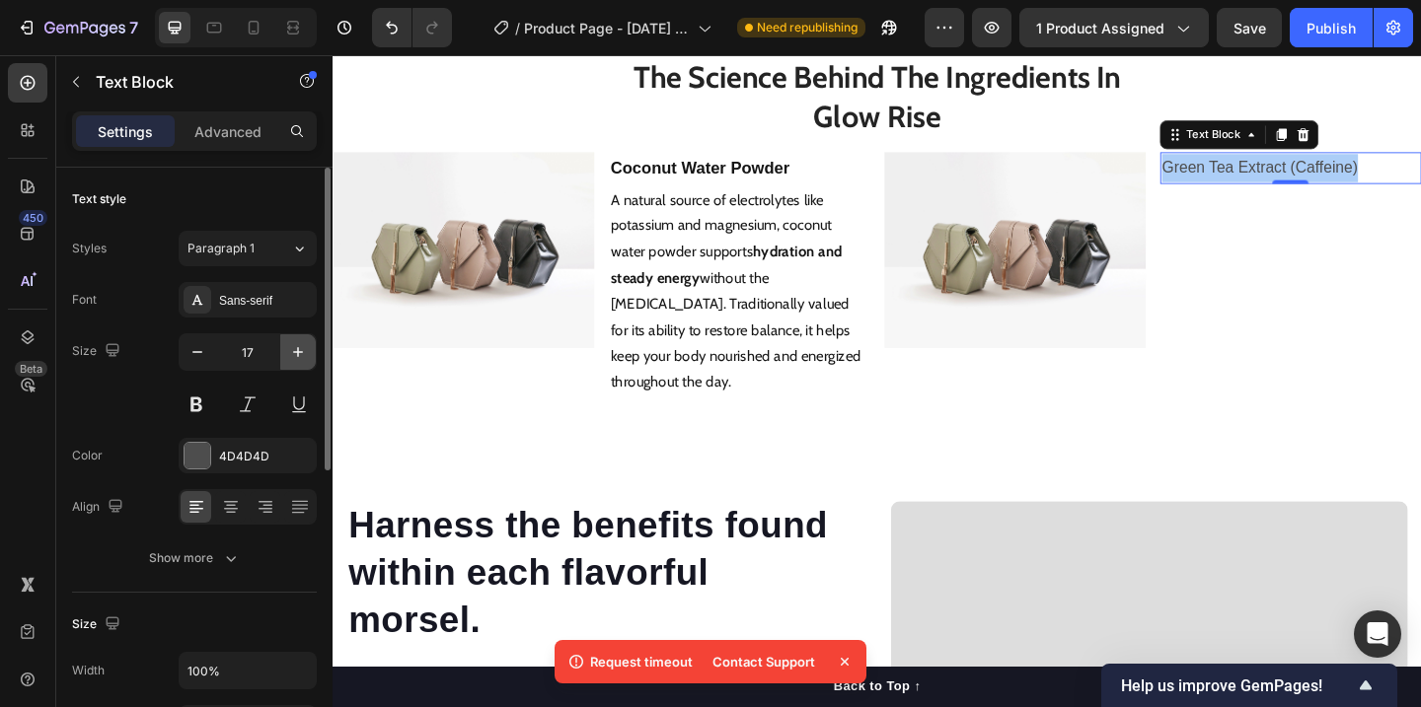
type input "18"
click at [190, 407] on button at bounding box center [197, 405] width 36 height 36
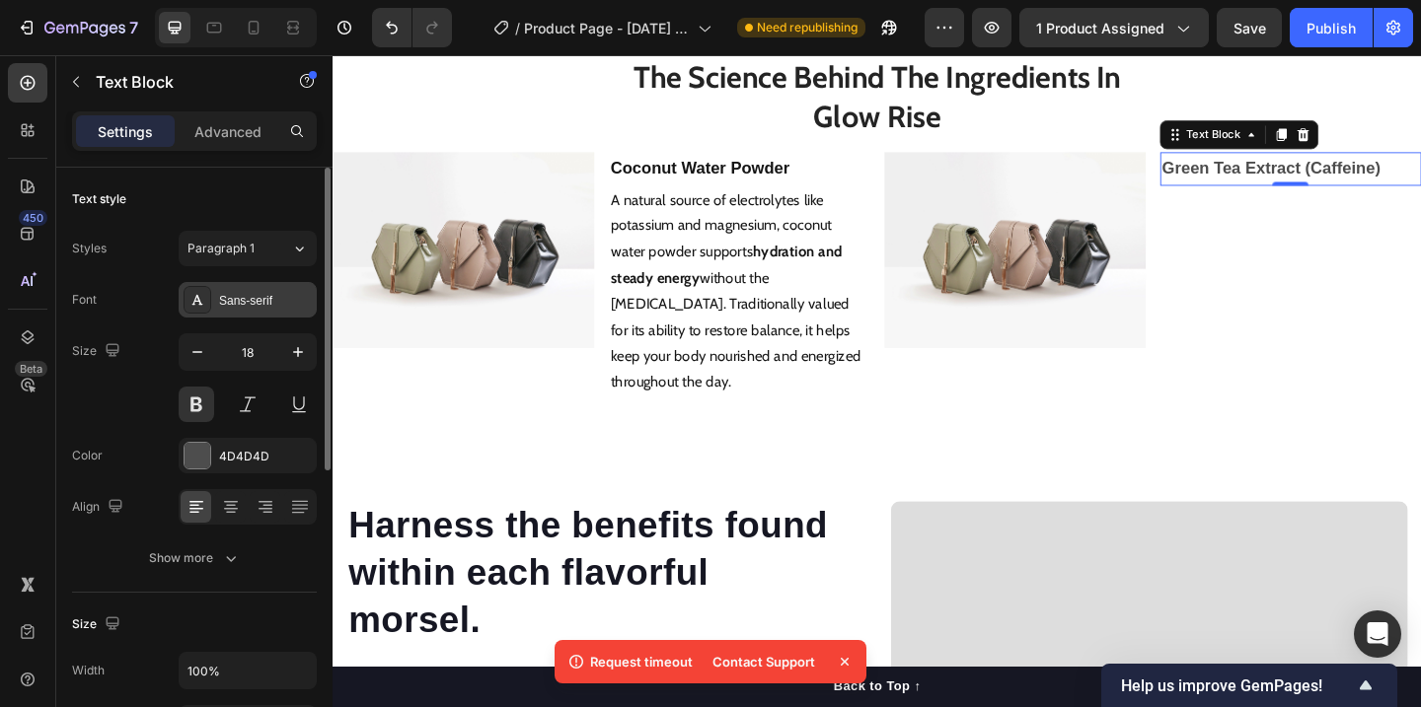
click at [271, 305] on div "Sans-serif" at bounding box center [265, 301] width 93 height 18
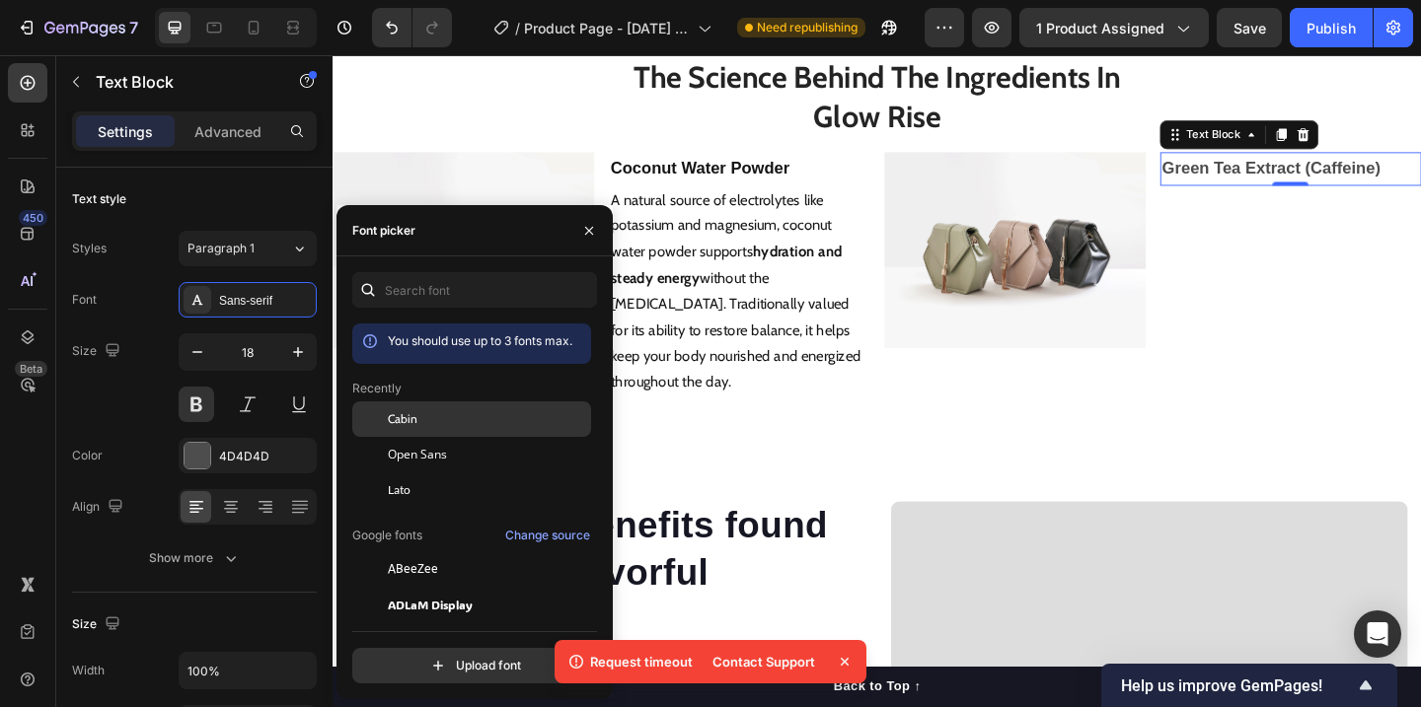
click at [412, 419] on span "Cabin" at bounding box center [403, 419] width 30 height 18
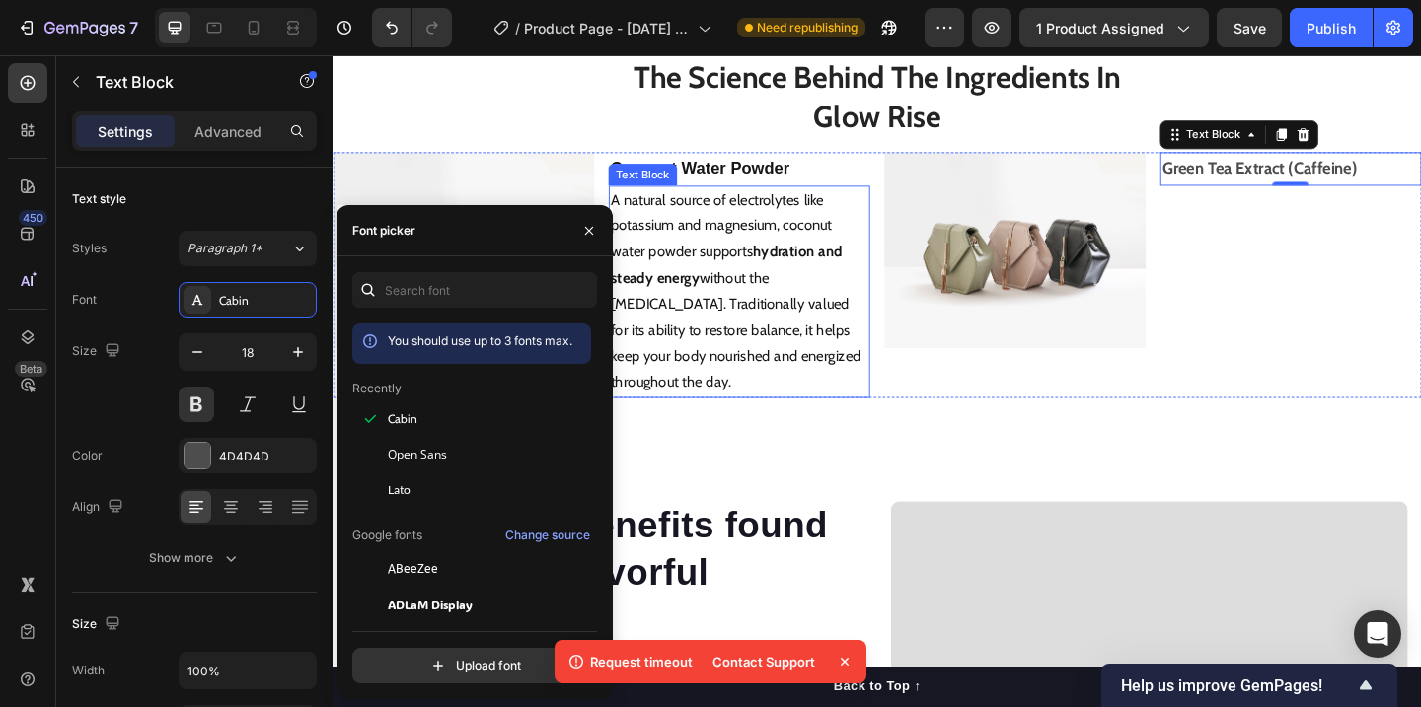
click at [830, 378] on p "A natural source of electrolytes like potassium and magnesium, coconut water po…" at bounding box center [774, 312] width 280 height 227
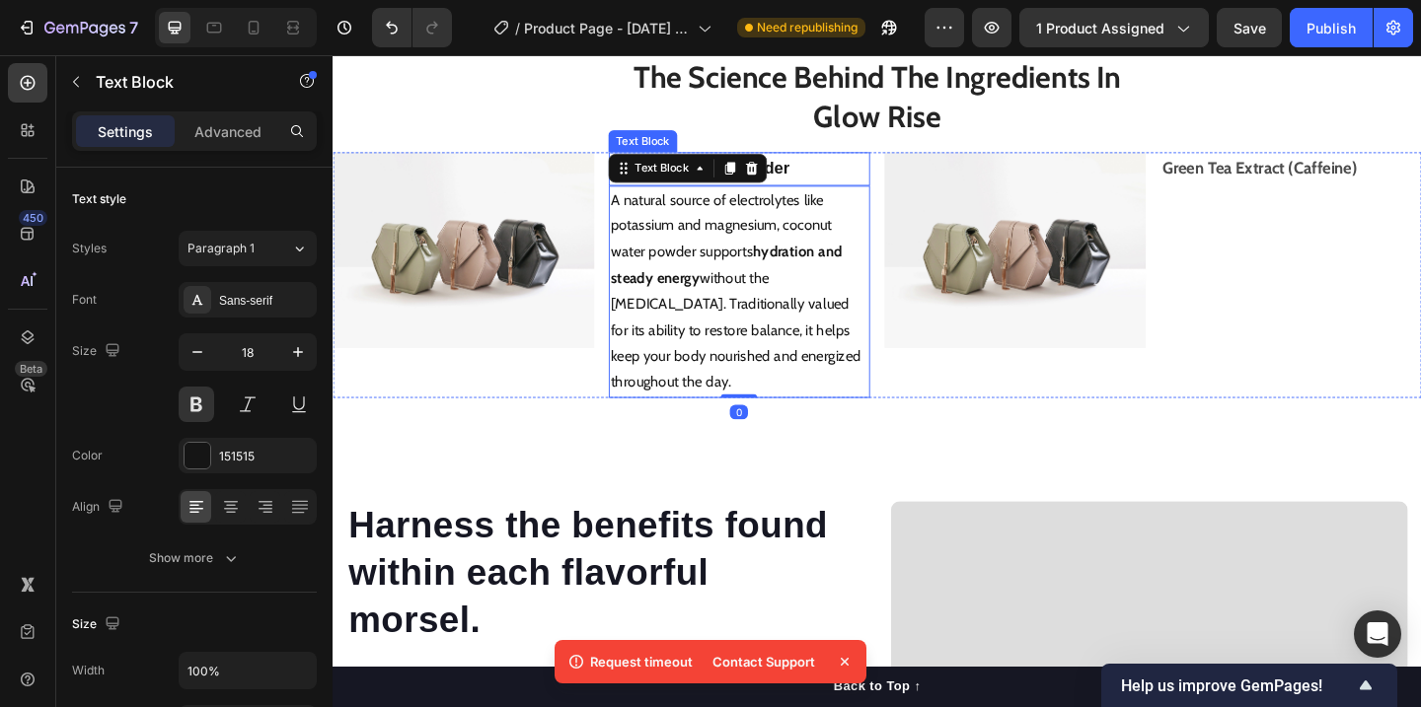
click at [836, 194] on p "Coconut Water Powder" at bounding box center [774, 179] width 280 height 32
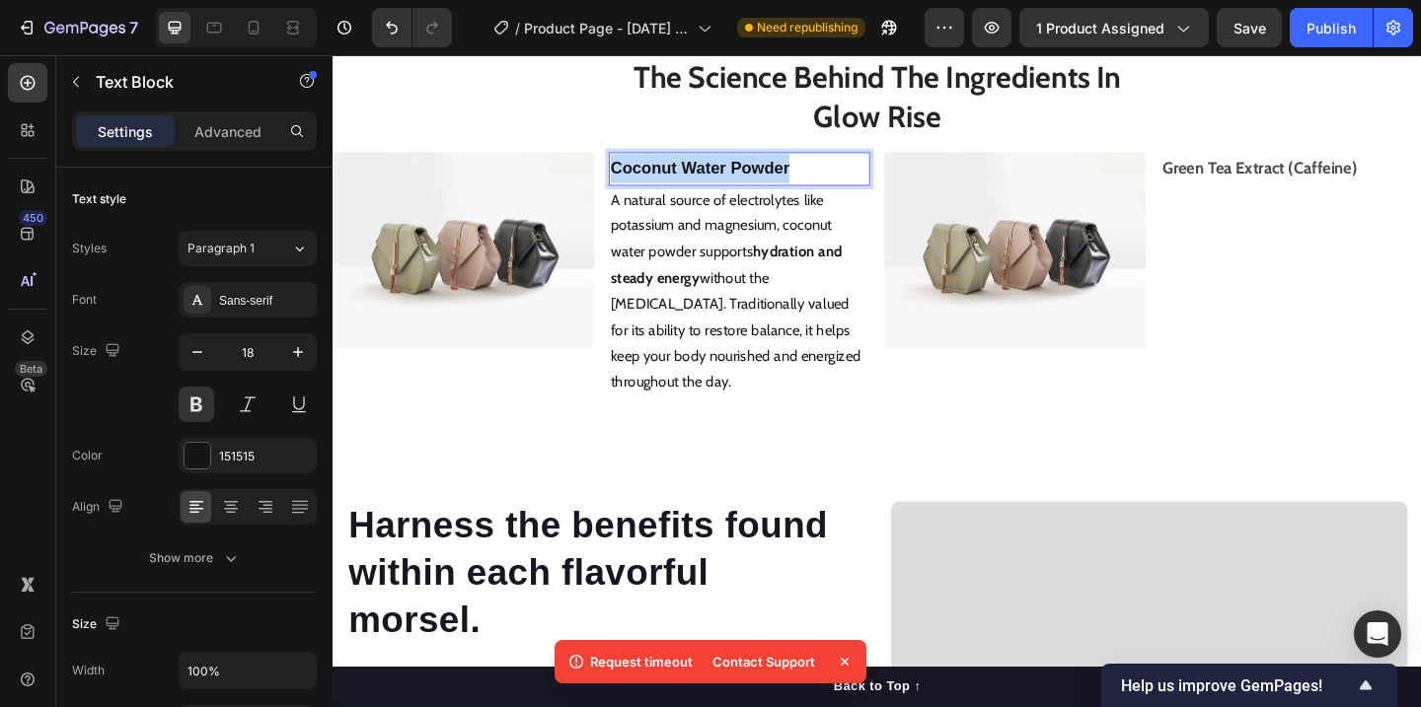
click at [836, 194] on p "Coconut Water Powder" at bounding box center [774, 179] width 280 height 32
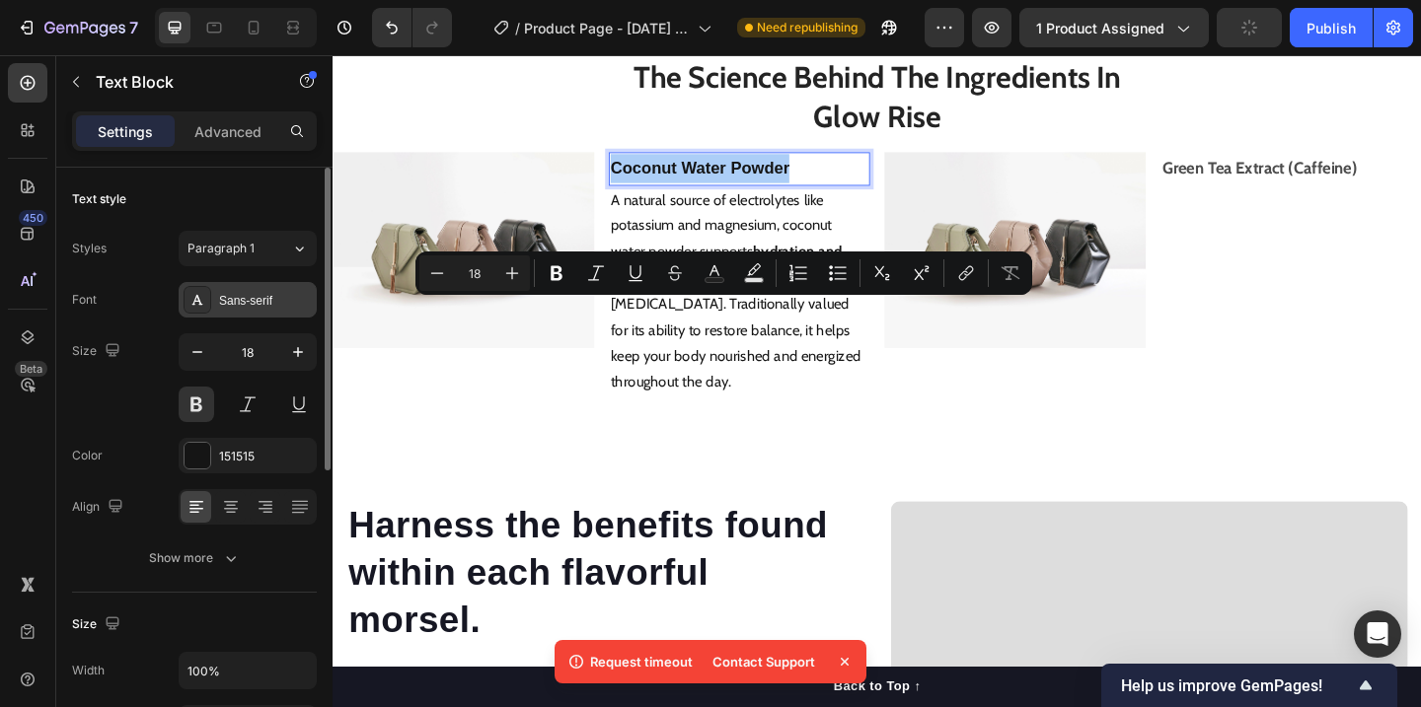
click at [286, 306] on div "Sans-serif" at bounding box center [265, 301] width 93 height 18
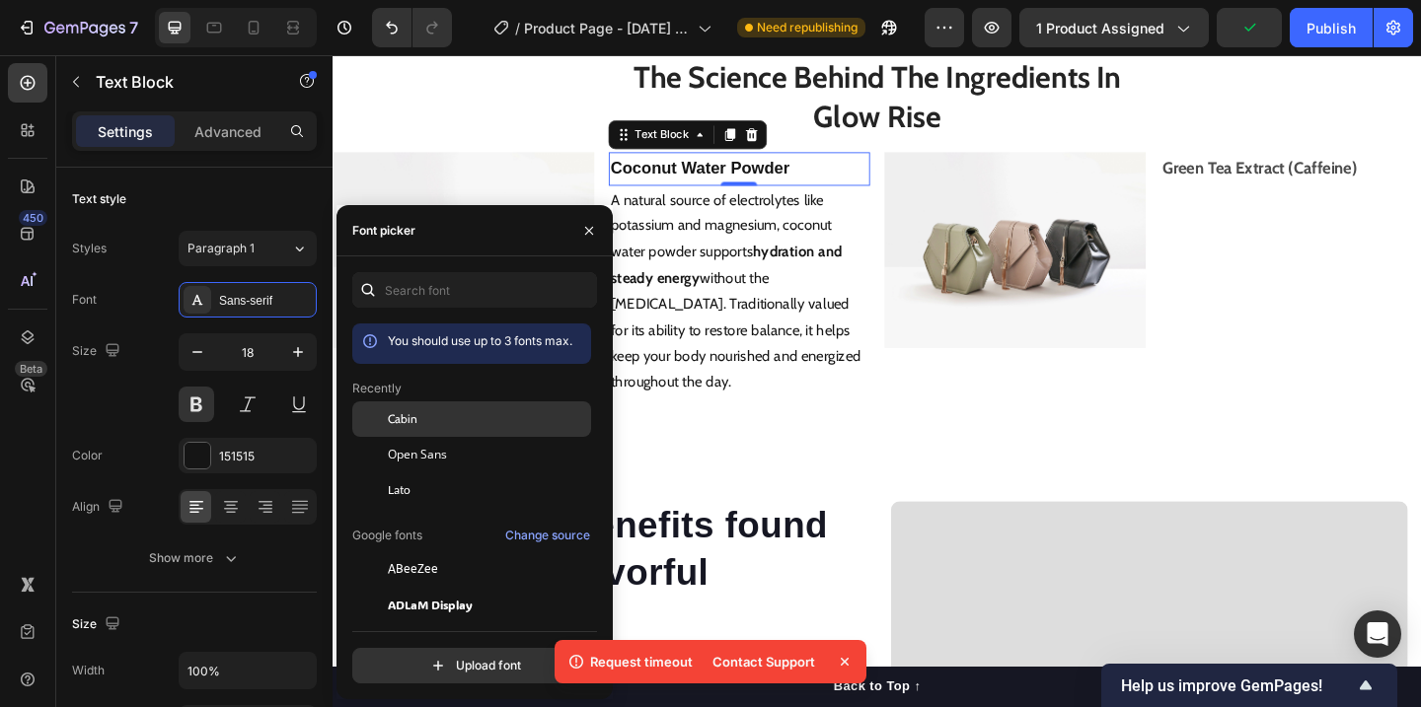
click at [430, 423] on div "Cabin" at bounding box center [487, 419] width 199 height 18
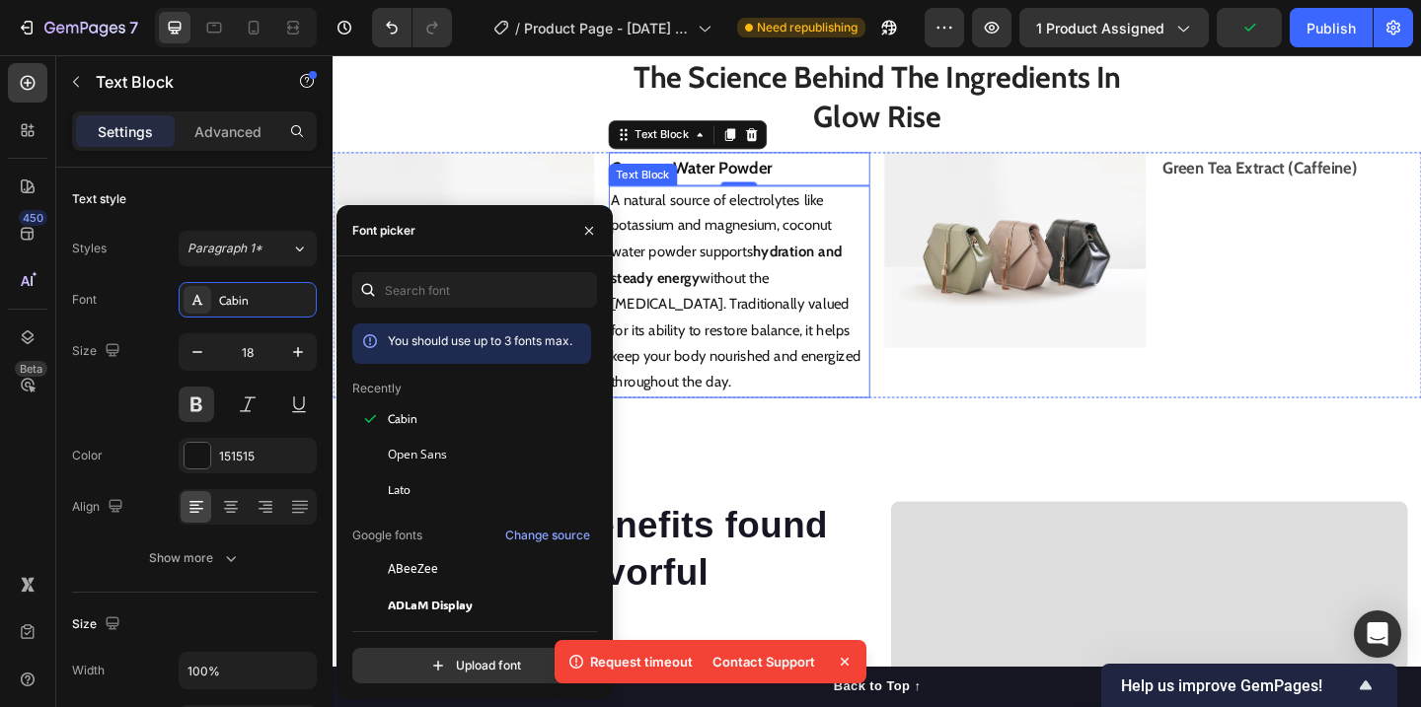
click at [738, 426] on p "A natural source of electrolytes like potassium and magnesium, coconut water po…" at bounding box center [774, 312] width 280 height 227
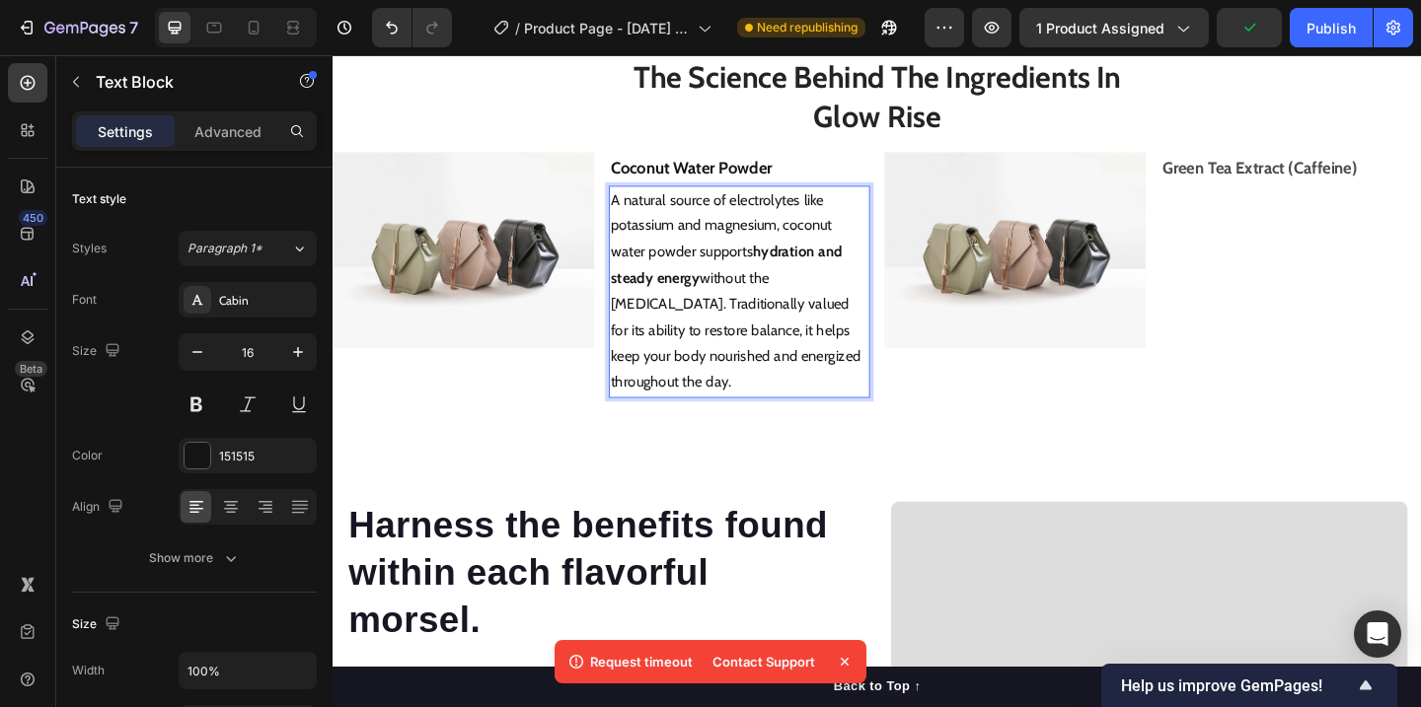
click at [738, 426] on p "A natural source of electrolytes like potassium and magnesium, coconut water po…" at bounding box center [774, 312] width 280 height 227
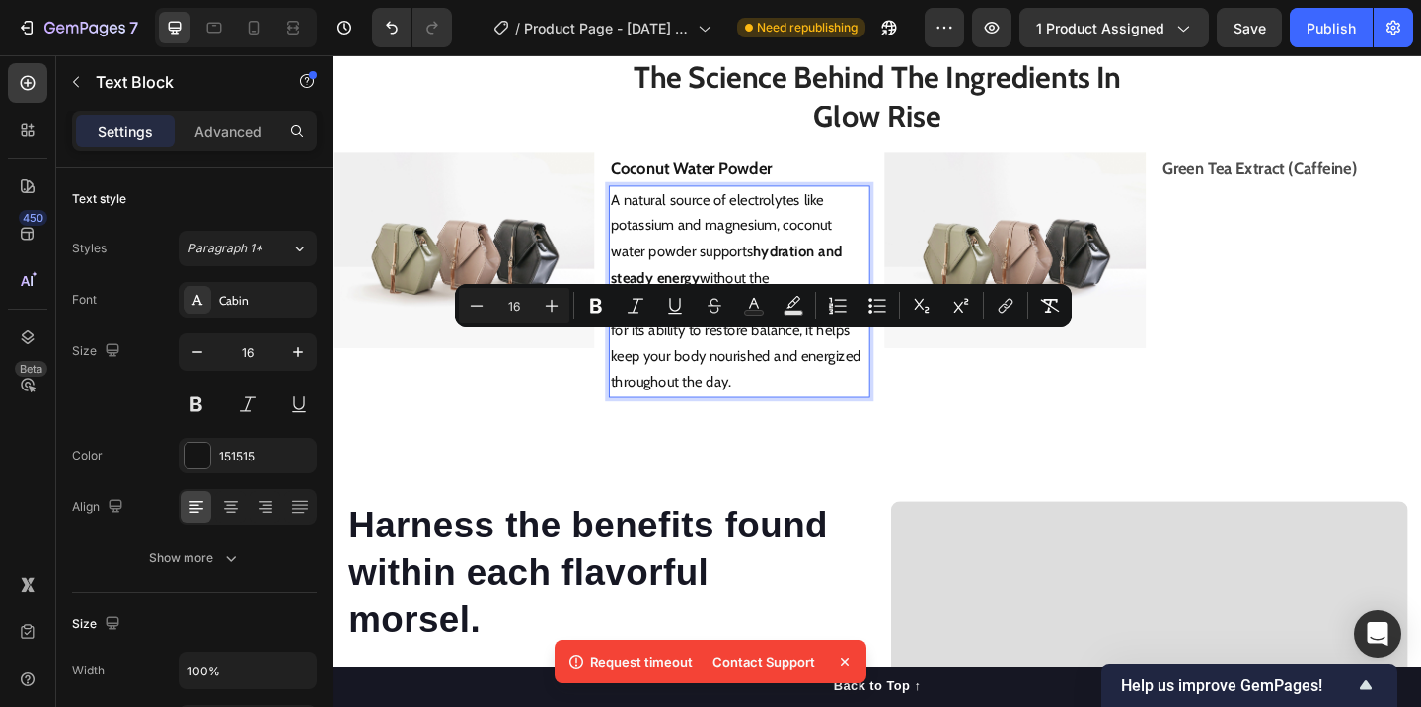
click at [709, 426] on p "A natural source of electrolytes like potassium and magnesium, coconut water po…" at bounding box center [774, 312] width 280 height 227
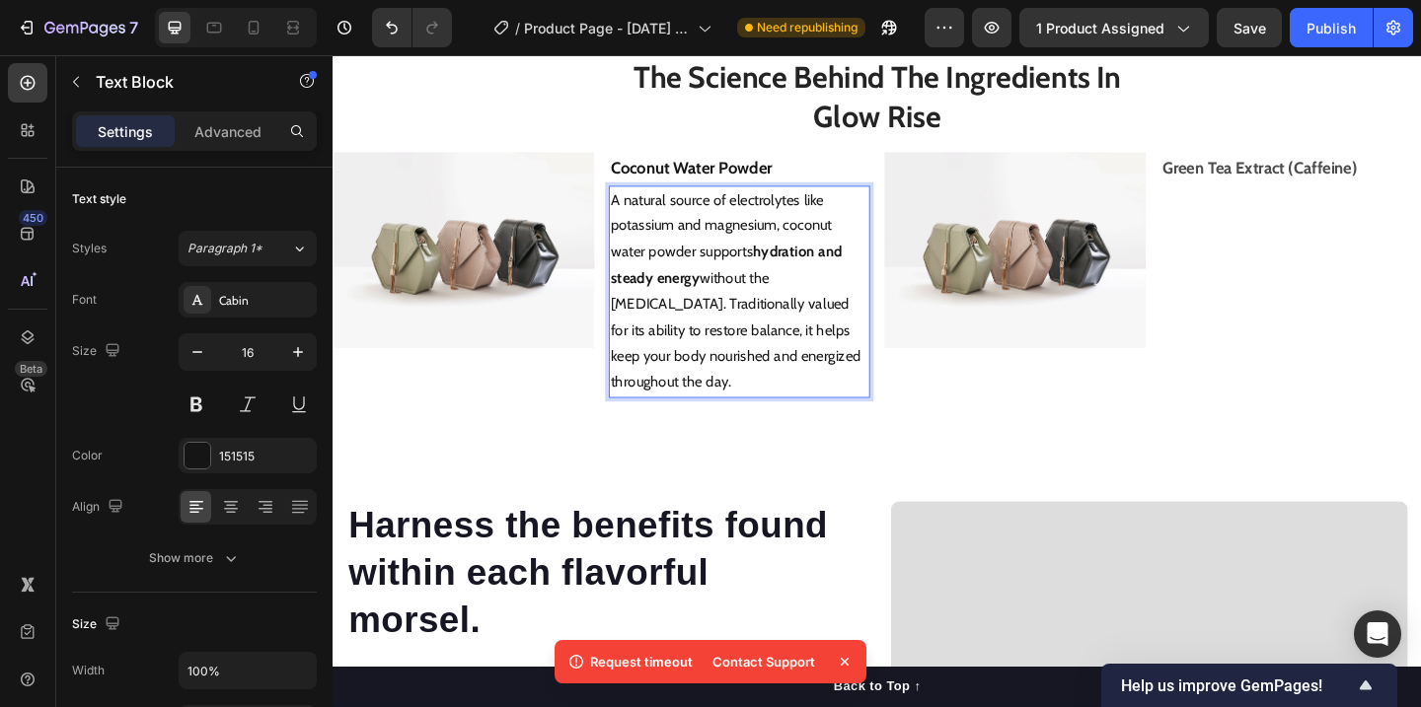
click at [970, 374] on img at bounding box center [1074, 267] width 284 height 213
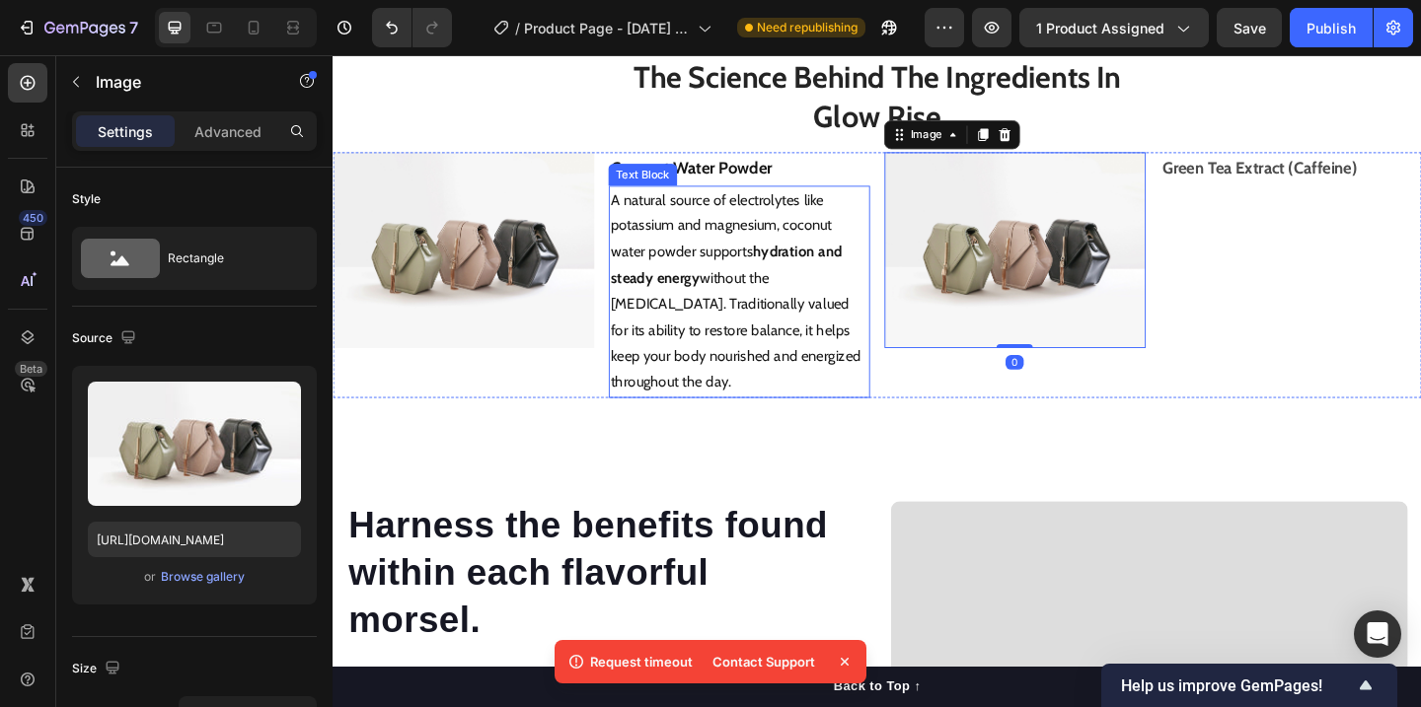
click at [837, 388] on p "A natural source of electrolytes like potassium and magnesium, coconut water po…" at bounding box center [774, 312] width 280 height 227
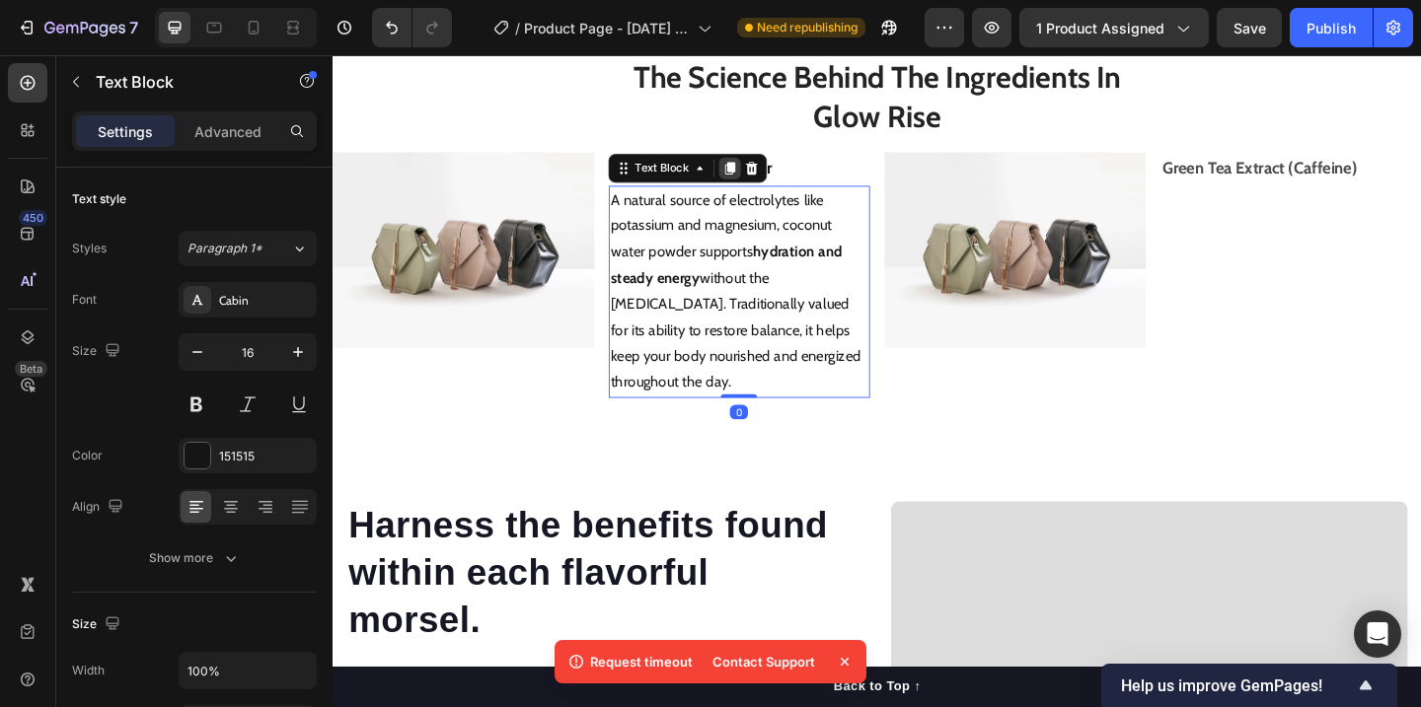
click at [762, 186] on icon at bounding box center [765, 179] width 16 height 16
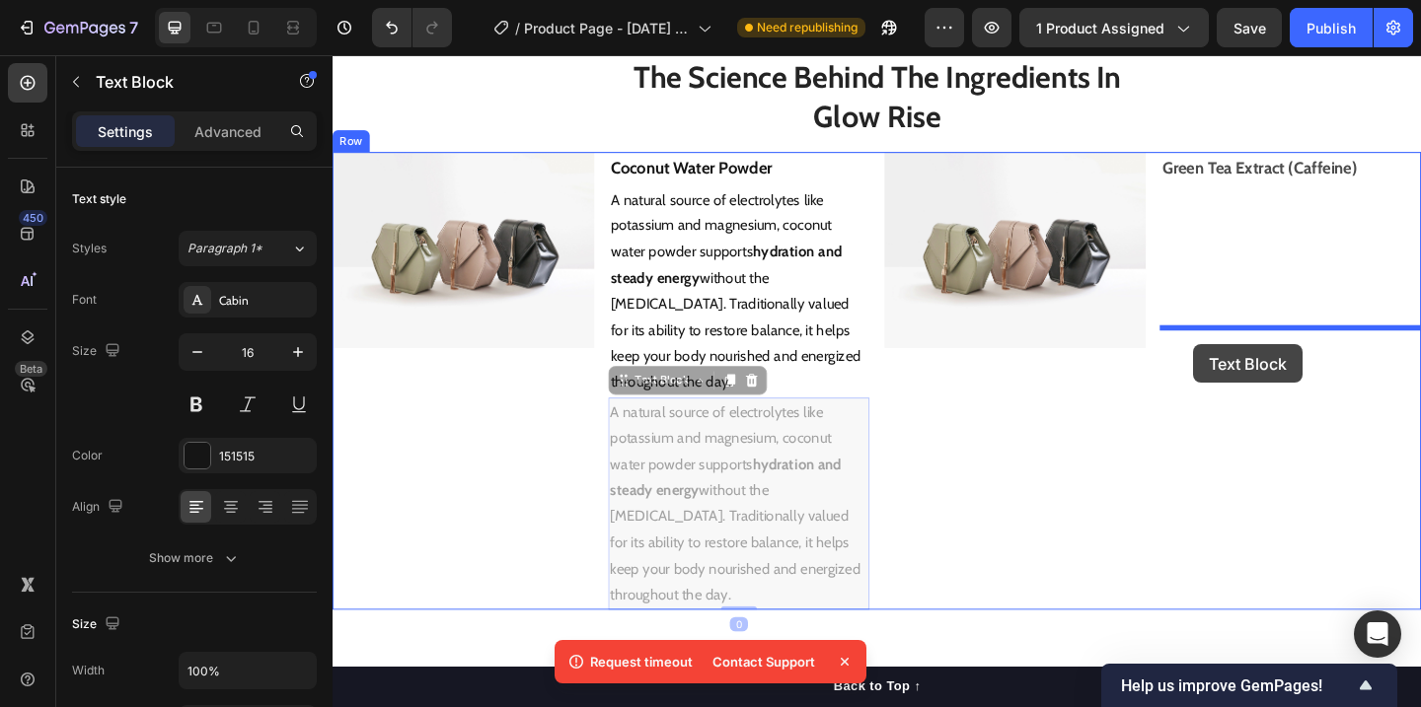
drag, startPoint x: 646, startPoint y: 571, endPoint x: 1269, endPoint y: 370, distance: 654.3
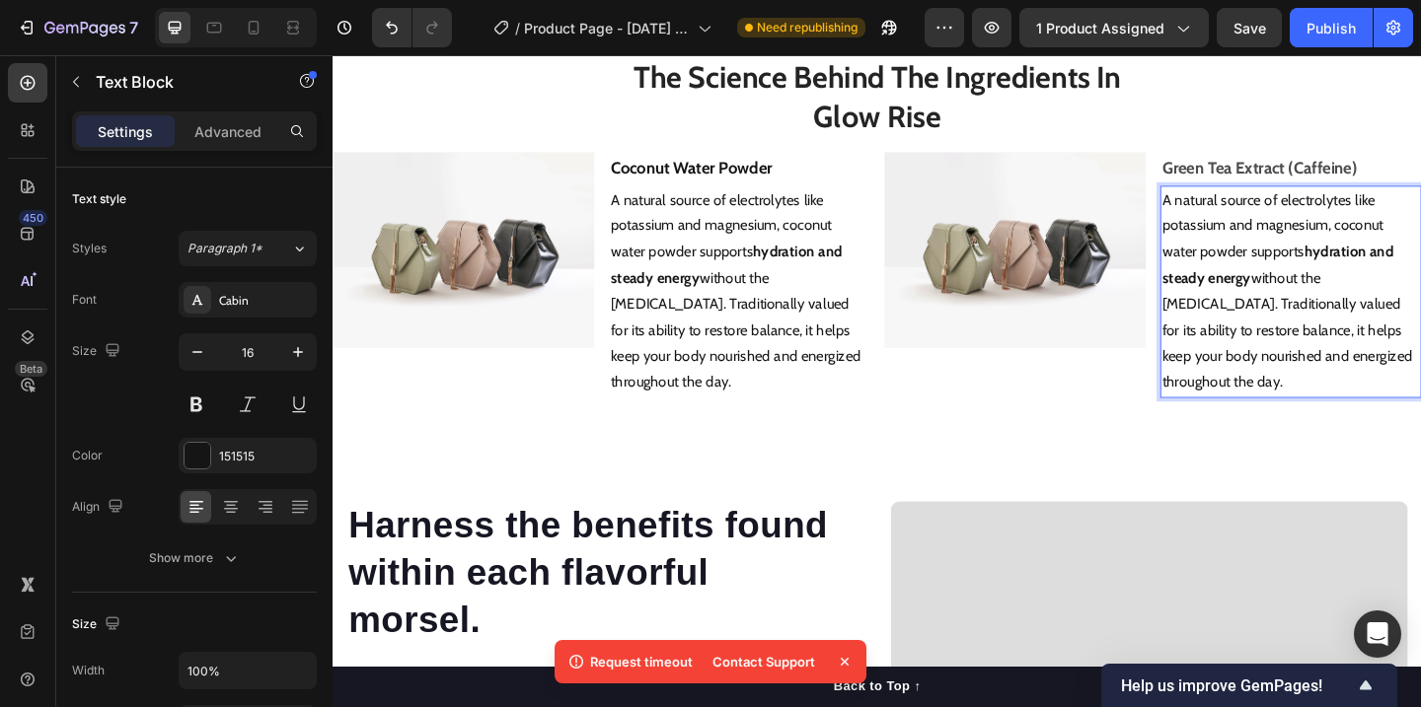
click at [1329, 426] on p "A natural source of electrolytes like potassium and magnesium, coconut water po…" at bounding box center [1374, 312] width 280 height 227
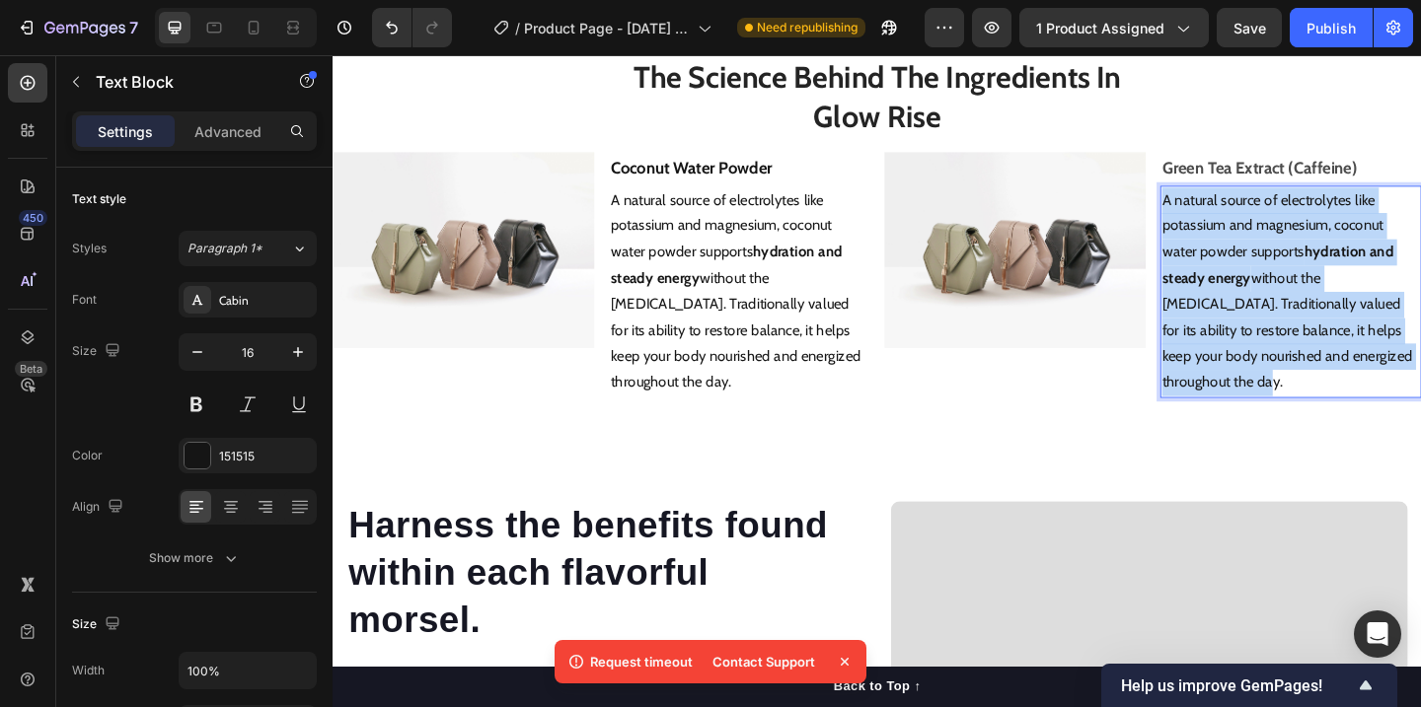
click at [1329, 426] on p "A natural source of electrolytes like potassium and magnesium, coconut water po…" at bounding box center [1374, 312] width 280 height 227
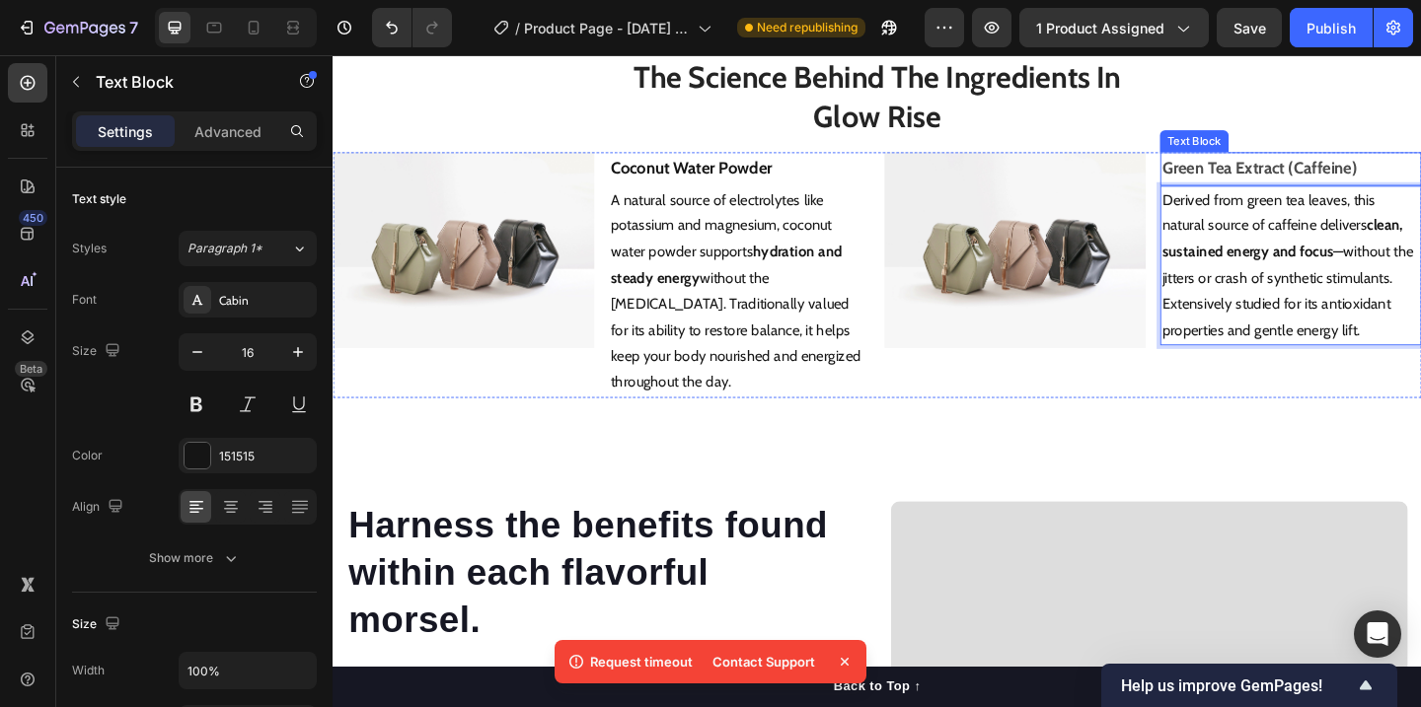
click at [1311, 194] on p "Green Tea Extract (Caffeine)" at bounding box center [1374, 179] width 280 height 32
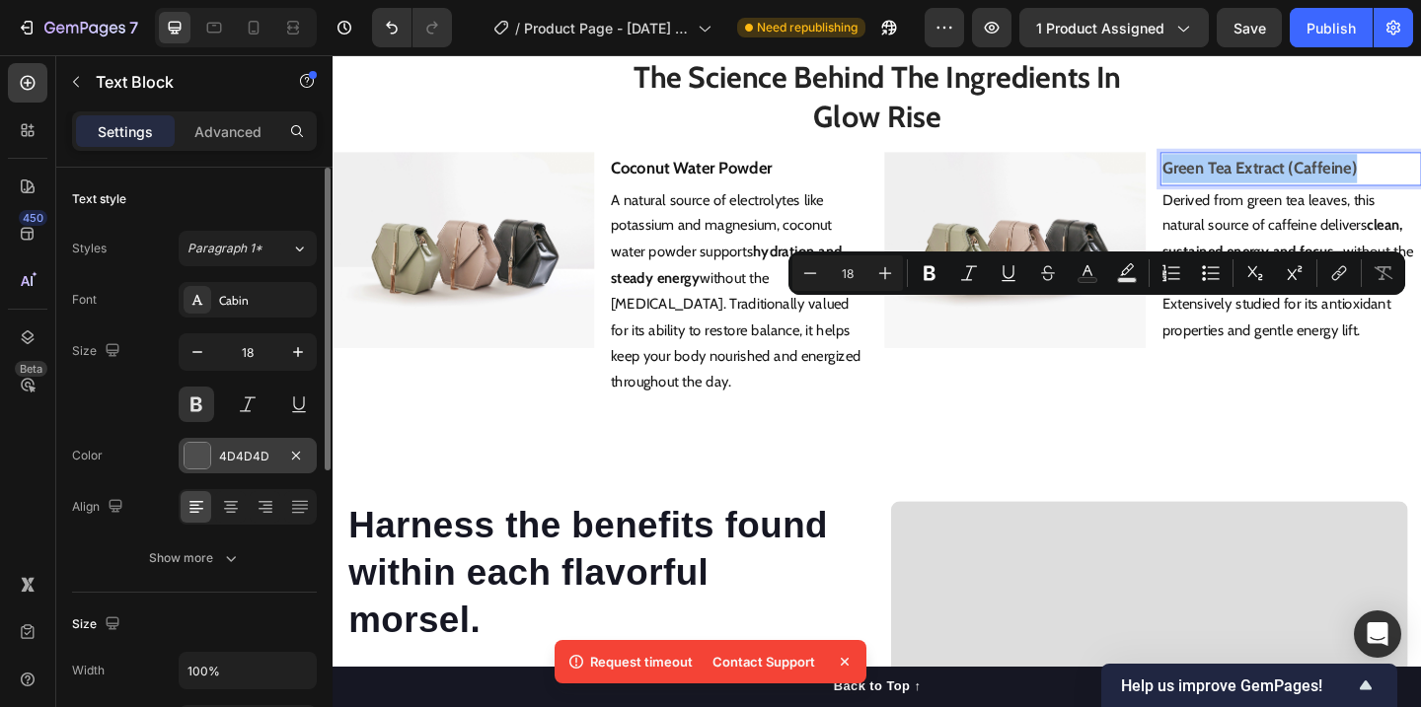
click at [211, 448] on div "4D4D4D" at bounding box center [248, 456] width 138 height 36
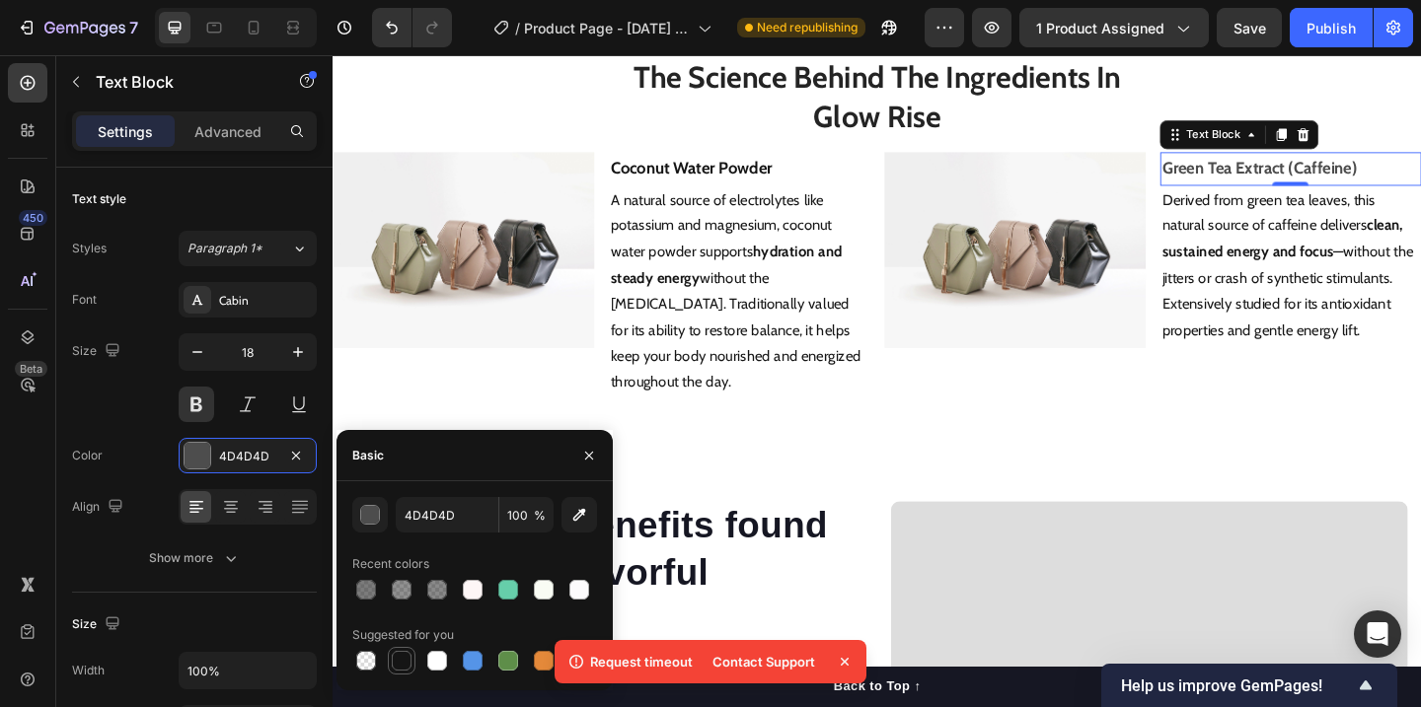
click at [403, 656] on div at bounding box center [402, 661] width 20 height 20
type input "151515"
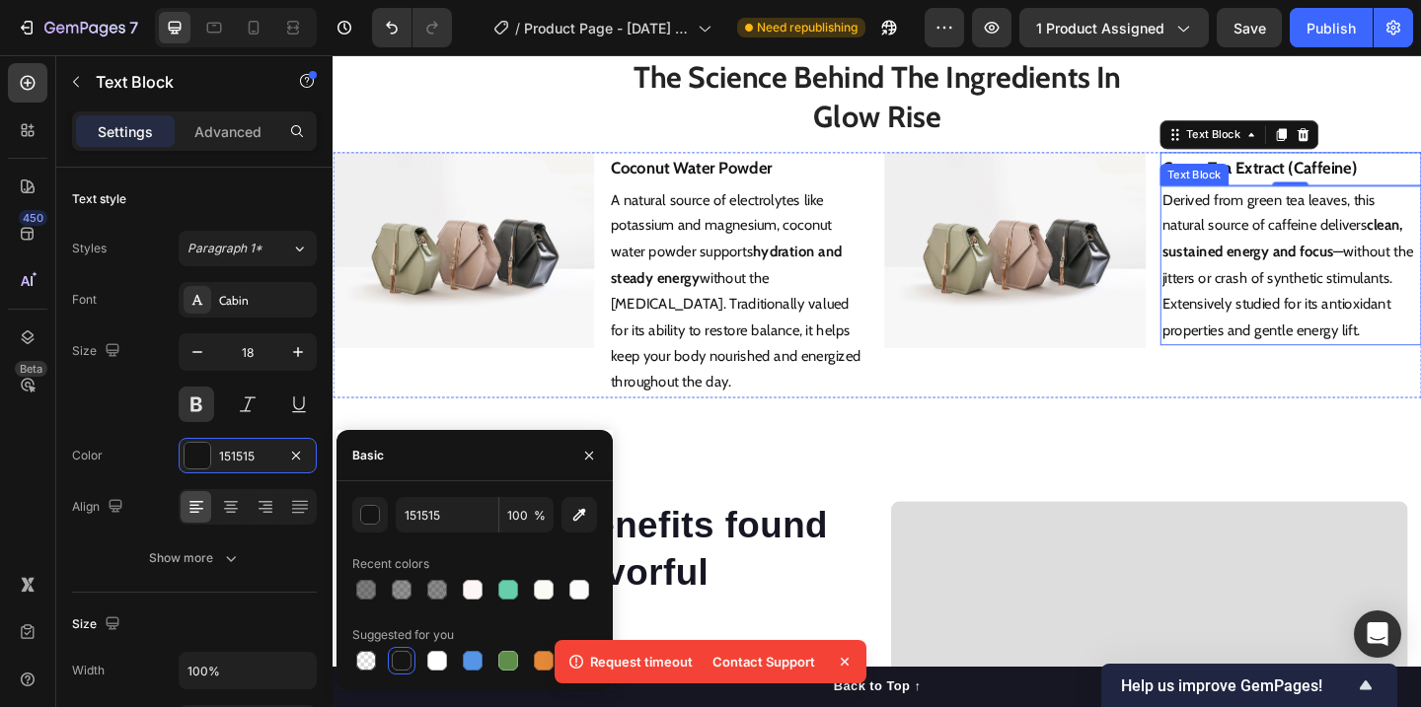
click at [1306, 278] on strong "clean, sustained energy and focus" at bounding box center [1365, 254] width 262 height 47
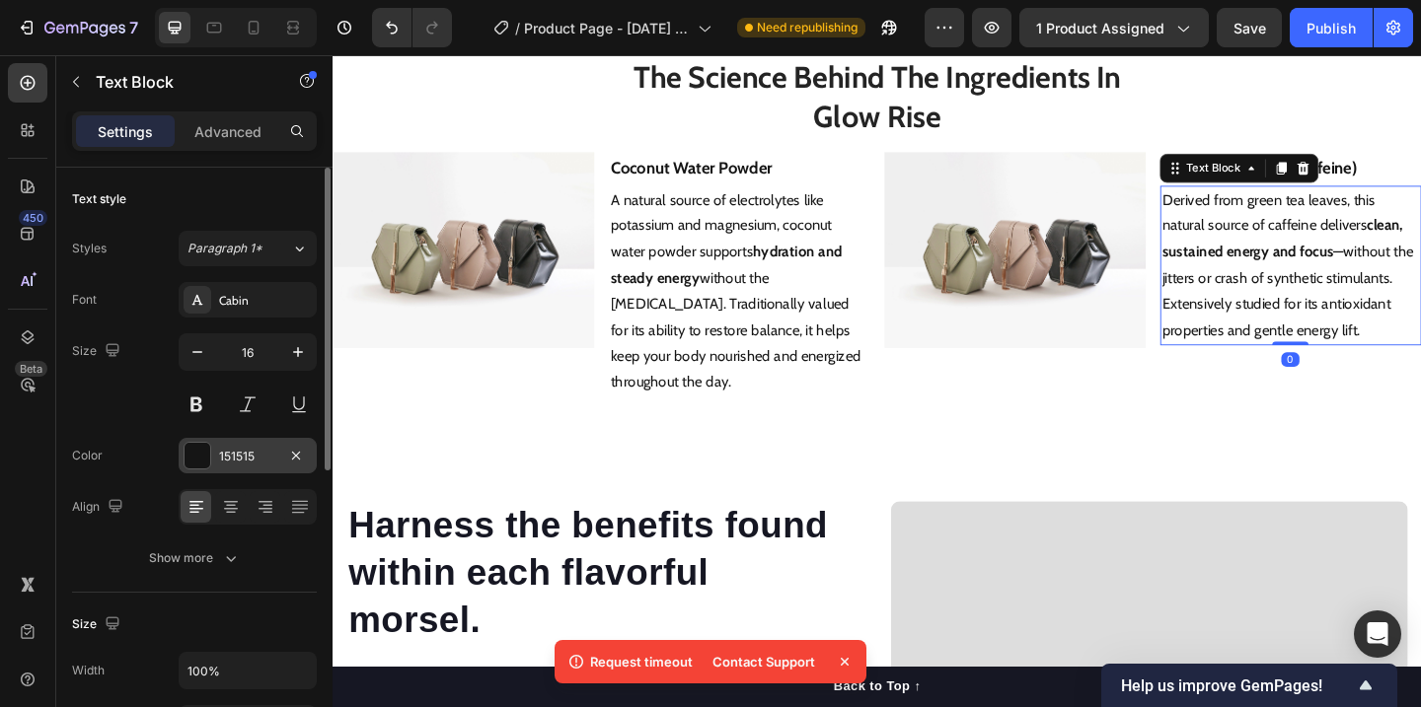
click at [206, 467] on div at bounding box center [198, 456] width 26 height 26
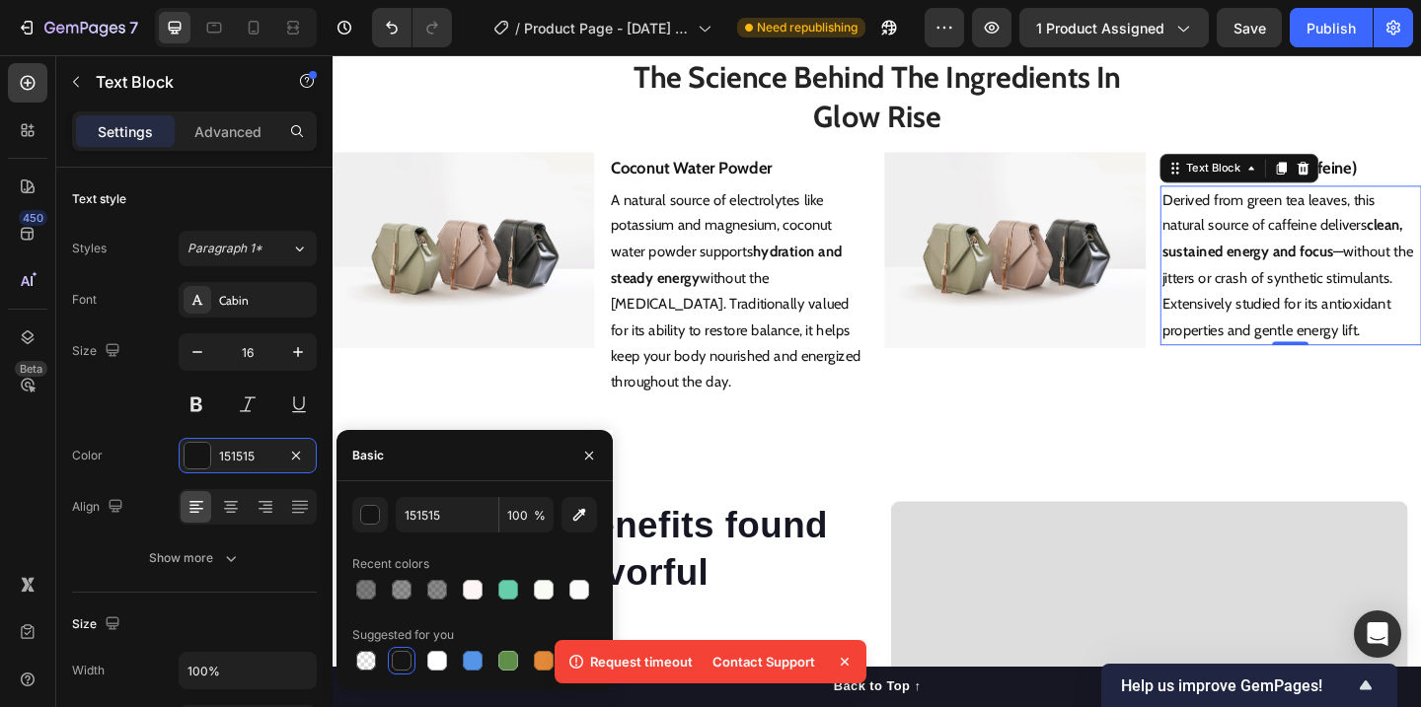
click at [403, 657] on div at bounding box center [402, 661] width 20 height 20
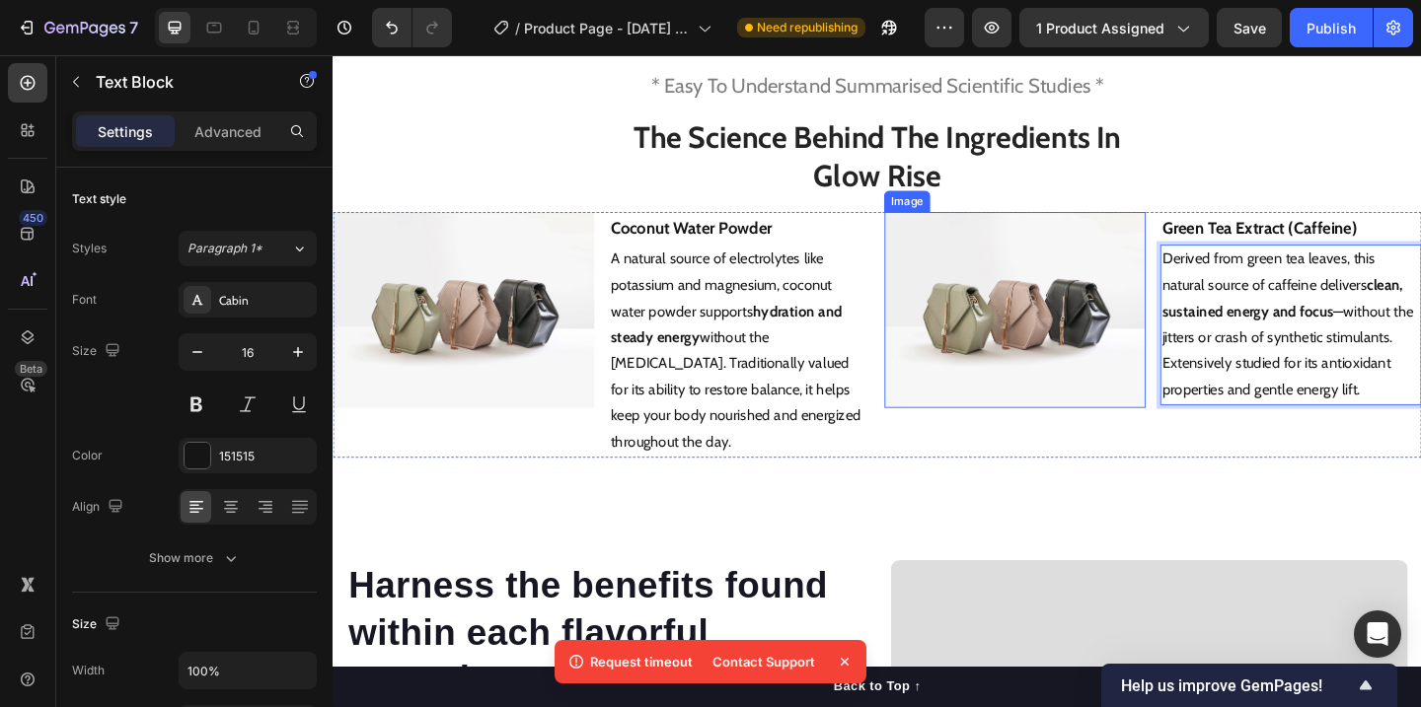
scroll to position [3071, 0]
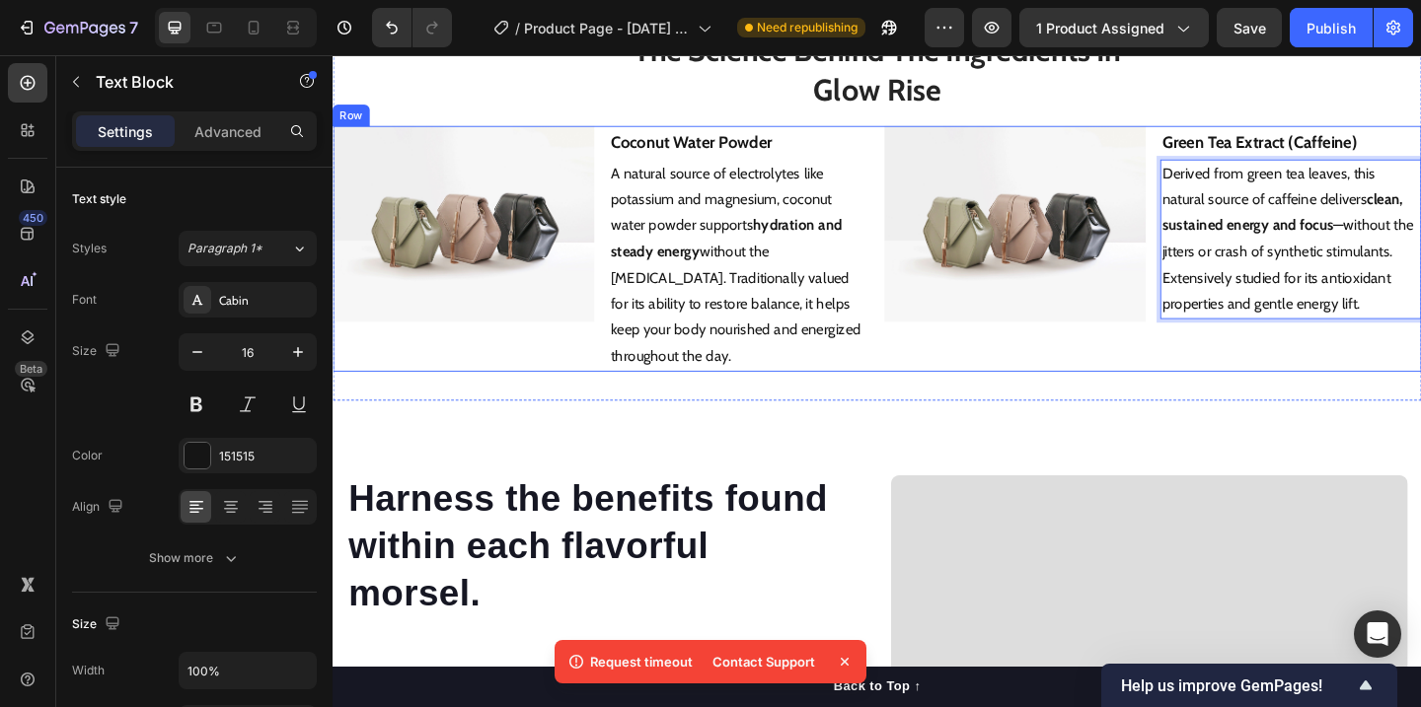
click at [921, 322] on div "Image Coconut Water Powder Text Block A natural source of electrolytes like pot…" at bounding box center [925, 265] width 1184 height 267
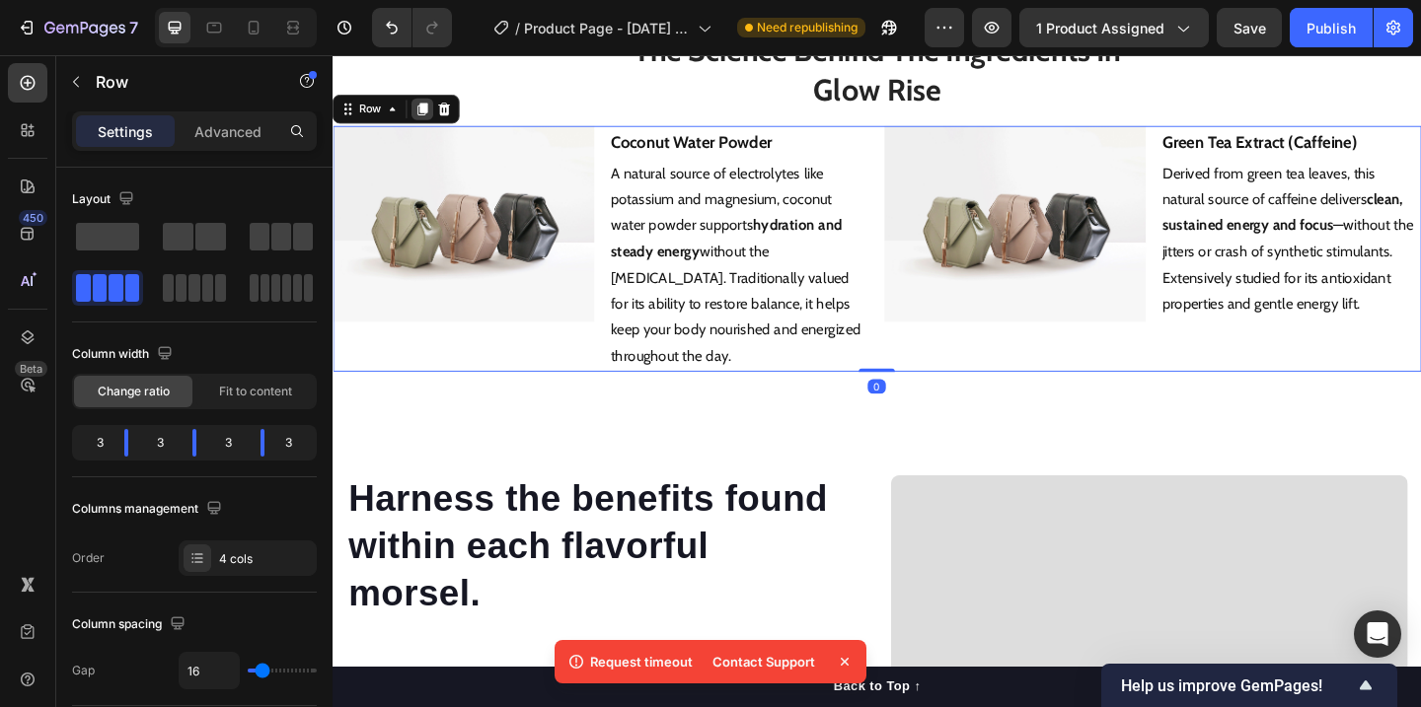
click at [431, 120] on icon at bounding box center [430, 114] width 11 height 14
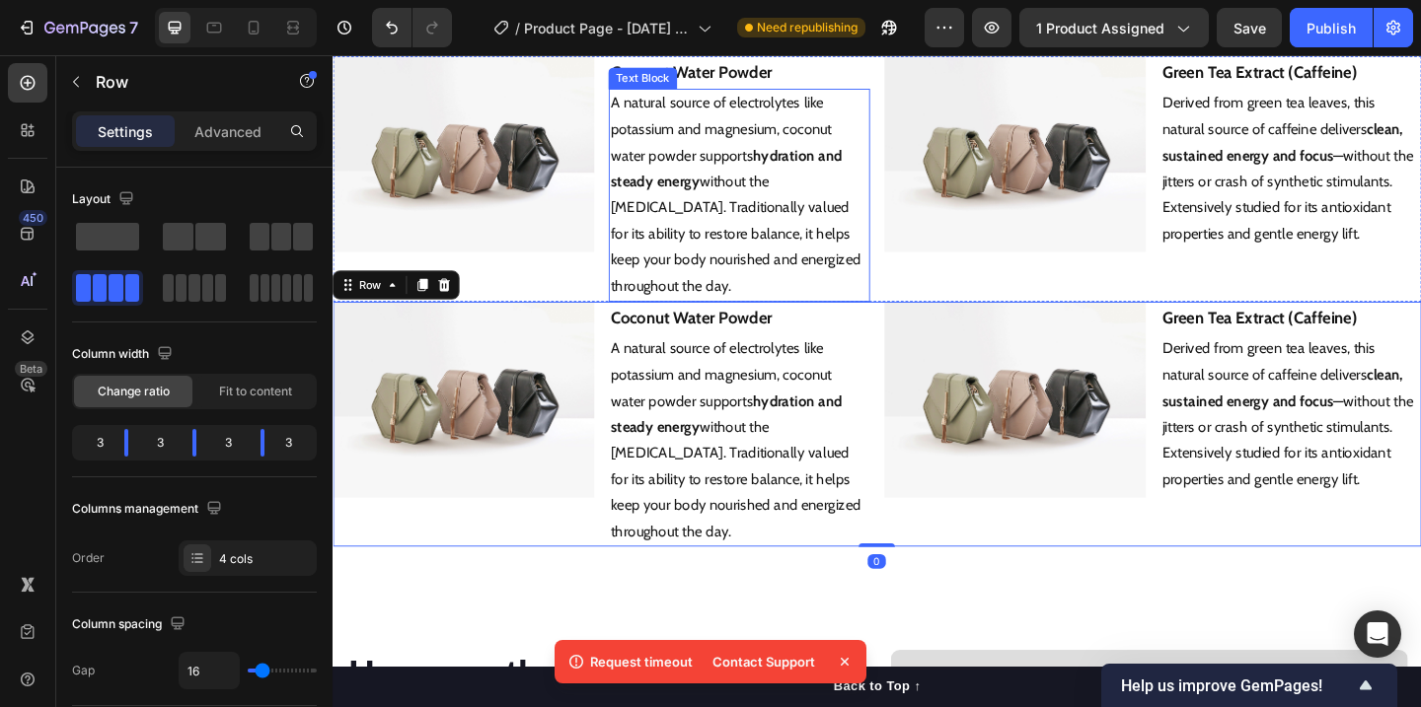
scroll to position [3310, 0]
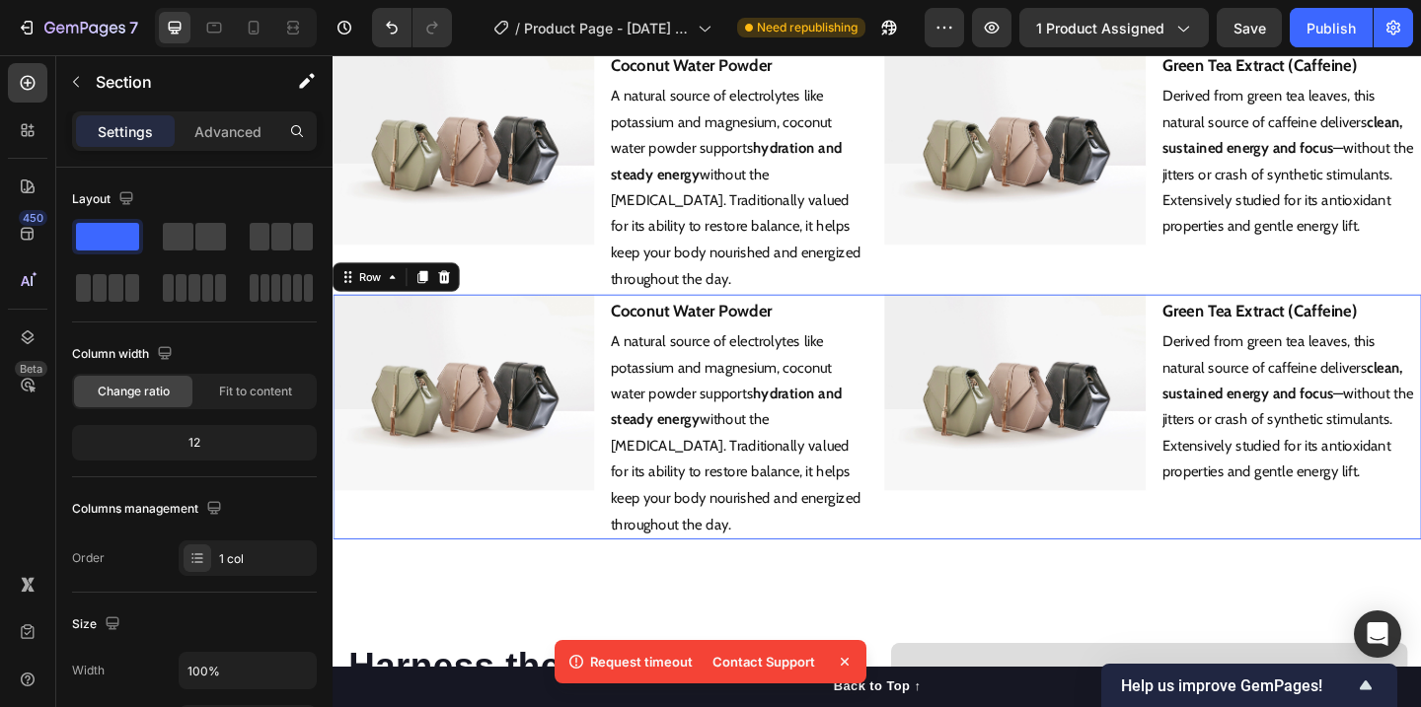
click at [923, 332] on div "Image Coconut Water Powder Text Block A natural source of electrolytes like pot…" at bounding box center [925, 449] width 1184 height 267
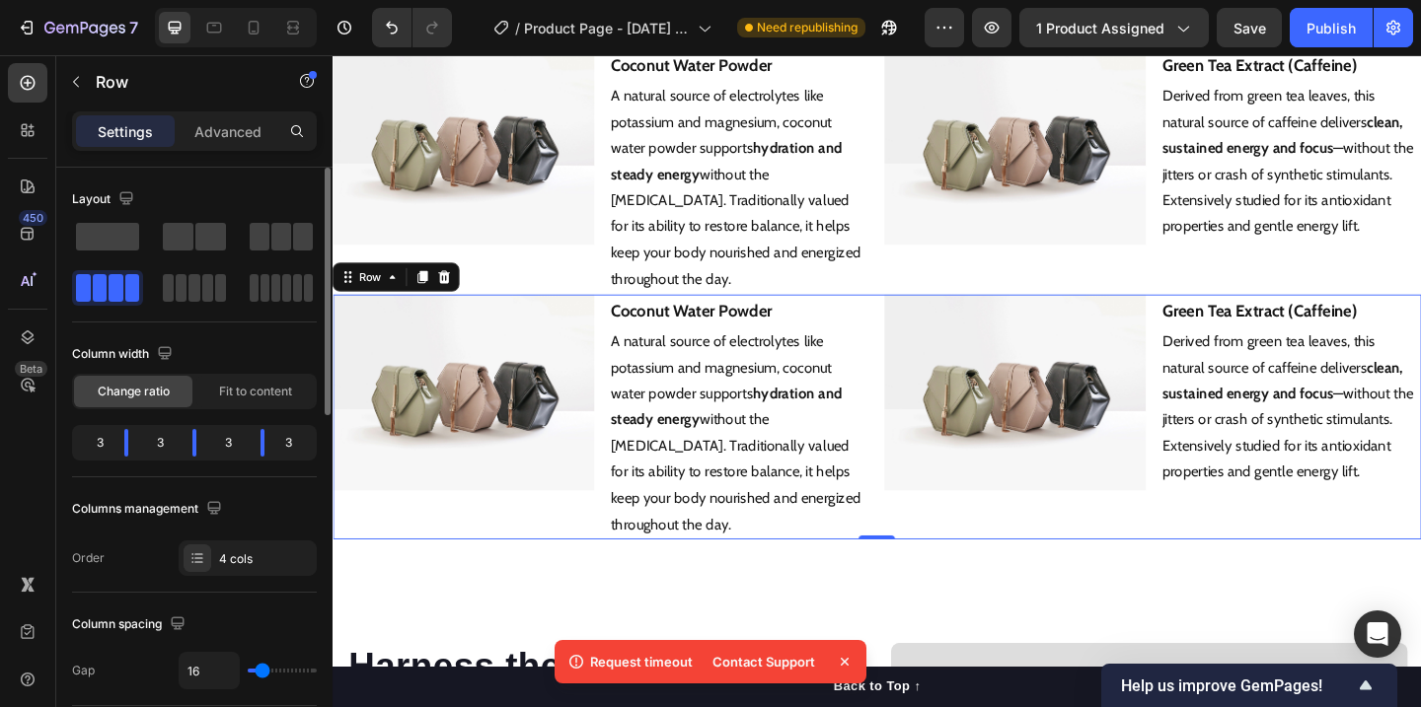
click at [99, 446] on div "3" at bounding box center [92, 443] width 33 height 28
click at [105, 448] on div "3" at bounding box center [92, 443] width 33 height 28
click at [107, 444] on div "3" at bounding box center [92, 443] width 33 height 28
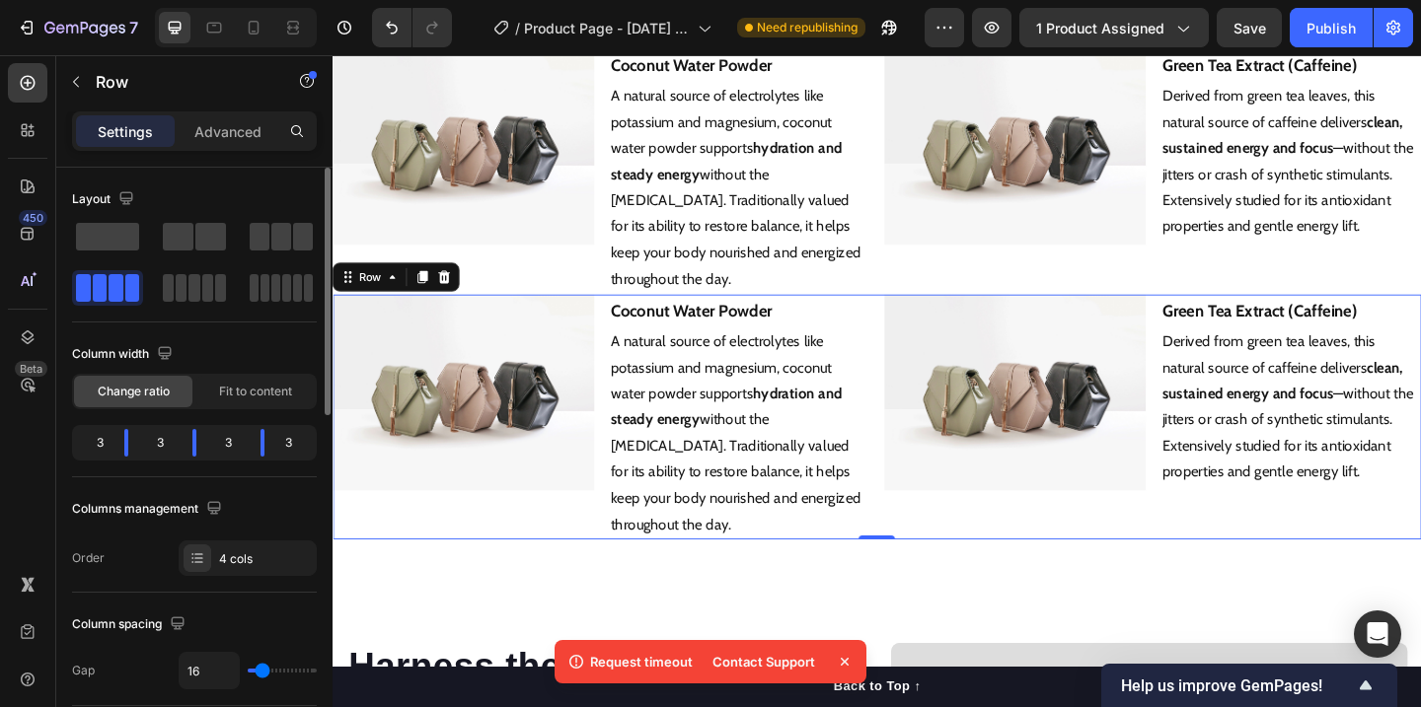
click at [107, 444] on div "3" at bounding box center [92, 443] width 33 height 28
click at [165, 442] on div "3" at bounding box center [160, 443] width 33 height 28
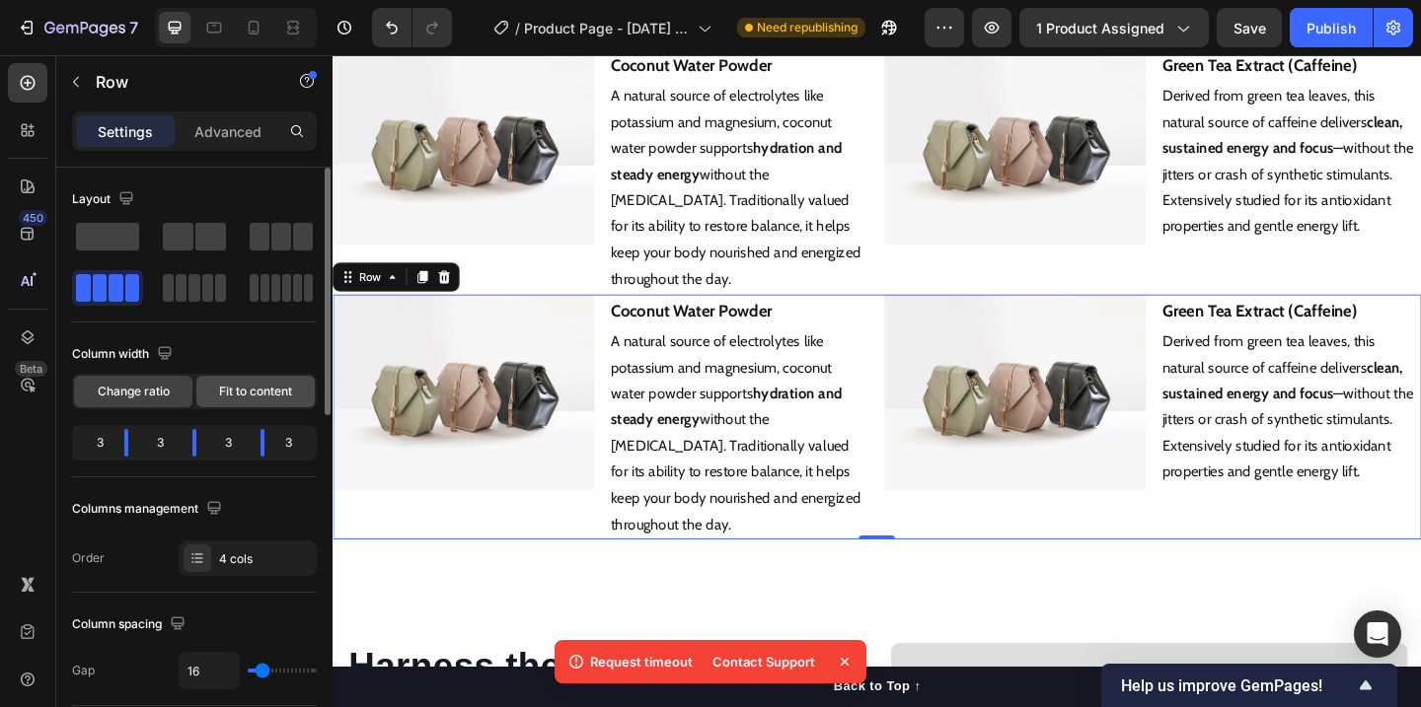
click at [249, 401] on div "Fit to content" at bounding box center [255, 392] width 118 height 32
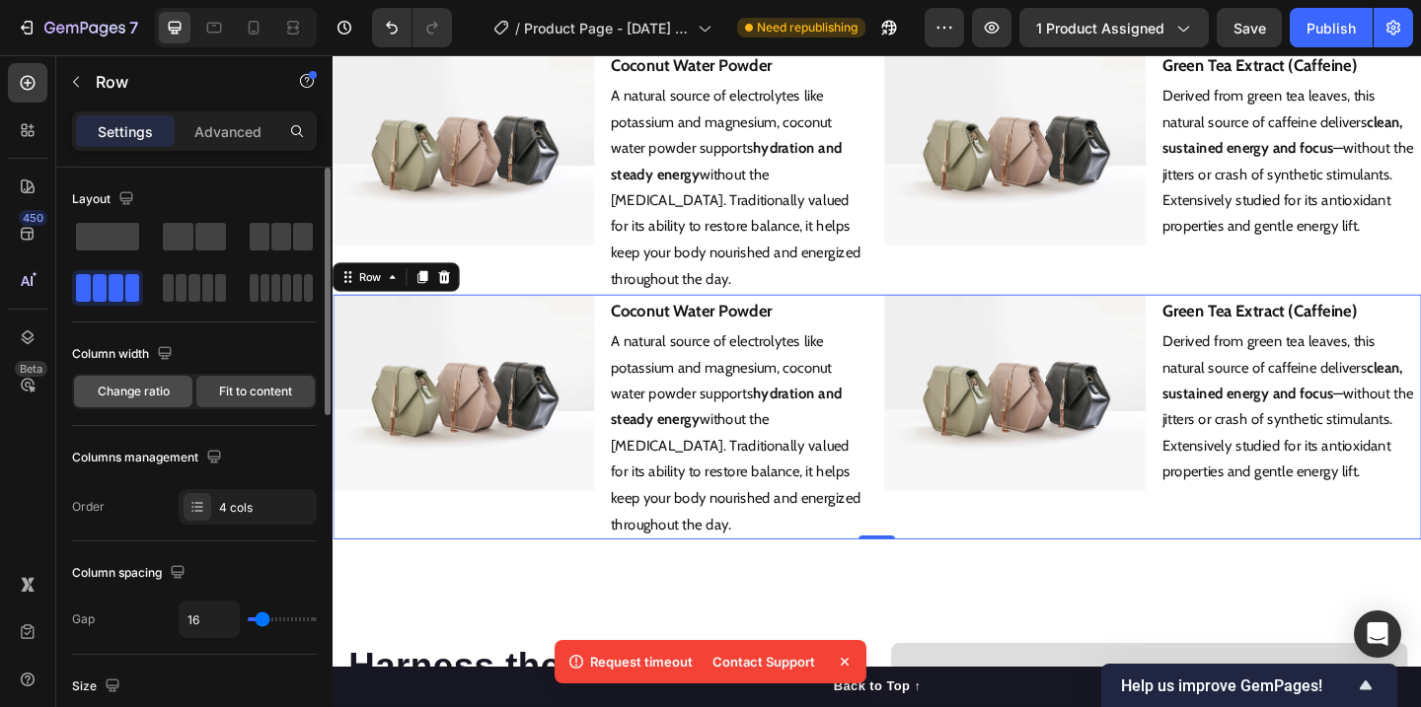
click at [155, 398] on span "Change ratio" at bounding box center [134, 392] width 72 height 18
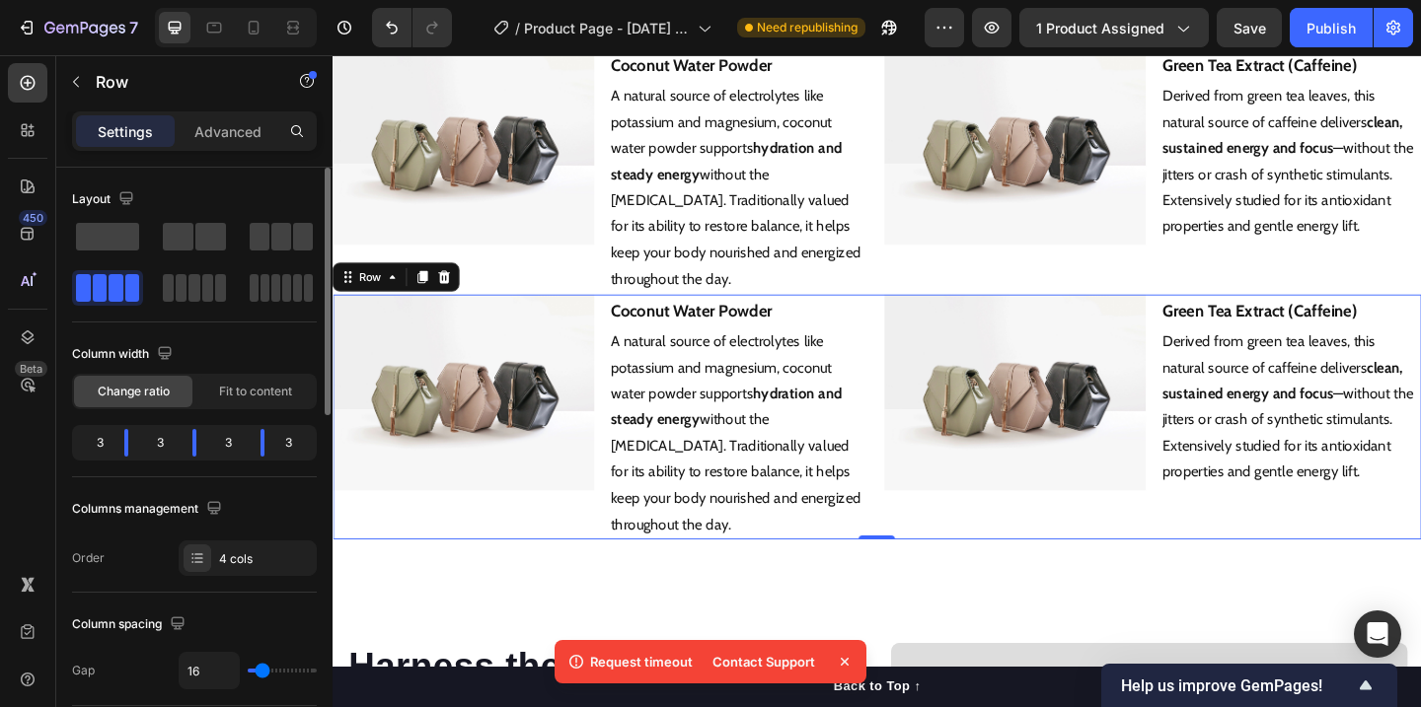
click at [102, 439] on div "3" at bounding box center [92, 443] width 33 height 28
click at [116, 39] on body "7 Version history / Product Page - Sep 25, 18:25:50 Need republishing Preview 1…" at bounding box center [710, 19] width 1421 height 39
click at [125, 39] on body "7 Version history / Product Page - Sep 25, 18:25:50 Need republishing Preview 1…" at bounding box center [710, 19] width 1421 height 39
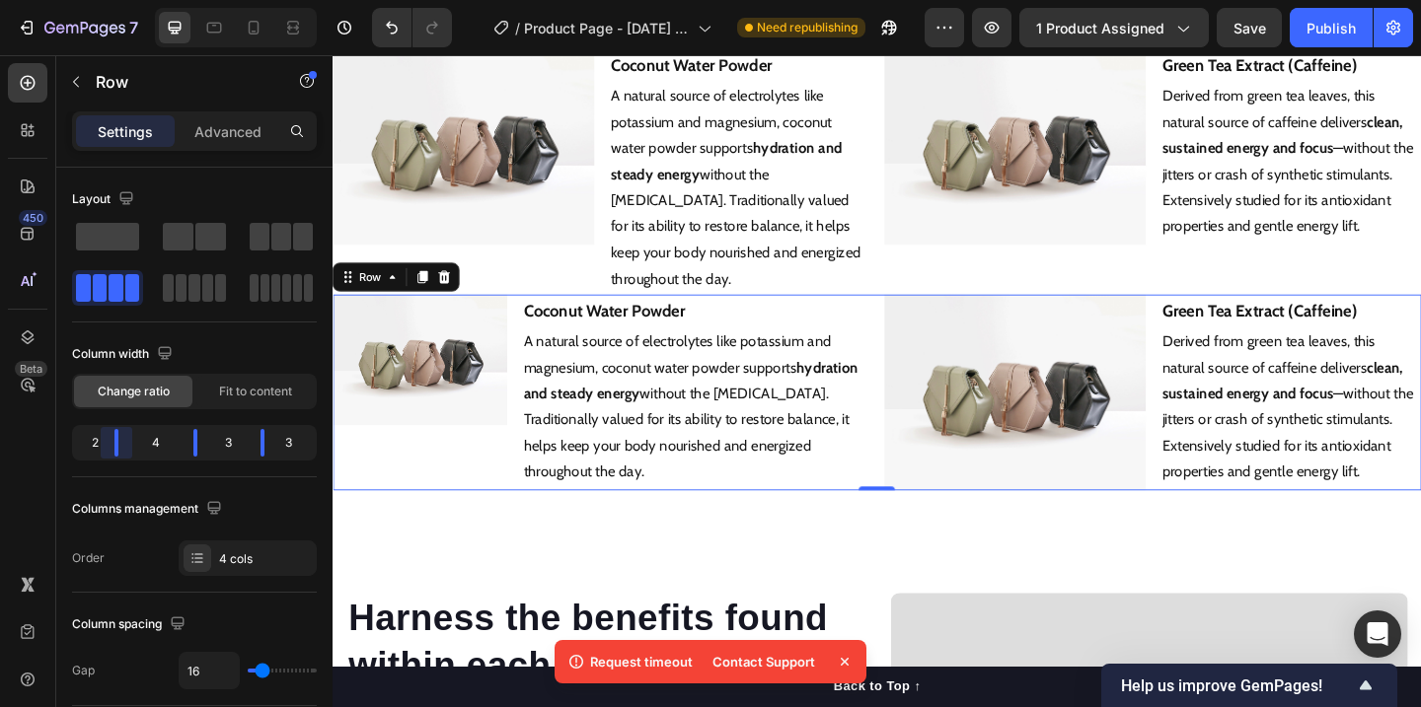
click at [119, 39] on body "7 Version history / Product Page - Sep 25, 18:25:50 Need republishing Preview 1…" at bounding box center [710, 19] width 1421 height 39
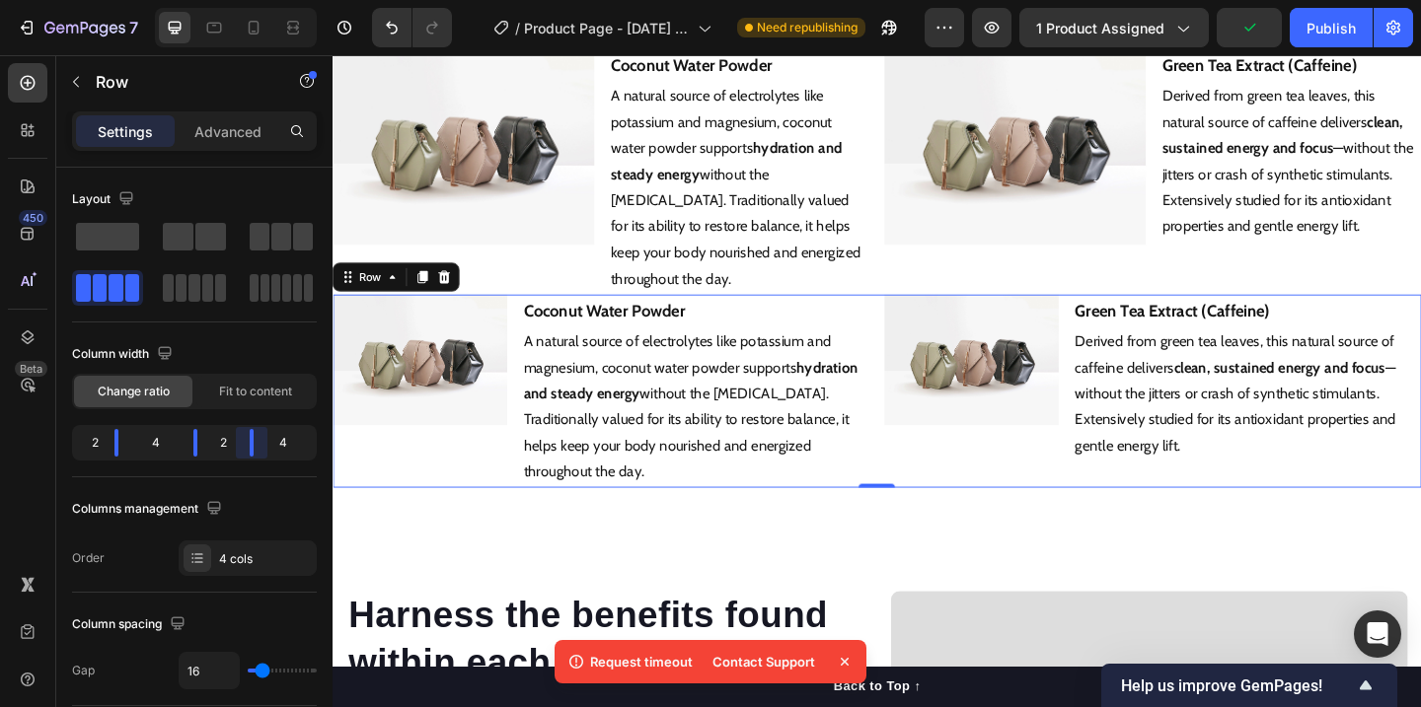
drag, startPoint x: 264, startPoint y: 443, endPoint x: 422, endPoint y: 391, distance: 166.3
click at [245, 39] on body "7 Version history / Product Page - Sep 25, 18:25:50 Need republishing Preview 1…" at bounding box center [710, 19] width 1421 height 39
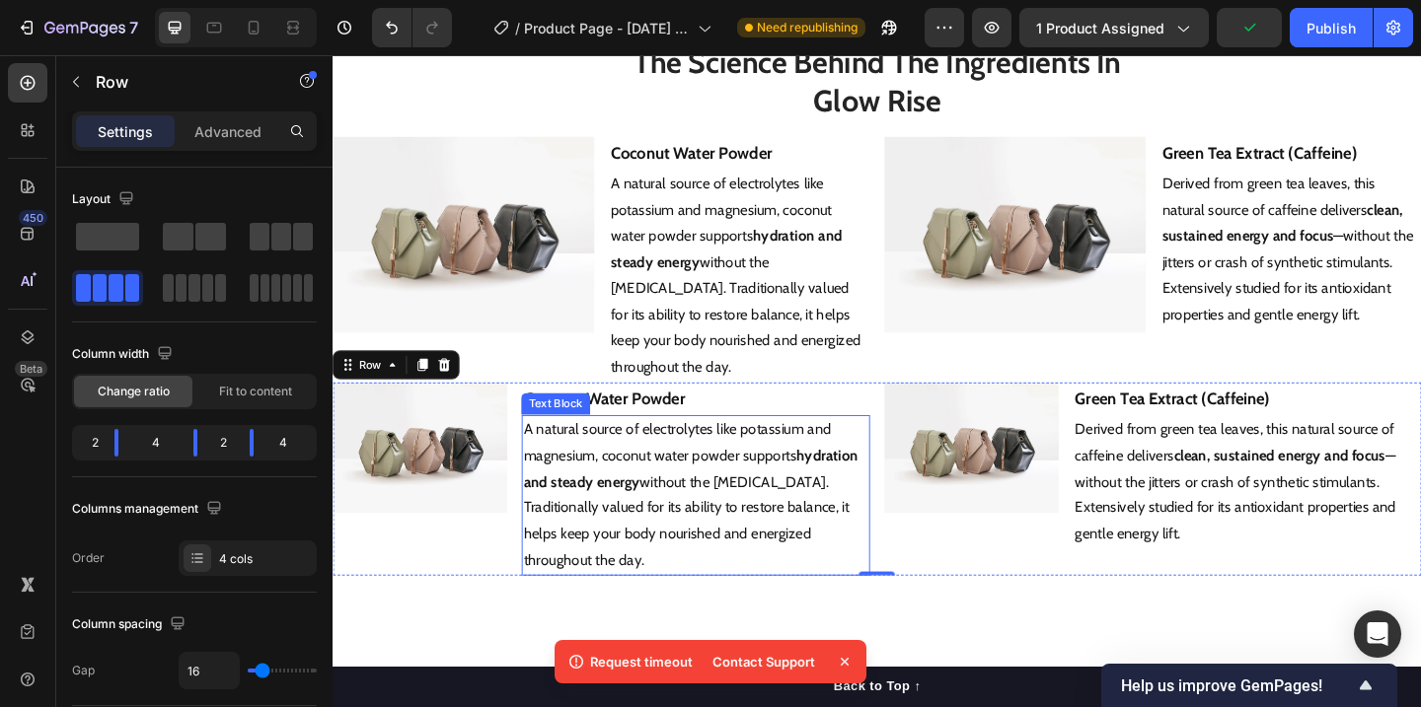
scroll to position [3199, 0]
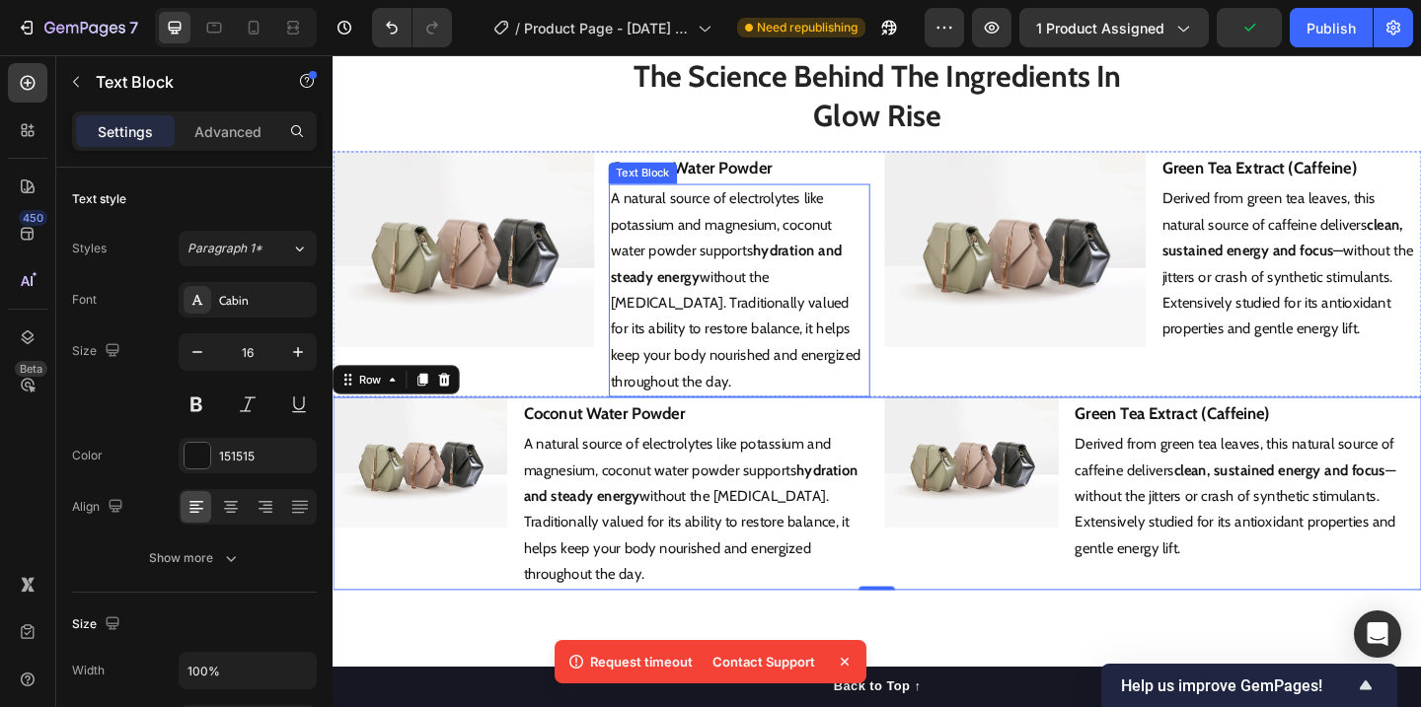
click at [844, 339] on p "A natural source of electrolytes like potassium and magnesium, coconut water po…" at bounding box center [774, 310] width 280 height 227
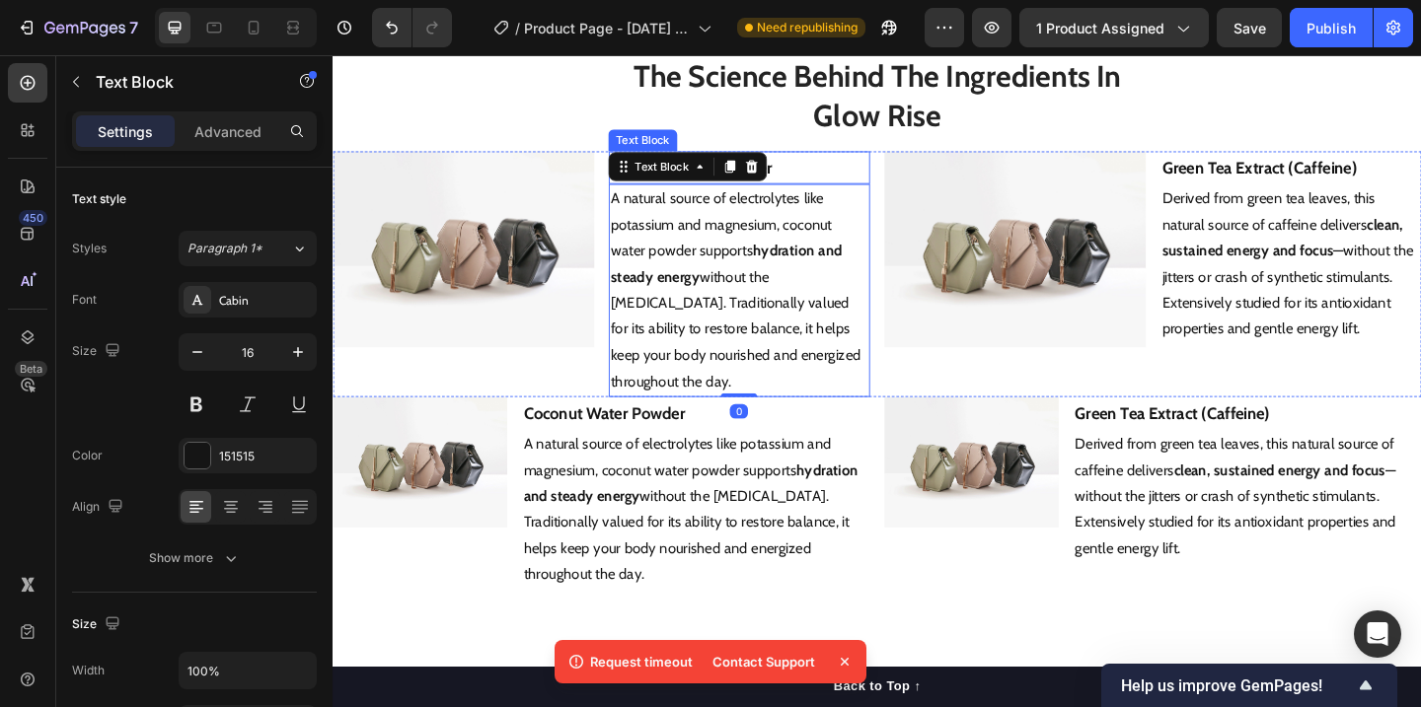
click at [900, 167] on p "Coconut Water Powder" at bounding box center [774, 178] width 280 height 32
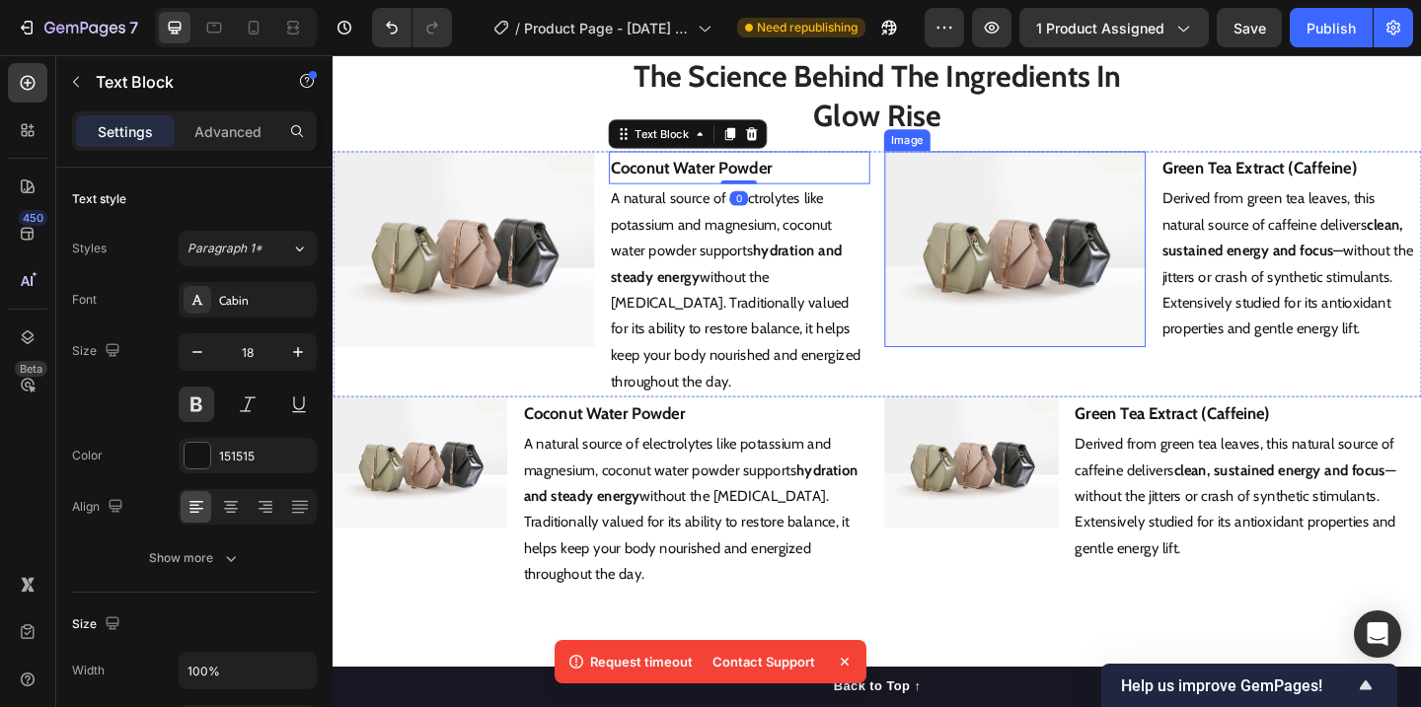
click at [943, 157] on div "* Easy To Understand Summarised Scientific Studies * Heading The Science Behind…" at bounding box center [925, 322] width 1184 height 630
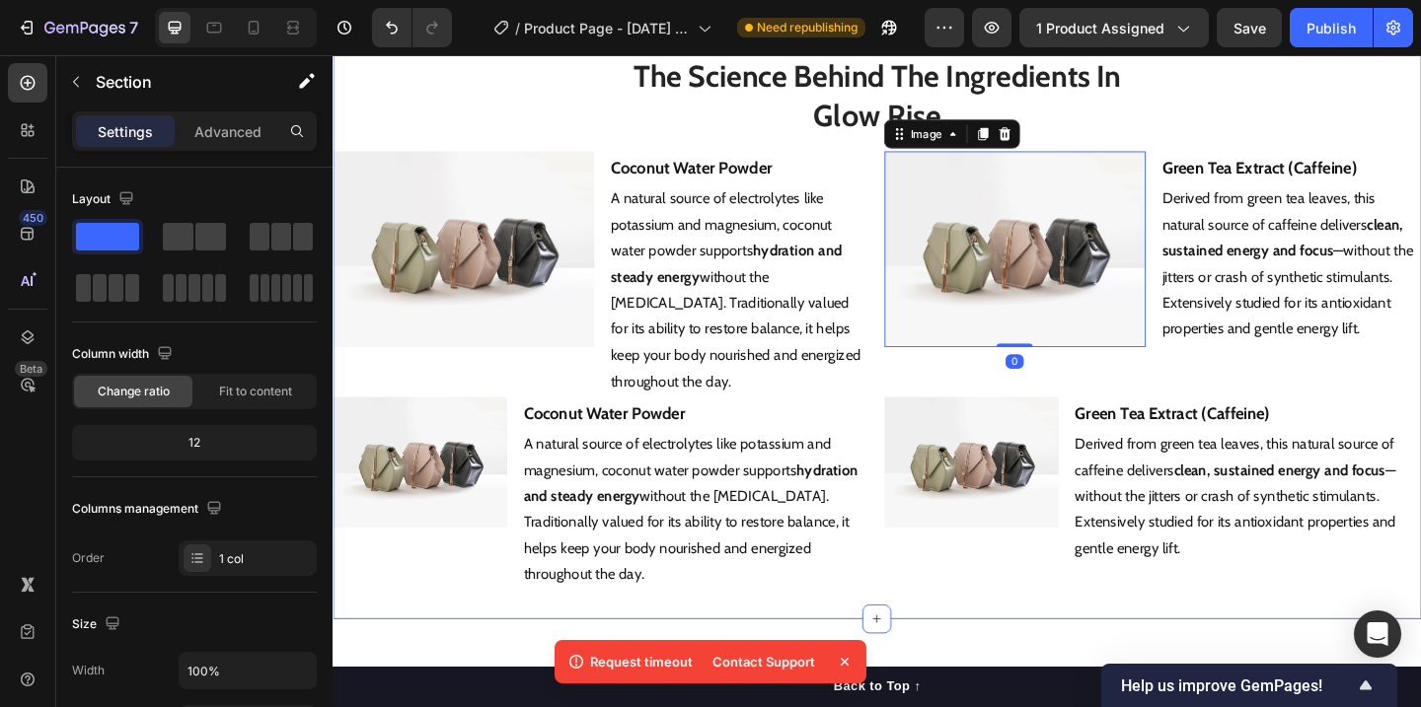
click at [877, 156] on div "* Easy To Understand Summarised Scientific Studies * Heading The Science Behind…" at bounding box center [925, 322] width 1184 height 630
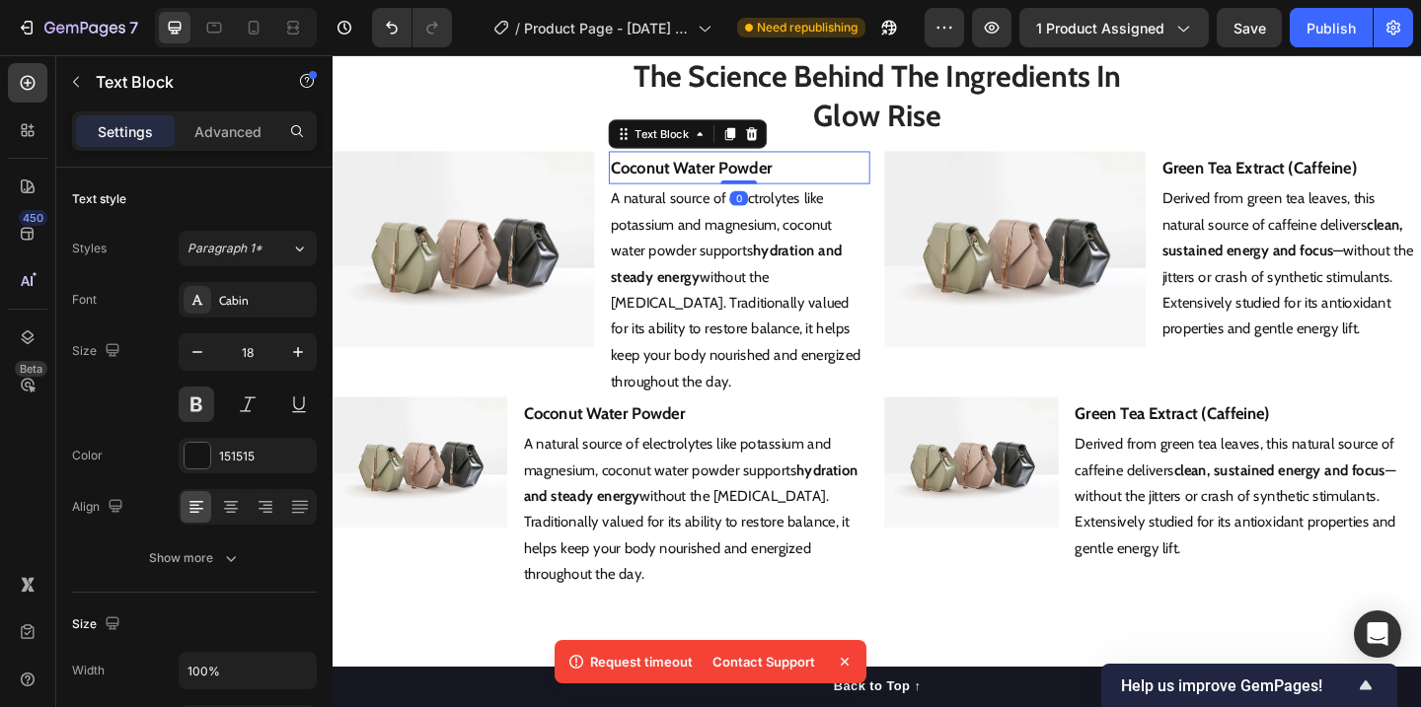
click at [854, 176] on p "Coconut Water Powder" at bounding box center [774, 178] width 280 height 32
click at [879, 417] on p "A natural source of electrolytes like potassium and magnesium, coconut water po…" at bounding box center [774, 310] width 280 height 227
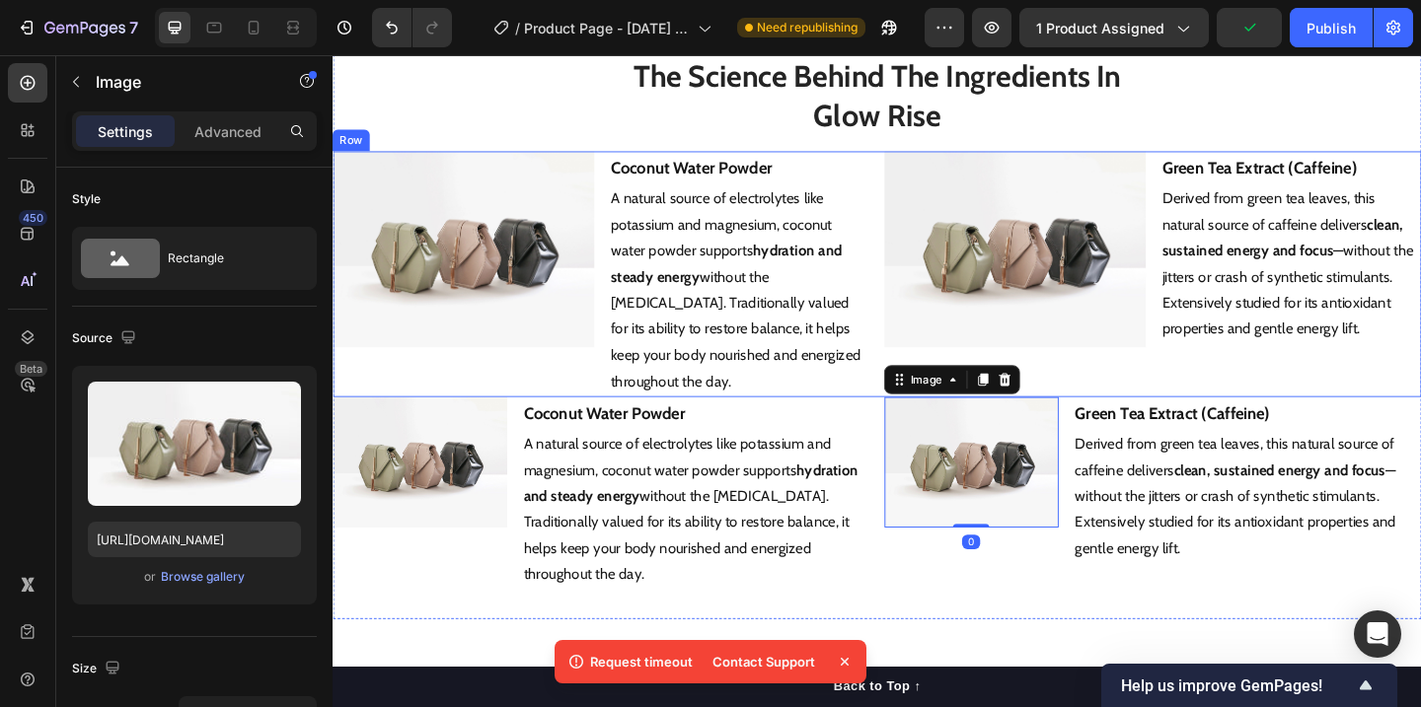
click at [1217, 176] on div "Image Coconut Water Powder Text Block A natural source of electrolytes like pot…" at bounding box center [925, 293] width 1184 height 267
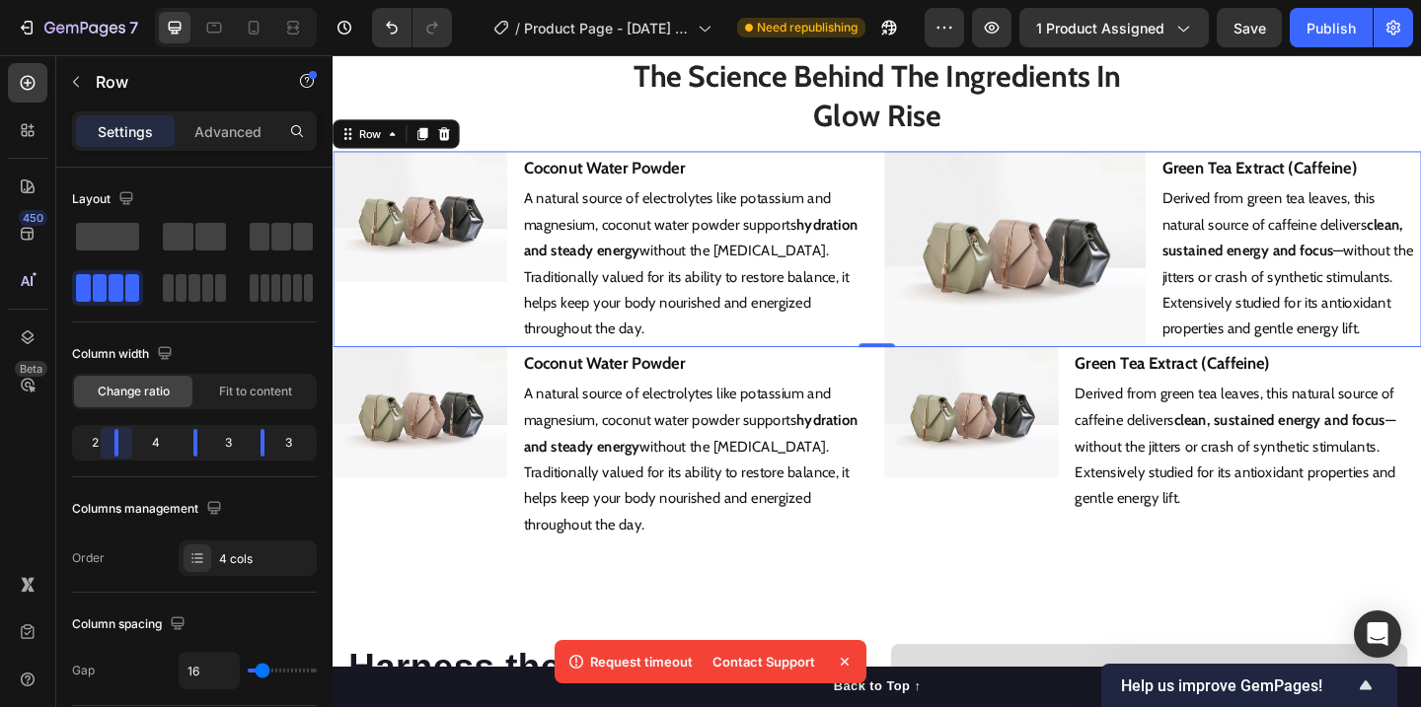
click at [116, 39] on body "7 Version history / Product Page - Sep 25, 18:25:50 Need republishing Preview 1…" at bounding box center [710, 19] width 1421 height 39
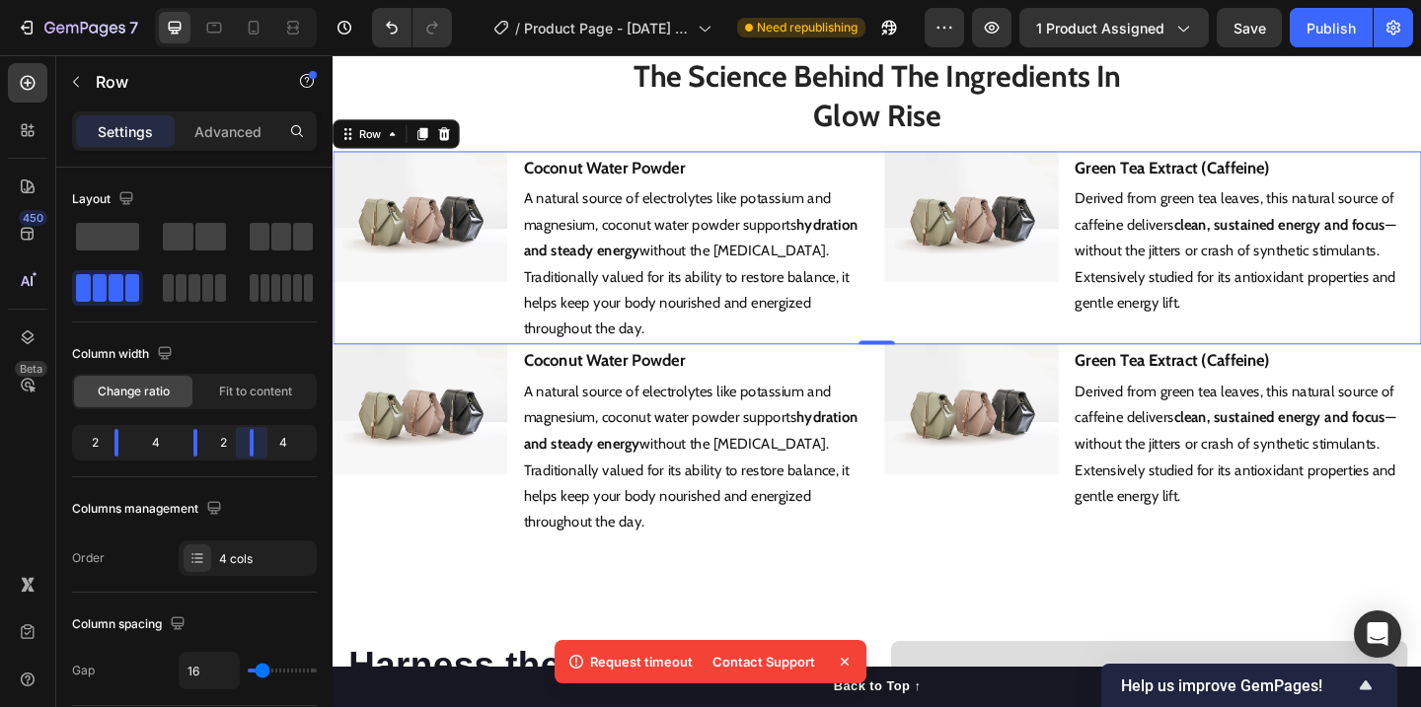
drag, startPoint x: 259, startPoint y: 440, endPoint x: 242, endPoint y: 440, distance: 16.8
click at [242, 39] on body "7 Version history / Product Page - Sep 25, 18:25:50 Need republishing Preview 1…" at bounding box center [710, 19] width 1421 height 39
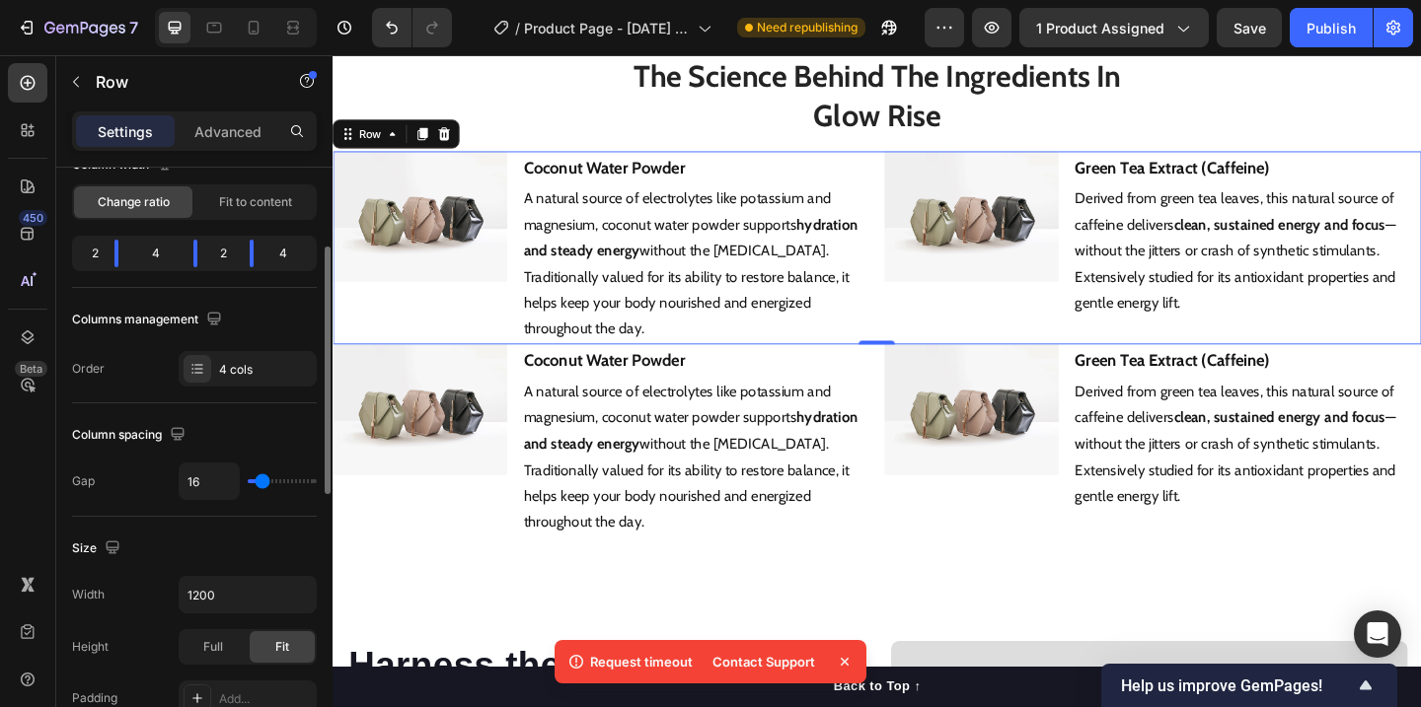
scroll to position [0, 0]
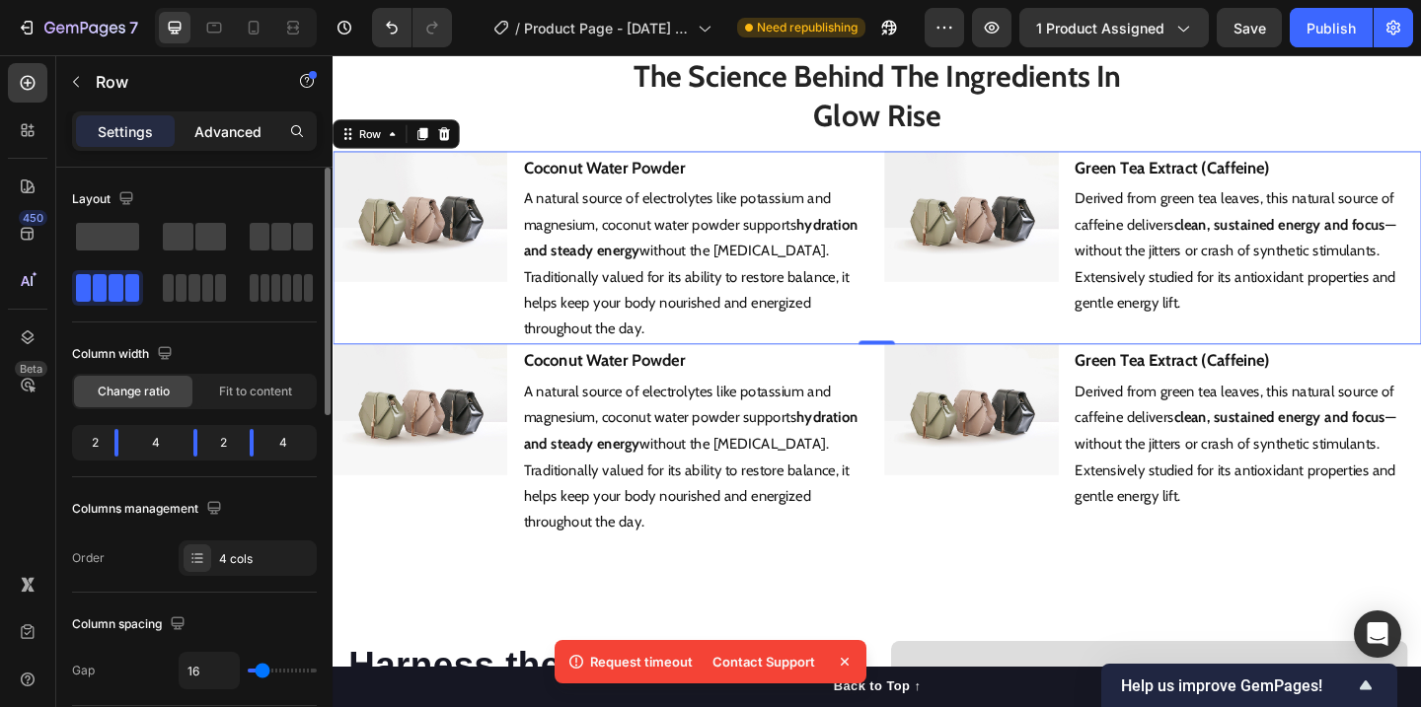
click at [251, 135] on p "Advanced" at bounding box center [227, 131] width 67 height 21
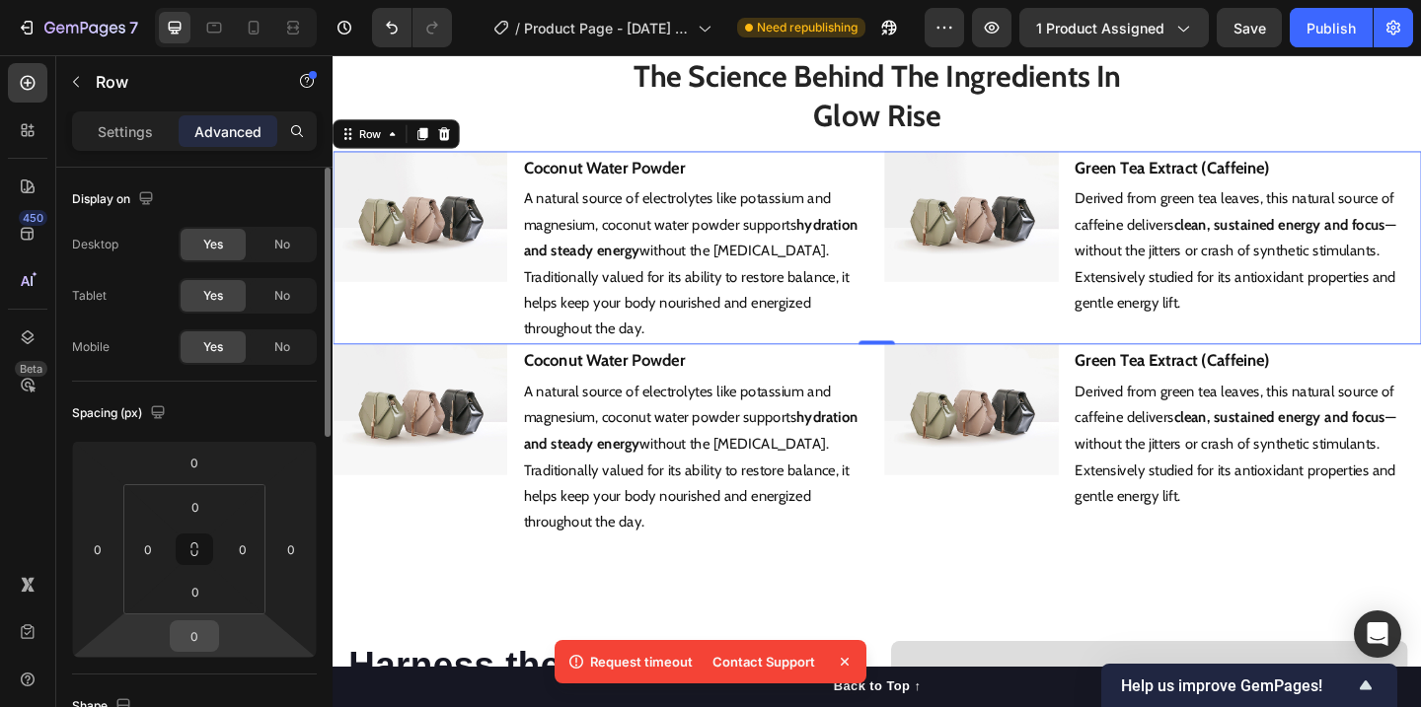
click at [193, 626] on input "0" at bounding box center [194, 637] width 39 height 30
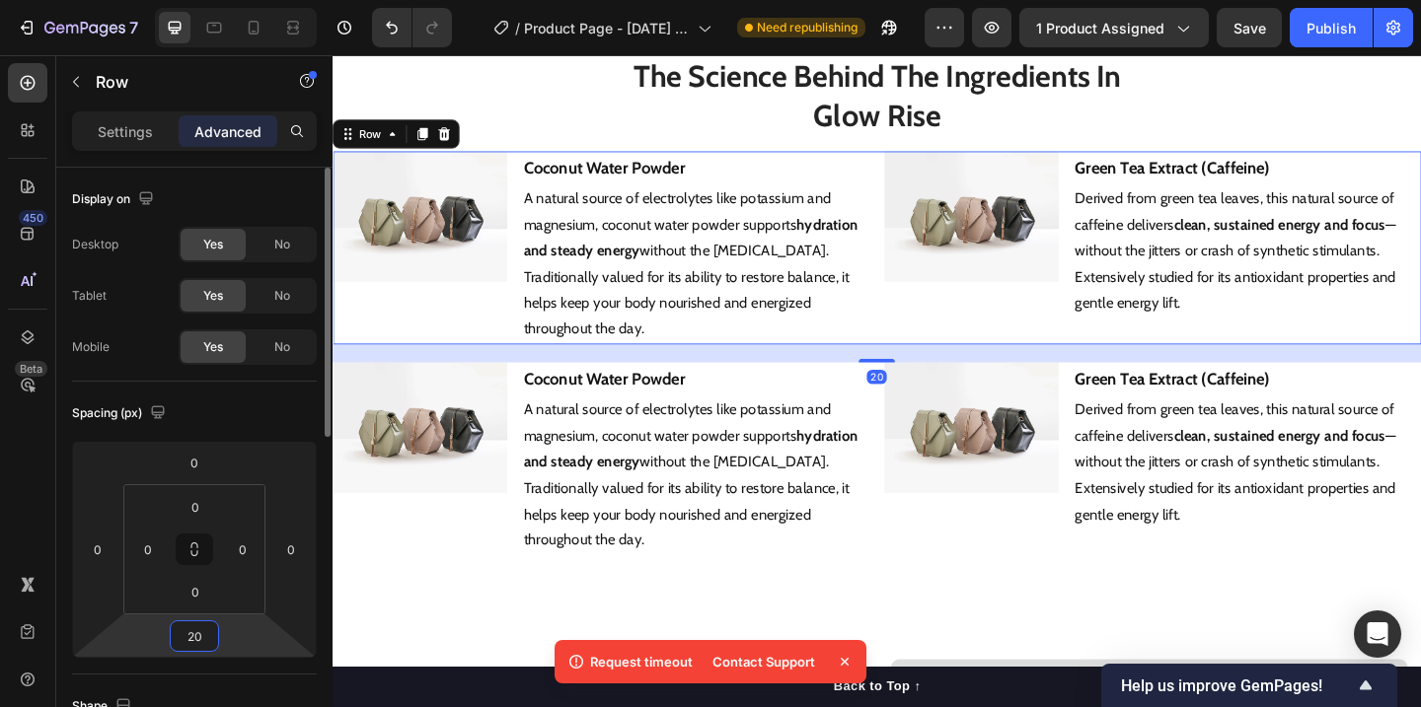
type input "2"
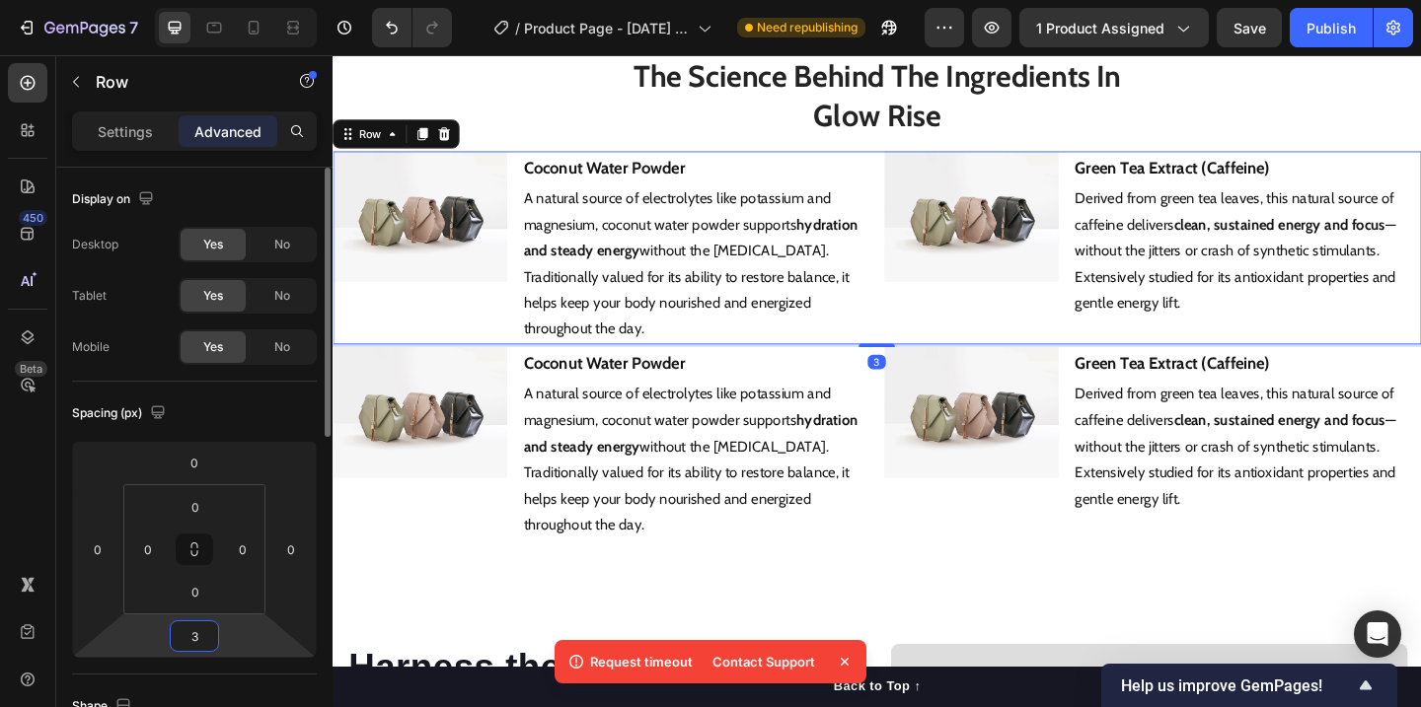
type input "30"
